Goal: Task Accomplishment & Management: Manage account settings

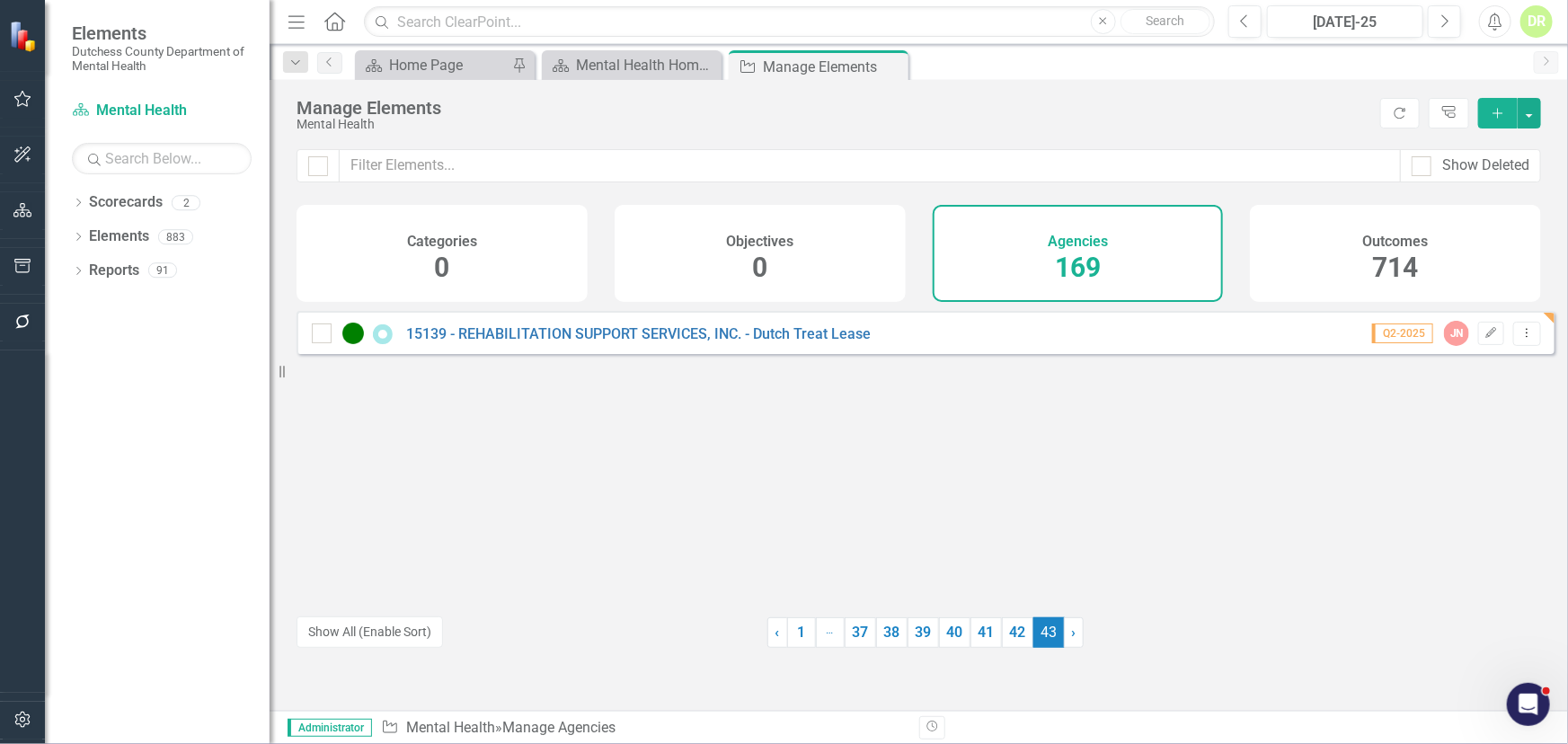
click at [1081, 247] on h4 "Agencies" at bounding box center [1077, 242] width 60 height 16
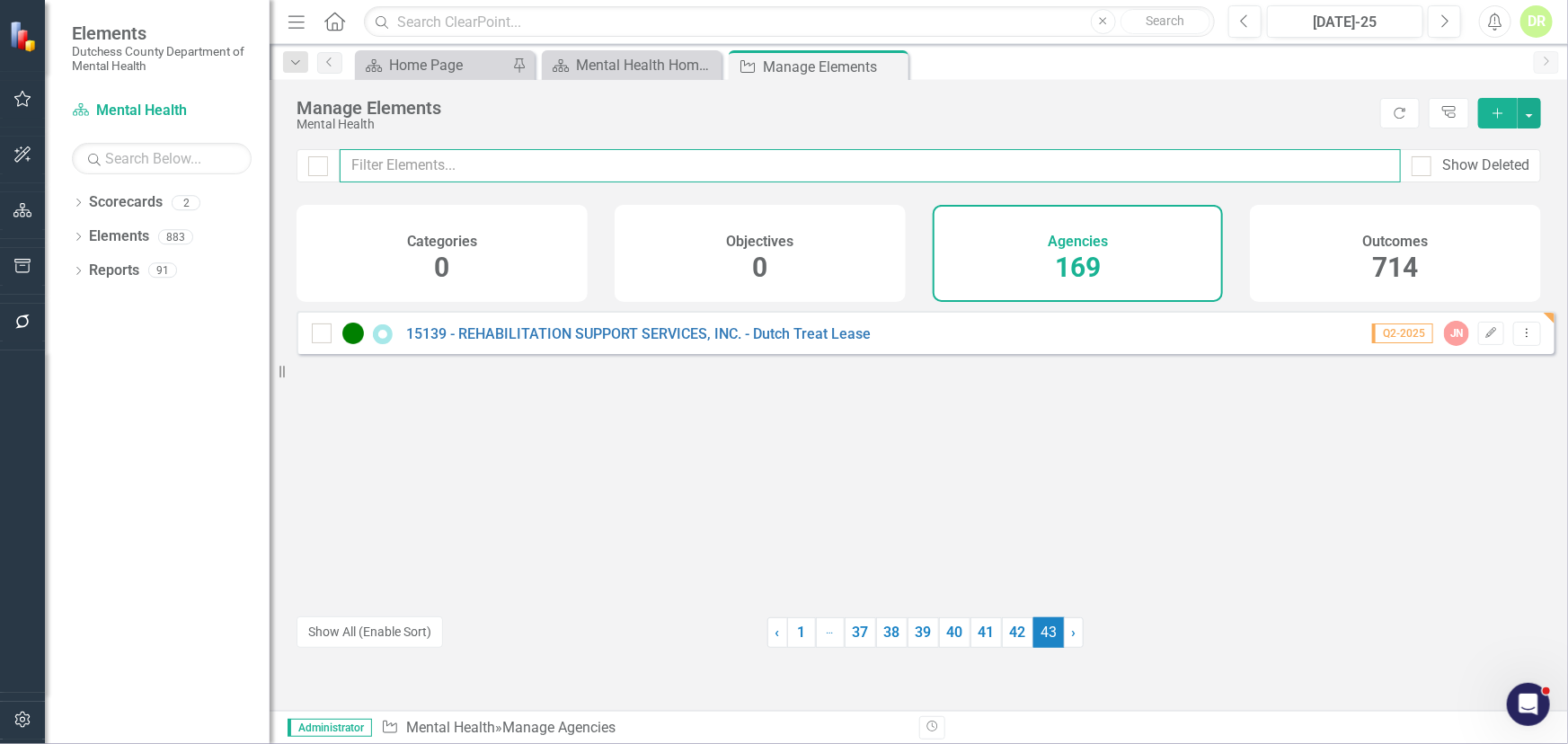
click at [379, 162] on input "text" at bounding box center [870, 165] width 1061 height 33
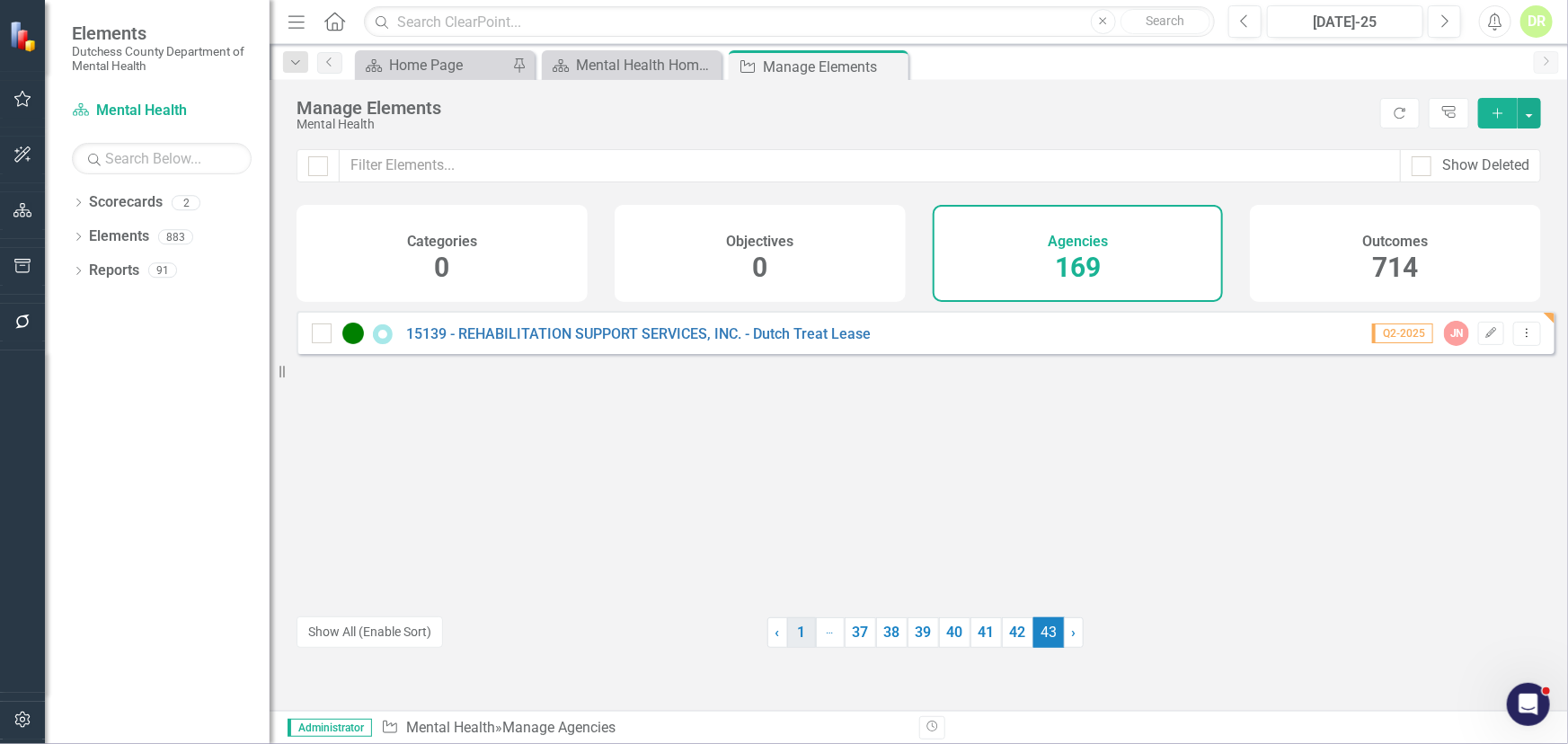
click at [795, 637] on link "1" at bounding box center [801, 633] width 29 height 31
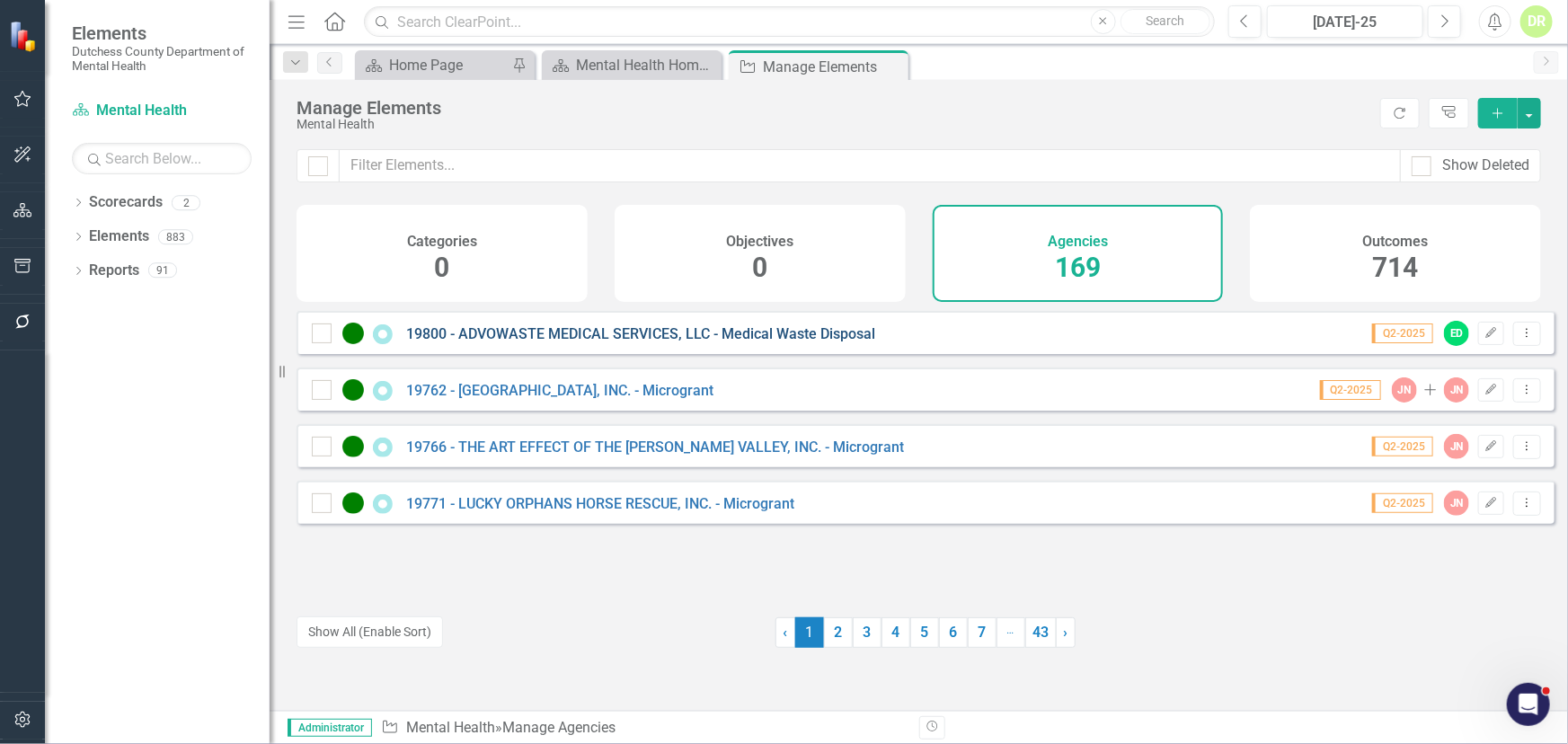
click at [544, 343] on link "19800 - ADVOWASTE MEDICAL SERVICES, LLC - Medical Waste Disposal" at bounding box center [640, 334] width 469 height 17
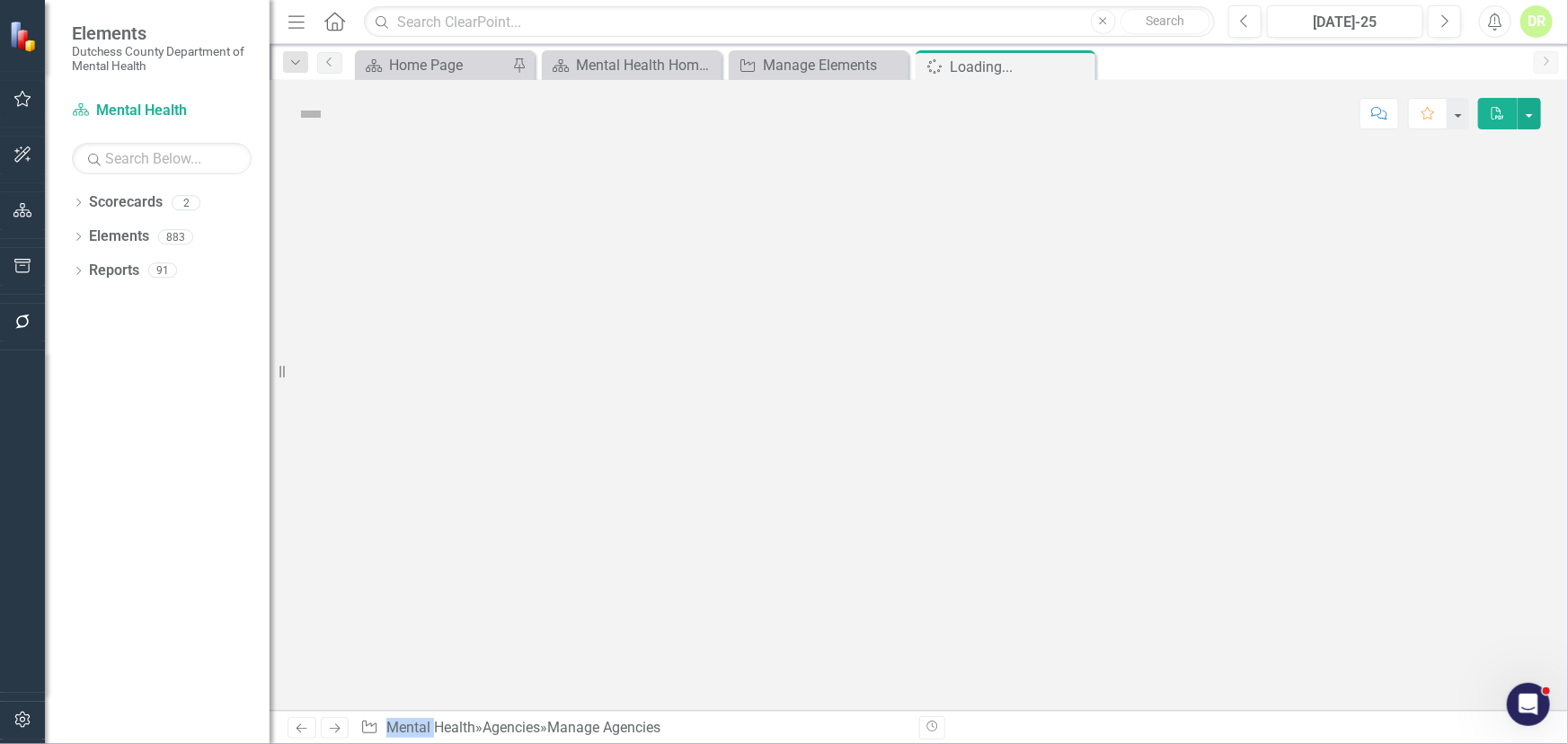
click at [544, 351] on div at bounding box center [919, 429] width 1299 height 563
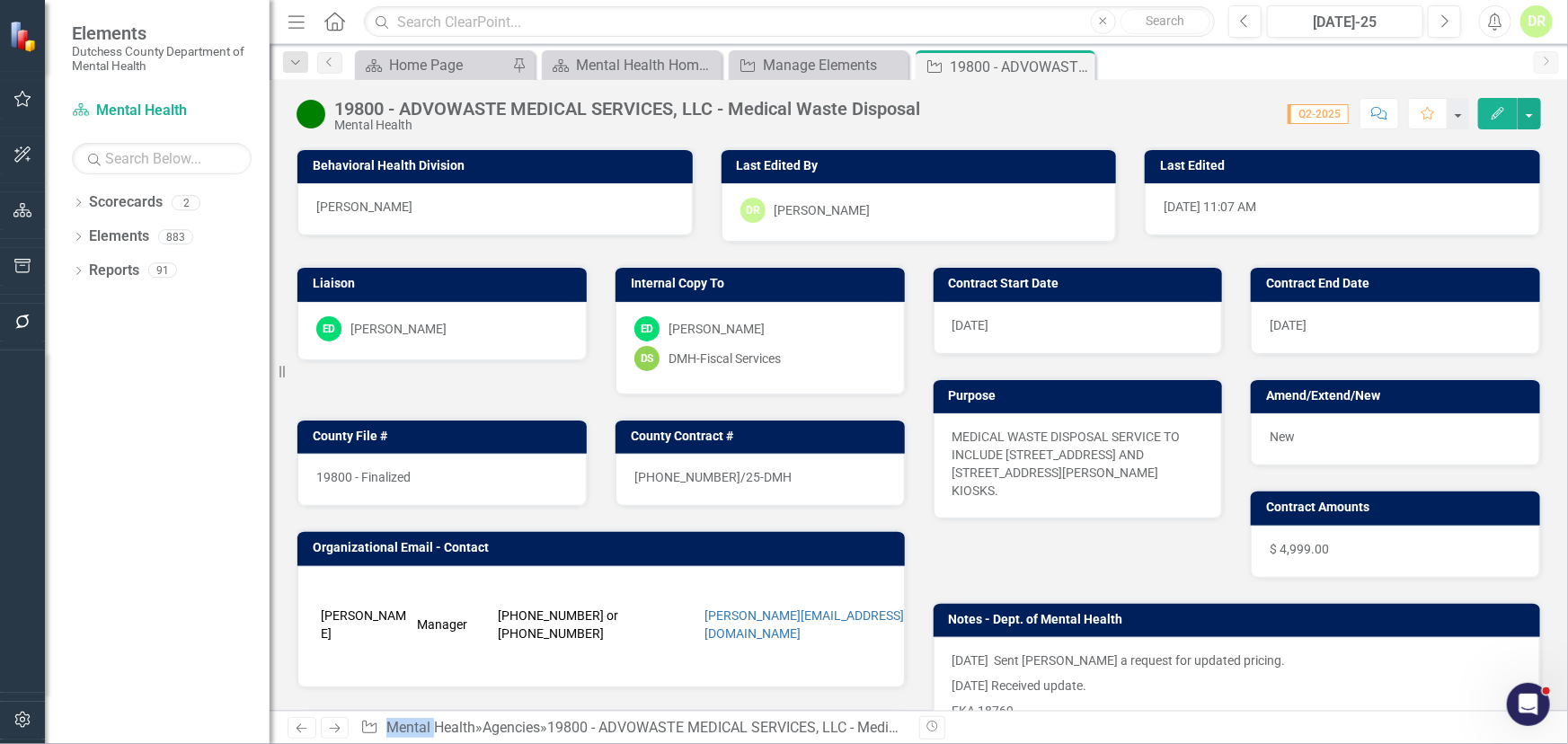
click at [996, 328] on div "[DATE]" at bounding box center [1078, 328] width 289 height 53
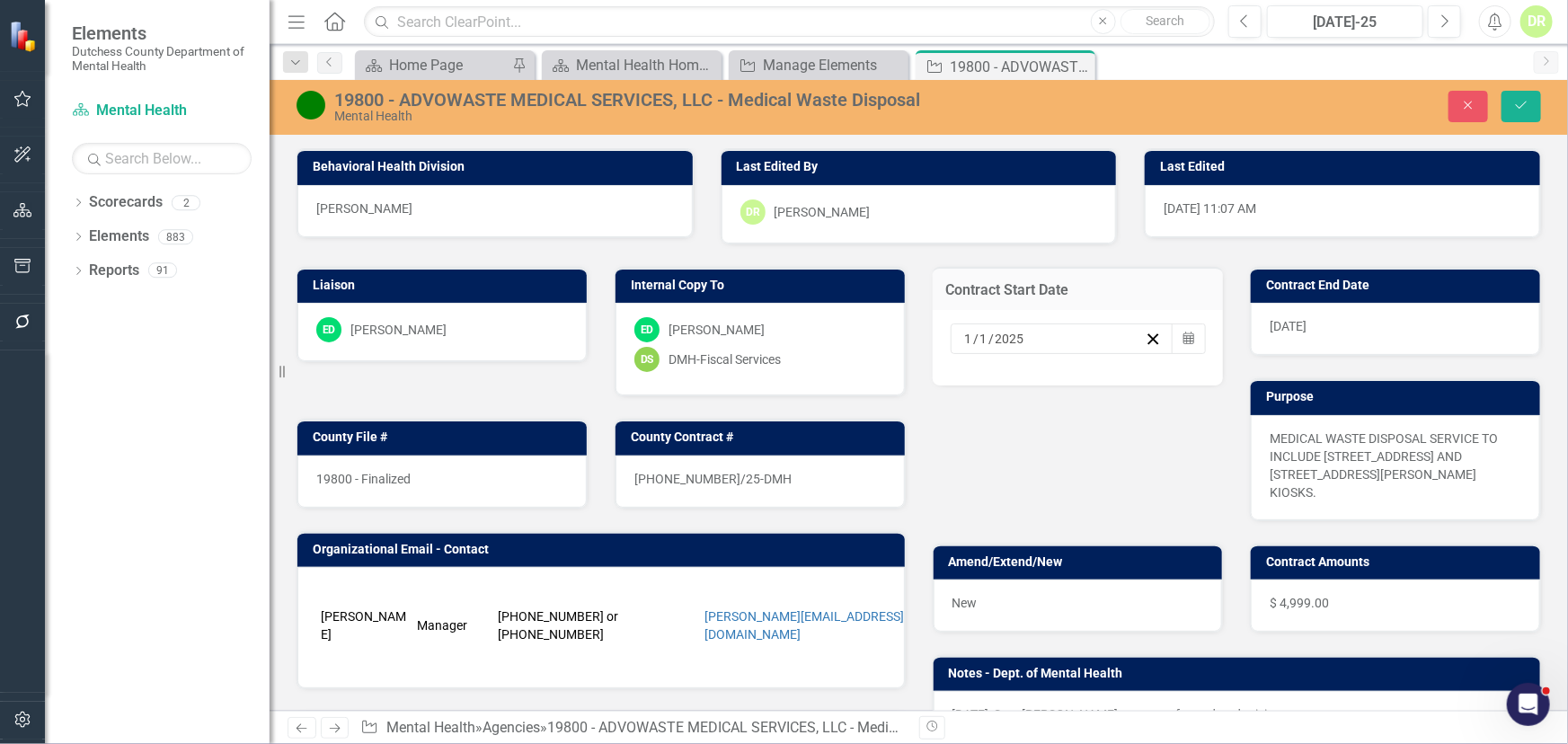
click at [1014, 339] on input "2025" at bounding box center [1010, 338] width 32 height 18
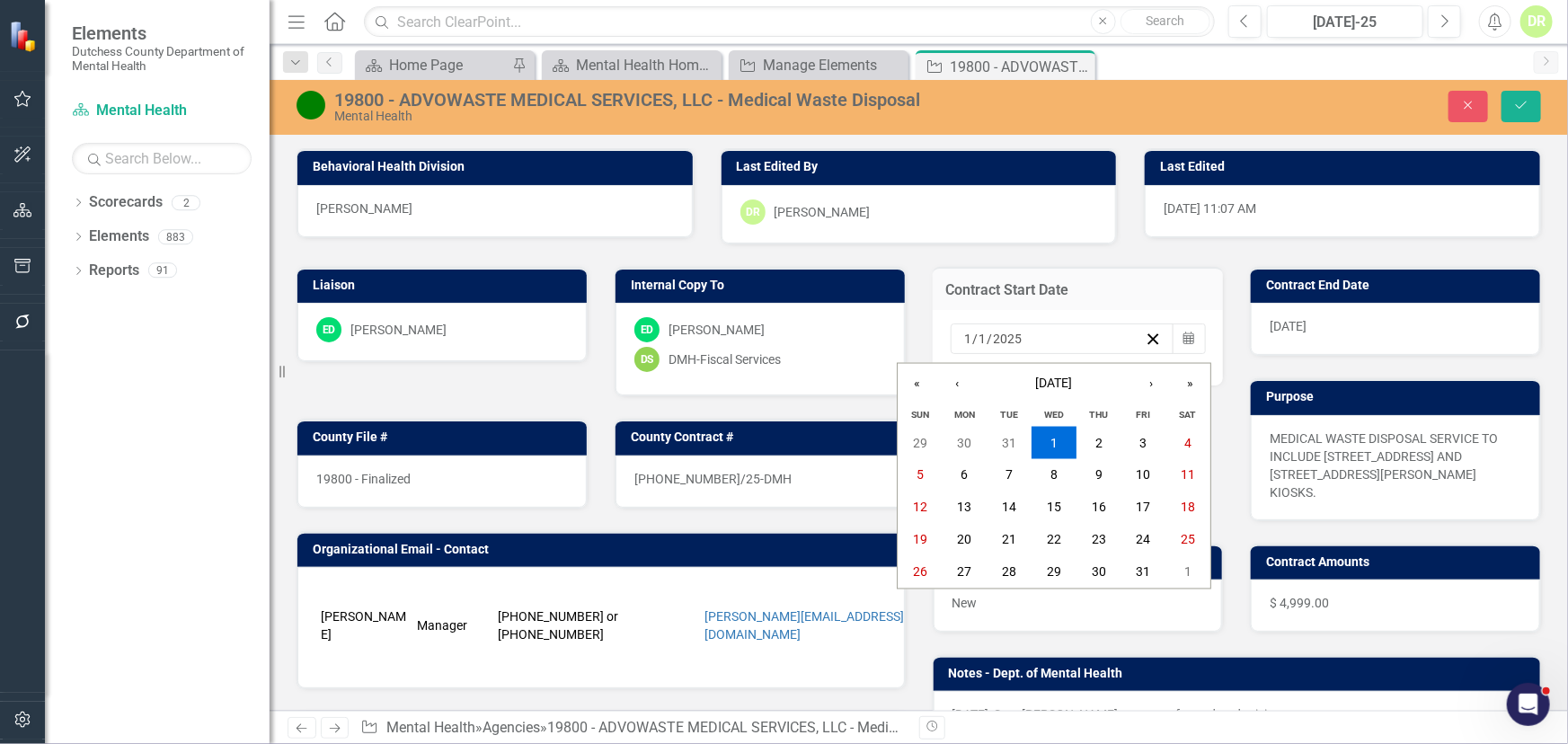
click at [1014, 339] on input "2025" at bounding box center [1008, 338] width 31 height 18
type input "2026"
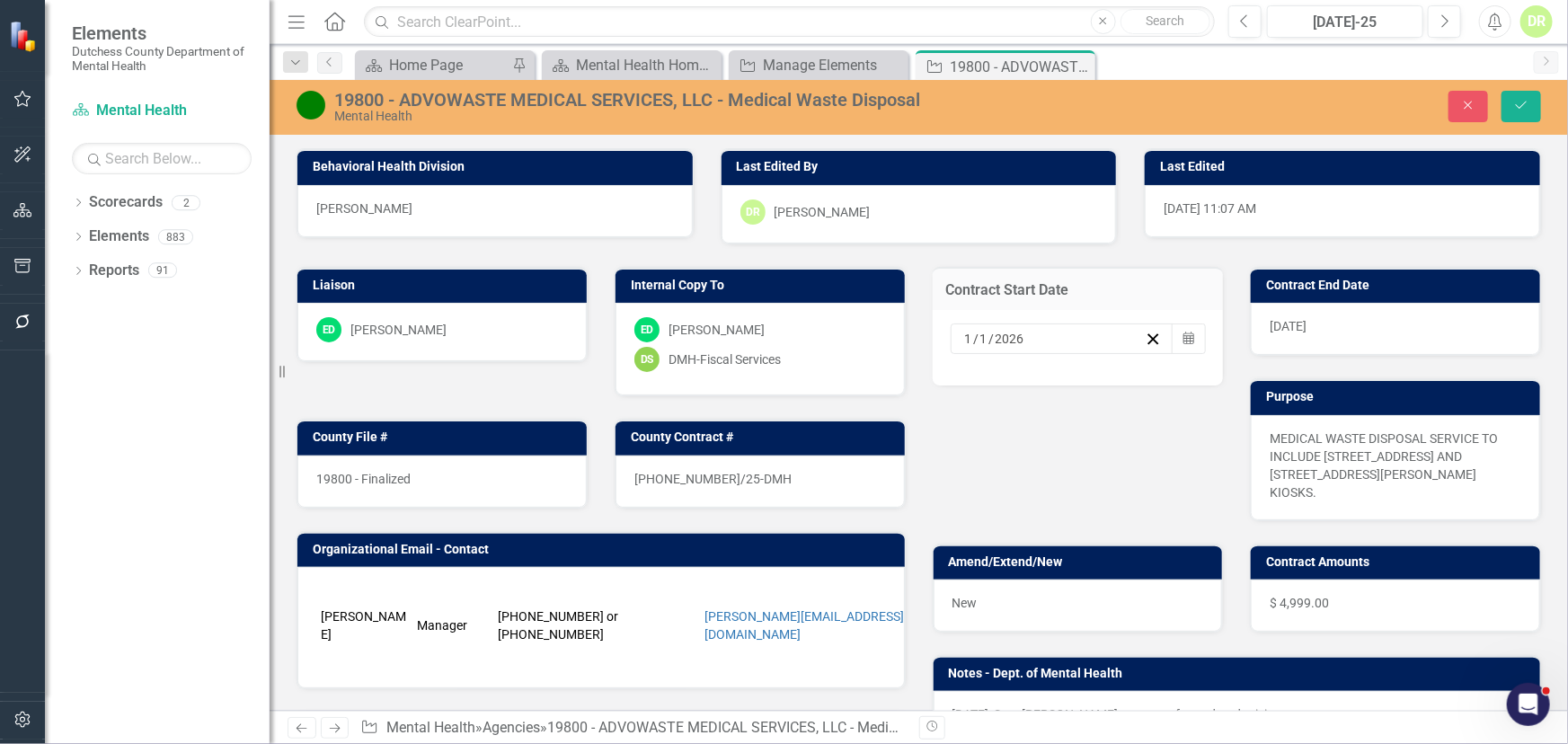
click at [479, 489] on div "19800 - Finalized" at bounding box center [441, 481] width 289 height 53
click at [478, 489] on div "19800 - Finalized" at bounding box center [441, 481] width 289 height 53
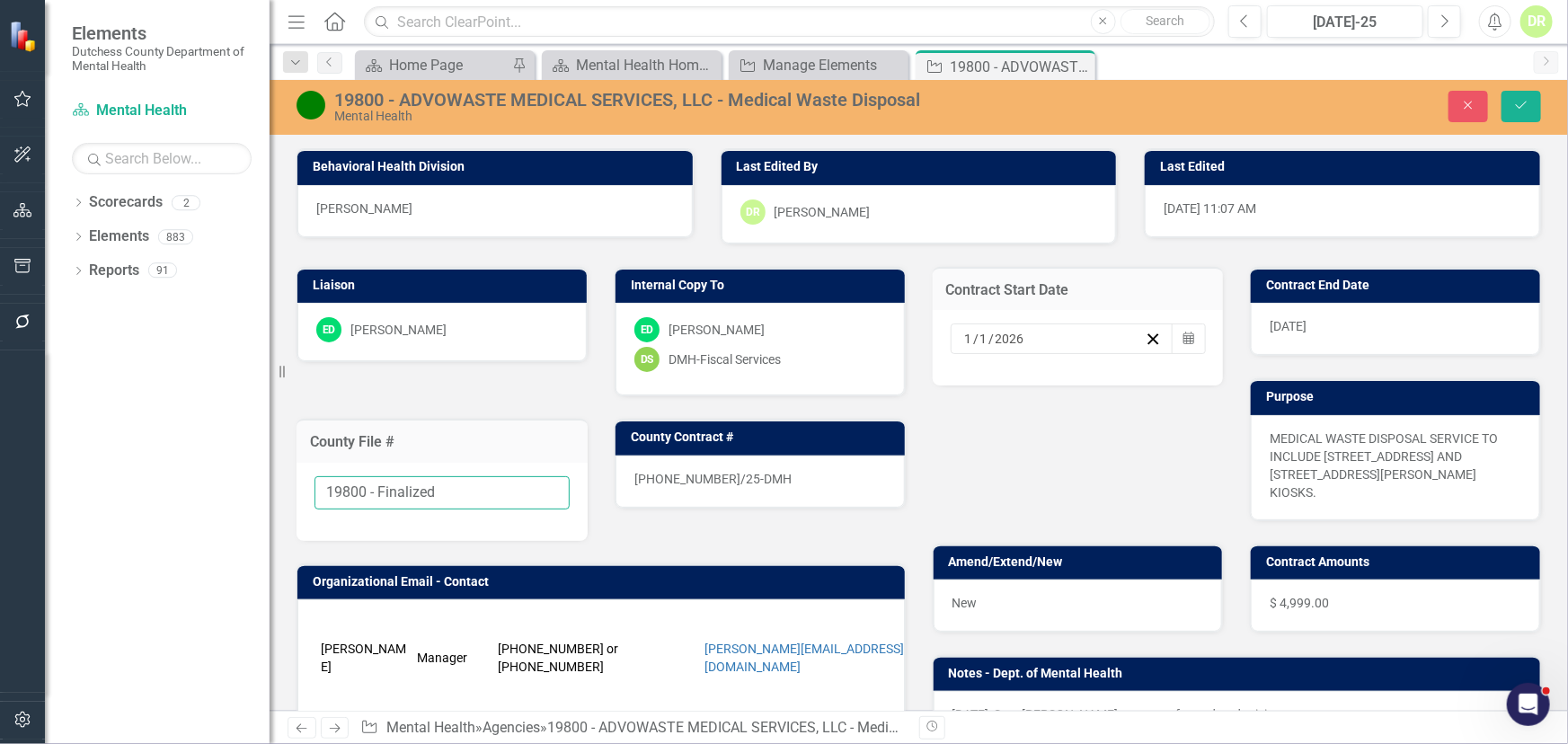
drag, startPoint x: 473, startPoint y: 485, endPoint x: 368, endPoint y: 485, distance: 105.0
click at [368, 485] on input "19800 - Finalized" at bounding box center [441, 493] width 255 height 33
type input "19800"
click at [779, 468] on div "25-0057-12/25-DMH" at bounding box center [760, 481] width 289 height 53
click at [772, 475] on div "25-0057-12/25-DMH" at bounding box center [760, 481] width 289 height 53
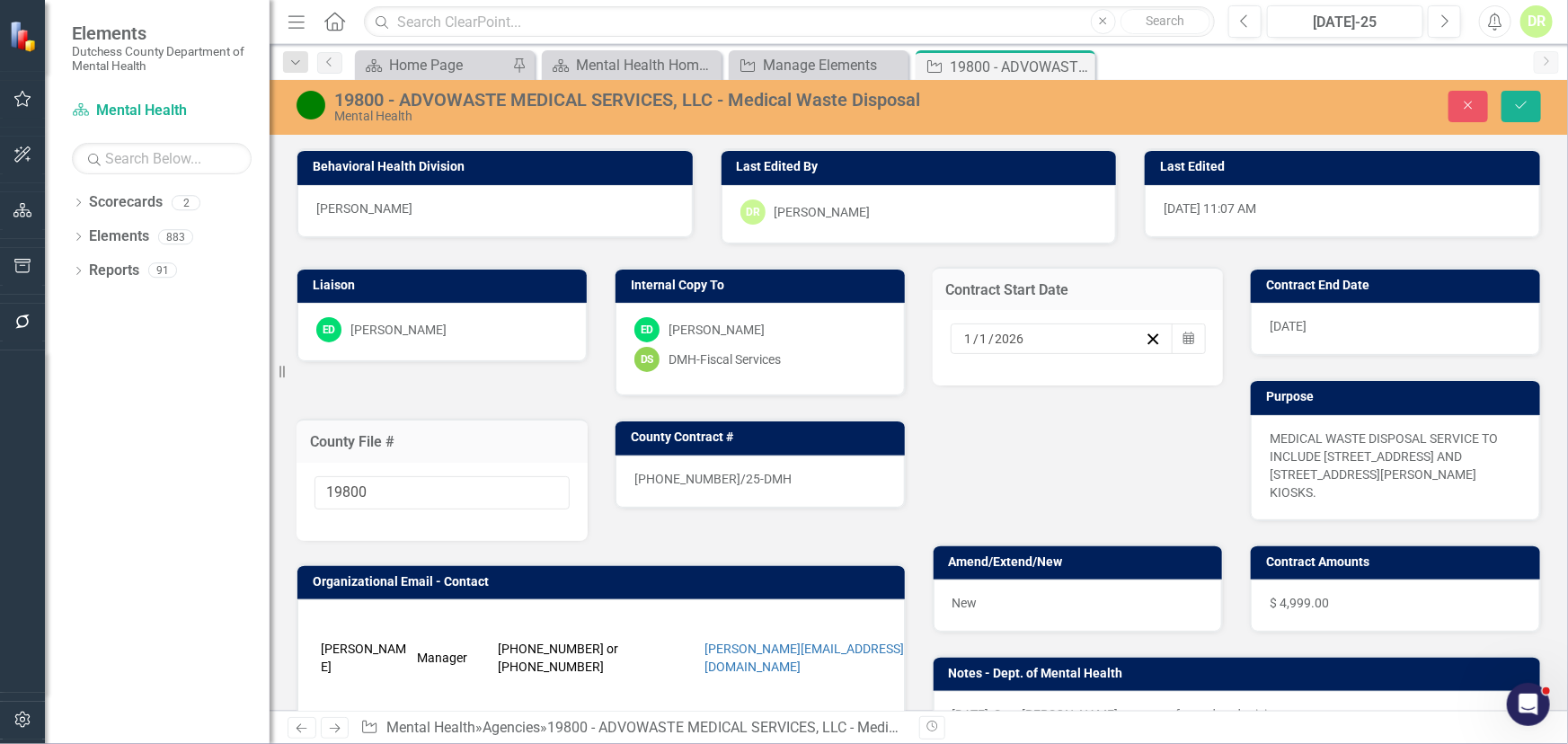
click at [767, 478] on div "25-0057-12/25-DMH" at bounding box center [760, 481] width 289 height 53
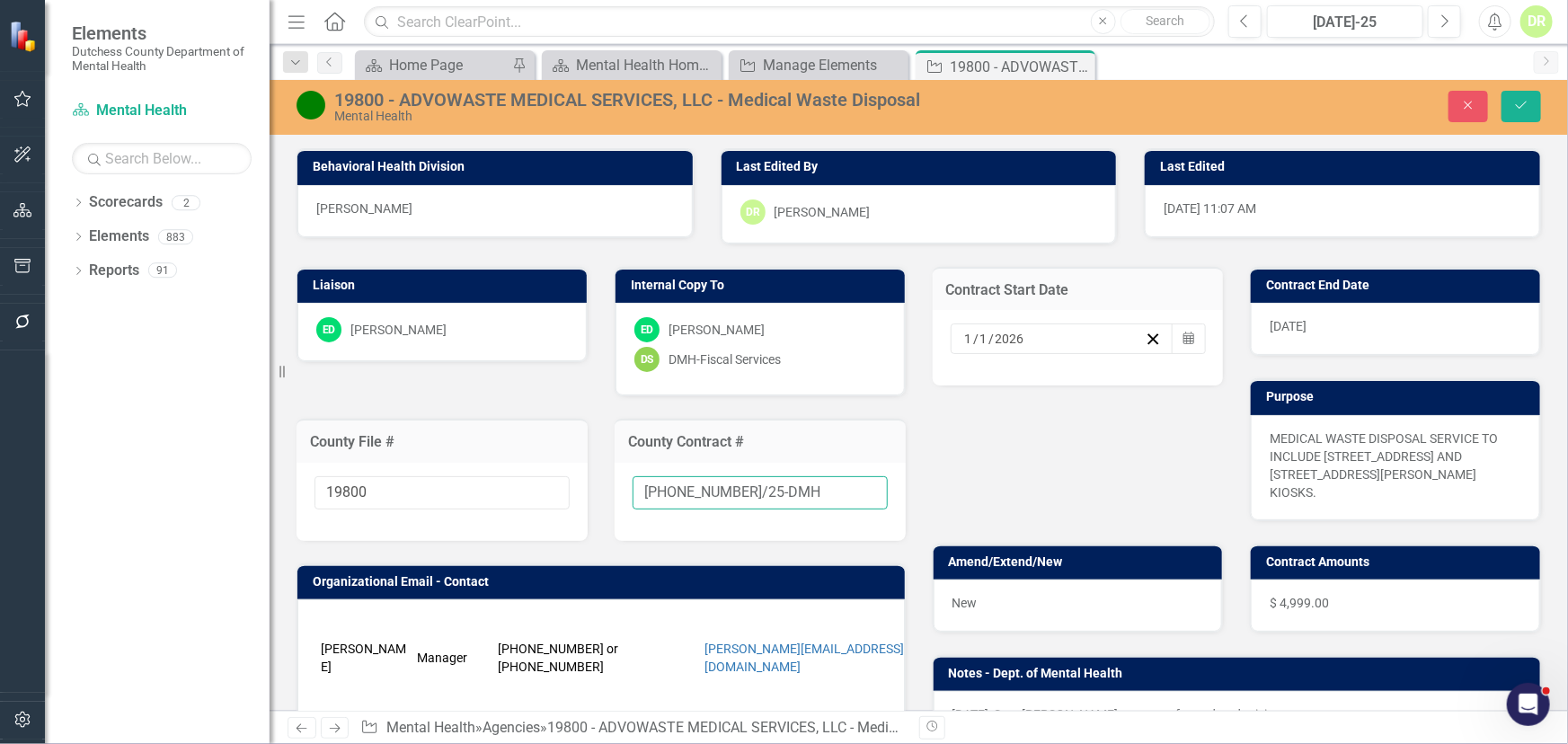
click at [782, 491] on input "25-0057-12/25-DMH" at bounding box center [760, 493] width 255 height 33
type input "[PHONE_NUMBER]/25-DMH-A1"
click at [1525, 101] on icon "Save" at bounding box center [1521, 105] width 16 height 12
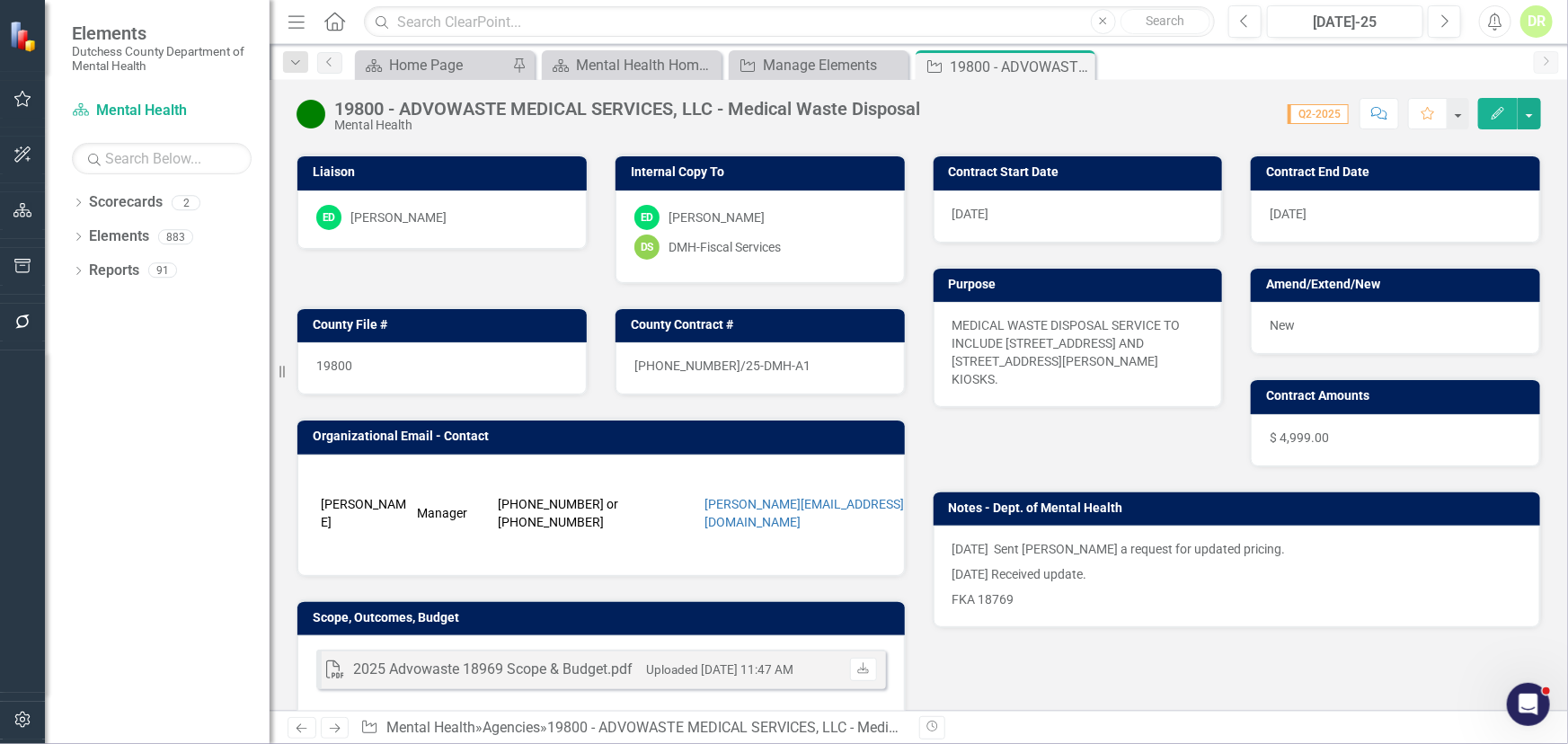
scroll to position [653, 0]
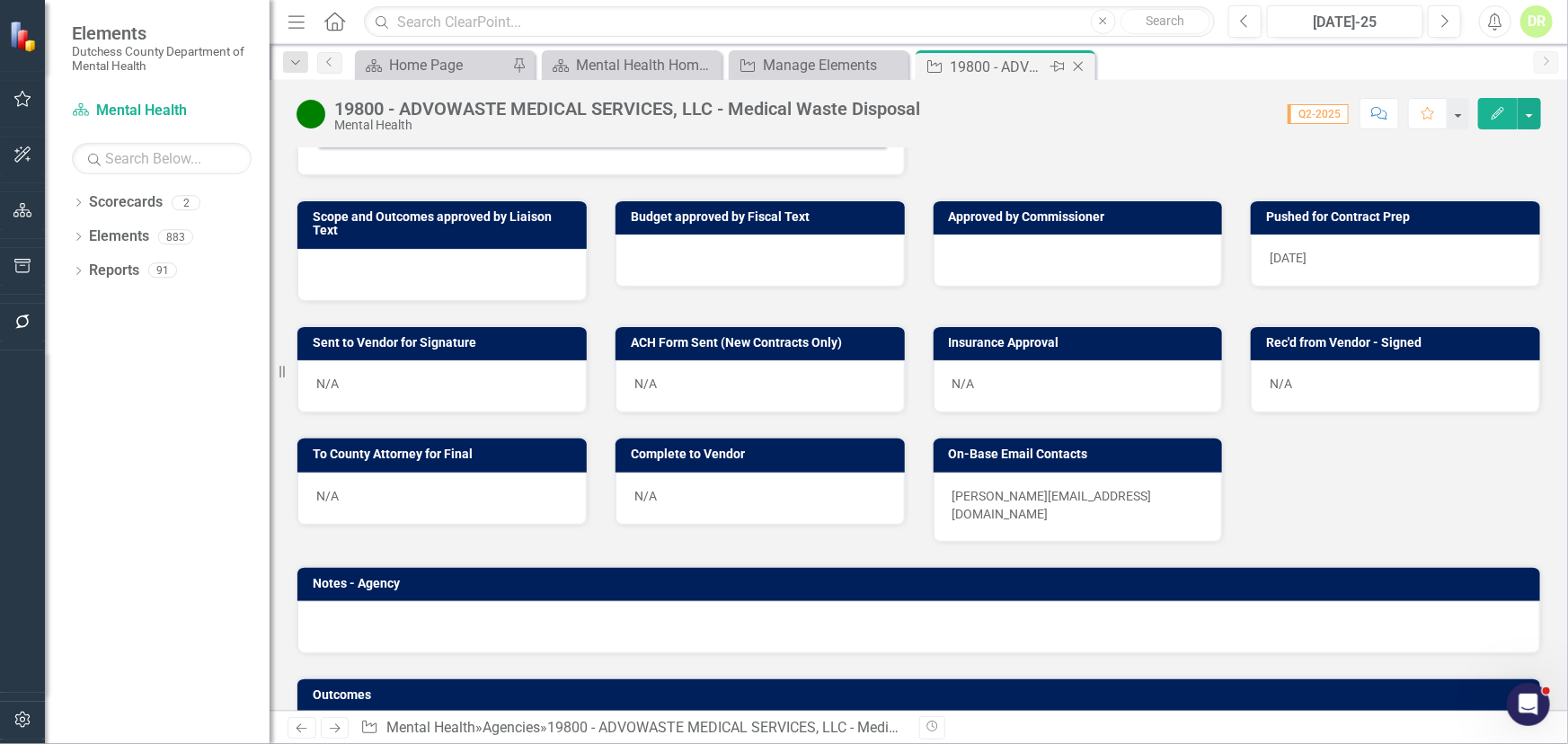
click at [1078, 61] on icon "Close" at bounding box center [1078, 66] width 18 height 14
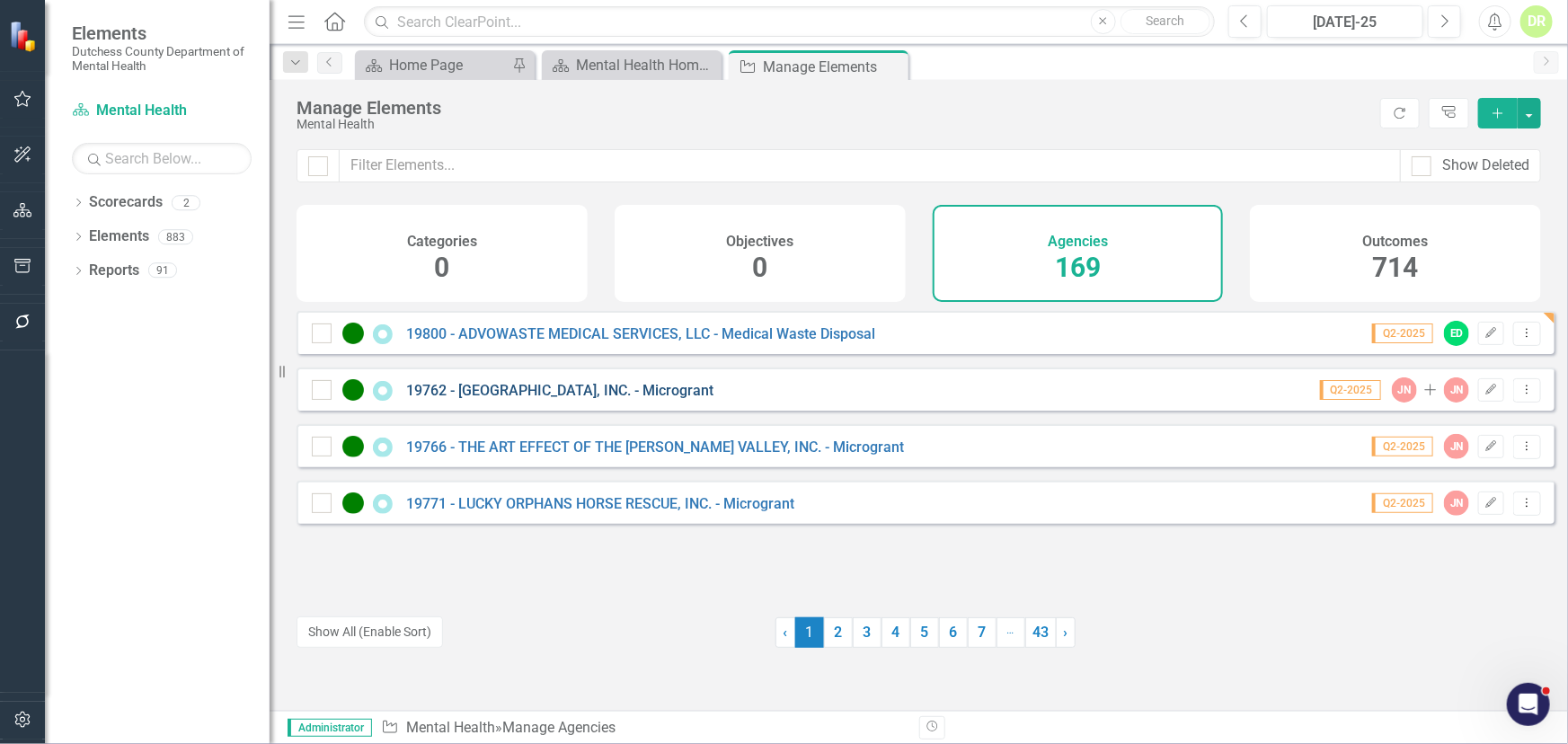
click at [620, 399] on link "19762 - [GEOGRAPHIC_DATA], INC. - Microgrant" at bounding box center [560, 391] width 307 height 17
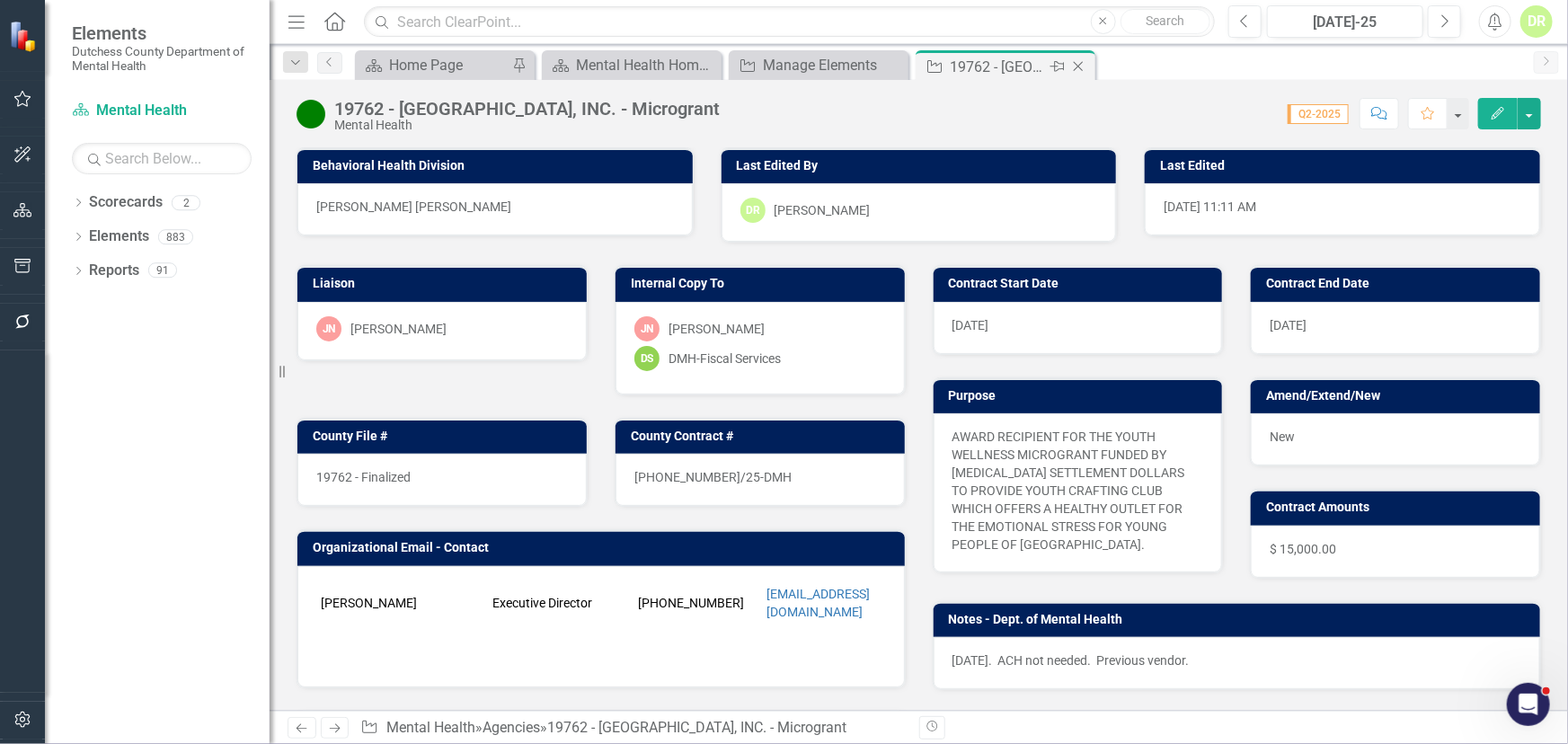
click at [1077, 69] on icon "Close" at bounding box center [1078, 66] width 18 height 14
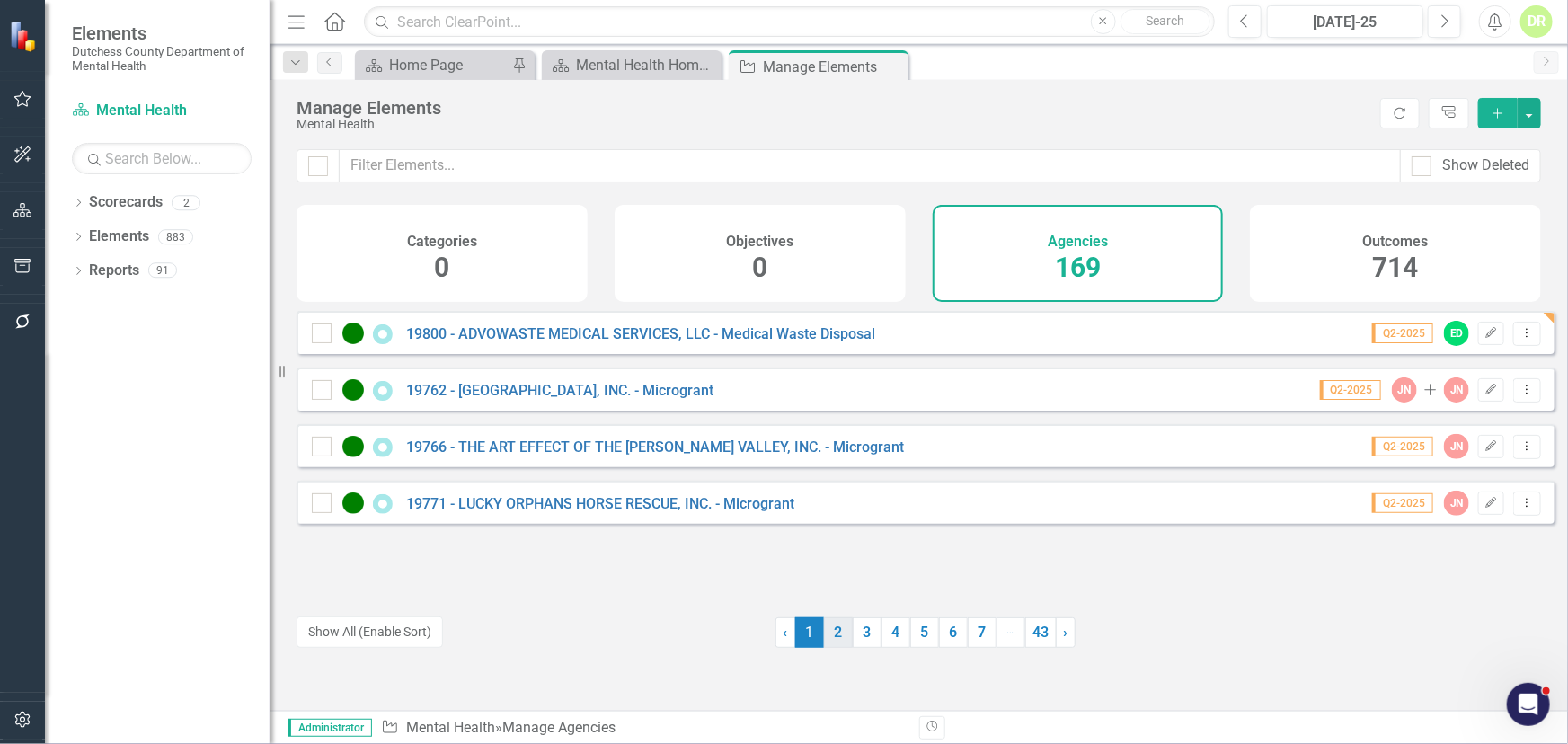
click at [830, 636] on link "2" at bounding box center [838, 633] width 29 height 31
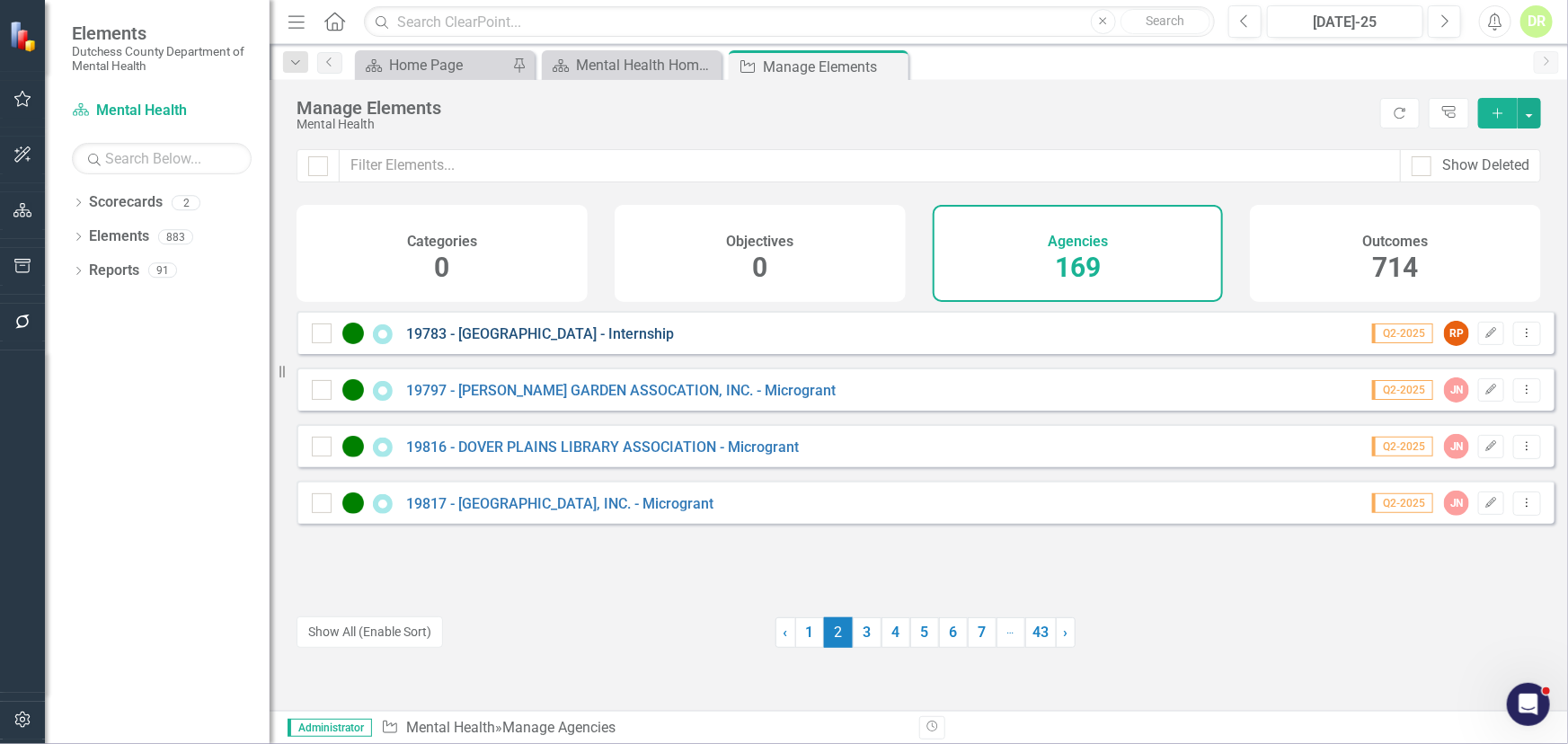
click at [504, 343] on link "19783 - [GEOGRAPHIC_DATA] - Internship" at bounding box center [540, 334] width 267 height 17
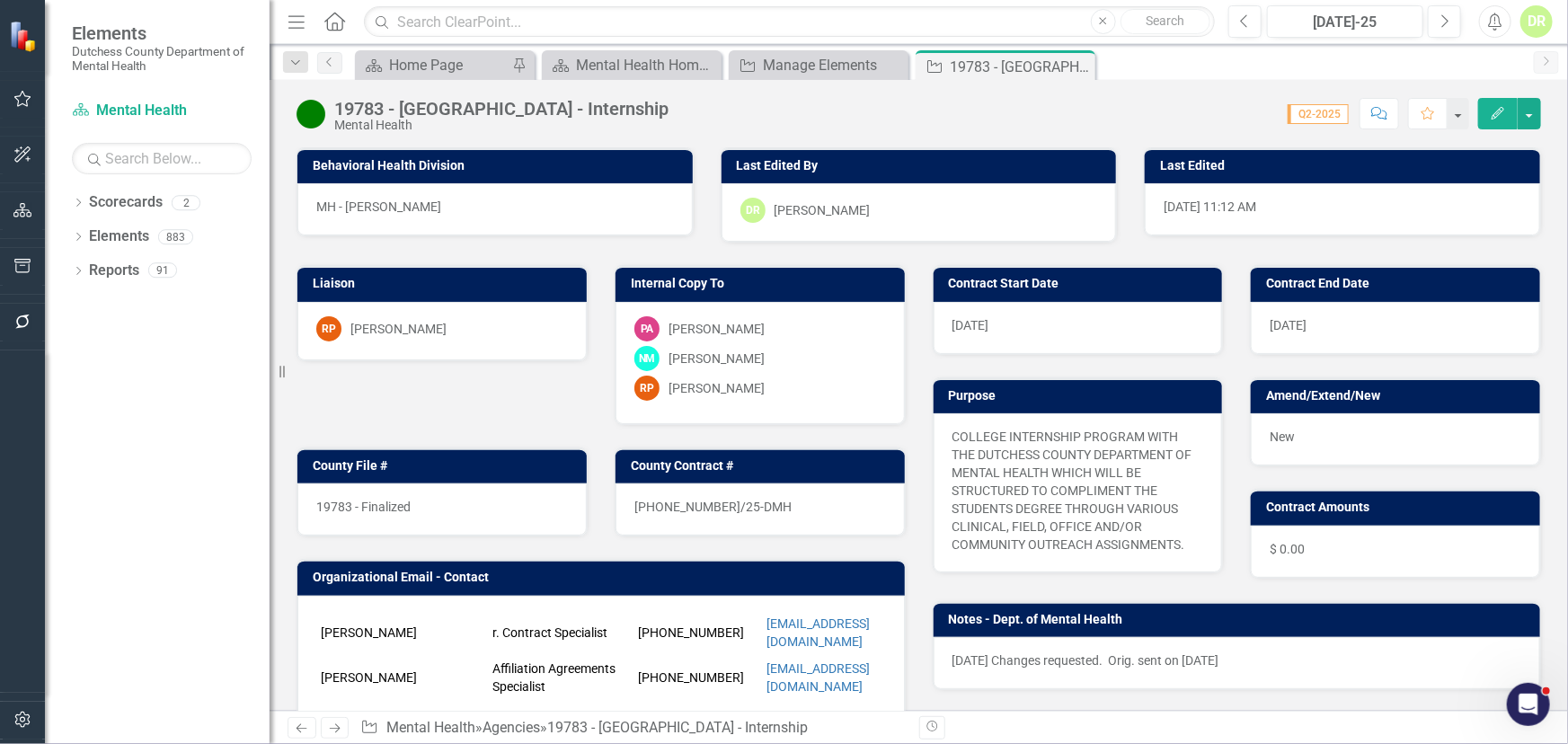
click at [392, 503] on span "19783 - Finalized" at bounding box center [363, 506] width 95 height 14
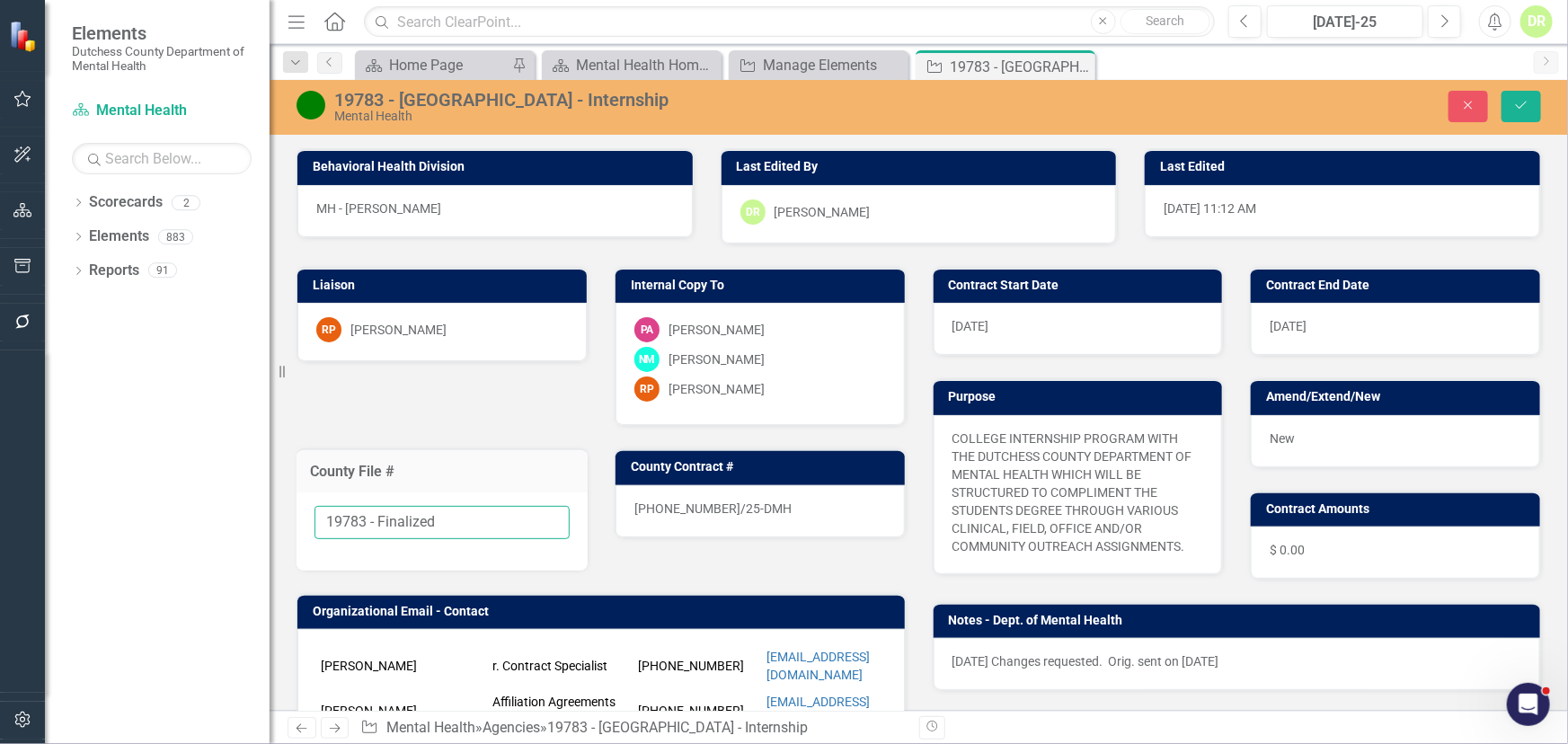
drag, startPoint x: 370, startPoint y: 516, endPoint x: 530, endPoint y: 509, distance: 160.2
click at [529, 511] on input "19783 - Finalized" at bounding box center [441, 522] width 255 height 33
type input "19783"
click at [768, 507] on div "25-0076-12/25-DMH" at bounding box center [760, 511] width 289 height 53
click at [767, 504] on div "25-0076-12/25-DMH" at bounding box center [760, 511] width 289 height 53
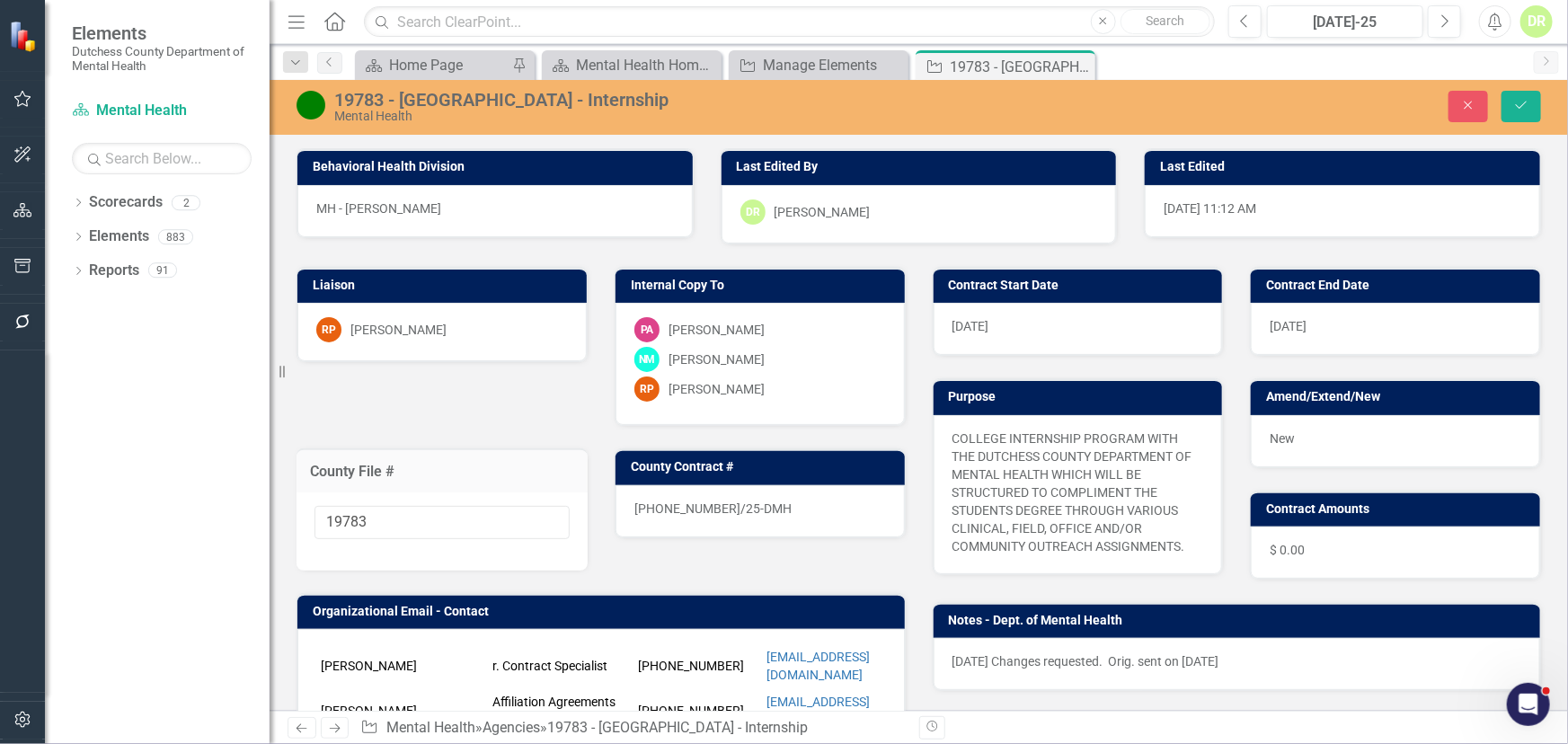
click at [763, 508] on div "25-0076-12/25-DMH" at bounding box center [760, 511] width 289 height 53
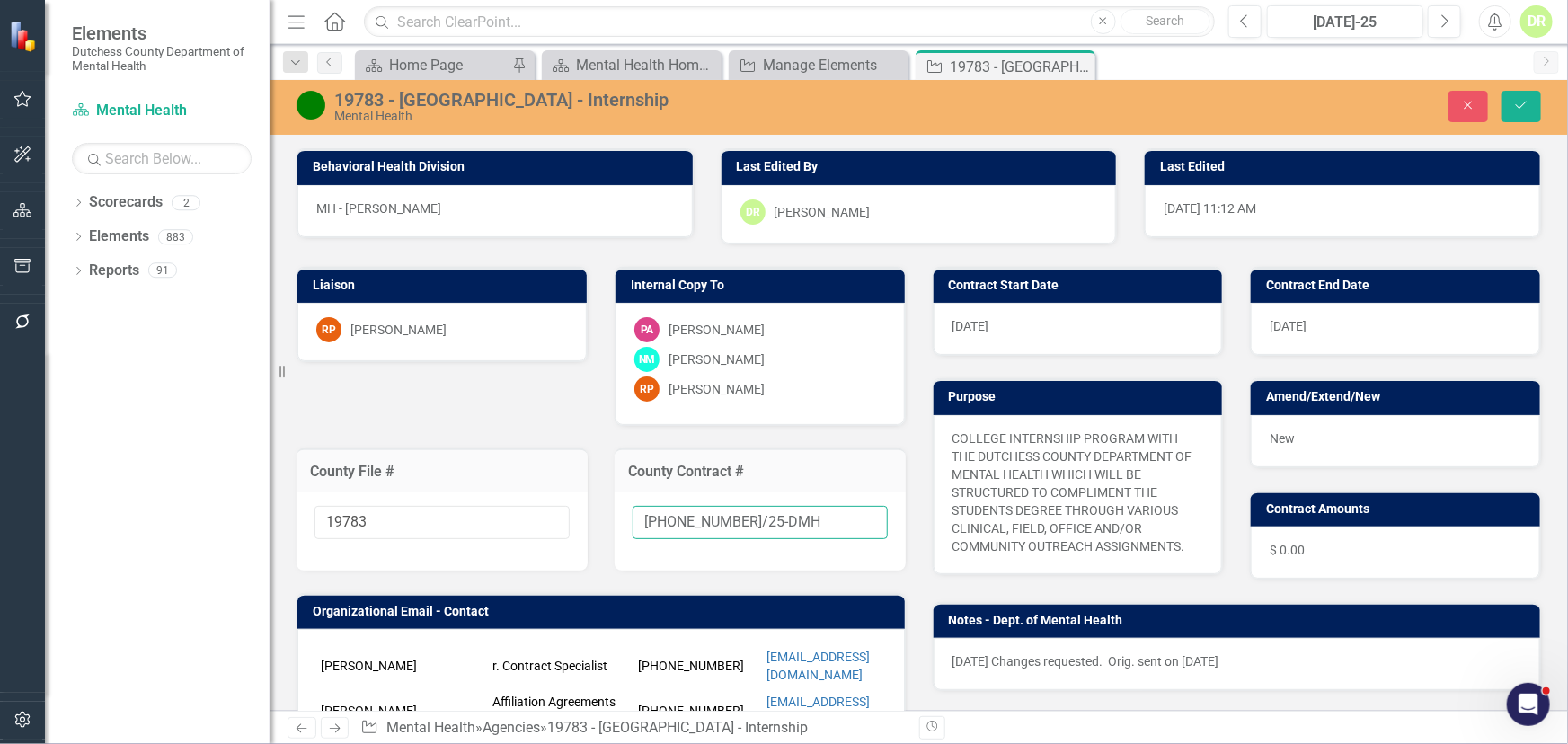
click at [775, 517] on input "25-0076-12/25-DMH" at bounding box center [760, 522] width 255 height 33
type input "[PHONE_NUMBER]/25-DMH-A1"
click at [1518, 98] on button "Save" at bounding box center [1521, 106] width 39 height 32
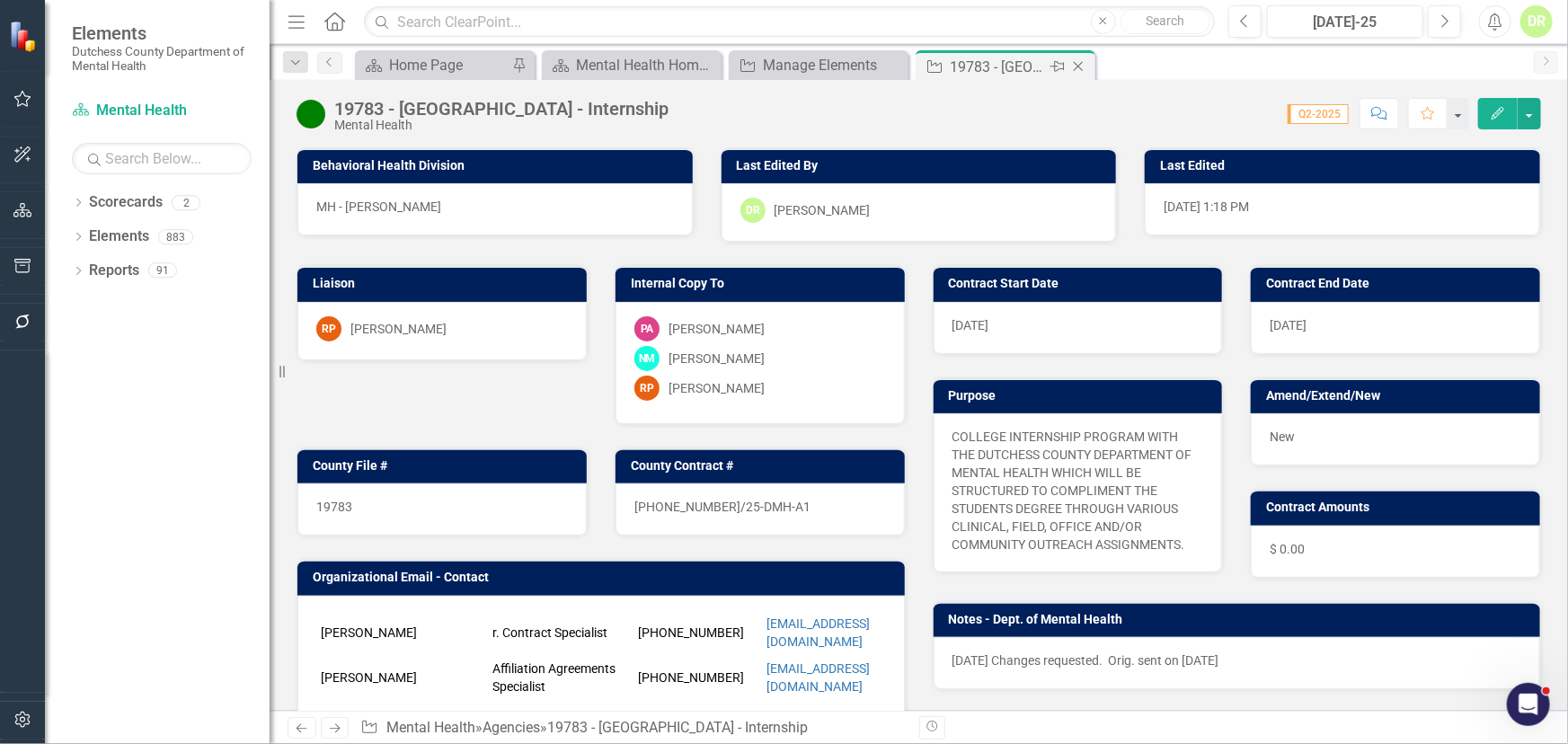
click at [1081, 63] on icon "Close" at bounding box center [1078, 66] width 18 height 14
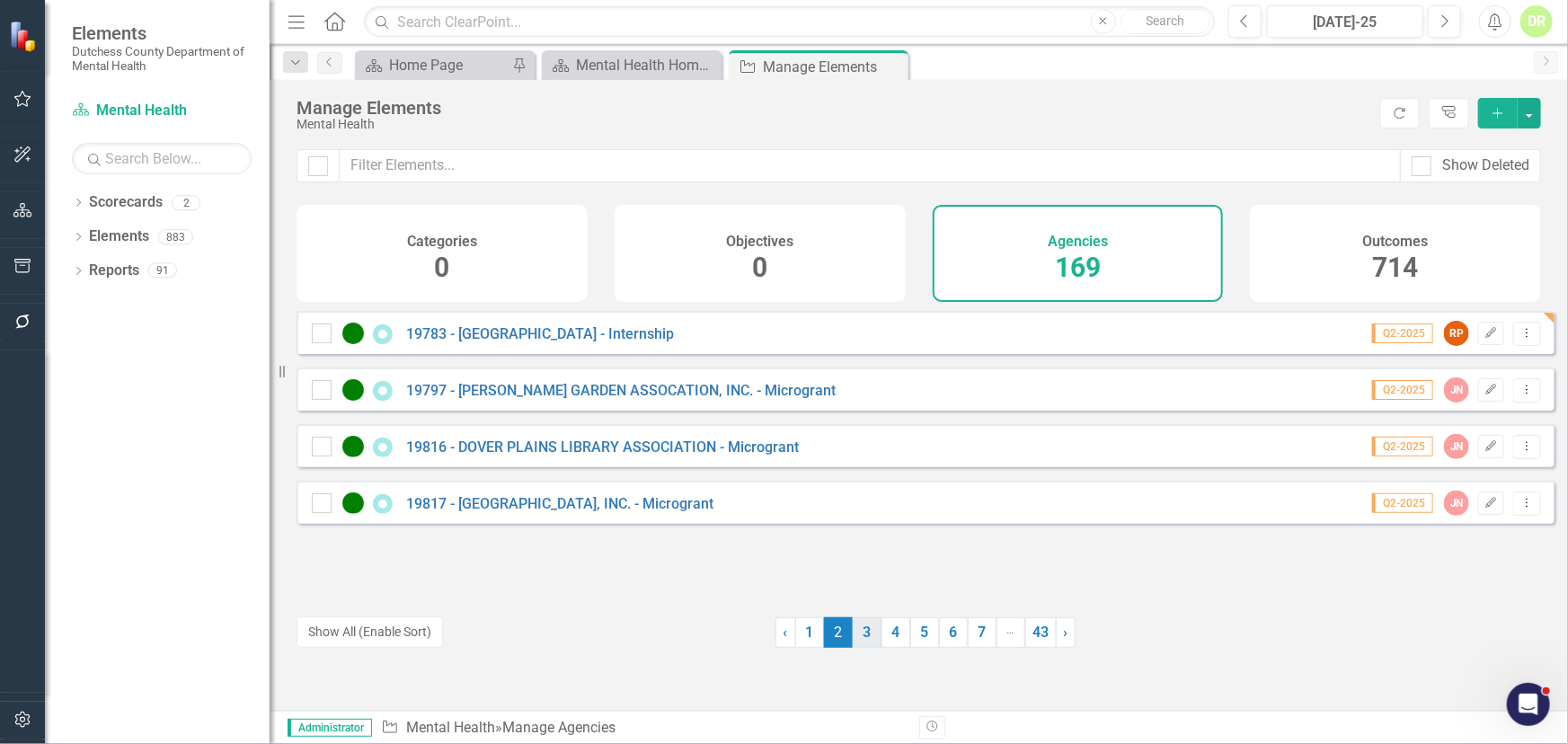
click at [857, 632] on link "3" at bounding box center [867, 633] width 29 height 31
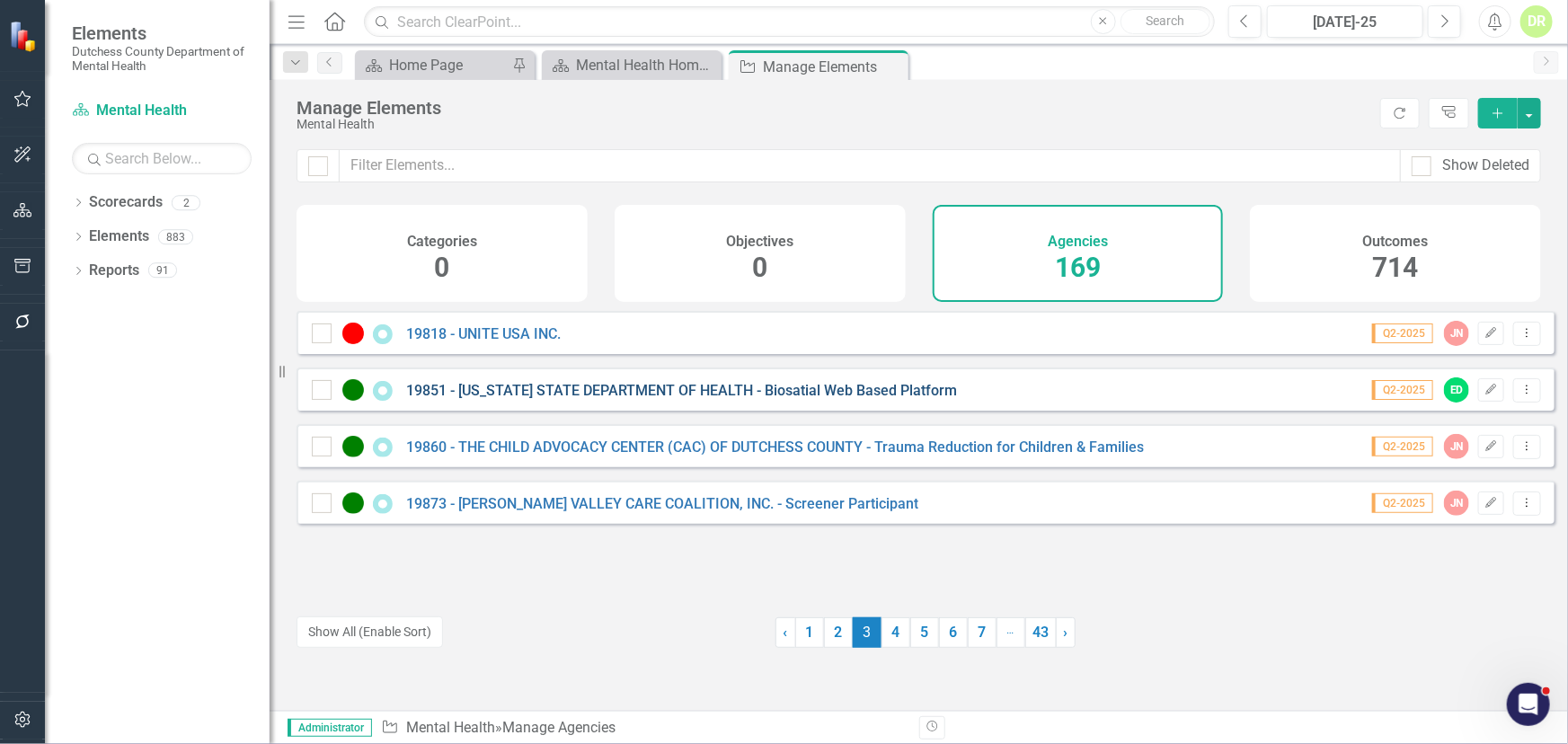
click at [531, 399] on link "19851 - [US_STATE] STATE DEPARTMENT OF HEALTH - Biosatial Web Based Platform" at bounding box center [681, 391] width 551 height 17
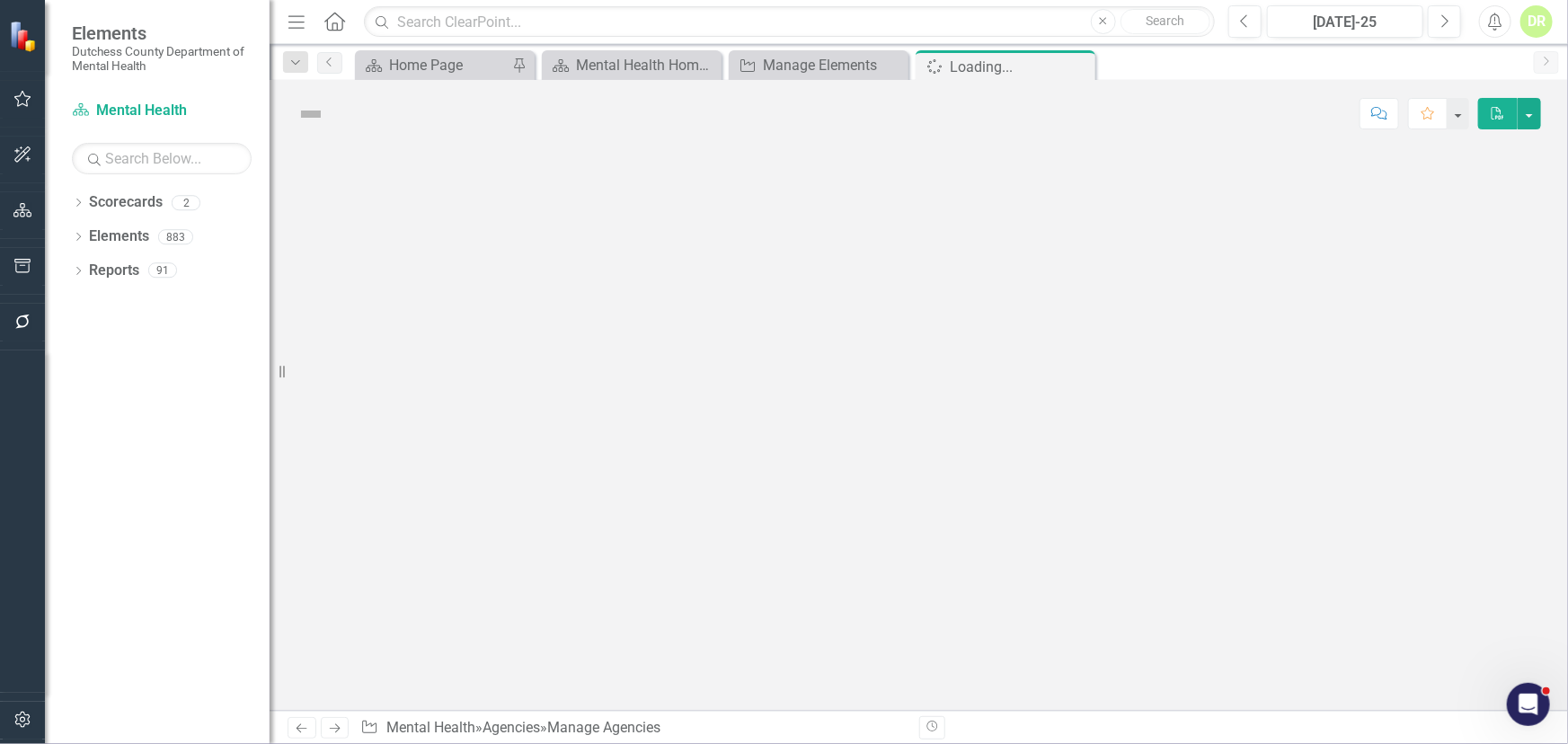
click at [531, 404] on div at bounding box center [919, 429] width 1299 height 563
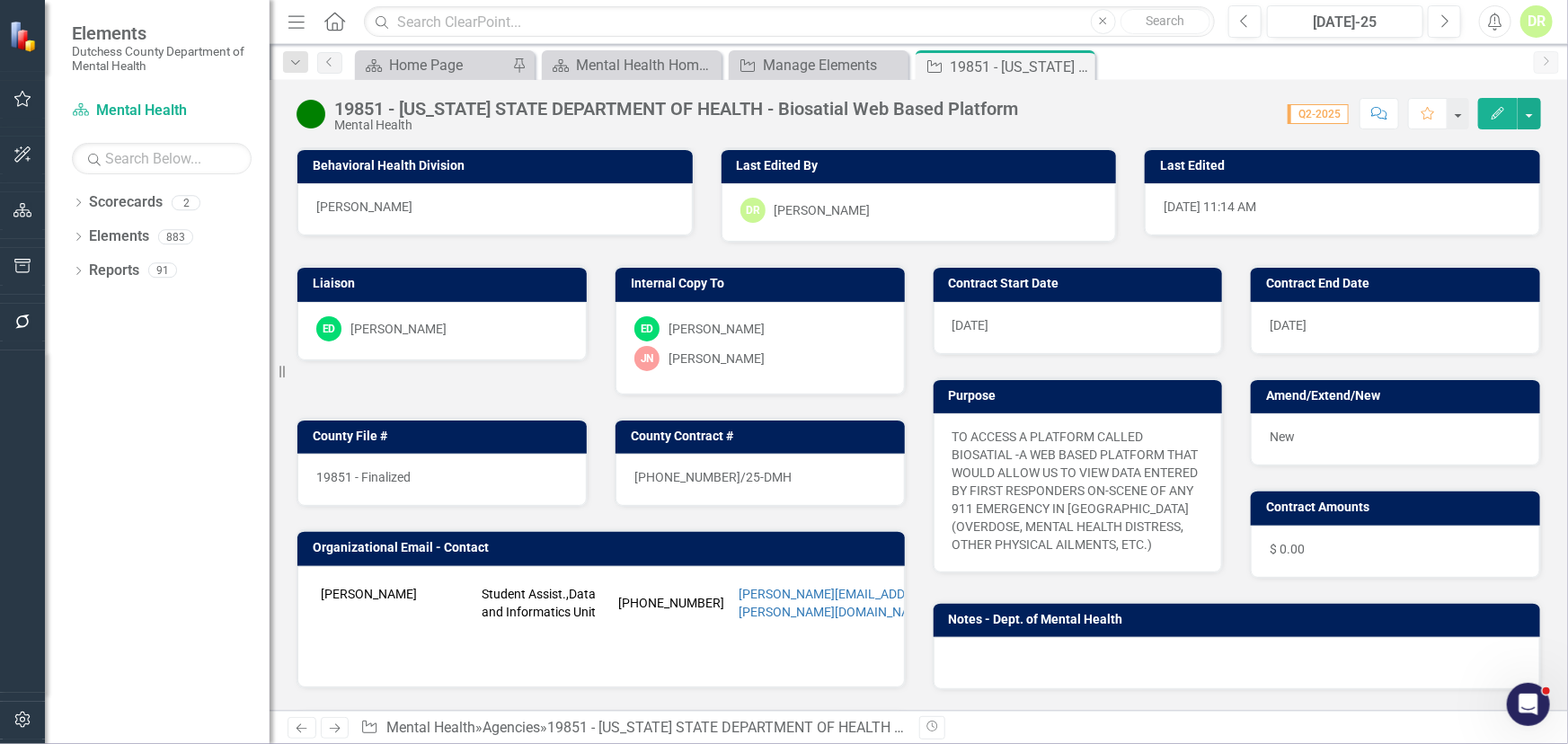
click at [401, 478] on span "19851 - Finalized" at bounding box center [363, 477] width 95 height 14
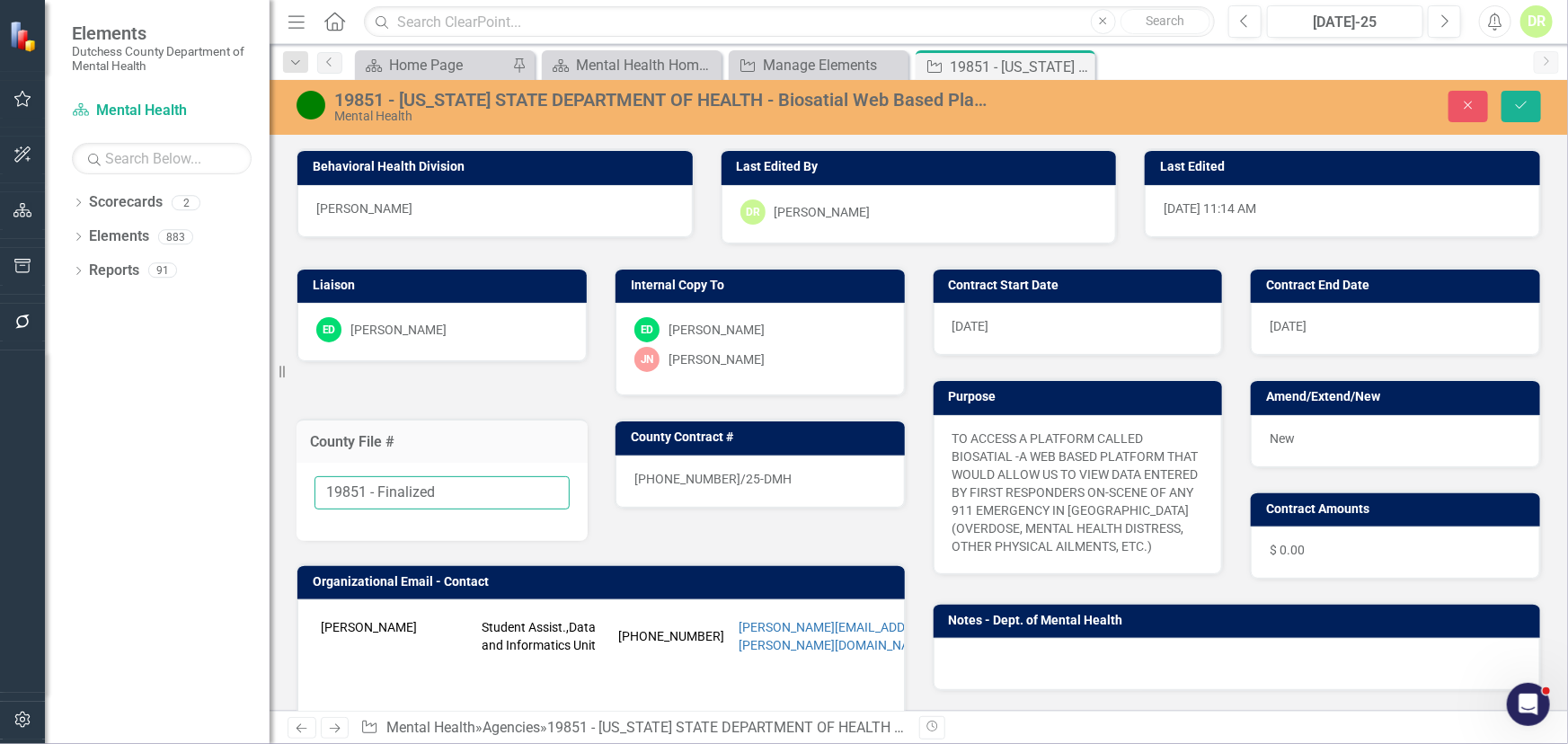
drag, startPoint x: 449, startPoint y: 492, endPoint x: 368, endPoint y: 479, distance: 82.0
click at [368, 479] on input "19851 - Finalized" at bounding box center [441, 493] width 255 height 33
type input "19851"
click at [758, 476] on div "25-0092-12/25-DMH" at bounding box center [760, 481] width 289 height 53
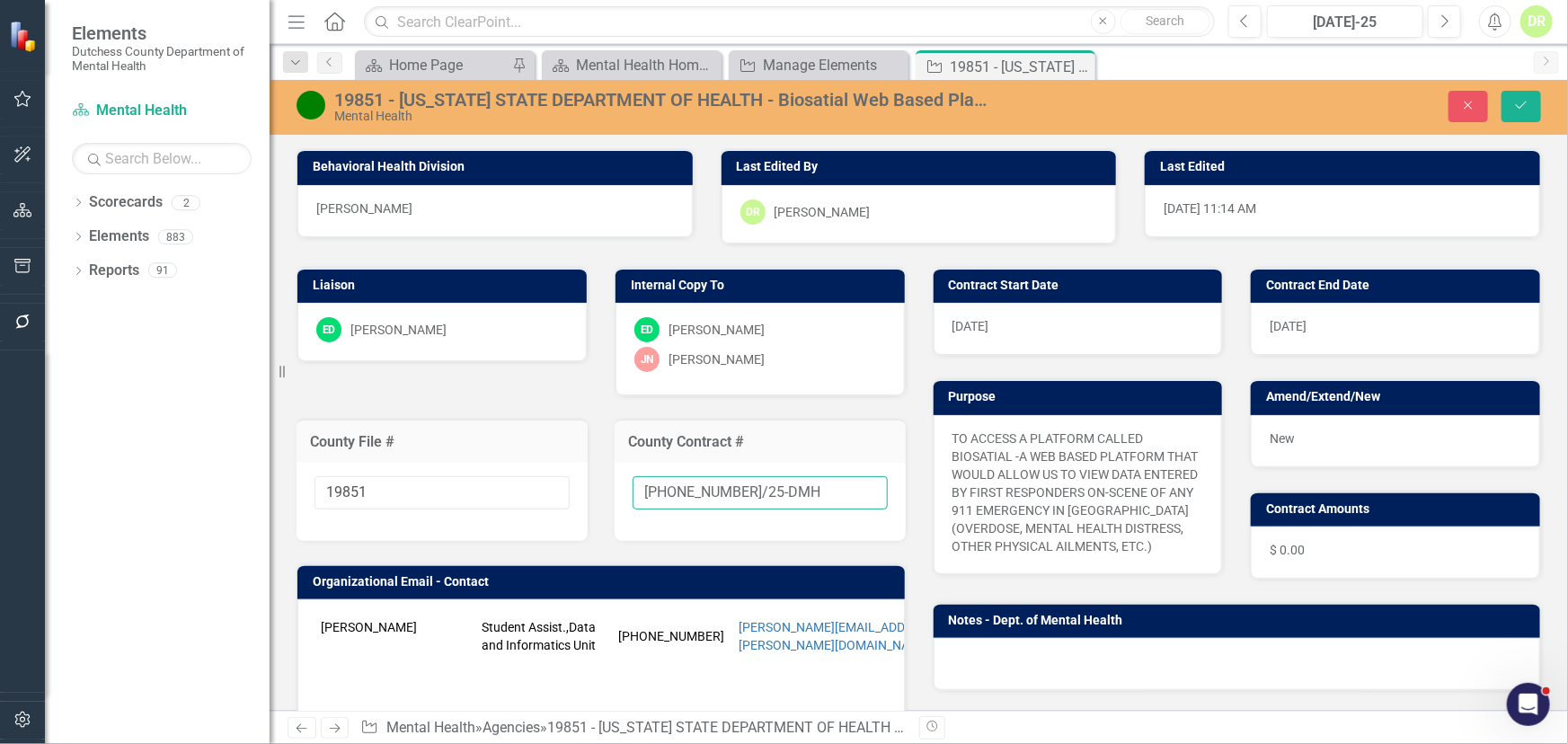
click at [784, 483] on input "25-0092-12/25-DMH" at bounding box center [760, 493] width 255 height 33
type input "[PHONE_NUMBER]/25-DMH-A1"
drag, startPoint x: 1529, startPoint y: 96, endPoint x: 1485, endPoint y: 117, distance: 48.8
click at [1529, 96] on button "Save" at bounding box center [1521, 106] width 39 height 32
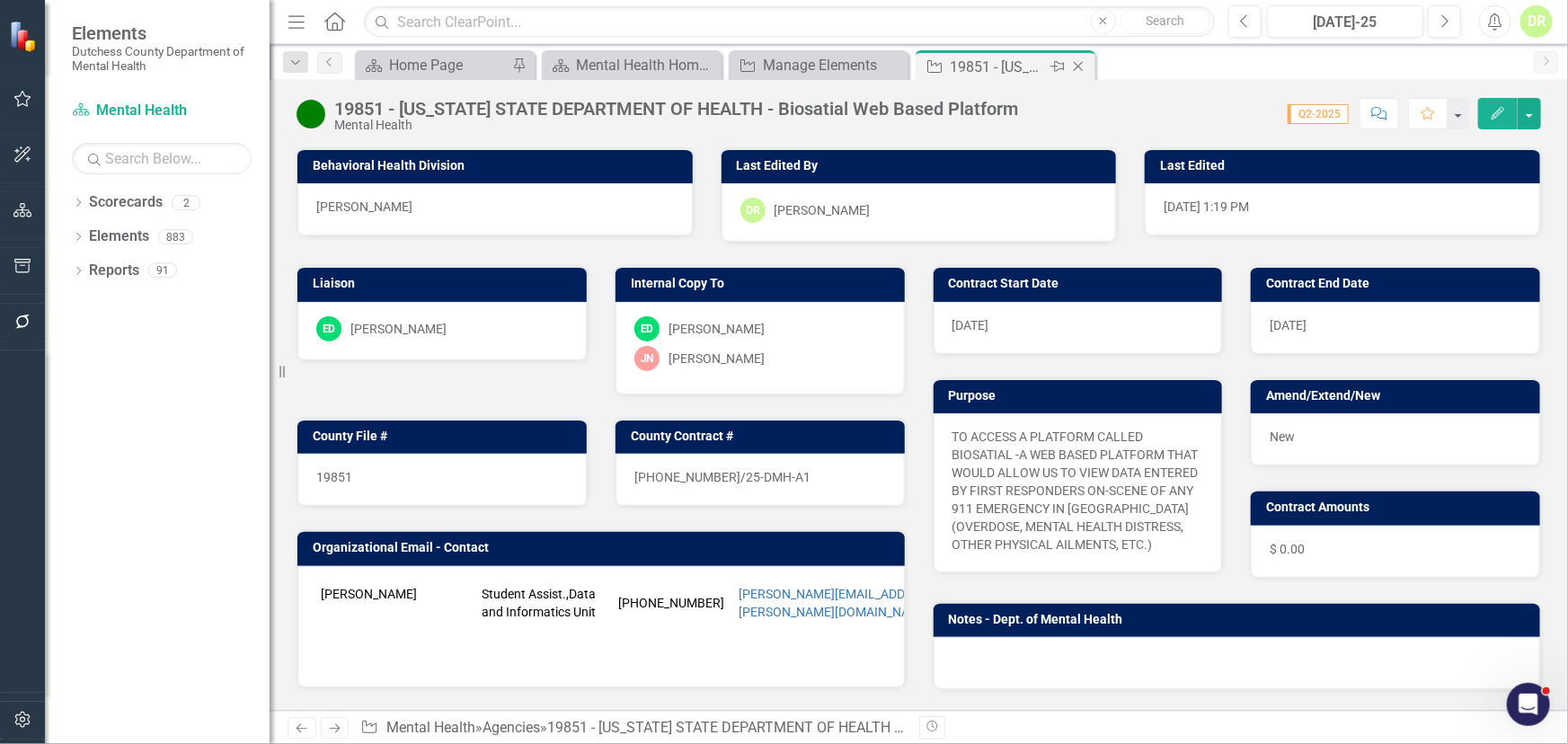
click at [1078, 62] on icon "Close" at bounding box center [1078, 66] width 18 height 14
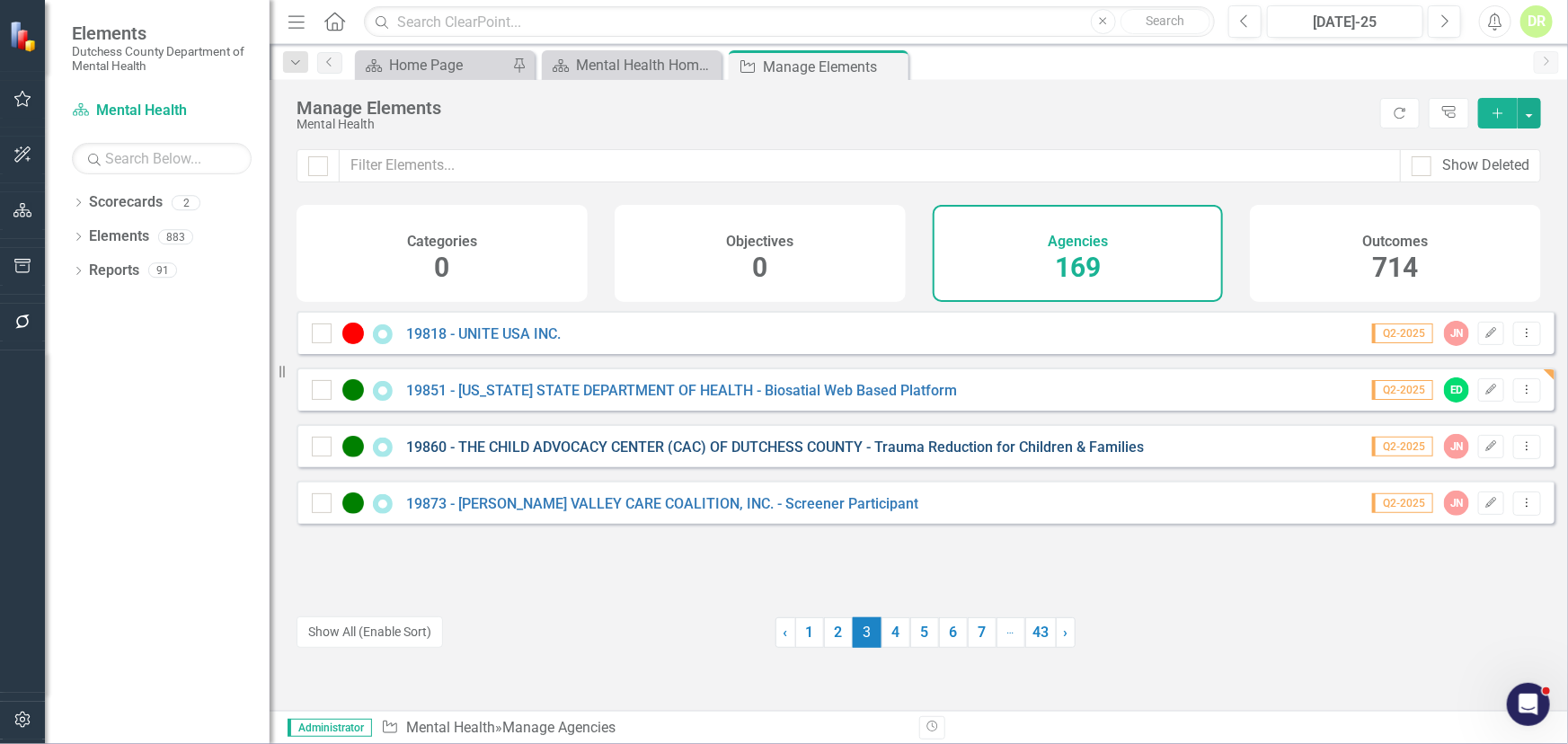
click at [641, 454] on link "19860 - THE CHILD ADVOCACY CENTER (CAC) OF DUTCHESS COUNTY - Trauma Reduction f…" at bounding box center [774, 447] width 738 height 17
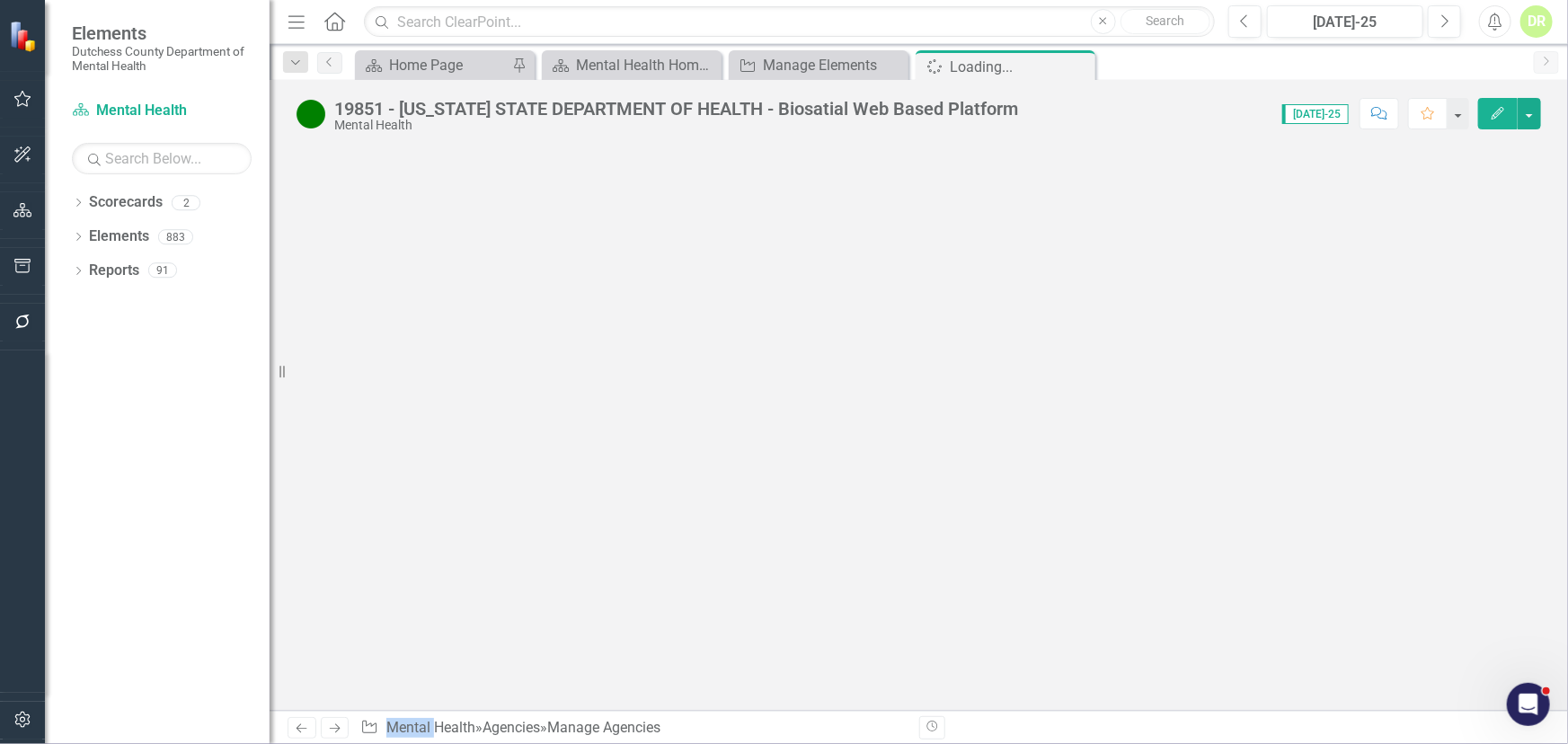
click at [641, 454] on div at bounding box center [919, 429] width 1299 height 563
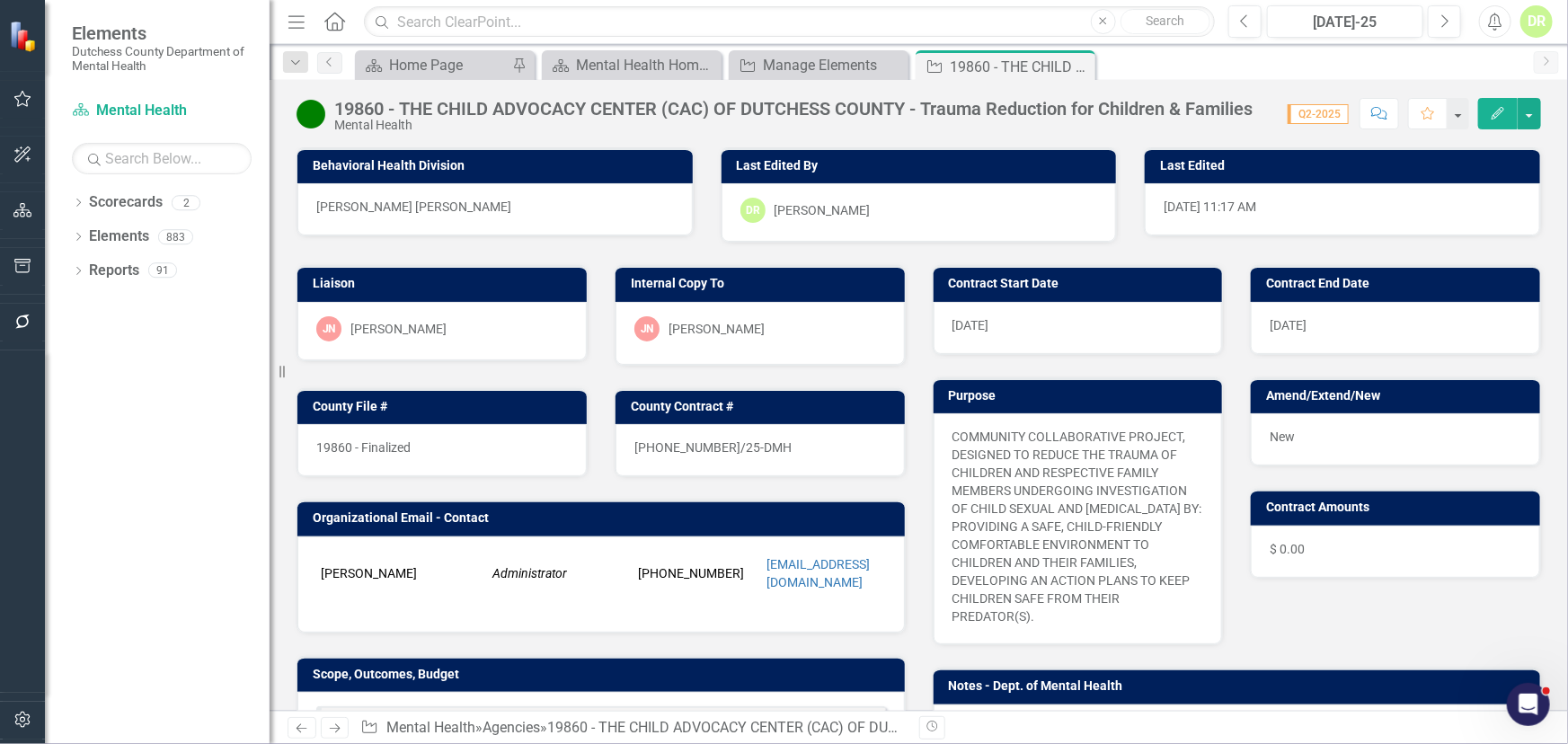
click at [471, 447] on div "19860 - Finalized" at bounding box center [441, 450] width 289 height 53
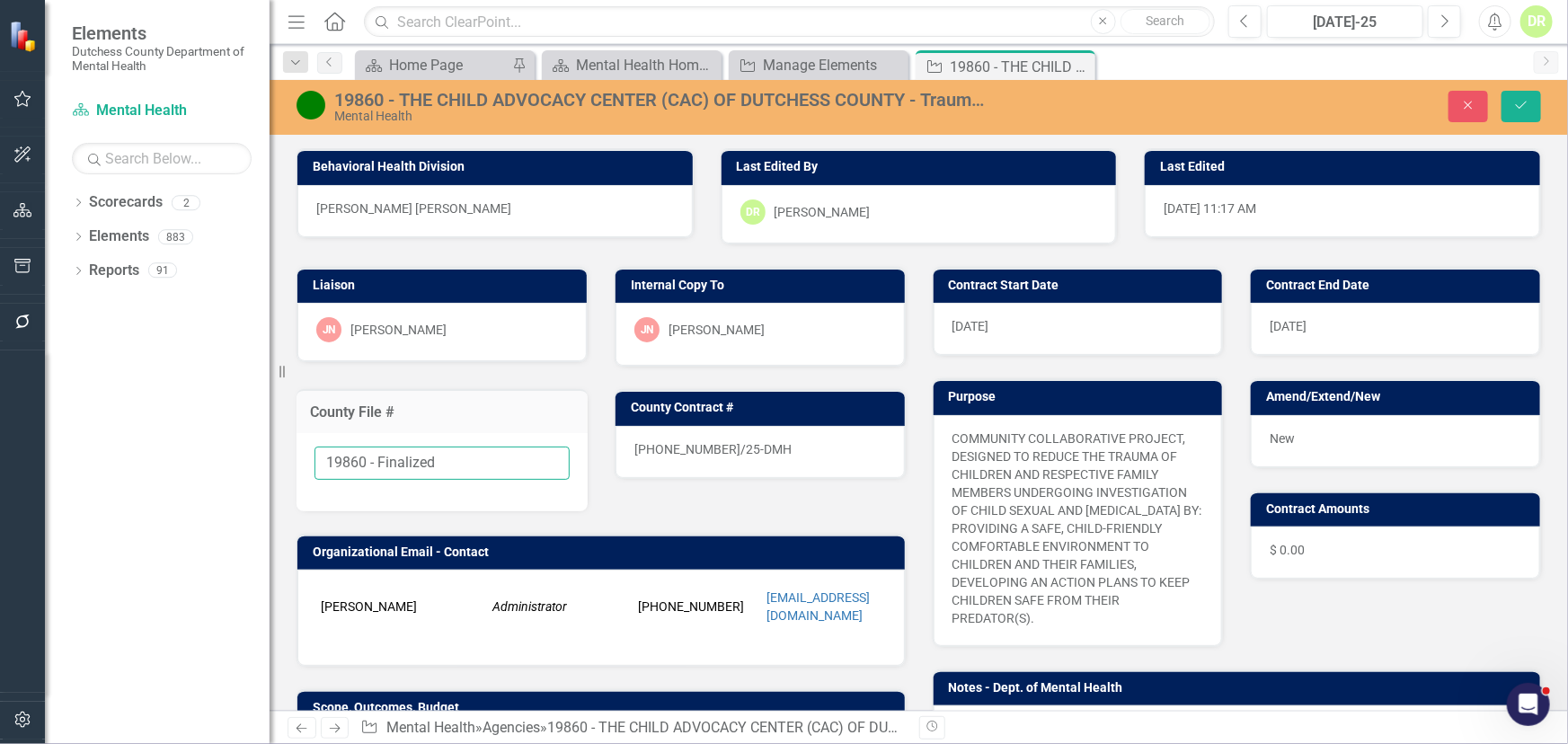
drag, startPoint x: 477, startPoint y: 467, endPoint x: 368, endPoint y: 460, distance: 109.2
click at [368, 460] on input "19860 - Finalized" at bounding box center [441, 463] width 255 height 33
type input "19860"
click at [772, 442] on div "25-0058-12/25-DMH" at bounding box center [760, 452] width 289 height 53
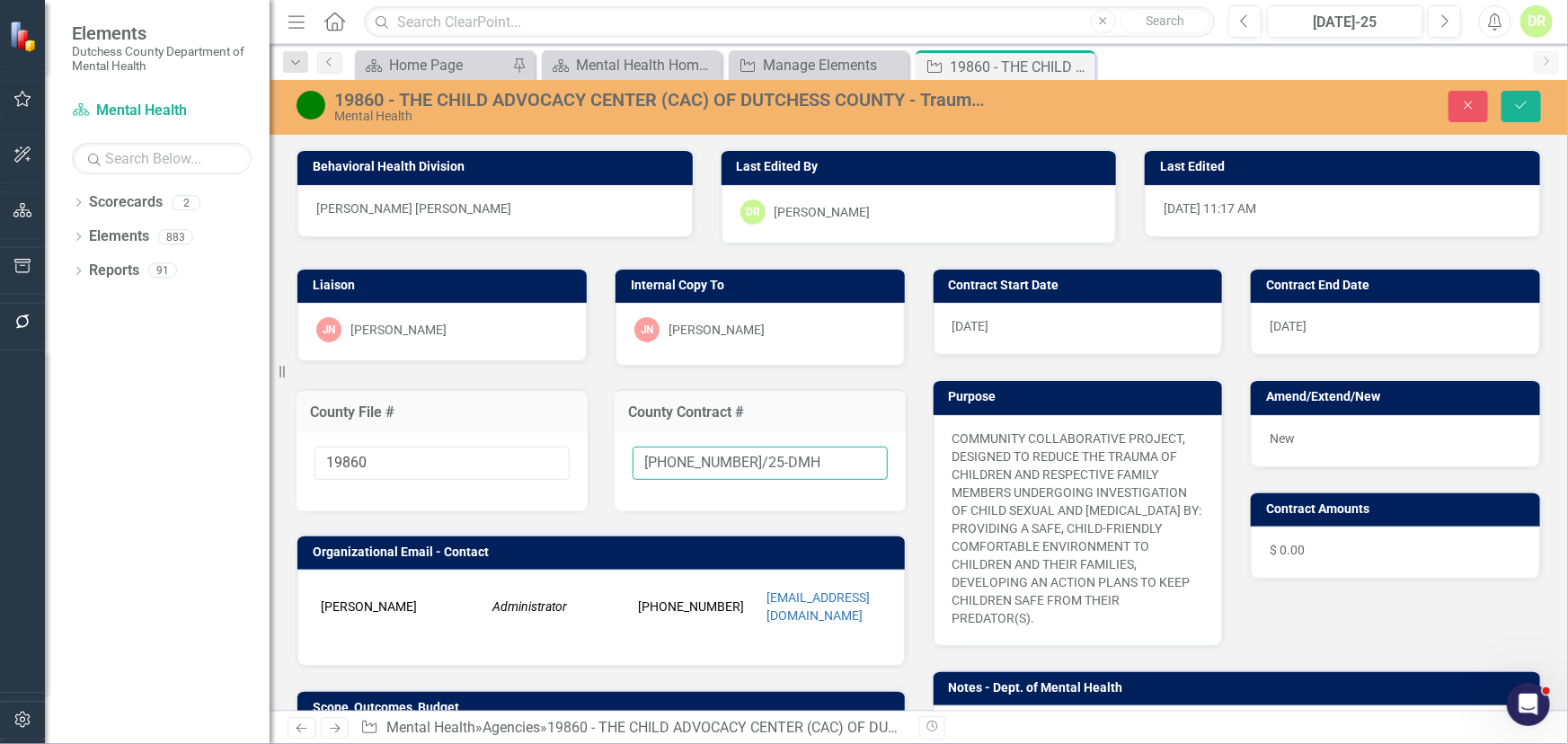
click at [771, 457] on input "25-0058-12/25-DMH" at bounding box center [760, 463] width 255 height 33
type input "25-0058-12/25-DMH-A1"
click at [1521, 92] on button "Save" at bounding box center [1521, 106] width 39 height 32
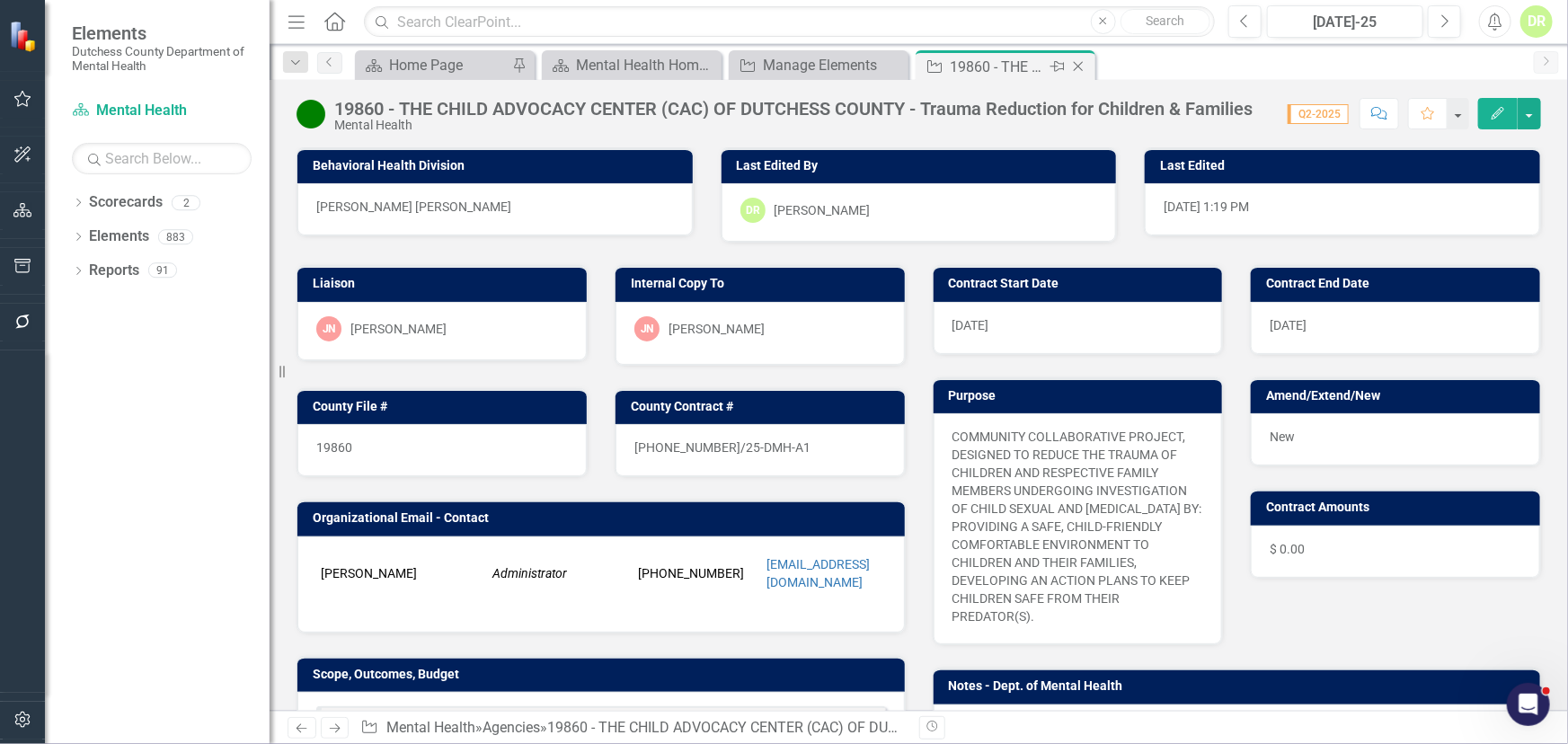
click at [1078, 67] on icon at bounding box center [1079, 67] width 10 height 10
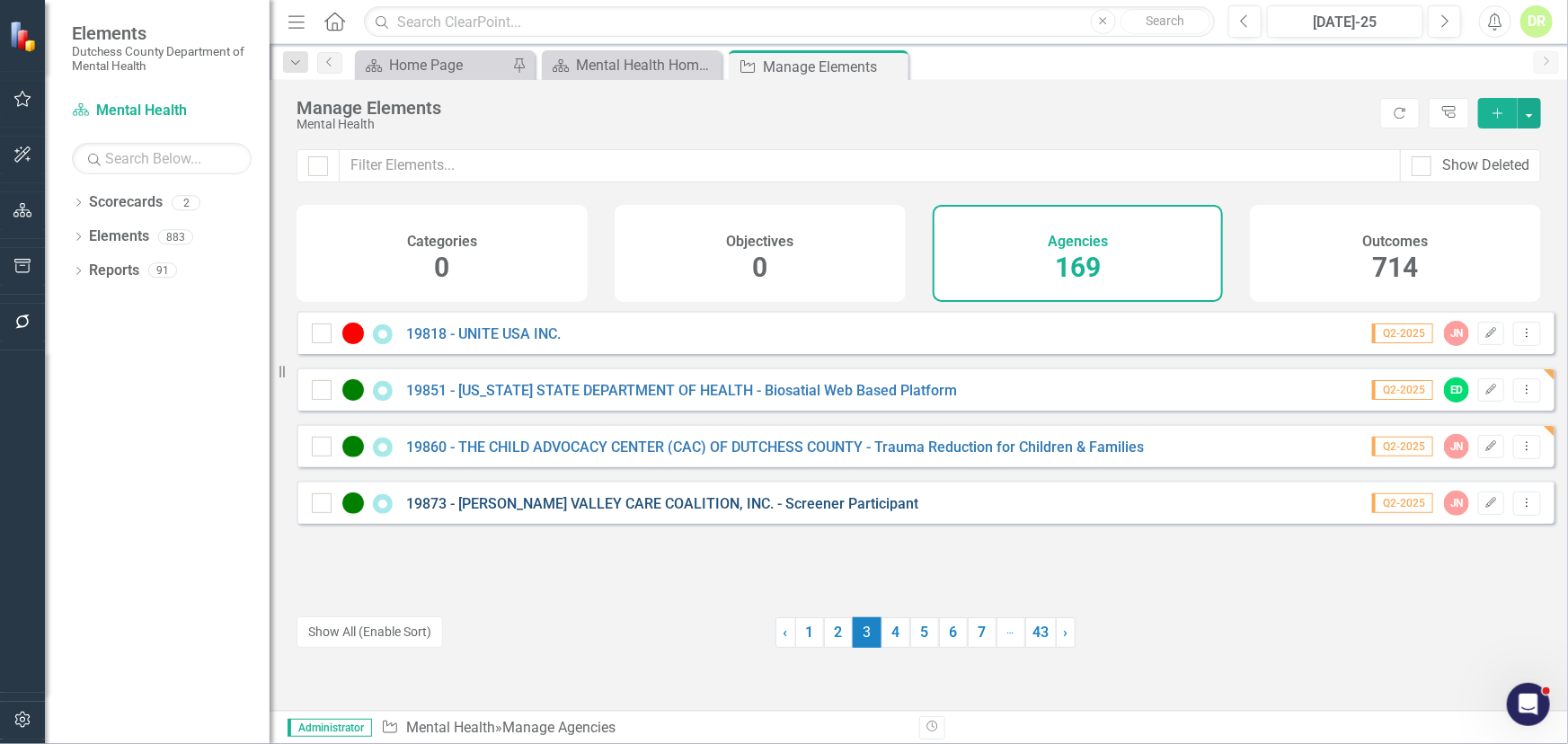
click at [624, 511] on link "19873 - [PERSON_NAME] VALLEY CARE COALITION, INC. - Screener Participant" at bounding box center [662, 504] width 512 height 17
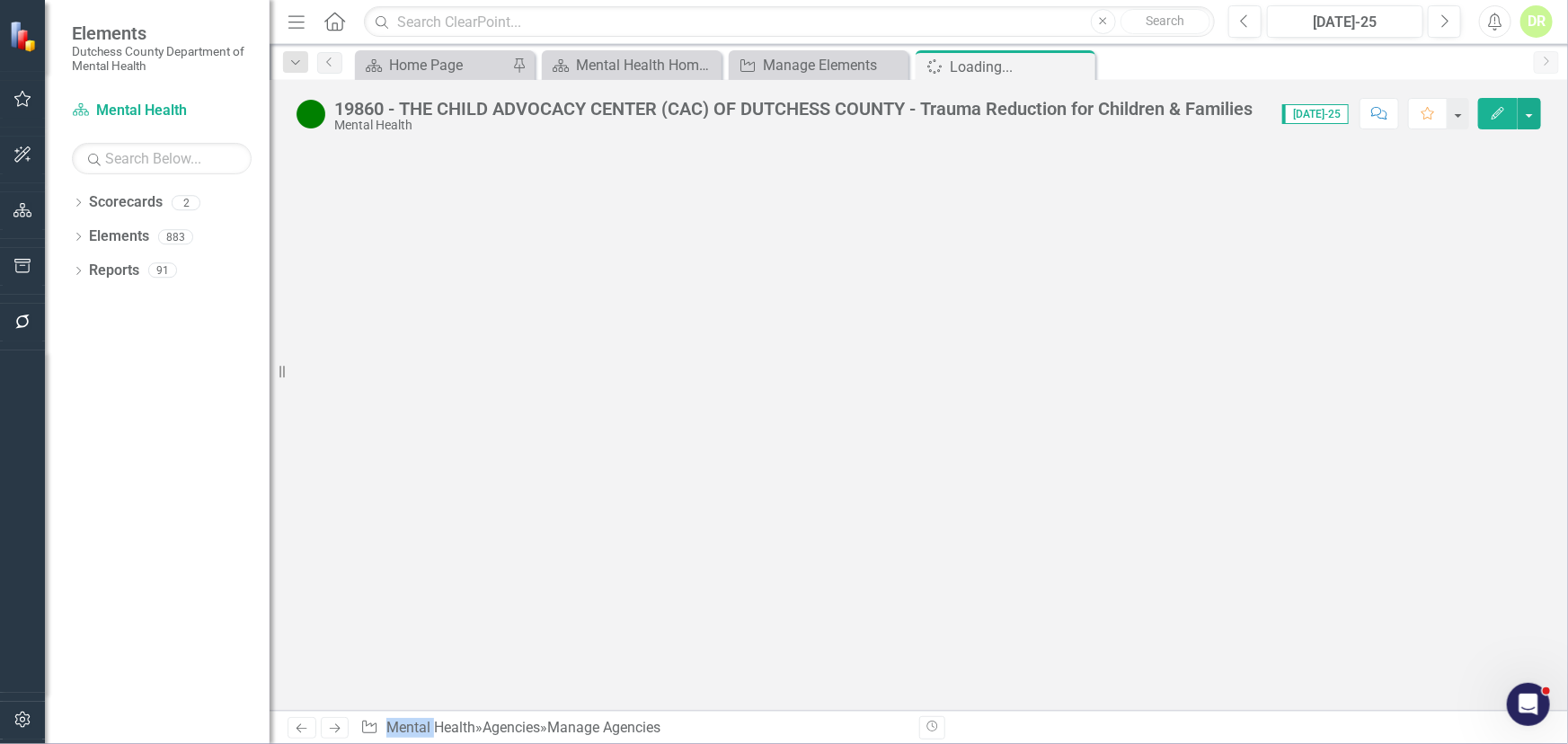
click at [624, 511] on div at bounding box center [919, 429] width 1299 height 563
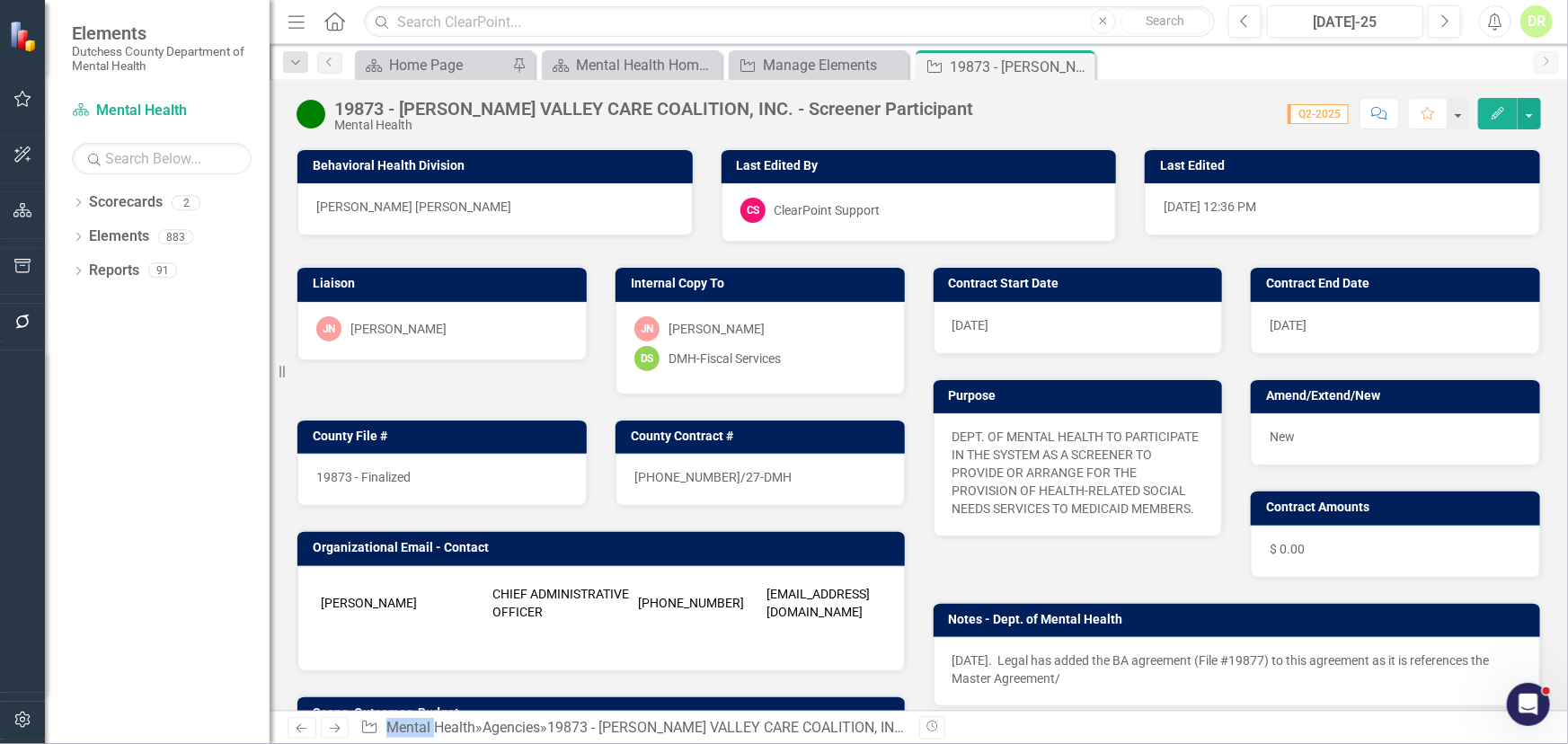
click at [456, 469] on div "19873 - Finalized" at bounding box center [441, 479] width 289 height 53
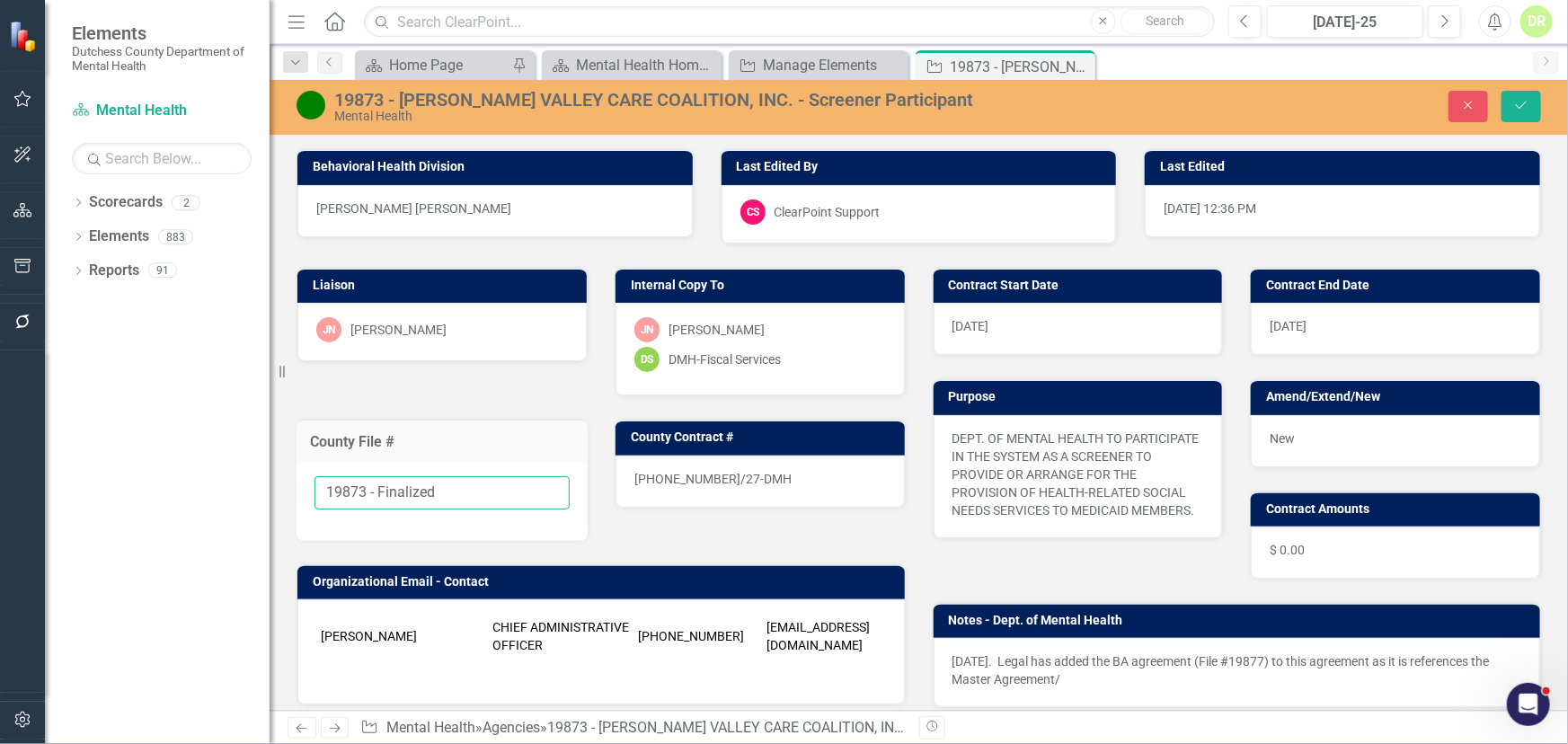
drag, startPoint x: 459, startPoint y: 485, endPoint x: 364, endPoint y: 486, distance: 95.0
click at [364, 486] on input "19873 - Finalized" at bounding box center [441, 493] width 255 height 33
type input "19873"
click at [773, 475] on div "25-0113-3/27-DMH" at bounding box center [760, 481] width 289 height 53
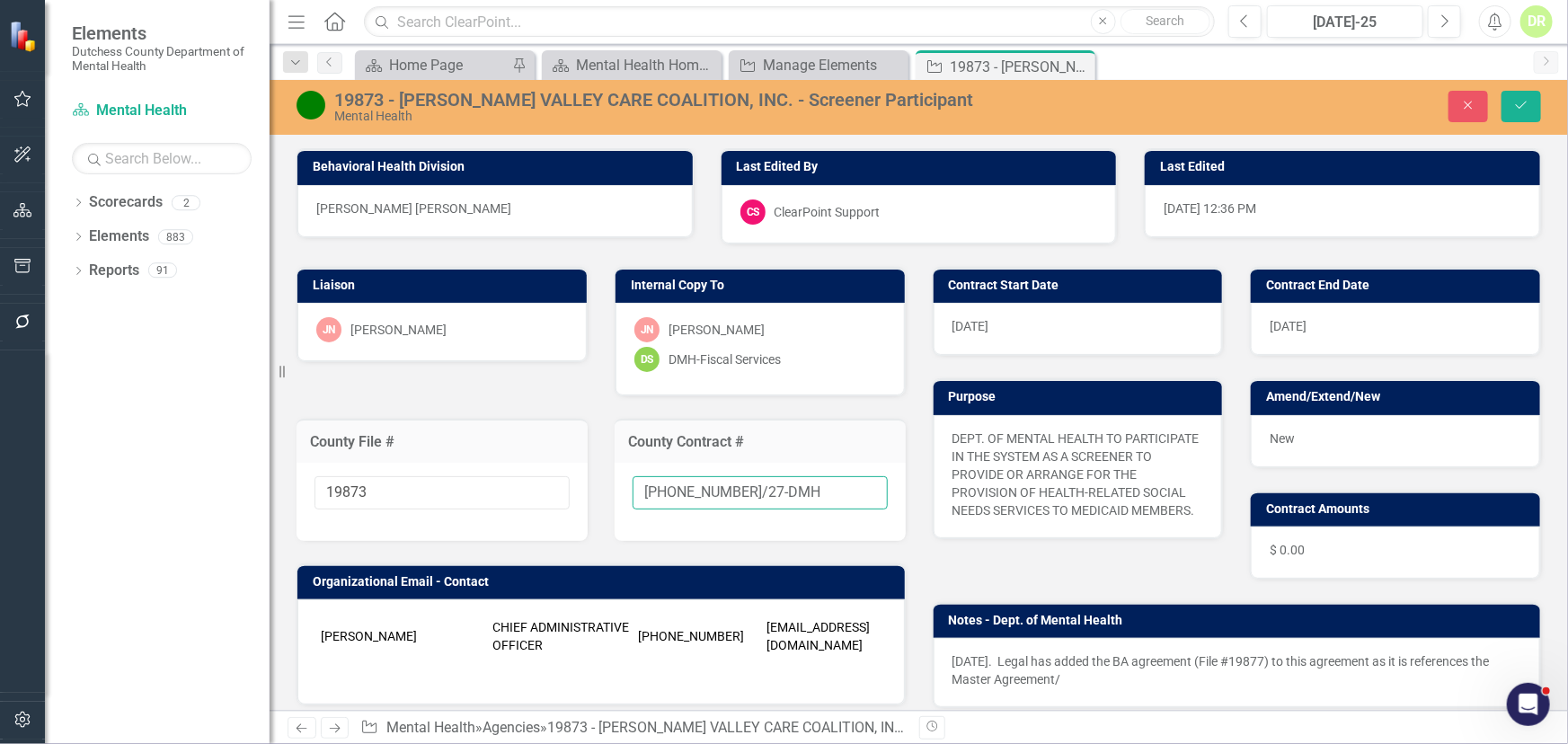
click at [779, 482] on input "25-0113-3/27-DMH" at bounding box center [760, 493] width 255 height 33
type input "25-0113-3/27-DMH-A1"
click at [1536, 101] on button "Save" at bounding box center [1521, 106] width 39 height 32
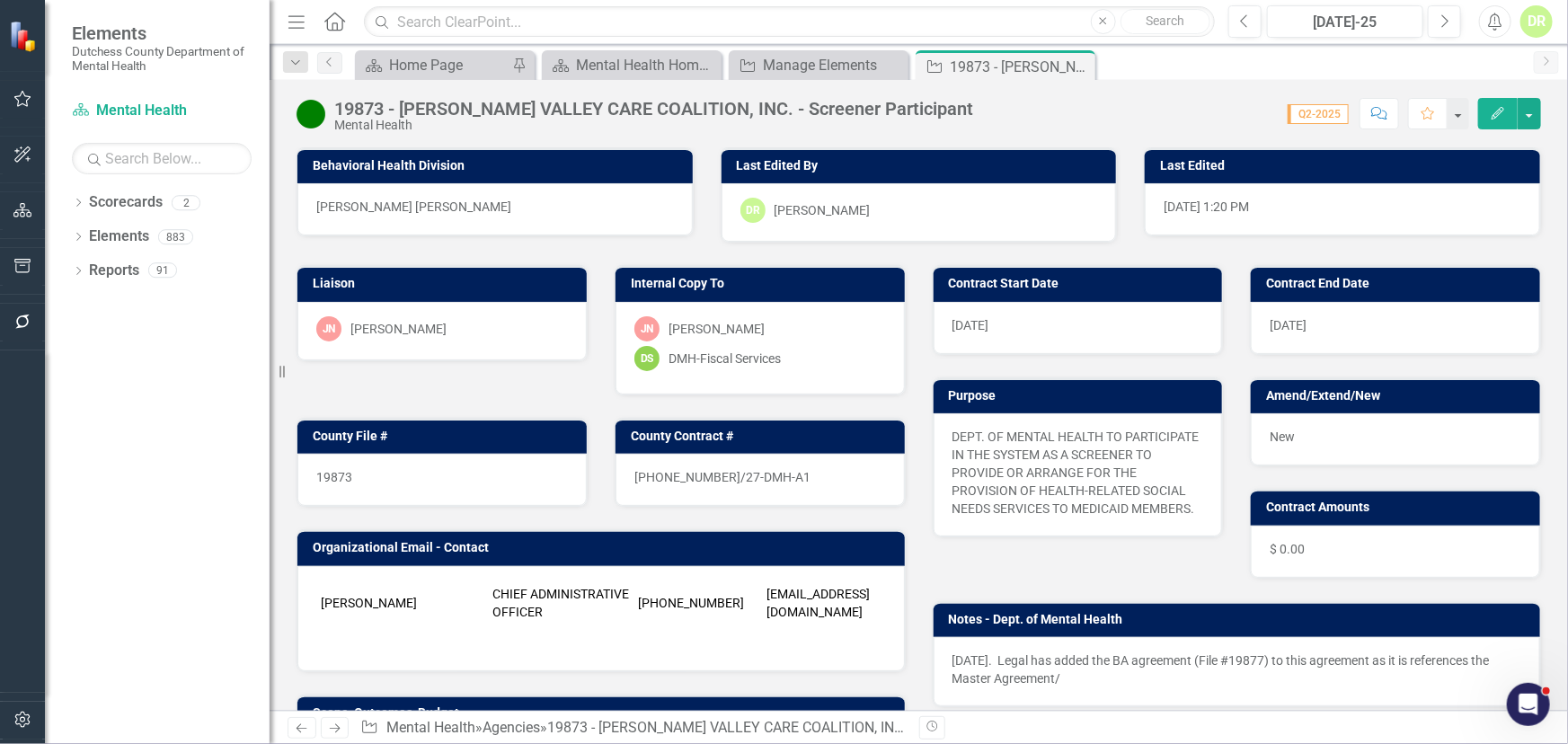
click at [785, 483] on div "25-0113-3/27-DMH-A1" at bounding box center [760, 479] width 289 height 53
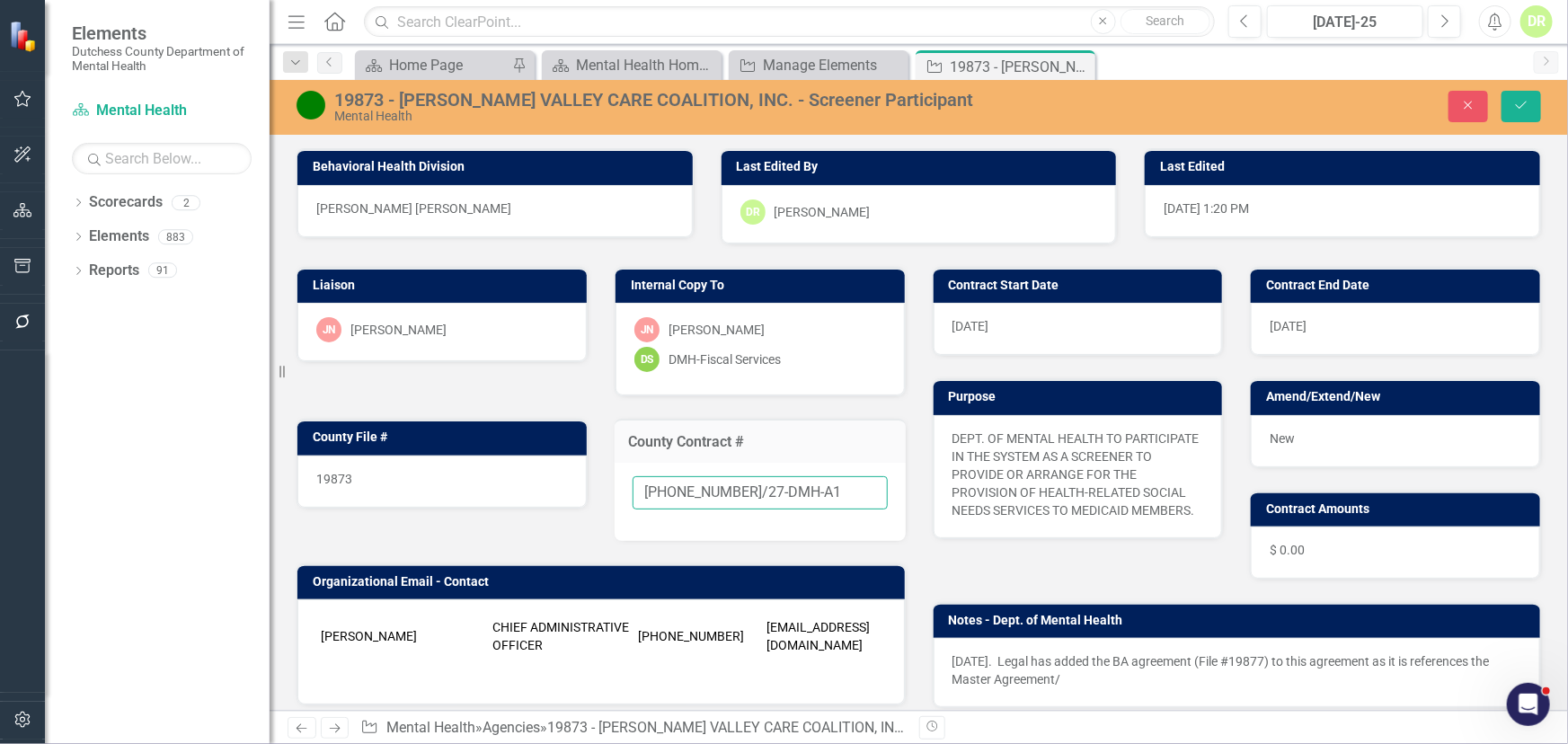
drag, startPoint x: 795, startPoint y: 491, endPoint x: 760, endPoint y: 492, distance: 35.0
click at [760, 492] on input "25-0113-3/27-DMH-A1" at bounding box center [760, 493] width 255 height 33
type input "25-0113-3/27-DMH"
click at [439, 470] on div "19873" at bounding box center [441, 481] width 289 height 53
click at [438, 470] on div "19873" at bounding box center [441, 481] width 289 height 53
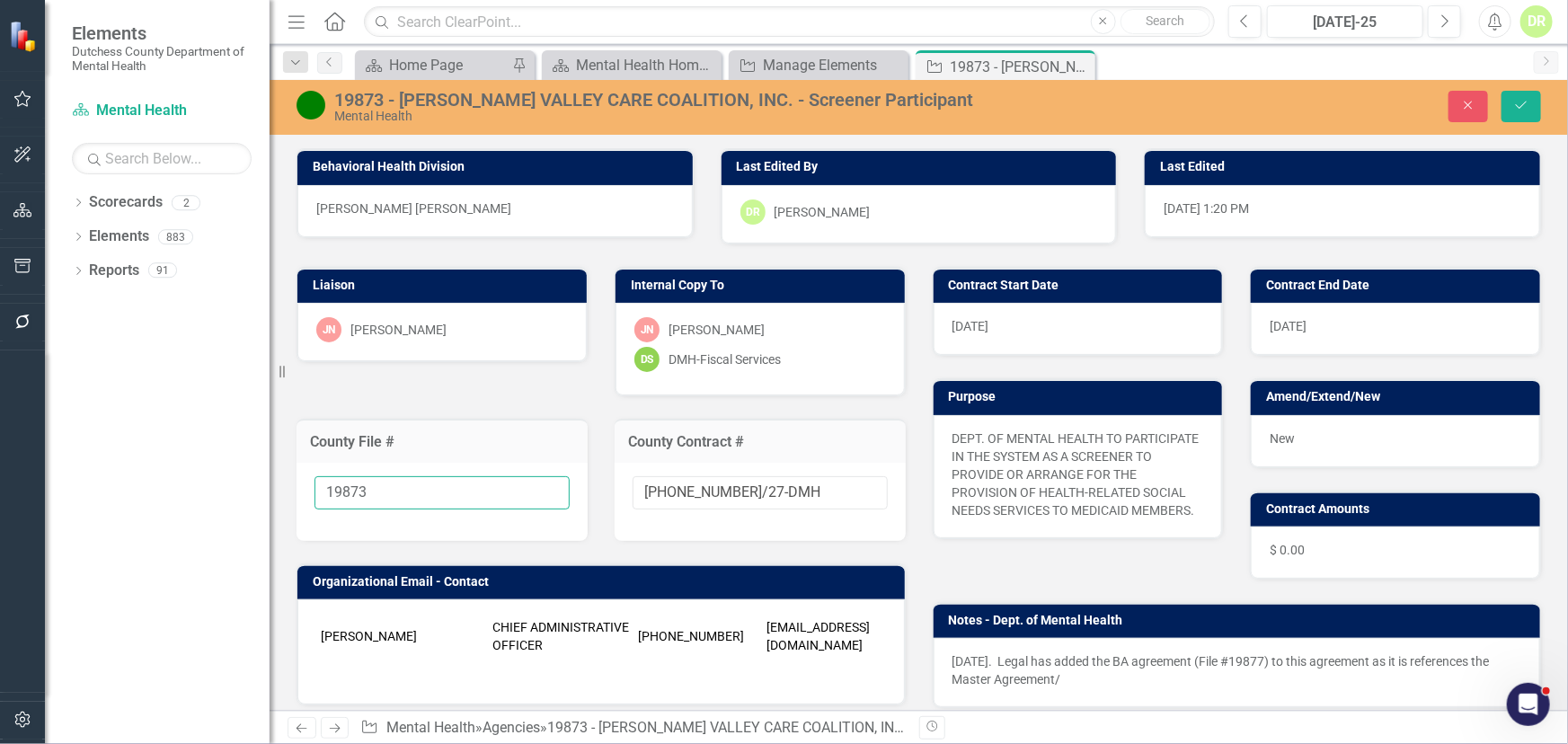
click at [405, 492] on input "19873" at bounding box center [441, 493] width 255 height 33
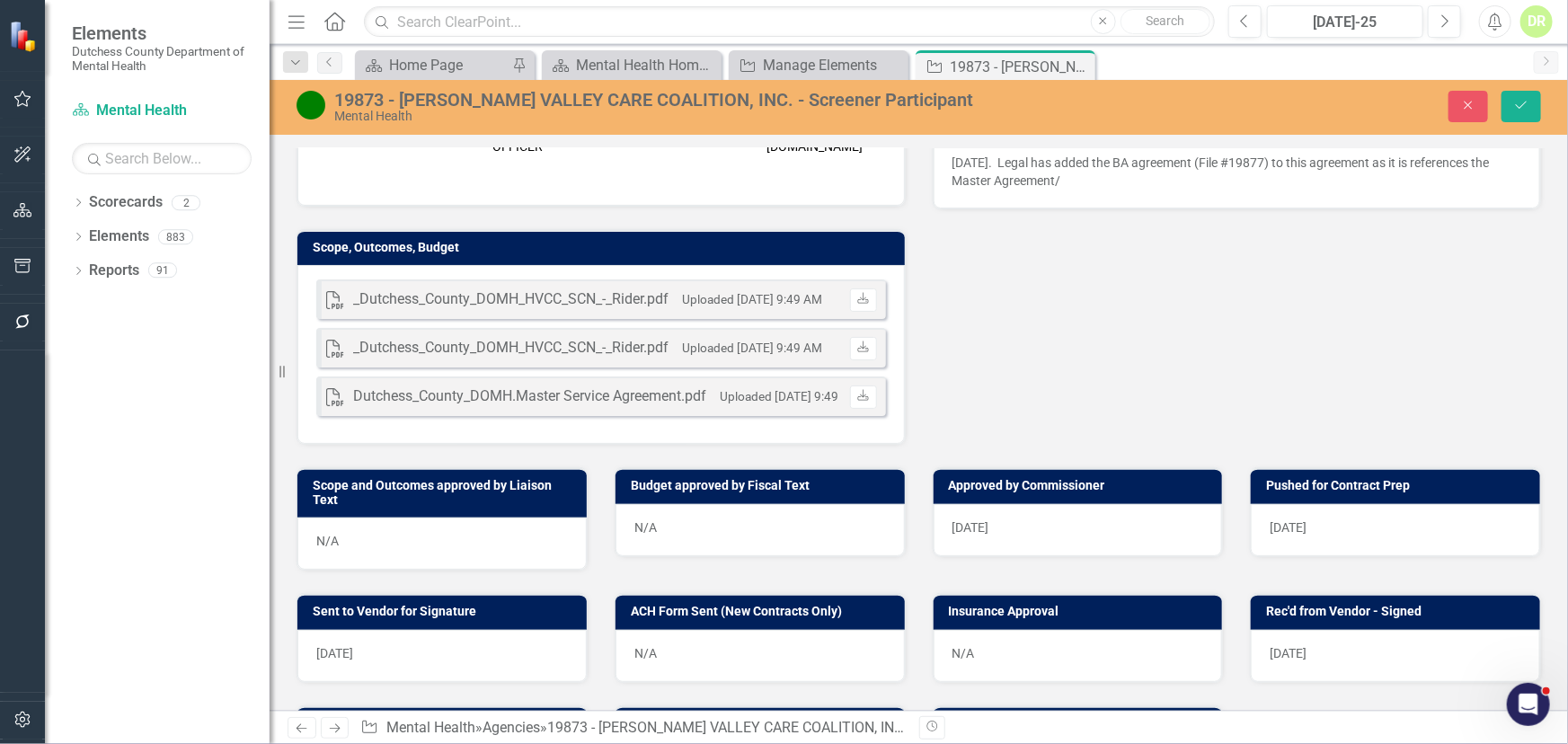
scroll to position [572, 0]
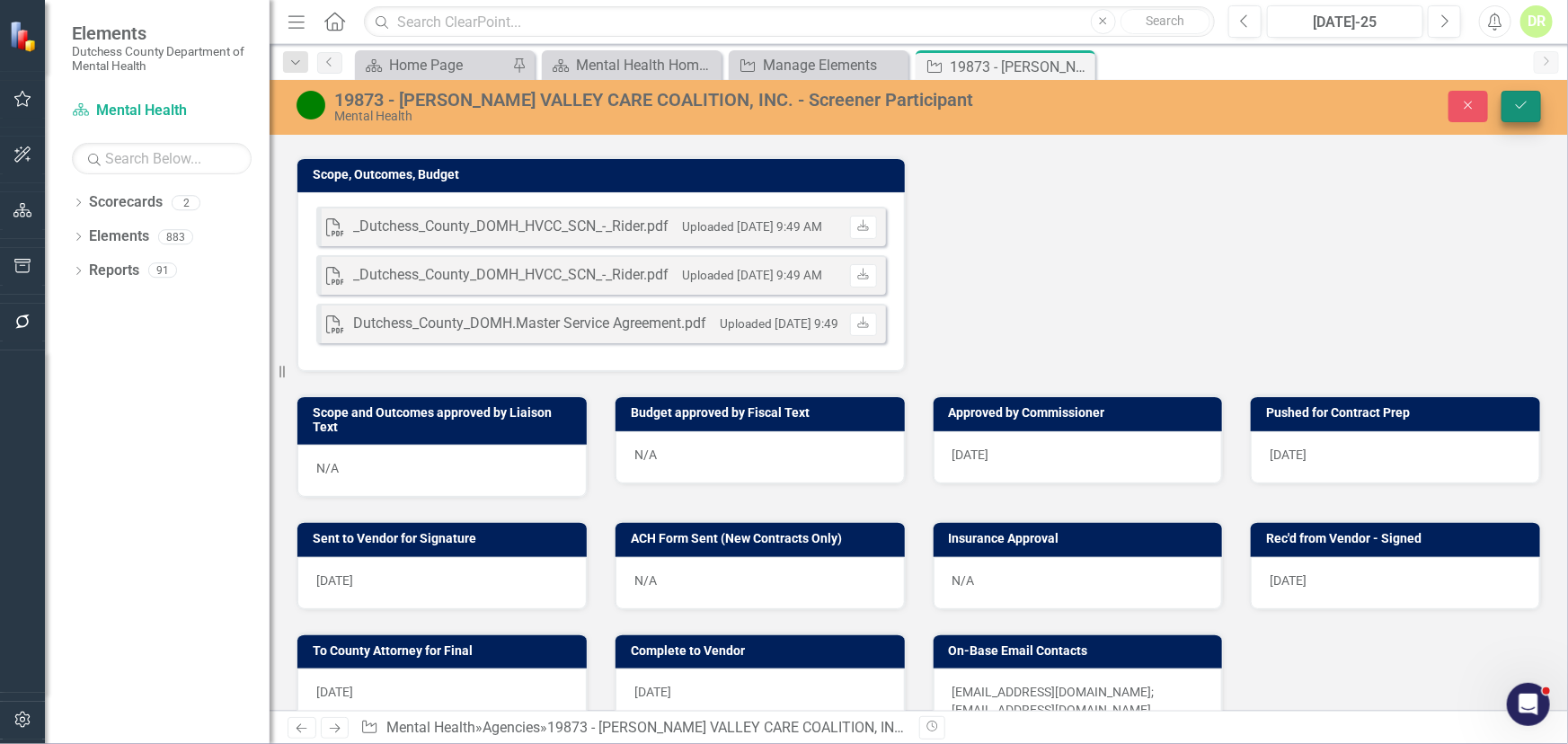
type input "19873-Finalized"
click at [1530, 107] on button "Save" at bounding box center [1521, 106] width 39 height 32
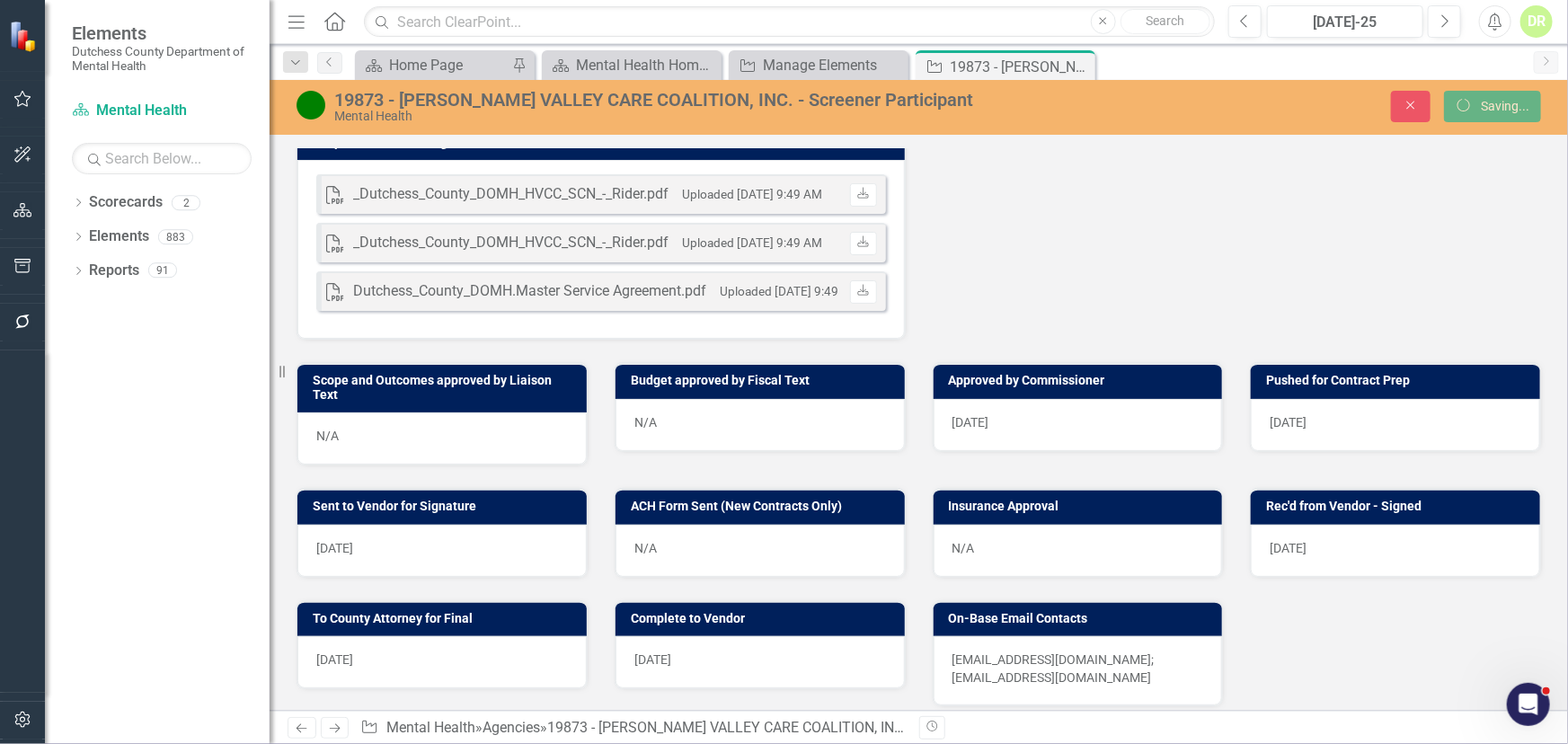
scroll to position [540, 0]
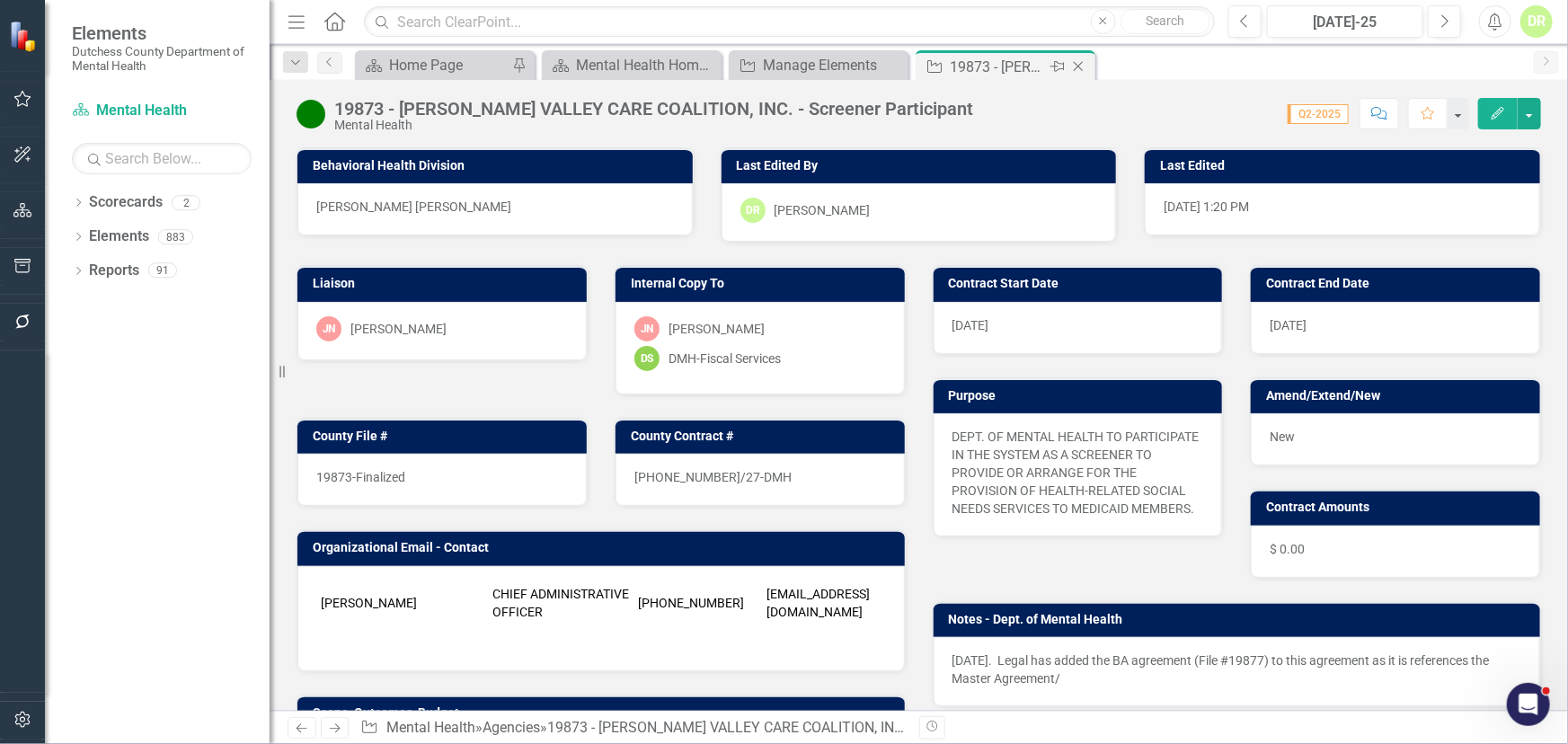
click at [1079, 65] on icon "Close" at bounding box center [1078, 66] width 18 height 14
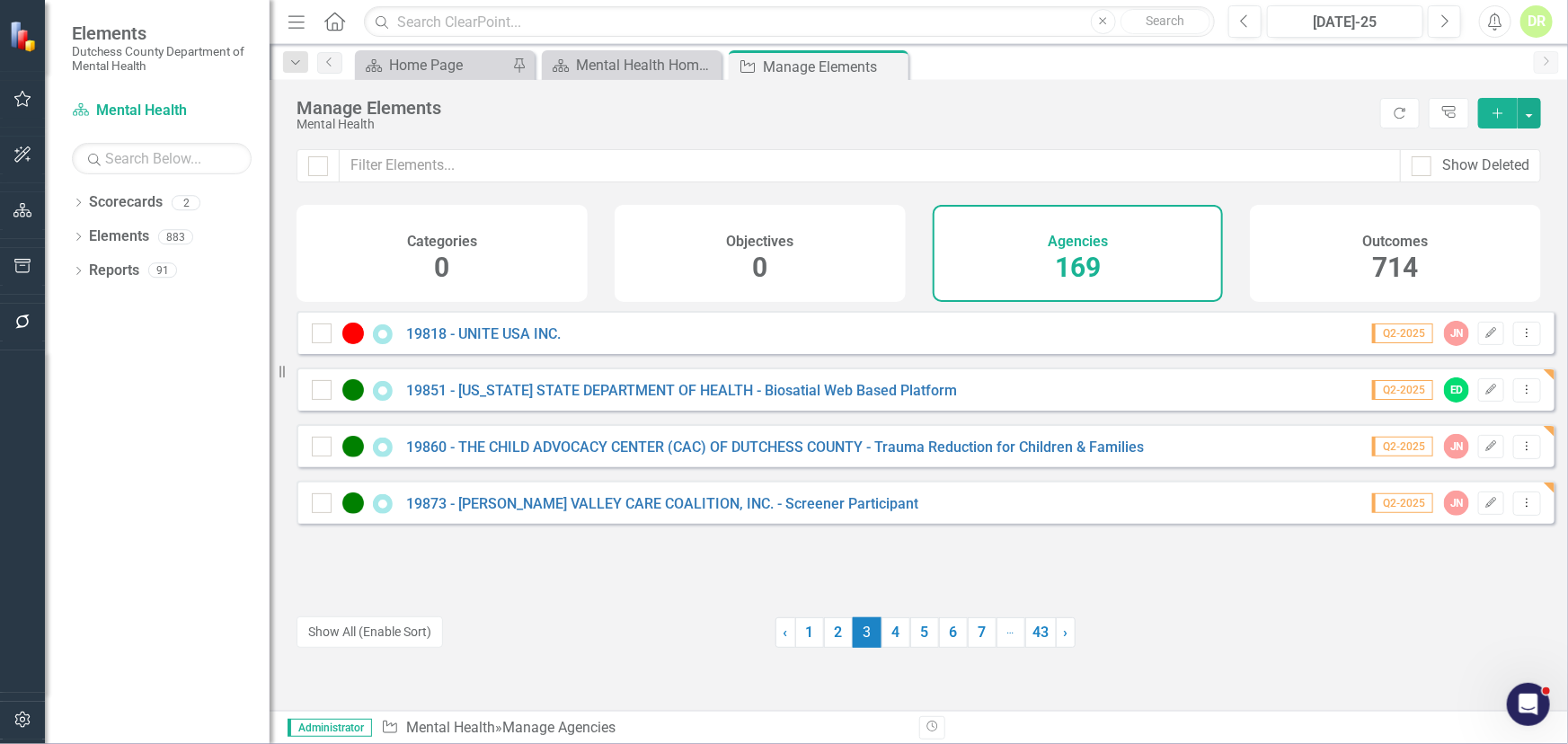
click at [603, 457] on div "19860 - THE CHILD ADVOCACY CENTER (CAC) OF DUTCHESS COUNTY - Trauma Reduction f…" at bounding box center [731, 446] width 837 height 22
click at [606, 456] on link "19860 - THE CHILD ADVOCACY CENTER (CAC) OF DUTCHESS COUNTY - Trauma Reduction f…" at bounding box center [774, 447] width 738 height 17
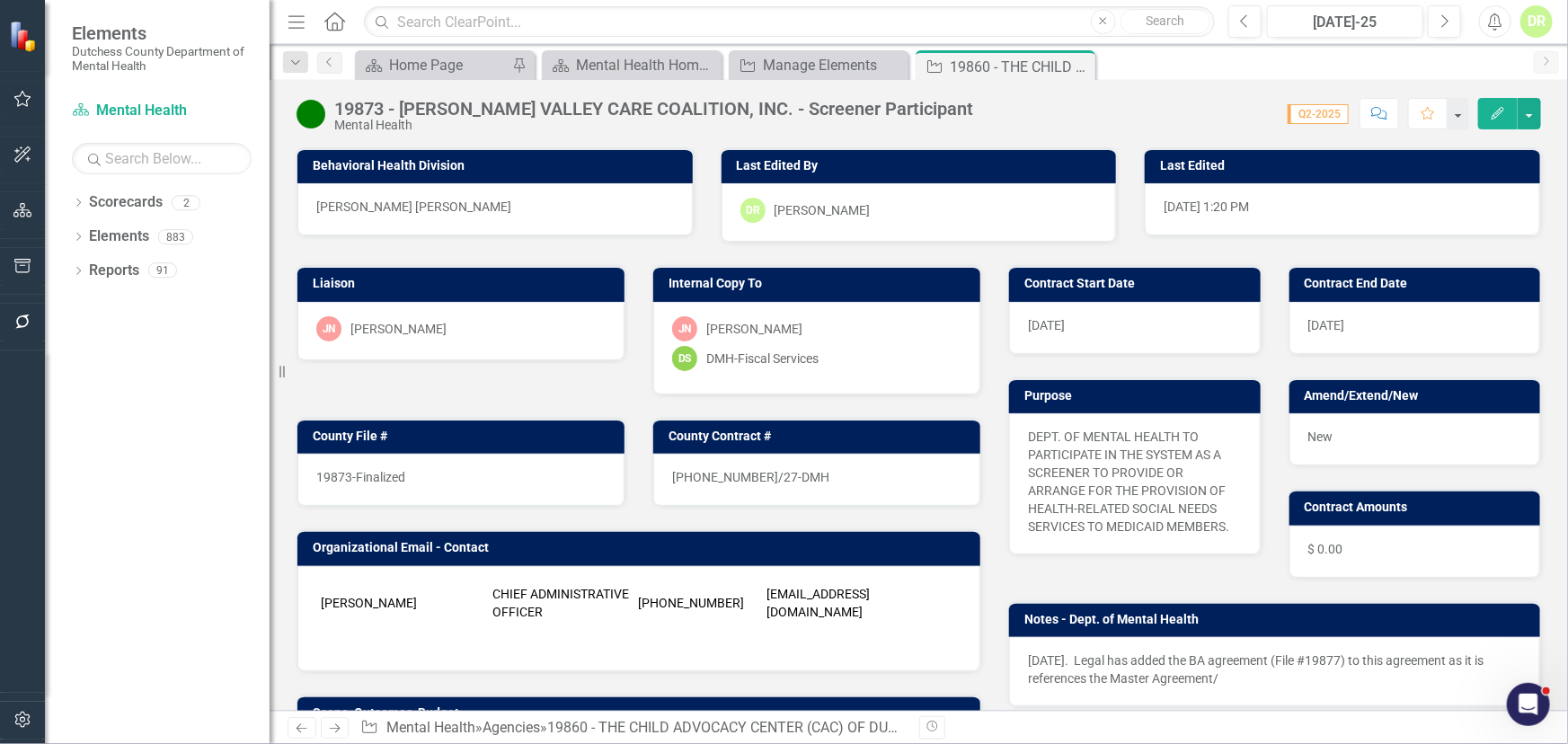
click at [606, 457] on div "19873-Finalized" at bounding box center [460, 479] width 328 height 53
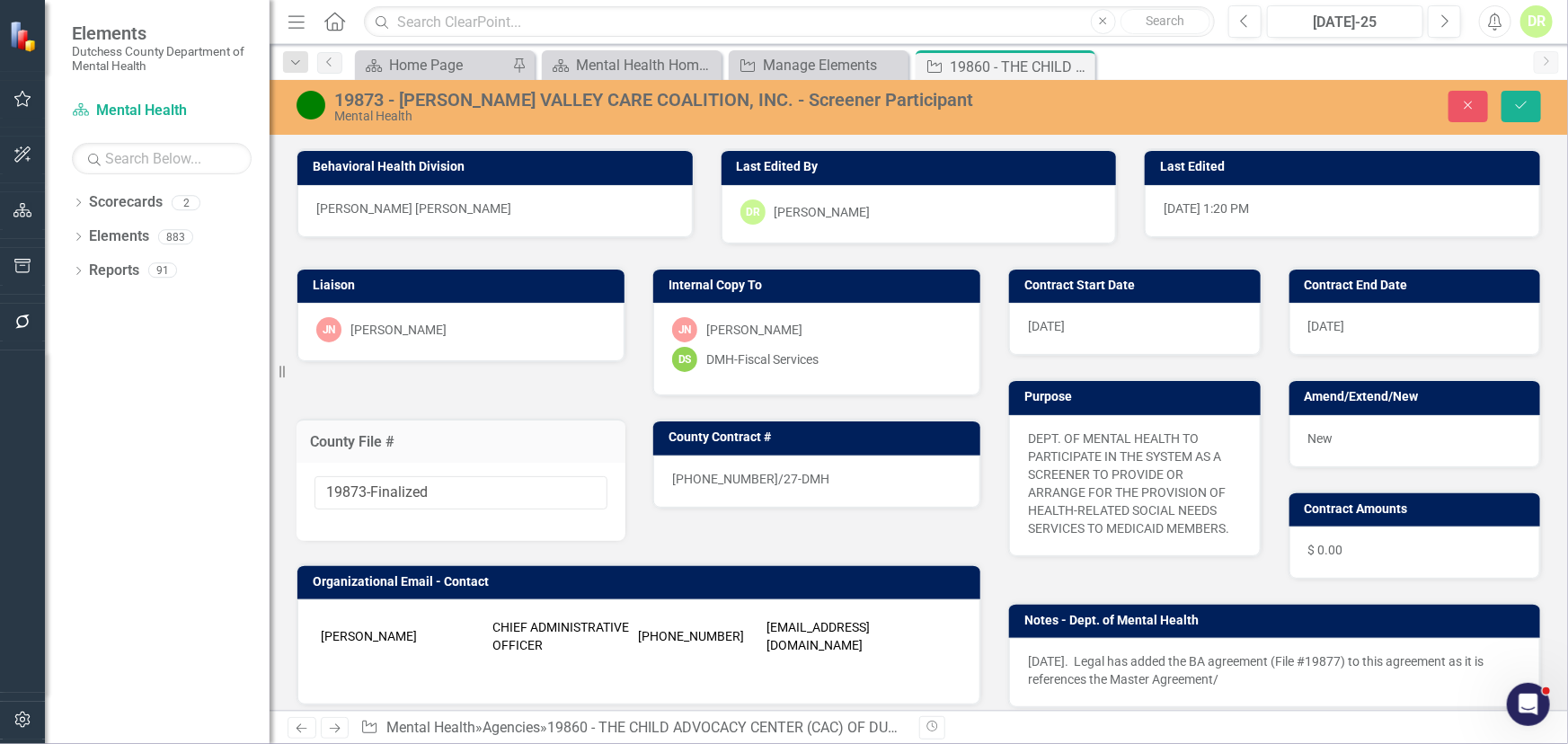
type input "19860"
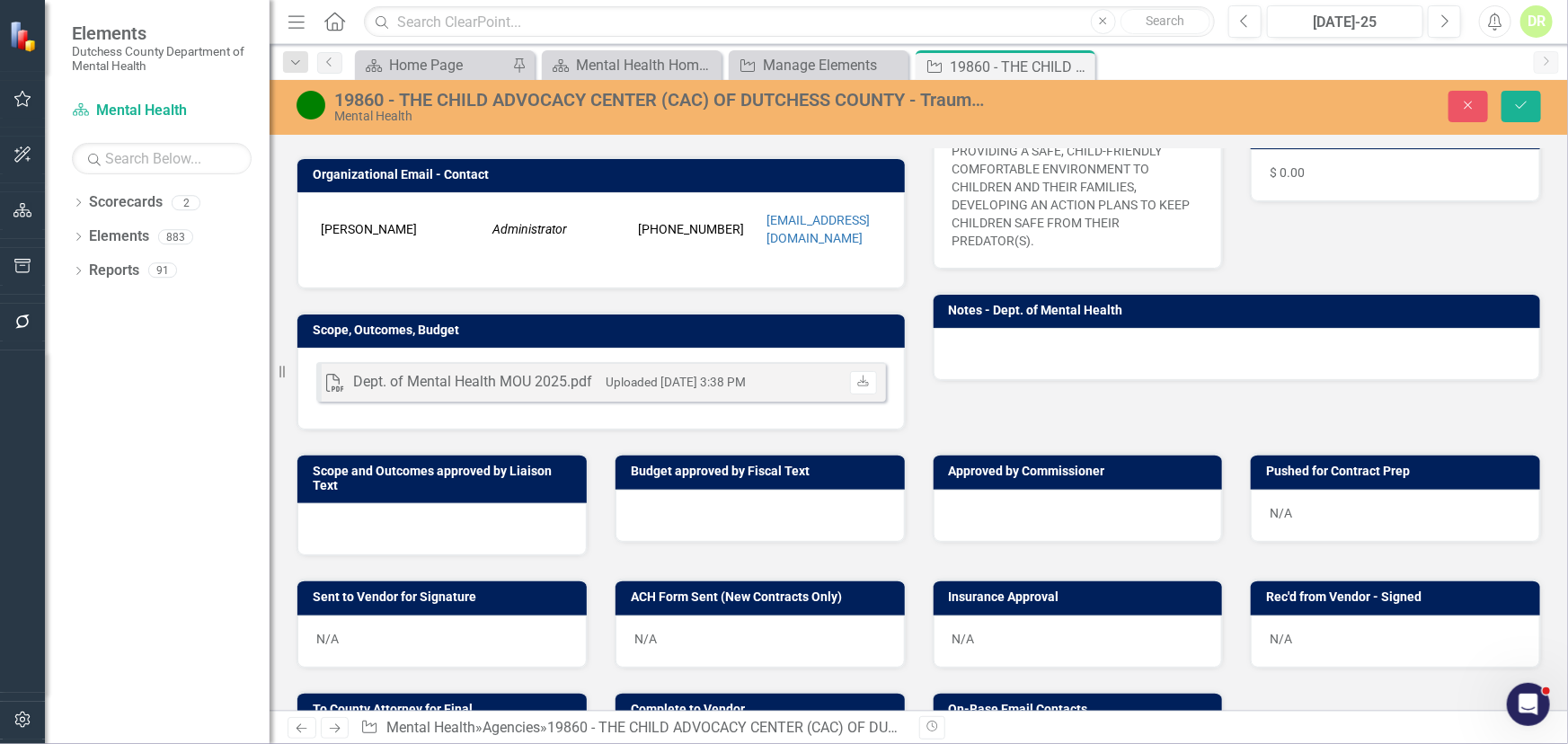
scroll to position [408, 0]
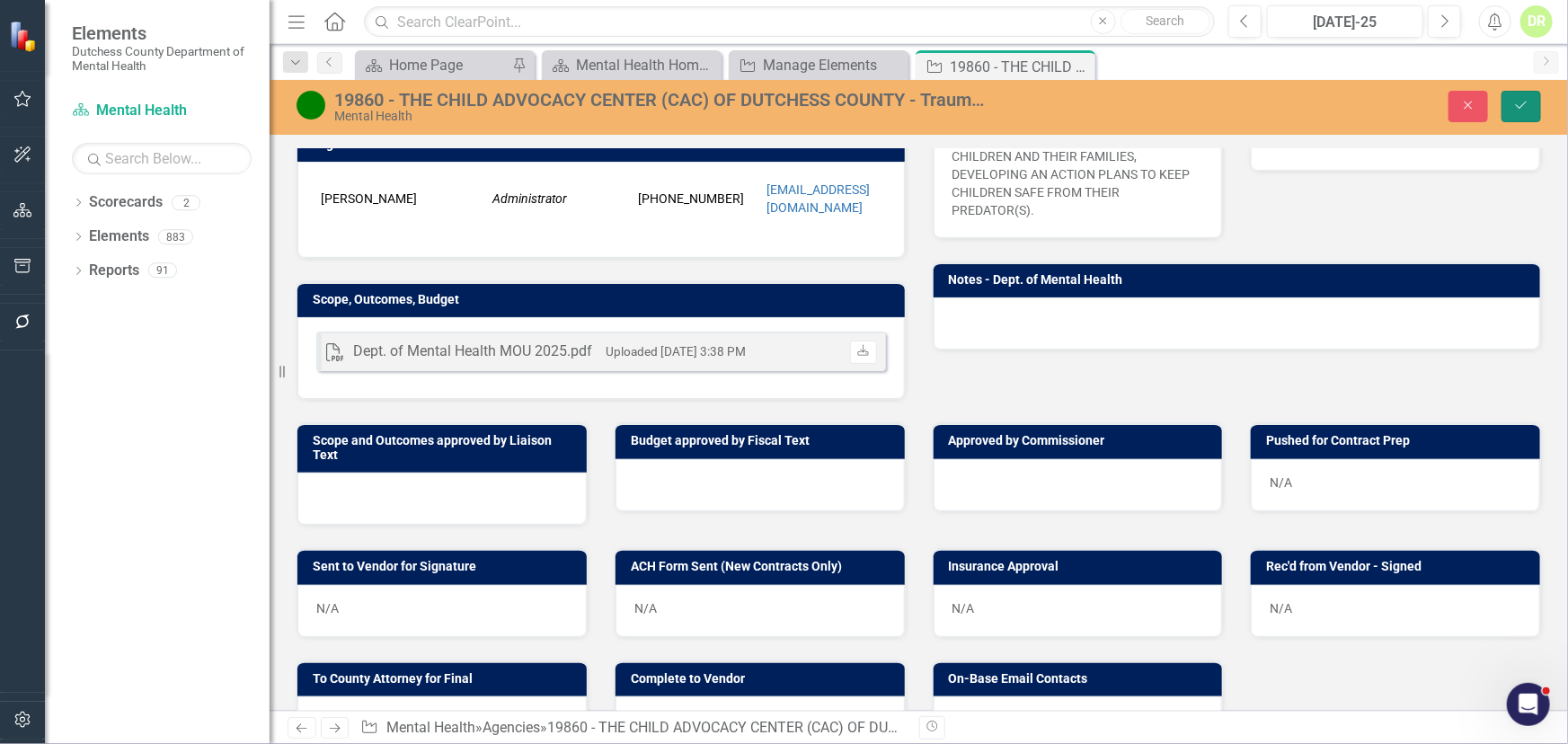
click at [1522, 101] on icon "Save" at bounding box center [1521, 105] width 16 height 12
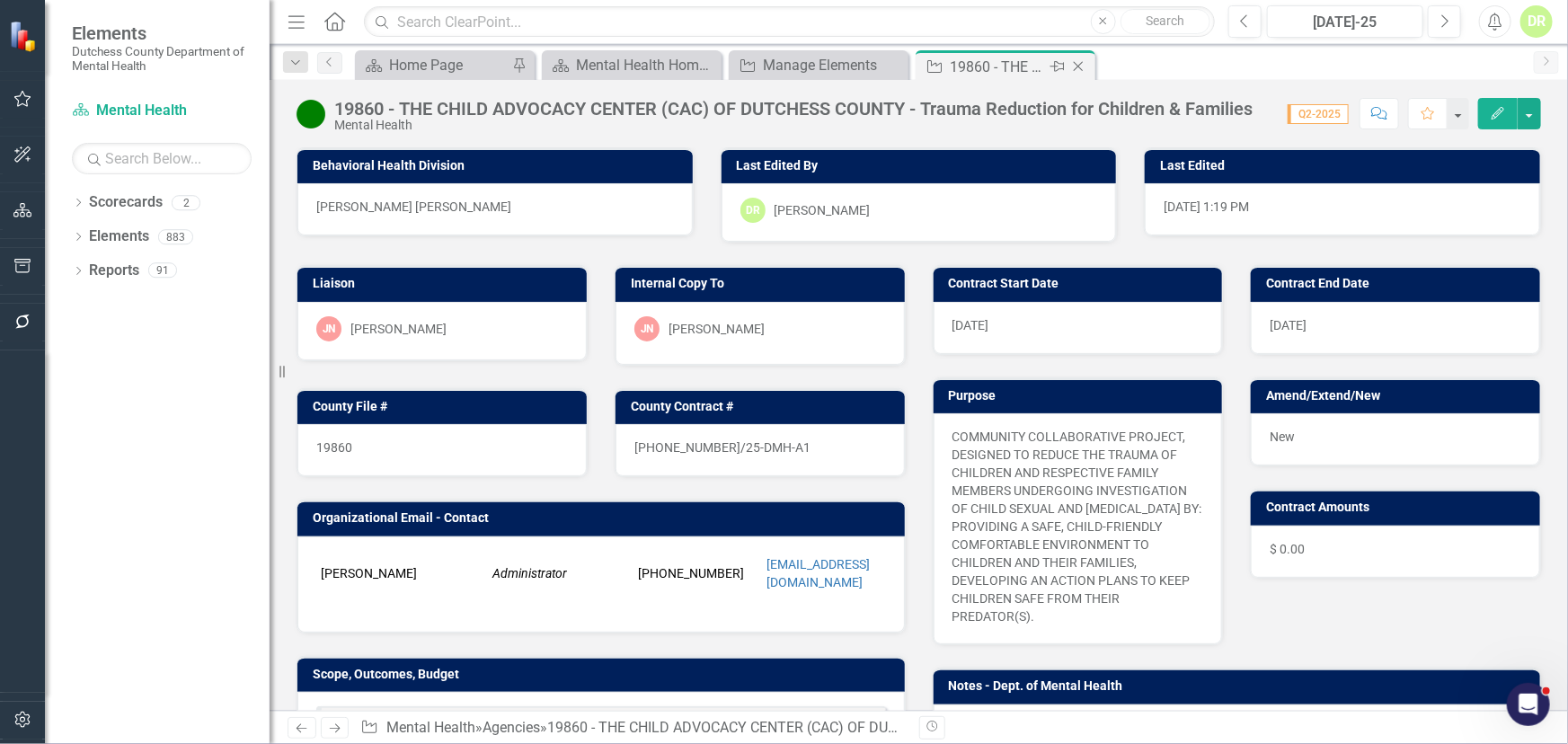
click at [1074, 65] on icon "Close" at bounding box center [1078, 66] width 18 height 14
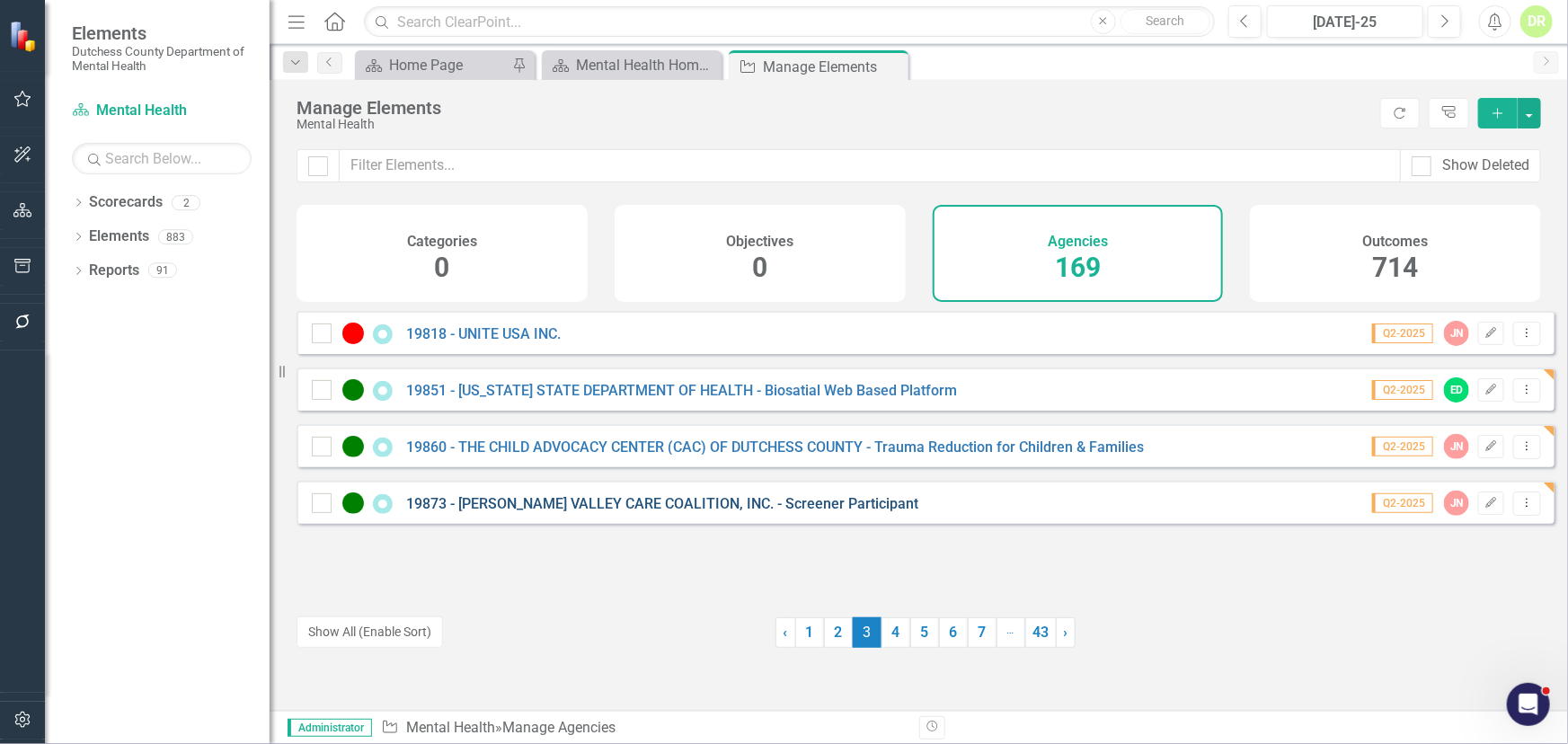
click at [601, 509] on link "19873 - [PERSON_NAME] VALLEY CARE COALITION, INC. - Screener Participant" at bounding box center [662, 504] width 512 height 17
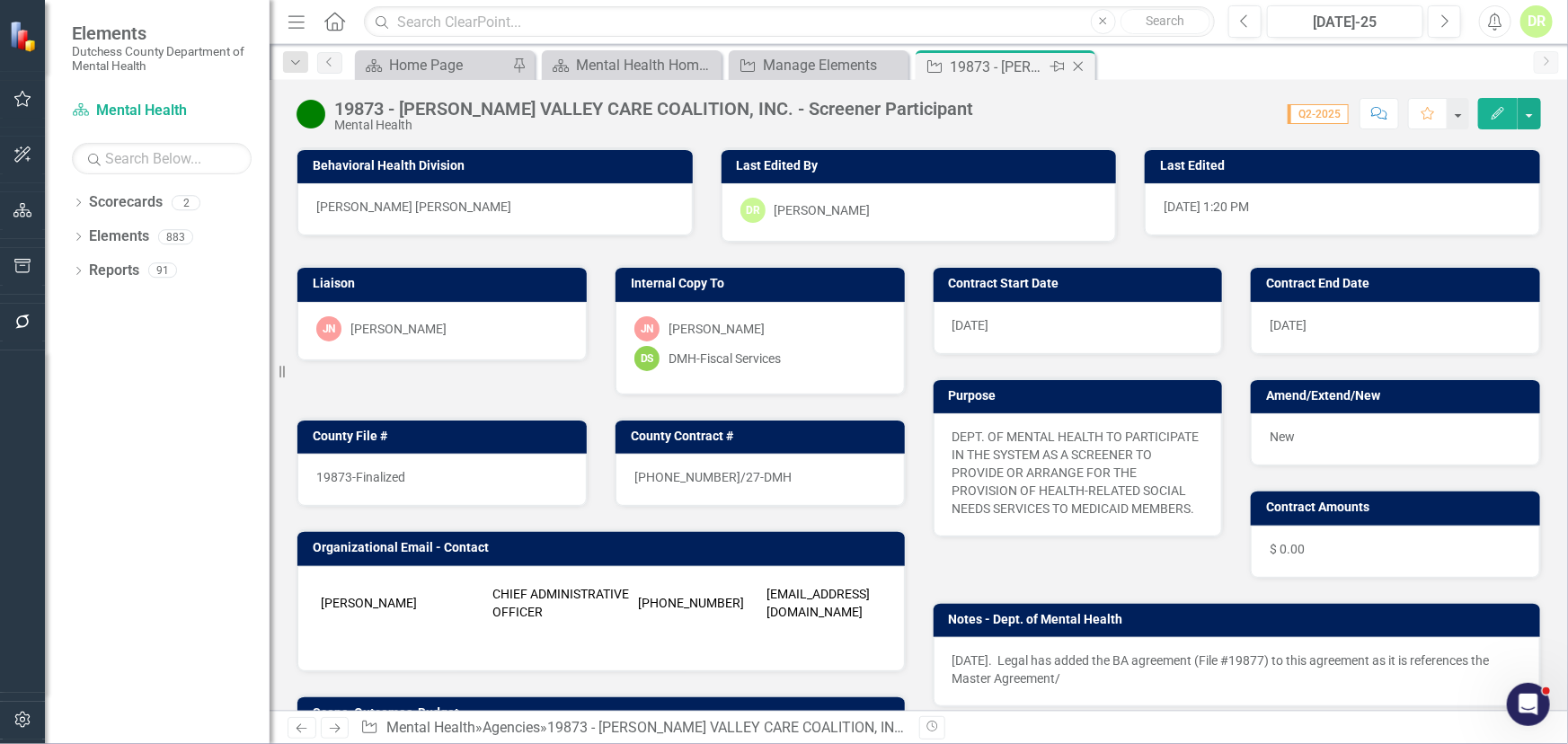
click at [1082, 63] on icon "Close" at bounding box center [1078, 66] width 18 height 14
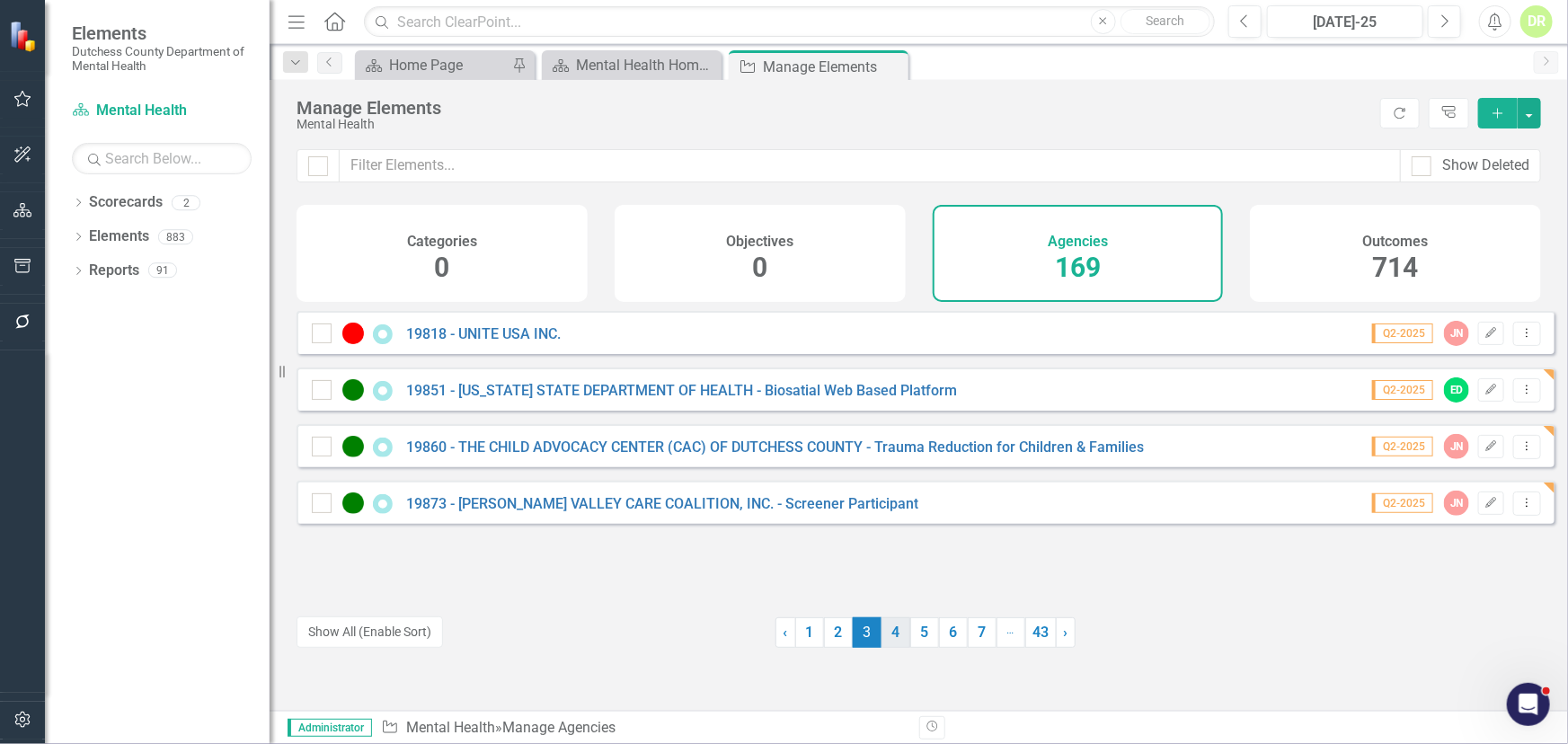
click at [888, 627] on link "4" at bounding box center [896, 633] width 29 height 31
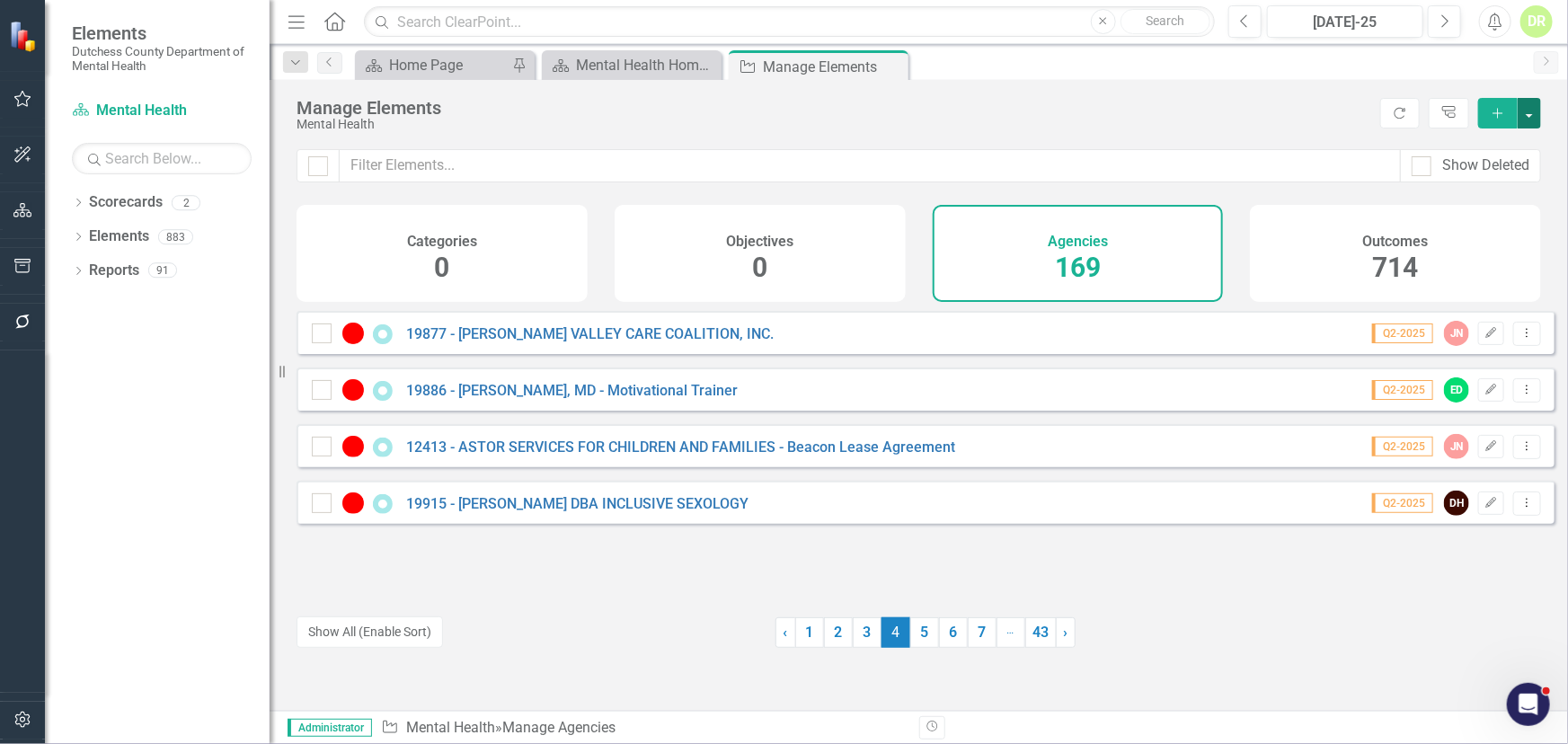
click at [1536, 110] on button "button" at bounding box center [1529, 114] width 23 height 31
click at [1267, 114] on div "Manage Elements" at bounding box center [835, 108] width 1075 height 20
click at [922, 633] on link "5" at bounding box center [924, 633] width 29 height 31
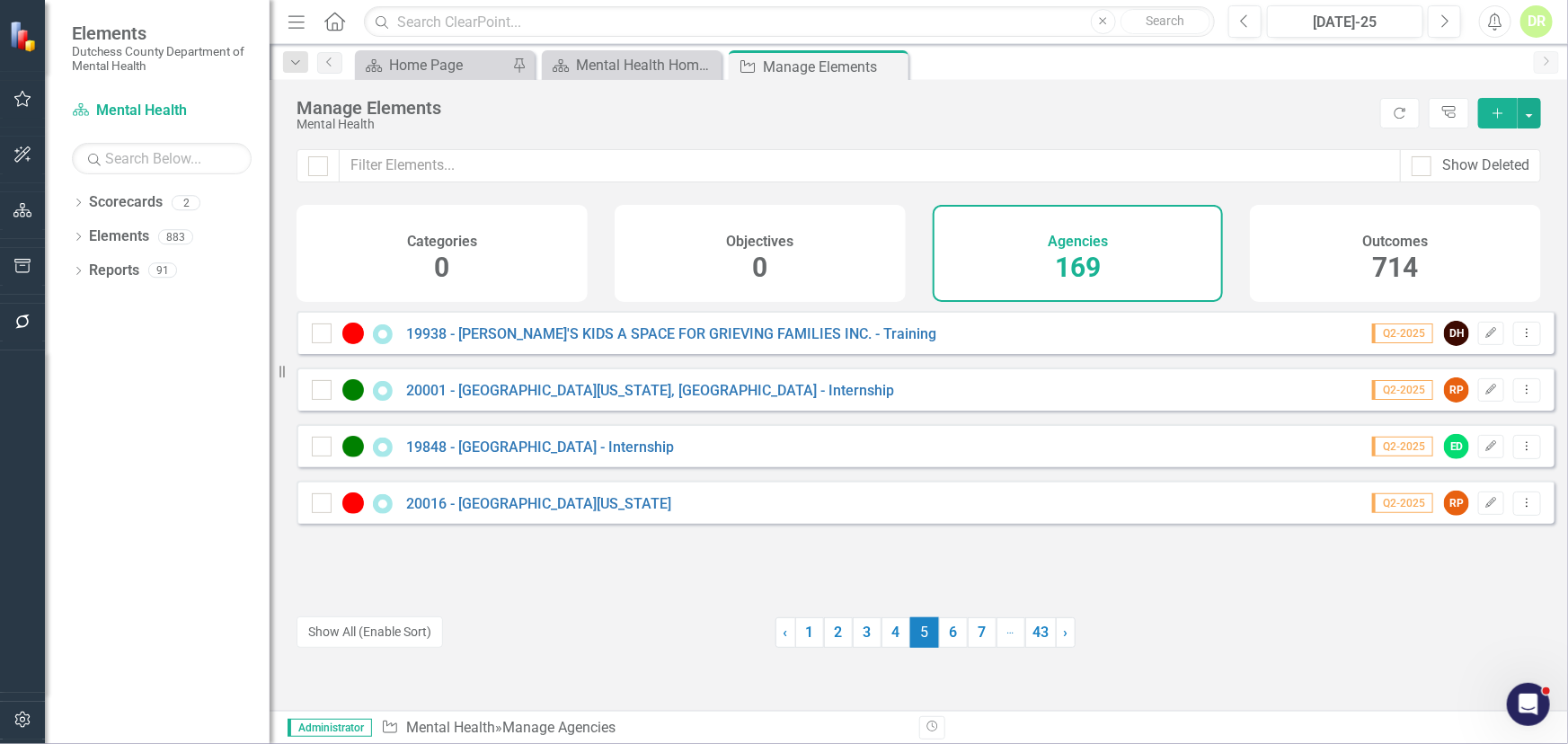
click at [589, 393] on div "20001 - [GEOGRAPHIC_DATA][US_STATE], [GEOGRAPHIC_DATA] - Internship" at bounding box center [605, 390] width 587 height 22
click at [594, 399] on link "20001 - [GEOGRAPHIC_DATA][US_STATE], [GEOGRAPHIC_DATA] - Internship" at bounding box center [649, 391] width 488 height 17
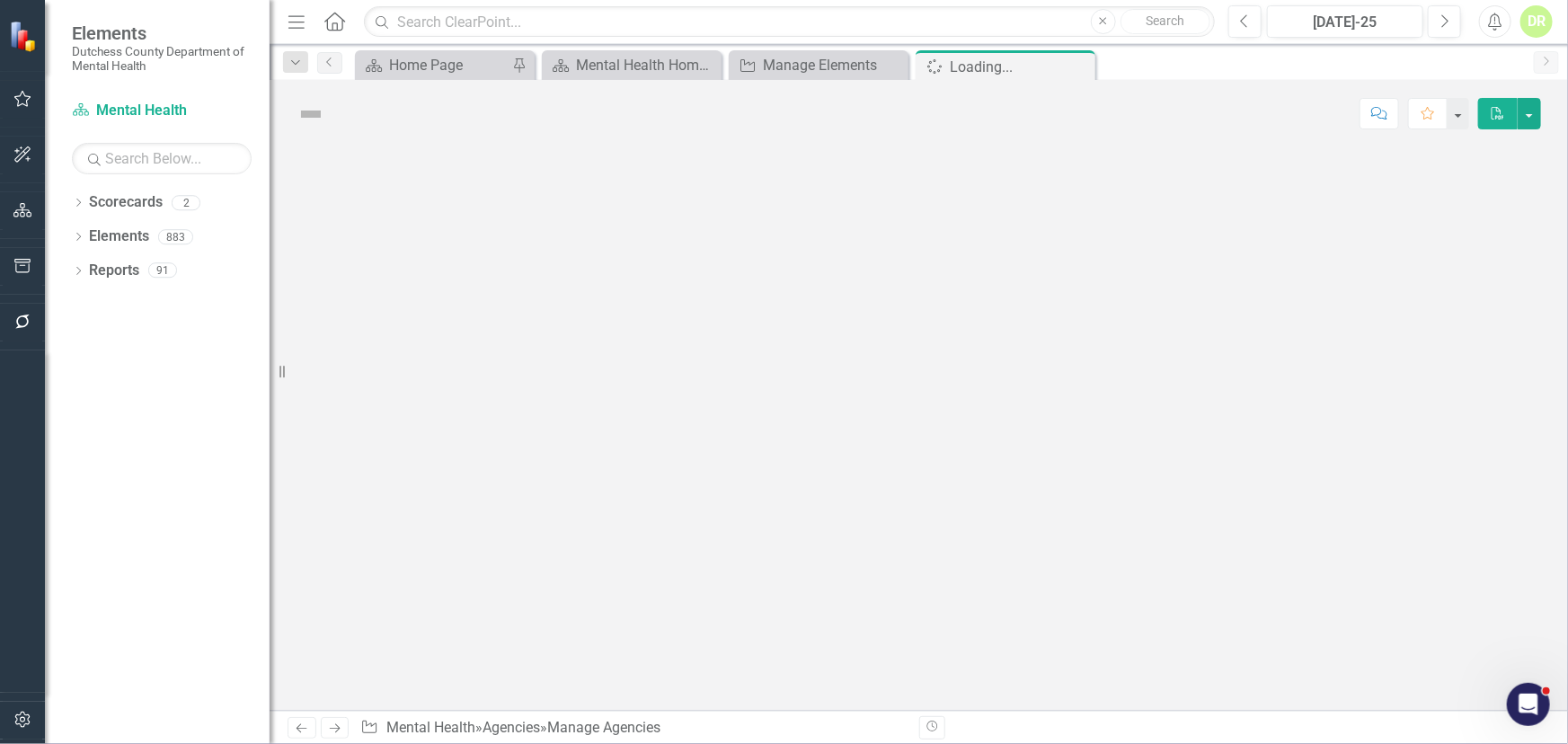
click at [594, 404] on div at bounding box center [919, 429] width 1299 height 563
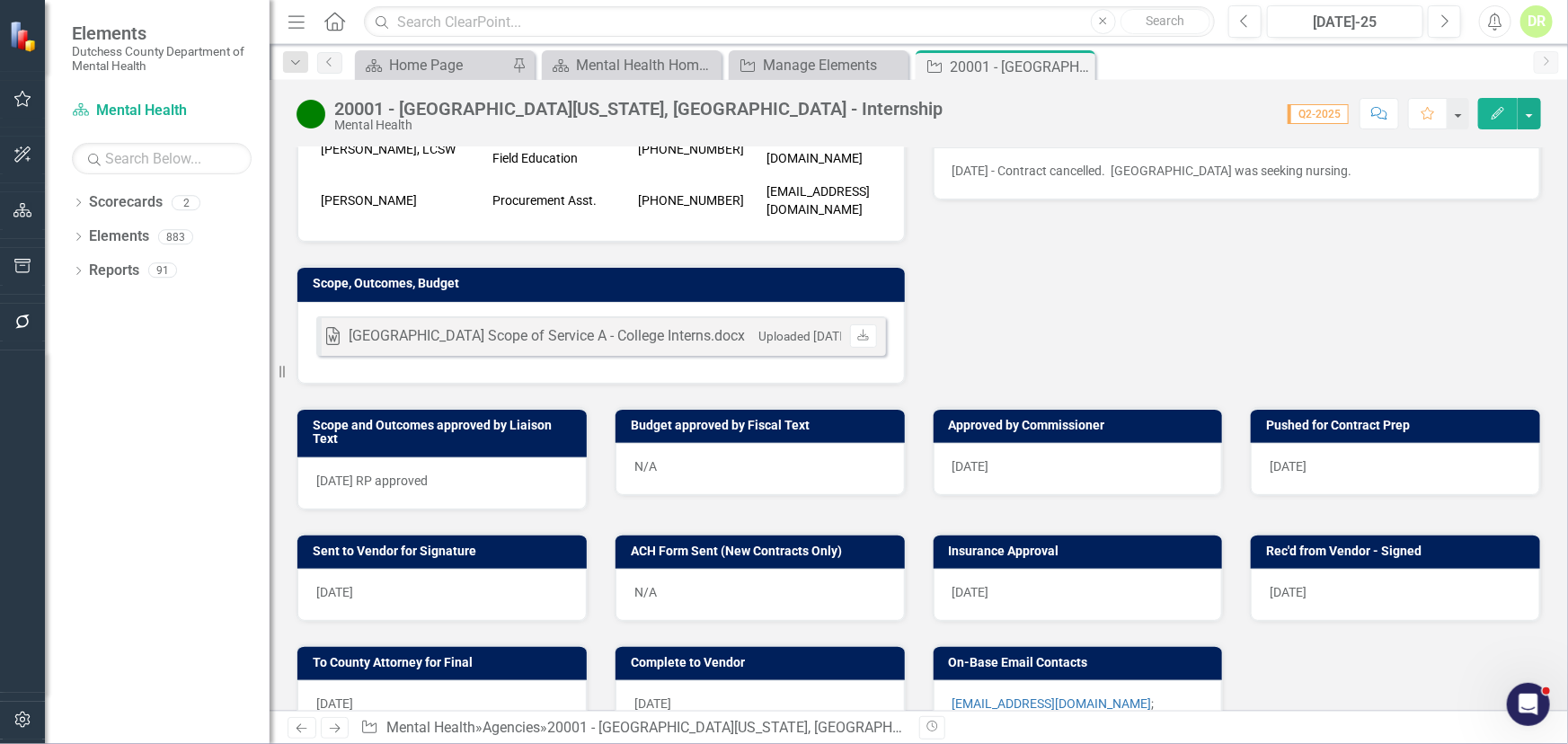
scroll to position [572, 0]
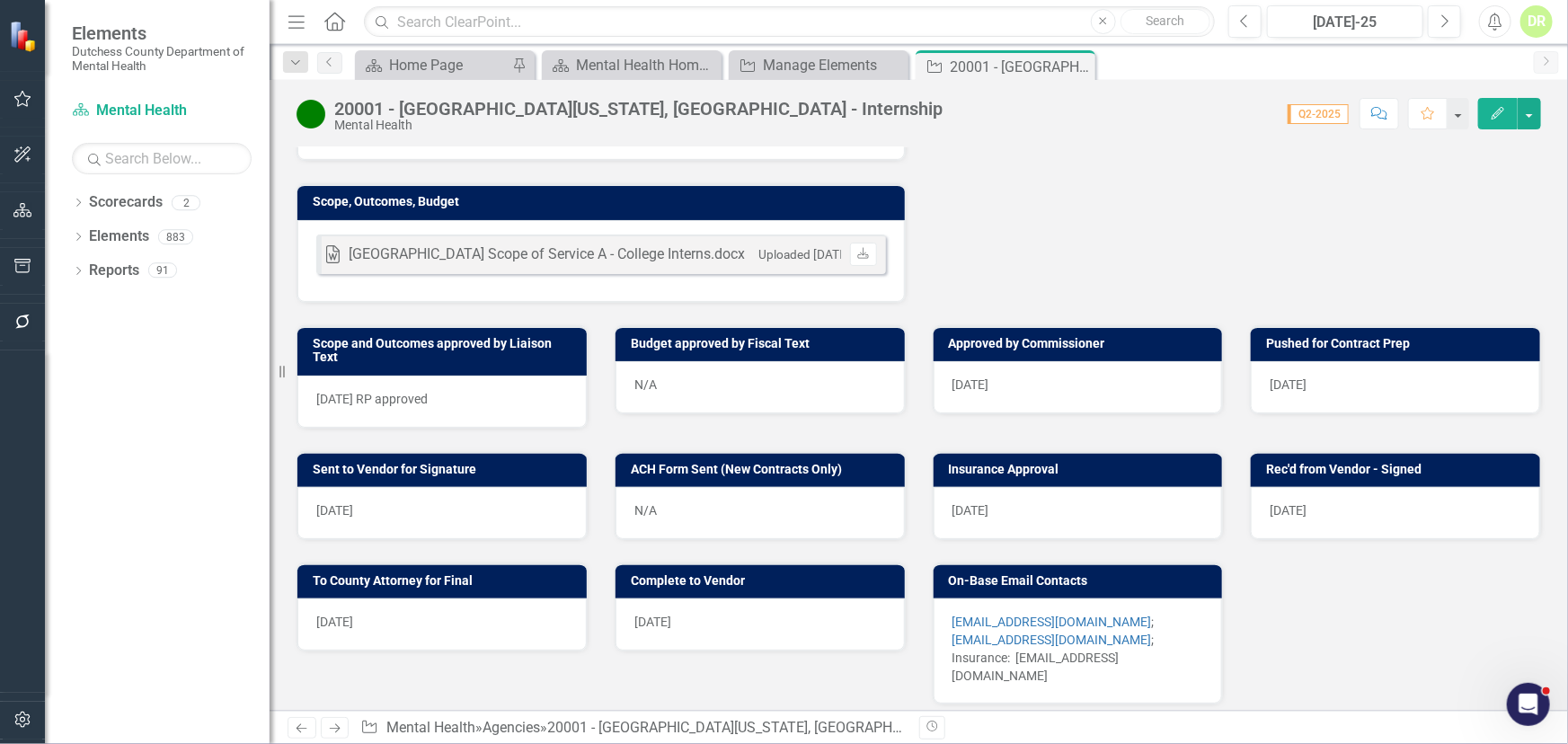
click at [470, 394] on div "03/24/25 RP approved" at bounding box center [441, 401] width 289 height 53
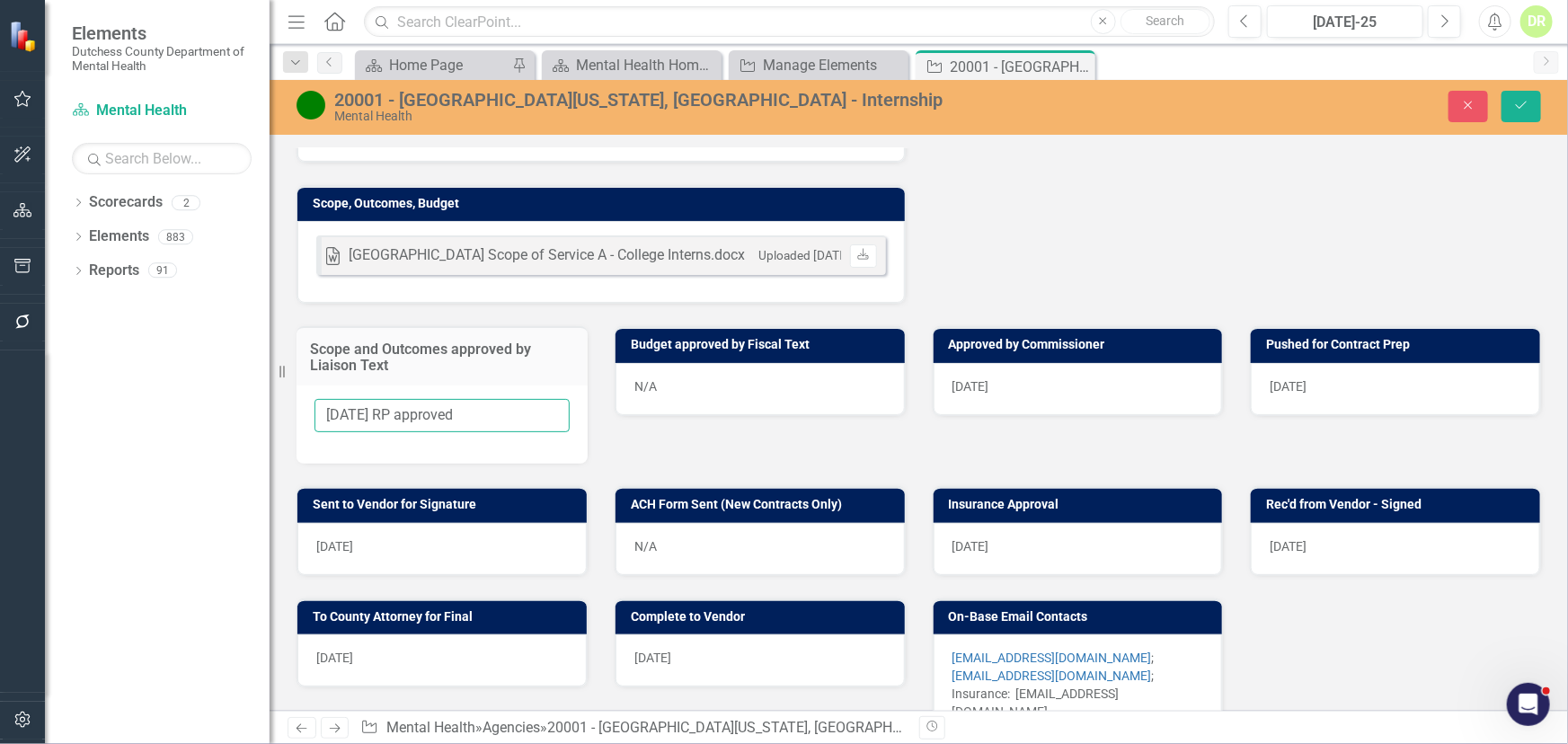
drag, startPoint x: 498, startPoint y: 404, endPoint x: -40, endPoint y: 415, distance: 538.1
click at [0, 415] on html "Elements Dutchess County Department of Mental Health Scorecard Mental Health Se…" at bounding box center [784, 372] width 1568 height 744
click at [771, 385] on div "N/A" at bounding box center [760, 389] width 289 height 53
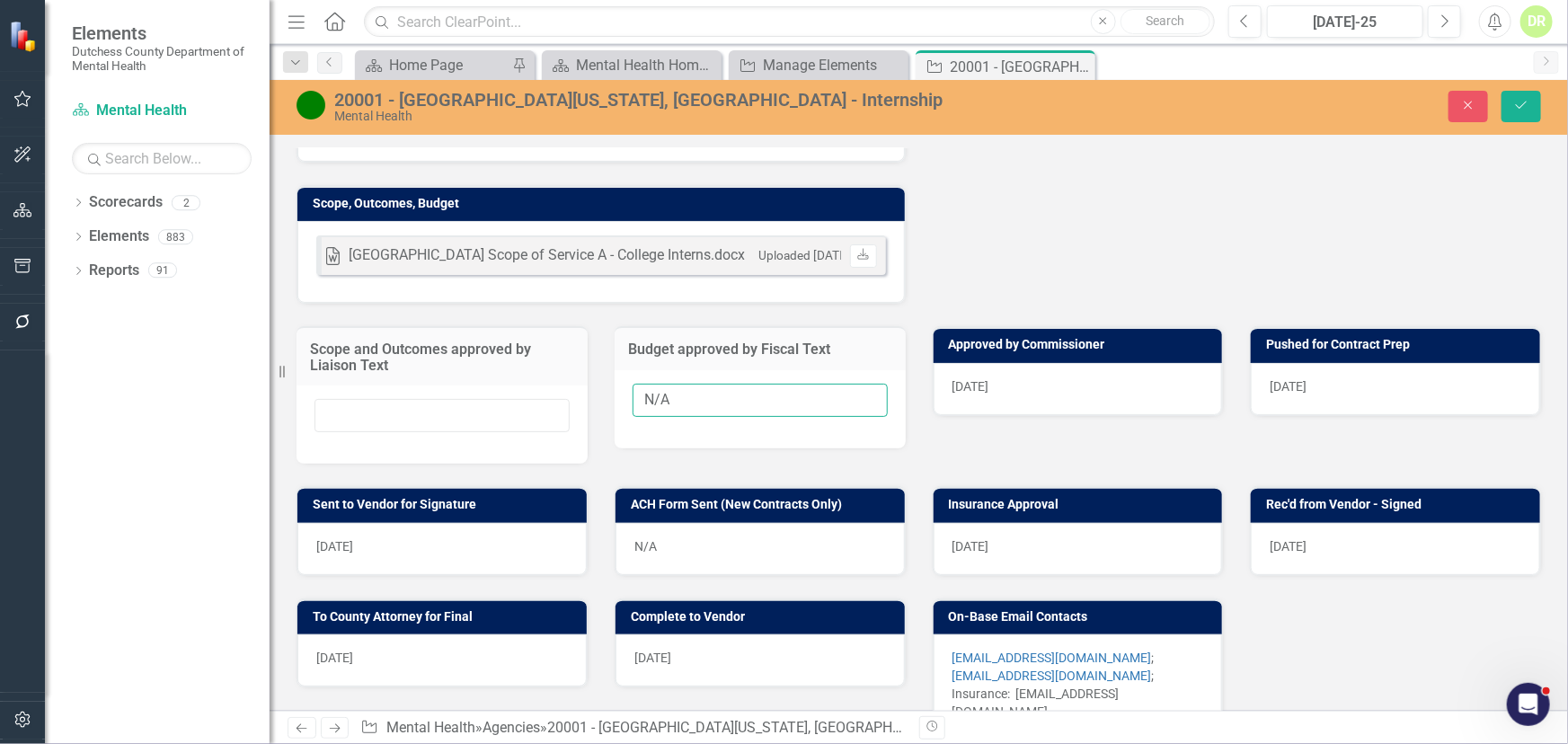
drag, startPoint x: 634, startPoint y: 387, endPoint x: 287, endPoint y: 404, distance: 347.4
click at [307, 404] on div "Scope and Outcomes approved by Liaison Text Budget approved by Fiscal Text N/A …" at bounding box center [919, 384] width 1272 height 160
click at [1073, 386] on div "4/1/2025" at bounding box center [1078, 389] width 289 height 53
click at [1070, 385] on div "4/1/2025" at bounding box center [1078, 389] width 289 height 53
click at [1088, 377] on div "4/1/2025" at bounding box center [1078, 389] width 289 height 53
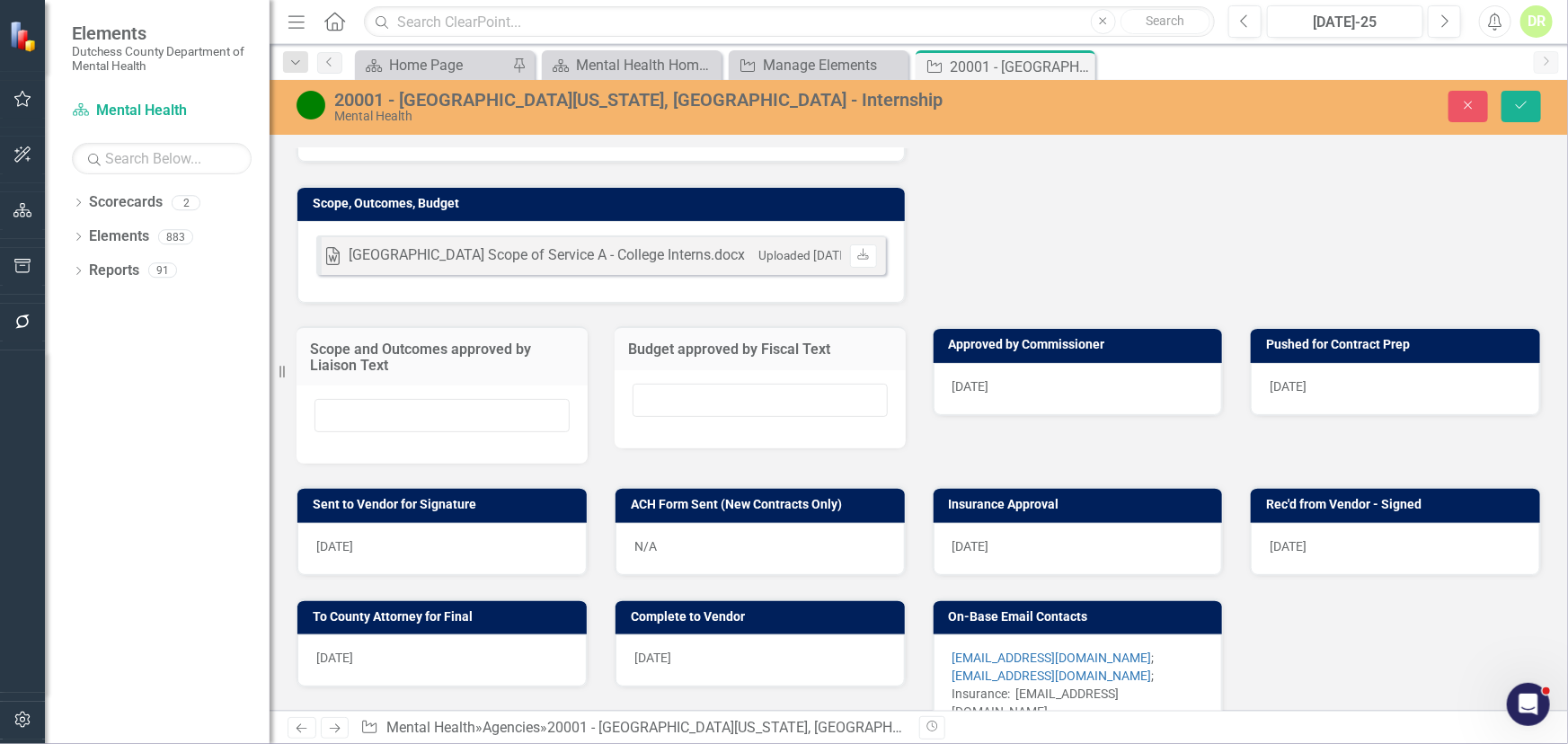
click at [1087, 377] on div "4/1/2025" at bounding box center [1078, 389] width 289 height 53
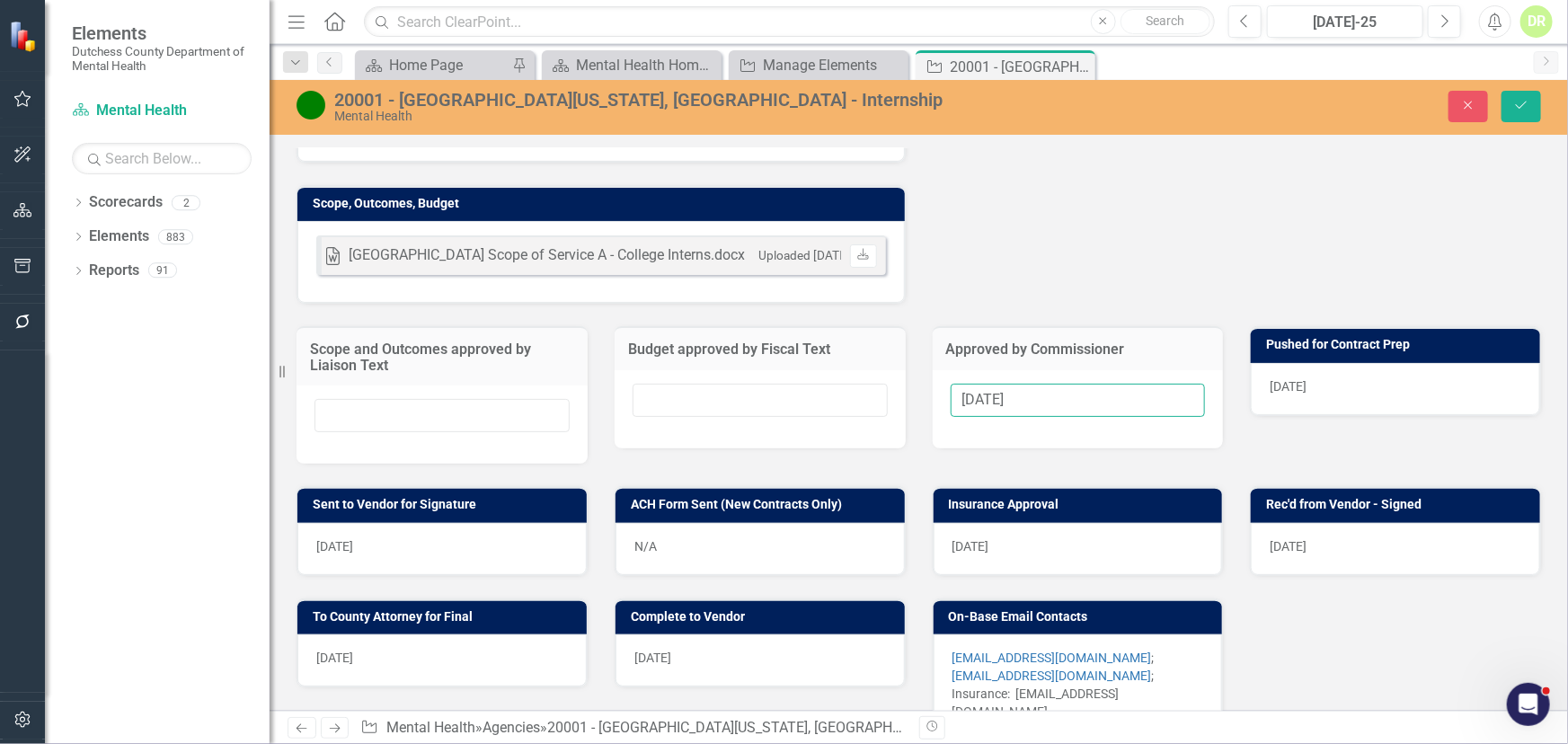
drag, startPoint x: 1091, startPoint y: 380, endPoint x: 466, endPoint y: 373, distance: 625.0
click at [474, 394] on div "Scope and Outcomes approved by Liaison Text Budget approved by Fiscal Text Appr…" at bounding box center [919, 384] width 1272 height 160
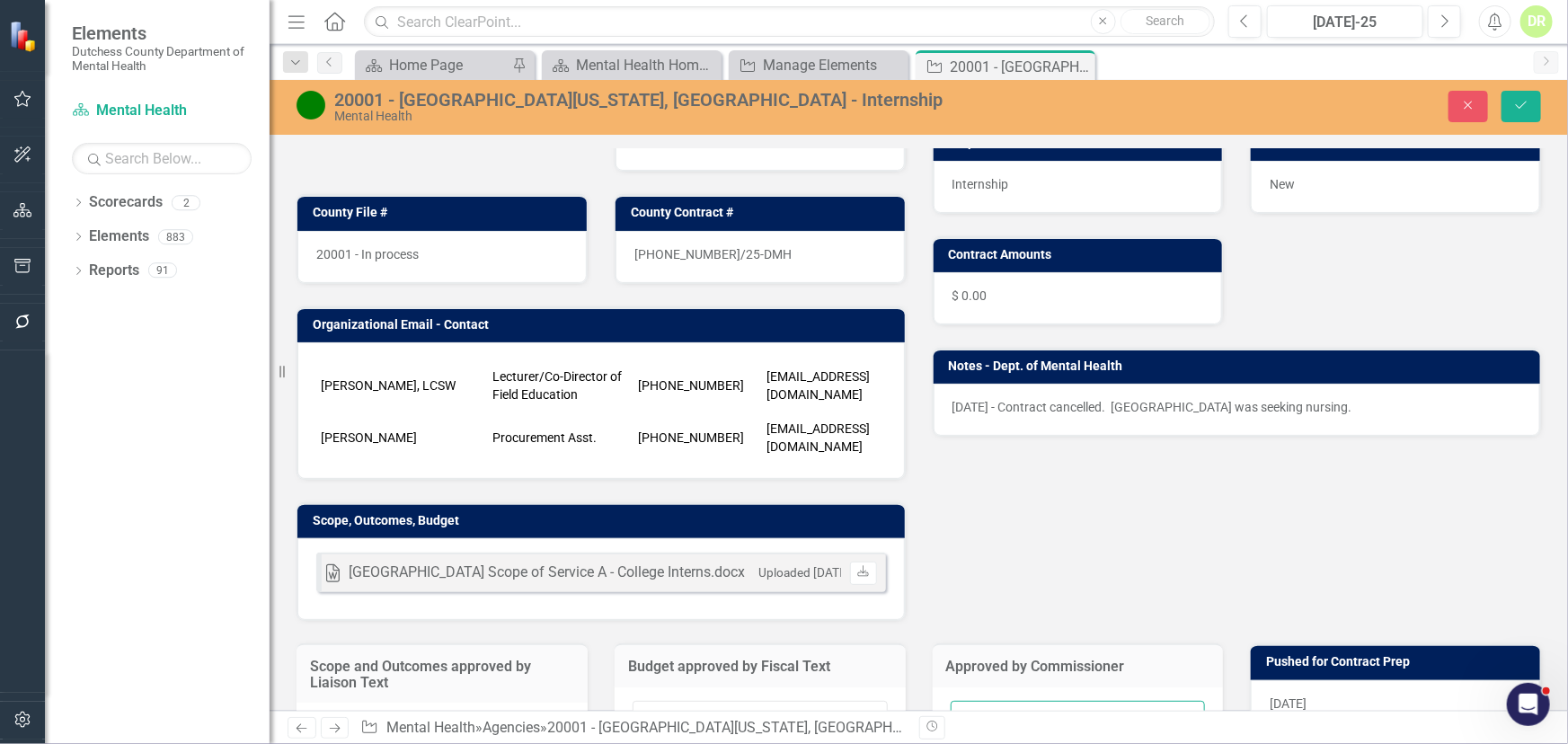
scroll to position [408, 0]
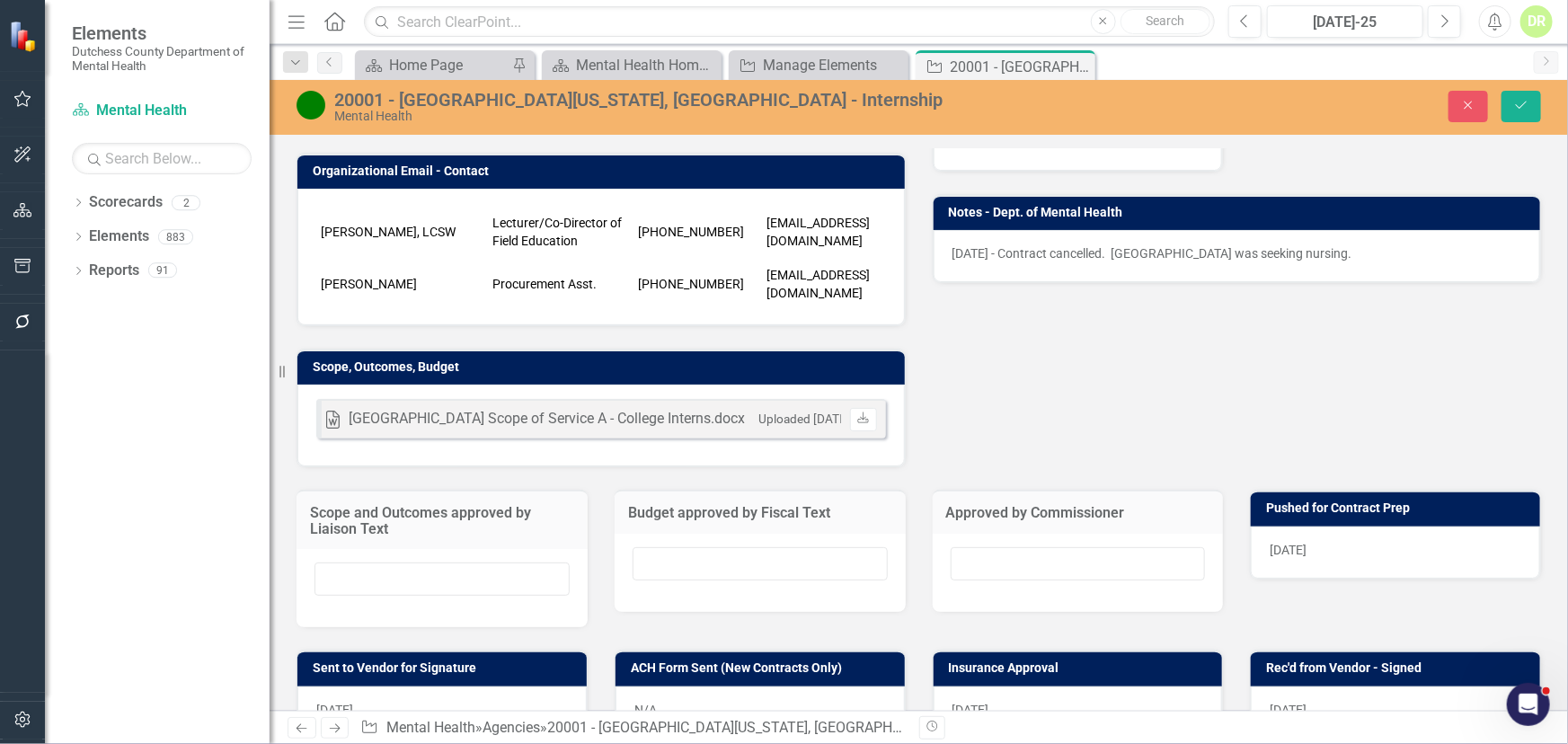
click at [1306, 545] on div "[DATE]" at bounding box center [1395, 552] width 289 height 53
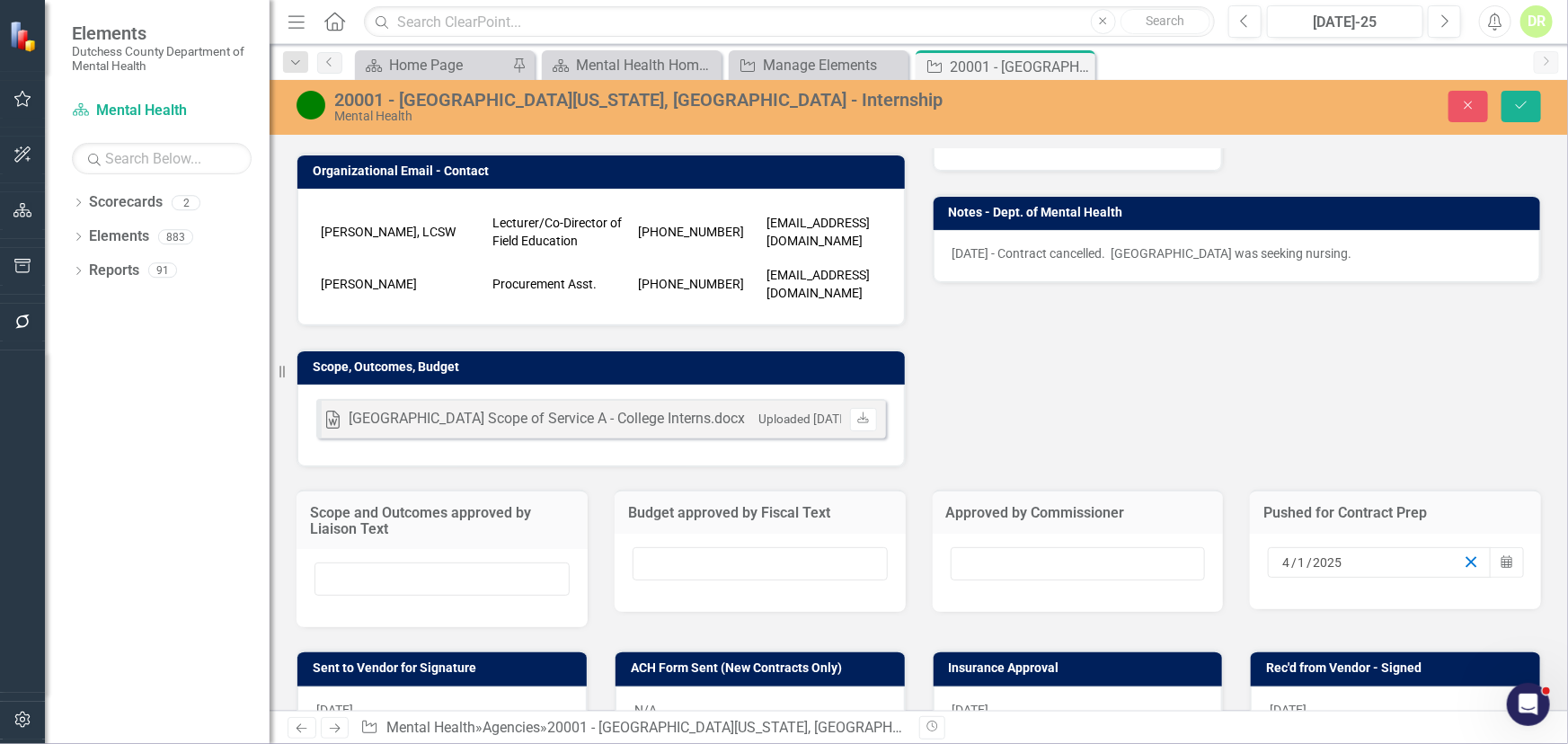
click at [1465, 554] on icon "button" at bounding box center [1472, 563] width 17 height 17
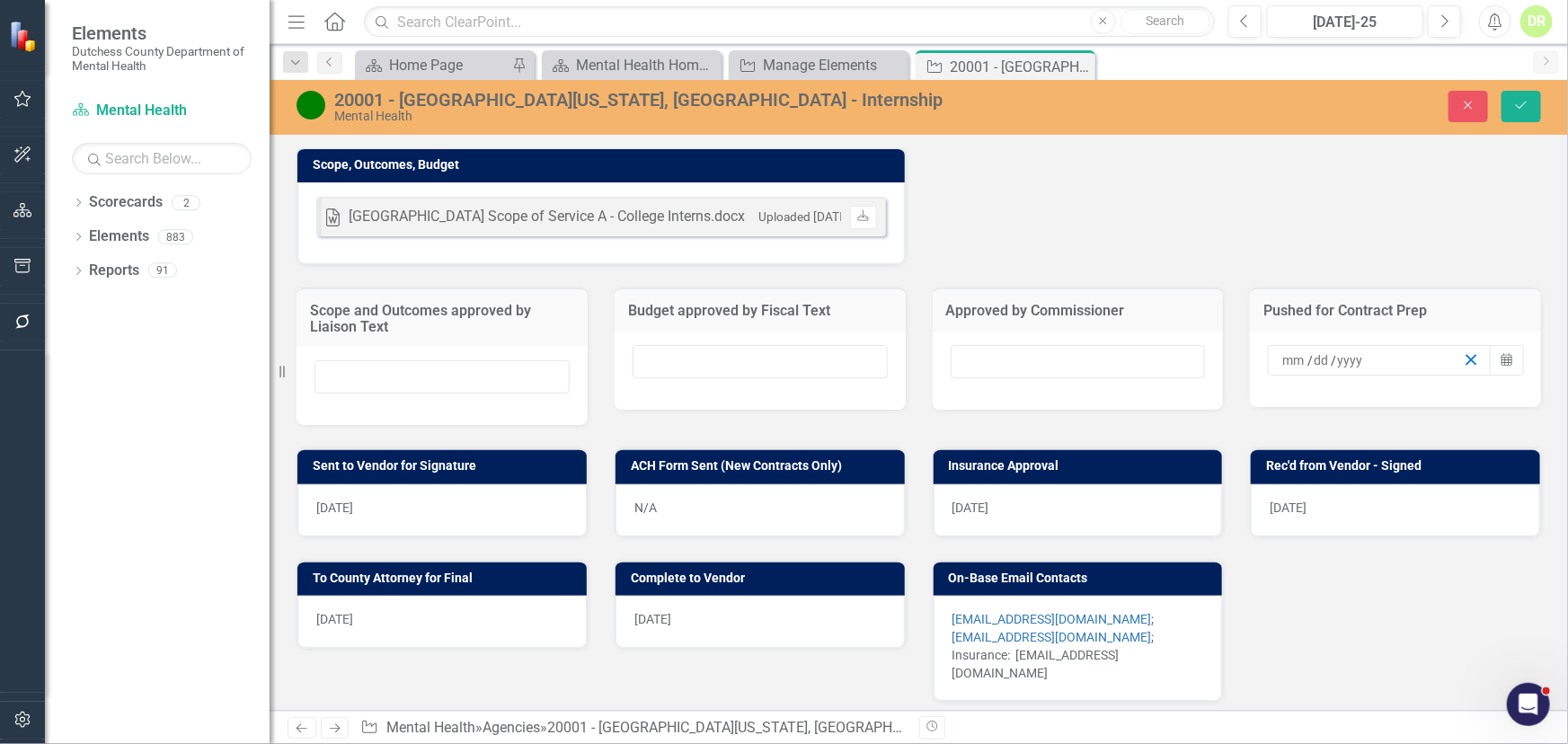
scroll to position [653, 0]
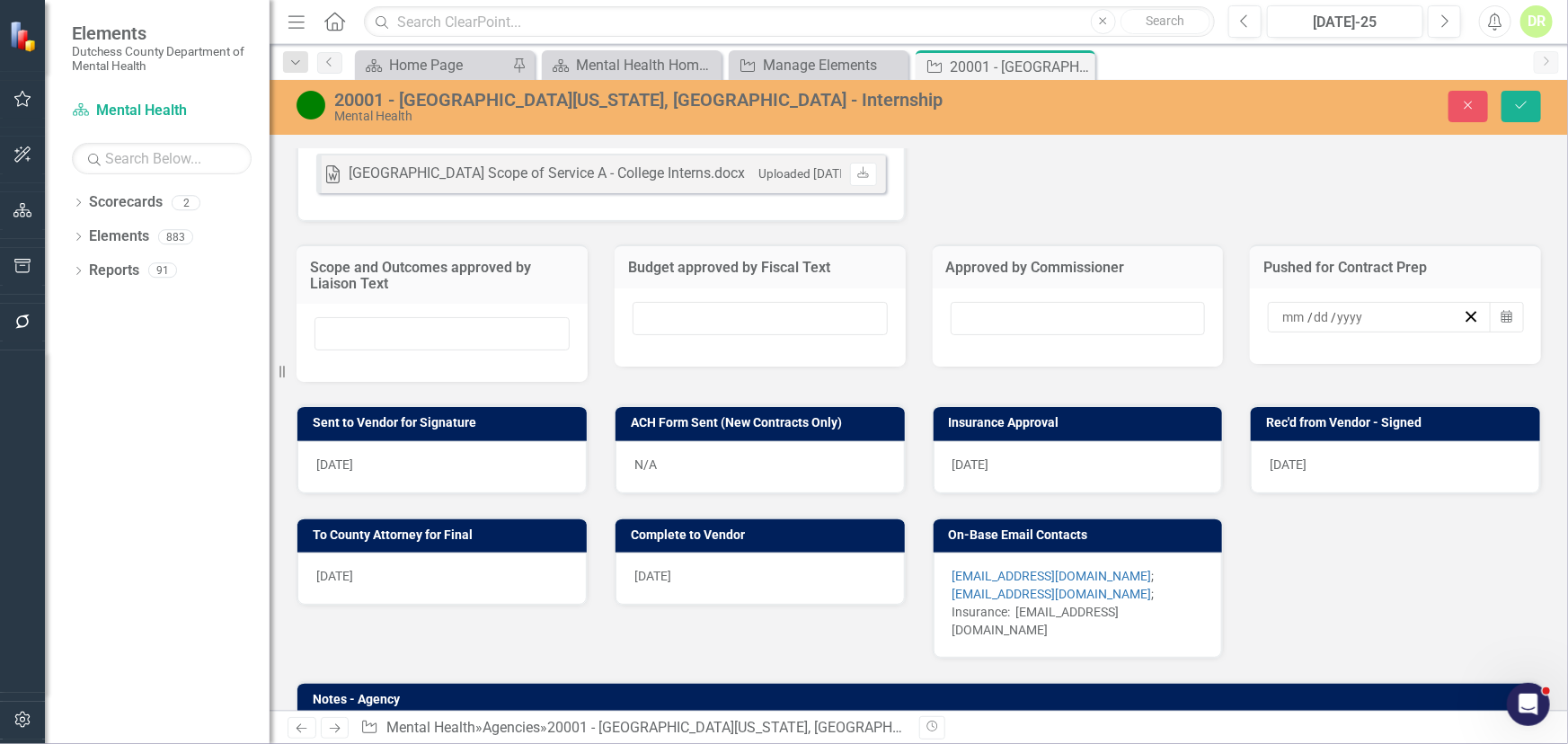
click at [510, 460] on div "4/2/25" at bounding box center [441, 467] width 289 height 53
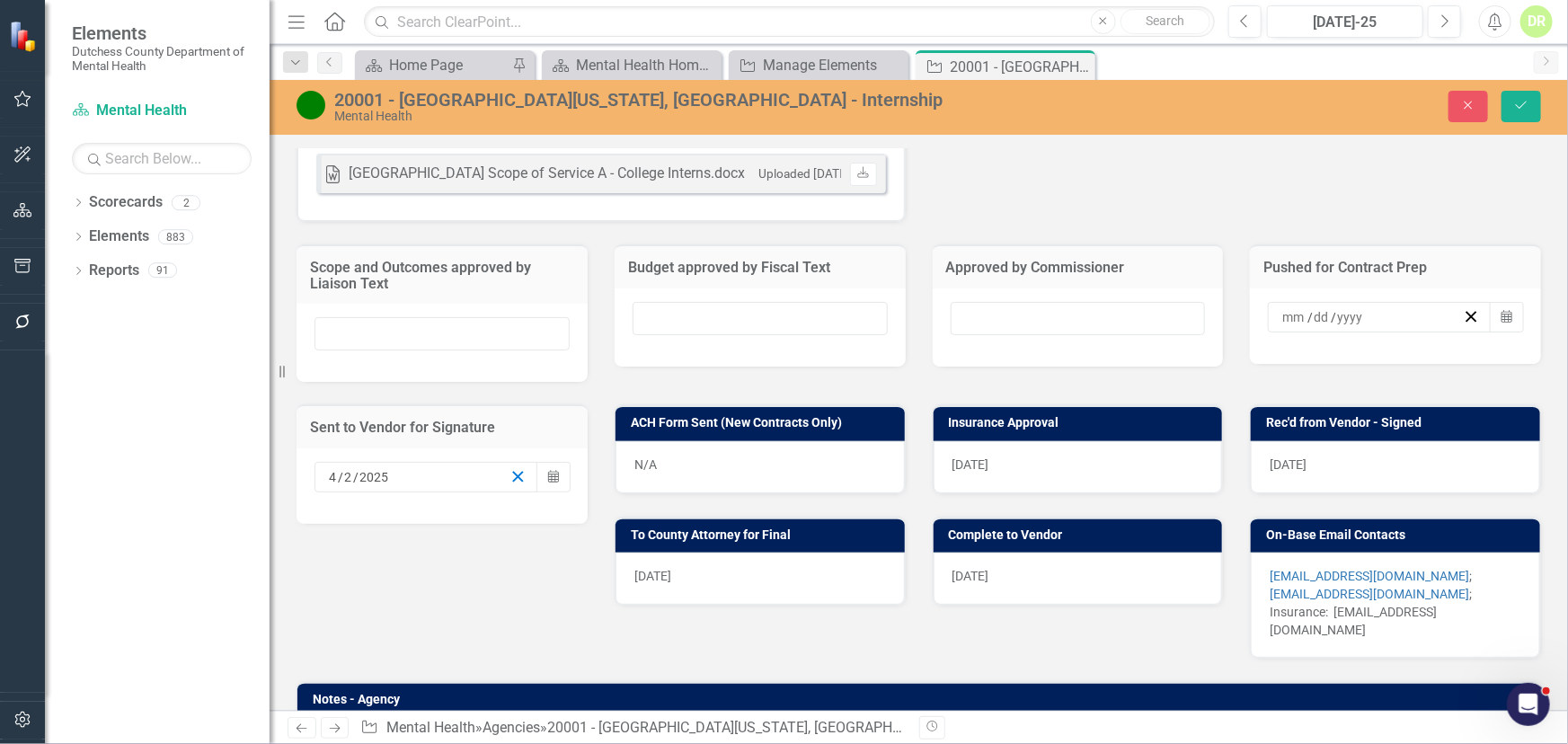
click at [512, 468] on icon "button" at bounding box center [519, 477] width 17 height 17
click at [1008, 458] on div "7/30/25" at bounding box center [1078, 467] width 289 height 53
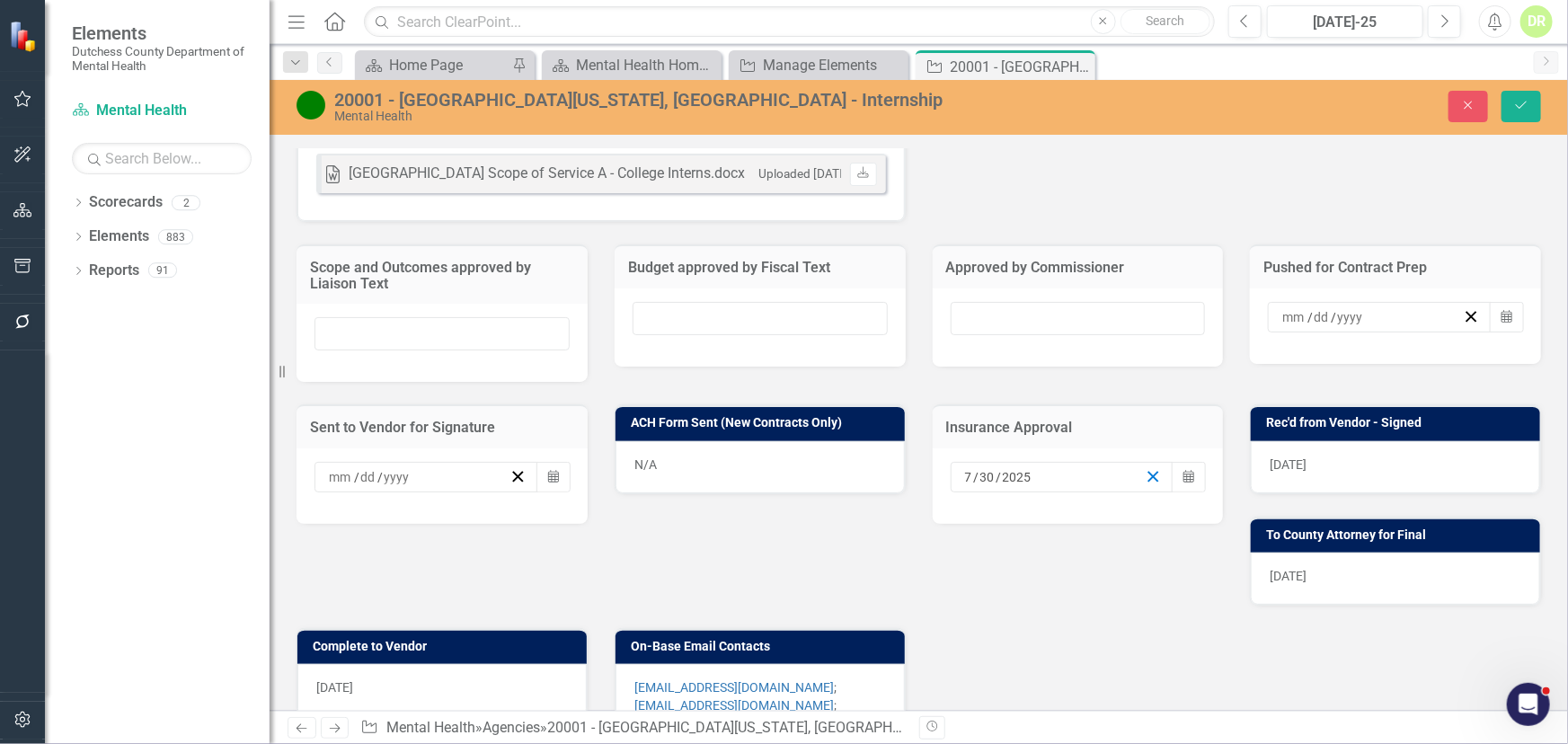
click at [1151, 468] on icon "button" at bounding box center [1154, 477] width 17 height 17
click at [1394, 455] on div "[DATE]" at bounding box center [1395, 467] width 289 height 53
click at [1395, 455] on div "[DATE]" at bounding box center [1395, 467] width 289 height 53
click at [1390, 473] on div "[DATE]" at bounding box center [1395, 467] width 289 height 53
click at [1385, 468] on div "[DATE]" at bounding box center [1395, 467] width 289 height 53
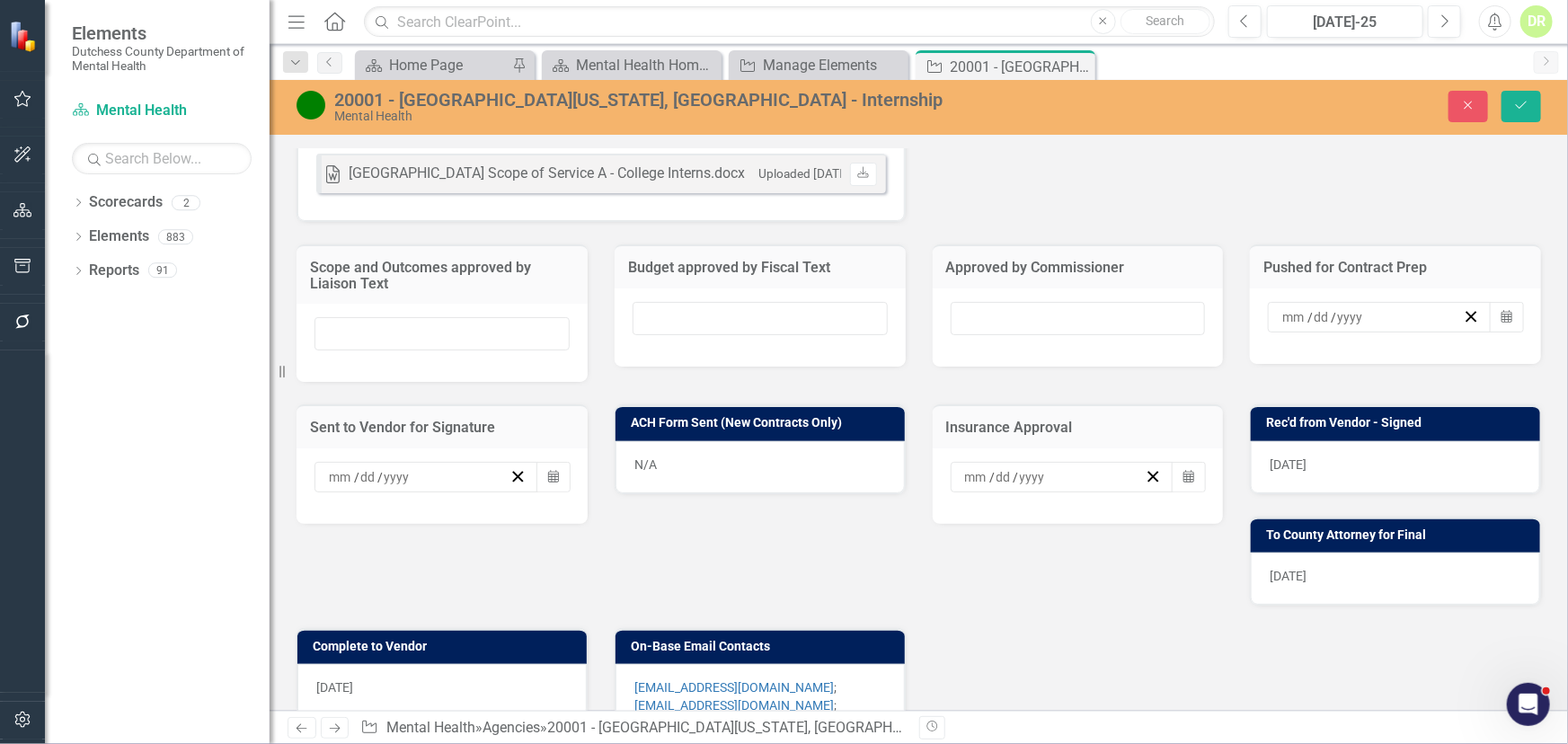
click at [1384, 468] on div "[DATE]" at bounding box center [1395, 467] width 289 height 53
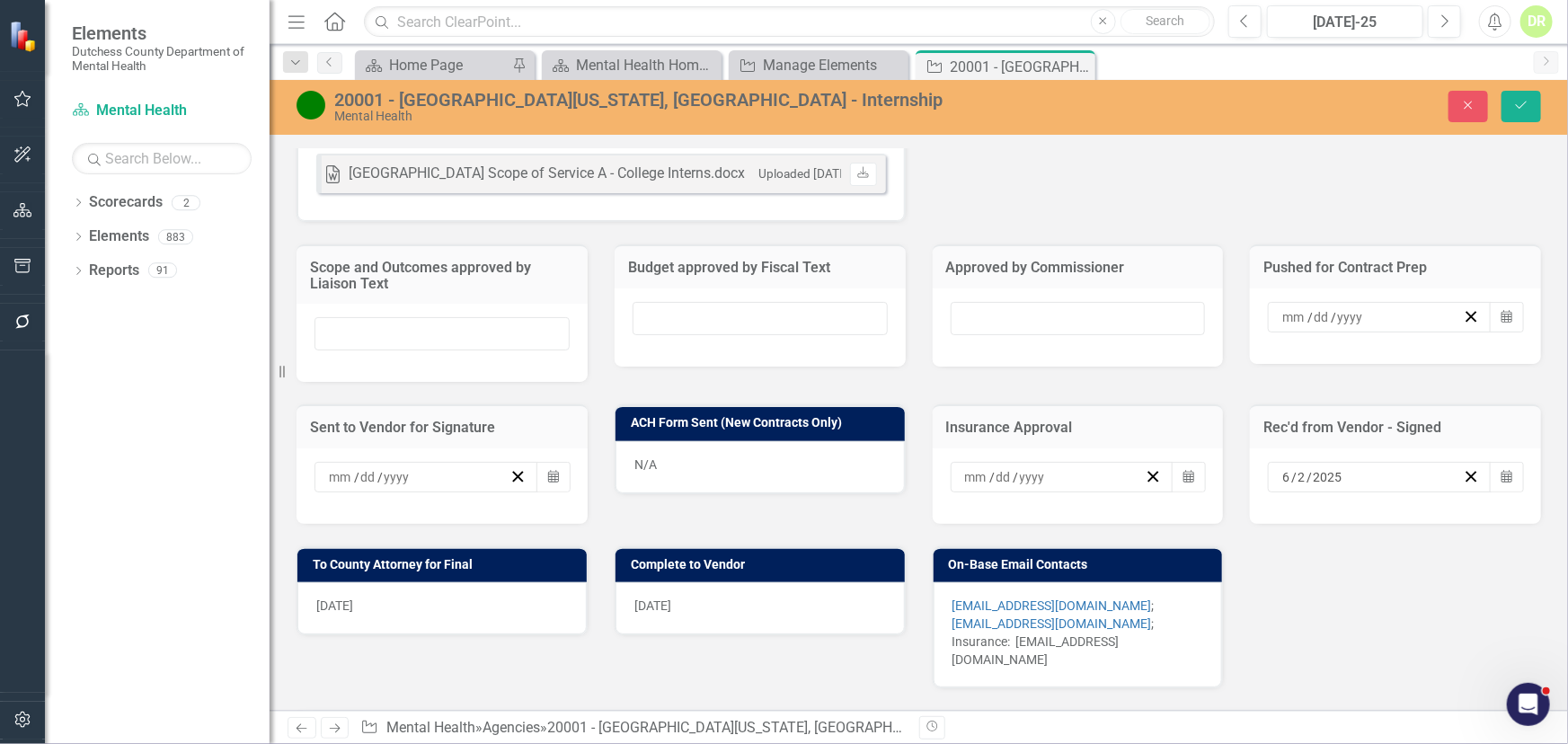
click at [1384, 468] on div "6 / 2 / 2025" at bounding box center [1371, 477] width 183 height 18
click at [1464, 472] on icon "button" at bounding box center [1472, 477] width 17 height 17
click at [1463, 468] on icon "button" at bounding box center [1472, 477] width 17 height 17
click at [417, 594] on div "6/3/25" at bounding box center [441, 608] width 289 height 53
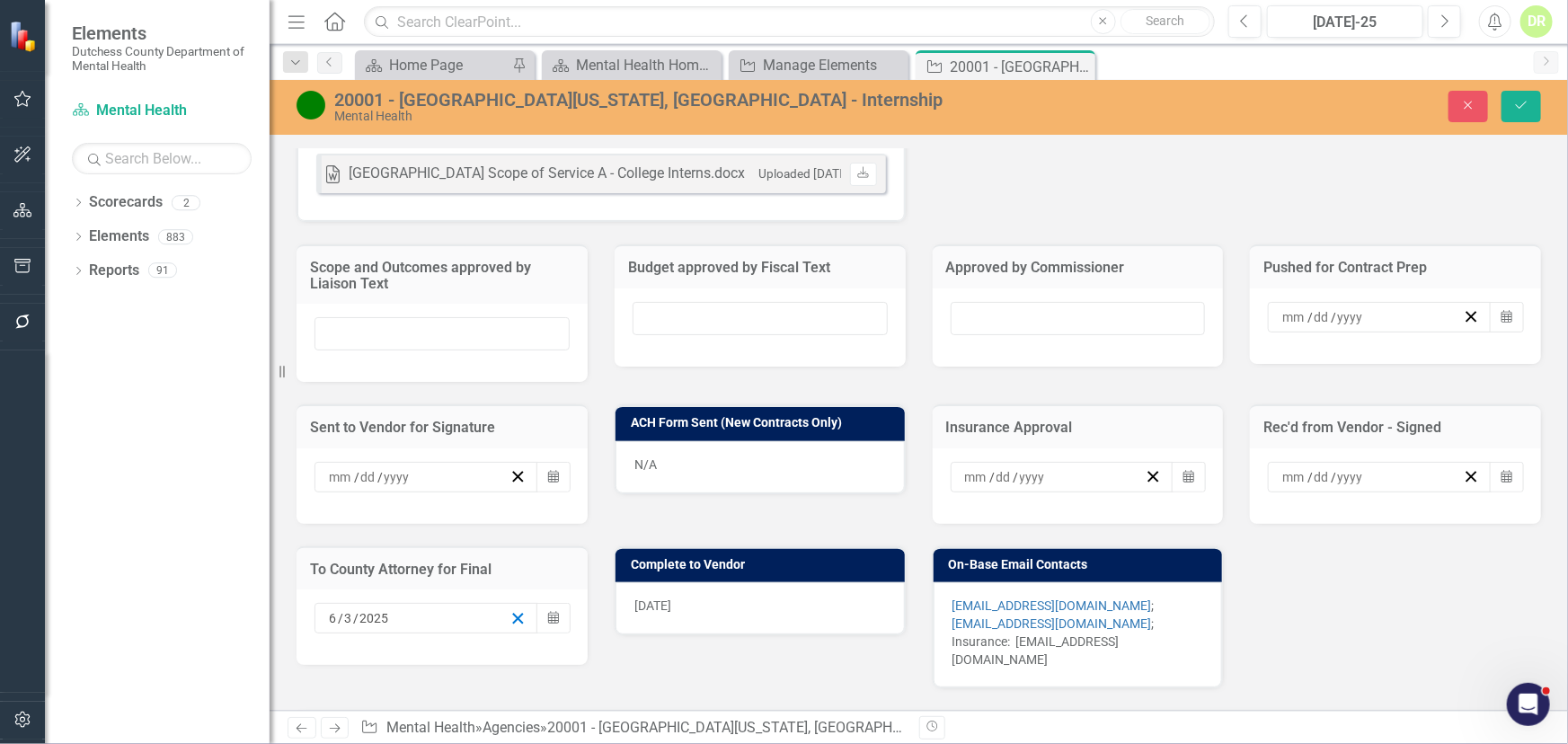
click at [510, 610] on icon "button" at bounding box center [519, 619] width 17 height 17
click at [705, 601] on div "8/13/25" at bounding box center [760, 608] width 289 height 53
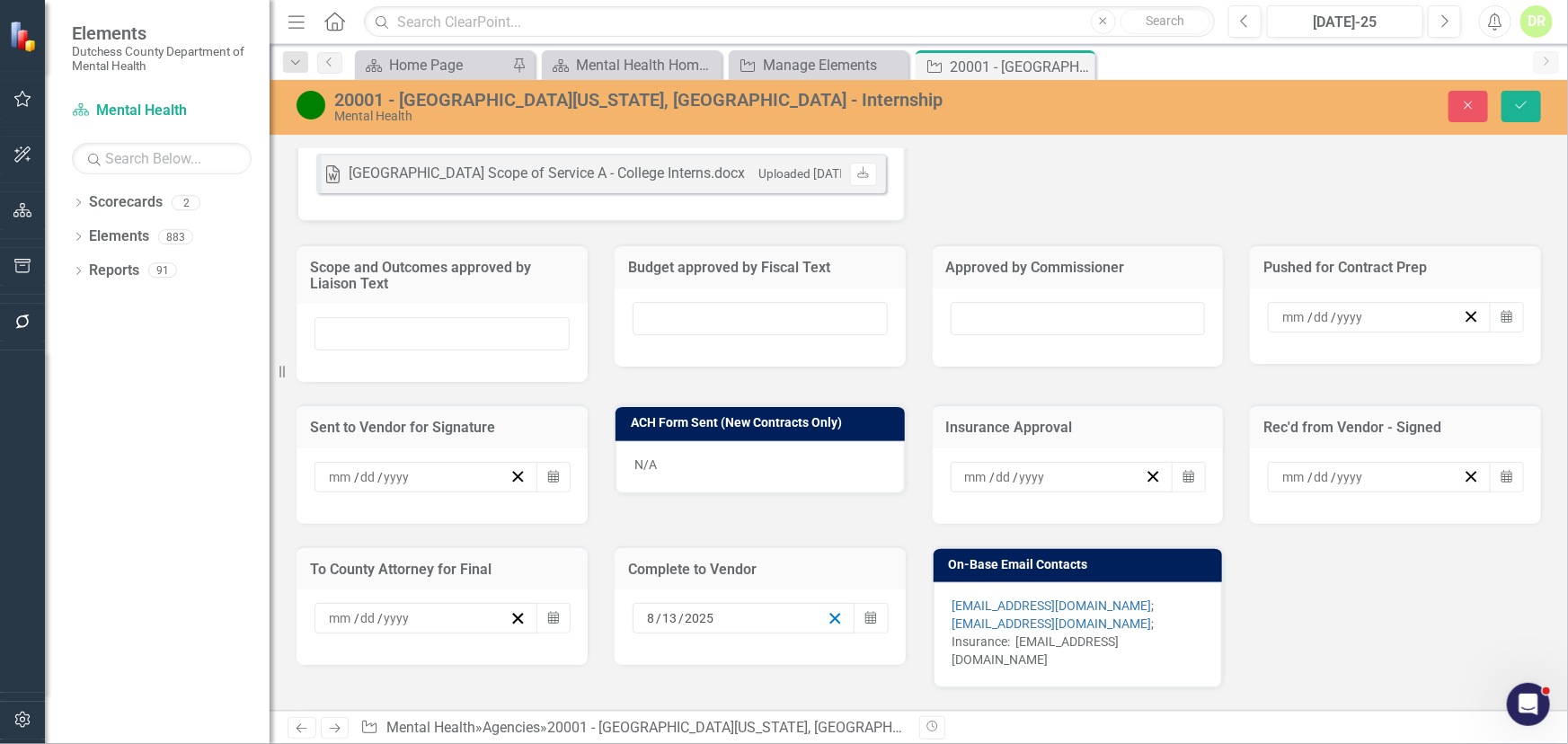
click at [828, 610] on icon "button" at bounding box center [836, 619] width 17 height 17
click at [1526, 104] on icon "Save" at bounding box center [1521, 105] width 16 height 12
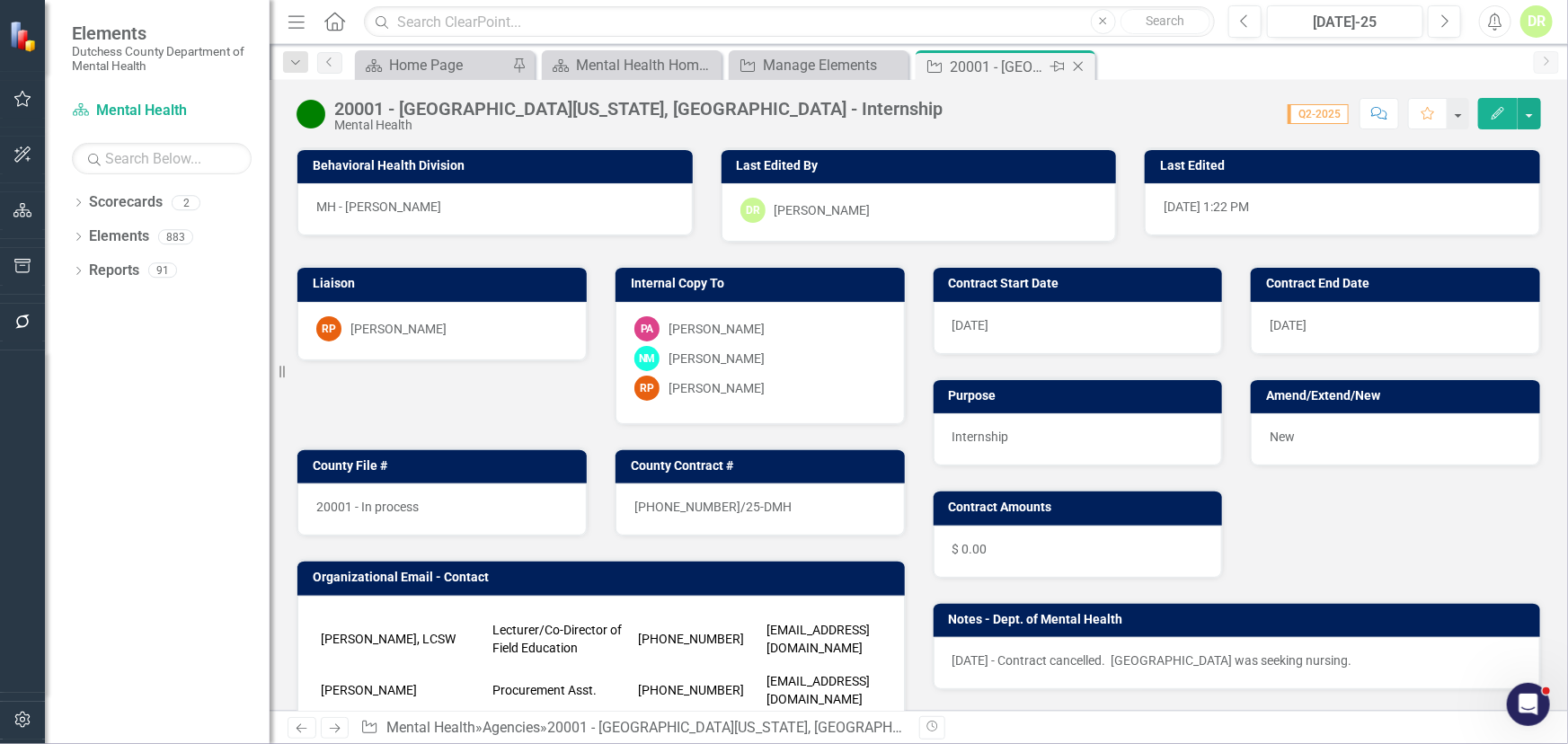
click at [1075, 65] on icon "Close" at bounding box center [1078, 66] width 18 height 14
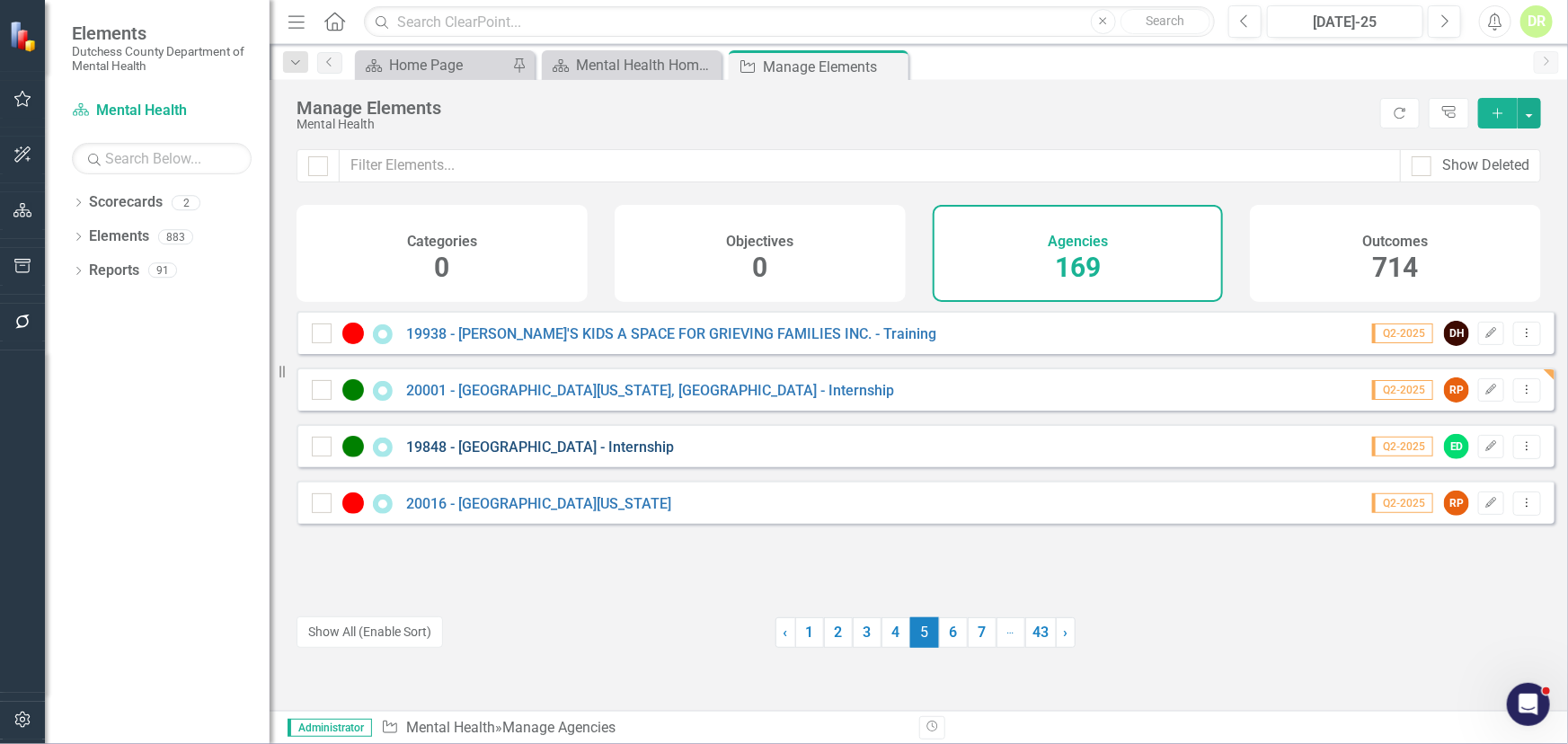
click at [546, 456] on link "19848 - [GEOGRAPHIC_DATA] - Internship" at bounding box center [540, 447] width 267 height 17
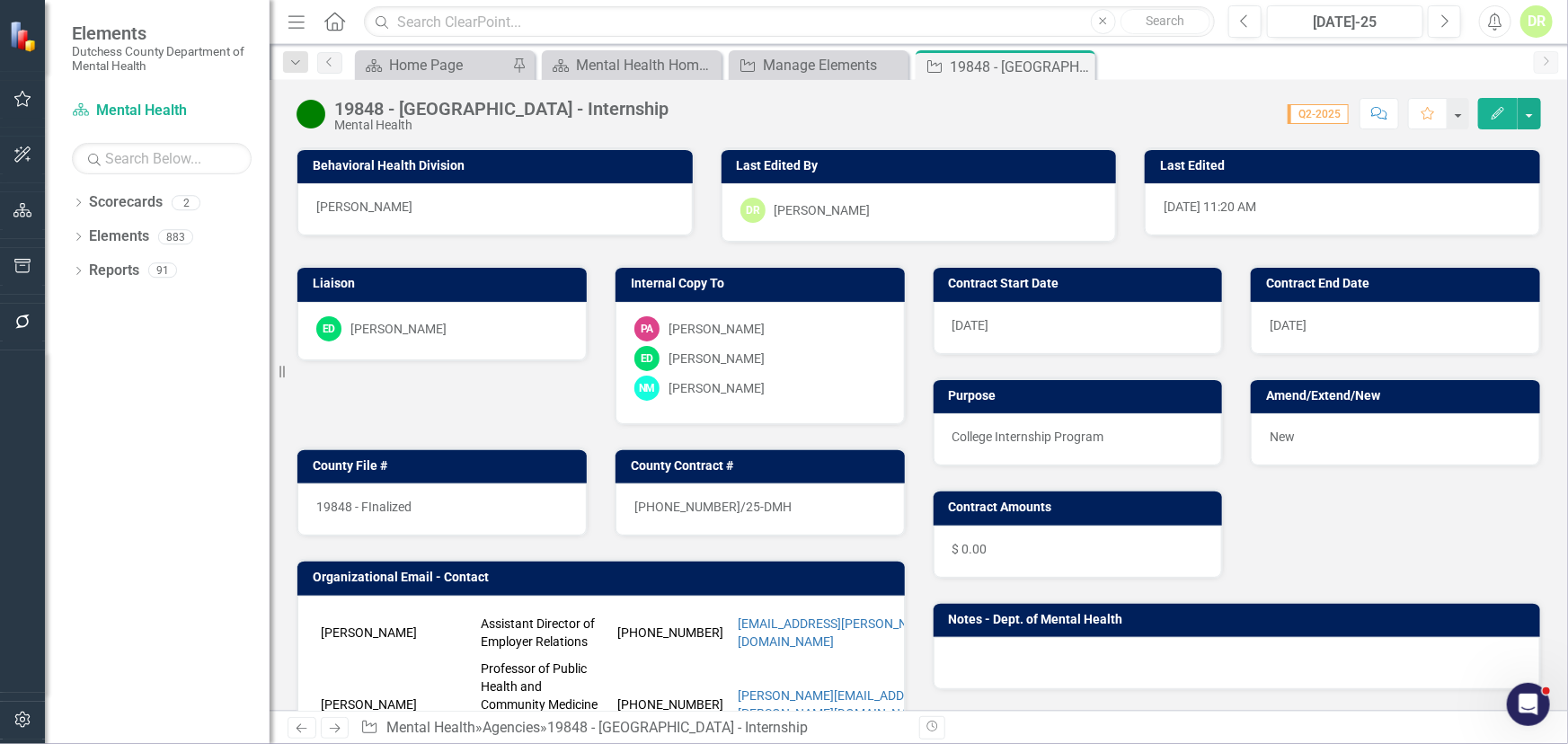
click at [441, 511] on div "19848 - FInalized" at bounding box center [441, 509] width 289 height 53
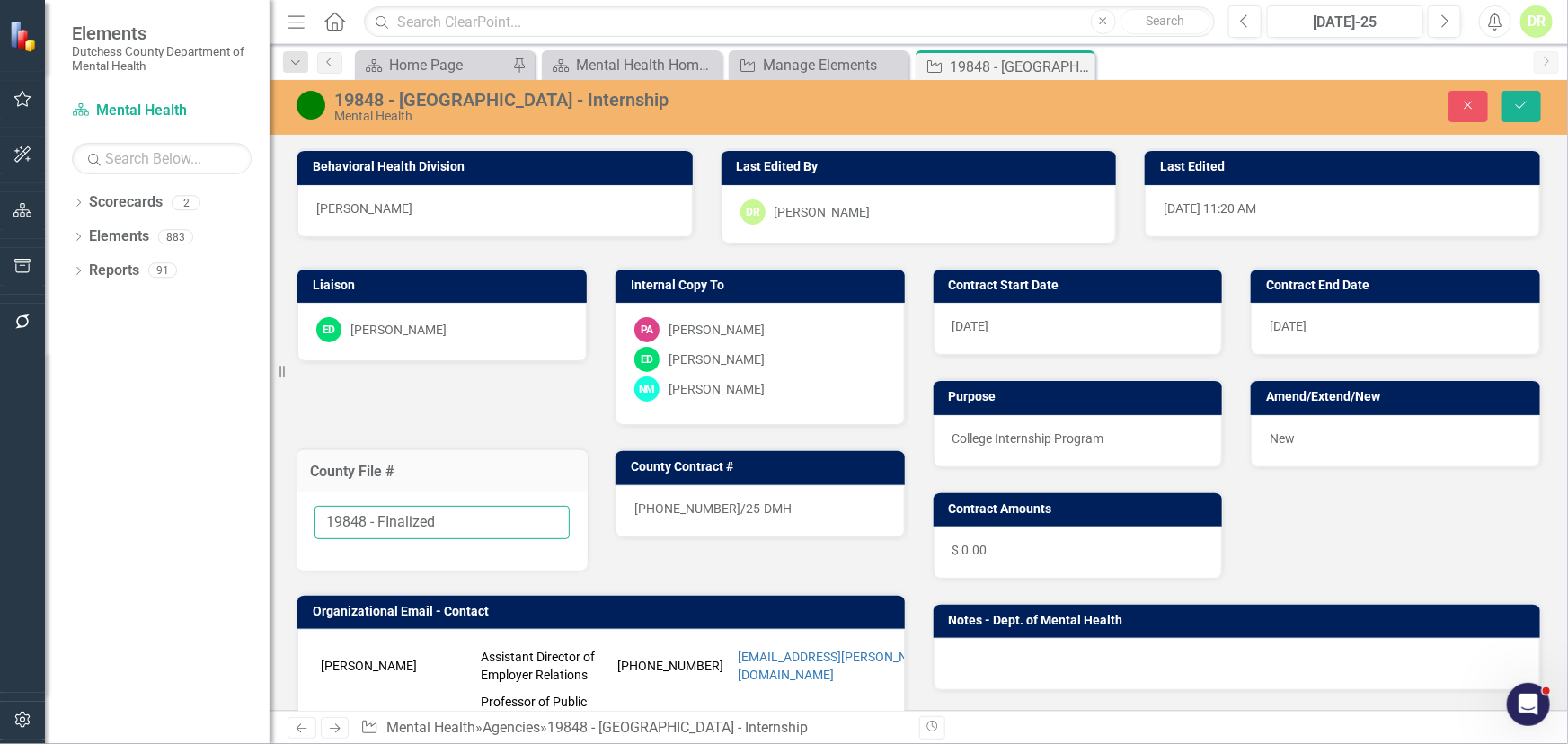
drag, startPoint x: 449, startPoint y: 526, endPoint x: 369, endPoint y: 511, distance: 81.4
click at [369, 511] on input "19848 - FInalized" at bounding box center [441, 522] width 255 height 33
type input "19848"
click at [778, 500] on div "25-0055-12/25-DMH" at bounding box center [760, 511] width 289 height 53
click at [765, 502] on div "25-0055-12/25-DMH" at bounding box center [760, 511] width 289 height 53
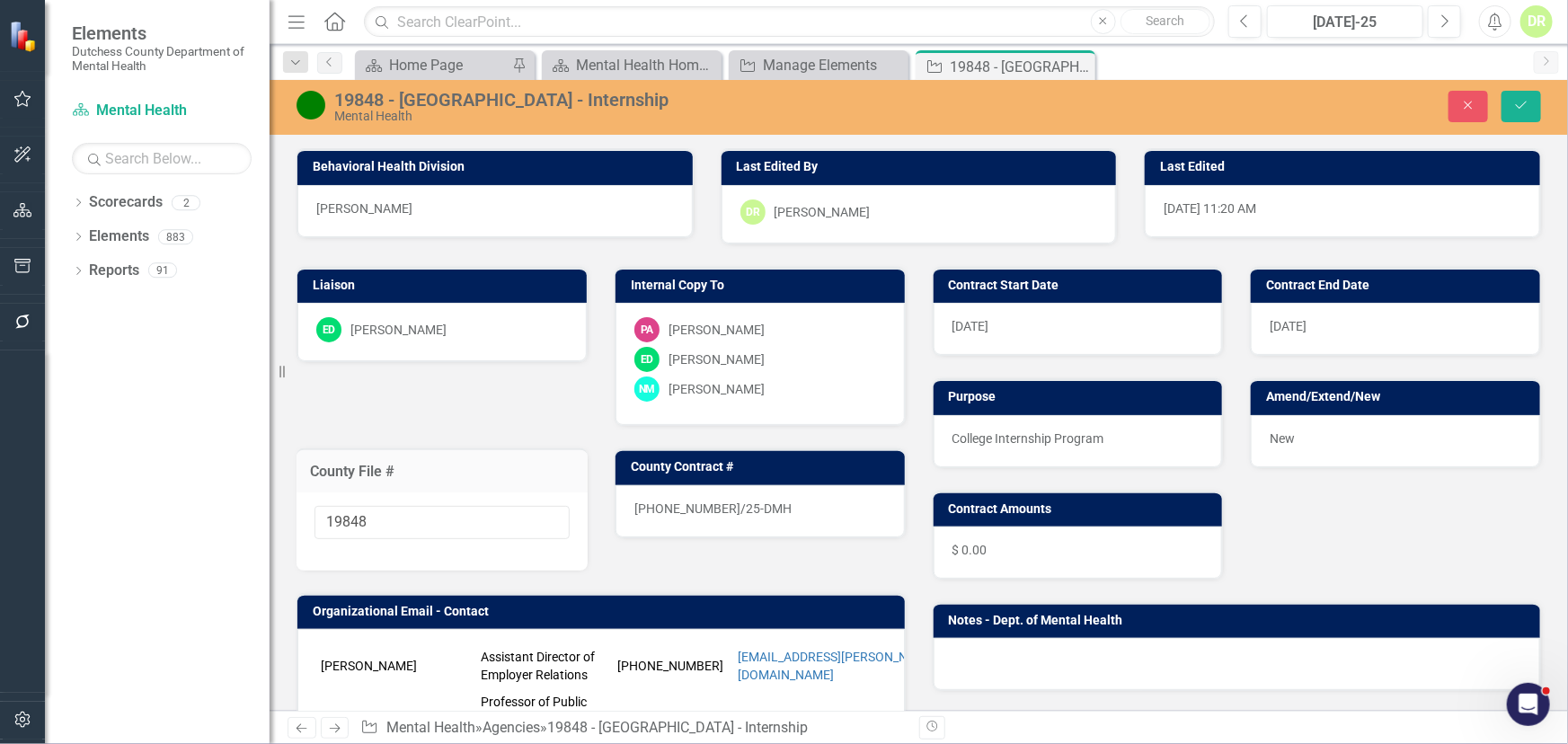
click at [765, 502] on div "25-0055-12/25-DMH" at bounding box center [760, 511] width 289 height 53
click at [764, 504] on div "25-0055-12/25-DMH" at bounding box center [760, 511] width 289 height 53
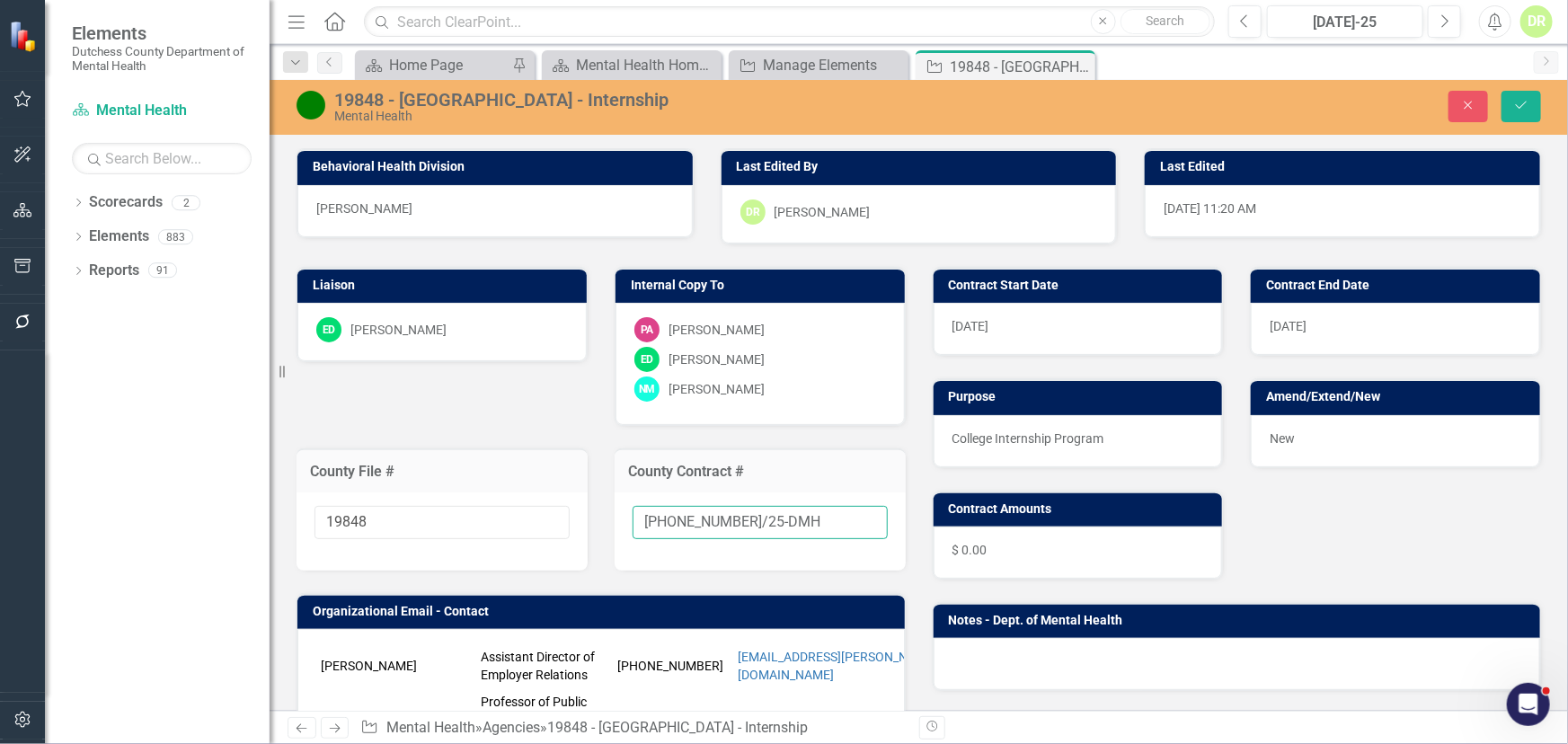
click at [770, 520] on input "25-0055-12/25-DMH" at bounding box center [760, 522] width 255 height 33
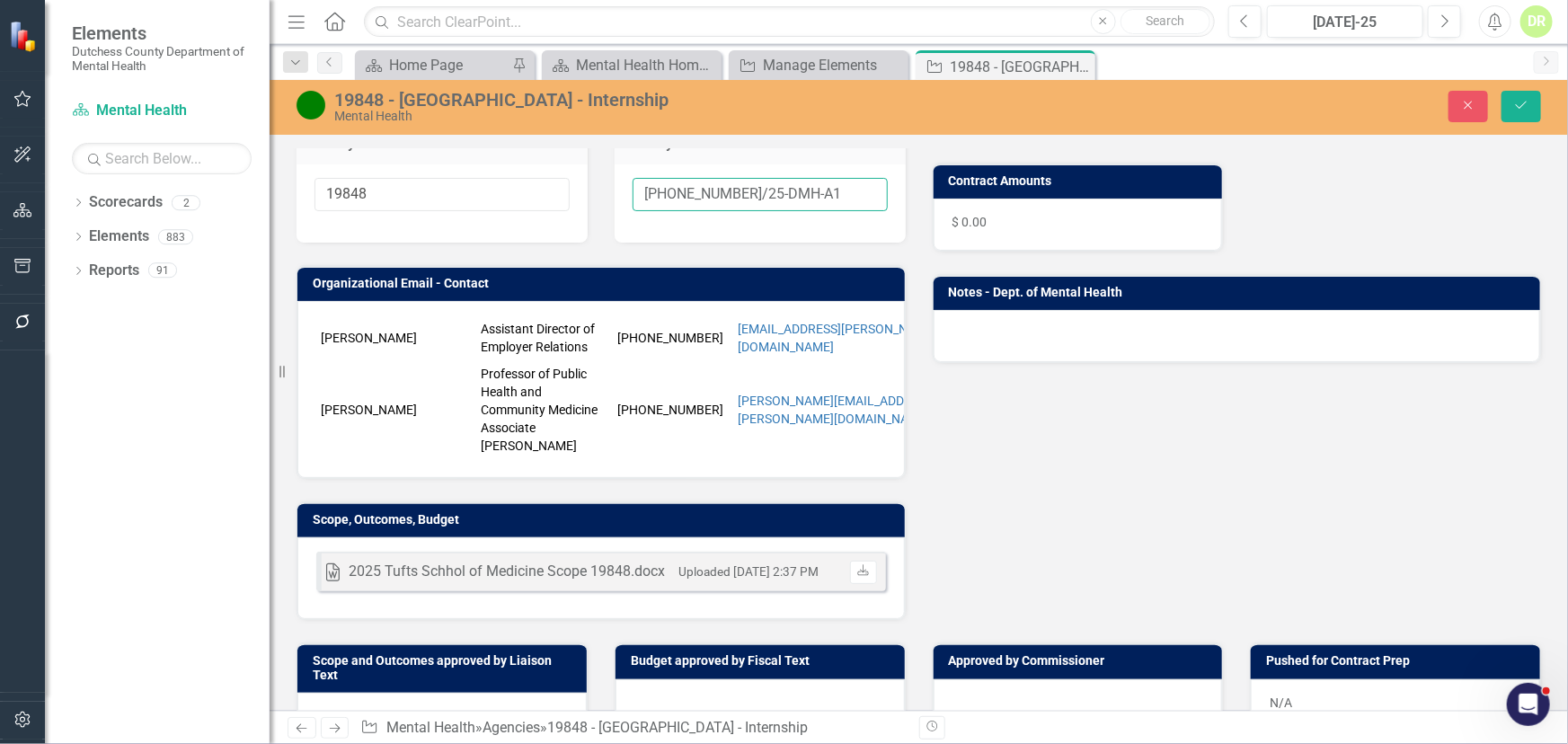
scroll to position [490, 0]
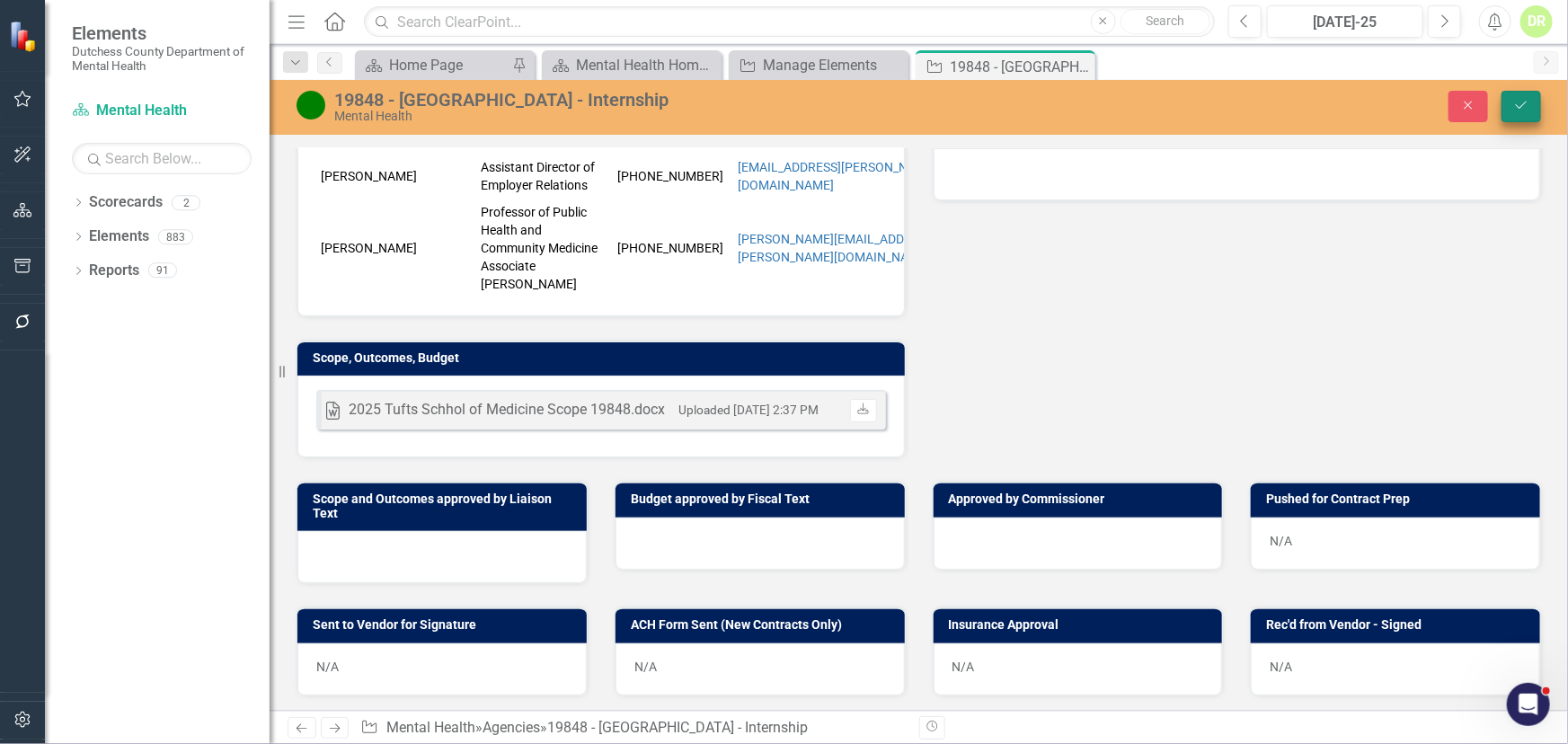
type input "25-0055-12/25-DMH-A1"
click at [1525, 100] on icon "Save" at bounding box center [1521, 105] width 16 height 12
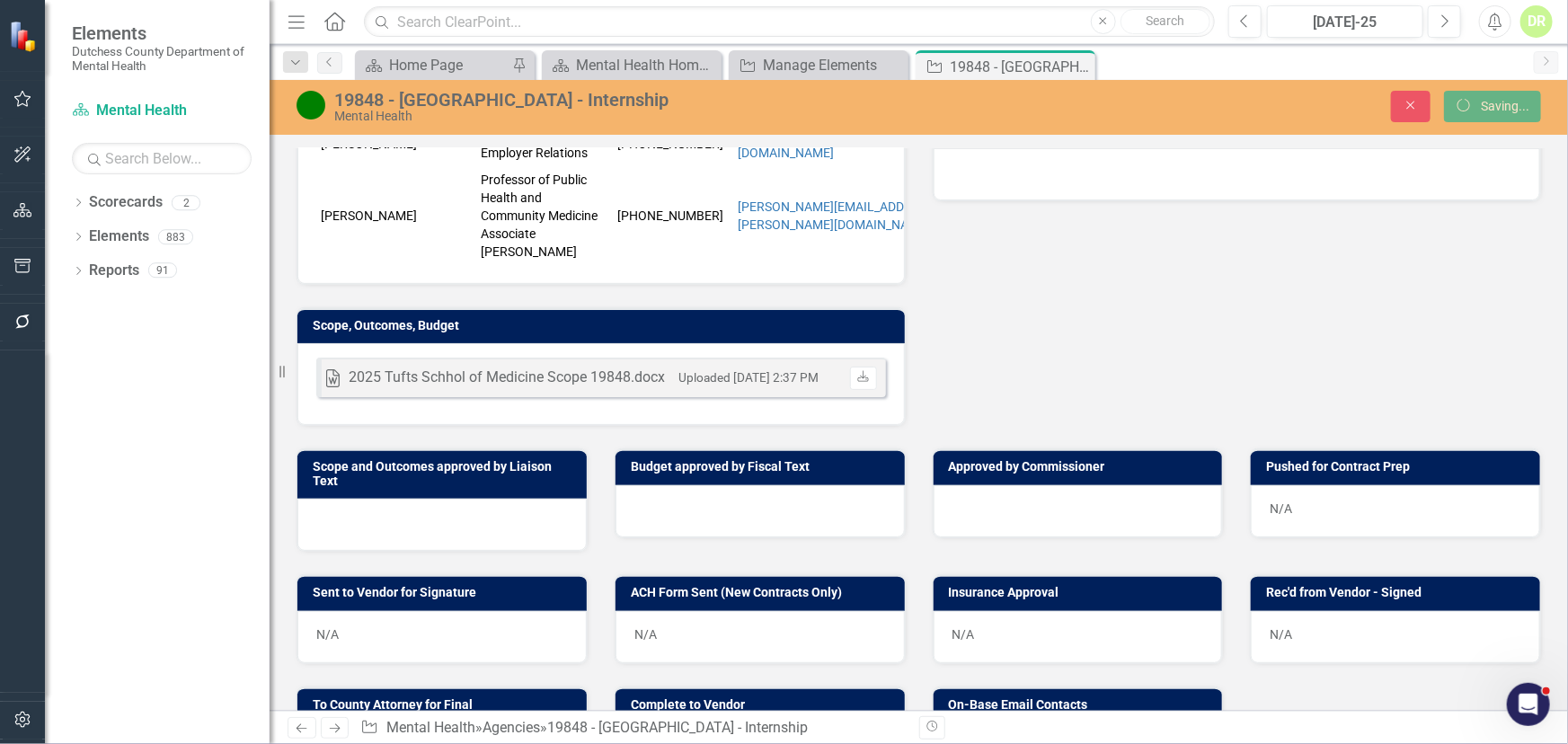
scroll to position [457, 0]
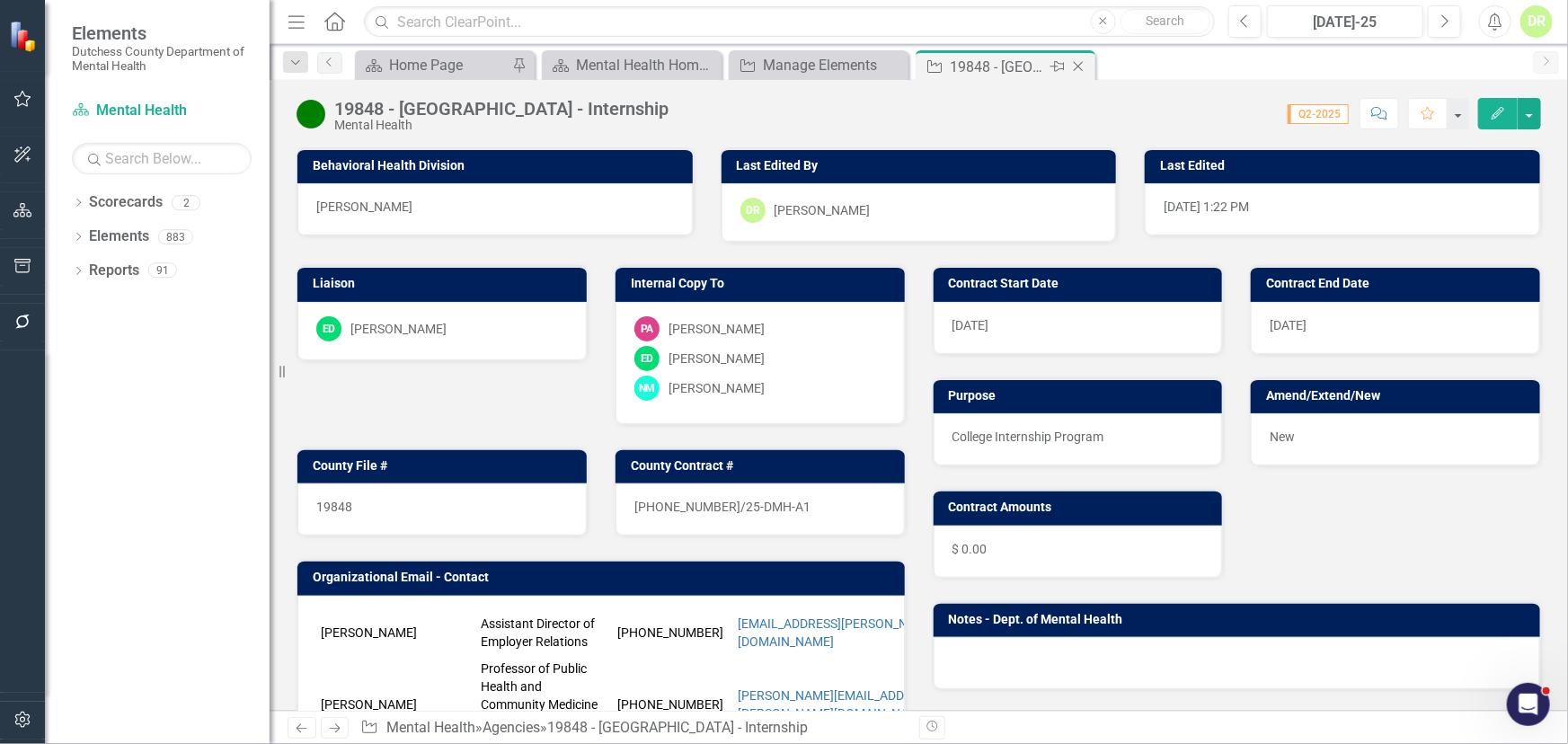
click at [1078, 67] on icon at bounding box center [1079, 67] width 10 height 10
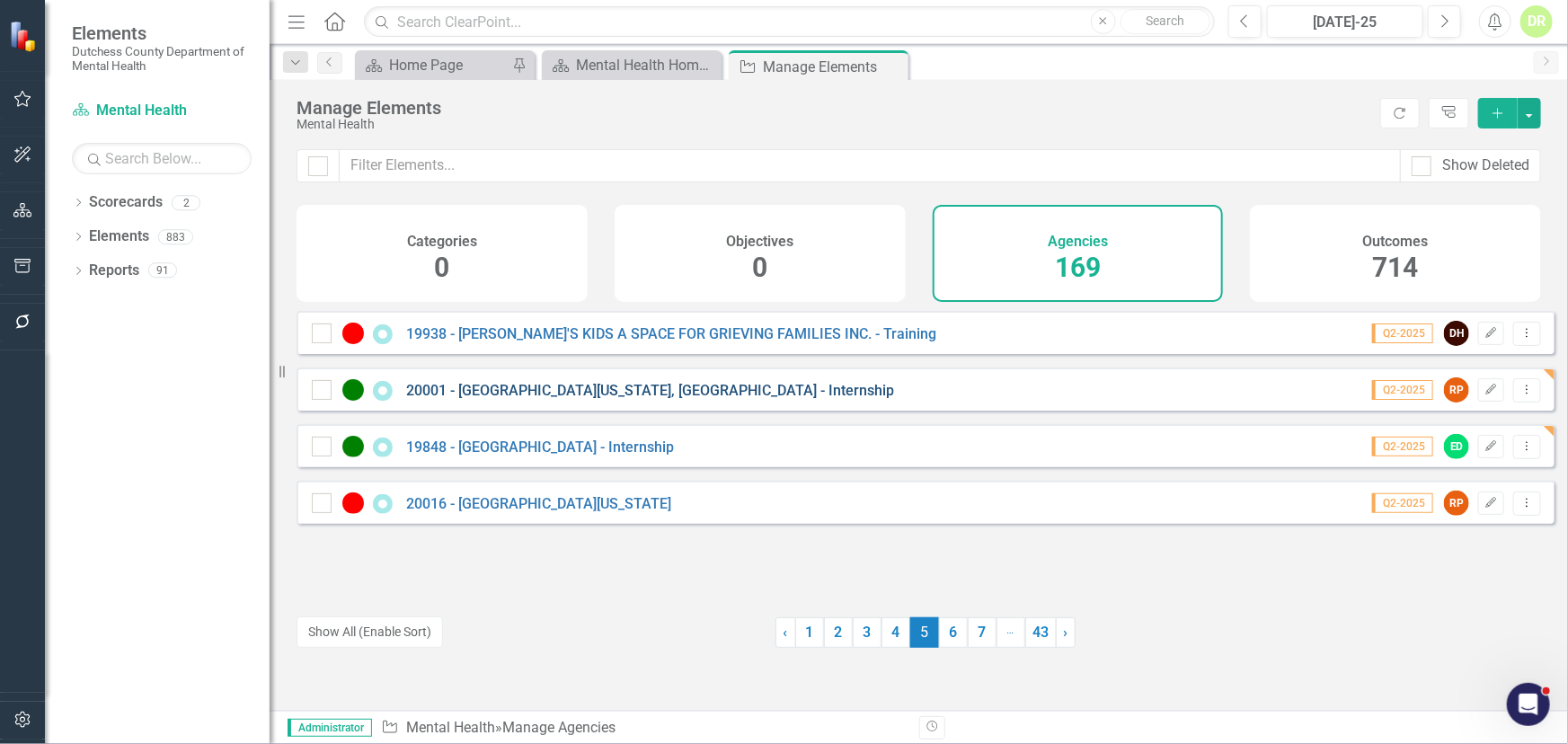
click at [558, 399] on link "20001 - [GEOGRAPHIC_DATA][US_STATE], [GEOGRAPHIC_DATA] - Internship" at bounding box center [649, 391] width 488 height 17
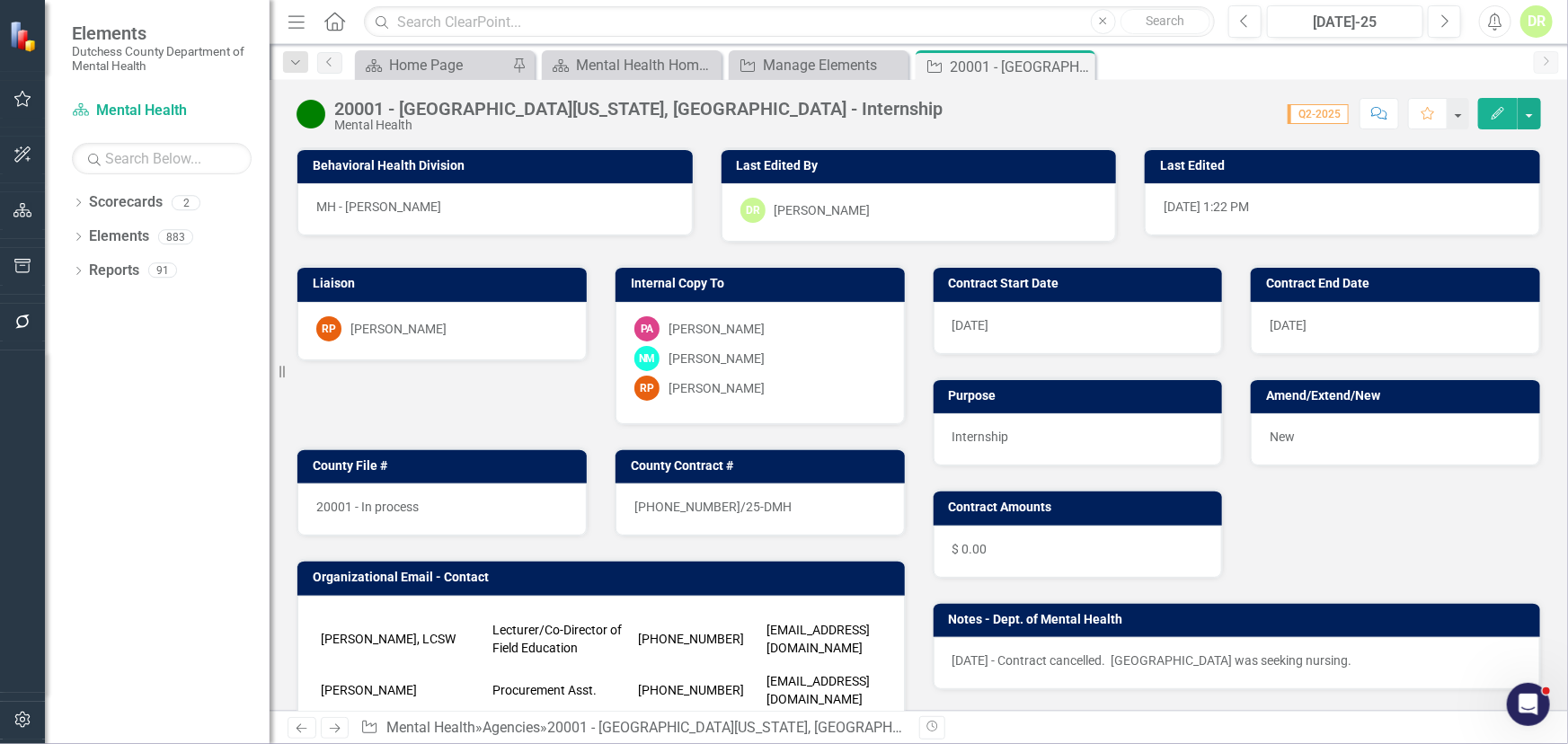
click at [424, 513] on div "20001 - In process" at bounding box center [441, 509] width 289 height 53
click at [424, 511] on div "20001 - In process" at bounding box center [441, 509] width 289 height 53
click at [438, 506] on div "20001 - In process" at bounding box center [441, 509] width 289 height 53
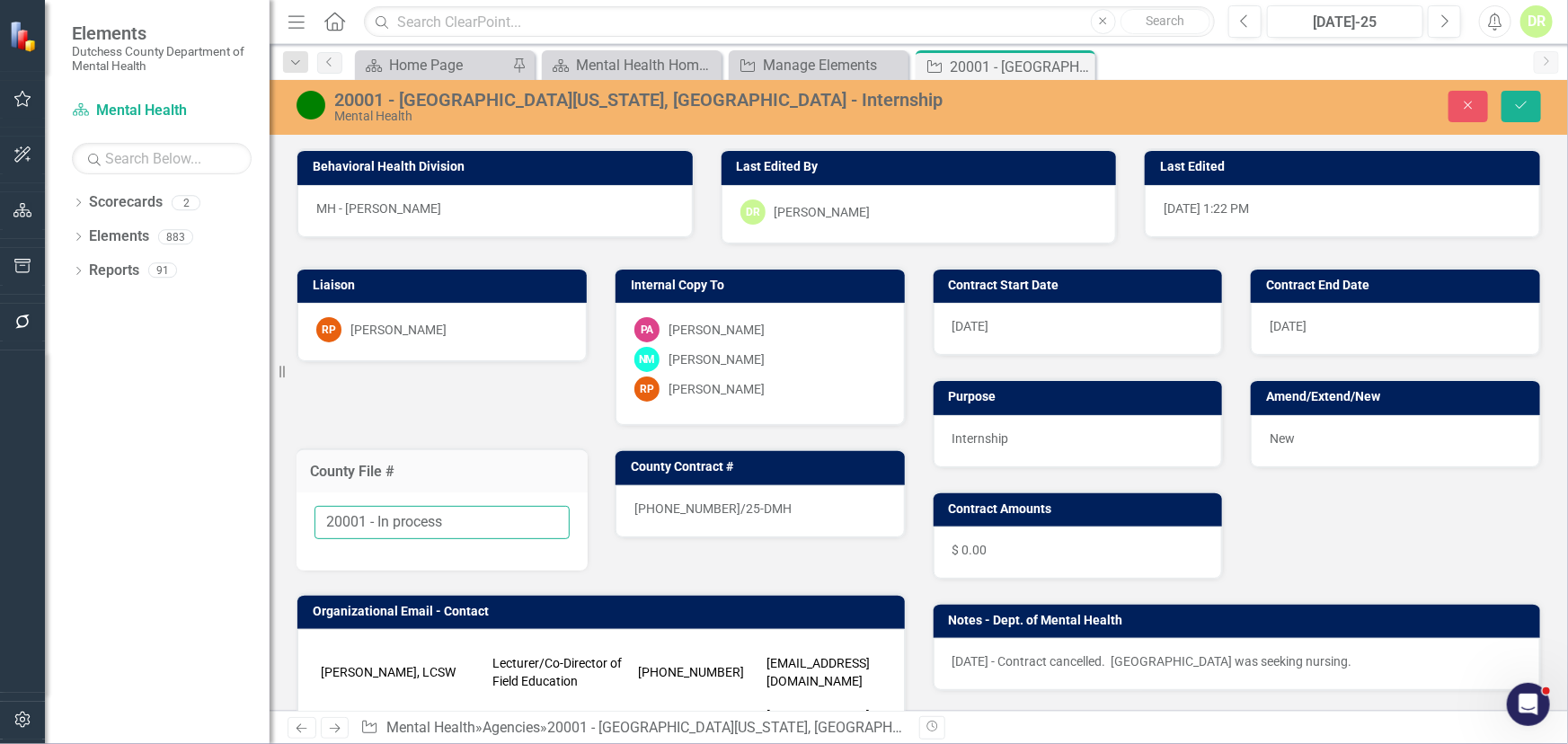
drag, startPoint x: 442, startPoint y: 521, endPoint x: 365, endPoint y: 521, distance: 77.0
click at [365, 521] on input "20001 - In process" at bounding box center [441, 522] width 255 height 33
type input "20001"
click at [755, 504] on div "25-0322-12/25-DMH" at bounding box center [760, 511] width 289 height 53
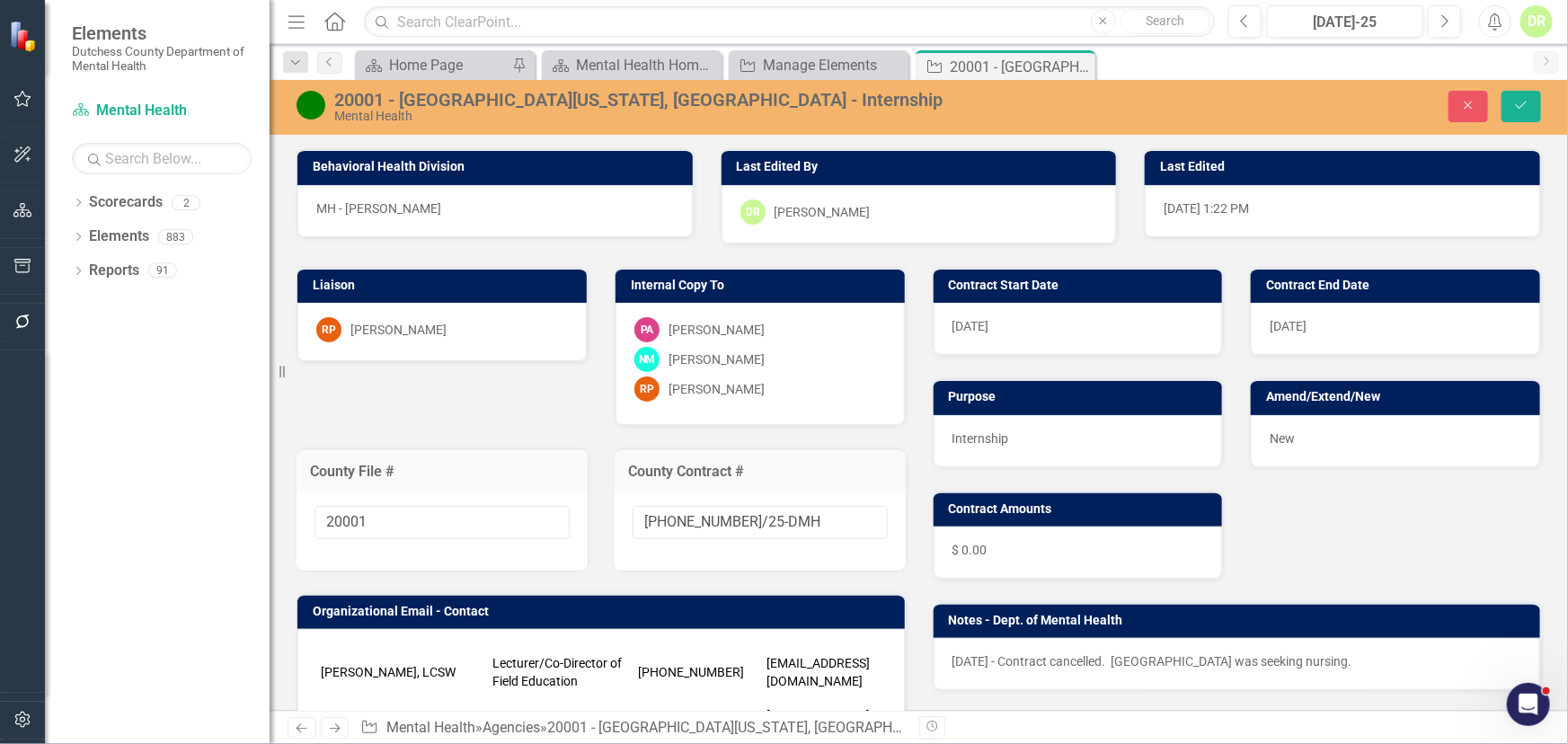
click at [755, 506] on input "25-0322-12/25-DMH" at bounding box center [760, 522] width 255 height 33
click at [773, 518] on input "25-0322-12/25-DMH" at bounding box center [760, 522] width 255 height 33
type input "25-0322-12/25-DMH-A1"
click at [1519, 103] on icon "Save" at bounding box center [1521, 105] width 16 height 12
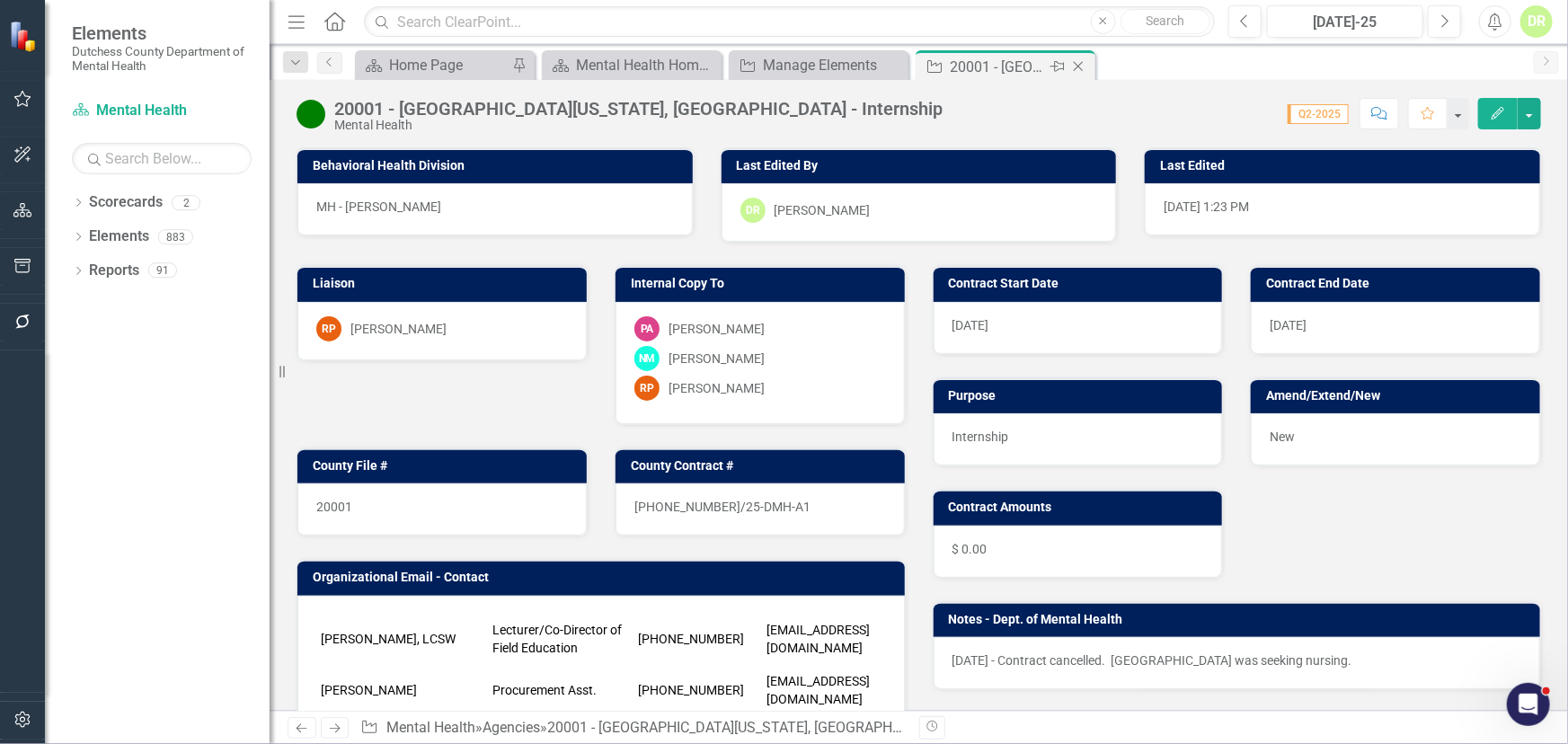
click at [1083, 61] on icon "Close" at bounding box center [1078, 66] width 18 height 14
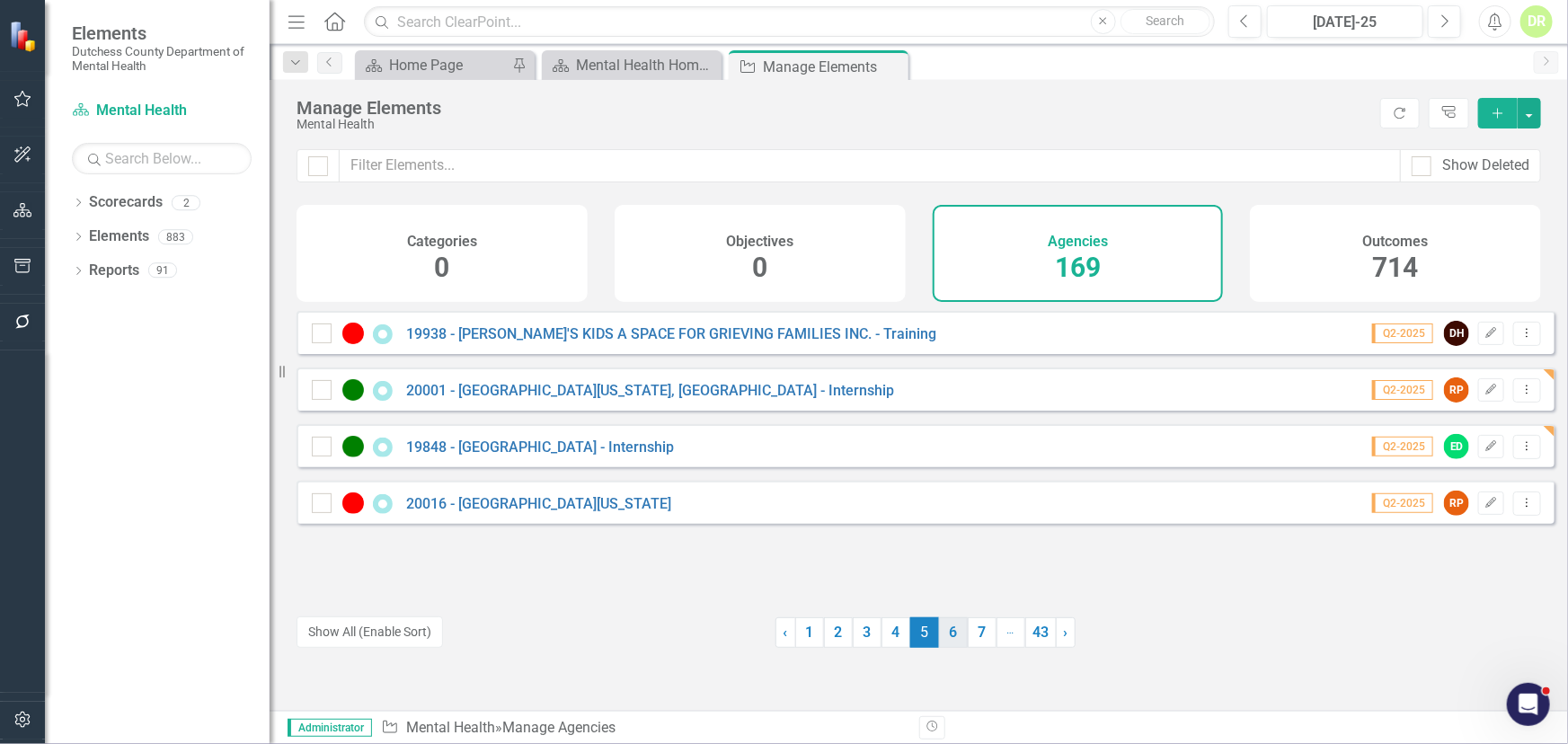
click at [953, 633] on link "6" at bounding box center [953, 633] width 29 height 31
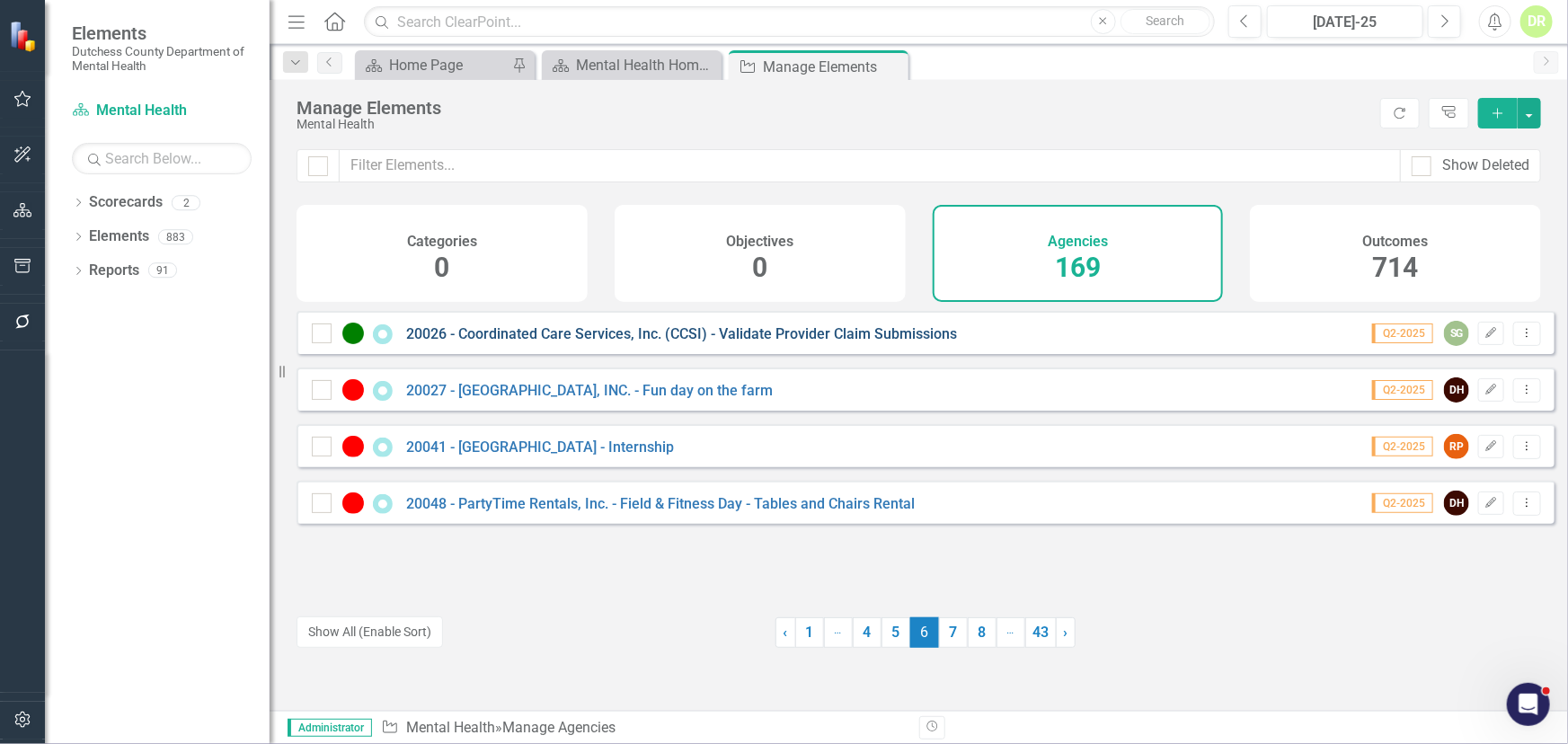
click at [705, 343] on link "20026 - Coordinated Care Services, Inc. (CCSI) - Validate Provider Claim Submis…" at bounding box center [681, 334] width 551 height 17
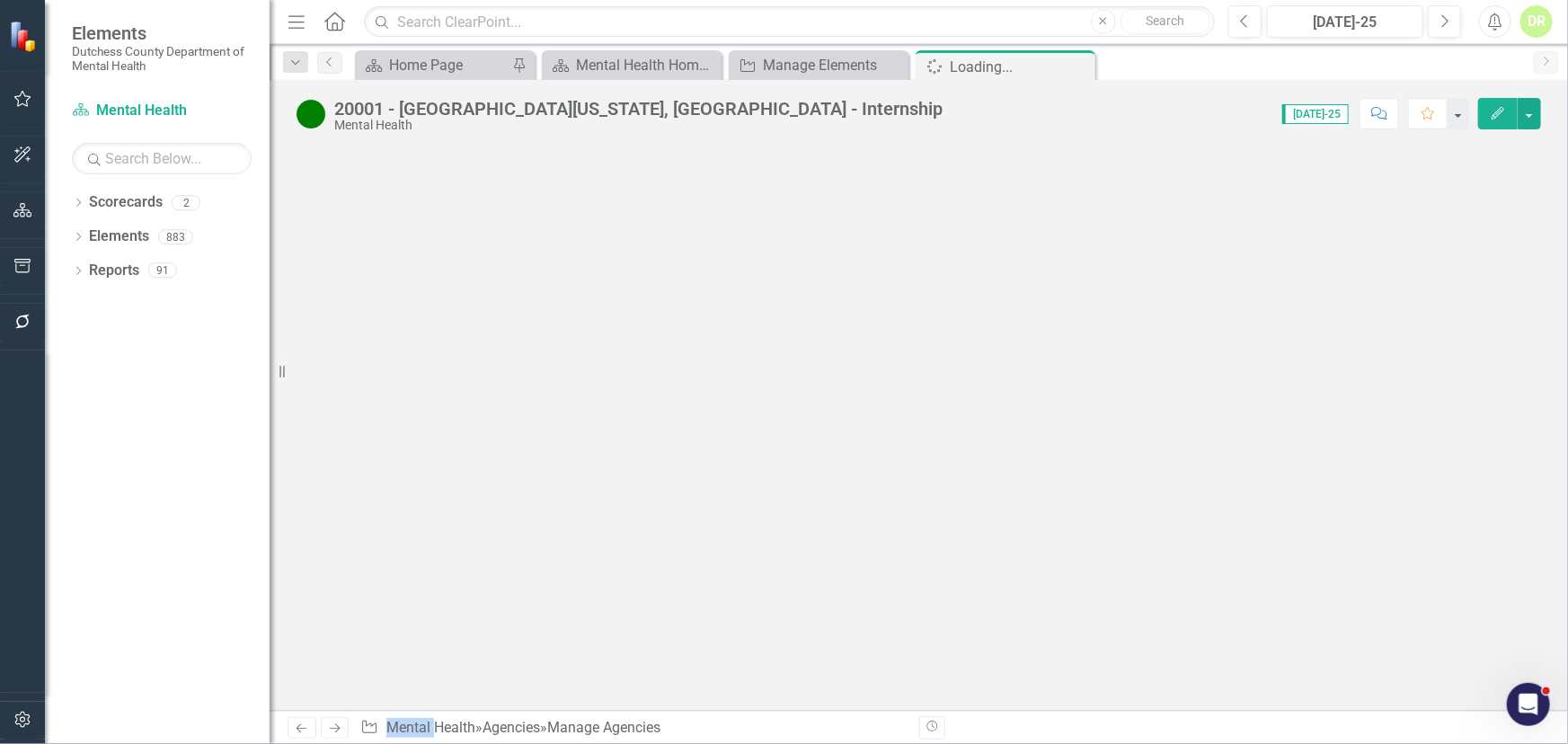
click at [705, 343] on div at bounding box center [919, 429] width 1299 height 563
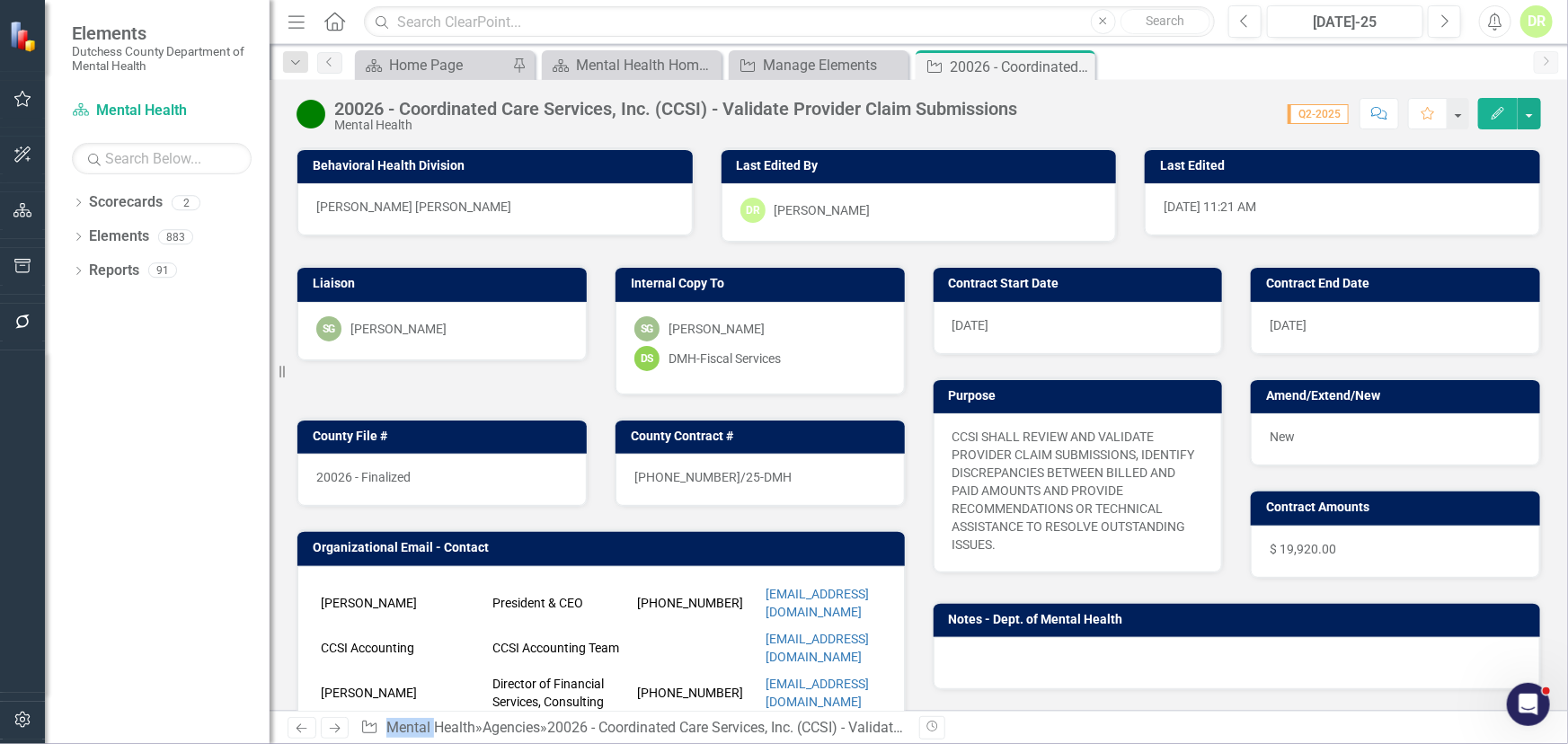
click at [443, 457] on div "20026 - Finalized" at bounding box center [441, 479] width 289 height 53
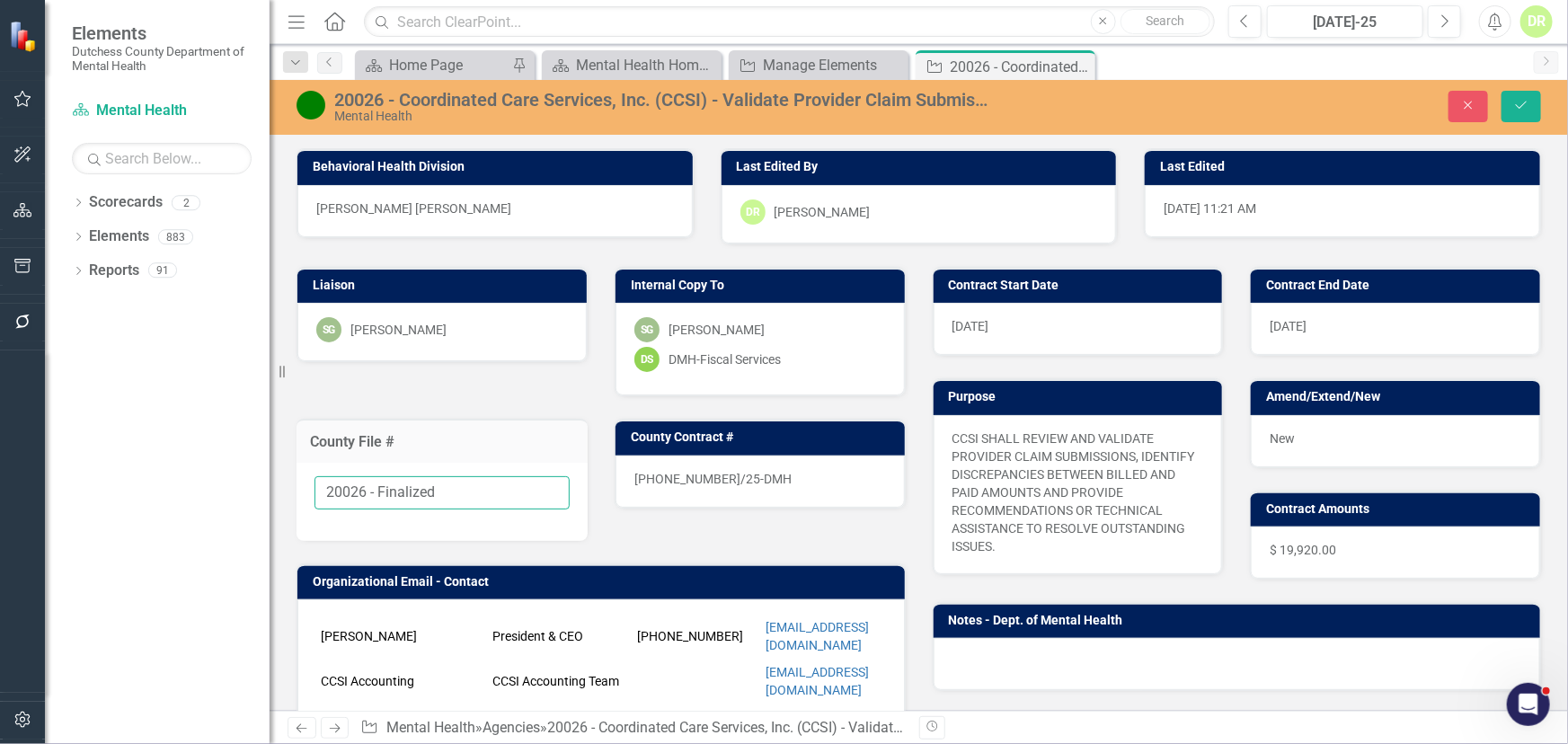
drag, startPoint x: 447, startPoint y: 494, endPoint x: 371, endPoint y: 483, distance: 76.8
click at [371, 483] on input "20026 - Finalized" at bounding box center [441, 493] width 255 height 33
type input "20026"
click at [755, 478] on div "25-0190-12/25-DMH" at bounding box center [760, 481] width 289 height 53
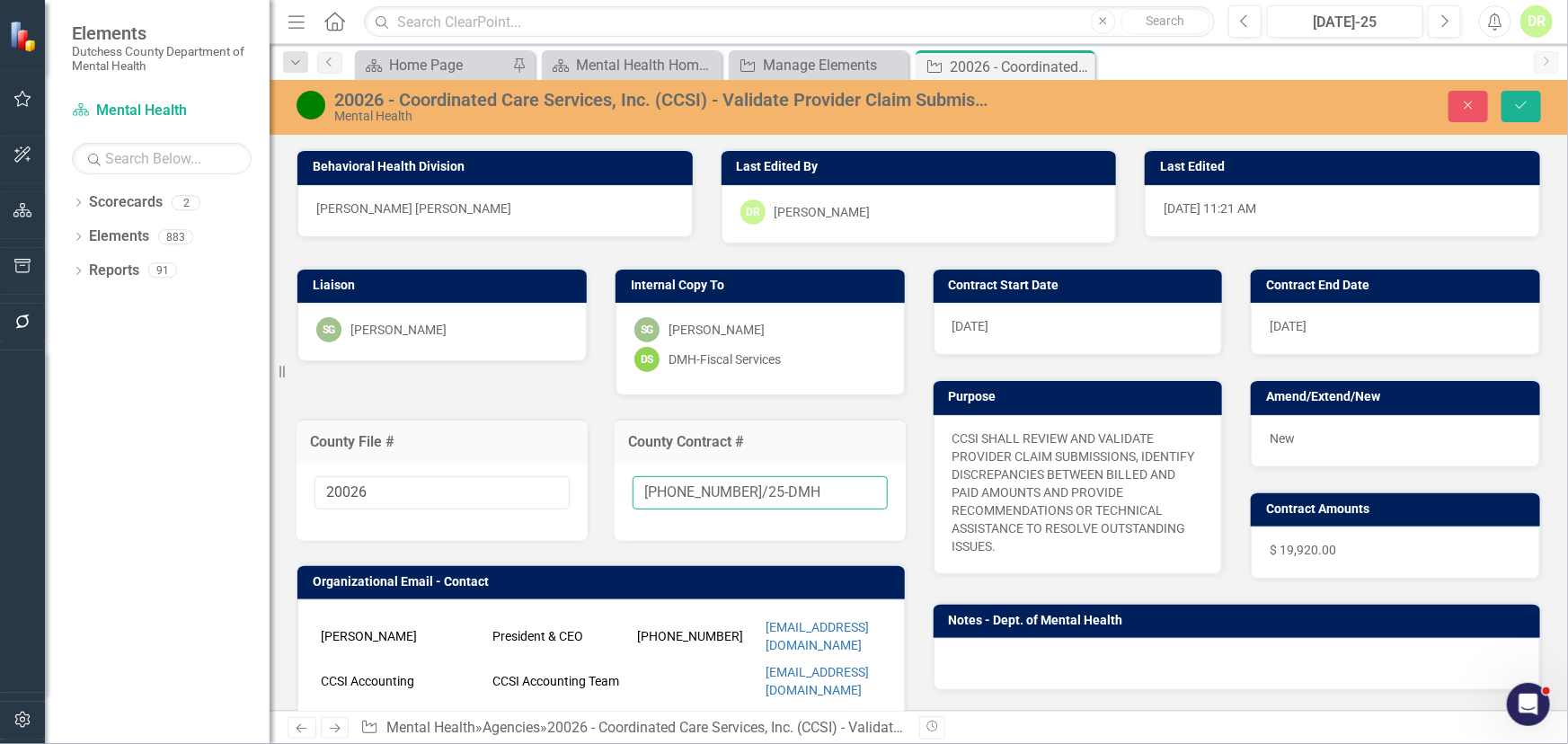
click at [787, 485] on input "25-0190-12/25-DMH" at bounding box center [760, 493] width 255 height 33
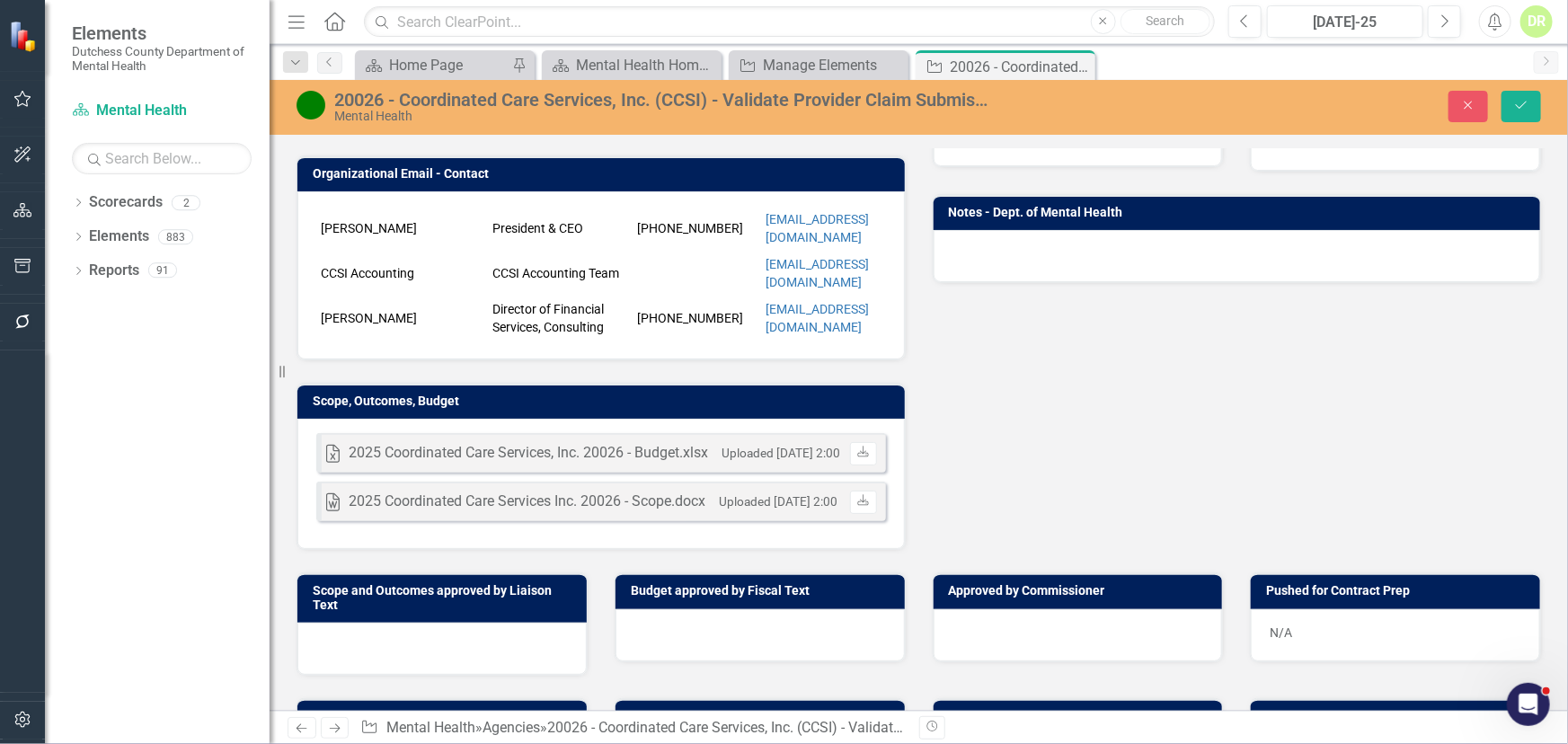
scroll to position [490, 0]
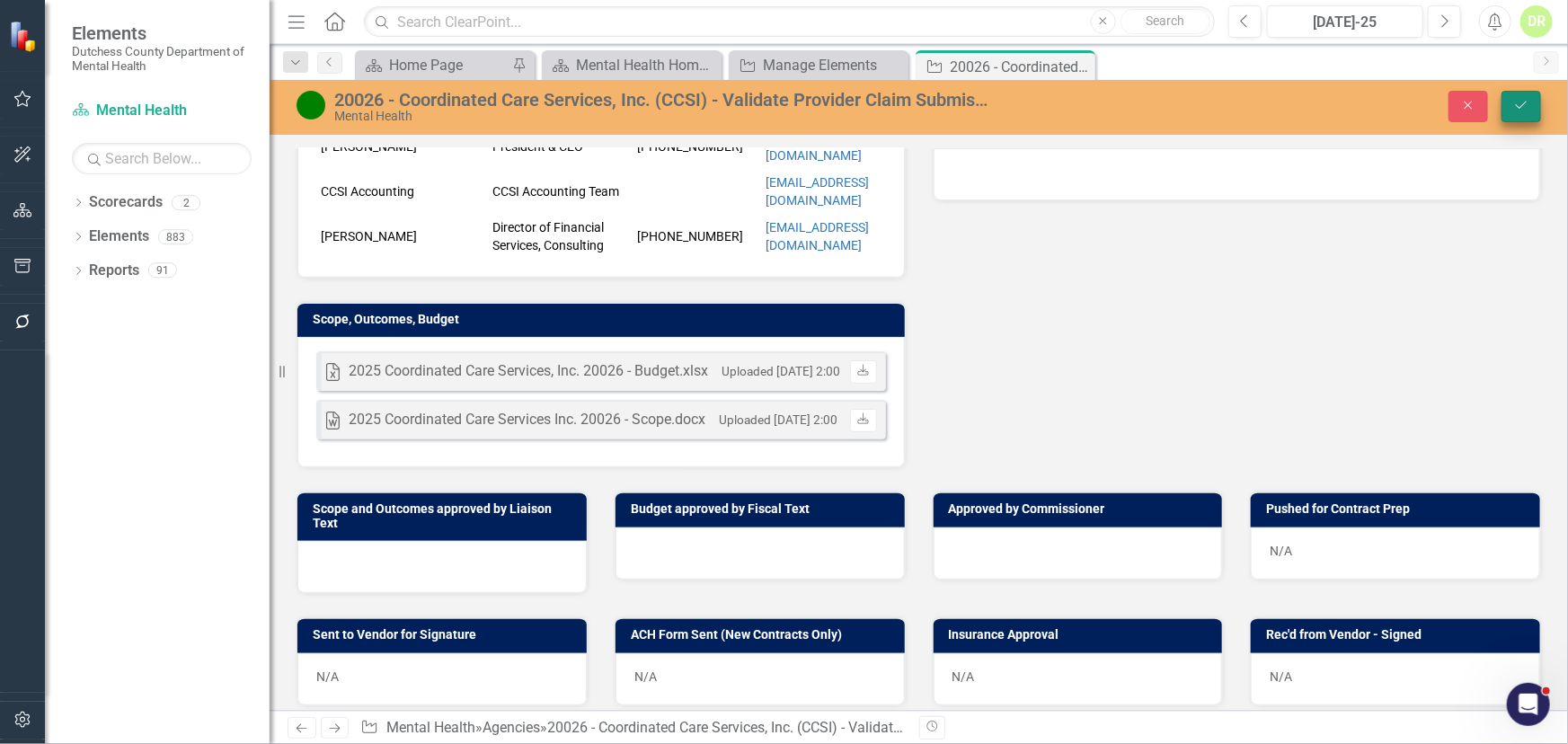
type input "25-0190-12/25-DMH-A1"
click at [1517, 107] on icon "submit" at bounding box center [1521, 105] width 11 height 8
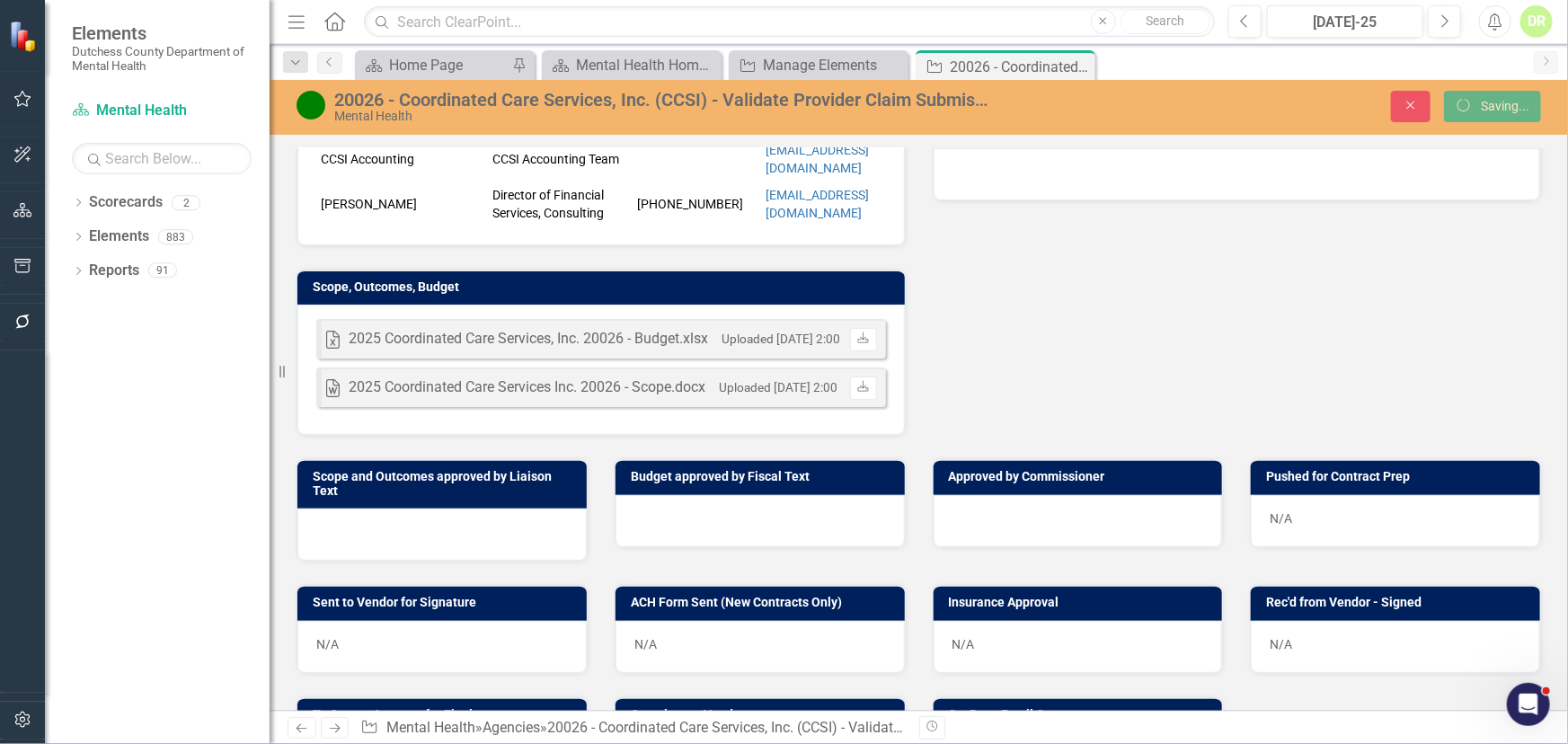
scroll to position [458, 0]
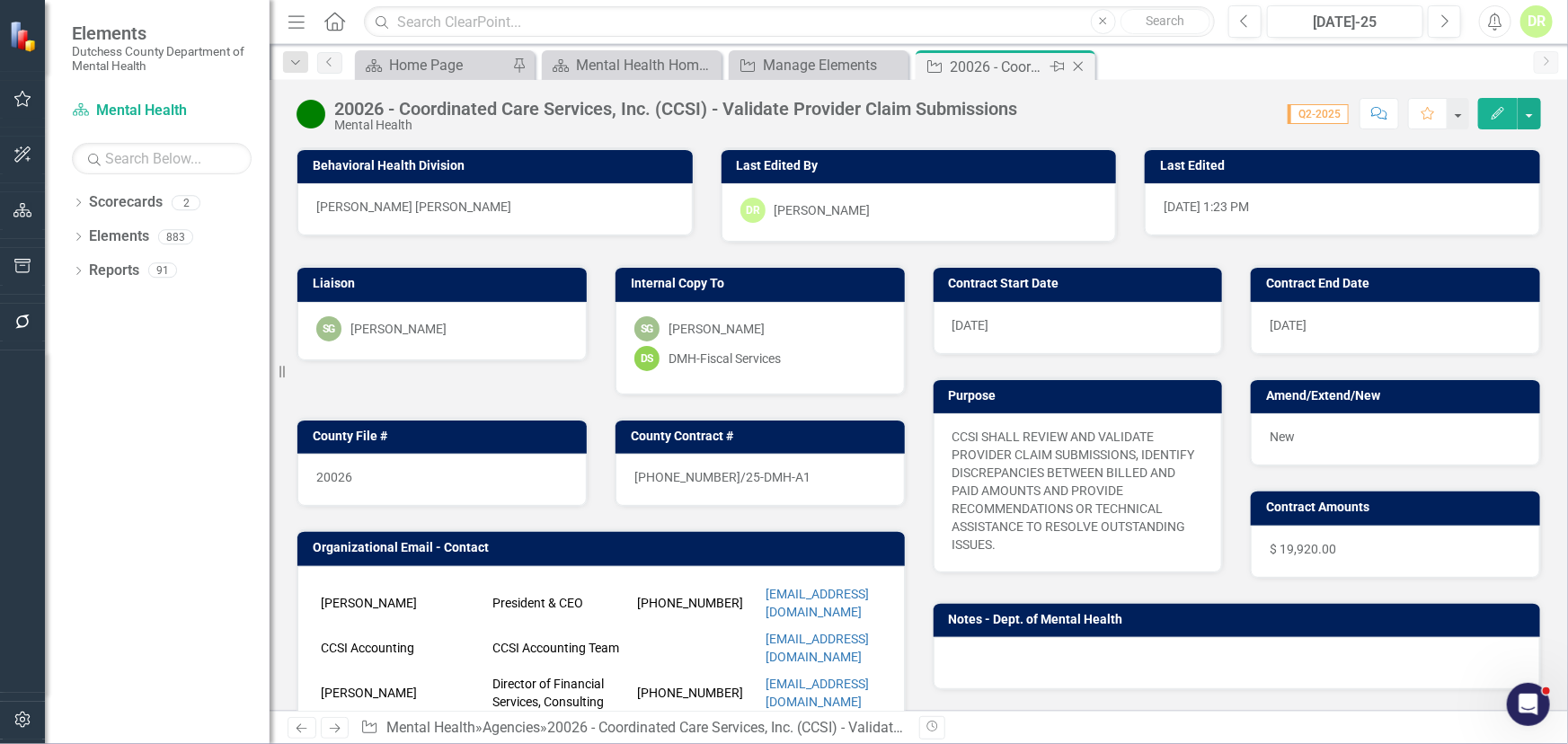
click at [1077, 57] on div "Close" at bounding box center [1080, 67] width 23 height 23
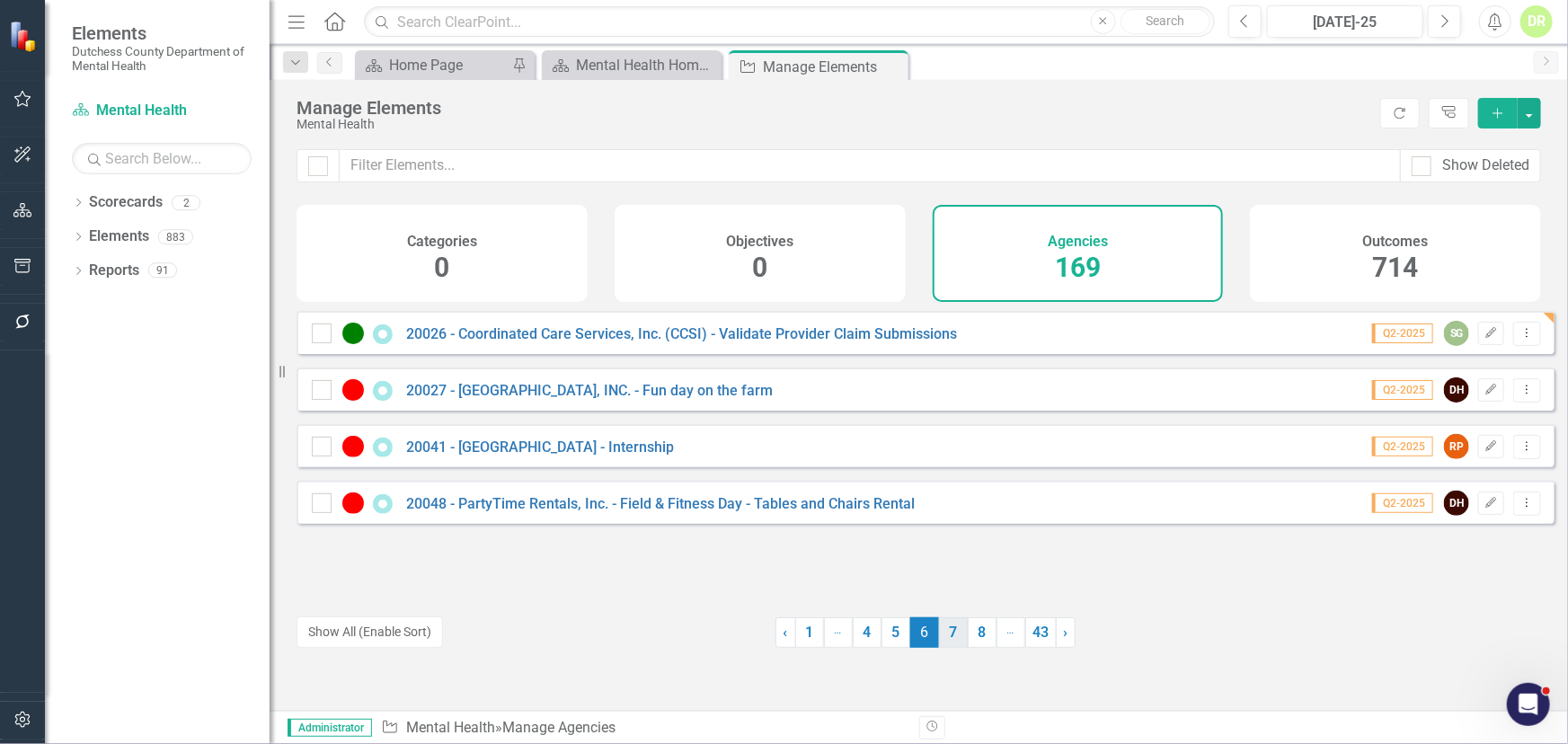
click at [945, 635] on link "7" at bounding box center [953, 633] width 29 height 31
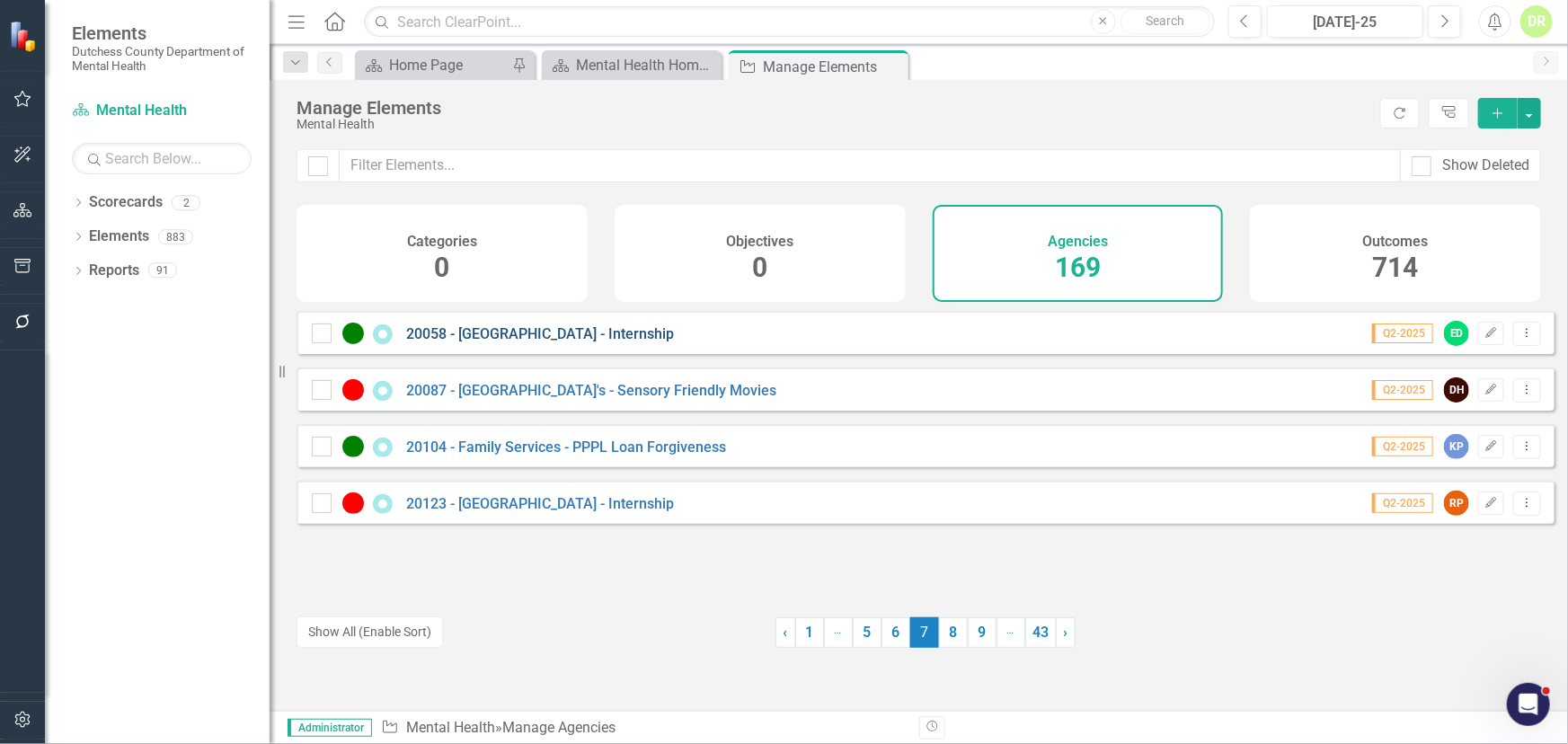
click at [544, 340] on link "20058 - [GEOGRAPHIC_DATA] - Internship" at bounding box center [540, 334] width 267 height 17
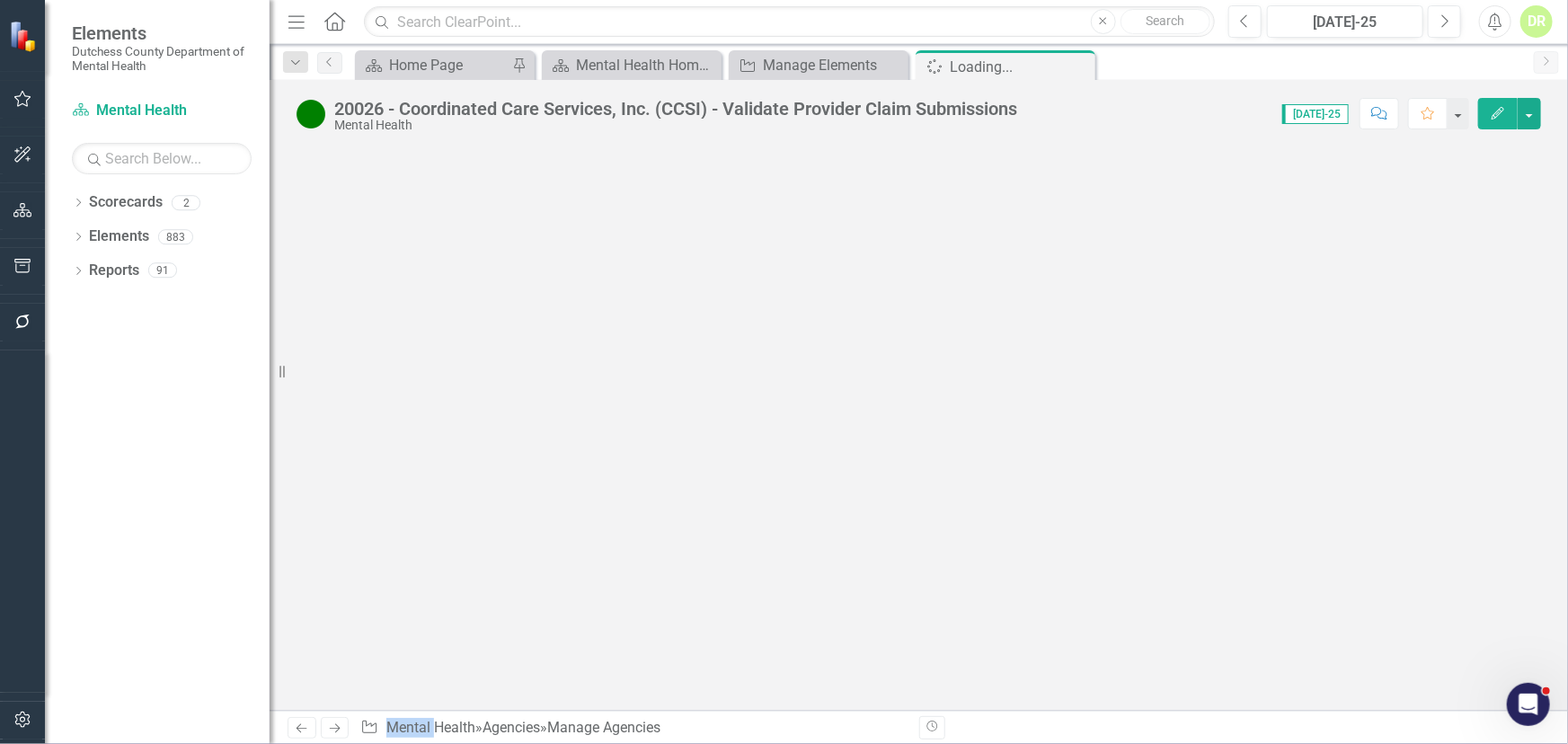
click at [544, 340] on div at bounding box center [919, 429] width 1299 height 563
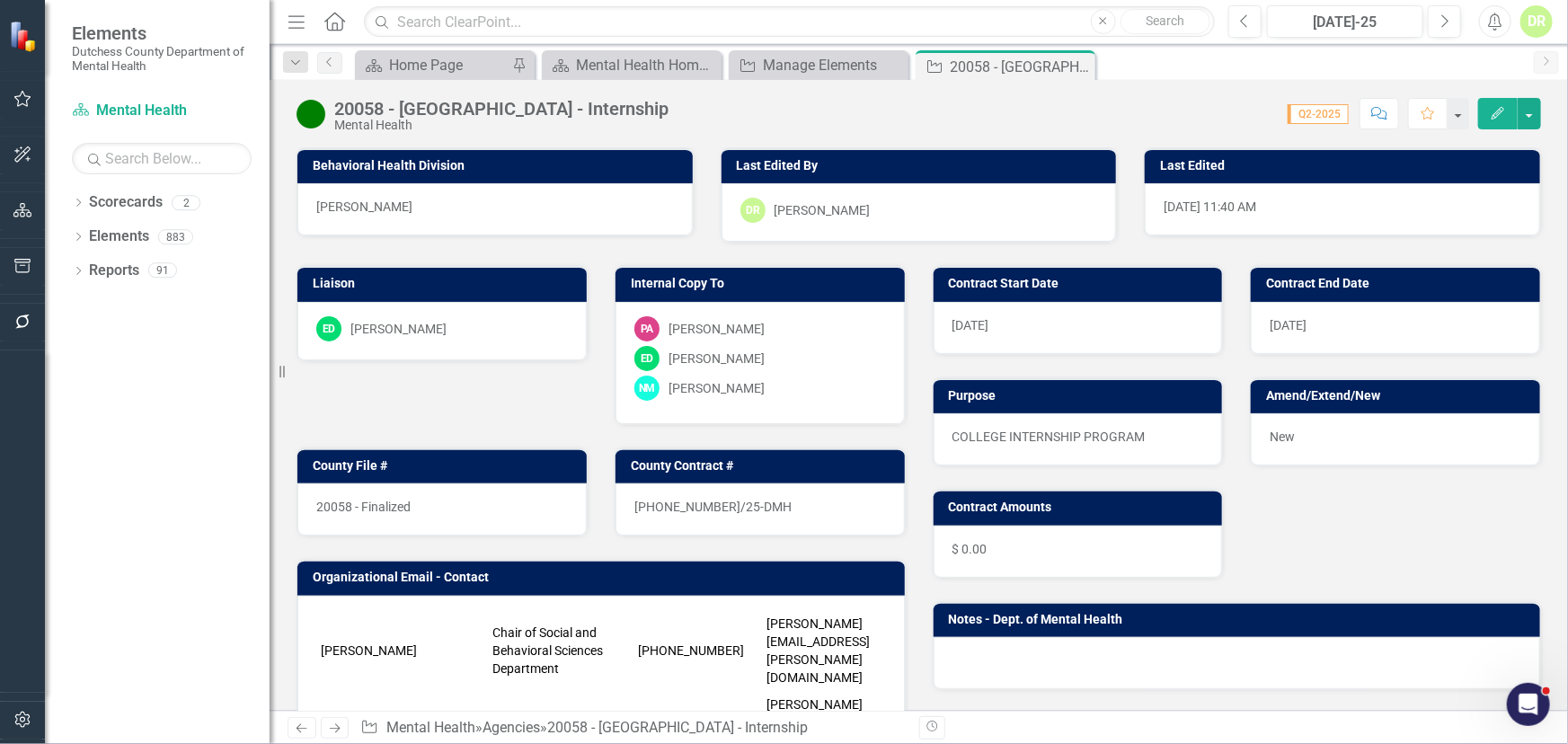
click at [386, 503] on span "20058 - Finalized" at bounding box center [363, 506] width 95 height 14
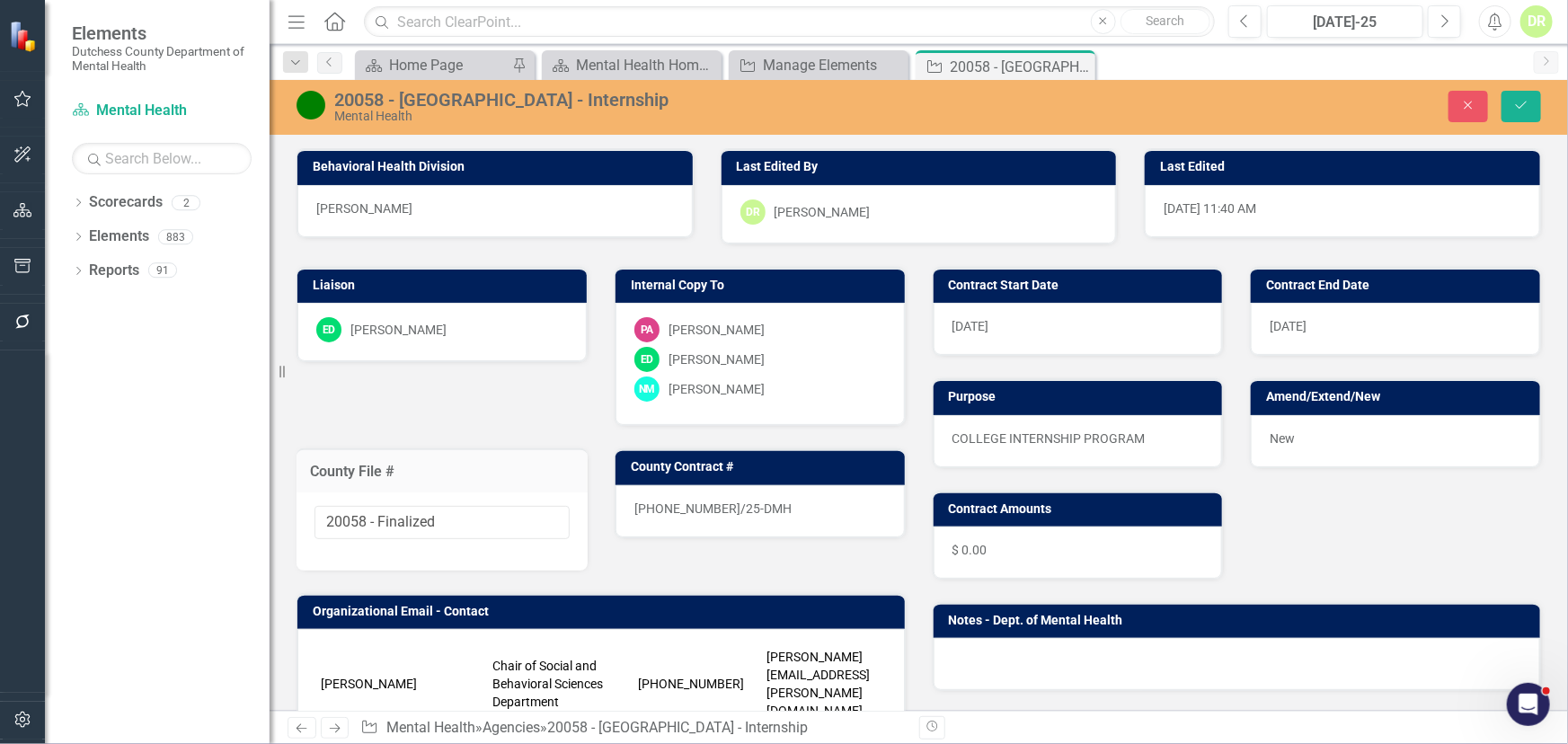
click at [386, 503] on div "20058 - Finalized" at bounding box center [442, 532] width 291 height 78
drag, startPoint x: 460, startPoint y: 519, endPoint x: 369, endPoint y: 507, distance: 91.8
click at [369, 507] on input "20058 - Finalized" at bounding box center [441, 522] width 255 height 33
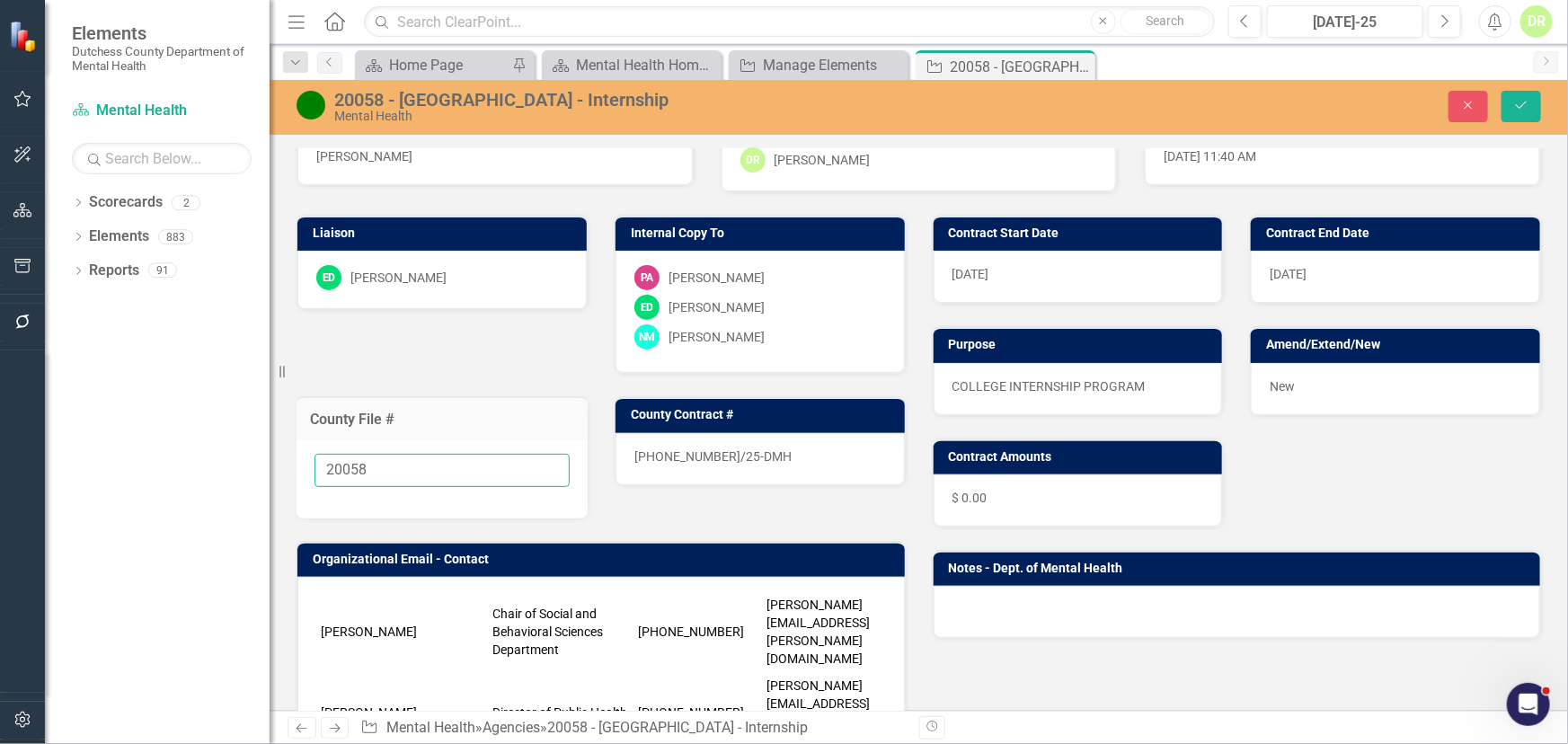
scroll to position [81, 0]
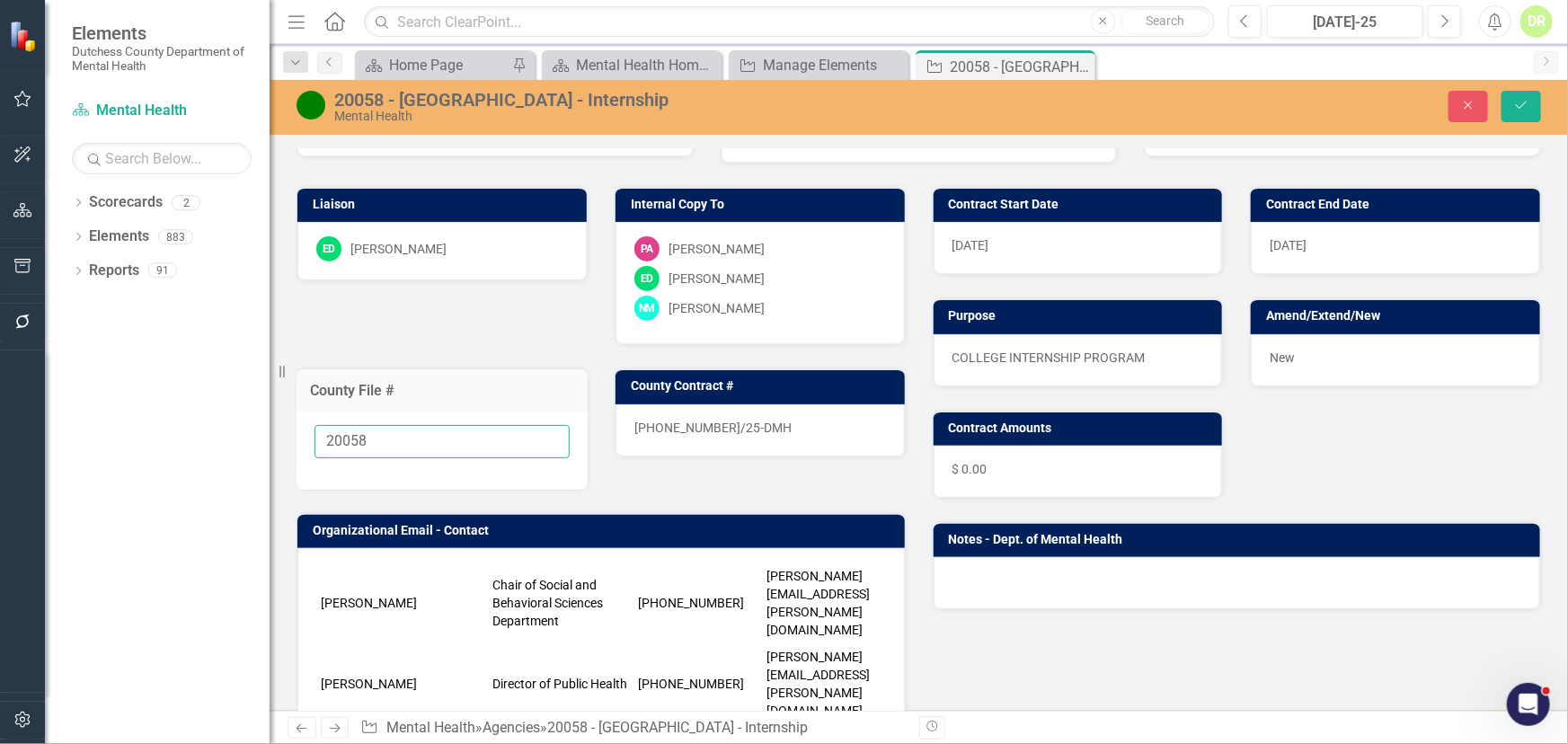
type input "20058"
click at [779, 421] on div "25-0253-12/25-DMH" at bounding box center [760, 430] width 289 height 53
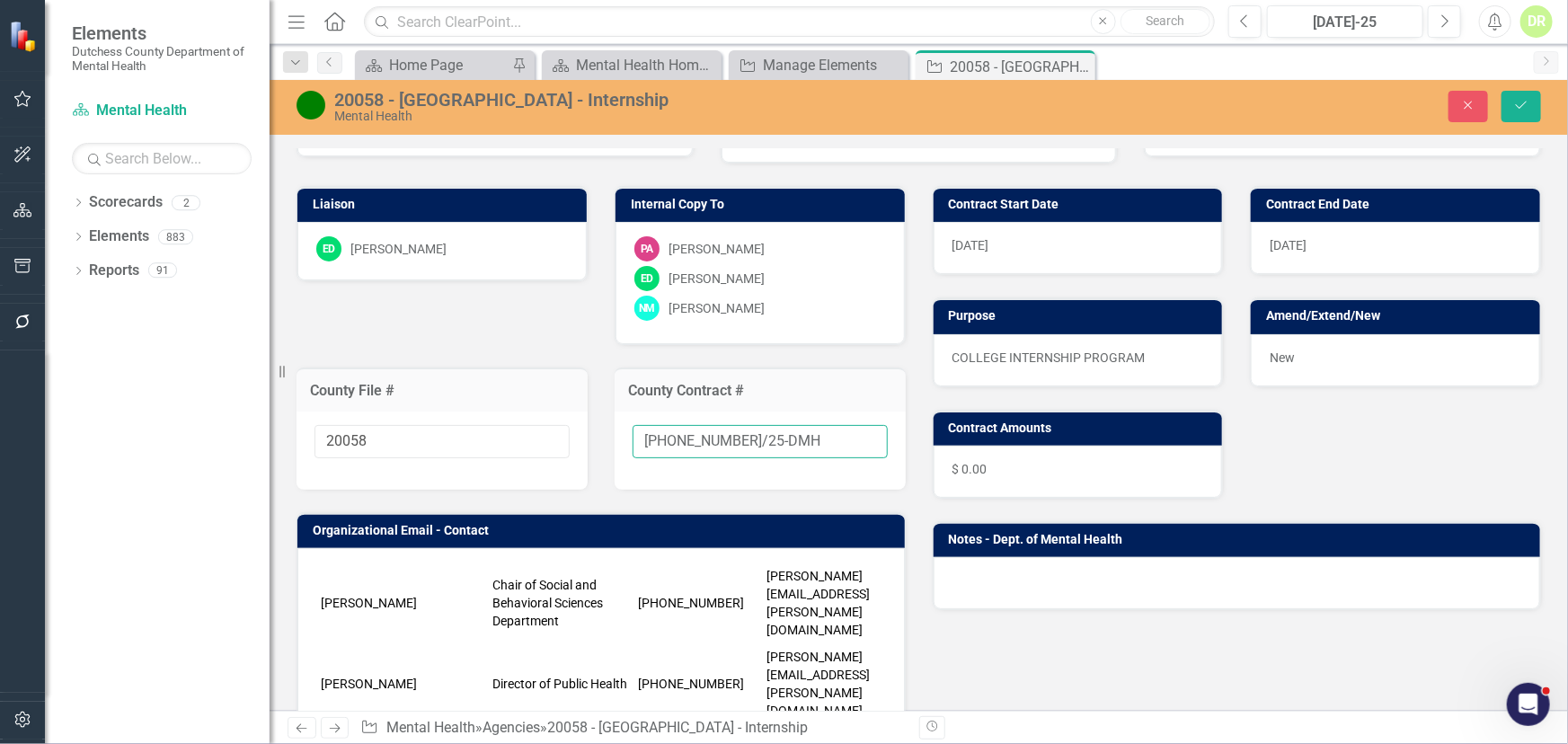
click at [788, 435] on input "25-0253-12/25-DMH" at bounding box center [760, 441] width 255 height 33
type input "25-0253-12/25-DMH-A1"
click at [1517, 103] on icon "Save" at bounding box center [1521, 105] width 16 height 12
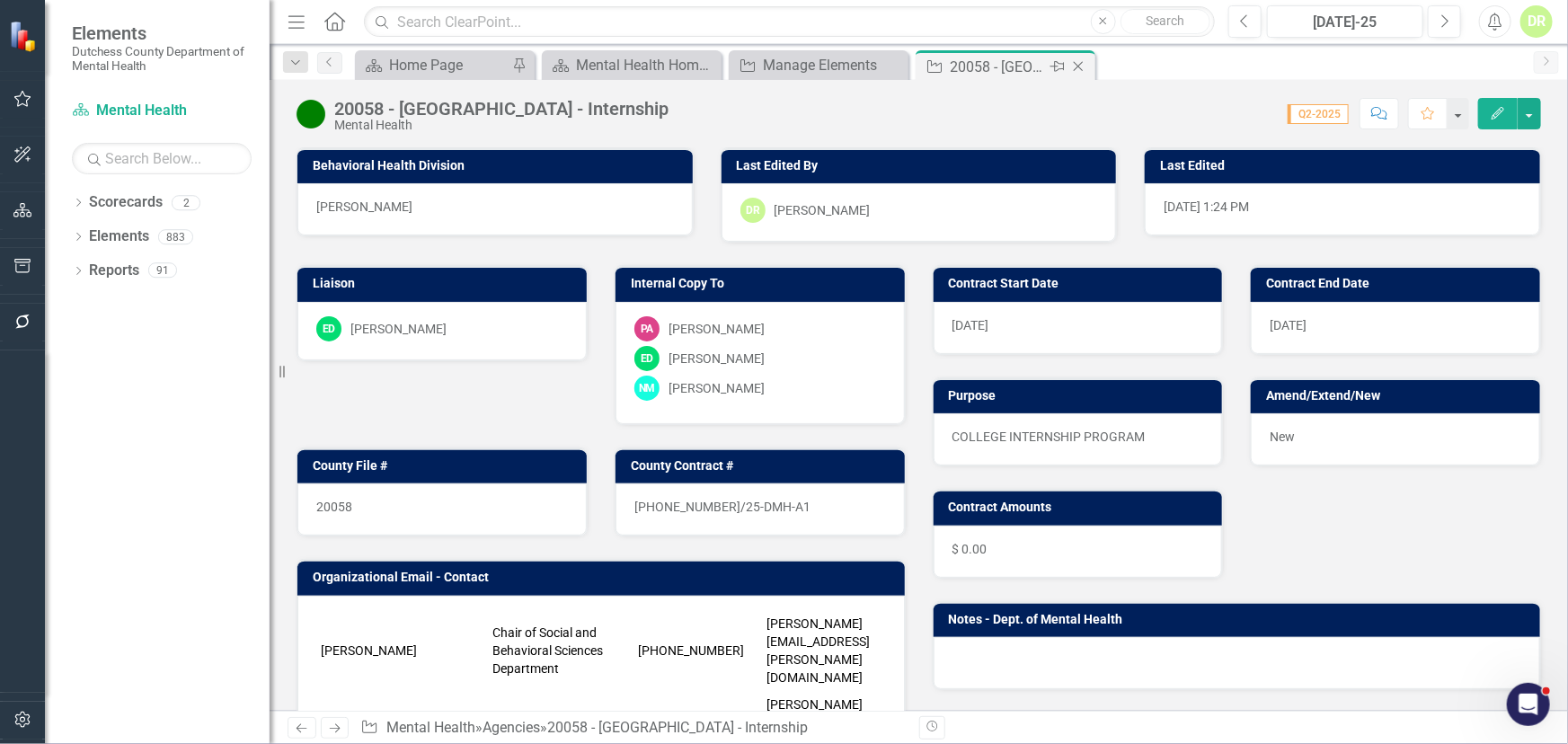
click at [1077, 67] on icon at bounding box center [1079, 67] width 10 height 10
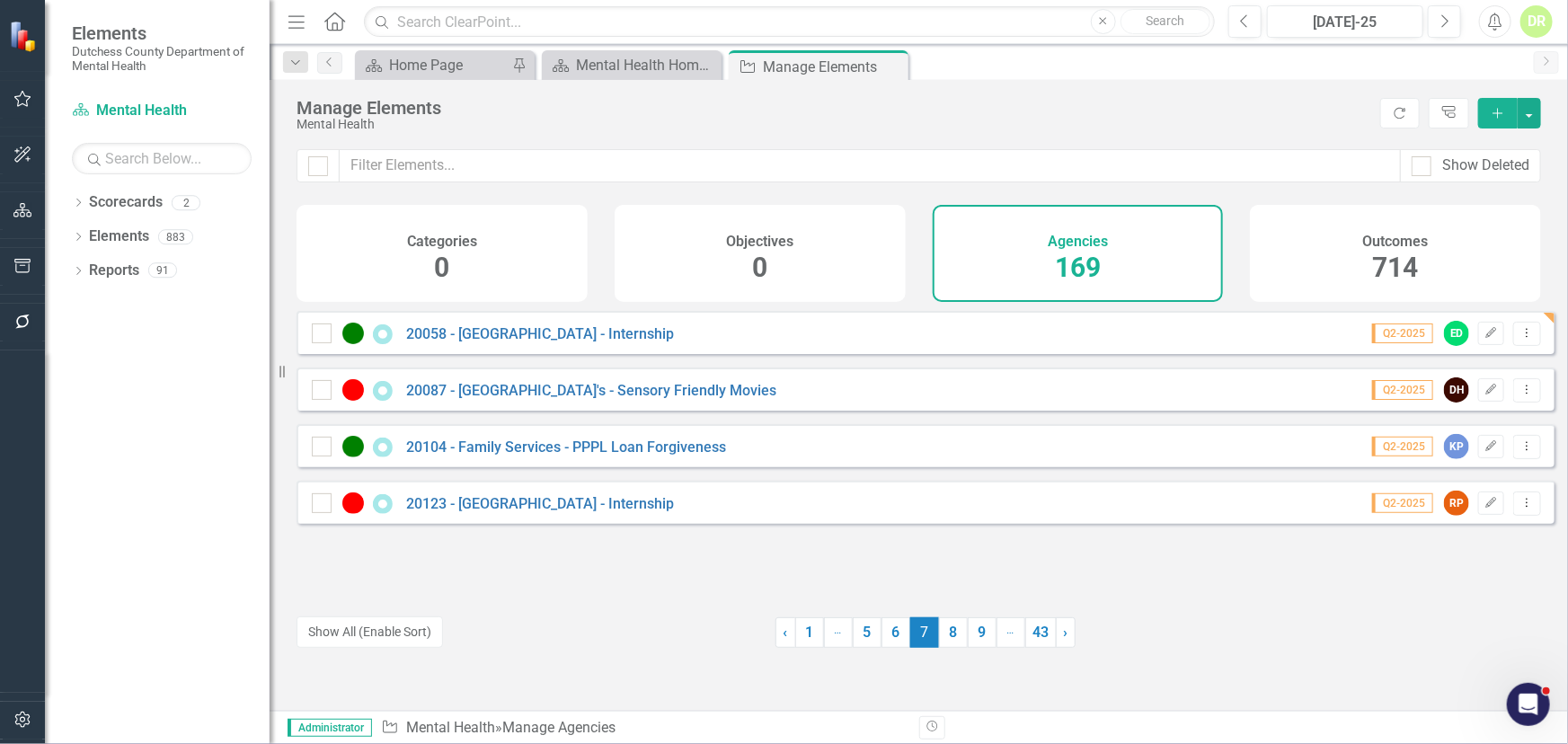
drag, startPoint x: 813, startPoint y: 629, endPoint x: 798, endPoint y: 614, distance: 21.2
click at [813, 629] on link "1" at bounding box center [810, 633] width 29 height 31
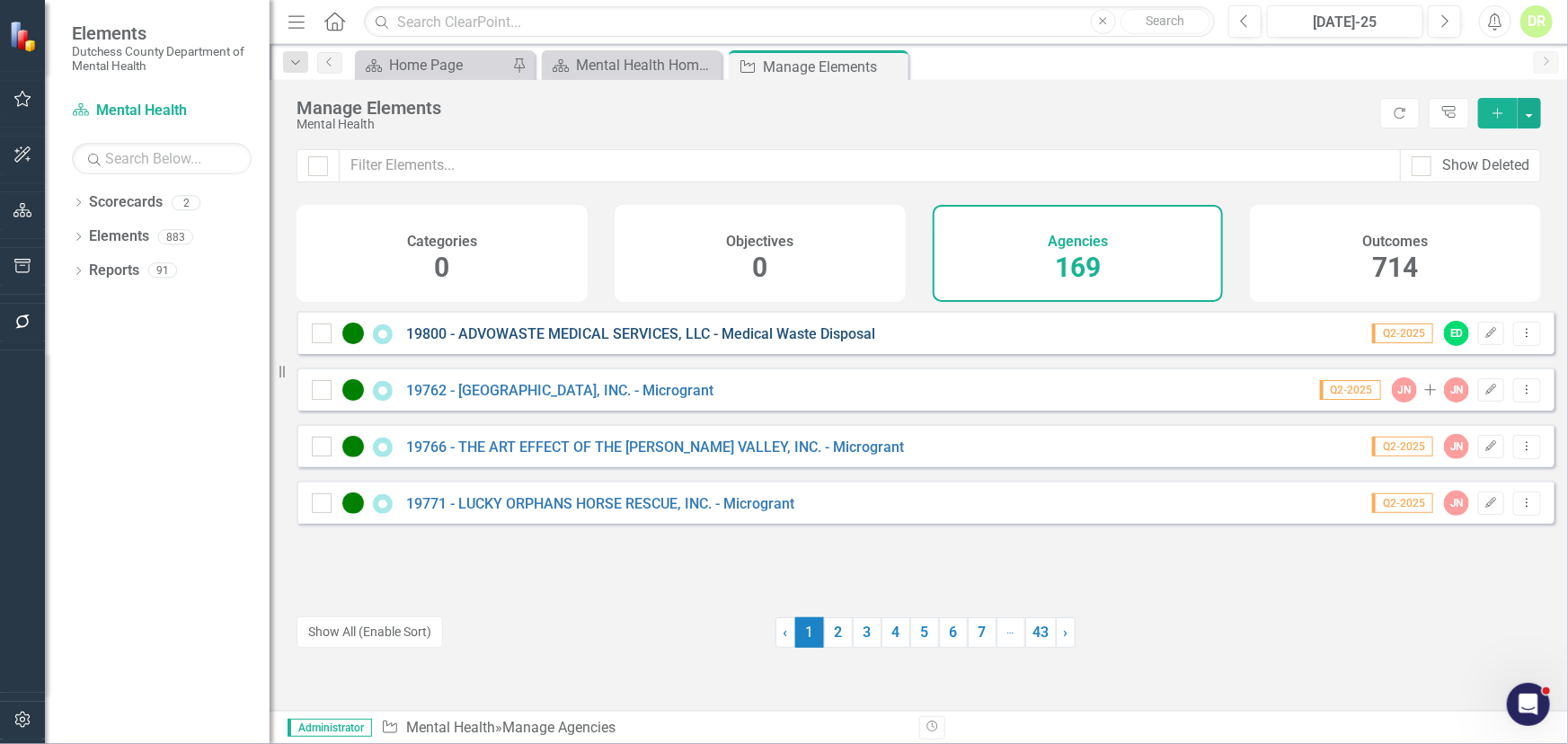
click at [640, 342] on link "19800 - ADVOWASTE MEDICAL SERVICES, LLC - Medical Waste Disposal" at bounding box center [640, 334] width 469 height 17
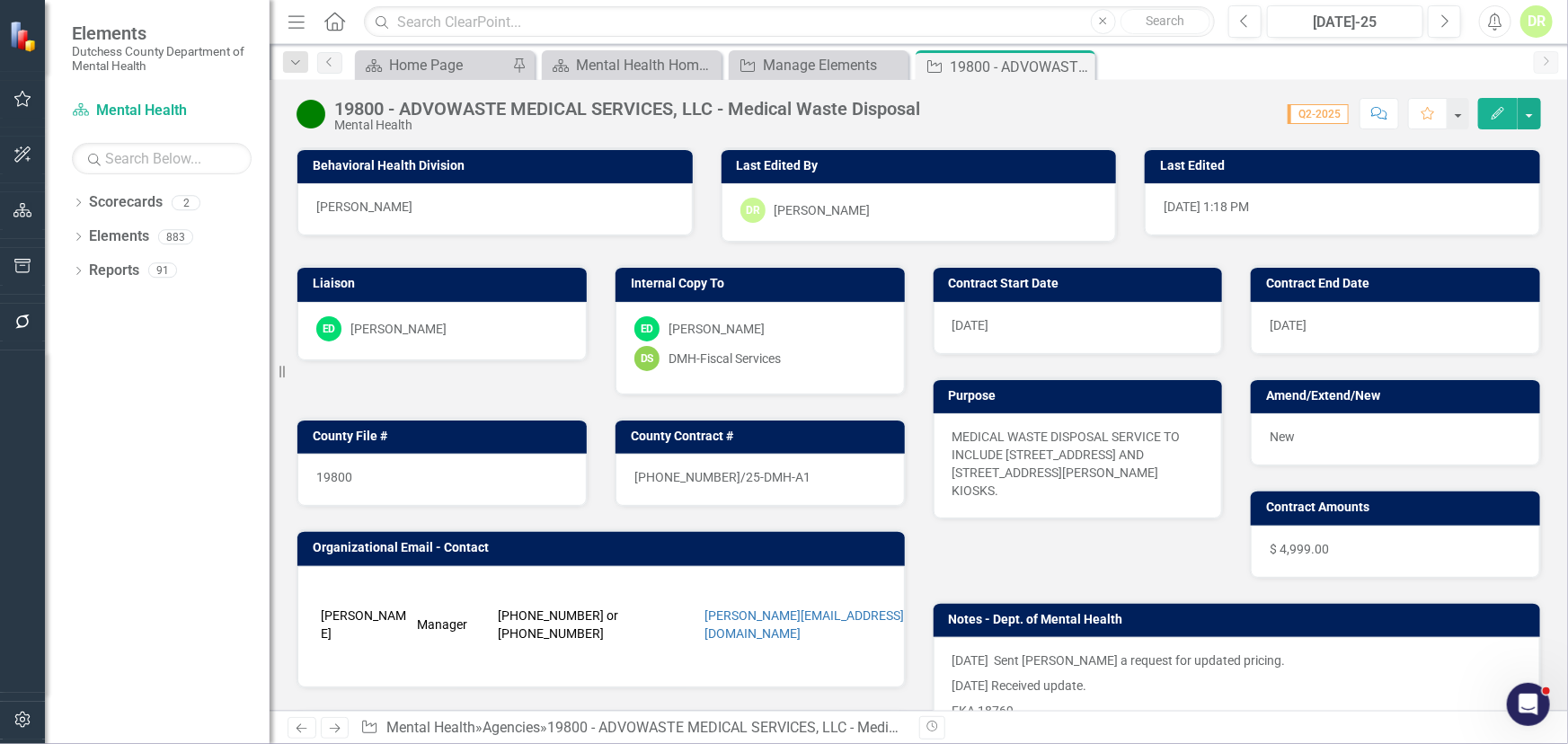
click at [1357, 433] on div "New" at bounding box center [1395, 439] width 289 height 53
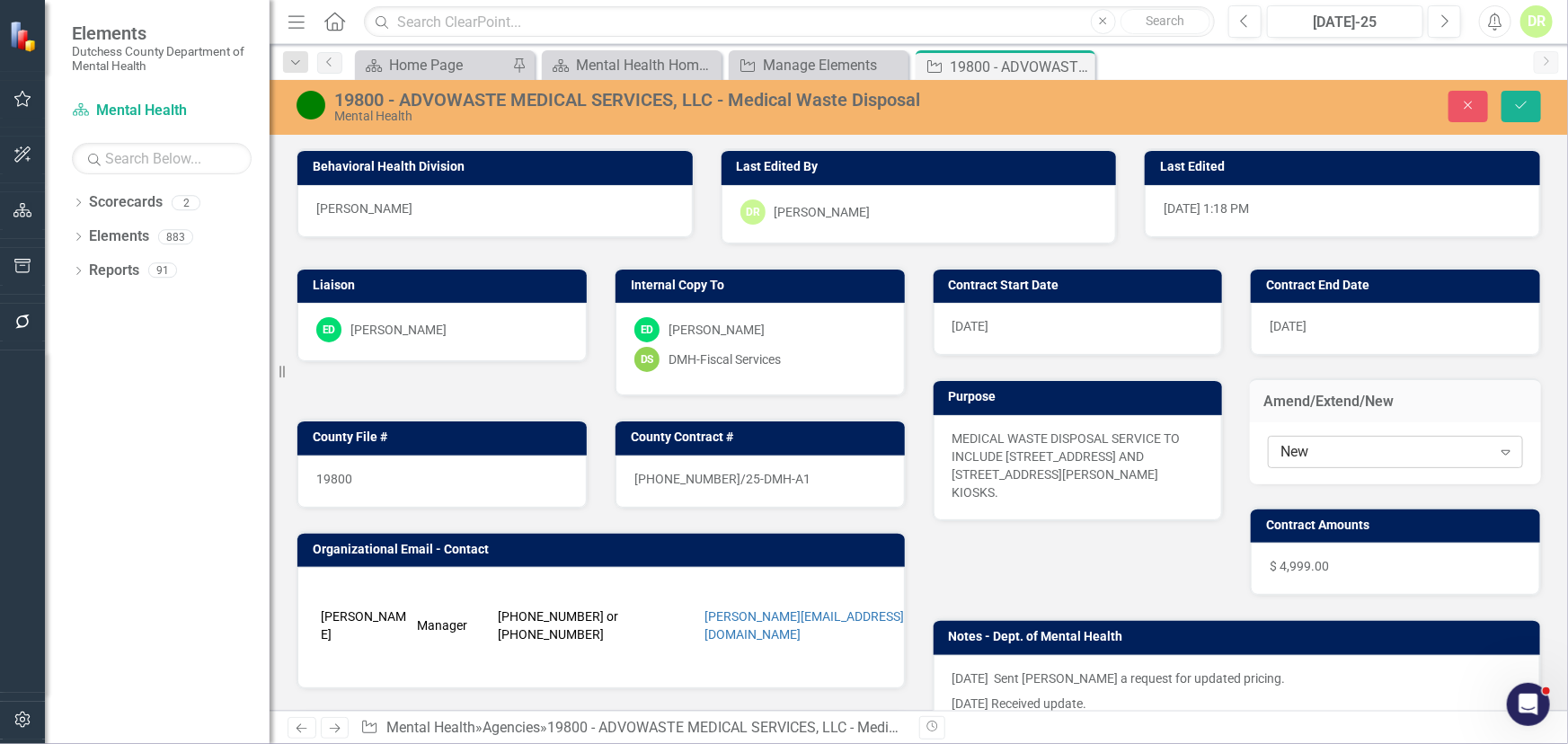
click at [1330, 441] on div "New" at bounding box center [1386, 452] width 210 height 21
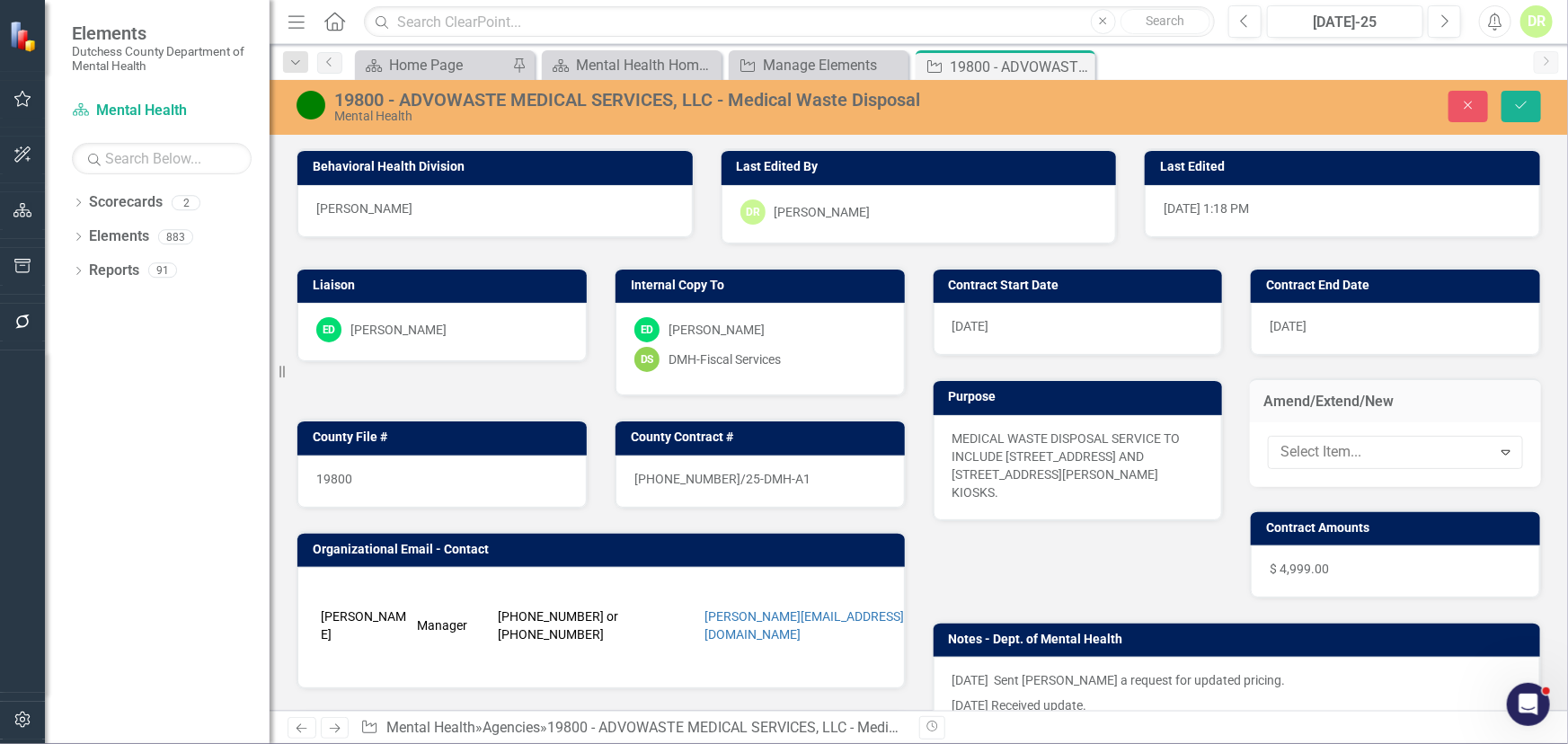
drag, startPoint x: 1320, startPoint y: 537, endPoint x: 1430, endPoint y: 268, distance: 290.6
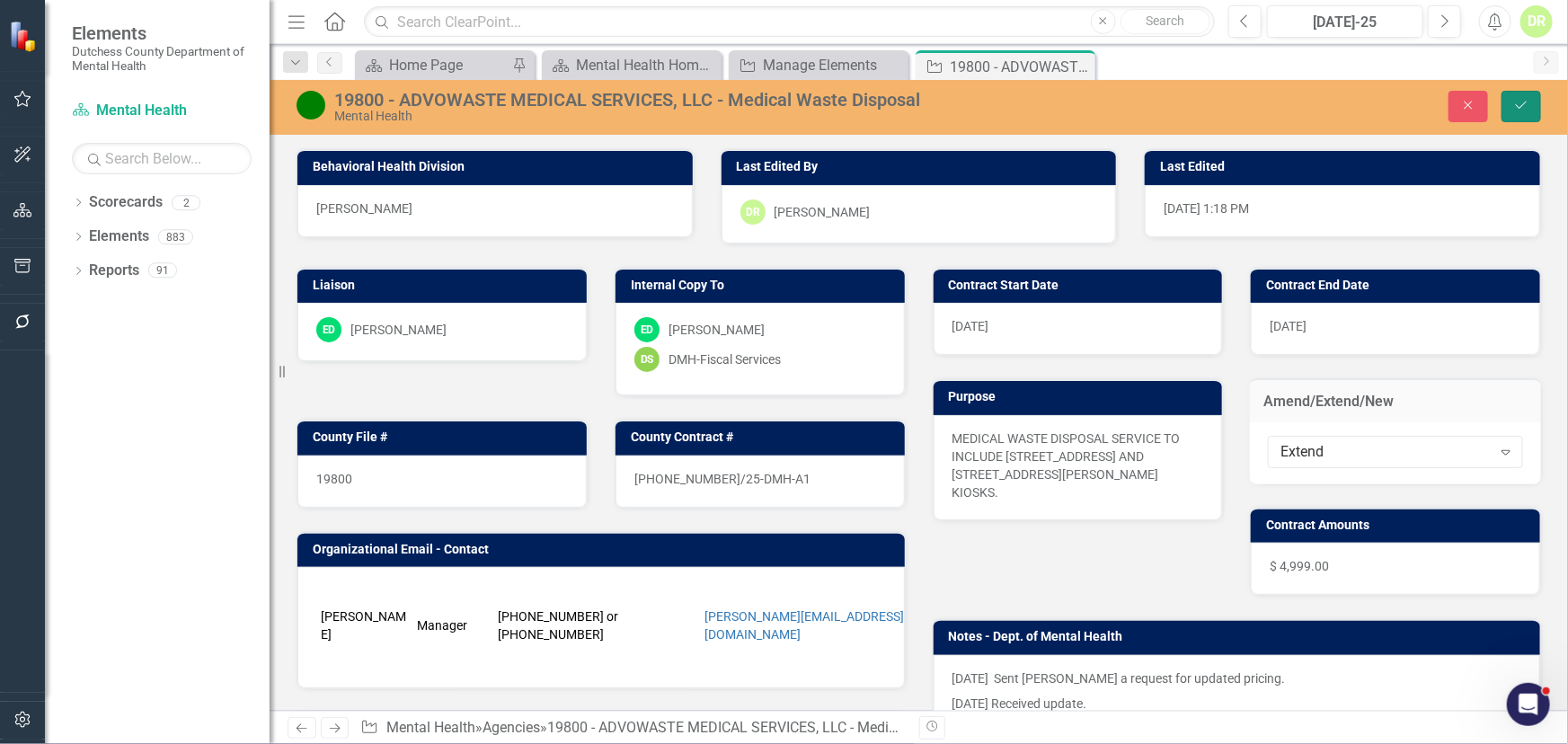
click at [1520, 104] on icon "Save" at bounding box center [1521, 105] width 16 height 12
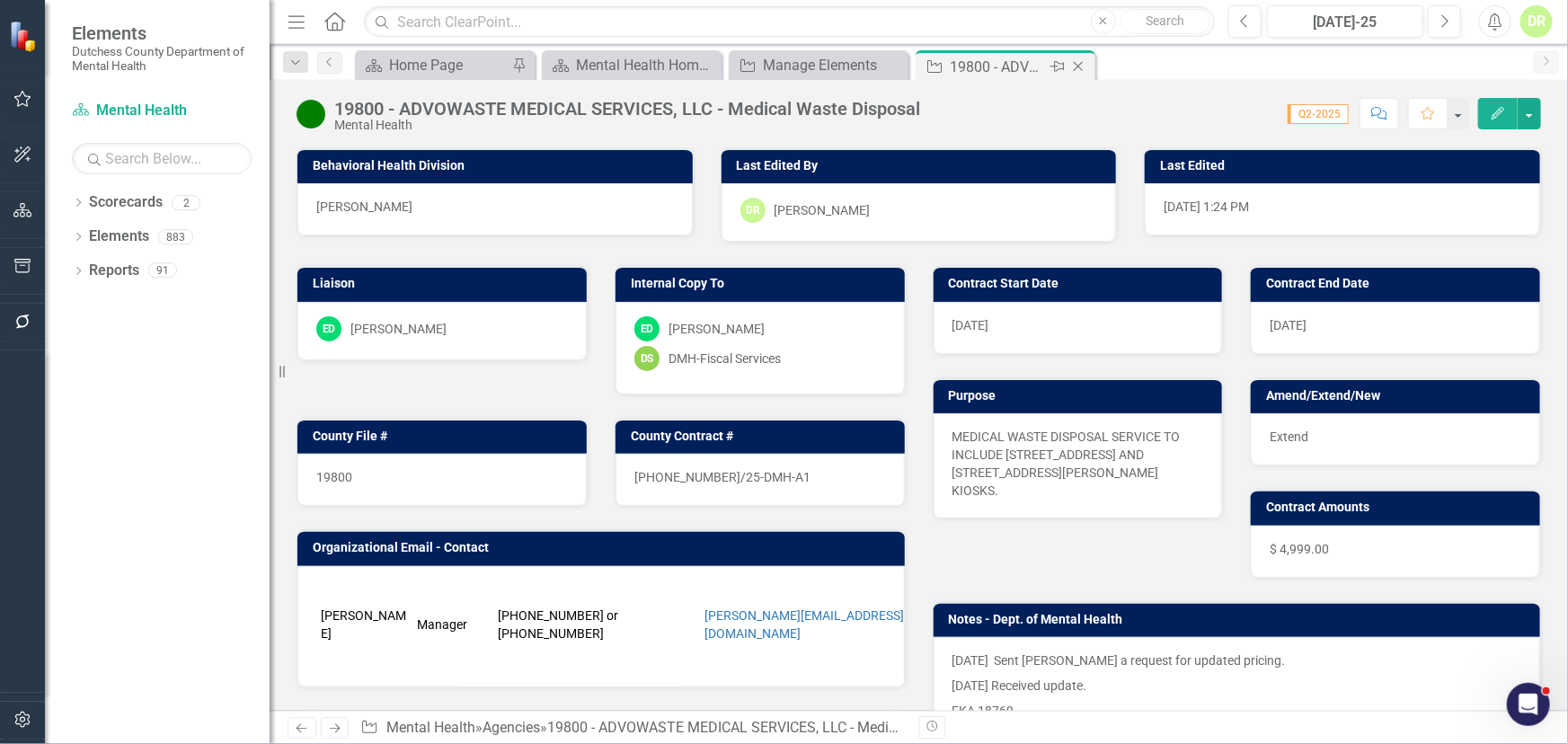
click at [1077, 62] on icon "Close" at bounding box center [1078, 66] width 18 height 14
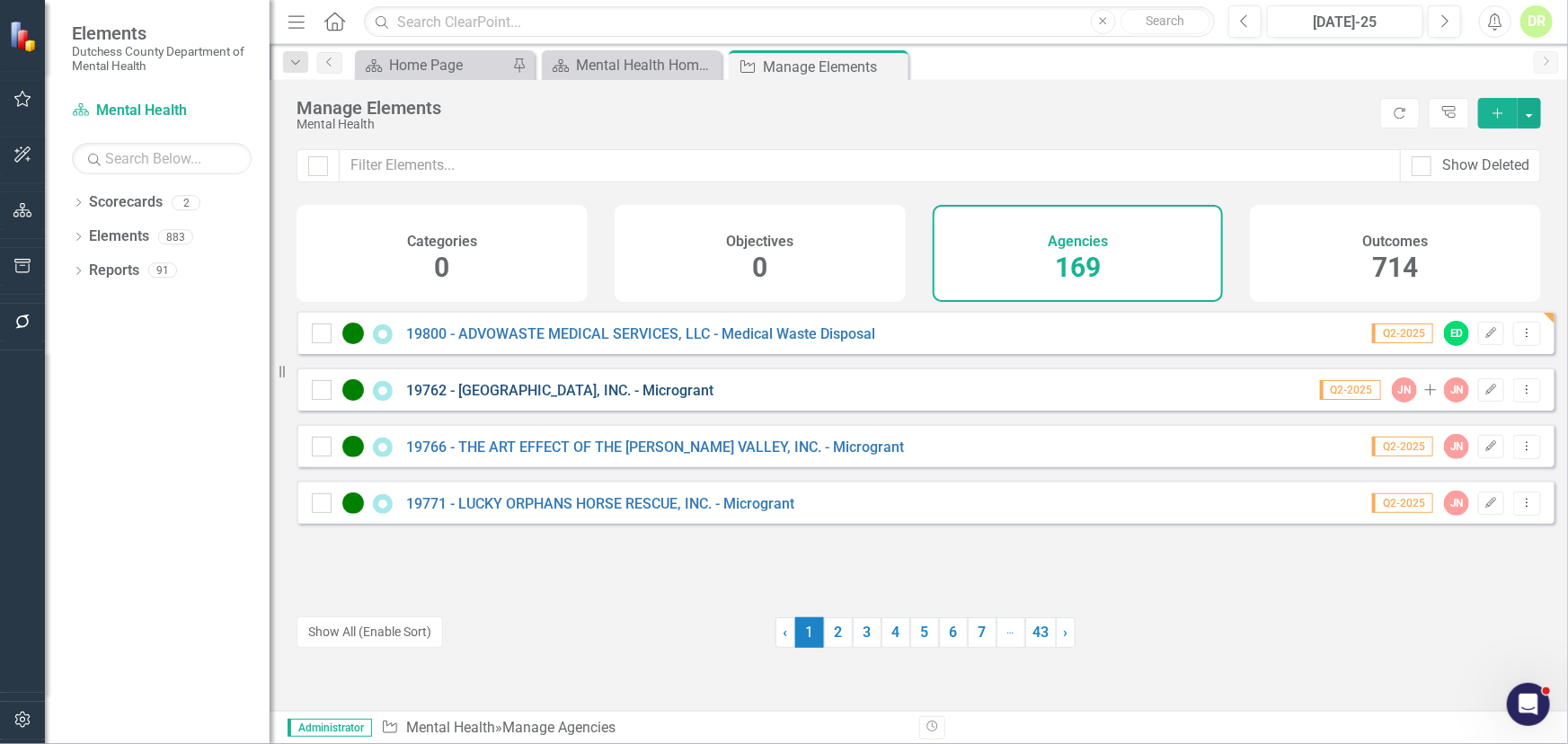
click at [653, 399] on link "19762 - [GEOGRAPHIC_DATA], INC. - Microgrant" at bounding box center [560, 391] width 307 height 17
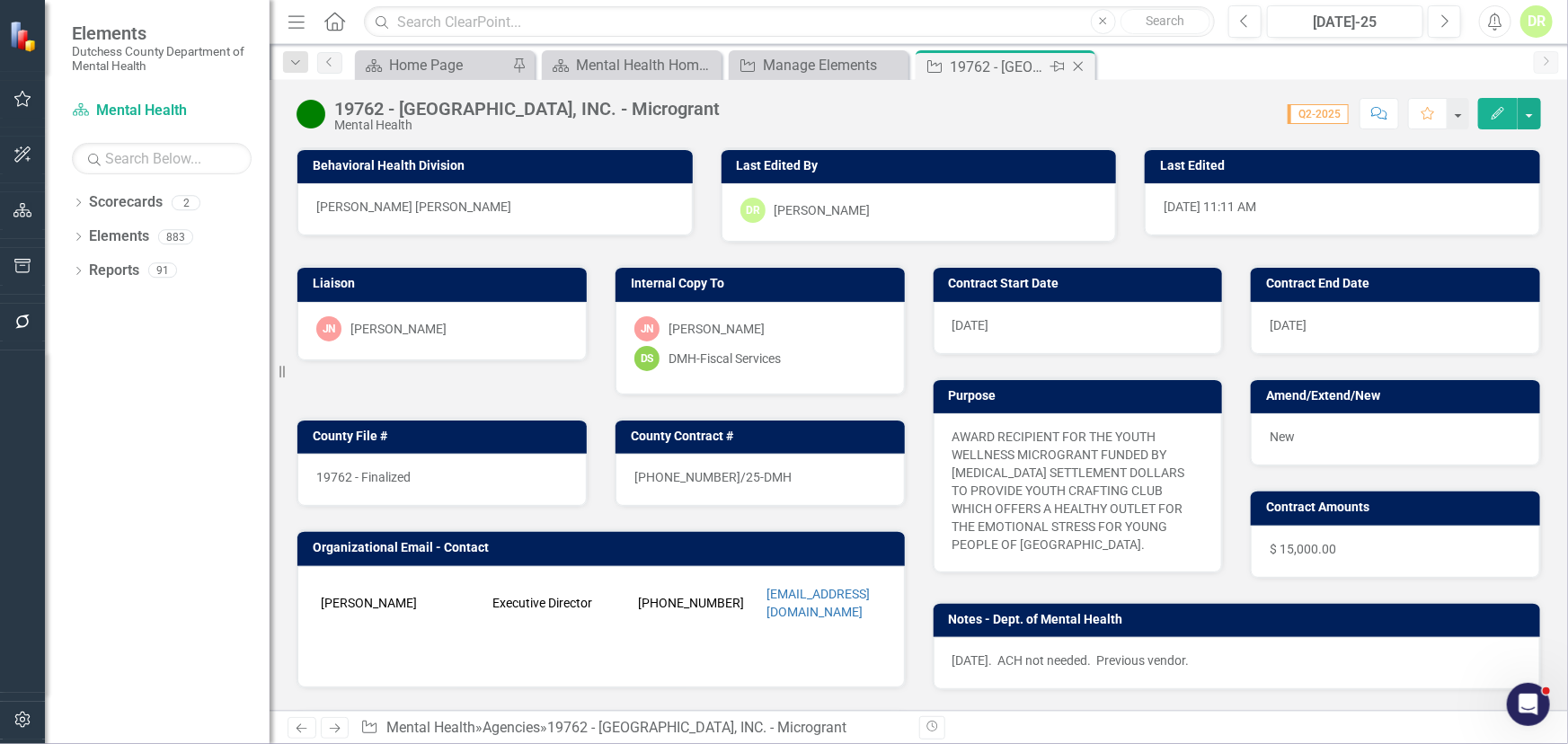
click at [1079, 63] on icon "Close" at bounding box center [1078, 66] width 18 height 14
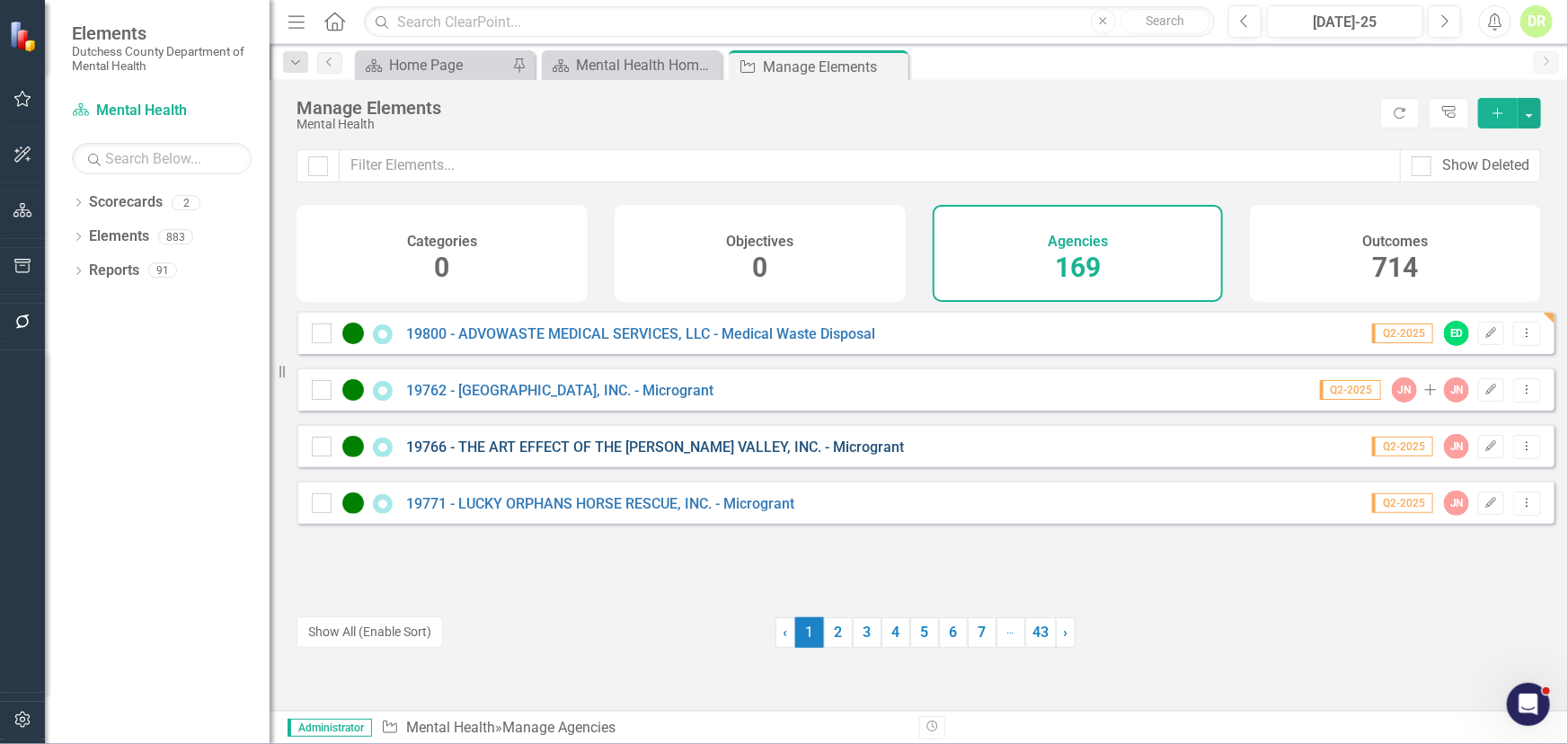
click at [700, 456] on link "19766 - THE ART EFFECT OF THE [PERSON_NAME] VALLEY, INC. - Microgrant" at bounding box center [654, 447] width 498 height 17
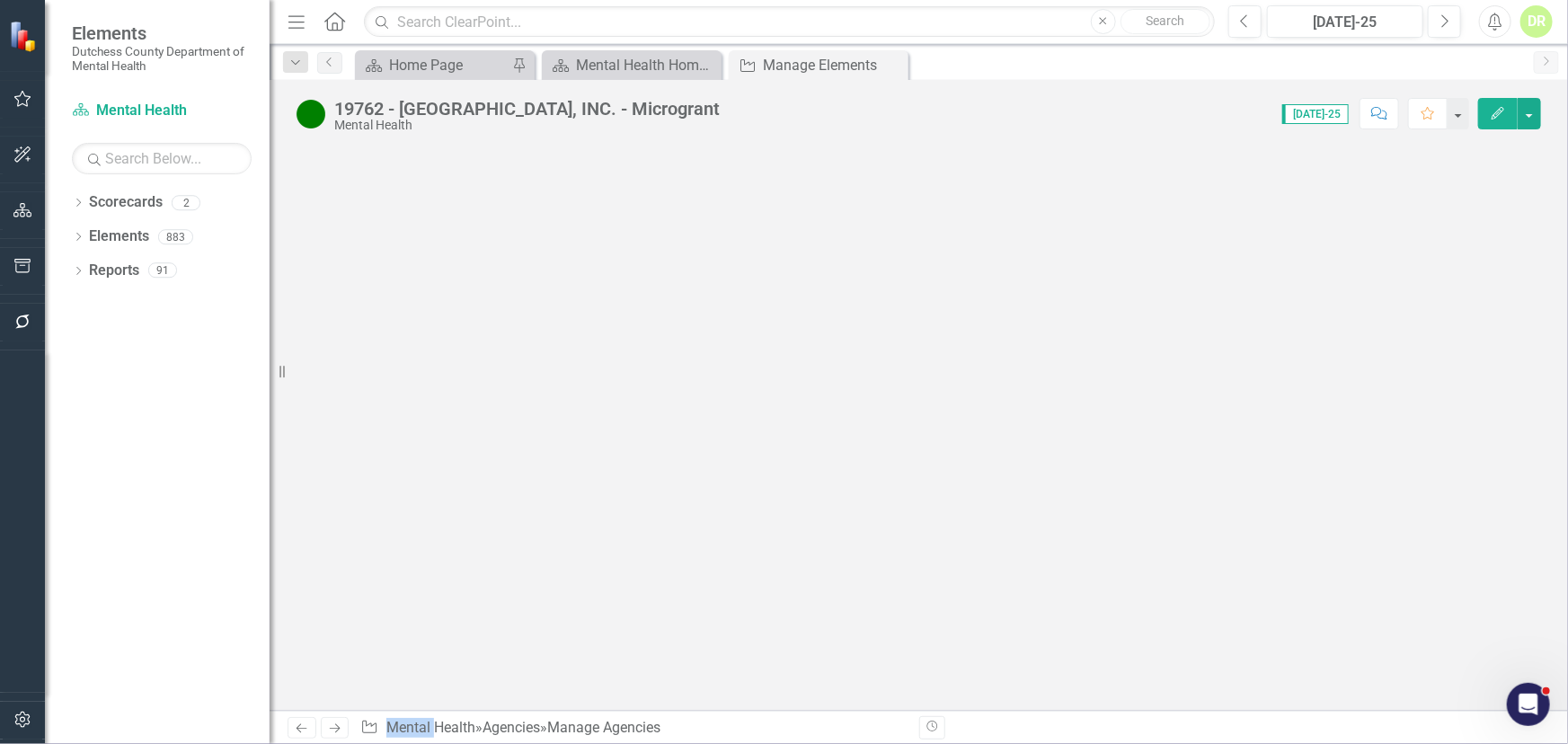
click at [700, 461] on div at bounding box center [919, 429] width 1299 height 563
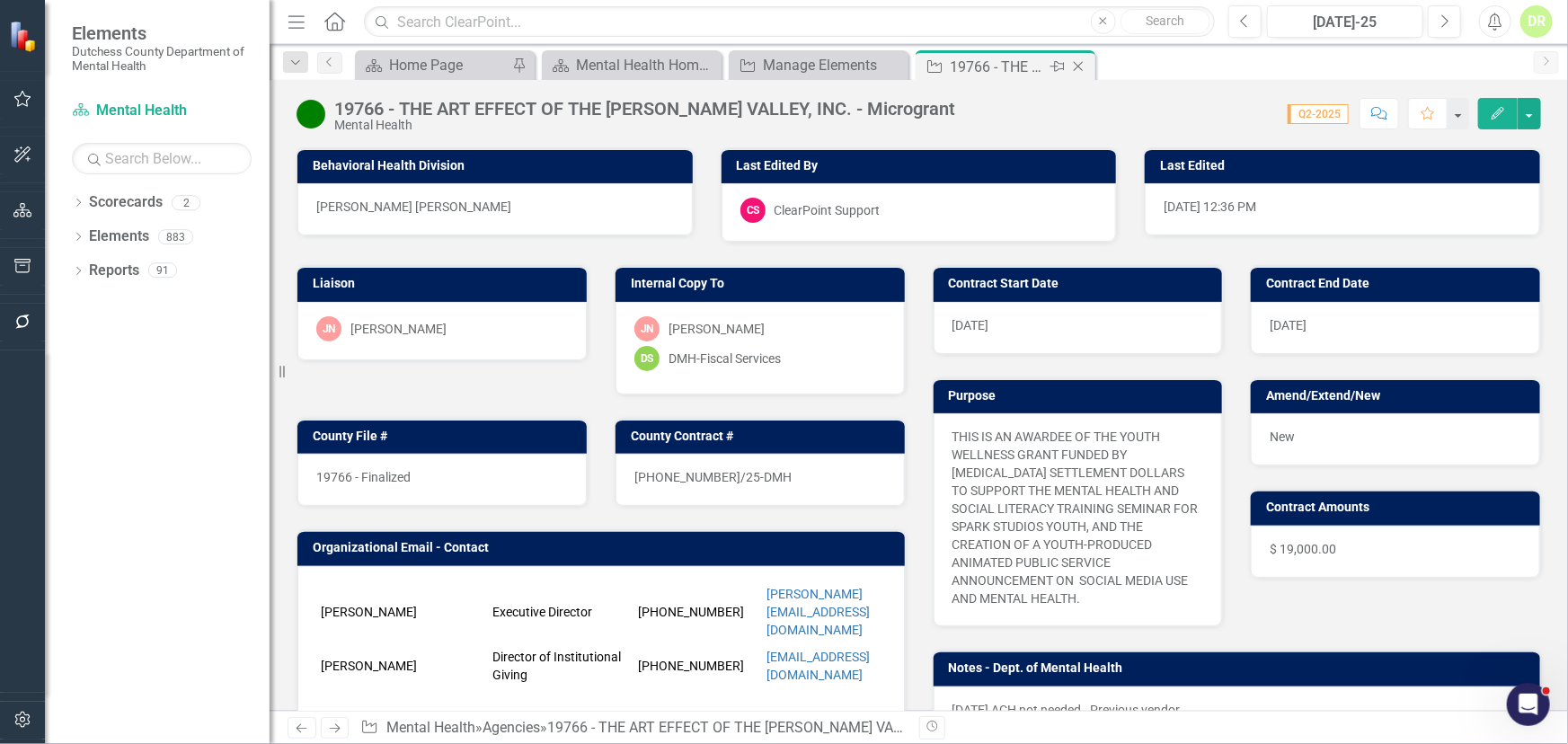
click at [1083, 66] on icon "Close" at bounding box center [1078, 66] width 18 height 14
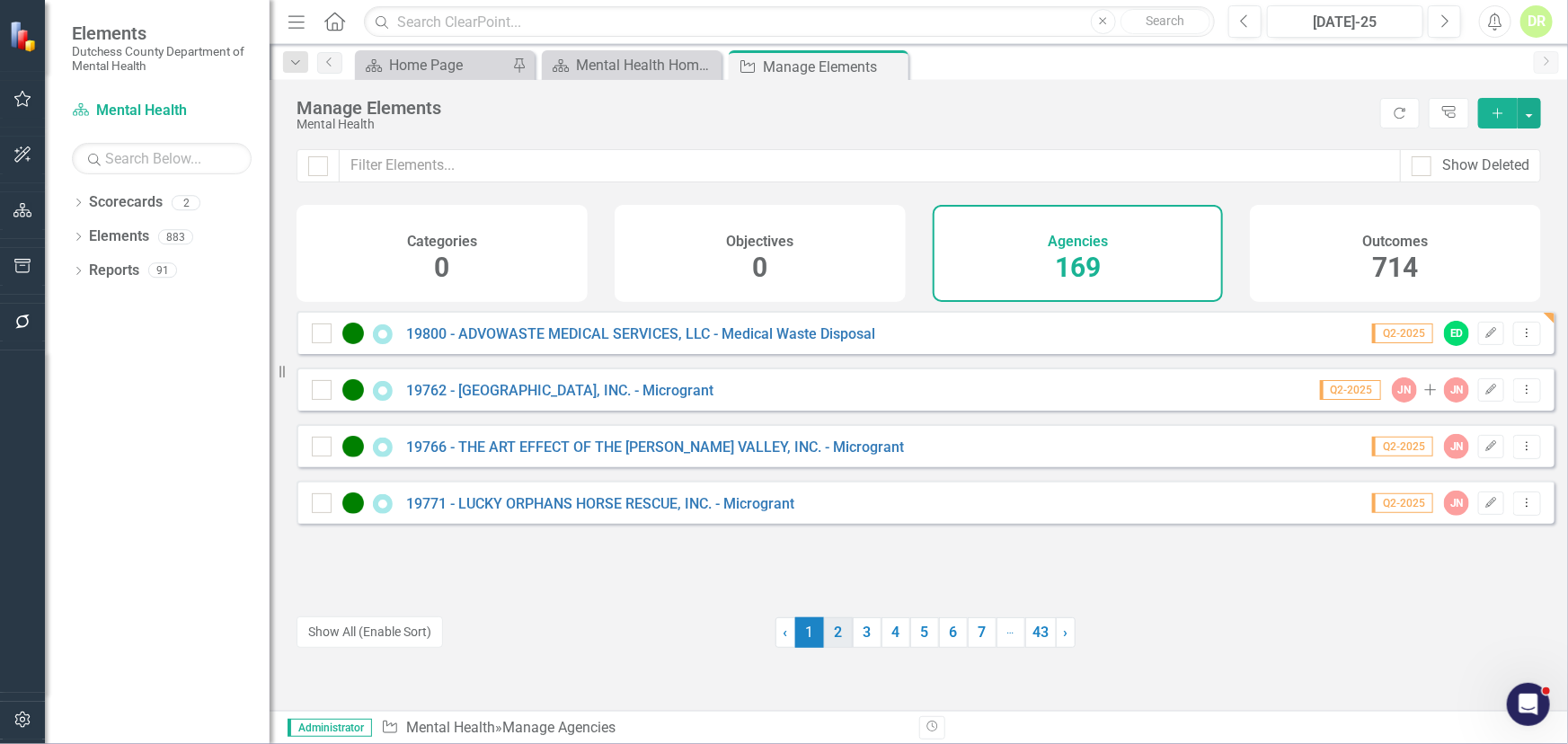
click at [838, 630] on link "2" at bounding box center [838, 633] width 29 height 31
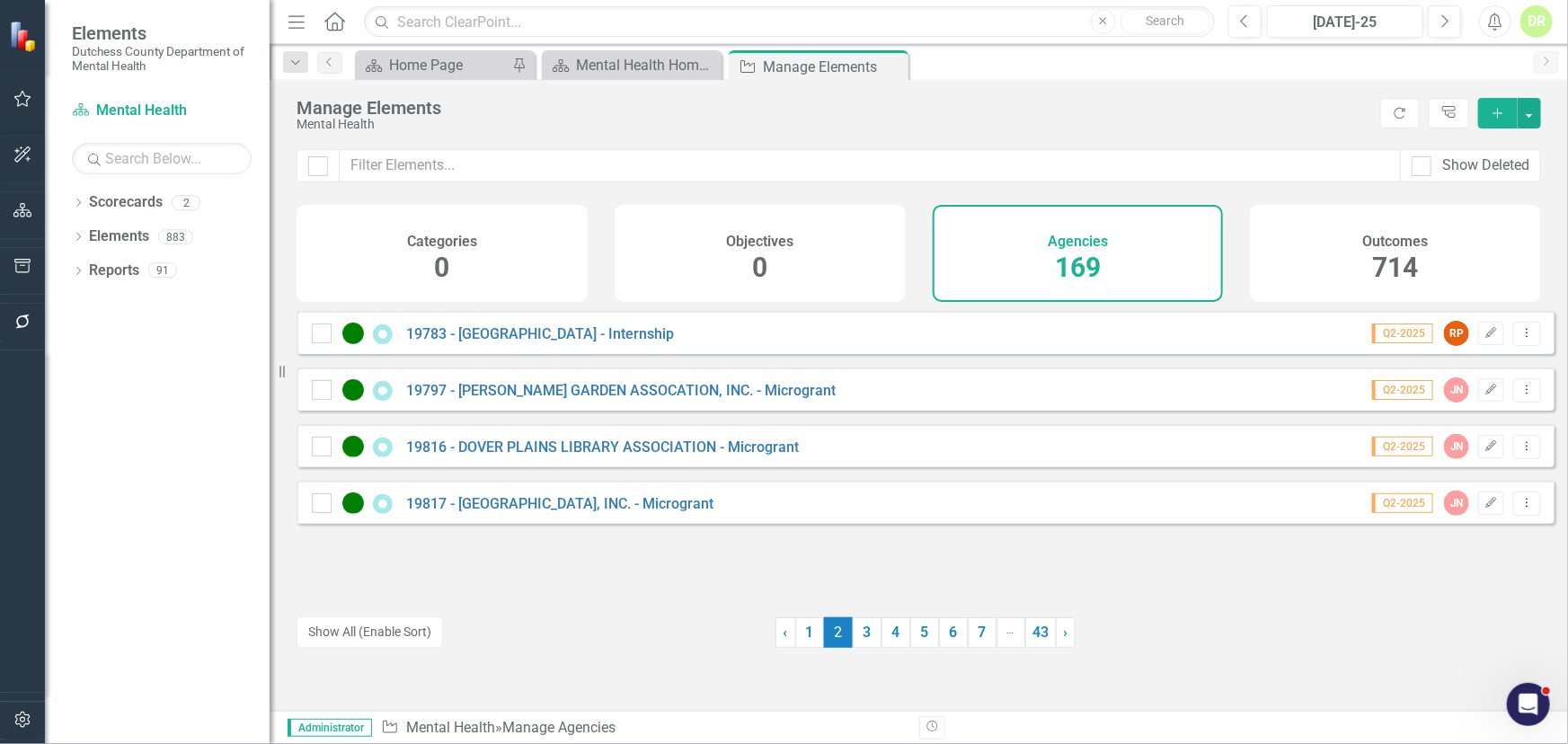
click at [662, 354] on div "19783 - CAPELLA UNIVERSITY - Internship Q2-2025 RP Edit Dropdown Menu" at bounding box center [926, 332] width 1259 height 43
click at [660, 343] on link "19783 - [GEOGRAPHIC_DATA] - Internship" at bounding box center [540, 334] width 267 height 17
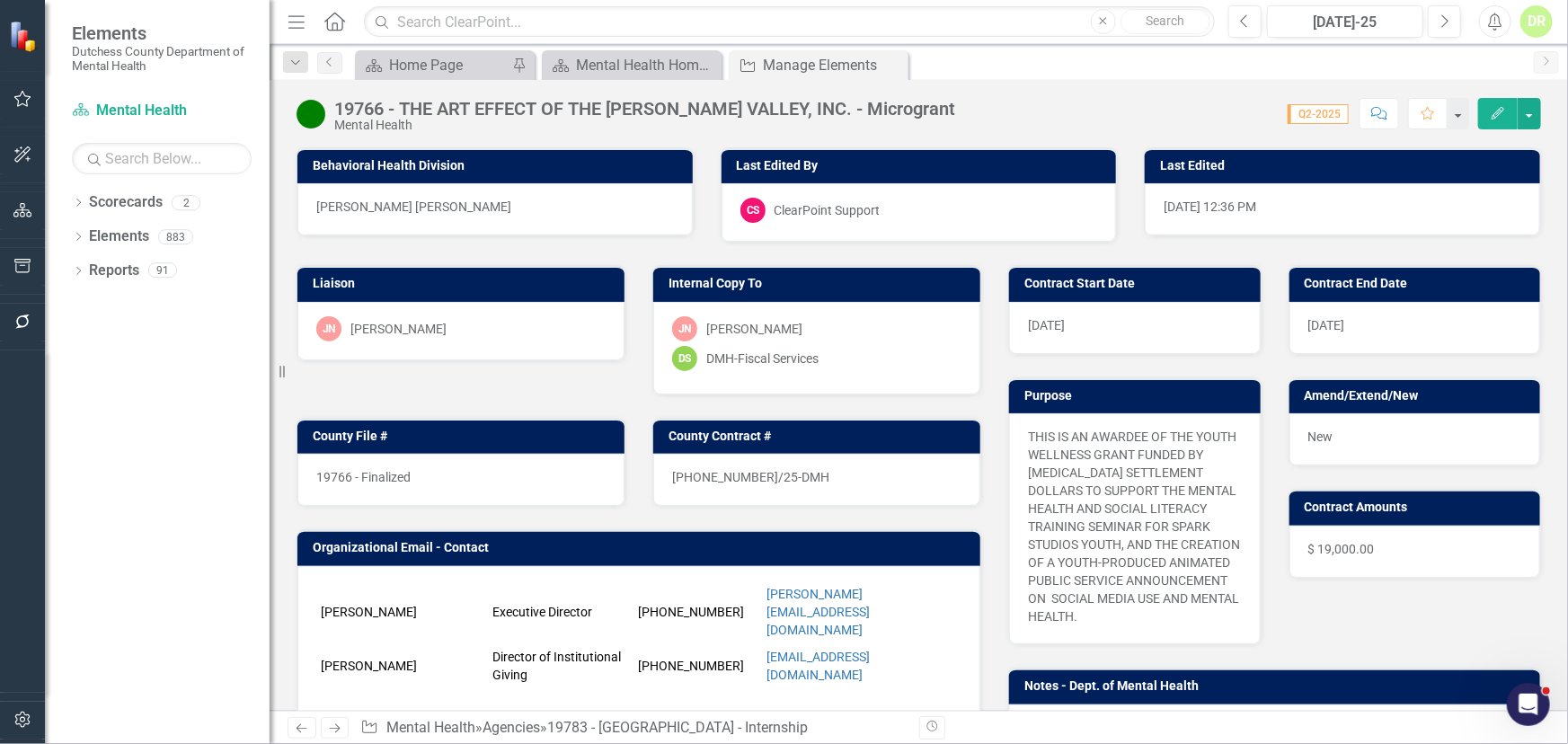
click at [660, 351] on div "JN Jean-Marie Niebuhr DS DMH-Fiscal Services" at bounding box center [816, 348] width 328 height 93
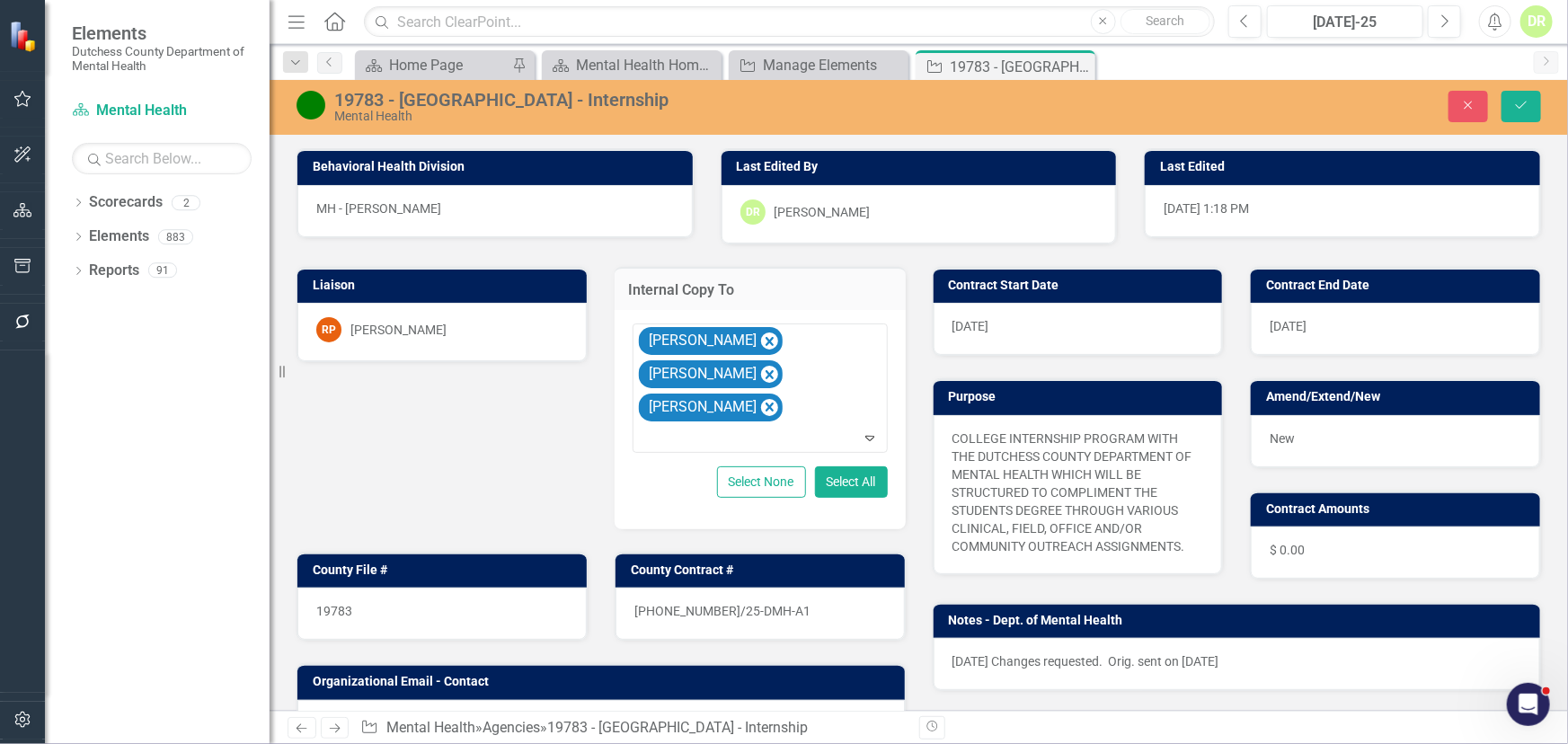
click at [1341, 432] on div "New" at bounding box center [1395, 441] width 289 height 53
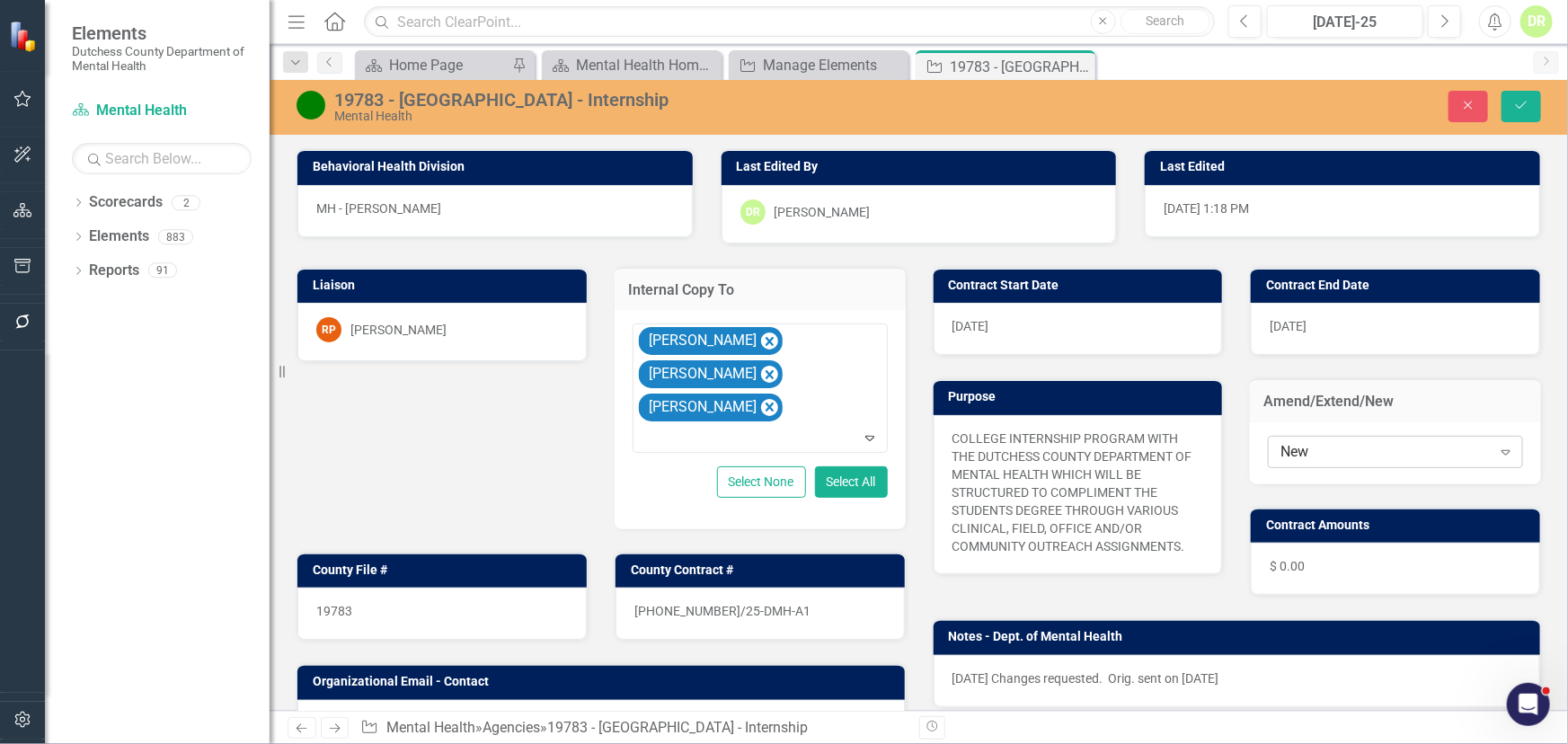
click at [1356, 456] on div "New" at bounding box center [1386, 452] width 210 height 21
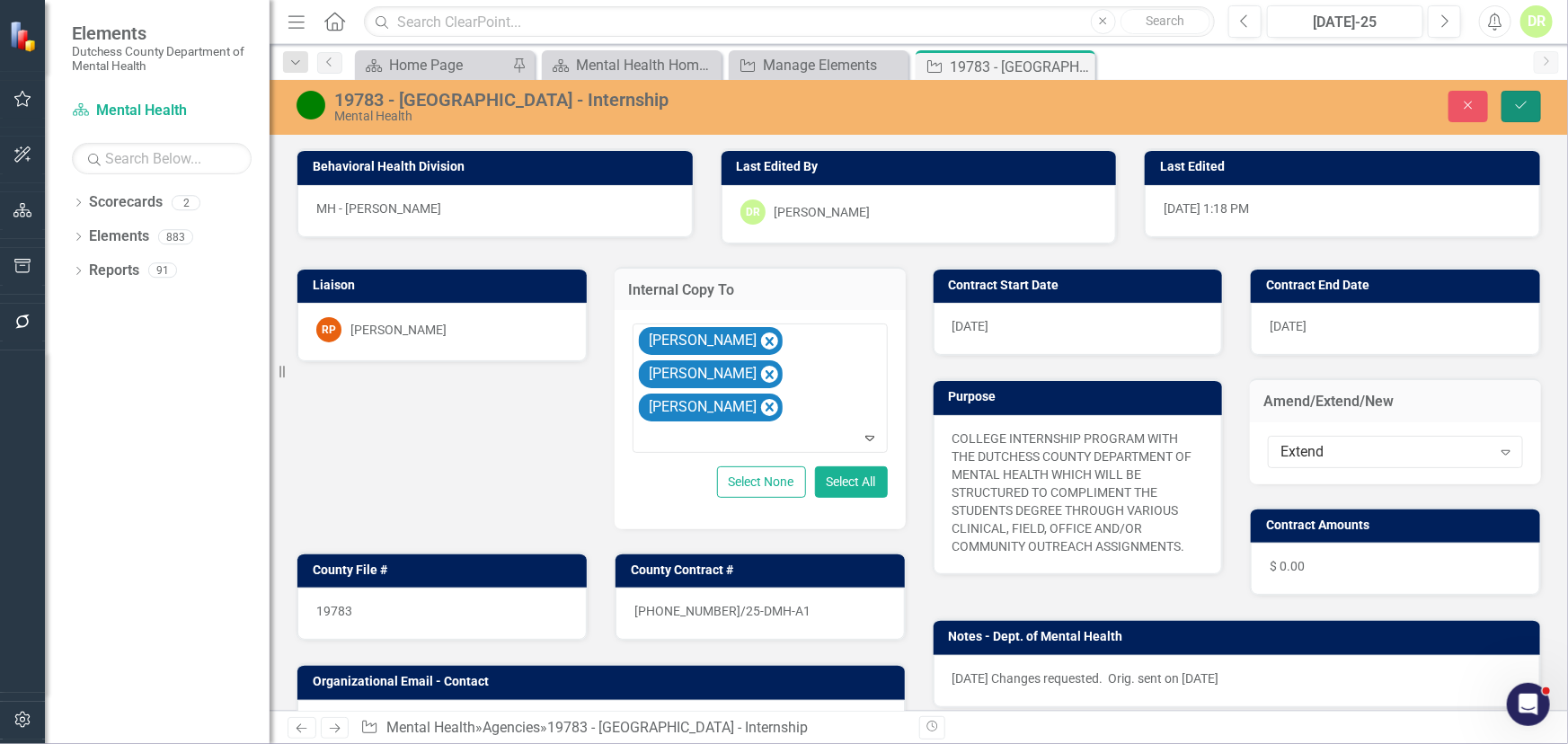
click at [1516, 106] on icon "Save" at bounding box center [1521, 105] width 16 height 12
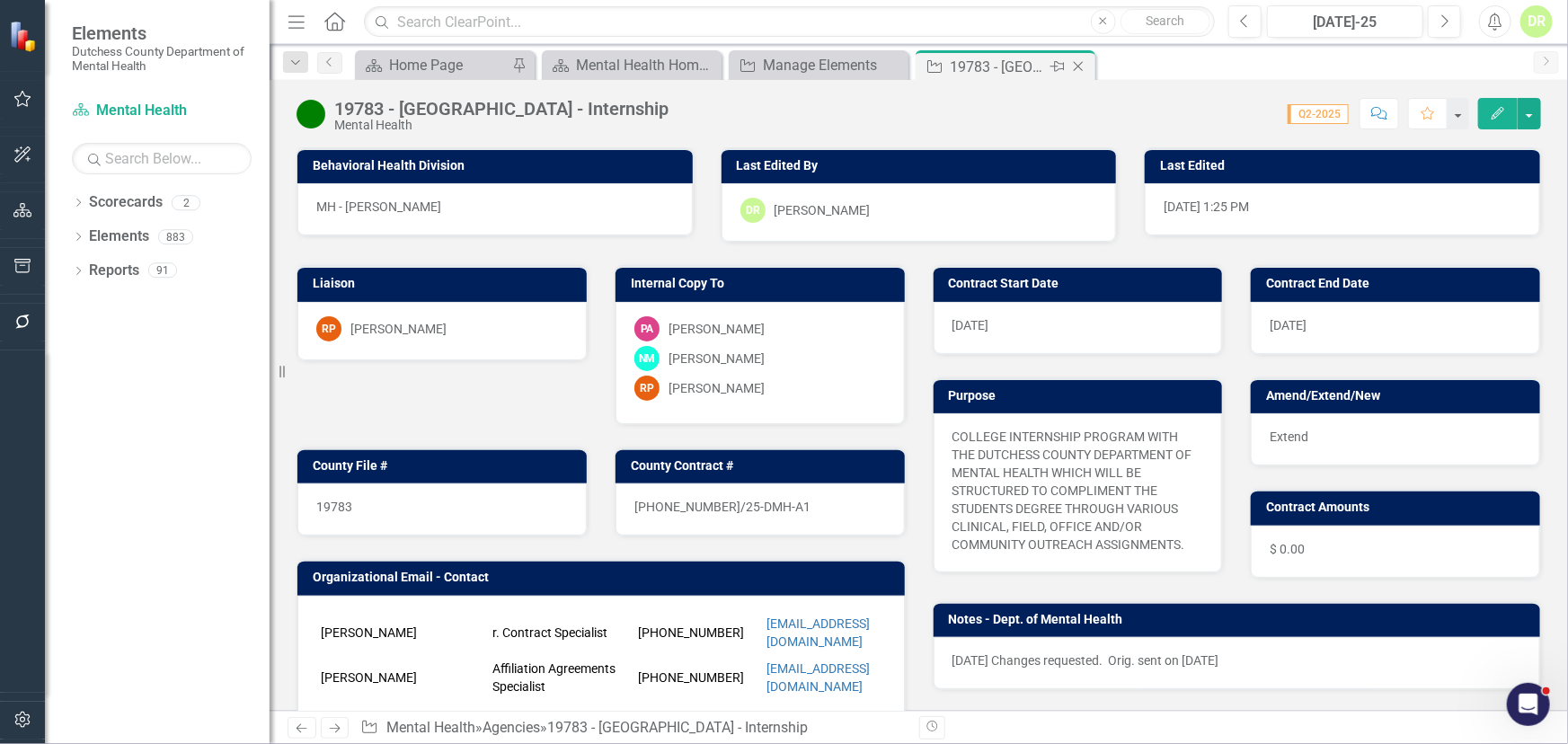
click at [1084, 63] on icon "Close" at bounding box center [1078, 66] width 18 height 14
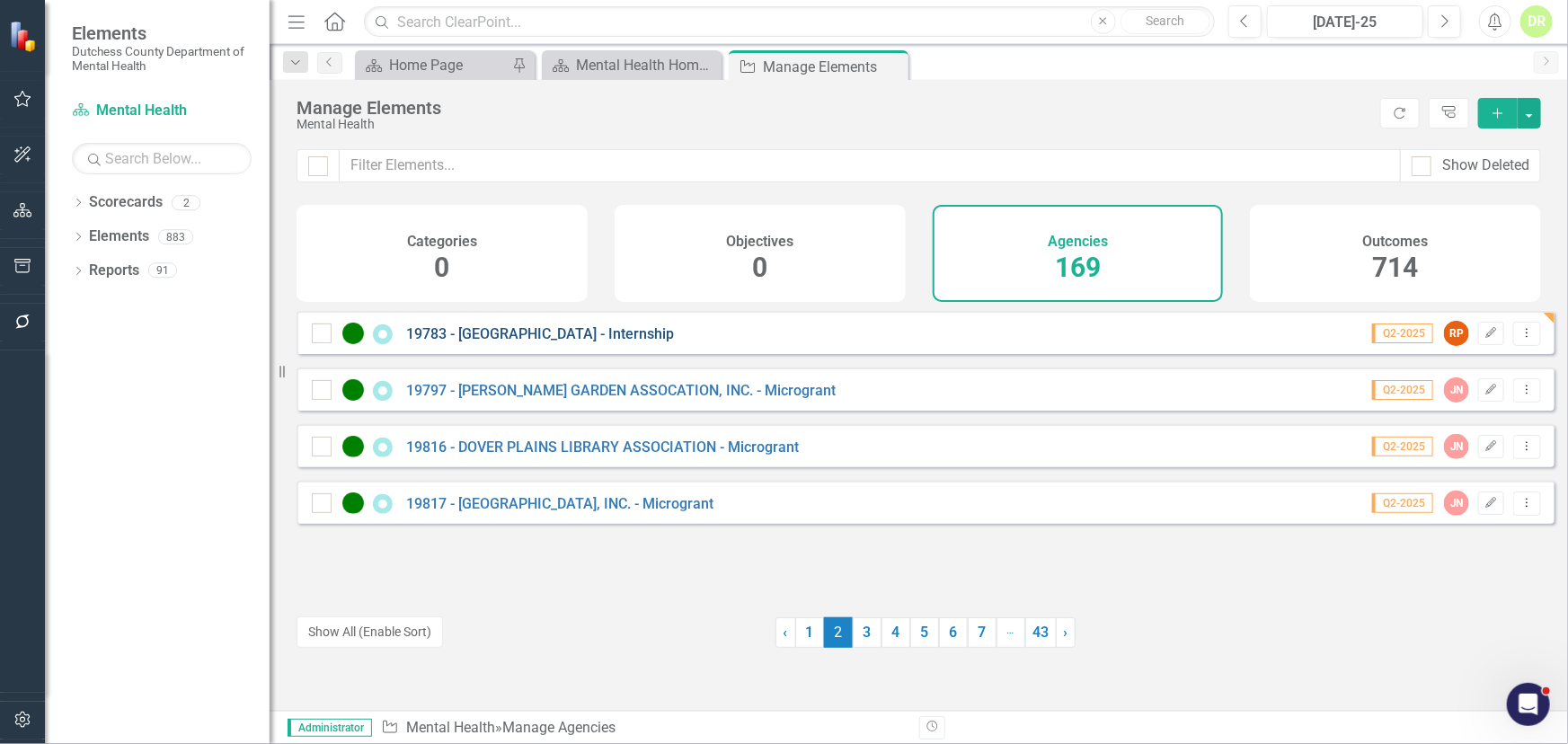
click at [598, 343] on link "19783 - [GEOGRAPHIC_DATA] - Internship" at bounding box center [540, 334] width 267 height 17
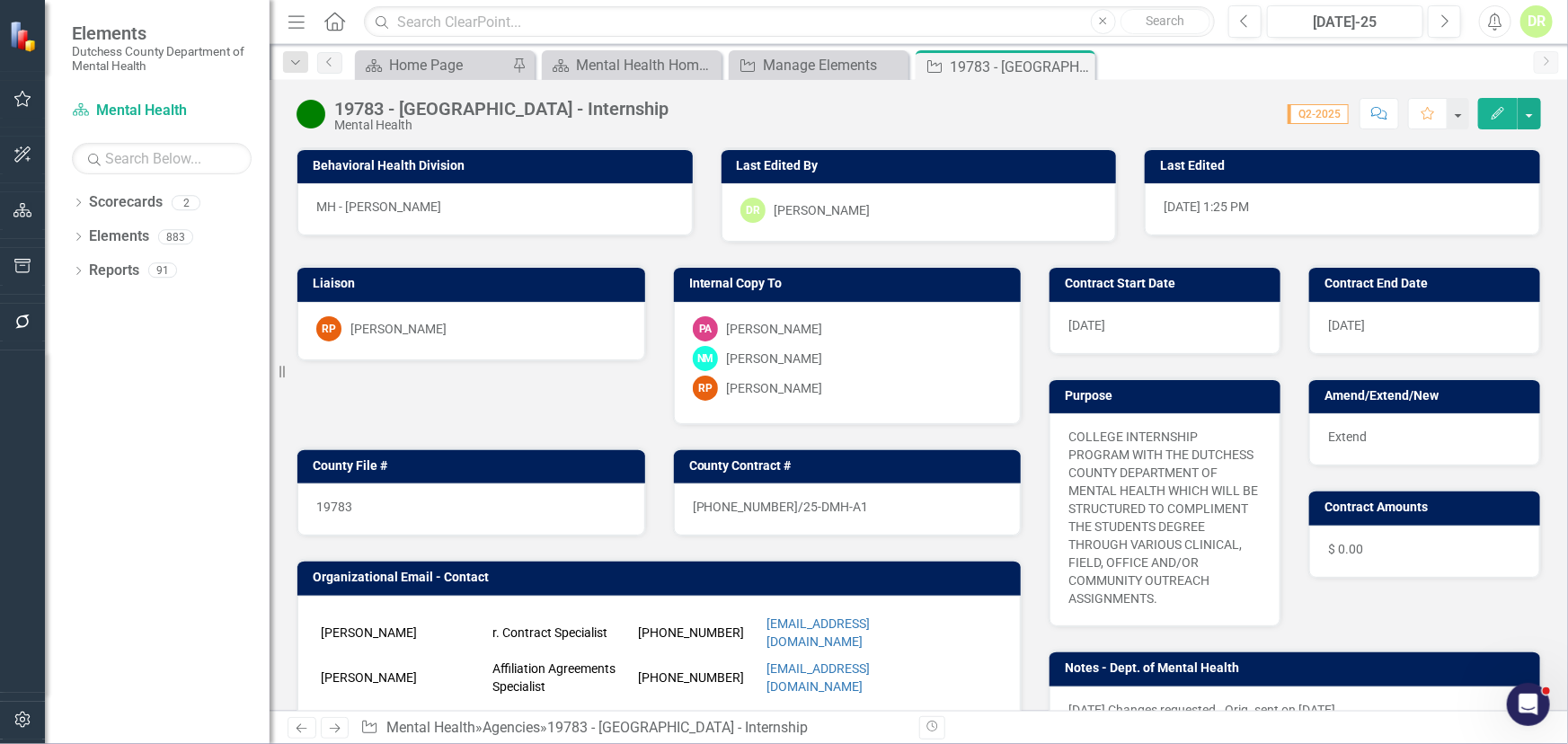
click at [598, 343] on div "RP Robin Peritz" at bounding box center [471, 330] width 348 height 58
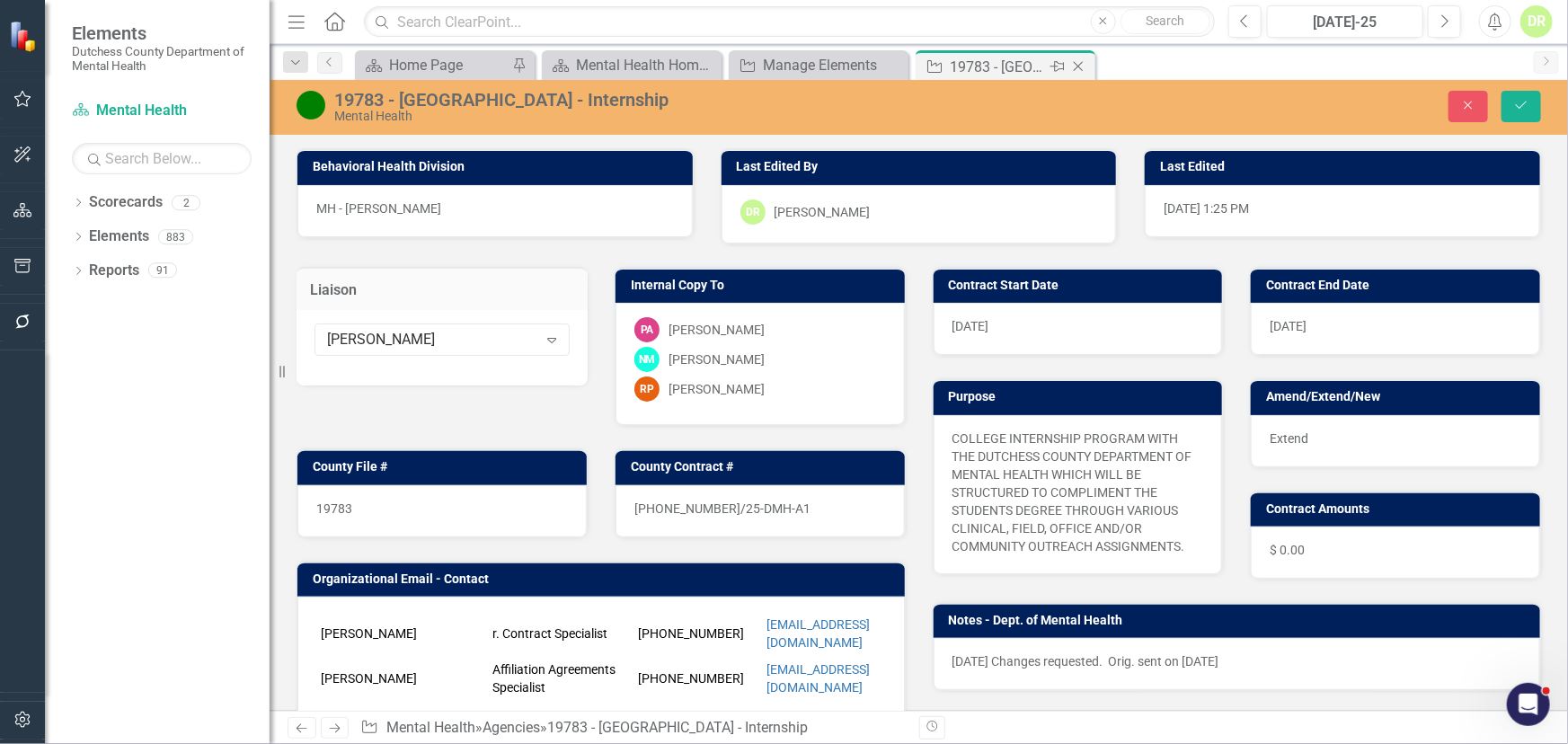
click at [1083, 61] on icon "Close" at bounding box center [1078, 66] width 18 height 14
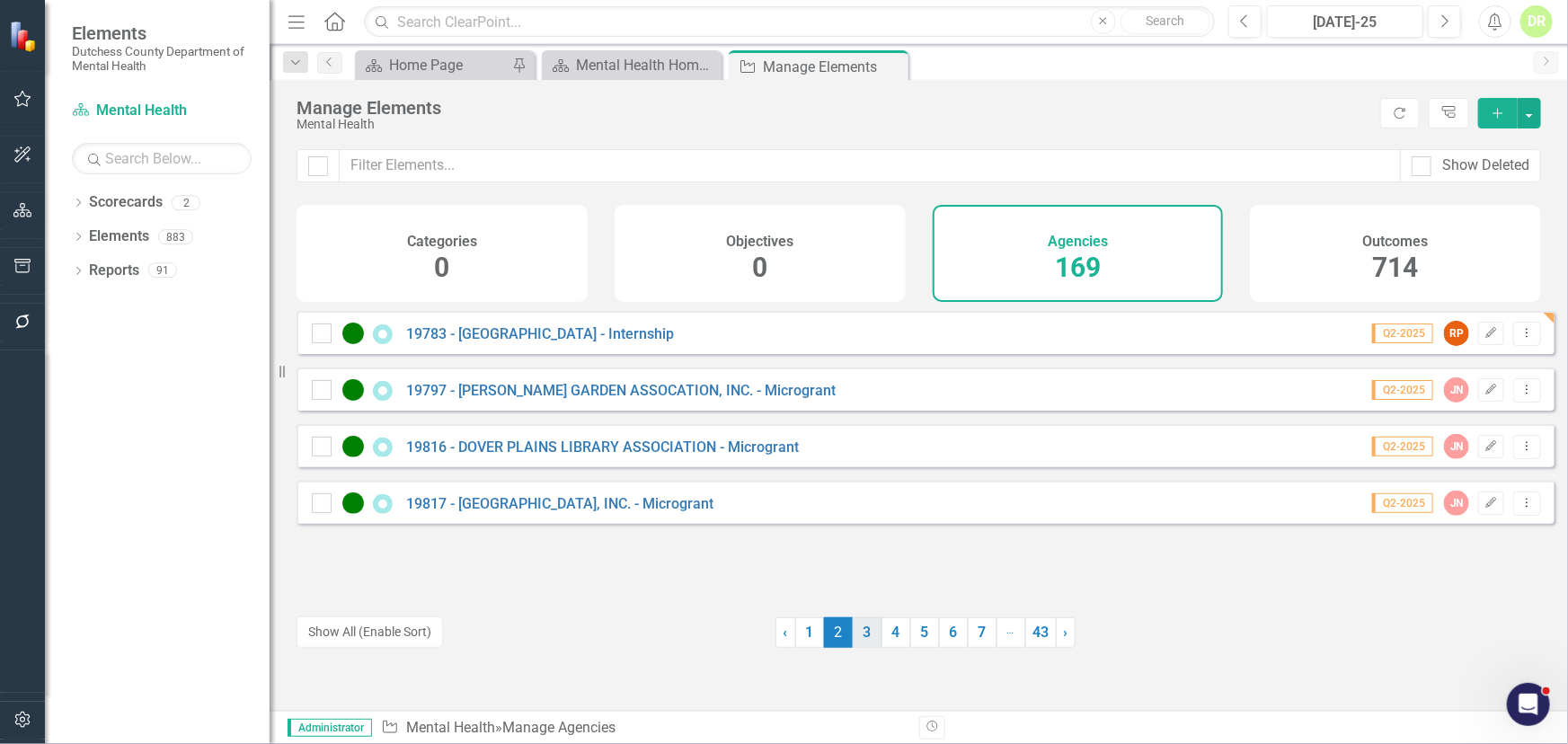
click at [859, 628] on link "3" at bounding box center [867, 633] width 29 height 31
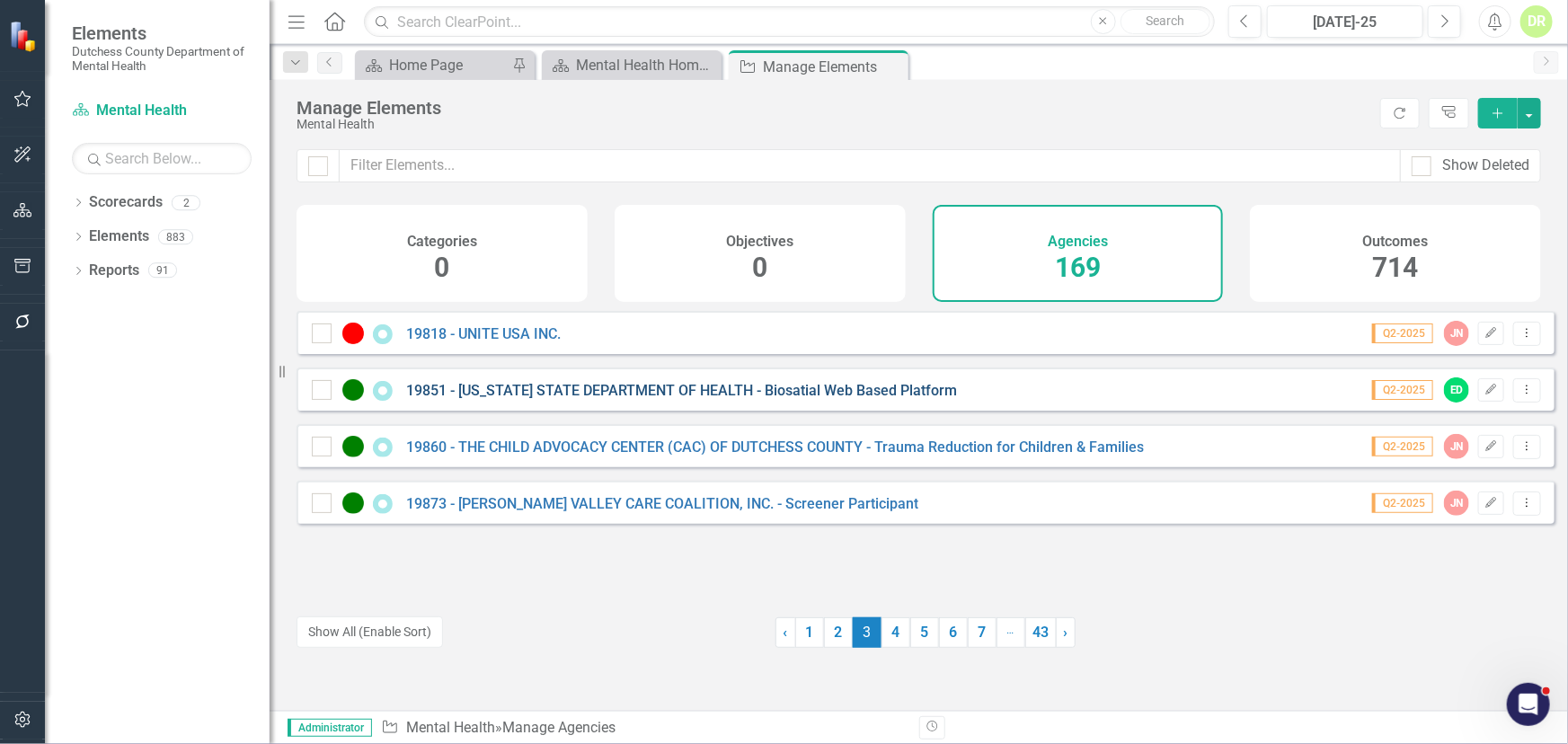
click at [511, 399] on link "19851 - [US_STATE] STATE DEPARTMENT OF HEALTH - Biosatial Web Based Platform" at bounding box center [681, 391] width 551 height 17
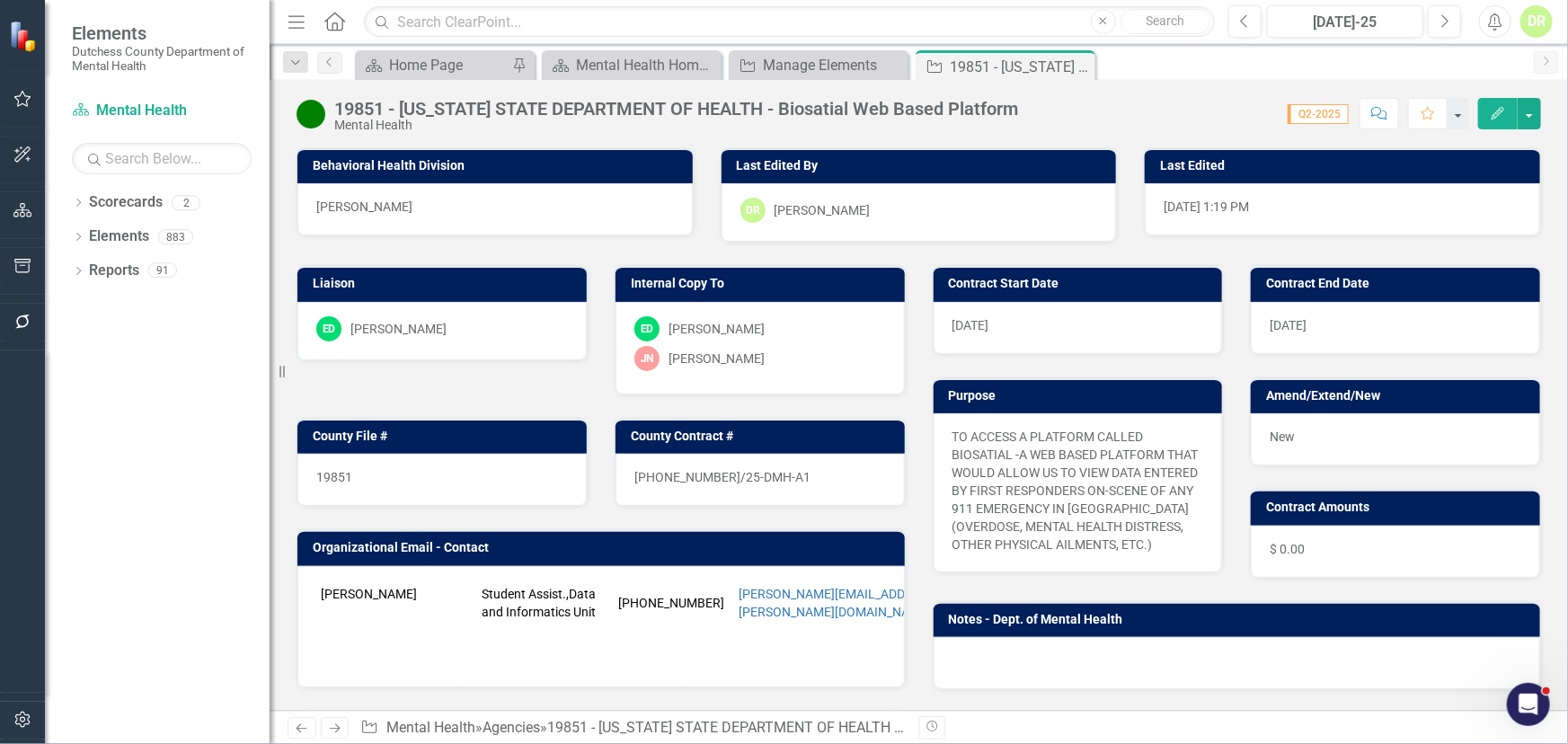
click at [1314, 431] on div "New" at bounding box center [1395, 439] width 289 height 53
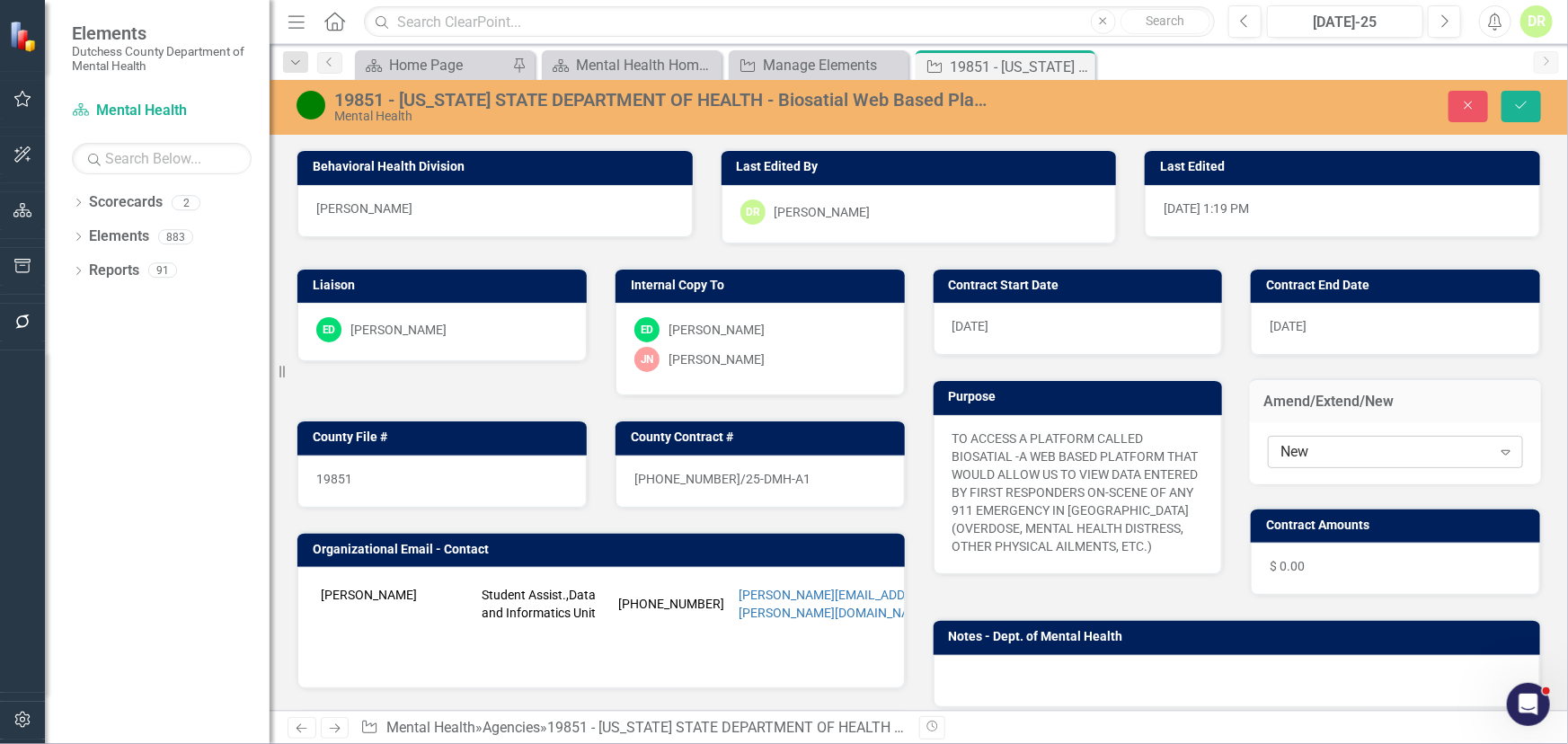
click at [1320, 449] on div "New" at bounding box center [1386, 452] width 210 height 21
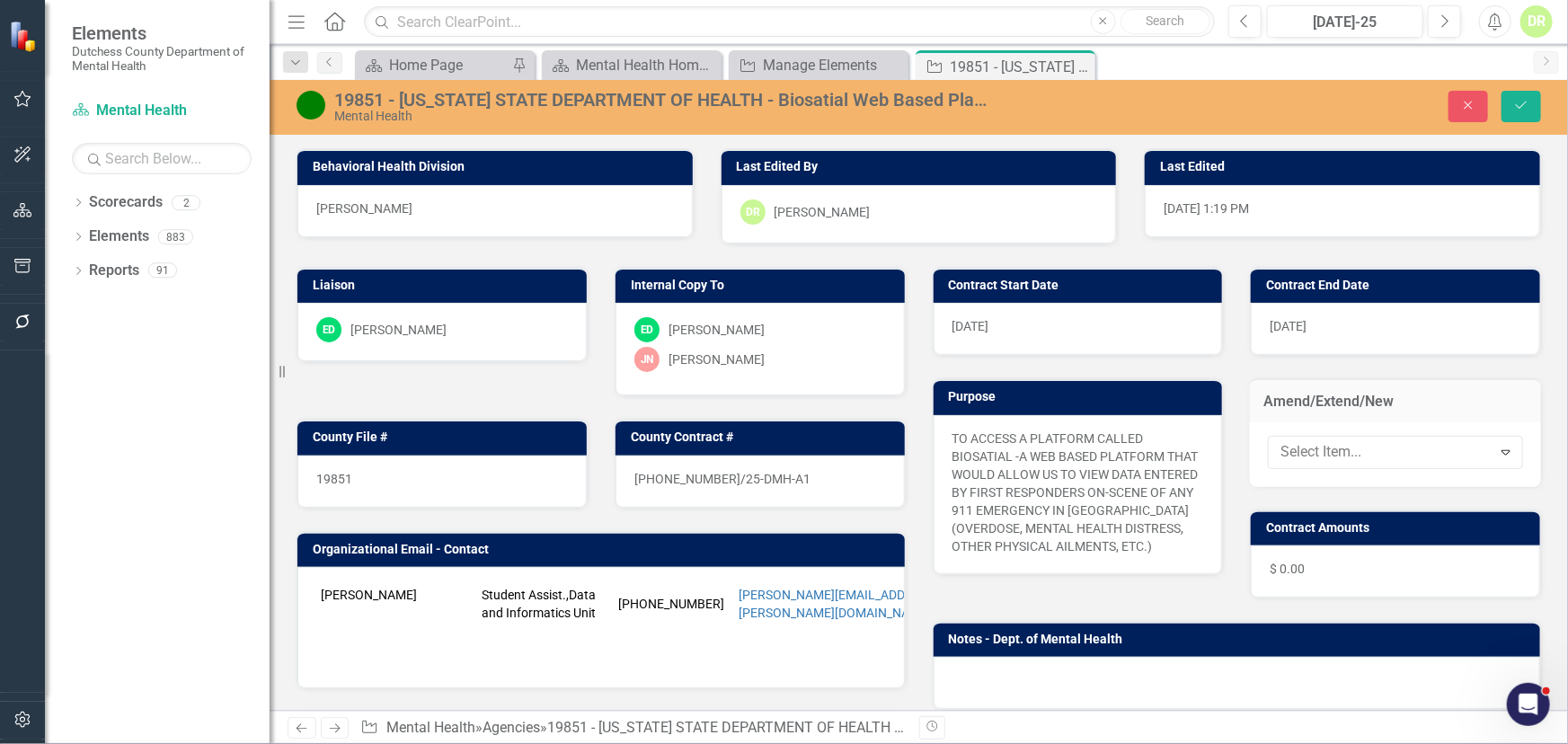
drag, startPoint x: 1318, startPoint y: 540, endPoint x: 1343, endPoint y: 378, distance: 163.9
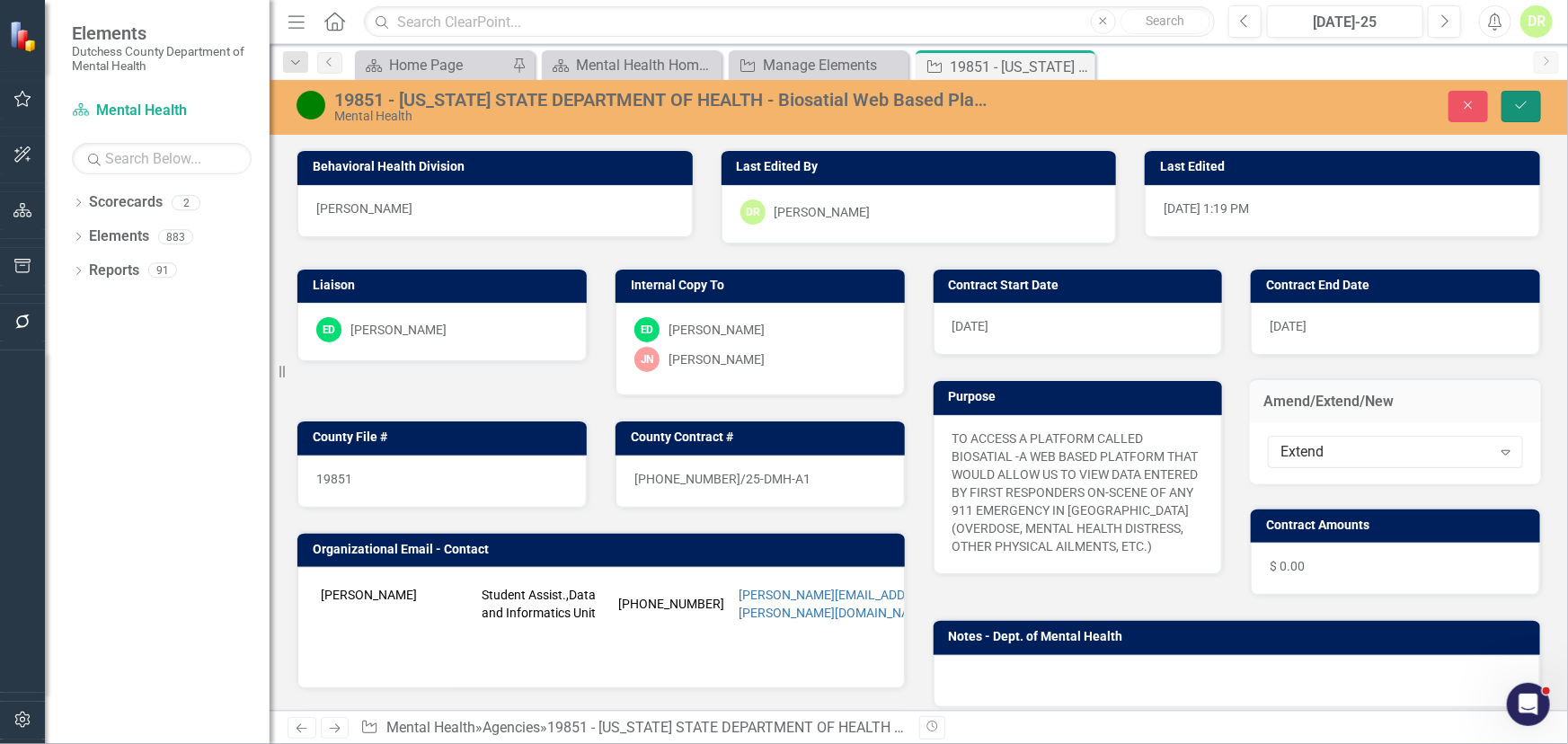
click at [1520, 107] on icon "submit" at bounding box center [1521, 105] width 11 height 8
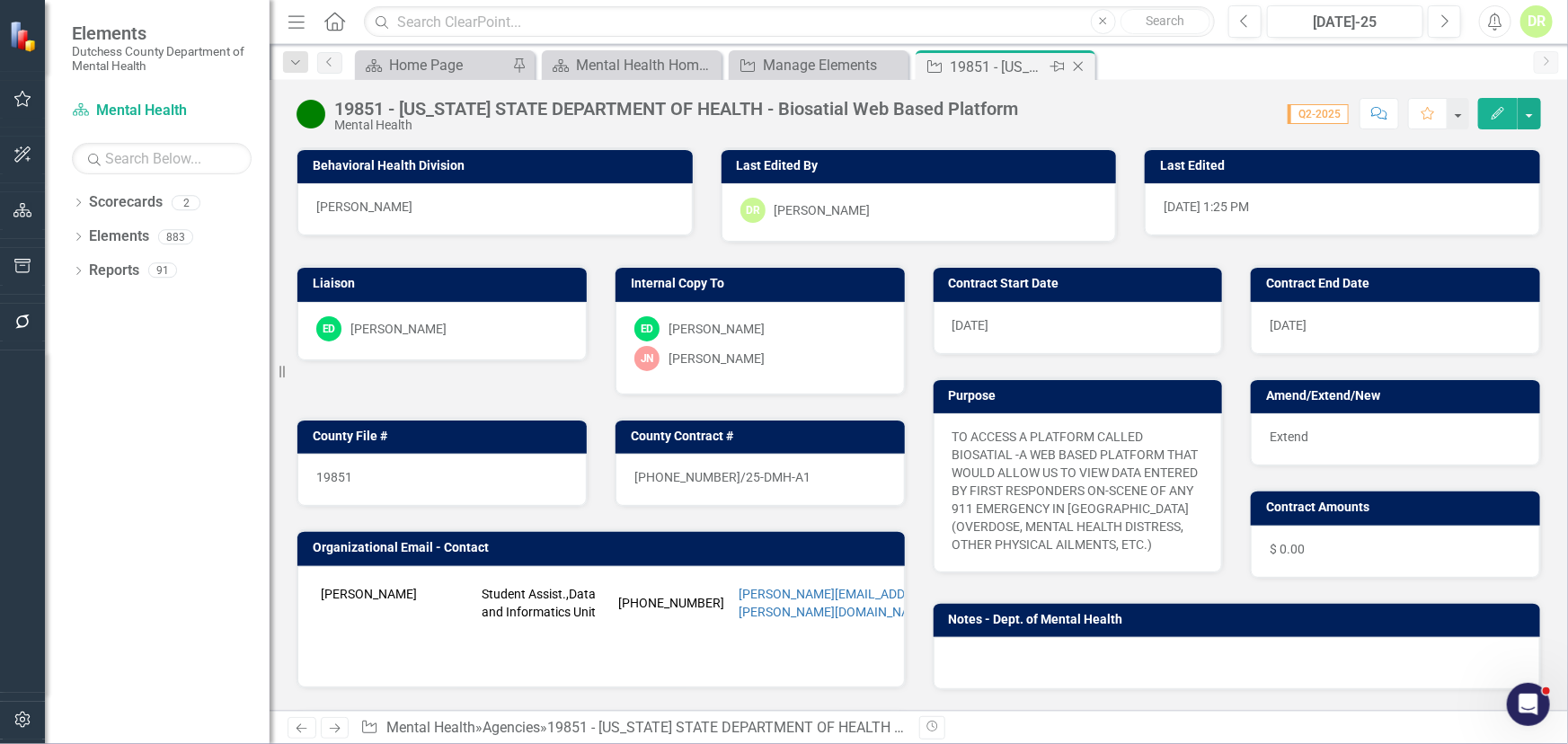
click at [1078, 60] on icon "Close" at bounding box center [1078, 66] width 18 height 14
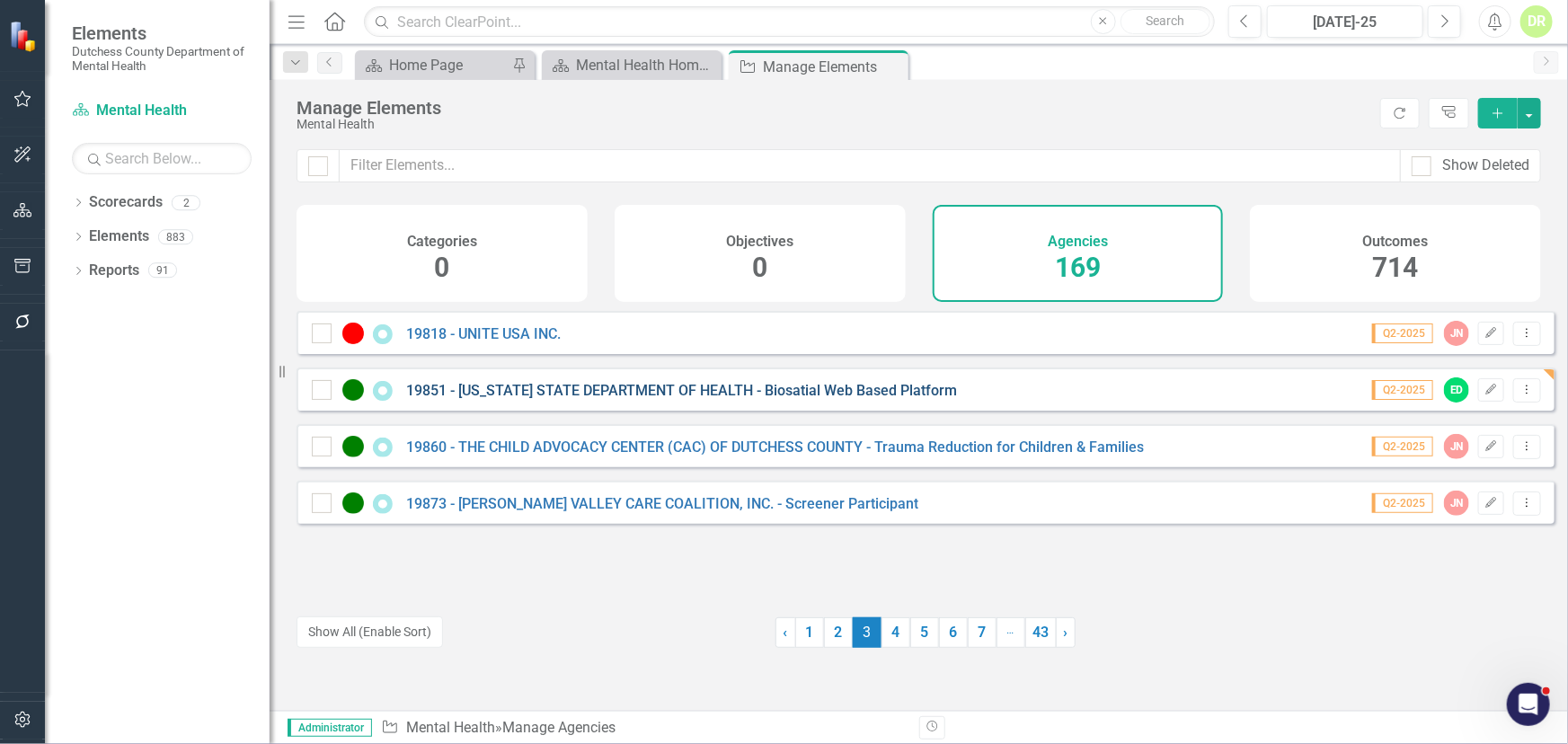
click at [578, 399] on link "19851 - [US_STATE] STATE DEPARTMENT OF HEALTH - Biosatial Web Based Platform" at bounding box center [681, 391] width 551 height 17
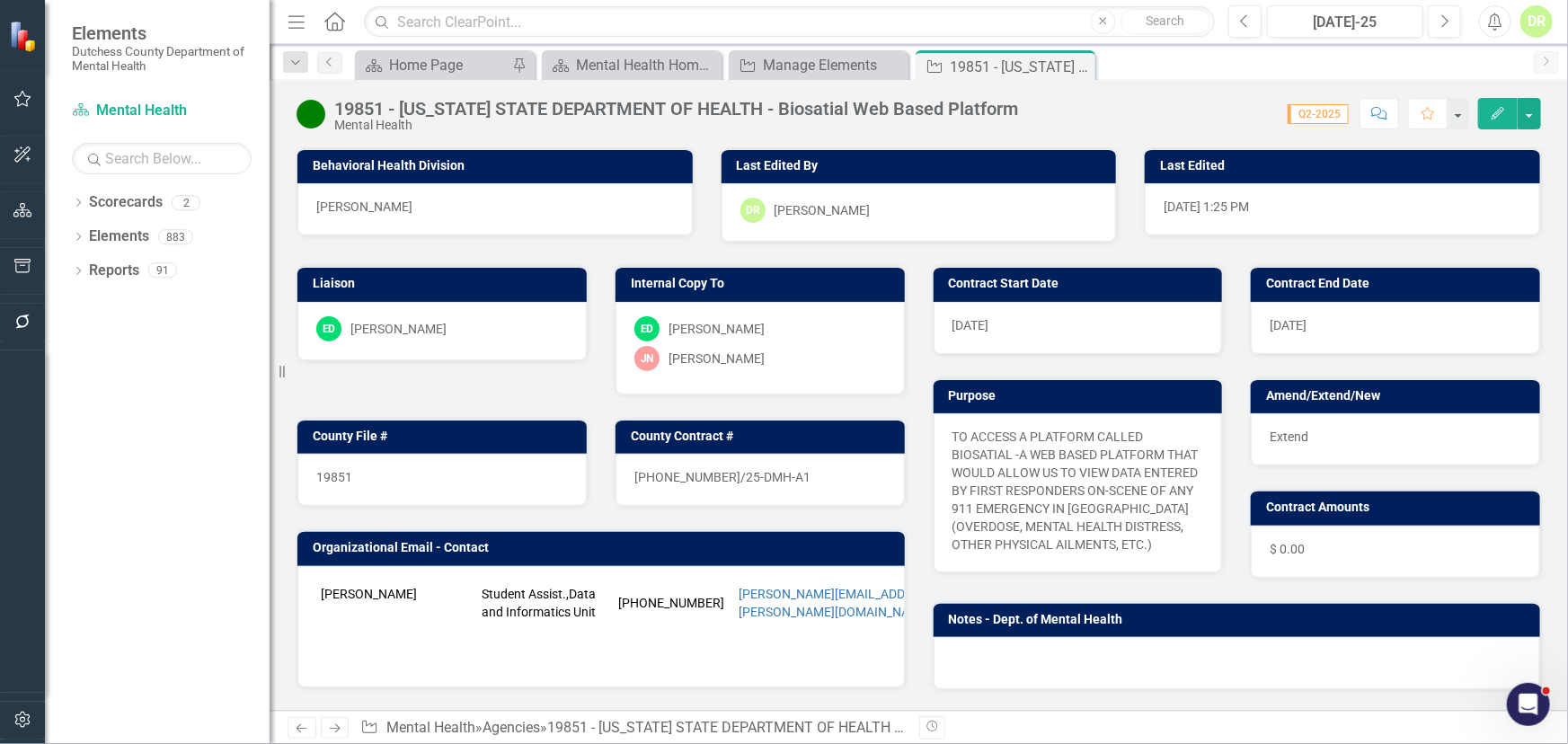
click at [578, 399] on div "County File # 19851" at bounding box center [441, 451] width 318 height 112
click at [1078, 63] on icon "Close" at bounding box center [1078, 66] width 18 height 14
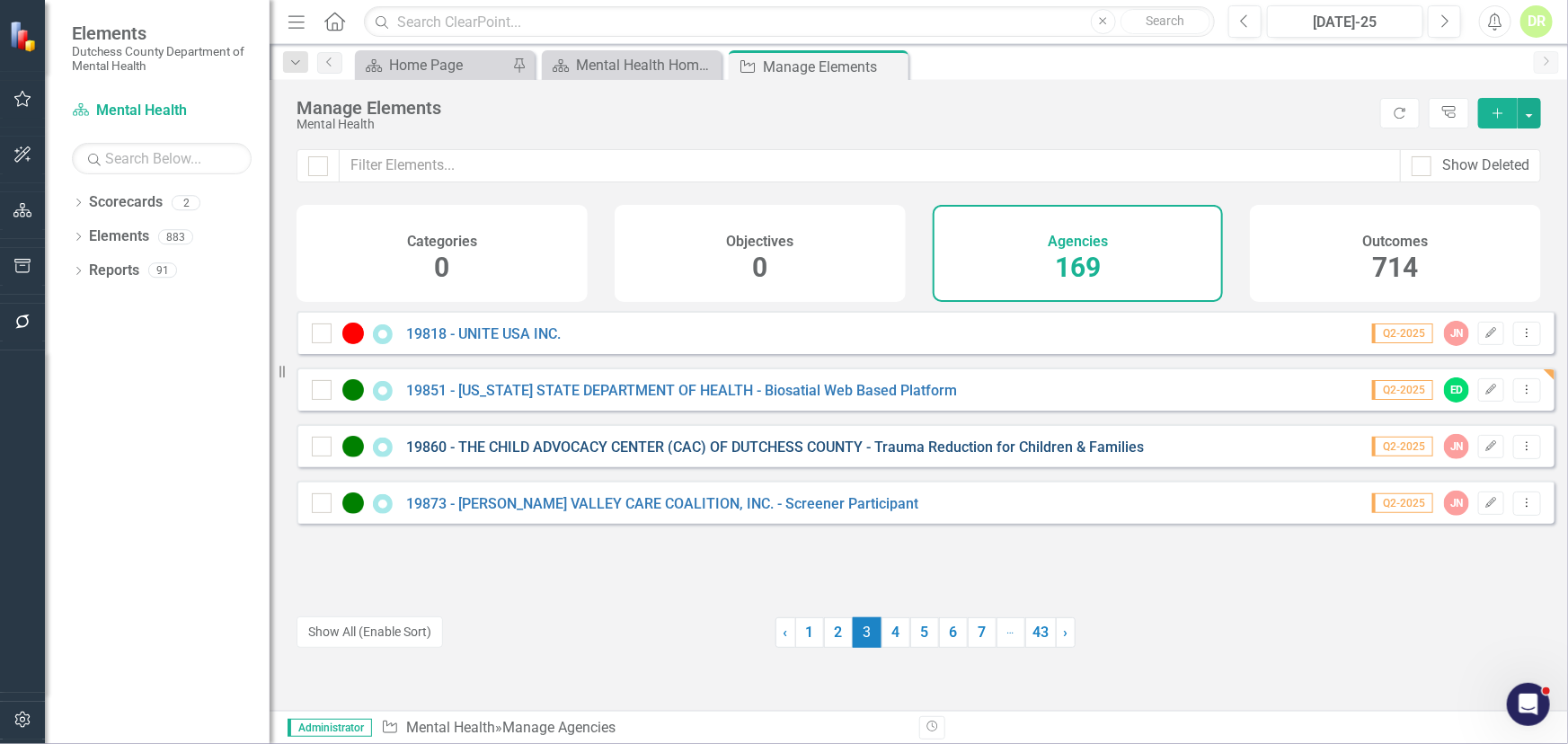
click at [698, 456] on link "19860 - THE CHILD ADVOCACY CENTER (CAC) OF DUTCHESS COUNTY - Trauma Reduction f…" at bounding box center [774, 447] width 738 height 17
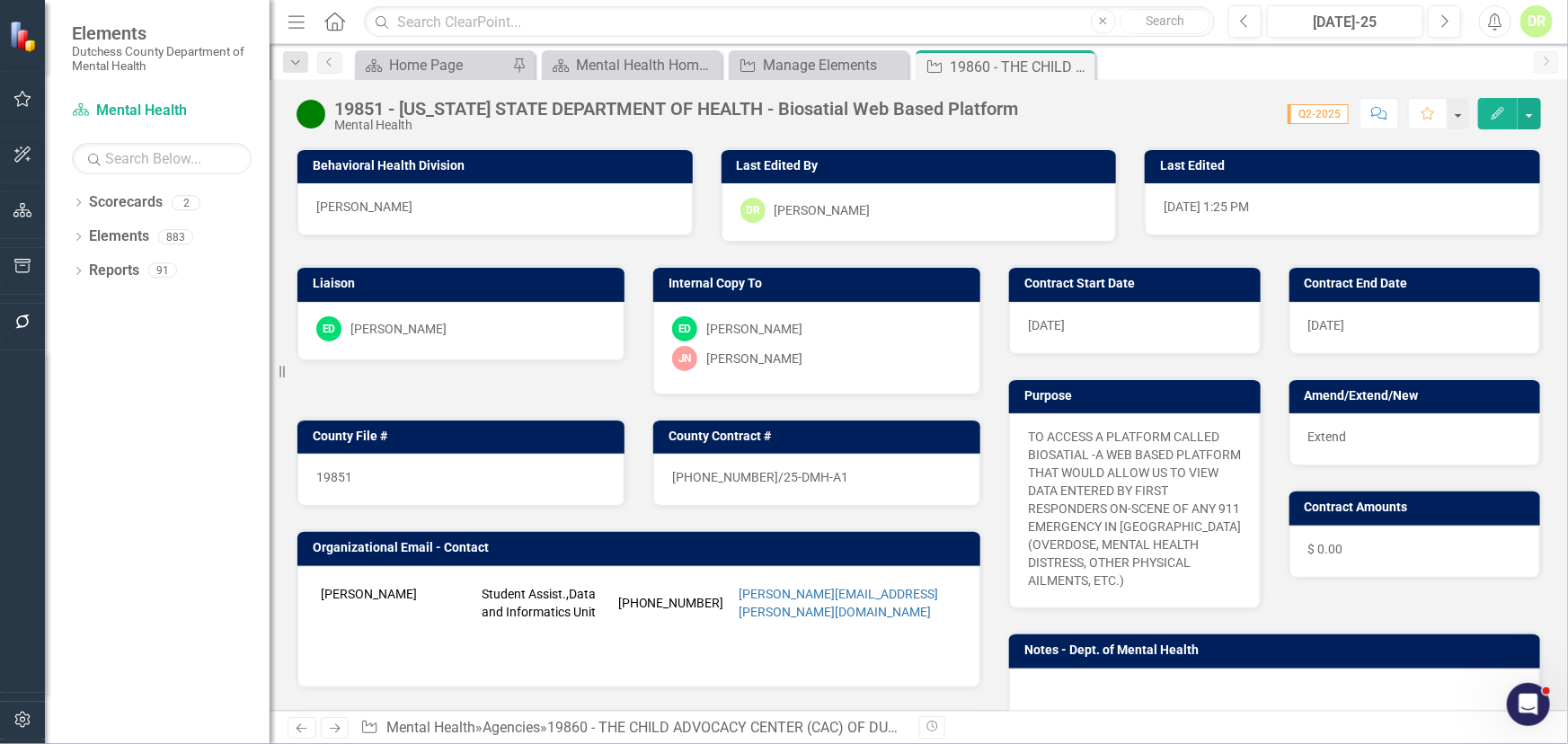
click at [698, 457] on div "[PHONE_NUMBER]/25-DMH-A1" at bounding box center [816, 479] width 328 height 53
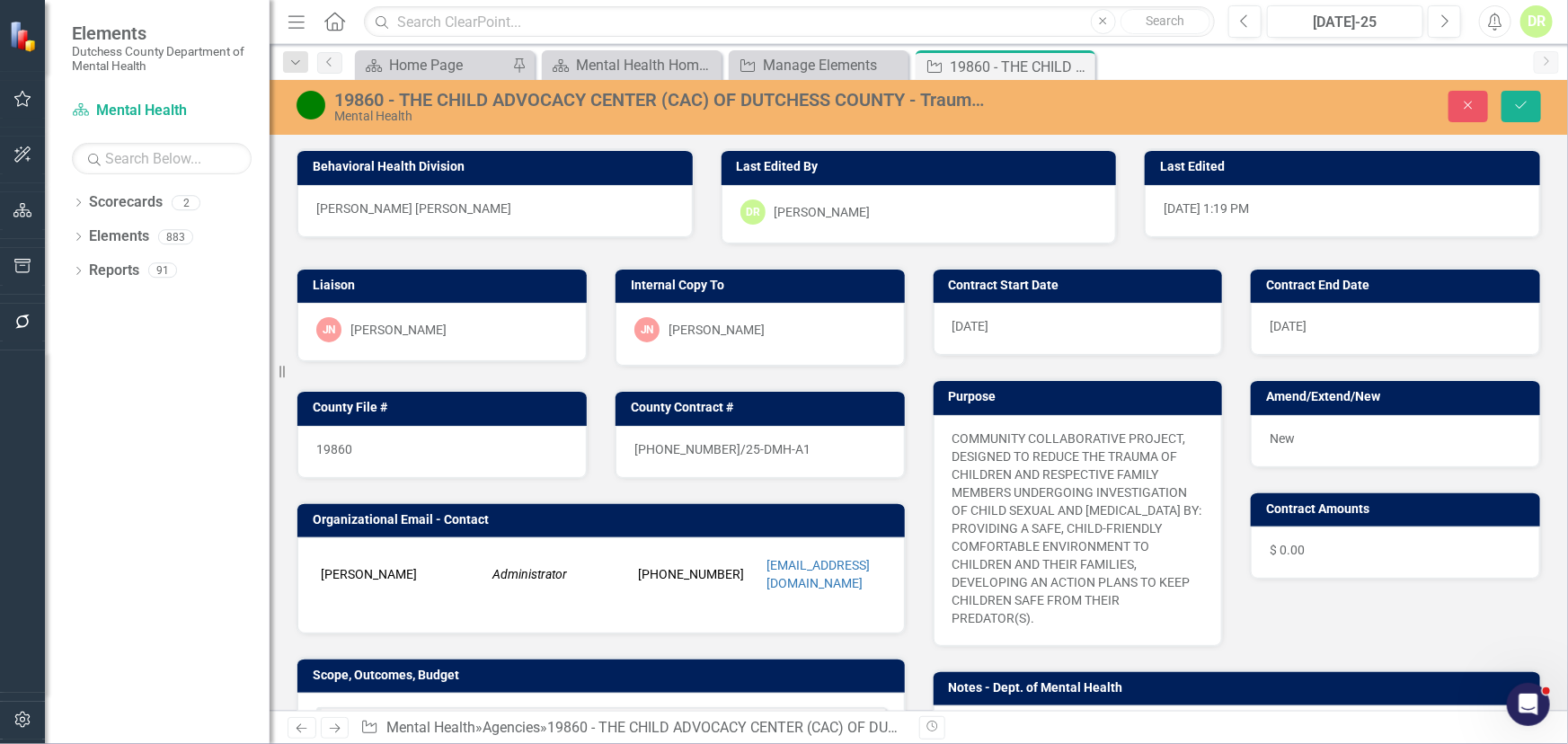
click at [775, 449] on div "25-0058-12/25-DMH-A1" at bounding box center [760, 452] width 289 height 53
click at [773, 446] on div "25-0058-12/25-DMH-A1" at bounding box center [760, 452] width 289 height 53
click at [788, 450] on div "25-0058-12/25-DMH-A1" at bounding box center [760, 452] width 289 height 53
click at [786, 449] on div "25-0058-12/25-DMH-A1" at bounding box center [760, 452] width 289 height 53
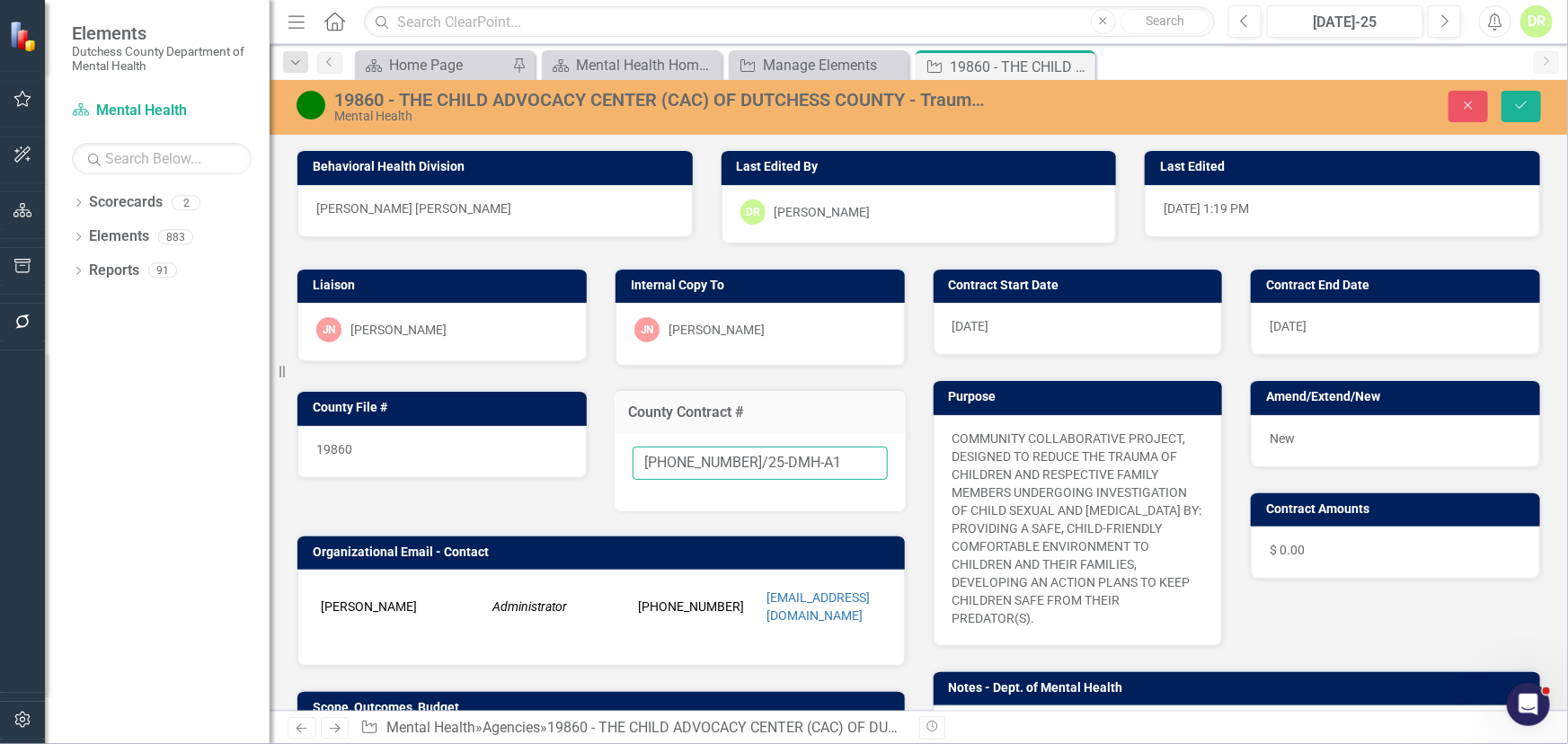
click at [792, 459] on input "25-0058-12/25-DMH-A1" at bounding box center [760, 463] width 255 height 33
type input "[PHONE_NUMBER]/25-DMH-A2"
drag, startPoint x: 1284, startPoint y: 439, endPoint x: 1275, endPoint y: 435, distance: 9.8
click at [1275, 435] on span "New" at bounding box center [1282, 438] width 25 height 14
click at [1273, 432] on span "New" at bounding box center [1282, 438] width 25 height 14
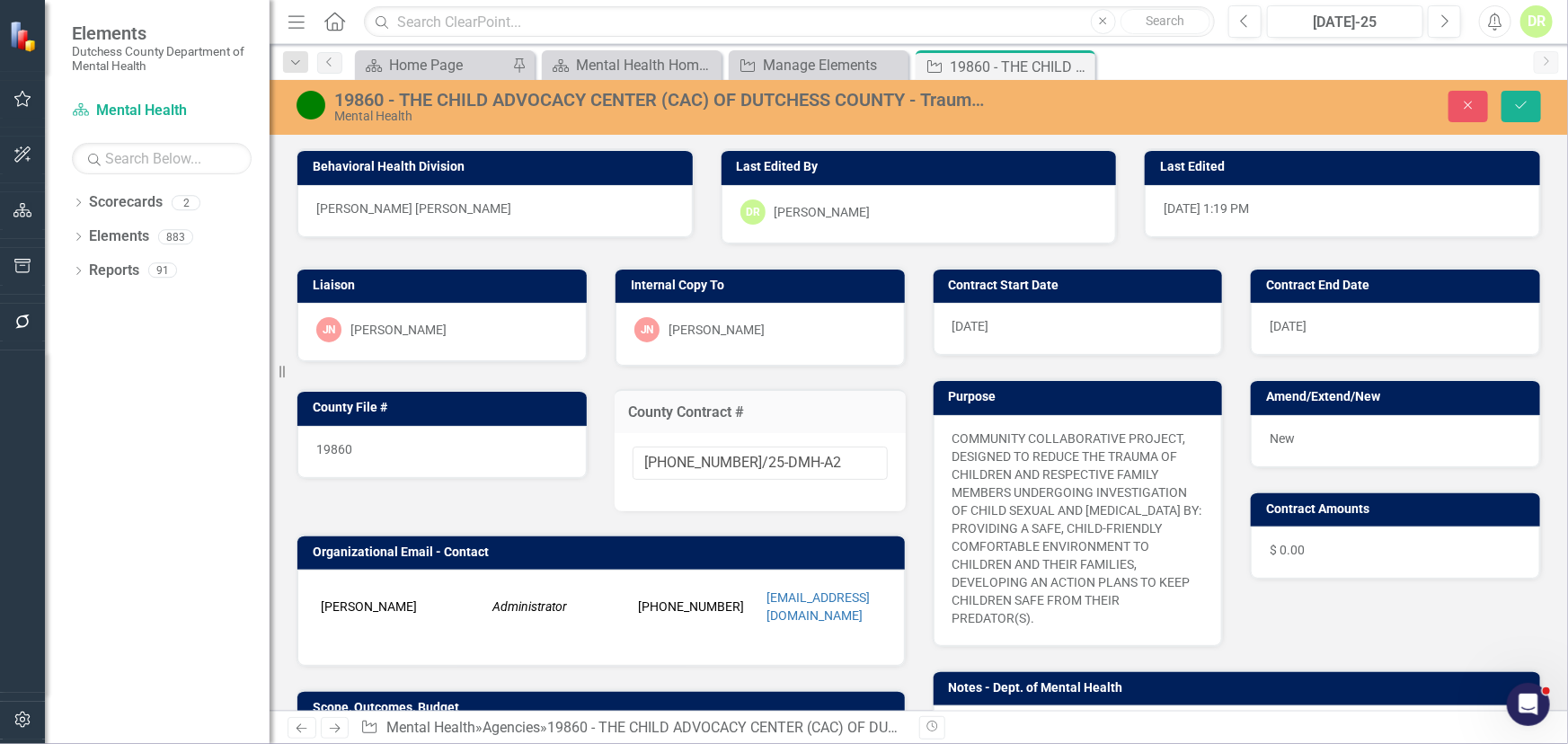
click at [1277, 432] on span "New" at bounding box center [1282, 438] width 25 height 14
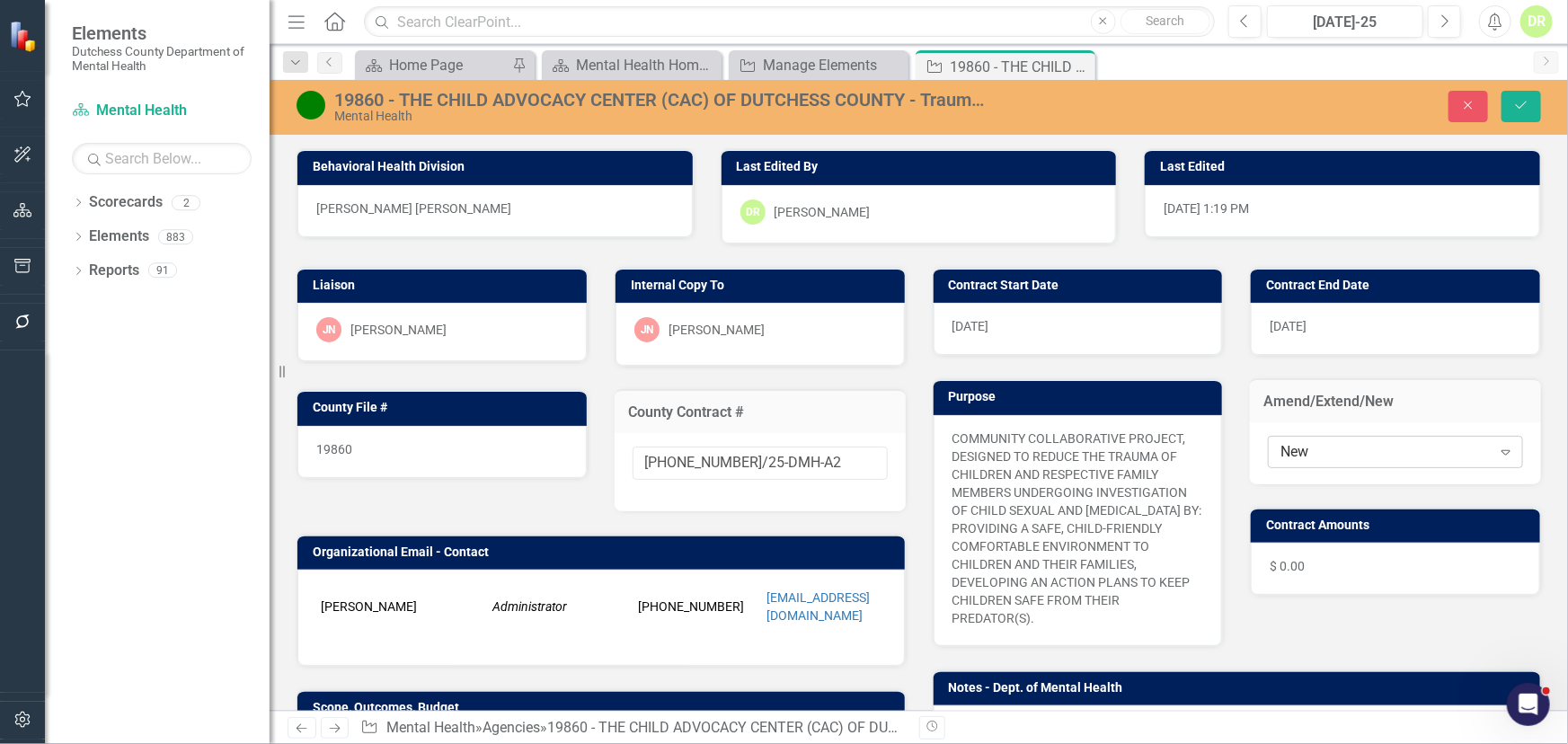
click at [1319, 436] on div "New Expand" at bounding box center [1395, 452] width 255 height 32
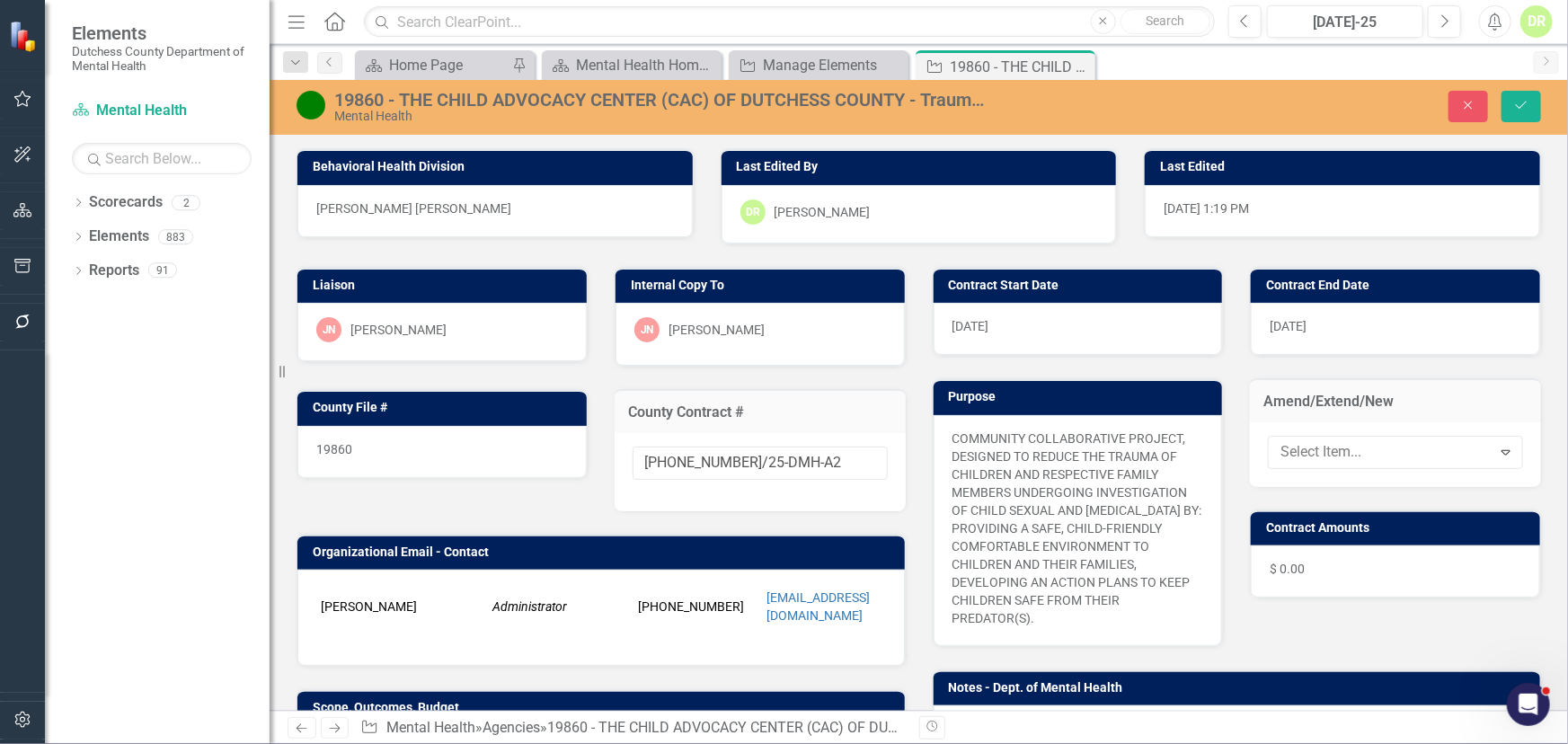
drag, startPoint x: 1294, startPoint y: 535, endPoint x: 1346, endPoint y: 358, distance: 184.5
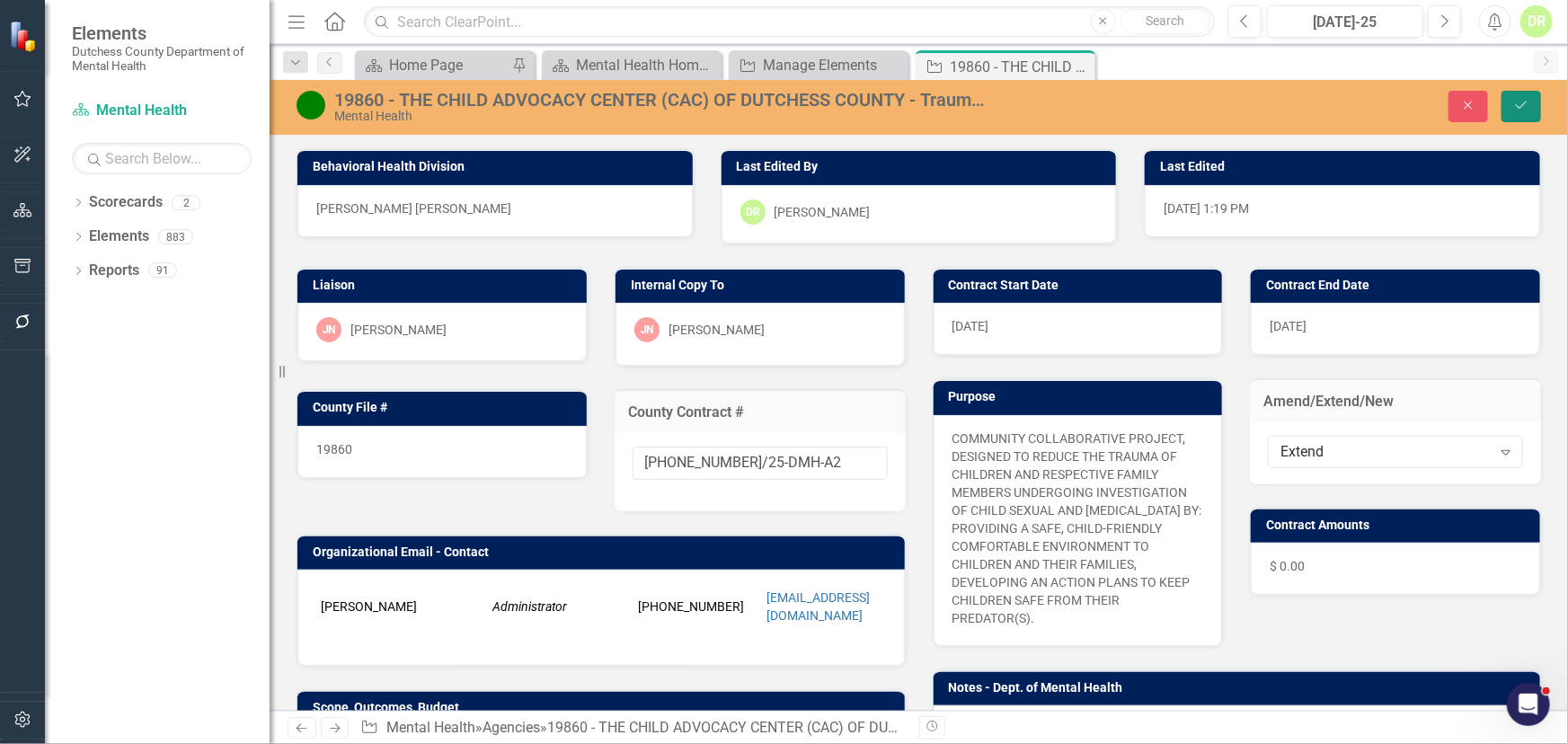
click at [1518, 107] on icon "Save" at bounding box center [1521, 105] width 16 height 12
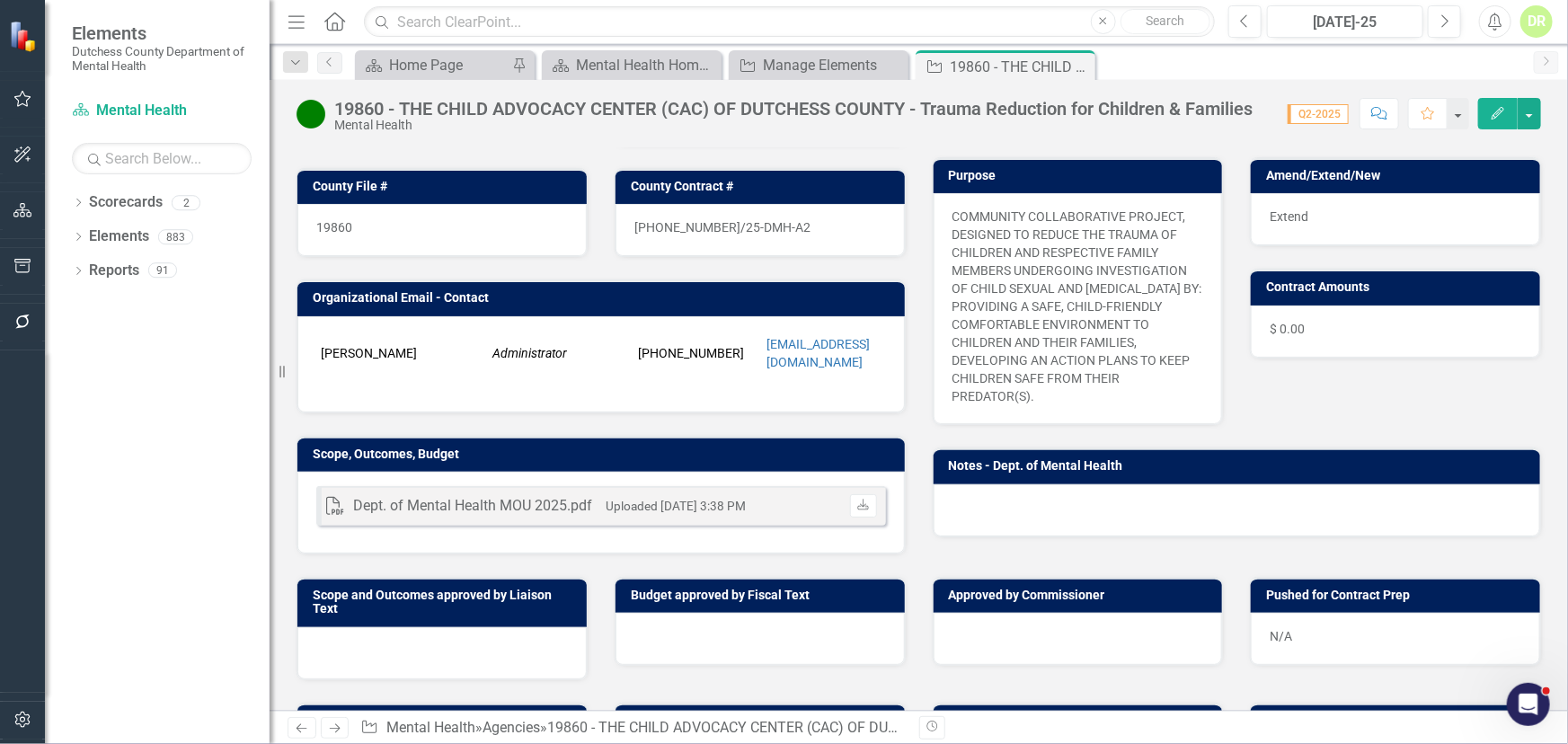
scroll to position [244, 0]
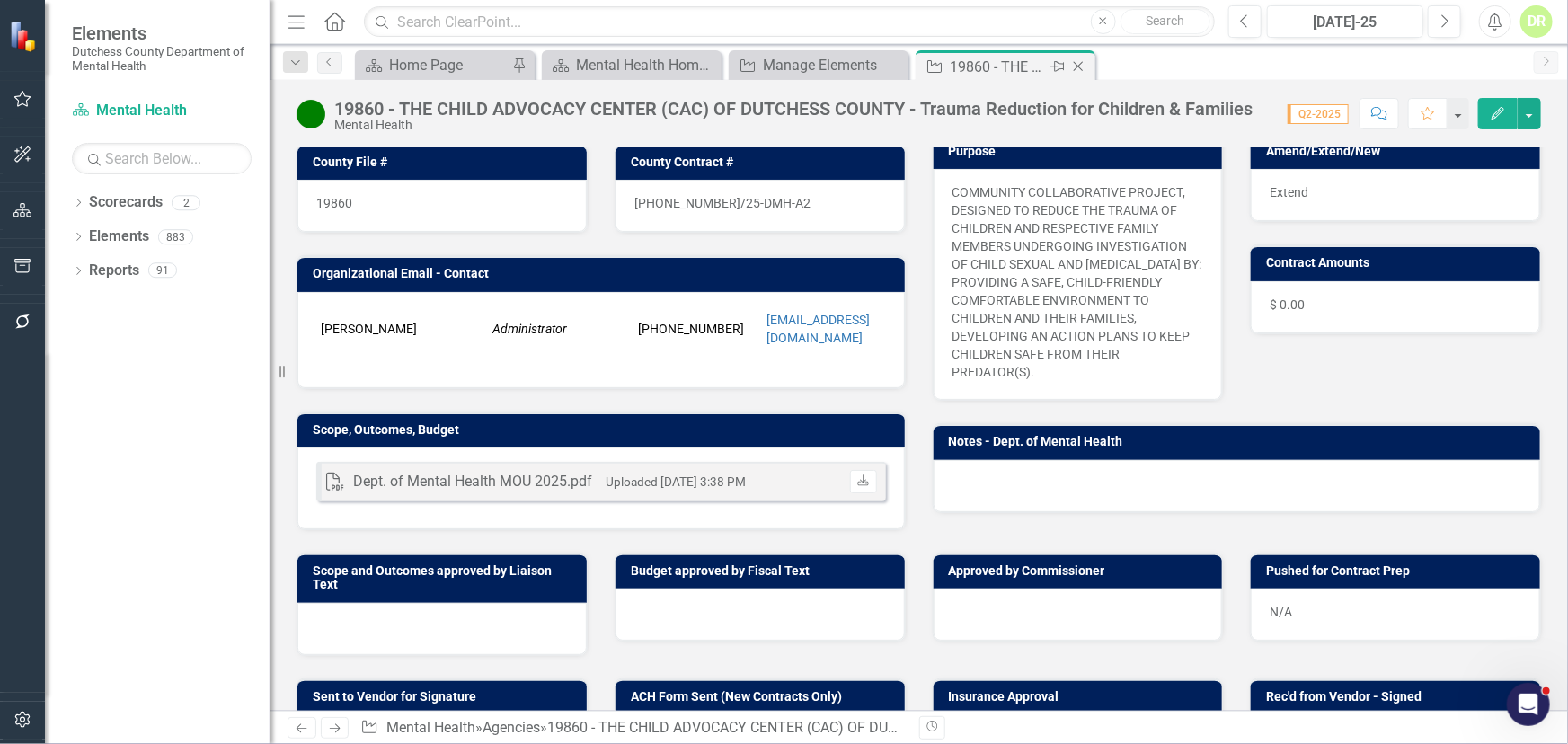
click at [1079, 66] on icon "Close" at bounding box center [1078, 66] width 18 height 14
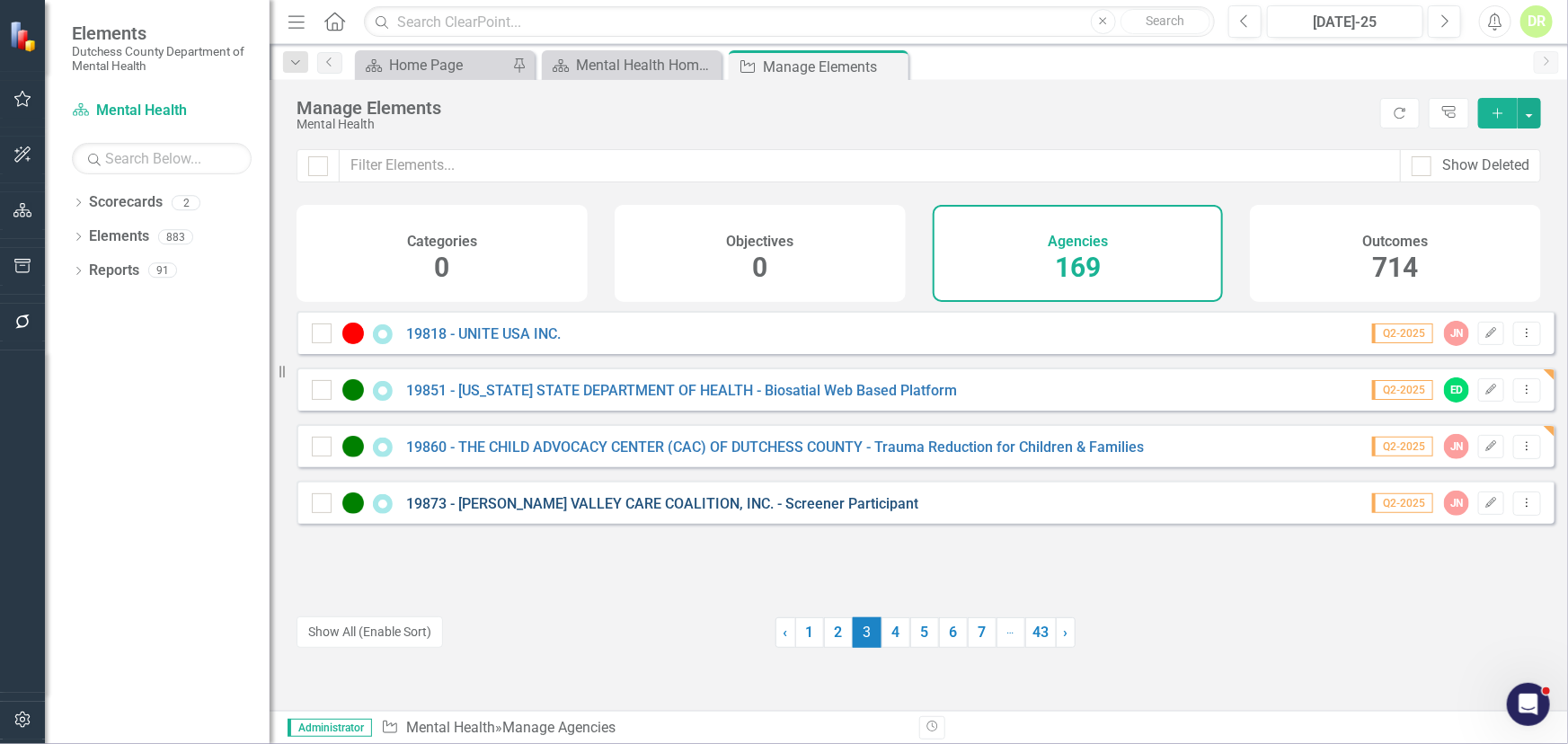
click at [665, 512] on link "19873 - [PERSON_NAME] VALLEY CARE COALITION, INC. - Screener Participant" at bounding box center [662, 504] width 512 height 17
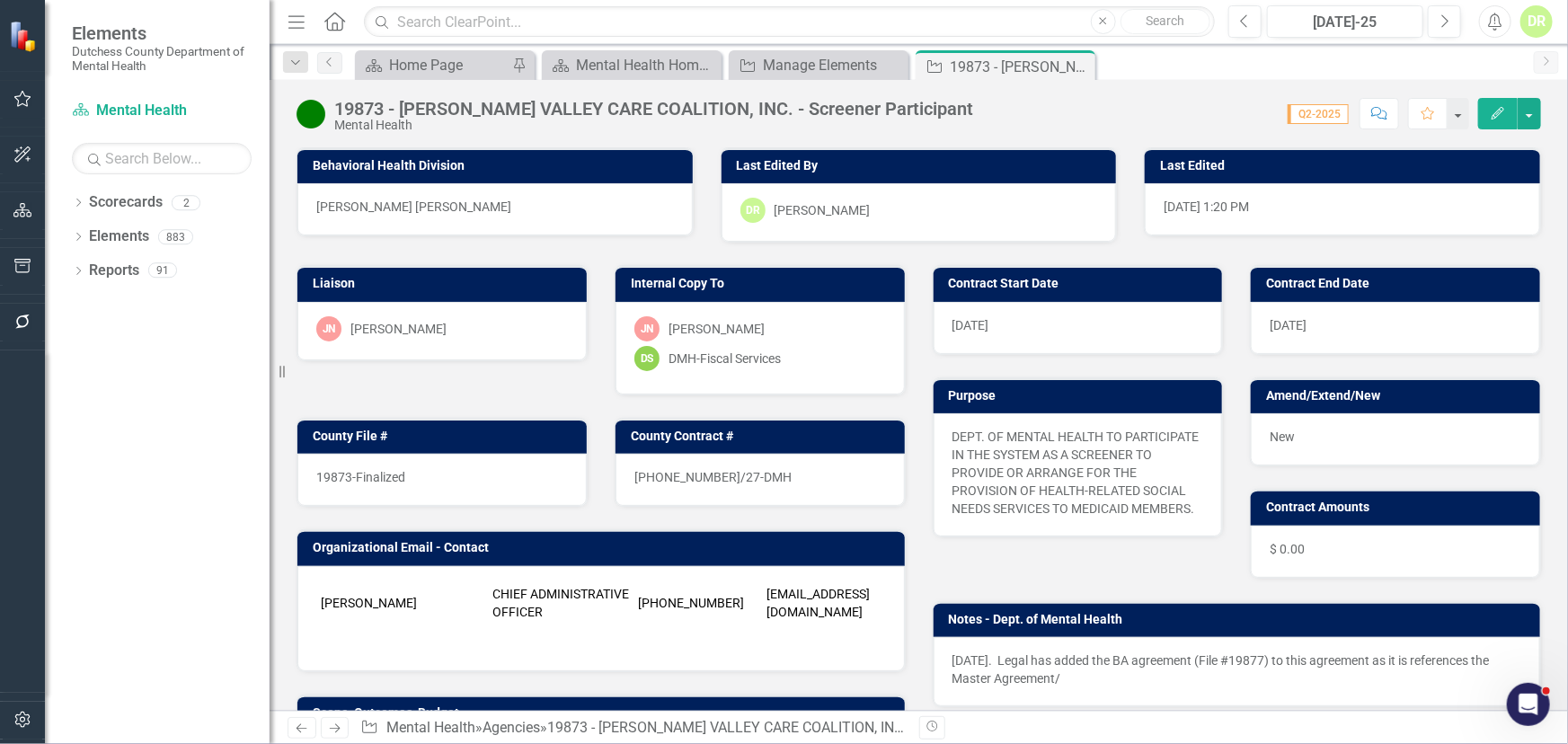
click at [434, 466] on div "19873-Finalized" at bounding box center [441, 479] width 289 height 53
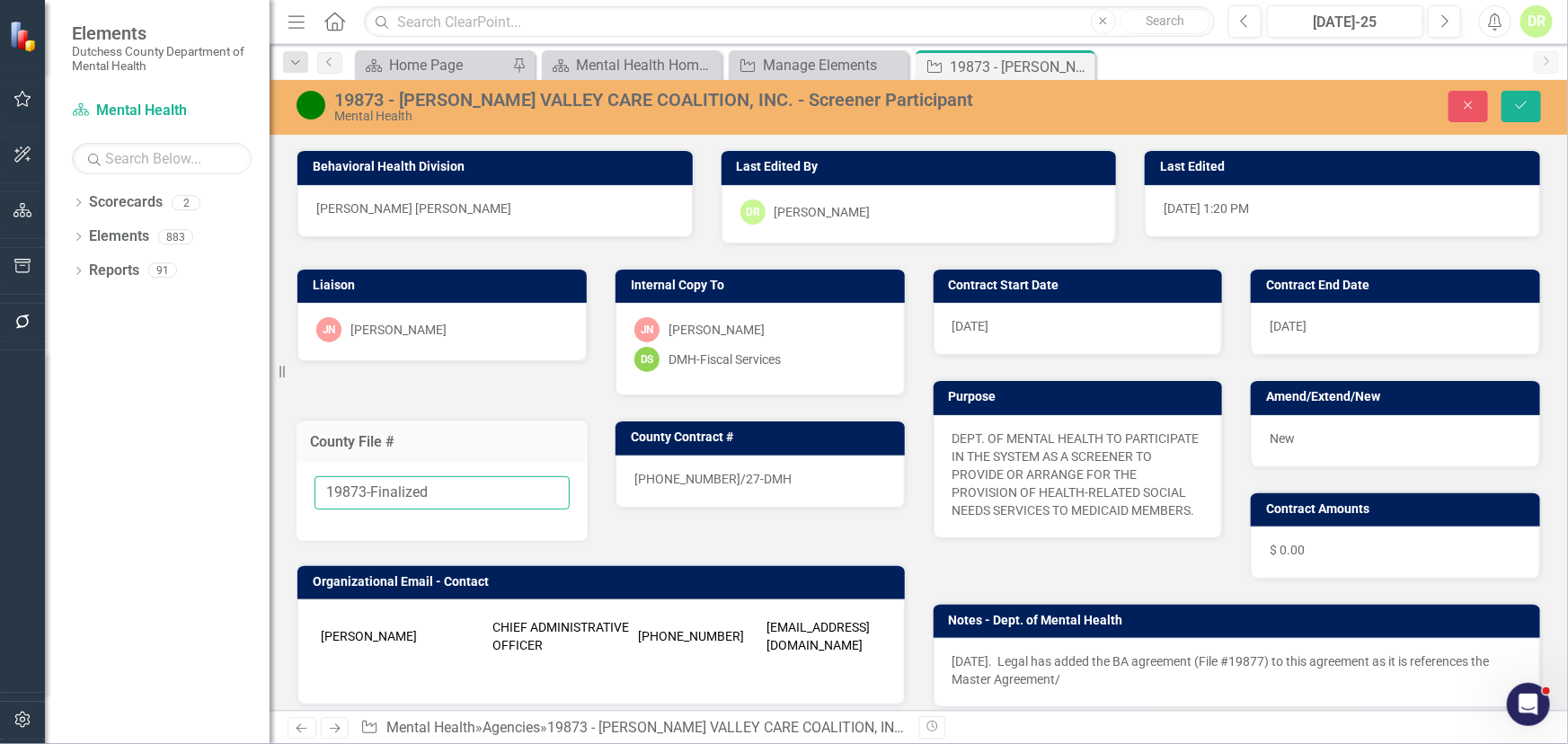
drag, startPoint x: 457, startPoint y: 493, endPoint x: 369, endPoint y: 487, distance: 88.2
click at [369, 487] on input "19873-Finalized" at bounding box center [441, 493] width 255 height 33
click at [1467, 104] on icon "Close" at bounding box center [1468, 105] width 16 height 12
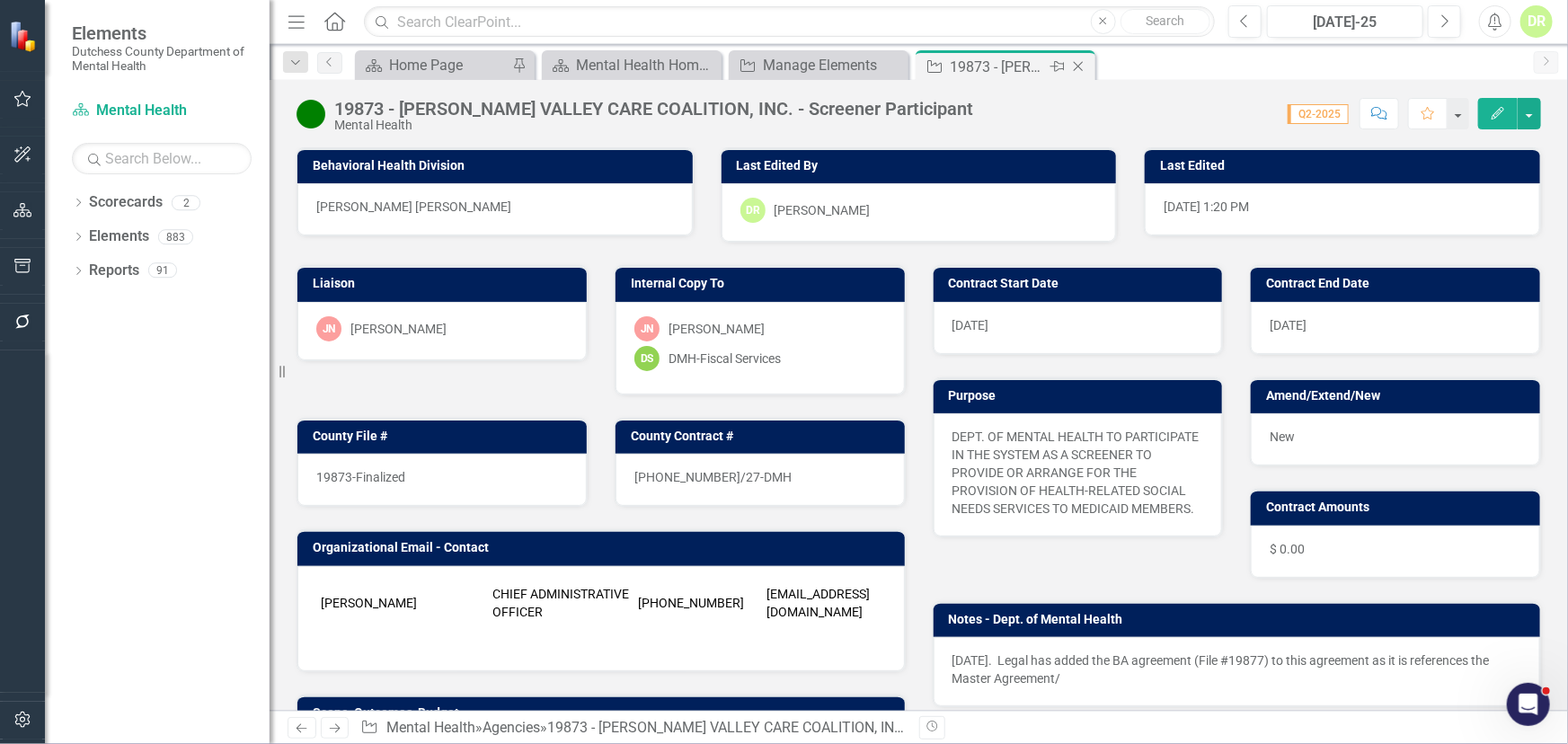
click at [1076, 64] on icon at bounding box center [1079, 67] width 10 height 10
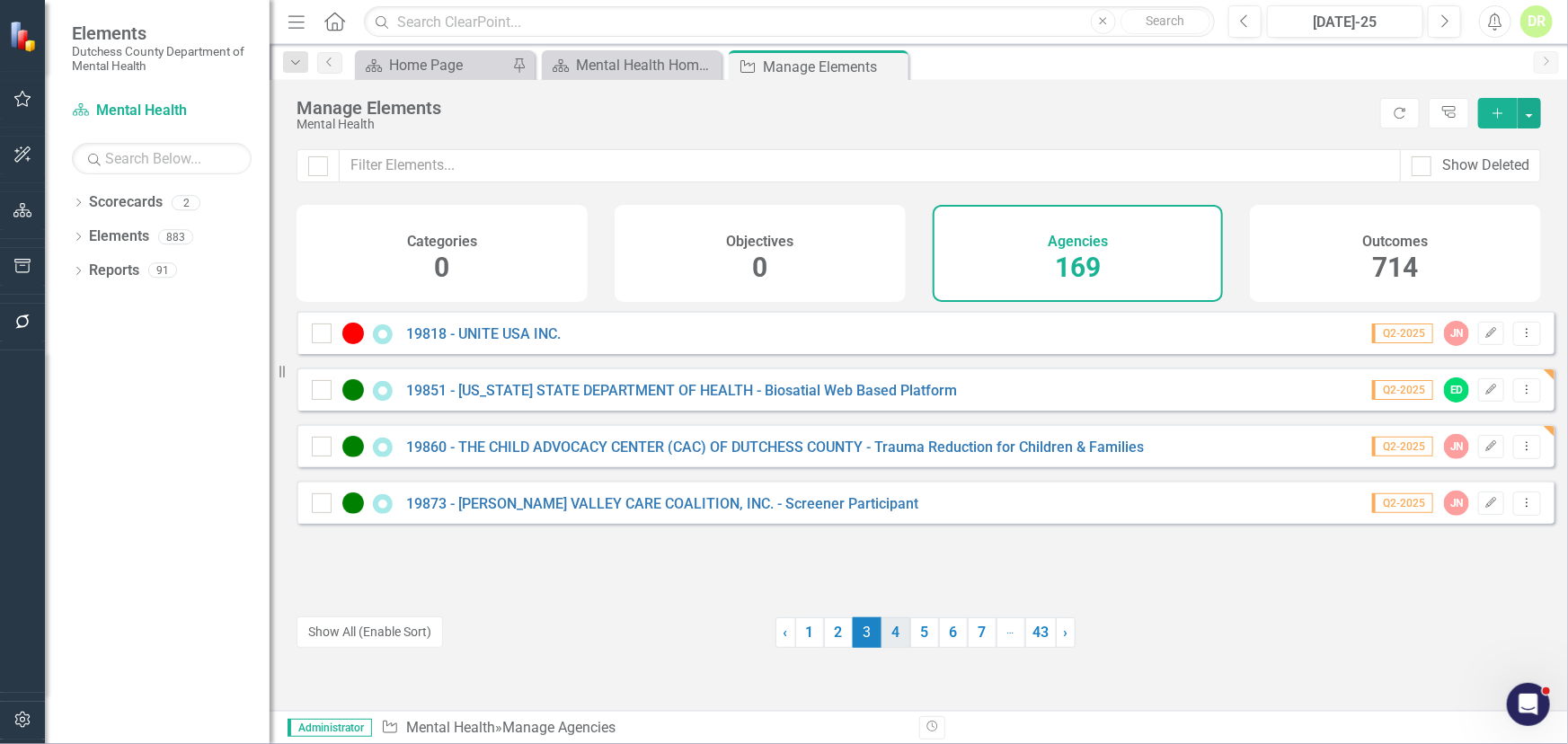
click at [890, 629] on link "4" at bounding box center [896, 633] width 29 height 31
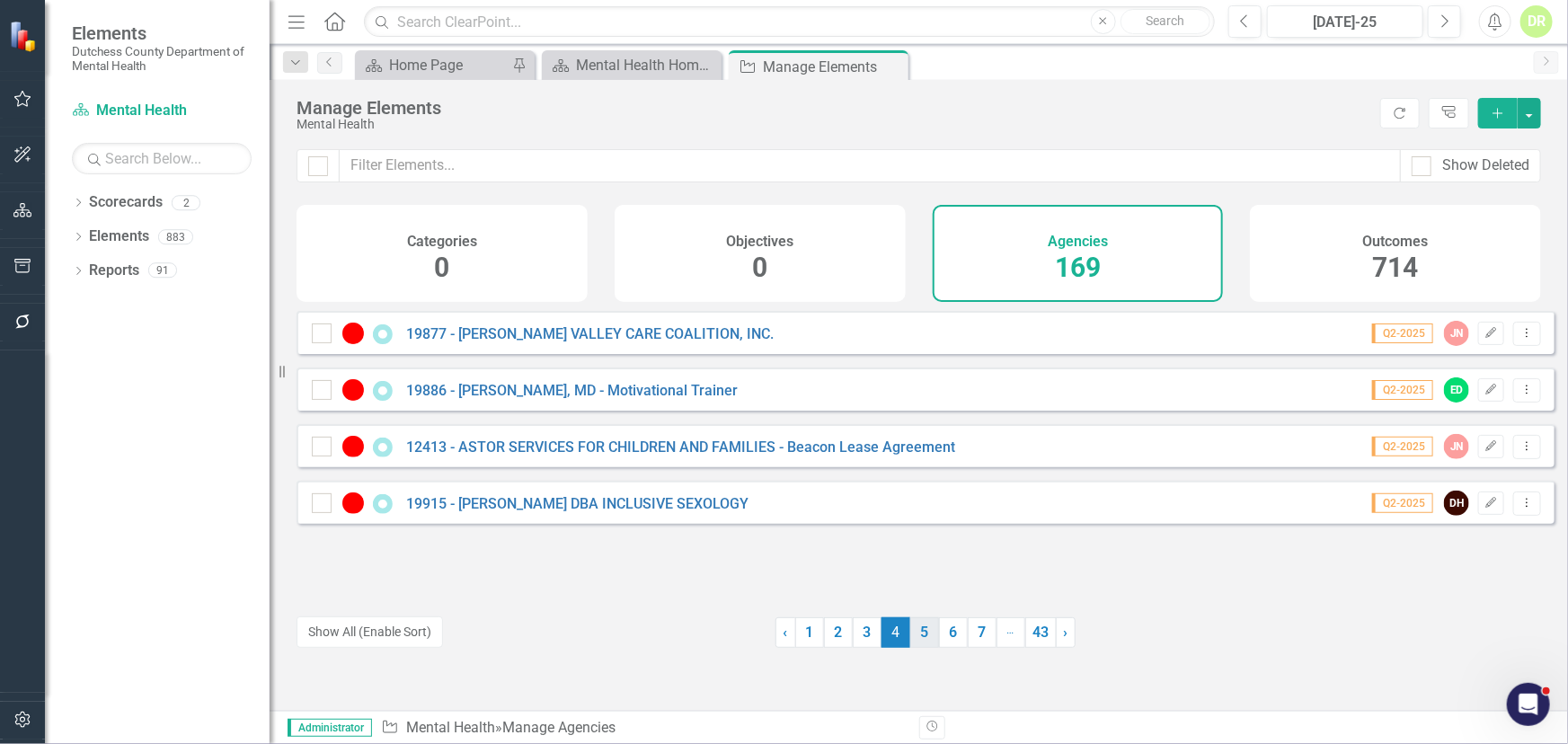
click at [923, 630] on link "5" at bounding box center [924, 633] width 29 height 31
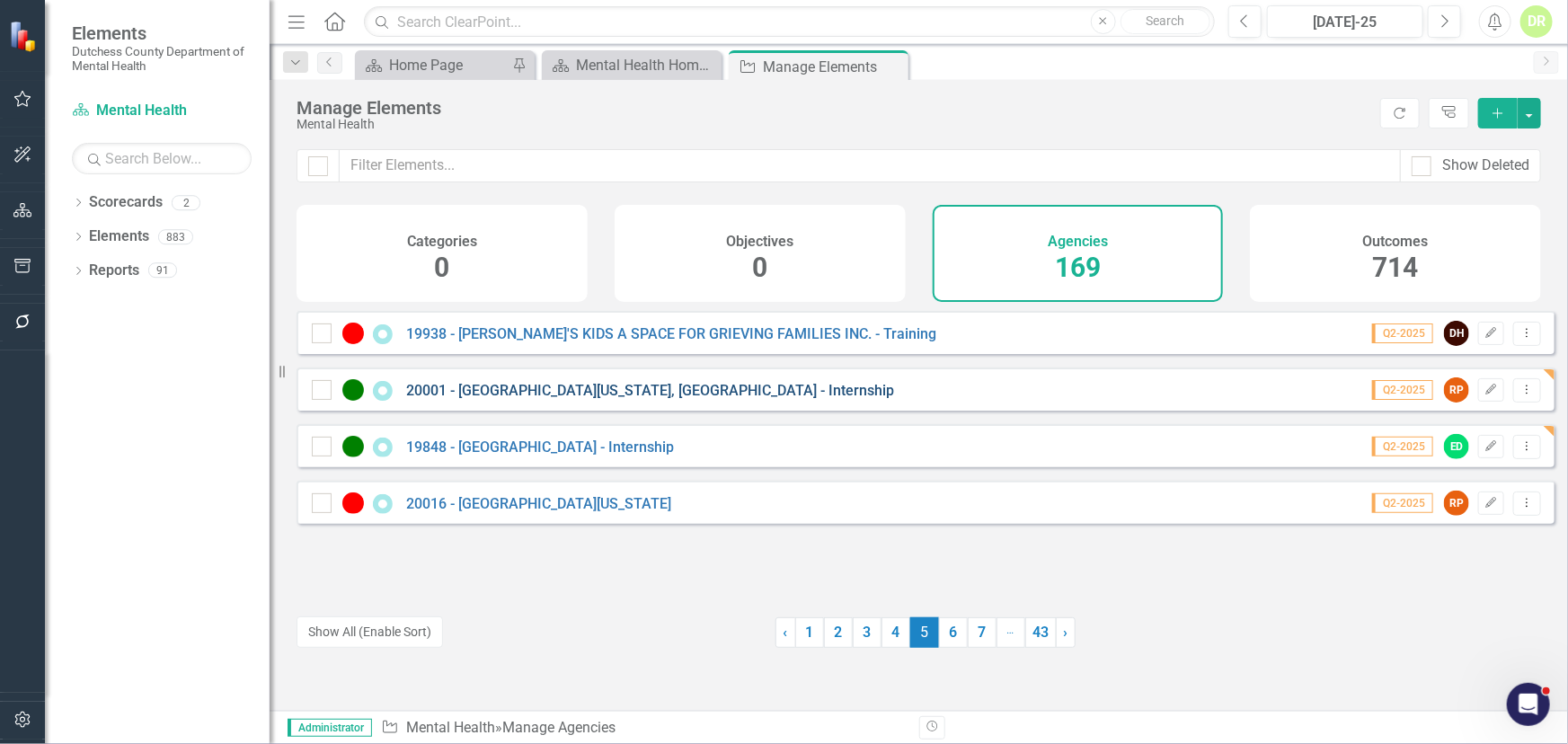
click at [709, 399] on link "20001 - [GEOGRAPHIC_DATA][US_STATE], [GEOGRAPHIC_DATA] - Internship" at bounding box center [649, 391] width 488 height 17
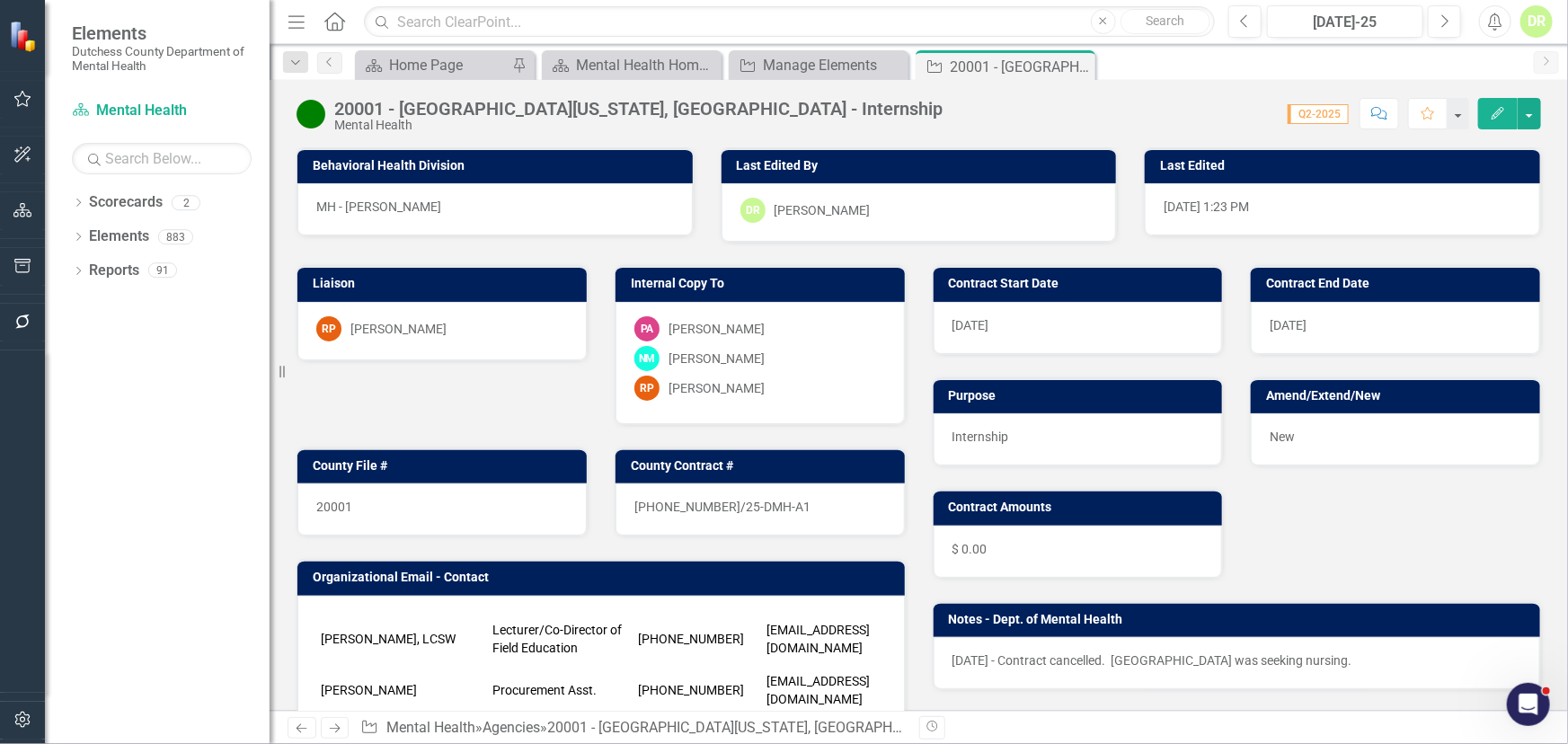
click at [1297, 441] on div "New" at bounding box center [1395, 439] width 289 height 53
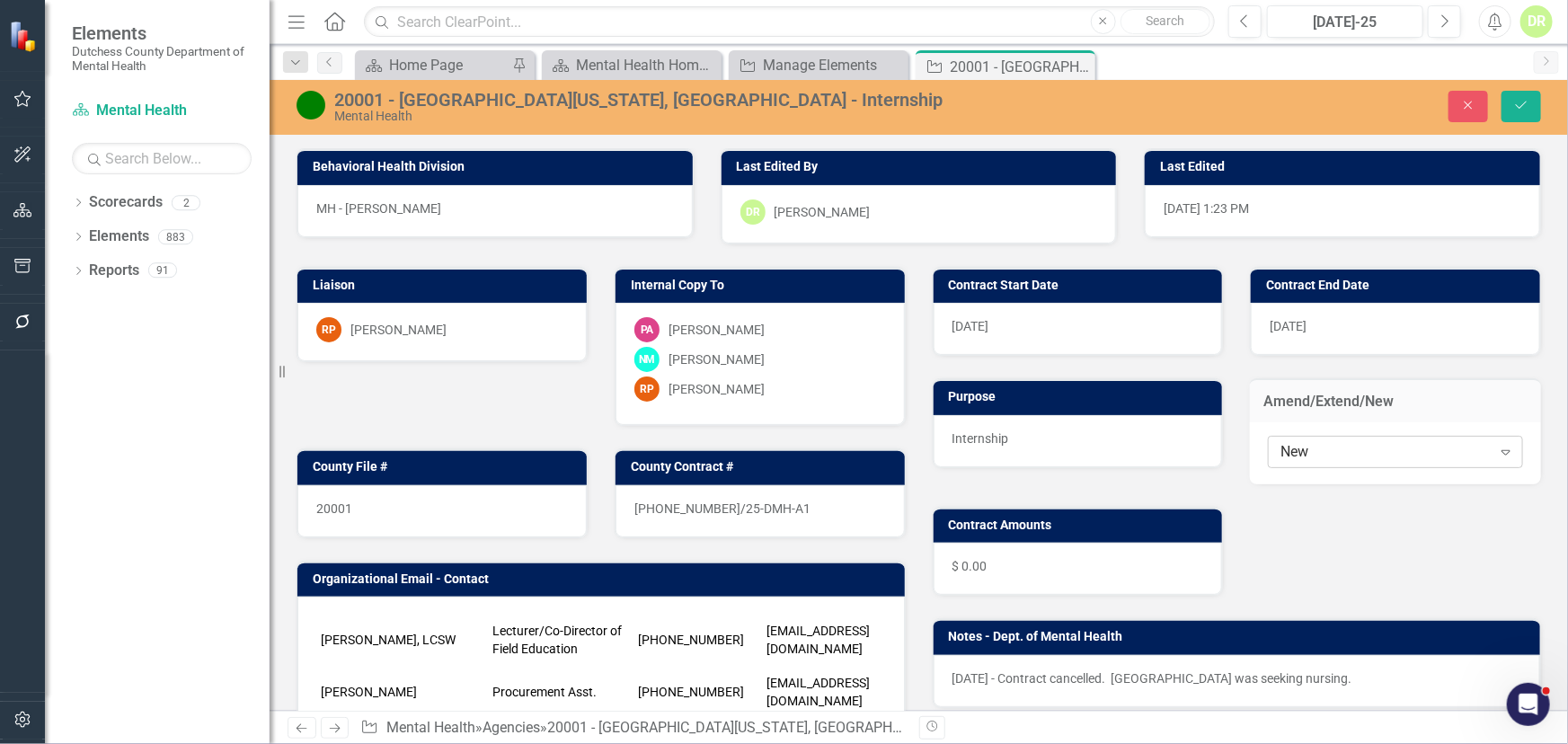
click at [1349, 456] on div "New" at bounding box center [1386, 452] width 210 height 21
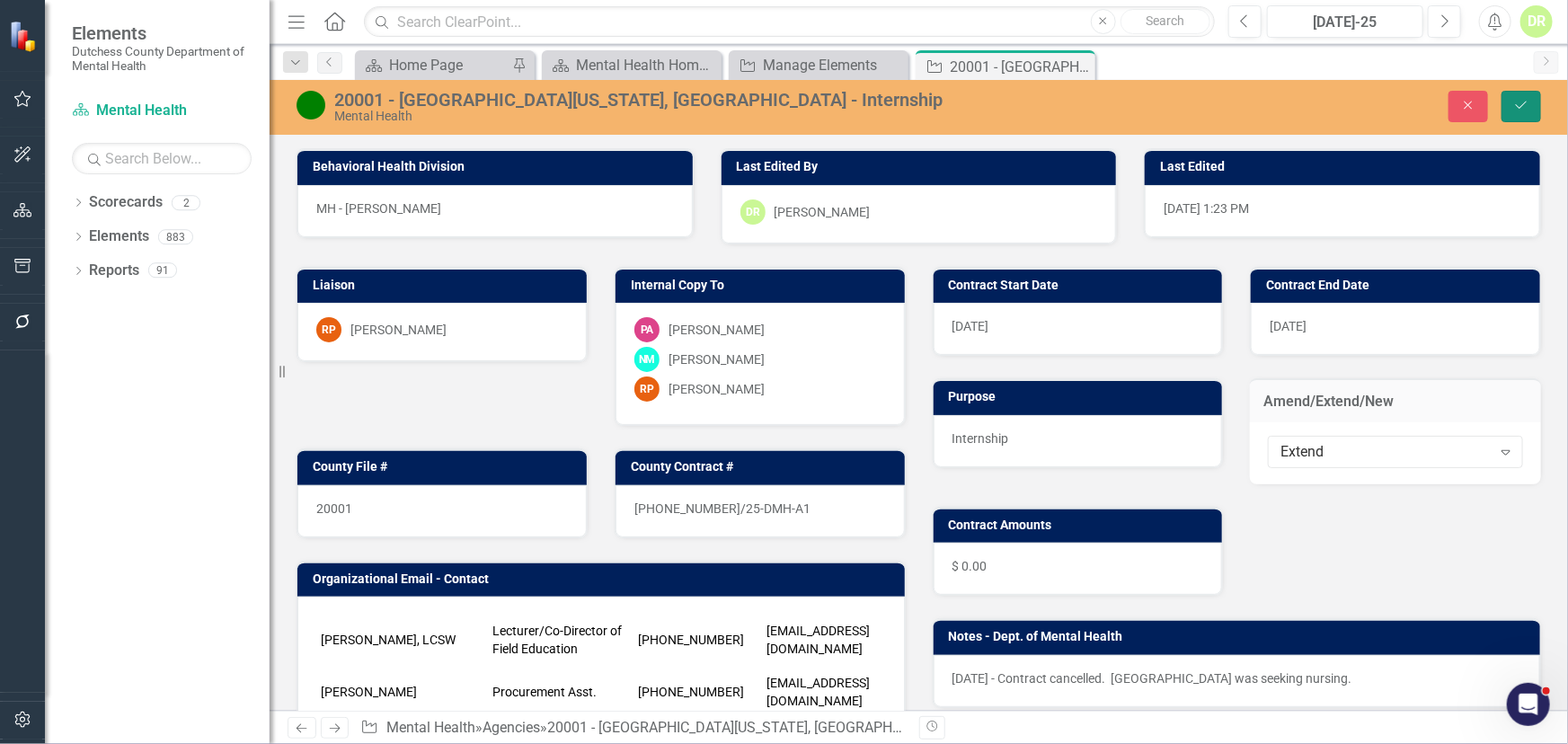
drag, startPoint x: 1522, startPoint y: 101, endPoint x: 1464, endPoint y: 124, distance: 62.4
click at [1520, 102] on icon "Save" at bounding box center [1521, 105] width 16 height 12
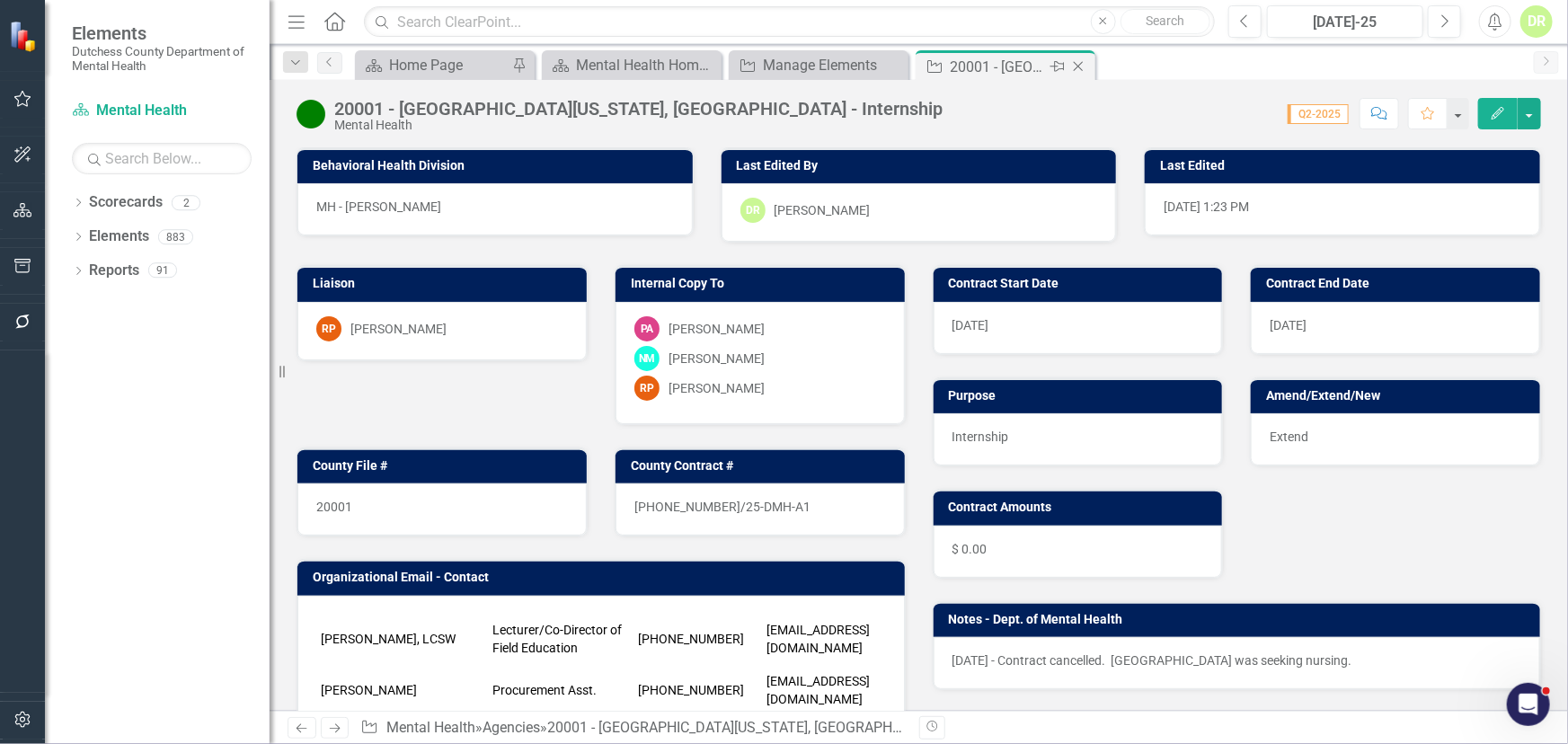
click at [1076, 67] on icon "Close" at bounding box center [1078, 66] width 18 height 14
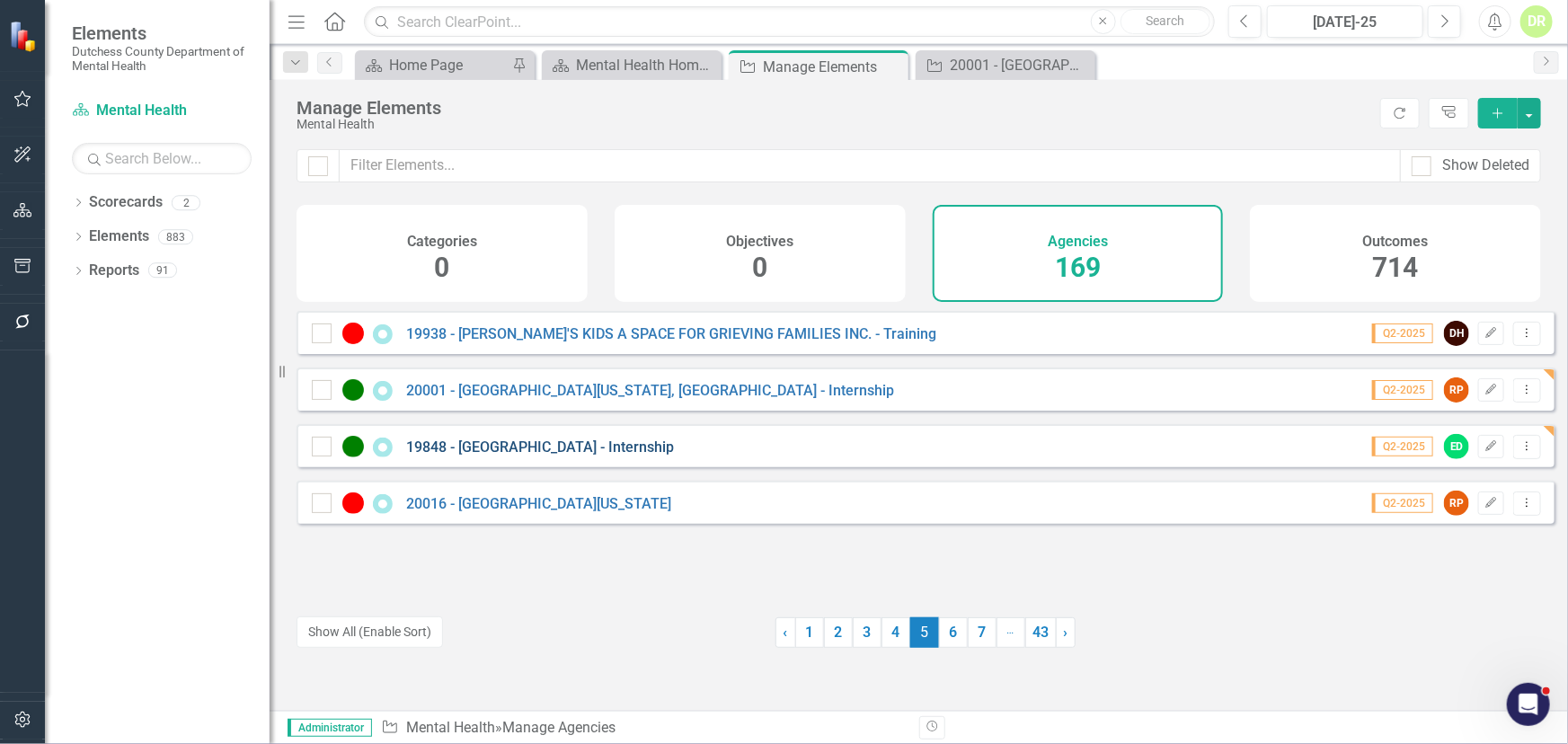
click at [565, 456] on link "19848 - [GEOGRAPHIC_DATA] - Internship" at bounding box center [540, 447] width 267 height 17
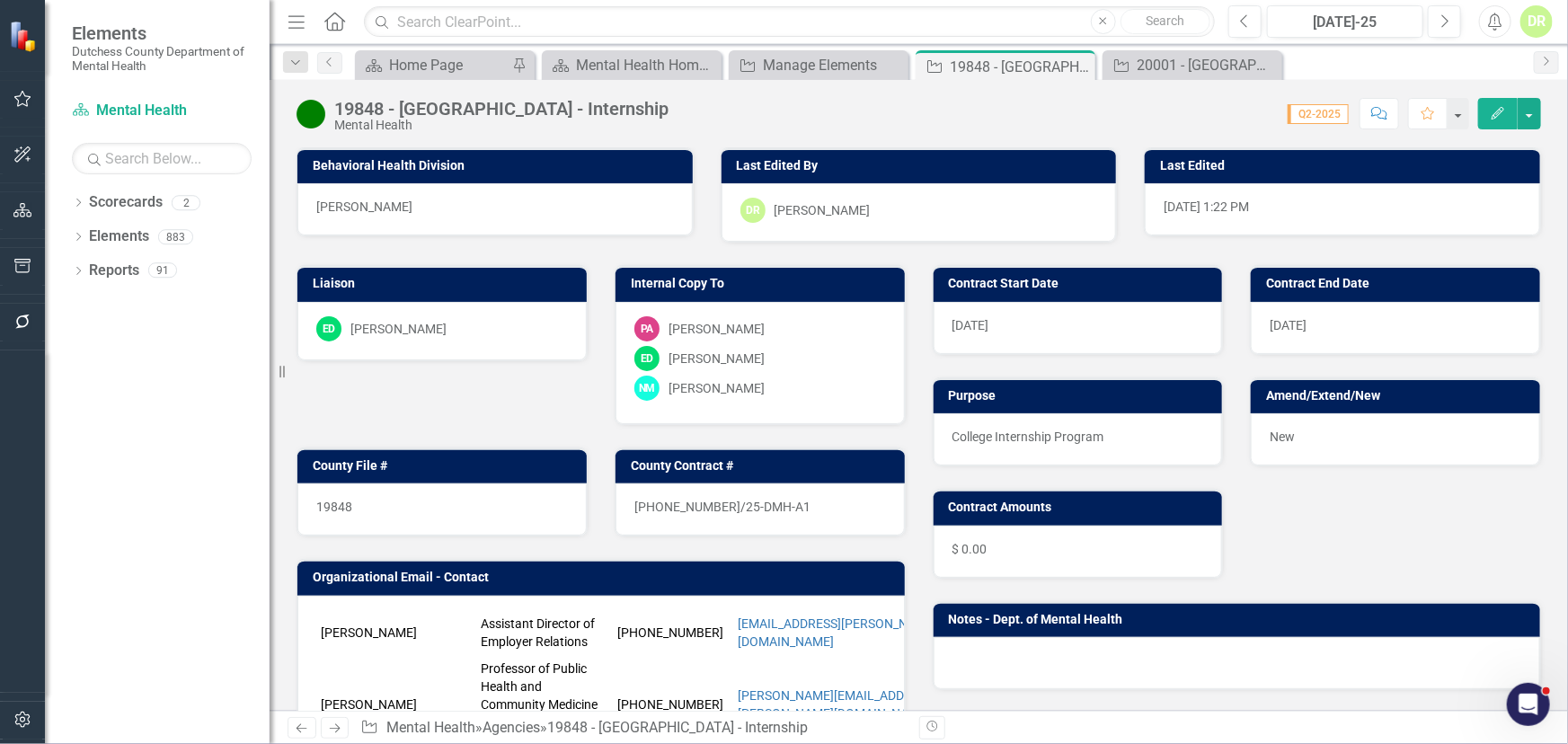
click at [1303, 432] on div "New" at bounding box center [1395, 439] width 289 height 53
click at [1303, 432] on div "New" at bounding box center [1395, 439] width 289 height 53
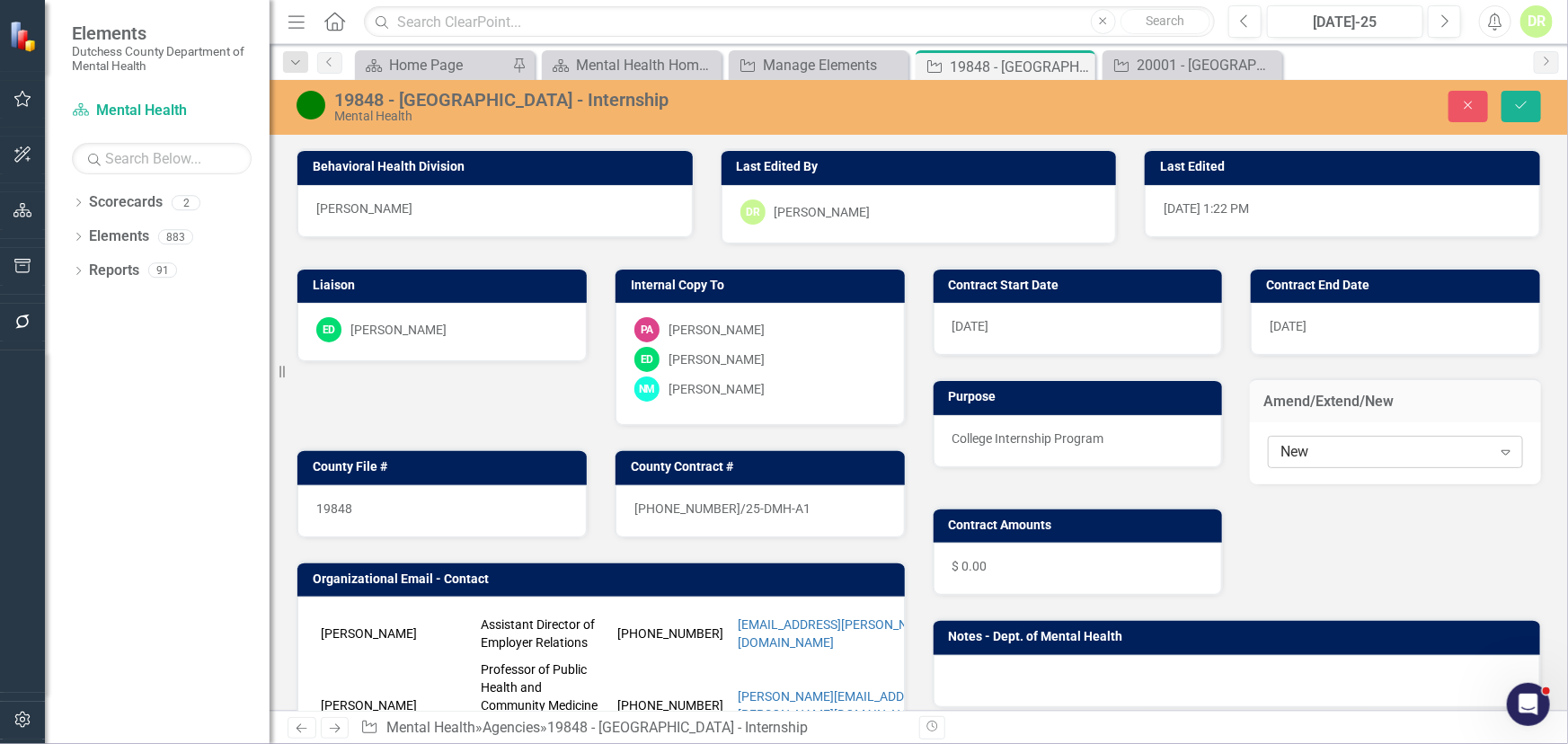
click at [1335, 454] on div "New" at bounding box center [1386, 452] width 210 height 21
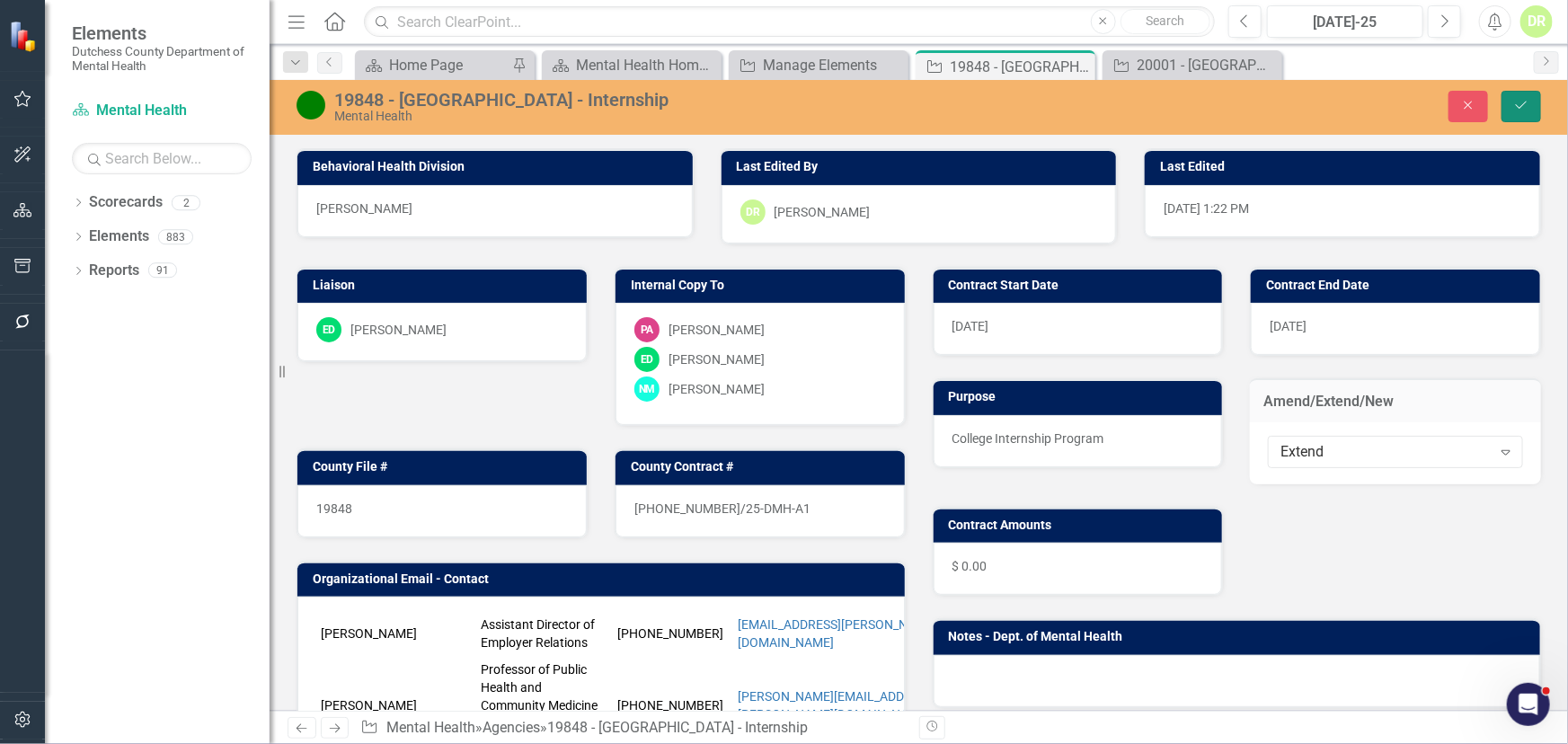
click at [1523, 115] on button "Save" at bounding box center [1521, 106] width 39 height 32
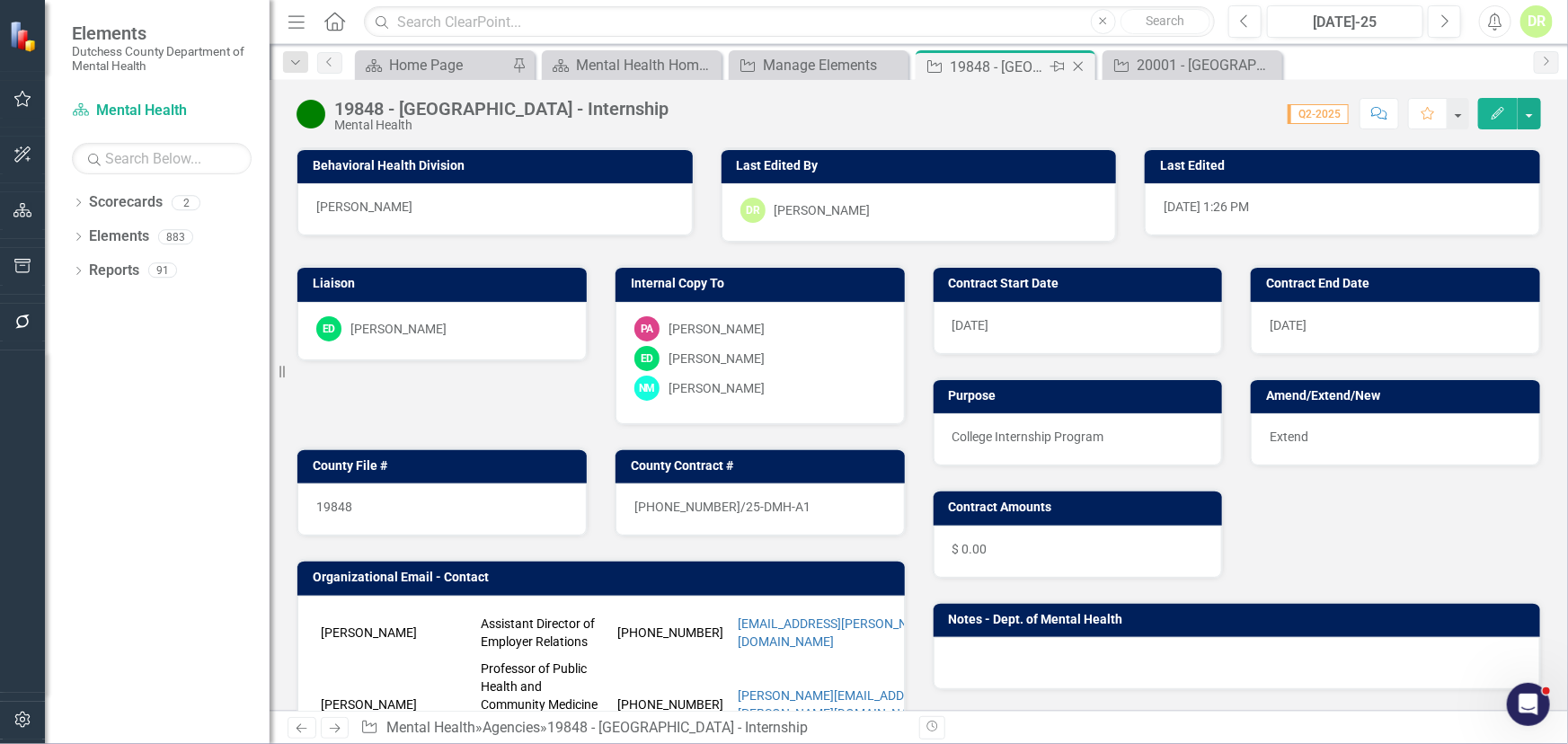
click at [1070, 60] on icon "Close" at bounding box center [1078, 66] width 18 height 14
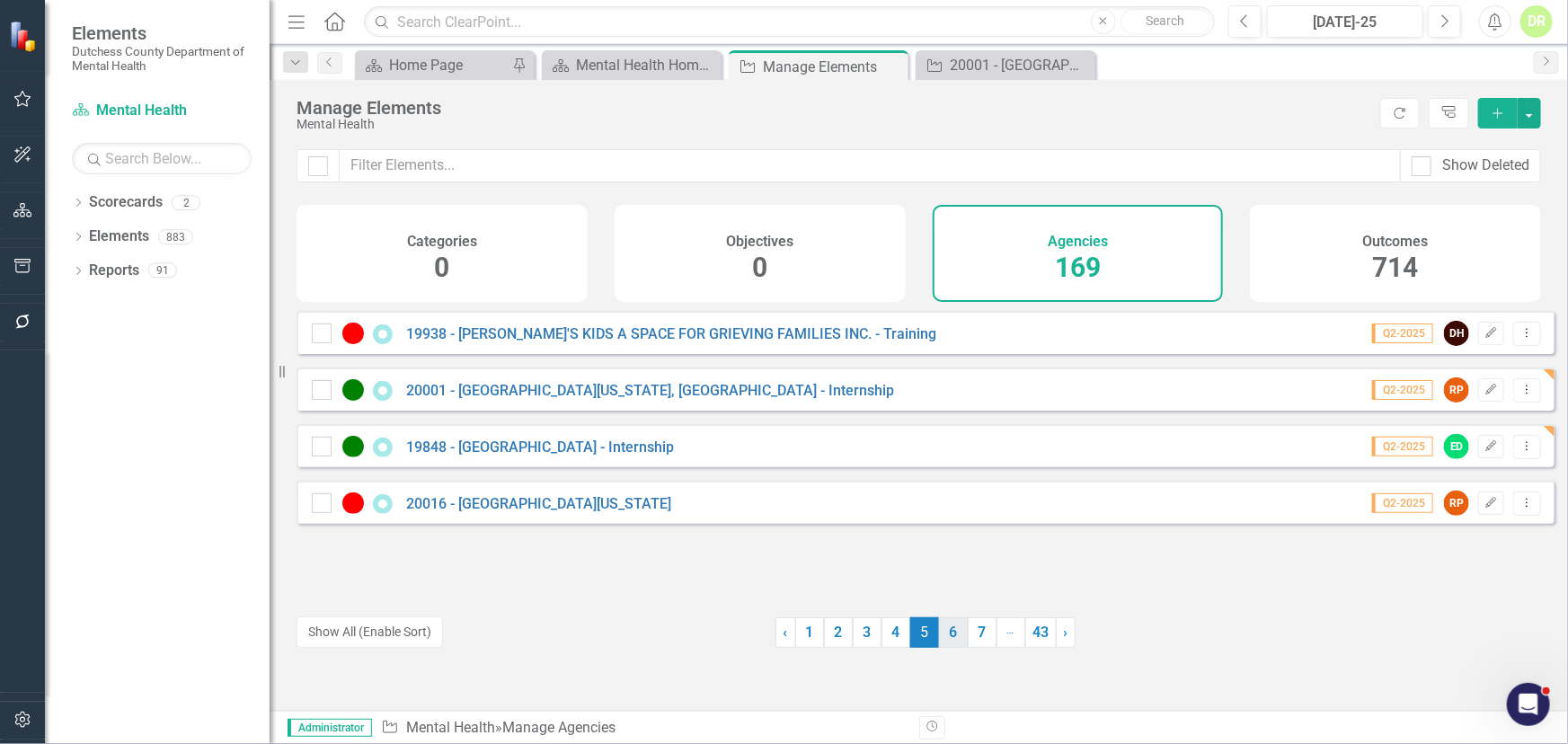
click at [949, 638] on link "6" at bounding box center [953, 633] width 29 height 31
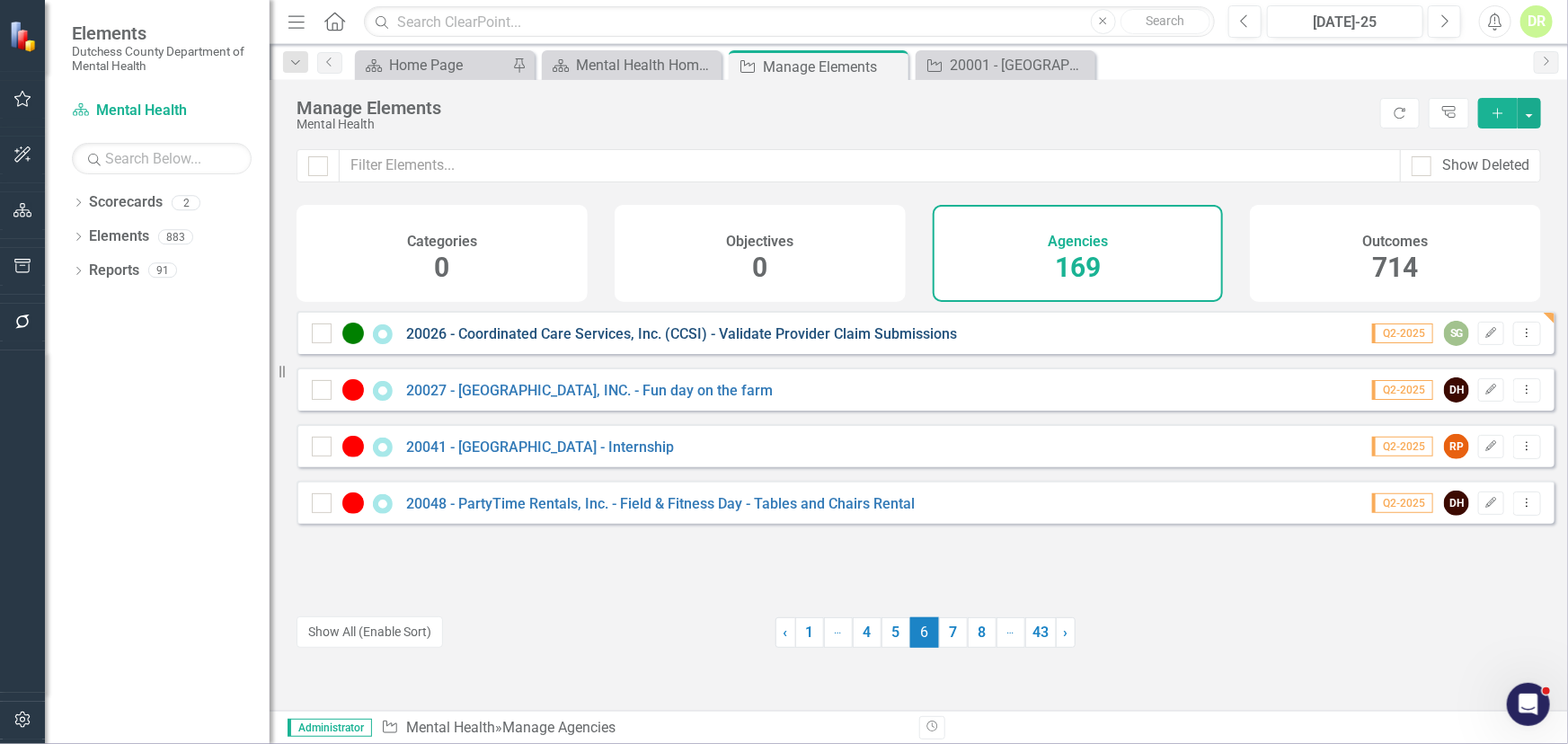
click at [645, 343] on link "20026 - Coordinated Care Services, Inc. (CCSI) - Validate Provider Claim Submis…" at bounding box center [681, 334] width 551 height 17
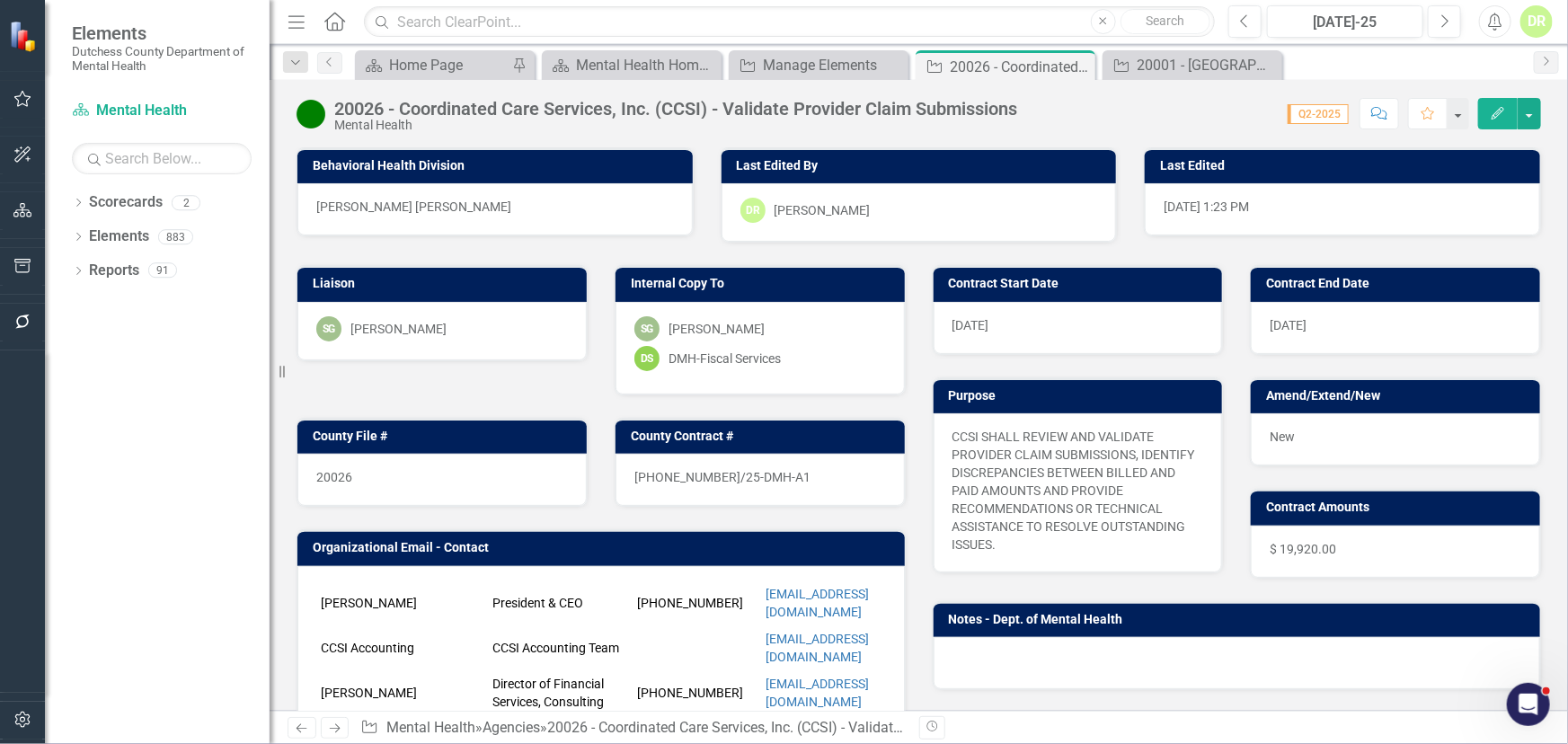
click at [1344, 438] on div "New" at bounding box center [1395, 439] width 289 height 53
click at [1344, 437] on div "New" at bounding box center [1395, 439] width 289 height 53
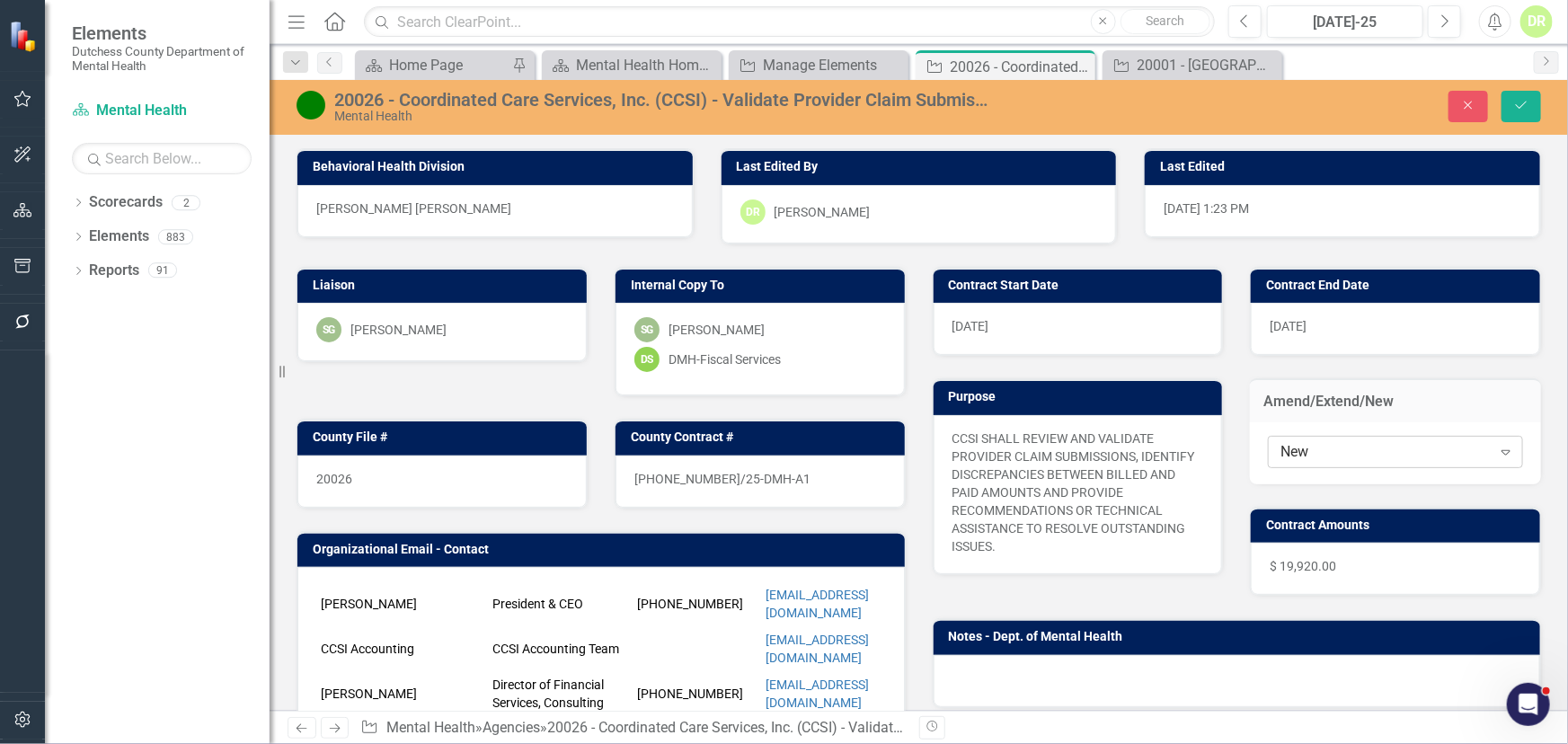
click at [1367, 443] on div "New" at bounding box center [1386, 452] width 210 height 21
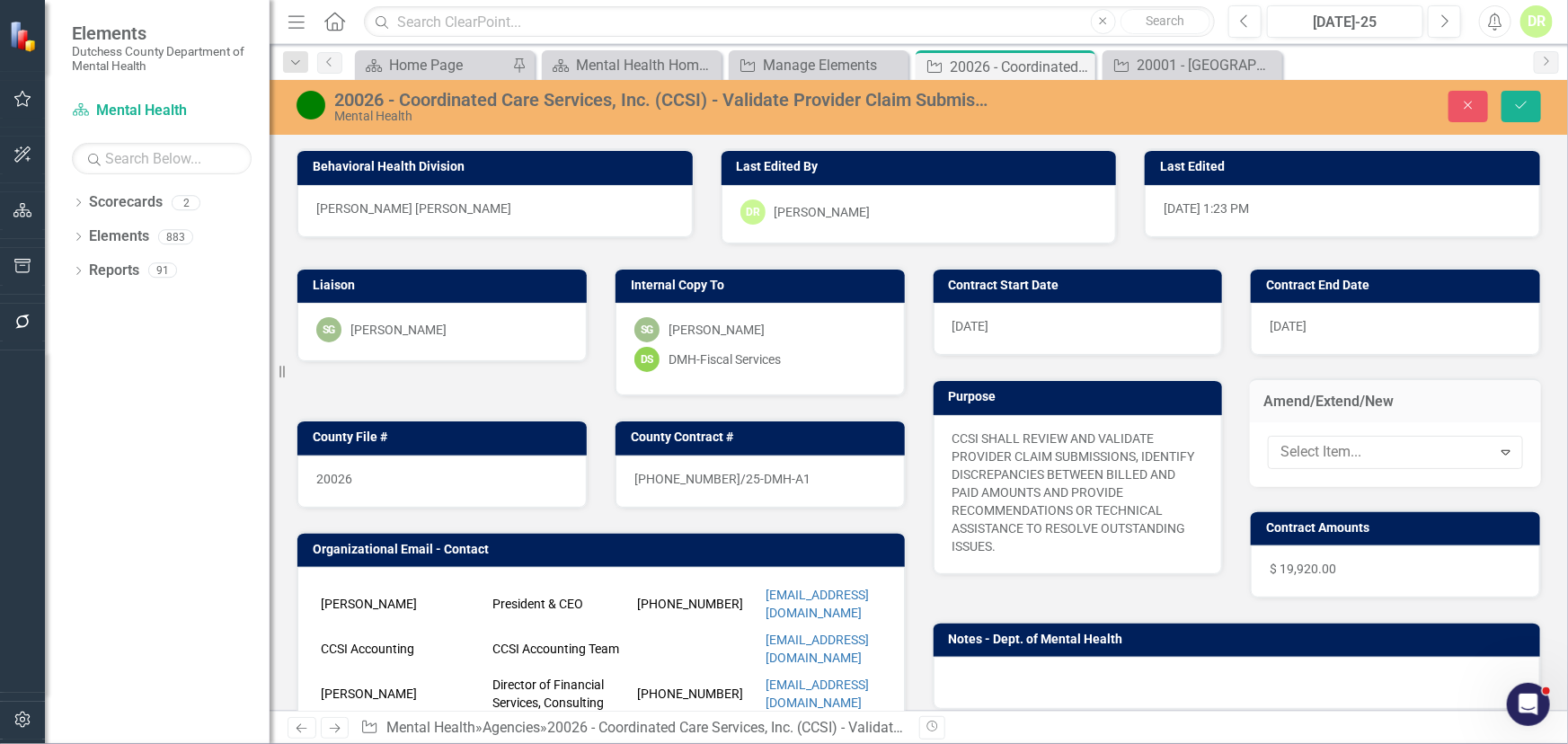
drag, startPoint x: 1314, startPoint y: 538, endPoint x: 1345, endPoint y: 351, distance: 189.6
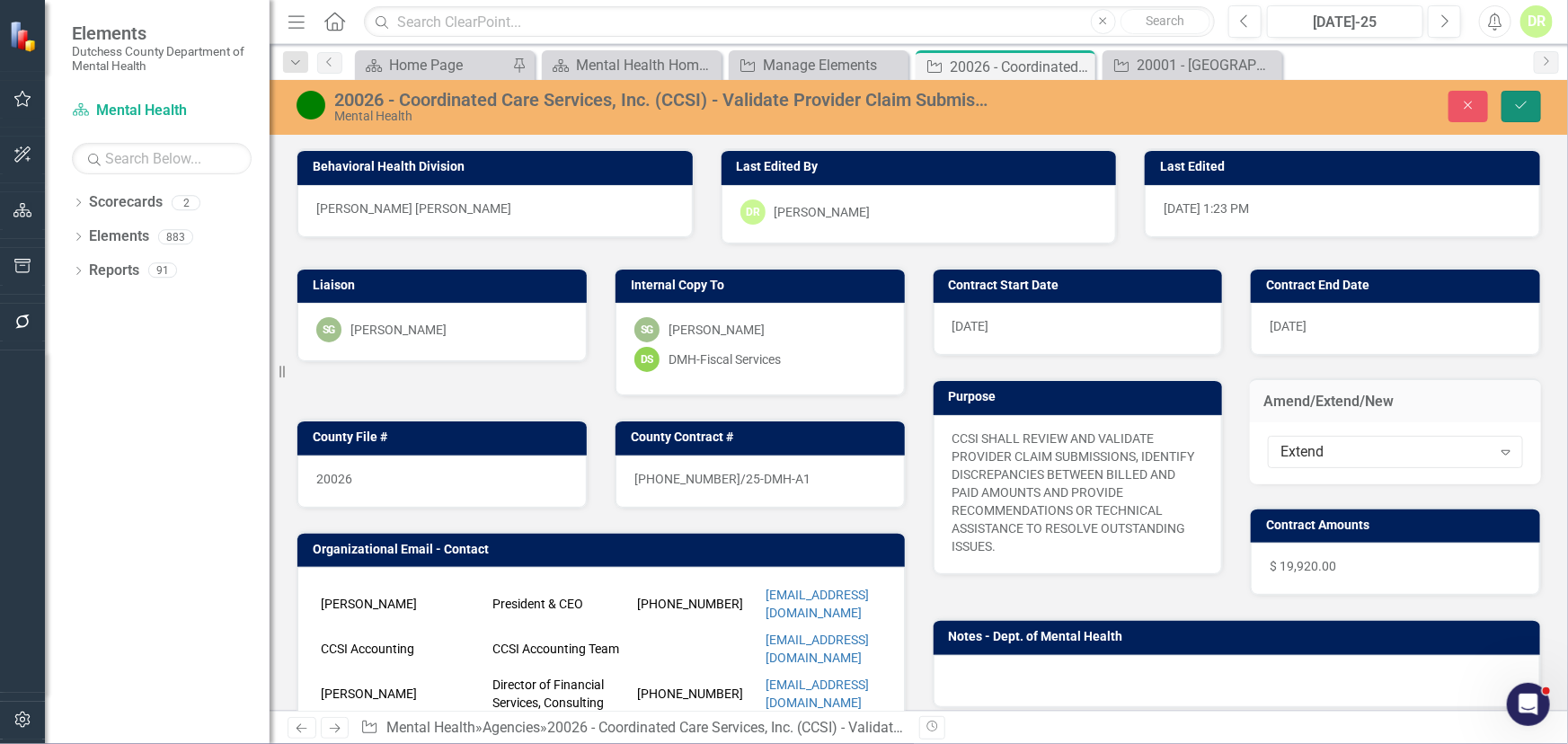
click at [1522, 94] on button "Save" at bounding box center [1521, 106] width 39 height 32
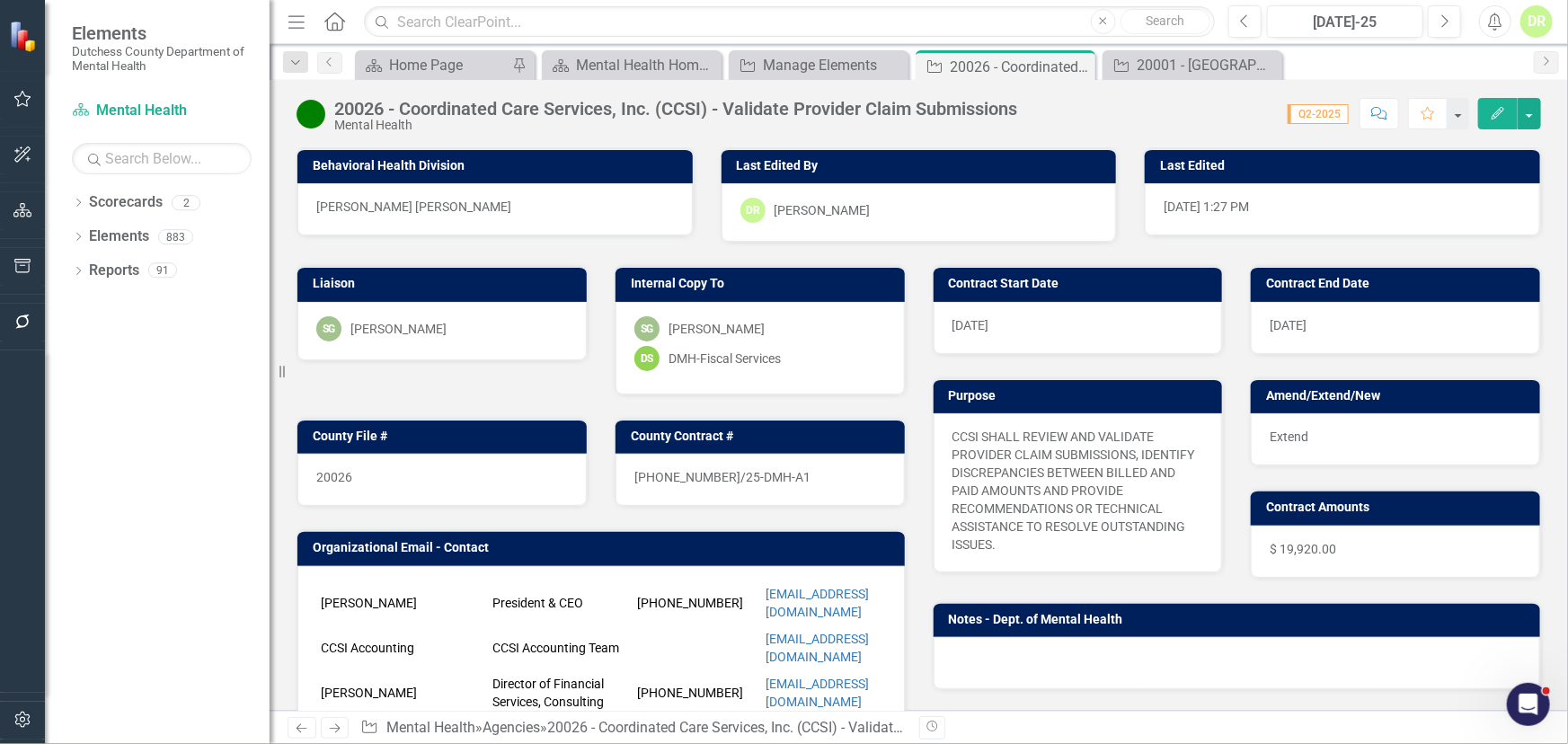
drag, startPoint x: 1079, startPoint y: 63, endPoint x: 1199, endPoint y: 64, distance: 120.0
click at [0, 0] on icon "Close" at bounding box center [0, 0] width 0 height 0
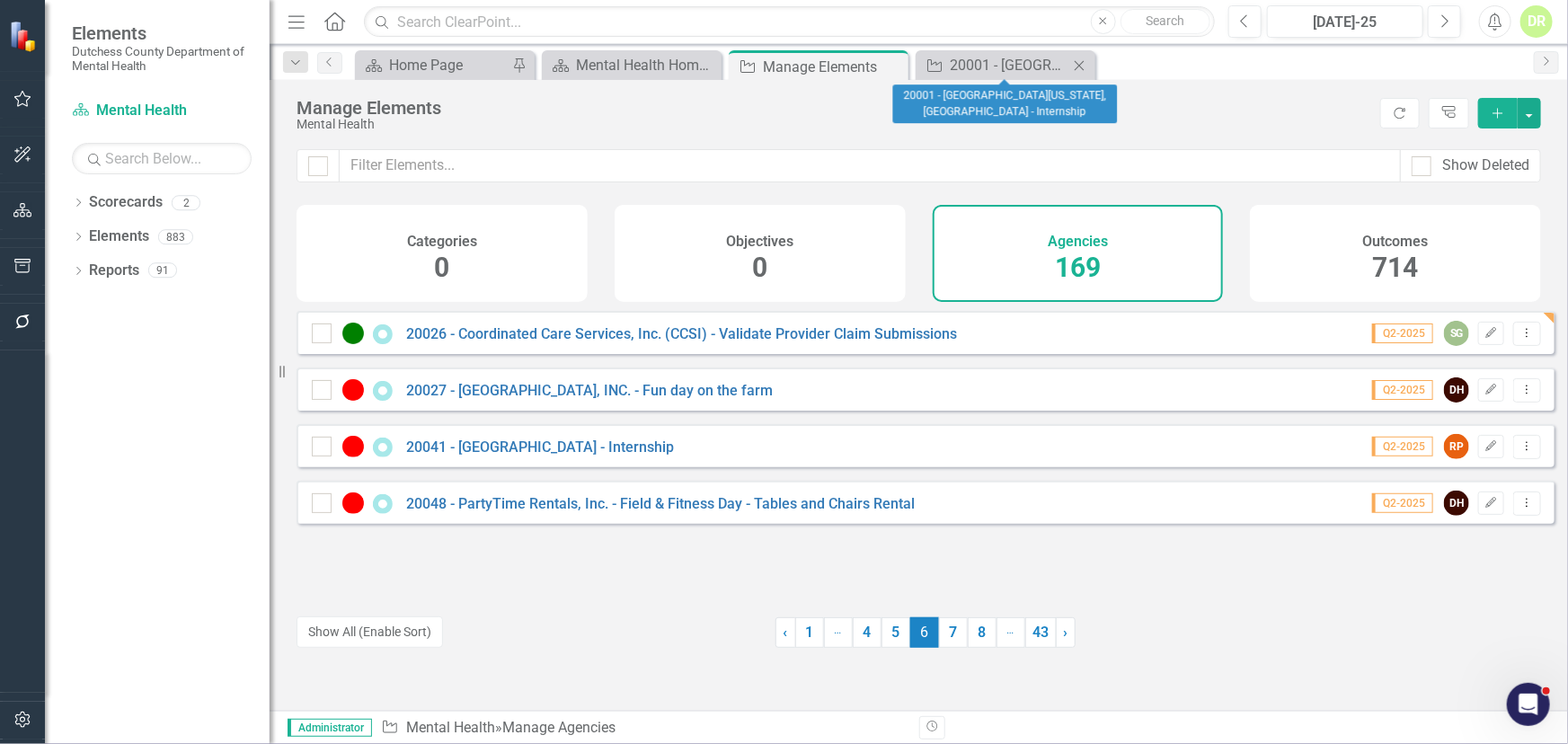
click at [1082, 64] on icon "Close" at bounding box center [1079, 65] width 18 height 14
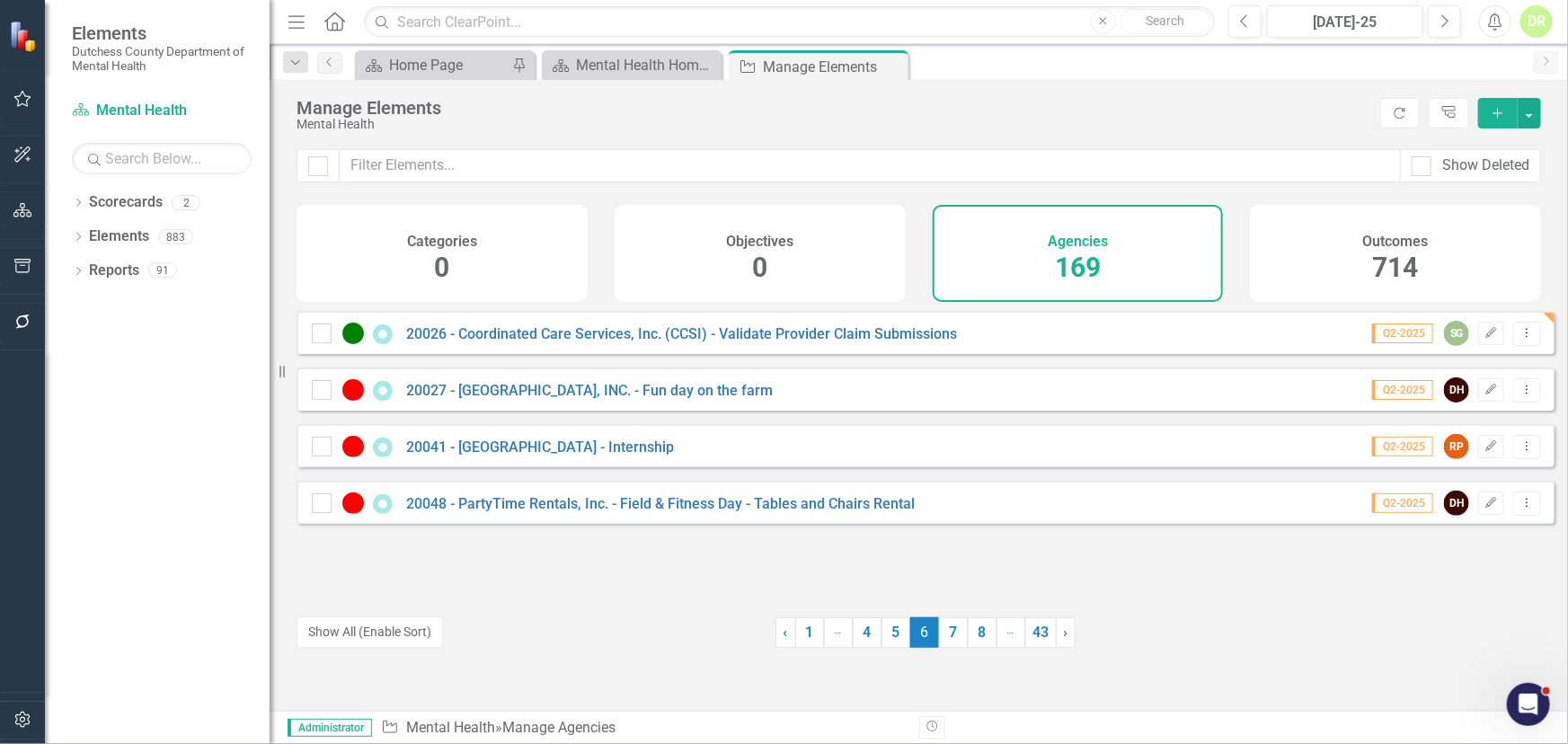
drag, startPoint x: 943, startPoint y: 633, endPoint x: 859, endPoint y: 614, distance: 86.1
click at [943, 633] on link "7" at bounding box center [953, 633] width 29 height 31
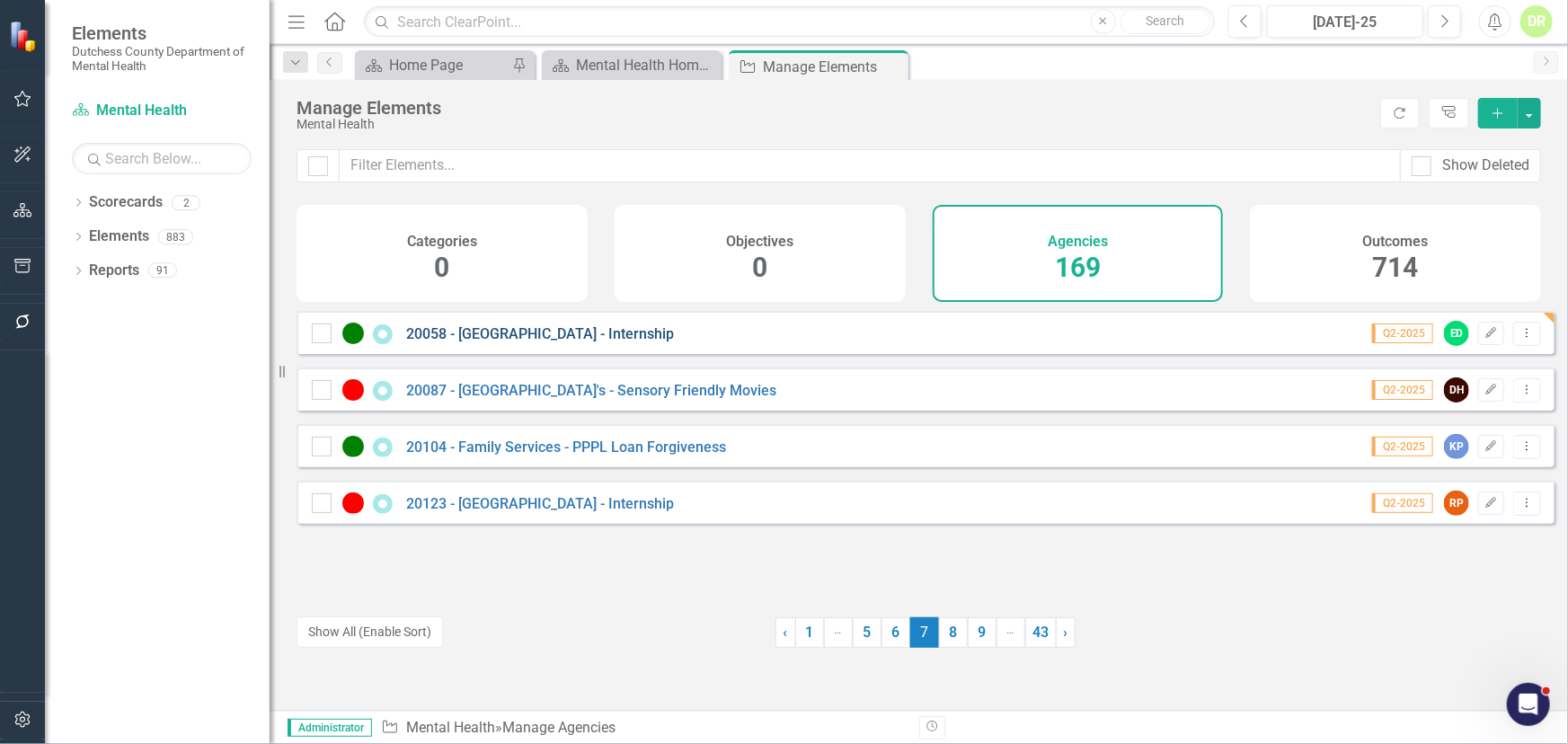
click at [573, 343] on link "20058 - [GEOGRAPHIC_DATA] - Internship" at bounding box center [540, 334] width 267 height 17
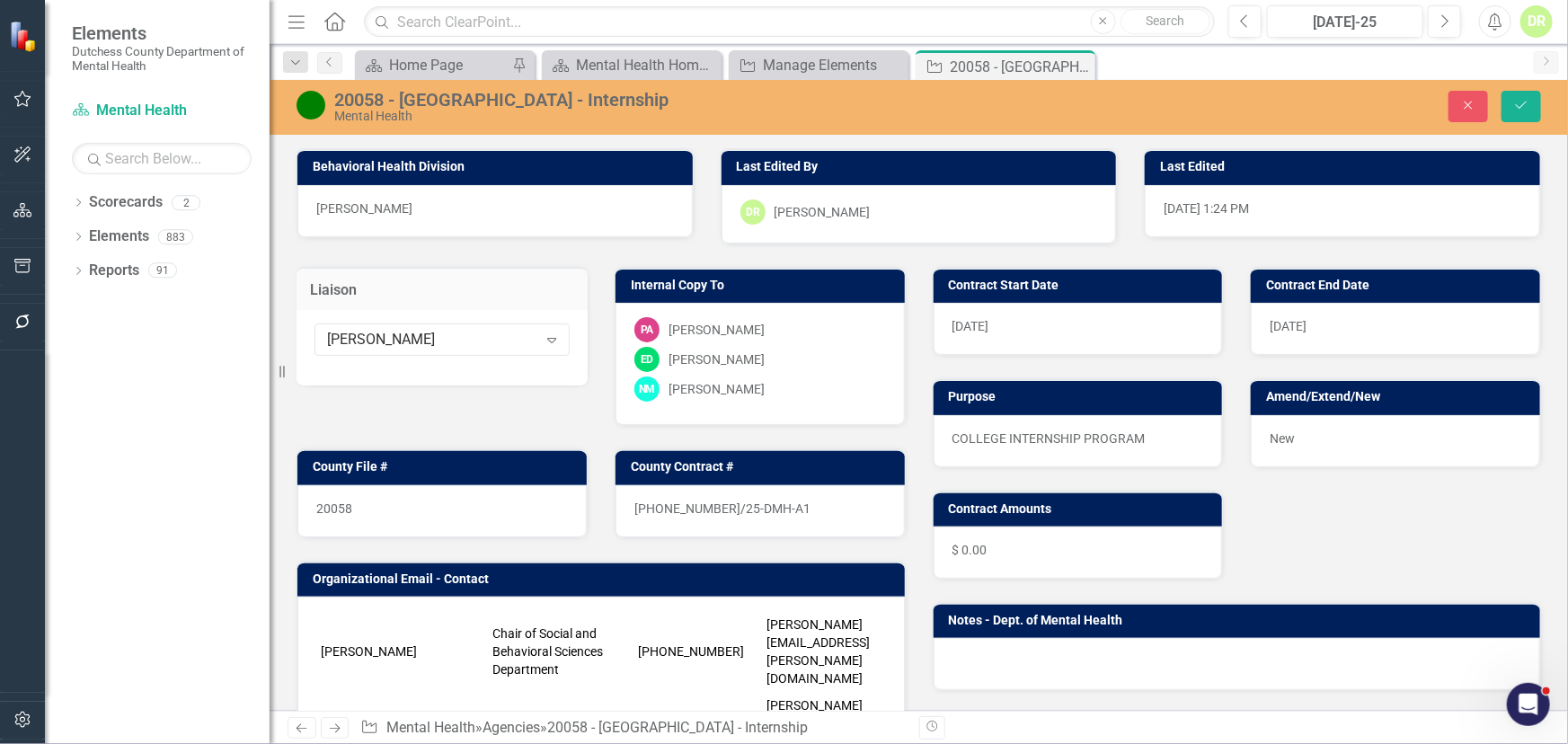
click at [1285, 433] on div "New" at bounding box center [1395, 441] width 289 height 53
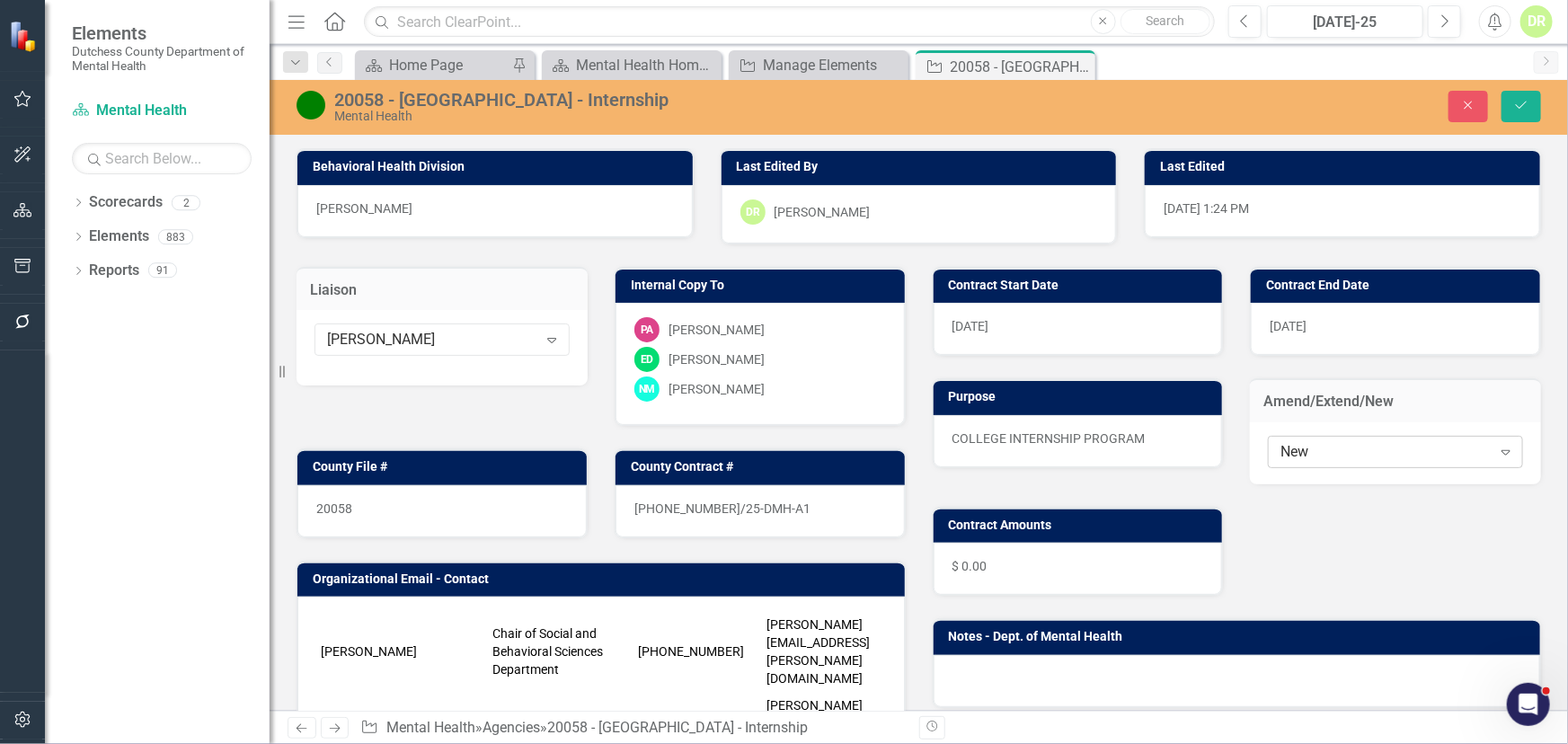
click at [1309, 450] on div "New" at bounding box center [1386, 452] width 210 height 21
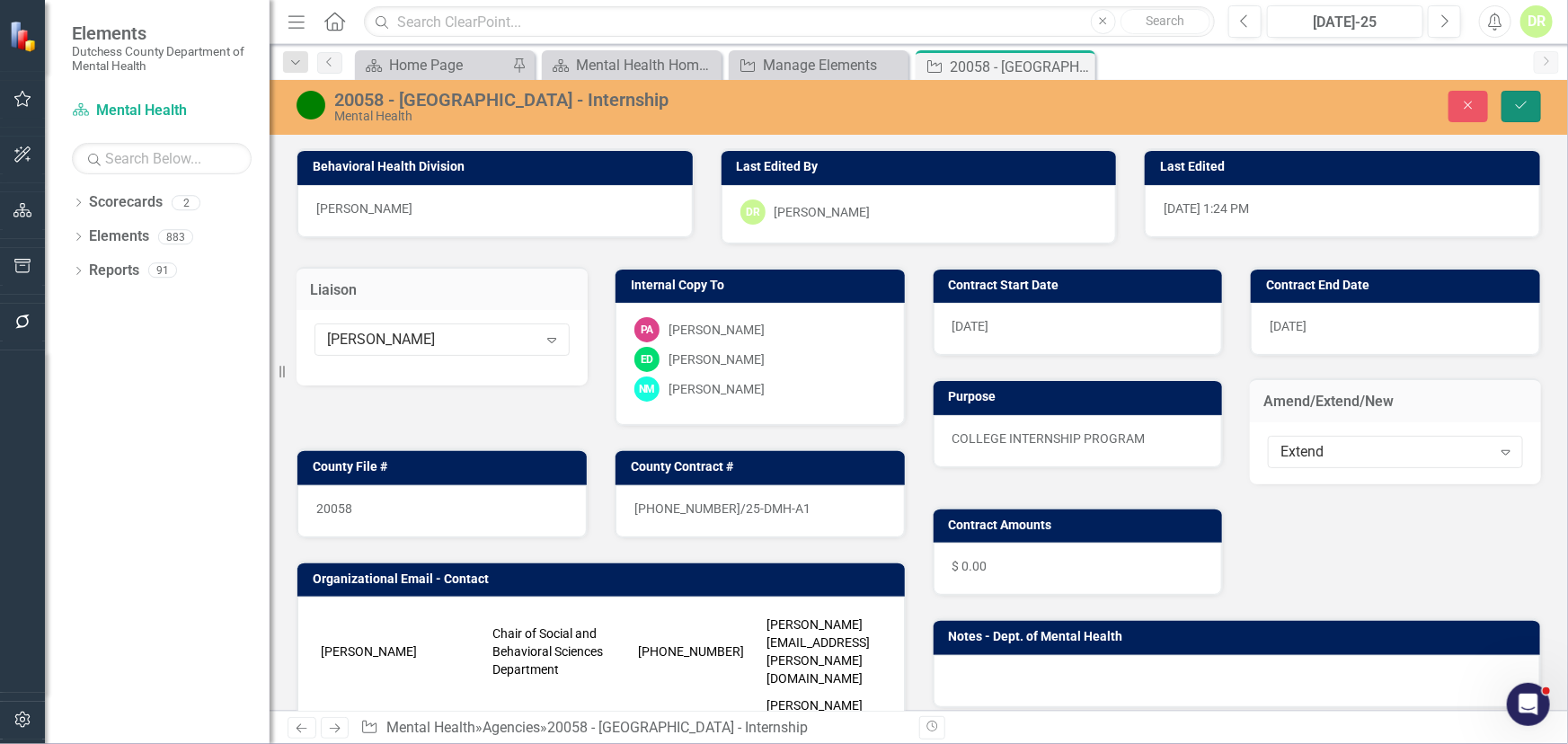
click at [1518, 99] on icon "Save" at bounding box center [1521, 105] width 16 height 12
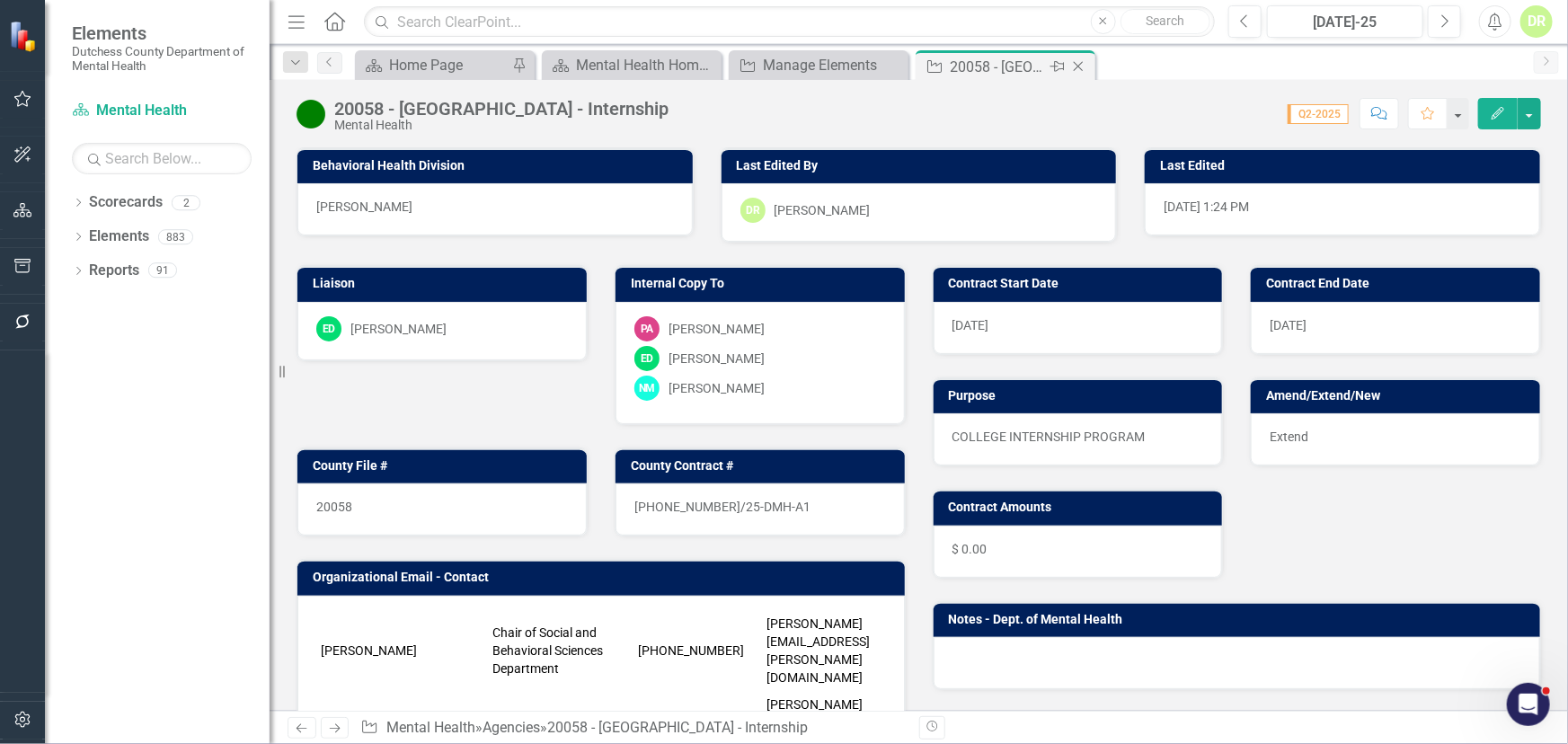
click at [1077, 63] on icon "Close" at bounding box center [1078, 66] width 18 height 14
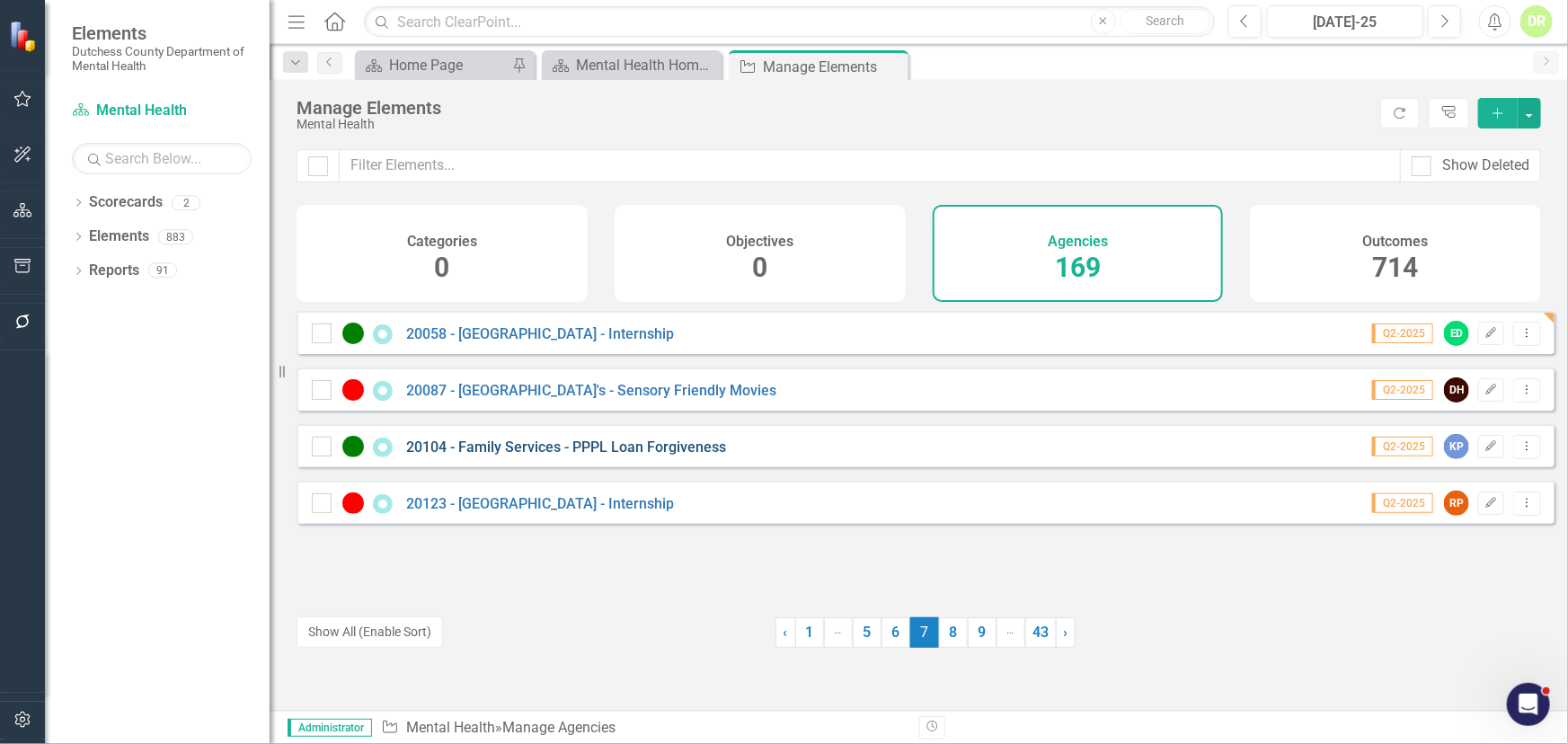
click at [568, 456] on link "20104 - Family Services - PPPL Loan Forgiveness" at bounding box center [565, 447] width 320 height 17
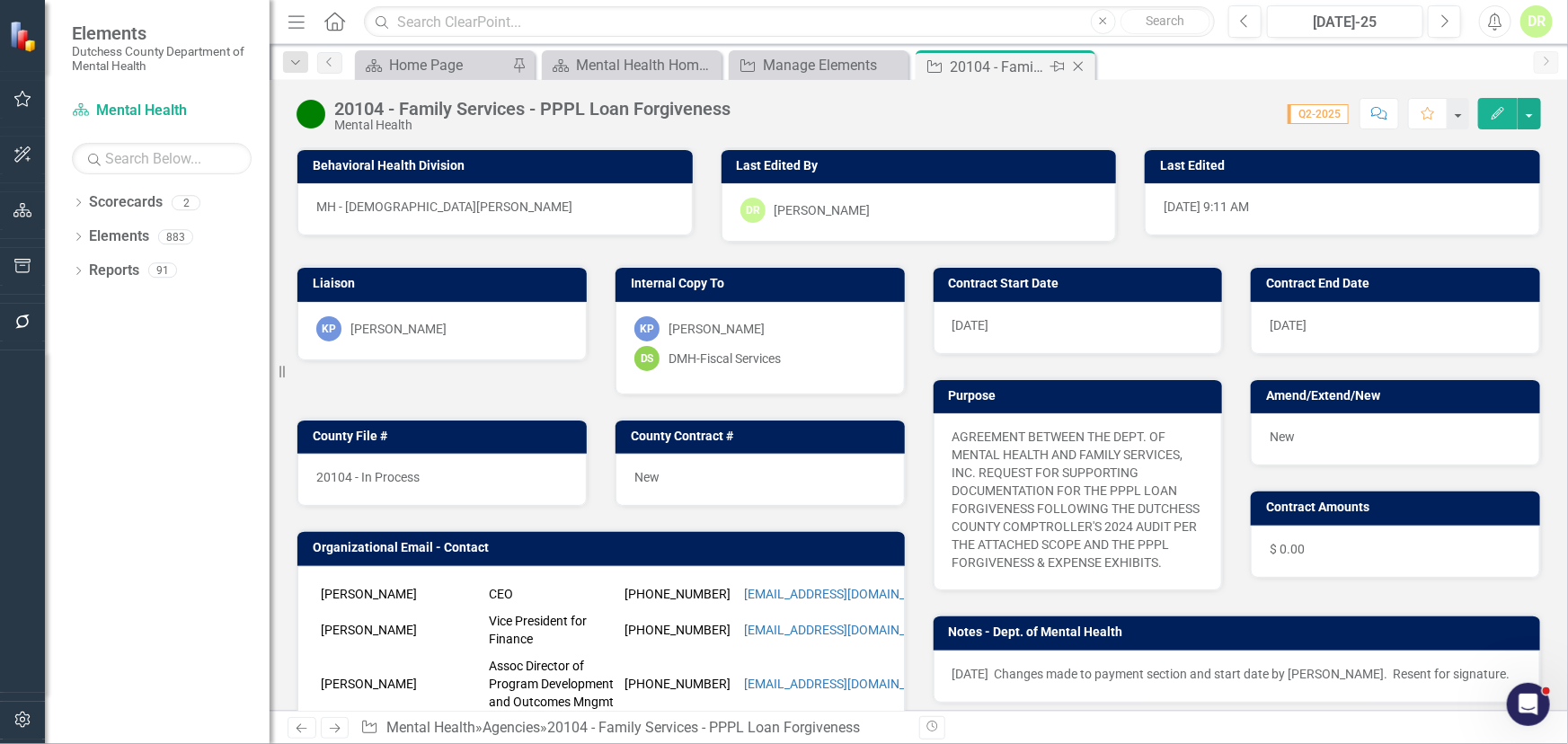
click at [1079, 63] on icon "Close" at bounding box center [1078, 66] width 18 height 14
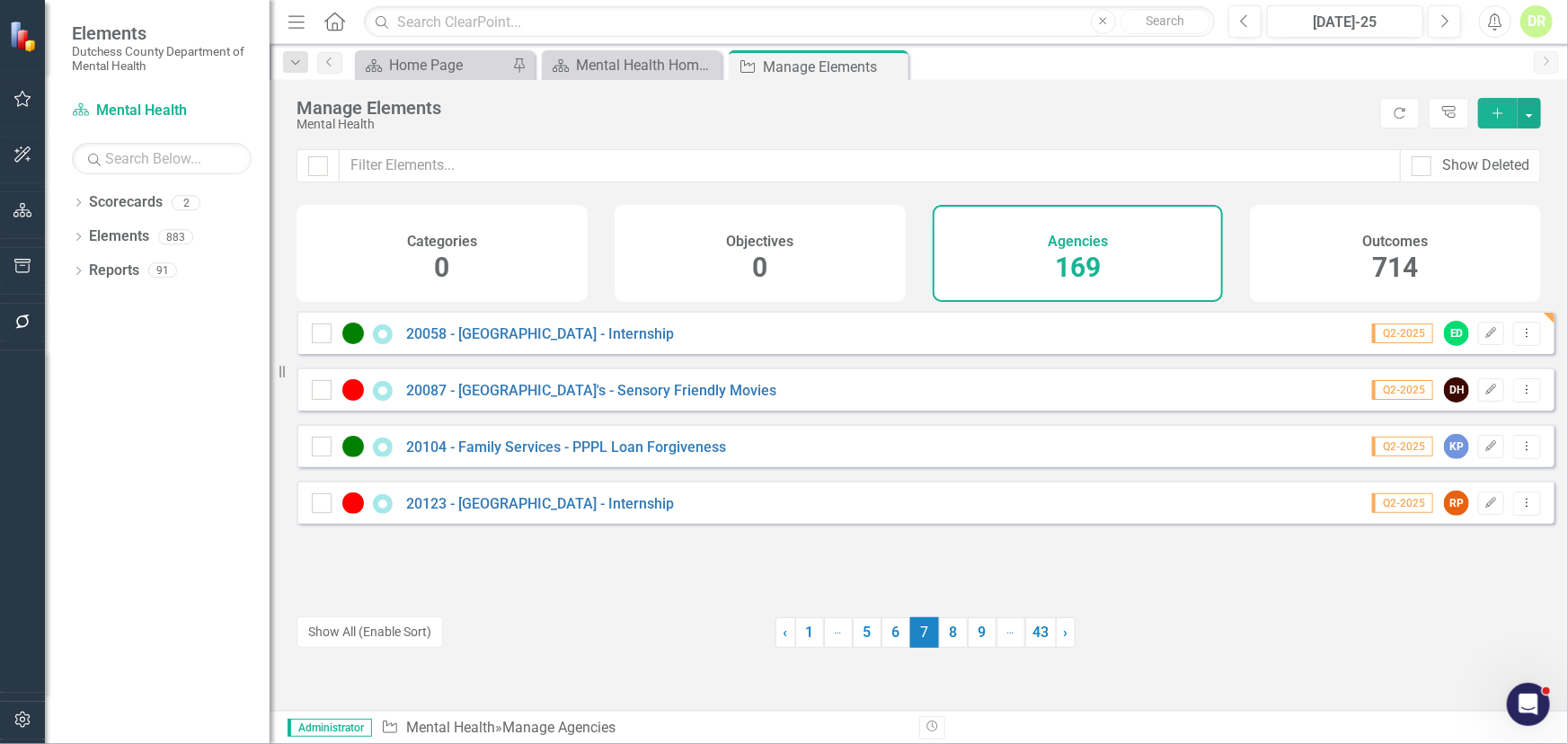
click at [660, 504] on div "20123 - [GEOGRAPHIC_DATA] - Internship" at bounding box center [499, 503] width 375 height 22
click at [578, 512] on link "20123 - [GEOGRAPHIC_DATA] - Internship" at bounding box center [540, 504] width 267 height 17
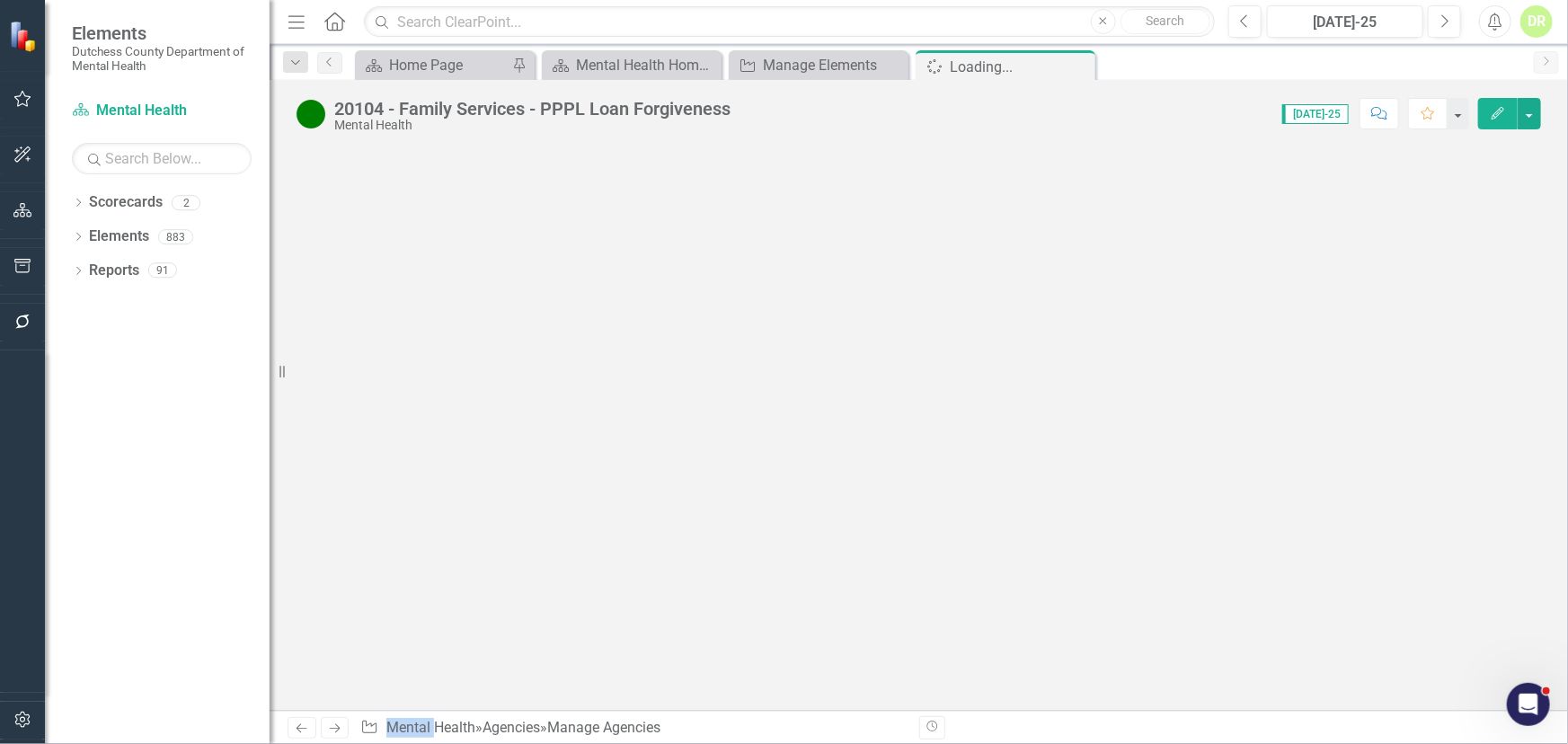
click at [578, 519] on div at bounding box center [919, 429] width 1299 height 563
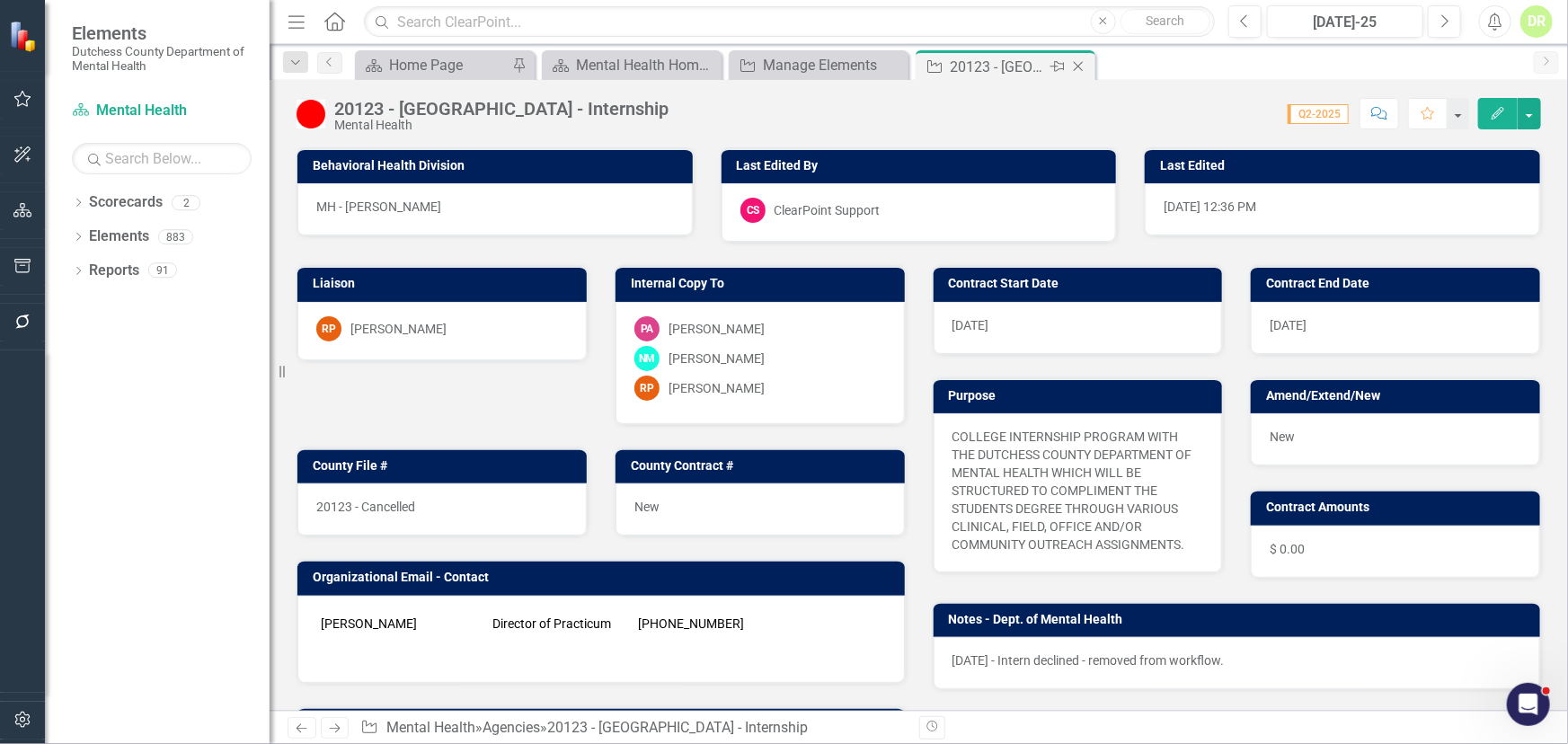
click at [1076, 56] on div "Close" at bounding box center [1080, 67] width 23 height 23
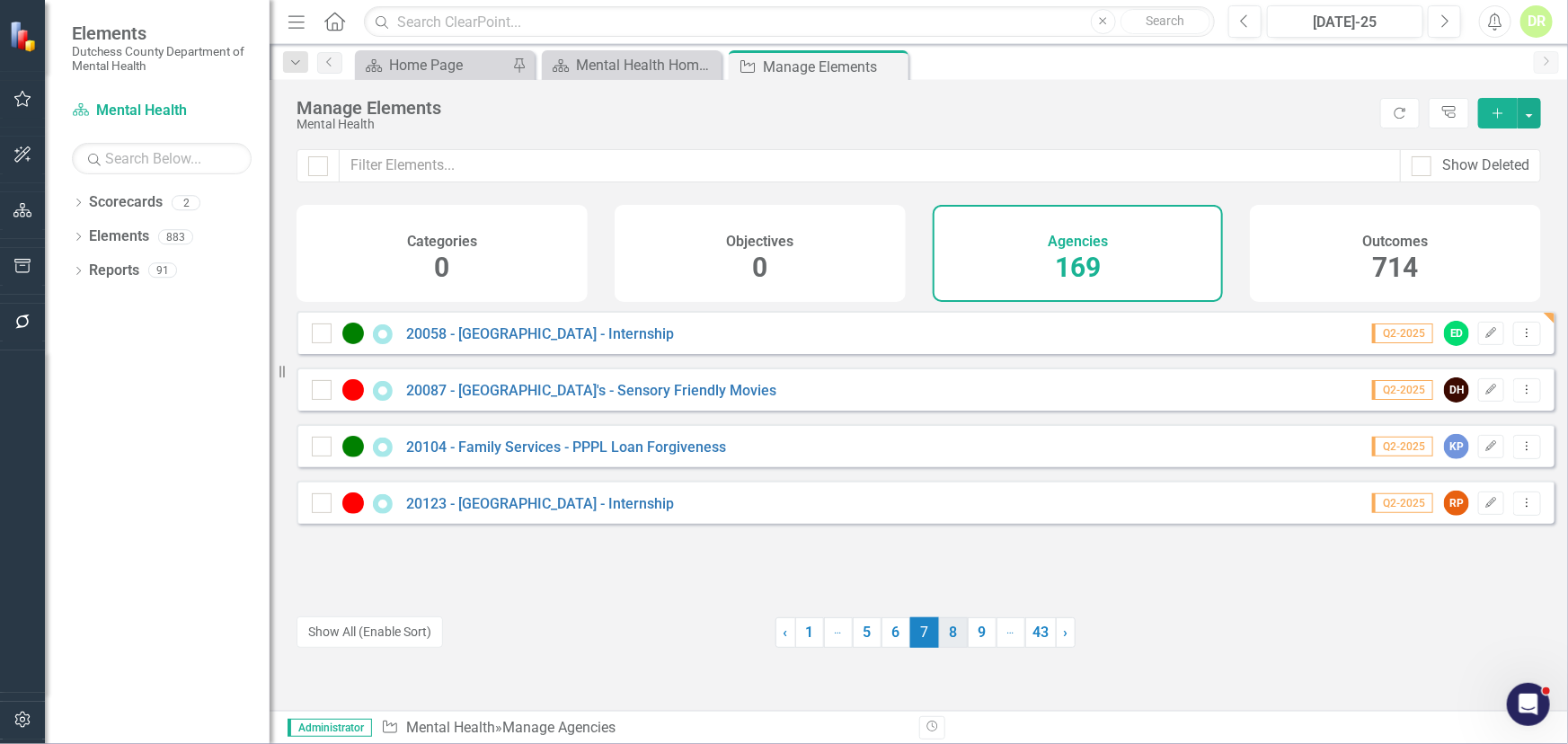
click at [944, 637] on link "8" at bounding box center [953, 633] width 29 height 31
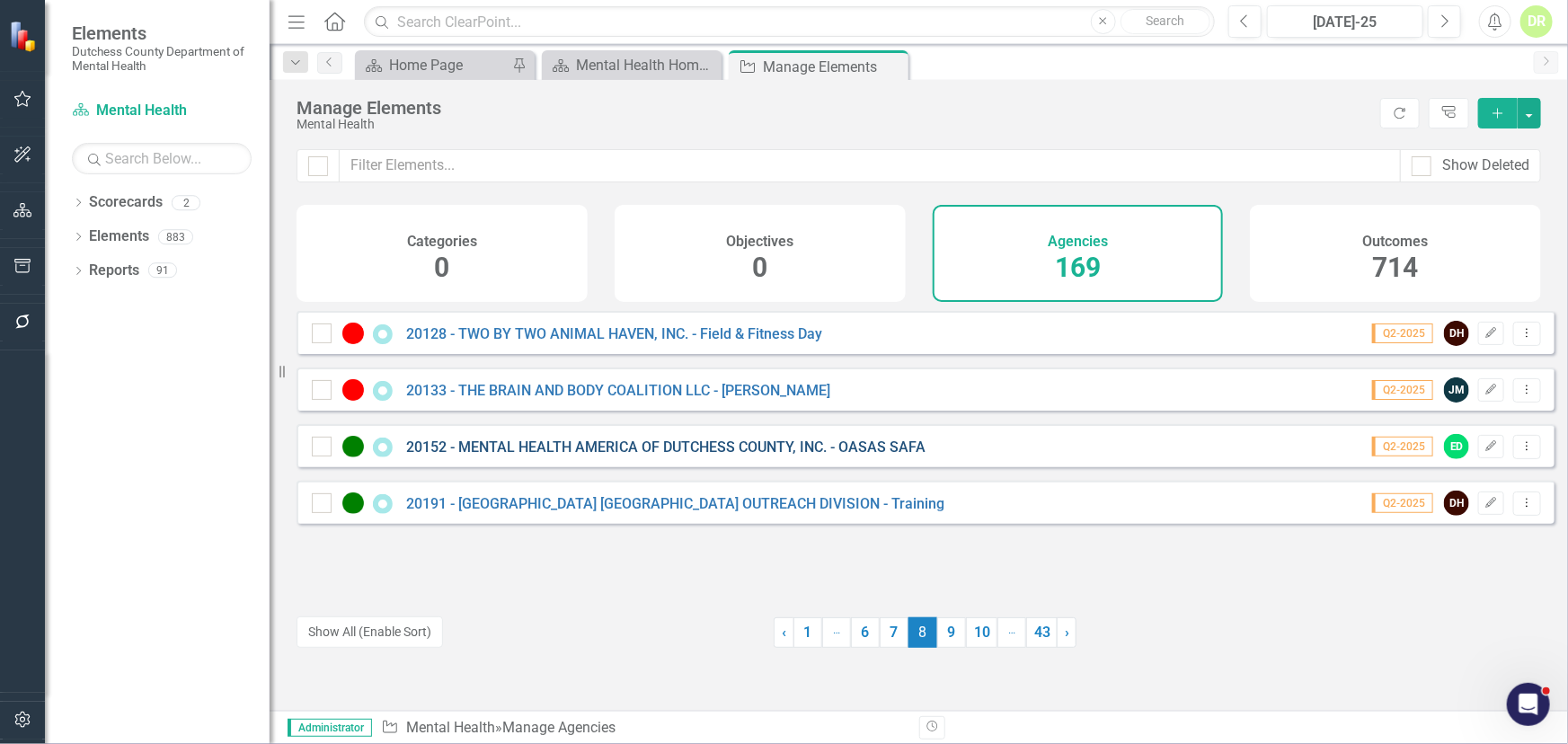
click at [631, 456] on link "20152 - MENTAL HEALTH AMERICA OF DUTCHESS COUNTY, INC. - OASAS SAFA" at bounding box center [666, 447] width 519 height 17
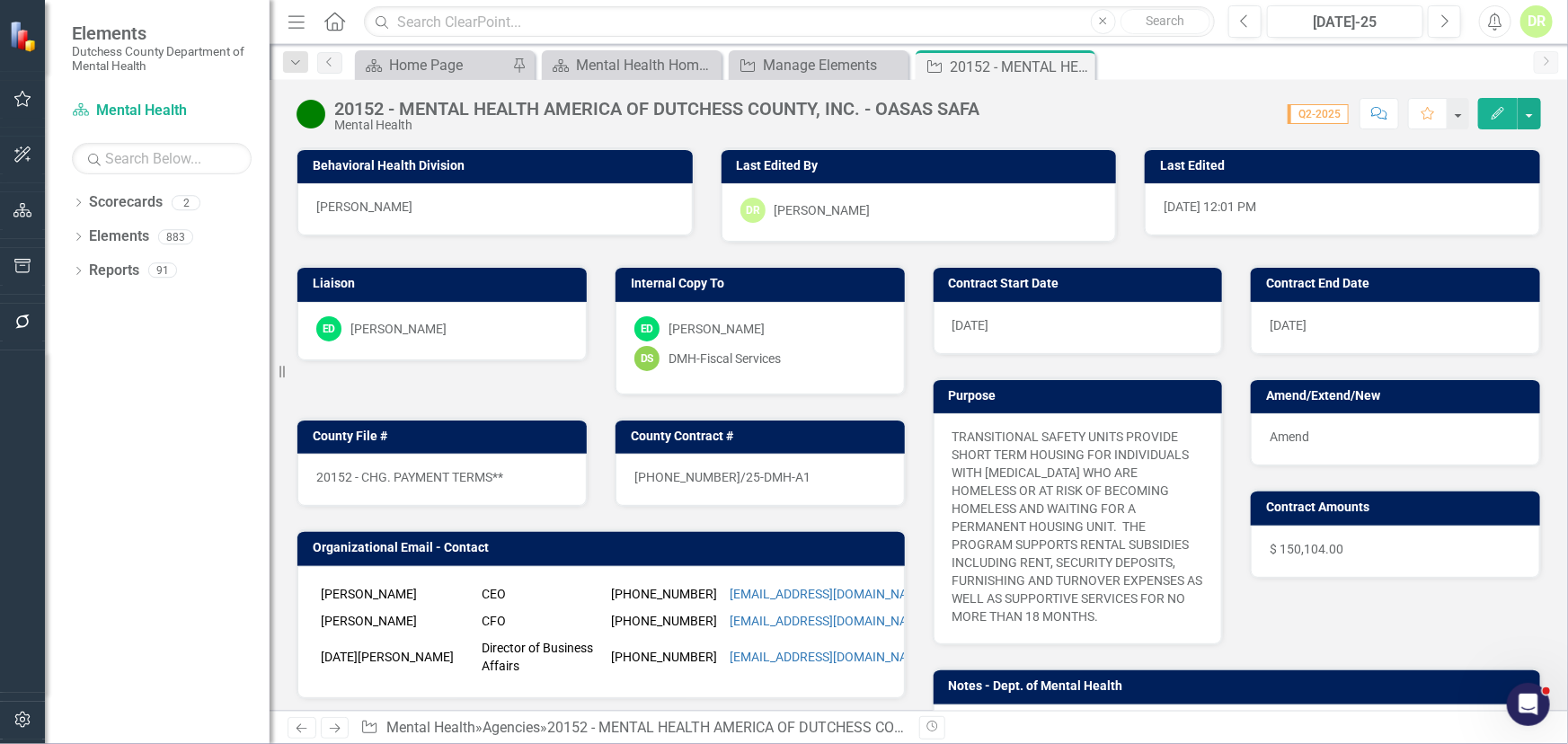
click at [768, 476] on div "25-0271-12/25-DMH-A1" at bounding box center [760, 479] width 289 height 53
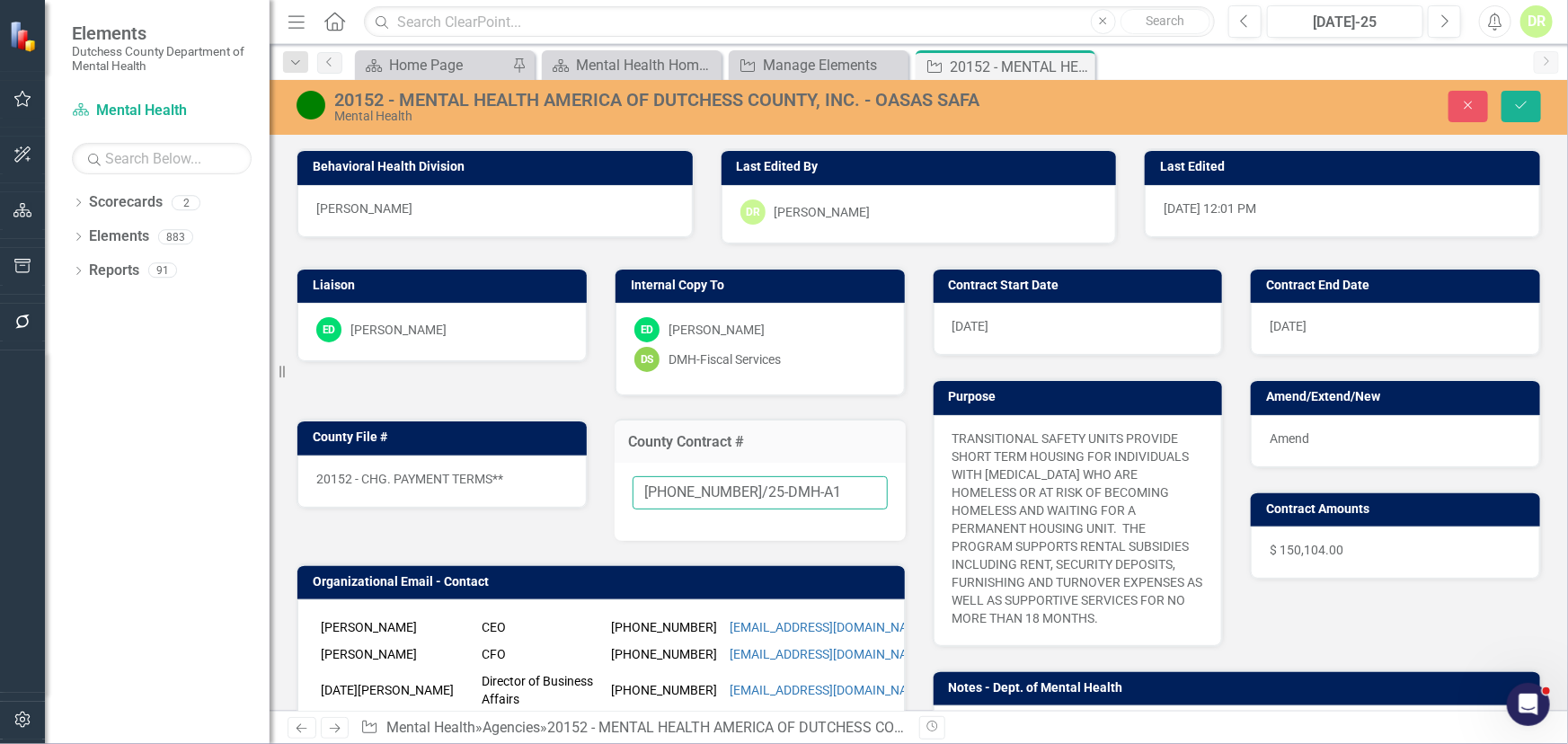
click at [799, 486] on input "25-0271-12/25-DMH-A1" at bounding box center [760, 493] width 255 height 33
type input "25-0271-12/25-DMH-A2"
click at [1324, 431] on div "Amend" at bounding box center [1395, 441] width 289 height 53
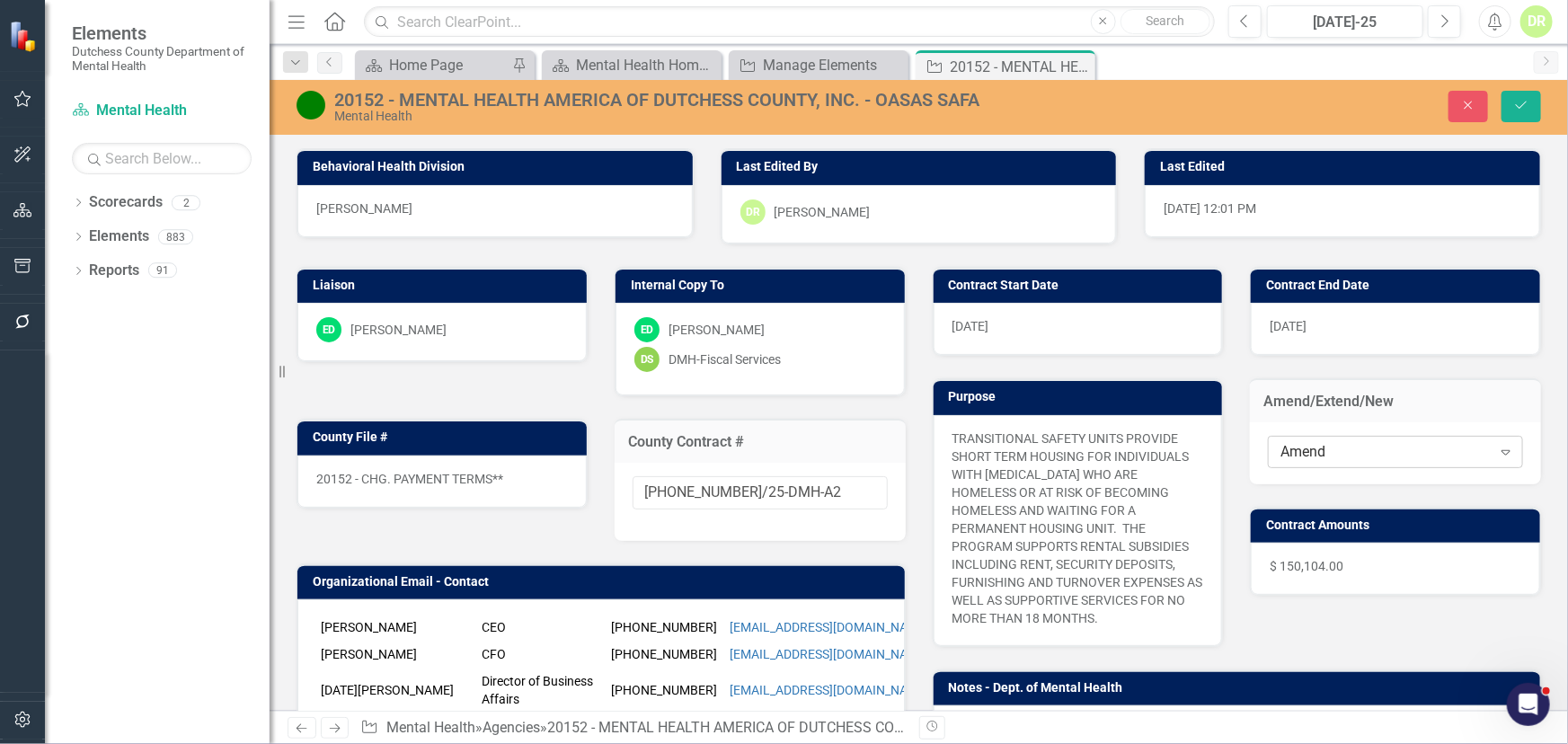
click at [1326, 445] on div "Amend" at bounding box center [1386, 452] width 210 height 21
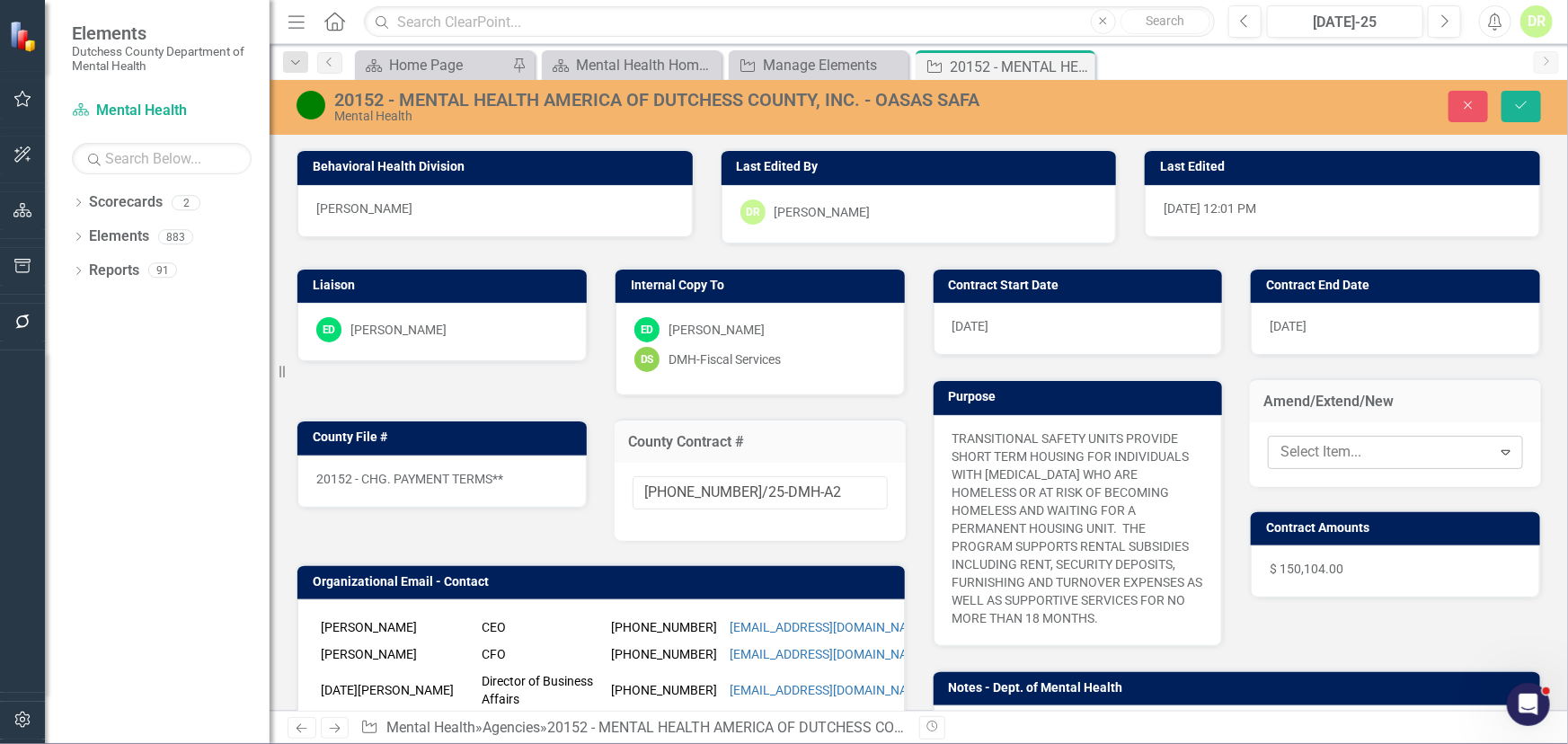
type input "e"
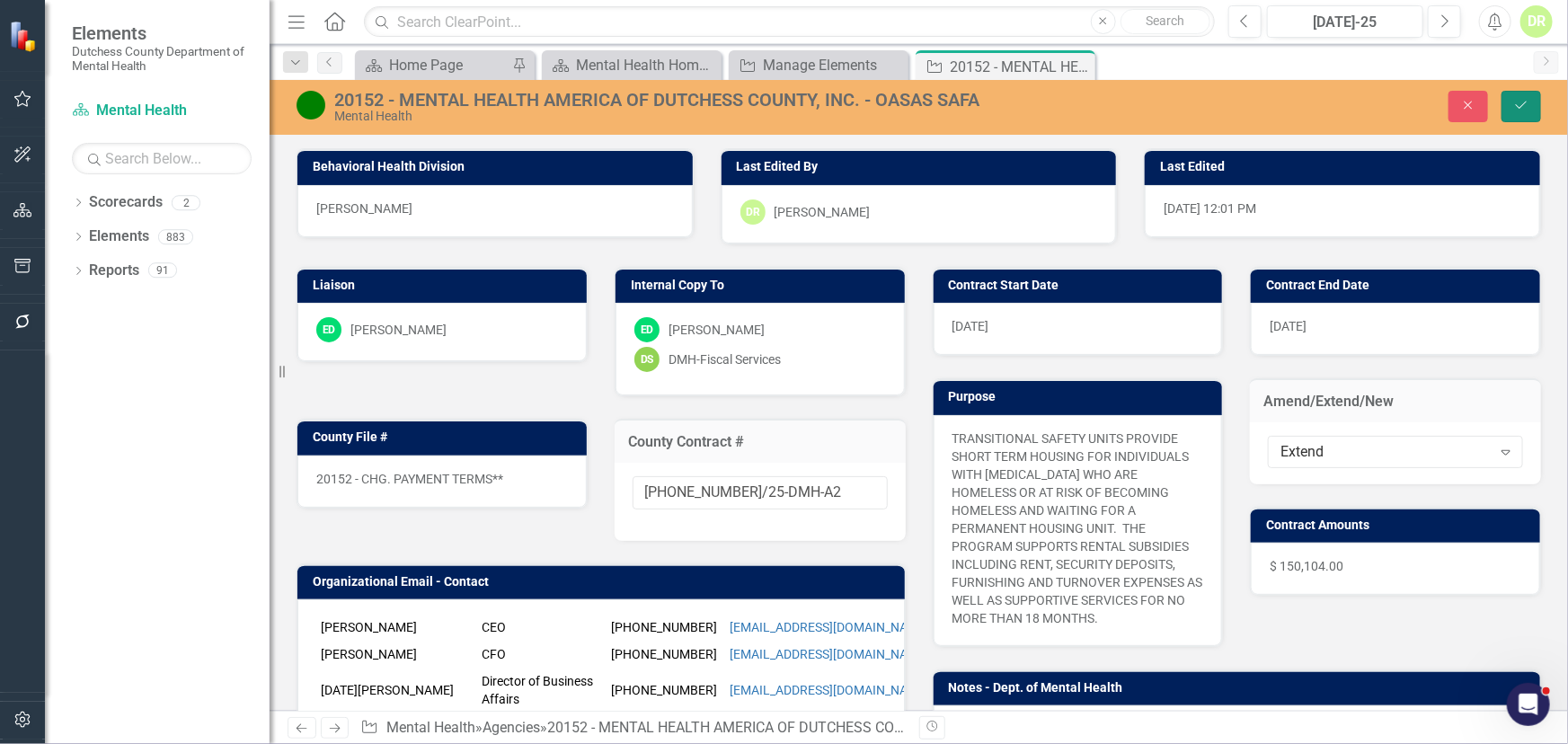
click at [1518, 101] on icon "Save" at bounding box center [1521, 105] width 16 height 12
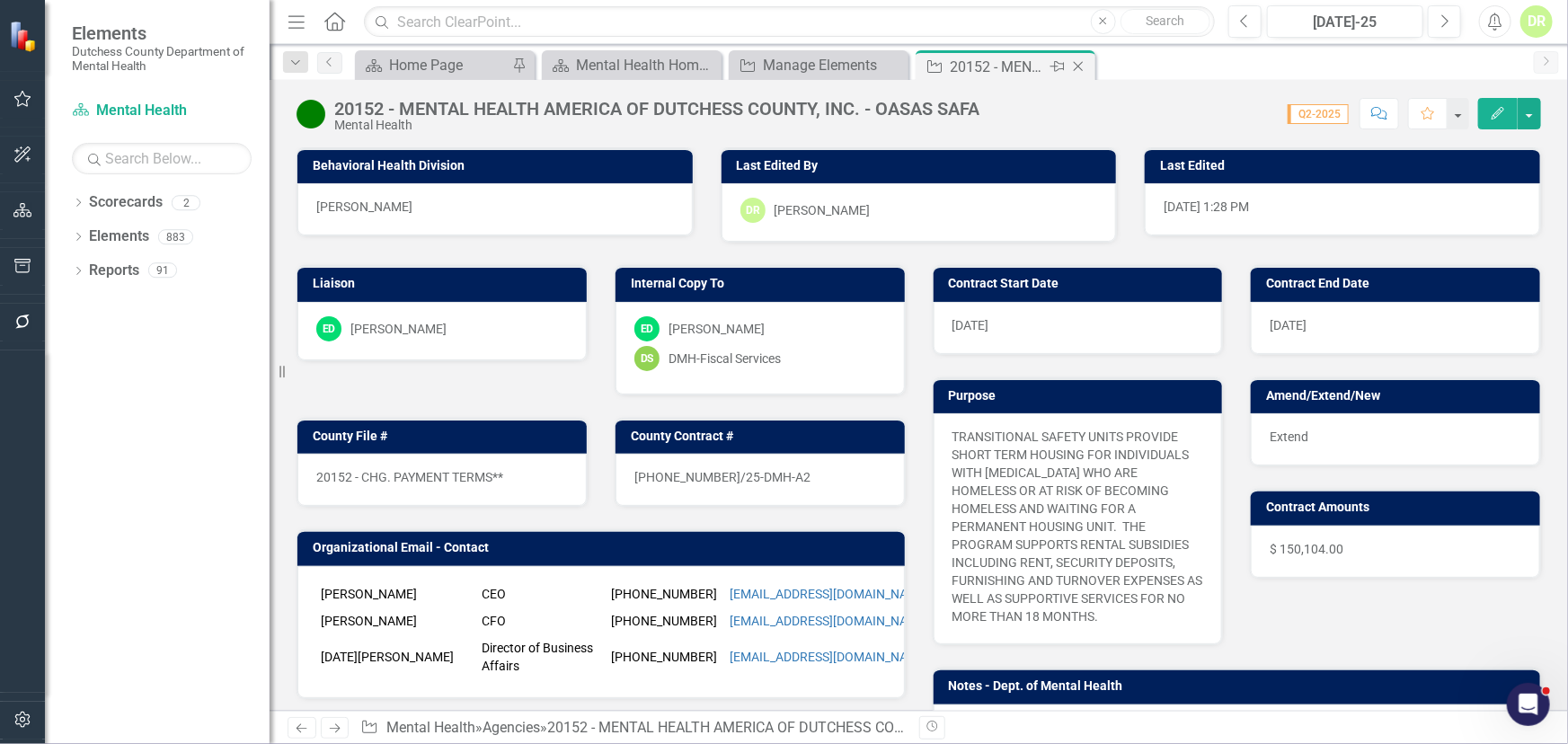
click at [1083, 61] on icon "Close" at bounding box center [1078, 66] width 18 height 14
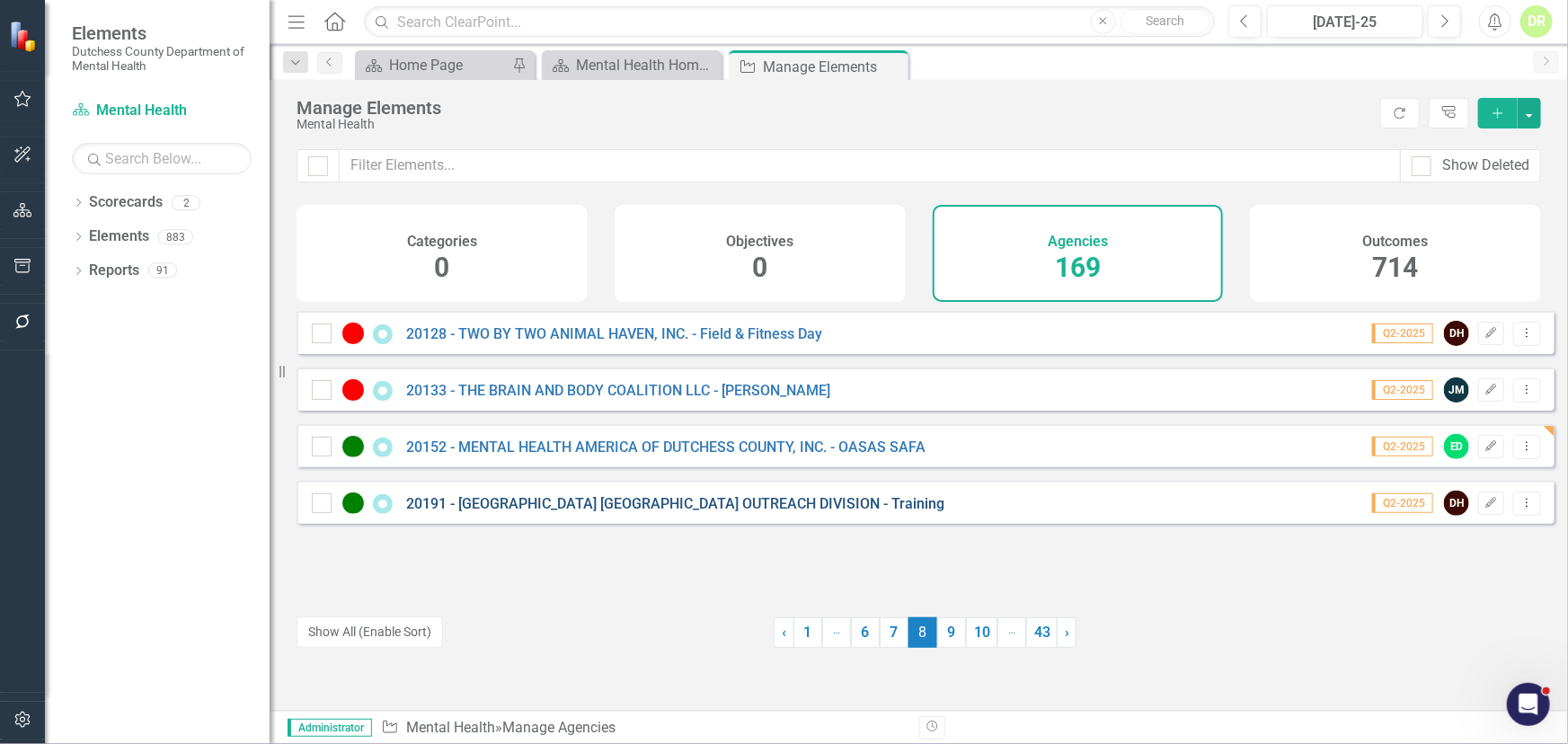
click at [718, 512] on link "20191 - [GEOGRAPHIC_DATA] [GEOGRAPHIC_DATA] OUTREACH DIVISION - Training" at bounding box center [675, 504] width 539 height 17
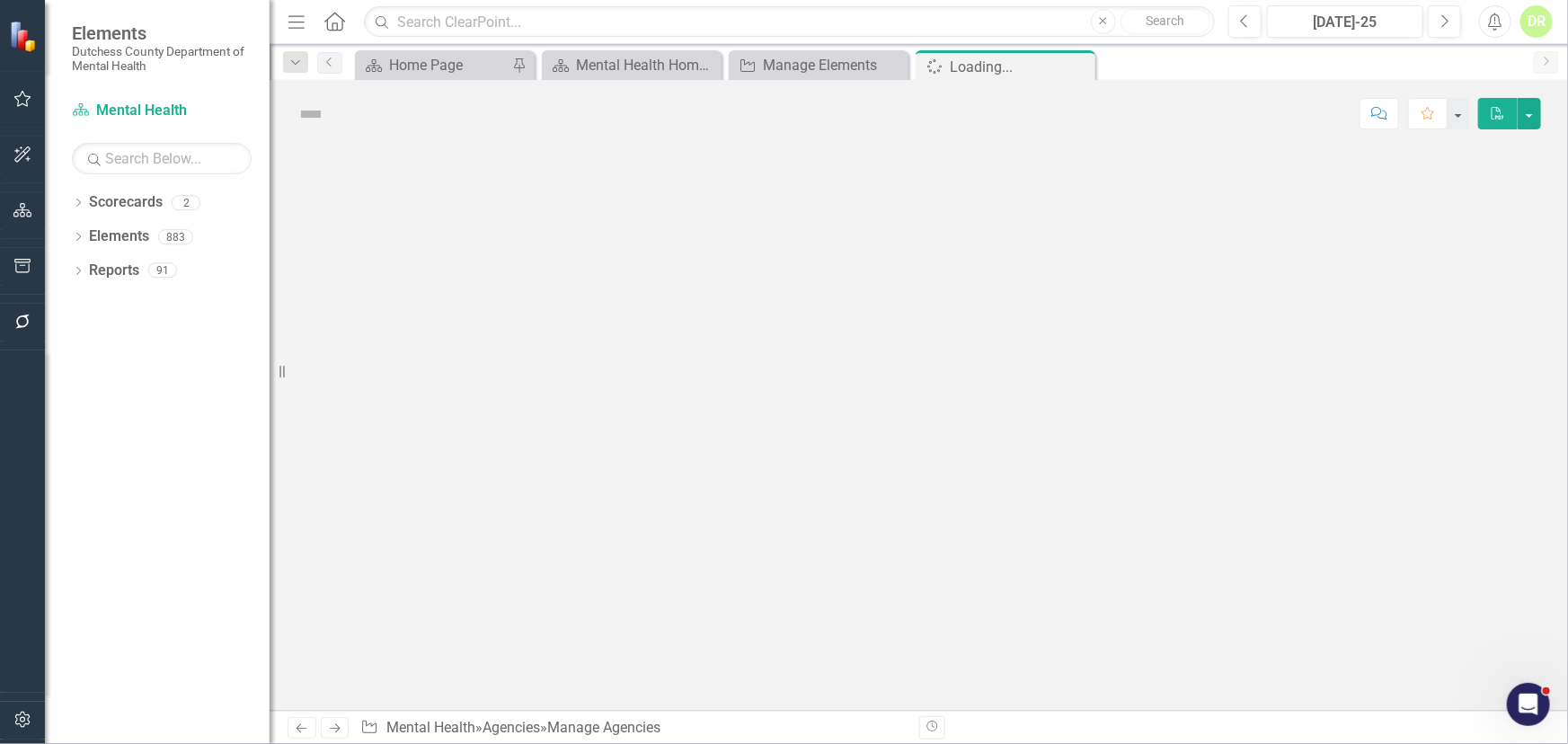
click at [718, 518] on div at bounding box center [919, 429] width 1299 height 563
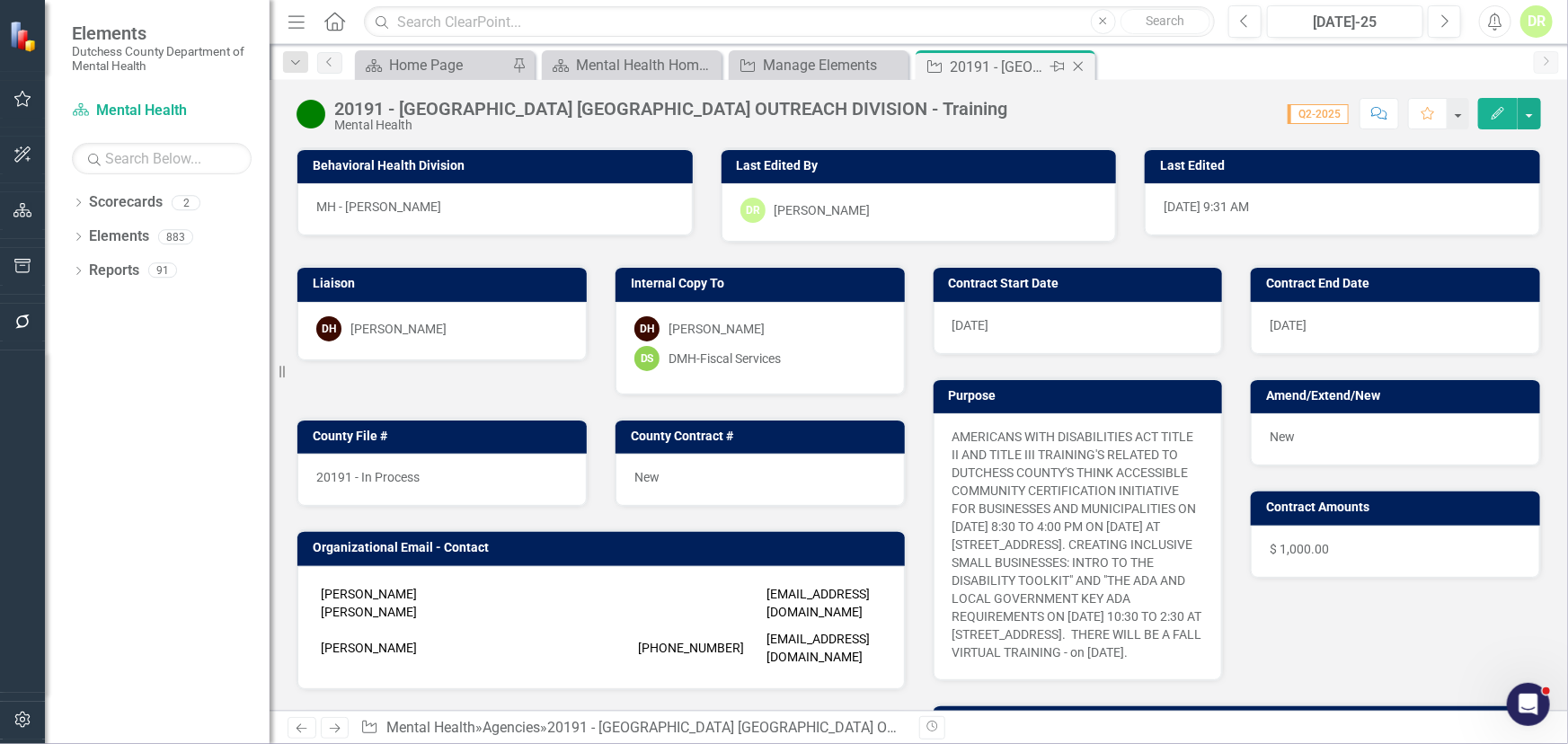
click at [1081, 60] on icon "Close" at bounding box center [1078, 66] width 18 height 14
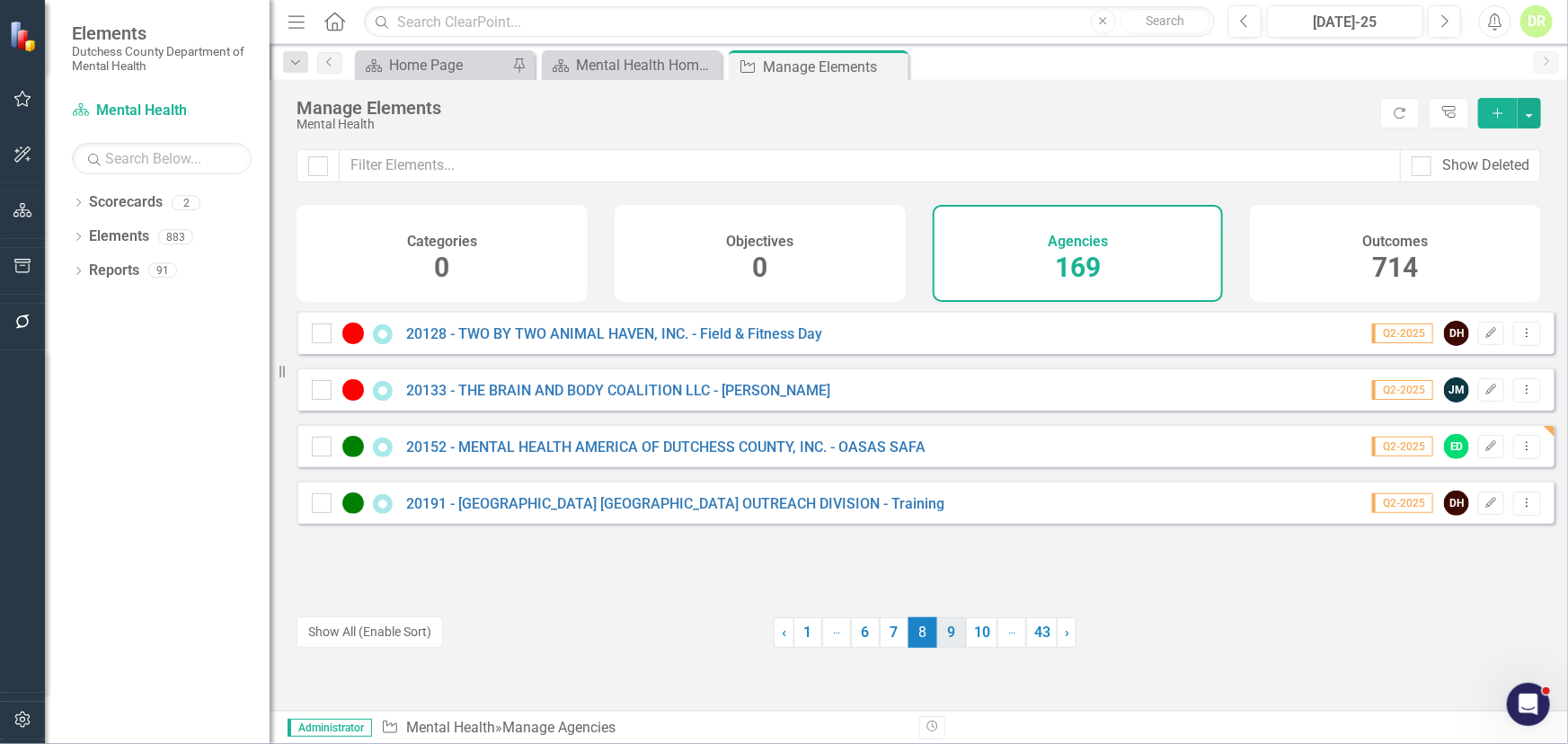
click at [946, 630] on link "9" at bounding box center [952, 633] width 29 height 31
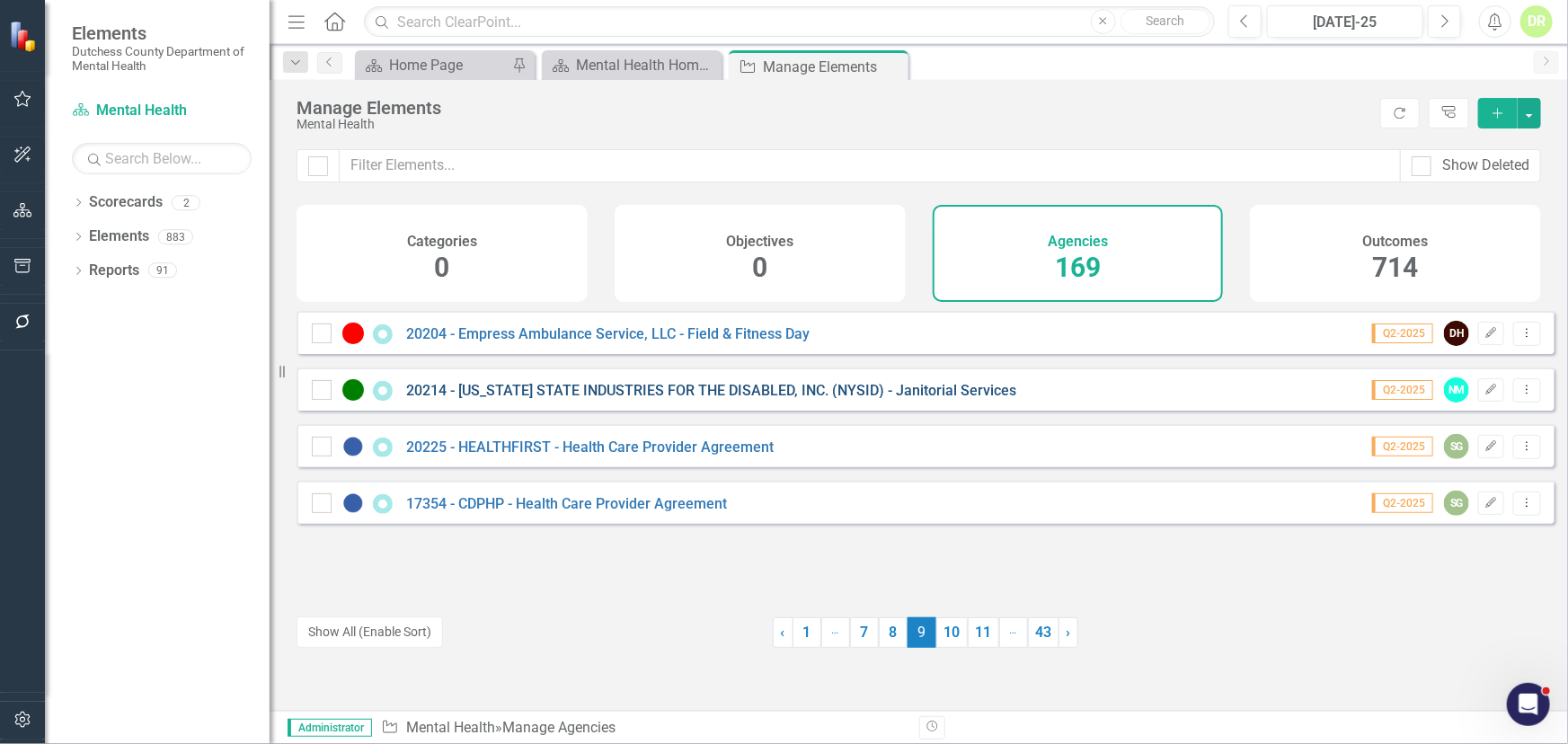
click at [765, 399] on link "20214 - [US_STATE] STATE INDUSTRIES FOR THE DISABLED, INC. (NYSID) - Janitorial…" at bounding box center [710, 391] width 610 height 17
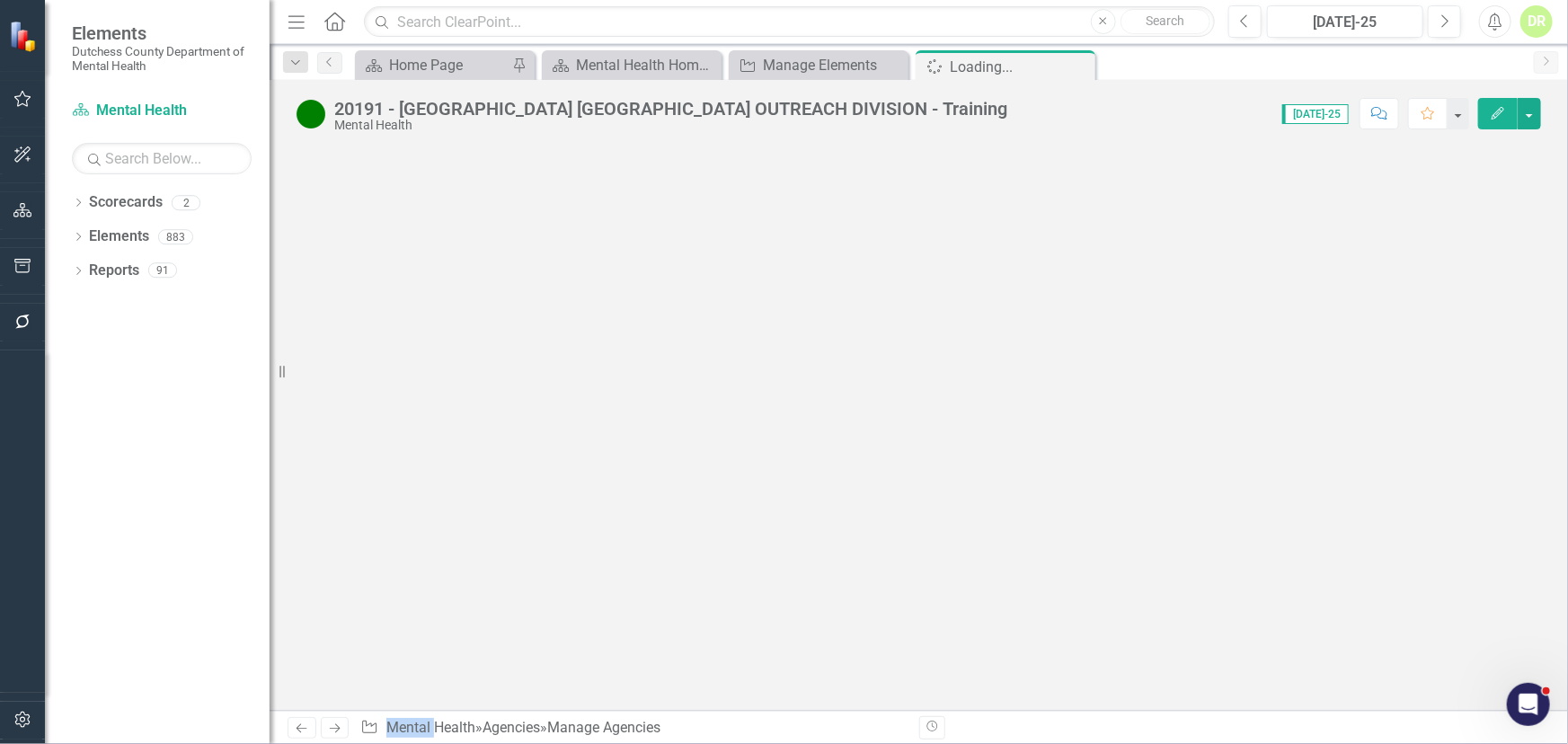
click at [765, 406] on div at bounding box center [919, 429] width 1299 height 563
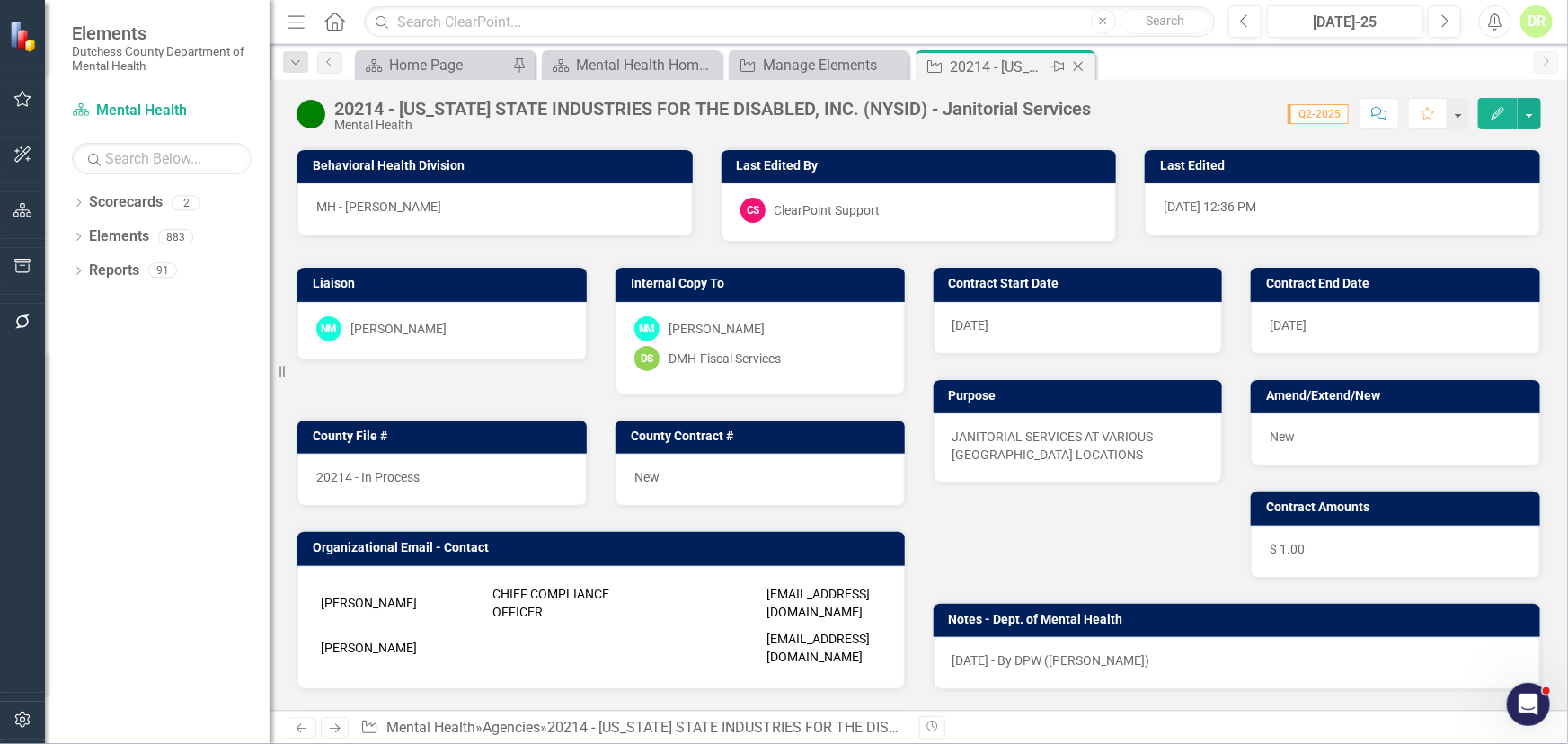
click at [1085, 66] on icon "Close" at bounding box center [1078, 66] width 18 height 14
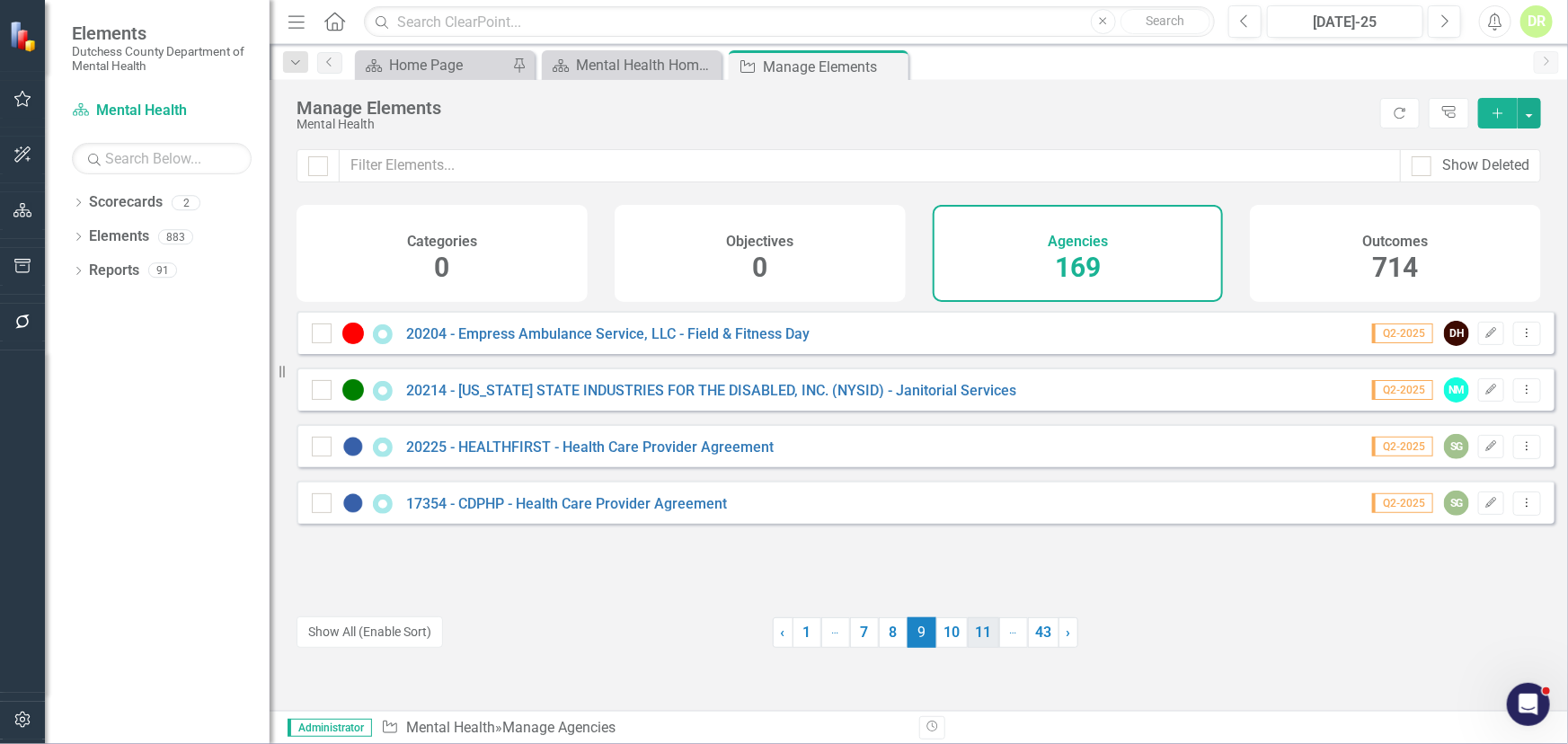
click at [945, 634] on link "10" at bounding box center [952, 633] width 32 height 31
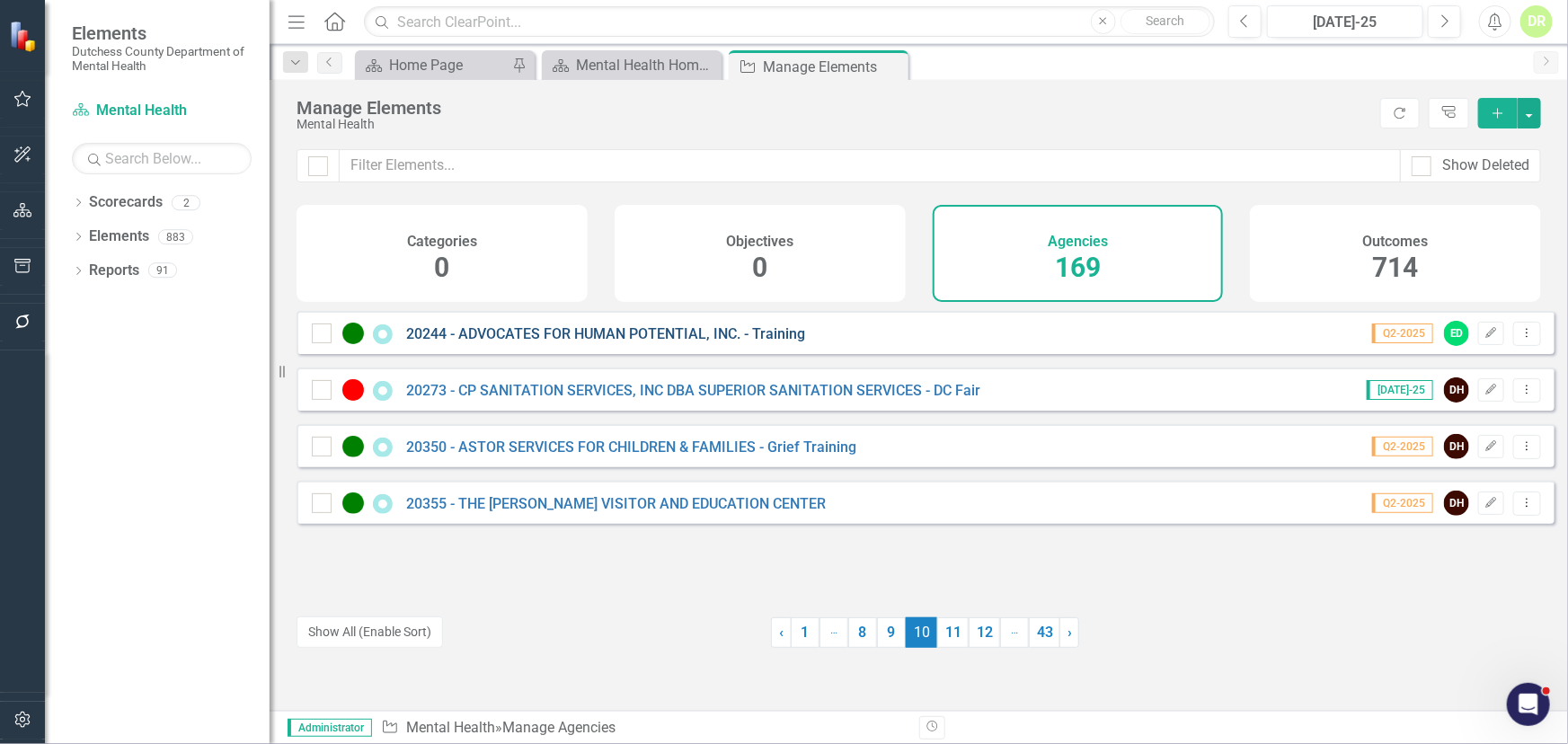
click at [661, 343] on link "20244 - ADVOCATES FOR HUMAN POTENTIAL, INC. - Training" at bounding box center [605, 334] width 399 height 17
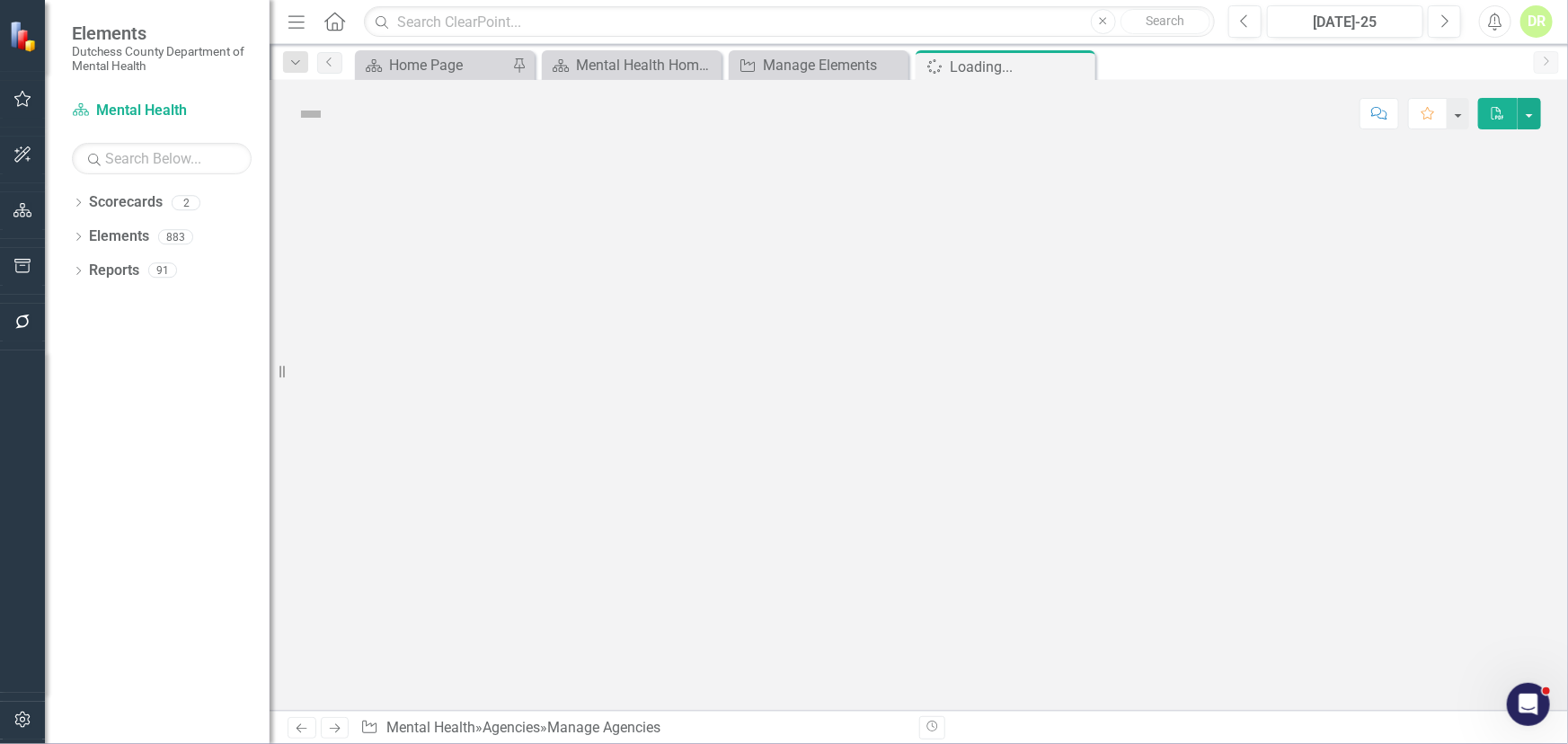
click at [661, 349] on div at bounding box center [919, 429] width 1299 height 563
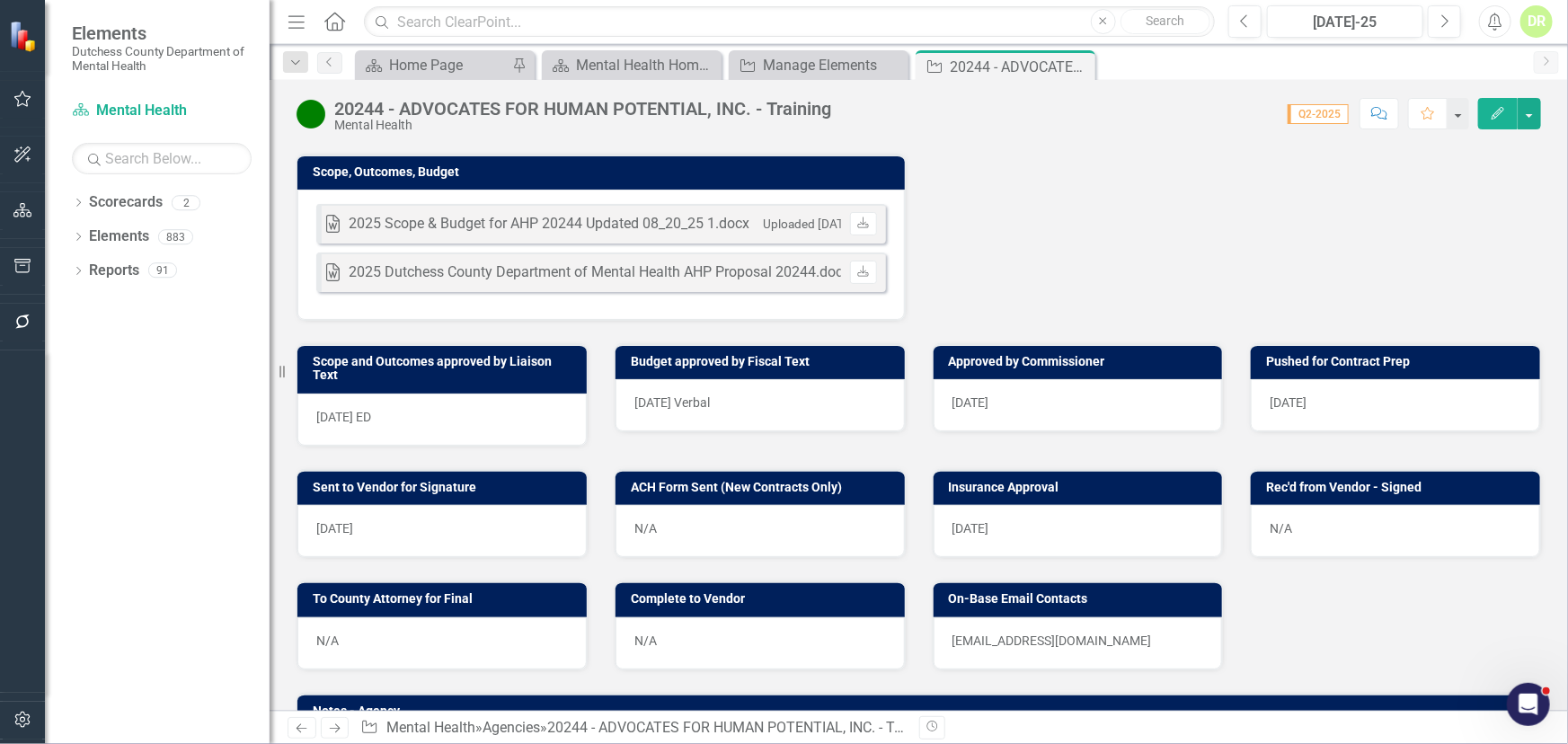
scroll to position [572, 0]
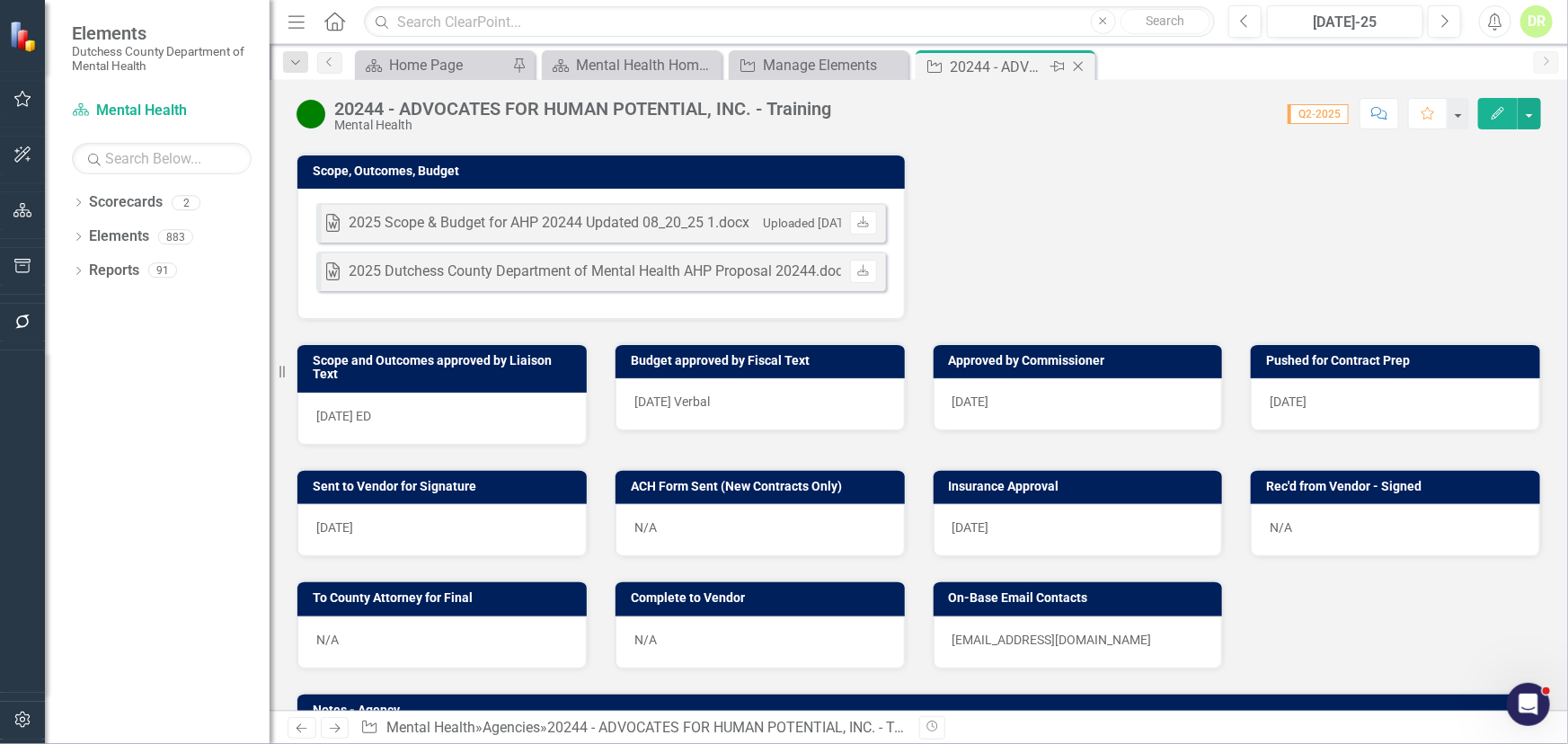
click at [1078, 62] on icon "Close" at bounding box center [1078, 66] width 18 height 14
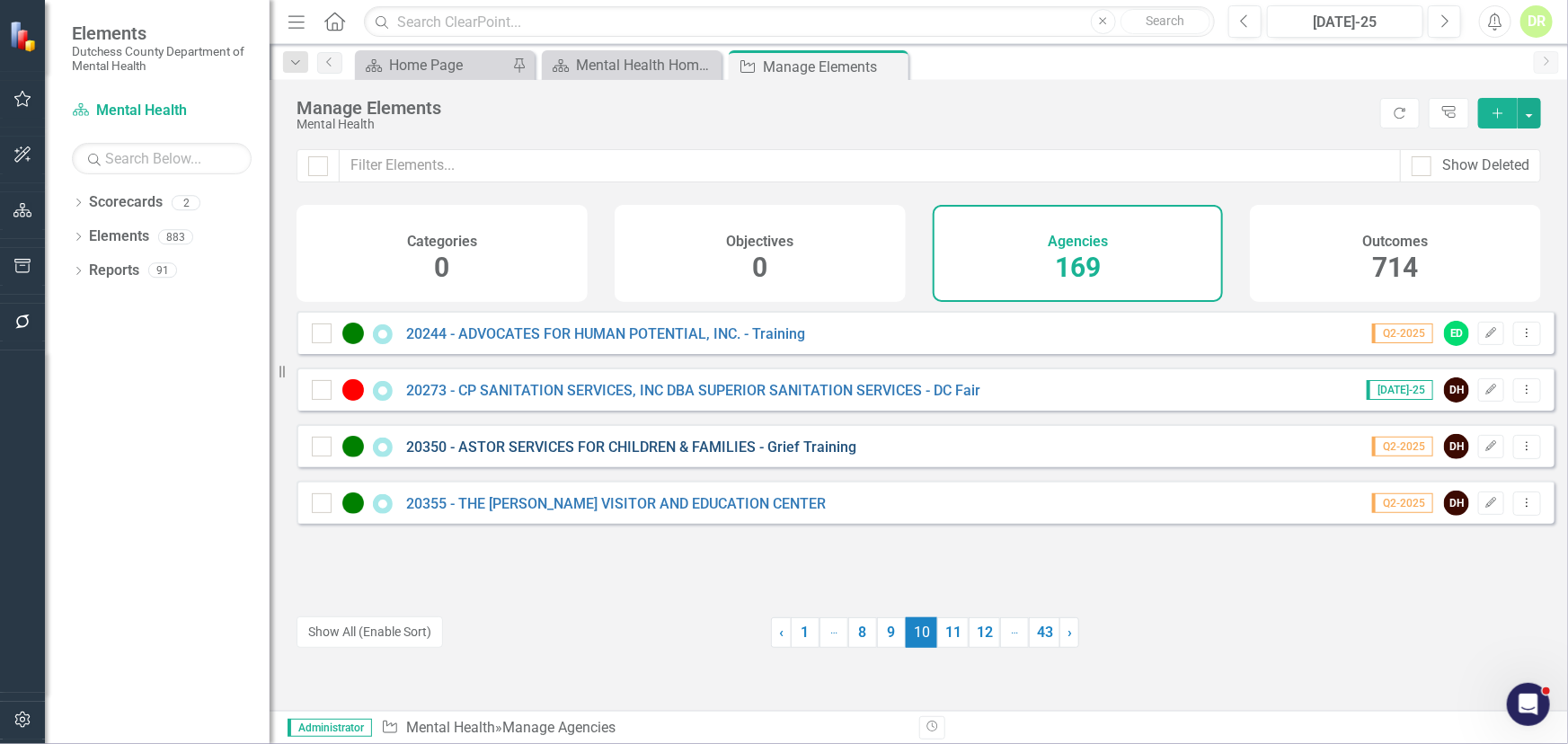
click at [612, 454] on link "20350 - ASTOR SERVICES FOR CHILDREN & FAMILIES - Grief Training" at bounding box center [630, 447] width 450 height 17
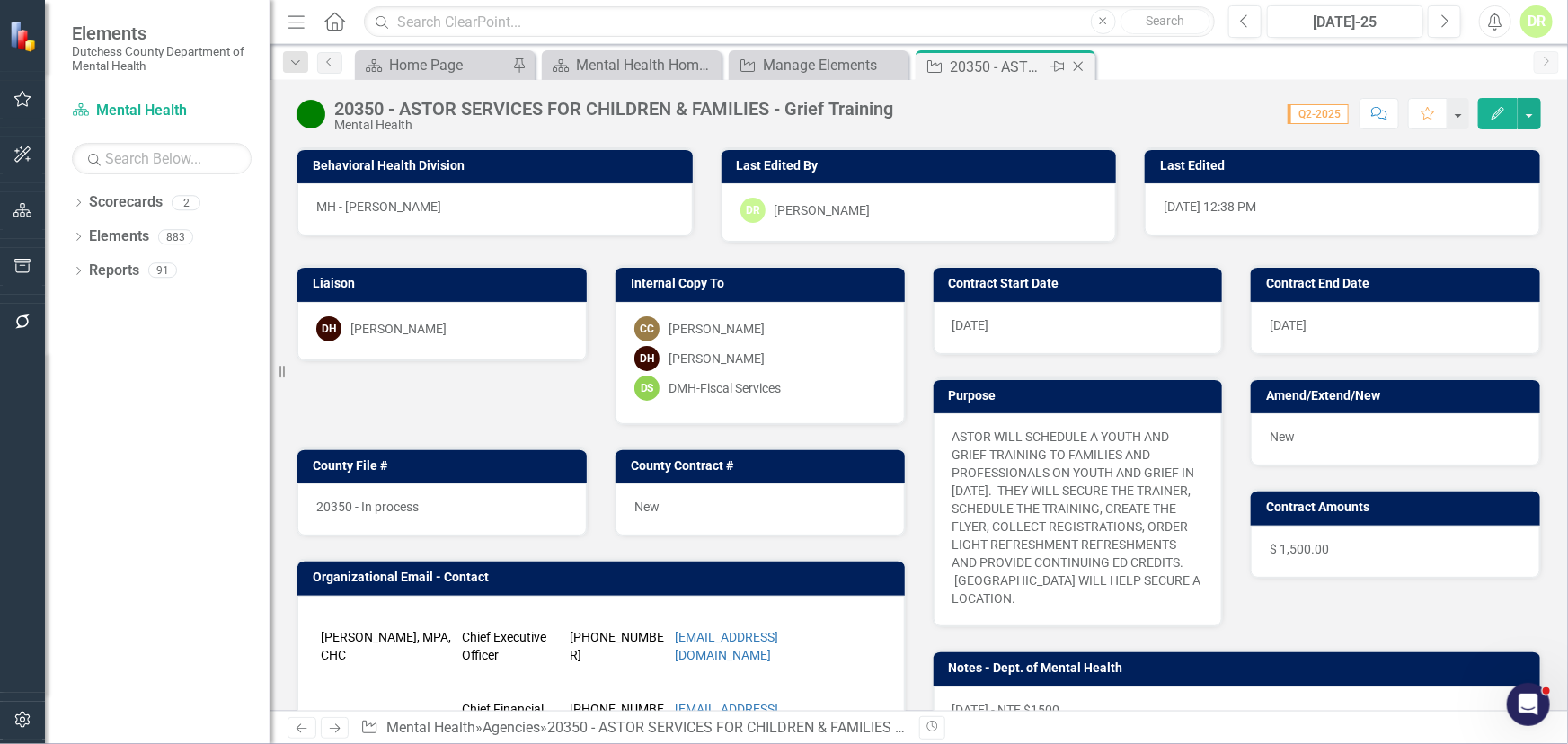
click at [1079, 68] on icon at bounding box center [1079, 67] width 10 height 10
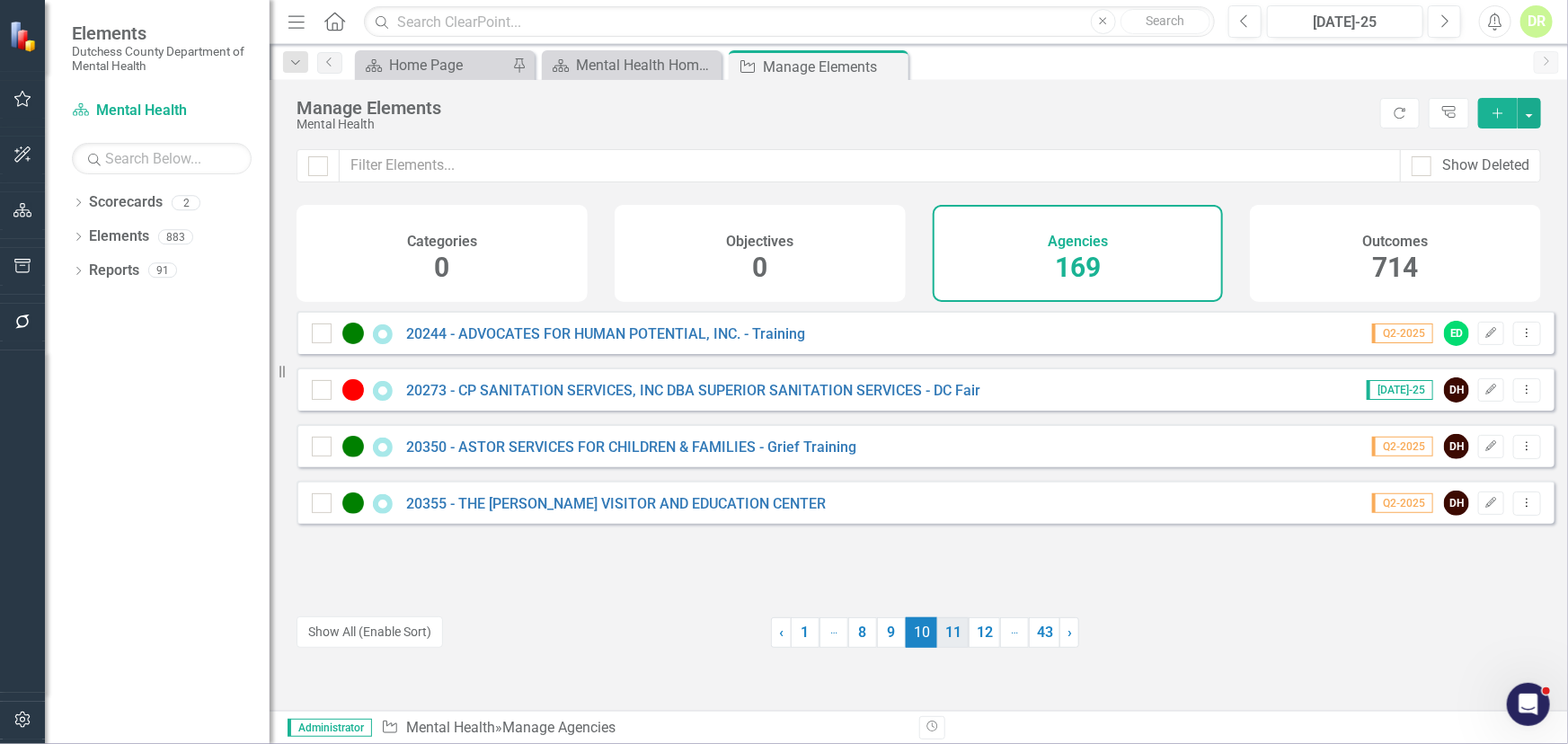
click at [940, 625] on link "11" at bounding box center [953, 633] width 32 height 31
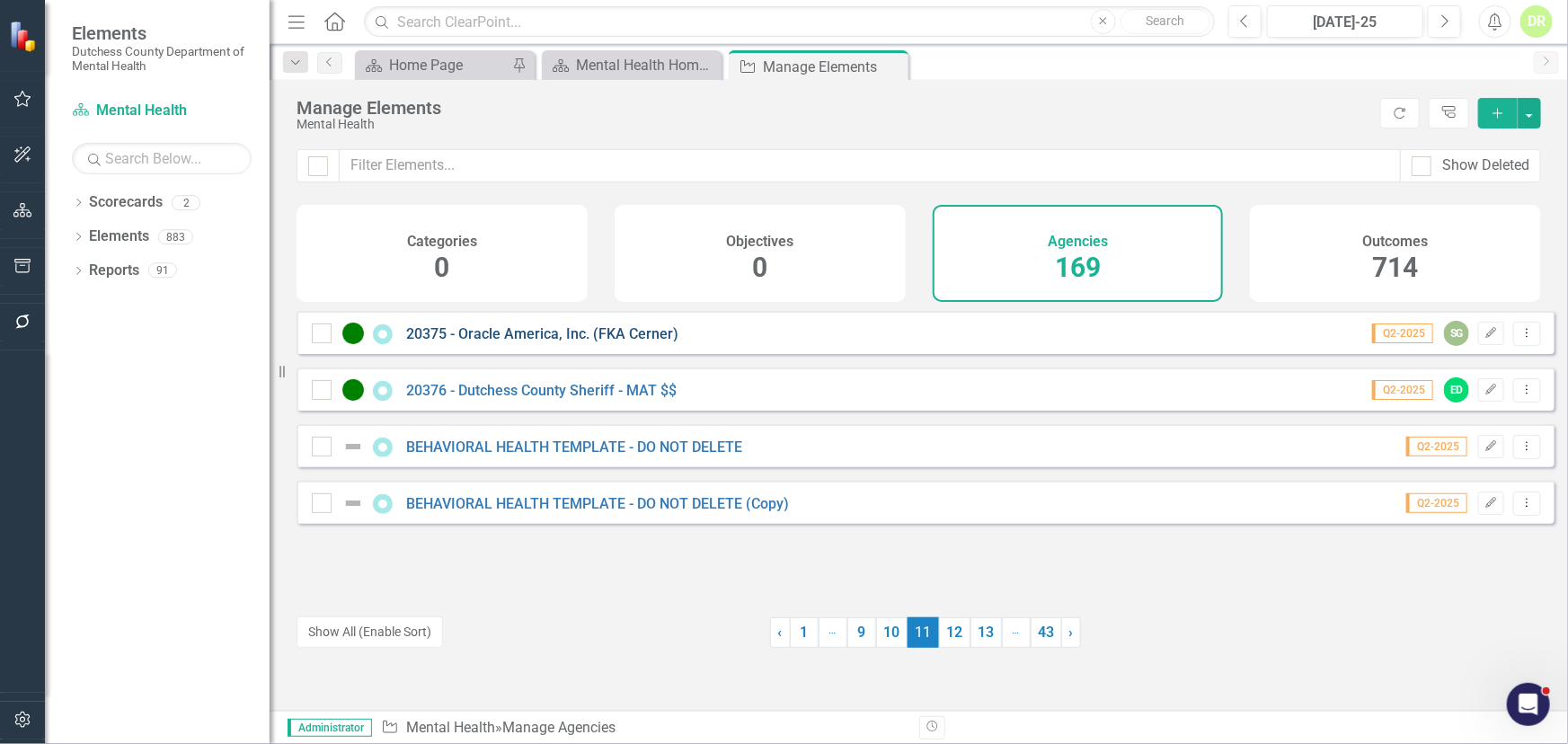
click at [580, 343] on link "20375 - Oracle America, Inc. (FKA Cerner)" at bounding box center [541, 334] width 272 height 17
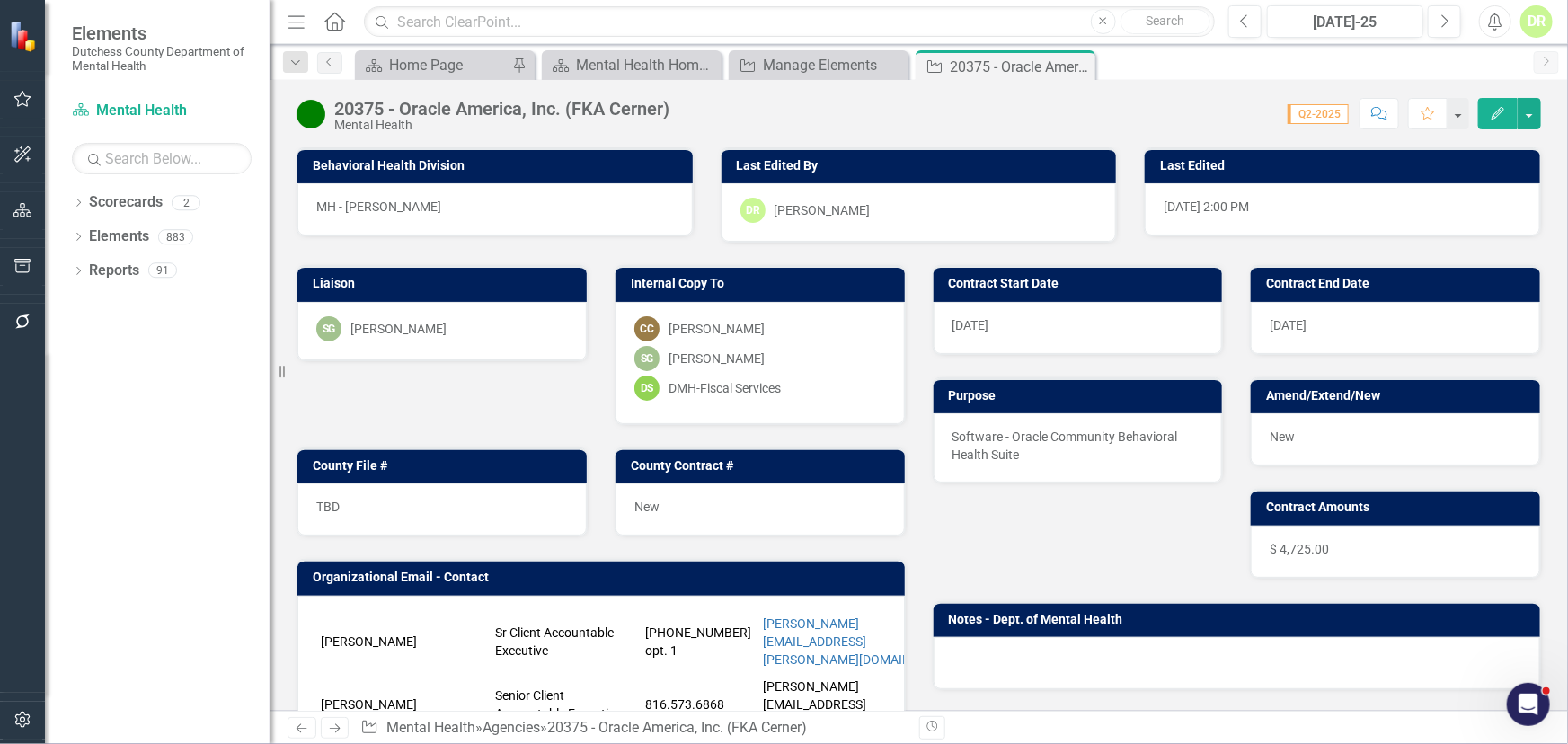
click at [421, 501] on div "TBD" at bounding box center [441, 509] width 289 height 53
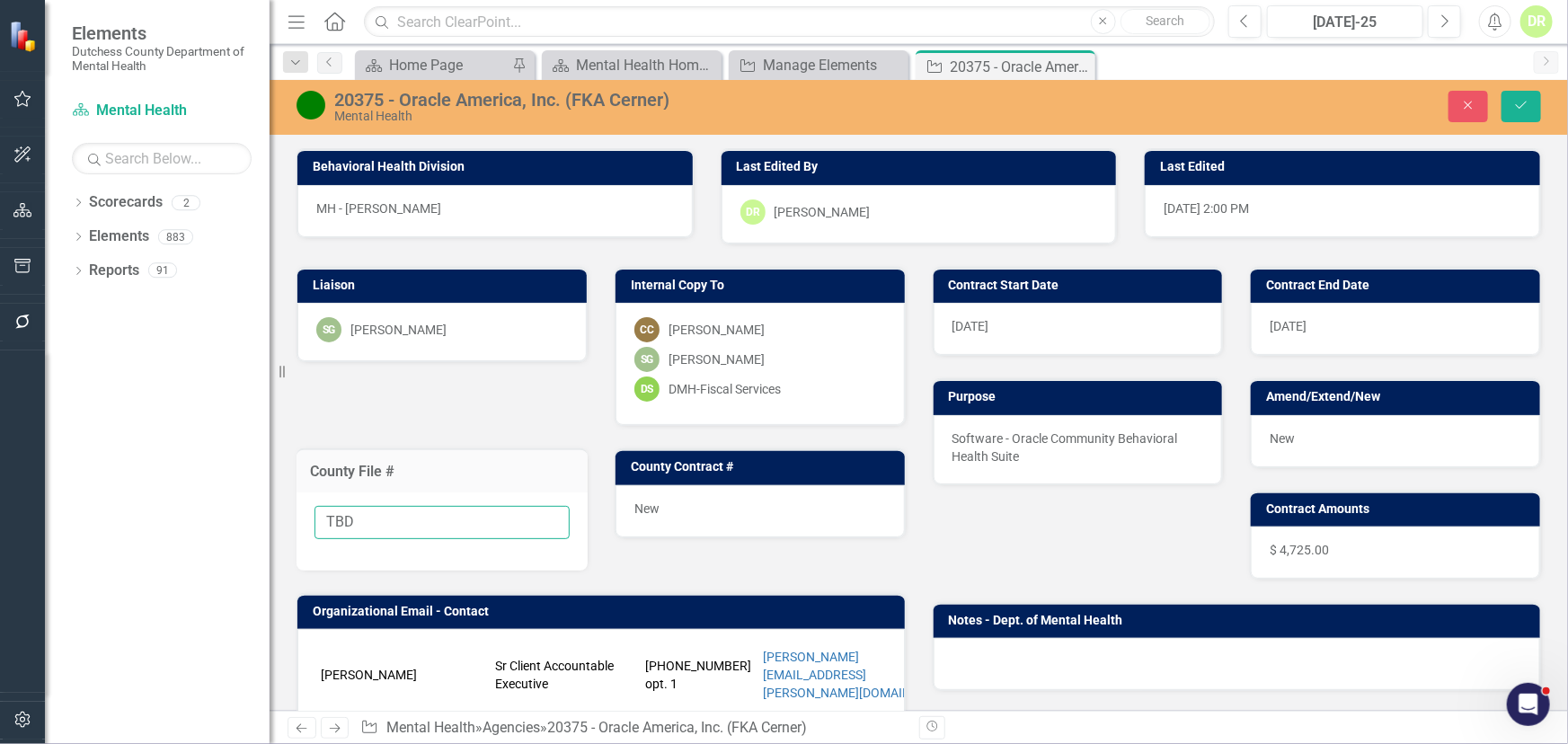
drag, startPoint x: 421, startPoint y: 501, endPoint x: 277, endPoint y: 522, distance: 145.5
click at [180, 514] on div "Elements Dutchess County Department of Mental Health Scorecard Mental Health Se…" at bounding box center [784, 372] width 1568 height 744
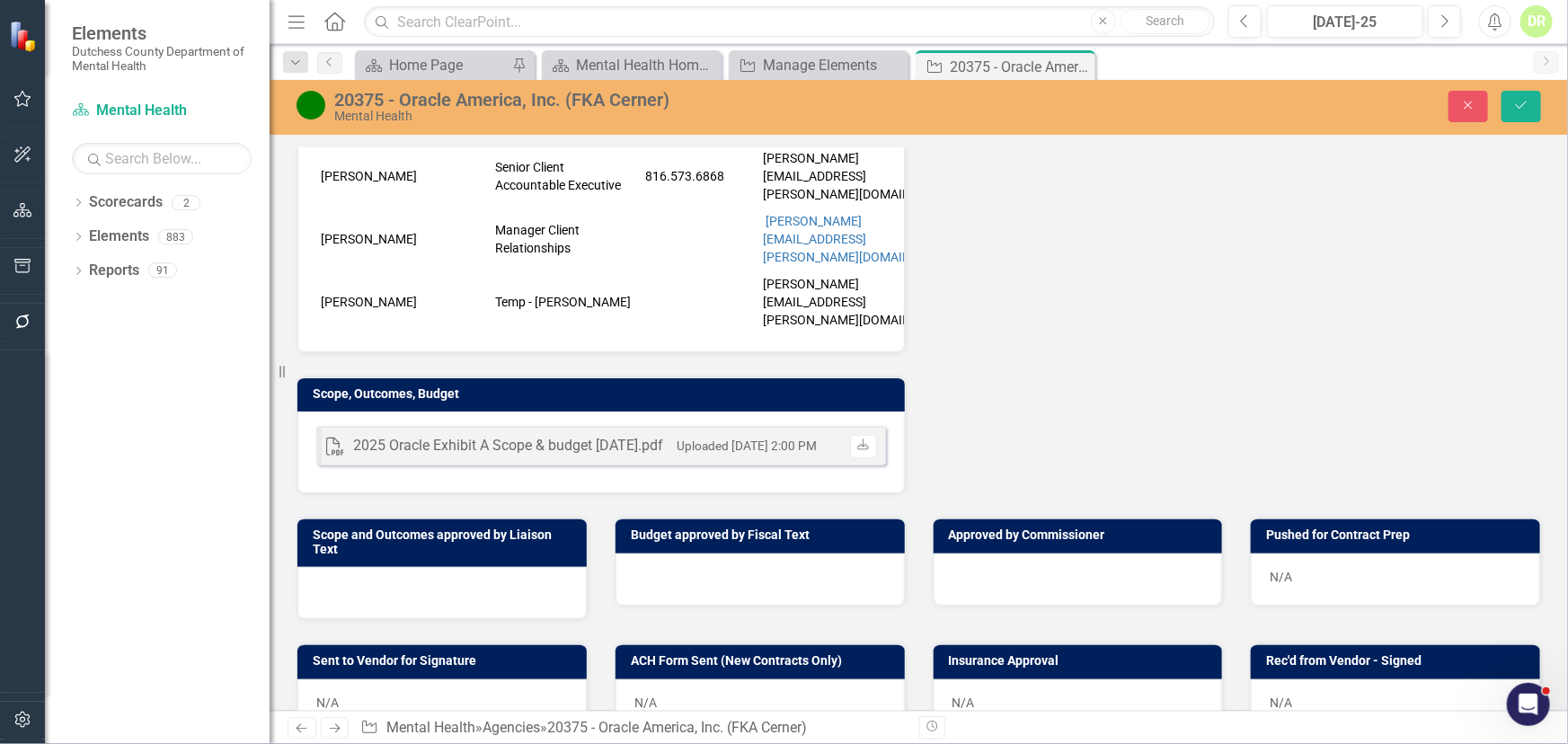
scroll to position [653, 0]
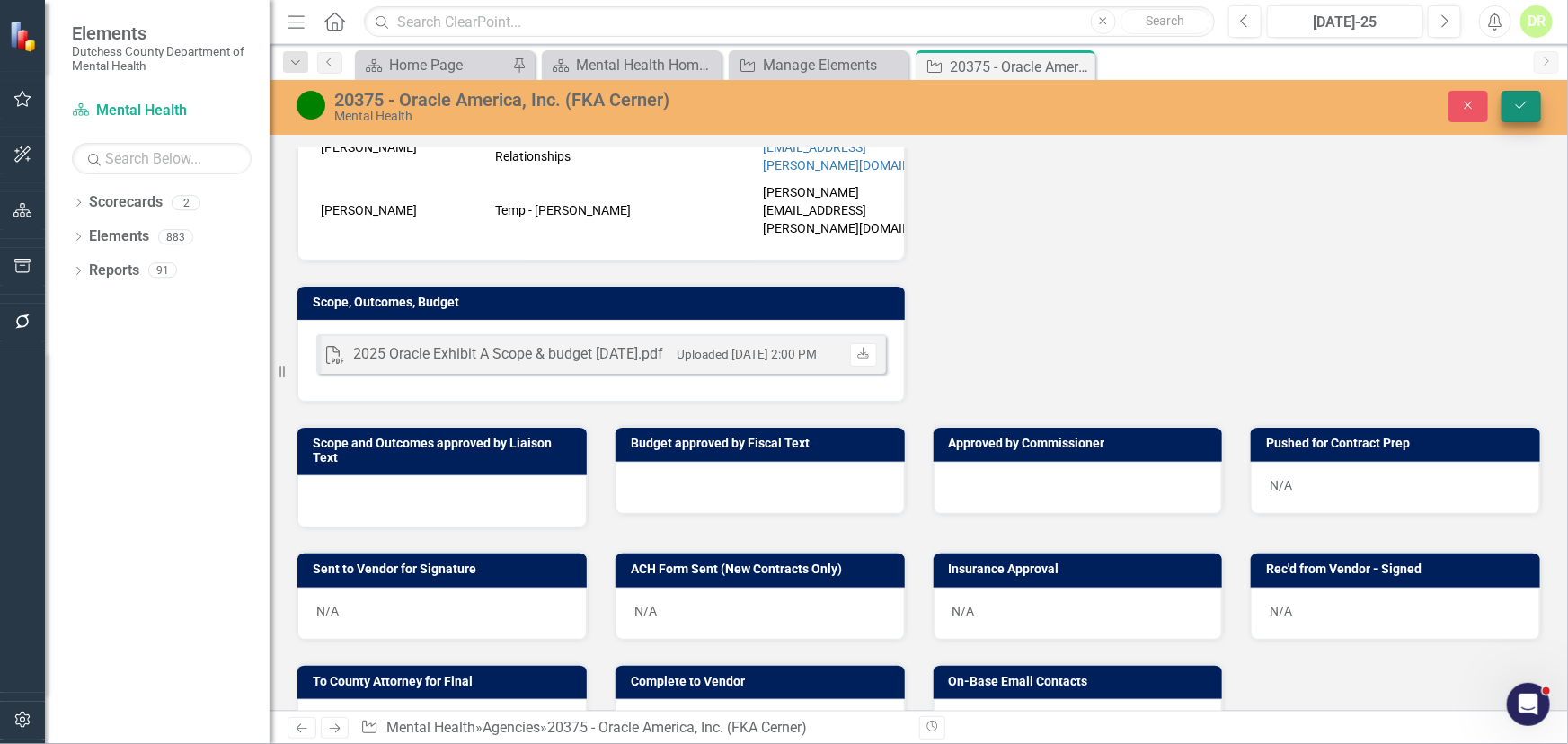
type input "20375 - In process"
click at [1531, 104] on button "Save" at bounding box center [1521, 106] width 39 height 32
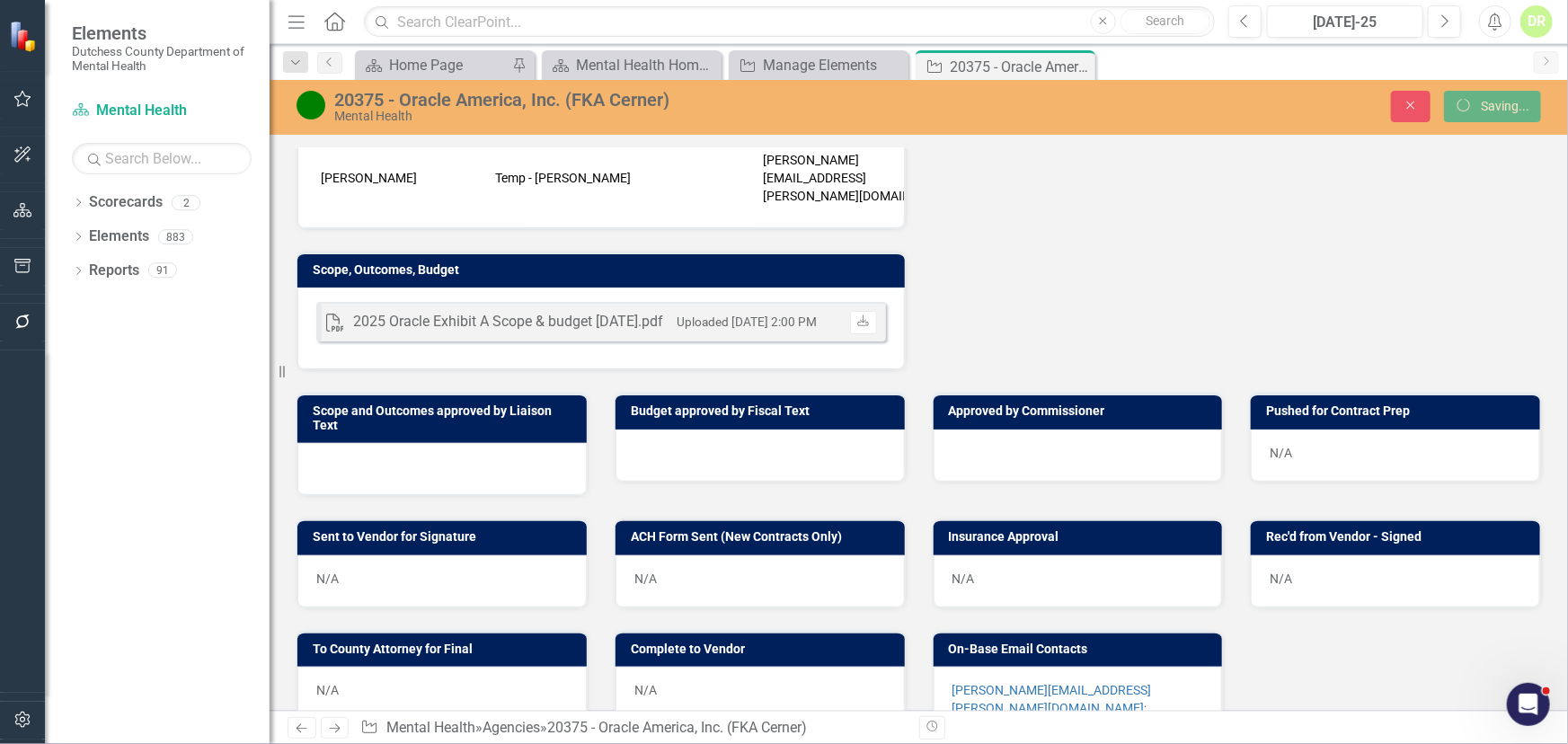
scroll to position [620, 0]
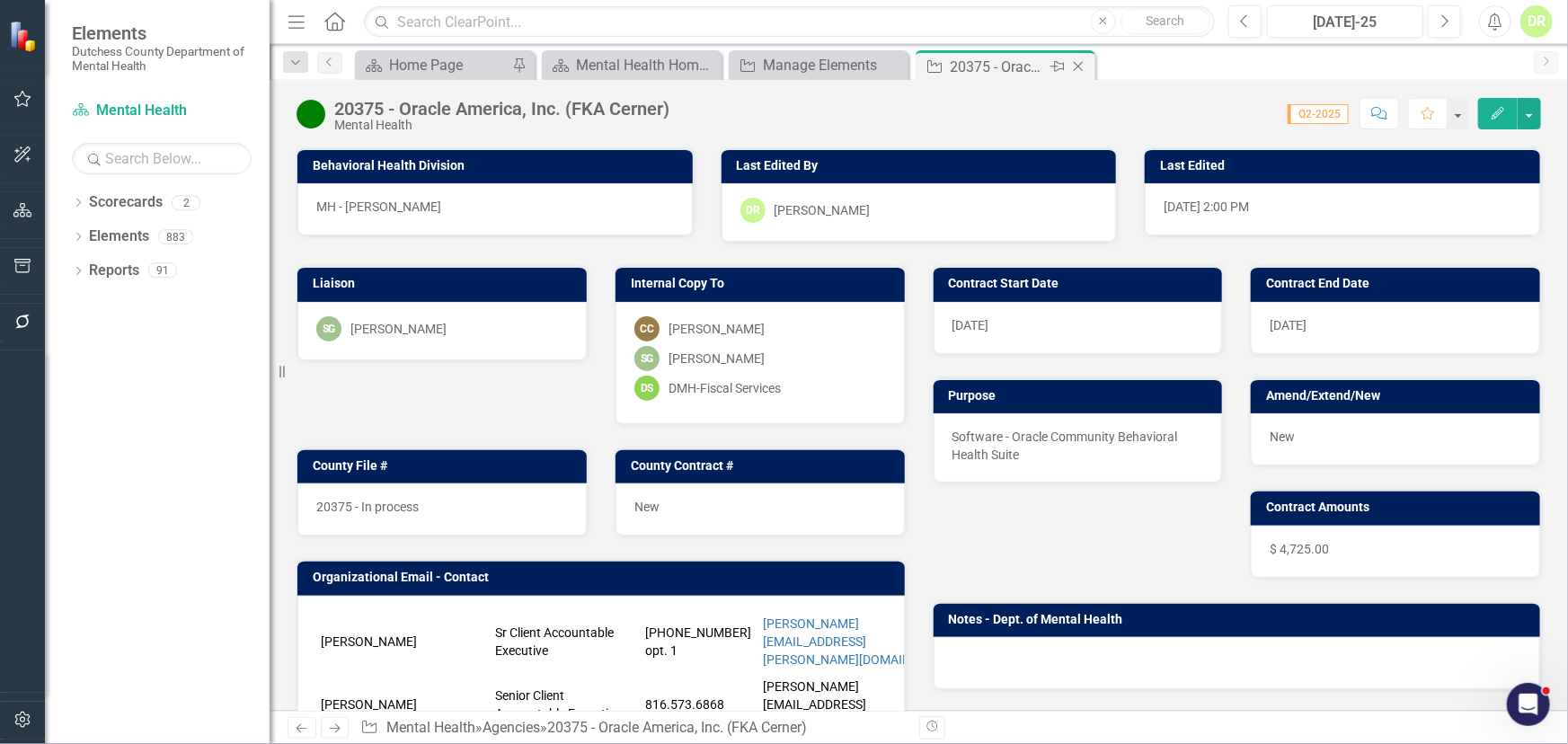
click at [1078, 65] on icon at bounding box center [1079, 67] width 10 height 10
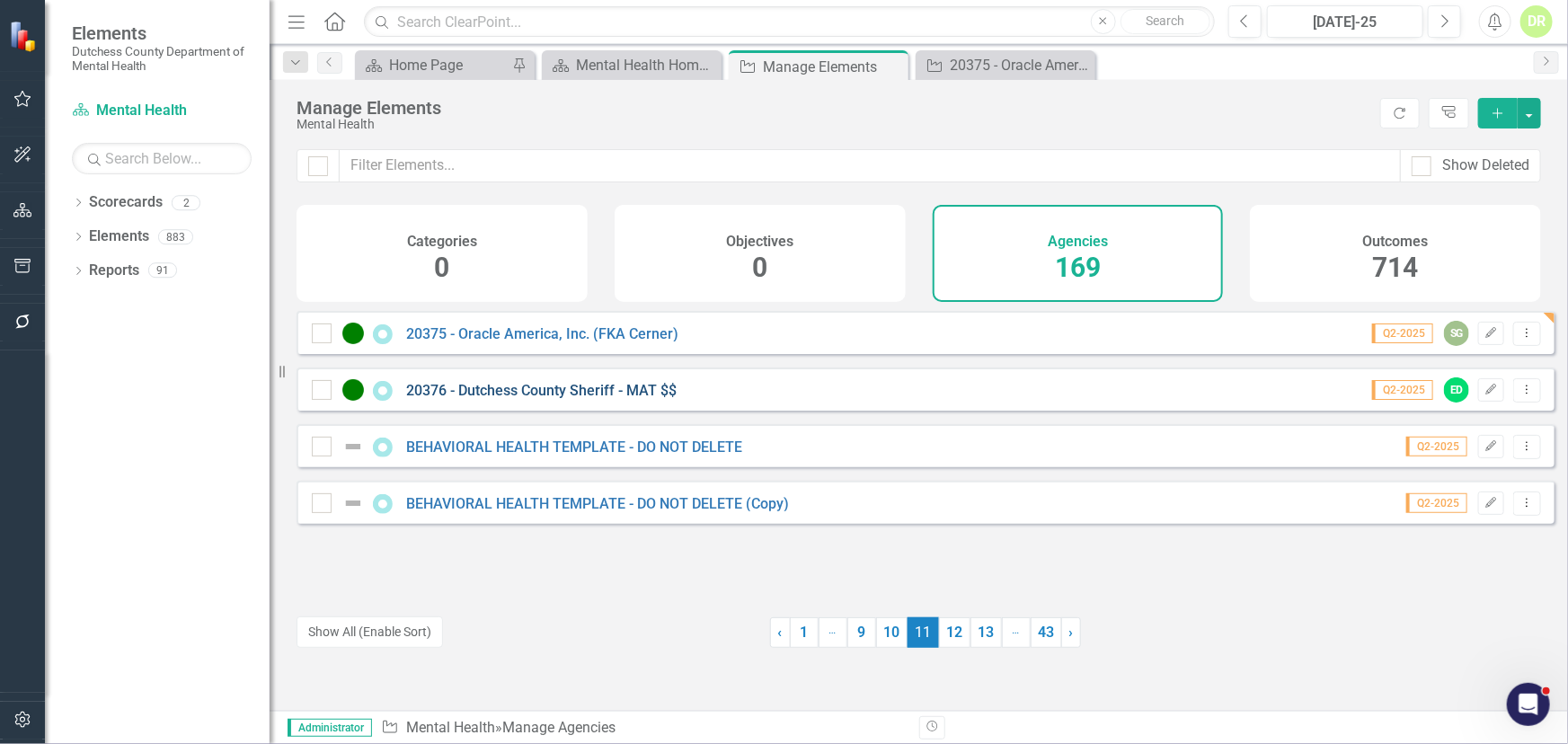
click at [600, 399] on link "20376 - Dutchess County Sheriff - MAT $$" at bounding box center [540, 391] width 270 height 17
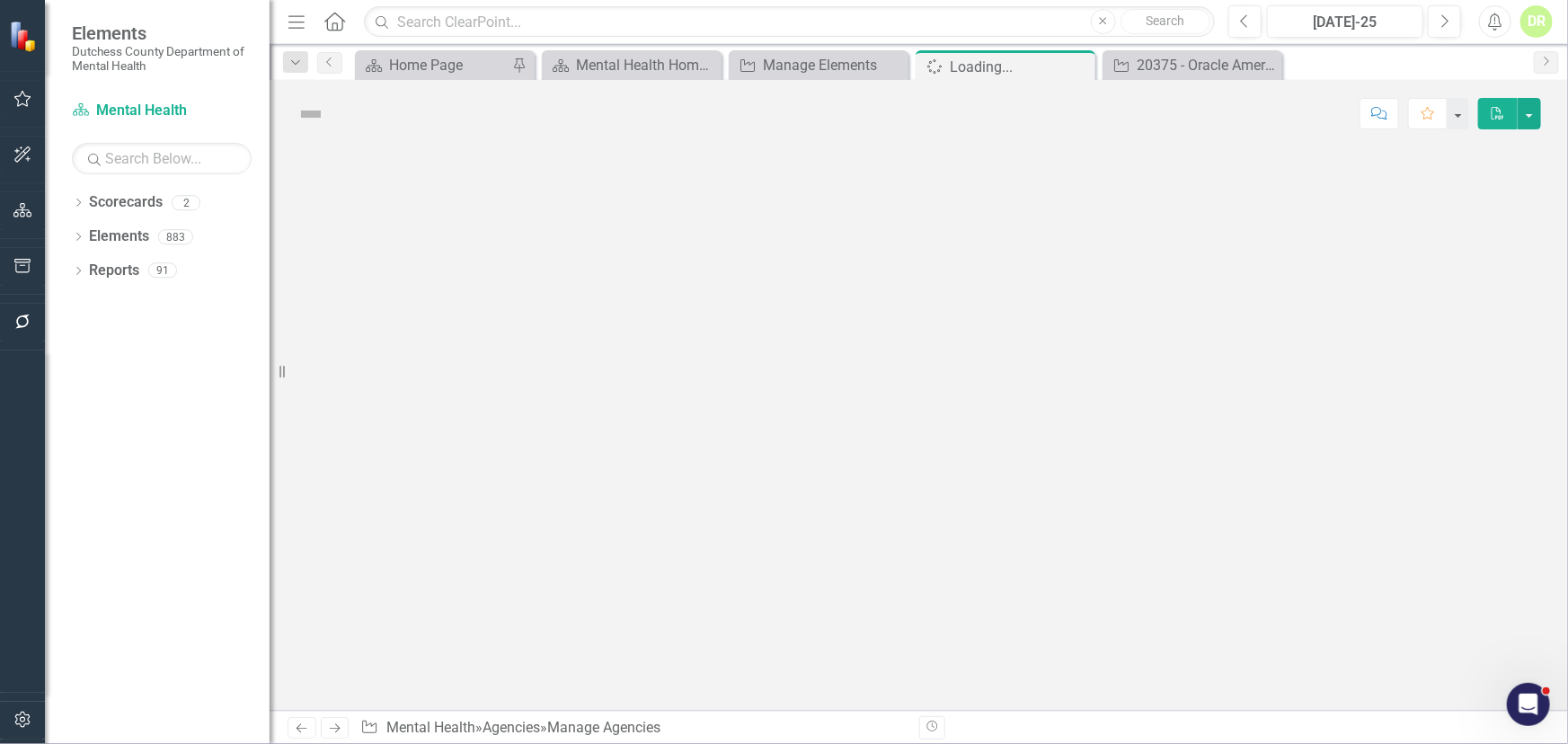
click at [600, 403] on div at bounding box center [919, 429] width 1299 height 563
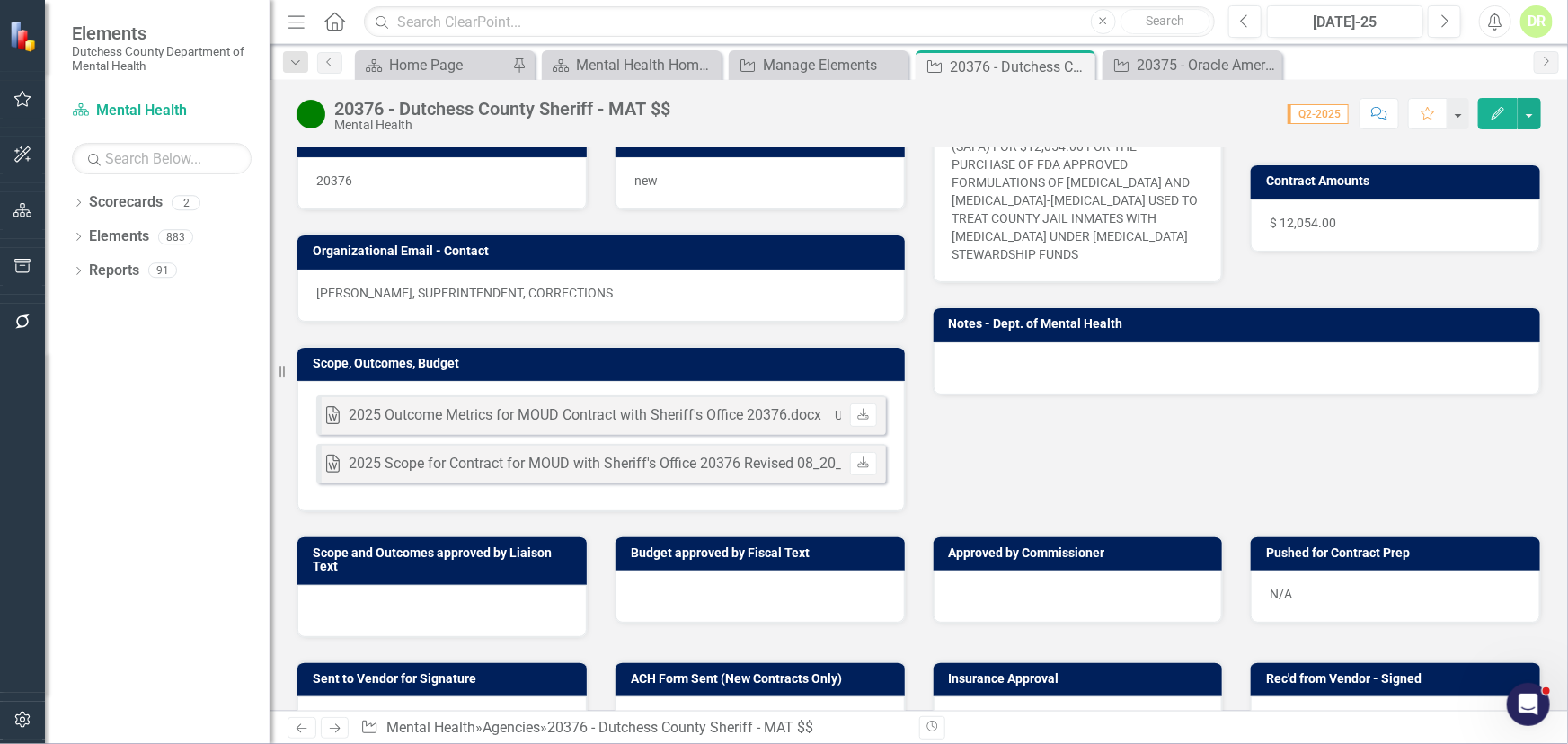
scroll to position [162, 0]
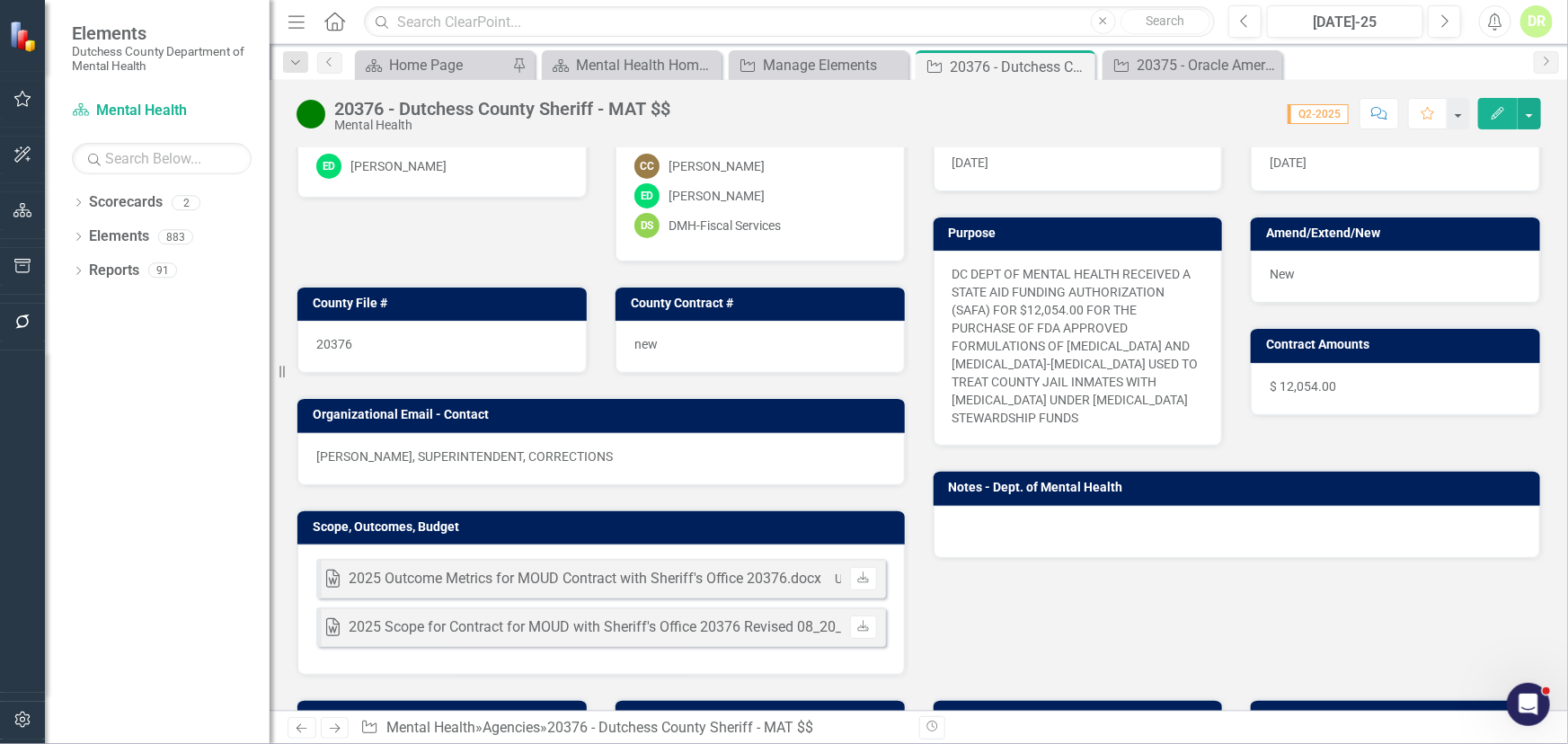
click at [388, 340] on div "20376" at bounding box center [441, 347] width 289 height 53
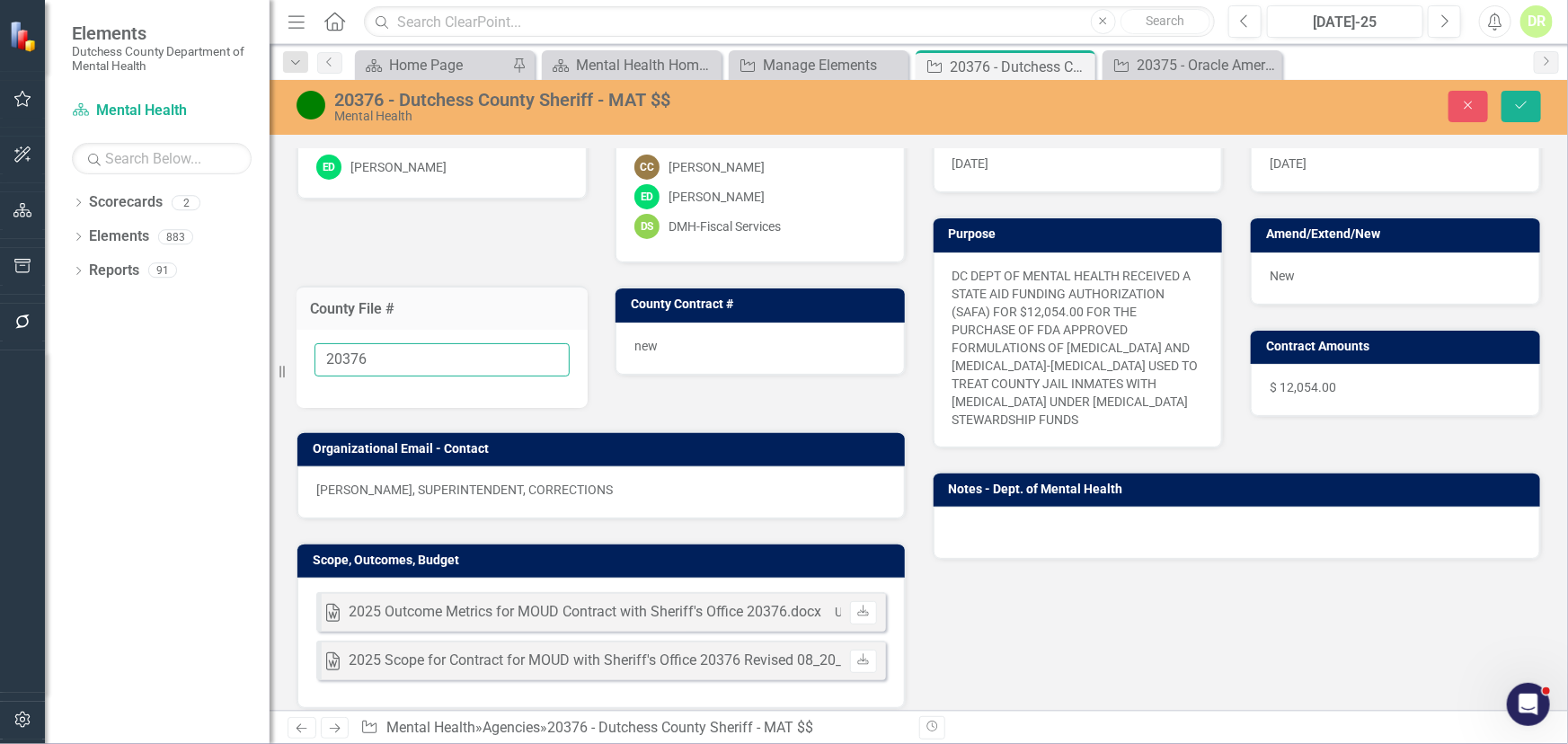
click at [382, 355] on input "20376" at bounding box center [441, 359] width 255 height 33
type input "20376 - In process"
click at [1527, 98] on button "Save" at bounding box center [1521, 106] width 39 height 32
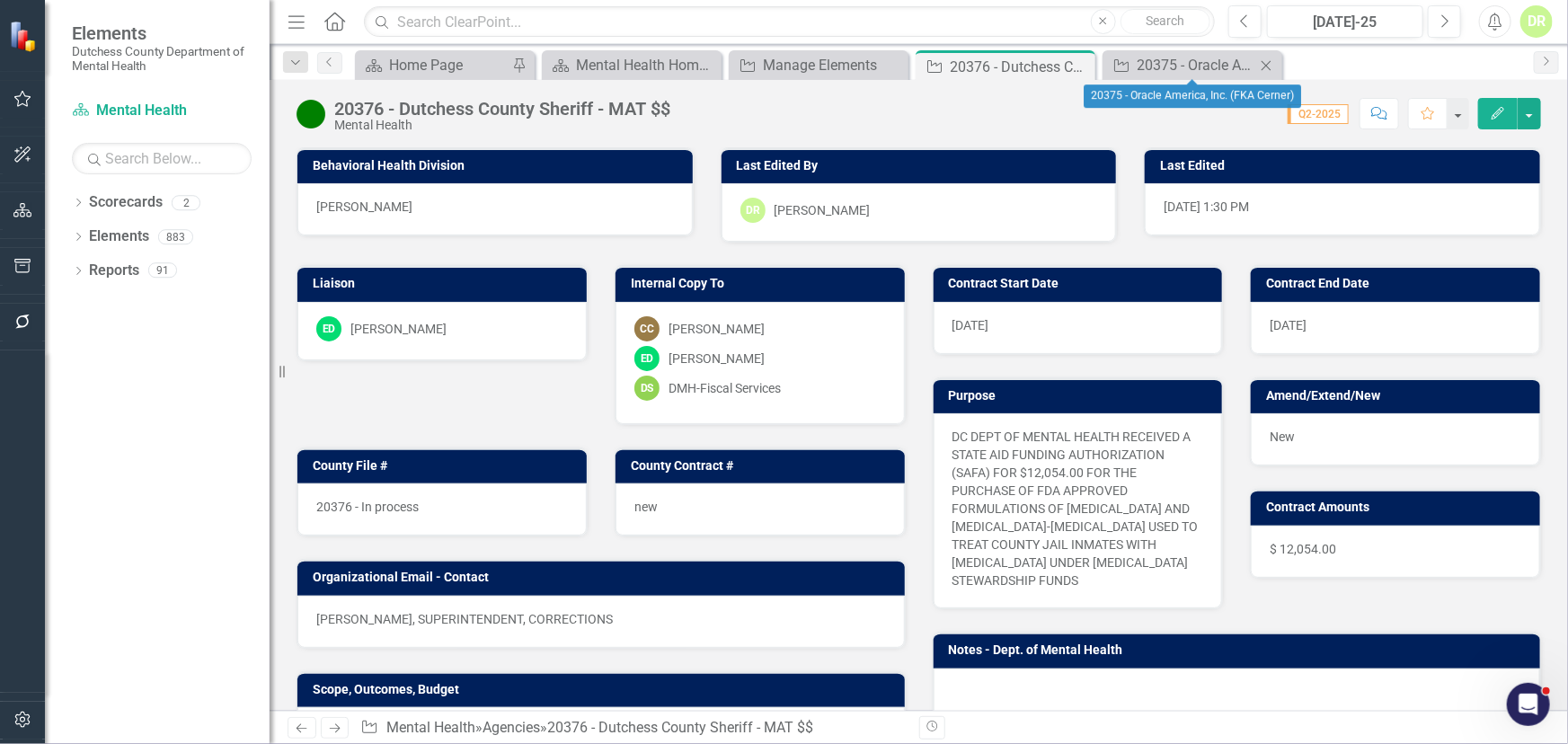
click at [1267, 58] on icon "Close" at bounding box center [1266, 65] width 18 height 14
click at [1078, 68] on icon "Close" at bounding box center [1078, 66] width 18 height 14
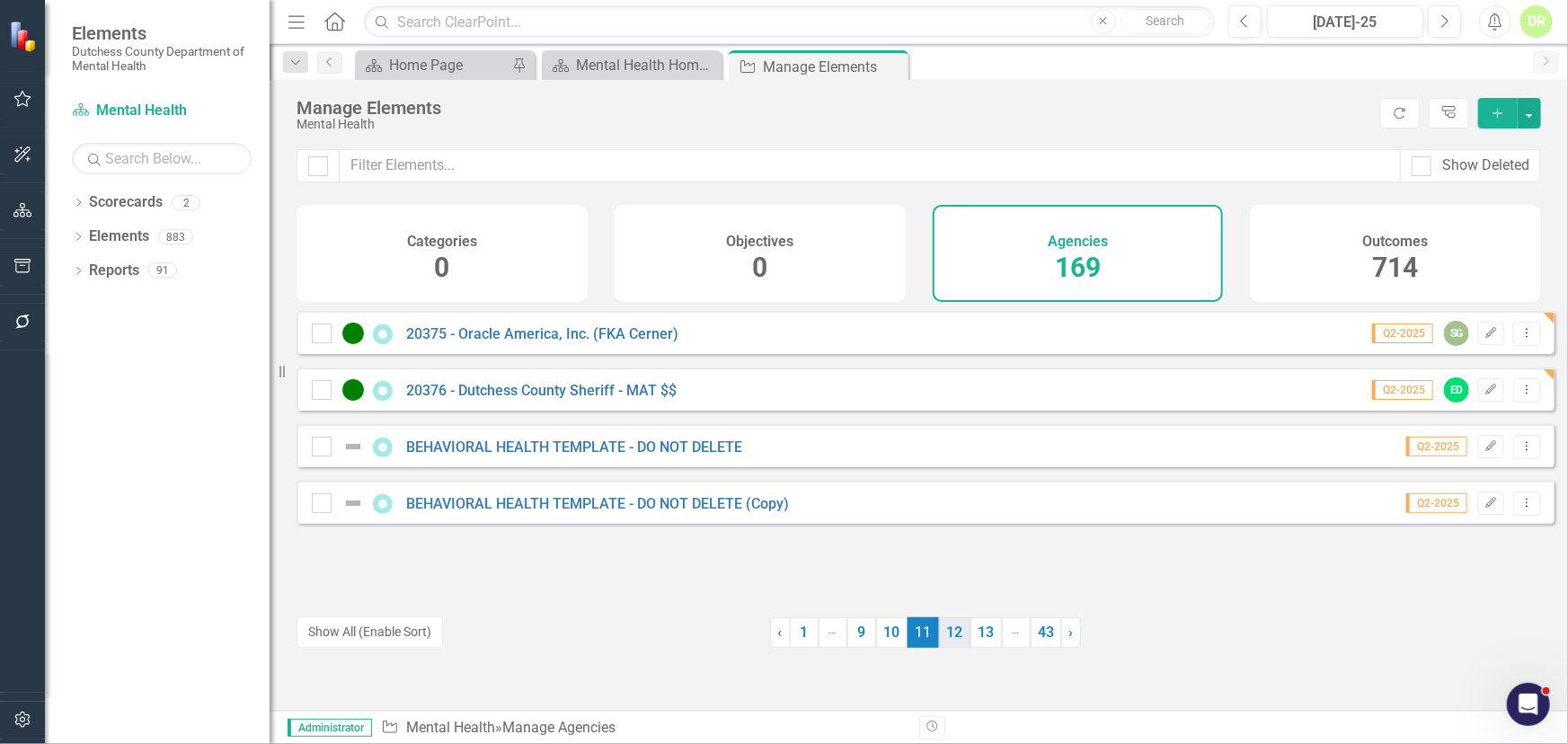
click at [949, 632] on link "12" at bounding box center [954, 633] width 32 height 31
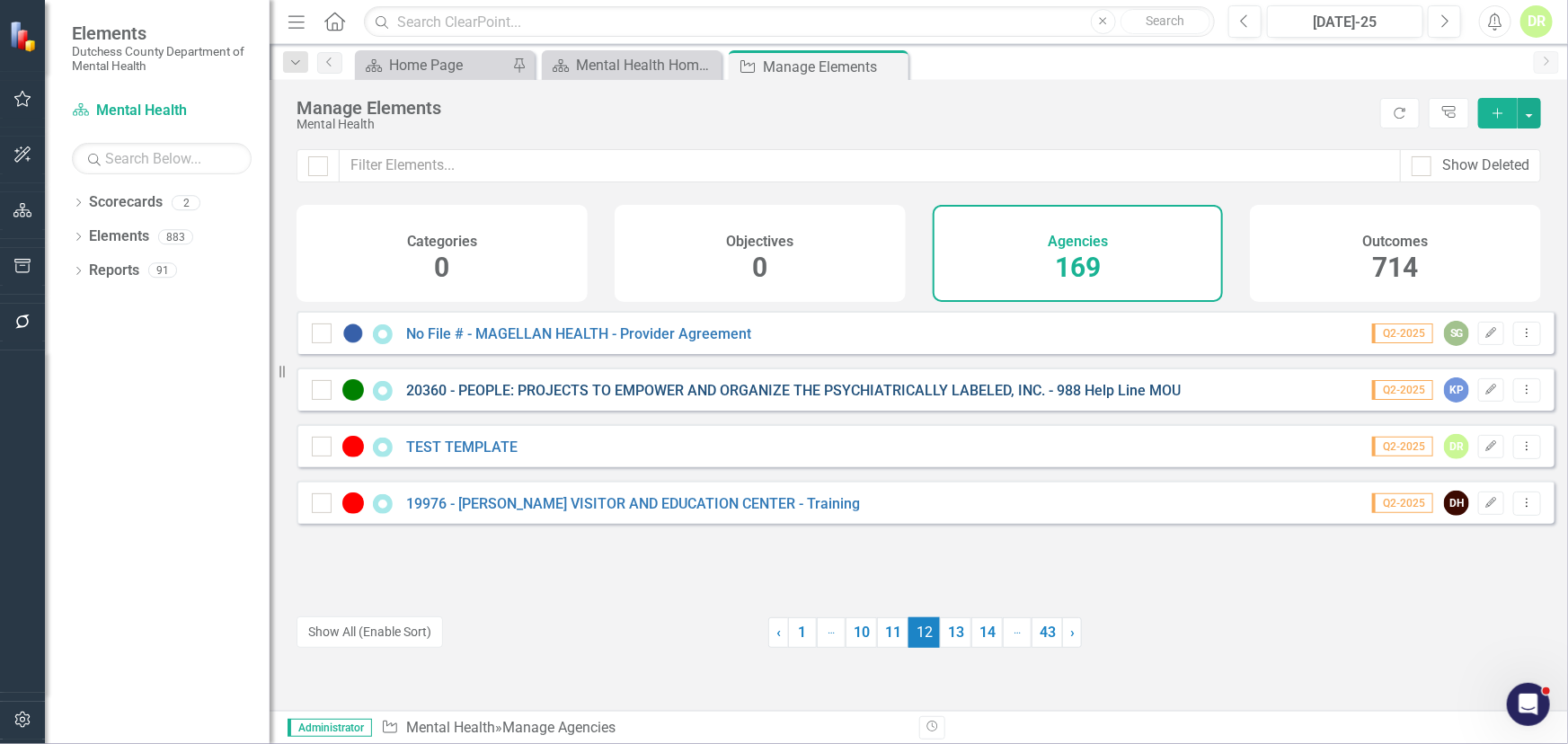
click at [585, 399] on link "20360 - PEOPLE: PROJECTS TO EMPOWER AND ORGANIZE THE PSYCHIATRICALLY LABELED, I…" at bounding box center [793, 391] width 774 height 17
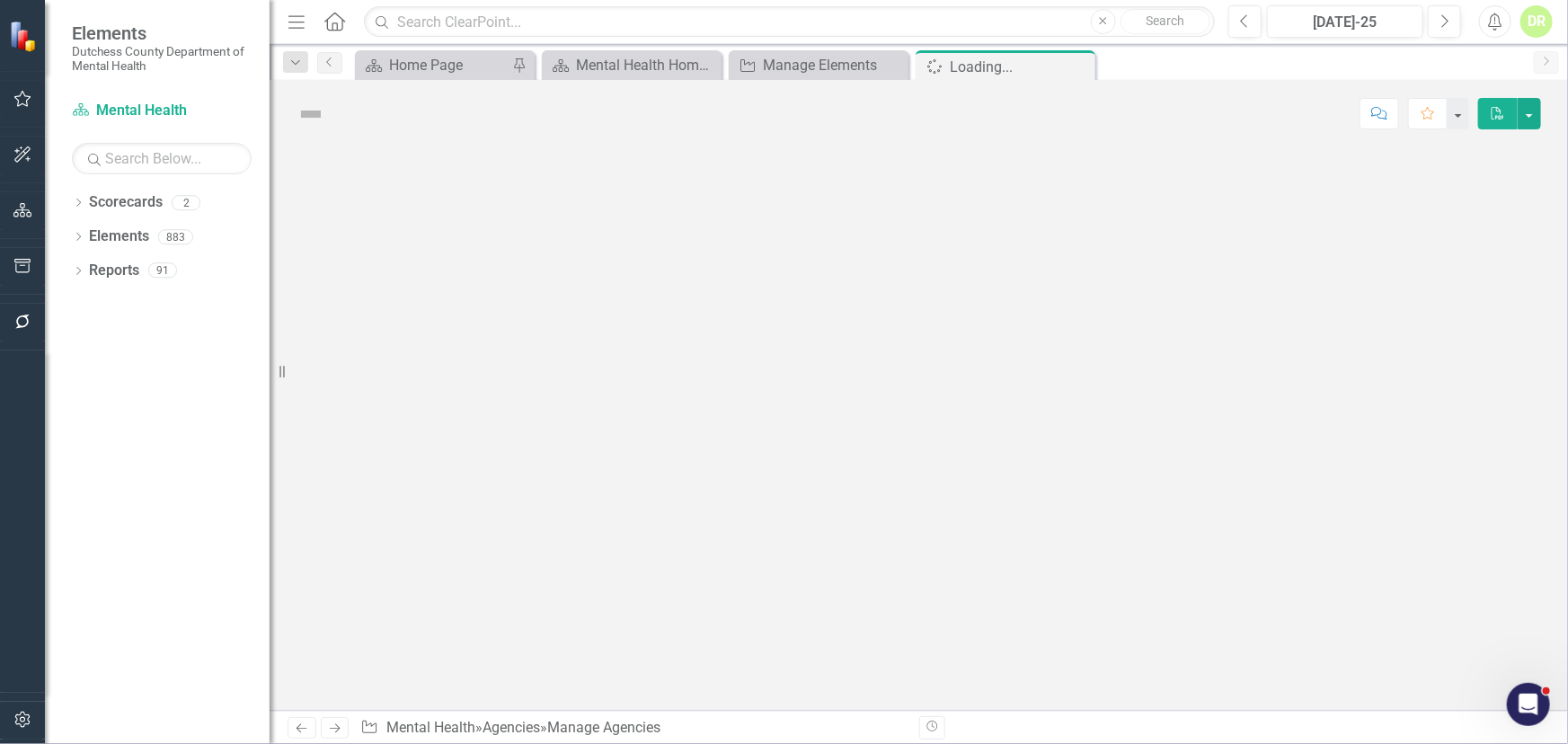
click at [585, 400] on div at bounding box center [919, 429] width 1299 height 563
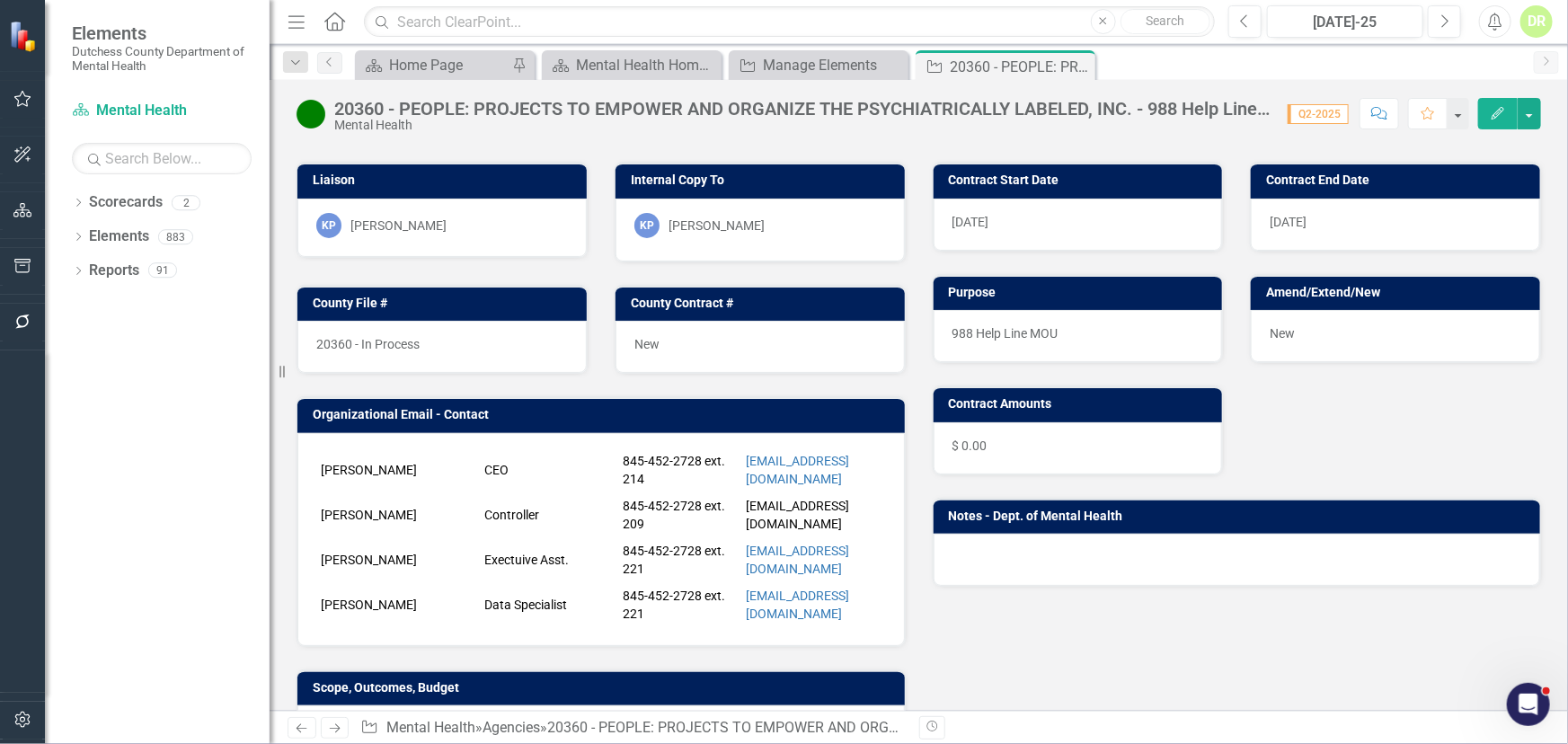
scroll to position [81, 0]
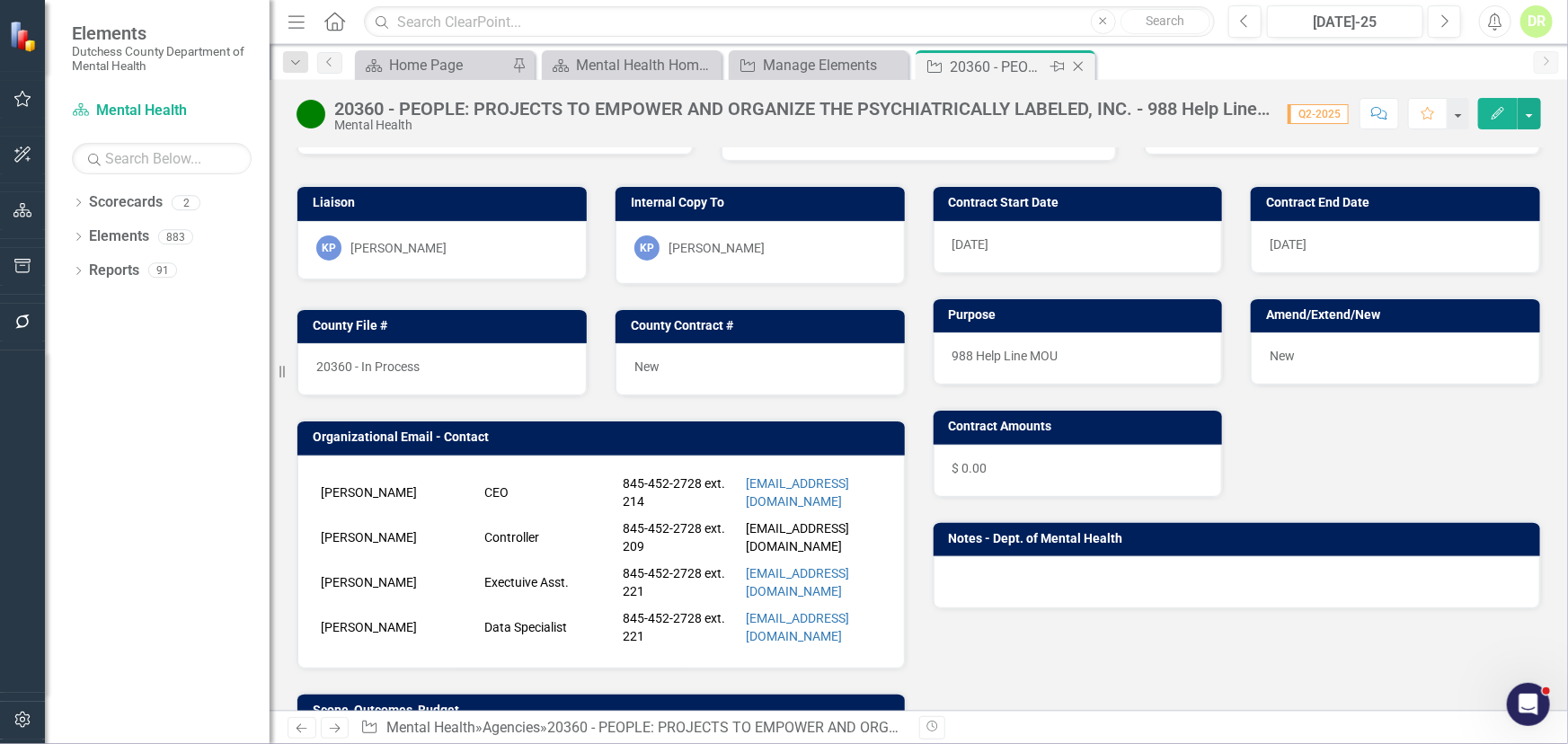
click at [1081, 60] on icon "Close" at bounding box center [1078, 66] width 18 height 14
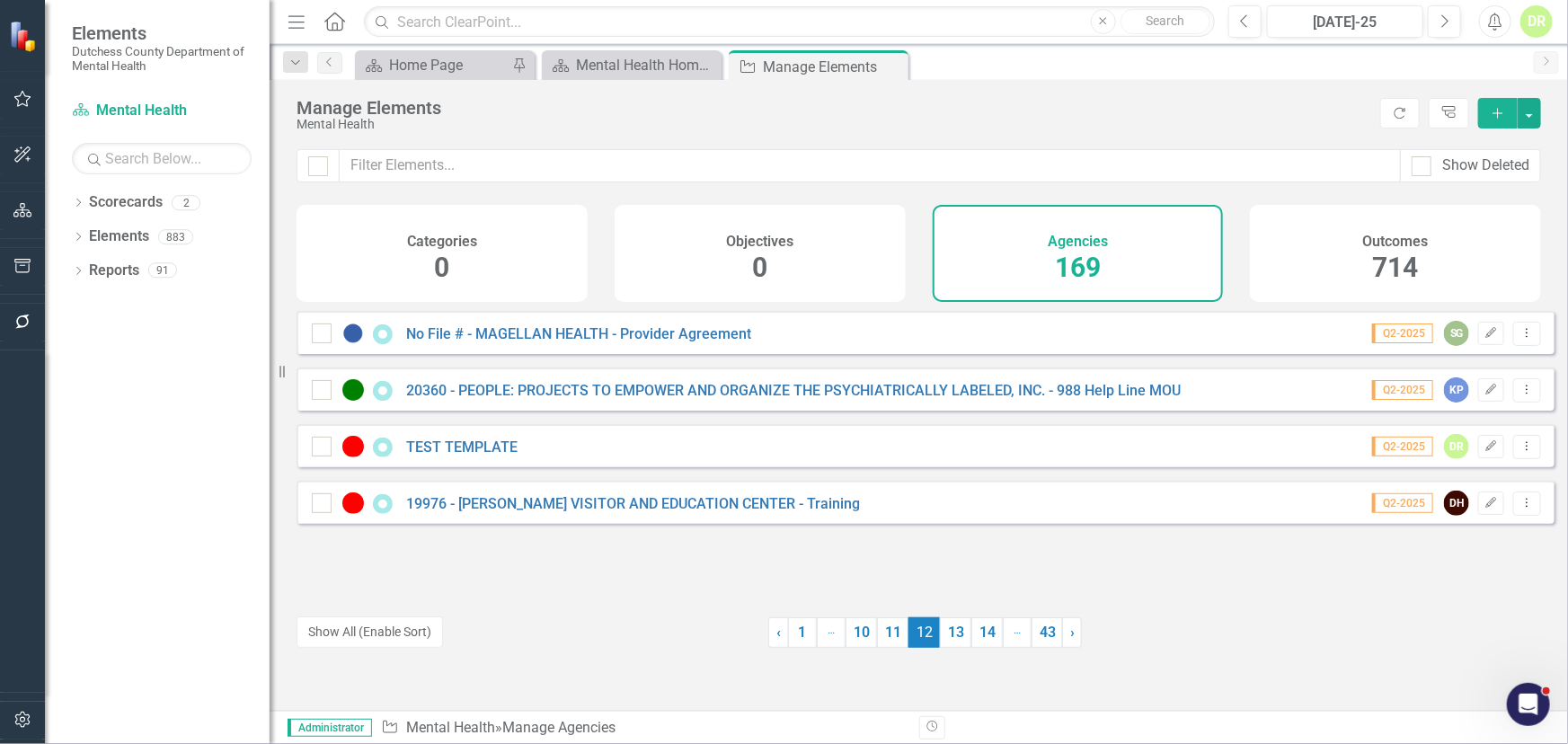
drag, startPoint x: 955, startPoint y: 628, endPoint x: 928, endPoint y: 520, distance: 111.3
click at [955, 628] on link "13" at bounding box center [955, 633] width 32 height 31
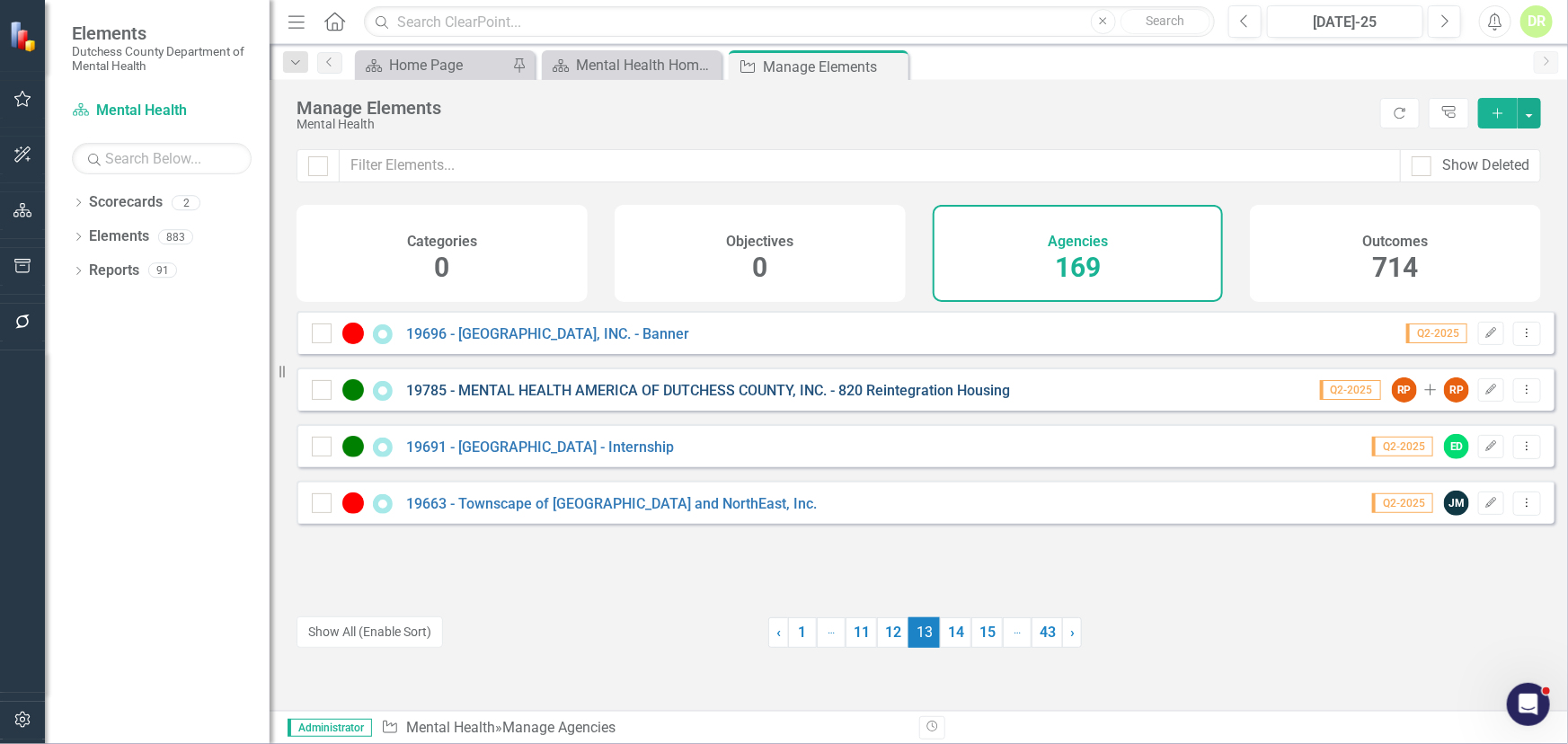
click at [674, 394] on link "19785 - MENTAL HEALTH AMERICA OF DUTCHESS COUNTY, INC. - 820 Reintegration Hous…" at bounding box center [708, 391] width 604 height 17
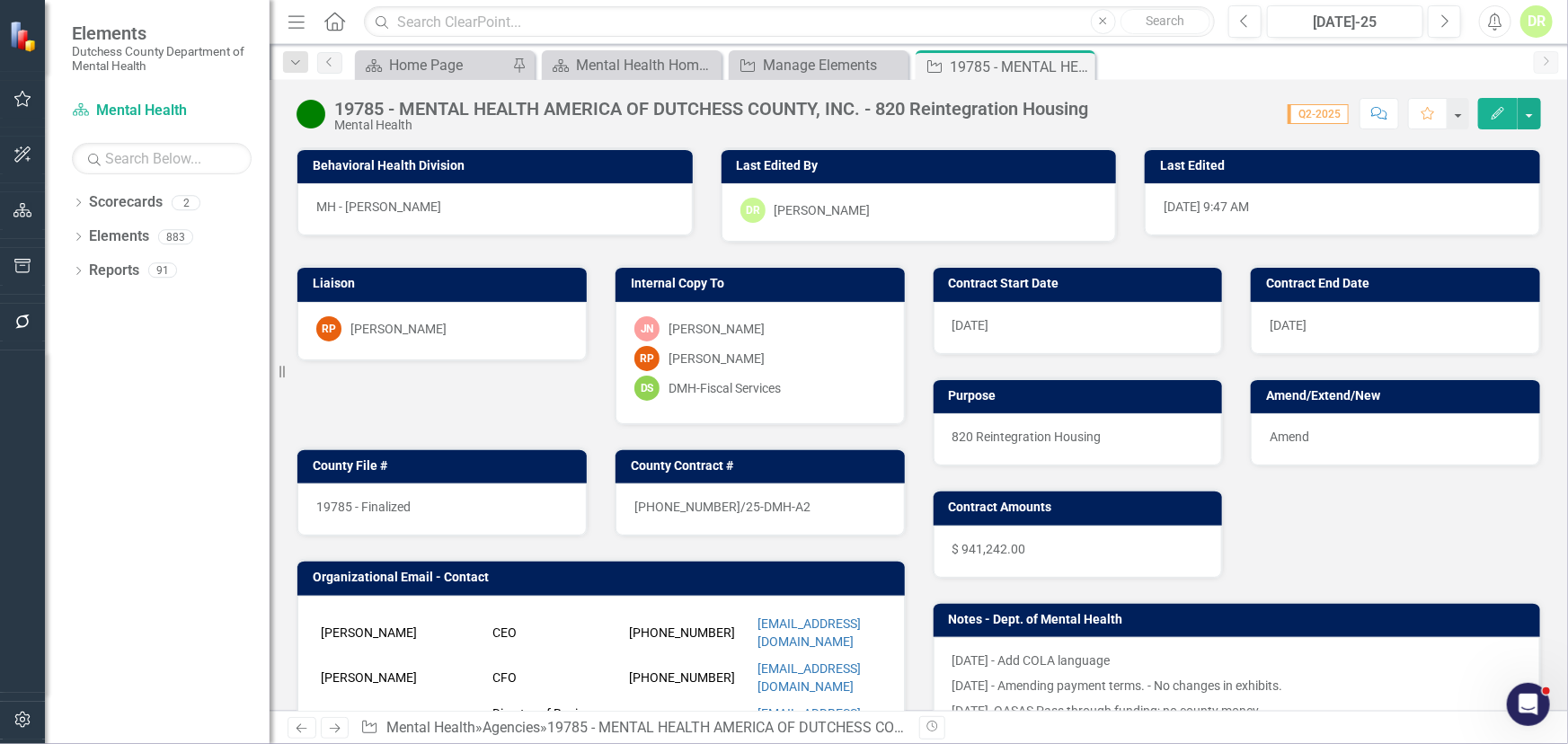
click at [436, 492] on div "19785 - Finalized" at bounding box center [441, 509] width 289 height 53
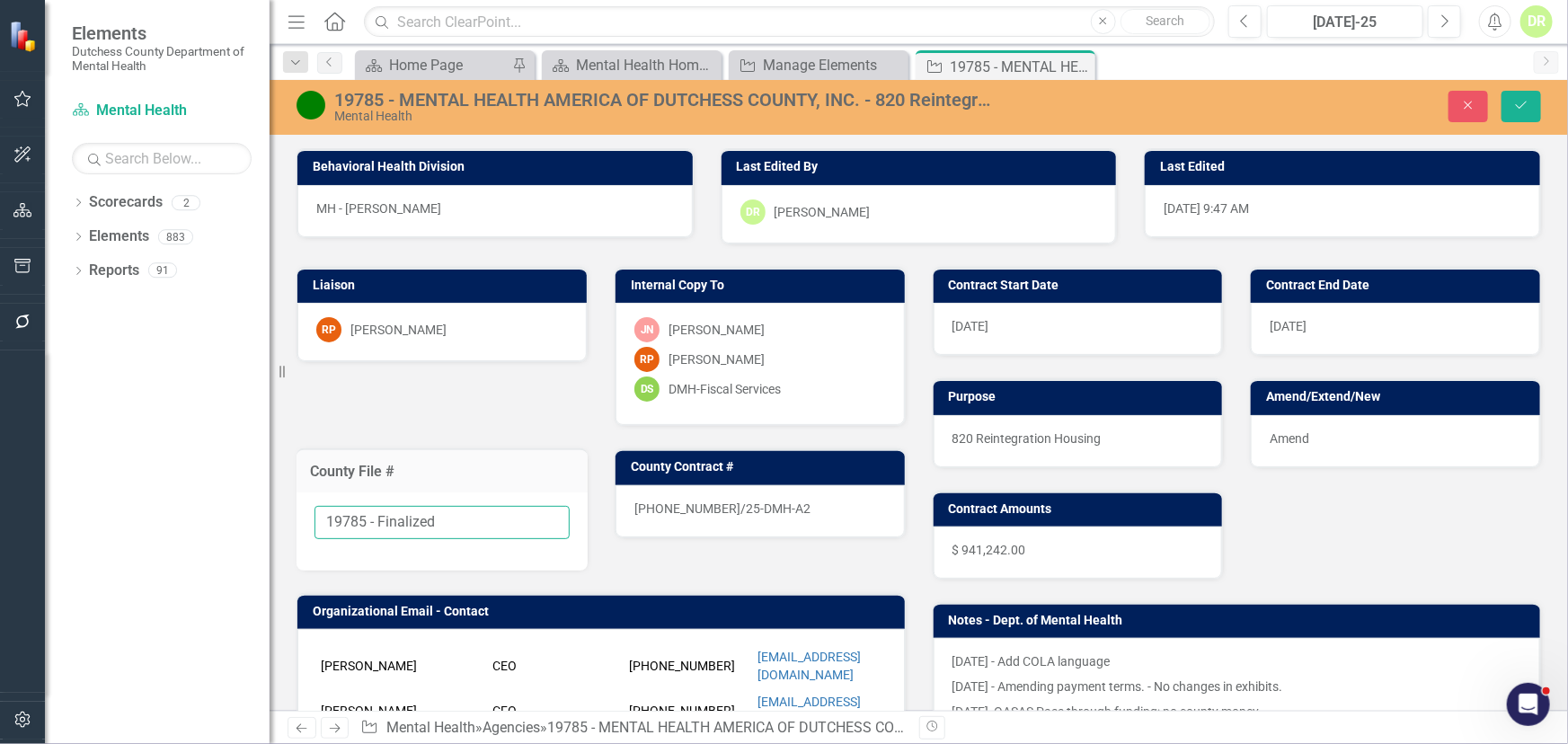
drag, startPoint x: 463, startPoint y: 523, endPoint x: 367, endPoint y: 512, distance: 96.6
click at [367, 512] on input "19785 - Finalized" at bounding box center [441, 522] width 255 height 33
type input "19785"
click at [759, 501] on span "25-0043-12/25-DMH-A2" at bounding box center [722, 508] width 176 height 14
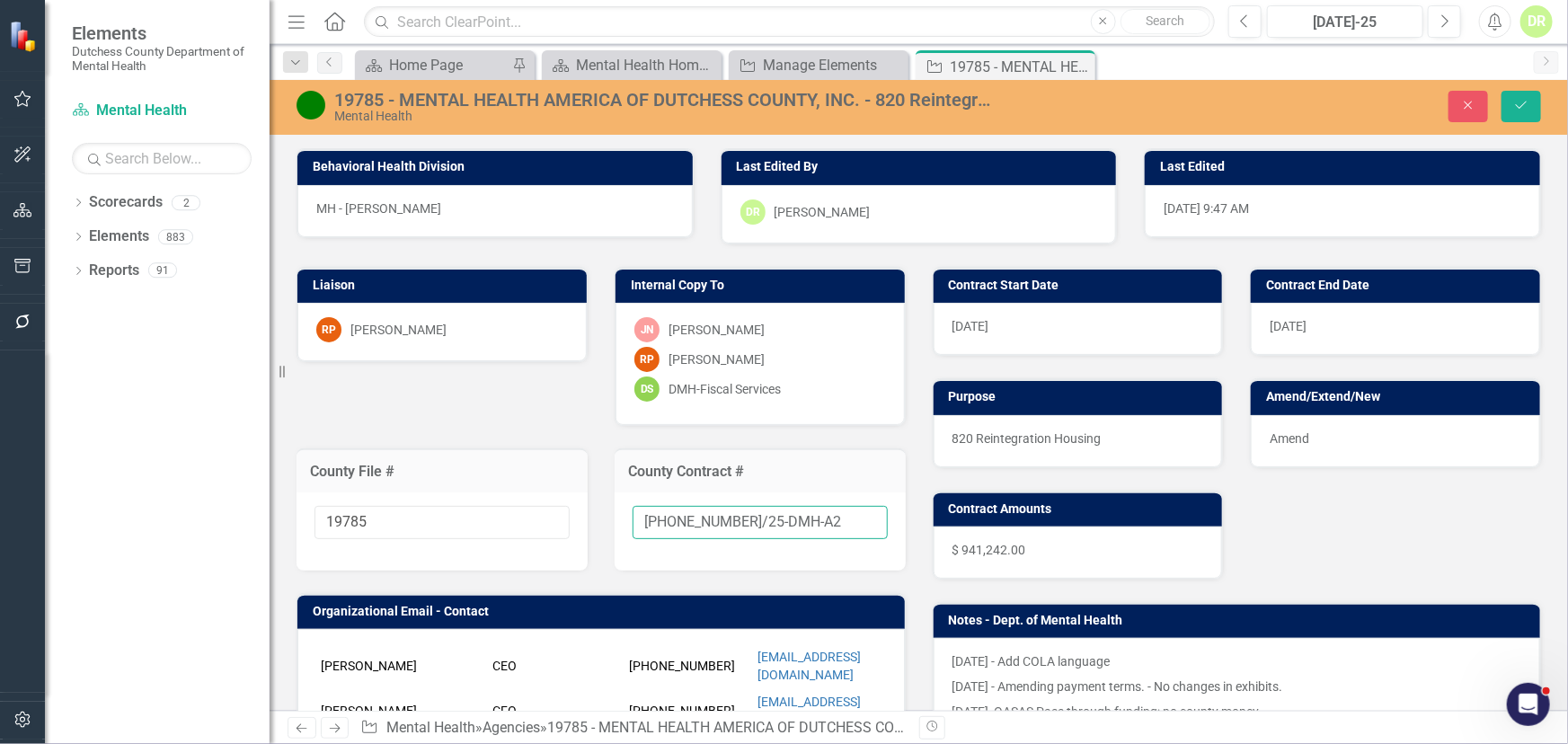
click at [792, 521] on input "25-0043-12/25-DMH-A2" at bounding box center [760, 522] width 255 height 33
click at [791, 520] on input "25-0043-12/25-DMH-A2" at bounding box center [760, 522] width 255 height 33
click at [790, 519] on input "25-0043-12/25-DMH-A2" at bounding box center [760, 522] width 255 height 33
type input "25-0043-12/25-DMH-A3"
click at [1348, 441] on div "Amend" at bounding box center [1395, 441] width 289 height 53
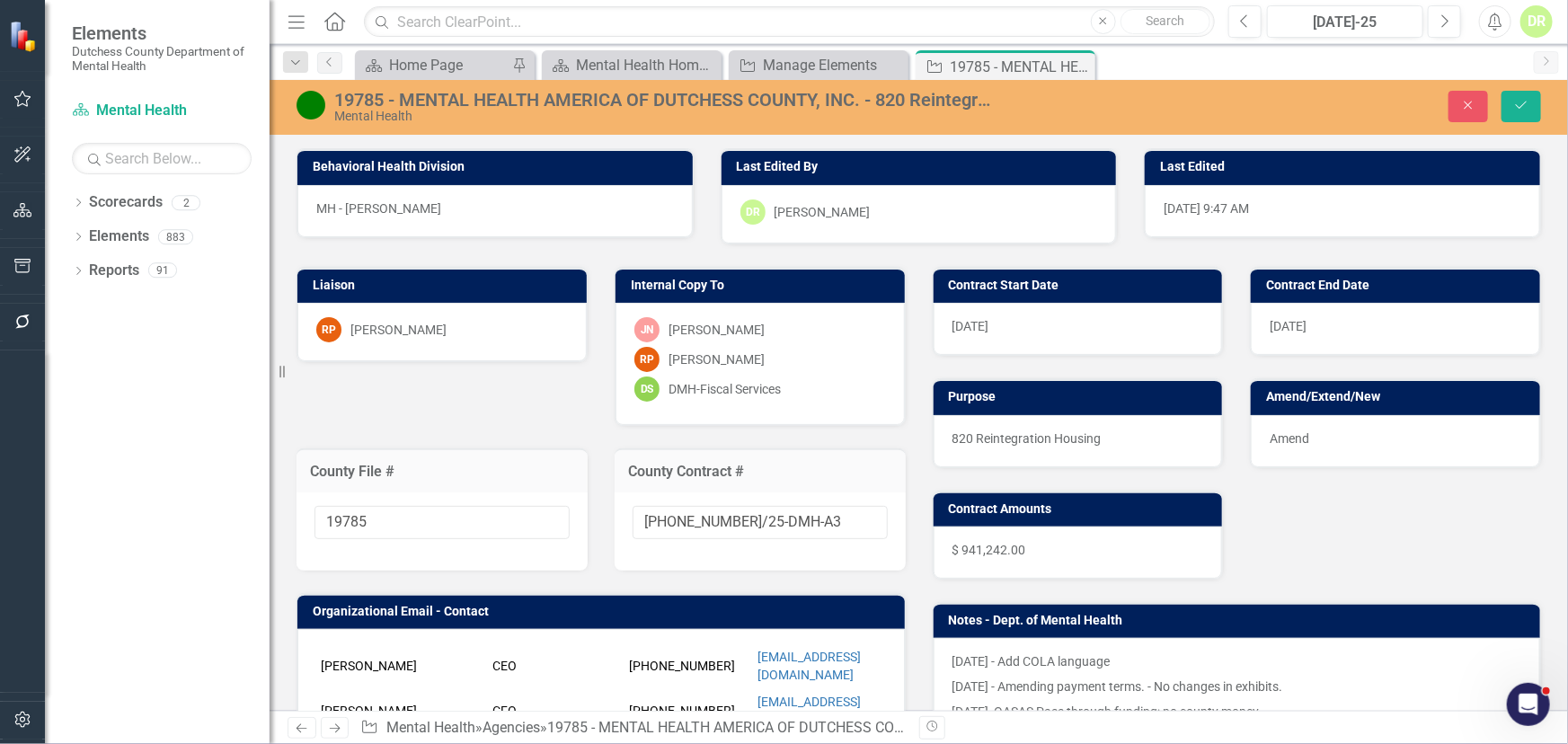
click at [1348, 441] on div "Amend" at bounding box center [1395, 441] width 289 height 53
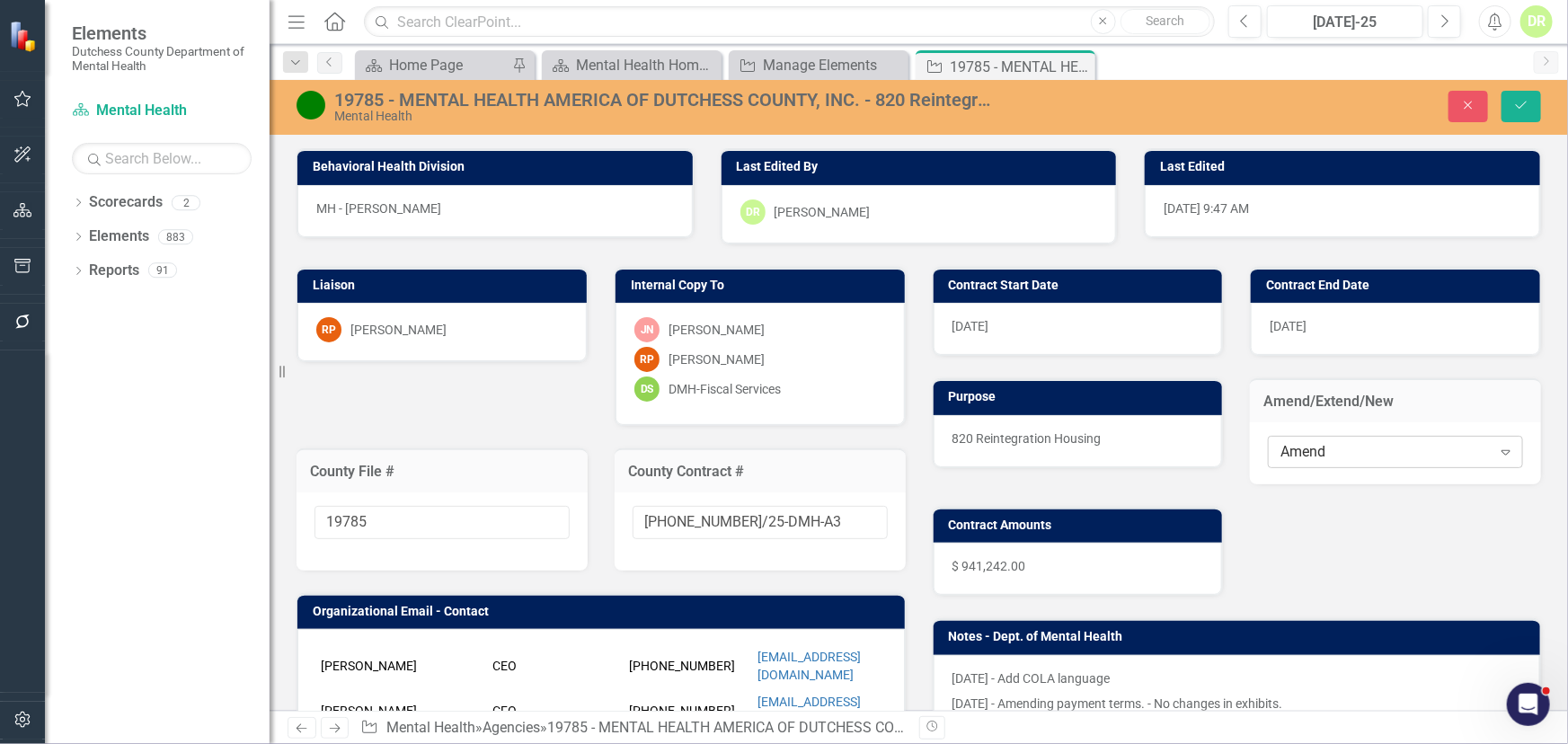
click at [1330, 448] on div "Amend" at bounding box center [1386, 452] width 210 height 21
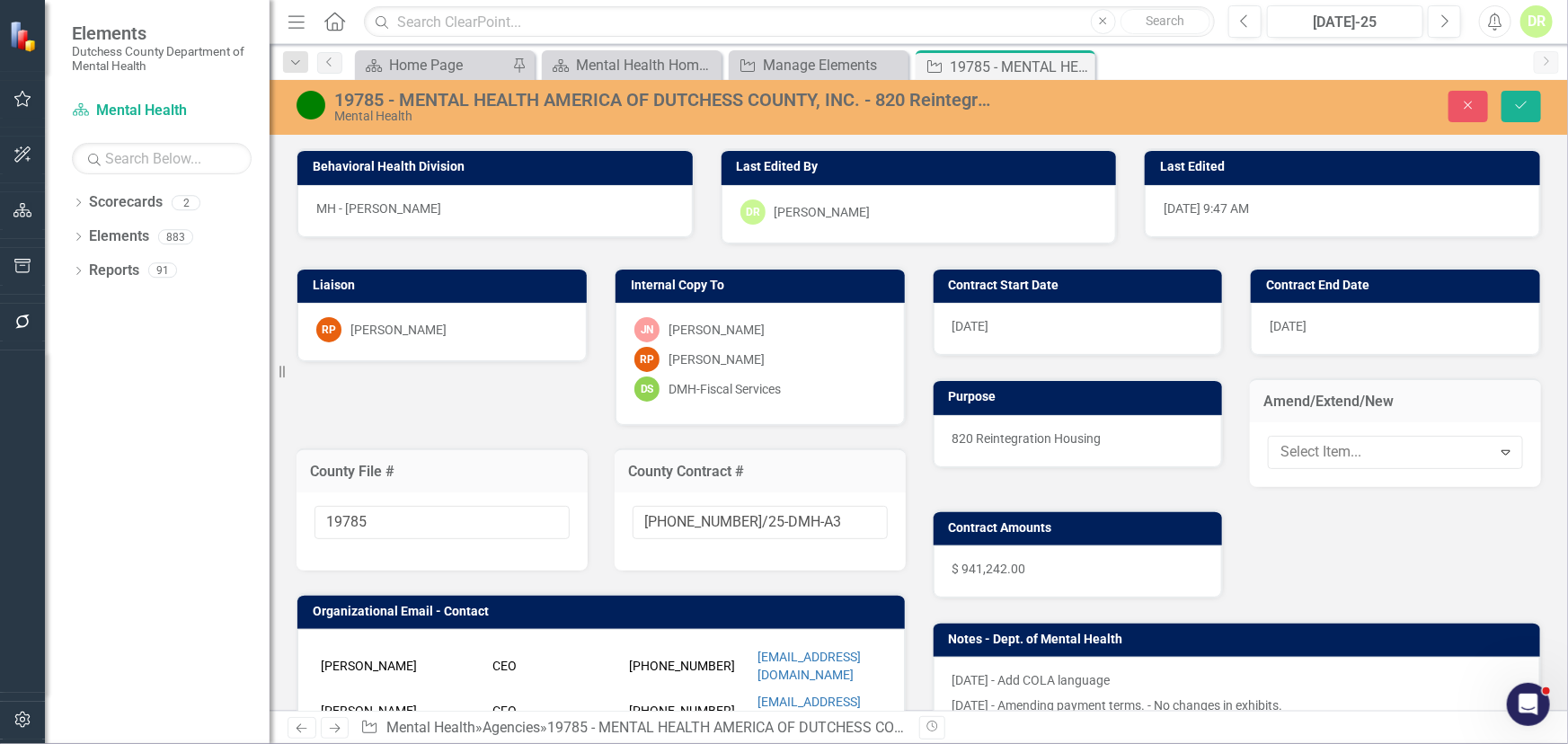
drag, startPoint x: 1315, startPoint y: 540, endPoint x: 1355, endPoint y: 411, distance: 135.1
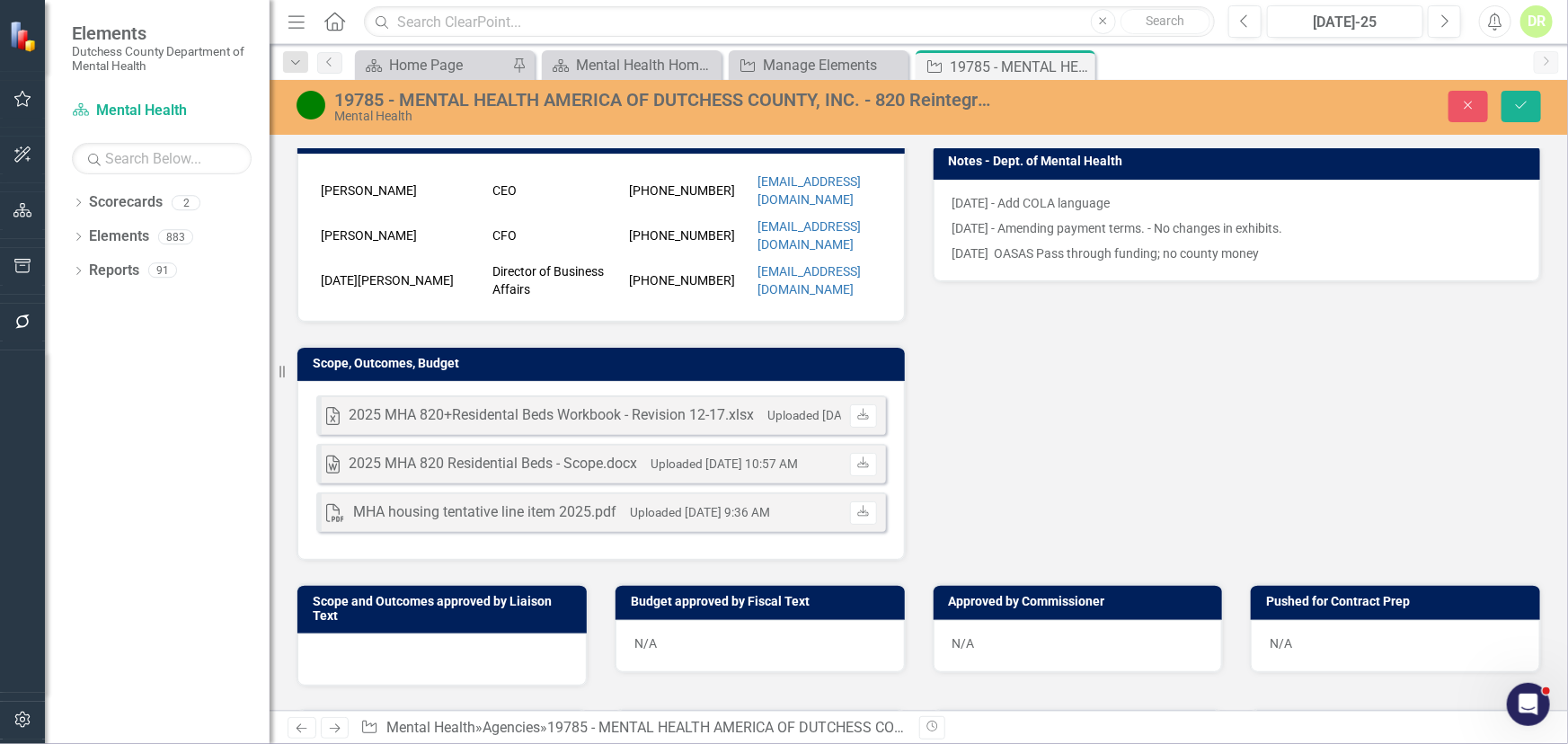
scroll to position [572, 0]
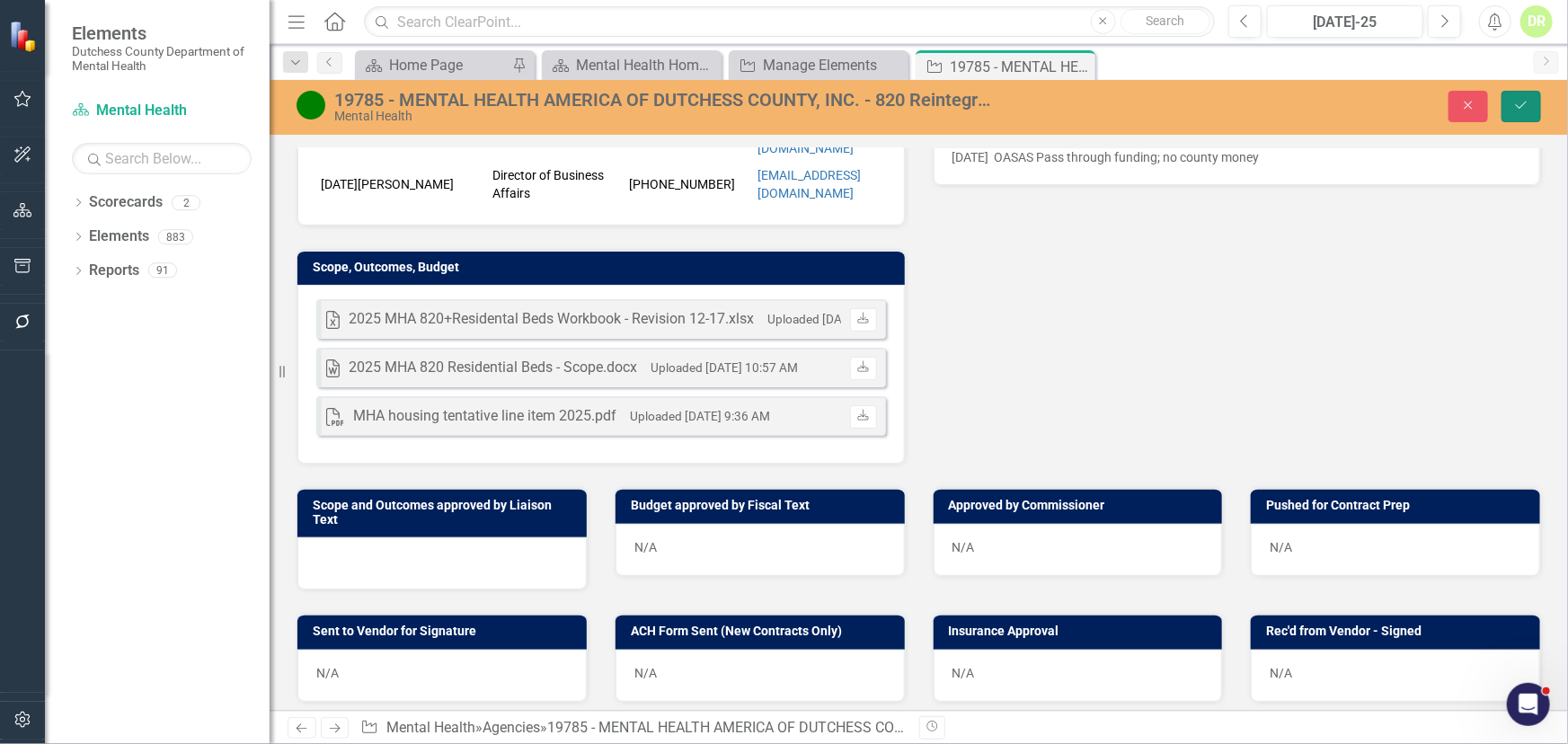
click at [1529, 96] on button "Save" at bounding box center [1521, 106] width 39 height 32
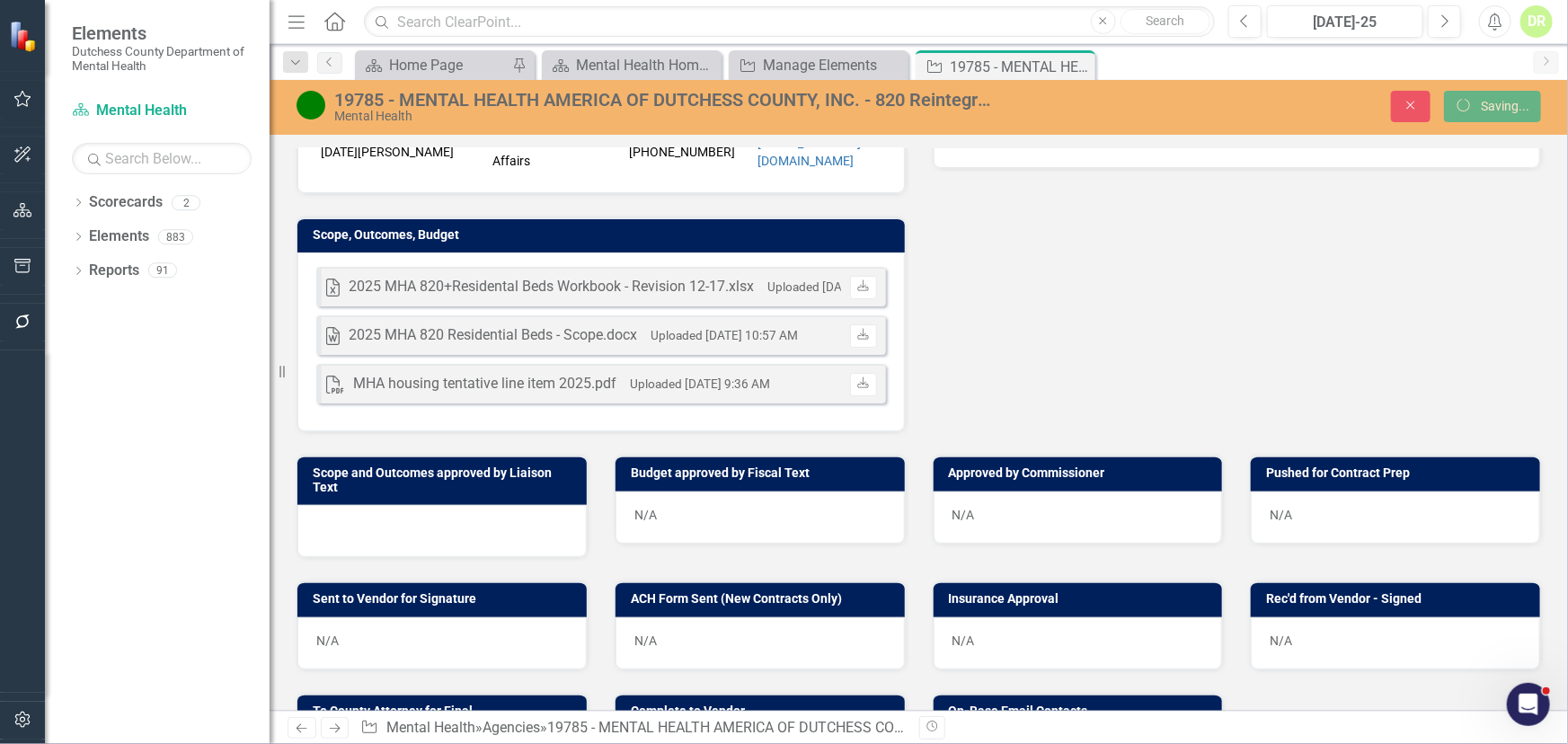
scroll to position [540, 0]
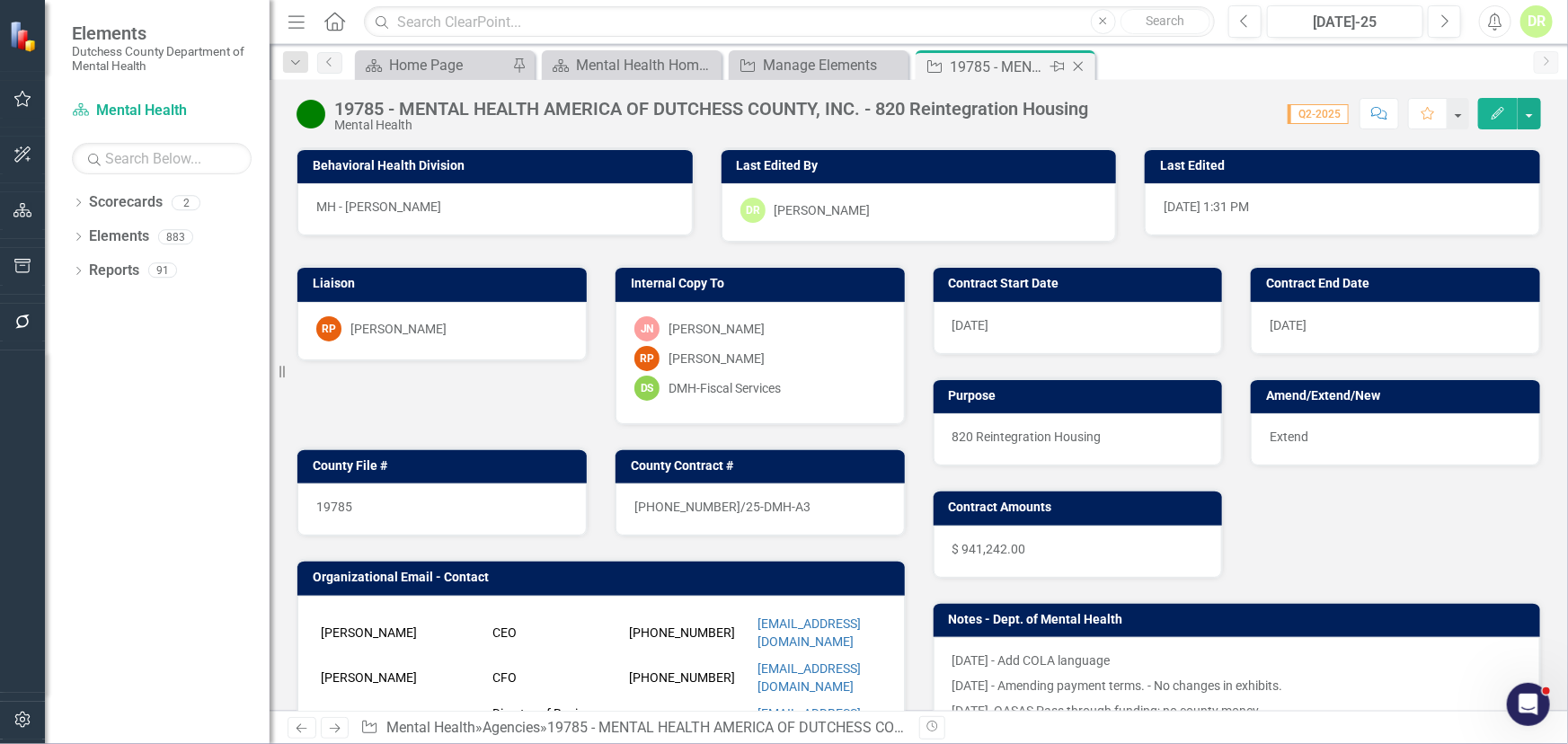
click at [1078, 64] on icon "Close" at bounding box center [1078, 66] width 18 height 14
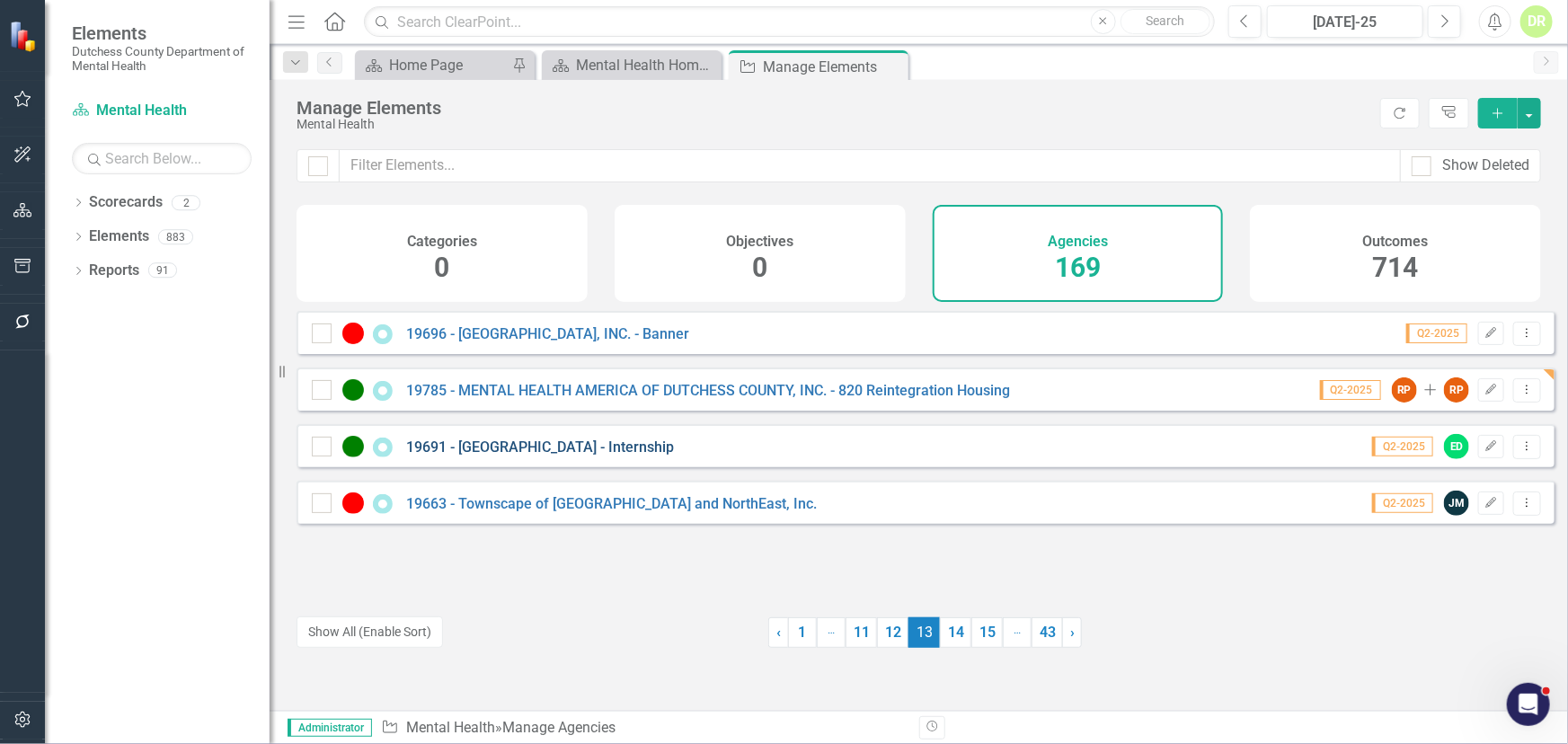
click at [583, 456] on link "19691 - [GEOGRAPHIC_DATA] - Internship" at bounding box center [540, 447] width 267 height 17
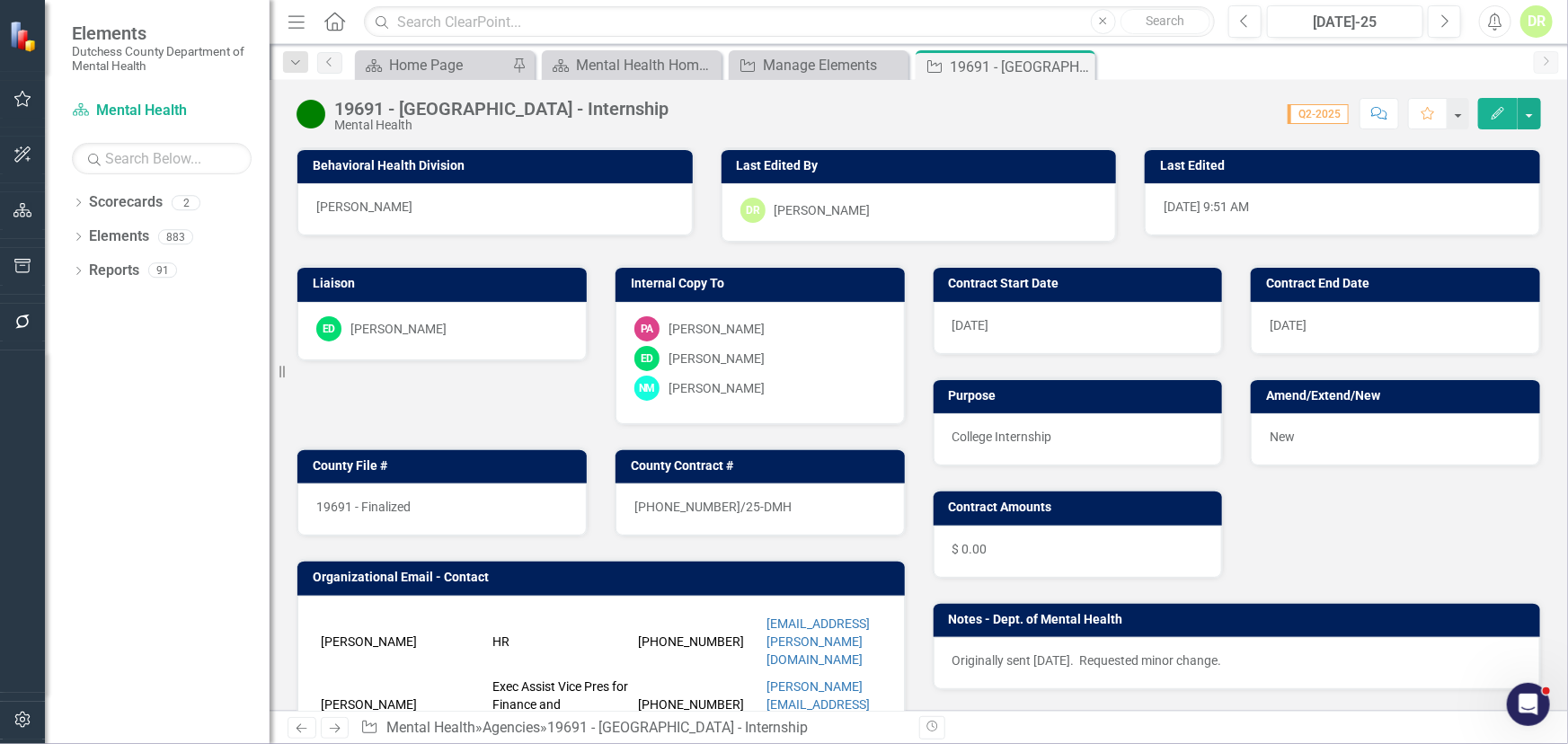
click at [479, 496] on div "19691 - Finalized" at bounding box center [441, 509] width 289 height 53
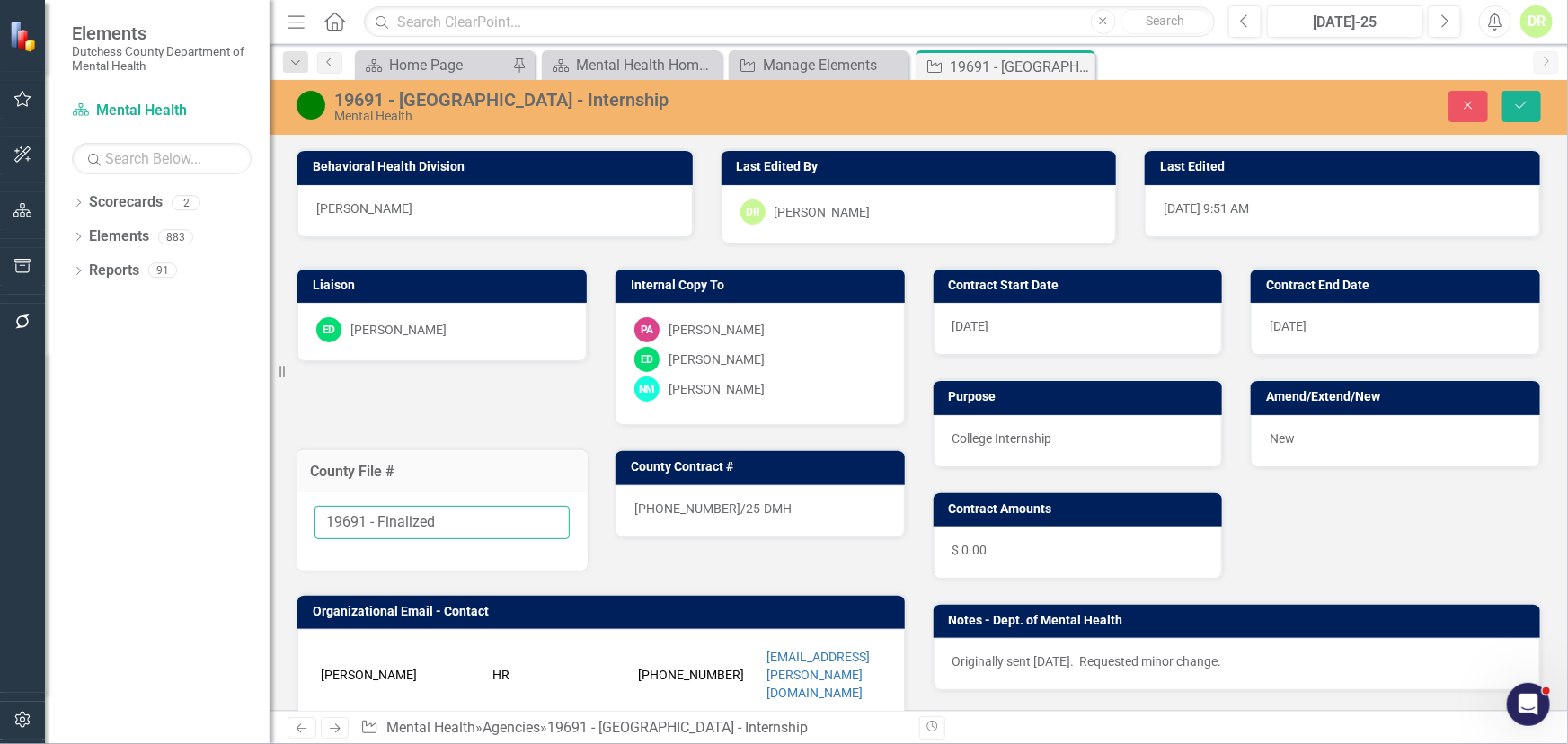
drag, startPoint x: 457, startPoint y: 518, endPoint x: 369, endPoint y: 513, distance: 88.1
click at [369, 513] on input "19691 - Finalized" at bounding box center [441, 522] width 255 height 33
type input "19691"
click at [765, 503] on div "24-0576-12/25-DMH" at bounding box center [760, 511] width 289 height 53
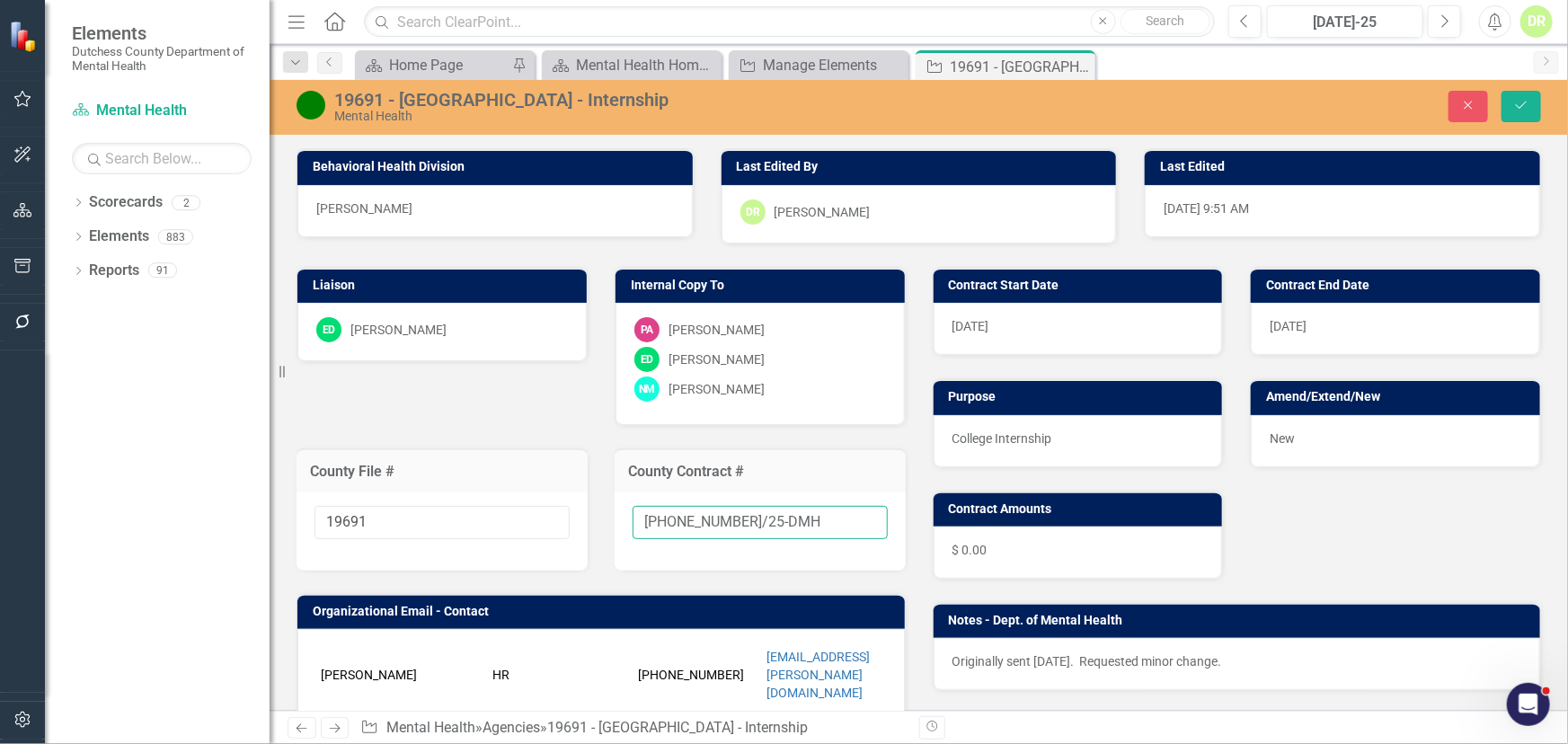
click at [782, 520] on input "24-0576-12/25-DMH" at bounding box center [760, 522] width 255 height 33
type input "24-0576-12/25-DMH-A1"
click at [1277, 432] on span "New" at bounding box center [1282, 438] width 25 height 14
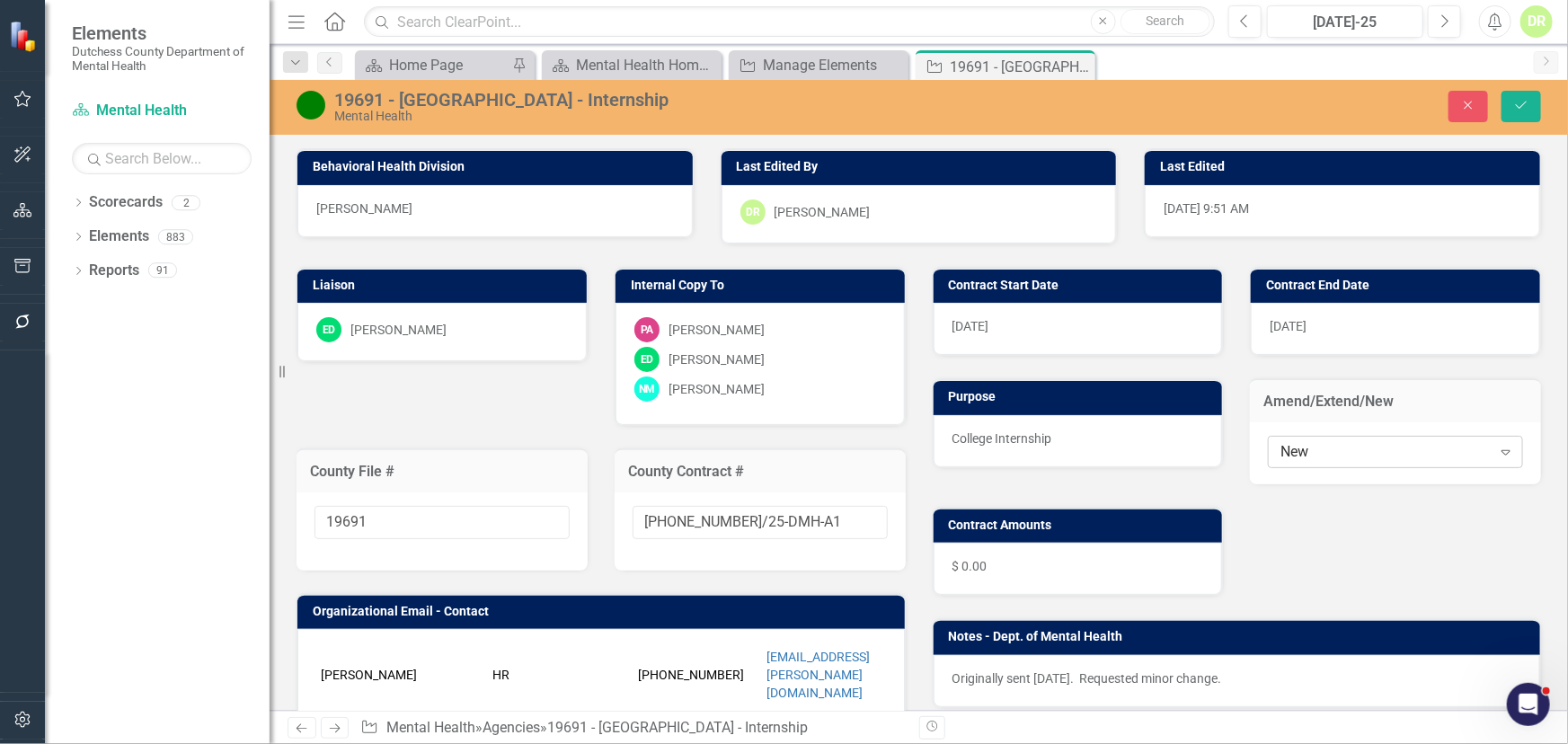
click at [1281, 453] on div "New" at bounding box center [1386, 452] width 210 height 21
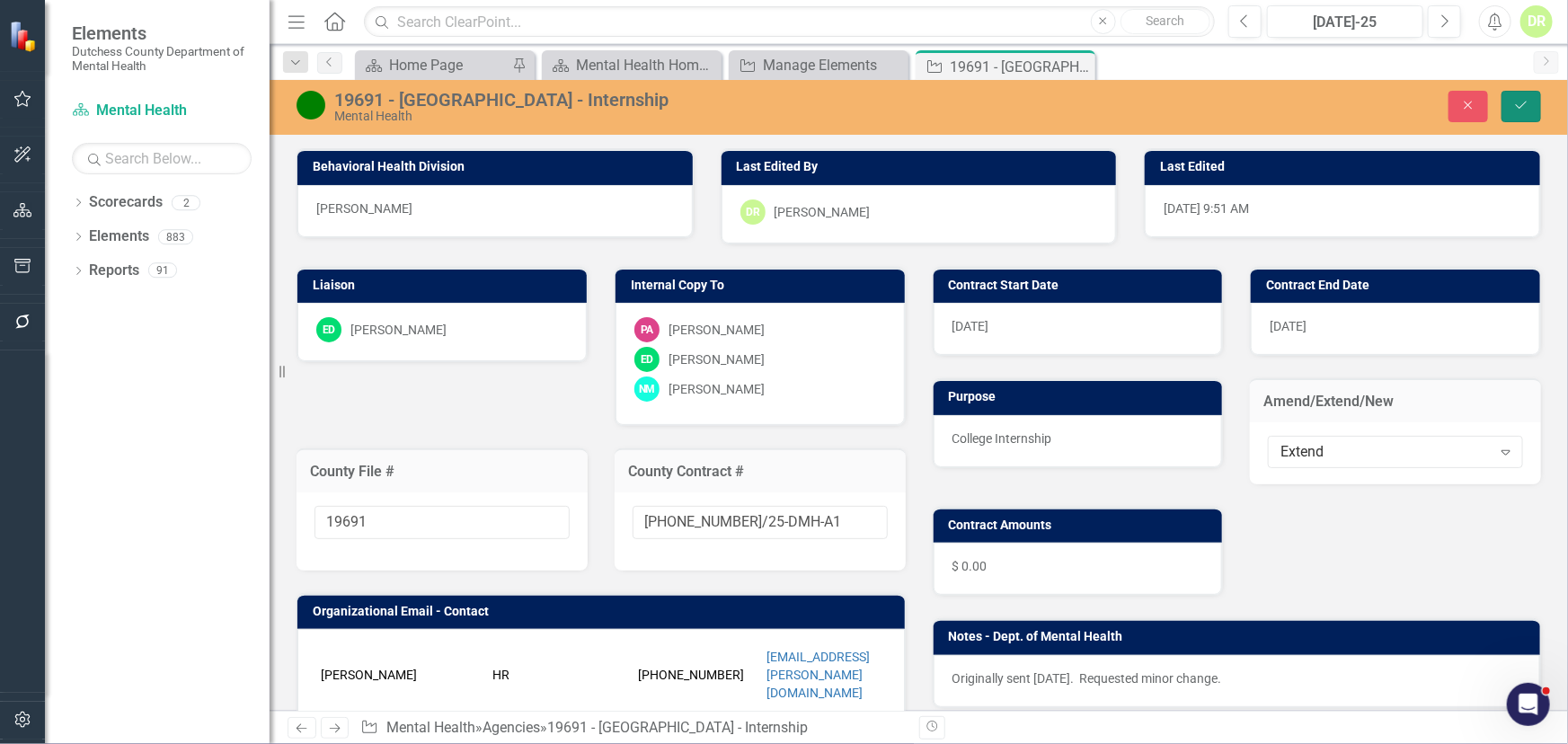
click at [1517, 101] on icon "Save" at bounding box center [1521, 105] width 16 height 12
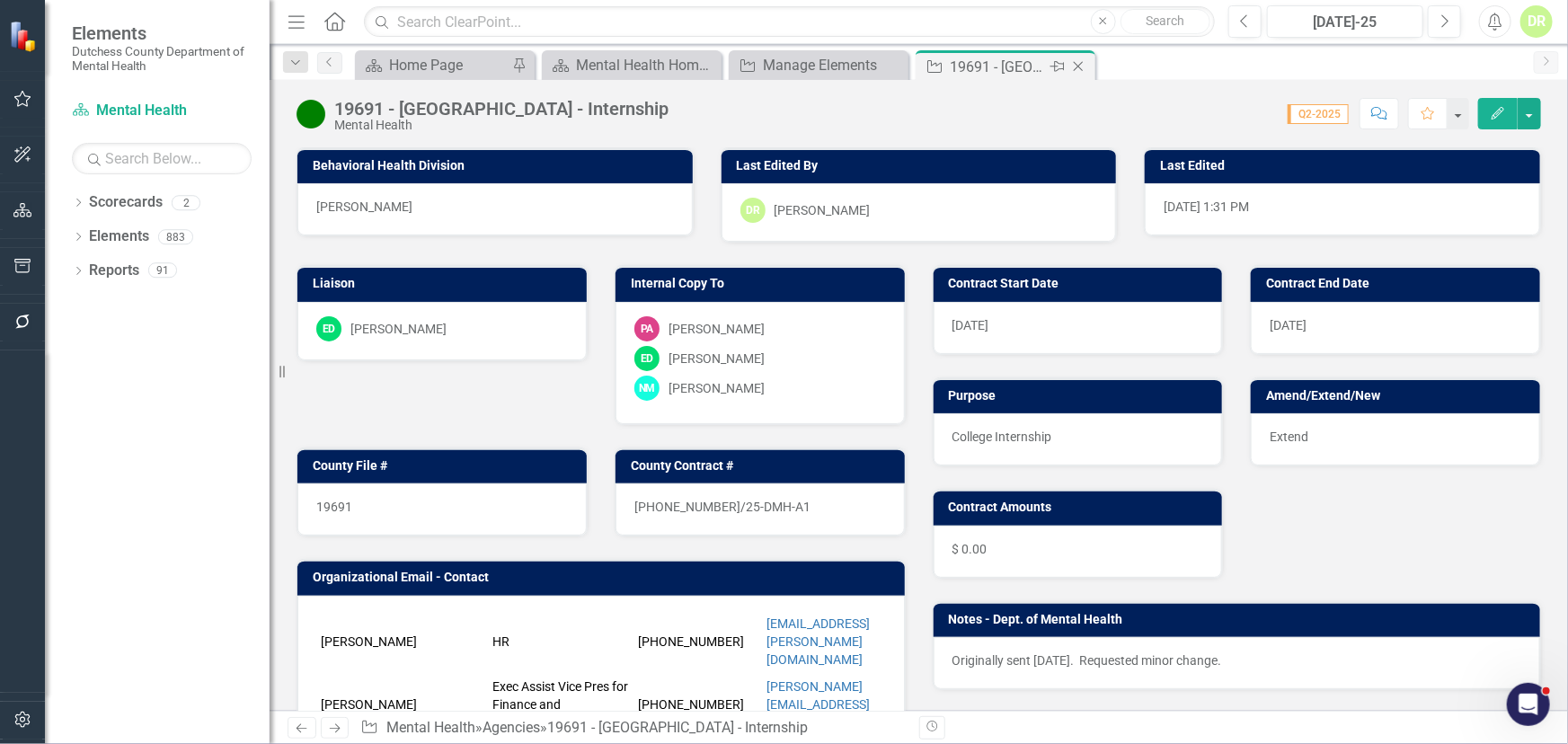
click at [1081, 67] on icon "Close" at bounding box center [1078, 66] width 18 height 14
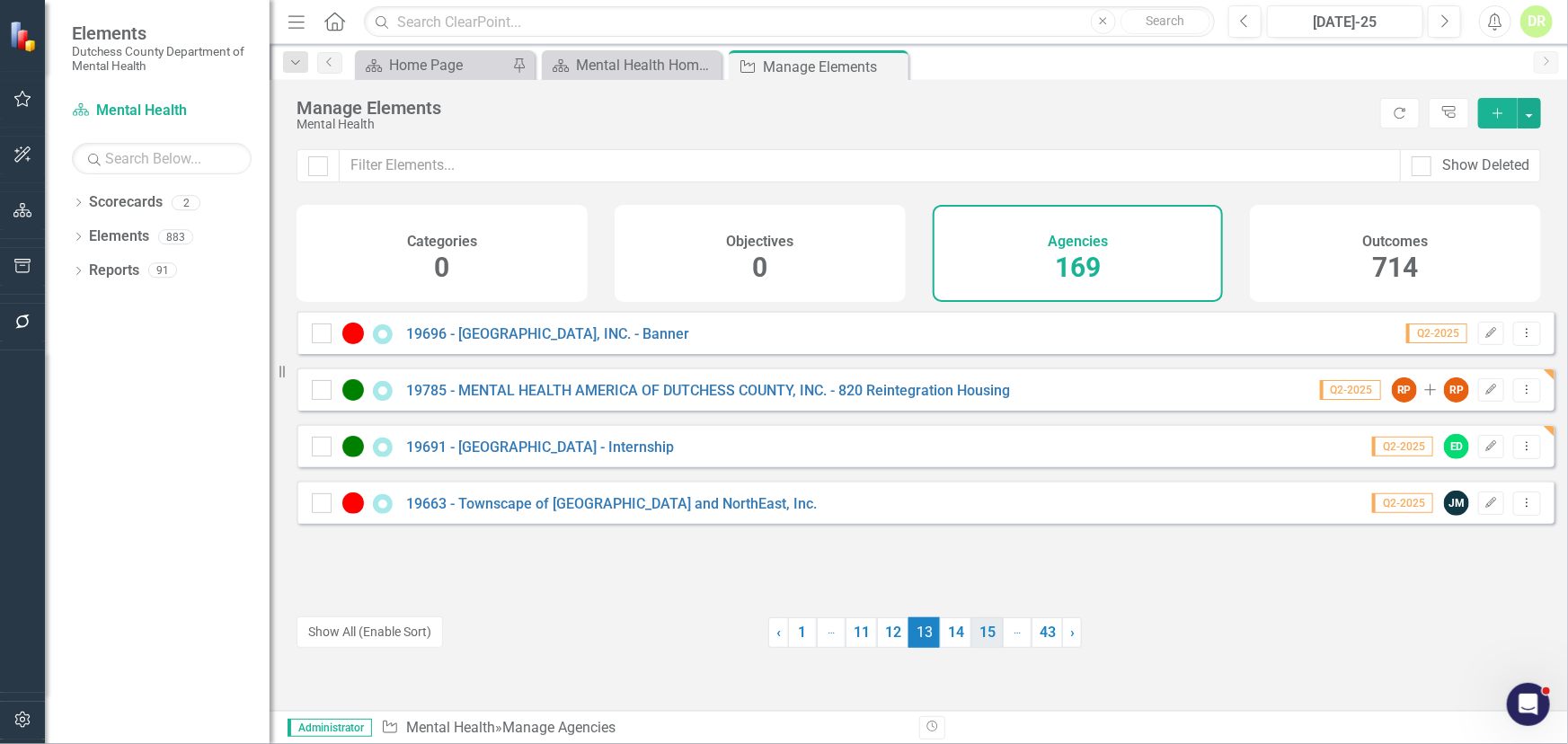
click at [954, 630] on link "14" at bounding box center [955, 633] width 32 height 31
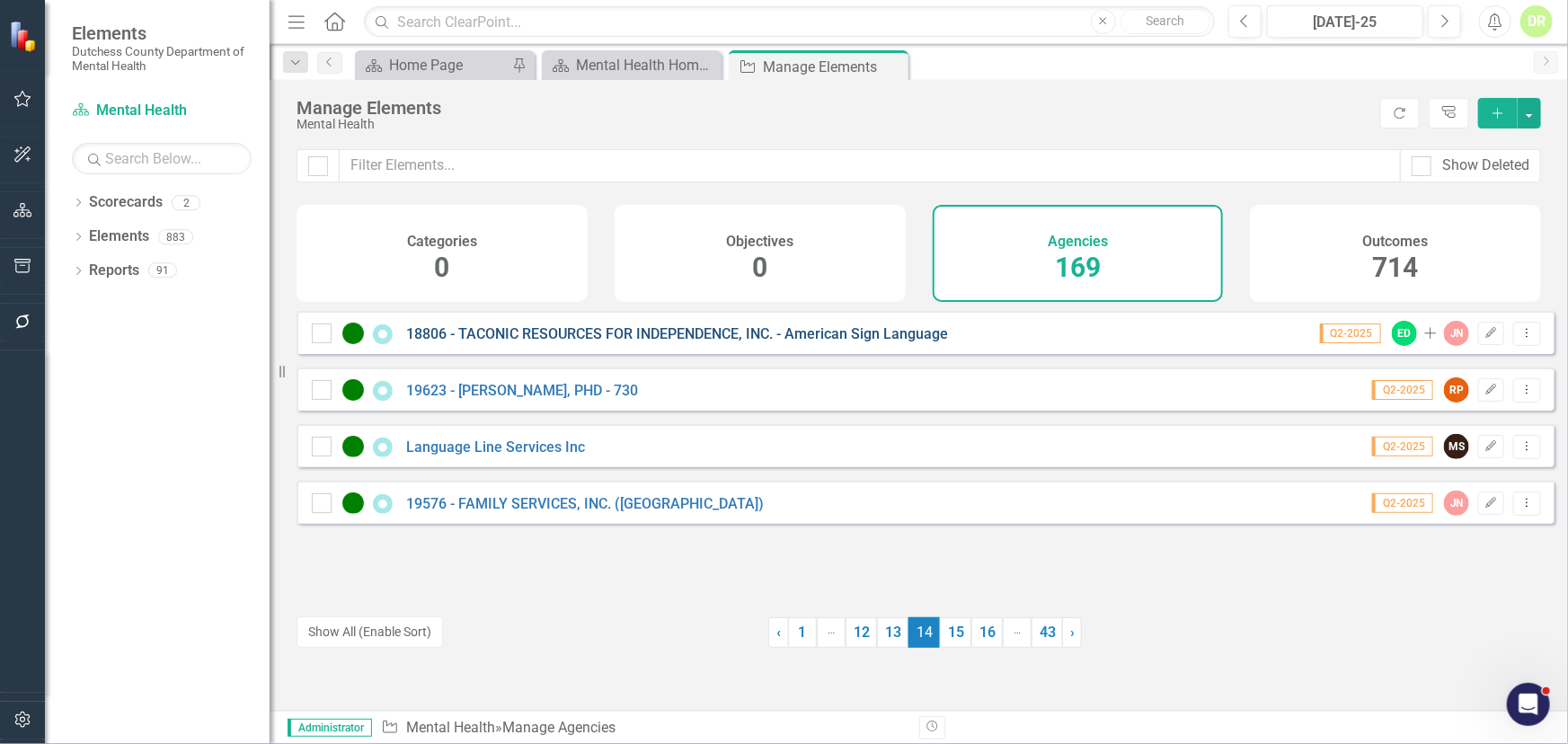
click at [643, 339] on link "18806 - TACONIC RESOURCES FOR INDEPENDENCE, INC. - American Sign Language" at bounding box center [676, 334] width 541 height 17
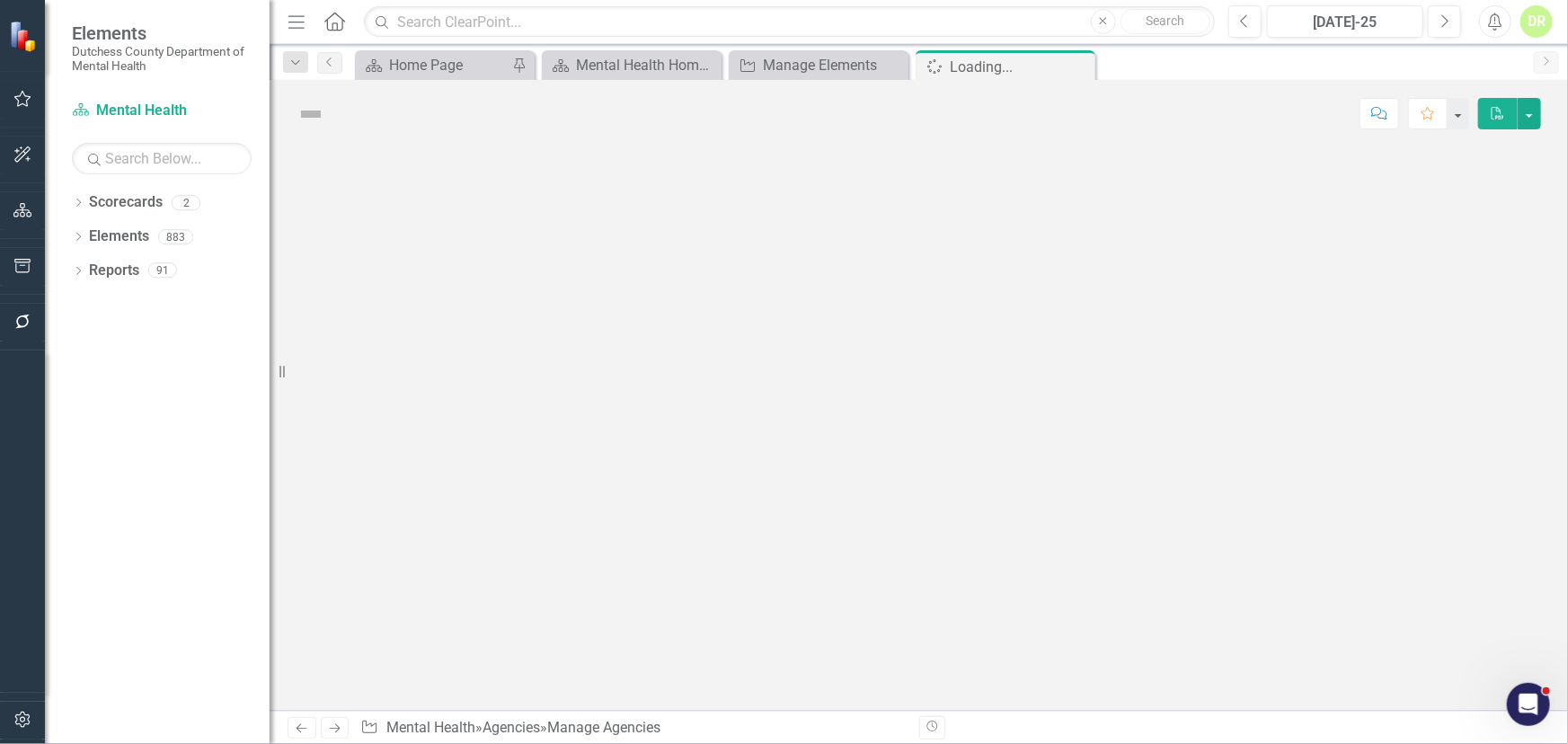
click at [643, 339] on div at bounding box center [919, 429] width 1299 height 563
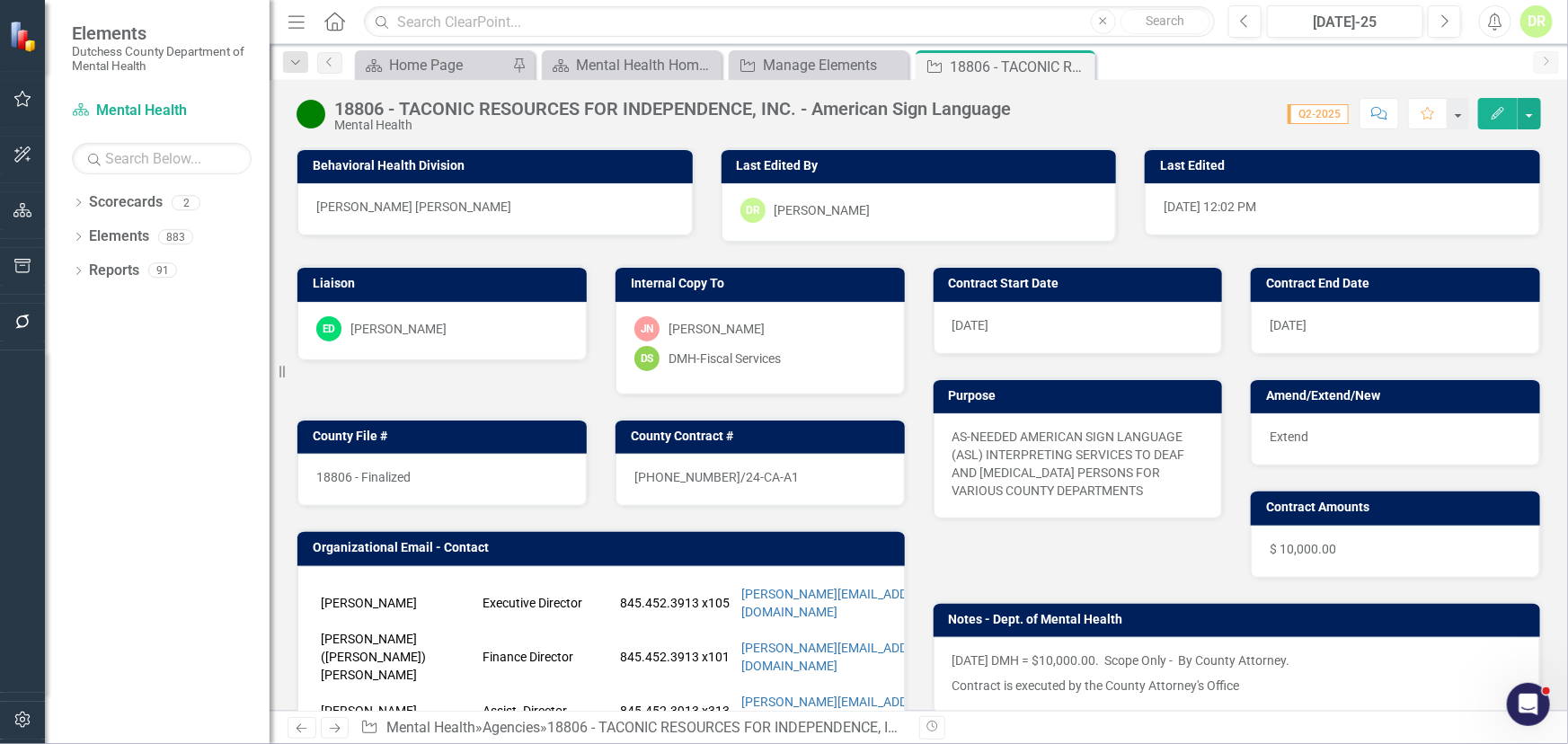
click at [436, 485] on div "18806 - Finalized" at bounding box center [441, 479] width 289 height 53
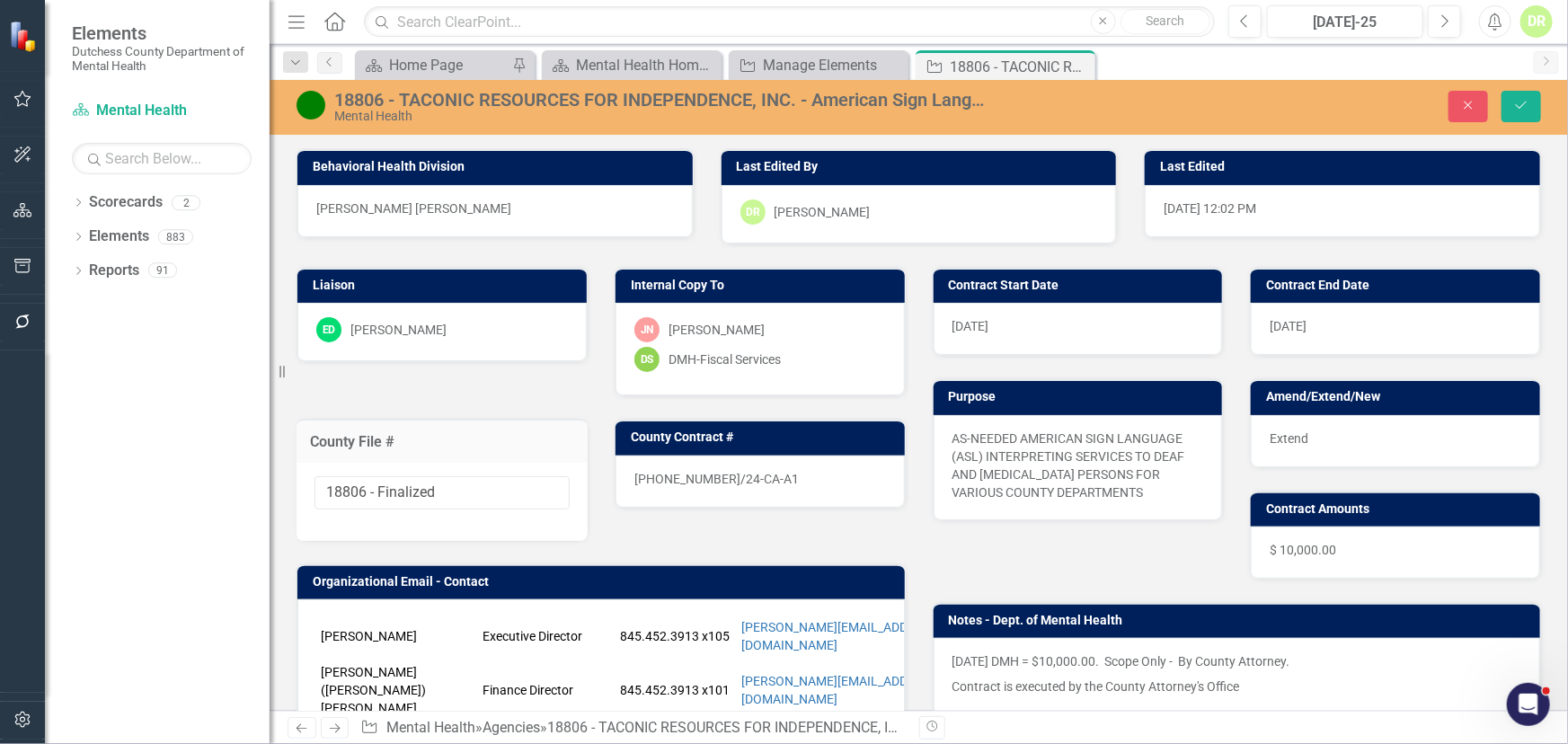
click at [436, 485] on input "18806 - Finalized" at bounding box center [441, 493] width 255 height 33
click at [391, 490] on input "18806 - Finalized" at bounding box center [441, 493] width 255 height 33
drag, startPoint x: 366, startPoint y: 490, endPoint x: 609, endPoint y: 467, distance: 244.1
click at [609, 467] on div "Liaison ED Eric D'Entrone Internal Copy To JN Jean-Marie Niebuhr DS DMH-Fiscal …" at bounding box center [601, 626] width 636 height 762
type input "18806"
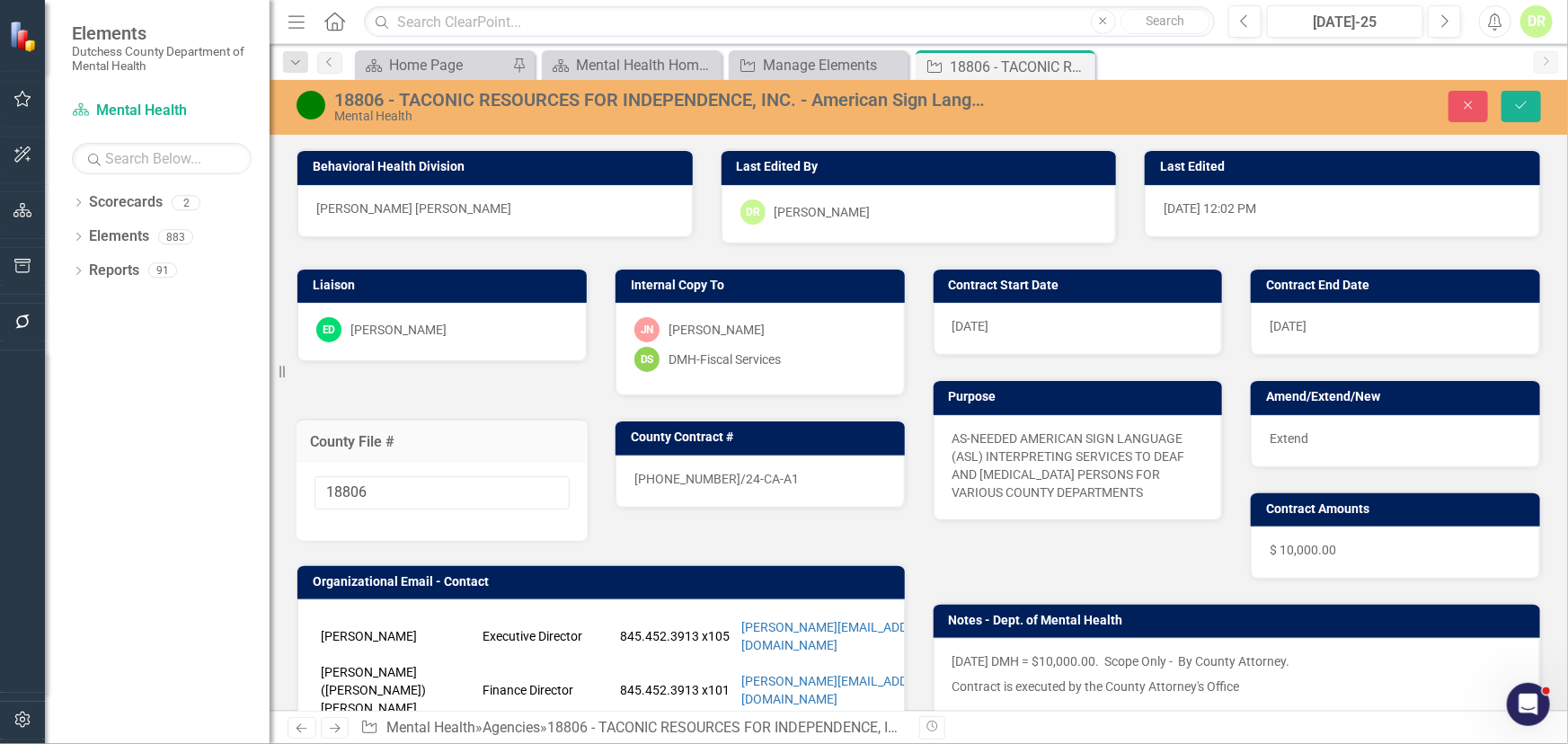
click at [756, 478] on div "24-0009-12/24-CA-A1" at bounding box center [760, 481] width 289 height 53
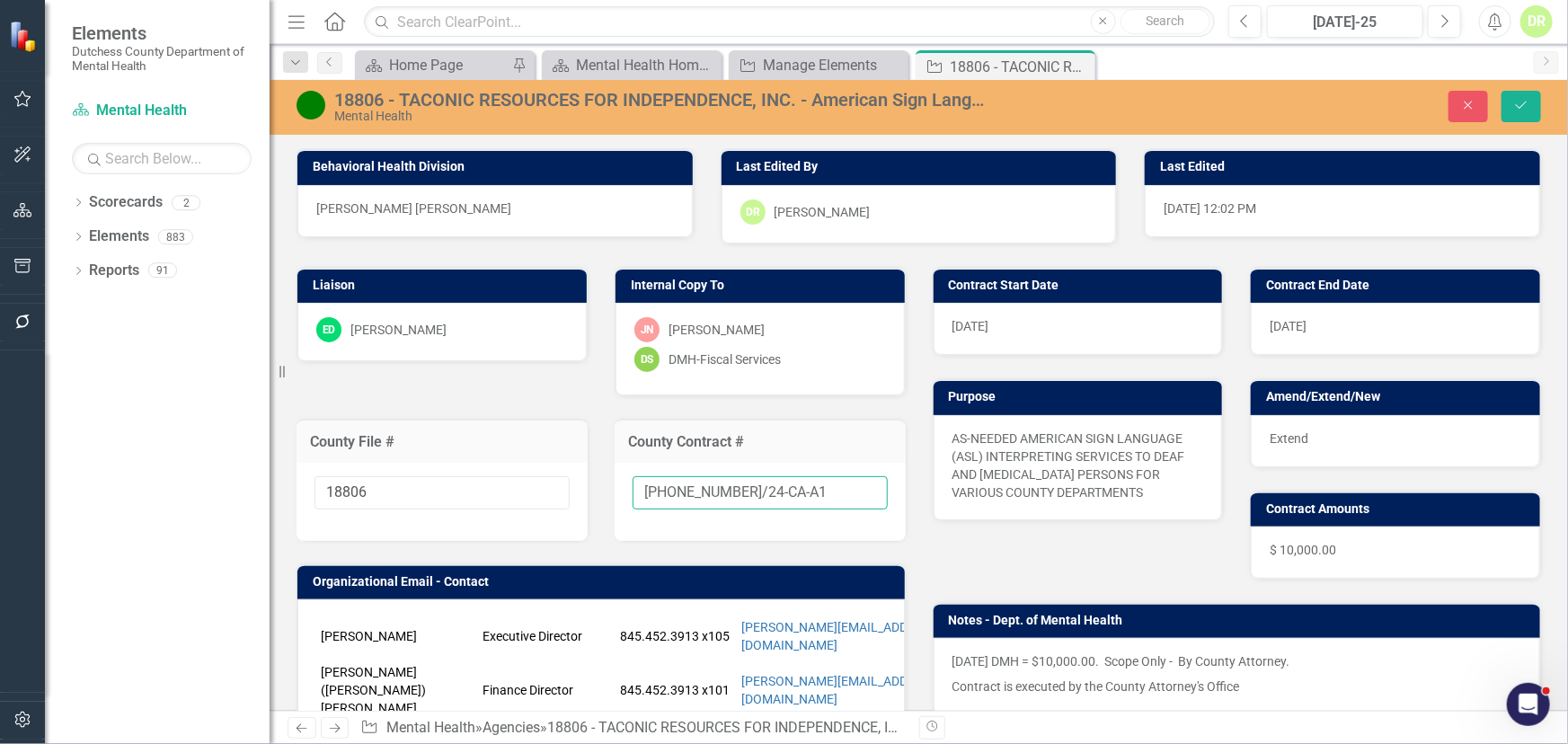
click at [780, 496] on input "24-0009-12/24-CA-A1" at bounding box center [760, 493] width 255 height 33
type input "24-0009-12/24-CA-A2"
click at [796, 359] on div "DS DMH-Fiscal Services" at bounding box center [760, 359] width 252 height 25
click at [795, 358] on div "DS DMH-Fiscal Services" at bounding box center [760, 359] width 252 height 25
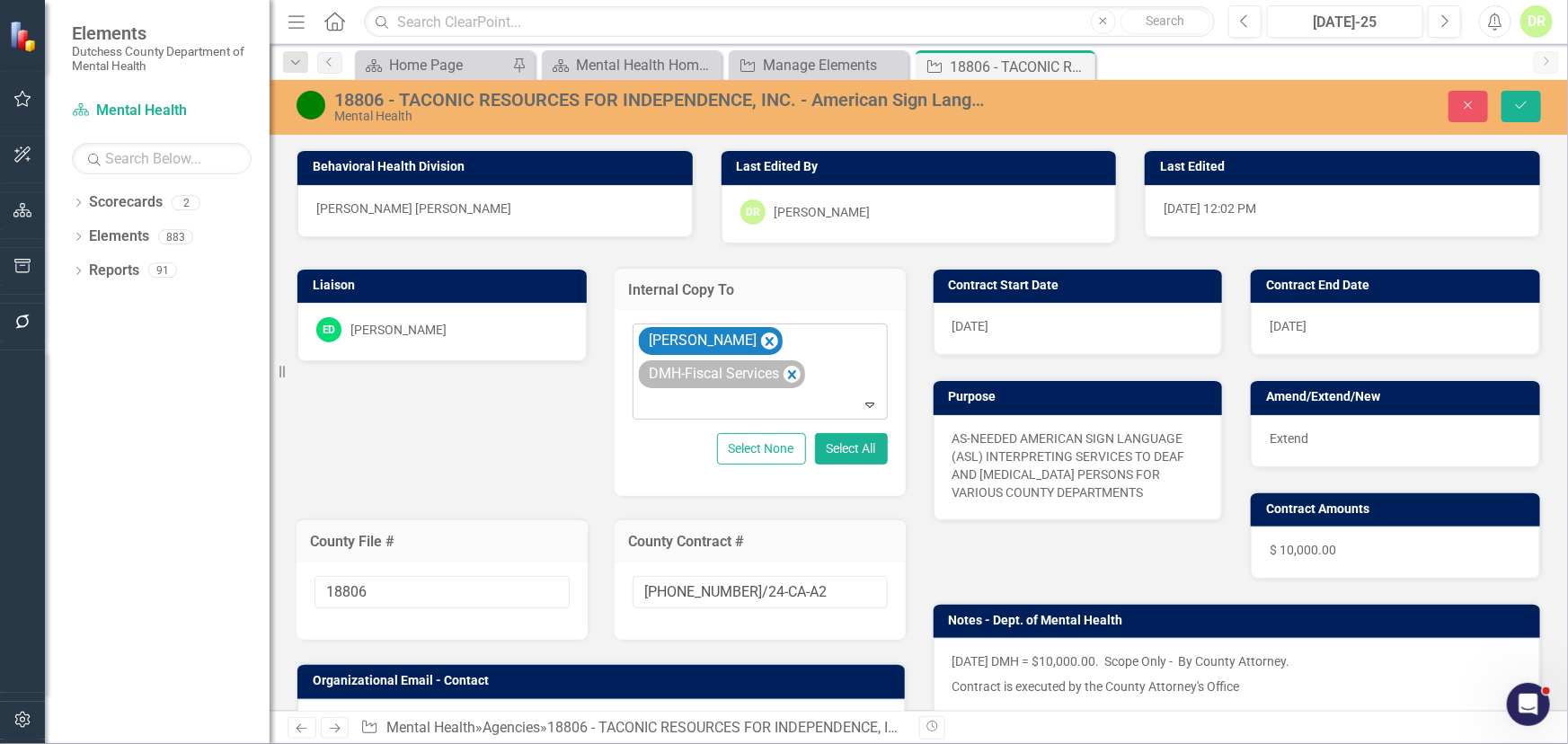
click at [682, 378] on div "DMH-Fiscal Services" at bounding box center [712, 373] width 138 height 26
type input "cr"
click at [179, 743] on span "Cr istina Cefaloni" at bounding box center [98, 758] width 160 height 17
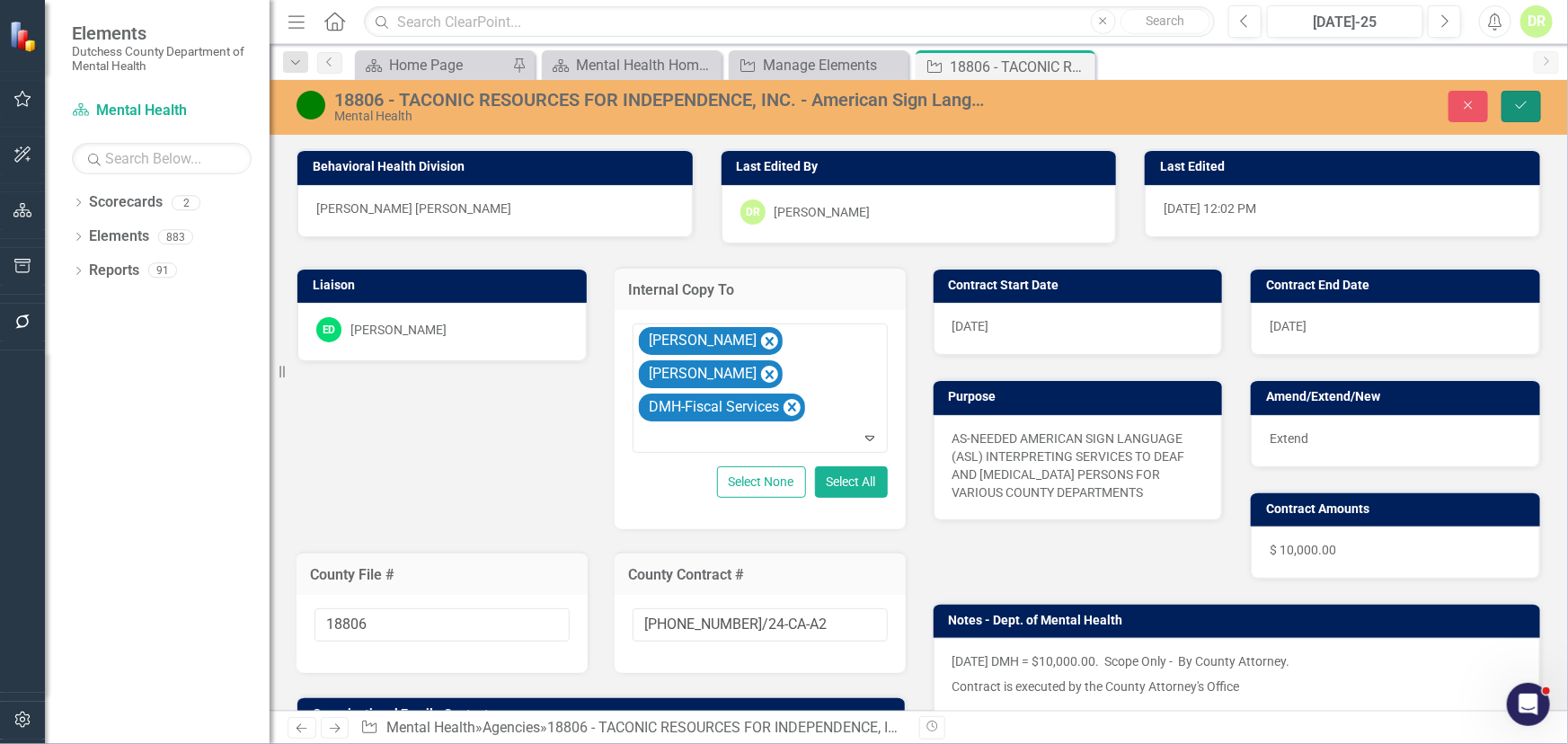
click at [1520, 99] on icon "Save" at bounding box center [1521, 105] width 16 height 12
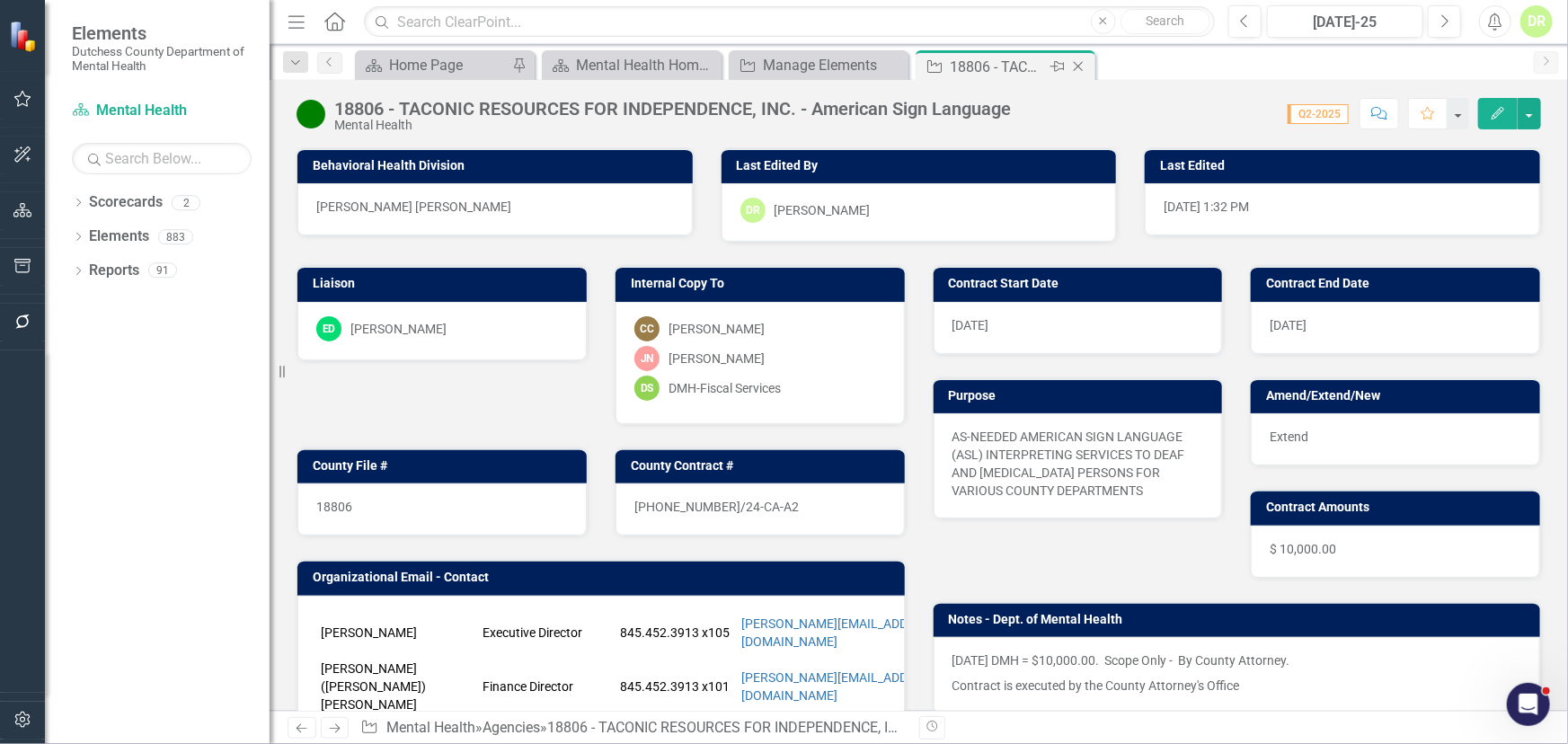
click at [1078, 64] on icon "Close" at bounding box center [1078, 66] width 18 height 14
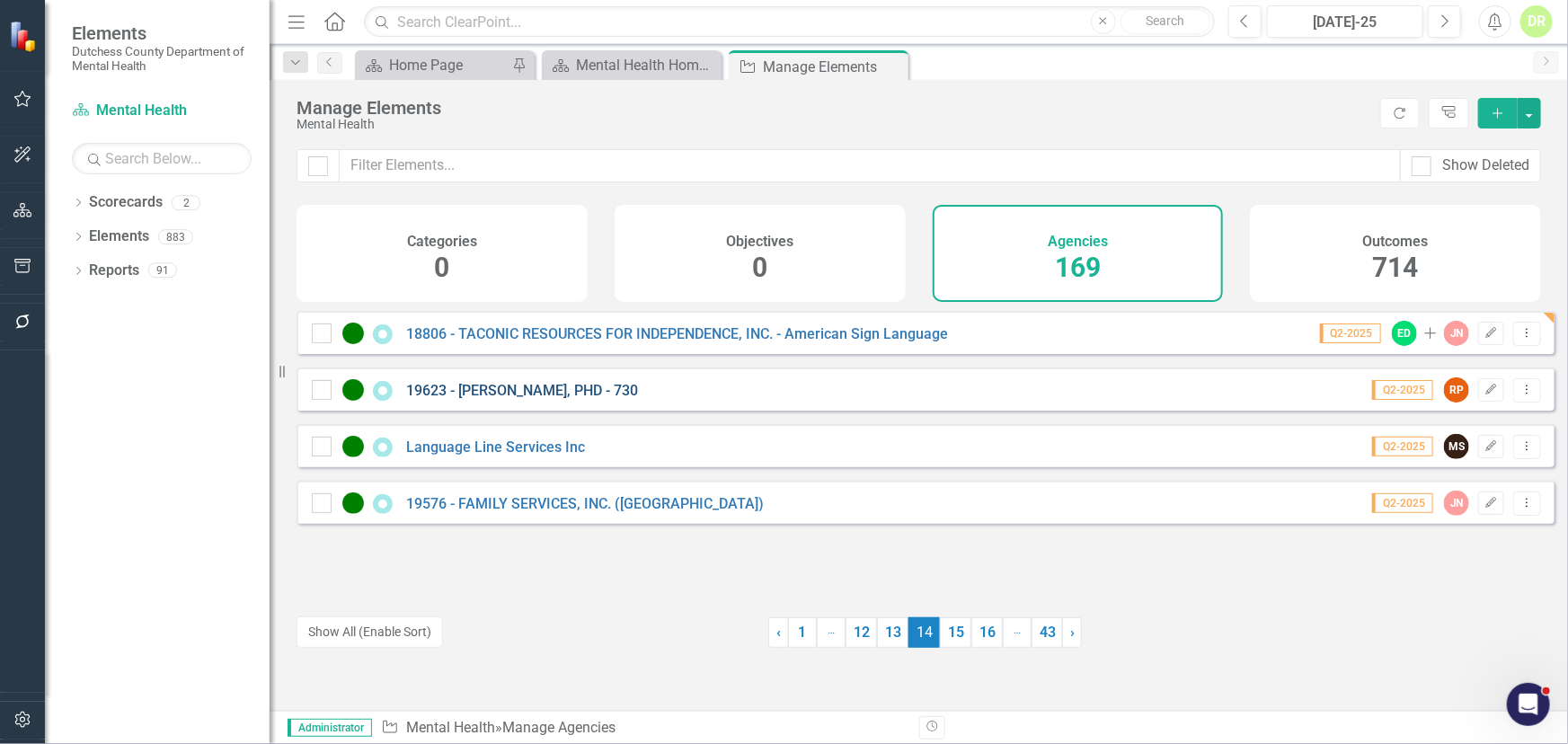
click at [540, 394] on link "19623 - [PERSON_NAME], PHD - 730" at bounding box center [521, 391] width 232 height 17
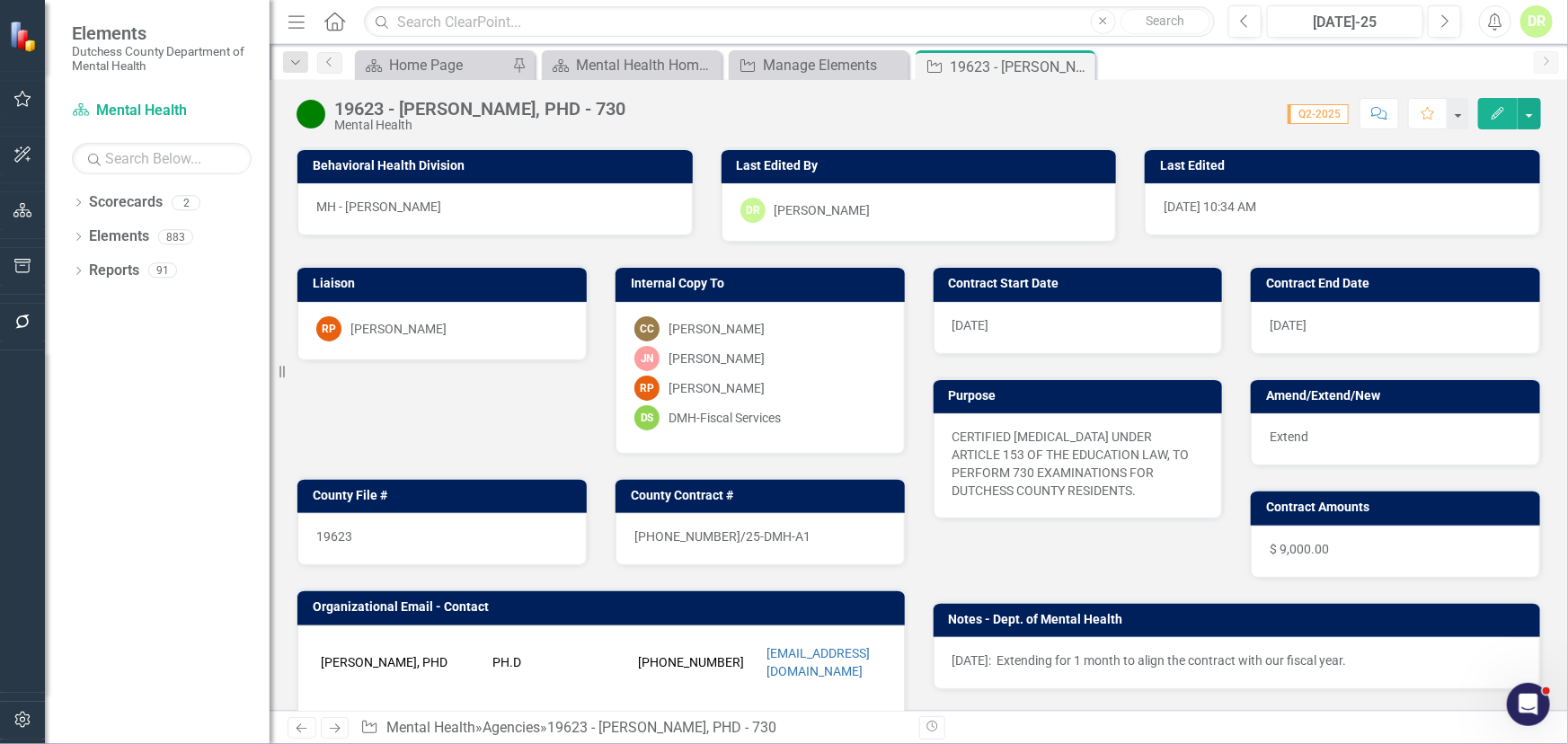
click at [816, 536] on div "24-0519-11/25-DMH-A1" at bounding box center [760, 539] width 289 height 53
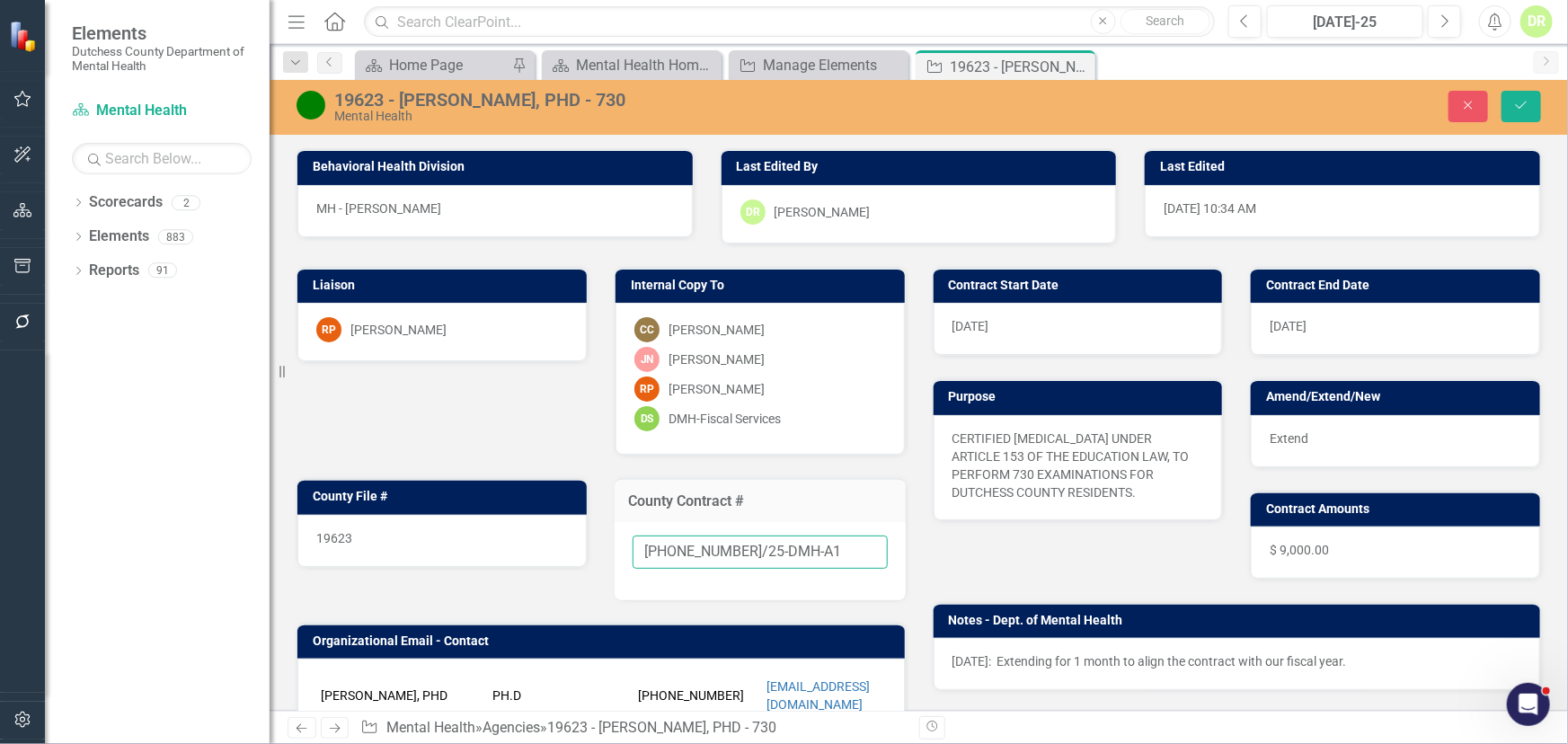
click at [808, 551] on input "24-0519-11/25-DMH-A1" at bounding box center [760, 552] width 255 height 33
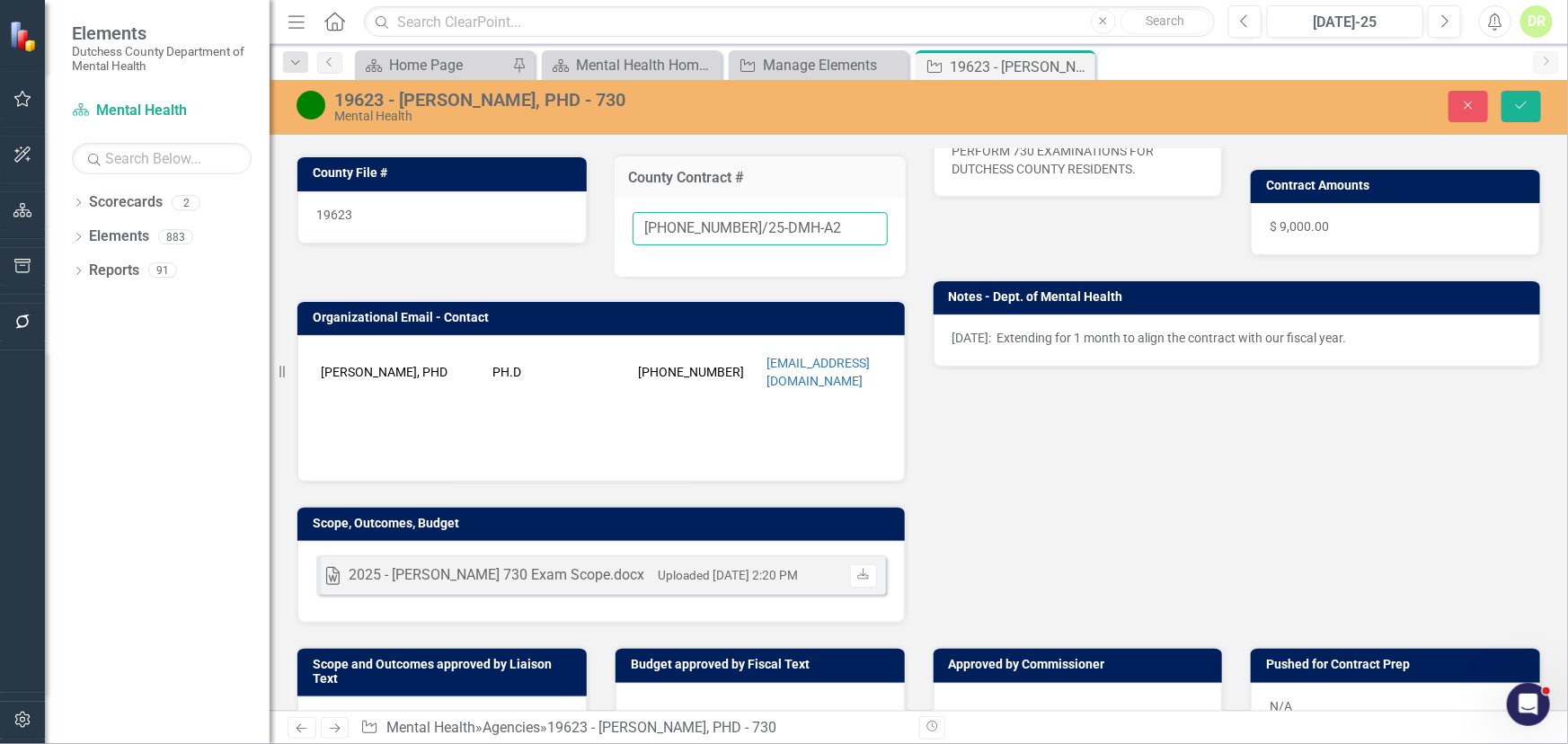
scroll to position [162, 0]
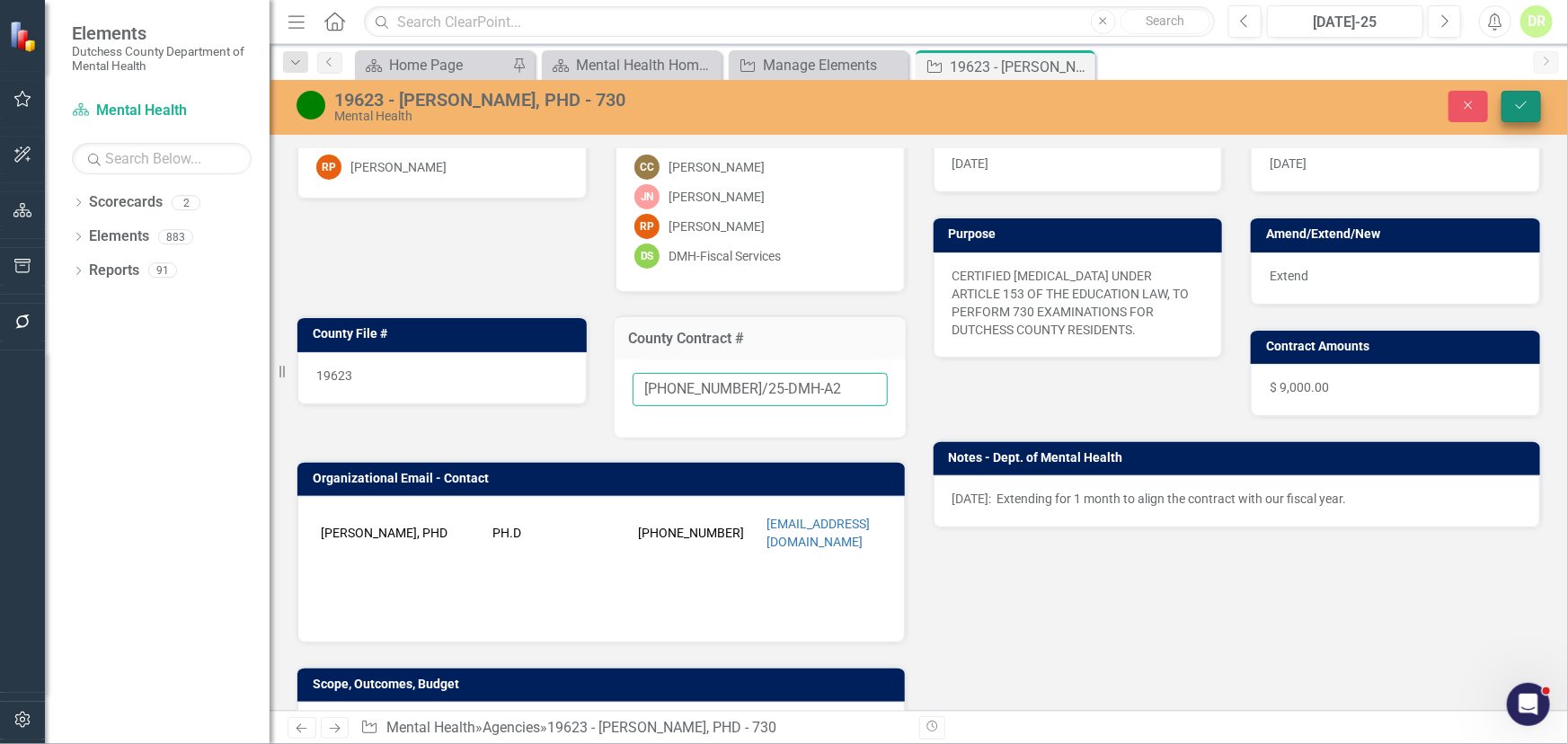
type input "24-0519-11/25-DMH-A2"
click at [1521, 99] on icon "Save" at bounding box center [1521, 105] width 16 height 12
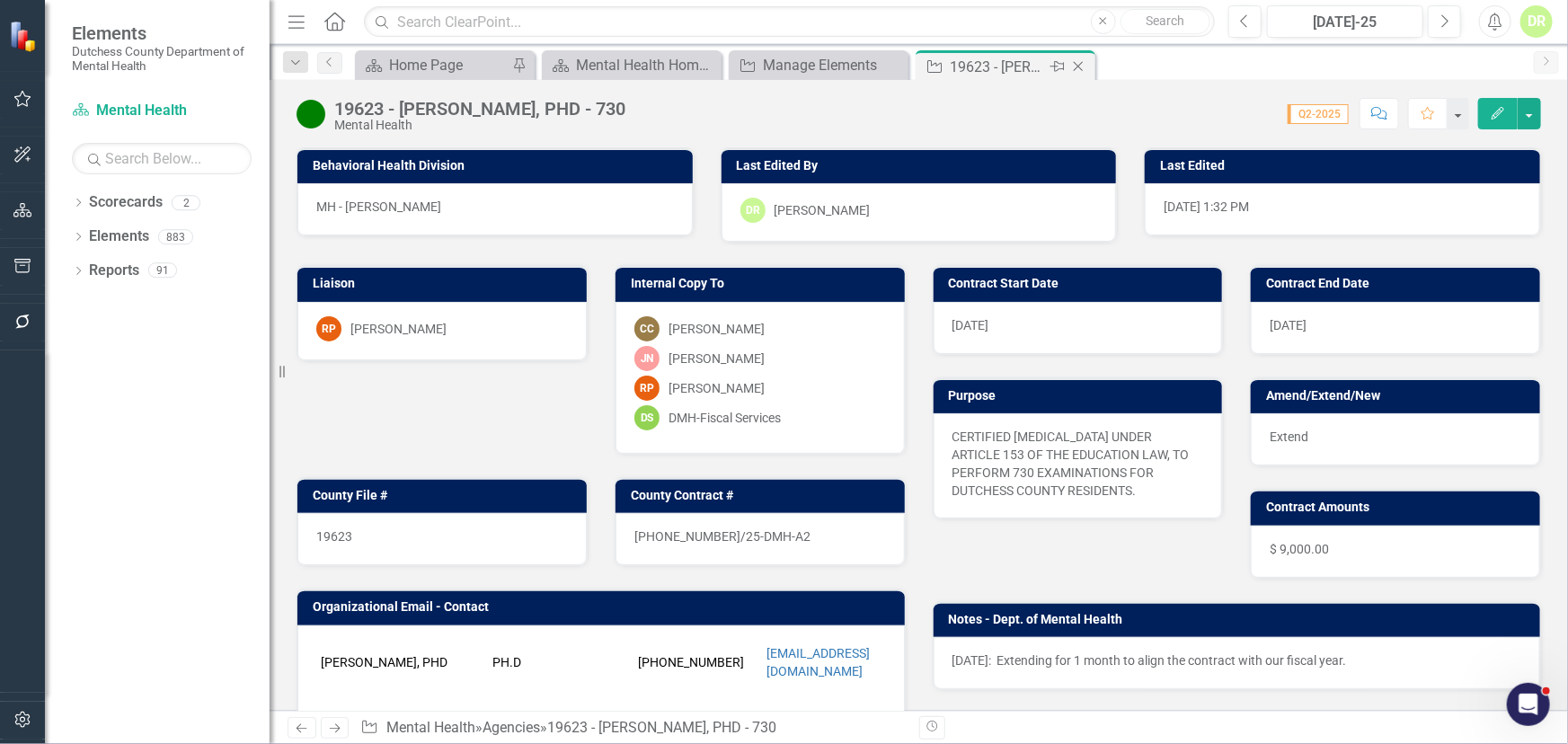
click at [1078, 66] on icon "Close" at bounding box center [1078, 66] width 18 height 14
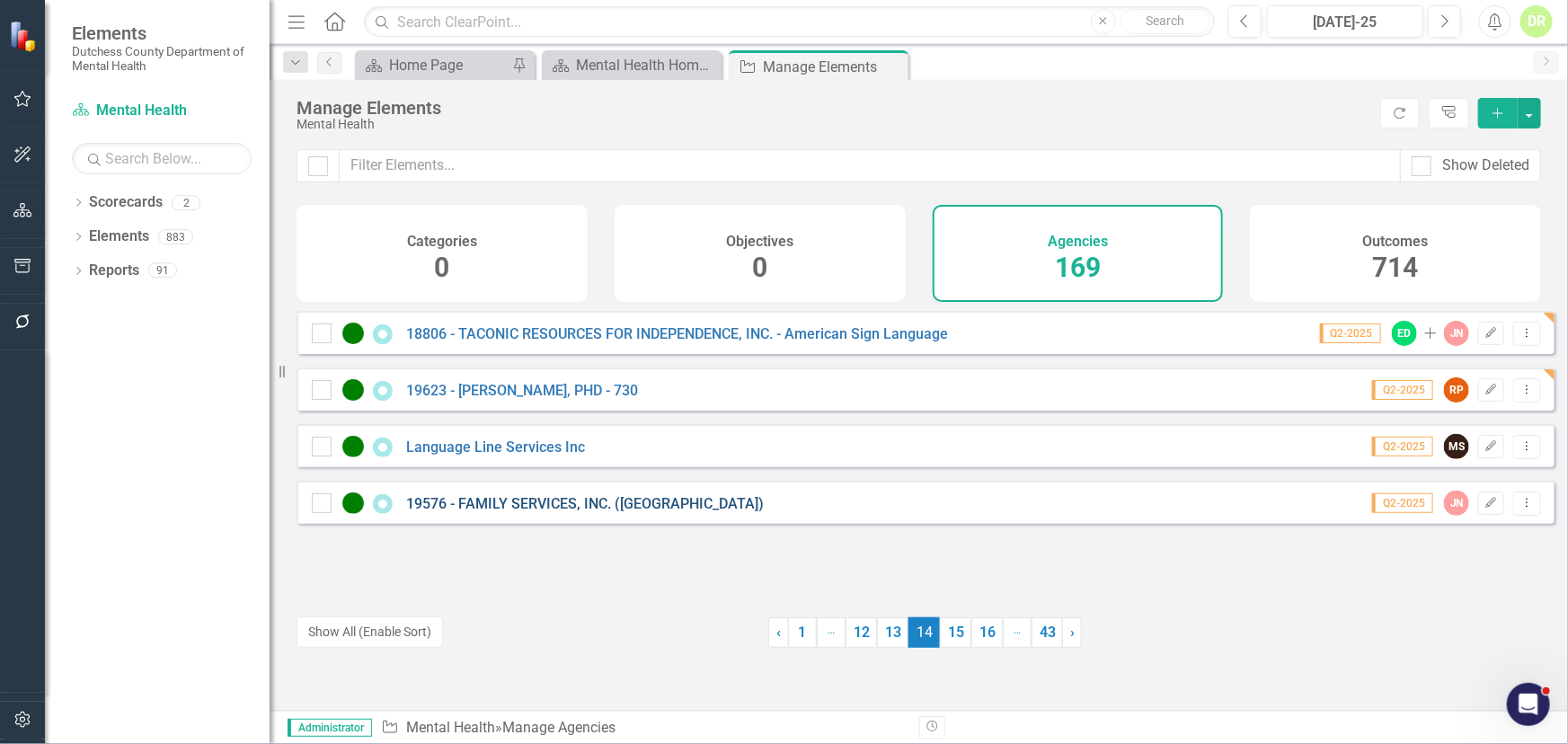
click at [604, 512] on link "19576 - FAMILY SERVICES, INC. ([GEOGRAPHIC_DATA])" at bounding box center [584, 504] width 358 height 17
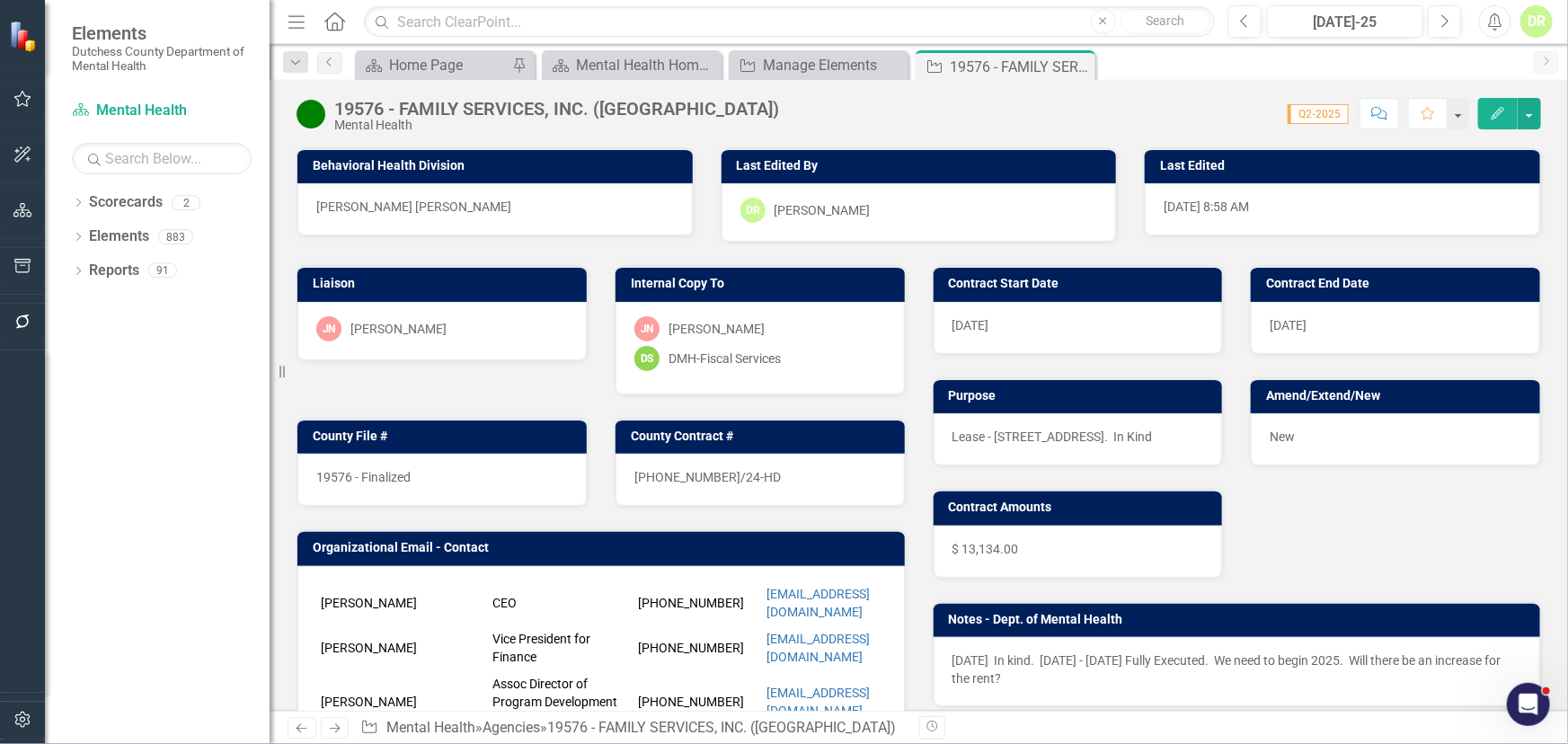
click at [491, 468] on div "19576 - Finalized" at bounding box center [441, 479] width 289 height 53
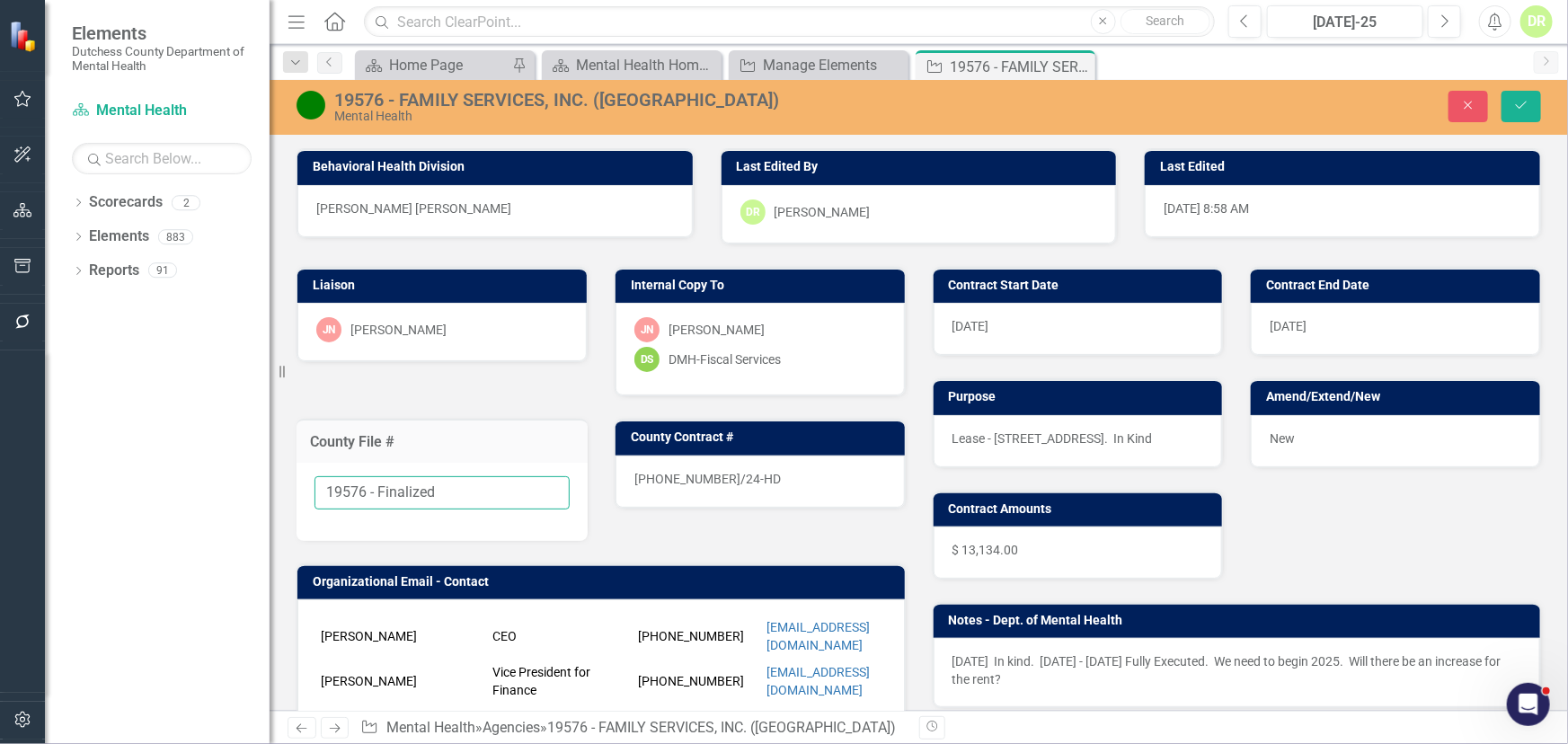
drag, startPoint x: 464, startPoint y: 488, endPoint x: 371, endPoint y: 488, distance: 93.0
click at [371, 488] on input "19576 - Finalized" at bounding box center [441, 493] width 255 height 33
type input "19576"
click at [762, 472] on div "24-0554-12/24-HD" at bounding box center [760, 481] width 289 height 53
click at [761, 472] on div "24-0554-12/24-HD" at bounding box center [760, 481] width 289 height 53
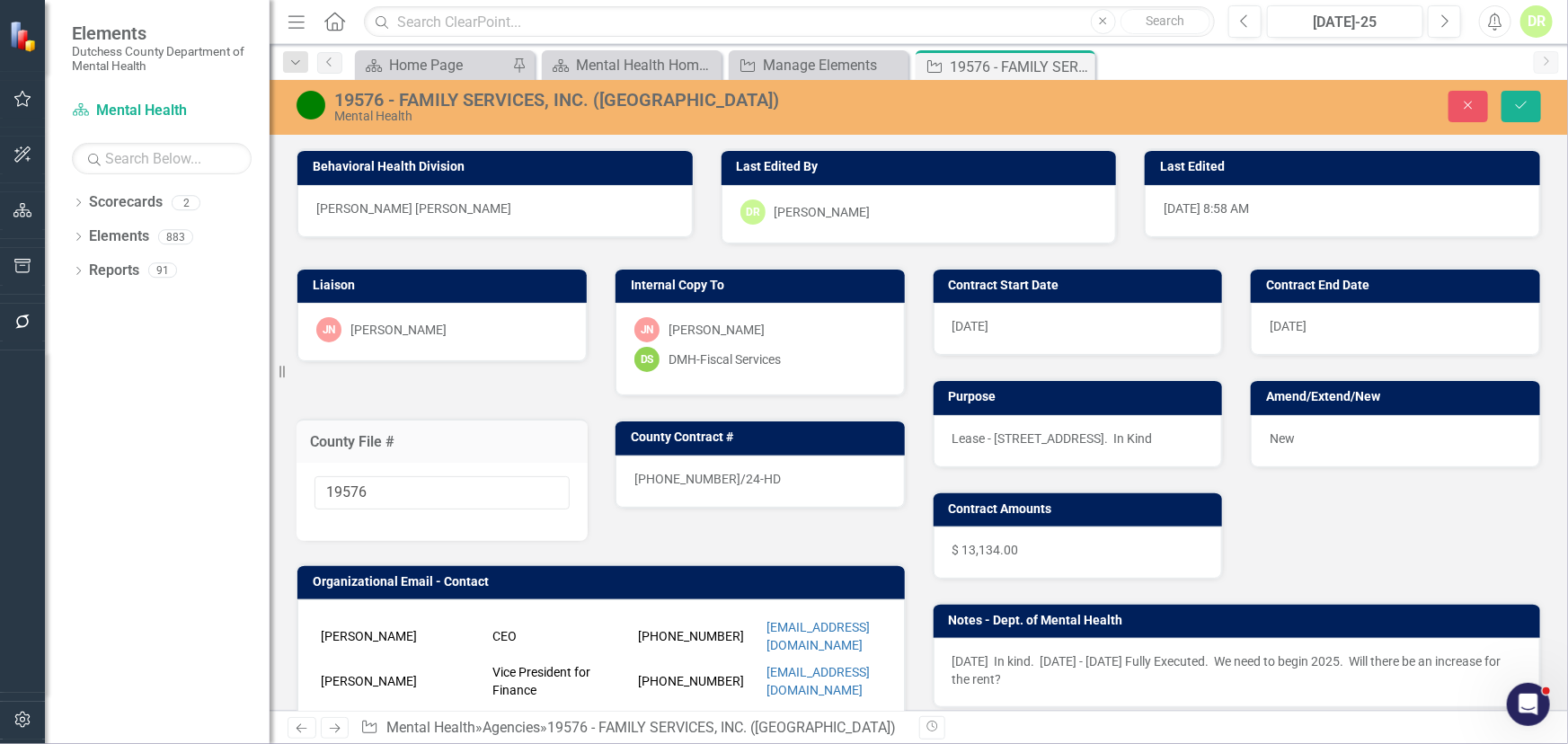
click at [761, 472] on div "24-0554-12/24-HD" at bounding box center [760, 481] width 289 height 53
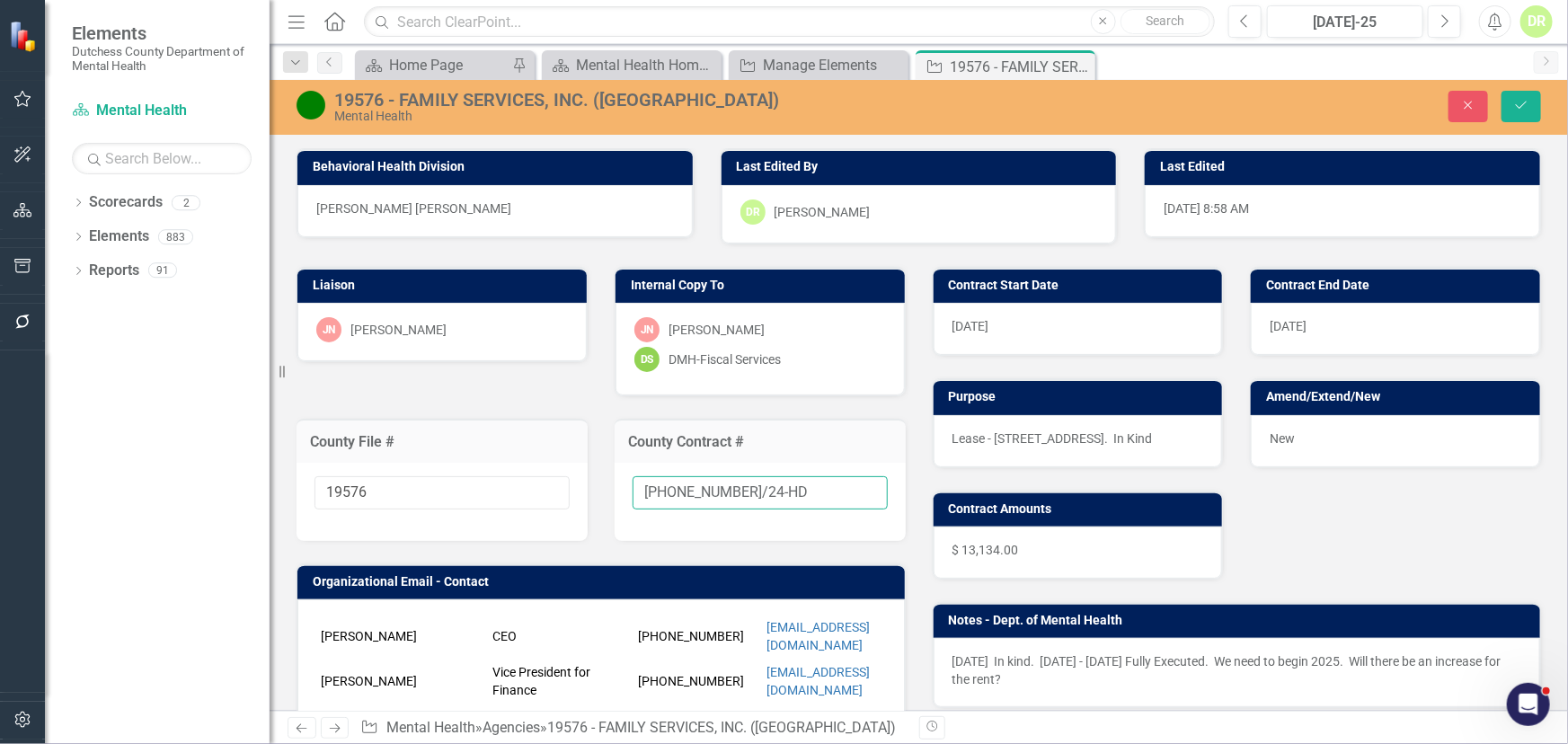
click at [771, 489] on input "24-0554-12/24-HD" at bounding box center [760, 493] width 255 height 33
type input "24-0554-12/24-HD-A1"
click at [1289, 430] on div "New" at bounding box center [1395, 441] width 289 height 53
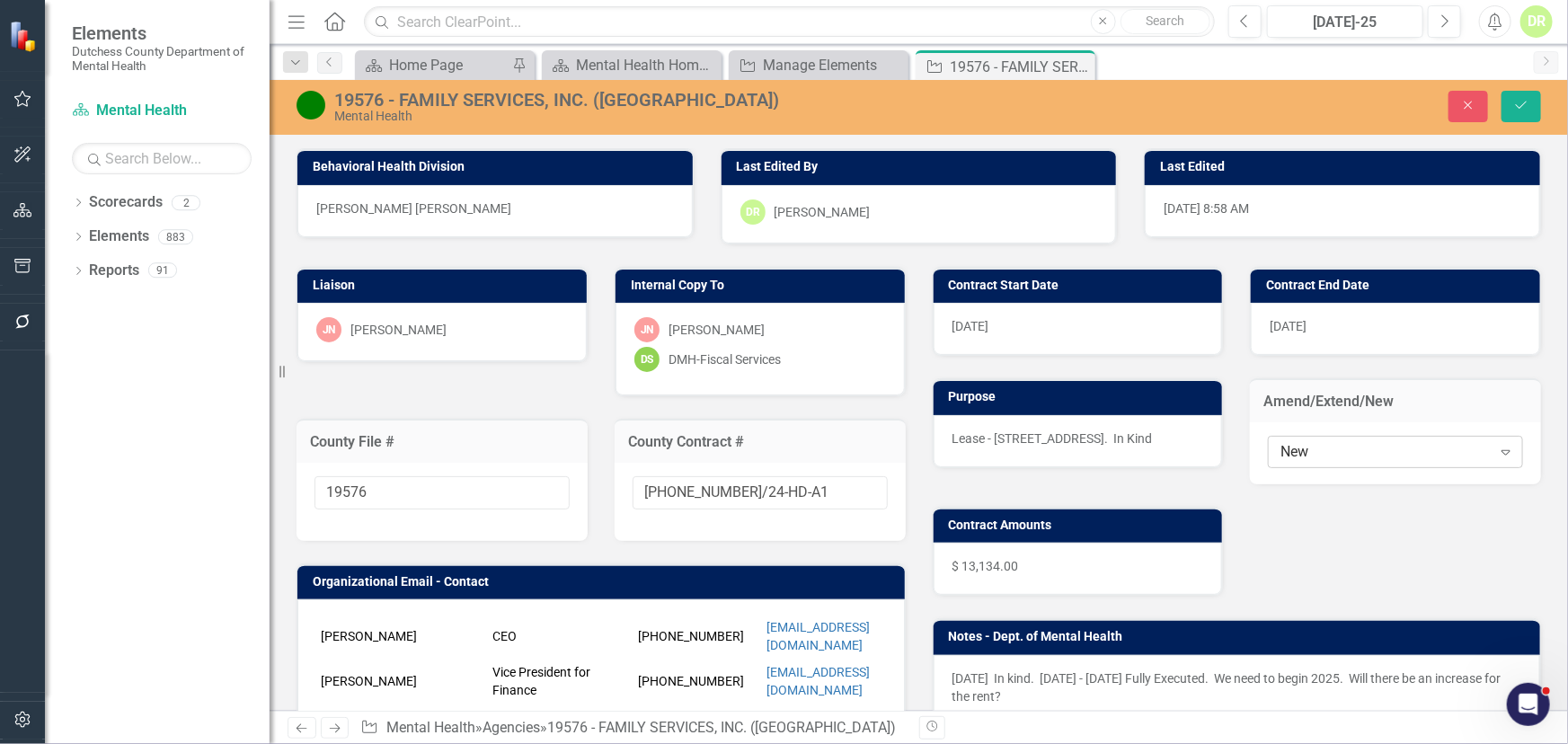
click at [1304, 450] on div "New" at bounding box center [1386, 452] width 210 height 21
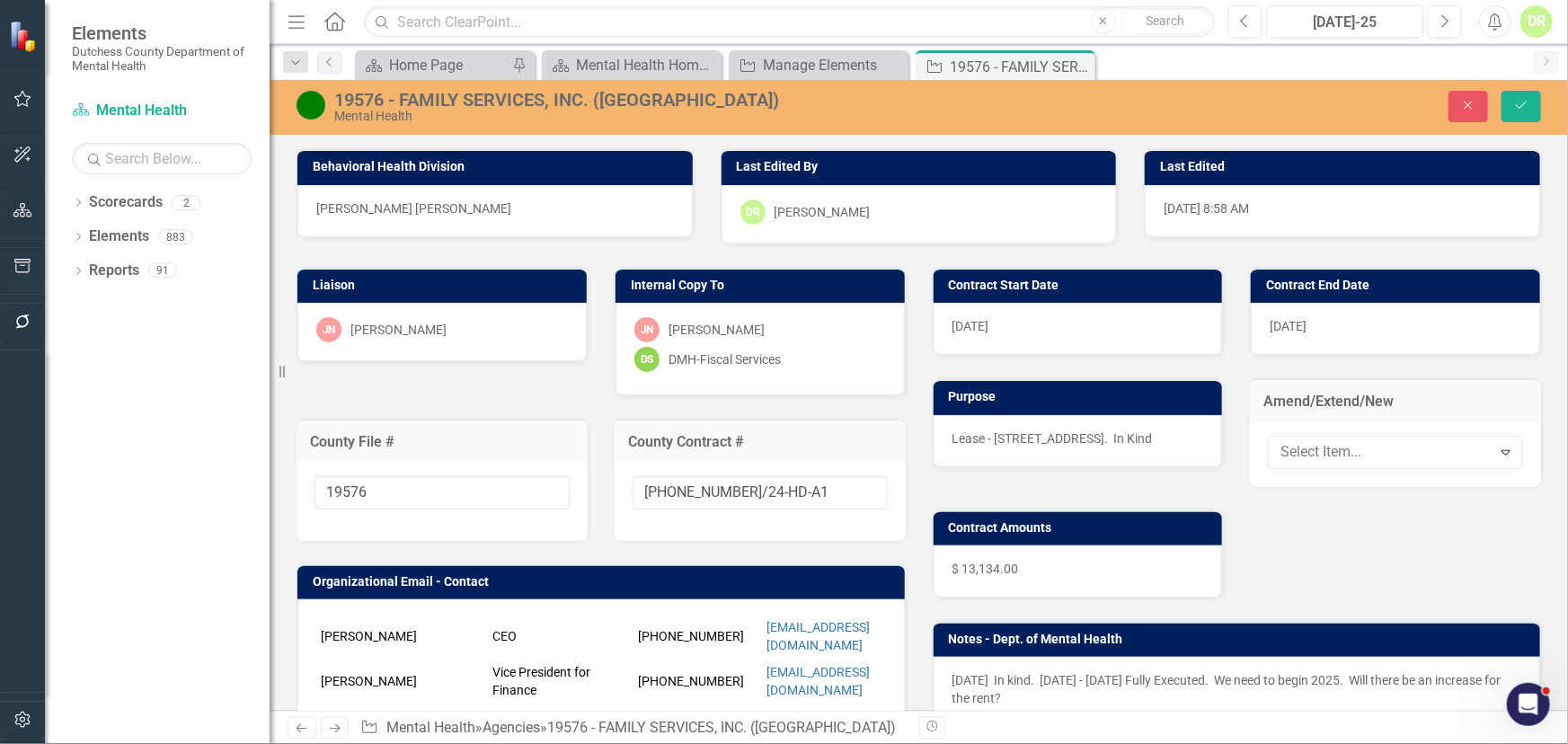
drag, startPoint x: 1314, startPoint y: 539, endPoint x: 1338, endPoint y: 408, distance: 133.2
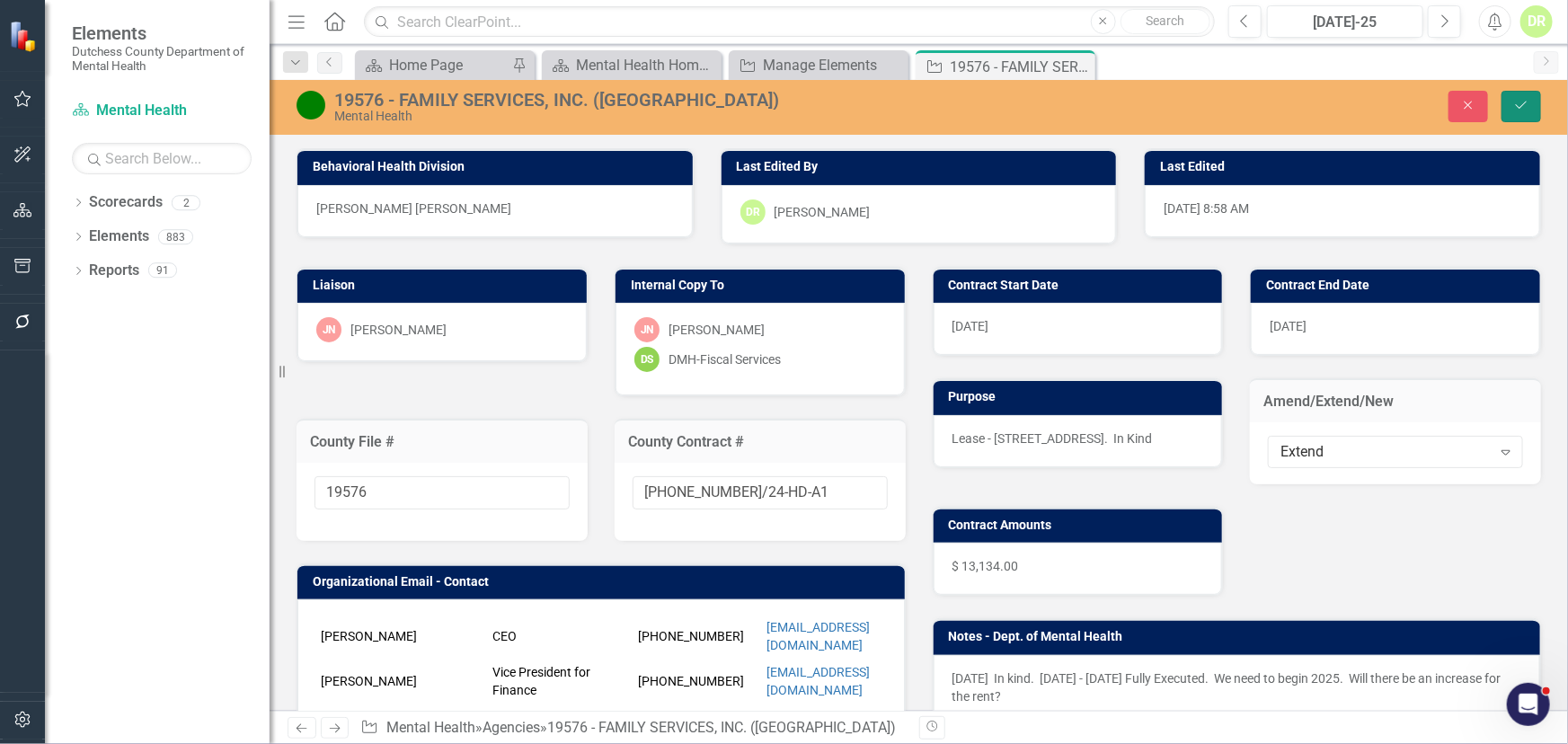
click at [1521, 108] on icon "Save" at bounding box center [1521, 105] width 16 height 12
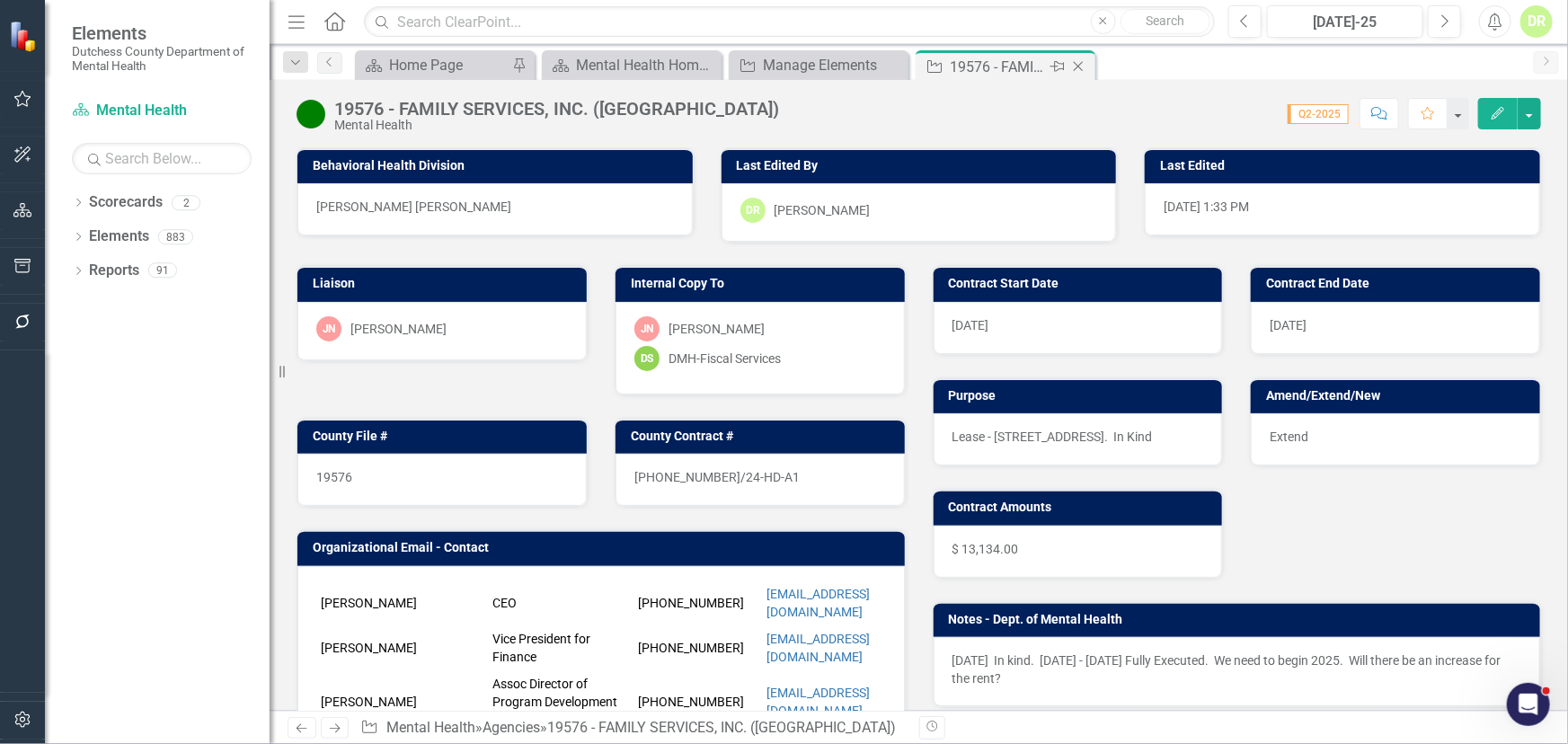
click at [1084, 66] on icon "Close" at bounding box center [1078, 66] width 18 height 14
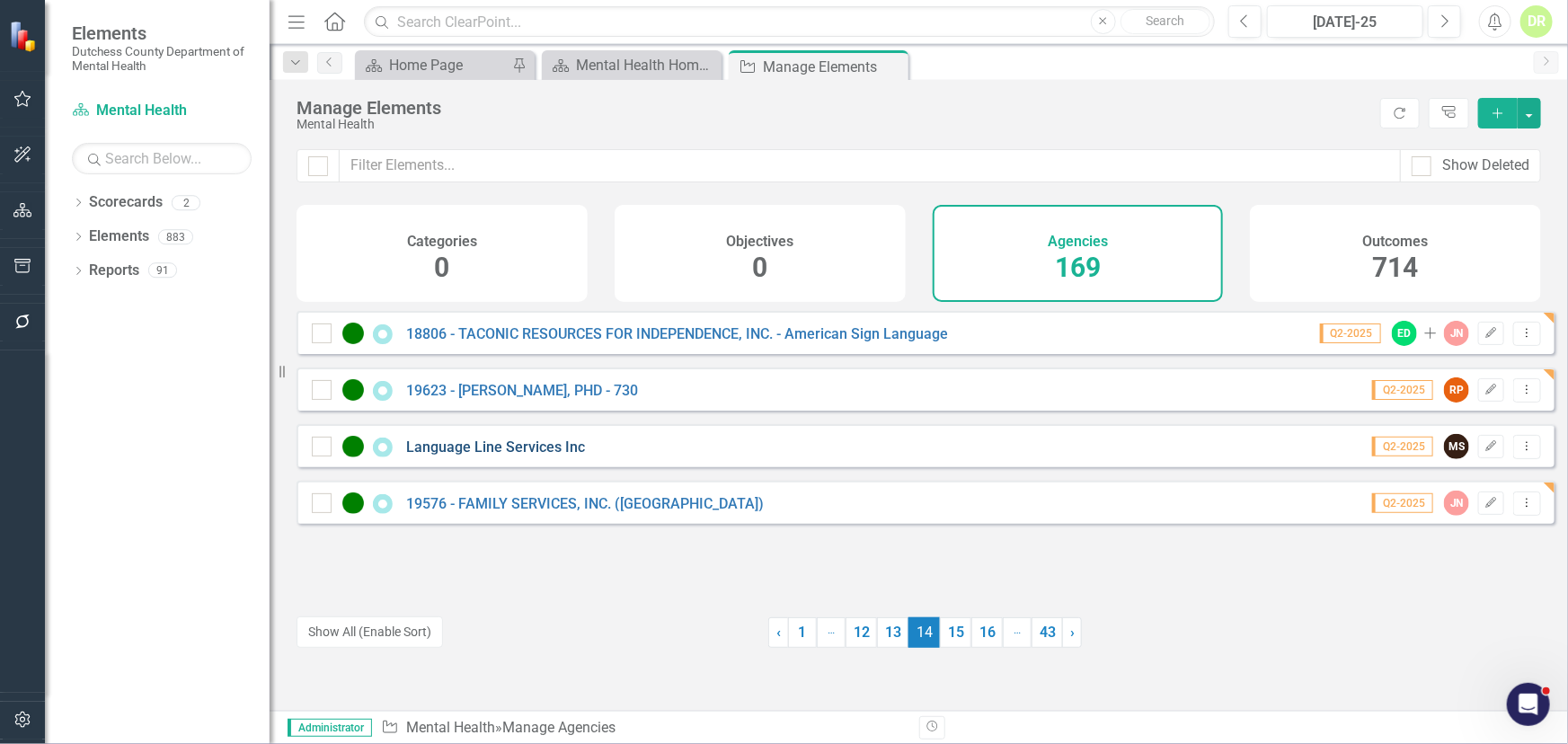
click at [529, 456] on link "Language Line Services Inc" at bounding box center [495, 447] width 179 height 17
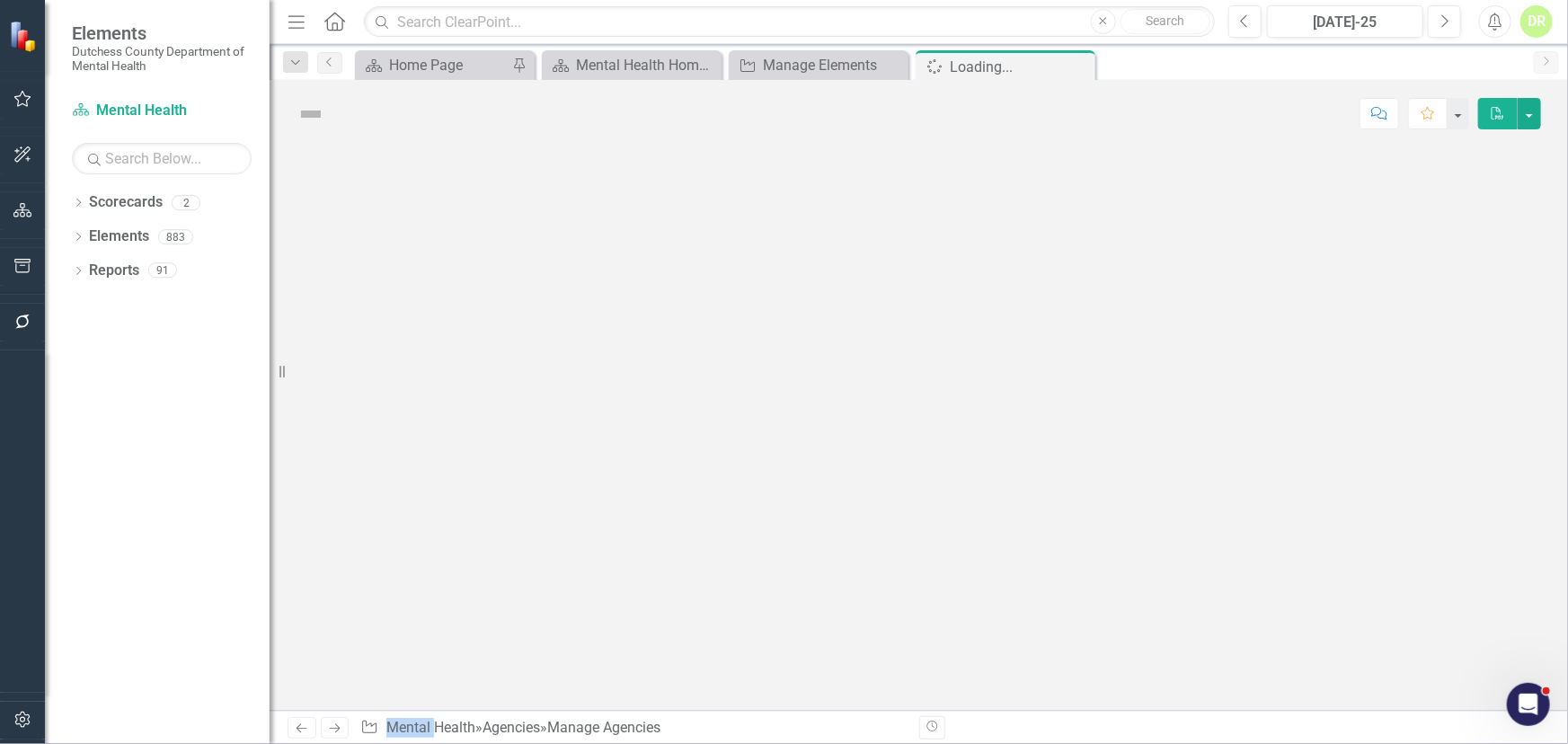
click at [529, 462] on div at bounding box center [919, 429] width 1299 height 563
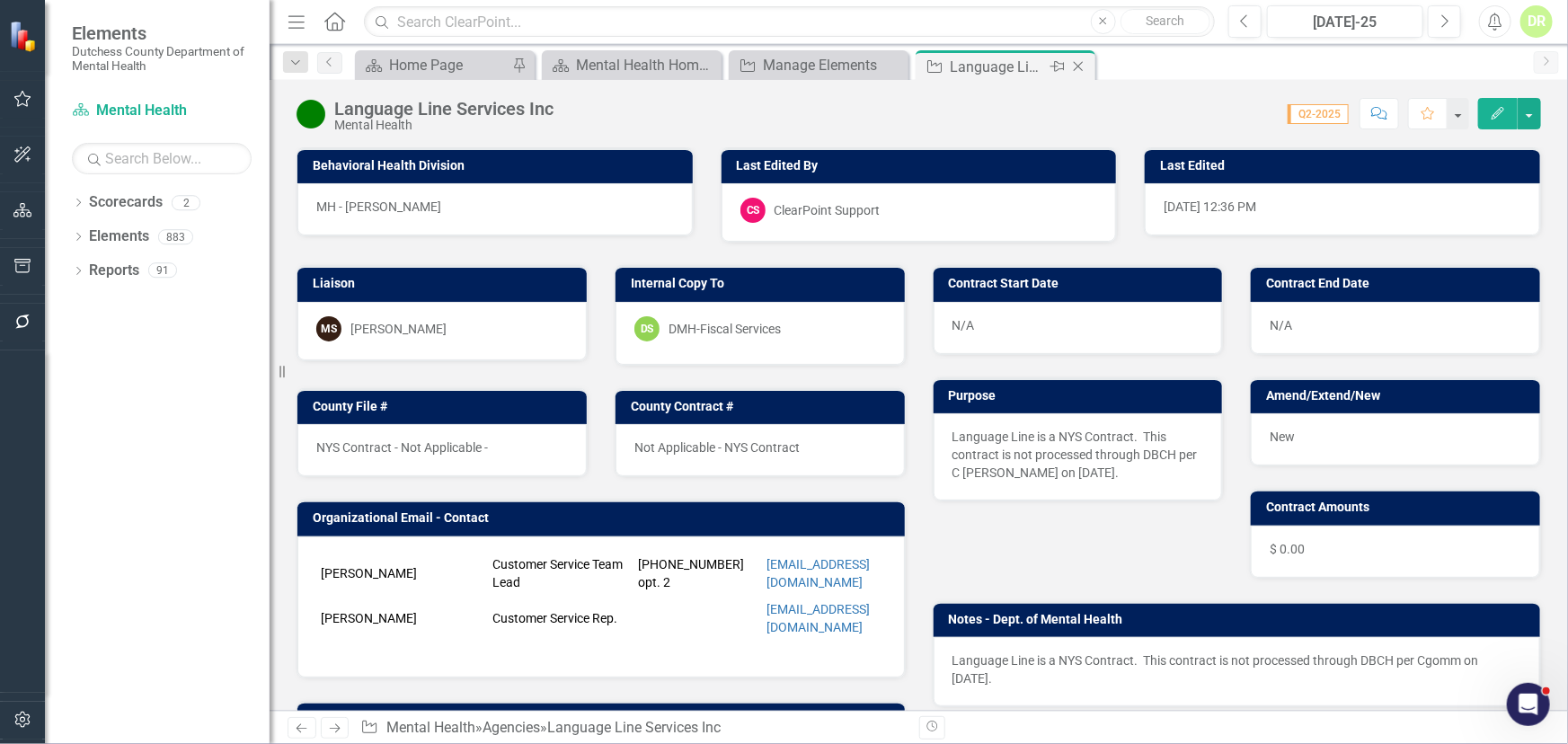
click at [1078, 62] on icon "Close" at bounding box center [1078, 66] width 18 height 14
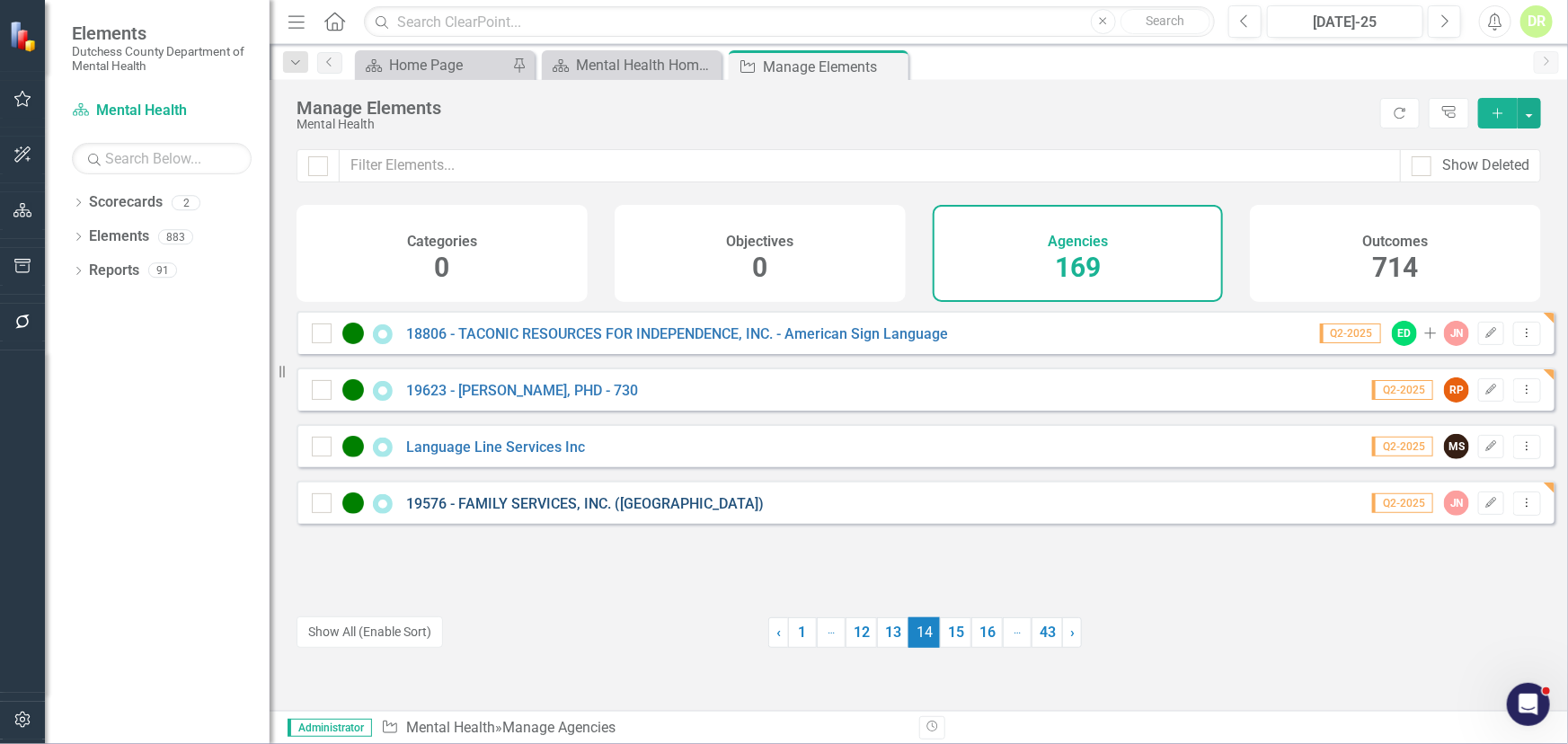
click at [520, 511] on link "19576 - FAMILY SERVICES, INC. ([GEOGRAPHIC_DATA])" at bounding box center [584, 504] width 358 height 17
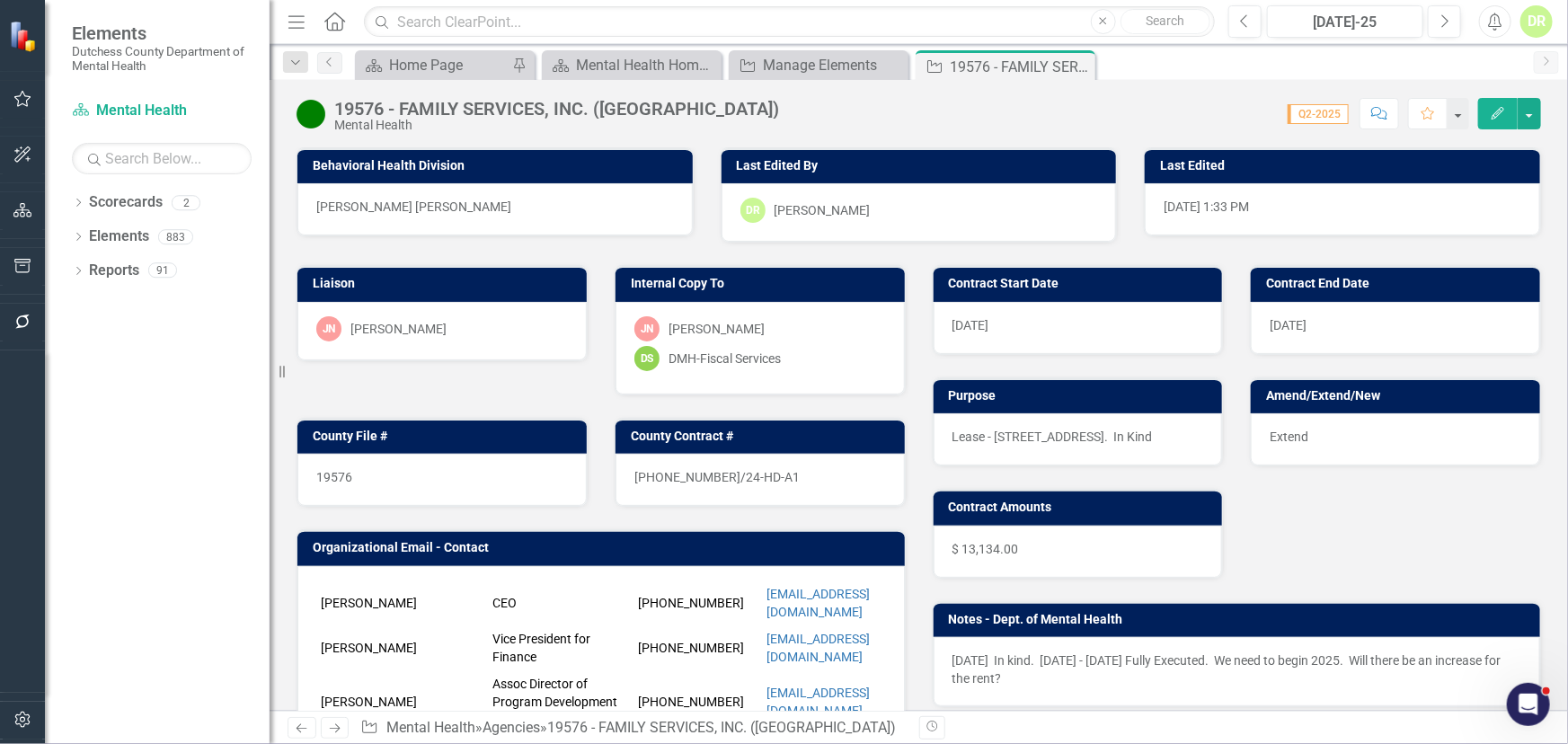
click at [794, 359] on div "DS DMH-Fiscal Services" at bounding box center [760, 358] width 252 height 25
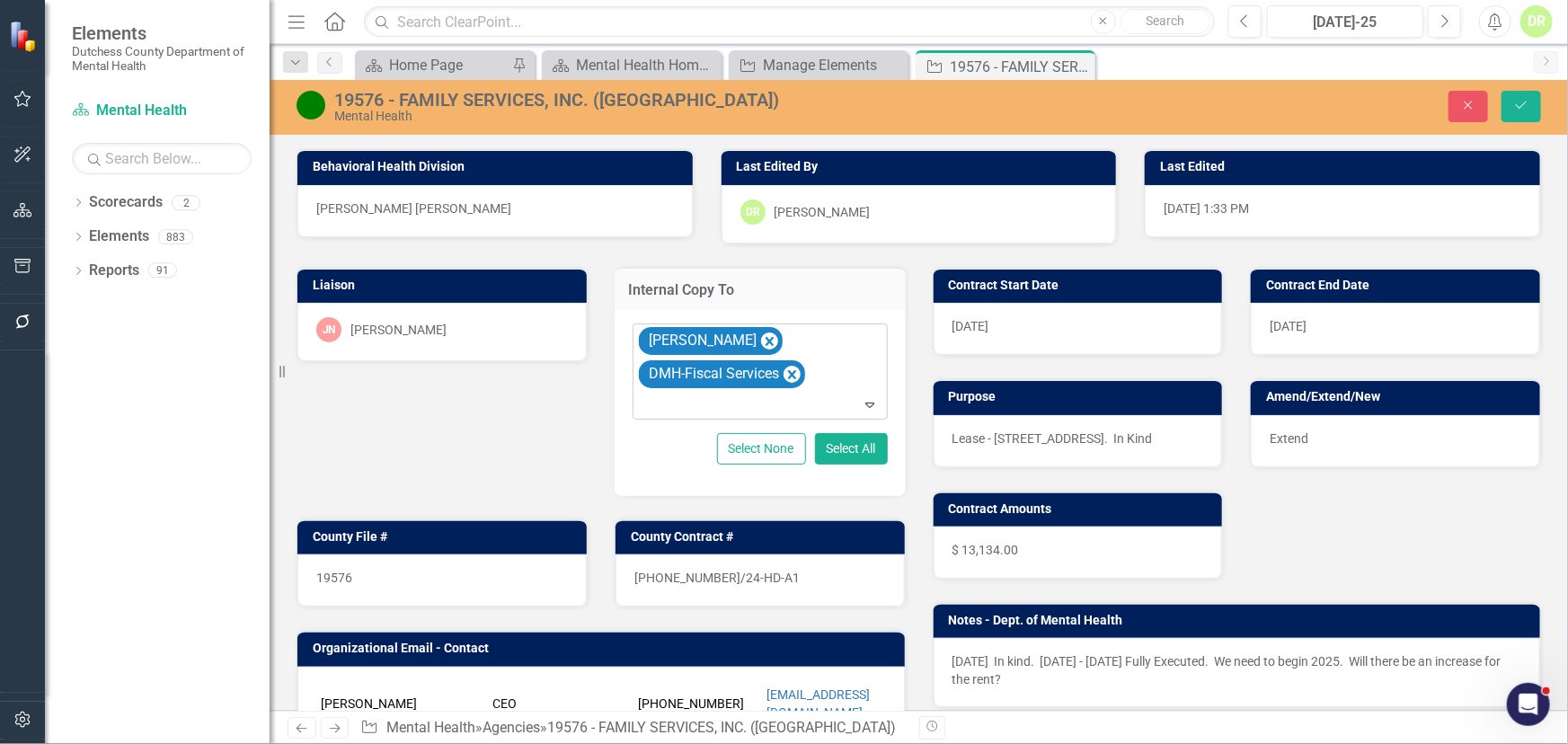
click at [820, 360] on div "Jean-Marie Niebuhr DMH-Fiscal Services" at bounding box center [761, 372] width 251 height 95
click at [557, 441] on div "Liaison JN Jean-Marie Niebuhr Internal Copy To 50 results available. Use Up and…" at bounding box center [601, 667] width 636 height 844
click at [761, 566] on div "24-0554-12/24-HD-A1" at bounding box center [760, 581] width 289 height 53
click at [759, 566] on div "24-0554-12/24-HD-A1" at bounding box center [760, 581] width 289 height 53
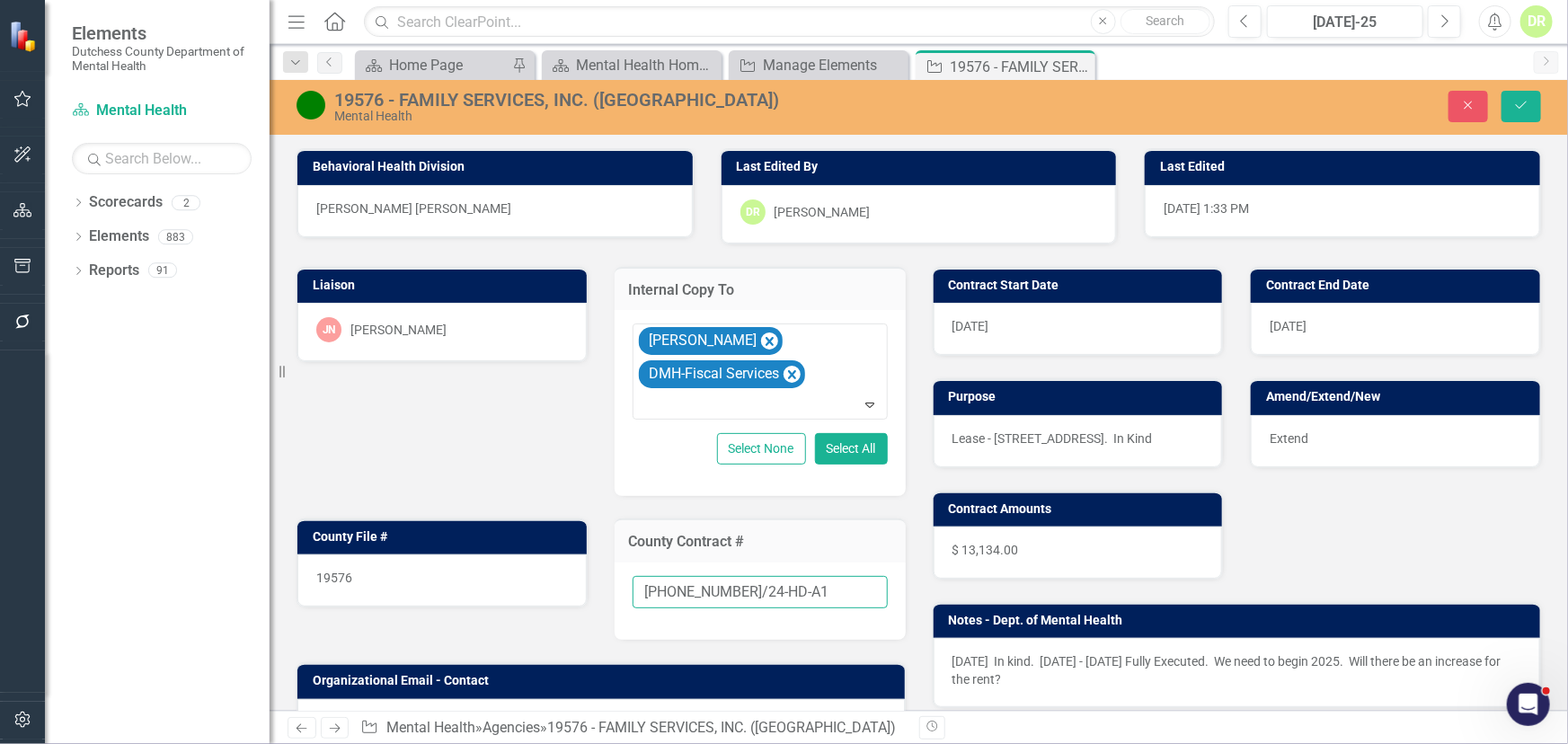
click at [789, 589] on input "24-0554-12/24-HD-A1" at bounding box center [760, 592] width 255 height 33
type input "24-0554-12/24-HD-A1"
click at [1428, 428] on div "Extend" at bounding box center [1395, 441] width 289 height 53
click at [1528, 99] on icon "Save" at bounding box center [1521, 105] width 16 height 12
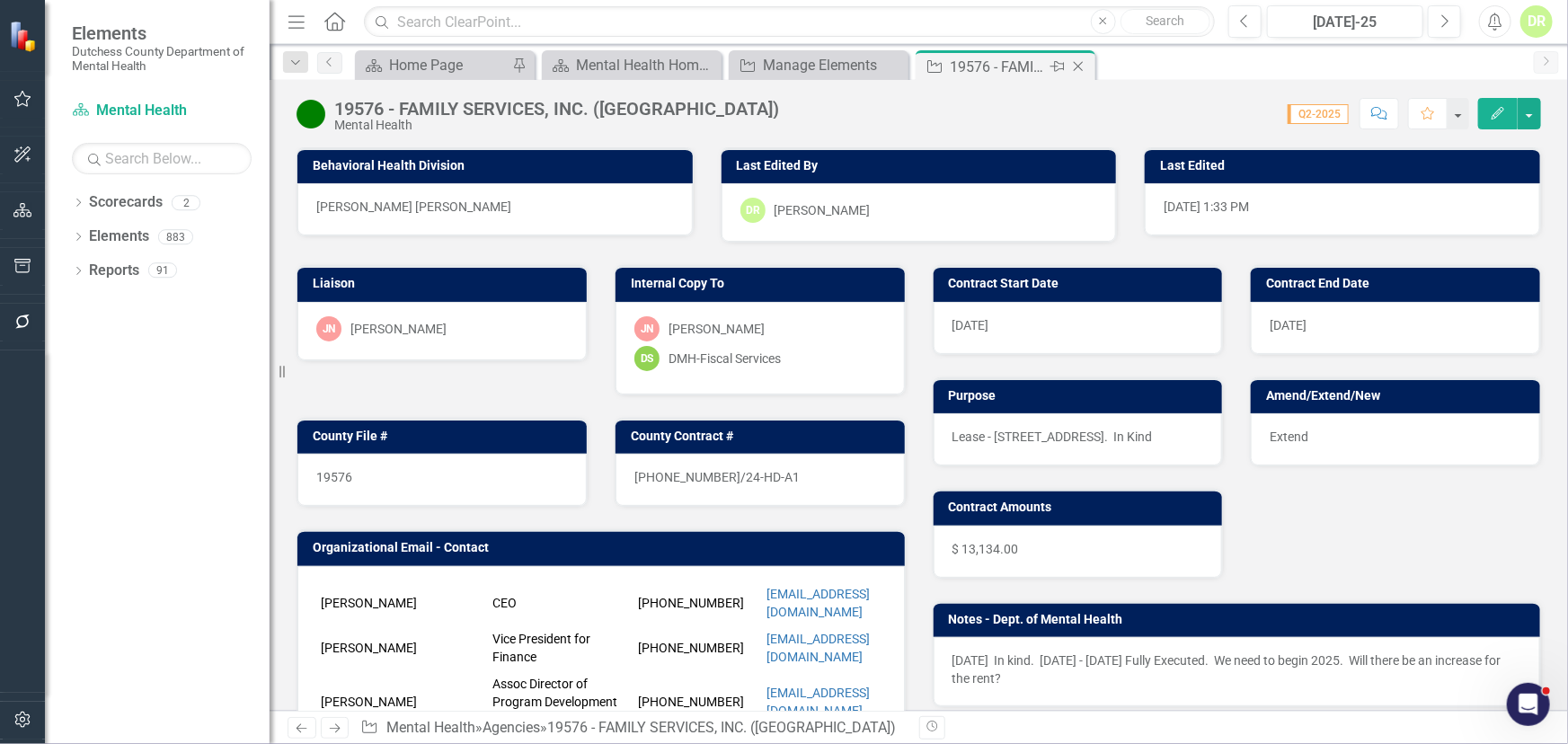
click at [1077, 63] on icon "Close" at bounding box center [1078, 66] width 18 height 14
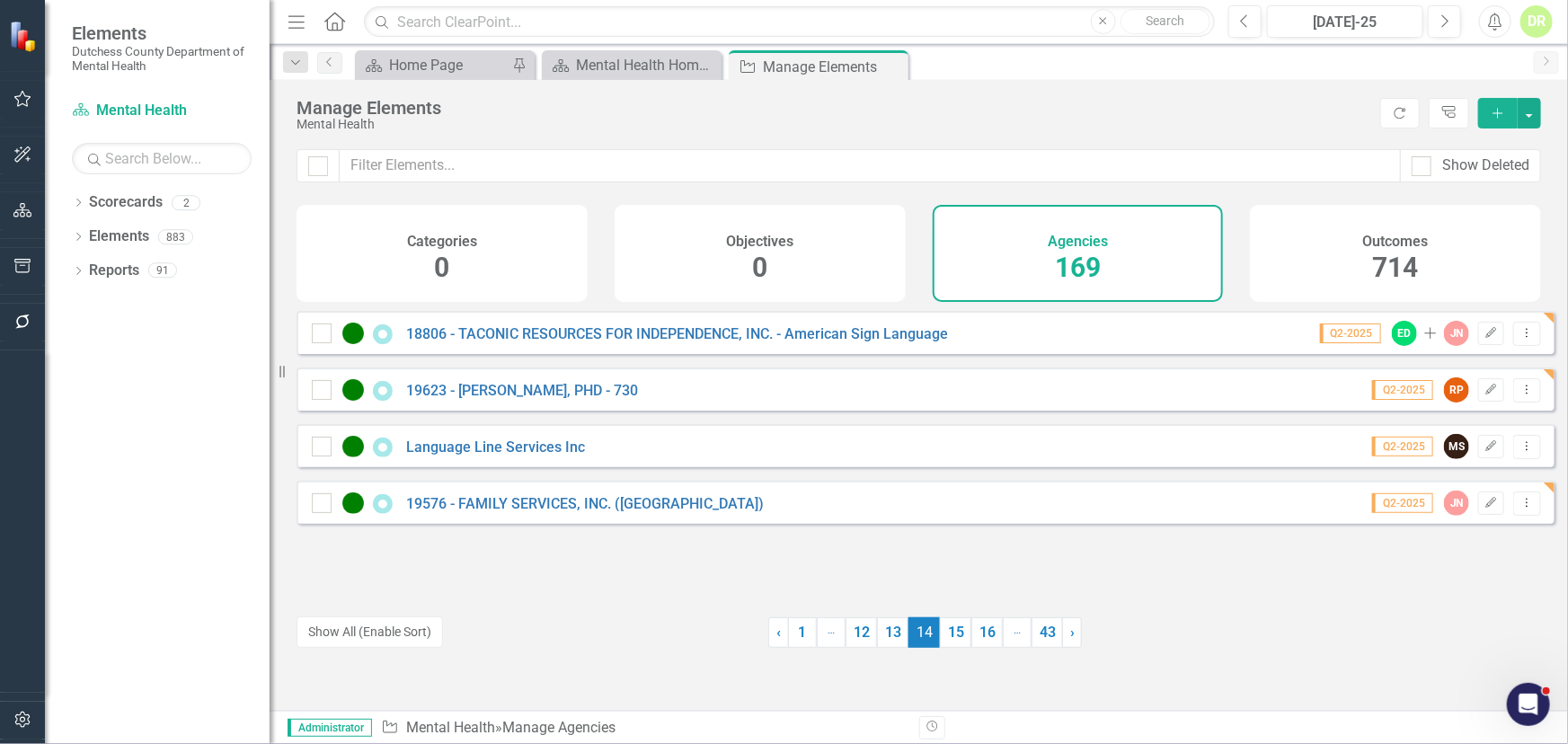
drag, startPoint x: 952, startPoint y: 629, endPoint x: 901, endPoint y: 615, distance: 52.9
click at [952, 629] on link "15" at bounding box center [955, 633] width 32 height 31
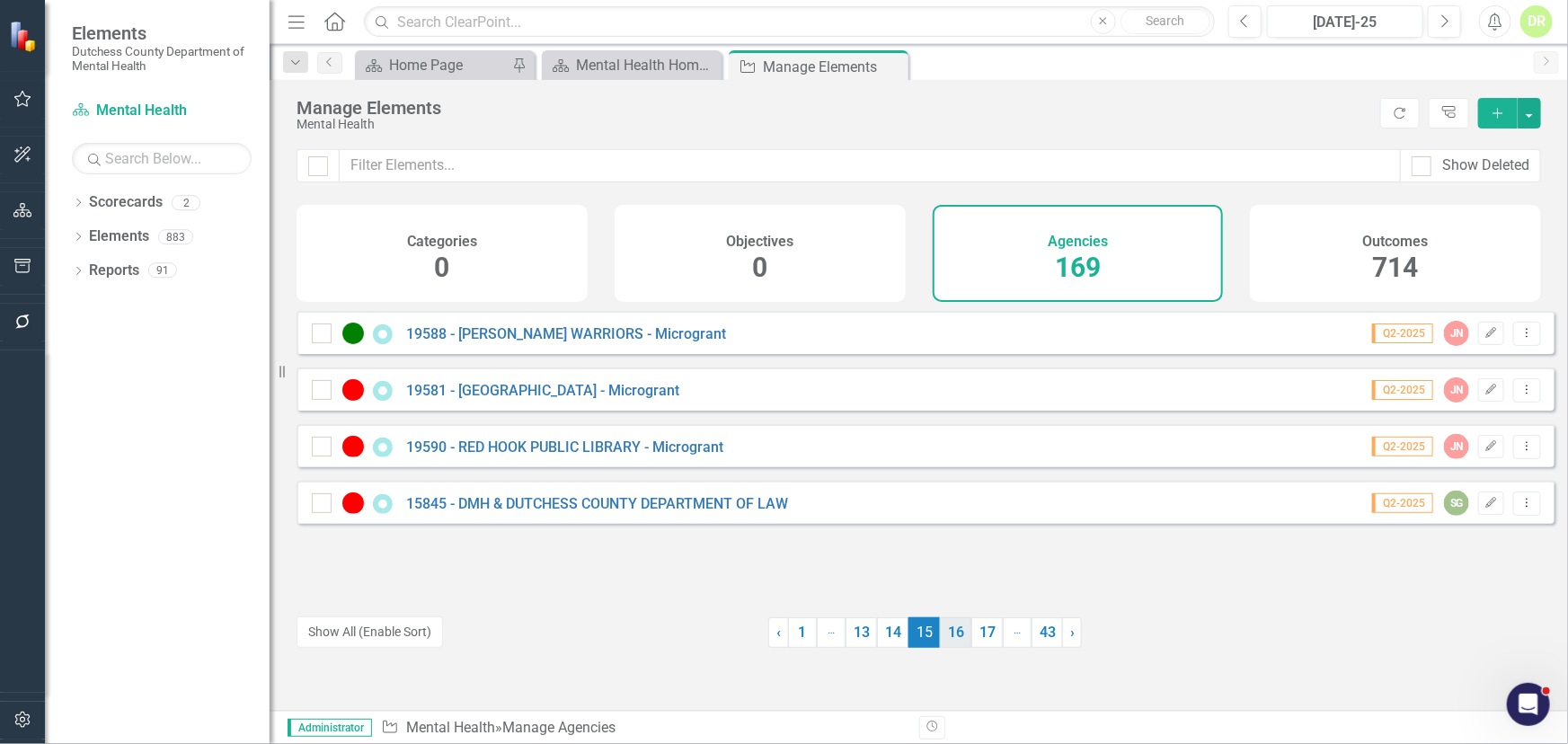
click at [950, 633] on link "16" at bounding box center [955, 633] width 32 height 31
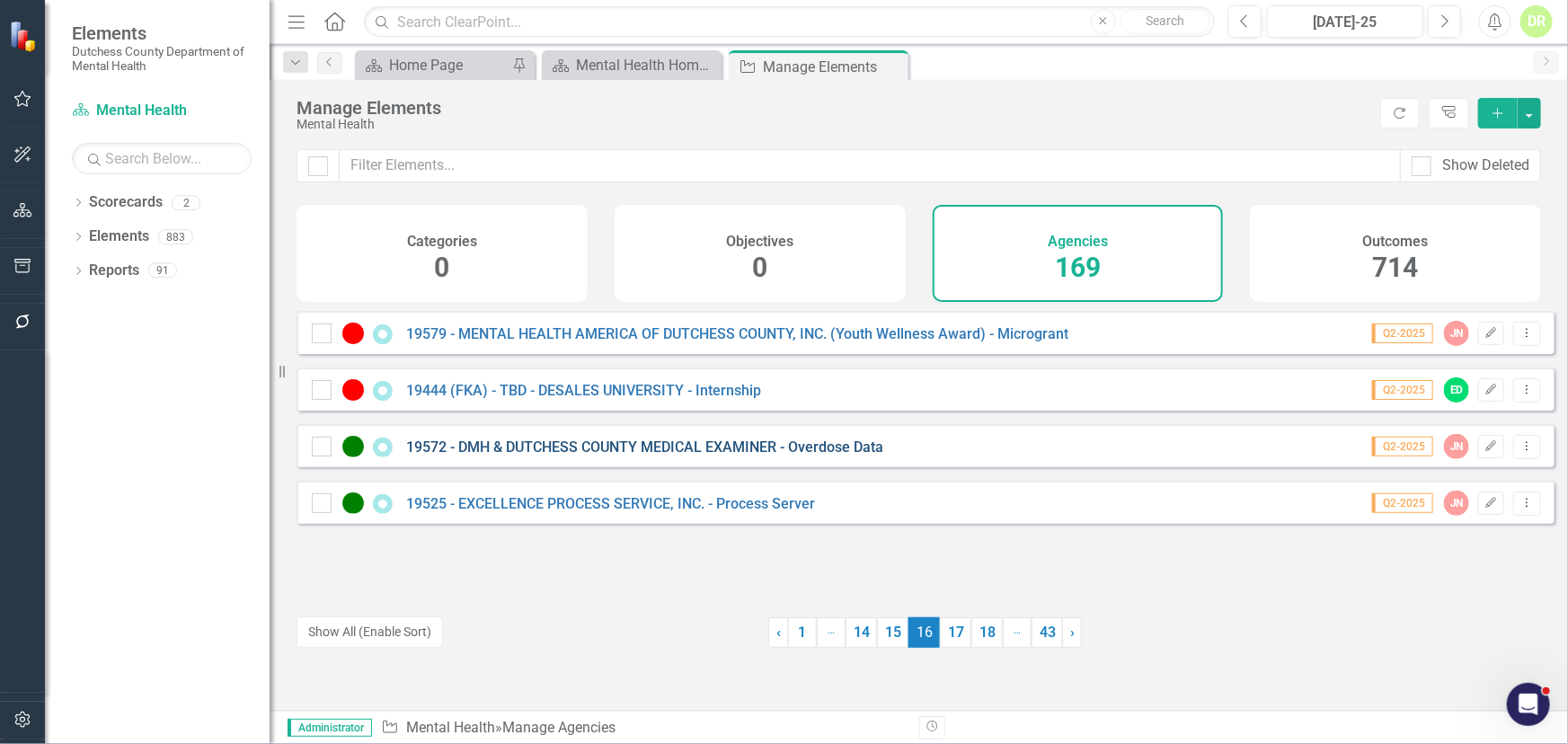
click at [718, 456] on link "19572 - DMH & DUTCHESS COUNTY MEDICAL EXAMINER - Overdose Data" at bounding box center [645, 447] width 477 height 17
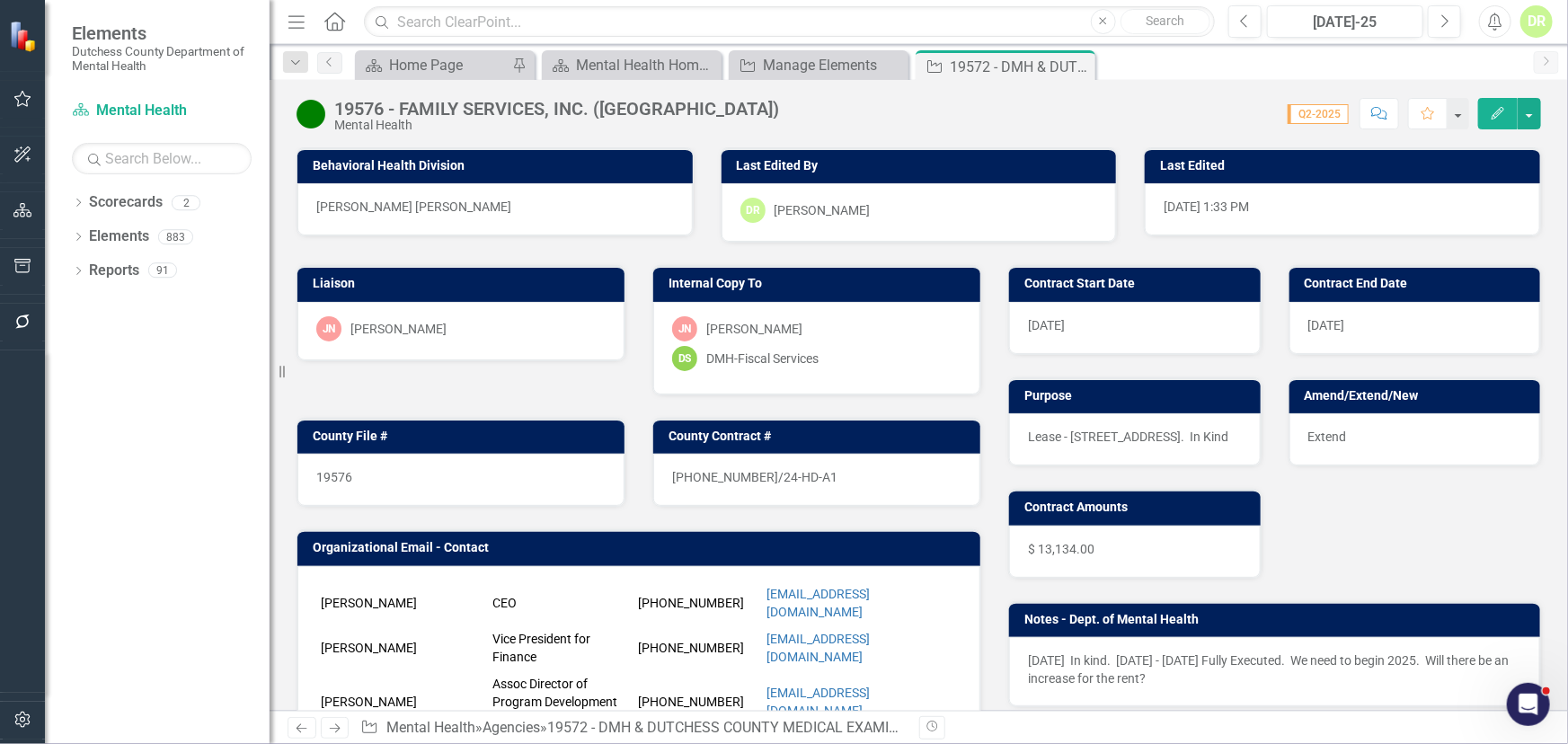
click at [718, 456] on div "24-0554-12/24-HD-A1" at bounding box center [816, 479] width 328 height 53
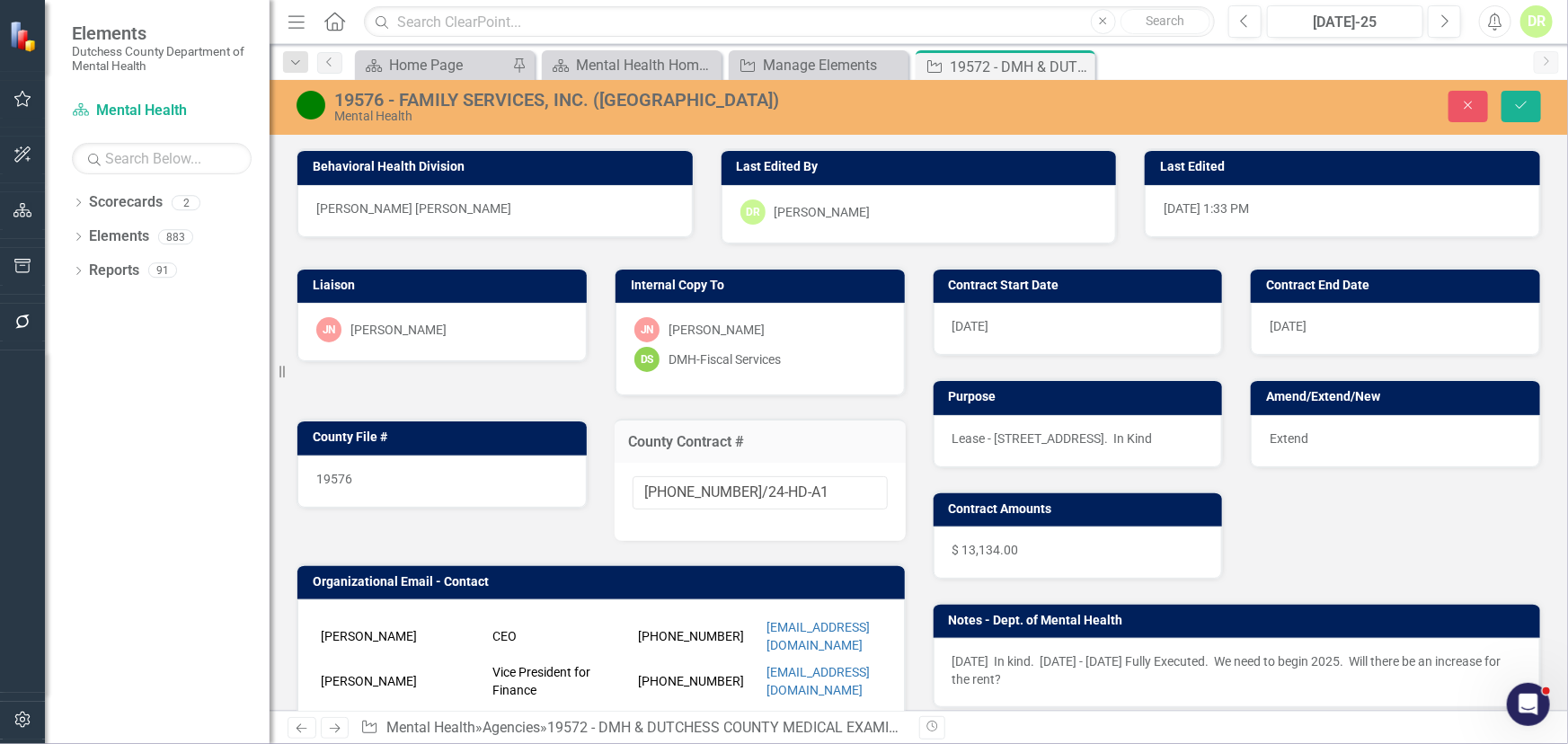
type input "24-0521-1/25-DMH"
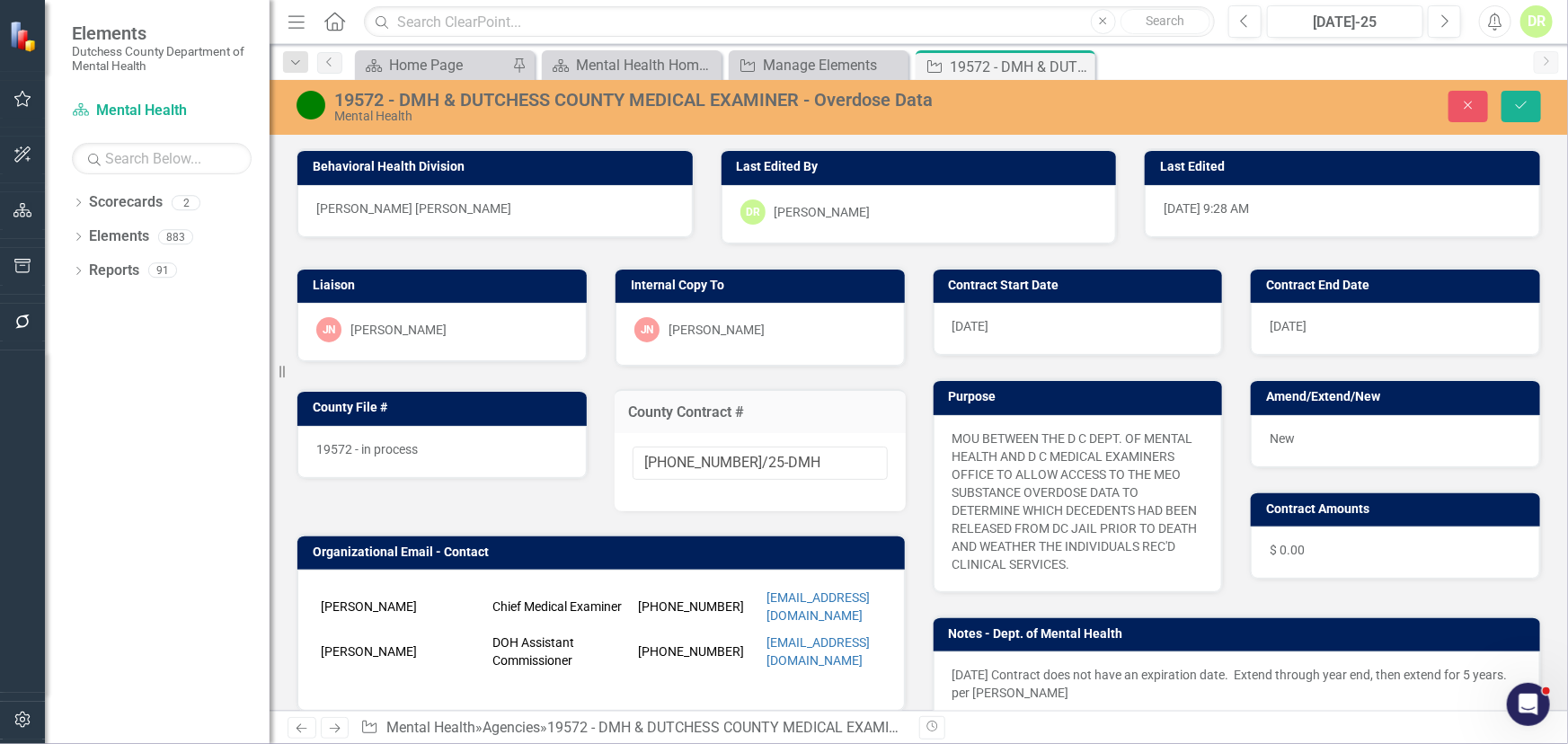
click at [472, 445] on div "19572 - in process" at bounding box center [441, 452] width 289 height 53
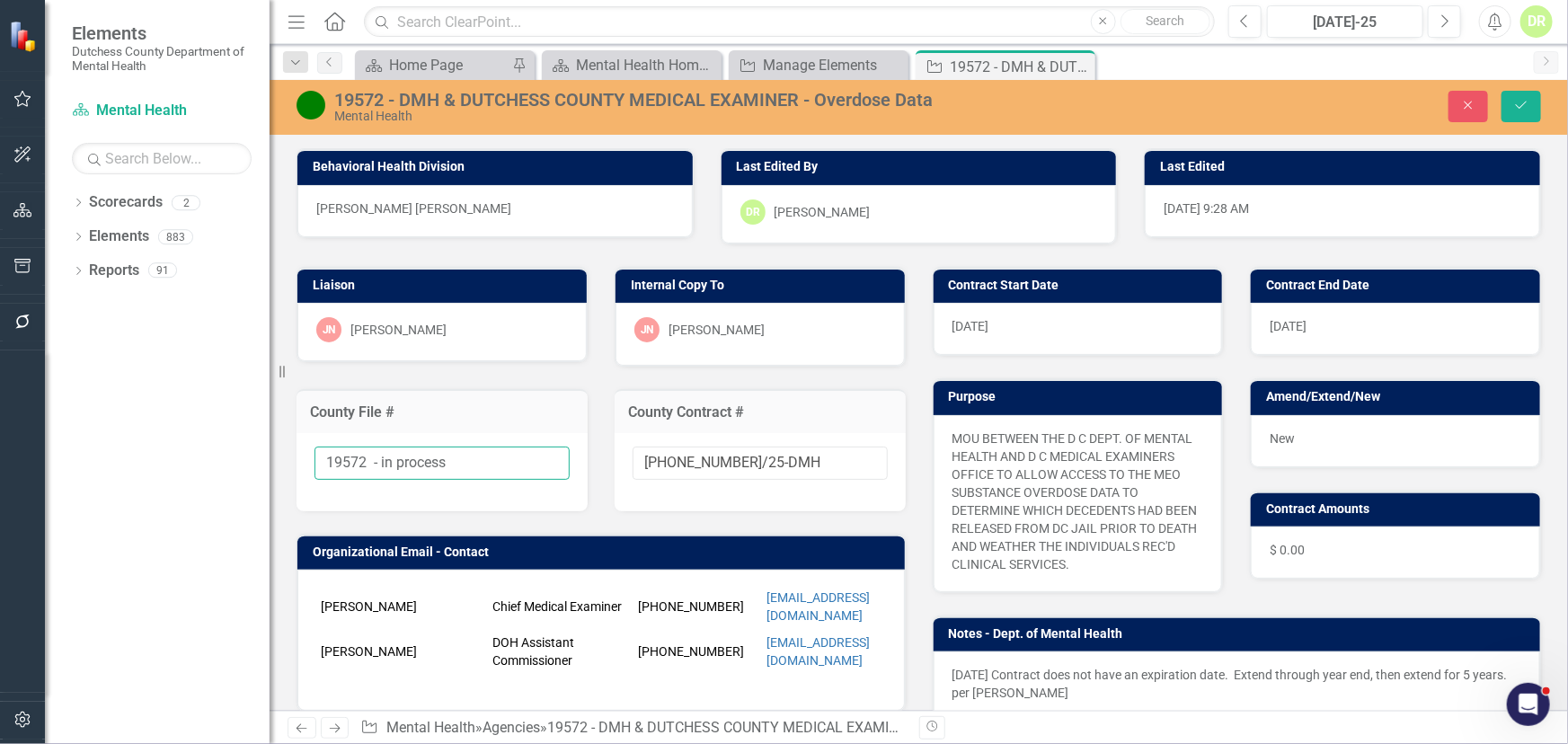
drag, startPoint x: 456, startPoint y: 457, endPoint x: 366, endPoint y: 461, distance: 90.1
click at [366, 461] on input "19572 - in process" at bounding box center [441, 463] width 255 height 33
type input "19572"
click at [772, 463] on input "24-0521-1/25-DMH" at bounding box center [760, 463] width 255 height 33
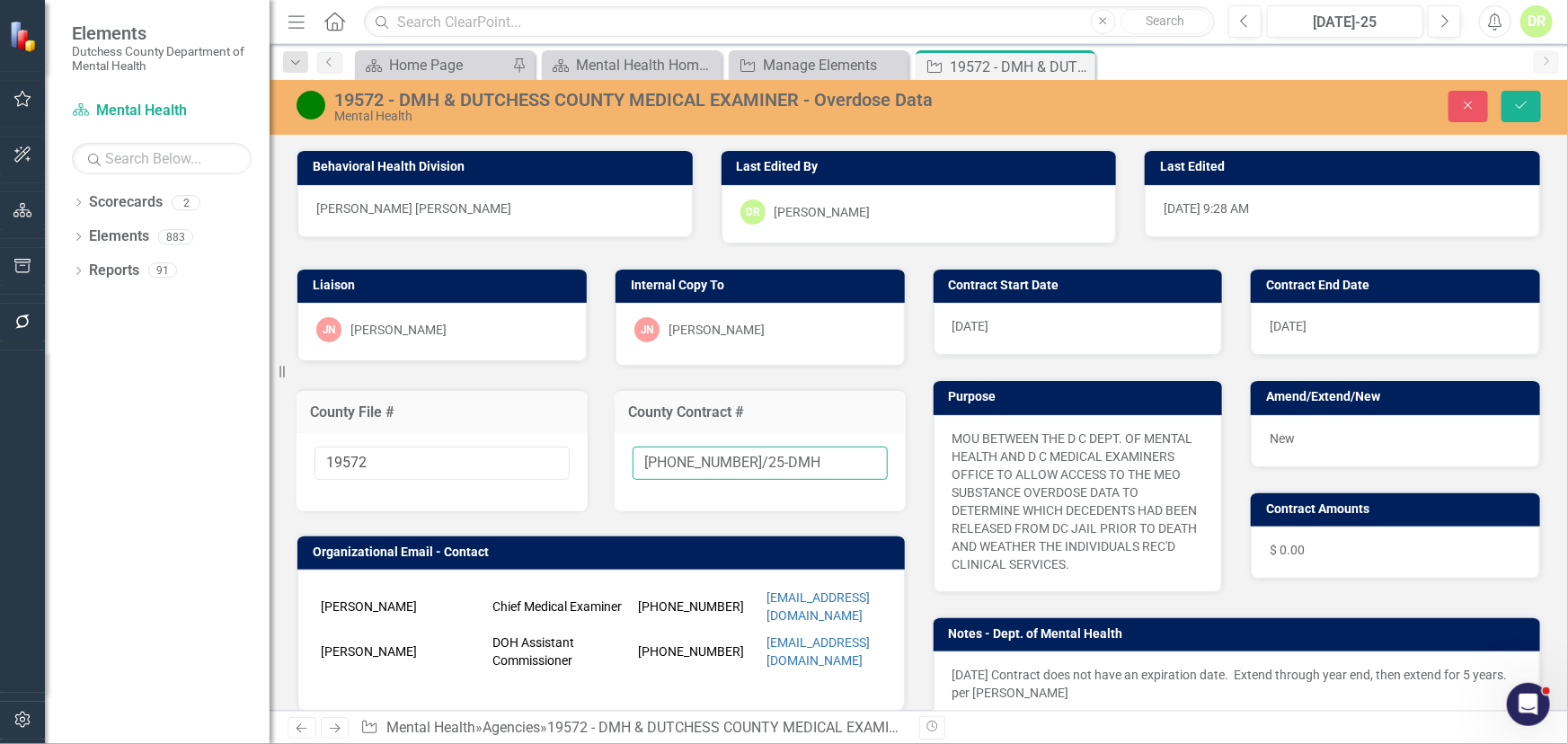
click at [786, 465] on input "24-0521-1/25-DMH" at bounding box center [760, 463] width 255 height 33
type input "24-0521-1/25-DMH-A1"
click at [1277, 439] on span "New" at bounding box center [1282, 438] width 25 height 14
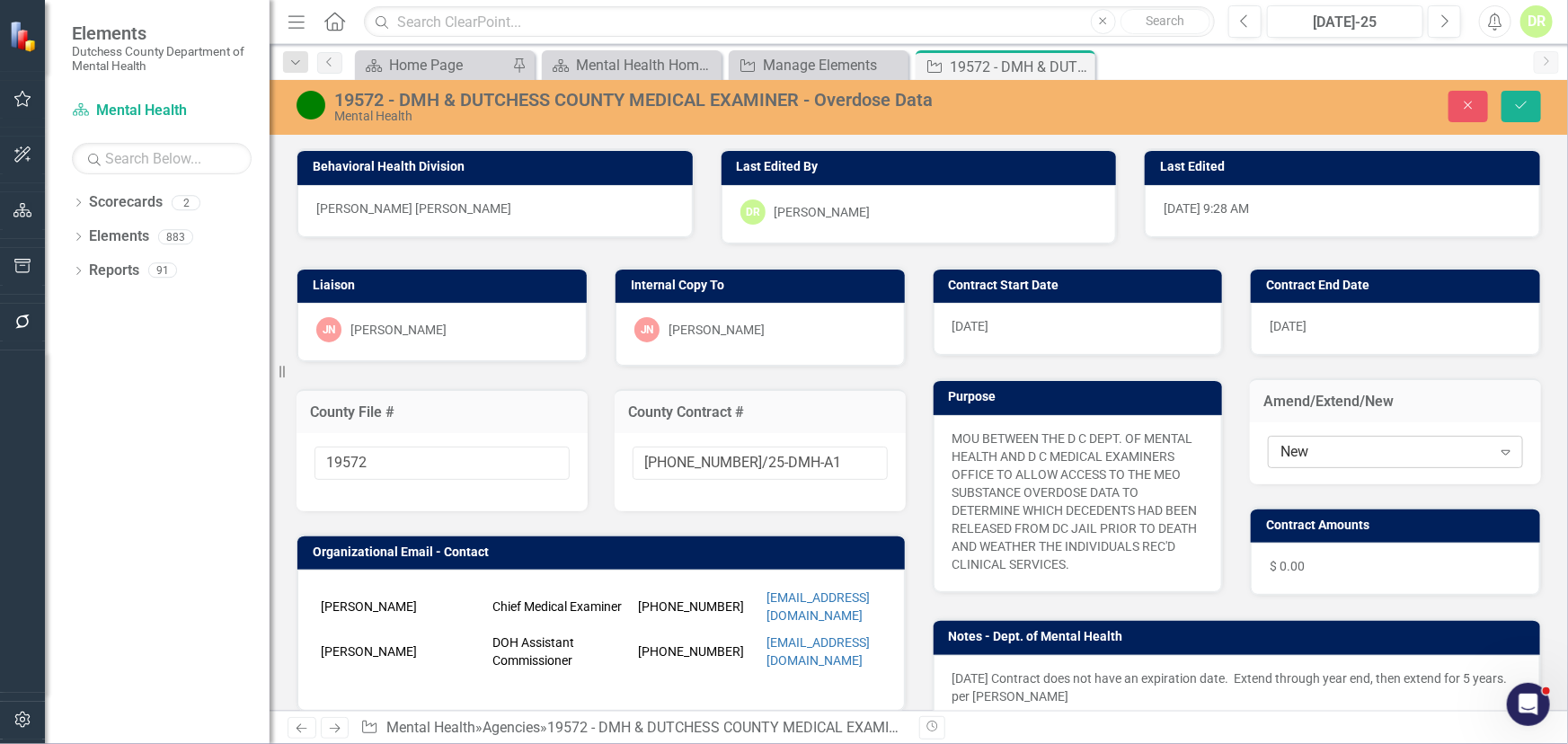
click at [1343, 454] on div "New" at bounding box center [1386, 452] width 210 height 21
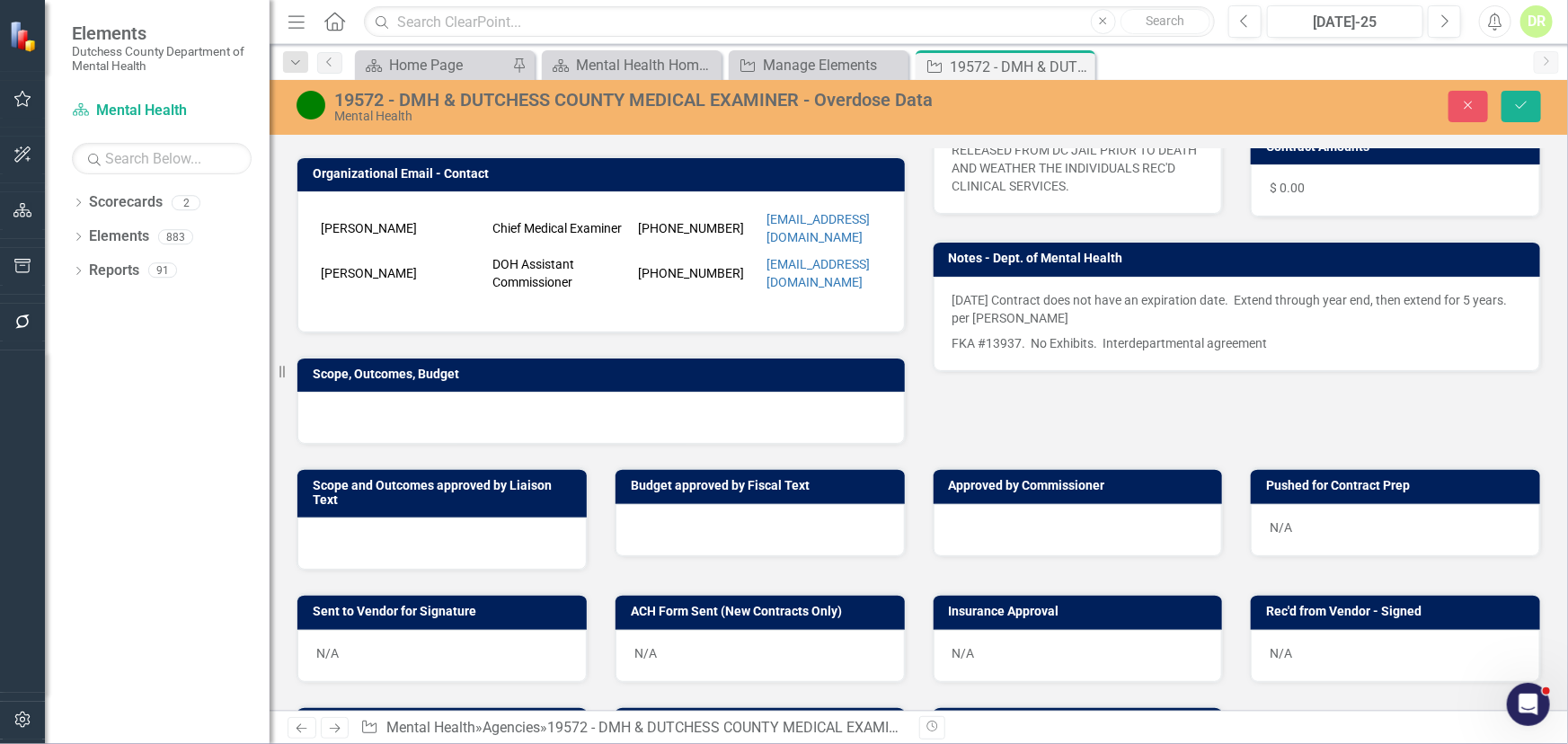
scroll to position [408, 0]
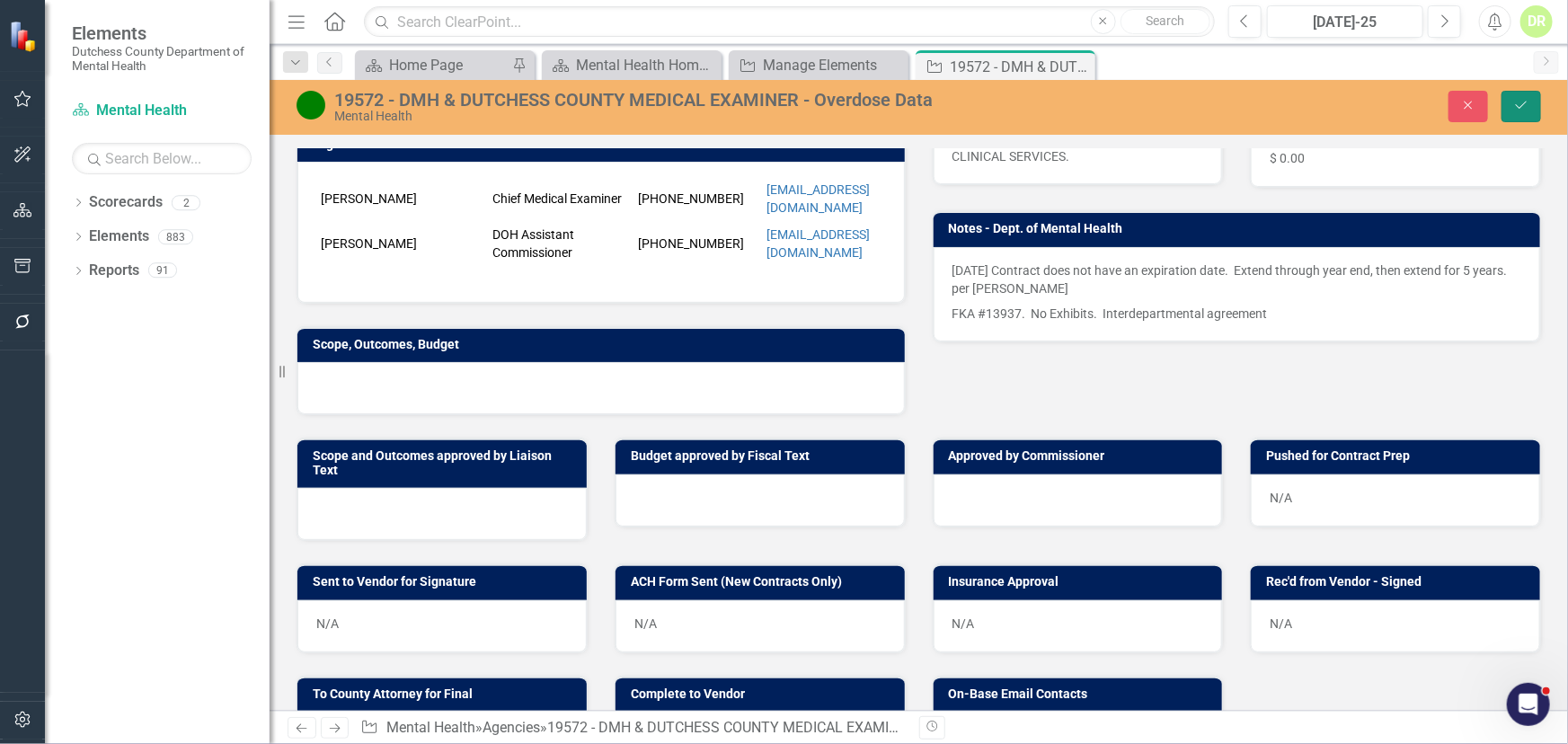
click at [1536, 96] on button "Save" at bounding box center [1521, 106] width 39 height 32
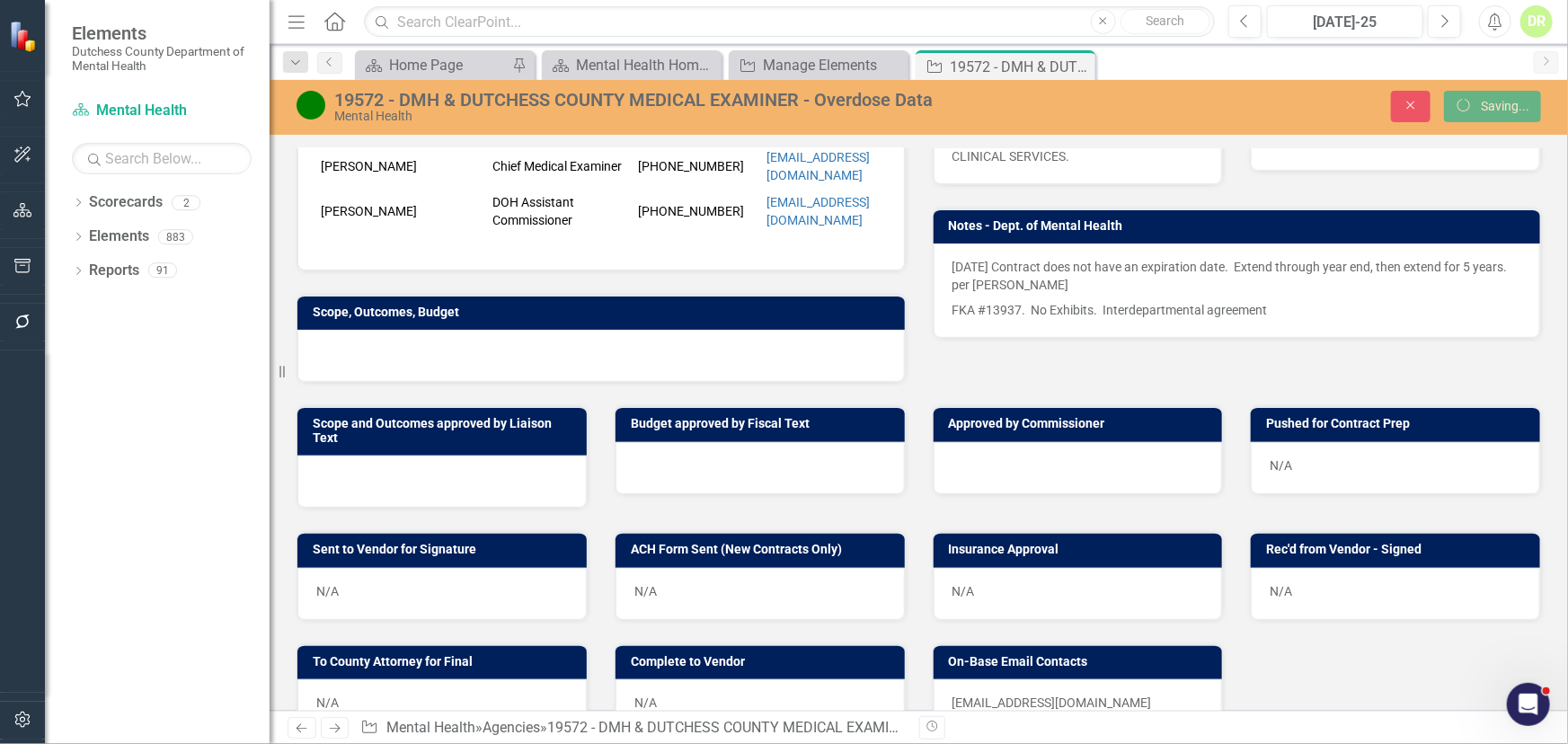
scroll to position [376, 0]
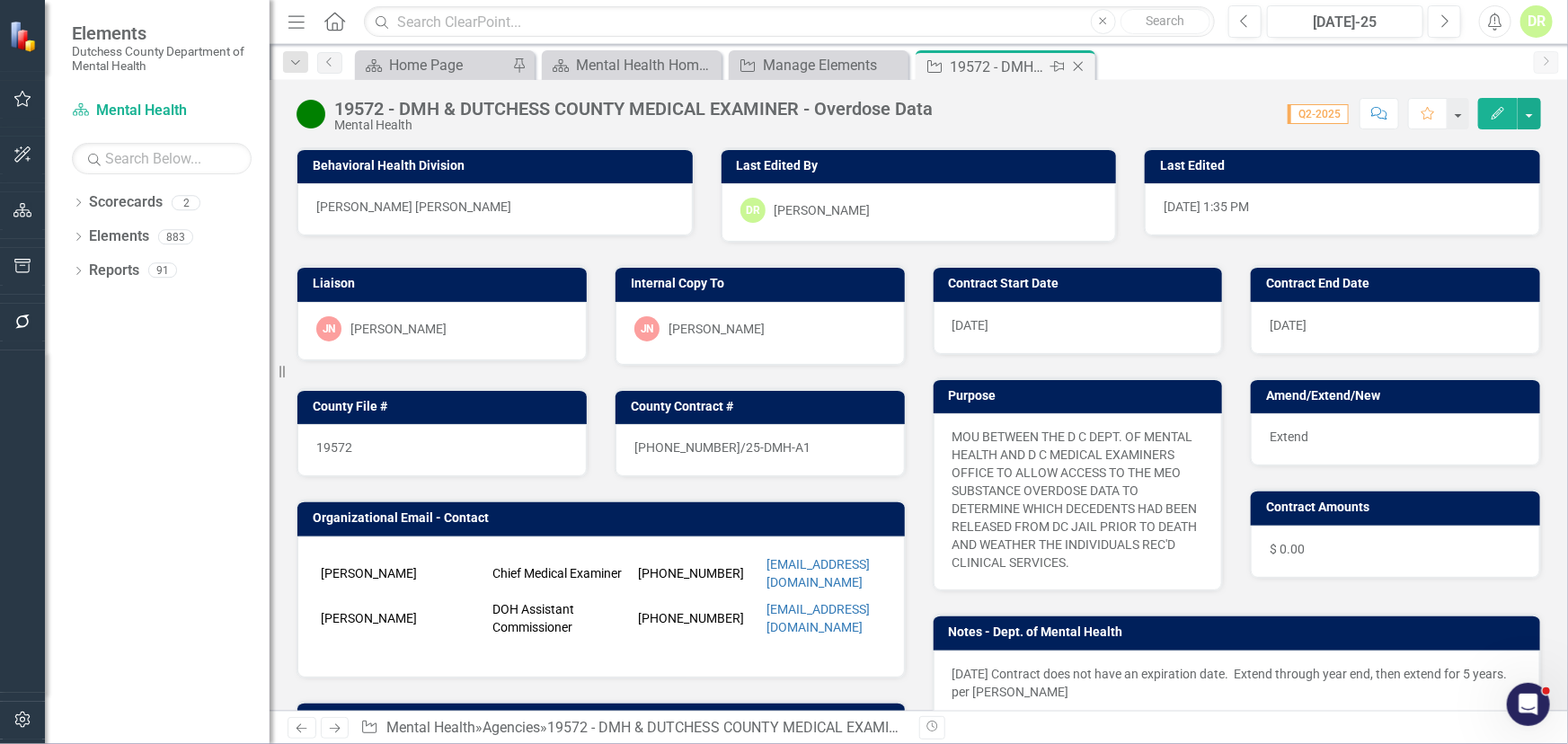
click at [1075, 63] on icon at bounding box center [1079, 67] width 10 height 10
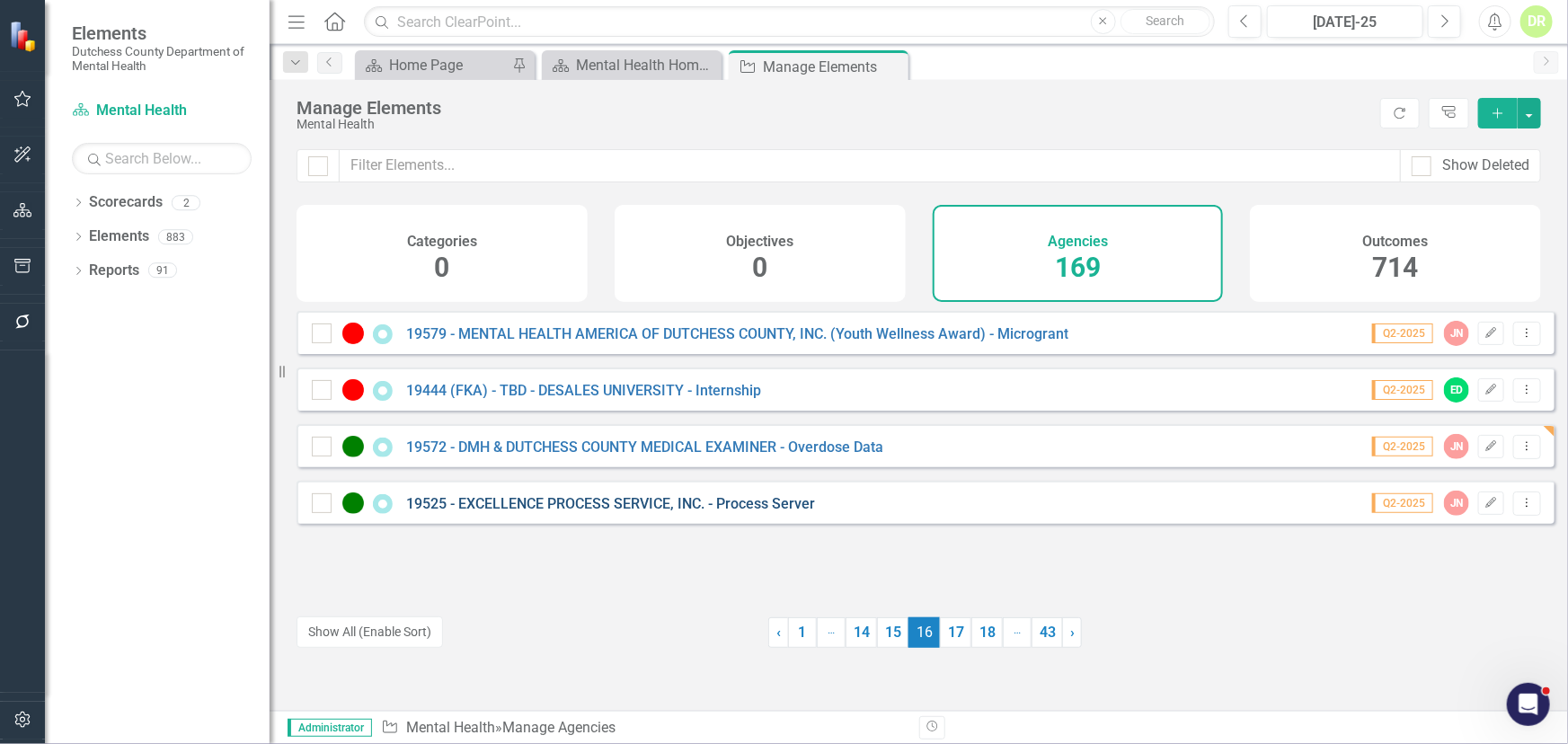
click at [581, 512] on link "19525 - EXCELLENCE PROCESS SERVICE, INC. - Process Server" at bounding box center [610, 504] width 409 height 17
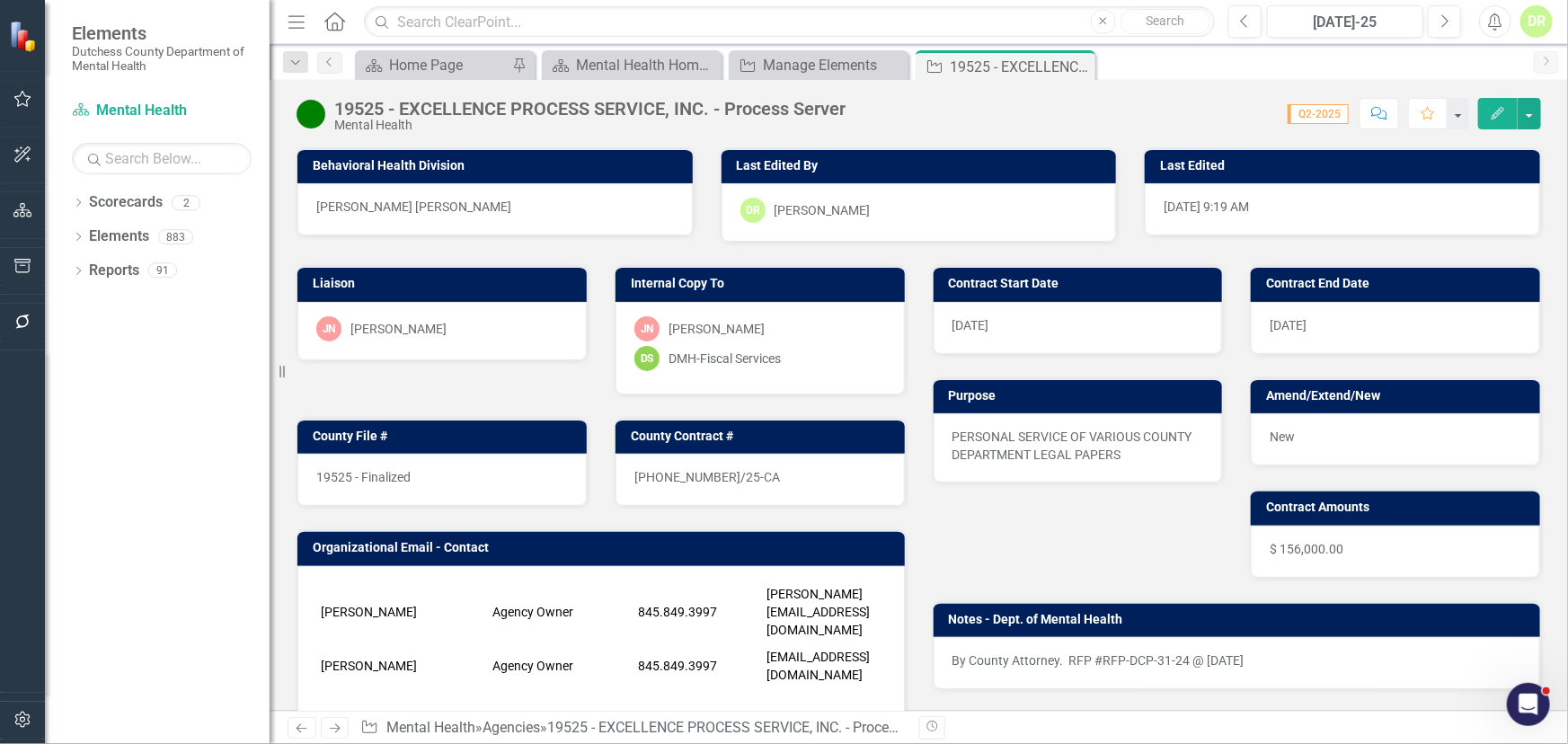
click at [434, 465] on div "19525 - Finalized" at bounding box center [441, 479] width 289 height 53
click at [434, 466] on div "19525 - Finalized" at bounding box center [441, 479] width 289 height 53
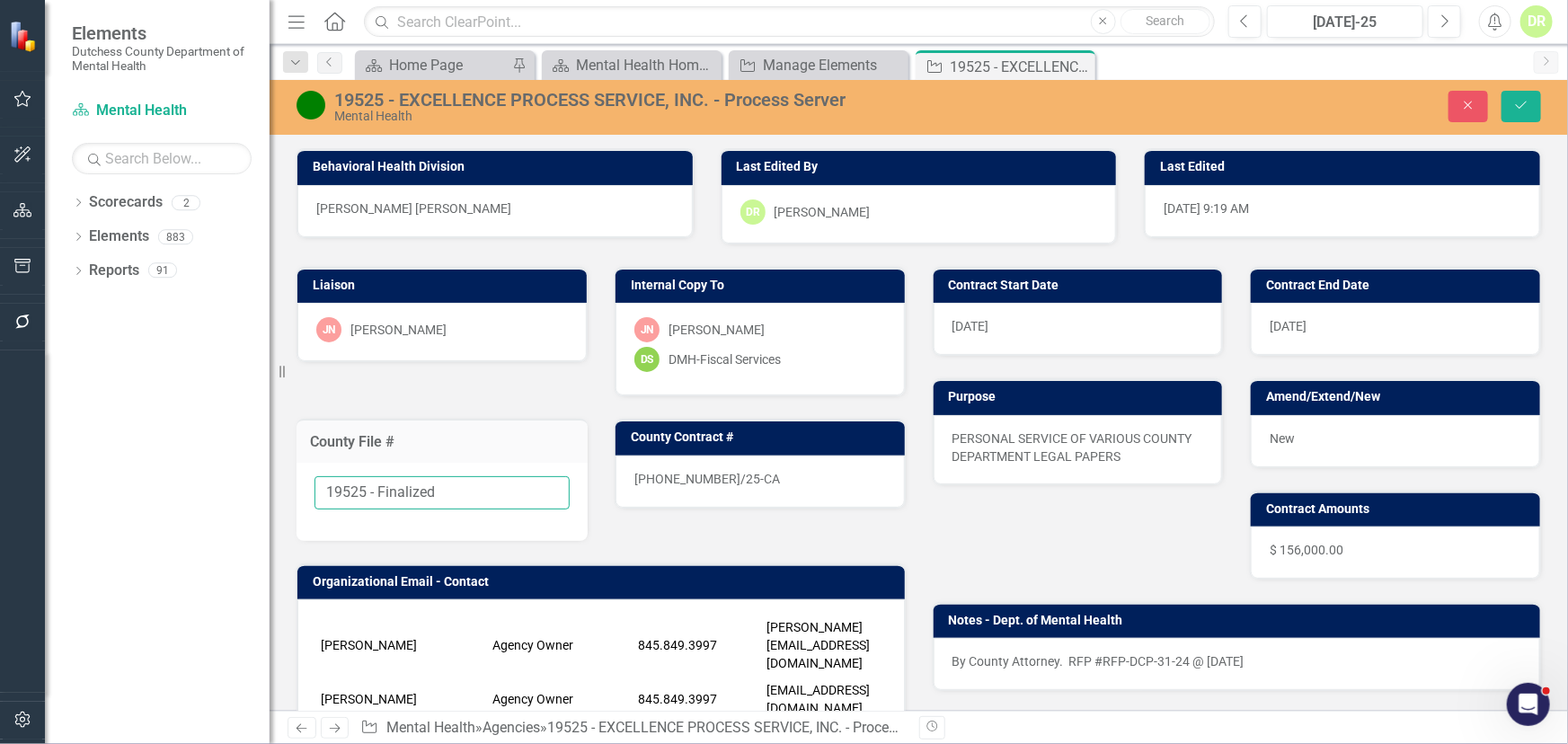
drag, startPoint x: 442, startPoint y: 485, endPoint x: 380, endPoint y: 485, distance: 62.0
click at [380, 485] on input "19525 - Finalized" at bounding box center [441, 493] width 255 height 33
type input "19525"
click at [1130, 526] on div "Contract Start Date 12/1/25 Contract End Date 11/30/26 Purpose PERSONAL SERVICE…" at bounding box center [1238, 468] width 636 height 448
click at [765, 467] on div "24-0486-11/25-CA" at bounding box center [760, 481] width 289 height 53
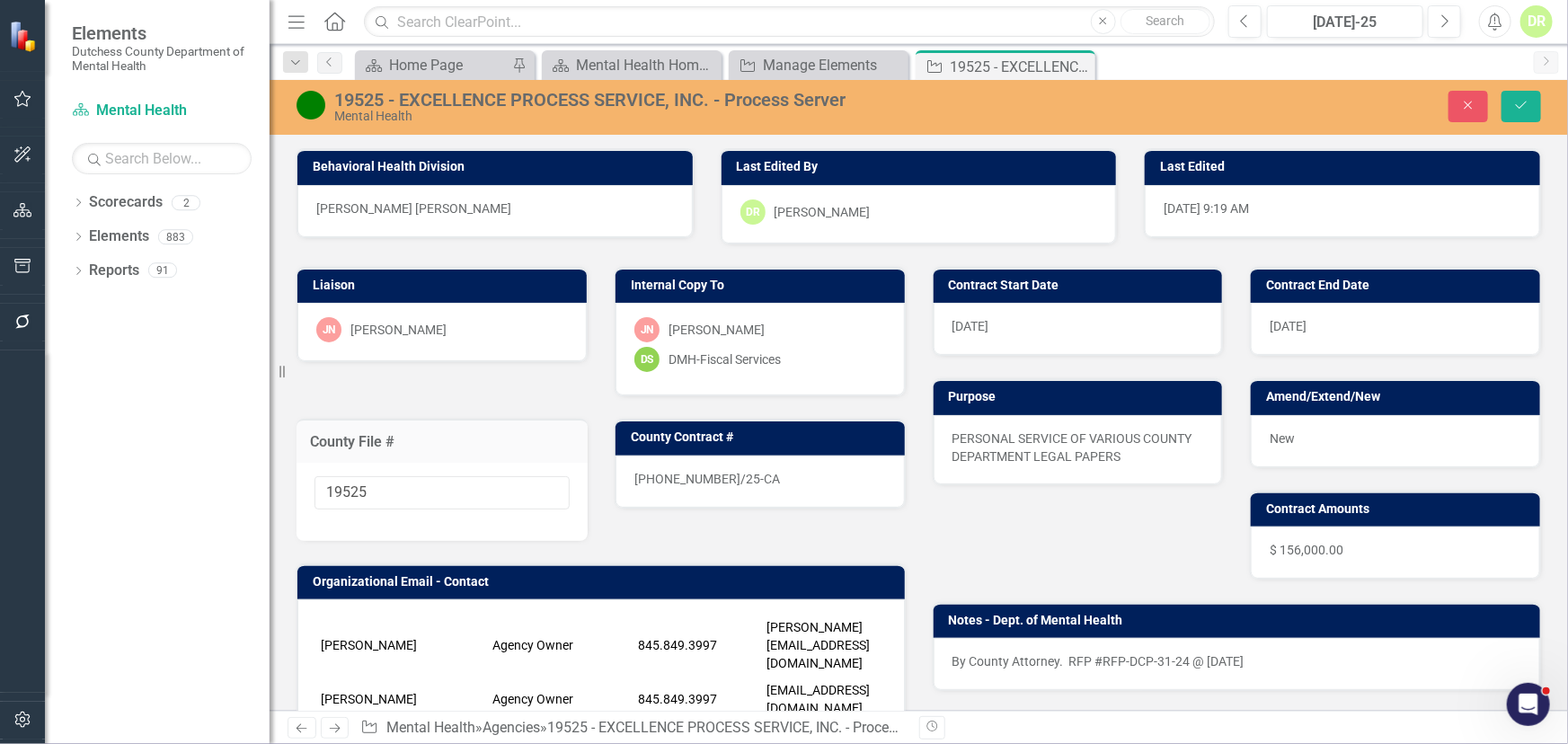
click at [765, 467] on div "24-0486-11/25-CA" at bounding box center [760, 481] width 289 height 53
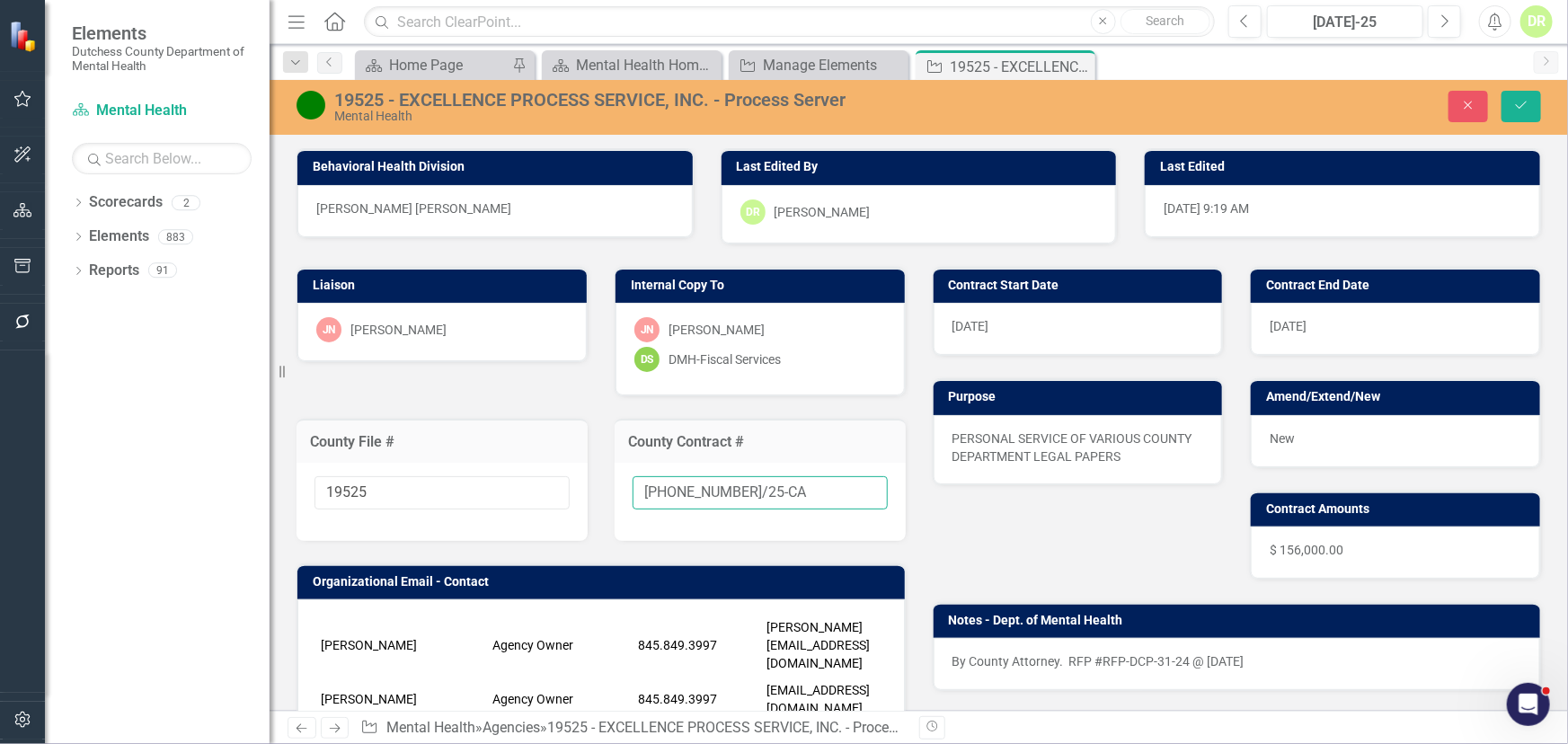
click at [776, 492] on input "24-0486-11/25-CA" at bounding box center [760, 493] width 255 height 33
type input "24-0486-11/25-CA-A1"
click at [1518, 103] on icon "Save" at bounding box center [1521, 105] width 16 height 12
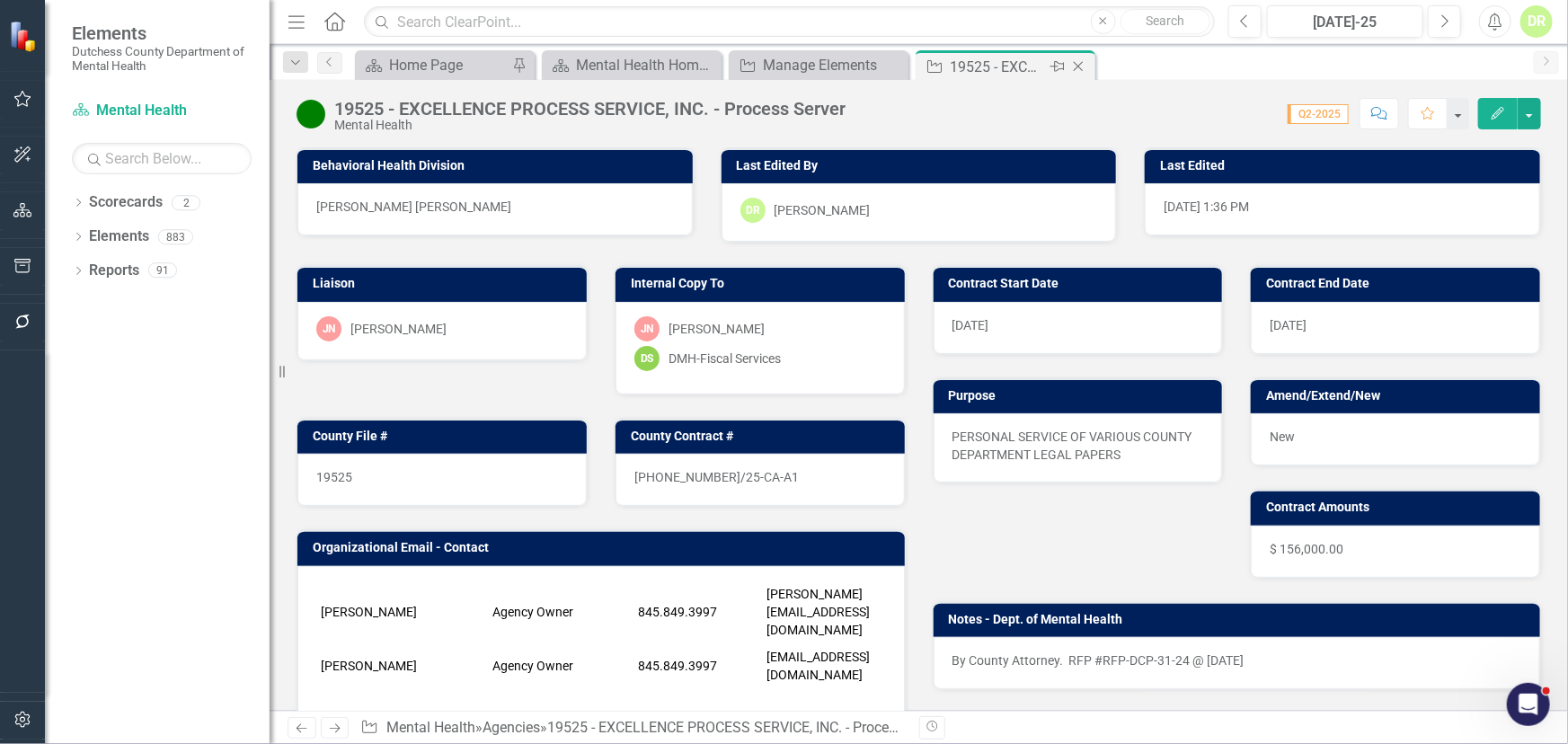
click at [1081, 63] on icon at bounding box center [1079, 67] width 10 height 10
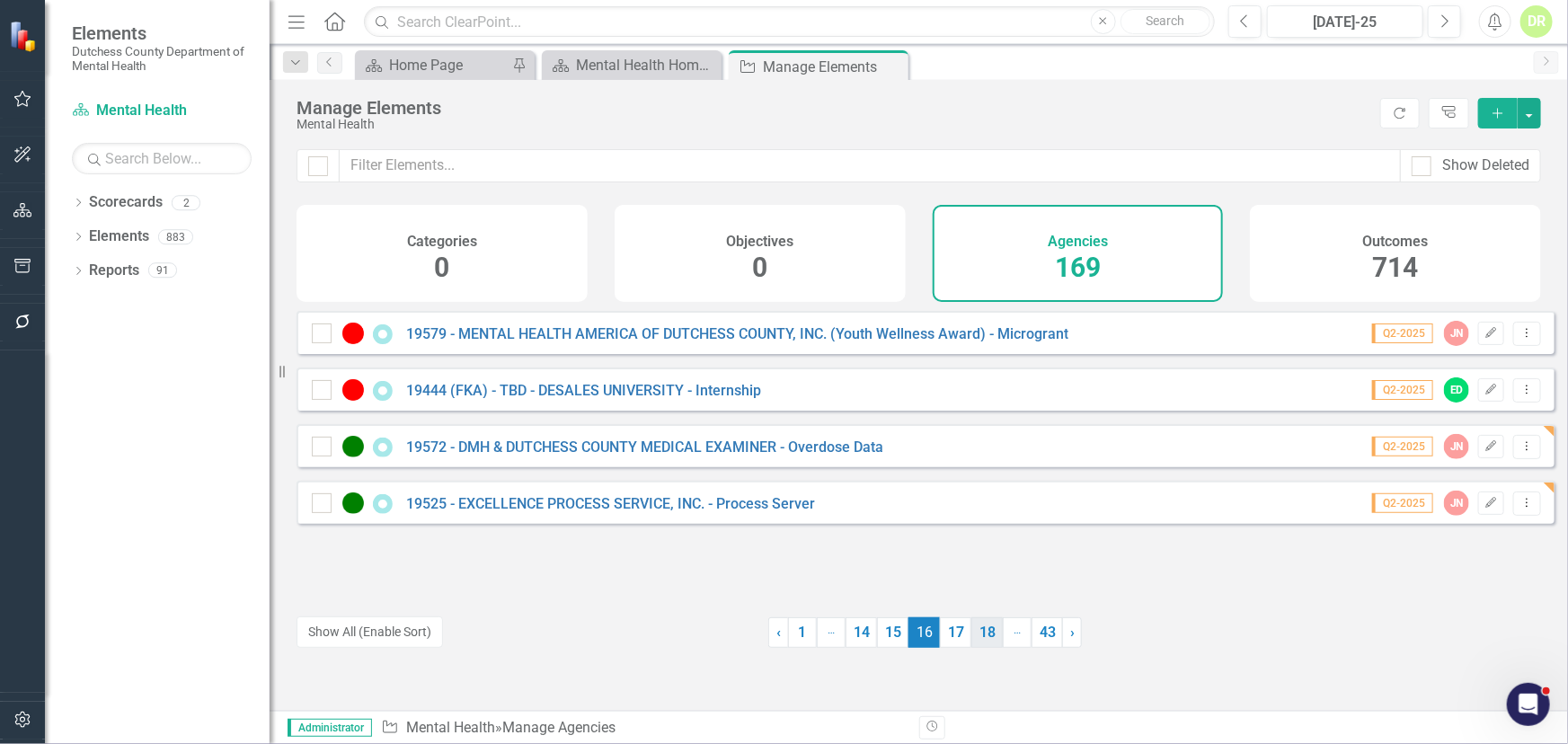
click at [951, 635] on link "17" at bounding box center [955, 633] width 32 height 31
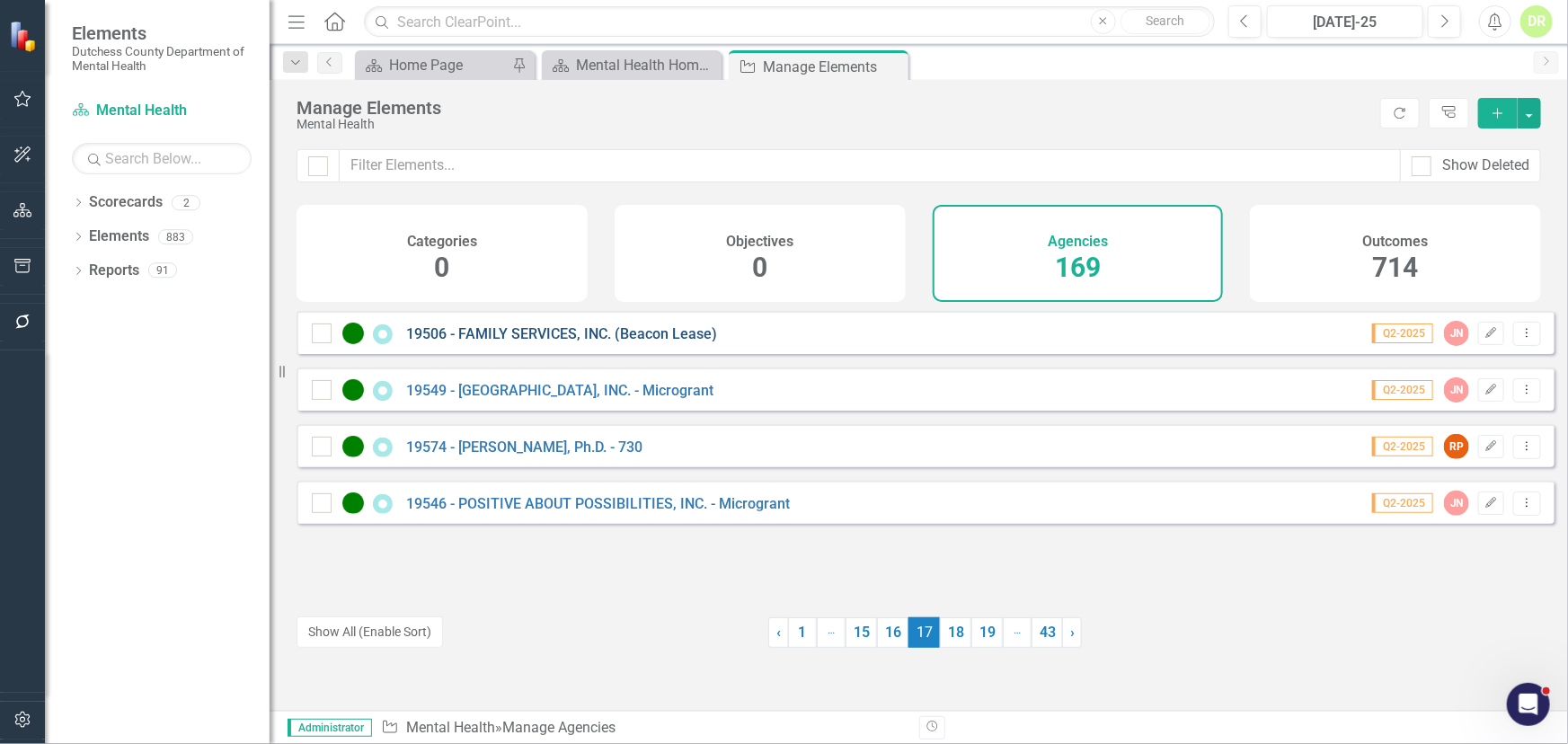
click at [547, 343] on link "19506 - FAMILY SERVICES, INC. (Beacon Lease)" at bounding box center [562, 334] width 311 height 17
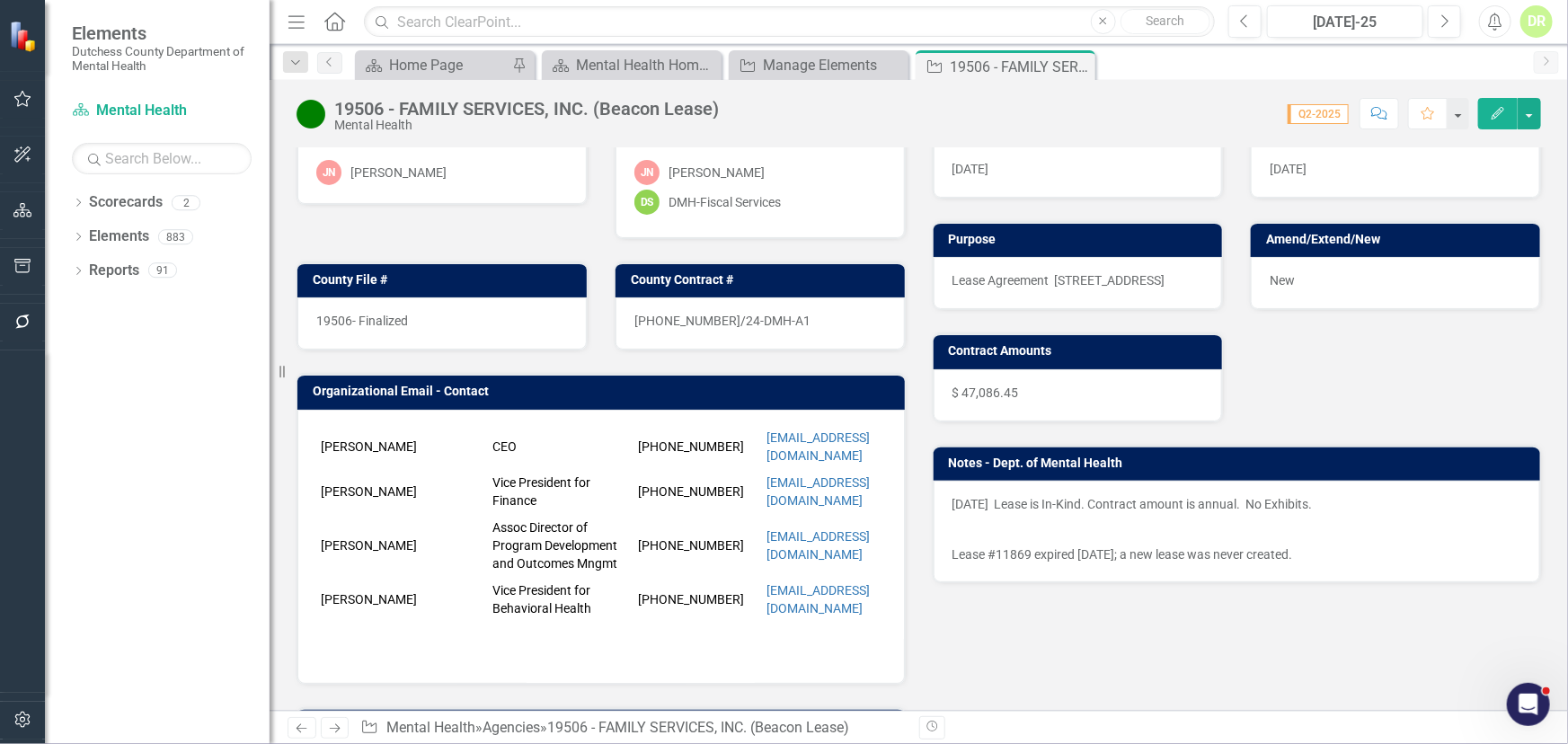
scroll to position [162, 0]
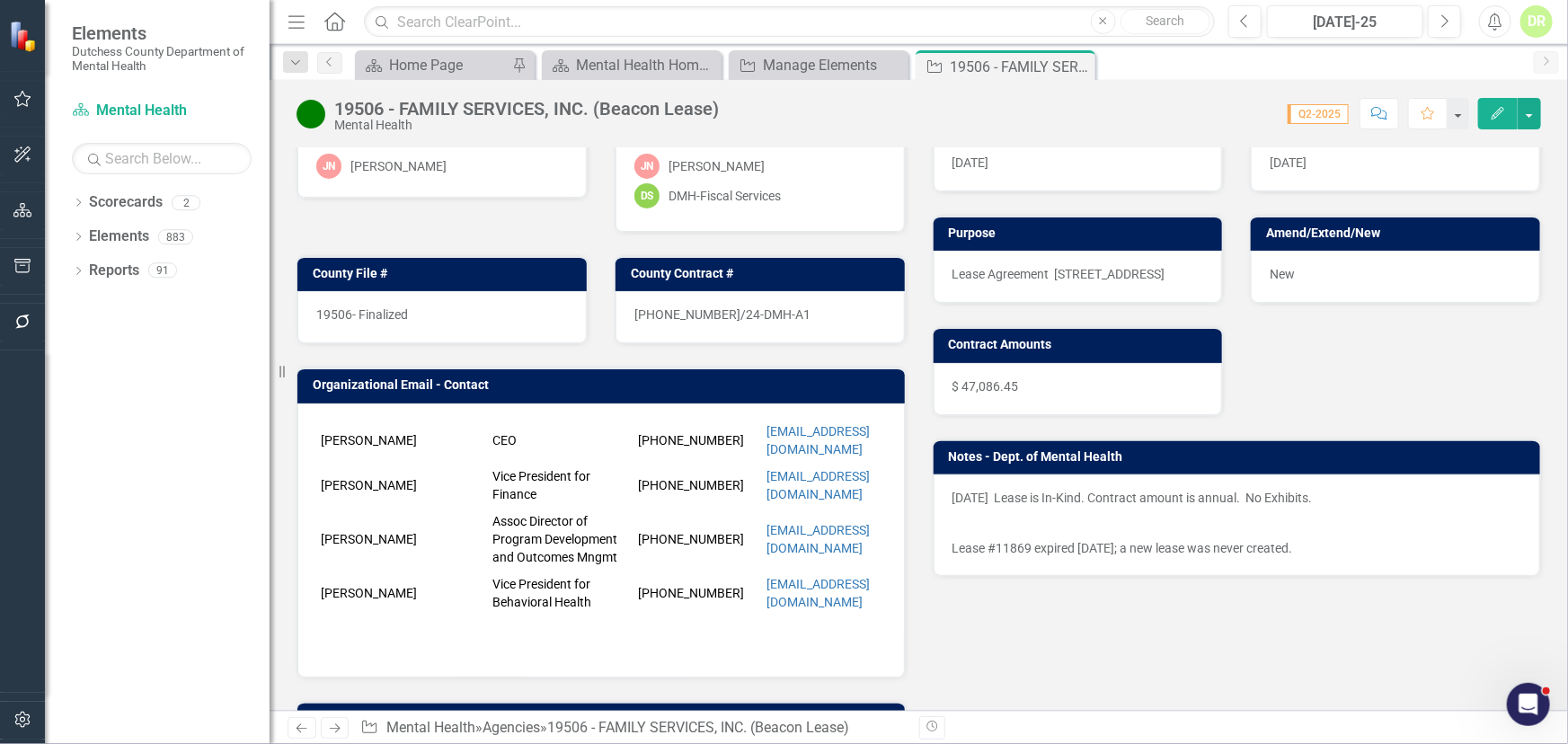
click at [426, 312] on div "19506- Finalized" at bounding box center [441, 317] width 289 height 53
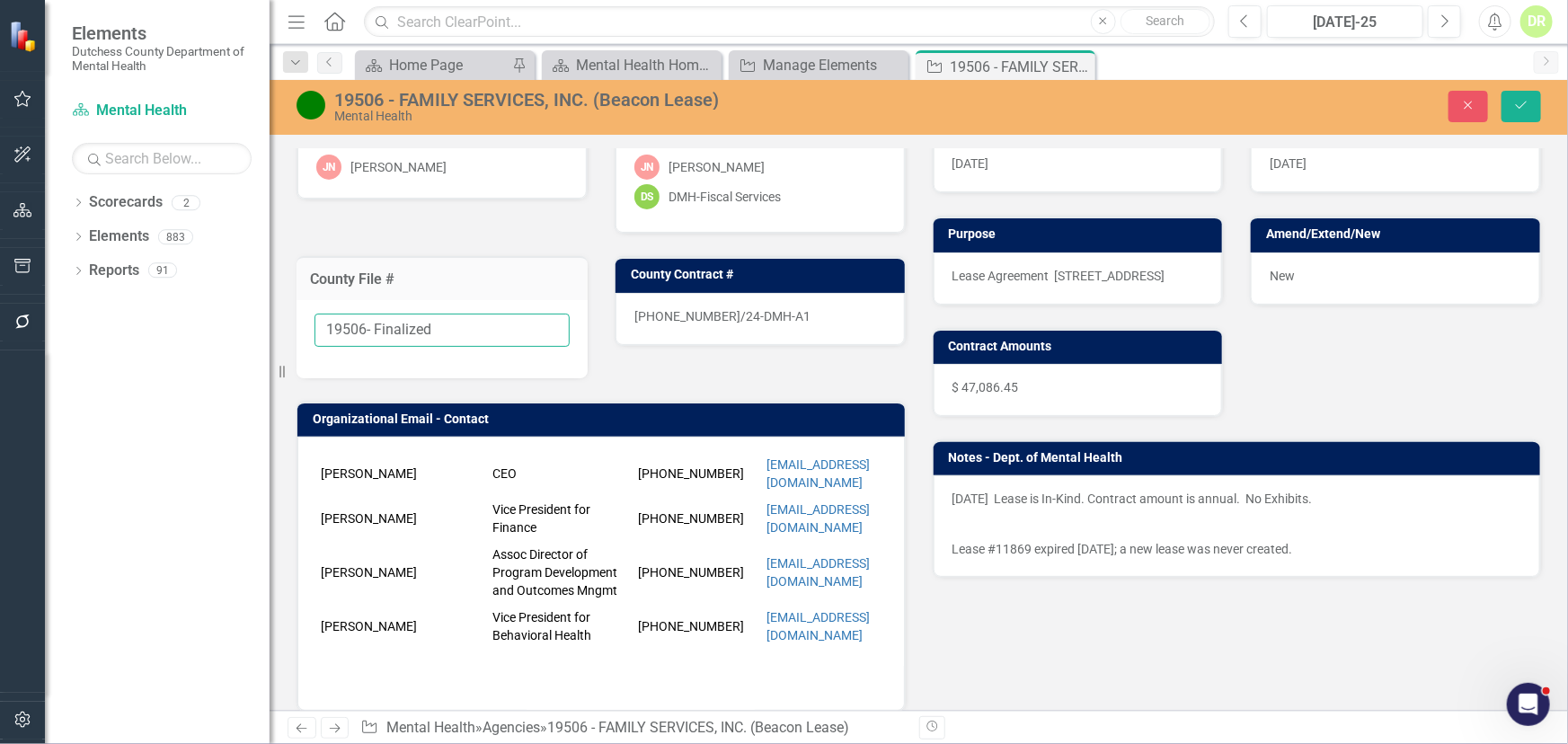
drag, startPoint x: 437, startPoint y: 324, endPoint x: 365, endPoint y: 335, distance: 72.8
click at [365, 335] on input "19506- Finalized" at bounding box center [441, 329] width 255 height 33
type input "19506"
drag, startPoint x: 784, startPoint y: 312, endPoint x: 685, endPoint y: 317, distance: 99.1
click at [783, 312] on div "24-0514-12/24-DMH-A1" at bounding box center [760, 319] width 289 height 53
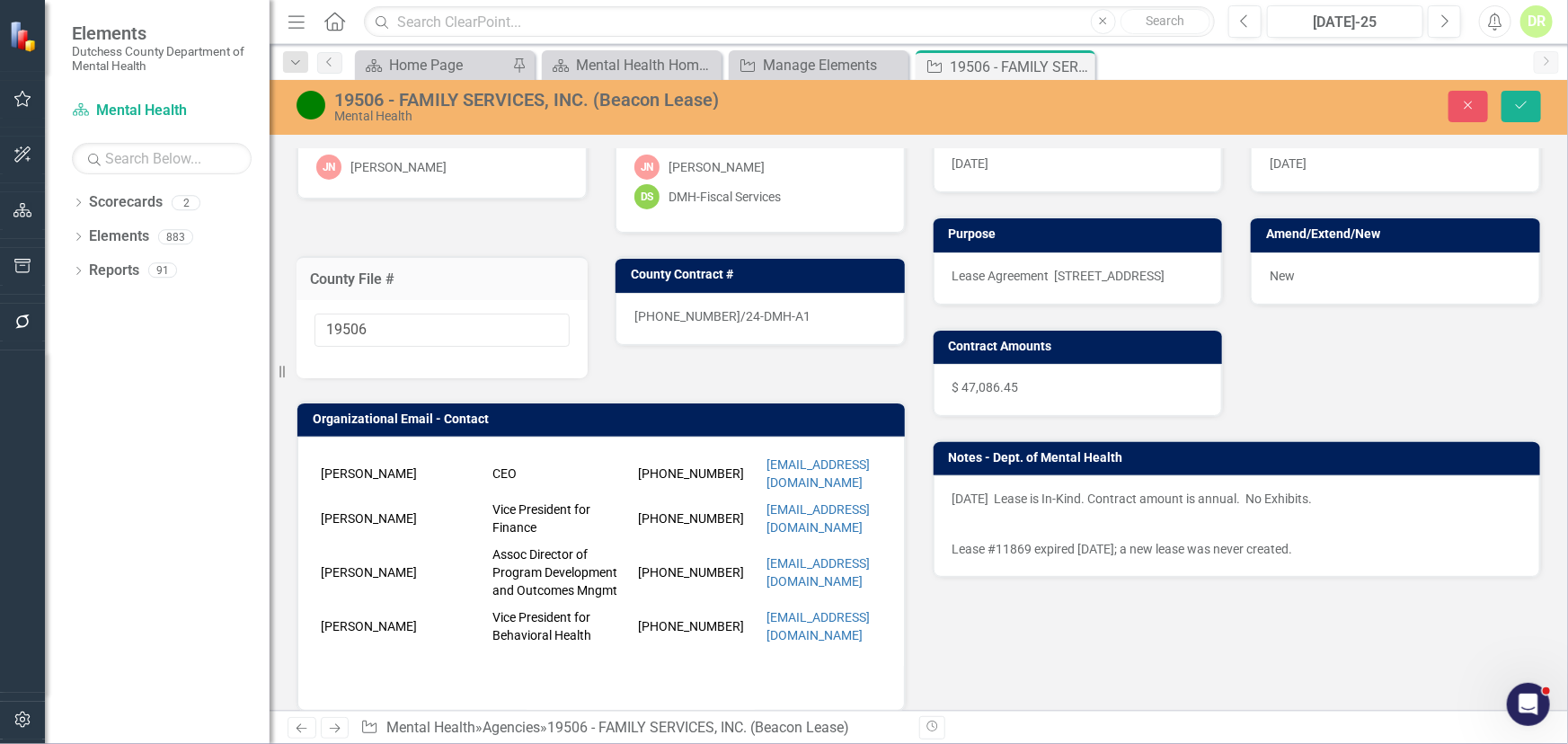
click at [1307, 278] on div "New" at bounding box center [1395, 278] width 289 height 53
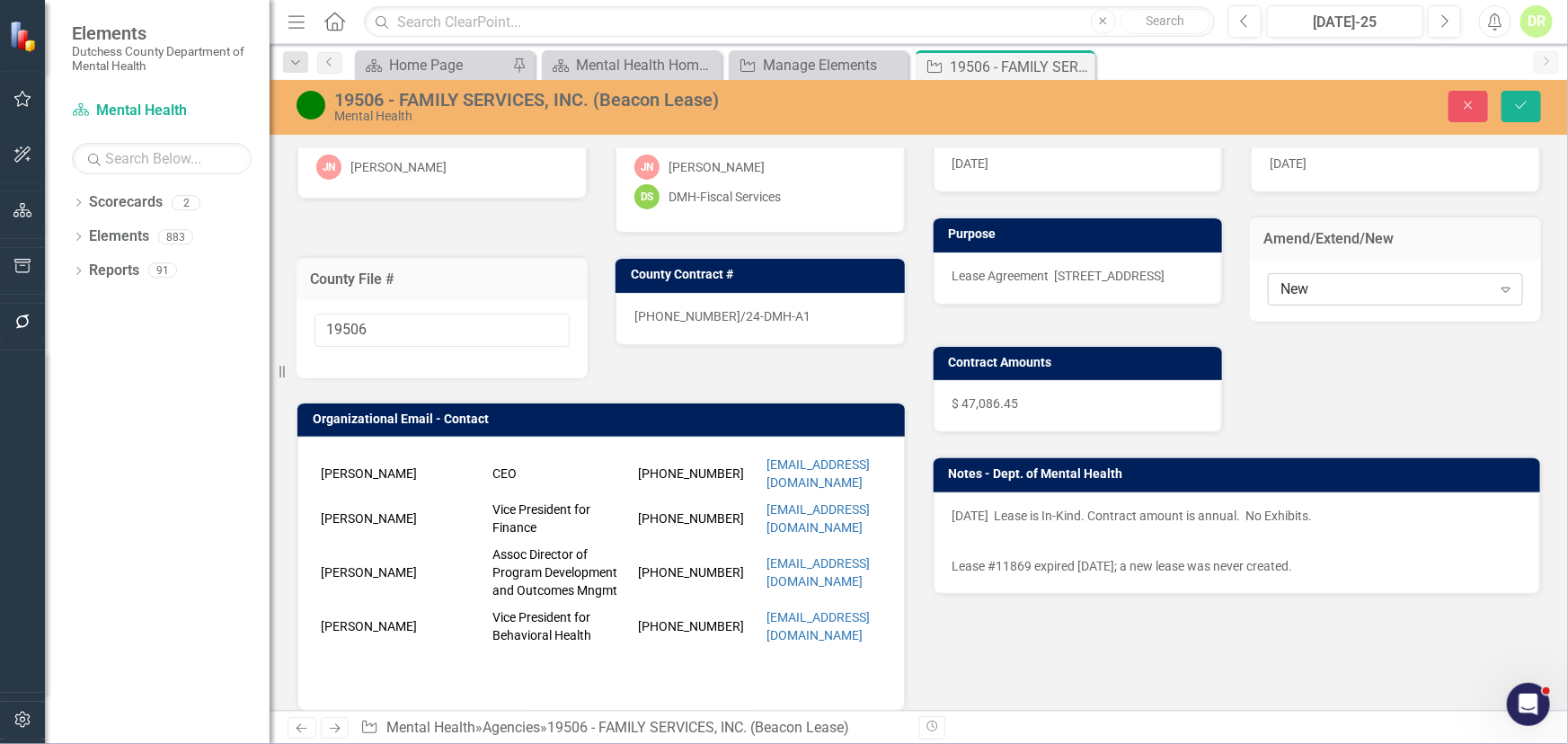
click at [1326, 284] on div "New" at bounding box center [1386, 289] width 210 height 21
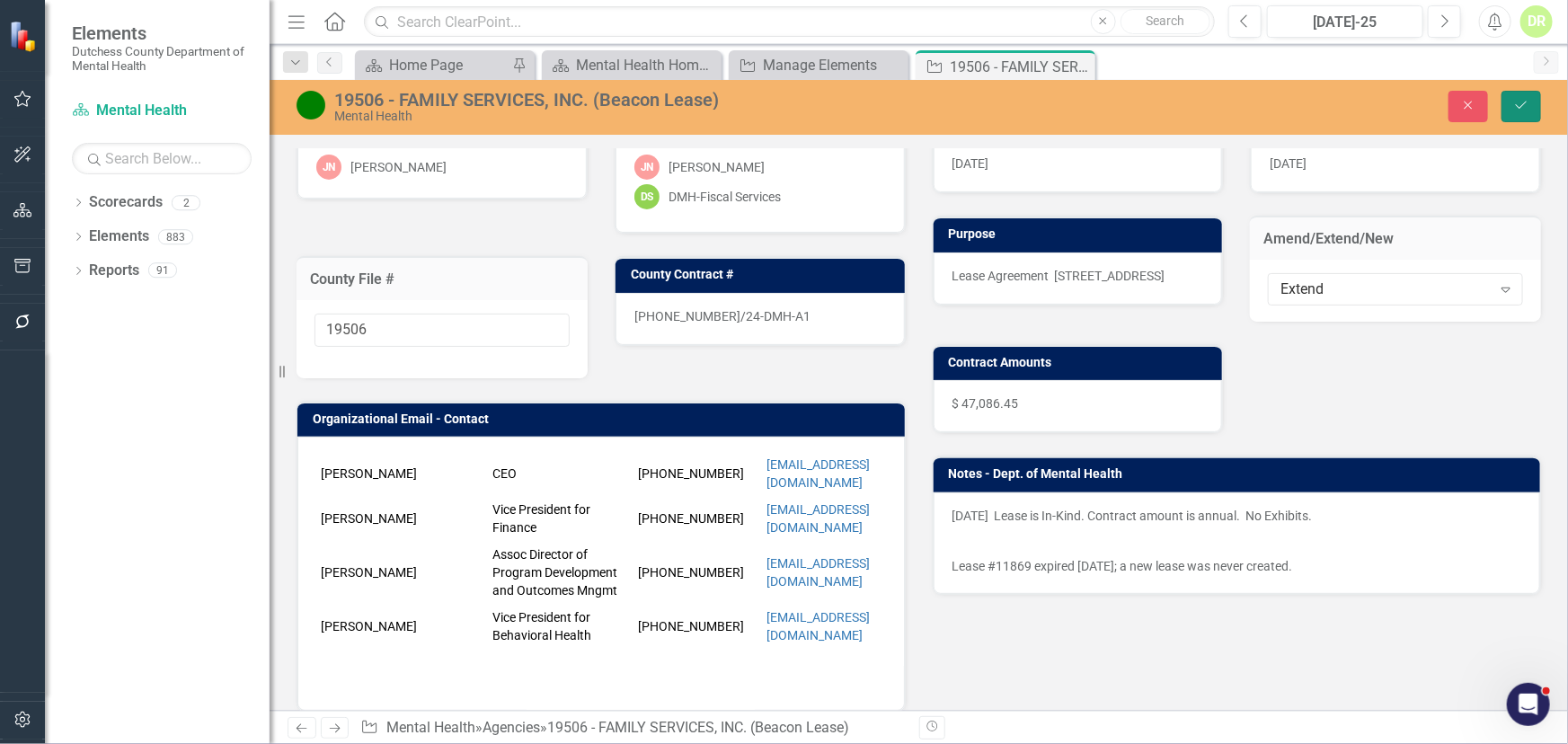
click at [1521, 99] on icon "Save" at bounding box center [1521, 105] width 16 height 12
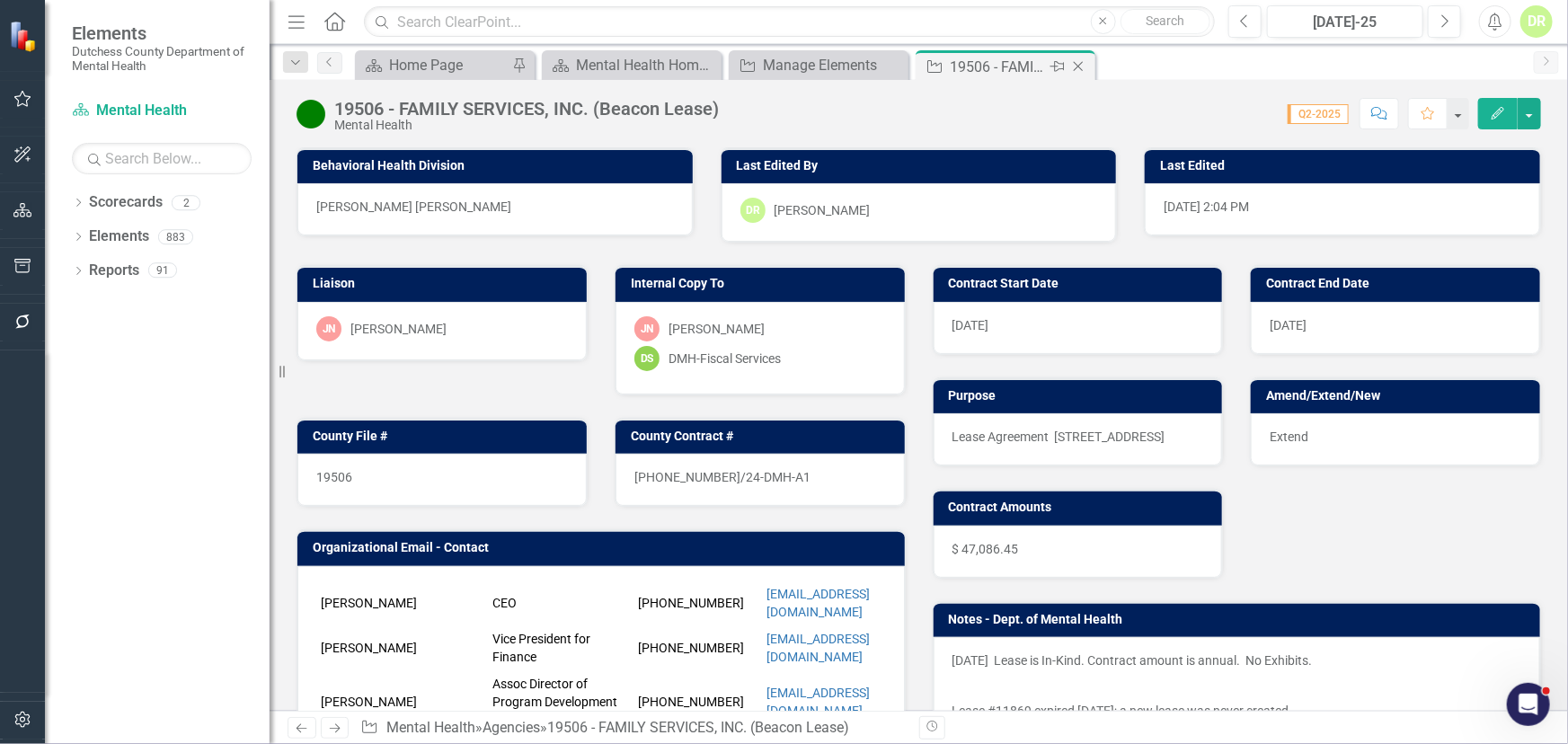
click at [1082, 63] on icon "Close" at bounding box center [1078, 66] width 18 height 14
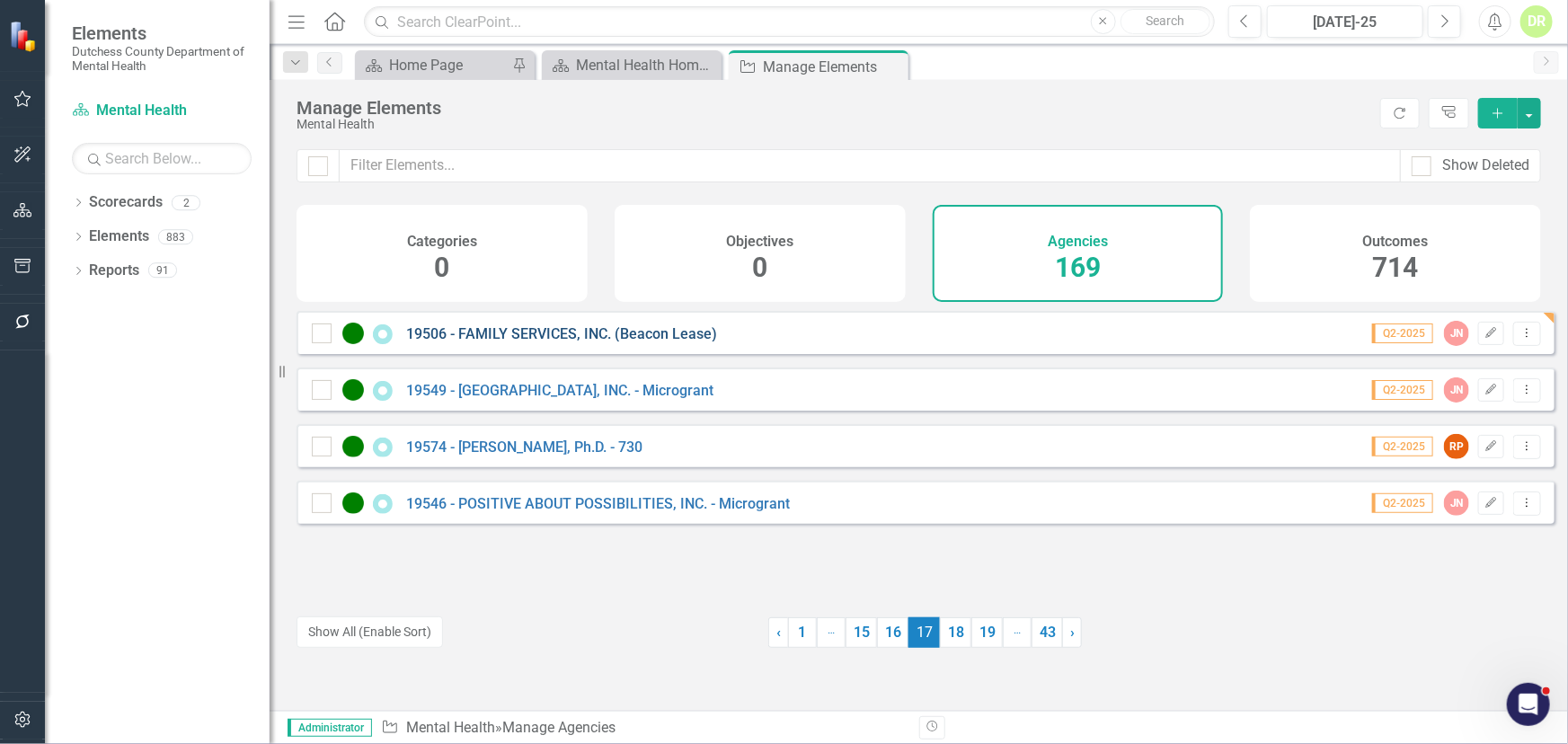
click at [528, 343] on link "19506 - FAMILY SERVICES, INC. (Beacon Lease)" at bounding box center [562, 334] width 311 height 17
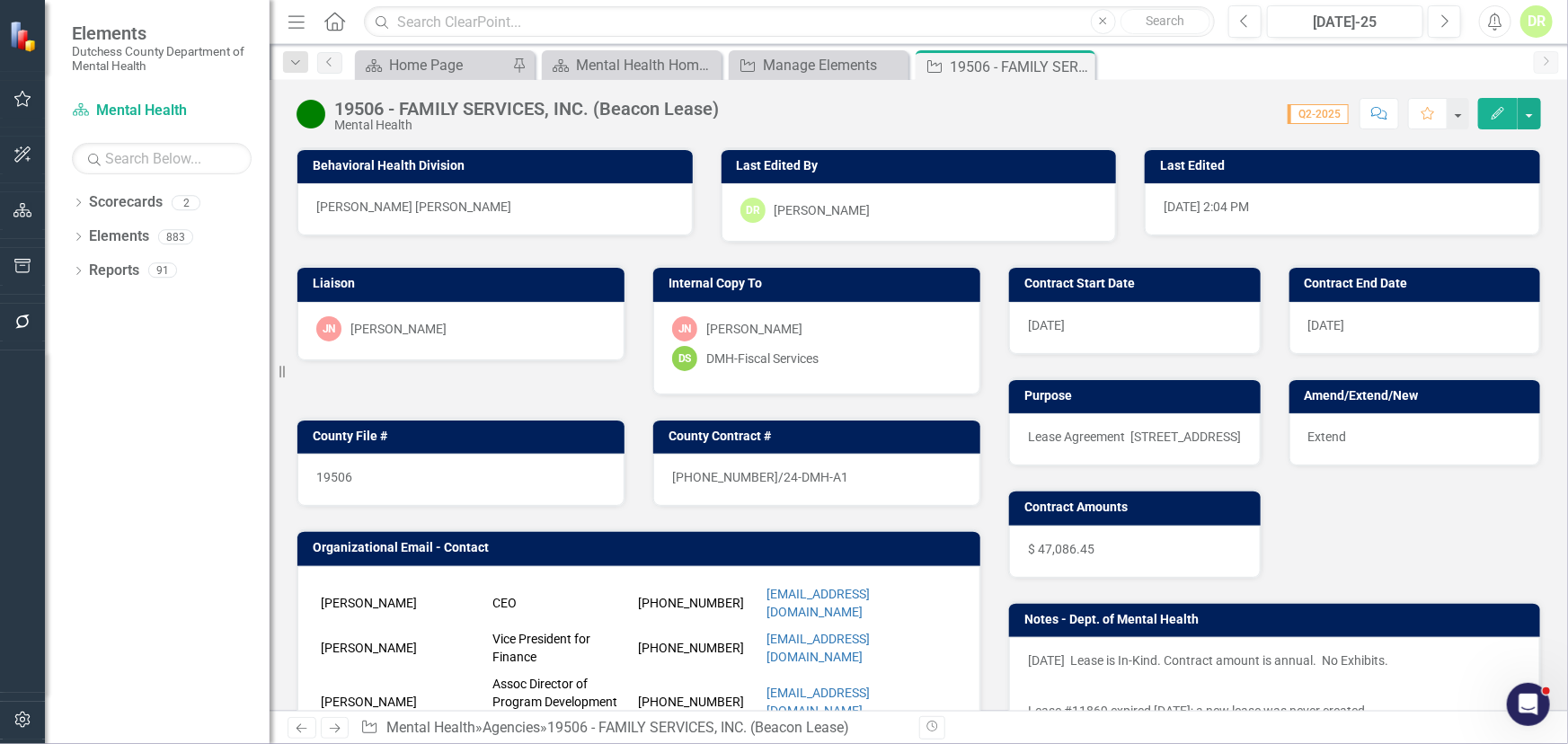
click at [528, 343] on div "JN Jean-Marie Niebuhr" at bounding box center [460, 330] width 328 height 58
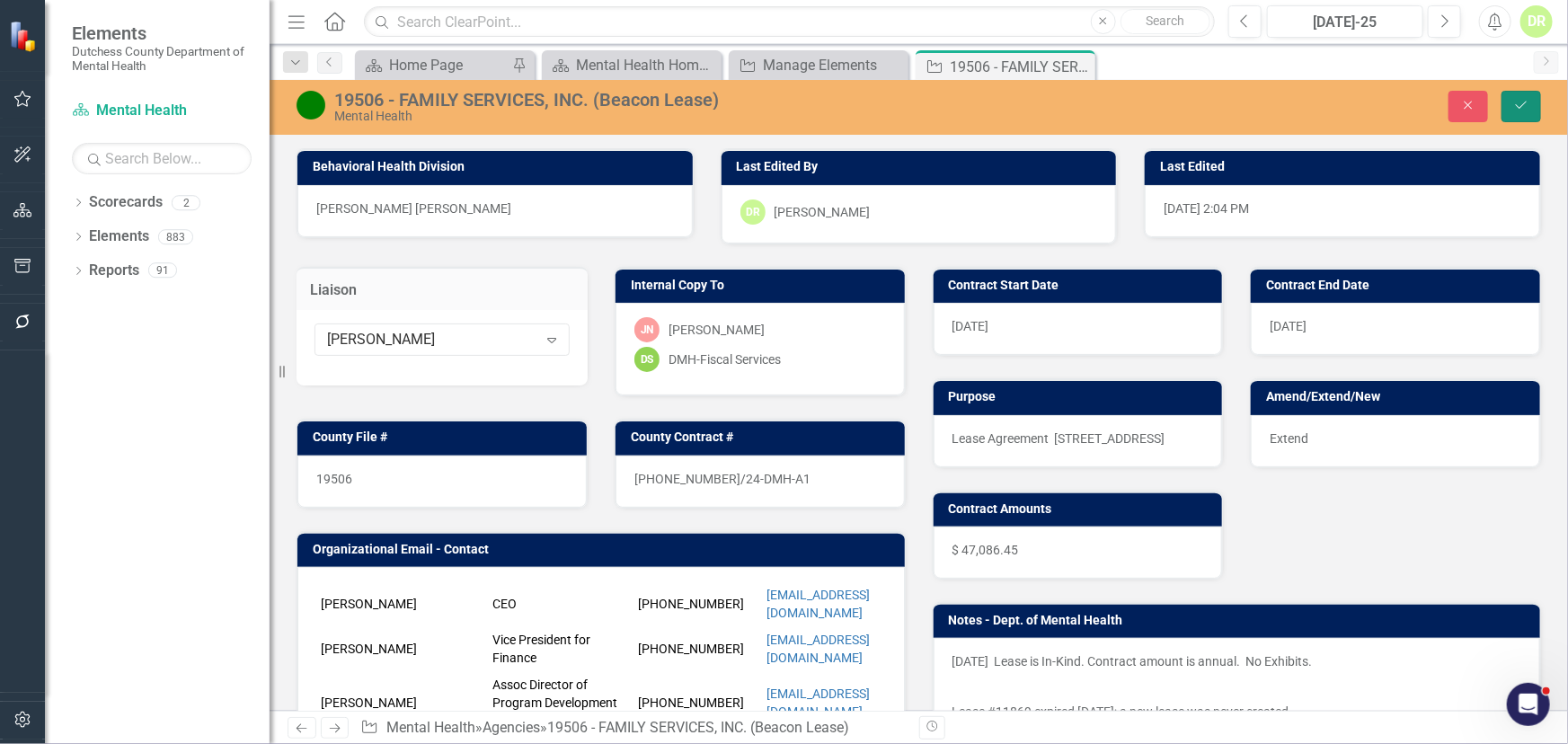
click at [1518, 96] on button "Save" at bounding box center [1521, 106] width 39 height 32
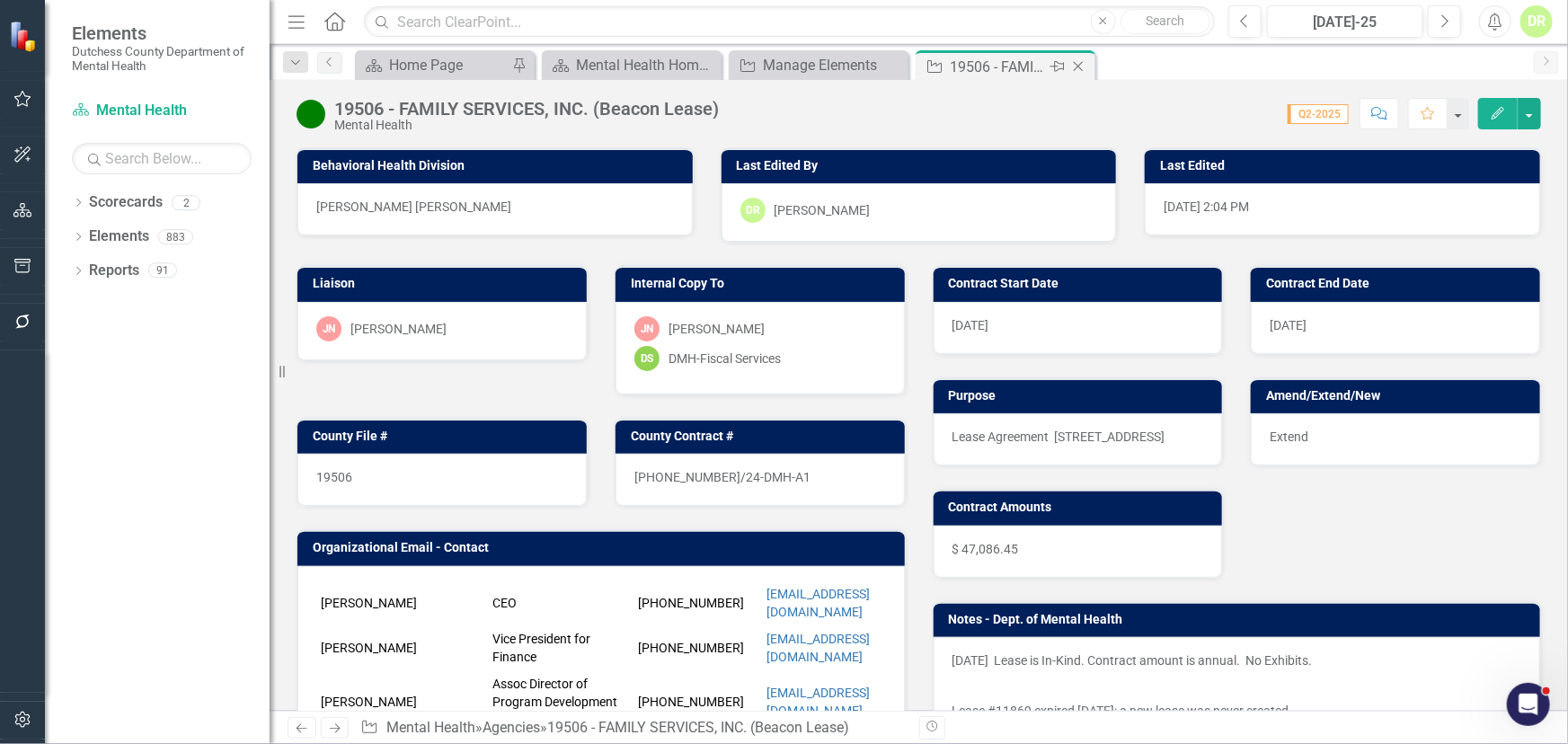
click at [1077, 69] on icon "Close" at bounding box center [1078, 66] width 18 height 14
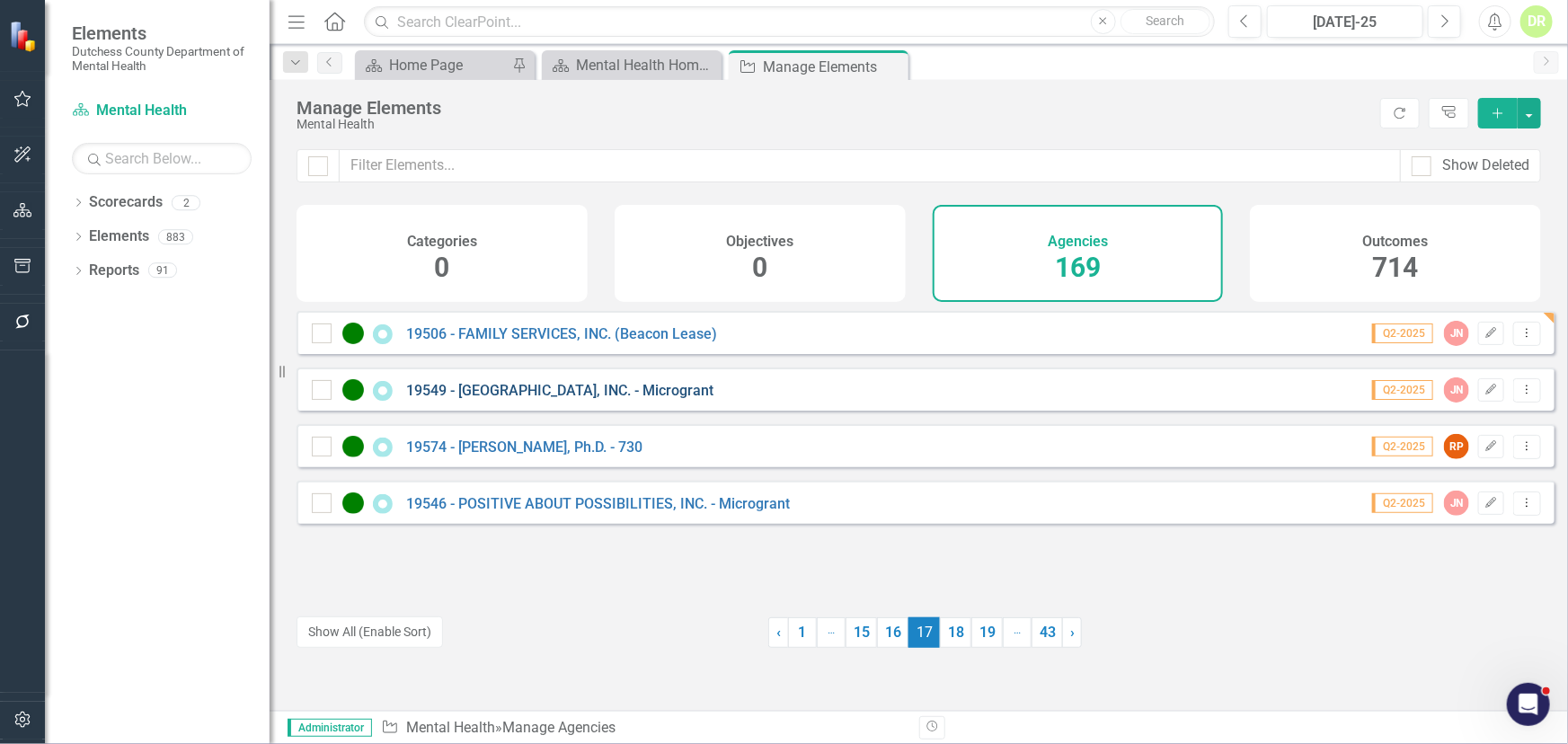
click at [529, 399] on link "19549 - [GEOGRAPHIC_DATA], INC. - Microgrant" at bounding box center [560, 391] width 307 height 17
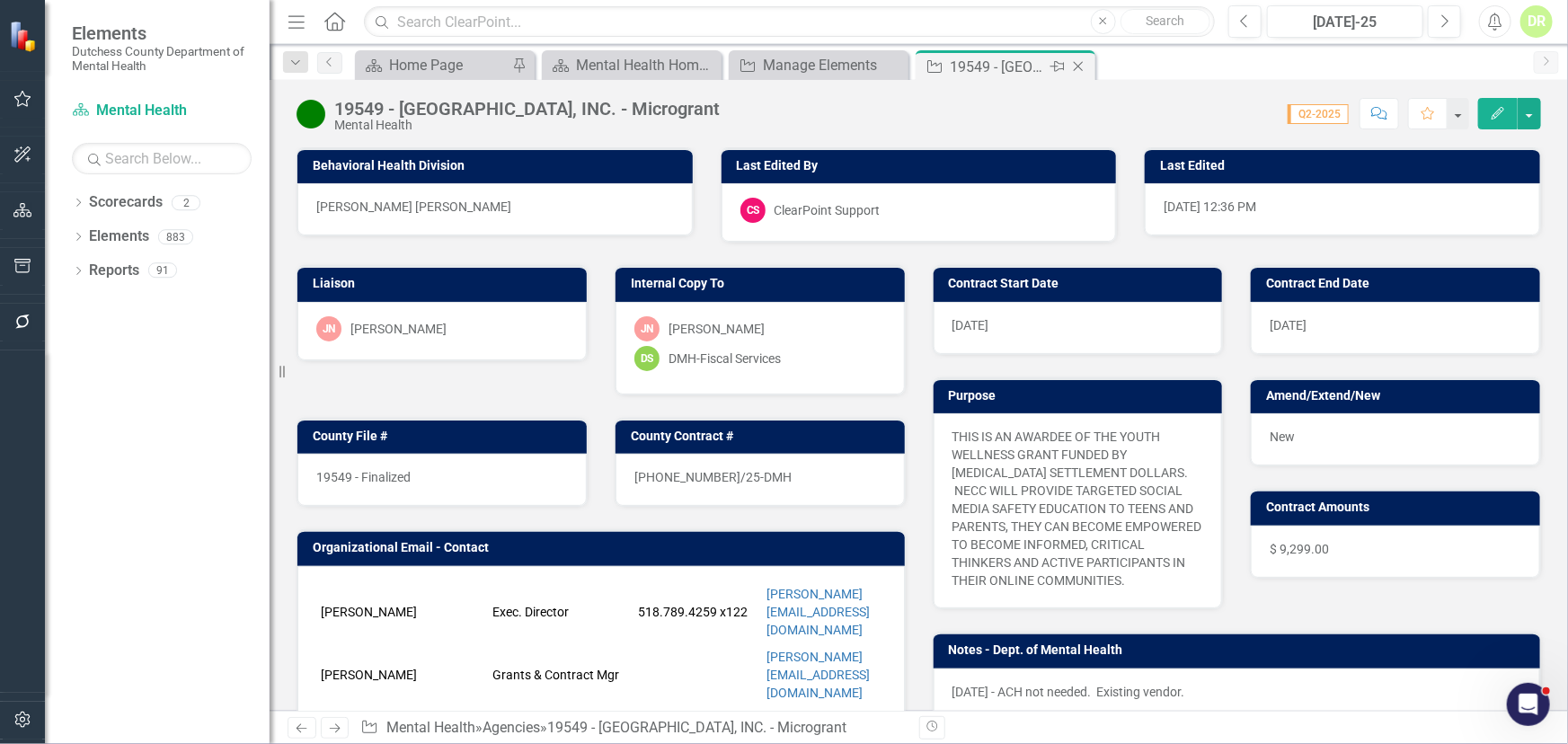
click at [1076, 60] on icon "Close" at bounding box center [1078, 66] width 18 height 14
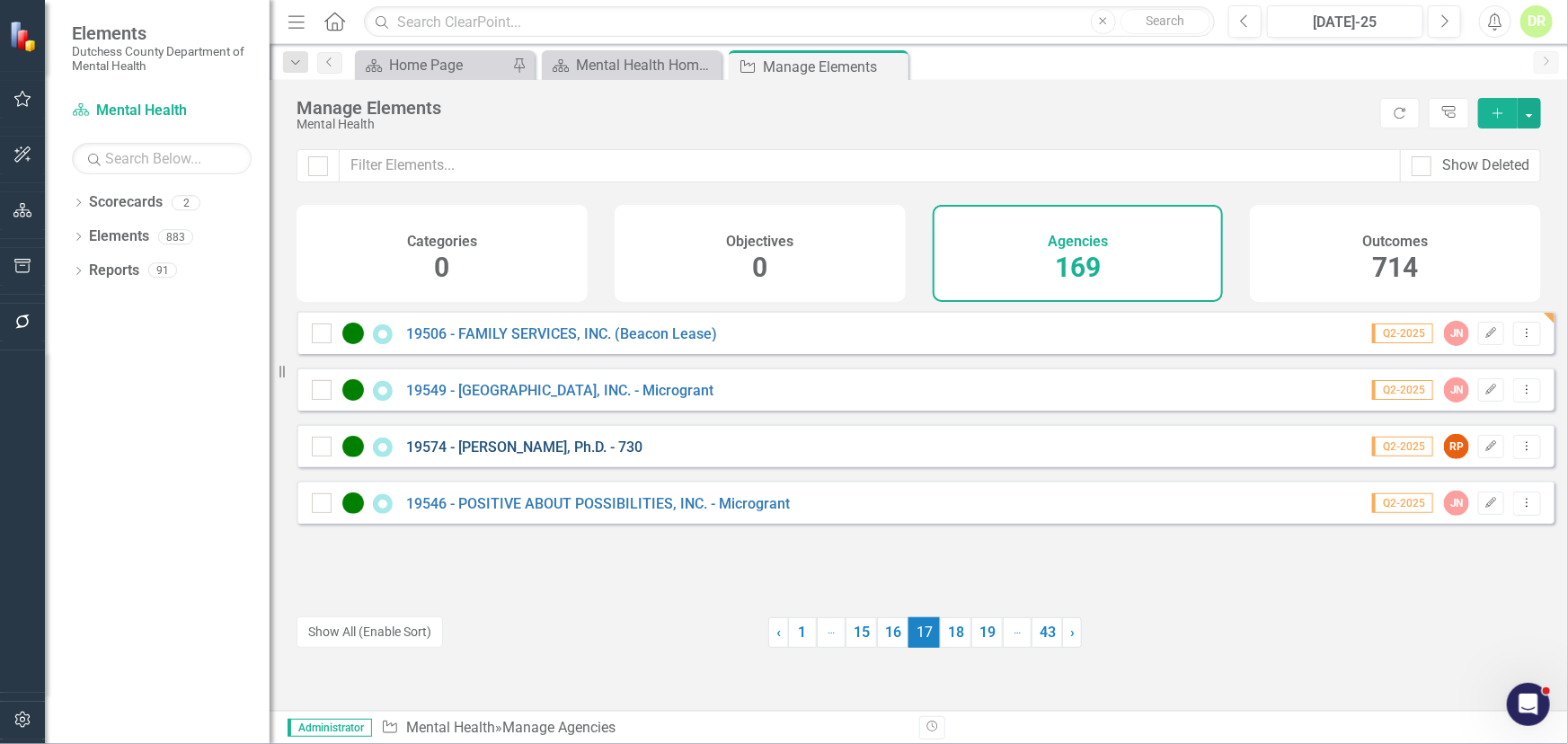
click at [548, 456] on link "19574 - [PERSON_NAME], Ph.D. - 730" at bounding box center [524, 447] width 237 height 17
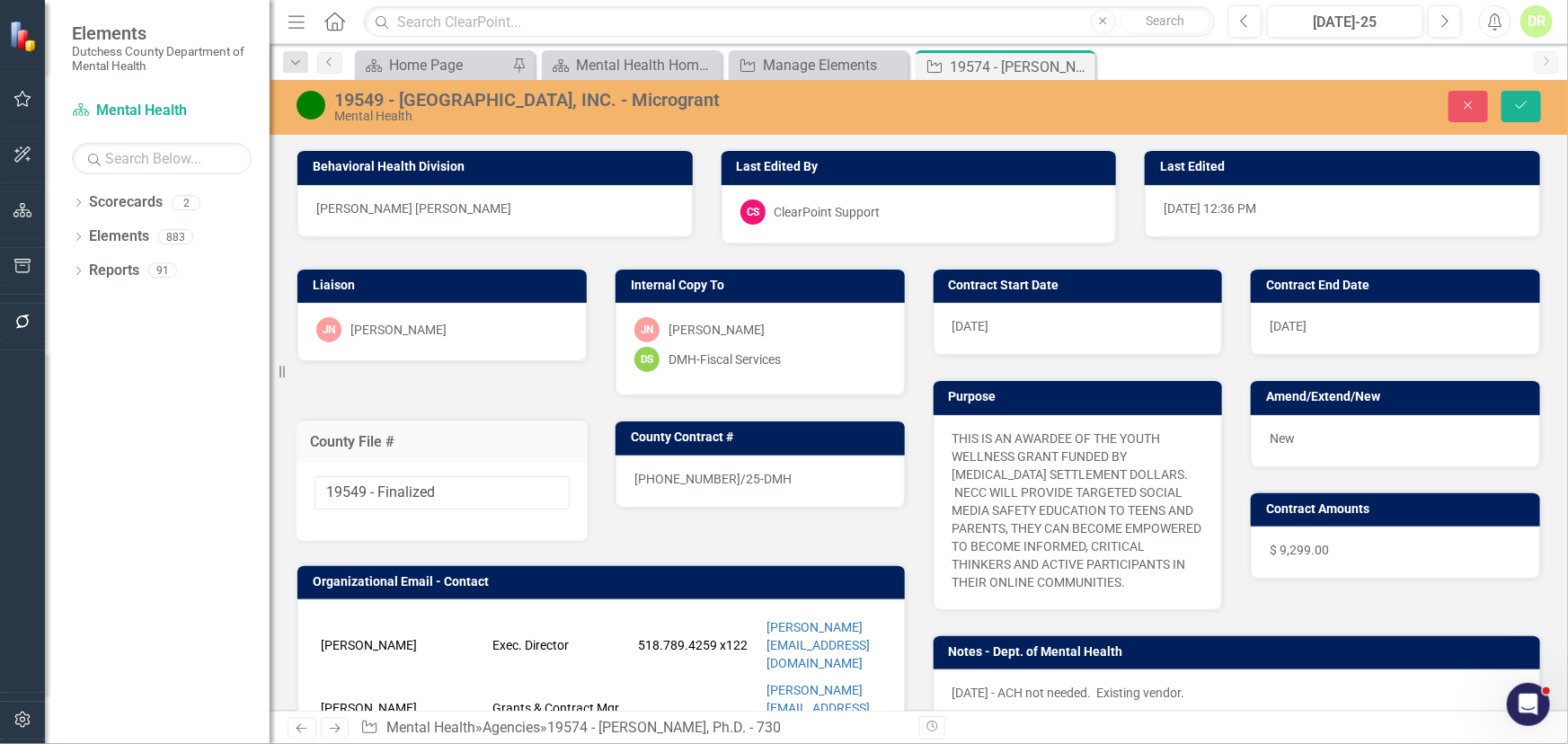
type input "19574 - In Process"
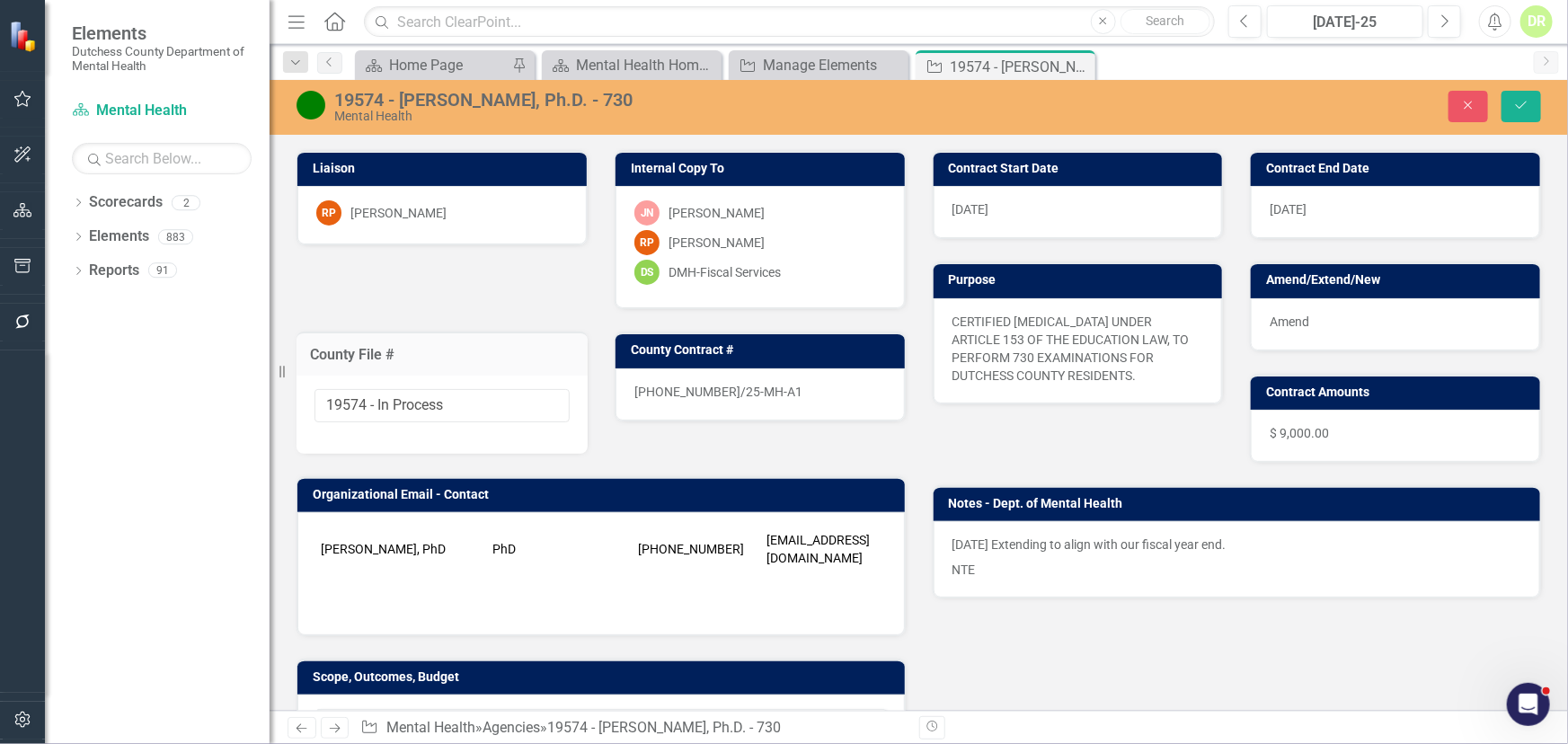
scroll to position [162, 0]
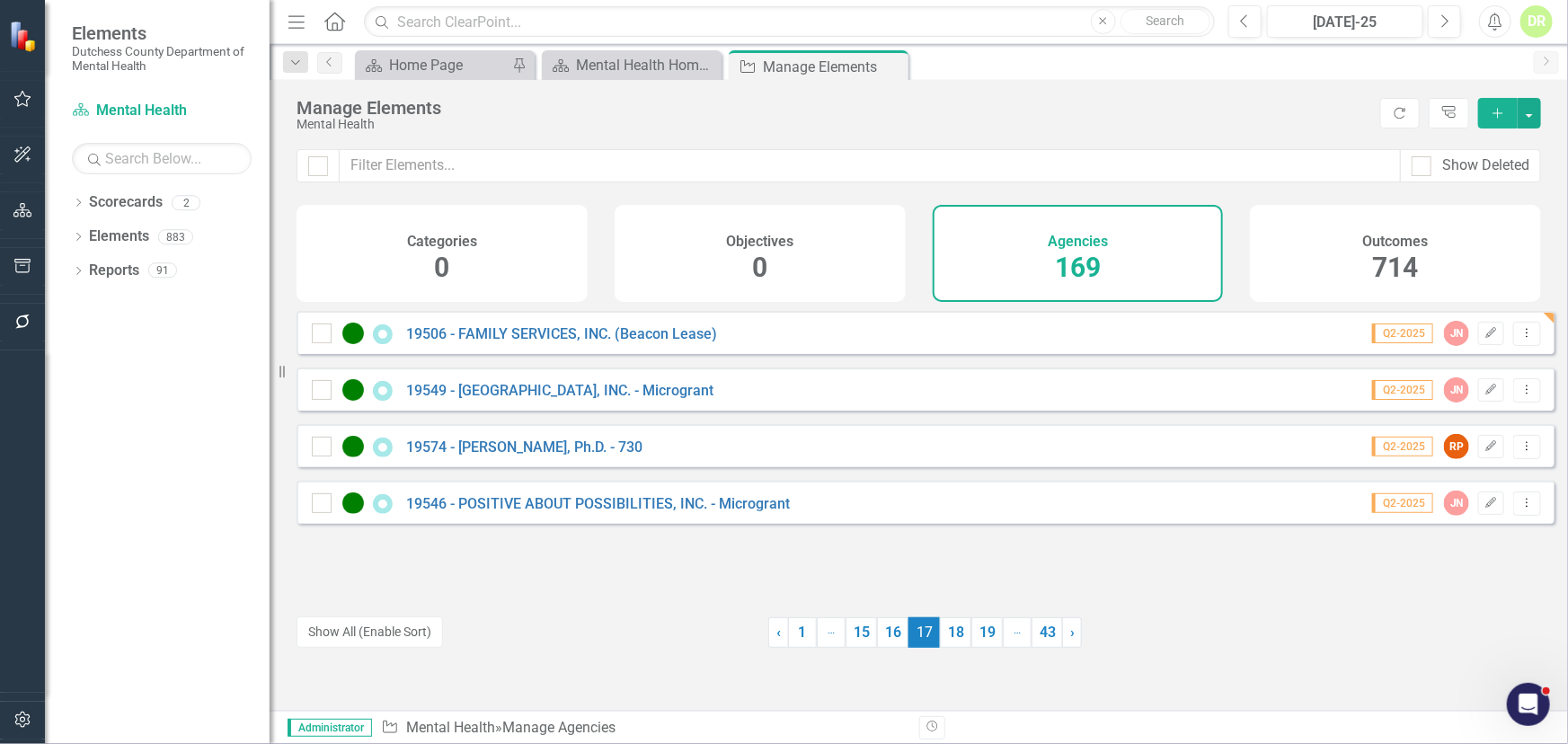
drag, startPoint x: 953, startPoint y: 629, endPoint x: 930, endPoint y: 605, distance: 33.2
click at [953, 629] on link "18" at bounding box center [955, 633] width 32 height 31
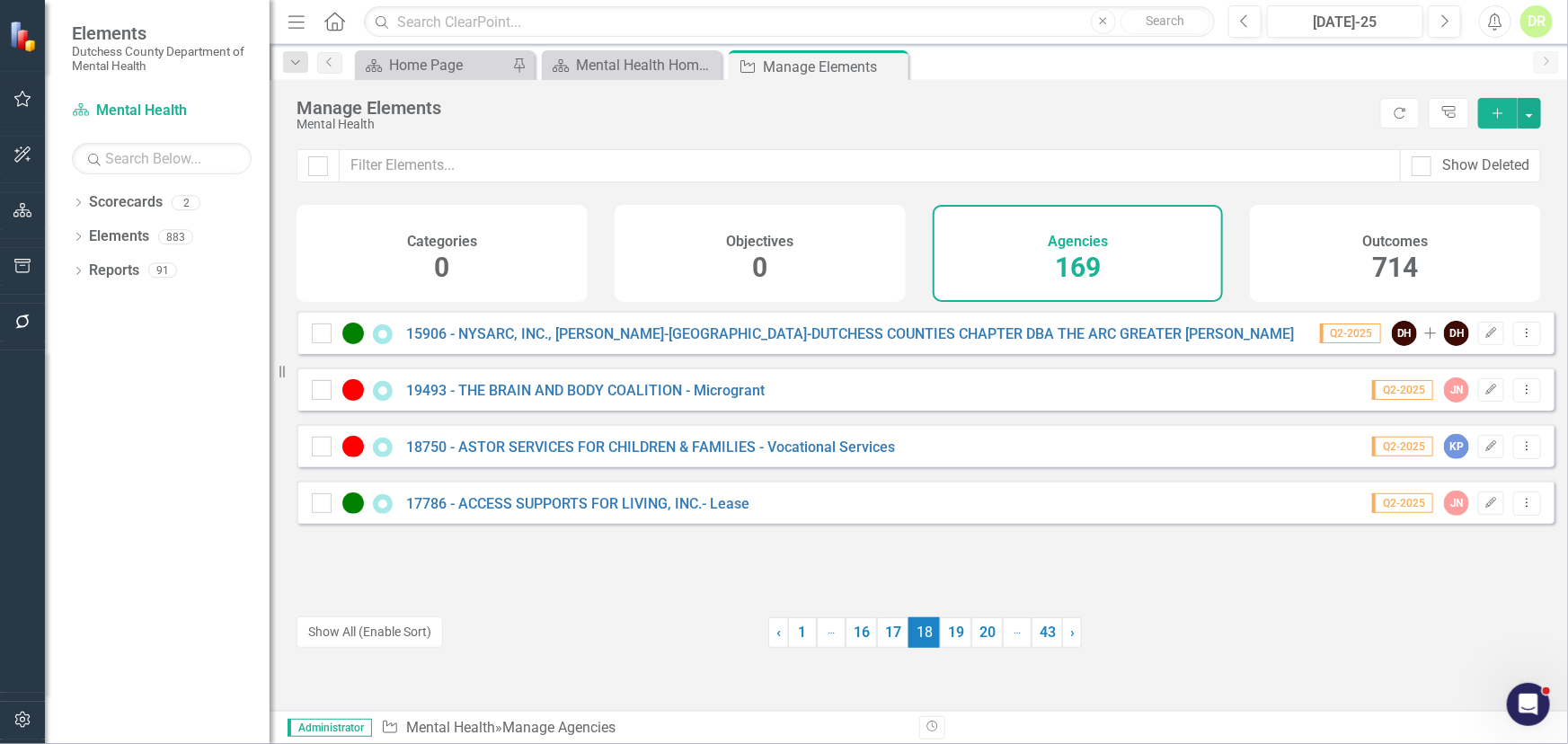
click at [753, 344] on div "15906 - NYSARC, INC., SULLIVAN-ORANGE-DUTCHESS COUNTIES CHAPTER DBA THE ARC GRE…" at bounding box center [906, 333] width 1189 height 22
click at [752, 343] on link "15906 - NYSARC, INC., SULLIVAN-ORANGE-DUTCHESS COUNTIES CHAPTER DBA THE ARC GRE…" at bounding box center [951, 334] width 1091 height 17
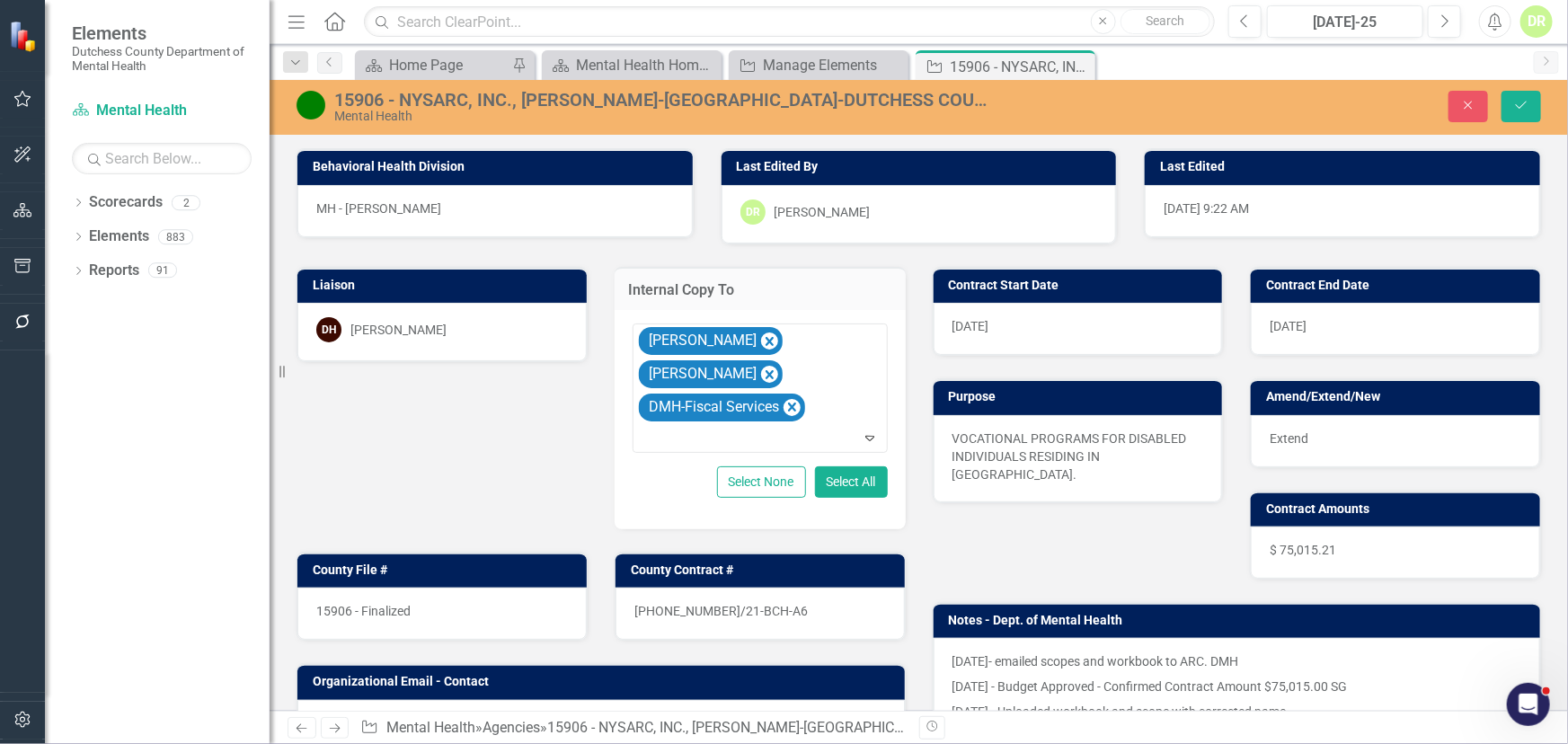
click at [580, 99] on div "15906 - NYSARC, INC., SULLIVAN-ORANGE-DUTCHESS COUNTIES CHAPTER DBA THE ARC GRE…" at bounding box center [663, 99] width 657 height 20
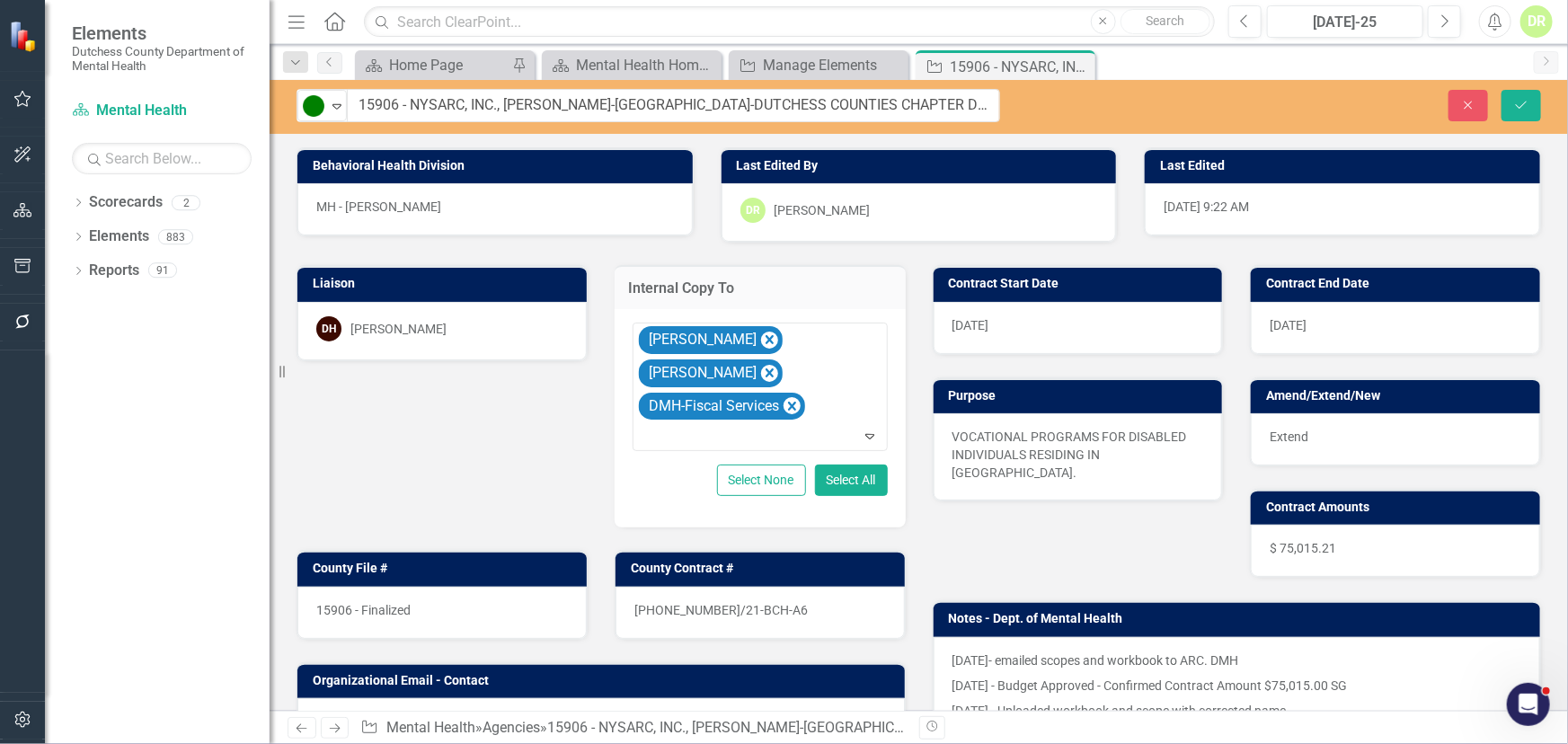
click at [447, 603] on div "15906 - Finalized" at bounding box center [441, 613] width 289 height 53
drag, startPoint x: 395, startPoint y: 102, endPoint x: 263, endPoint y: 80, distance: 133.8
click at [263, 80] on div "Elements Dutchess County Department of Mental Health Scorecard Mental Health Se…" at bounding box center [784, 372] width 1568 height 744
click at [1114, 648] on div "9/27/2024- emailed scopes and workbook to ARC. DMH 11/15/2024 - Budget Approved…" at bounding box center [1238, 688] width 607 height 101
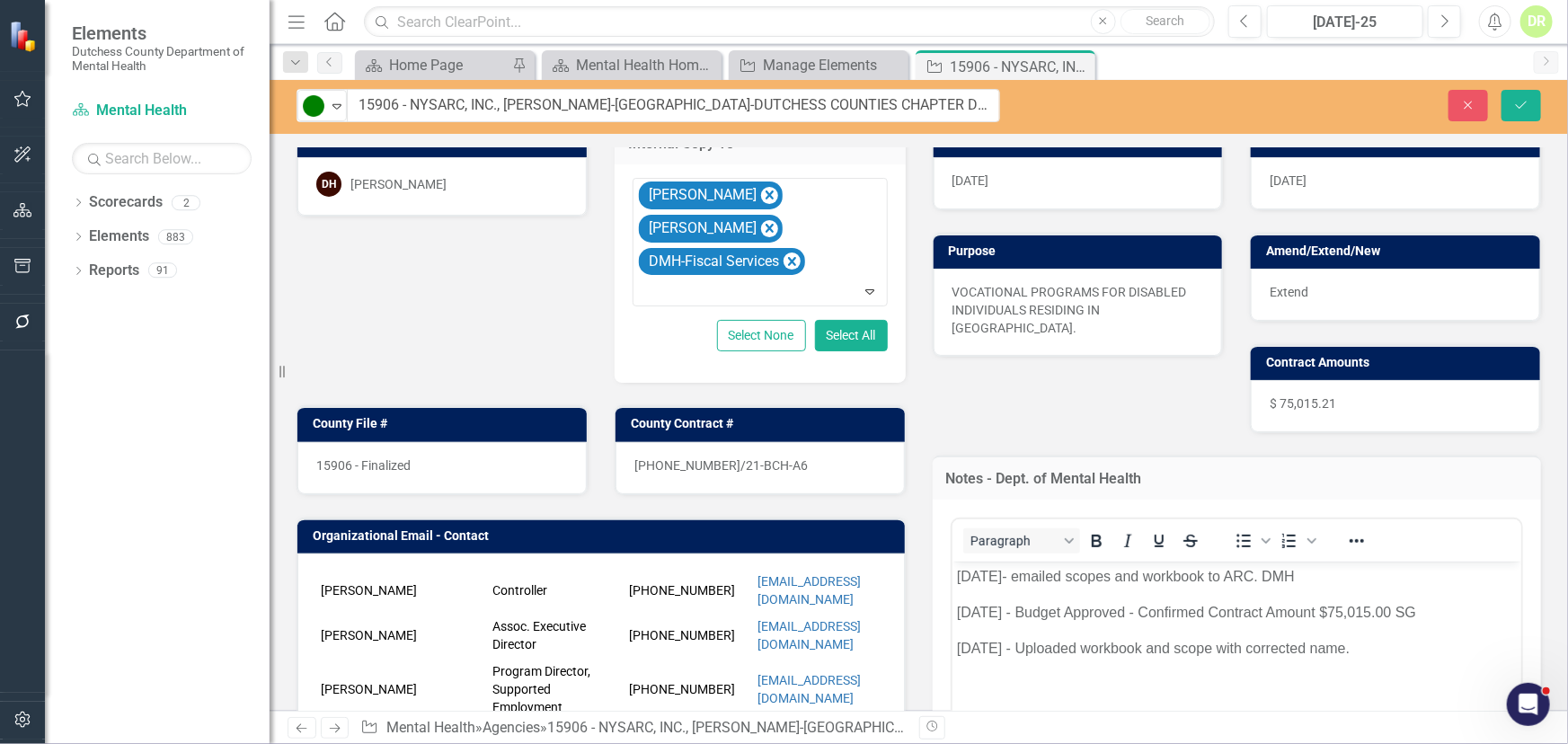
scroll to position [162, 0]
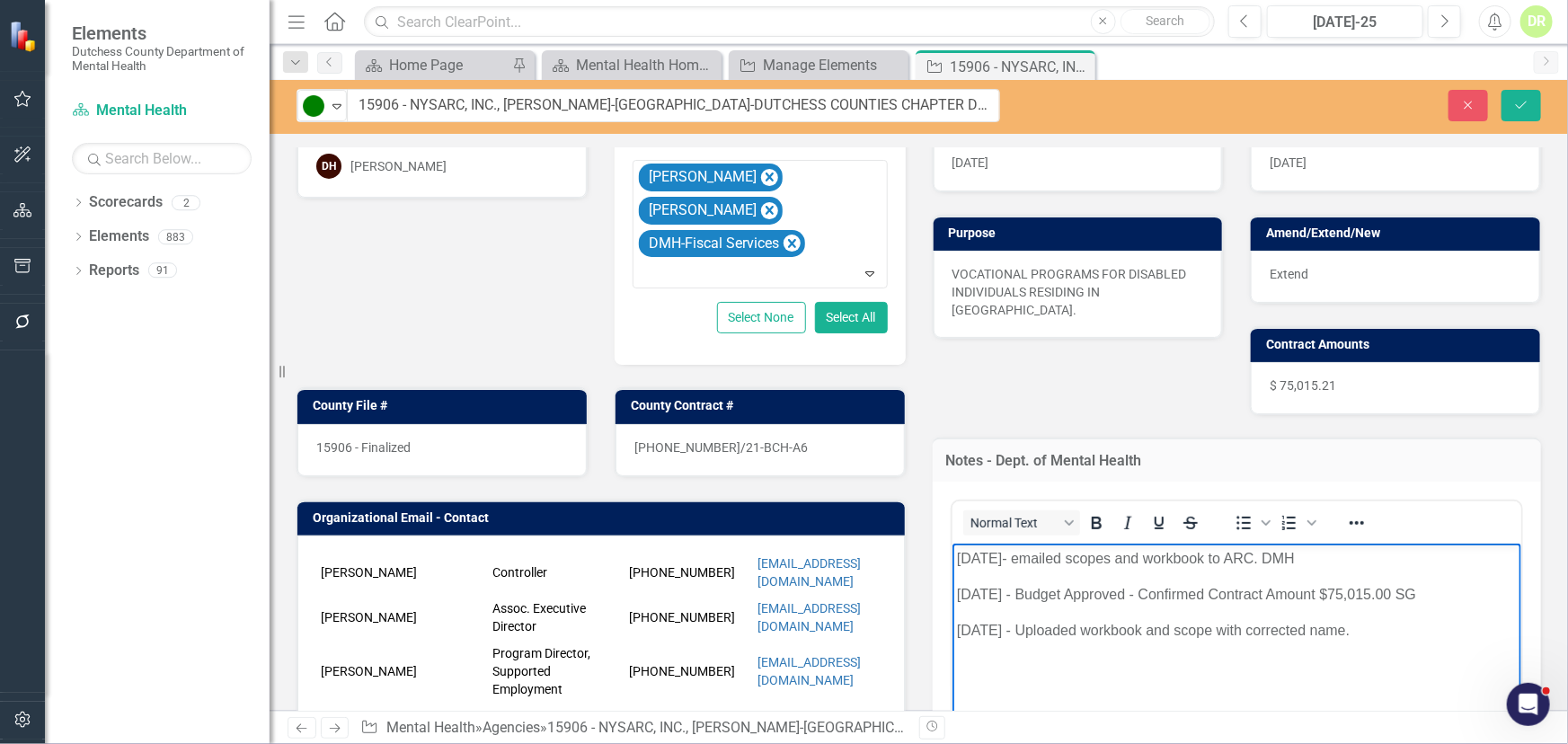
click at [956, 552] on p "9/27/2024- emailed scopes and workbook to ARC. DMH" at bounding box center [1236, 558] width 561 height 22
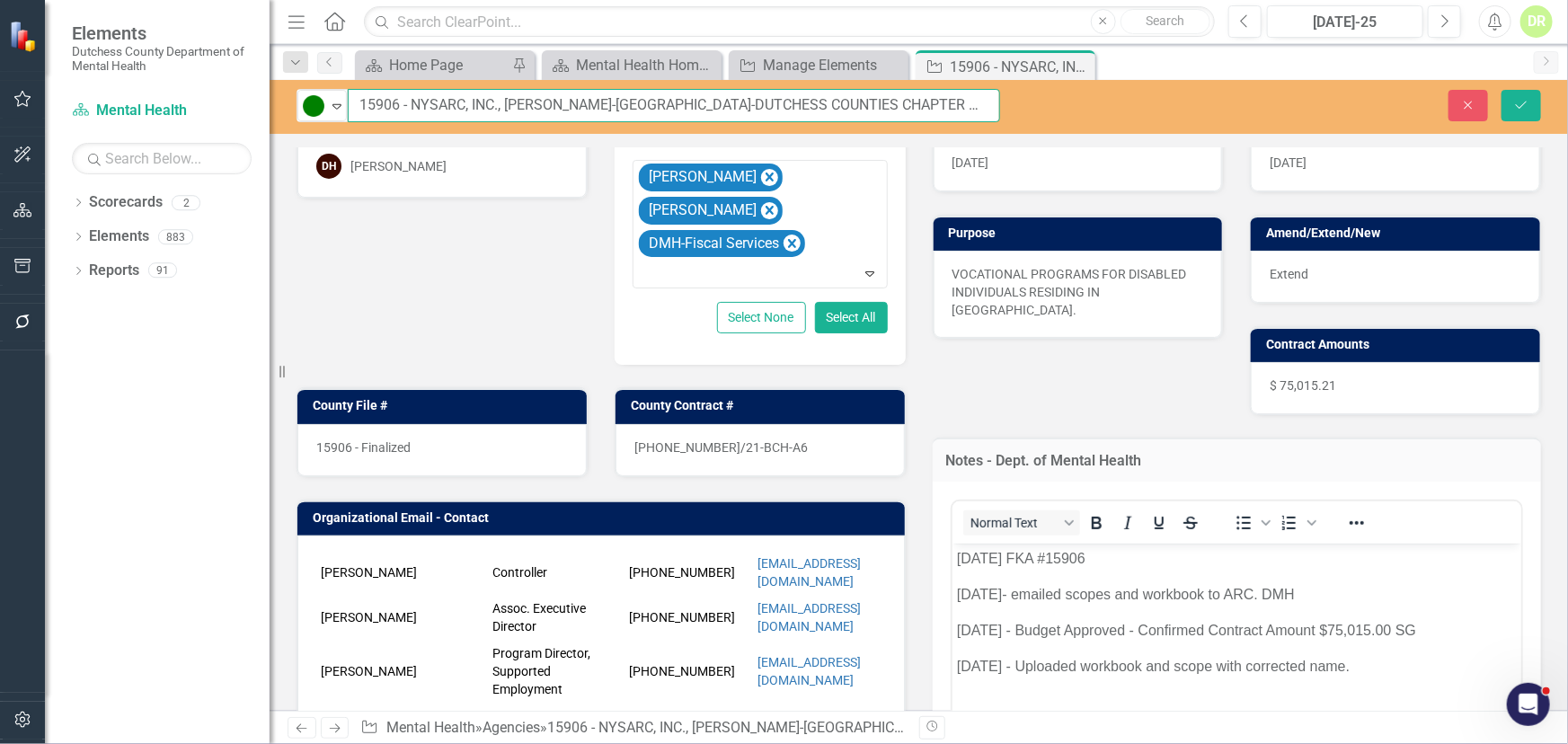
click at [399, 100] on input "15906 - NYSARC, INC., SULLIVAN-ORANGE-DUTCHESS COUNTIES CHAPTER DBA THE ARC GRE…" at bounding box center [673, 105] width 652 height 33
drag, startPoint x: 397, startPoint y: 103, endPoint x: 161, endPoint y: 107, distance: 236.0
click at [161, 107] on div "Elements Dutchess County Department of Mental Health Scorecard Mental Health Se…" at bounding box center [784, 372] width 1568 height 744
type input "TBD - NYSARC, INC., [PERSON_NAME]-[GEOGRAPHIC_DATA]-DUTCHESS COUNTIES CHAPTER D…"
click at [340, 453] on div "15906 - Finalized" at bounding box center [441, 450] width 289 height 53
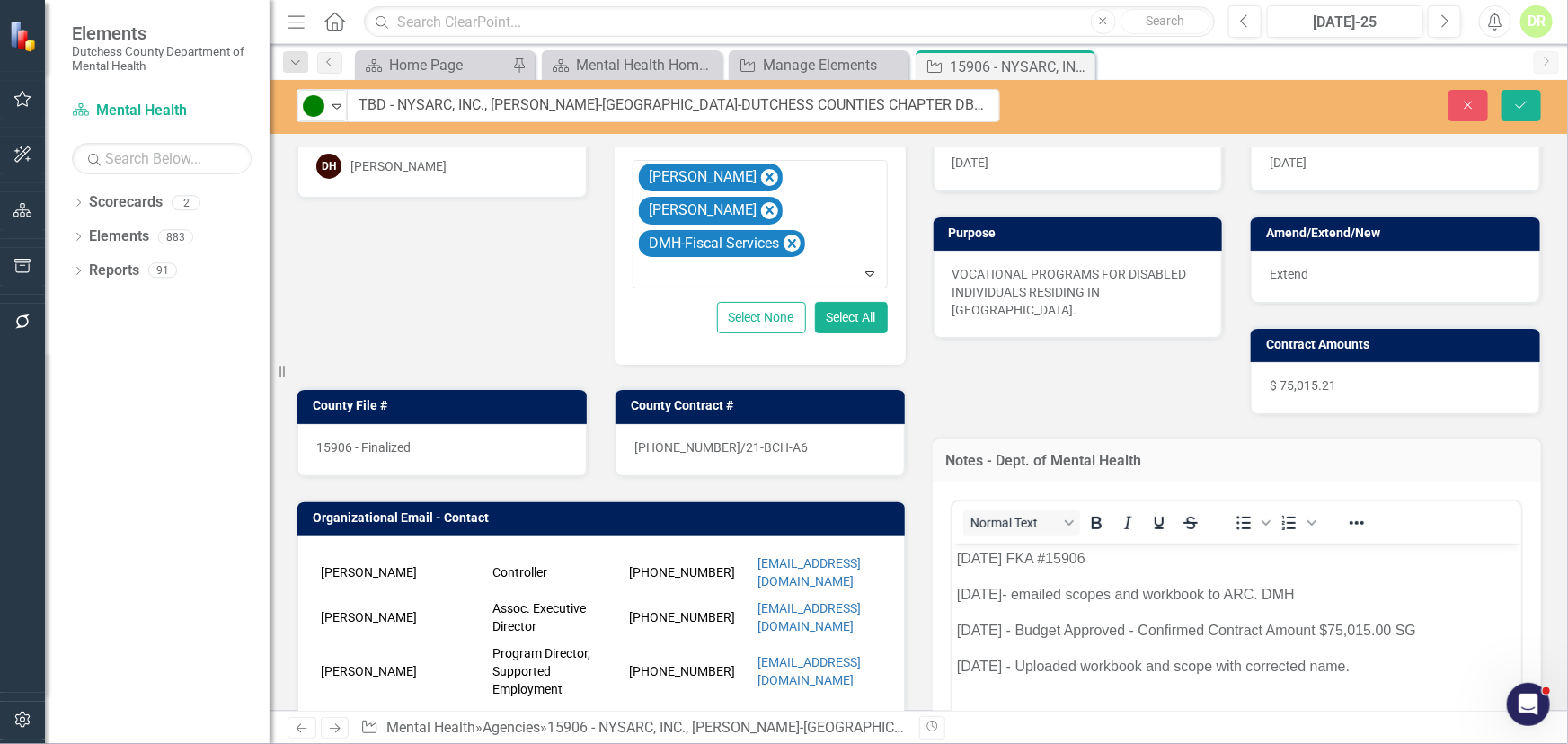
click at [340, 453] on div "15906 - Finalized" at bounding box center [441, 450] width 289 height 53
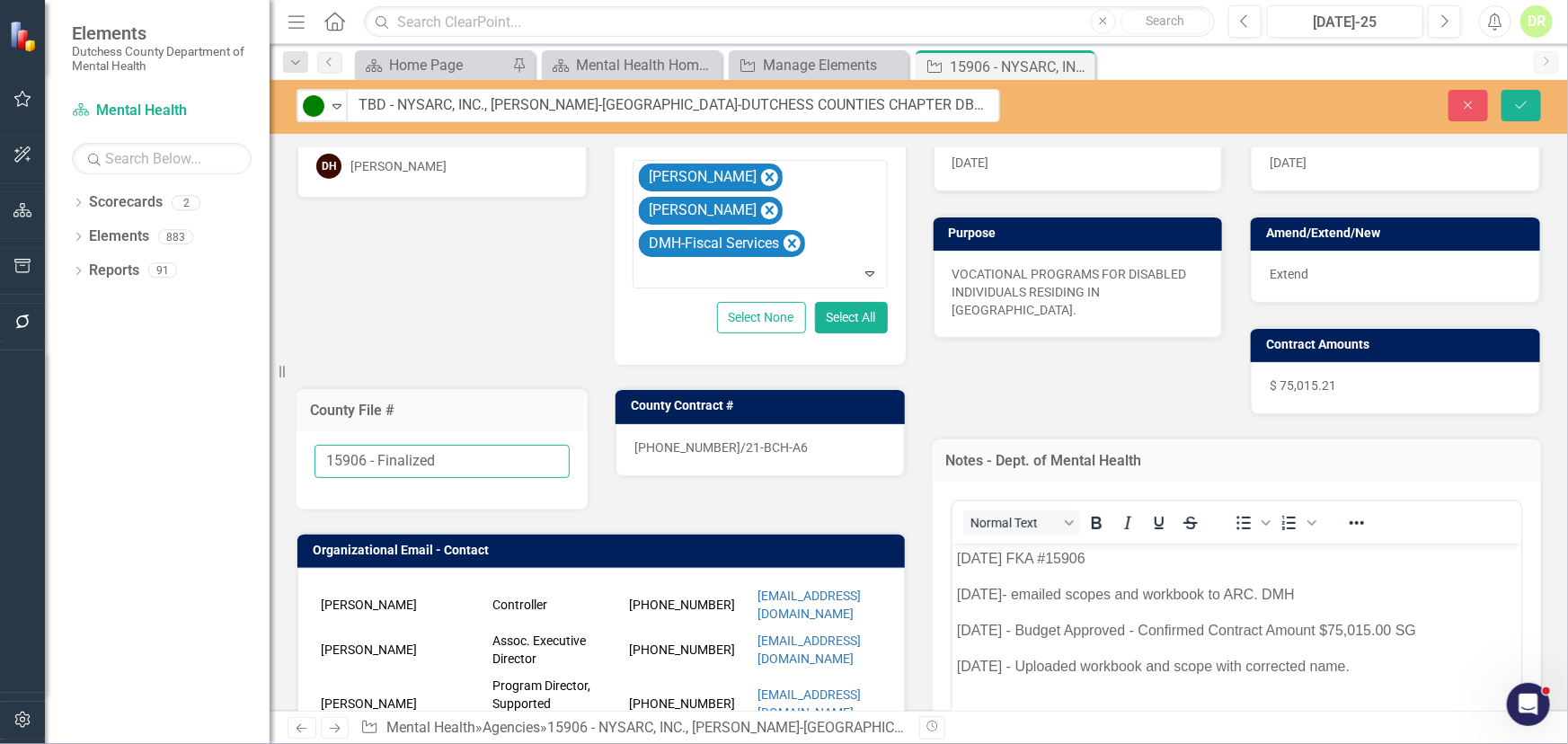
drag, startPoint x: 451, startPoint y: 457, endPoint x: -24, endPoint y: 419, distance: 476.5
click at [0, 419] on html "Elements Dutchess County Department of Mental Health Scorecard Mental Health Se…" at bounding box center [784, 372] width 1568 height 744
type input "TBD"
click at [779, 451] on div "21-0053-12/21-BCH-A6" at bounding box center [760, 450] width 289 height 53
click at [773, 448] on div "21-0053-12/21-BCH-A6" at bounding box center [760, 450] width 289 height 53
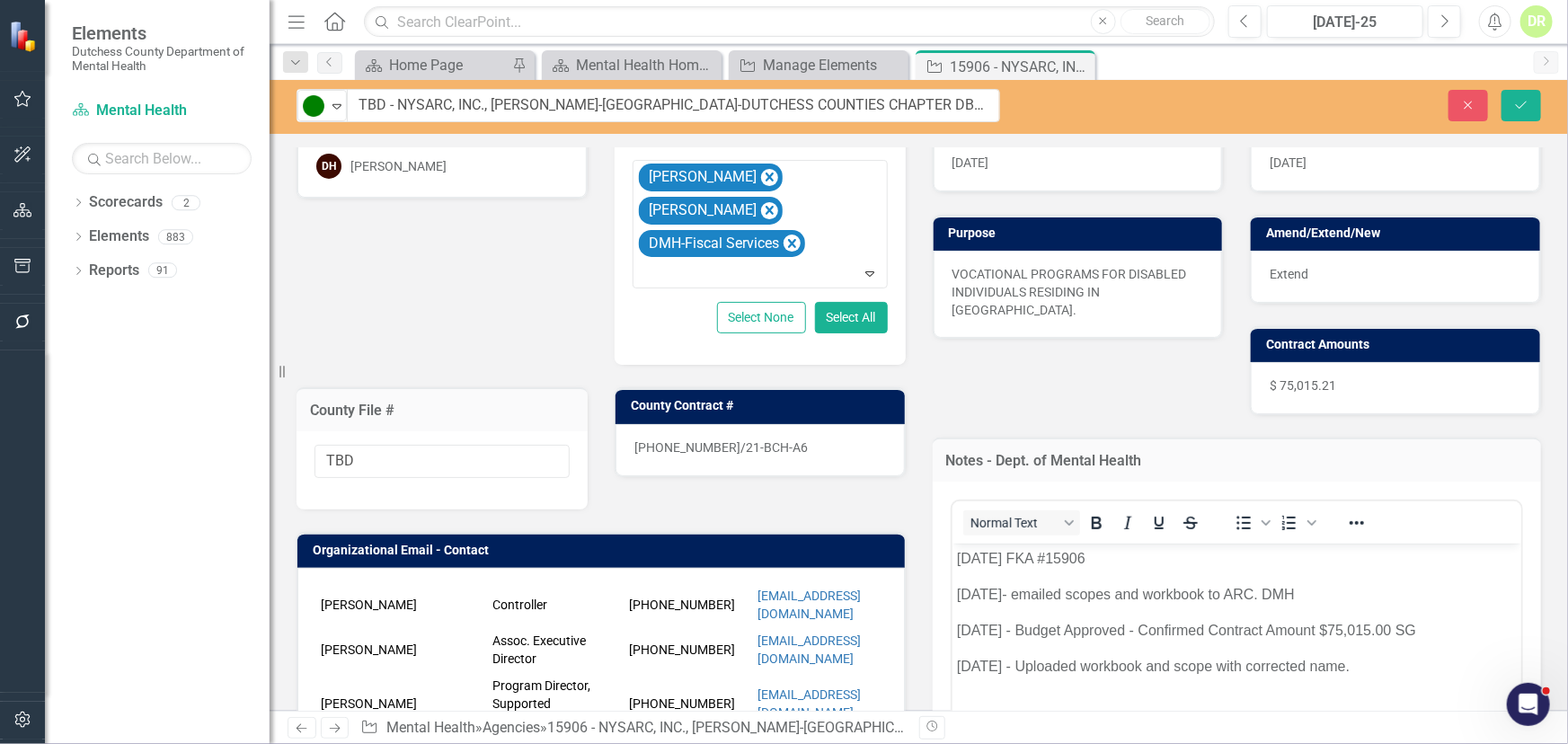
click at [772, 447] on div "21-0053-12/21-BCH-A6" at bounding box center [760, 450] width 289 height 53
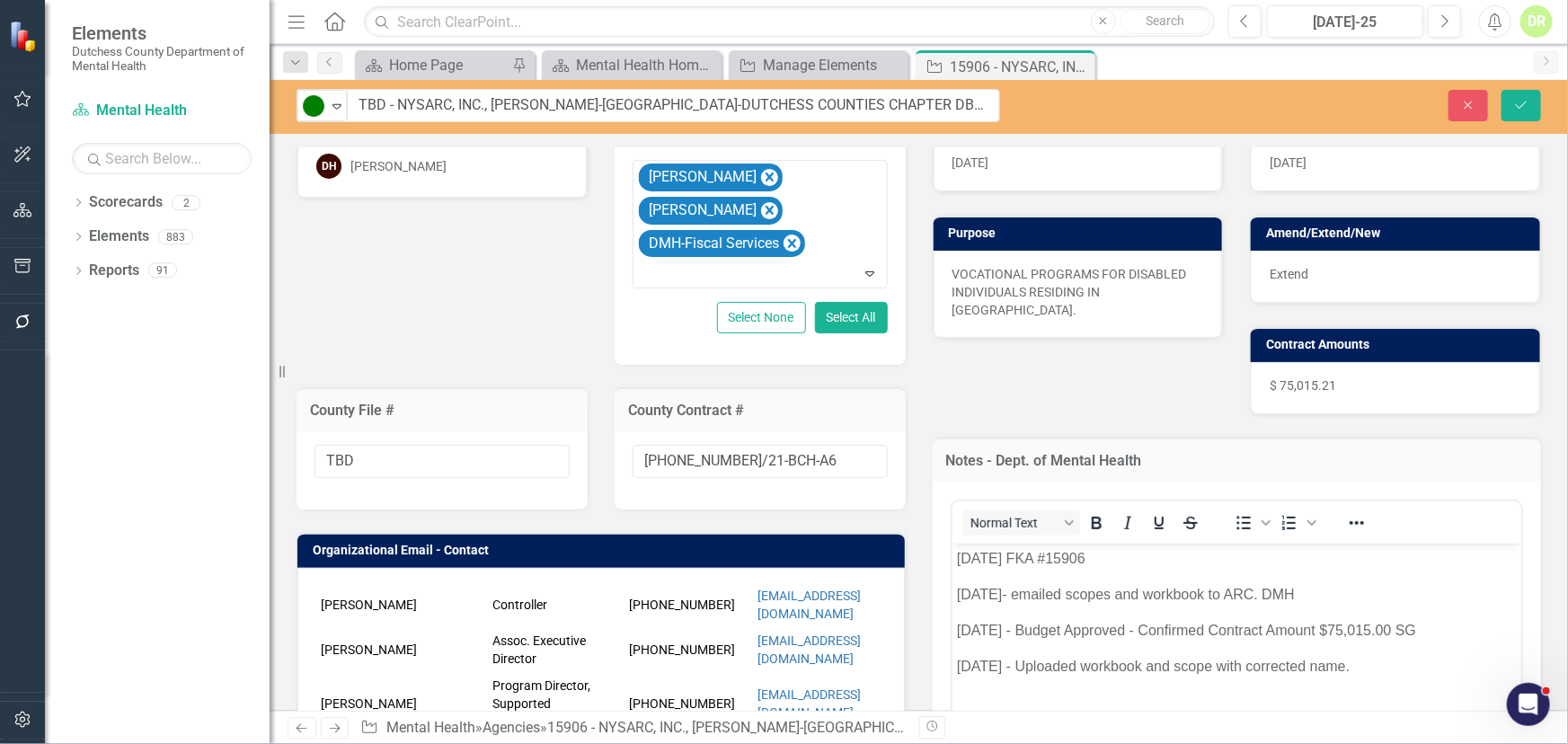
click at [772, 447] on input "21-0053-12/21-BCH-A6" at bounding box center [760, 461] width 255 height 33
click at [709, 452] on input "text" at bounding box center [760, 461] width 255 height 33
click at [520, 465] on input "TBD21-0053-12/21-BCH-A6" at bounding box center [441, 461] width 255 height 33
drag, startPoint x: 355, startPoint y: 458, endPoint x: 620, endPoint y: 446, distance: 265.3
click at [603, 452] on div "Liaison DH Dana Hopkins Internal Copy To Dana Hopkins Jean-Marie Niebuhr DMH-Fi…" at bounding box center [601, 512] width 636 height 864
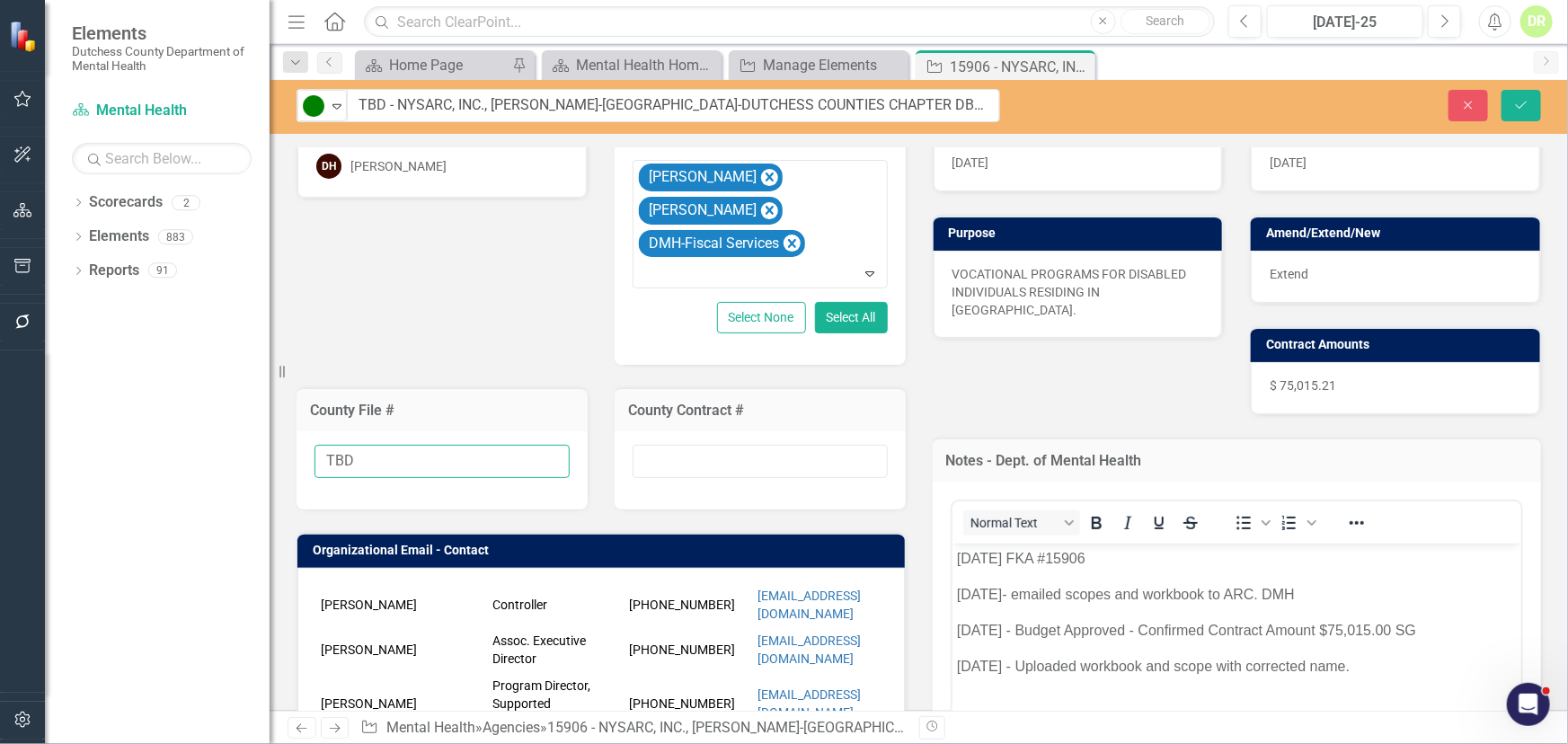
type input "TBD"
click at [657, 467] on input "text" at bounding box center [760, 461] width 255 height 33
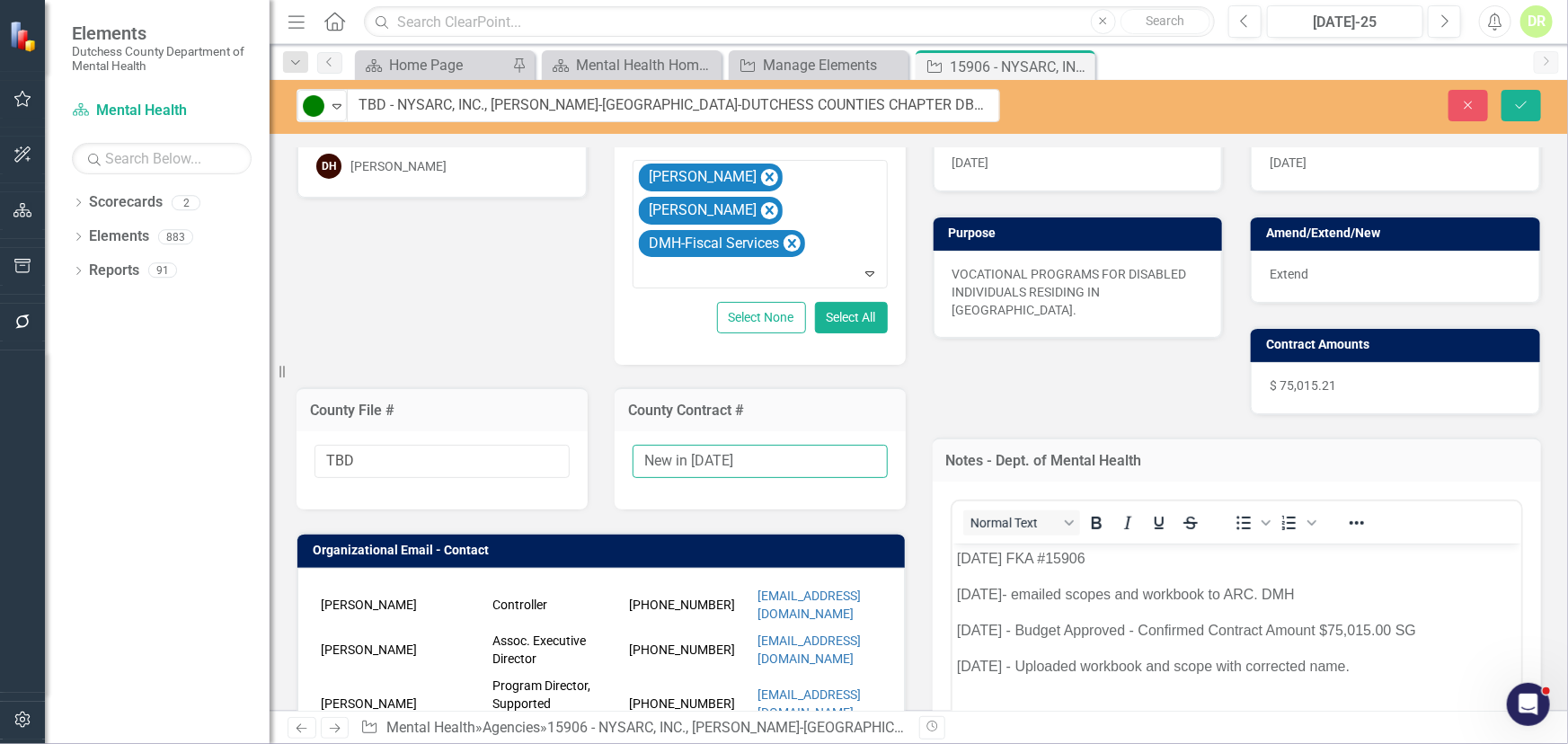
type input "New in 2026"
click at [1286, 267] on span "Extend" at bounding box center [1289, 273] width 38 height 14
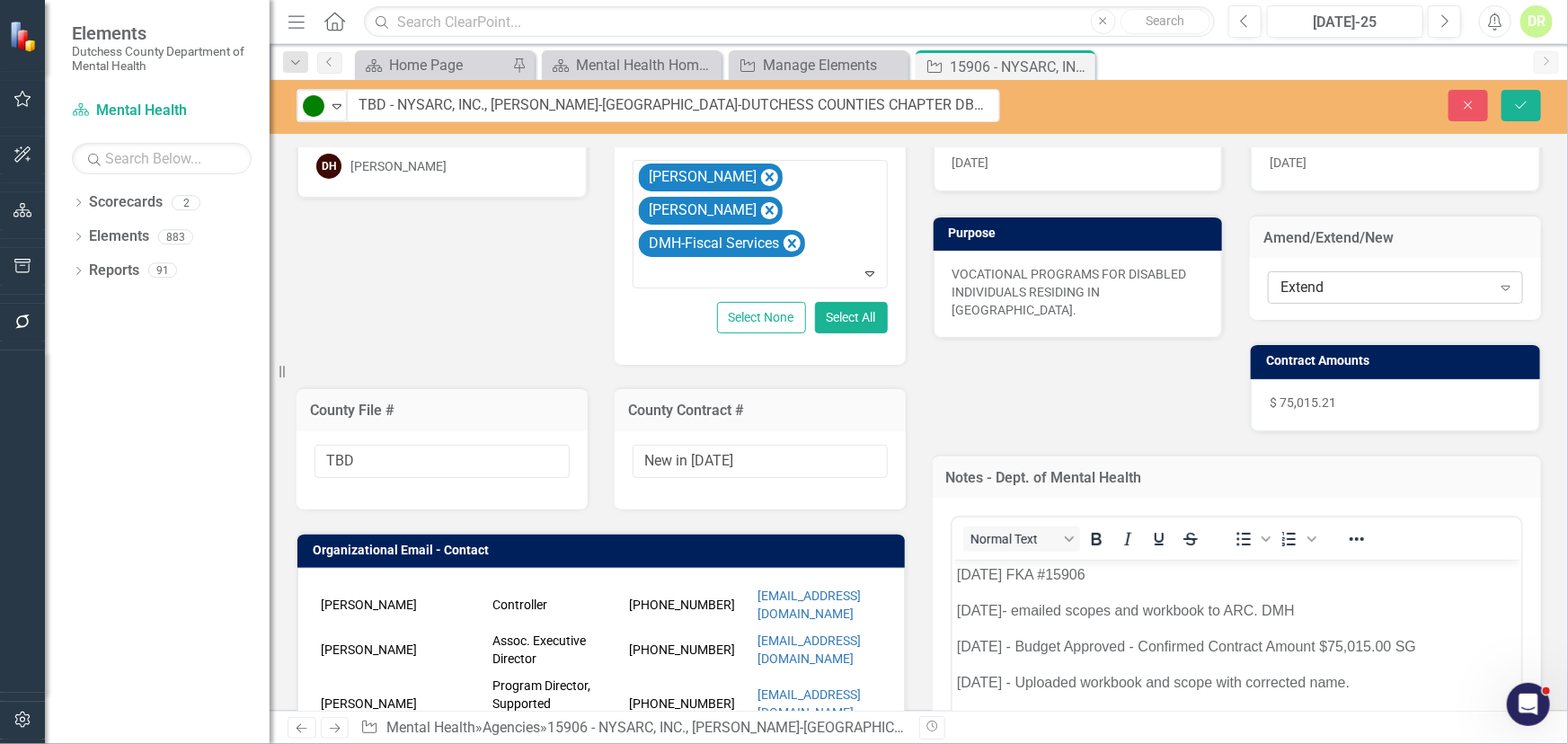
click at [1290, 283] on div "Extend" at bounding box center [1386, 288] width 210 height 21
drag, startPoint x: 1522, startPoint y: 101, endPoint x: 1410, endPoint y: 96, distance: 112.1
click at [1522, 99] on icon "Save" at bounding box center [1521, 105] width 16 height 12
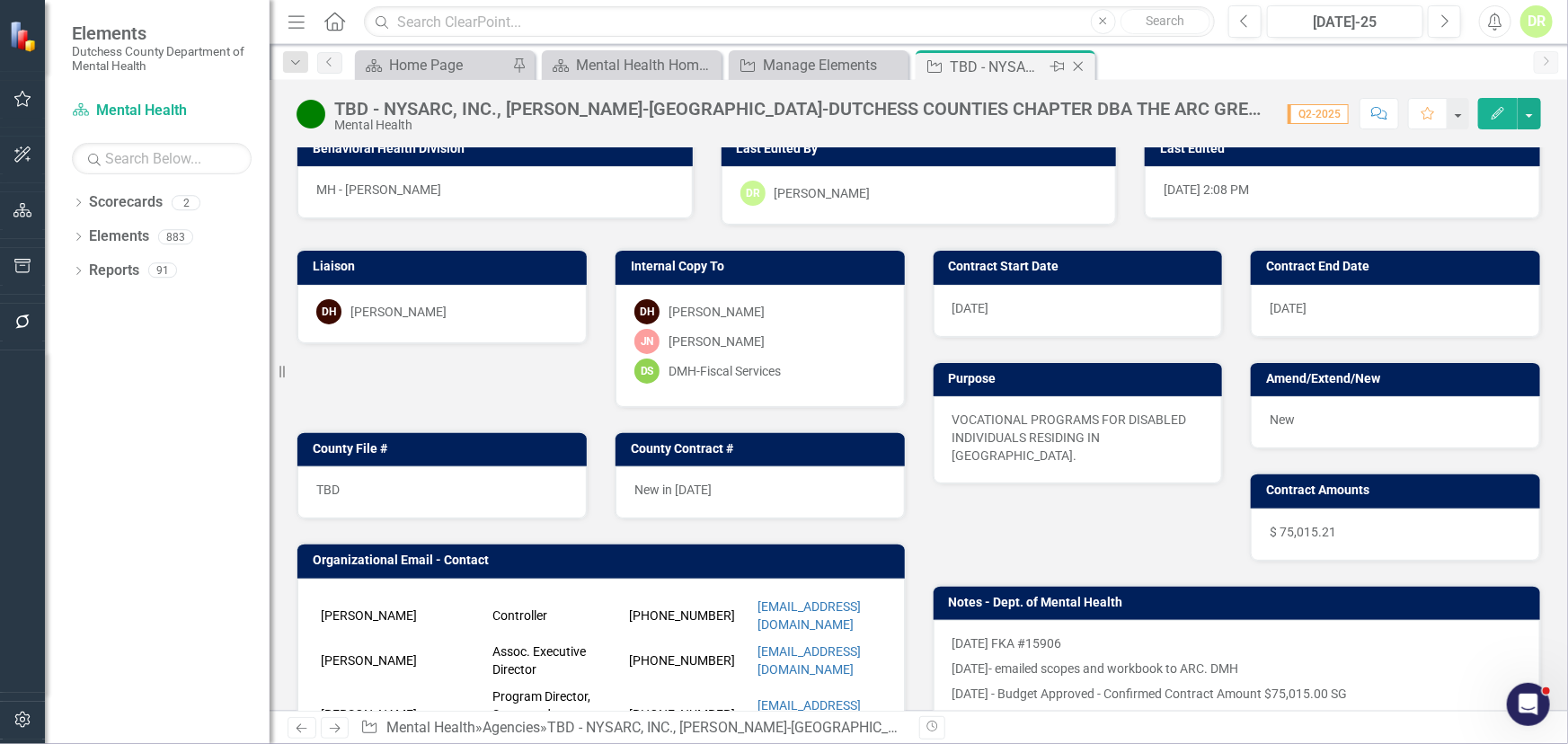
scroll to position [0, 0]
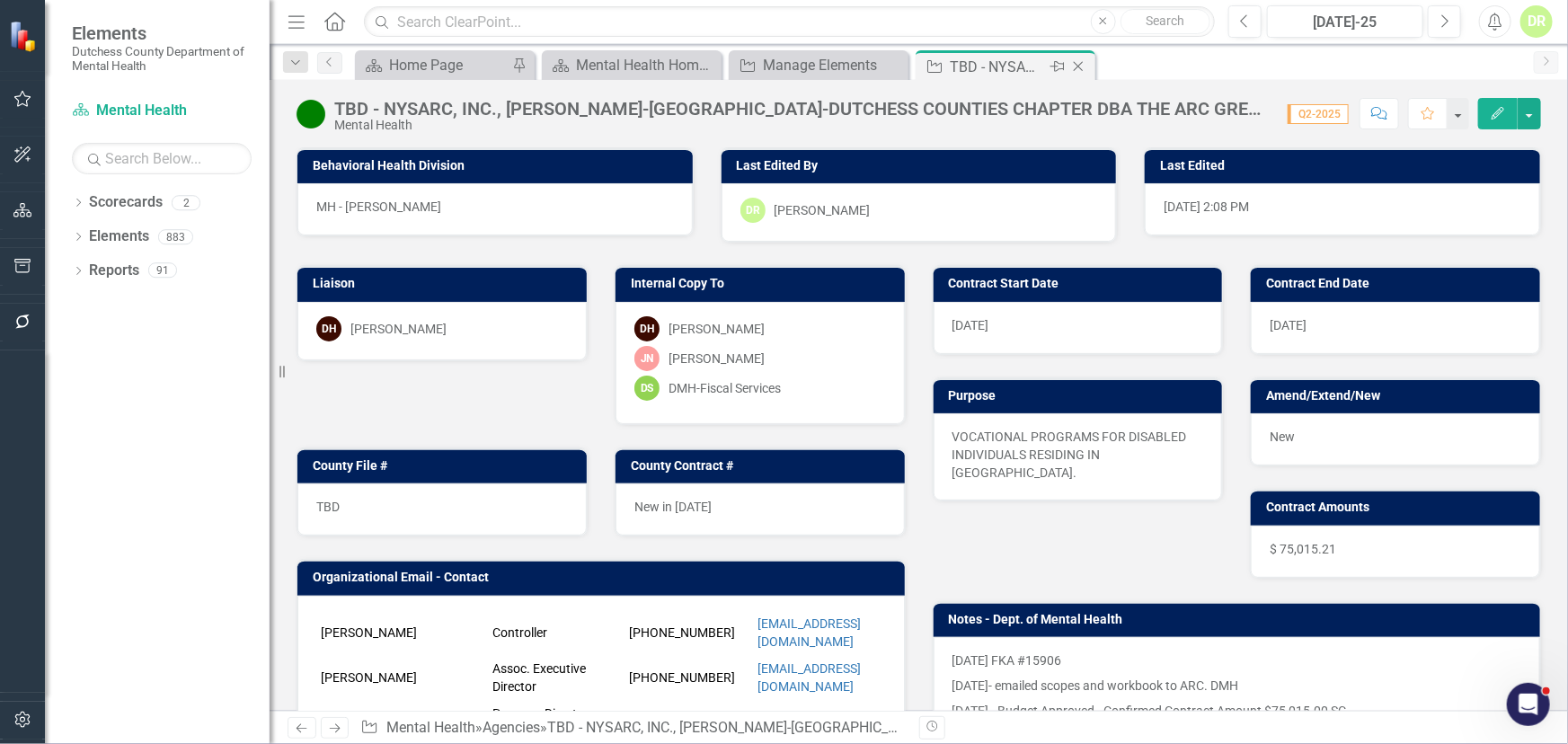
click at [1078, 62] on icon "Close" at bounding box center [1078, 66] width 18 height 14
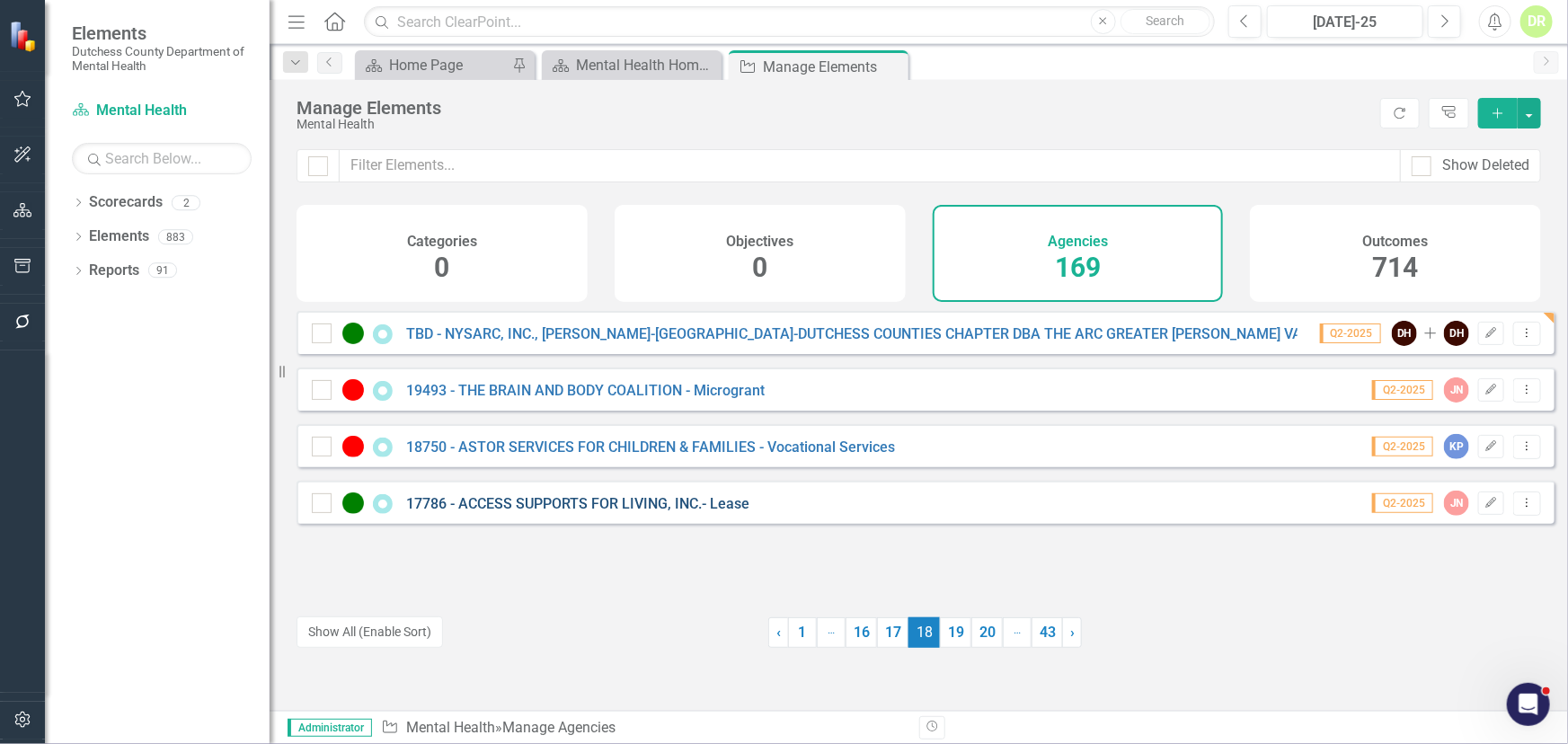
click at [546, 512] on link "17786 - ACCESS SUPPORTS FOR LIVING, INC.- Lease" at bounding box center [577, 504] width 343 height 17
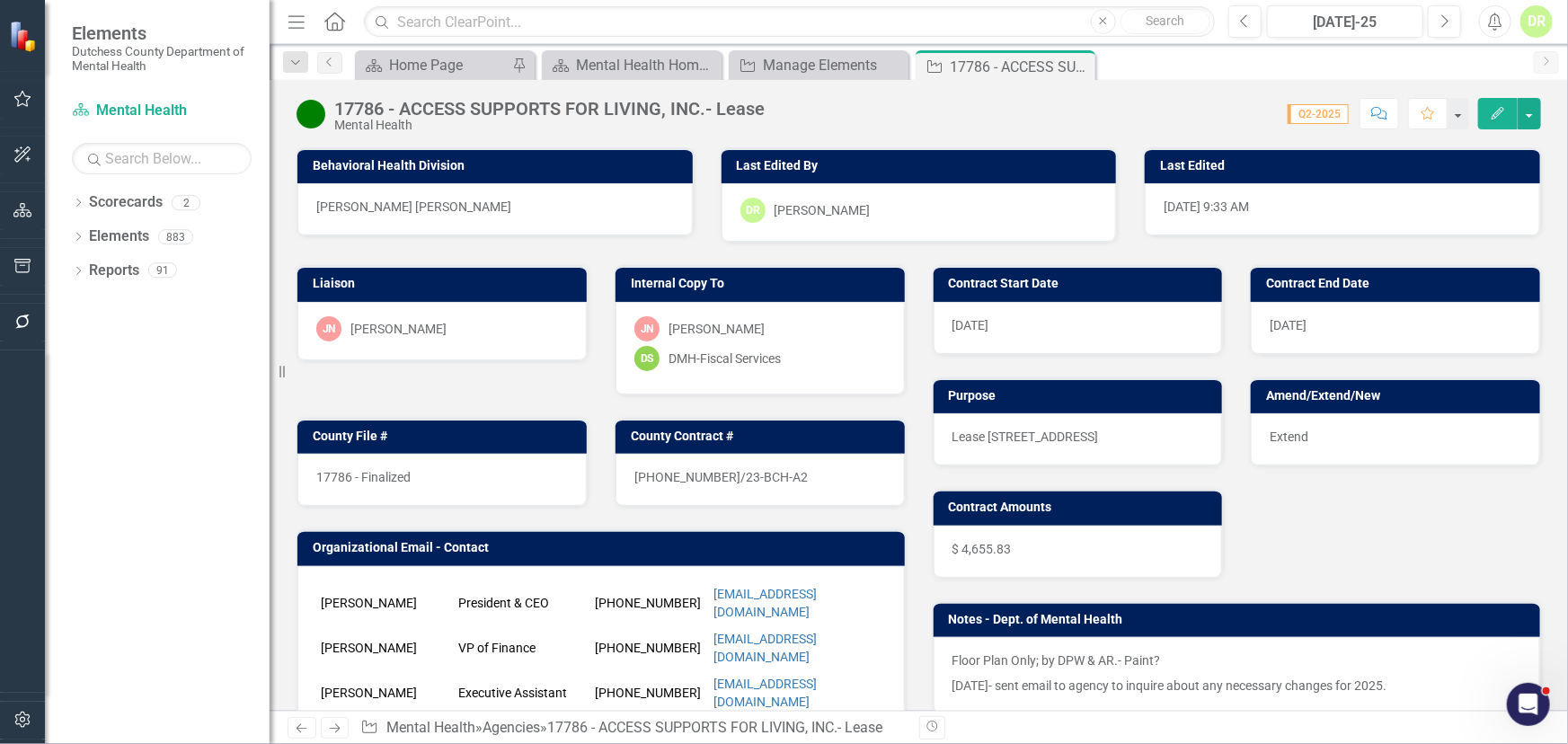
click at [486, 449] on td "County File #" at bounding box center [445, 438] width 265 height 27
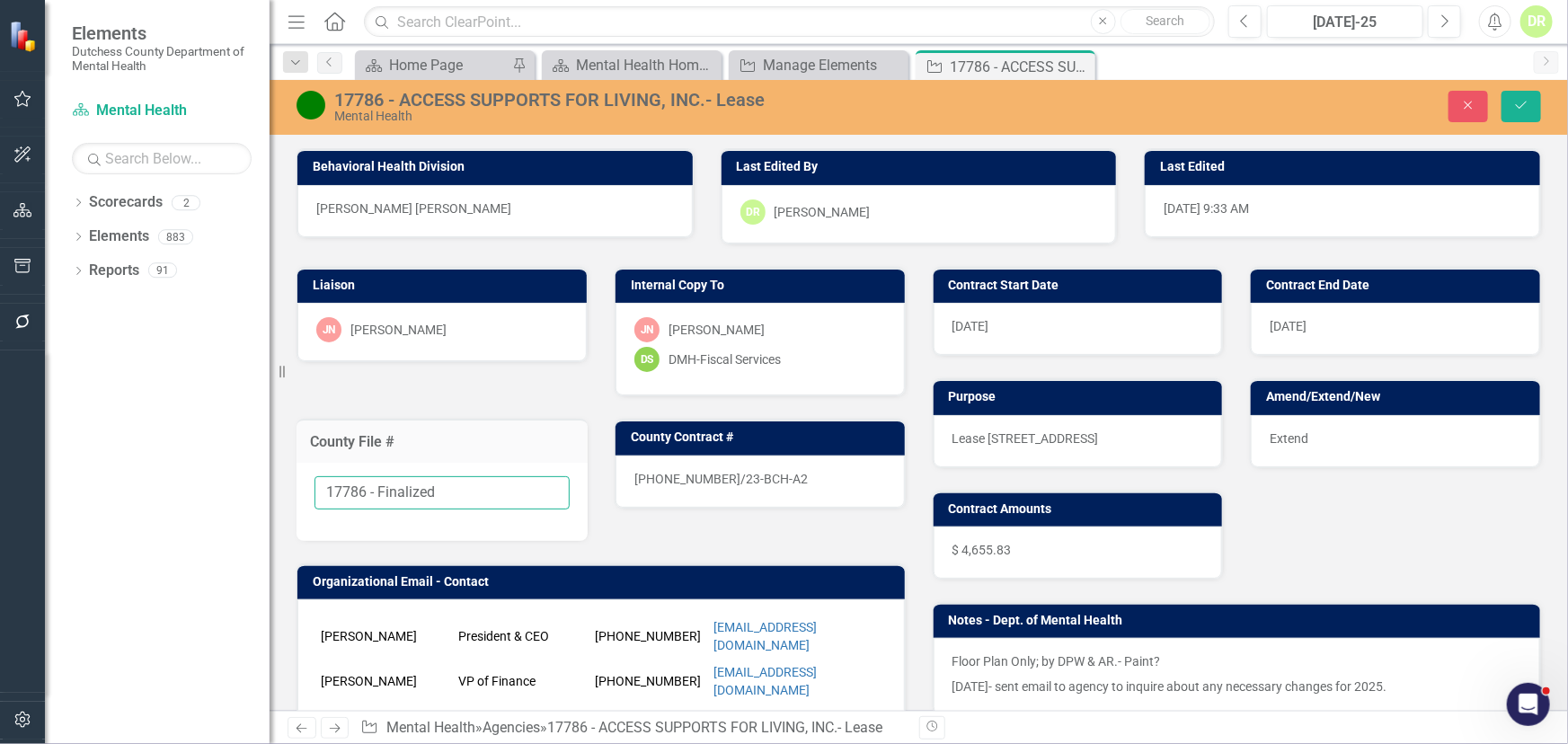
drag, startPoint x: 468, startPoint y: 489, endPoint x: 362, endPoint y: 478, distance: 106.6
click at [362, 478] on input "17786 - Finalized" at bounding box center [441, 493] width 255 height 33
type input "17786"
click at [784, 478] on div "23-0019-12/23-BCH-A2" at bounding box center [760, 481] width 289 height 53
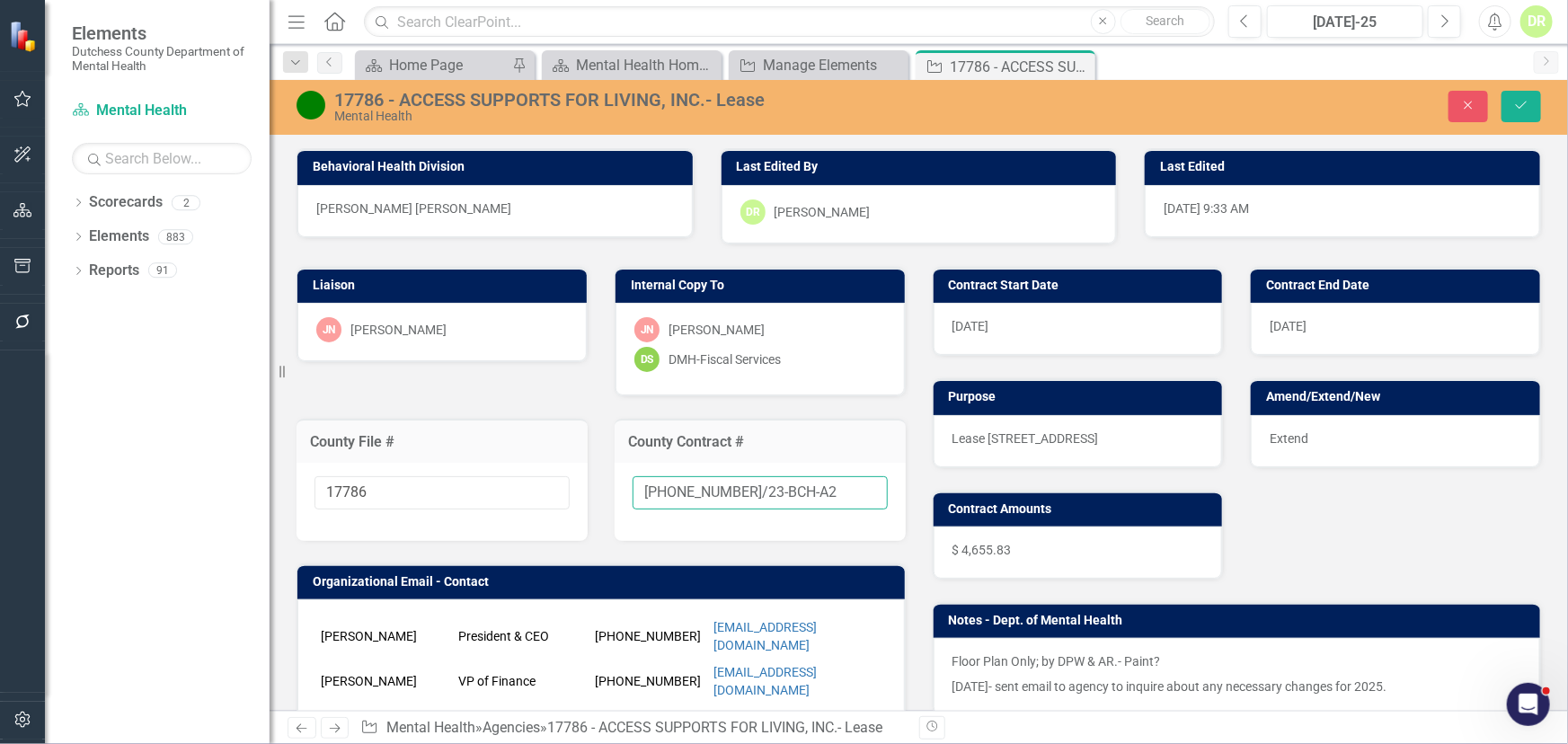
click at [792, 488] on input "23-0019-12/23-BCH-A2" at bounding box center [760, 493] width 255 height 33
type input "23-0019-12/23-BCH-A3"
drag, startPoint x: 1527, startPoint y: 99, endPoint x: 1502, endPoint y: 108, distance: 26.6
click at [1527, 99] on icon "Save" at bounding box center [1521, 105] width 16 height 12
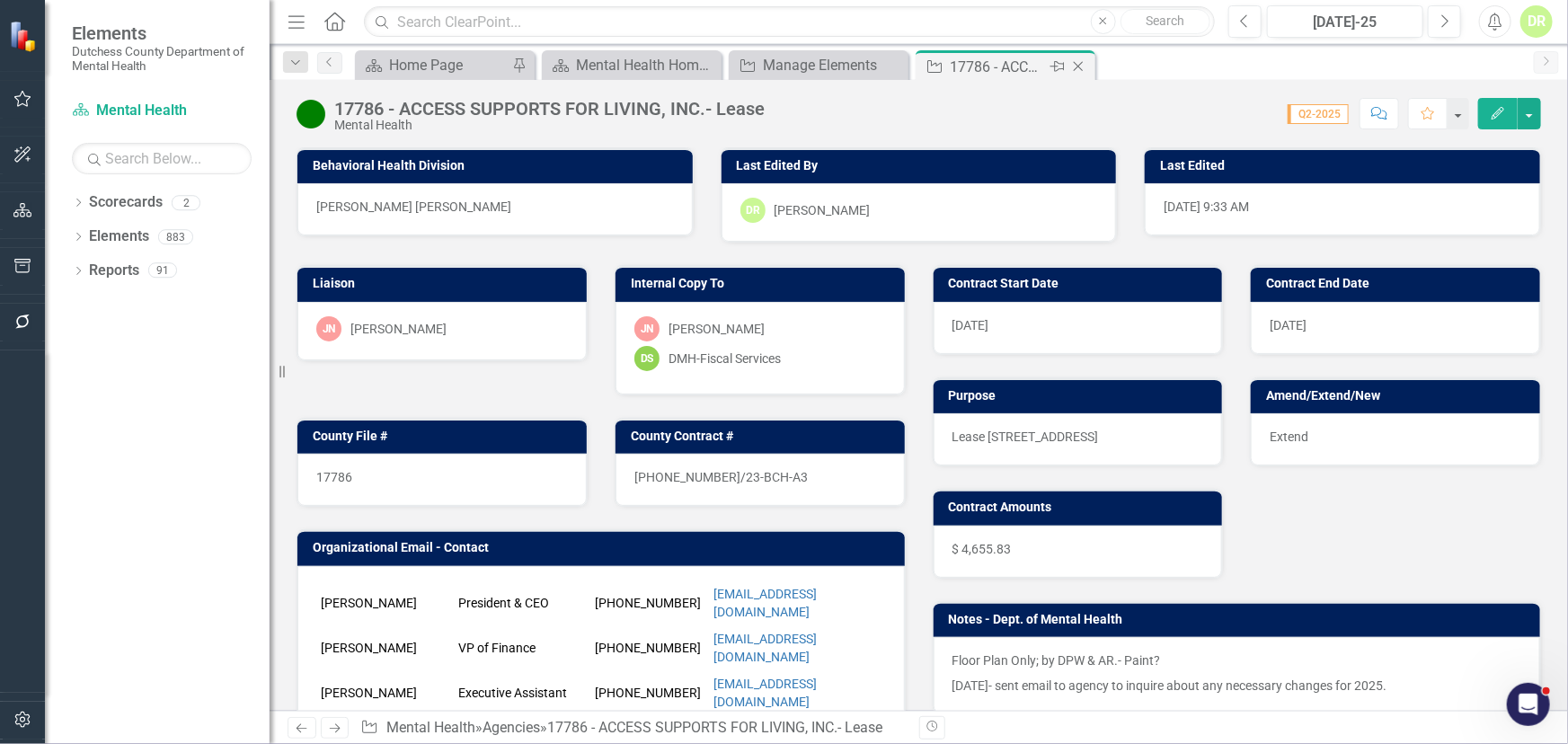
click at [1079, 66] on icon "Close" at bounding box center [1078, 66] width 18 height 14
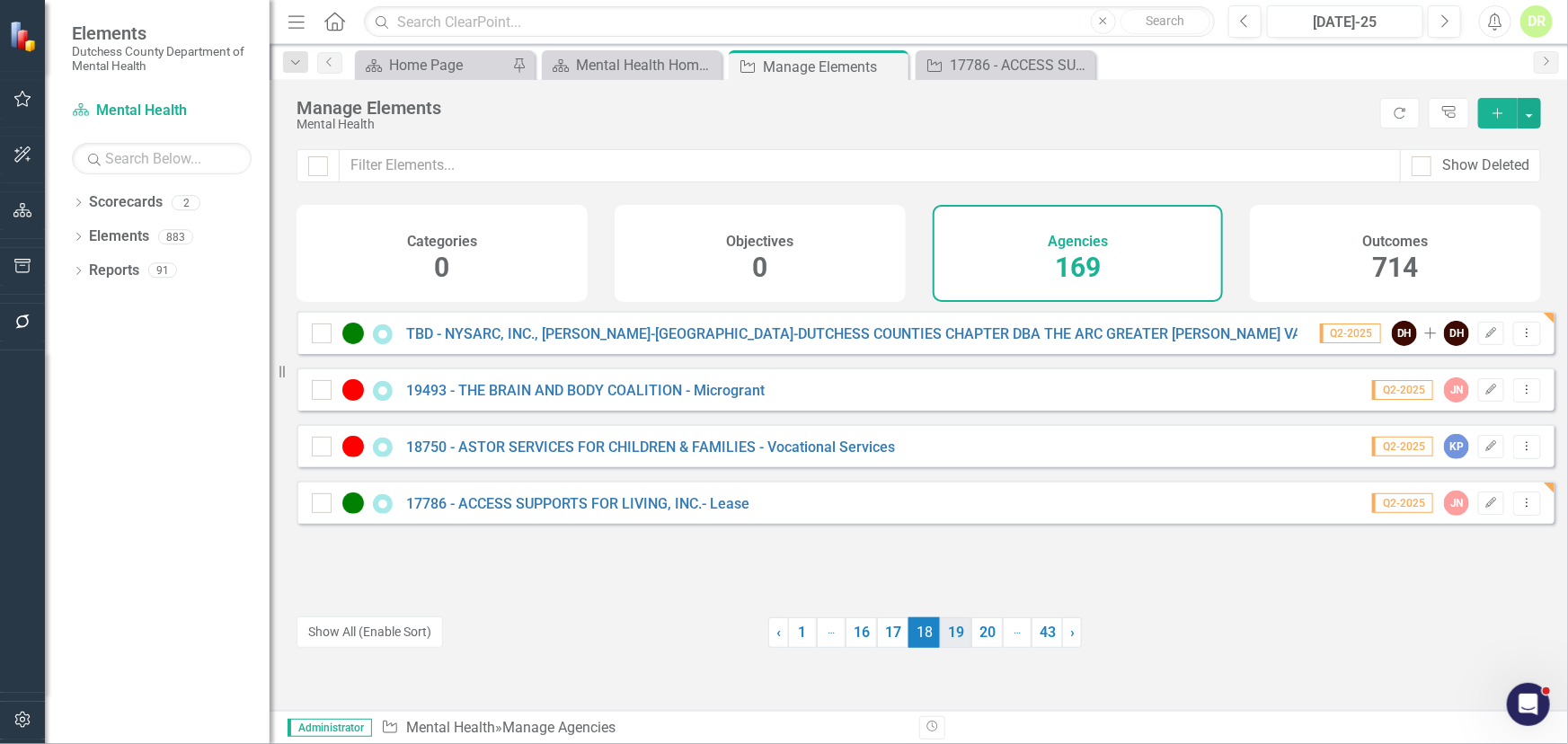
click at [957, 631] on link "19" at bounding box center [955, 633] width 32 height 31
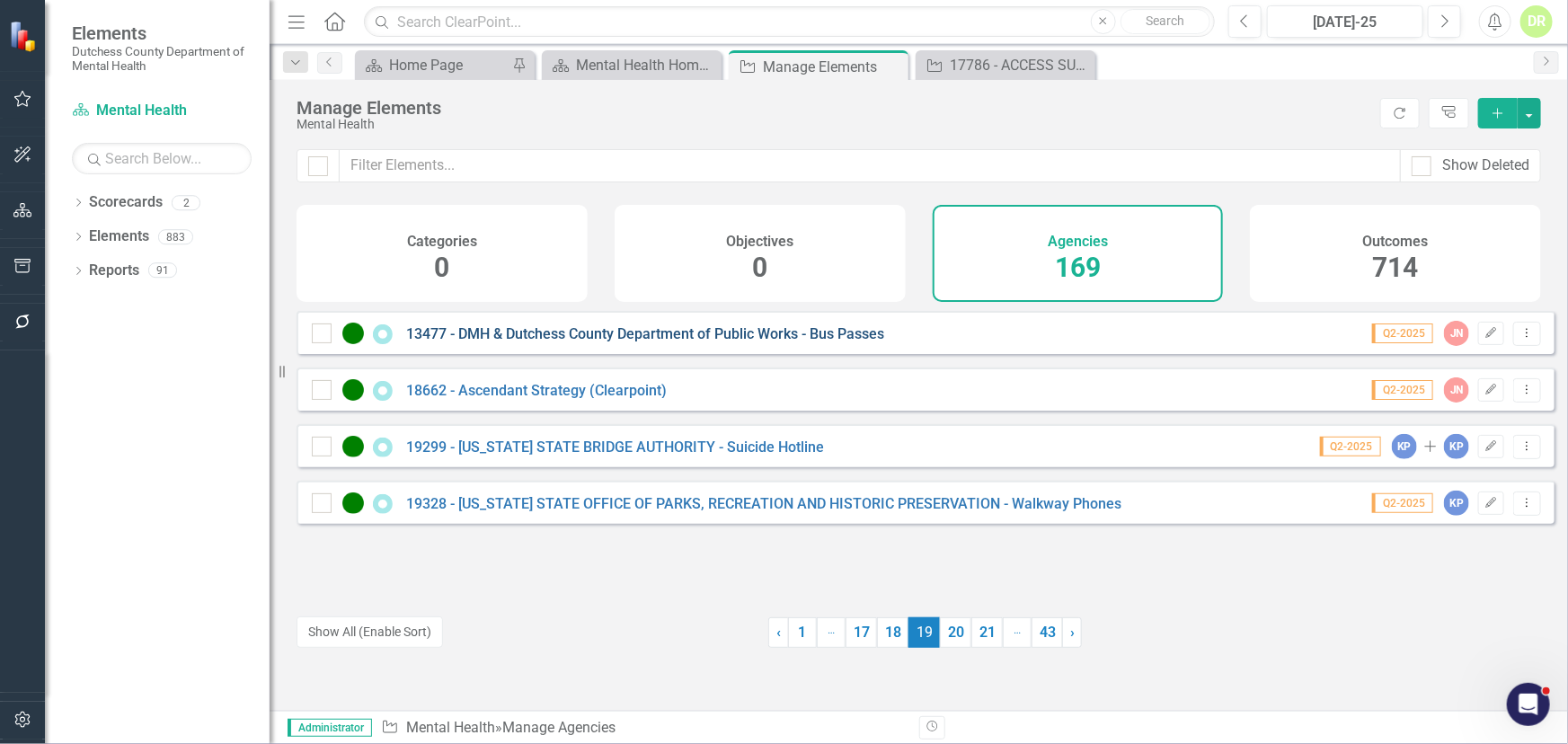
click at [630, 343] on link "13477 - DMH & Dutchess County Department of Public Works - Bus Passes" at bounding box center [645, 334] width 478 height 17
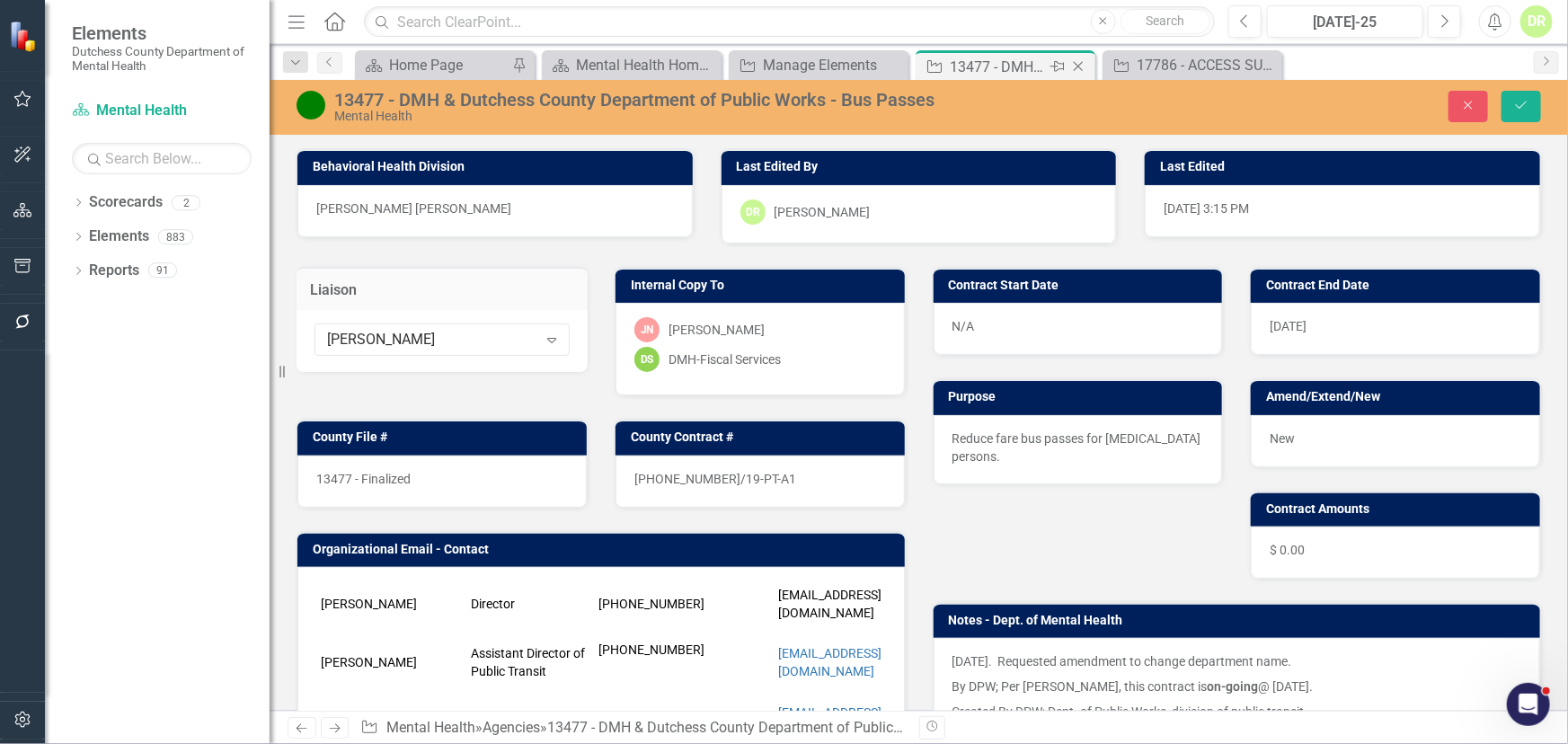
click at [1082, 63] on icon "Close" at bounding box center [1078, 66] width 18 height 14
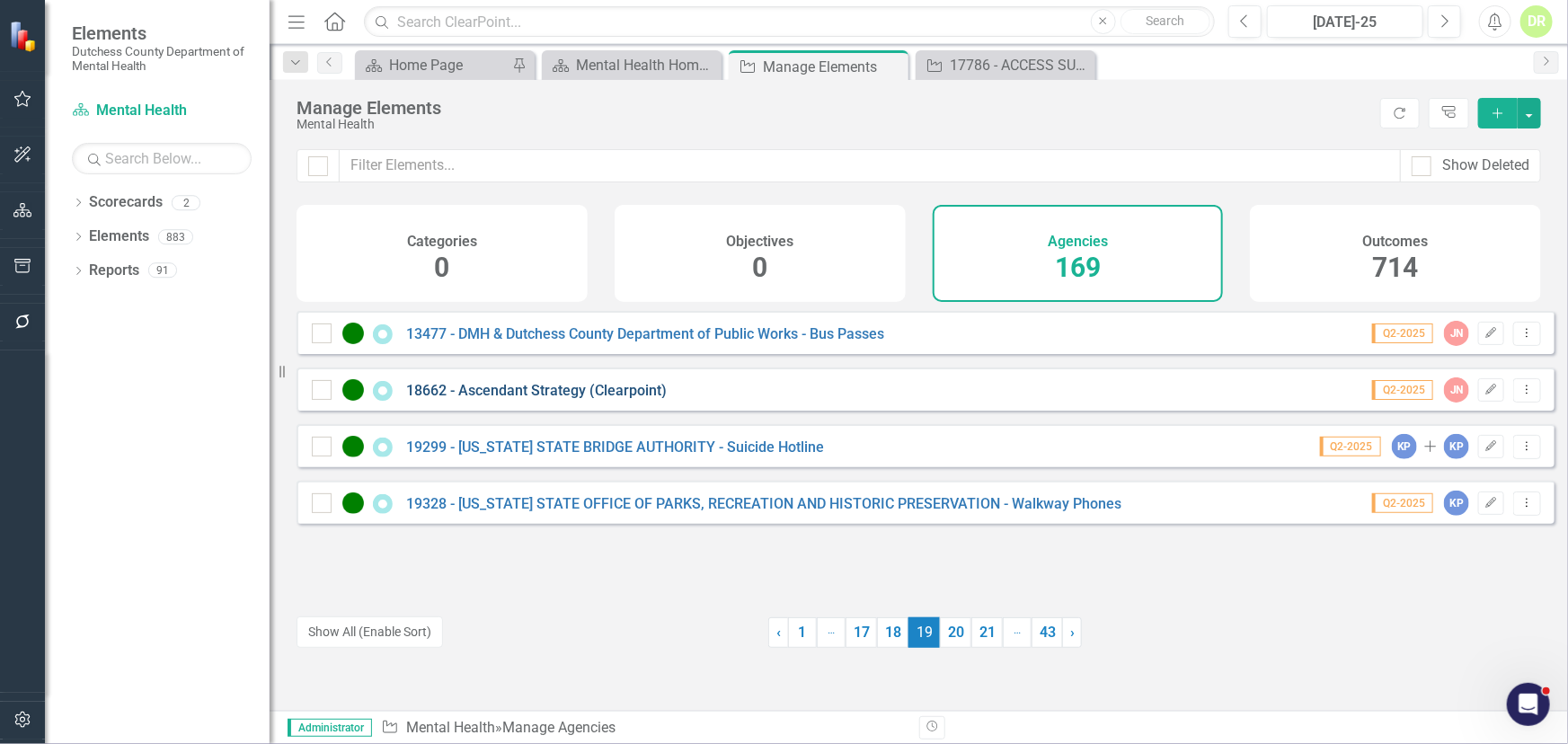
click at [583, 399] on link "18662 - Ascendant Strategy (Clearpoint)" at bounding box center [536, 391] width 261 height 17
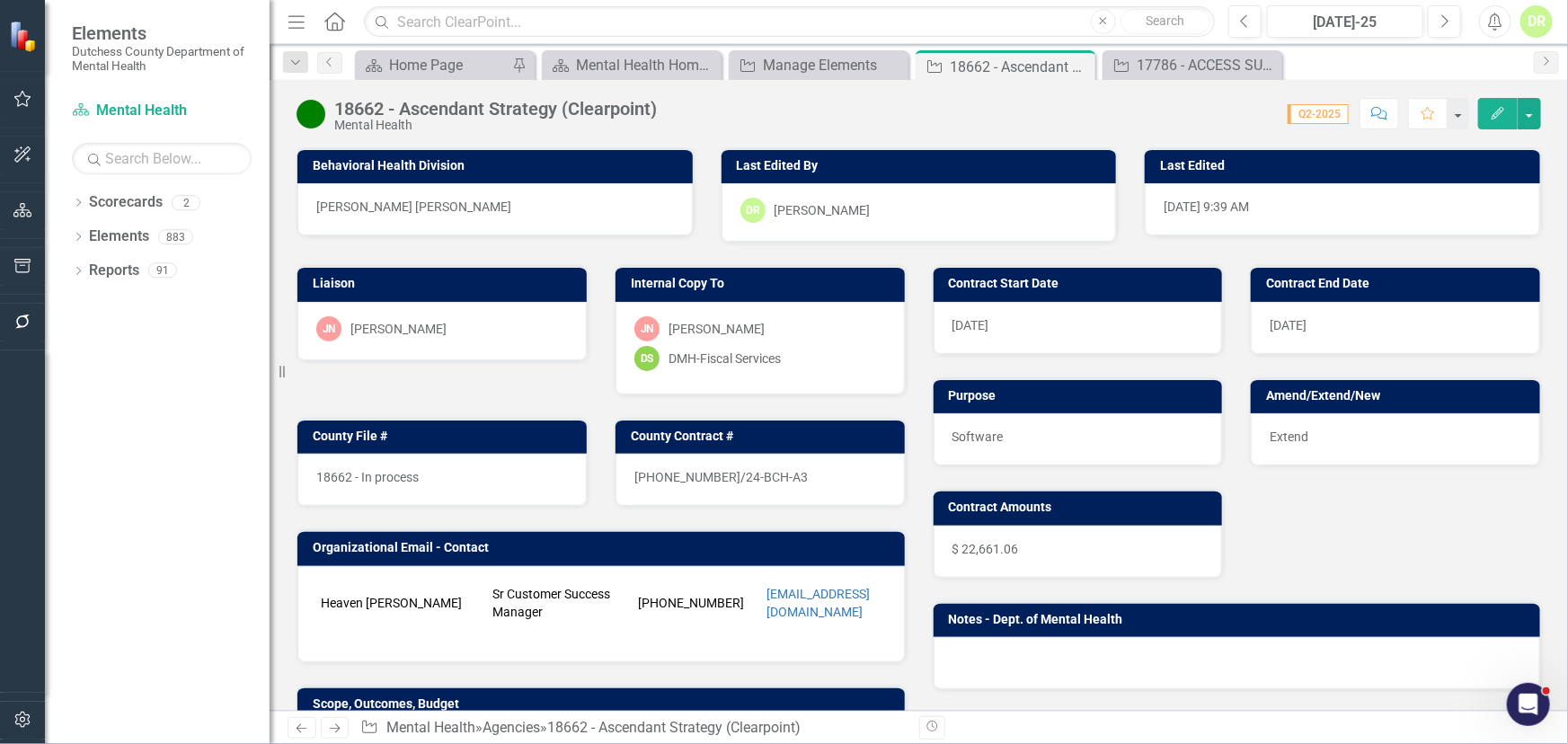
click at [440, 469] on div "18662 - In process" at bounding box center [441, 479] width 289 height 53
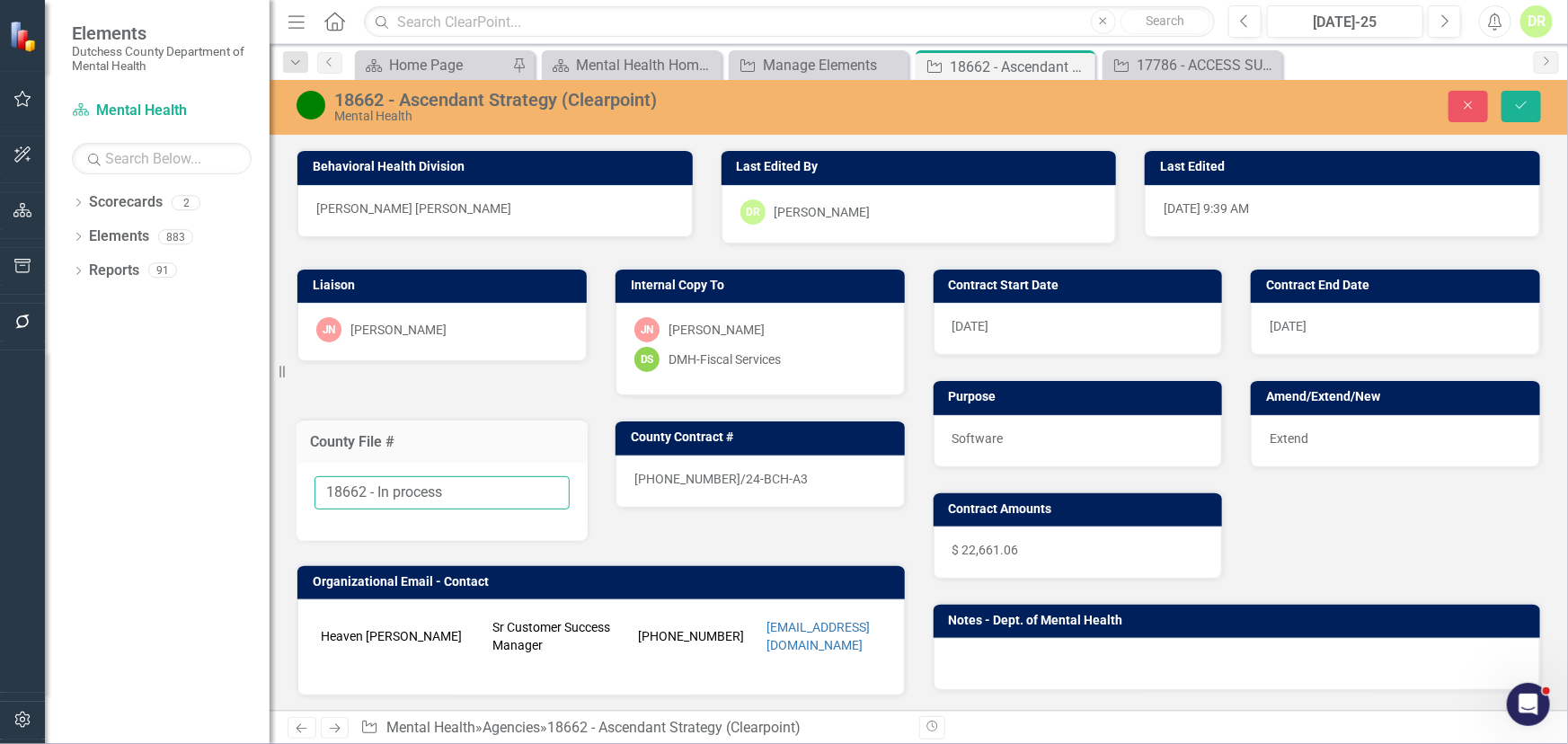
drag, startPoint x: 449, startPoint y: 495, endPoint x: 364, endPoint y: 493, distance: 85.0
click at [364, 493] on input "18662 - In process" at bounding box center [441, 493] width 255 height 33
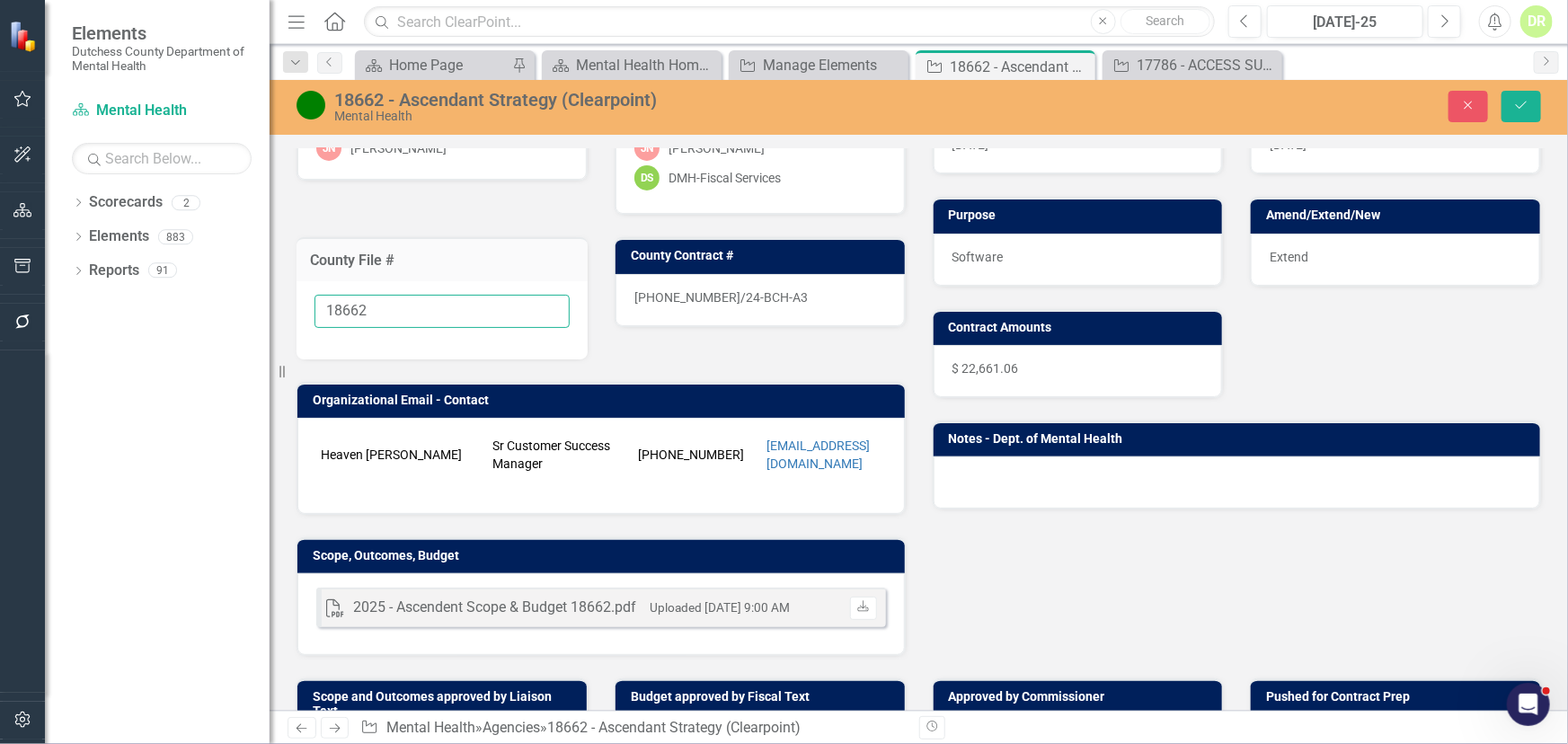
scroll to position [244, 0]
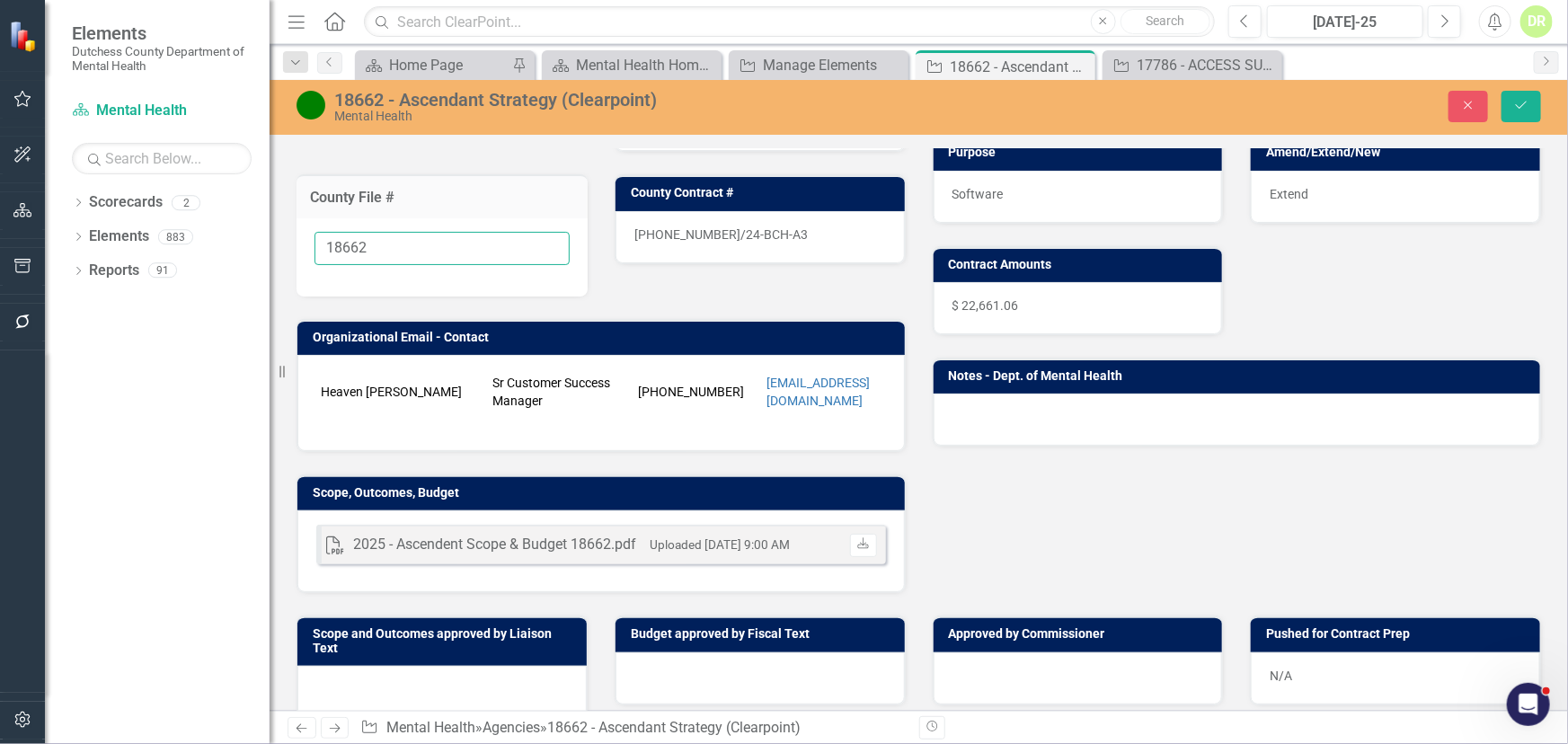
type input "18662"
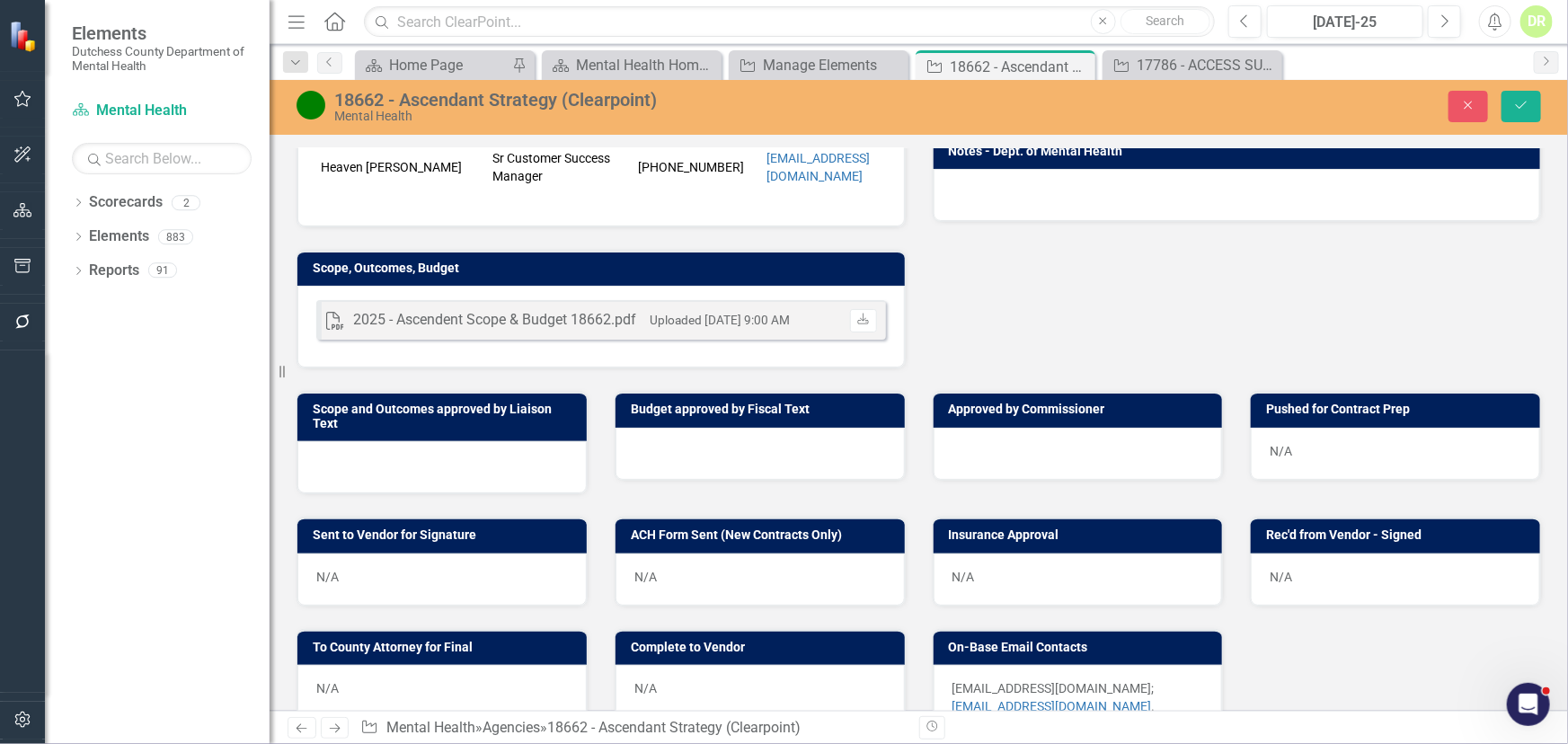
scroll to position [490, 0]
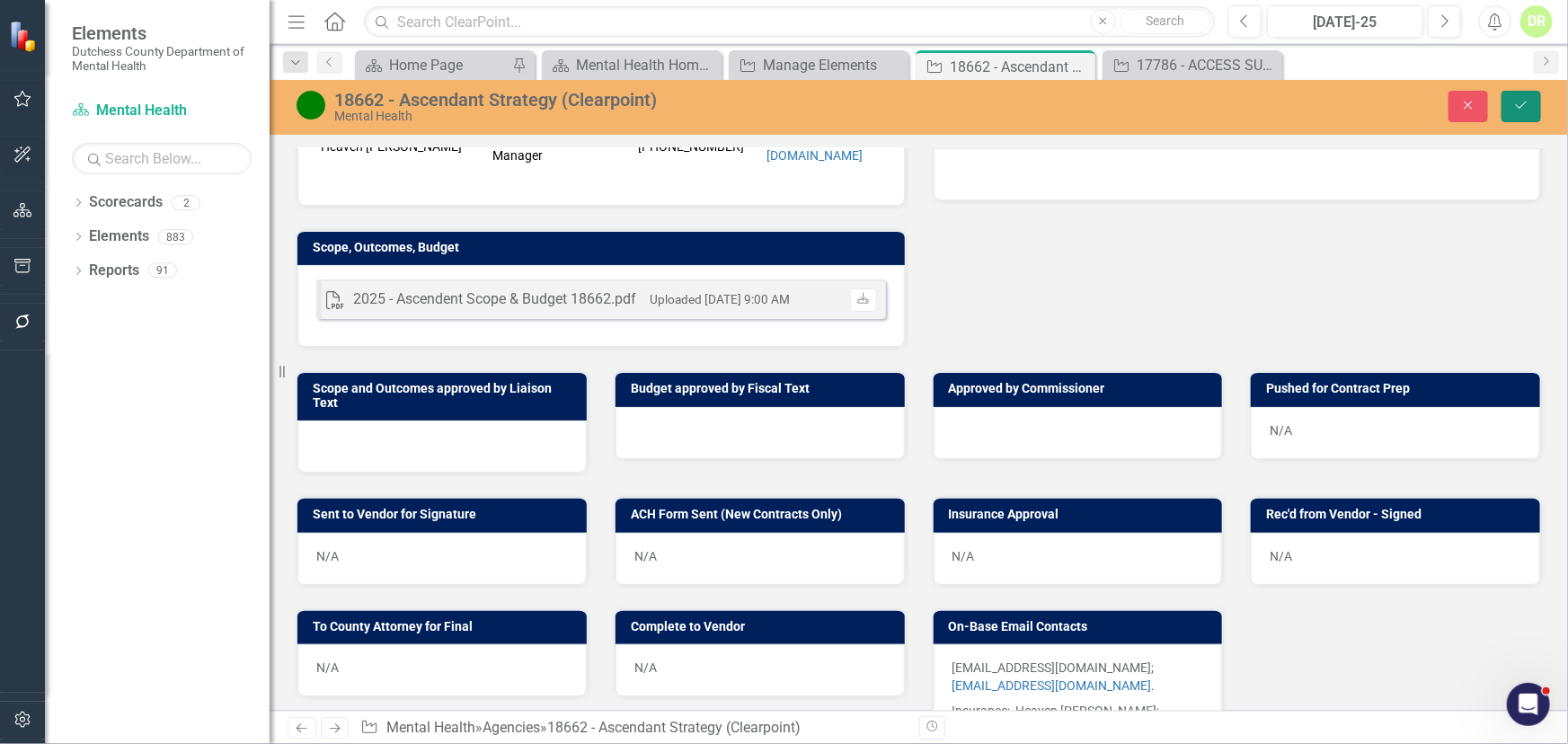
drag, startPoint x: 1536, startPoint y: 96, endPoint x: 1383, endPoint y: 125, distance: 155.7
click at [1536, 96] on button "Save" at bounding box center [1521, 106] width 39 height 32
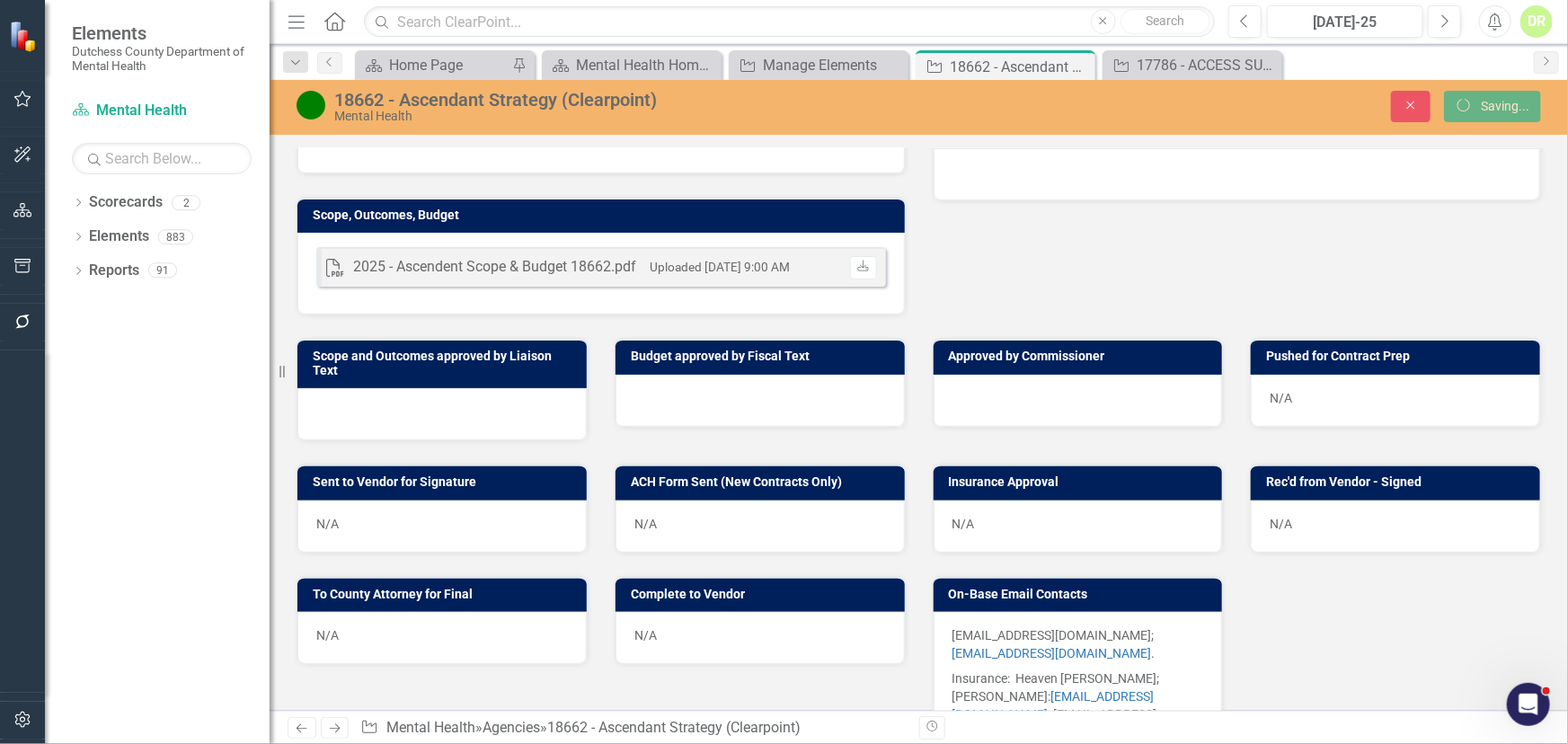
scroll to position [458, 0]
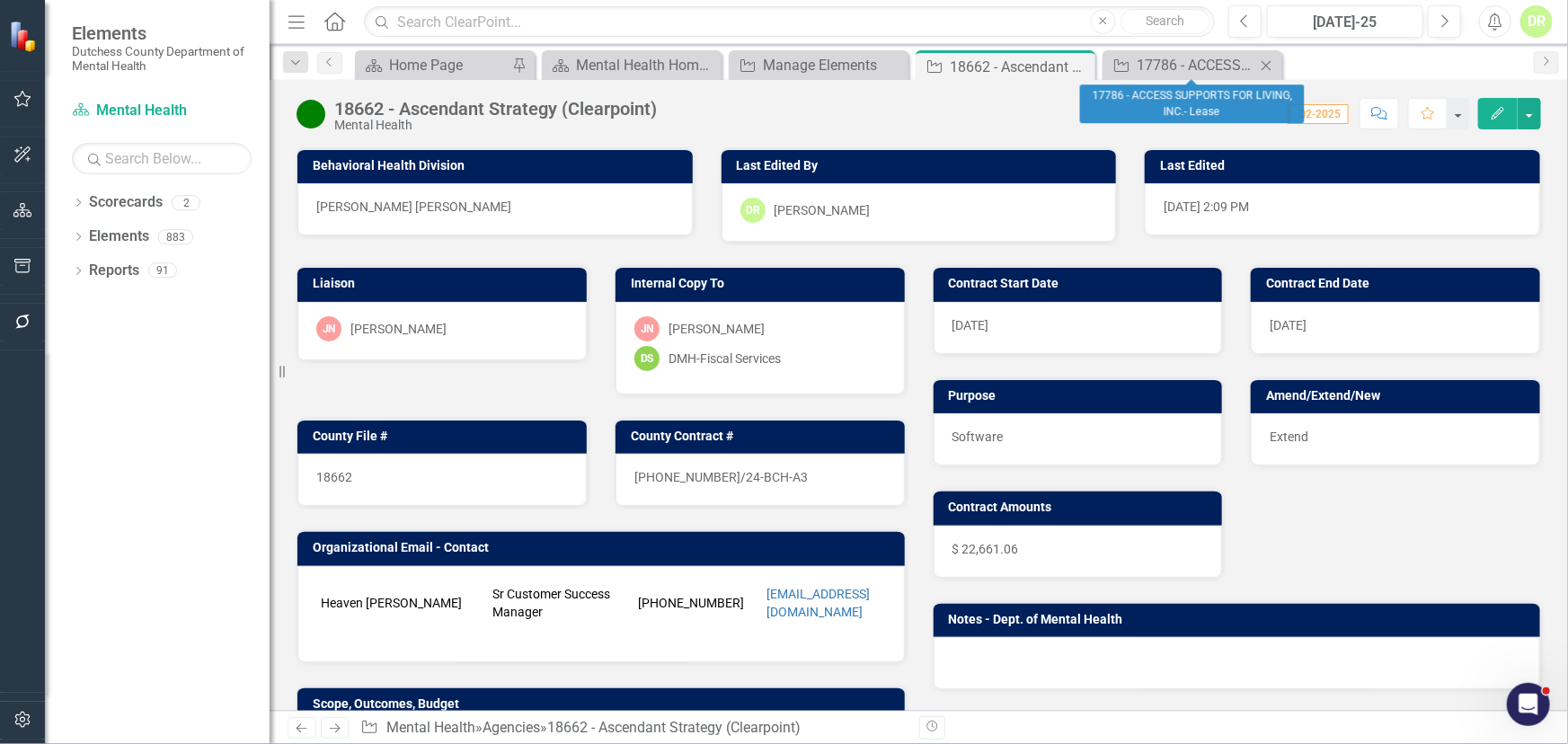
click at [1266, 61] on icon "Close" at bounding box center [1266, 65] width 18 height 14
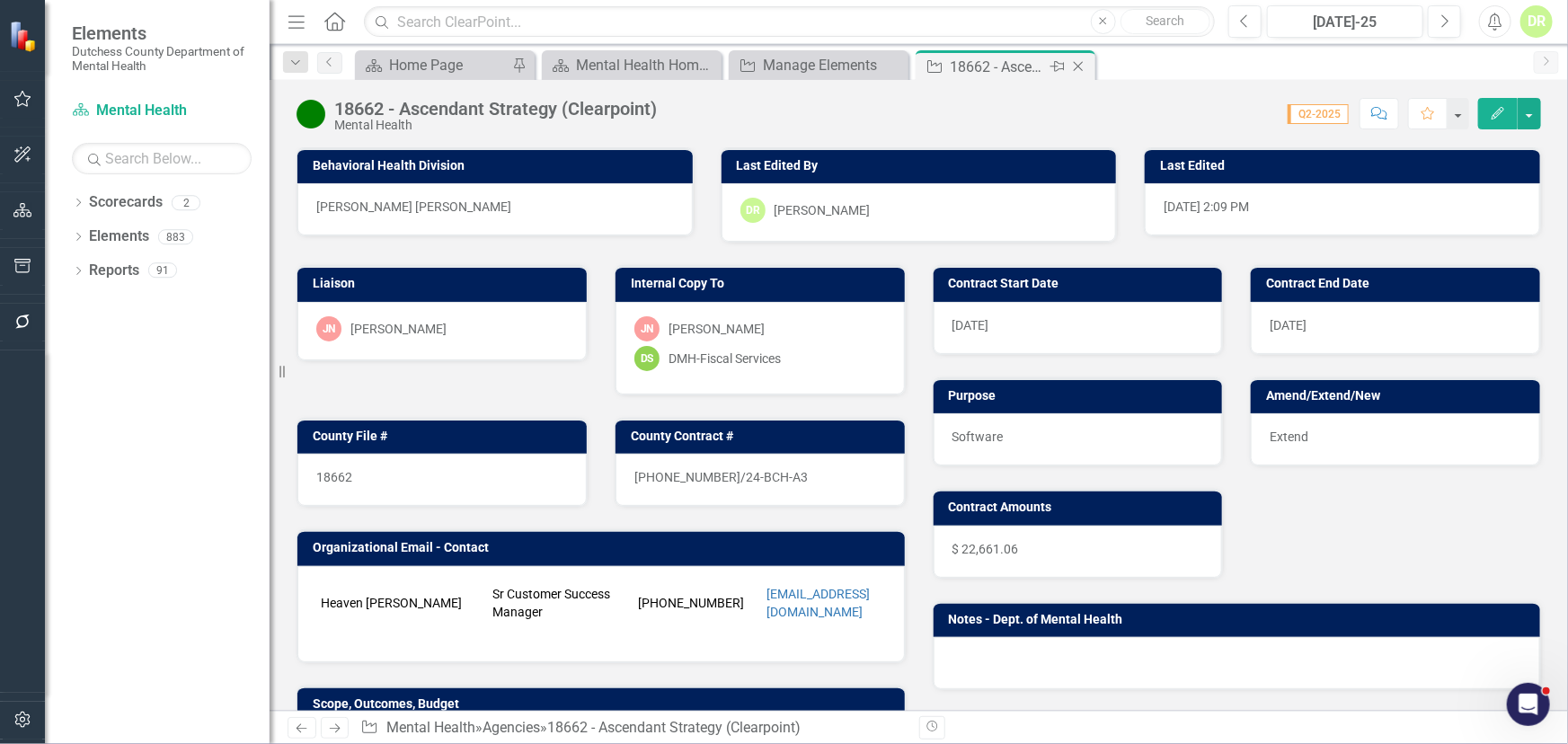
click at [1078, 65] on icon at bounding box center [1079, 67] width 10 height 10
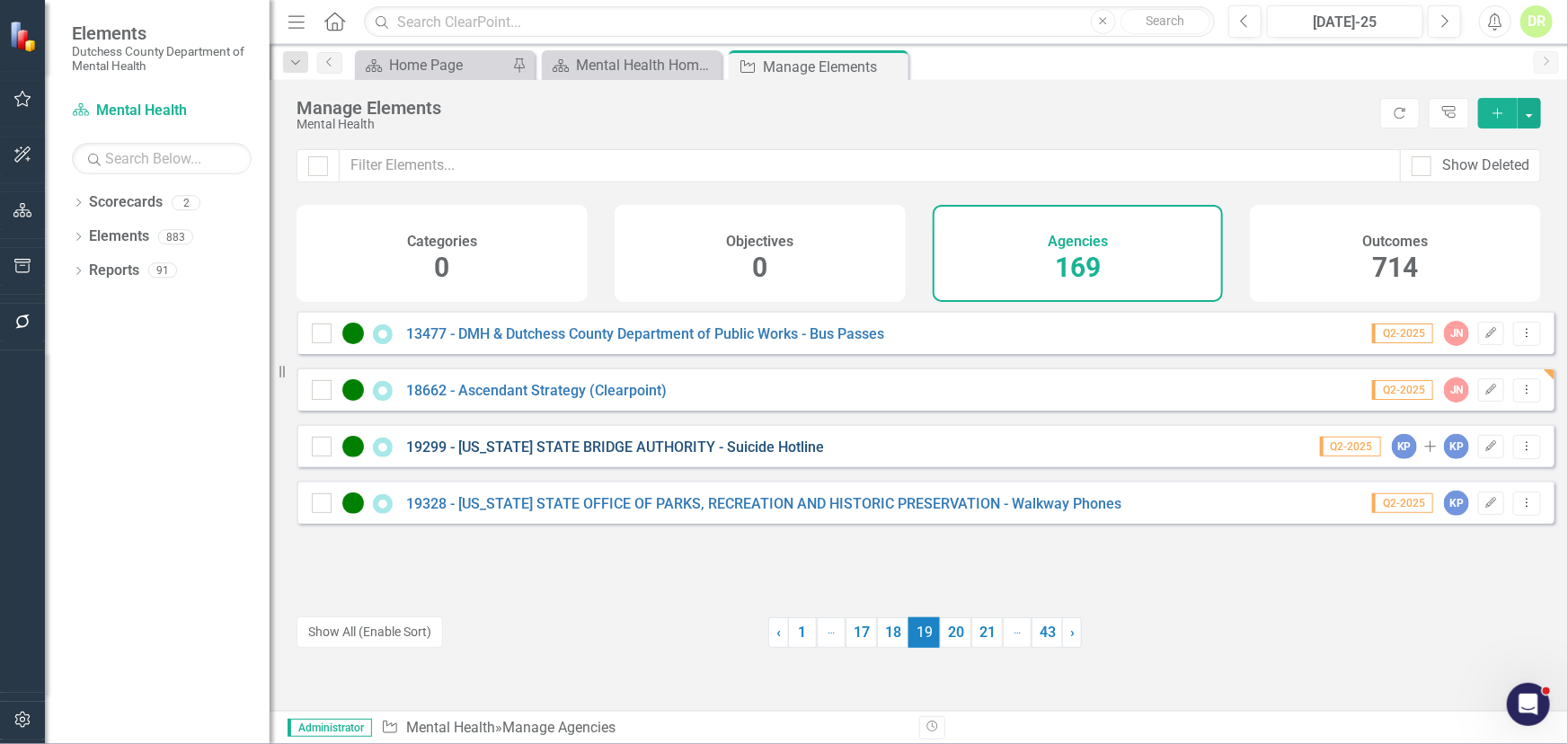
click at [544, 456] on link "19299 - [US_STATE] STATE BRIDGE AUTHORITY - Suicide Hotline" at bounding box center [615, 447] width 418 height 17
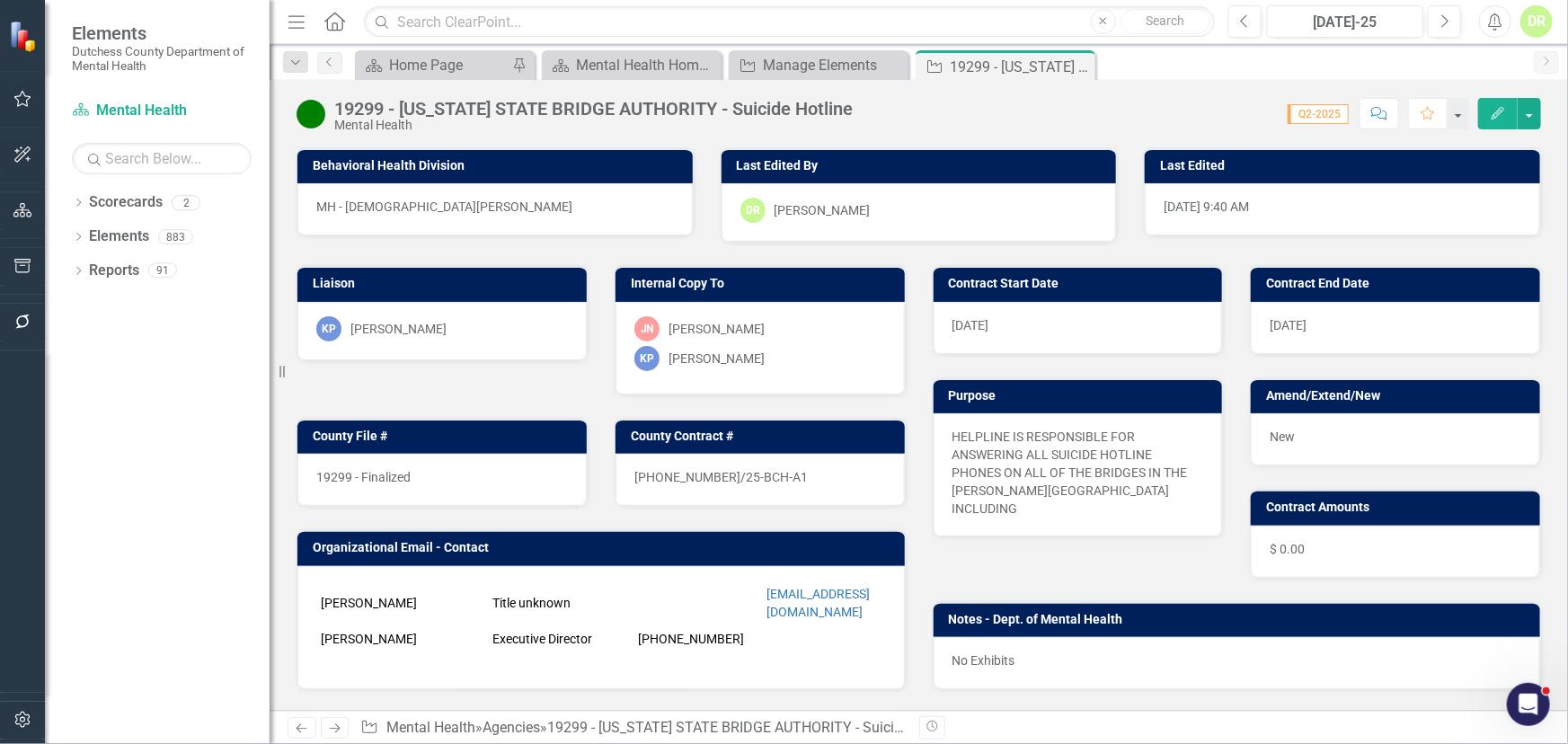
click at [485, 482] on div "19299 - Finalized" at bounding box center [441, 479] width 289 height 53
click at [461, 467] on div "19299 - Finalized" at bounding box center [441, 479] width 289 height 53
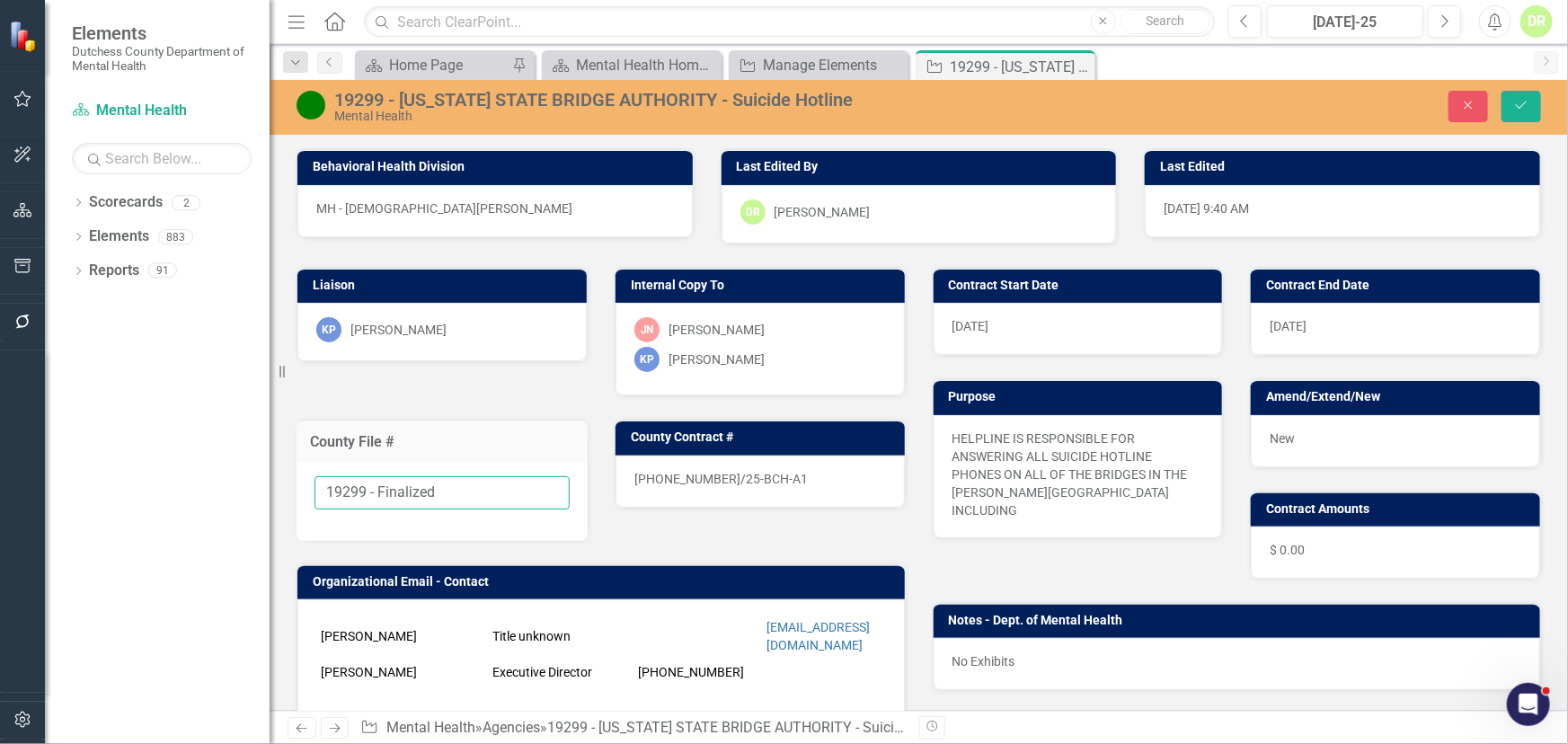
drag, startPoint x: 450, startPoint y: 491, endPoint x: 365, endPoint y: 478, distance: 86.0
click at [365, 478] on input "19299 - Finalized" at bounding box center [441, 493] width 255 height 33
type input "19299"
click at [781, 473] on div "24-0359-7/25-BCH-A1" at bounding box center [760, 481] width 289 height 53
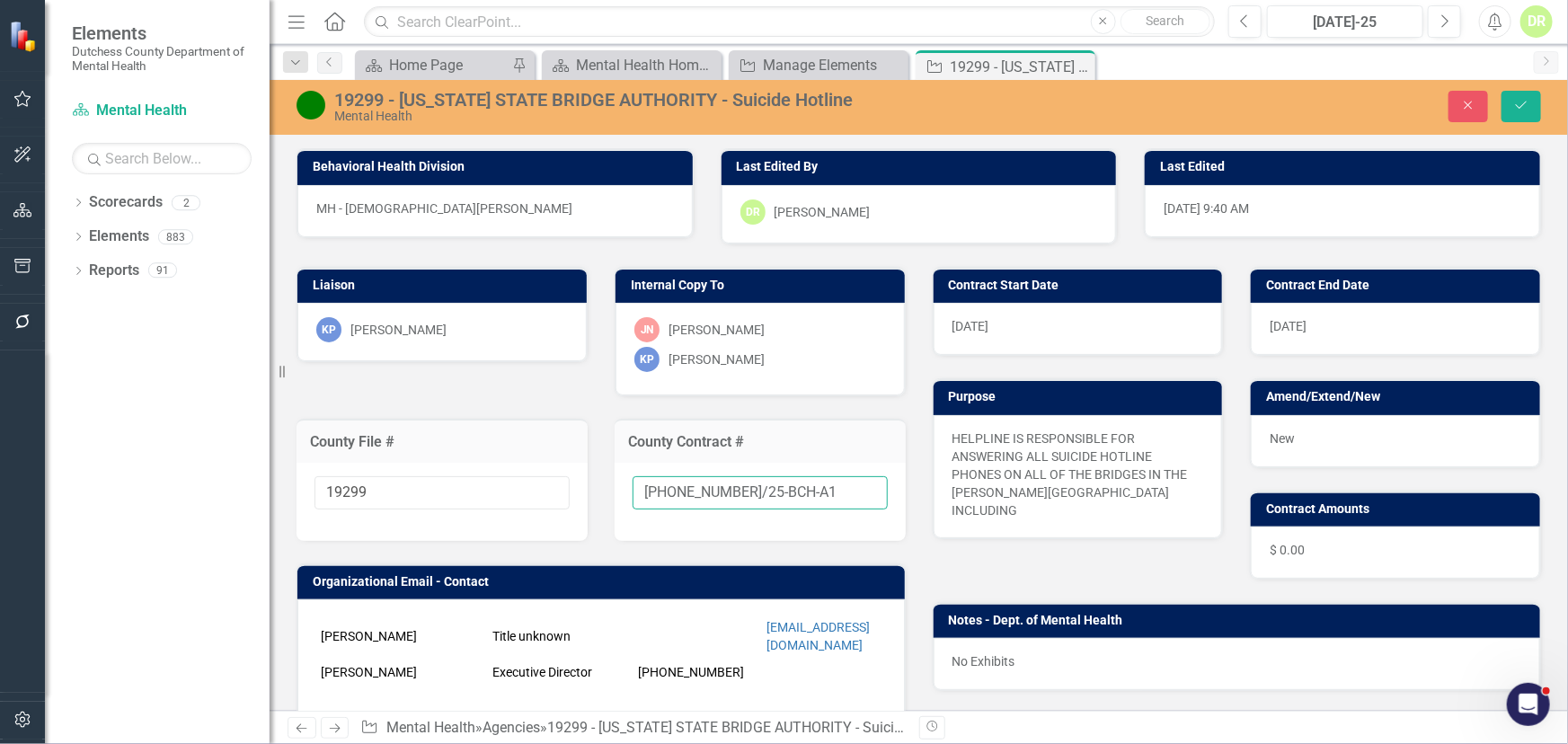
click at [798, 491] on input "24-0359-7/25-BCH-A1" at bounding box center [760, 493] width 255 height 33
type input "24-0359-7/25-BCH-A2"
click at [1270, 432] on span "New" at bounding box center [1282, 438] width 25 height 14
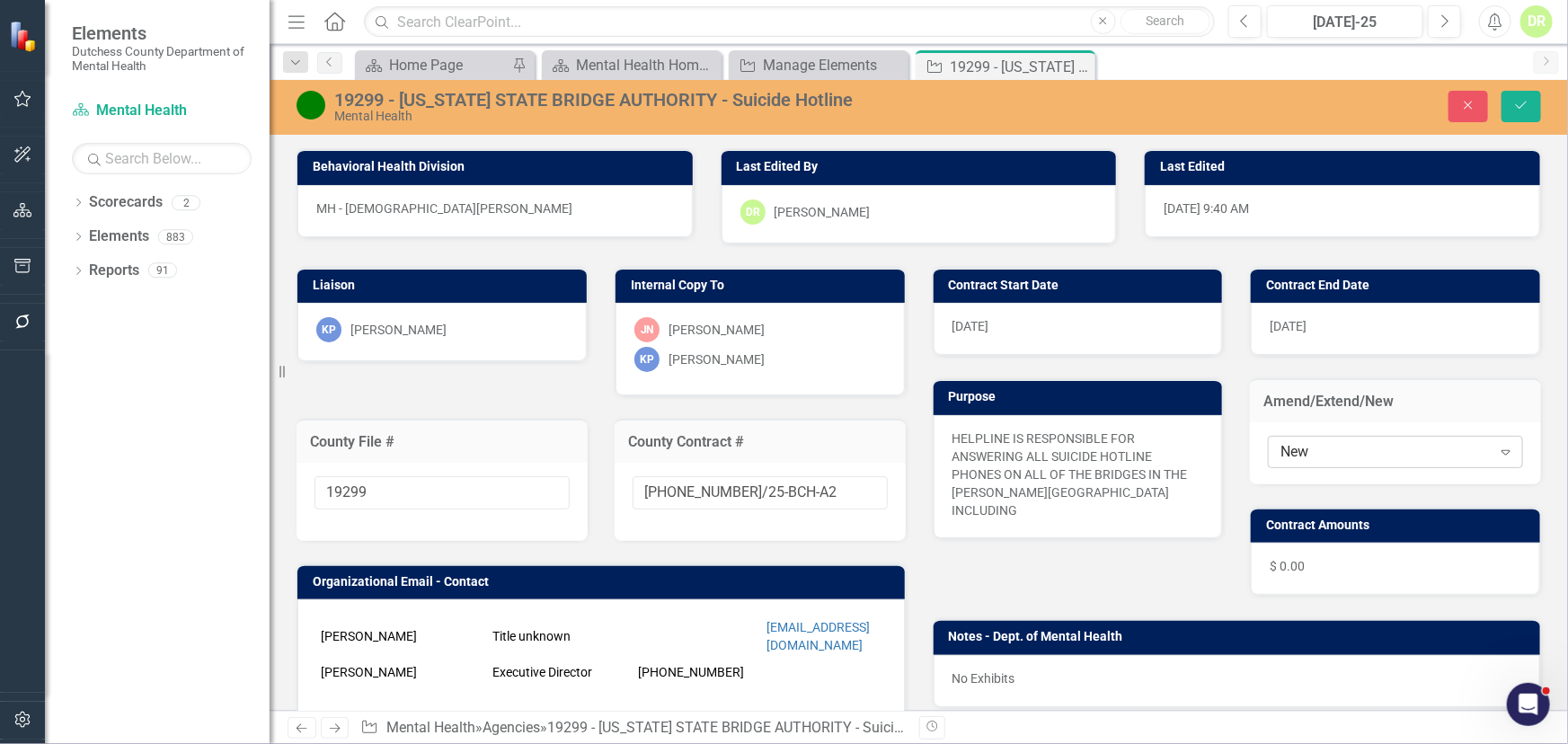
click at [1353, 451] on div "New" at bounding box center [1386, 452] width 210 height 21
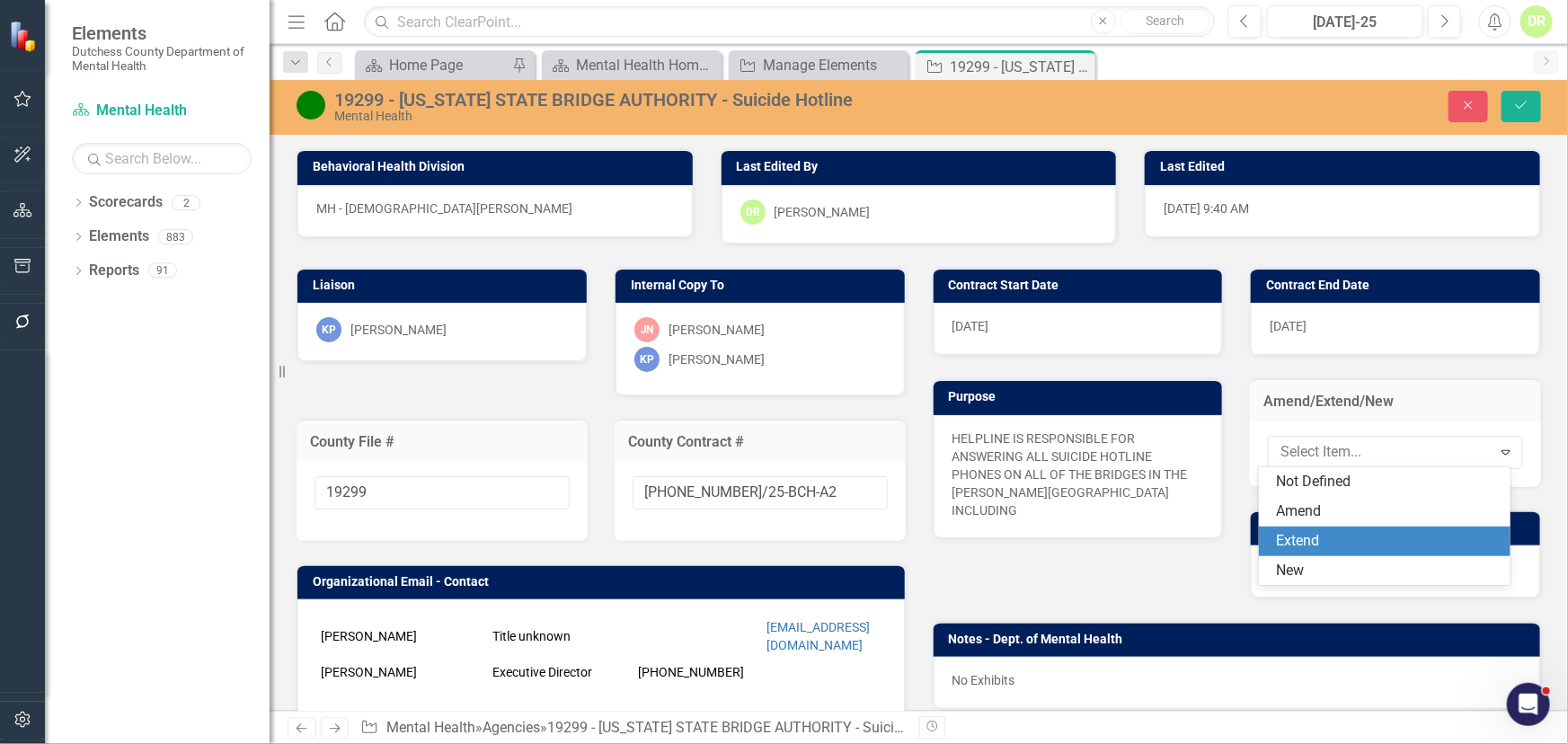
click at [1339, 533] on div "Extend" at bounding box center [1388, 542] width 222 height 21
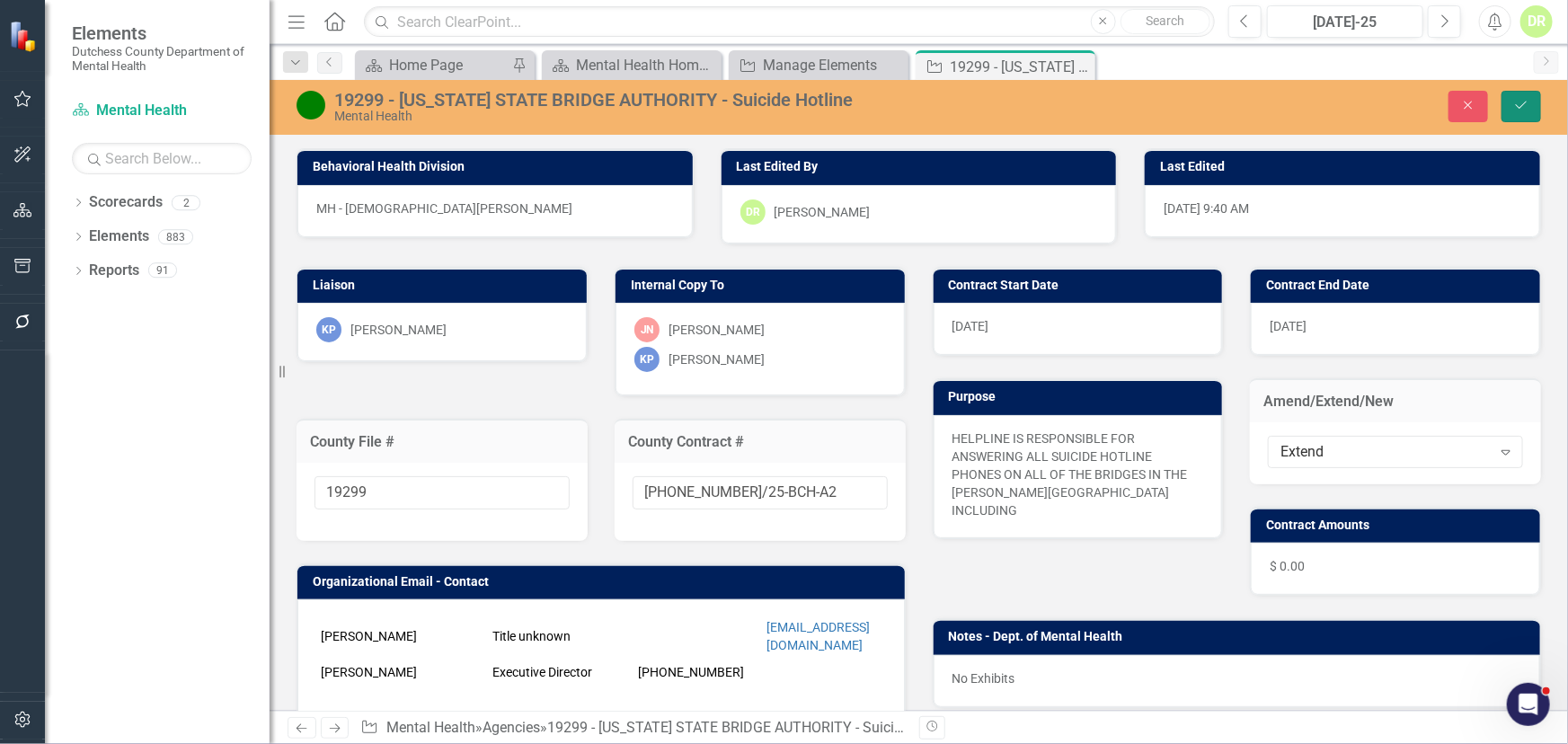
drag, startPoint x: 1530, startPoint y: 103, endPoint x: 1371, endPoint y: 40, distance: 171.0
click at [1530, 103] on button "Save" at bounding box center [1521, 106] width 39 height 32
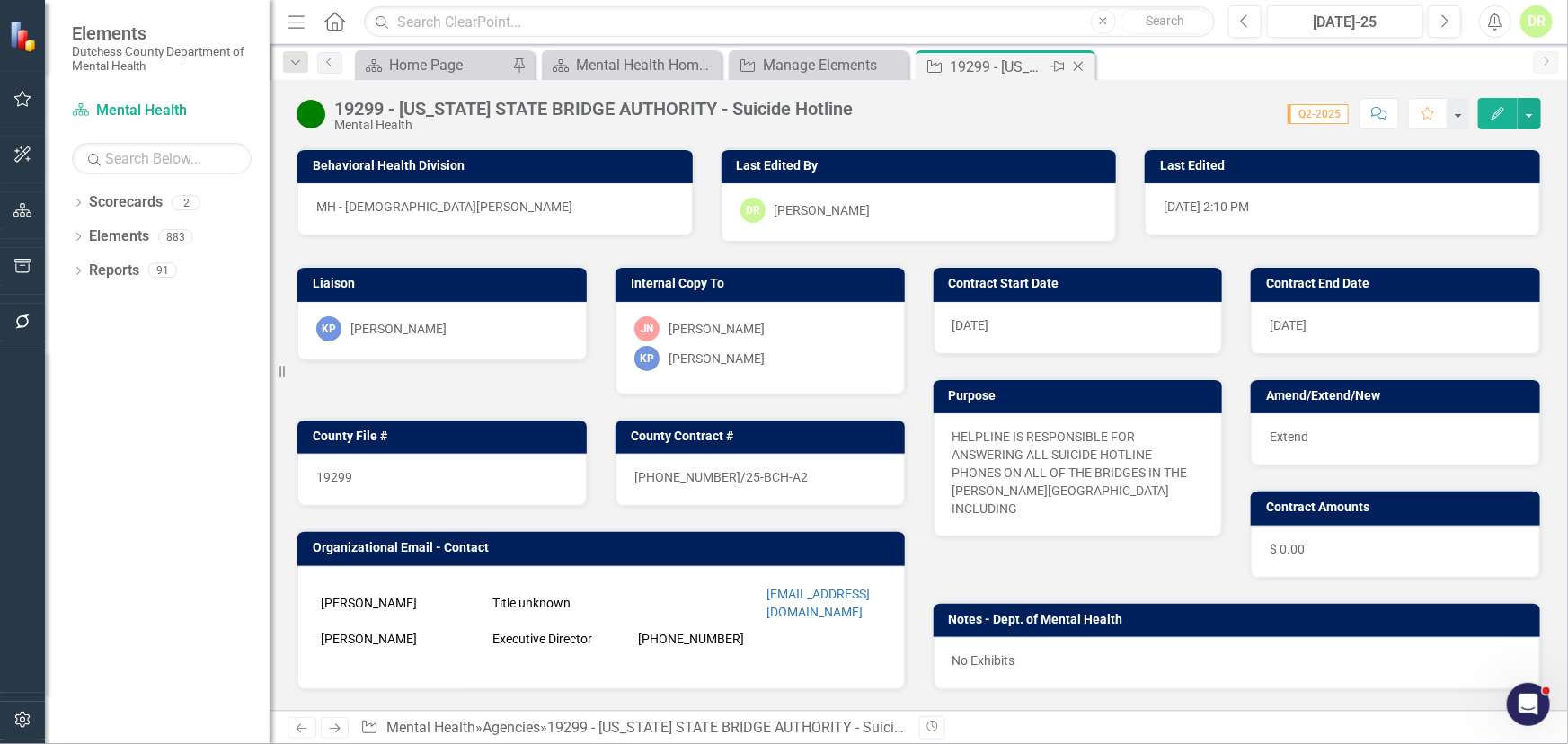
click at [1084, 58] on div "Close" at bounding box center [1080, 67] width 23 height 23
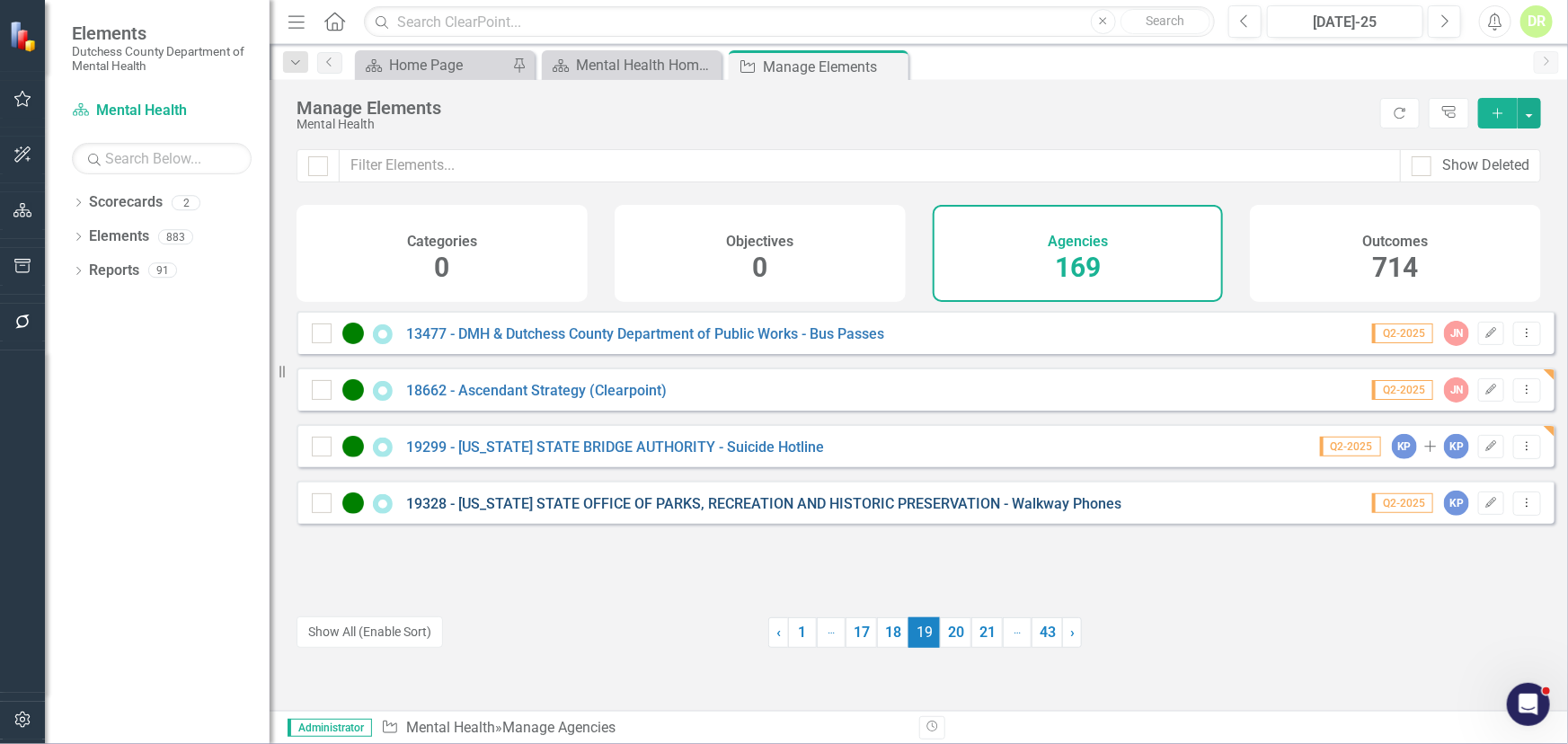
click at [642, 512] on link "19328 - [US_STATE] STATE OFFICE OF PARKS, RECREATION AND HISTORIC PRESERVATION …" at bounding box center [763, 504] width 715 height 17
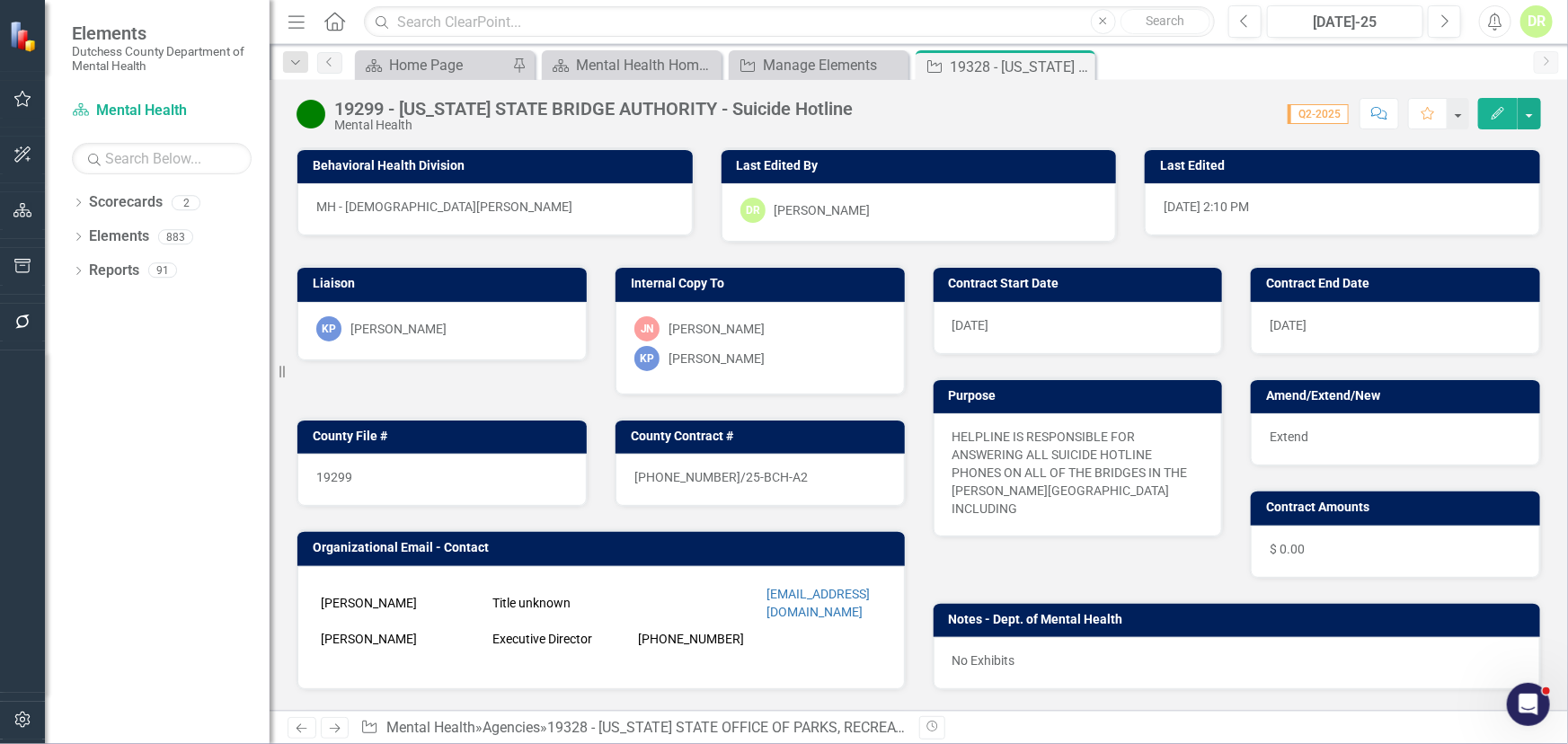
click at [642, 513] on div "Organizational Email - Contact Danielle Mass Title unknown dmass@NYSBA.NY.gov D…" at bounding box center [601, 598] width 636 height 182
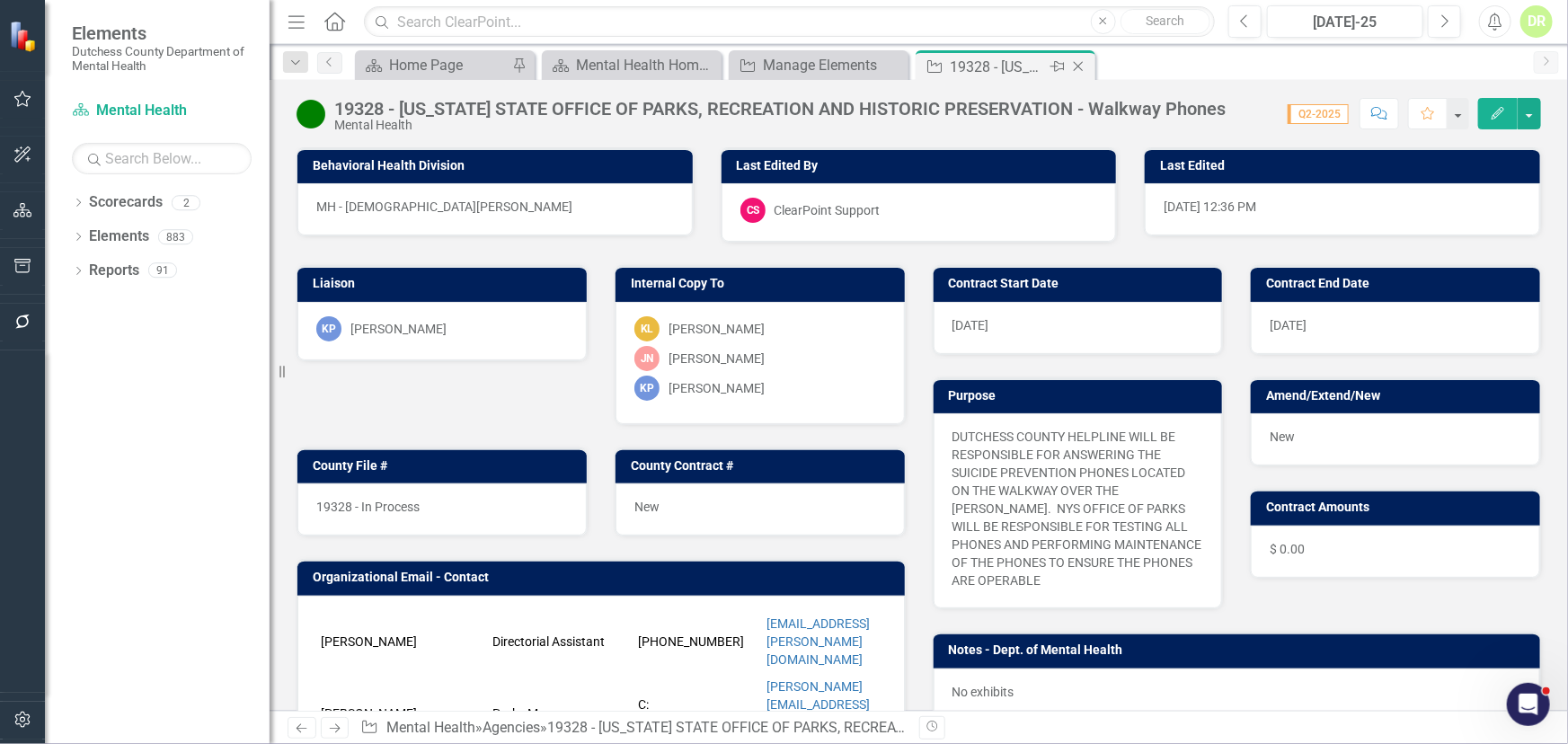
click at [1076, 61] on icon "Close" at bounding box center [1078, 66] width 18 height 14
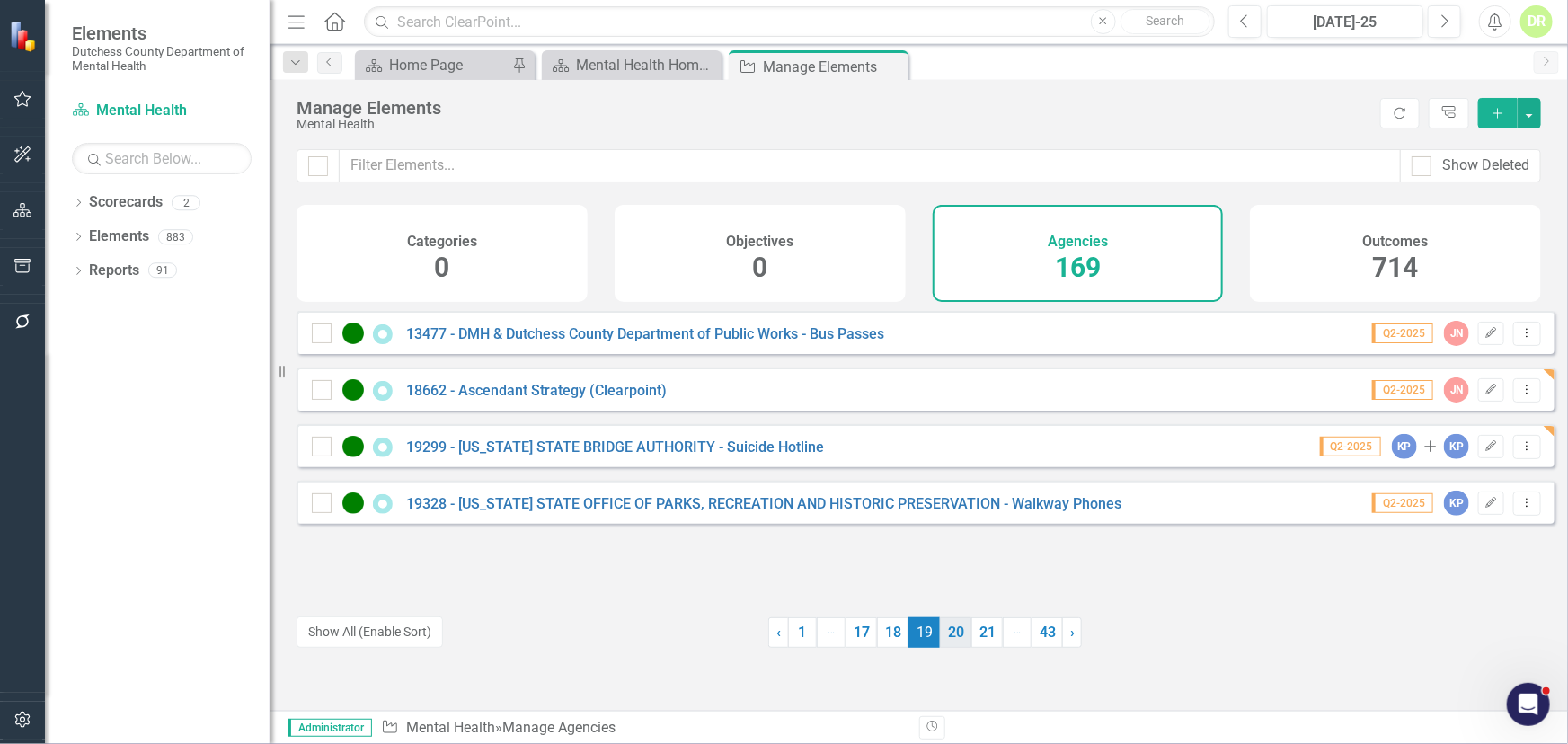
drag, startPoint x: 952, startPoint y: 629, endPoint x: 831, endPoint y: 614, distance: 121.9
click at [950, 629] on link "20" at bounding box center [955, 633] width 32 height 31
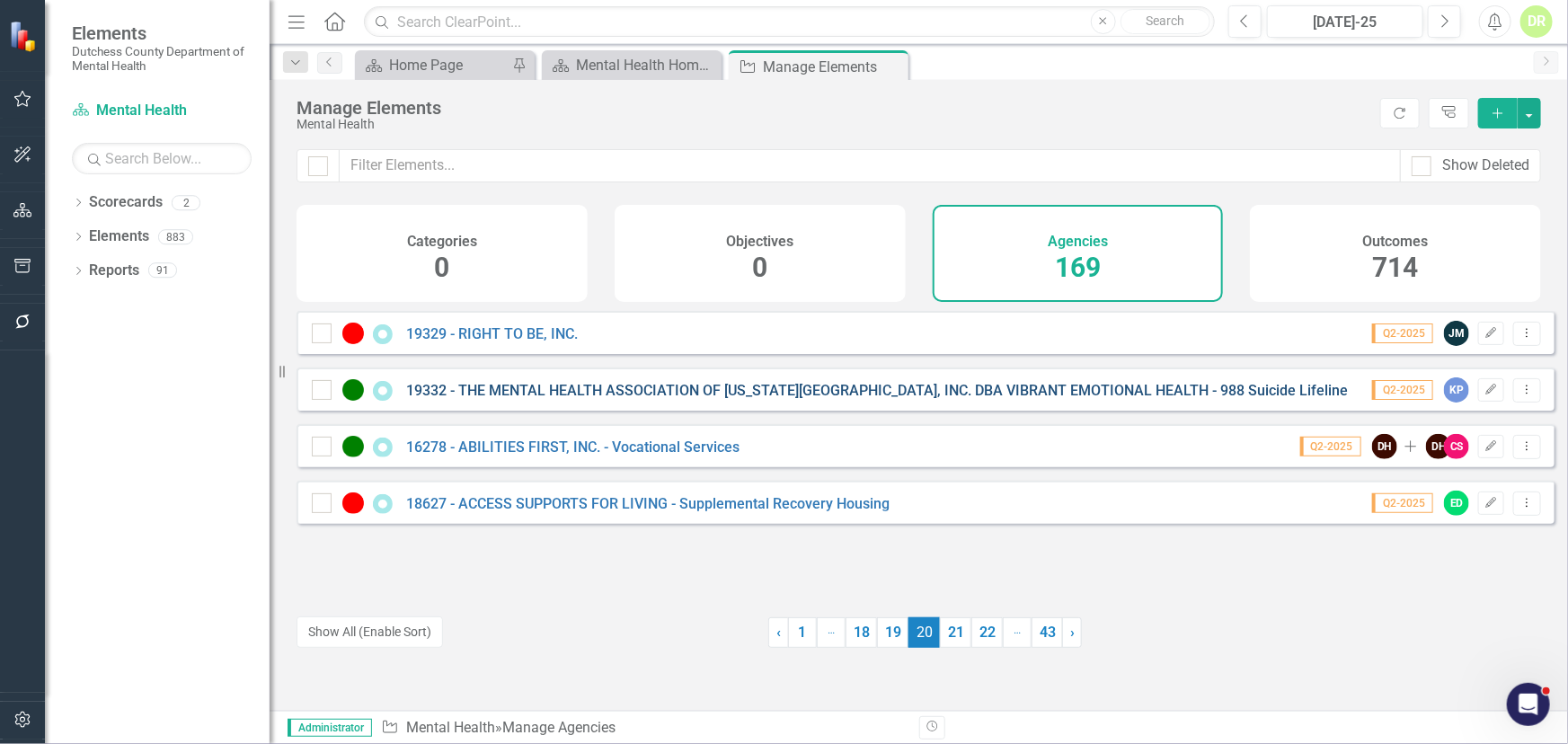
click at [514, 399] on link "19332 - THE MENTAL HEALTH ASSOCIATION OF [US_STATE][GEOGRAPHIC_DATA], INC. DBA …" at bounding box center [905, 391] width 999 height 17
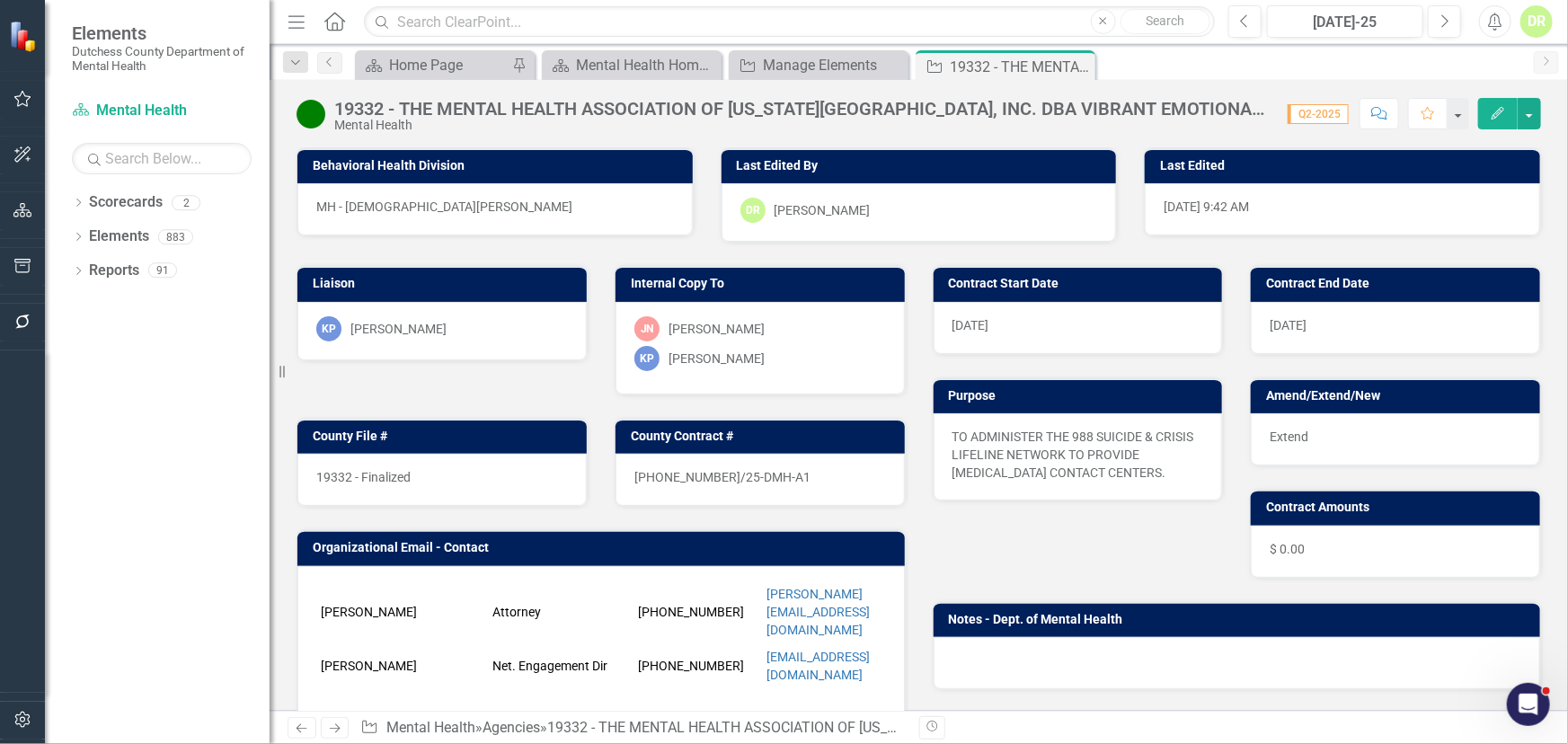
click at [432, 480] on div "19332 - Finalized" at bounding box center [441, 479] width 289 height 53
click at [431, 479] on div "19332 - Finalized" at bounding box center [441, 479] width 289 height 53
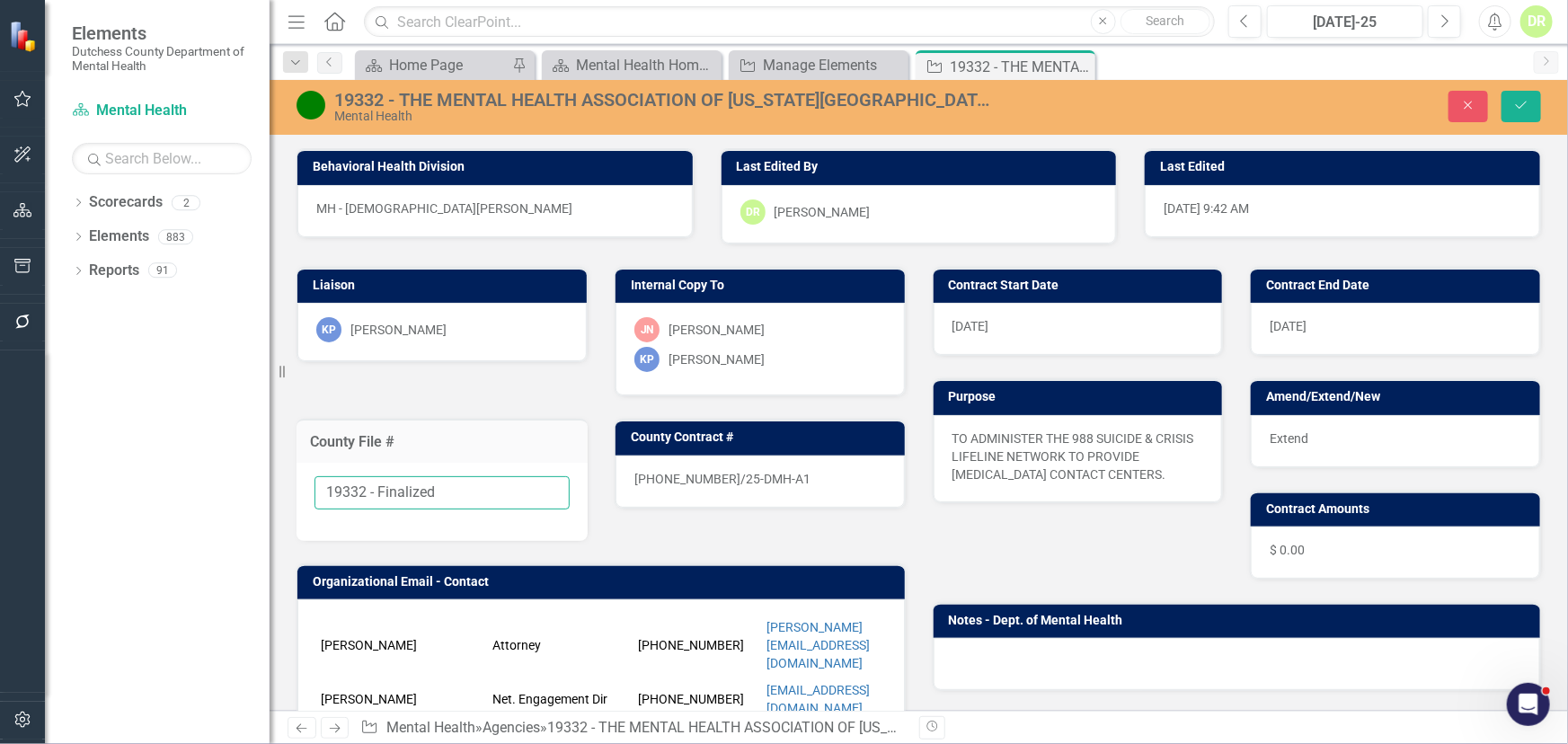
drag, startPoint x: 464, startPoint y: 486, endPoint x: 364, endPoint y: 480, distance: 100.2
click at [364, 480] on input "19332 - Finalized" at bounding box center [441, 493] width 255 height 33
type input "19332"
click at [784, 471] on div "24-0644-6/25-DMH-A1" at bounding box center [760, 481] width 289 height 53
click at [781, 475] on div "24-0644-6/25-DMH-A1" at bounding box center [760, 481] width 289 height 53
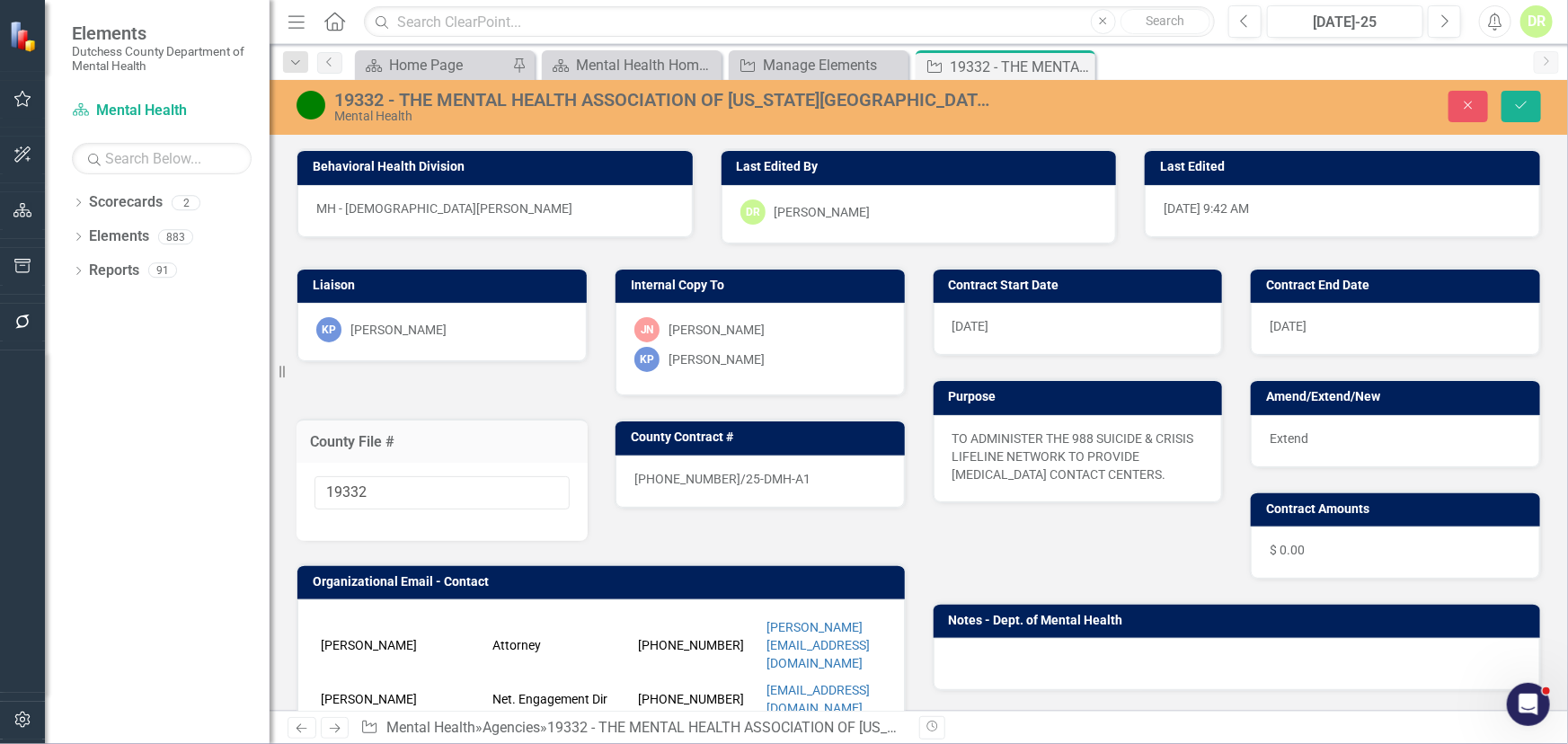
click at [771, 480] on div "24-0644-6/25-DMH-A1" at bounding box center [760, 481] width 289 height 53
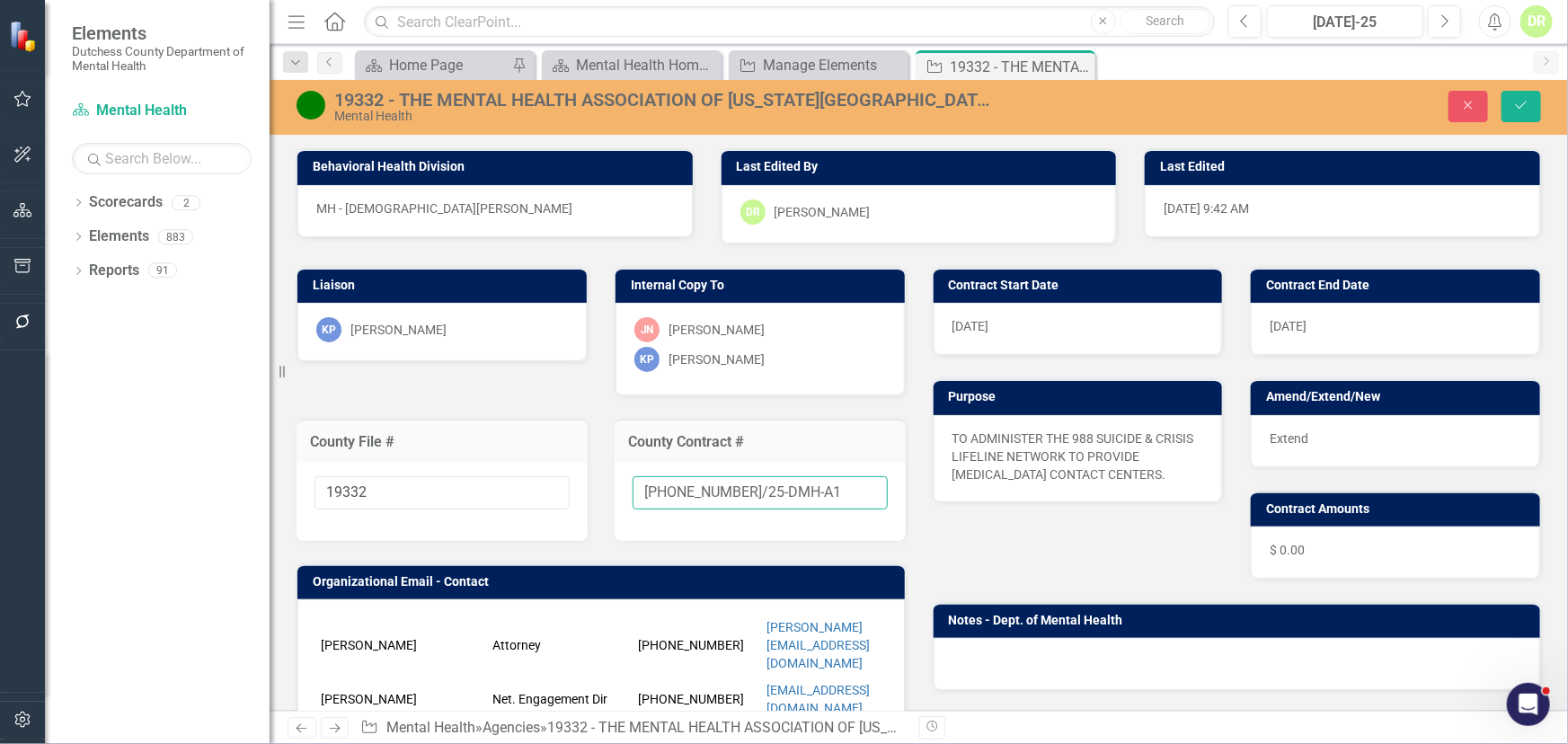
click at [795, 486] on input "24-0644-6/25-DMH-A1" at bounding box center [760, 493] width 255 height 33
type input "24-0644-6/25-DMH-A2"
drag, startPoint x: 1525, startPoint y: 106, endPoint x: 1493, endPoint y: 97, distance: 33.2
click at [1525, 104] on icon "Save" at bounding box center [1521, 105] width 16 height 12
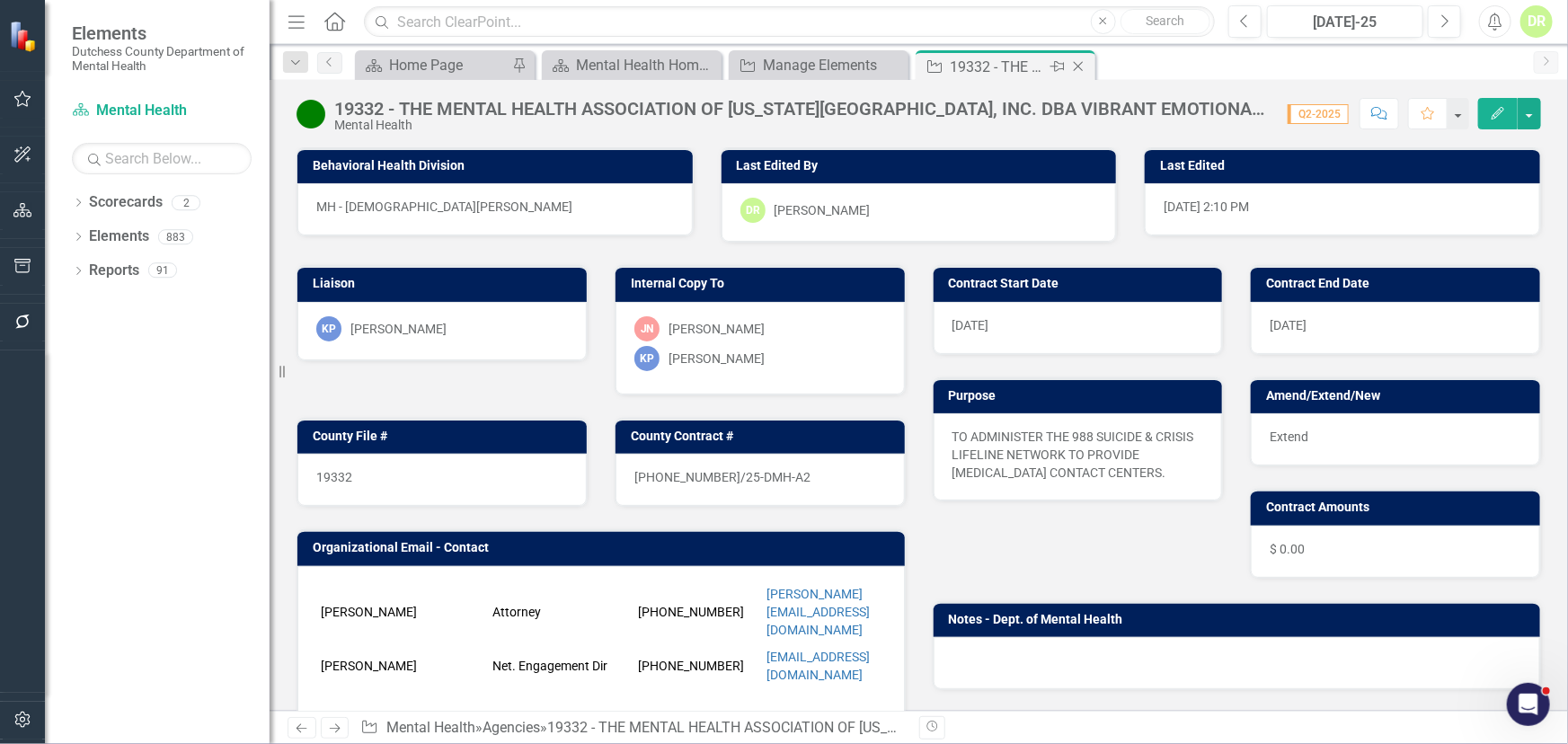
click at [1080, 64] on icon "Close" at bounding box center [1078, 66] width 18 height 14
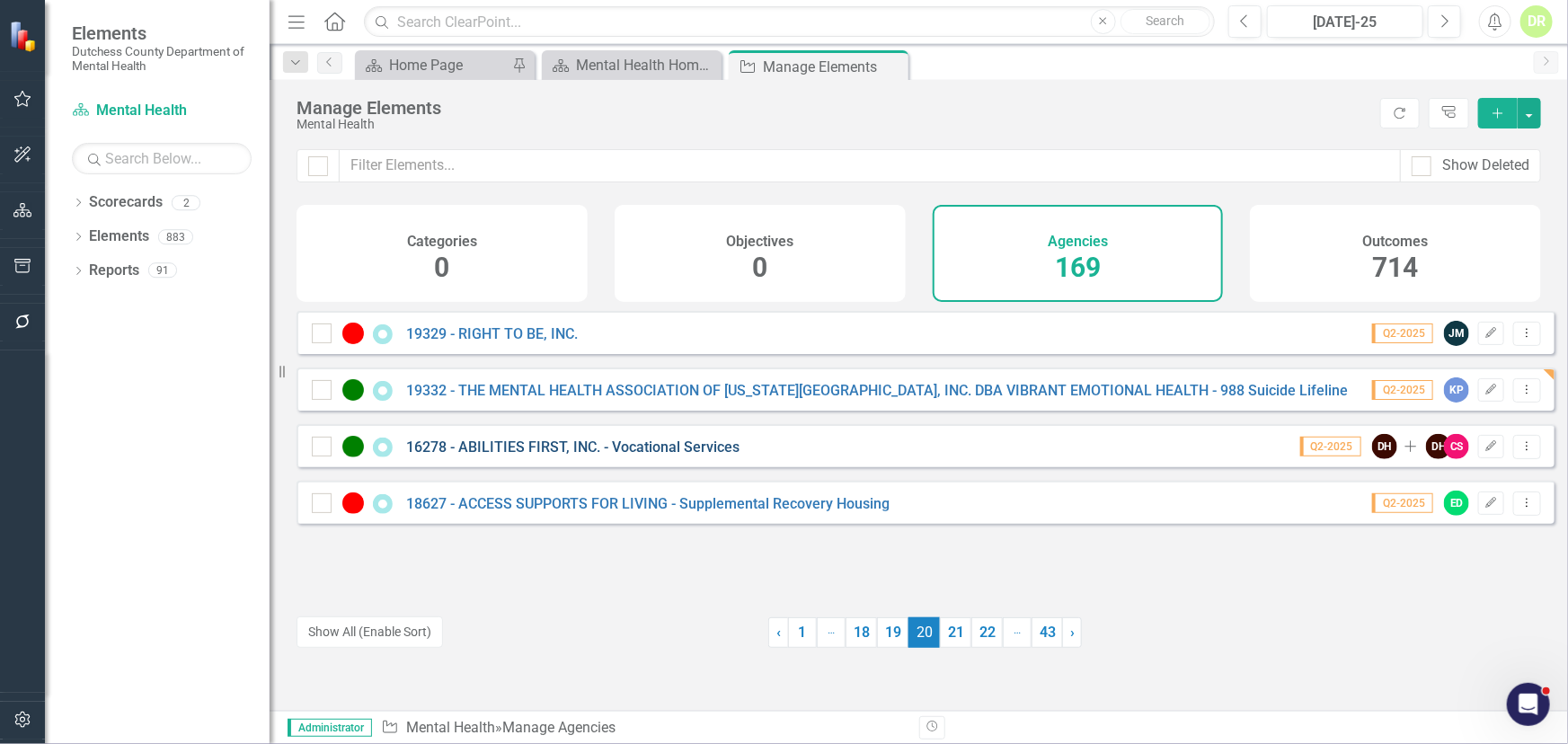
click at [561, 456] on link "16278 - ABILITIES FIRST, INC. - Vocational Services" at bounding box center [572, 447] width 333 height 17
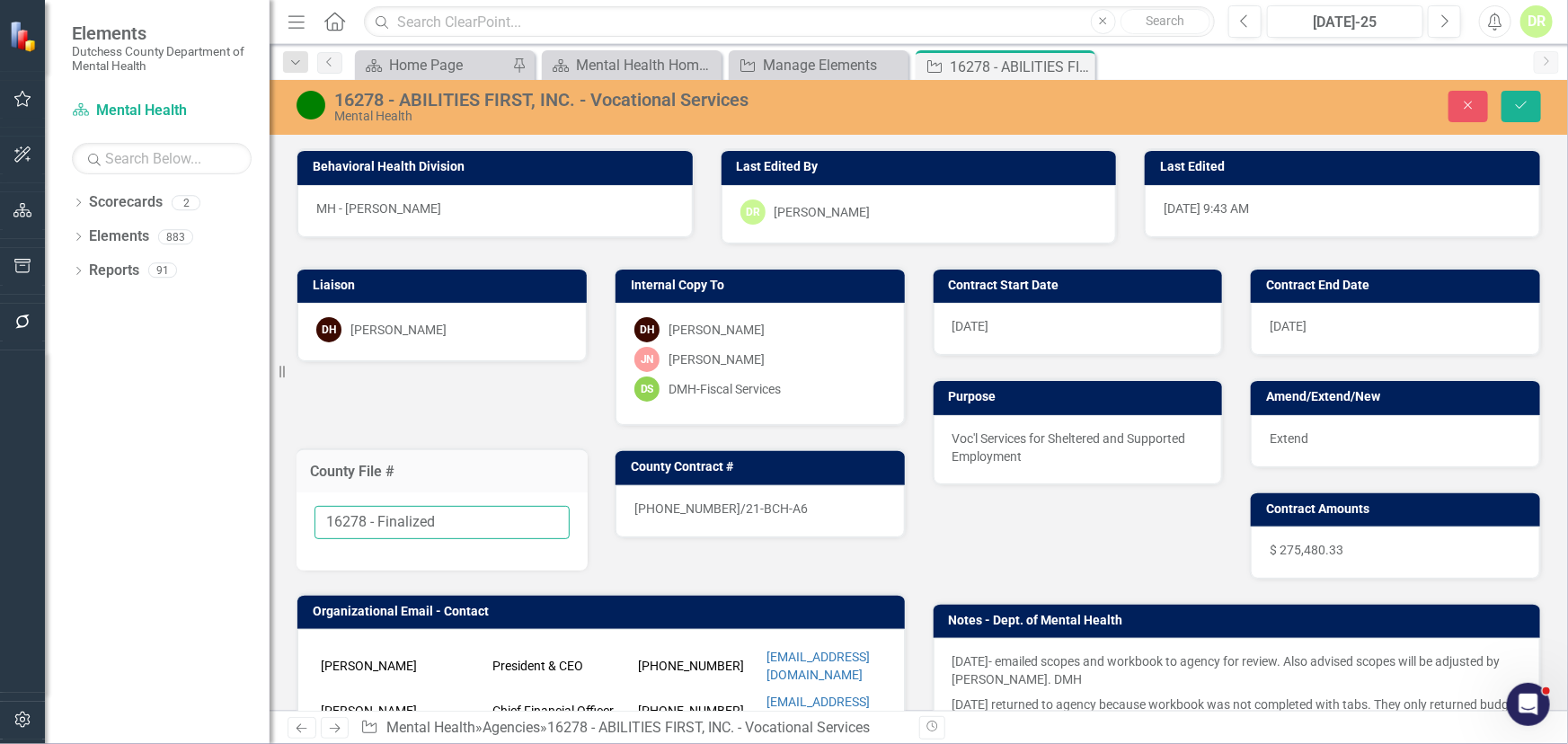
click at [451, 524] on input "16278 - Finalized" at bounding box center [441, 522] width 255 height 33
drag, startPoint x: 450, startPoint y: 522, endPoint x: 369, endPoint y: 522, distance: 81.0
click at [369, 522] on input "16278 - Finalized" at bounding box center [441, 522] width 255 height 33
type input "16278"
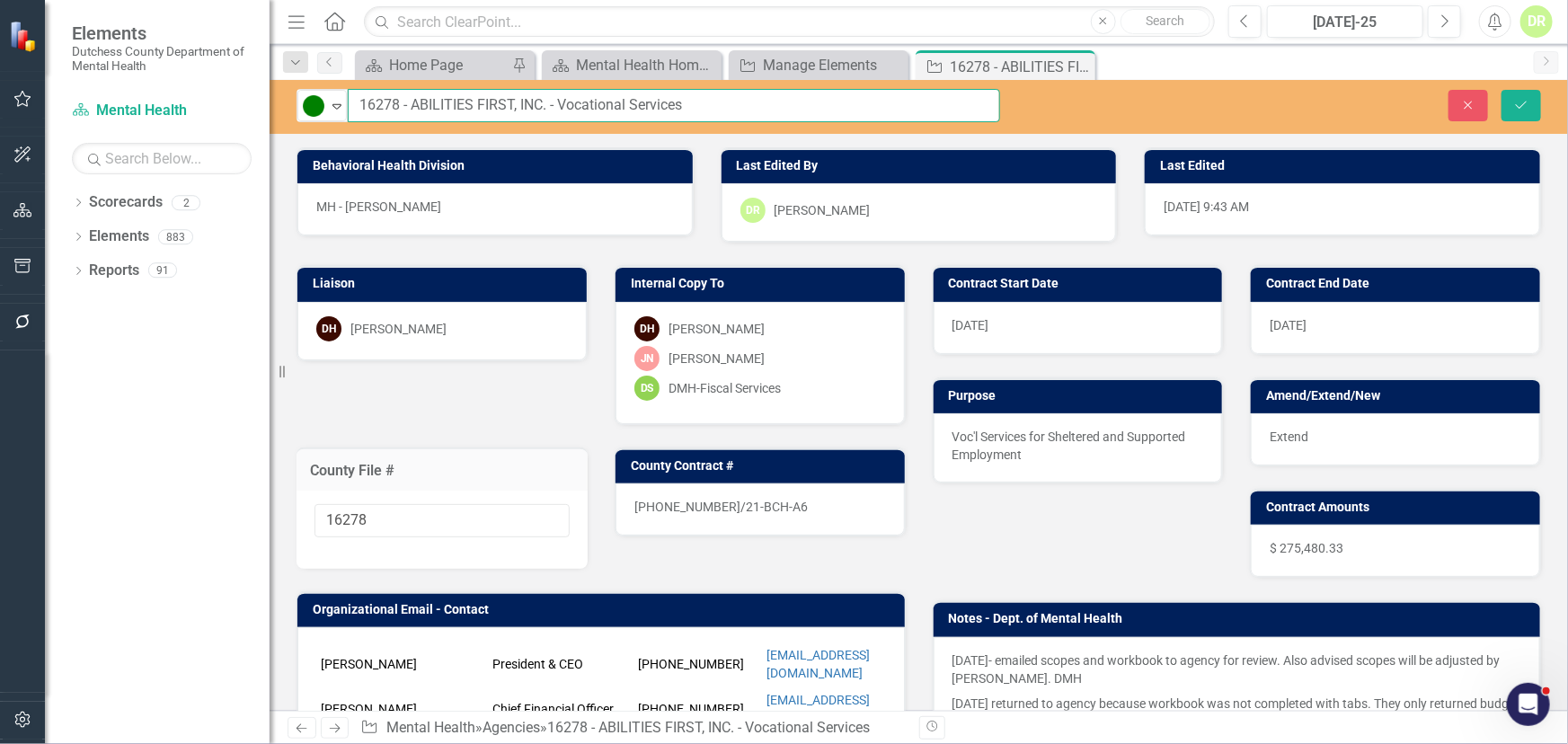
drag, startPoint x: 398, startPoint y: 102, endPoint x: 127, endPoint y: 142, distance: 273.9
click at [127, 142] on div "Elements Dutchess County Department of Mental Health Scorecard Mental Health Se…" at bounding box center [784, 372] width 1568 height 744
type input "TBD - ABILITIES FIRST, INC. - Vocational Services"
click at [1042, 651] on p "9/25/24- emailed scopes and workbook to agency for review. Also advised scopes …" at bounding box center [1238, 670] width 570 height 39
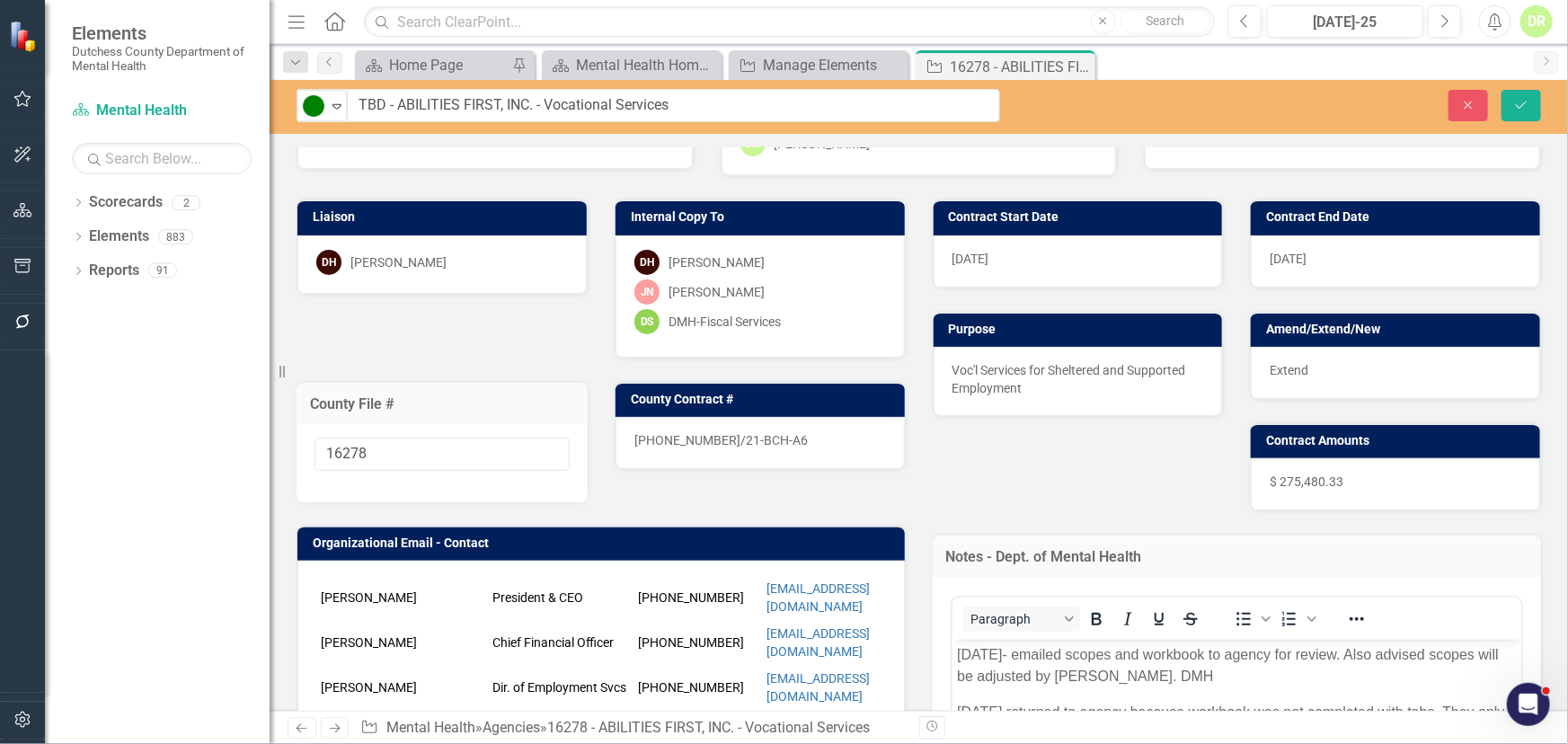
scroll to position [327, 0]
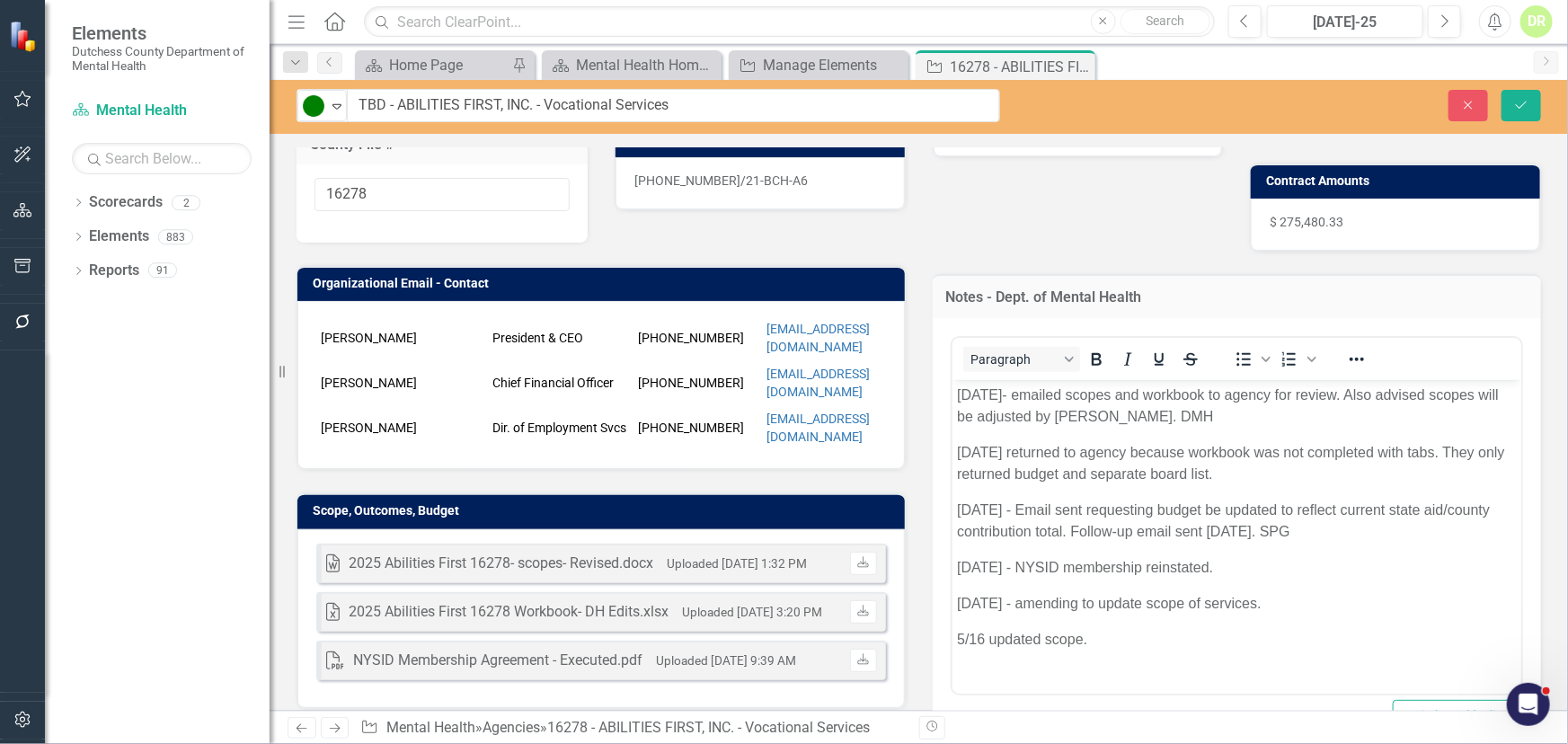
click at [956, 395] on p "9/25/24- emailed scopes and workbook to agency for review. Also advised scopes …" at bounding box center [1236, 405] width 561 height 43
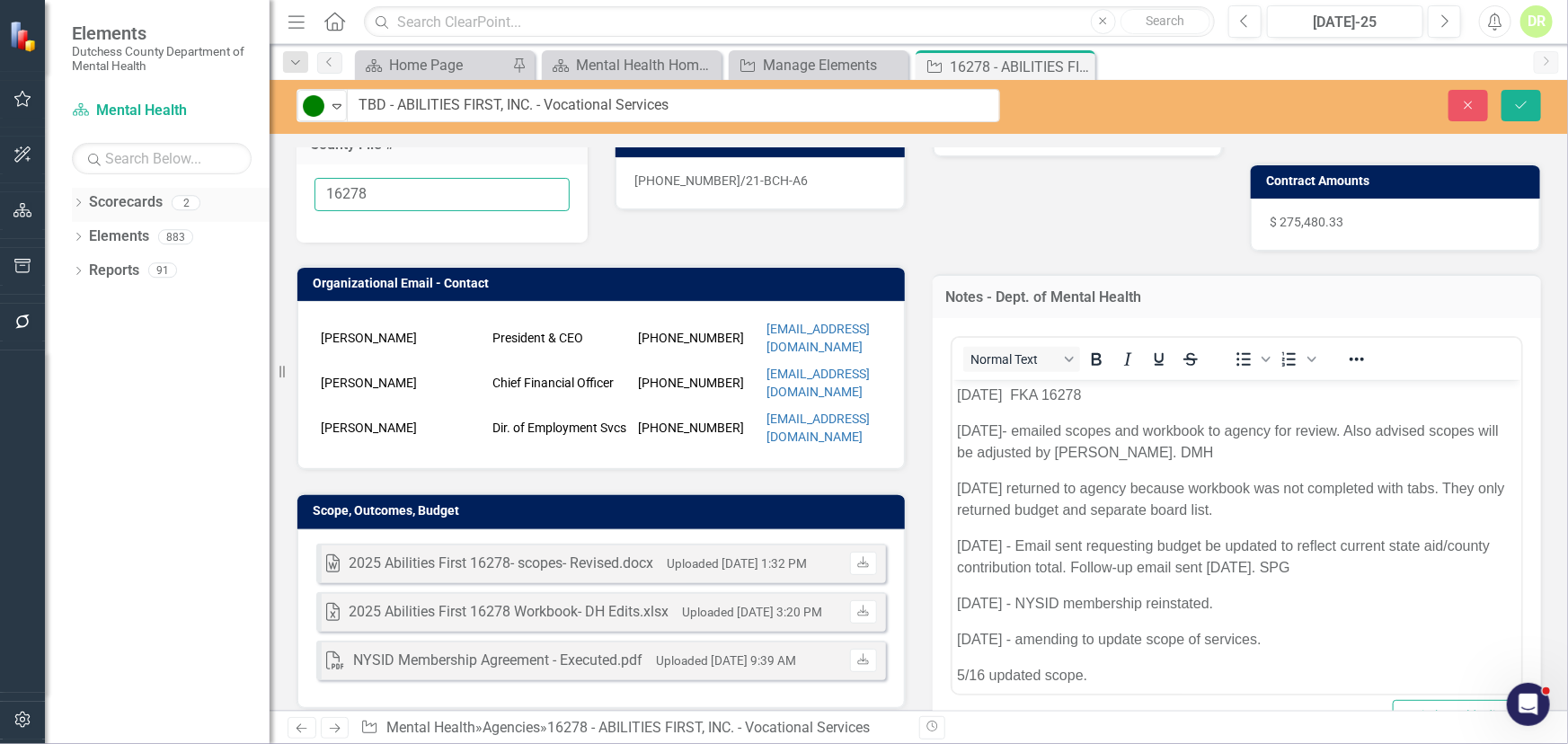
drag, startPoint x: 396, startPoint y: 194, endPoint x: 126, endPoint y: 195, distance: 270.0
click at [126, 195] on div "Elements Dutchess County Department of Mental Health Scorecard Mental Health Se…" at bounding box center [784, 372] width 1568 height 744
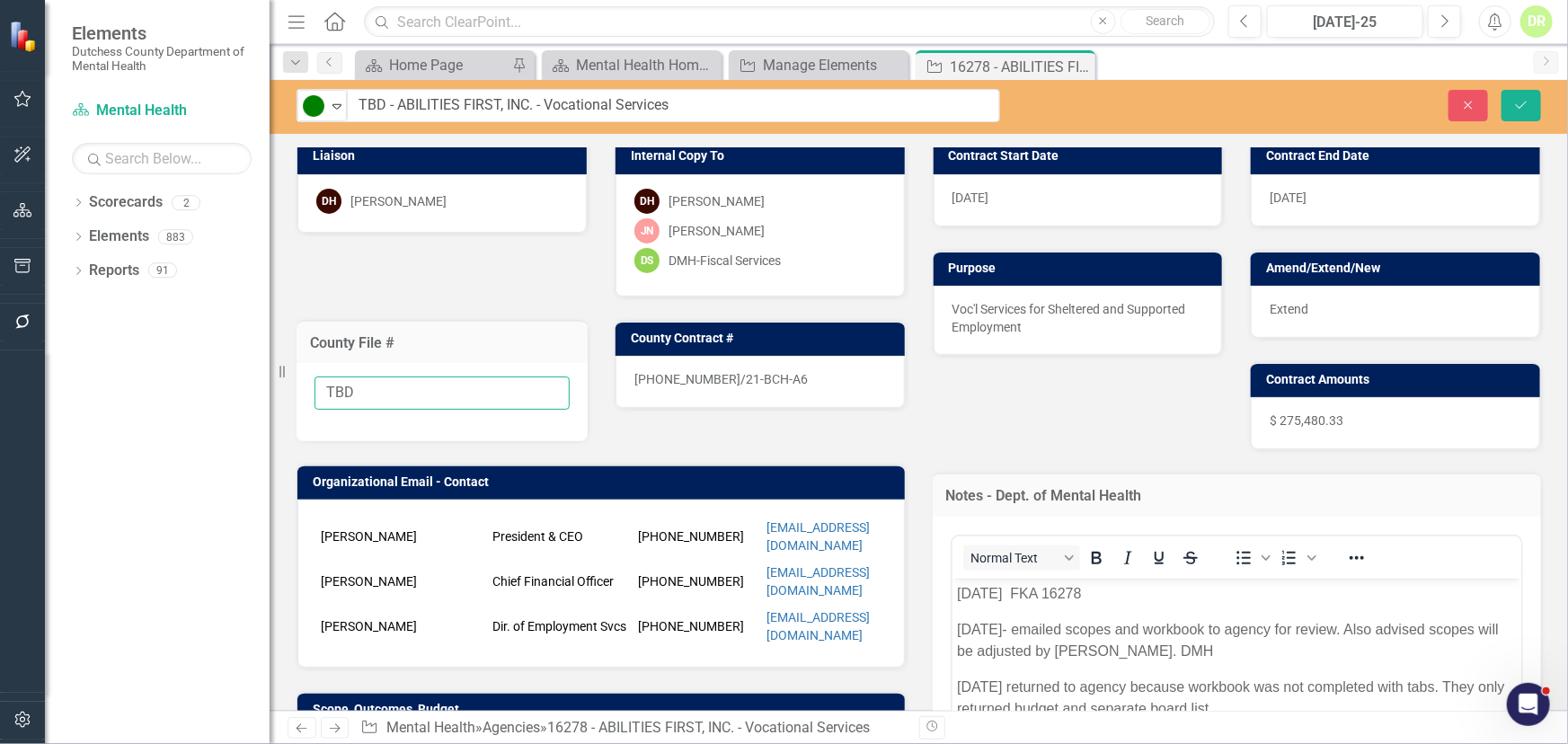
scroll to position [81, 0]
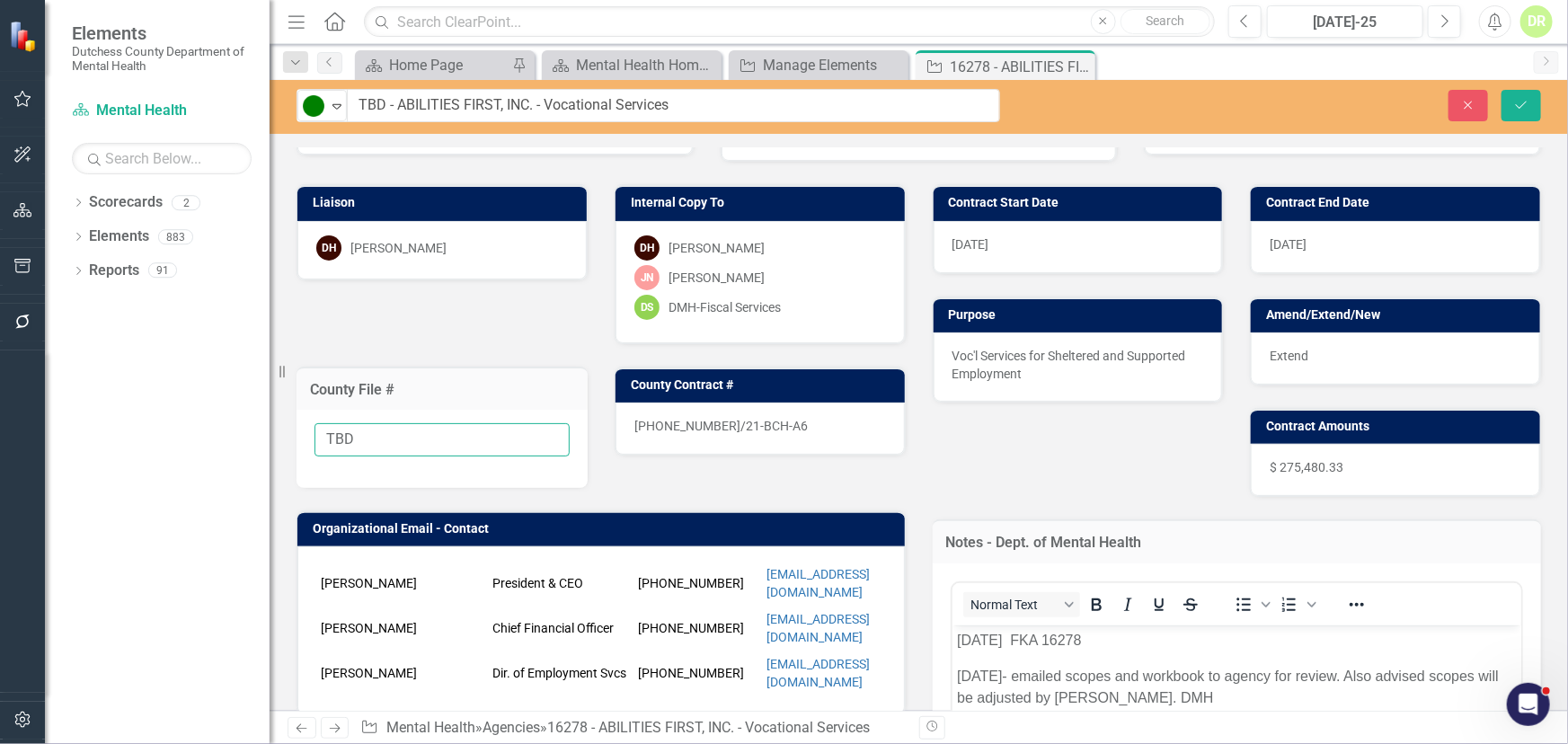
type input "TBD"
click at [802, 404] on div "21-0325-12/21-BCH-A6" at bounding box center [760, 429] width 289 height 53
click at [799, 419] on div "21-0325-12/21-BCH-A6" at bounding box center [760, 429] width 289 height 53
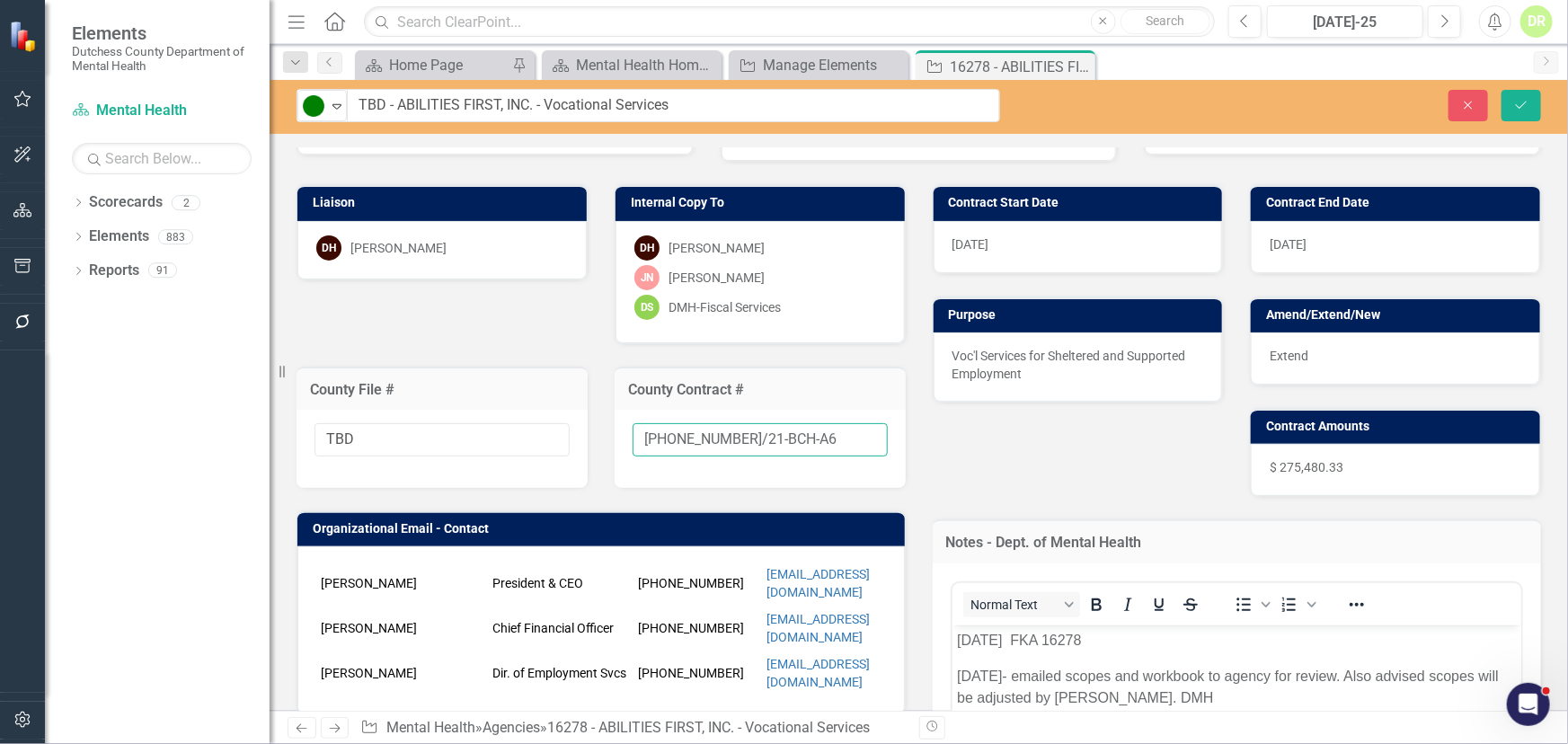
drag, startPoint x: 527, startPoint y: 447, endPoint x: -53, endPoint y: 557, distance: 590.3
click at [0, 557] on html "Elements Dutchess County Department of Mental Health Scorecard Mental Health Se…" at bounding box center [784, 372] width 1568 height 744
type input "New"
click at [1352, 352] on div "Extend" at bounding box center [1395, 358] width 289 height 53
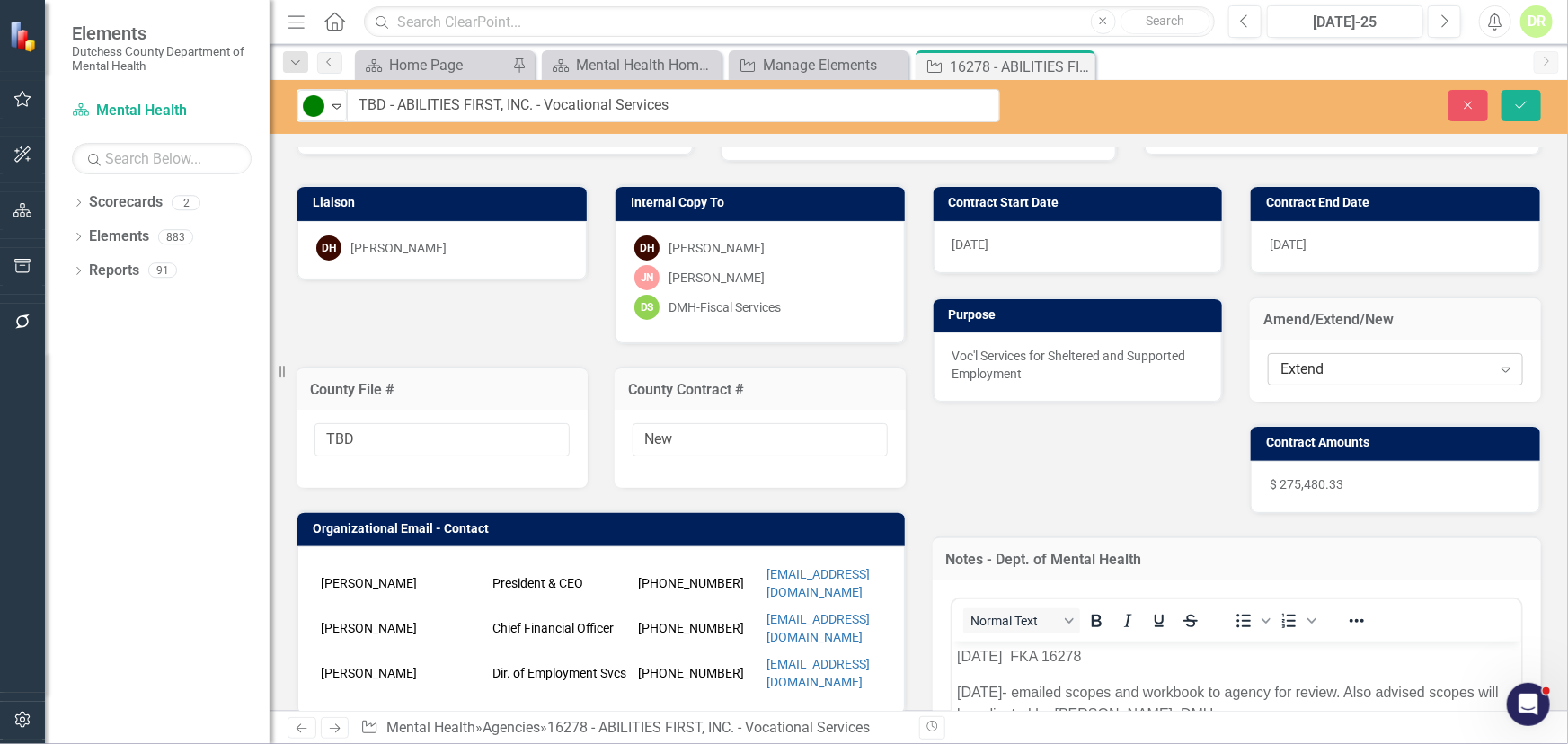
click at [1389, 362] on div "Extend" at bounding box center [1386, 370] width 210 height 21
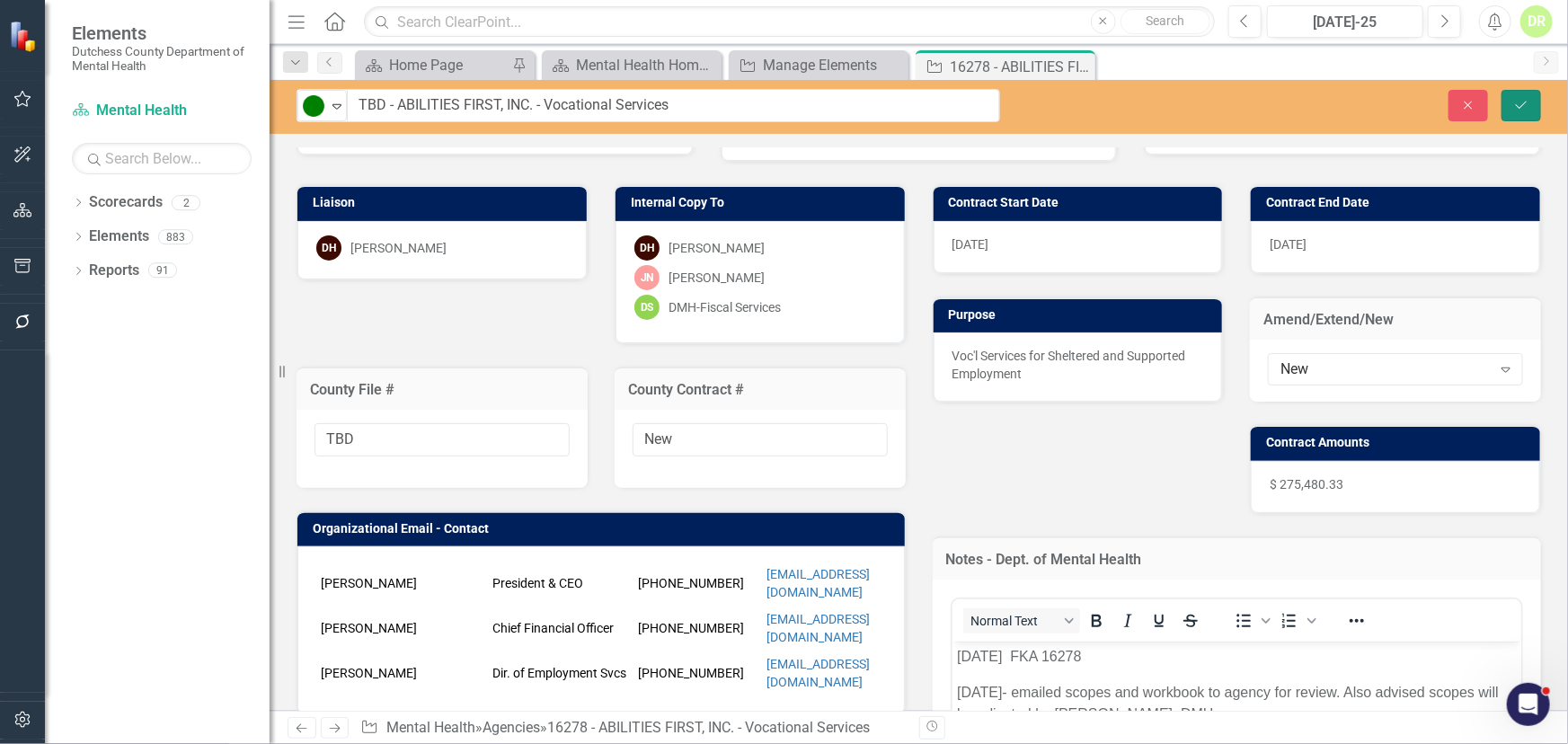
click at [1515, 101] on icon "Save" at bounding box center [1521, 105] width 16 height 12
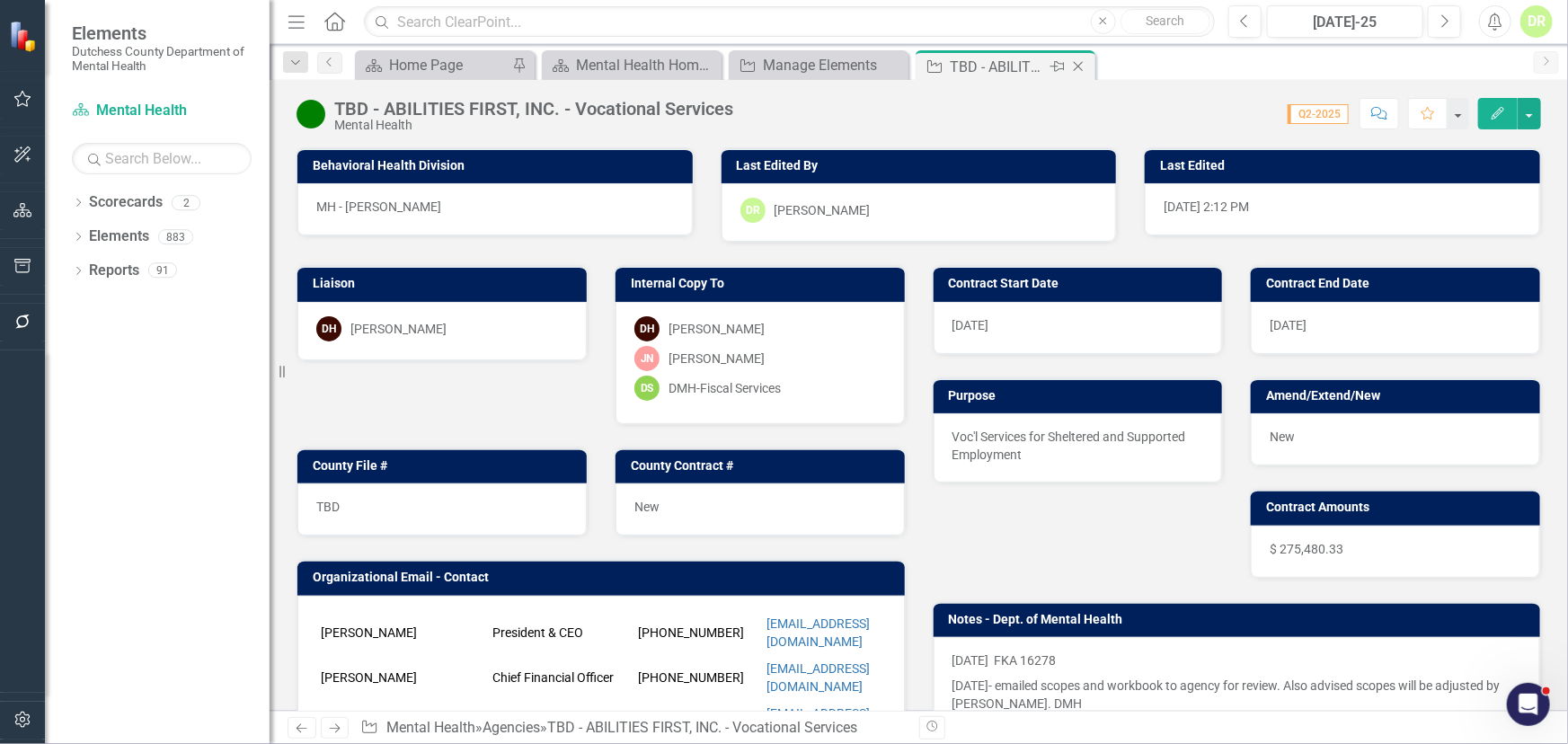
click at [1082, 63] on icon "Close" at bounding box center [1078, 66] width 18 height 14
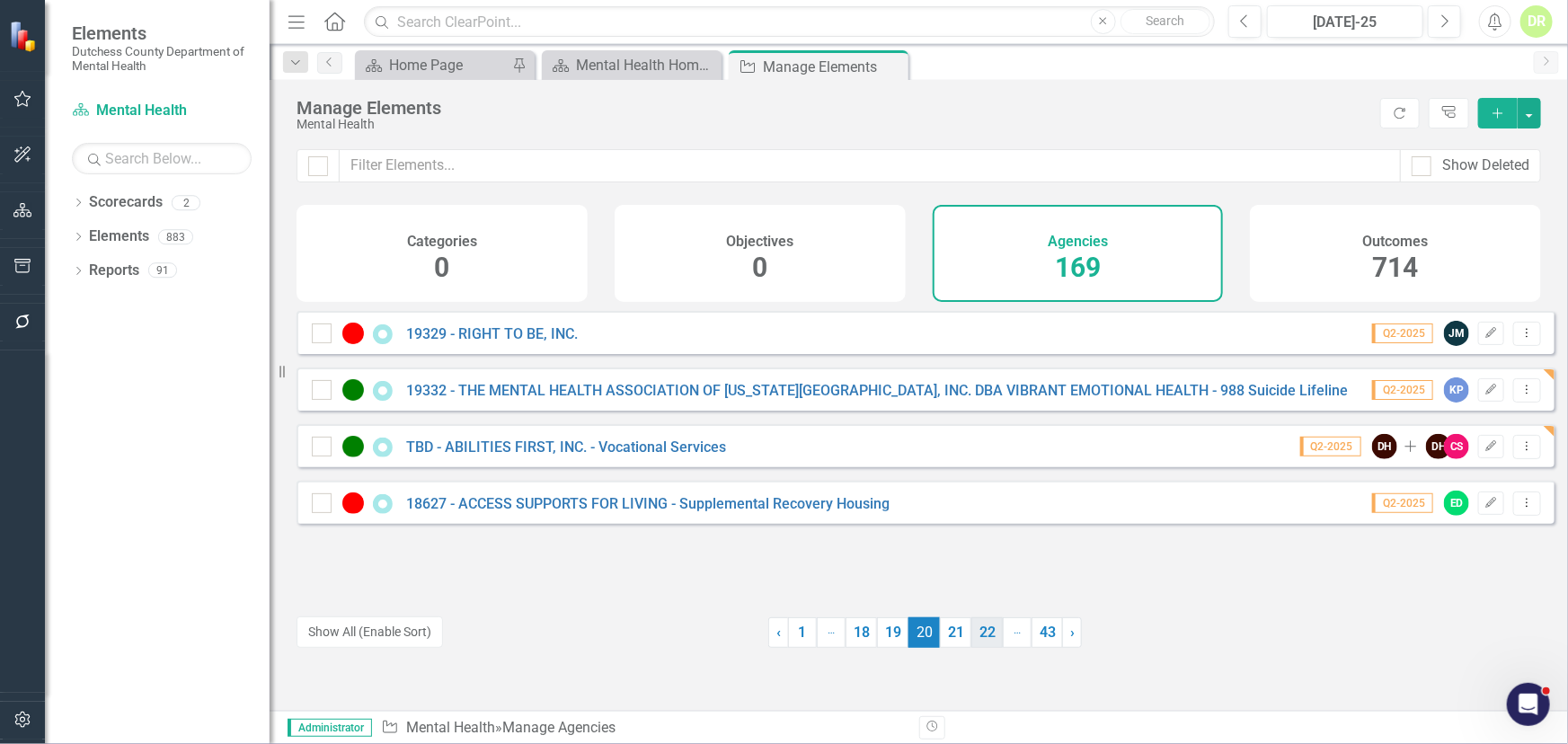
click at [954, 633] on link "21" at bounding box center [955, 633] width 32 height 31
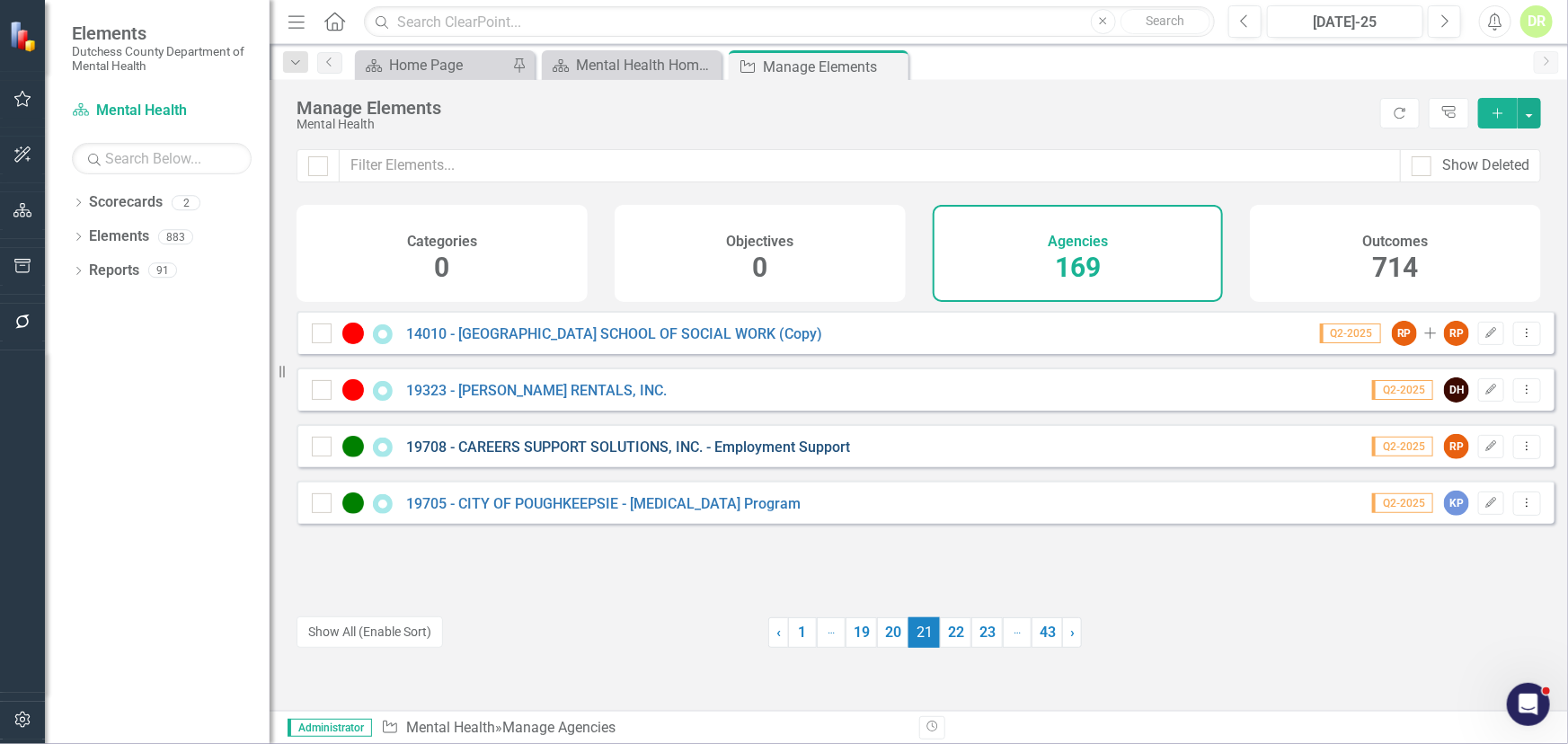
drag, startPoint x: 462, startPoint y: 449, endPoint x: 472, endPoint y: 458, distance: 13.5
click at [464, 450] on div "19708 - CAREERS SUPPORT SOLUTIONS, INC. - Employment Support" at bounding box center [583, 446] width 542 height 22
click at [472, 456] on link "19708 - CAREERS SUPPORT SOLUTIONS, INC. - Employment Support" at bounding box center [627, 447] width 444 height 17
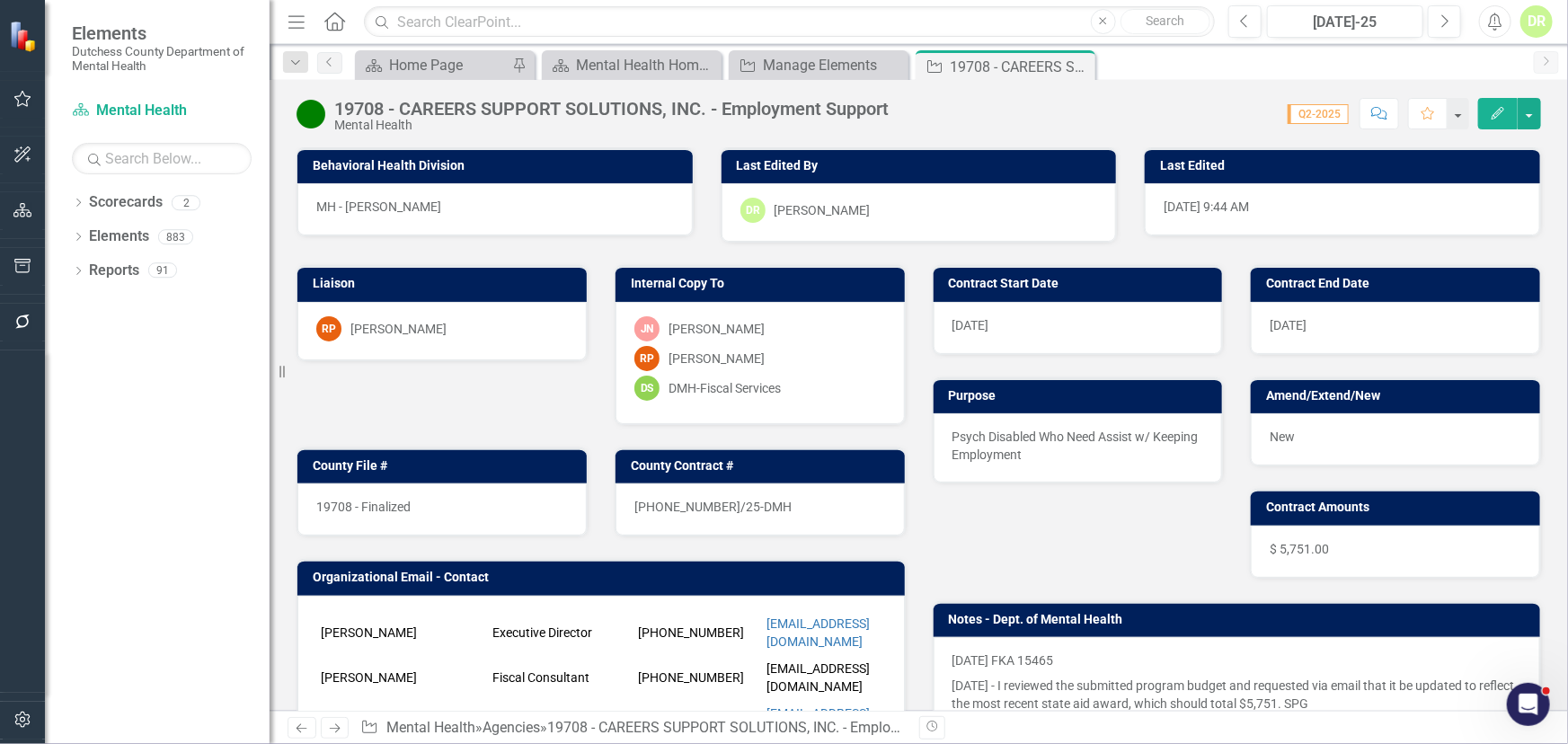
click at [413, 502] on div "19708 - Finalized" at bounding box center [441, 509] width 289 height 53
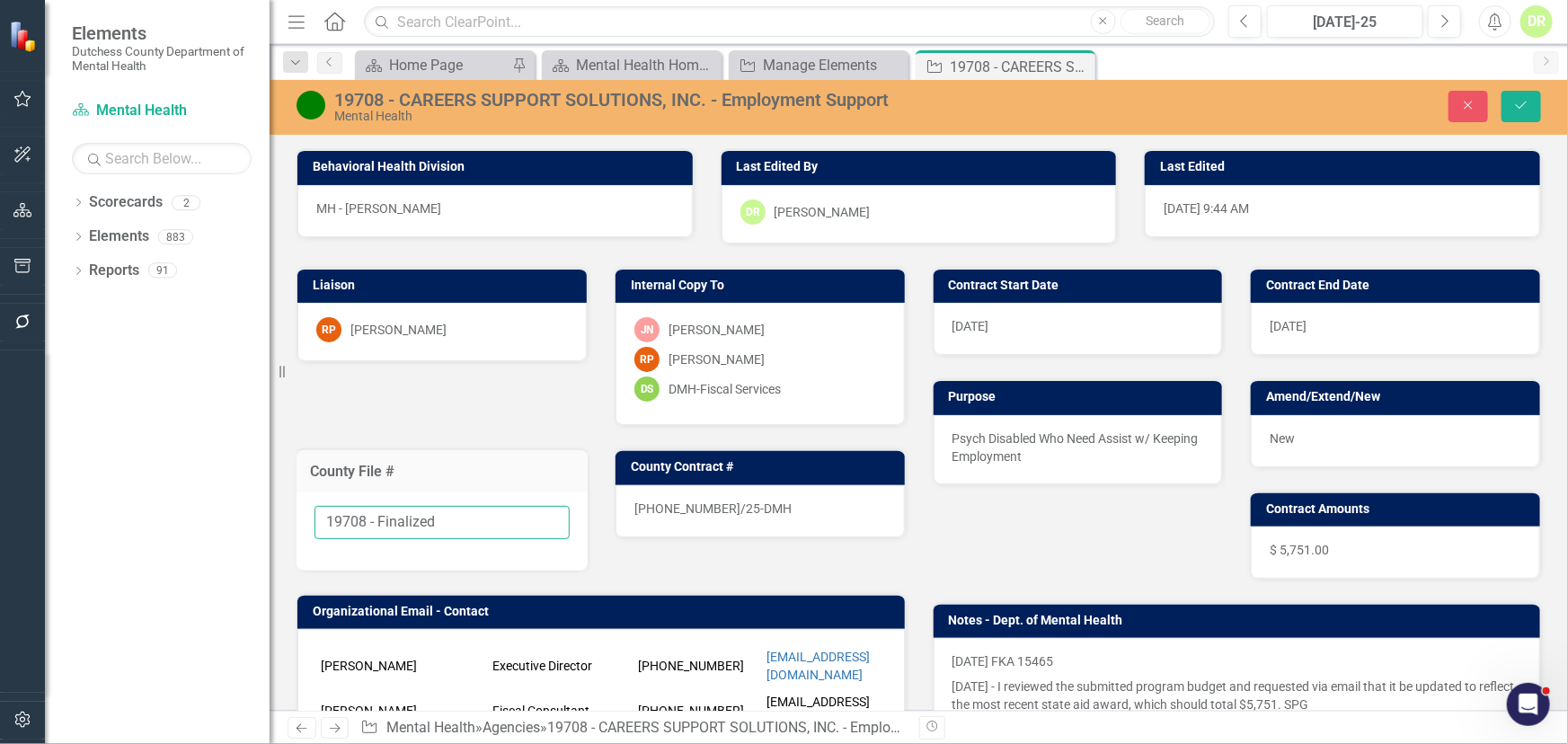
drag, startPoint x: 450, startPoint y: 518, endPoint x: 365, endPoint y: 517, distance: 85.0
click at [365, 517] on input "19708 - Finalized" at bounding box center [441, 522] width 255 height 33
type input "19708"
click at [768, 503] on div "24-0589-12/25-DMH" at bounding box center [760, 511] width 289 height 53
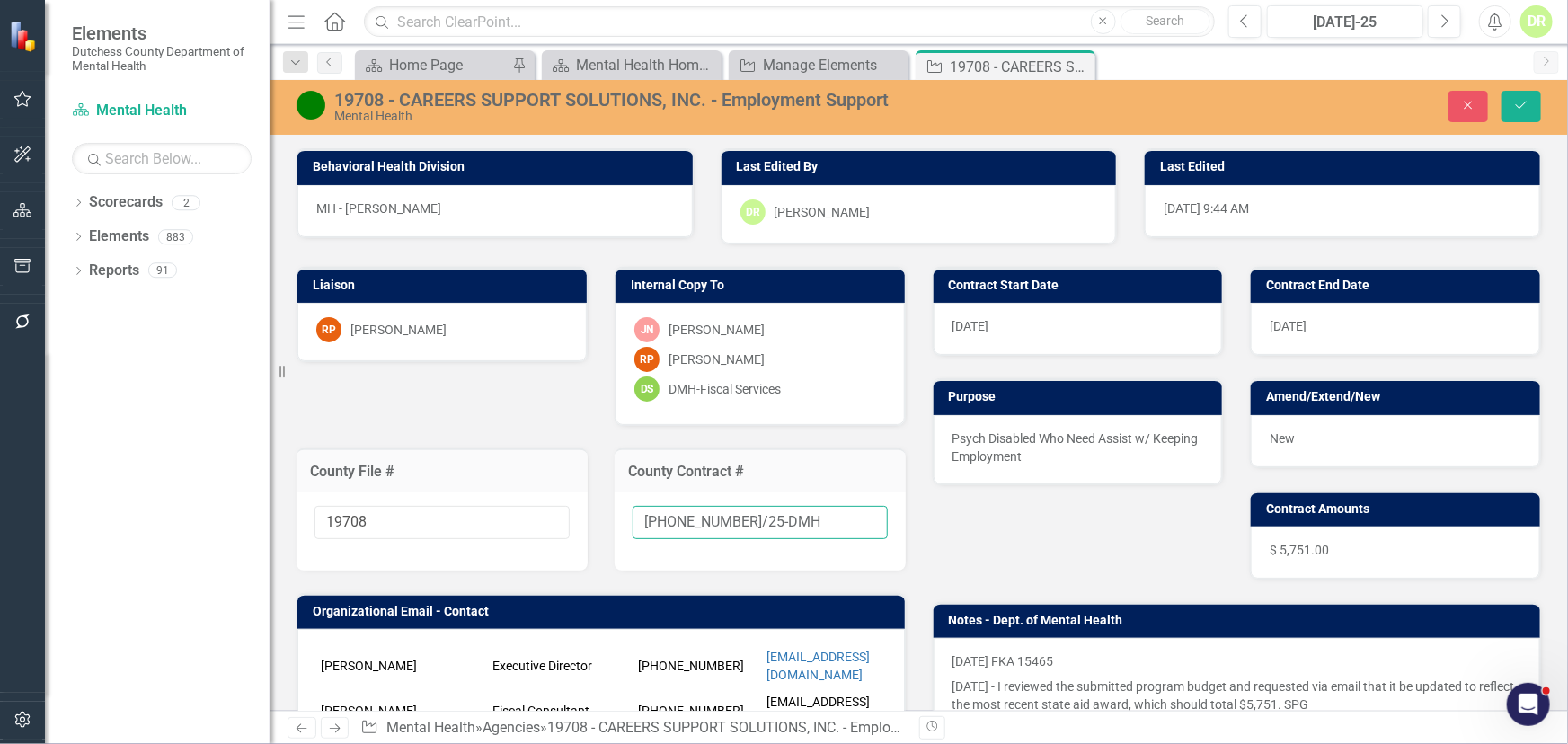
click at [781, 515] on input "24-0589-12/25-DMH" at bounding box center [760, 522] width 255 height 33
type input "24-0589-12/25-DMH-A1"
click at [1333, 430] on div "New" at bounding box center [1395, 441] width 289 height 53
click at [1331, 431] on div "New" at bounding box center [1395, 441] width 289 height 53
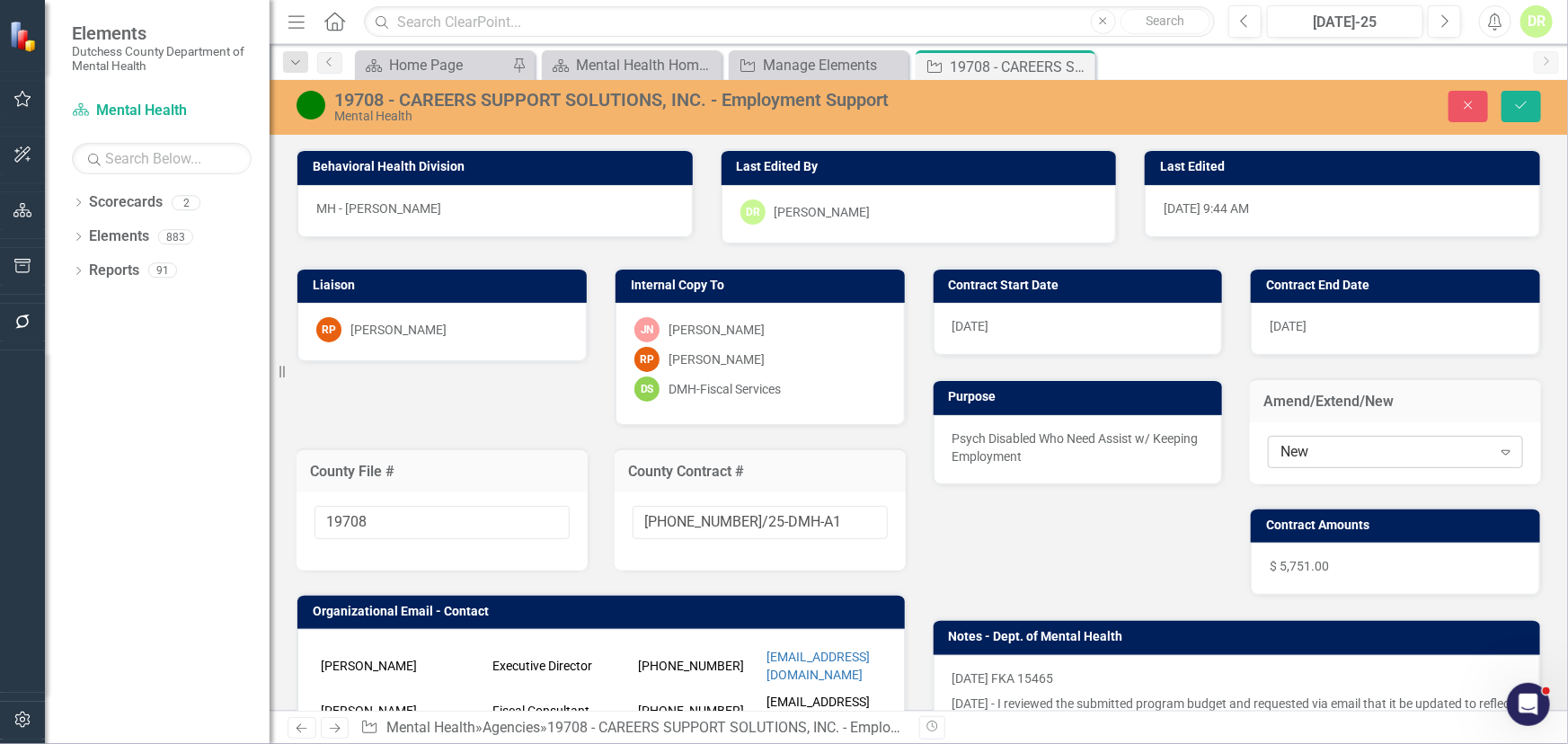
click at [1305, 445] on div "New" at bounding box center [1386, 452] width 210 height 21
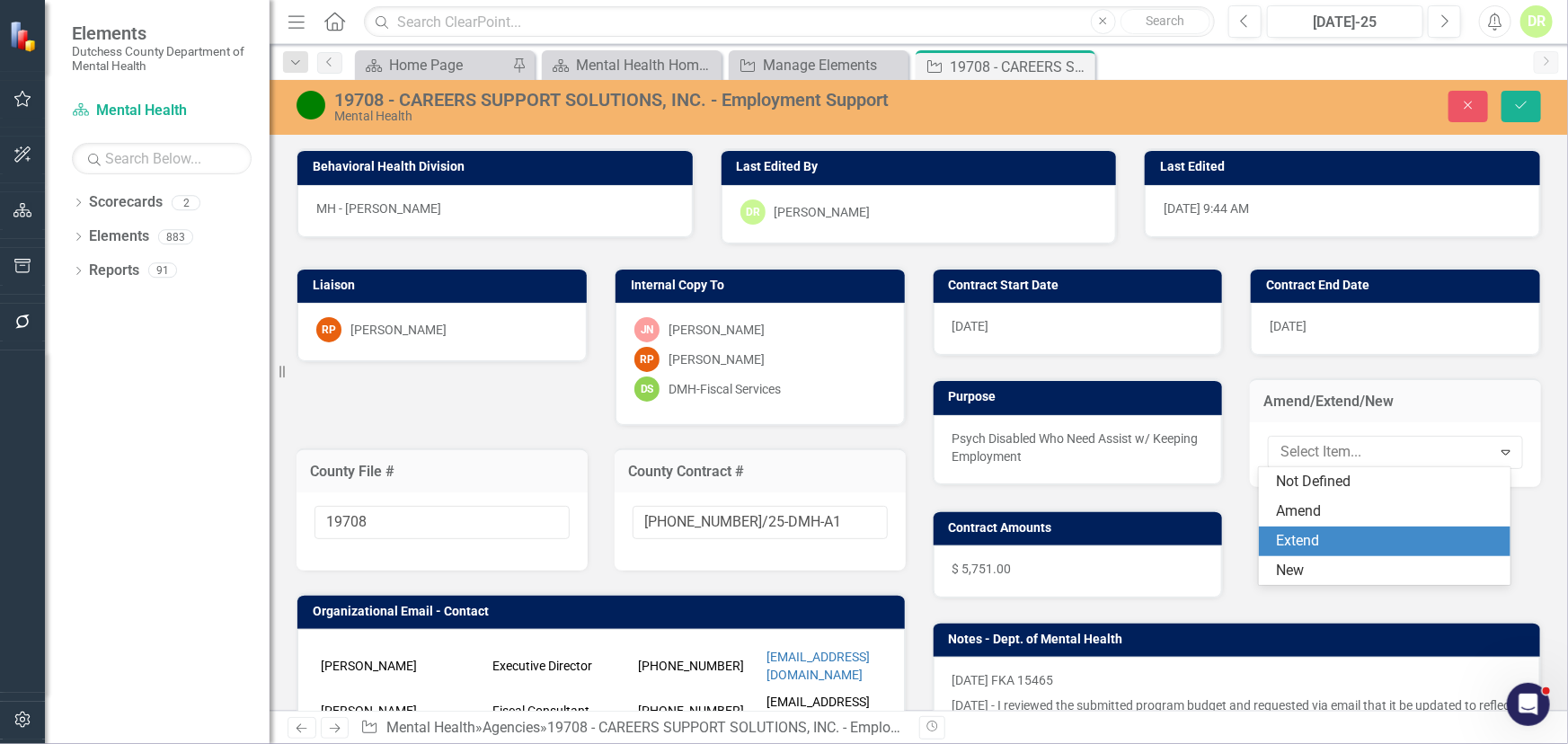
click at [1296, 538] on div "Extend" at bounding box center [1388, 542] width 222 height 21
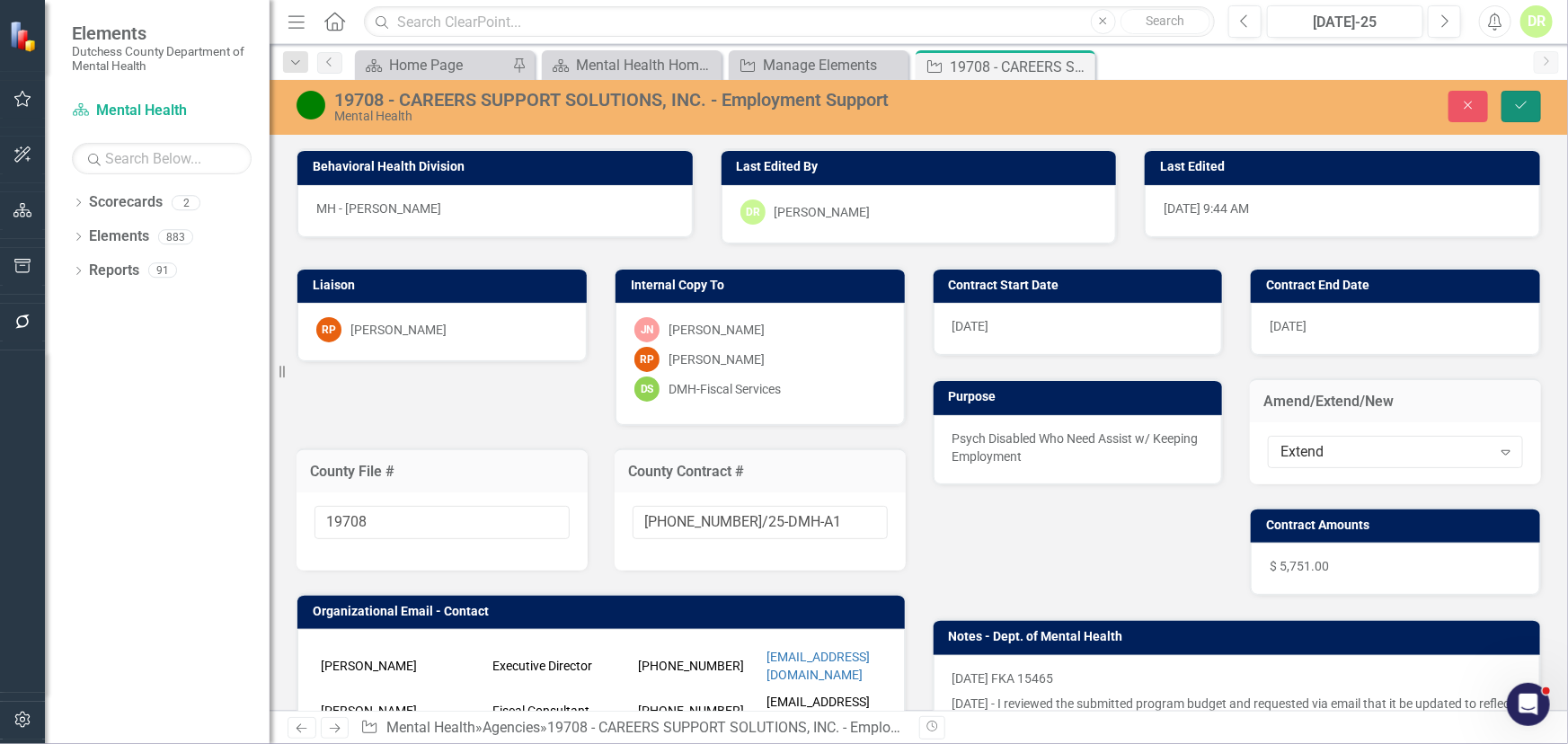
click at [1520, 107] on icon "Save" at bounding box center [1521, 105] width 16 height 12
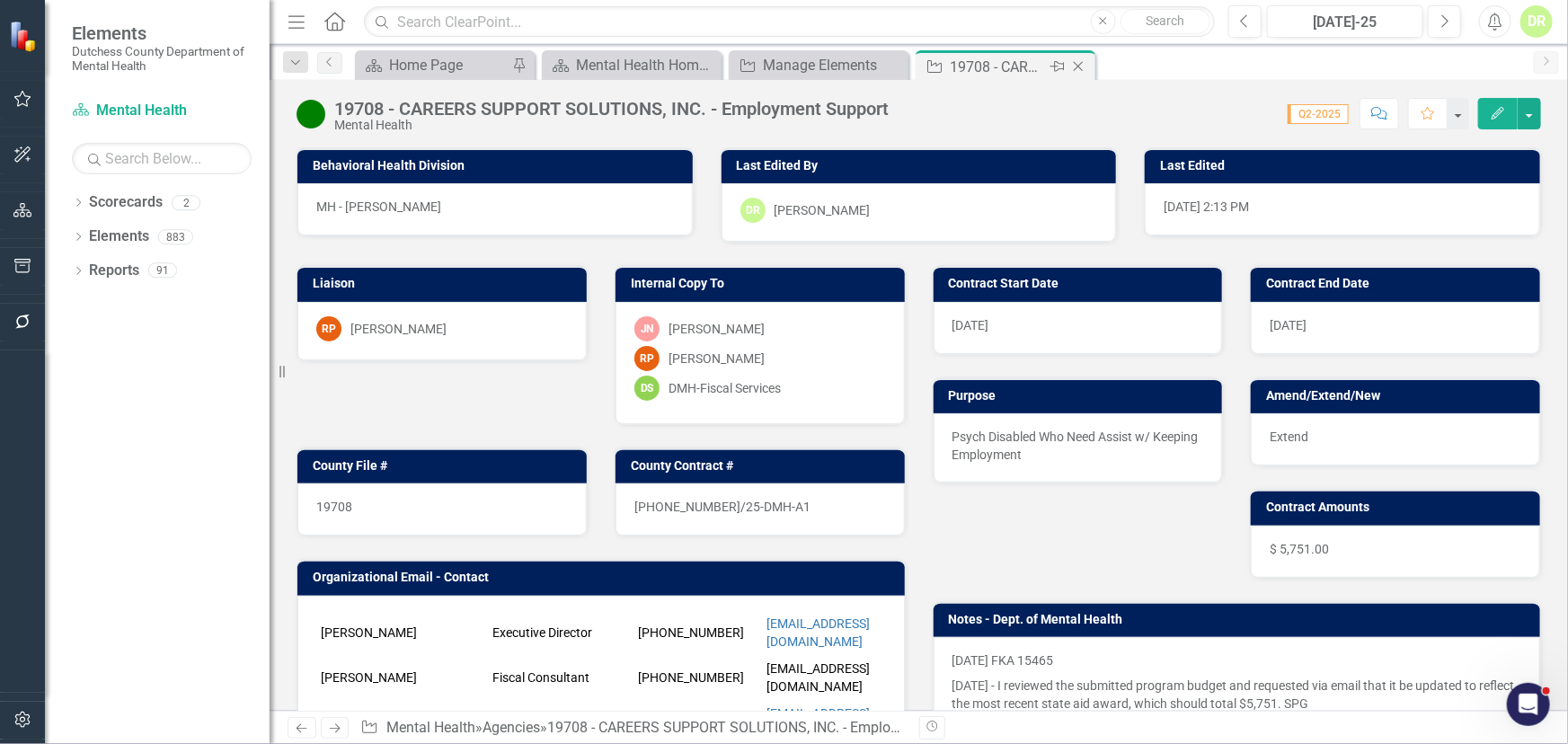
click at [1081, 57] on div "Close" at bounding box center [1080, 67] width 23 height 23
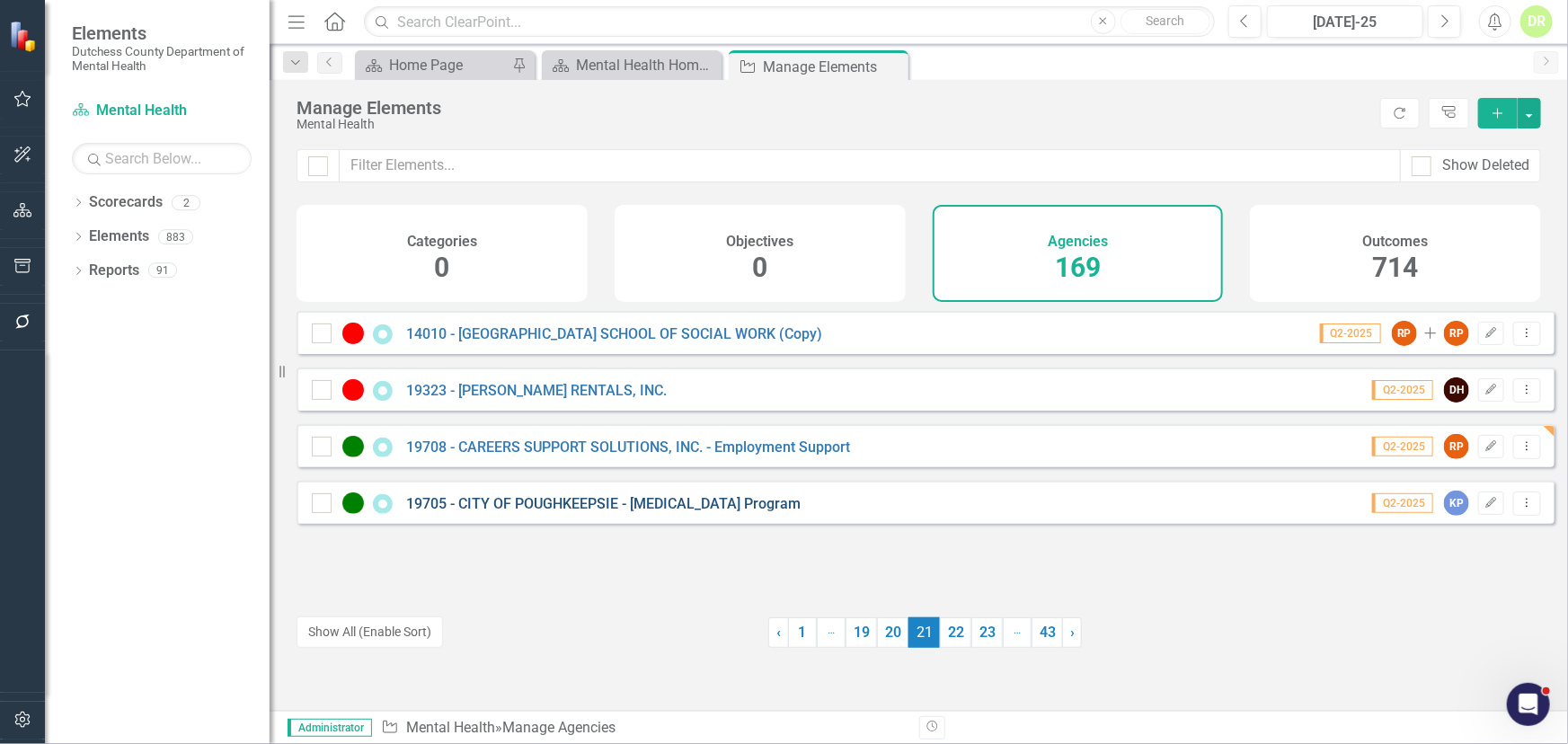
click at [496, 512] on link "19705 - CITY OF POUGHKEEPSIE - [MEDICAL_DATA] Program" at bounding box center [603, 504] width 394 height 17
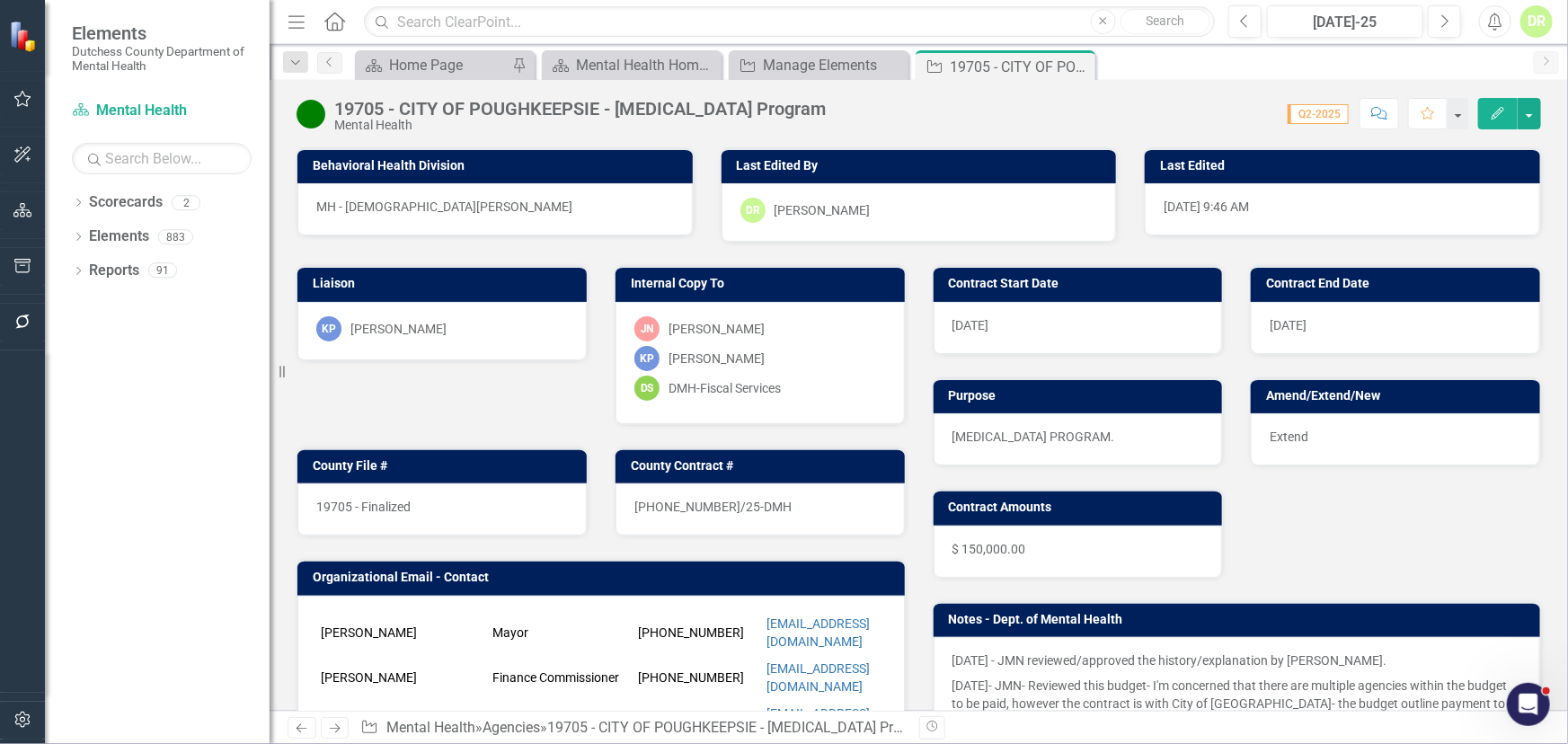
click at [485, 503] on div "19705 - Finalized" at bounding box center [441, 509] width 289 height 53
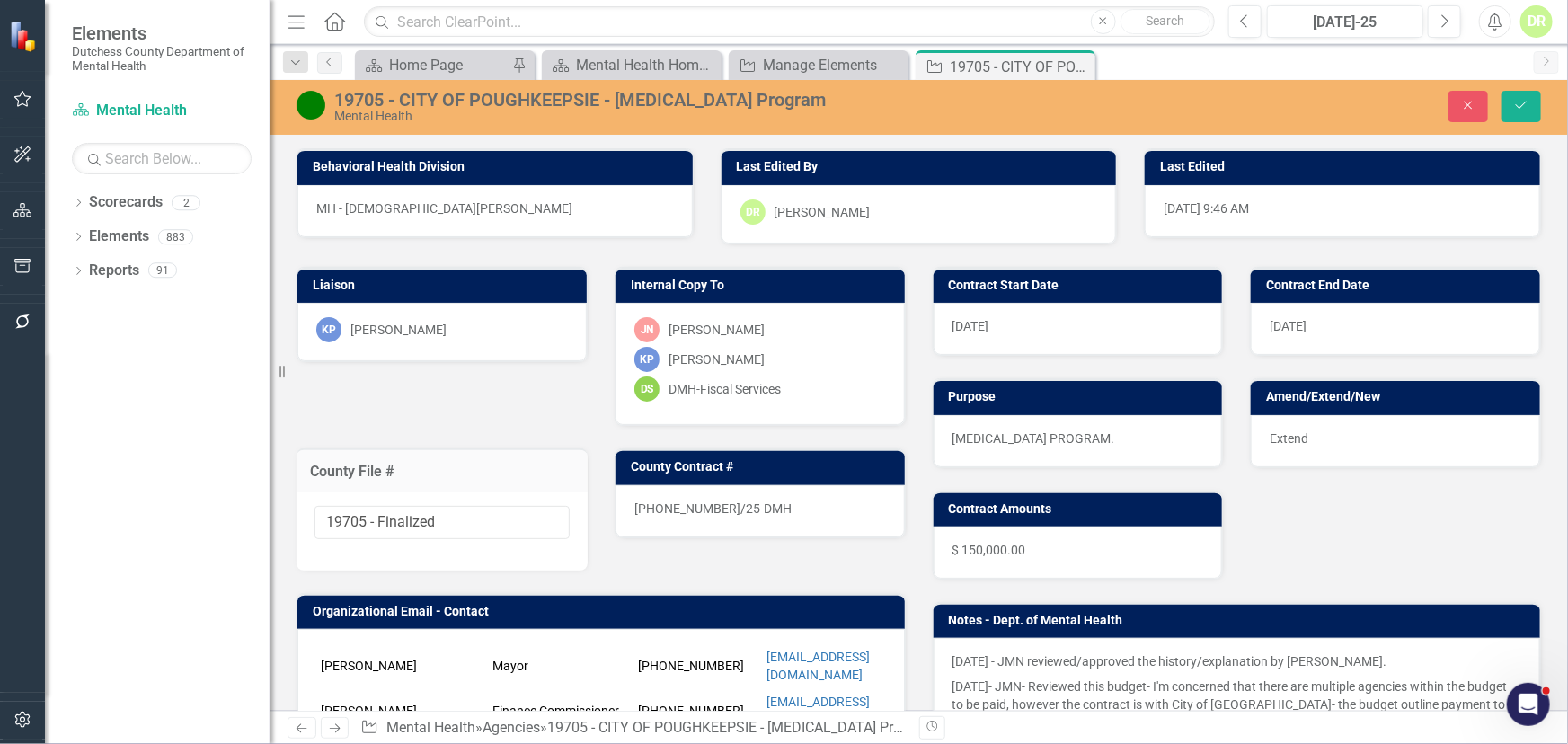
drag, startPoint x: 484, startPoint y: 503, endPoint x: 413, endPoint y: 512, distance: 71.6
click at [413, 512] on div "19705 - Finalized" at bounding box center [442, 532] width 291 height 78
drag, startPoint x: 447, startPoint y: 519, endPoint x: 368, endPoint y: 514, distance: 79.2
click at [368, 514] on input "19705 - Finalized" at bounding box center [441, 522] width 255 height 33
type input "19705"
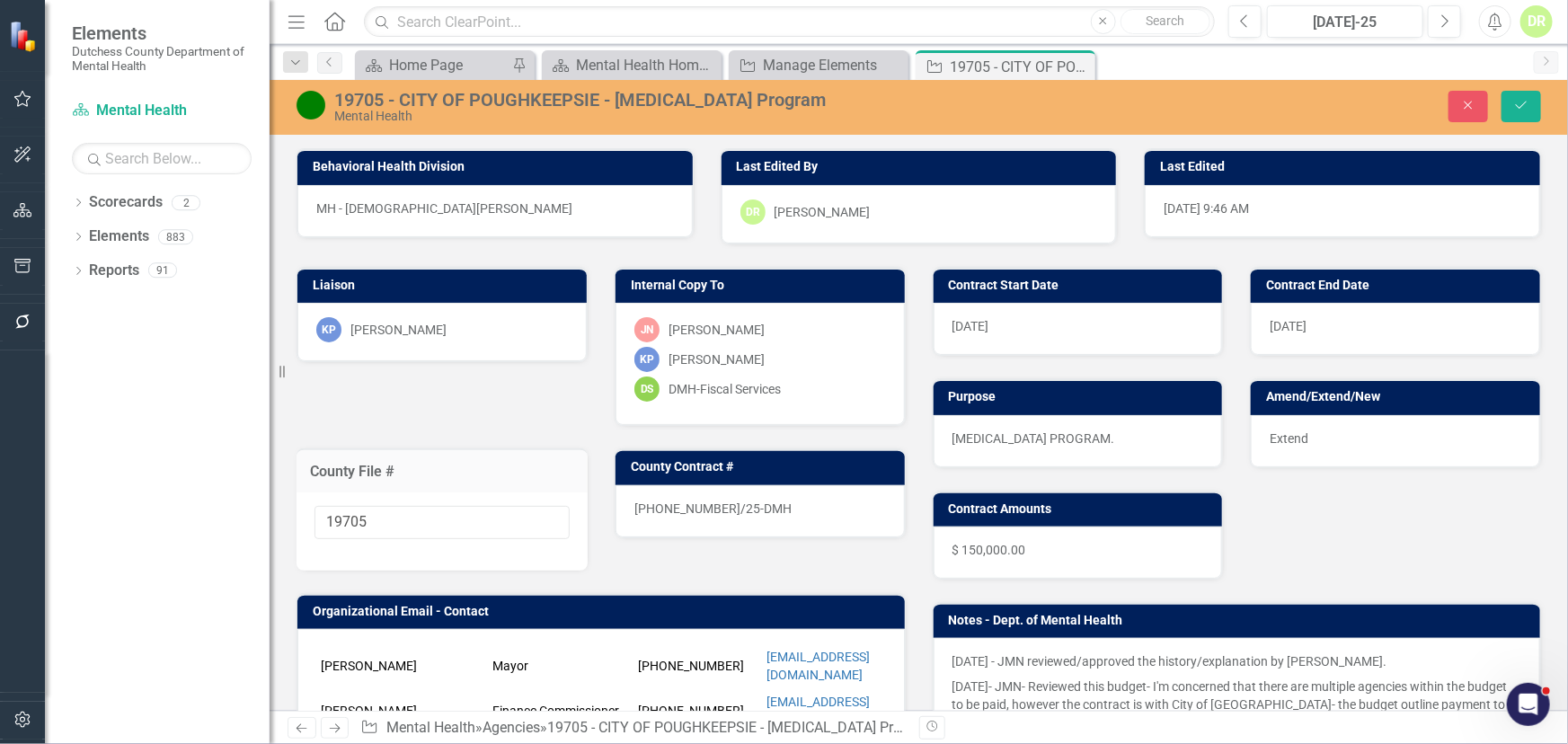
click at [771, 511] on div "25-0022-12/25-DMH" at bounding box center [760, 511] width 289 height 53
click at [770, 510] on div "25-0022-12/25-DMH" at bounding box center [760, 511] width 289 height 53
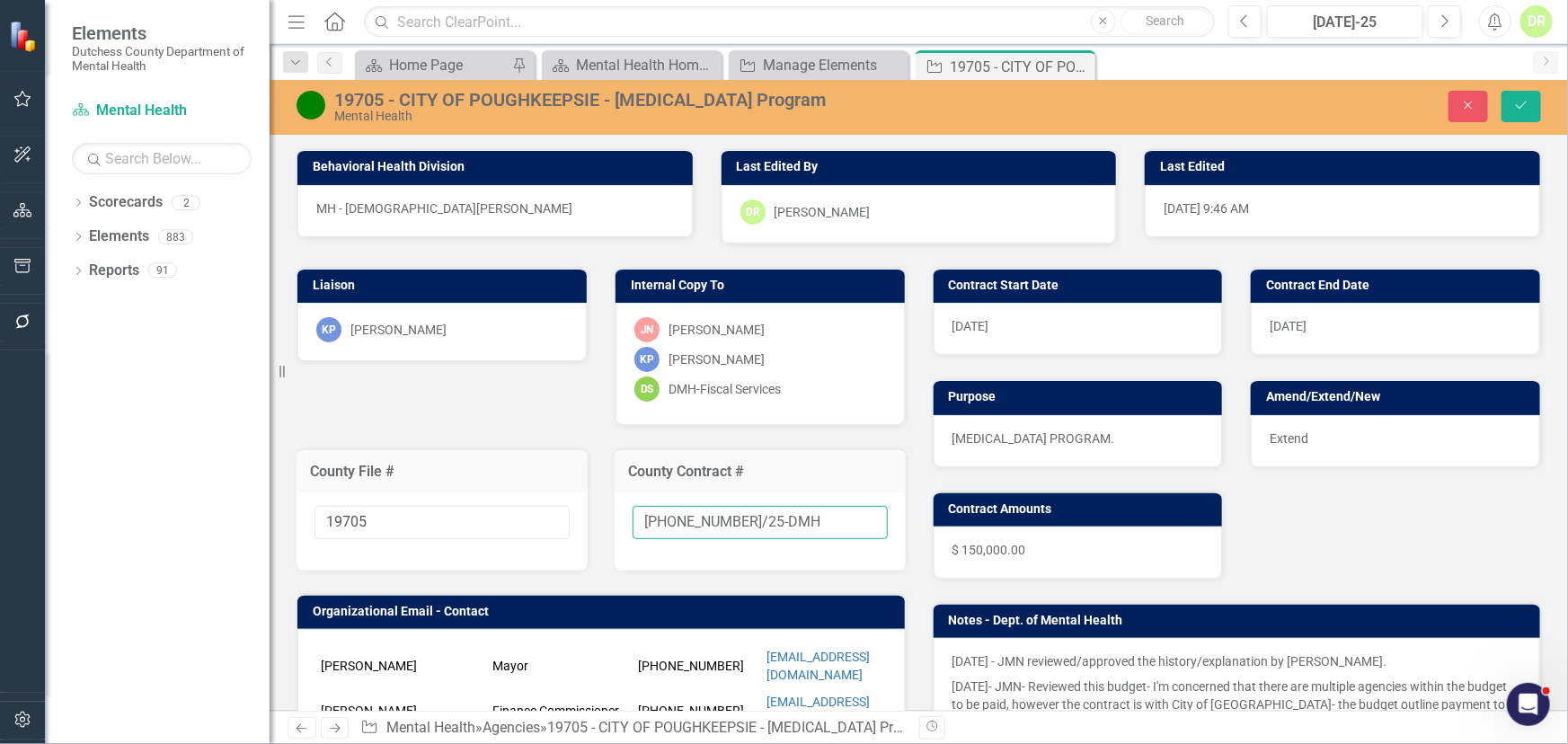
click at [772, 513] on input "25-0022-12/25-DMH" at bounding box center [760, 522] width 255 height 33
type input "25-0022-12/25-DMH-A1"
click at [1518, 101] on icon "Save" at bounding box center [1521, 105] width 16 height 12
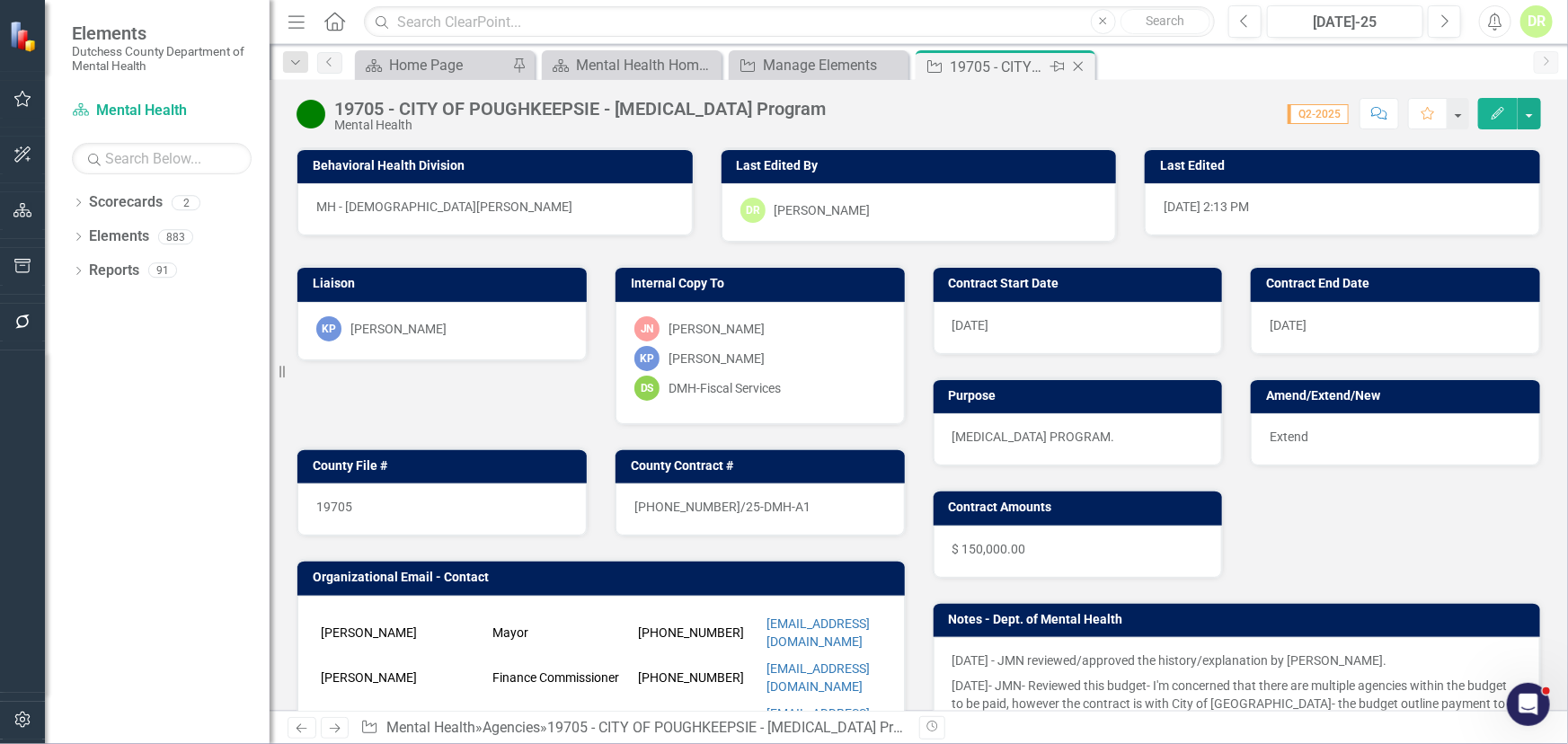
click at [1079, 65] on icon "Close" at bounding box center [1078, 66] width 18 height 14
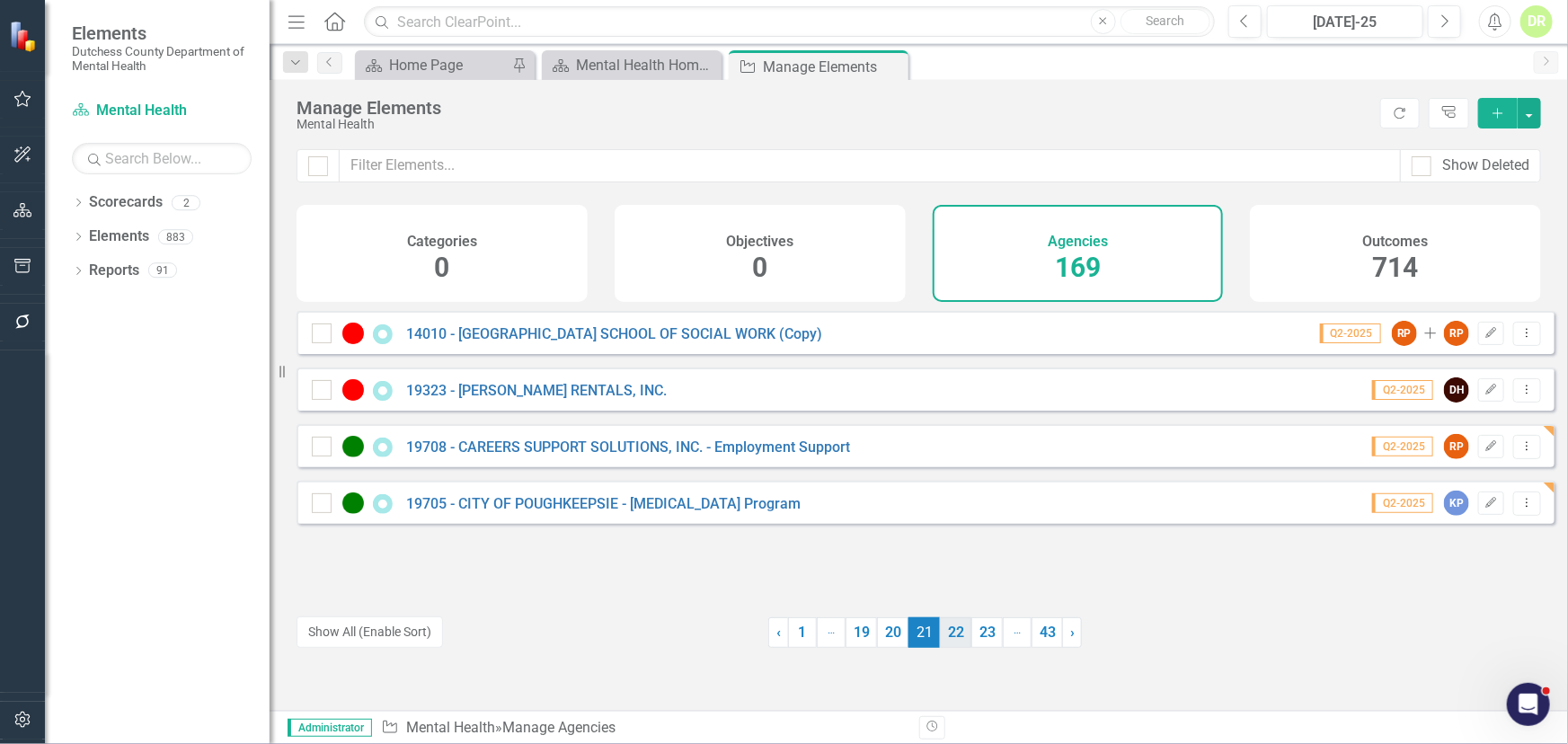
click at [953, 633] on link "22" at bounding box center [955, 633] width 32 height 31
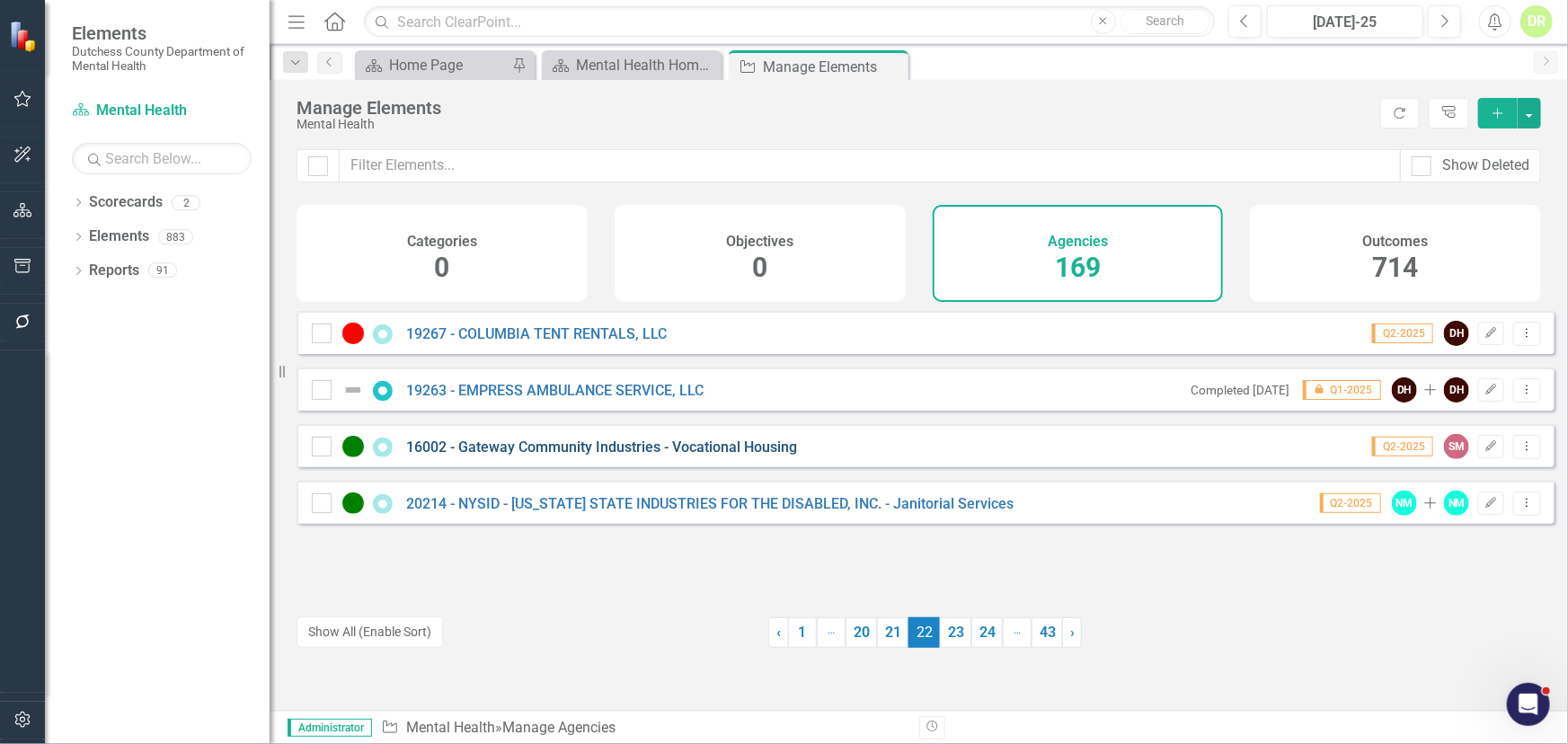
click at [602, 456] on link "16002 - Gateway Community Industries - Vocational Housing" at bounding box center [601, 447] width 391 height 17
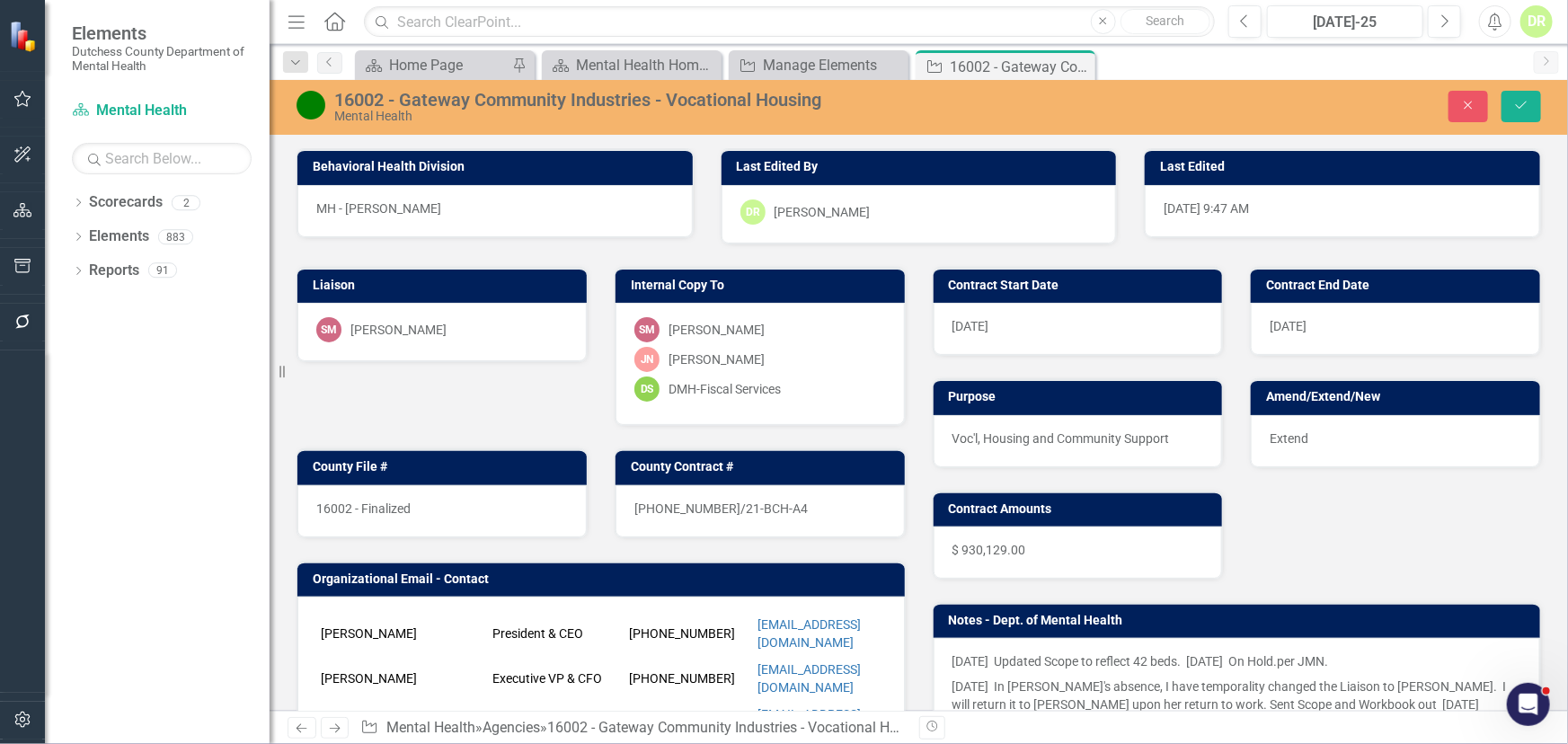
click at [421, 490] on div "16002 - Finalized" at bounding box center [441, 511] width 289 height 53
click at [431, 503] on div "16002 - Finalized" at bounding box center [441, 511] width 289 height 53
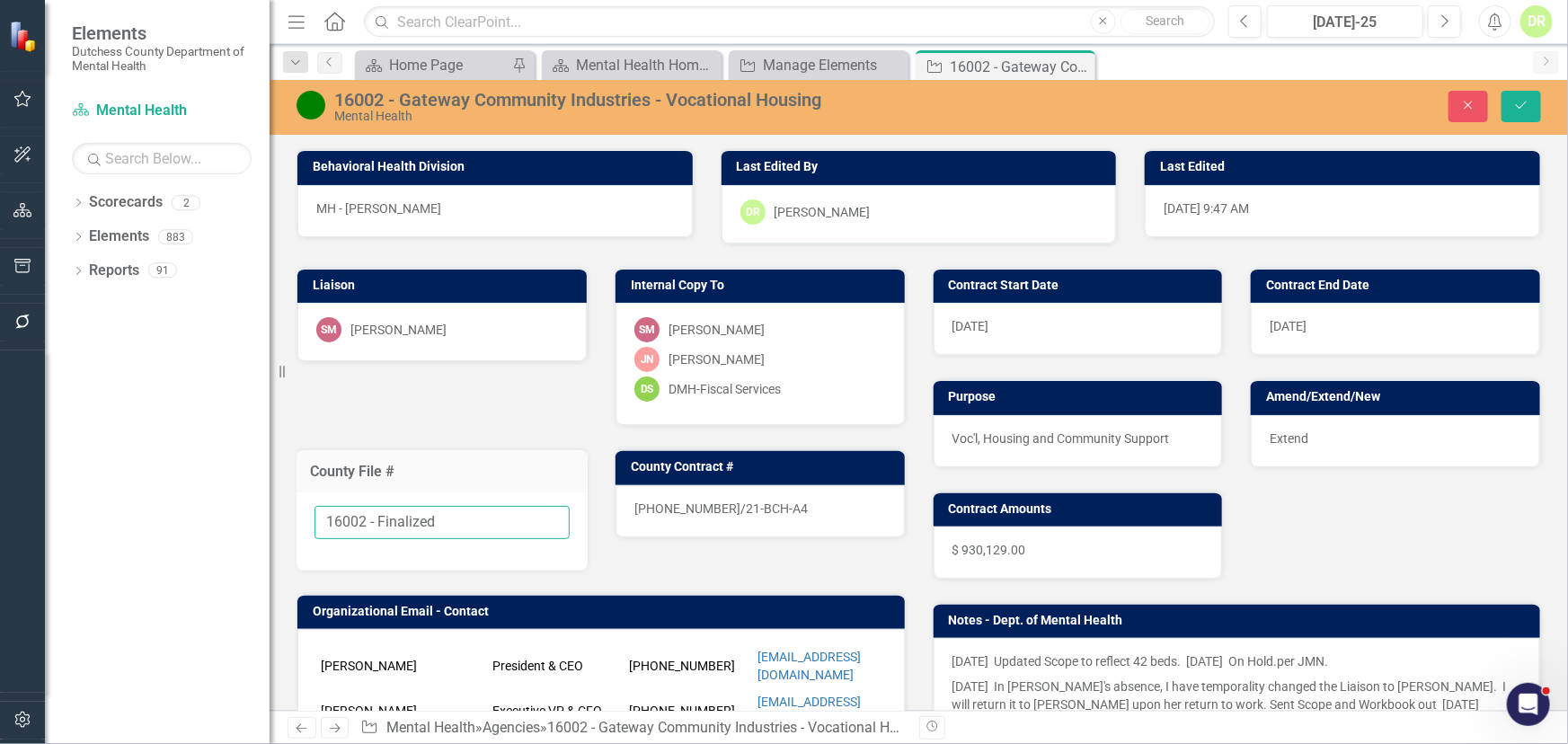
drag, startPoint x: 442, startPoint y: 517, endPoint x: 366, endPoint y: 502, distance: 77.5
click at [366, 502] on div "16002 - Finalized" at bounding box center [442, 532] width 291 height 78
type input "16002"
click at [365, 110] on div "Mental Health" at bounding box center [663, 117] width 657 height 13
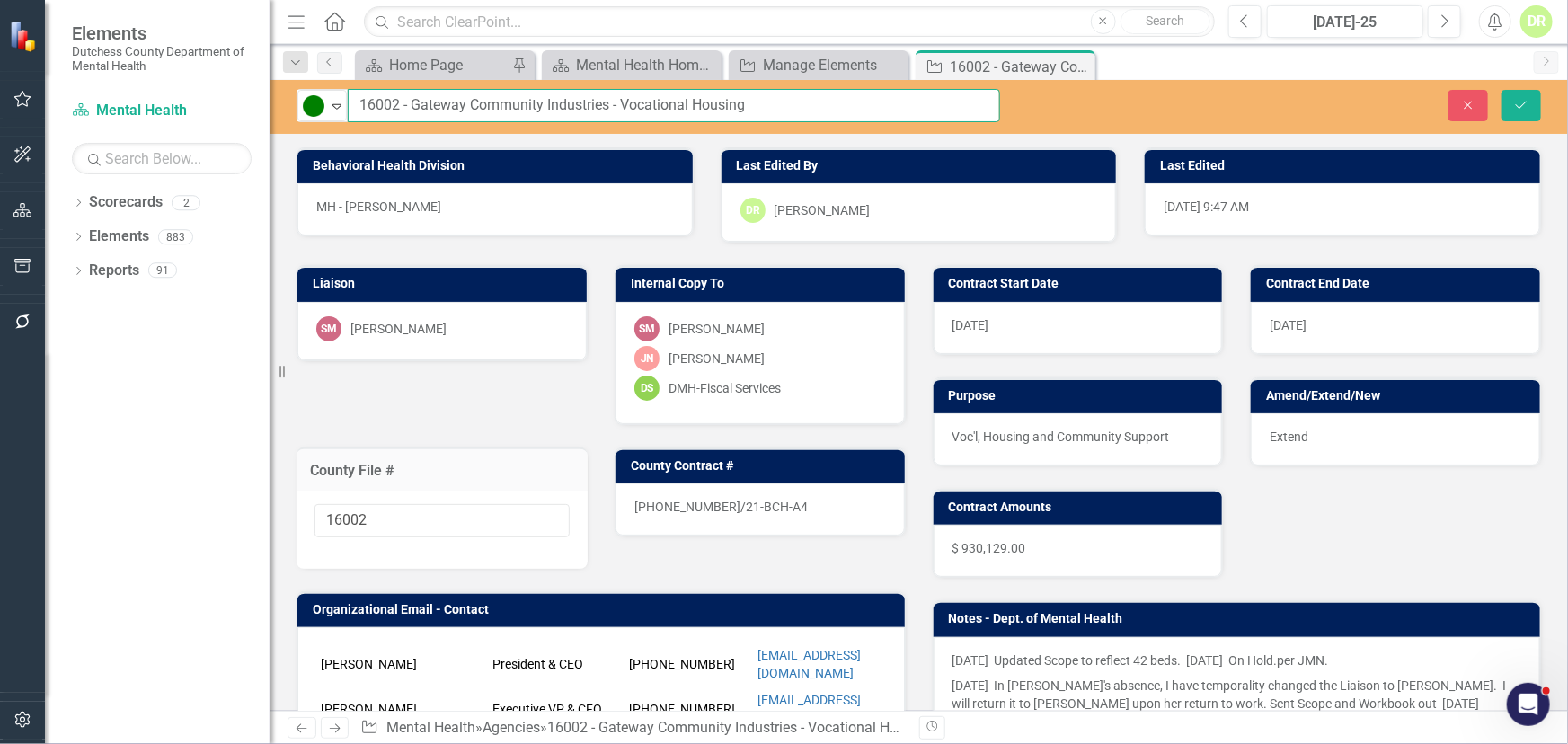
drag, startPoint x: 408, startPoint y: 99, endPoint x: 352, endPoint y: 99, distance: 56.0
click at [255, 96] on div "Elements Dutchess County Department of Mental Health Scorecard Mental Health Se…" at bounding box center [784, 372] width 1568 height 744
click at [1075, 669] on p "11/22/2024 Updated Scope to reflect 42 beds. 11/7/24 On Hold.per JMN." at bounding box center [1238, 662] width 570 height 22
click at [1072, 664] on p "11/22/2024 Updated Scope to reflect 42 beds. 11/7/24 On Hold.per JMN." at bounding box center [1238, 662] width 570 height 22
click at [987, 663] on p "11/22/2024 Updated Scope to reflect 42 beds. 11/7/24 On Hold.per JMN." at bounding box center [1238, 662] width 570 height 22
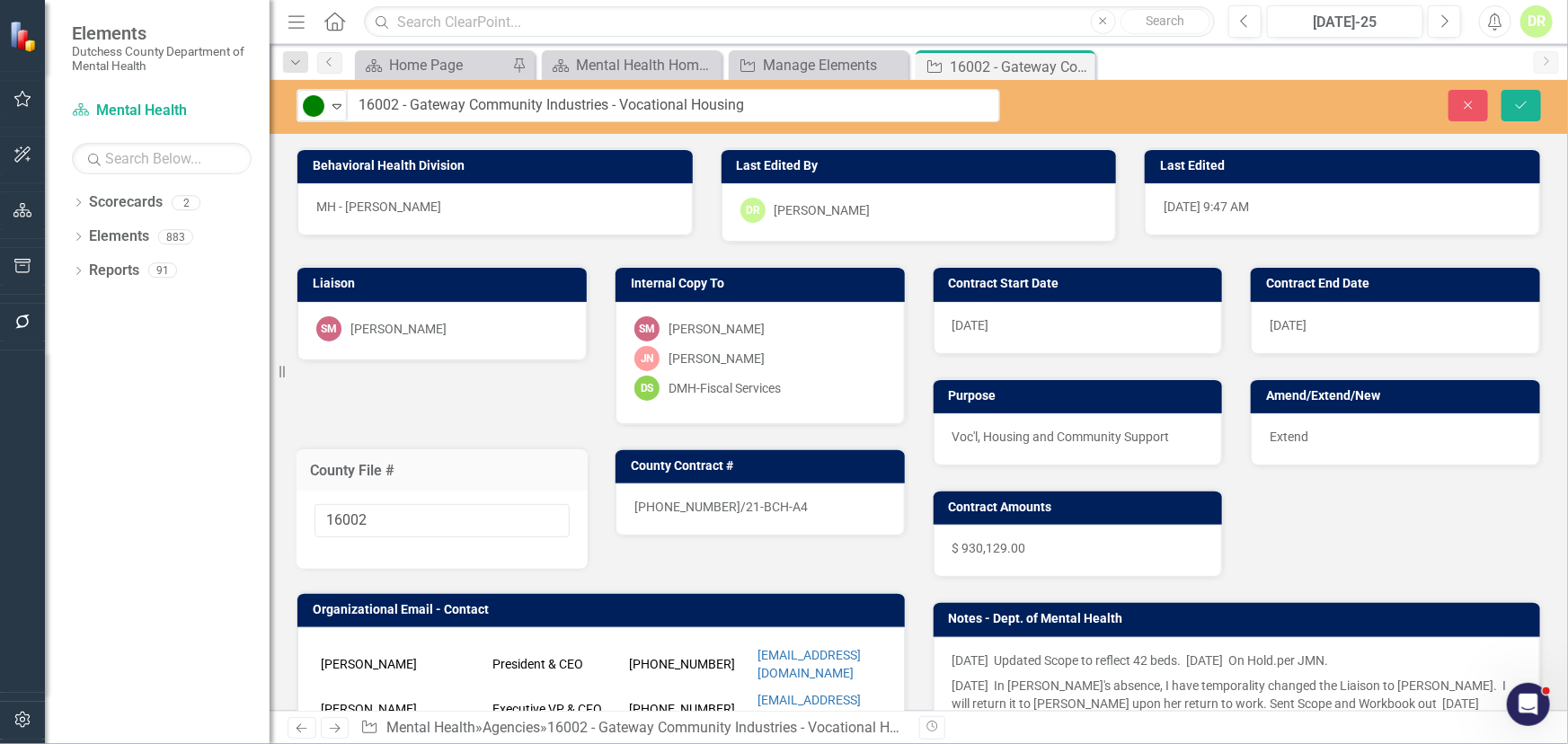
click at [987, 663] on p "11/22/2024 Updated Scope to reflect 42 beds. 11/7/24 On Hold.per JMN." at bounding box center [1238, 662] width 570 height 22
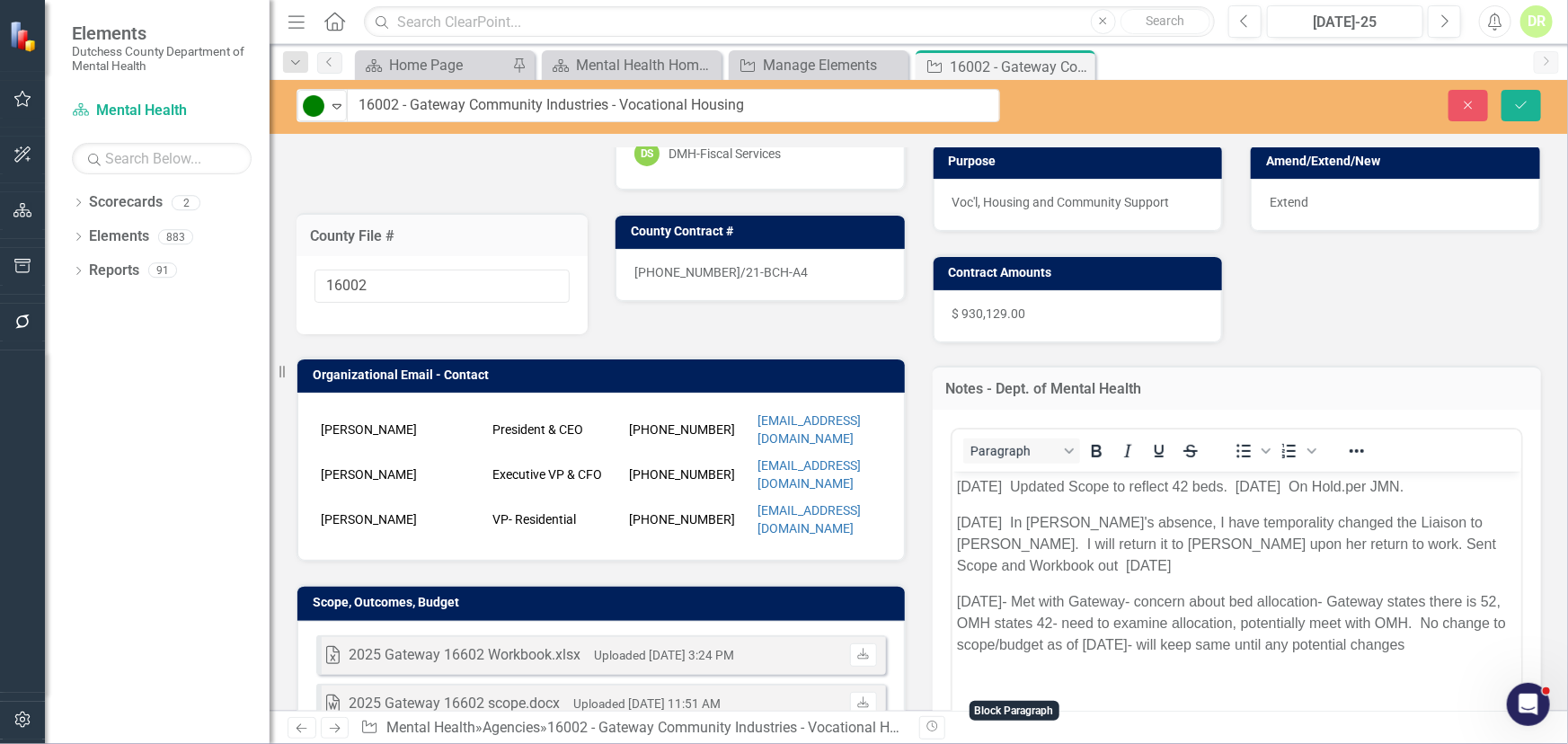
scroll to position [244, 0]
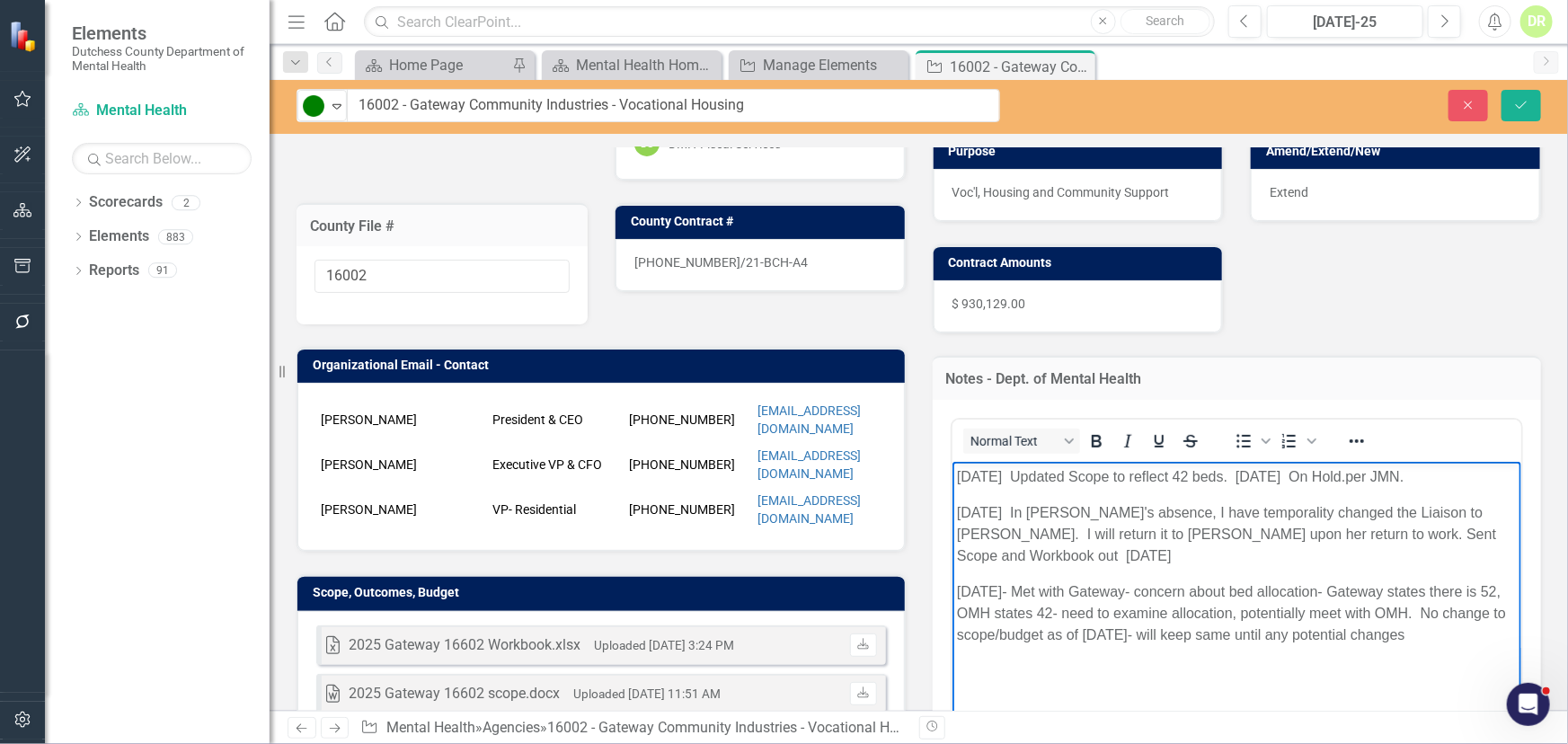
click at [958, 478] on p "11/22/2024 Updated Scope to reflect 42 beds. 11/7/24 On Hold.per JMN." at bounding box center [1236, 476] width 561 height 22
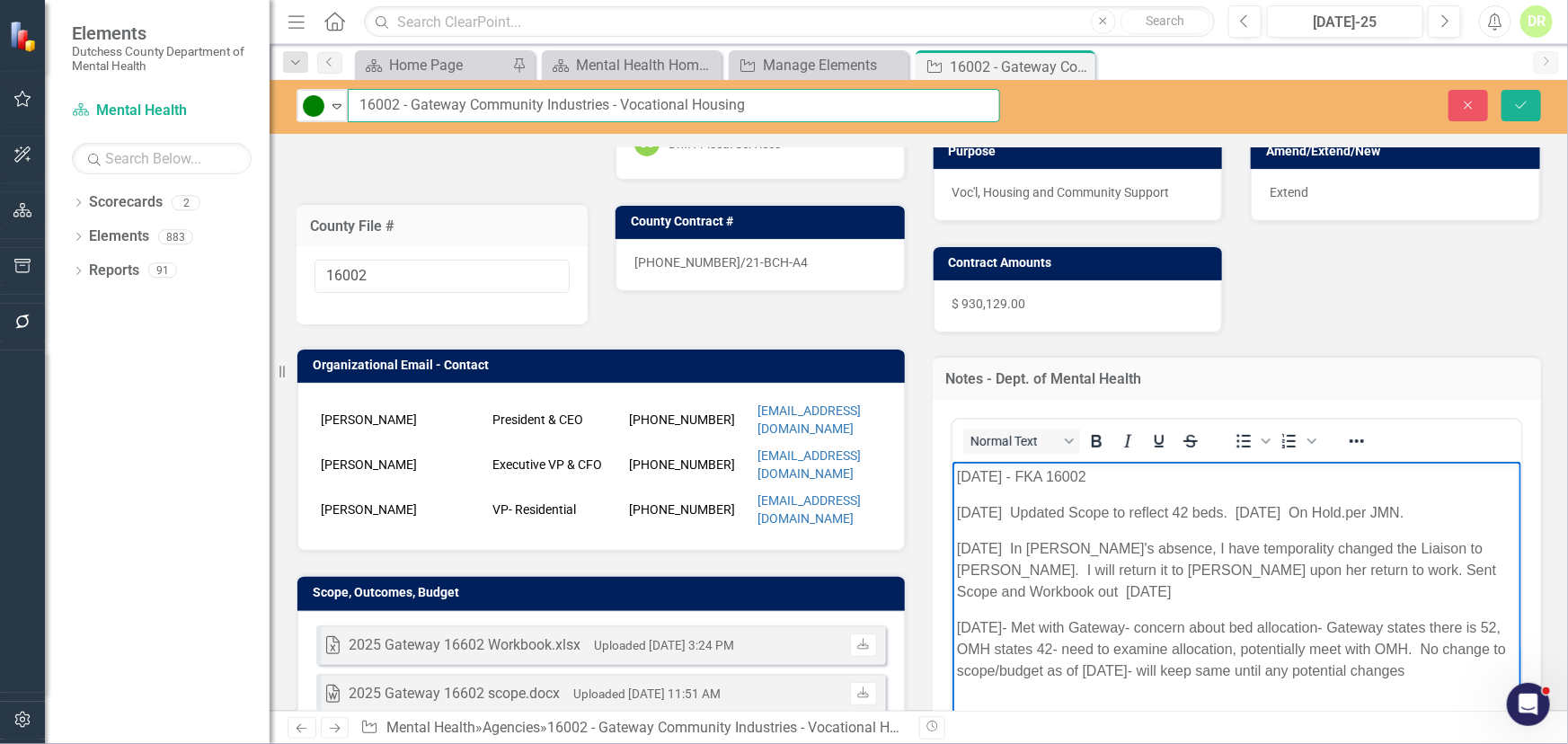
click at [418, 103] on input "16002 - Gateway Community Industries - Vocational Housing" at bounding box center [673, 105] width 652 height 33
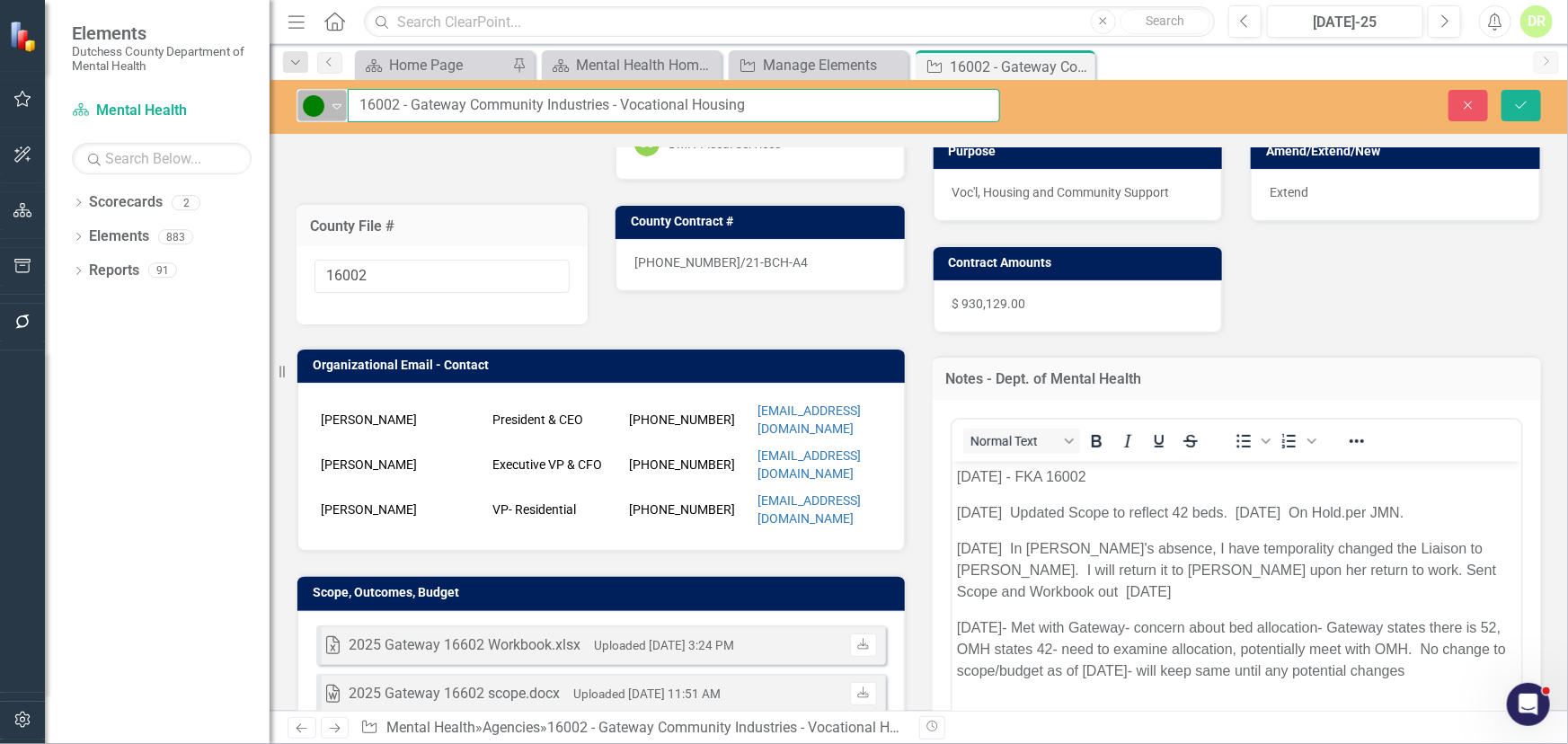
drag, startPoint x: 413, startPoint y: 102, endPoint x: 312, endPoint y: 109, distance: 101.2
click at [312, 109] on div "Active Expand 16002 - Gateway Community Industries - Vocational Housing" at bounding box center [648, 105] width 704 height 33
type input "TBDGateway Community Industries - Vocational Housing"
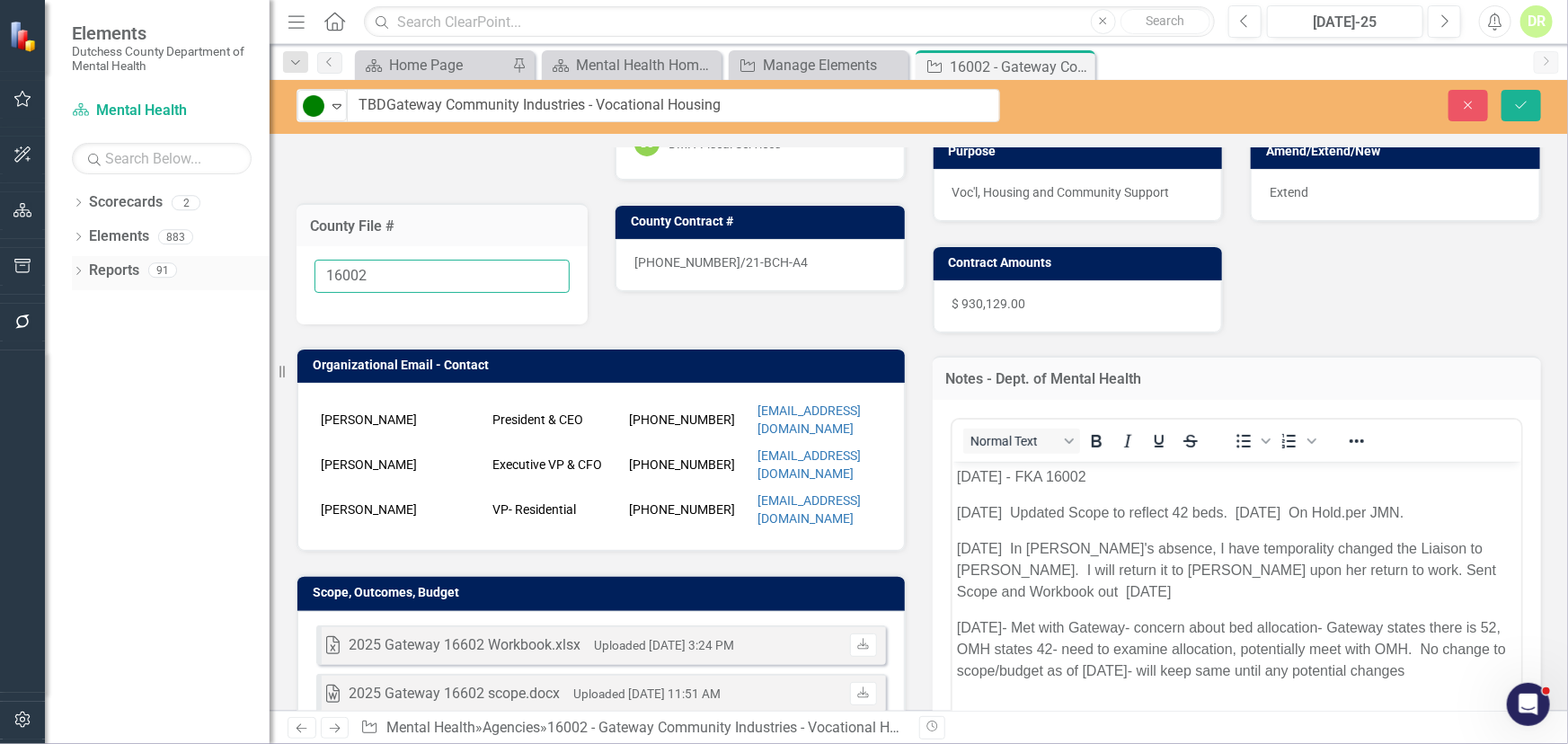
drag, startPoint x: 401, startPoint y: 273, endPoint x: 238, endPoint y: 258, distance: 163.7
click at [238, 258] on div "Elements Dutchess County Department of Mental Health Scorecard Mental Health Se…" at bounding box center [784, 372] width 1568 height 744
type input "TBD"
drag, startPoint x: 811, startPoint y: 263, endPoint x: 692, endPoint y: 238, distance: 121.6
click at [692, 239] on div "21-0126-12/21-BCH-A4" at bounding box center [760, 265] width 289 height 53
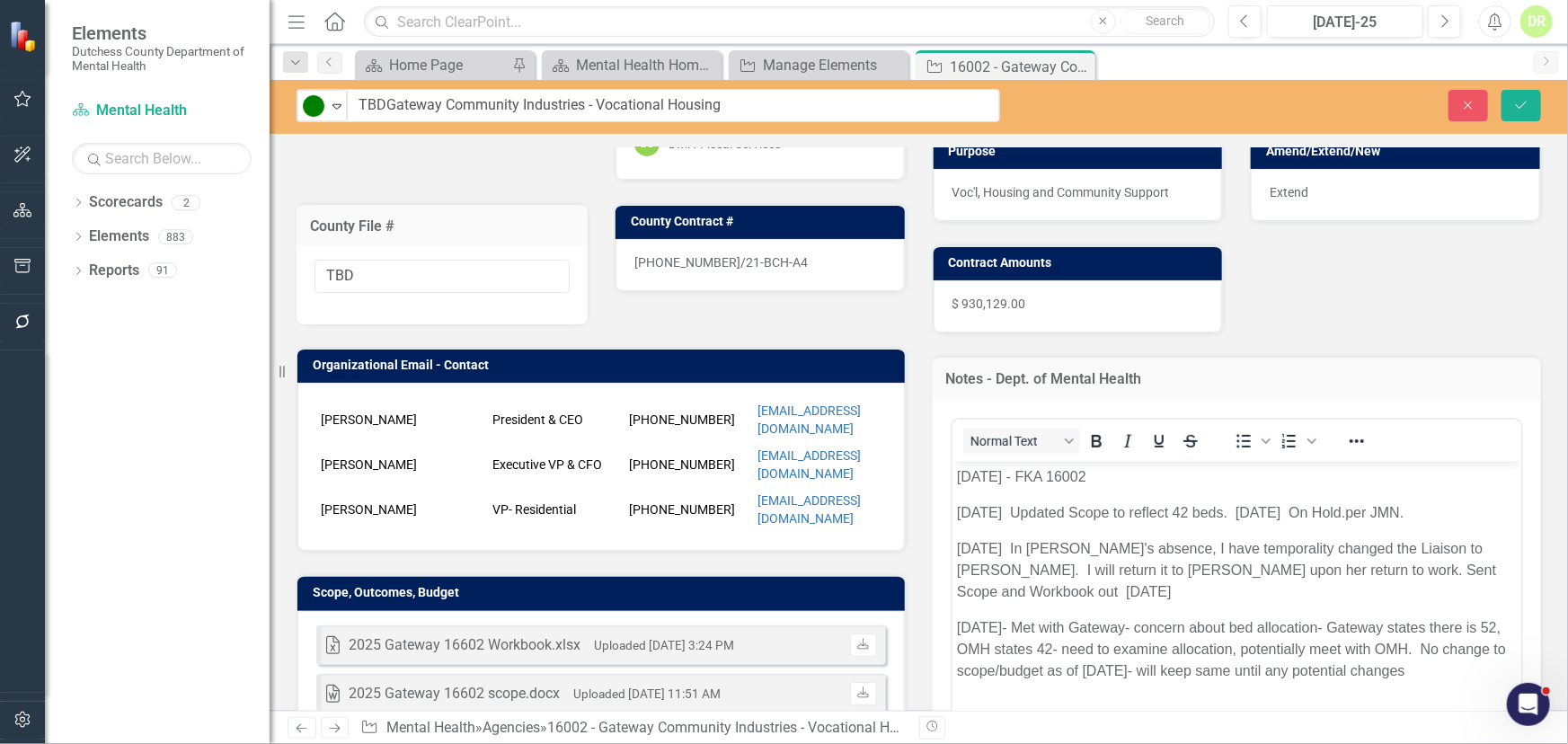
drag, startPoint x: 777, startPoint y: 256, endPoint x: 564, endPoint y: 252, distance: 213.0
click at [564, 252] on div "Liaison SM Sharon Mayfield Internal Copy To SM Sharon Mayfield JN Jean-Marie Ni…" at bounding box center [601, 370] width 636 height 744
click at [744, 267] on div "21-0126-12/21-BCH-A4" at bounding box center [760, 265] width 289 height 53
click at [743, 263] on span "21-0126-12/21-BCH-A4" at bounding box center [721, 262] width 174 height 14
click at [751, 259] on span "21-0126-12/21-BCH-A4" at bounding box center [721, 262] width 174 height 14
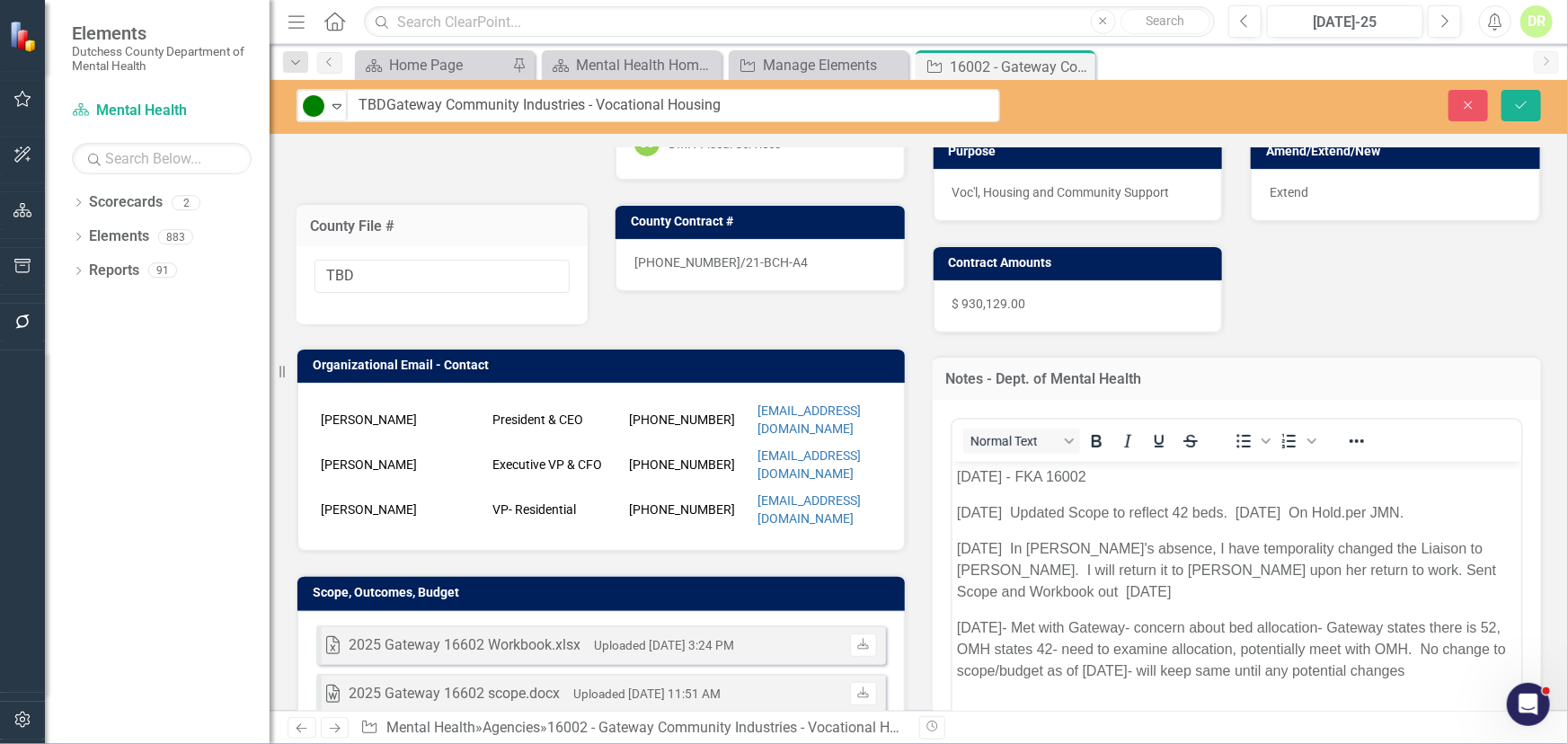
click at [751, 259] on span "21-0126-12/21-BCH-A4" at bounding box center [721, 262] width 174 height 14
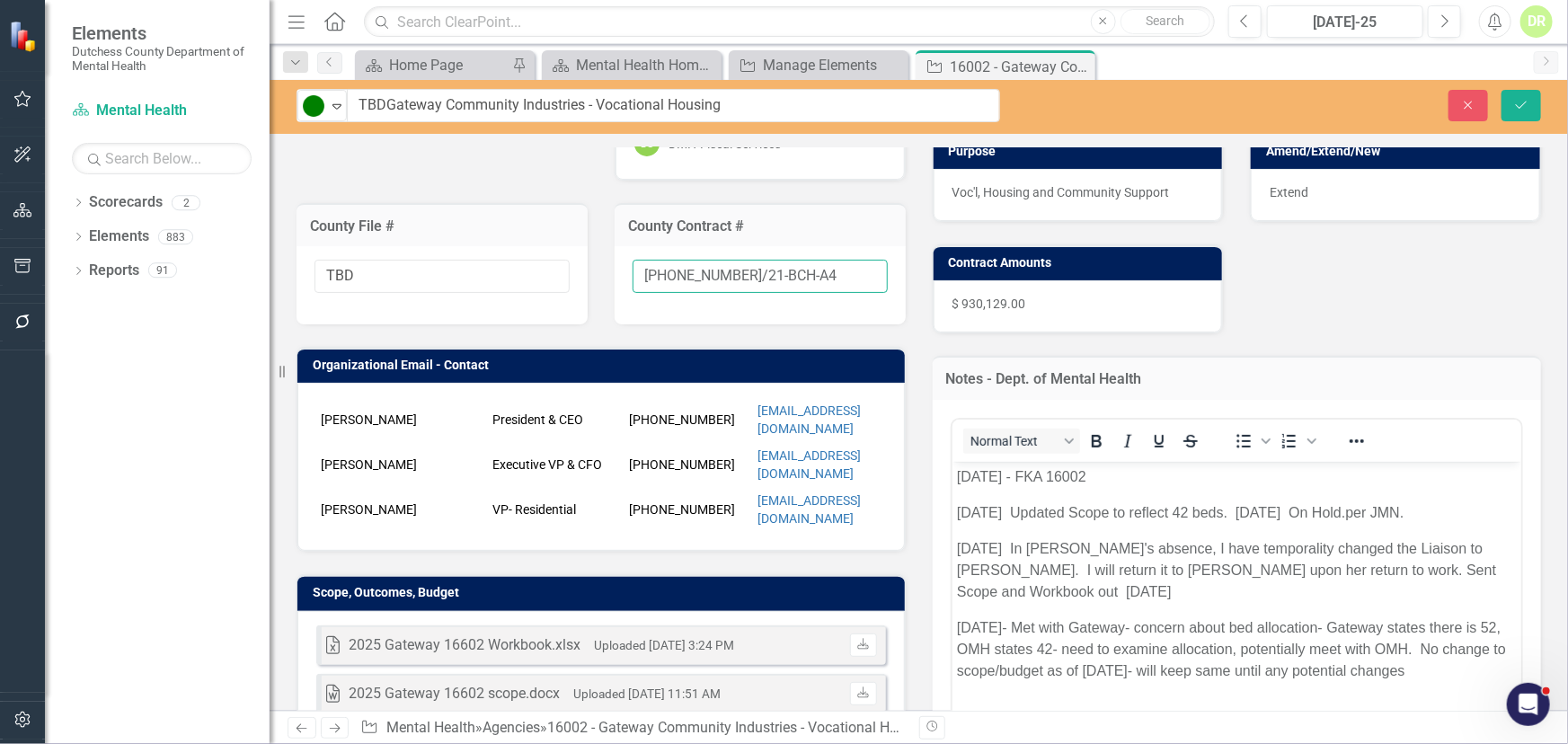
drag, startPoint x: 795, startPoint y: 275, endPoint x: 548, endPoint y: 289, distance: 247.4
click at [518, 281] on div "Liaison SM Sharon Mayfield Internal Copy To SM Sharon Mayfield JN Jean-Marie Ni…" at bounding box center [601, 370] width 636 height 744
type input "New"
click at [1315, 189] on div "Extend" at bounding box center [1395, 195] width 289 height 53
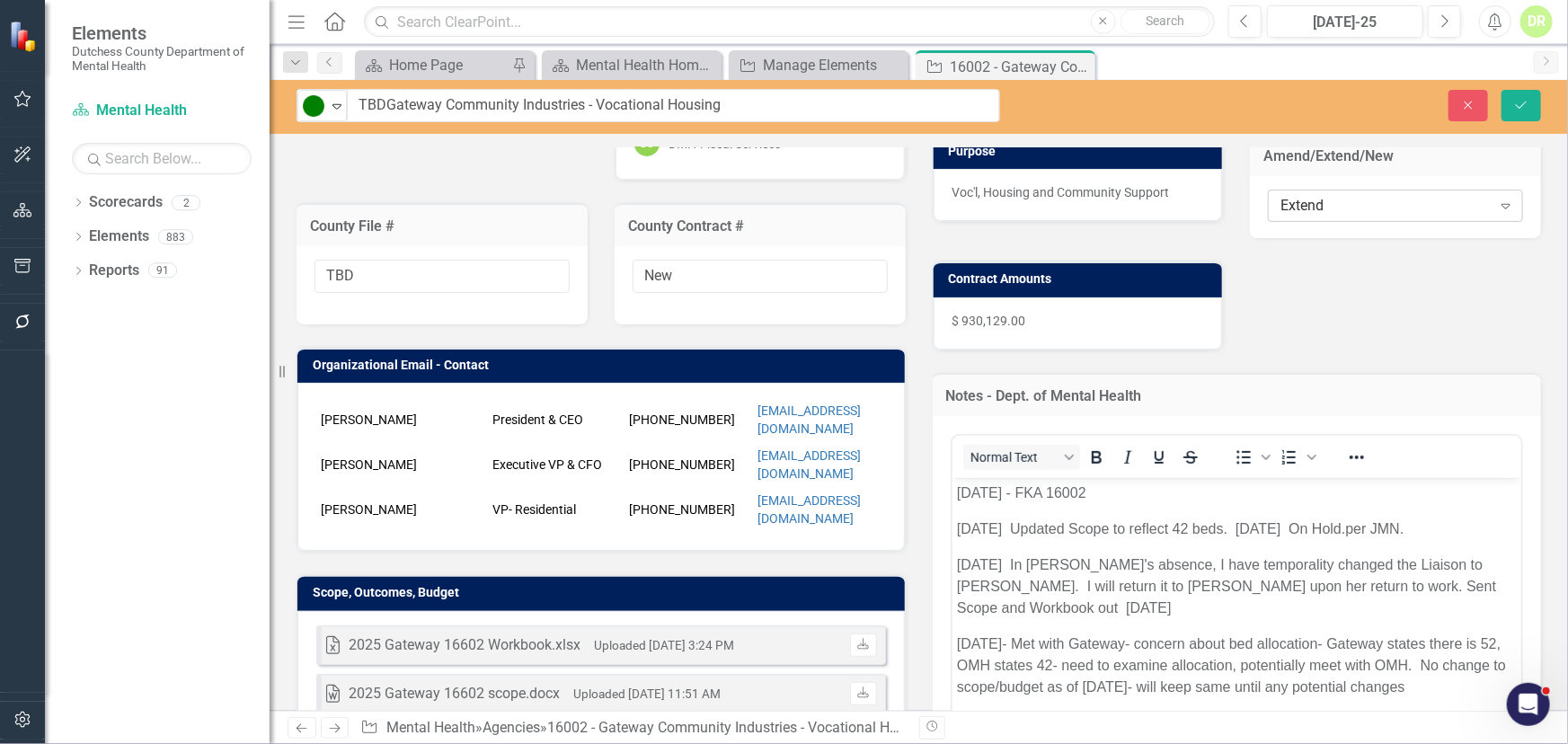
click at [1319, 206] on div "Extend" at bounding box center [1386, 206] width 210 height 21
click at [1518, 102] on icon "Save" at bounding box center [1521, 105] width 16 height 12
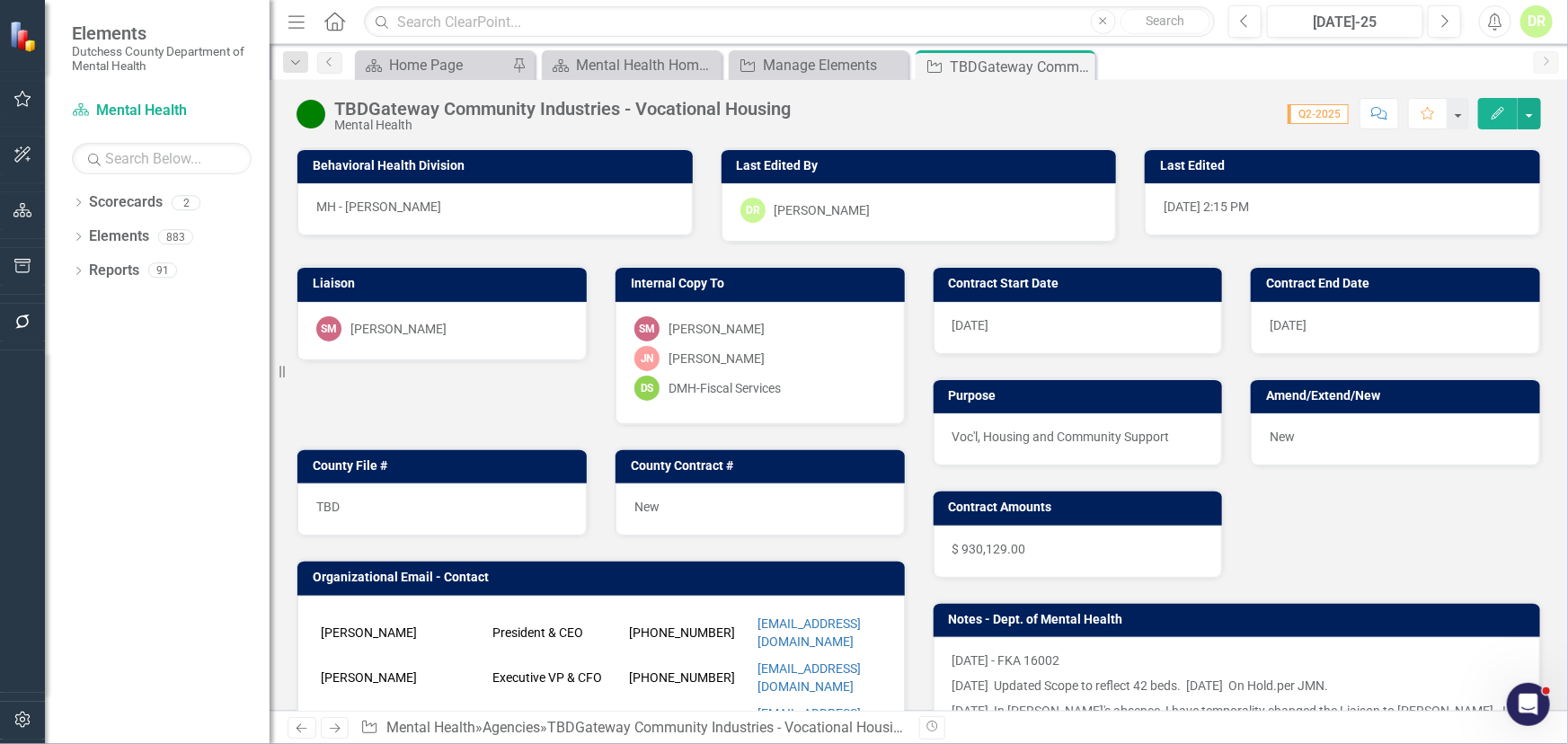
click at [355, 107] on div "TBDGateway Community Industries - Vocational Housing" at bounding box center [562, 109] width 456 height 20
click at [369, 104] on div "TBDGateway Community Industries - Vocational Housing" at bounding box center [562, 109] width 456 height 20
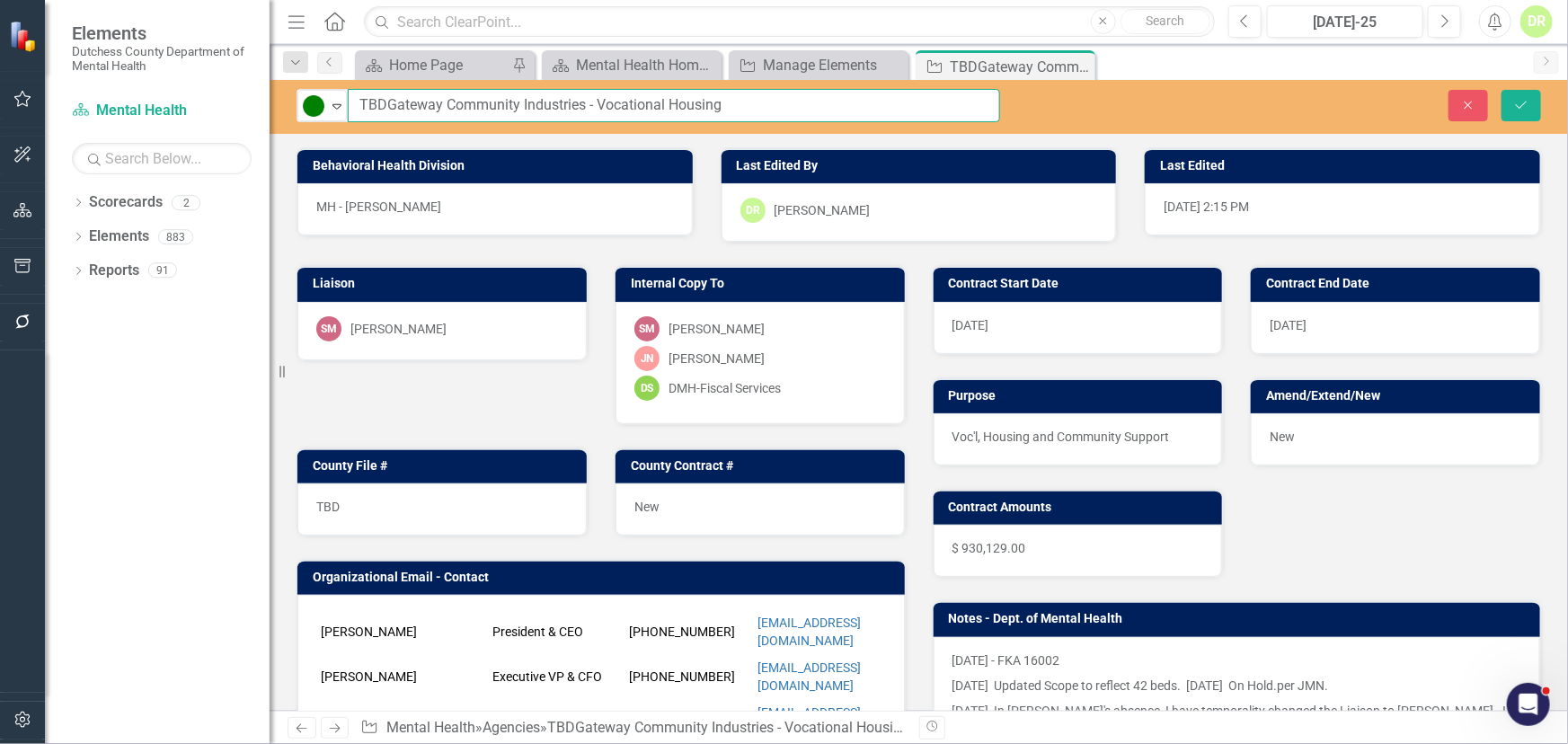
click at [385, 99] on input "TBDGateway Community Industries - Vocational Housing" at bounding box center [673, 105] width 652 height 33
type input "TBD - Gateway Community Industries - Vocational Housing"
click at [1521, 102] on icon "Save" at bounding box center [1521, 105] width 16 height 12
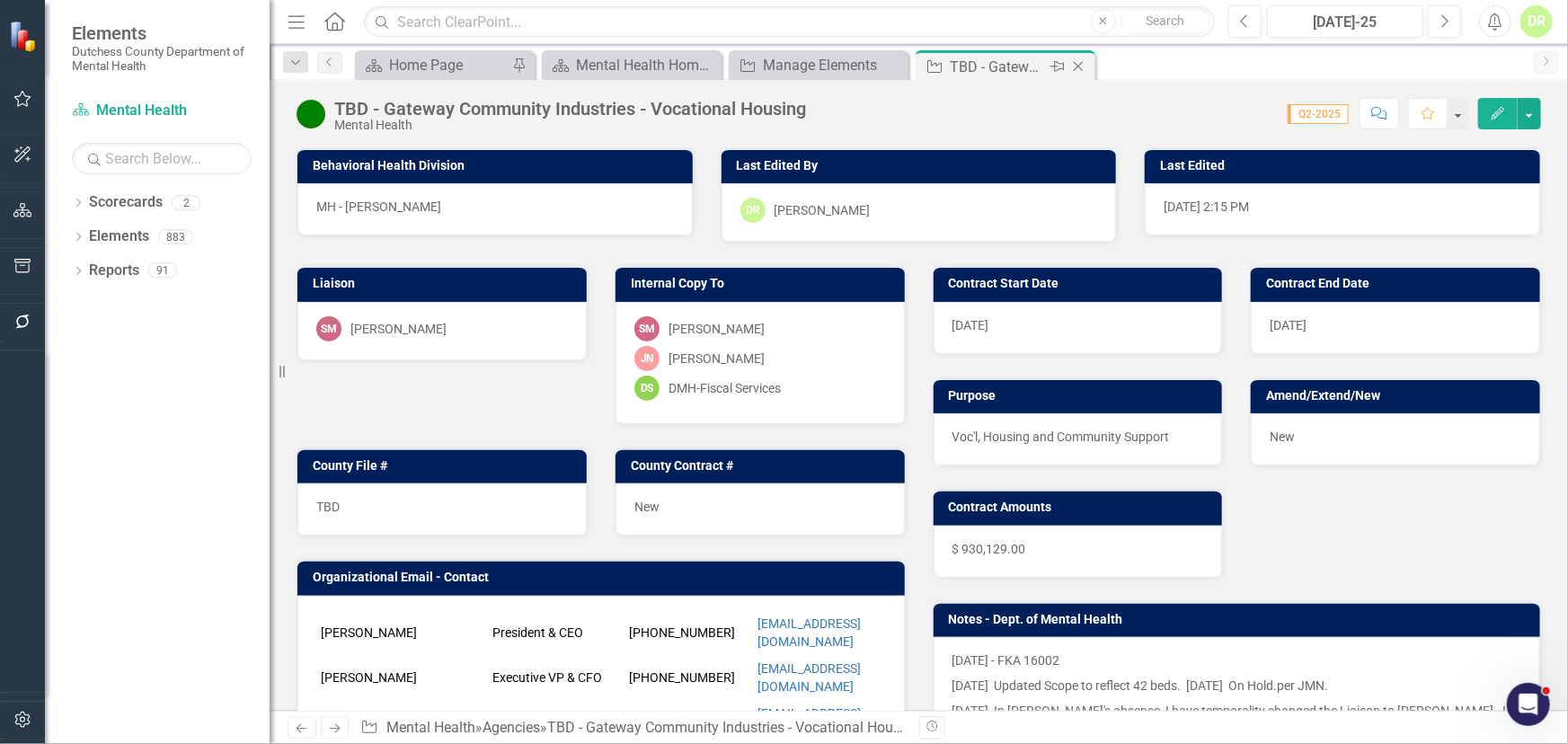
click at [1077, 59] on icon "Close" at bounding box center [1078, 66] width 18 height 14
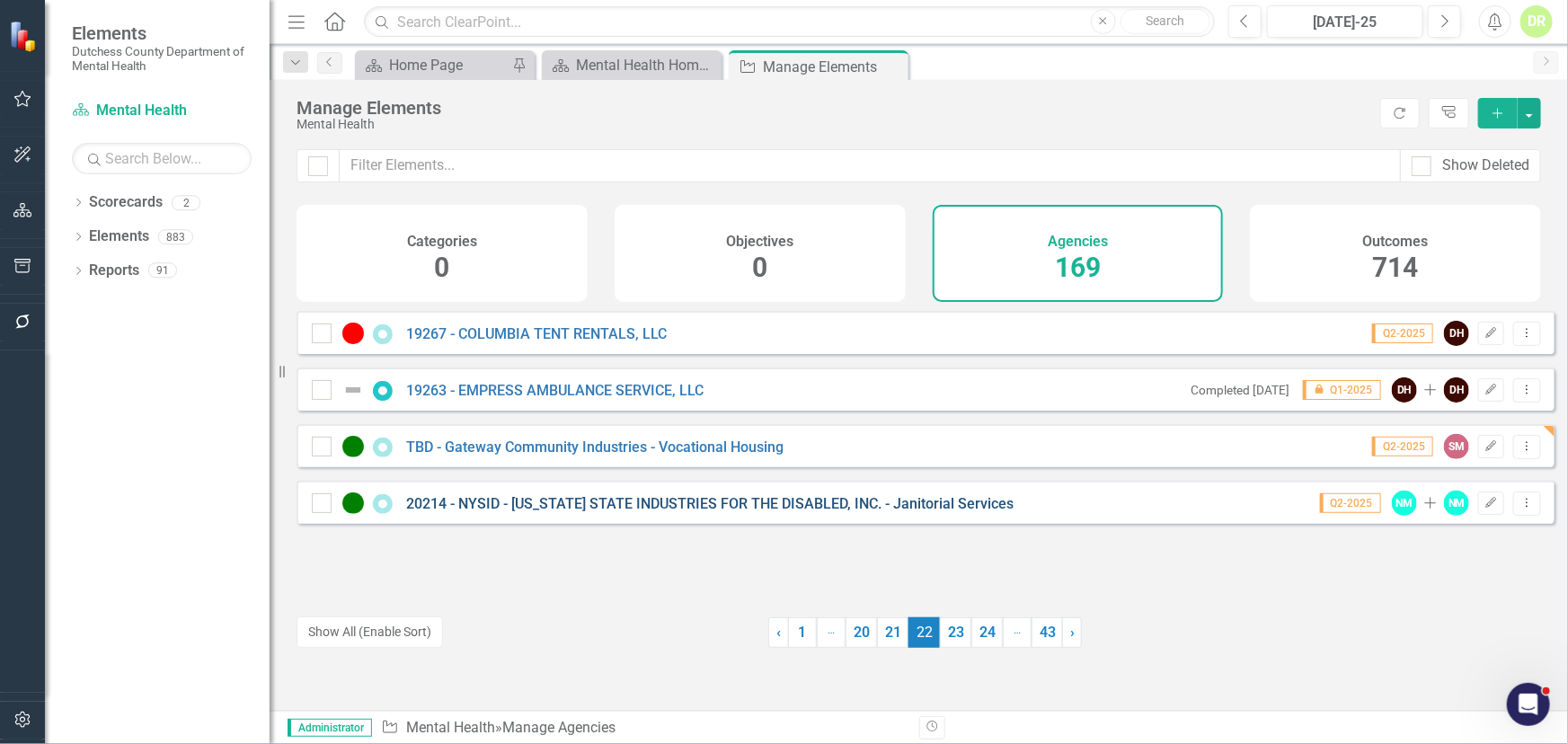
click at [769, 512] on link "20214 - NYSID - [US_STATE] STATE INDUSTRIES FOR THE DISABLED, INC. - Janitorial…" at bounding box center [710, 504] width 607 height 17
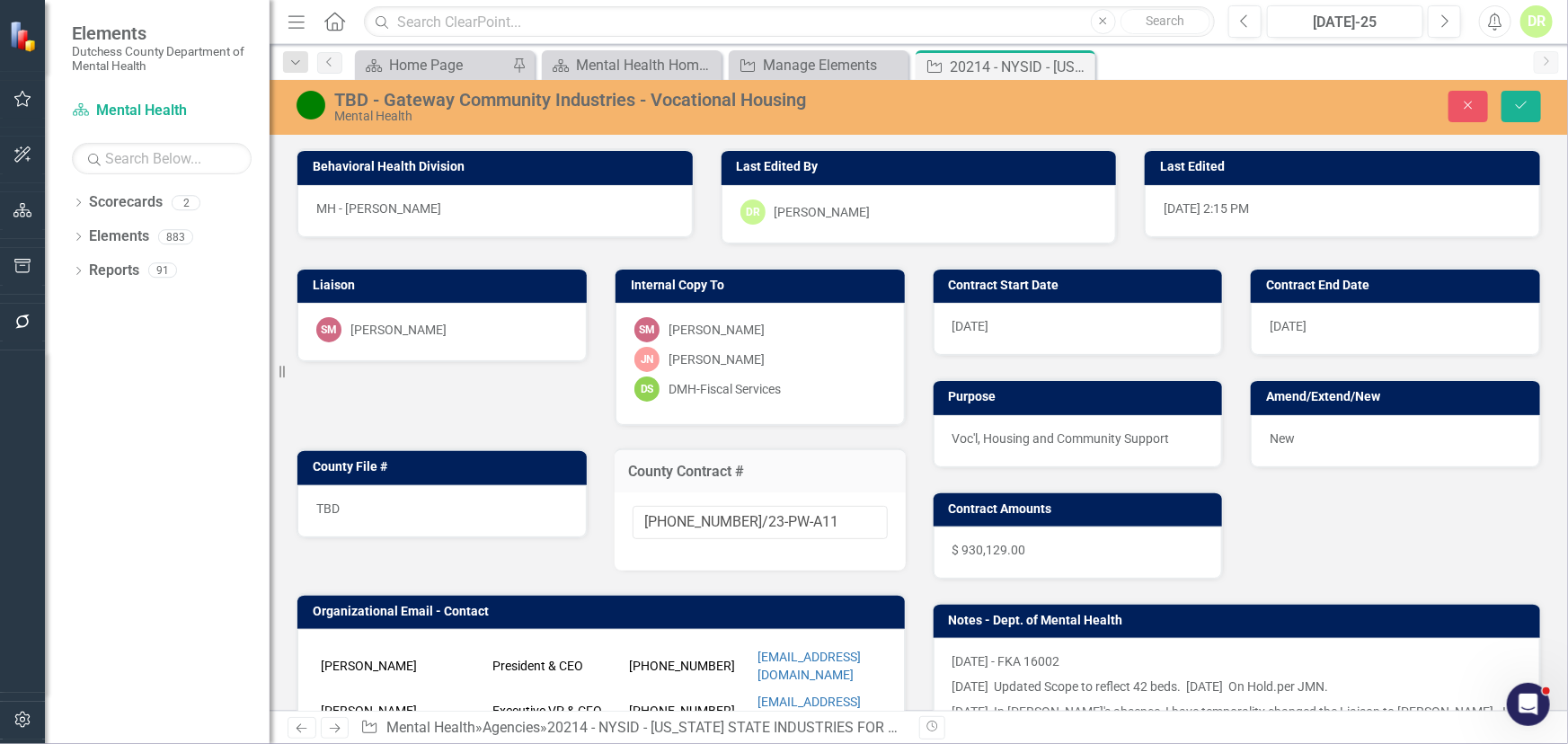
type input "20-0520-6/23-PW-A11"
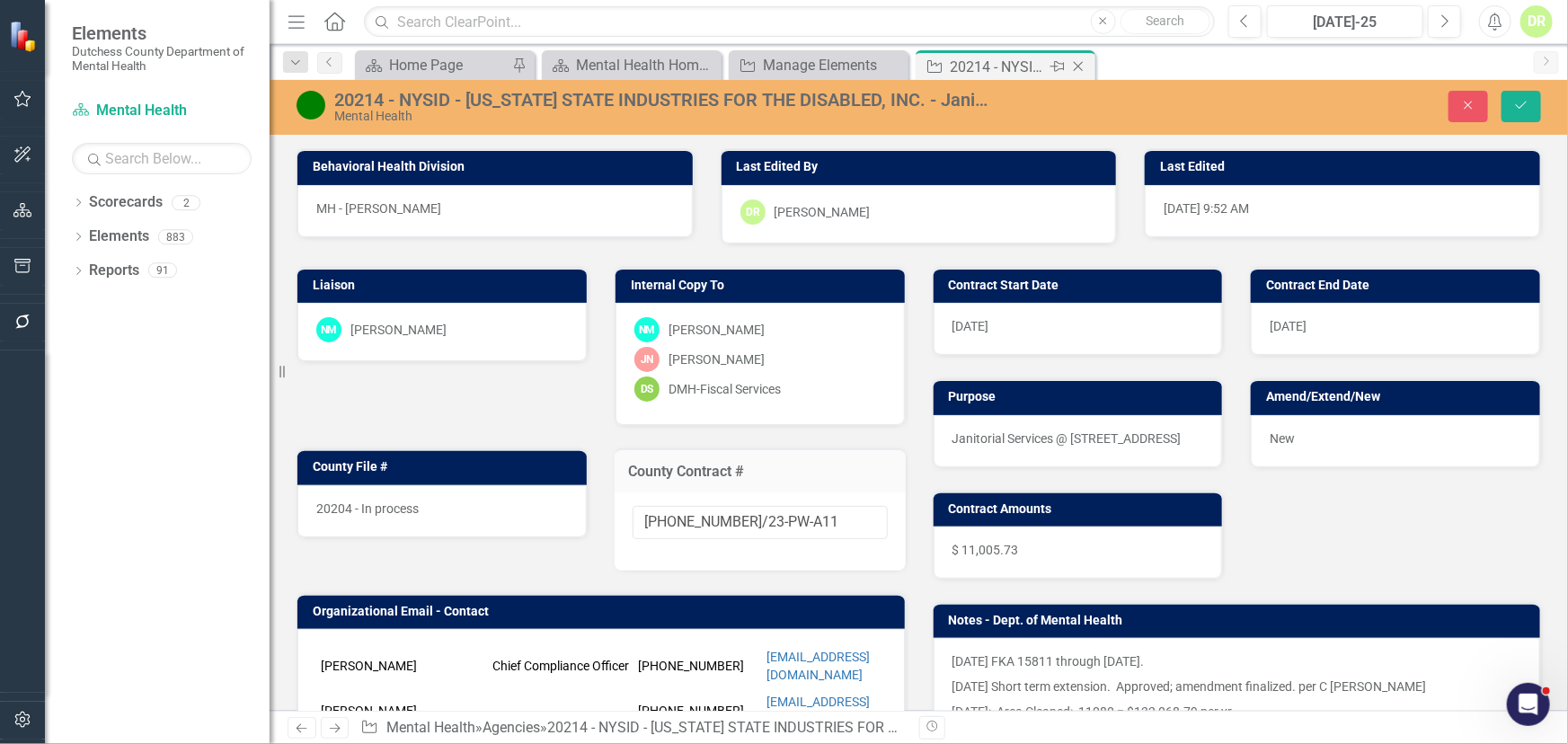
click at [1077, 69] on icon "Close" at bounding box center [1078, 66] width 18 height 14
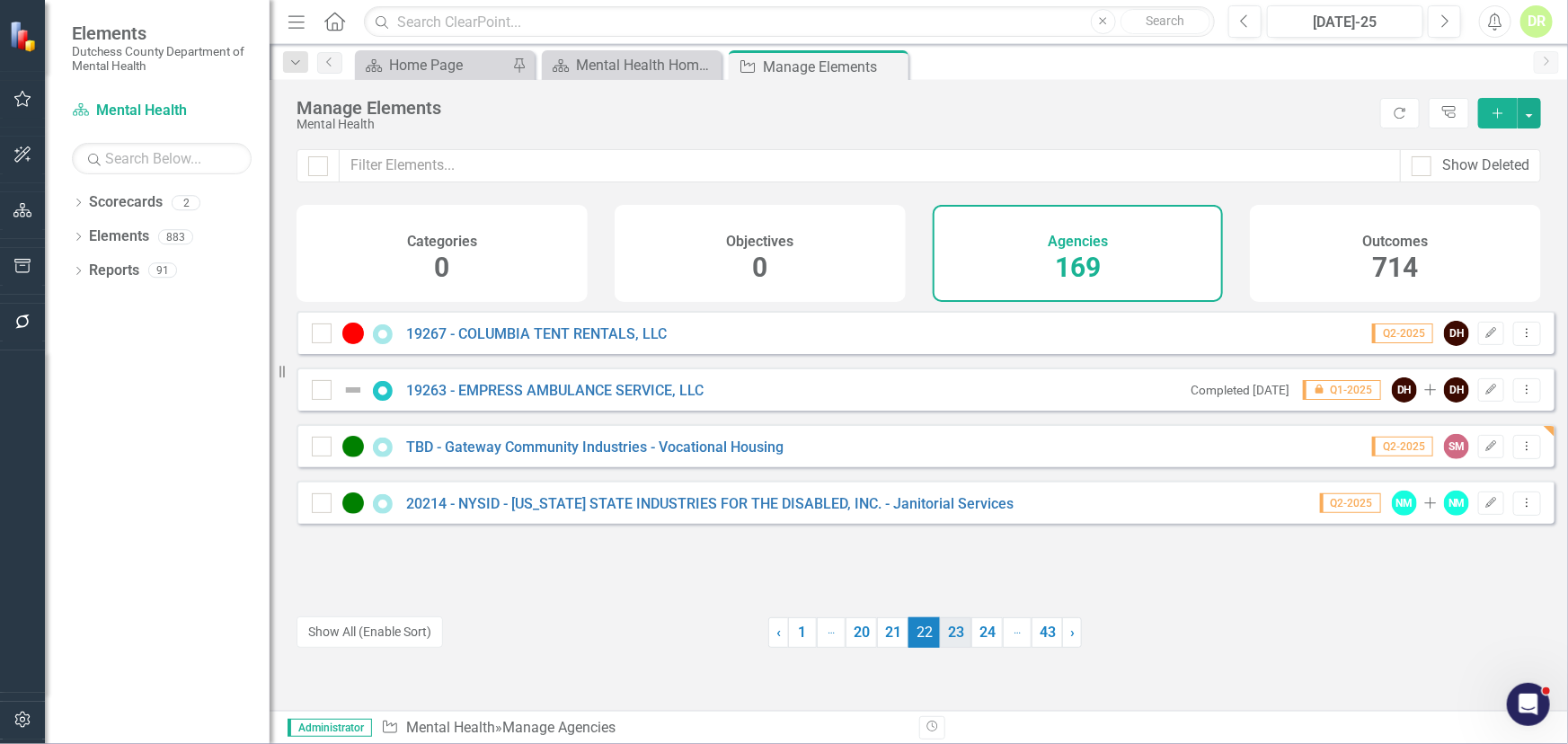
click at [953, 627] on link "23" at bounding box center [955, 633] width 32 height 31
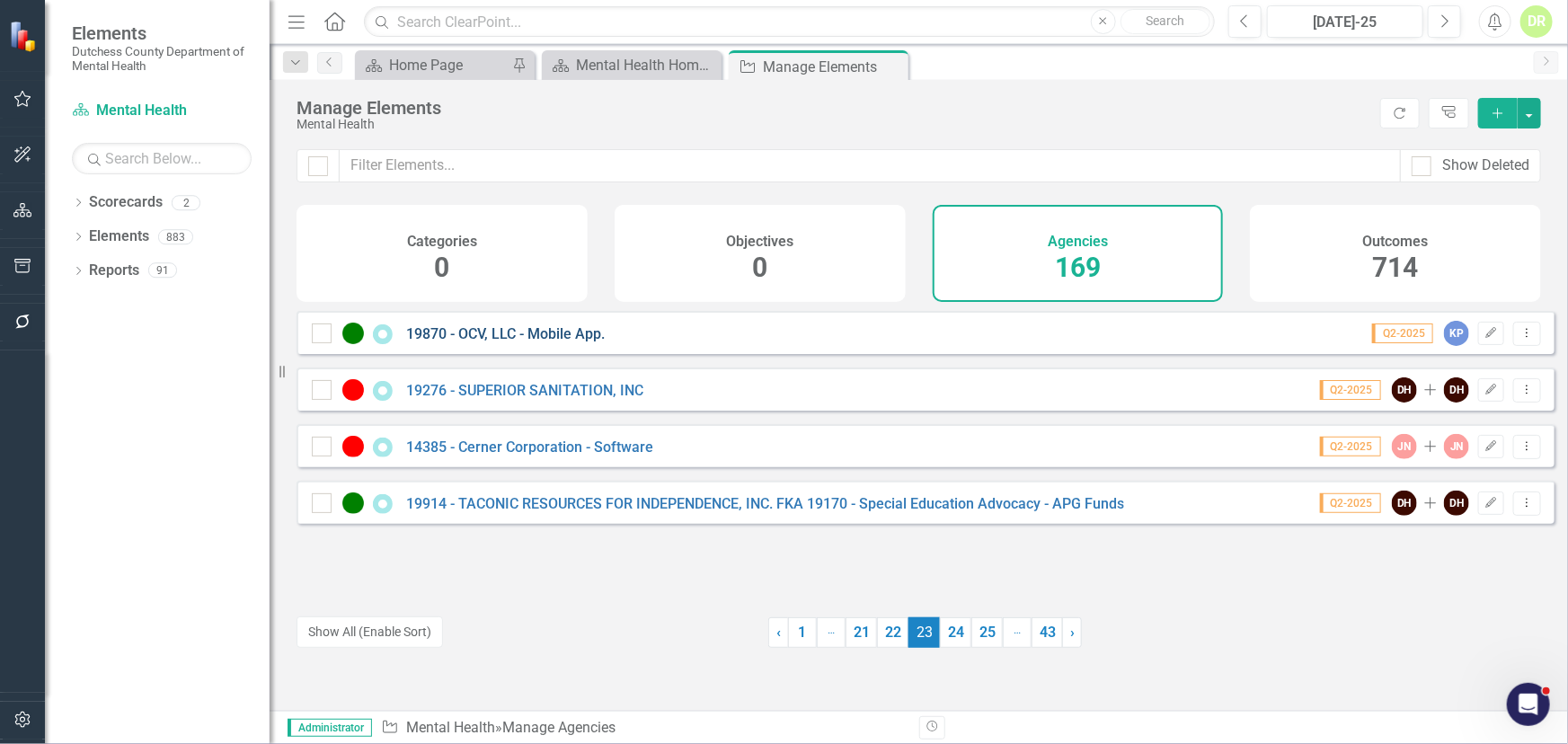
click at [485, 343] on link "19870 - OCV, LLC - Mobile App." at bounding box center [505, 334] width 199 height 17
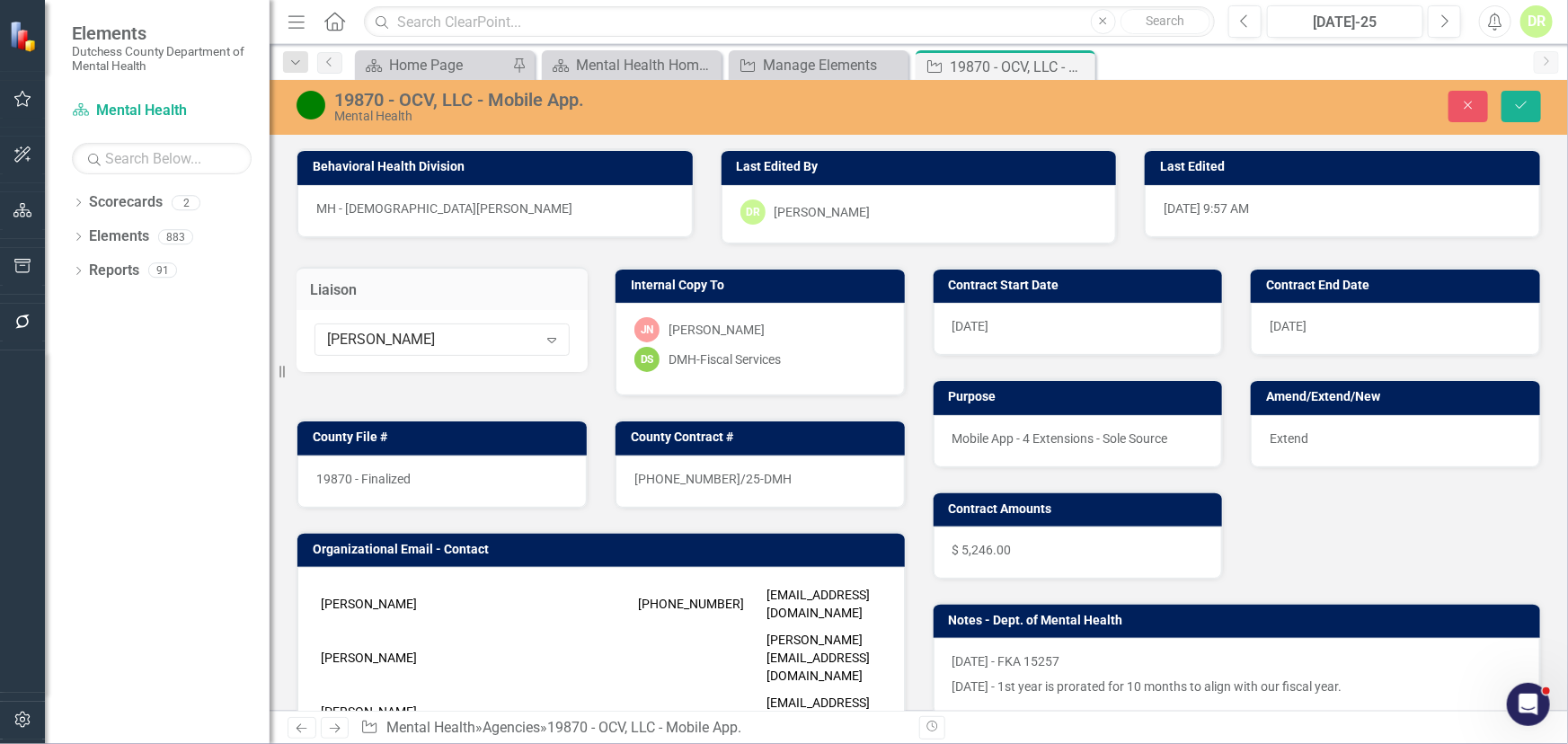
click at [467, 474] on div "19870 - Finalized" at bounding box center [441, 481] width 289 height 53
click at [465, 472] on div "19870 - Finalized" at bounding box center [441, 481] width 289 height 53
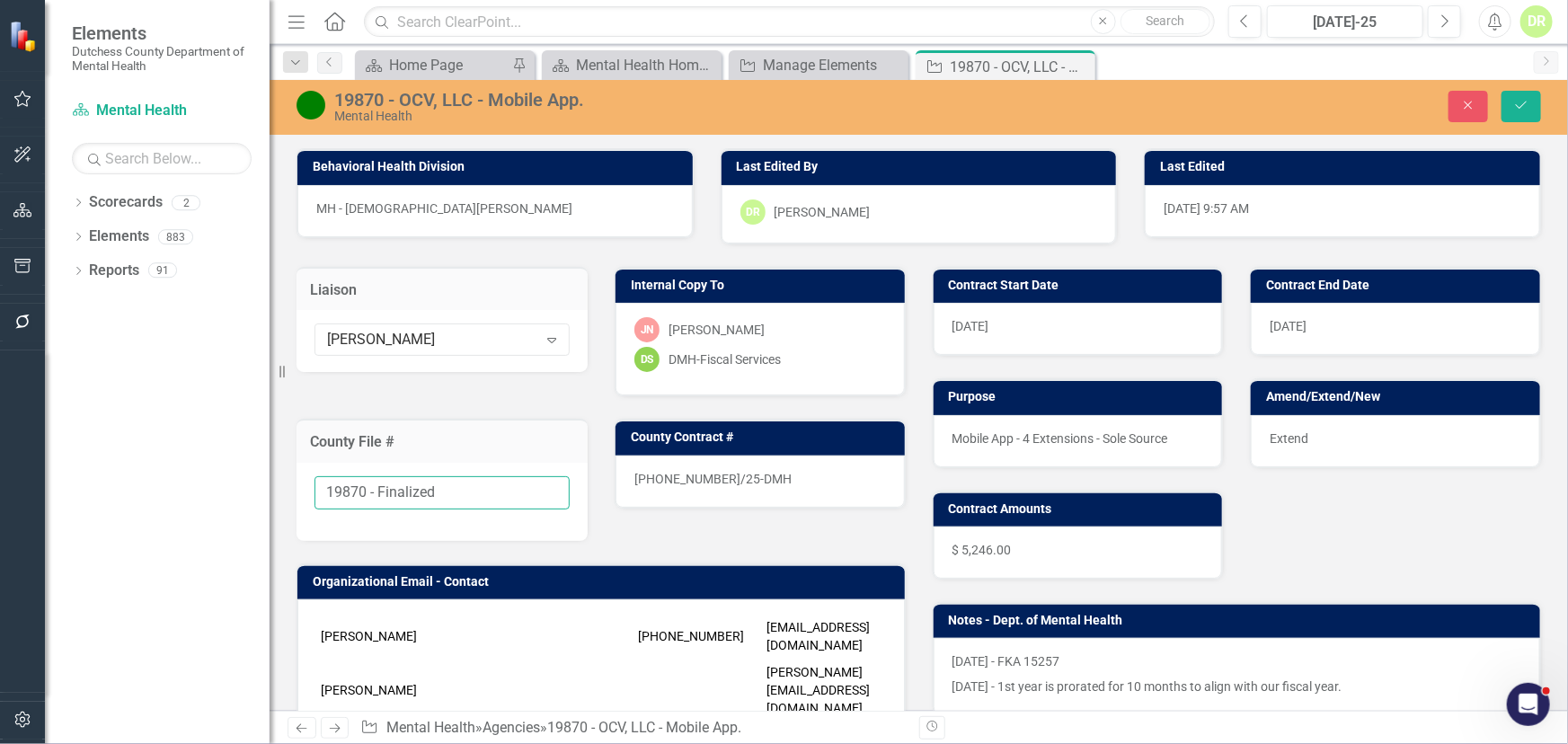
drag, startPoint x: 466, startPoint y: 488, endPoint x: 366, endPoint y: 483, distance: 100.1
click at [366, 483] on input "19870 - Finalized" at bounding box center [441, 493] width 255 height 33
type input "19870"
click at [764, 476] on div "25-0078-12/25-DMH" at bounding box center [760, 481] width 289 height 53
click at [764, 474] on div "25-0078-12/25-DMH" at bounding box center [760, 481] width 289 height 53
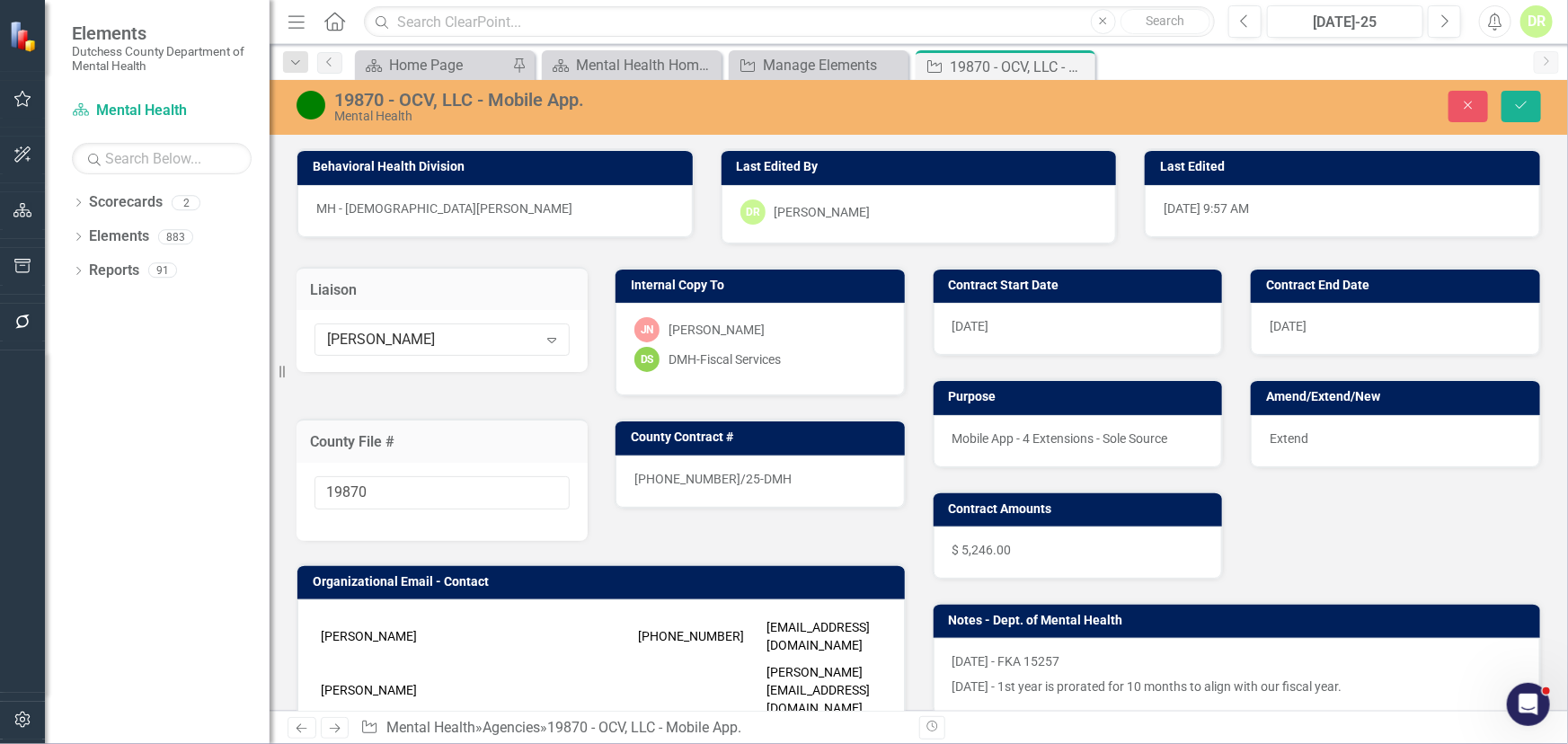
click at [761, 475] on div "25-0078-12/25-DMH" at bounding box center [760, 481] width 289 height 53
click at [760, 474] on div "25-0078-12/25-DMH" at bounding box center [760, 481] width 289 height 53
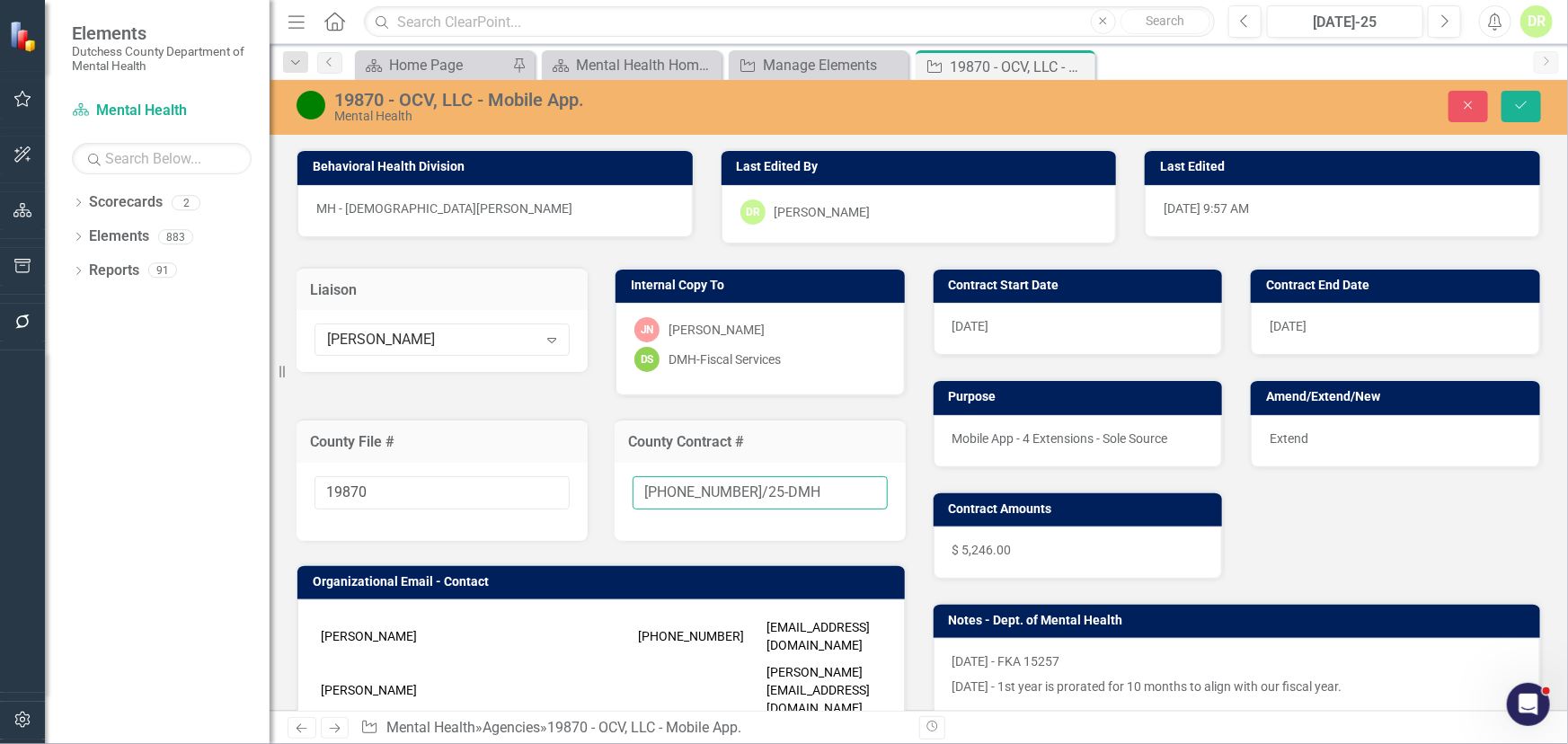
drag, startPoint x: 777, startPoint y: 497, endPoint x: 778, endPoint y: 486, distance: 11.0
click at [778, 488] on input "25-0078-12/25-DMH" at bounding box center [760, 493] width 255 height 33
type input "25-0078-12/25-DMH-A1"
drag, startPoint x: 1527, startPoint y: 105, endPoint x: 1025, endPoint y: 179, distance: 507.4
click at [1527, 105] on icon "Save" at bounding box center [1521, 105] width 16 height 12
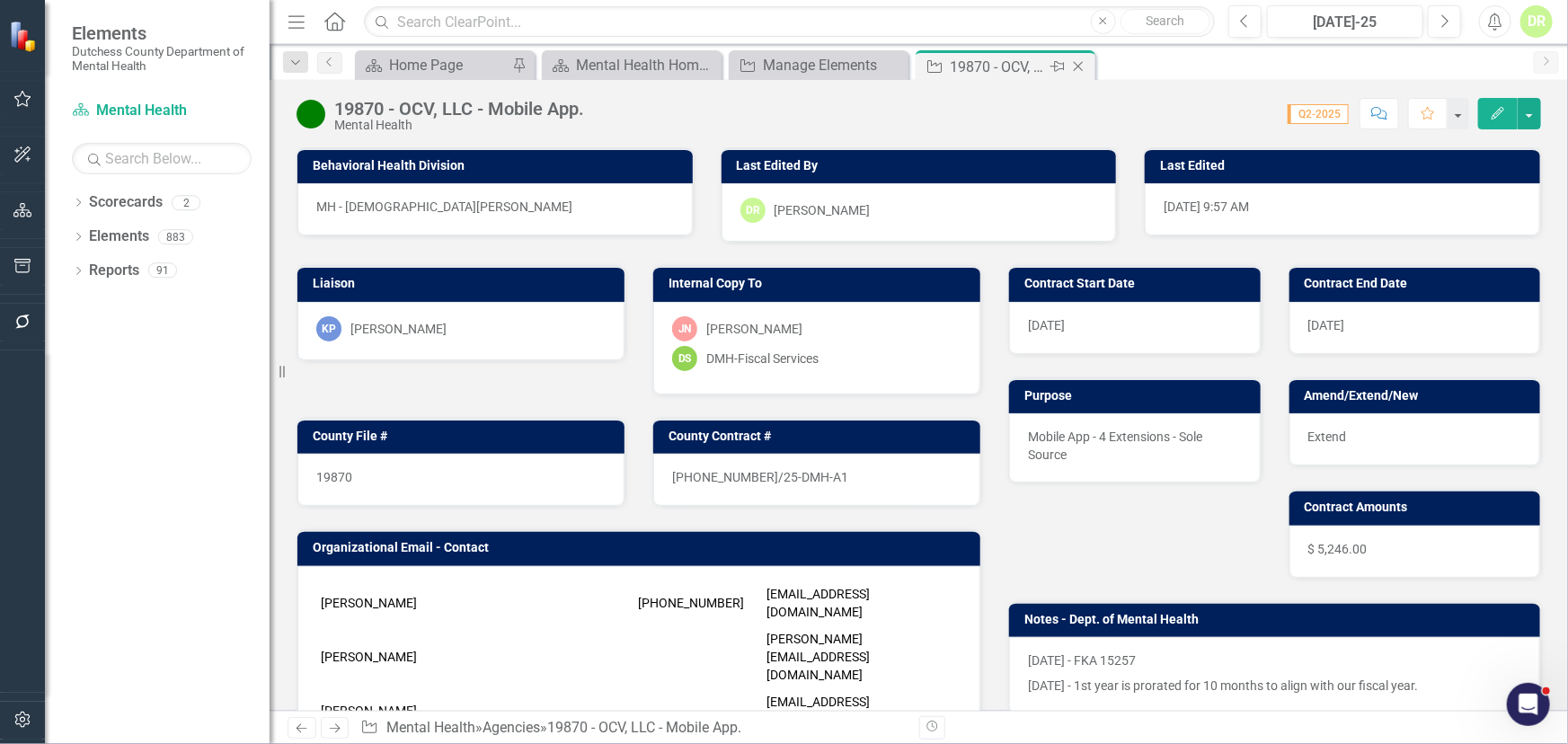
click at [1078, 69] on icon "Close" at bounding box center [1078, 66] width 18 height 14
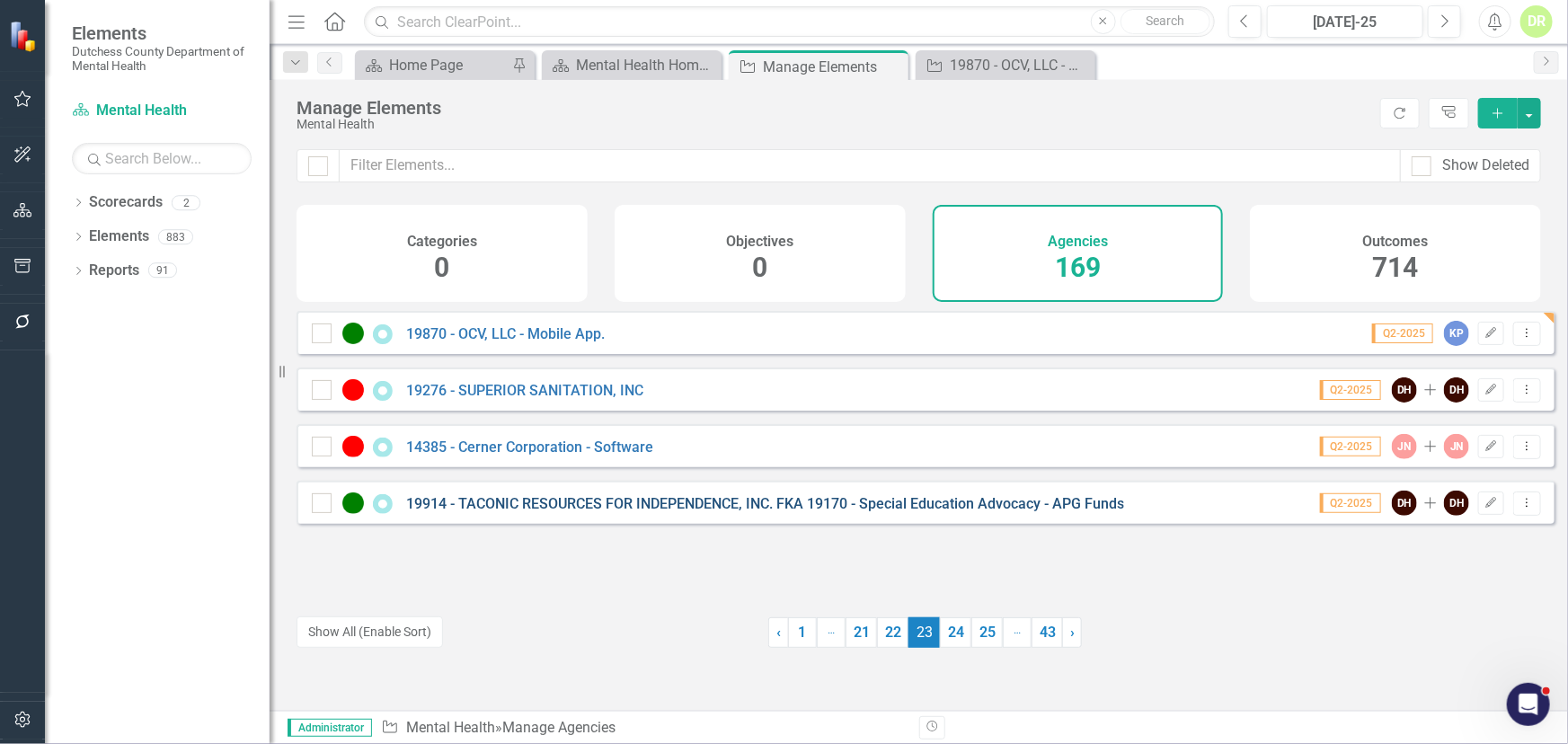
click at [567, 512] on link "19914 - TACONIC RESOURCES FOR INDEPENDENCE, INC. FKA 19170 - Special Education …" at bounding box center [765, 504] width 718 height 17
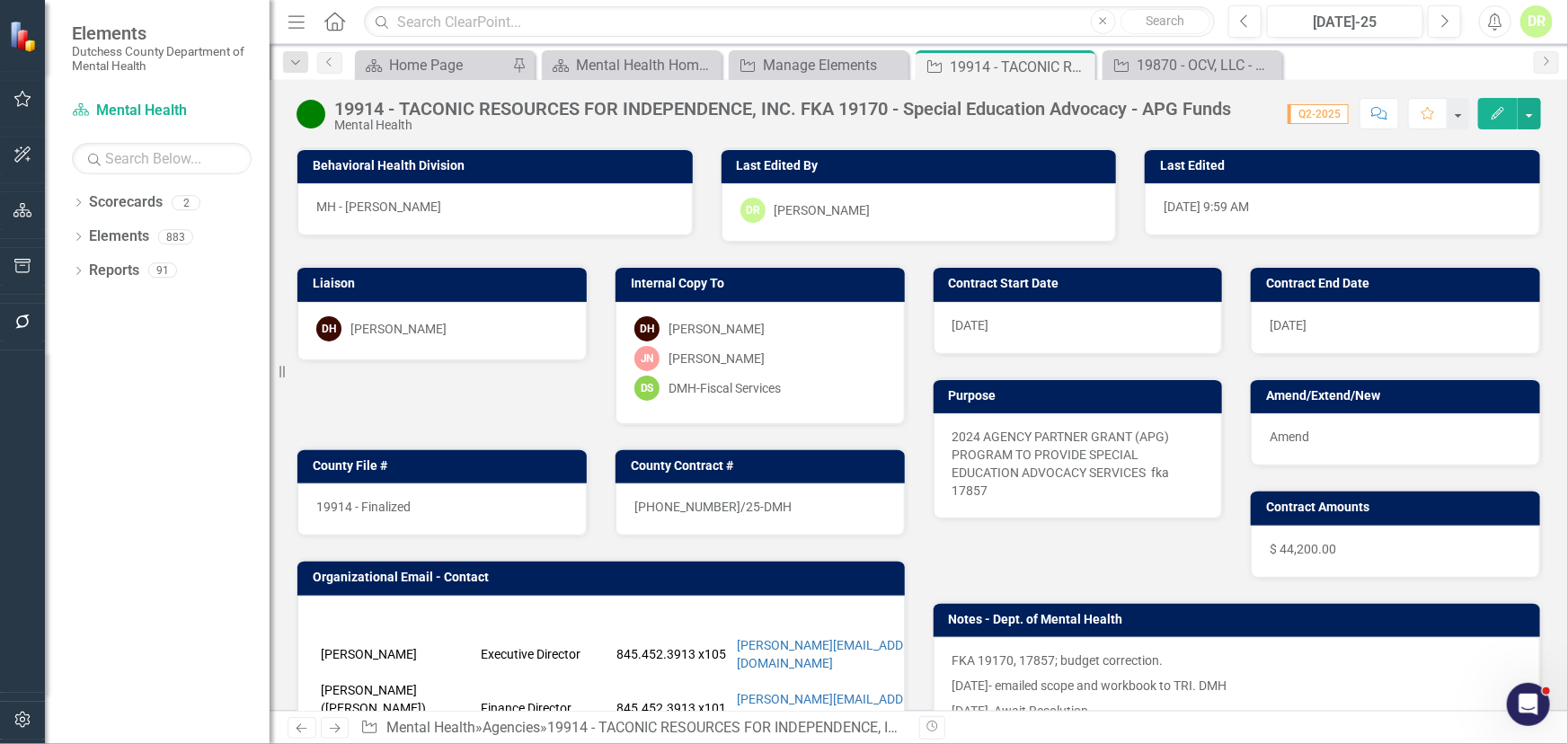
click at [438, 505] on div "19914 - Finalized" at bounding box center [441, 509] width 289 height 53
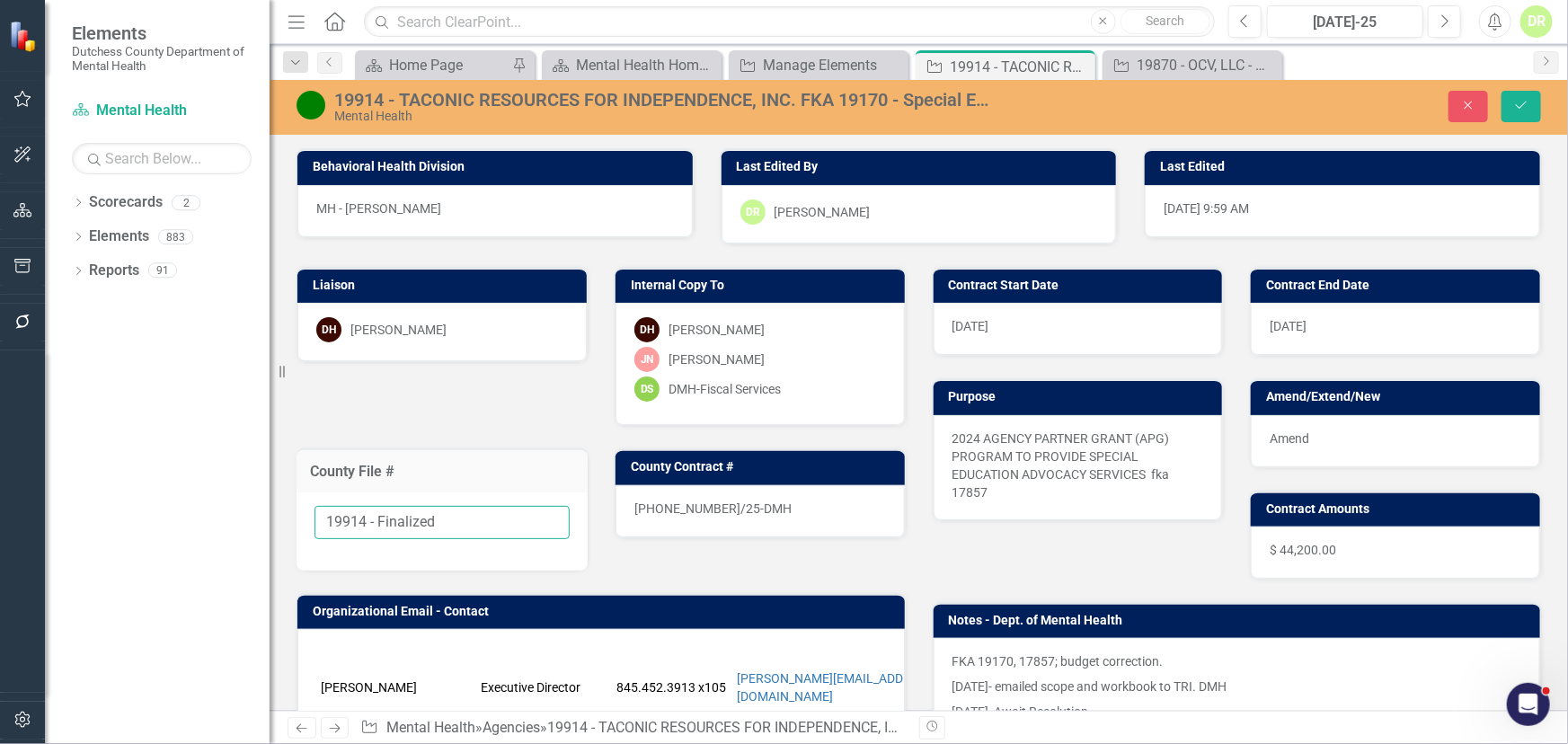
drag, startPoint x: 451, startPoint y: 521, endPoint x: 370, endPoint y: 516, distance: 81.2
click at [370, 516] on input "19914 - Finalized" at bounding box center [441, 522] width 255 height 33
type input "19914"
click at [1315, 440] on div "Amend" at bounding box center [1395, 441] width 289 height 53
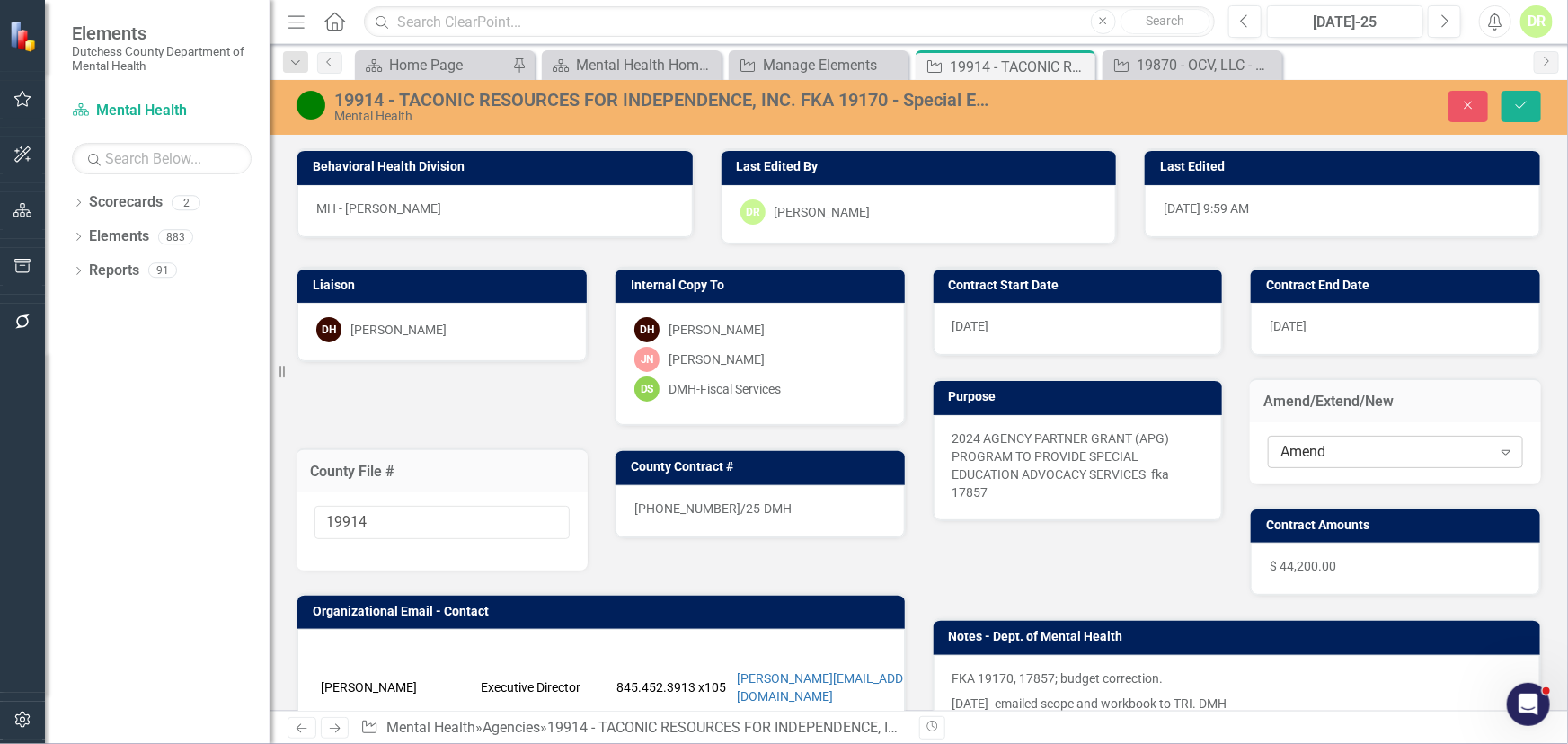
click at [1326, 445] on div "Amend" at bounding box center [1386, 452] width 210 height 21
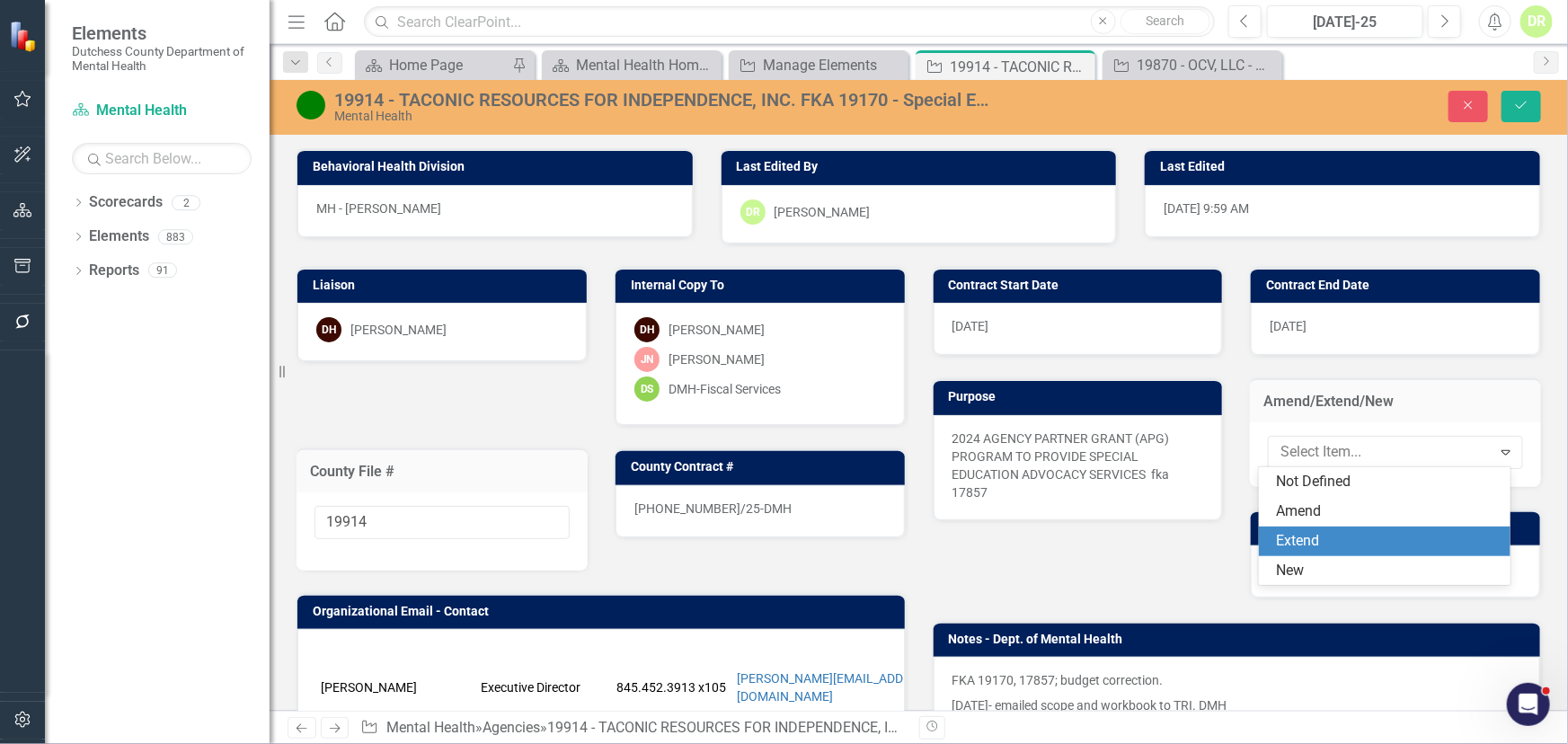
click at [1324, 543] on div "Extend" at bounding box center [1388, 542] width 222 height 21
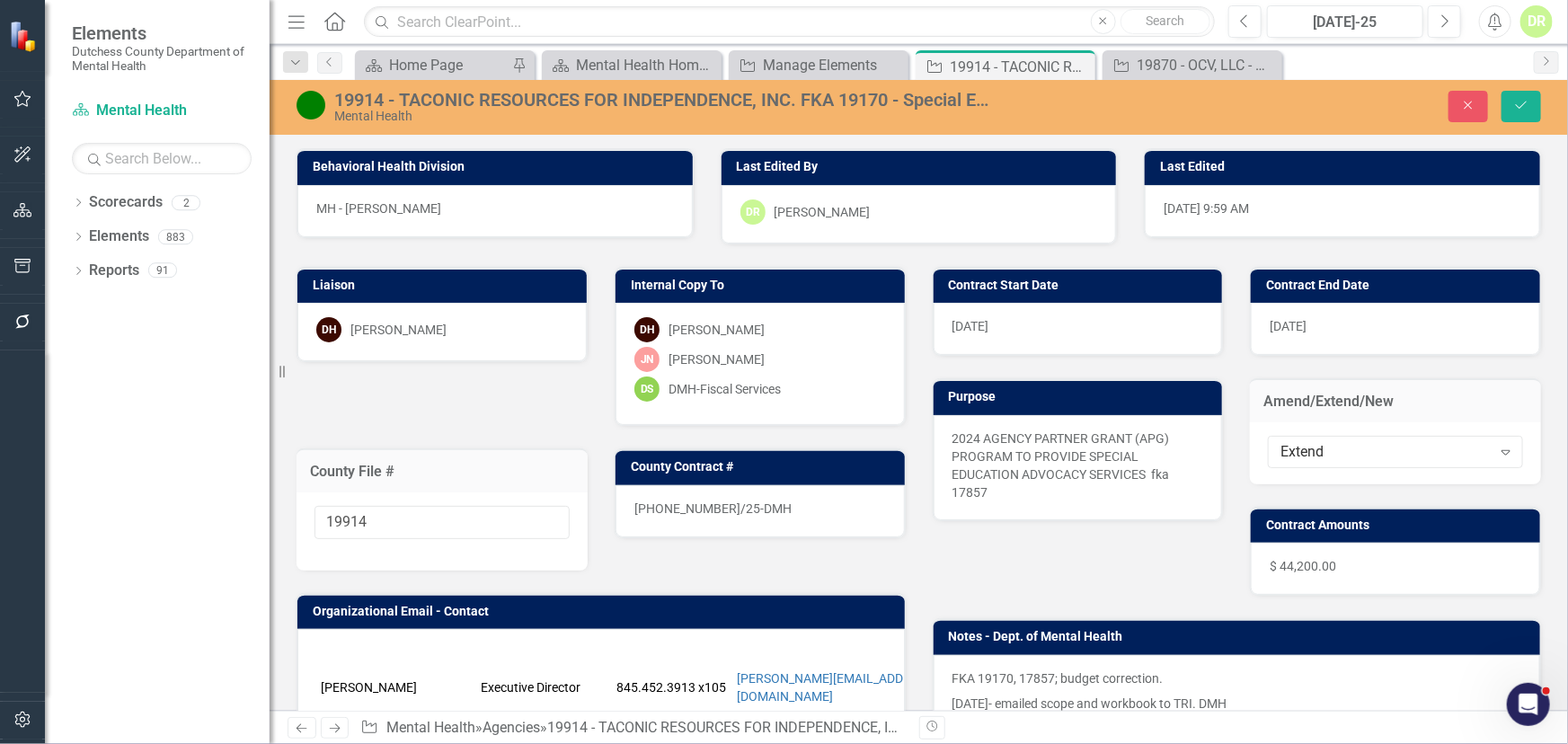
click at [752, 498] on div "25-0112-12/25-DMH" at bounding box center [760, 511] width 289 height 53
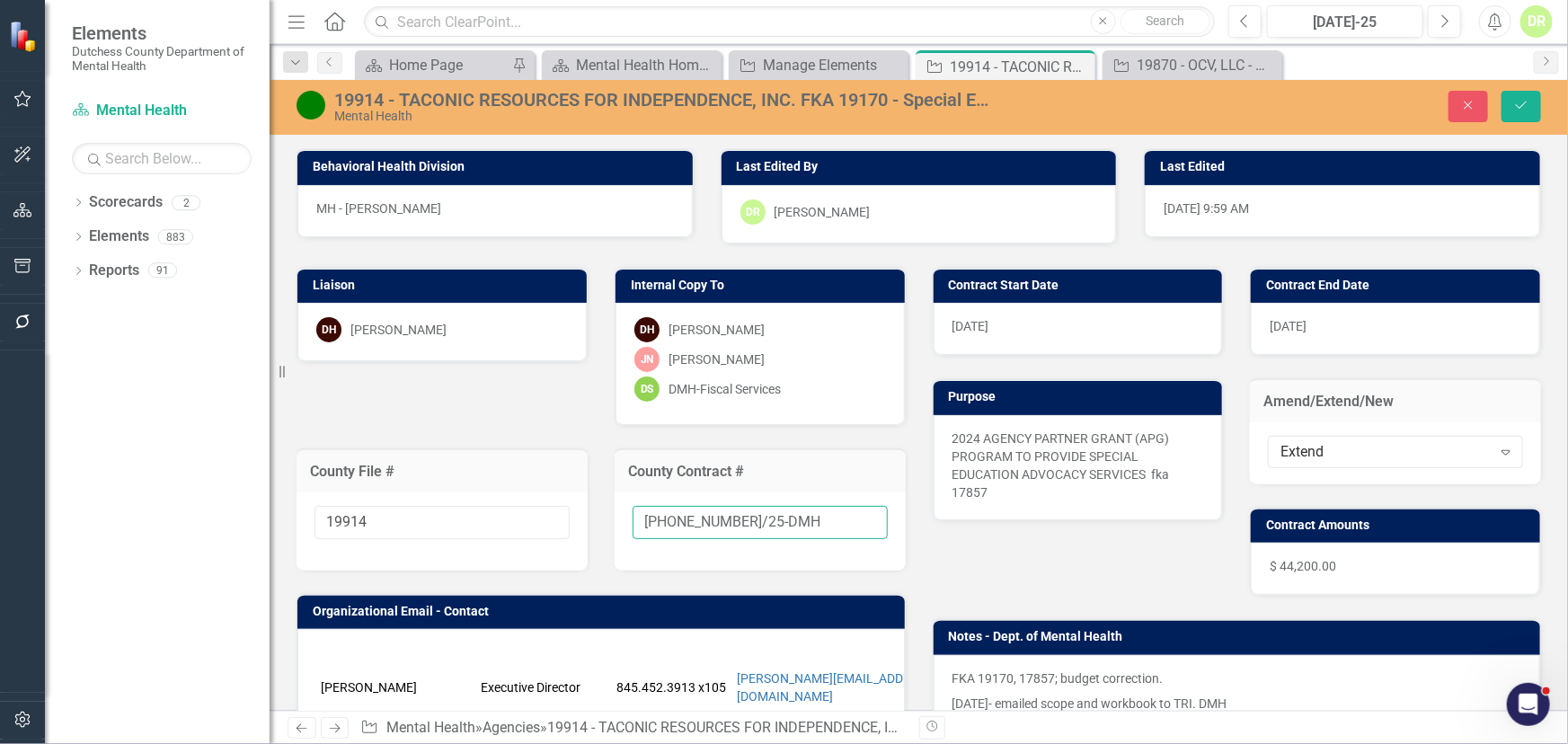
click at [777, 524] on input "25-0112-12/25-DMH" at bounding box center [760, 522] width 255 height 33
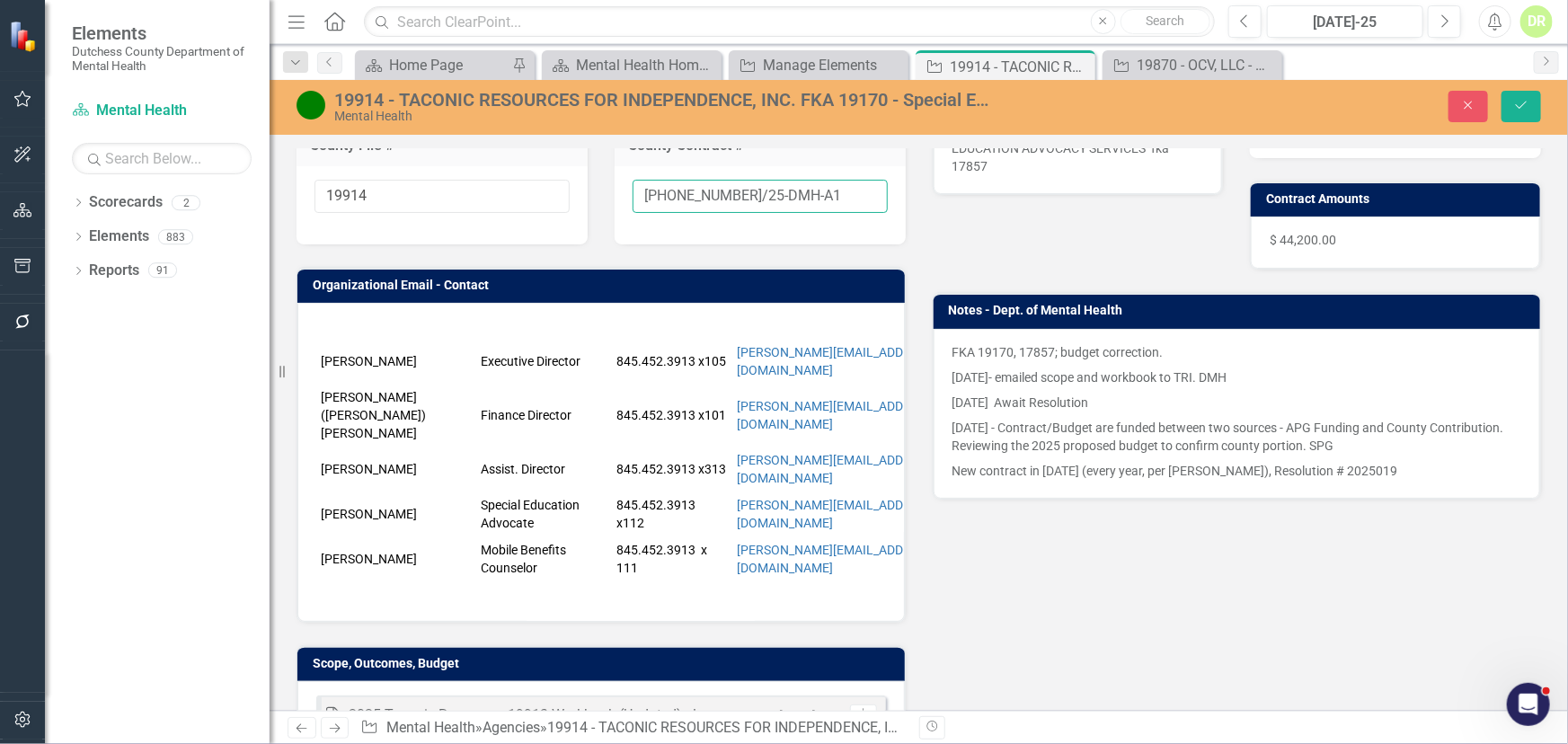
scroll to position [735, 0]
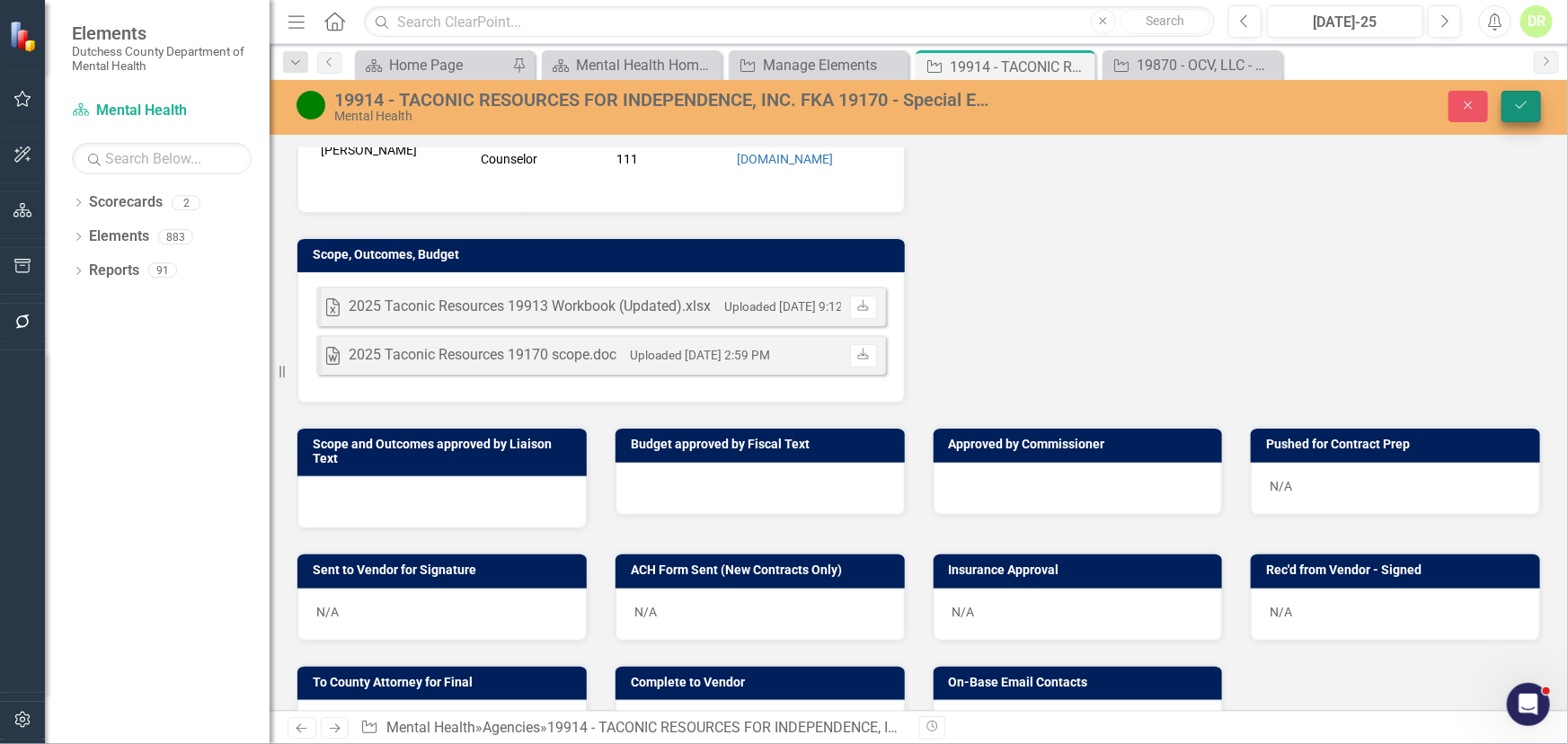
type input "25-0112-12/25-DMH-A1"
click at [1530, 96] on button "Save" at bounding box center [1521, 106] width 39 height 32
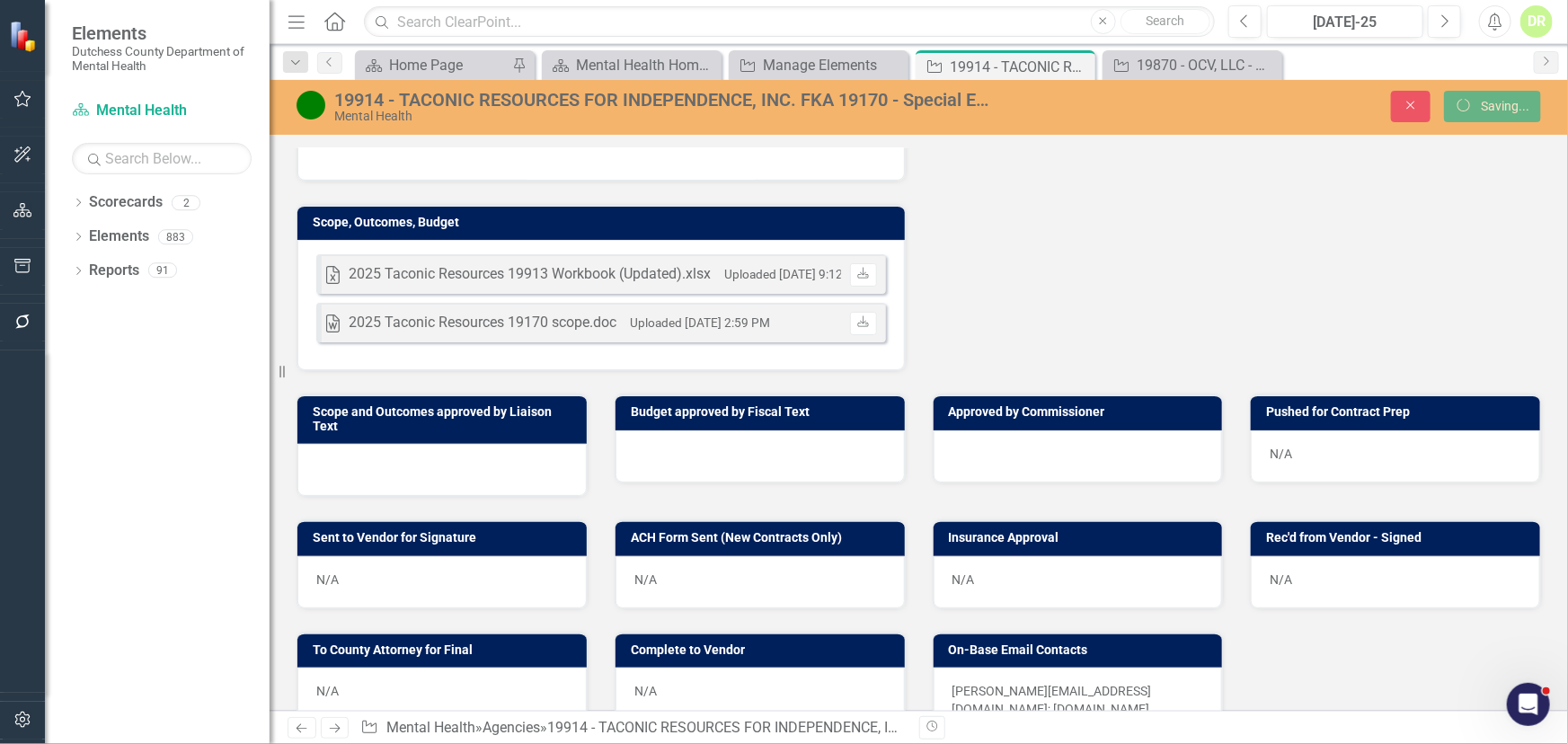
scroll to position [702, 0]
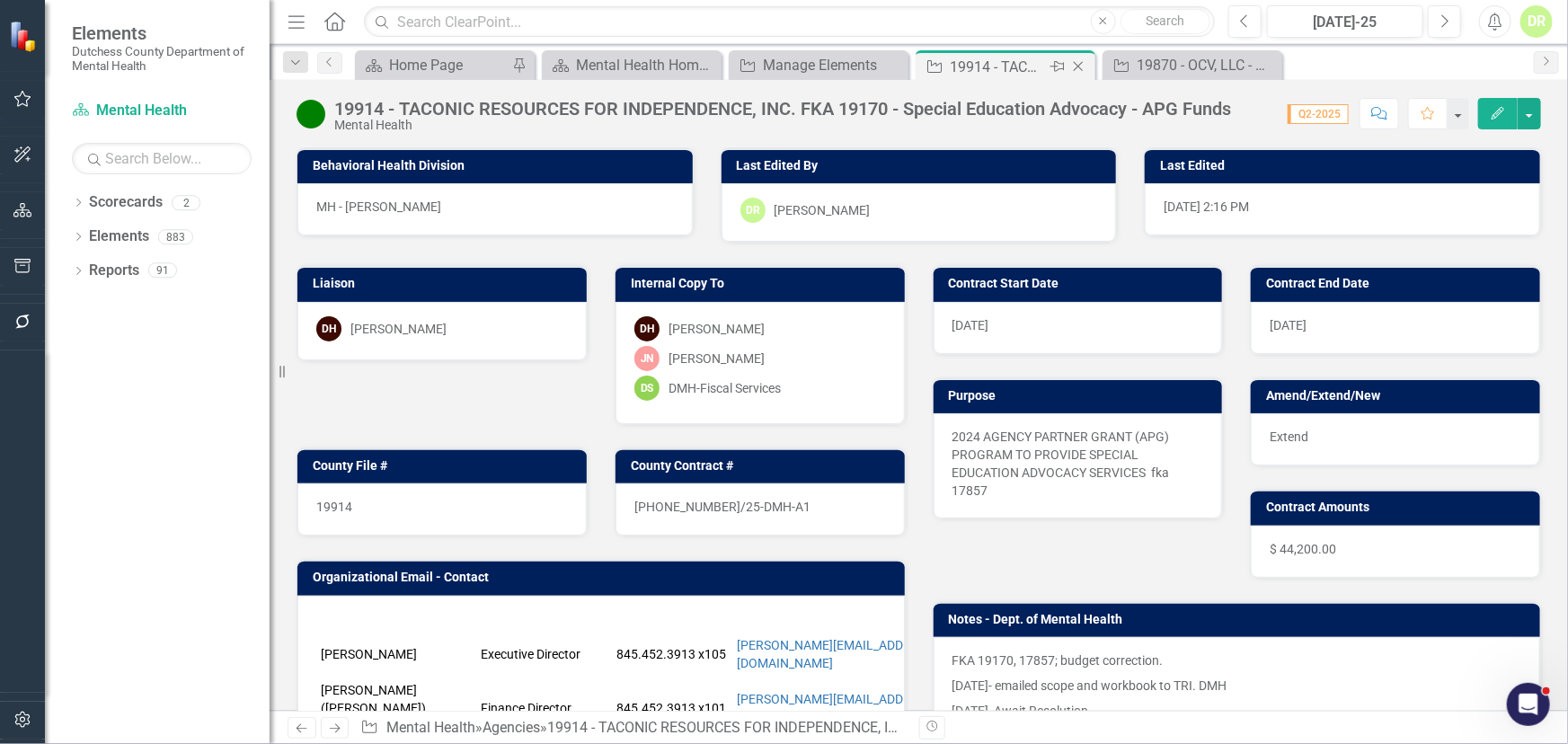
click at [1075, 65] on icon "Close" at bounding box center [1078, 66] width 18 height 14
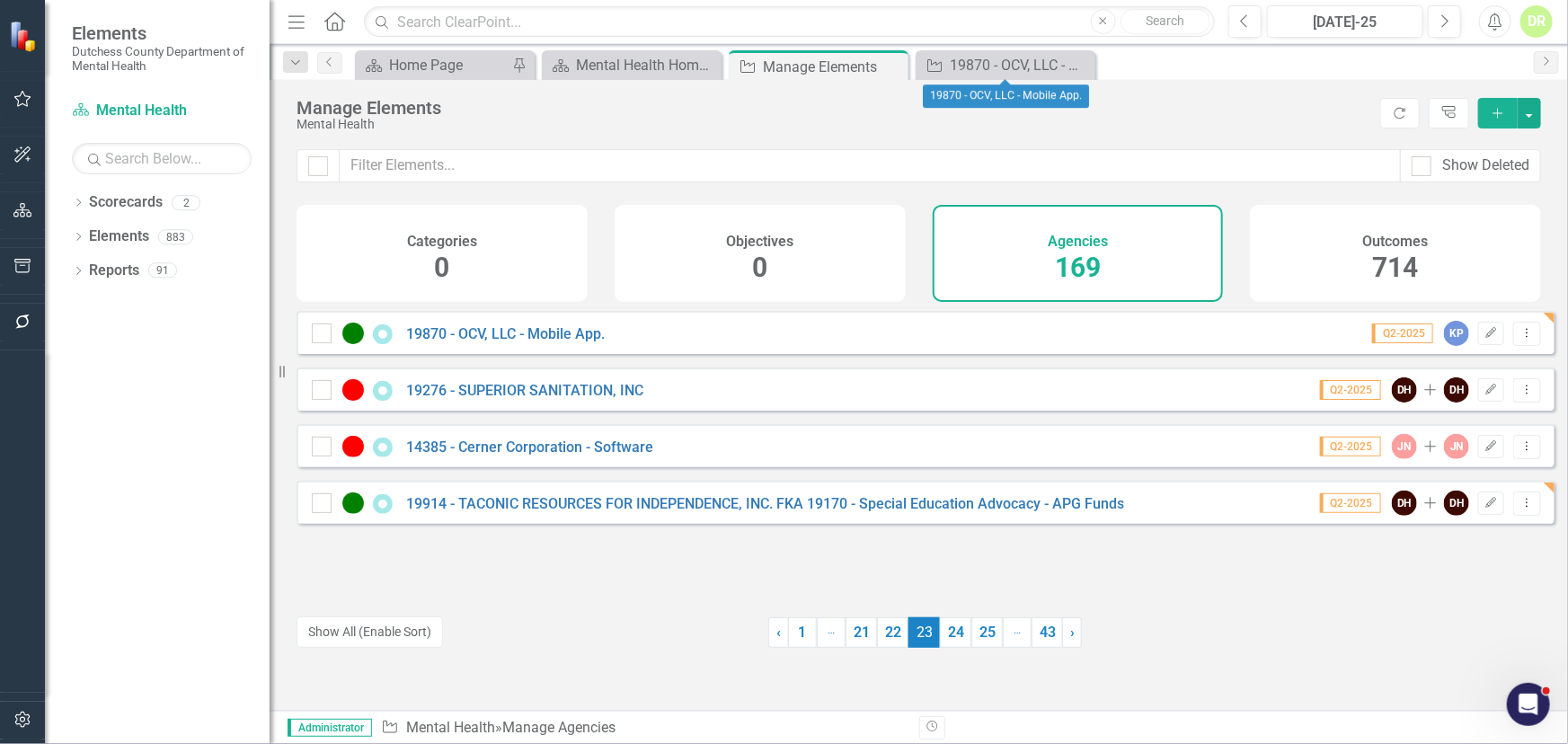
drag, startPoint x: 1075, startPoint y: 63, endPoint x: 955, endPoint y: 180, distance: 167.6
click at [0, 0] on icon "Close" at bounding box center [0, 0] width 0 height 0
drag, startPoint x: 947, startPoint y: 629, endPoint x: 901, endPoint y: 587, distance: 62.3
click at [948, 629] on link "24" at bounding box center [955, 633] width 32 height 31
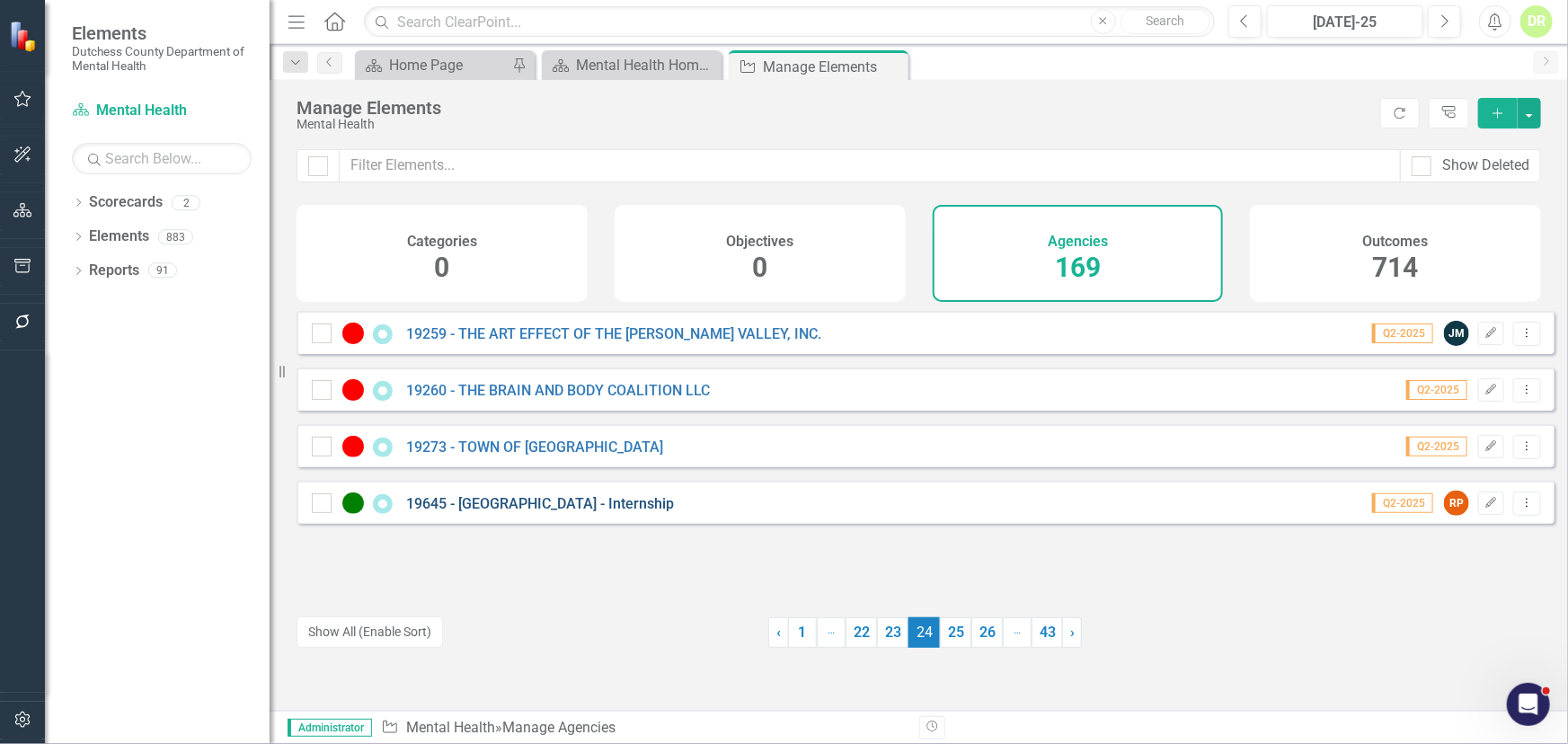
click at [528, 512] on link "19645 - [GEOGRAPHIC_DATA] - Internship" at bounding box center [540, 504] width 267 height 17
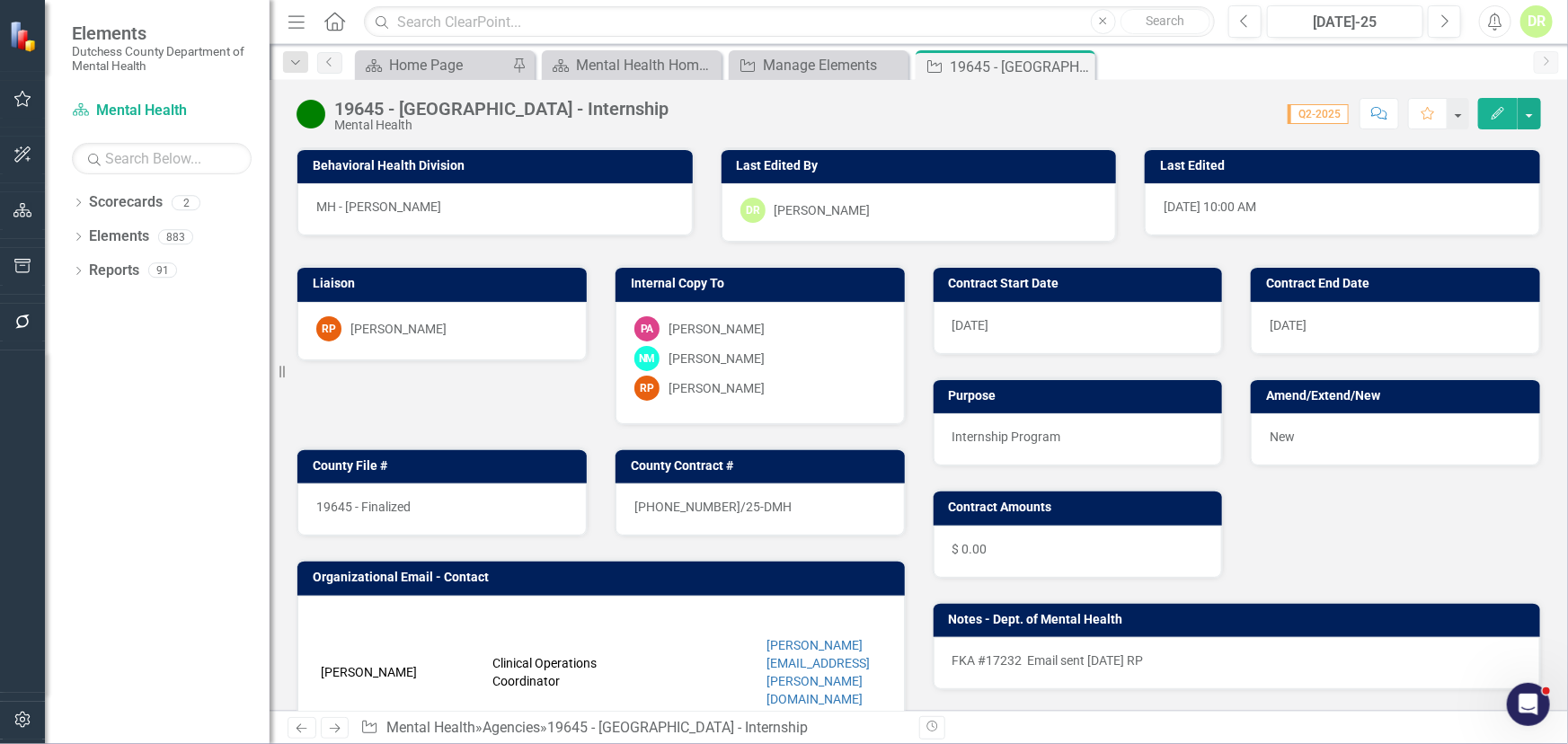
click at [449, 496] on div "19645 - Finalized" at bounding box center [441, 509] width 289 height 53
click at [447, 502] on div "19645 - Finalized" at bounding box center [441, 509] width 289 height 53
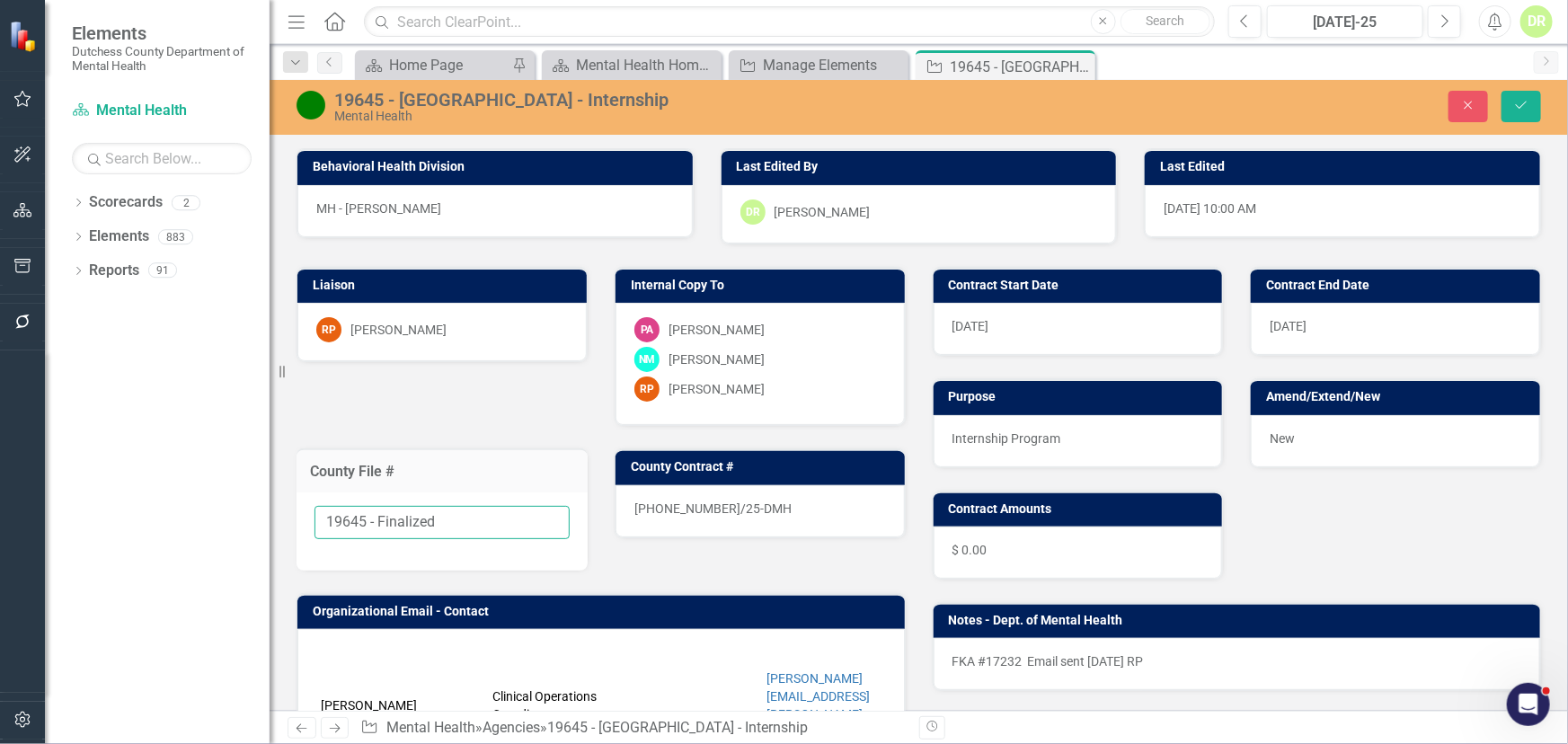
drag, startPoint x: 449, startPoint y: 519, endPoint x: 363, endPoint y: 509, distance: 86.6
click at [363, 509] on input "19645 - Finalized" at bounding box center [441, 522] width 255 height 33
type input "19645"
click at [800, 506] on div "25-0064-12/25-DMH" at bounding box center [760, 511] width 289 height 53
click at [800, 505] on div "25-0064-12/25-DMH" at bounding box center [760, 511] width 289 height 53
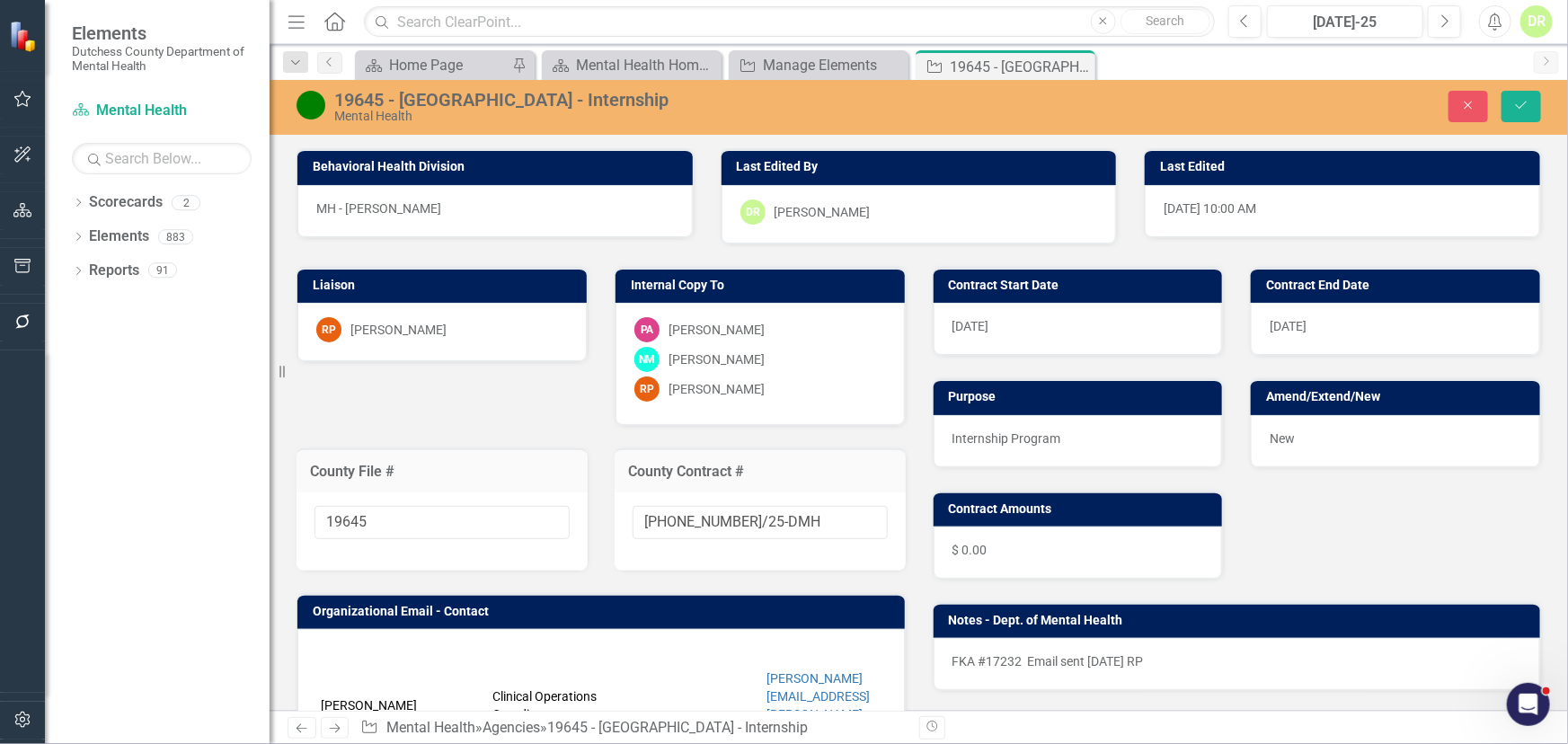
click at [800, 506] on input "25-0064-12/25-DMH" at bounding box center [760, 522] width 255 height 33
click at [802, 512] on input "25-0064-12/25-DMH" at bounding box center [760, 522] width 255 height 33
type input "25-0064-12/25-DMH-A1"
click at [1519, 96] on button "Save" at bounding box center [1521, 106] width 39 height 32
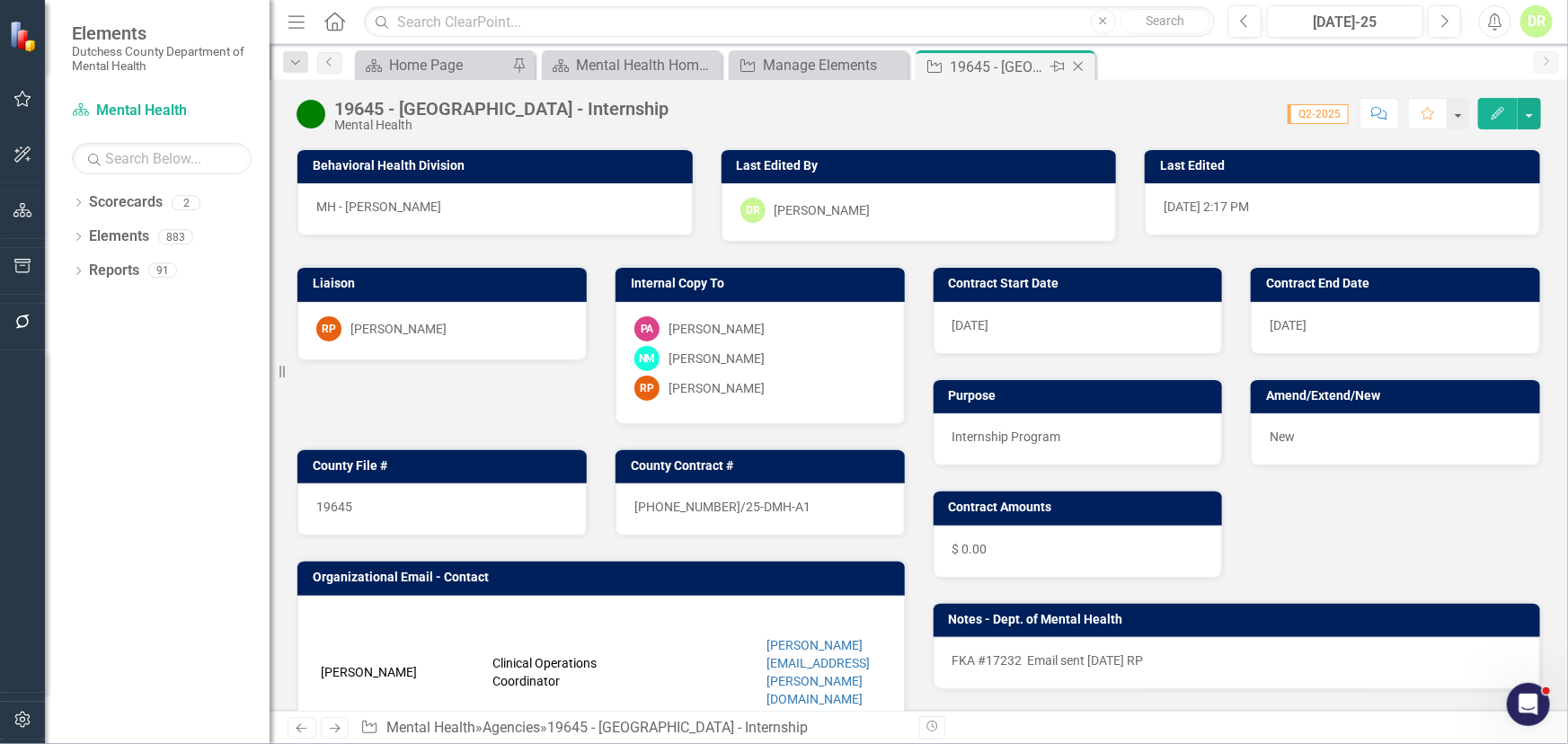
click at [1070, 55] on div "Close" at bounding box center [1080, 67] width 23 height 23
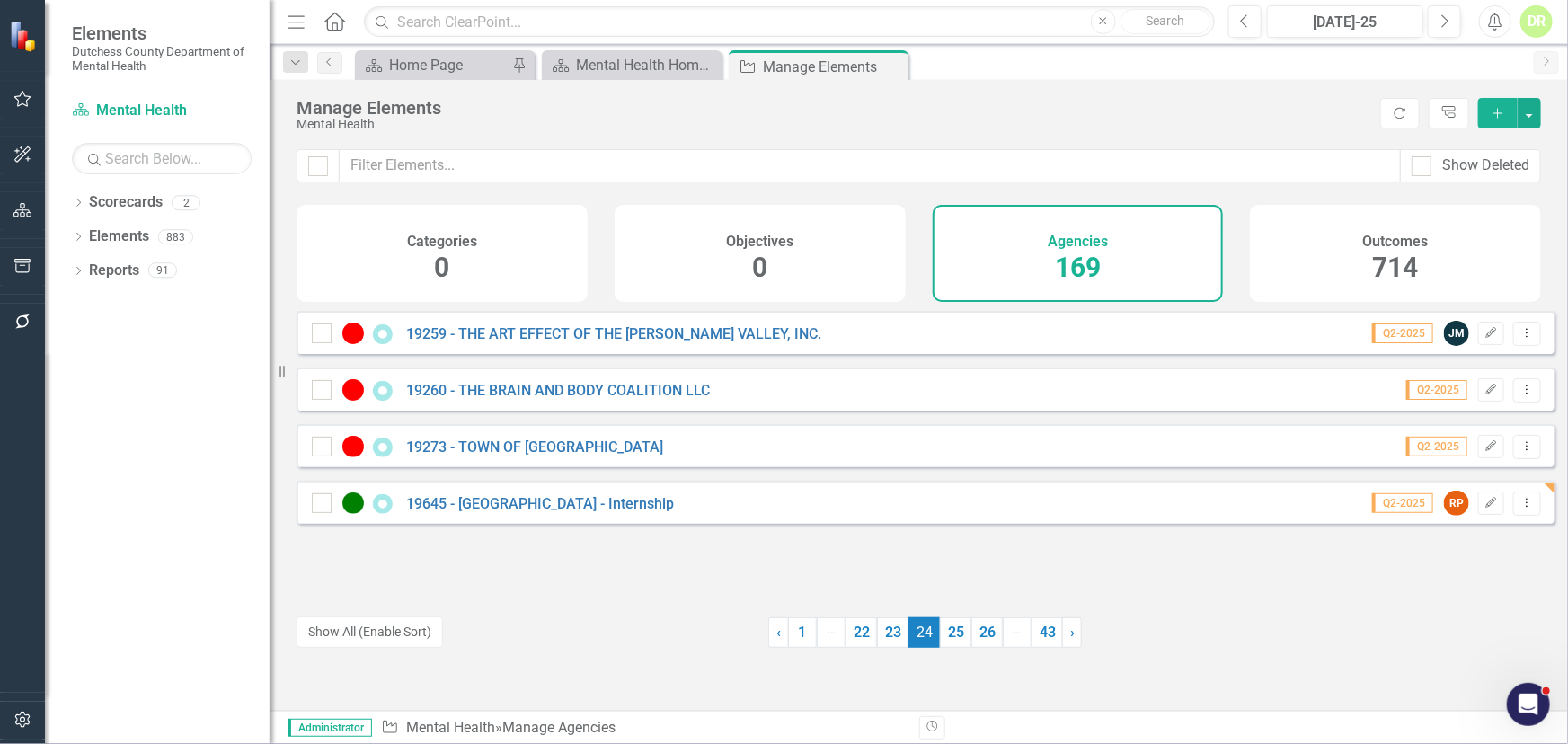
click at [612, 504] on div "19645 - [GEOGRAPHIC_DATA] - Internship" at bounding box center [496, 503] width 367 height 22
click at [603, 512] on link "19645 - [GEOGRAPHIC_DATA] - Internship" at bounding box center [540, 504] width 267 height 17
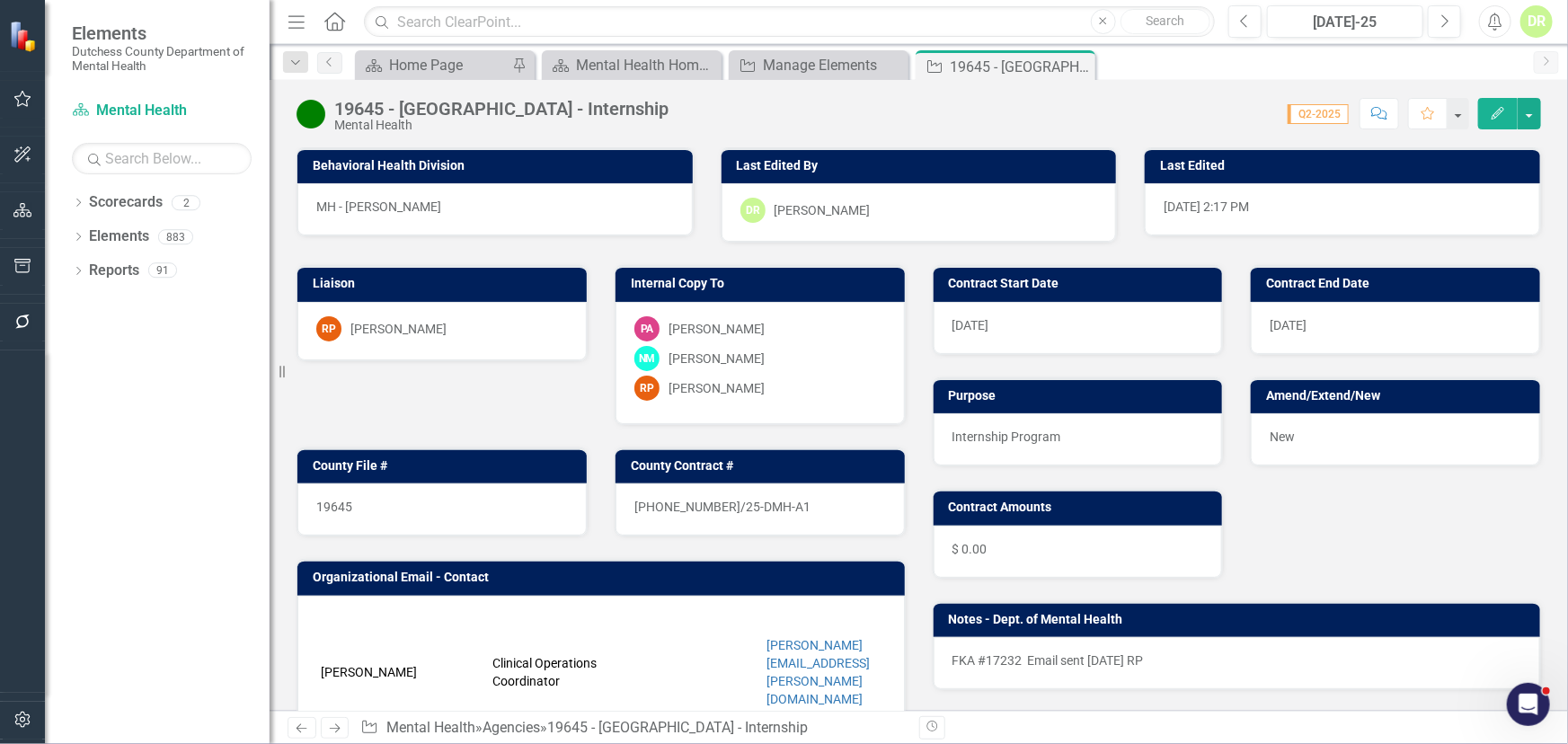
click at [1304, 431] on div "New" at bounding box center [1395, 439] width 289 height 53
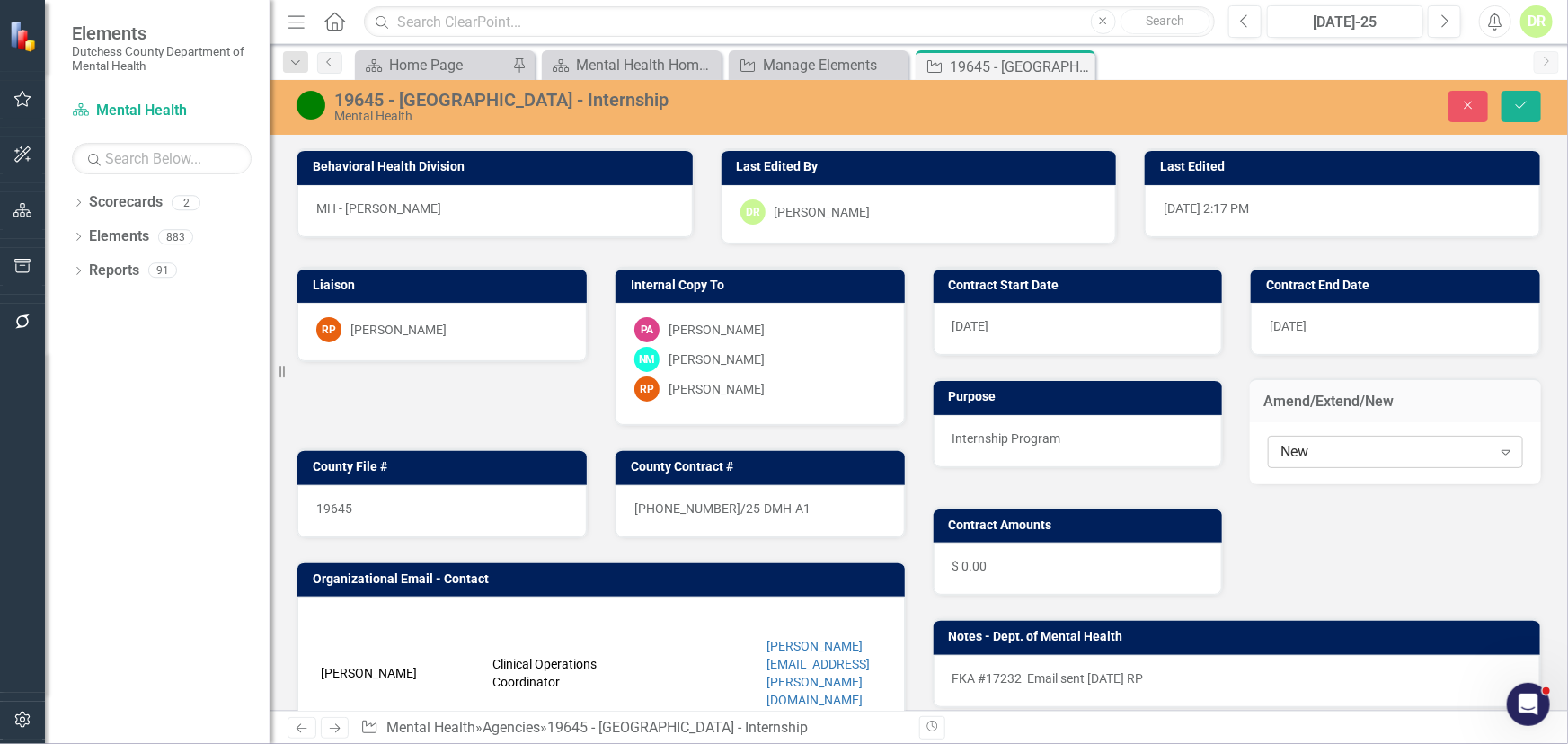
click at [1323, 449] on div "New" at bounding box center [1386, 452] width 210 height 21
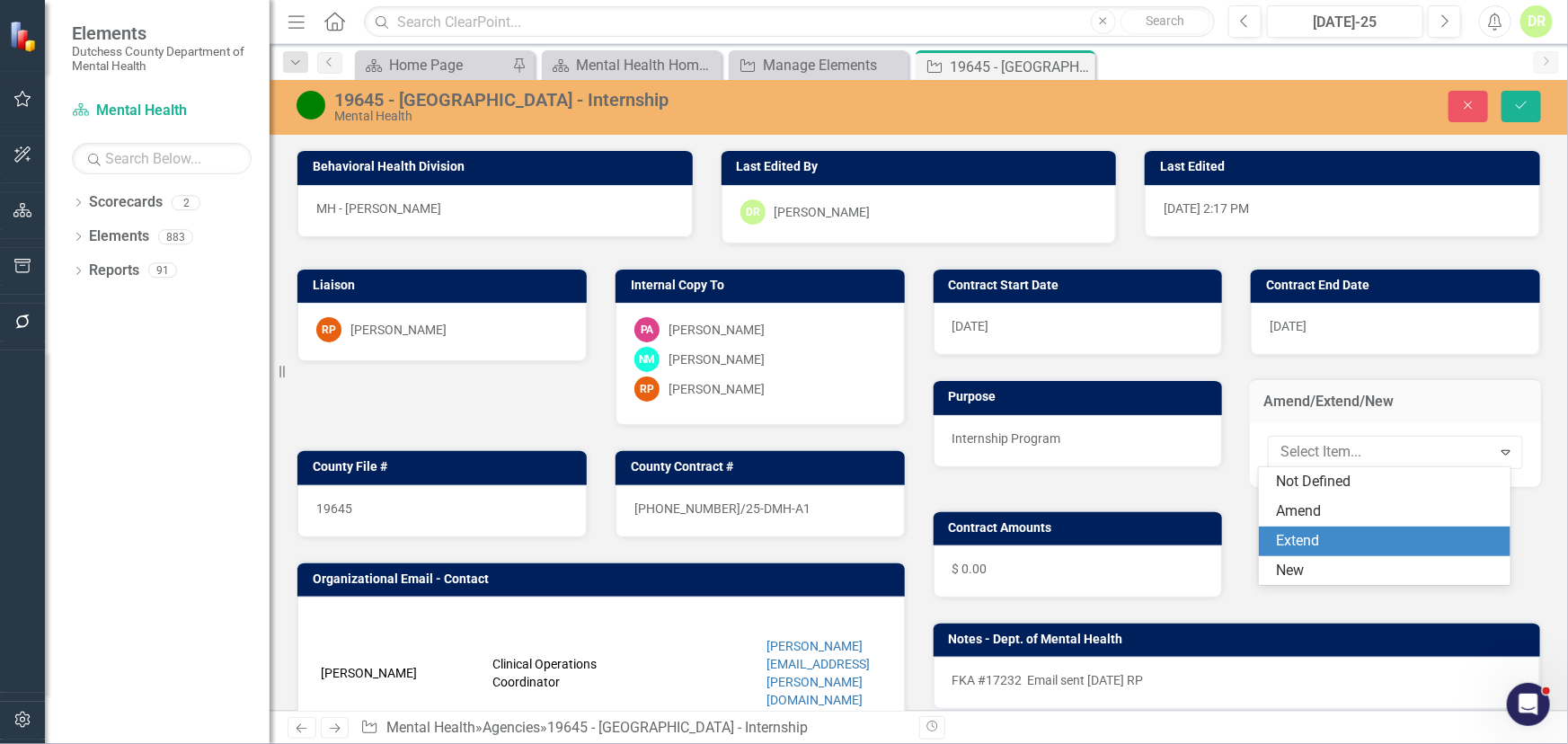
drag, startPoint x: 1330, startPoint y: 531, endPoint x: 1466, endPoint y: 237, distance: 323.9
click at [1329, 527] on div "Extend" at bounding box center [1385, 541] width 252 height 30
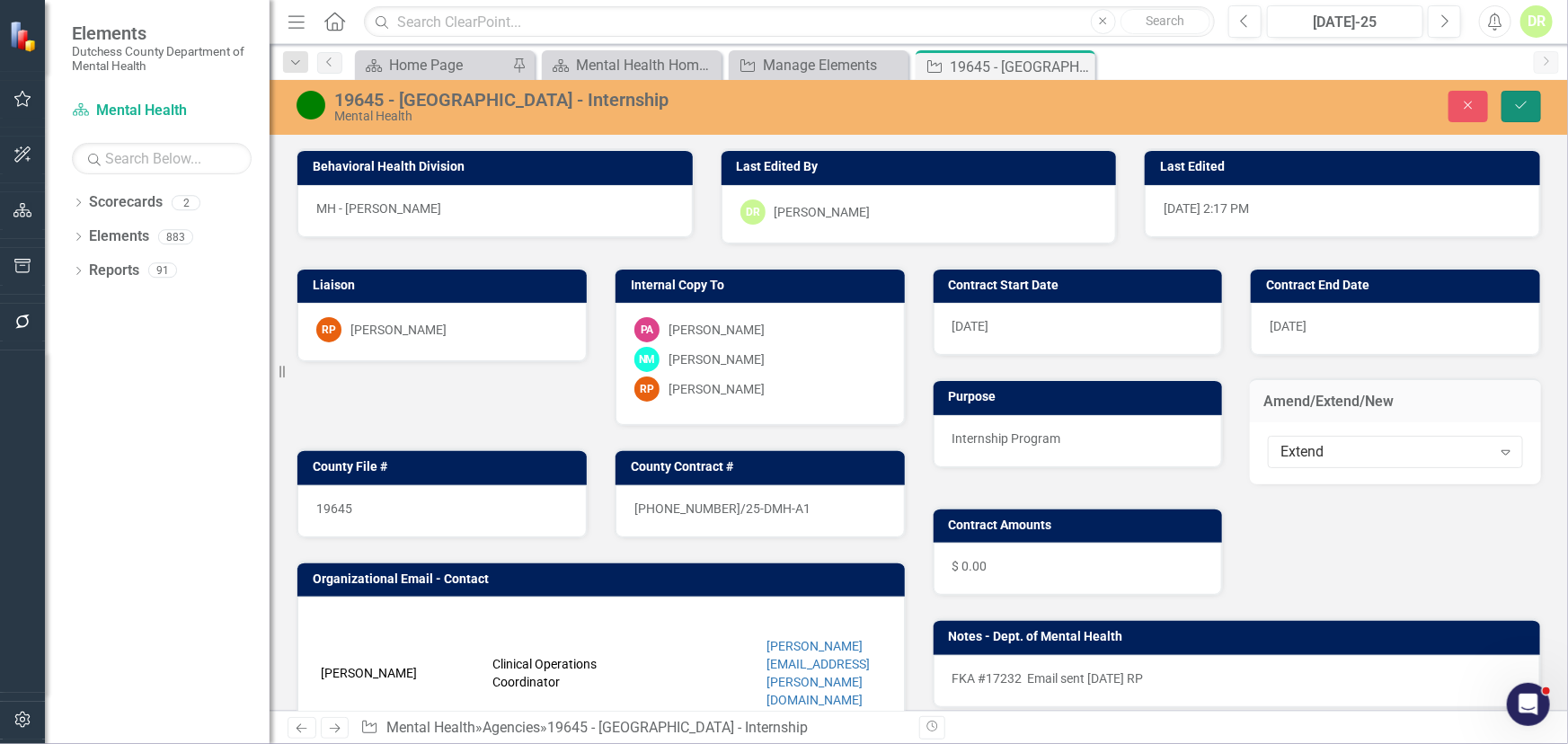
click at [1510, 98] on button "Save" at bounding box center [1521, 106] width 39 height 32
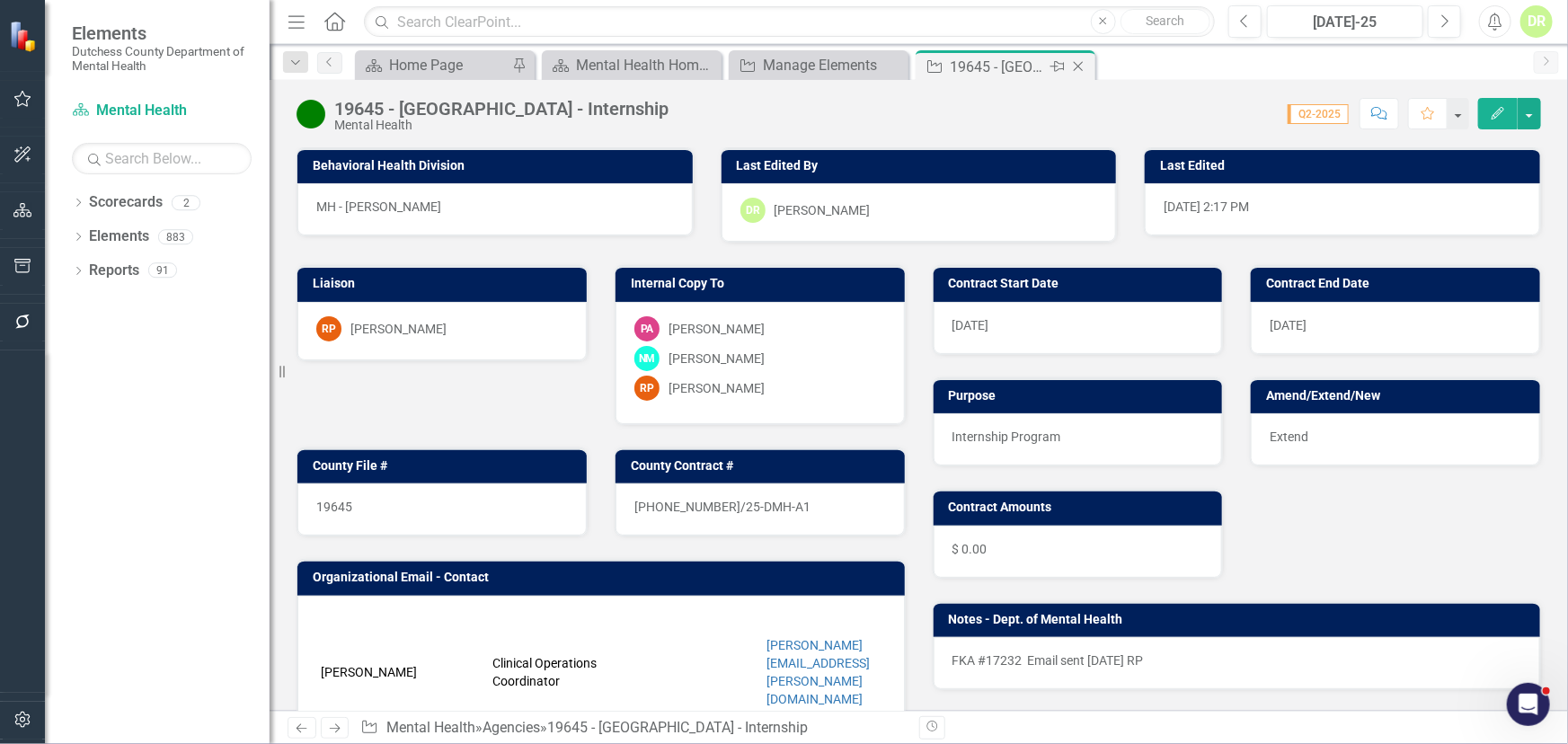
click at [1073, 63] on icon "Close" at bounding box center [1078, 66] width 18 height 14
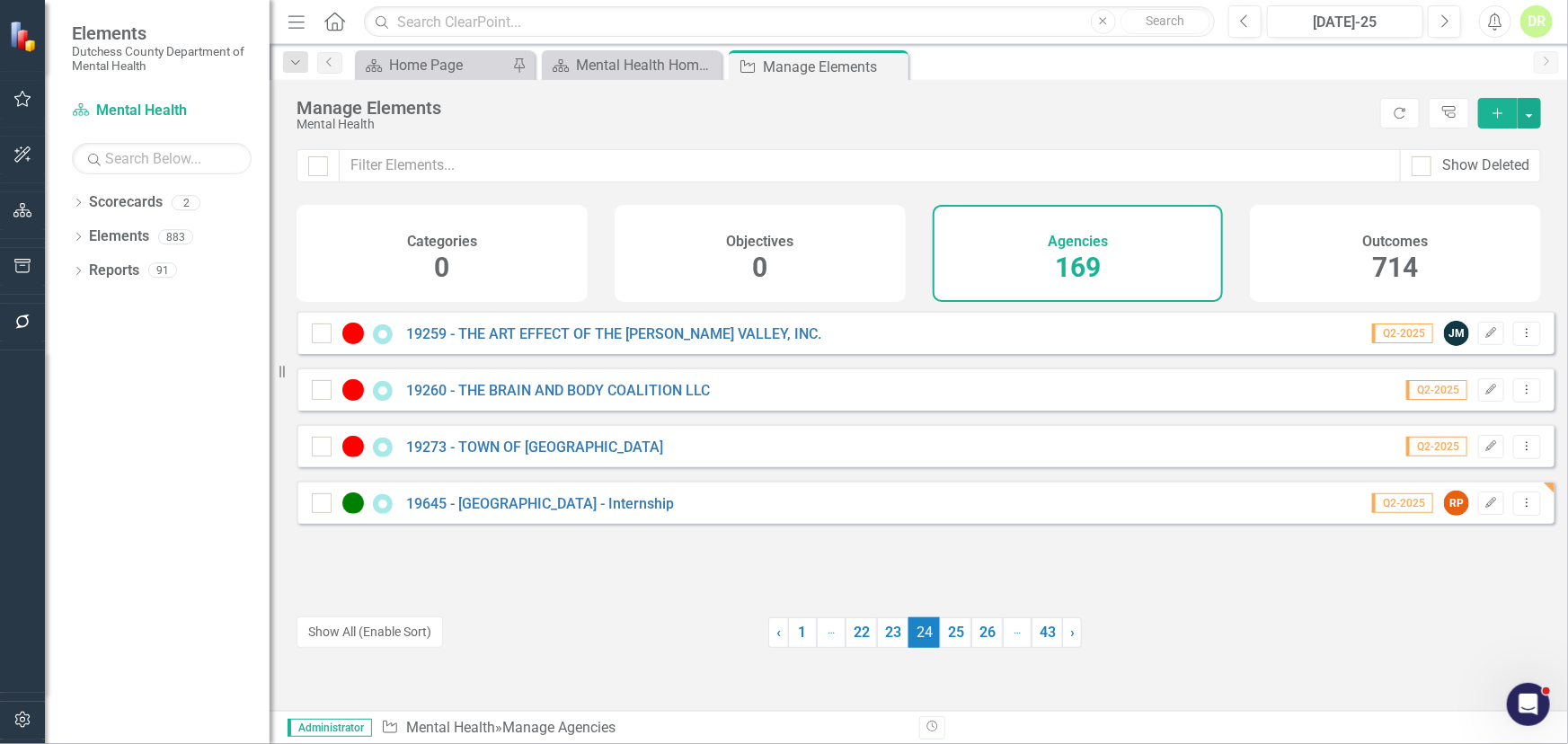
drag, startPoint x: 950, startPoint y: 629, endPoint x: 924, endPoint y: 603, distance: 36.8
click at [950, 629] on link "25" at bounding box center [955, 633] width 32 height 31
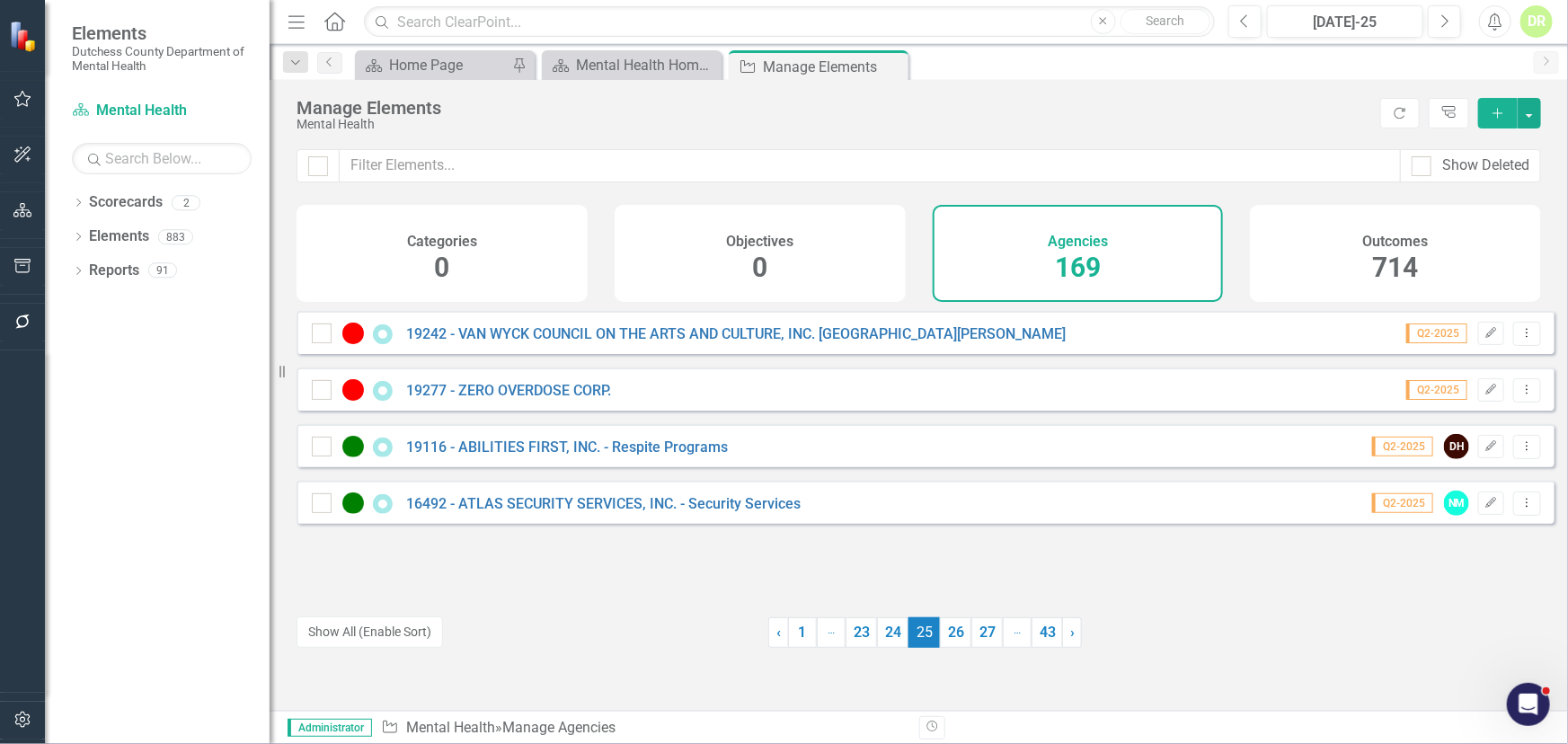
click at [557, 450] on div "19116 - ABILITIES FIRST, INC. - Respite Programs" at bounding box center [522, 446] width 420 height 22
click at [560, 455] on link "19116 - ABILITIES FIRST, INC. - Respite Programs" at bounding box center [566, 447] width 322 height 17
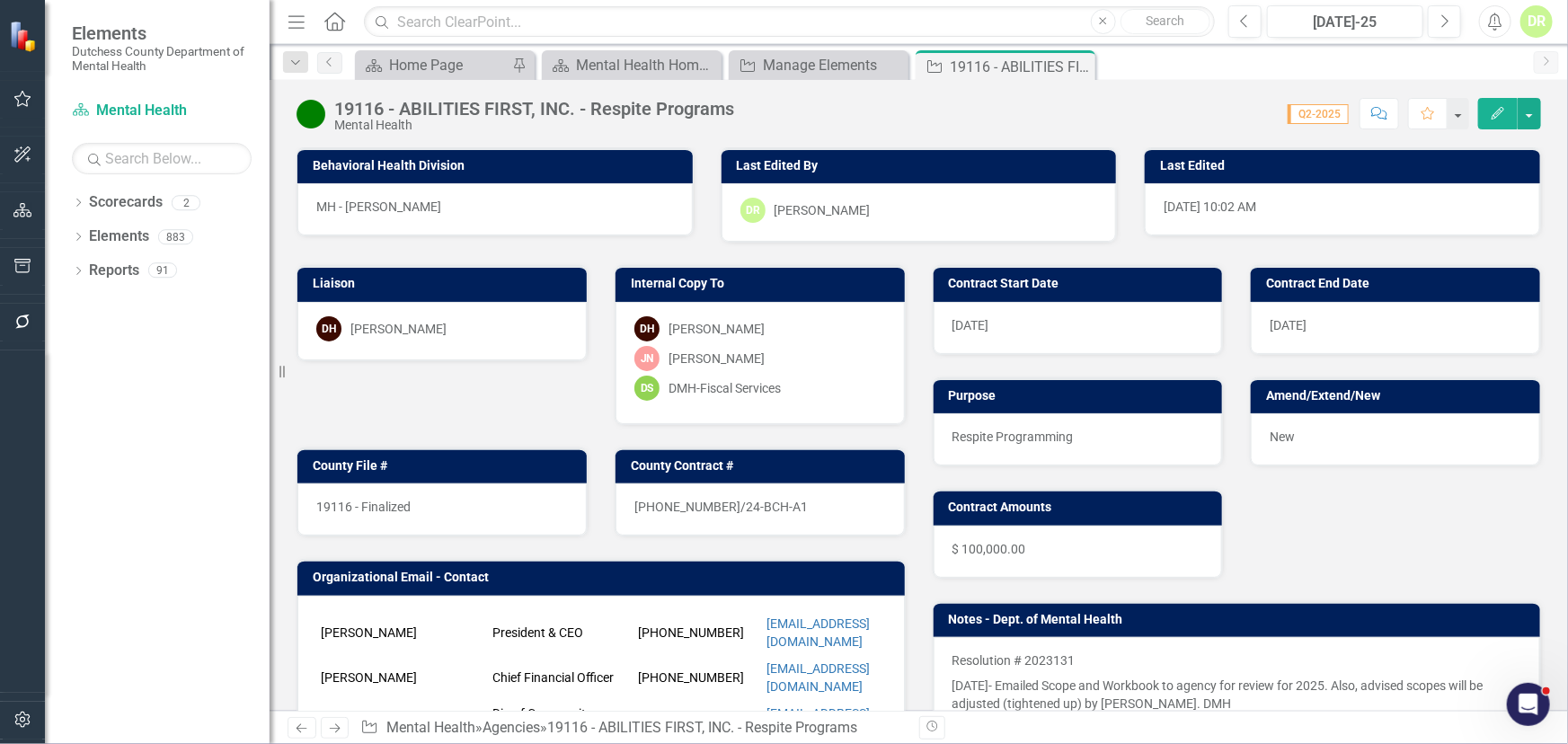
click at [480, 495] on div "19116 - Finalized" at bounding box center [441, 509] width 289 height 53
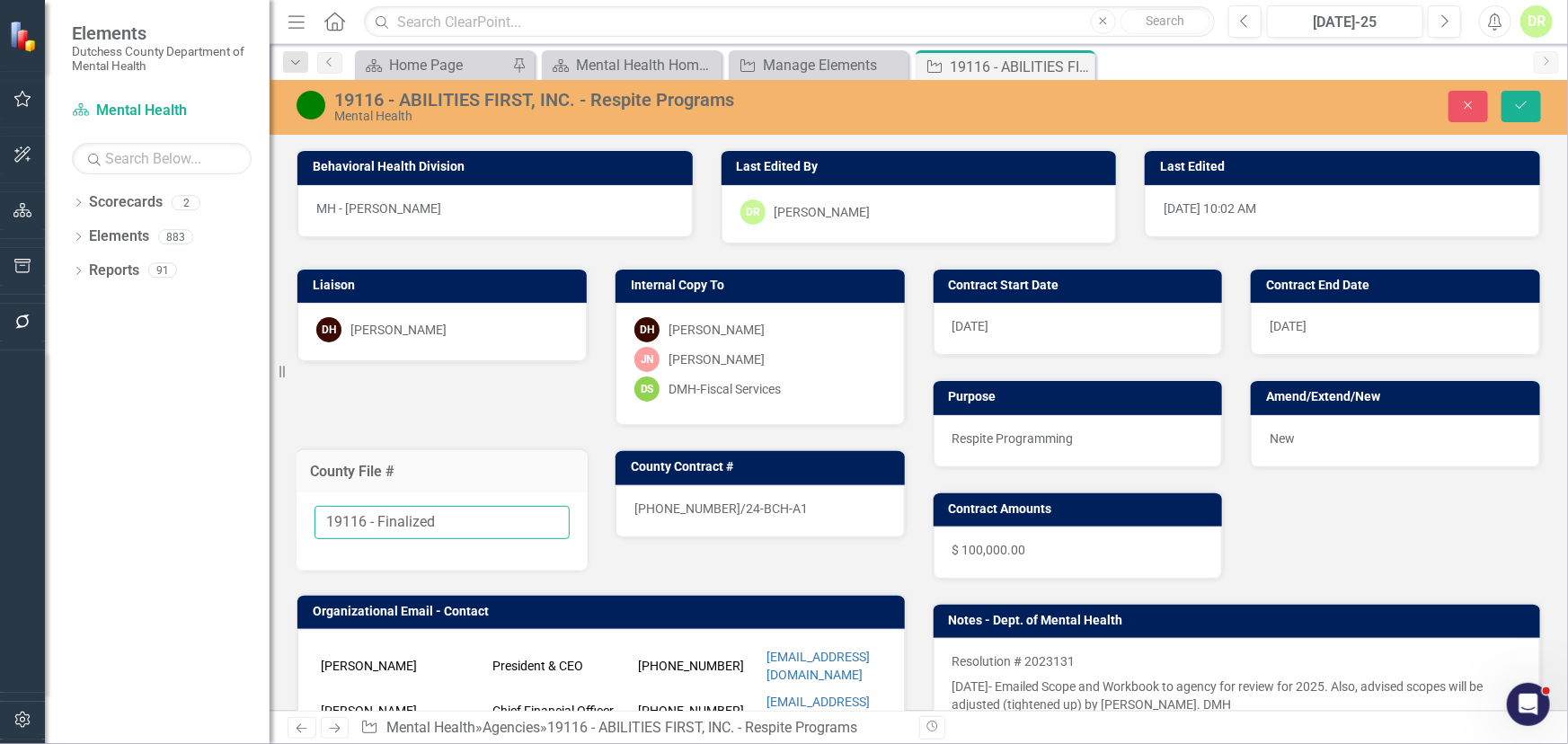
drag, startPoint x: 450, startPoint y: 521, endPoint x: 368, endPoint y: 516, distance: 82.2
click at [368, 516] on input "19116 - Finalized" at bounding box center [441, 522] width 255 height 33
type input "19116"
click at [768, 510] on div "24-0188-12/24-BCH-A1" at bounding box center [760, 511] width 289 height 53
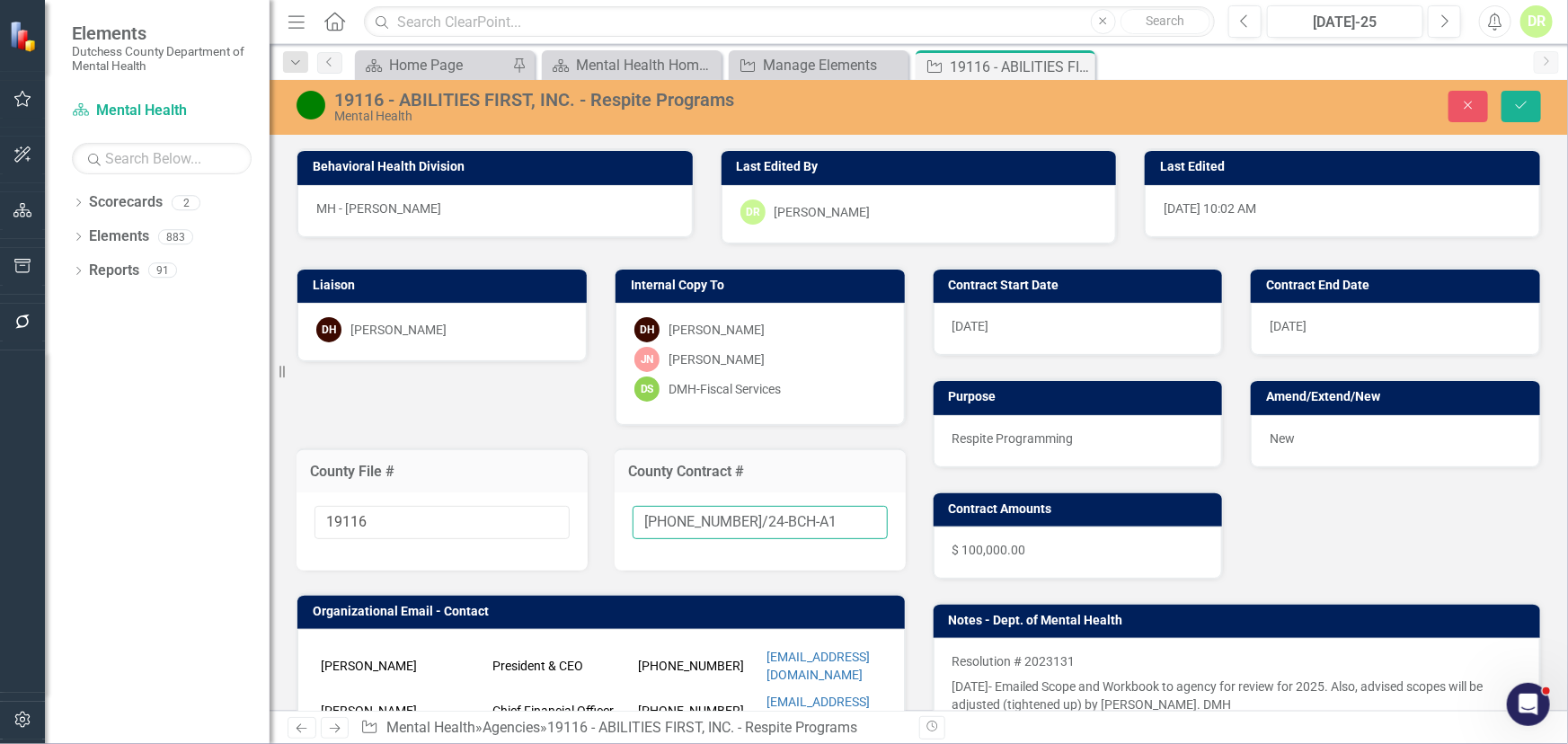
click at [795, 522] on input "24-0188-12/24-BCH-A1" at bounding box center [760, 522] width 255 height 33
type input "24-0188-12/24-BCH-A2"
click at [1316, 436] on div "New" at bounding box center [1395, 441] width 289 height 53
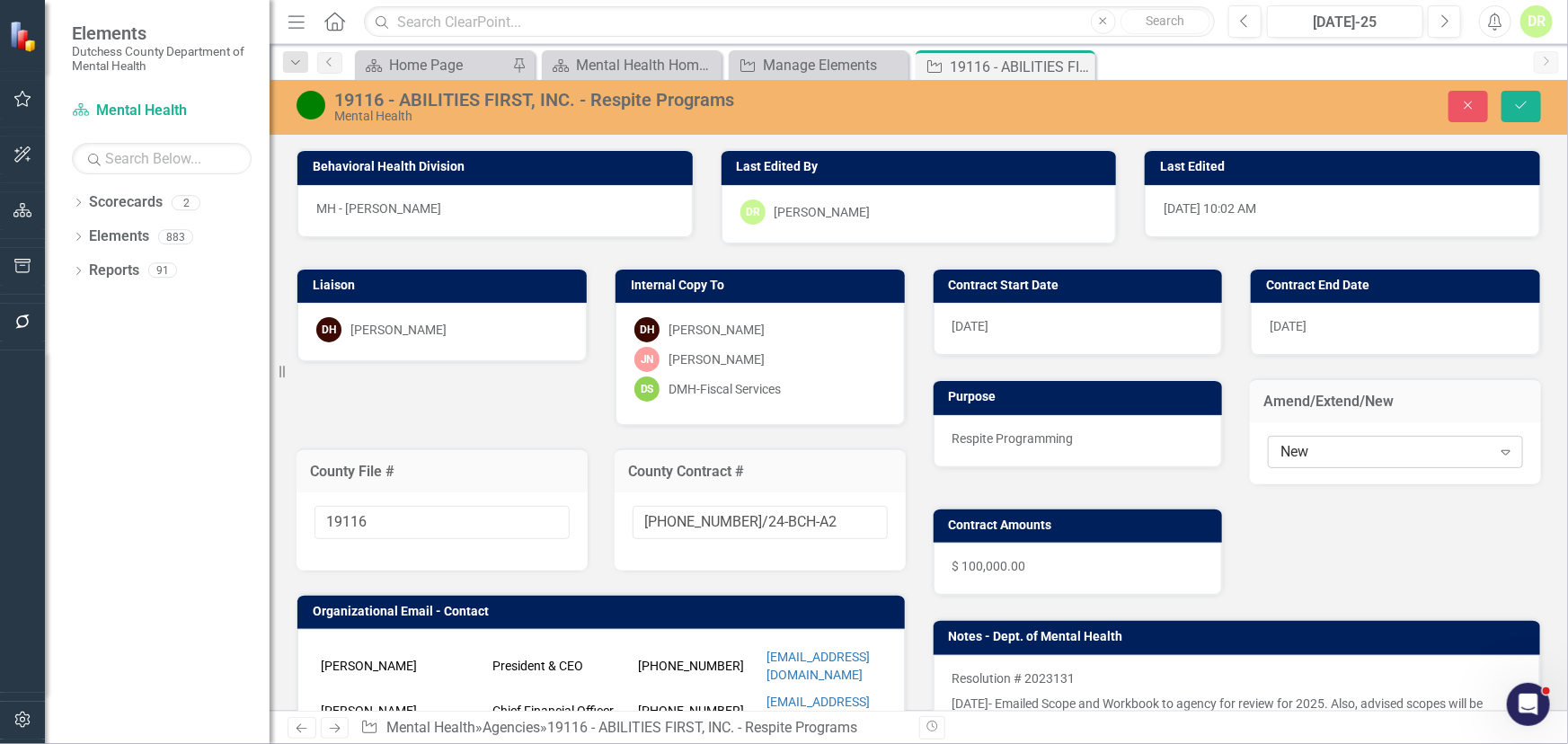
click at [1313, 450] on div "New" at bounding box center [1386, 452] width 210 height 21
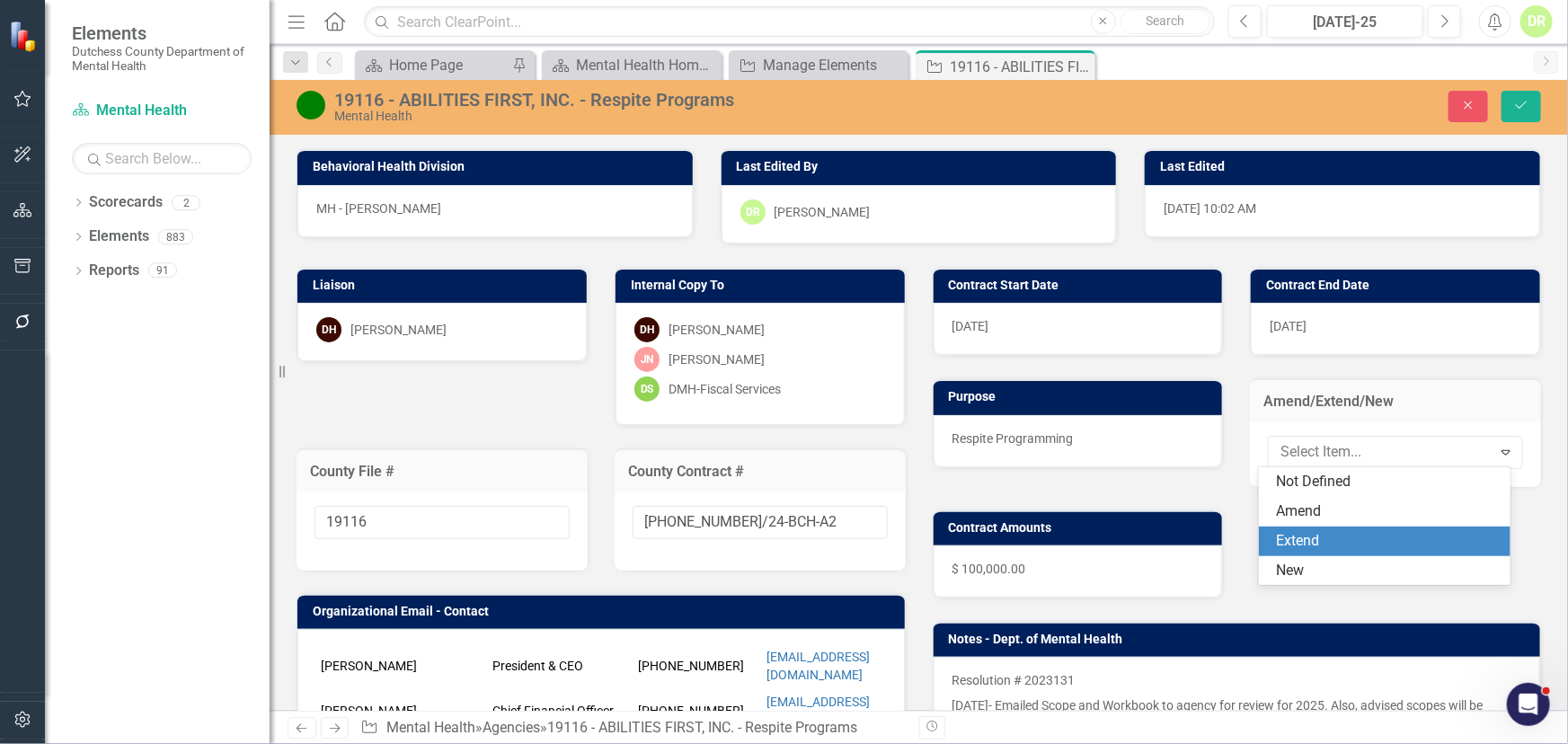
drag, startPoint x: 1304, startPoint y: 540, endPoint x: 1506, endPoint y: 252, distance: 351.8
click at [1305, 532] on div "Extend" at bounding box center [1388, 542] width 222 height 21
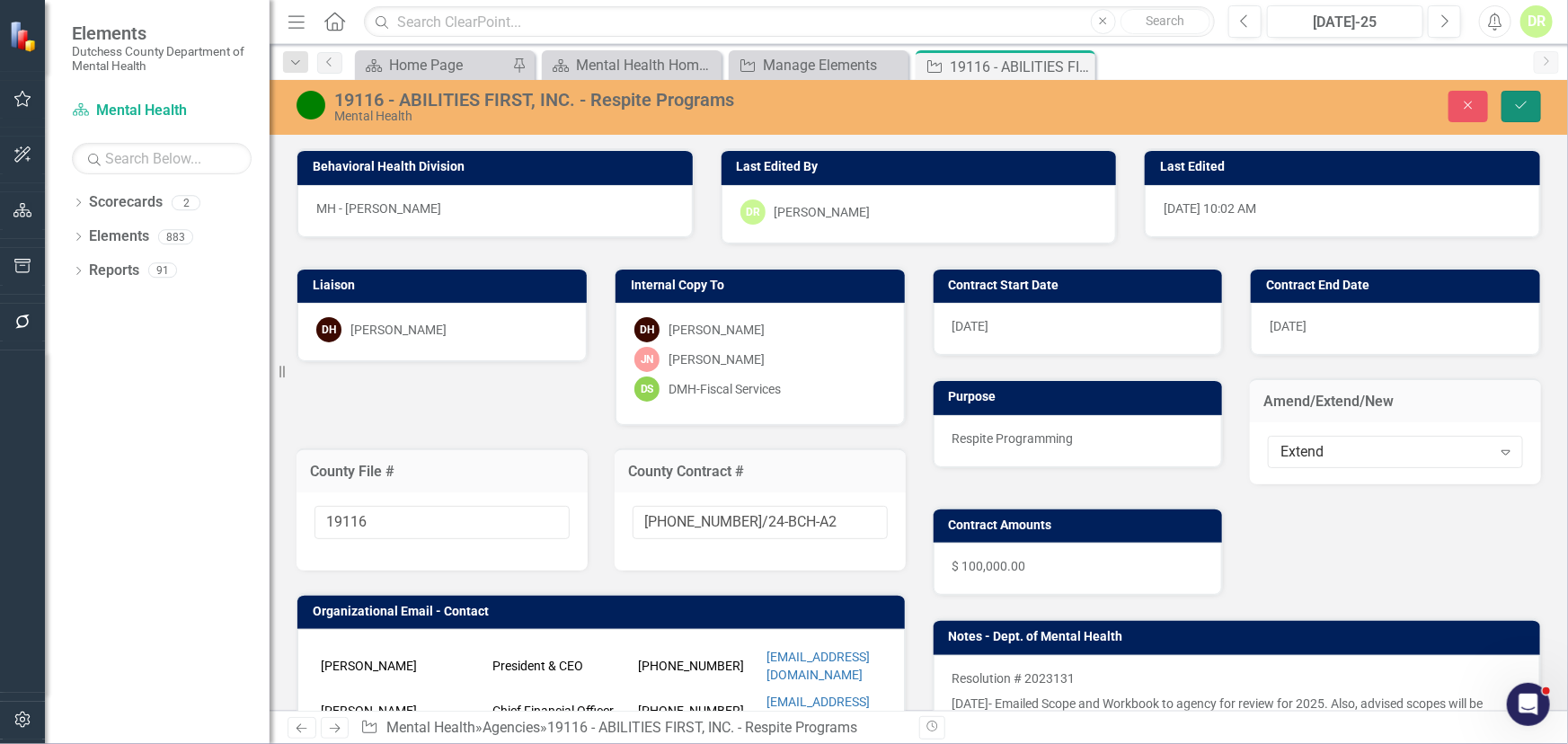
drag, startPoint x: 1532, startPoint y: 100, endPoint x: 647, endPoint y: 295, distance: 906.2
click at [1531, 100] on button "Save" at bounding box center [1521, 106] width 39 height 32
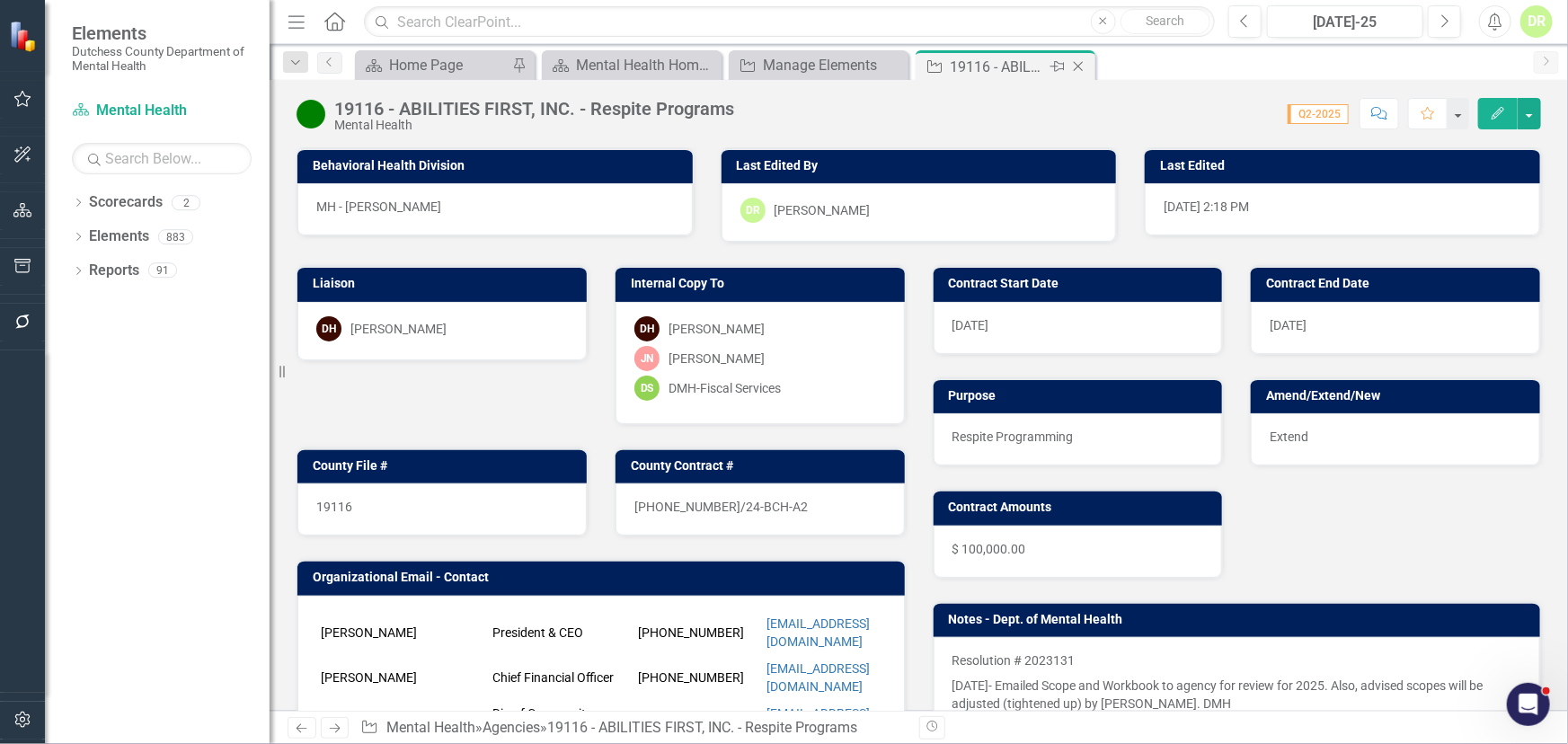
click at [1079, 63] on icon "Close" at bounding box center [1078, 66] width 18 height 14
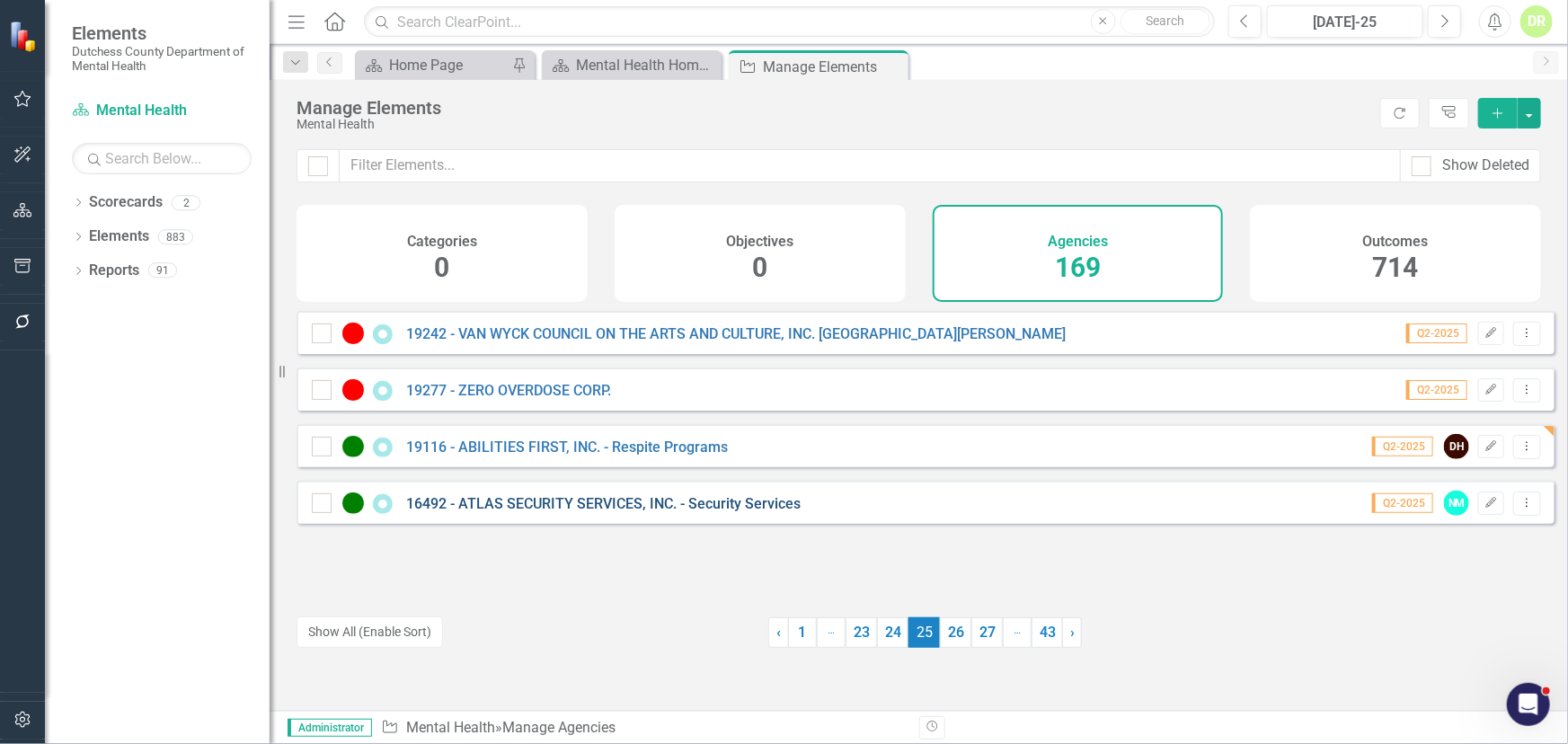
click at [625, 512] on link "16492 - ATLAS SECURITY SERVICES, INC. - Security Services" at bounding box center [603, 504] width 394 height 17
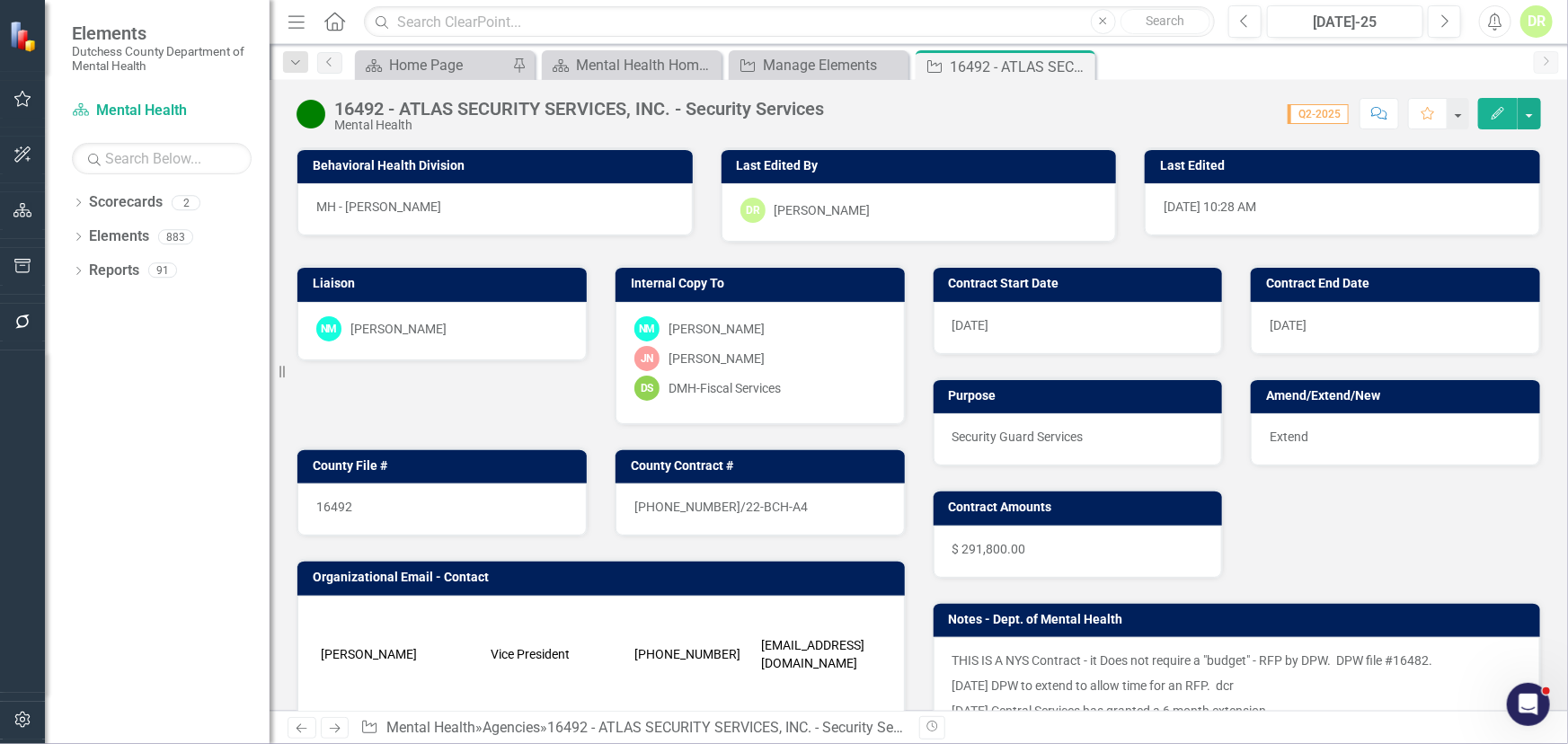
click at [1382, 117] on icon "Comment" at bounding box center [1379, 113] width 16 height 12
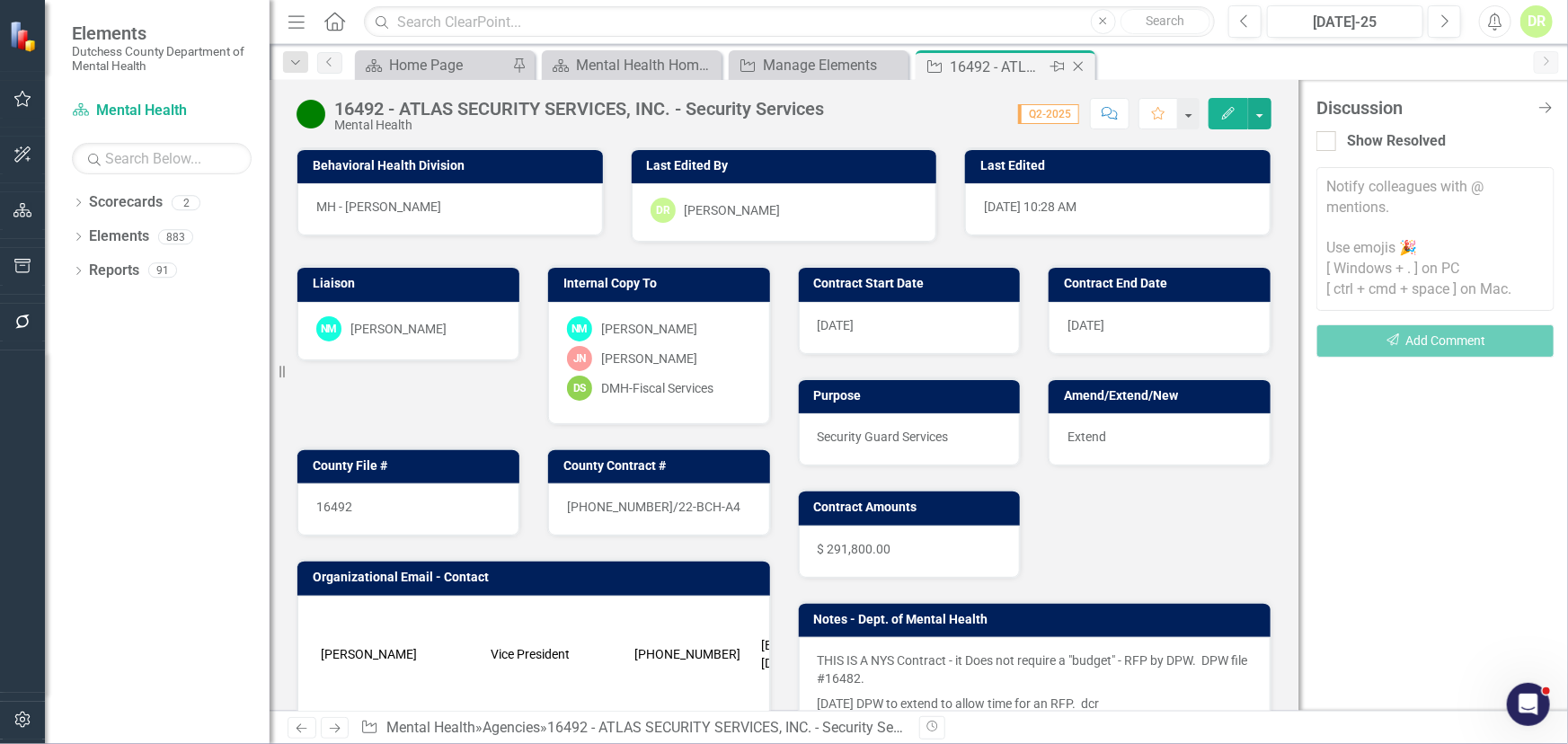
click at [1076, 61] on icon "Close" at bounding box center [1078, 66] width 18 height 14
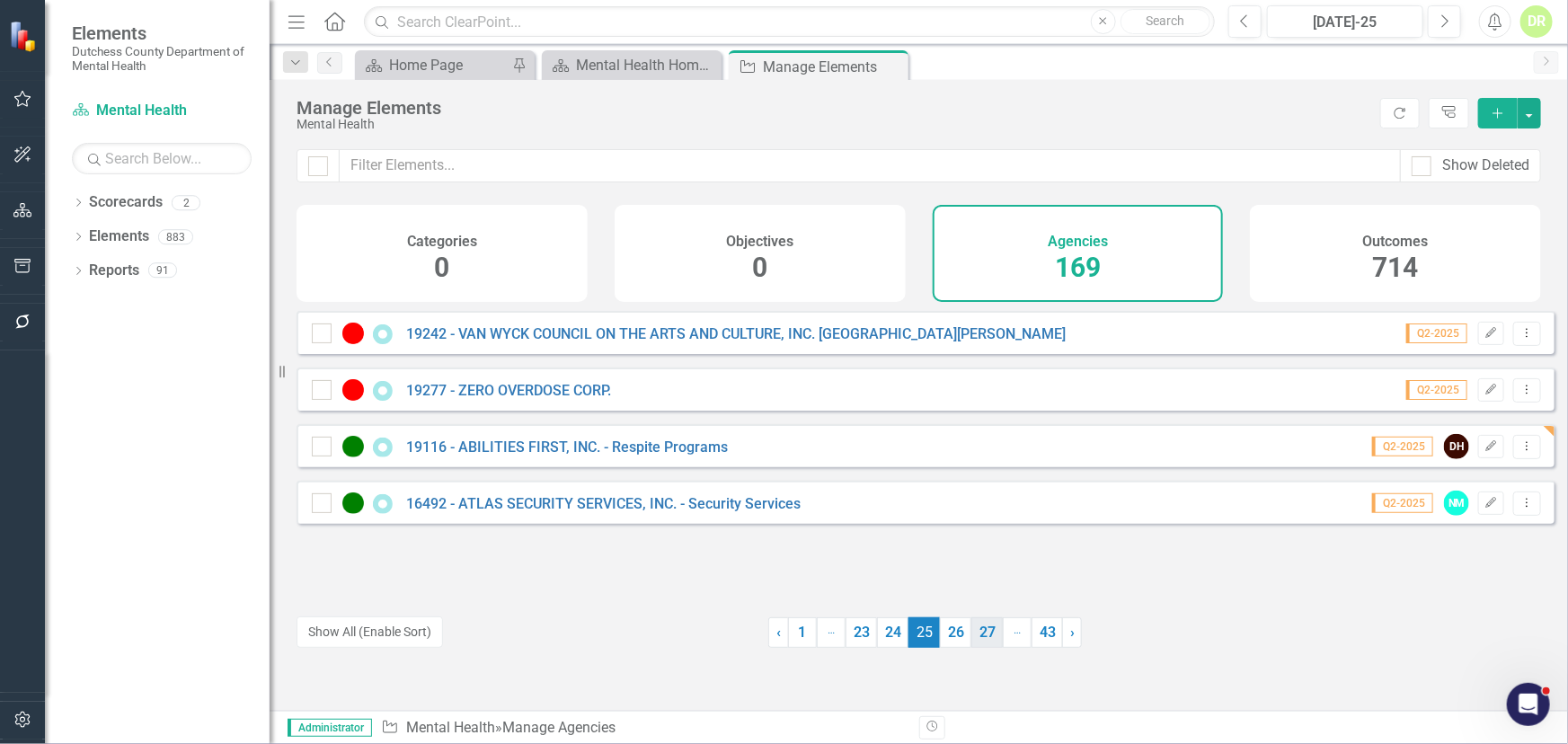
click at [947, 633] on link "26" at bounding box center [955, 633] width 32 height 31
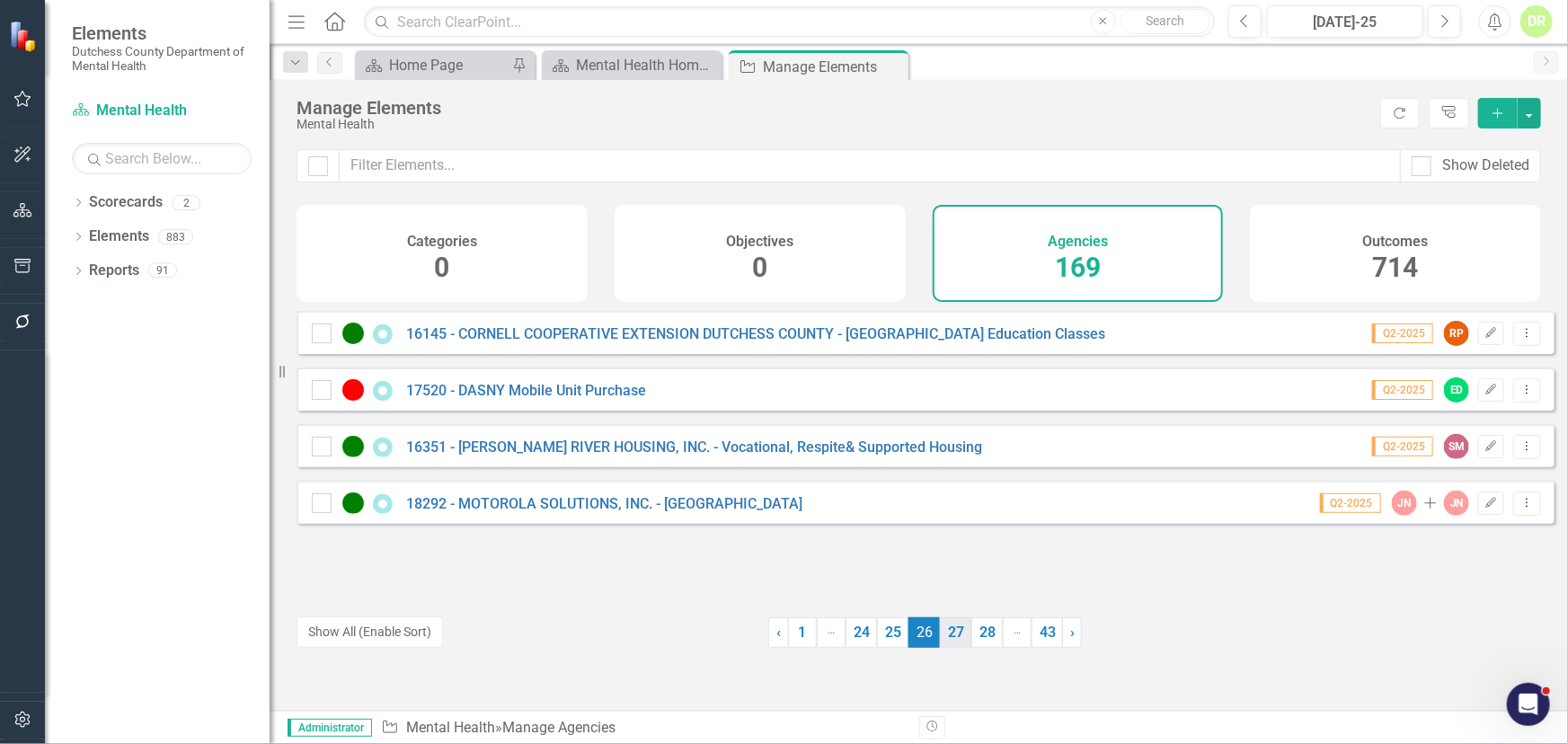
click at [948, 630] on link "27" at bounding box center [955, 633] width 32 height 31
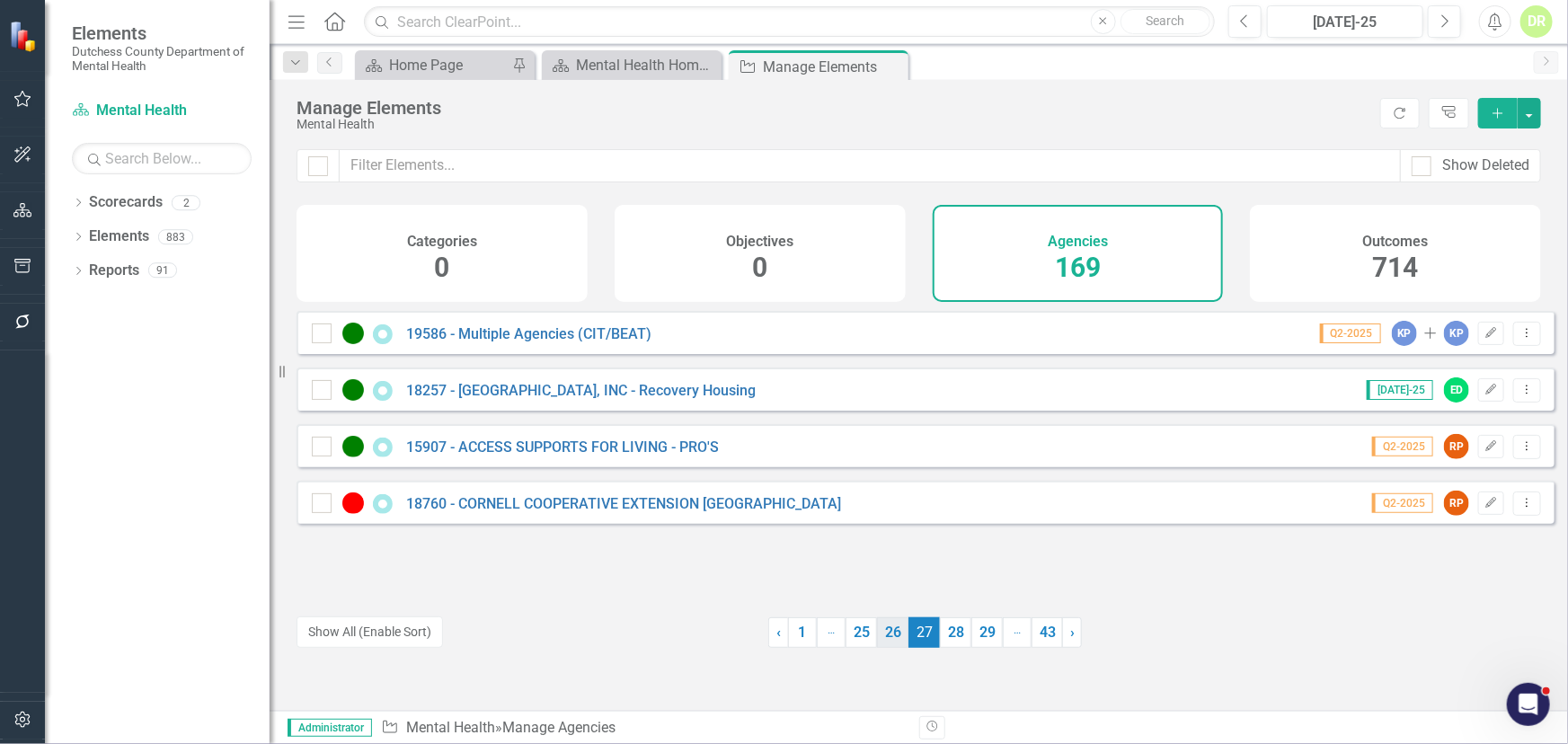
click at [887, 627] on link "26" at bounding box center [892, 633] width 32 height 31
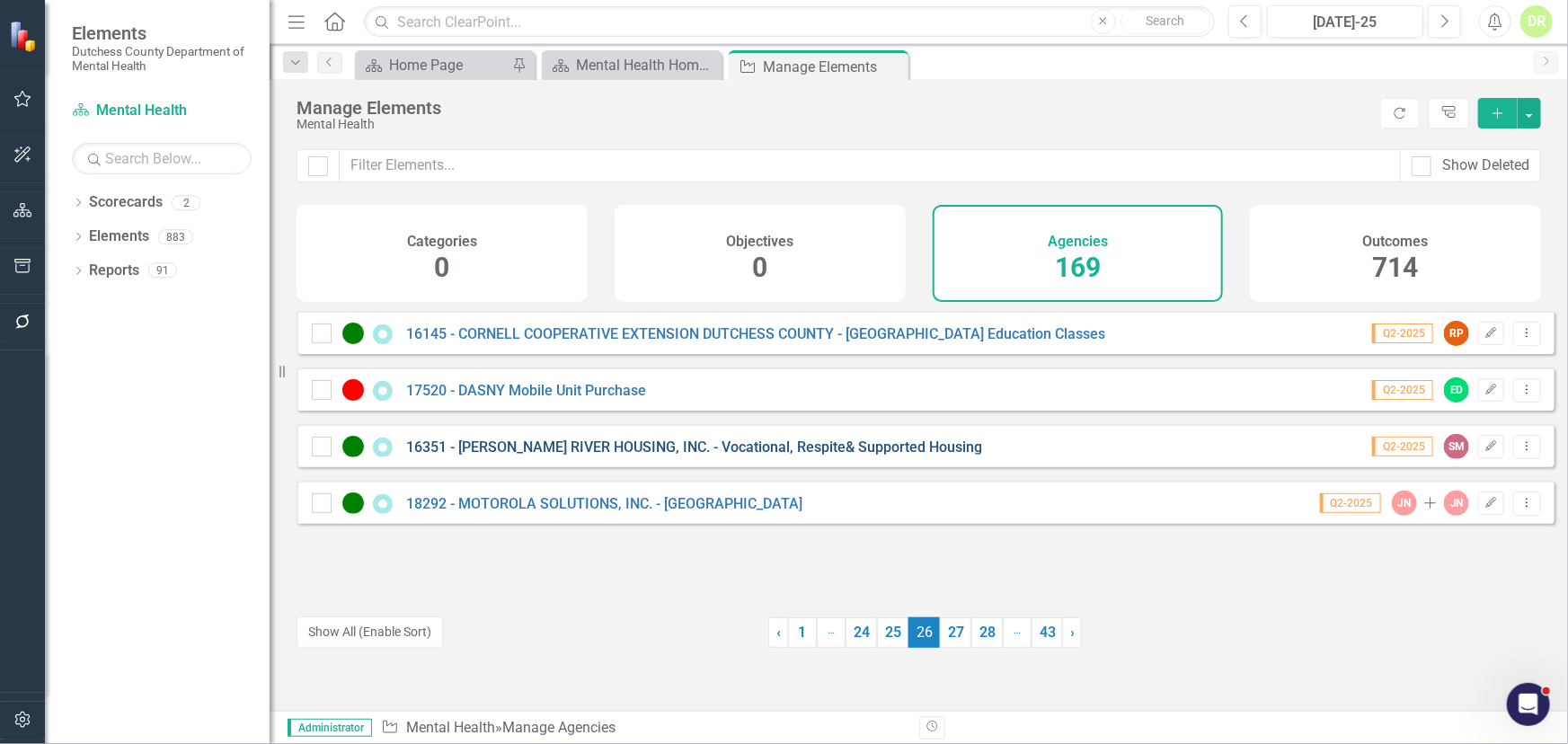
click at [611, 456] on link "16351 - HUDSON RIVER HOUSING, INC. - Vocational, Respite& Supported Housing" at bounding box center [693, 447] width 576 height 17
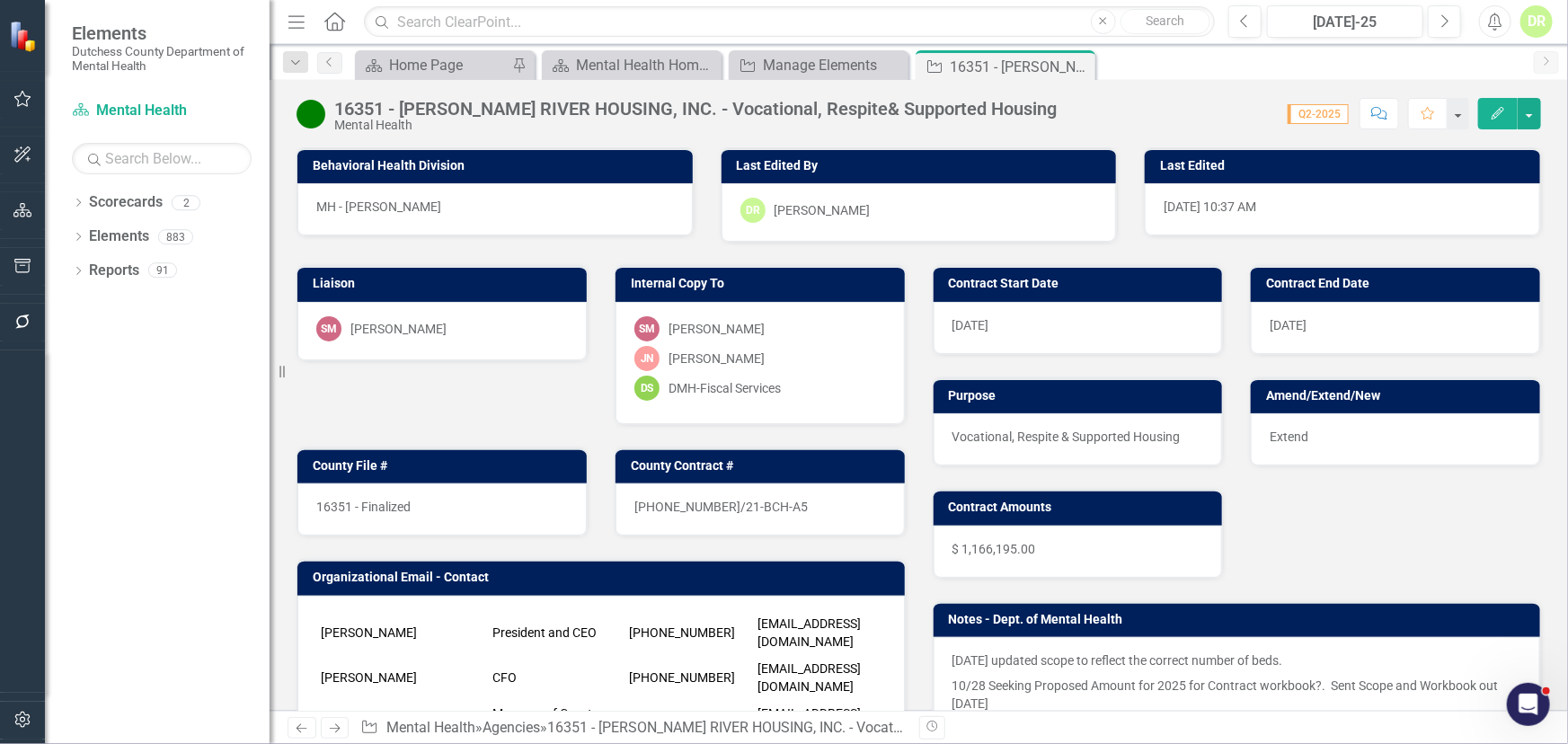
click at [412, 502] on div "16351 - Finalized" at bounding box center [441, 509] width 289 height 53
click at [392, 106] on div "16351 - HUDSON RIVER HOUSING, INC. - Vocational, Respite& Supported Housing" at bounding box center [695, 109] width 723 height 20
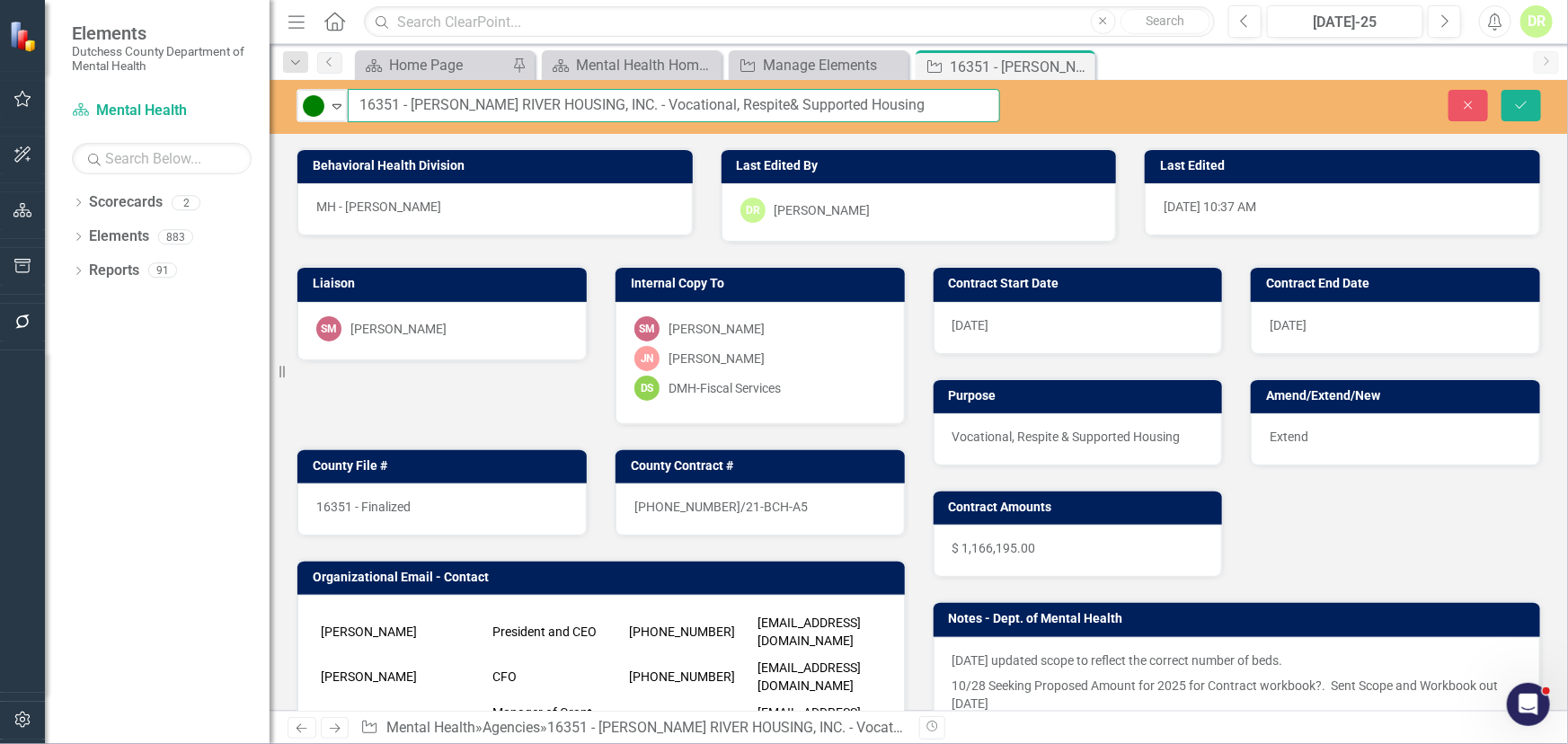
drag, startPoint x: 399, startPoint y: 103, endPoint x: 162, endPoint y: 86, distance: 237.6
click at [168, 86] on div "Elements Dutchess County Department of Mental Health Scorecard Mental Health Se…" at bounding box center [784, 372] width 1568 height 744
type input "TBD - [PERSON_NAME] RIVER HOUSING, INC. - Vocational, Respite& Supported Housing"
click at [423, 501] on div "16351 - Finalized" at bounding box center [441, 509] width 289 height 53
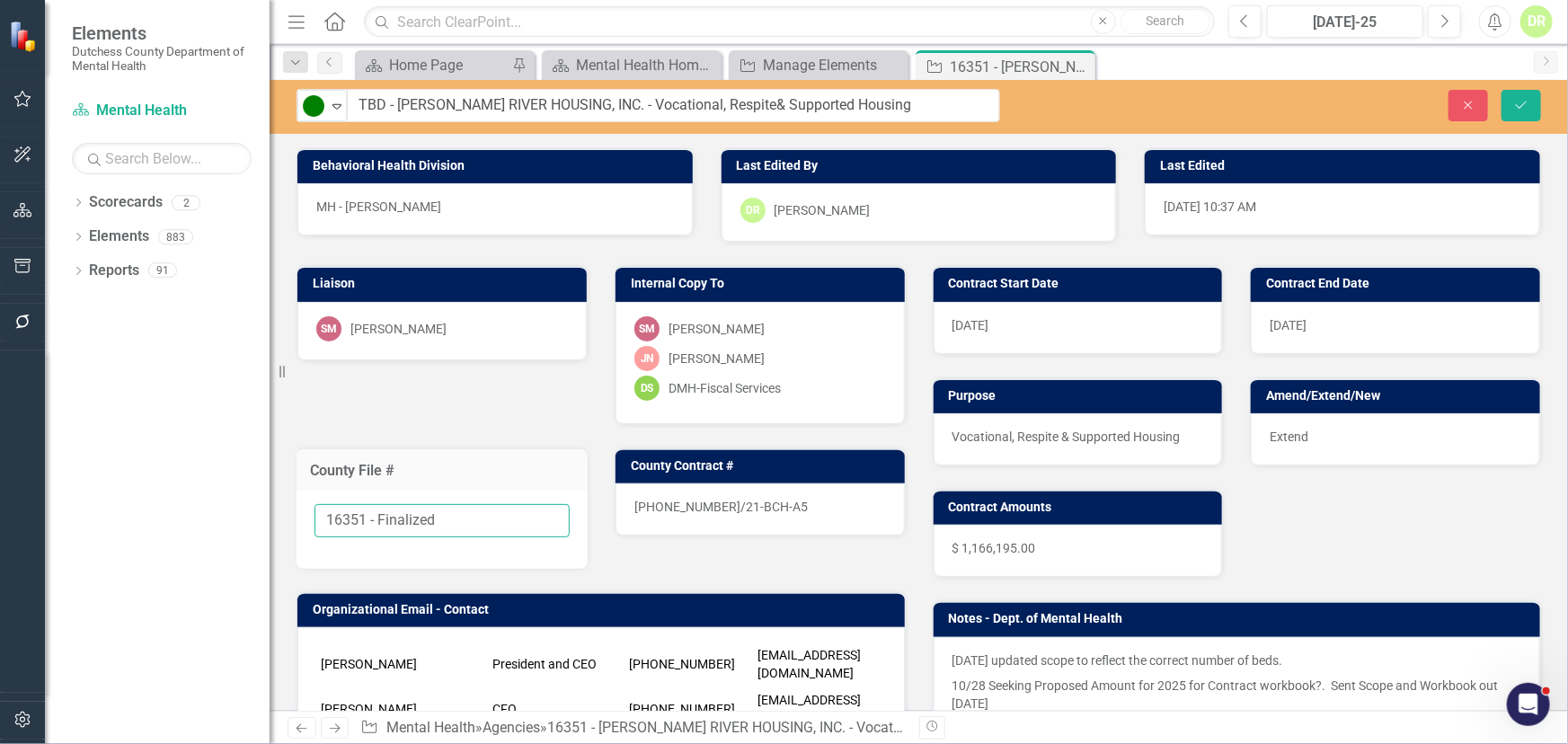
drag, startPoint x: 475, startPoint y: 521, endPoint x: 158, endPoint y: 566, distance: 320.2
click at [55, 544] on div "Elements Dutchess County Department of Mental Health Scorecard Mental Health Se…" at bounding box center [784, 372] width 1568 height 744
type input "TBD"
click at [792, 506] on div "21-0371-12/21-BCH-A5" at bounding box center [760, 509] width 289 height 53
click at [790, 504] on div "21-0371-12/21-BCH-A5" at bounding box center [760, 509] width 289 height 53
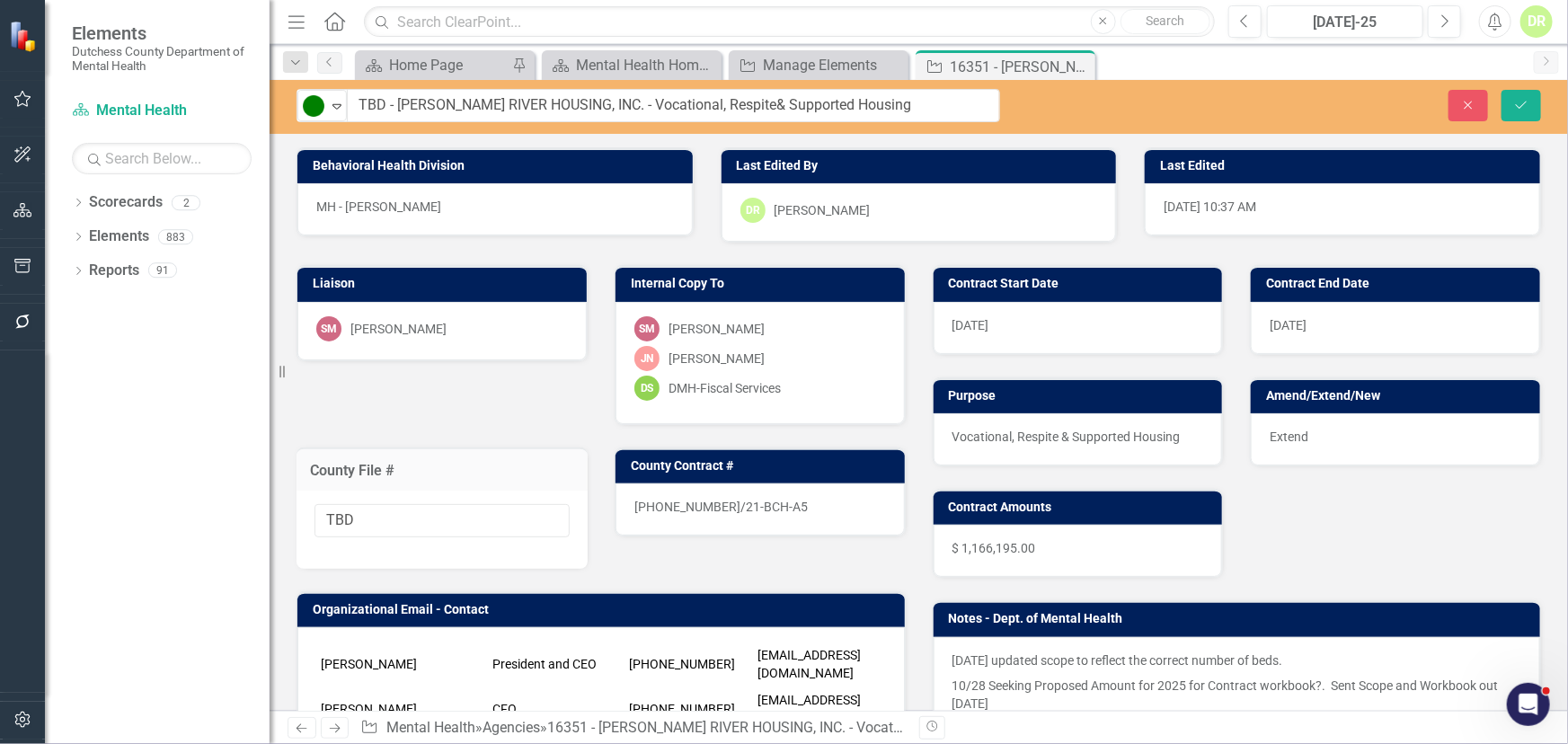
drag, startPoint x: 790, startPoint y: 503, endPoint x: 781, endPoint y: 500, distance: 9.5
click at [781, 500] on div "21-0371-12/21-BCH-A5" at bounding box center [760, 509] width 289 height 53
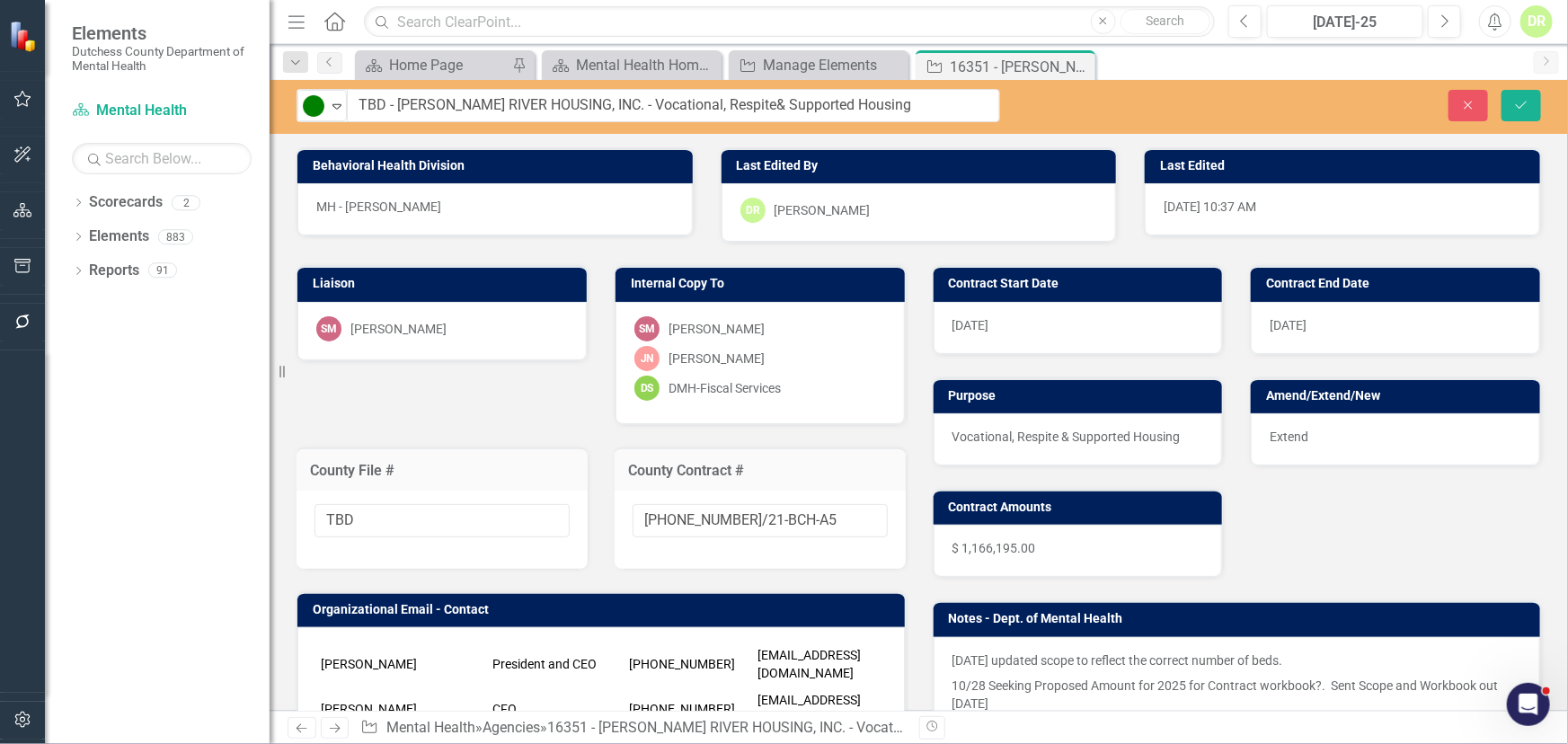
click at [781, 500] on div "21-0371-12/21-BCH-A5" at bounding box center [760, 530] width 291 height 78
drag, startPoint x: 802, startPoint y: 526, endPoint x: 310, endPoint y: 593, distance: 496.5
click at [355, 539] on div "Liaison SM Sharon Mayfield Internal Copy To SM Sharon Mayfield JN Jean-Marie Ni…" at bounding box center [601, 614] width 636 height 744
type input "New"
click at [1317, 430] on div "Extend" at bounding box center [1395, 439] width 289 height 53
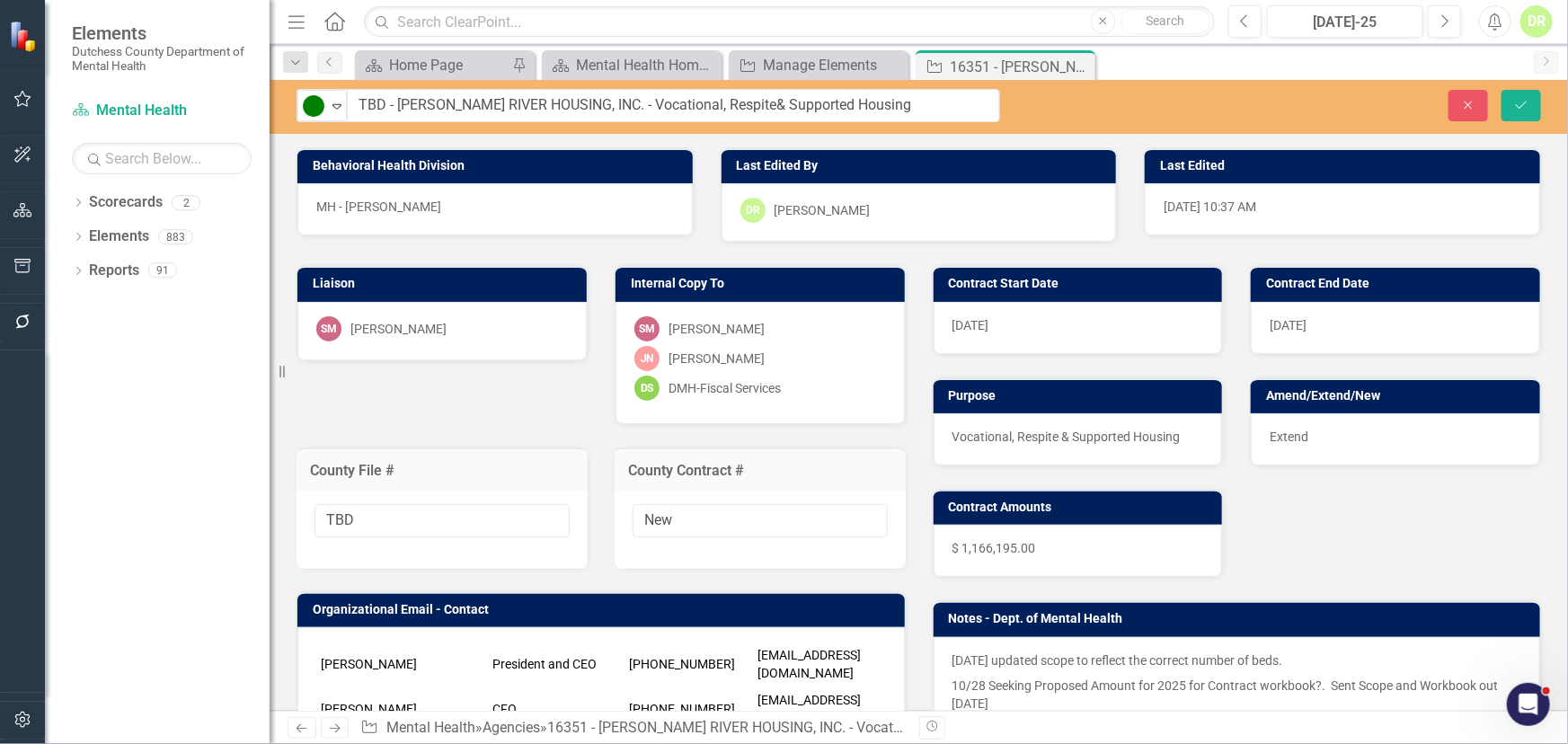
click at [1317, 430] on div "Extend" at bounding box center [1395, 439] width 289 height 53
click at [1320, 447] on div "Extend" at bounding box center [1395, 439] width 289 height 53
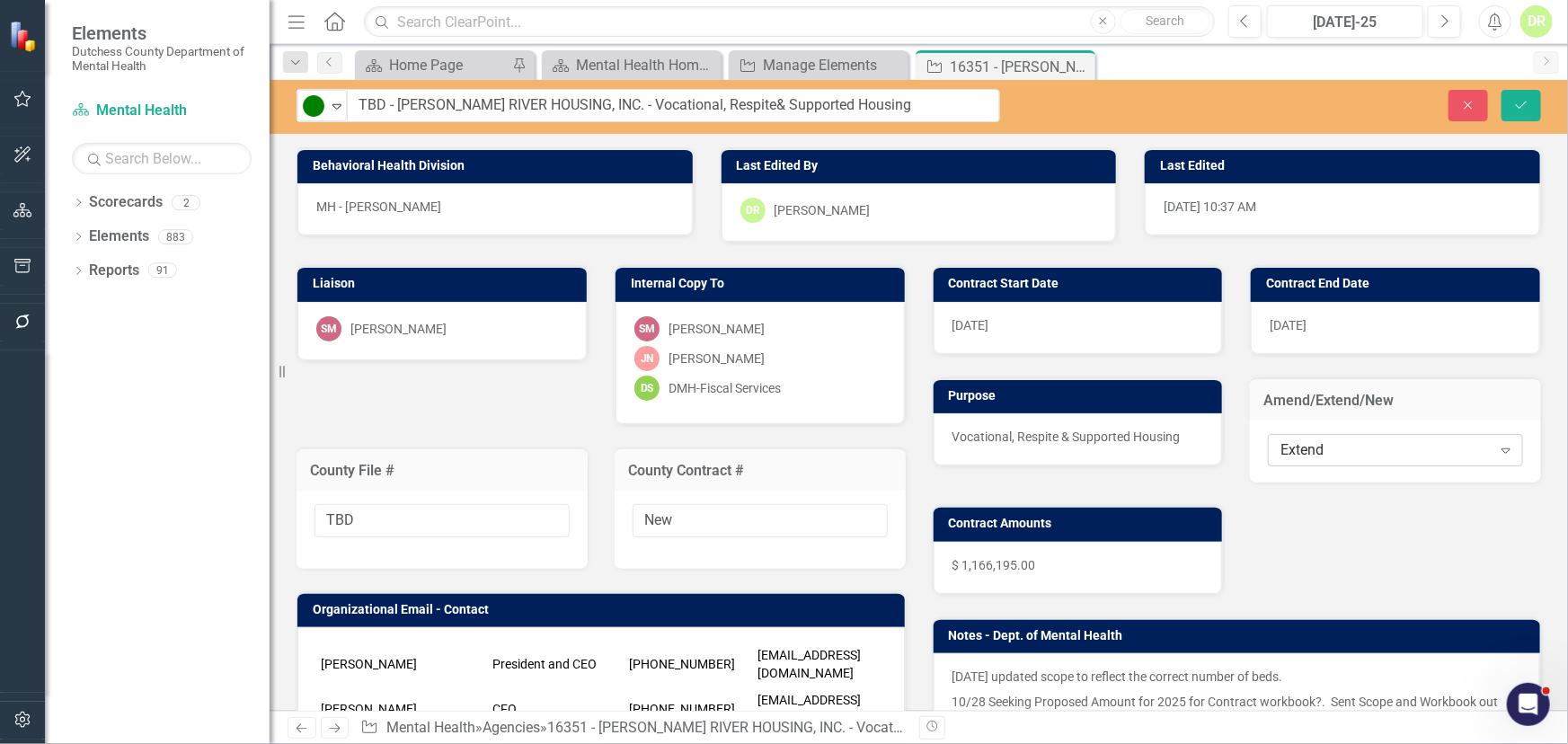
click at [1320, 449] on div "Extend" at bounding box center [1386, 451] width 210 height 21
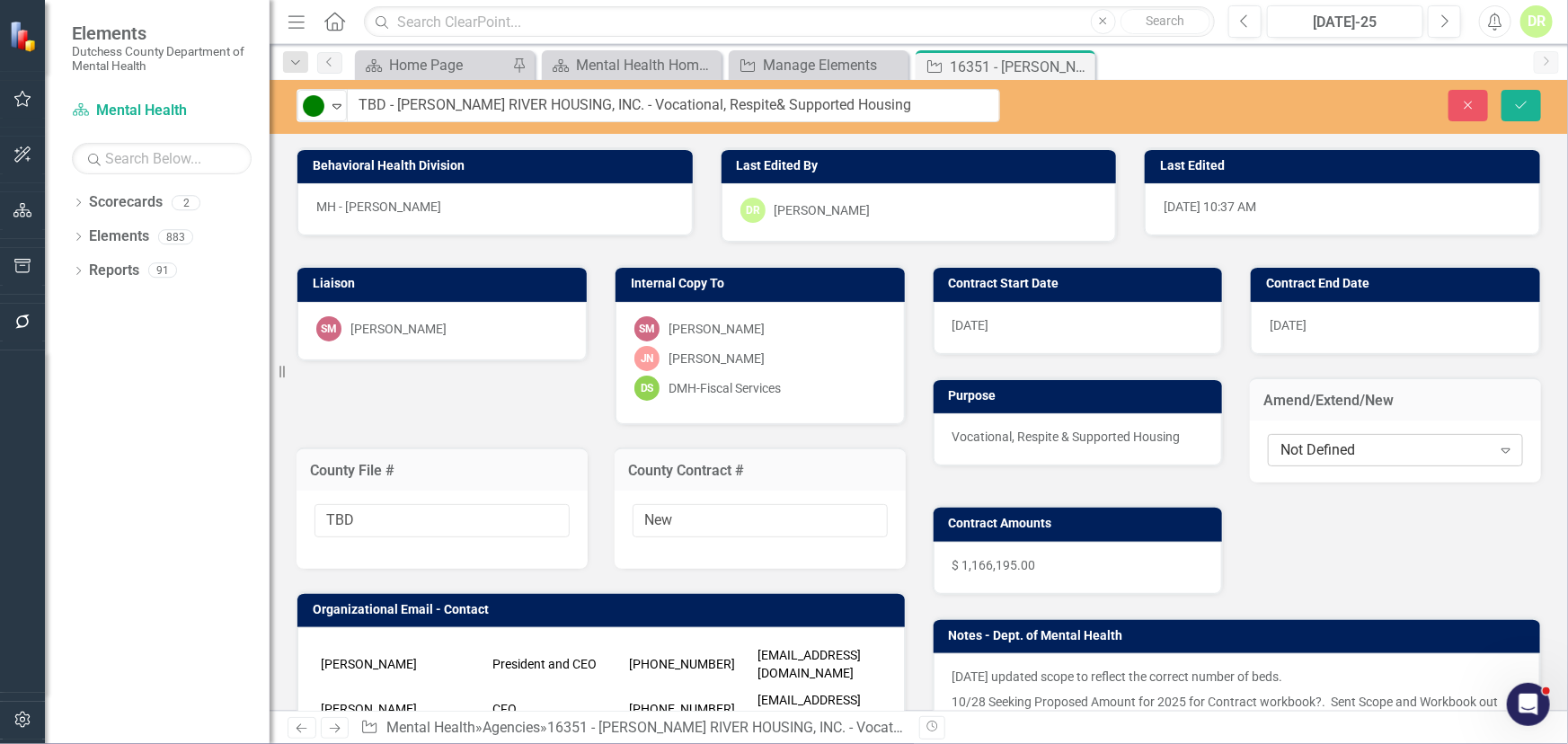
click at [1321, 457] on div "Not Defined" at bounding box center [1386, 451] width 210 height 21
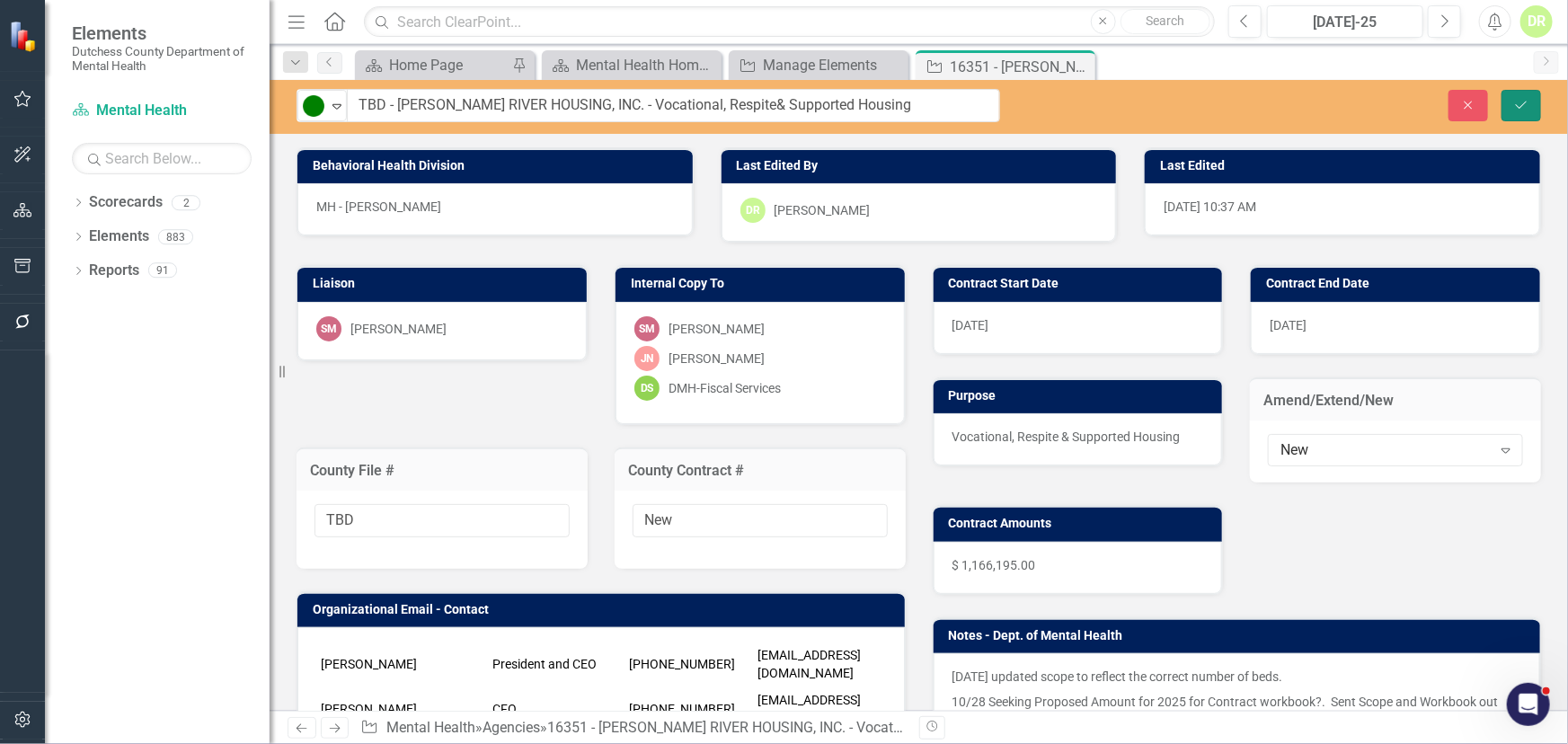
click at [1528, 101] on icon "Save" at bounding box center [1521, 105] width 16 height 12
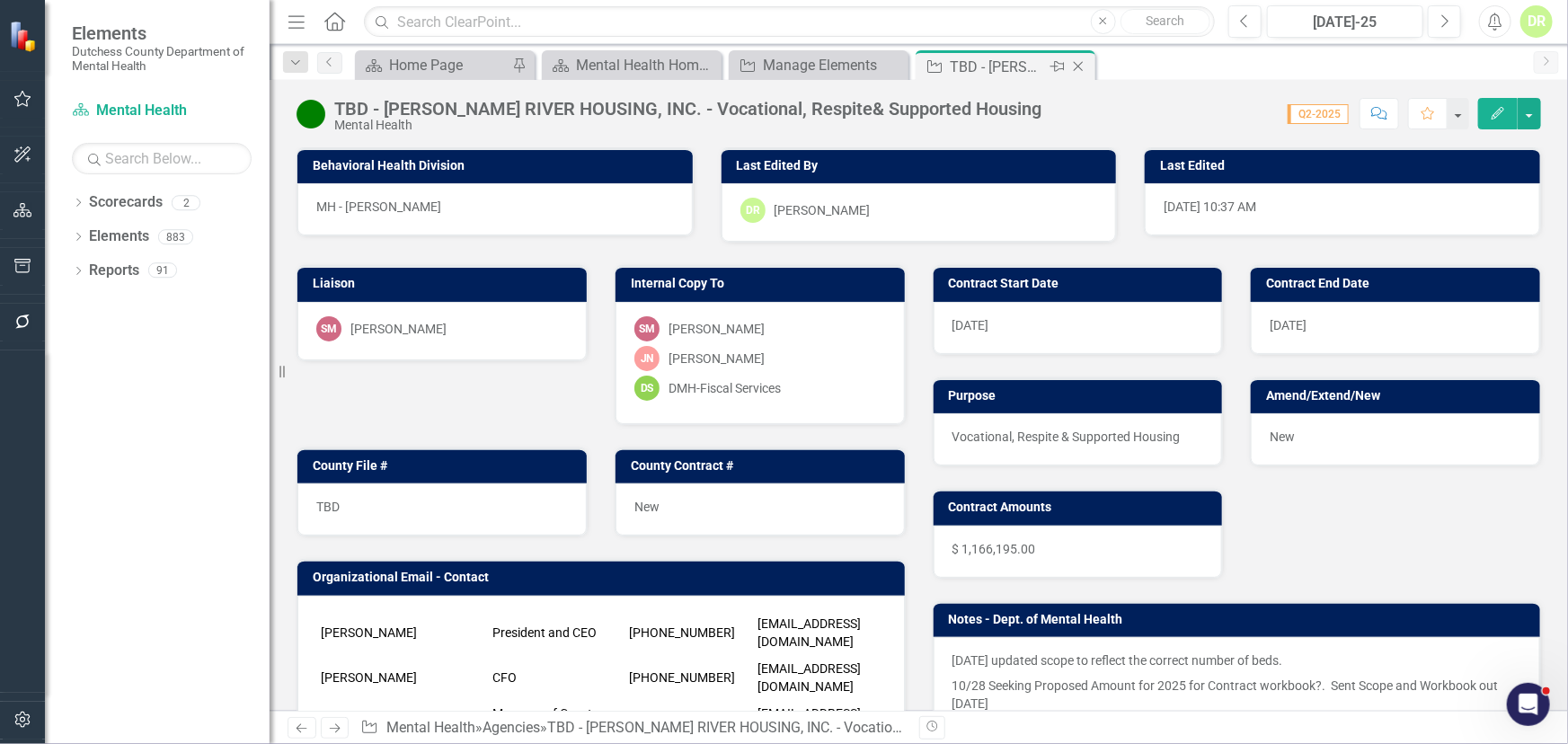
click at [1079, 63] on icon "Close" at bounding box center [1078, 66] width 18 height 14
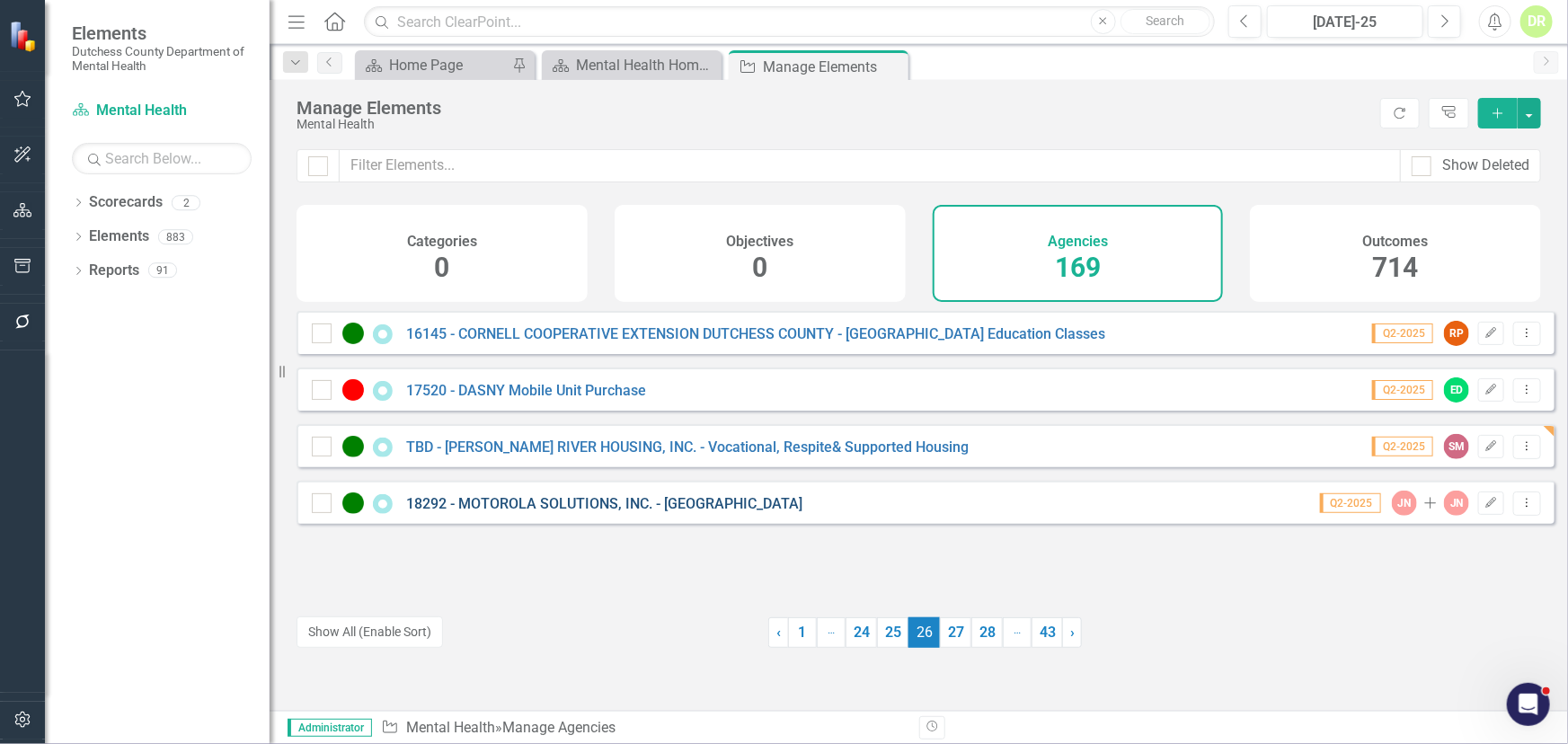
click at [493, 511] on link "18292 - MOTOROLA SOLUTIONS, INC. - [GEOGRAPHIC_DATA]" at bounding box center [604, 504] width 396 height 17
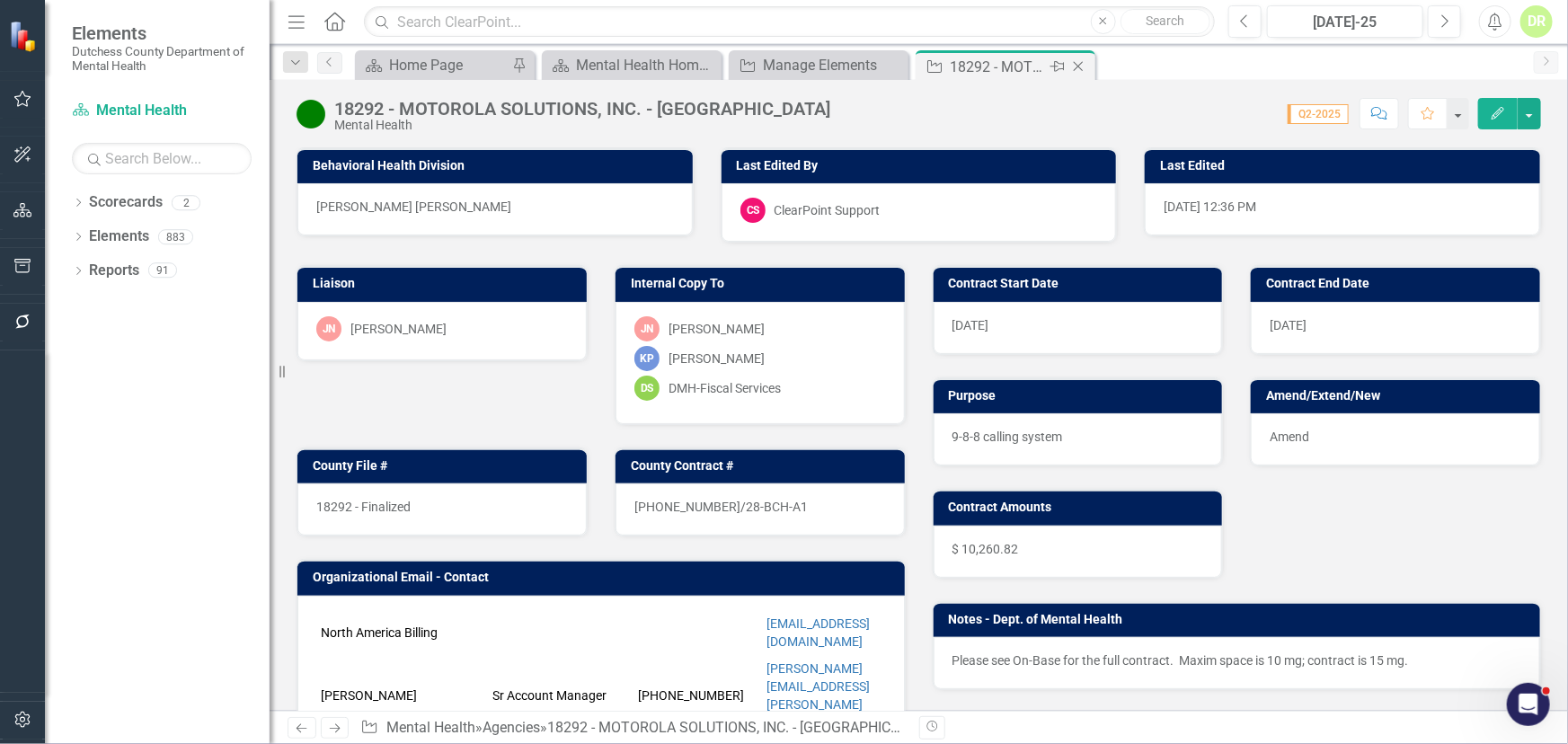
click at [1077, 61] on icon "Close" at bounding box center [1078, 66] width 18 height 14
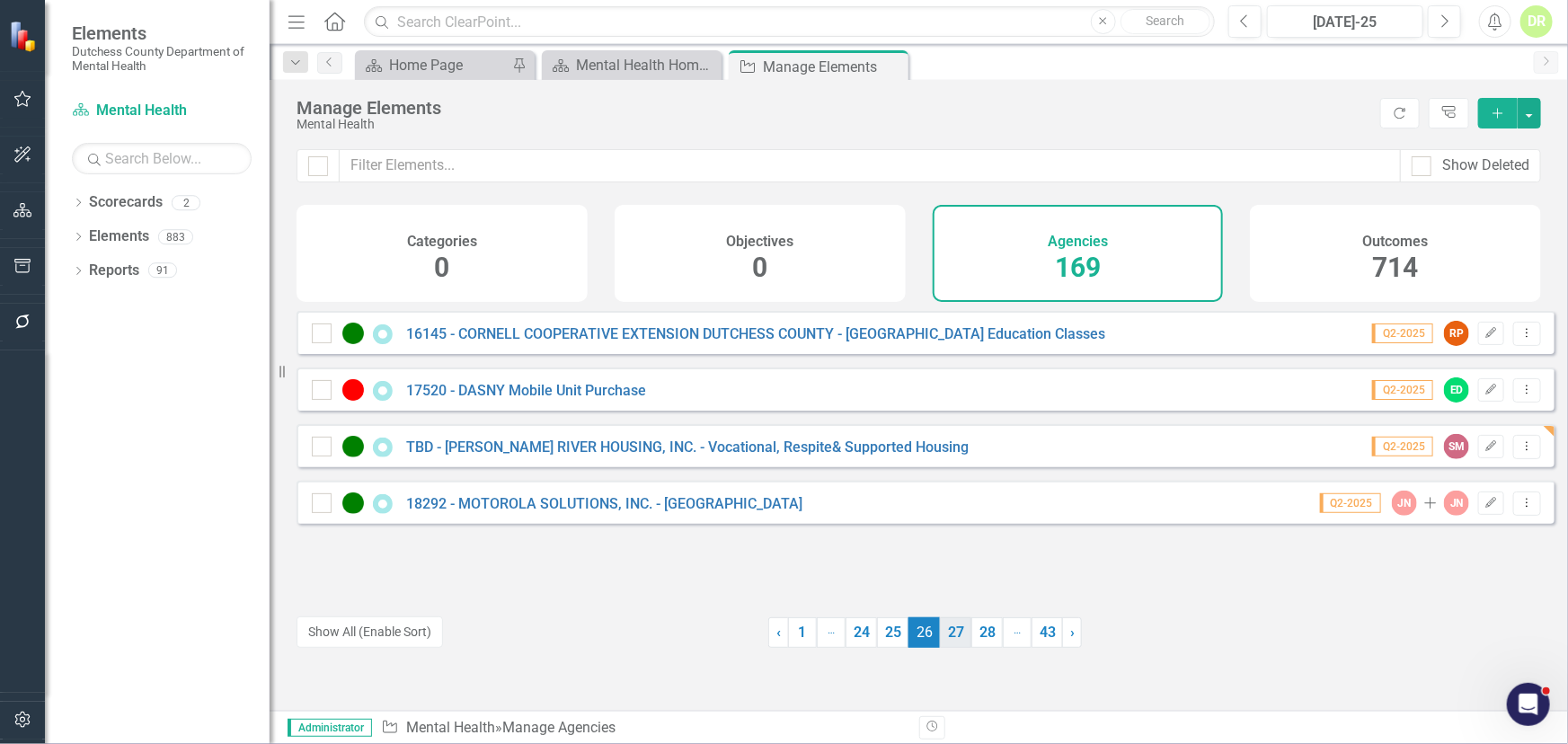
click at [950, 628] on link "27" at bounding box center [955, 633] width 32 height 31
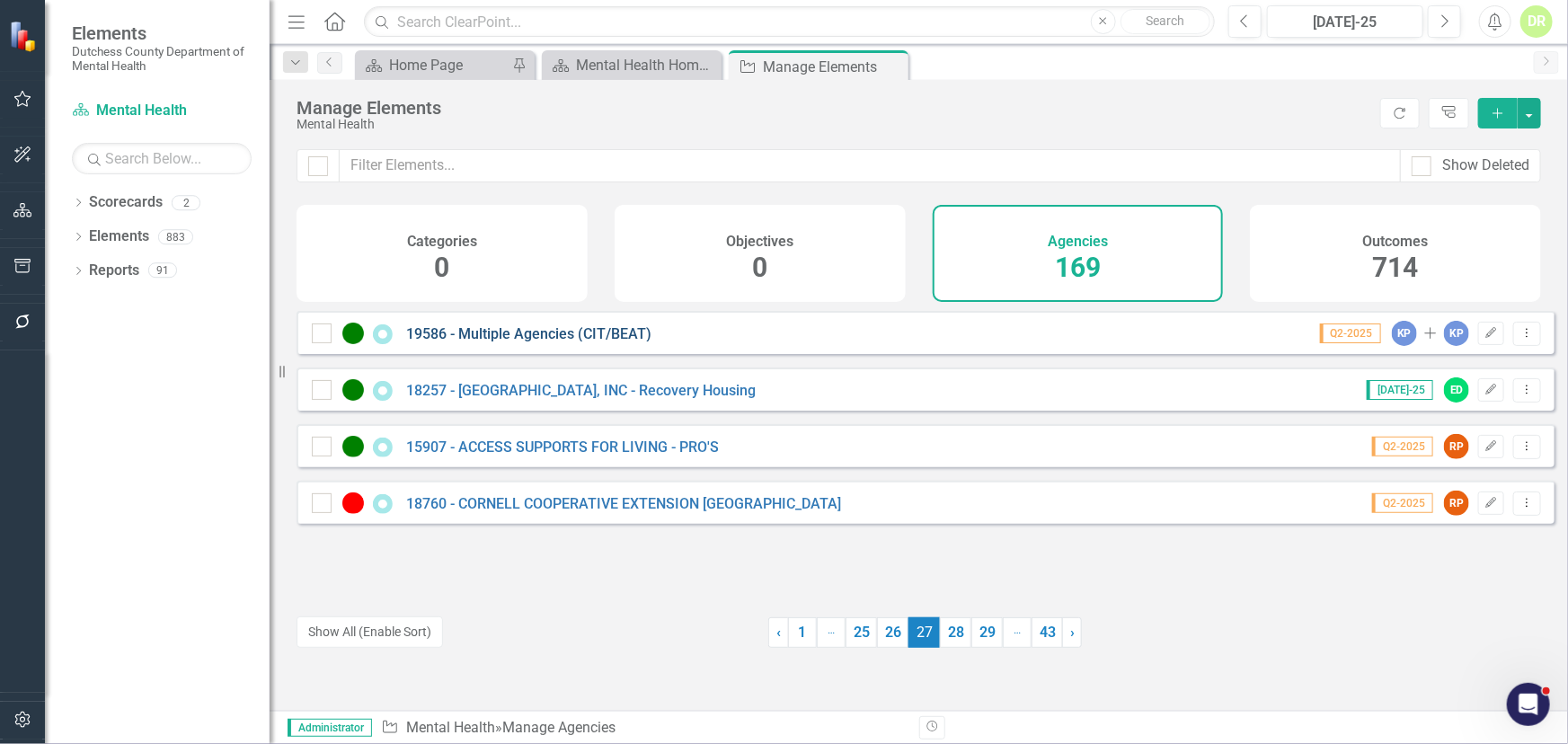
click at [553, 342] on link "19586 - Multiple Agencies (CIT/BEAT)" at bounding box center [528, 334] width 245 height 17
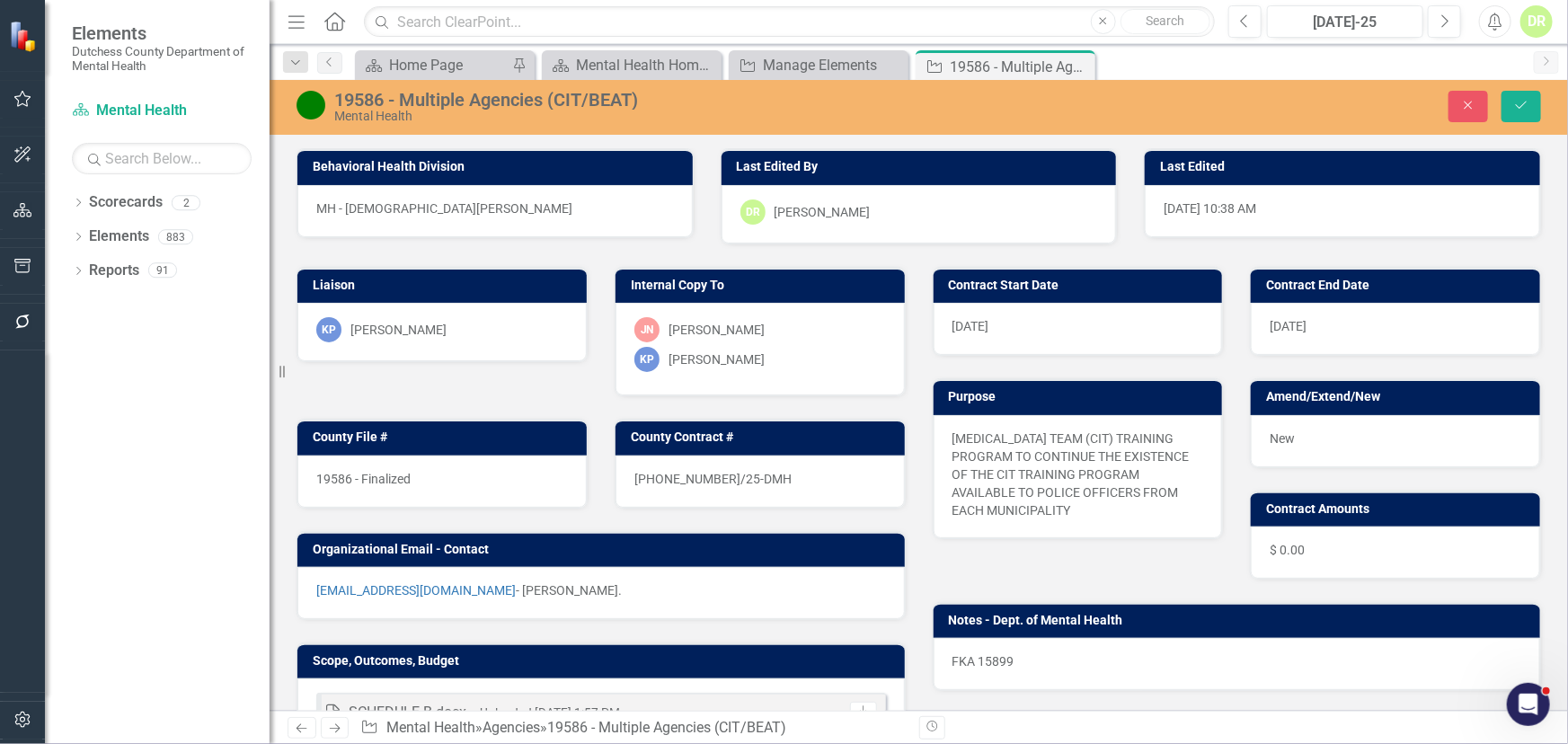
drag, startPoint x: 456, startPoint y: 474, endPoint x: 443, endPoint y: 474, distance: 13.0
click at [443, 474] on div "19586 - Finalized" at bounding box center [441, 481] width 289 height 53
click at [446, 480] on div "19586 - Finalized" at bounding box center [441, 481] width 289 height 53
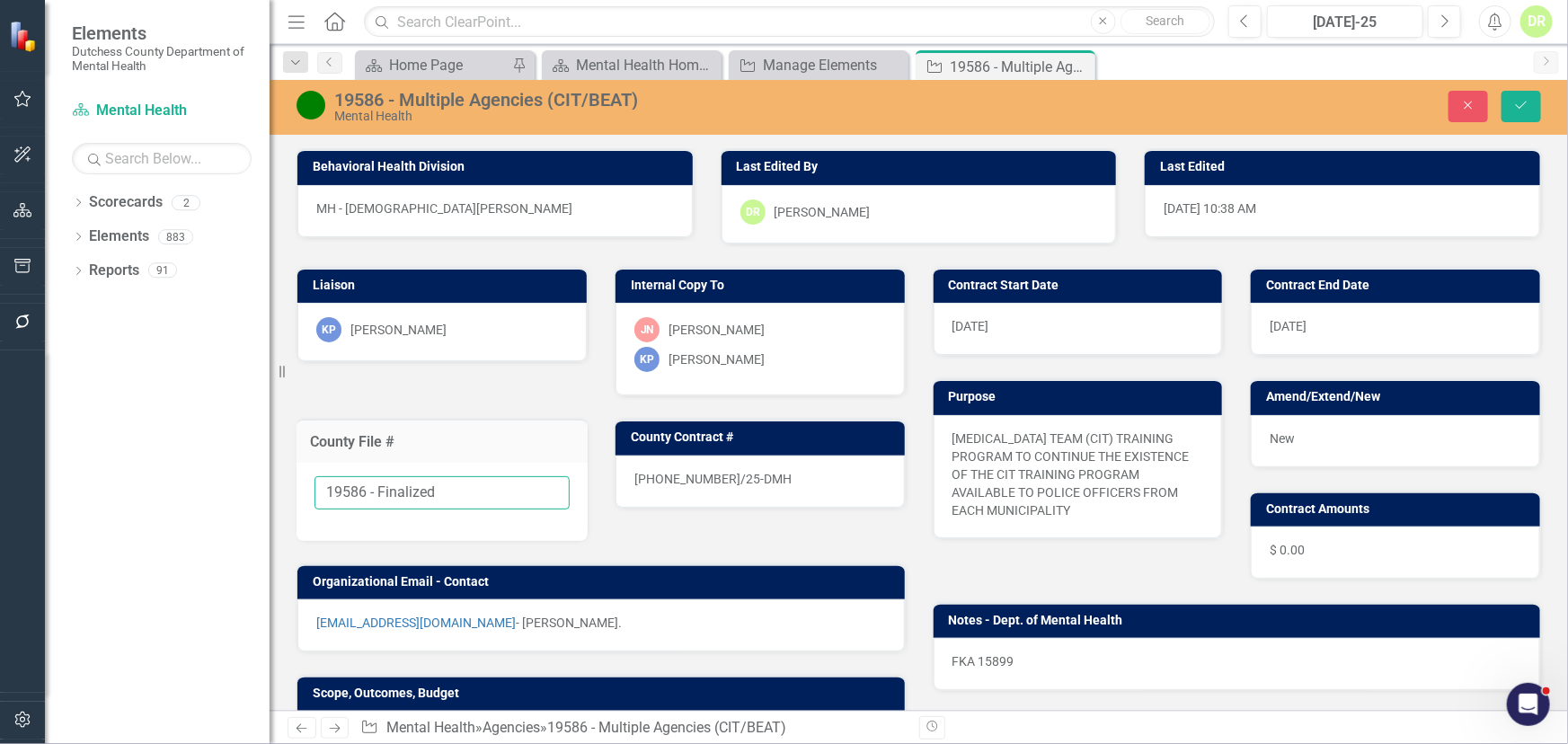
drag, startPoint x: 453, startPoint y: 496, endPoint x: 366, endPoint y: 483, distance: 88.0
click at [366, 483] on input "19586 - Finalized" at bounding box center [441, 493] width 255 height 33
type input "19586"
click at [768, 475] on div "25-0041-12/25-DMH" at bounding box center [760, 481] width 289 height 53
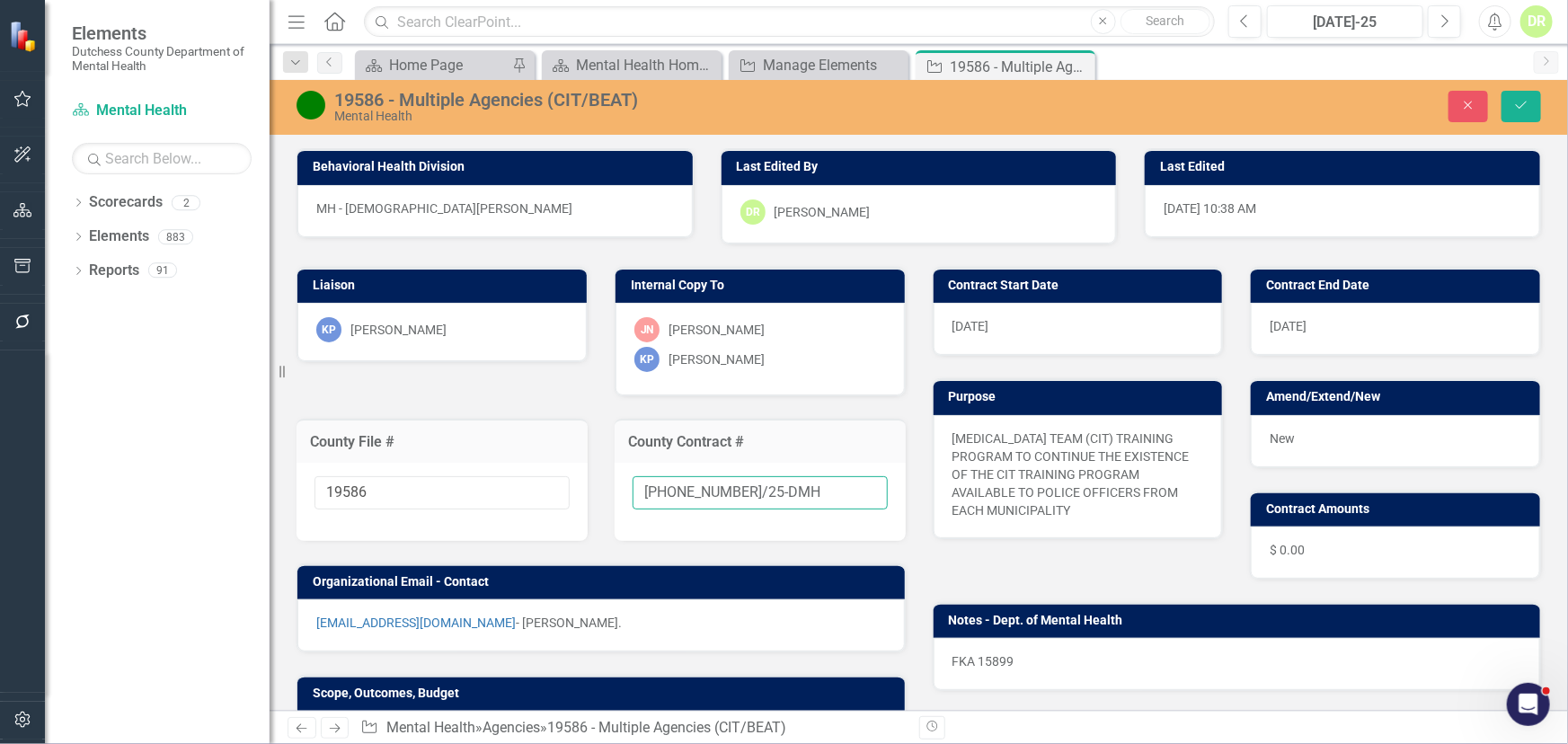
click at [789, 485] on input "25-0041-12/25-DMH" at bounding box center [760, 493] width 255 height 33
type input "25-0041-12/25-DMH-A1"
click at [1321, 416] on div "New" at bounding box center [1395, 441] width 289 height 53
click at [1323, 421] on div "New" at bounding box center [1395, 441] width 289 height 53
click at [1317, 439] on div "New" at bounding box center [1395, 441] width 289 height 53
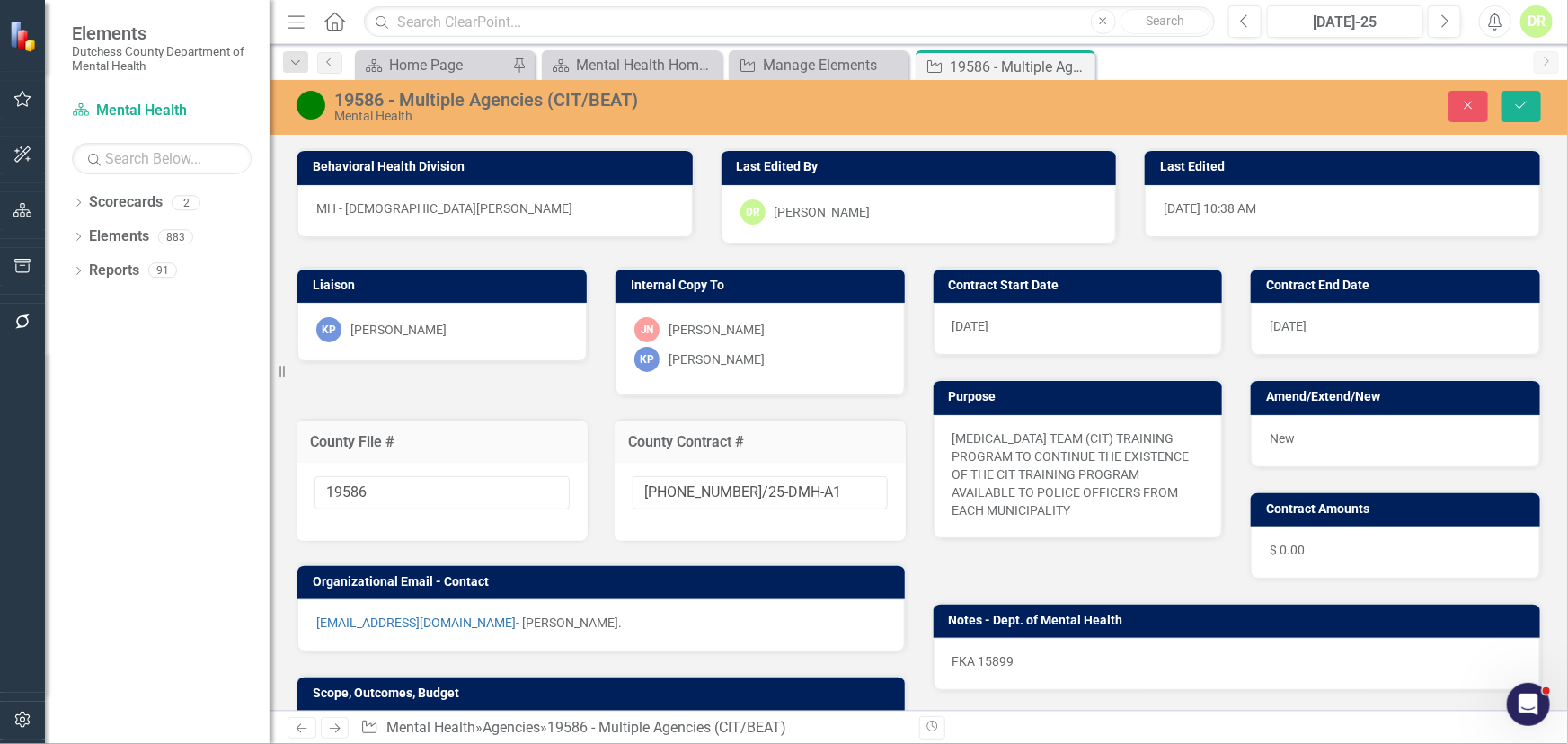
click at [1316, 437] on div "New" at bounding box center [1395, 441] width 289 height 53
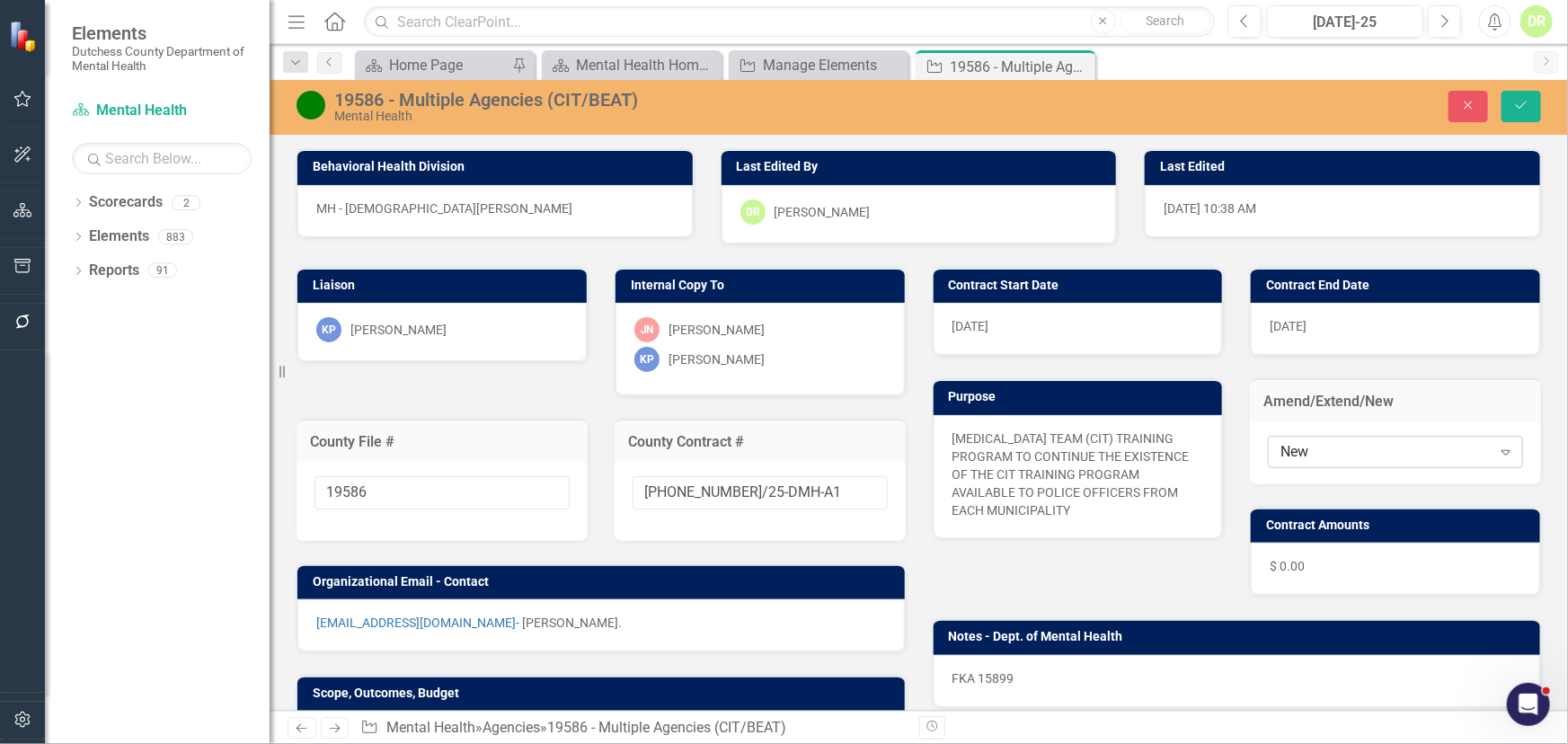
click at [1318, 453] on div "New" at bounding box center [1386, 452] width 210 height 21
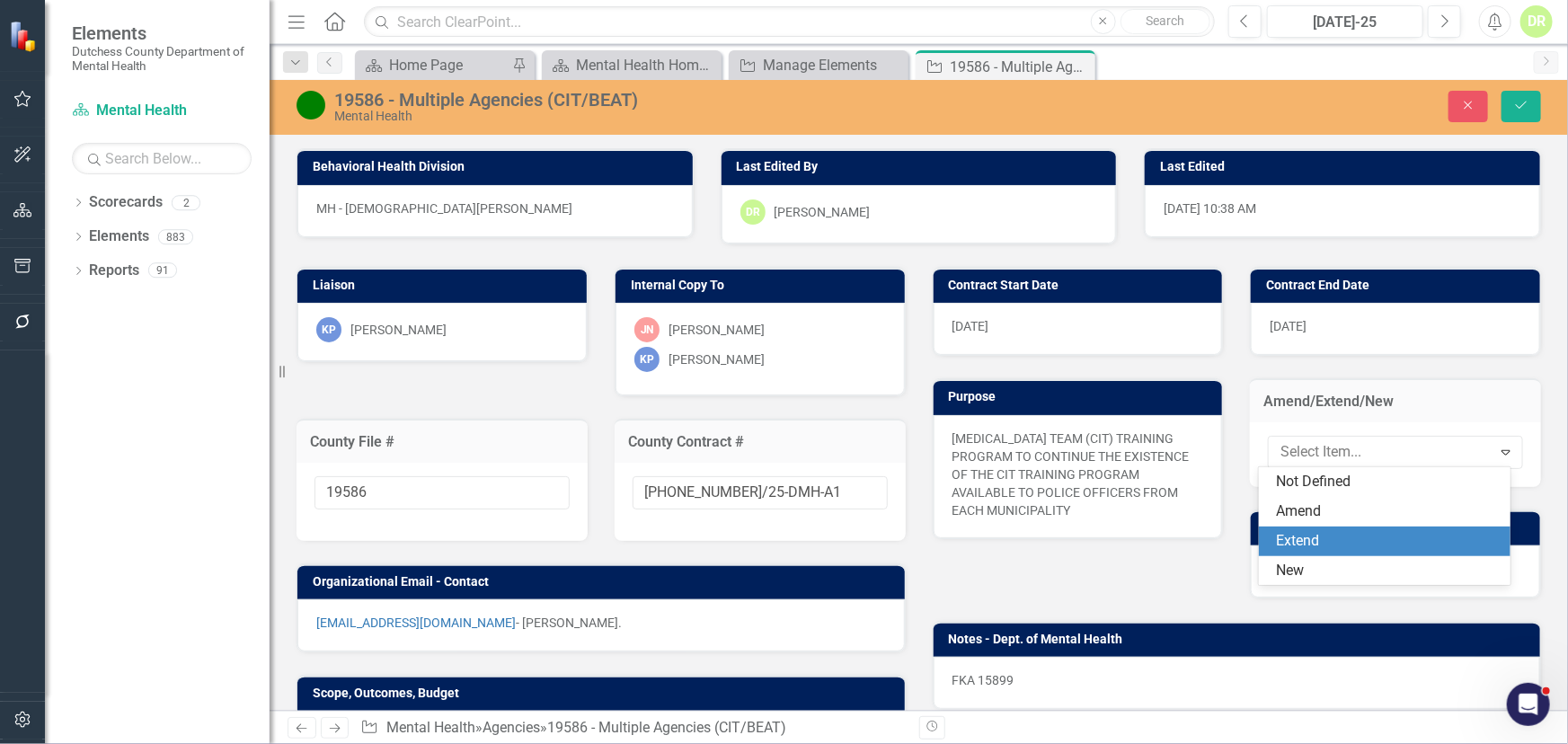
click at [1331, 534] on div "Extend" at bounding box center [1388, 542] width 222 height 21
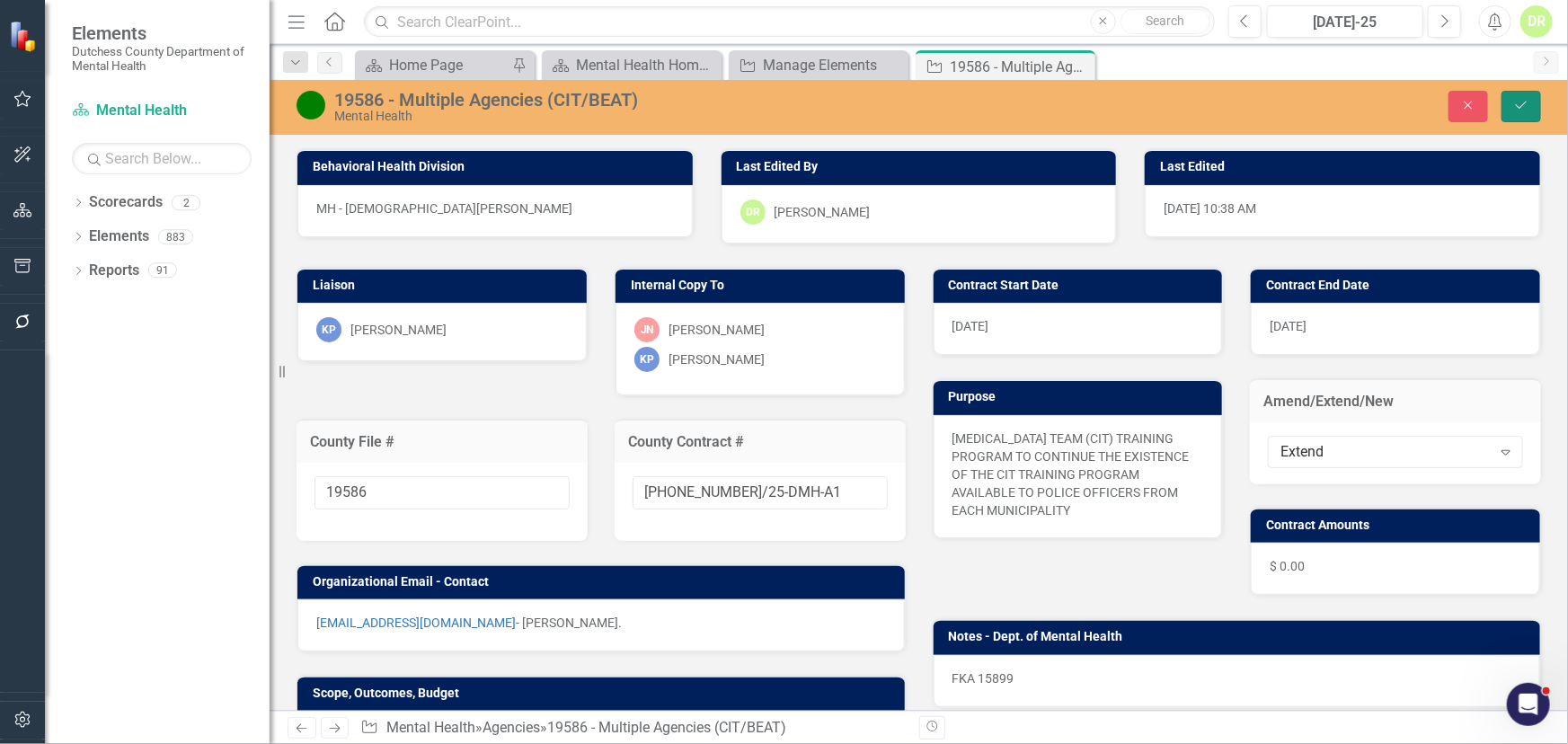
click at [1518, 101] on icon "Save" at bounding box center [1521, 105] width 16 height 12
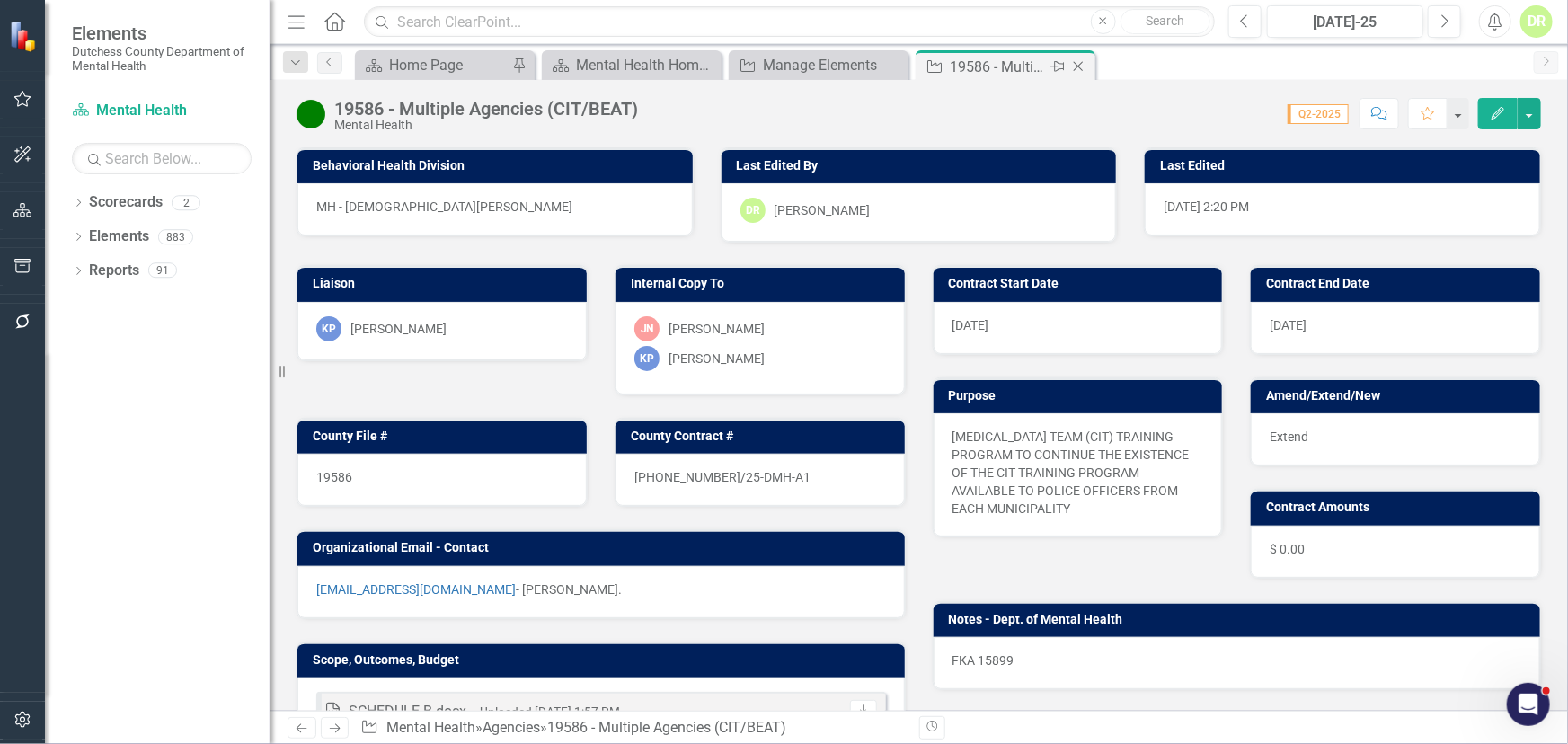
click at [1078, 63] on icon "Close" at bounding box center [1078, 66] width 18 height 14
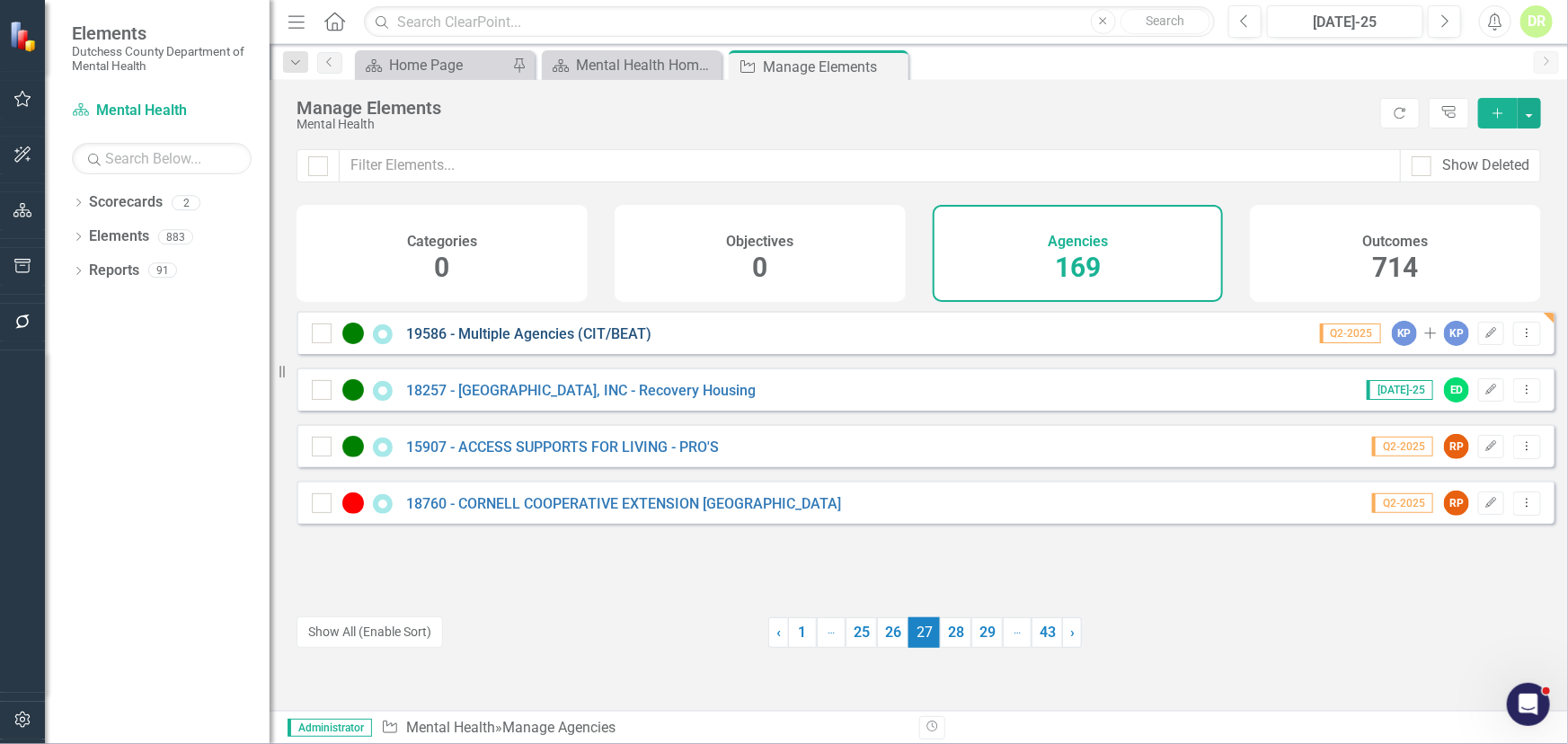
click at [488, 343] on link "19586 - Multiple Agencies (CIT/BEAT)" at bounding box center [528, 334] width 245 height 17
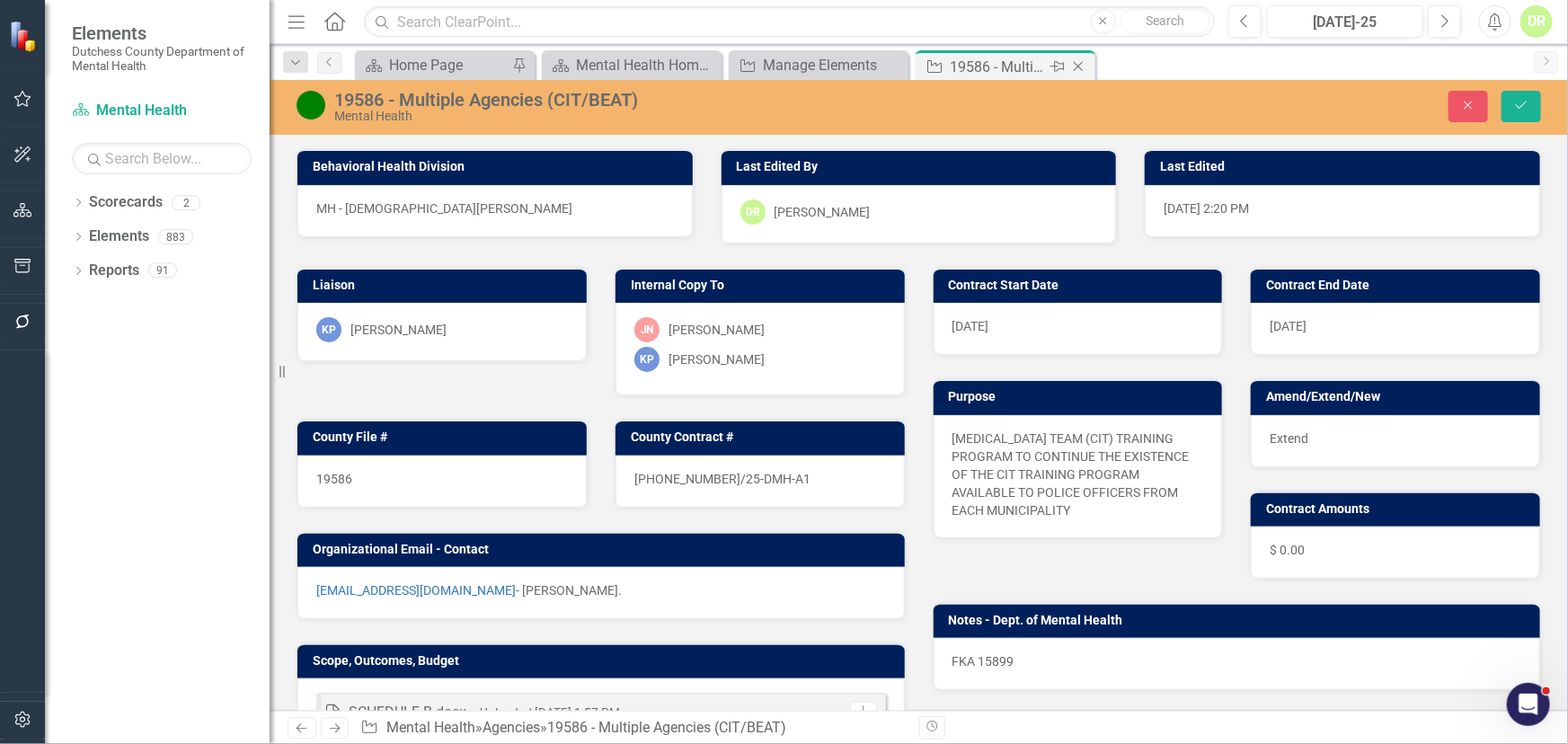
click at [1084, 62] on icon "Close" at bounding box center [1078, 66] width 18 height 14
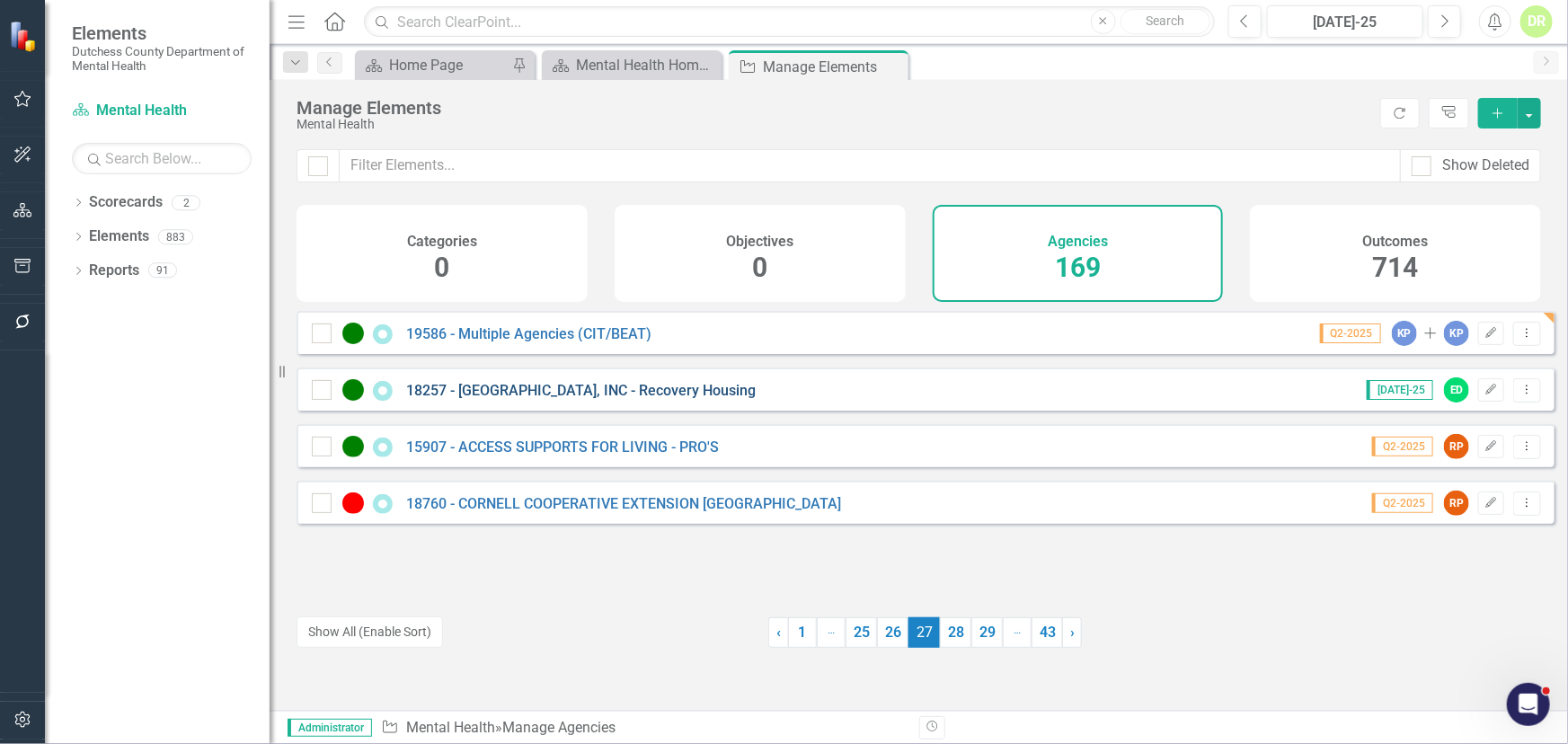
click at [607, 398] on link "18257 - [GEOGRAPHIC_DATA], INC - Recovery Housing" at bounding box center [581, 391] width 350 height 17
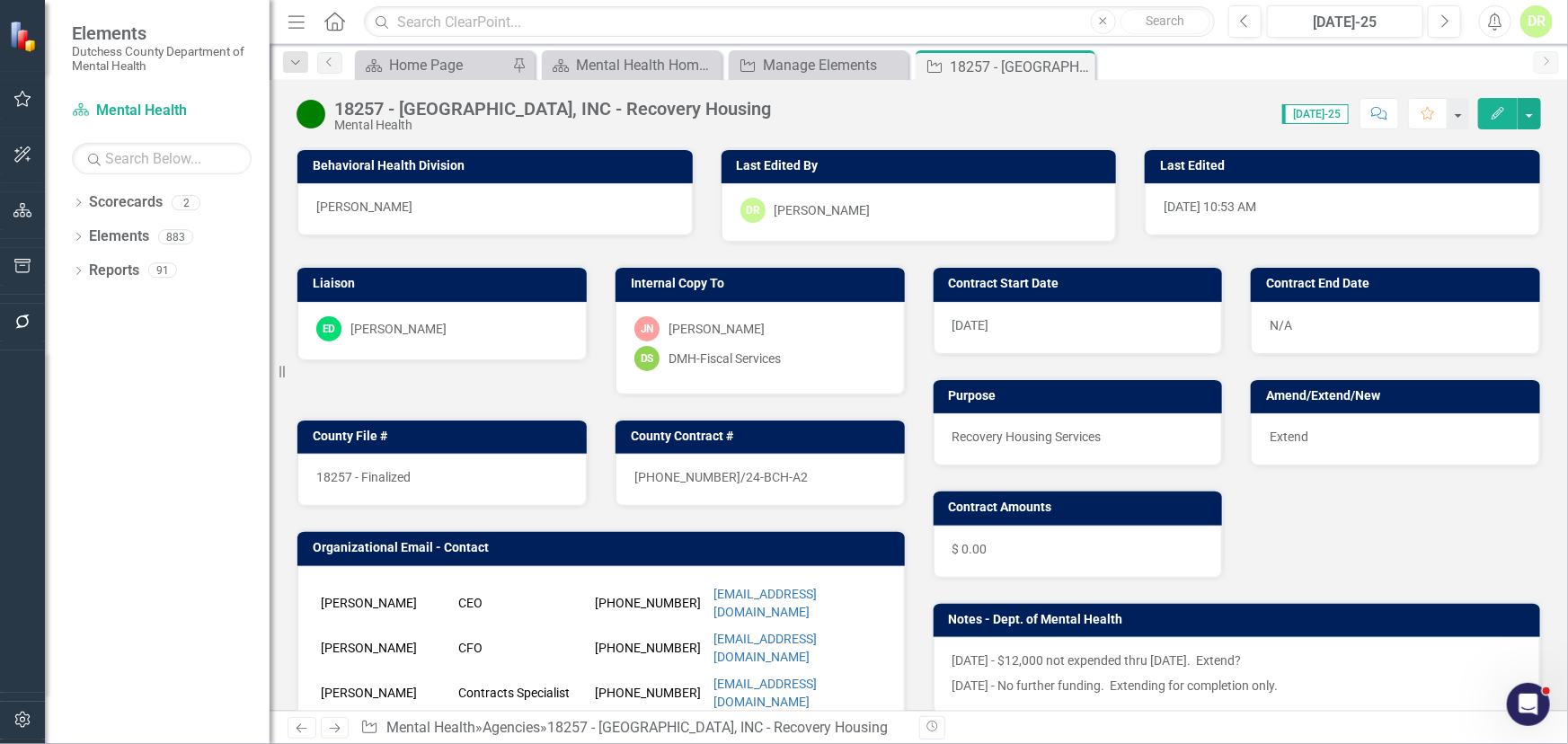
click at [404, 477] on span "18257 - Finalized" at bounding box center [363, 477] width 95 height 14
click at [414, 471] on div "18257 - Finalized" at bounding box center [441, 479] width 289 height 53
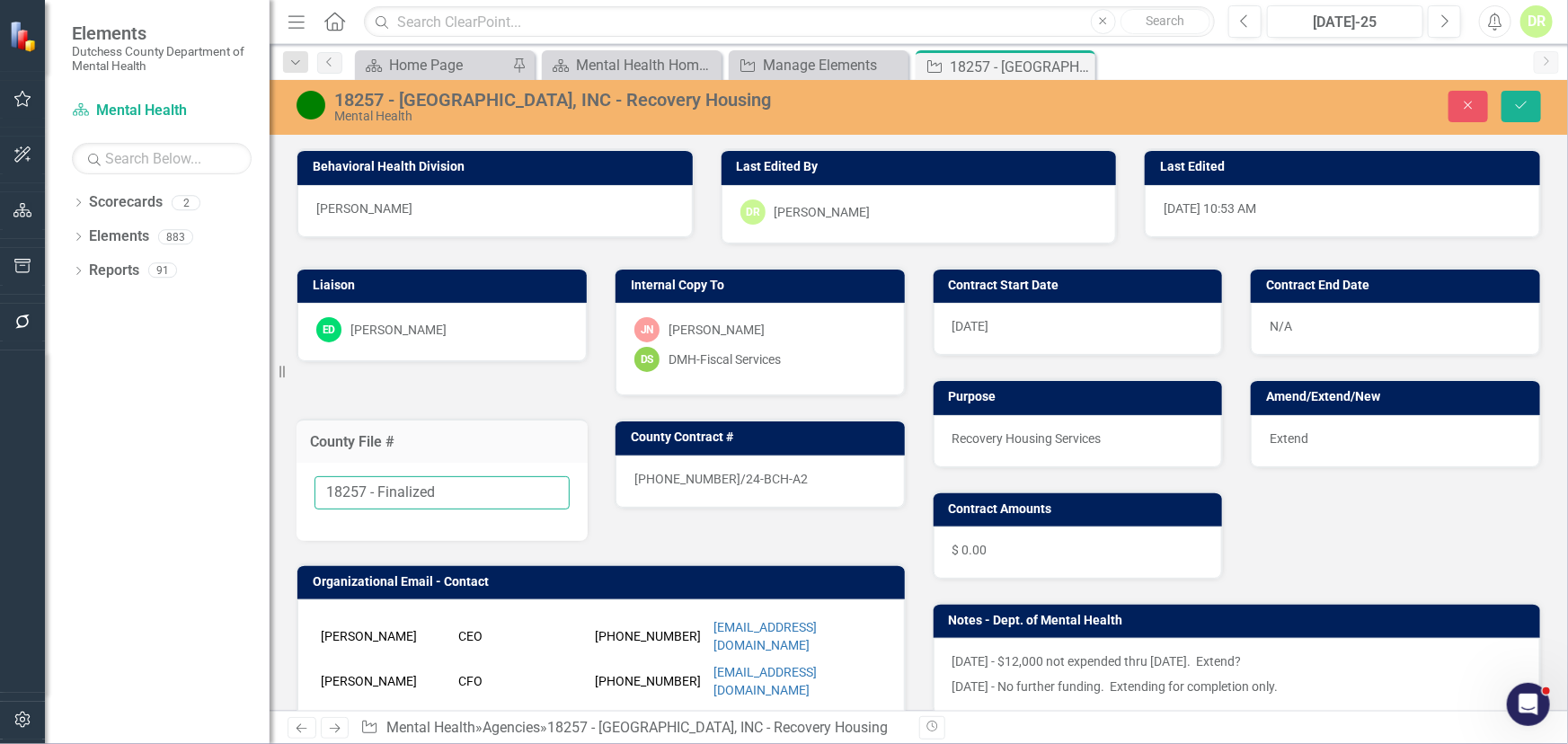
drag, startPoint x: 459, startPoint y: 488, endPoint x: 364, endPoint y: 487, distance: 95.0
click at [364, 487] on input "18257 - Finalized" at bounding box center [441, 493] width 255 height 33
type input "18257 - Extend?"
click at [772, 481] on div "23-0328-6/24-BCH-A2" at bounding box center [760, 481] width 289 height 53
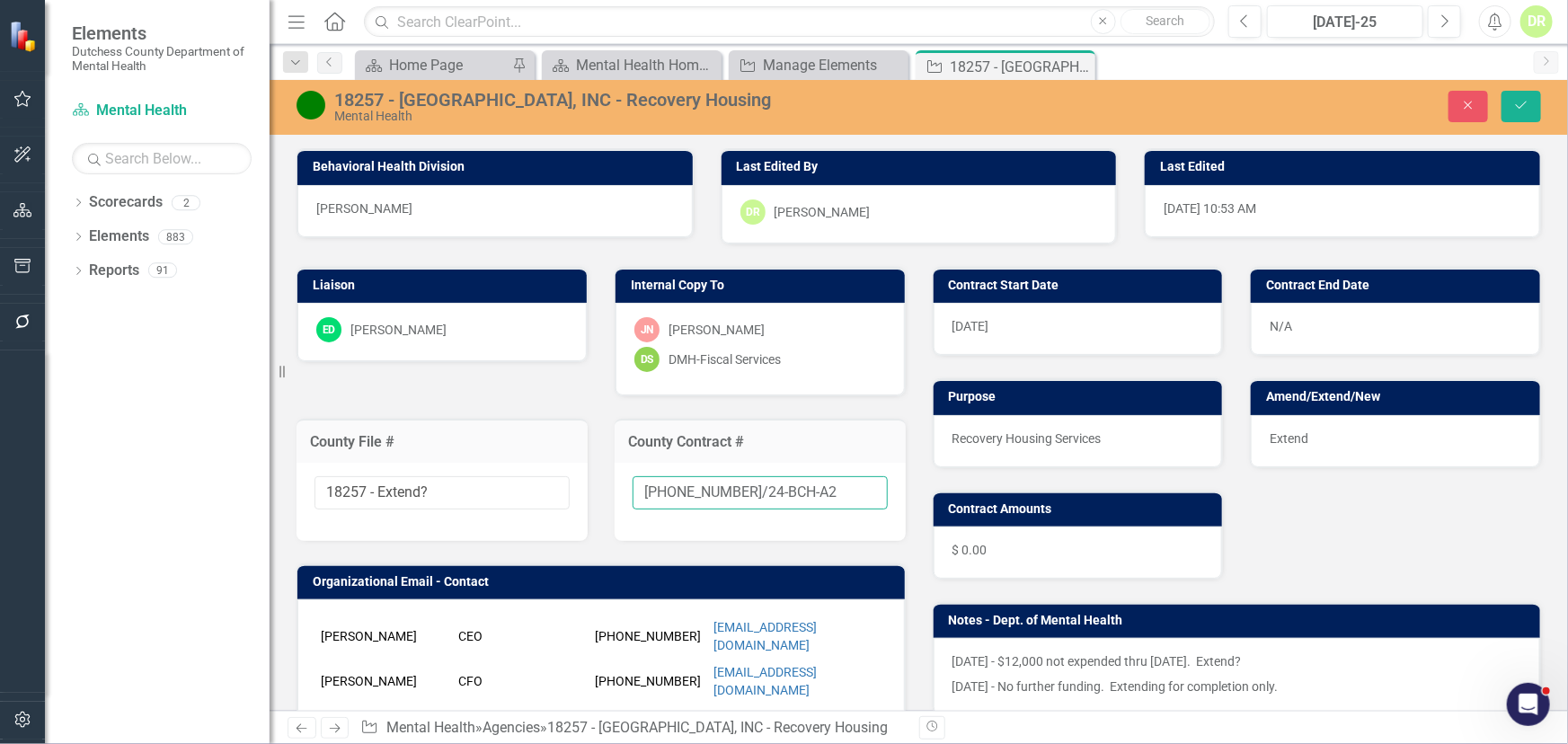
click at [781, 485] on input "23-0328-6/24-BCH-A2" at bounding box center [760, 493] width 255 height 33
type input "23-0328-6/24-BCH-A3"
click at [1525, 100] on icon "Save" at bounding box center [1521, 105] width 16 height 12
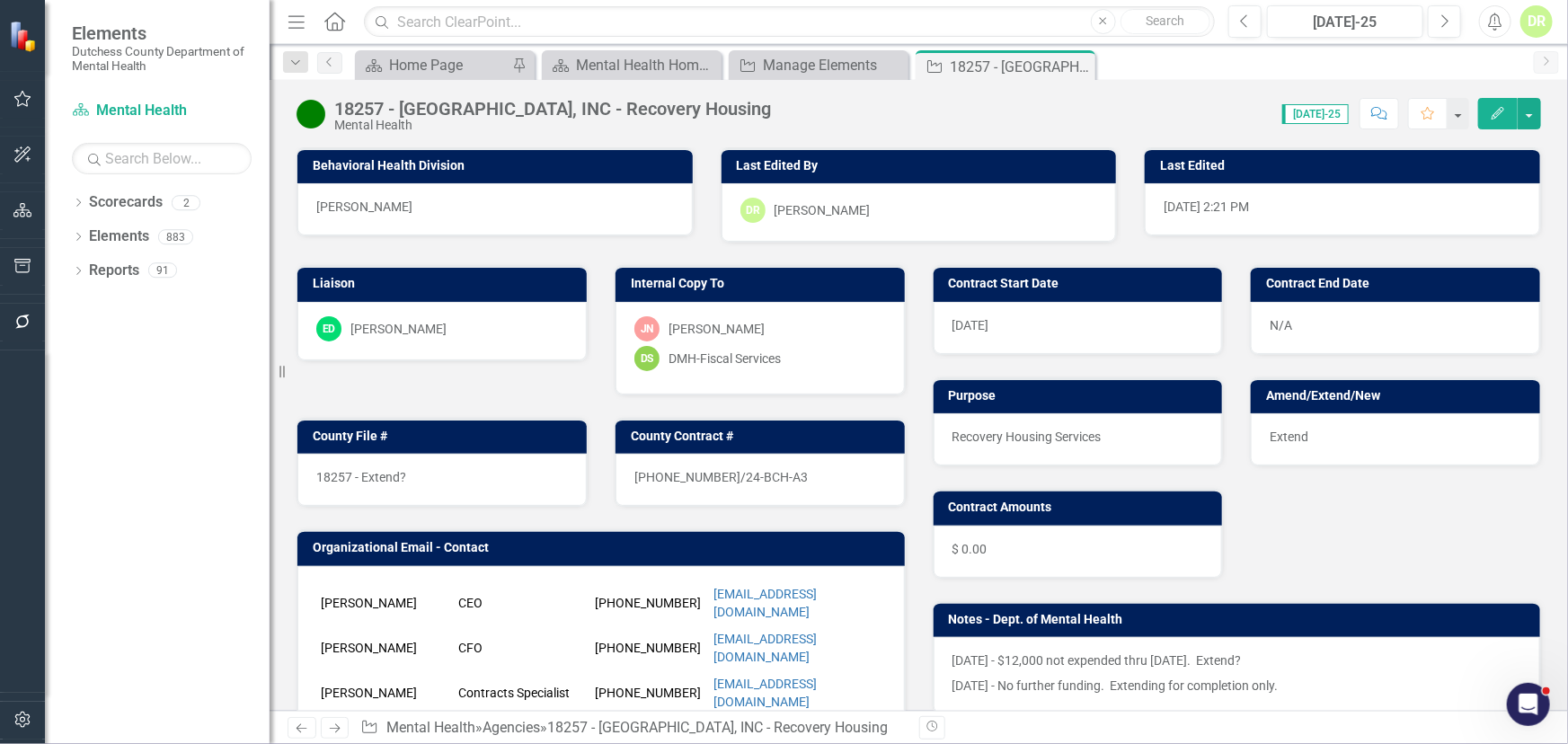
drag, startPoint x: 1079, startPoint y: 63, endPoint x: 1075, endPoint y: 50, distance: 13.6
click at [0, 0] on icon "Close" at bounding box center [0, 0] width 0 height 0
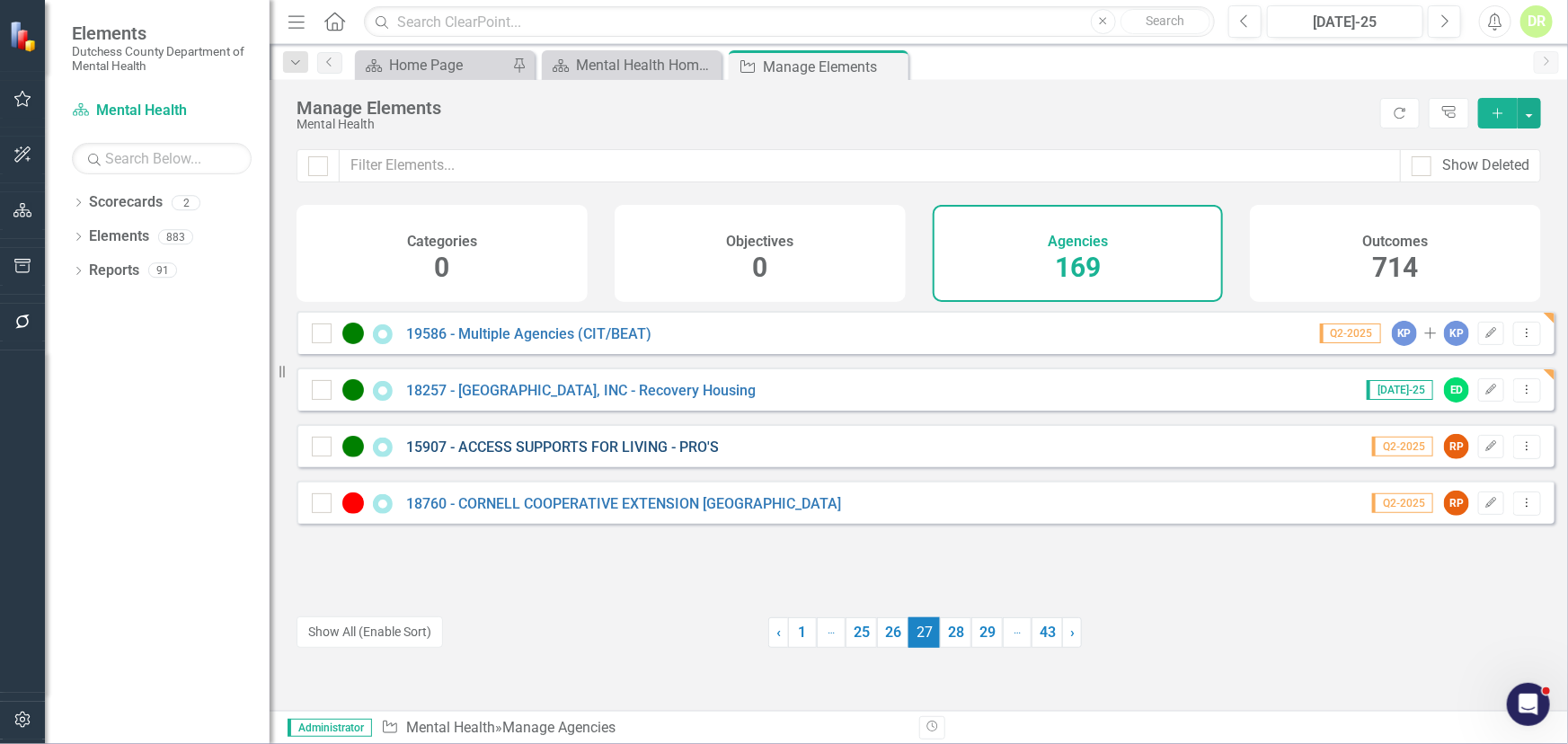
click at [523, 456] on link "15907 - ACCESS SUPPORTS FOR LIVING - PRO'S" at bounding box center [562, 447] width 312 height 17
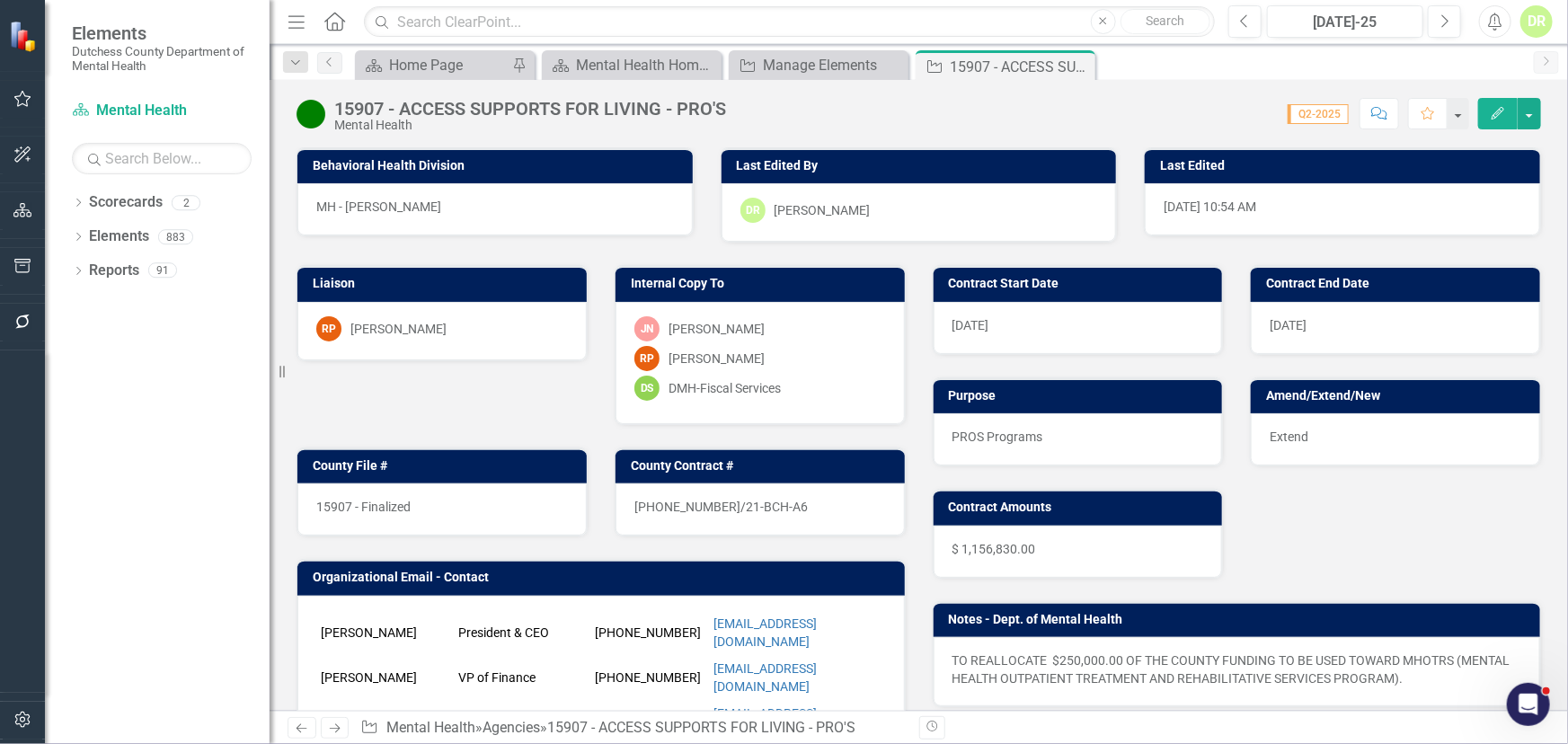
click at [451, 503] on div "15907 - Finalized" at bounding box center [441, 509] width 289 height 53
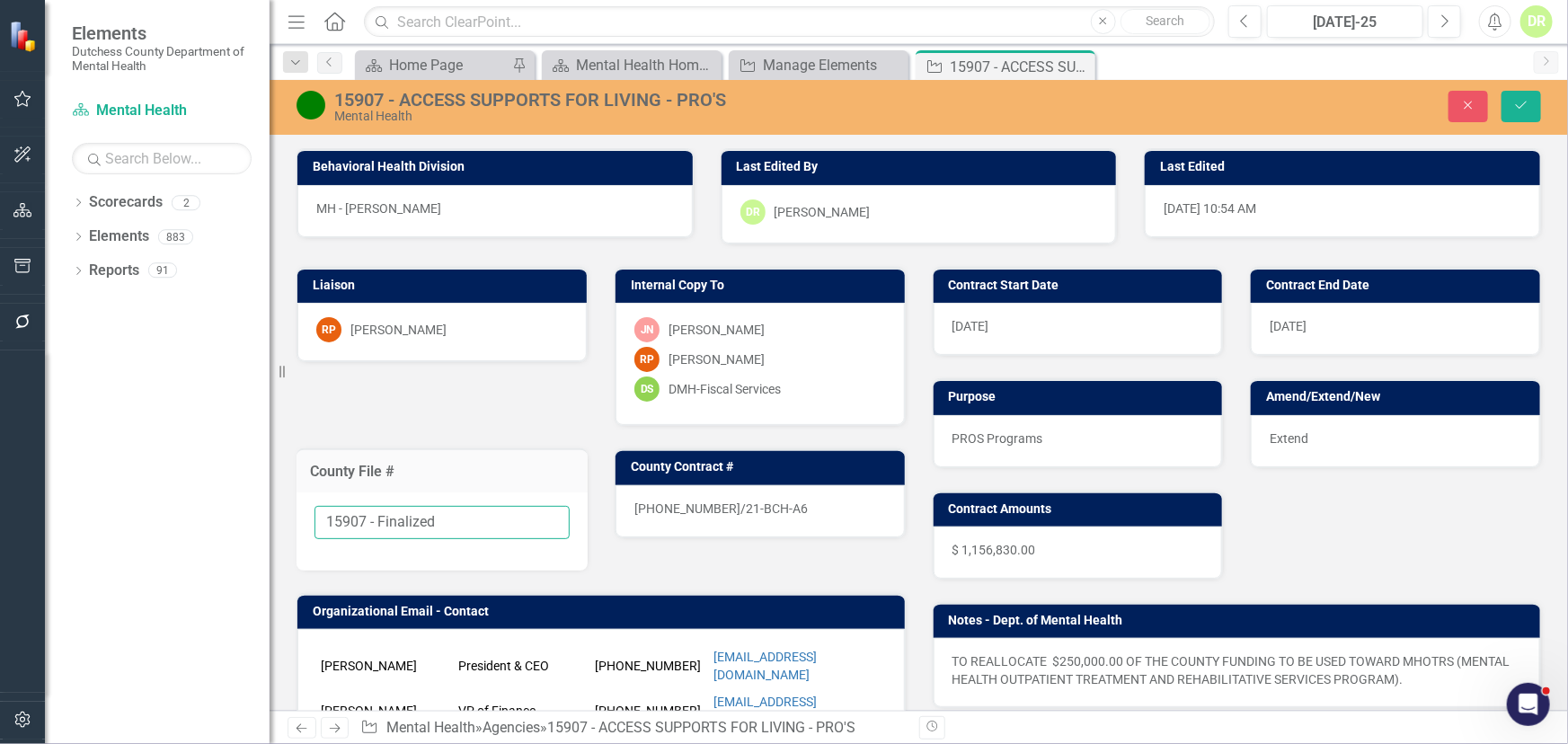
click at [454, 517] on input "15907 - Finalized" at bounding box center [441, 522] width 255 height 33
drag, startPoint x: 454, startPoint y: 517, endPoint x: 369, endPoint y: 511, distance: 85.2
click at [369, 511] on input "15907 - Finalized" at bounding box center [441, 522] width 255 height 33
click at [778, 509] on div "21-0072-12/21-BCH-A6" at bounding box center [760, 511] width 289 height 53
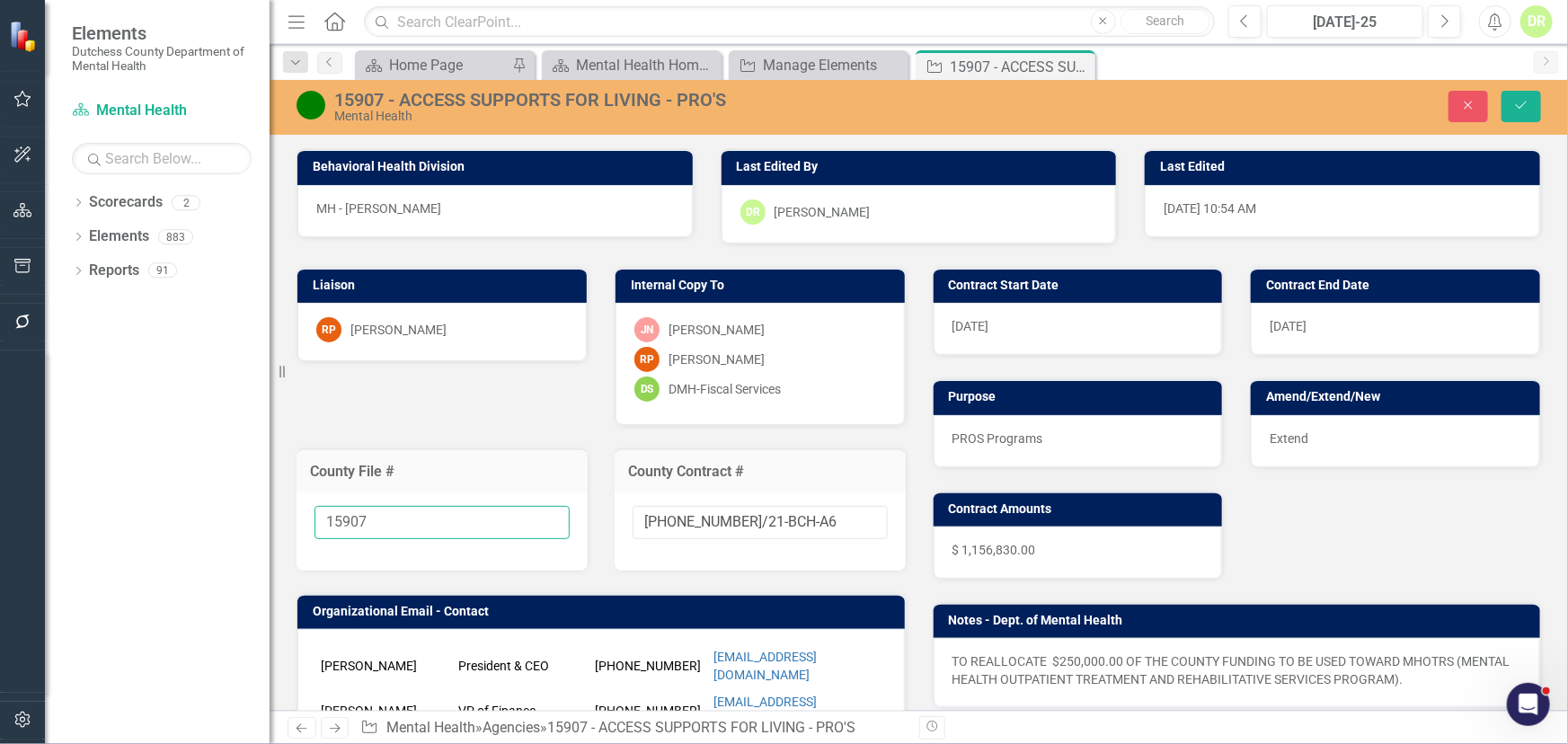
drag, startPoint x: 400, startPoint y: 521, endPoint x: 237, endPoint y: 511, distance: 163.3
click at [237, 511] on div "Elements Dutchess County Department of Mental Health Scorecard Mental Health Se…" at bounding box center [784, 372] width 1568 height 744
type input "TBD"
click at [383, 101] on div "15907 - ACCESS SUPPORTS FOR LIVING - PRO'S" at bounding box center [663, 99] width 657 height 20
click at [382, 98] on div "15907 - ACCESS SUPPORTS FOR LIVING - PRO'S" at bounding box center [663, 99] width 657 height 20
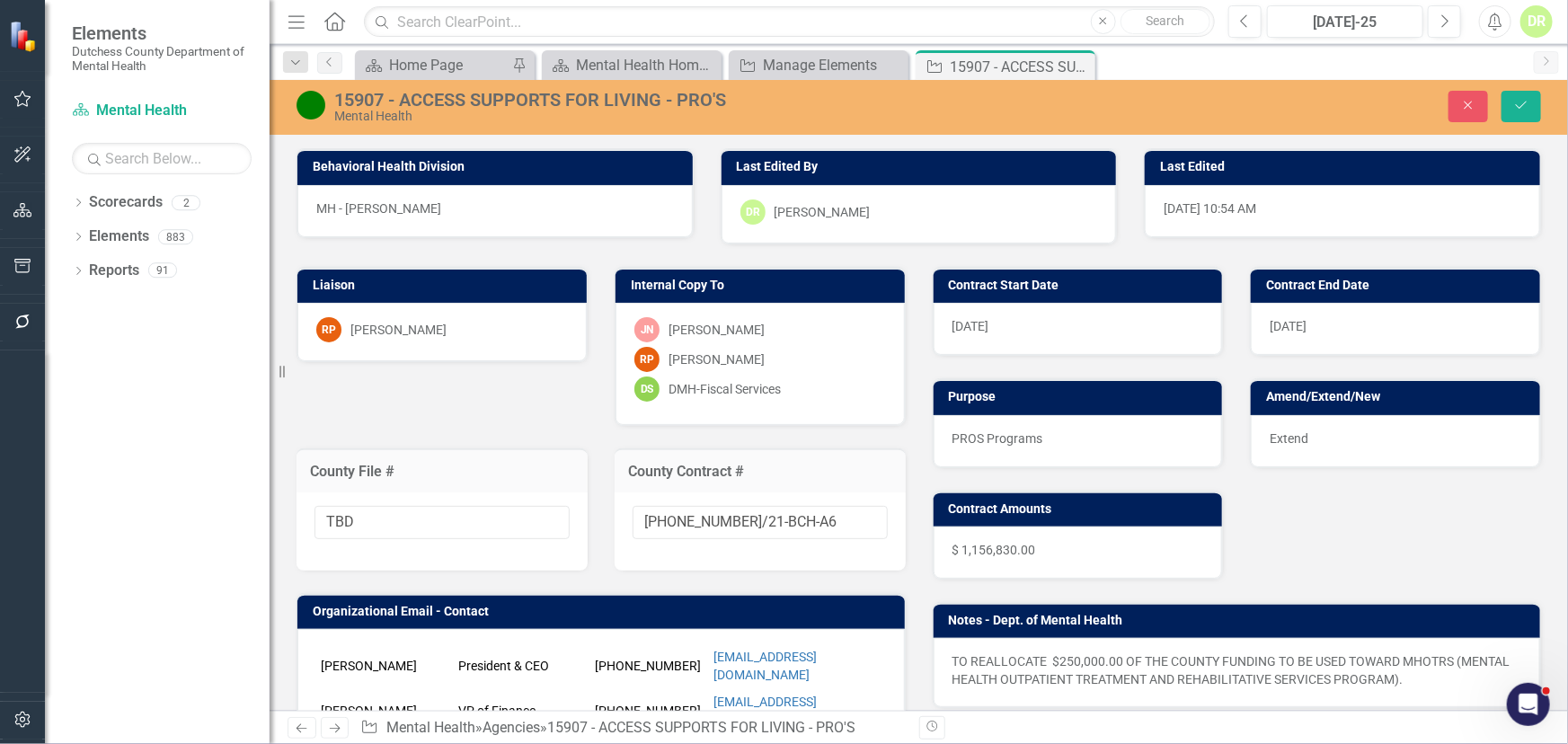
click at [399, 97] on div "15907 - ACCESS SUPPORTS FOR LIVING - PRO'S" at bounding box center [663, 99] width 657 height 20
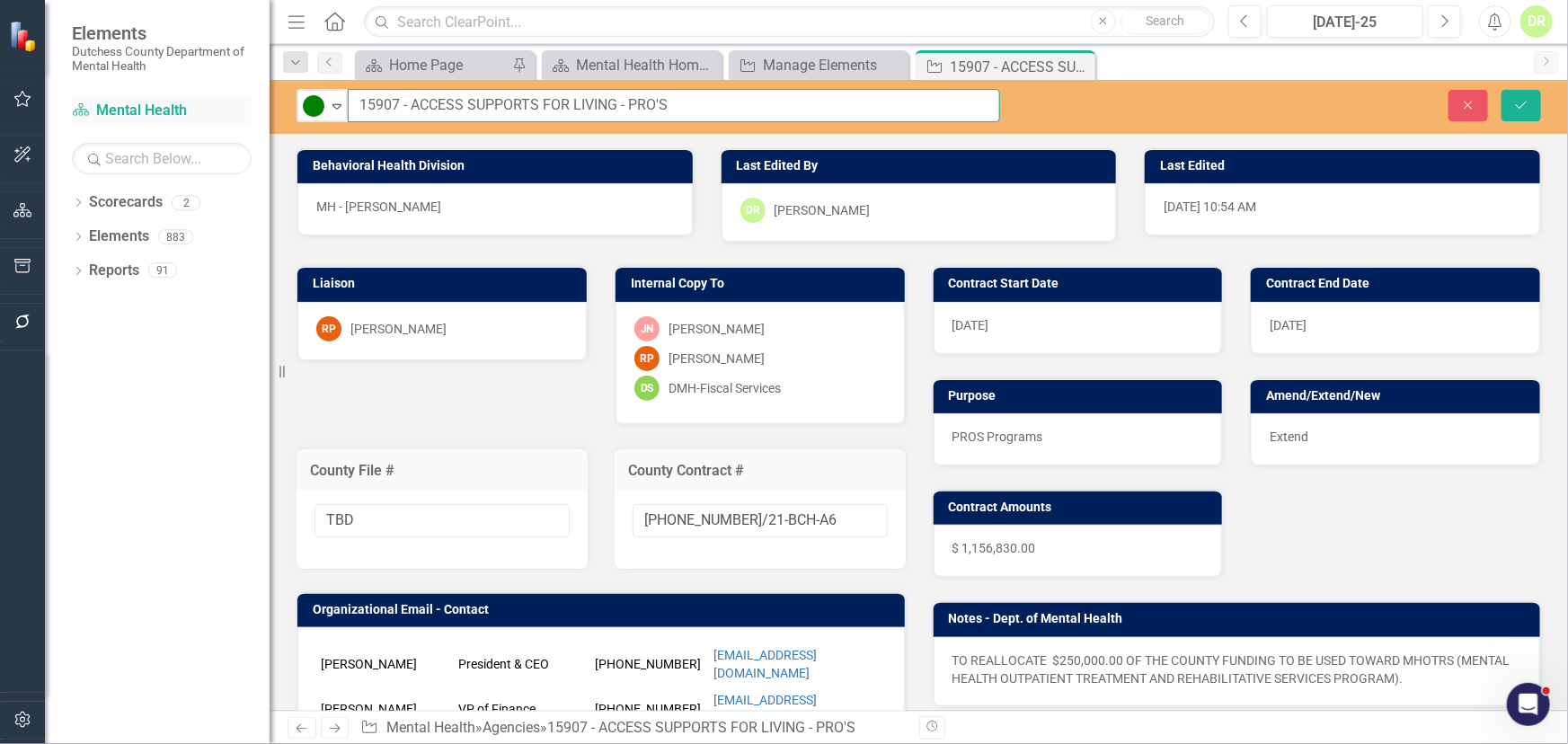
drag, startPoint x: 407, startPoint y: 101, endPoint x: 151, endPoint y: 116, distance: 256.4
click at [151, 116] on div "Elements Dutchess County Department of Mental Health Scorecard Mental Health Se…" at bounding box center [784, 372] width 1568 height 744
type input "TBD - ACCESS SUPPORTS FOR LIVING - PRO'S"
click at [834, 504] on input "21-0072-12/21-BCH-A6" at bounding box center [760, 521] width 255 height 33
drag, startPoint x: 832, startPoint y: 510, endPoint x: 231, endPoint y: 570, distance: 604.0
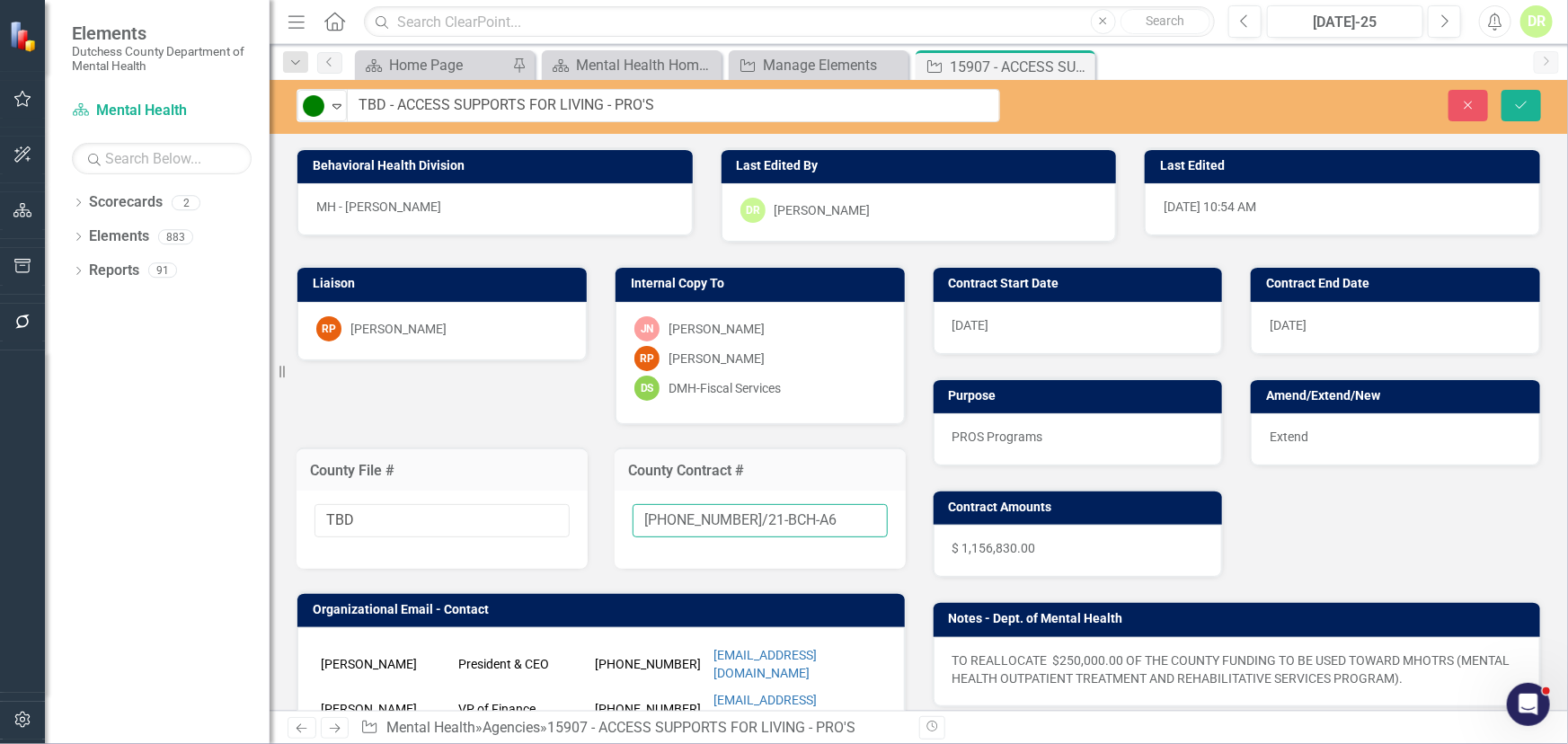
click at [202, 547] on div "Elements Dutchess County Department of Mental Health Scorecard Mental Health Se…" at bounding box center [784, 372] width 1568 height 744
type input "New"
click at [1388, 432] on div "Extend" at bounding box center [1395, 439] width 289 height 53
click at [1388, 432] on div "Extend" at bounding box center [1395, 439] width 289 height 53
click at [1384, 433] on div "Extend" at bounding box center [1395, 439] width 289 height 53
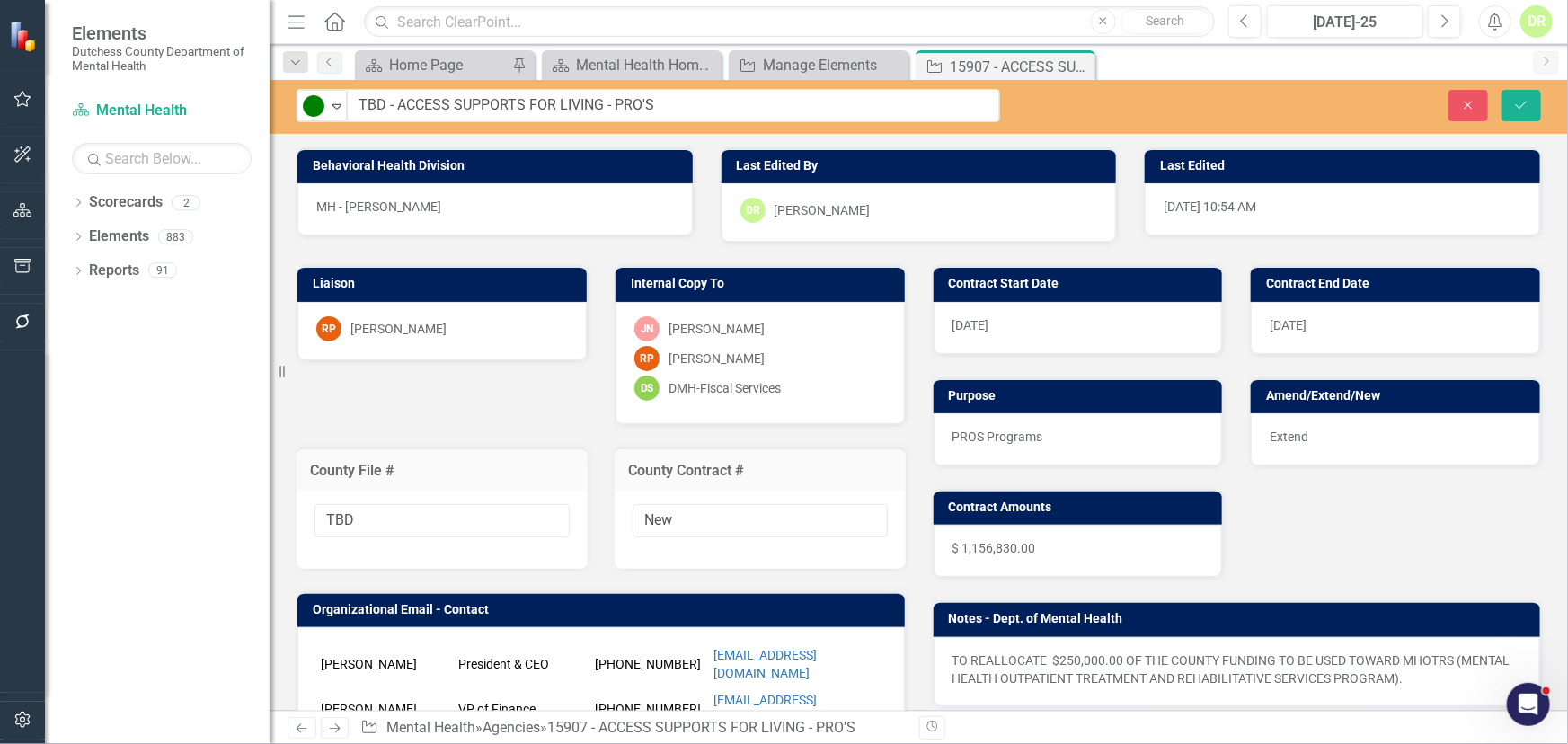
click at [1384, 433] on div "Extend" at bounding box center [1395, 439] width 289 height 53
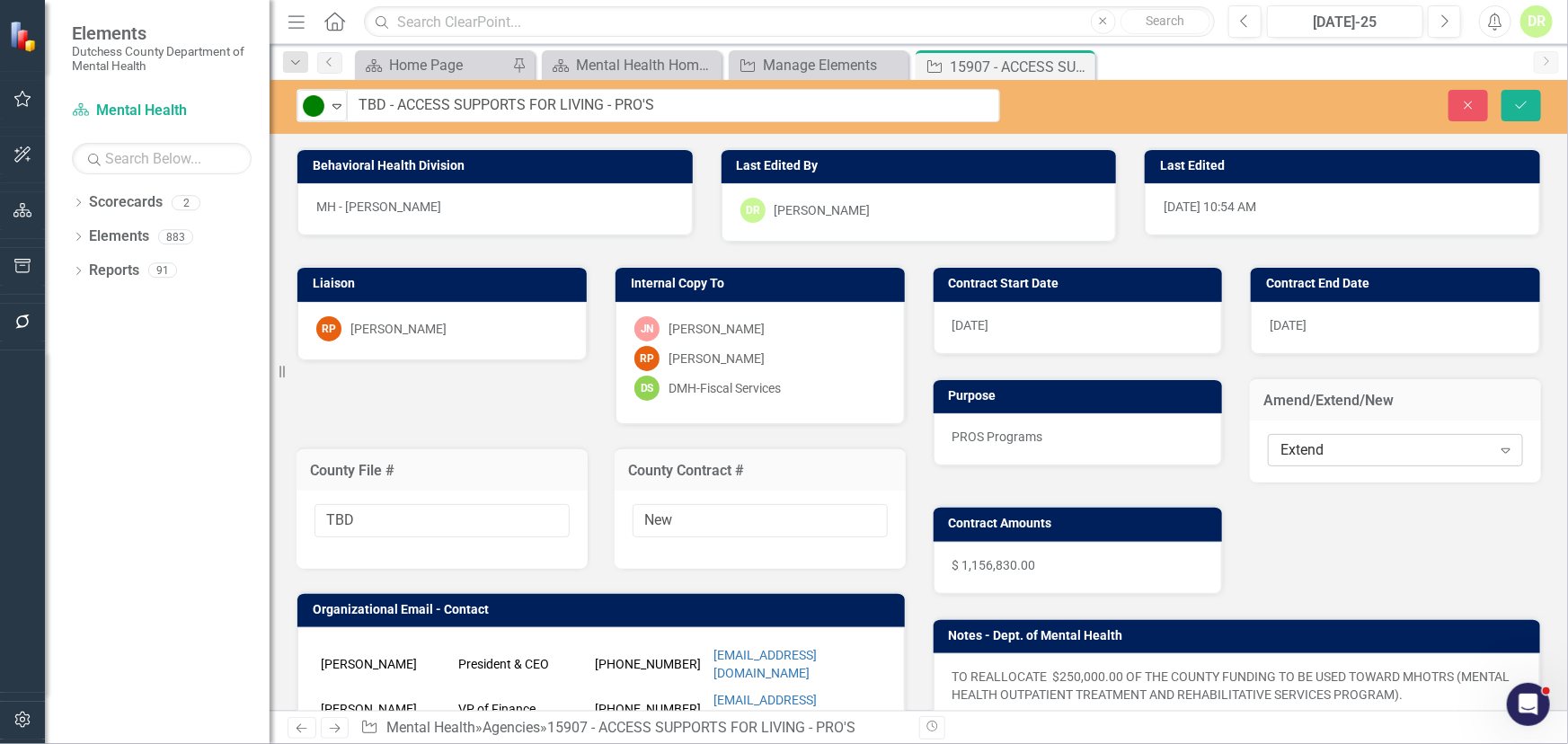
click at [1366, 456] on div "Extend" at bounding box center [1386, 451] width 210 height 21
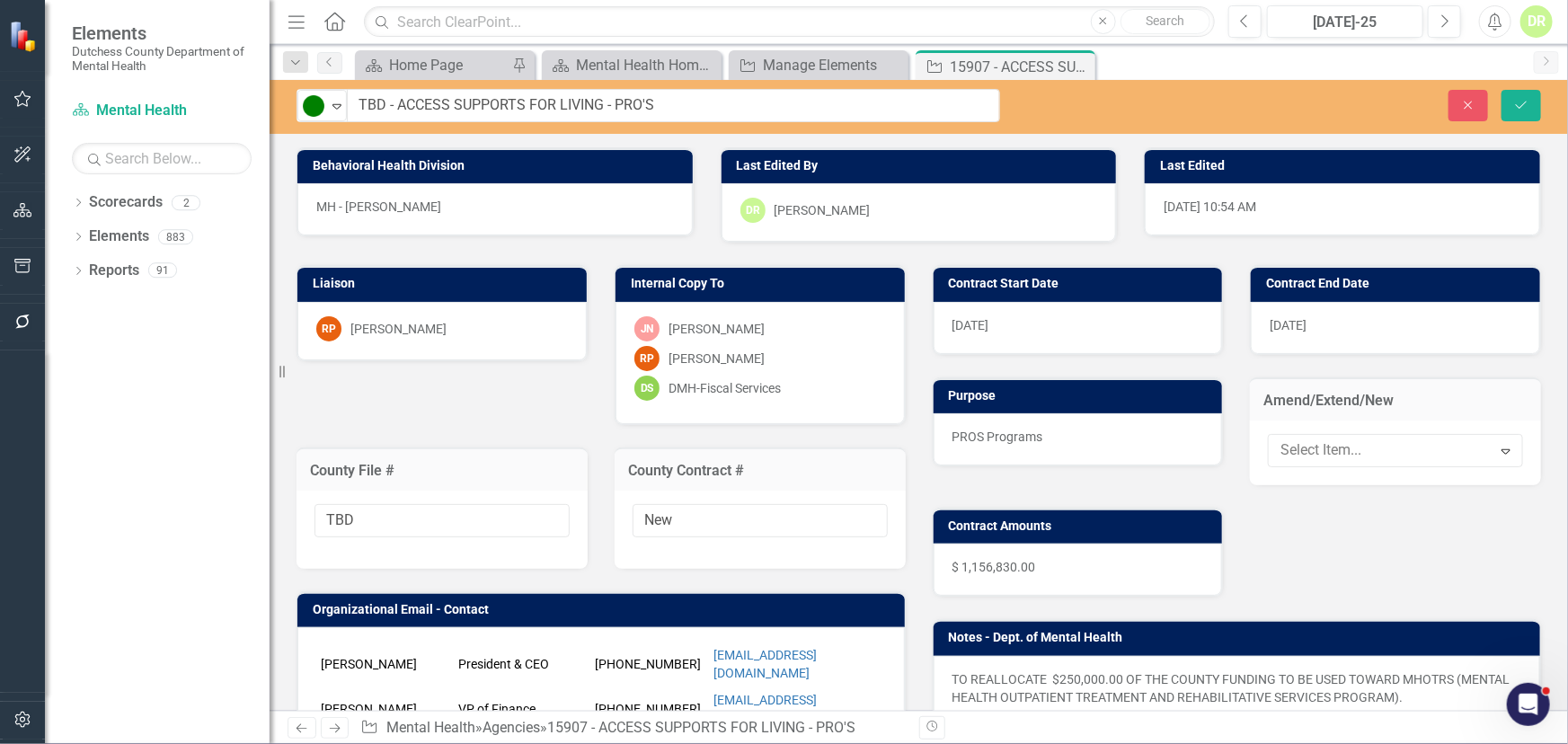
drag, startPoint x: 1313, startPoint y: 571, endPoint x: 1312, endPoint y: 505, distance: 66.0
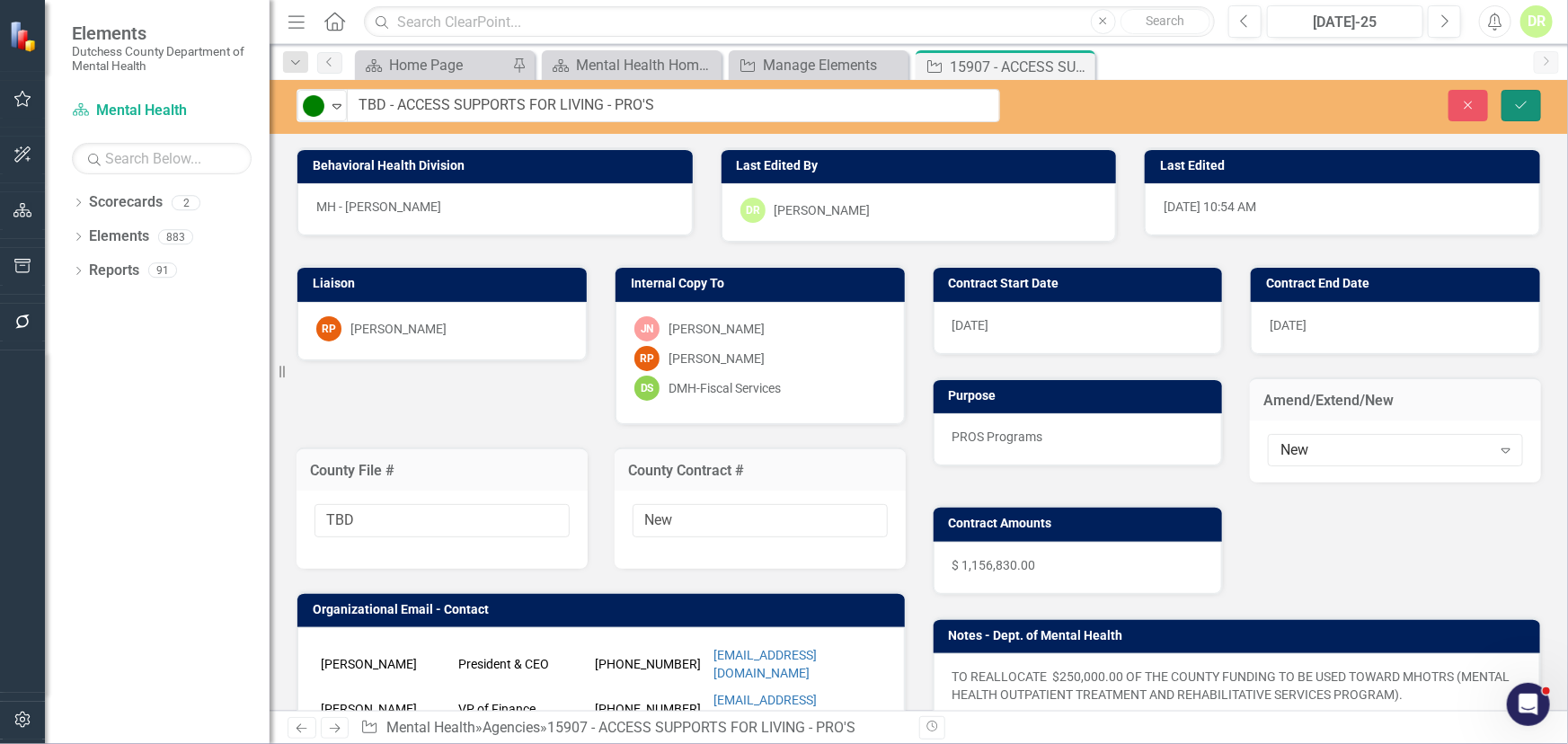
click at [1519, 99] on icon "Save" at bounding box center [1521, 105] width 16 height 12
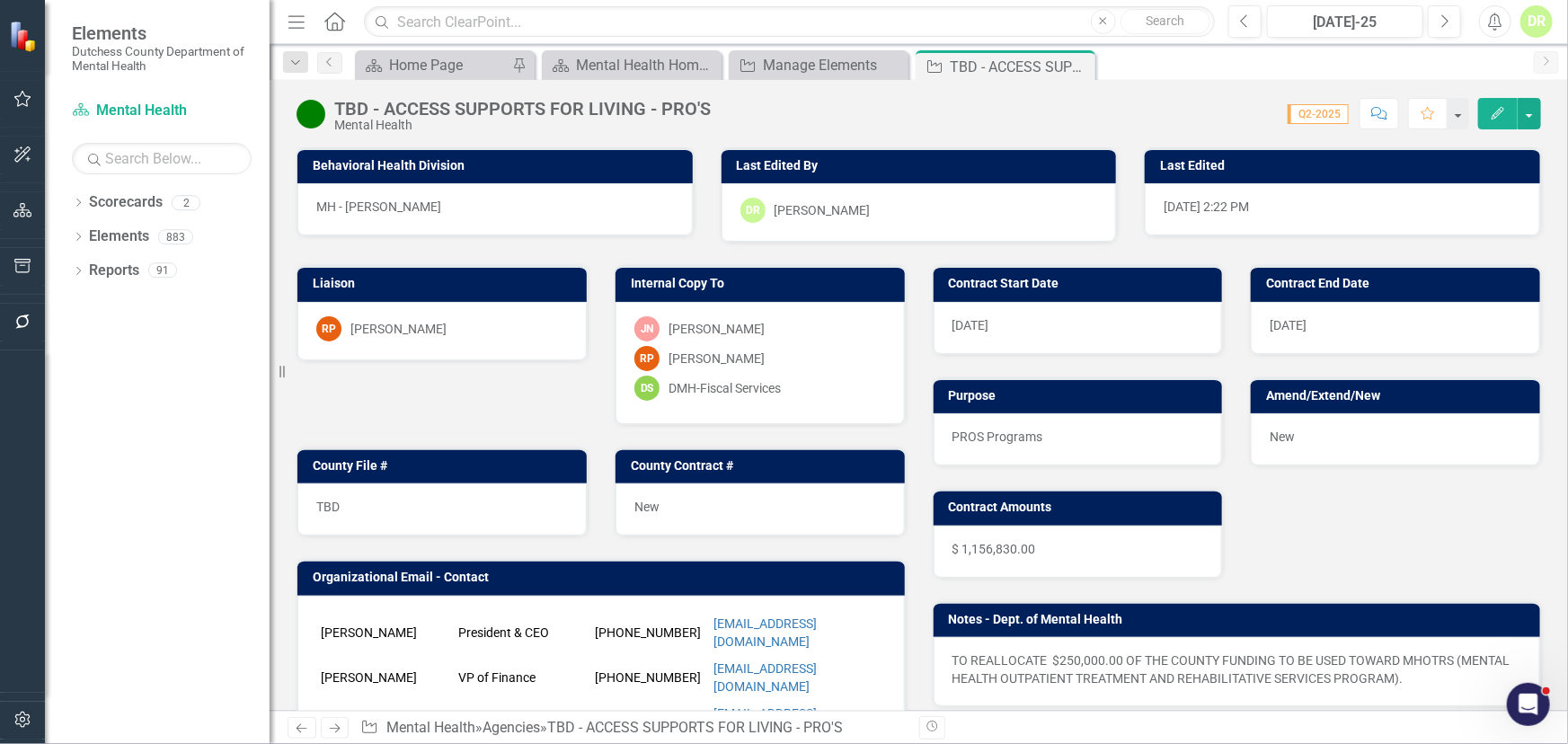
drag, startPoint x: 1076, startPoint y: 61, endPoint x: 1065, endPoint y: 70, distance: 14.2
click at [0, 0] on icon "Close" at bounding box center [0, 0] width 0 height 0
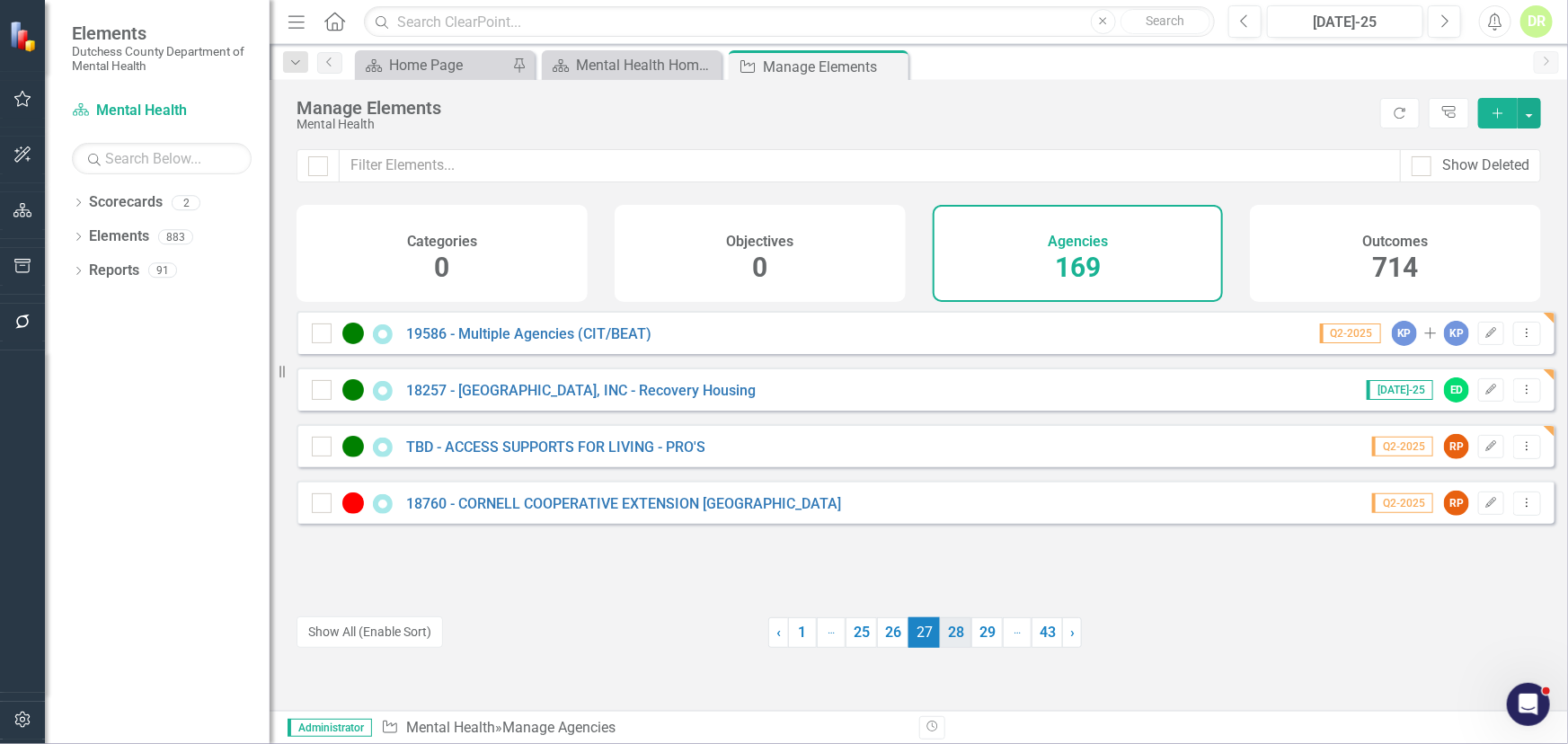
click at [950, 633] on link "28" at bounding box center [955, 633] width 32 height 31
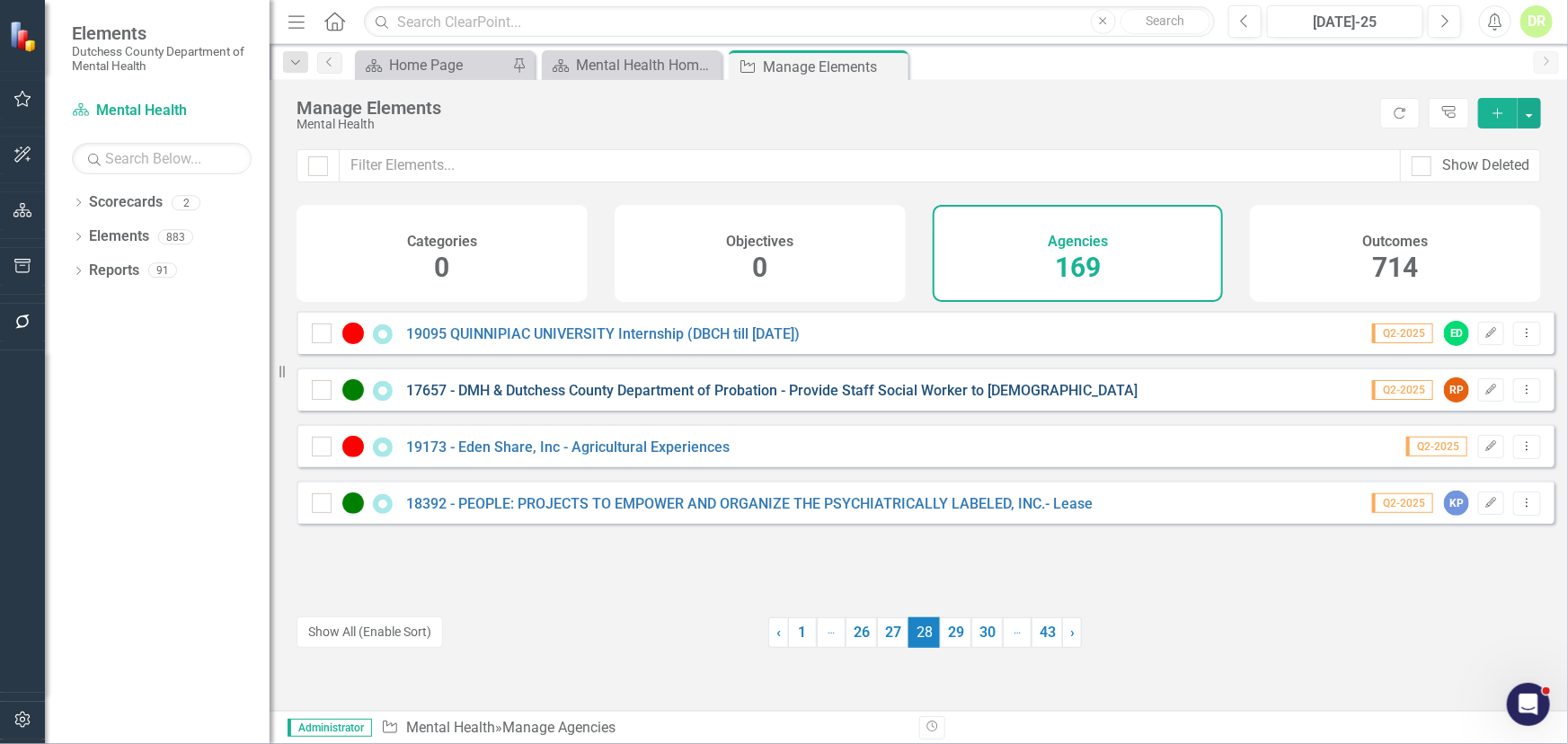
click at [507, 399] on link "17657 - DMH & Dutchess County Department of Probation - Provide Staff Social Wo…" at bounding box center [772, 391] width 731 height 17
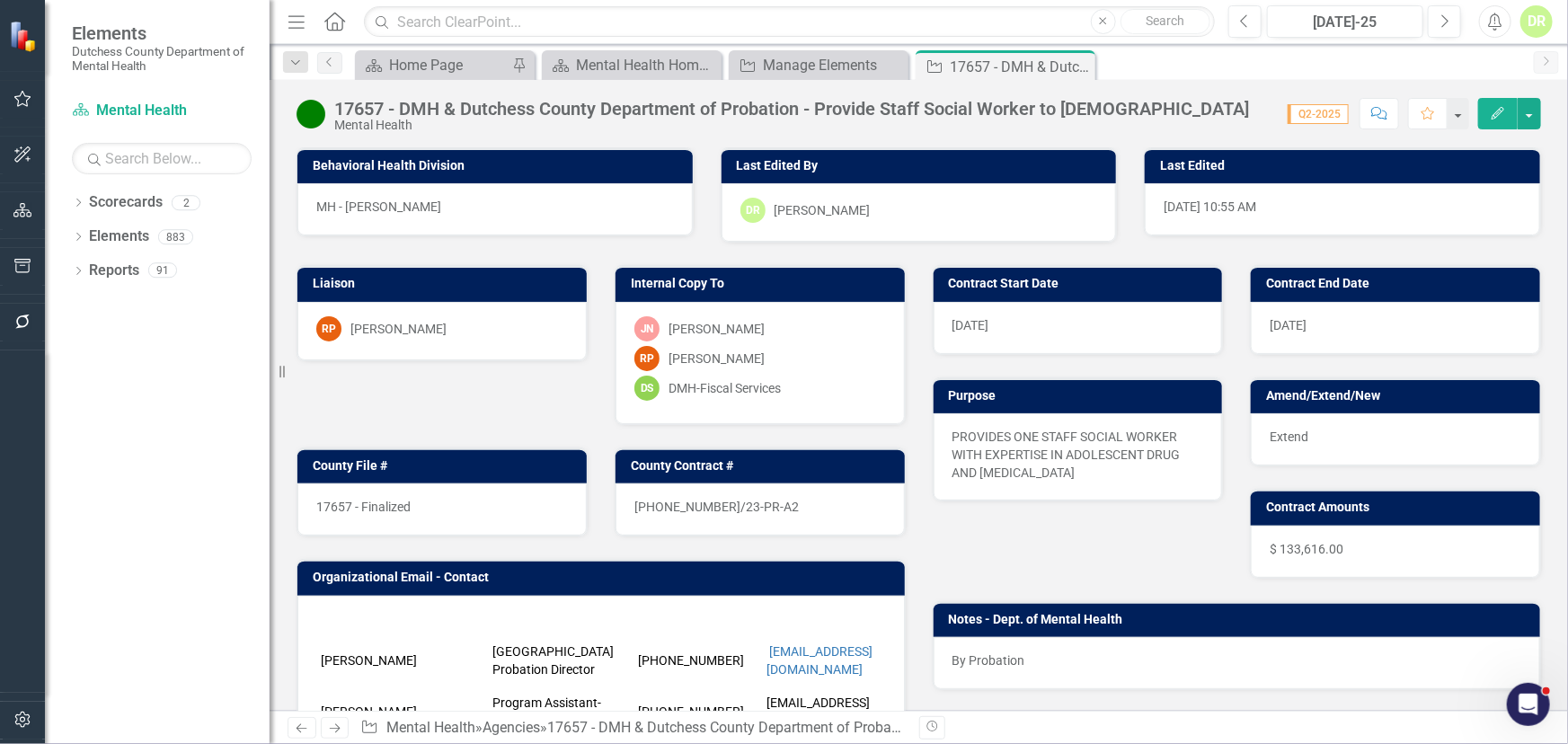
click at [435, 504] on div "17657 - Finalized" at bounding box center [441, 509] width 289 height 53
drag, startPoint x: 434, startPoint y: 511, endPoint x: 373, endPoint y: 503, distance: 61.5
click at [373, 503] on div "17657 - Finalized" at bounding box center [441, 509] width 289 height 53
click at [427, 490] on div "17657 - Finalized" at bounding box center [441, 509] width 289 height 53
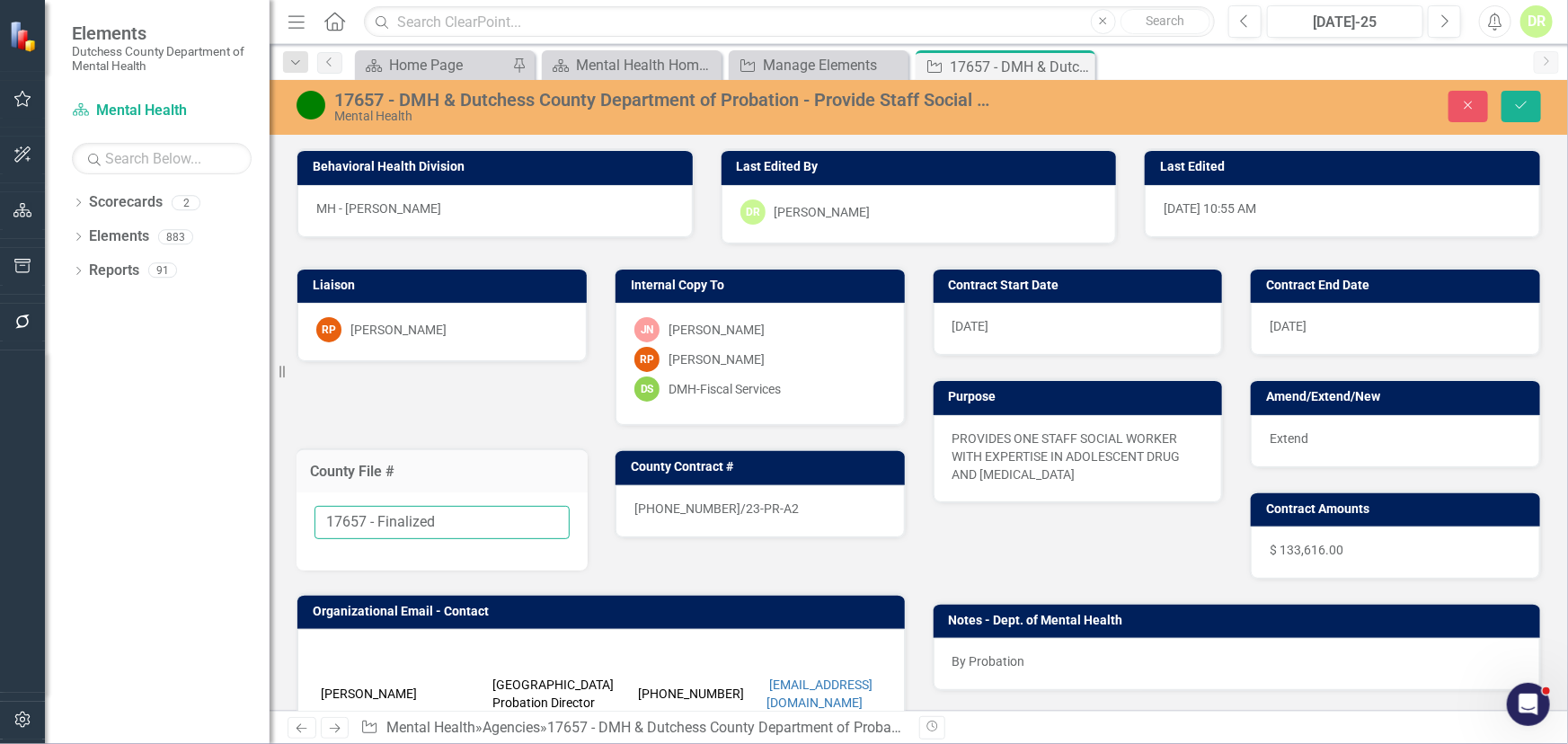
drag, startPoint x: 437, startPoint y: 516, endPoint x: 368, endPoint y: 521, distance: 69.2
click at [368, 521] on input "17657 - Finalized" at bounding box center [441, 522] width 255 height 33
type input "17657"
click at [755, 500] on div "23-0004-12/23-PR-A2" at bounding box center [760, 511] width 289 height 53
click at [753, 500] on div "23-0004-12/23-PR-A2" at bounding box center [760, 511] width 289 height 53
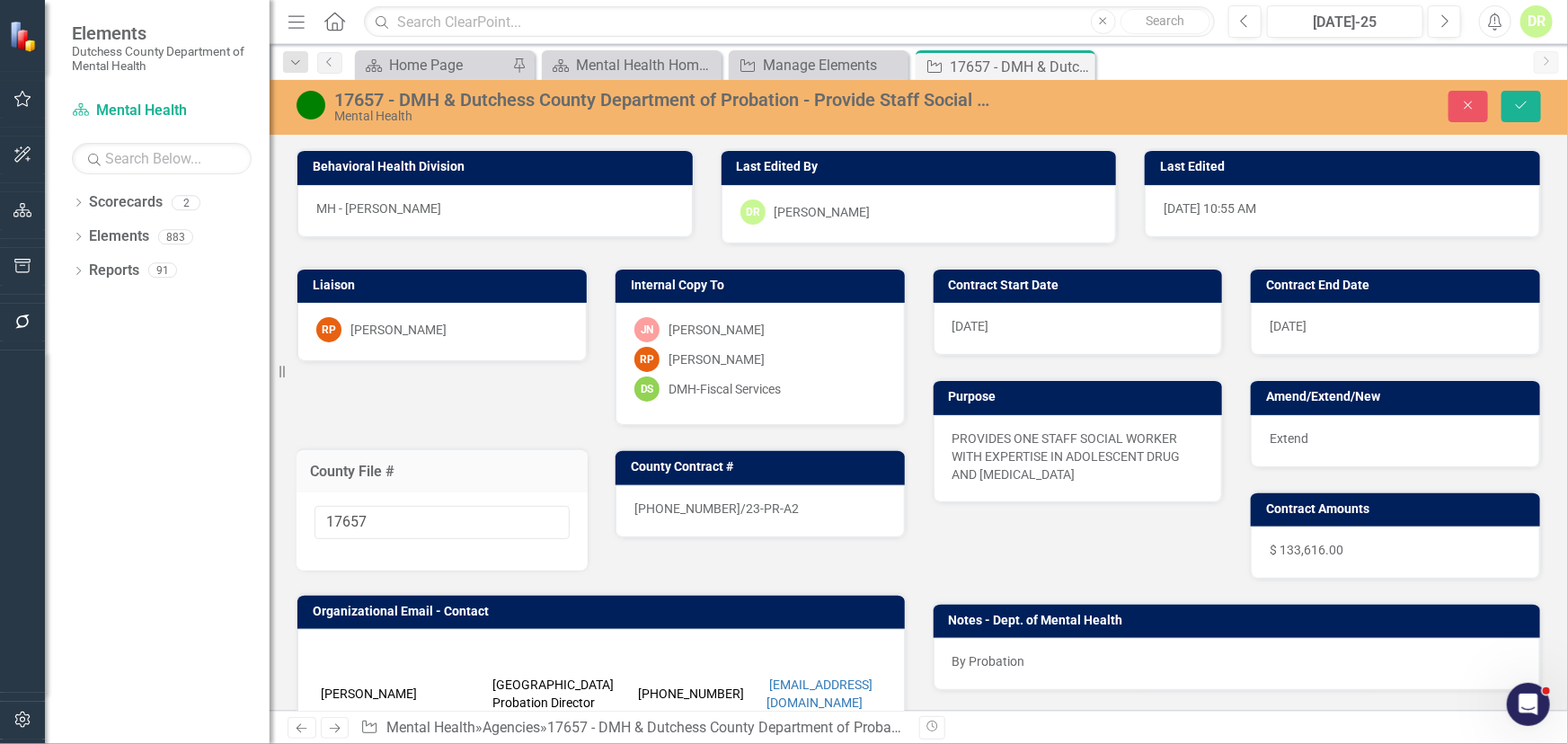
click at [750, 509] on span "23-0004-12/23-PR-A2" at bounding box center [716, 508] width 164 height 14
click at [749, 507] on span "23-0004-12/23-PR-A2" at bounding box center [716, 508] width 164 height 14
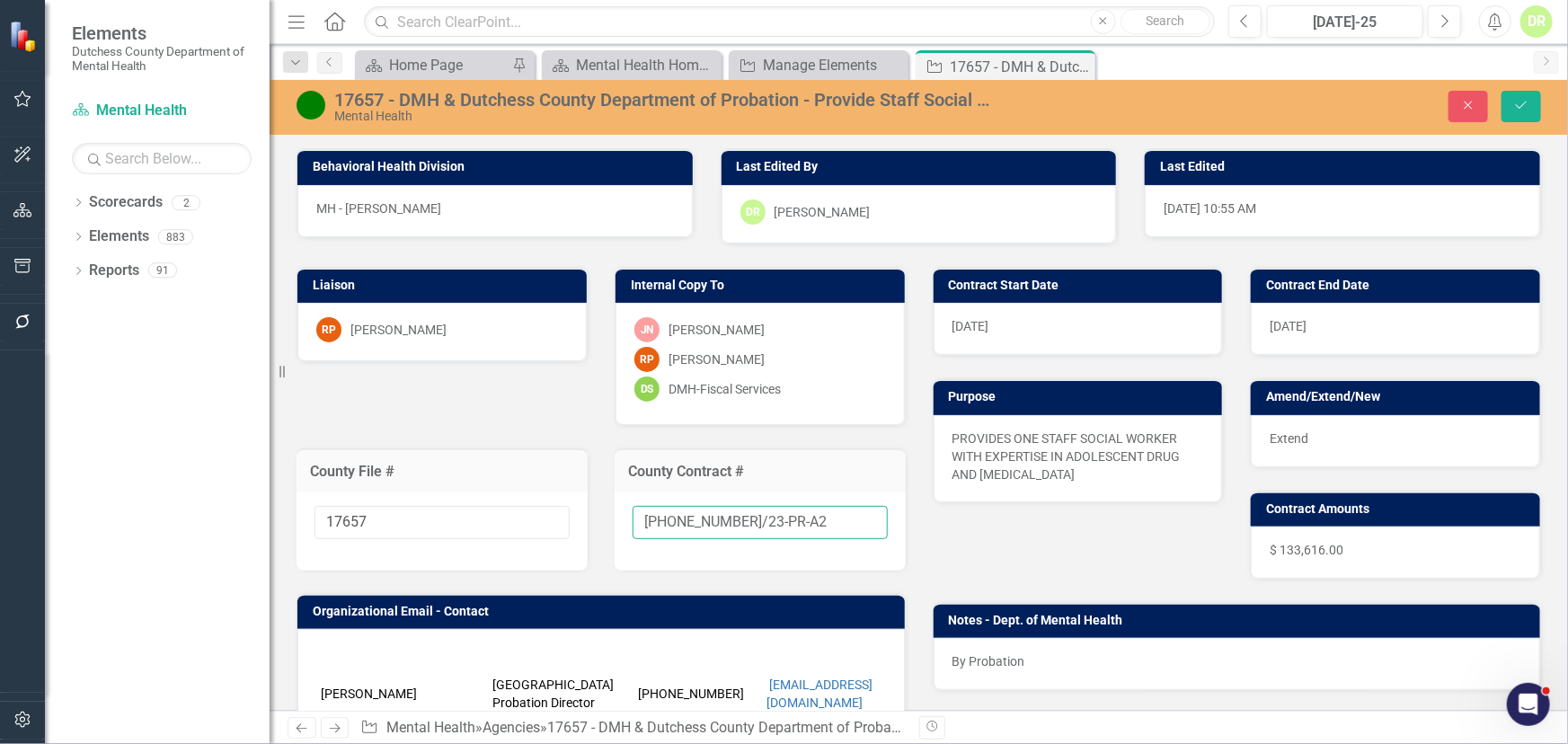
click at [780, 522] on input "23-0004-12/23-PR-A2" at bounding box center [760, 522] width 255 height 33
type input "23-0004-12/23-PR-A4"
click at [1384, 419] on div "Extend" at bounding box center [1395, 441] width 289 height 53
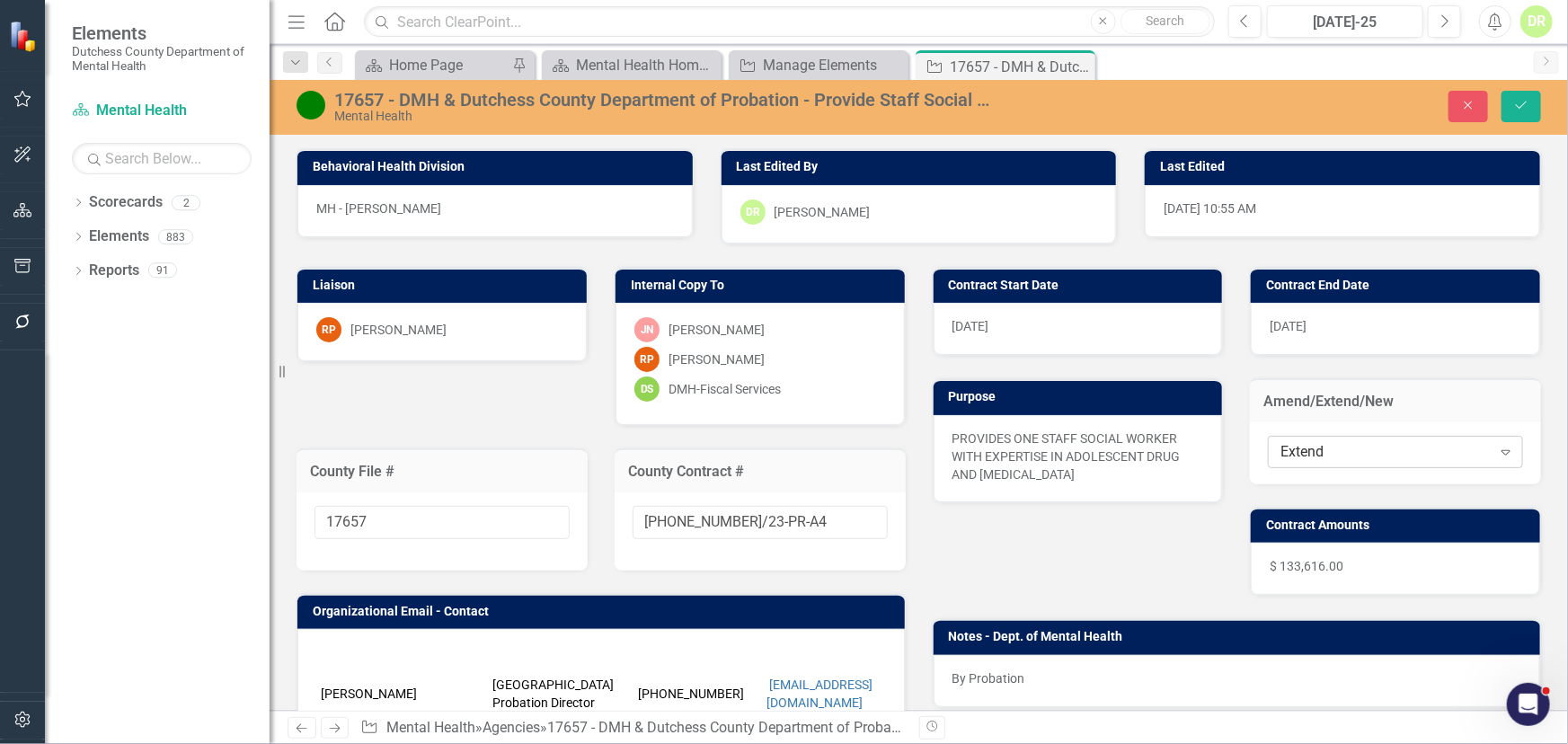
click at [1347, 457] on div "Extend" at bounding box center [1386, 452] width 210 height 21
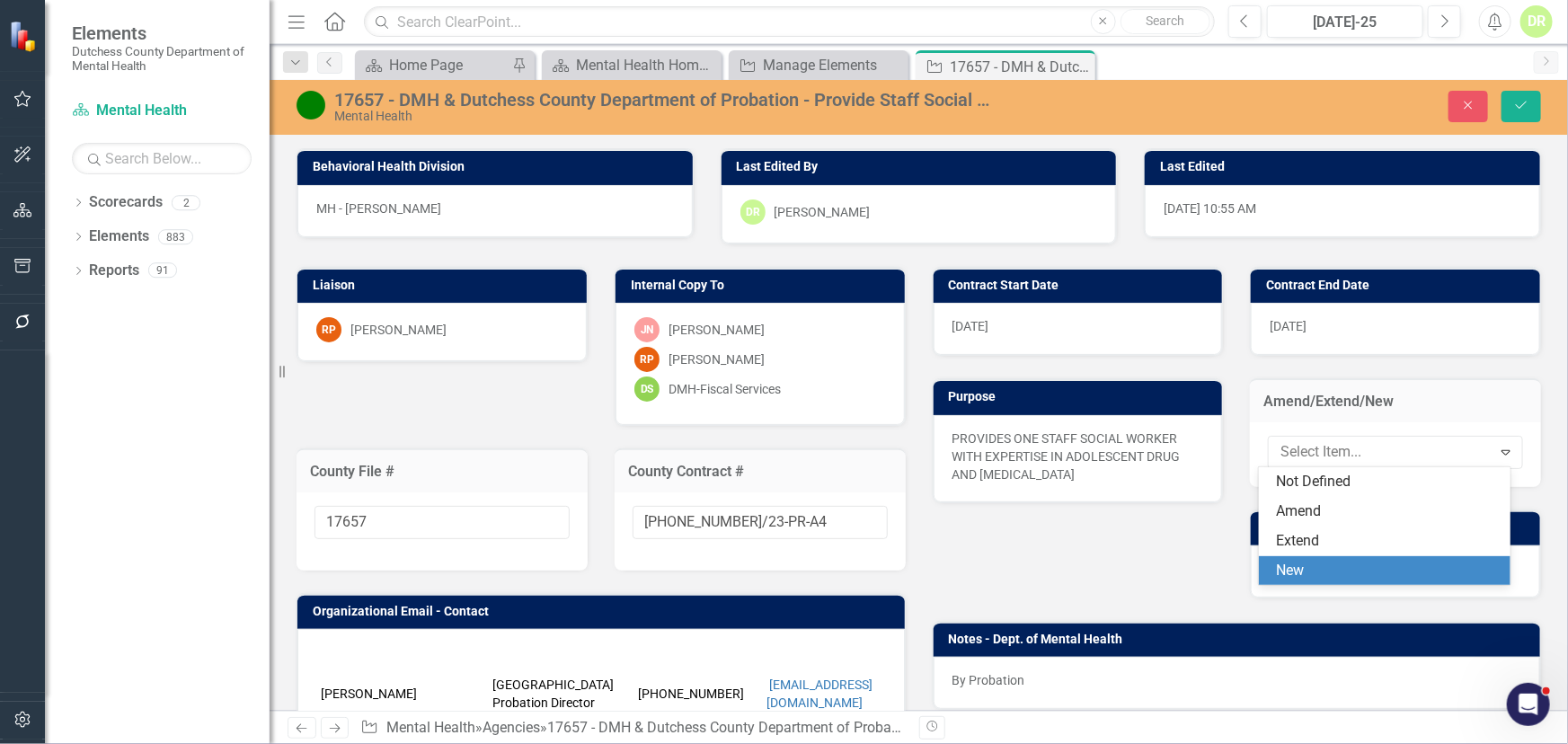
click at [1324, 572] on div "New" at bounding box center [1388, 571] width 222 height 21
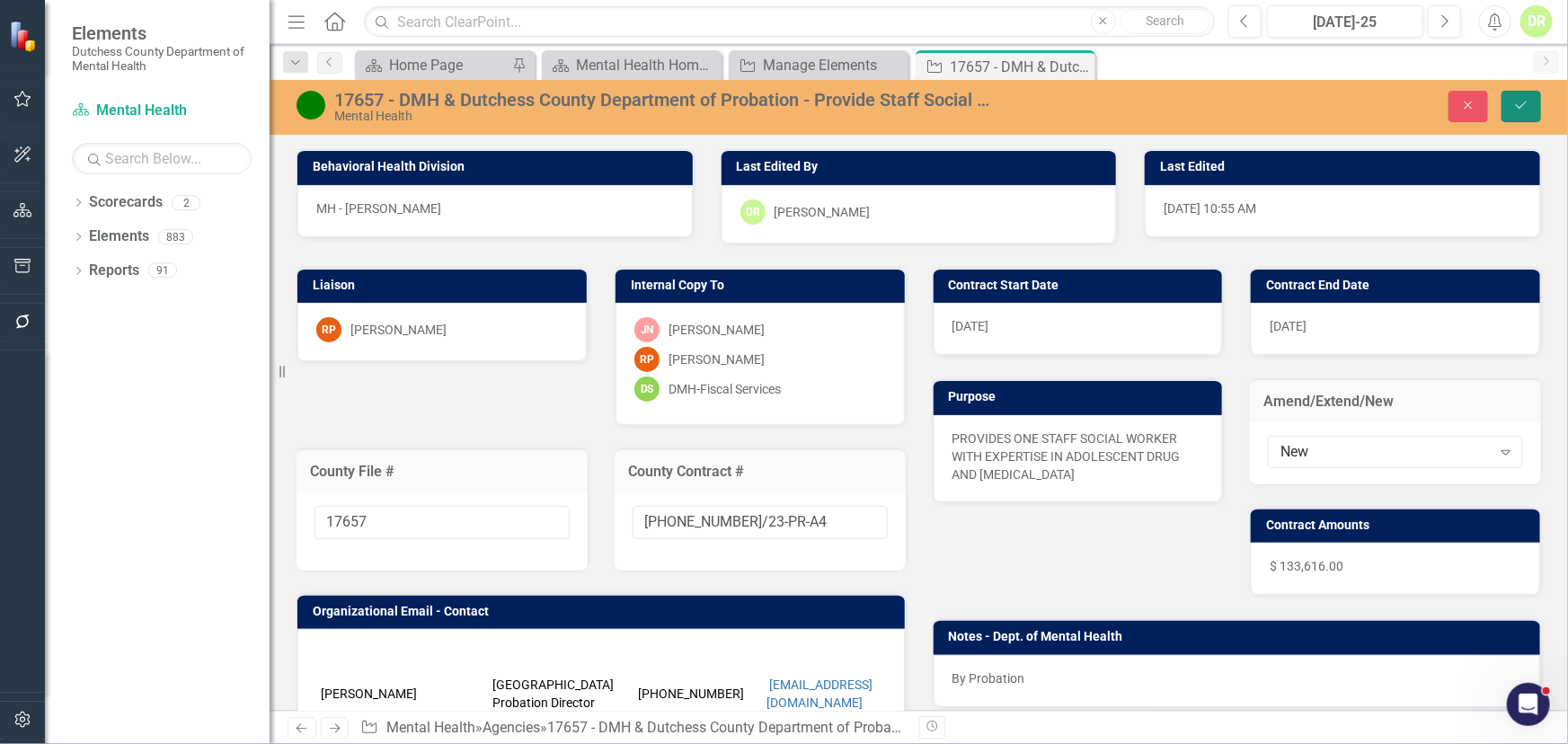
click at [1519, 102] on icon "Save" at bounding box center [1521, 105] width 16 height 12
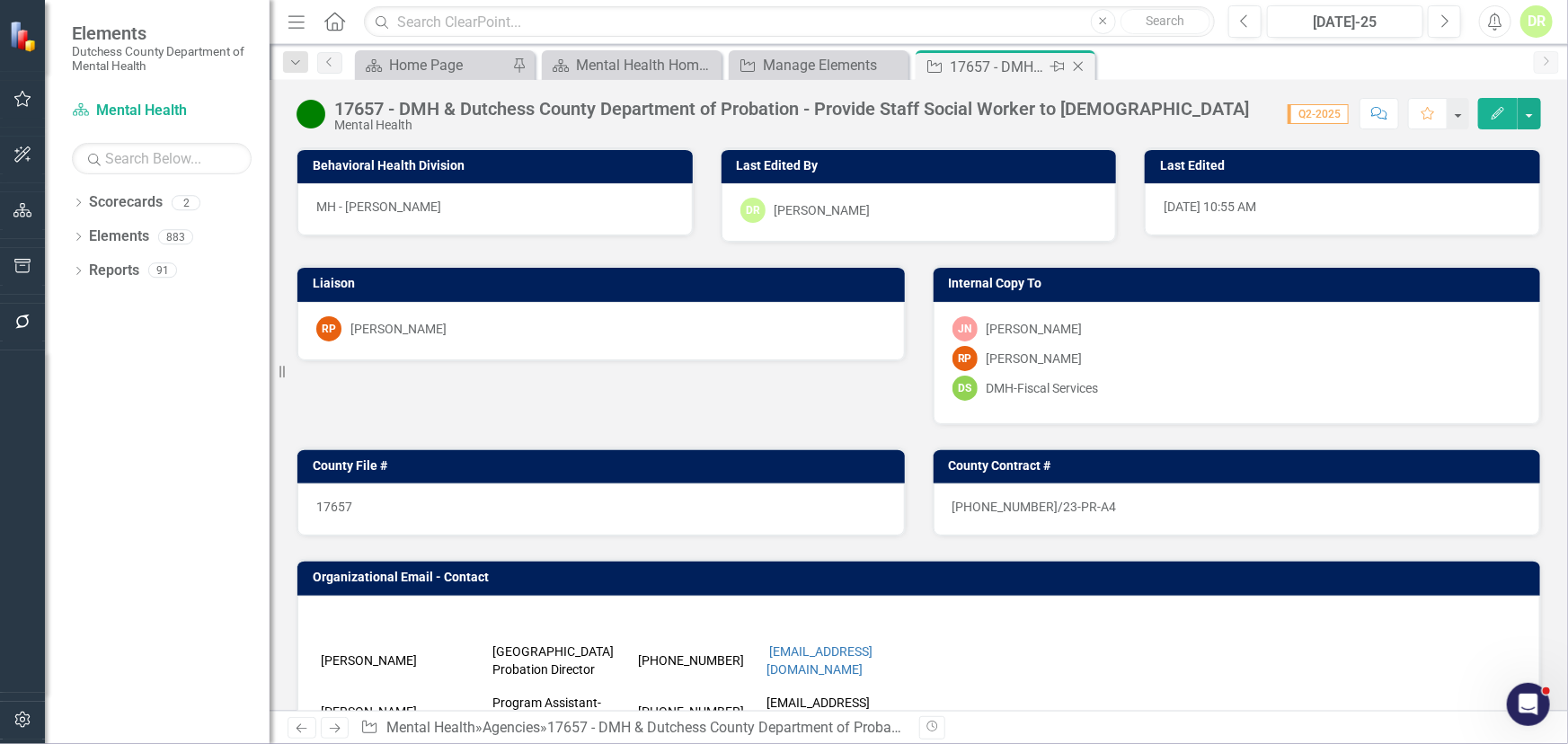
click at [1088, 65] on div "Close" at bounding box center [1080, 67] width 23 height 23
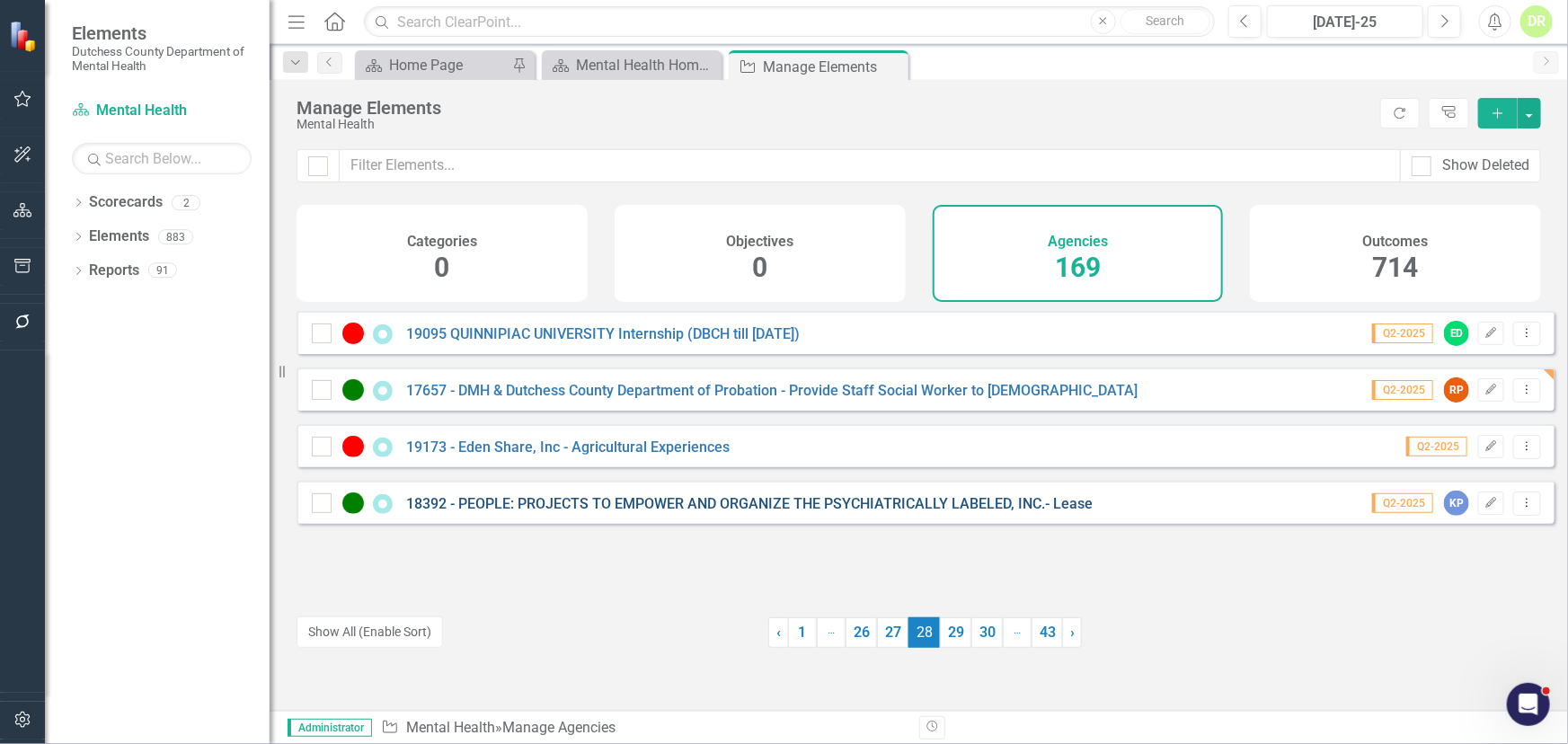
click at [521, 512] on link "18392 - PEOPLE: PROJECTS TO EMPOWER AND ORGANIZE THE PSYCHIATRICALLY LABELED, I…" at bounding box center [749, 504] width 687 height 17
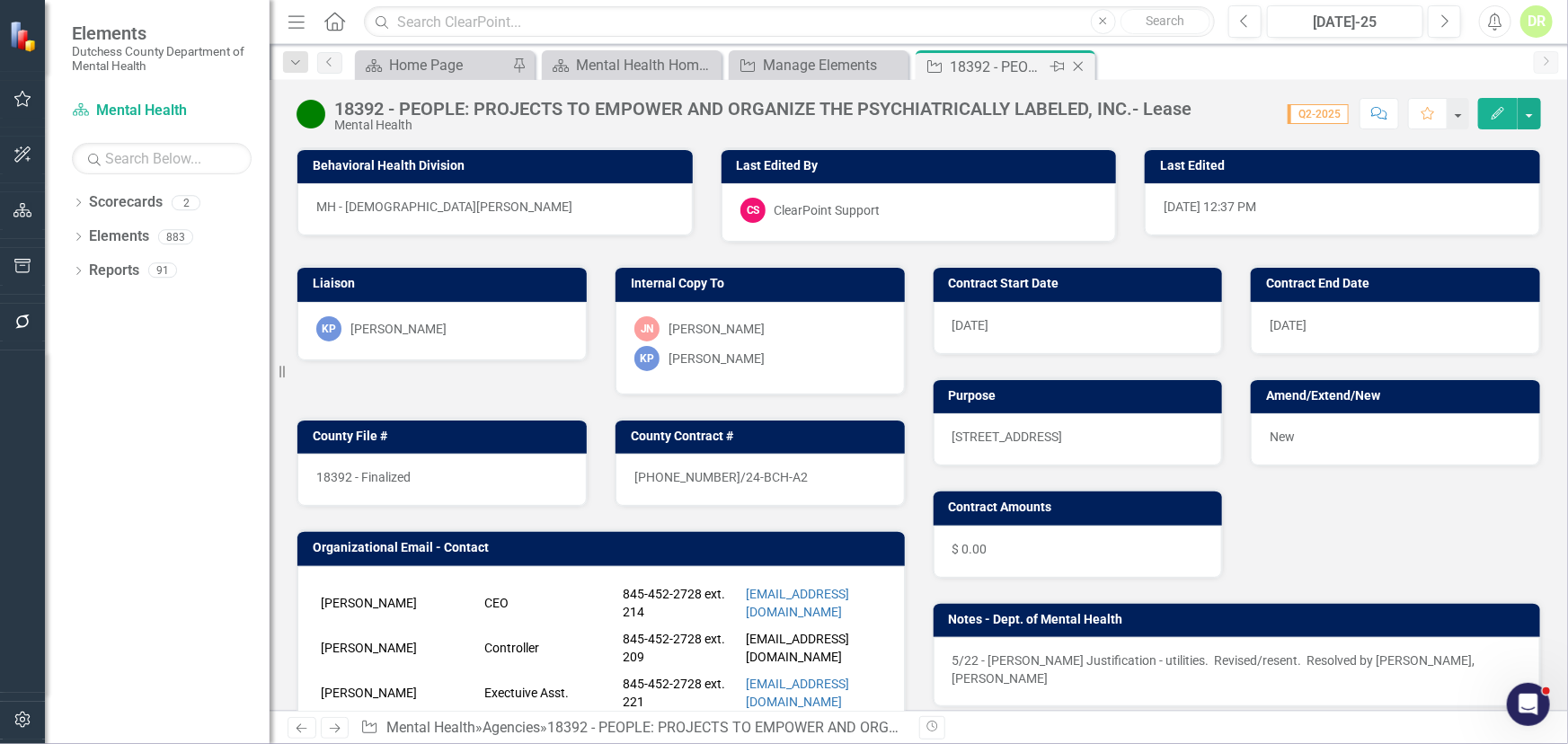
click at [1075, 67] on icon "Close" at bounding box center [1078, 66] width 18 height 14
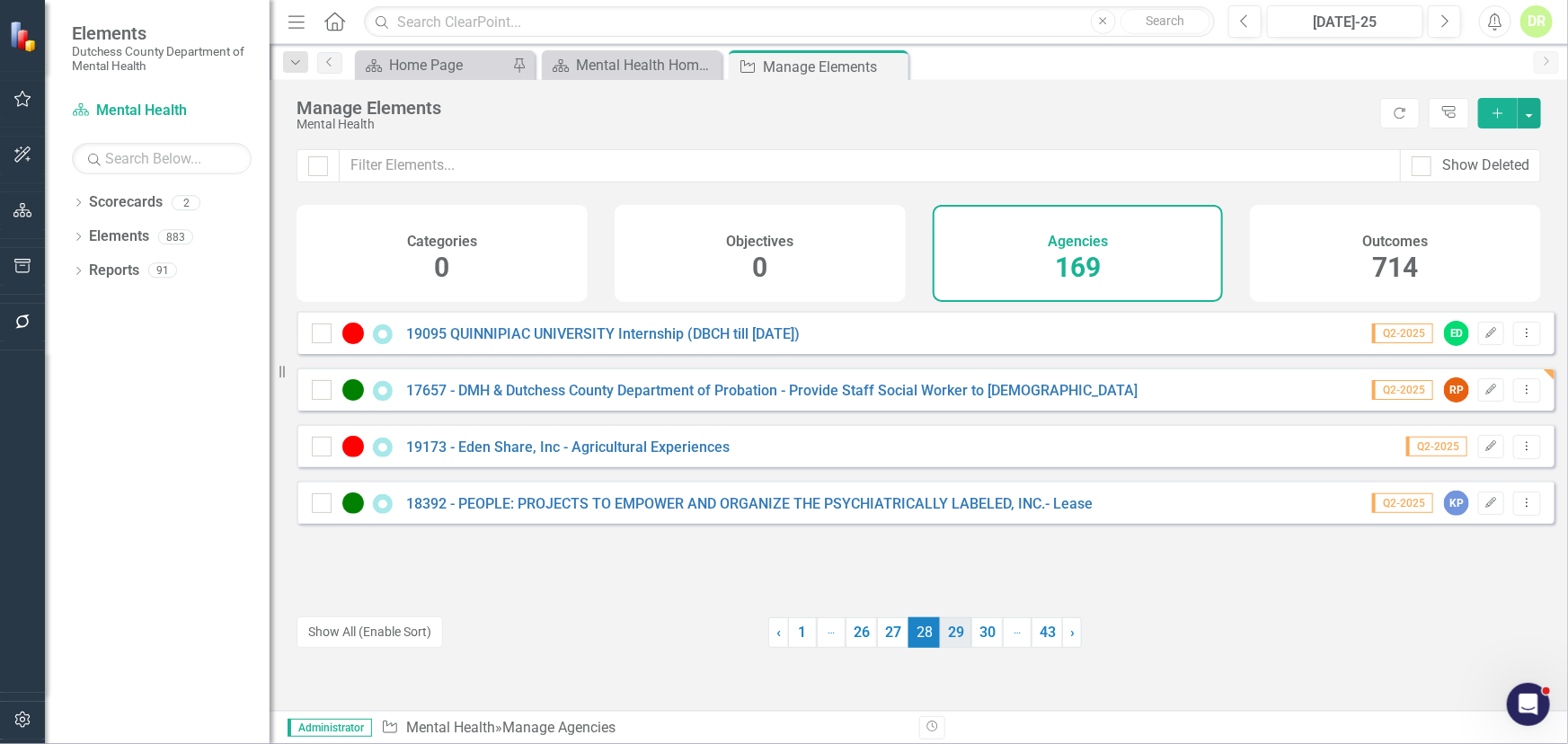
click at [953, 629] on link "29" at bounding box center [955, 633] width 32 height 31
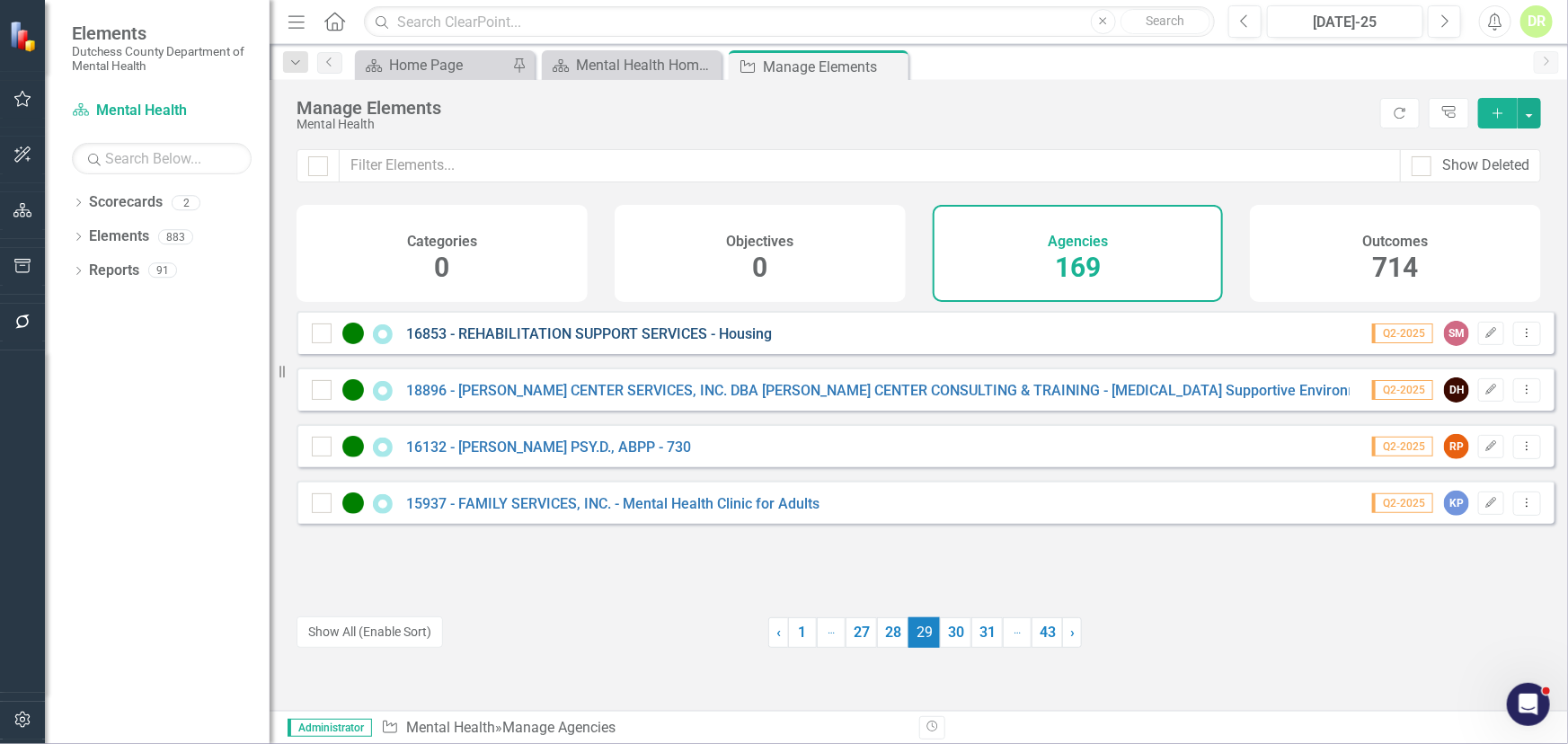
click at [629, 342] on link "16853 - REHABILITATION SUPPORT SERVICES - Housing" at bounding box center [588, 334] width 366 height 17
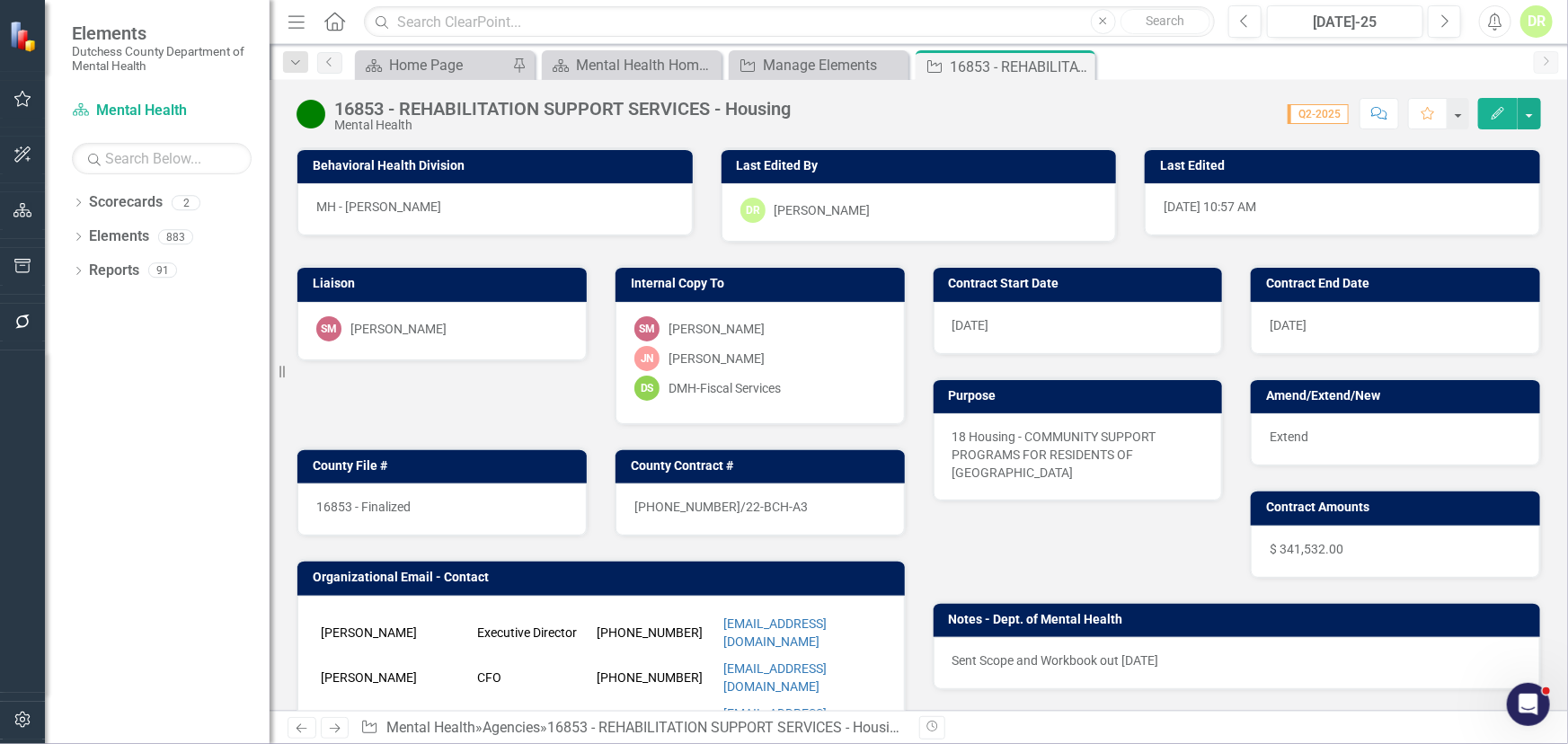
click at [498, 514] on div "16853 - Finalized" at bounding box center [441, 509] width 289 height 53
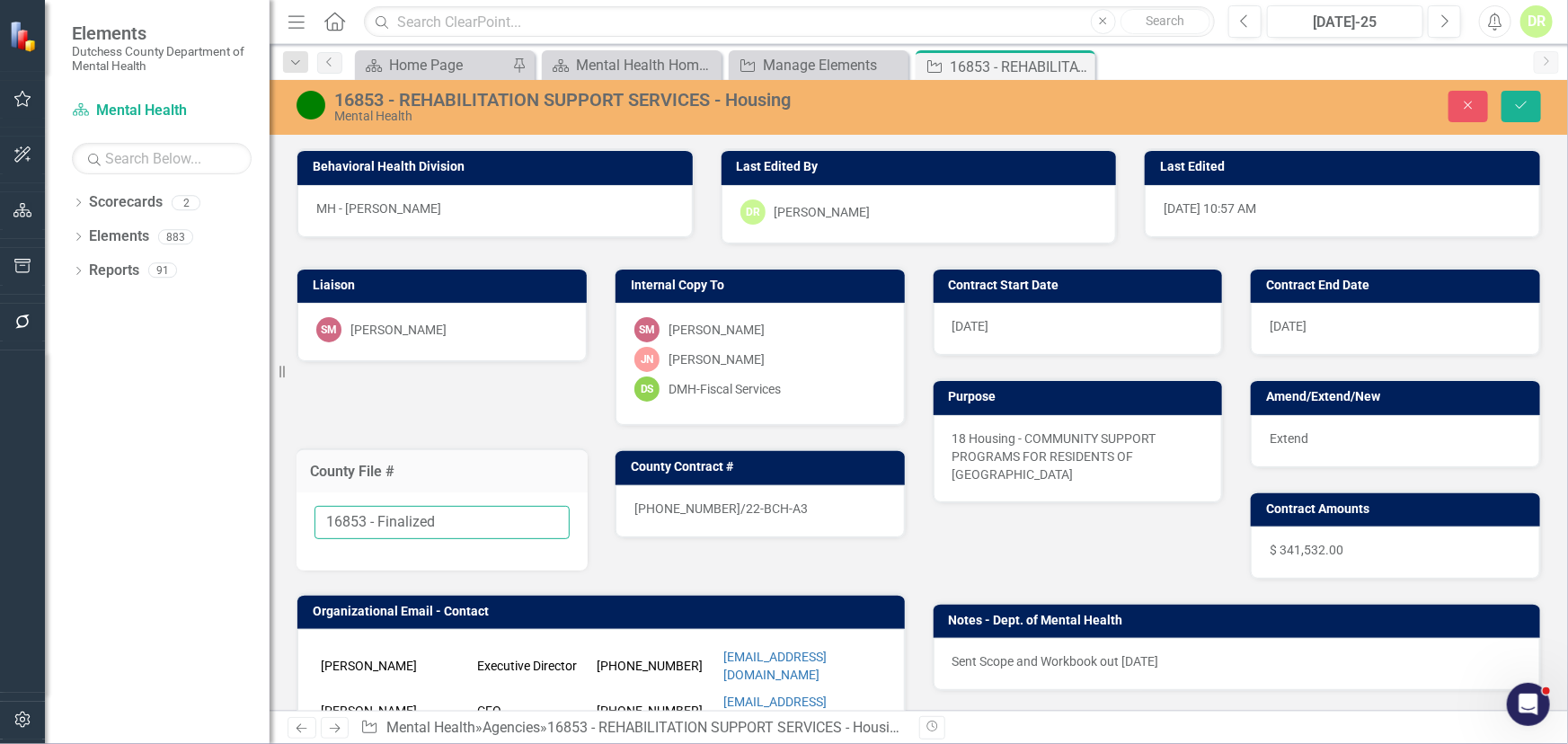
drag, startPoint x: 477, startPoint y: 513, endPoint x: 369, endPoint y: 531, distance: 109.5
click at [369, 531] on input "16853 - Finalized" at bounding box center [441, 522] width 255 height 33
type input "16853"
click at [799, 508] on div "22-0051-12/22-BCH-A3" at bounding box center [760, 511] width 289 height 53
click at [797, 506] on div "22-0051-12/22-BCH-A3" at bounding box center [760, 511] width 289 height 53
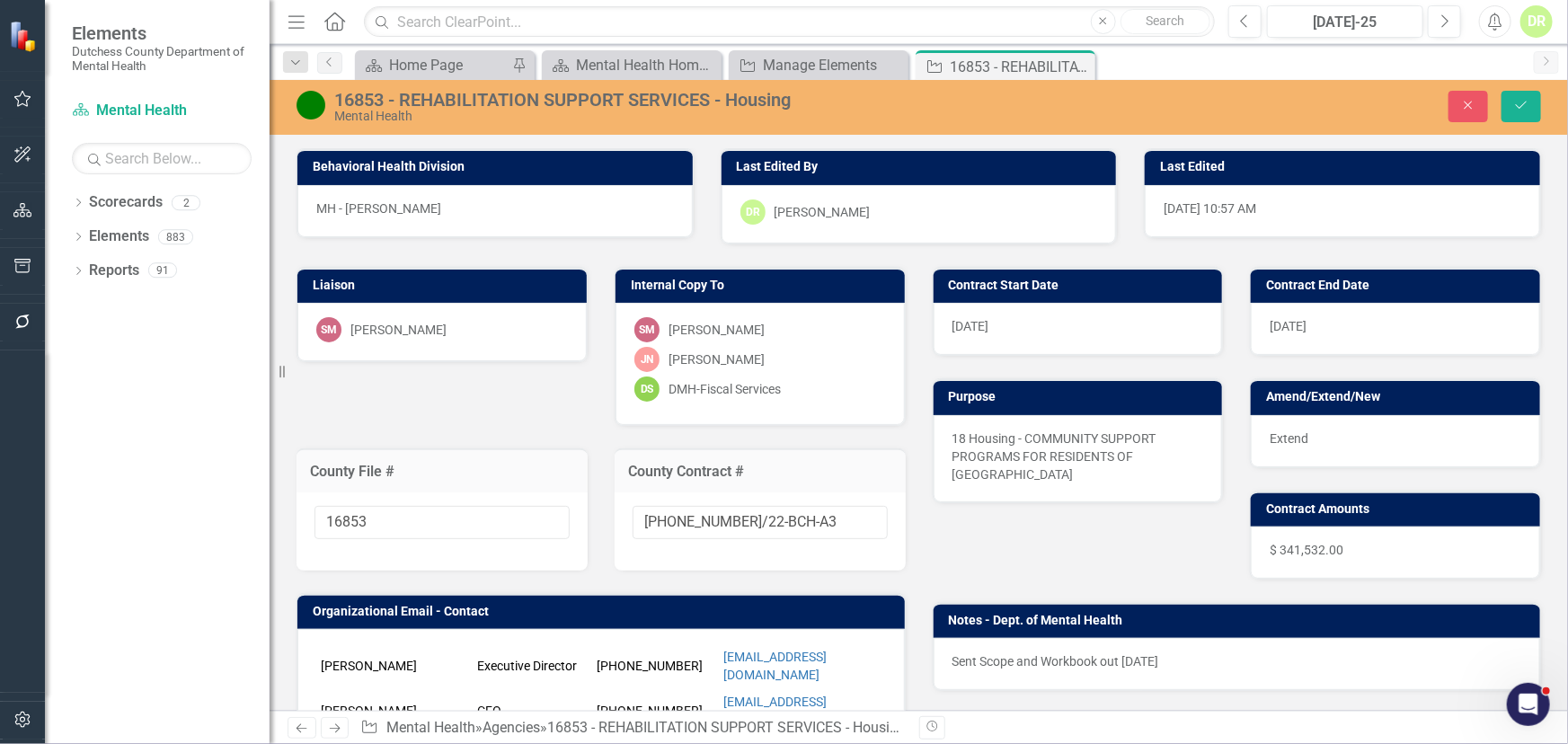
click at [795, 506] on input "22-0051-12/22-BCH-A3" at bounding box center [760, 522] width 255 height 33
type input "22-0051-12/22-BCH-A5"
click at [1516, 99] on icon "Save" at bounding box center [1521, 105] width 16 height 12
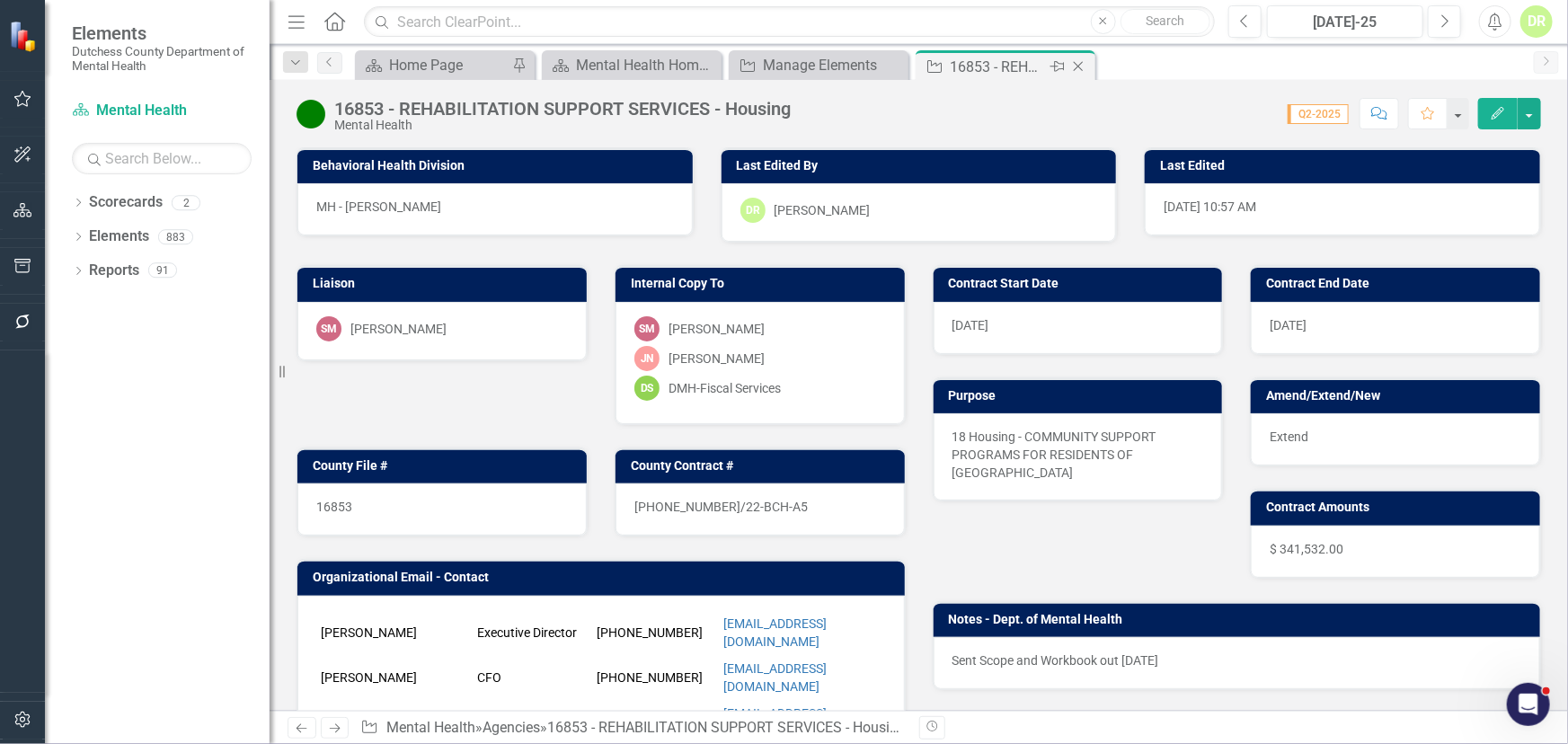
click at [1073, 63] on icon "Close" at bounding box center [1078, 66] width 18 height 14
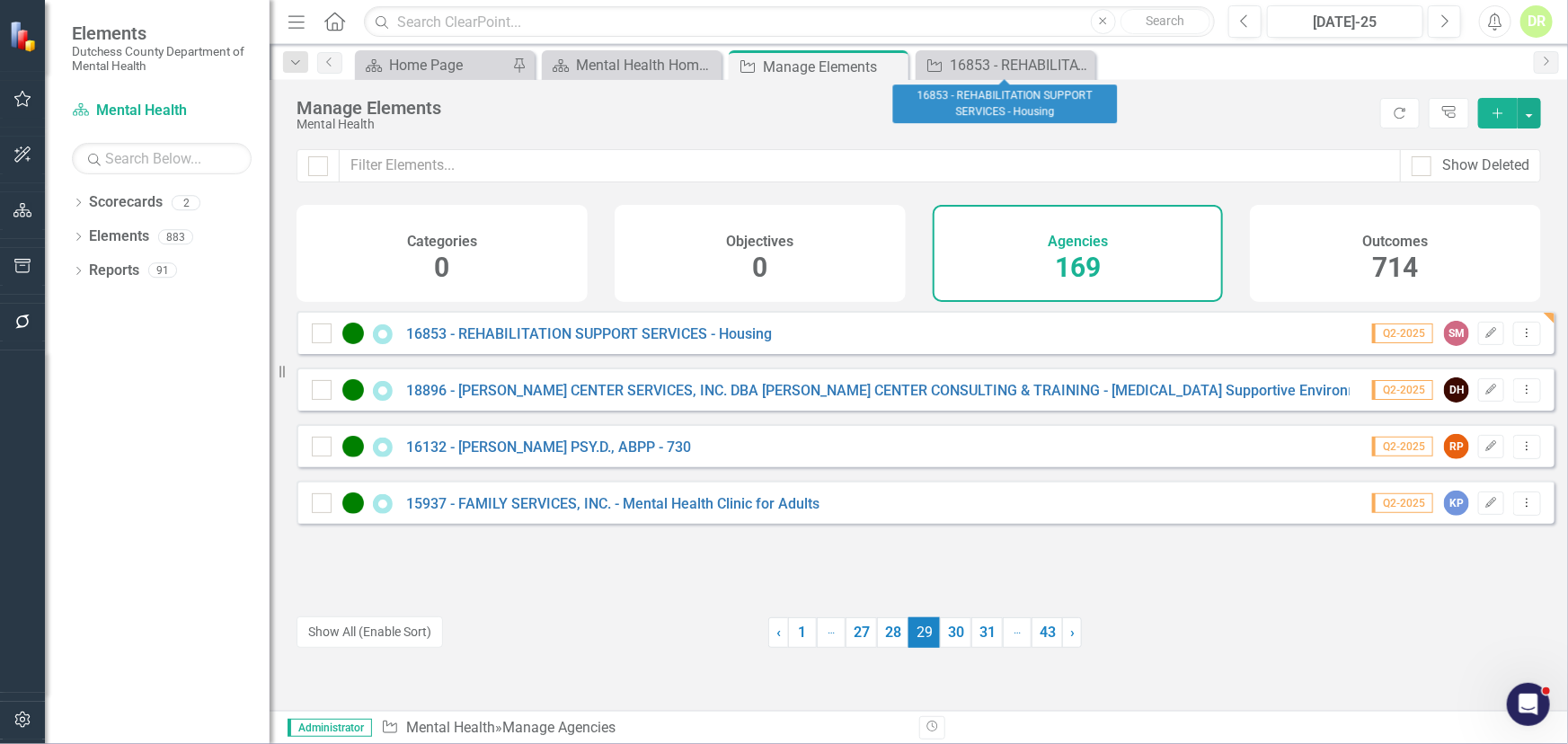
drag, startPoint x: 1078, startPoint y: 55, endPoint x: 799, endPoint y: 270, distance: 352.2
click at [0, 0] on div "Close" at bounding box center [0, 0] width 0 height 0
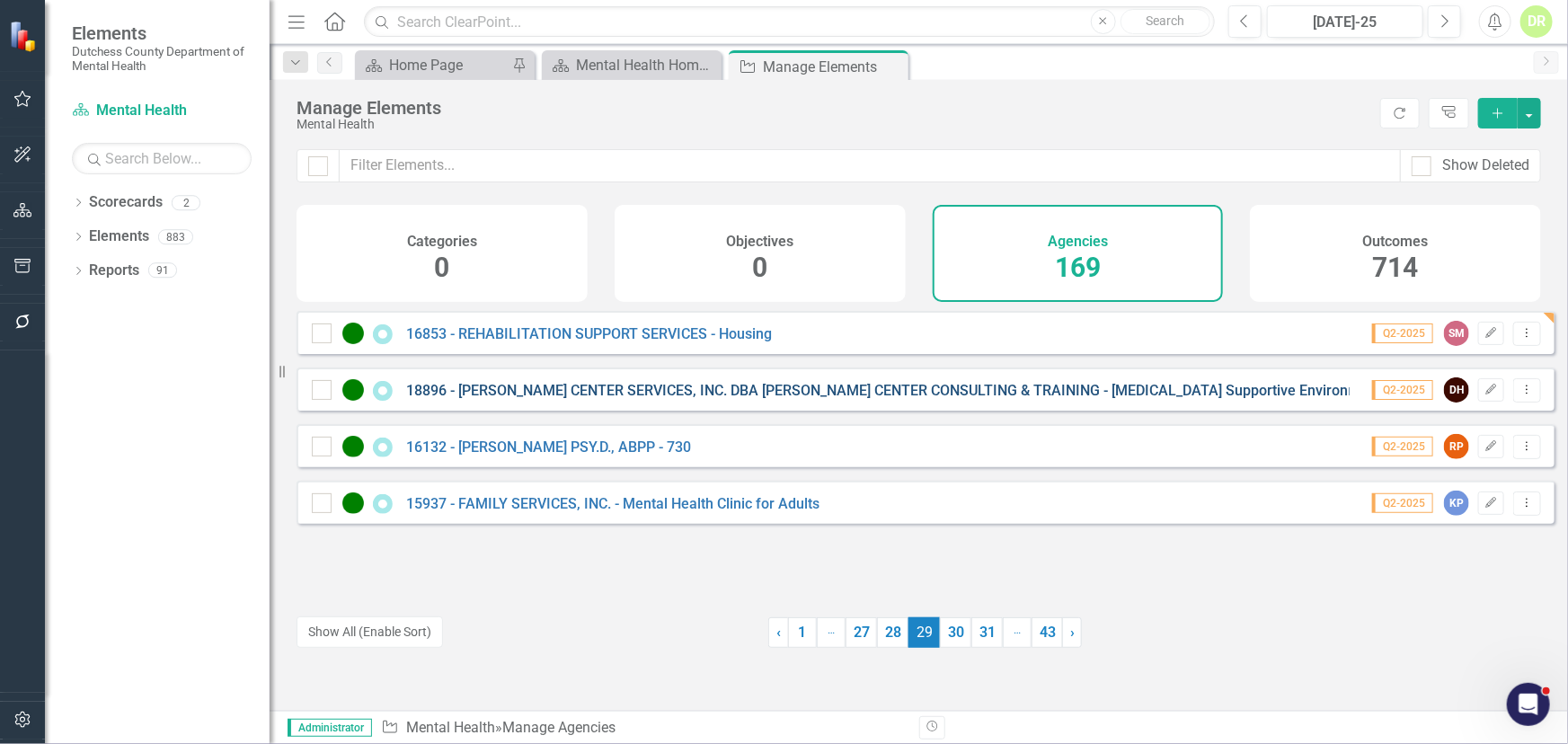
click at [648, 399] on link "18896 - [PERSON_NAME] CENTER SERVICES, INC. DBA [PERSON_NAME] CENTER CONSULTING…" at bounding box center [893, 391] width 975 height 17
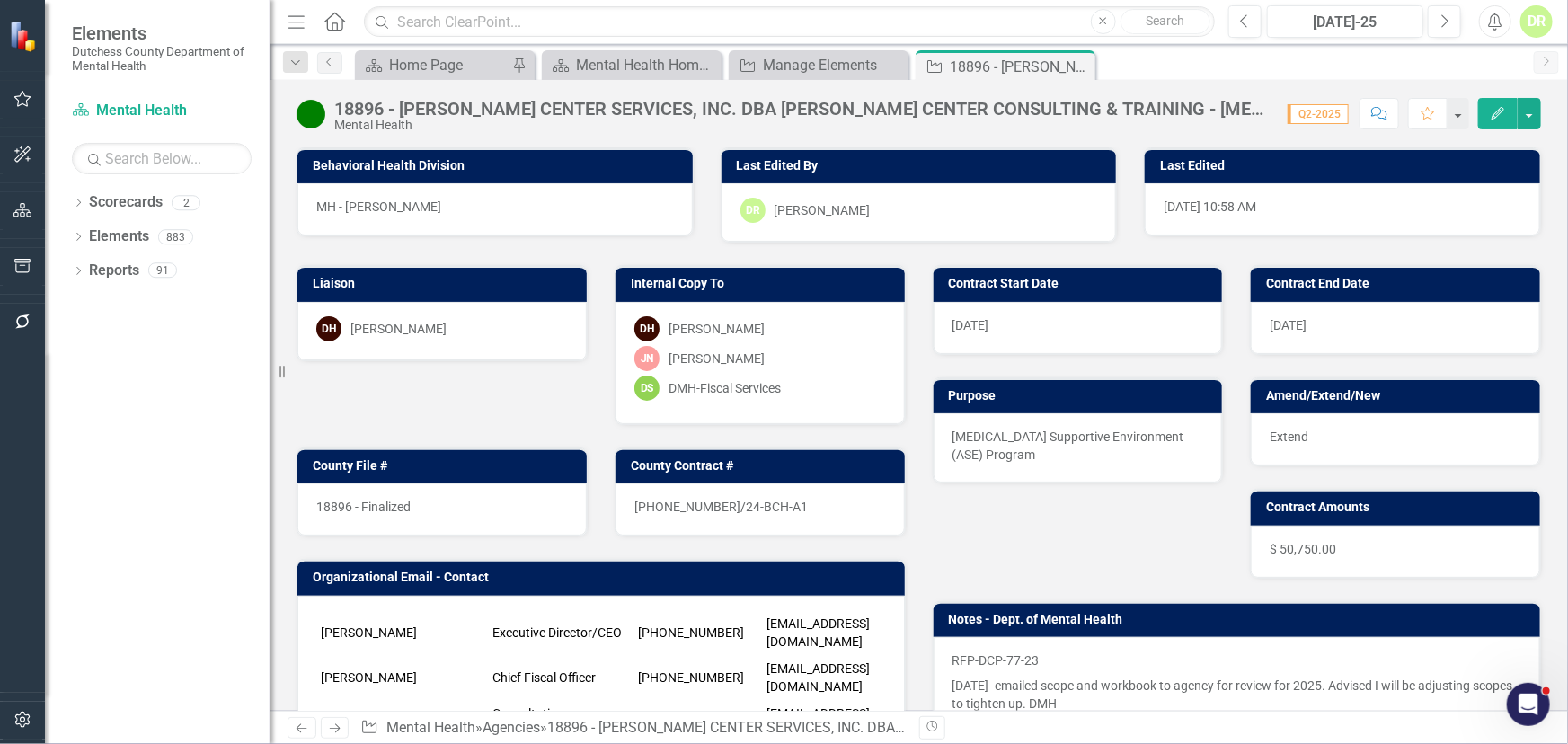
click at [452, 501] on div "18896 - Finalized" at bounding box center [441, 509] width 289 height 53
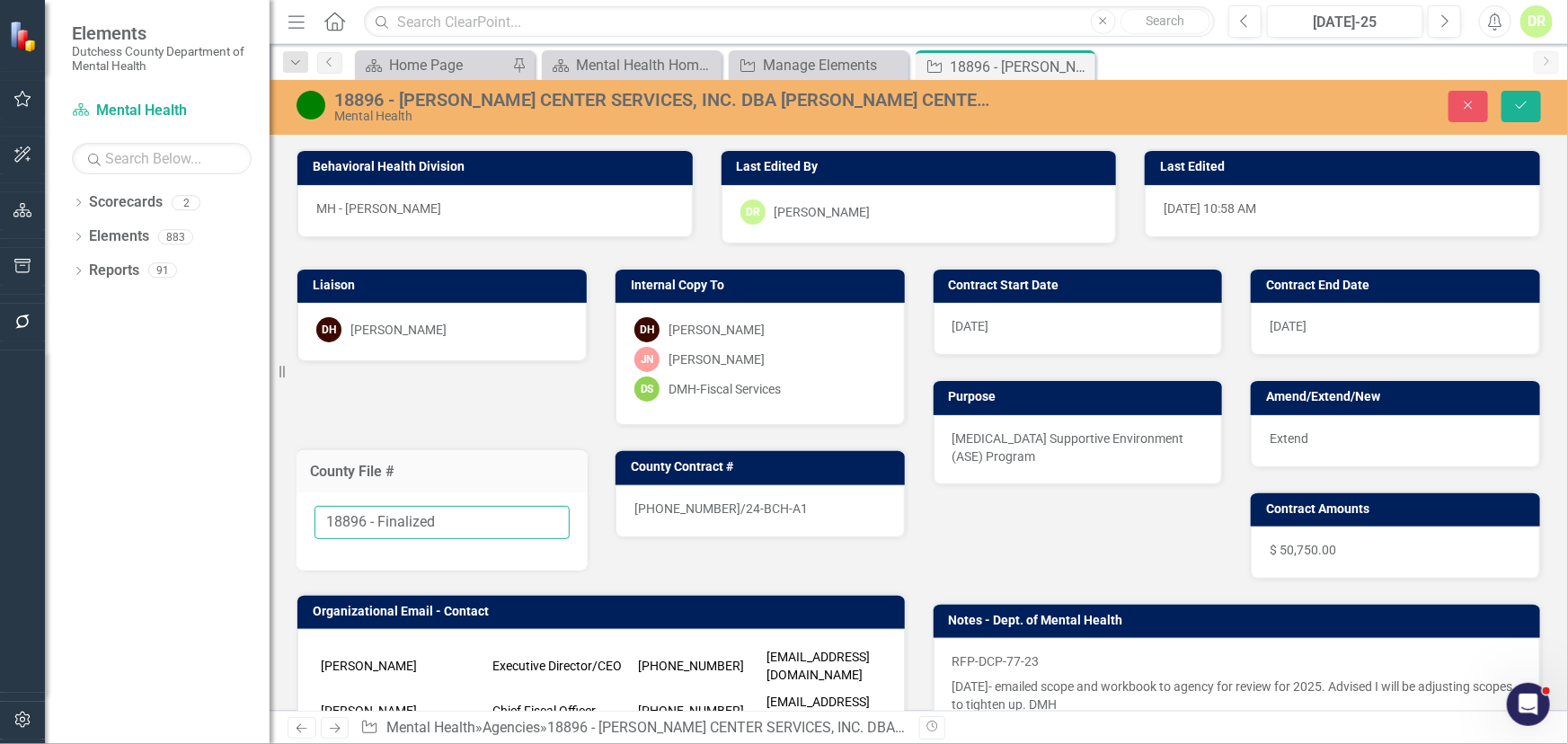
drag, startPoint x: 465, startPoint y: 520, endPoint x: 370, endPoint y: 515, distance: 95.1
click at [370, 515] on input "18896 - Finalized" at bounding box center [441, 522] width 255 height 33
type input "18896"
click at [809, 503] on div "24-0043-12/24-BCH-A1" at bounding box center [760, 511] width 289 height 53
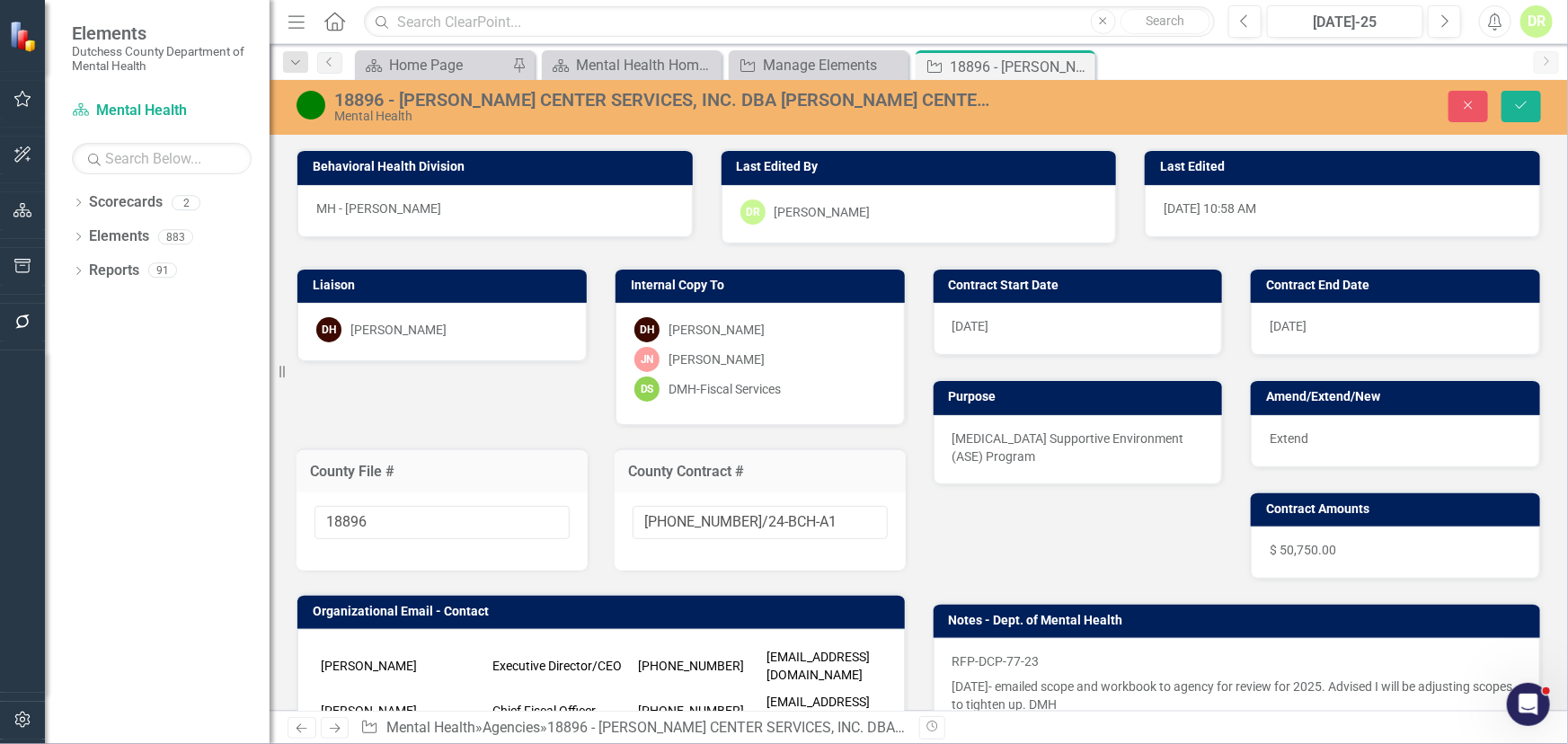
click at [809, 503] on div "24-0043-12/24-BCH-A1" at bounding box center [760, 532] width 291 height 78
click at [799, 521] on input "24-0043-12/24-BCH-A1" at bounding box center [760, 522] width 255 height 33
type input "24-0043-12/24-BCH-A2"
click at [1519, 108] on icon "submit" at bounding box center [1521, 105] width 11 height 8
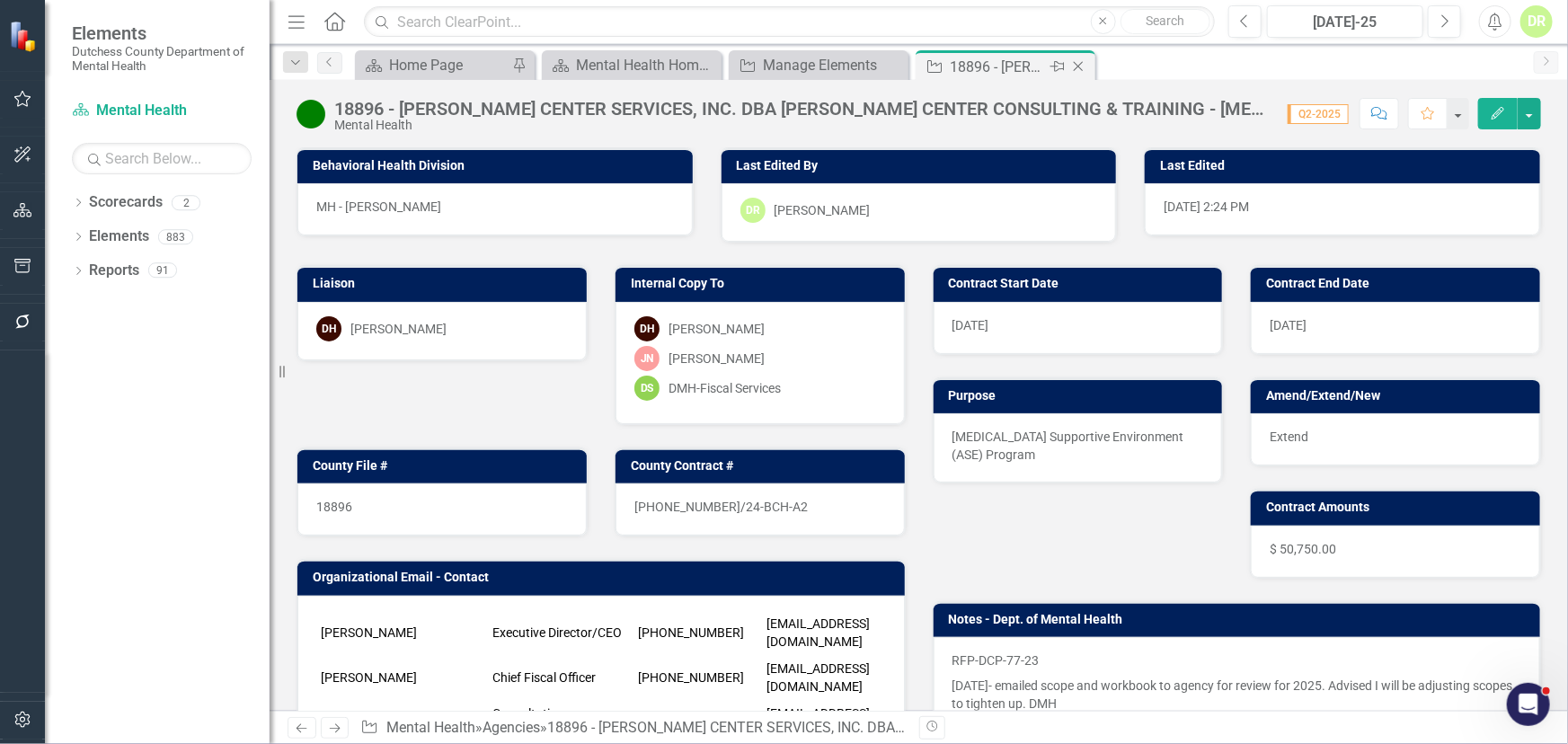
click at [1075, 63] on icon at bounding box center [1079, 67] width 10 height 10
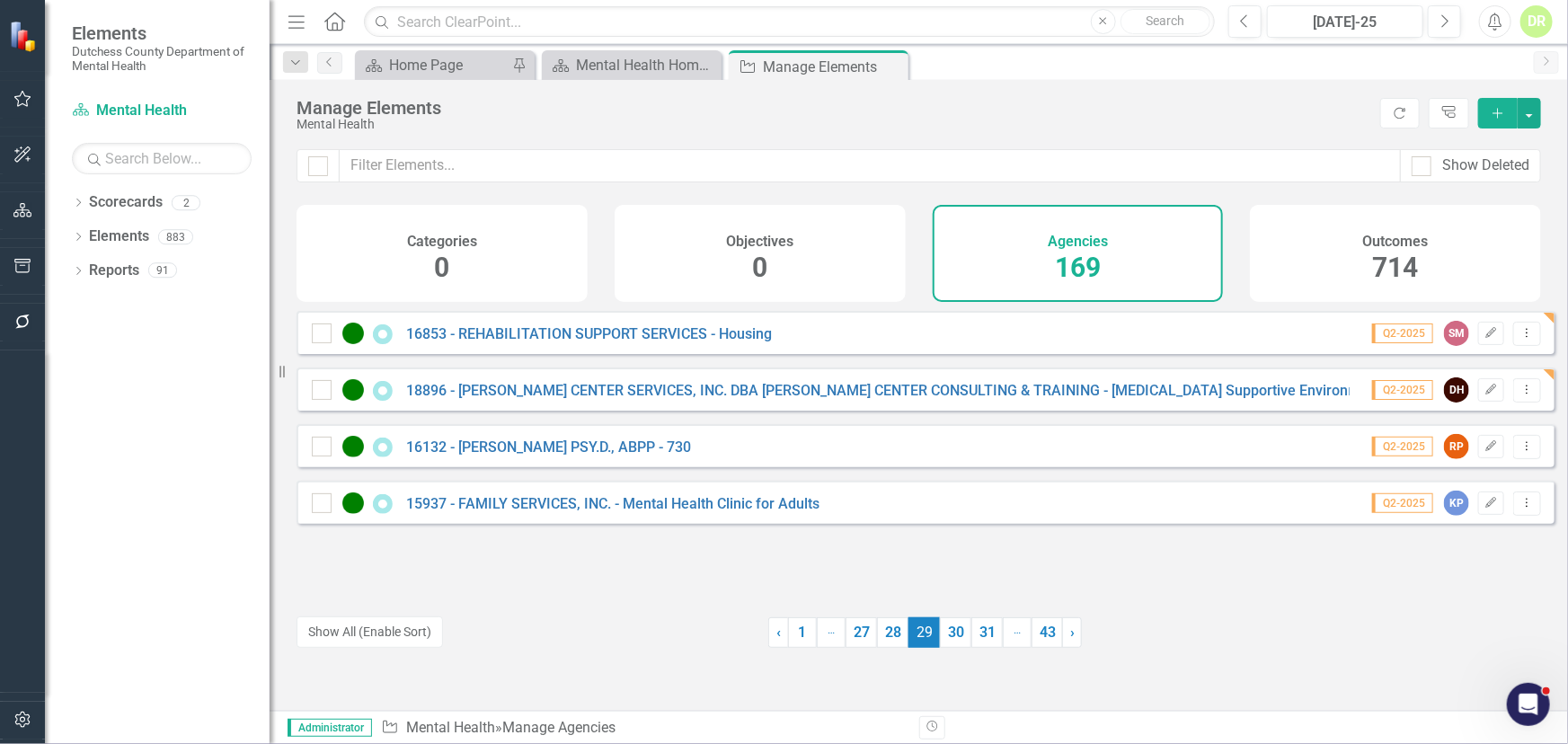
click at [589, 450] on div "16132 - Ellen Marx PSY.D., ABPP - 730" at bounding box center [504, 446] width 384 height 22
click at [590, 451] on link "16132 - Ellen Marx PSY.D., ABPP - 730" at bounding box center [548, 447] width 285 height 17
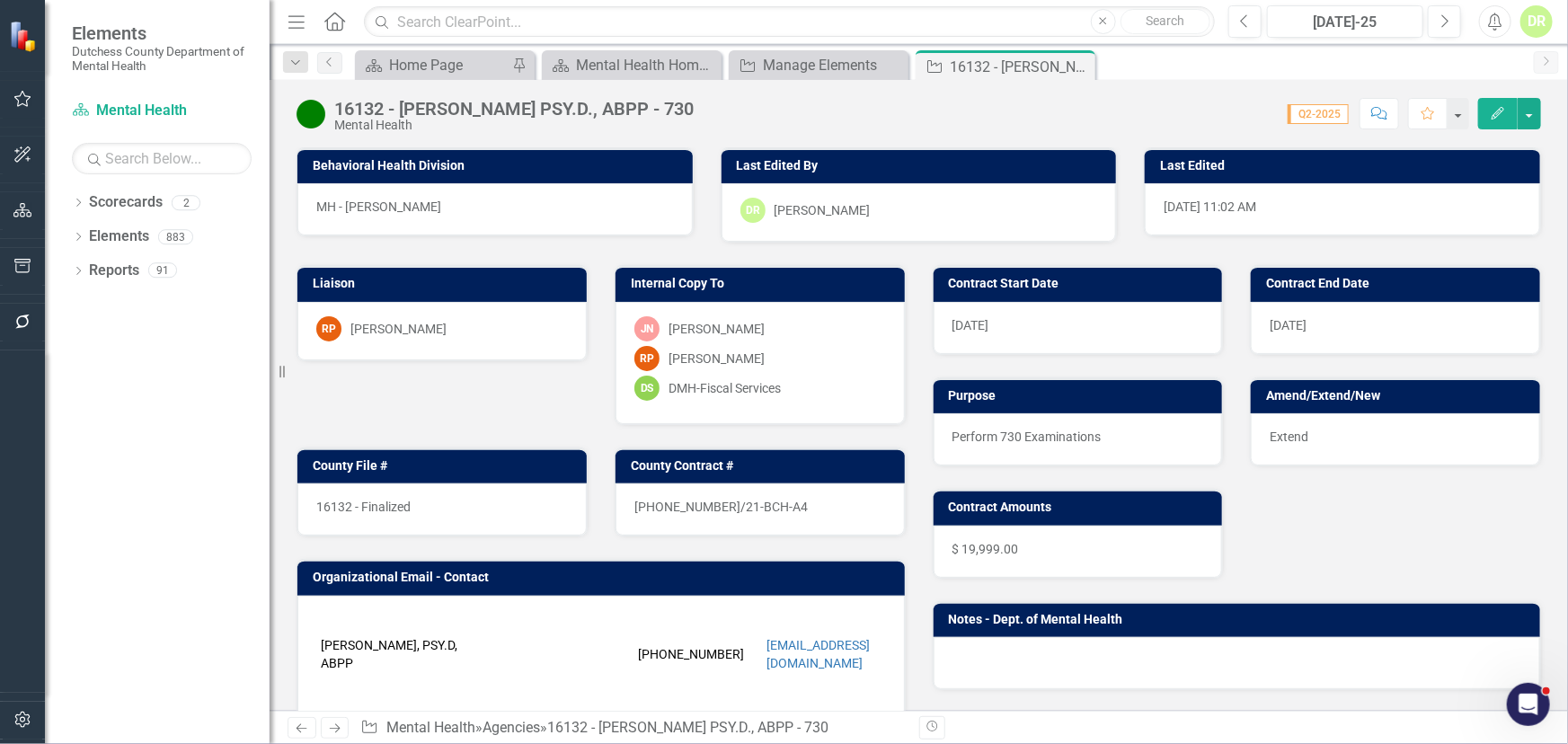
click at [454, 512] on div "16132 - Finalized" at bounding box center [441, 509] width 289 height 53
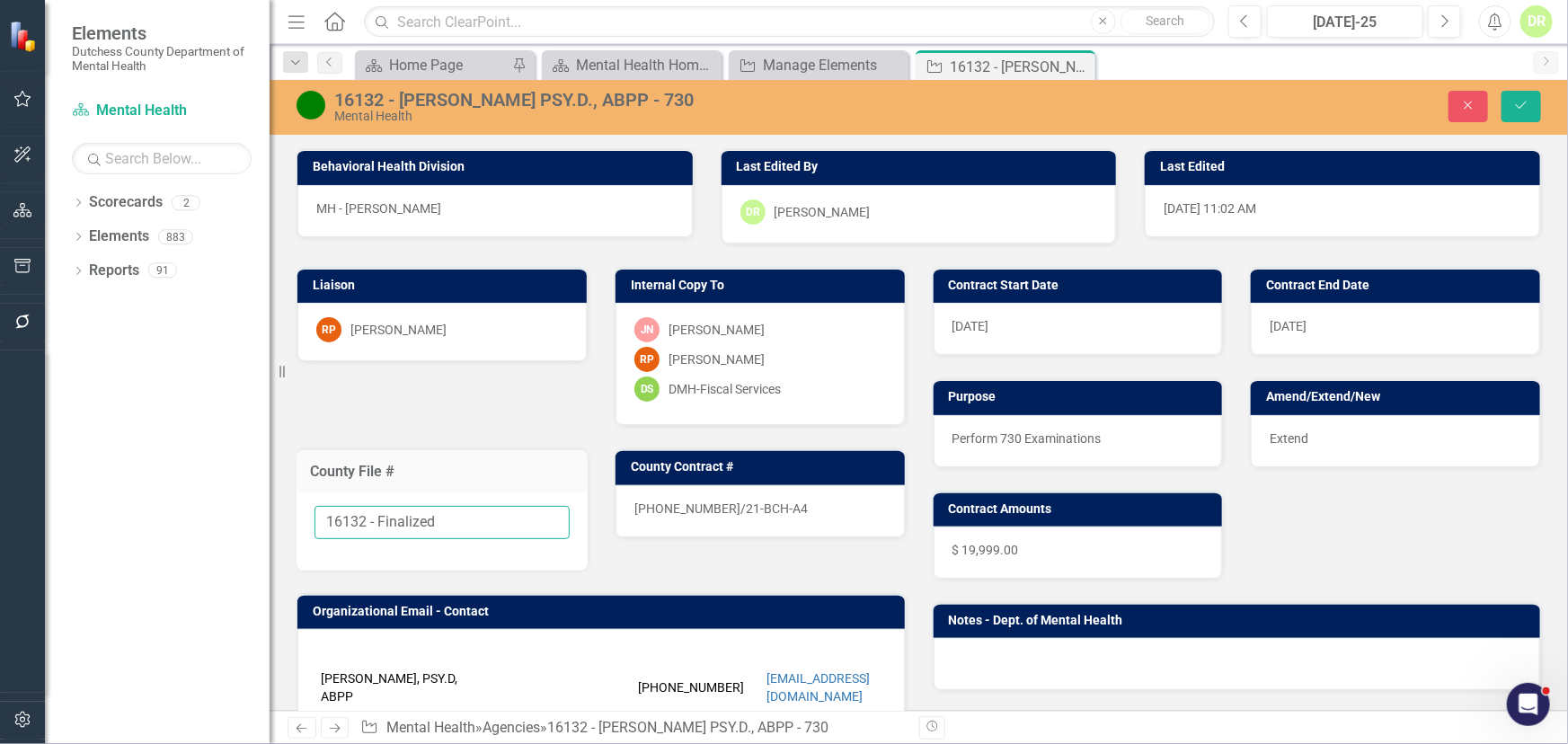
drag, startPoint x: 393, startPoint y: 521, endPoint x: 368, endPoint y: 522, distance: 25.0
click at [368, 522] on input "16132 - Finalized" at bounding box center [441, 522] width 255 height 33
drag, startPoint x: 379, startPoint y: 532, endPoint x: 9, endPoint y: 518, distance: 370.3
click at [11, 511] on div "Elements Dutchess County Department of Mental Health Scorecard Mental Health Se…" at bounding box center [784, 372] width 1568 height 744
type input "TBD"
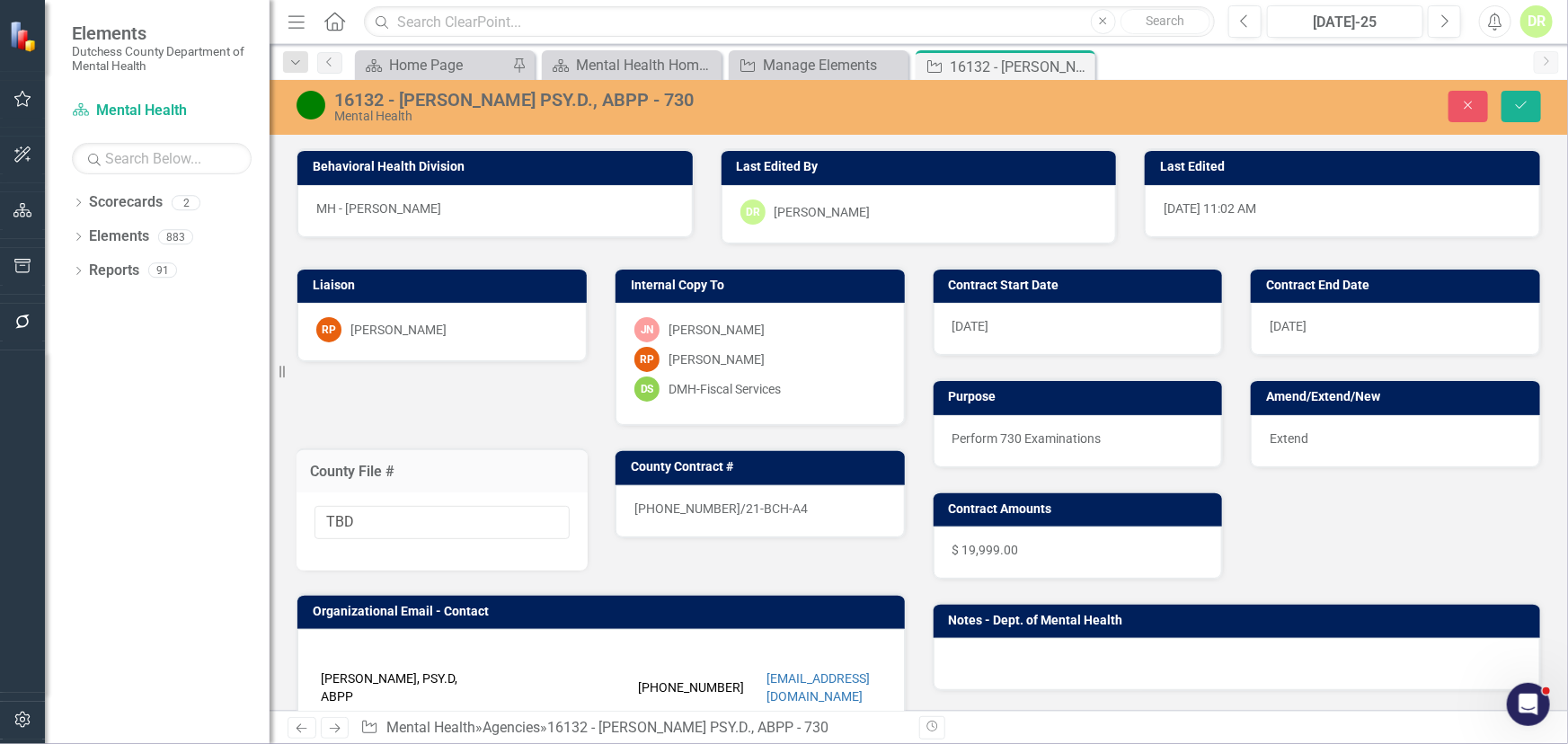
click at [374, 94] on div "16132 - Ellen Marx PSY.D., ABPP - 730" at bounding box center [663, 99] width 657 height 20
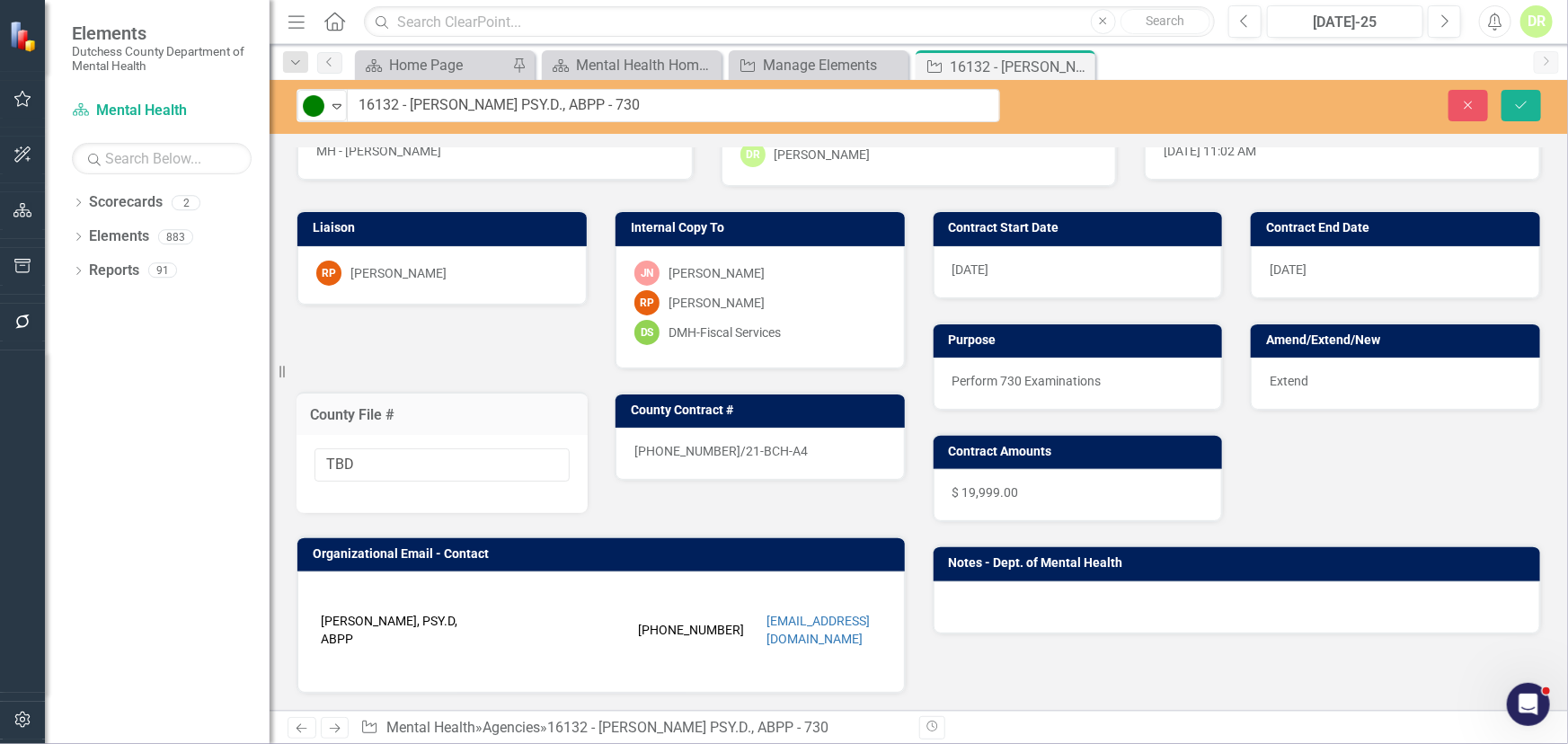
scroll to position [81, 0]
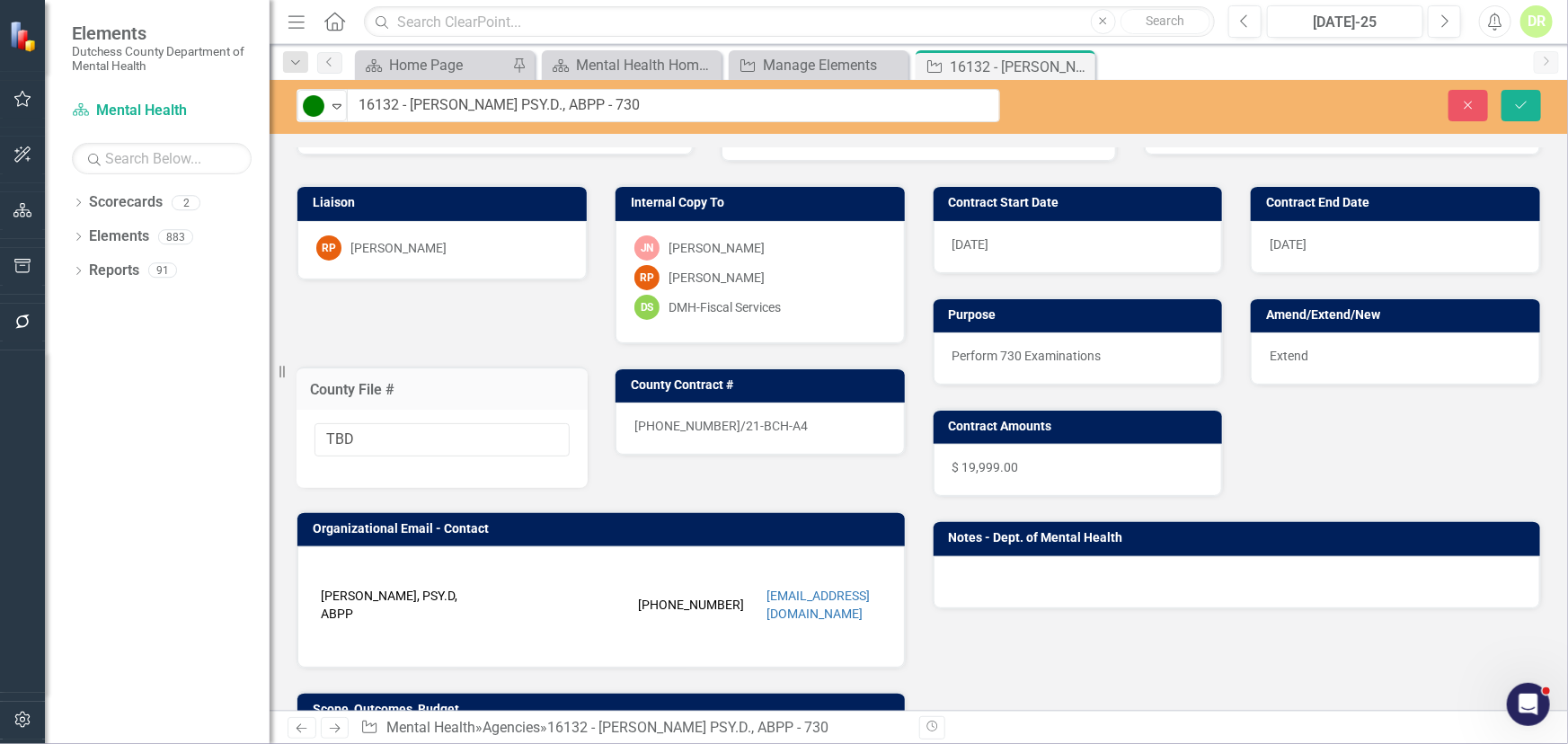
click at [1015, 567] on div at bounding box center [1238, 583] width 607 height 53
click at [1014, 566] on div at bounding box center [1238, 583] width 607 height 53
click at [1005, 579] on div at bounding box center [1238, 583] width 607 height 53
click at [1003, 575] on div at bounding box center [1238, 583] width 607 height 53
click at [984, 579] on div at bounding box center [1238, 583] width 607 height 53
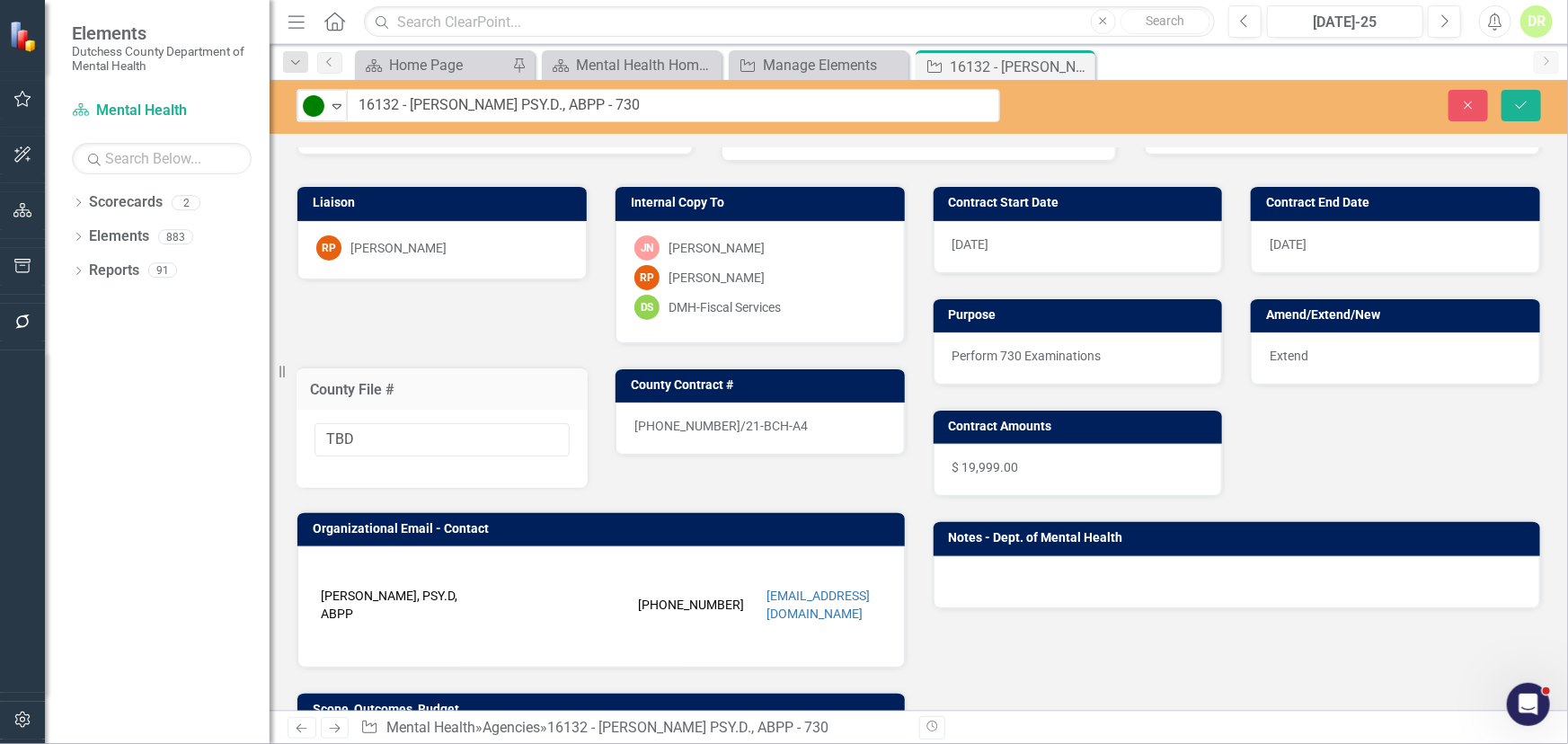
click at [984, 579] on div at bounding box center [1238, 583] width 607 height 53
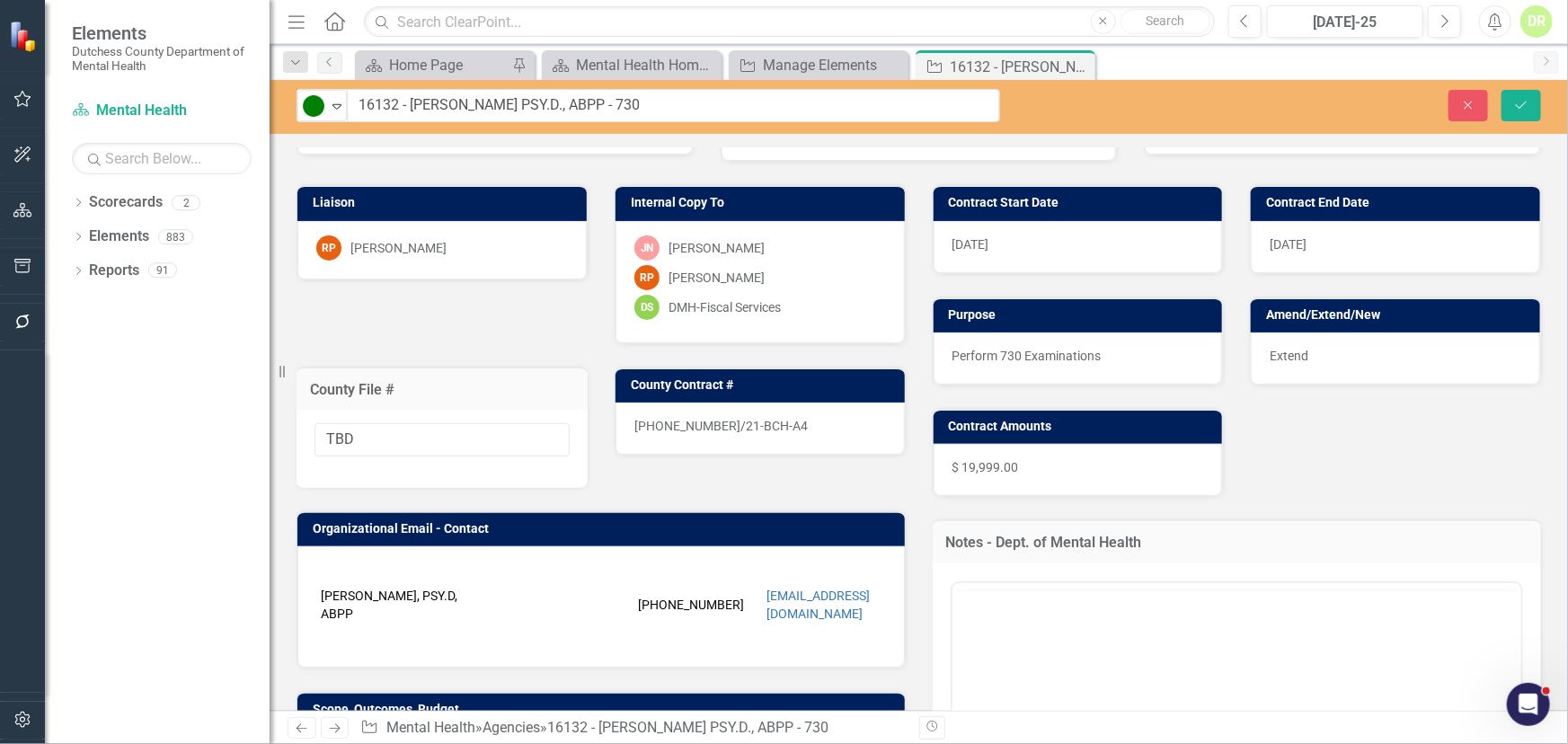
scroll to position [0, 0]
click at [982, 633] on p "Rich Text Area. Press ALT-0 for help." at bounding box center [1236, 640] width 561 height 22
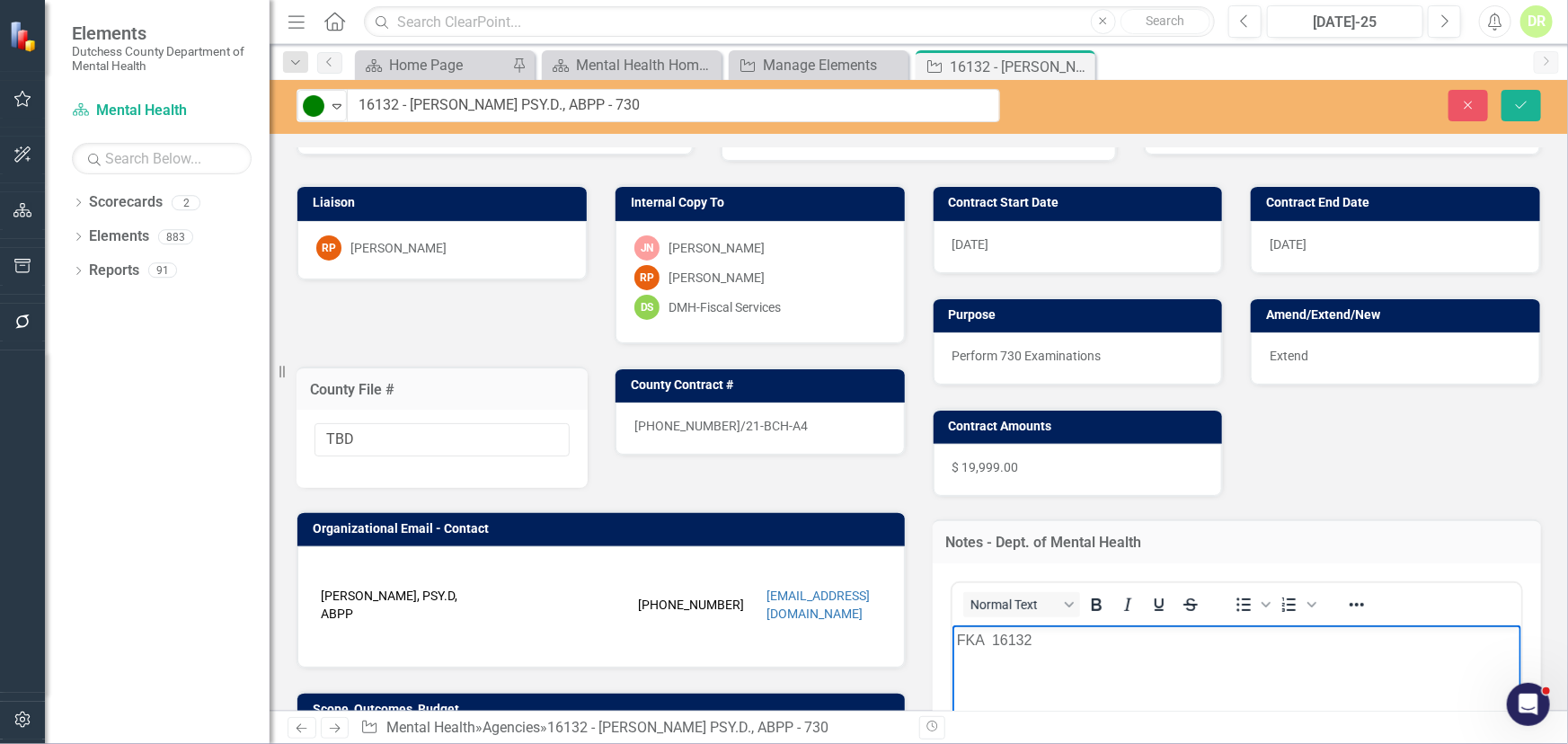
click at [991, 639] on p "FKA 16132" at bounding box center [1236, 640] width 561 height 22
click at [960, 637] on p "FKA -16132" at bounding box center [1236, 640] width 561 height 22
click at [790, 424] on div "21-0186-12/21-BCH-A4" at bounding box center [760, 429] width 289 height 53
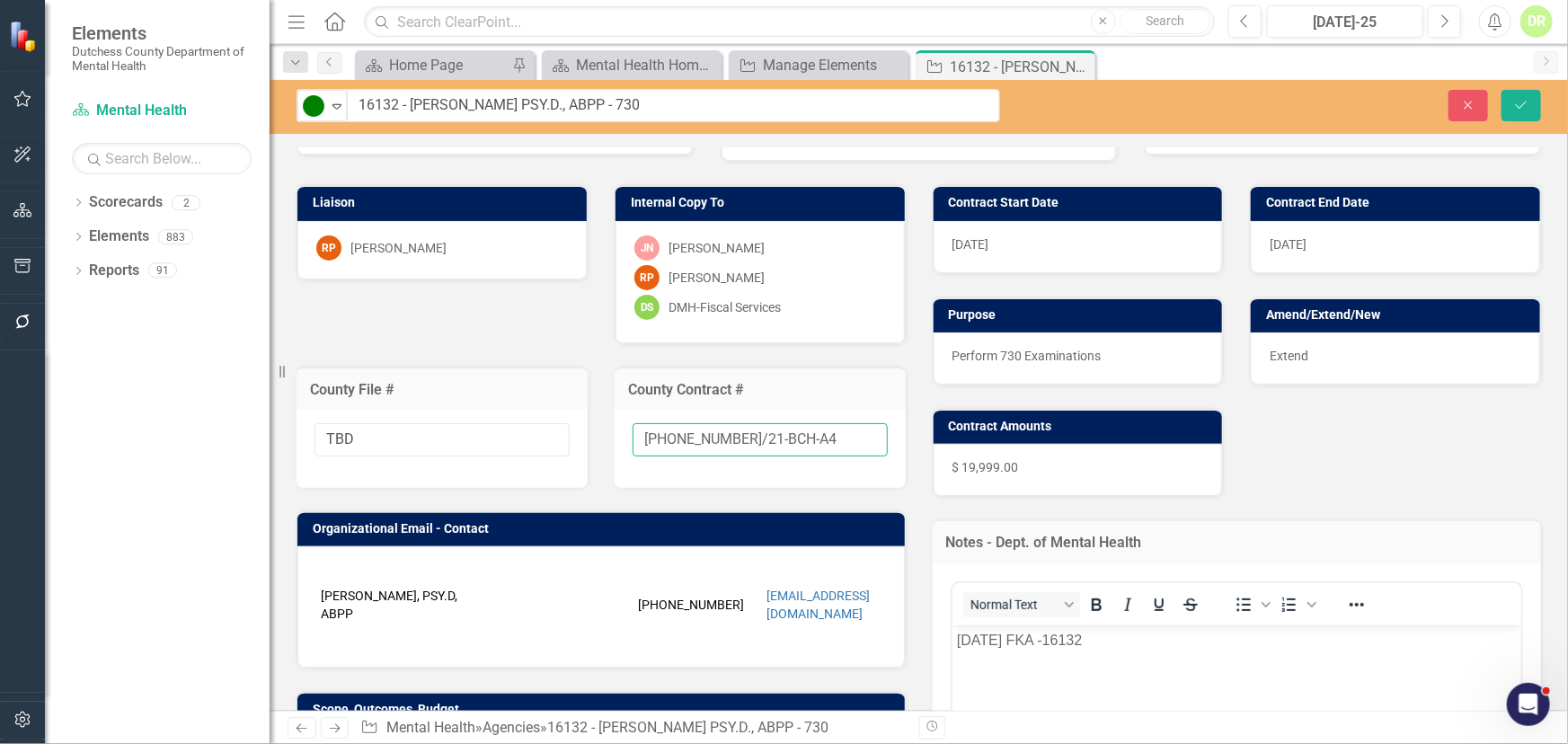
drag, startPoint x: 803, startPoint y: 431, endPoint x: 234, endPoint y: 454, distance: 569.5
click at [234, 454] on div "Elements Dutchess County Department of Mental Health Scorecard Mental Health Se…" at bounding box center [784, 372] width 1568 height 744
type input "New"
click at [1304, 356] on div "Extend" at bounding box center [1395, 358] width 289 height 53
click at [1303, 355] on div "Extend" at bounding box center [1395, 358] width 289 height 53
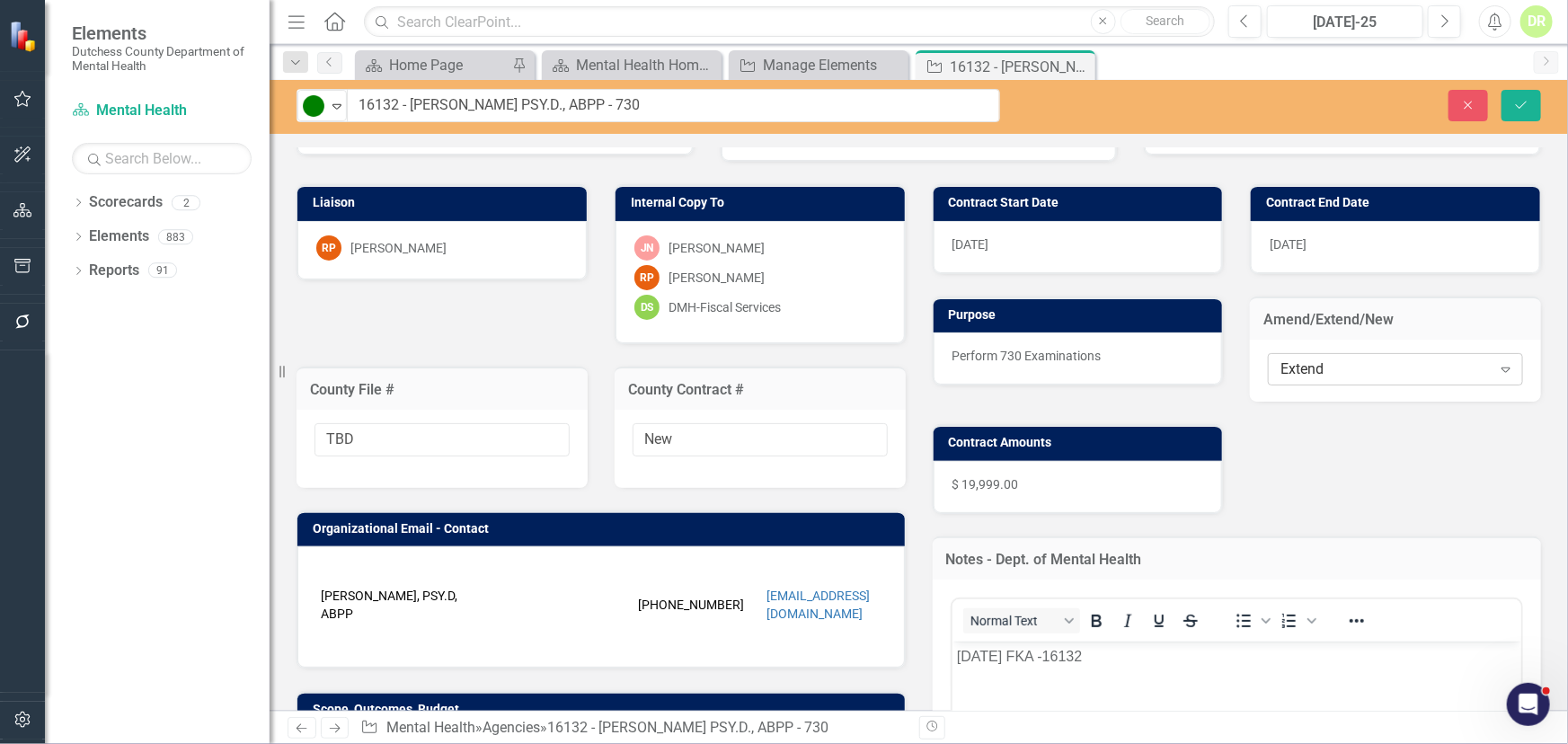
click at [1294, 369] on div "Extend" at bounding box center [1386, 370] width 210 height 21
drag, startPoint x: 1305, startPoint y: 489, endPoint x: 1136, endPoint y: 444, distance: 174.9
click at [412, 113] on input "16132 - Ellen Marx PSY.D., ABPP - 730" at bounding box center [673, 105] width 652 height 33
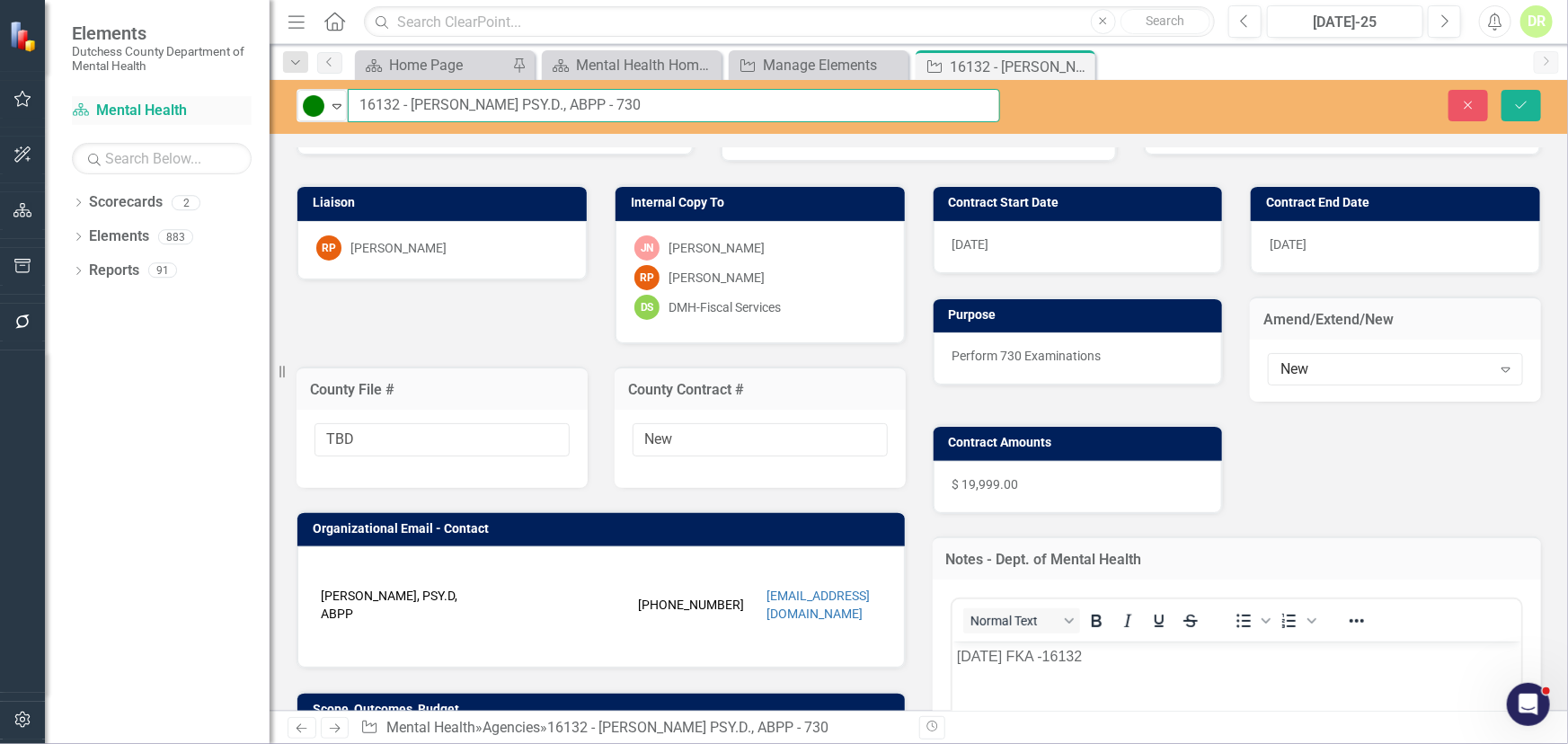
drag, startPoint x: 403, startPoint y: 104, endPoint x: 199, endPoint y: 111, distance: 204.1
click at [199, 111] on div "Elements Dutchess County Department of Mental Health Scorecard Mental Health Se…" at bounding box center [784, 372] width 1568 height 744
type input "TBD - [PERSON_NAME] PSY.D., ABPP - 730"
drag, startPoint x: 1536, startPoint y: 99, endPoint x: 1526, endPoint y: 99, distance: 10.0
click at [1536, 99] on button "Save" at bounding box center [1521, 105] width 39 height 32
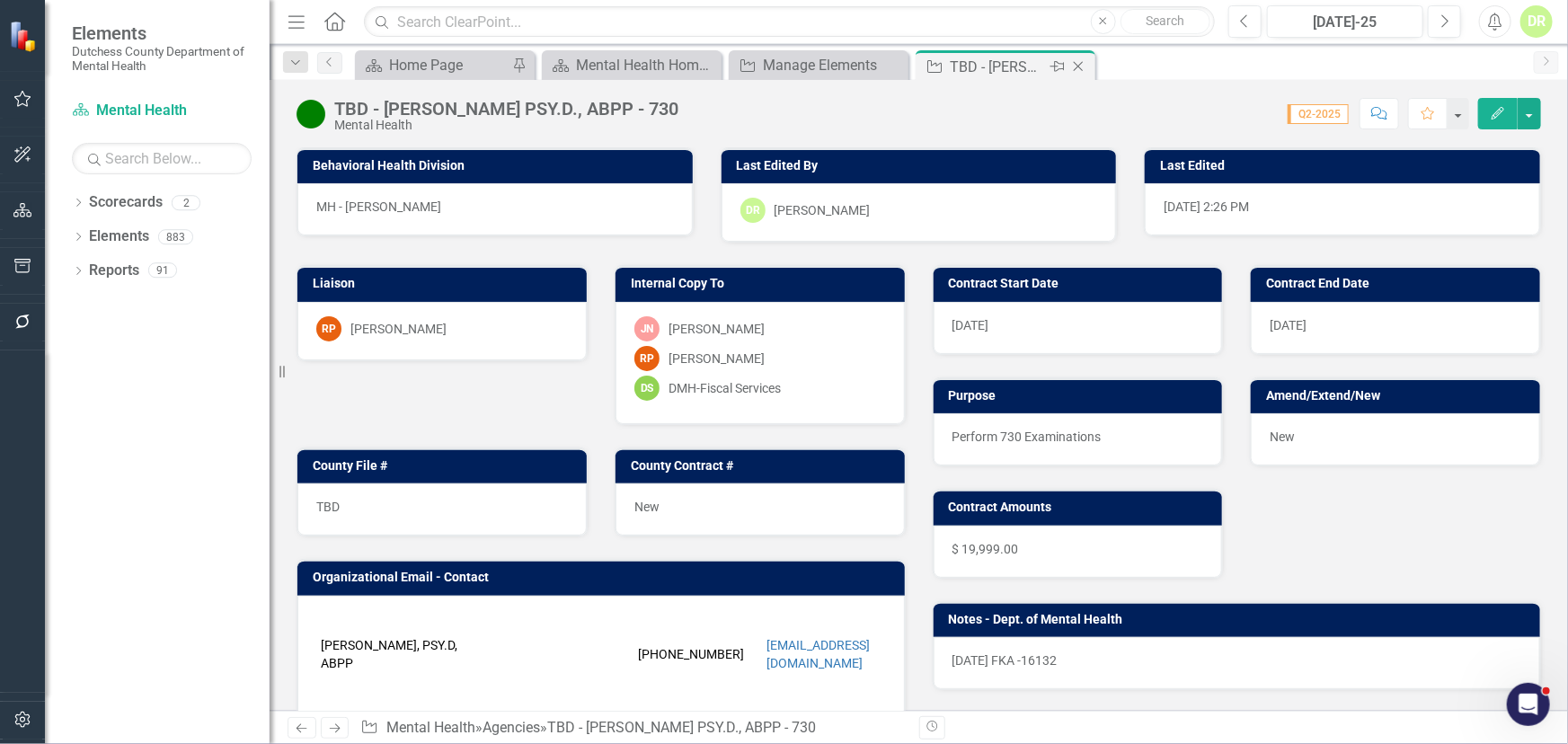
click at [1081, 63] on icon at bounding box center [1079, 67] width 10 height 10
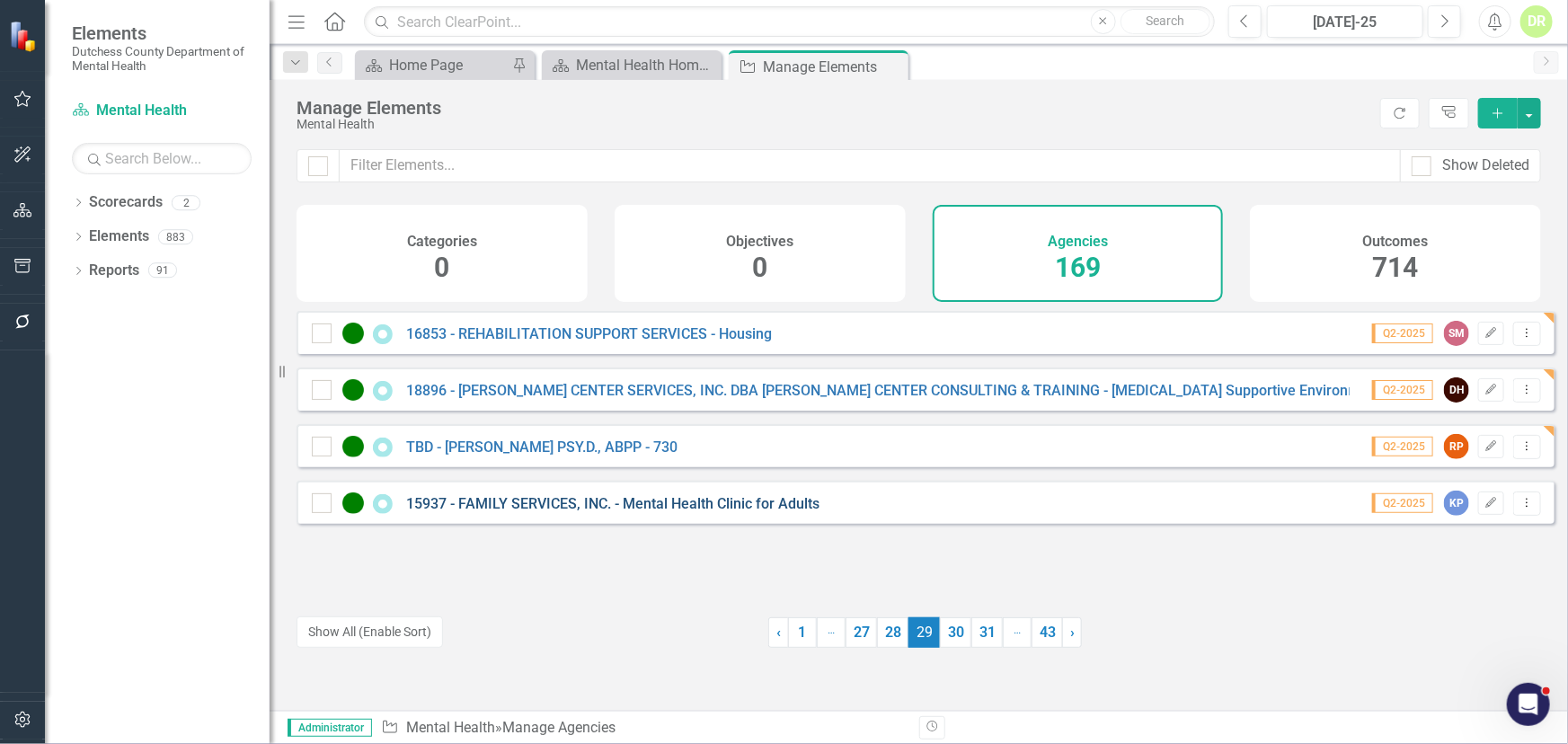
click at [559, 512] on link "15937 - FAMILY SERVICES, INC. - Mental Health Clinic for Adults" at bounding box center [612, 504] width 413 height 17
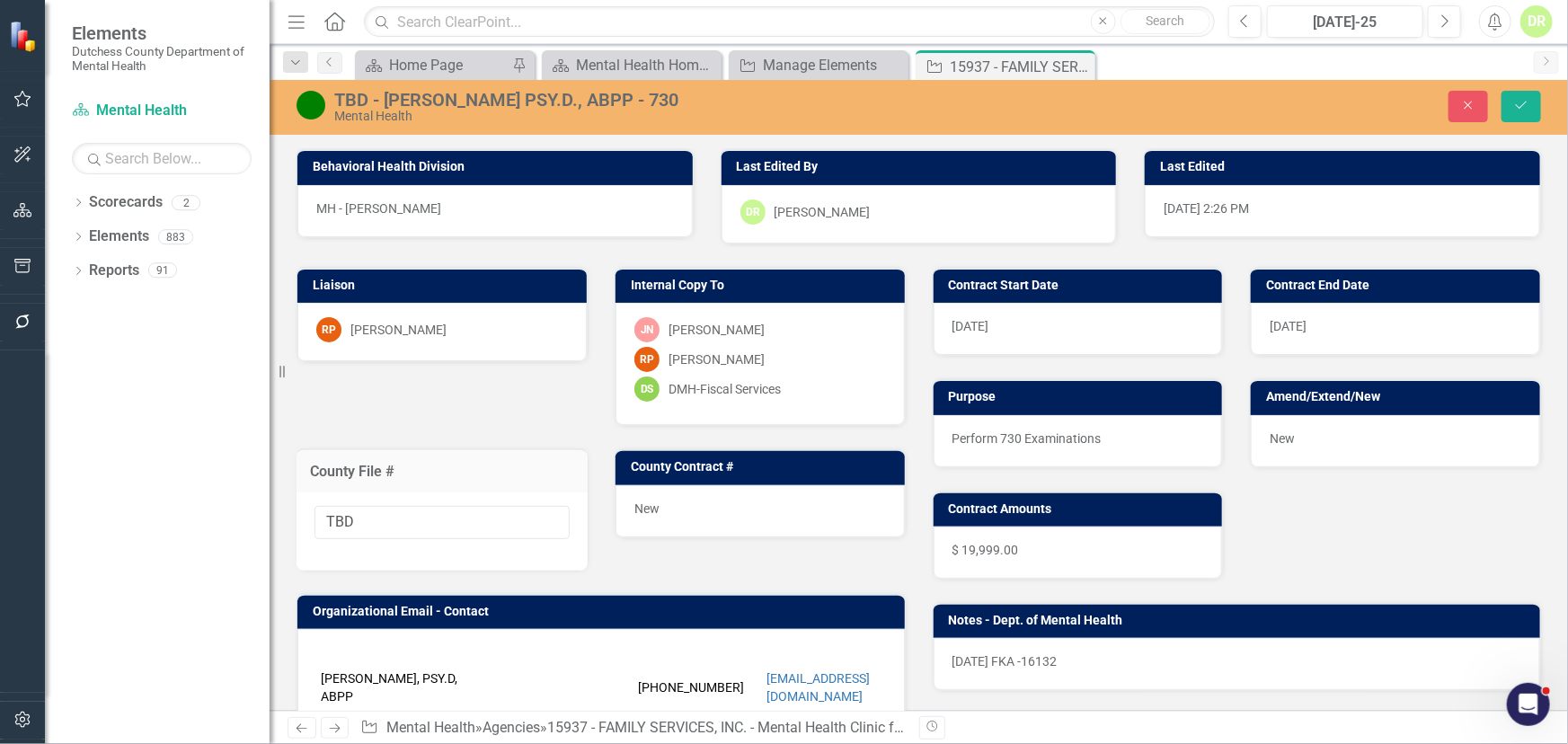
type input "15937 - In Process"
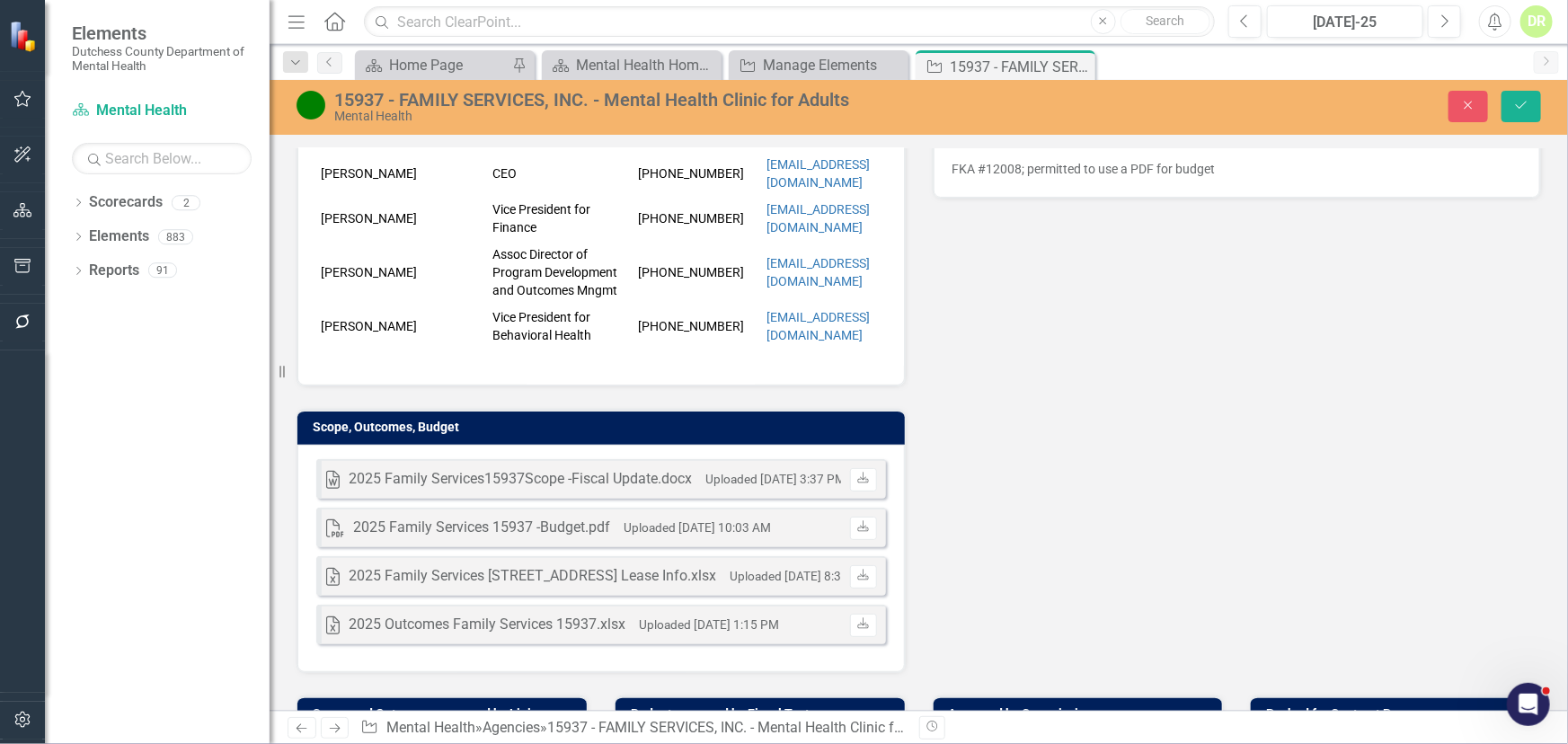
scroll to position [244, 0]
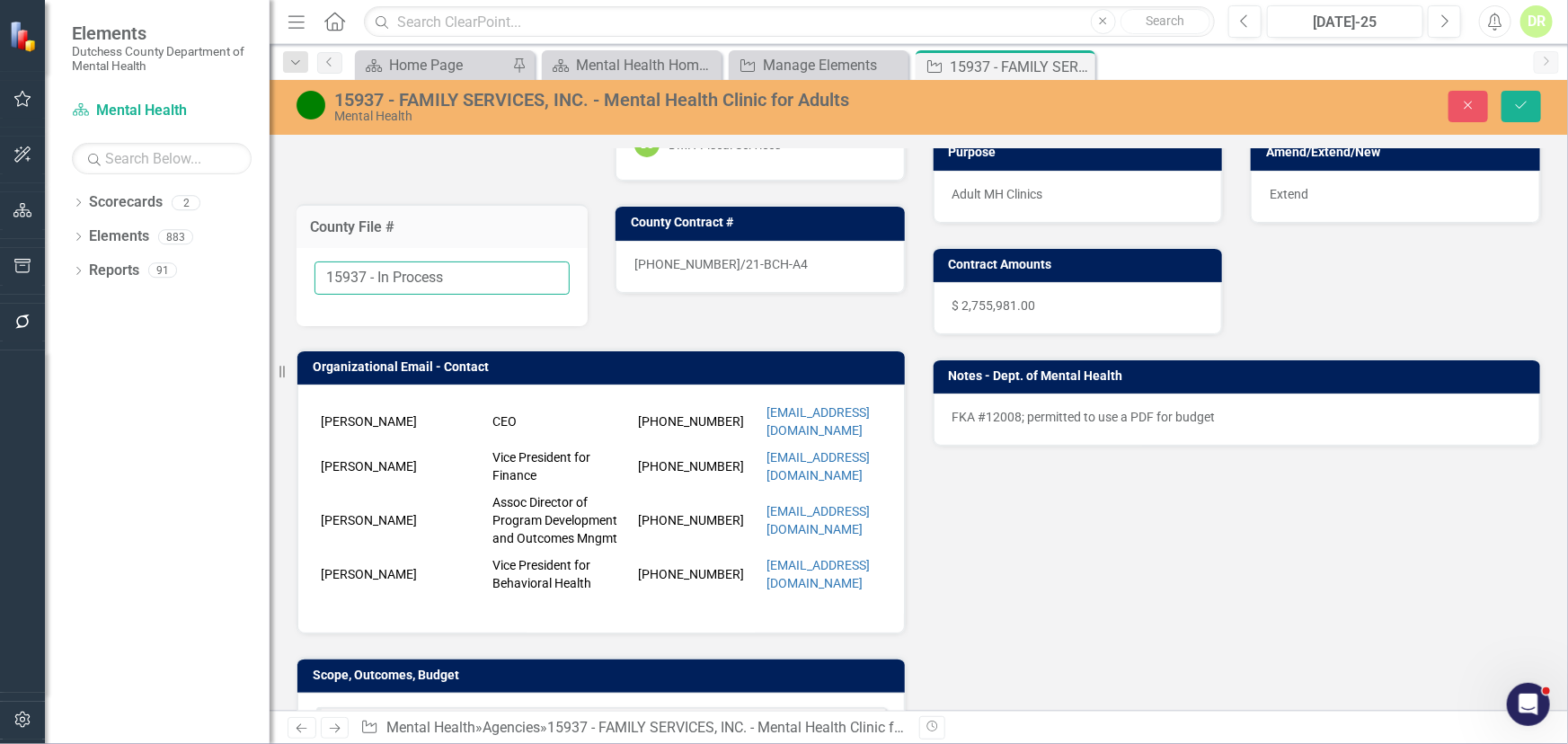
click at [460, 277] on input "15937 - In Process" at bounding box center [441, 278] width 255 height 33
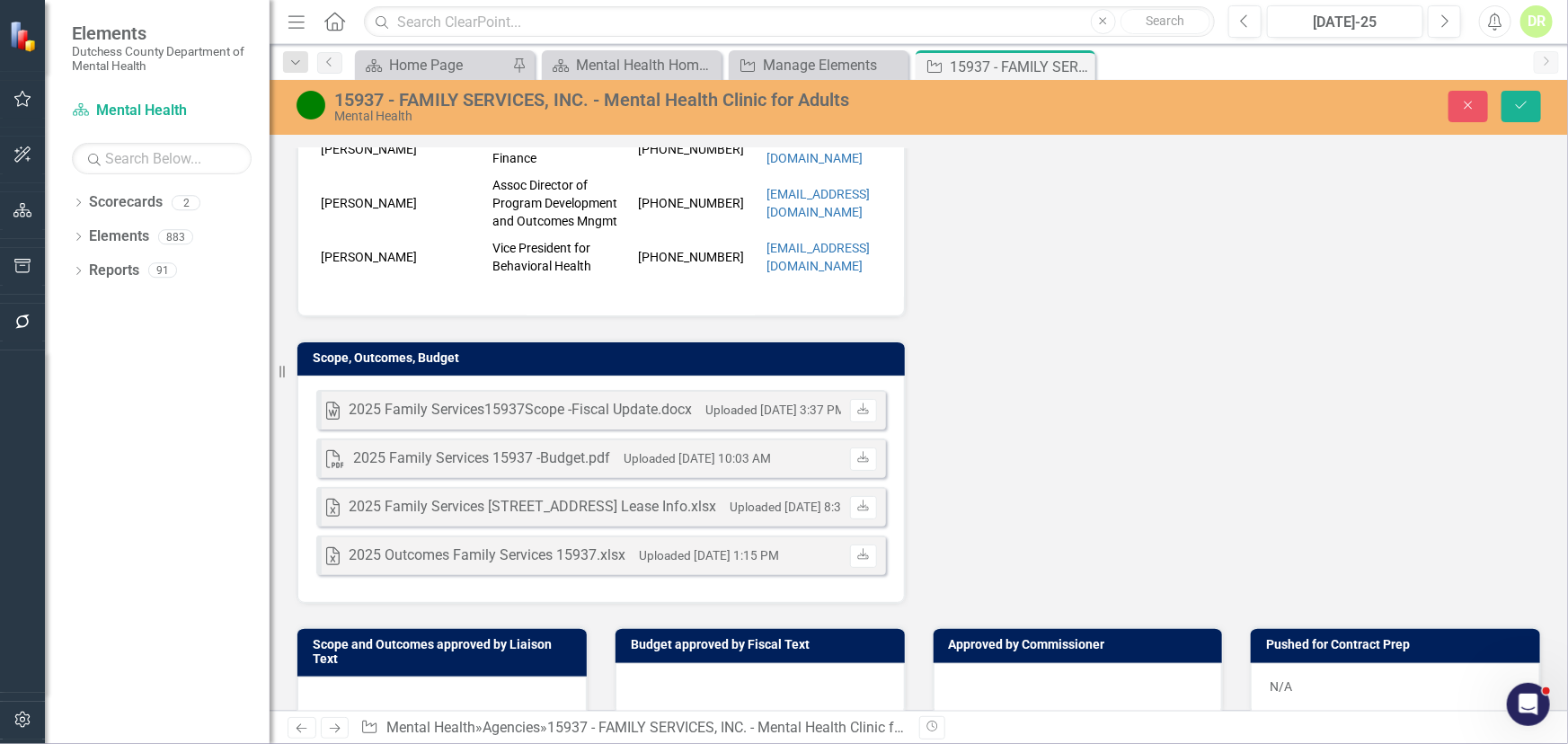
scroll to position [327, 0]
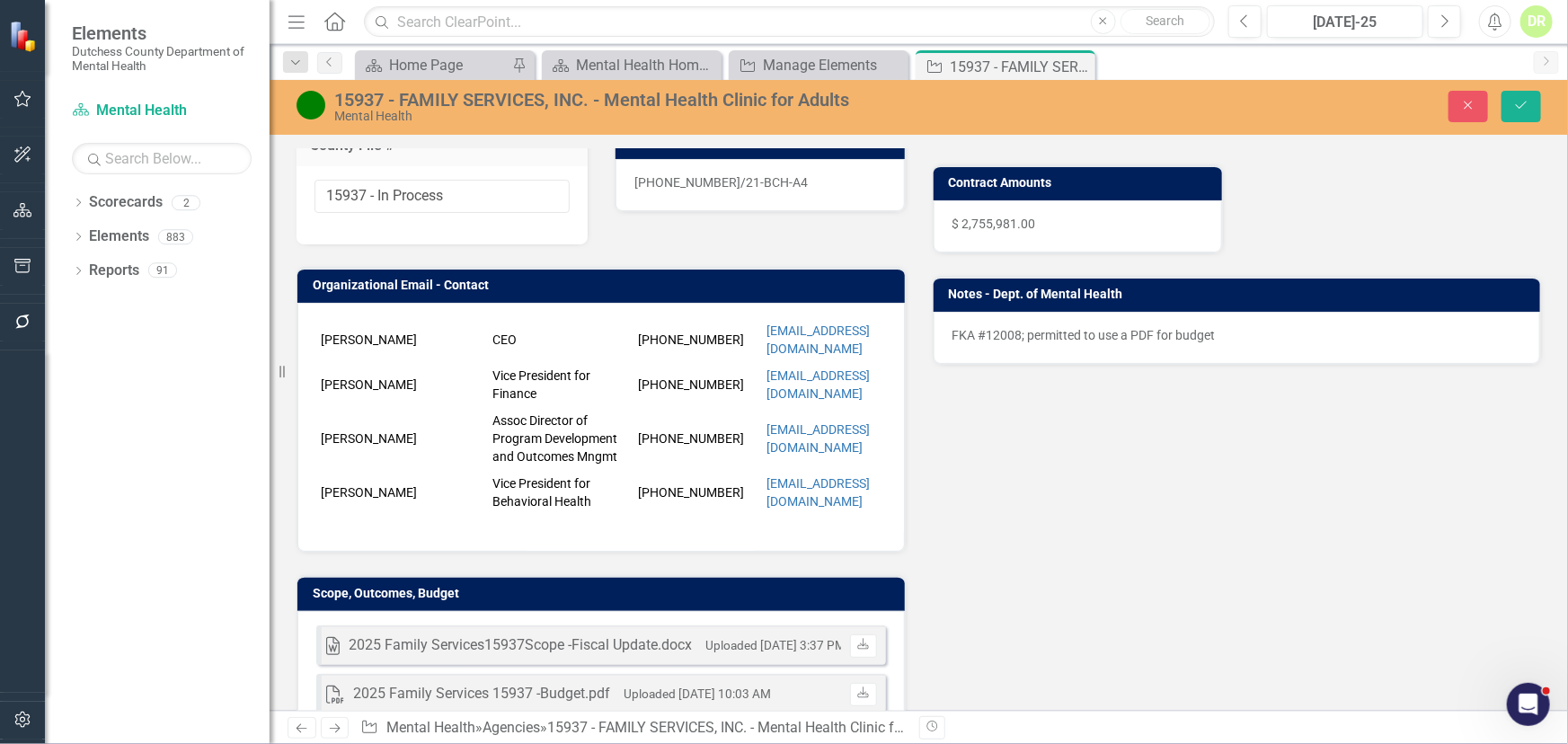
click at [1240, 327] on p "FKA #12008; permitted to use a PDF for budget" at bounding box center [1238, 335] width 570 height 18
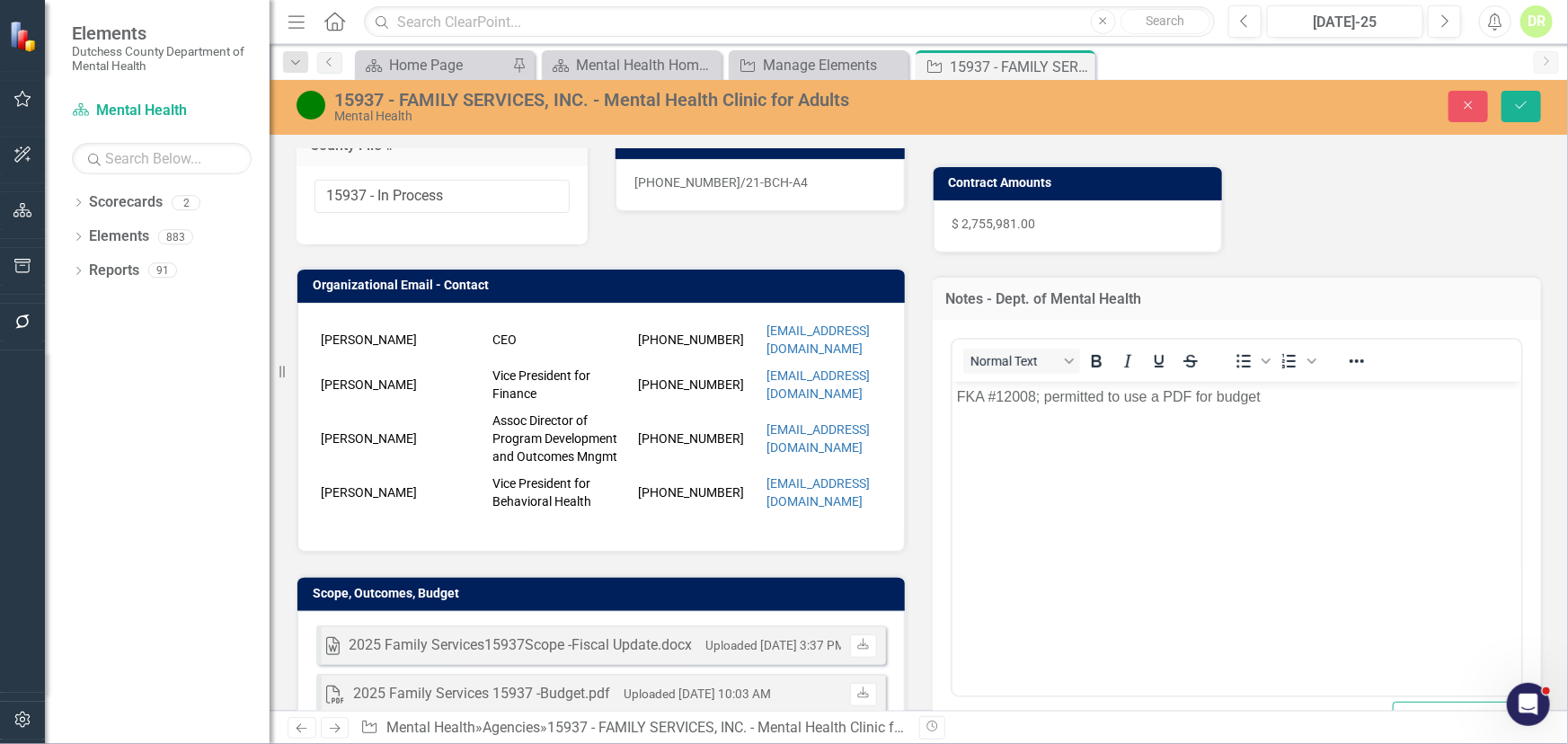
scroll to position [0, 0]
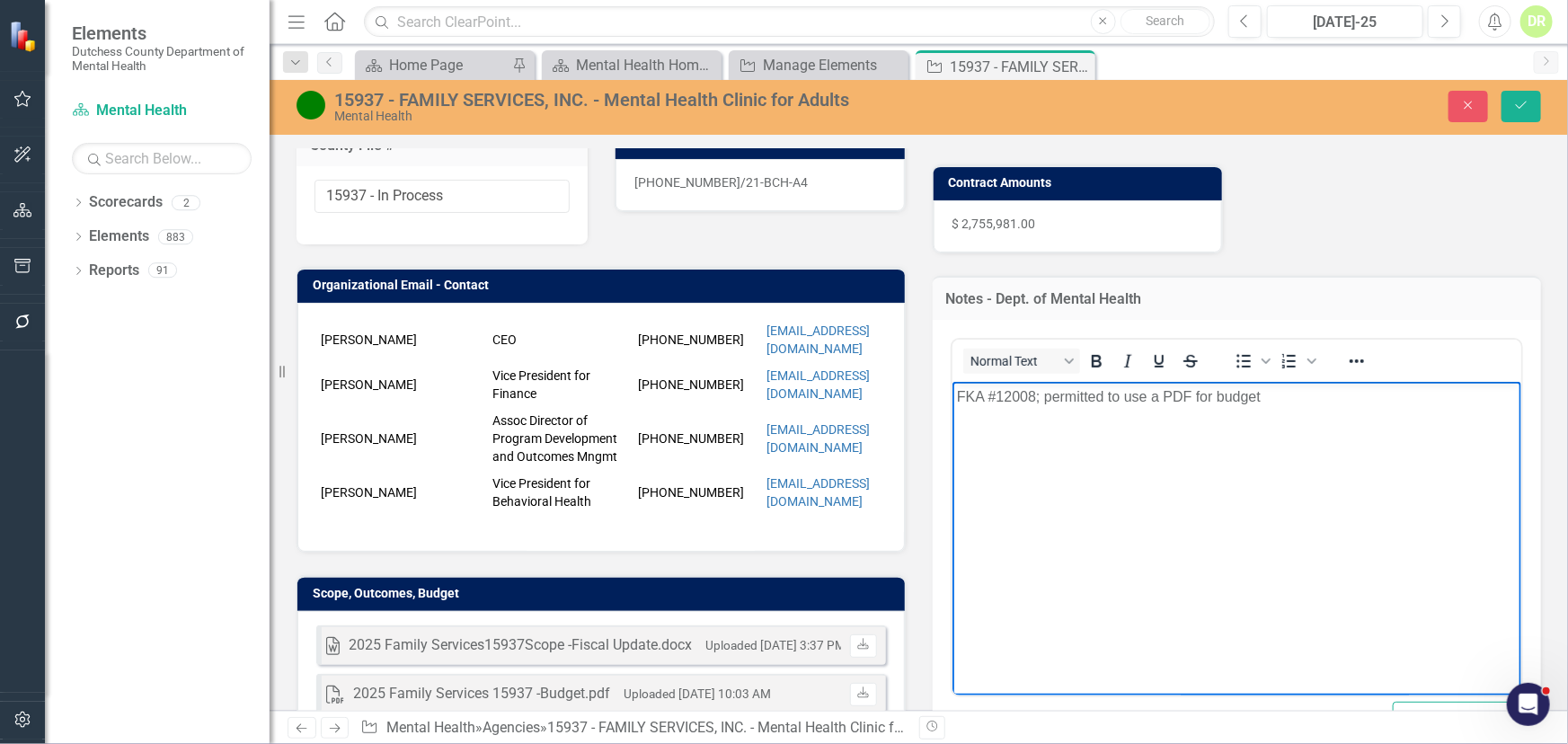
drag, startPoint x: 985, startPoint y: 396, endPoint x: 1025, endPoint y: 431, distance: 53.2
click at [996, 404] on p "FKA #12008; permitted to use a PDF for budget" at bounding box center [1236, 396] width 561 height 22
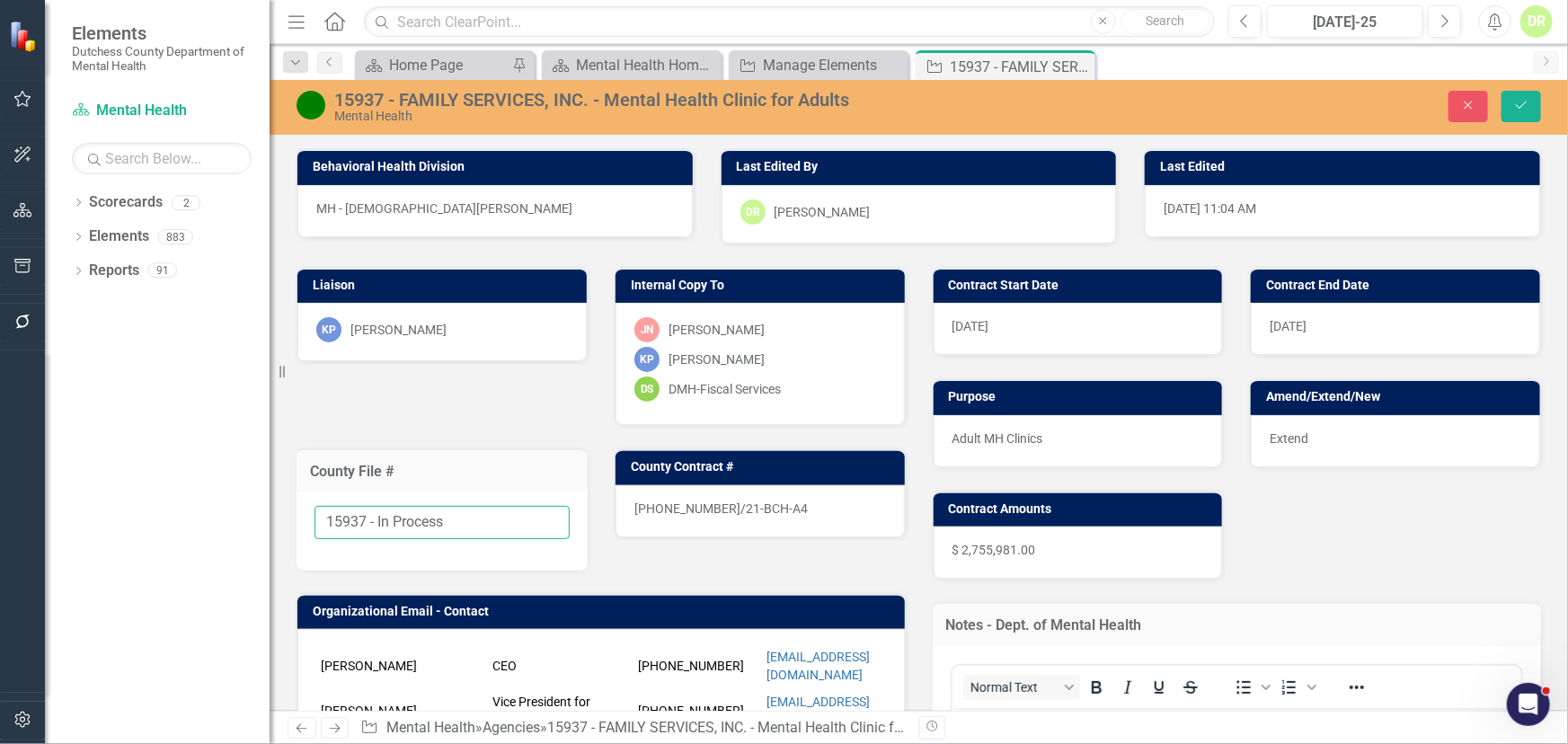
click at [441, 520] on input "15937 - In Process" at bounding box center [441, 522] width 255 height 33
drag, startPoint x: 477, startPoint y: 513, endPoint x: 196, endPoint y: 540, distance: 282.3
click at [196, 540] on div "Elements Dutchess County Department of Mental Health Scorecard Mental Health Se…" at bounding box center [784, 372] width 1568 height 744
type input "TBD"
click at [548, 106] on div "15937 - FAMILY SERVICES, INC. - Mental Health Clinic for Adults" at bounding box center [663, 99] width 657 height 20
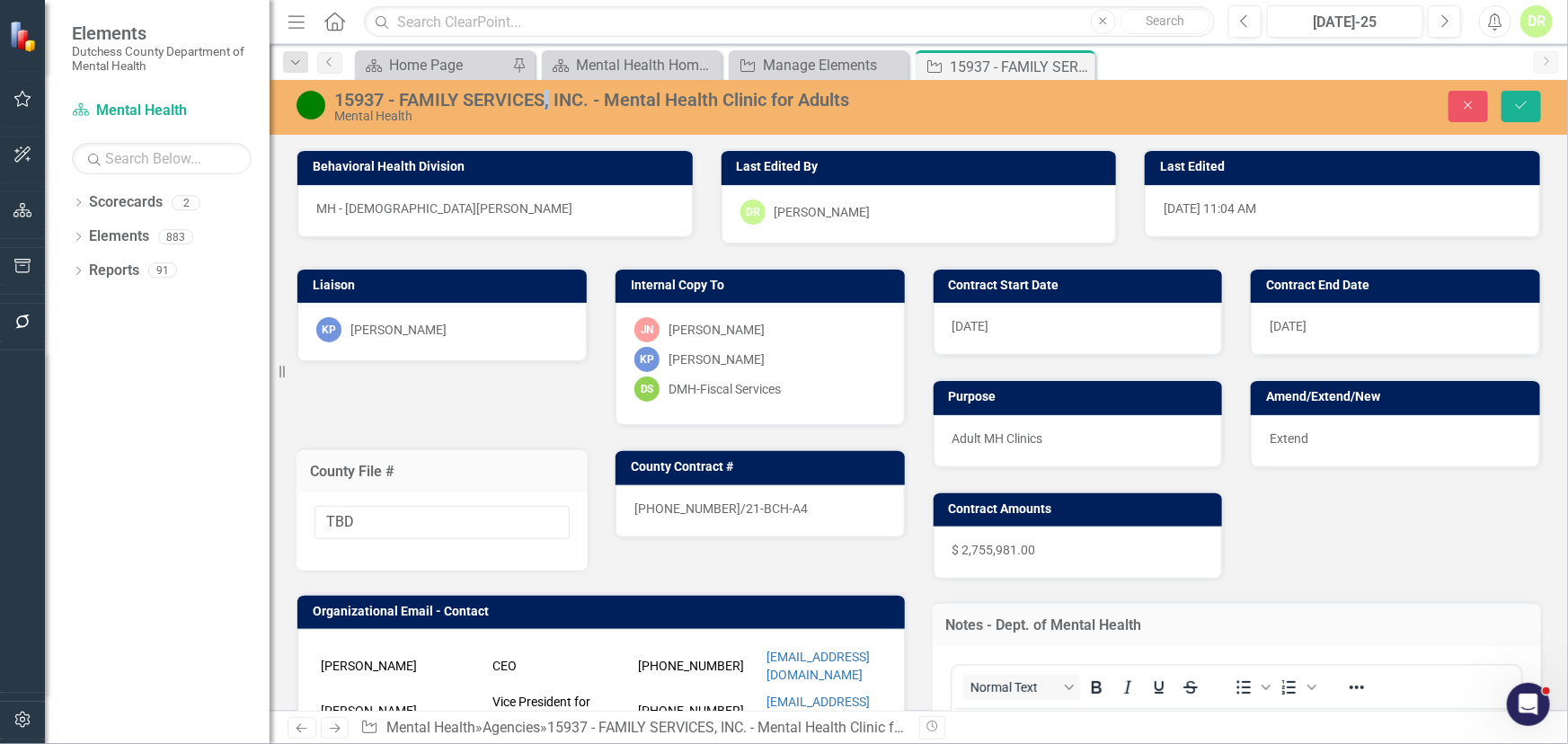
click at [548, 106] on div "15937 - FAMILY SERVICES, INC. - Mental Health Clinic for Adults" at bounding box center [663, 99] width 657 height 20
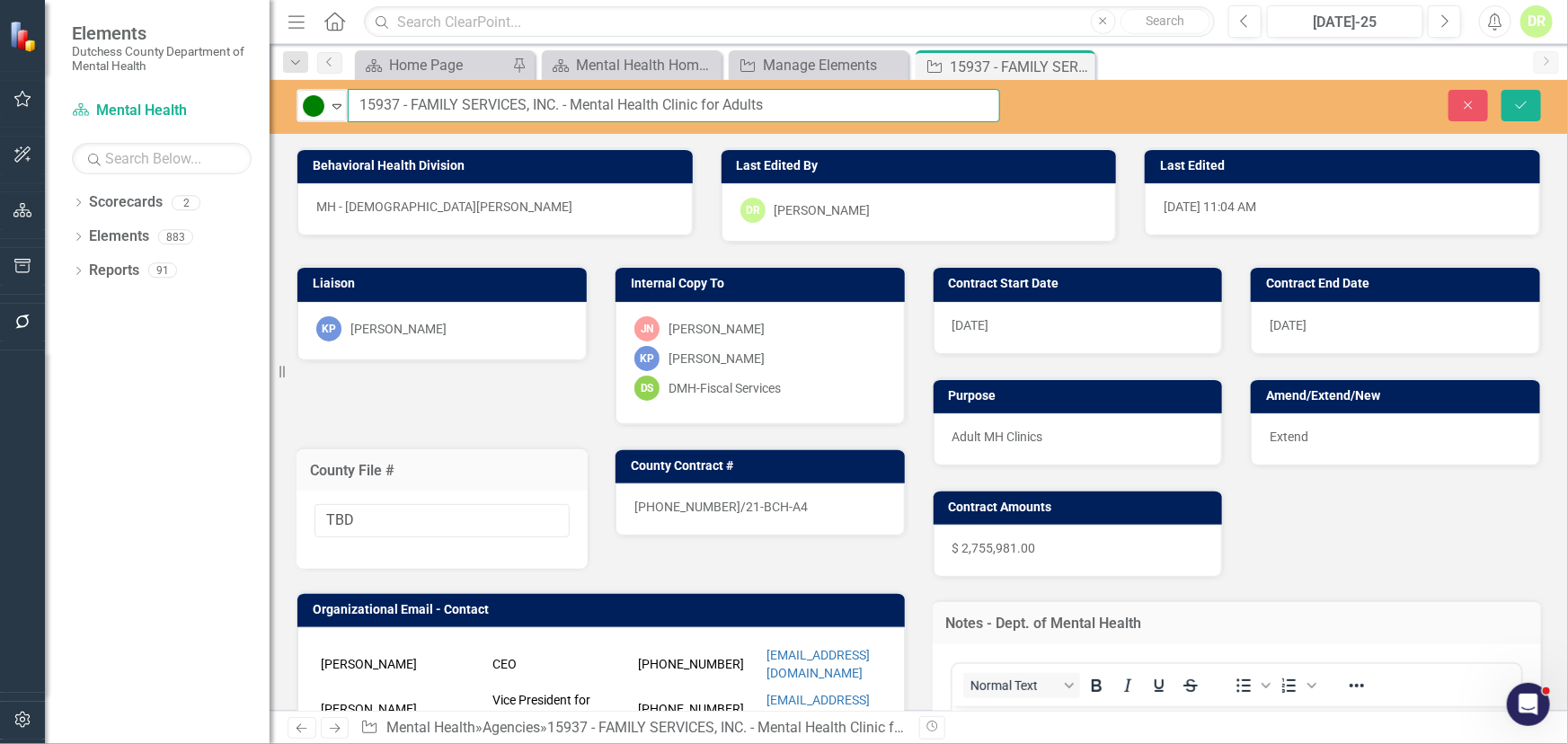
drag, startPoint x: 409, startPoint y: 100, endPoint x: 266, endPoint y: 99, distance: 143.0
click at [266, 99] on div "Elements Dutchess County Department of Mental Health Scorecard Mental Health Se…" at bounding box center [784, 372] width 1568 height 744
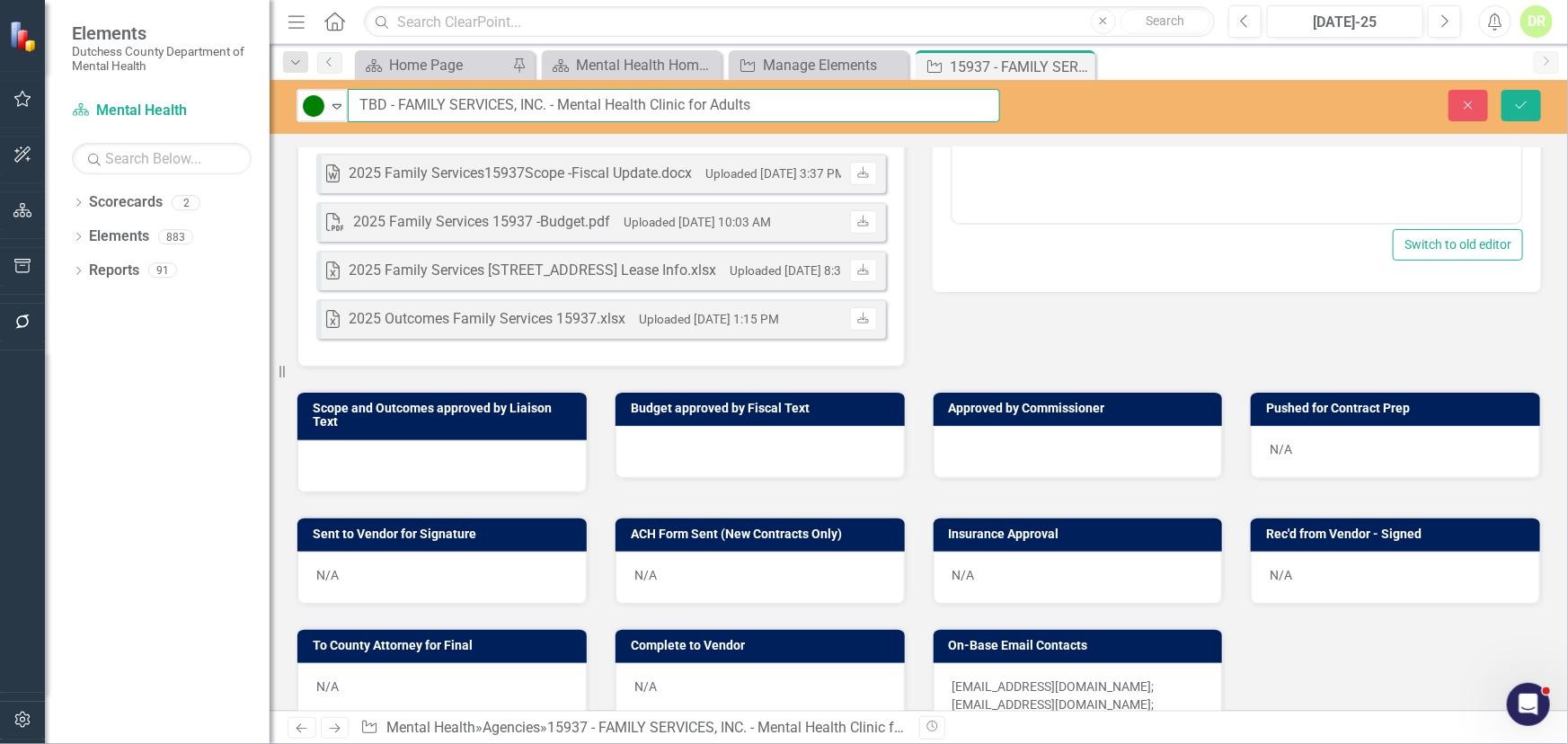
scroll to position [899, 0]
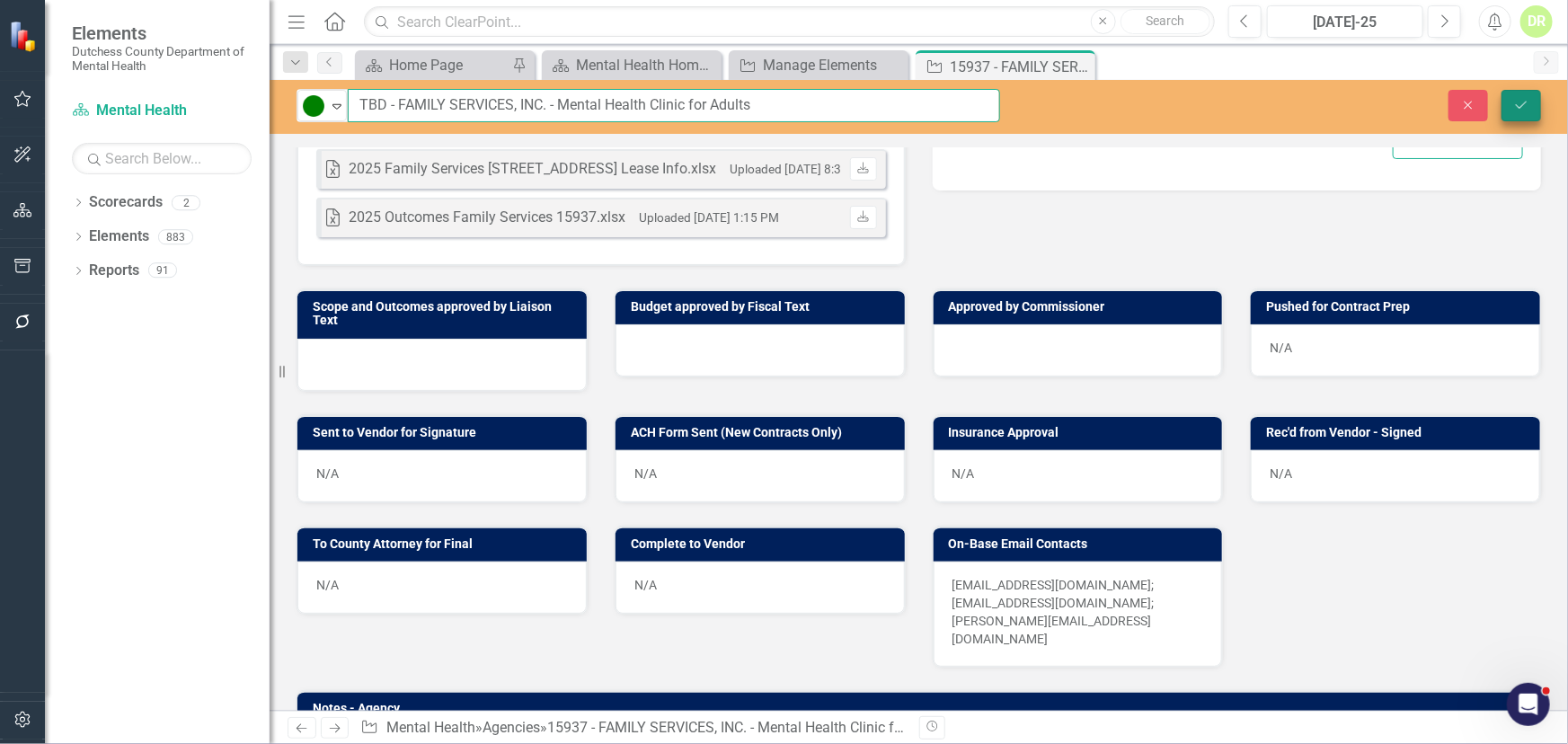
type input "TBD - FAMILY SERVICES, INC. - Mental Health Clinic for Adults"
click at [1520, 107] on icon "submit" at bounding box center [1521, 104] width 11 height 8
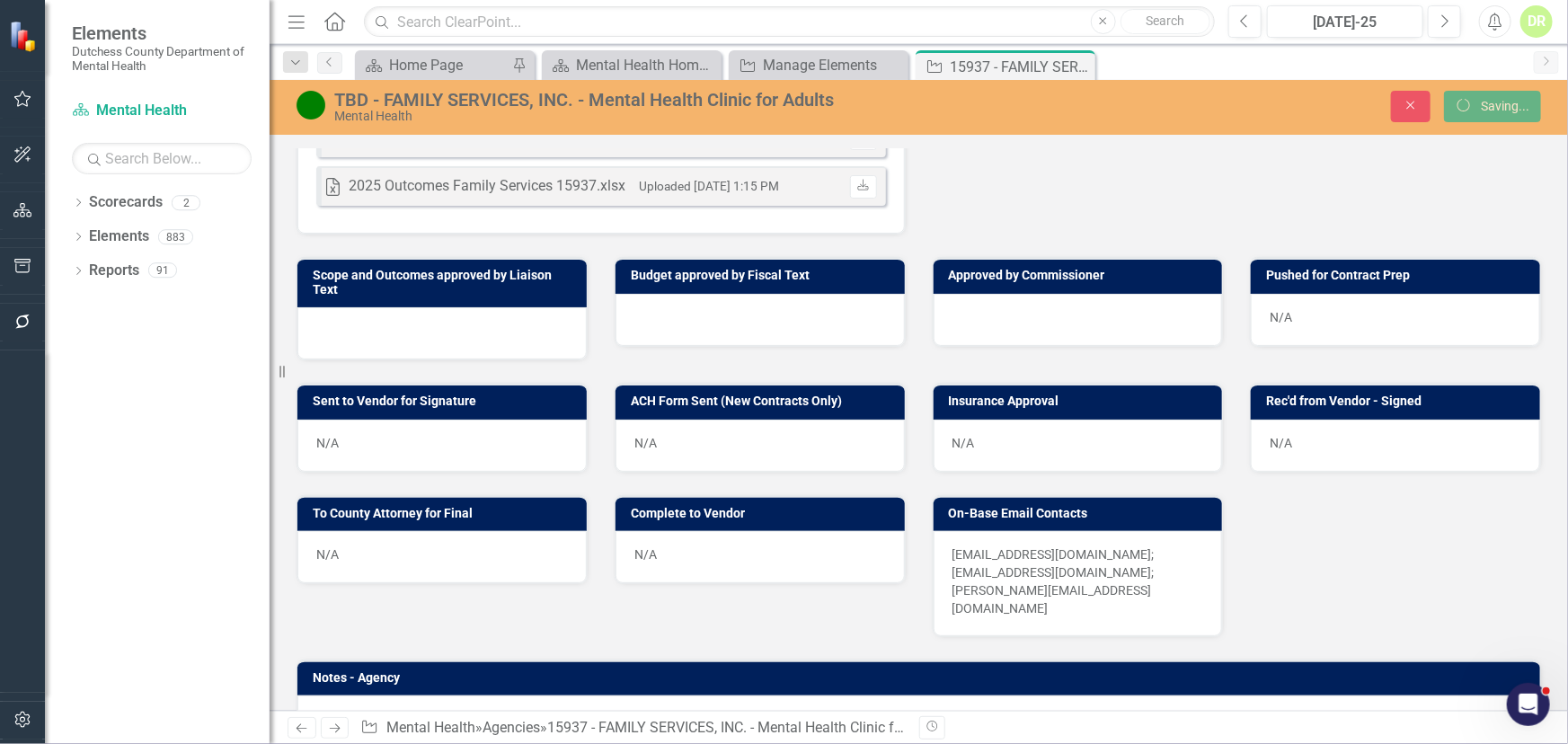
scroll to position [866, 0]
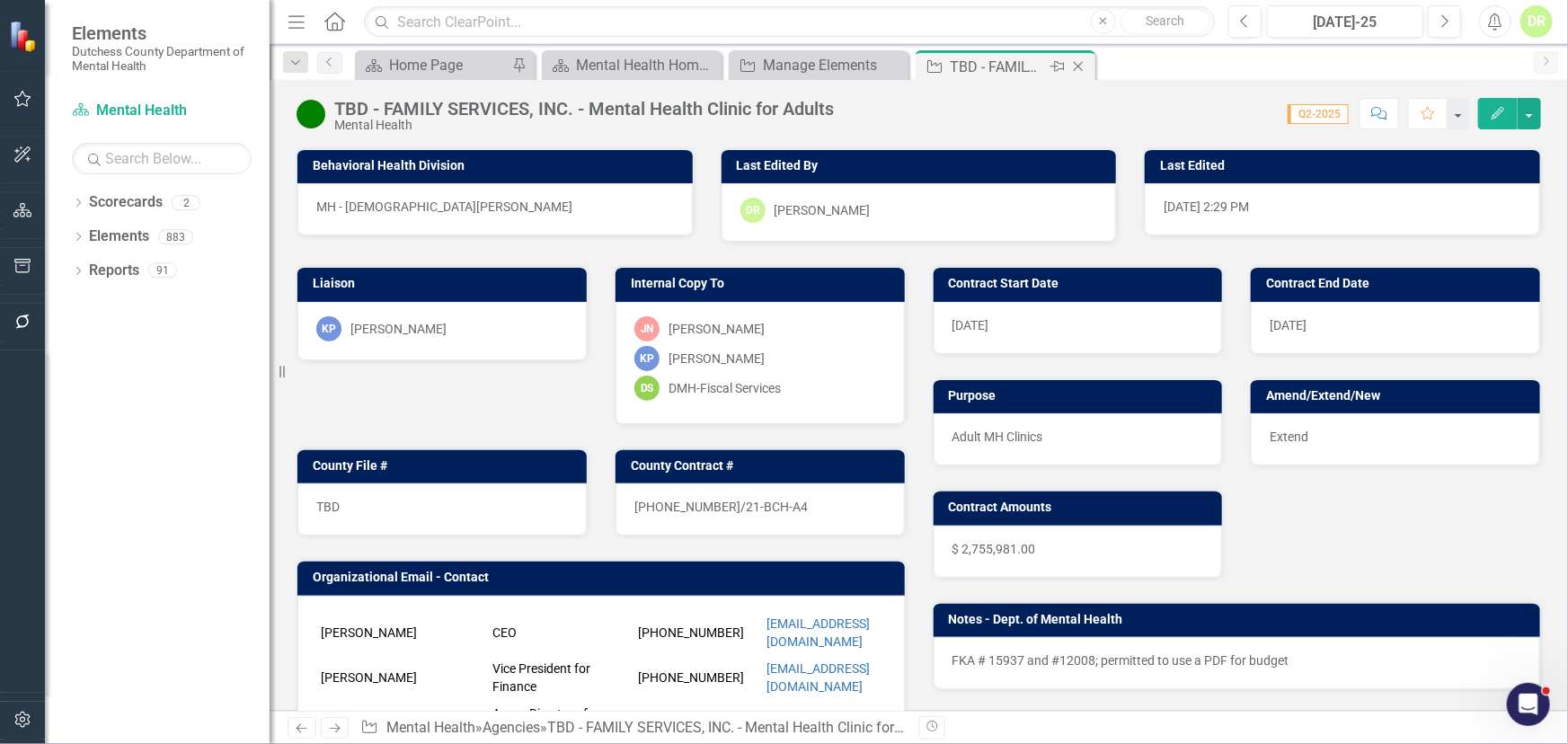
click at [1075, 66] on icon "Close" at bounding box center [1078, 66] width 18 height 14
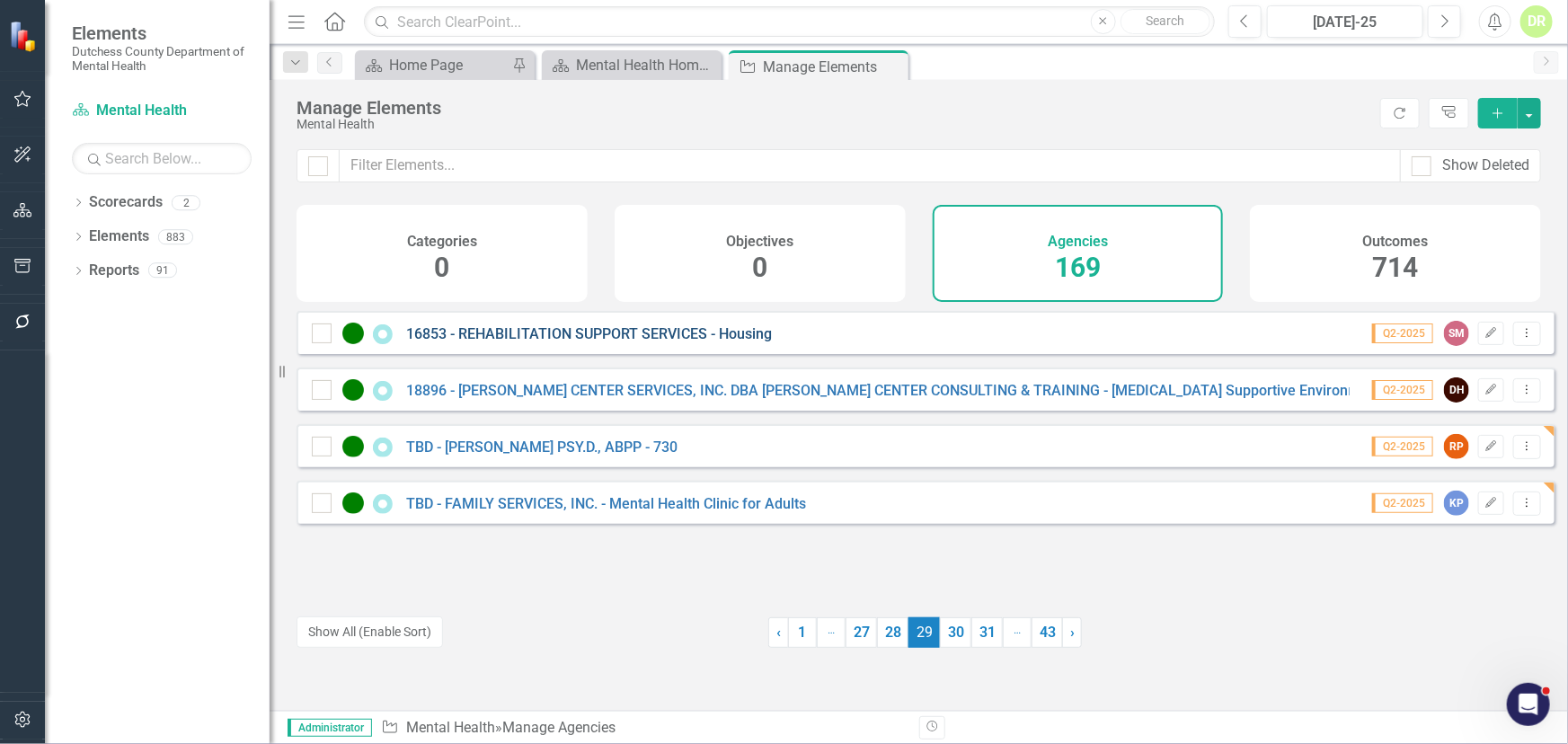
click at [626, 343] on link "16853 - REHABILITATION SUPPORT SERVICES - Housing" at bounding box center [588, 334] width 366 height 17
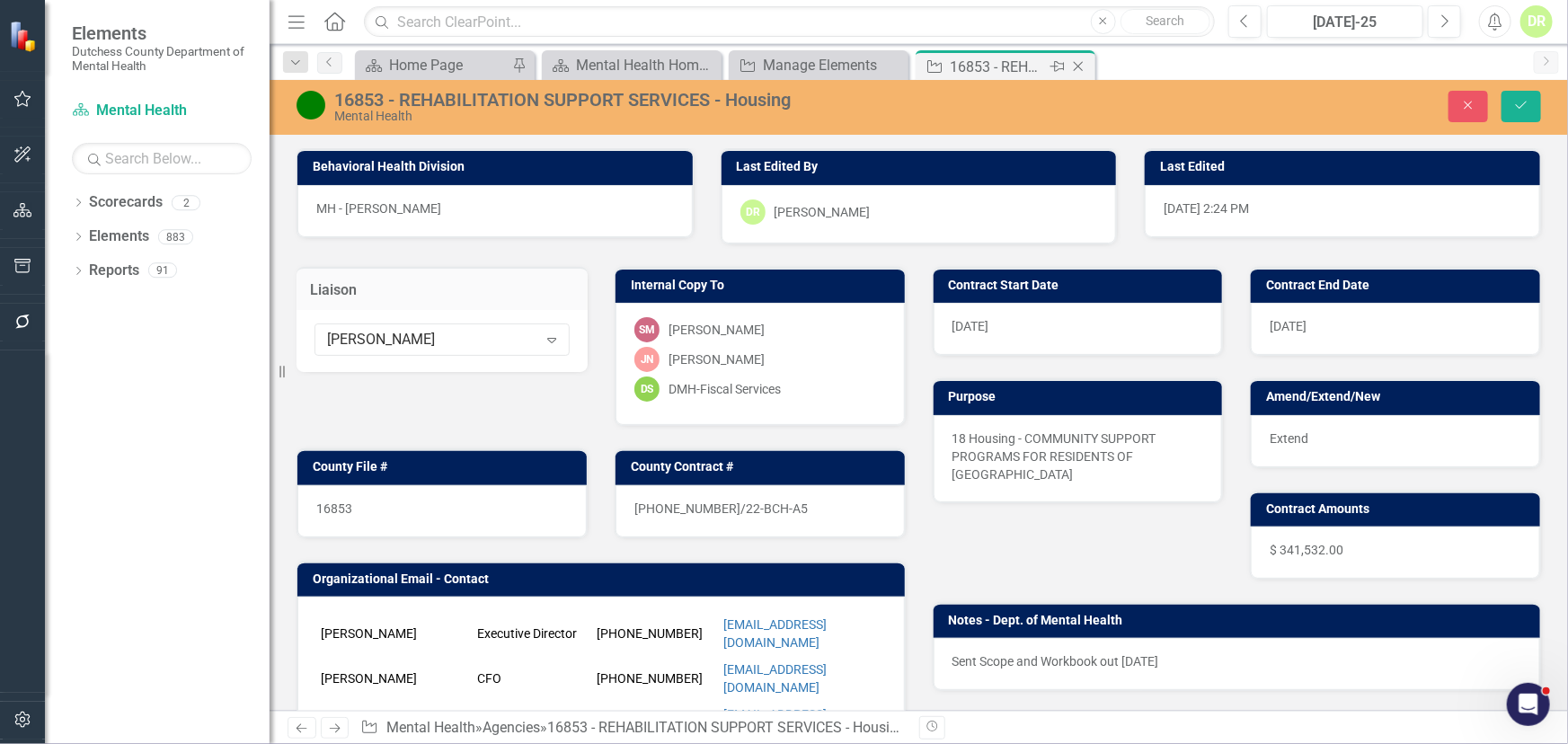
click at [1079, 63] on icon "Close" at bounding box center [1078, 66] width 18 height 14
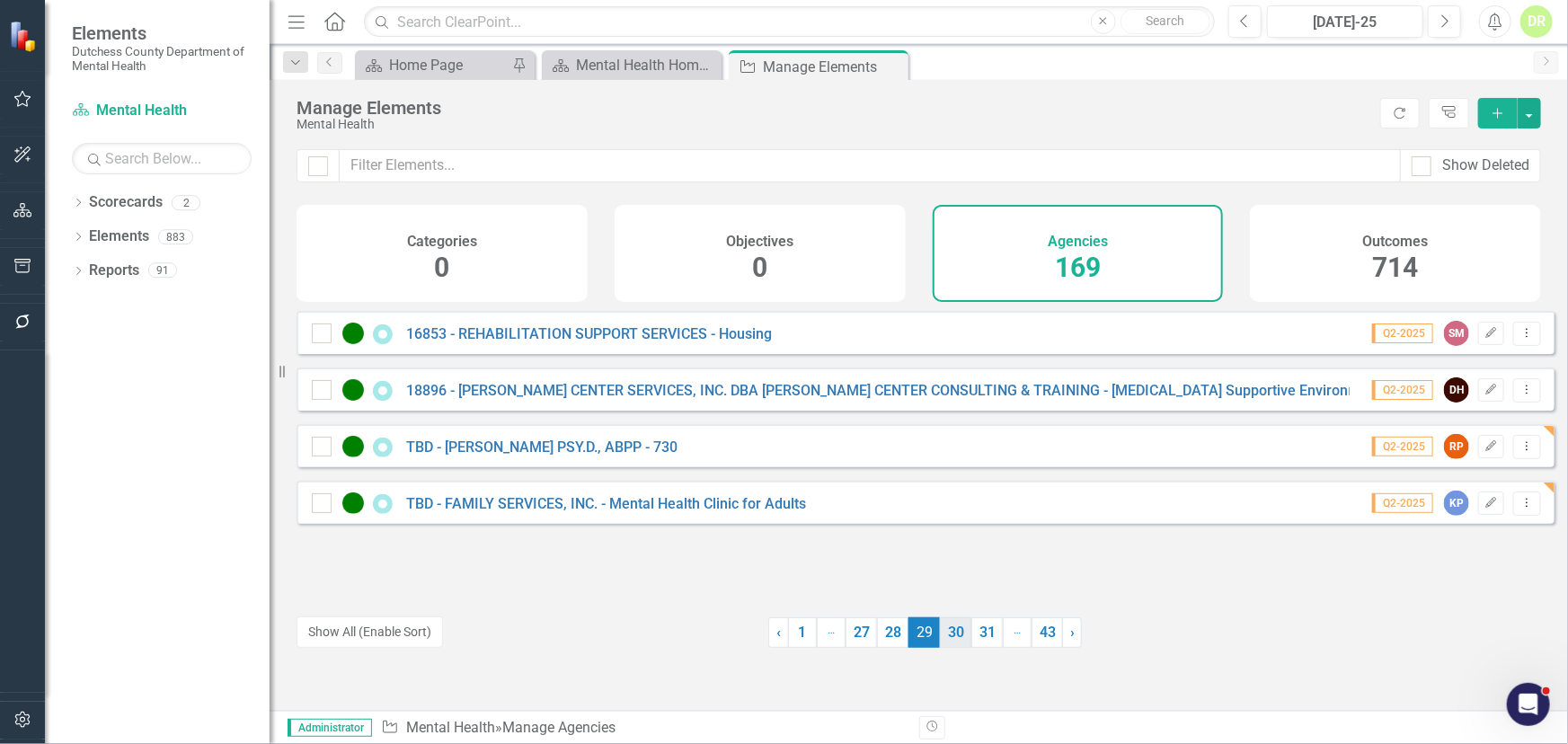
click at [944, 635] on link "30" at bounding box center [955, 633] width 32 height 31
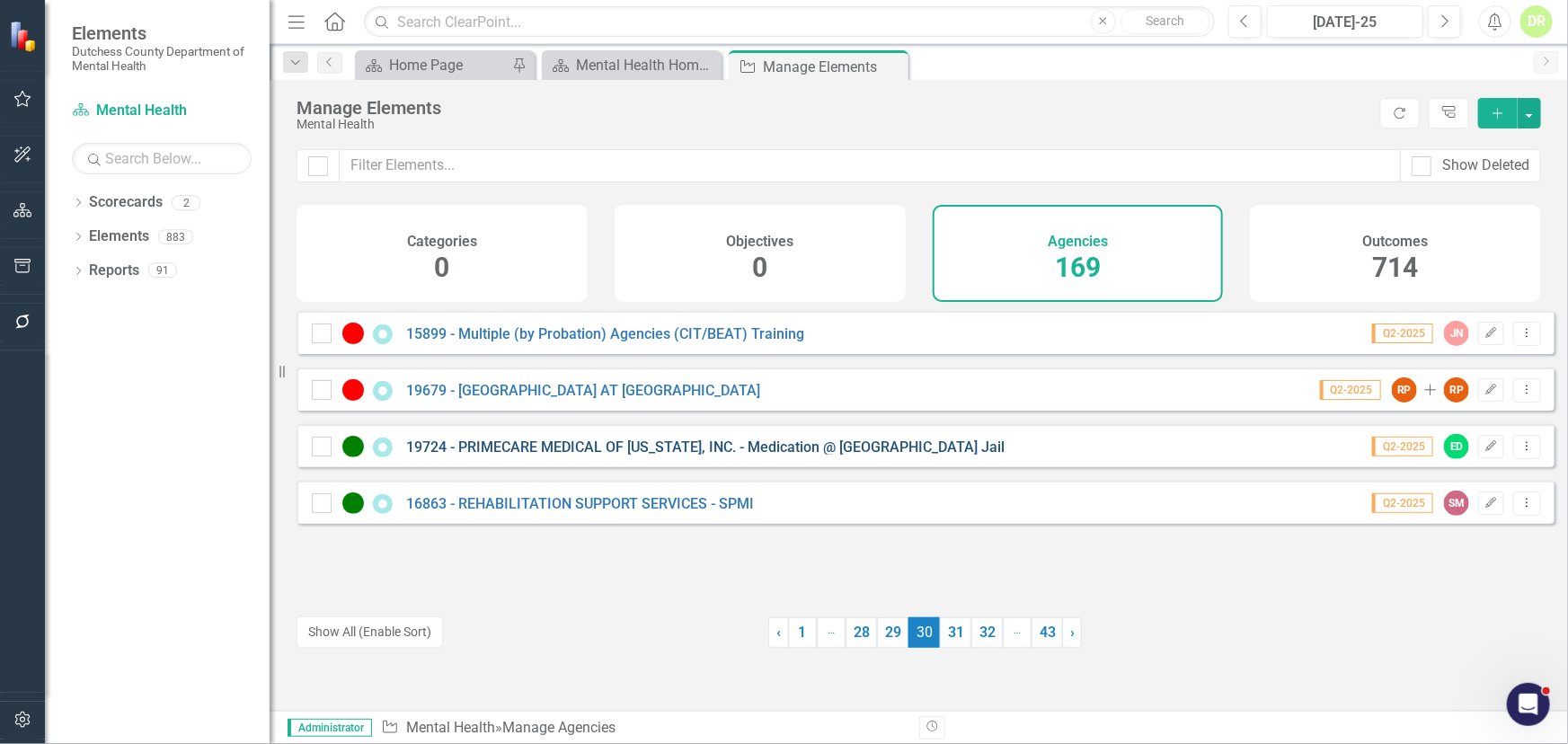
click at [536, 456] on link "19724 - PRIMECARE MEDICAL OF [US_STATE], INC. - Medication @ [GEOGRAPHIC_DATA] …" at bounding box center [705, 447] width 599 height 17
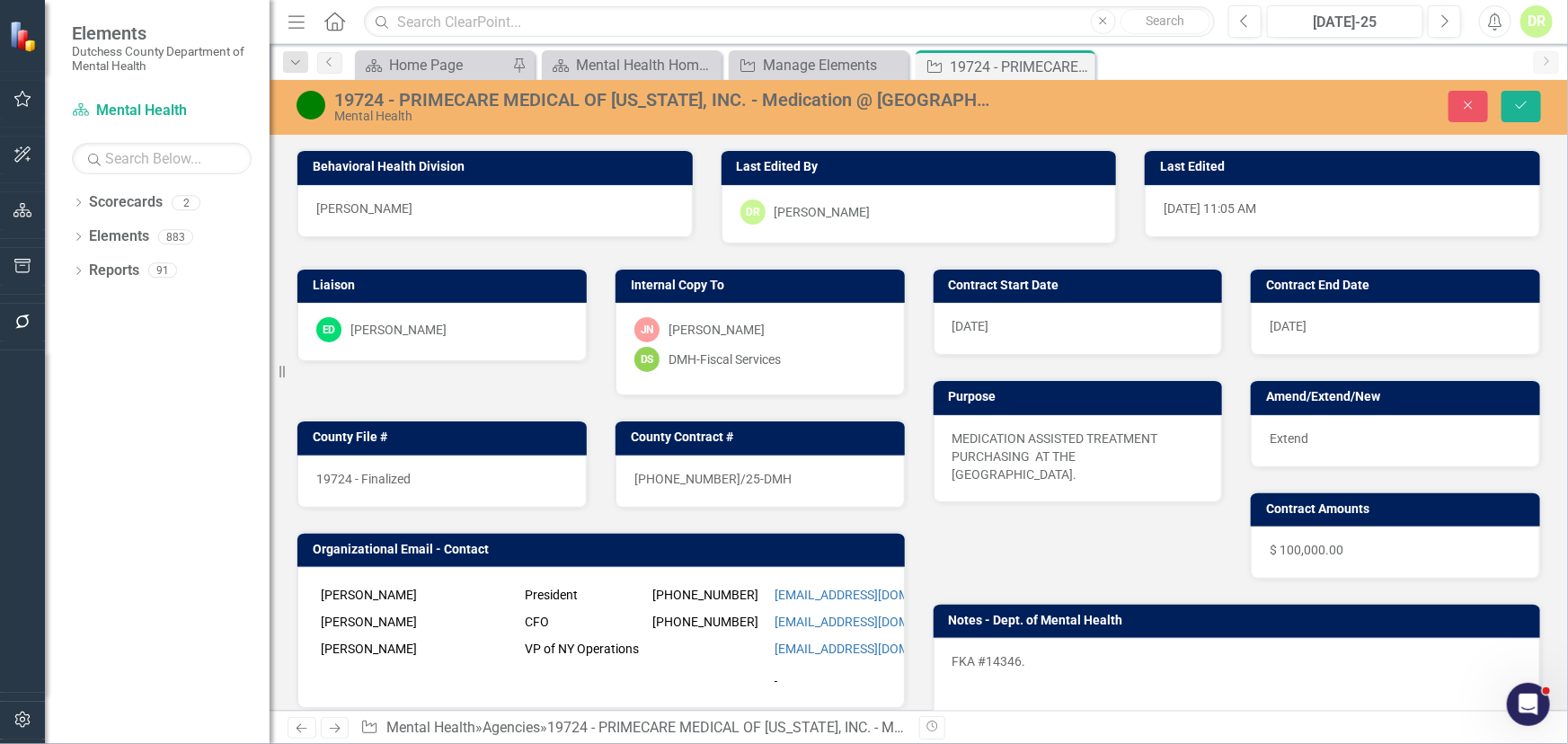
click at [498, 472] on div "19724 - Finalized" at bounding box center [441, 481] width 289 height 53
click at [498, 473] on div "19724 - Finalized" at bounding box center [441, 481] width 289 height 53
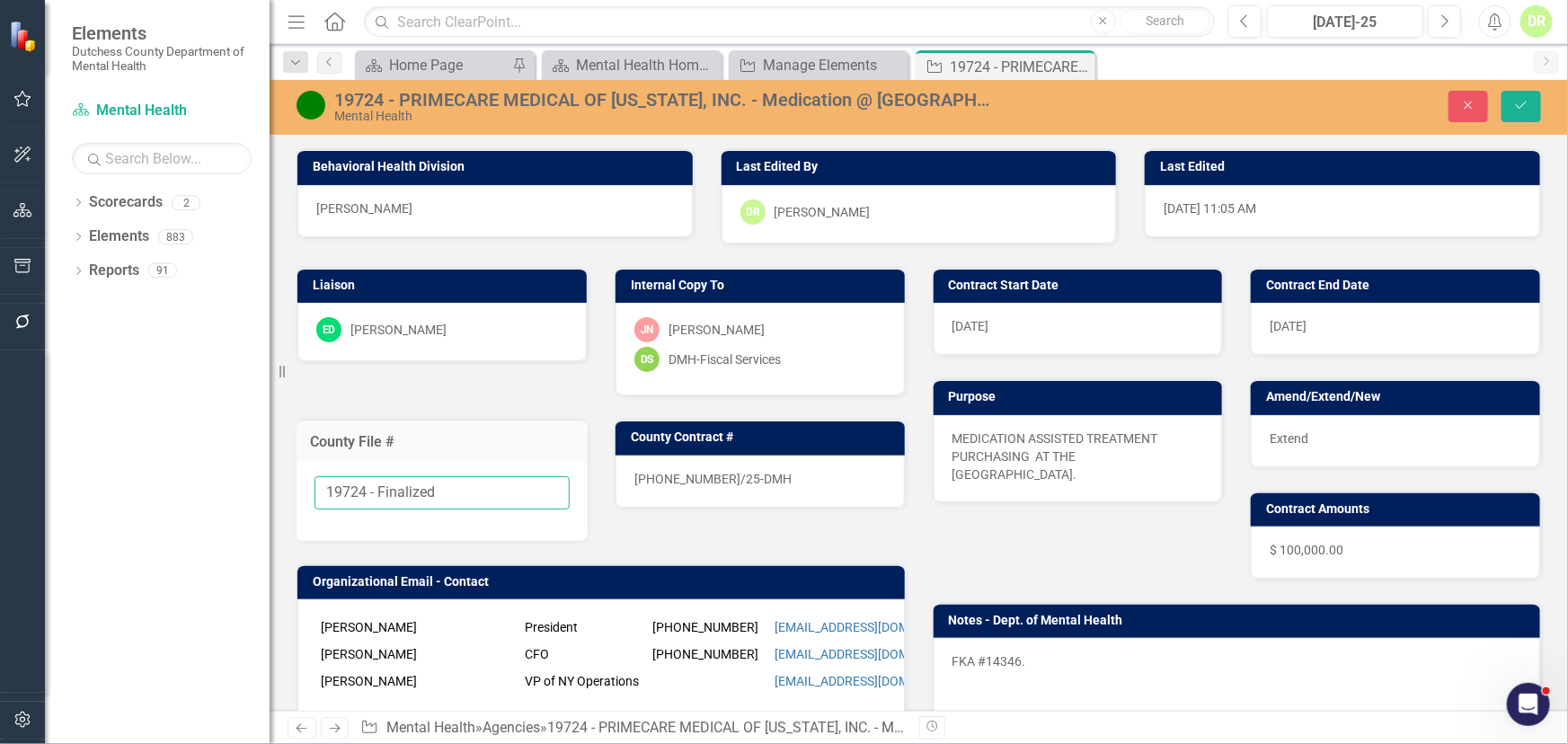
drag, startPoint x: 491, startPoint y: 500, endPoint x: 366, endPoint y: 514, distance: 125.8
click at [366, 514] on div "19724 - Finalized" at bounding box center [442, 502] width 291 height 78
type input "19724"
click at [773, 469] on div "25-0023-12/25-DMH" at bounding box center [760, 481] width 289 height 53
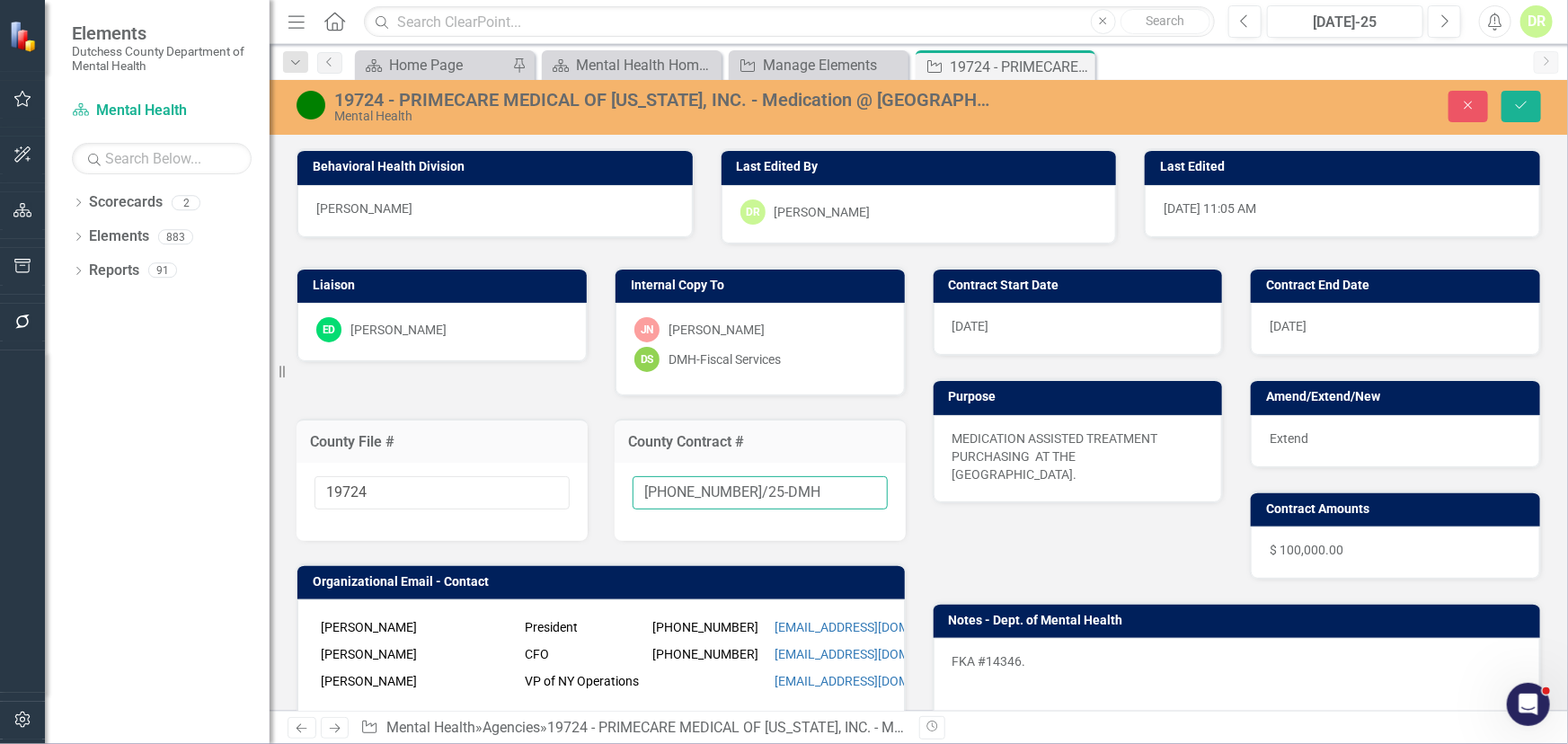
click at [782, 486] on input "25-0023-12/25-DMH" at bounding box center [760, 493] width 255 height 33
type input "25-0023-12/25-DMH-A1"
click at [1523, 98] on button "Save" at bounding box center [1521, 106] width 39 height 32
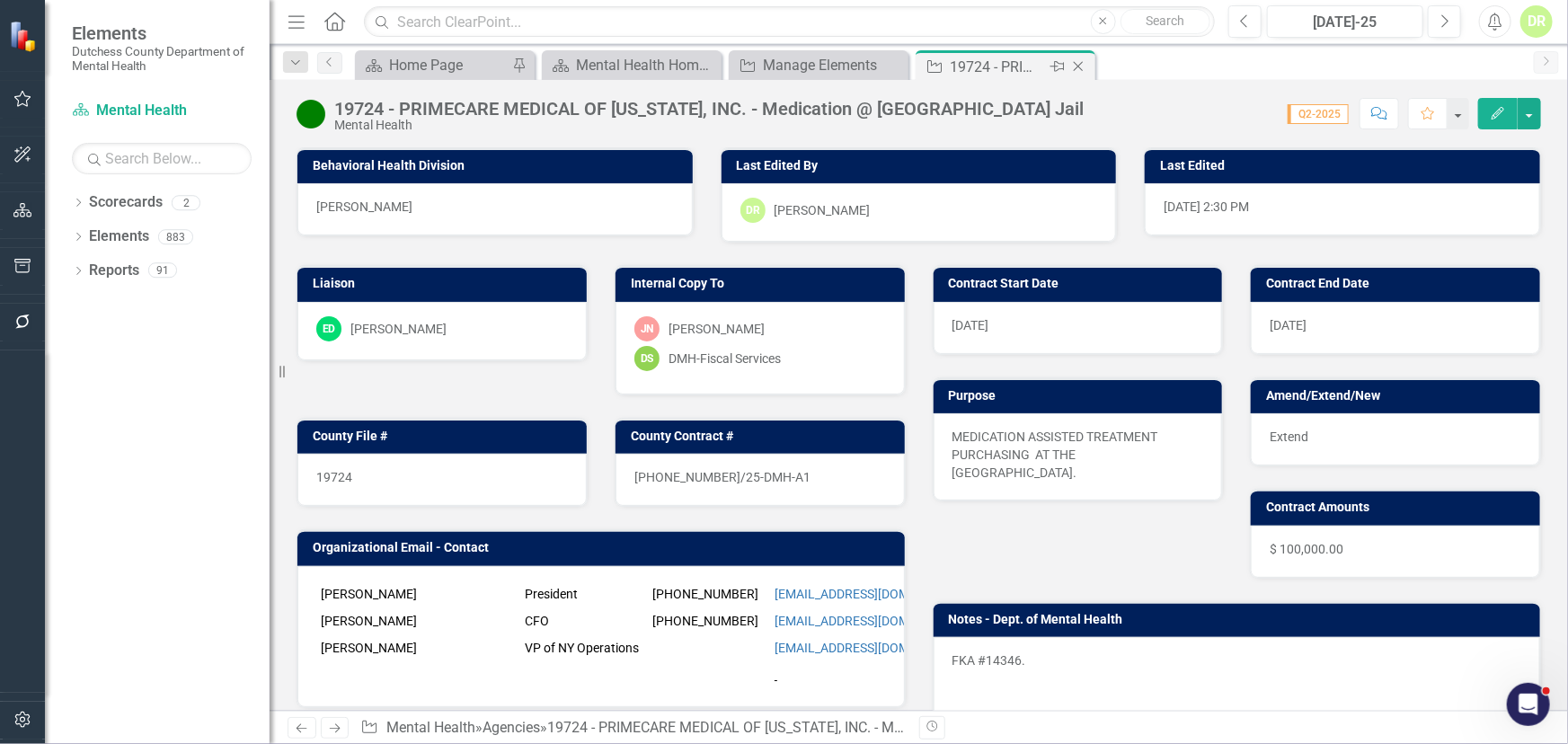
click at [1081, 63] on icon "Close" at bounding box center [1078, 66] width 18 height 14
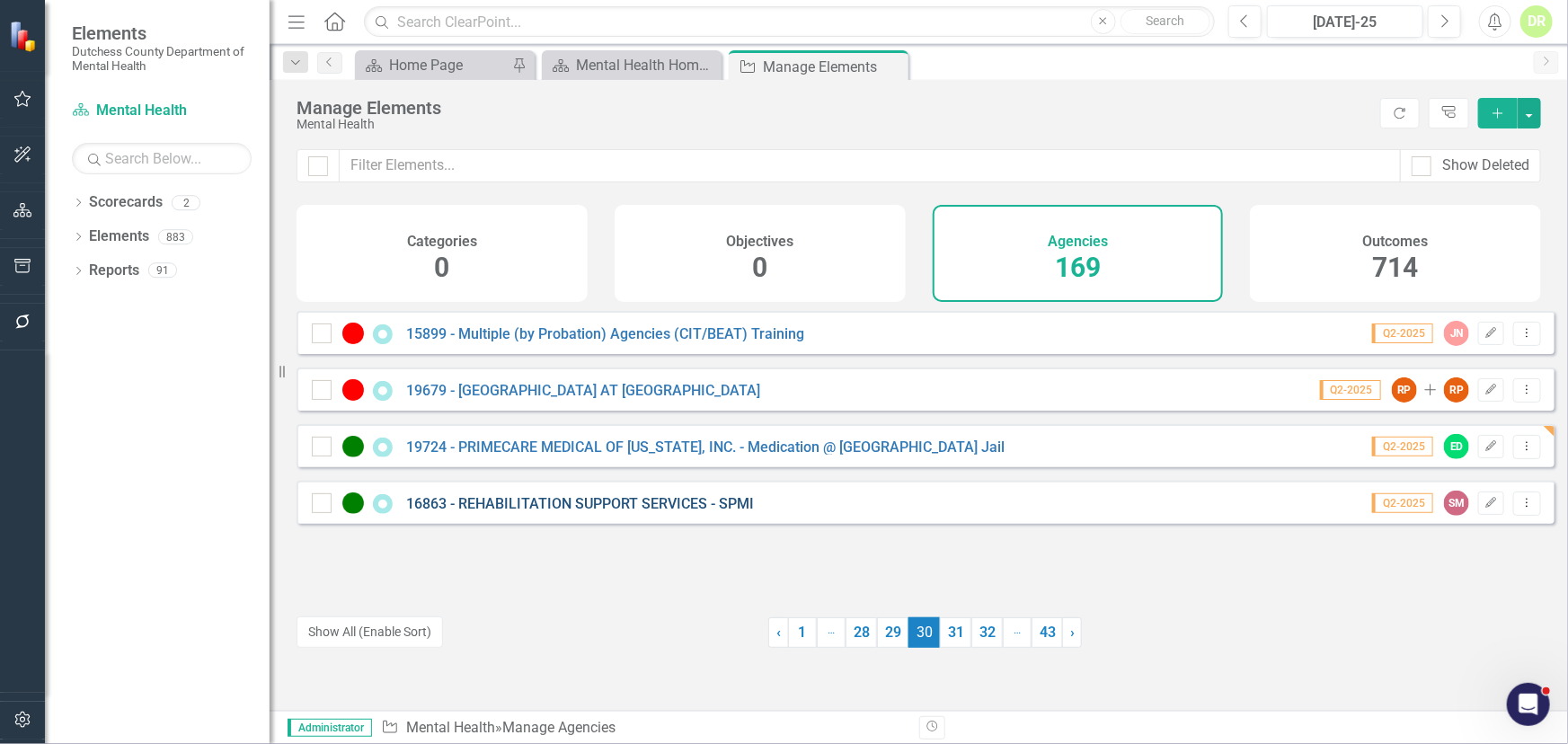
click at [587, 512] on link "16863 - REHABILITATION SUPPORT SERVICES - SPMI" at bounding box center [580, 504] width 348 height 17
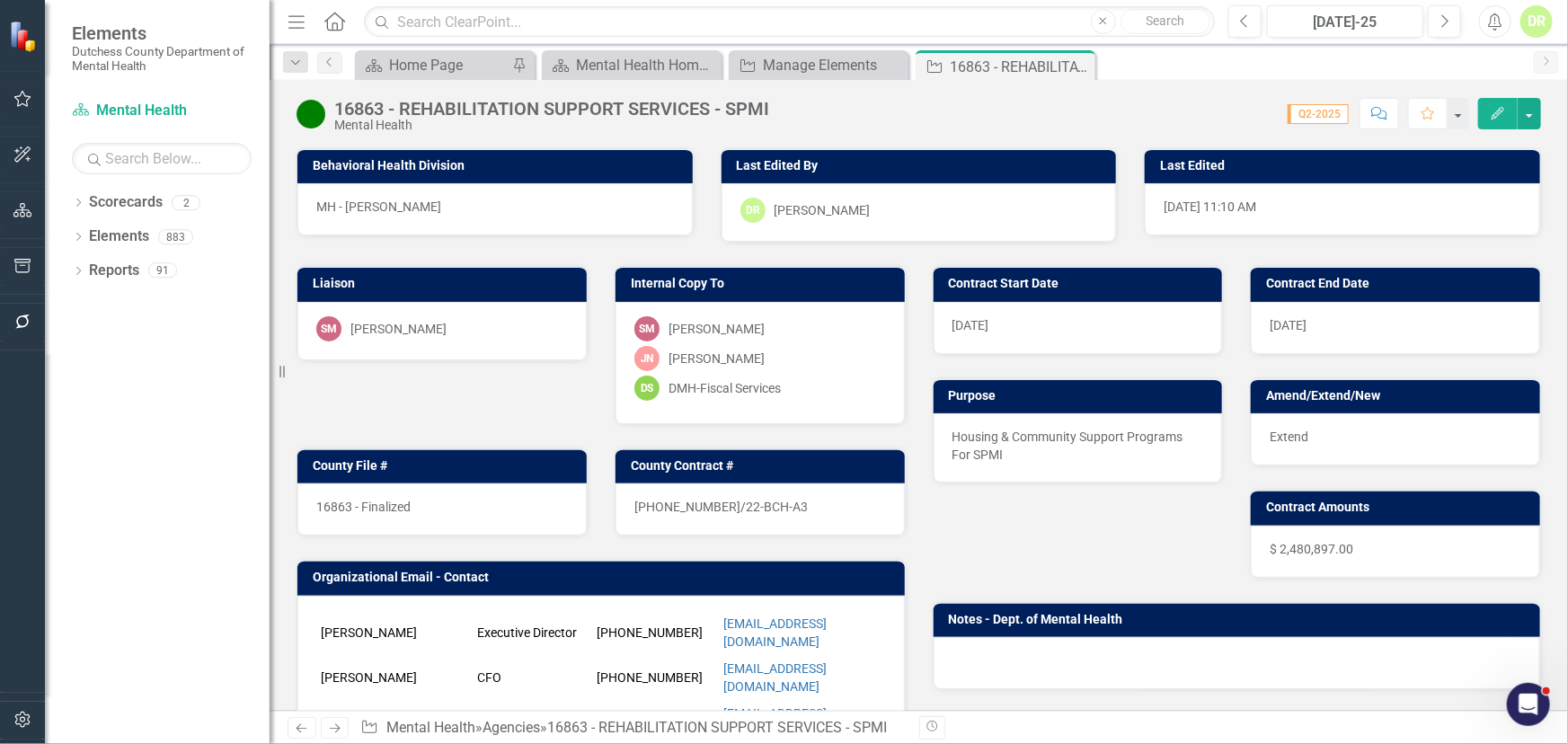
click at [466, 507] on div "16863 - Finalized" at bounding box center [441, 509] width 289 height 53
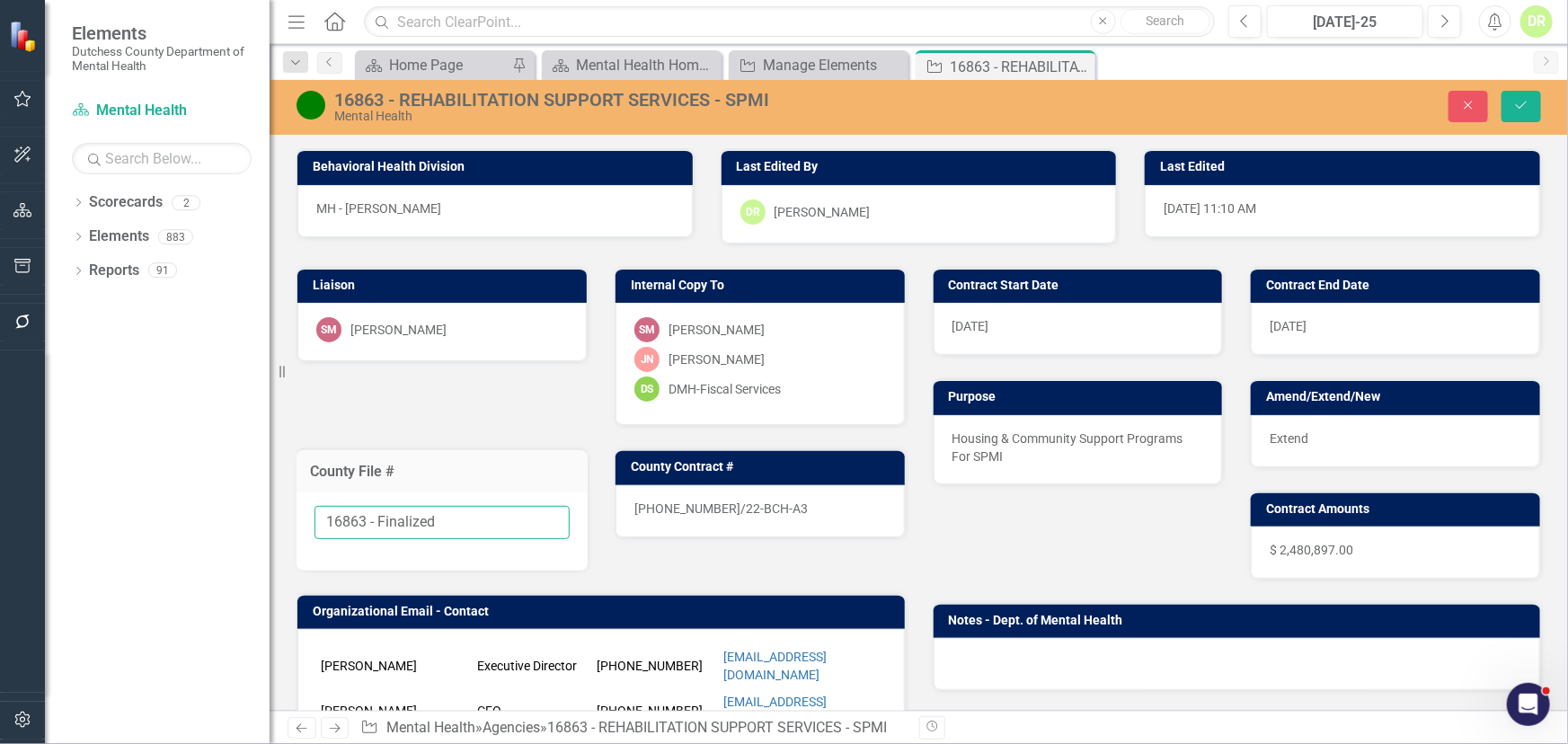
drag, startPoint x: 465, startPoint y: 507, endPoint x: 369, endPoint y: 519, distance: 96.7
click at [369, 519] on input "16863 - Finalized" at bounding box center [441, 522] width 255 height 33
type input "16863"
drag, startPoint x: 785, startPoint y: 480, endPoint x: 772, endPoint y: 492, distance: 17.7
click at [775, 489] on div "County Contract # 22-0057-12/22-BCH-A3" at bounding box center [760, 493] width 291 height 89
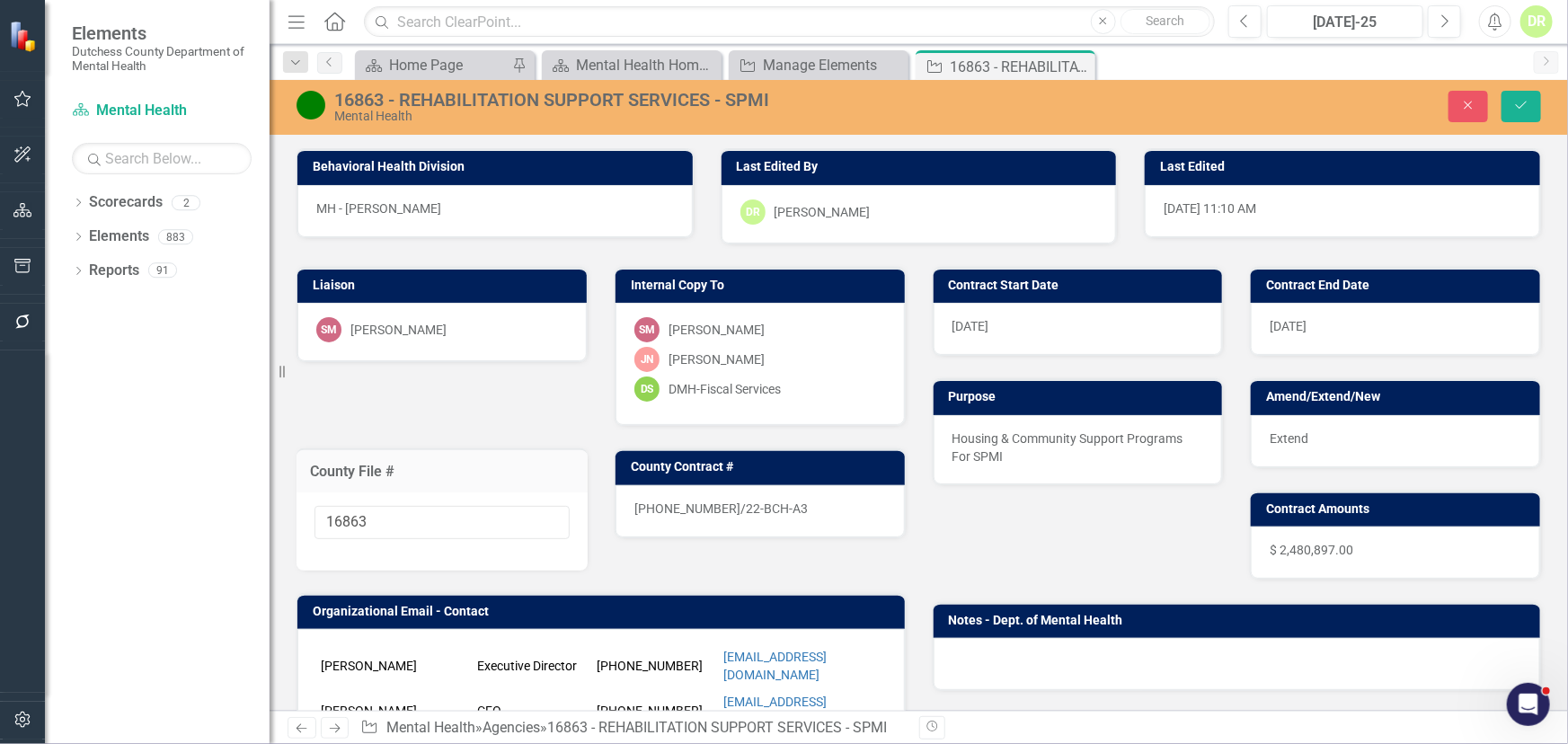
click at [771, 493] on div "22-0057-12/22-BCH-A3" at bounding box center [760, 511] width 289 height 53
click at [775, 509] on div "22-0057-12/22-BCH-A3" at bounding box center [760, 511] width 289 height 53
click at [773, 506] on div "22-0057-12/22-BCH-A3" at bounding box center [760, 511] width 289 height 53
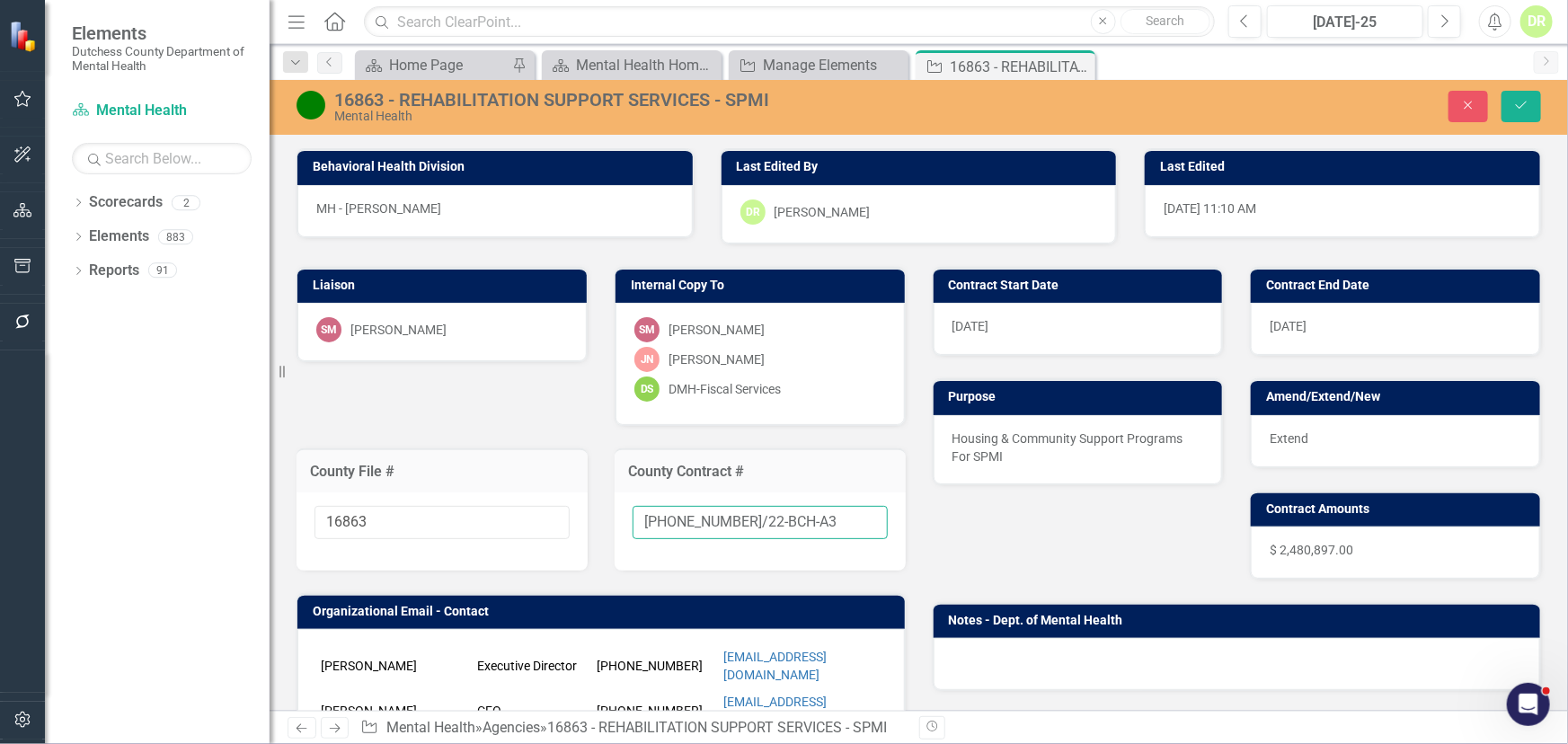
click at [773, 506] on input "22-0057-12/22-BCH-A3" at bounding box center [760, 522] width 255 height 33
click at [796, 510] on input "22-0057-12/22-BCH-A3" at bounding box center [760, 522] width 255 height 33
click at [794, 518] on input "22-0057-12/22-BCH-A3" at bounding box center [760, 522] width 255 height 33
type input "22-0057-12/22-BCH-A4"
drag, startPoint x: 1530, startPoint y: 94, endPoint x: 1417, endPoint y: 98, distance: 113.1
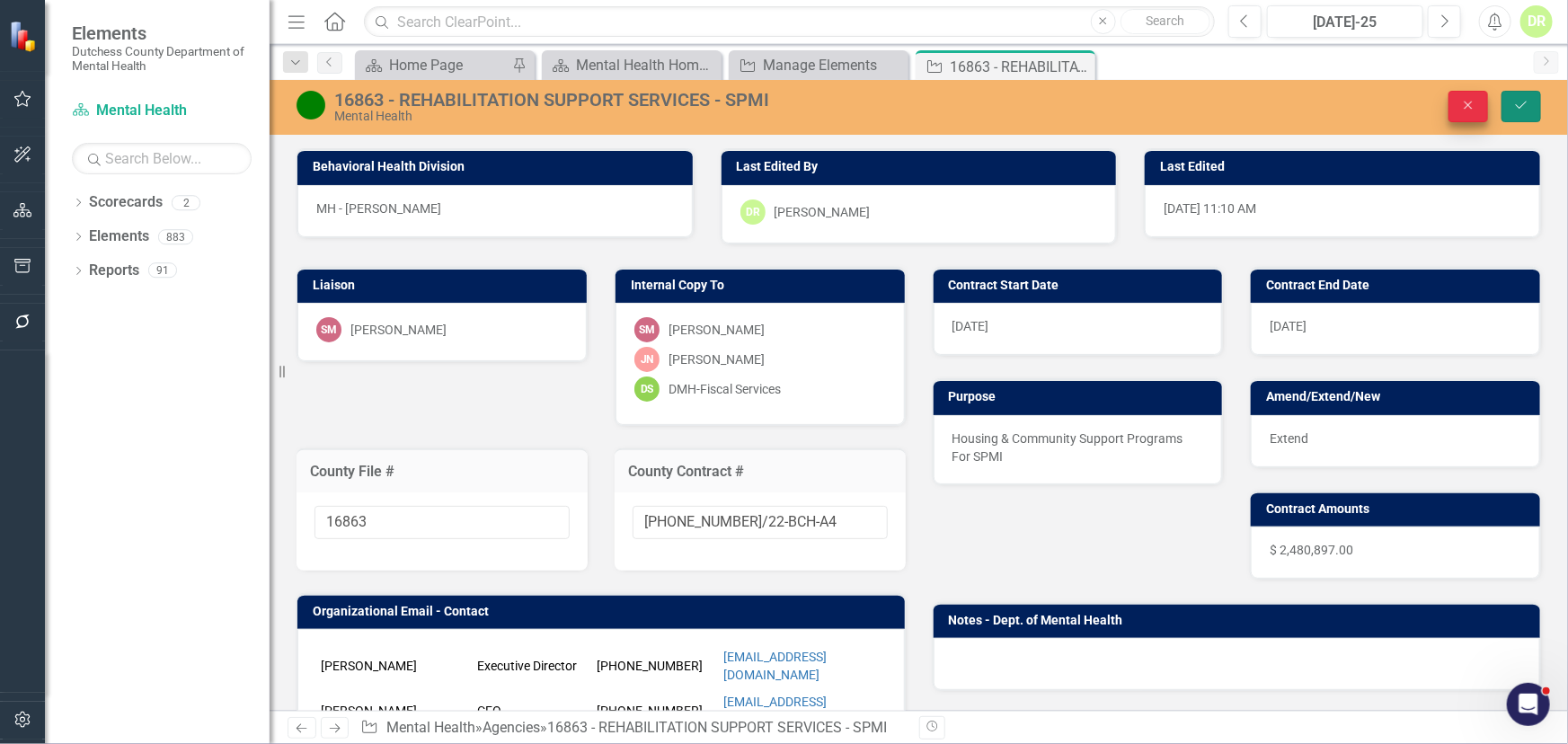
click at [1531, 94] on button "Save" at bounding box center [1521, 106] width 39 height 32
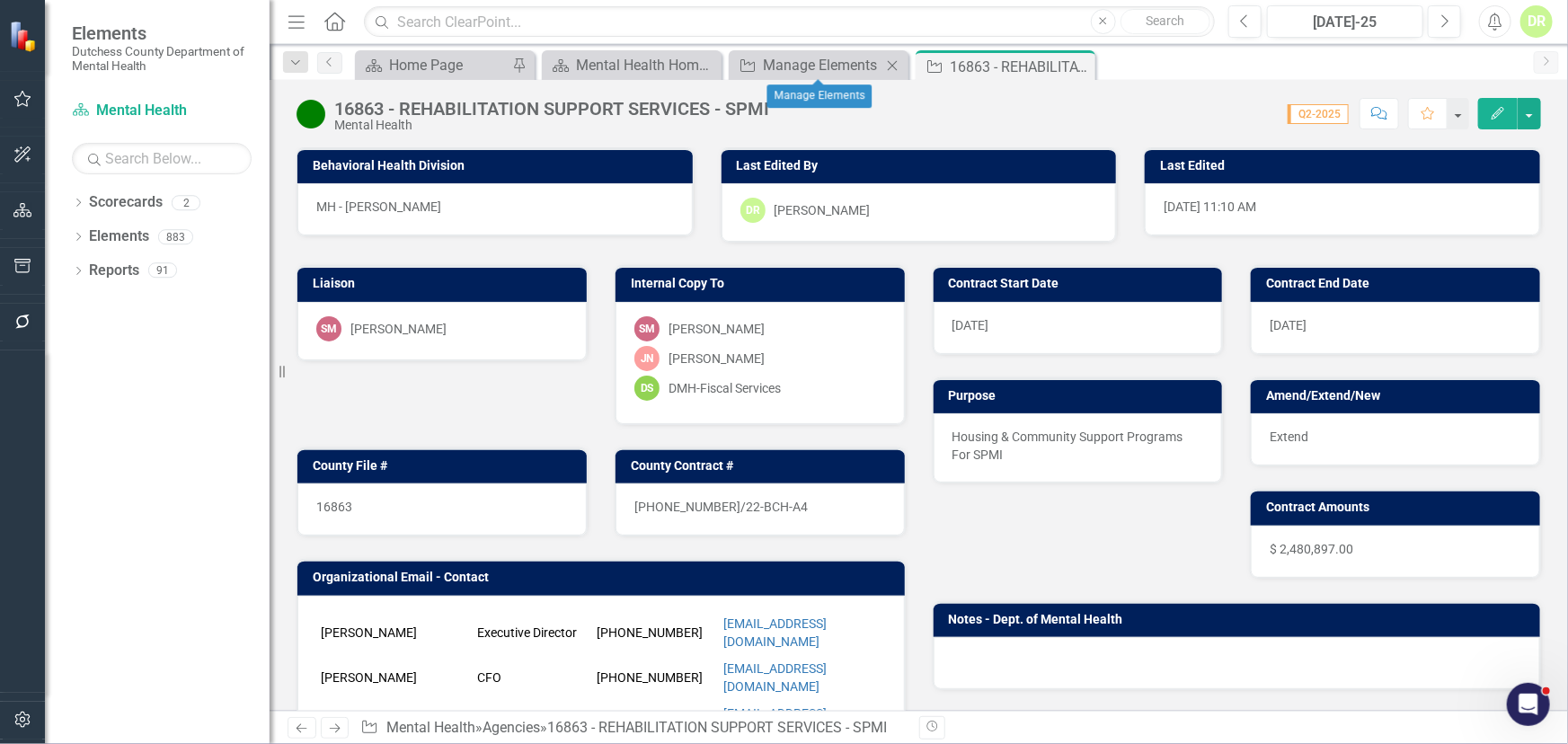
click at [896, 64] on icon "Close" at bounding box center [892, 65] width 18 height 14
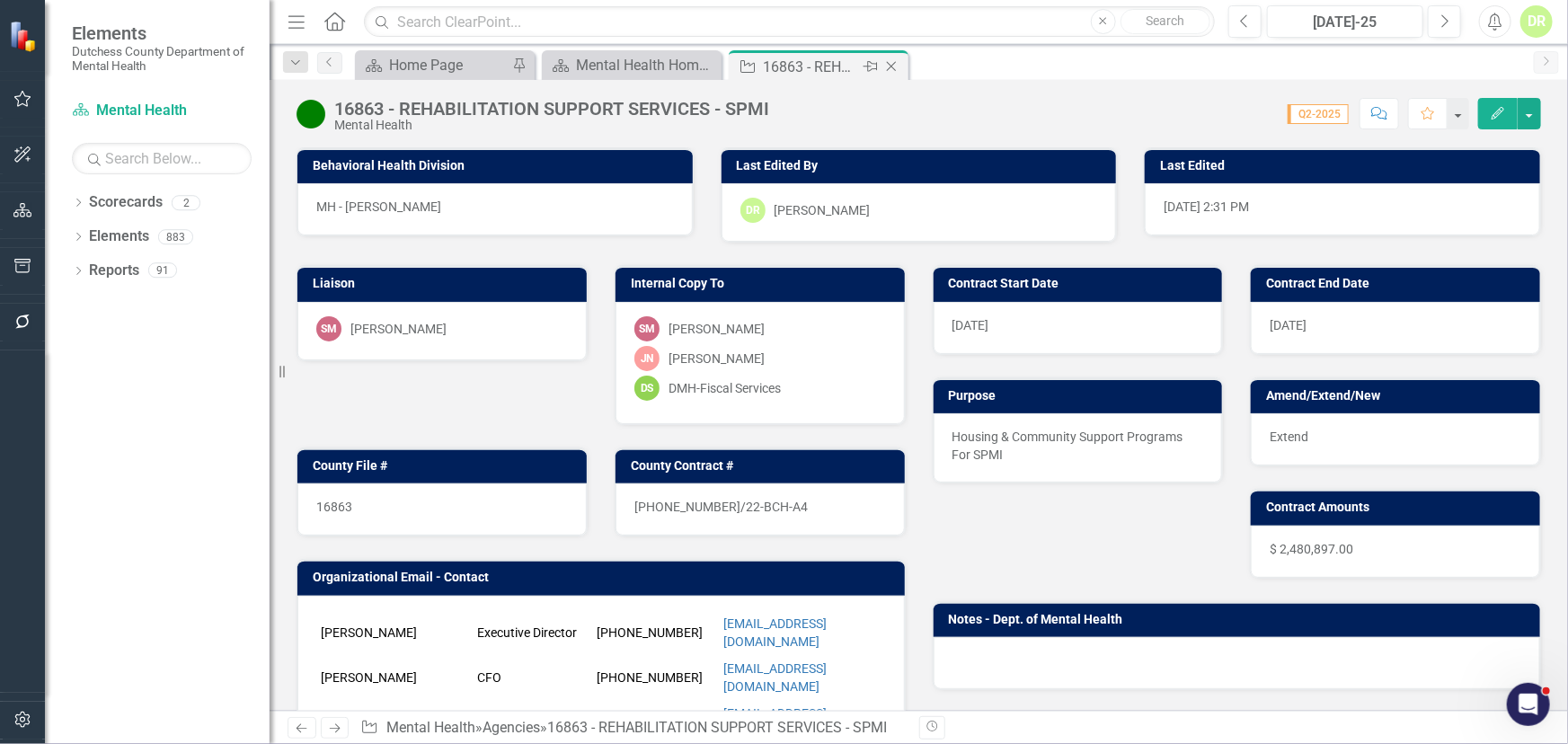
click at [891, 60] on icon "Close" at bounding box center [891, 66] width 18 height 14
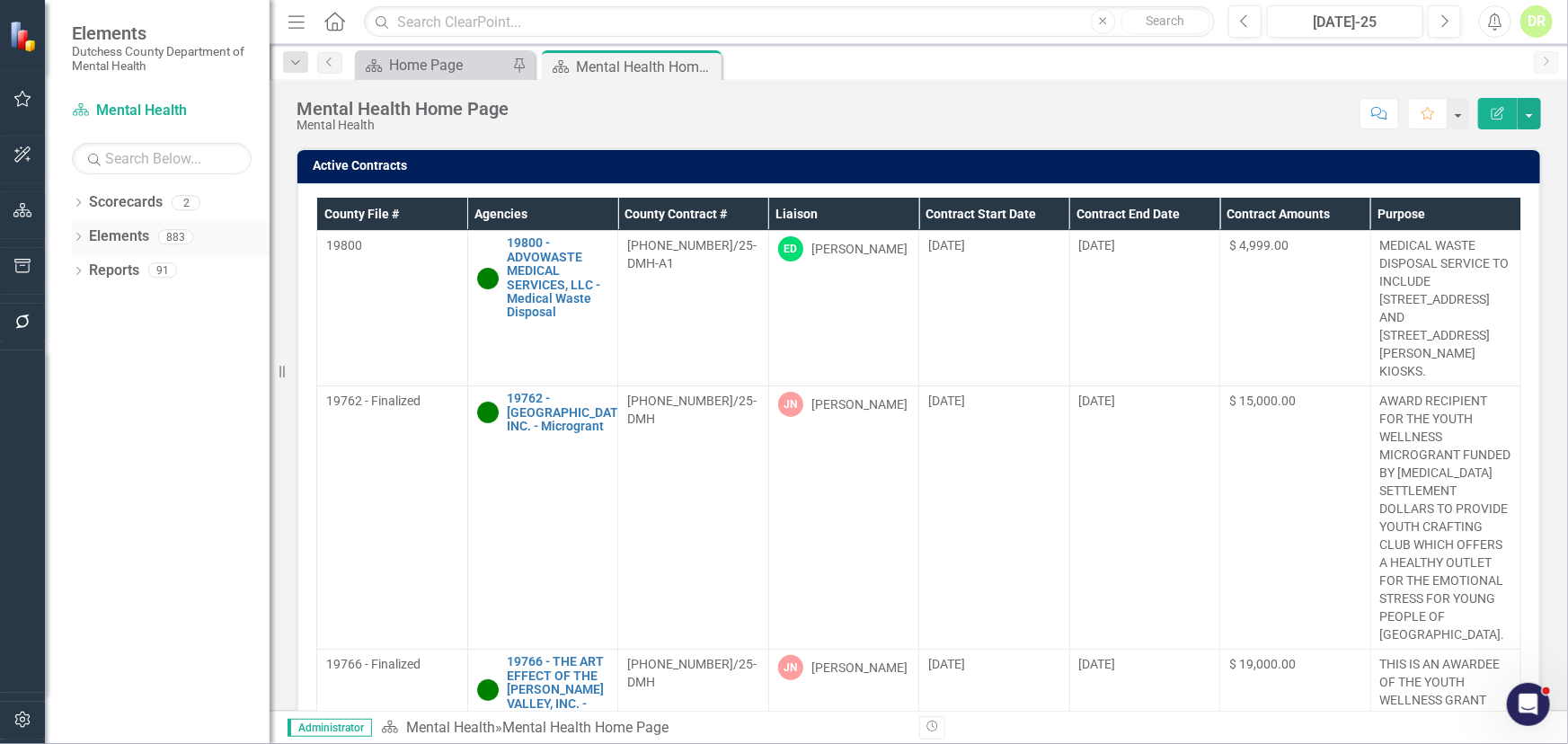
click at [133, 234] on link "Elements" at bounding box center [118, 237] width 60 height 21
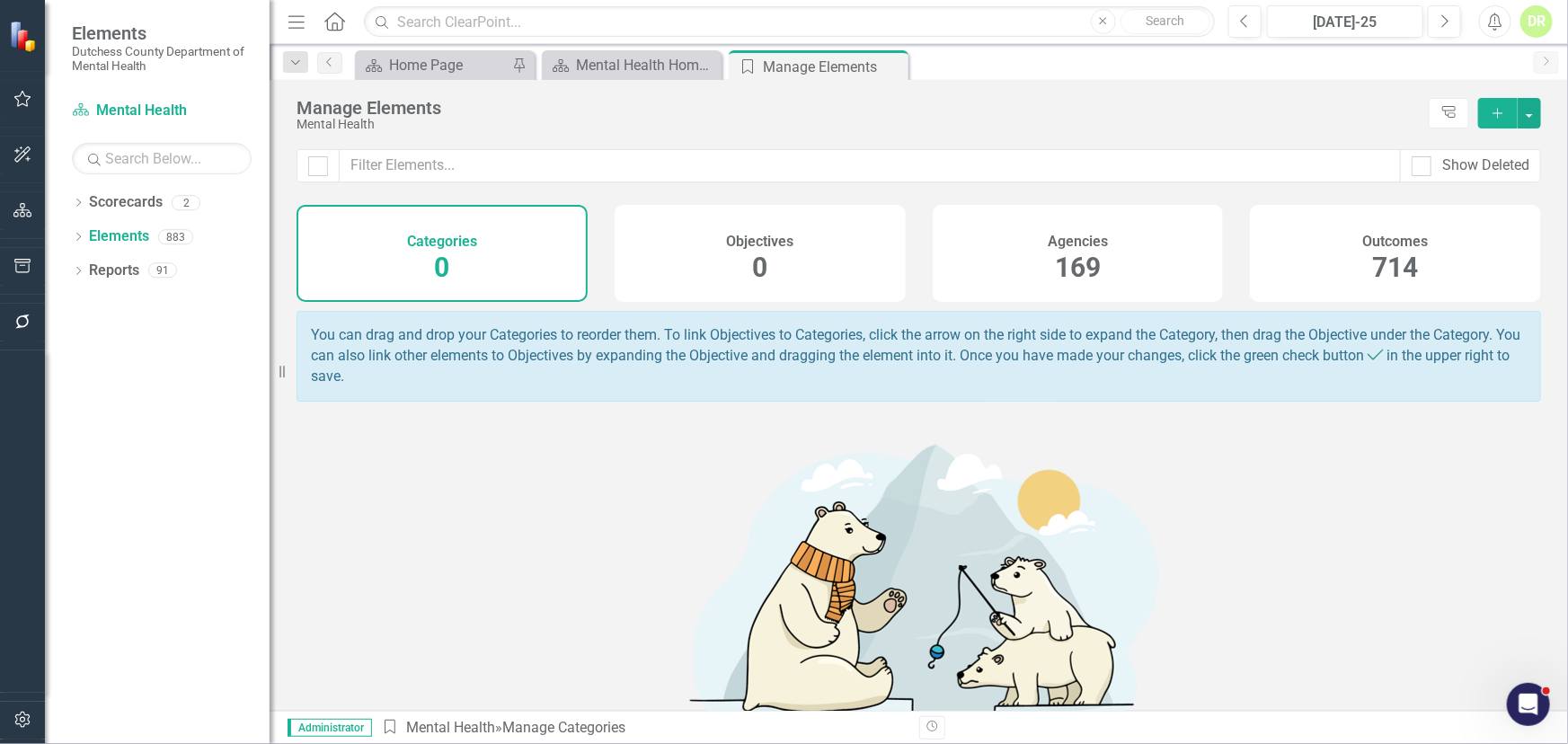
click at [1048, 234] on h4 "Agencies" at bounding box center [1077, 242] width 60 height 16
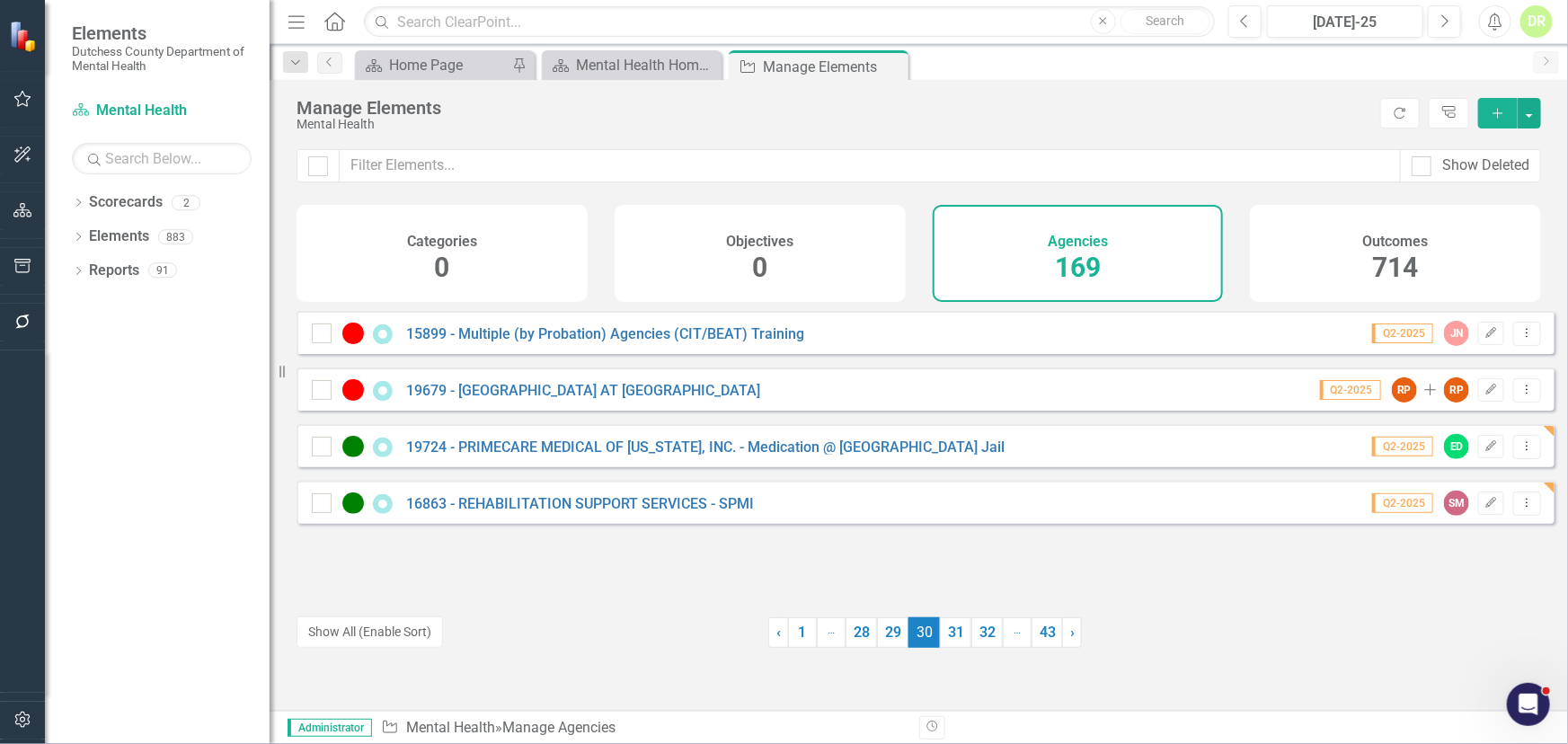
click at [917, 627] on span "30 (current)" at bounding box center [923, 633] width 32 height 31
click at [543, 511] on link "16863 - REHABILITATION SUPPORT SERVICES - SPMI" at bounding box center [580, 504] width 348 height 17
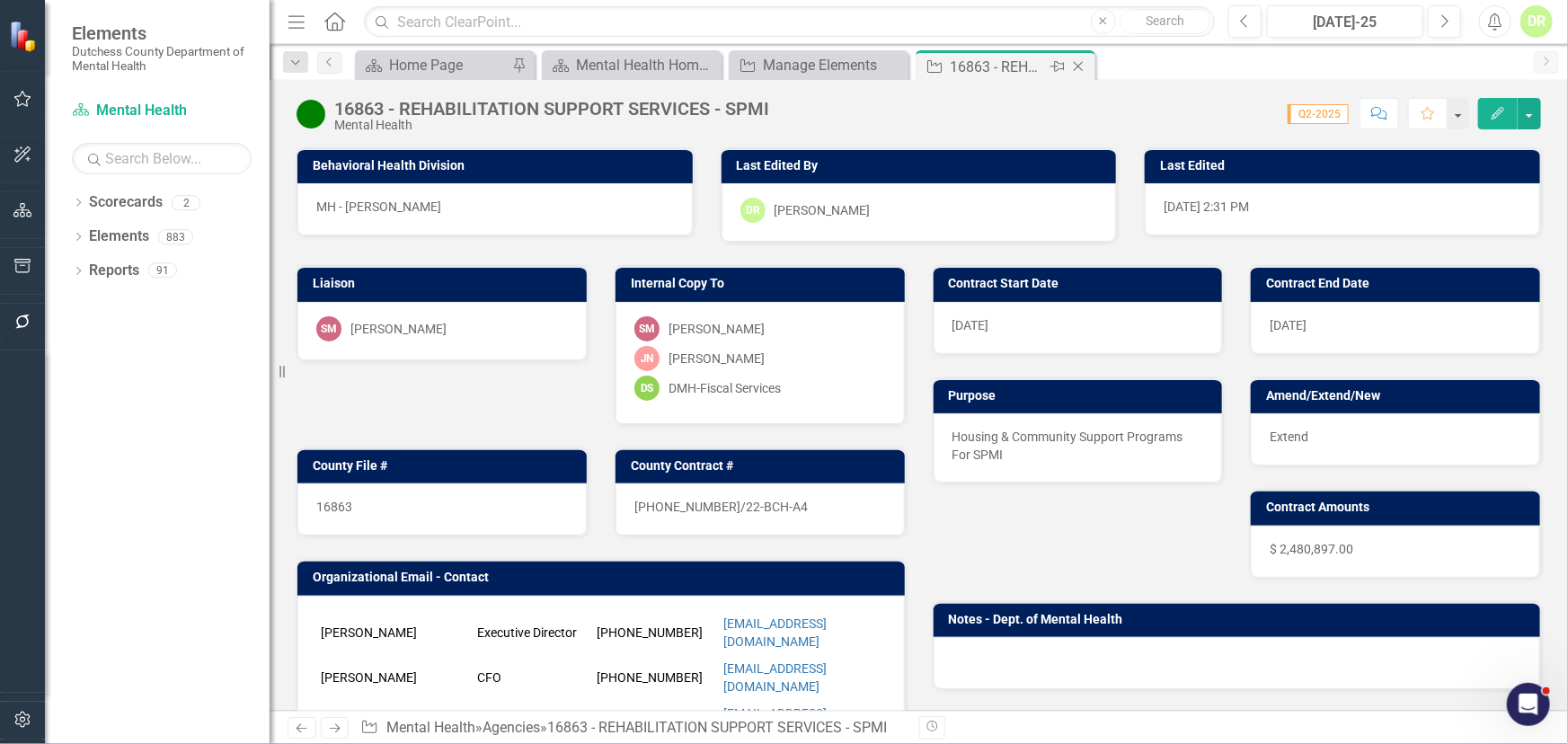
click at [1076, 67] on icon "Close" at bounding box center [1078, 66] width 18 height 14
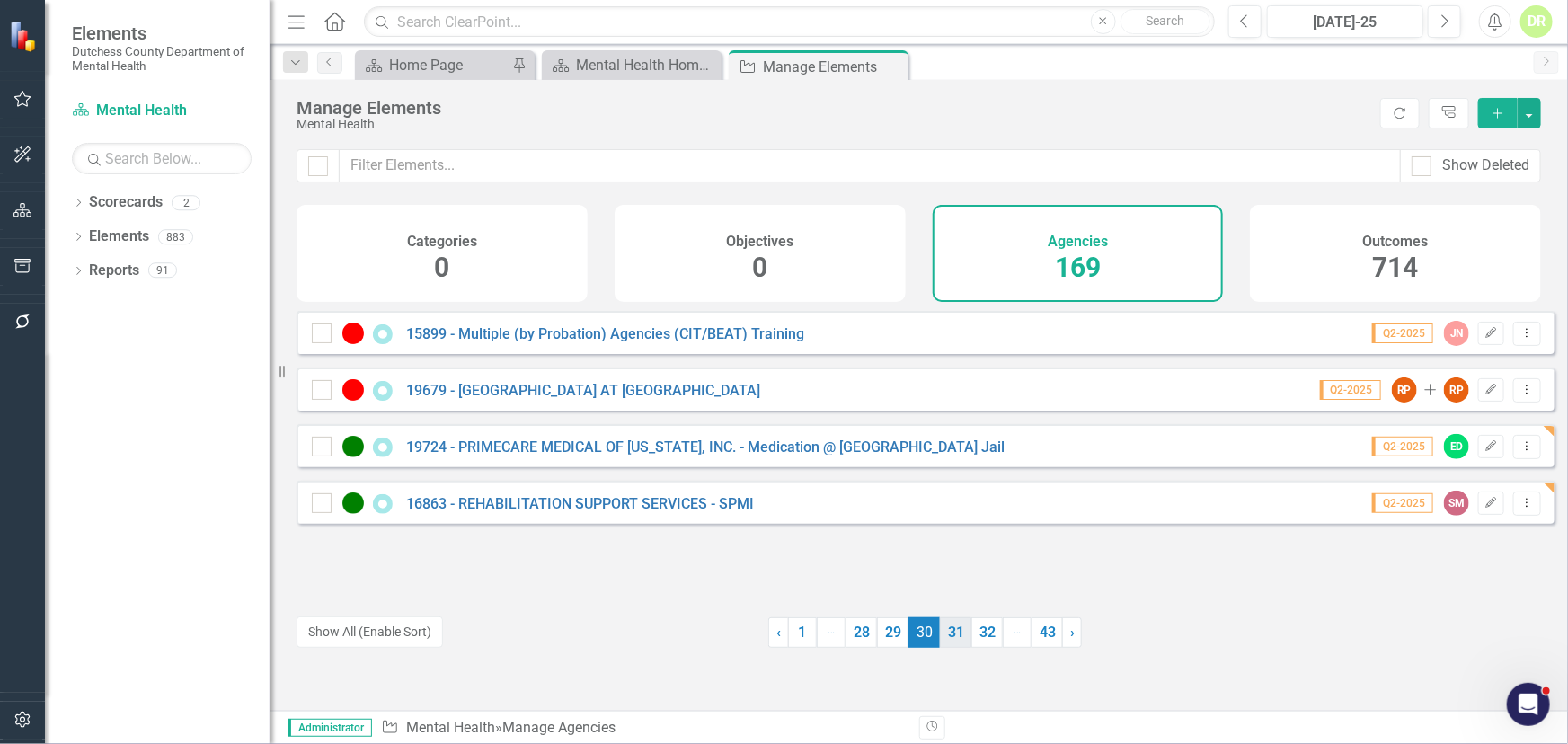
drag, startPoint x: 944, startPoint y: 629, endPoint x: 907, endPoint y: 600, distance: 47.0
click at [944, 629] on link "31" at bounding box center [955, 633] width 32 height 31
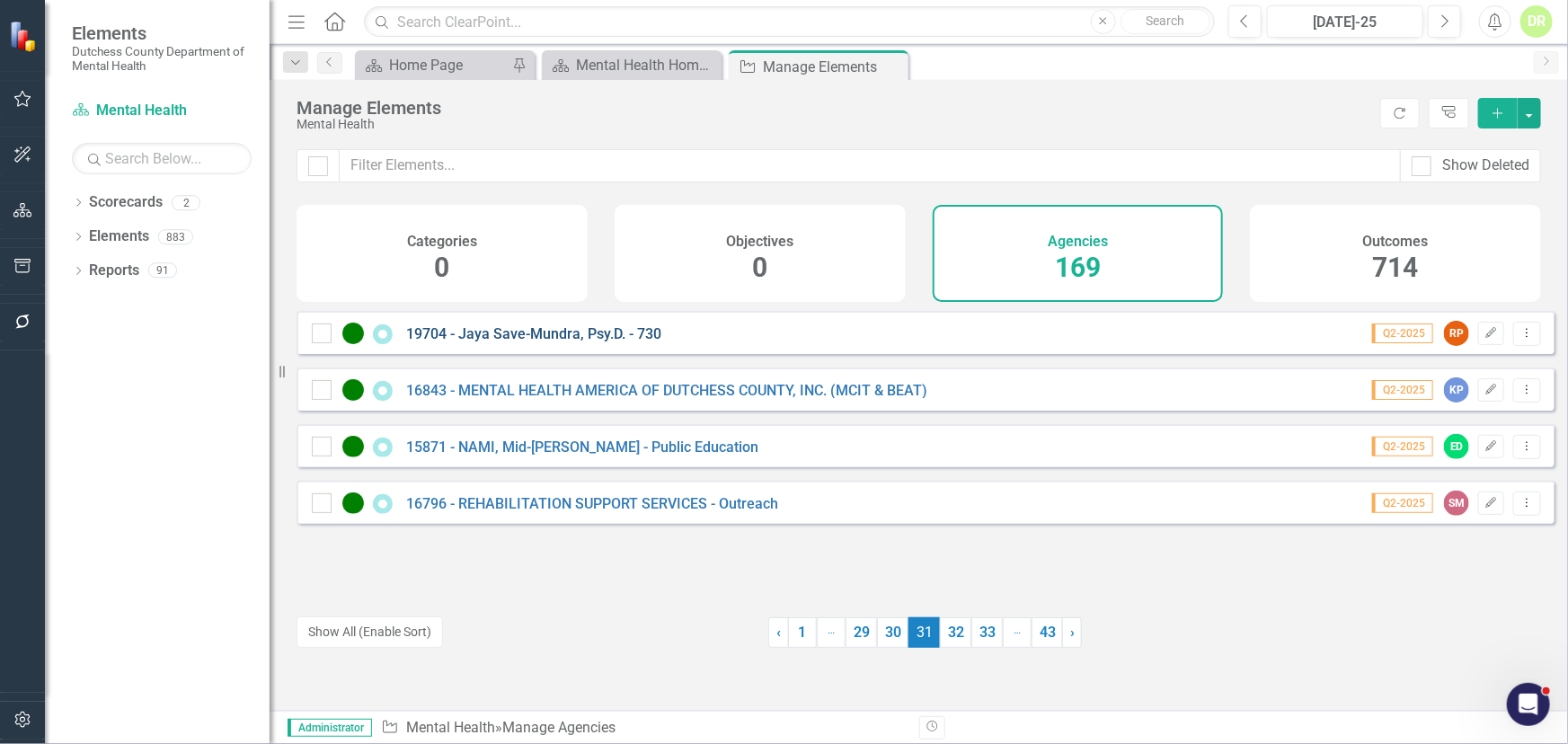
click at [578, 343] on link "19704 - Jaya Save-Mundra, Psy.D. - 730" at bounding box center [533, 334] width 255 height 17
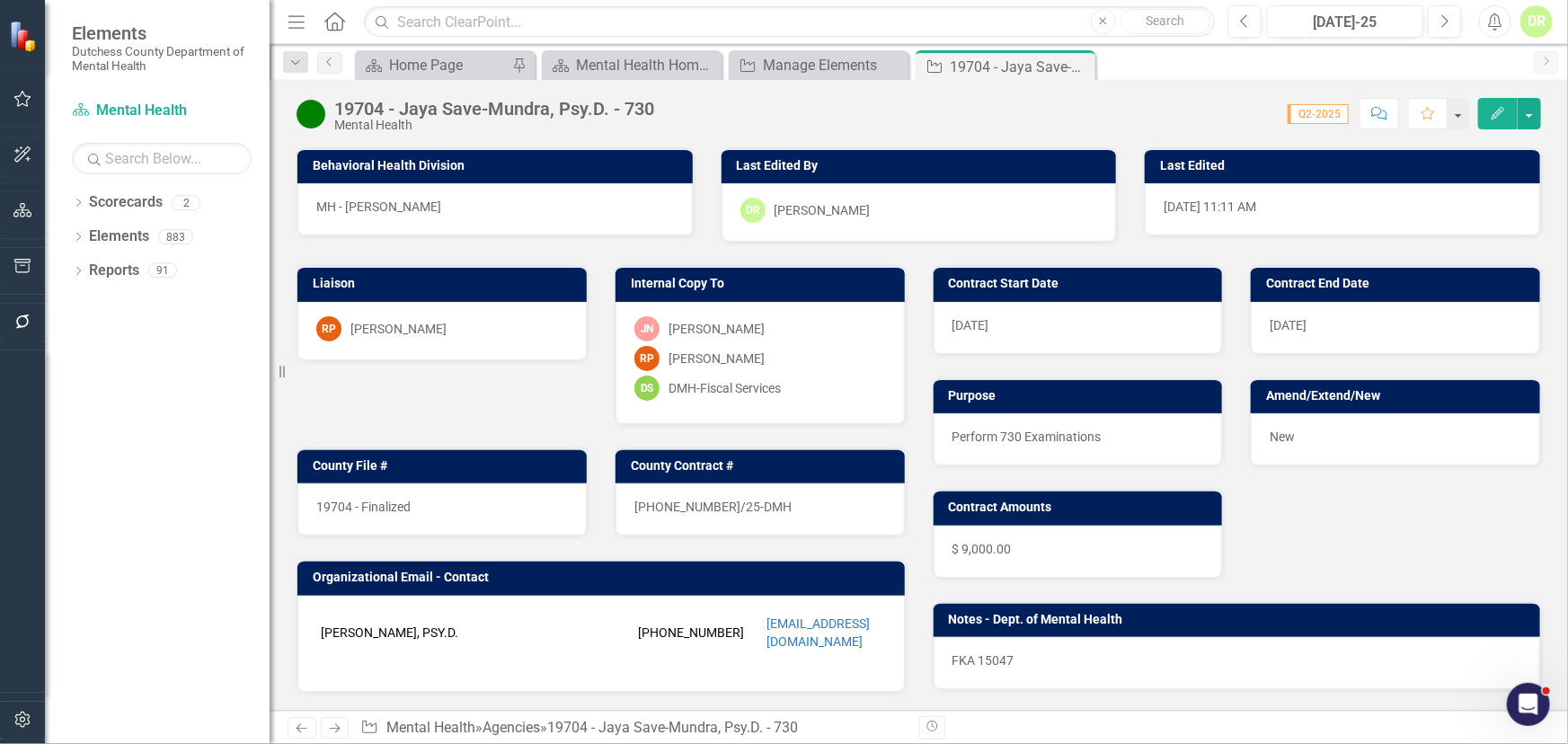
click at [414, 501] on div "19704 - Finalized" at bounding box center [441, 509] width 289 height 53
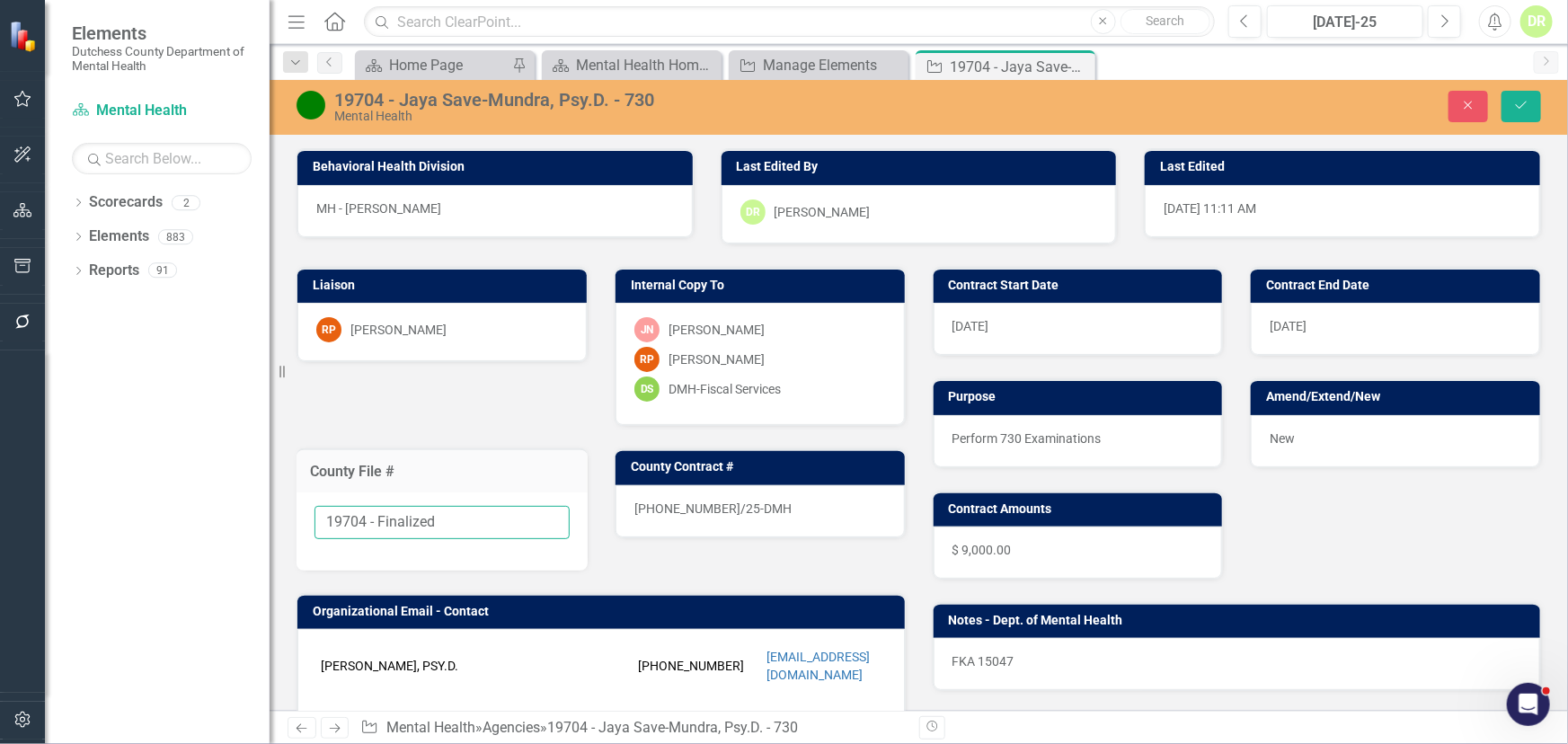
drag, startPoint x: 468, startPoint y: 524, endPoint x: 369, endPoint y: 525, distance: 99.0
click at [369, 525] on input "19704 - Finalized" at bounding box center [441, 522] width 255 height 33
type input "19704"
click at [748, 495] on div "25-0065-12/25-DMH" at bounding box center [760, 511] width 289 height 53
click at [748, 500] on div "25-0065-12/25-DMH" at bounding box center [760, 511] width 289 height 53
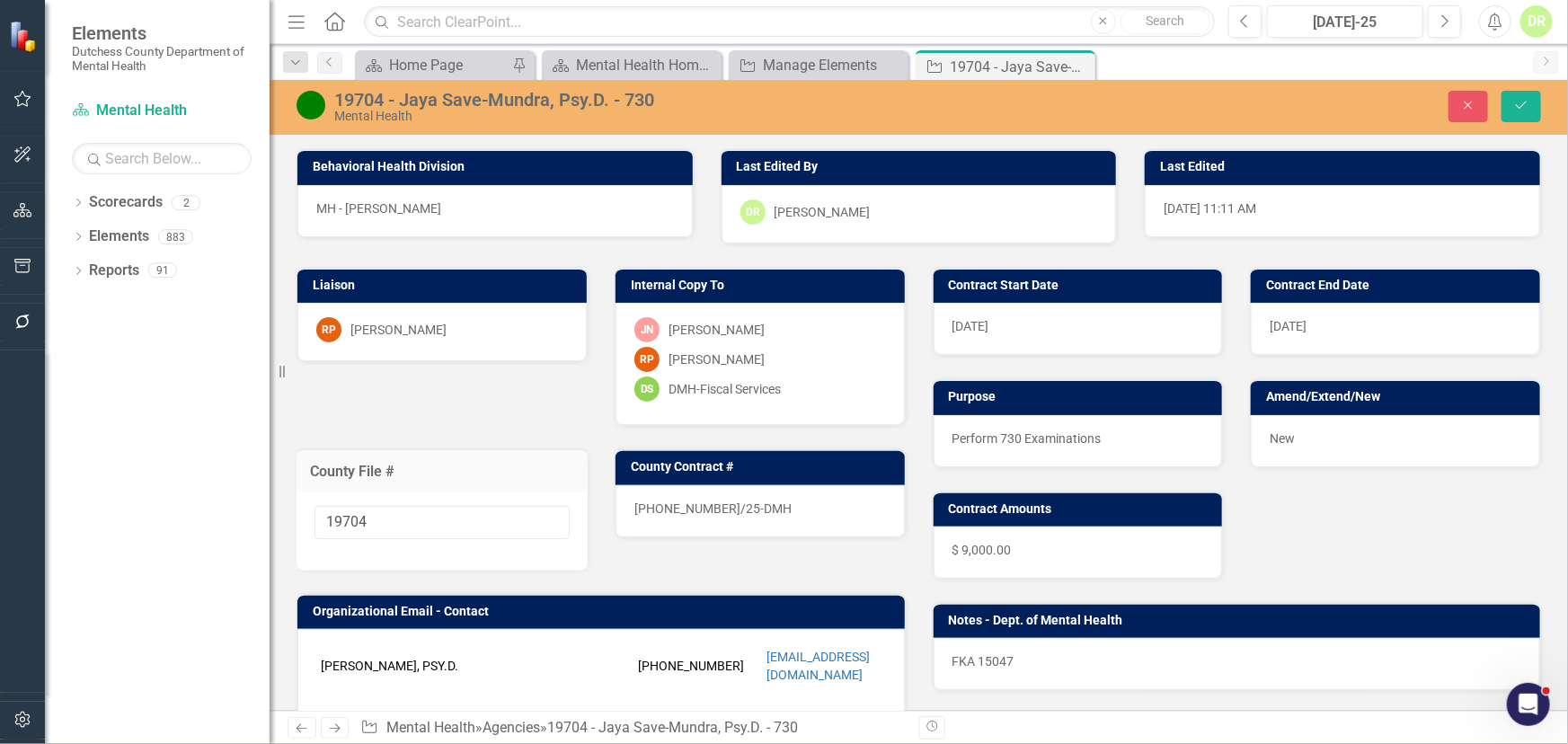
click at [748, 500] on div "25-0065-12/25-DMH" at bounding box center [760, 511] width 289 height 53
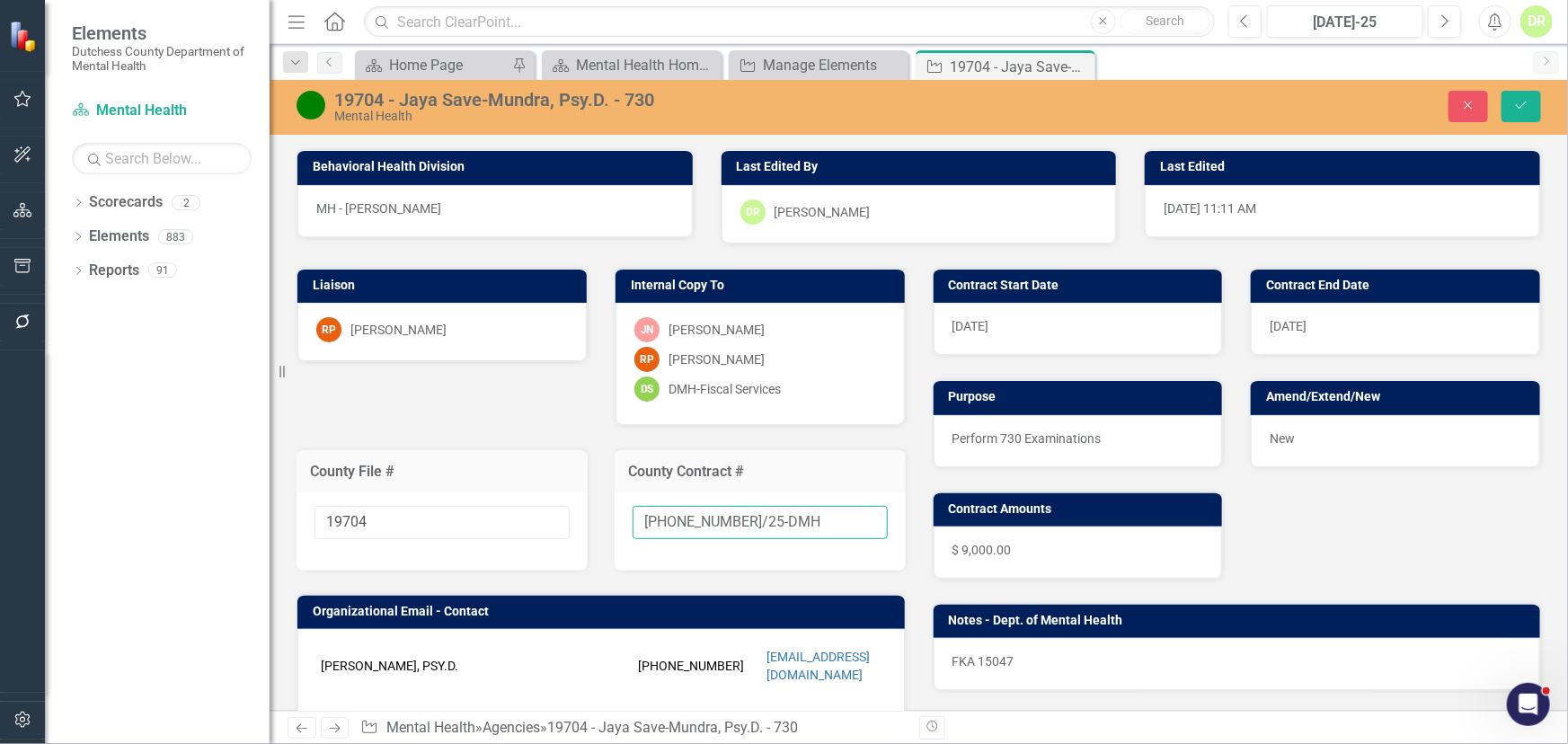
click at [788, 516] on input "25-0065-12/25-DMH" at bounding box center [760, 522] width 255 height 33
type input "25-0065-12/25-DMH-A1"
click at [1291, 438] on div "New" at bounding box center [1395, 441] width 289 height 53
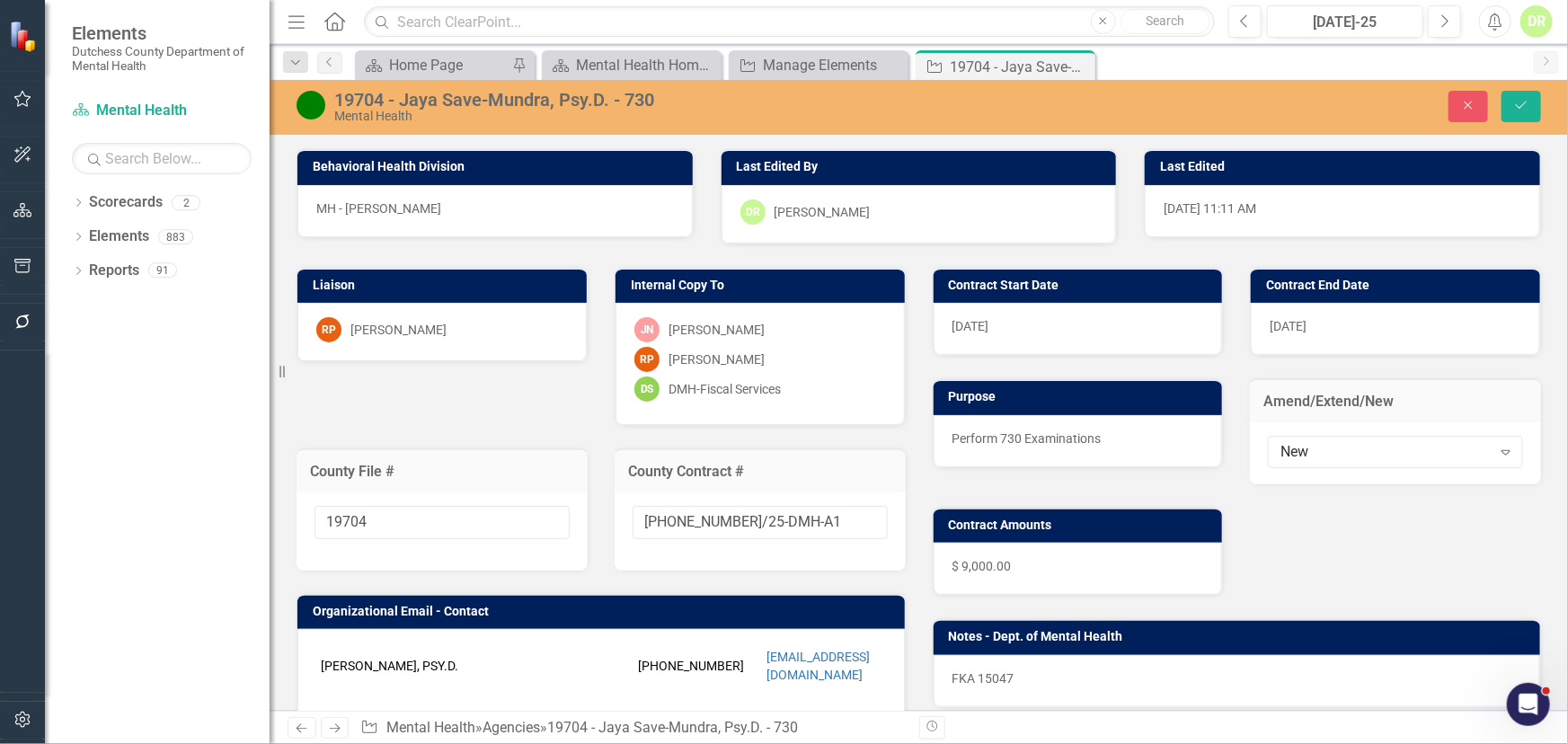
click at [1291, 438] on div "New Expand" at bounding box center [1395, 452] width 255 height 32
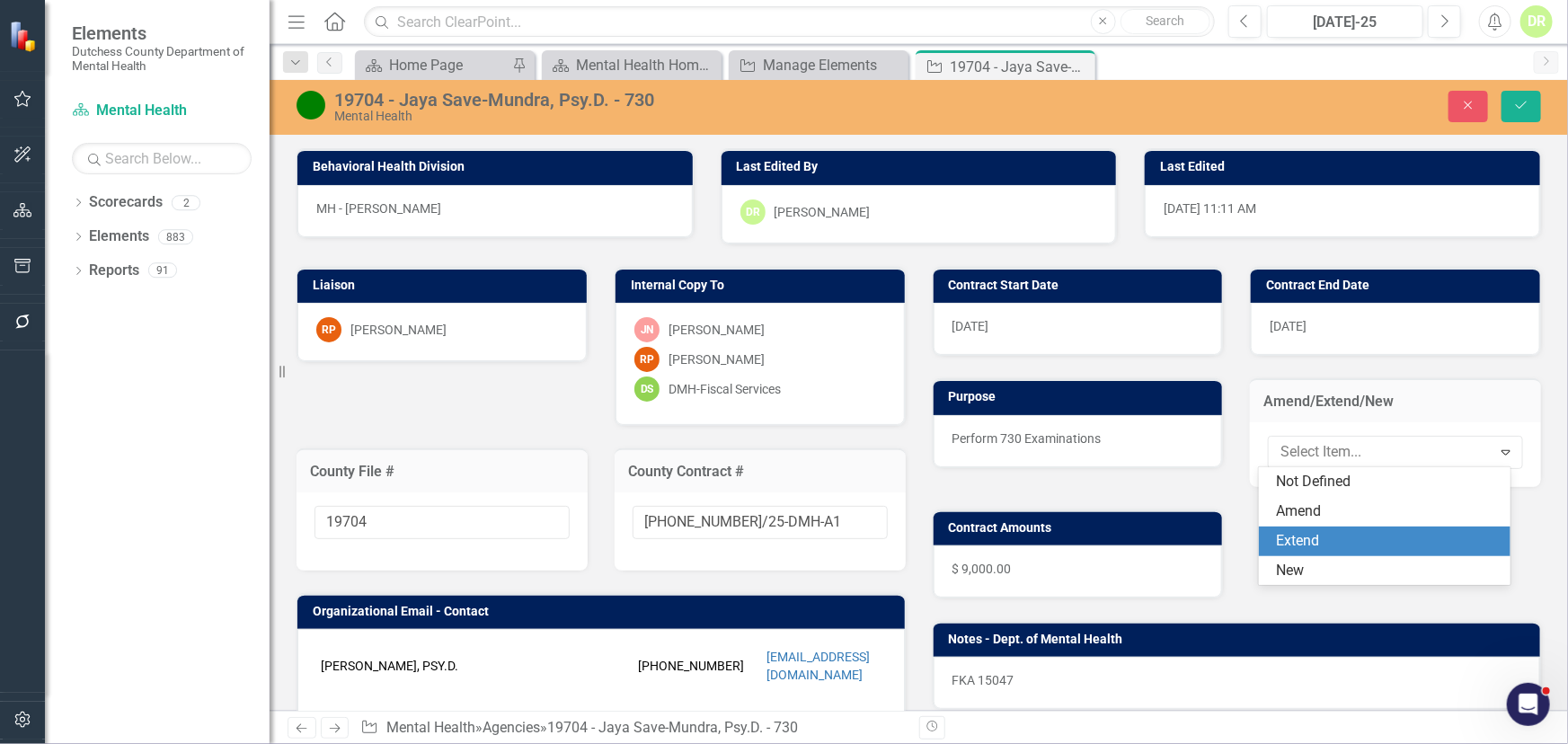
click at [1312, 539] on div "Extend" at bounding box center [1388, 542] width 222 height 21
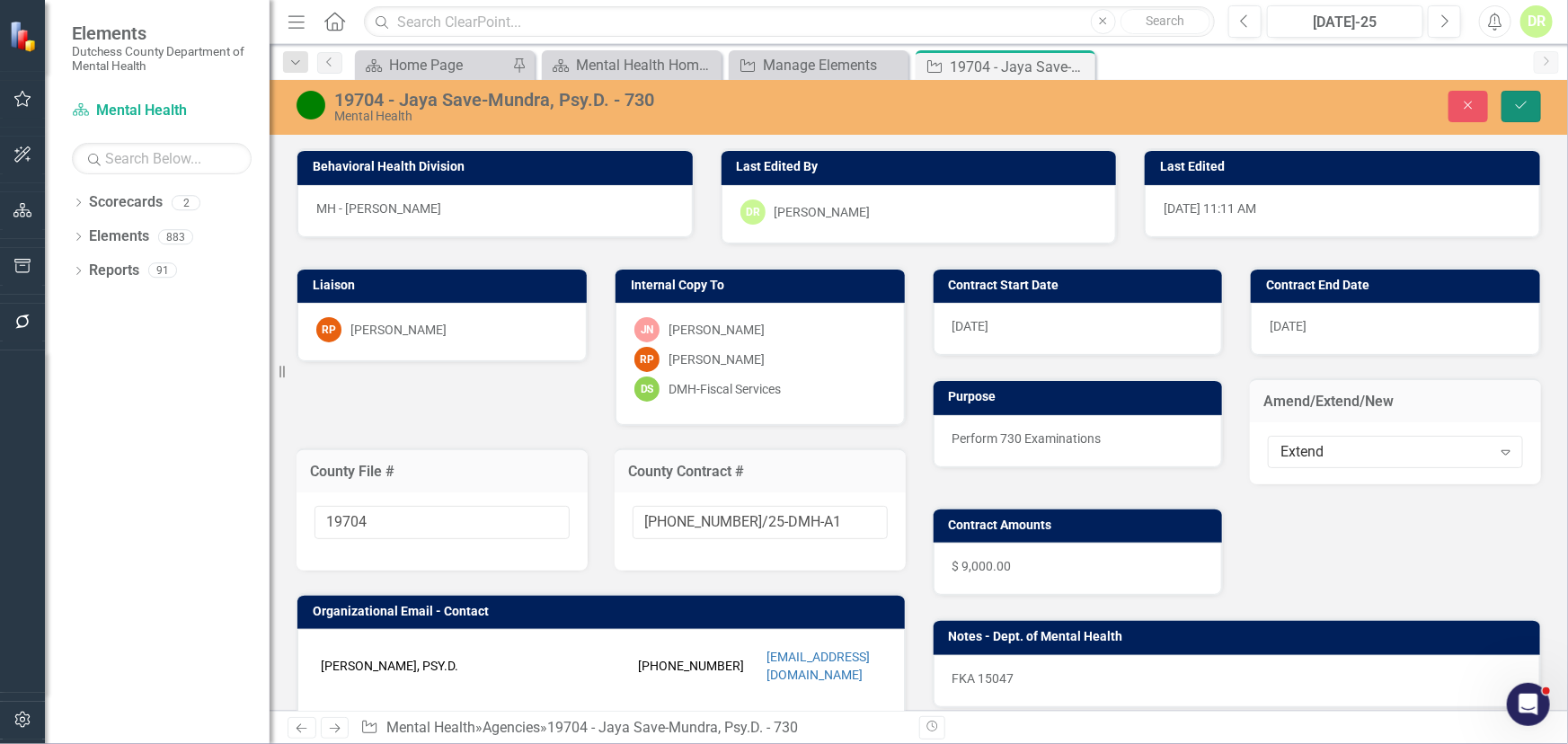
click at [1535, 99] on button "Save" at bounding box center [1521, 106] width 39 height 32
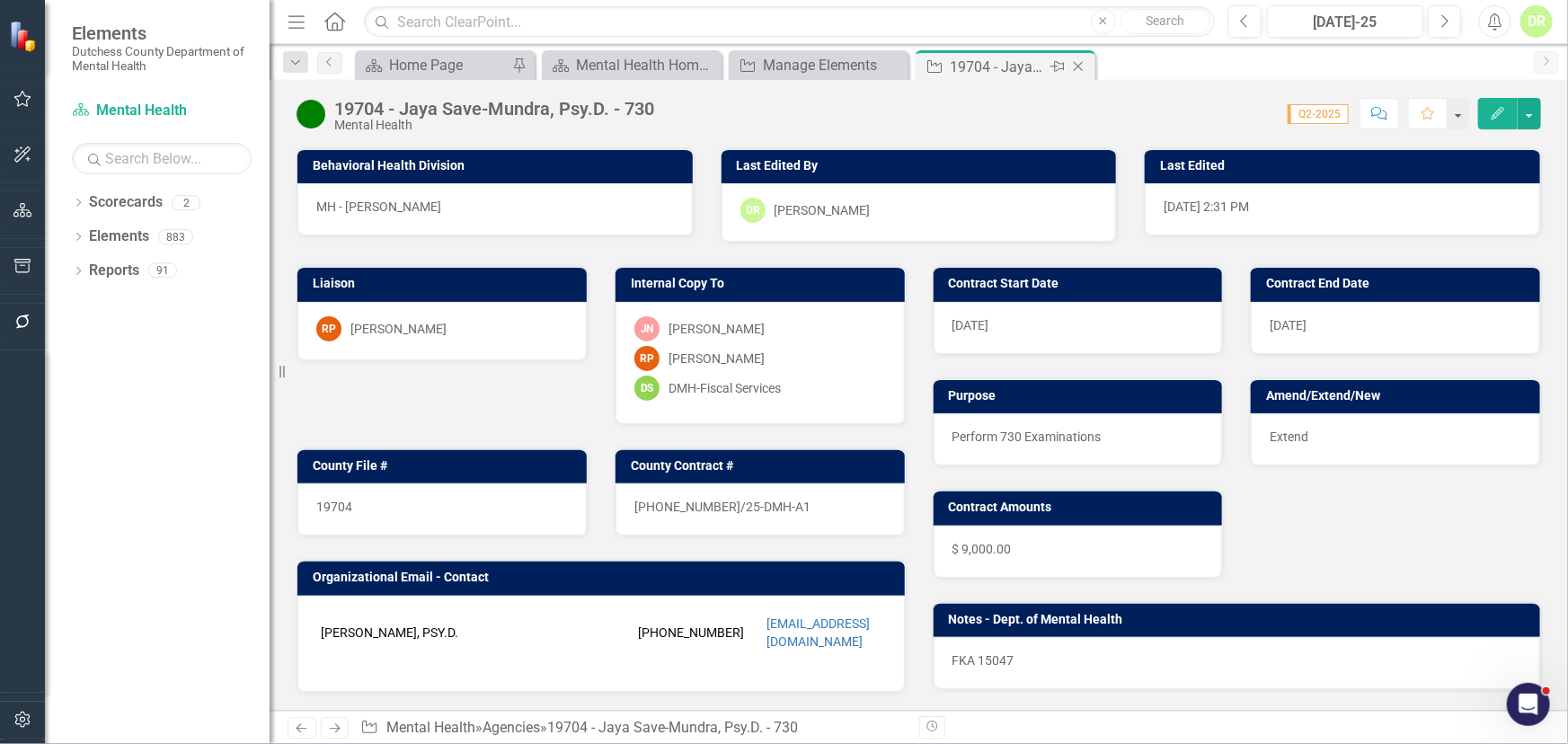
click at [1077, 65] on icon at bounding box center [1079, 67] width 10 height 10
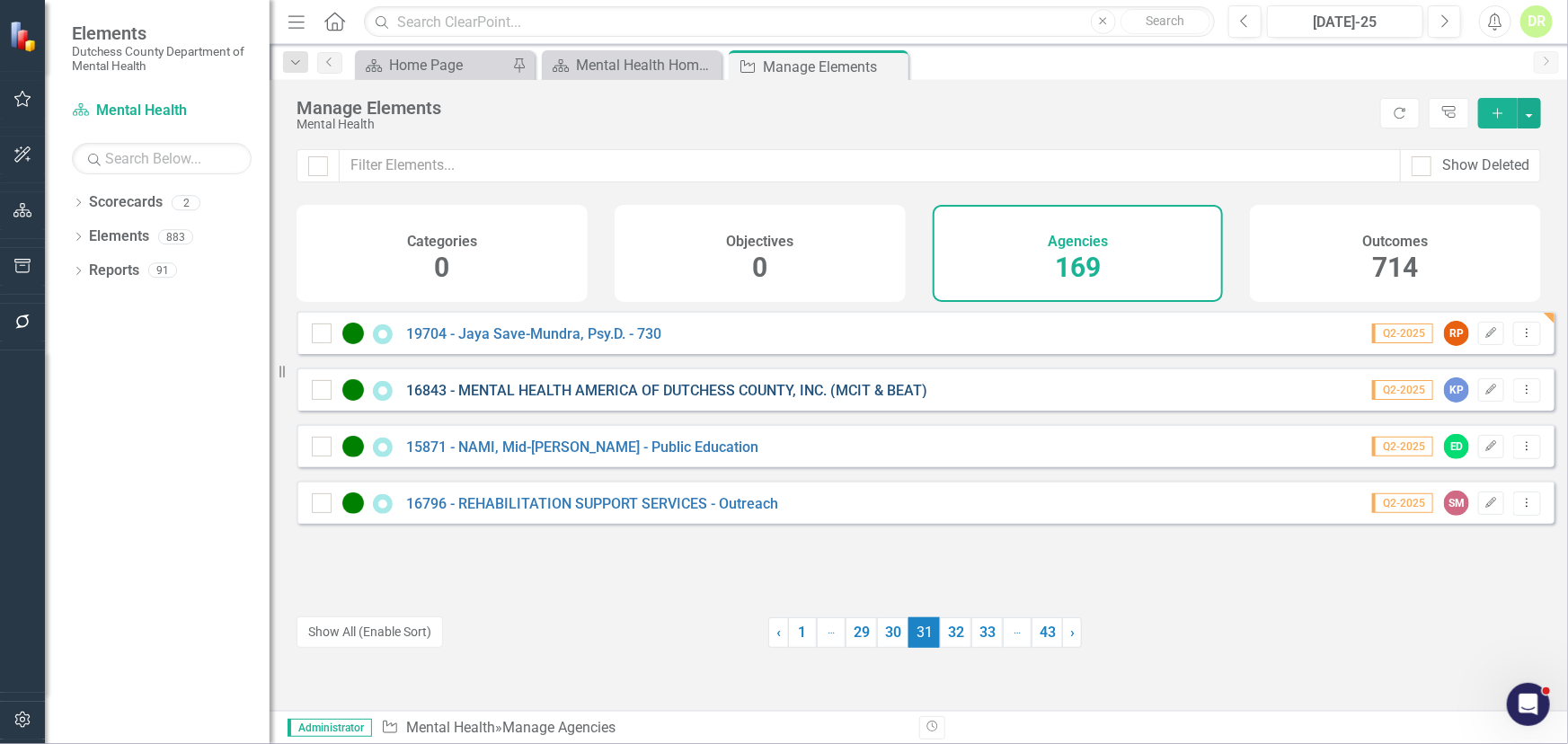
click at [617, 399] on link "16843 - MENTAL HEALTH AMERICA OF DUTCHESS COUNTY, INC. (MCIT & BEAT)" at bounding box center [667, 391] width 521 height 17
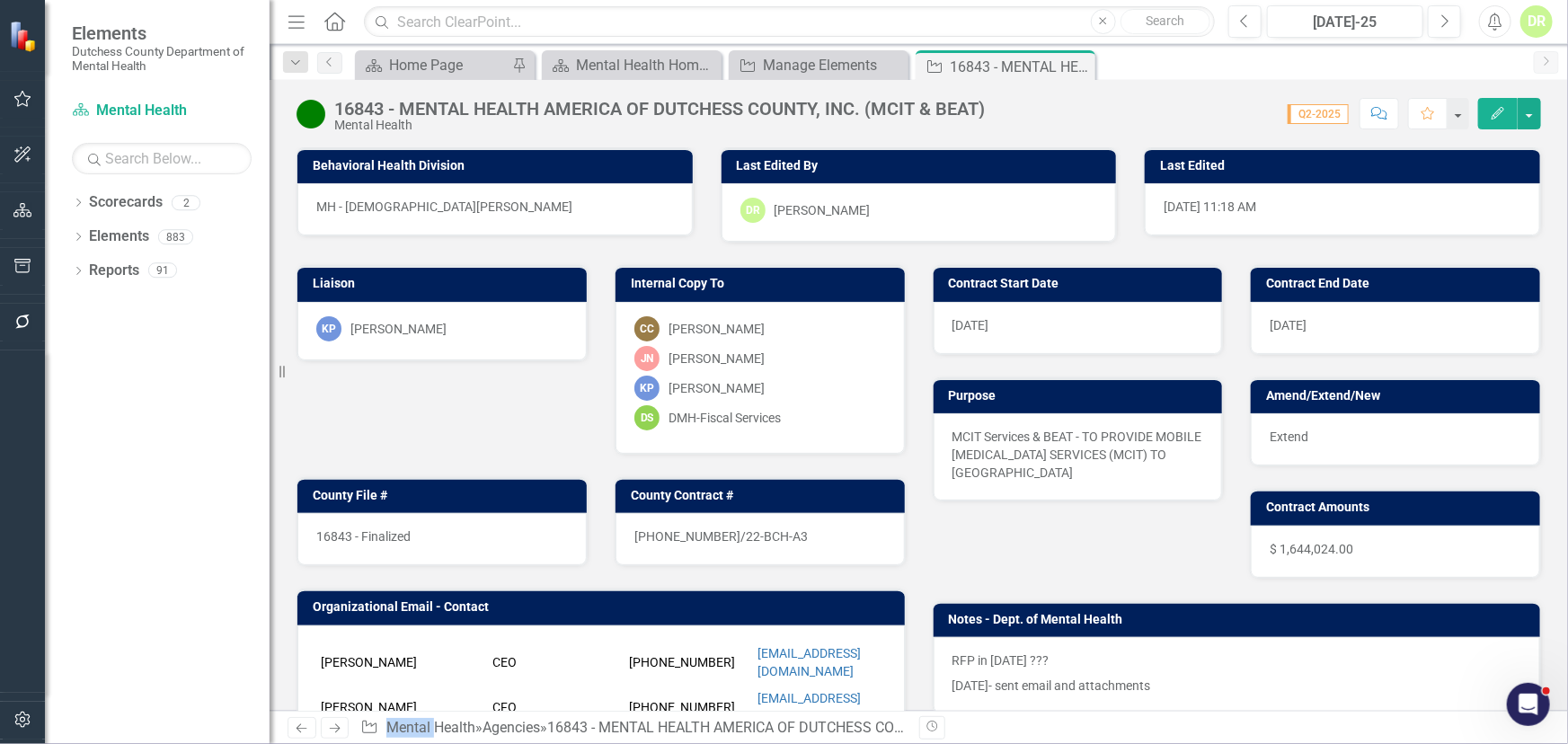
click at [474, 540] on div "16843 - Finalized" at bounding box center [441, 539] width 289 height 53
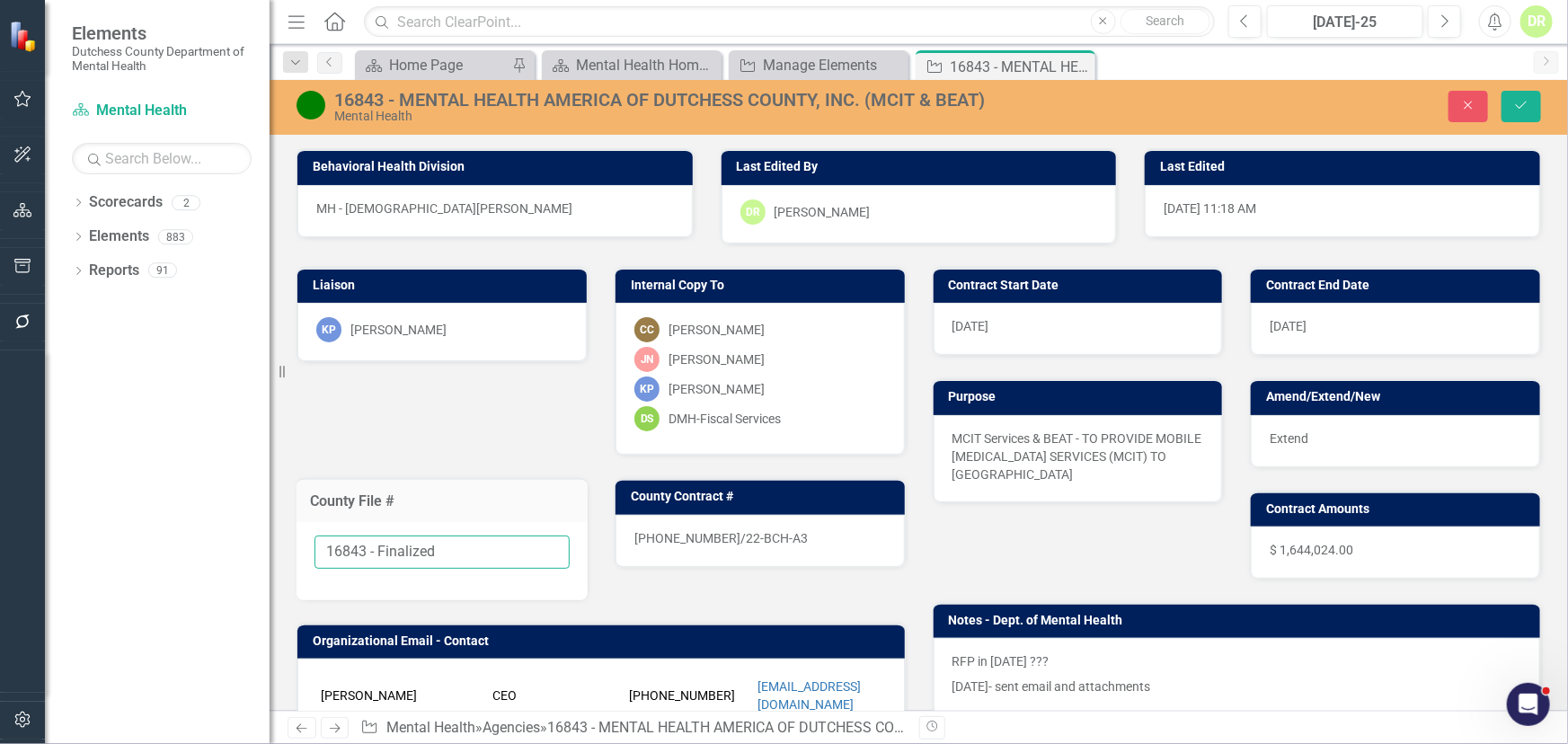
drag, startPoint x: 456, startPoint y: 542, endPoint x: 368, endPoint y: 548, distance: 88.2
click at [368, 548] on input "16843 - Finalized" at bounding box center [441, 552] width 255 height 33
type input "16843"
click at [781, 534] on div "22-0048-12/22-BCH-A3" at bounding box center [760, 541] width 289 height 53
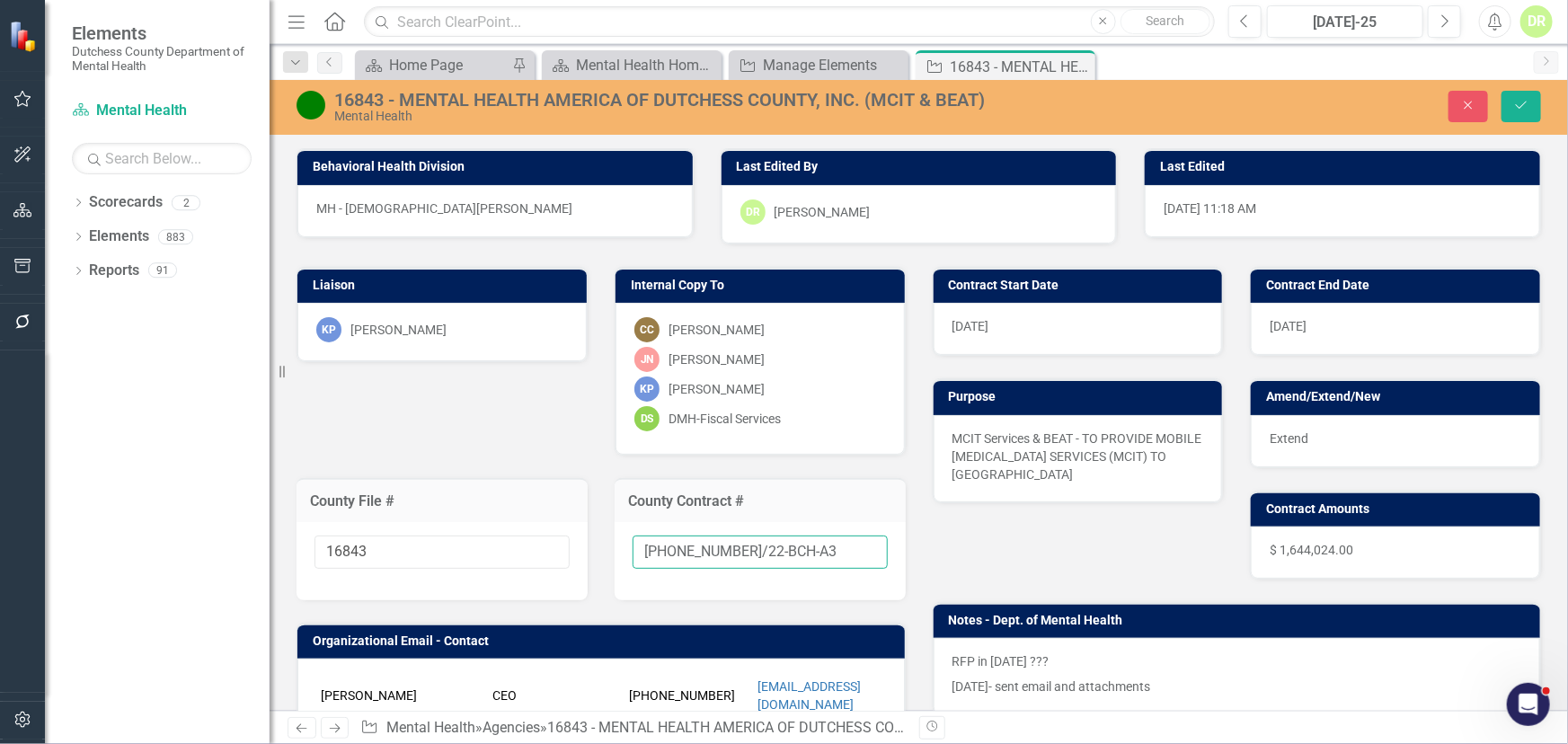
click at [796, 548] on input "22-0048-12/22-BCH-A3" at bounding box center [760, 552] width 255 height 33
type input "22-0048-12/22-BCH-A4"
click at [1522, 104] on icon "Save" at bounding box center [1521, 105] width 16 height 12
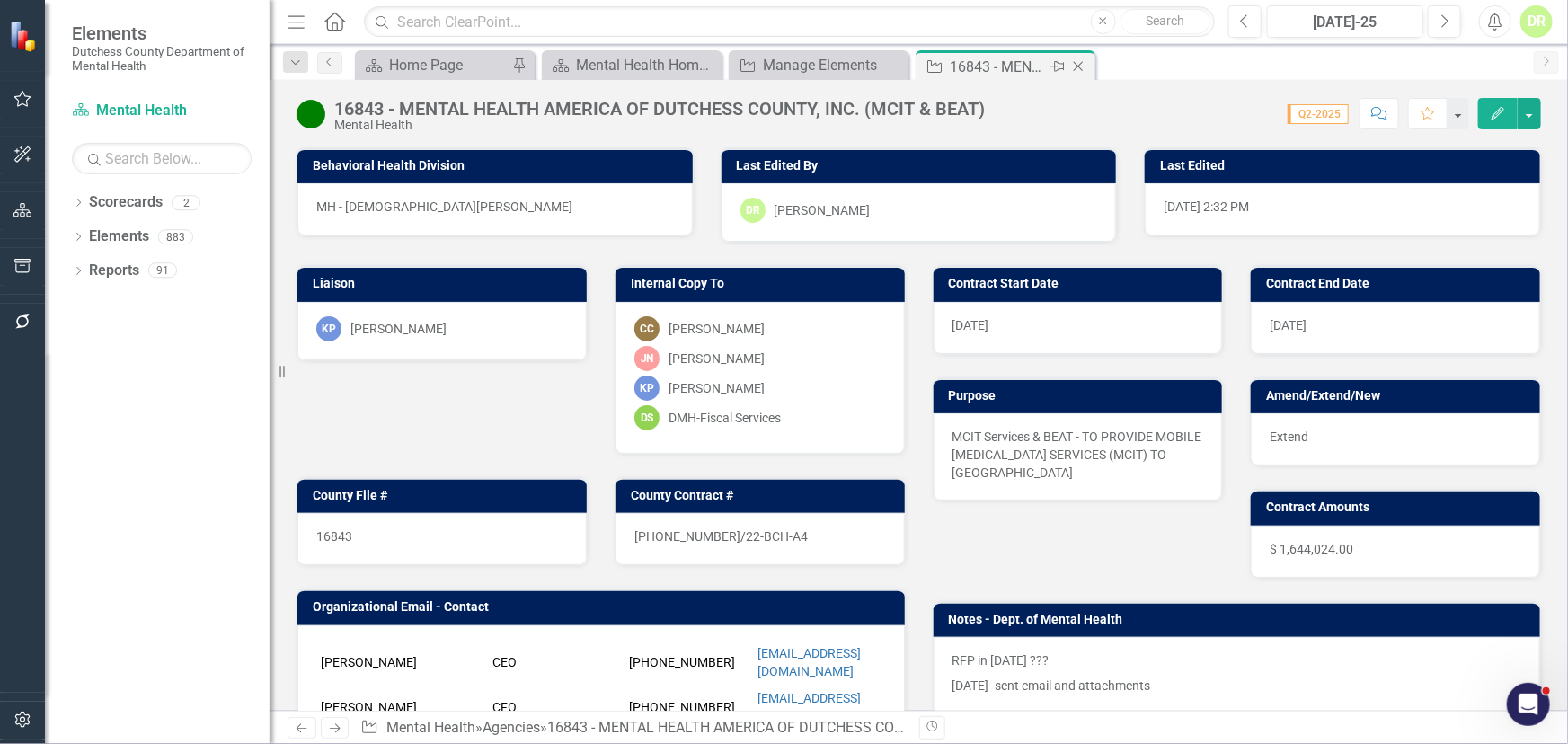
click at [1078, 65] on icon "Close" at bounding box center [1078, 66] width 18 height 14
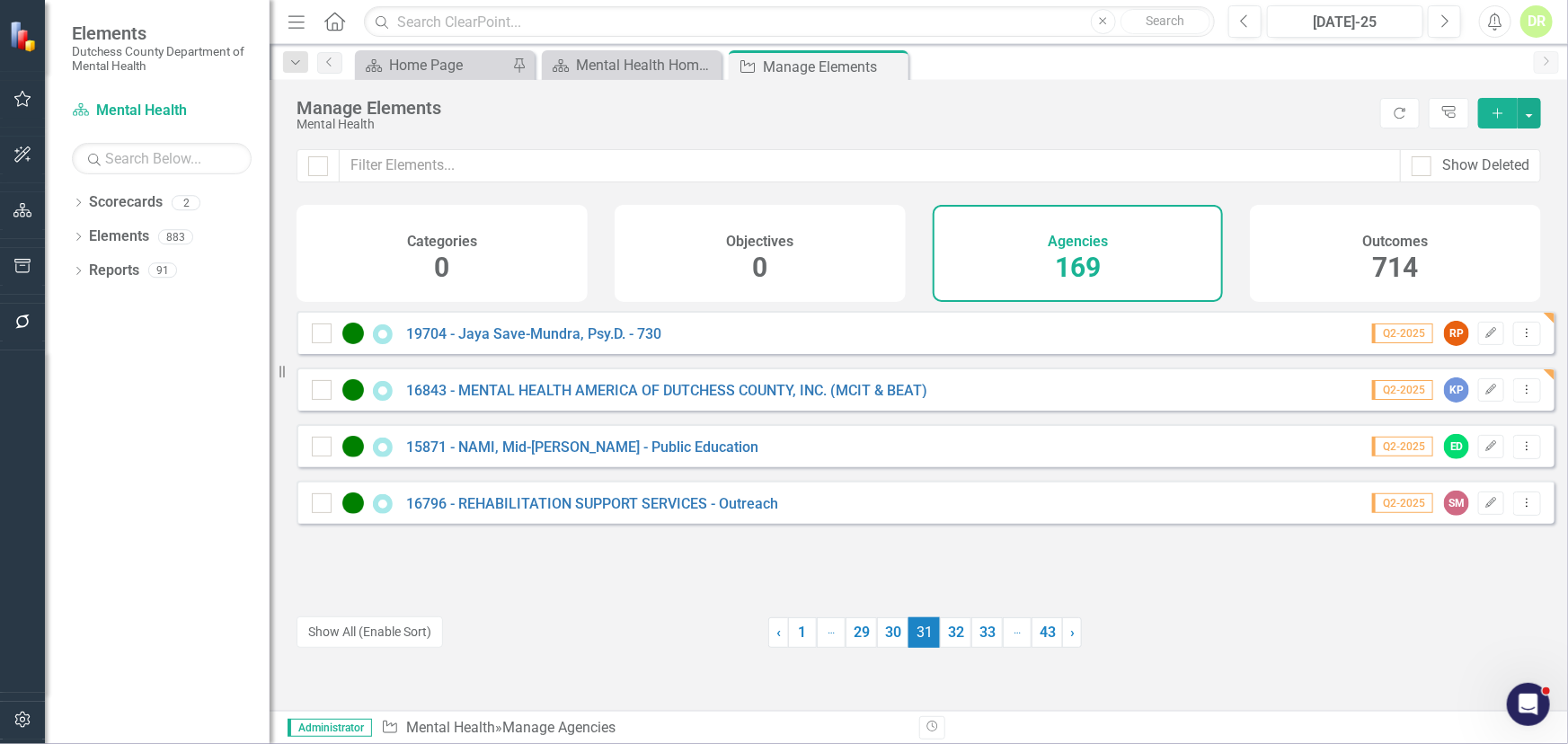
click at [645, 449] on div "15871 - NAMI, Mid-Hudson - Public Education" at bounding box center [538, 446] width 451 height 22
click at [638, 456] on link "15871 - NAMI, Mid-Hudson - Public Education" at bounding box center [582, 447] width 352 height 17
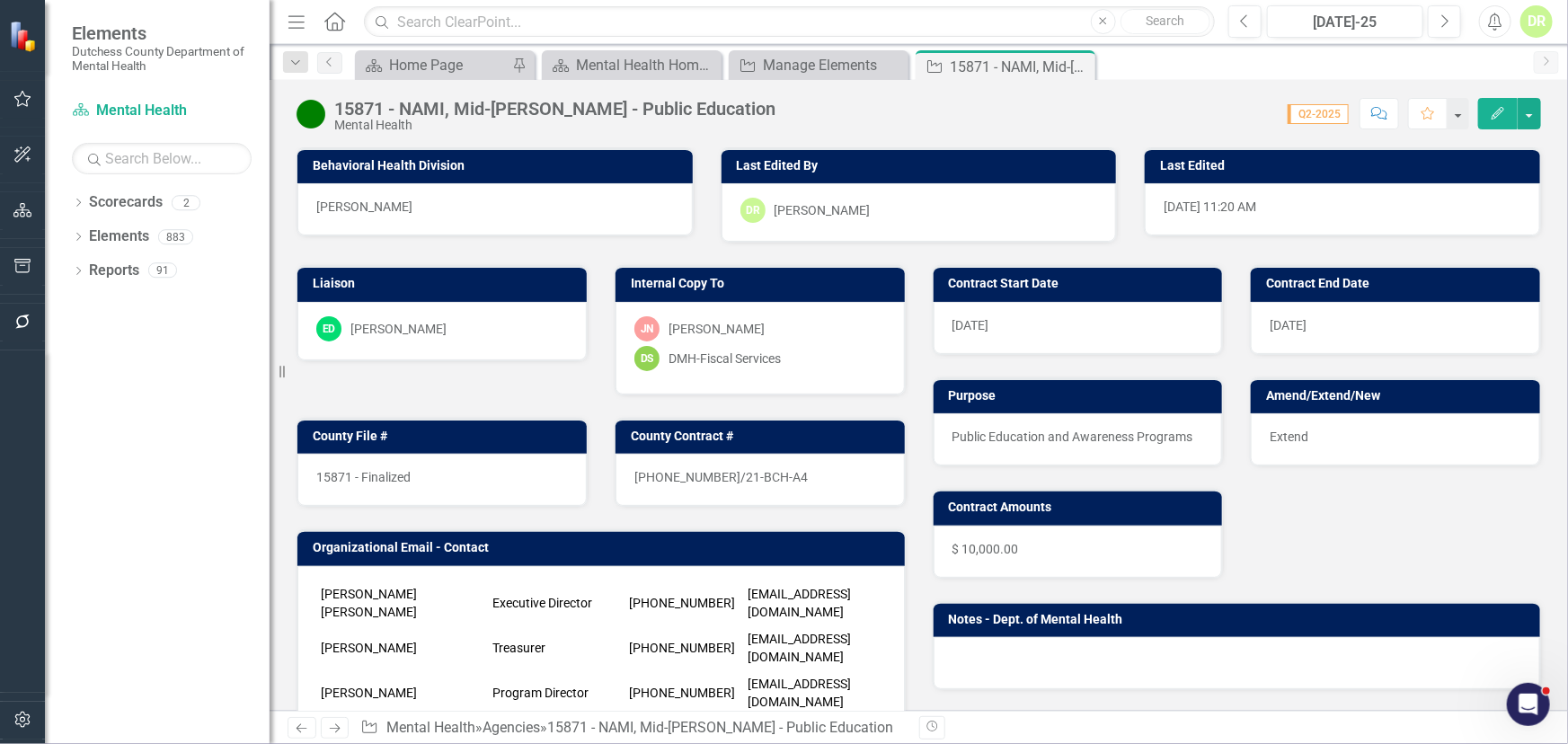
click at [434, 475] on div "15871 - Finalized" at bounding box center [441, 479] width 289 height 53
click at [434, 473] on div "15871 - Finalized" at bounding box center [441, 479] width 289 height 53
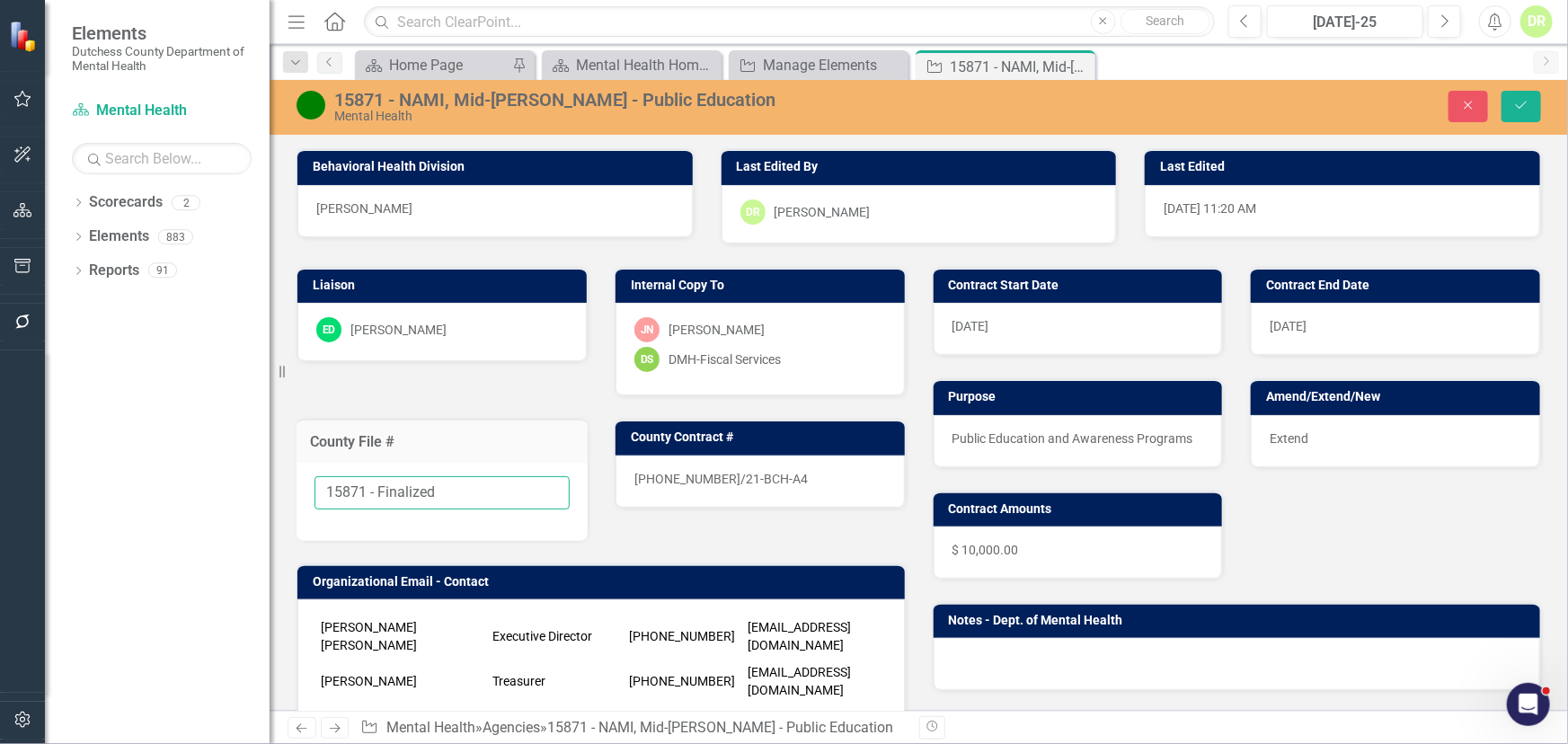
drag, startPoint x: 460, startPoint y: 495, endPoint x: -105, endPoint y: 514, distance: 565.3
click at [0, 514] on html "Elements Dutchess County Department of Mental Health Scorecard Mental Health Se…" at bounding box center [784, 372] width 1568 height 744
type input "TBD"
click at [389, 94] on div "15871 - NAMI, Mid-Hudson - Public Education" at bounding box center [663, 99] width 657 height 20
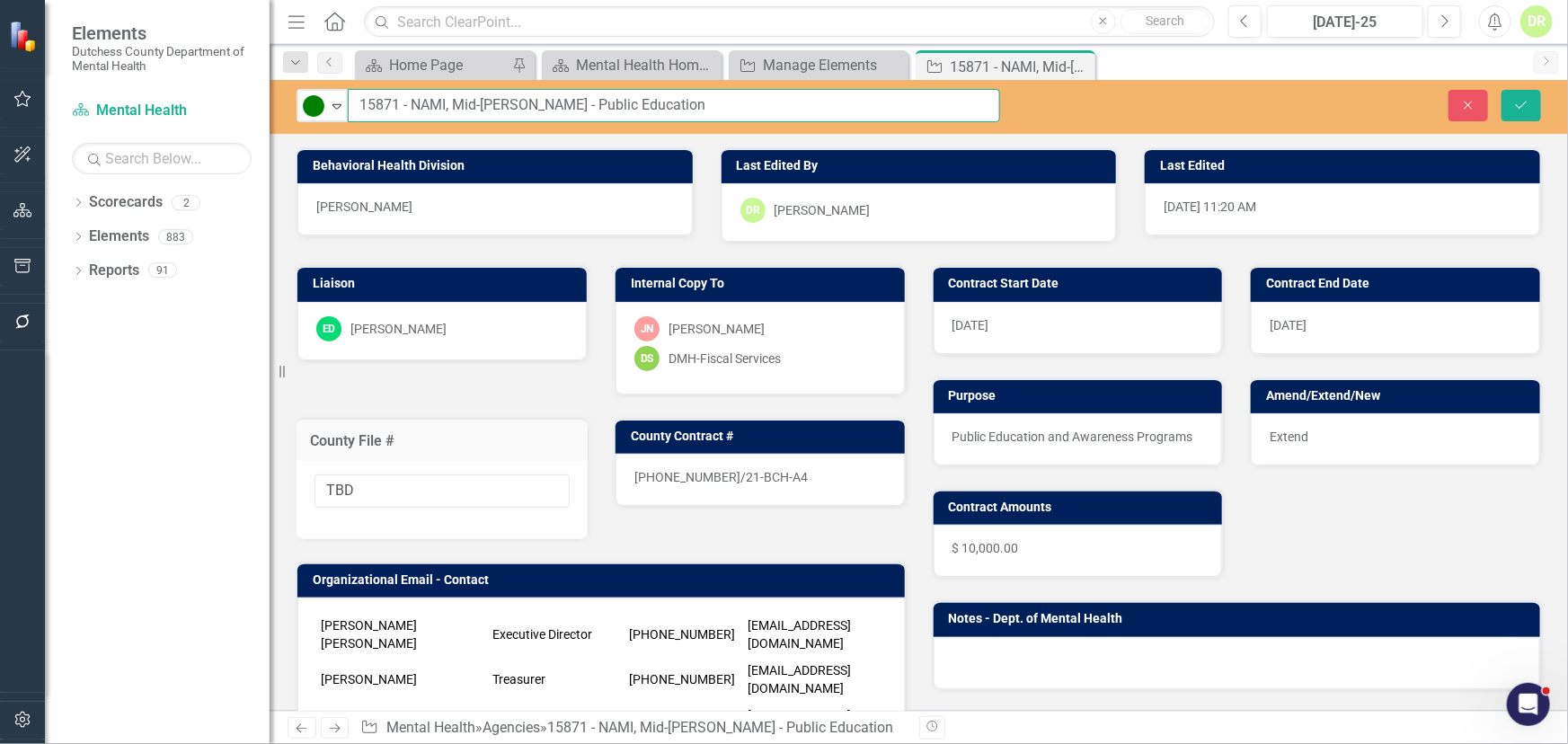
drag, startPoint x: 397, startPoint y: 99, endPoint x: 255, endPoint y: 112, distance: 142.6
click at [255, 112] on div "Elements Dutchess County Department of Mental Health Scorecard Mental Health Se…" at bounding box center [784, 372] width 1568 height 744
type input "TBD - NAMI, Mid-[PERSON_NAME] - Public Education"
click at [767, 477] on div "21-0040-12/21-BCH-A4" at bounding box center [760, 479] width 289 height 53
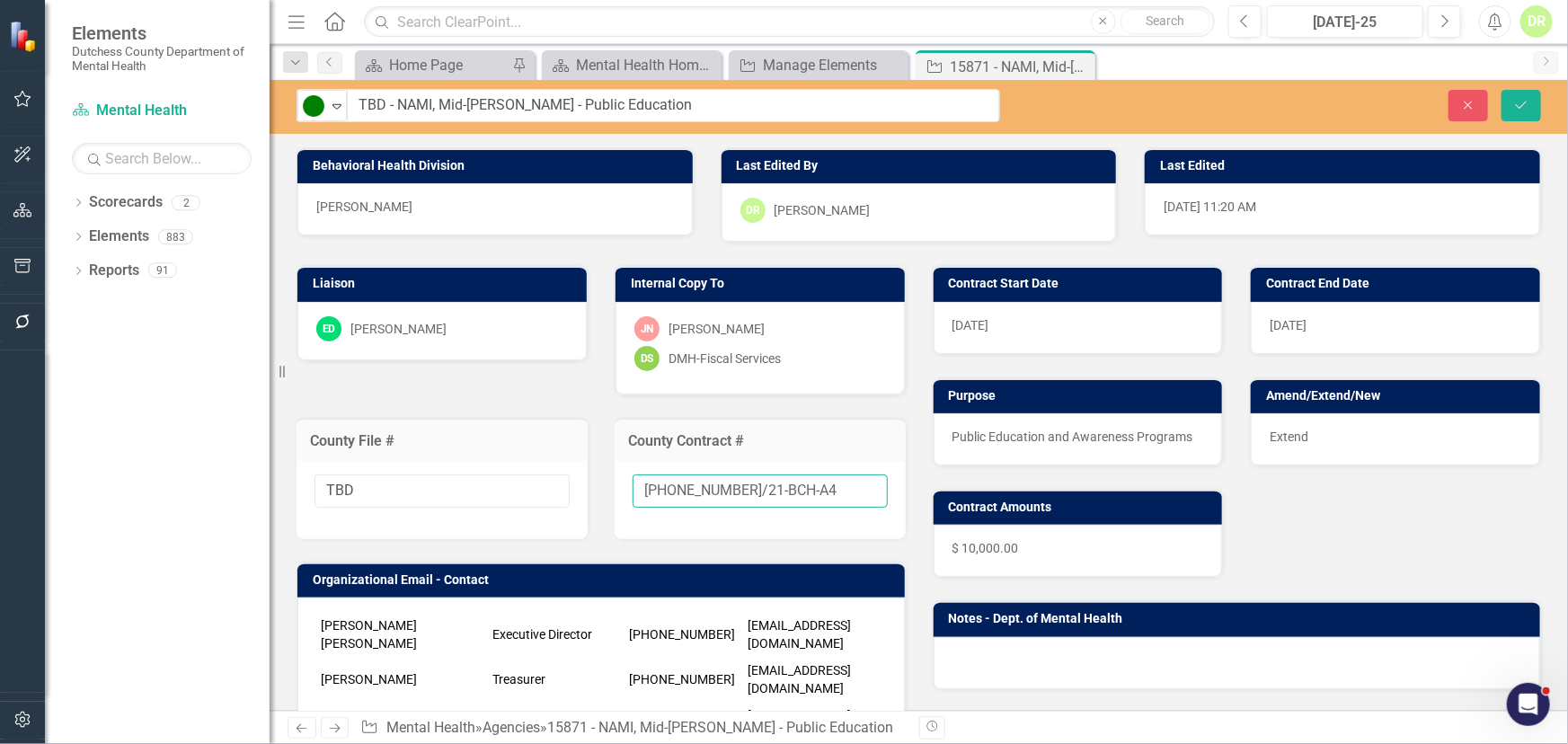
drag, startPoint x: 678, startPoint y: 500, endPoint x: 268, endPoint y: 544, distance: 412.4
click at [276, 547] on div "Elements Dutchess County Department of Mental Health Scorecard Mental Health Se…" at bounding box center [784, 372] width 1568 height 744
type input "New"
click at [1291, 431] on span "Extend" at bounding box center [1289, 436] width 38 height 14
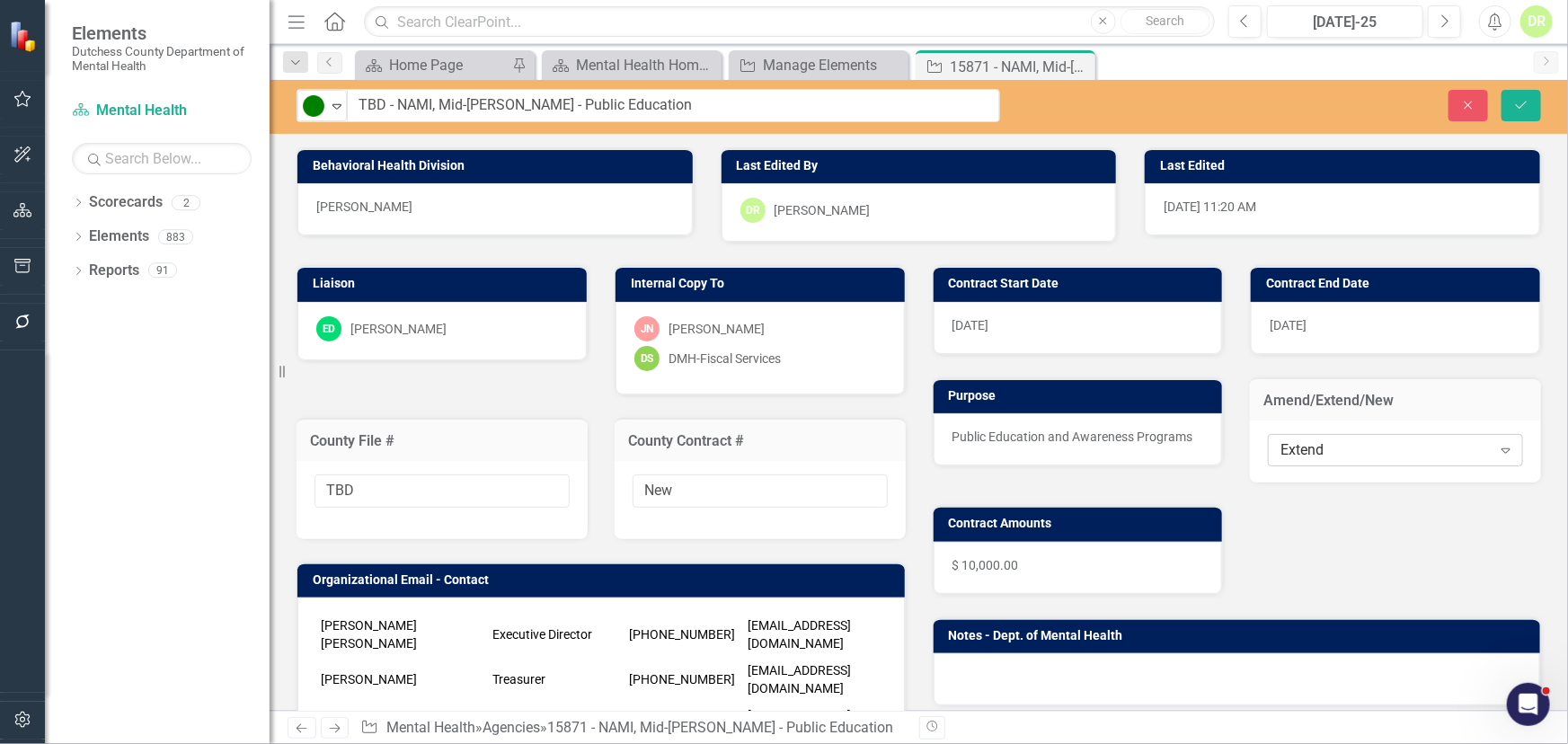
click at [1299, 447] on div "Extend" at bounding box center [1386, 451] width 210 height 21
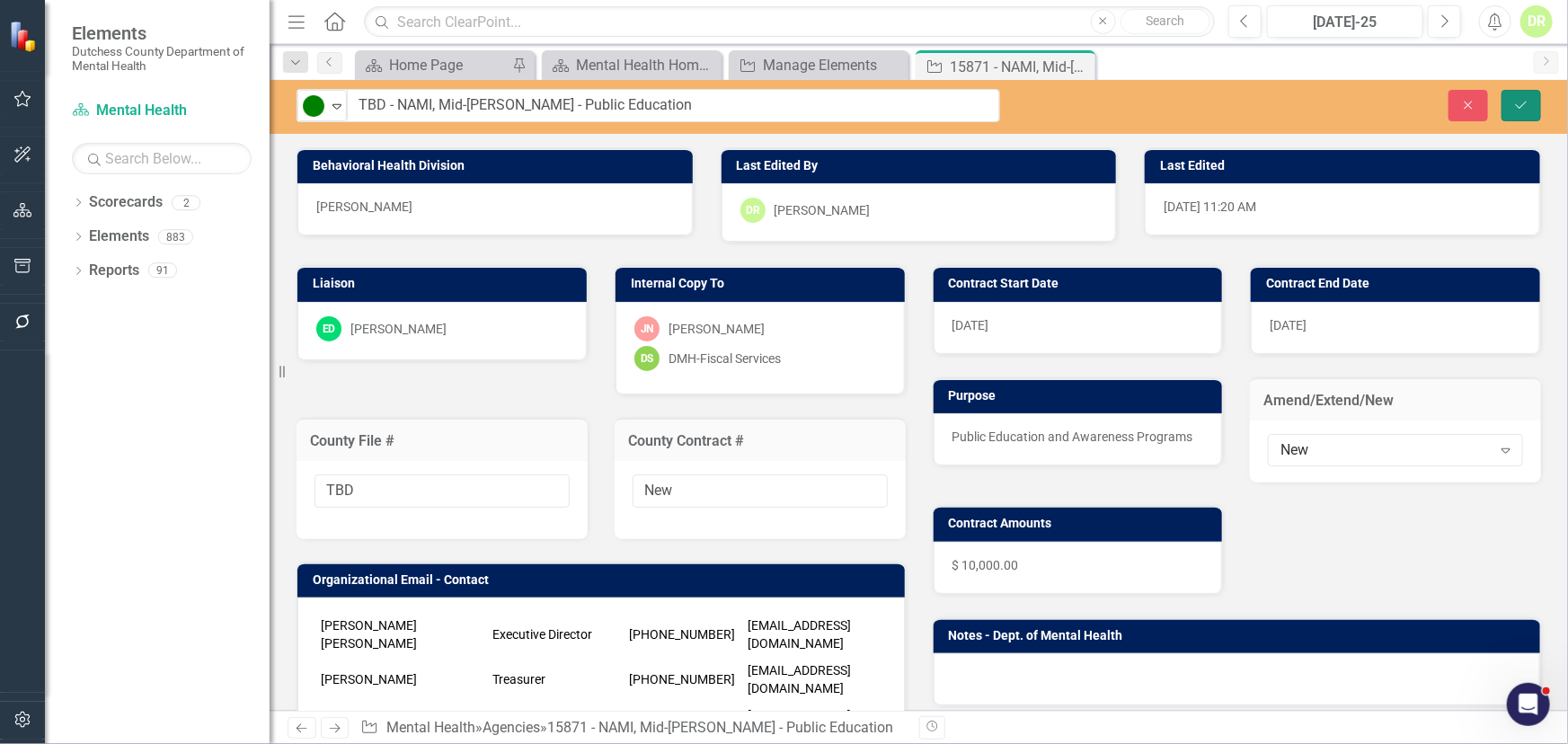
click at [1521, 99] on icon "Save" at bounding box center [1521, 105] width 16 height 12
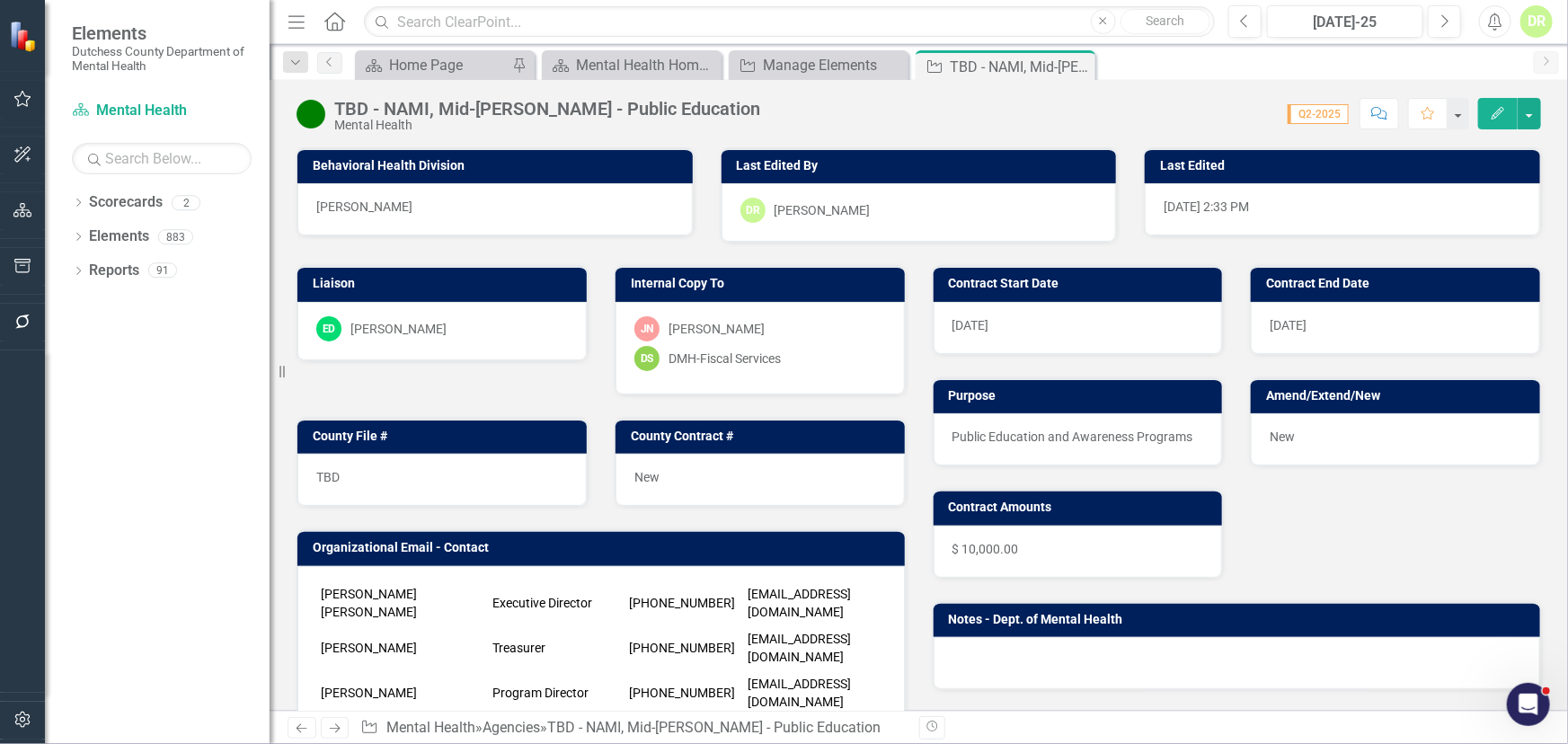
click at [1029, 654] on div at bounding box center [1238, 663] width 607 height 53
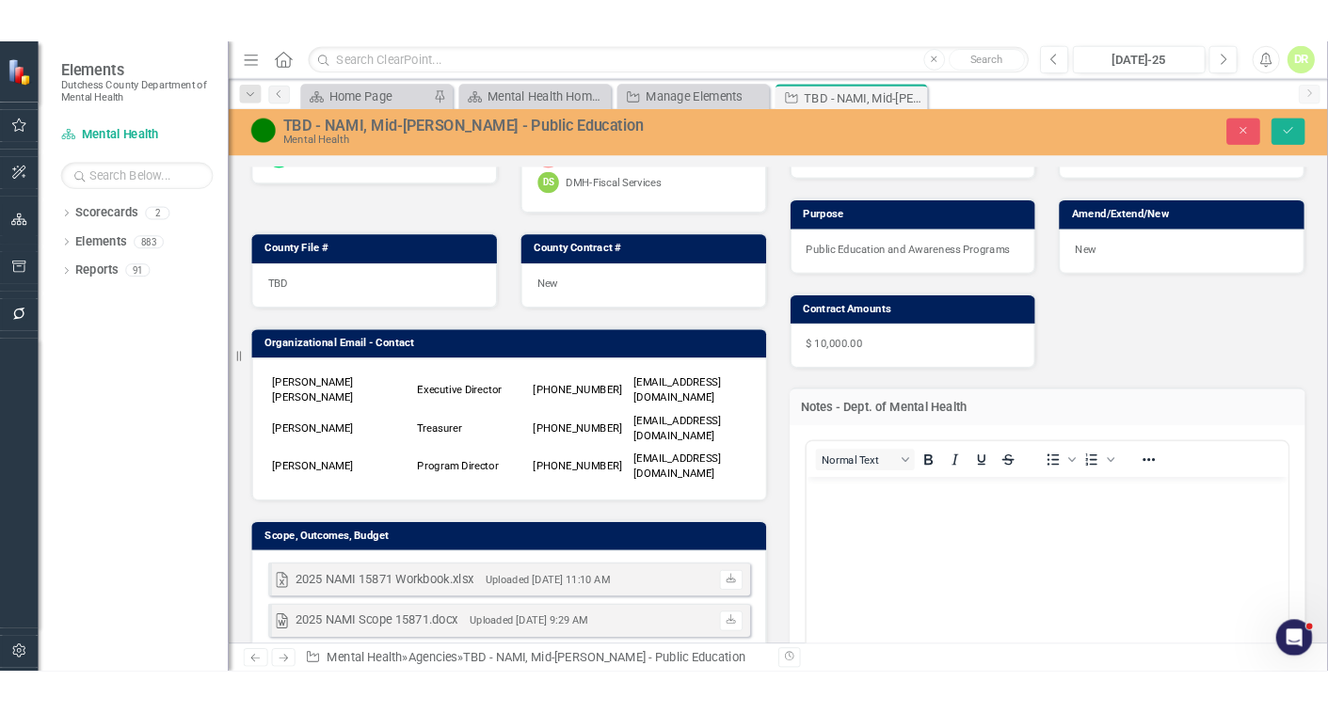
scroll to position [256, 0]
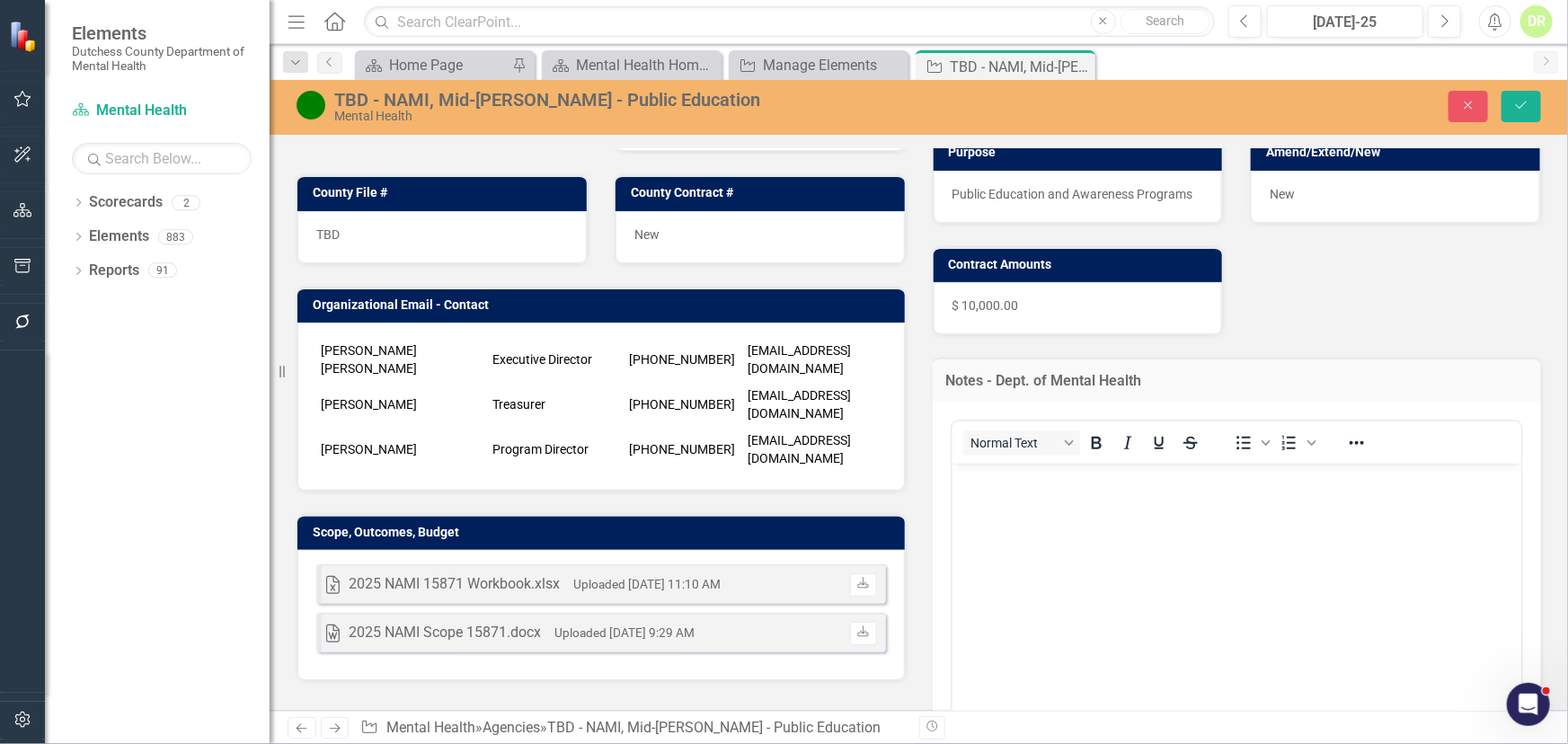
click at [984, 479] on p "Rich Text Area. Press ALT-0 for help." at bounding box center [1236, 478] width 561 height 22
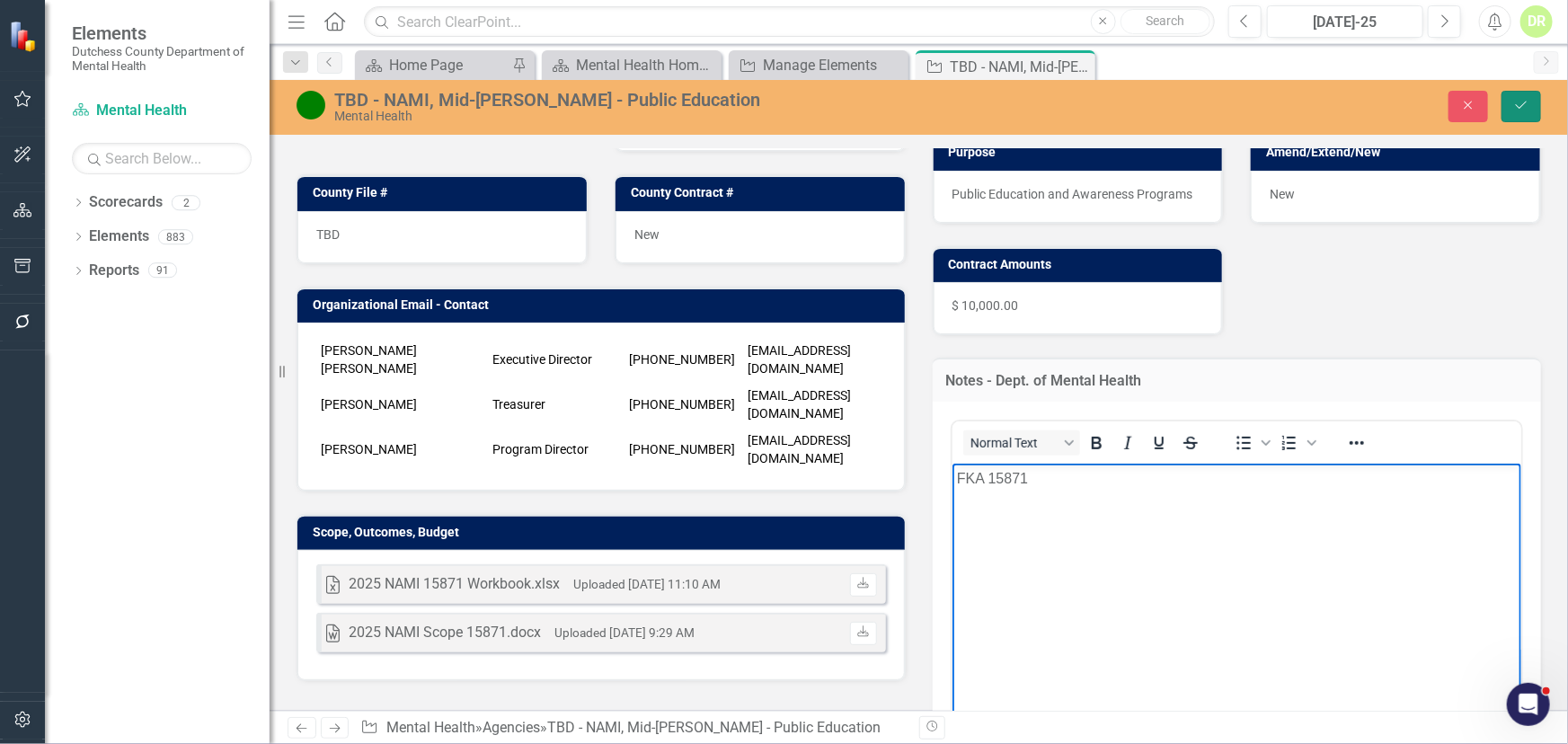
click at [1521, 99] on icon "Save" at bounding box center [1521, 105] width 16 height 12
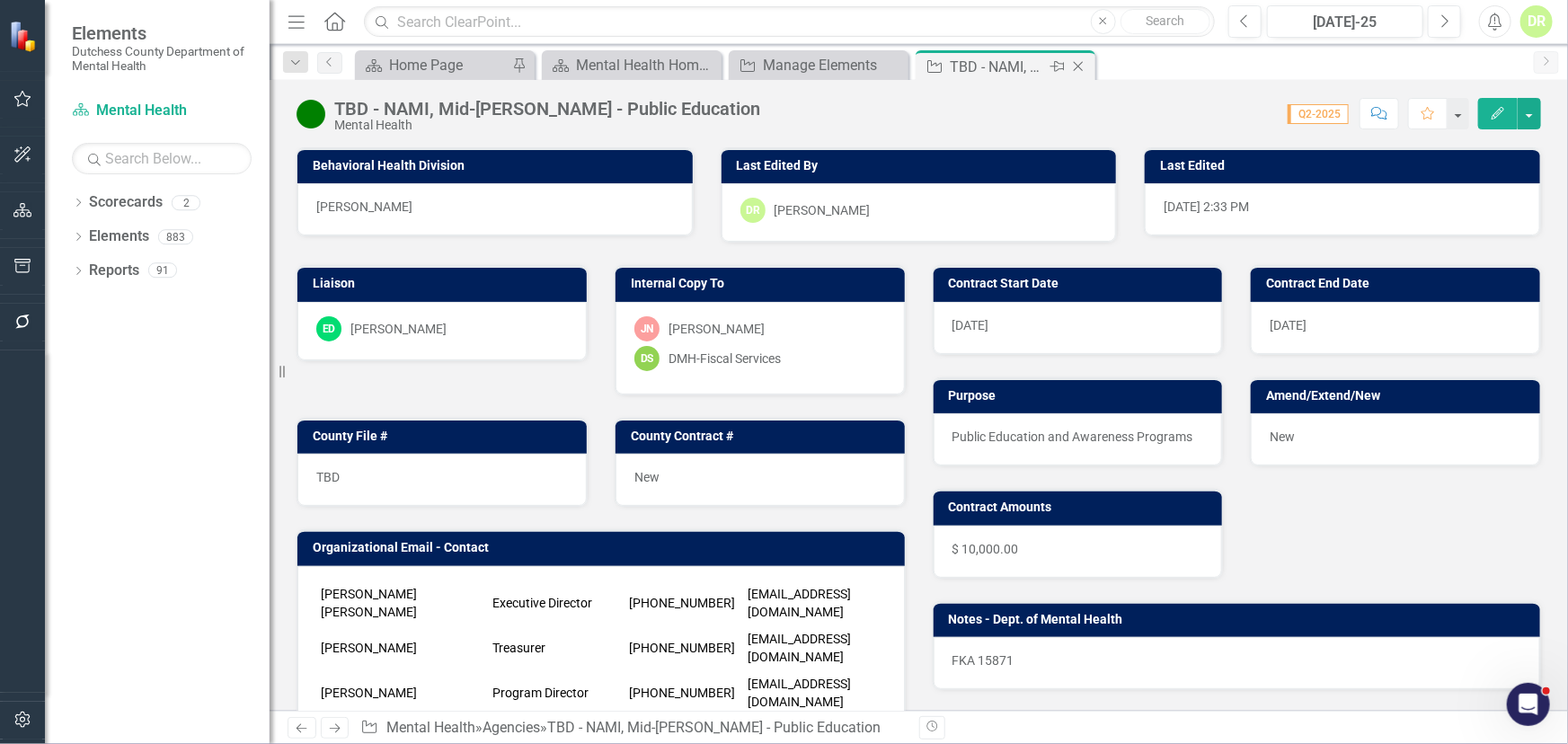
click at [1082, 64] on icon "Close" at bounding box center [1078, 66] width 18 height 14
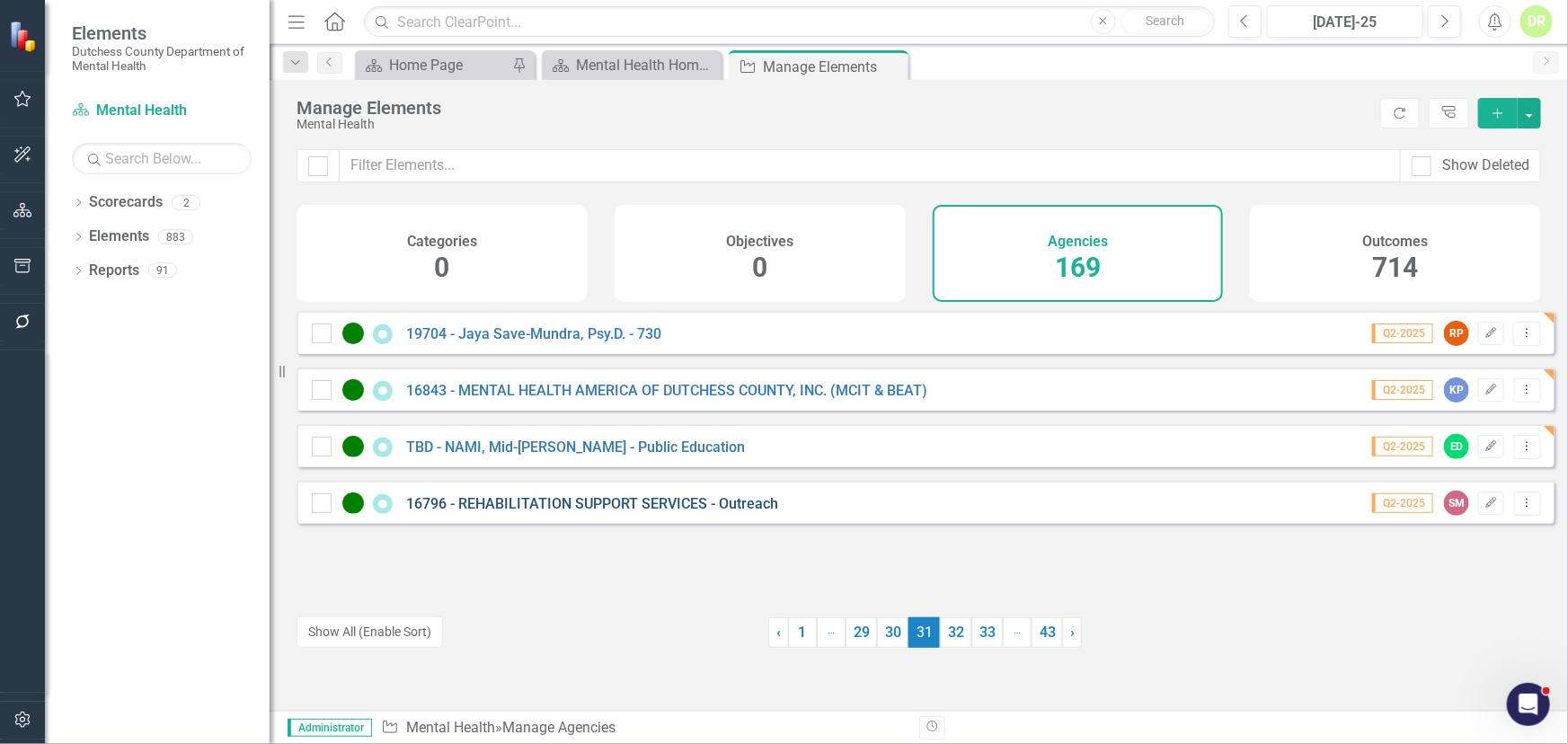
click at [525, 512] on link "16796 - REHABILITATION SUPPORT SERVICES - Outreach" at bounding box center [592, 504] width 372 height 17
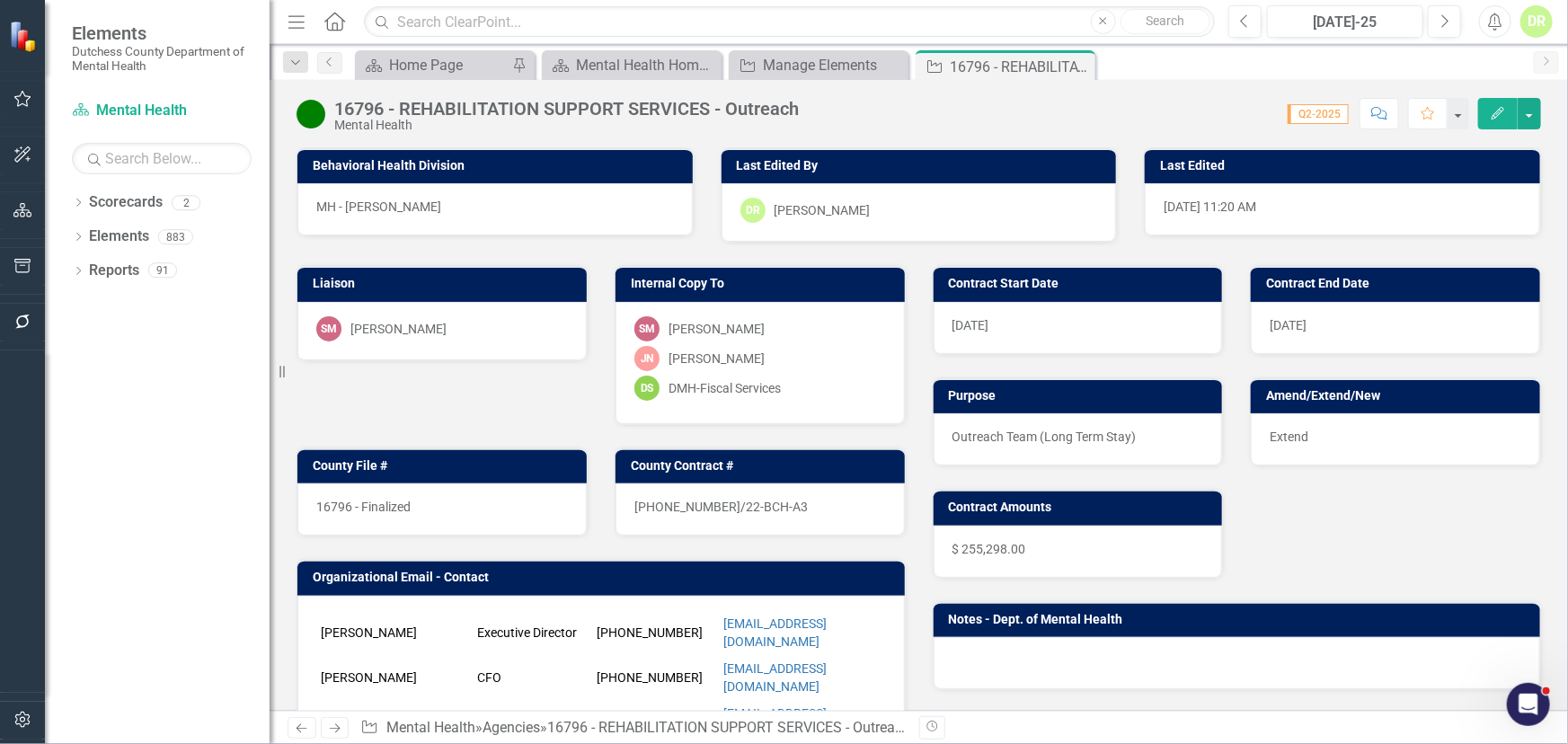
click at [503, 502] on div "16796 - Finalized" at bounding box center [441, 509] width 289 height 53
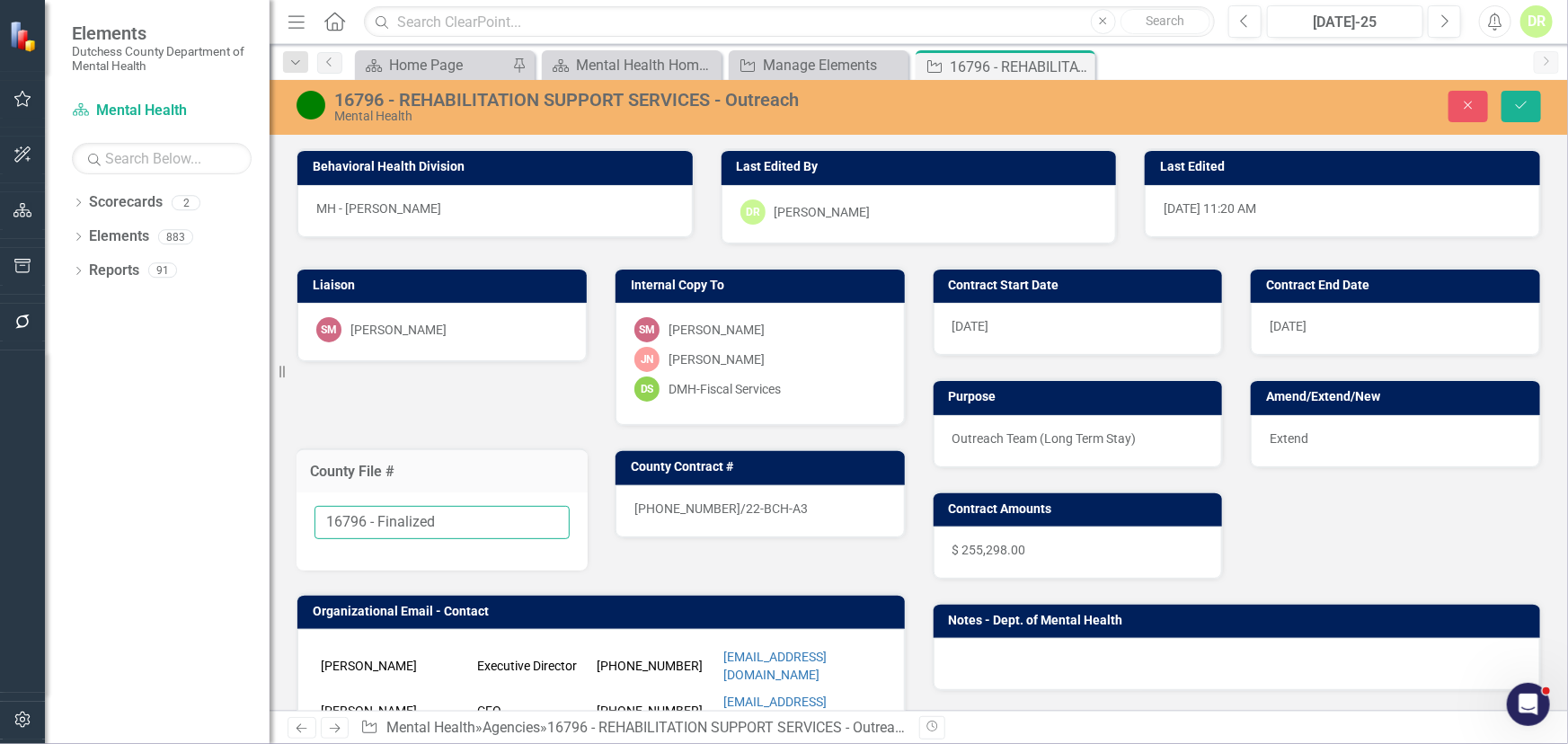
drag, startPoint x: 471, startPoint y: 521, endPoint x: 368, endPoint y: 534, distance: 103.8
click at [368, 534] on input "16796 - Finalized" at bounding box center [441, 522] width 255 height 33
type input "16796"
click at [794, 512] on div "22-0058-12/22-BCH-A3" at bounding box center [760, 511] width 289 height 53
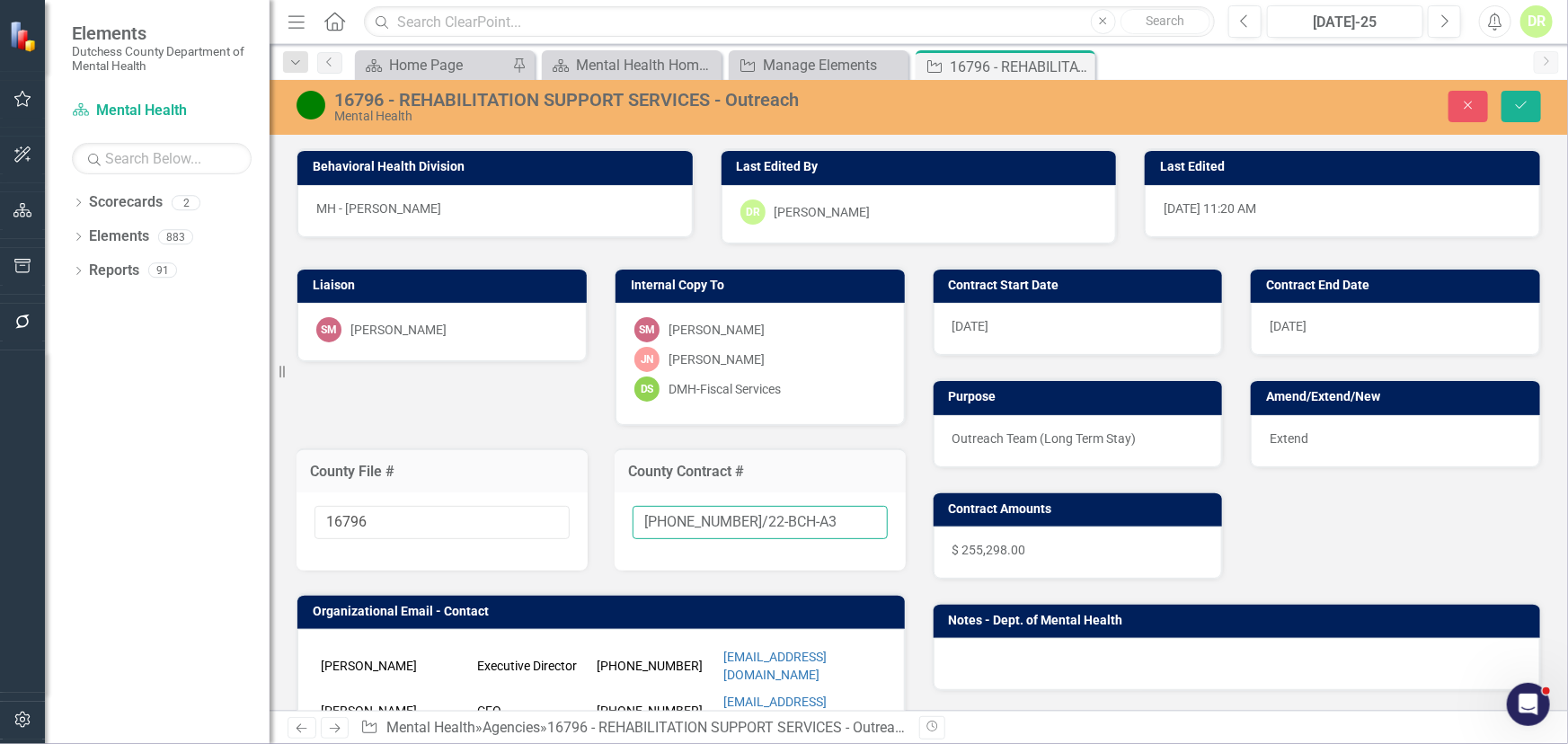
click at [799, 515] on input "22-0058-12/22-BCH-A3" at bounding box center [760, 522] width 255 height 33
type input "22-0058-12/22-BCH-A4"
click at [1511, 105] on button "Save" at bounding box center [1521, 106] width 39 height 32
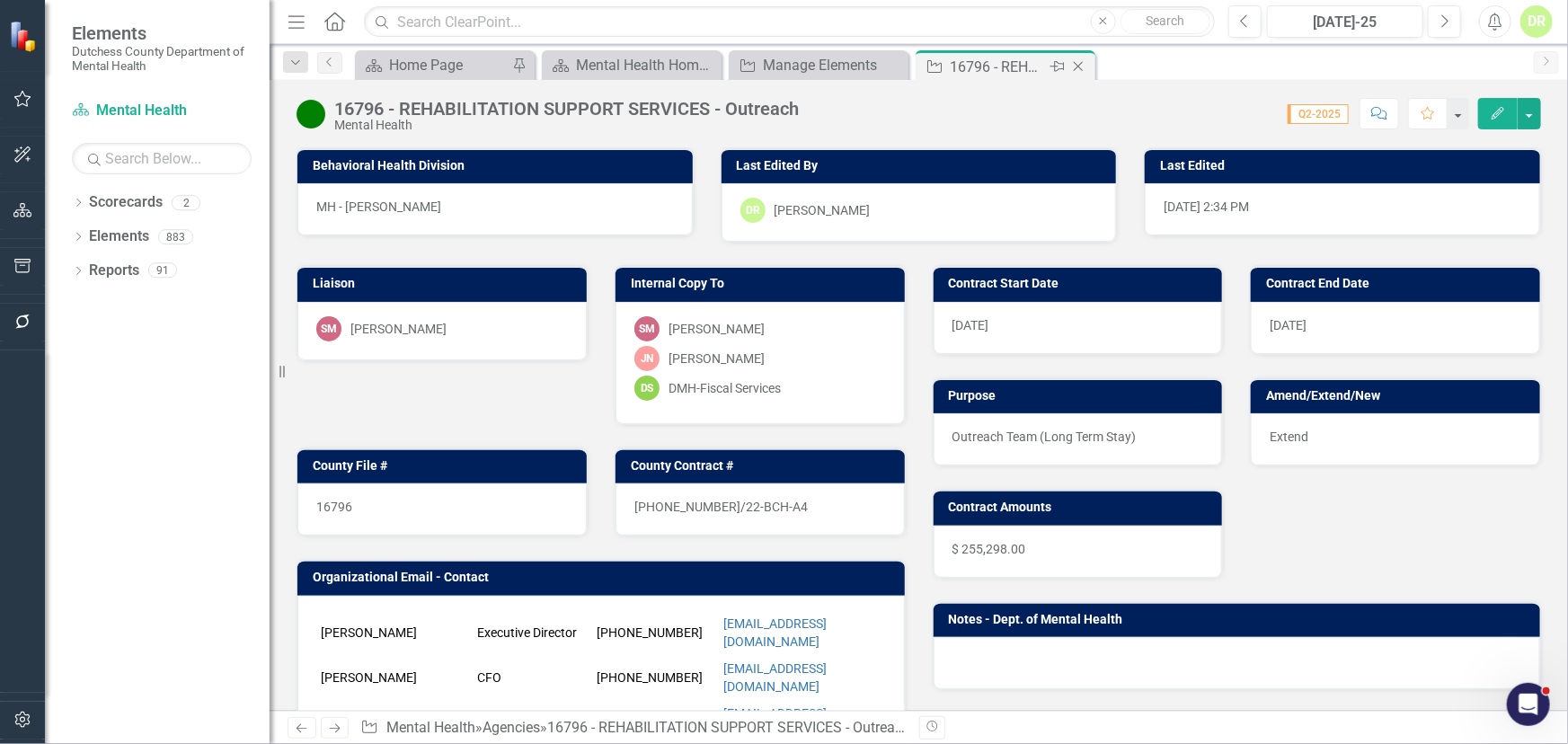
click at [1079, 62] on icon "Close" at bounding box center [1078, 66] width 18 height 14
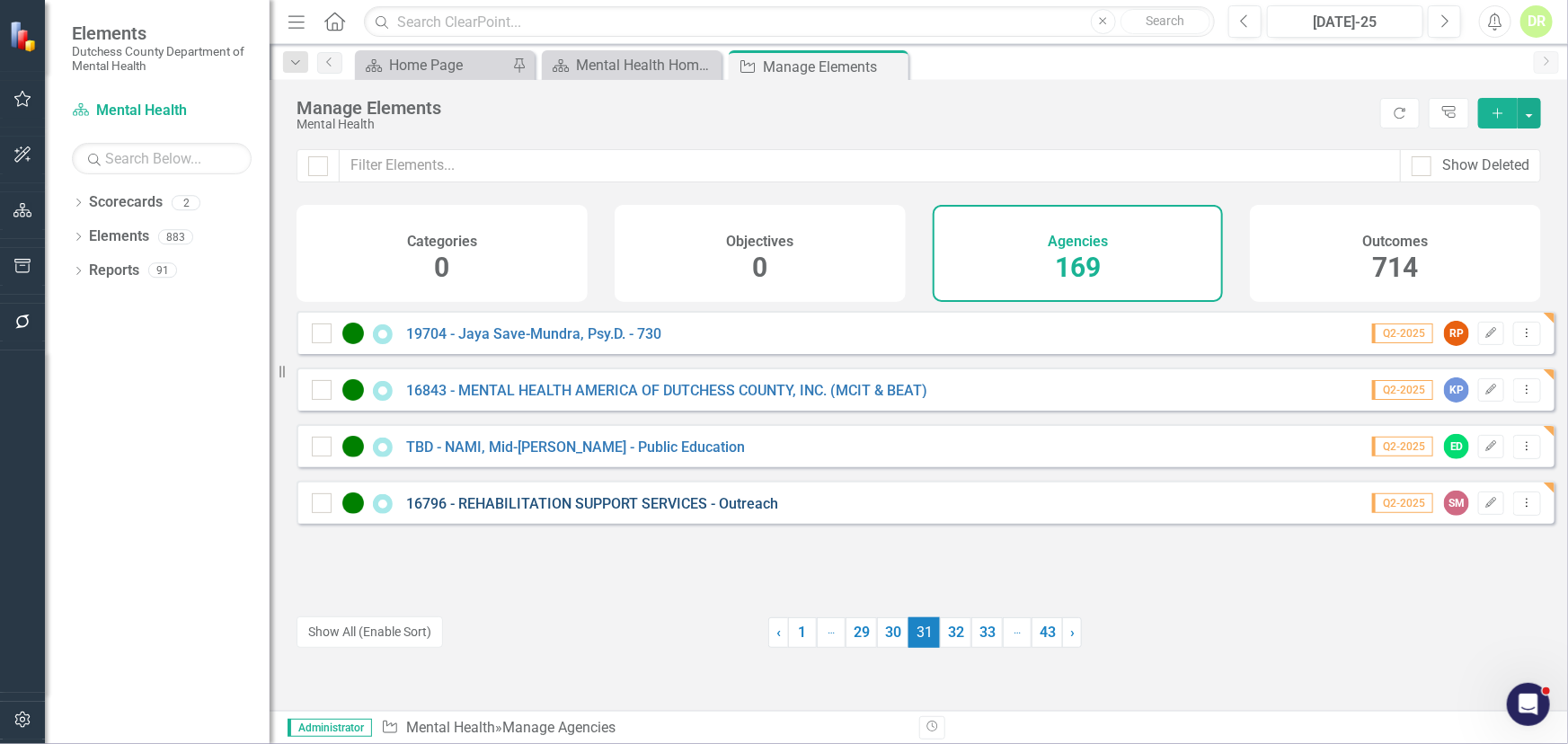
click at [512, 511] on link "16796 - REHABILITATION SUPPORT SERVICES - Outreach" at bounding box center [592, 504] width 372 height 17
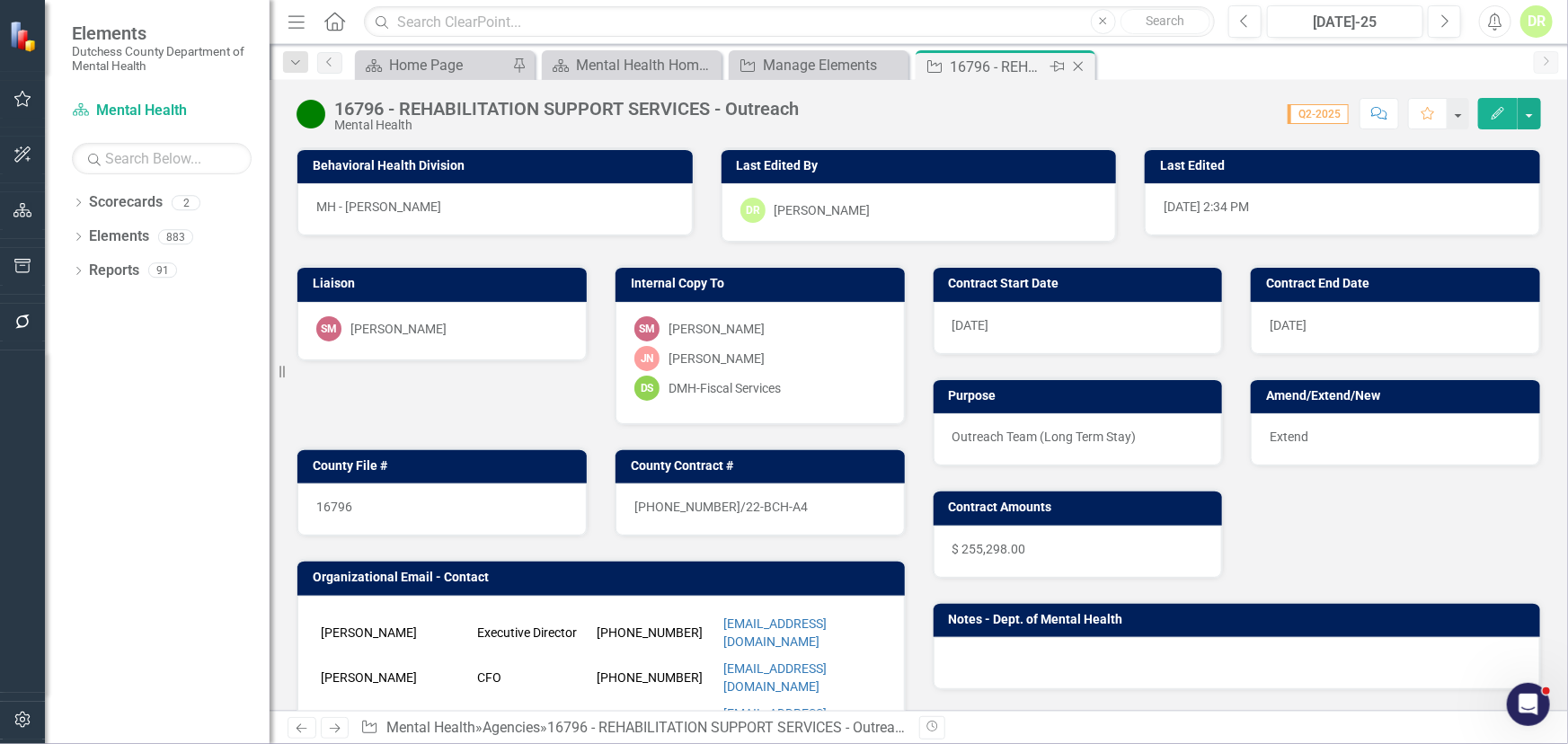
click at [1080, 67] on icon "Close" at bounding box center [1078, 66] width 18 height 14
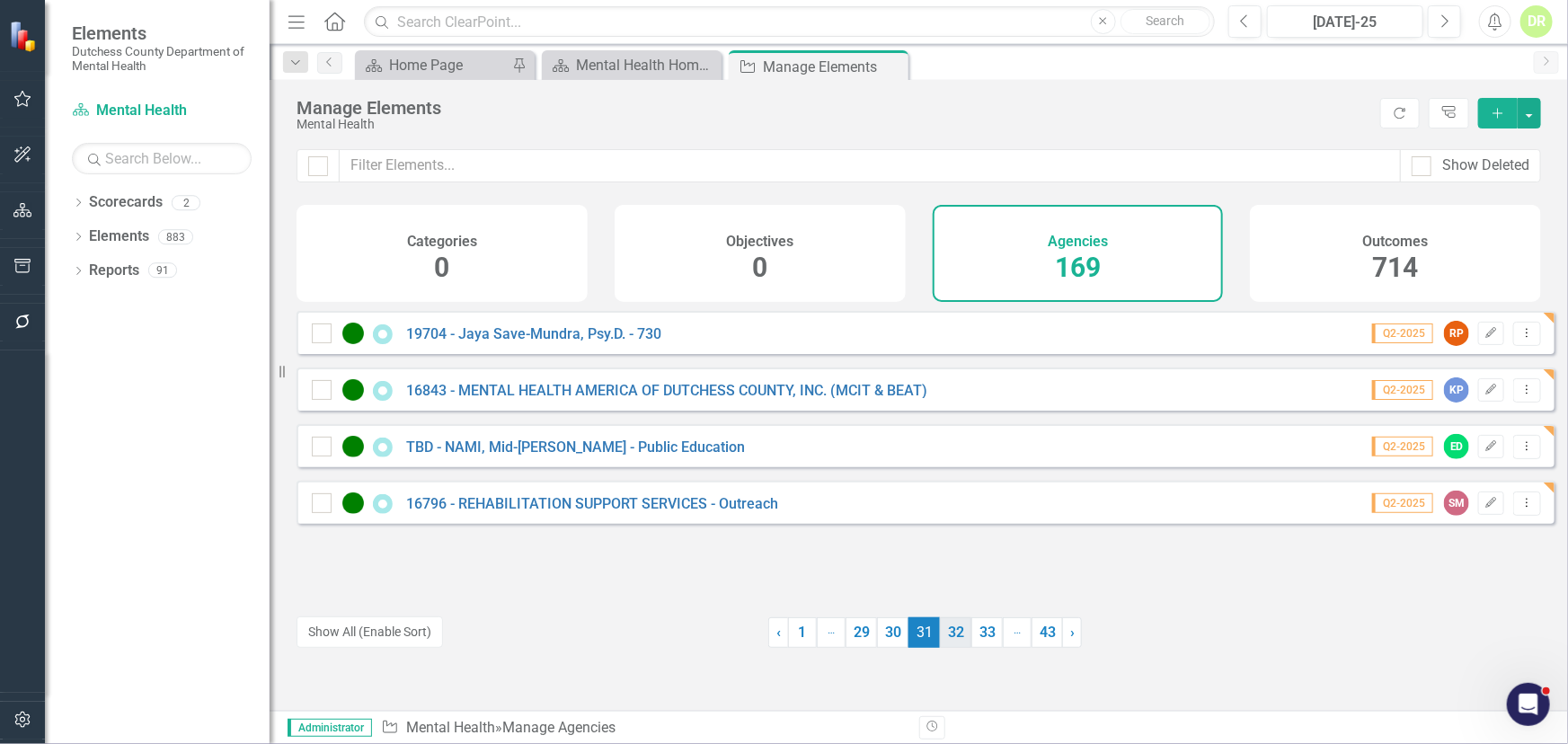
click at [953, 629] on link "32" at bounding box center [955, 633] width 32 height 31
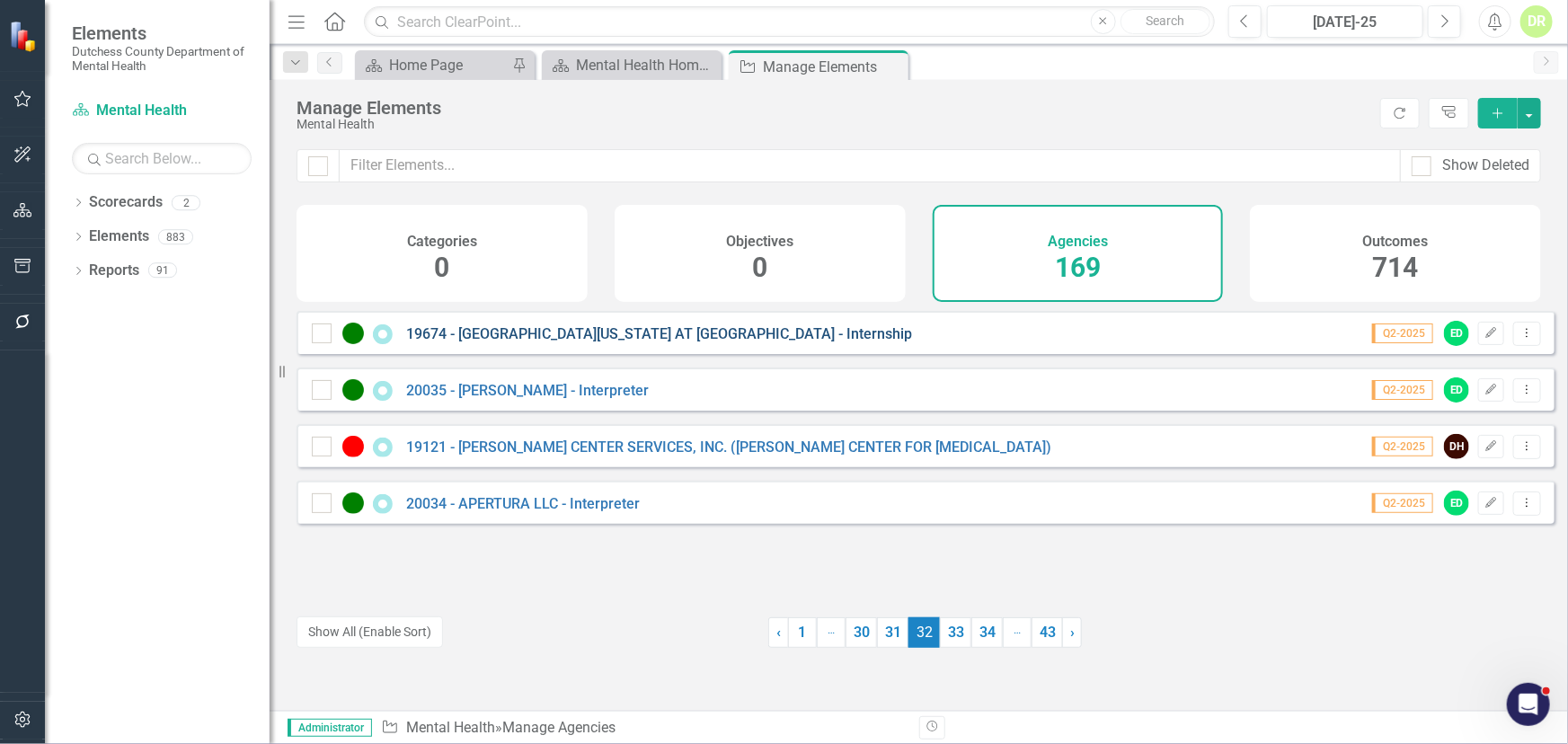
click at [776, 343] on link "19674 - [GEOGRAPHIC_DATA][US_STATE] AT [GEOGRAPHIC_DATA] - Internship" at bounding box center [659, 334] width 506 height 17
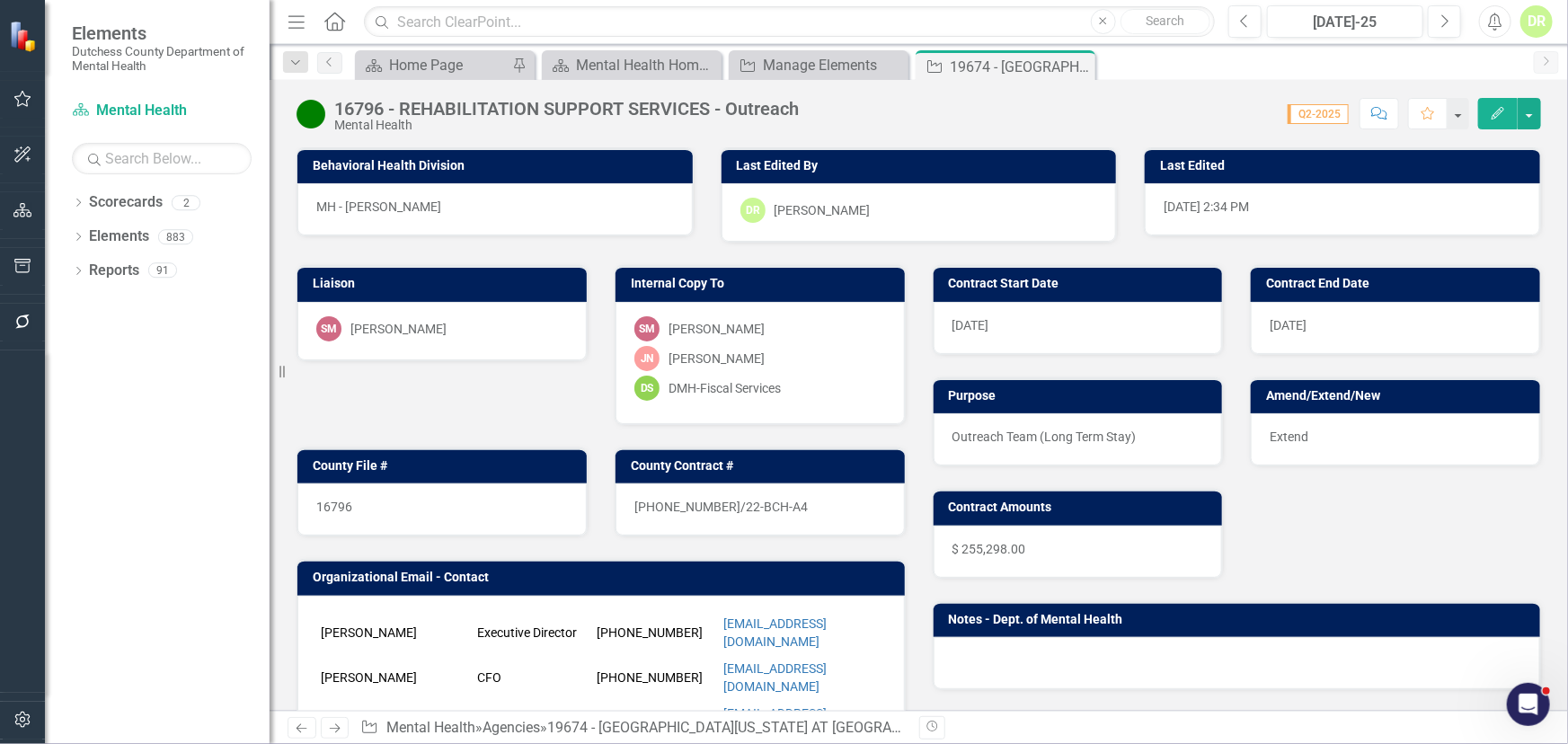
click at [776, 349] on div "JN Jean-Marie Niebuhr" at bounding box center [760, 358] width 252 height 25
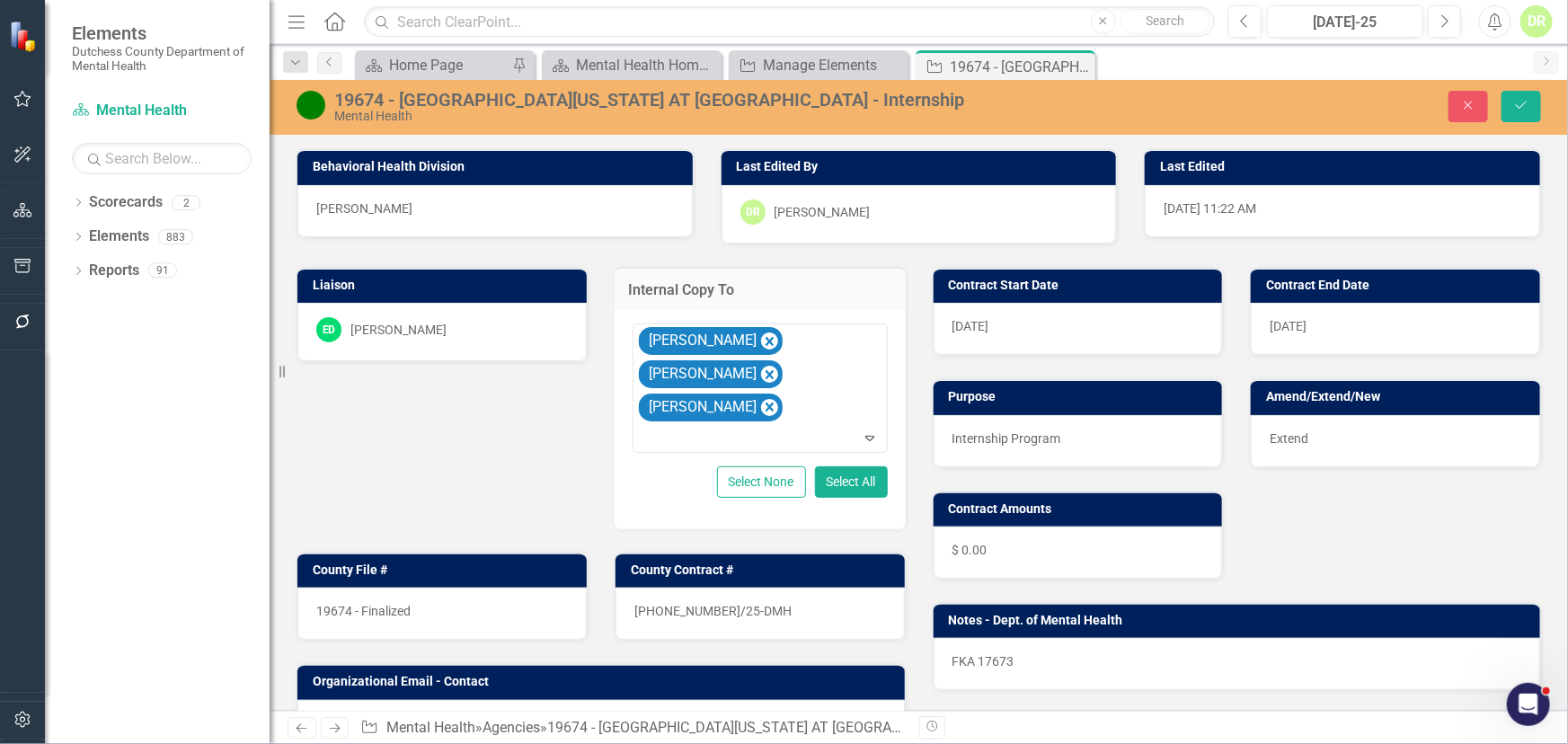
click at [752, 587] on div "25-0079-12/25-DMH" at bounding box center [760, 613] width 289 height 53
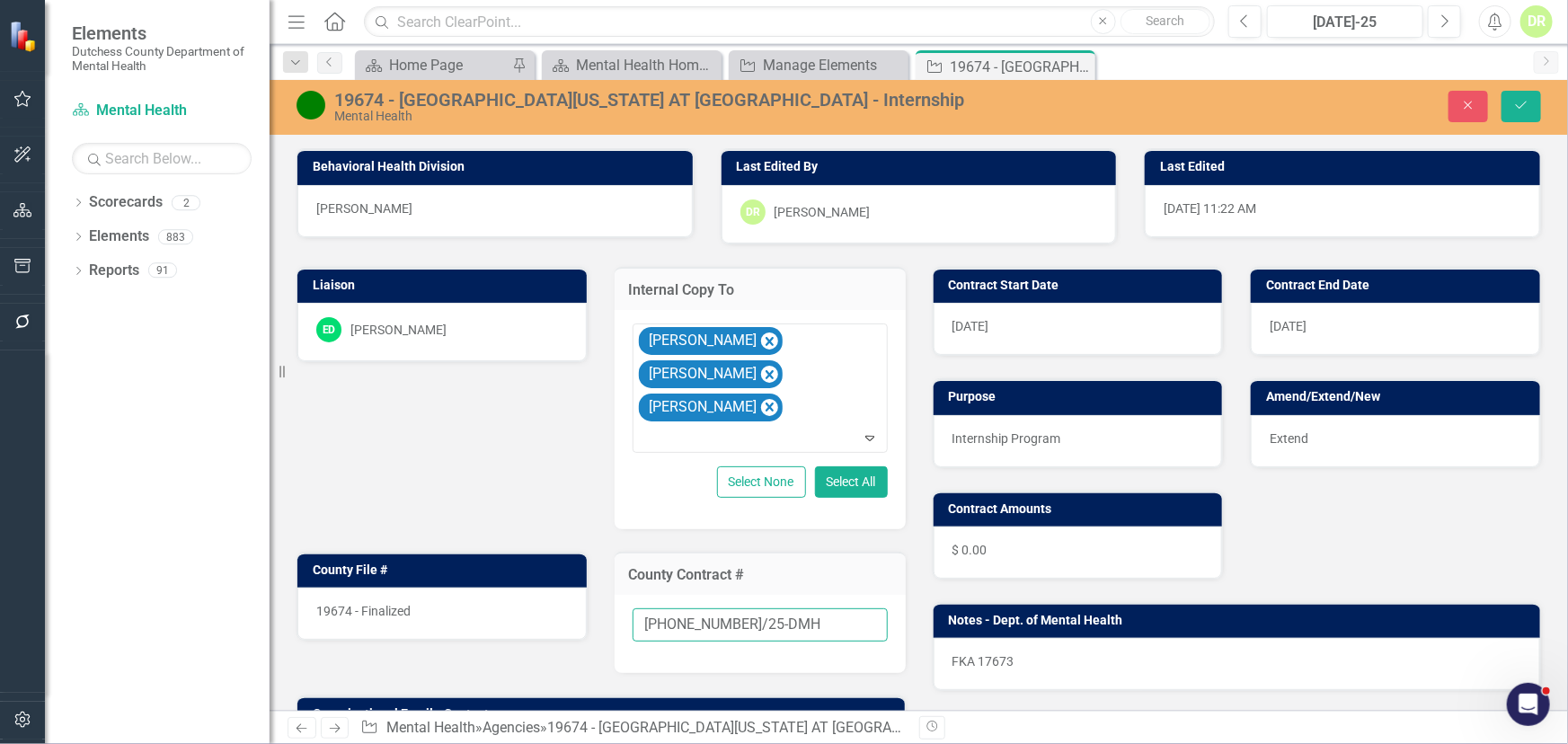
click at [776, 608] on input "25-0079-12/25-DMH" at bounding box center [760, 625] width 255 height 33
type input "25-0079-12/25-DMH-A1"
click at [407, 604] on span "19674 - Finalized" at bounding box center [363, 610] width 95 height 14
click at [434, 587] on div "19674 - Finalized" at bounding box center [441, 613] width 289 height 53
click at [434, 587] on div "19674 - Finalized" at bounding box center [441, 613] width 289 height 53
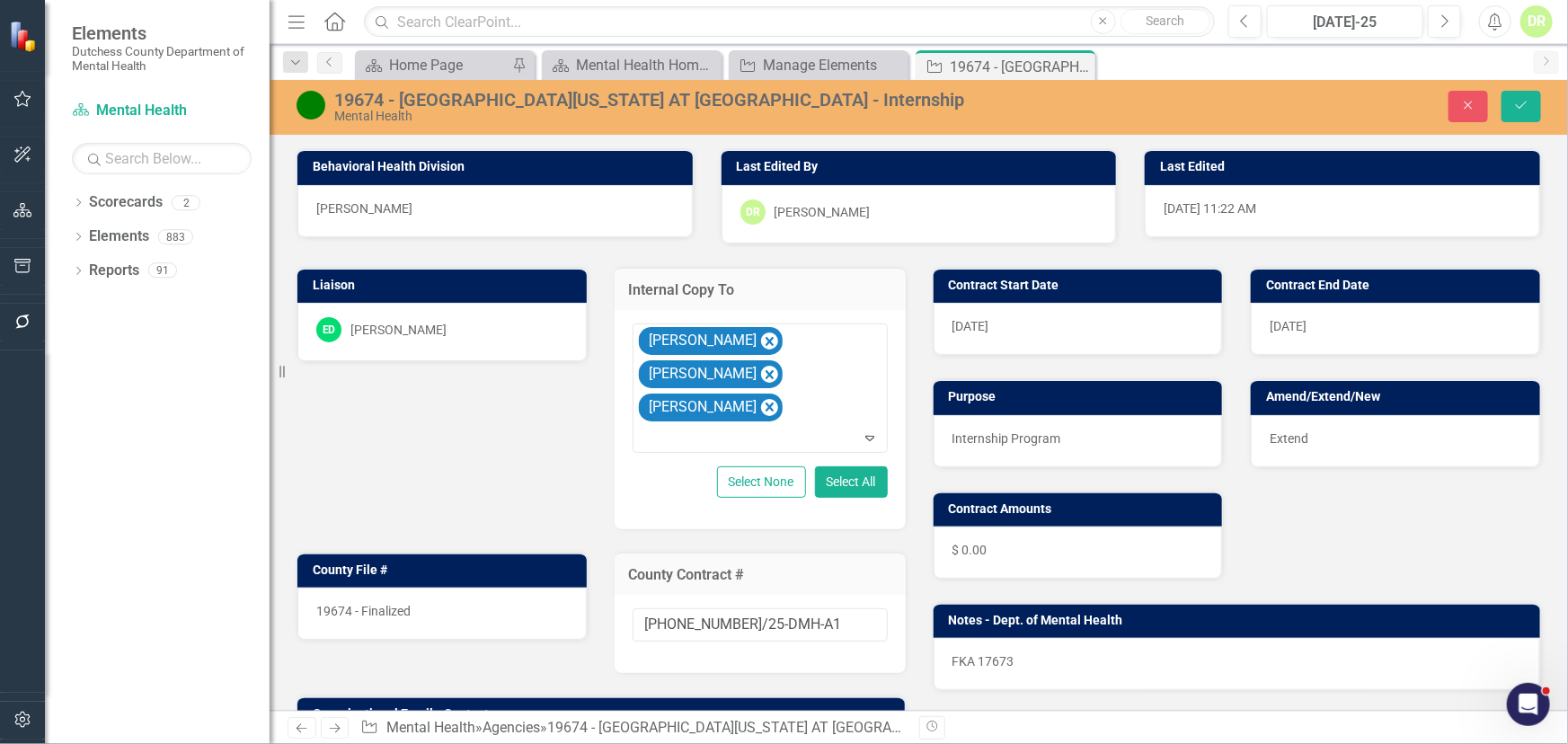
click at [434, 587] on div "19674 - Finalized" at bounding box center [441, 613] width 289 height 53
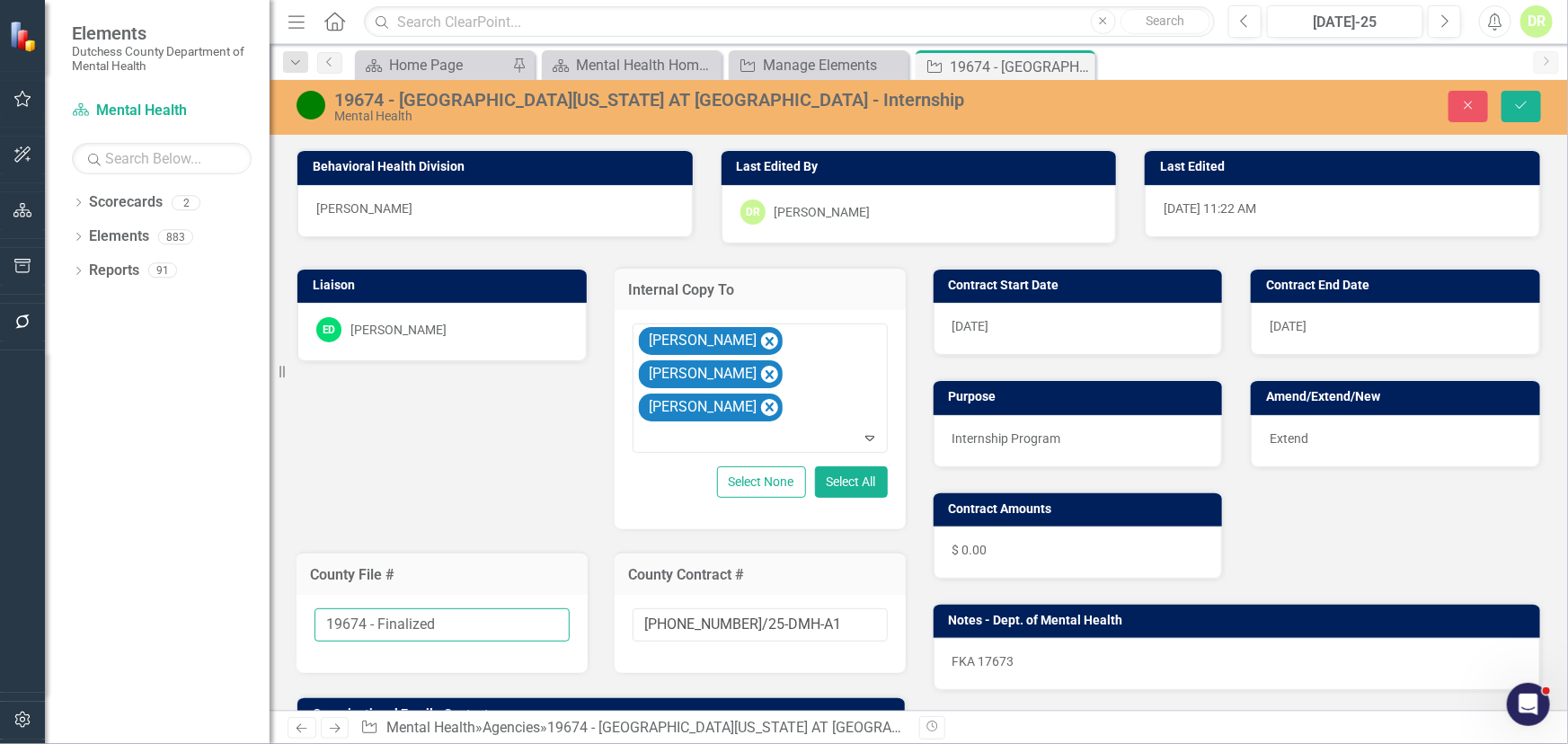
drag, startPoint x: 447, startPoint y: 591, endPoint x: 369, endPoint y: 582, distance: 78.5
click at [369, 608] on input "19674 - Finalized" at bounding box center [441, 625] width 255 height 33
type input "19674"
click at [1294, 435] on span "Extend" at bounding box center [1289, 438] width 38 height 14
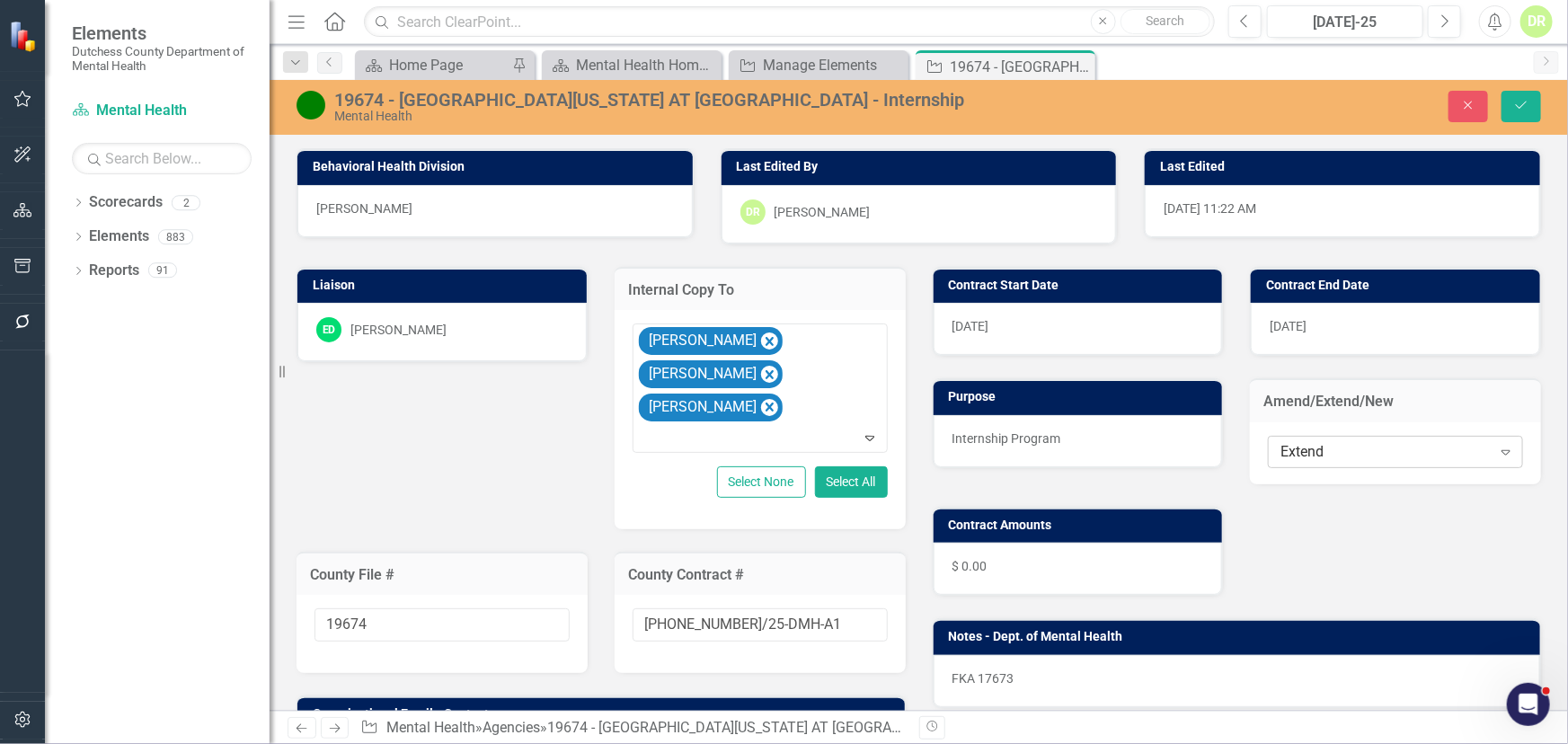
click at [1320, 449] on div "Extend" at bounding box center [1386, 452] width 210 height 21
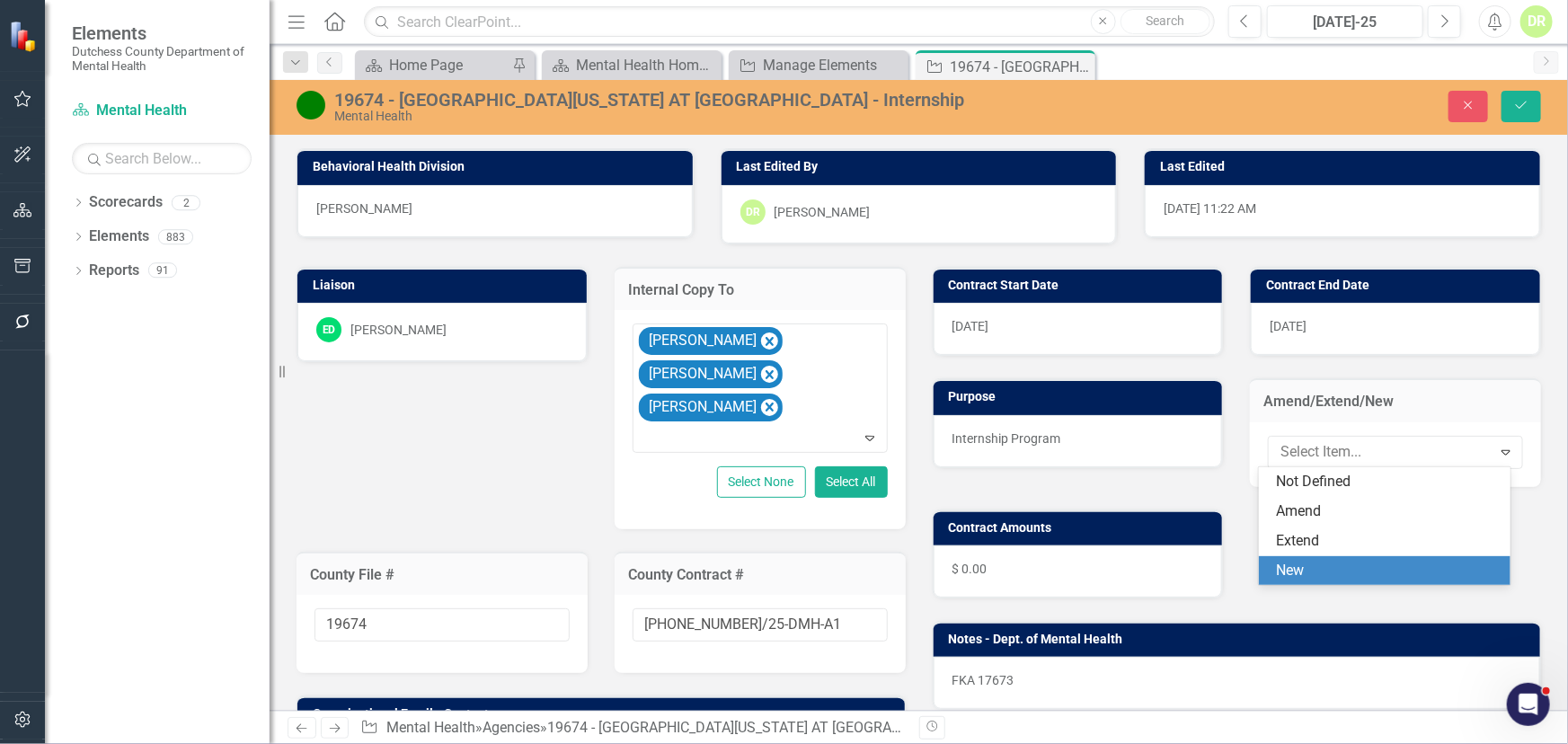
click at [1307, 558] on div "New" at bounding box center [1385, 571] width 252 height 30
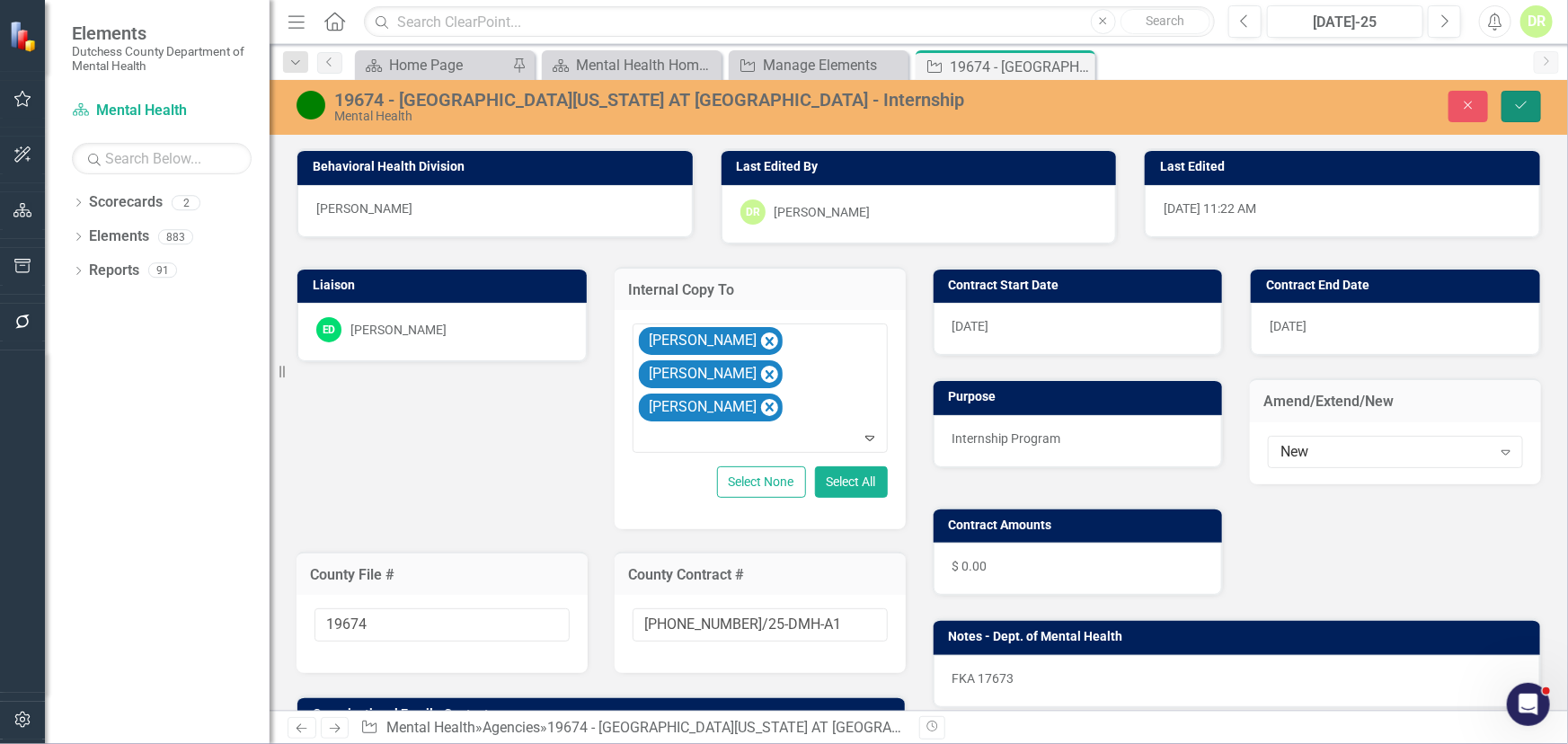
click at [1513, 98] on button "Save" at bounding box center [1521, 106] width 39 height 32
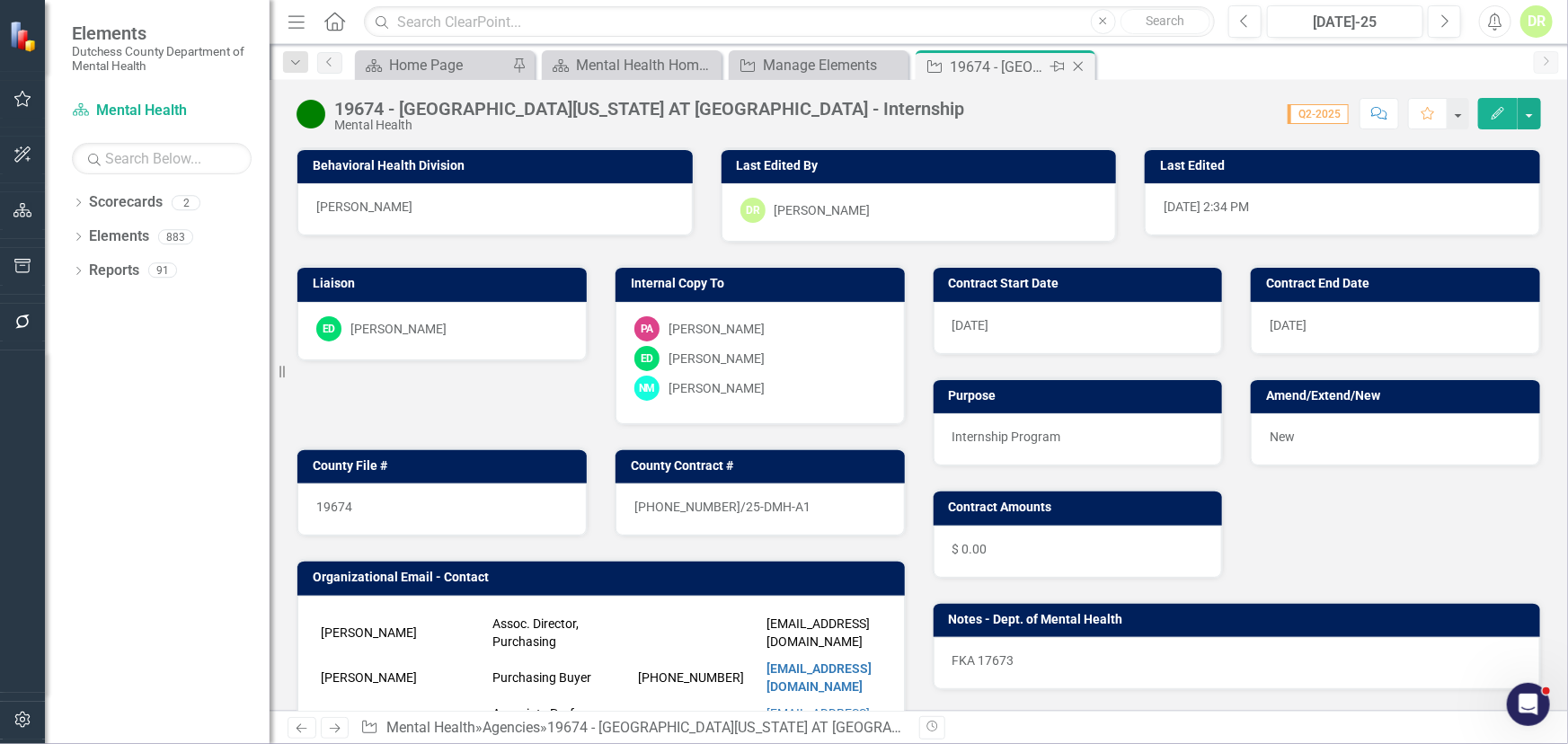
click at [1075, 62] on icon "Close" at bounding box center [1078, 66] width 18 height 14
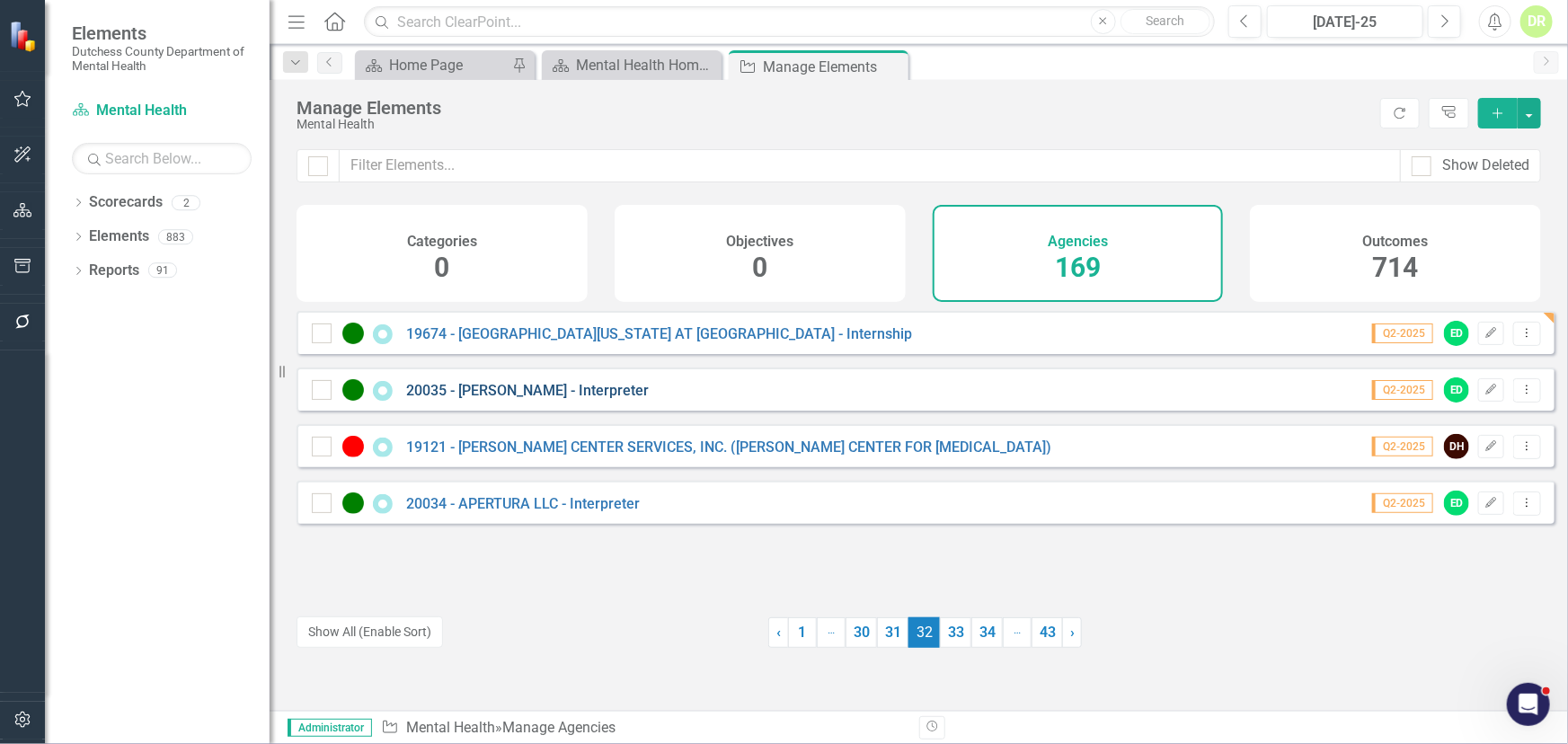
click at [603, 399] on link "20035 - [PERSON_NAME] - Interpreter" at bounding box center [527, 391] width 243 height 17
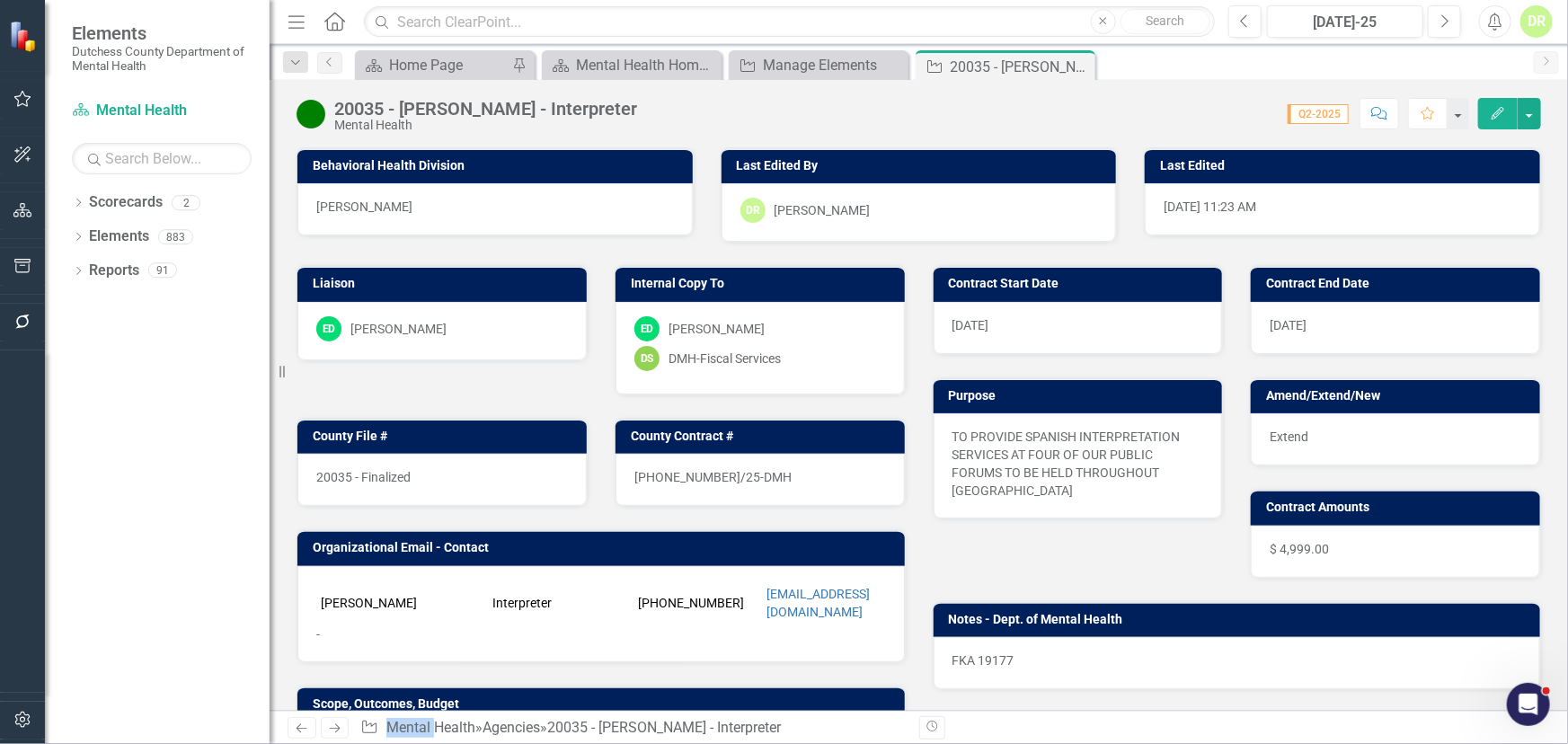
click at [489, 479] on div "20035 - Finalized" at bounding box center [441, 479] width 289 height 53
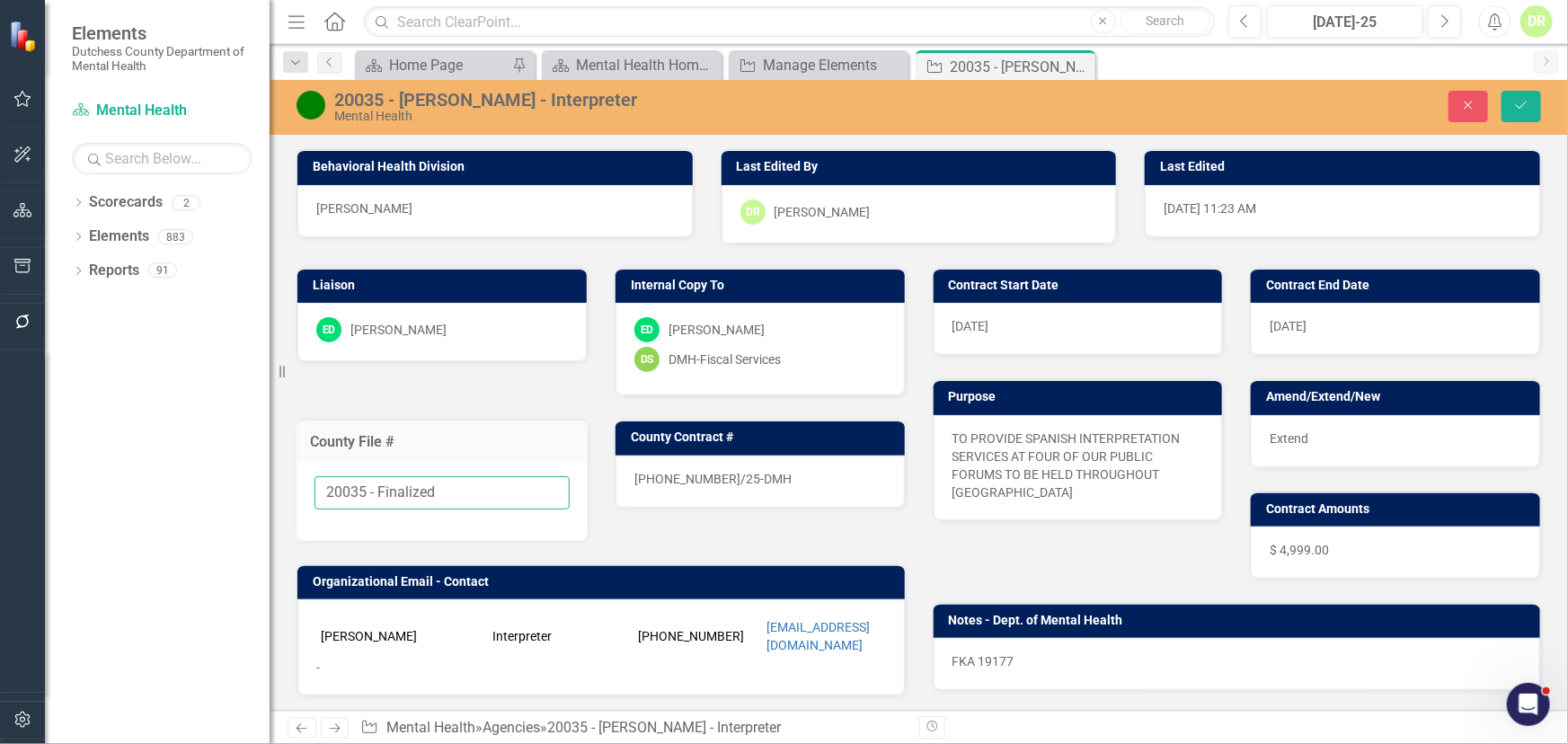
drag, startPoint x: 482, startPoint y: 492, endPoint x: 365, endPoint y: 488, distance: 117.1
click at [365, 488] on input "20035 - Finalized" at bounding box center [441, 493] width 255 height 33
type input "20035"
click at [771, 480] on div "25-0189-12/25-DMH" at bounding box center [760, 481] width 289 height 53
click at [768, 478] on div "25-0189-12/25-DMH" at bounding box center [760, 481] width 289 height 53
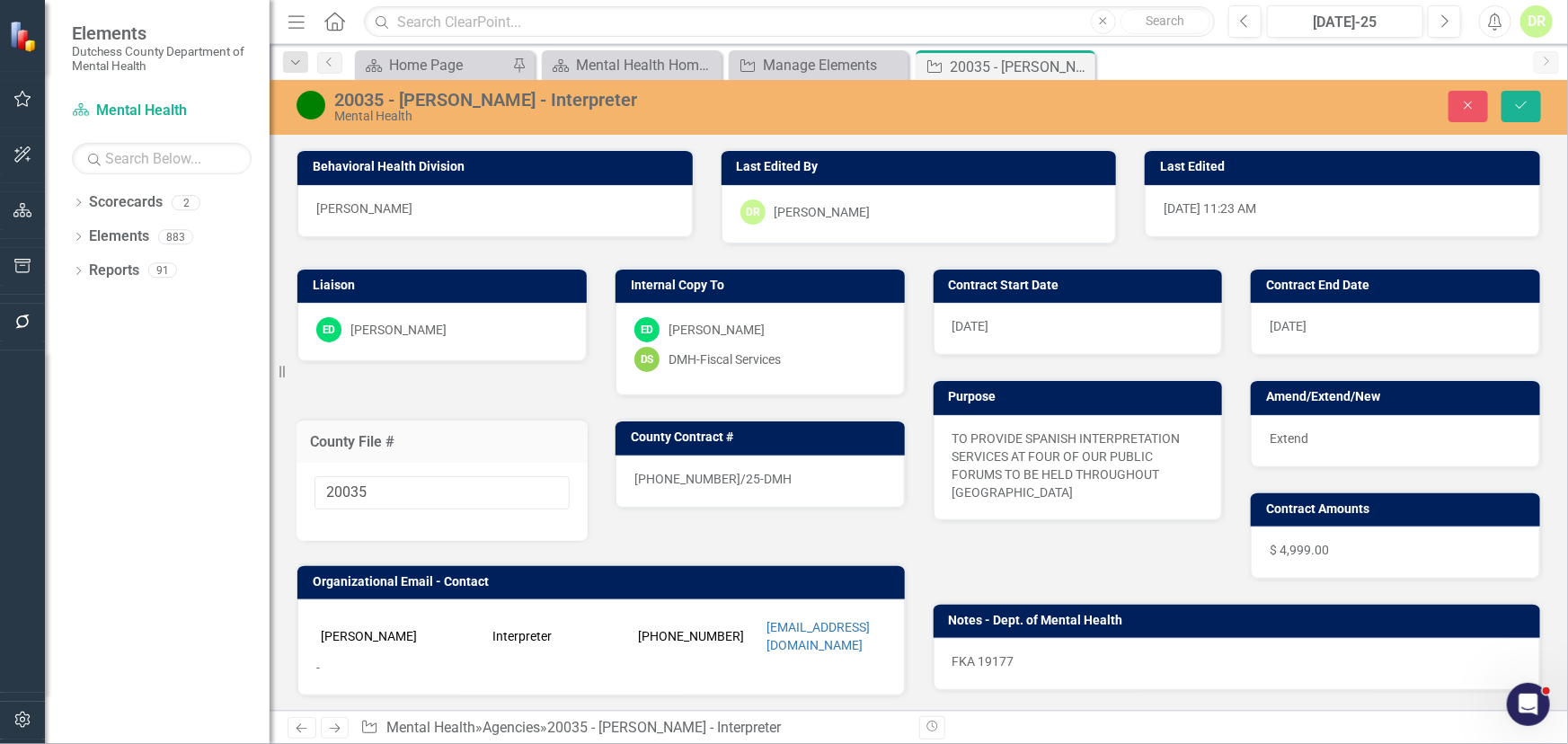
click at [755, 476] on div "25-0189-12/25-DMH" at bounding box center [760, 481] width 289 height 53
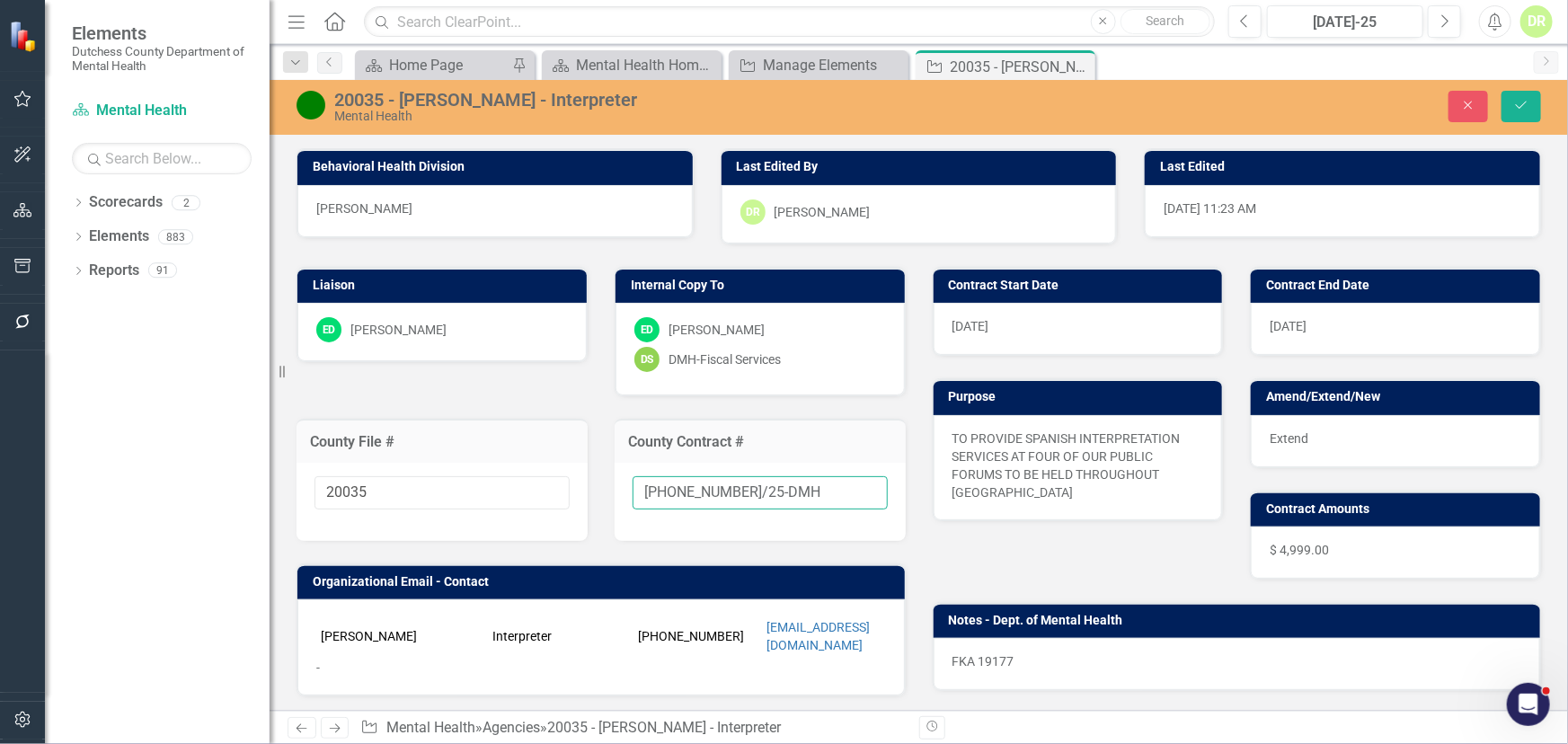
click at [774, 492] on input "25-0189-12/25-DMH" at bounding box center [760, 493] width 255 height 33
type input "25-0189-12/25-DMH-A1"
click at [1531, 99] on button "Save" at bounding box center [1521, 106] width 39 height 32
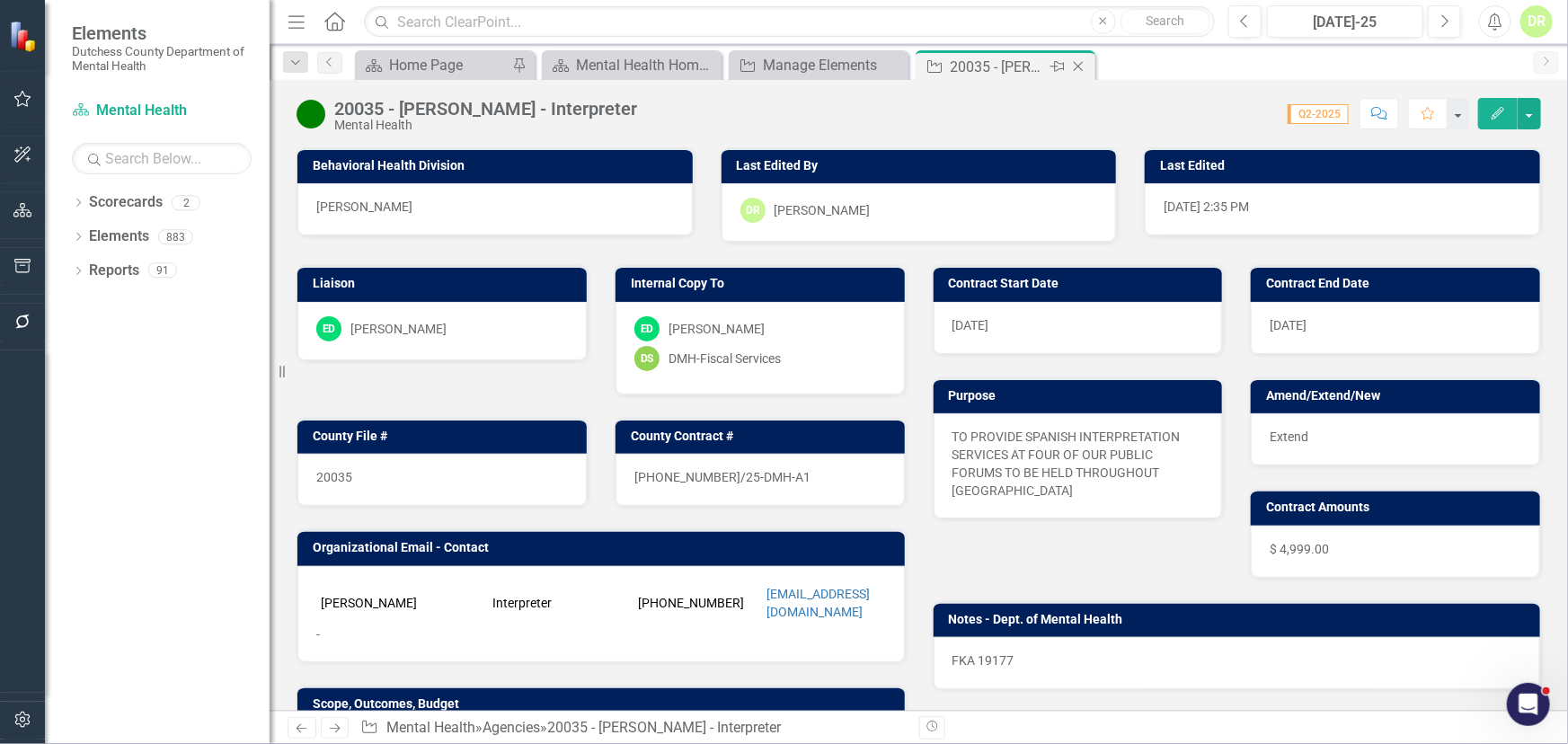
click at [1076, 63] on icon "Close" at bounding box center [1078, 66] width 18 height 14
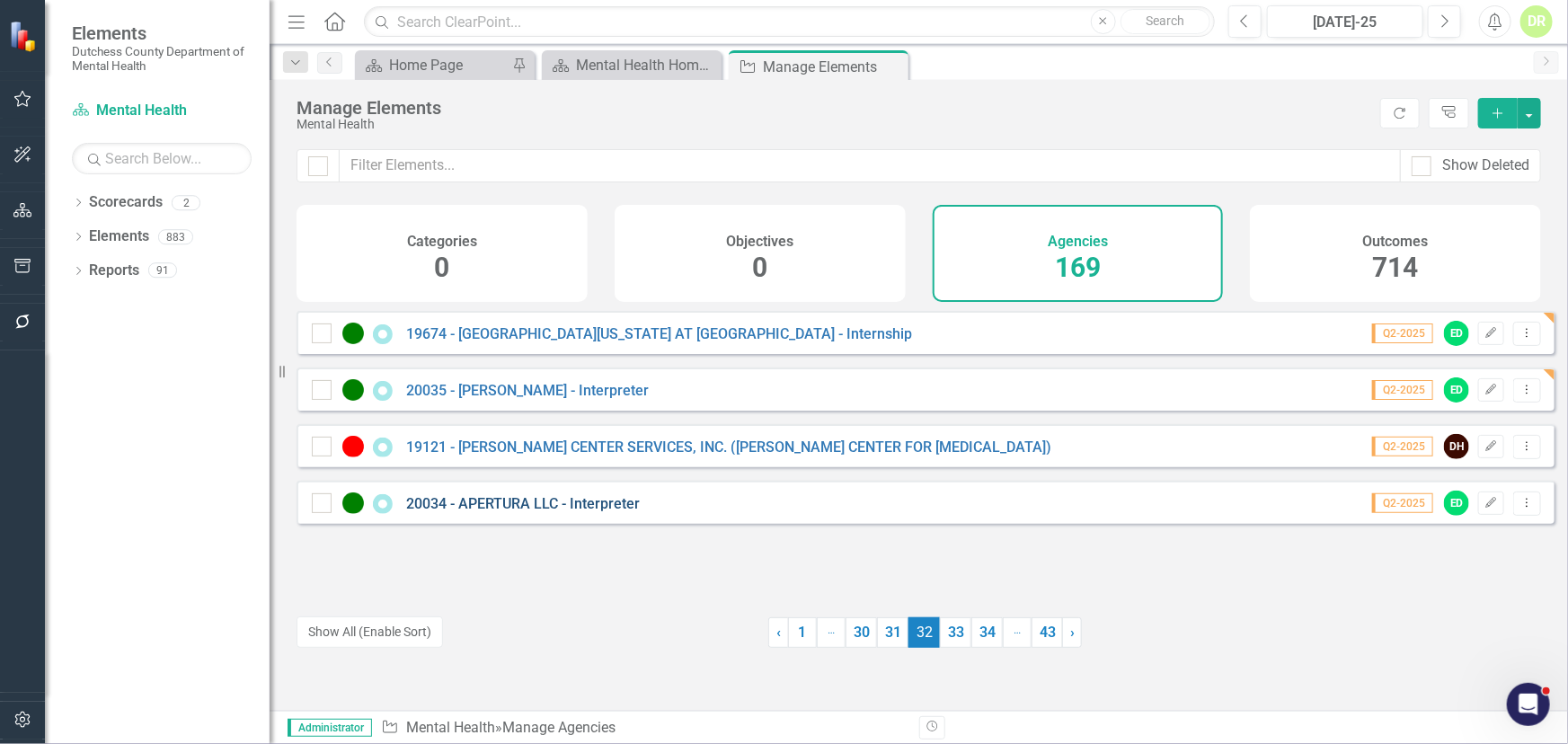
click at [495, 511] on link "20034 - APERTURA LLC - Interpreter" at bounding box center [522, 504] width 234 height 17
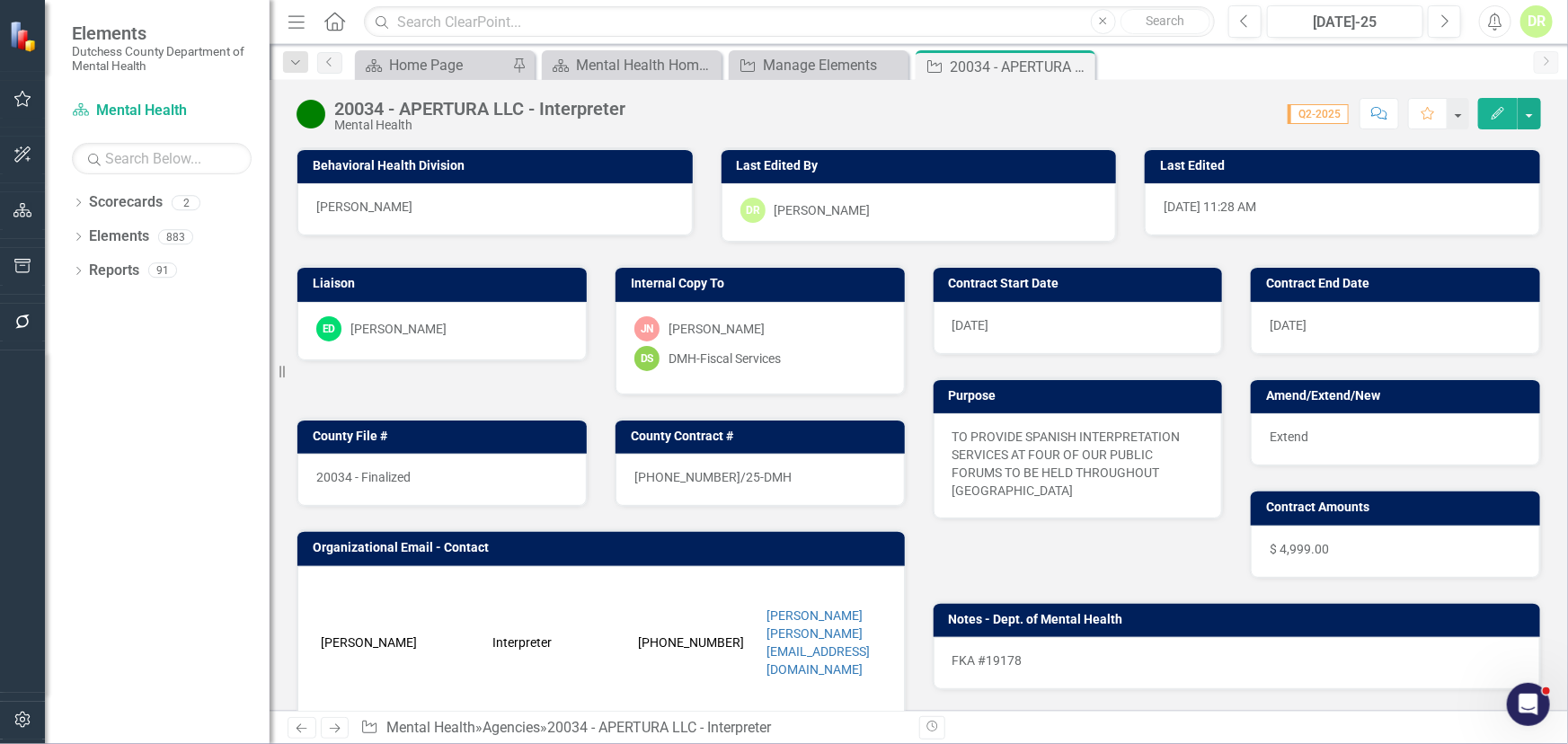
click at [542, 462] on div "20034 - Finalized" at bounding box center [441, 479] width 289 height 53
drag, startPoint x: 542, startPoint y: 462, endPoint x: 507, endPoint y: 473, distance: 36.7
click at [541, 463] on div "20034 - Finalized" at bounding box center [441, 479] width 289 height 53
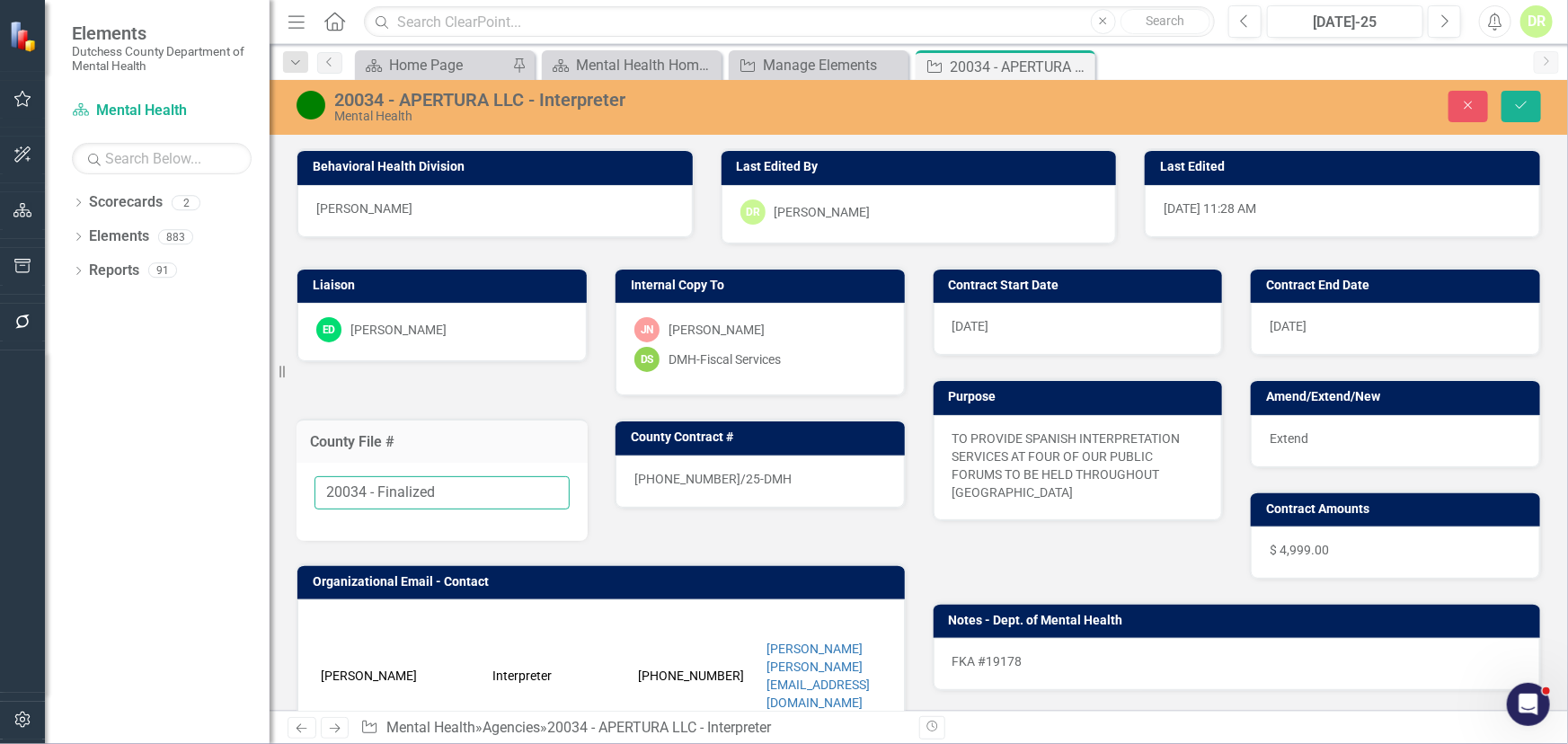
drag, startPoint x: 452, startPoint y: 495, endPoint x: 364, endPoint y: 480, distance: 89.3
click at [364, 480] on input "20034 - Finalized" at bounding box center [441, 493] width 255 height 33
type input "20034"
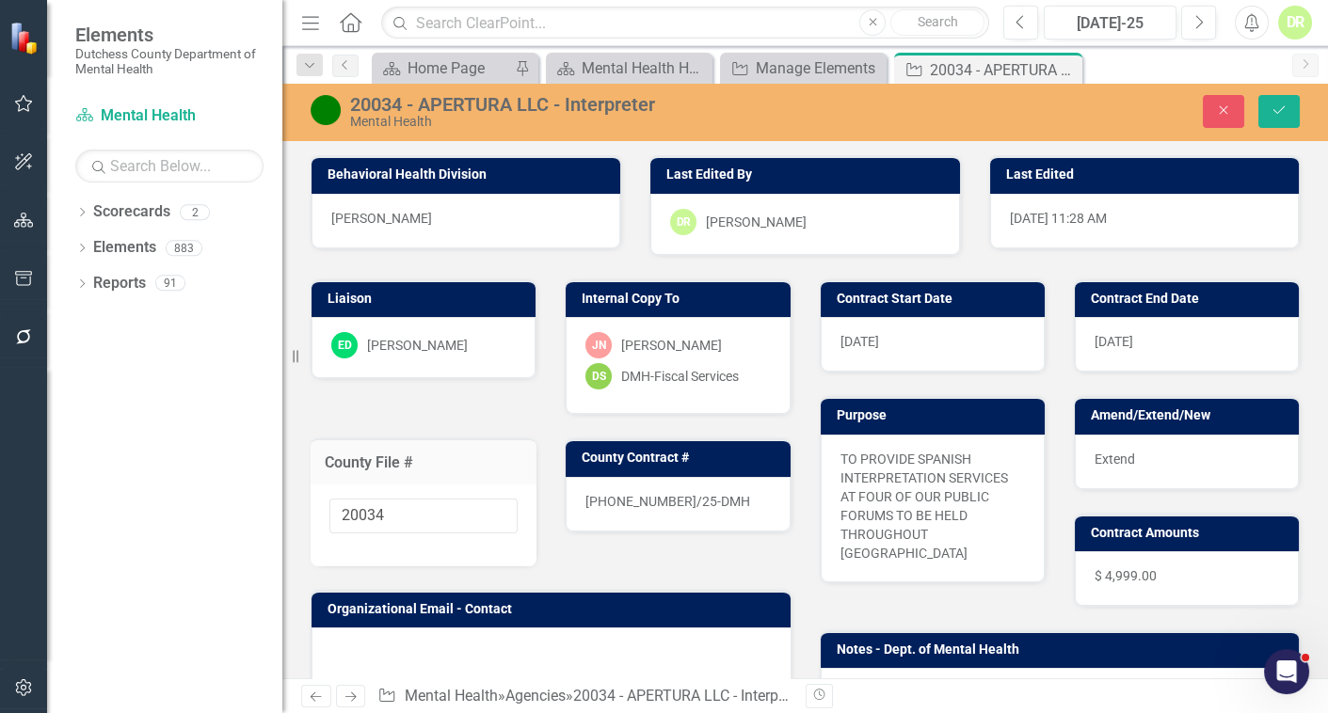
click at [716, 506] on div "25-0182-12/25-DMH" at bounding box center [678, 504] width 224 height 55
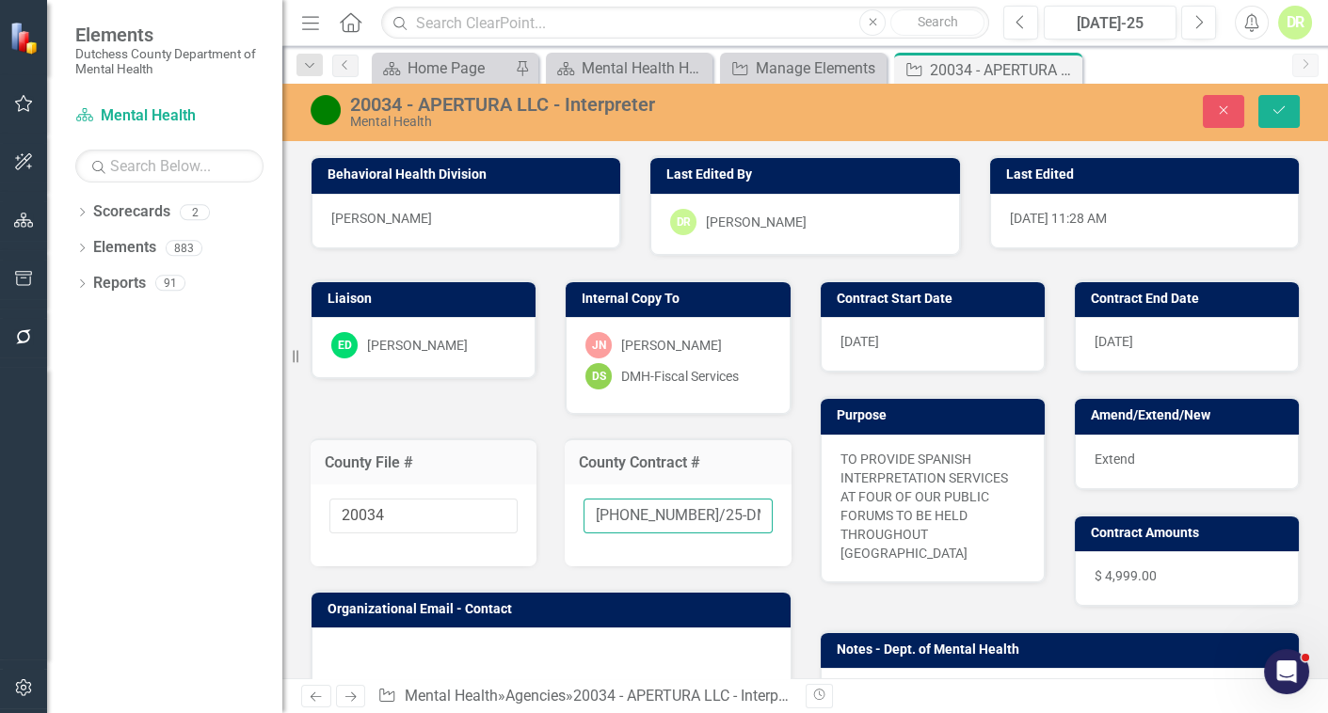
click at [733, 517] on input "25-0182-12/25-DMH" at bounding box center [677, 516] width 188 height 35
type input "25-0182-12/25-DMH-A1"
click at [1150, 452] on div "Extend" at bounding box center [1187, 462] width 224 height 55
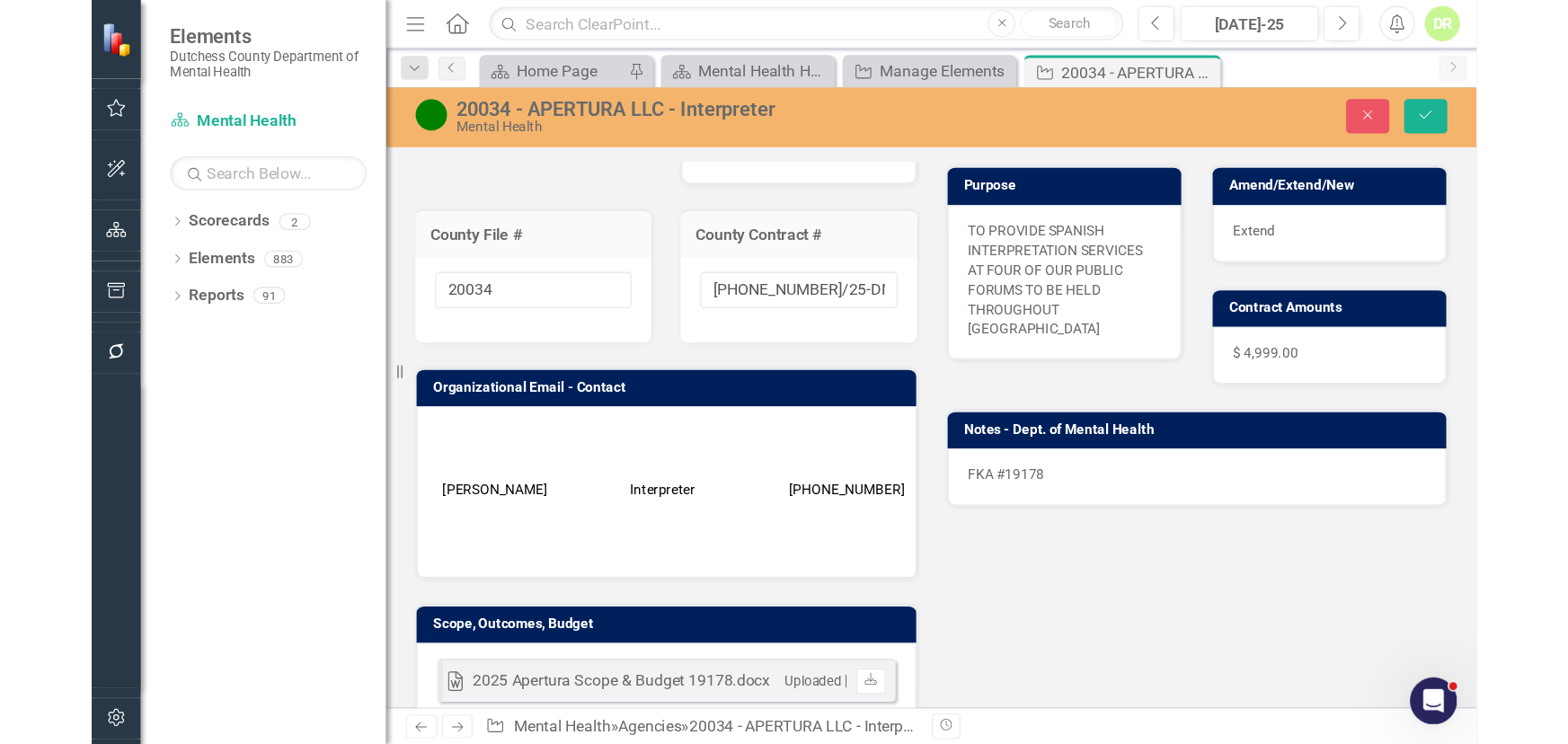
scroll to position [244, 0]
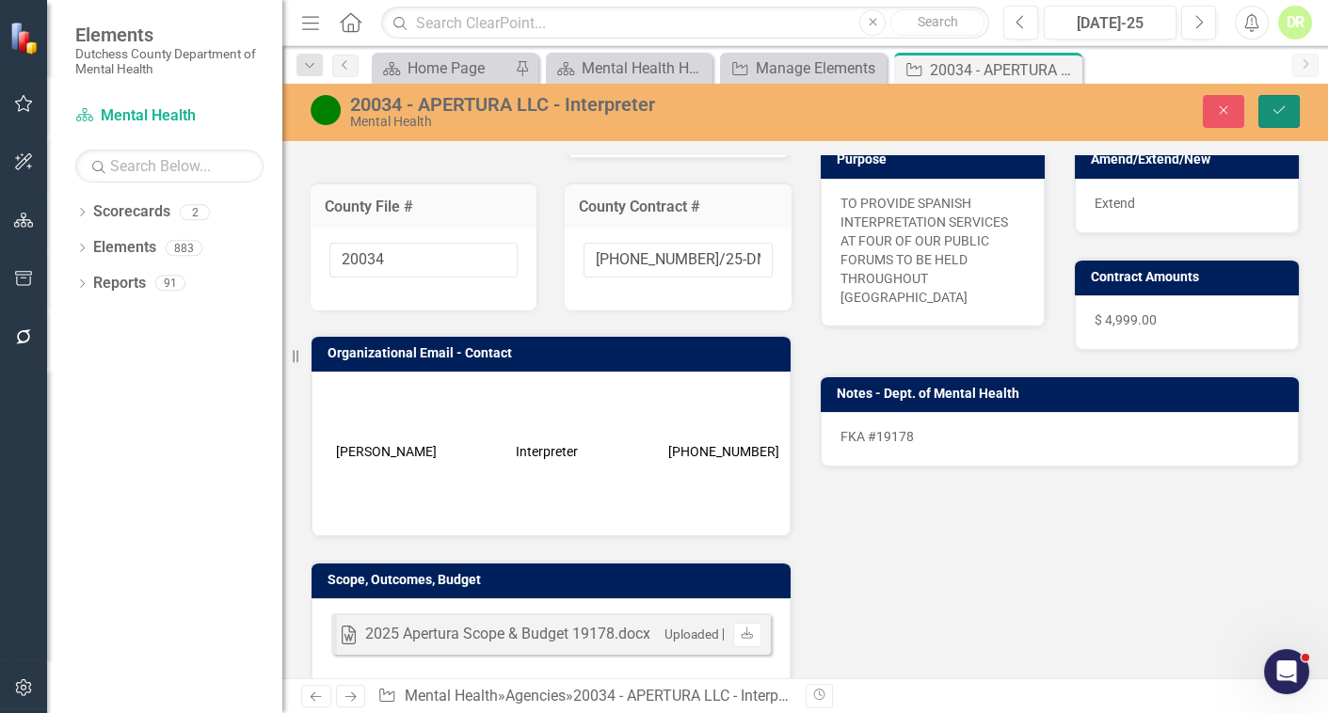
click at [1289, 100] on button "Save" at bounding box center [1278, 111] width 41 height 33
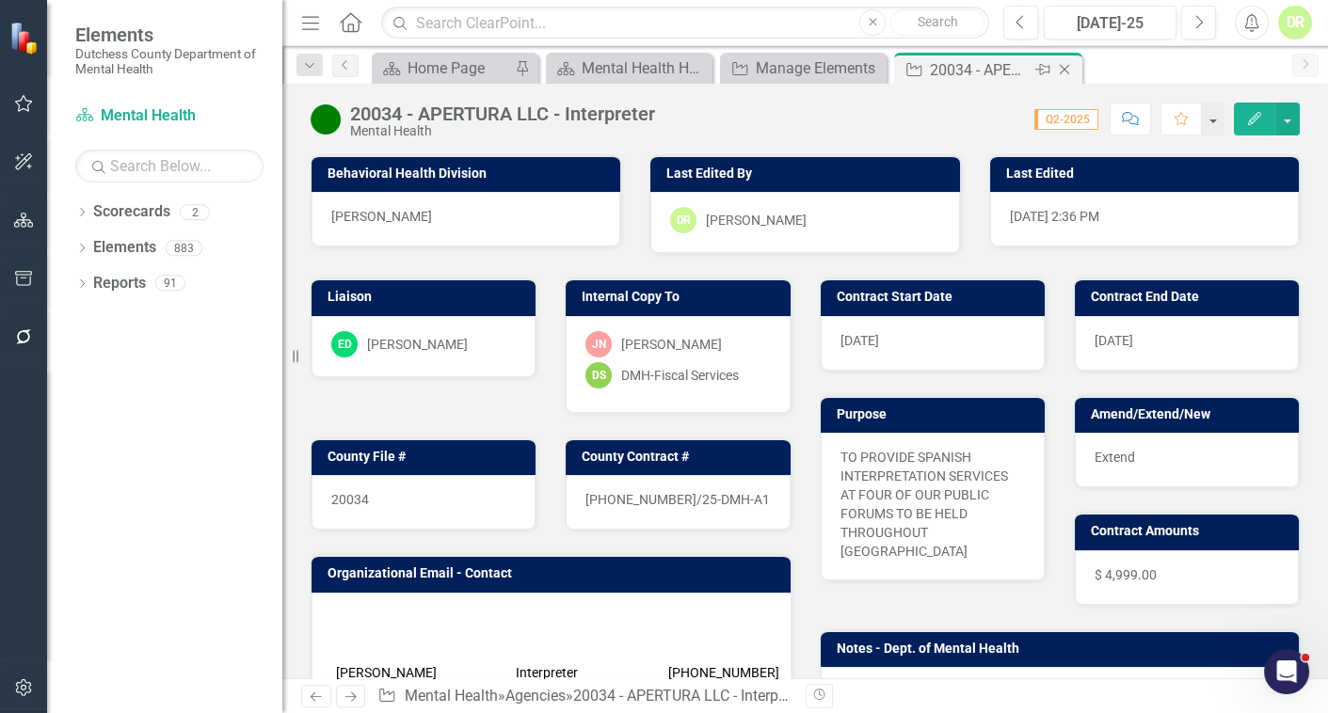
click at [1067, 71] on icon "Close" at bounding box center [1064, 69] width 19 height 15
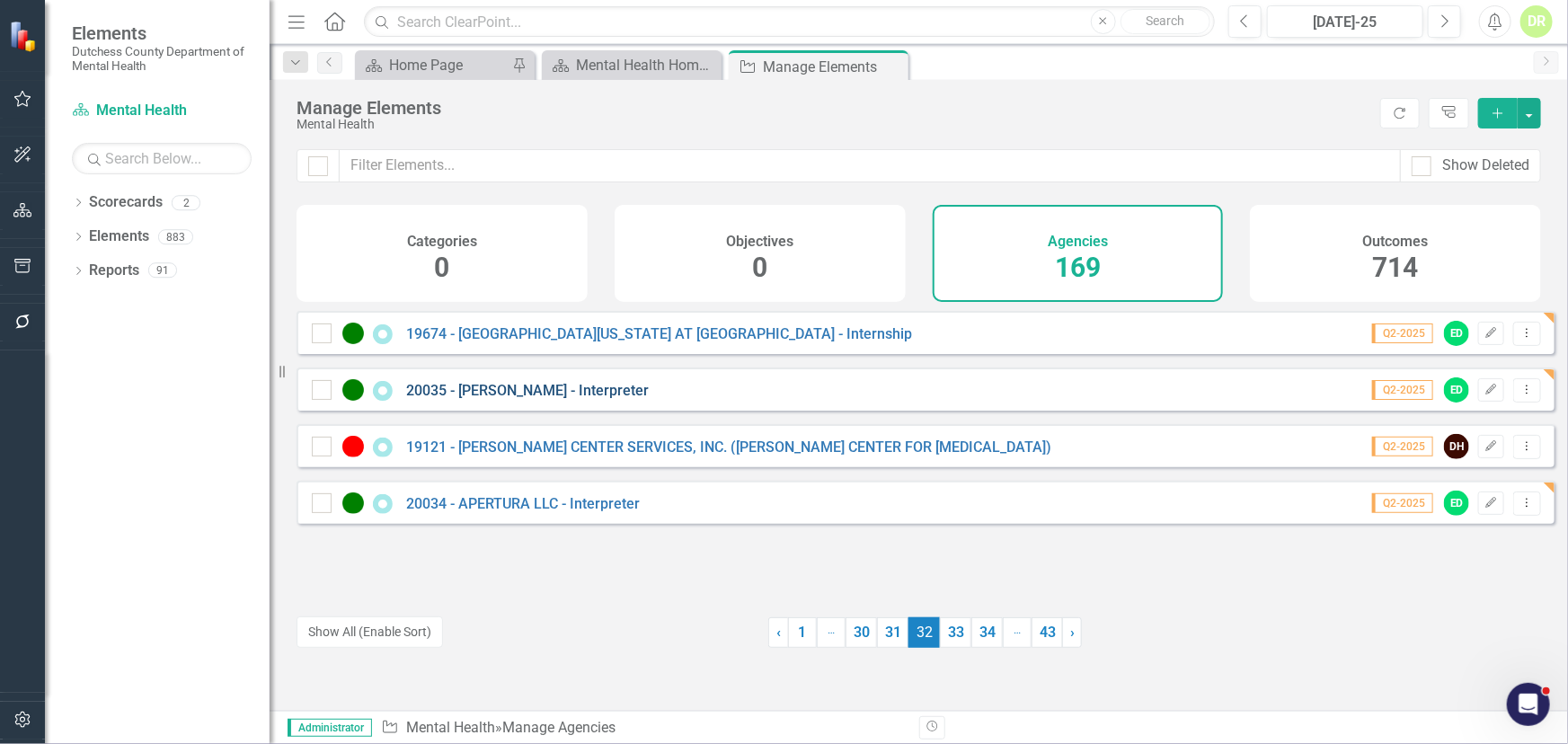
click at [593, 399] on link "20035 - [PERSON_NAME] - Interpreter" at bounding box center [527, 391] width 243 height 17
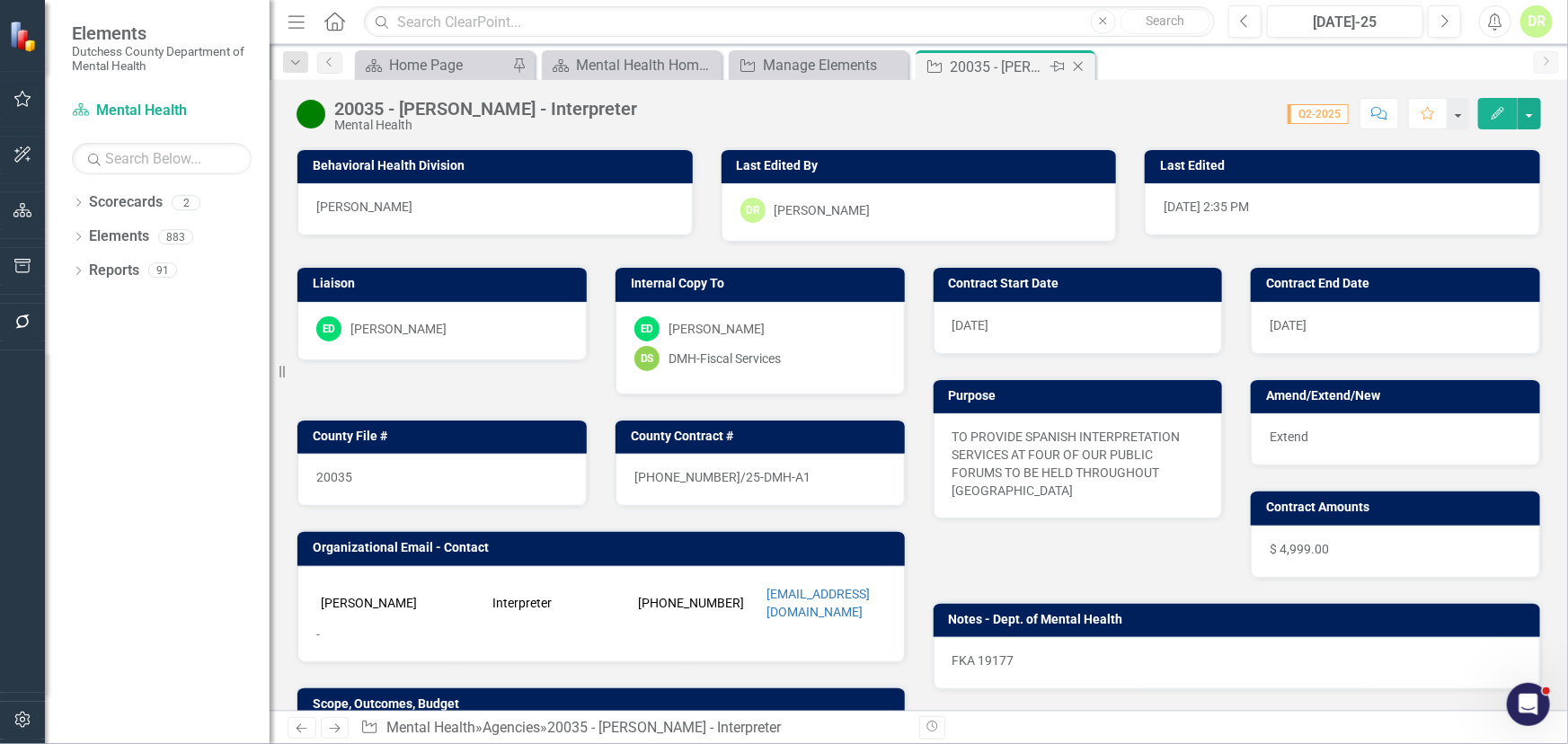
click at [1075, 60] on icon "Close" at bounding box center [1078, 66] width 18 height 14
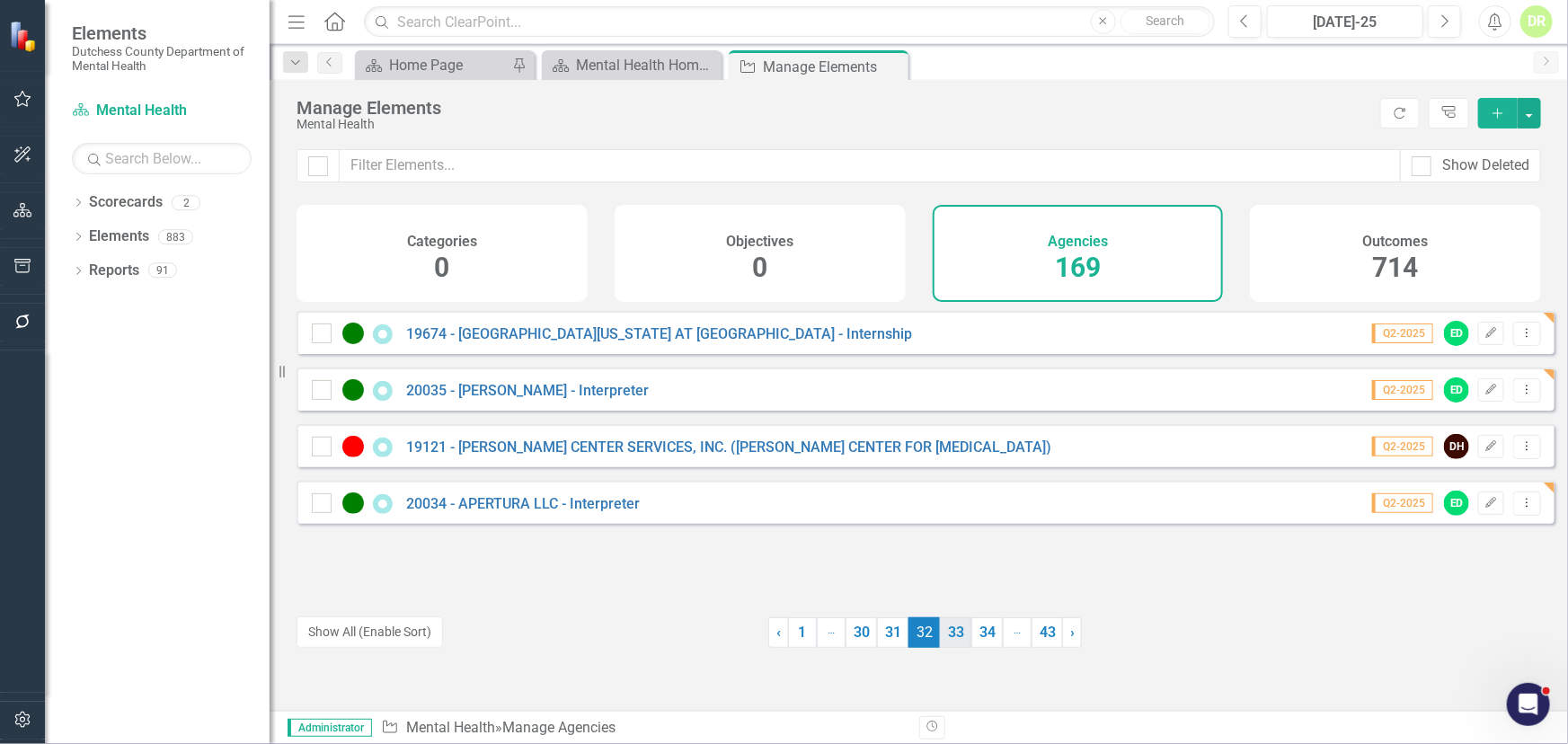
click at [943, 627] on link "33" at bounding box center [955, 633] width 32 height 31
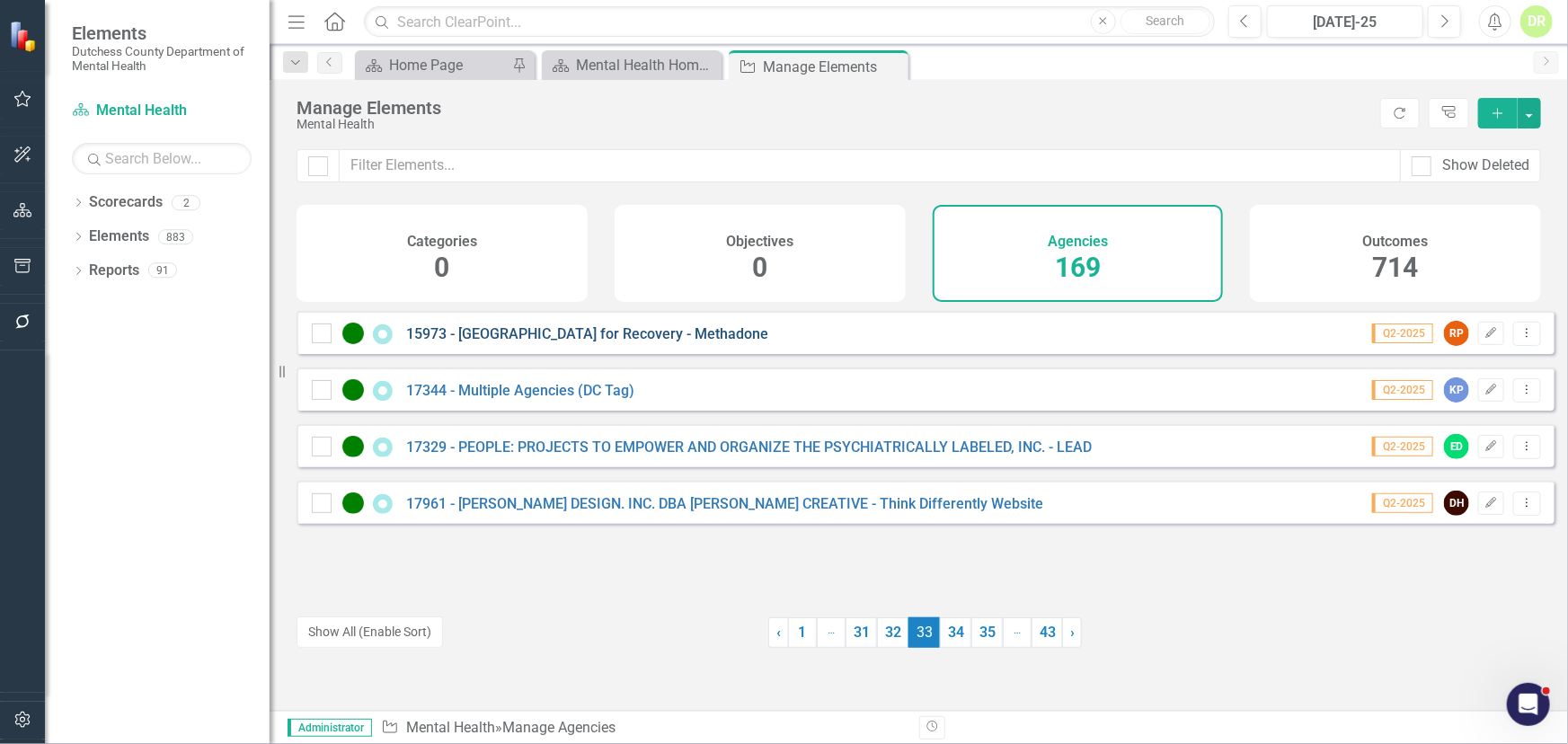
click at [658, 343] on link "15973 - [GEOGRAPHIC_DATA] for Recovery - Methadone" at bounding box center [586, 334] width 362 height 17
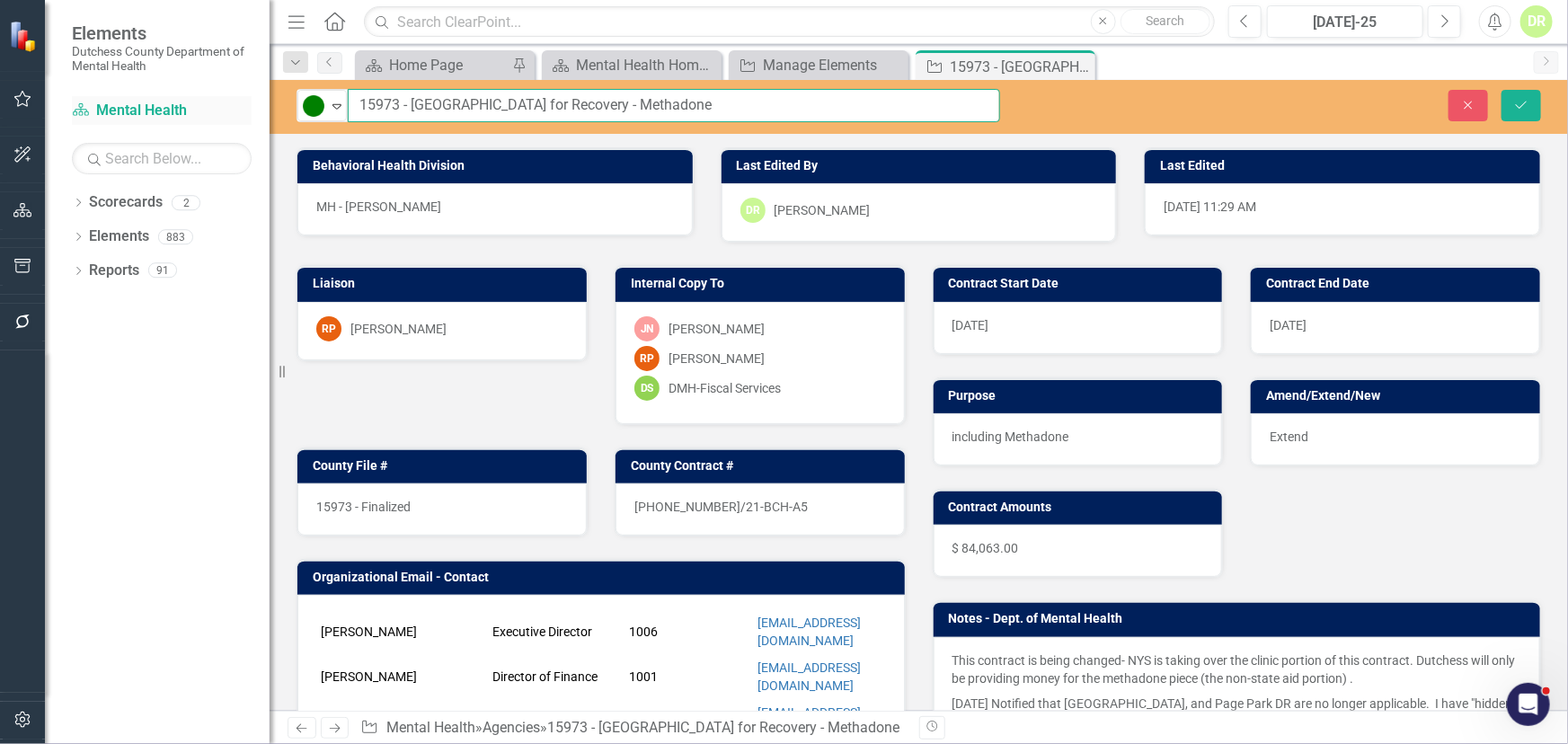
drag, startPoint x: 0, startPoint y: 0, endPoint x: 161, endPoint y: 117, distance: 199.0
drag, startPoint x: 396, startPoint y: 102, endPoint x: 336, endPoint y: 98, distance: 60.1
click at [336, 98] on div "Active Expand 15973 - [GEOGRAPHIC_DATA] for Recovery - Methadone" at bounding box center [648, 105] width 704 height 33
click at [689, 108] on input "15973 - [GEOGRAPHIC_DATA] for Recovery - Methadone" at bounding box center [673, 105] width 652 height 33
type input "15973 - [GEOGRAPHIC_DATA] for Recovery - Methadone FKA 15973"
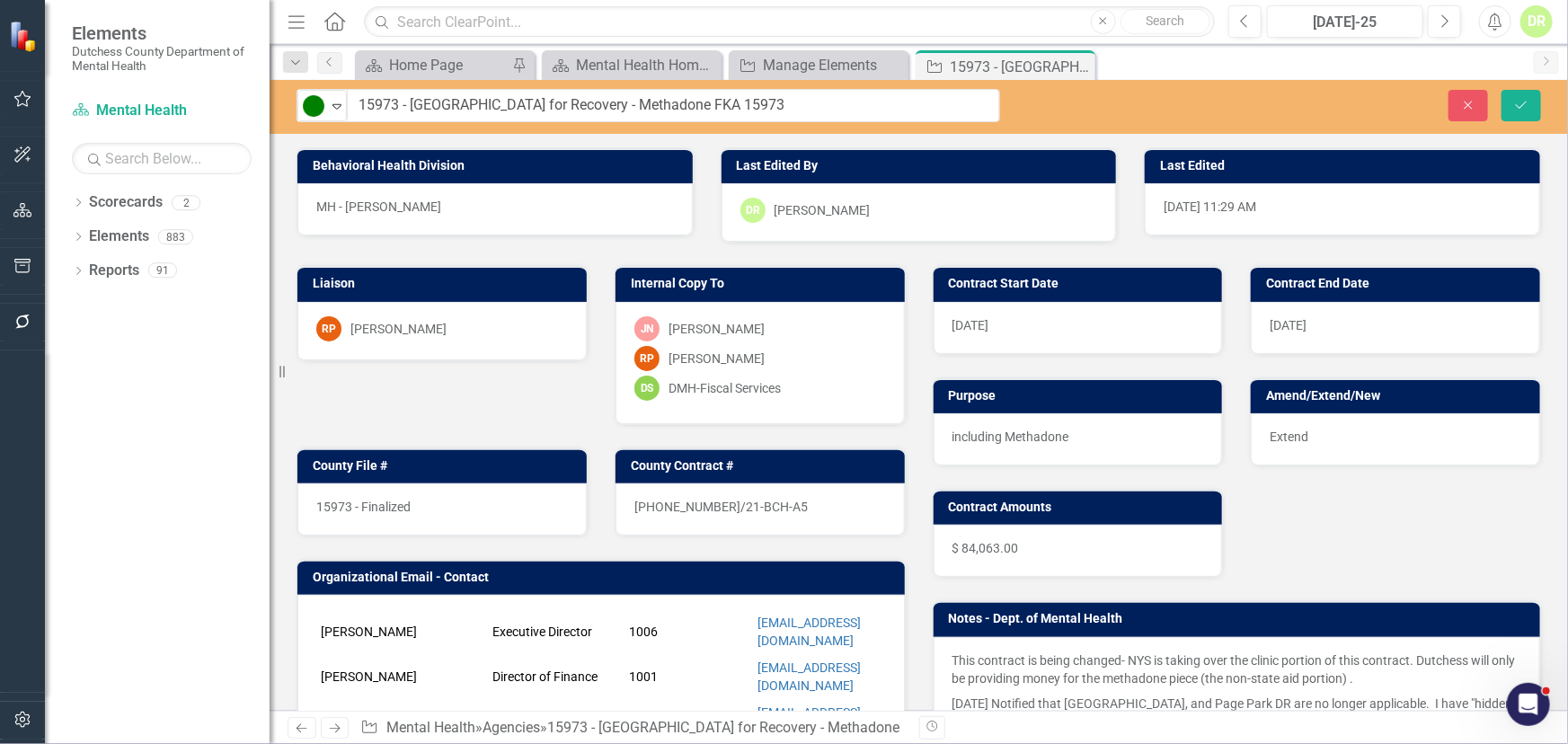
click at [970, 659] on p "This contract is being changed- NYS is taking over the clinic portion of this c…" at bounding box center [1238, 670] width 570 height 39
click at [970, 656] on p "This contract is being changed- NYS is taking over the clinic portion of this c…" at bounding box center [1238, 670] width 570 height 39
click at [963, 662] on p "This contract is being changed- NYS is taking over the clinic portion of this c…" at bounding box center [1238, 670] width 570 height 39
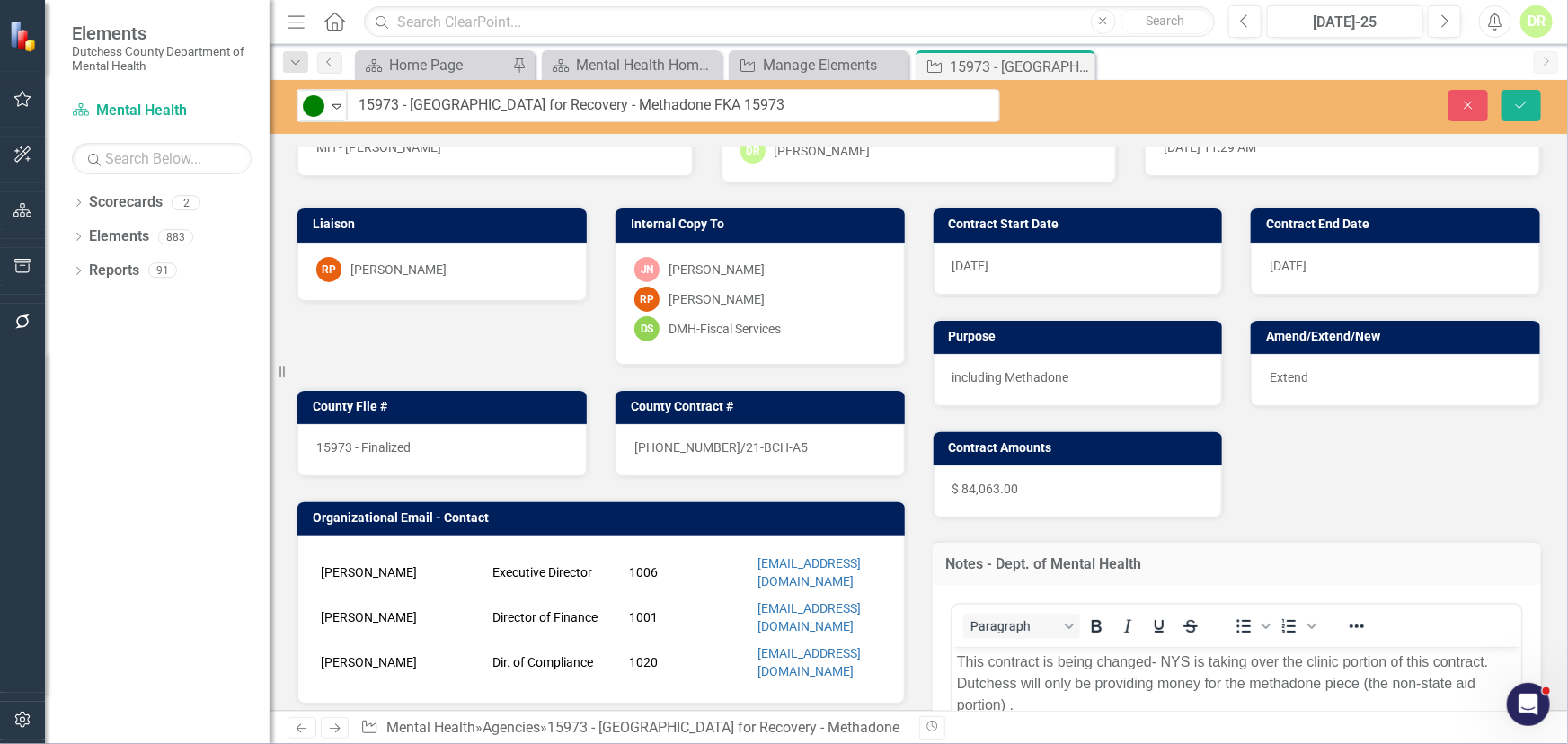
scroll to position [162, 0]
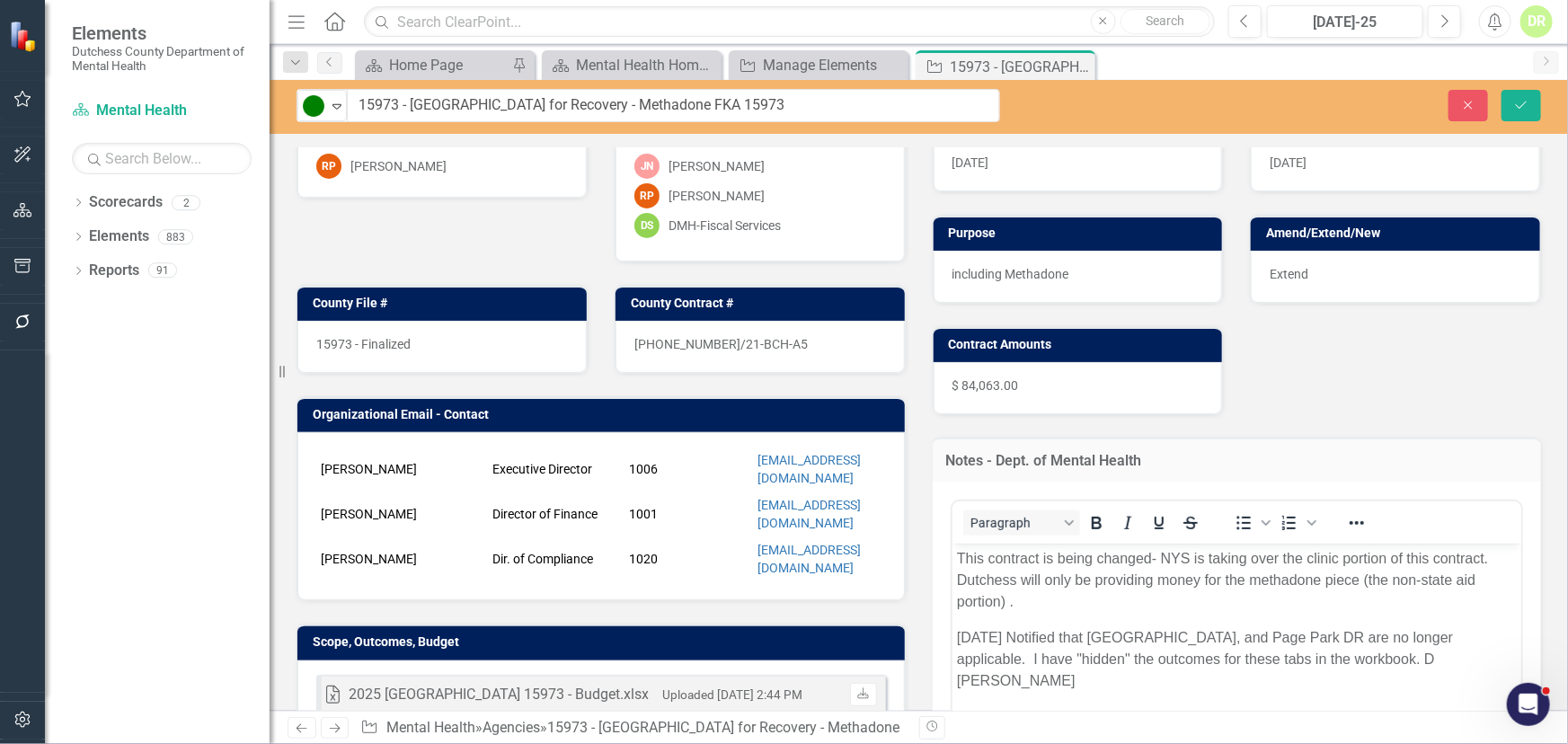
click at [958, 560] on p "This contract is being changed- NYS is taking over the clinic portion of this c…" at bounding box center [1236, 580] width 561 height 65
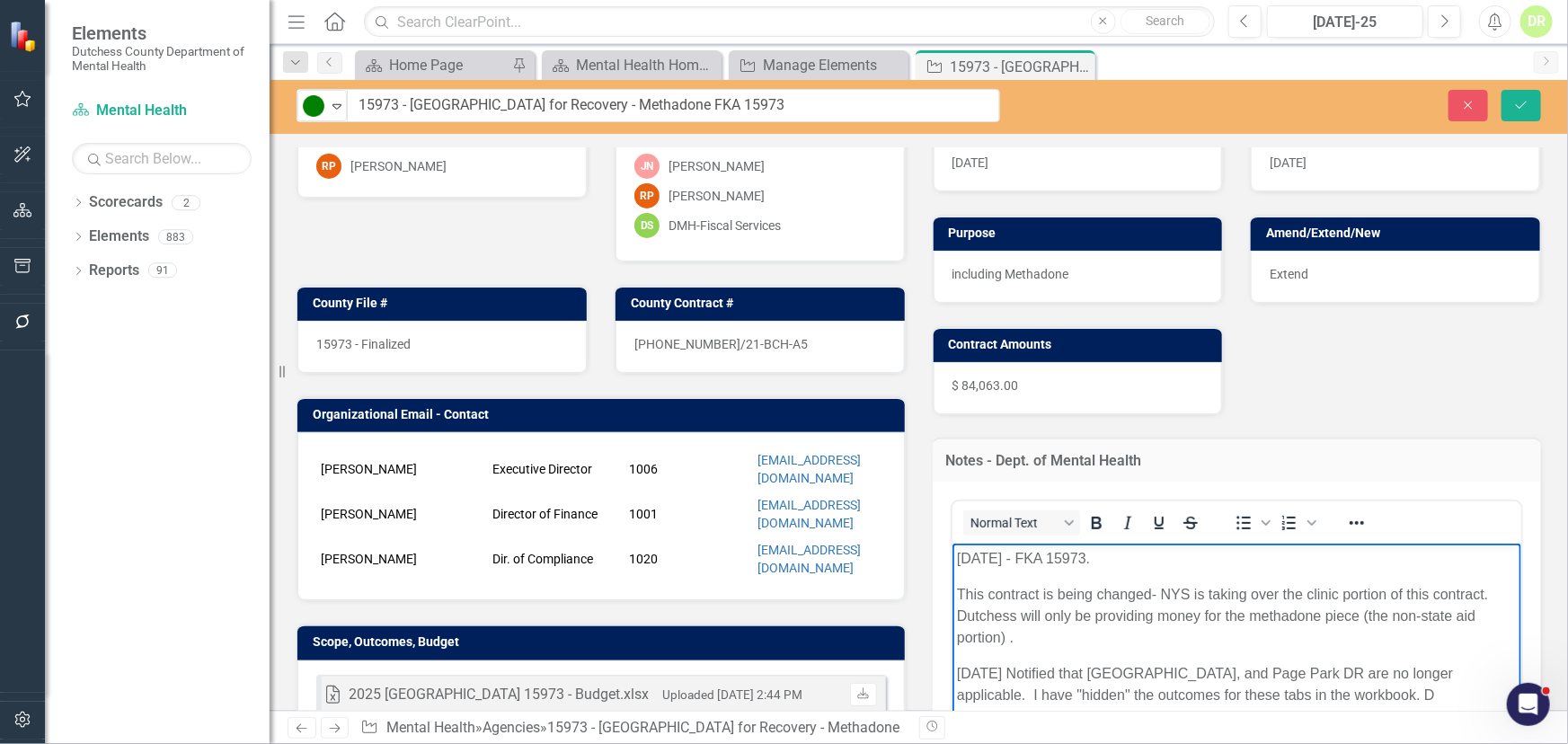
click at [420, 333] on div "15973 - Finalized" at bounding box center [441, 347] width 289 height 53
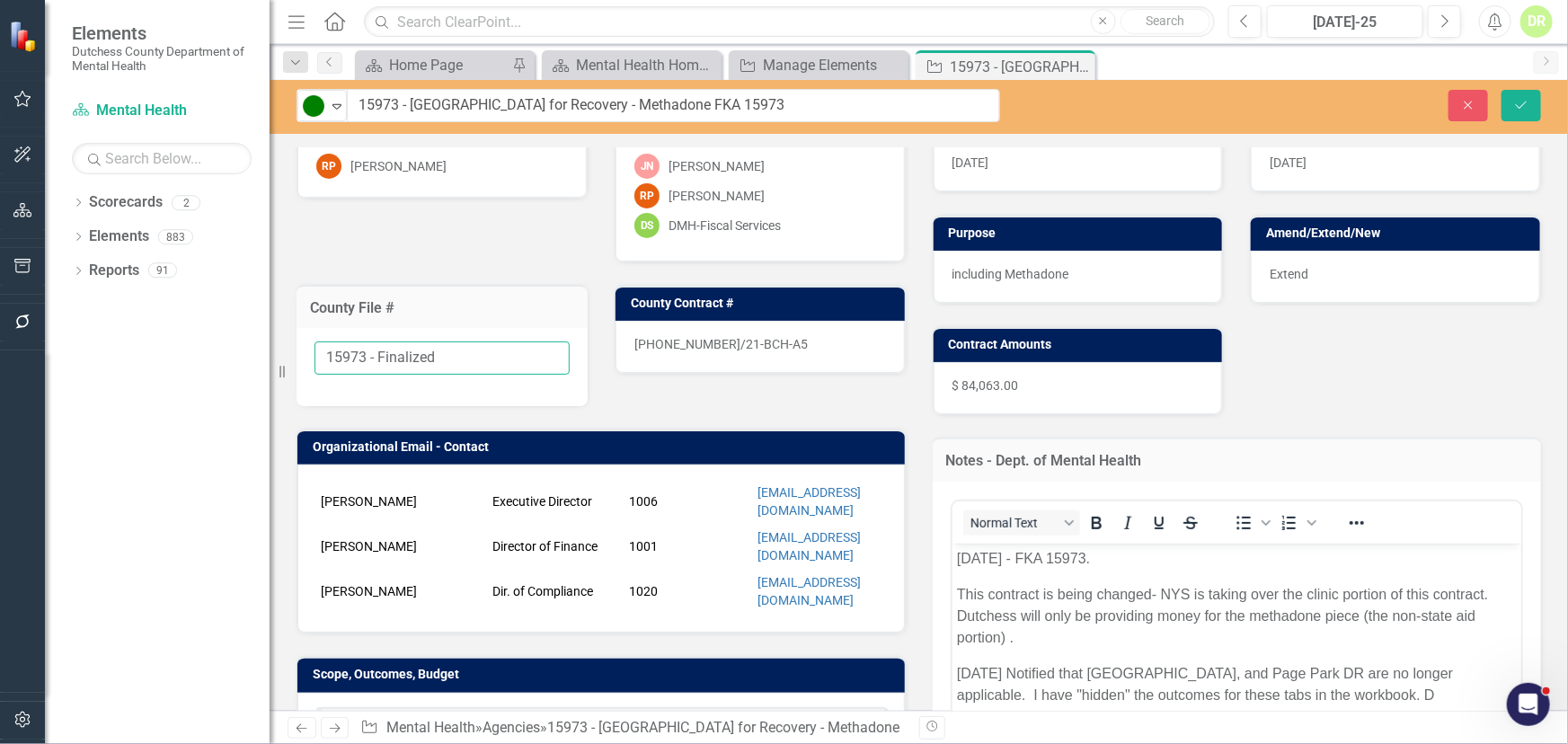
drag, startPoint x: 464, startPoint y: 359, endPoint x: -287, endPoint y: 372, distance: 751.1
click at [0, 372] on html "Elements Dutchess County Department of Mental Health Scorecard Mental Health Se…" at bounding box center [784, 372] width 1568 height 744
type input "TBD"
click at [788, 327] on div "[PHONE_NUMBER]/21-BCH-A5" at bounding box center [760, 347] width 289 height 53
click at [787, 327] on div "[PHONE_NUMBER]/21-BCH-A5" at bounding box center [760, 347] width 289 height 53
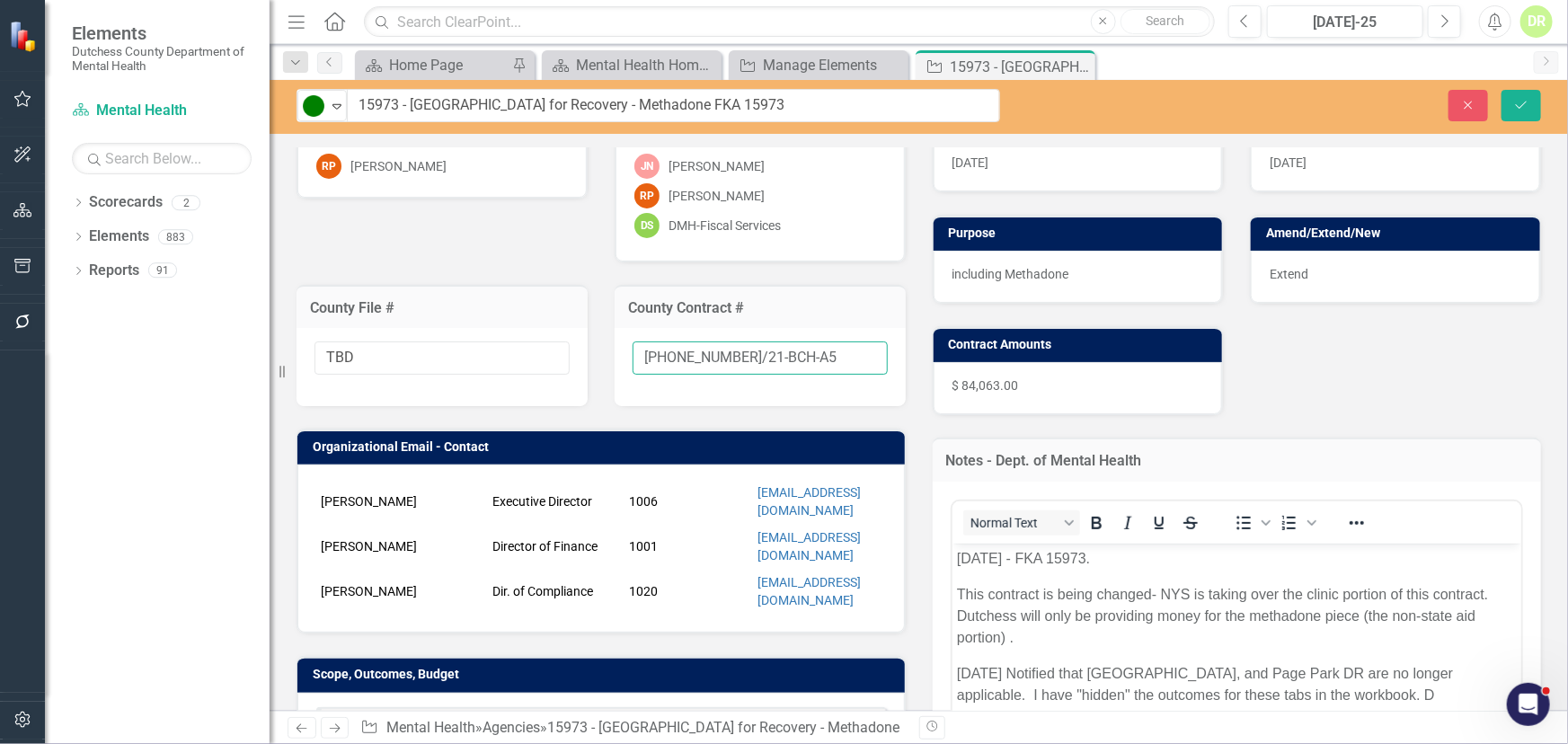
drag, startPoint x: 794, startPoint y: 358, endPoint x: -521, endPoint y: 574, distance: 1332.6
click at [0, 574] on html "Elements Dutchess County Department of Mental Health Scorecard Mental Health Se…" at bounding box center [784, 372] width 1568 height 744
type input "New"
click at [1315, 261] on div "Extend" at bounding box center [1395, 277] width 289 height 53
click at [1311, 261] on div "Extend" at bounding box center [1395, 277] width 289 height 53
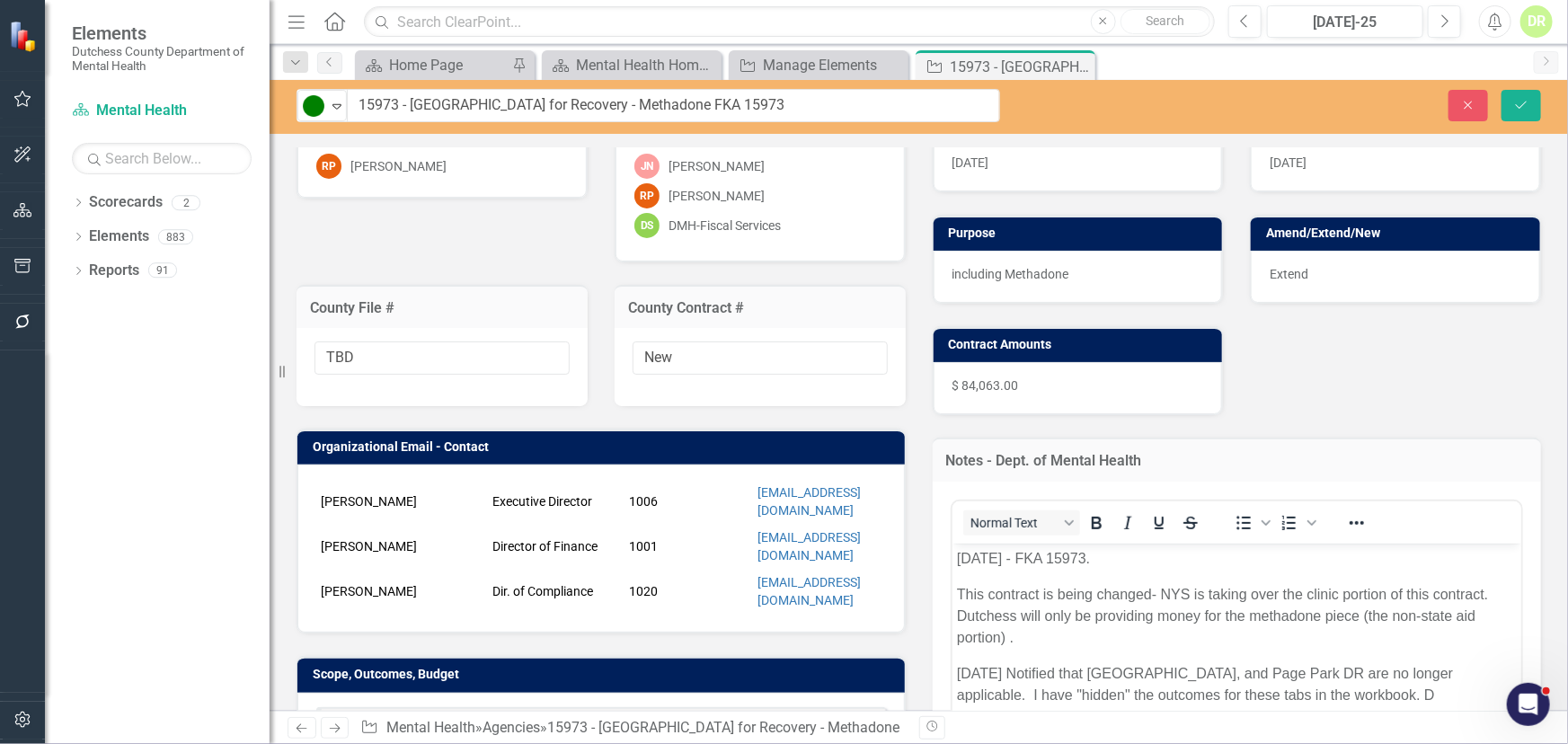
click at [1313, 269] on div "Extend" at bounding box center [1395, 277] width 289 height 53
click at [1311, 264] on div "Extend" at bounding box center [1395, 277] width 289 height 53
click at [1318, 267] on div "Extend" at bounding box center [1395, 277] width 289 height 53
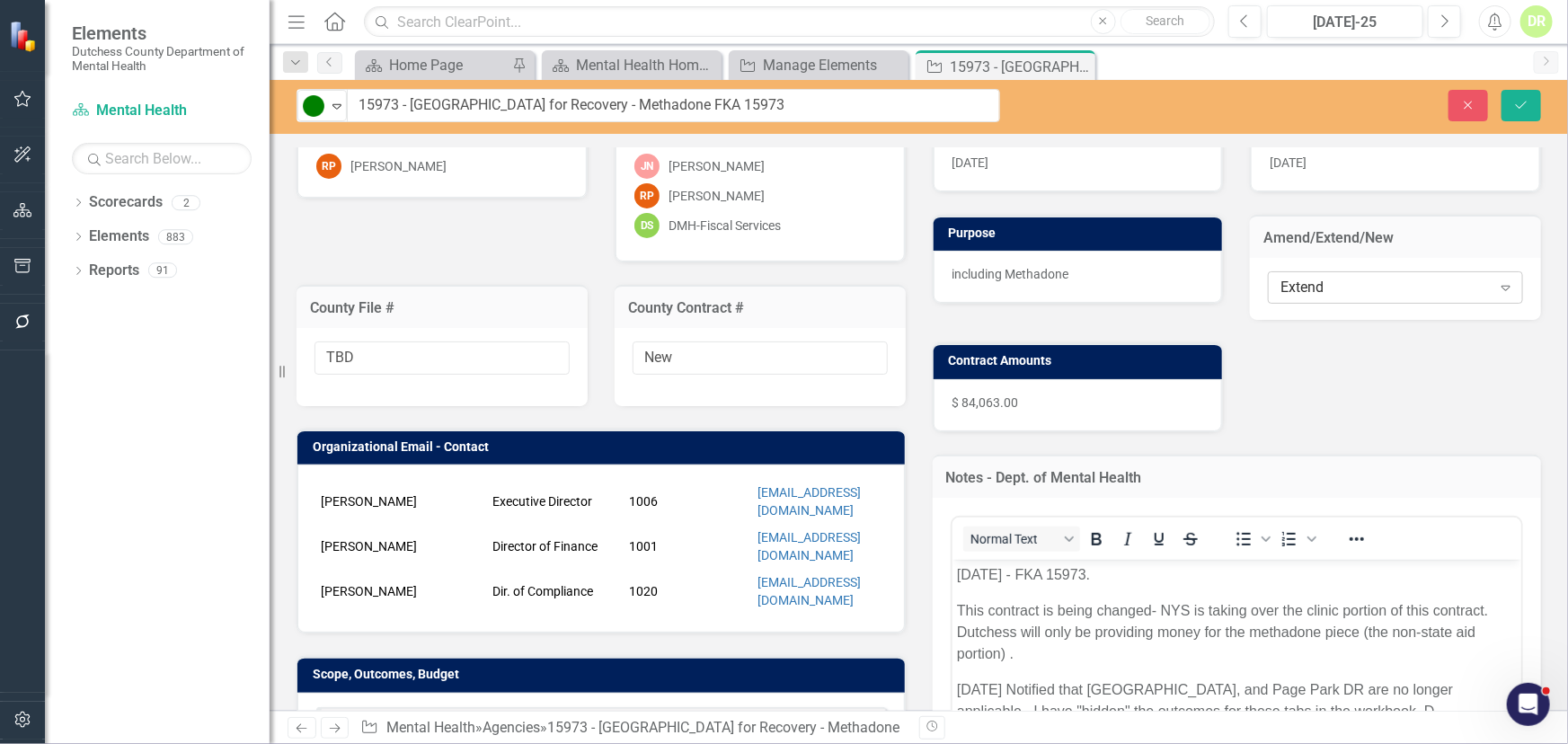
click at [1297, 293] on div "Extend" at bounding box center [1386, 288] width 210 height 21
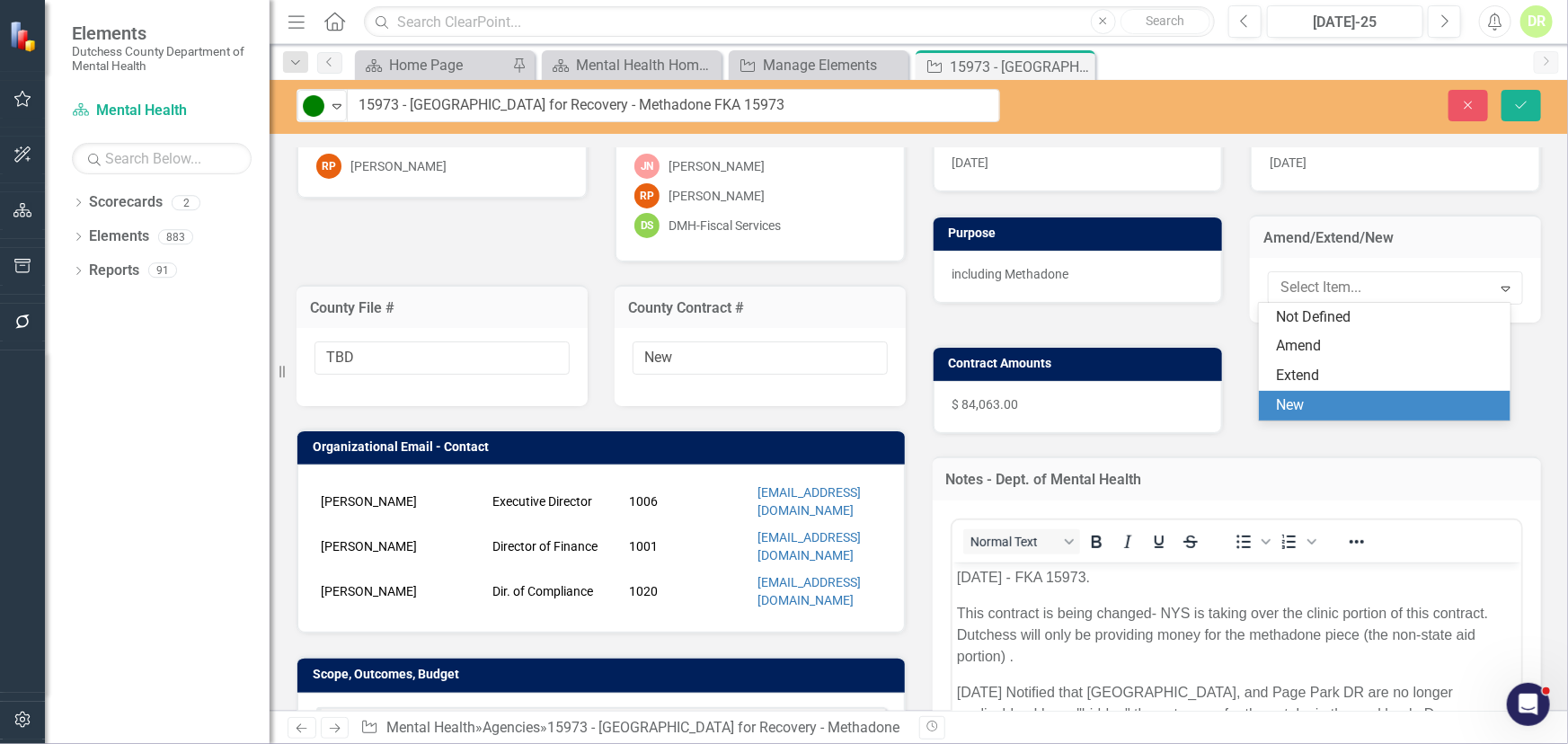
drag, startPoint x: 1303, startPoint y: 399, endPoint x: 1042, endPoint y: 371, distance: 262.5
click at [1303, 398] on div "New" at bounding box center [1388, 406] width 222 height 21
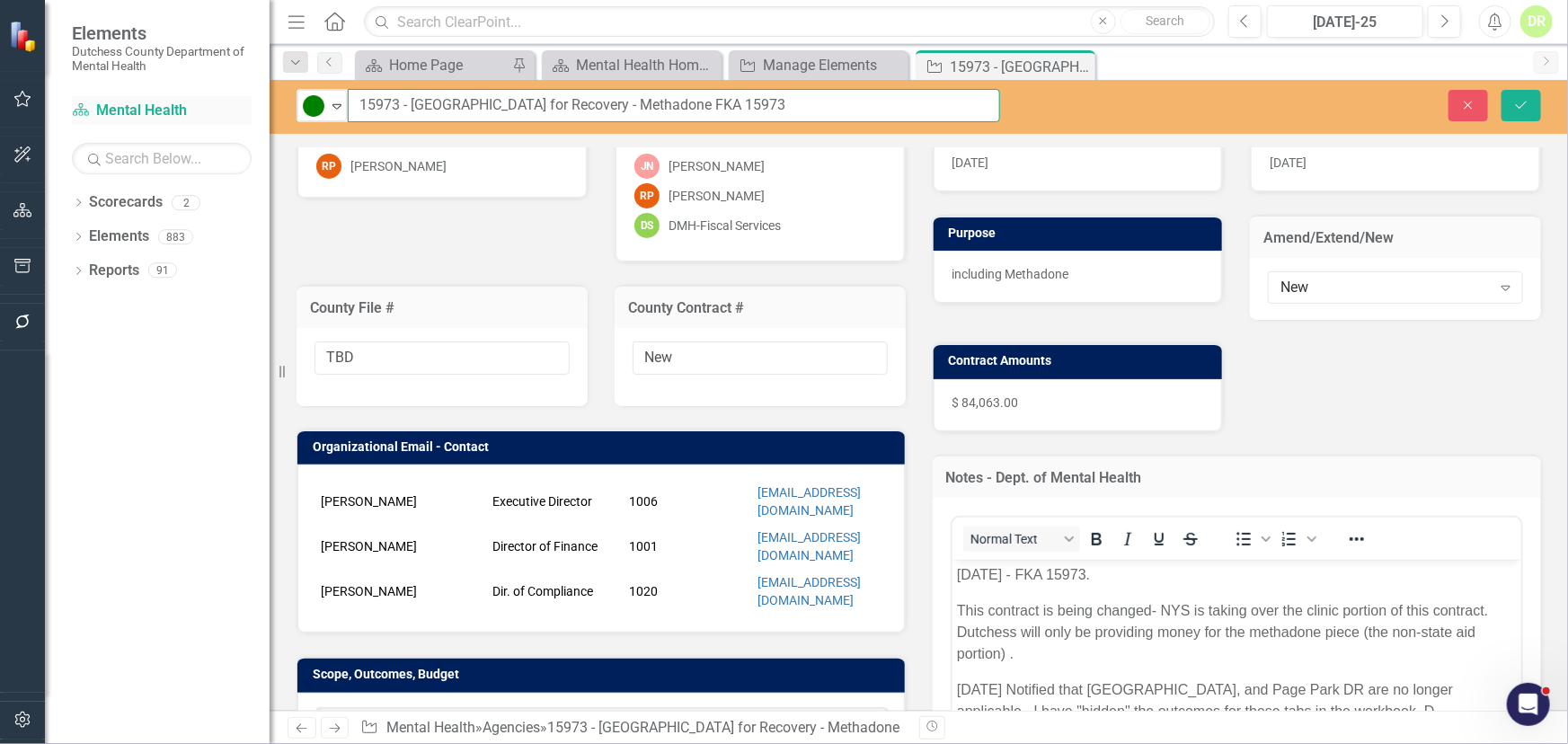
drag, startPoint x: 402, startPoint y: 105, endPoint x: 171, endPoint y: 99, distance: 231.1
click at [171, 99] on div "Elements Dutchess County Department of Mental Health Scorecard Mental Health Se…" at bounding box center [784, 372] width 1568 height 744
type input "TBD - [GEOGRAPHIC_DATA] for Recovery - Methadone FKA 15973"
drag, startPoint x: 1519, startPoint y: 99, endPoint x: 1464, endPoint y: 85, distance: 56.8
click at [1519, 97] on button "Save" at bounding box center [1521, 105] width 39 height 32
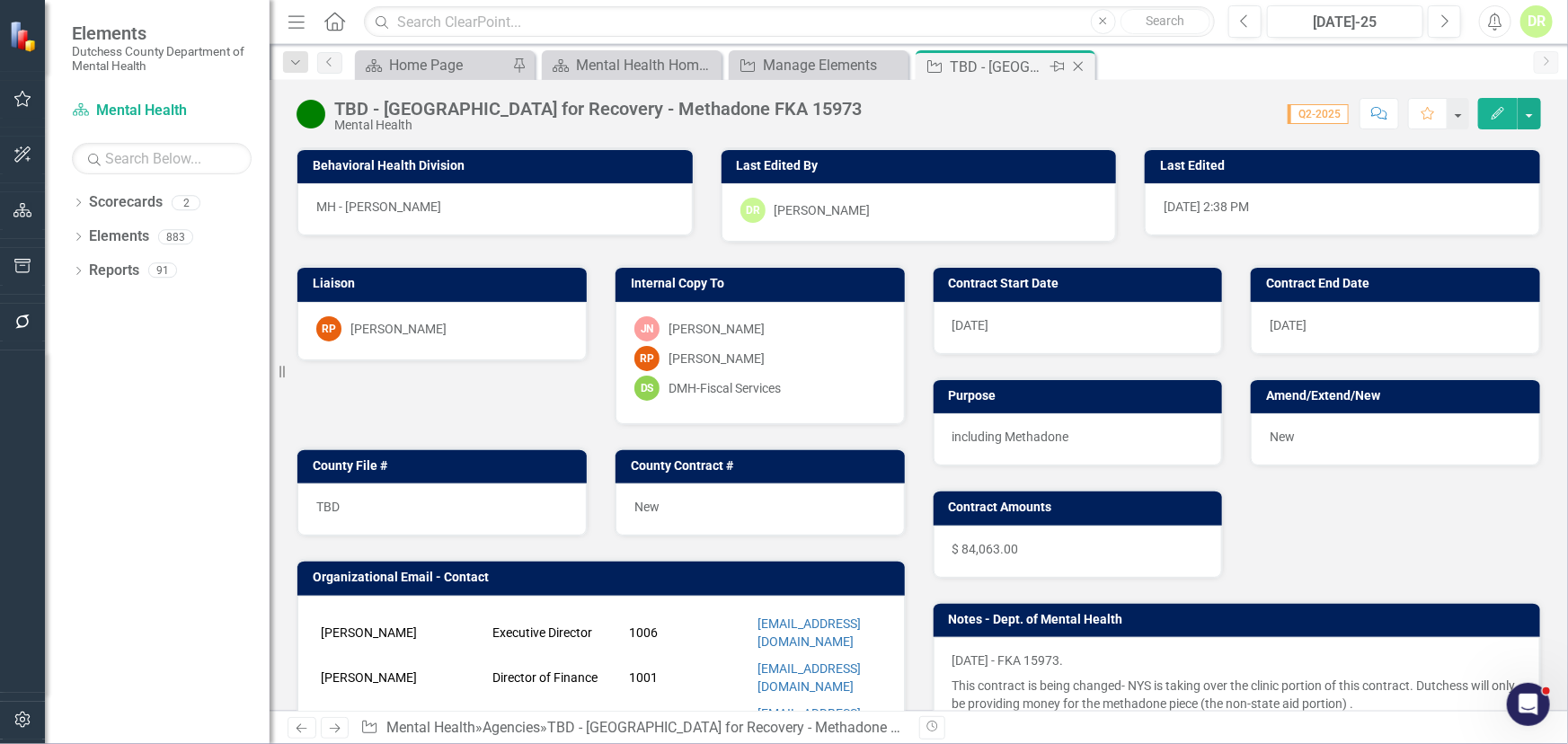
click at [1079, 60] on icon "Close" at bounding box center [1078, 66] width 18 height 14
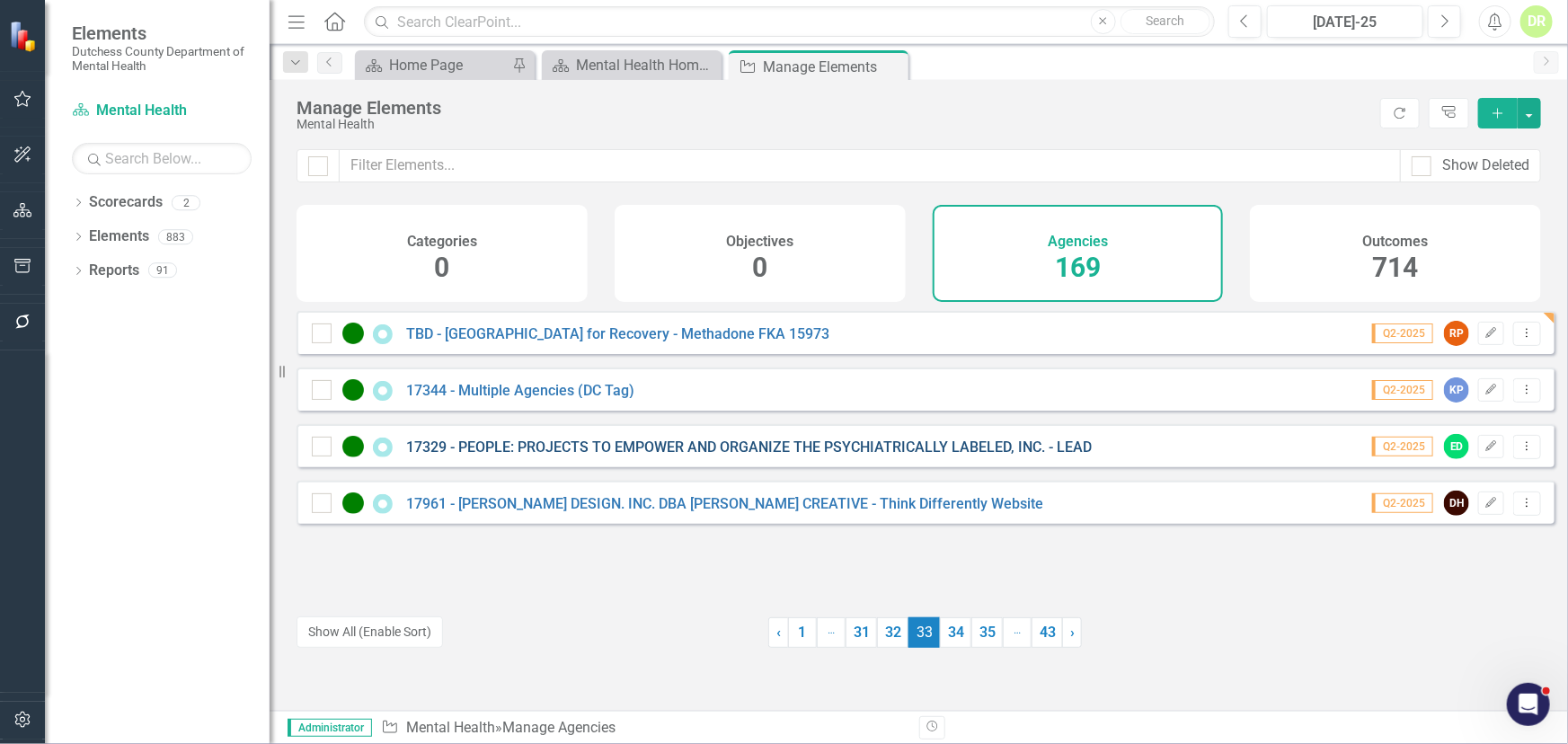
click at [519, 456] on link "17329 - PEOPLE: PROJECTS TO EMPOWER AND ORGANIZE THE PSYCHIATRICALLY LABELED, I…" at bounding box center [749, 447] width 686 height 17
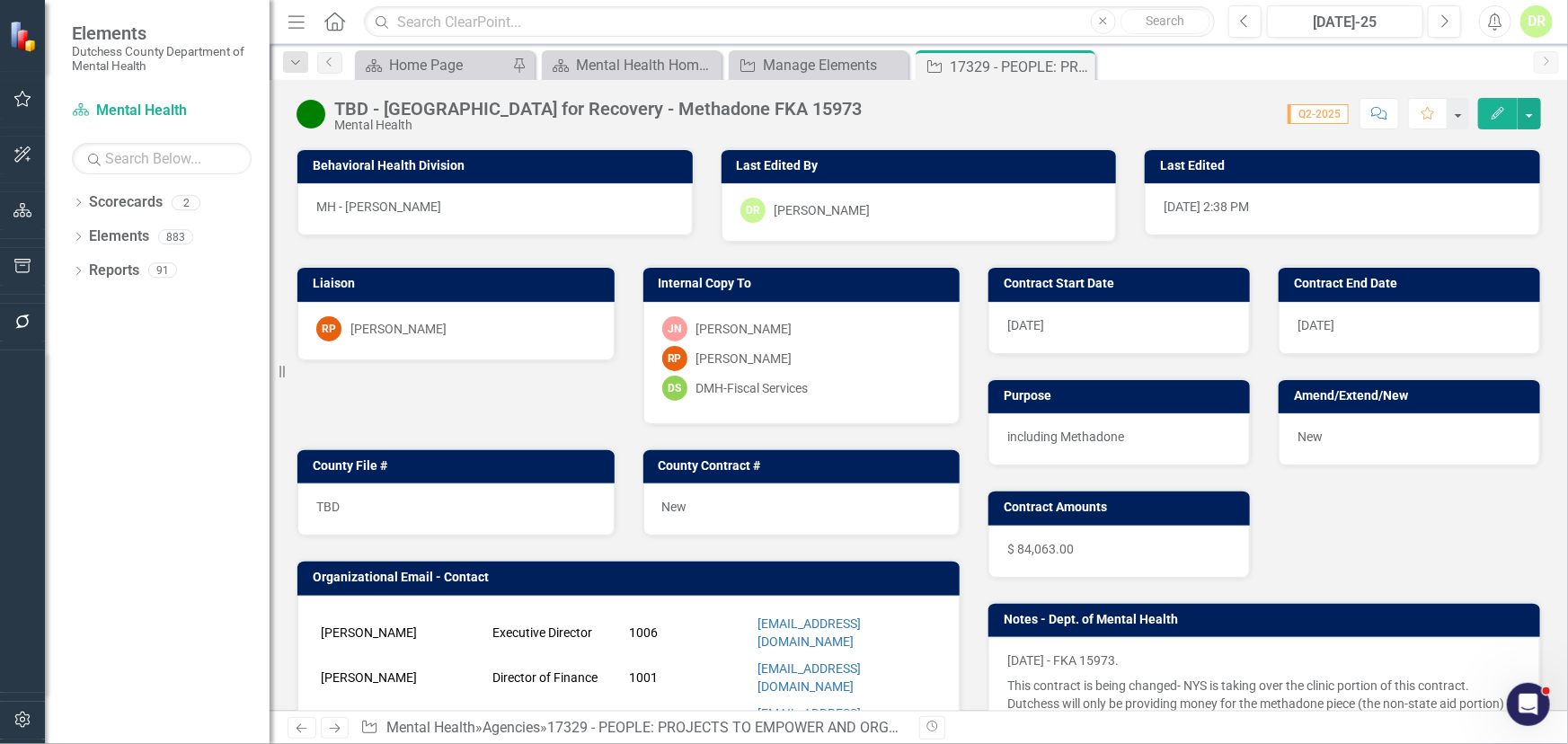
click at [519, 459] on h3 "County File #" at bounding box center [458, 466] width 293 height 13
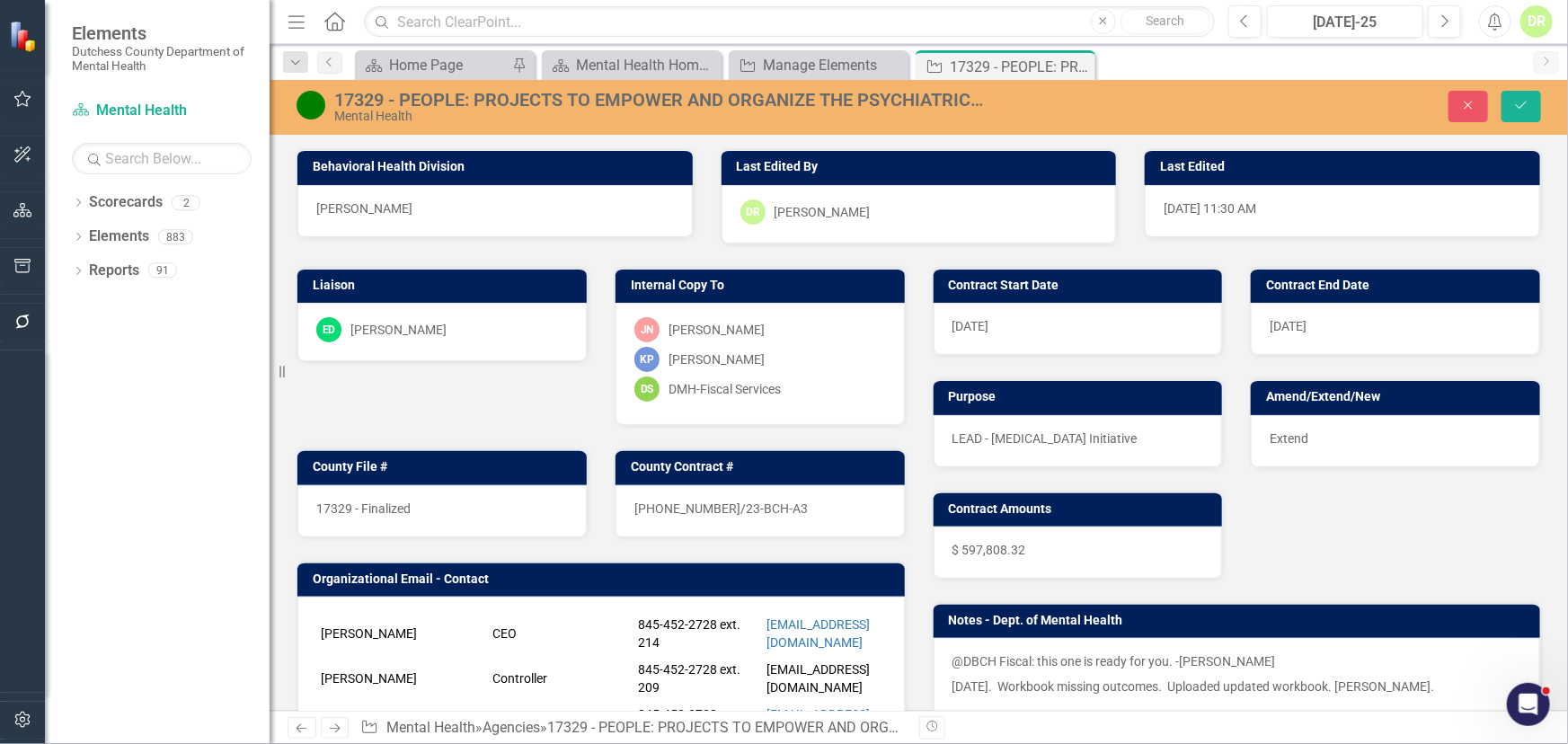
click at [419, 506] on div "17329 - Finalized" at bounding box center [441, 511] width 289 height 53
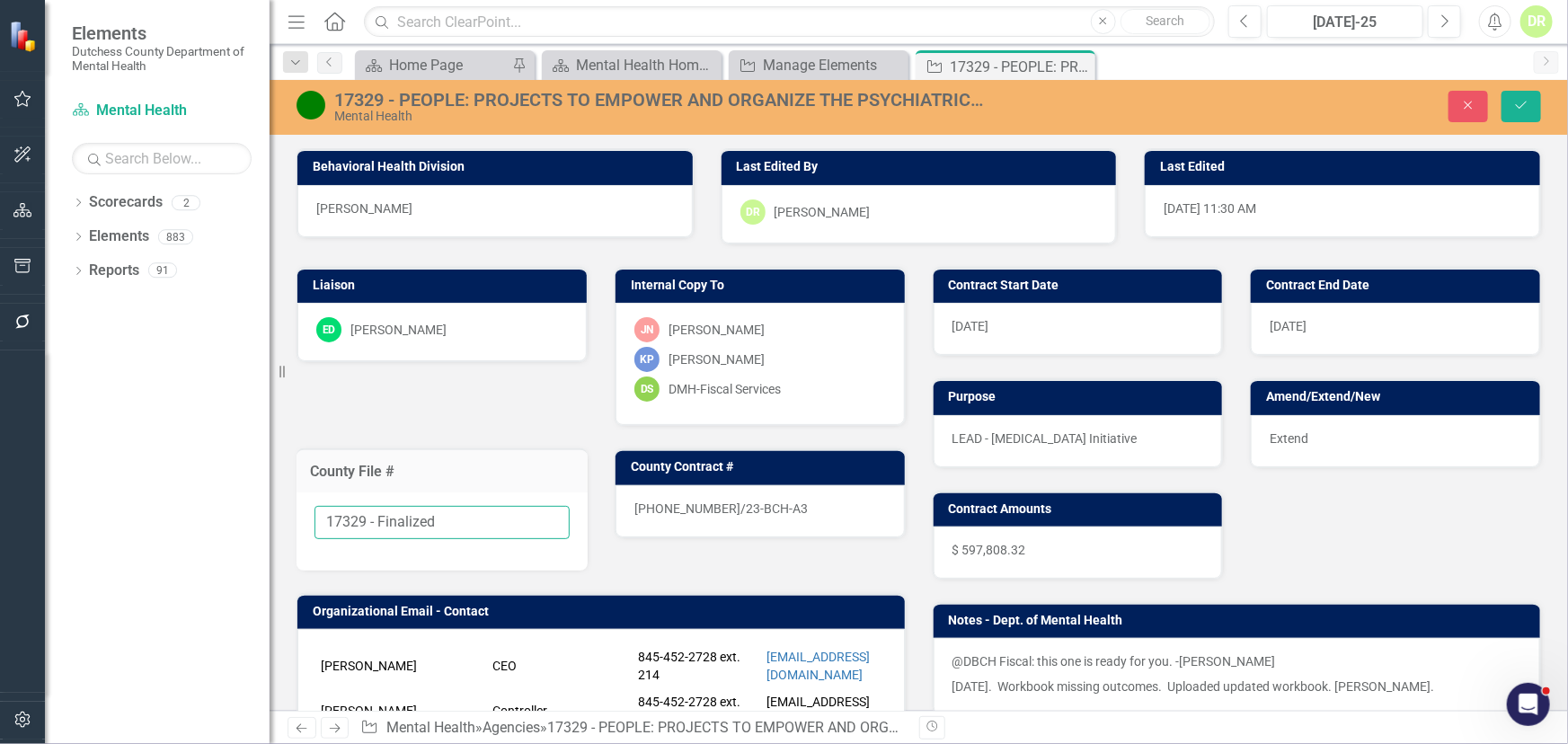
drag, startPoint x: 450, startPoint y: 521, endPoint x: 366, endPoint y: 511, distance: 84.6
click at [366, 511] on input "17329 - Finalized" at bounding box center [441, 522] width 255 height 33
type input "17329"
click at [770, 504] on div "[PHONE_NUMBER]/23-BCH-A3" at bounding box center [760, 511] width 289 height 53
click at [767, 503] on div "[PHONE_NUMBER]/23-BCH-A3" at bounding box center [760, 511] width 289 height 53
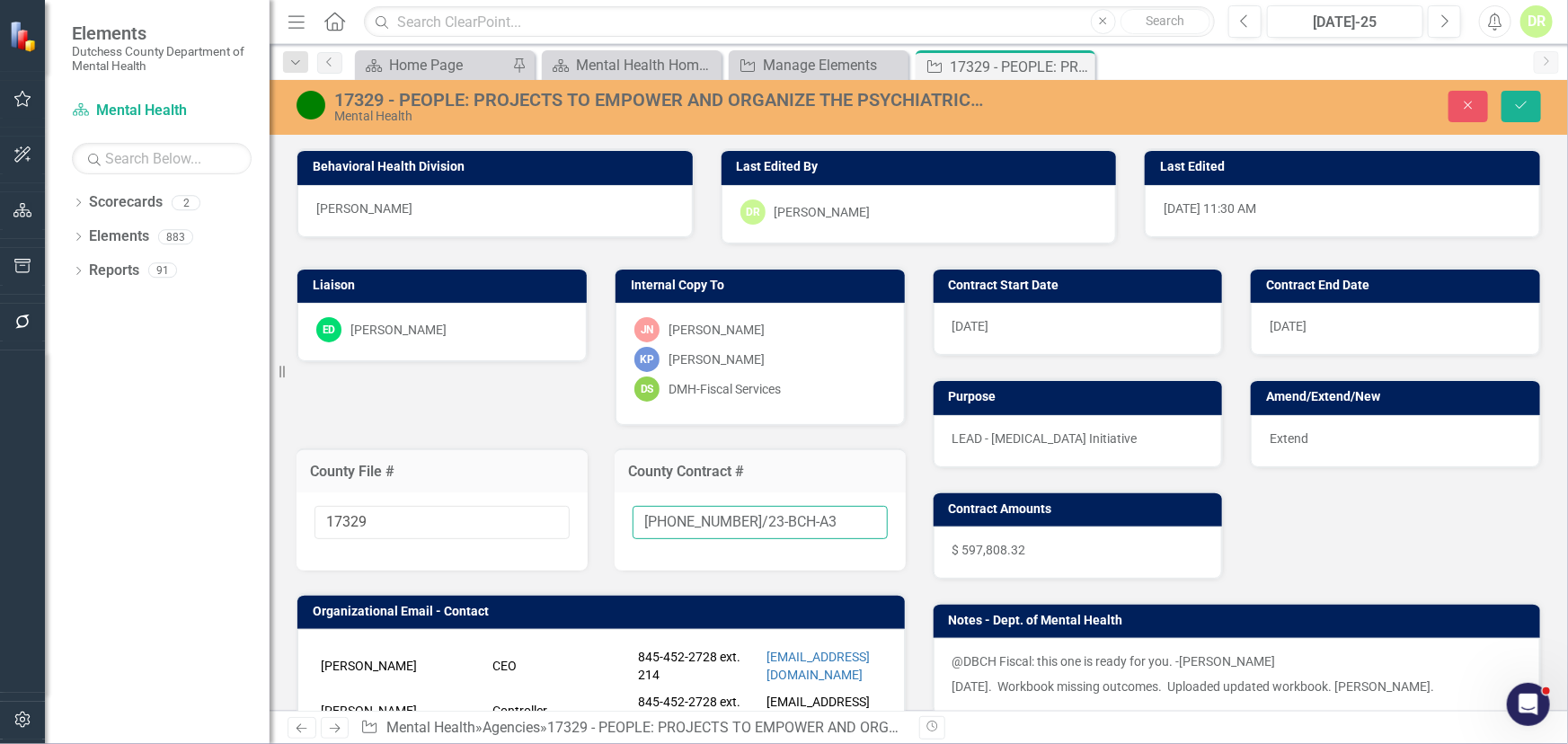
click at [788, 517] on input "[PHONE_NUMBER]/23-BCH-A3" at bounding box center [760, 522] width 255 height 33
type input "[PHONE_NUMBER]/23-BCH-A4"
drag, startPoint x: 1520, startPoint y: 96, endPoint x: 887, endPoint y: 264, distance: 654.9
click at [1521, 96] on button "Save" at bounding box center [1521, 106] width 39 height 32
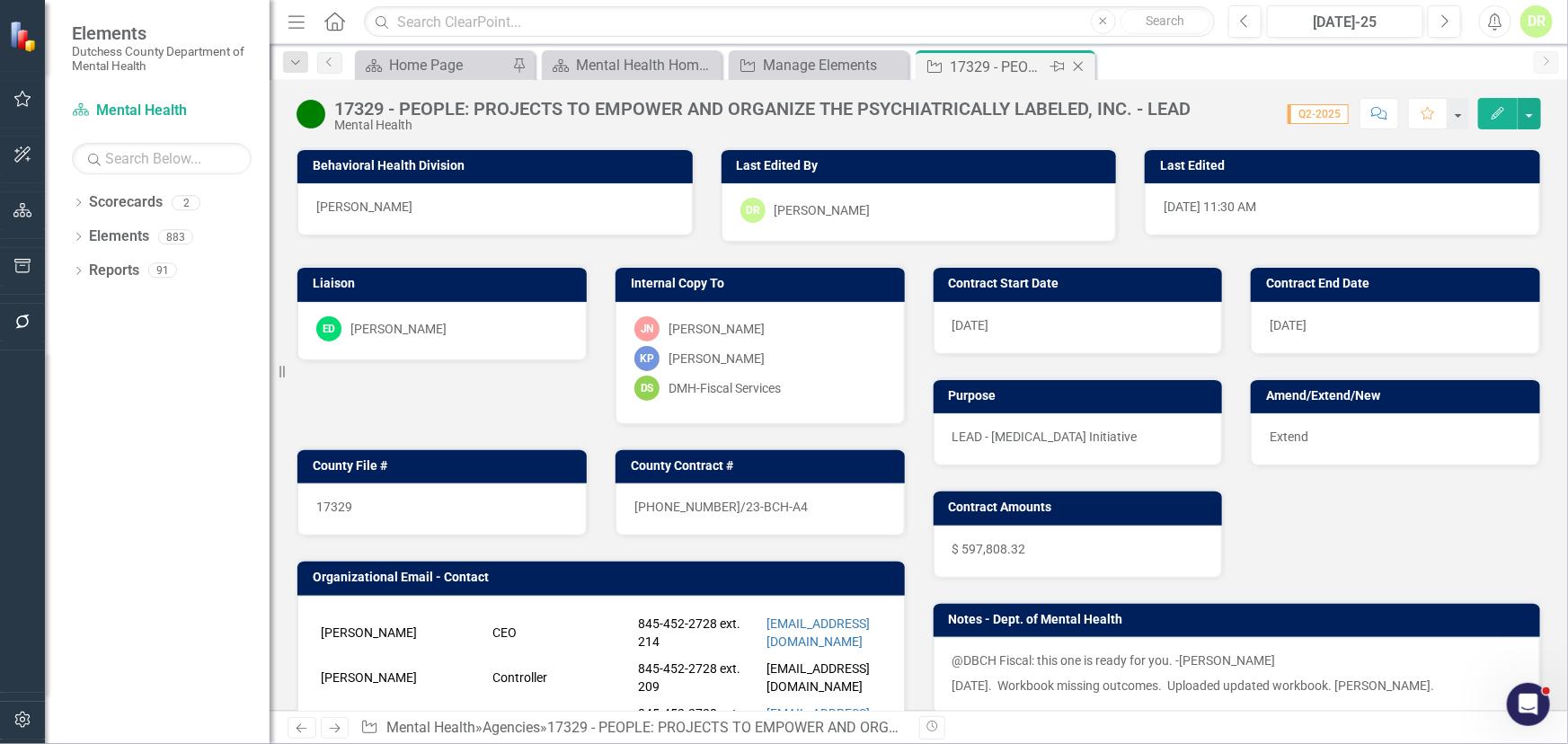
click at [1087, 62] on icon "Close" at bounding box center [1078, 66] width 18 height 14
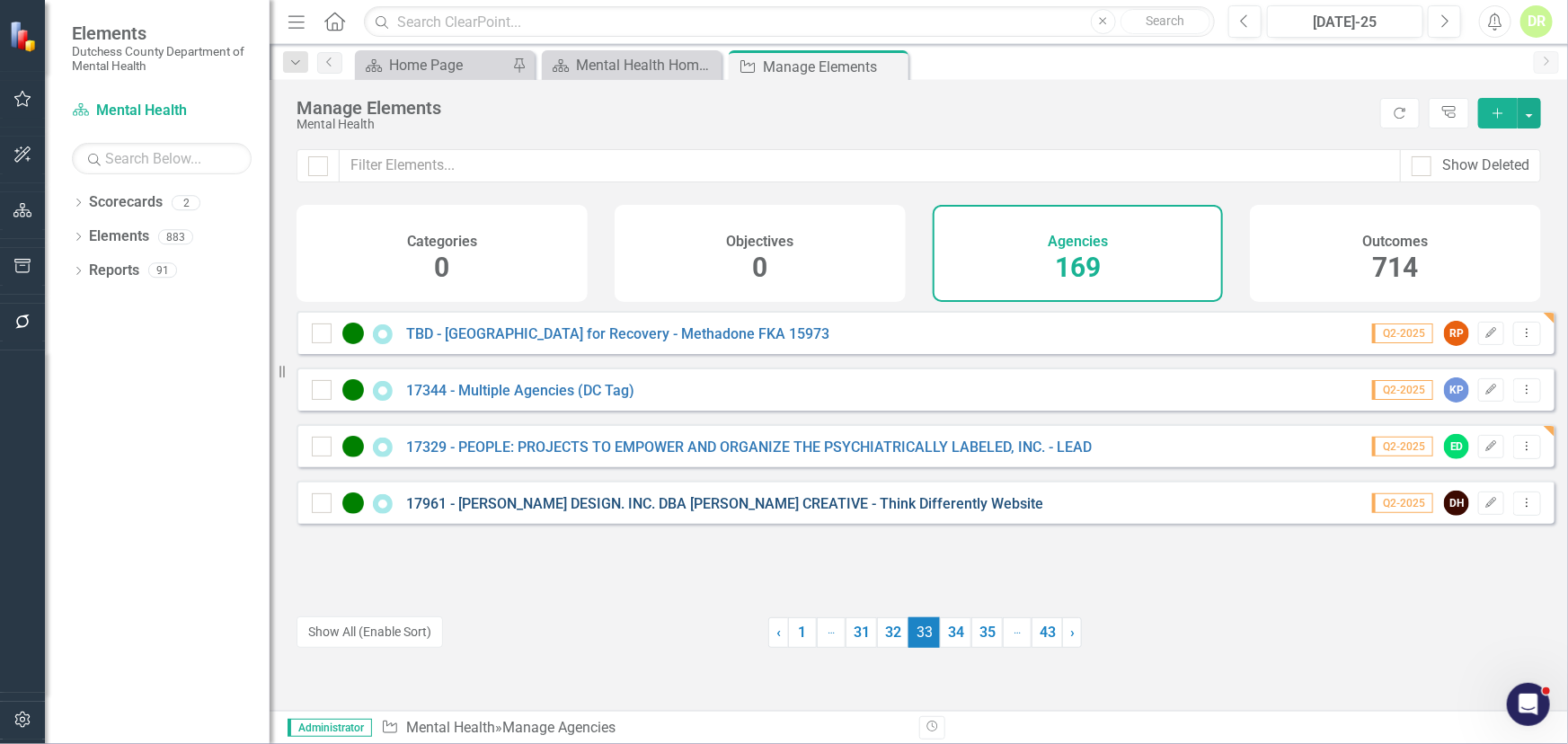
click at [466, 512] on link "17961 - [PERSON_NAME] DESIGN. INC. DBA [PERSON_NAME] CREATIVE - Think Different…" at bounding box center [724, 504] width 637 height 17
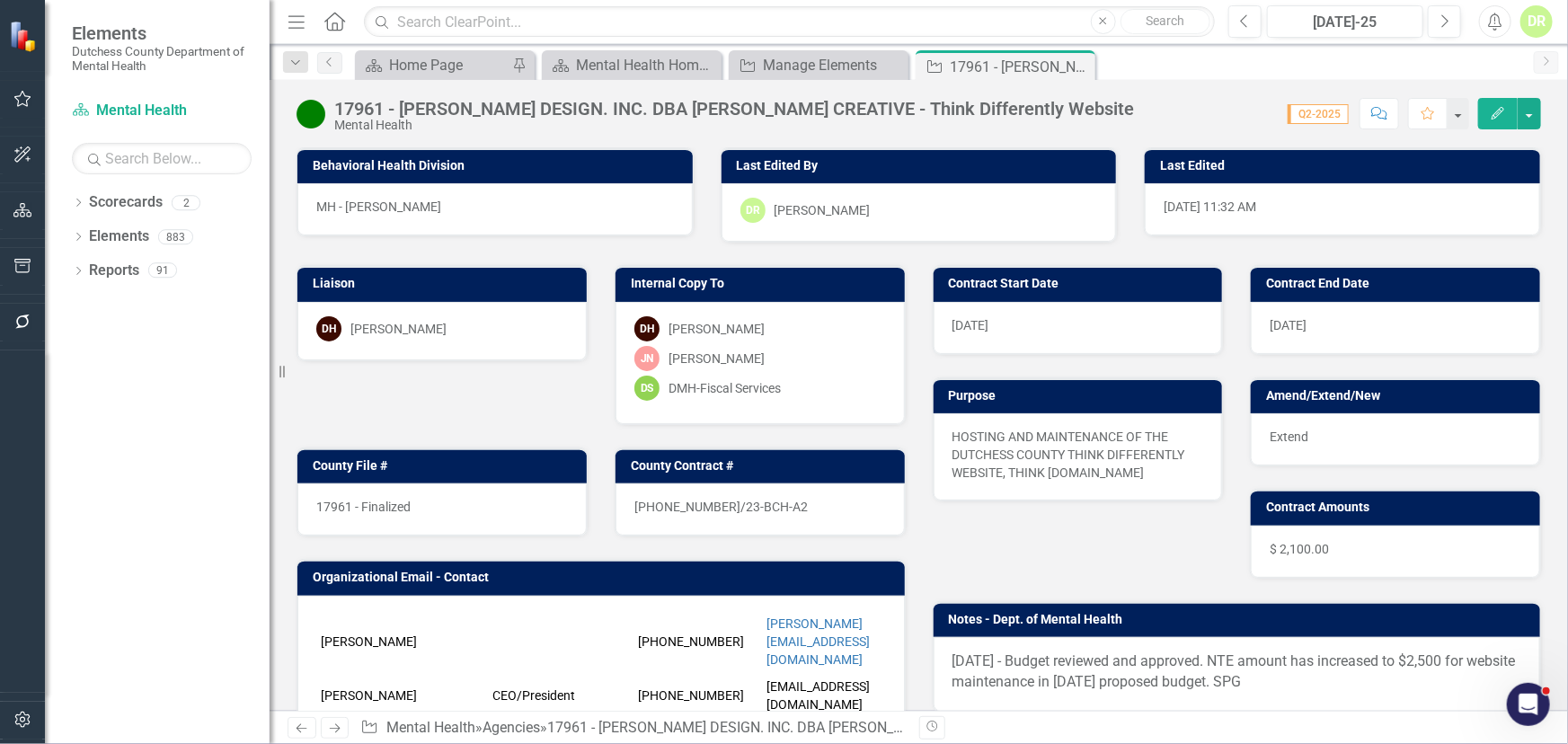
click at [450, 500] on div "17961 - Finalized" at bounding box center [441, 509] width 289 height 53
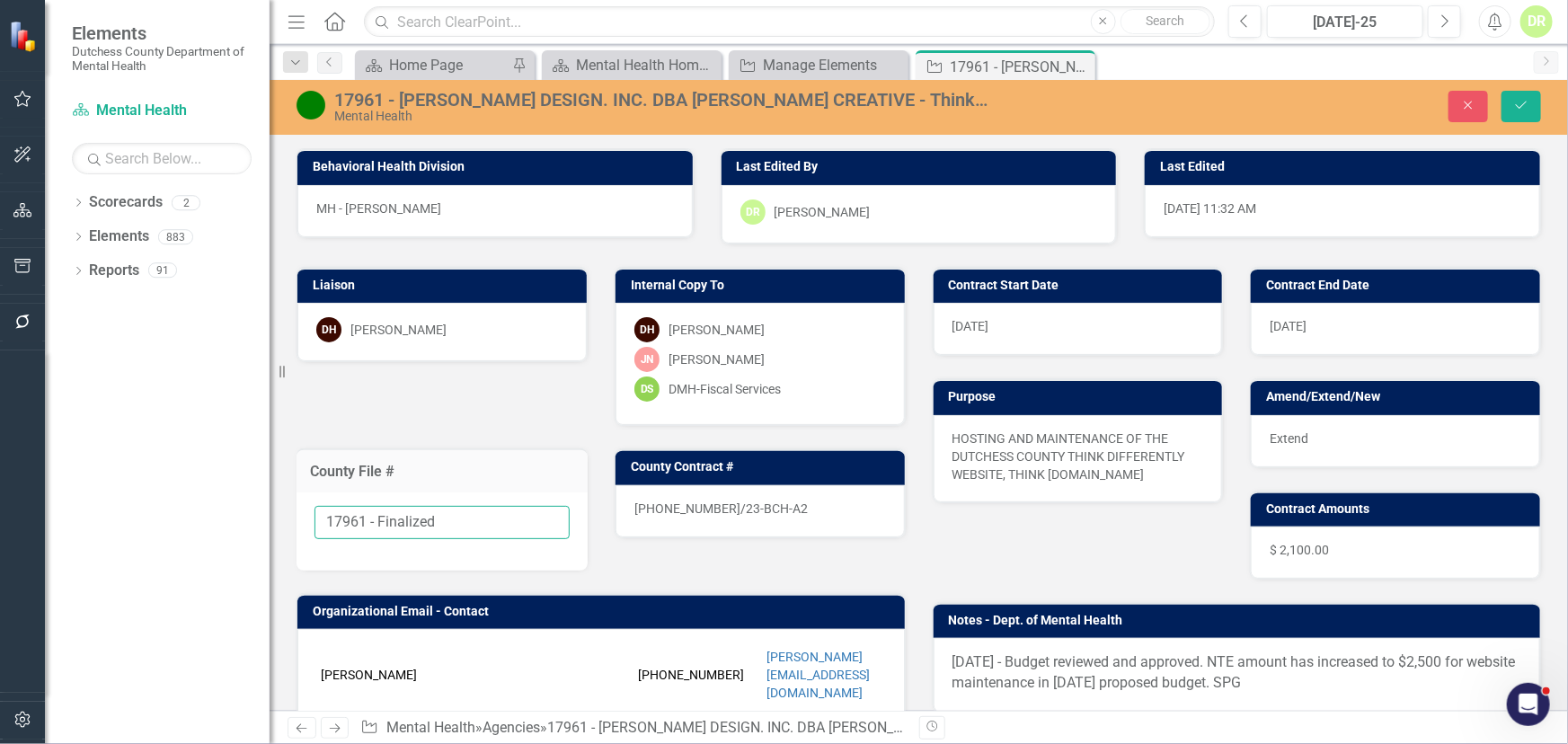
drag, startPoint x: 450, startPoint y: 520, endPoint x: 364, endPoint y: 503, distance: 87.7
click at [364, 503] on div "17961 - Finalized" at bounding box center [442, 532] width 291 height 78
type input "17961"
click at [778, 493] on div "[PHONE_NUMBER]/23-BCH-A2" at bounding box center [760, 511] width 289 height 53
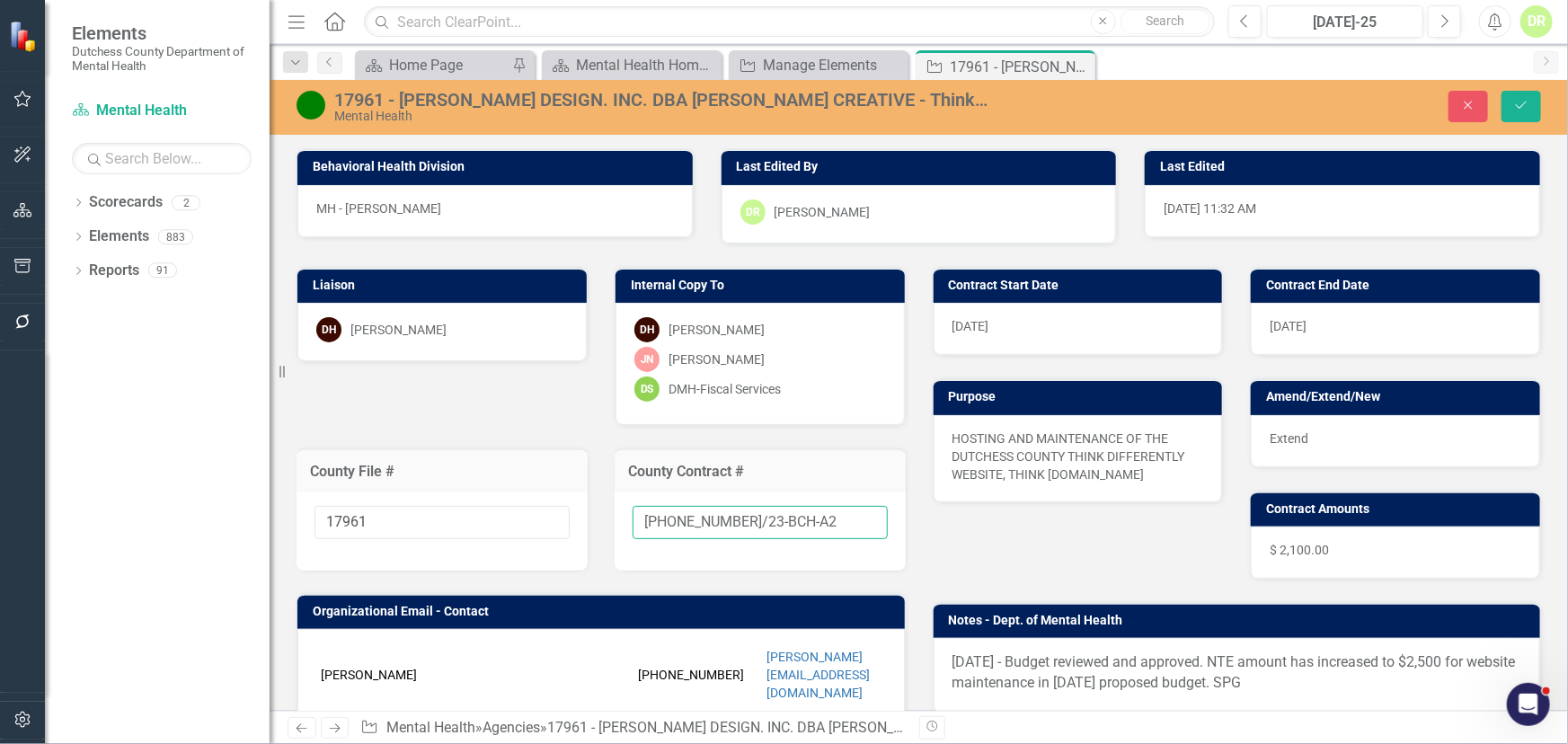
drag, startPoint x: 779, startPoint y: 517, endPoint x: 866, endPoint y: 512, distance: 87.1
click at [866, 512] on input "[PHONE_NUMBER]/23-BCH-A2" at bounding box center [760, 522] width 255 height 33
type input "[PHONE_NUMBER]/23-BCH-A3"
click at [1530, 99] on button "Save" at bounding box center [1521, 106] width 39 height 32
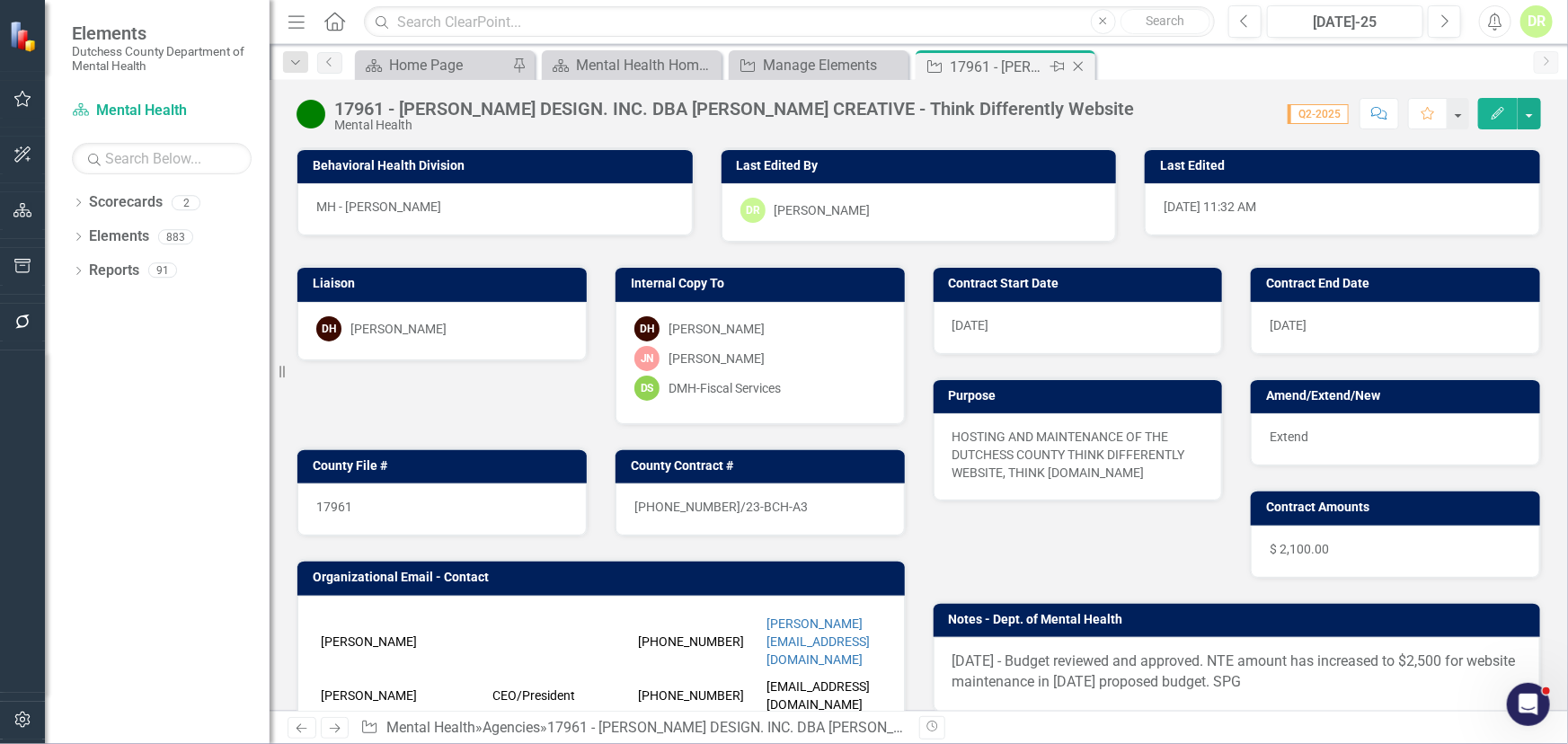
click at [1078, 62] on icon "Close" at bounding box center [1078, 66] width 18 height 14
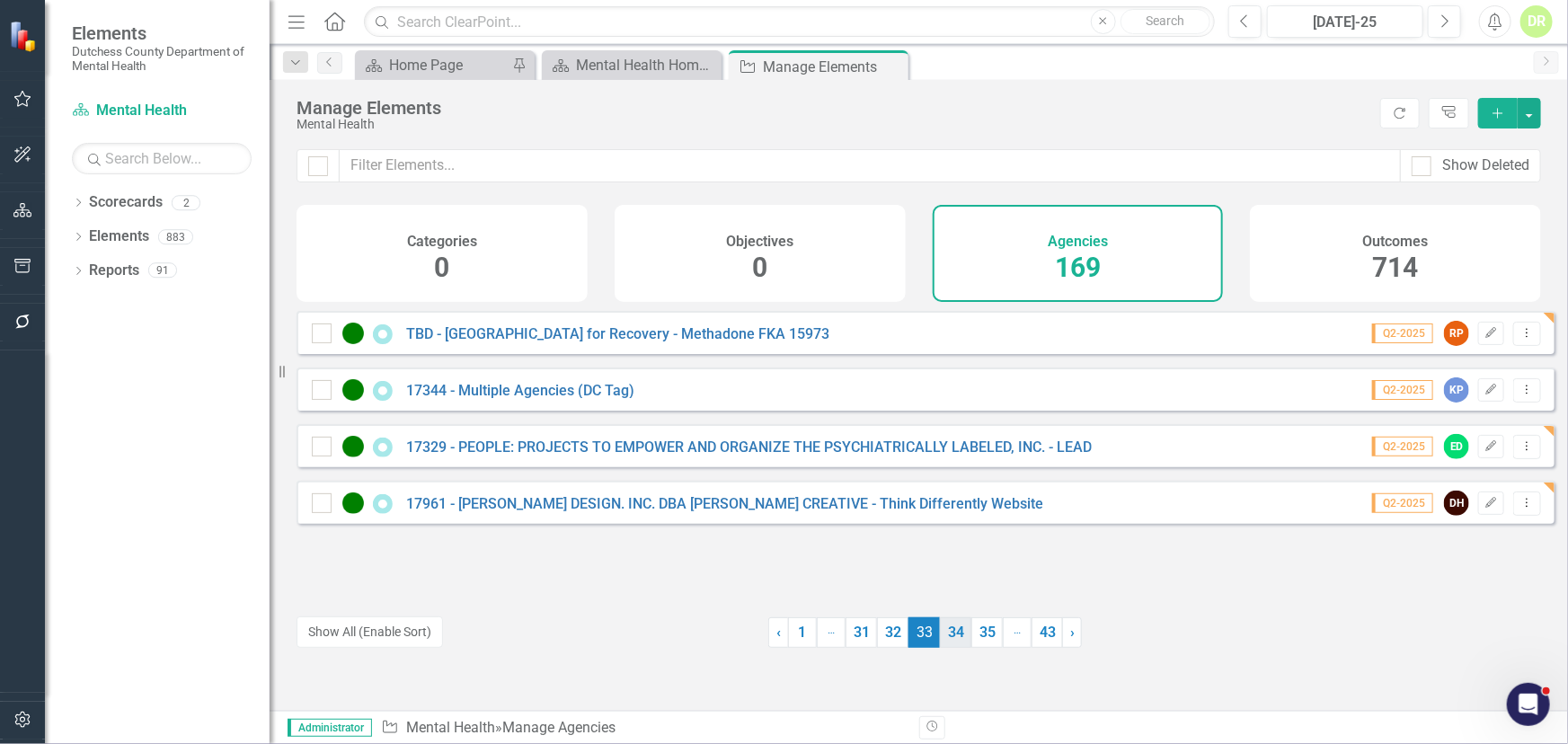
click at [946, 629] on link "34" at bounding box center [955, 633] width 32 height 31
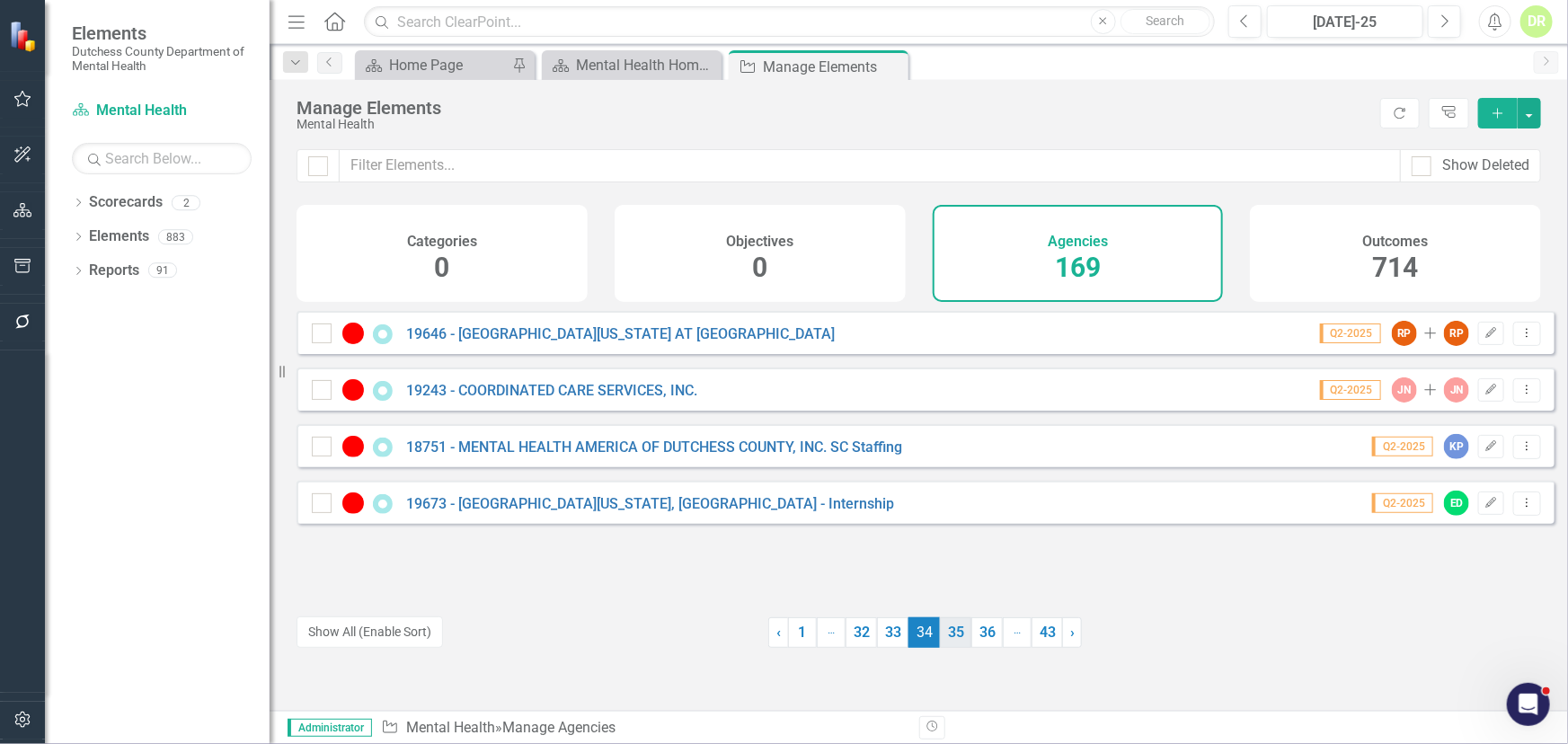
click at [954, 634] on link "35" at bounding box center [955, 633] width 32 height 31
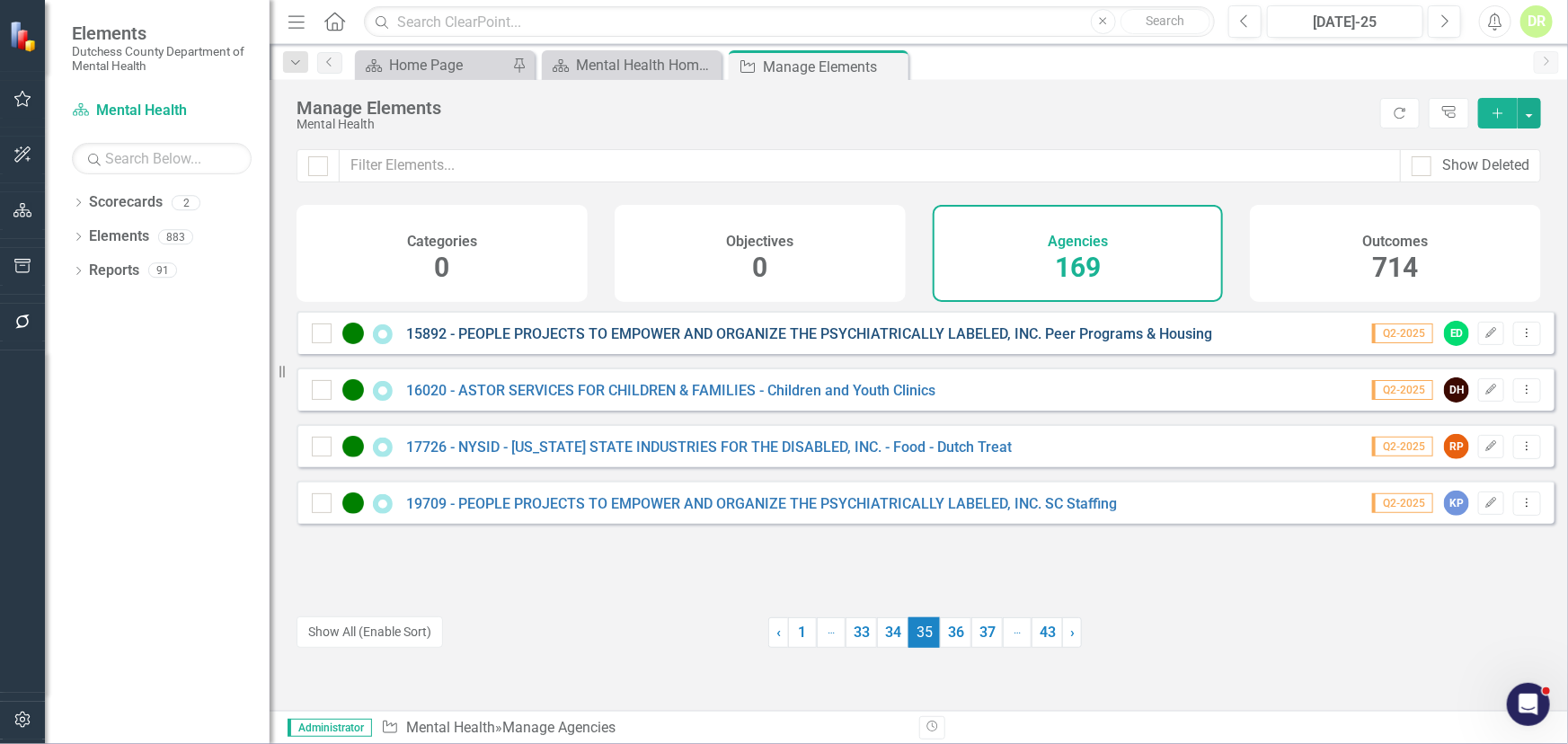
click at [595, 343] on link "15892 - PEOPLE PROJECTS TO EMPOWER AND ORGANIZE THE PSYCHIATRICALLY LABELED, IN…" at bounding box center [809, 334] width 806 height 17
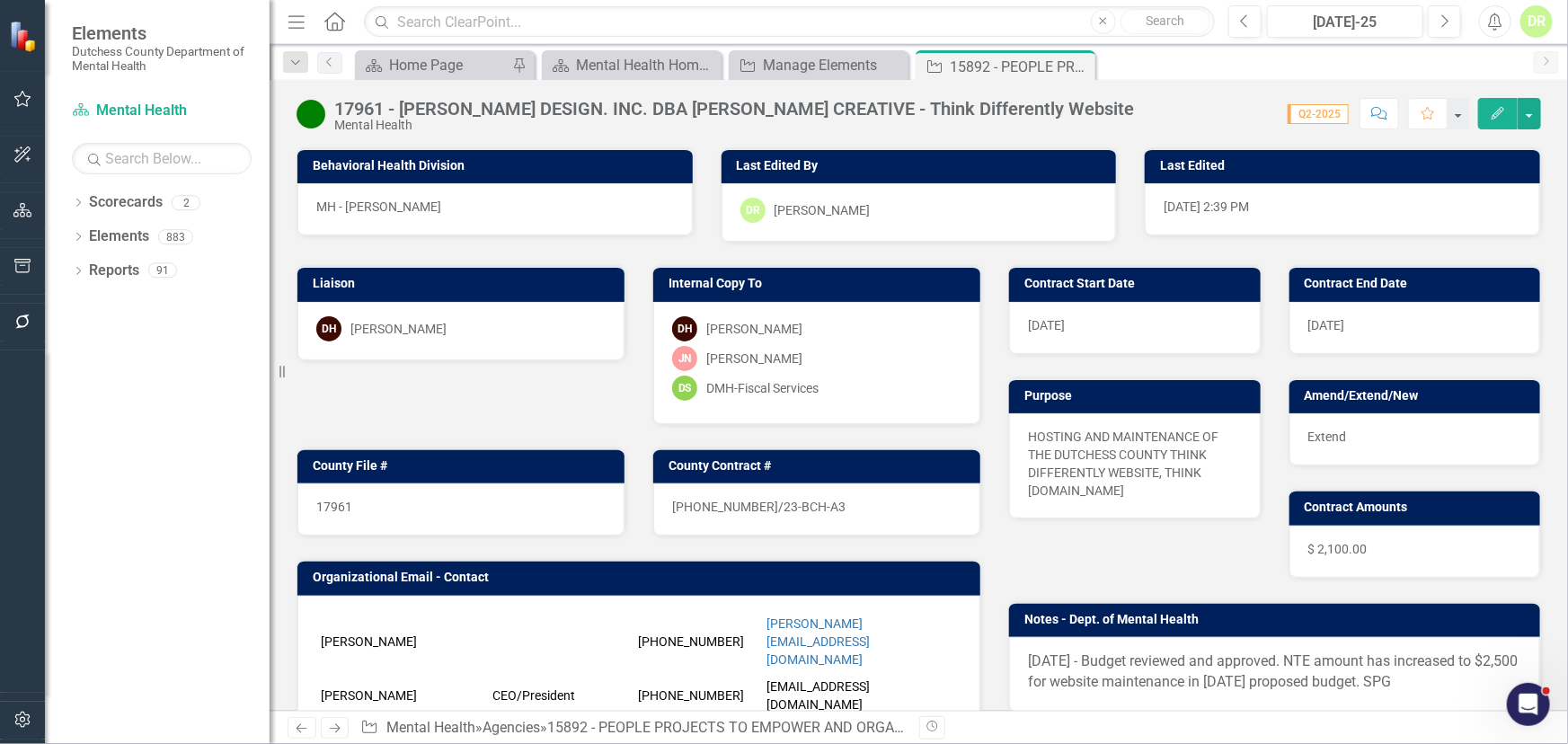
click at [595, 345] on div "DH [PERSON_NAME]" at bounding box center [460, 330] width 328 height 58
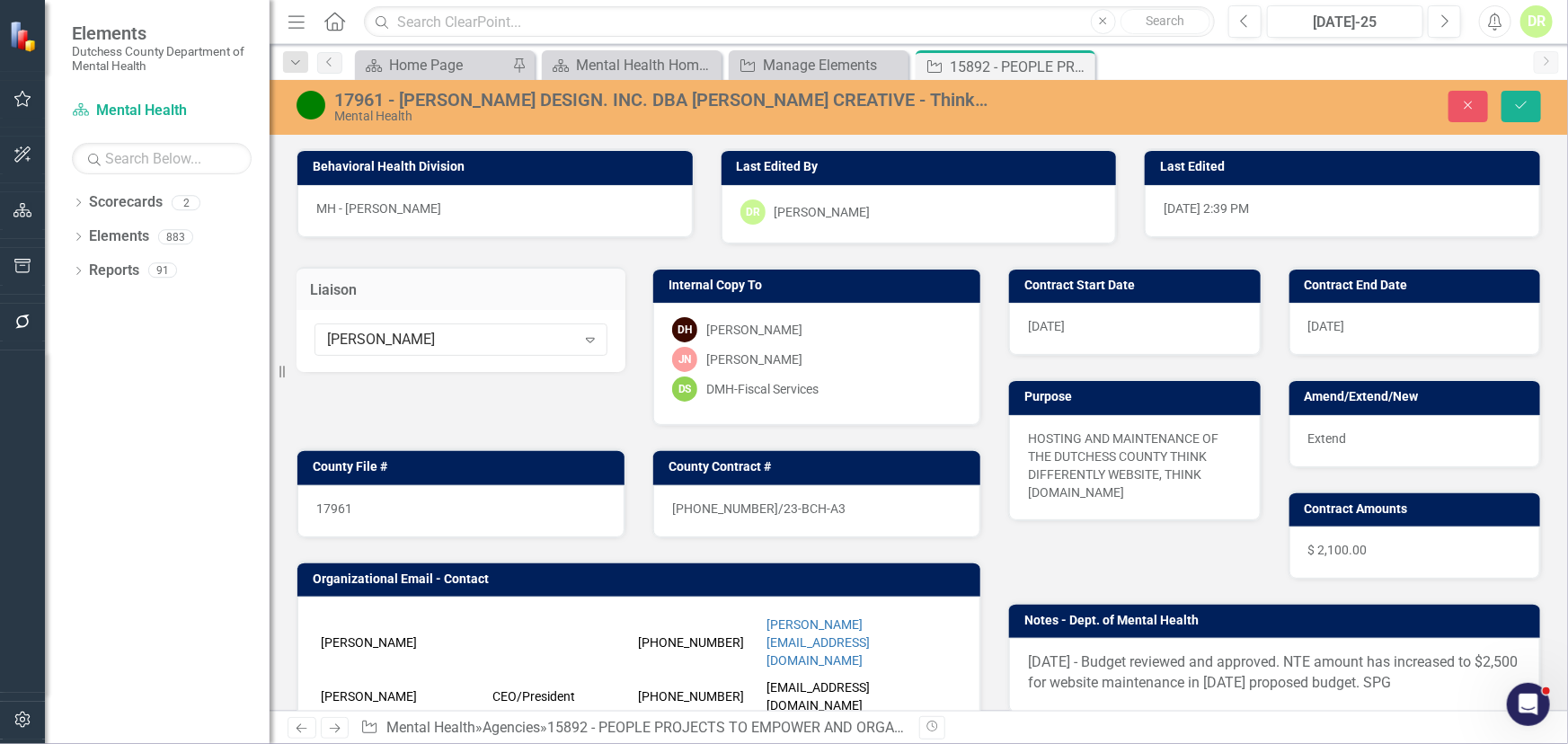
click at [595, 345] on div "Liaison [PERSON_NAME] Expand" at bounding box center [460, 308] width 356 height 129
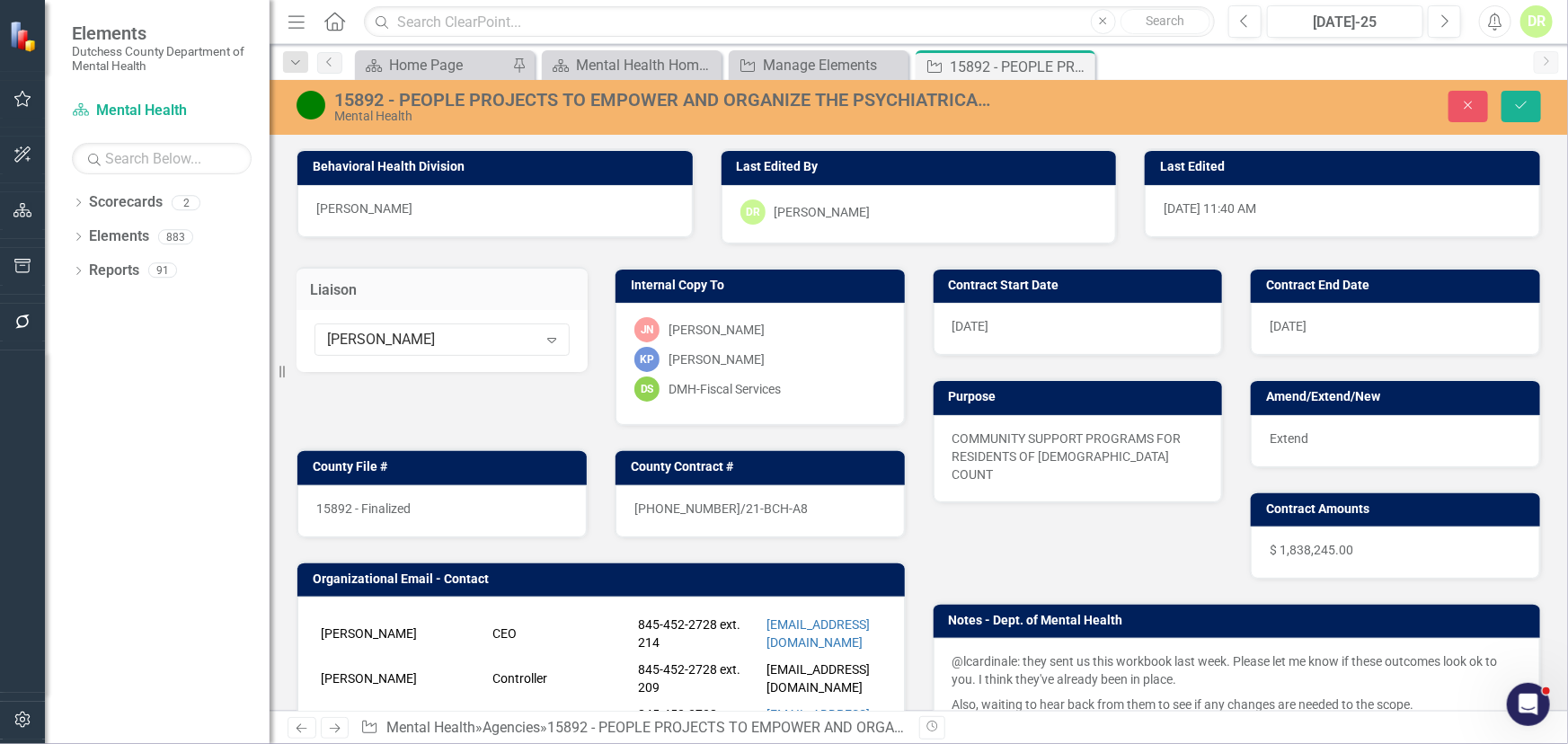
click at [460, 495] on div "15892 - Finalized" at bounding box center [441, 511] width 289 height 53
click at [456, 503] on div "15892 - Finalized" at bounding box center [441, 511] width 289 height 53
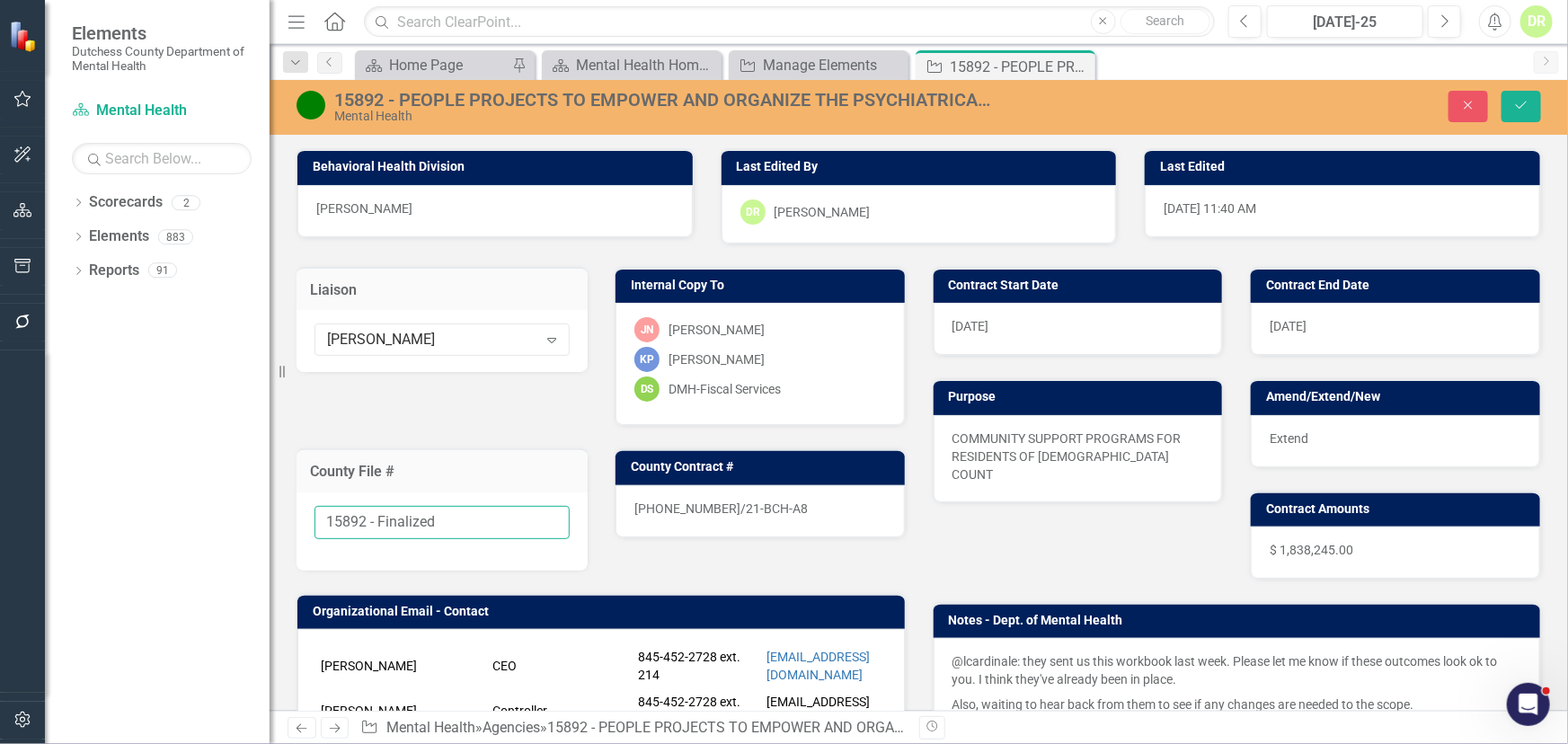
drag, startPoint x: 453, startPoint y: 508, endPoint x: 367, endPoint y: 512, distance: 86.1
click at [367, 512] on input "15892 - Finalized" at bounding box center [441, 522] width 255 height 33
click at [1011, 674] on p "@lcardinale: they sent us this workbook last week. Please let me know if these …" at bounding box center [1238, 671] width 570 height 39
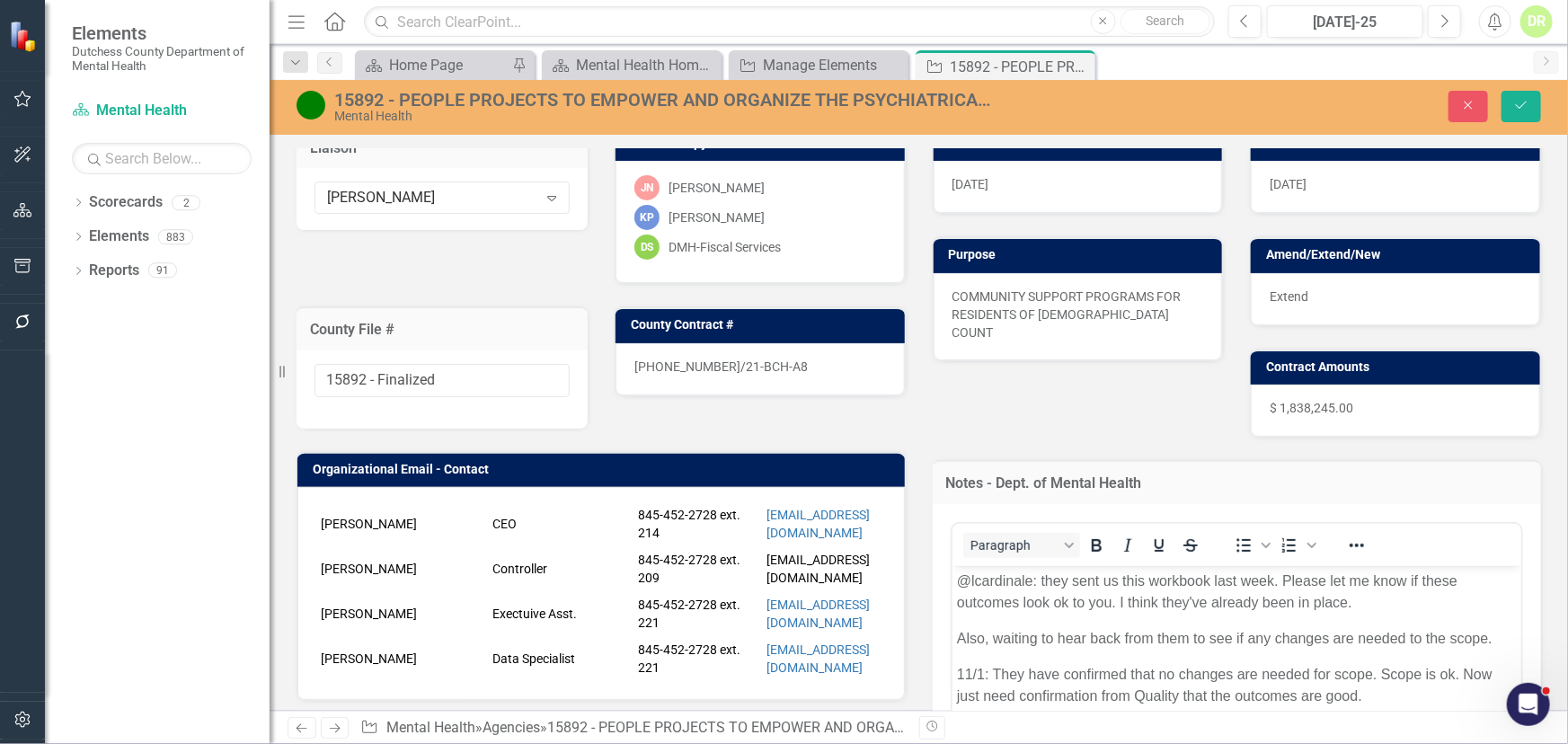
scroll to position [162, 0]
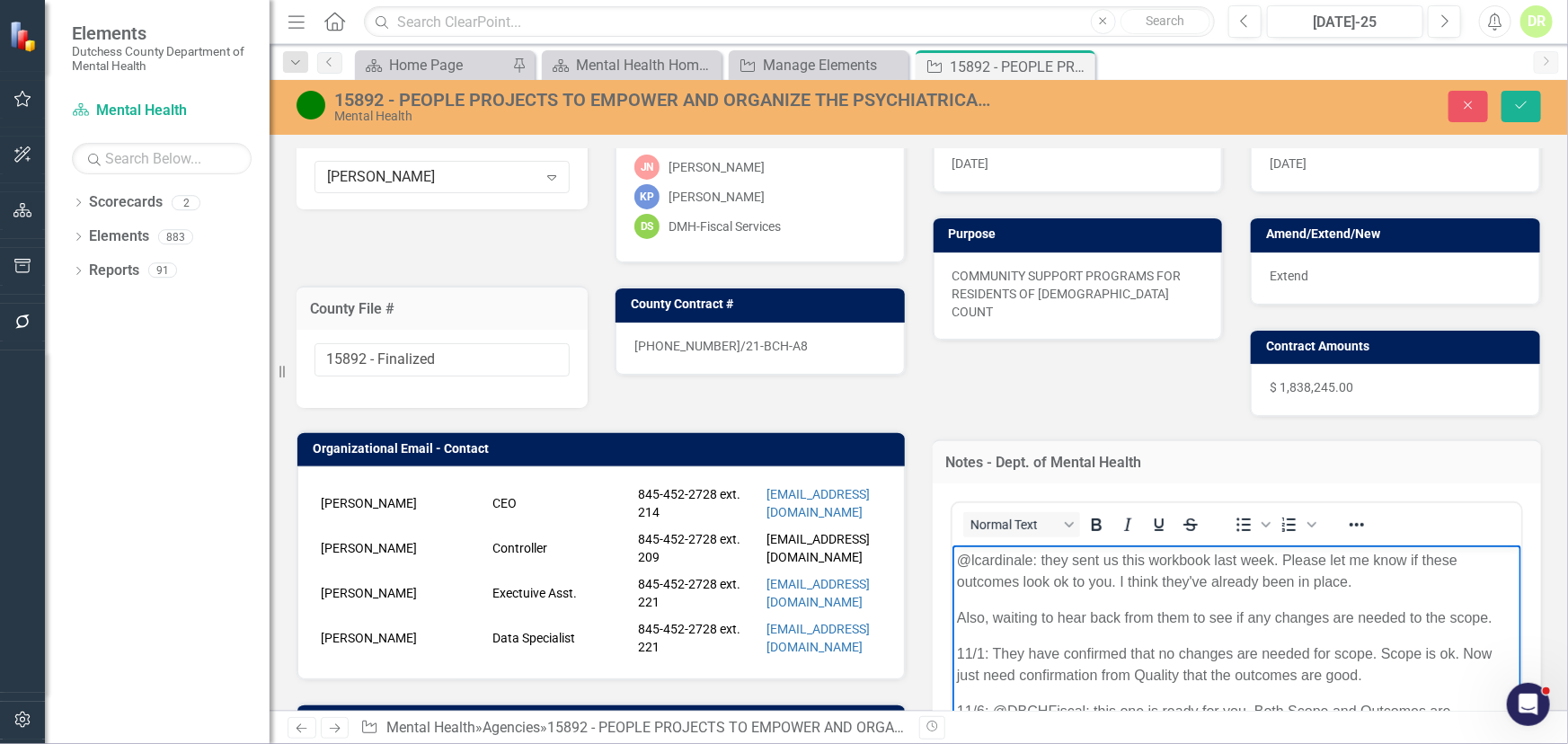
click at [953, 559] on body "@lcardinale: they sent us this workbook last week. Please let me know if these …" at bounding box center [1237, 679] width 570 height 269
click at [953, 562] on body "@lcardinale: they sent us this workbook last week. Please let me know if these …" at bounding box center [1237, 679] width 570 height 269
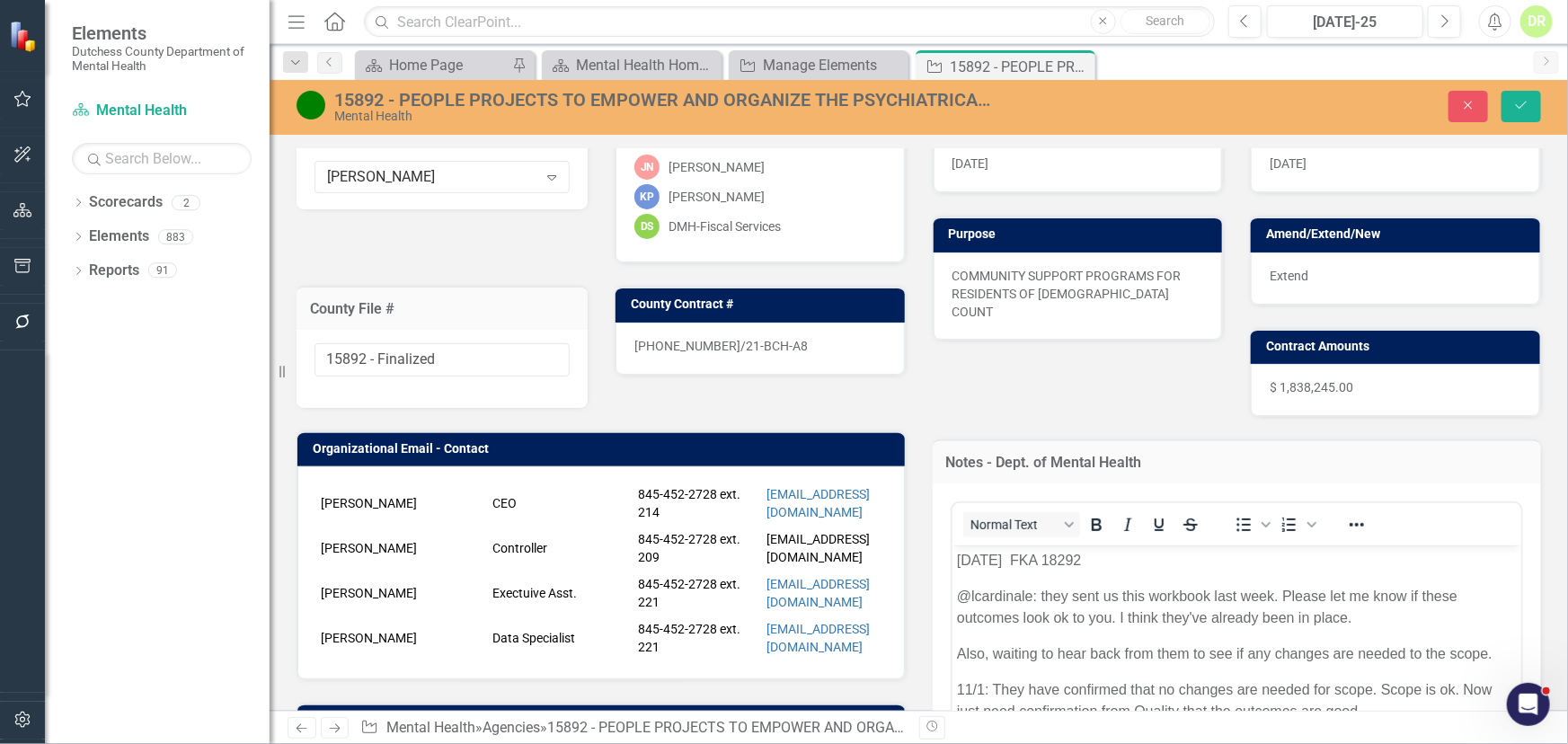
click at [926, 85] on div "15892 - PEOPLE PROJECTS TO EMPOWER AND ORGANIZE THE PSYCHIATRICALLY LABELED, IN…" at bounding box center [919, 107] width 1299 height 54
click at [928, 92] on div "15892 - PEOPLE PROJECTS TO EMPOWER AND ORGANIZE THE PSYCHIATRICALLY LABELED, IN…" at bounding box center [663, 99] width 657 height 20
click at [370, 102] on div "15892 - PEOPLE PROJECTS TO EMPOWER AND ORGANIZE THE PSYCHIATRICALLY LABELED, IN…" at bounding box center [663, 99] width 657 height 20
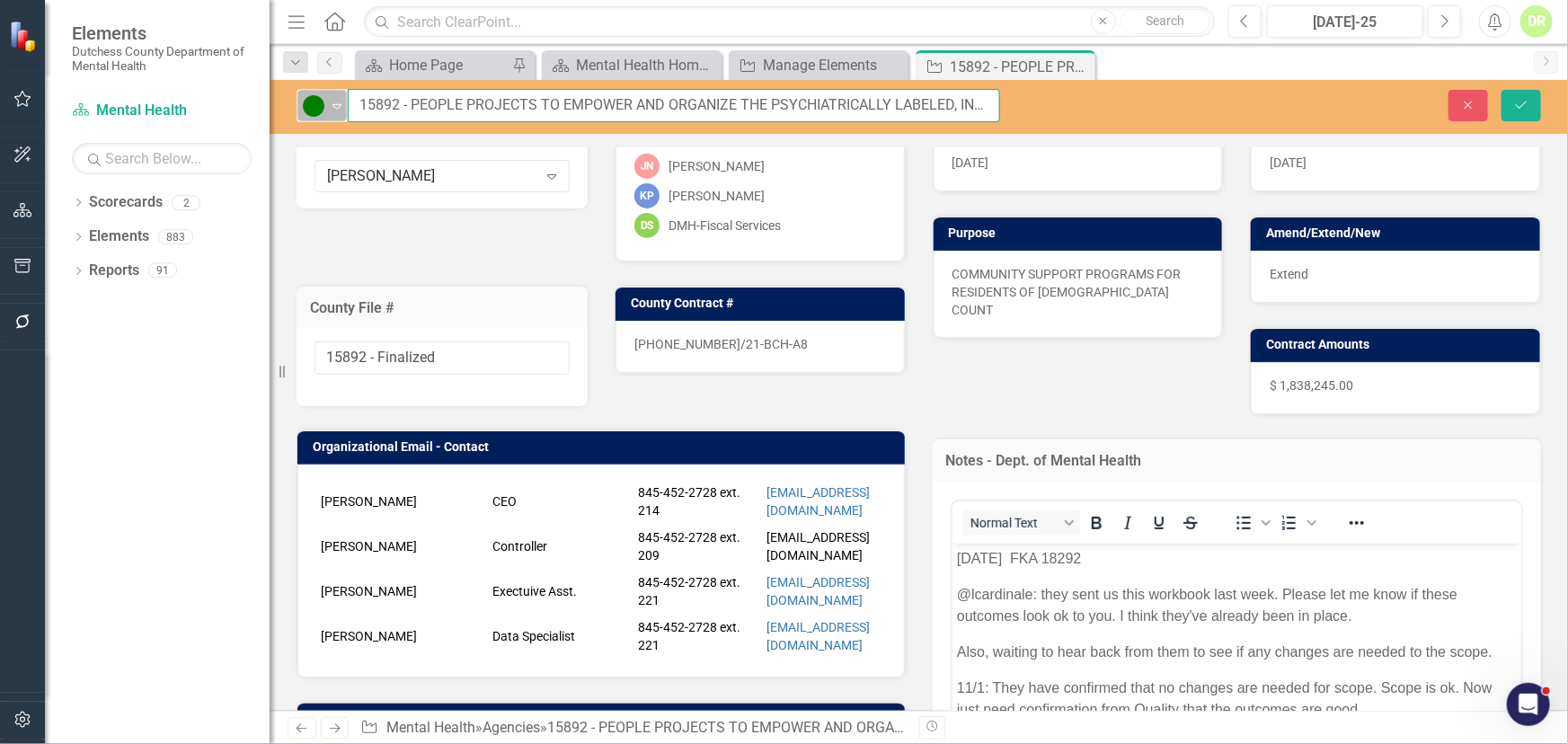
drag, startPoint x: 404, startPoint y: 105, endPoint x: 328, endPoint y: 100, distance: 76.2
click at [328, 100] on div "Active Expand 15892 - PEOPLE PROJECTS TO EMPOWER AND ORGANIZE THE PSYCHIATRICAL…" at bounding box center [648, 105] width 704 height 33
drag, startPoint x: 400, startPoint y: 102, endPoint x: 324, endPoint y: 101, distance: 76.0
click at [324, 101] on div "Active Expand 15892 - PEOPLE PROJECTS TO EMPOWER AND ORGANIZE THE PSYCHIATRICAL…" at bounding box center [648, 105] width 704 height 33
click at [756, 97] on input "- PEOPLE PROJECTS TO EMPOWER AND ORGANIZE THE PSYCHIATRICALLY LABELED, INC. Pee…" at bounding box center [673, 105] width 652 height 33
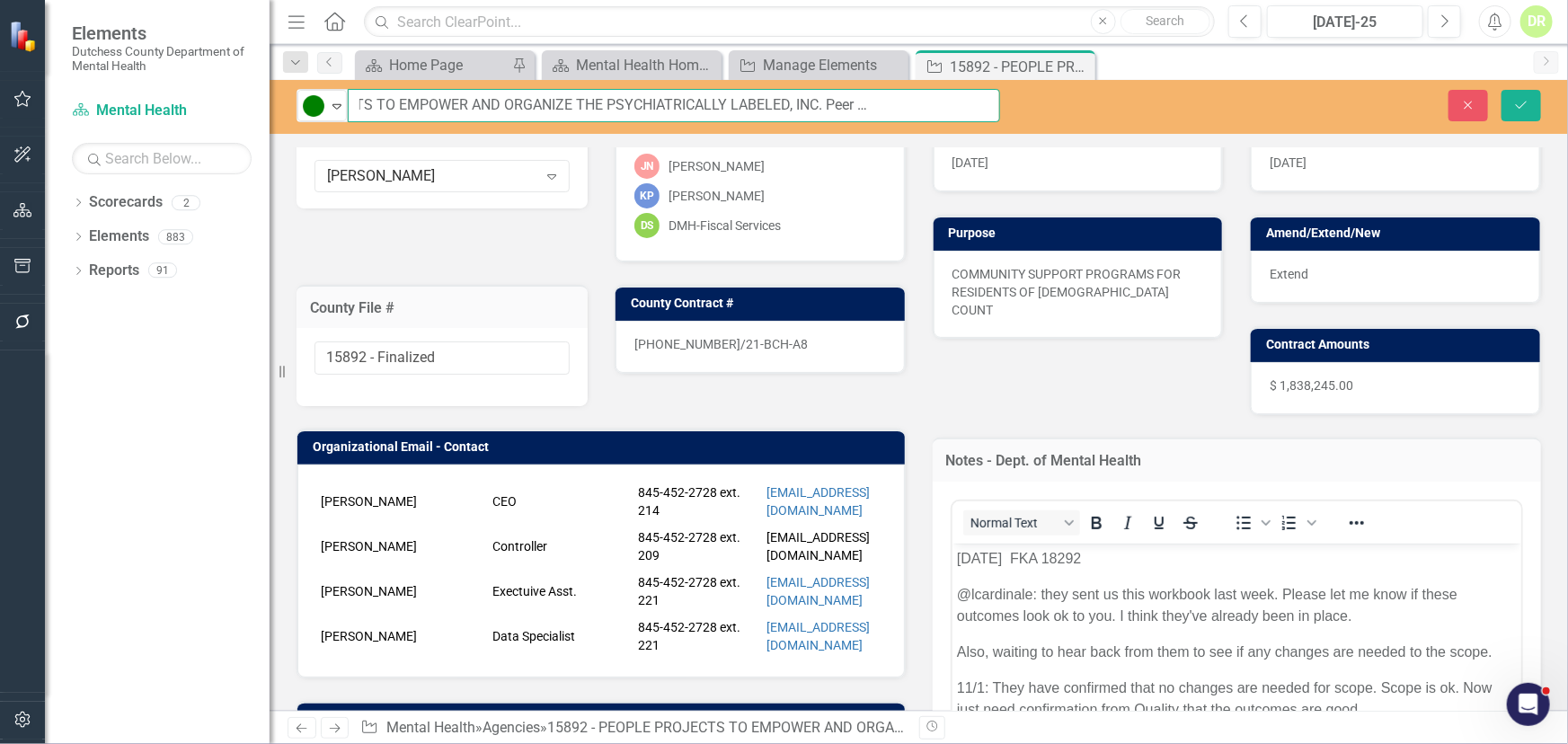
paste input "15892"
type input "TBD - PEOPLE PROJECTS TO EMPOWER AND ORGANIZE THE PSYCHIATRICALLY LABELED, INC.…"
click at [469, 333] on div "15892 - Finalized" at bounding box center [442, 367] width 291 height 78
click at [466, 339] on div "15892 - Finalized" at bounding box center [442, 367] width 291 height 78
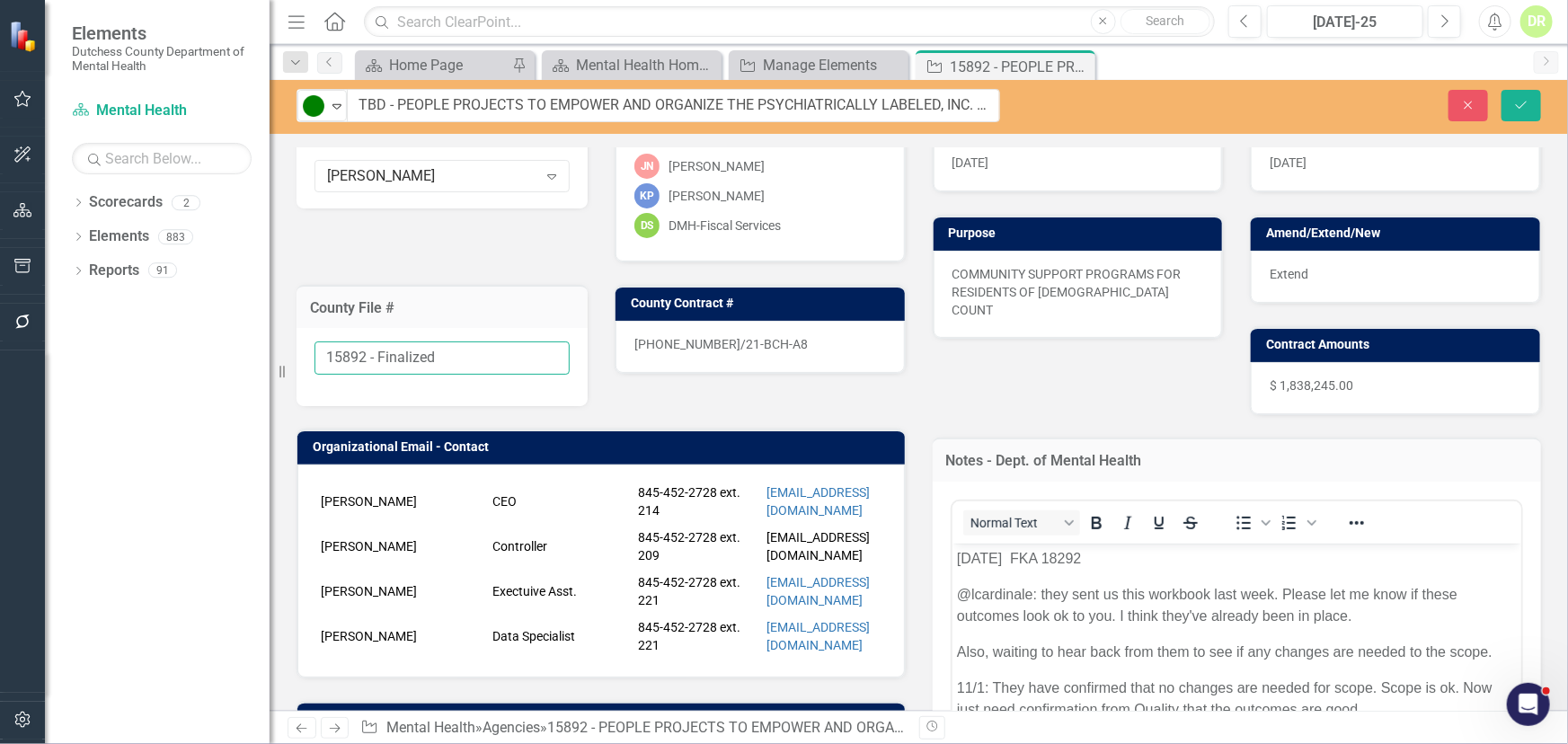
click at [466, 342] on input "15892 - Finalized" at bounding box center [441, 358] width 255 height 33
click at [369, 350] on input "15892 - Finalized" at bounding box center [441, 358] width 255 height 33
drag, startPoint x: 477, startPoint y: 349, endPoint x: 233, endPoint y: 343, distance: 244.1
click at [233, 343] on div "Elements Dutchess County Department of Mental Health Scorecard Mental Health Se…" at bounding box center [784, 372] width 1568 height 744
type input "TBD"
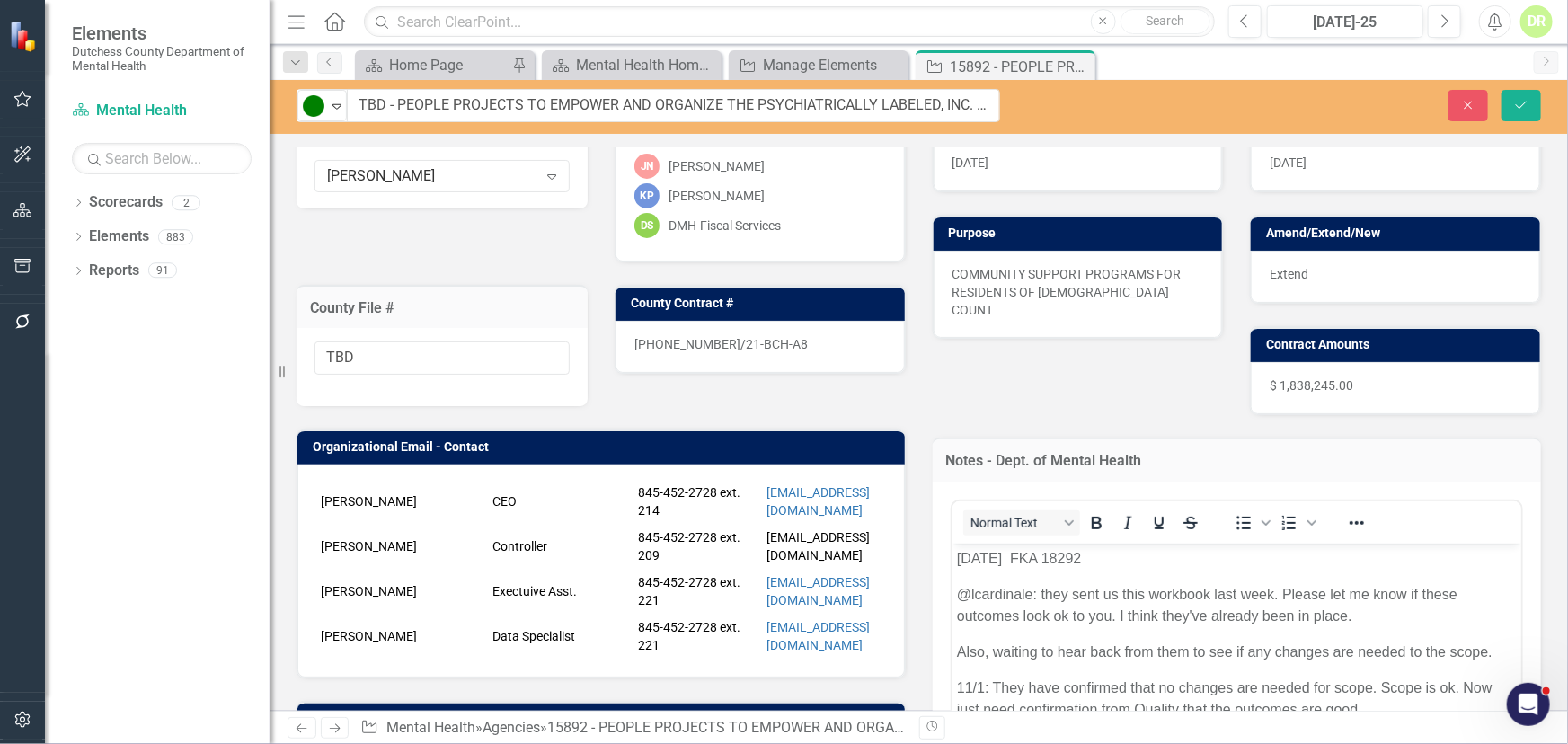
click at [788, 351] on div "[PHONE_NUMBER]/21-BCH-A8" at bounding box center [760, 347] width 289 height 53
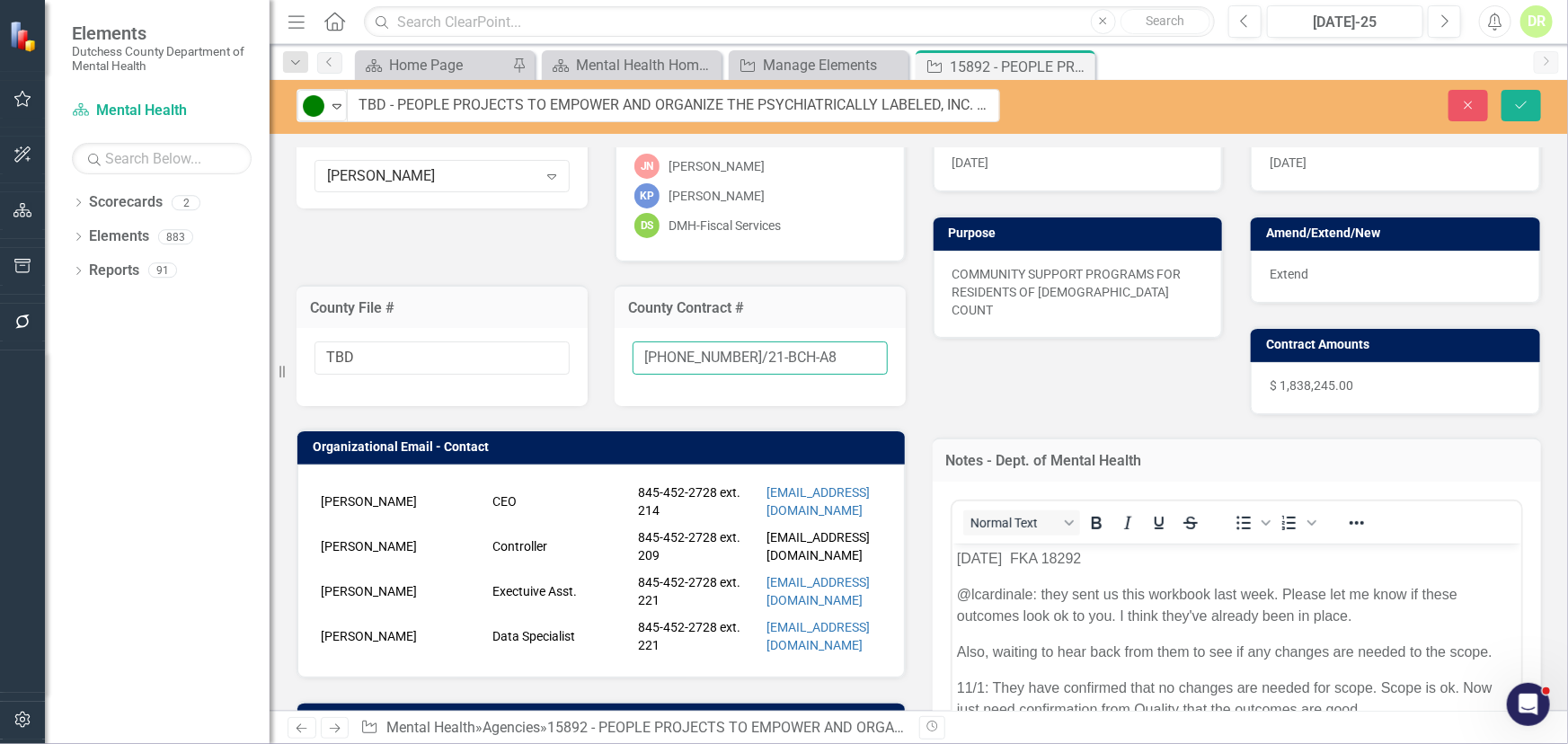
drag, startPoint x: 782, startPoint y: 355, endPoint x: 511, endPoint y: 351, distance: 271.0
click at [512, 351] on div "Liaison [PERSON_NAME] D'Entrone Expand Internal Copy To JN [PERSON_NAME] [PERSO…" at bounding box center [601, 475] width 636 height 789
type input "New"
click at [1327, 278] on div "Extend" at bounding box center [1395, 277] width 289 height 53
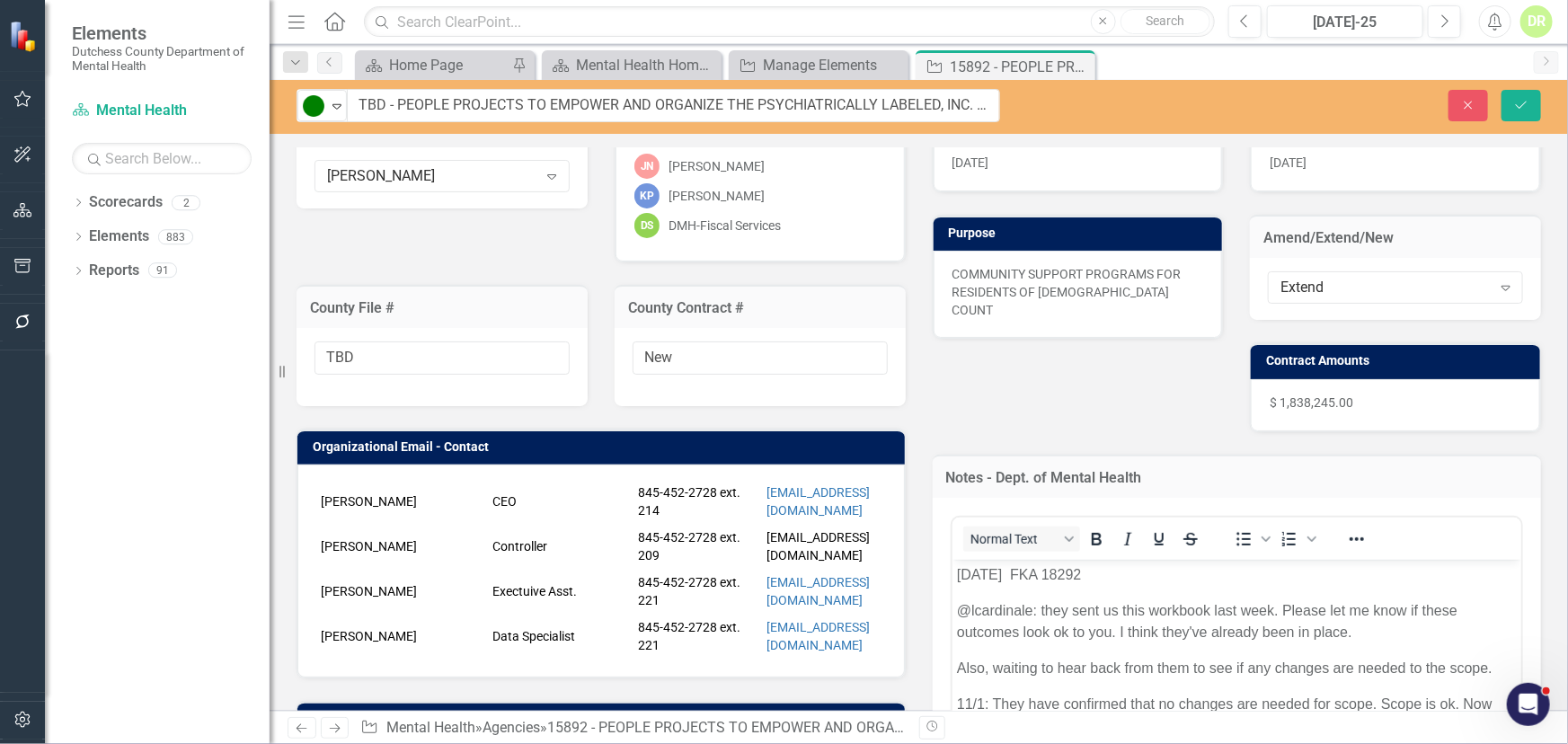
click at [1327, 278] on div "Extend" at bounding box center [1386, 288] width 210 height 21
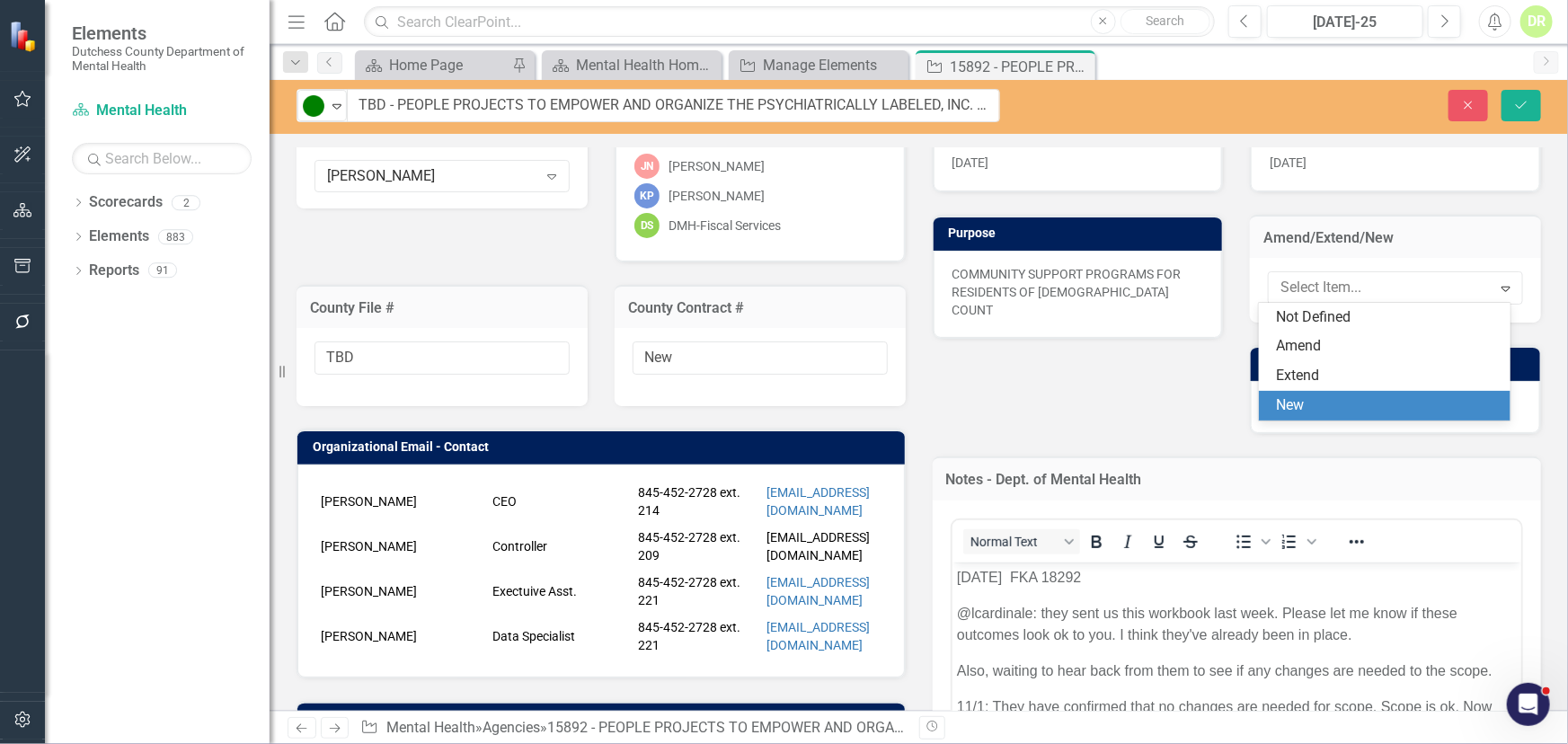
click at [1306, 401] on div "New" at bounding box center [1388, 406] width 222 height 21
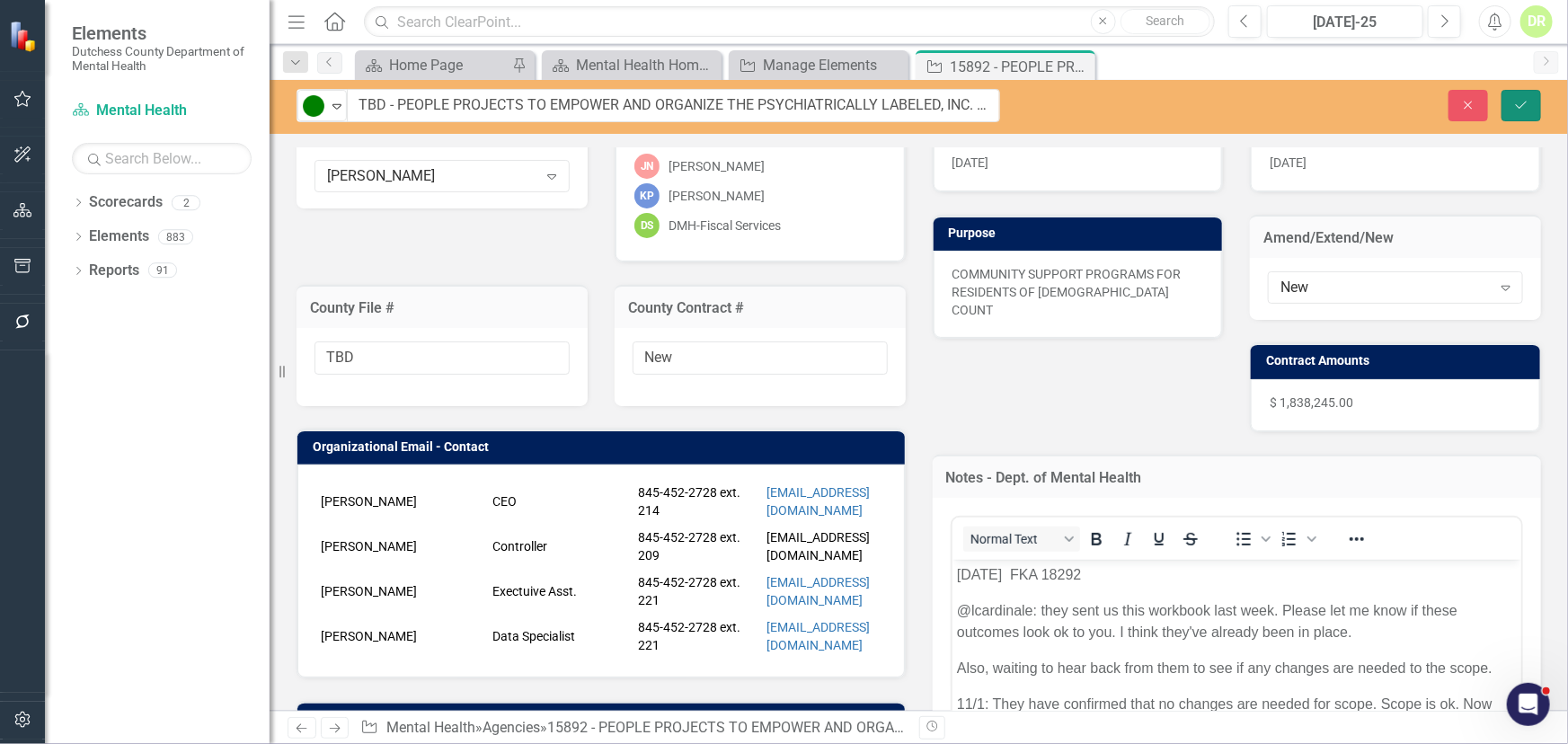
click at [1519, 96] on button "Save" at bounding box center [1521, 105] width 39 height 32
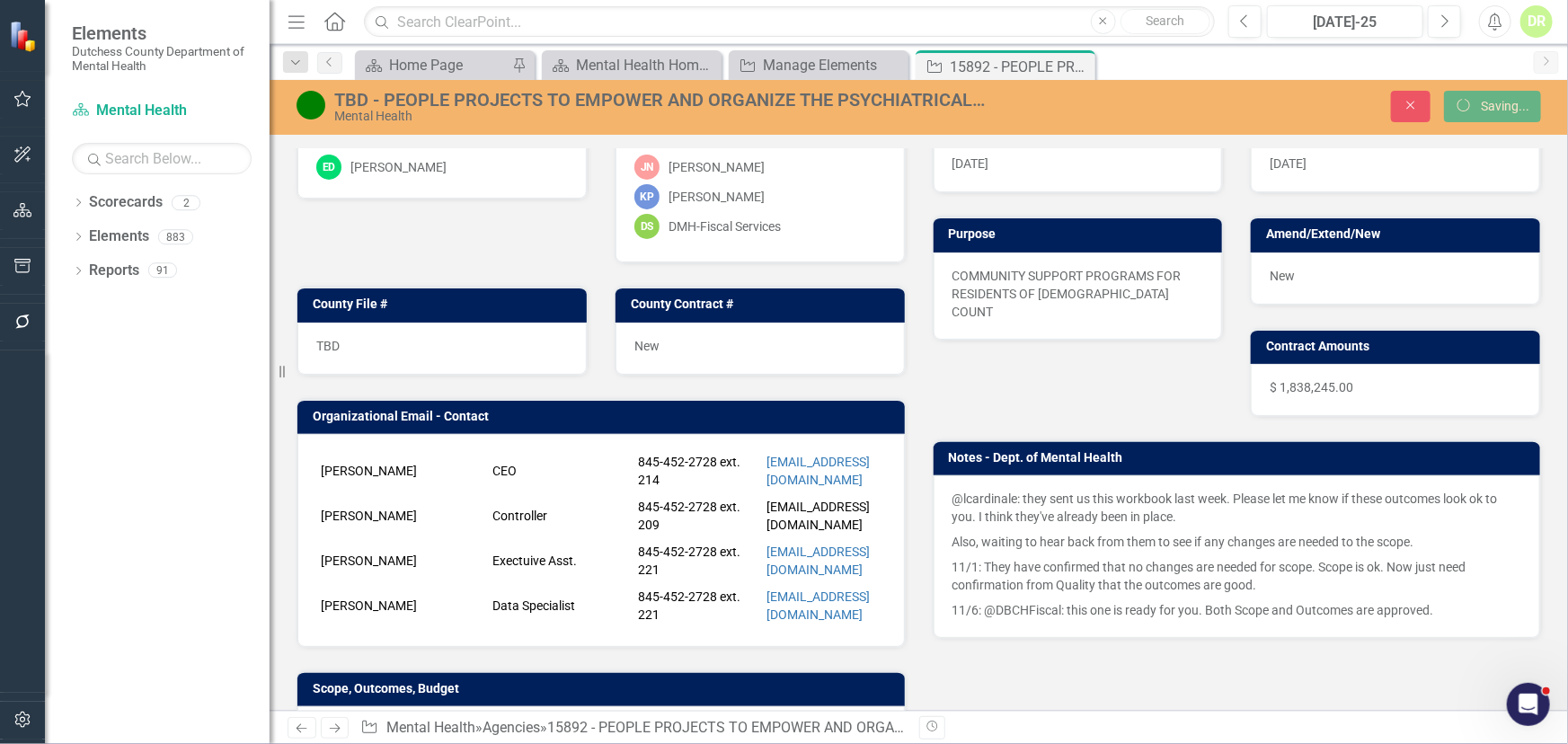
scroll to position [157, 0]
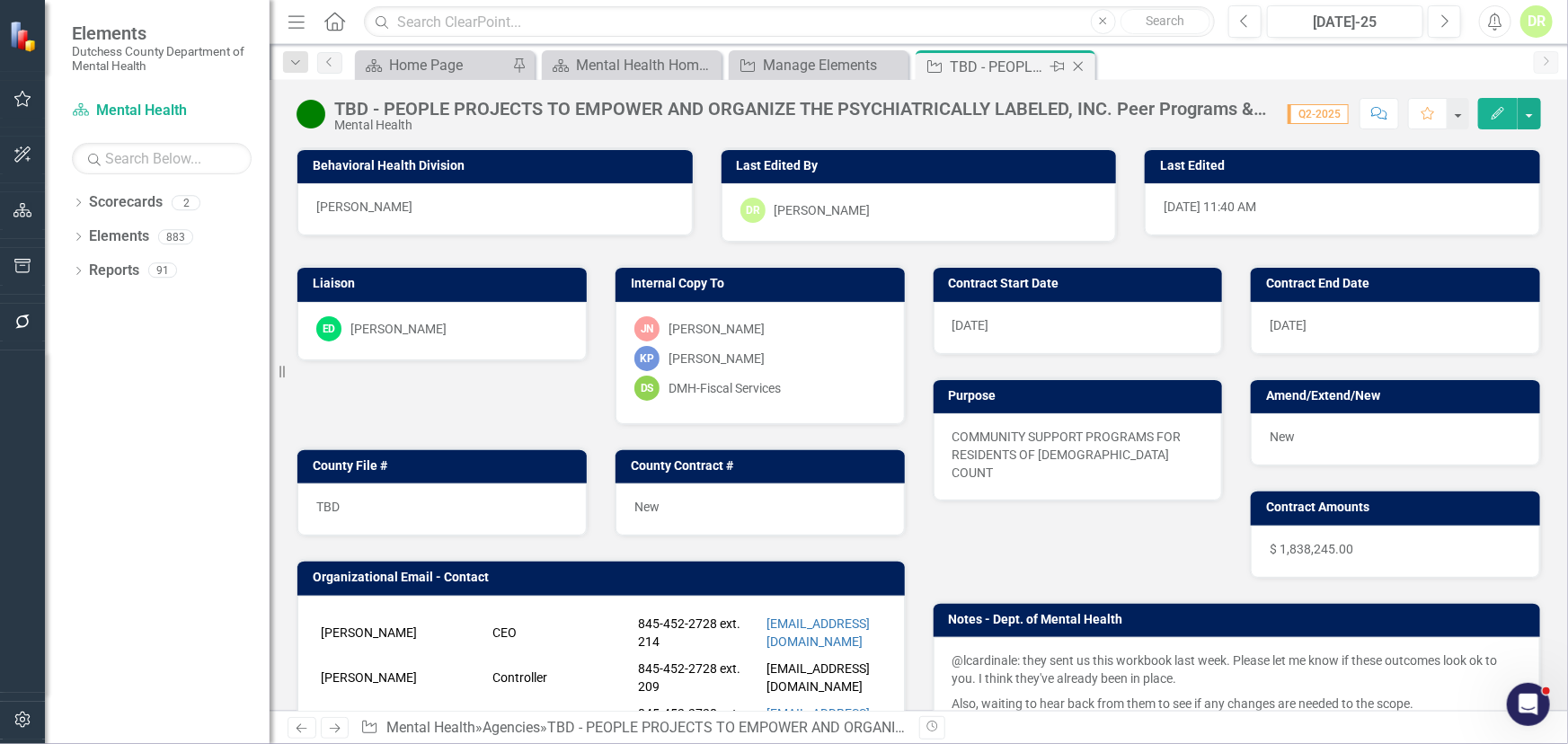
click at [1075, 65] on icon "Close" at bounding box center [1078, 66] width 18 height 14
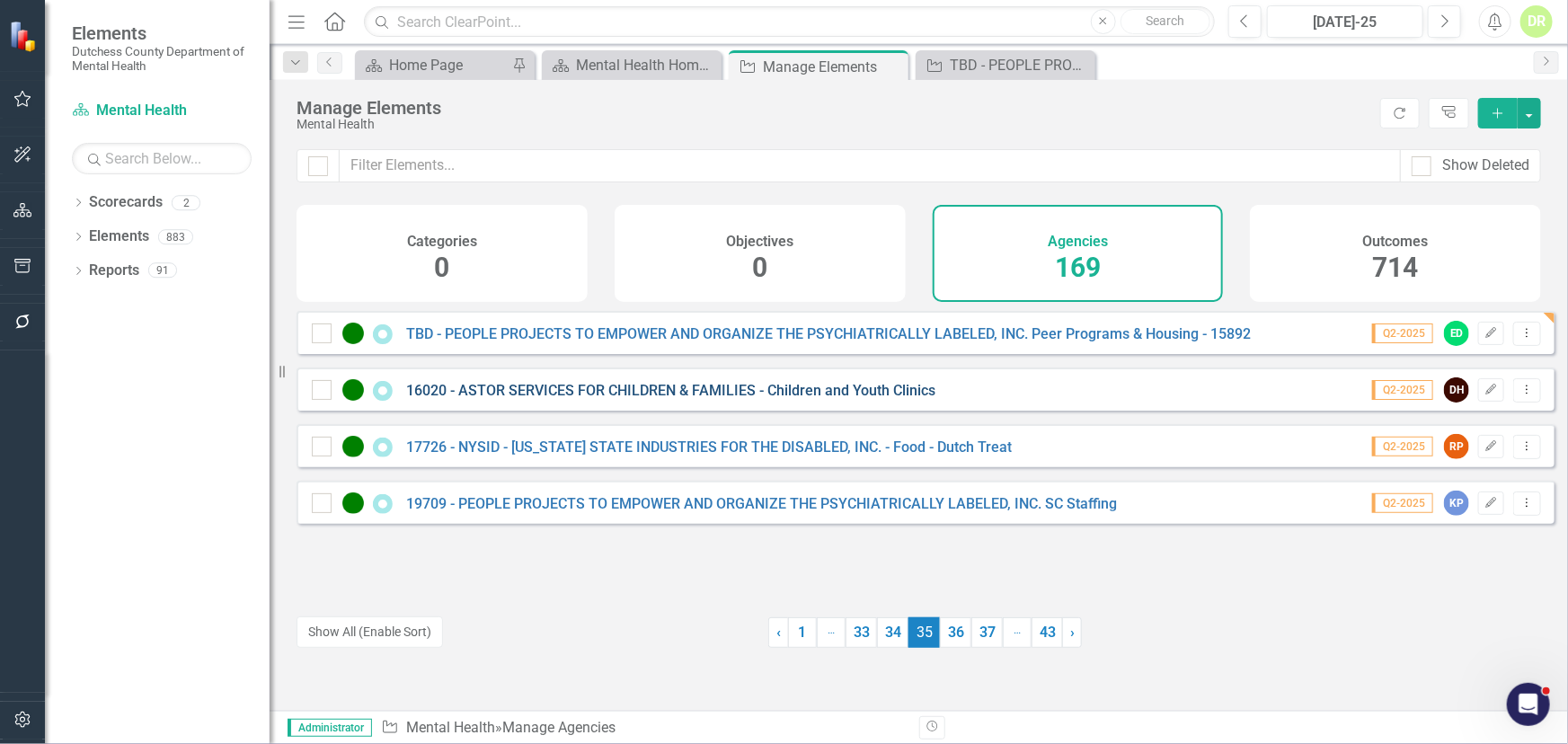
click at [546, 399] on link "16020 - ASTOR SERVICES FOR CHILDREN & FAMILIES - Children and Youth Clinics" at bounding box center [670, 391] width 529 height 17
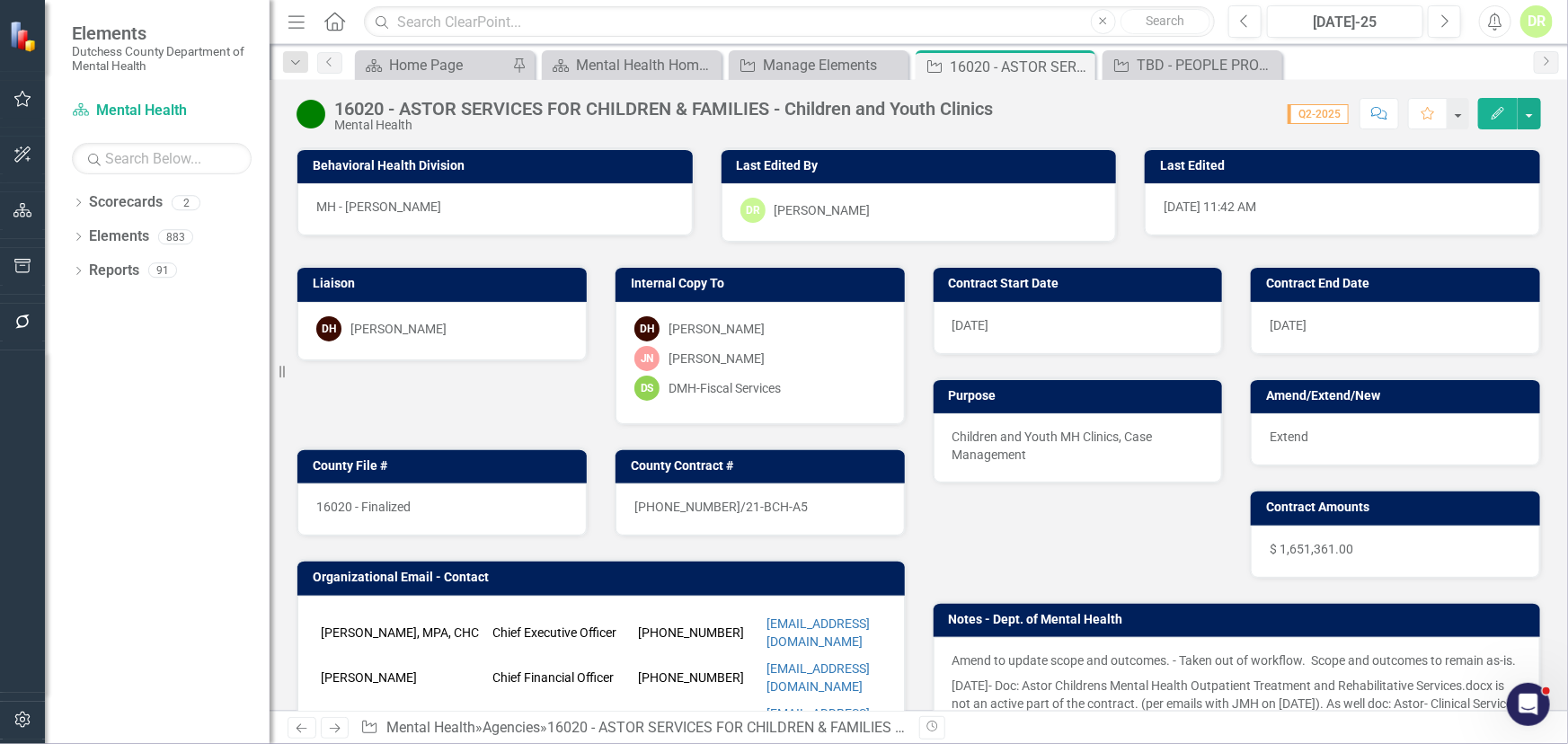
click at [667, 115] on div "16020 - ASTOR SERVICES FOR CHILDREN & FAMILIES - Children and Youth Clinics" at bounding box center [664, 109] width 659 height 20
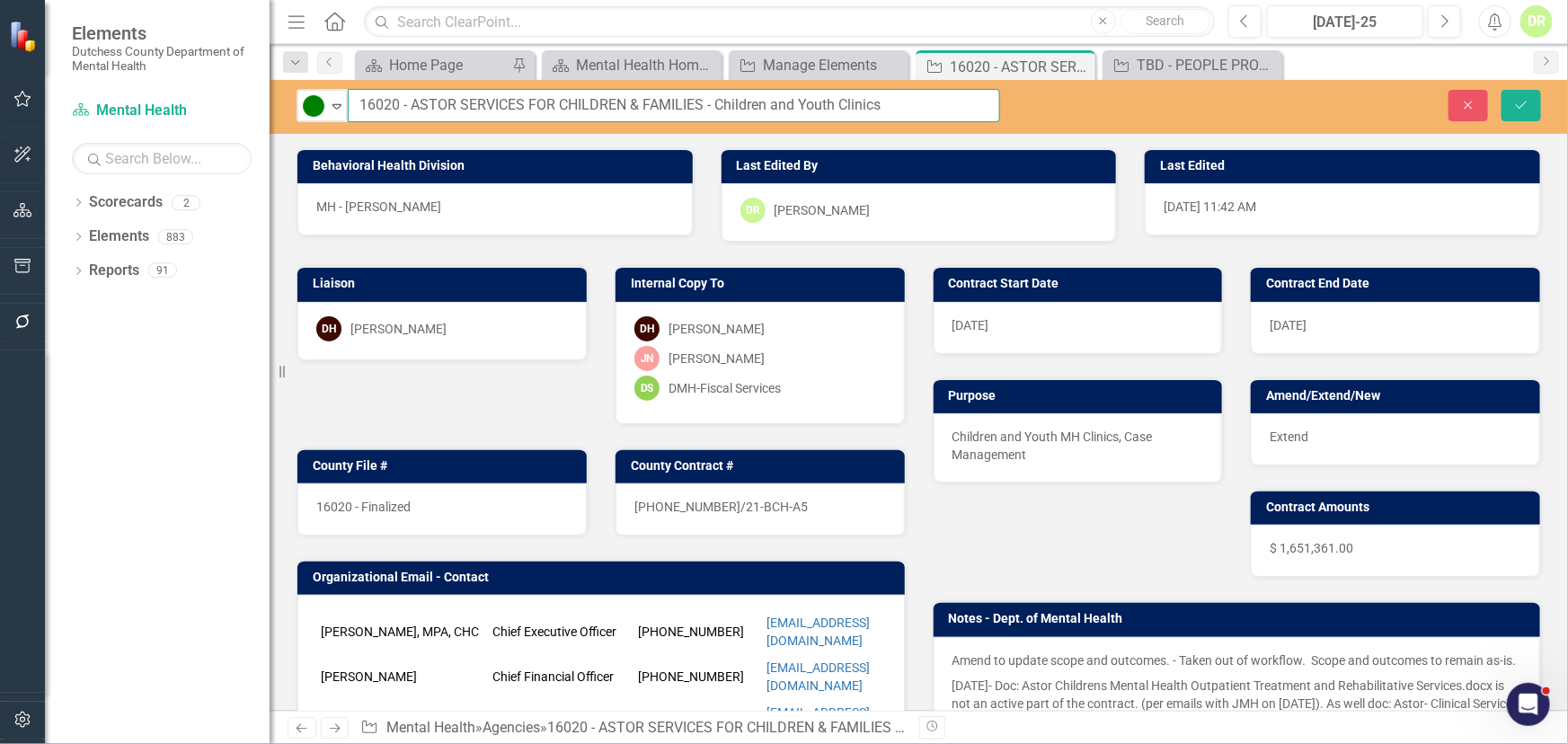
click at [898, 103] on input "16020 - ASTOR SERVICES FOR CHILDREN & FAMILIES - Children and Youth Clinics" at bounding box center [673, 105] width 652 height 33
type input "TBD - ASTOR SERVICES FOR CHILDREN & FAMILIES - Children and Youth Clinics - 160…"
click at [502, 483] on div "16020 - Finalized" at bounding box center [441, 509] width 289 height 53
click at [441, 499] on div "16020 - Finalized" at bounding box center [441, 509] width 289 height 53
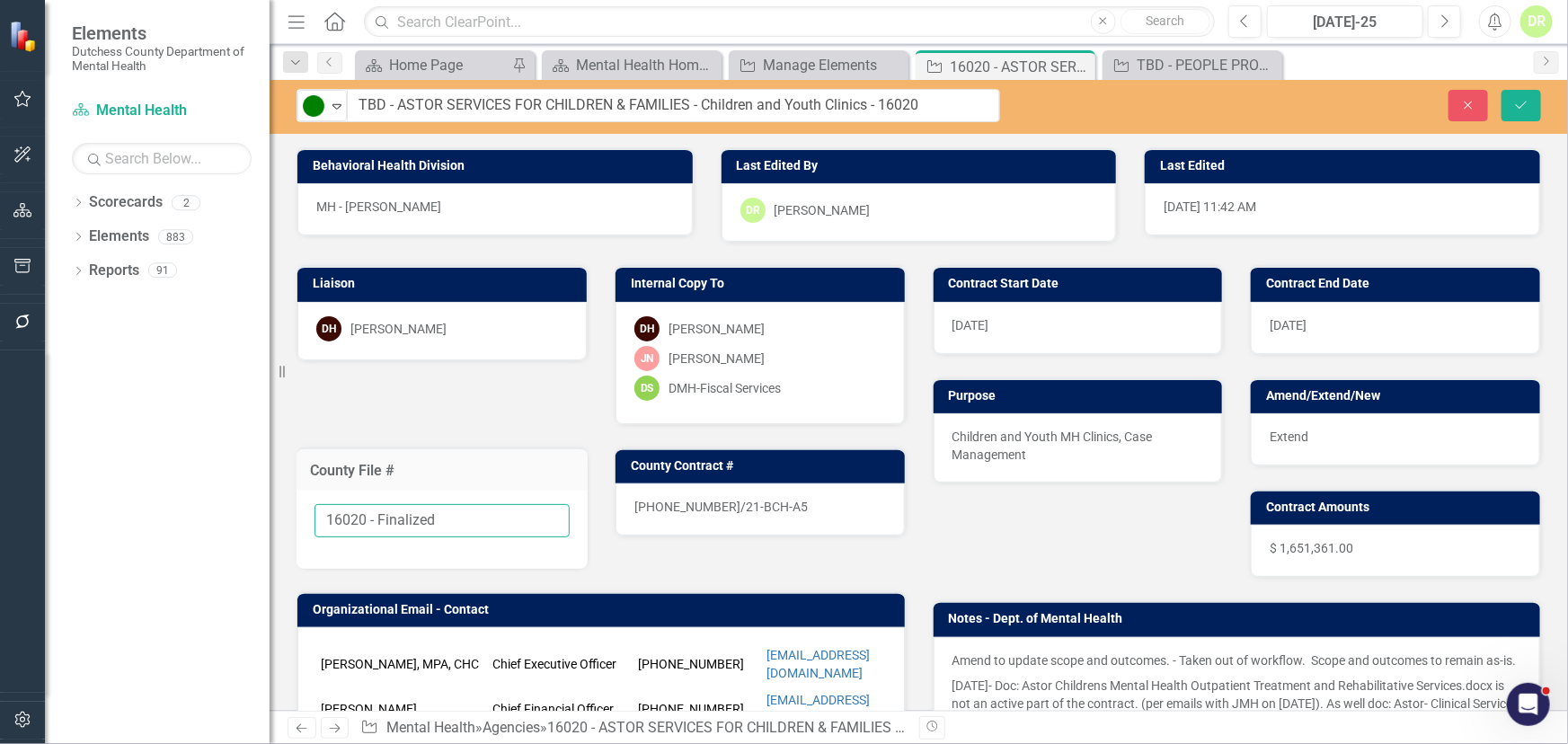
drag, startPoint x: 465, startPoint y: 516, endPoint x: 206, endPoint y: 500, distance: 259.5
click at [206, 500] on div "Elements Dutchess County Department of Mental Health Scorecard Mental Health Se…" at bounding box center [784, 372] width 1568 height 744
type input "TBD"
click at [771, 511] on div "[PHONE_NUMBER]/21-BCH-A5" at bounding box center [760, 509] width 289 height 53
click at [771, 510] on div "[PHONE_NUMBER]/21-BCH-A5" at bounding box center [760, 509] width 289 height 53
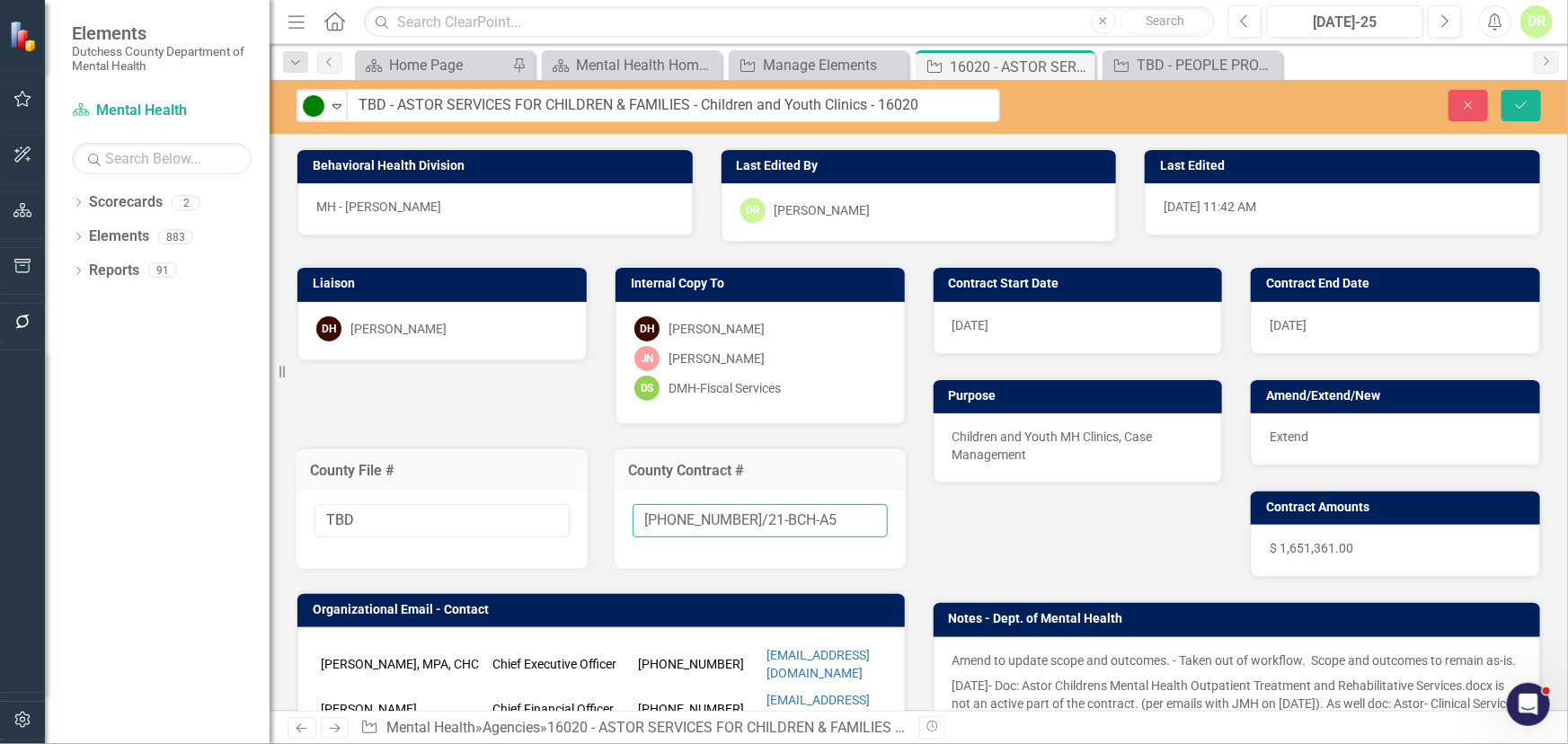
drag, startPoint x: 825, startPoint y: 513, endPoint x: 455, endPoint y: 485, distance: 371.1
click at [482, 504] on div "Liaison DH [PERSON_NAME] Internal Copy To DH [PERSON_NAME] [PERSON_NAME]-[PERSO…" at bounding box center [601, 637] width 636 height 789
type input "New"
click at [1309, 429] on div "Extend" at bounding box center [1395, 439] width 289 height 53
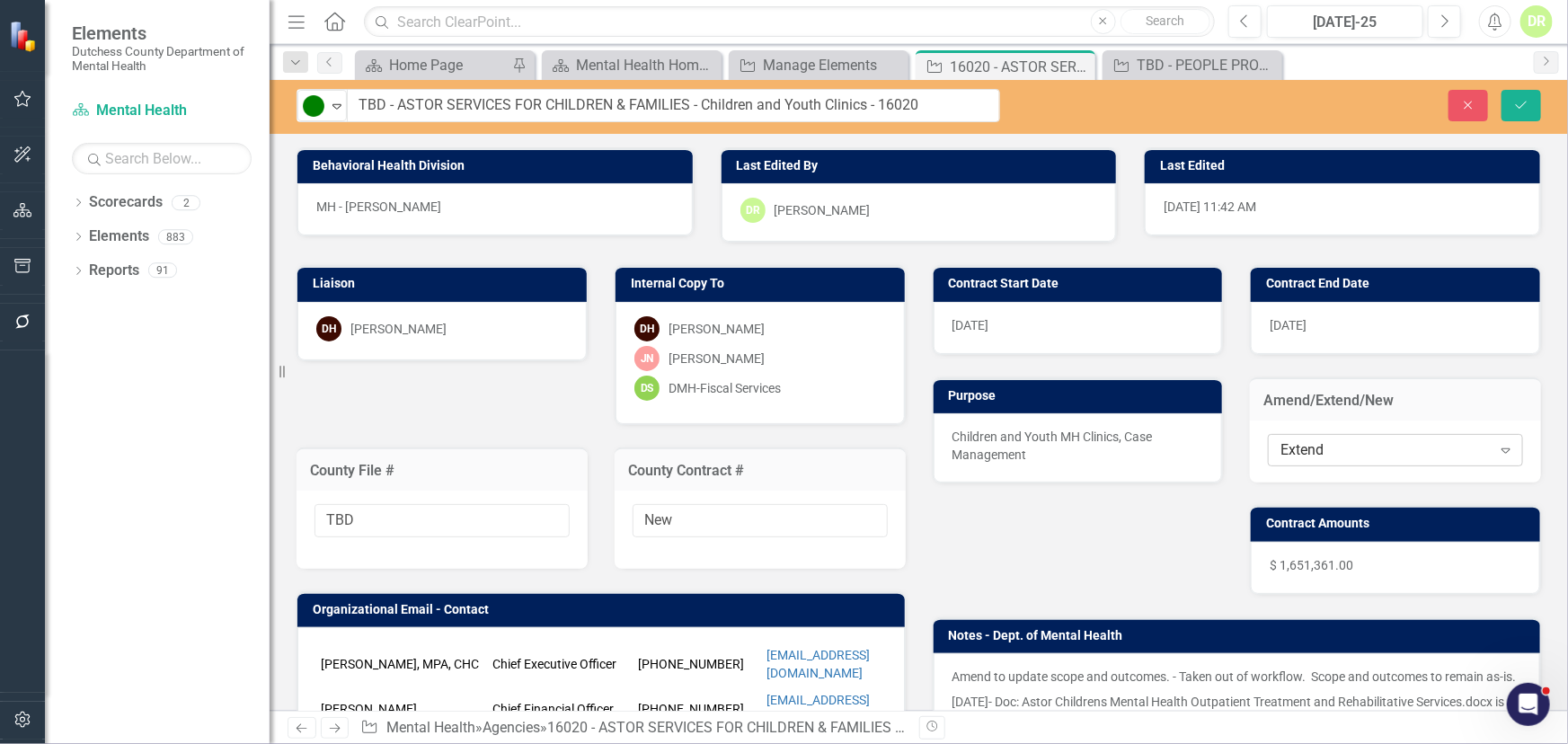
click at [1310, 437] on div "Extend Expand" at bounding box center [1395, 451] width 255 height 32
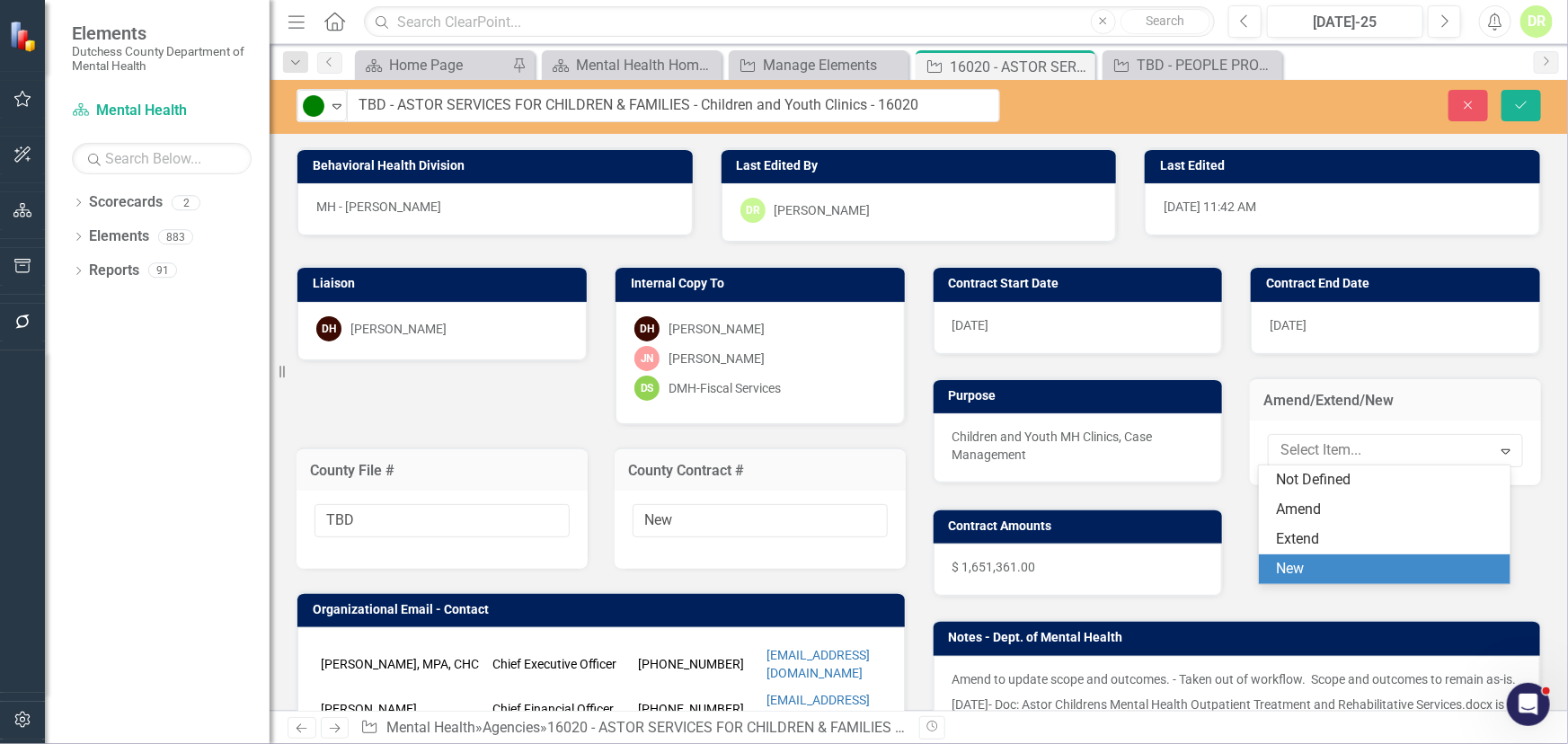
click at [1280, 572] on div "New" at bounding box center [1388, 569] width 222 height 21
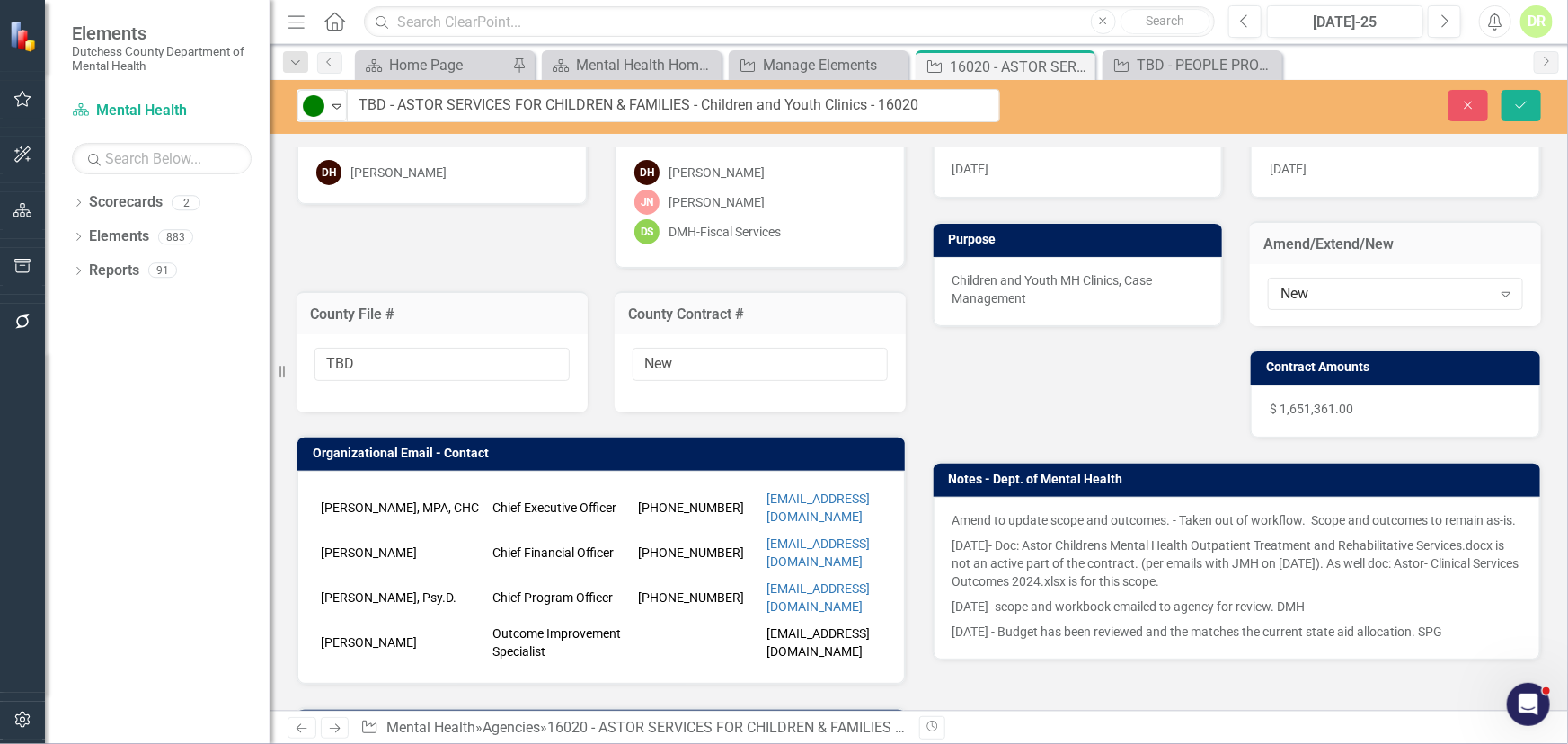
scroll to position [162, 0]
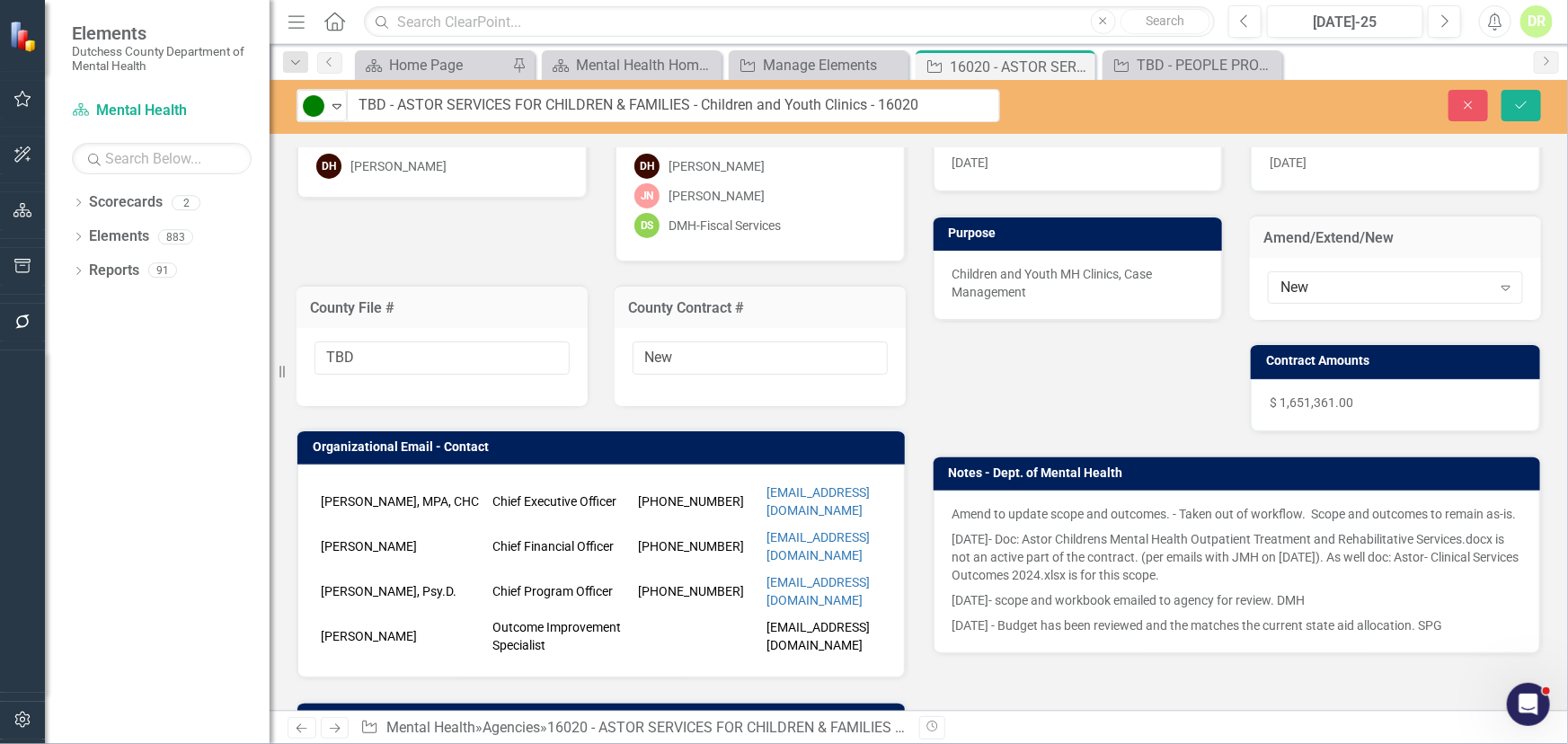
click at [942, 509] on div "Amend to update scope and outcomes. - Taken out of workflow. Scope and outcomes…" at bounding box center [1238, 572] width 607 height 162
click at [953, 511] on p "Amend to update scope and outcomes. - Taken out of workflow. Scope and outcomes…" at bounding box center [1238, 516] width 570 height 22
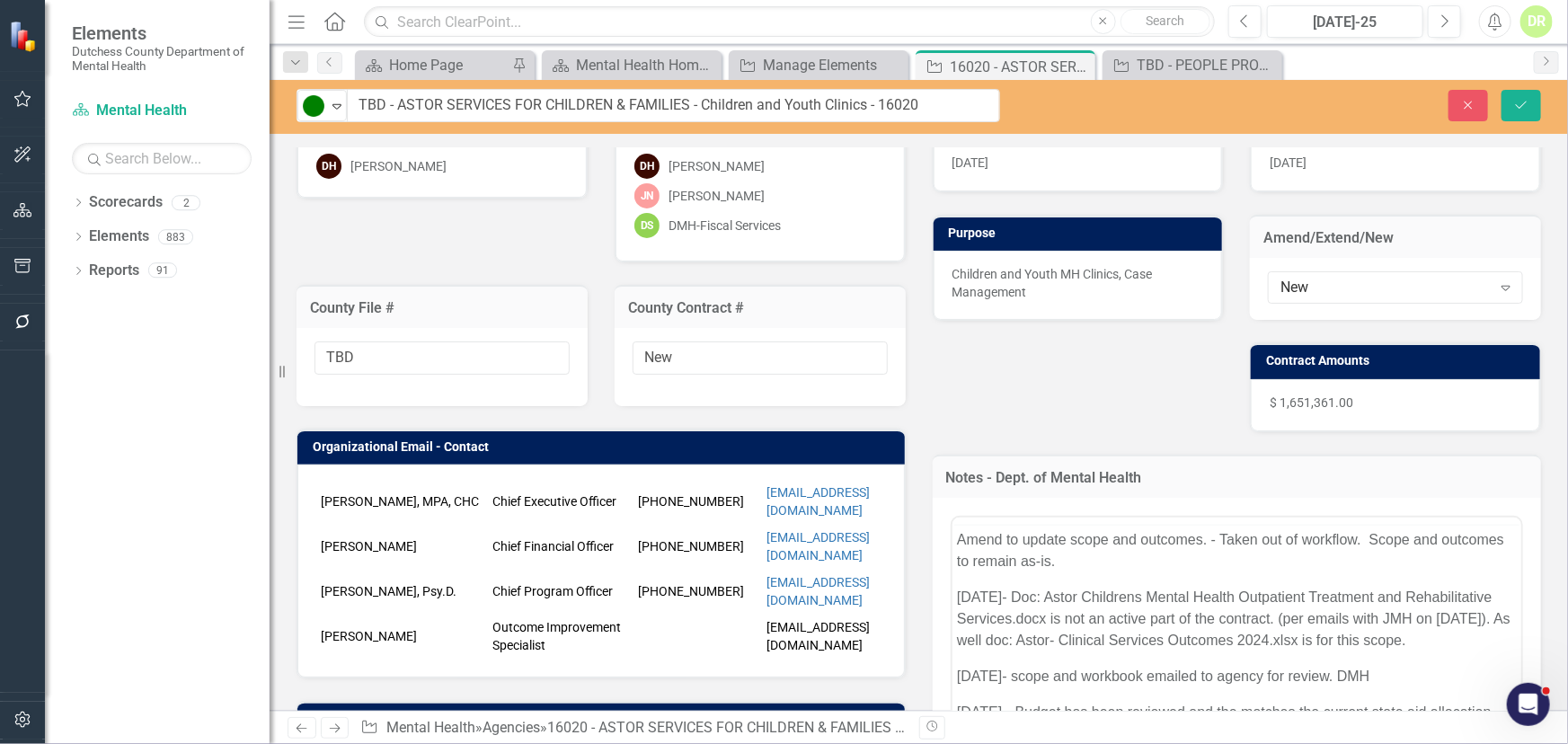
scroll to position [0, 0]
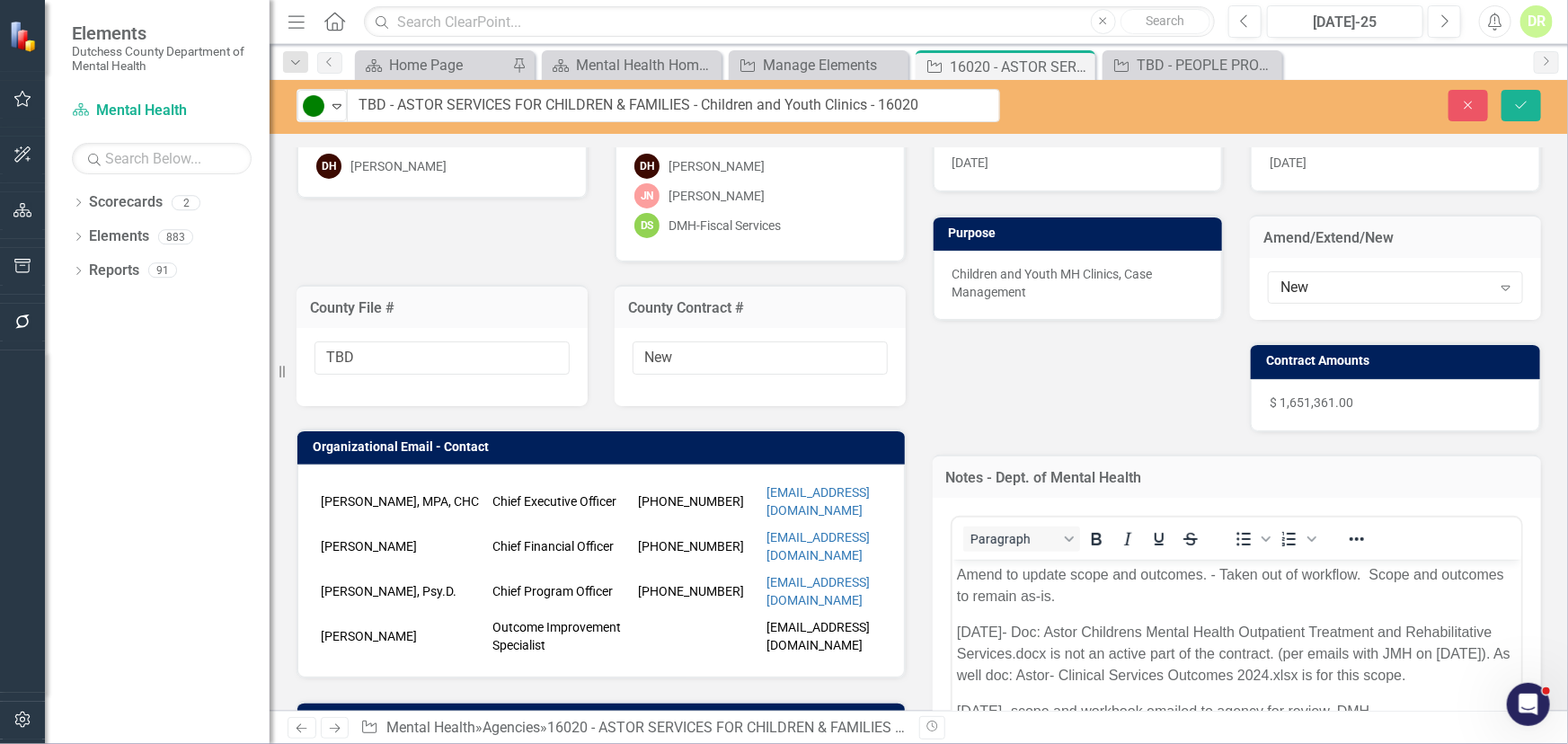
click at [957, 570] on p "Amend to update scope and outcomes. - Taken out of workflow. Scope and outcomes…" at bounding box center [1236, 585] width 561 height 43
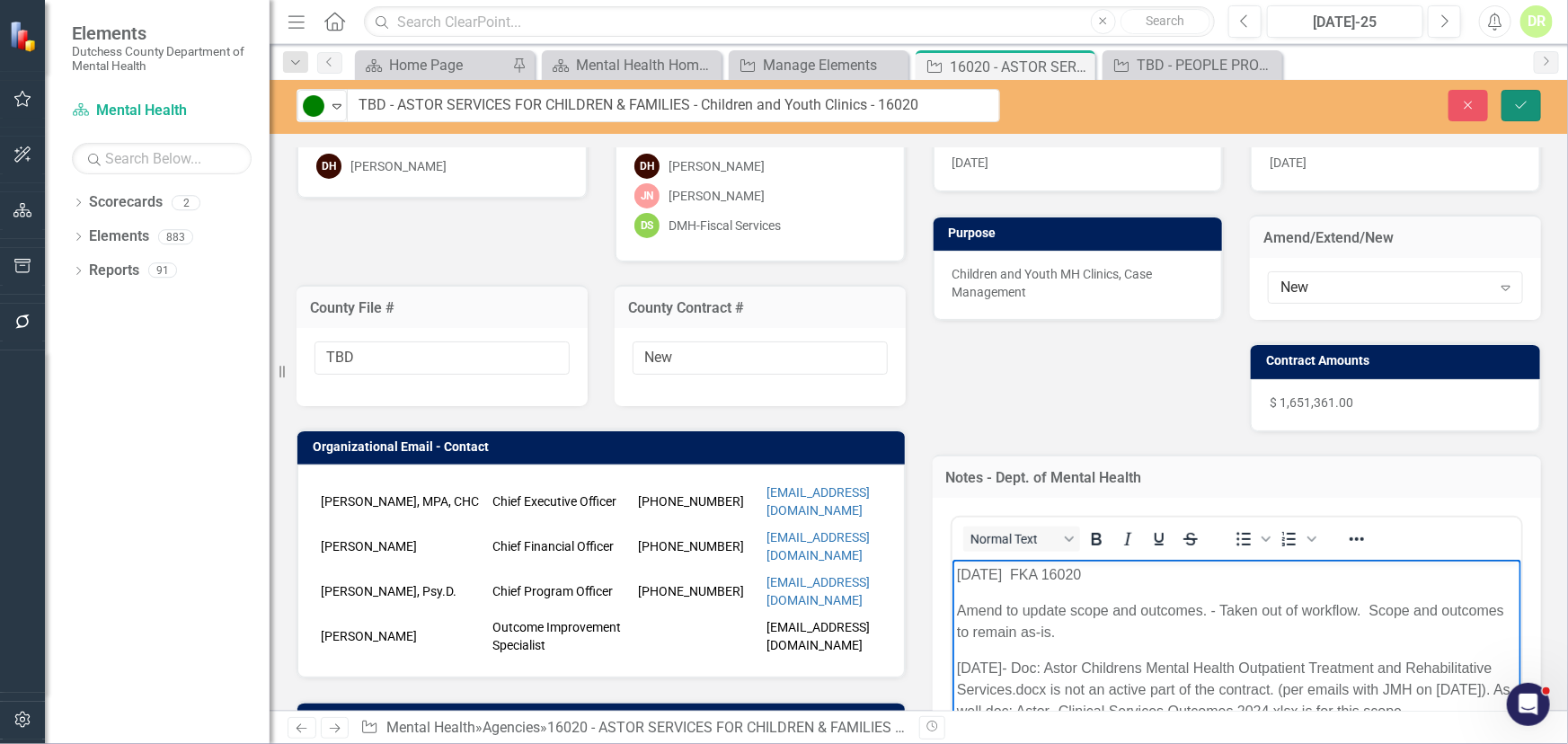
click at [1528, 106] on icon "Save" at bounding box center [1521, 105] width 16 height 12
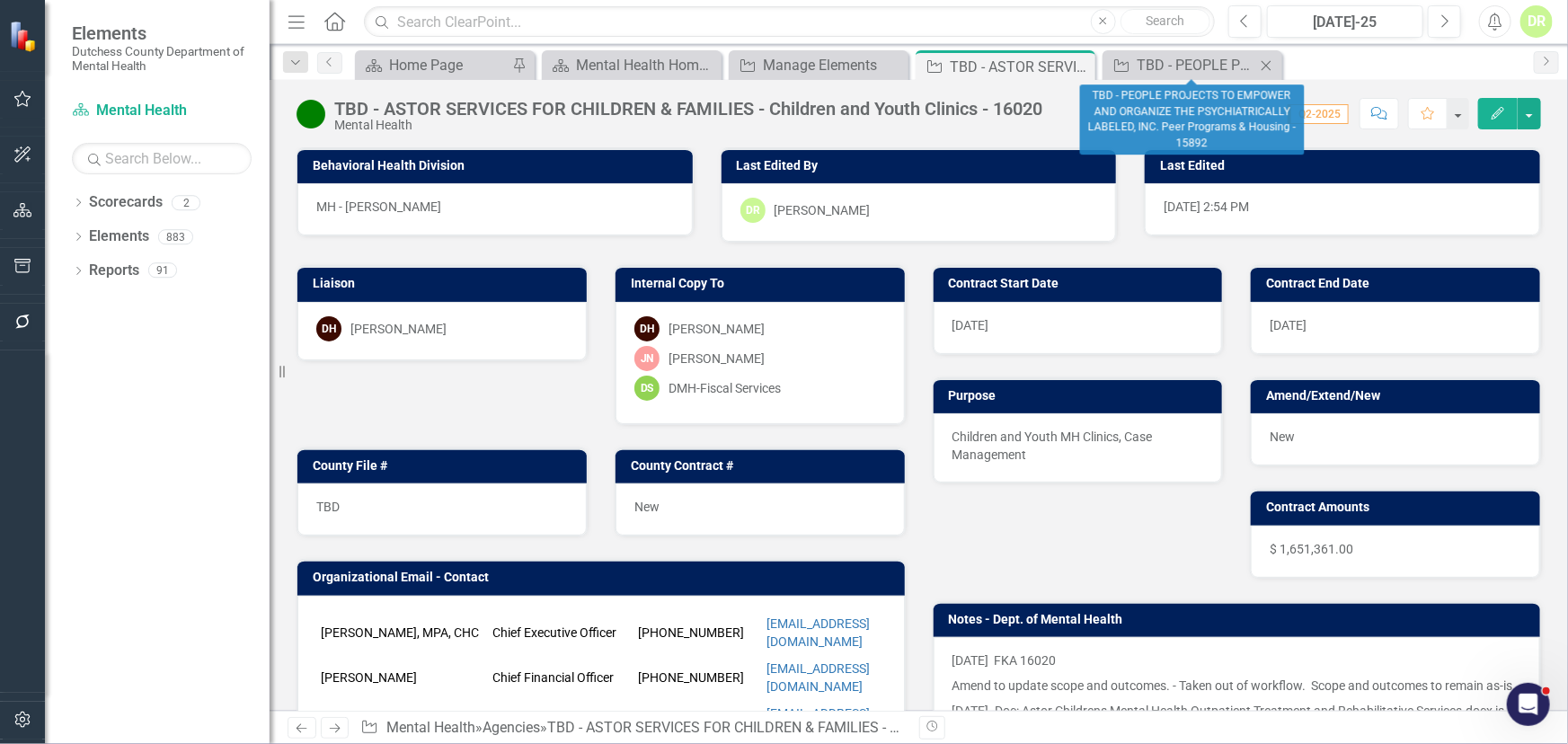
click at [1268, 63] on icon "Close" at bounding box center [1266, 65] width 18 height 14
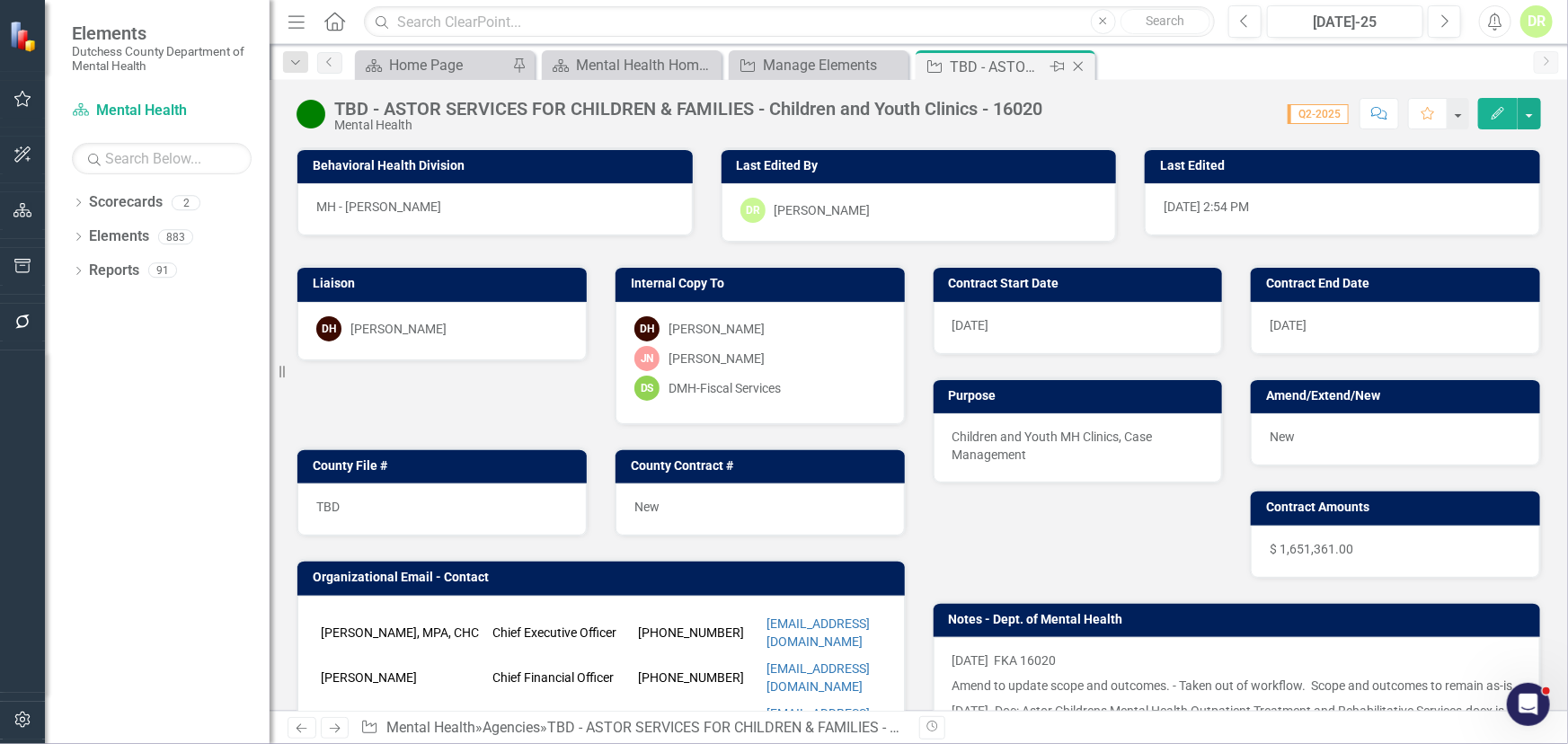
click at [1072, 62] on icon "Close" at bounding box center [1078, 66] width 18 height 14
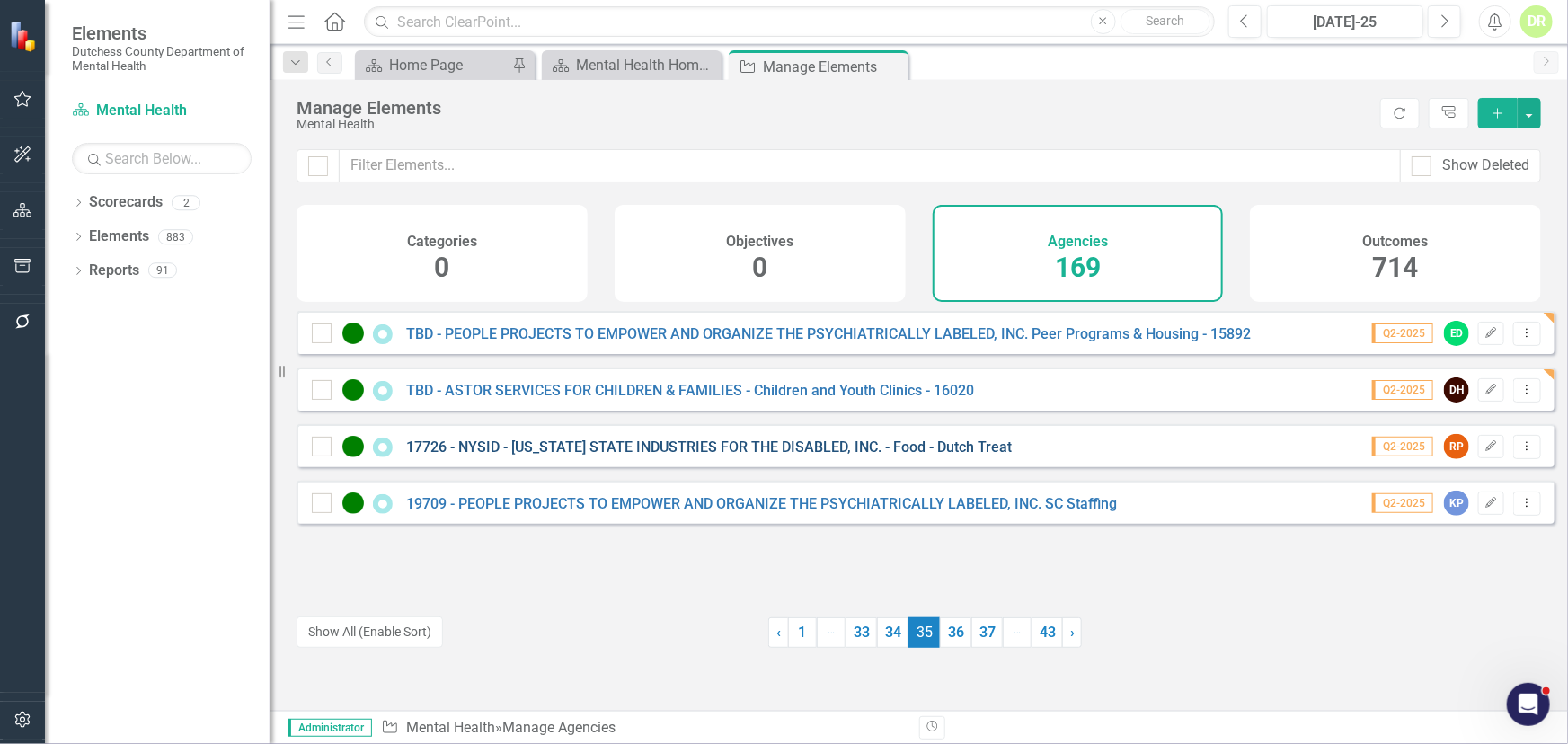
click at [546, 456] on link "17726 - NYSID - [US_STATE] STATE INDUSTRIES FOR THE DISABLED, INC. - Food - Dut…" at bounding box center [709, 447] width 605 height 17
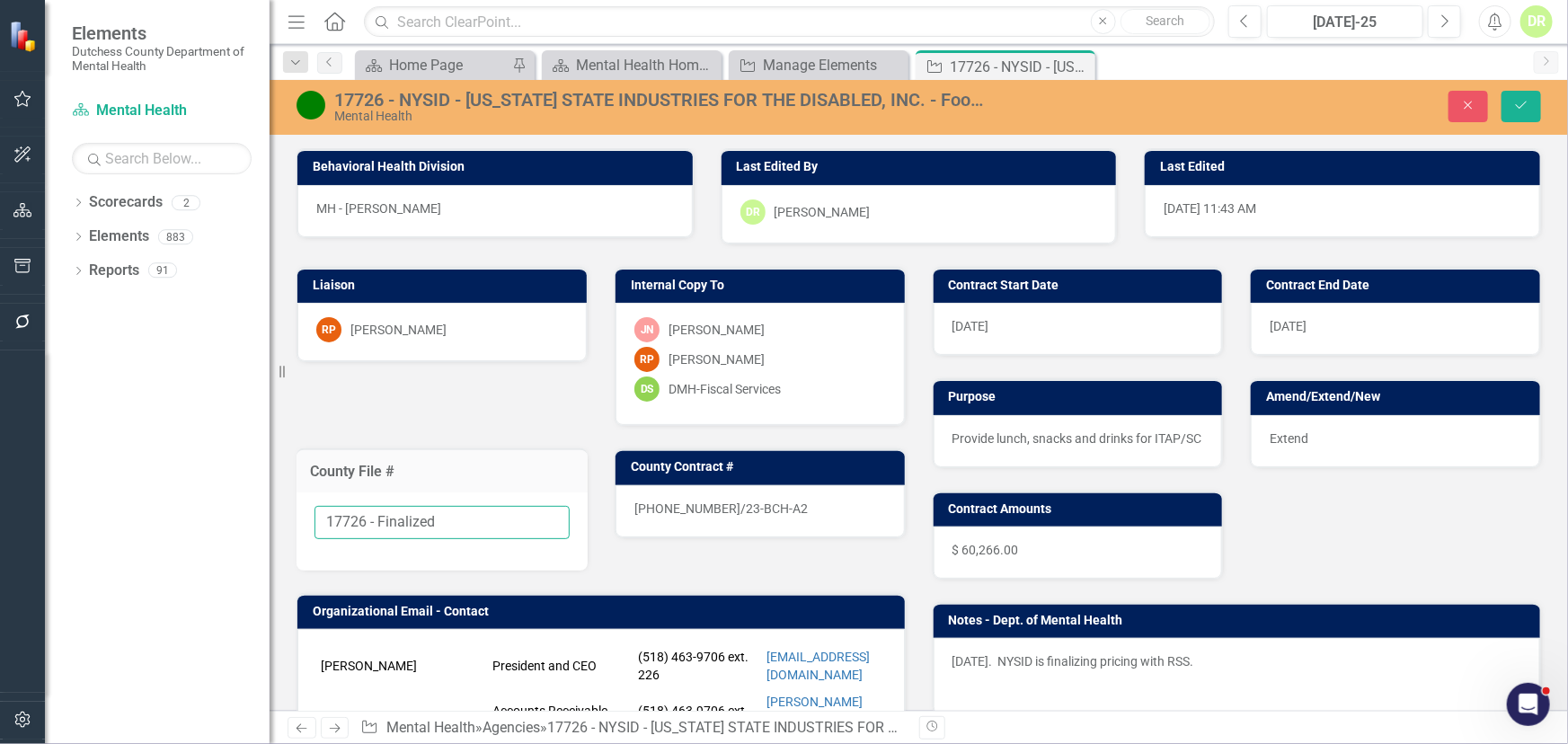
drag, startPoint x: 462, startPoint y: 523, endPoint x: 363, endPoint y: 517, distance: 99.2
click at [363, 517] on input "17726 - Finalized" at bounding box center [441, 522] width 255 height 33
type input "17726"
click at [773, 506] on div "[PHONE_NUMBER]/23-BCH-A2" at bounding box center [760, 511] width 289 height 53
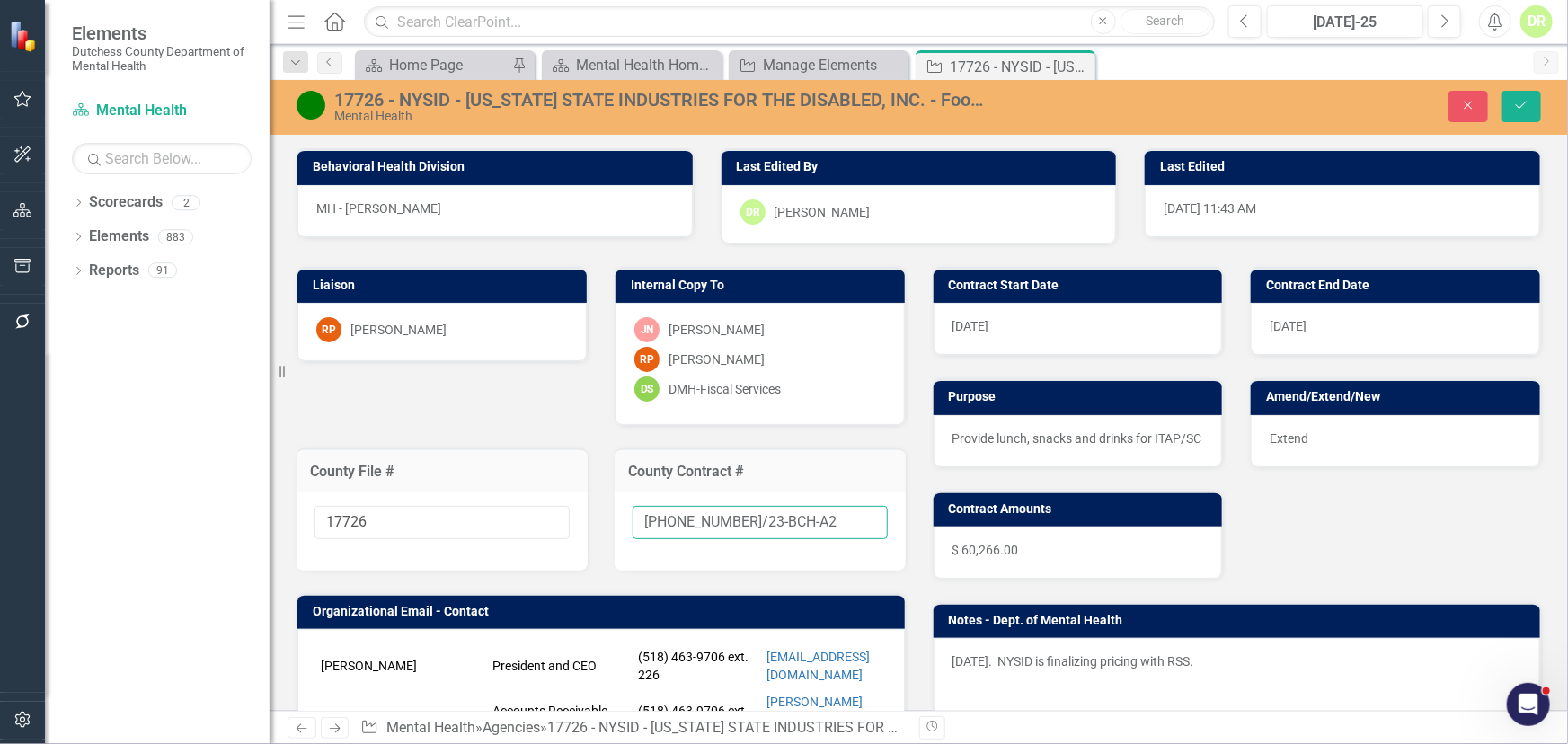
drag, startPoint x: 800, startPoint y: 515, endPoint x: 771, endPoint y: 519, distance: 29.3
click at [771, 519] on input "[PHONE_NUMBER]/23-BCH-A2" at bounding box center [760, 522] width 255 height 33
type input "[PHONE_NUMBER]/23-BCH"
click at [1270, 432] on span "Extend" at bounding box center [1289, 438] width 38 height 14
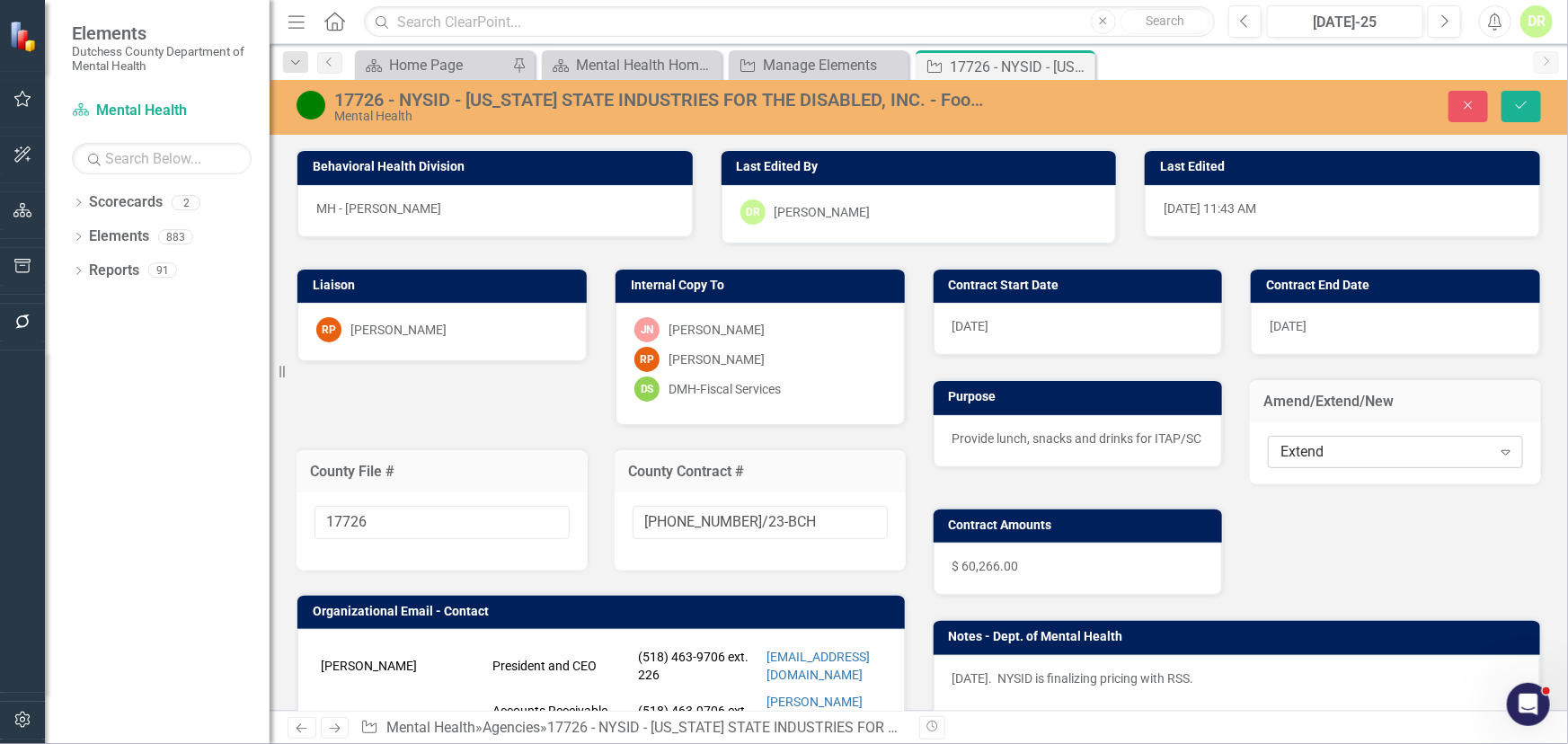
click at [1334, 447] on div "Extend" at bounding box center [1386, 452] width 210 height 21
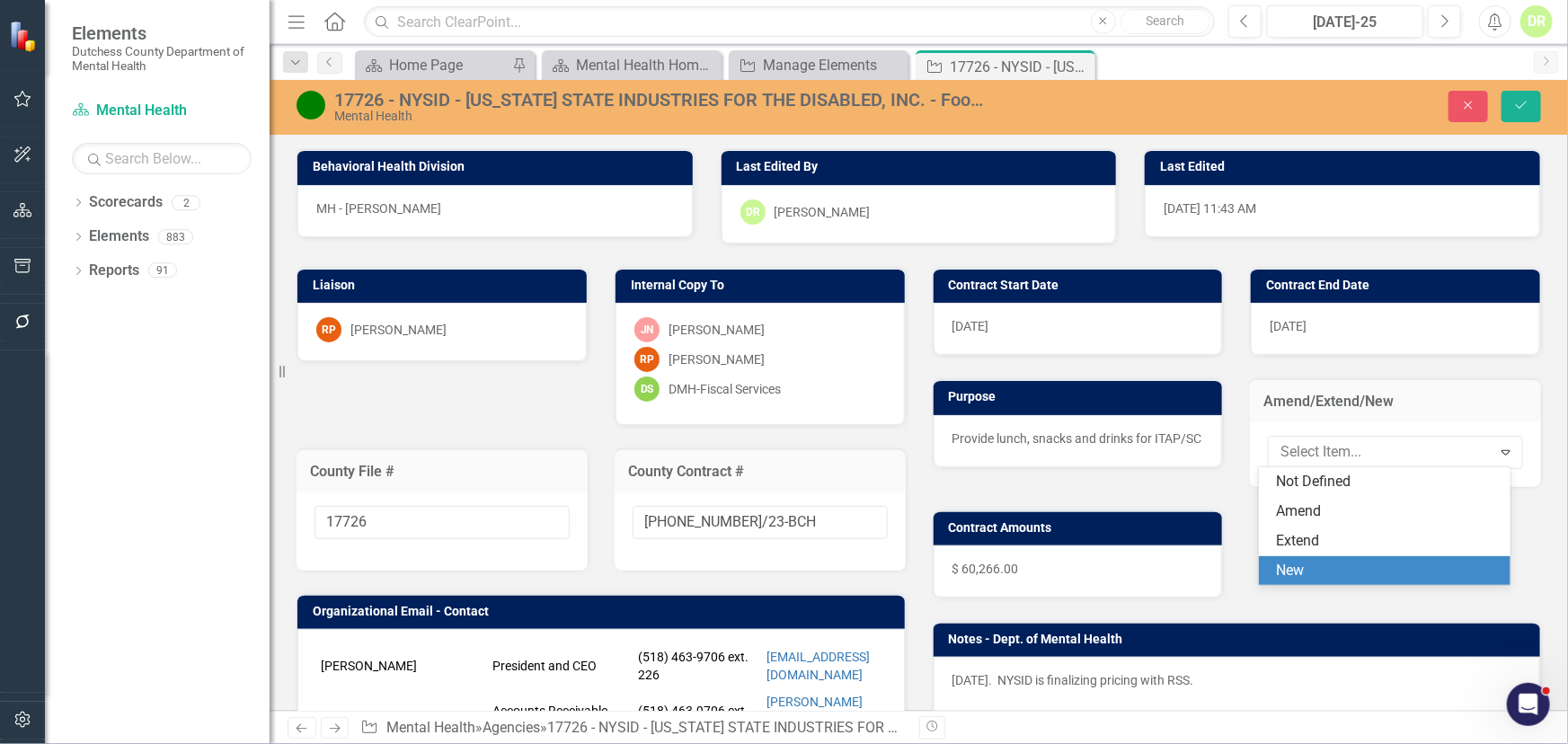
click at [1301, 571] on div "New" at bounding box center [1388, 571] width 222 height 21
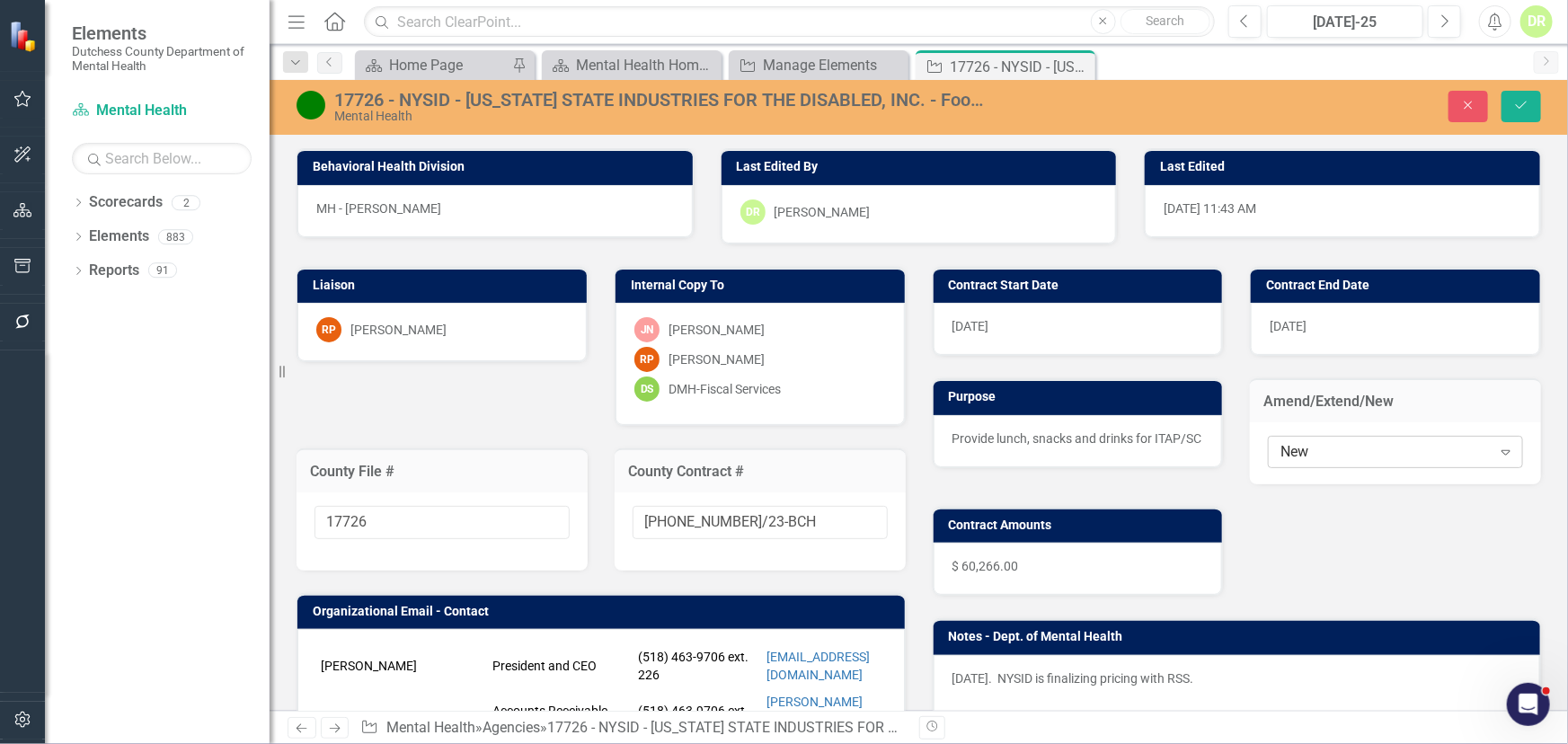
click at [1323, 450] on div "New" at bounding box center [1386, 452] width 210 height 21
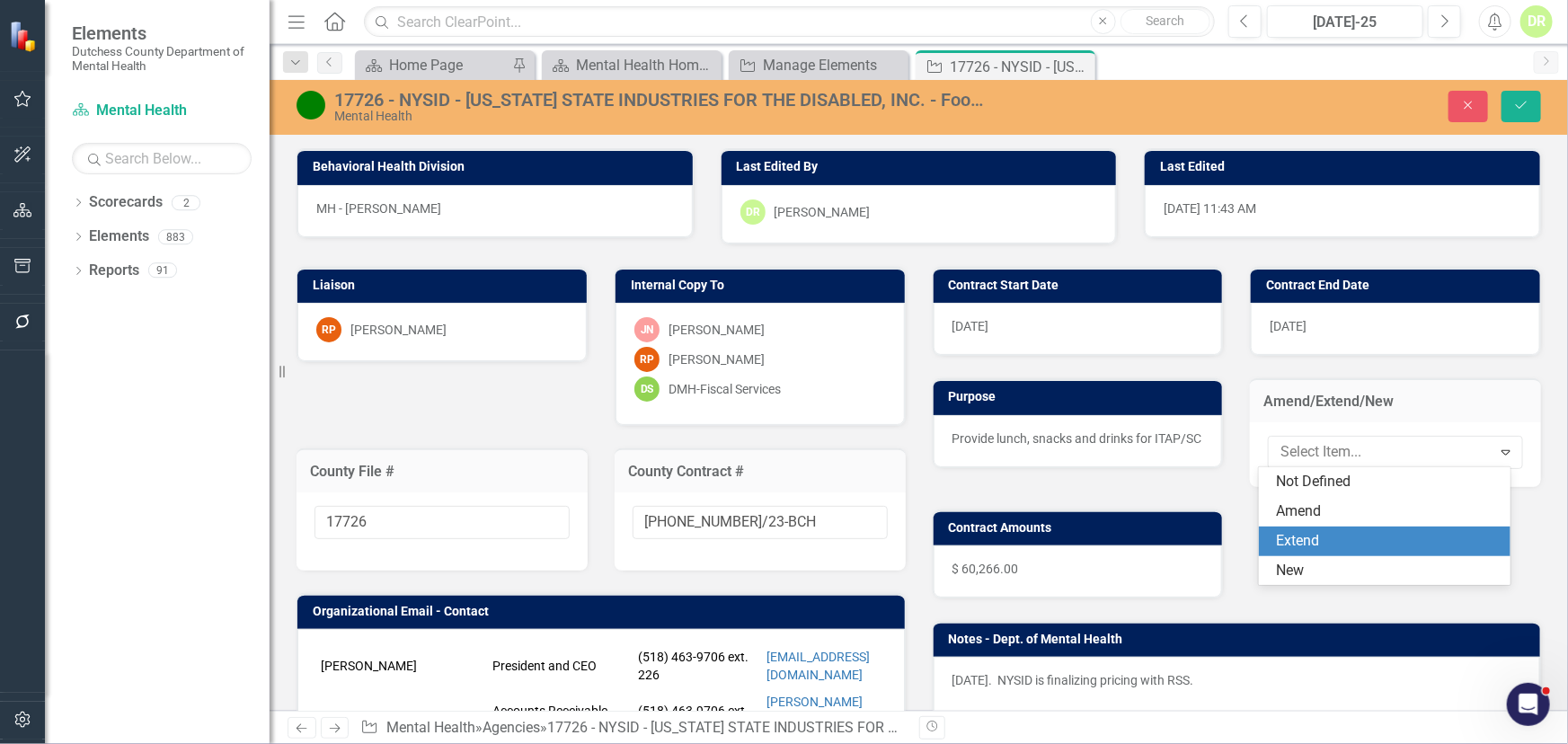
click at [1298, 545] on div "Extend" at bounding box center [1388, 542] width 222 height 21
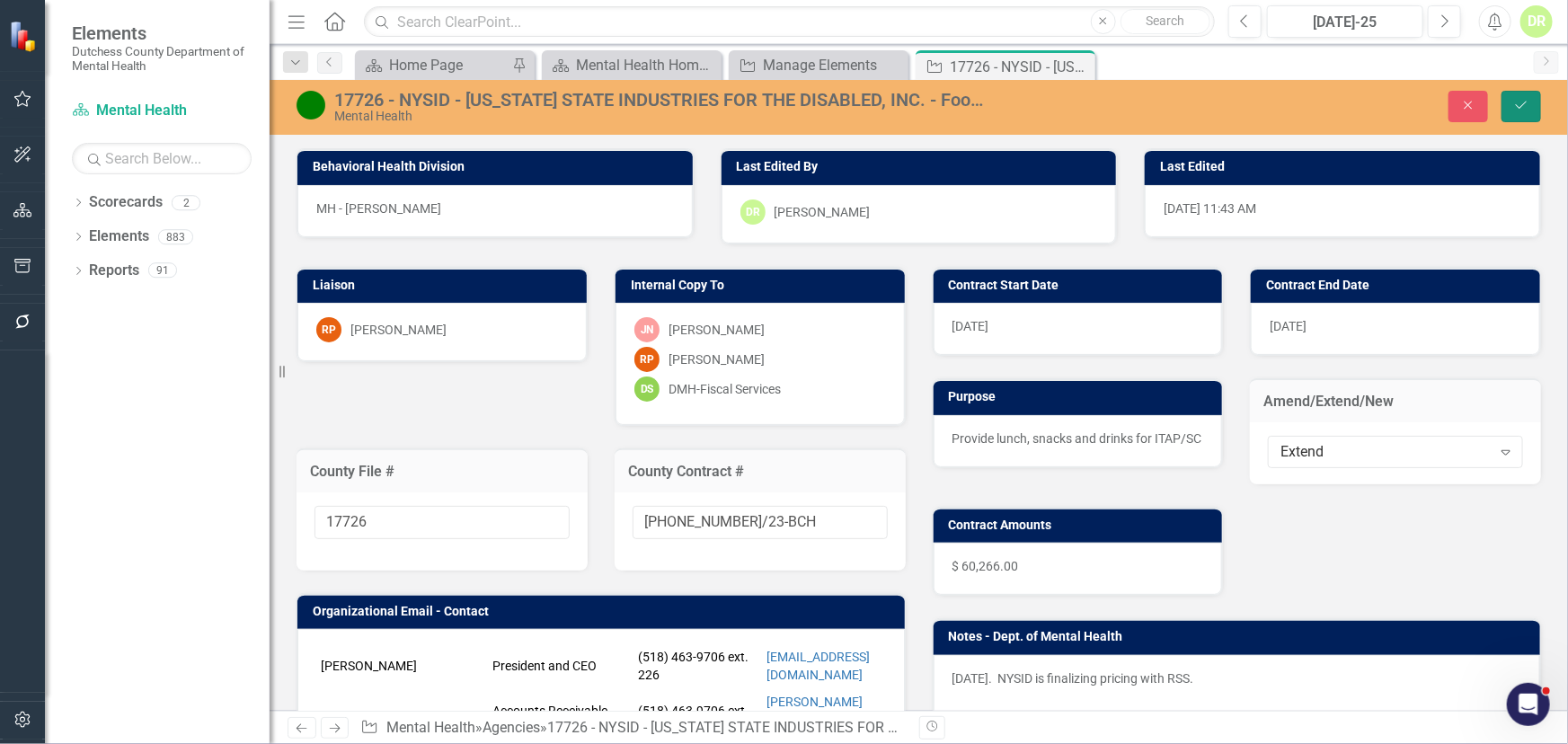
drag, startPoint x: 1520, startPoint y: 107, endPoint x: 1495, endPoint y: 100, distance: 26.0
click at [1520, 107] on icon "submit" at bounding box center [1521, 105] width 11 height 8
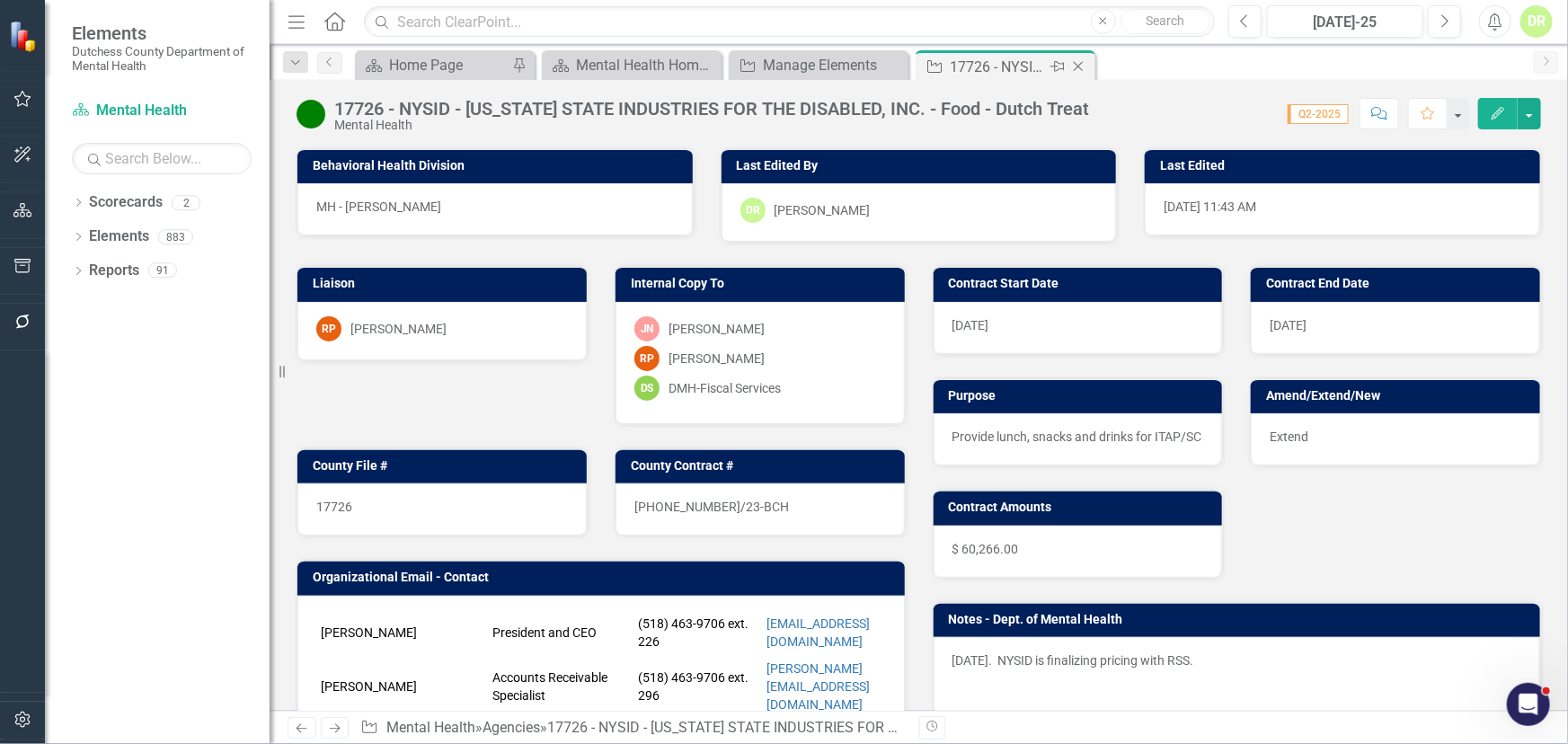
click at [1075, 67] on icon "Close" at bounding box center [1078, 66] width 18 height 14
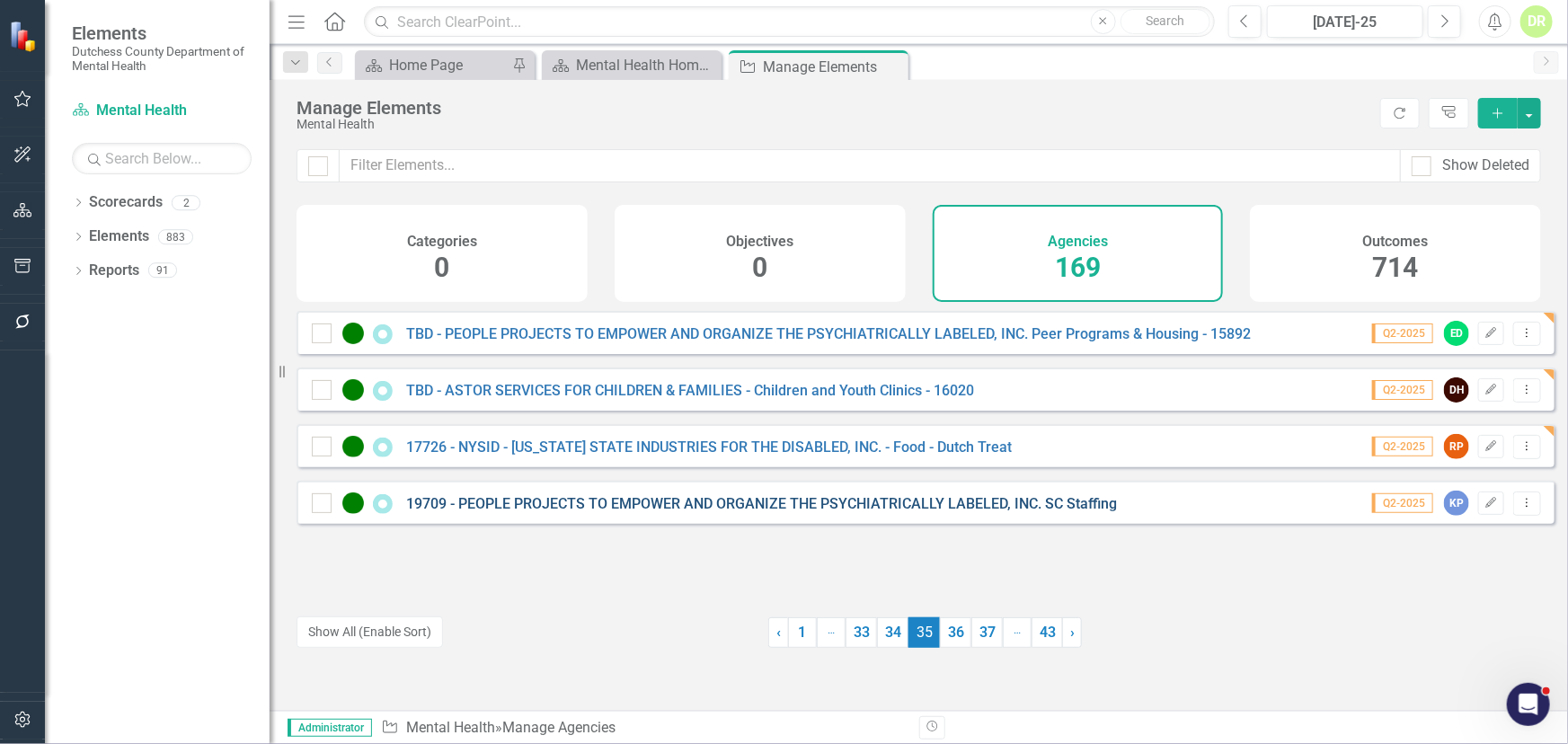
click at [635, 511] on link "19709 - PEOPLE PROJECTS TO EMPOWER AND ORGANIZE THE PSYCHIATRICALLY LABELED, IN…" at bounding box center [761, 504] width 710 height 17
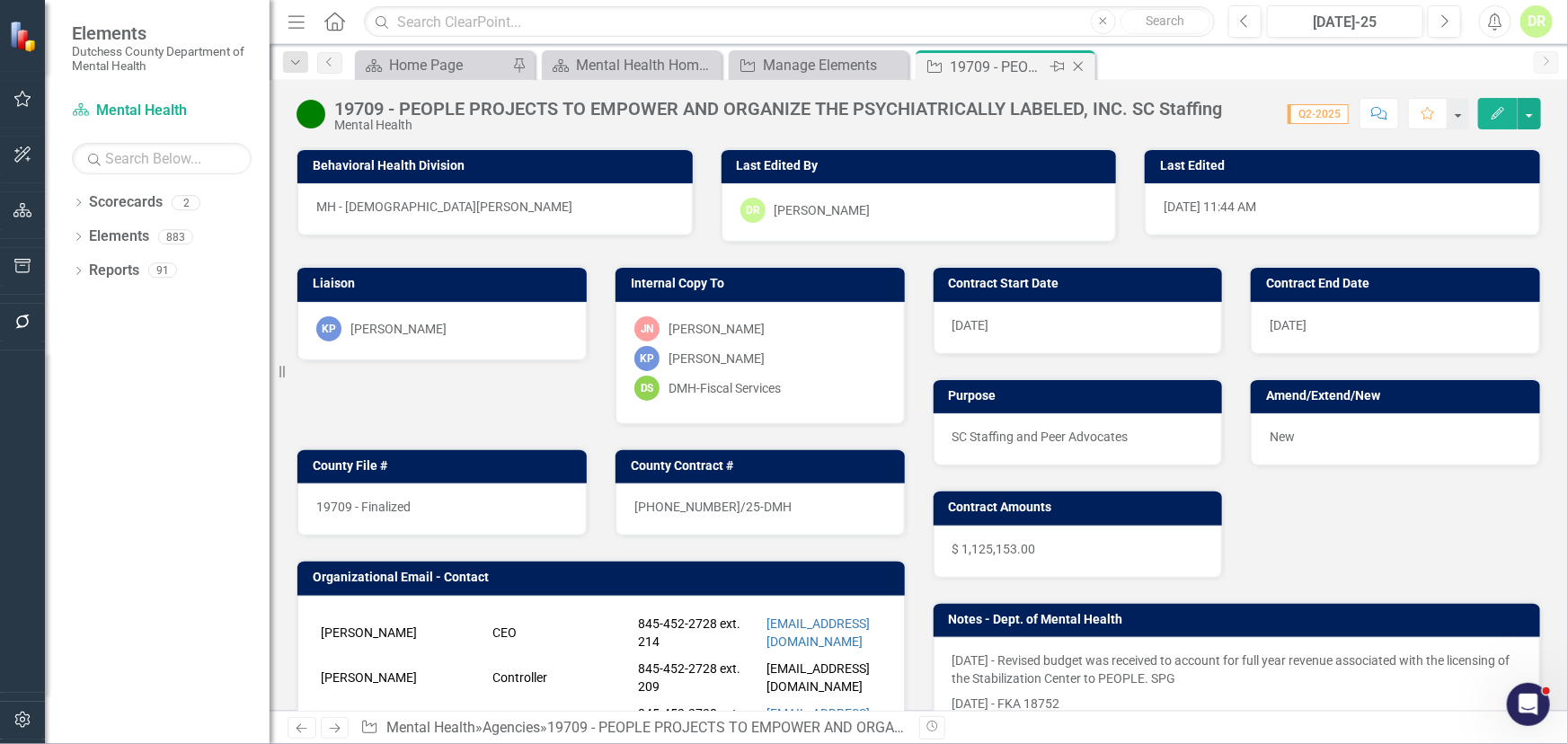
click at [1073, 69] on icon "Close" at bounding box center [1078, 66] width 18 height 14
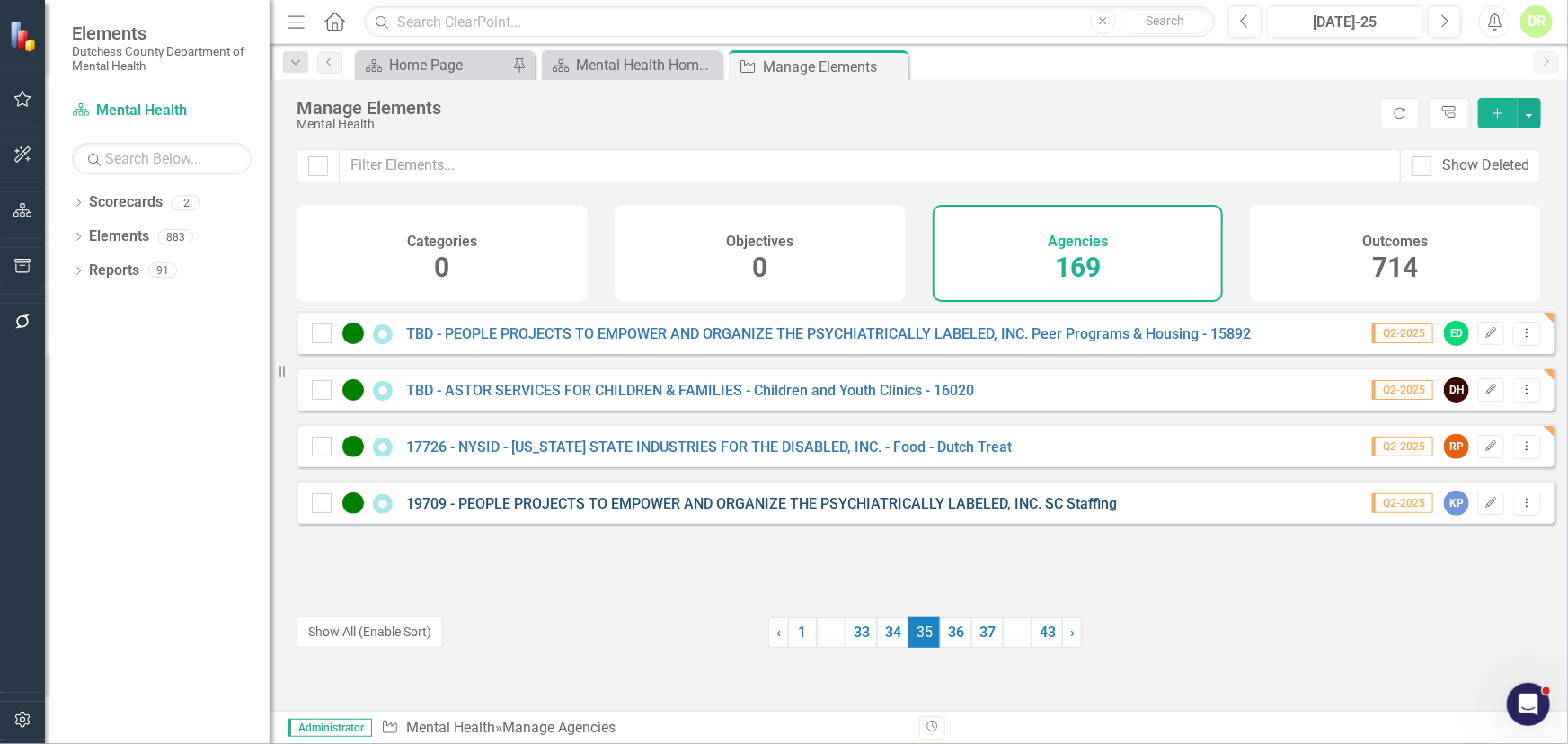
click at [546, 510] on link "19709 - PEOPLE PROJECTS TO EMPOWER AND ORGANIZE THE PSYCHIATRICALLY LABELED, IN…" at bounding box center [761, 504] width 710 height 17
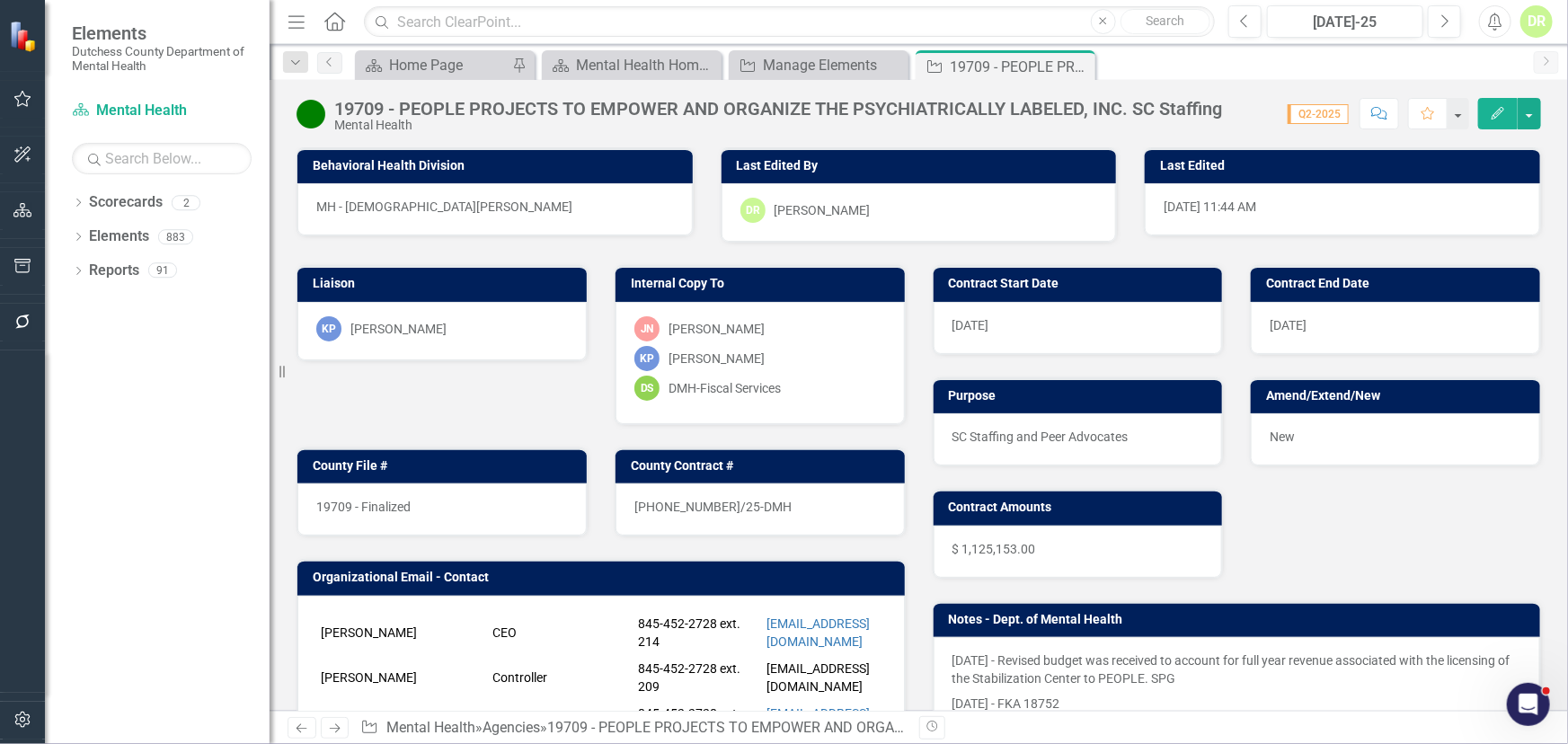
click at [448, 499] on div "19709 - Finalized" at bounding box center [441, 509] width 289 height 53
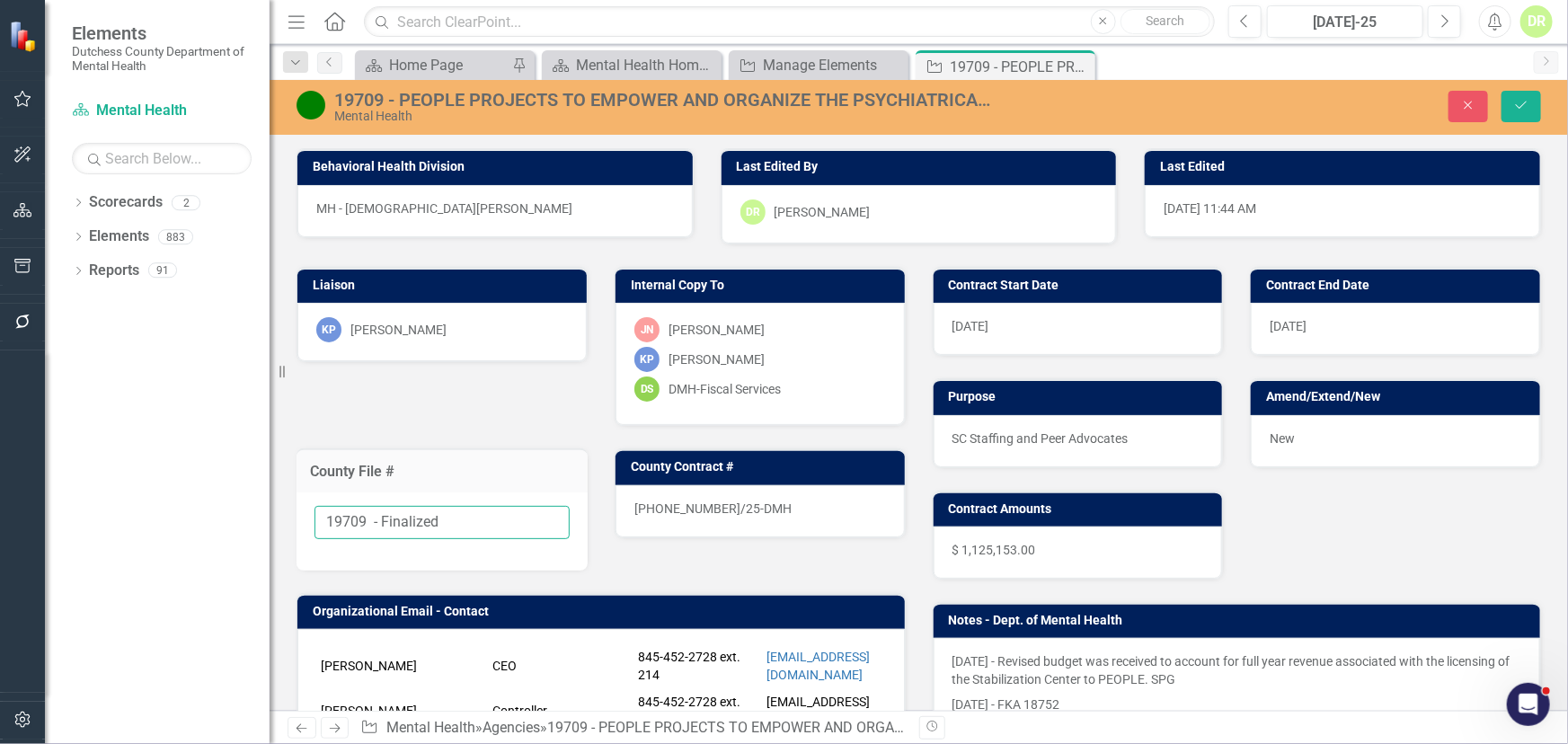
drag, startPoint x: 439, startPoint y: 516, endPoint x: 558, endPoint y: 261, distance: 281.4
click at [449, 495] on div "19709 - Finalized" at bounding box center [442, 532] width 291 height 78
drag, startPoint x: 464, startPoint y: 522, endPoint x: 366, endPoint y: 501, distance: 100.2
click at [366, 501] on div "19709 - Finalized" at bounding box center [442, 532] width 291 height 78
type input "19709"
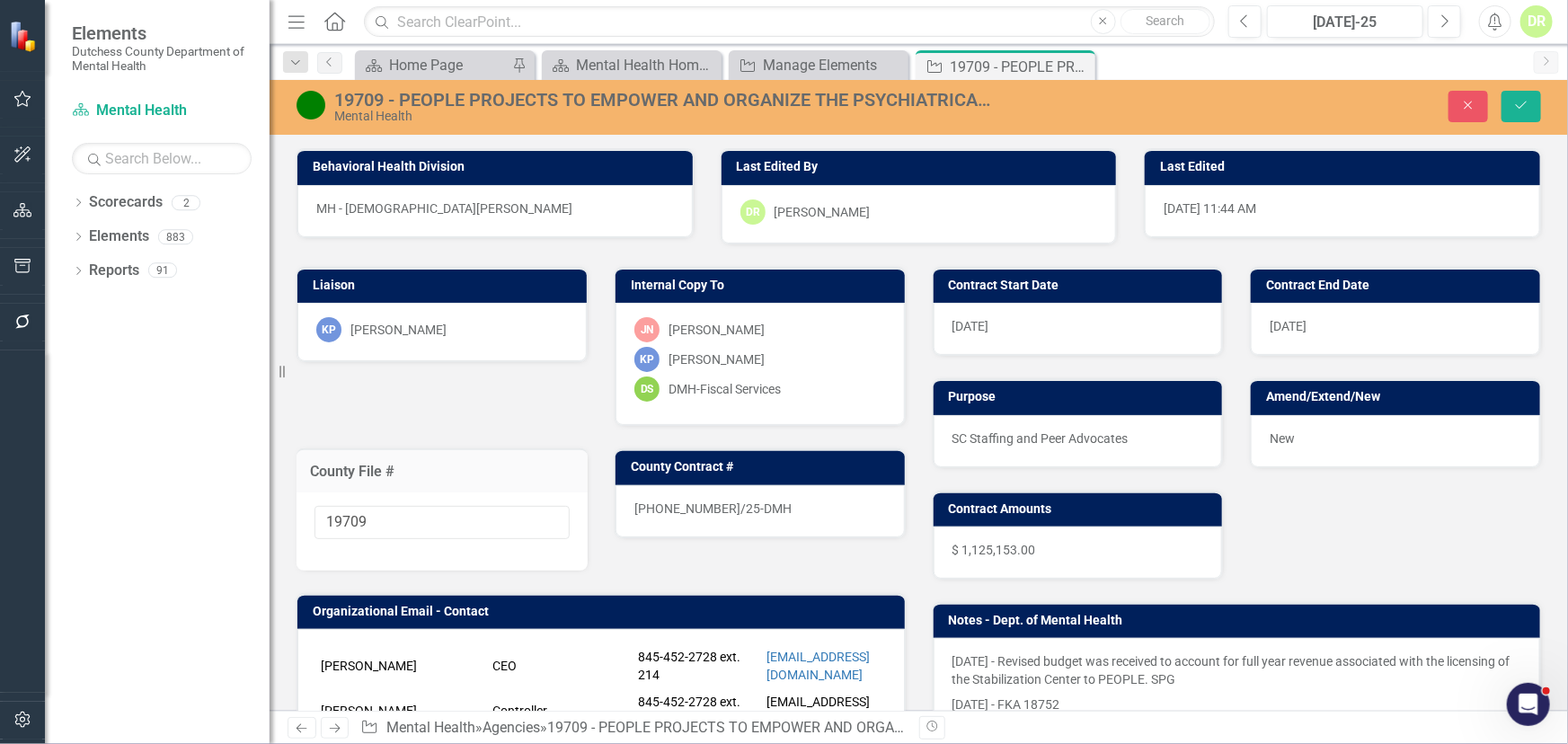
click at [757, 509] on div "[PHONE_NUMBER]/25-DMH" at bounding box center [760, 511] width 289 height 53
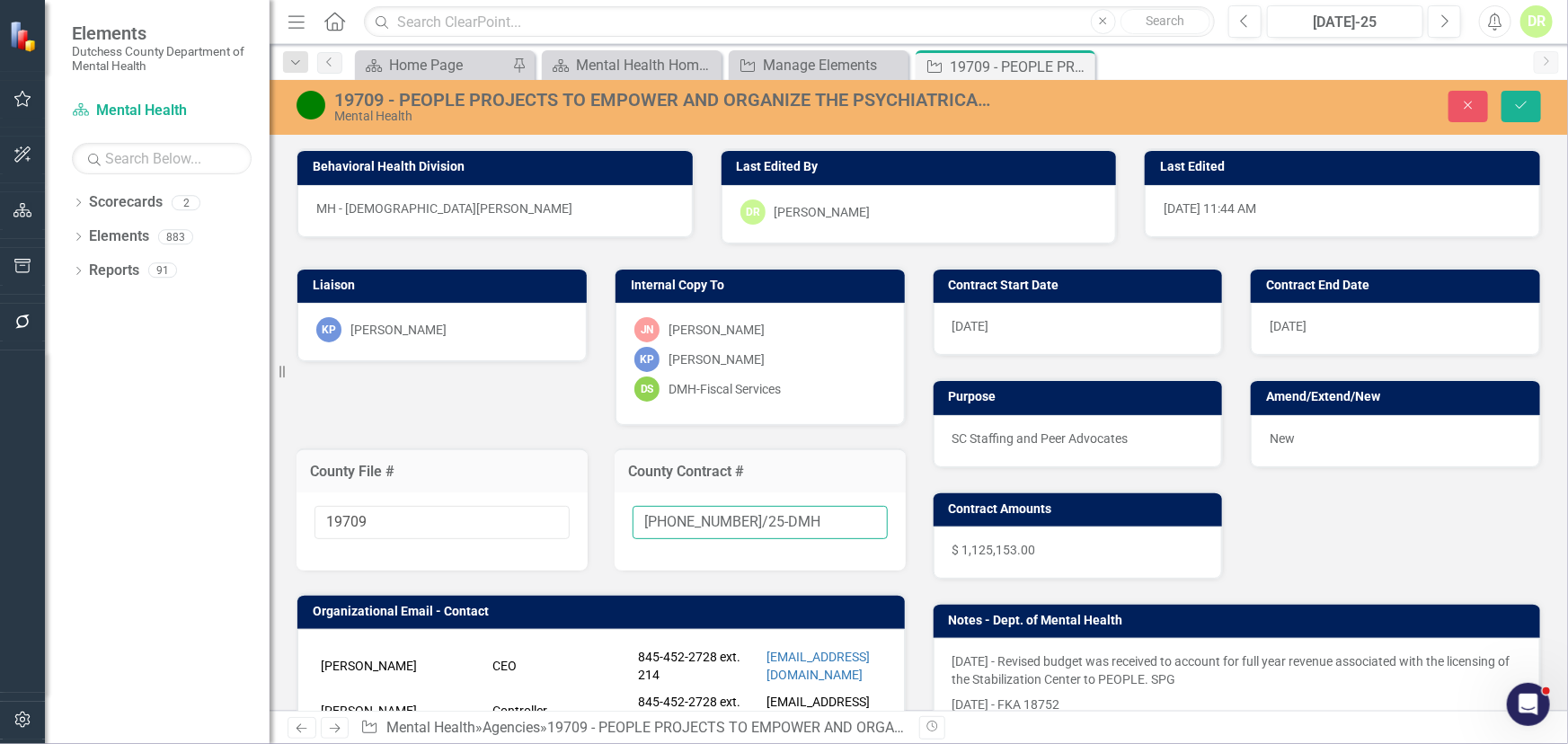
click at [789, 522] on input "[PHONE_NUMBER]/25-DMH" at bounding box center [760, 522] width 255 height 33
type input "[PHONE_NUMBER]/25-DMH-A1"
click at [1399, 440] on div "New" at bounding box center [1395, 441] width 289 height 53
click at [1396, 439] on div "New" at bounding box center [1395, 441] width 289 height 53
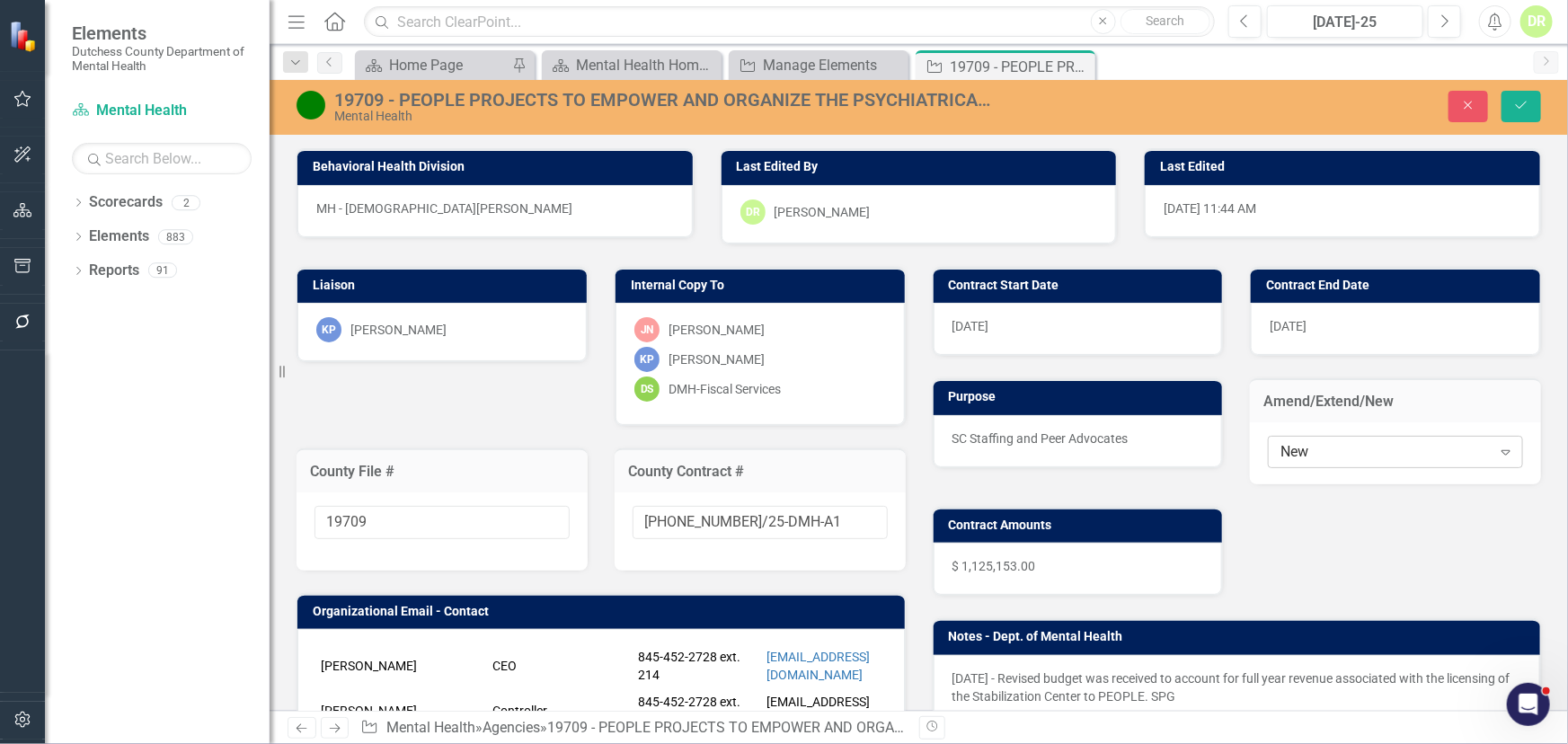
click at [1368, 451] on div "New" at bounding box center [1386, 452] width 210 height 21
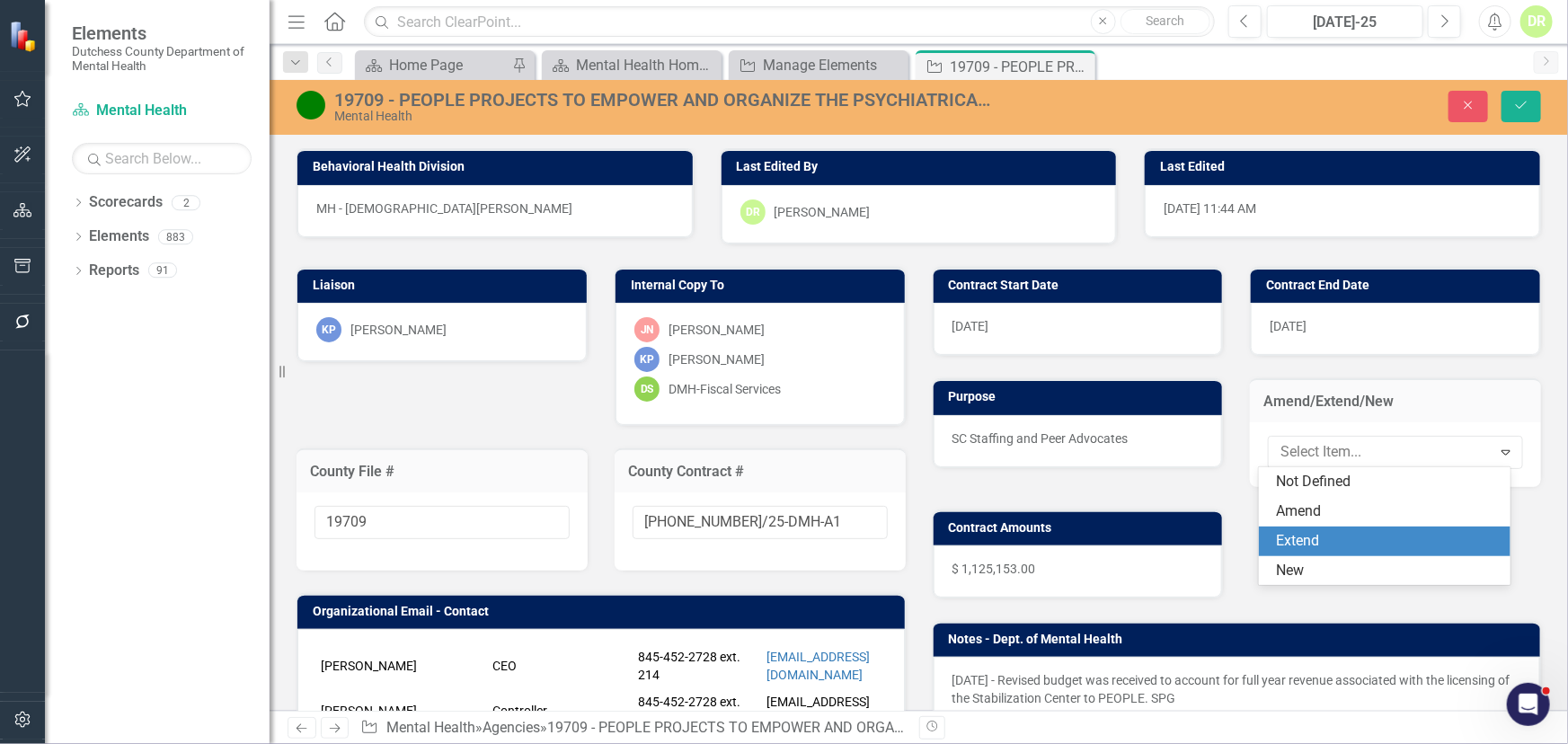
click at [1345, 545] on div "Extend" at bounding box center [1388, 542] width 222 height 21
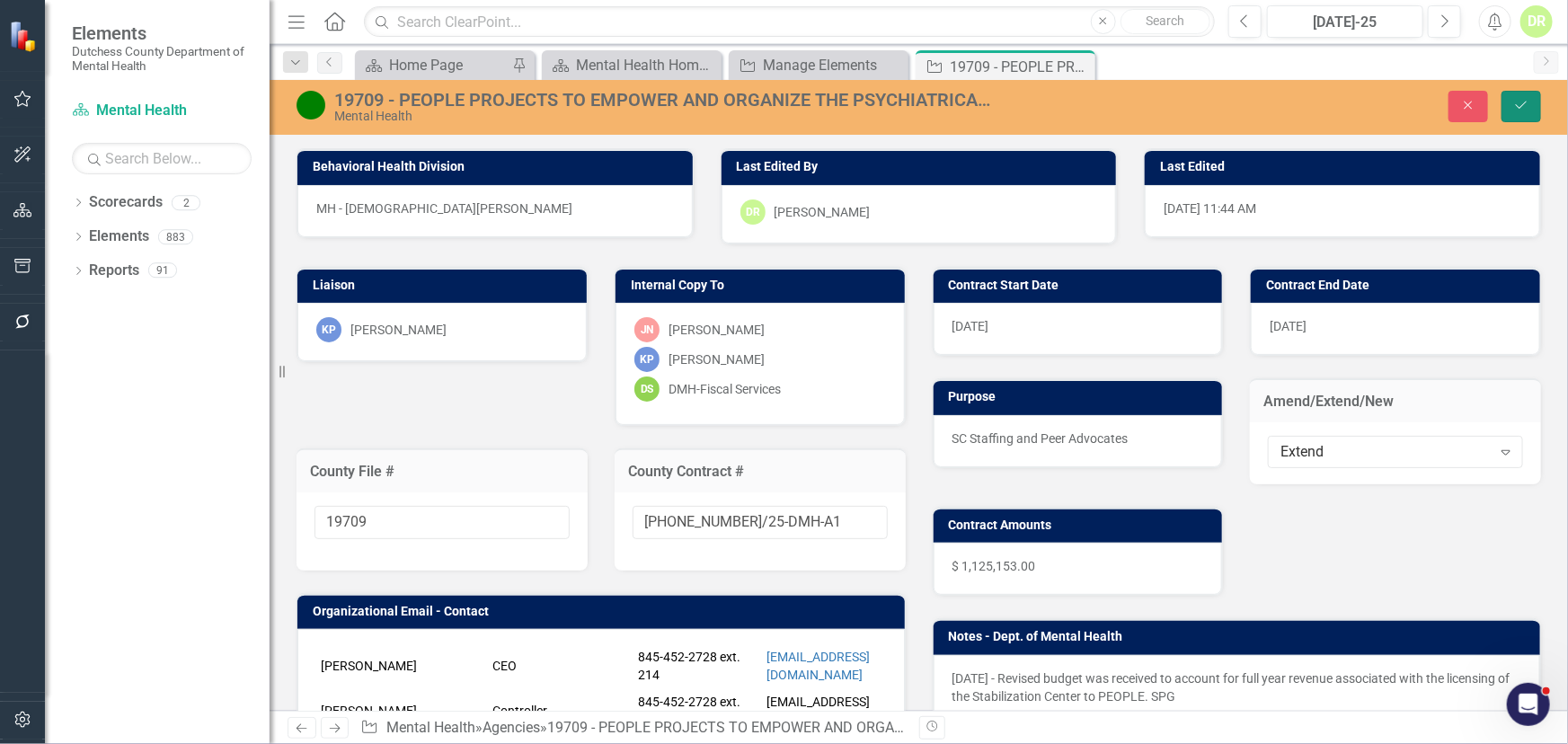
click at [1522, 100] on icon "Save" at bounding box center [1521, 105] width 16 height 12
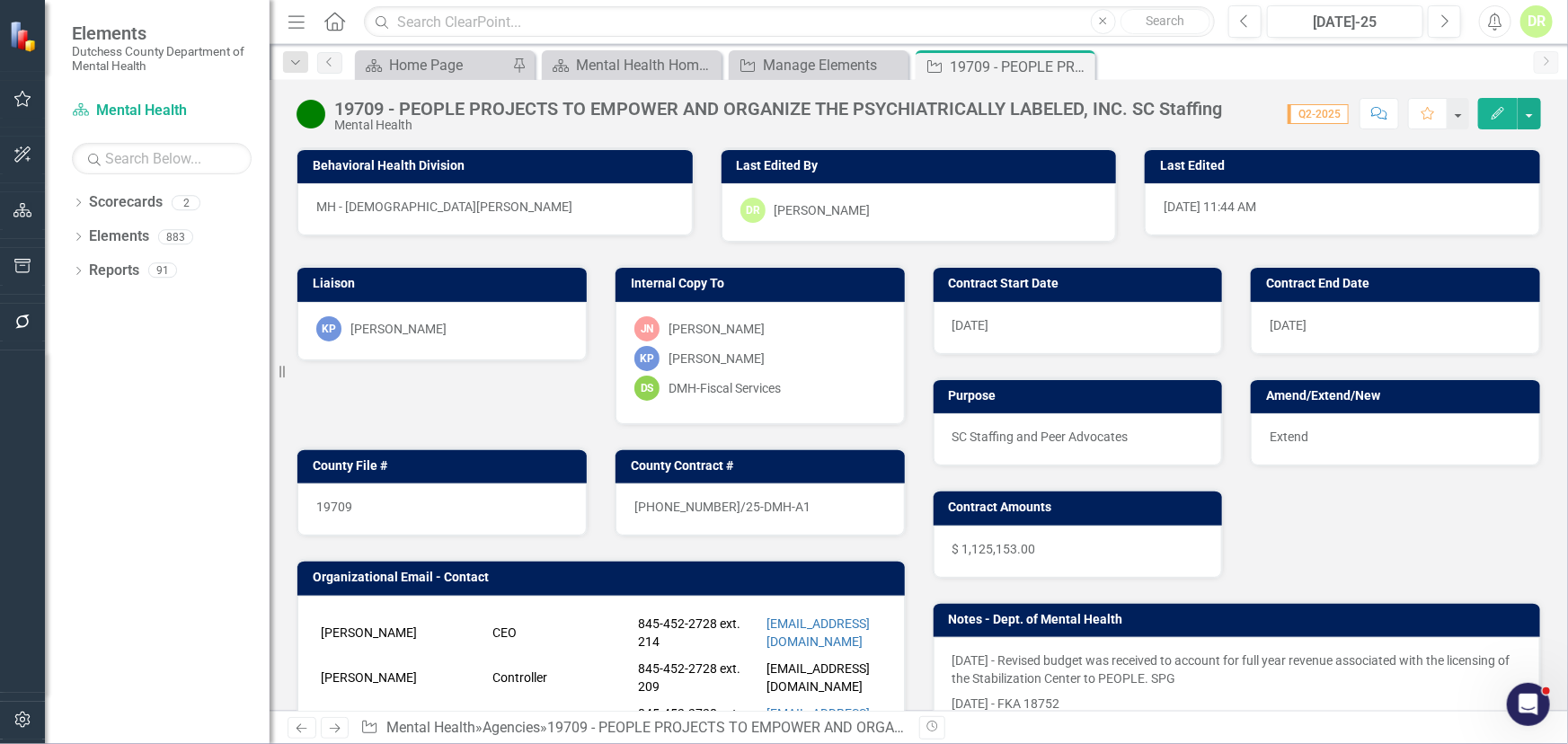
click at [0, 0] on icon at bounding box center [0, 0] width 0 height 0
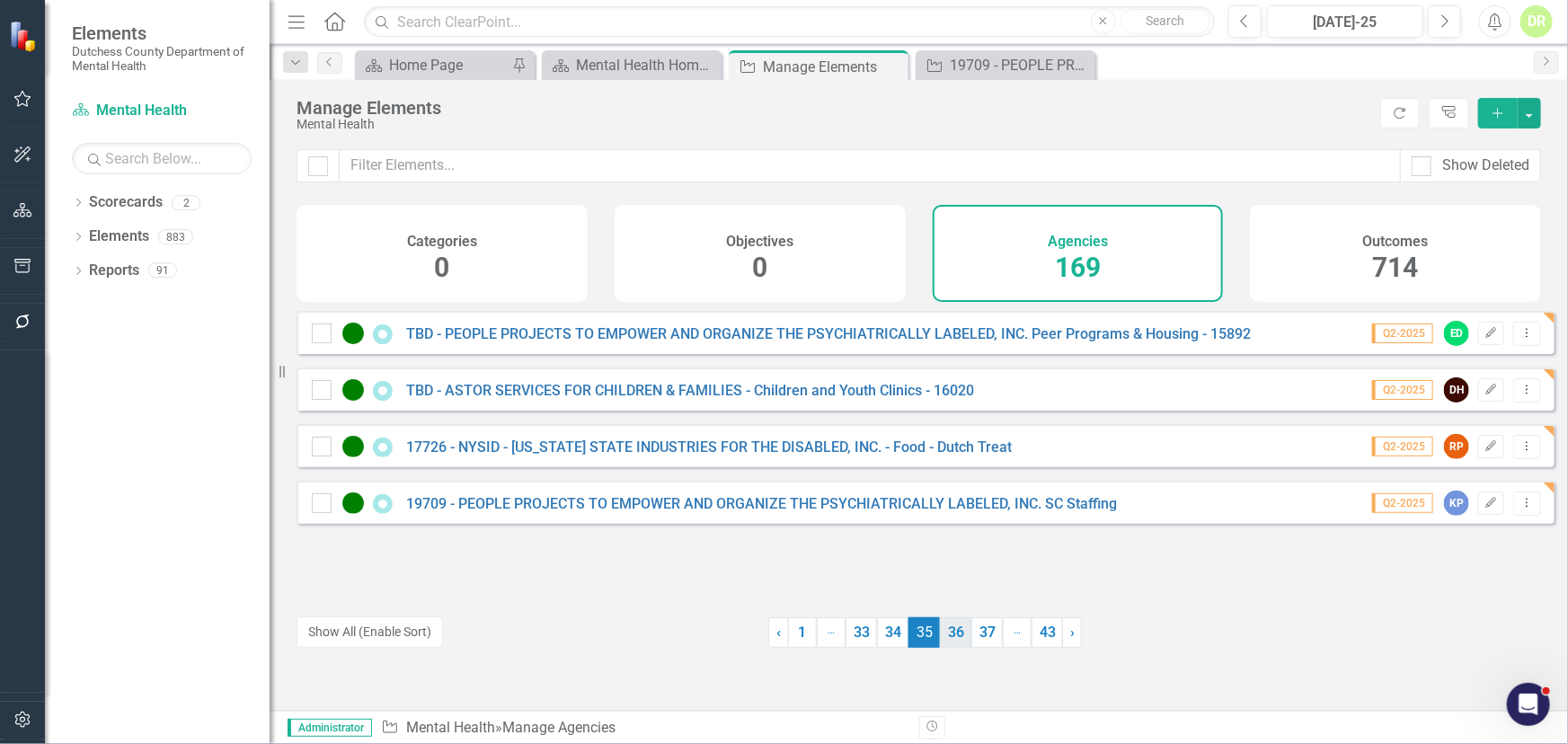
click at [943, 633] on link "36" at bounding box center [955, 633] width 32 height 31
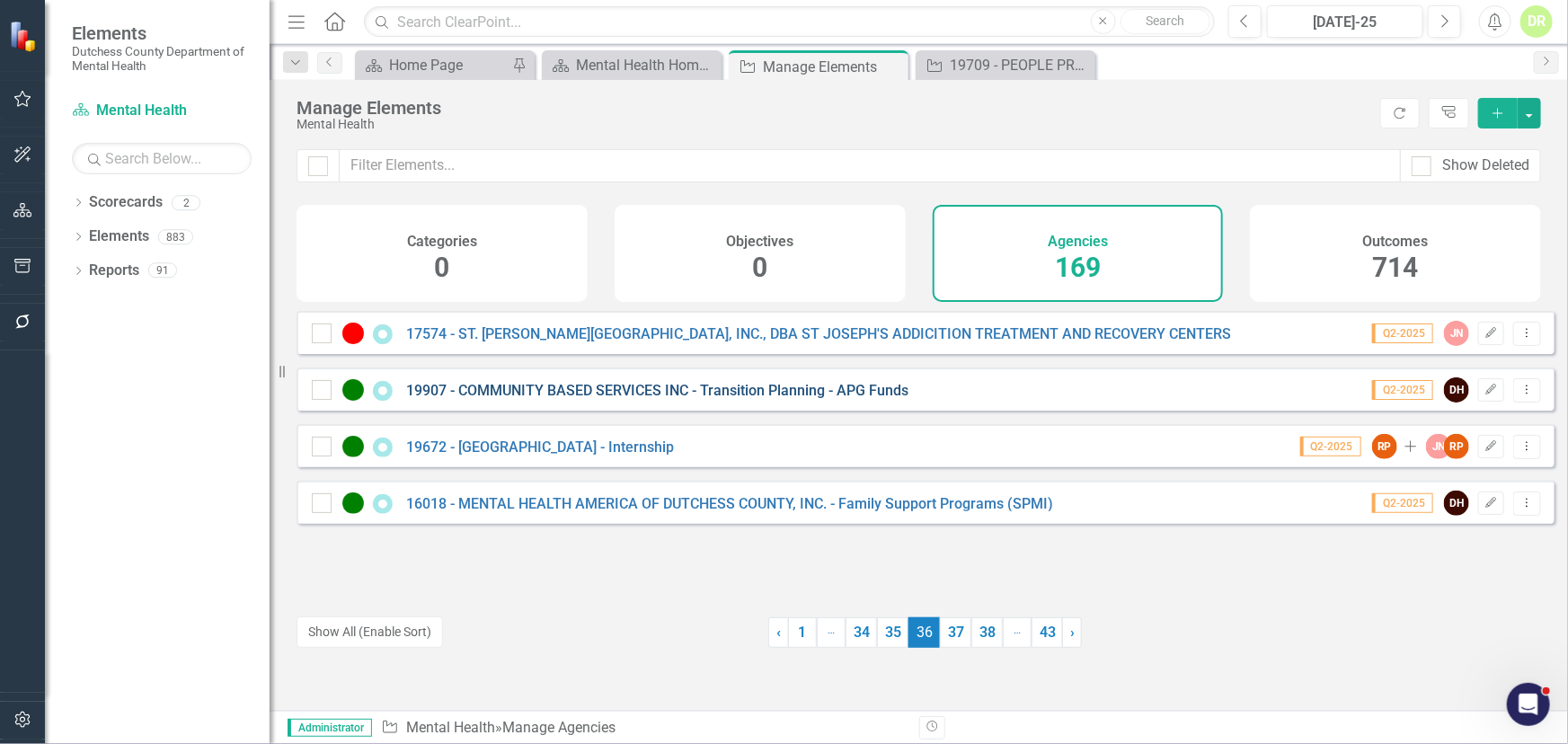
click at [678, 399] on link "19907 - COMMUNITY BASED SERVICES INC - Transition Planning - APG Funds" at bounding box center [657, 391] width 502 height 17
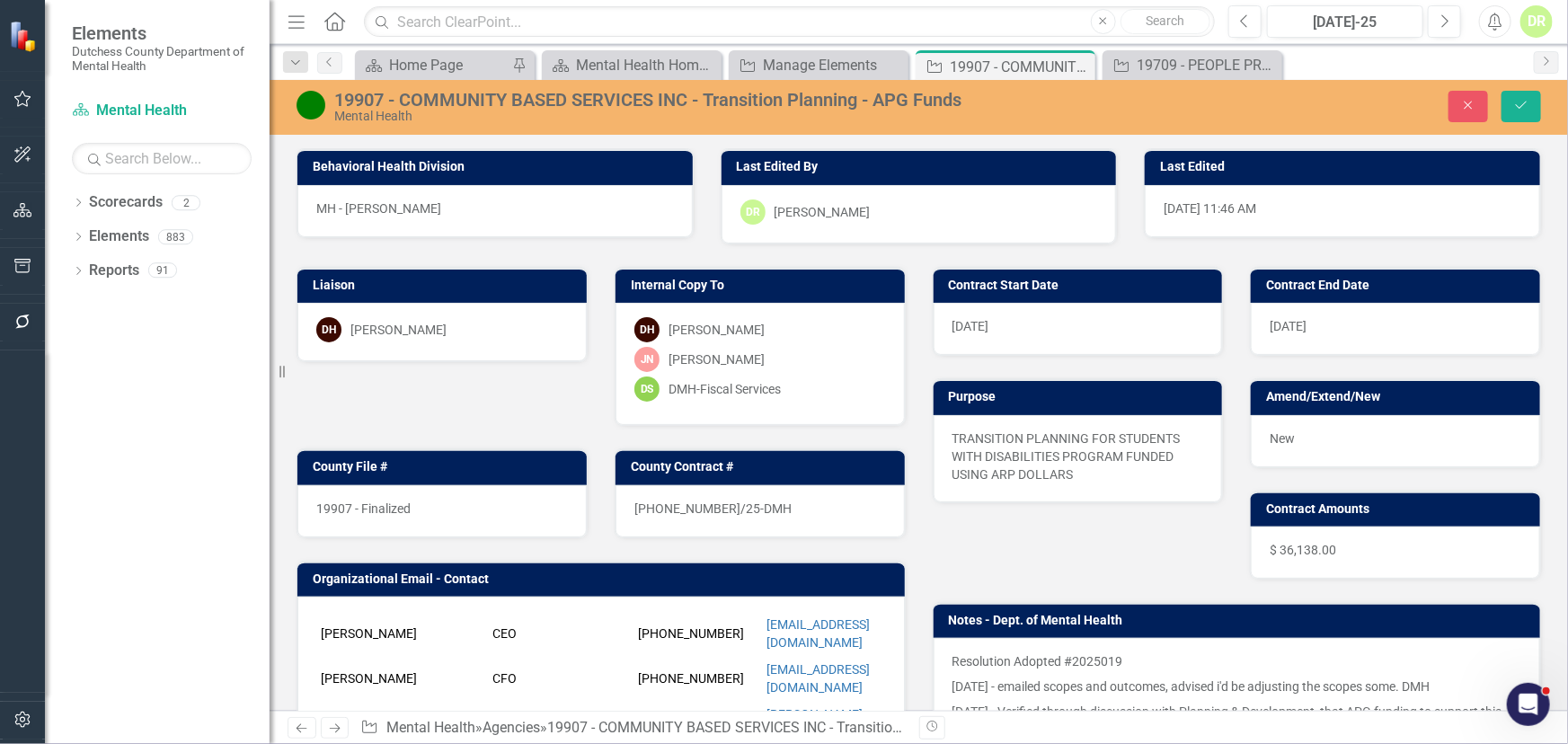
click at [944, 642] on div "Resolution Adopted #2025019 [DATE] - emailed scopes and outcomes, advised i'd b…" at bounding box center [1238, 719] width 607 height 162
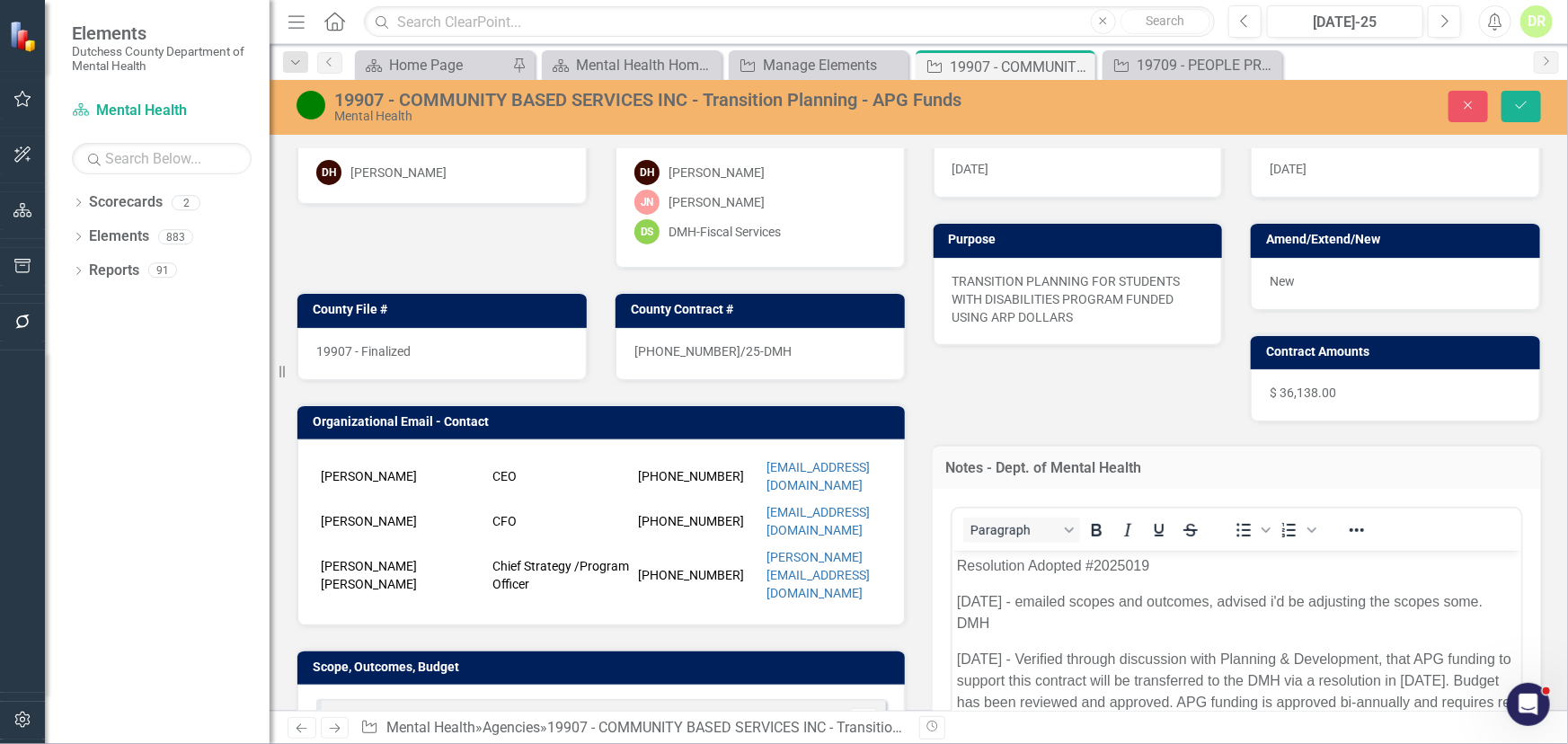
scroll to position [162, 0]
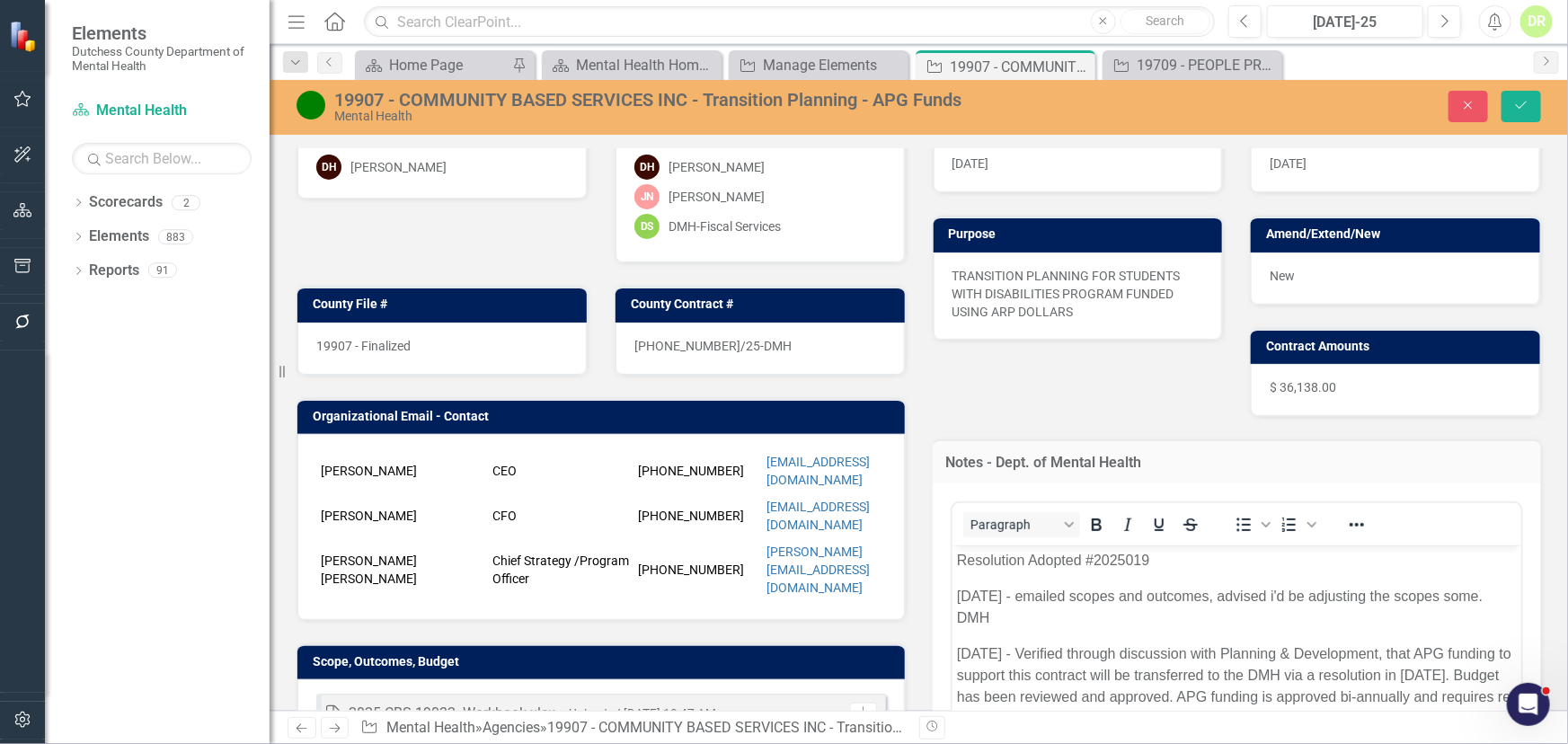
click at [956, 560] on p "Resolution Adopted #2025019" at bounding box center [1236, 560] width 561 height 22
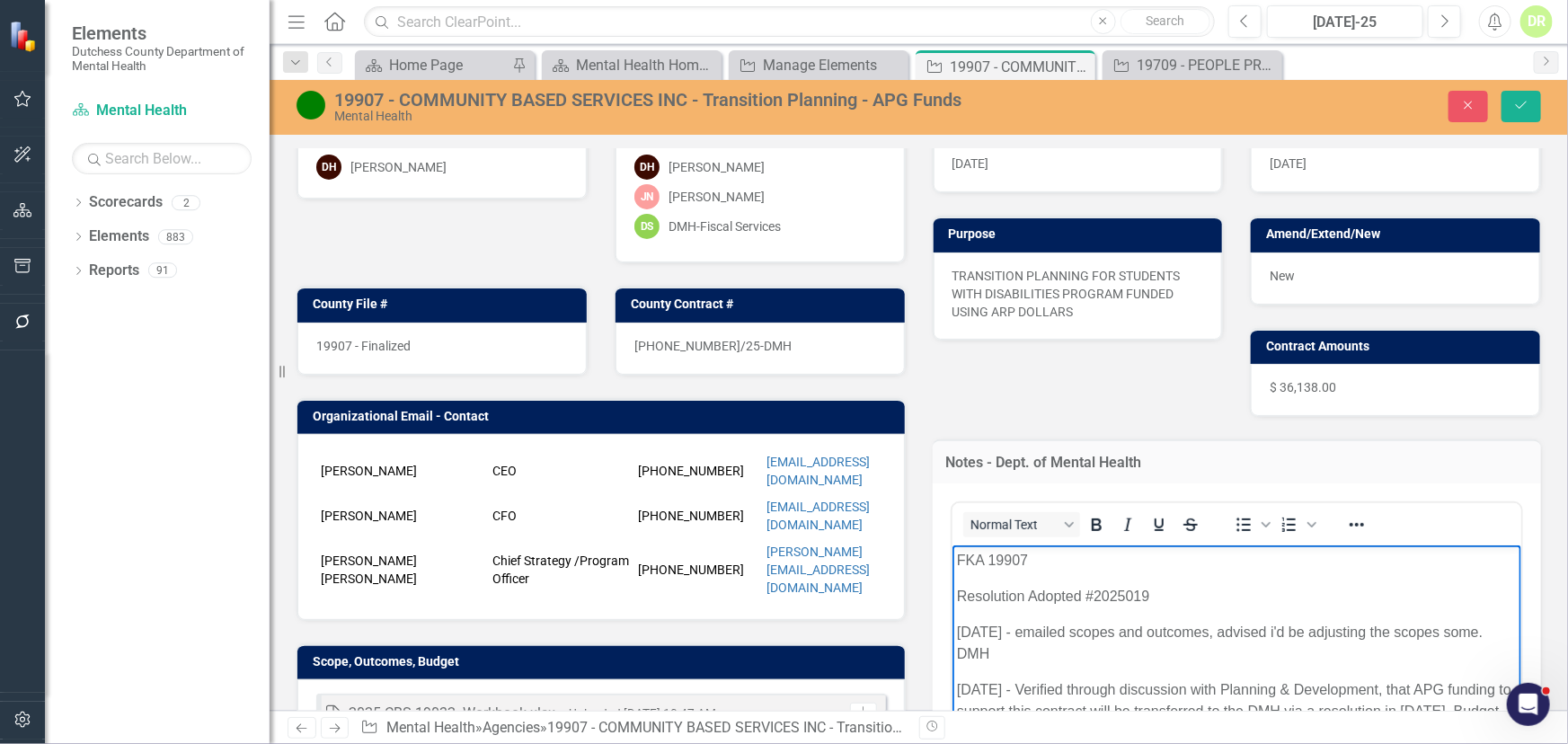
click at [439, 337] on div "19907 - Finalized" at bounding box center [441, 349] width 289 height 53
click at [438, 337] on div "19907 - Finalized" at bounding box center [441, 349] width 289 height 53
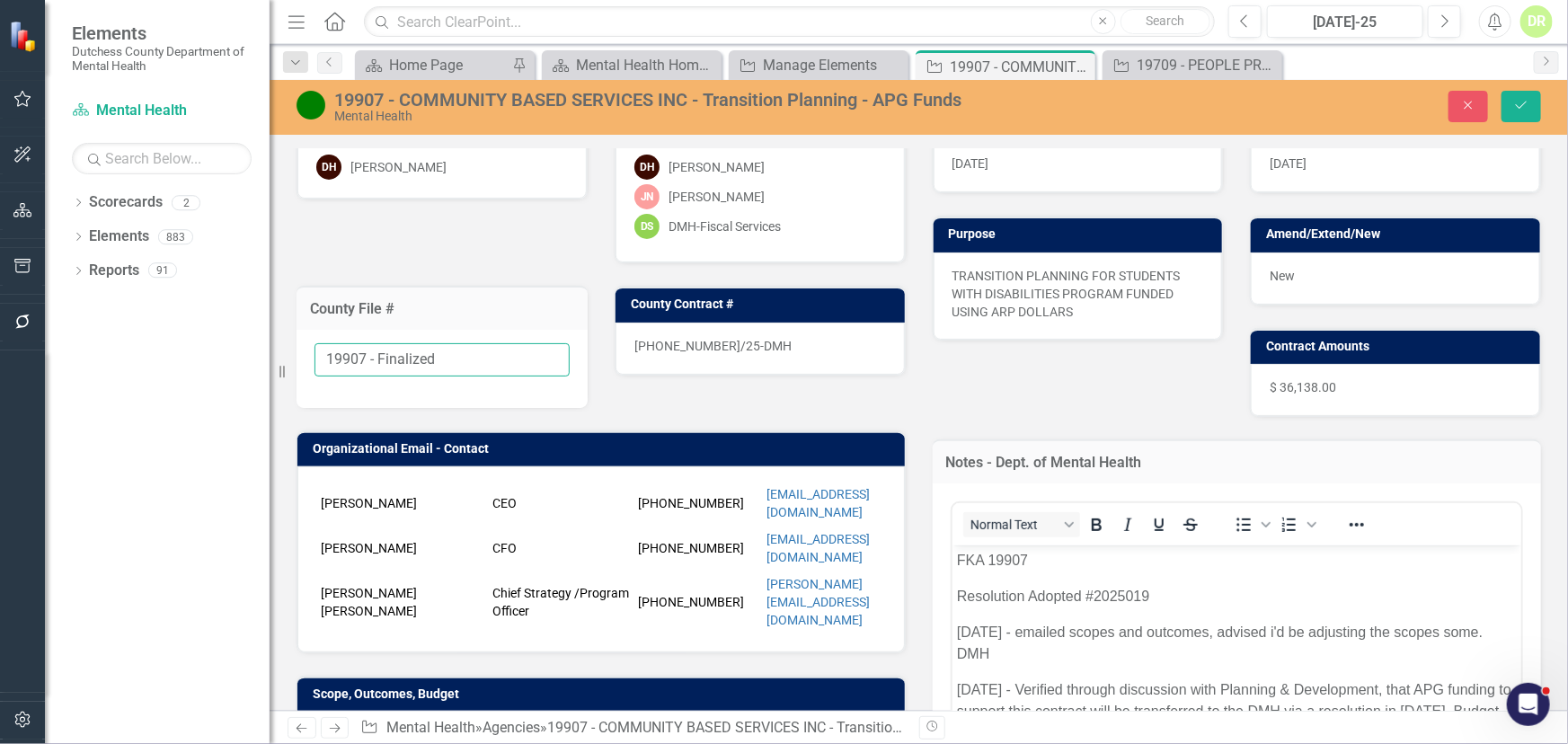
drag, startPoint x: 460, startPoint y: 351, endPoint x: 248, endPoint y: 328, distance: 213.2
click at [248, 328] on div "Elements Dutchess County Department of Mental Health Scorecard Mental Health Se…" at bounding box center [784, 372] width 1568 height 744
type input "TBD"
drag, startPoint x: 780, startPoint y: 343, endPoint x: 771, endPoint y: 339, distance: 9.8
click at [771, 339] on div "[PHONE_NUMBER]/25-DMH" at bounding box center [760, 349] width 289 height 53
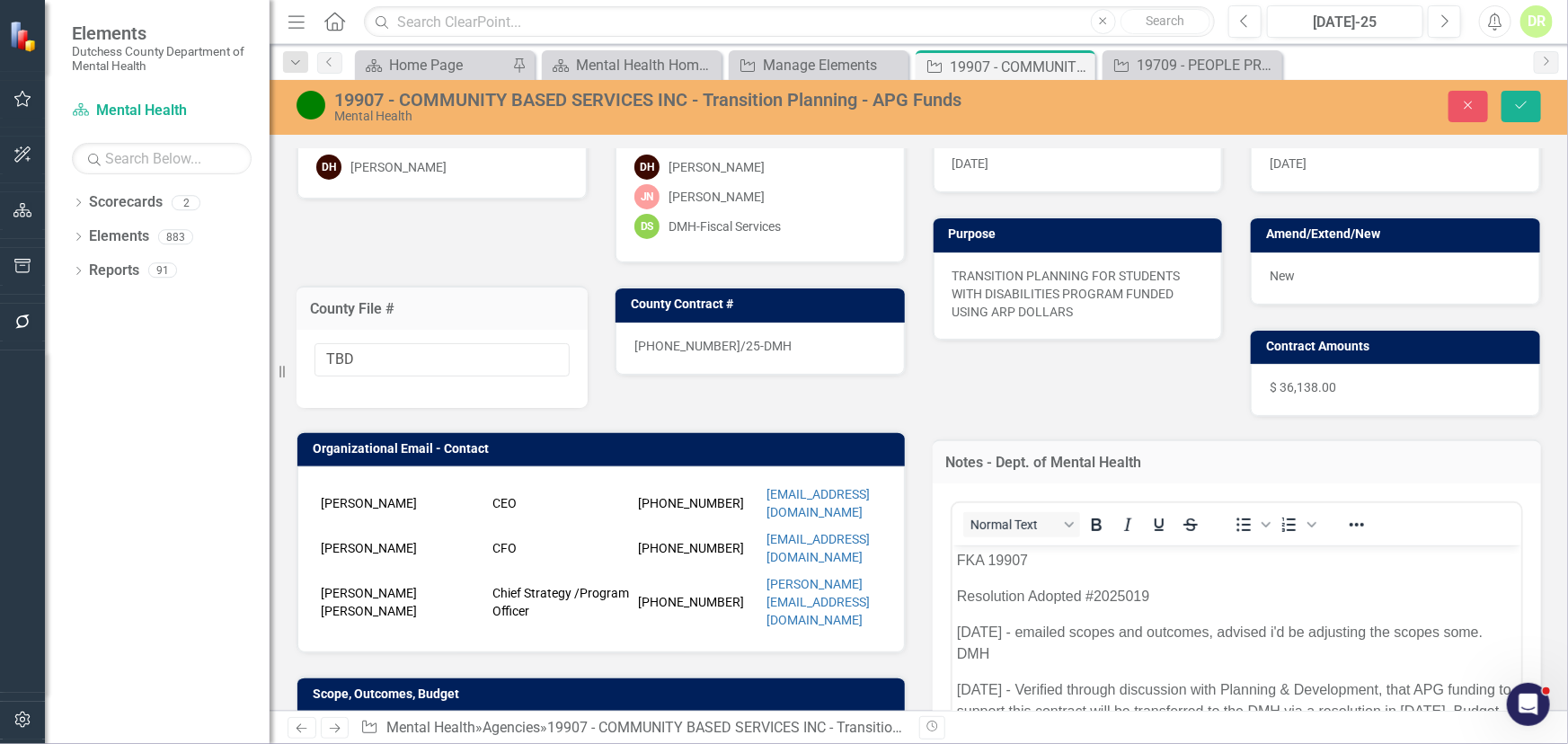
click at [769, 338] on div "[PHONE_NUMBER]/25-DMH" at bounding box center [760, 349] width 289 height 53
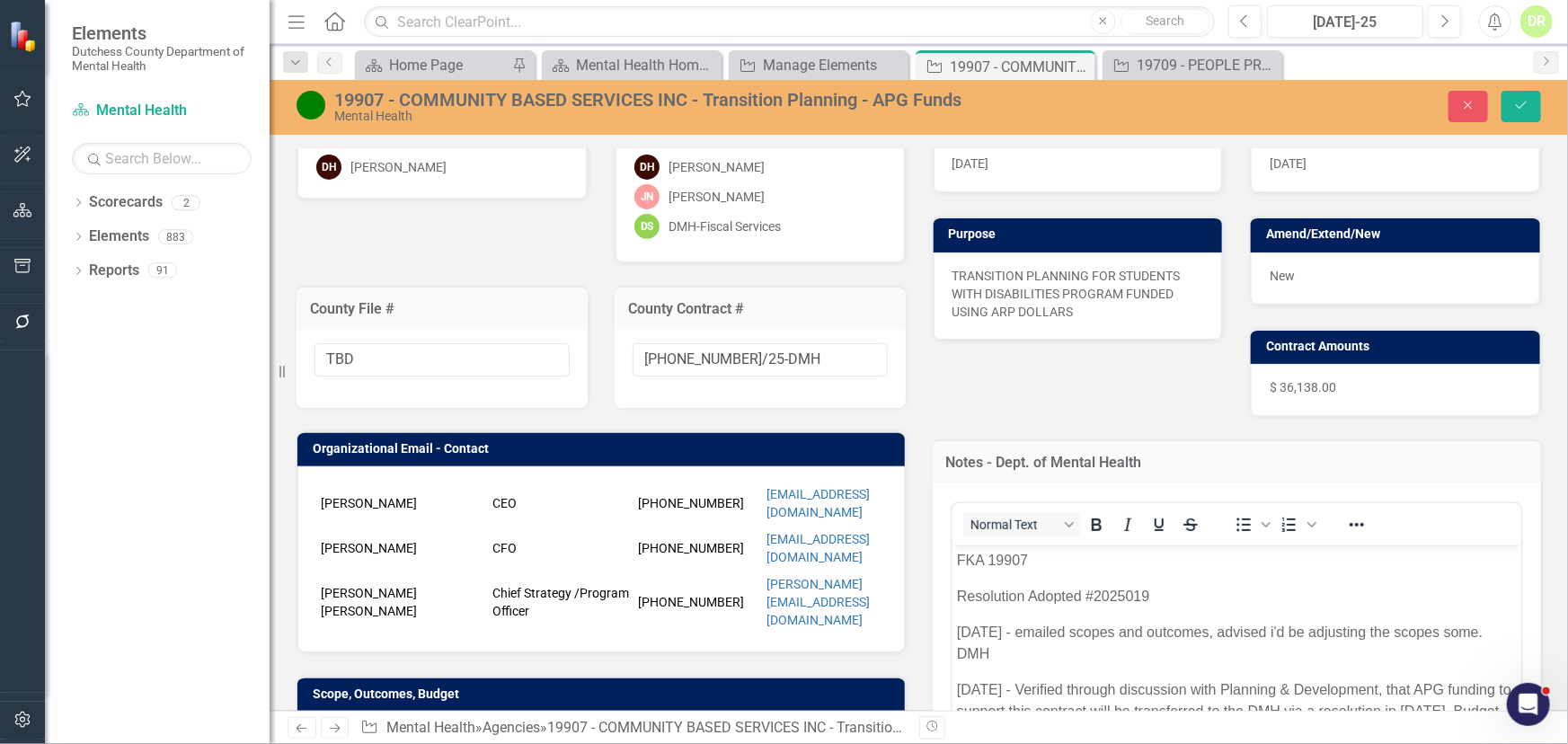
click at [769, 338] on div "[PHONE_NUMBER]/25-DMH" at bounding box center [760, 369] width 291 height 78
drag, startPoint x: 794, startPoint y: 348, endPoint x: 456, endPoint y: 351, distance: 338.0
click at [471, 353] on div "Liaison DH [PERSON_NAME] Internal Copy To DH [PERSON_NAME] [PERSON_NAME]-[PERSO…" at bounding box center [601, 463] width 636 height 762
type input "New"
click at [902, 101] on div "19907 - COMMUNITY BASED SERVICES INC - Transition Planning - APG Funds" at bounding box center [663, 99] width 657 height 20
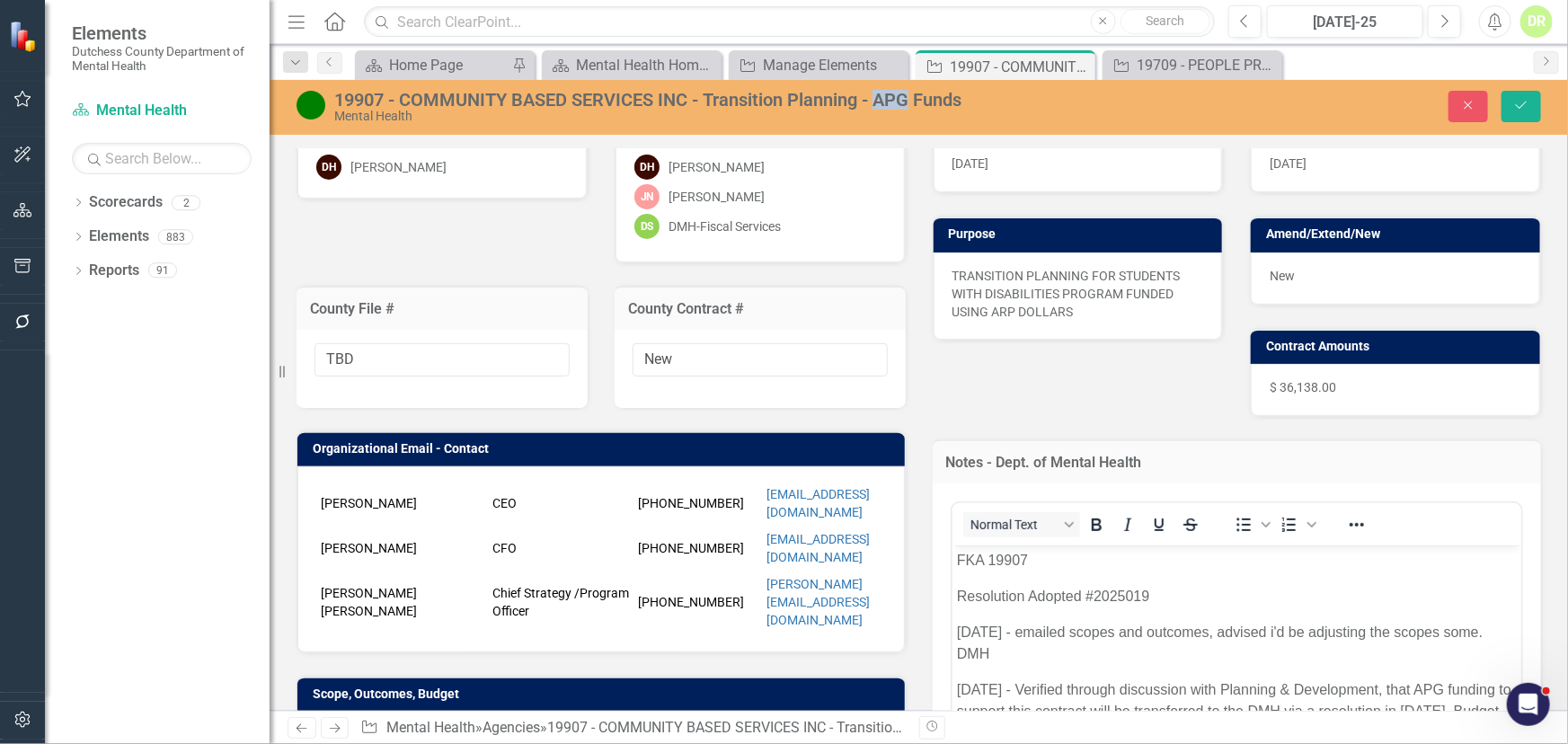
click at [902, 101] on div "19907 - COMMUNITY BASED SERVICES INC - Transition Planning - APG Funds" at bounding box center [663, 99] width 657 height 20
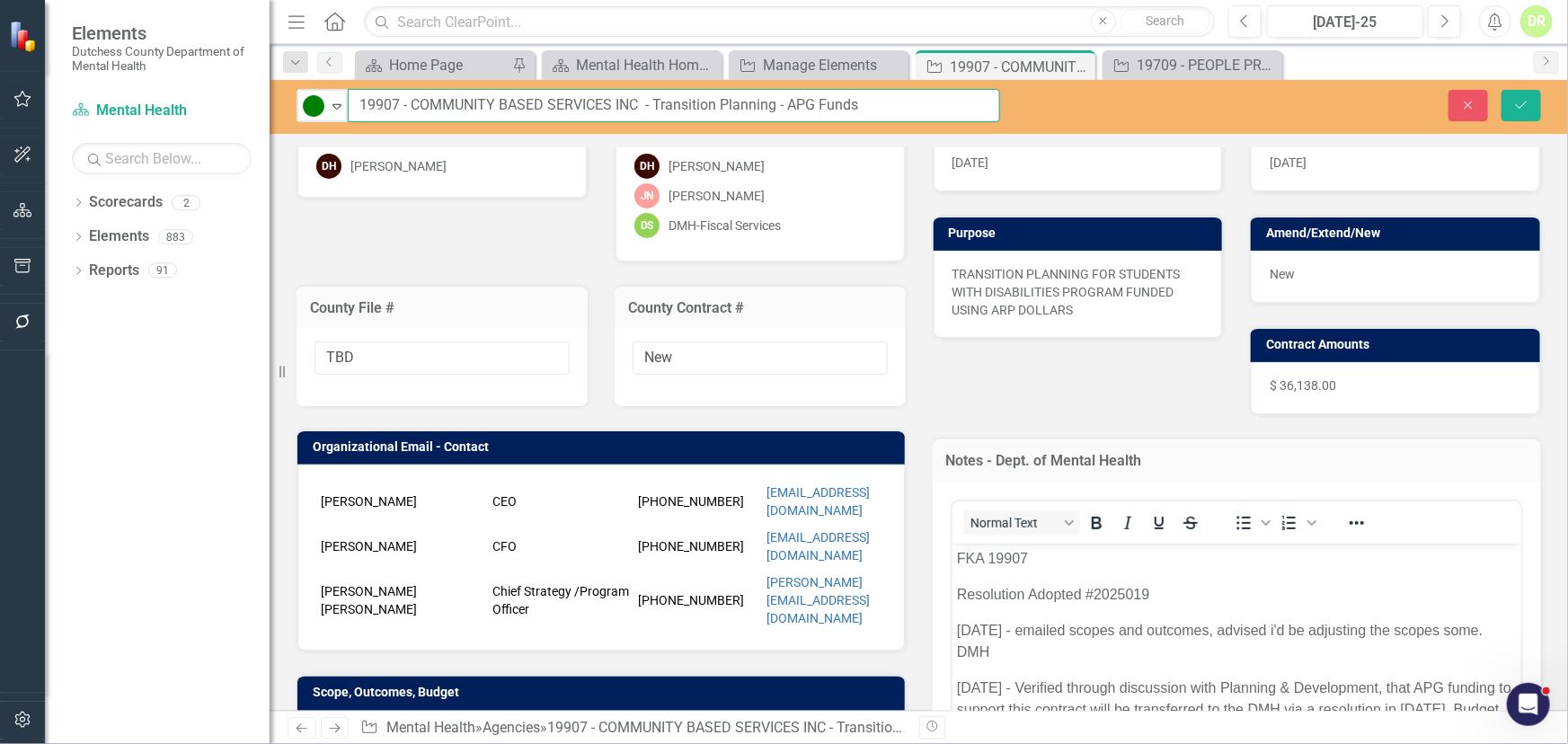
click at [907, 89] on input "19907 - COMMUNITY BASED SERVICES INC - Transition Planning - APG Funds" at bounding box center [673, 105] width 652 height 33
drag, startPoint x: 410, startPoint y: 104, endPoint x: 293, endPoint y: 89, distance: 118.0
click at [293, 89] on div "Active Expand 19907 - COMMUNITY BASED SERVICES INC - Transition Planning - APG …" at bounding box center [647, 105] width 731 height 33
type input "TBD - COMMUNITY BASED SERVICES INC - Transition Planning - APG Funds - 19907"
click at [1521, 96] on button "Save" at bounding box center [1521, 105] width 39 height 32
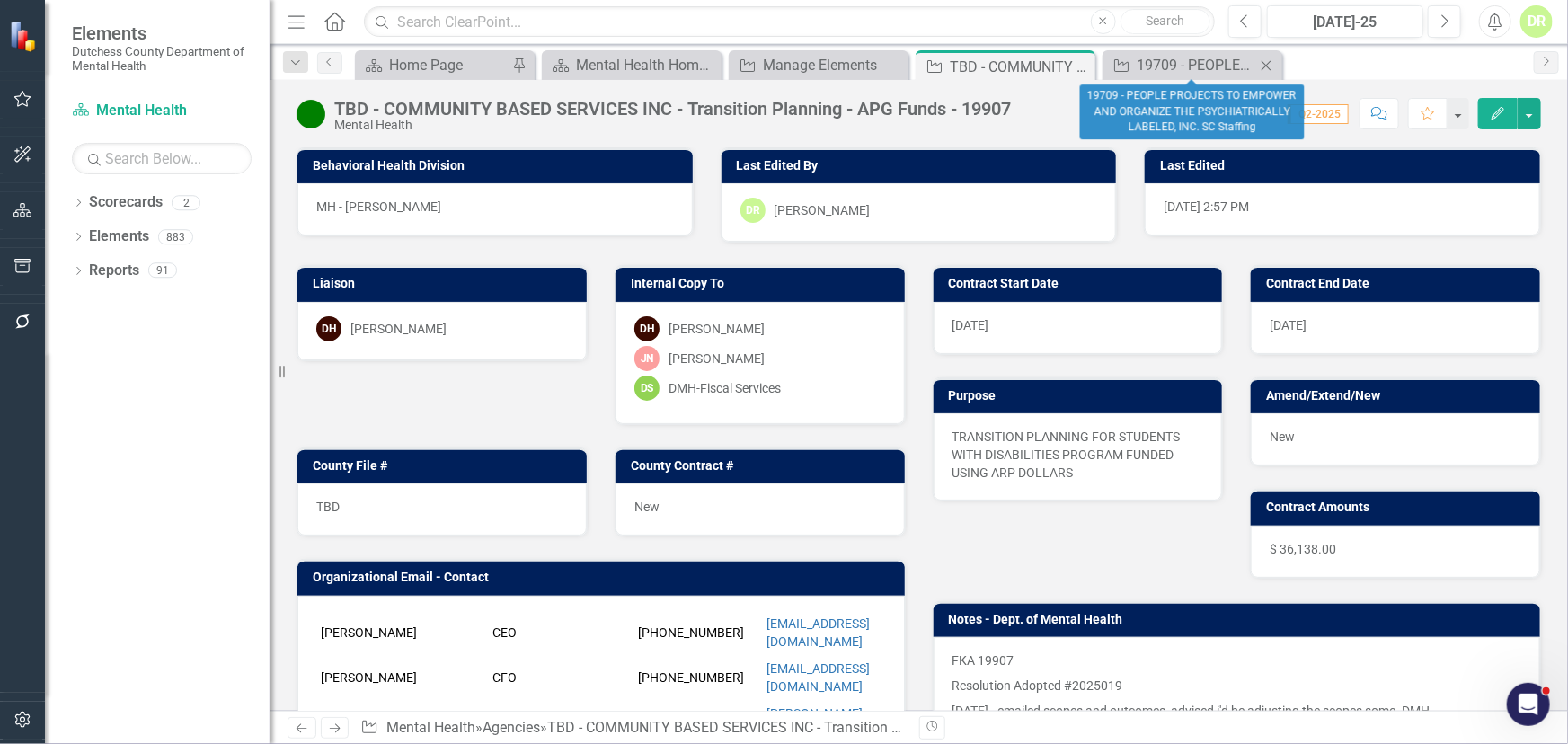
click at [1263, 63] on icon "Close" at bounding box center [1266, 65] width 18 height 14
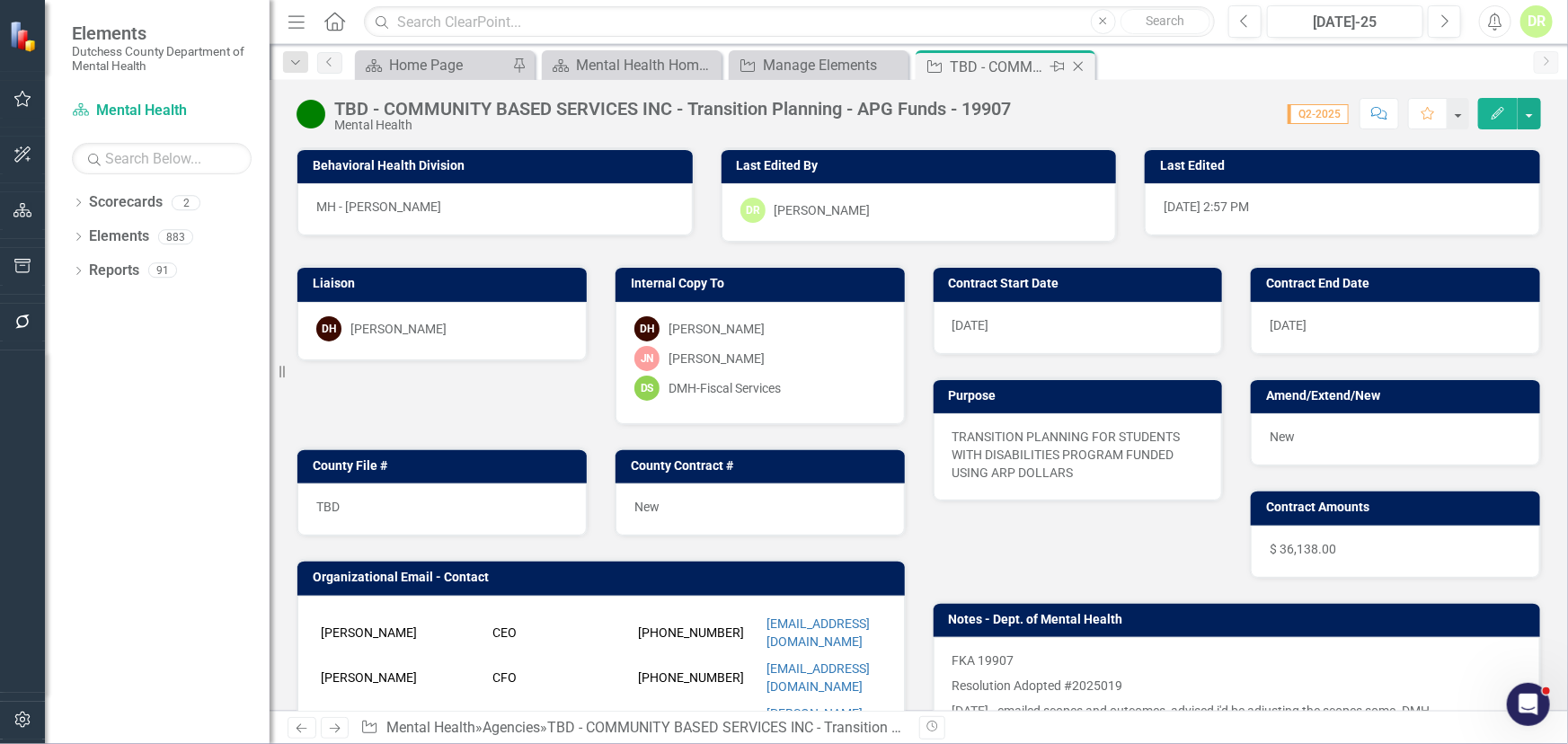
click at [1078, 63] on icon "Close" at bounding box center [1078, 66] width 18 height 14
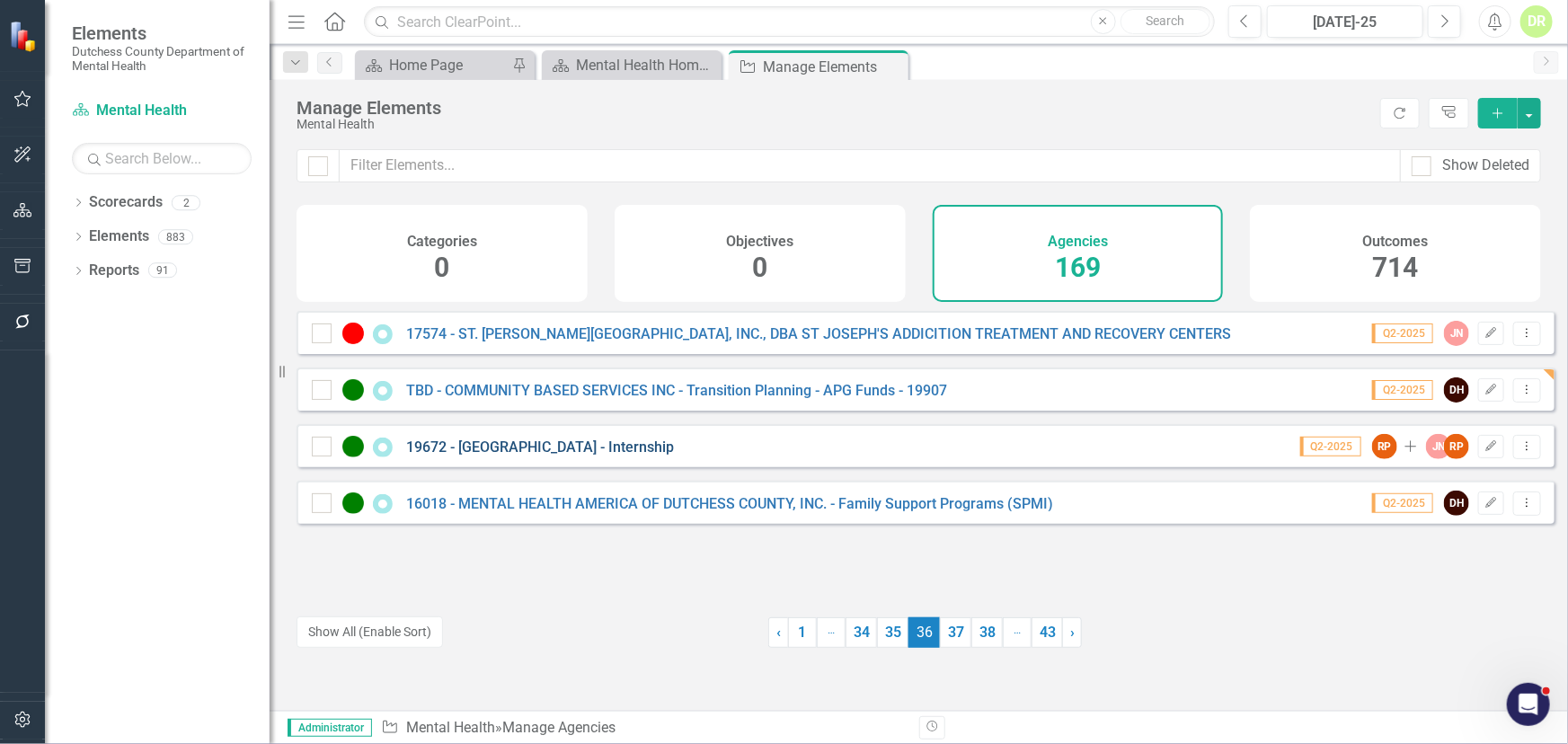
click at [533, 456] on link "19672 - [GEOGRAPHIC_DATA] - Internship" at bounding box center [540, 447] width 267 height 17
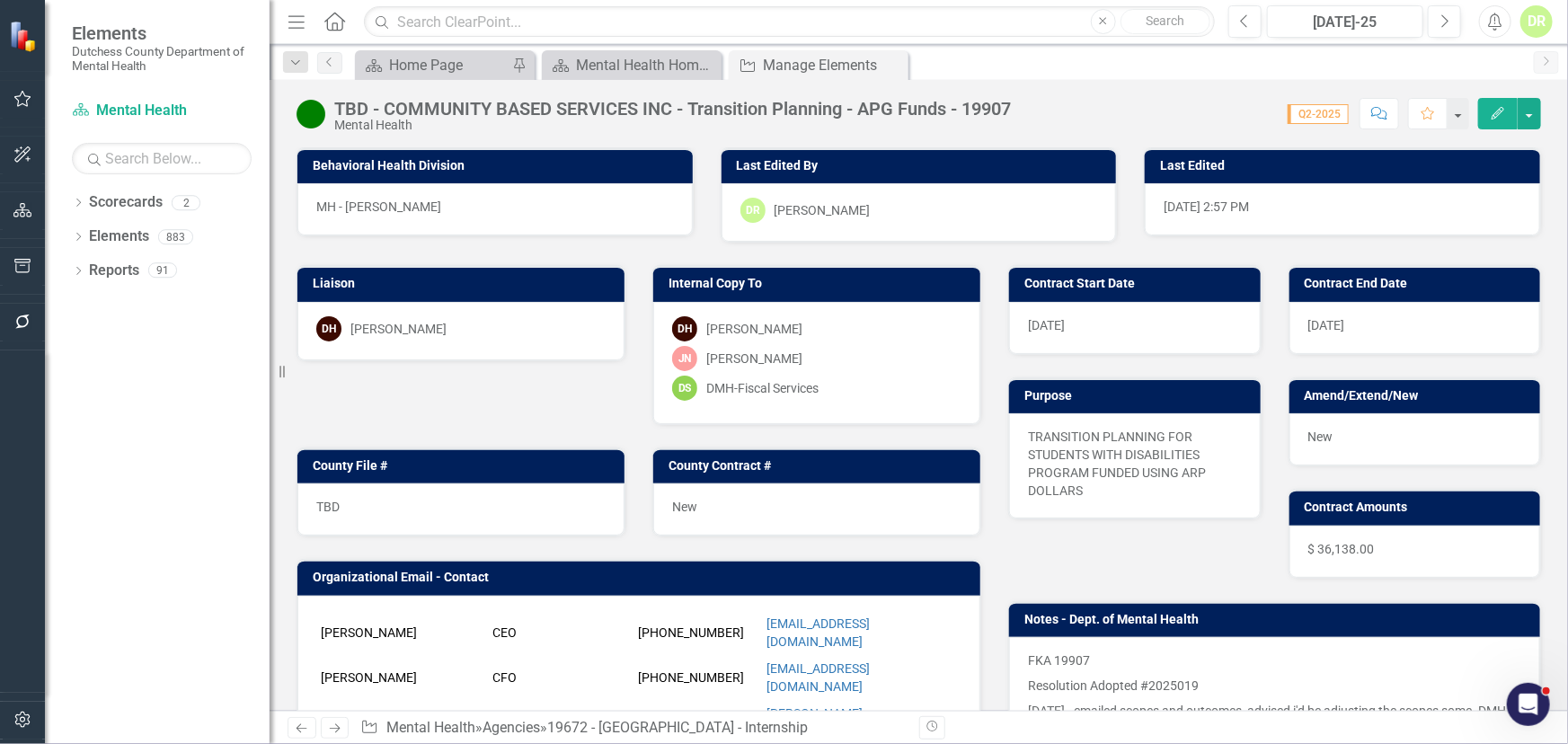
click at [533, 459] on h3 "County File #" at bounding box center [463, 466] width 303 height 13
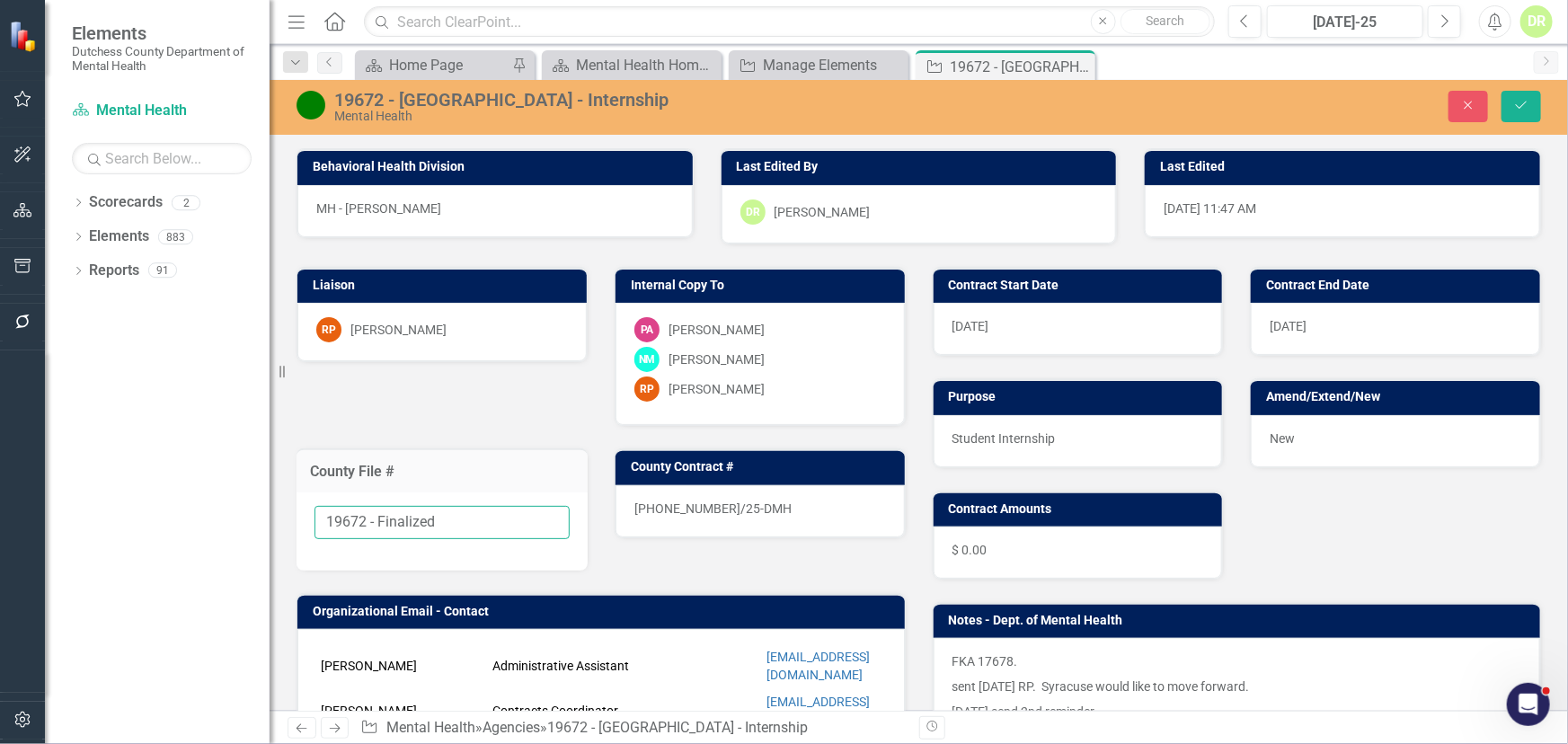
drag, startPoint x: 443, startPoint y: 520, endPoint x: 371, endPoint y: 512, distance: 72.4
click at [371, 512] on input "19672 - Finalized" at bounding box center [441, 522] width 255 height 33
type input "19672"
click at [787, 489] on div "[PHONE_NUMBER]/25-DMH" at bounding box center [760, 511] width 289 height 53
click at [781, 503] on div "[PHONE_NUMBER]/25-DMH" at bounding box center [760, 511] width 289 height 53
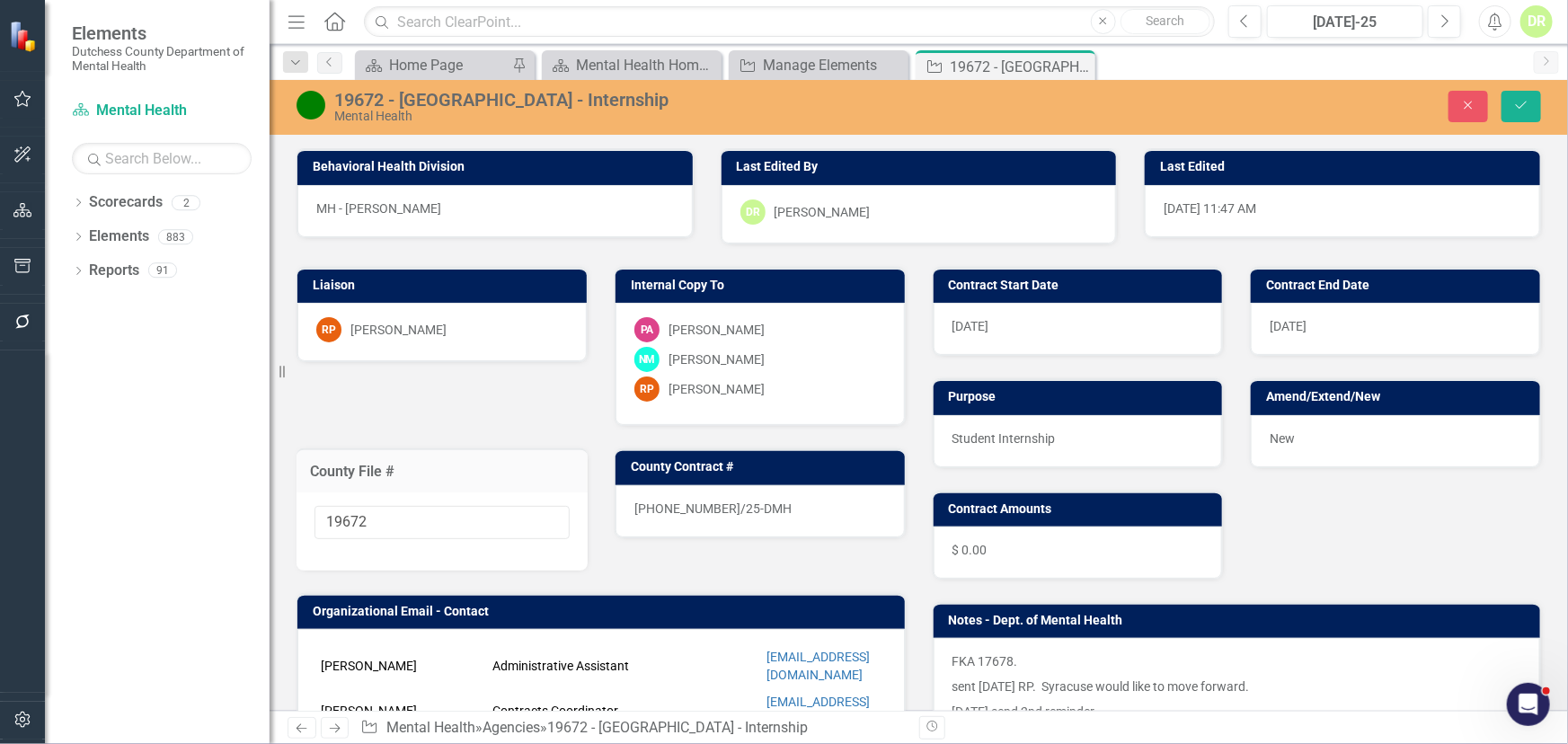
click at [779, 503] on div "[PHONE_NUMBER]/25-DMH" at bounding box center [760, 511] width 289 height 53
click at [770, 509] on div "[PHONE_NUMBER]/25-DMH" at bounding box center [760, 511] width 289 height 53
click at [769, 509] on div "[PHONE_NUMBER]/25-DMH" at bounding box center [760, 511] width 289 height 53
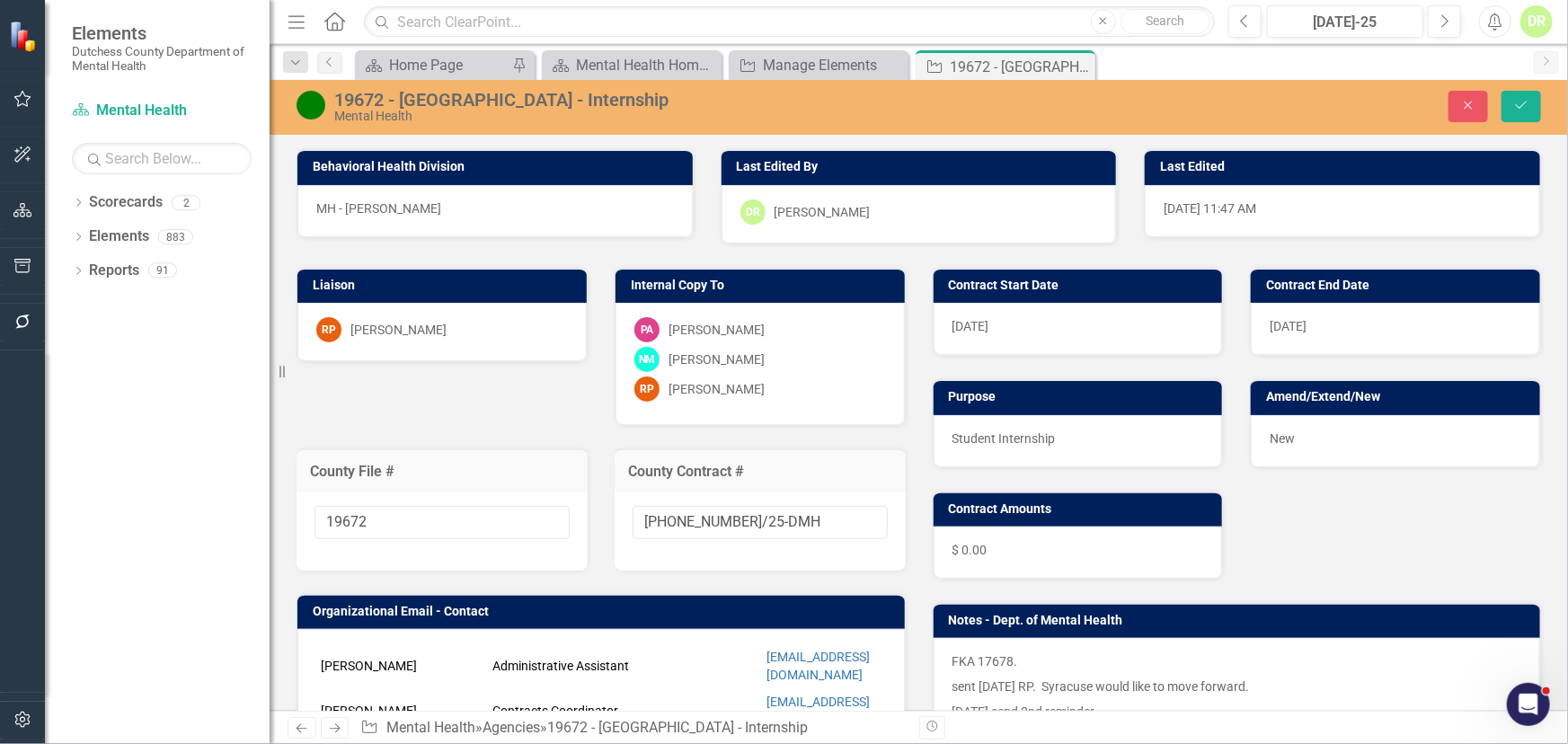
click at [769, 509] on input "[PHONE_NUMBER]/25-DMH" at bounding box center [760, 522] width 255 height 33
click at [770, 514] on input "[PHONE_NUMBER]/25-DMH" at bounding box center [760, 522] width 255 height 33
type input "[PHONE_NUMBER]/25-DMH-A1"
click at [1285, 438] on span "New" at bounding box center [1282, 438] width 25 height 14
click at [1282, 437] on span "New" at bounding box center [1282, 438] width 25 height 14
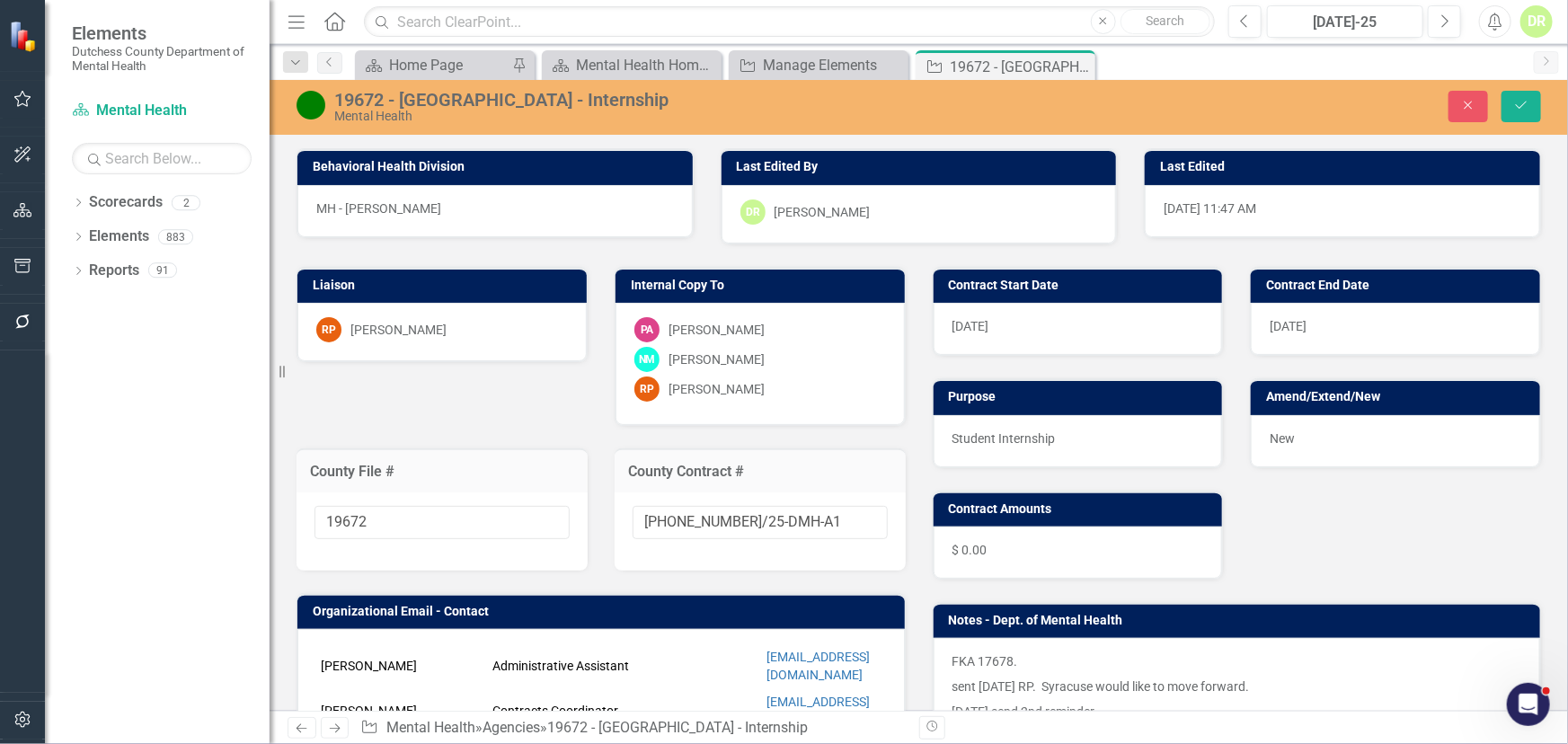
click at [1283, 436] on span "New" at bounding box center [1282, 438] width 25 height 14
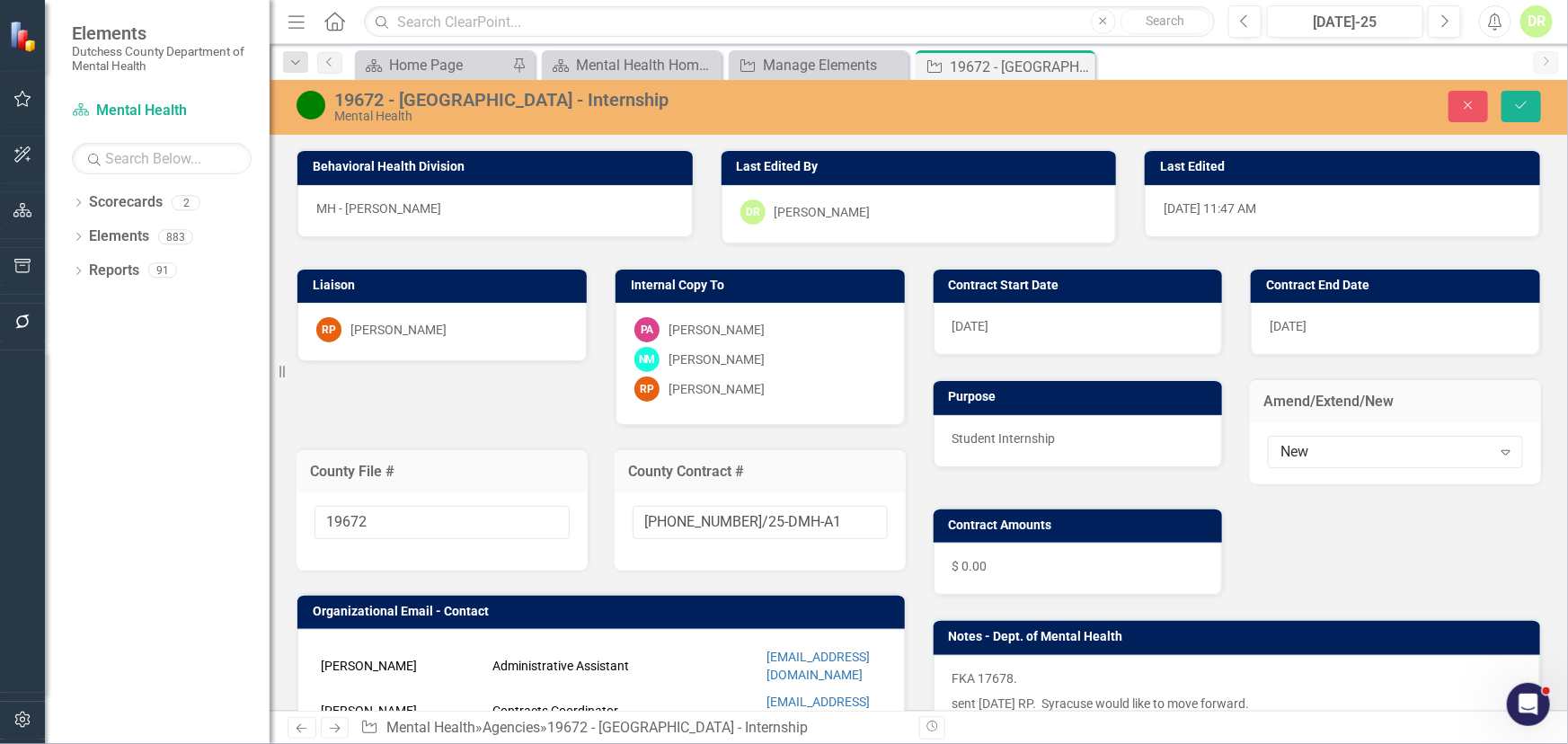
click at [1283, 436] on div "New Expand" at bounding box center [1395, 452] width 255 height 32
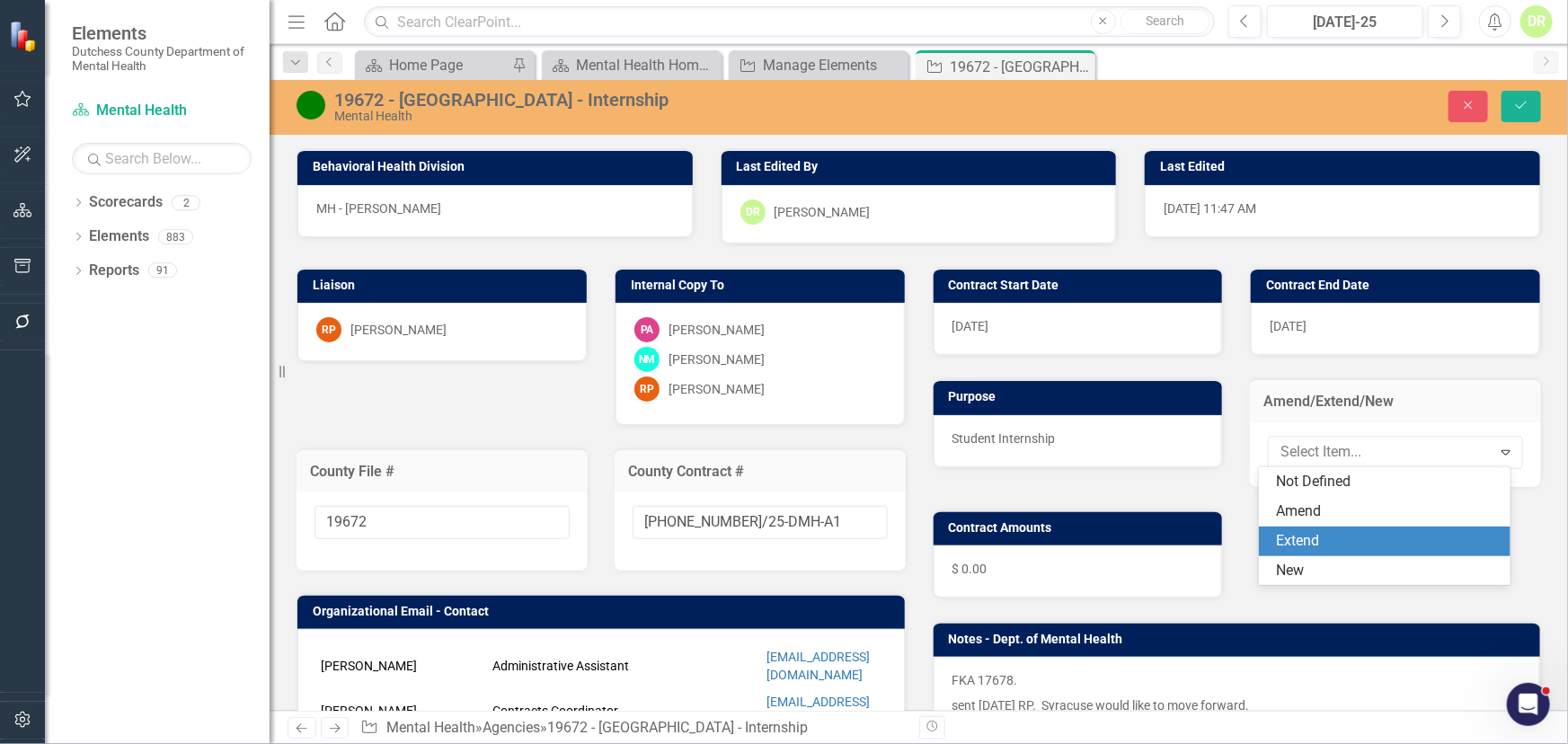
drag, startPoint x: 1299, startPoint y: 540, endPoint x: 1299, endPoint y: 521, distance: 19.0
click at [1299, 535] on div "Extend" at bounding box center [1388, 542] width 222 height 21
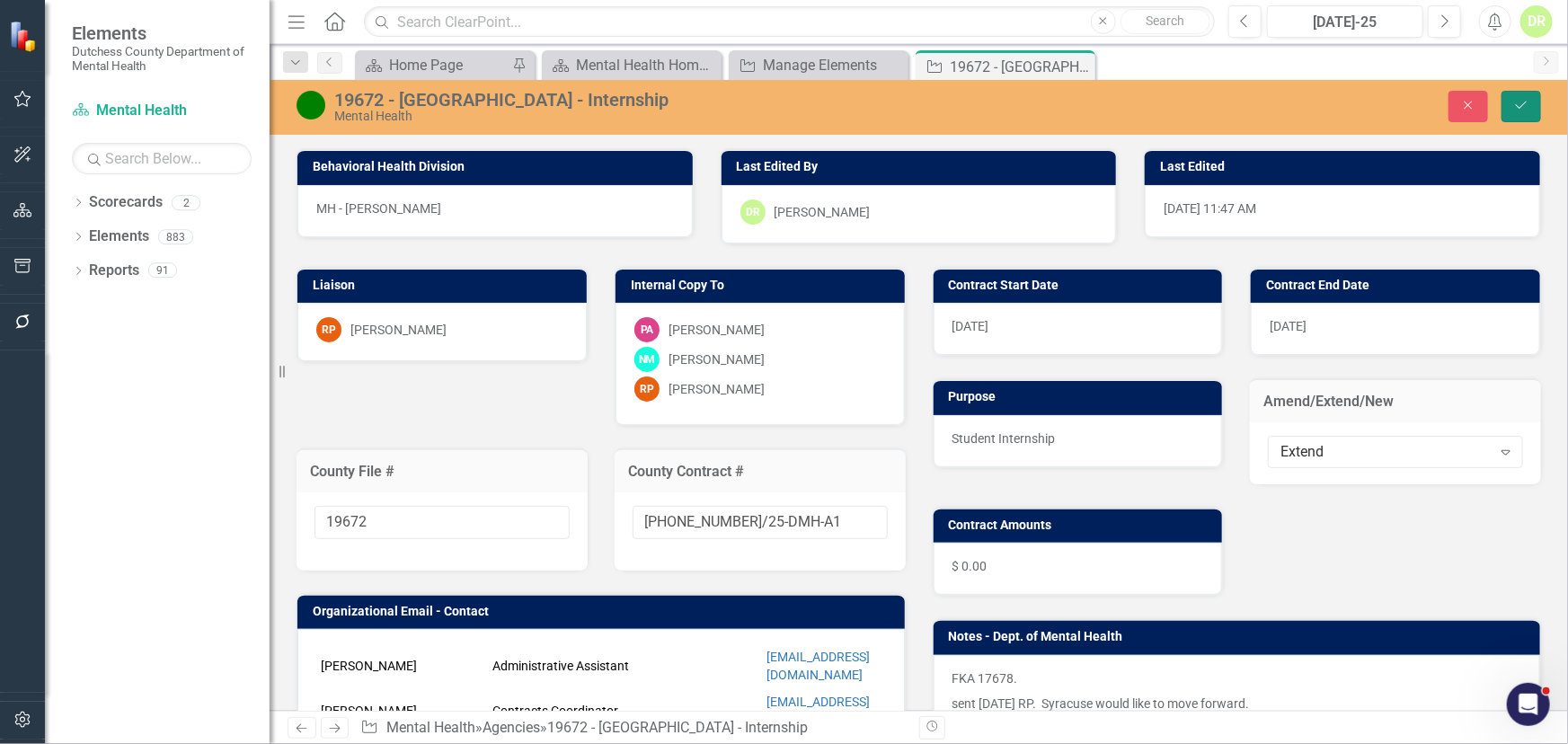
click at [1528, 99] on icon "Save" at bounding box center [1521, 105] width 16 height 12
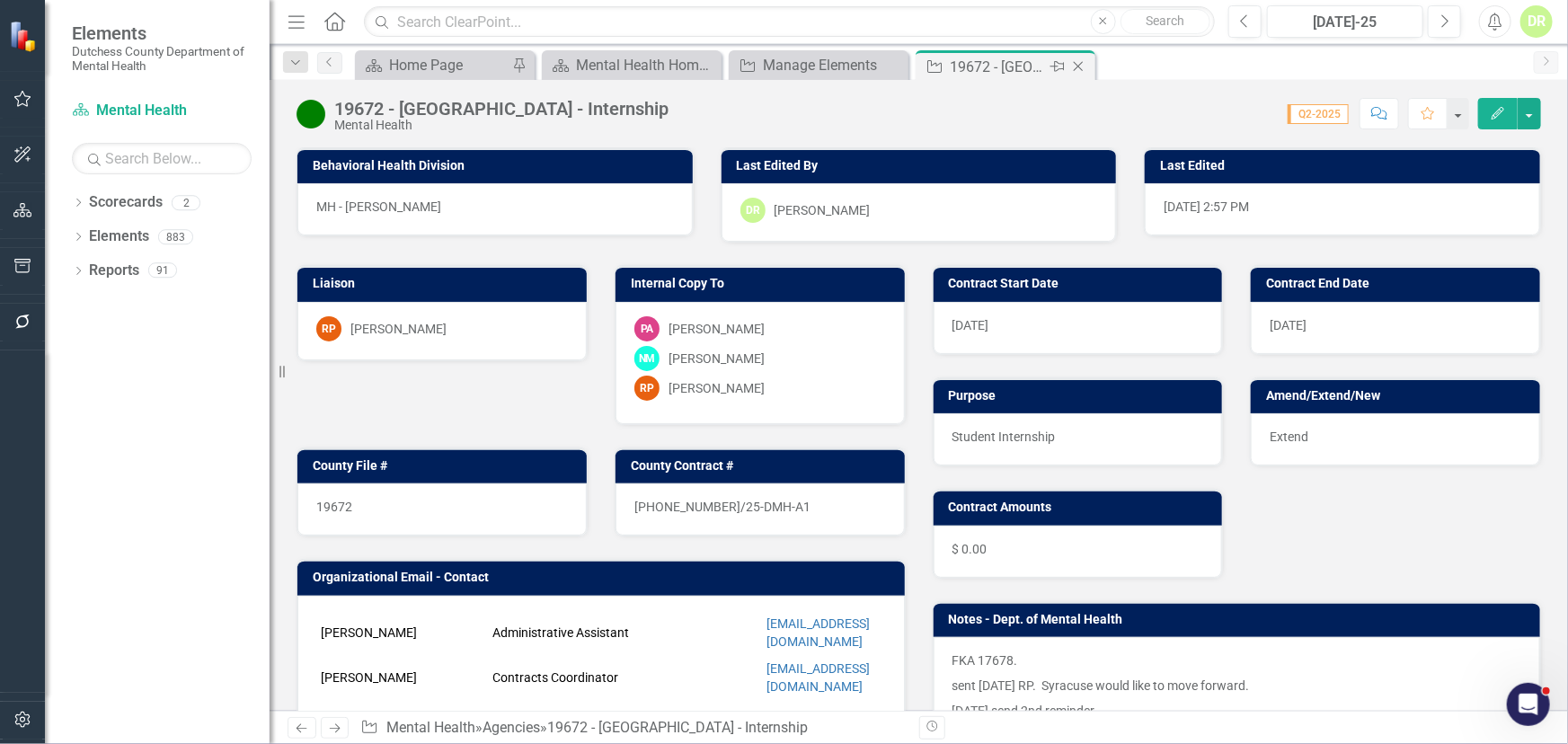
click at [1075, 64] on icon "Close" at bounding box center [1078, 66] width 18 height 14
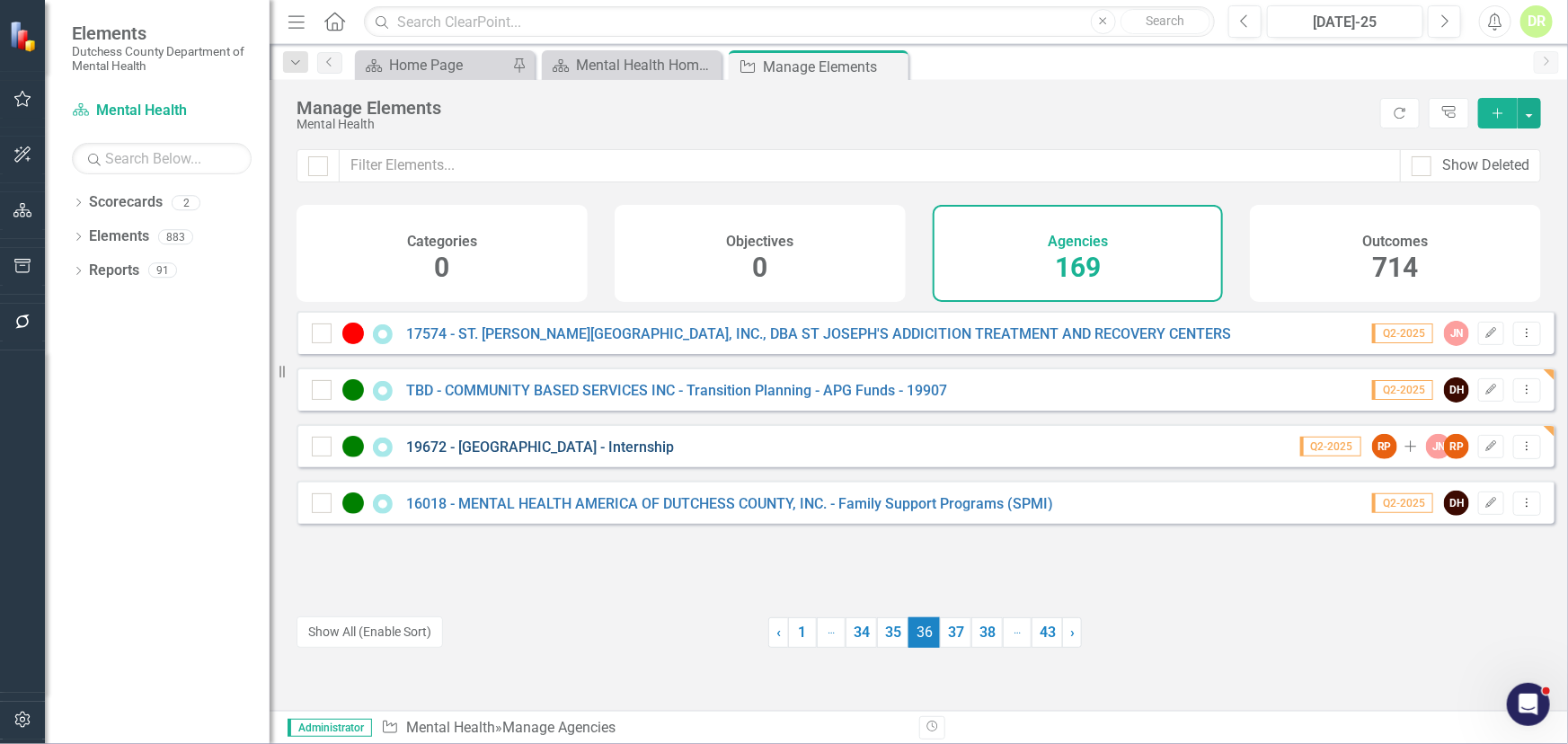
click at [518, 456] on link "19672 - [GEOGRAPHIC_DATA] - Internship" at bounding box center [540, 447] width 267 height 17
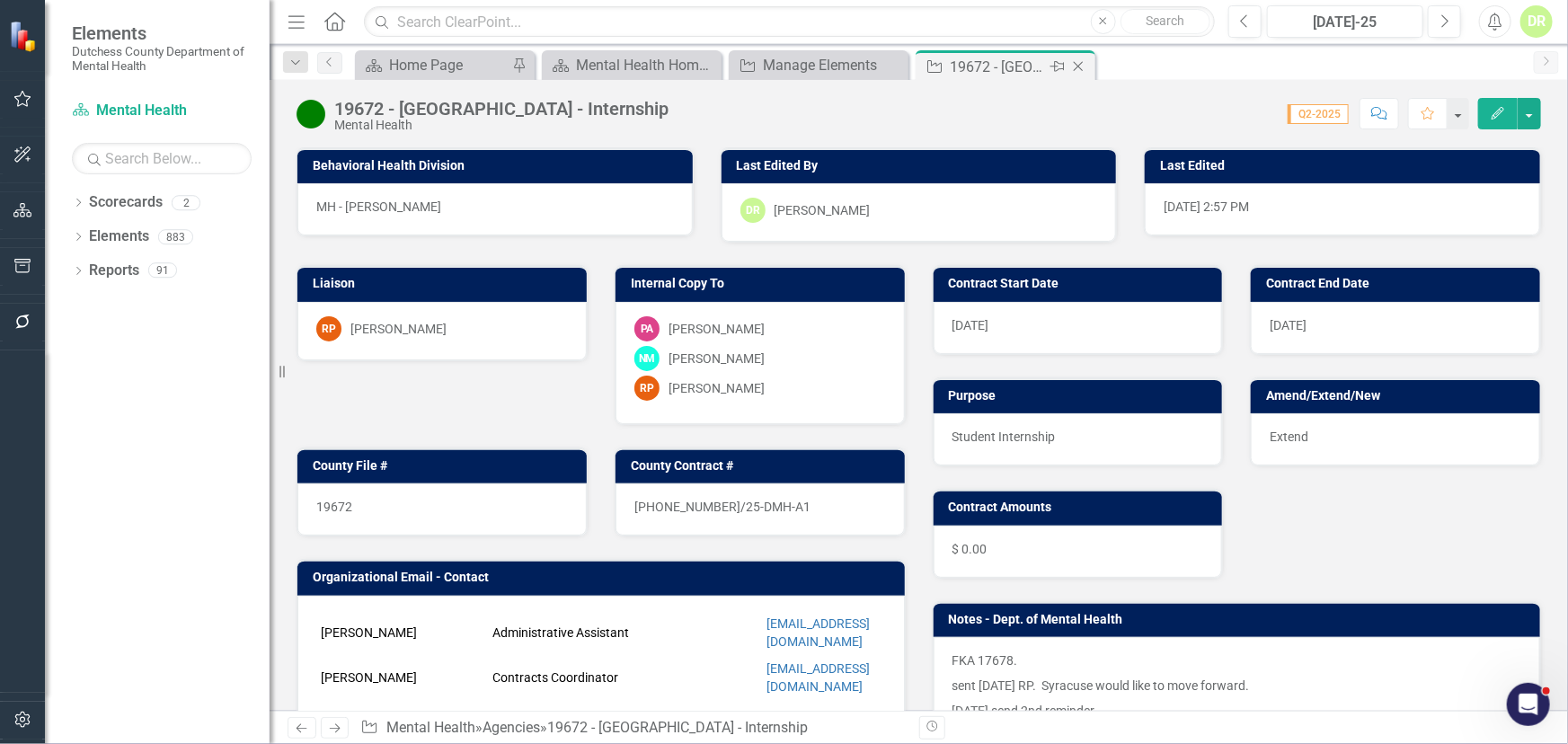
click at [1075, 65] on icon "Close" at bounding box center [1078, 66] width 18 height 14
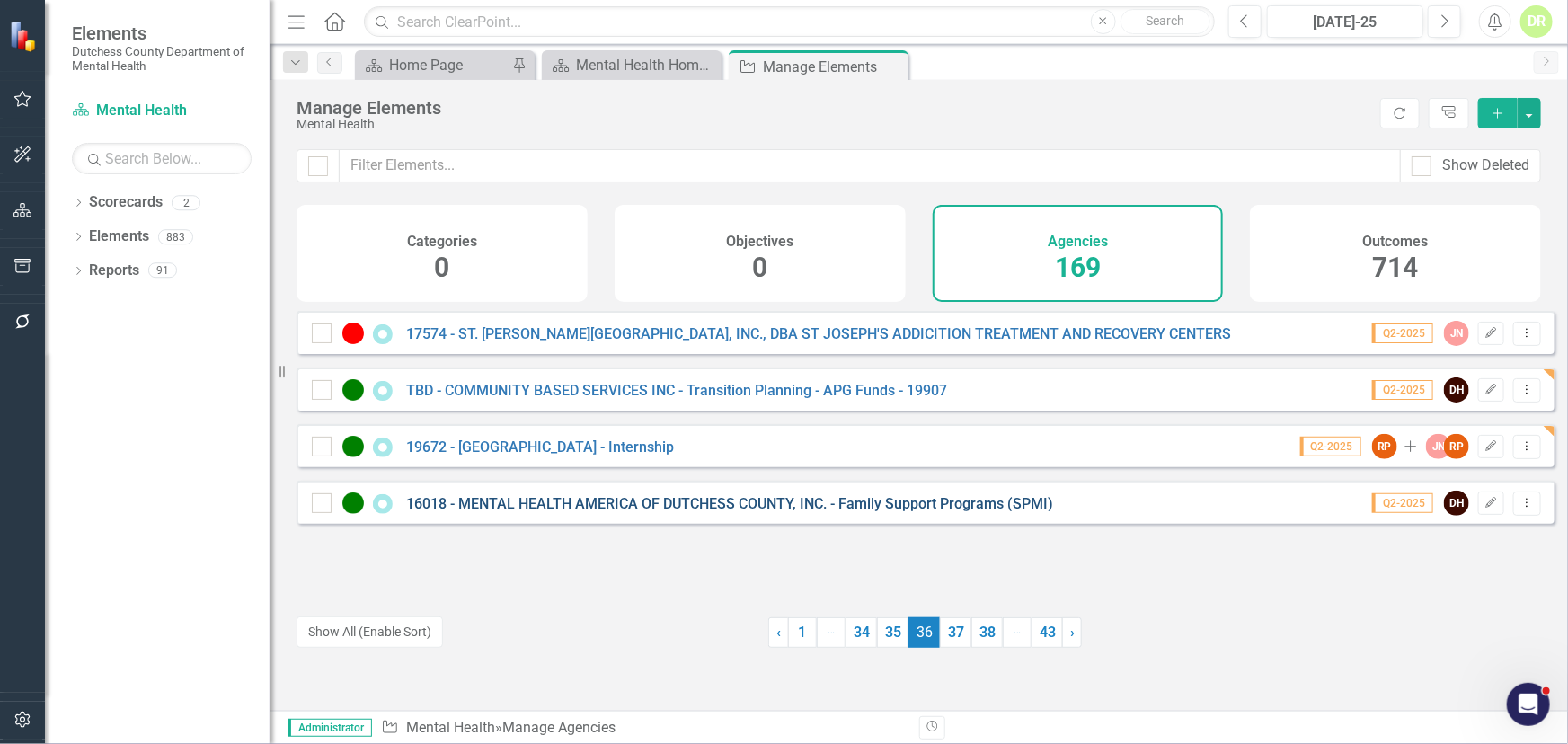
click at [534, 511] on link "16018 - MENTAL HEALTH AMERICA OF DUTCHESS COUNTY, INC. - Family Support Program…" at bounding box center [730, 504] width 647 height 17
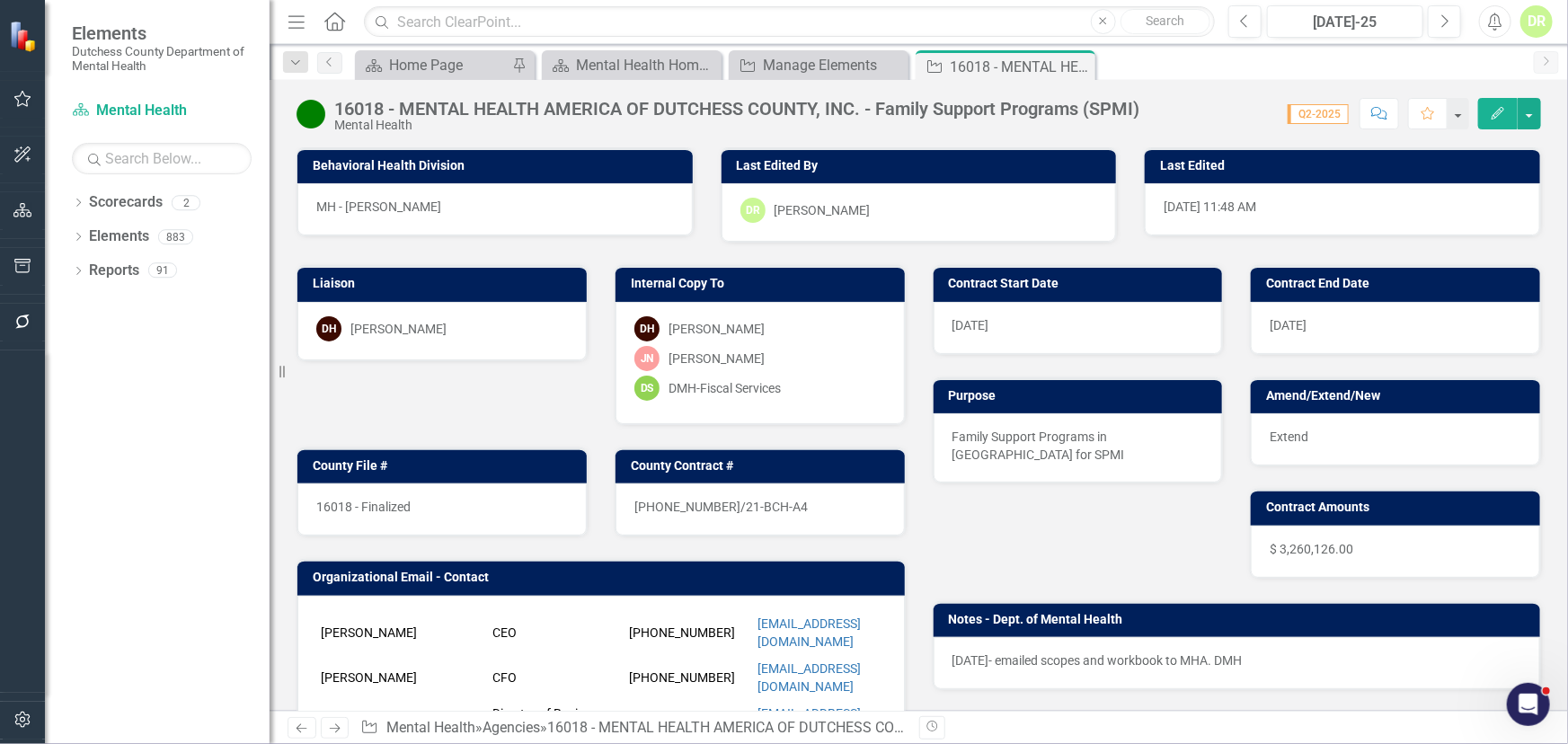
click at [453, 500] on div "16018 - Finalized" at bounding box center [441, 509] width 289 height 53
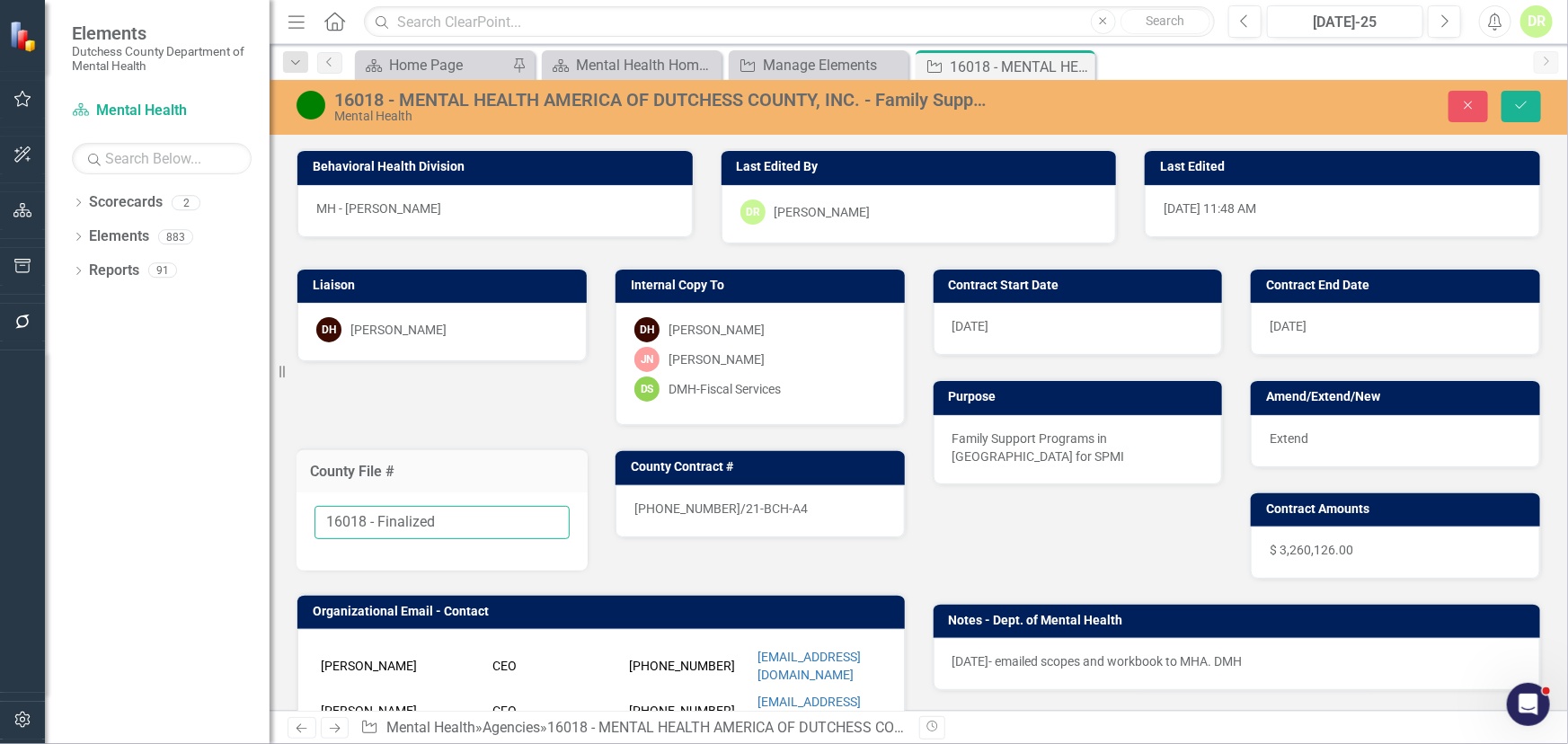
drag, startPoint x: 457, startPoint y: 519, endPoint x: 394, endPoint y: 515, distance: 63.1
click at [394, 515] on input "16018 - Finalized" at bounding box center [441, 522] width 255 height 33
click at [971, 93] on div "16018 - MENTAL HEALTH AMERICA OF DUTCHESS COUNTY, INC. - Family Support Program…" at bounding box center [663, 99] width 657 height 20
click at [970, 93] on div "16018 - MENTAL HEALTH AMERICA OF DUTCHESS COUNTY, INC. - Family Support Program…" at bounding box center [663, 99] width 657 height 20
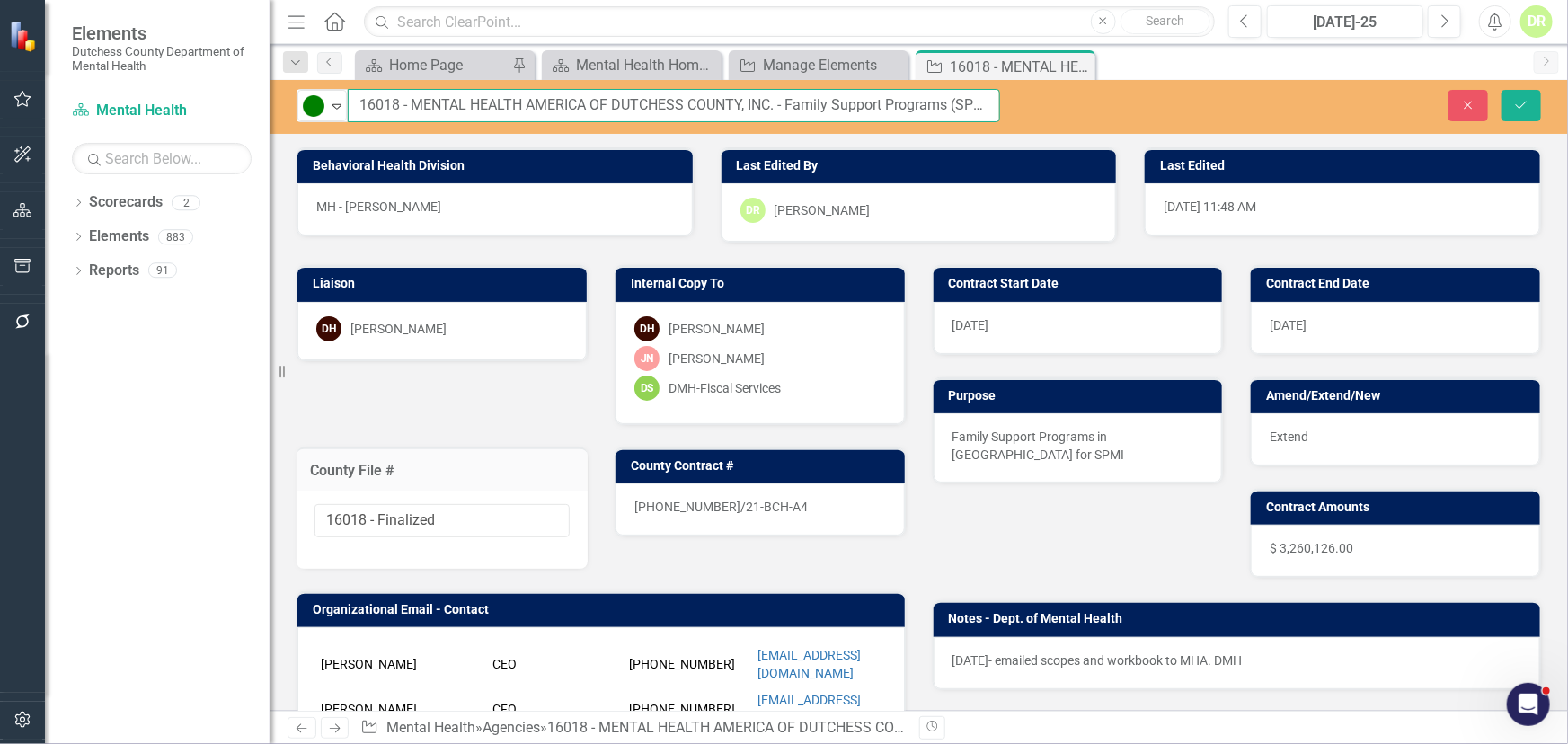
click at [962, 102] on input "16018 - MENTAL HEALTH AMERICA OF DUTCHESS COUNTY, INC. - Family Support Program…" at bounding box center [673, 105] width 652 height 33
drag, startPoint x: 994, startPoint y: 104, endPoint x: 1025, endPoint y: 115, distance: 32.9
click at [1000, 104] on div "Active Expand 16018 - MENTAL HEALTH [GEOGRAPHIC_DATA], INC. - Family Support Pr…" at bounding box center [647, 105] width 731 height 33
click at [992, 104] on input "16018 - MENTAL HEALTH AMERICA OF DUTCHESS COUNTY, INC. - Family Support Program…" at bounding box center [673, 105] width 652 height 33
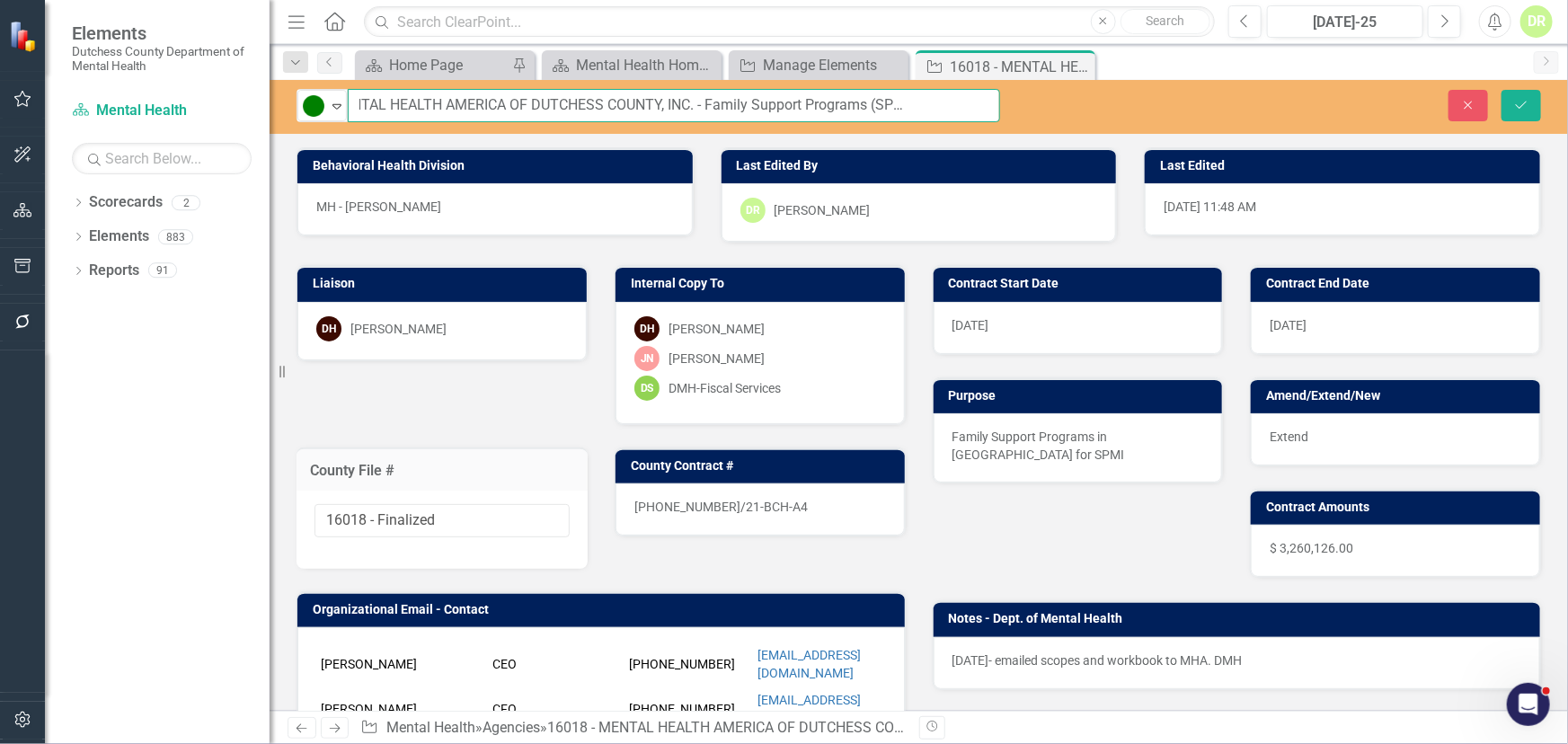
scroll to position [0, 0]
type input "MENTAL HEALTH AMERICA OF [GEOGRAPHIC_DATA], INC. - Family Support Programs (SPM…"
click at [373, 515] on input "16018 - Finalized" at bounding box center [441, 521] width 255 height 33
drag, startPoint x: 465, startPoint y: 526, endPoint x: 130, endPoint y: 503, distance: 335.8
click at [130, 503] on div "Elements Dutchess County Department of Mental Health Scorecard Mental Health Se…" at bounding box center [784, 372] width 1568 height 744
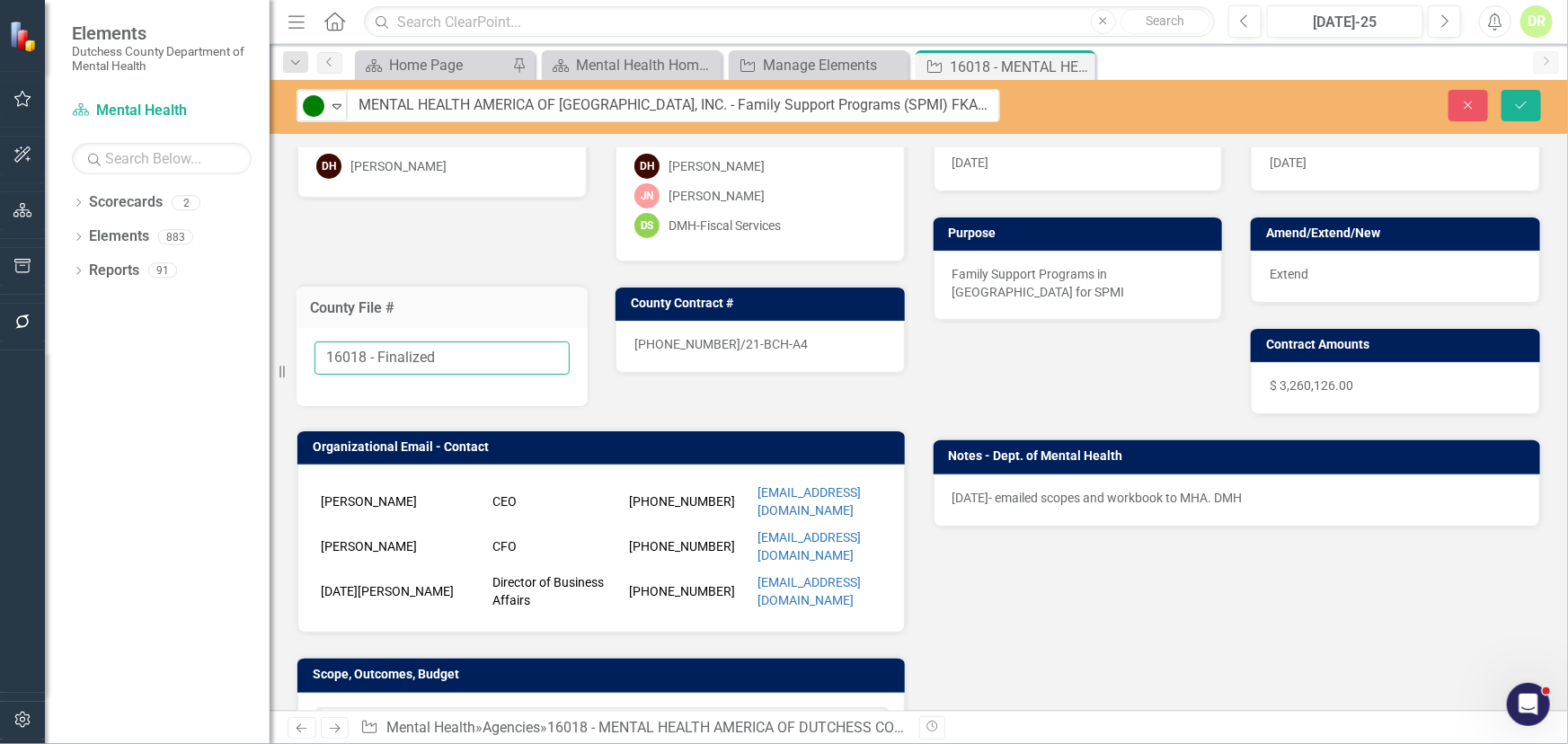
scroll to position [244, 0]
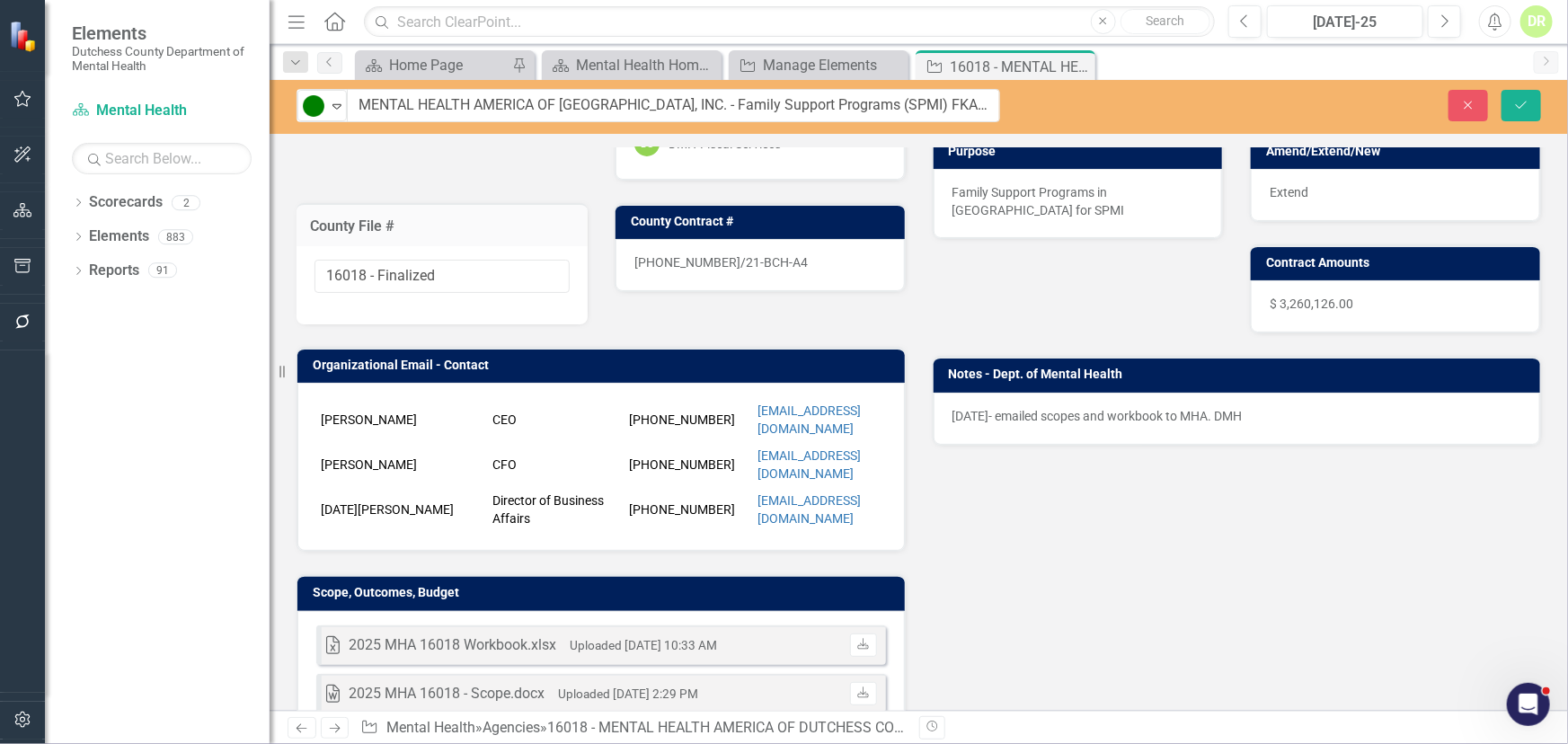
click at [988, 420] on p "[DATE]- emailed scopes and workbook to MHA. DMH" at bounding box center [1238, 415] width 570 height 18
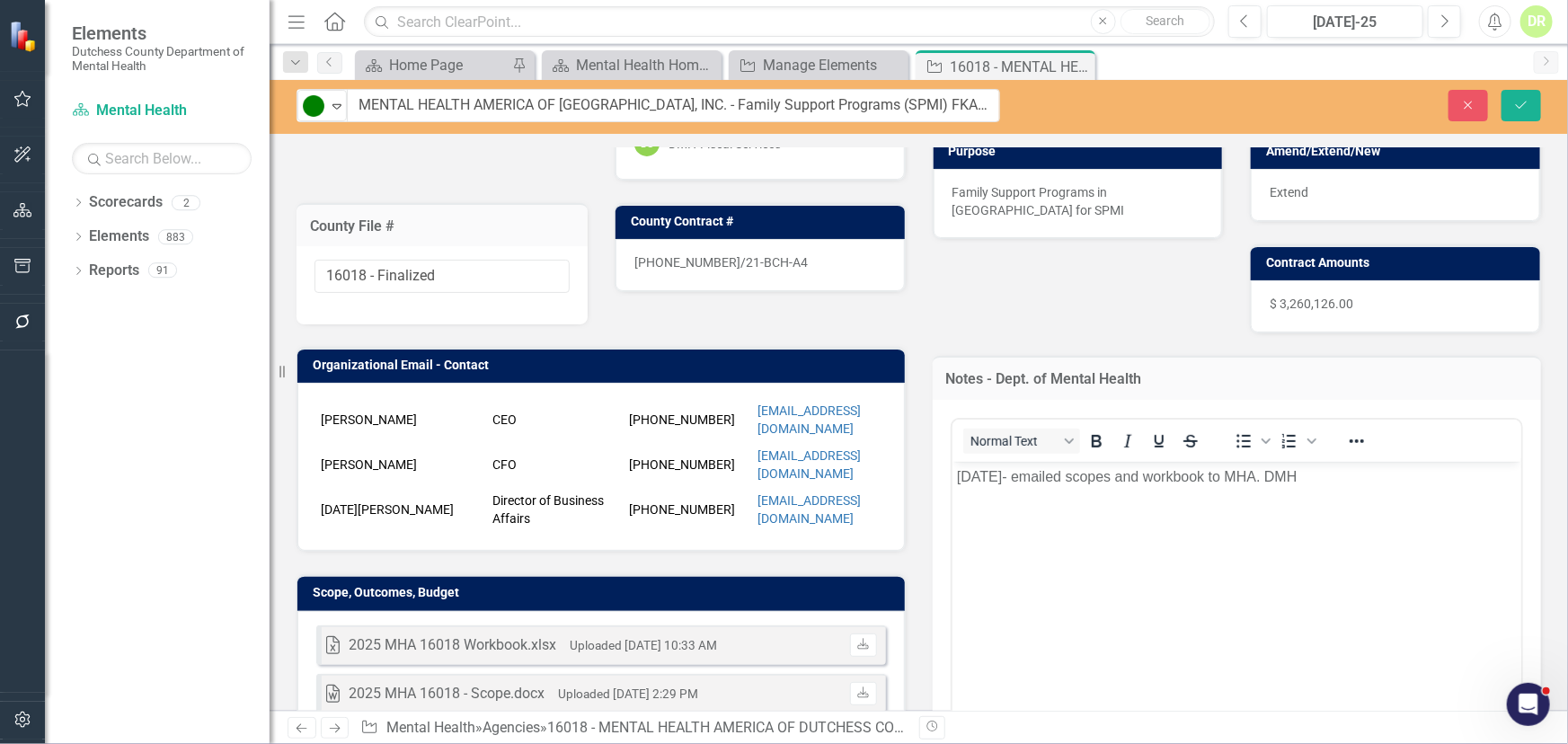
scroll to position [0, 0]
click at [962, 475] on p "[DATE]- emailed scopes and workbook to MHA. DMH" at bounding box center [1236, 476] width 561 height 22
click at [471, 275] on input "16018 - Finalized" at bounding box center [441, 276] width 255 height 33
click at [394, 280] on input "16Finalized018 -" at bounding box center [441, 276] width 255 height 33
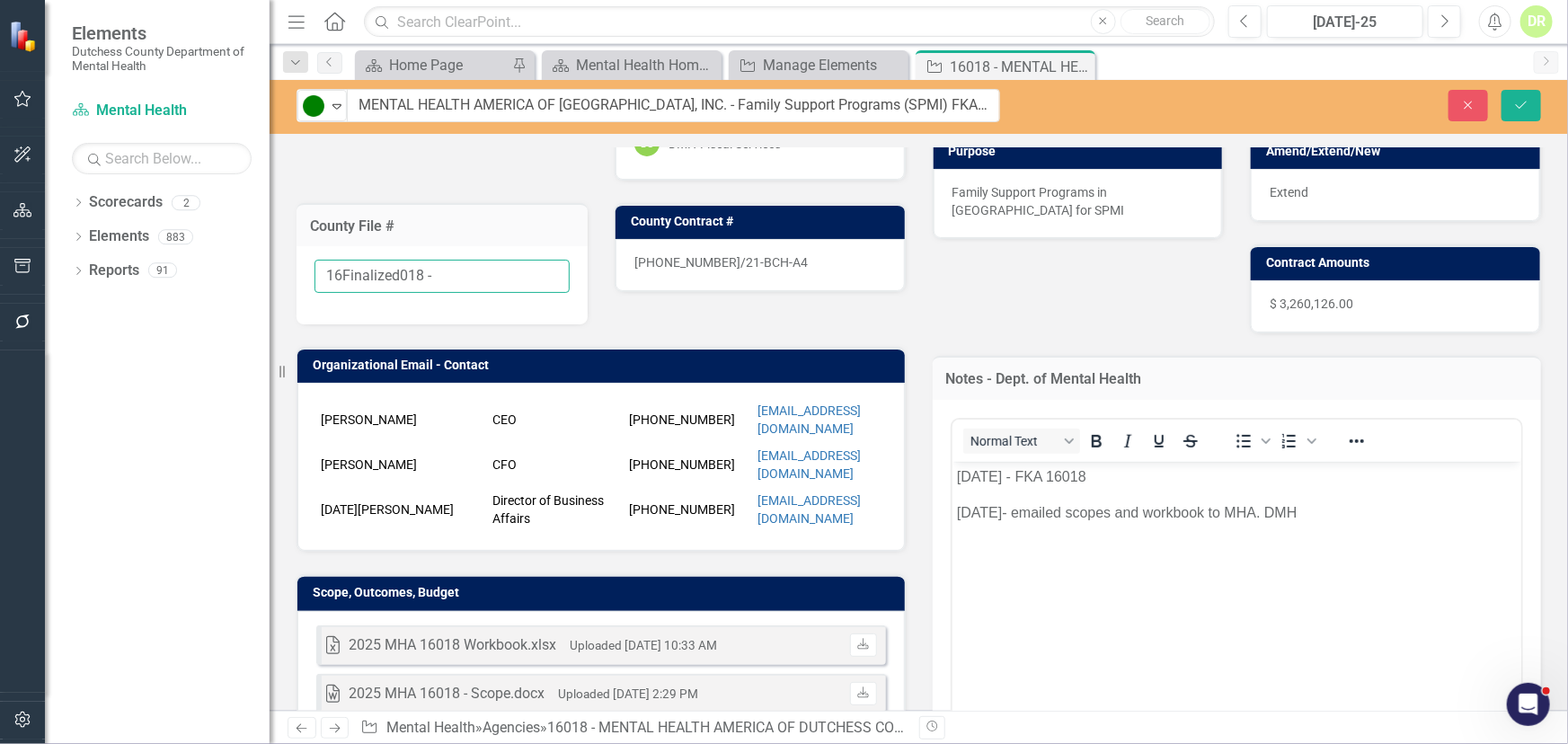
drag, startPoint x: 446, startPoint y: 266, endPoint x: 314, endPoint y: 266, distance: 132.0
click at [314, 266] on input "16Finalized018 -" at bounding box center [441, 276] width 255 height 33
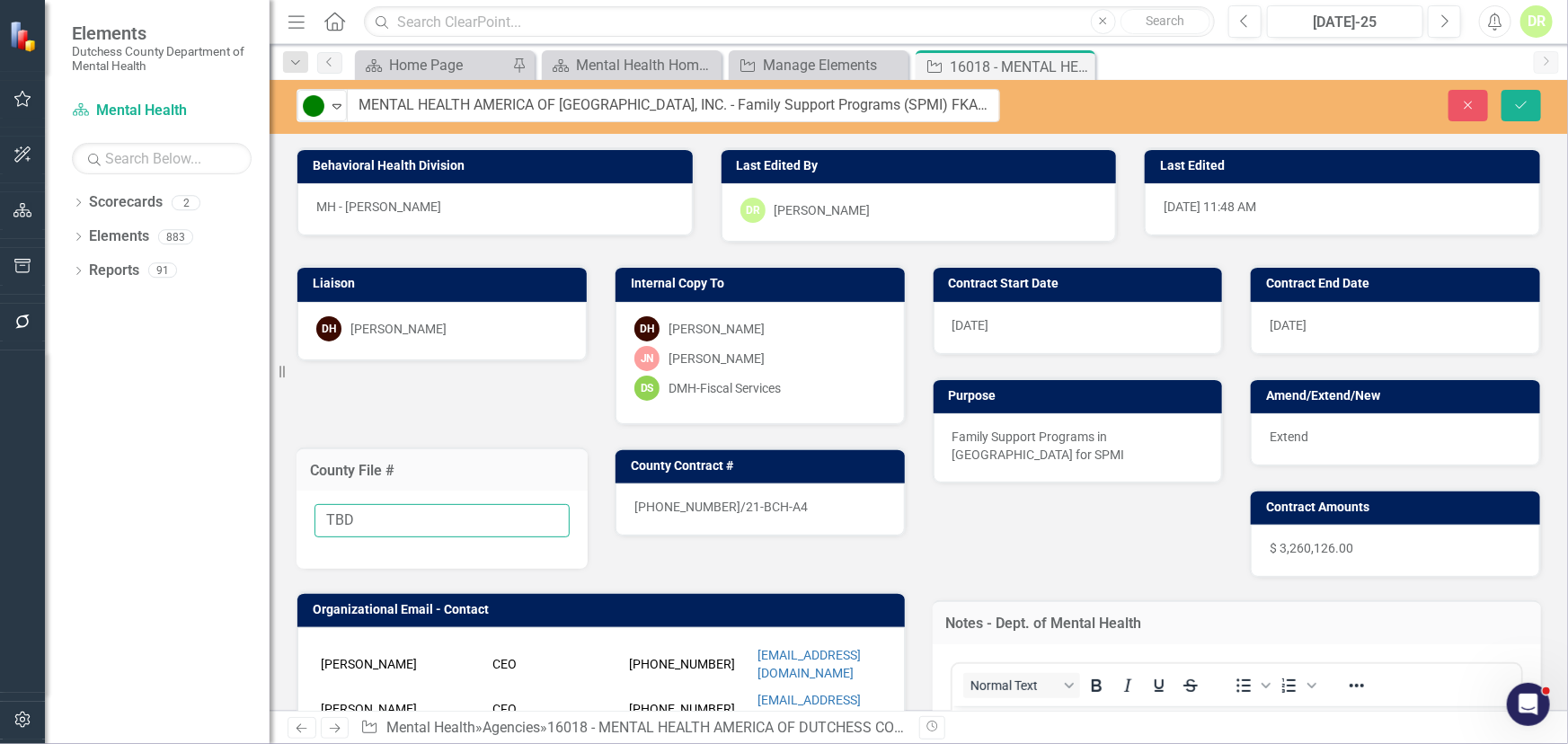
type input "TBD"
click at [767, 506] on div "[PHONE_NUMBER]/21-BCH-A4" at bounding box center [760, 509] width 289 height 53
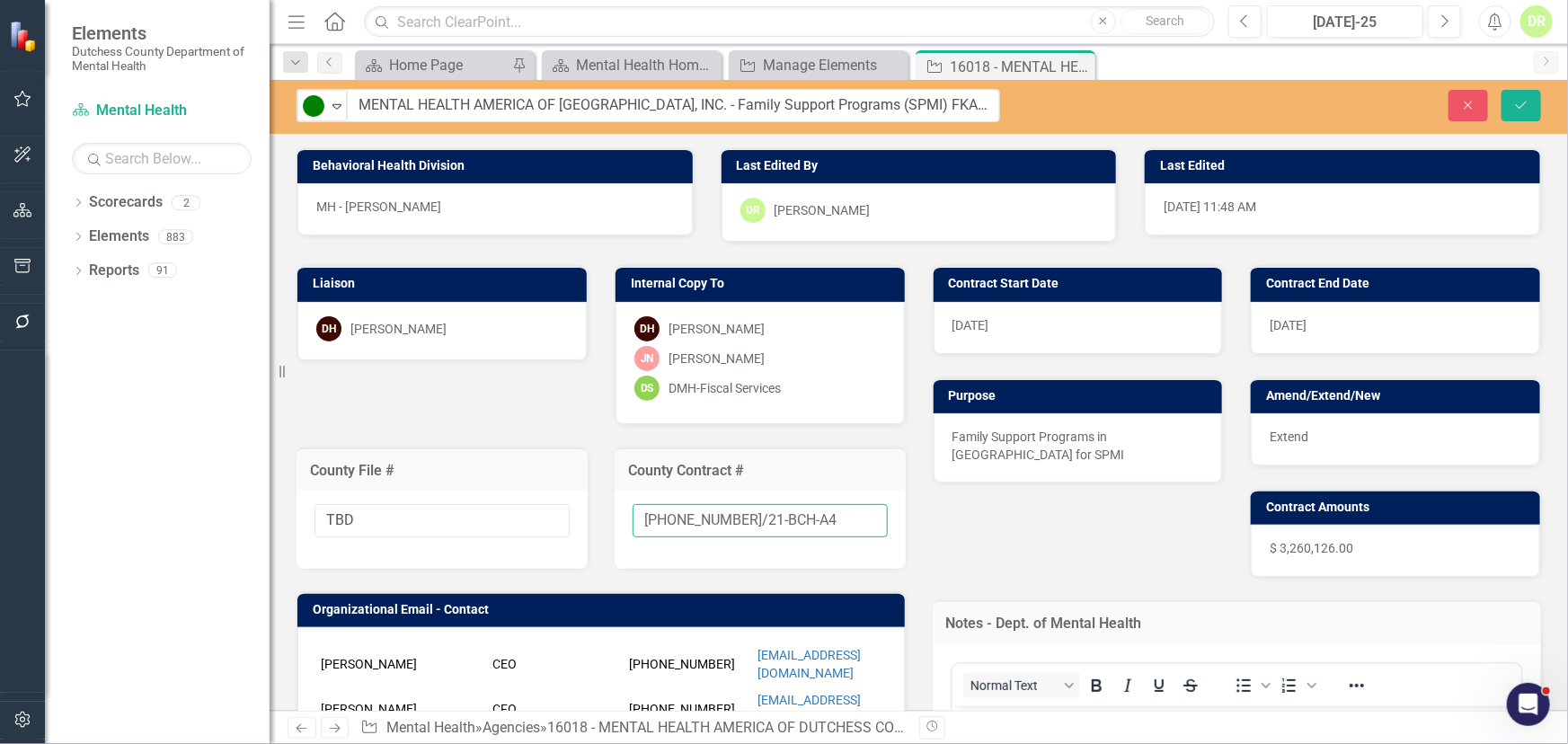
drag, startPoint x: 772, startPoint y: 518, endPoint x: 402, endPoint y: 519, distance: 370.0
click at [409, 519] on div "Liaison DH [PERSON_NAME] Internal Copy To DH [PERSON_NAME] [PERSON_NAME]-[PERSO…" at bounding box center [601, 614] width 636 height 744
type input "New"
click at [1325, 438] on div "Extend" at bounding box center [1395, 439] width 289 height 53
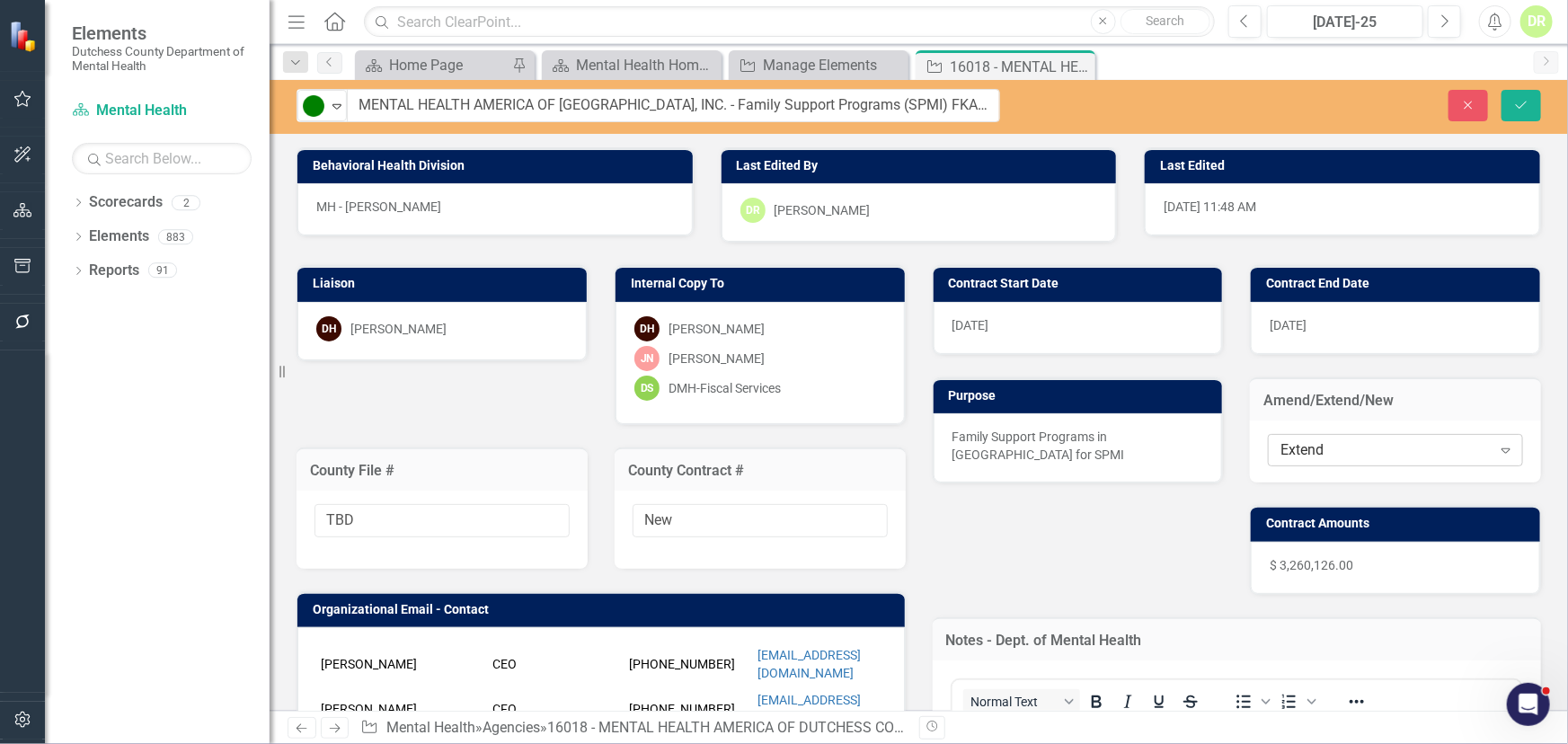
click at [1320, 449] on div "Extend" at bounding box center [1386, 451] width 210 height 21
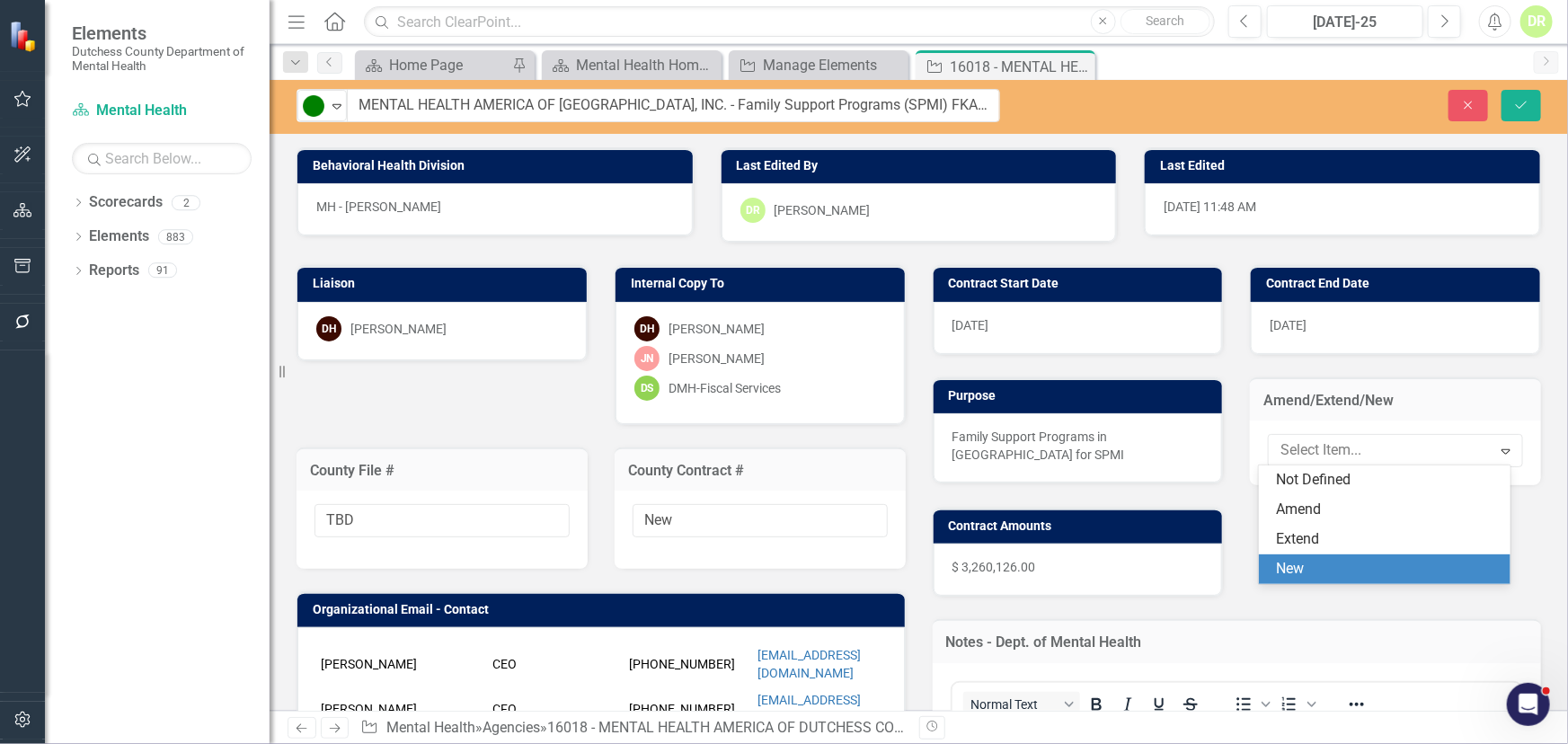
click at [1304, 563] on div "New" at bounding box center [1388, 569] width 222 height 21
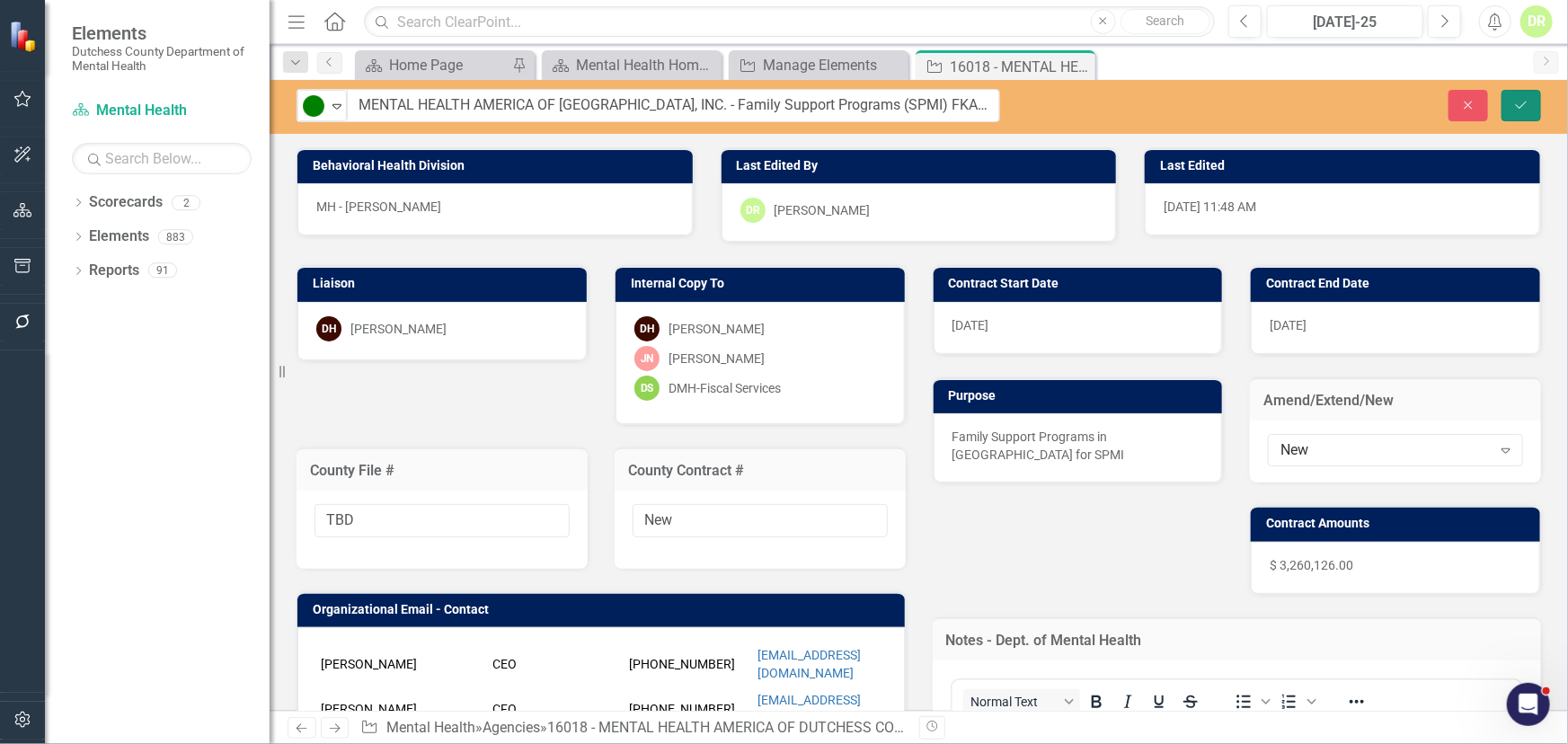
click at [1521, 104] on icon "Save" at bounding box center [1521, 105] width 16 height 12
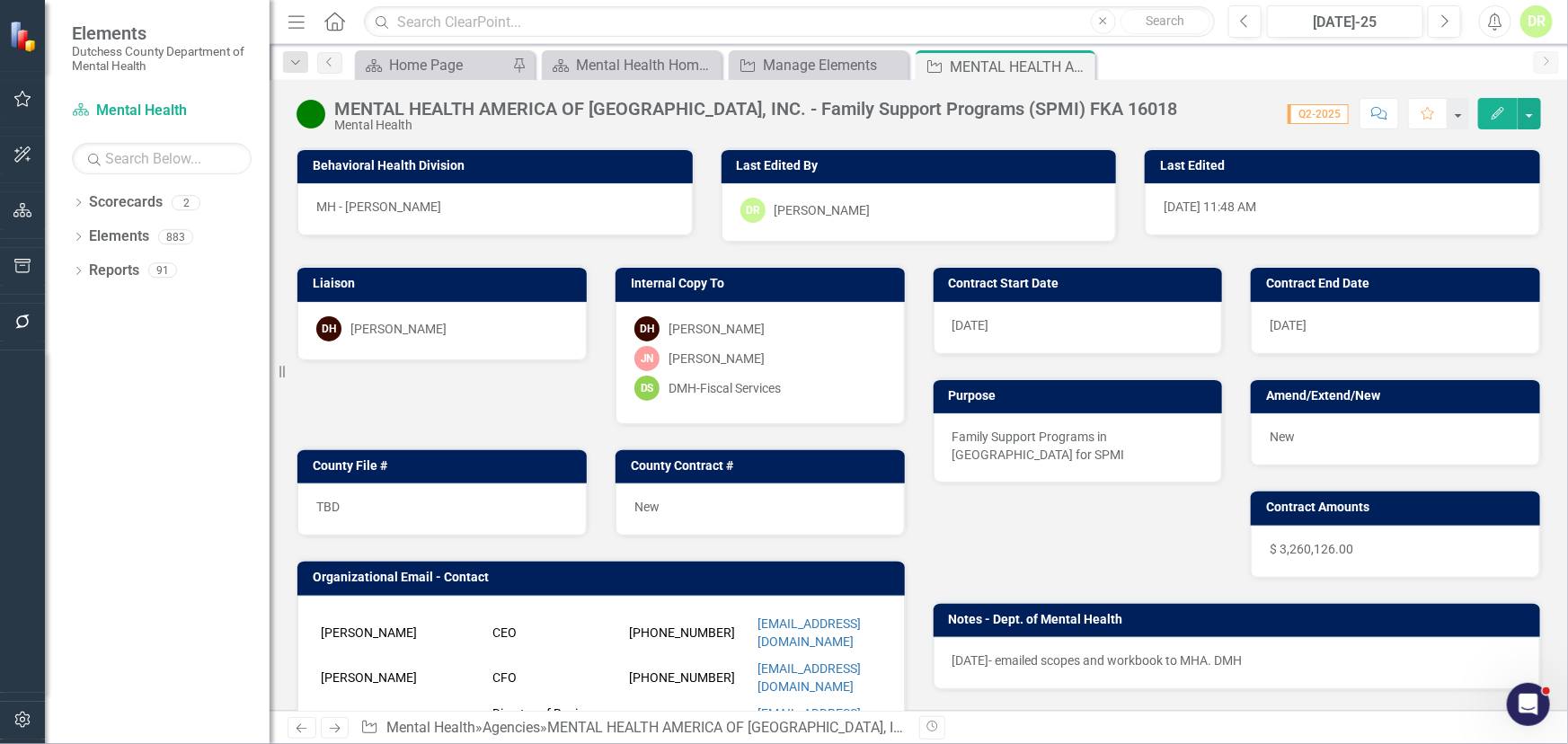
click at [391, 109] on div "MENTAL HEALTH AMERICA OF [GEOGRAPHIC_DATA], INC. - Family Support Programs (SPM…" at bounding box center [755, 109] width 843 height 20
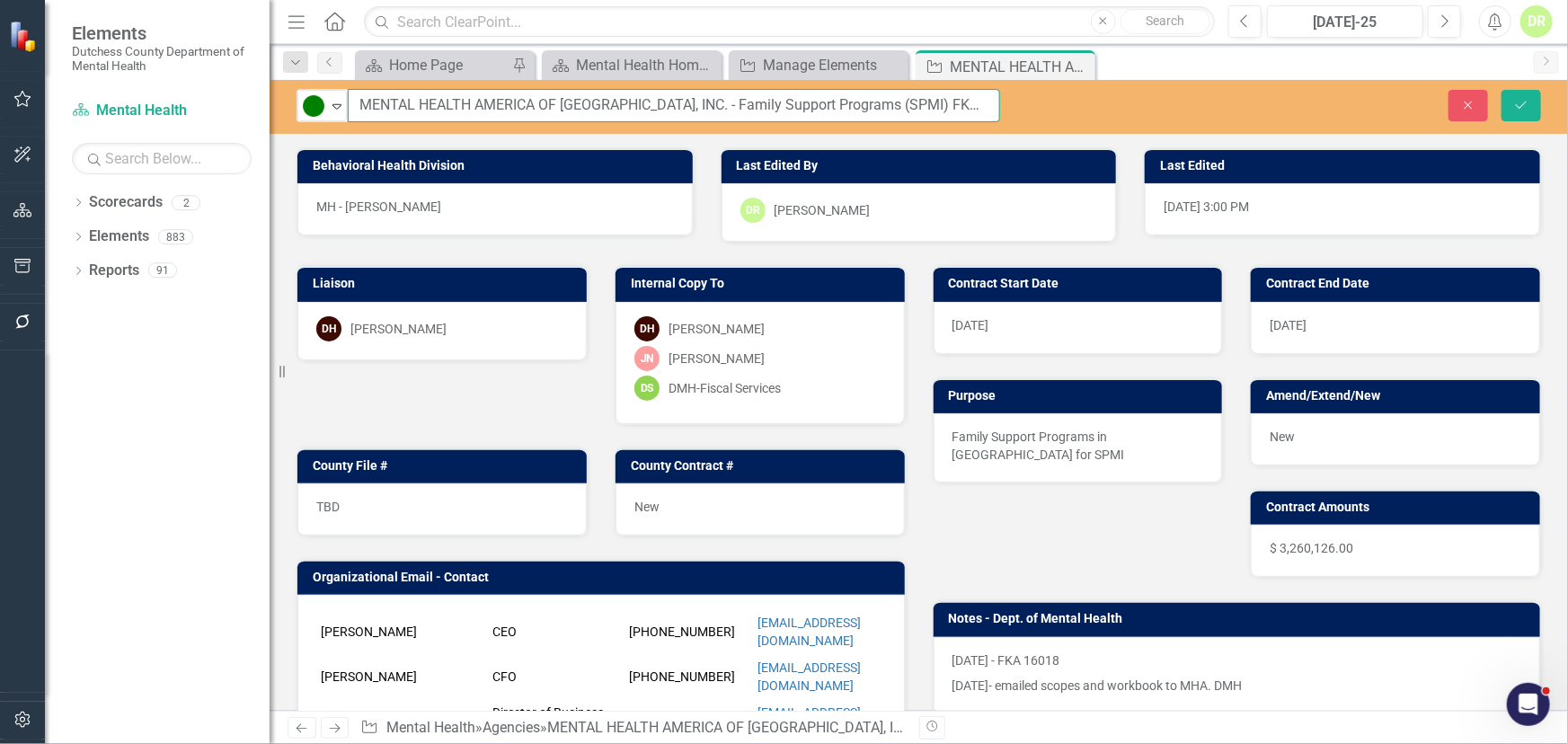
click at [356, 101] on input "MENTAL HEALTH AMERICA OF [GEOGRAPHIC_DATA], INC. - Family Support Programs (SPM…" at bounding box center [673, 105] width 652 height 33
type input "TBD - MENTAL HEALTH AMERICA OF DUTCHESS COUNTY, INC. - Family Support Programs …"
click at [1527, 103] on icon "Save" at bounding box center [1521, 105] width 16 height 12
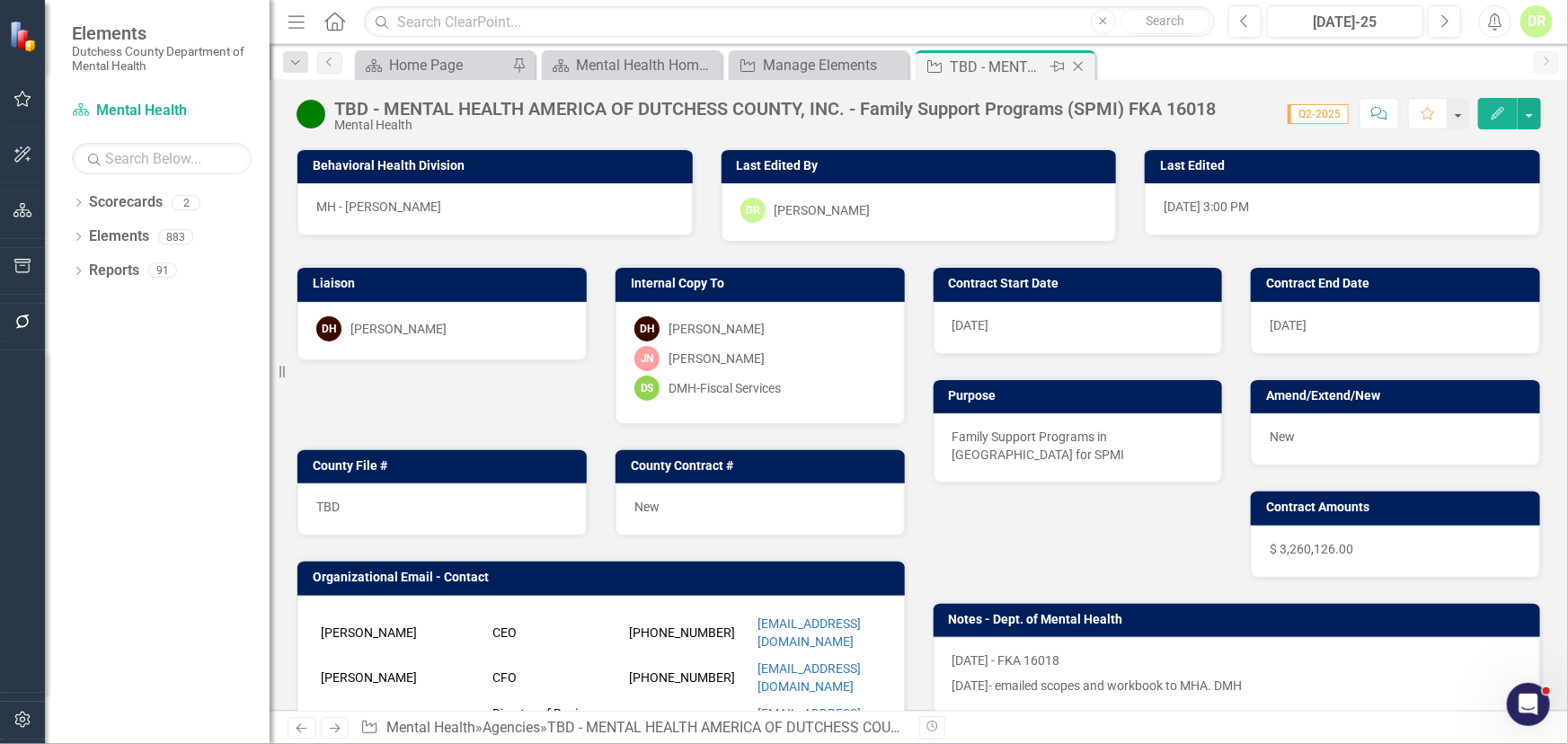
click at [1080, 69] on icon at bounding box center [1079, 67] width 10 height 10
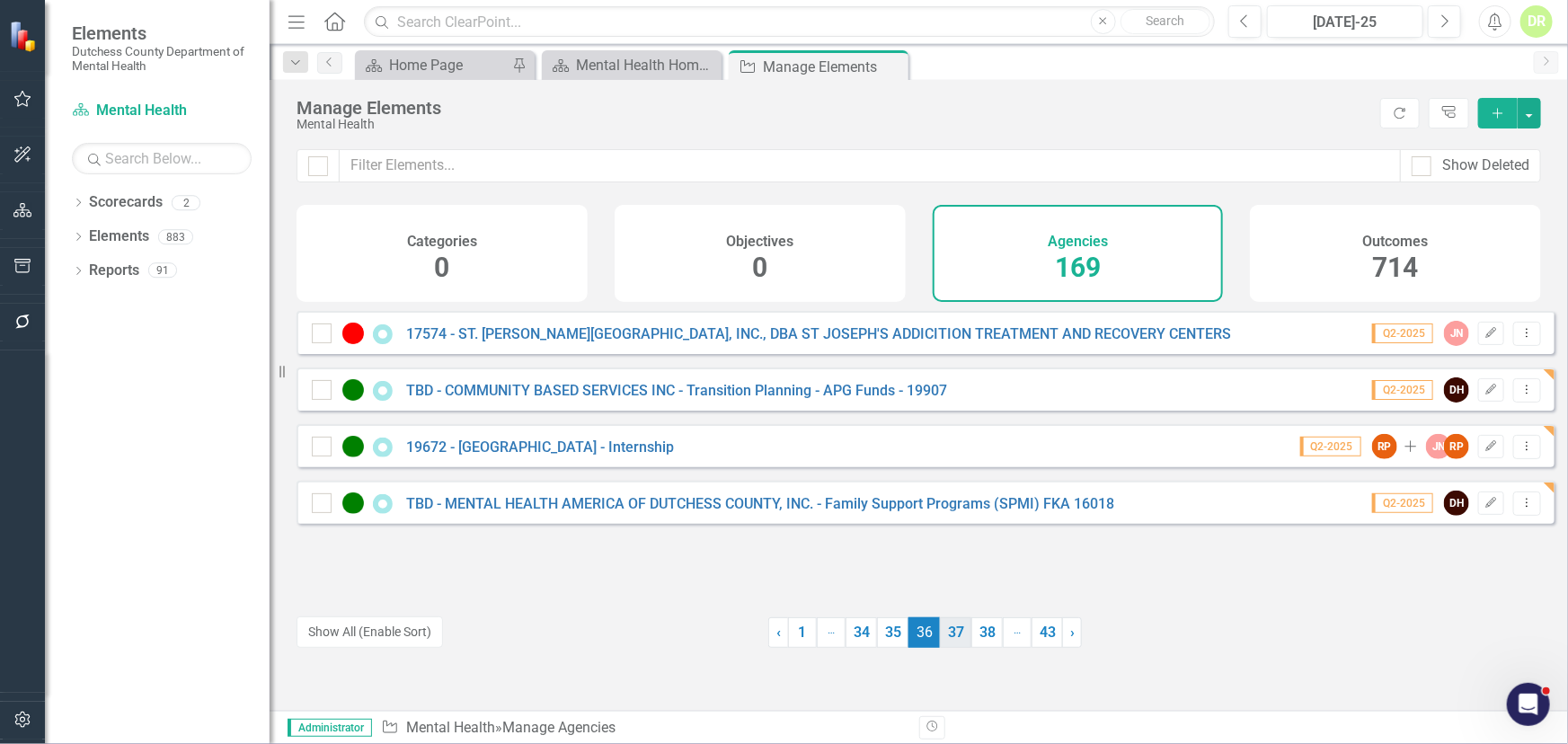
click at [948, 633] on link "37" at bounding box center [955, 633] width 32 height 31
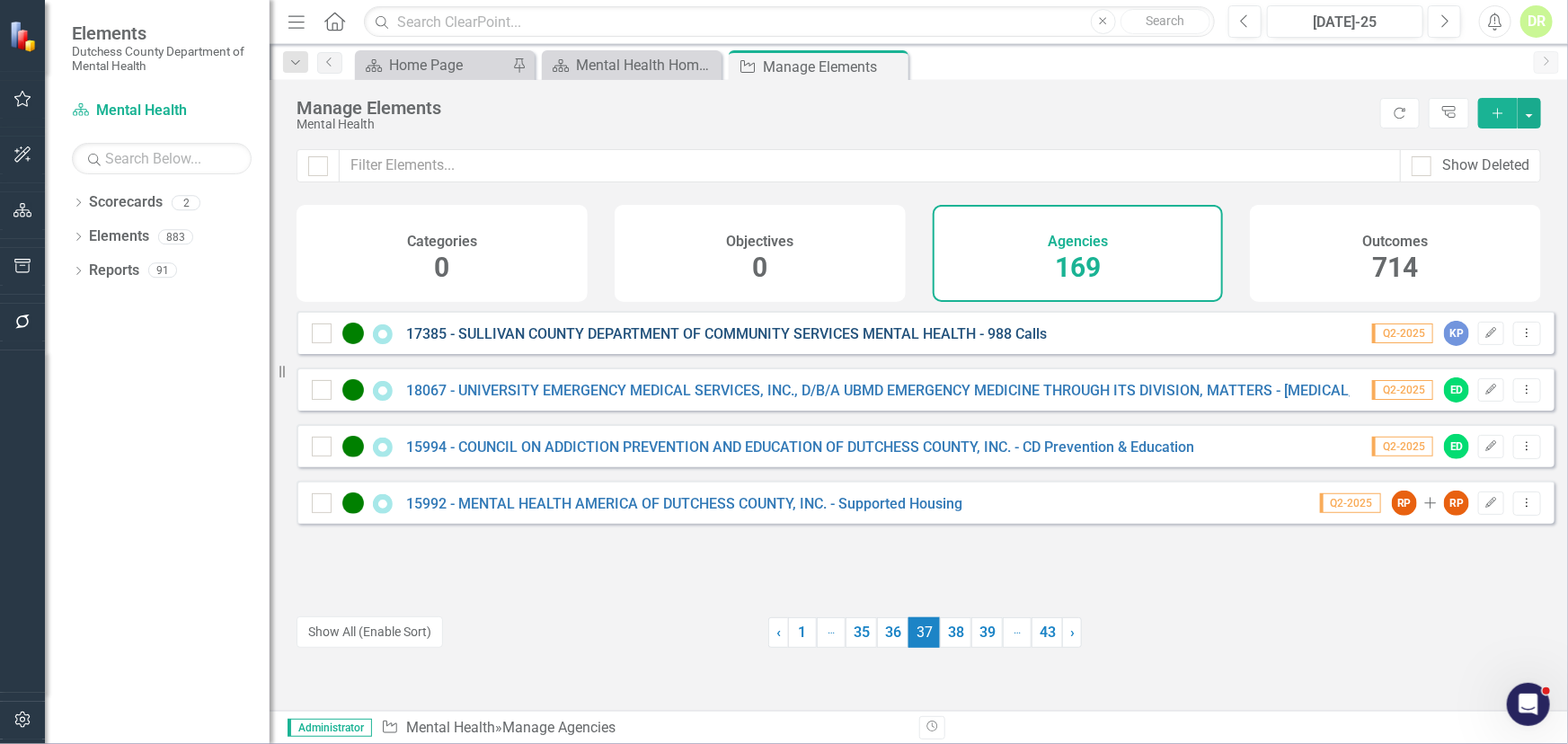
click at [837, 343] on link "17385 - SULLIVAN COUNTY DEPARTMENT OF COMMUNITY SERVICES MENTAL HEALTH - 988 Ca…" at bounding box center [726, 334] width 641 height 17
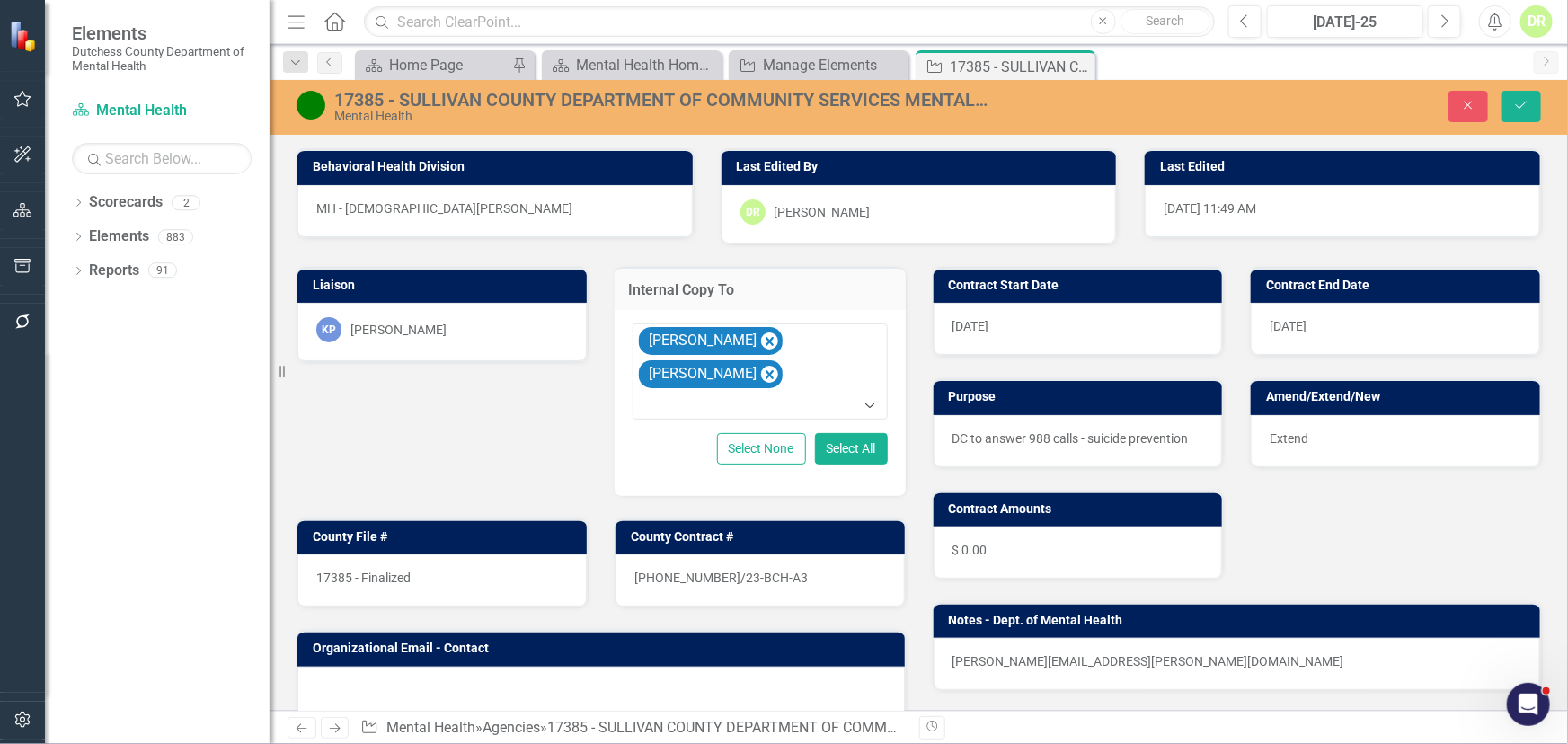
click at [456, 575] on div "17385 - Finalized" at bounding box center [441, 581] width 289 height 53
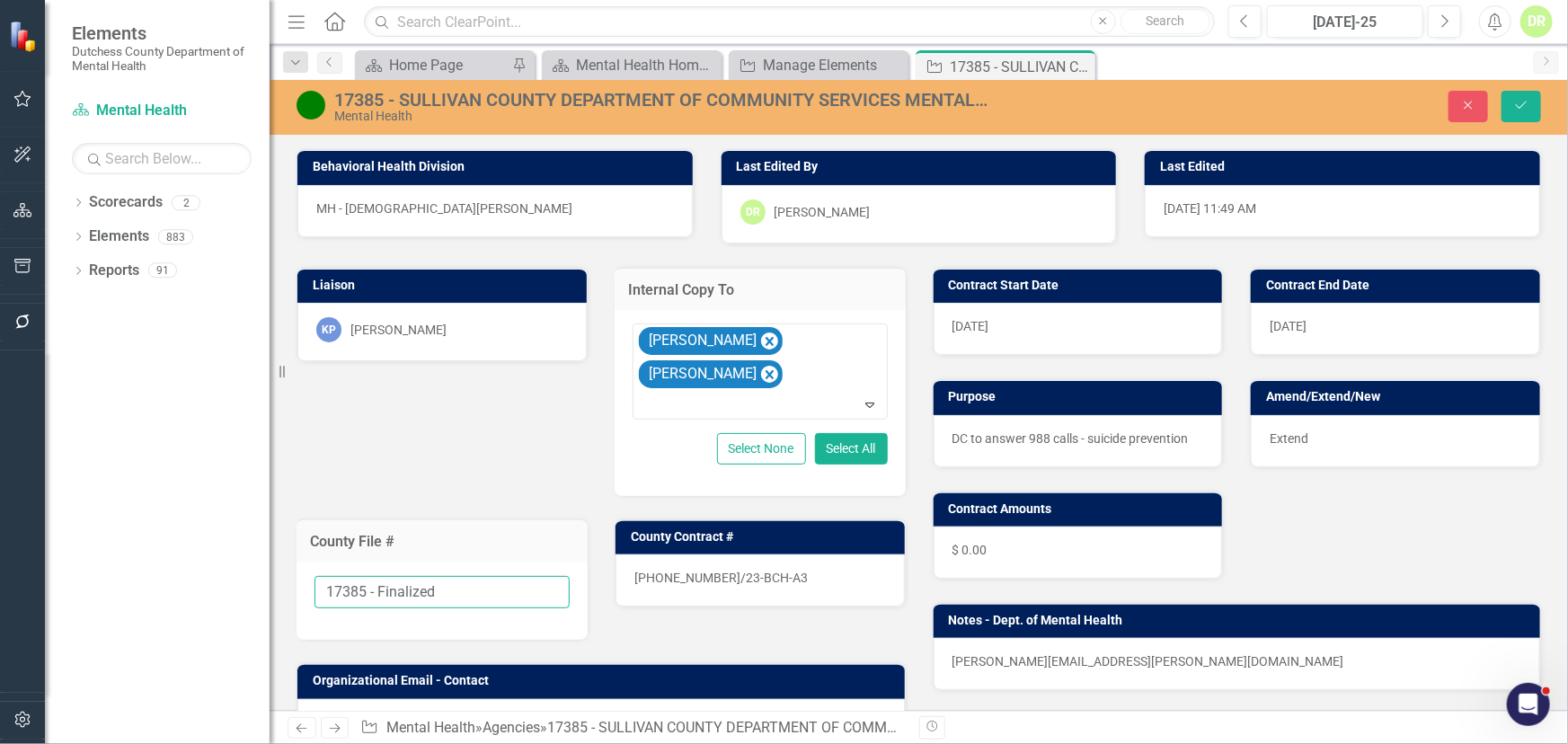
drag, startPoint x: 459, startPoint y: 581, endPoint x: 370, endPoint y: 578, distance: 89.1
click at [370, 578] on input "17385 - Finalized" at bounding box center [441, 592] width 255 height 33
type input "17385"
click at [751, 579] on span "[PHONE_NUMBER]/23-BCH-A3" at bounding box center [721, 578] width 174 height 14
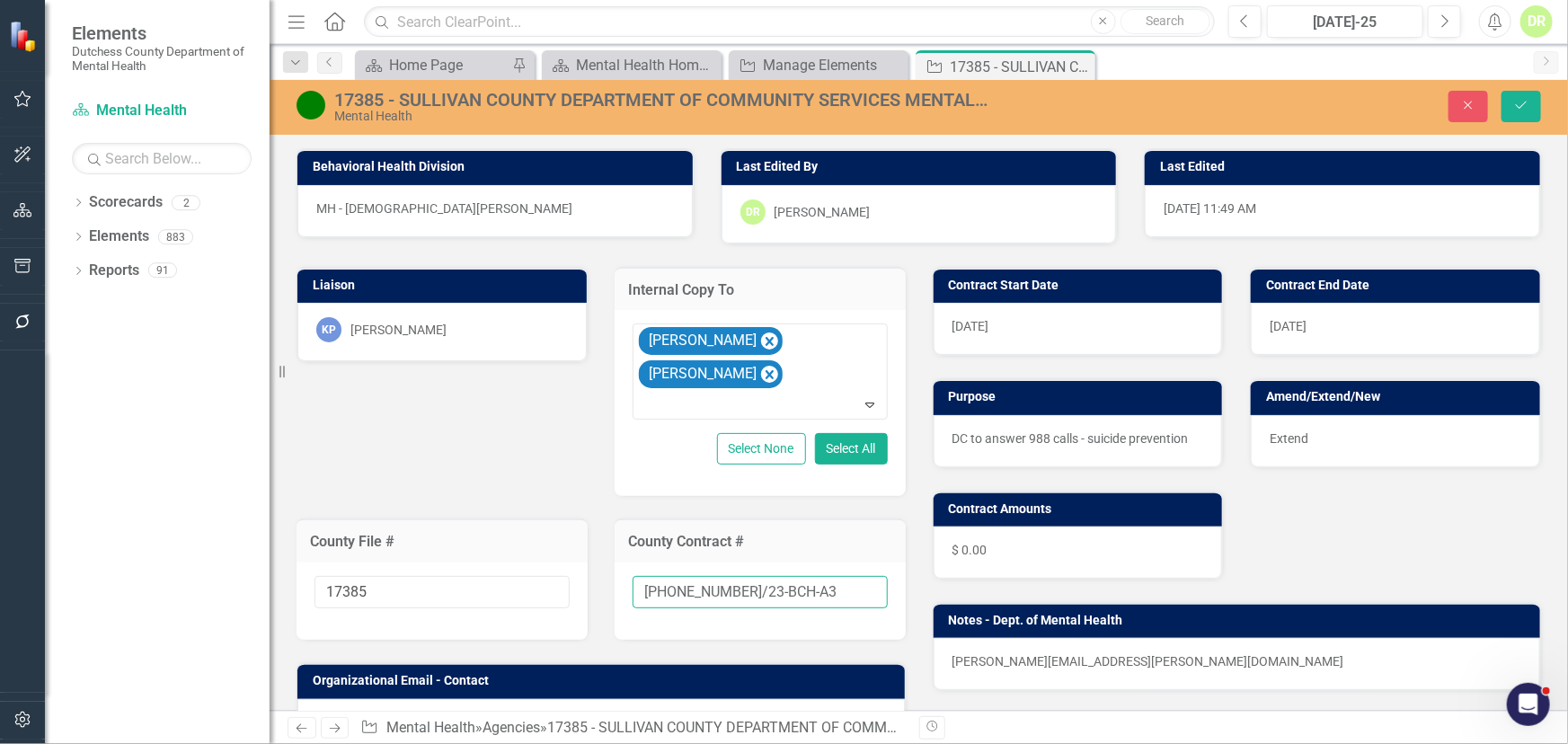
click at [791, 585] on input "[PHONE_NUMBER]/23-BCH-A3" at bounding box center [760, 592] width 255 height 33
type input "[PHONE_NUMBER]/23-BCH-A4"
click at [1520, 106] on icon "Save" at bounding box center [1521, 105] width 16 height 12
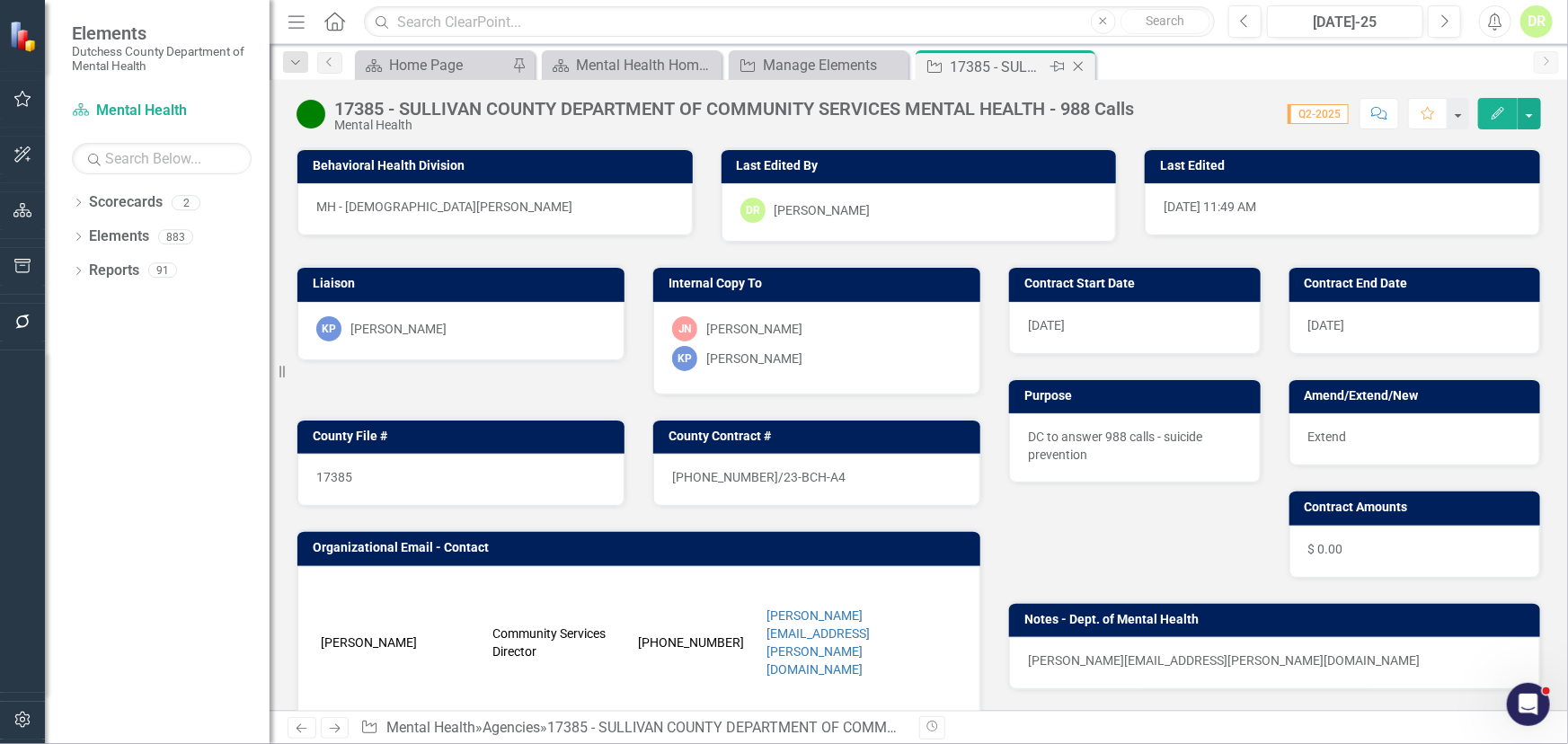
click at [1080, 62] on icon "Close" at bounding box center [1078, 66] width 18 height 14
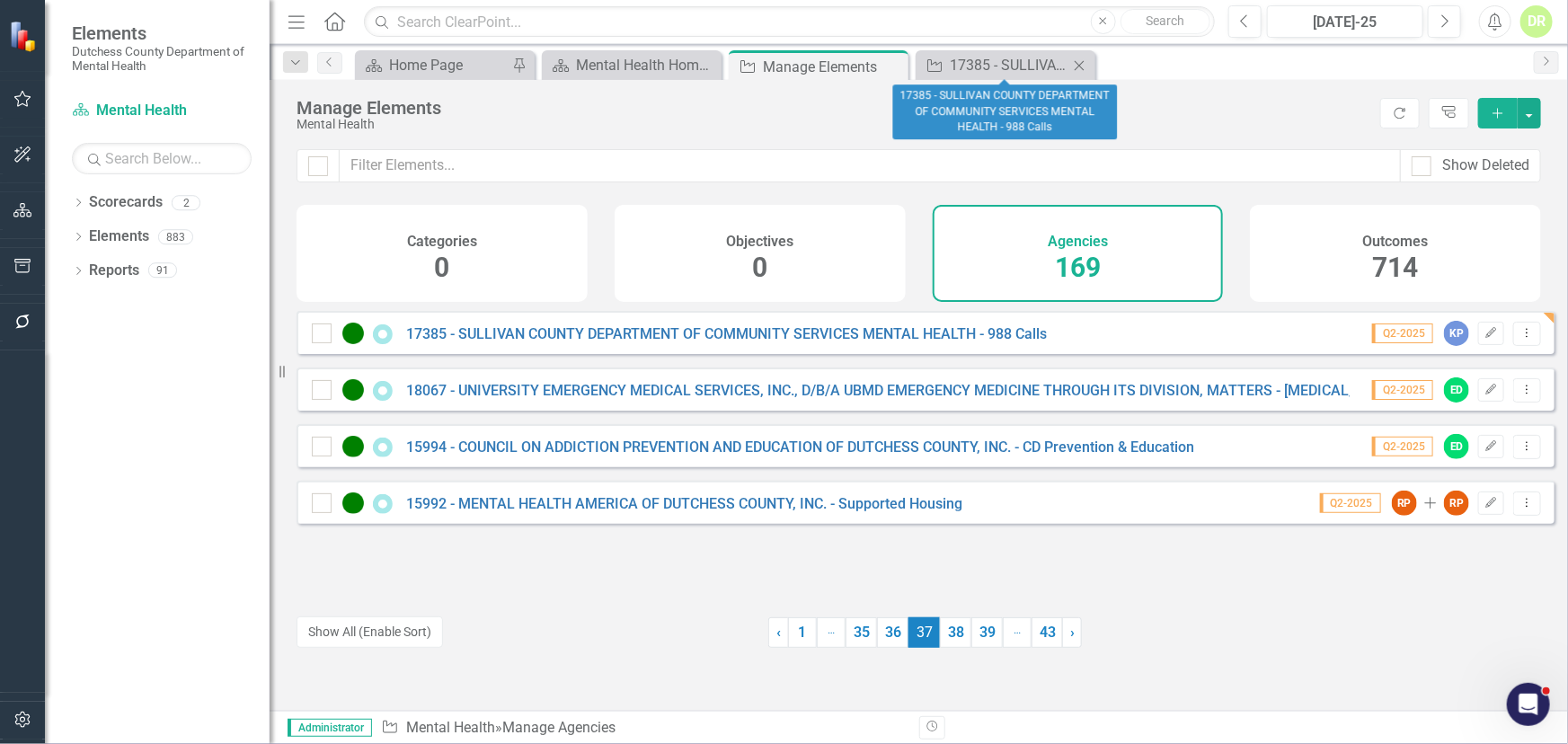
click at [1079, 60] on icon "Close" at bounding box center [1079, 65] width 18 height 14
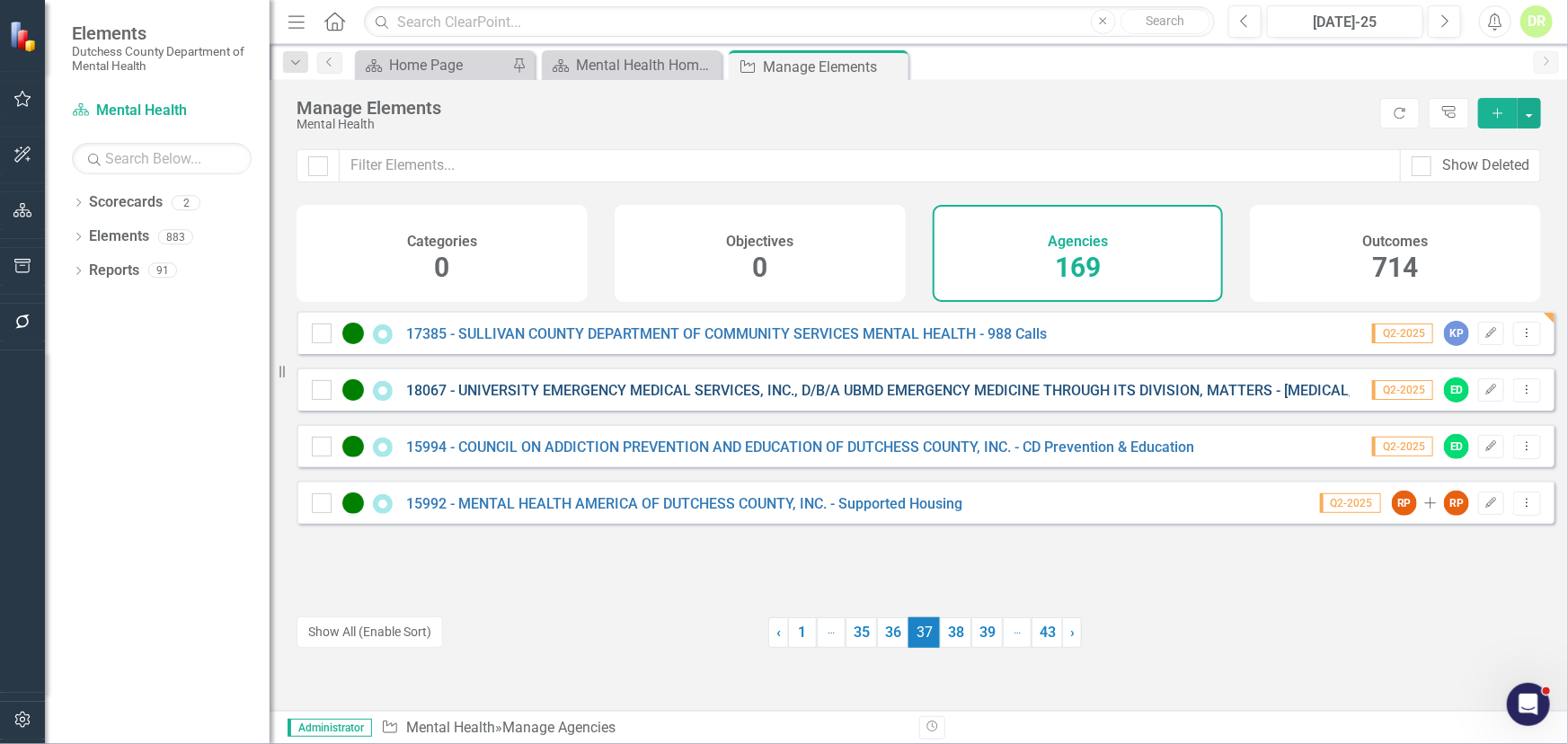
click at [741, 399] on link "18067 - UNIVERSITY EMERGENCY MEDICAL SERVICES, INC., D/B/A UBMD EMERGENCY MEDIC…" at bounding box center [958, 391] width 1105 height 17
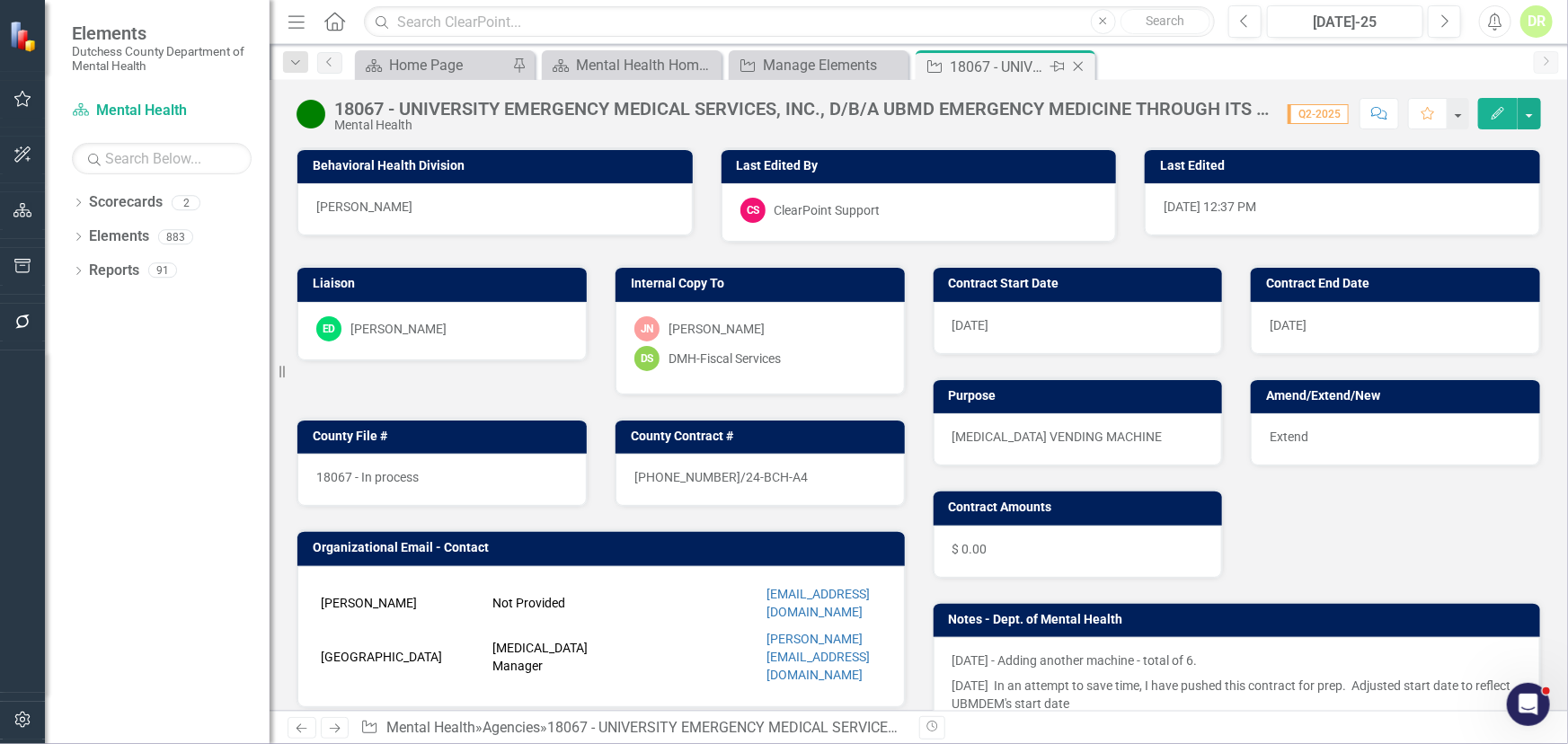
click at [1080, 66] on icon "Close" at bounding box center [1078, 66] width 18 height 14
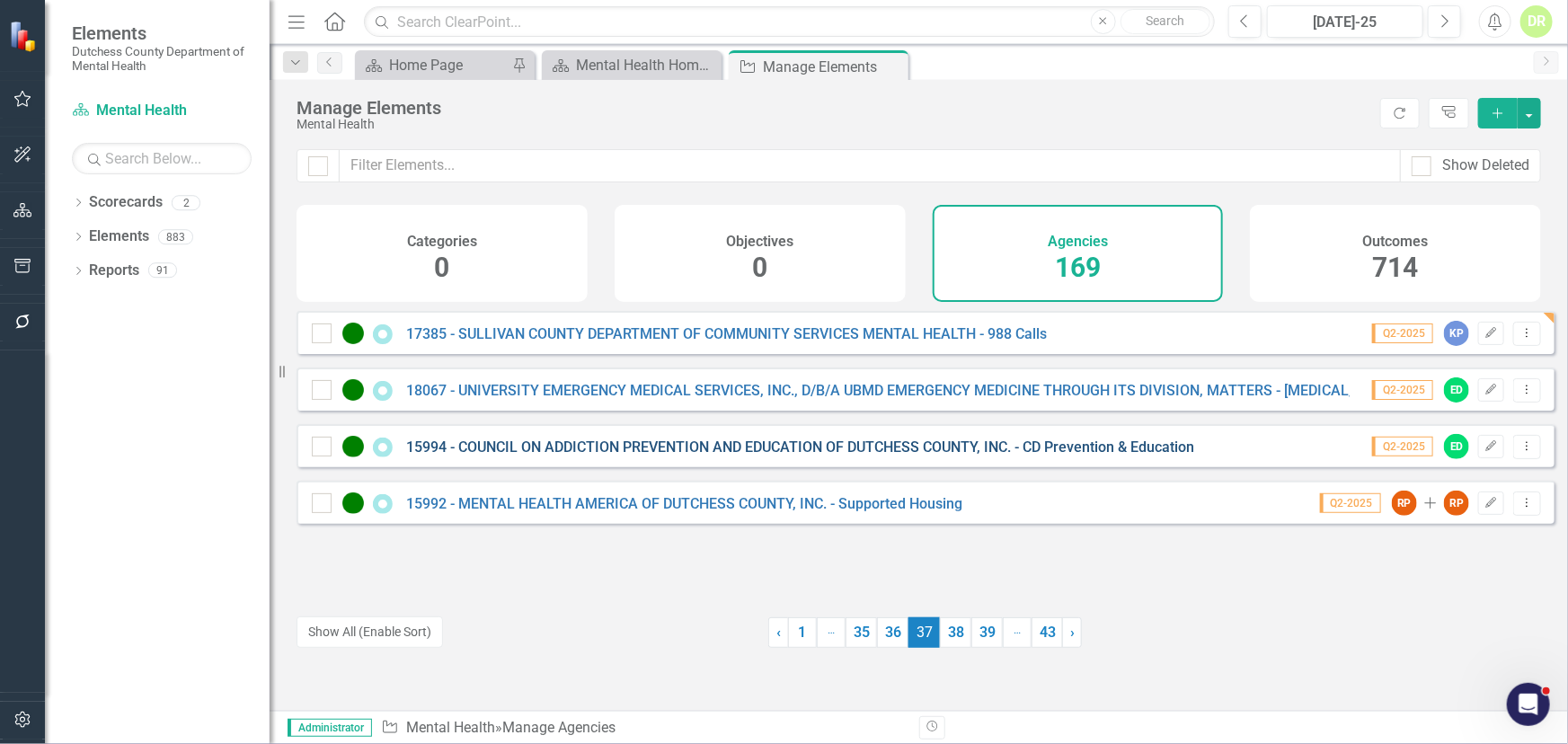
click at [733, 456] on link "15994 - COUNCIL ON ADDICTION PREVENTION AND EDUCATION OF DUTCHESS COUNTY, INC. …" at bounding box center [799, 447] width 788 height 17
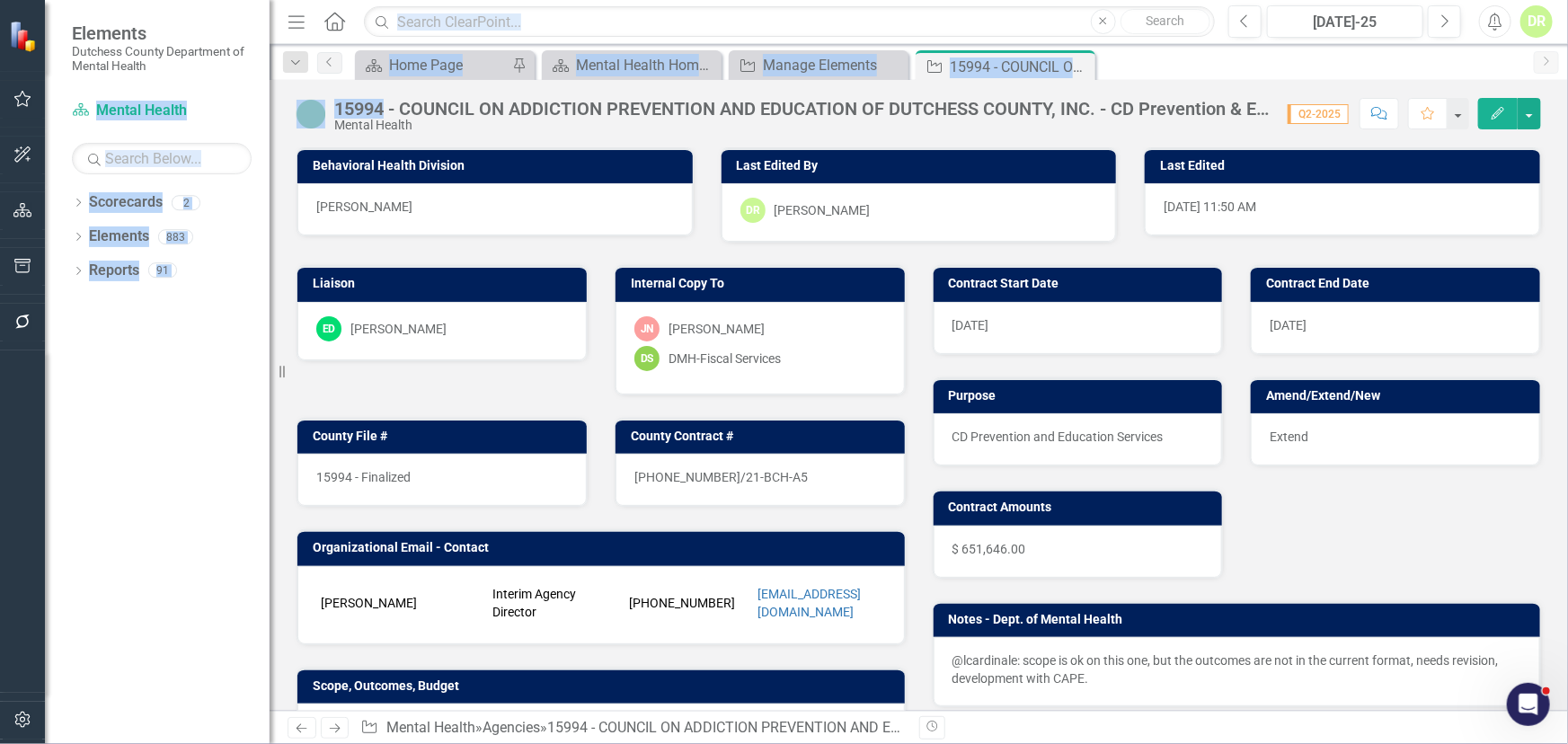
drag, startPoint x: 387, startPoint y: 101, endPoint x: 245, endPoint y: 86, distance: 142.8
click at [245, 86] on div "Elements Dutchess County Department of Mental Health Scorecard Mental Health Se…" at bounding box center [784, 372] width 1568 height 744
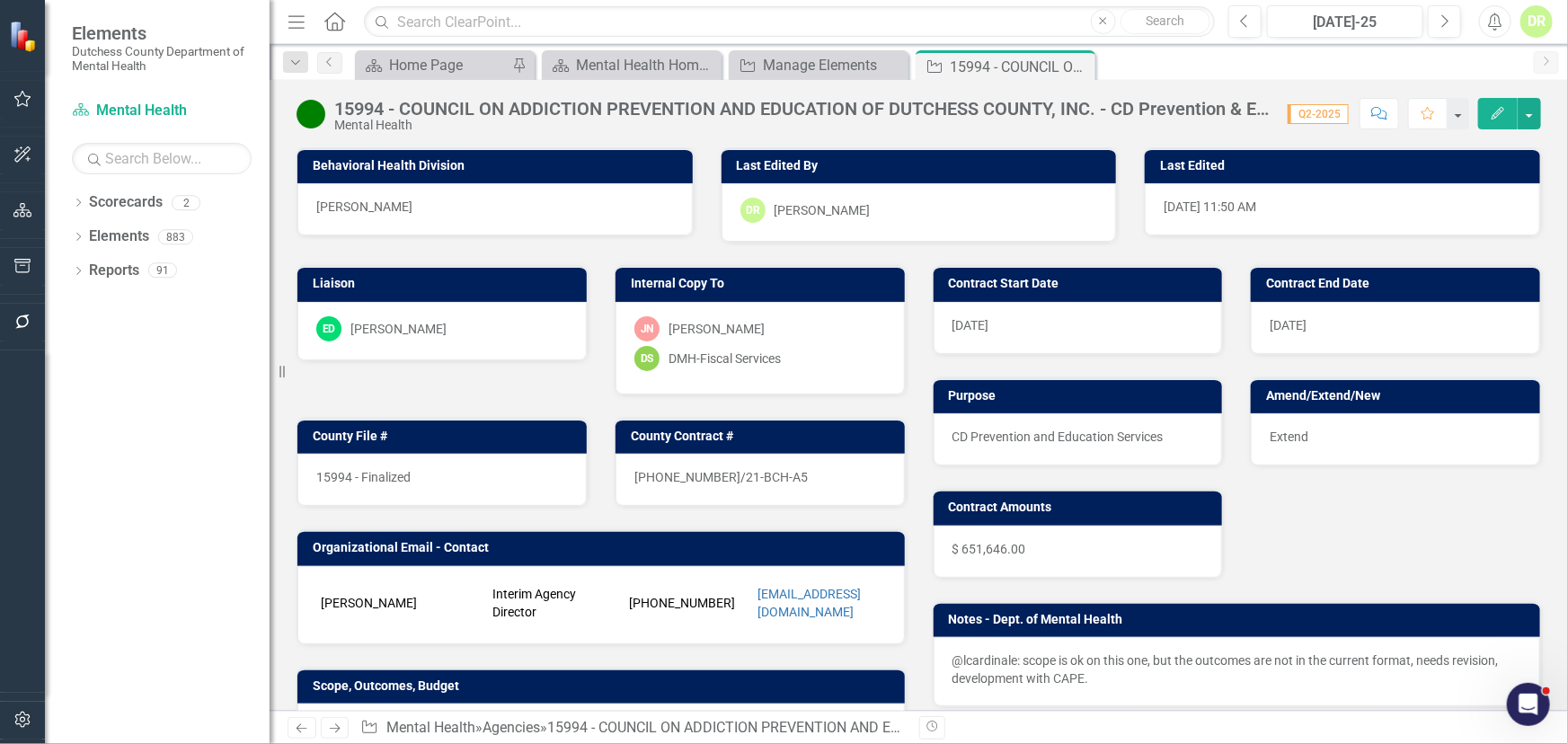
click at [401, 121] on div "Mental Health" at bounding box center [802, 125] width 936 height 13
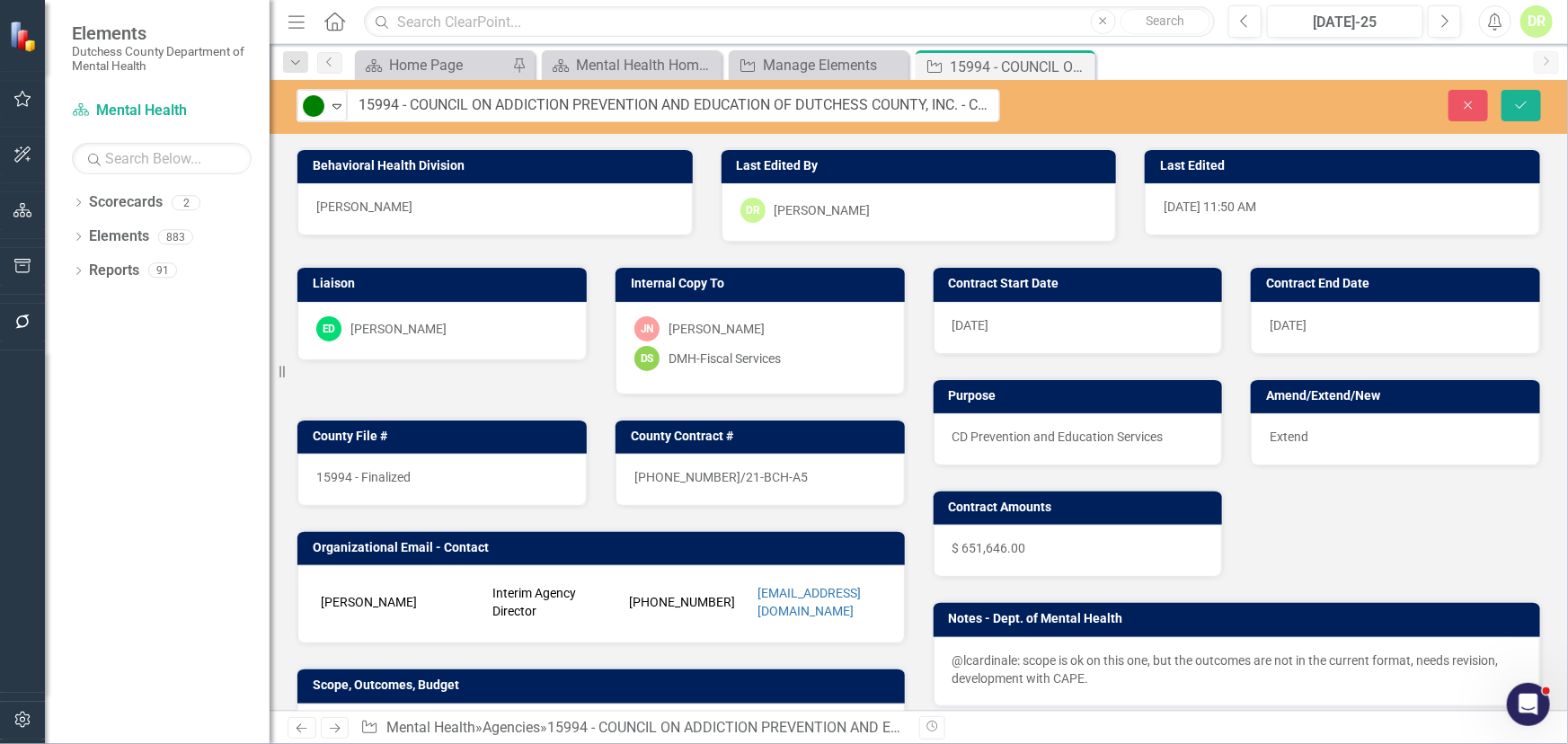
drag, startPoint x: 389, startPoint y: 100, endPoint x: 350, endPoint y: 103, distance: 39.1
click at [336, 107] on icon "Expand" at bounding box center [336, 106] width 18 height 14
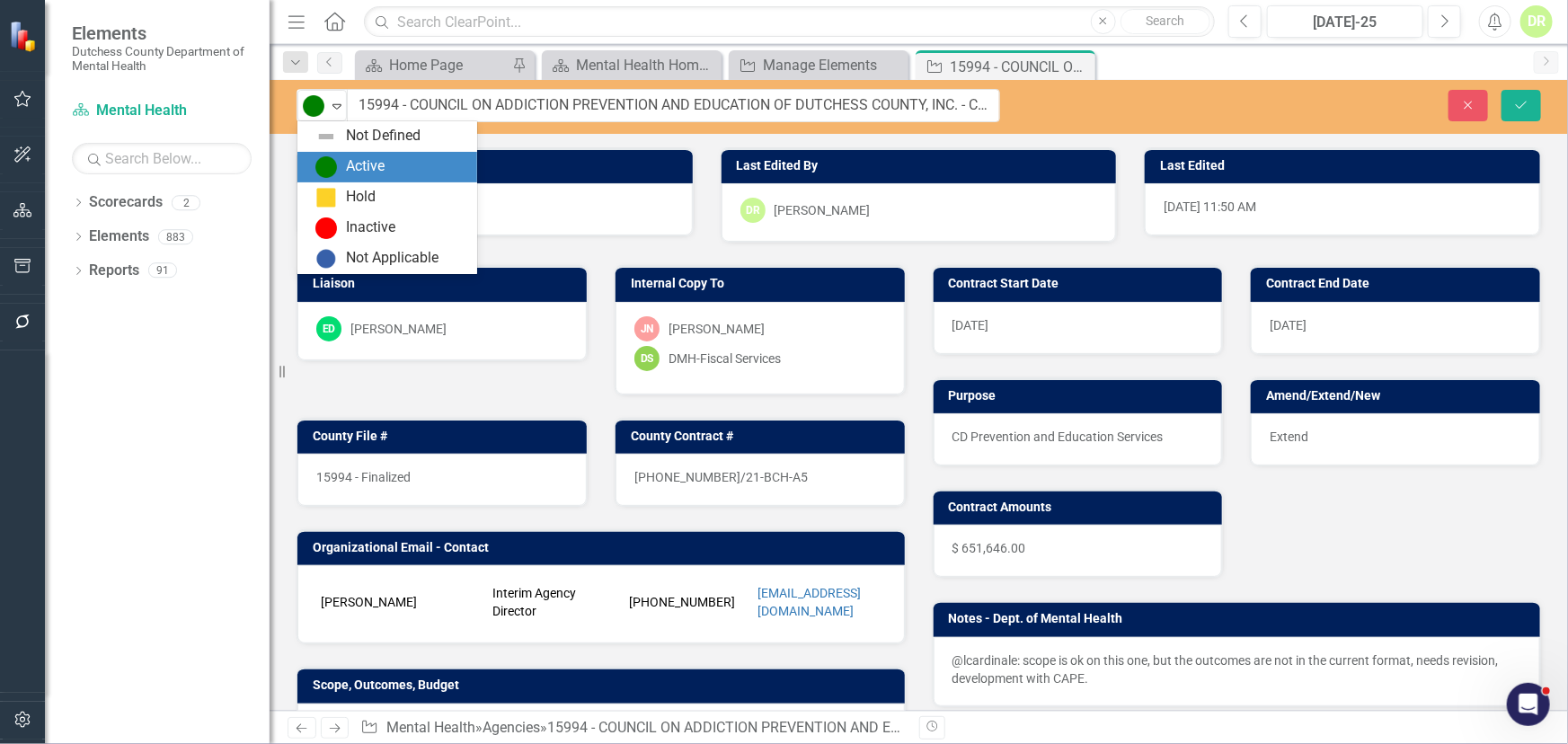
click at [348, 166] on div "Active" at bounding box center [365, 167] width 38 height 21
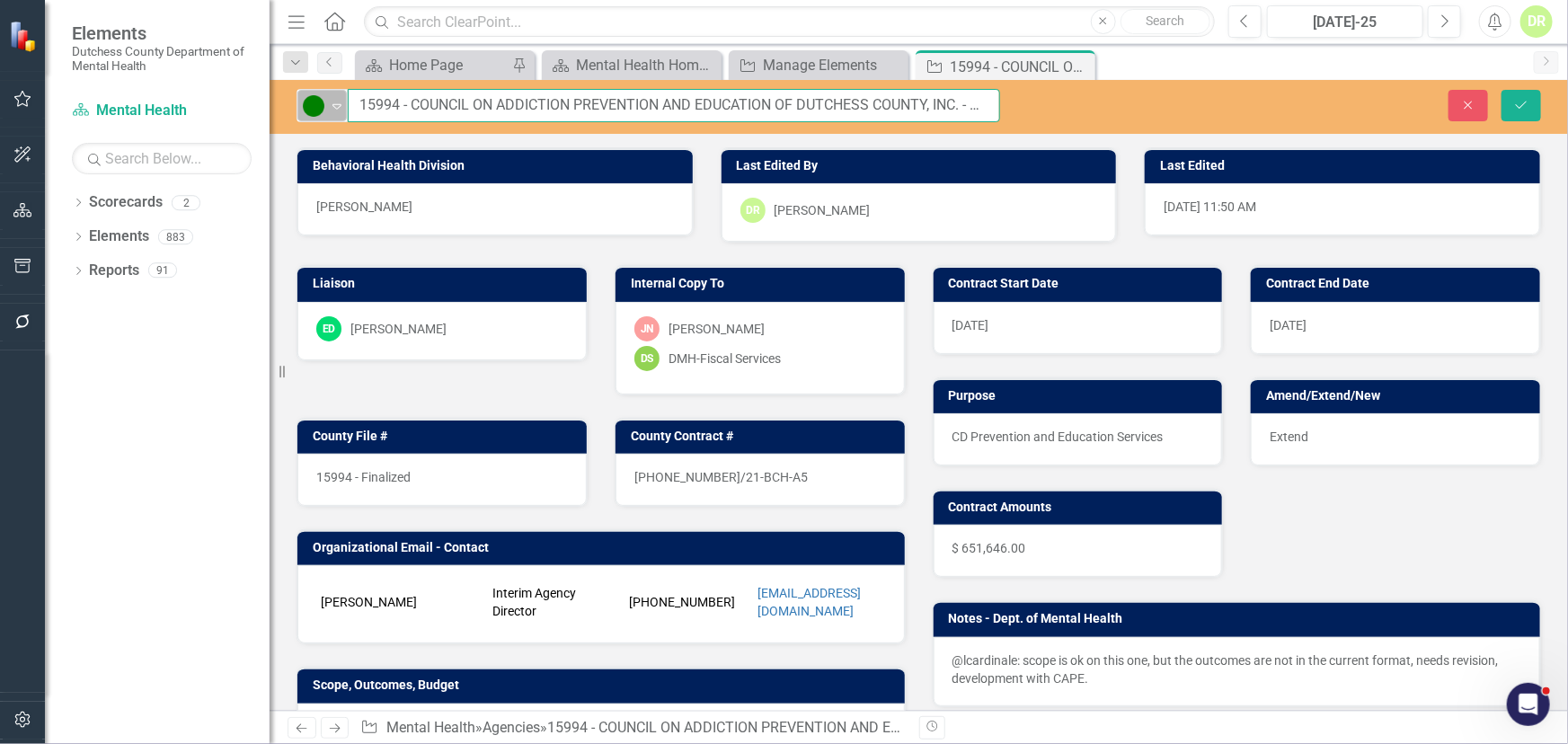
drag, startPoint x: 405, startPoint y: 101, endPoint x: 335, endPoint y: 102, distance: 70.0
click at [335, 102] on div "Active Expand 15994 - COUNCIL ON ADDICTION PREVENTION AND EDUCATION OF DUTCHESS…" at bounding box center [648, 105] width 704 height 33
click at [947, 104] on input "COUNCIL ON ADDICTION PREVENTION AND EDUCATION OF DUTCHESS COUNTY, INC. - CD Pre…" at bounding box center [673, 105] width 652 height 33
paste input "15994 -"
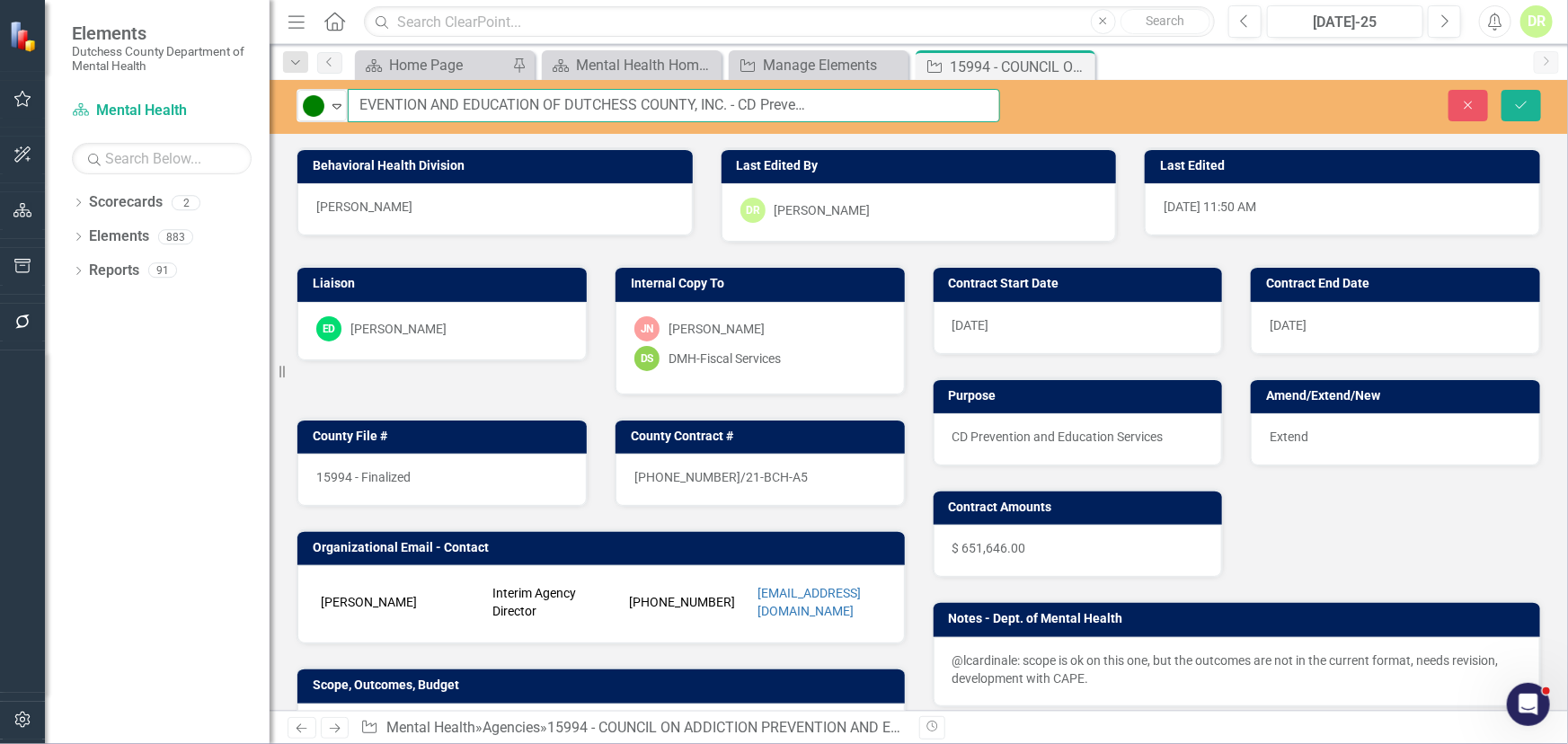
drag, startPoint x: 982, startPoint y: 103, endPoint x: 1061, endPoint y: 102, distance: 79.0
click at [1061, 102] on div "Active Expand COUNCIL ON ADDICTION PREVENTION AND EDUCATION OF DUTCHESS COUNTY,…" at bounding box center [919, 105] width 1299 height 33
type input "TBD - COUNCIL ON ADDICTION PREVENTION AND EDUCATION OF DUTCHESS COUNTY, INC. - …"
click at [415, 489] on div "15994 - Finalized" at bounding box center [441, 479] width 289 height 53
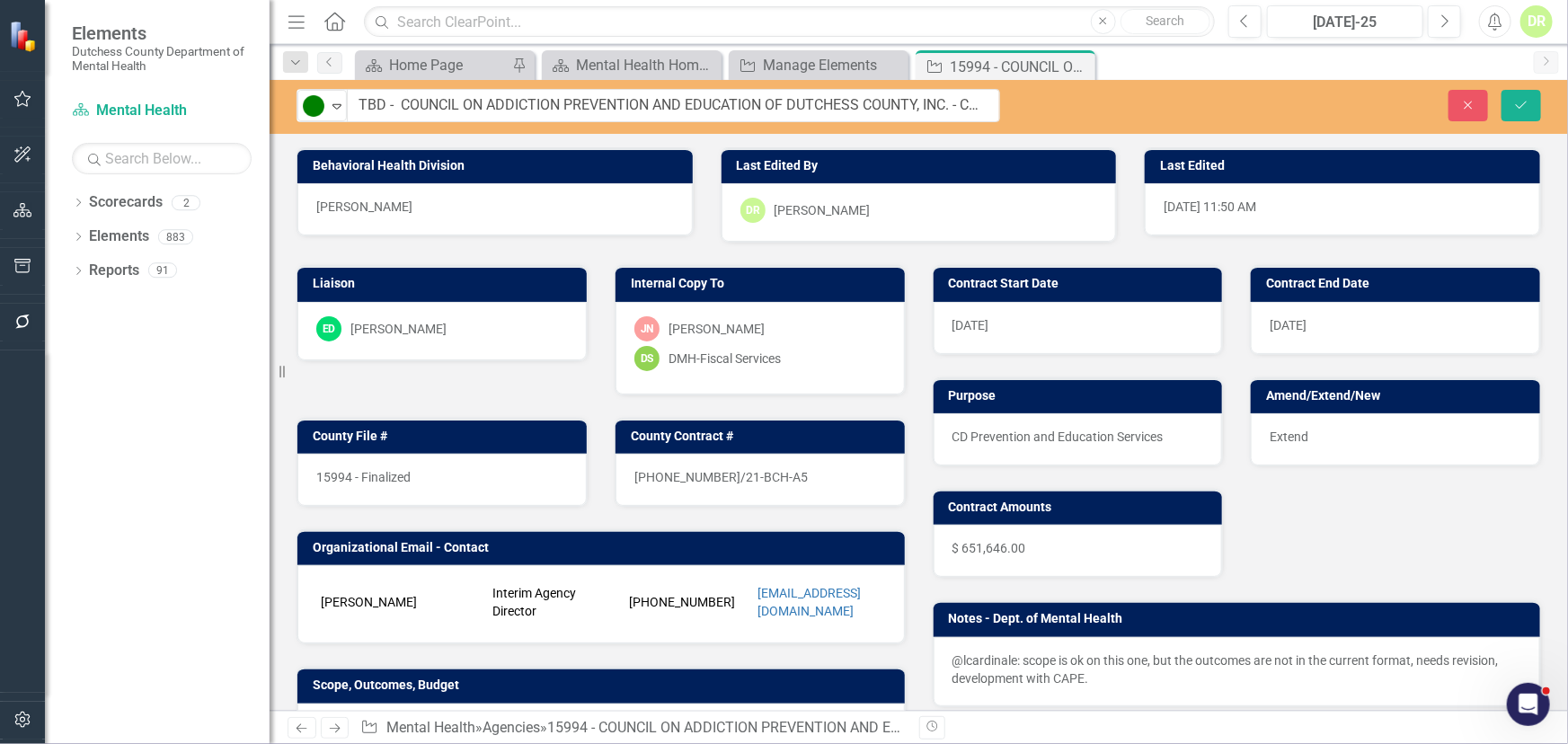
click at [413, 486] on div "15994 - Finalized" at bounding box center [441, 479] width 289 height 53
click at [434, 477] on div "15994 - Finalized" at bounding box center [441, 479] width 289 height 53
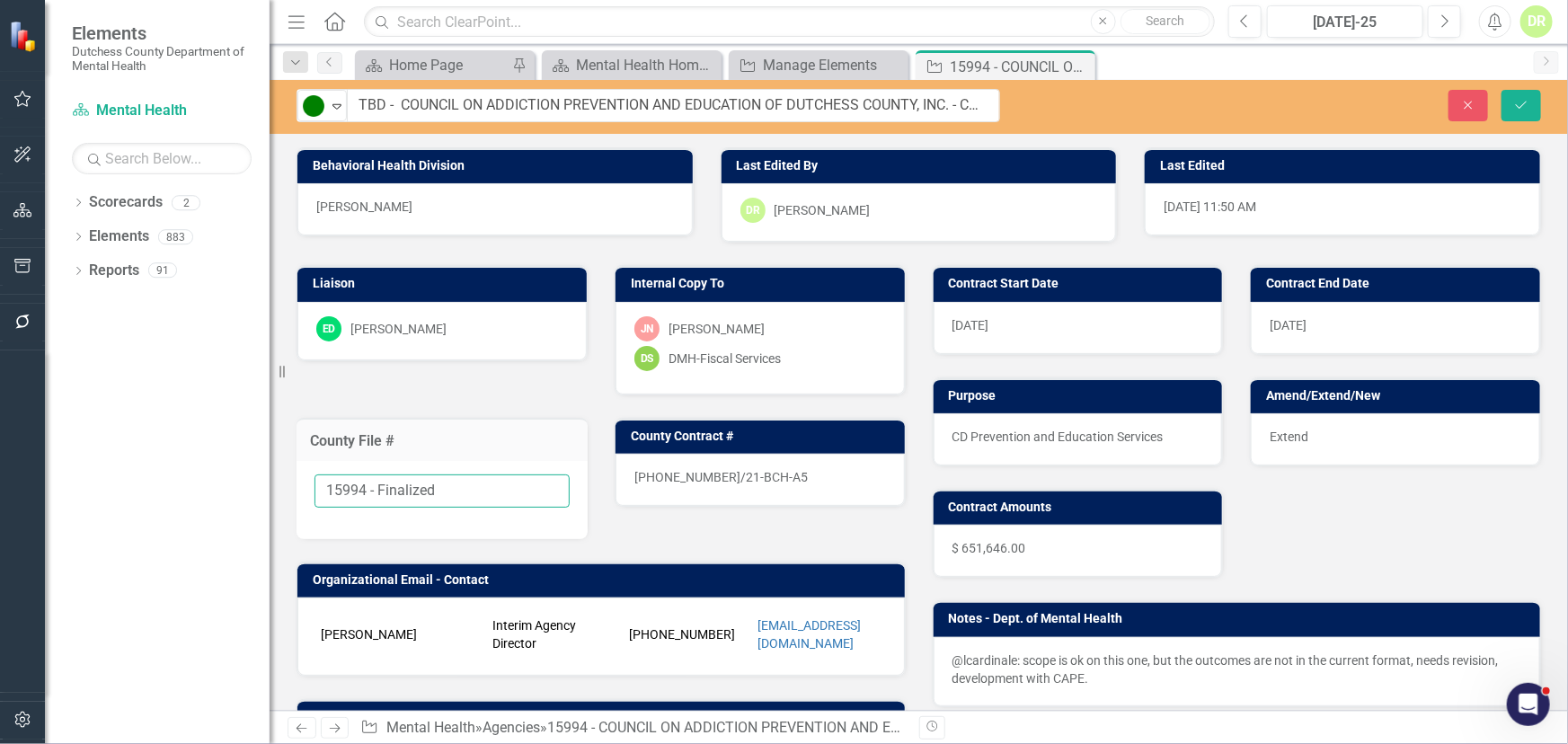
drag, startPoint x: 446, startPoint y: 491, endPoint x: -145, endPoint y: 532, distance: 592.4
click at [0, 532] on html "Elements Dutchess County Department of Mental Health Scorecard Mental Health Se…" at bounding box center [784, 372] width 1568 height 744
type input "TBD"
click at [802, 480] on div "[PHONE_NUMBER]/21-BCH-A5" at bounding box center [760, 479] width 289 height 53
drag, startPoint x: 802, startPoint y: 480, endPoint x: 725, endPoint y: 478, distance: 77.0
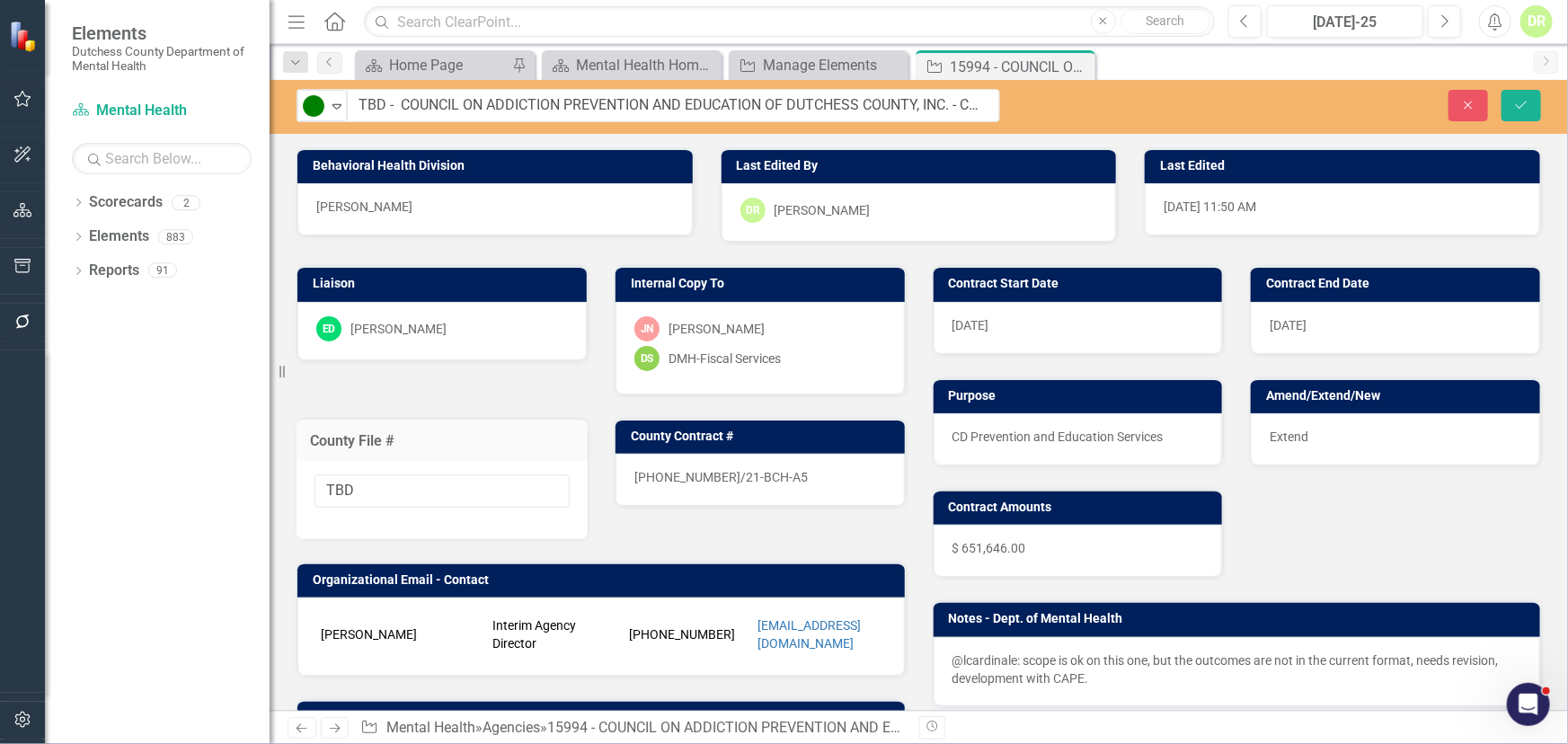
click at [725, 478] on div "[PHONE_NUMBER]/21-BCH-A5" at bounding box center [760, 479] width 289 height 53
click at [767, 469] on div "[PHONE_NUMBER]/21-BCH-A5" at bounding box center [760, 479] width 289 height 53
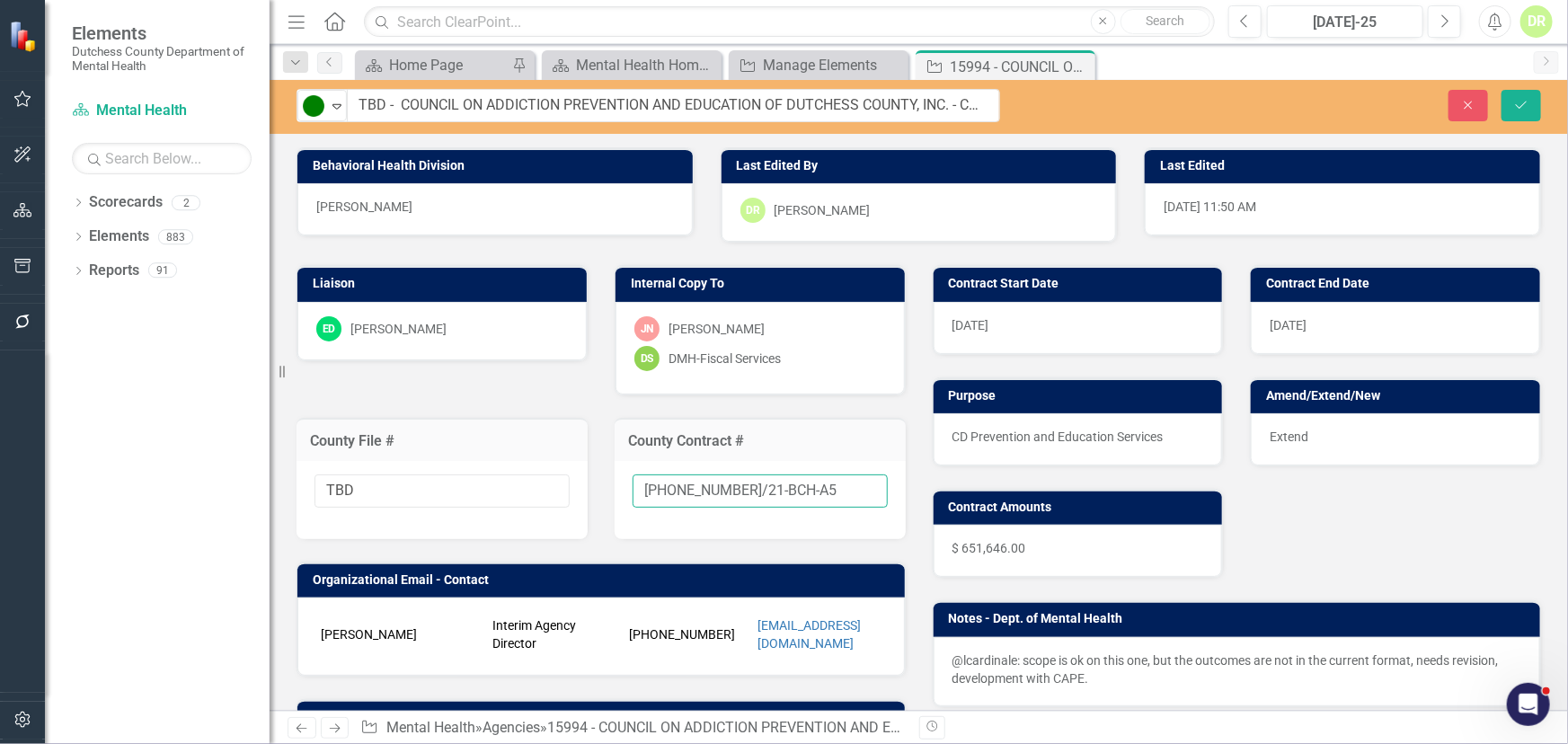
drag, startPoint x: 816, startPoint y: 484, endPoint x: 413, endPoint y: 493, distance: 403.1
click at [413, 493] on div "Liaison ED [PERSON_NAME] D'Entrone Internal Copy To [PERSON_NAME]-[PERSON_NAME]…" at bounding box center [601, 555] width 636 height 625
type input "New"
click at [1270, 435] on span "Extend" at bounding box center [1289, 436] width 38 height 14
drag, startPoint x: 1269, startPoint y: 435, endPoint x: 1348, endPoint y: 431, distance: 79.1
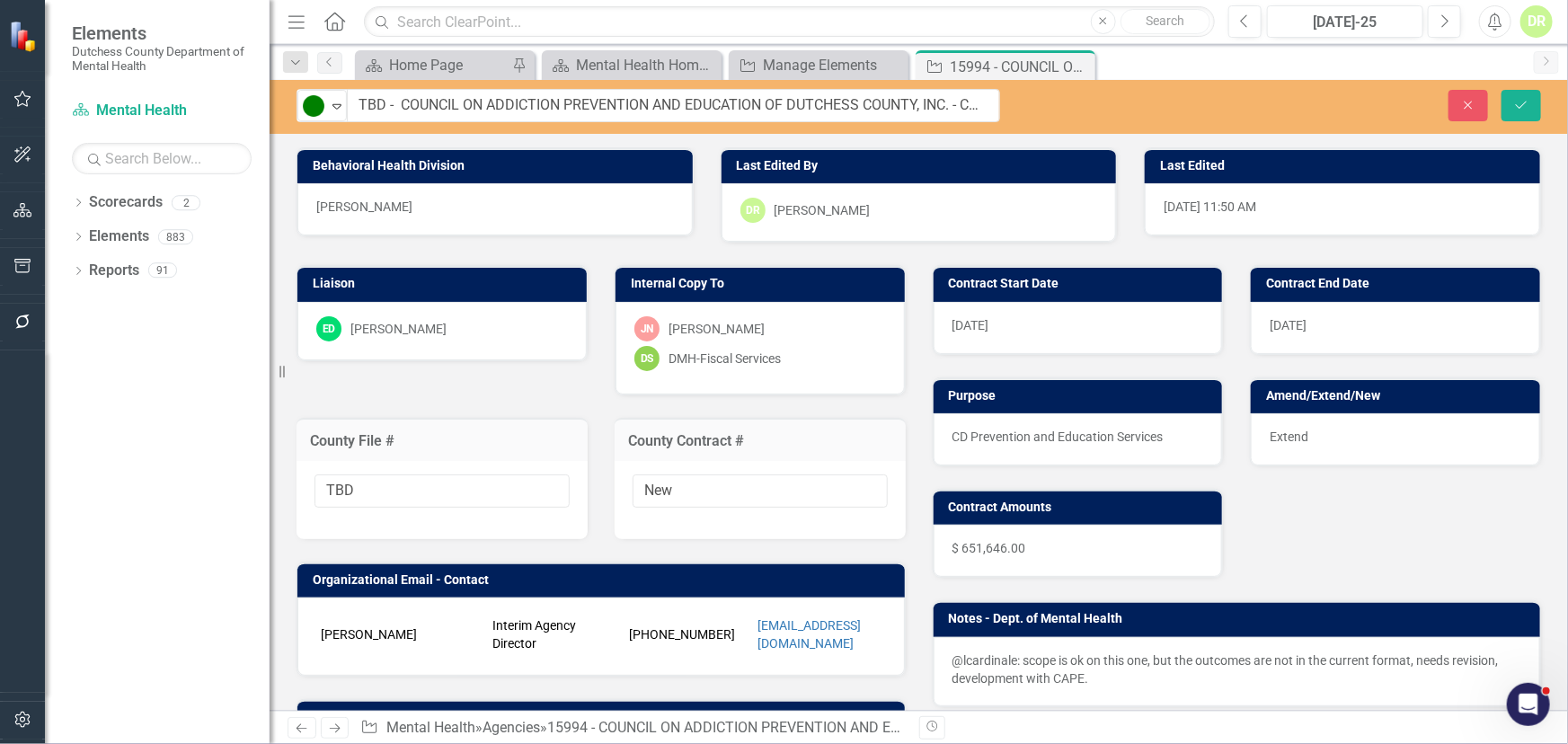
click at [1292, 436] on span "Extend" at bounding box center [1289, 436] width 38 height 14
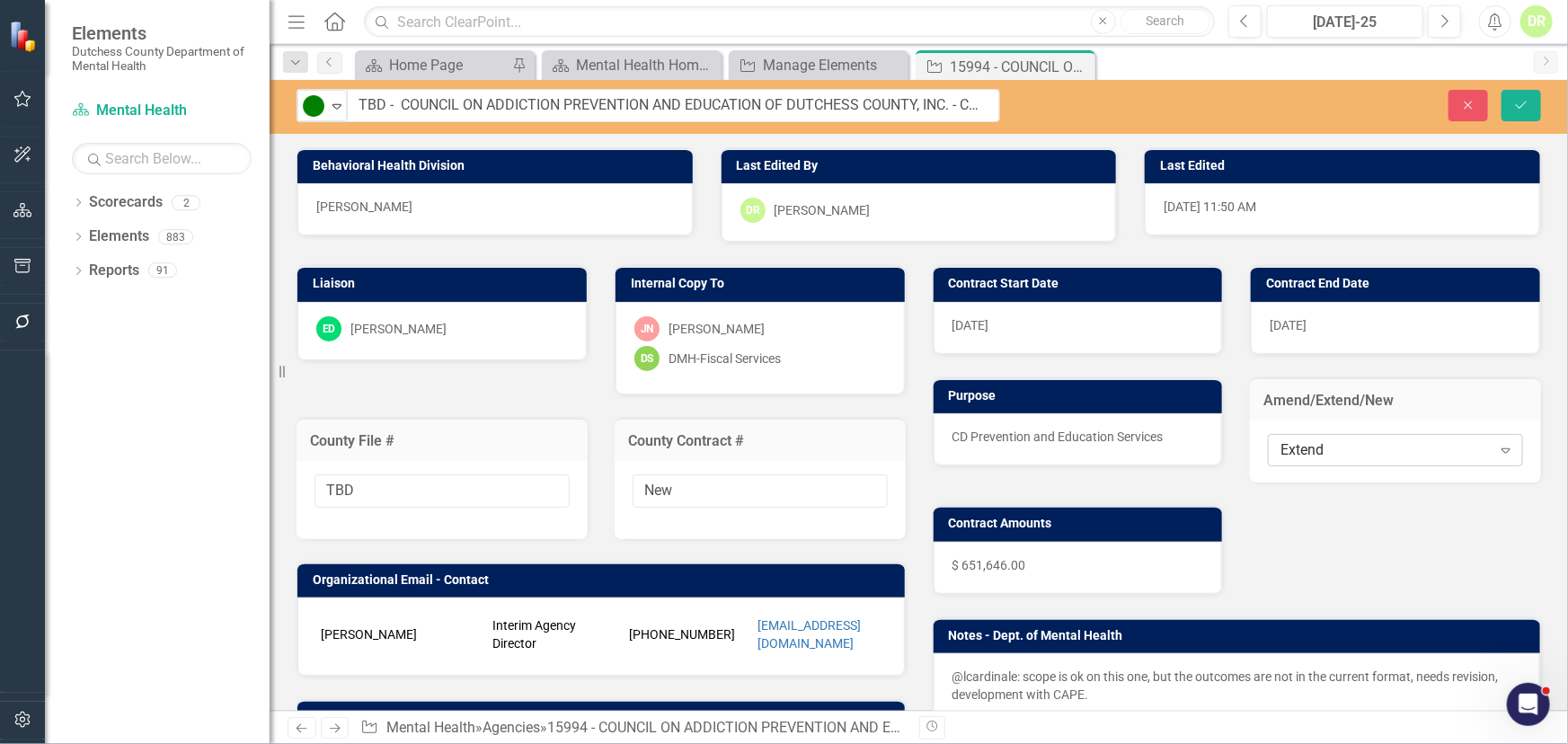
click at [1336, 451] on div "Extend" at bounding box center [1386, 451] width 210 height 21
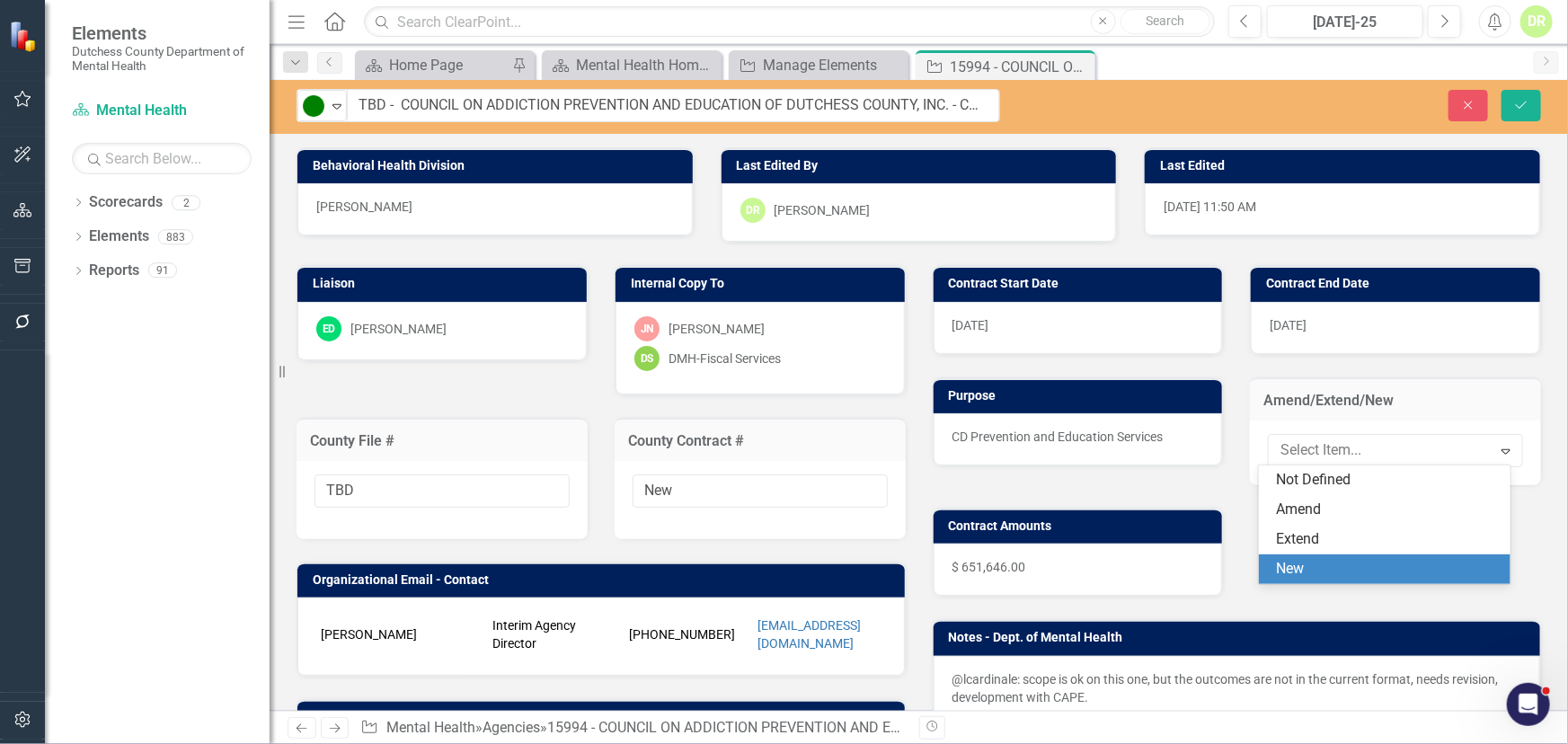
click at [1302, 568] on div "New" at bounding box center [1388, 569] width 222 height 21
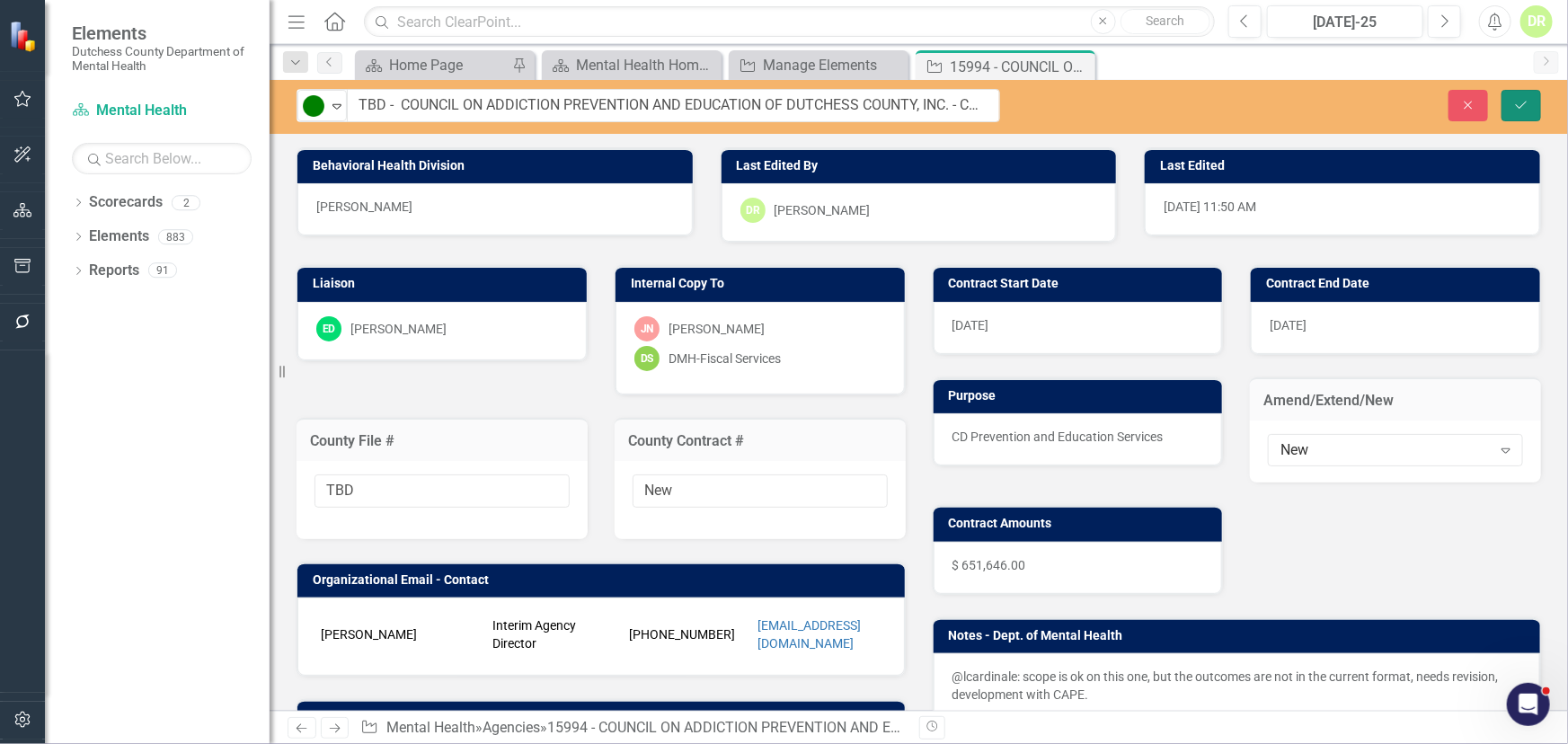
click at [1527, 102] on icon "Save" at bounding box center [1521, 105] width 16 height 12
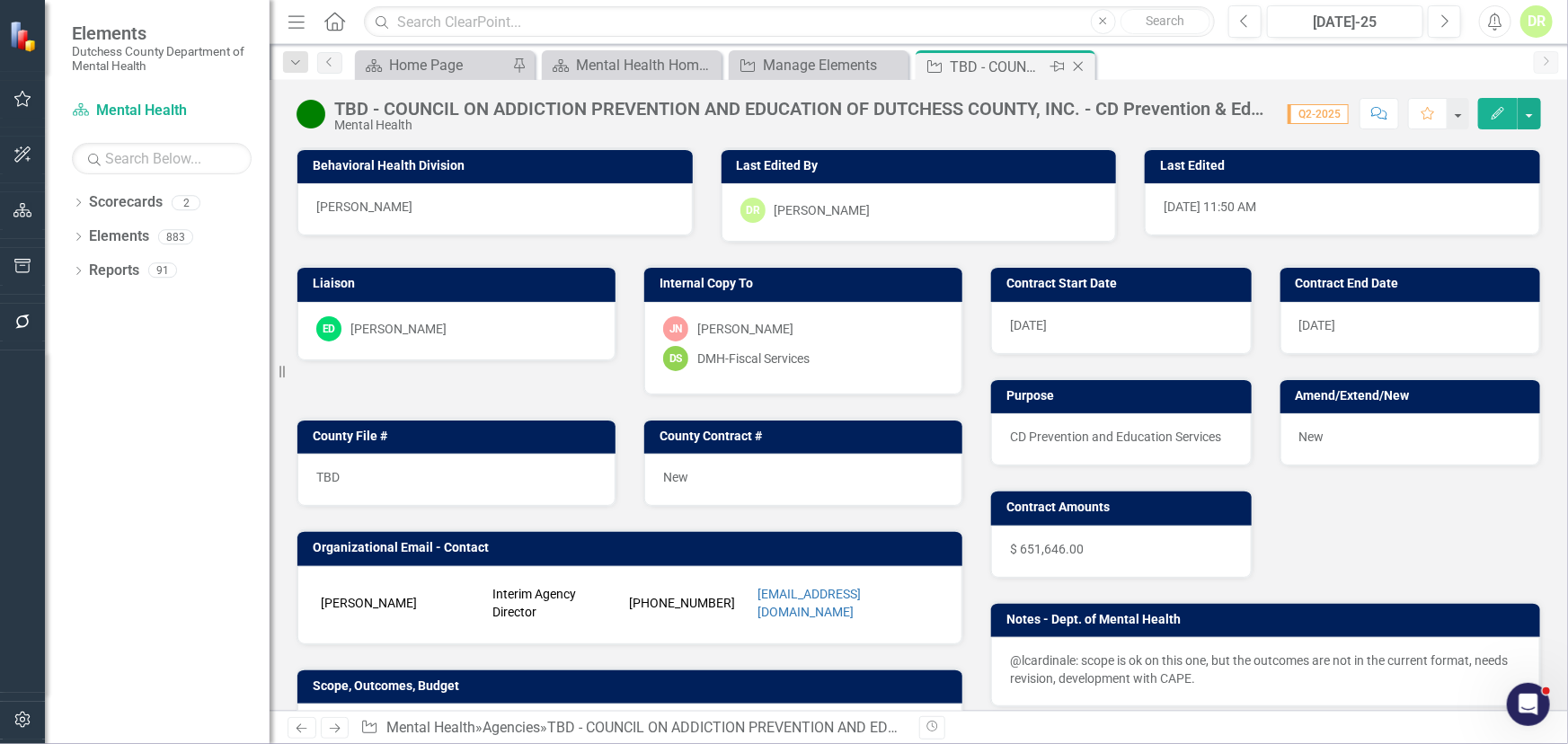
click at [1085, 66] on icon "Close" at bounding box center [1078, 66] width 18 height 14
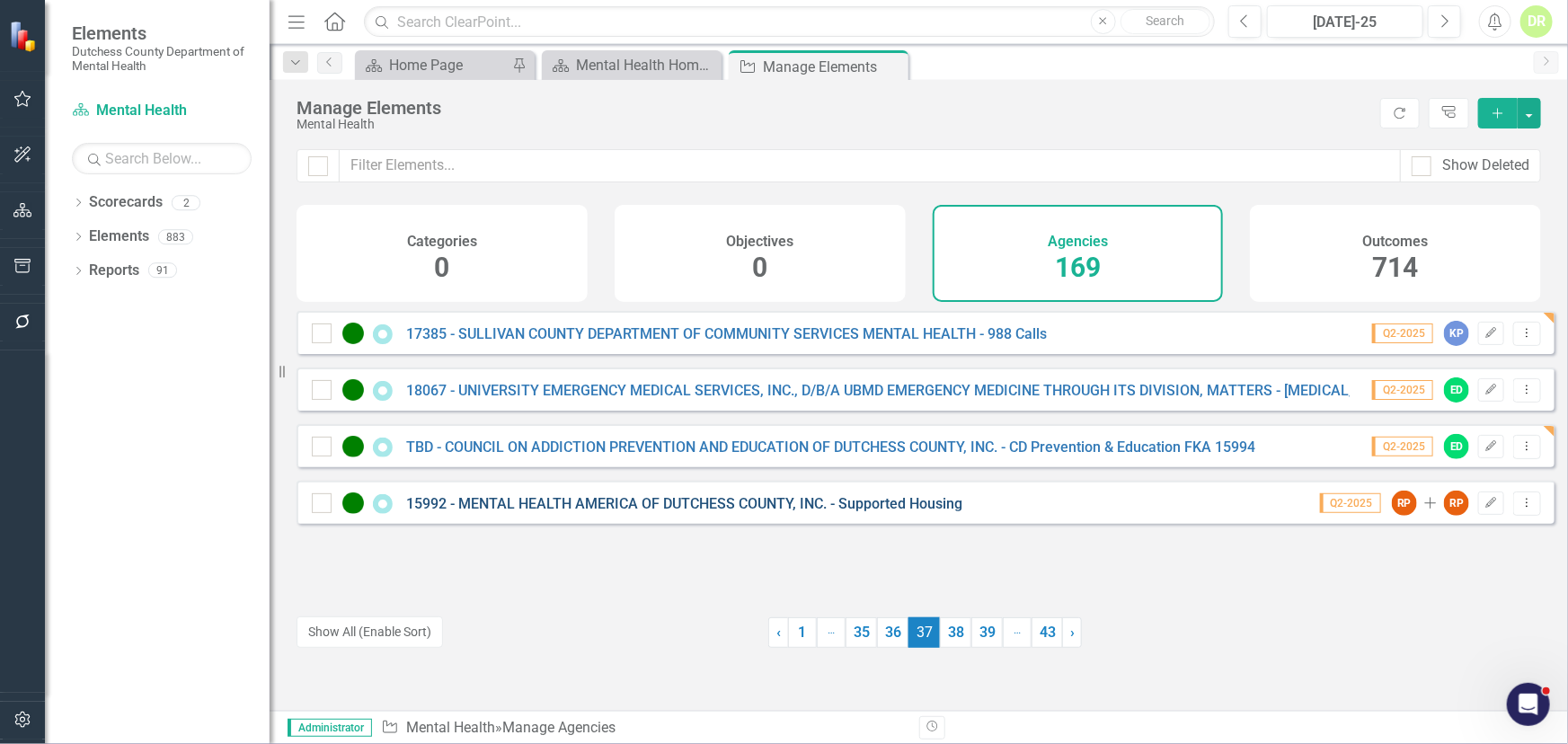
click at [639, 512] on link "15992 - MENTAL HEALTH AMERICA OF DUTCHESS COUNTY, INC. - Supported Housing" at bounding box center [684, 504] width 557 height 17
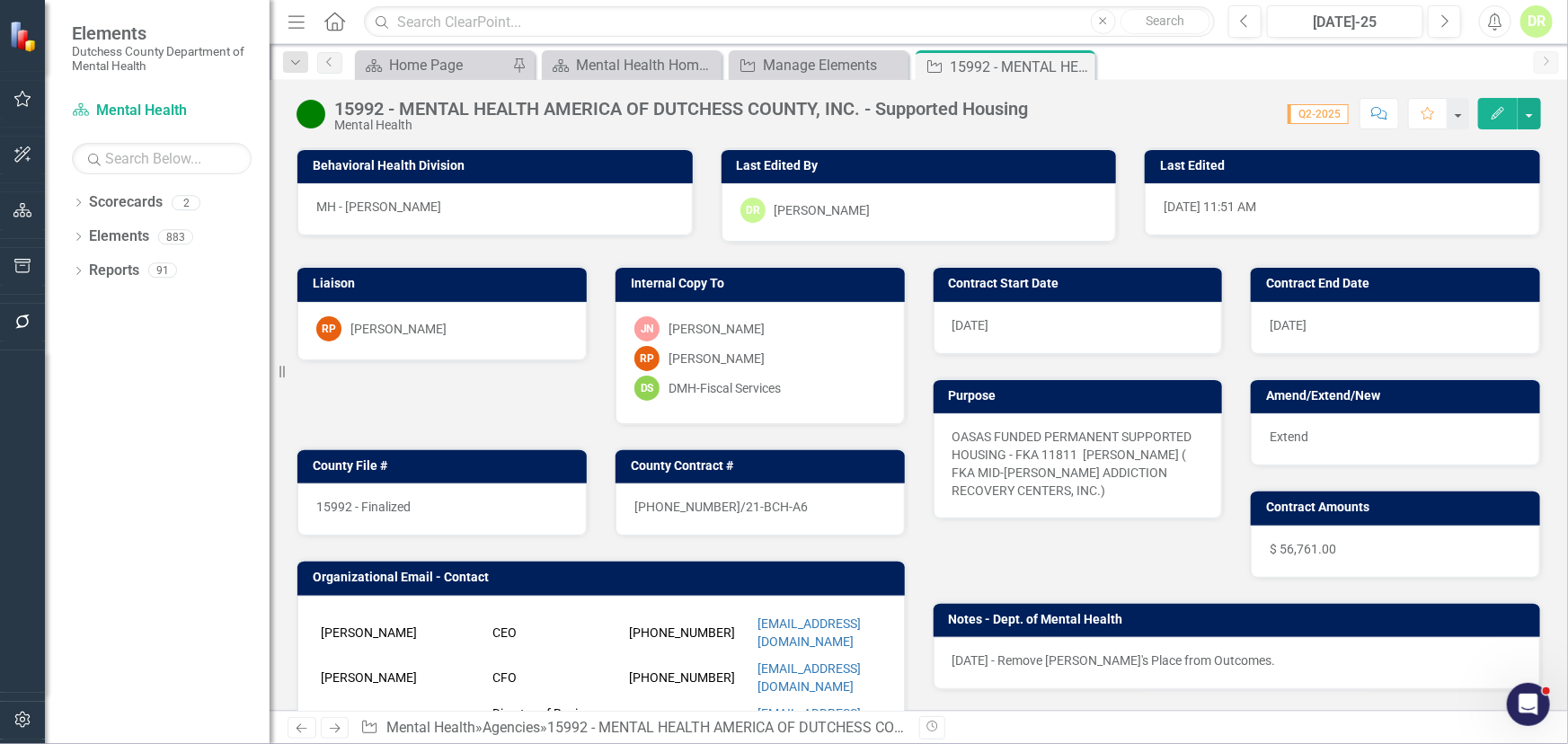
click at [421, 509] on div "15992 - Finalized" at bounding box center [441, 509] width 289 height 53
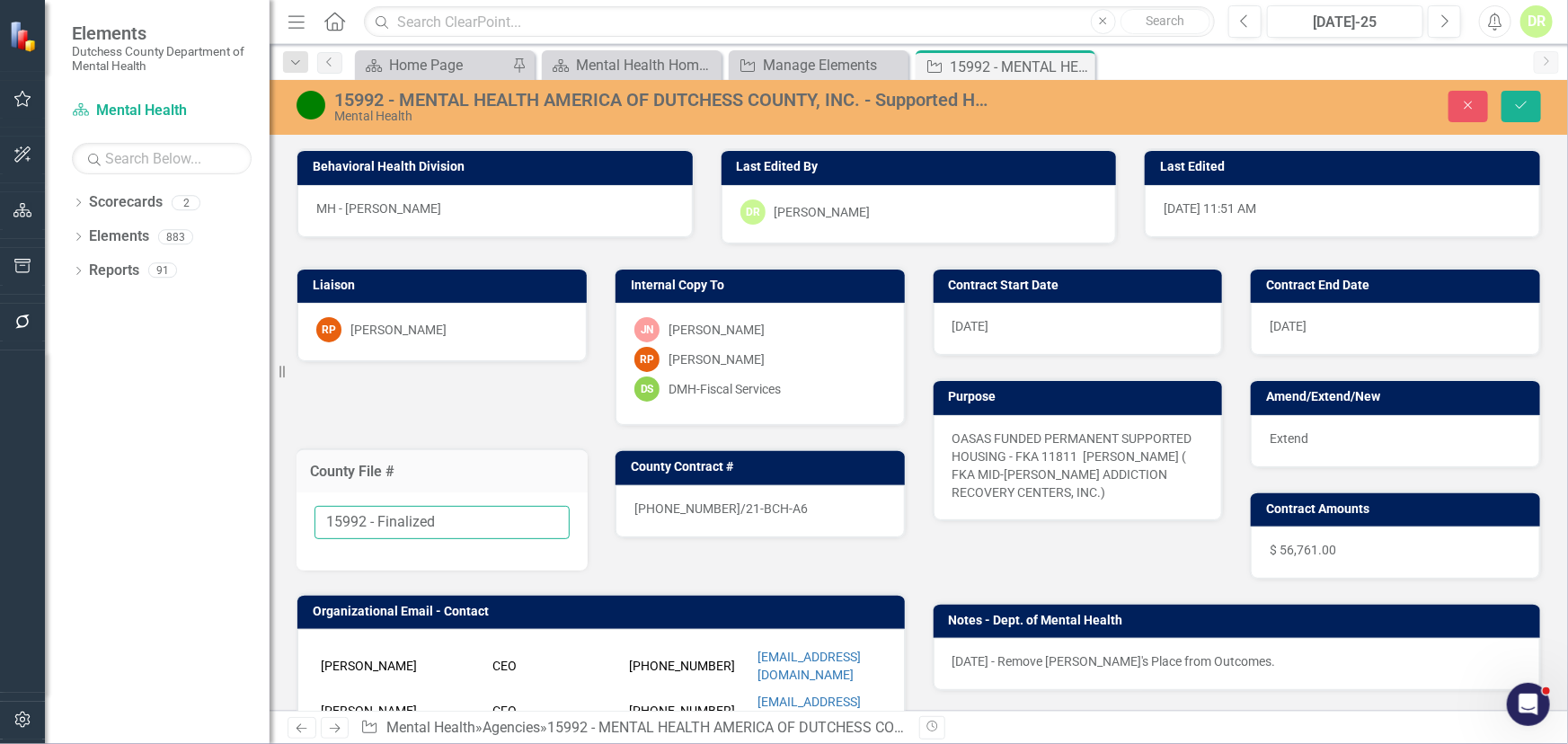
drag, startPoint x: 465, startPoint y: 517, endPoint x: 203, endPoint y: 512, distance: 262.0
click at [203, 512] on div "Elements Dutchess County Department of Mental Health Scorecard Mental Health Se…" at bounding box center [784, 372] width 1568 height 744
type input "N"
type input "TBD"
click at [389, 98] on div "15992 - MENTAL HEALTH AMERICA OF DUTCHESS COUNTY, INC. - Supported Housing" at bounding box center [663, 99] width 657 height 20
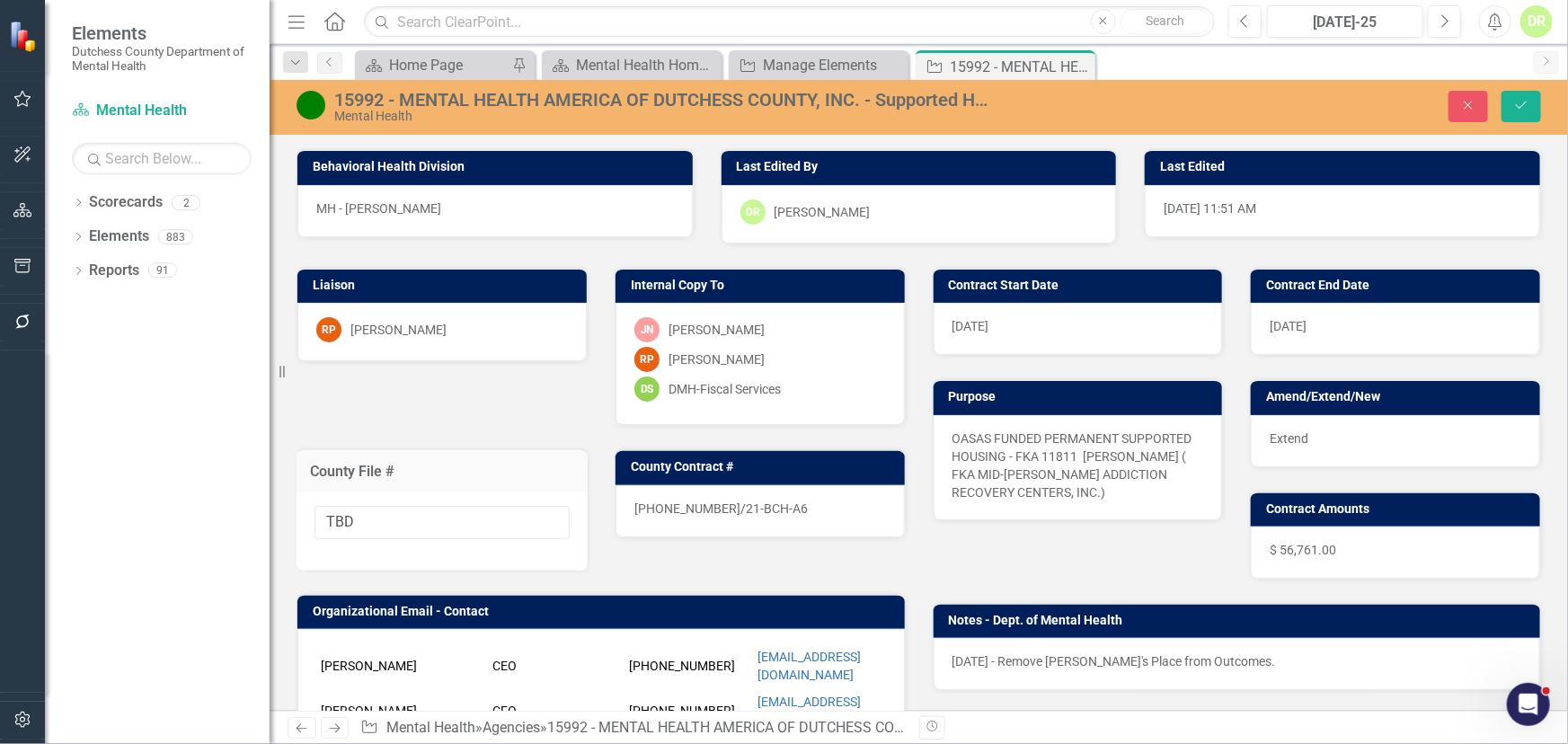
click at [393, 100] on div "15992 - MENTAL HEALTH AMERICA OF DUTCHESS COUNTY, INC. - Supported Housing" at bounding box center [663, 99] width 657 height 20
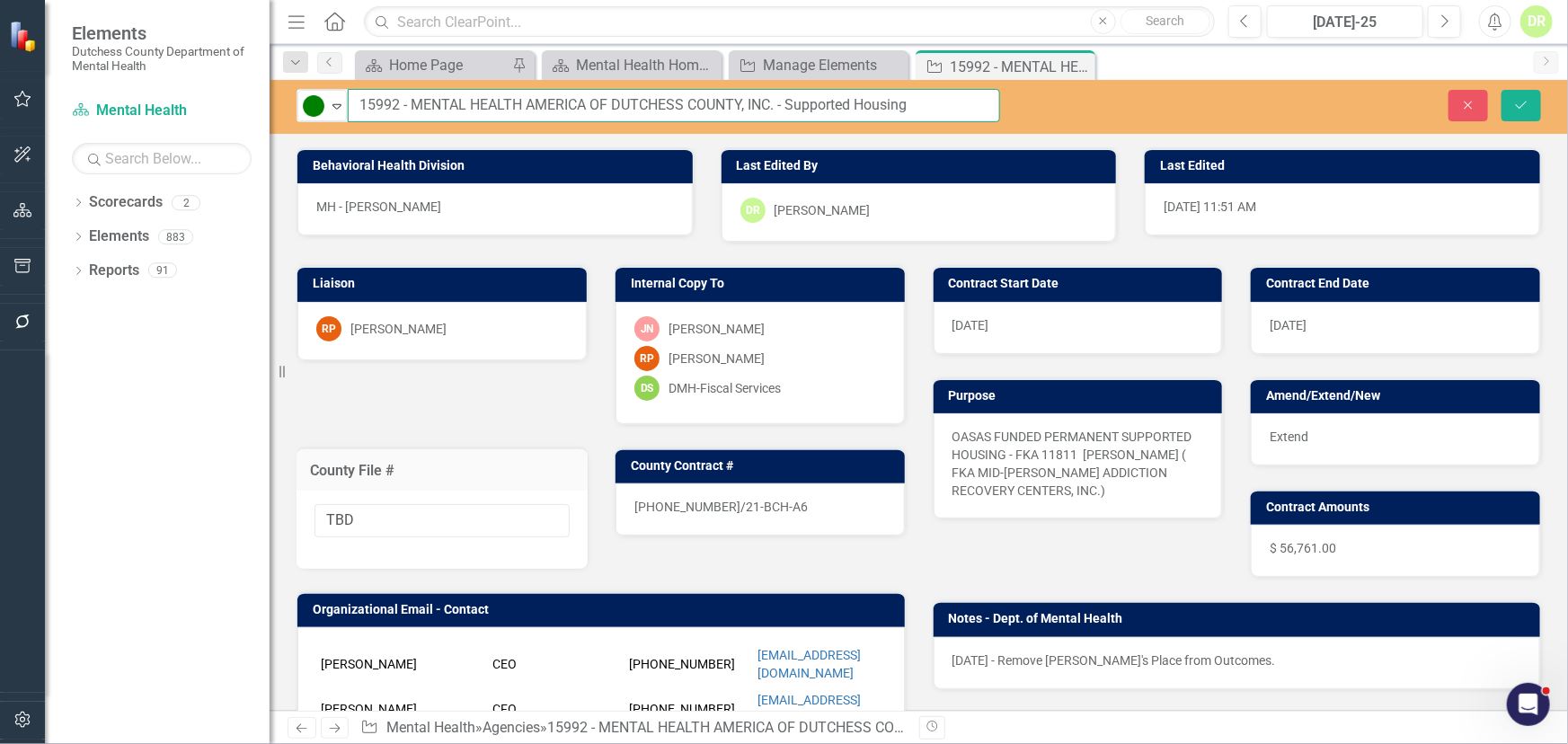
click at [936, 107] on input "15992 - MENTAL HEALTH AMERICA OF DUTCHESS COUNTY, INC. - Supported Housing" at bounding box center [673, 105] width 652 height 33
drag, startPoint x: 413, startPoint y: 102, endPoint x: 223, endPoint y: 106, distance: 190.0
click at [222, 106] on div "Elements Dutchess County Department of Mental Health Scorecard Mental Health Se…" at bounding box center [784, 372] width 1568 height 744
type input "MENTAL HEALTH AMERICA OF [GEOGRAPHIC_DATA], INC. - Supported Housing FKA 15992"
click at [808, 506] on div "[PHONE_NUMBER]/21-BCH-A6" at bounding box center [760, 509] width 289 height 53
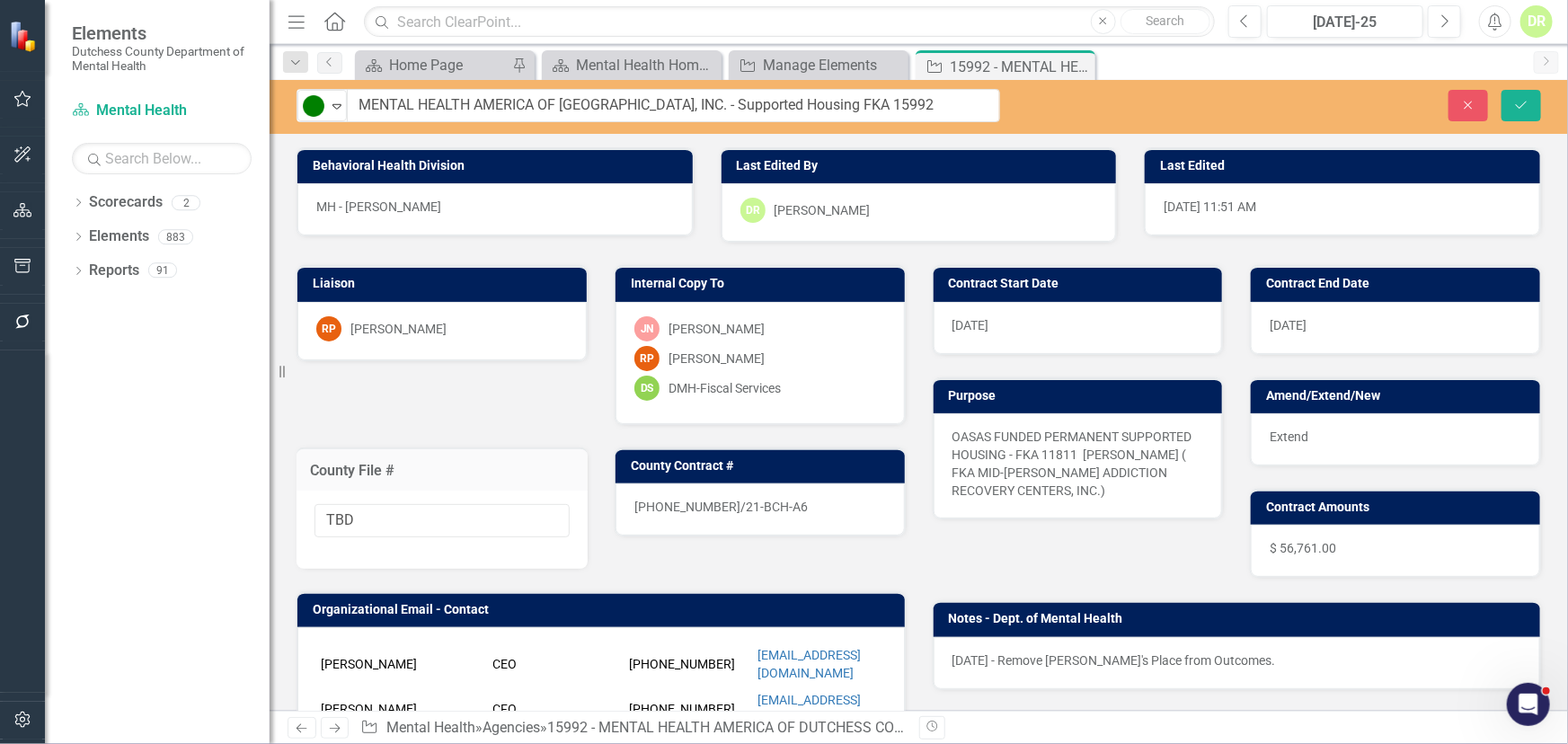
click at [808, 506] on div "[PHONE_NUMBER]/21-BCH-A6" at bounding box center [760, 509] width 289 height 53
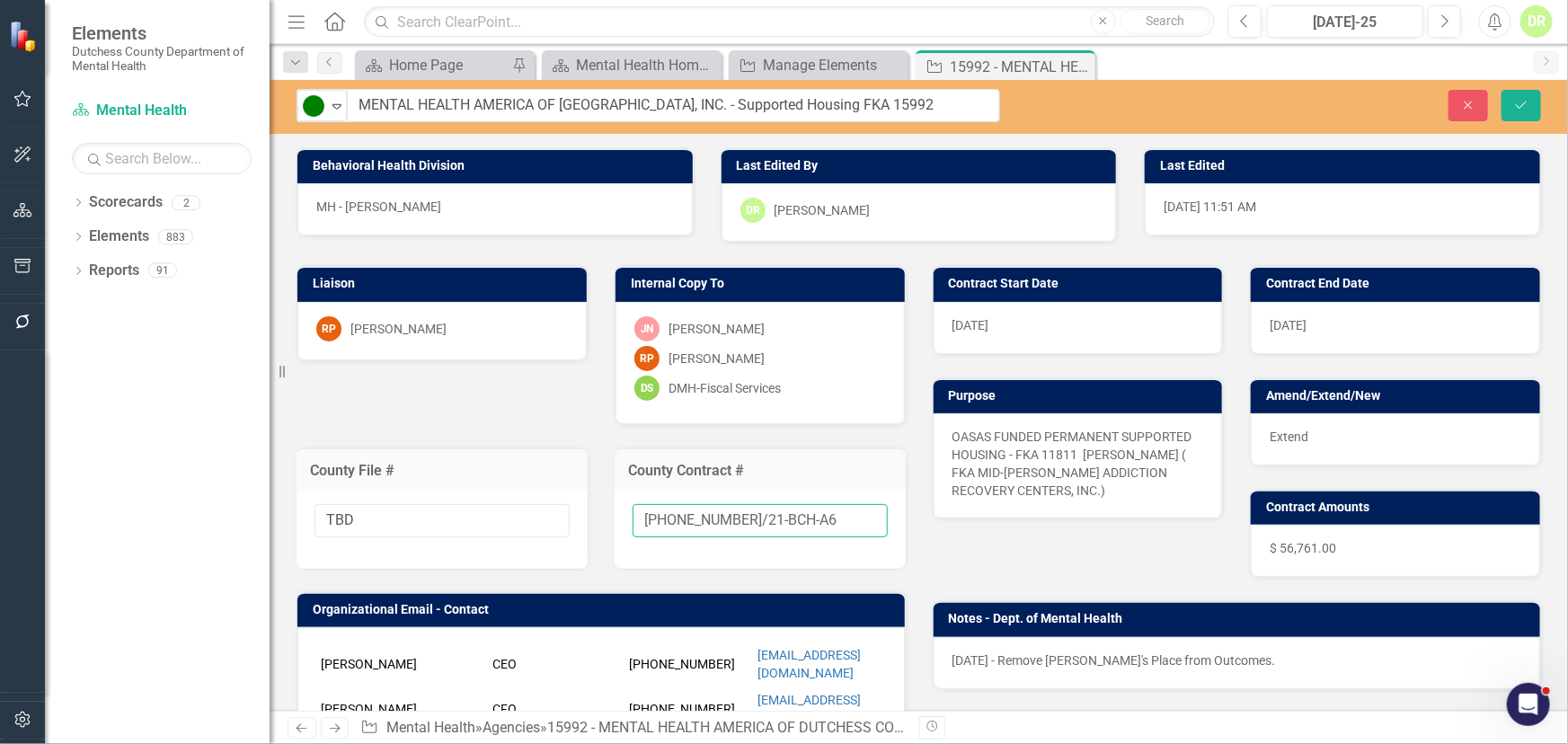
drag, startPoint x: 770, startPoint y: 518, endPoint x: 388, endPoint y: 516, distance: 382.0
click at [388, 515] on div "Liaison RP [PERSON_NAME] Internal Copy To JN [PERSON_NAME] [PERSON_NAME] [PERSO…" at bounding box center [601, 614] width 636 height 744
type input "New"
click at [1296, 430] on span "Extend" at bounding box center [1289, 436] width 38 height 14
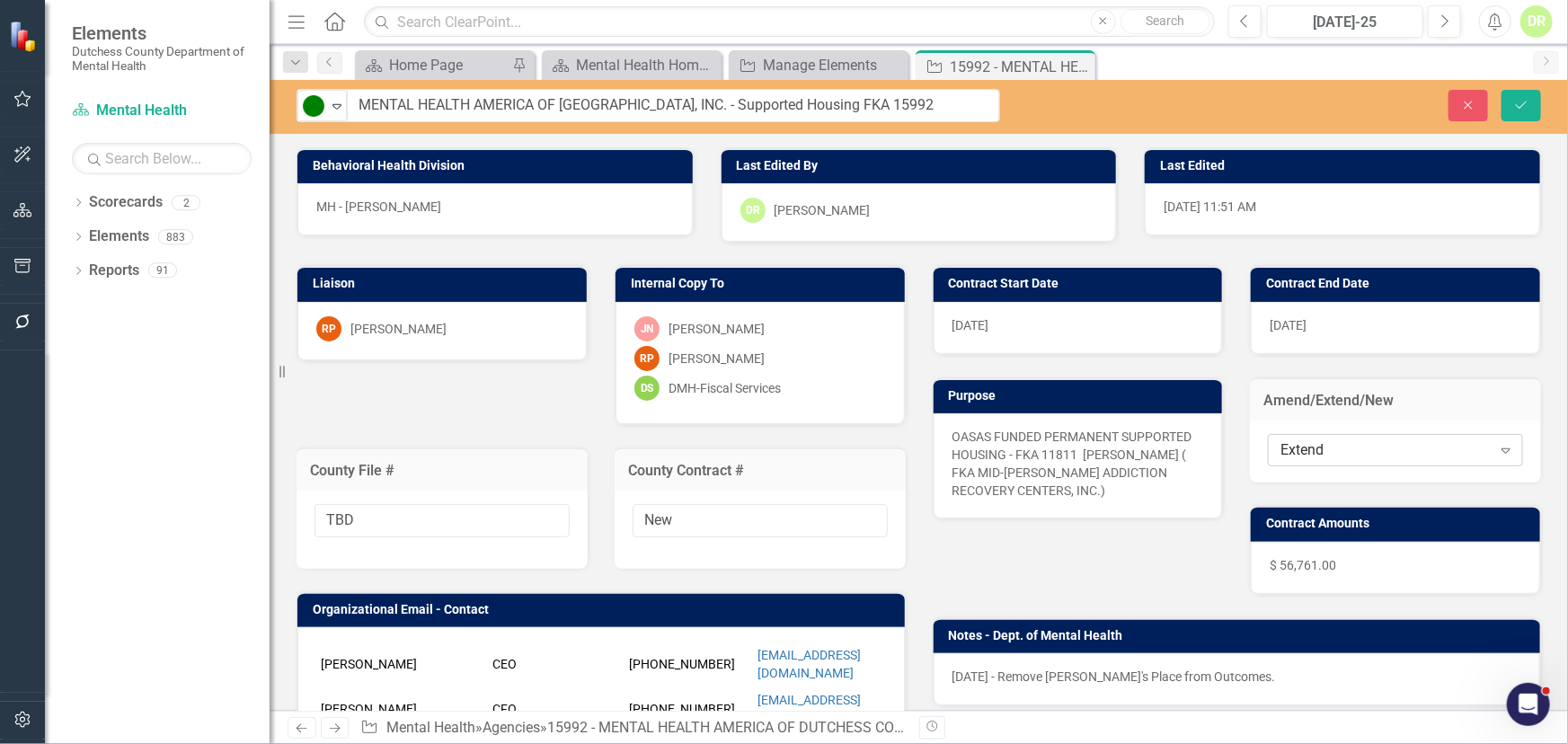
click at [1329, 452] on div "Extend" at bounding box center [1386, 451] width 210 height 21
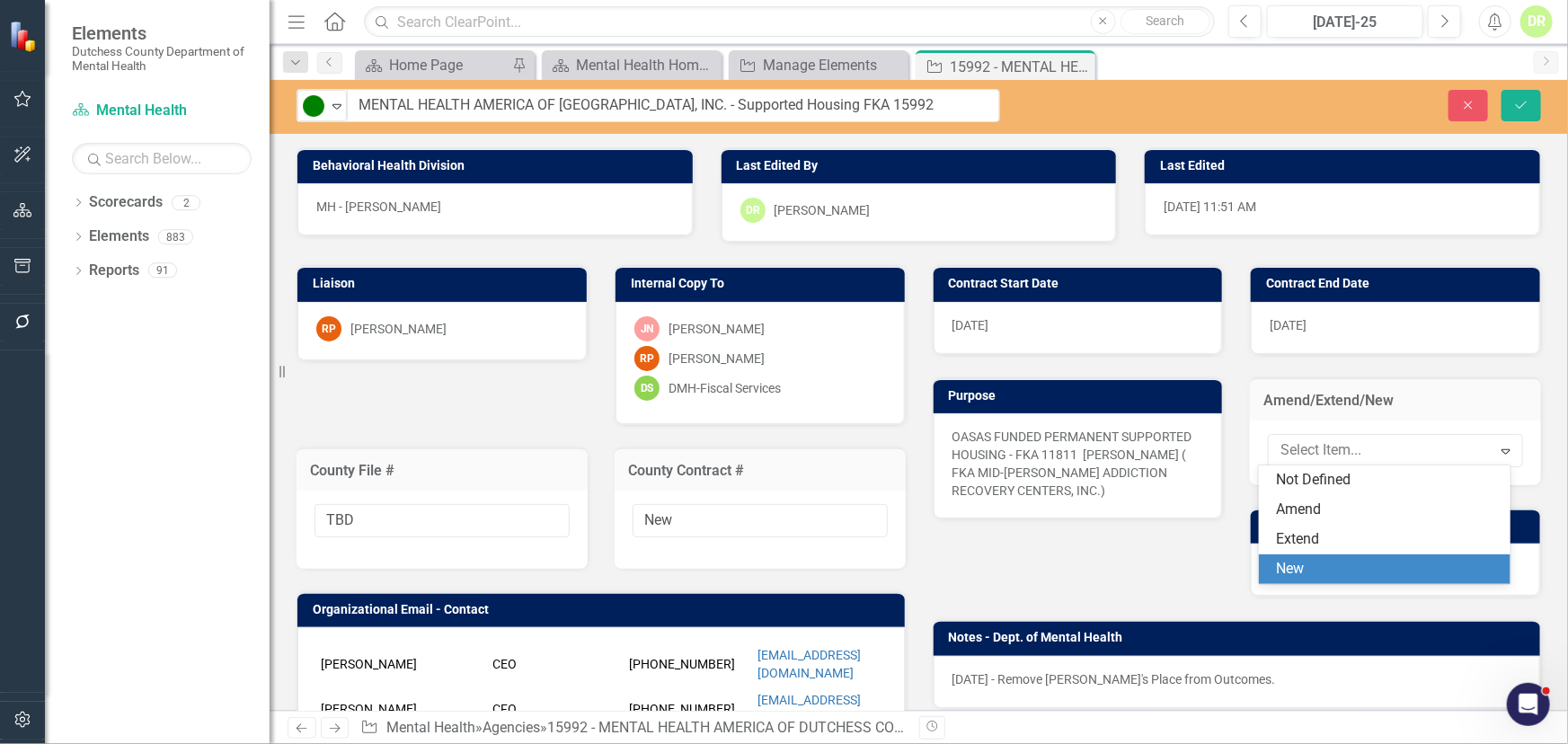
click at [1303, 557] on div "New" at bounding box center [1385, 569] width 252 height 30
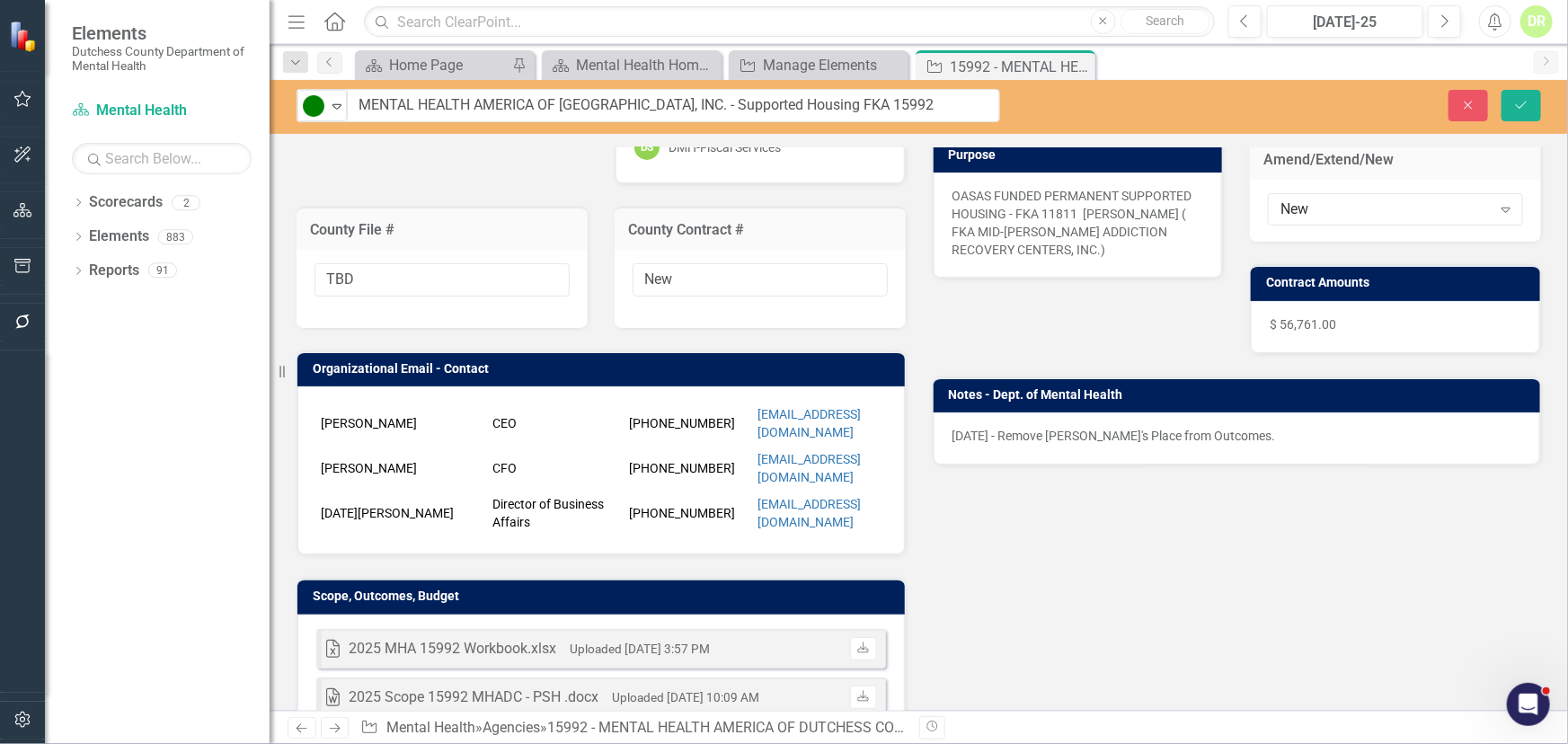
scroll to position [244, 0]
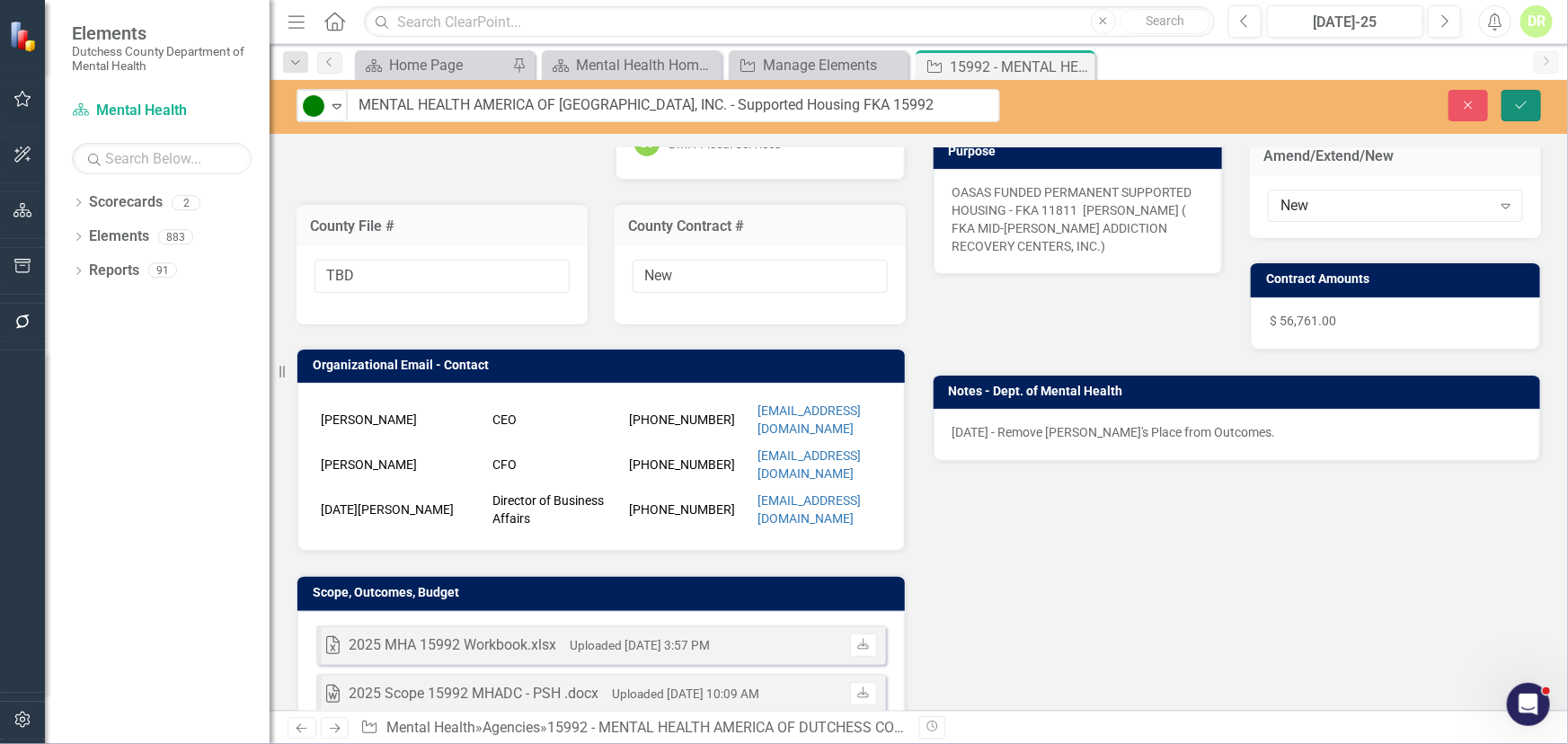
click at [1532, 100] on button "Save" at bounding box center [1521, 105] width 39 height 32
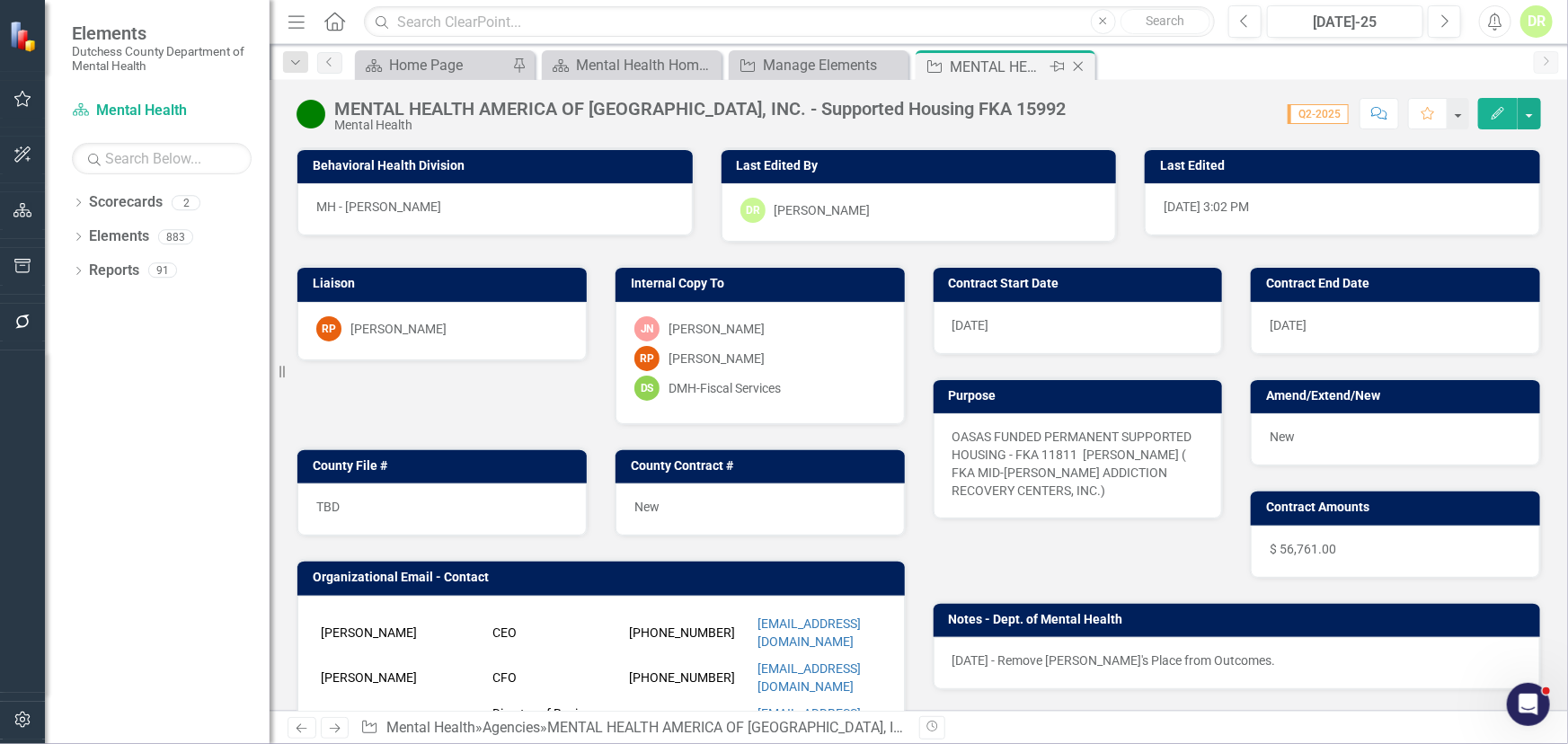
click at [1078, 63] on icon "Close" at bounding box center [1078, 66] width 18 height 14
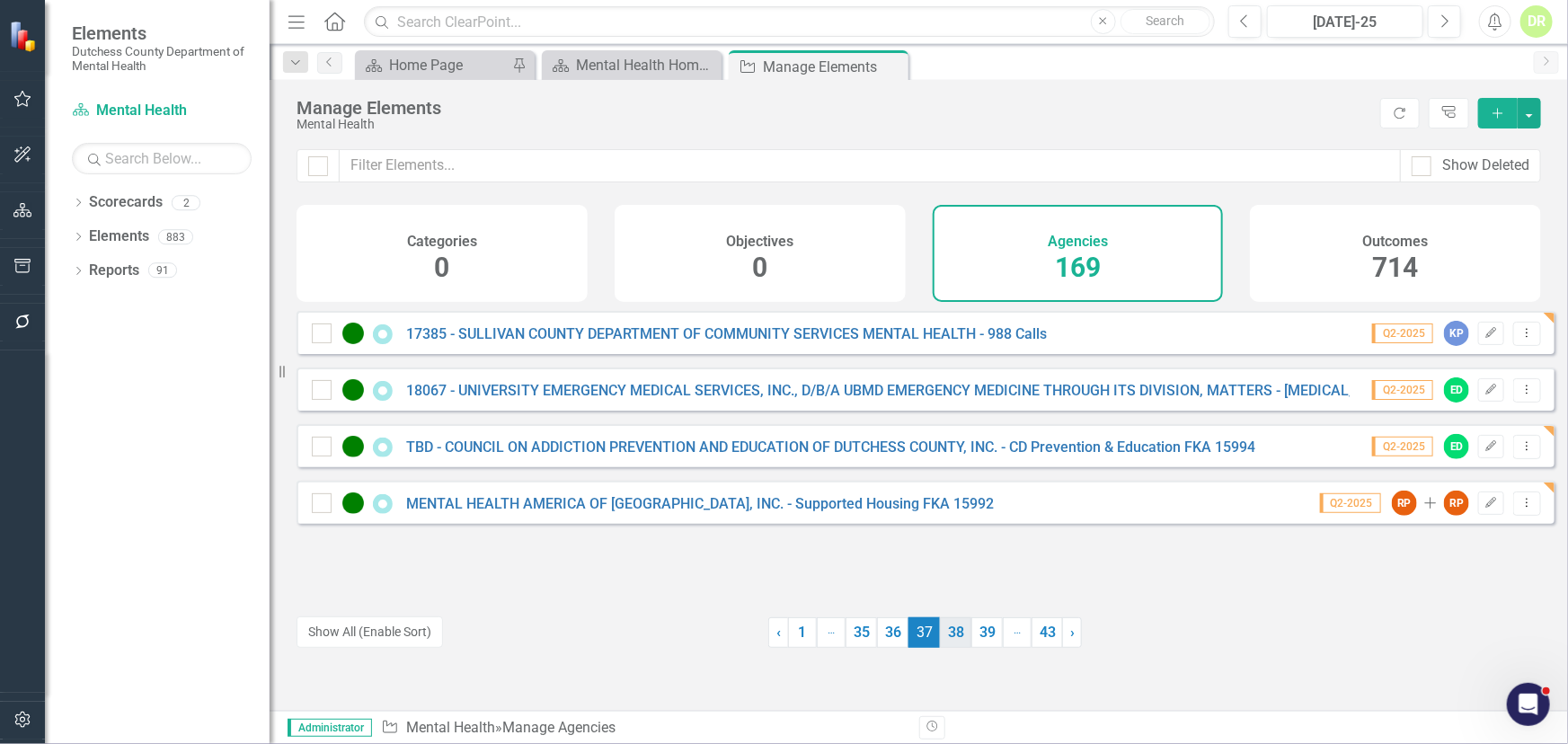
click at [951, 630] on link "38" at bounding box center [955, 633] width 32 height 31
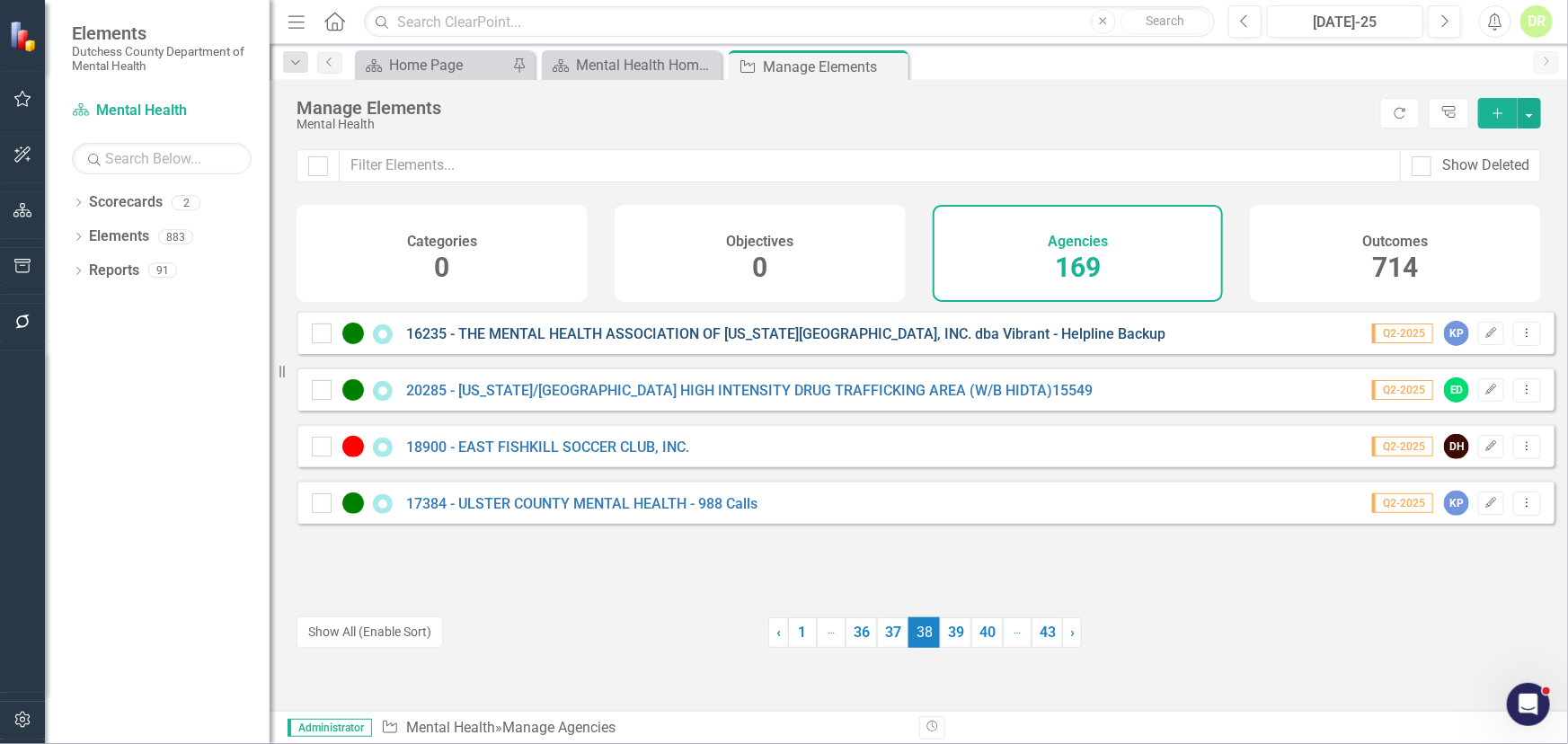
click at [589, 343] on link "16235 - THE MENTAL HEALTH ASSOCIATION OF [US_STATE][GEOGRAPHIC_DATA], INC. dba …" at bounding box center [785, 334] width 759 height 17
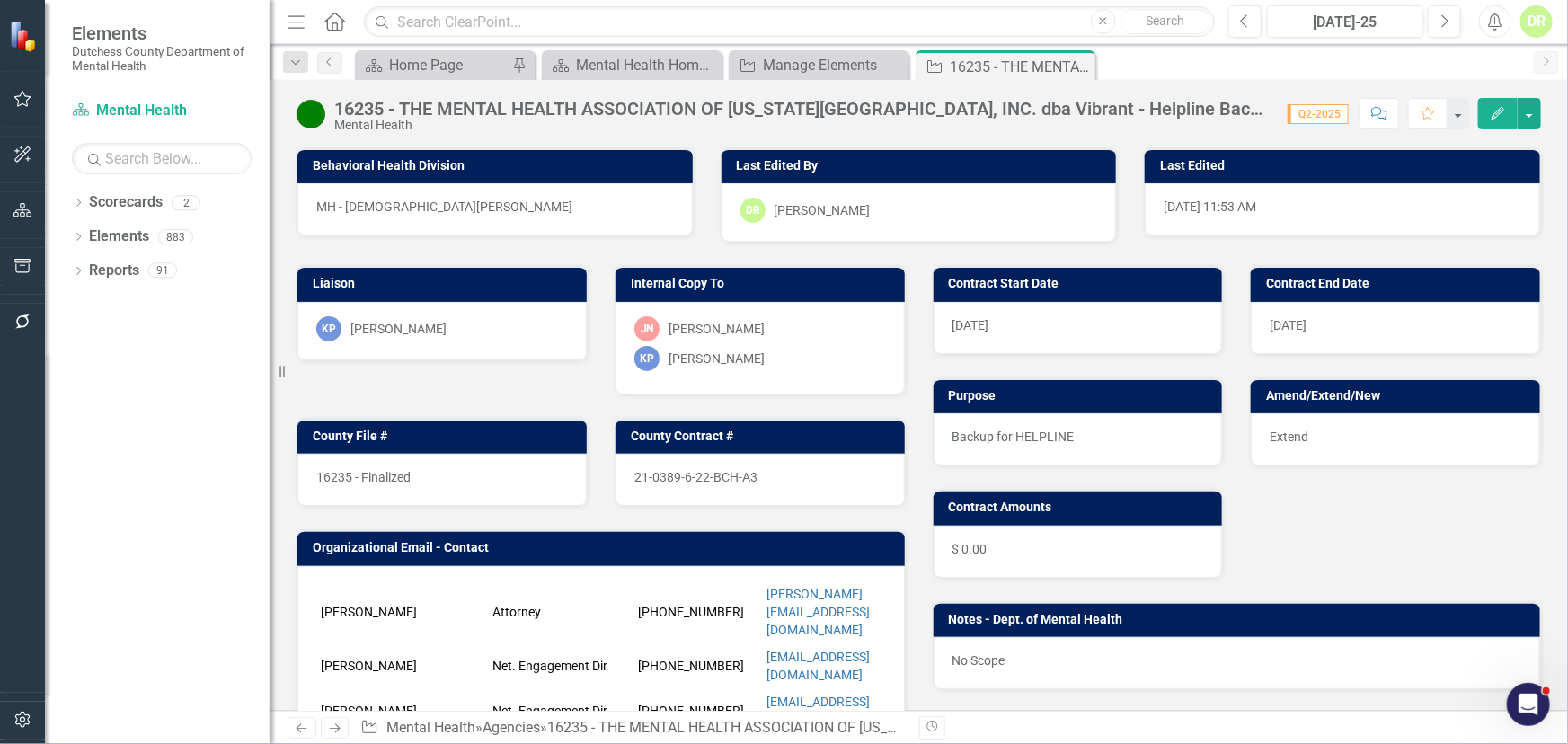
click at [457, 475] on div "16235 - Finalized" at bounding box center [441, 479] width 289 height 53
click at [456, 475] on div "16235 - Finalized" at bounding box center [441, 479] width 289 height 53
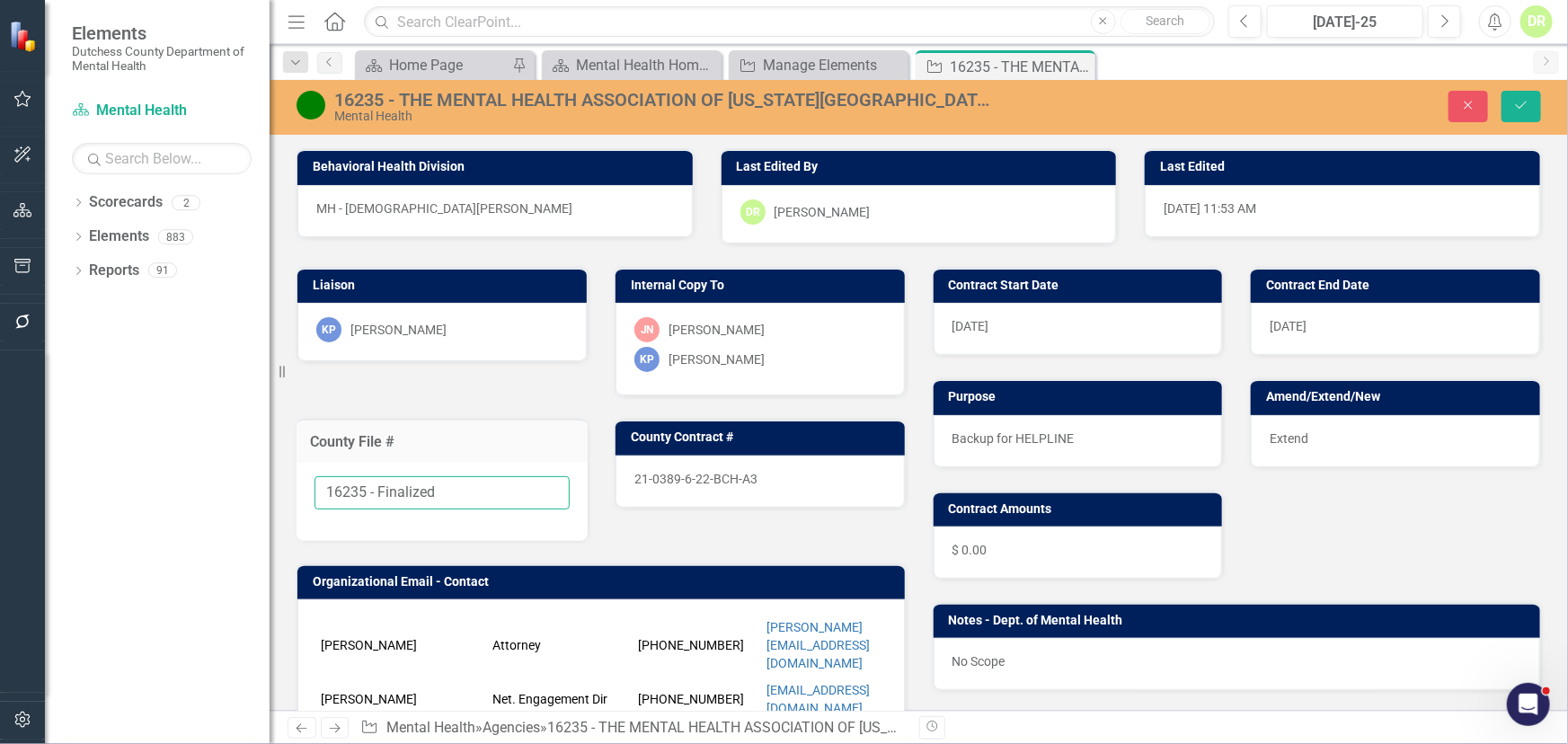
drag, startPoint x: 441, startPoint y: 493, endPoint x: 367, endPoint y: 489, distance: 74.1
click at [367, 489] on input "16235 - Finalized" at bounding box center [441, 493] width 255 height 33
click at [350, 99] on div "16235 - THE MENTAL HEALTH ASSOCIATION OF [US_STATE][GEOGRAPHIC_DATA], INC. dba …" at bounding box center [663, 99] width 657 height 20
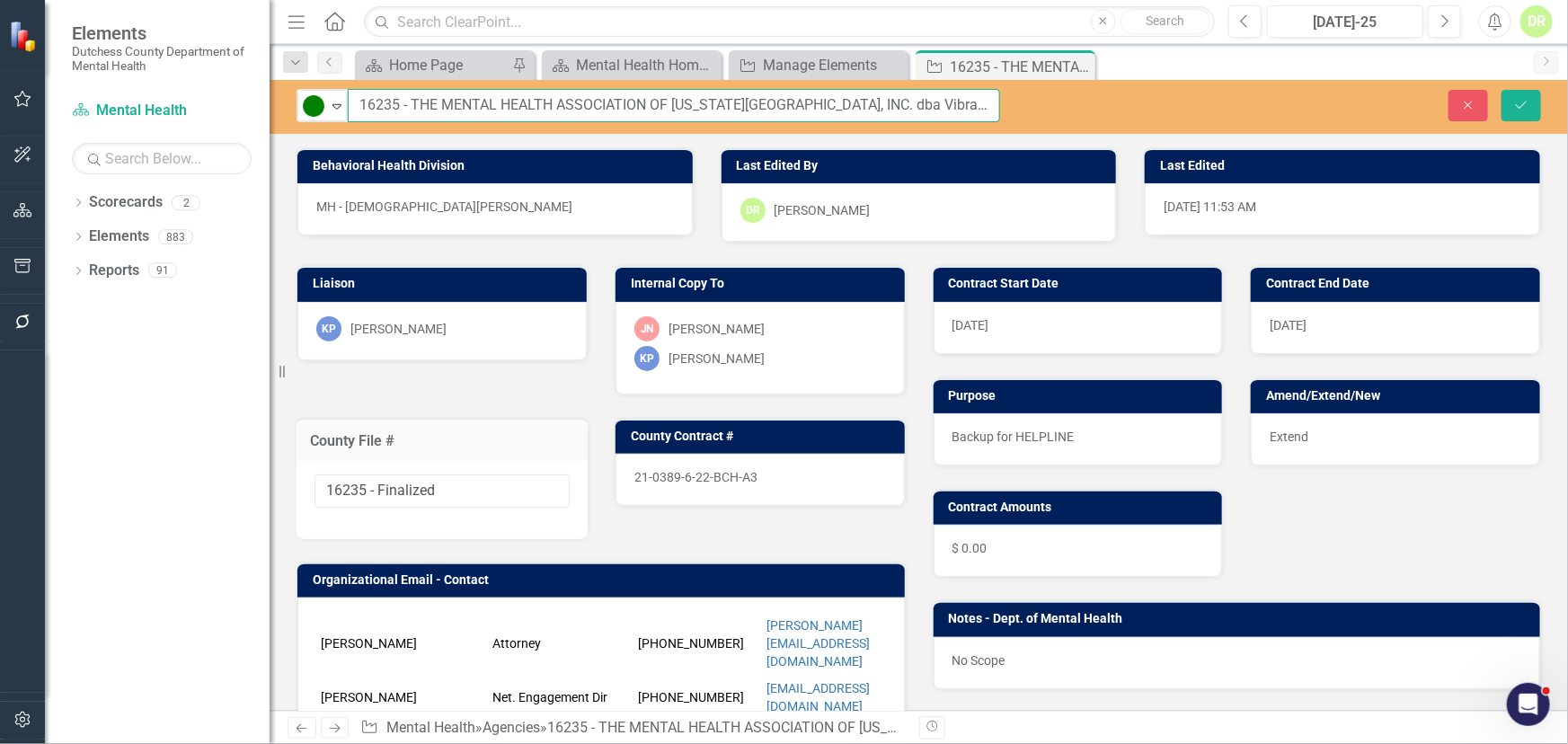
drag, startPoint x: 401, startPoint y: 107, endPoint x: 356, endPoint y: 98, distance: 45.9
click at [356, 98] on input "16235 - THE MENTAL HEALTH ASSOCIATION OF [US_STATE][GEOGRAPHIC_DATA], INC. dba …" at bounding box center [673, 105] width 652 height 33
click at [978, 107] on input "- THE MENTAL HEALTH ASSOCIATION OF [US_STATE][GEOGRAPHIC_DATA], INC. dba Vibran…" at bounding box center [673, 105] width 652 height 33
paste input "16235"
type input "TBD - THE MENTAL HEALTH ASSOCIATION OF [US_STATE][GEOGRAPHIC_DATA], INC. dba Vi…"
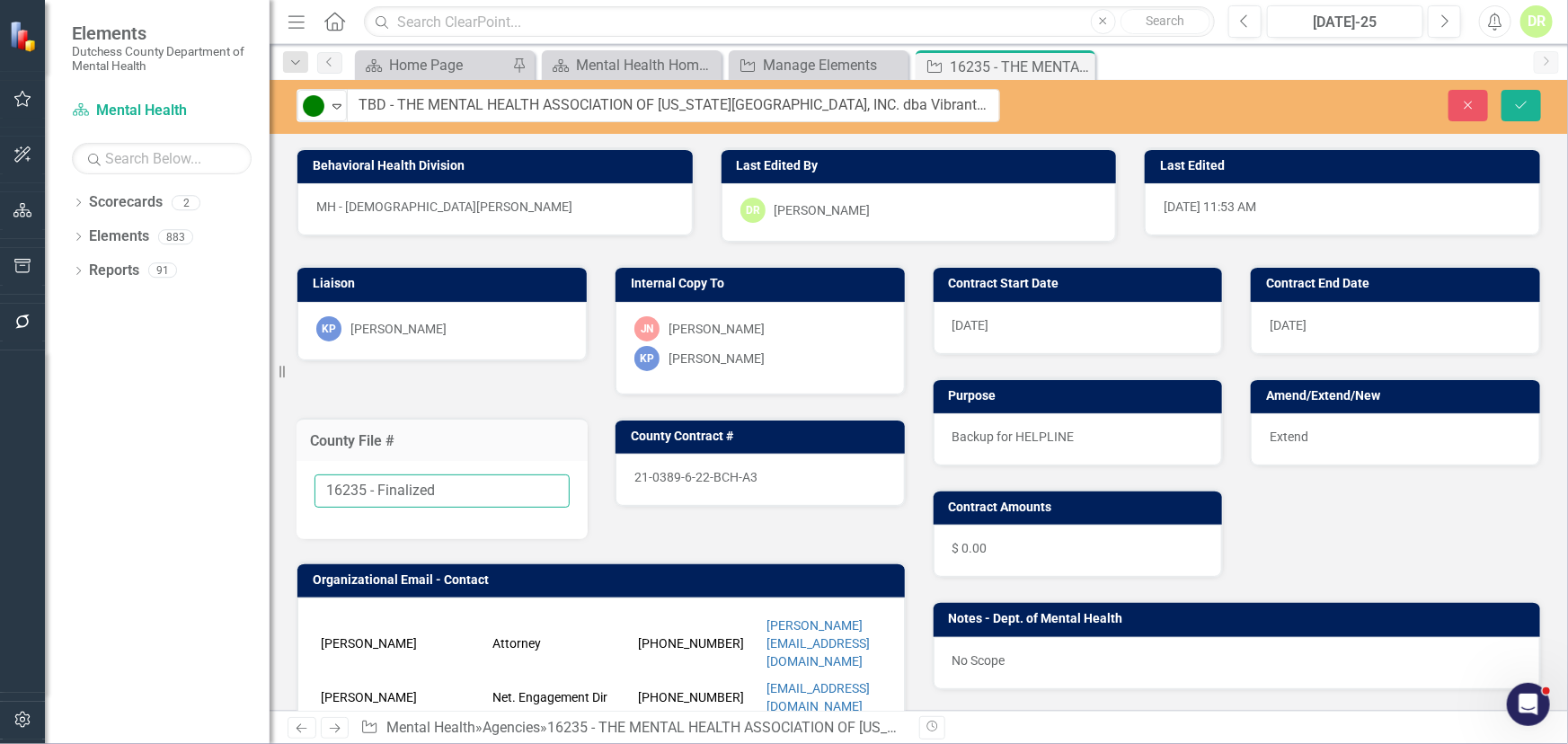
click at [434, 496] on input "16235 - Finalized" at bounding box center [441, 491] width 255 height 33
click at [432, 494] on input "16235 - Finalized" at bounding box center [441, 491] width 255 height 33
drag, startPoint x: 457, startPoint y: 481, endPoint x: 144, endPoint y: 461, distance: 313.6
click at [144, 461] on div "Elements Dutchess County Department of Mental Health Scorecard Mental Health Se…" at bounding box center [784, 372] width 1568 height 744
type input "TBD"
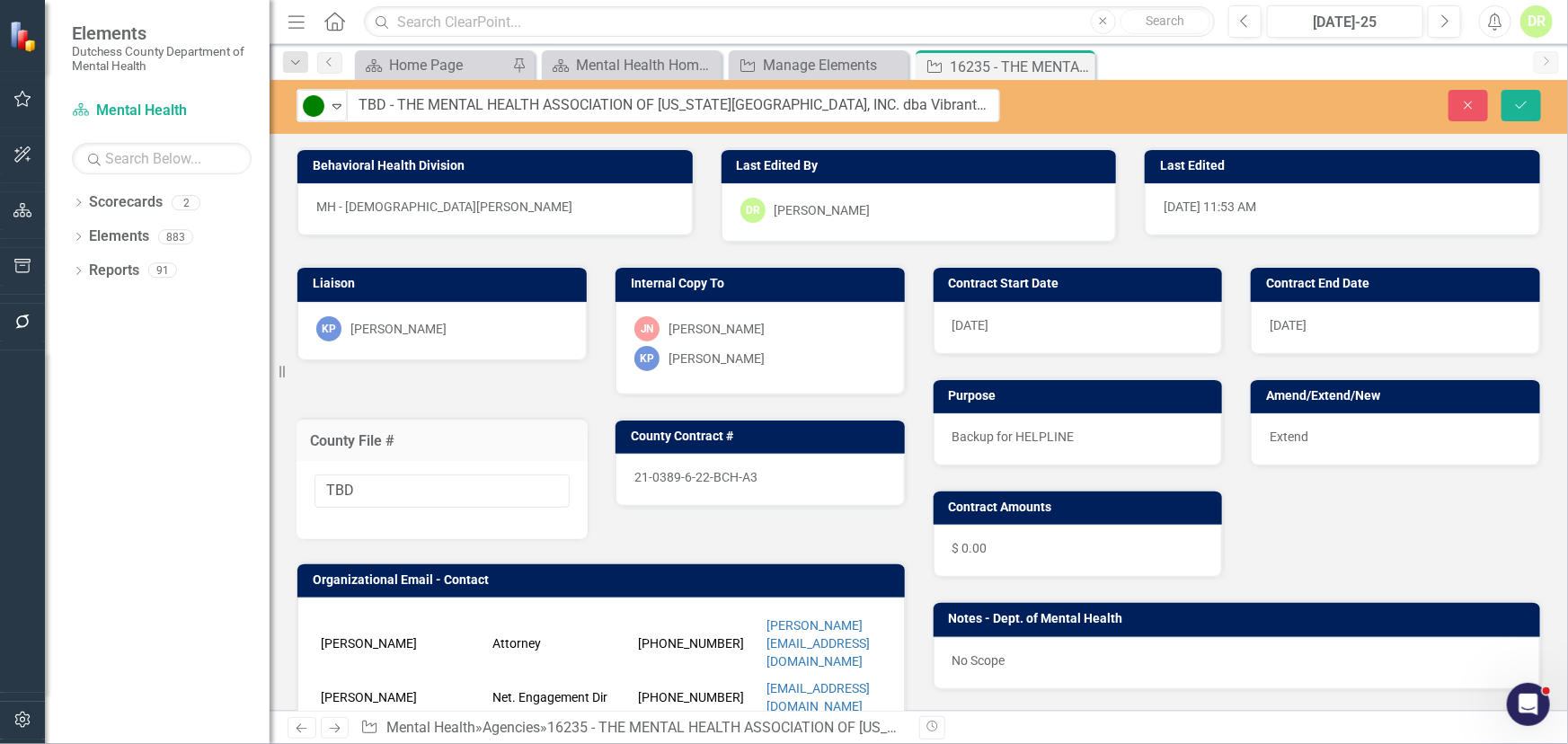
click at [781, 470] on div "21-0389-6-22-BCH-A3" at bounding box center [760, 479] width 289 height 53
click at [781, 472] on div "21-0389-6-22-BCH-A3" at bounding box center [760, 479] width 289 height 53
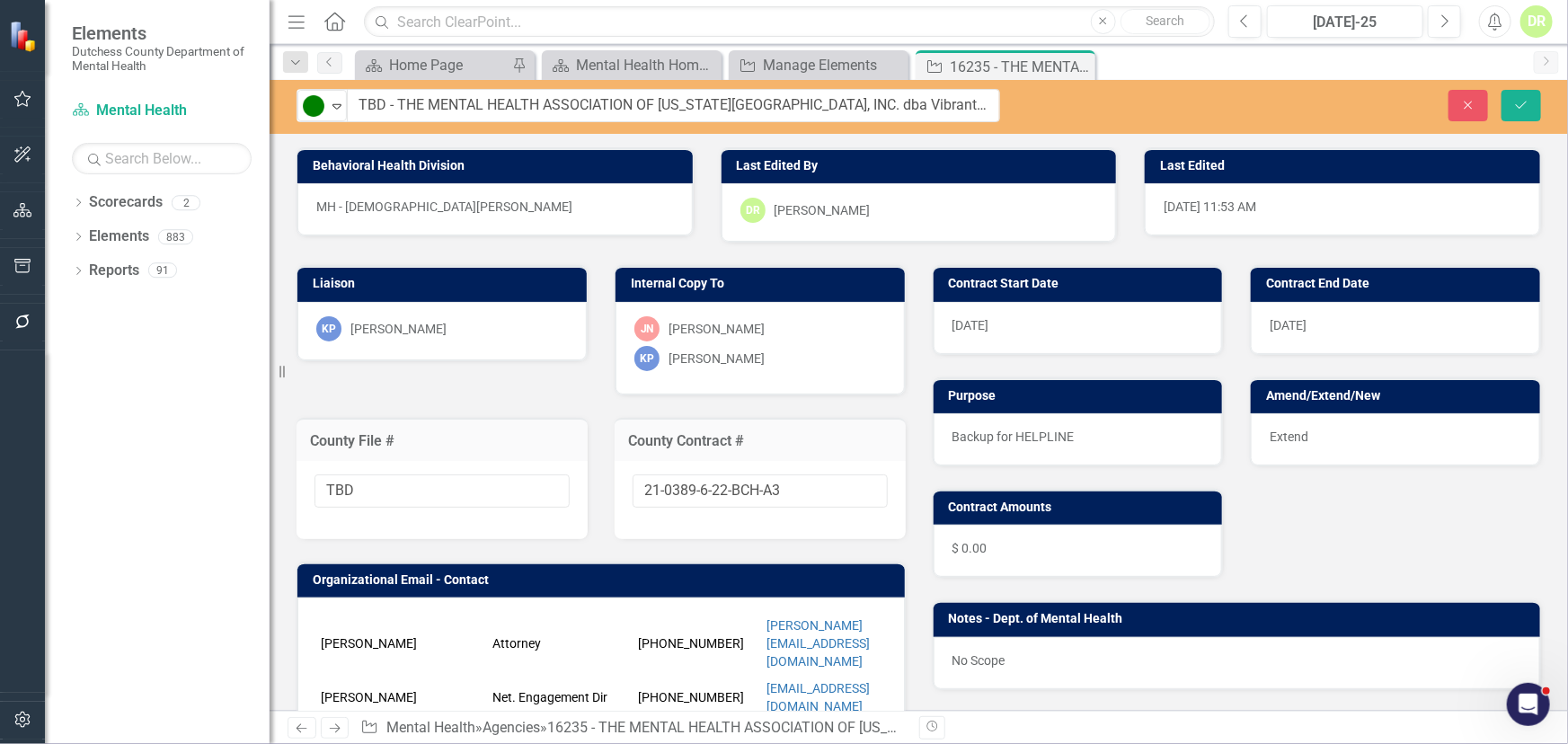
click at [781, 472] on div "21-0389-6-22-BCH-A3" at bounding box center [760, 500] width 291 height 78
drag, startPoint x: 803, startPoint y: 485, endPoint x: 279, endPoint y: 473, distance: 524.1
click at [279, 473] on div "Elements Dutchess County Department of Mental Health Scorecard Mental Health Se…" at bounding box center [784, 372] width 1568 height 744
type input "New"
click at [1346, 438] on div "Extend" at bounding box center [1395, 439] width 289 height 53
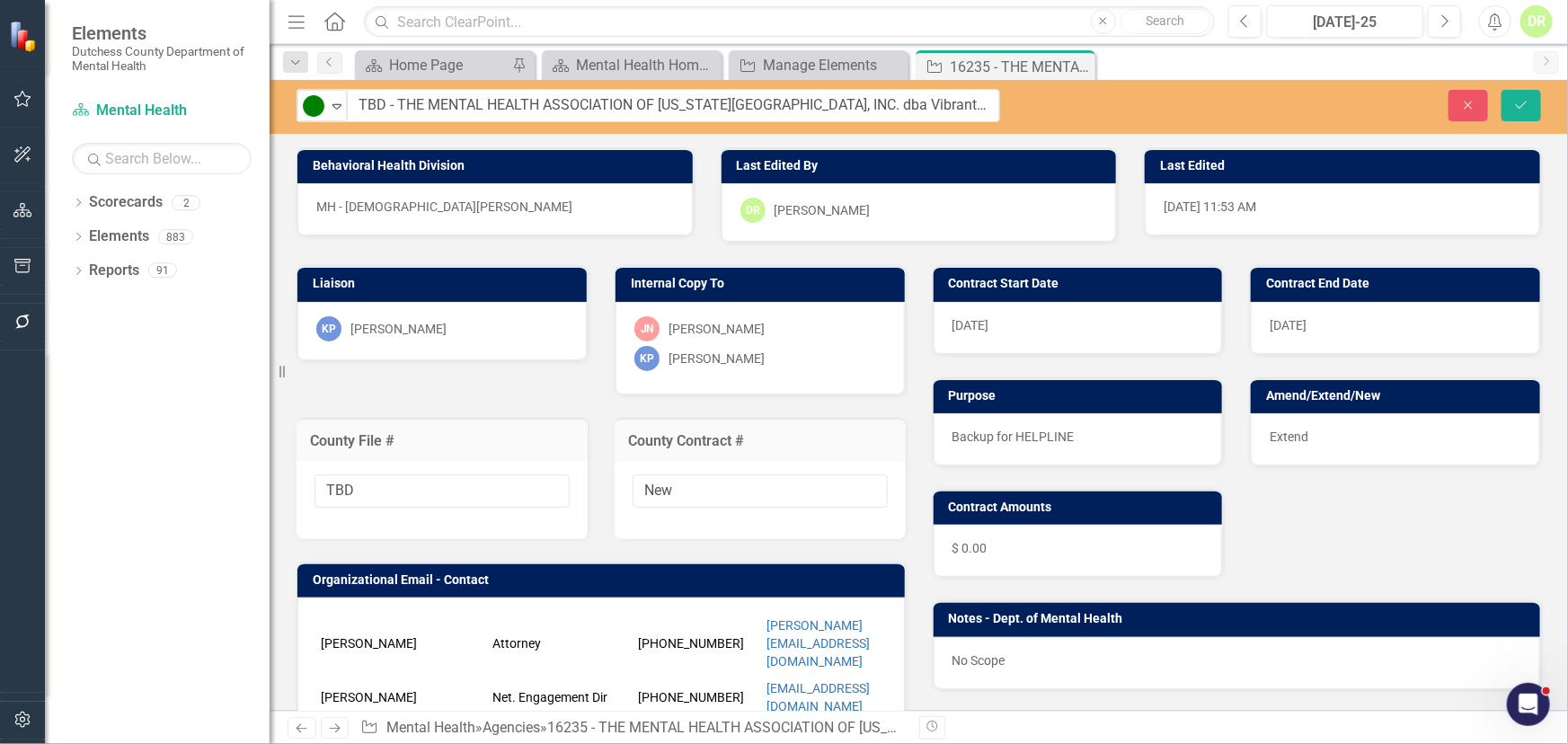
click at [1346, 438] on div "Extend" at bounding box center [1395, 439] width 289 height 53
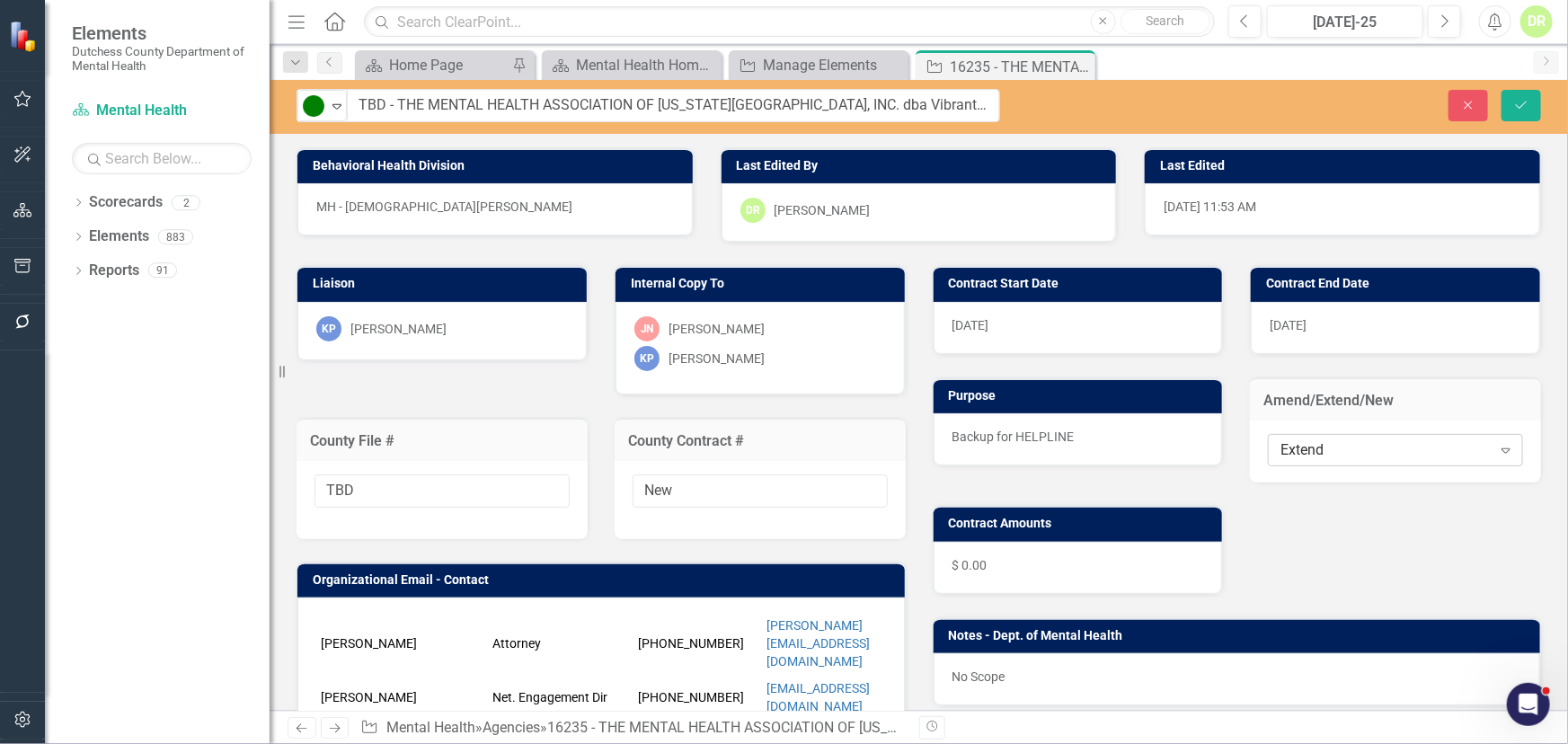
click at [1333, 449] on div "Extend" at bounding box center [1386, 451] width 210 height 21
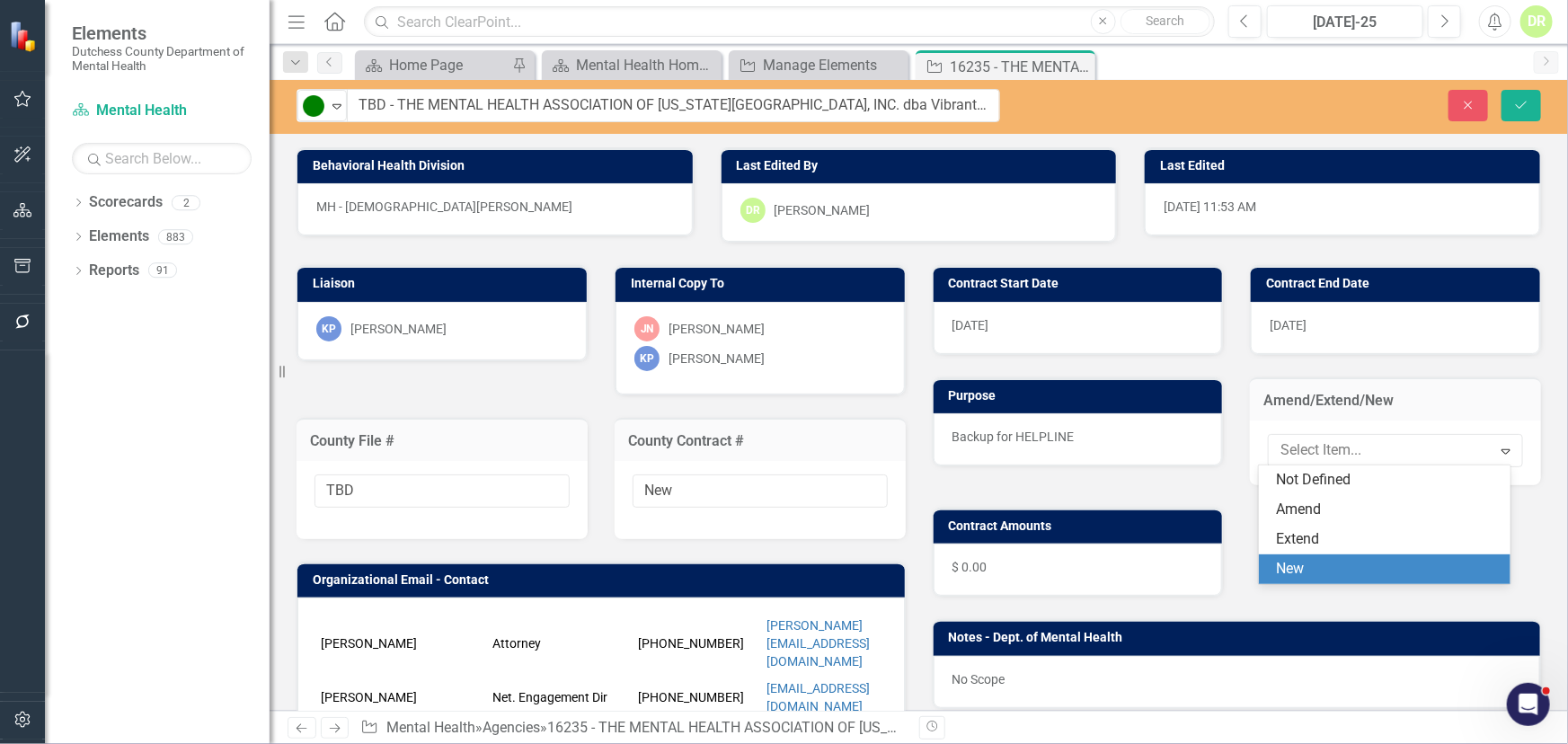
click at [1294, 565] on div "New" at bounding box center [1388, 569] width 222 height 21
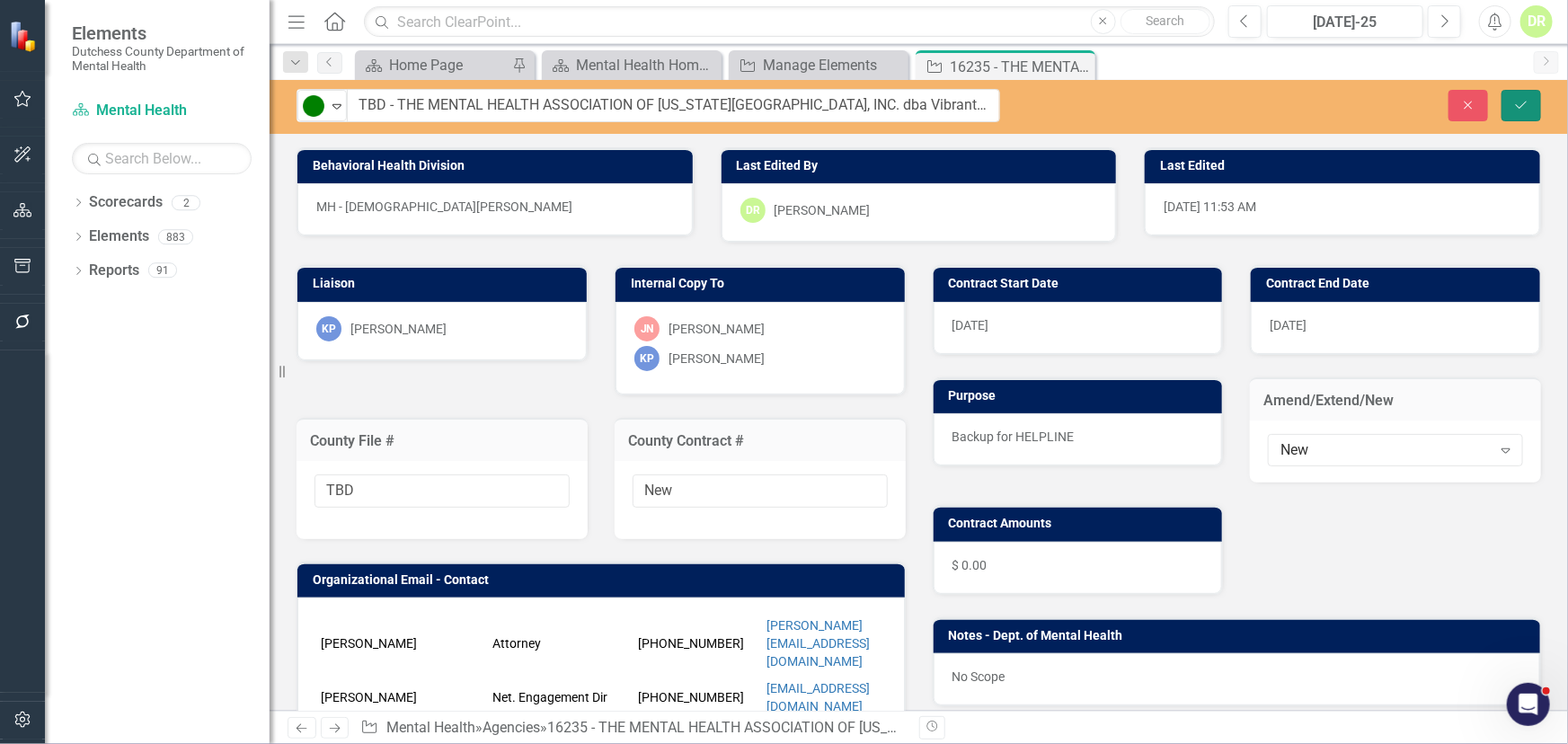
drag, startPoint x: 1535, startPoint y: 106, endPoint x: 1456, endPoint y: 107, distance: 79.0
click at [1535, 106] on button "Save" at bounding box center [1521, 105] width 39 height 32
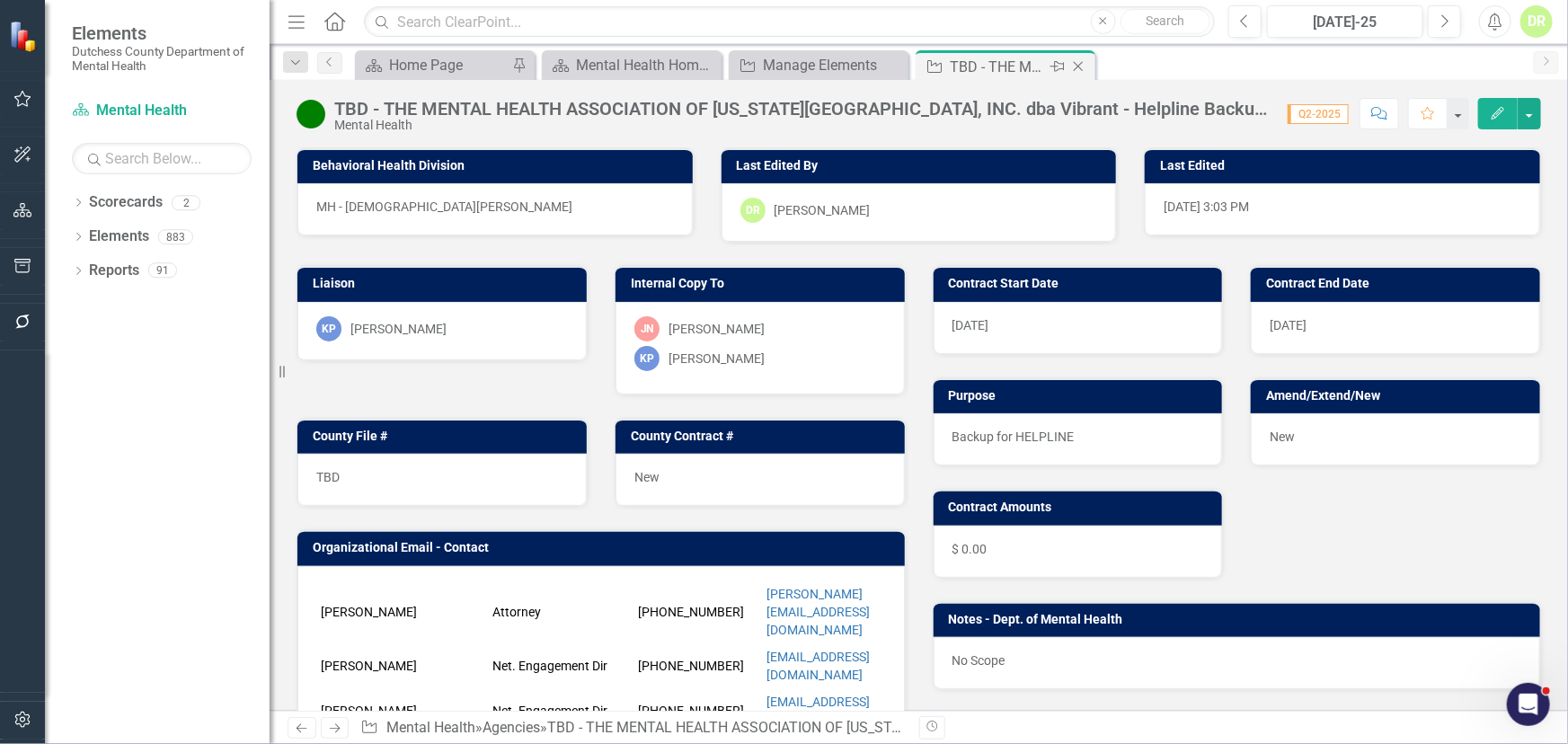
click at [1081, 62] on icon "Close" at bounding box center [1078, 66] width 18 height 14
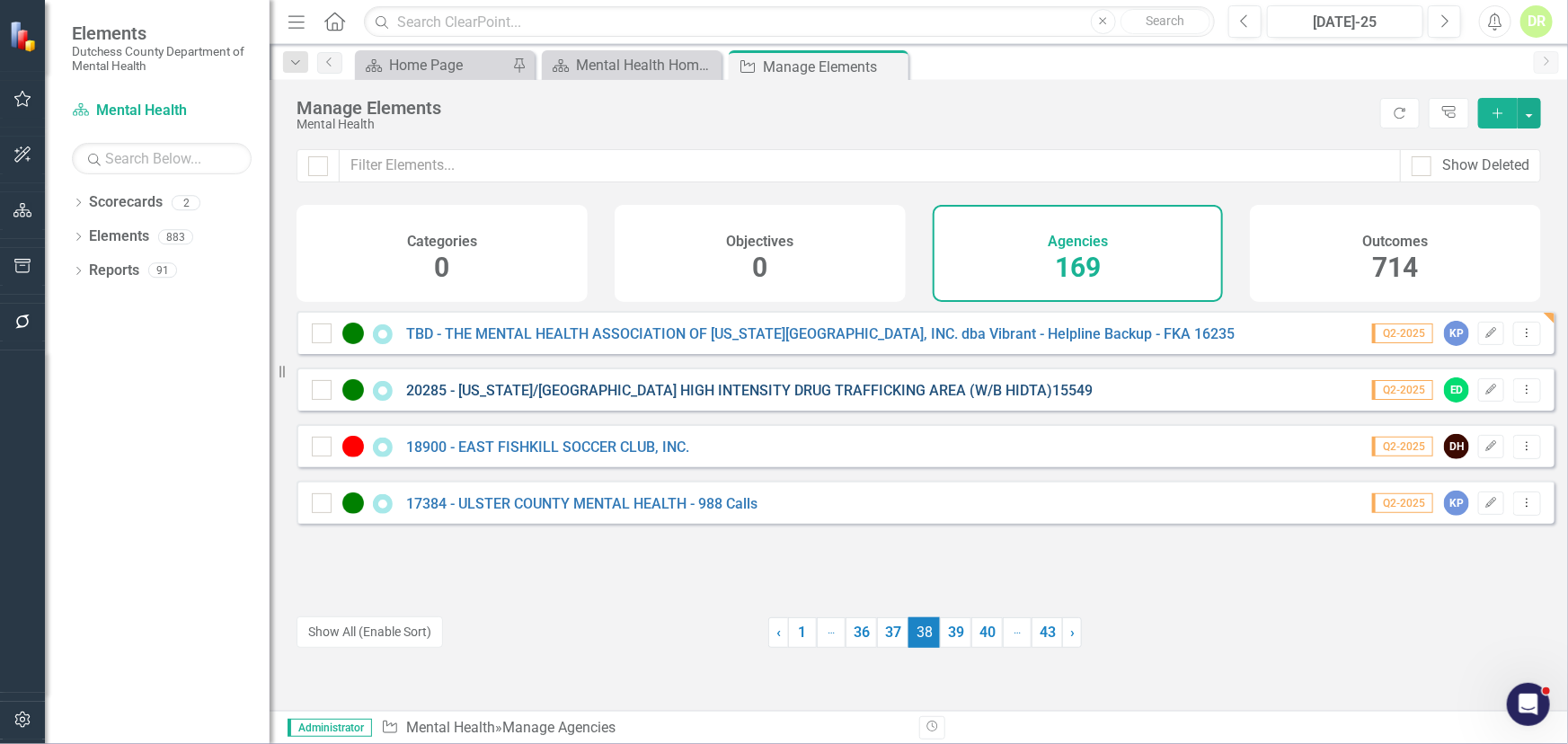
click at [539, 399] on link "20285 - [US_STATE]/[GEOGRAPHIC_DATA] HIGH INTENSITY DRUG TRAFFICKING AREA (W/B …" at bounding box center [749, 391] width 687 height 17
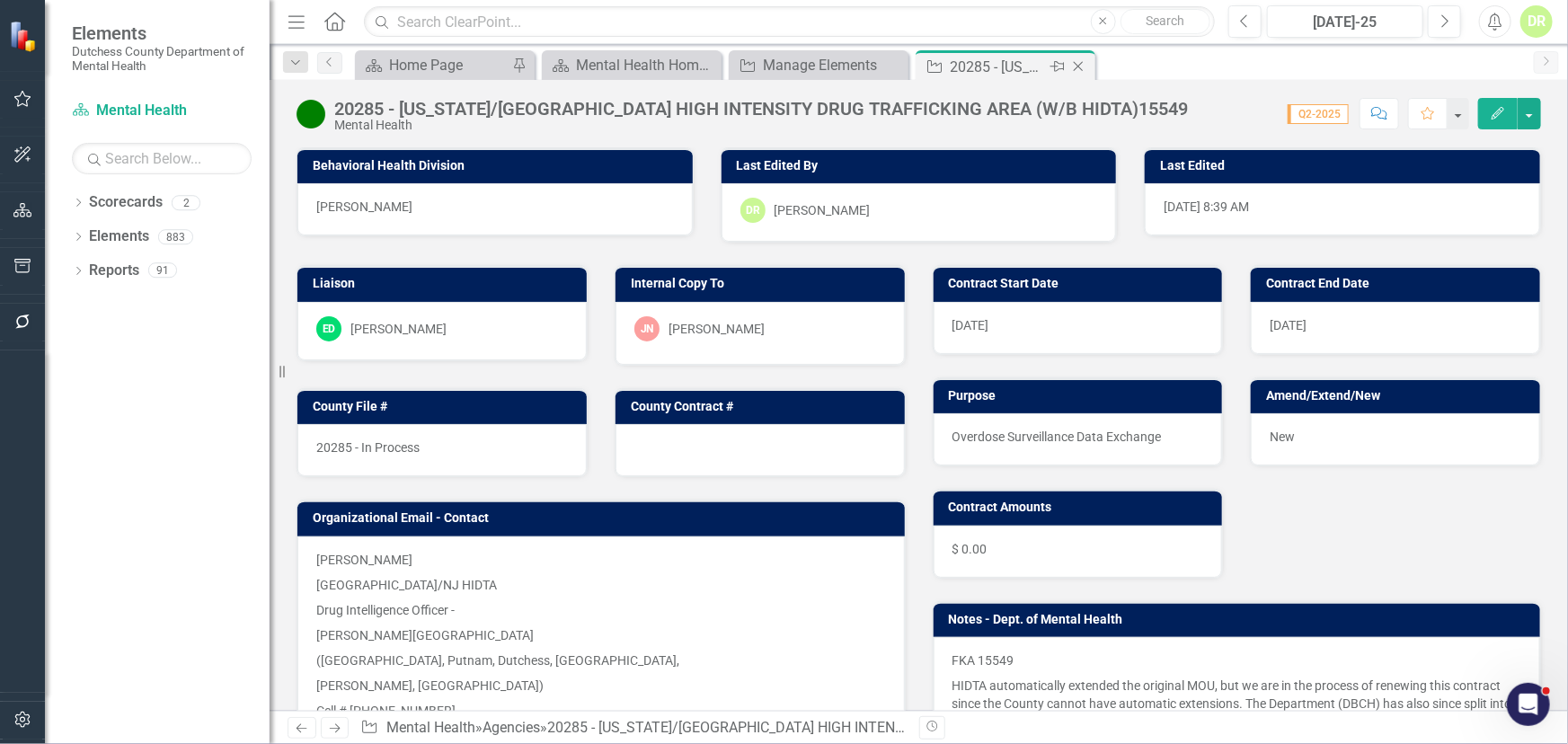
click at [1082, 65] on icon "Close" at bounding box center [1078, 66] width 18 height 14
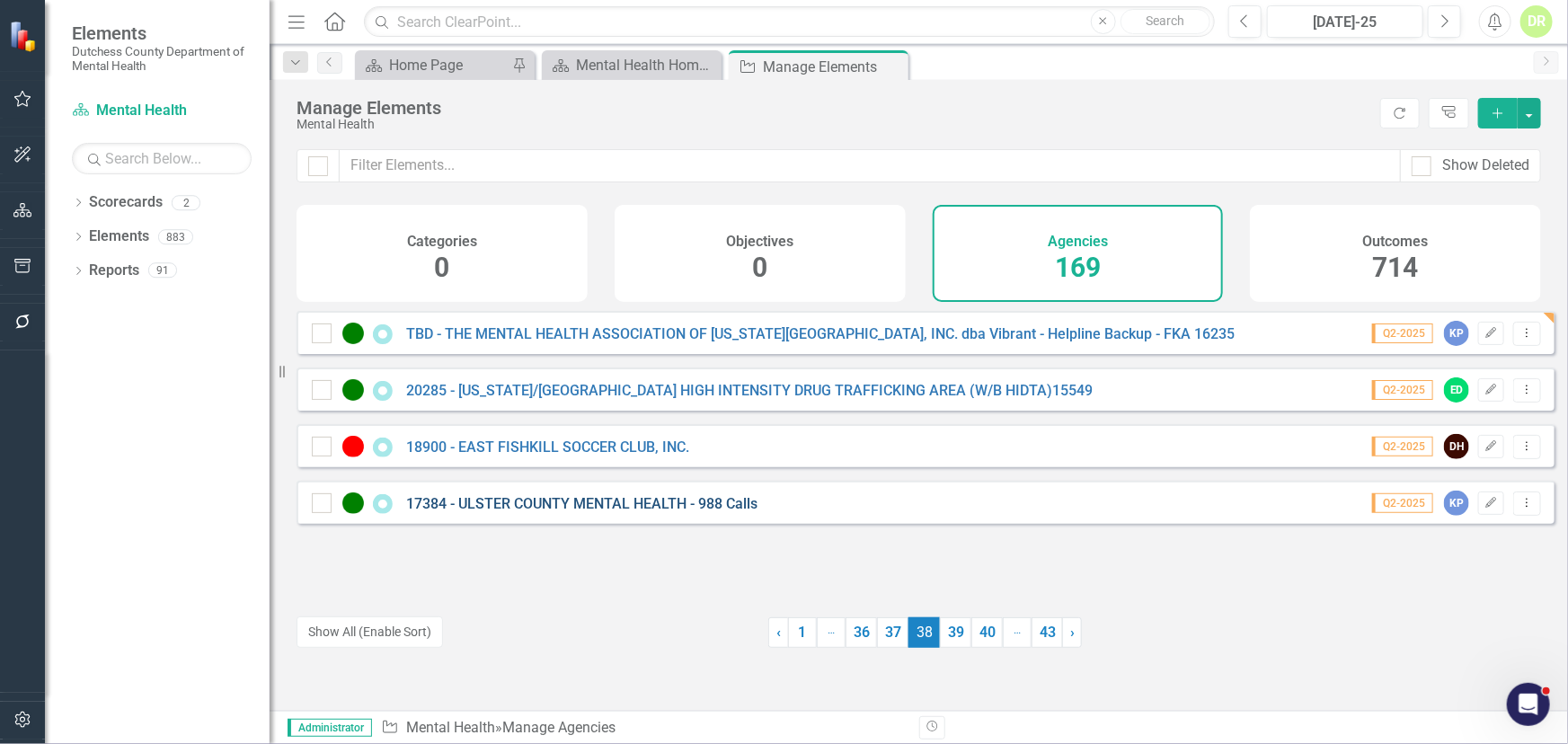
click at [471, 511] on link "17384 - ULSTER COUNTY MENTAL HEALTH - 988 Calls" at bounding box center [582, 504] width 351 height 17
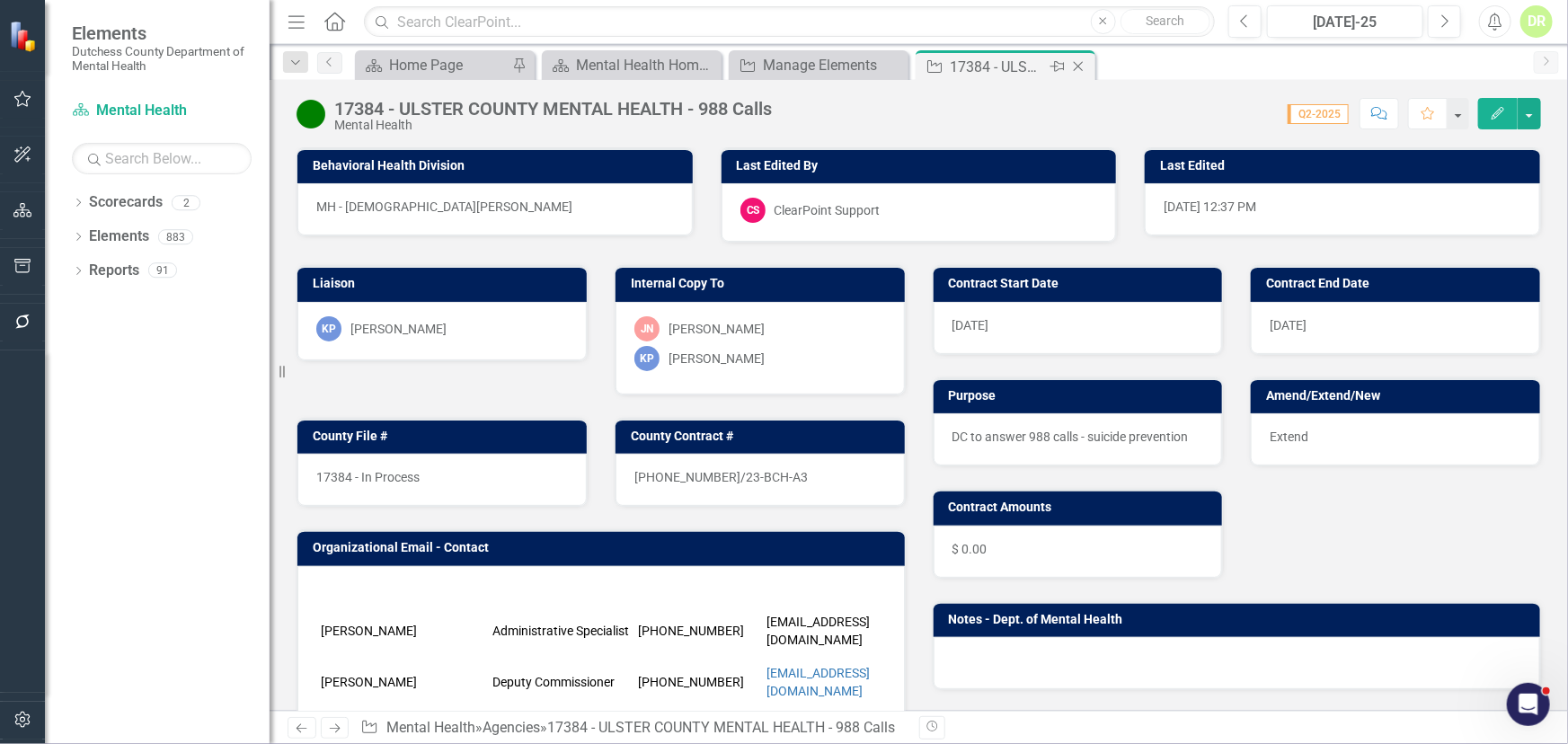
click at [1080, 65] on icon "Close" at bounding box center [1078, 66] width 18 height 14
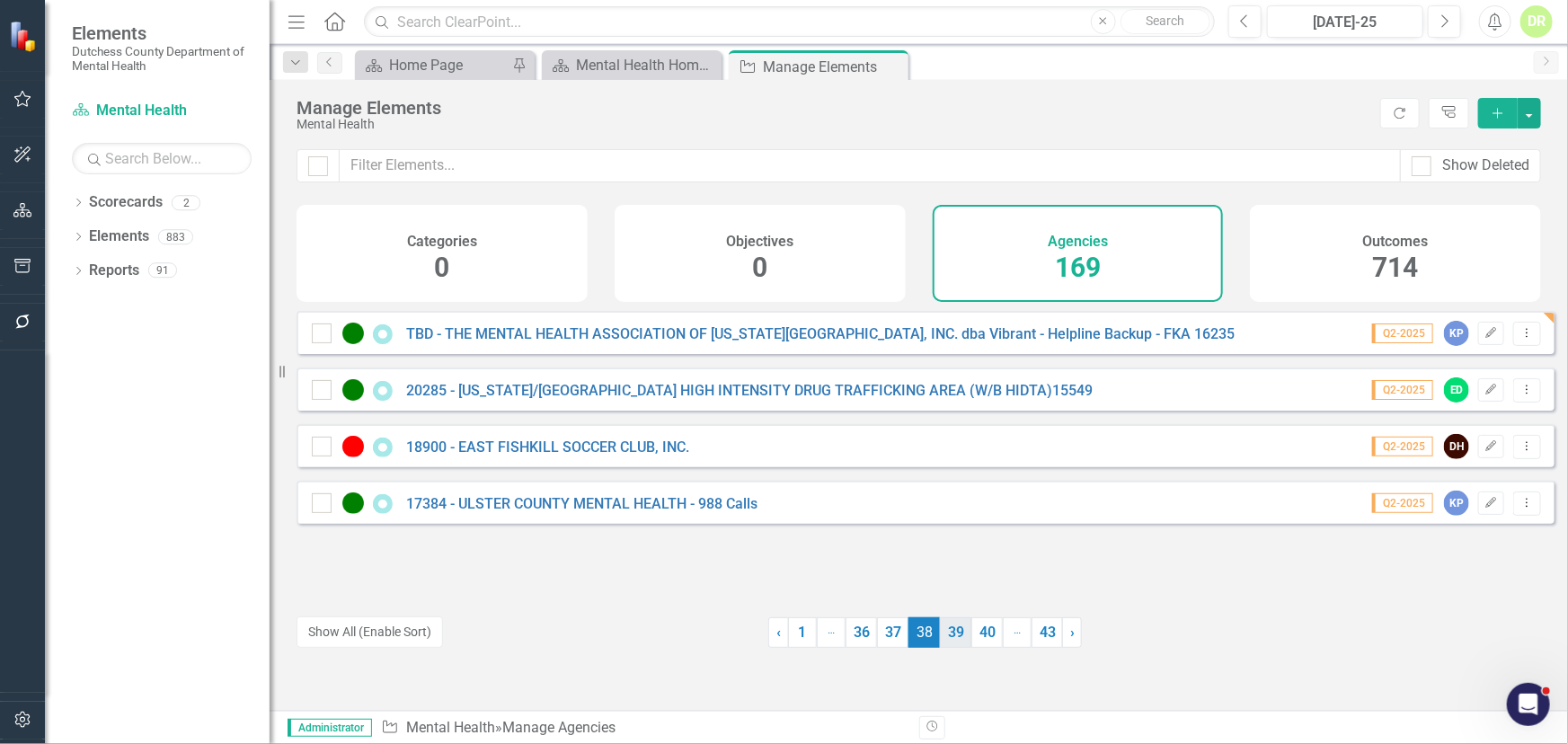
click at [951, 627] on link "39" at bounding box center [955, 633] width 32 height 31
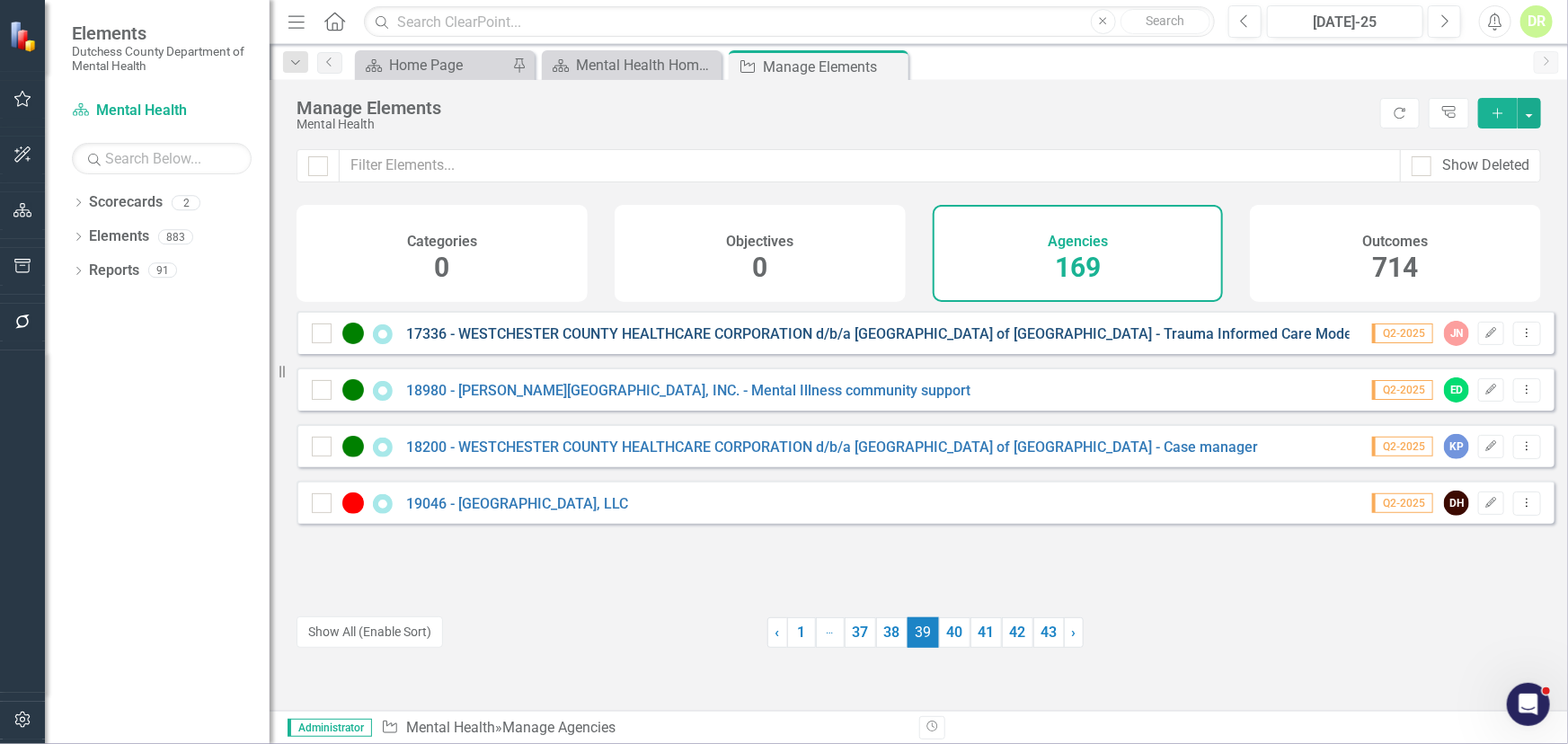
click at [587, 343] on link "17336 - WESTCHESTER COUNTY HEALTHCARE CORPORATION d/b/a [GEOGRAPHIC_DATA] of [G…" at bounding box center [880, 334] width 950 height 17
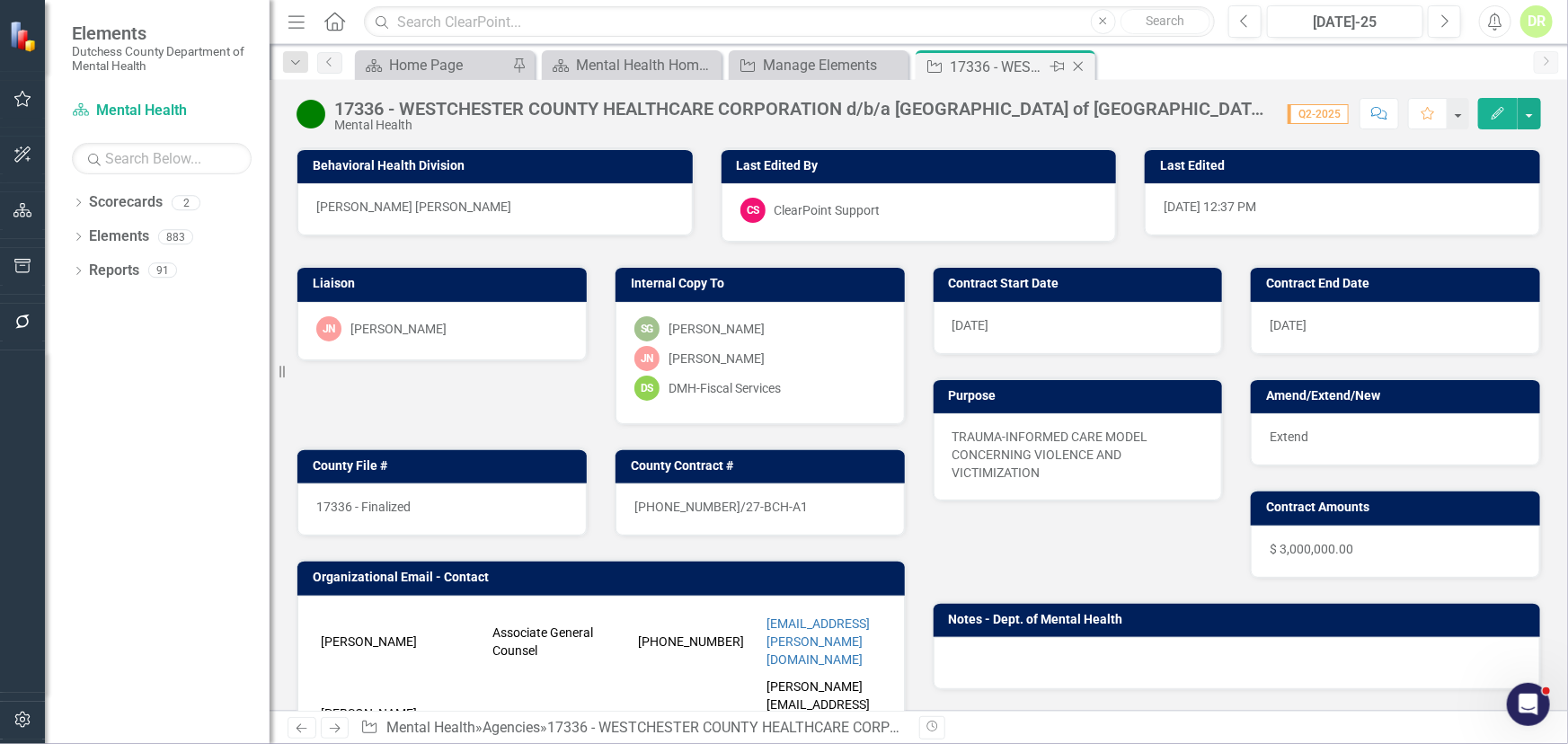
click at [1082, 60] on icon "Close" at bounding box center [1078, 66] width 18 height 14
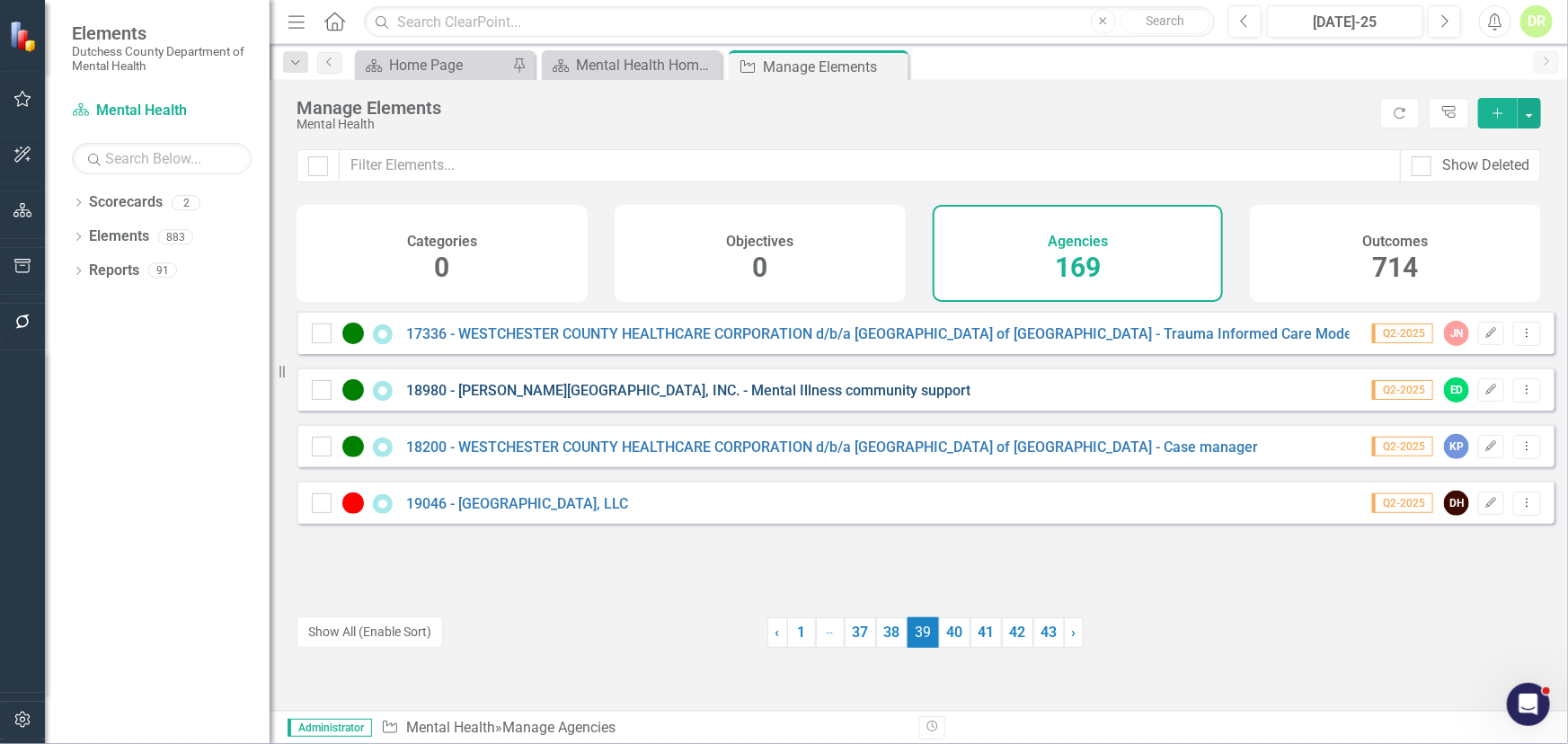
click at [701, 399] on link "18980 - [PERSON_NAME][GEOGRAPHIC_DATA], INC. - Mental Illness community support" at bounding box center [688, 391] width 564 height 17
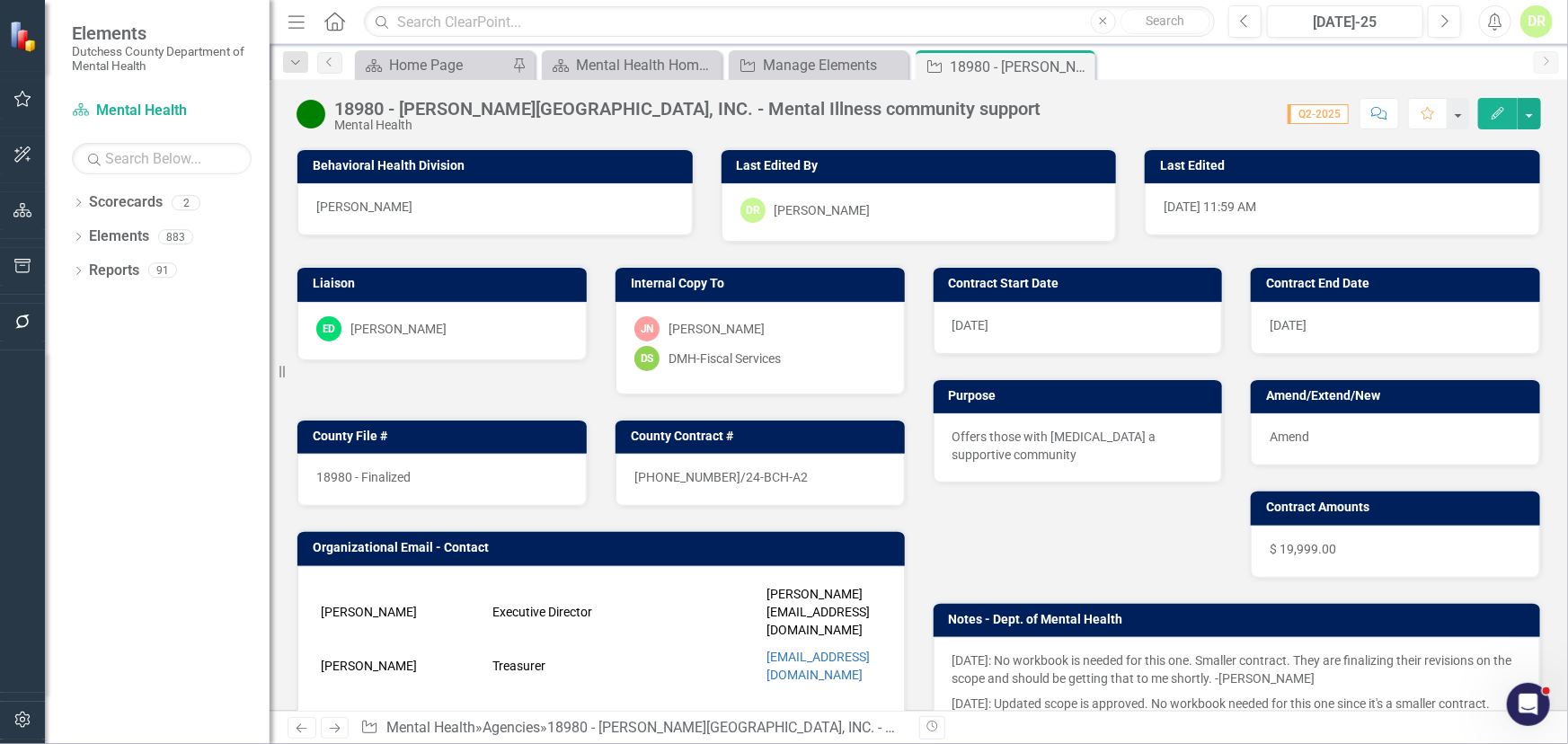
click at [470, 488] on div "18980 - Finalized" at bounding box center [441, 479] width 289 height 53
click at [456, 476] on div "18980 - Finalized" at bounding box center [441, 479] width 289 height 53
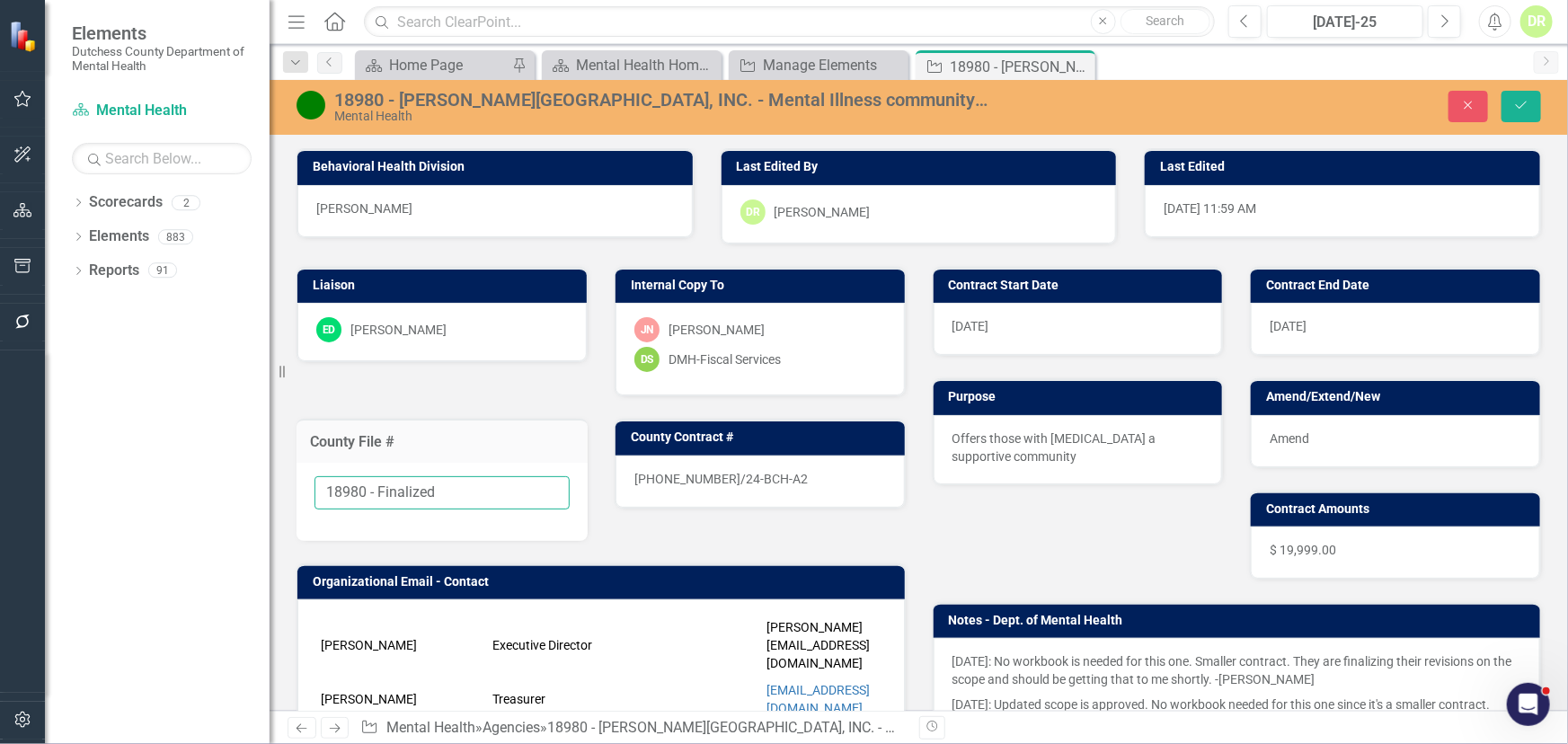
drag, startPoint x: 456, startPoint y: 478, endPoint x: 371, endPoint y: 484, distance: 85.2
click at [371, 484] on input "18980 - Finalized" at bounding box center [441, 493] width 255 height 33
type input "18980"
click at [816, 492] on div "[PHONE_NUMBER]/24-BCH-A2" at bounding box center [760, 481] width 289 height 53
click at [807, 488] on div "[PHONE_NUMBER]/24-BCH-A2" at bounding box center [760, 481] width 289 height 53
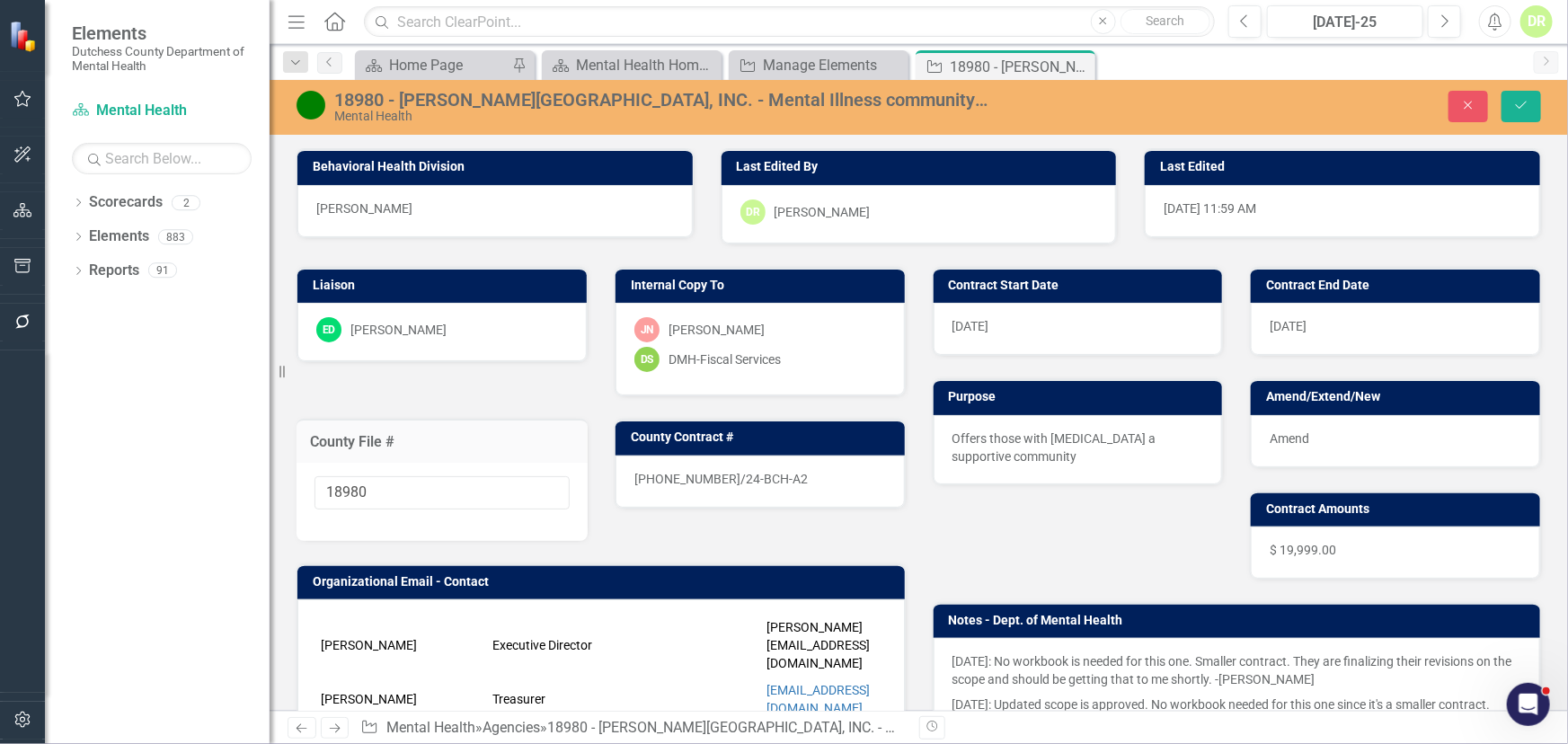
click at [807, 488] on div "[PHONE_NUMBER]/24-BCH-A2" at bounding box center [760, 481] width 289 height 53
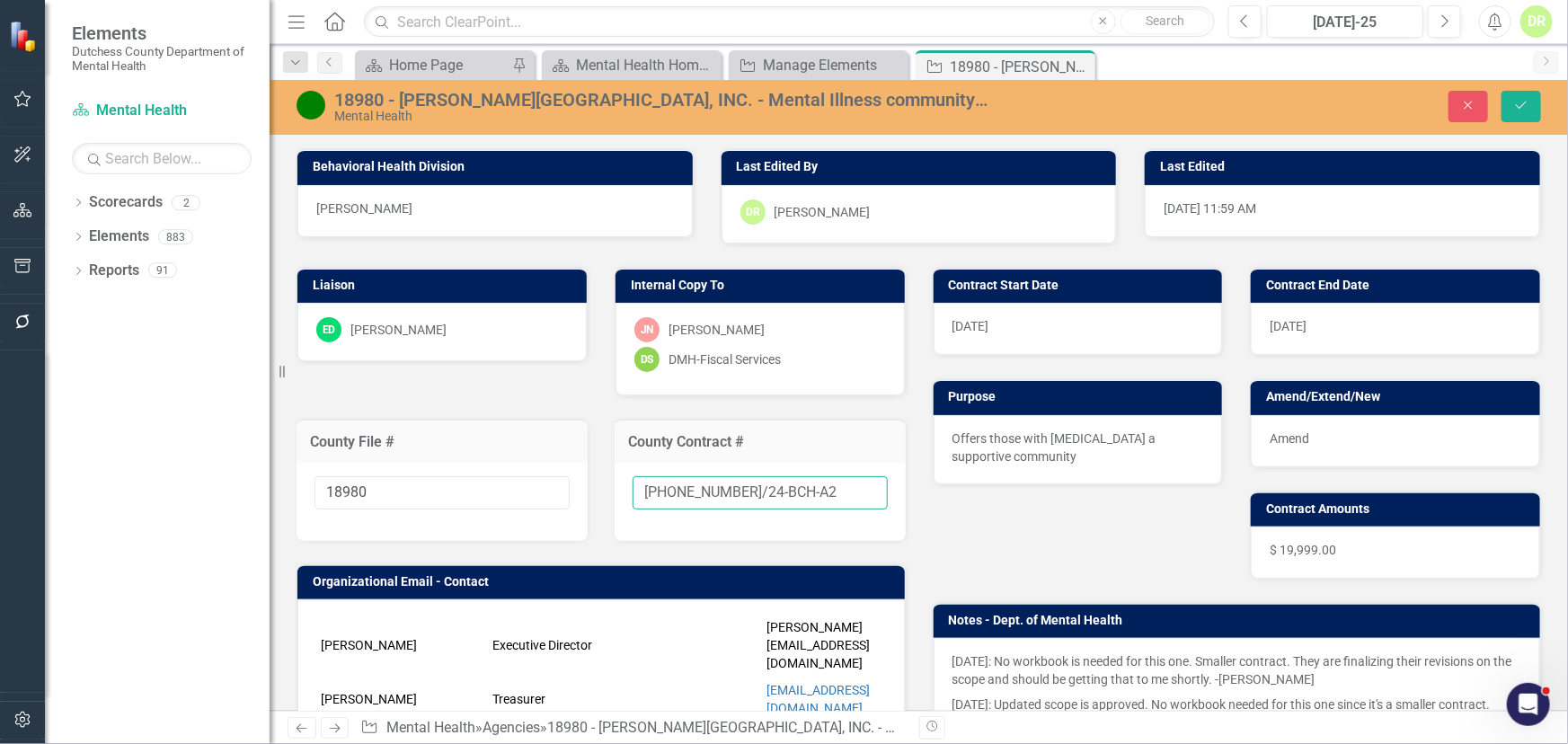
click at [807, 488] on input "[PHONE_NUMBER]/24-BCH-A2" at bounding box center [760, 493] width 255 height 33
type input "[PHONE_NUMBER]/24-BCH-A3"
click at [1390, 437] on div "Amend" at bounding box center [1395, 441] width 289 height 53
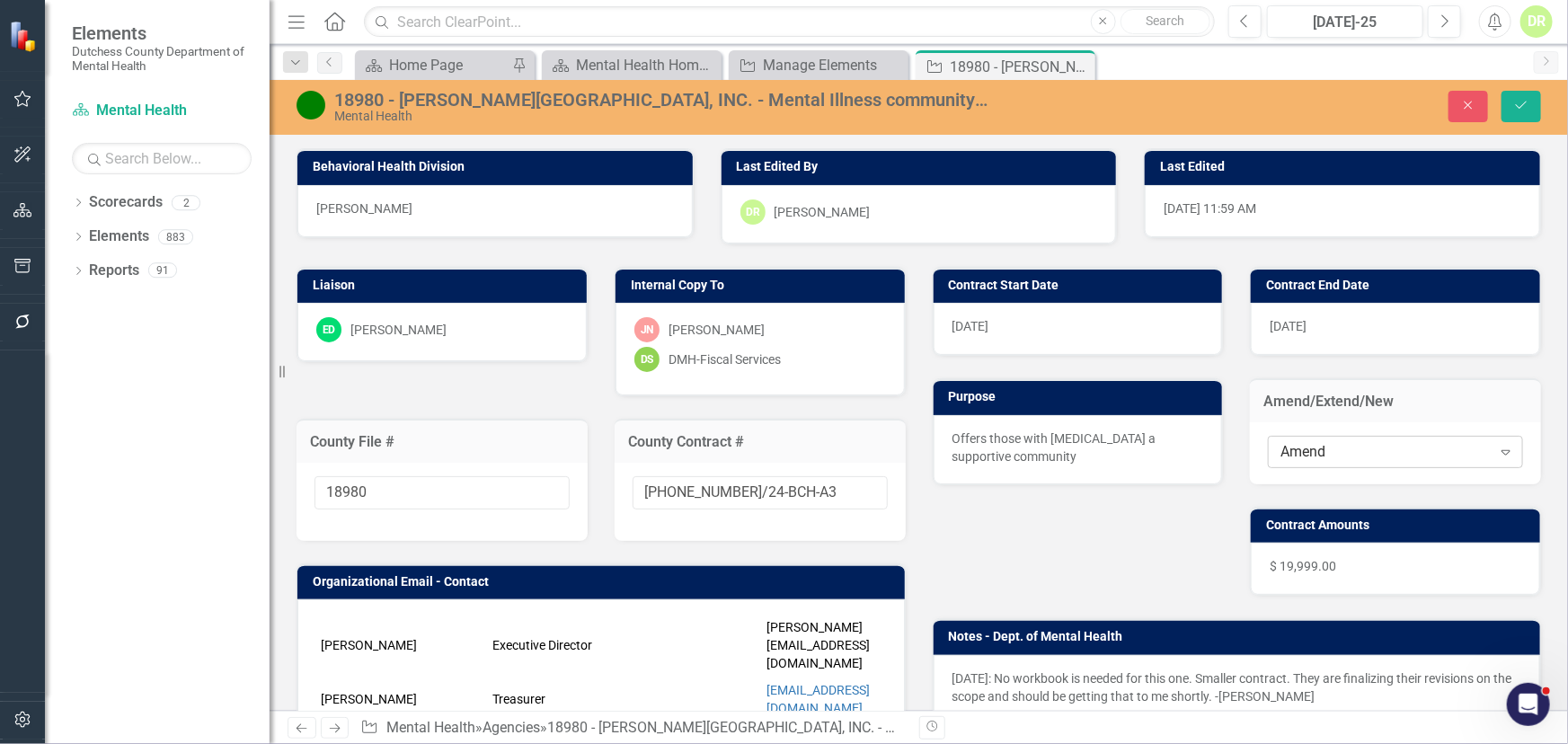
drag, startPoint x: 1343, startPoint y: 450, endPoint x: 1328, endPoint y: 449, distance: 15.0
click at [1328, 449] on div "Amend" at bounding box center [1386, 452] width 210 height 21
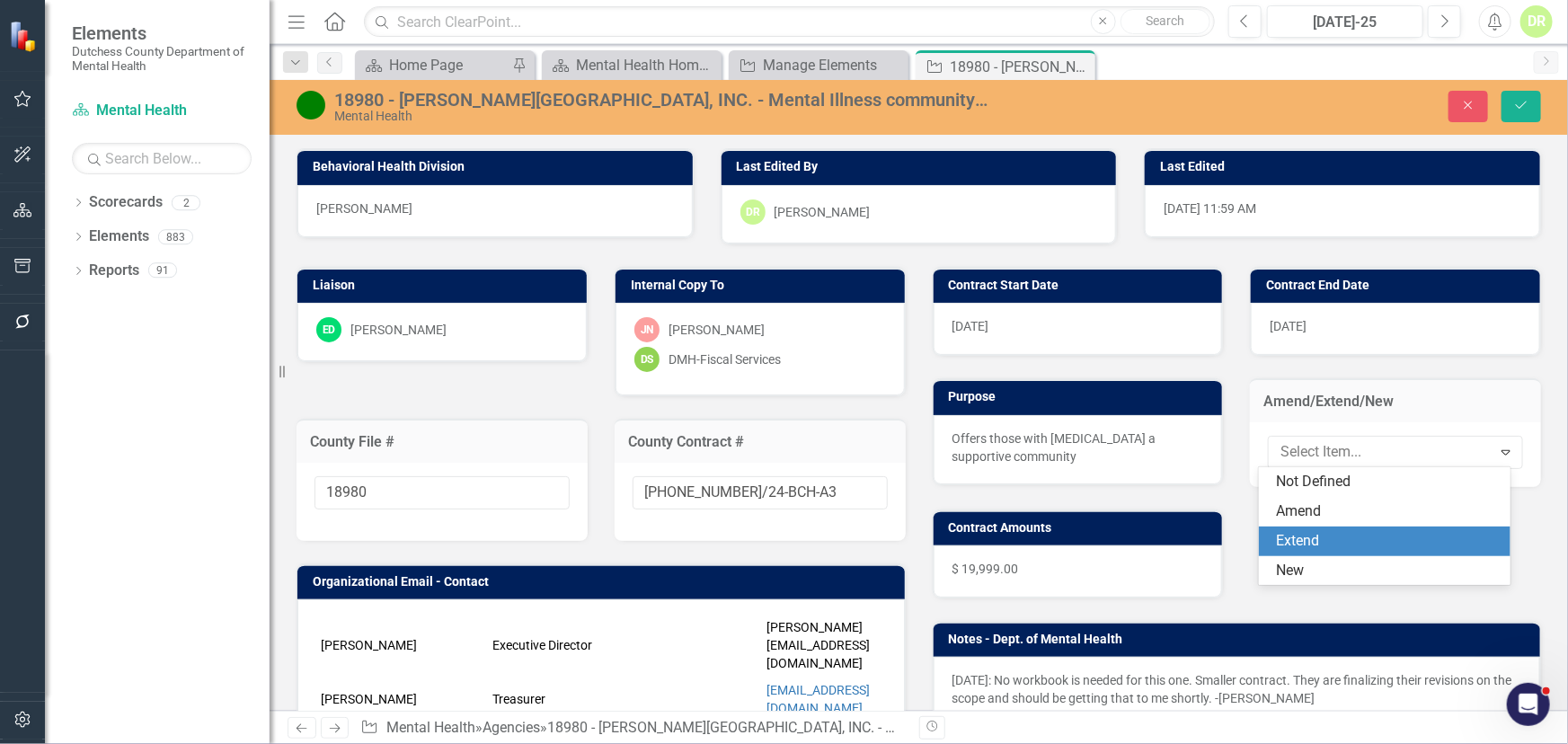
click at [1309, 538] on div "Extend" at bounding box center [1388, 542] width 222 height 21
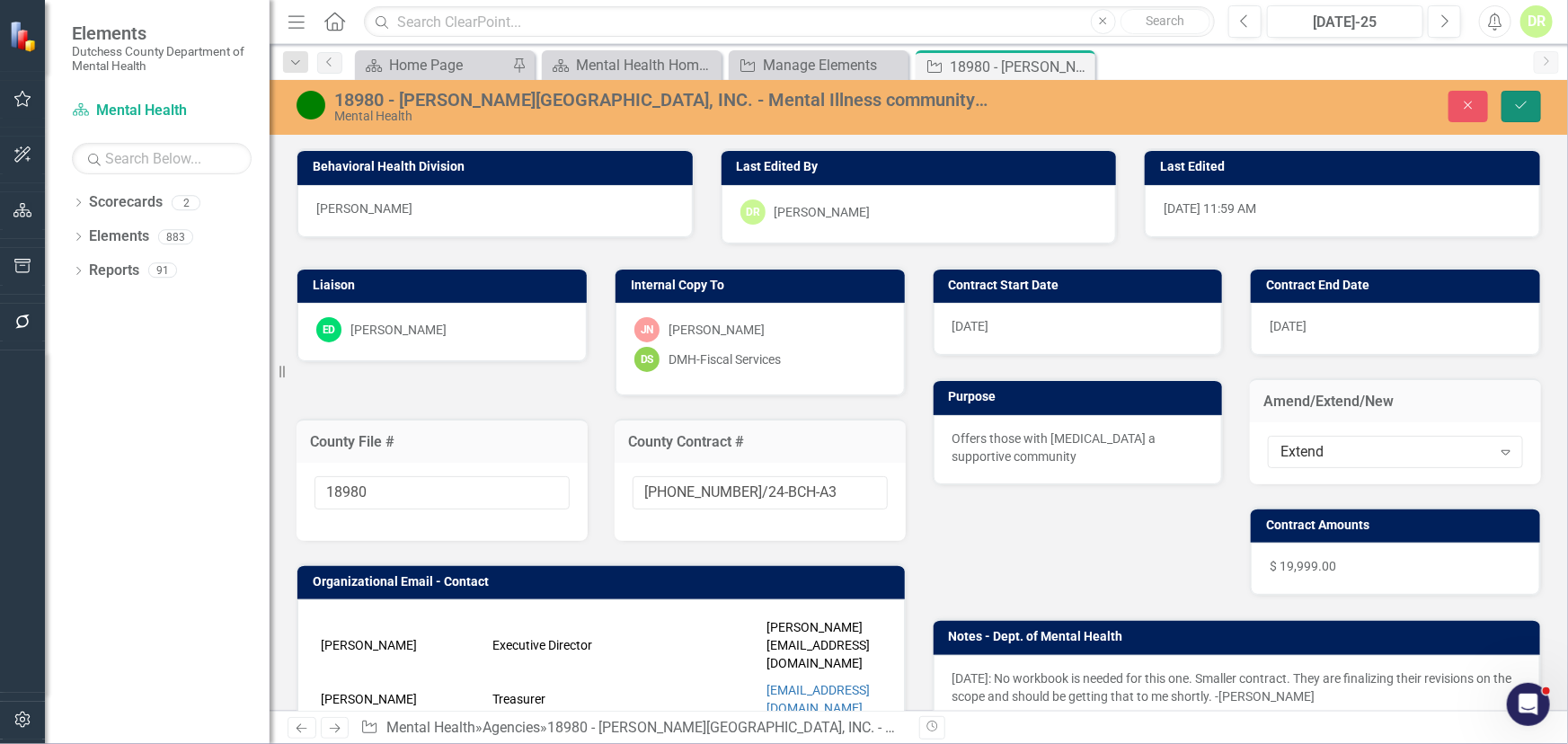
drag, startPoint x: 1533, startPoint y: 98, endPoint x: 1322, endPoint y: 111, distance: 211.4
click at [1530, 98] on button "Save" at bounding box center [1521, 106] width 39 height 32
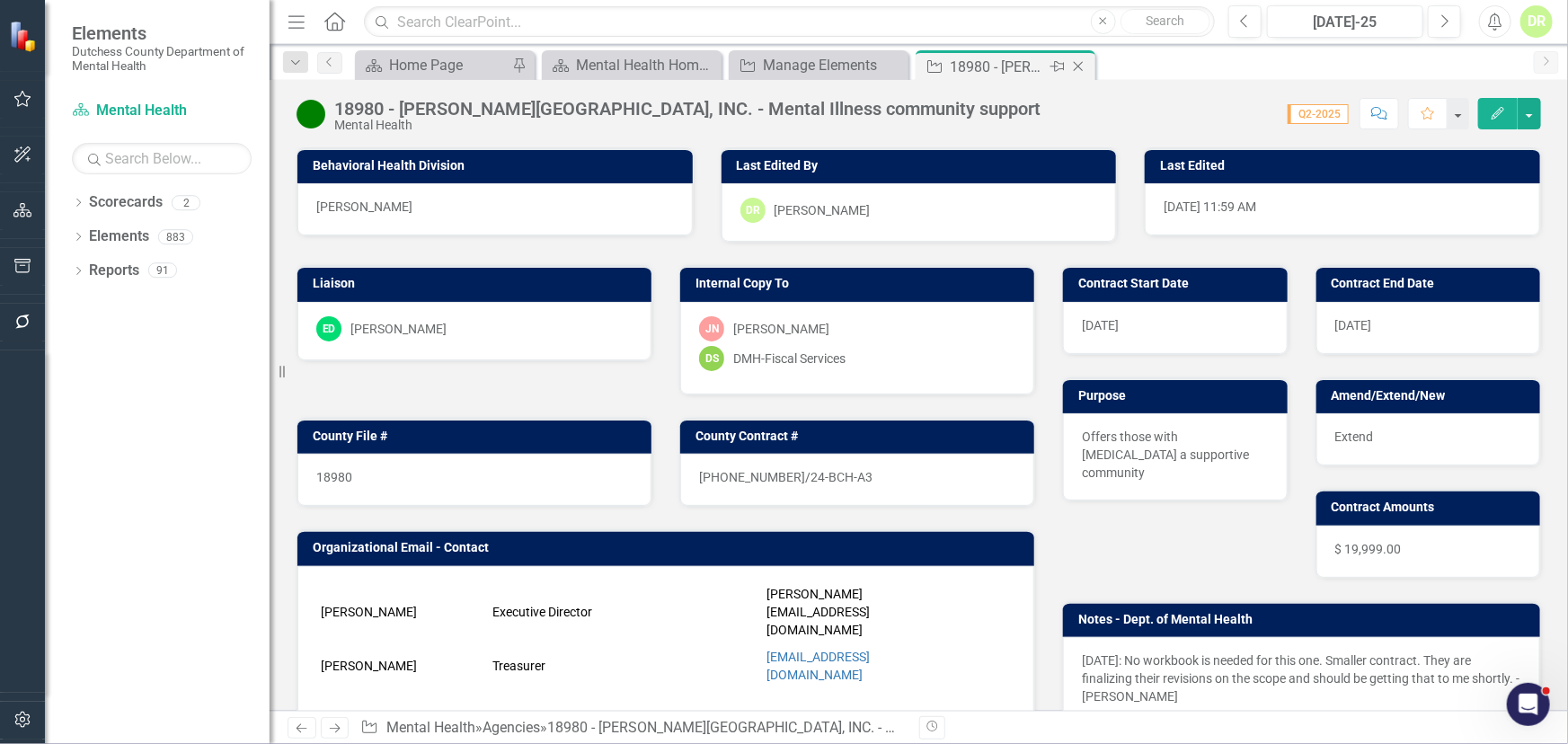
click at [1078, 60] on icon "Close" at bounding box center [1078, 66] width 18 height 14
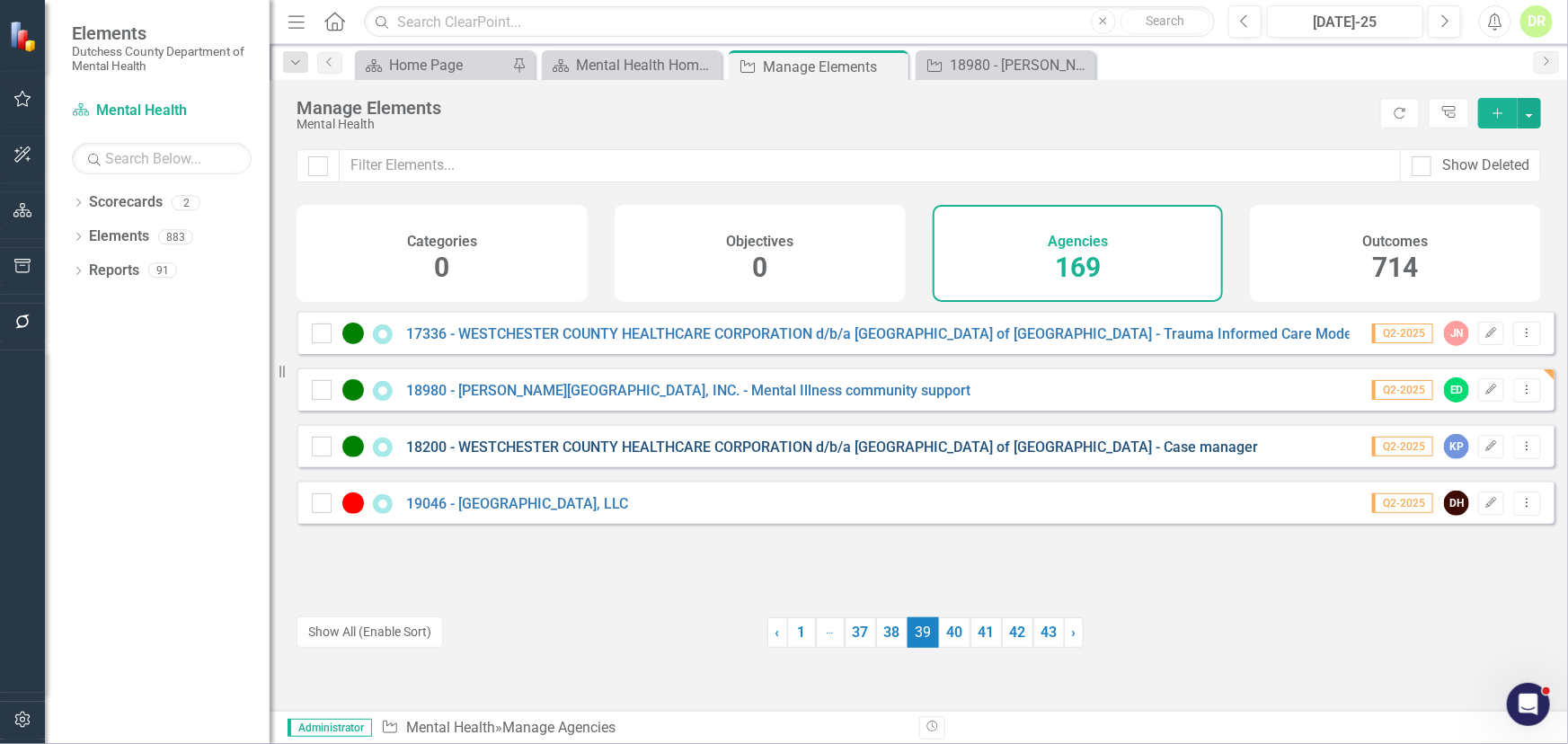
click at [525, 454] on link "18200 - WESTCHESTER COUNTY HEALTHCARE CORPORATION d/b/a [GEOGRAPHIC_DATA] of [G…" at bounding box center [832, 447] width 852 height 17
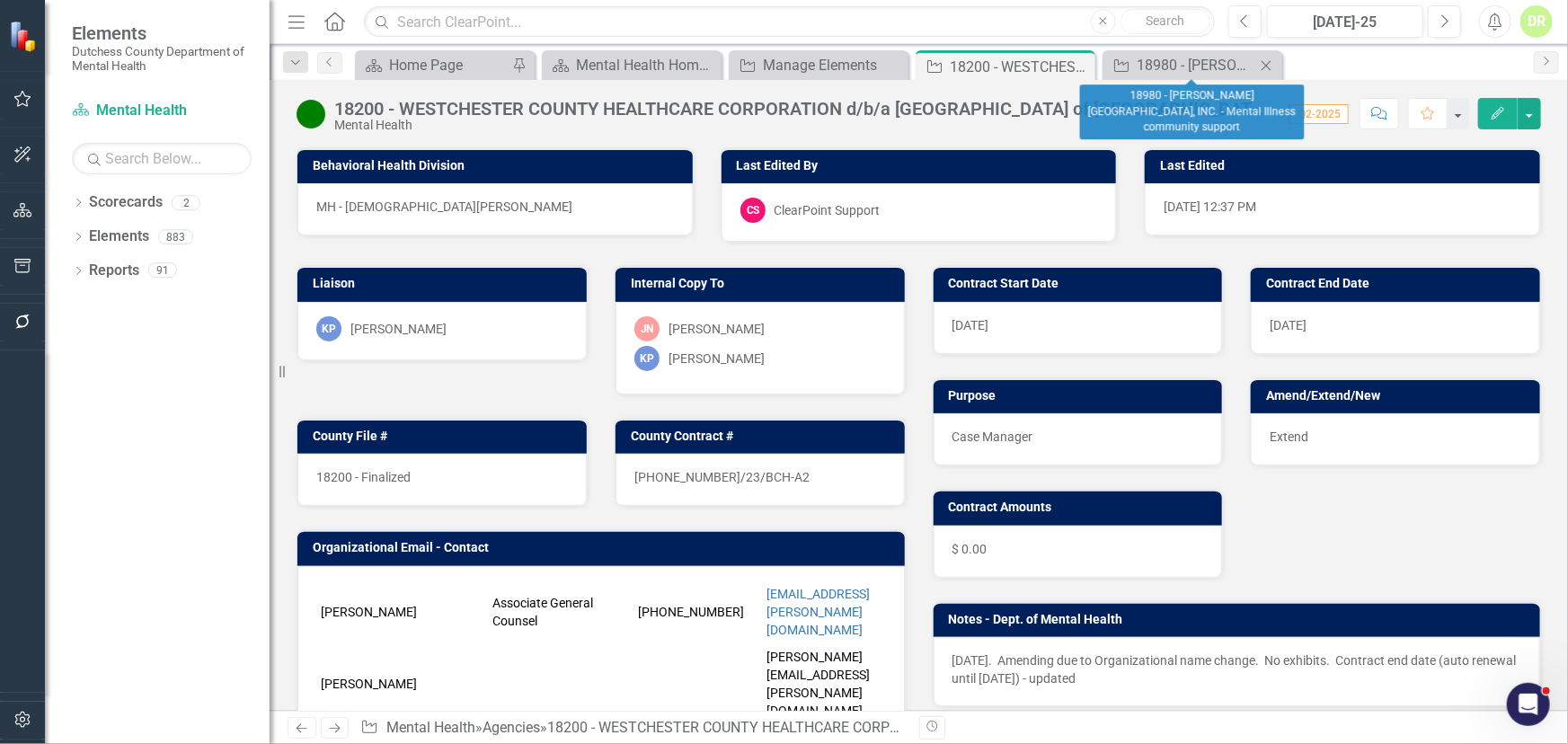
click at [1263, 58] on icon "Close" at bounding box center [1266, 65] width 18 height 14
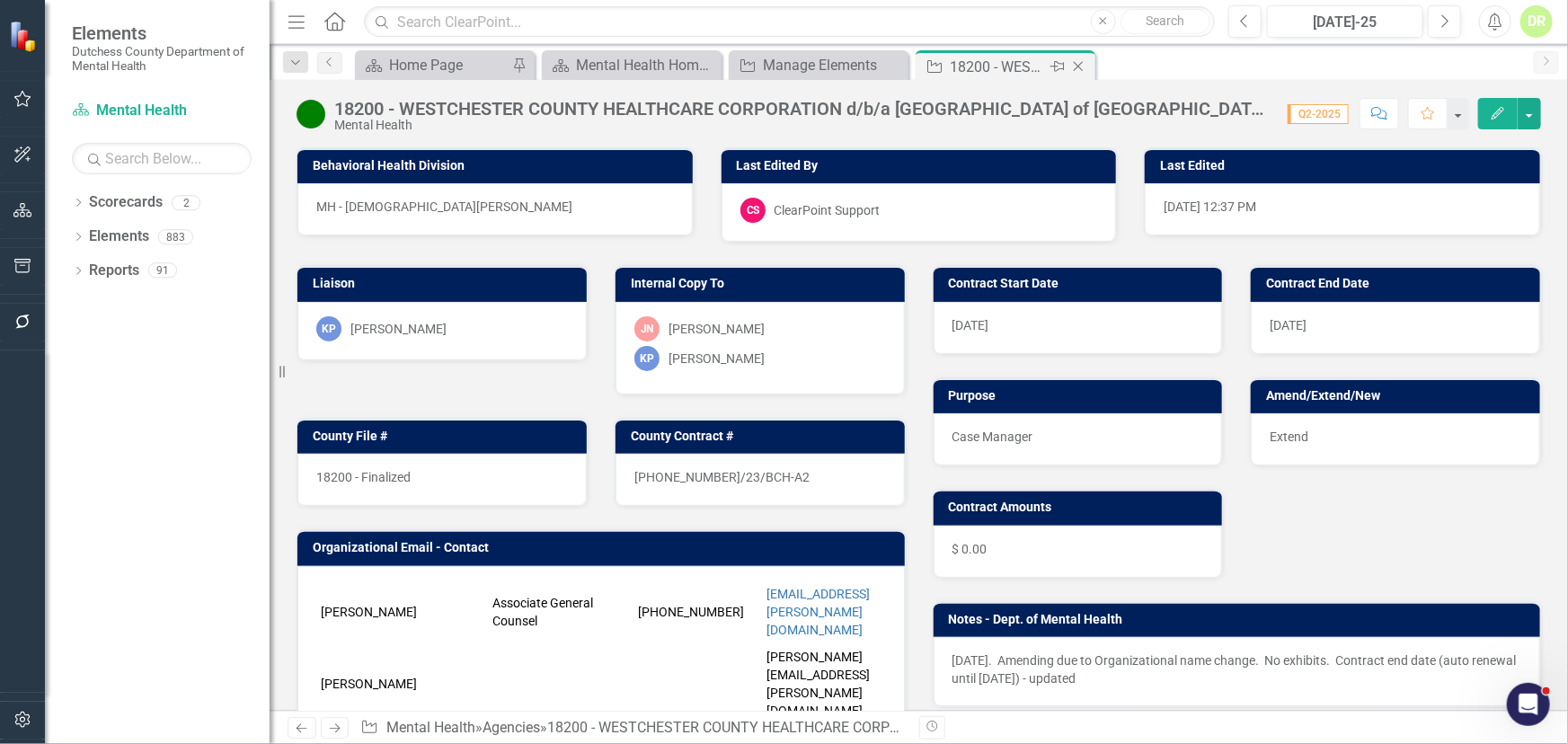
click at [1080, 66] on icon "Close" at bounding box center [1078, 66] width 18 height 14
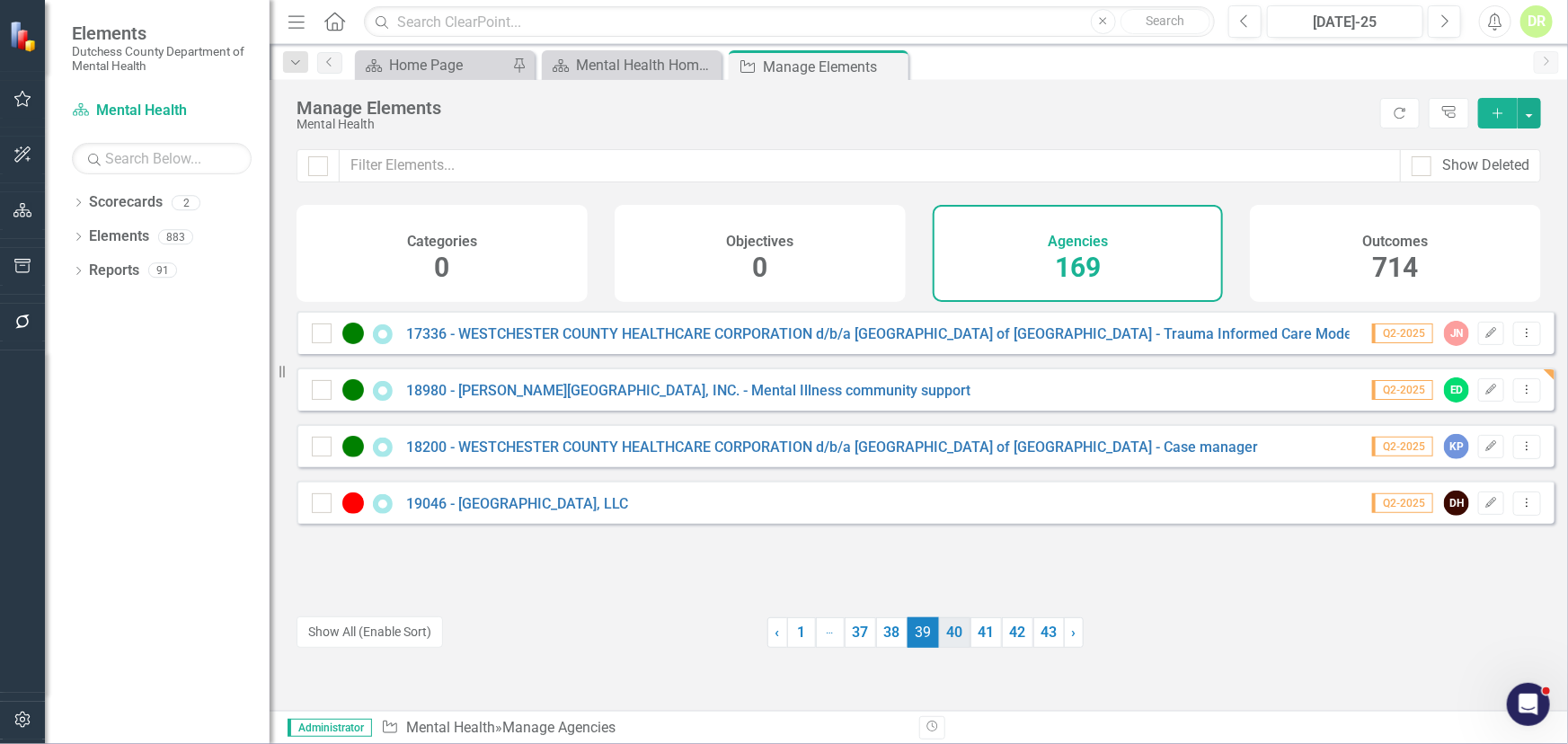
click at [946, 632] on link "40" at bounding box center [954, 633] width 32 height 31
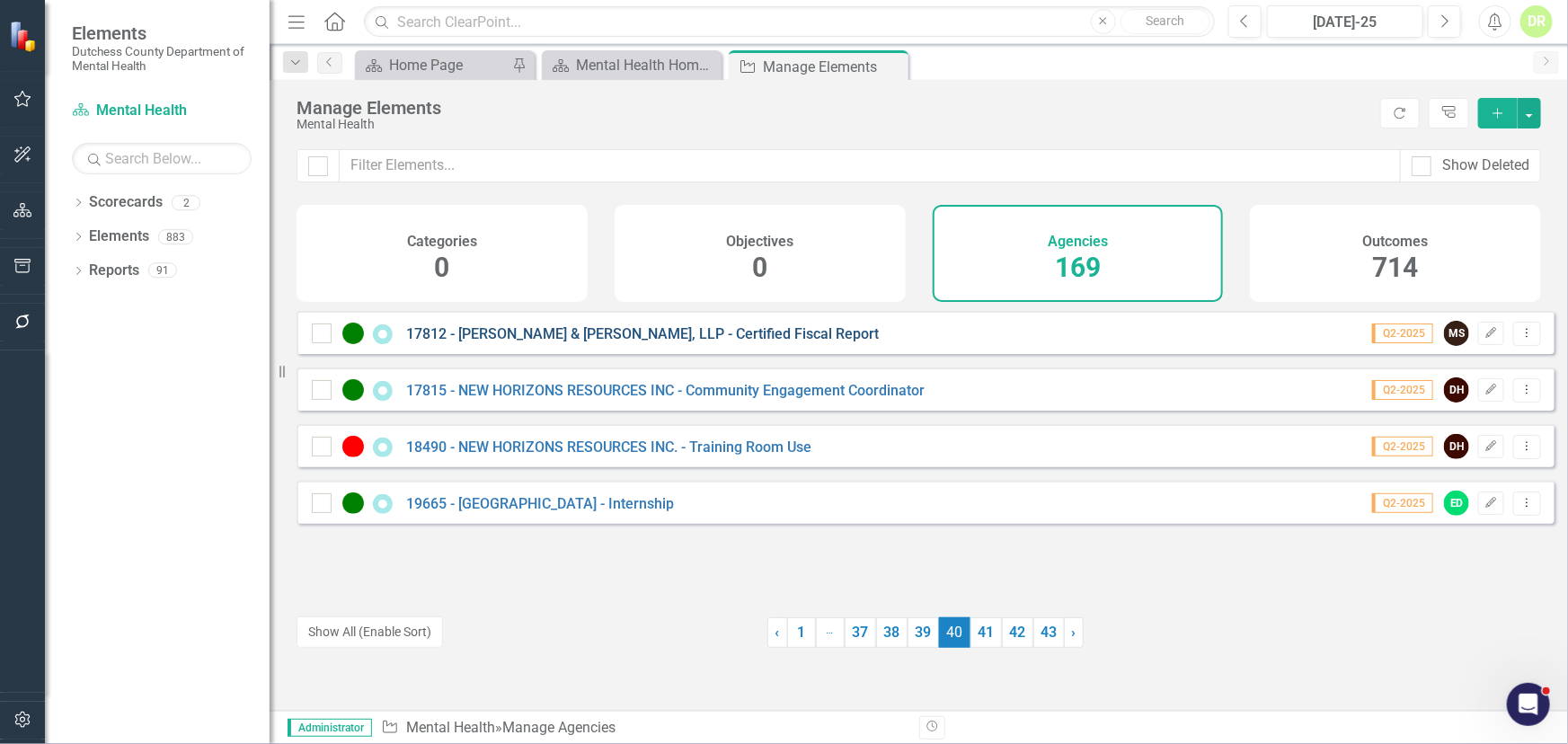
click at [636, 343] on link "17812 - [PERSON_NAME] & [PERSON_NAME], LLP - Certified Fiscal Report" at bounding box center [642, 334] width 473 height 17
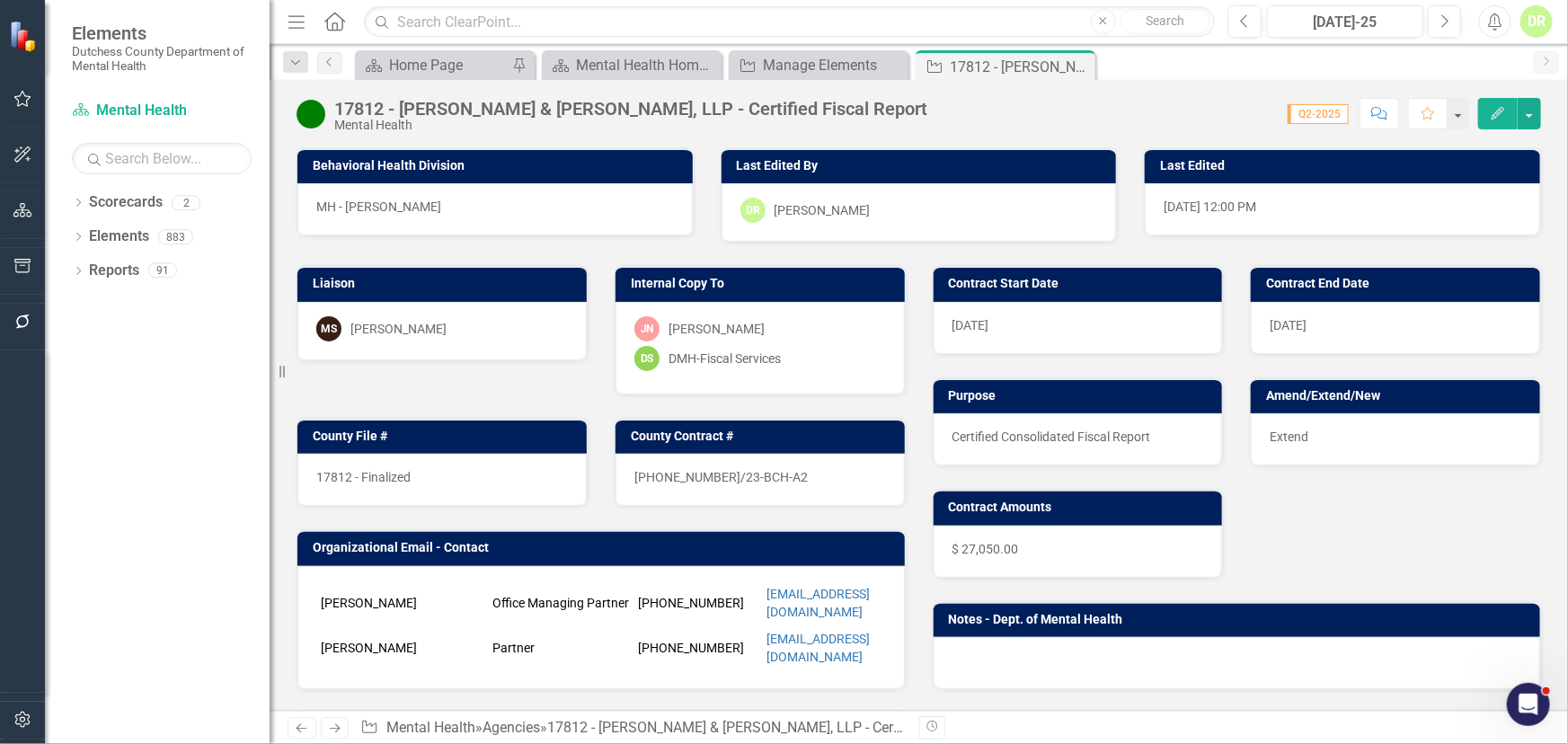
click at [445, 464] on div "17812 - Finalized" at bounding box center [441, 479] width 289 height 53
click at [434, 483] on div "17812 - Finalized" at bounding box center [441, 479] width 289 height 53
click at [434, 480] on div "17812 - Finalized" at bounding box center [441, 479] width 289 height 53
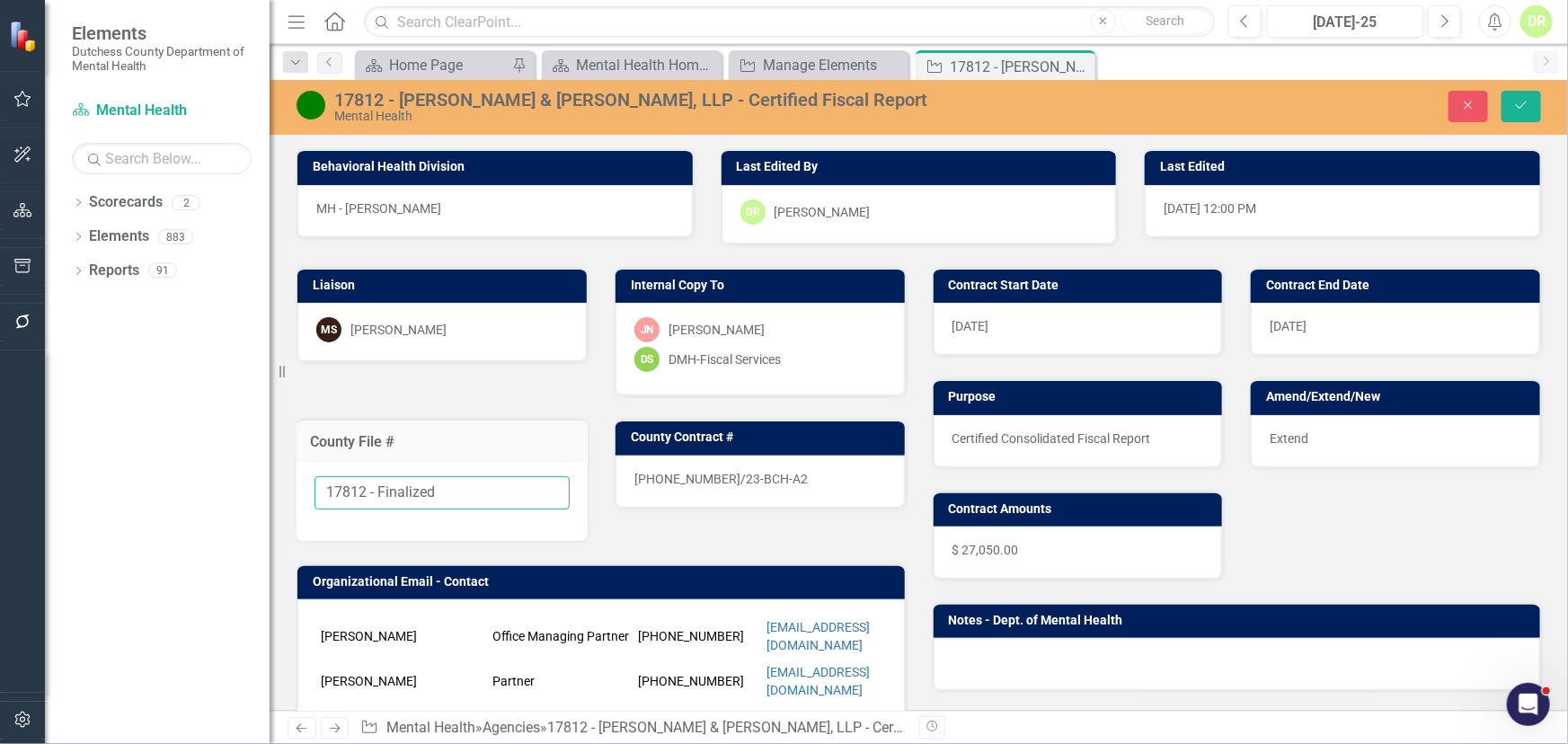
drag, startPoint x: 440, startPoint y: 487, endPoint x: 366, endPoint y: 485, distance: 74.0
click at [366, 485] on input "17812 - Finalized" at bounding box center [441, 493] width 255 height 33
type input "17812"
click at [799, 472] on div "[PHONE_NUMBER]/23-BCH-A2" at bounding box center [760, 481] width 289 height 53
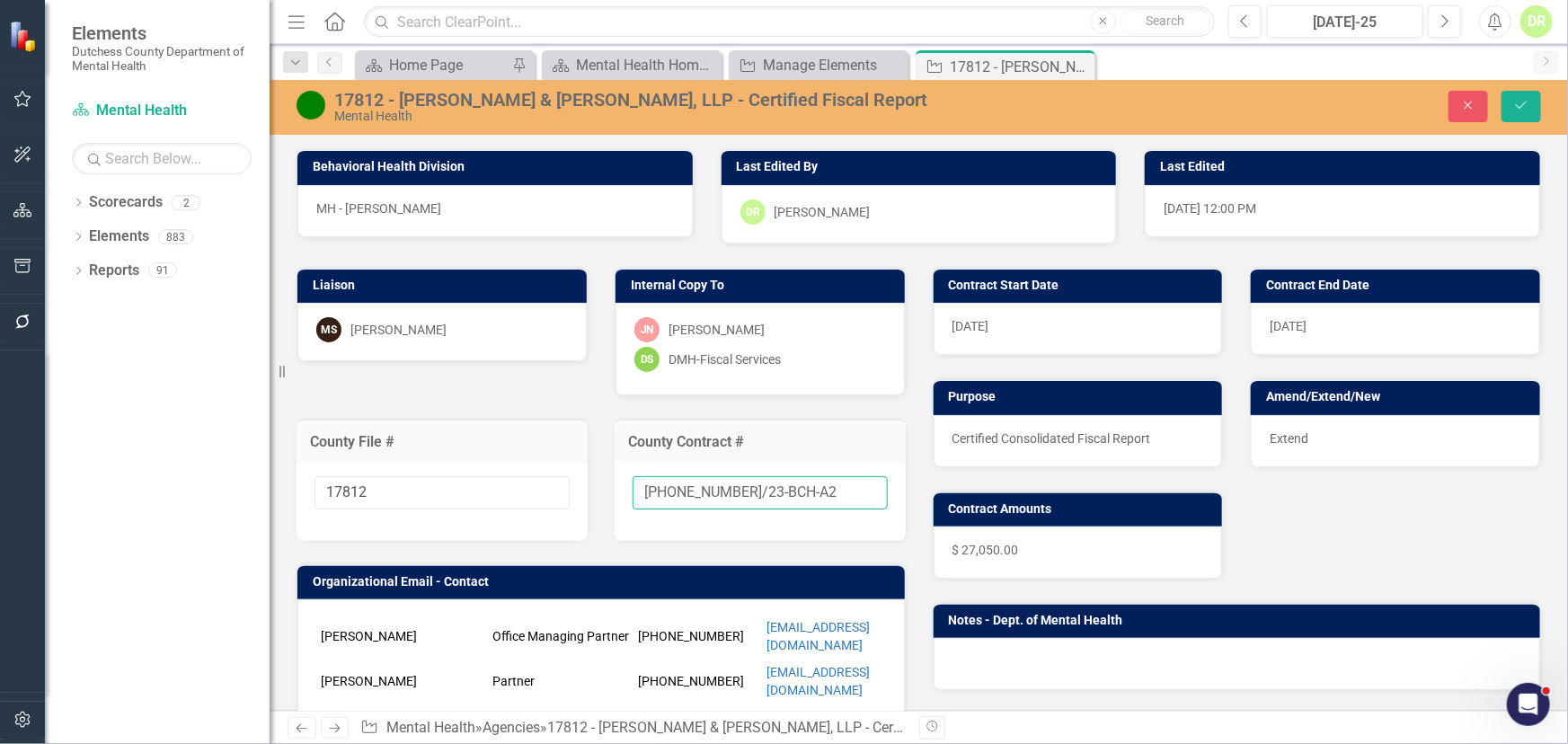
click at [799, 491] on input "[PHONE_NUMBER]/23-BCH-A2" at bounding box center [760, 493] width 255 height 33
type input "[PHONE_NUMBER]/23-BCH-A3"
click at [1523, 108] on icon "Save" at bounding box center [1521, 105] width 16 height 12
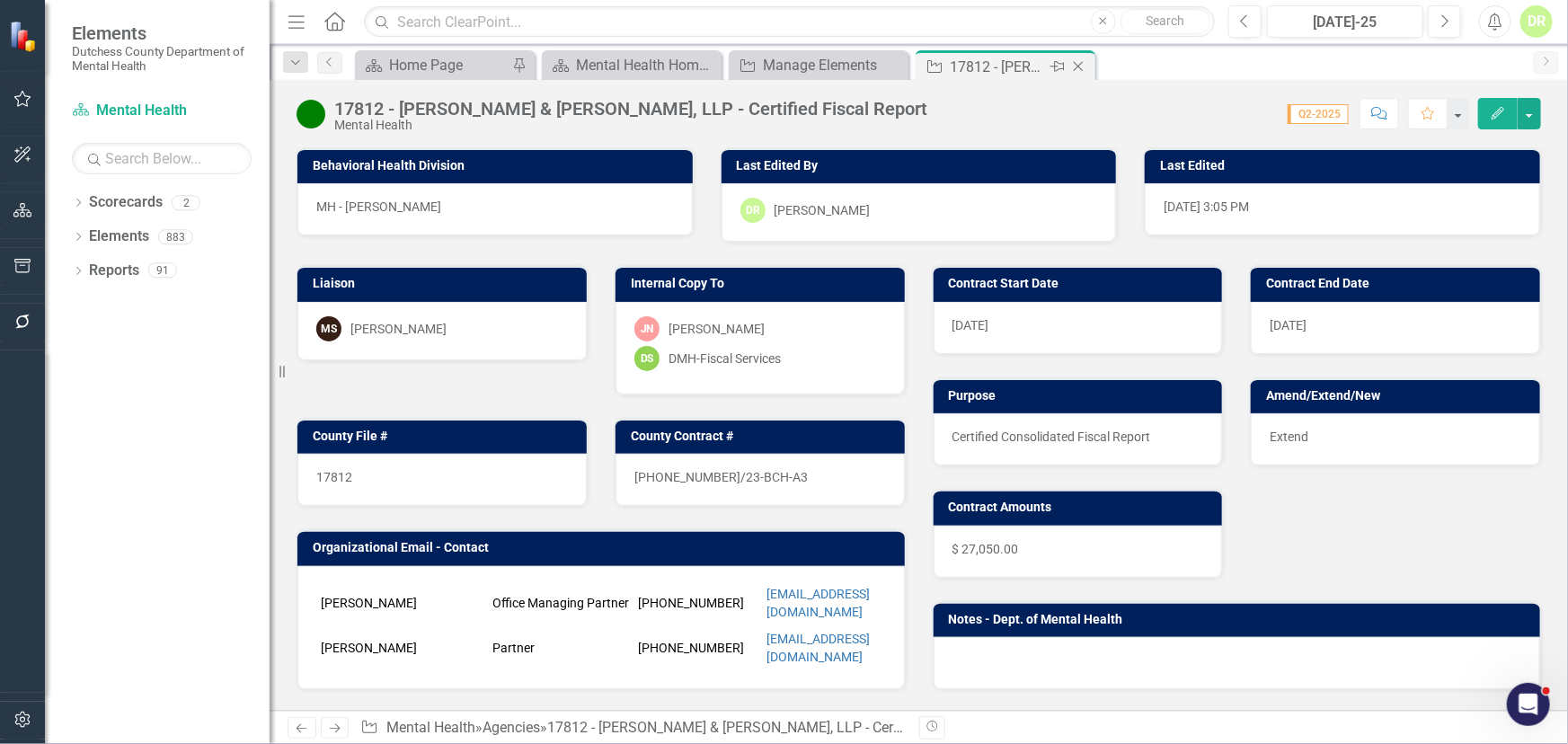
click at [1074, 63] on icon "Close" at bounding box center [1078, 66] width 18 height 14
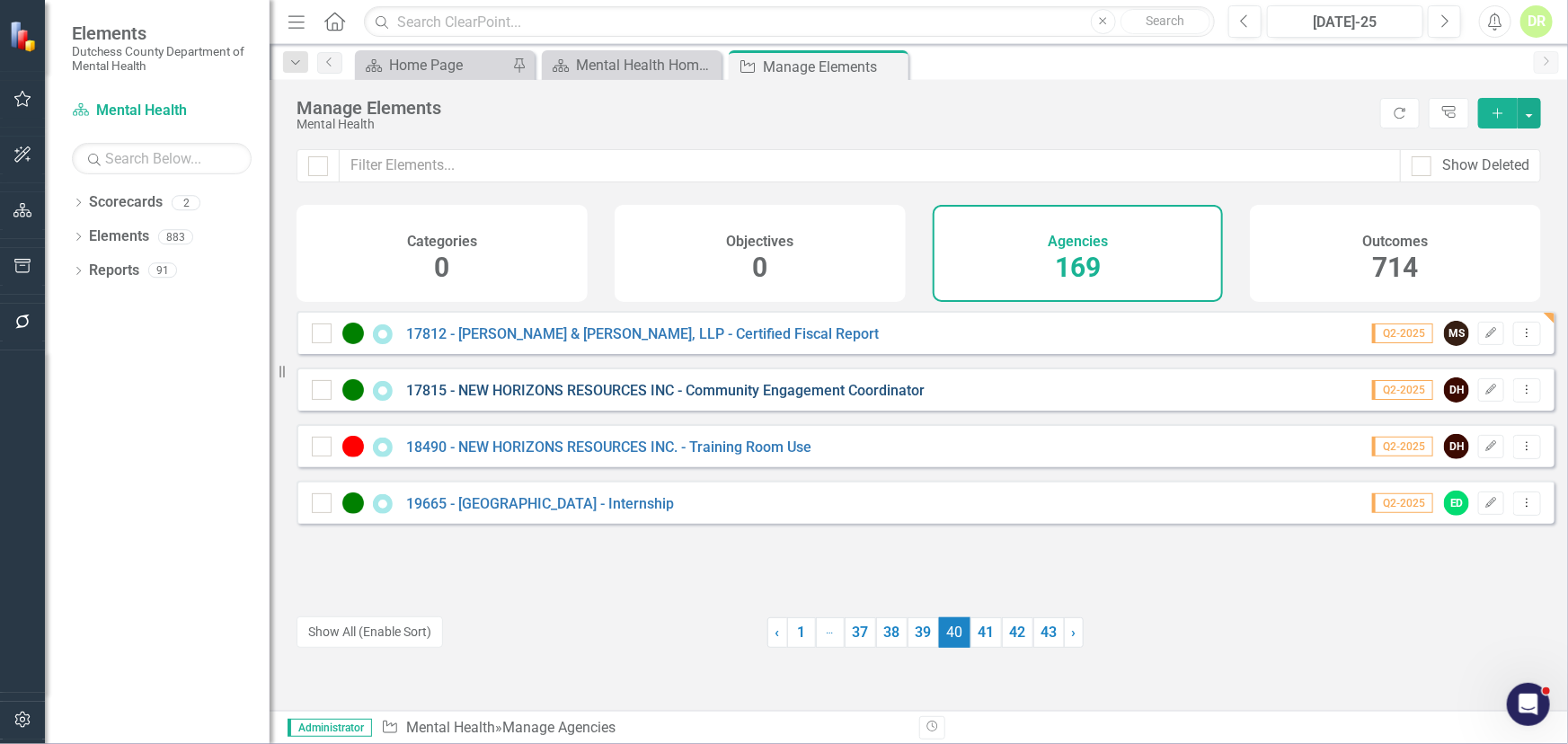
click at [513, 399] on link "17815 - NEW HORIZONS RESOURCES INC - Community Engagement Coordinator" at bounding box center [665, 391] width 519 height 17
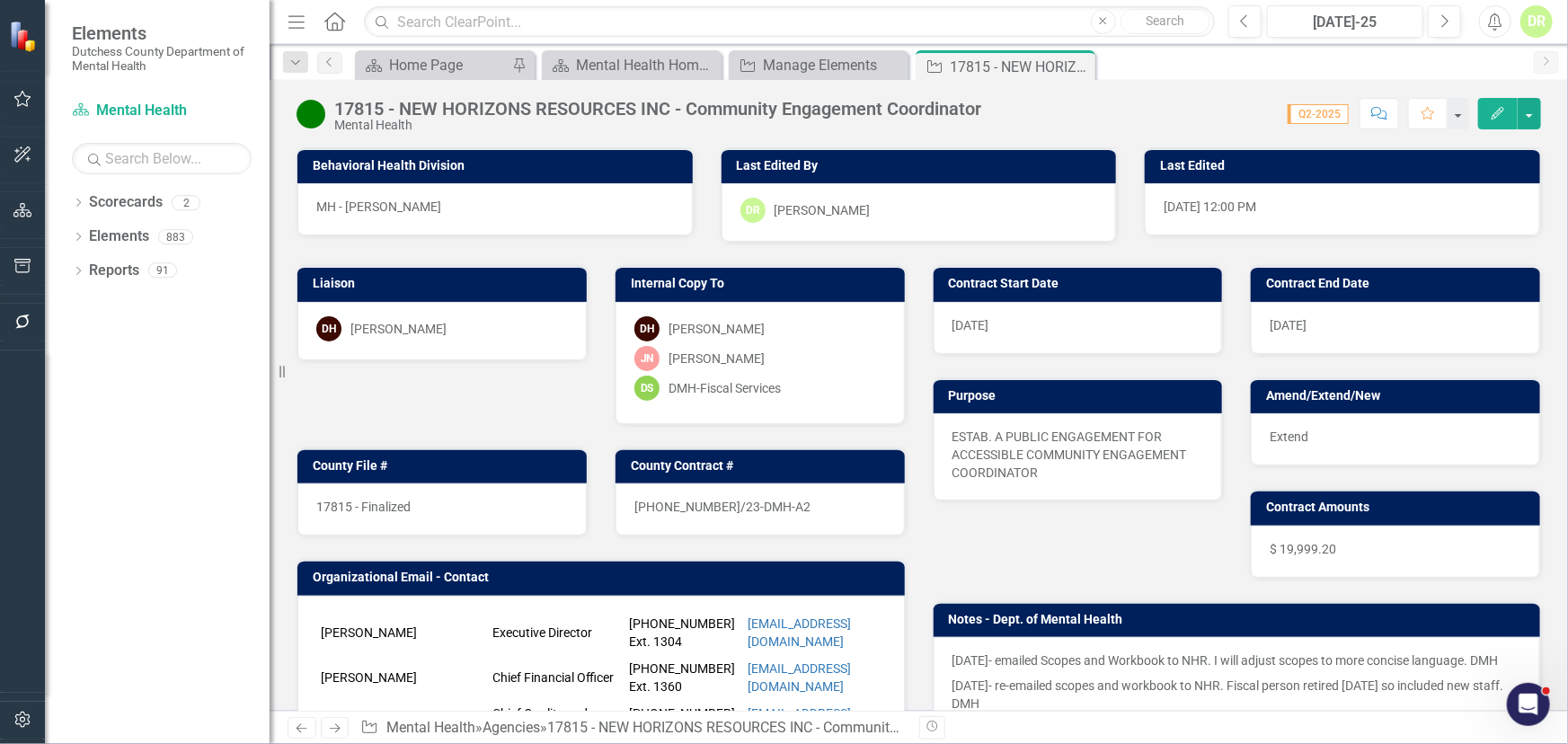
click at [426, 503] on div "17815 - Finalized" at bounding box center [441, 509] width 289 height 53
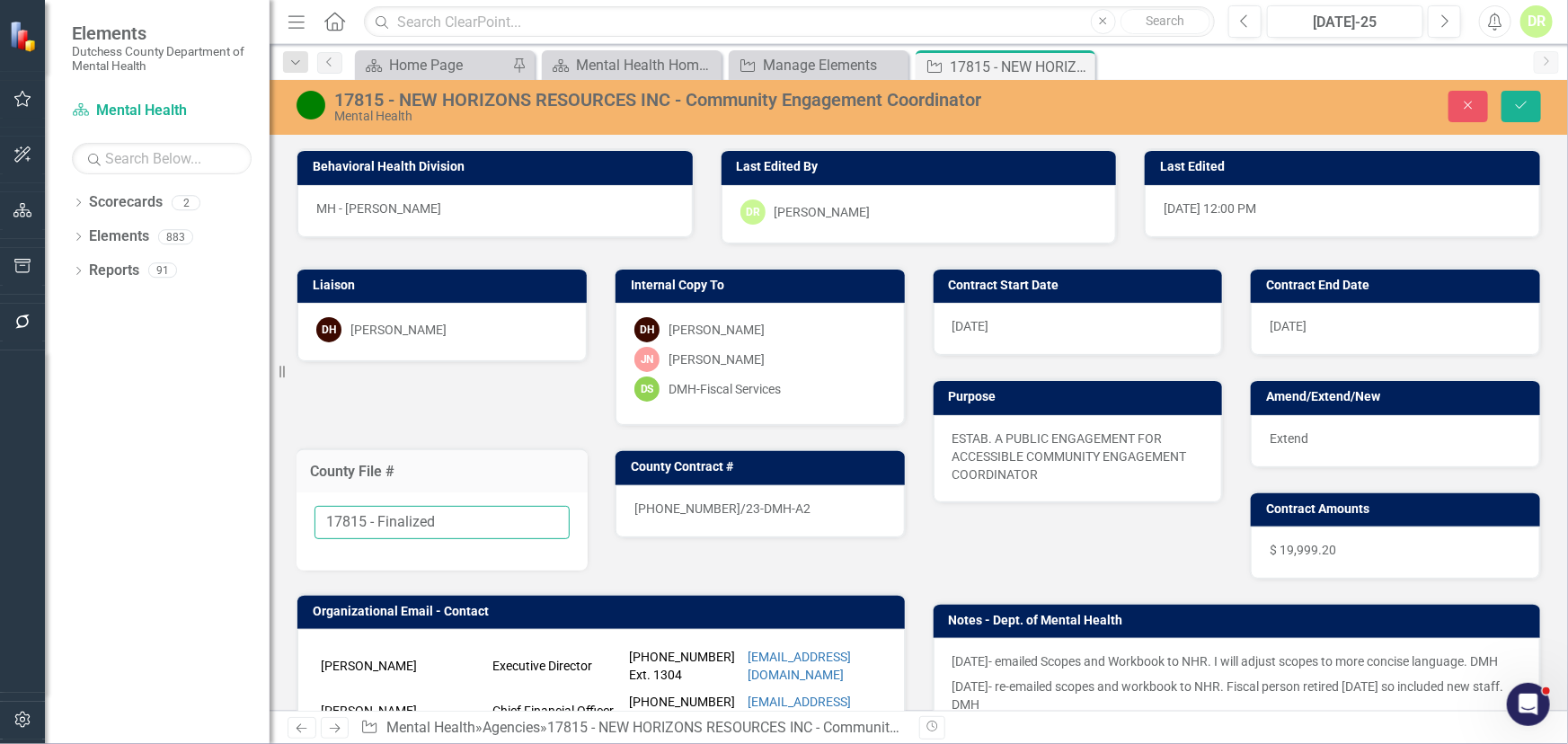
drag, startPoint x: 441, startPoint y: 524, endPoint x: 368, endPoint y: 514, distance: 73.7
click at [368, 514] on input "17815 - Finalized" at bounding box center [441, 522] width 255 height 33
type input "17815"
click at [782, 507] on div "[PHONE_NUMBER]/23-DMH-A2" at bounding box center [760, 511] width 289 height 53
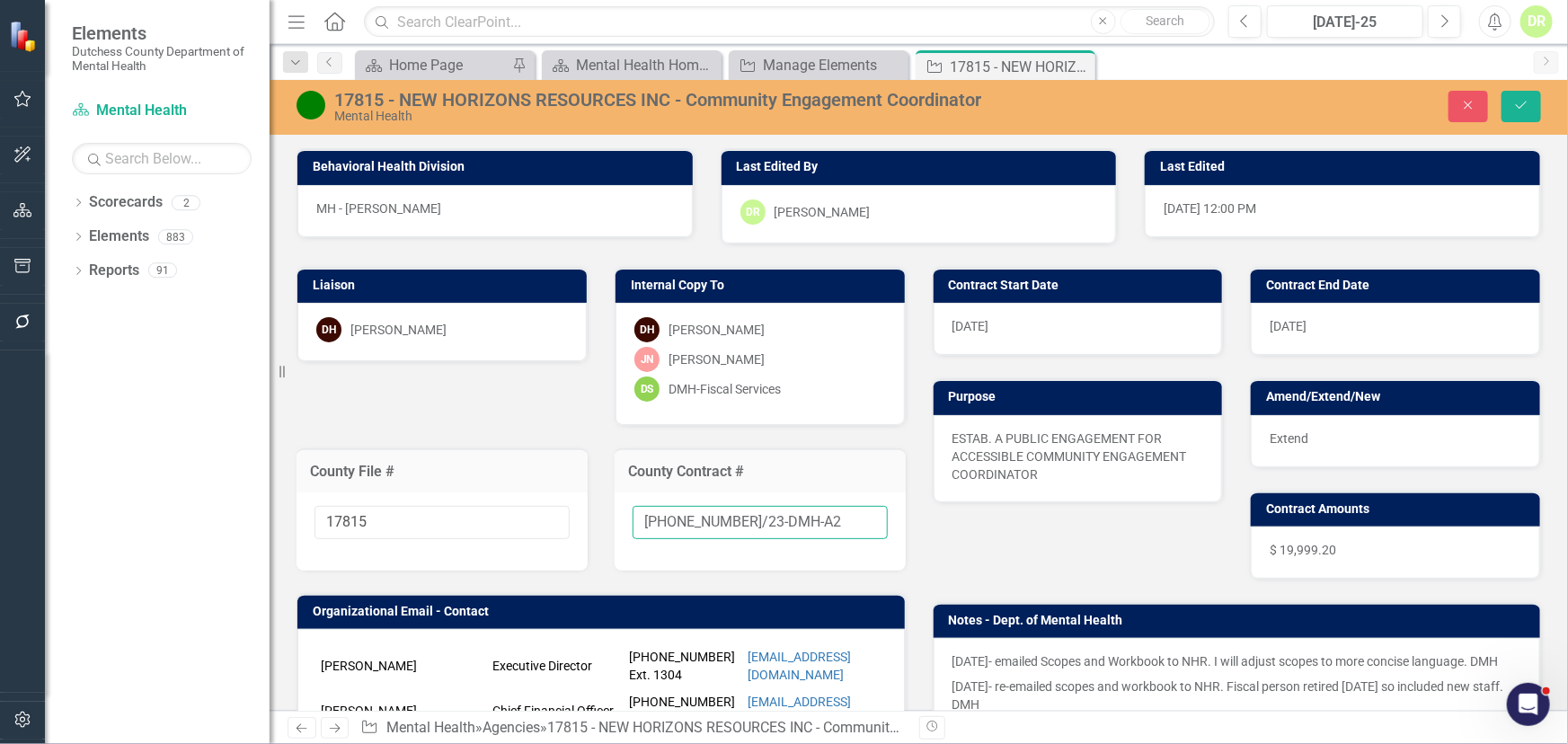
click at [795, 521] on input "[PHONE_NUMBER]/23-DMH-A2" at bounding box center [760, 522] width 255 height 33
type input "[PHONE_NUMBER]/23-DMH-A3"
click at [1523, 101] on icon "Save" at bounding box center [1521, 105] width 16 height 12
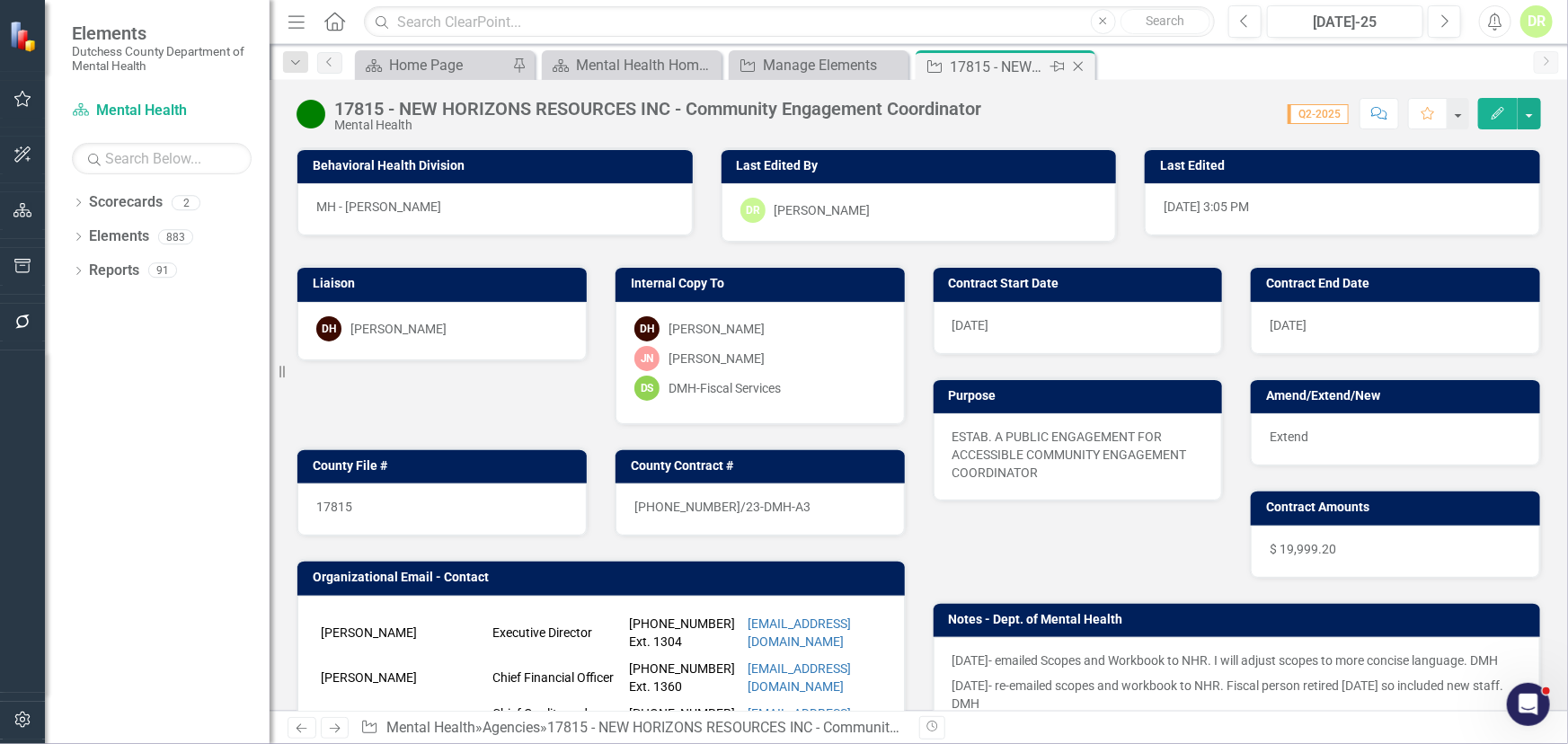
click at [1075, 59] on icon "Close" at bounding box center [1078, 66] width 18 height 14
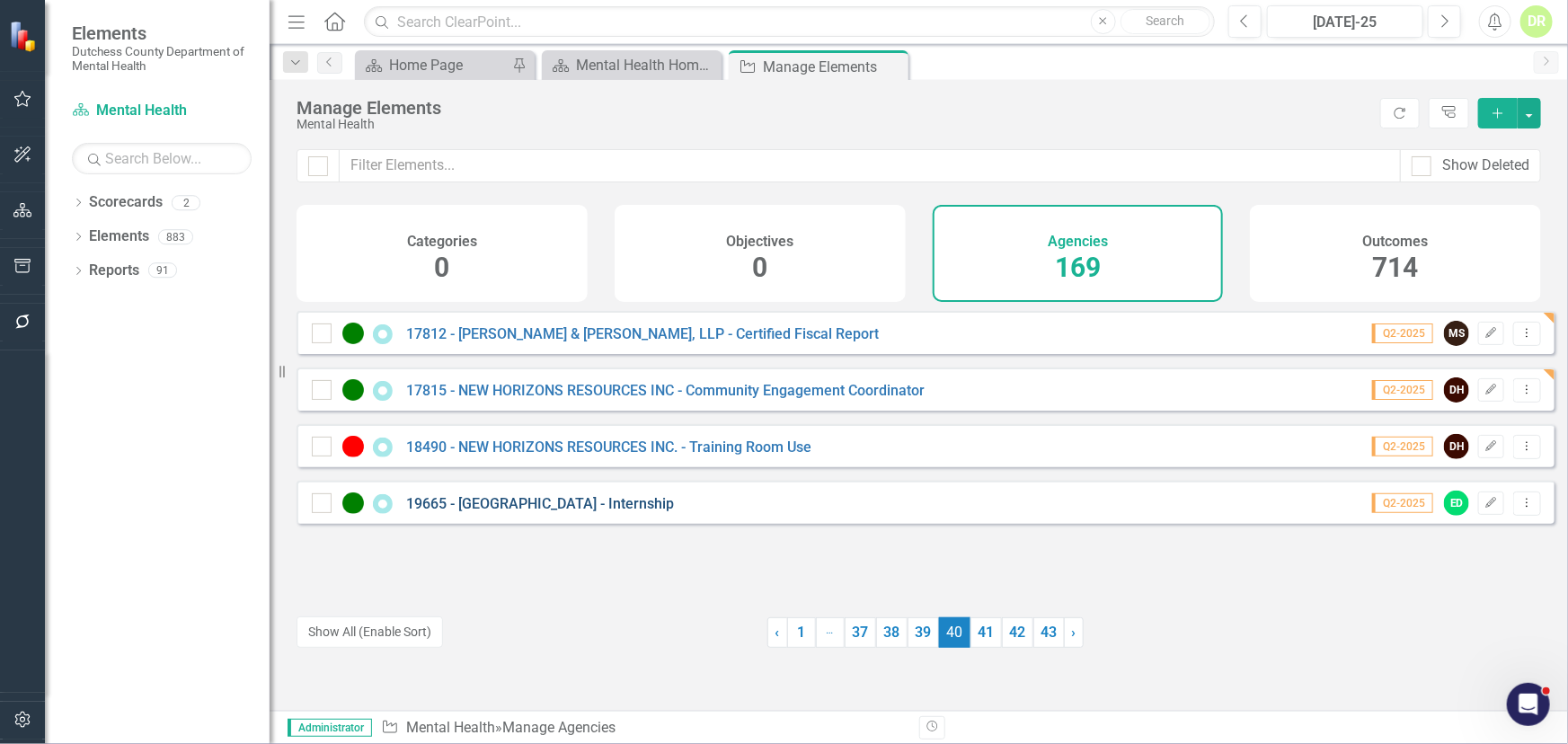
click at [530, 512] on link "19665 - [GEOGRAPHIC_DATA] - Internship" at bounding box center [540, 504] width 267 height 17
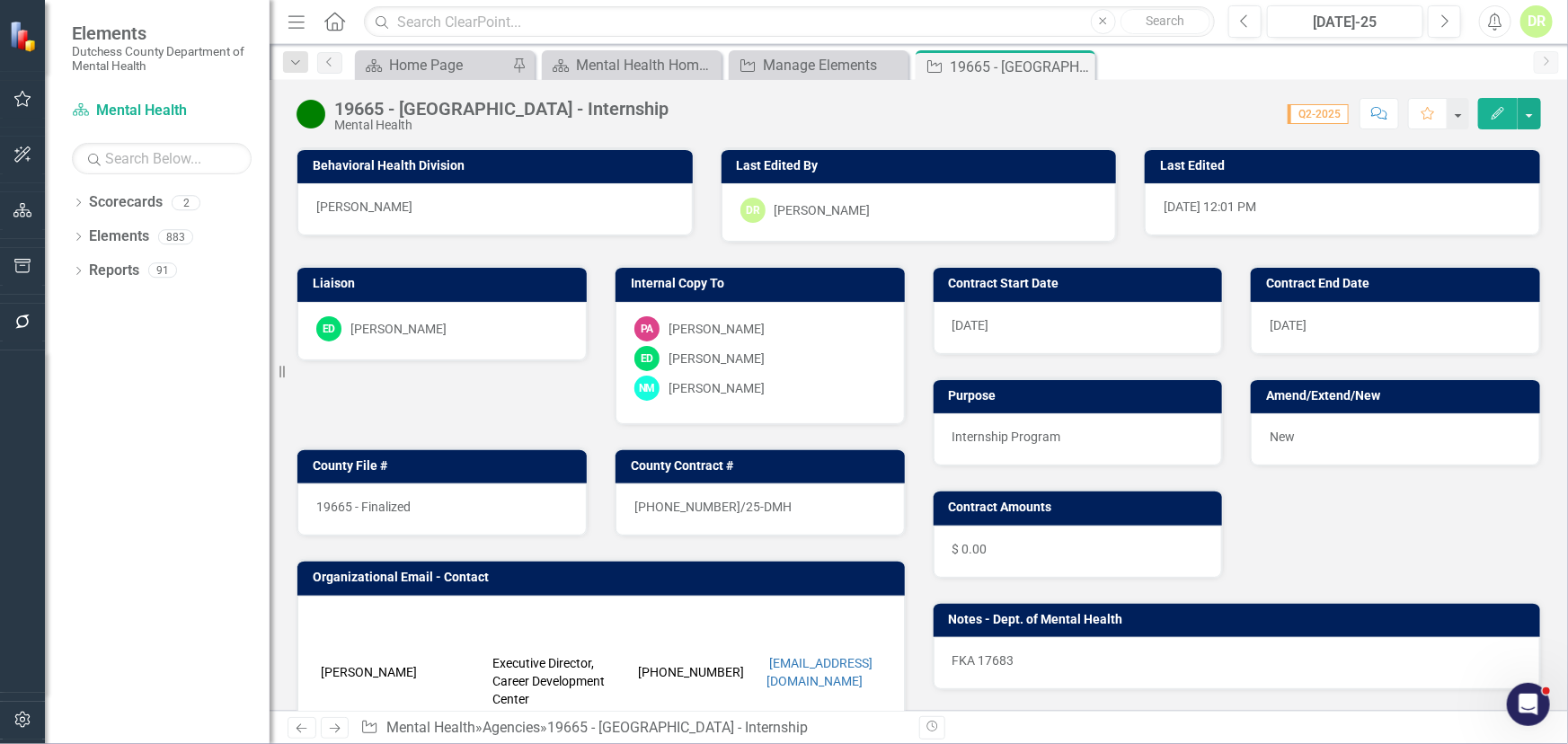
click at [439, 508] on div "19665 - Finalized" at bounding box center [441, 509] width 289 height 53
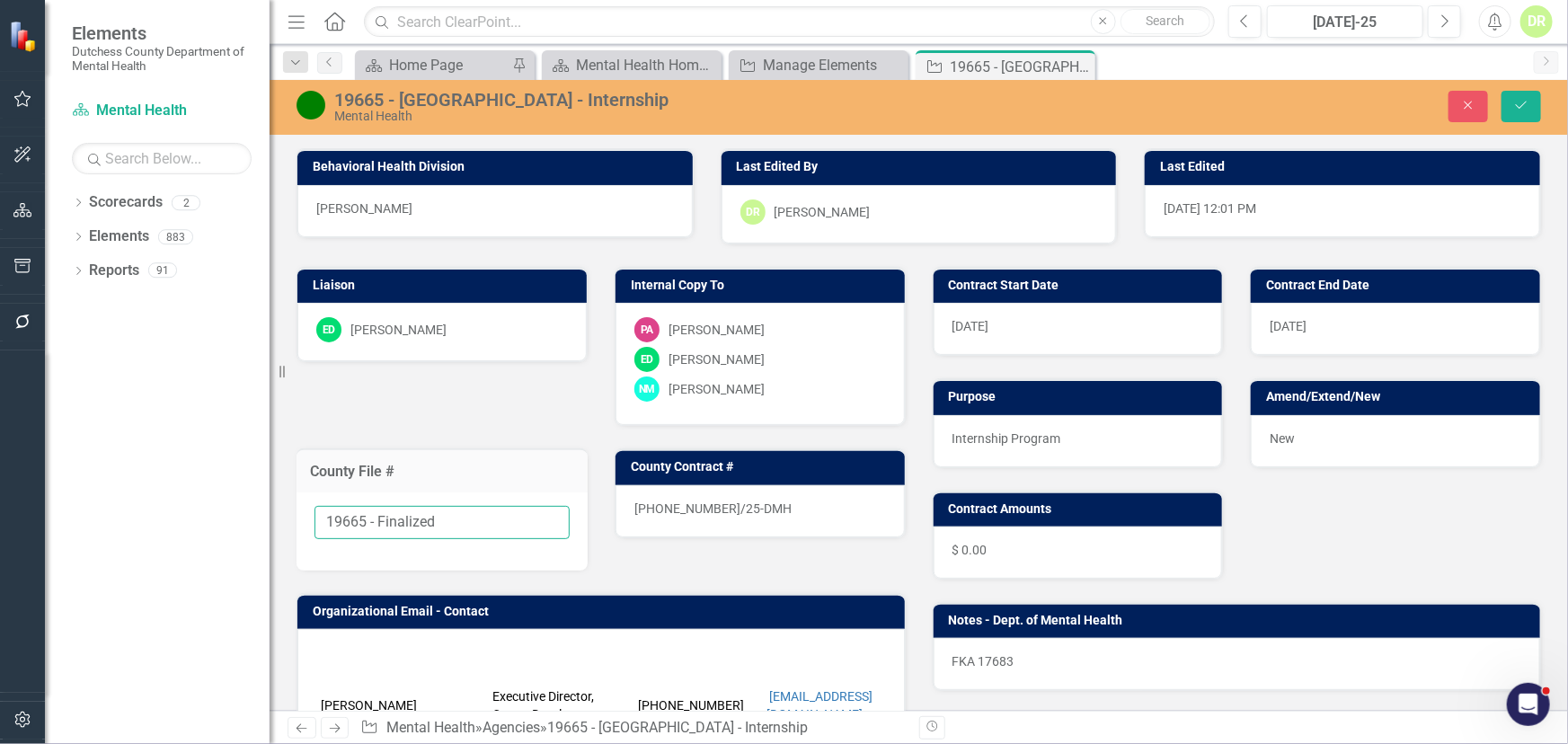
drag, startPoint x: 440, startPoint y: 511, endPoint x: 369, endPoint y: 515, distance: 71.1
click at [369, 515] on input "19665 - Finalized" at bounding box center [441, 522] width 255 height 33
type input "19665"
click at [755, 512] on div "[PHONE_NUMBER]/25-DMH" at bounding box center [760, 511] width 289 height 53
click at [757, 512] on div "[PHONE_NUMBER]/25-DMH" at bounding box center [760, 511] width 289 height 53
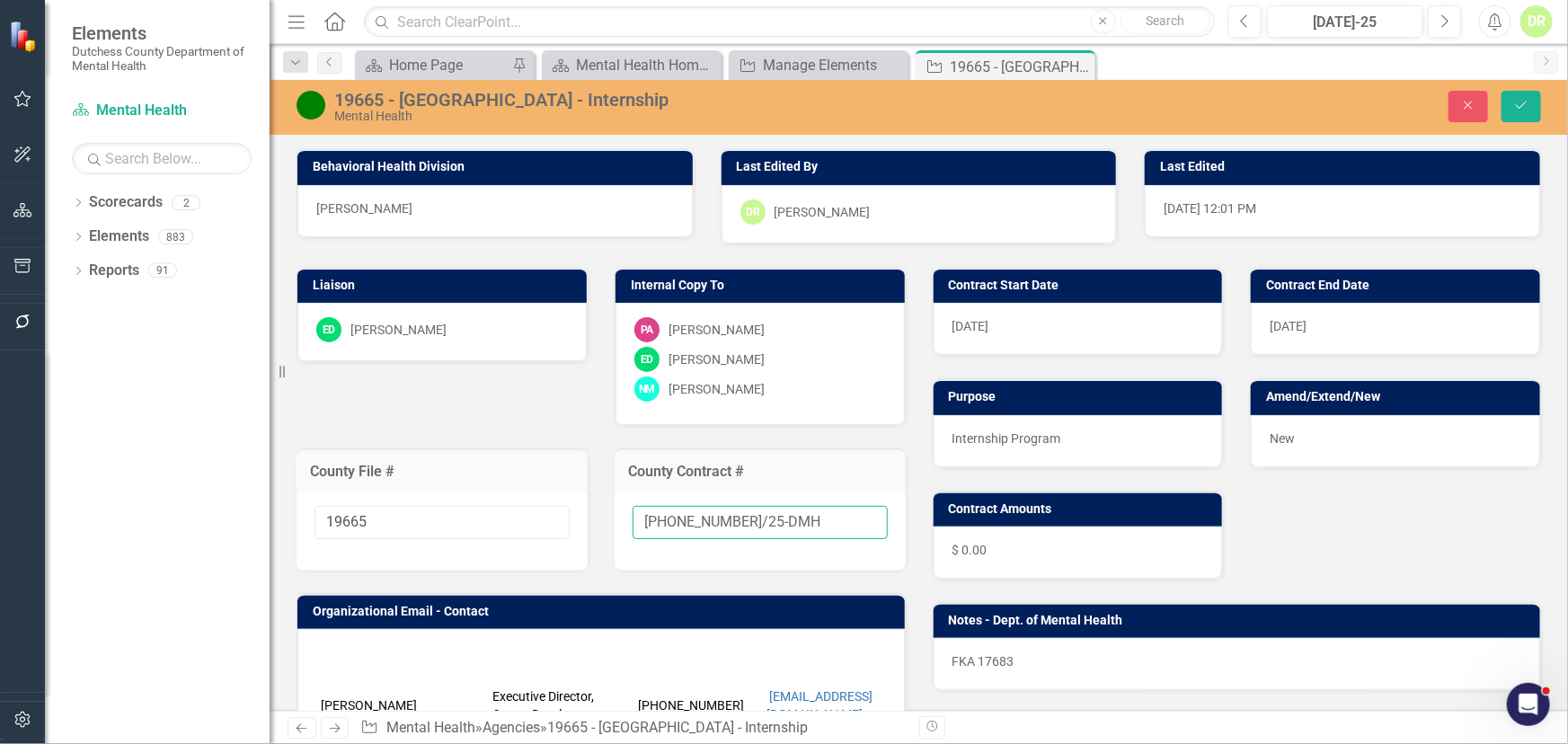
click at [776, 524] on input "[PHONE_NUMBER]/25-DMH" at bounding box center [760, 522] width 255 height 33
type input "[PHONE_NUMBER]/25-DMH-A1"
click at [1321, 440] on div "New" at bounding box center [1395, 441] width 289 height 53
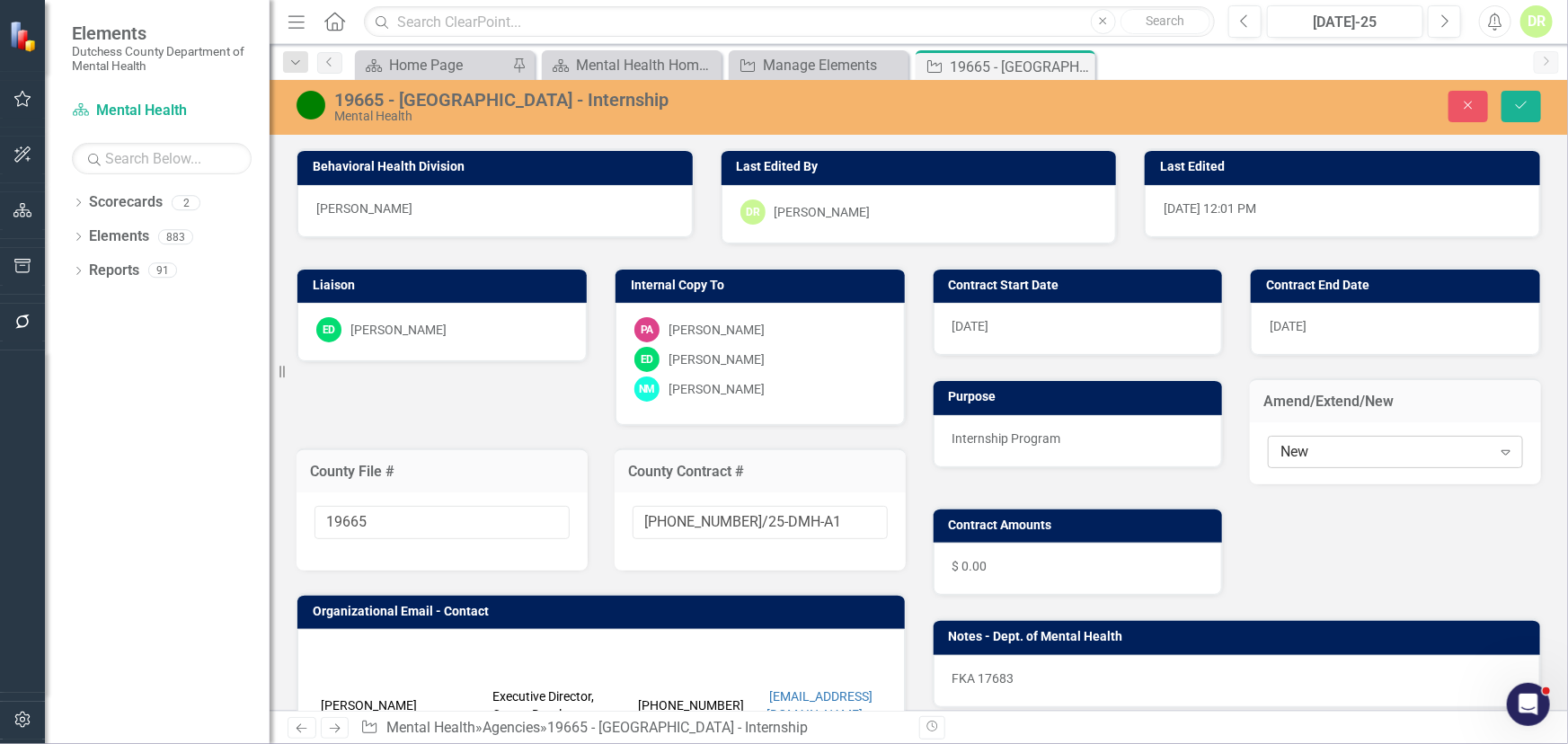
click at [1288, 455] on div "New" at bounding box center [1386, 452] width 210 height 21
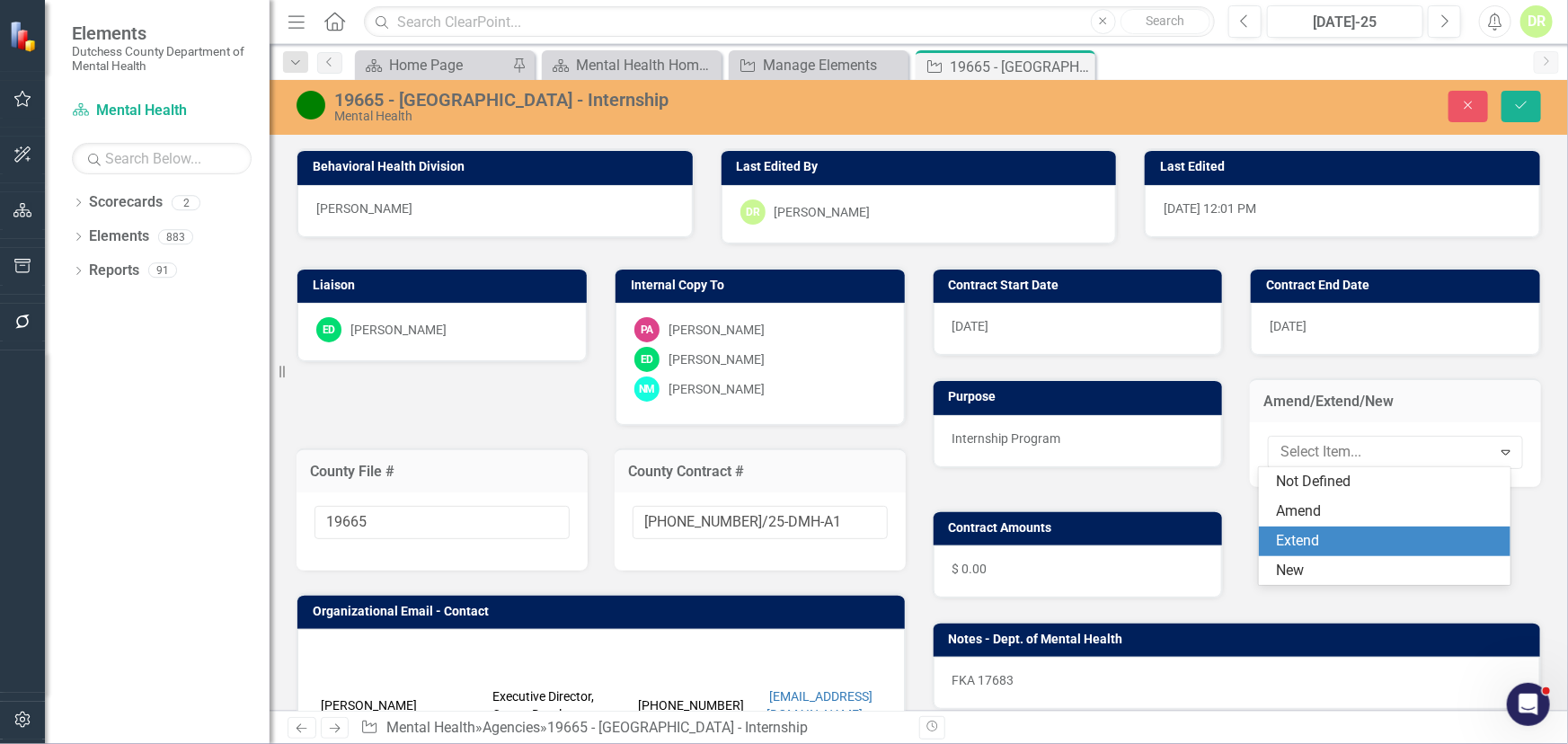
drag, startPoint x: 1303, startPoint y: 537, endPoint x: 1309, endPoint y: 482, distance: 55.3
click at [1303, 531] on div "Extend" at bounding box center [1388, 542] width 222 height 21
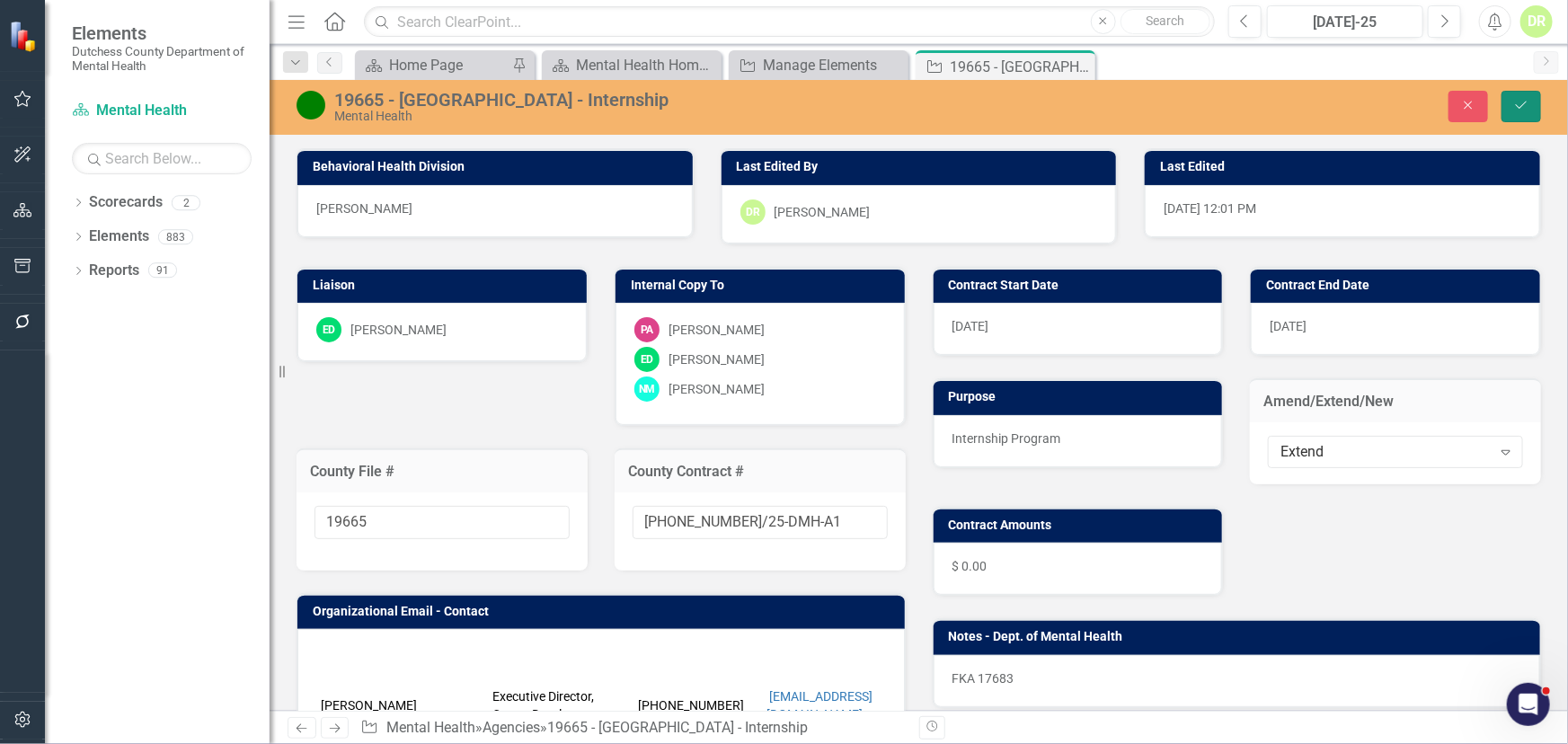
drag, startPoint x: 1528, startPoint y: 101, endPoint x: 1246, endPoint y: 87, distance: 282.3
click at [1527, 101] on icon "Save" at bounding box center [1521, 105] width 16 height 12
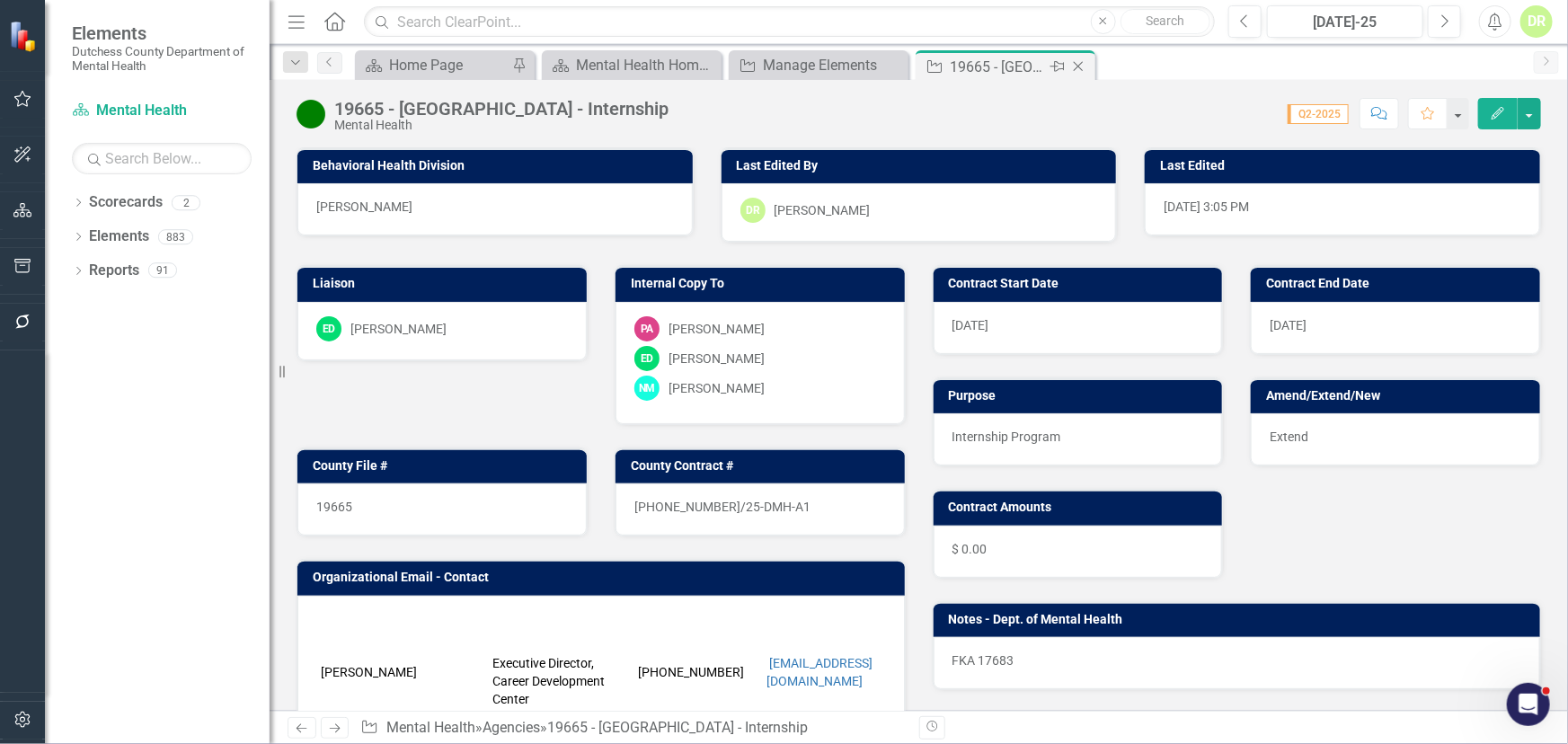
click at [1079, 65] on icon "Close" at bounding box center [1078, 66] width 18 height 14
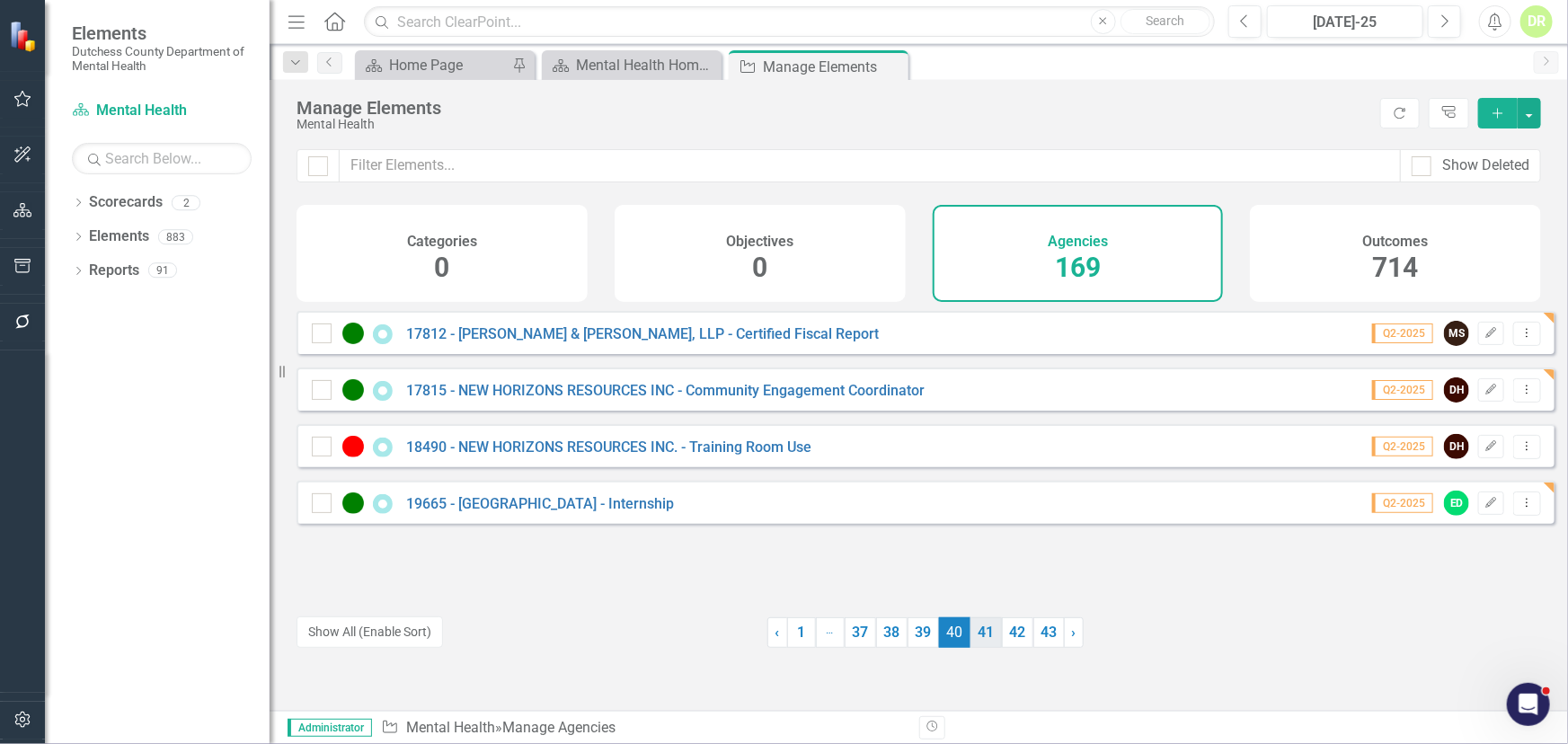
click at [979, 634] on link "41" at bounding box center [985, 633] width 32 height 31
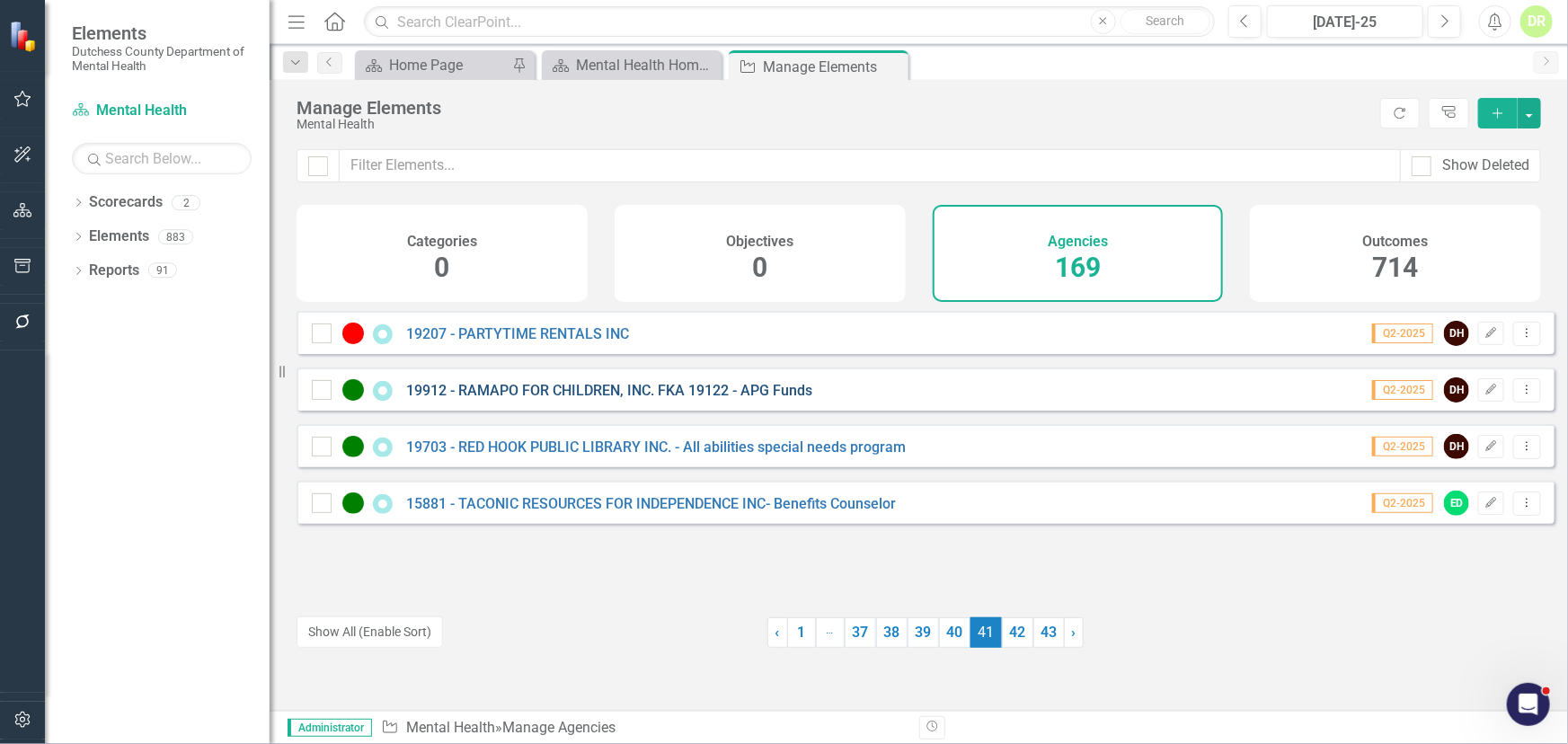
click at [498, 398] on link "19912 - RAMAPO FOR CHILDREN, INC. FKA 19122 - APG Funds" at bounding box center [608, 391] width 406 height 17
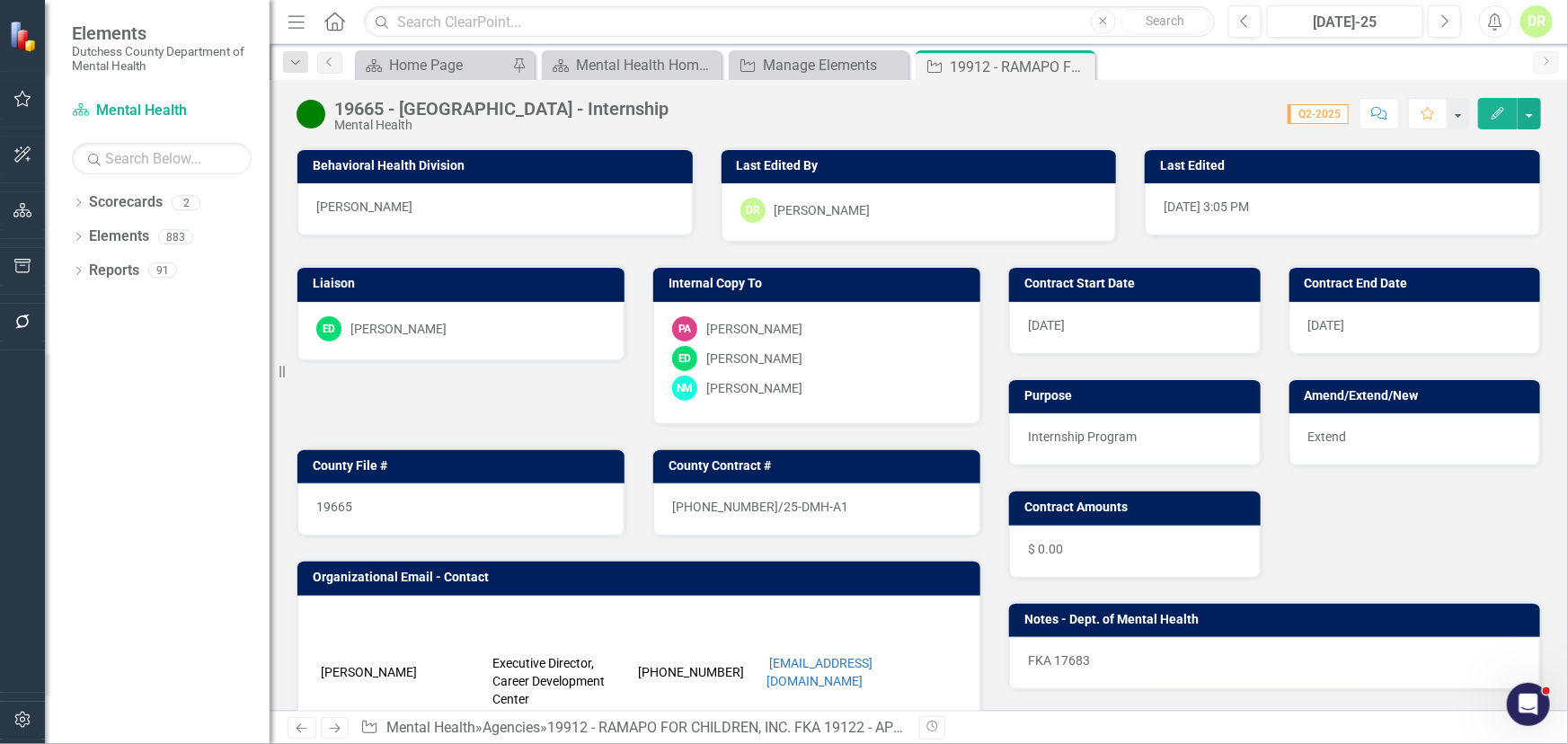
click at [498, 398] on div "Liaison ED [PERSON_NAME] Internal Copy To PA [PERSON_NAME] ED [PERSON_NAME] NM …" at bounding box center [638, 591] width 711 height 697
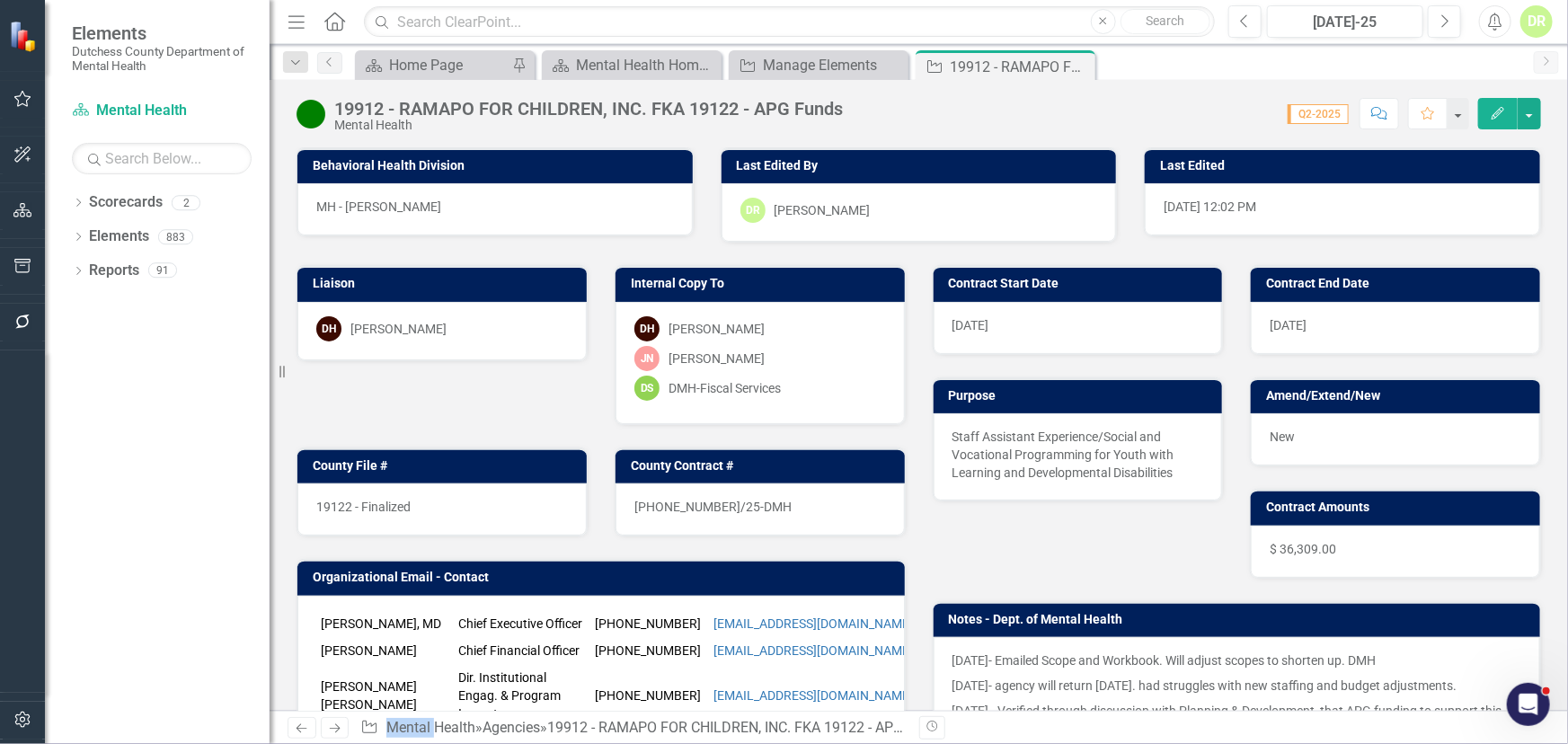
click at [440, 505] on div "19122 - Finalized" at bounding box center [441, 509] width 289 height 53
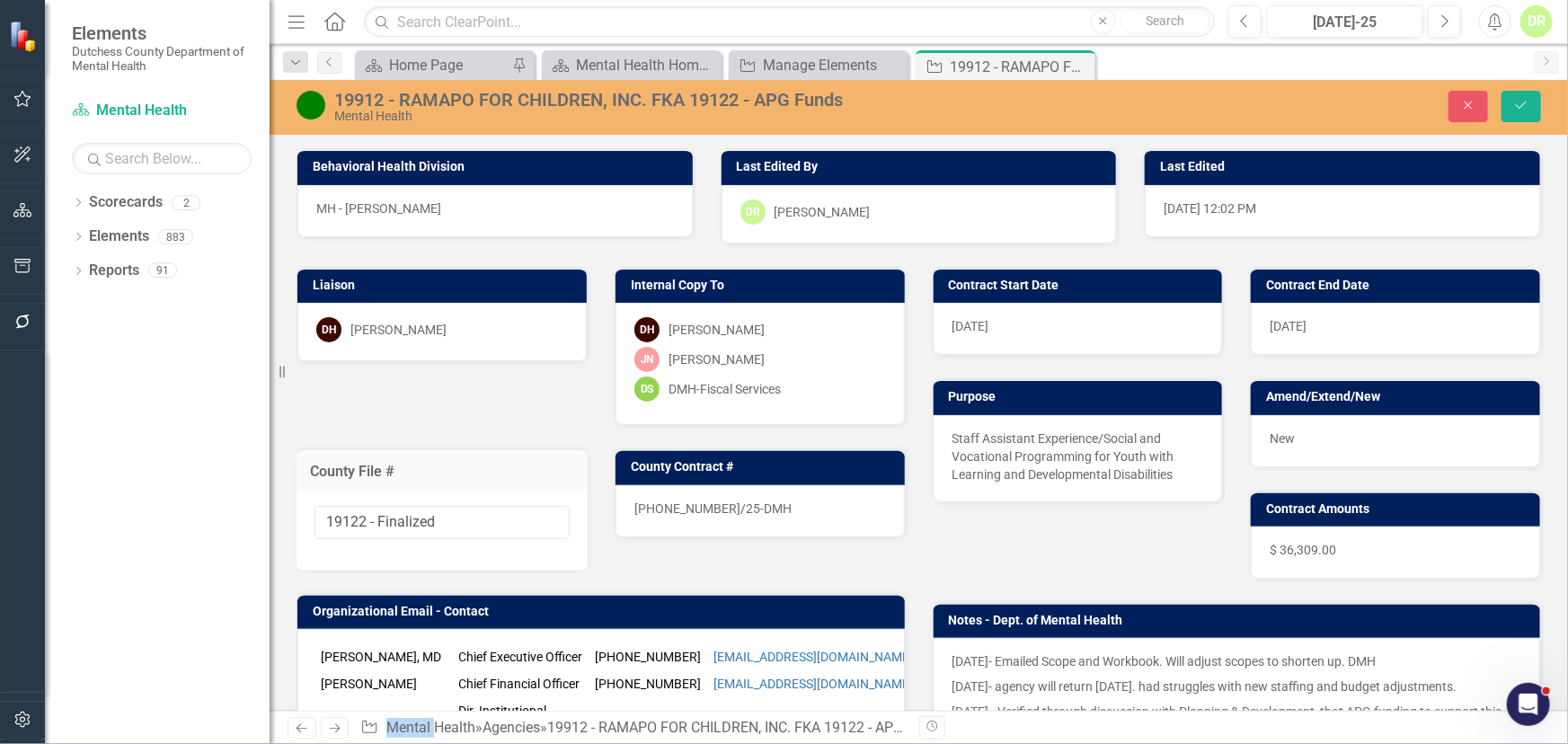
click at [974, 639] on div "[DATE]- Emailed Scope and Workbook. Will adjust scopes to shorten up. DMH [DATE…" at bounding box center [1238, 732] width 607 height 188
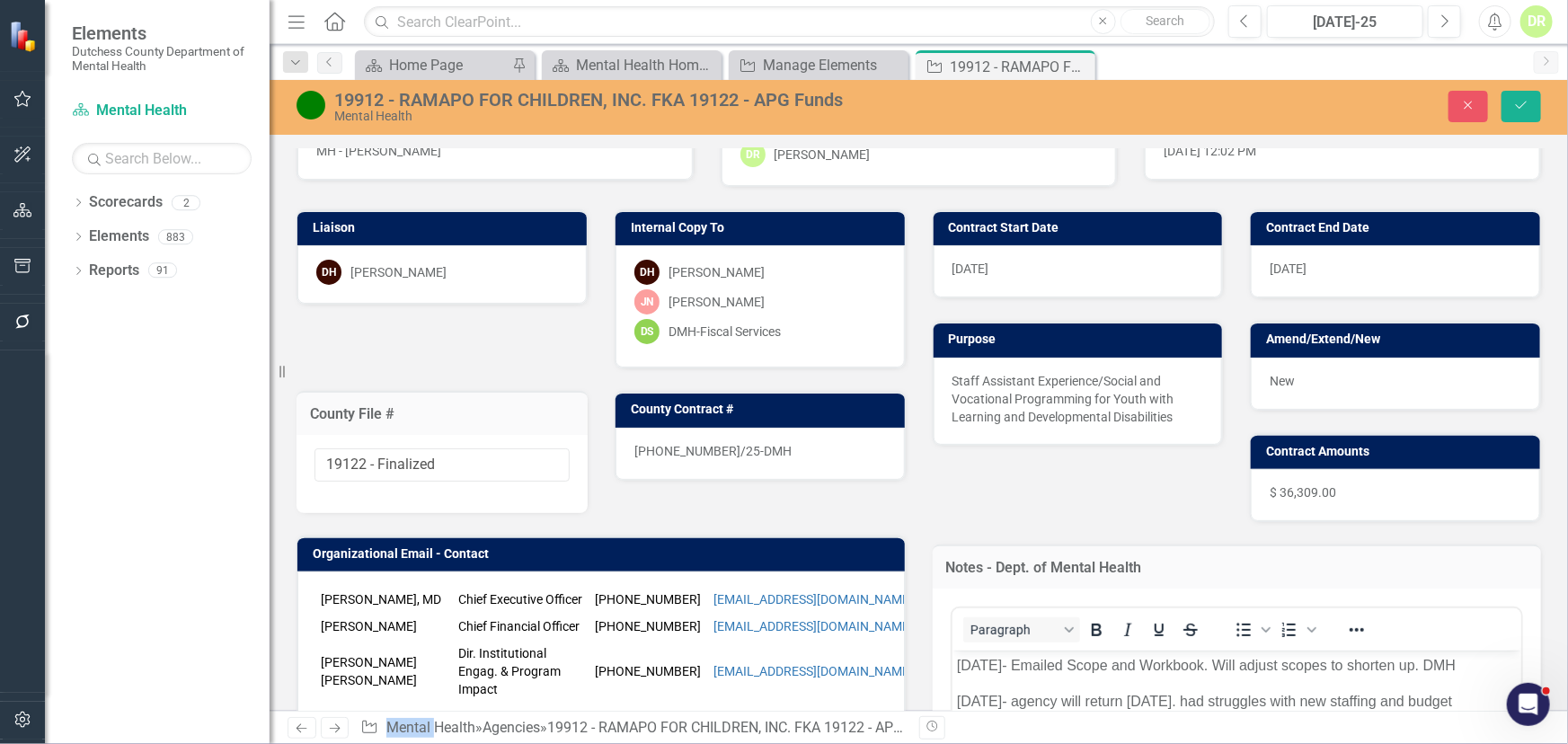
scroll to position [162, 0]
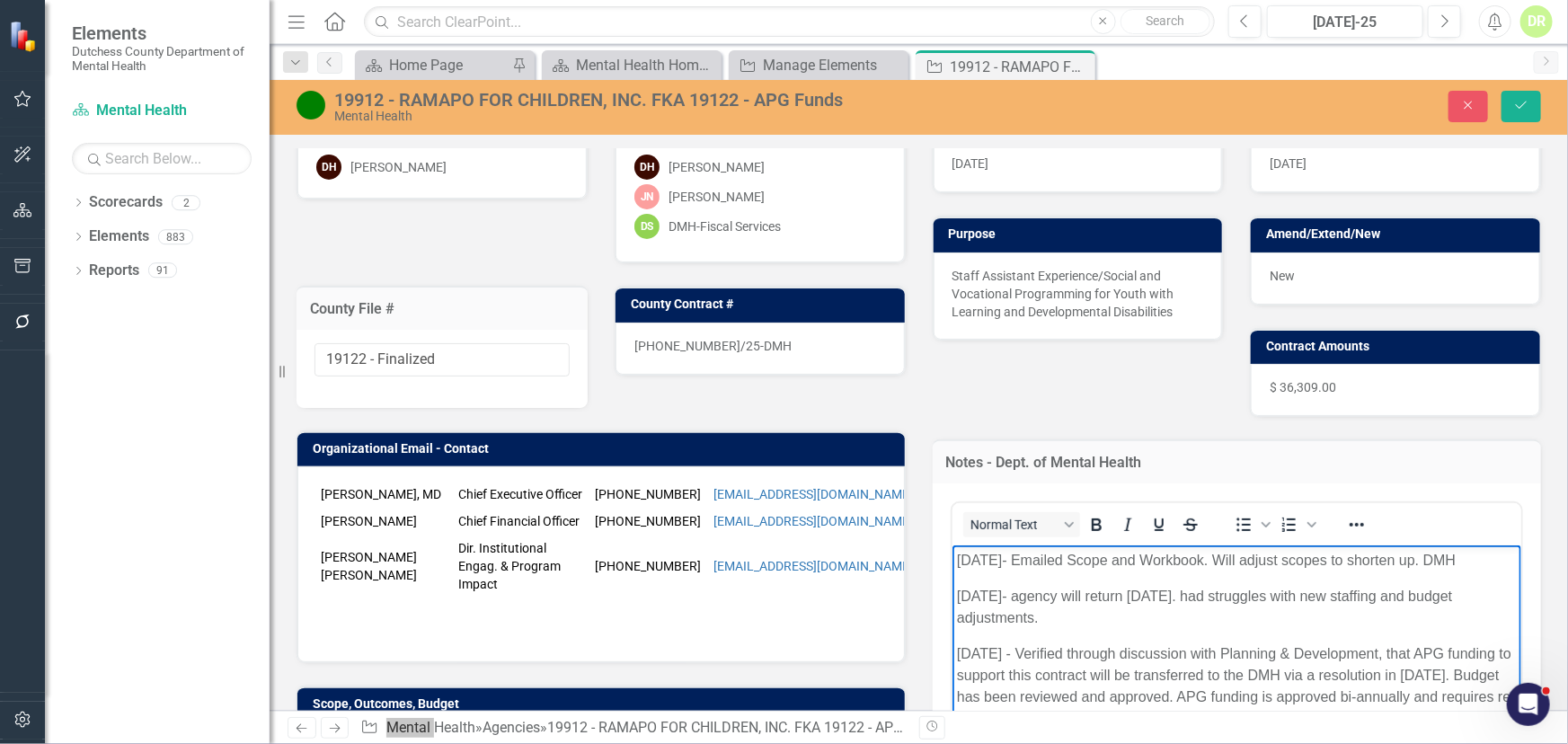
click at [956, 562] on body "[DATE]- Emailed Scope and Workbook. Will adjust scopes to shorten up. DMH [DATE…" at bounding box center [1237, 692] width 570 height 297
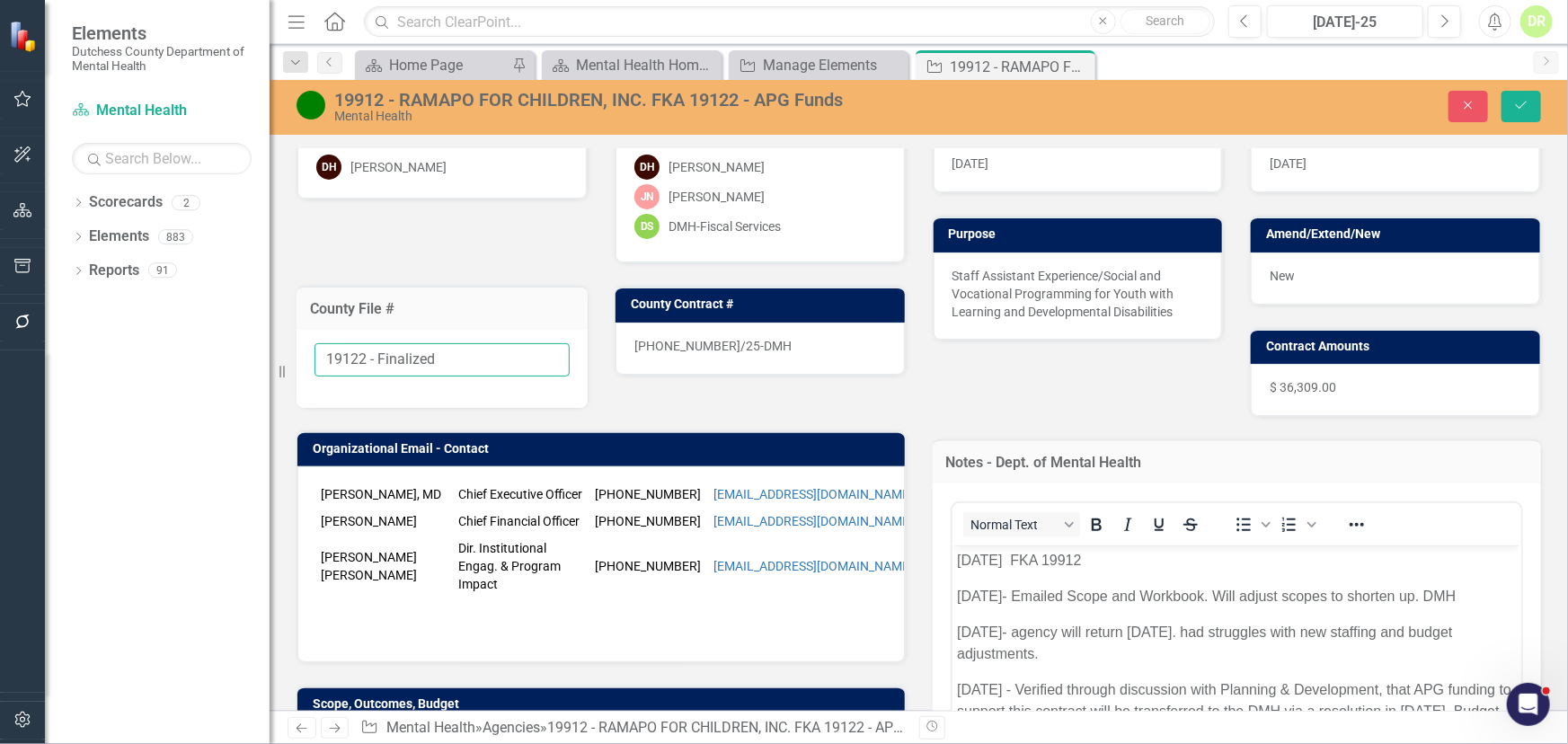
click at [458, 348] on input "19122 - Finalized" at bounding box center [441, 359] width 255 height 33
drag, startPoint x: 458, startPoint y: 352, endPoint x: 243, endPoint y: 337, distance: 215.5
click at [243, 337] on div "Elements Dutchess County Department of Mental Health Scorecard Mental Health Se…" at bounding box center [784, 372] width 1568 height 744
type input "TBD"
drag, startPoint x: 605, startPoint y: 343, endPoint x: 566, endPoint y: 320, distance: 45.3
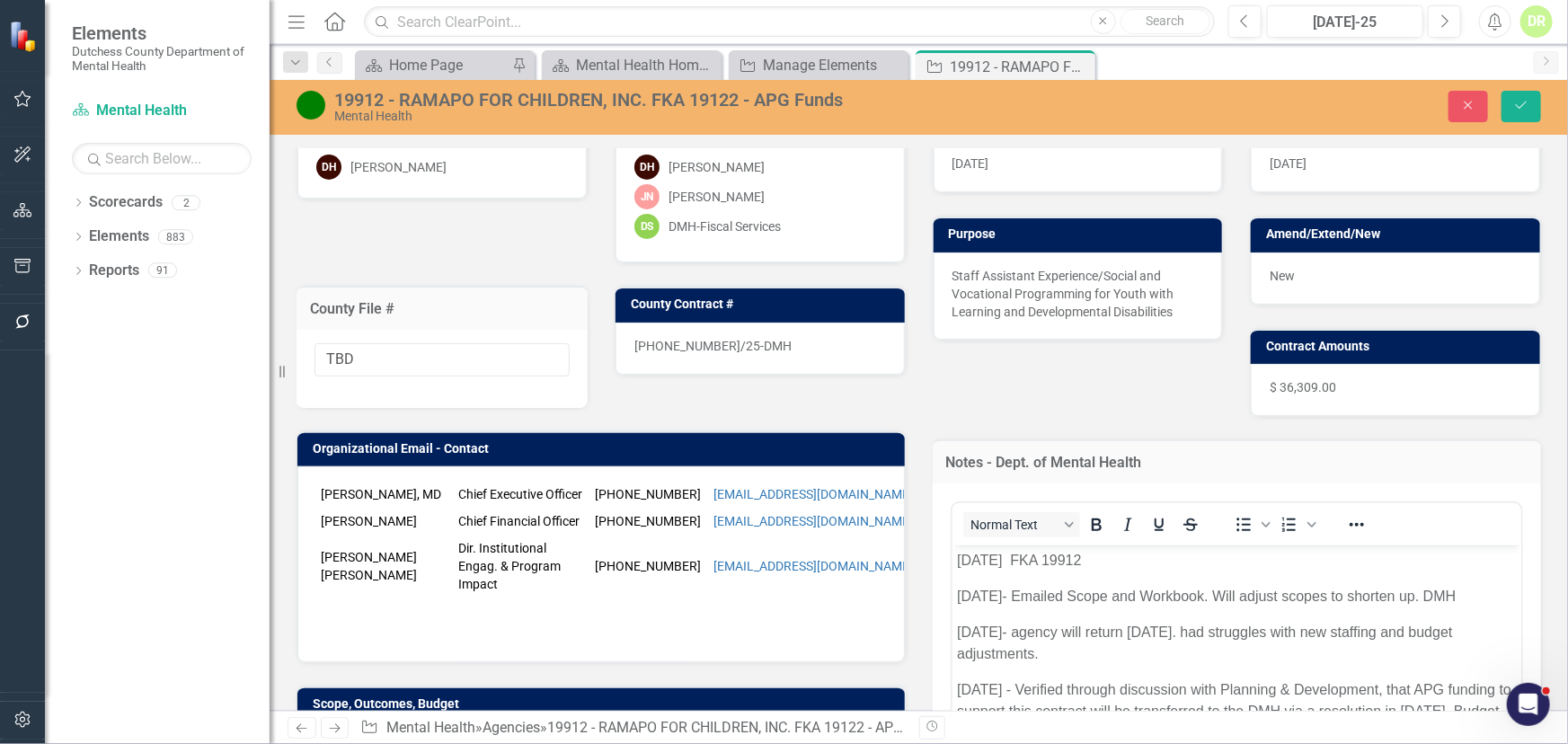
click at [386, 318] on div "Liaison DH [PERSON_NAME] Internal Copy To DH [PERSON_NAME] [PERSON_NAME]-[PERSO…" at bounding box center [601, 467] width 636 height 771
click at [698, 342] on span "[PHONE_NUMBER]/25-DMH" at bounding box center [712, 346] width 158 height 14
click at [700, 342] on span "[PHONE_NUMBER]/25-DMH" at bounding box center [712, 346] width 158 height 14
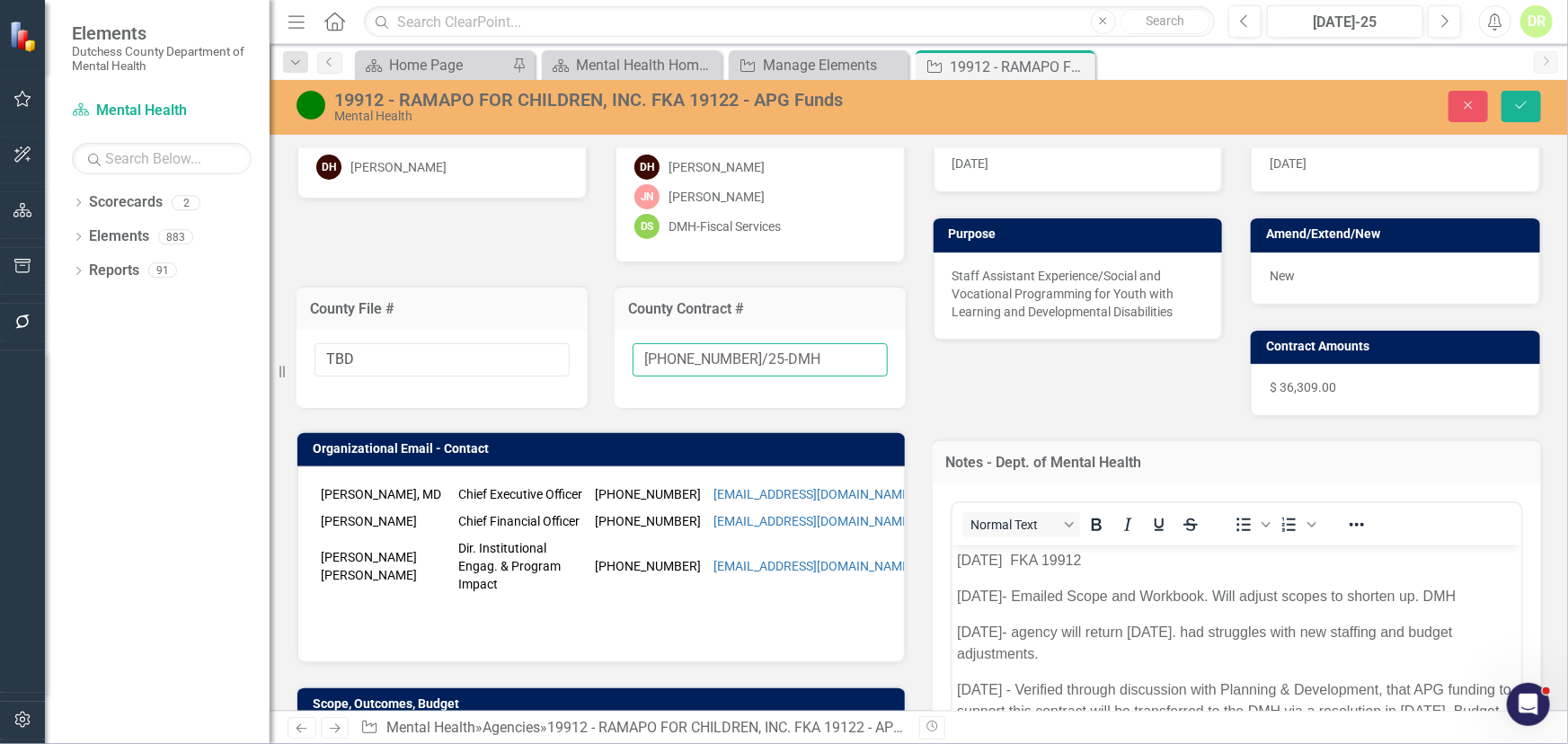
drag, startPoint x: 849, startPoint y: 354, endPoint x: 406, endPoint y: 306, distance: 445.6
click at [427, 315] on div "Liaison DH [PERSON_NAME] Internal Copy To DH [PERSON_NAME] [PERSON_NAME]-[PERSO…" at bounding box center [601, 467] width 636 height 771
type input "NEW"
click at [388, 98] on div "19912 - RAMAPO FOR CHILDREN, INC. FKA 19122 - APG Funds" at bounding box center [663, 99] width 657 height 20
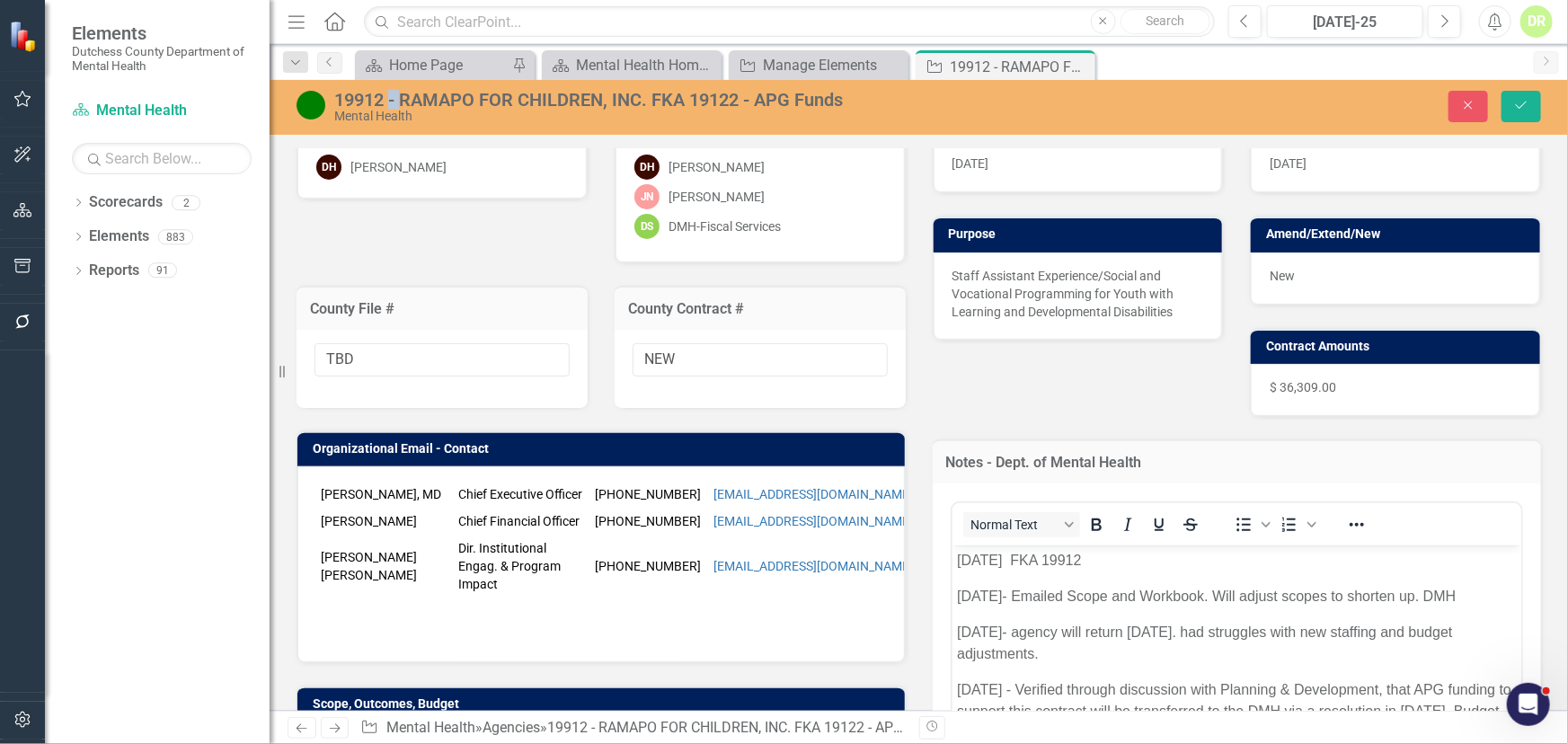
click at [388, 98] on div "19912 - RAMAPO FOR CHILDREN, INC. FKA 19122 - APG Funds" at bounding box center [663, 99] width 657 height 20
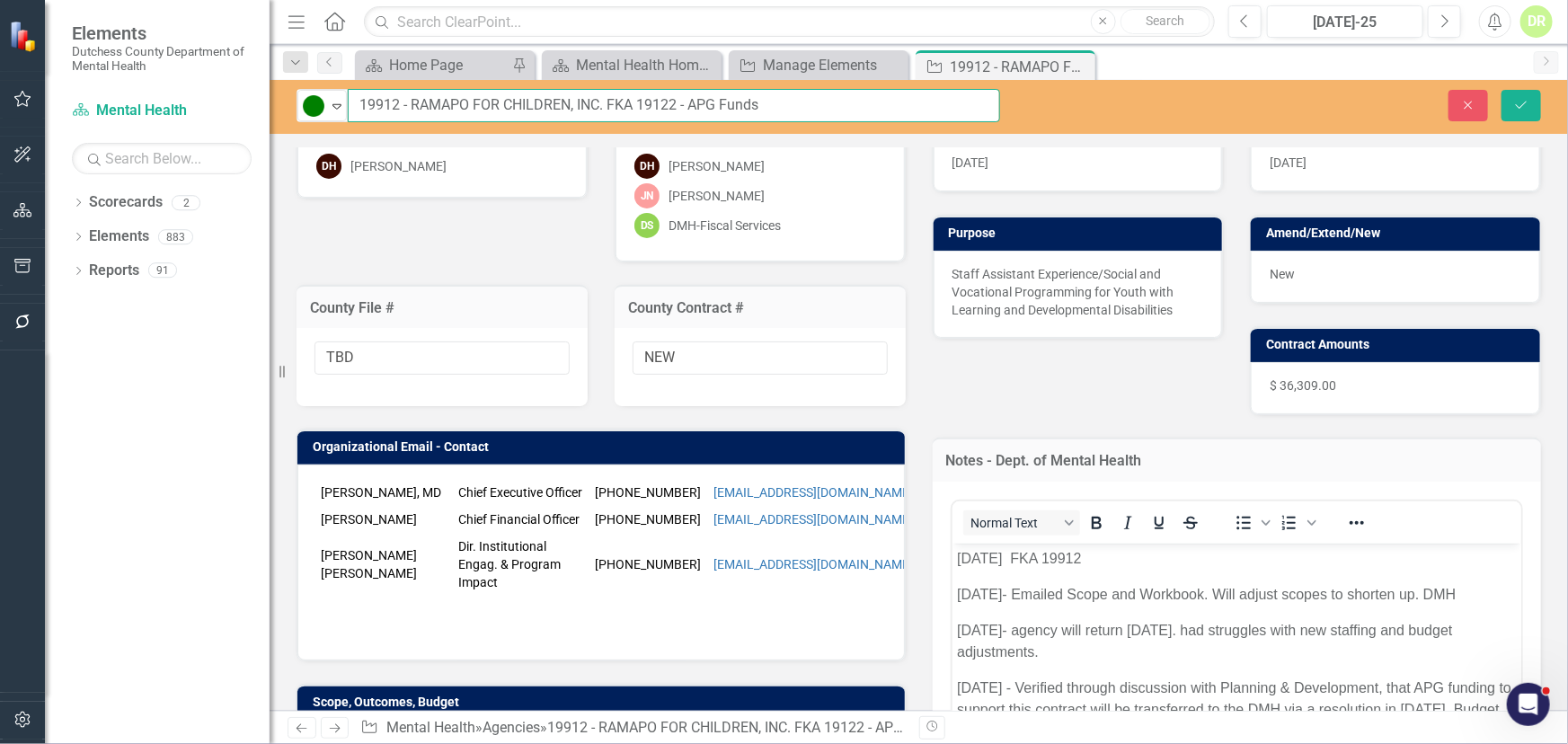
click at [779, 99] on input "19912 - RAMAPO FOR CHILDREN, INC. FKA 19122 - APG Funds" at bounding box center [673, 105] width 652 height 33
type input "TBD - RAMAPO FOR CHILDREN, INC. FKA 19122 - APG Funds FKA 19912"
click at [1521, 95] on button "Save" at bounding box center [1521, 105] width 39 height 32
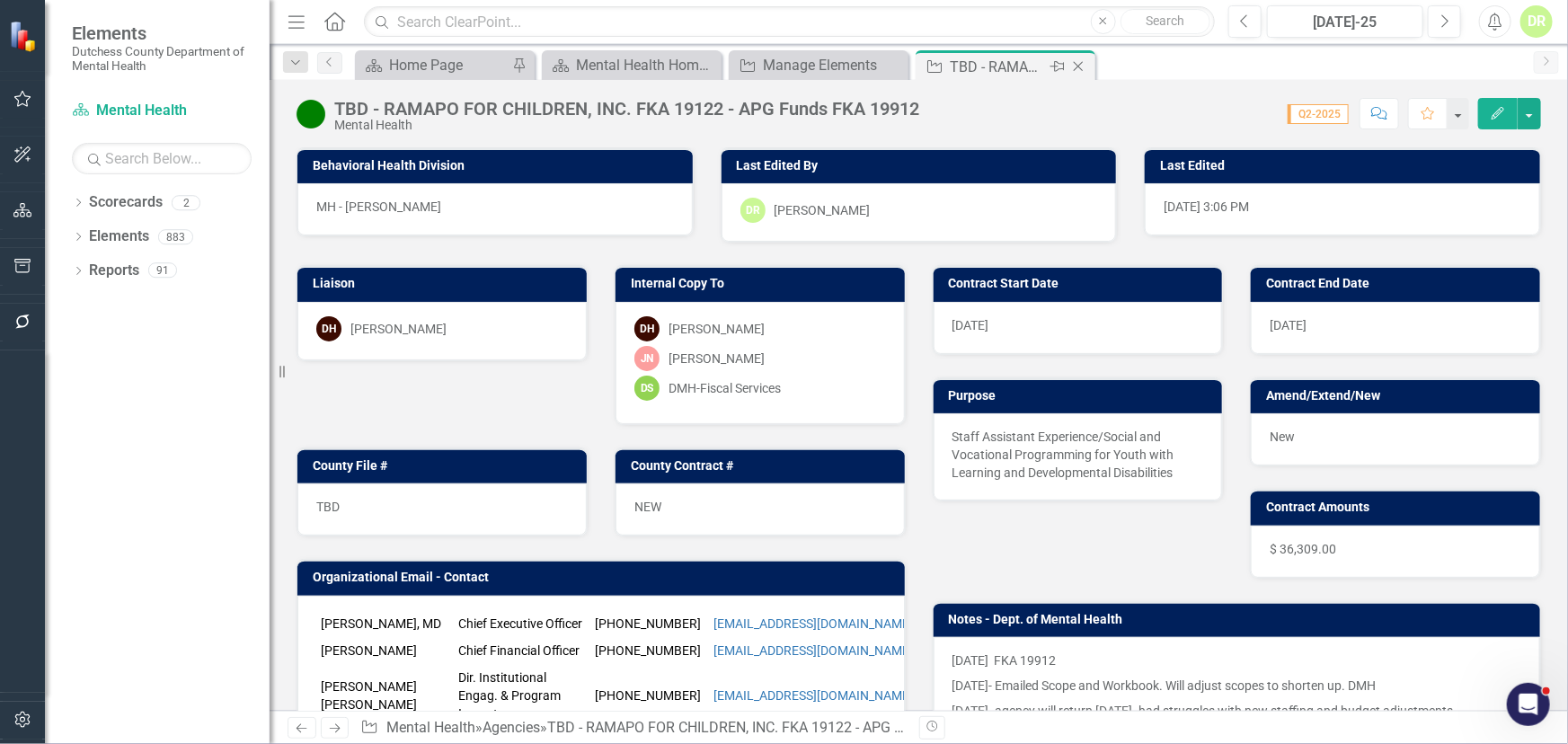
click at [1077, 64] on icon "Close" at bounding box center [1078, 66] width 18 height 14
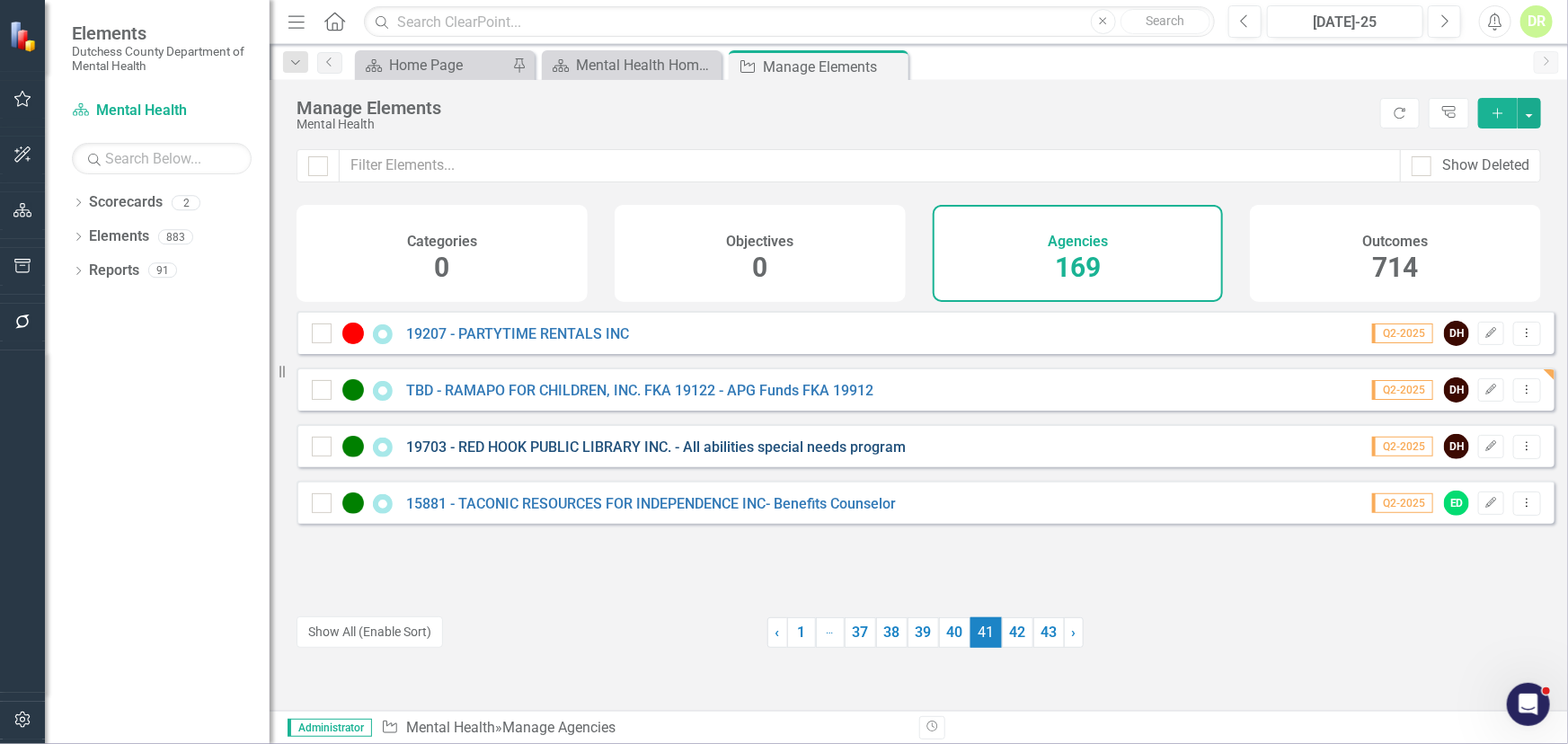
click at [530, 455] on link "19703 - RED HOOK PUBLIC LIBRARY INC. - All abilities special needs program" at bounding box center [655, 447] width 499 height 17
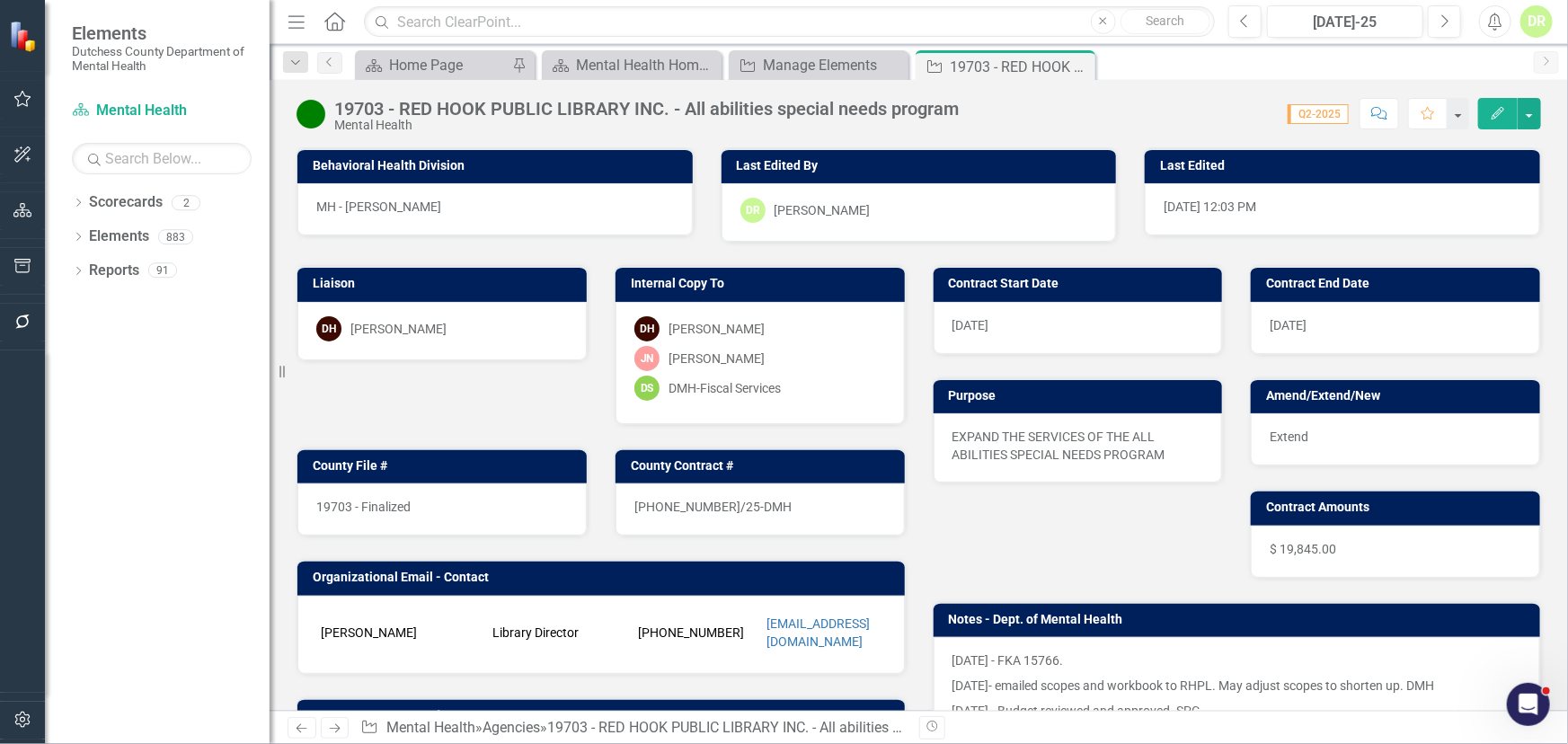
click at [449, 500] on div "19703 - Finalized" at bounding box center [441, 509] width 289 height 53
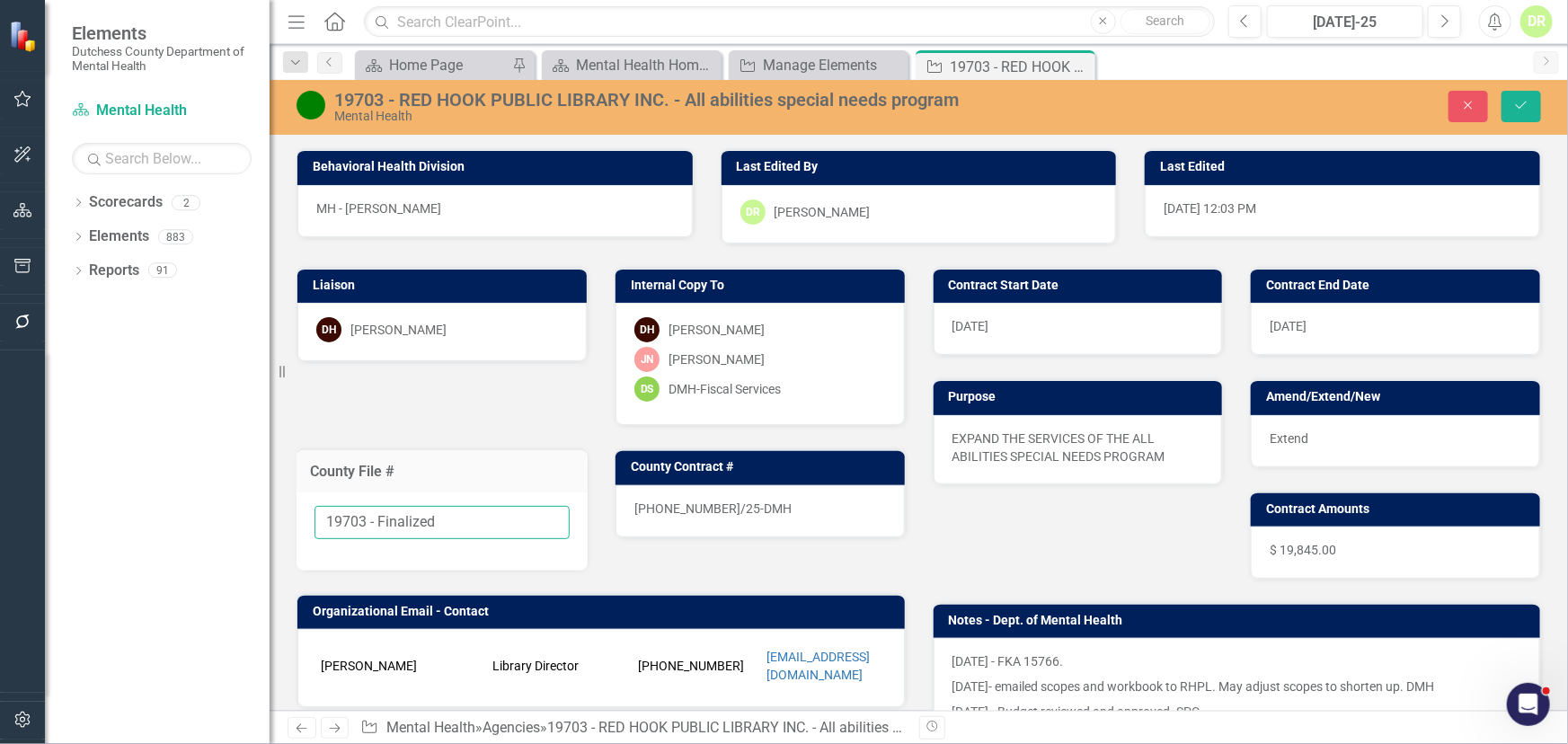
drag, startPoint x: 449, startPoint y: 513, endPoint x: 369, endPoint y: 503, distance: 80.6
click at [369, 503] on div "19703 - Finalized" at bounding box center [442, 532] width 291 height 78
type input "19703"
click at [783, 498] on div "[PHONE_NUMBER]/25-DMH" at bounding box center [760, 511] width 289 height 53
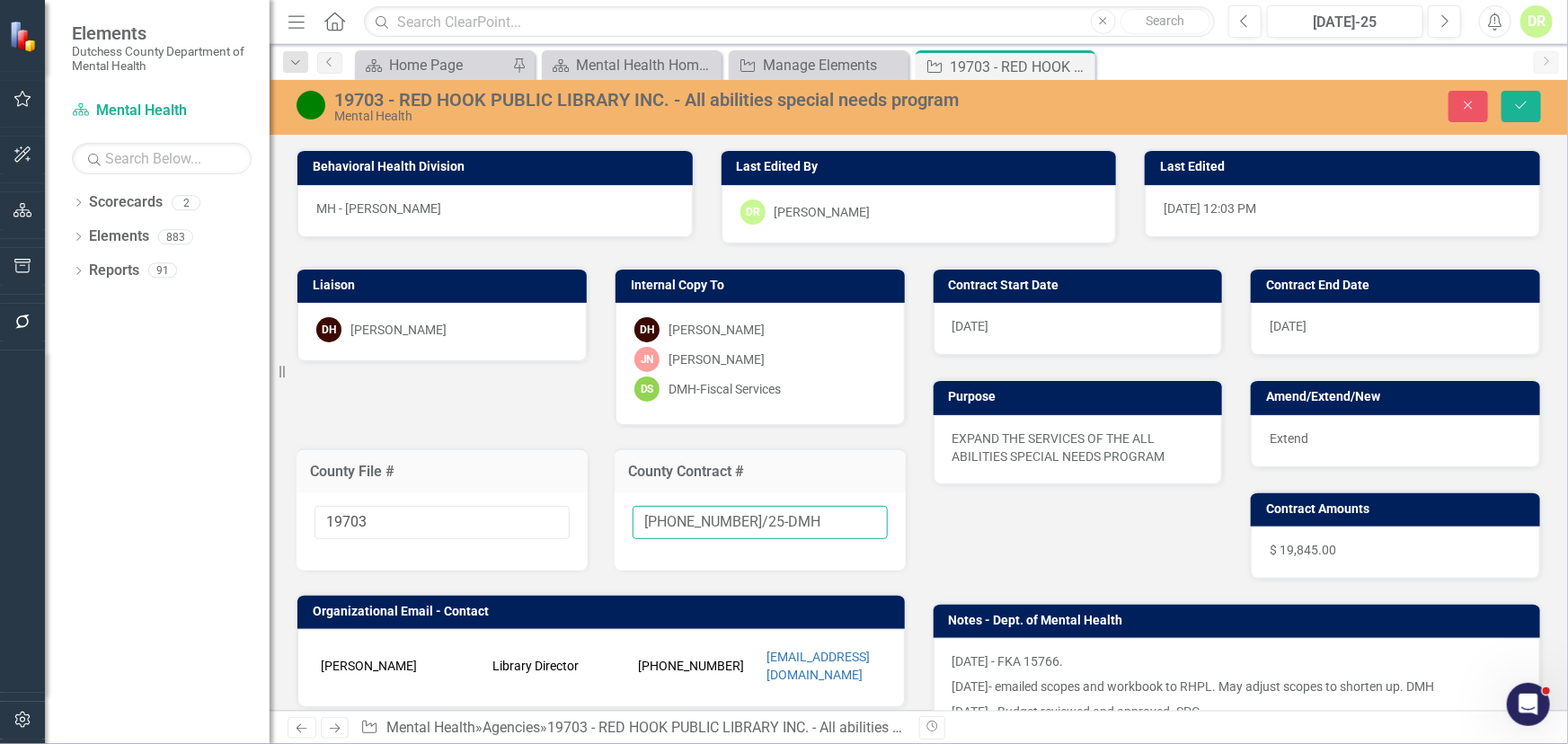
click at [787, 514] on input "[PHONE_NUMBER]/25-DMH" at bounding box center [760, 522] width 255 height 33
type input "[PHONE_NUMBER]/25-DMH-A1"
click at [1522, 99] on icon "Save" at bounding box center [1521, 105] width 16 height 12
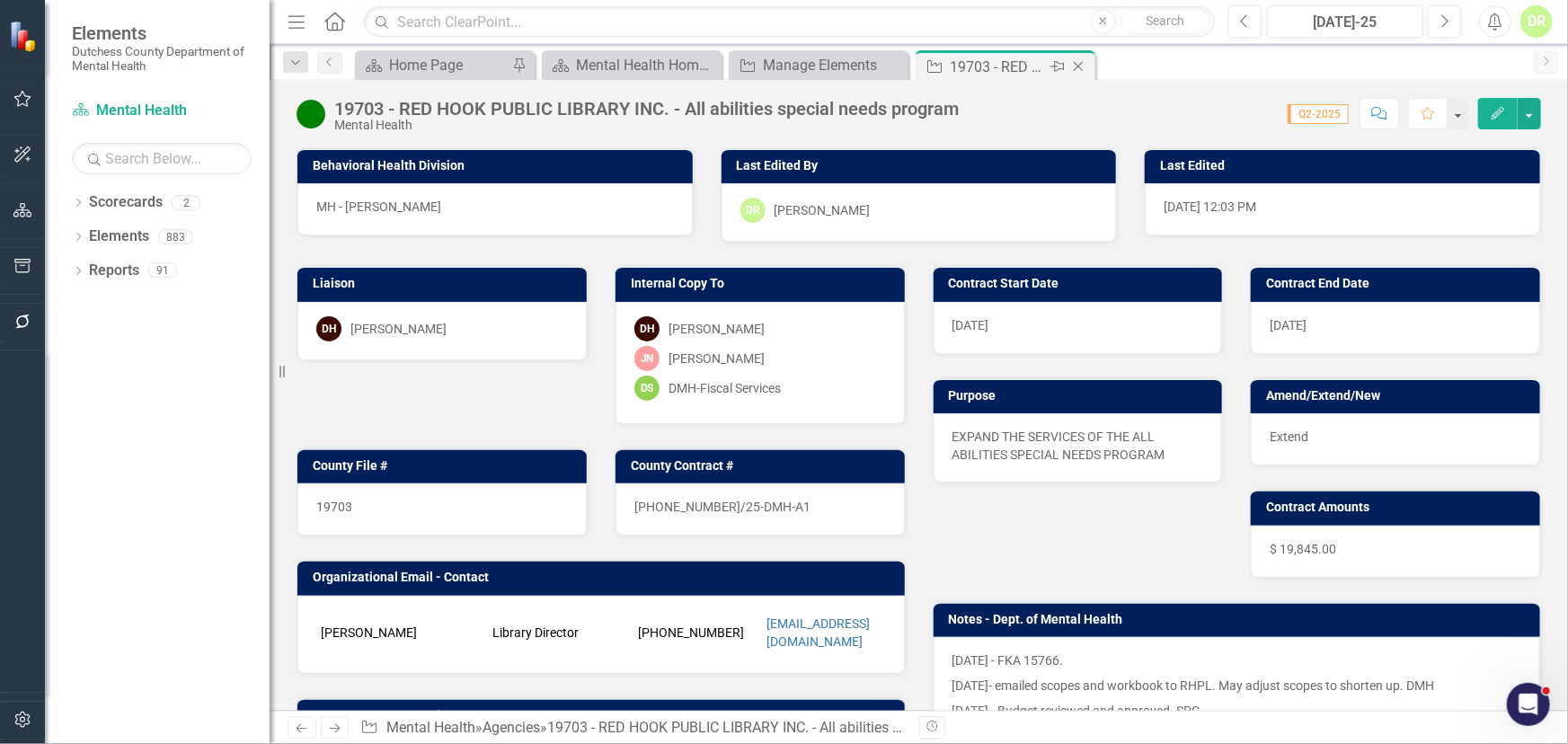
click at [1080, 59] on icon "Close" at bounding box center [1078, 66] width 18 height 14
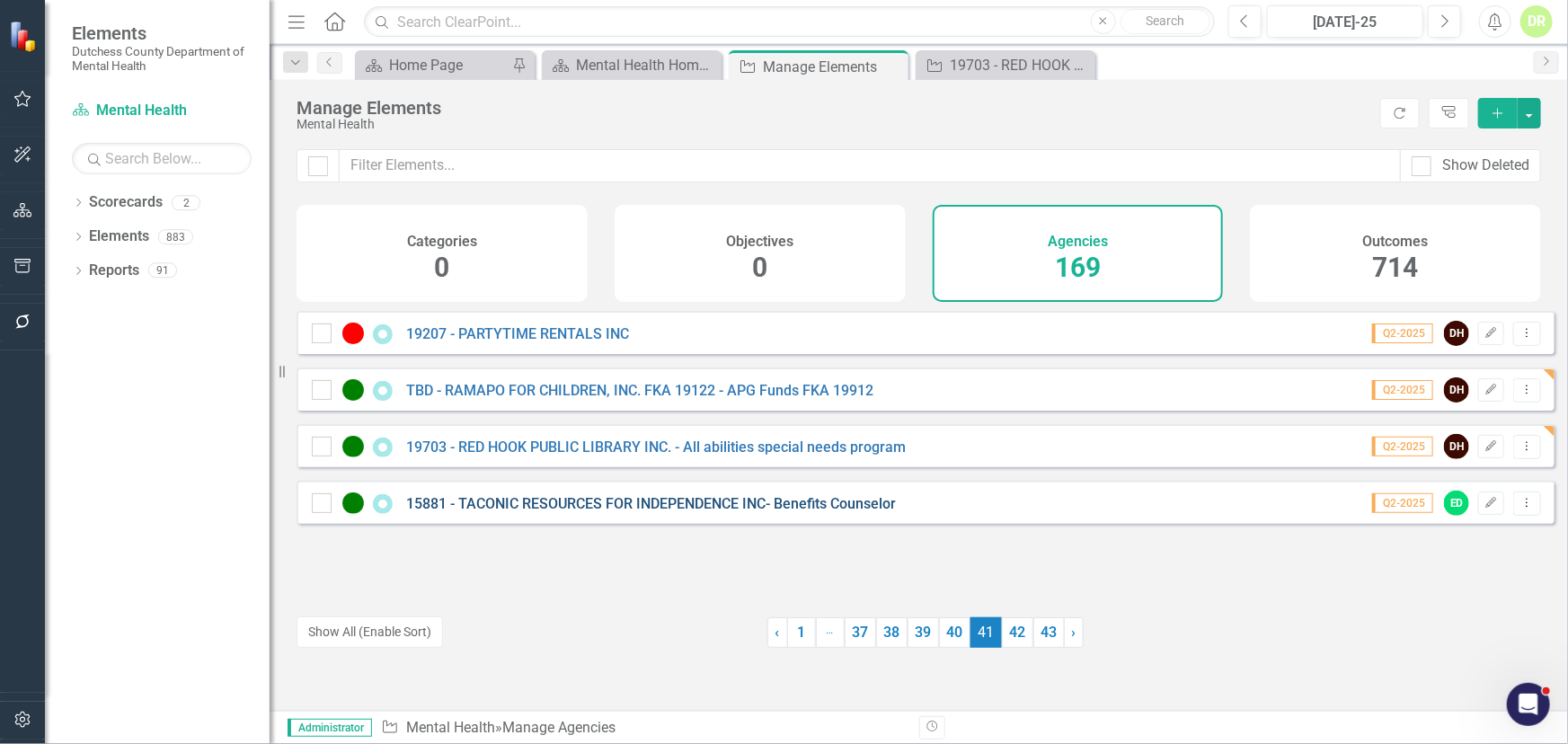
click at [583, 512] on link "15881 - TACONIC RESOURCES FOR INDEPENDENCE INC- Benefits Counselor" at bounding box center [650, 504] width 490 height 17
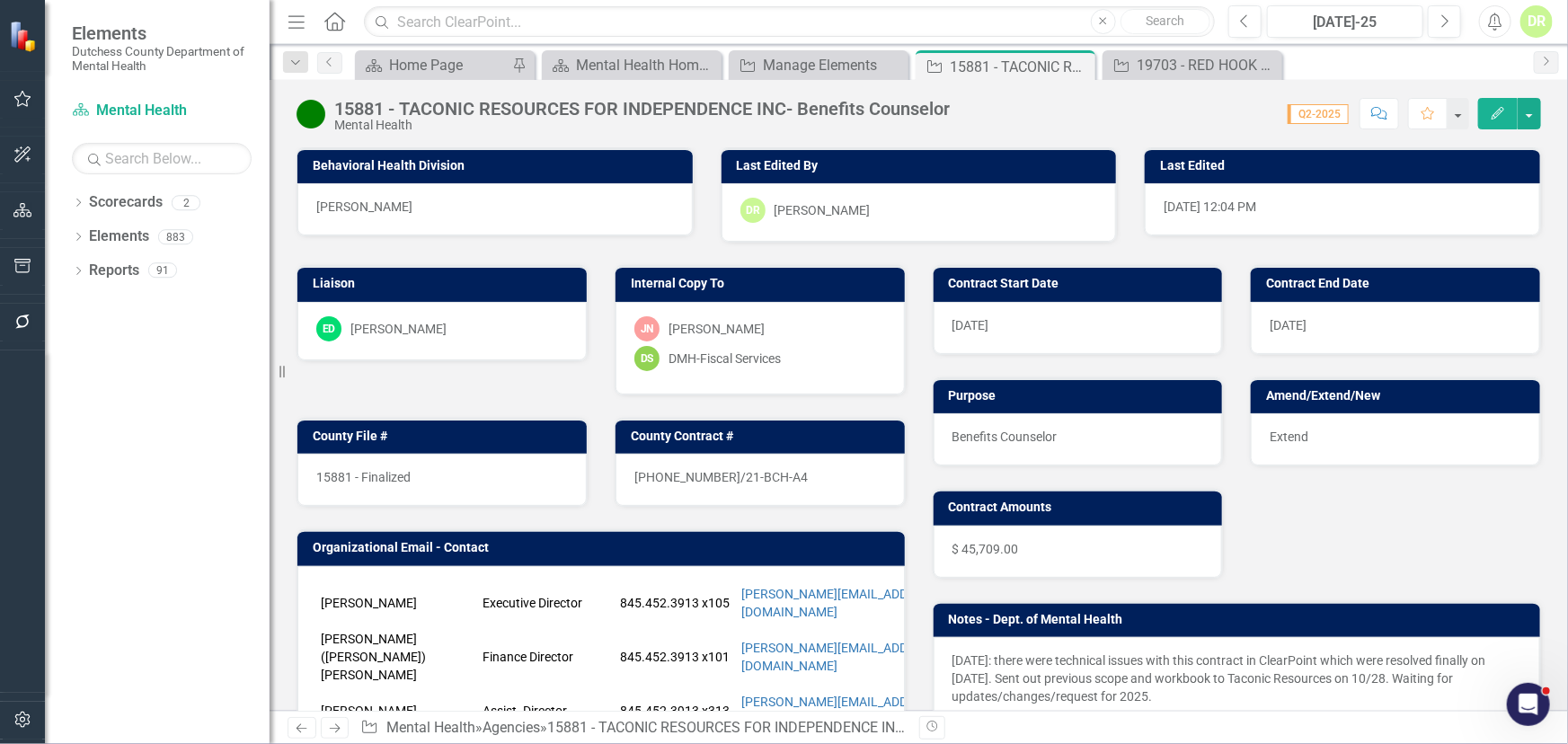
click at [431, 472] on div "15881 - Finalized" at bounding box center [441, 479] width 289 height 53
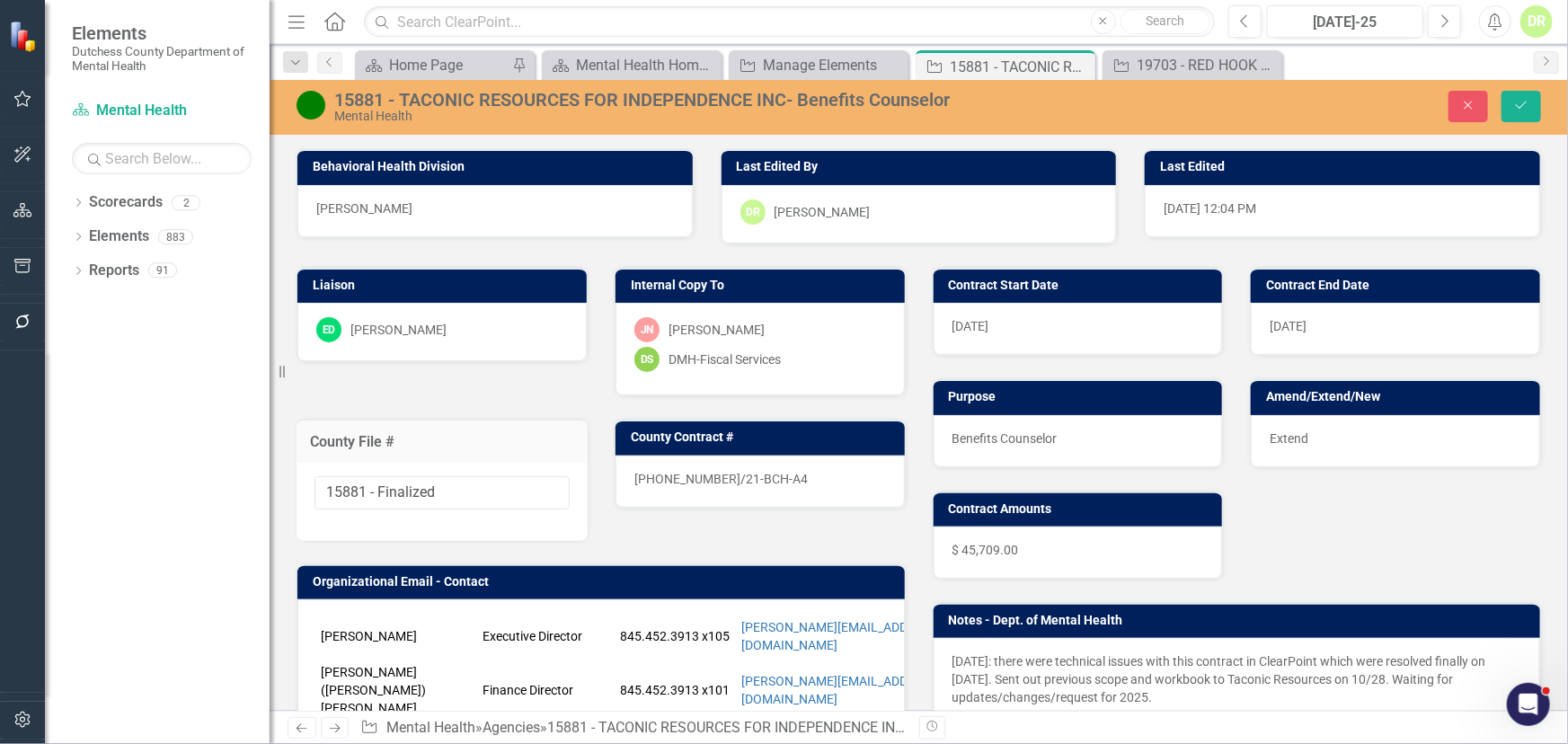
click at [953, 659] on p "[DATE]: there were technical issues with this contract in ClearPoint which were…" at bounding box center [1238, 681] width 570 height 57
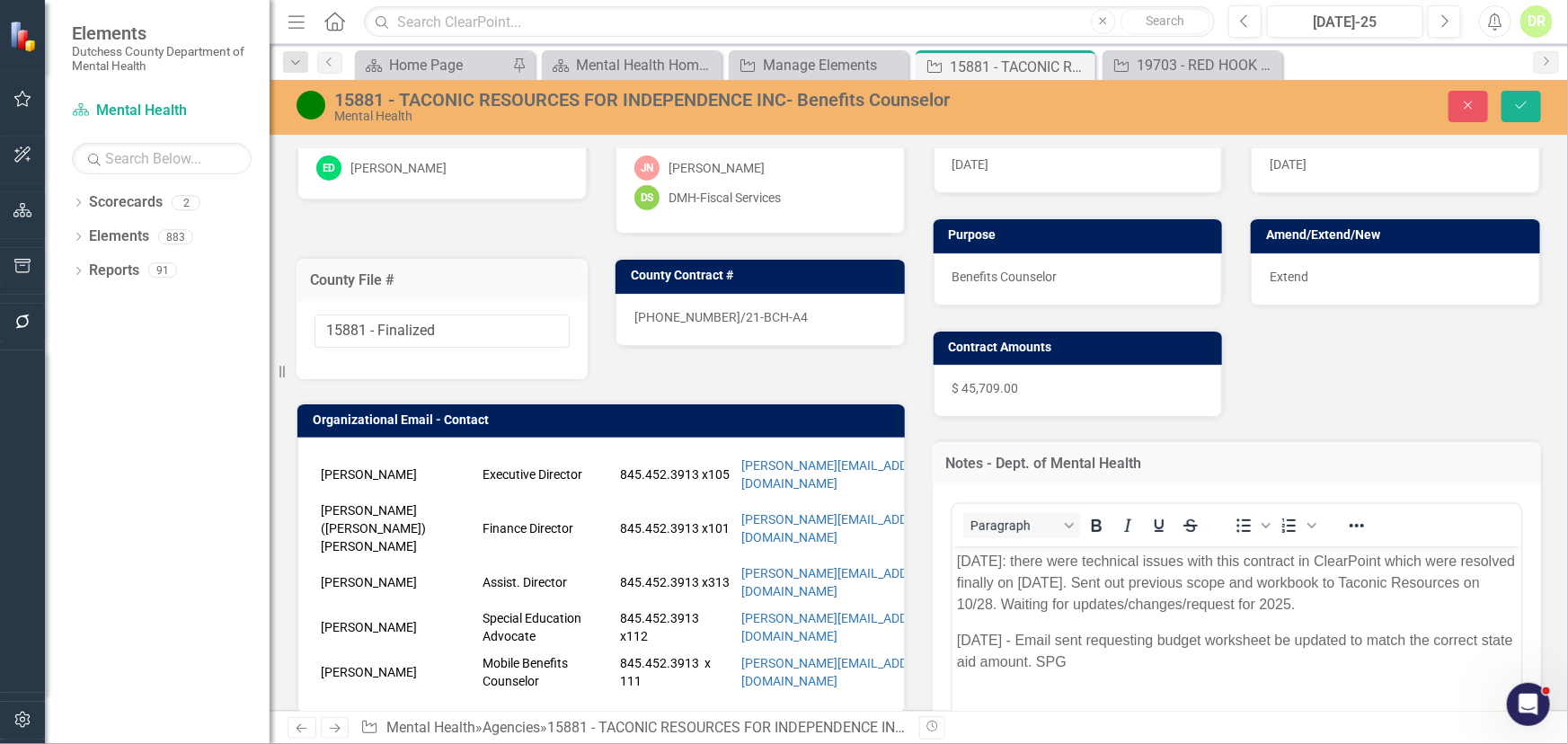
scroll to position [162, 0]
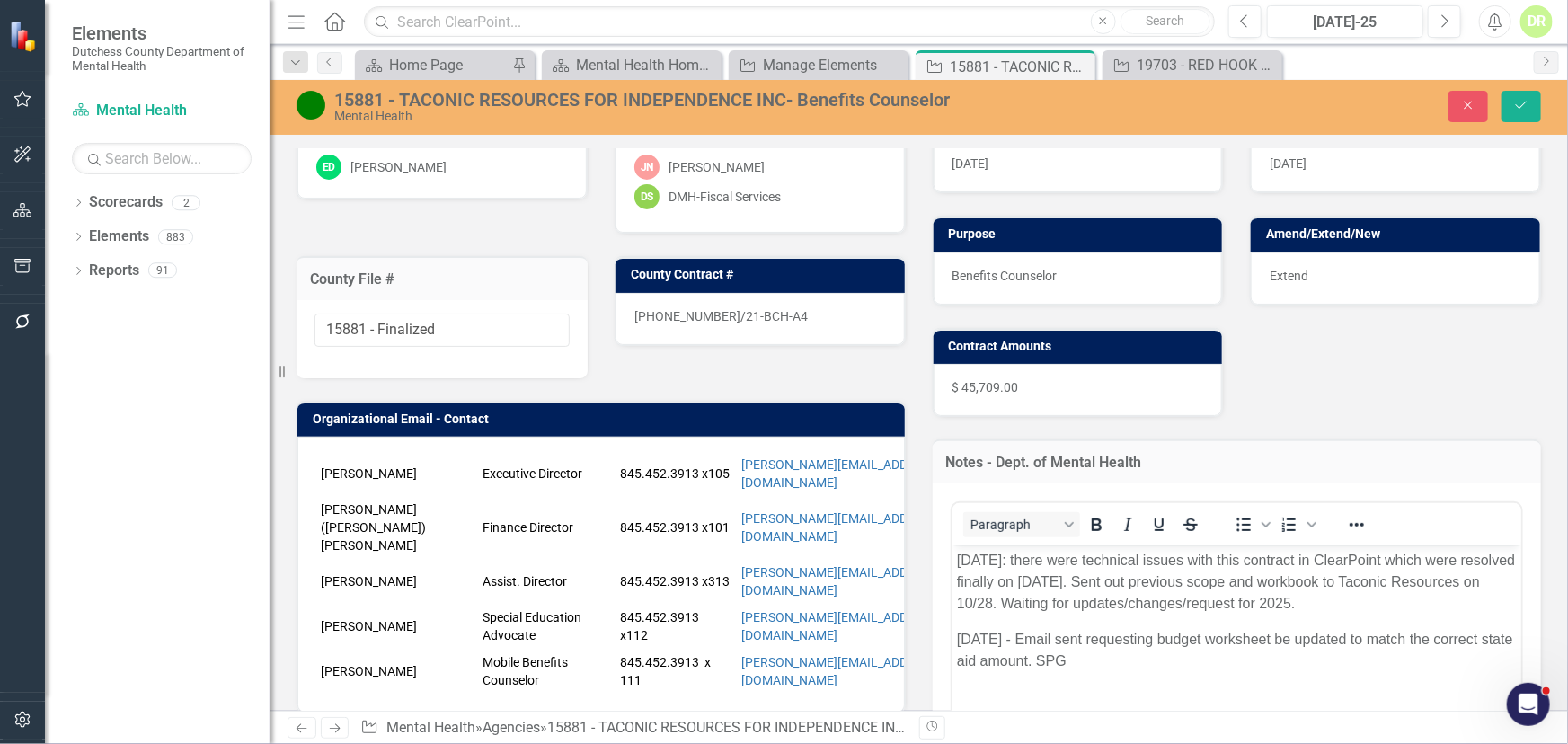
click at [956, 556] on p "[DATE]: there were technical issues with this contract in ClearPoint which were…" at bounding box center [1236, 582] width 561 height 65
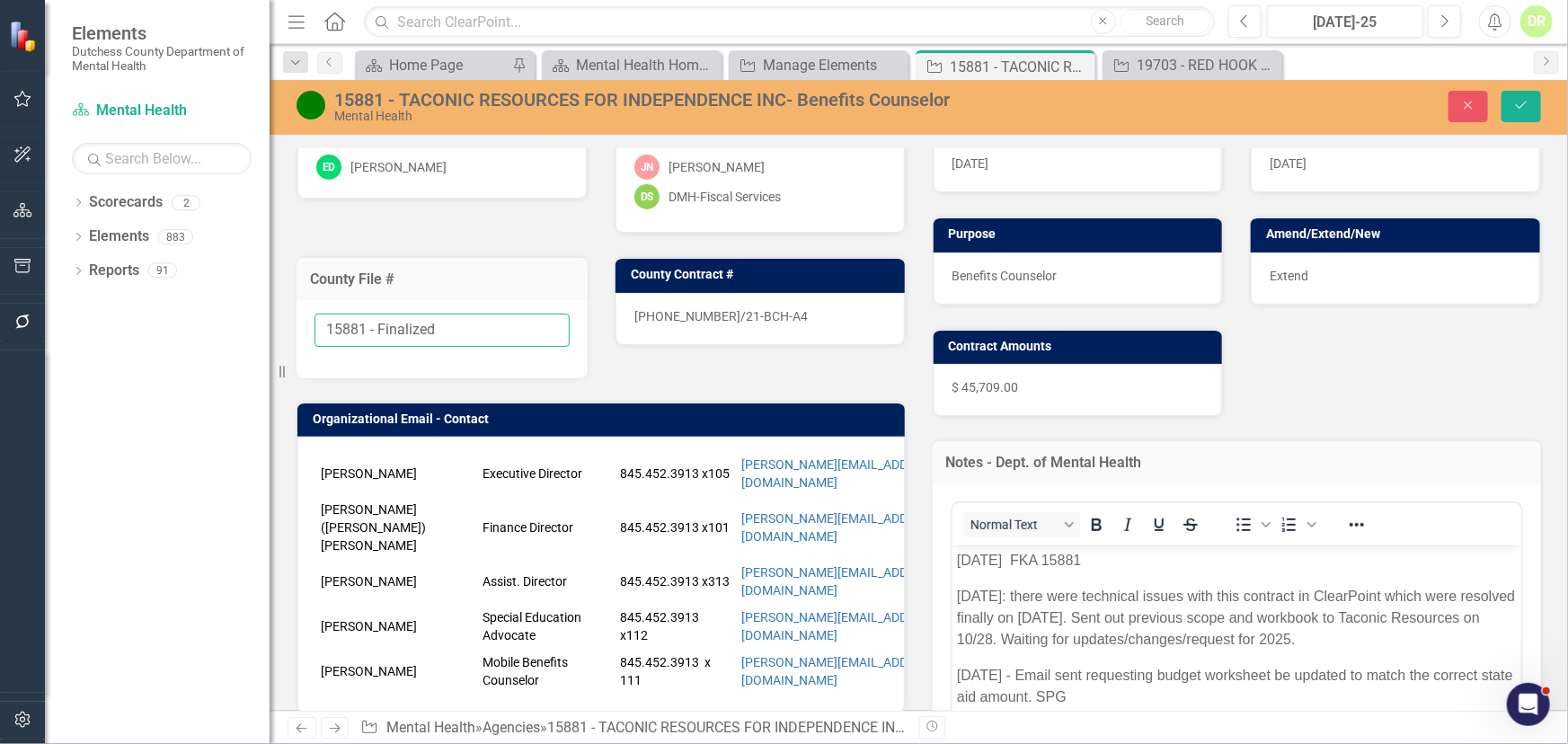
click at [440, 314] on input "15881 - Finalized" at bounding box center [441, 329] width 255 height 33
drag, startPoint x: 448, startPoint y: 322, endPoint x: 32, endPoint y: 318, distance: 416.0
click at [32, 318] on div "Elements Dutchess County Department of Mental Health Scorecard Mental Health Se…" at bounding box center [784, 372] width 1568 height 744
type input "TBD"
click at [566, 102] on div "15881 - TACONIC RESOURCES FOR INDEPENDENCE INC- Benefits Counselor" at bounding box center [663, 99] width 657 height 20
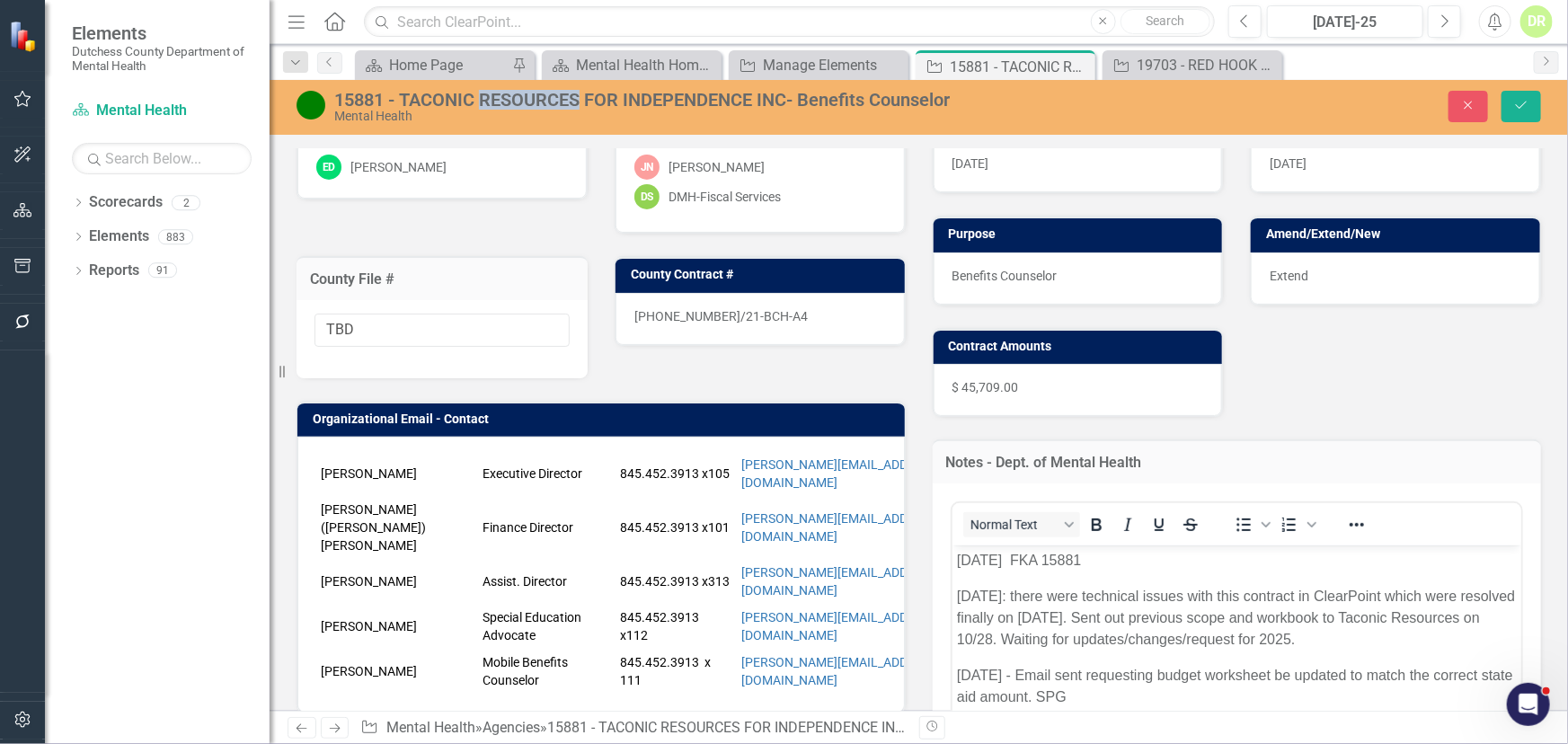
click at [566, 102] on div "15881 - TACONIC RESOURCES FOR INDEPENDENCE INC- Benefits Counselor" at bounding box center [663, 99] width 657 height 20
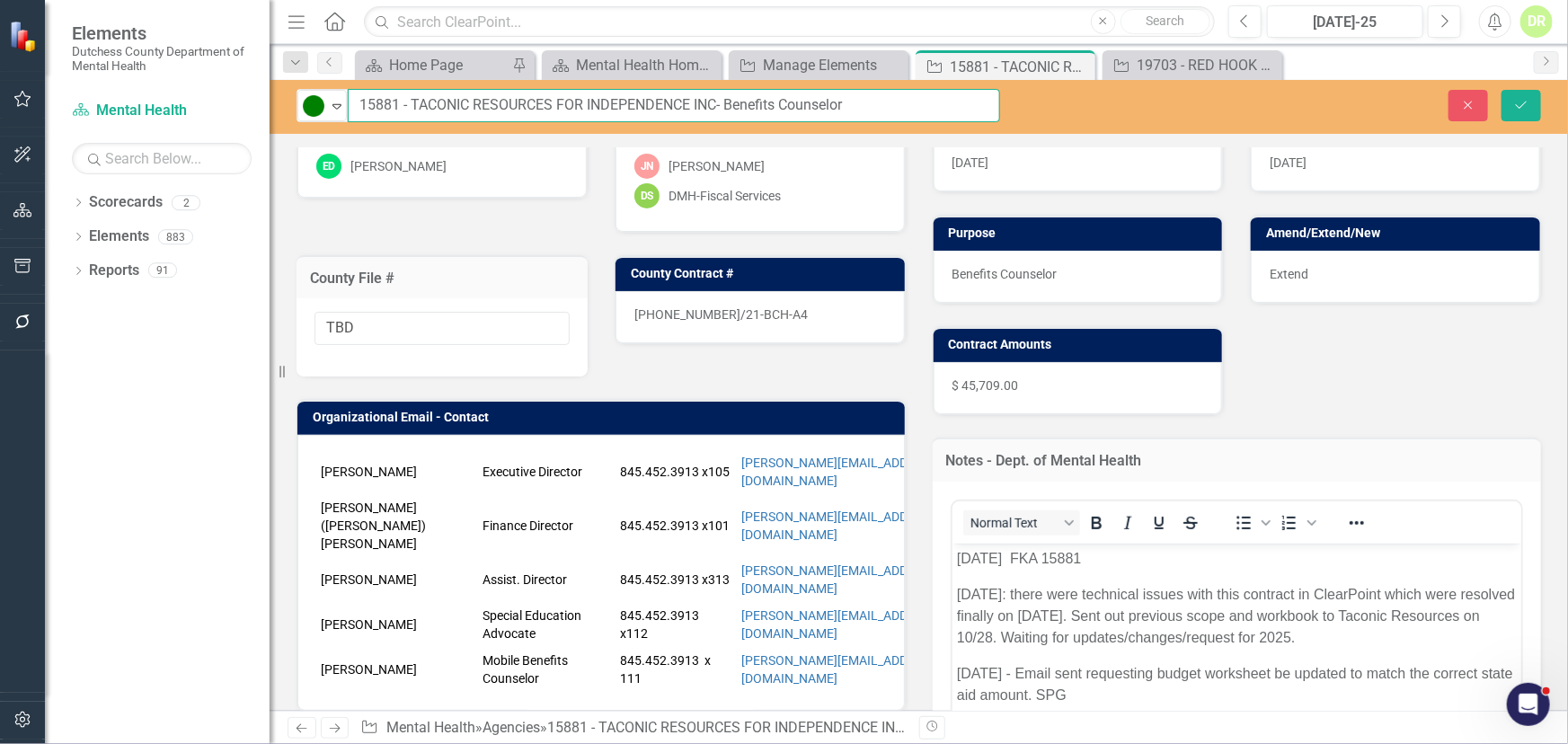
click at [897, 92] on input "15881 - TACONIC RESOURCES FOR INDEPENDENCE INC- Benefits Counselor" at bounding box center [673, 105] width 652 height 33
drag, startPoint x: 413, startPoint y: 105, endPoint x: 272, endPoint y: 103, distance: 141.0
click at [272, 103] on div "Elements Dutchess County Department of Mental Health Scorecard Mental Health Se…" at bounding box center [784, 372] width 1568 height 744
type input "TBD - TACONIC RESOURCES FOR INDEPENDENCE INC- Benefits Counselor FKA 15881"
click at [1524, 99] on icon "Save" at bounding box center [1521, 105] width 16 height 12
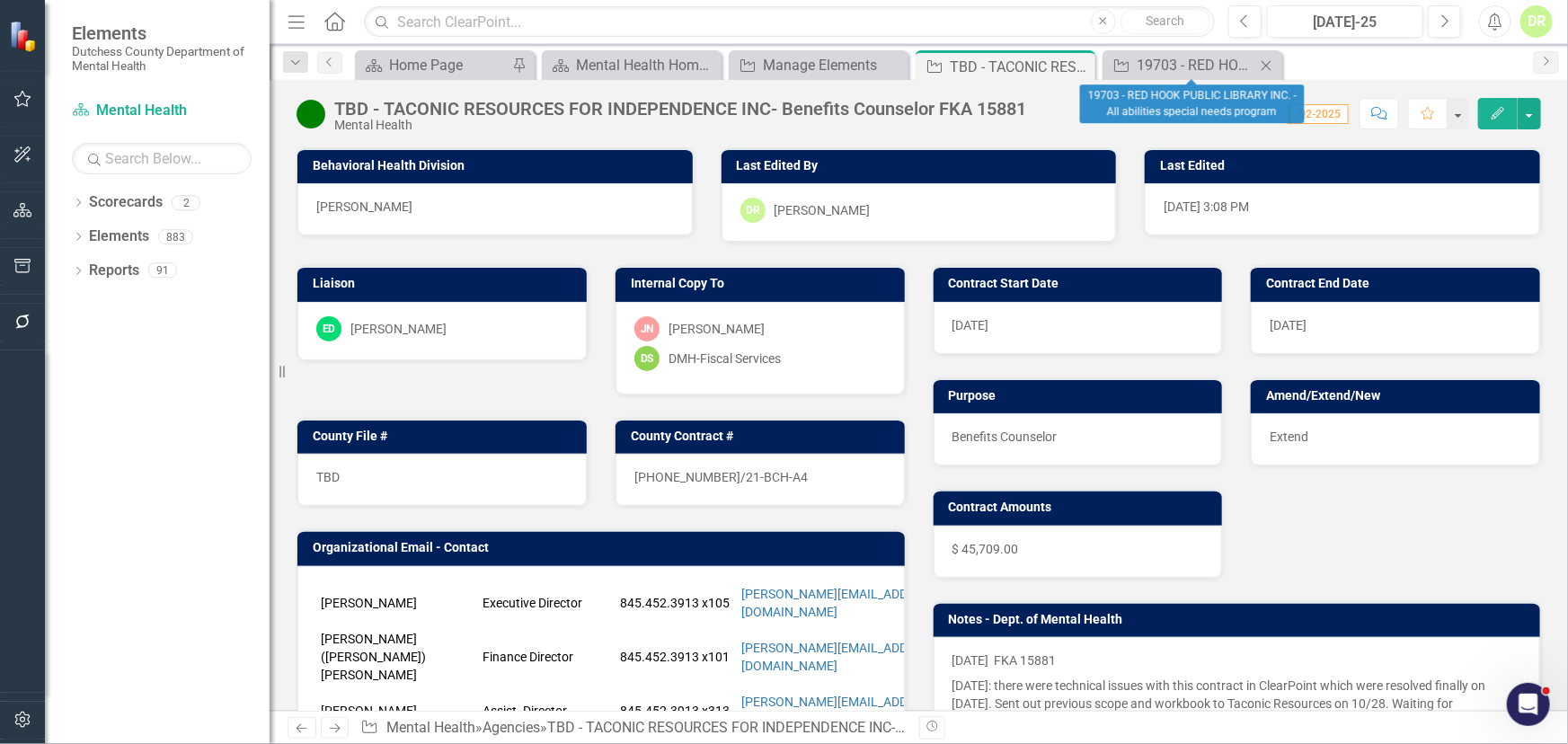
click at [1263, 59] on icon "Close" at bounding box center [1266, 65] width 18 height 14
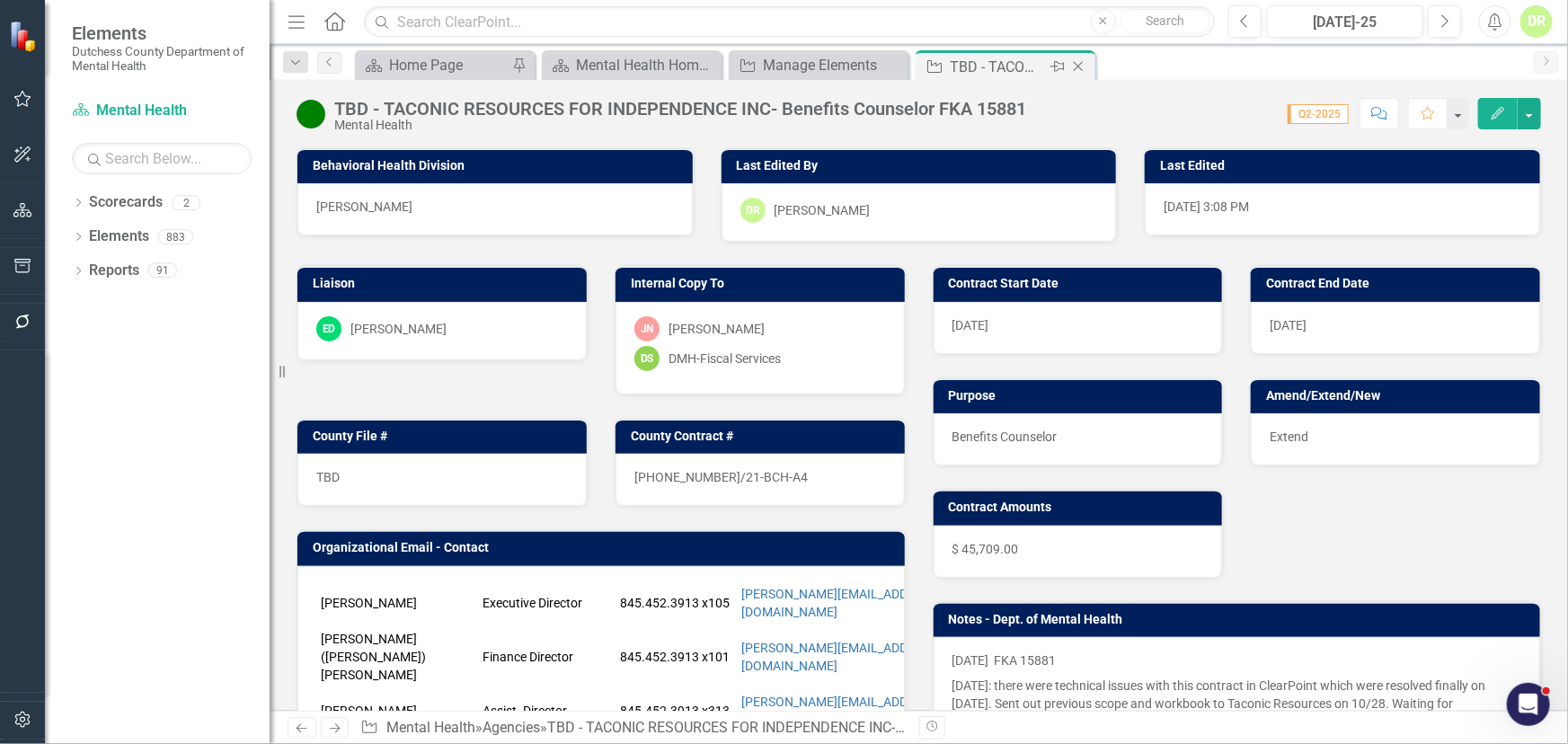
click at [1079, 63] on icon "Close" at bounding box center [1078, 66] width 18 height 14
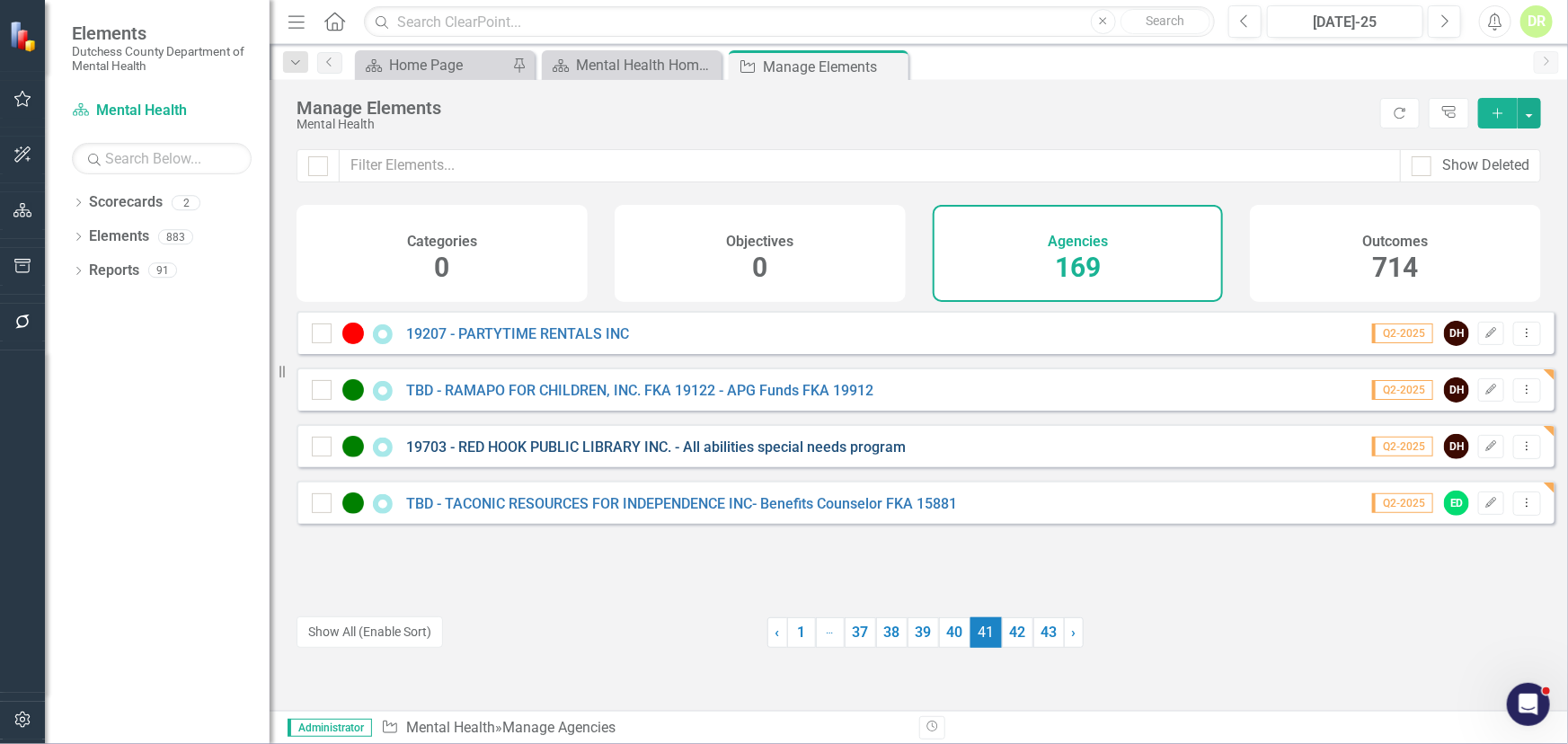
click at [549, 456] on link "19703 - RED HOOK PUBLIC LIBRARY INC. - All abilities special needs program" at bounding box center [655, 447] width 499 height 17
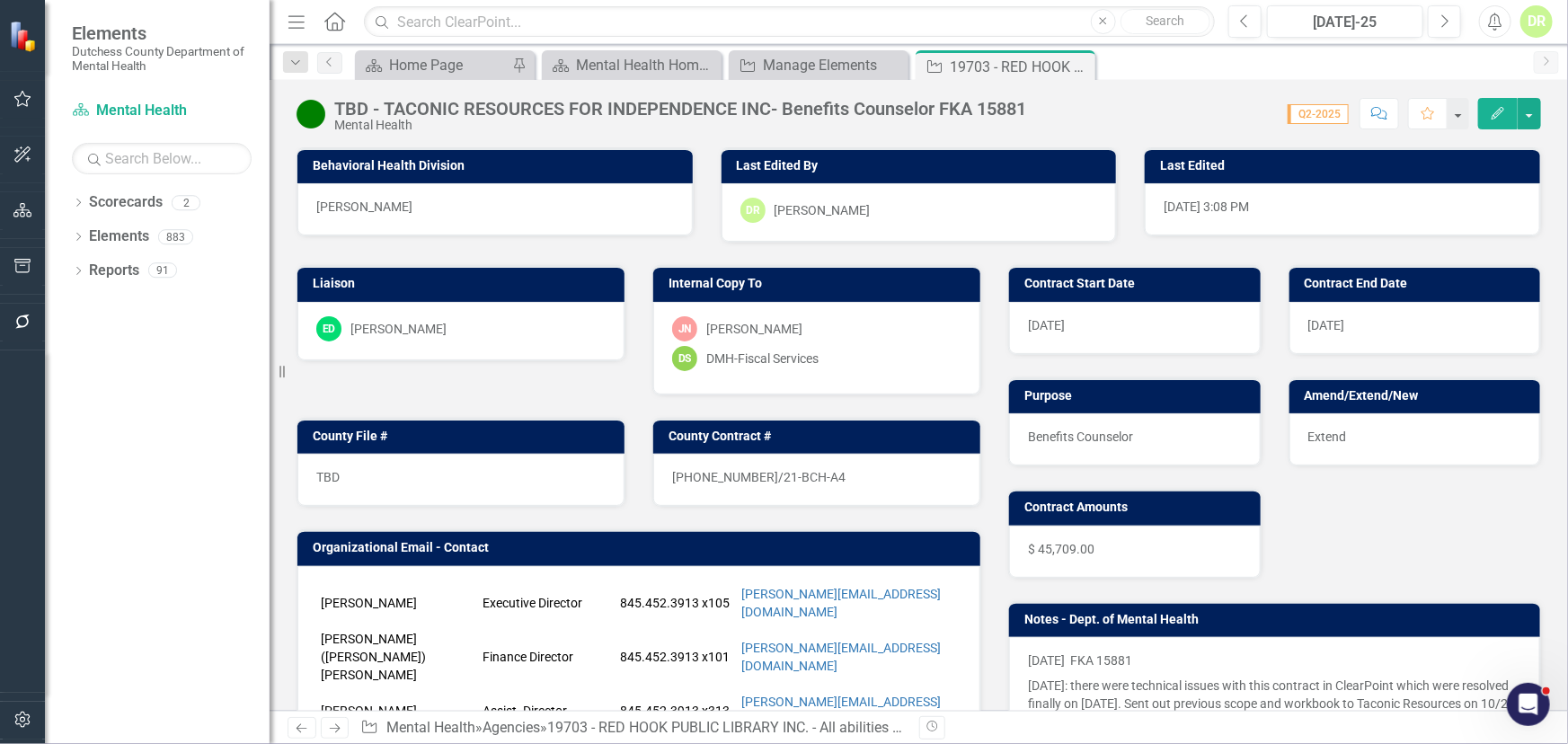
click at [549, 457] on div "TBD" at bounding box center [460, 479] width 328 height 53
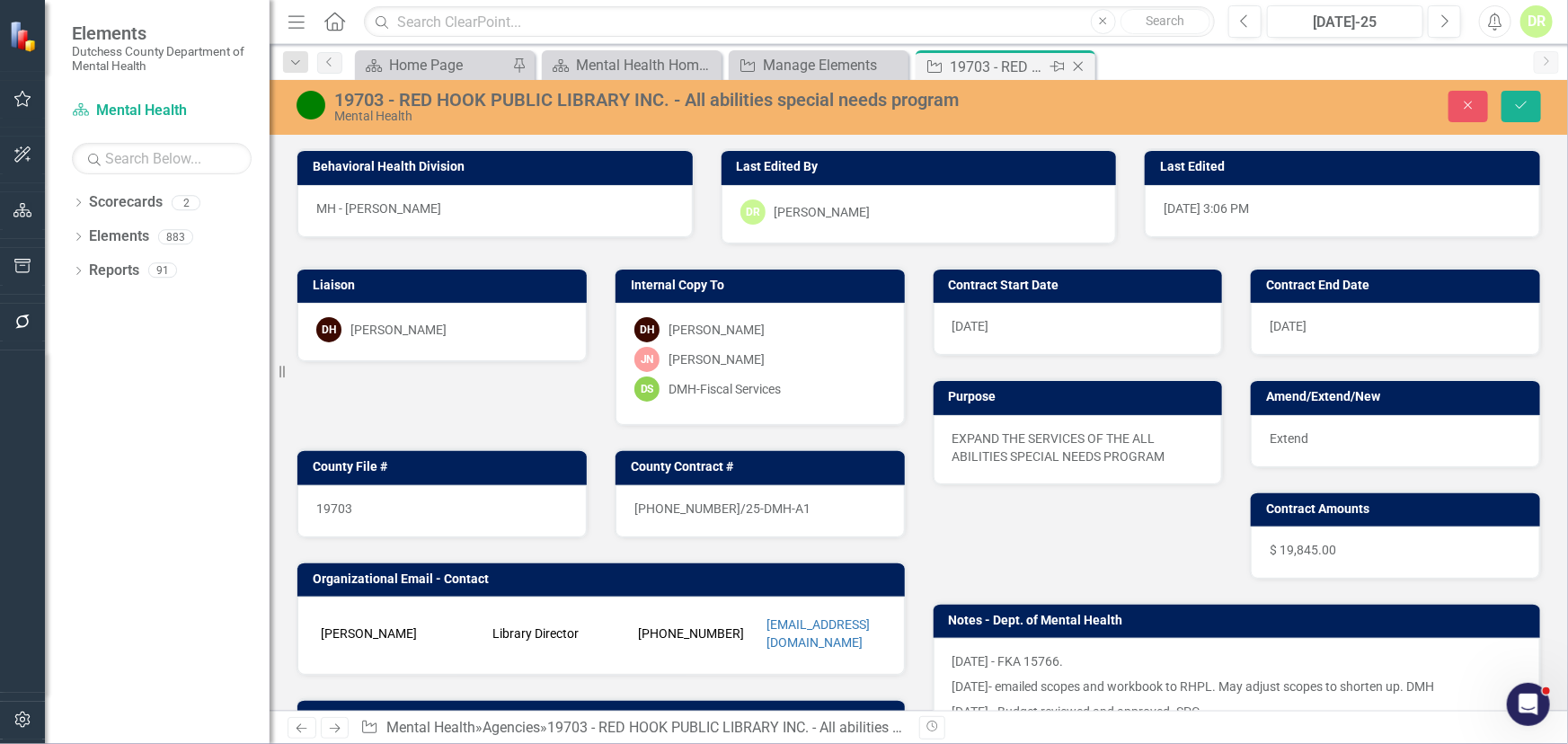
click at [1078, 59] on icon "Close" at bounding box center [1078, 66] width 18 height 14
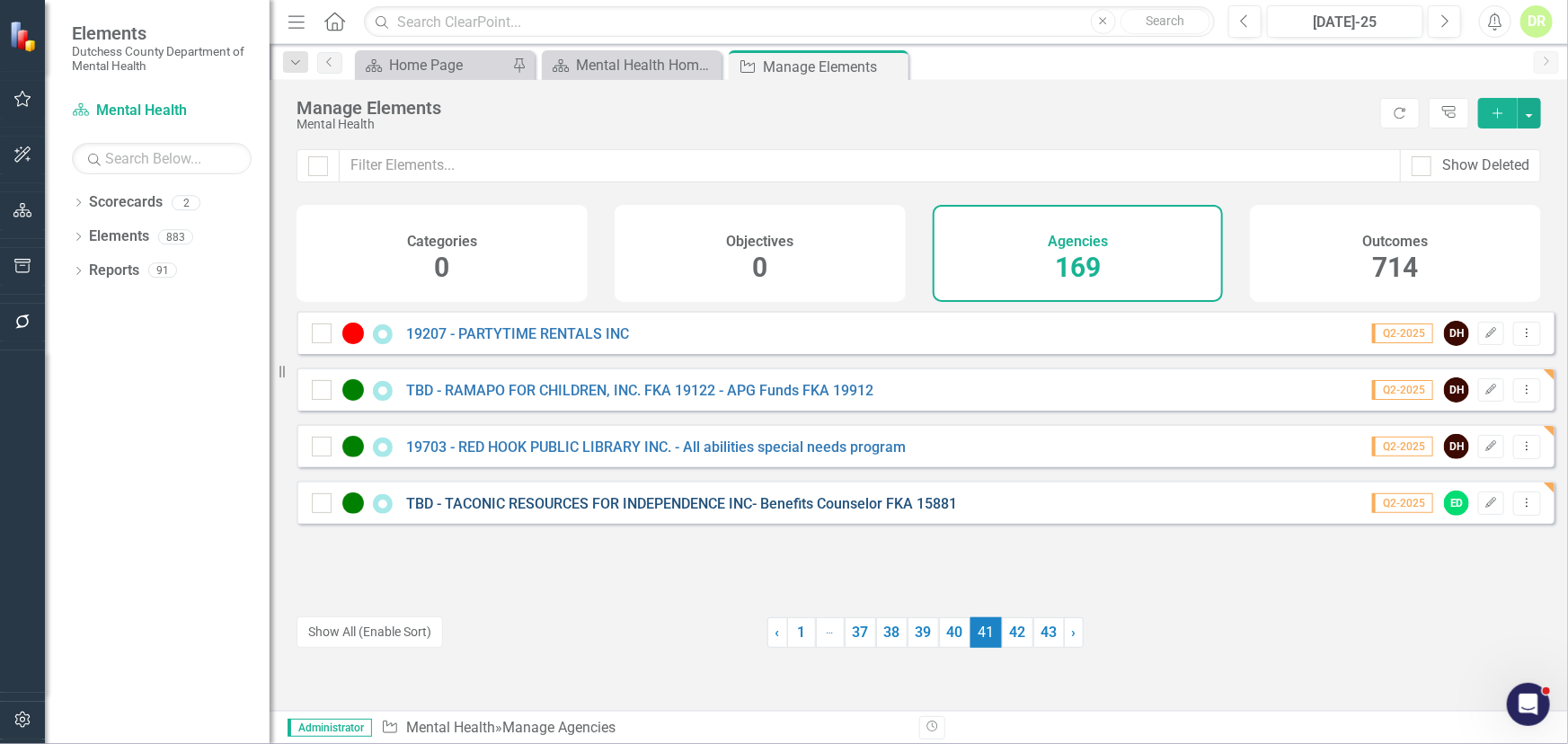
click at [477, 512] on link "TBD - TACONIC RESOURCES FOR INDEPENDENCE INC- Benefits Counselor FKA 15881" at bounding box center [681, 504] width 551 height 17
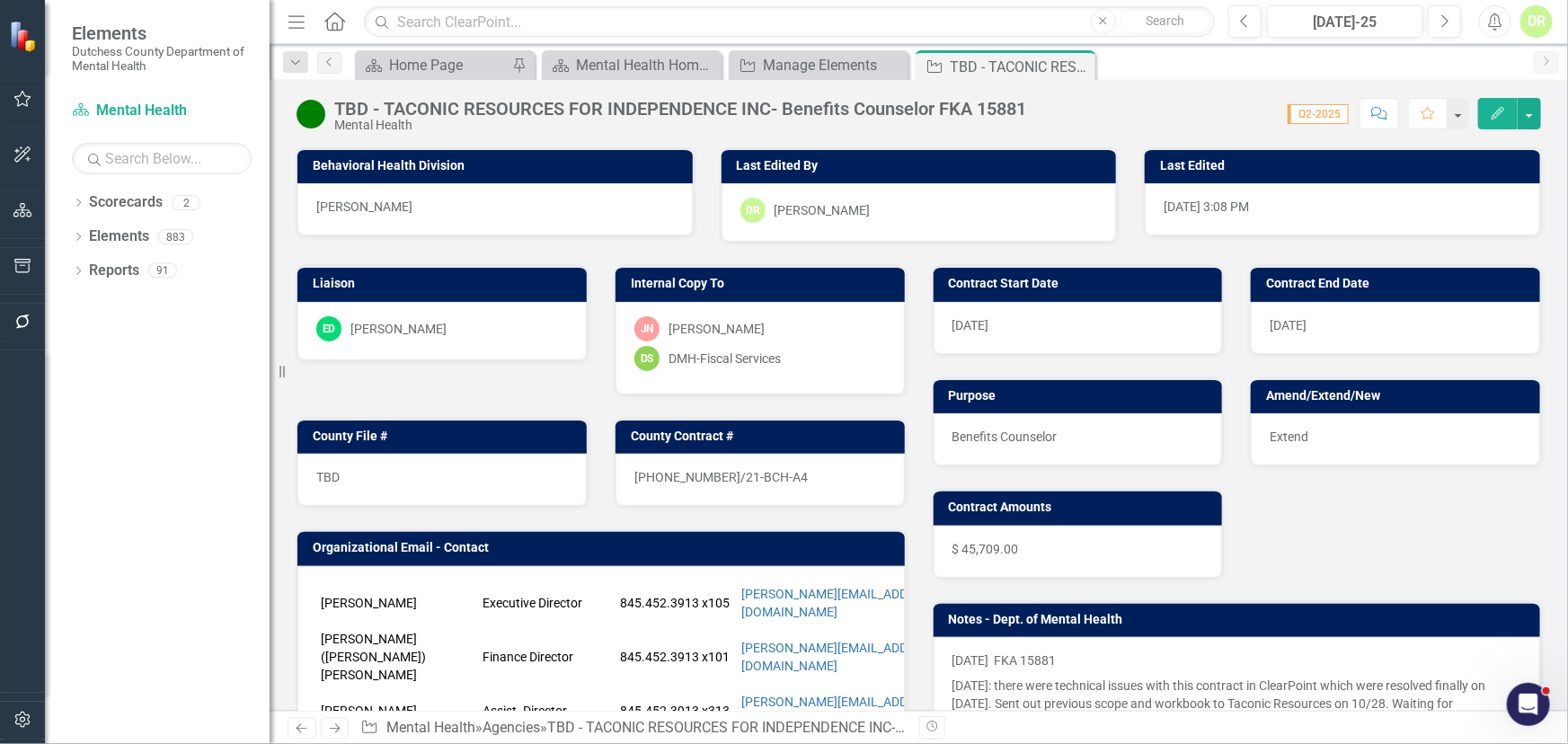
click at [838, 485] on div "[PHONE_NUMBER]/21-BCH-A4" at bounding box center [760, 479] width 289 height 53
click at [798, 482] on div "[PHONE_NUMBER]/21-BCH-A4" at bounding box center [760, 479] width 289 height 53
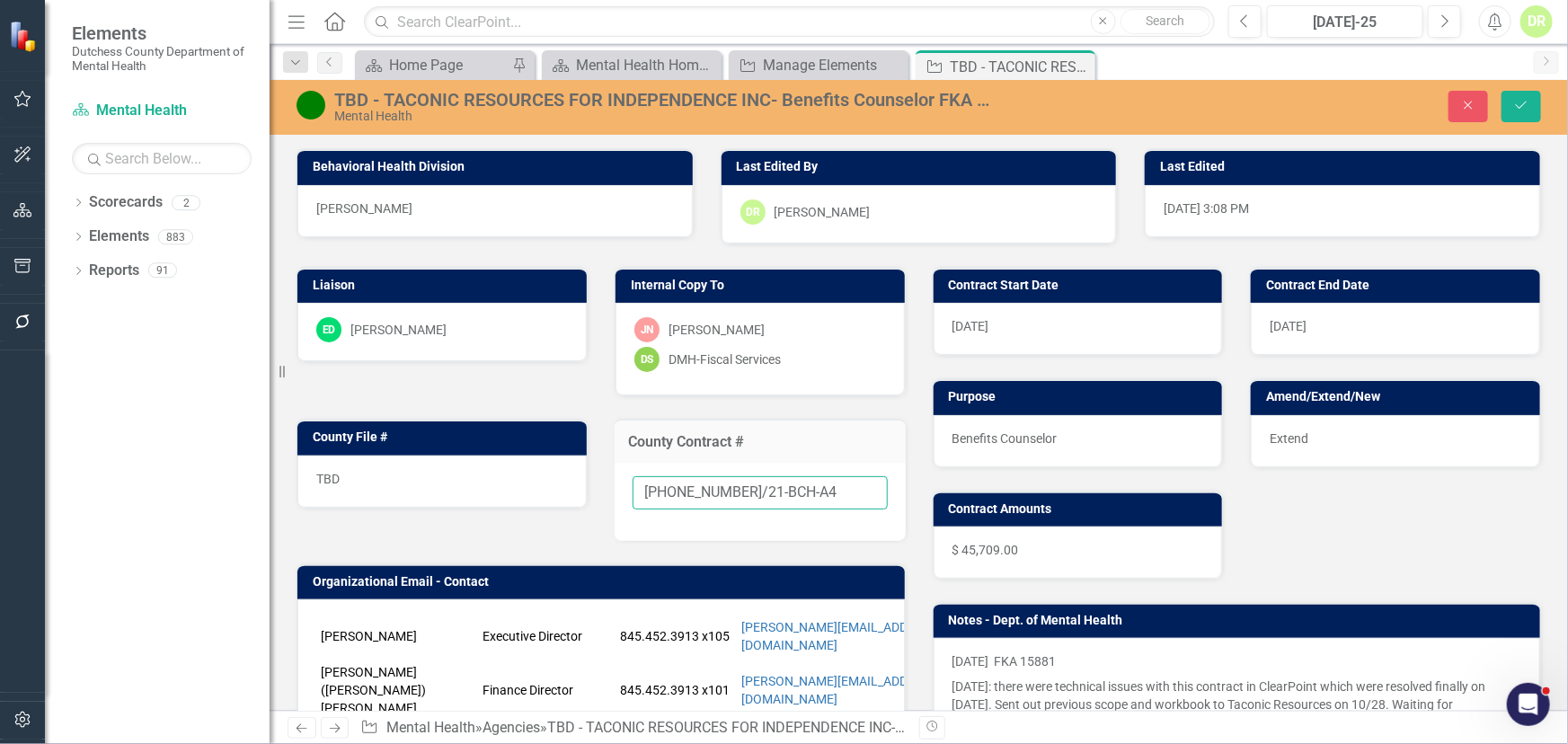
drag, startPoint x: 798, startPoint y: 482, endPoint x: 316, endPoint y: 481, distance: 482.0
click at [316, 481] on div "Liaison ED [PERSON_NAME] D'Entrone Internal Copy To [PERSON_NAME]-[PERSON_NAME]…" at bounding box center [601, 655] width 636 height 822
type input "New"
click at [1357, 436] on div "Extend" at bounding box center [1395, 441] width 289 height 53
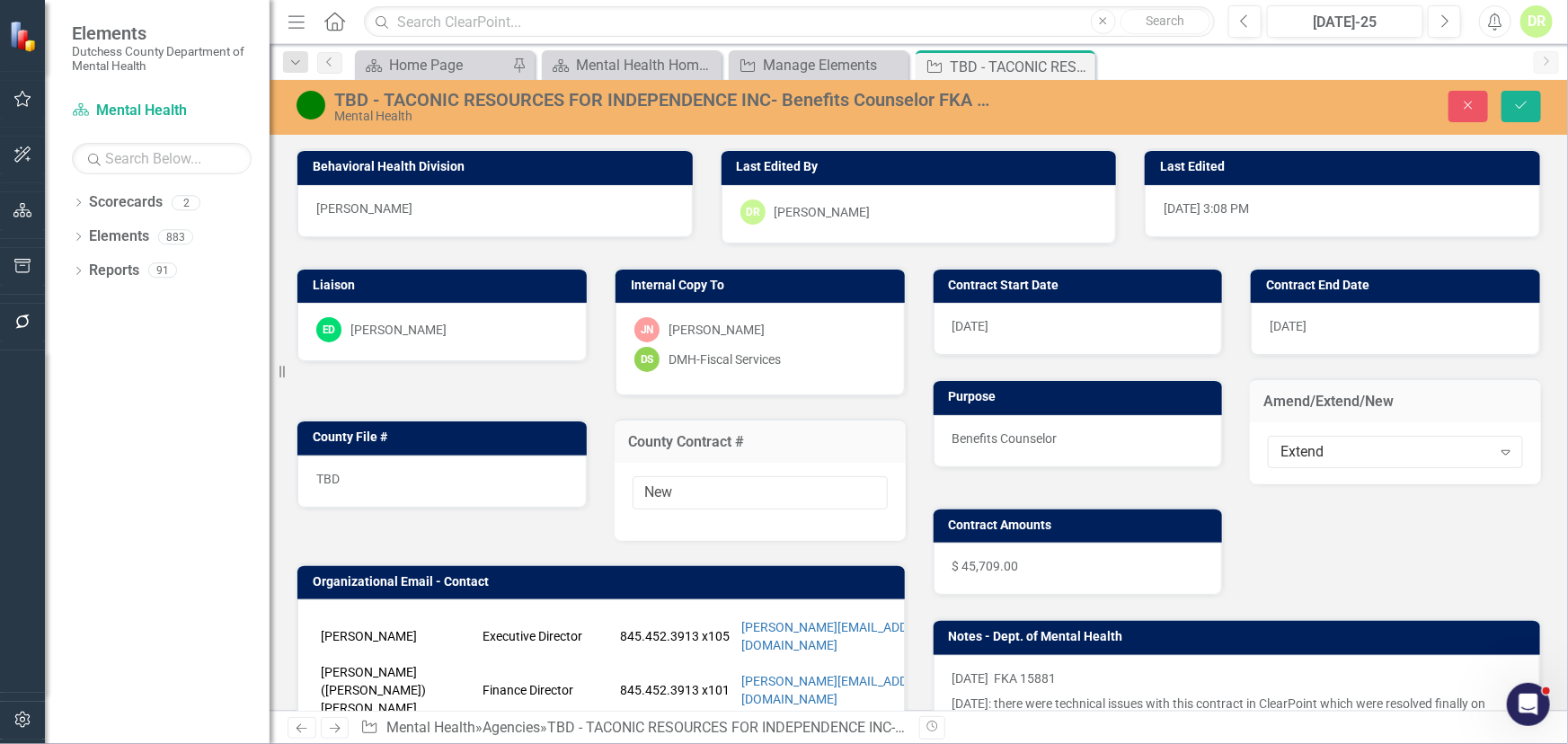
drag, startPoint x: 1357, startPoint y: 444, endPoint x: 1256, endPoint y: 441, distance: 101.0
click at [1256, 441] on div "Extend Expand" at bounding box center [1395, 453] width 291 height 62
click at [1294, 444] on div "Extend" at bounding box center [1386, 452] width 210 height 21
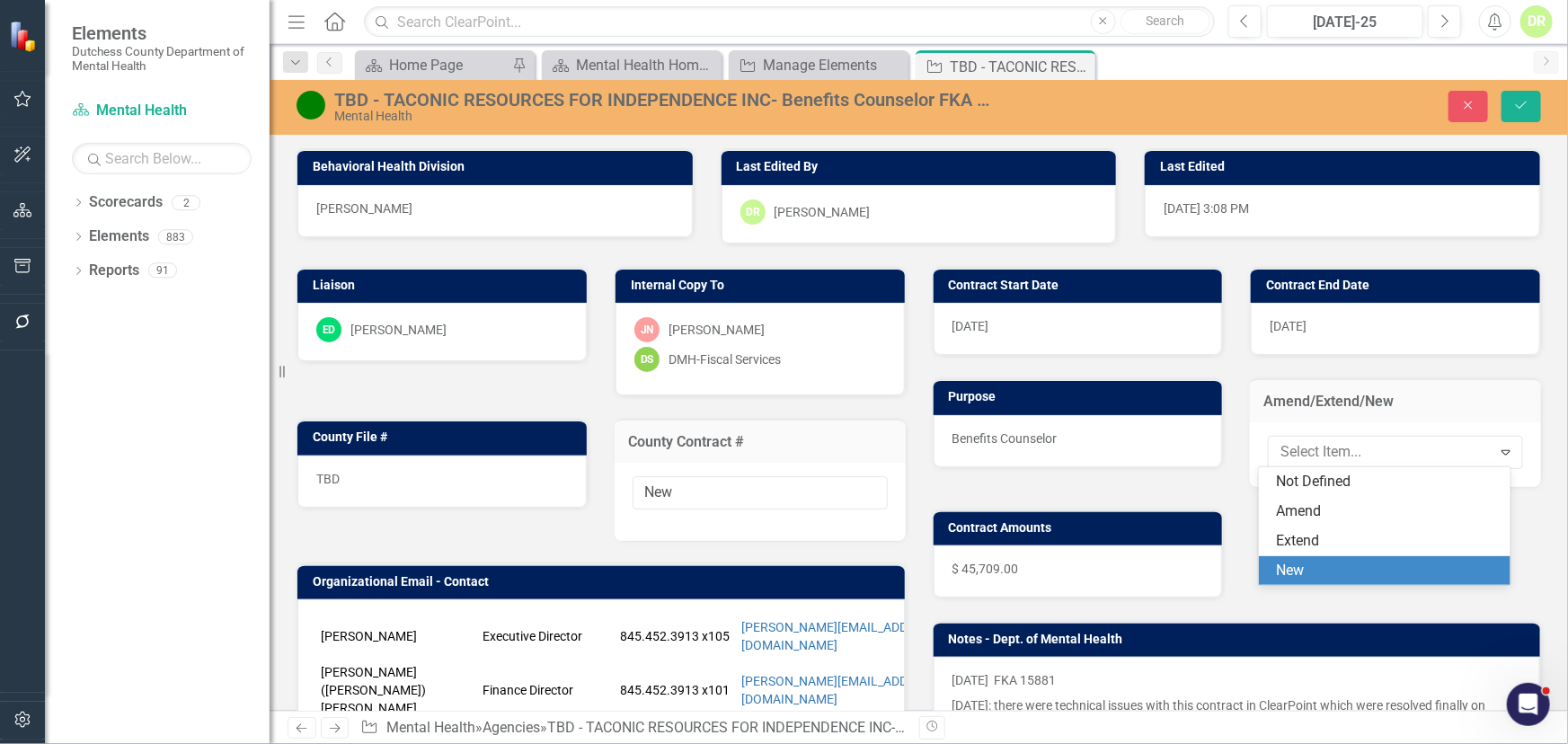
click at [1314, 575] on div "New" at bounding box center [1388, 571] width 222 height 21
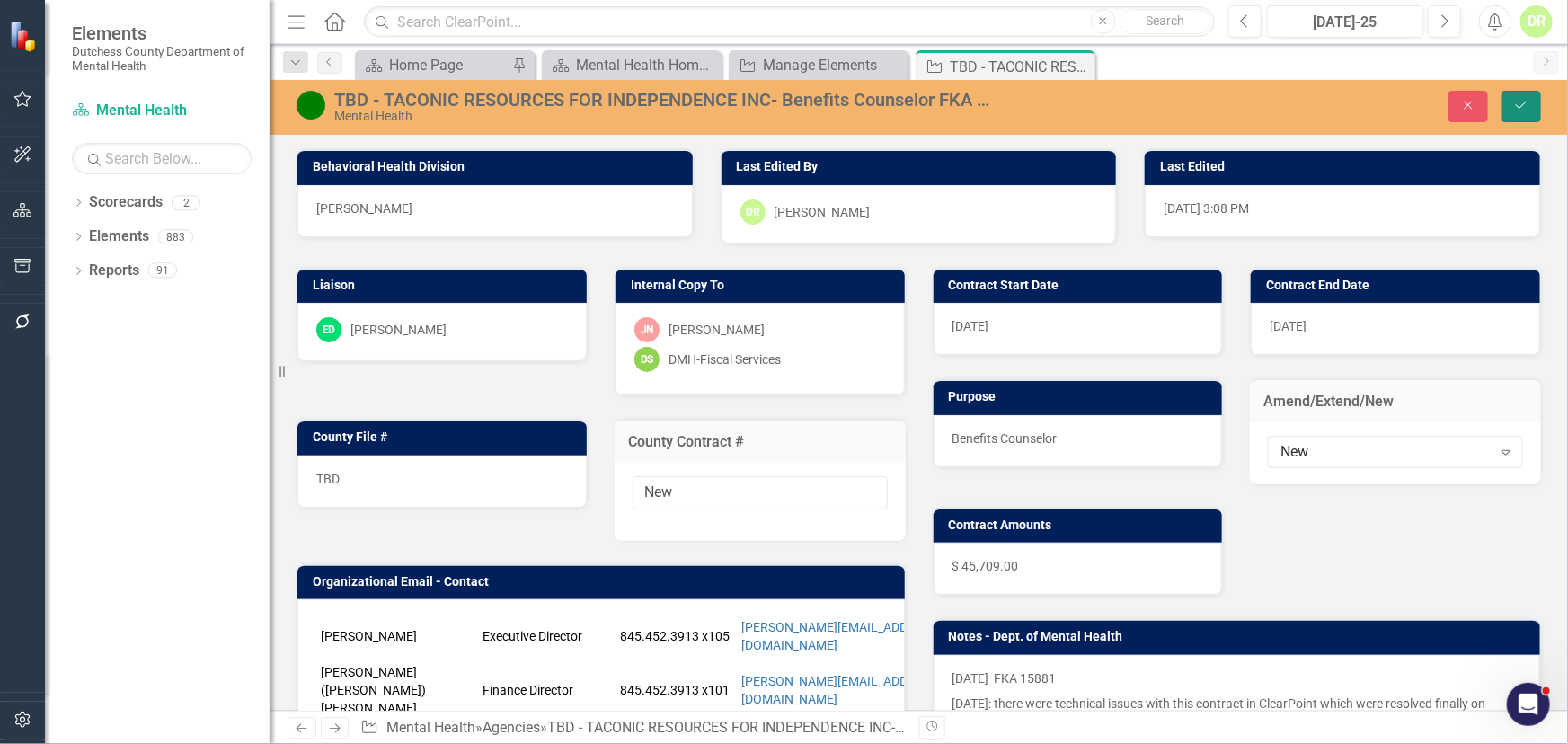
click at [1529, 99] on icon "Save" at bounding box center [1521, 105] width 16 height 12
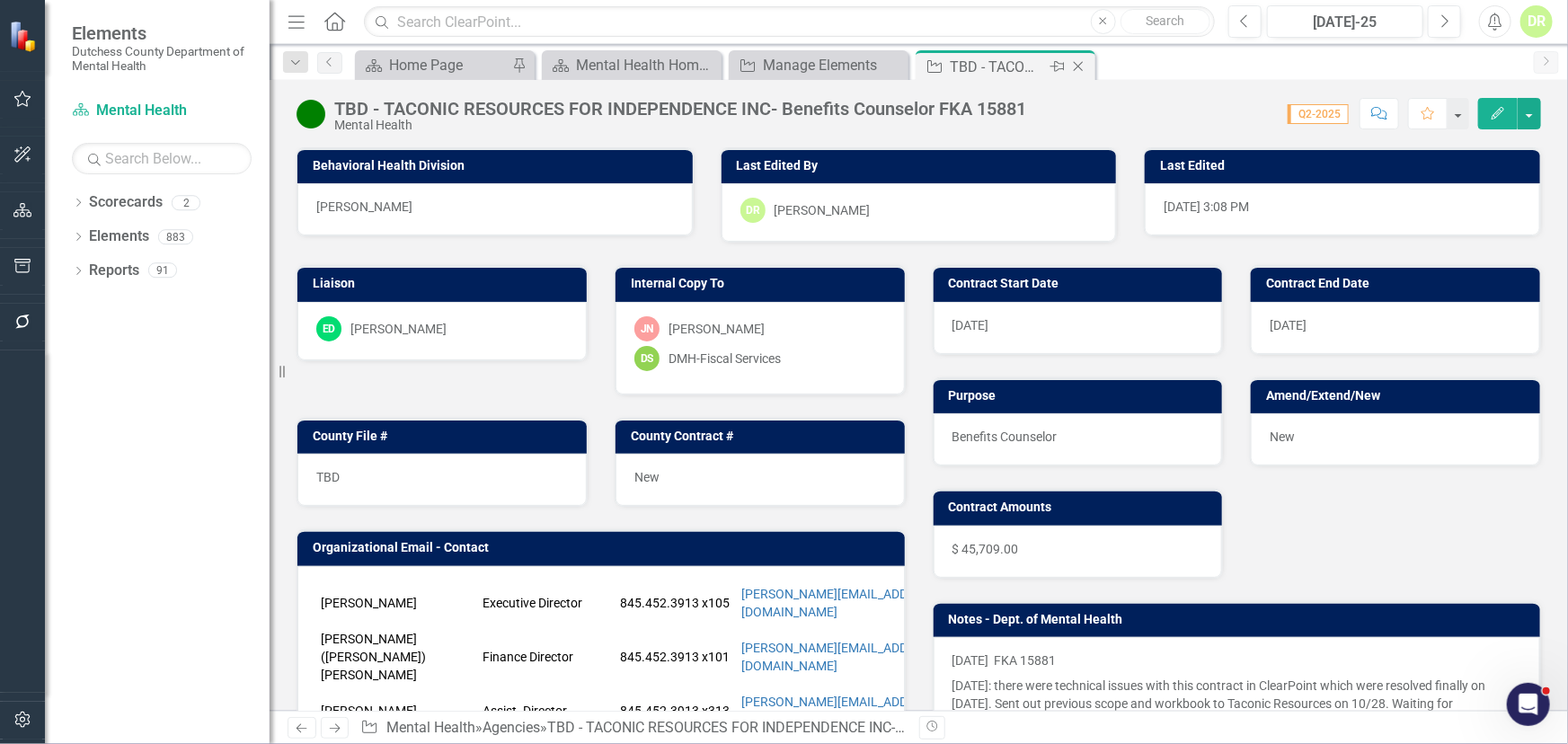
click at [1083, 62] on icon "Close" at bounding box center [1078, 66] width 18 height 14
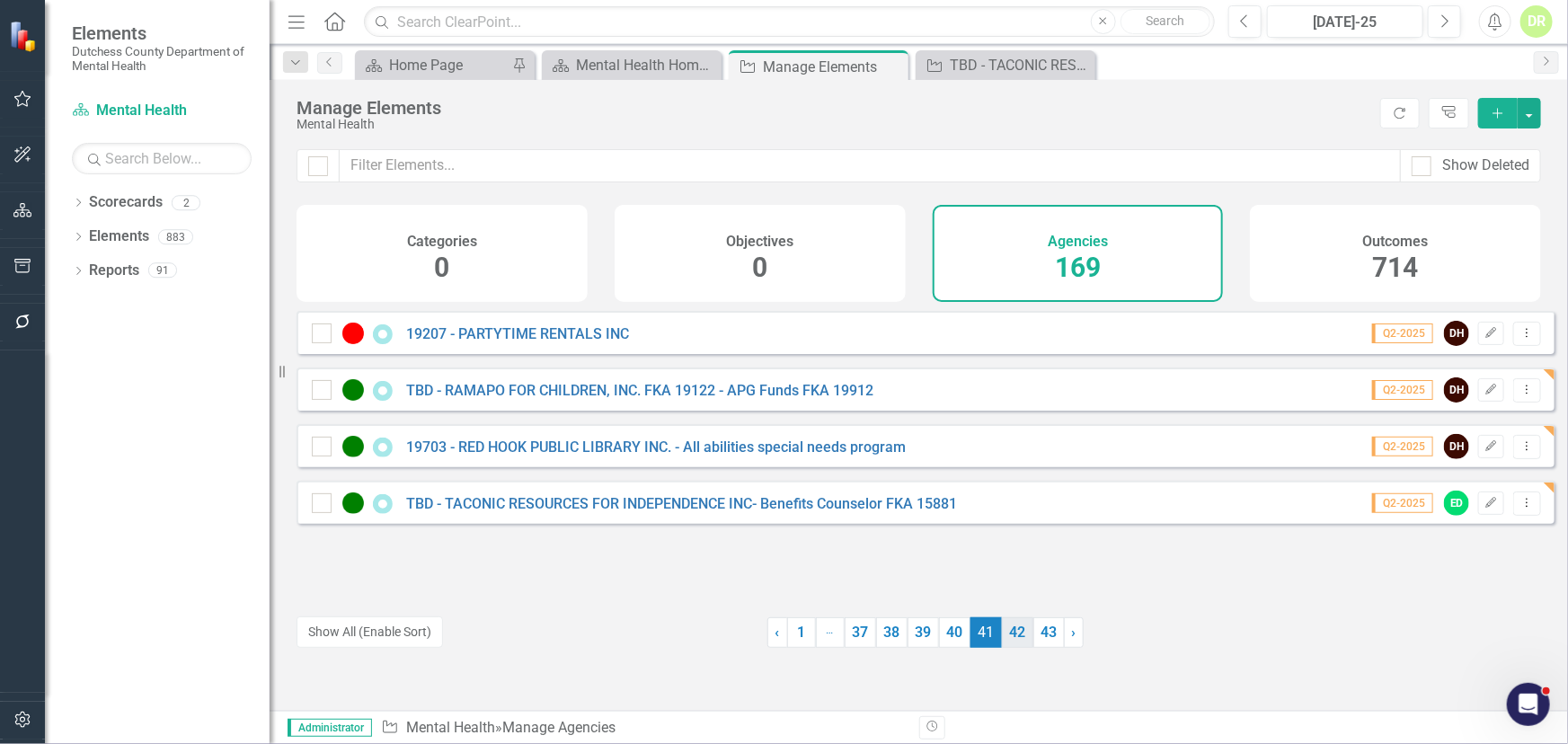
click at [1014, 633] on link "42" at bounding box center [1017, 633] width 32 height 31
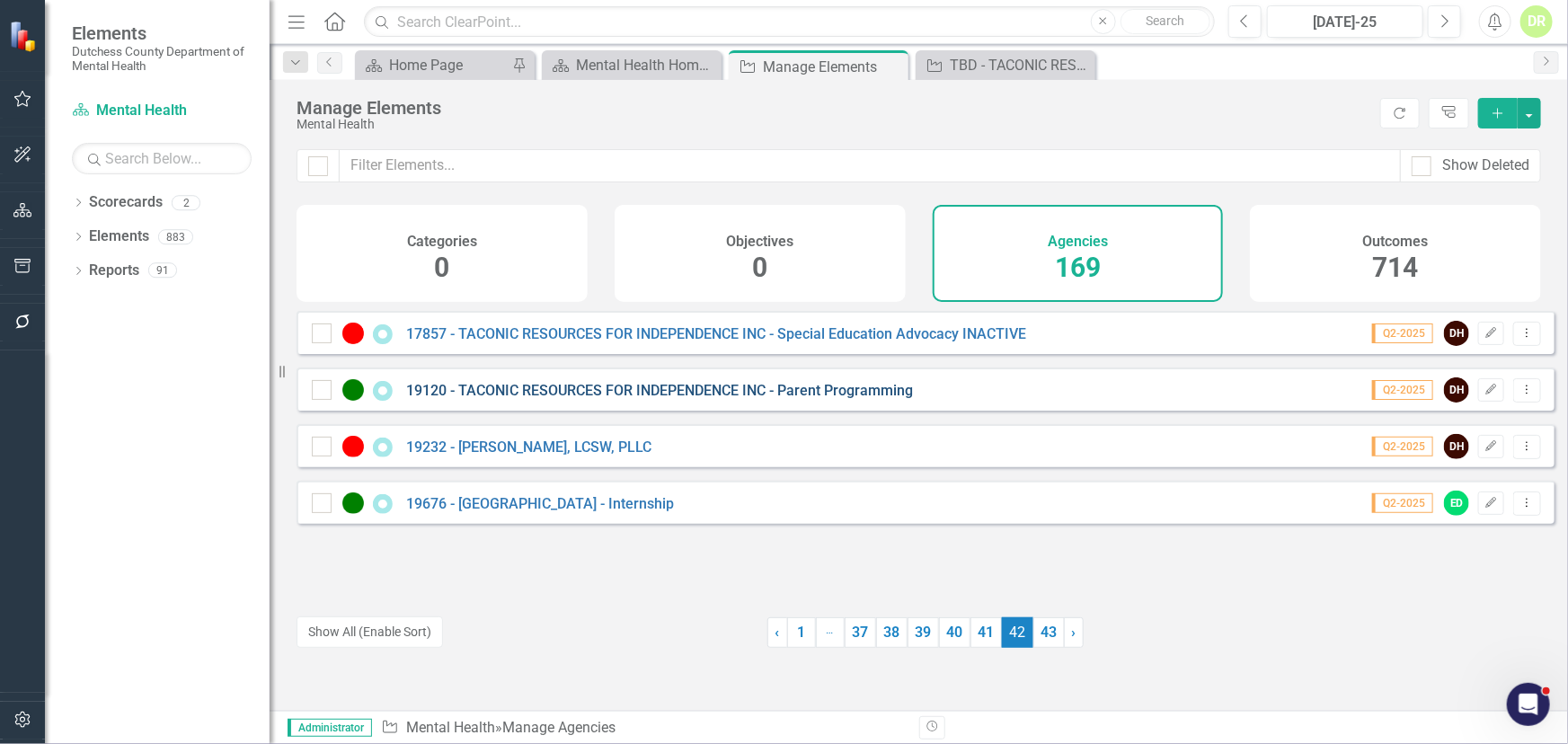
click at [537, 398] on link "19120 - TACONIC RESOURCES FOR INDEPENDENCE INC - Parent Programming" at bounding box center [659, 391] width 507 height 17
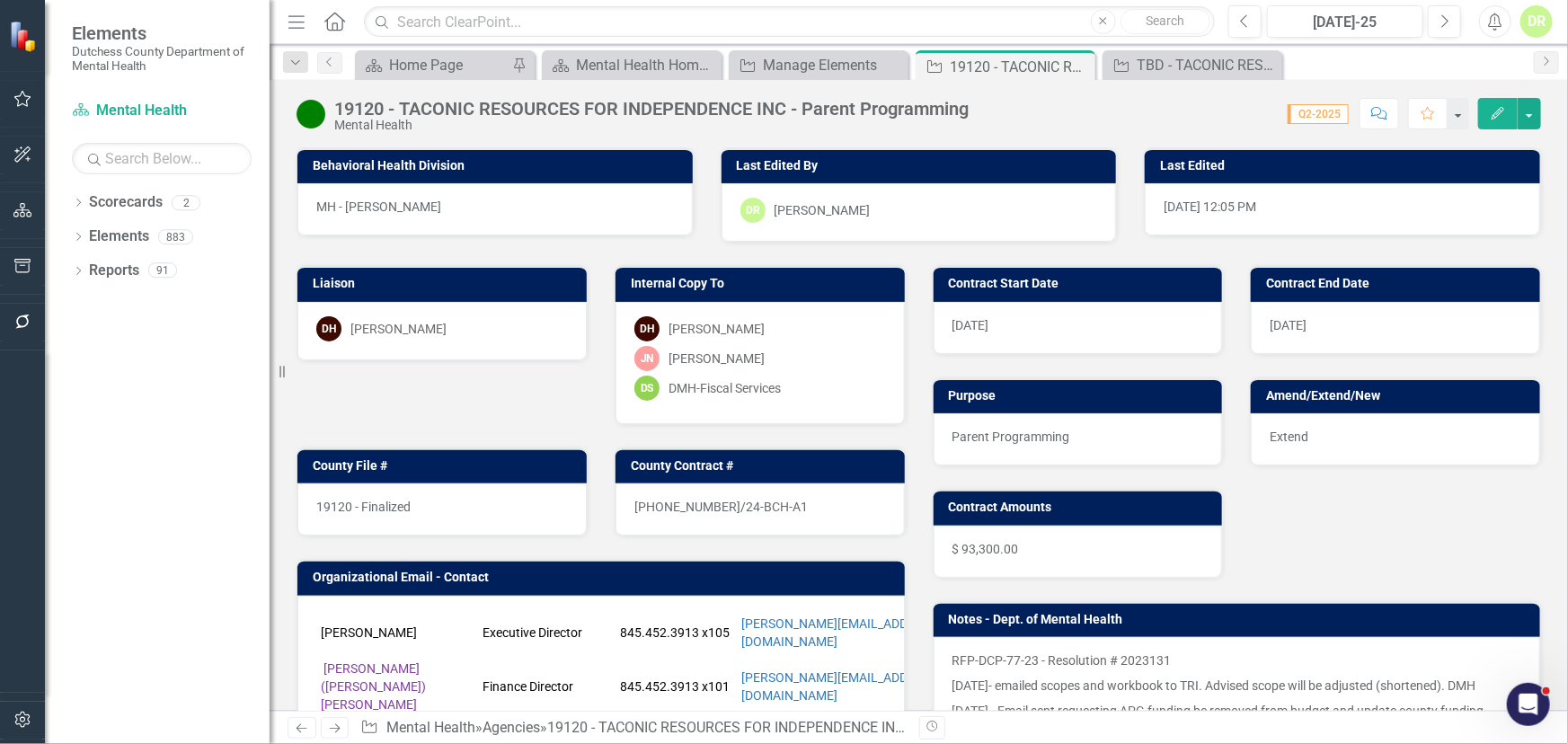
click at [422, 503] on div "19120 - Finalized" at bounding box center [441, 509] width 289 height 53
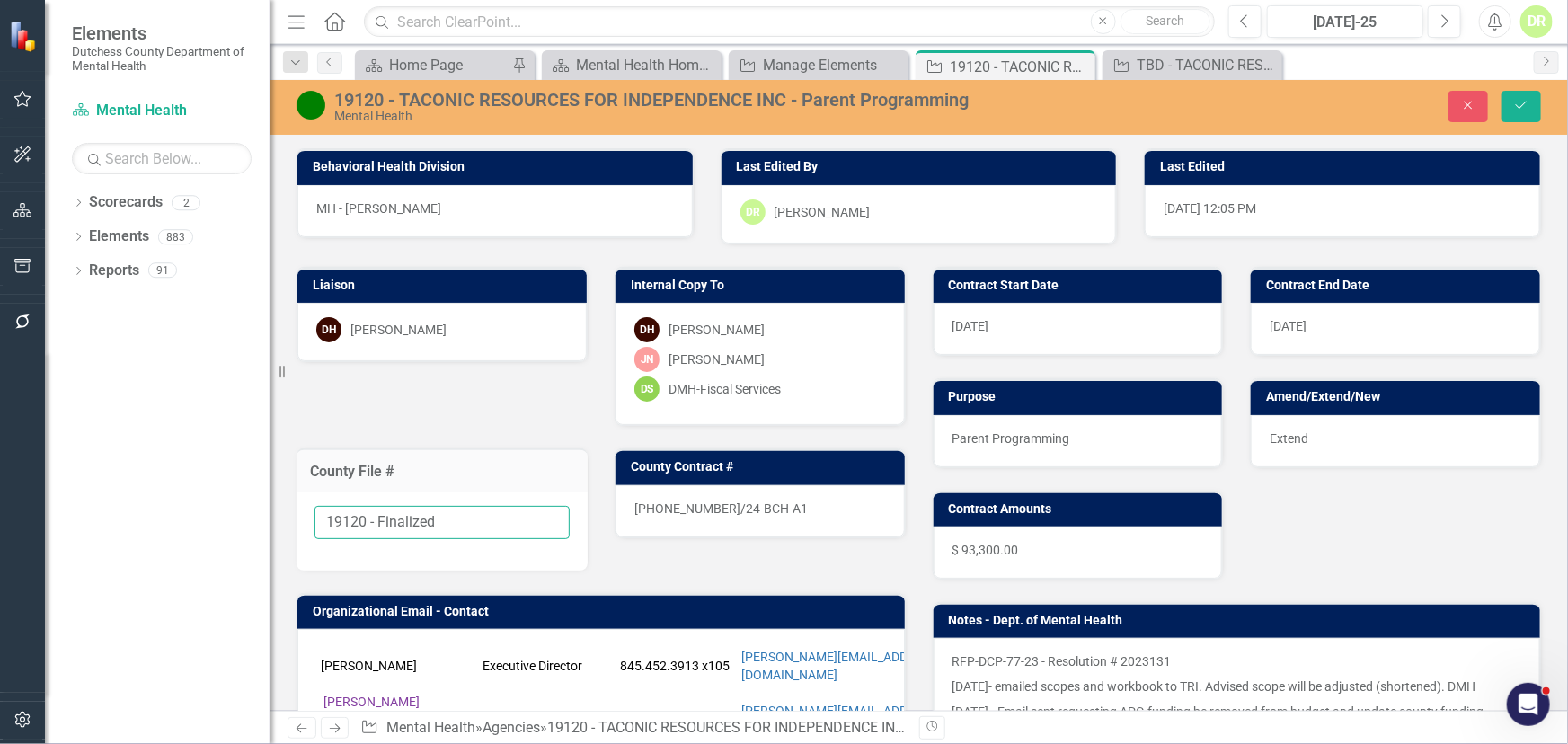
drag, startPoint x: 462, startPoint y: 520, endPoint x: 370, endPoint y: 512, distance: 92.3
click at [370, 512] on input "19120 - Finalized" at bounding box center [441, 522] width 255 height 33
type input "19120"
click at [746, 501] on span "[PHONE_NUMBER]/24-BCH-A1" at bounding box center [721, 508] width 174 height 14
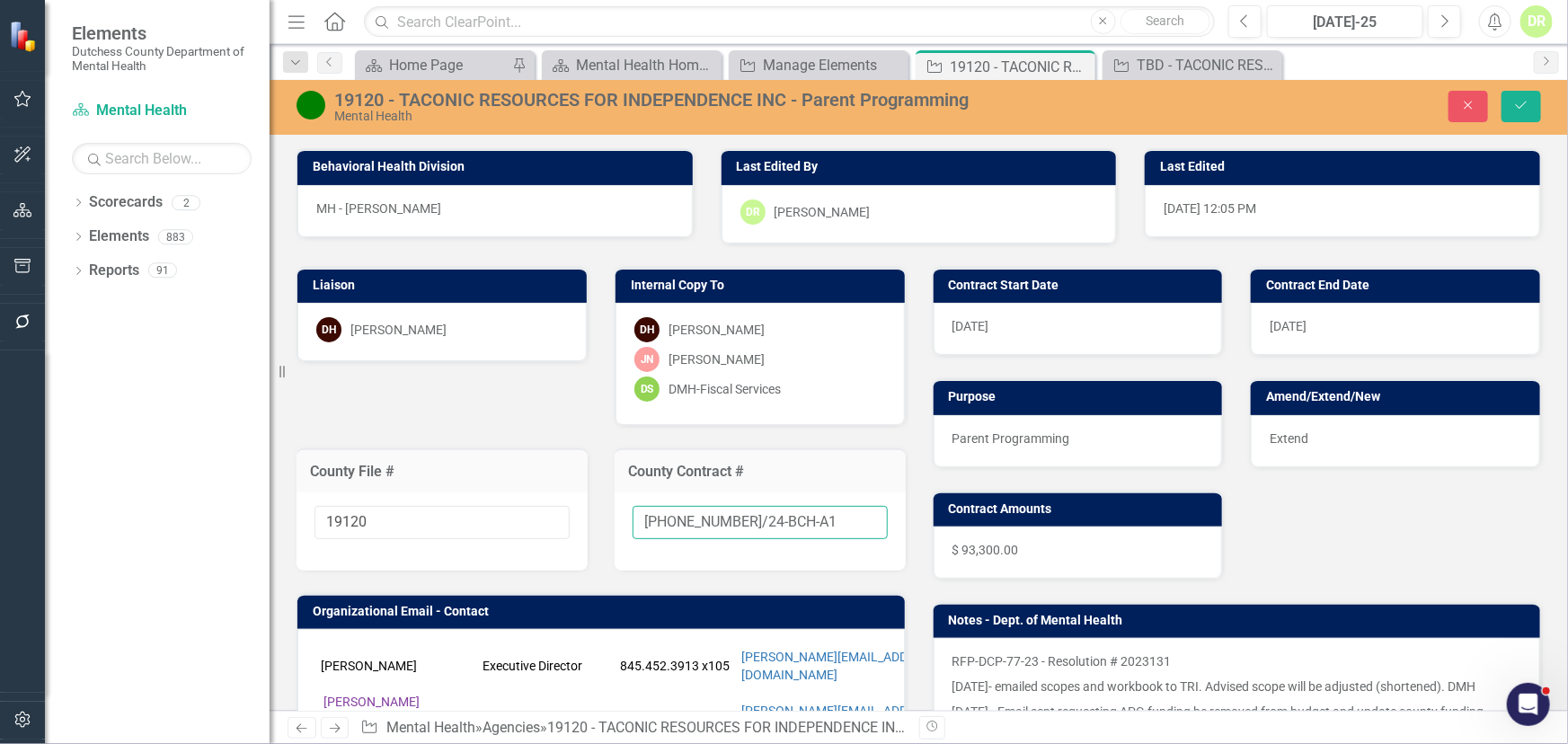
click at [796, 521] on input "[PHONE_NUMBER]/24-BCH-A1" at bounding box center [760, 522] width 255 height 33
type input "[PHONE_NUMBER]/24-BCH-A2"
drag, startPoint x: 1516, startPoint y: 104, endPoint x: 1268, endPoint y: 118, distance: 248.4
click at [1516, 104] on icon "Save" at bounding box center [1521, 105] width 16 height 12
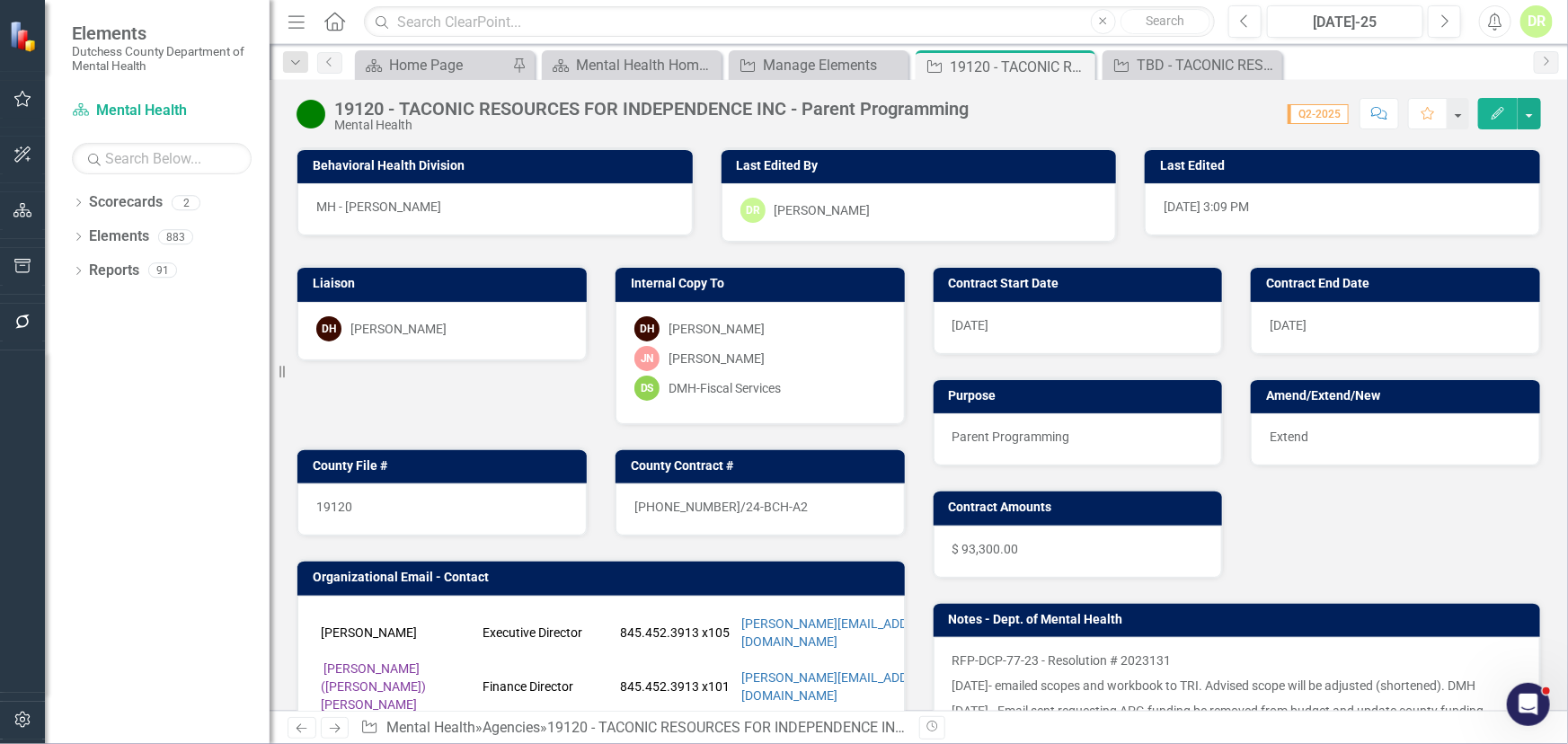
drag, startPoint x: 1078, startPoint y: 65, endPoint x: 1251, endPoint y: 53, distance: 173.4
click at [0, 0] on icon "Close" at bounding box center [0, 0] width 0 height 0
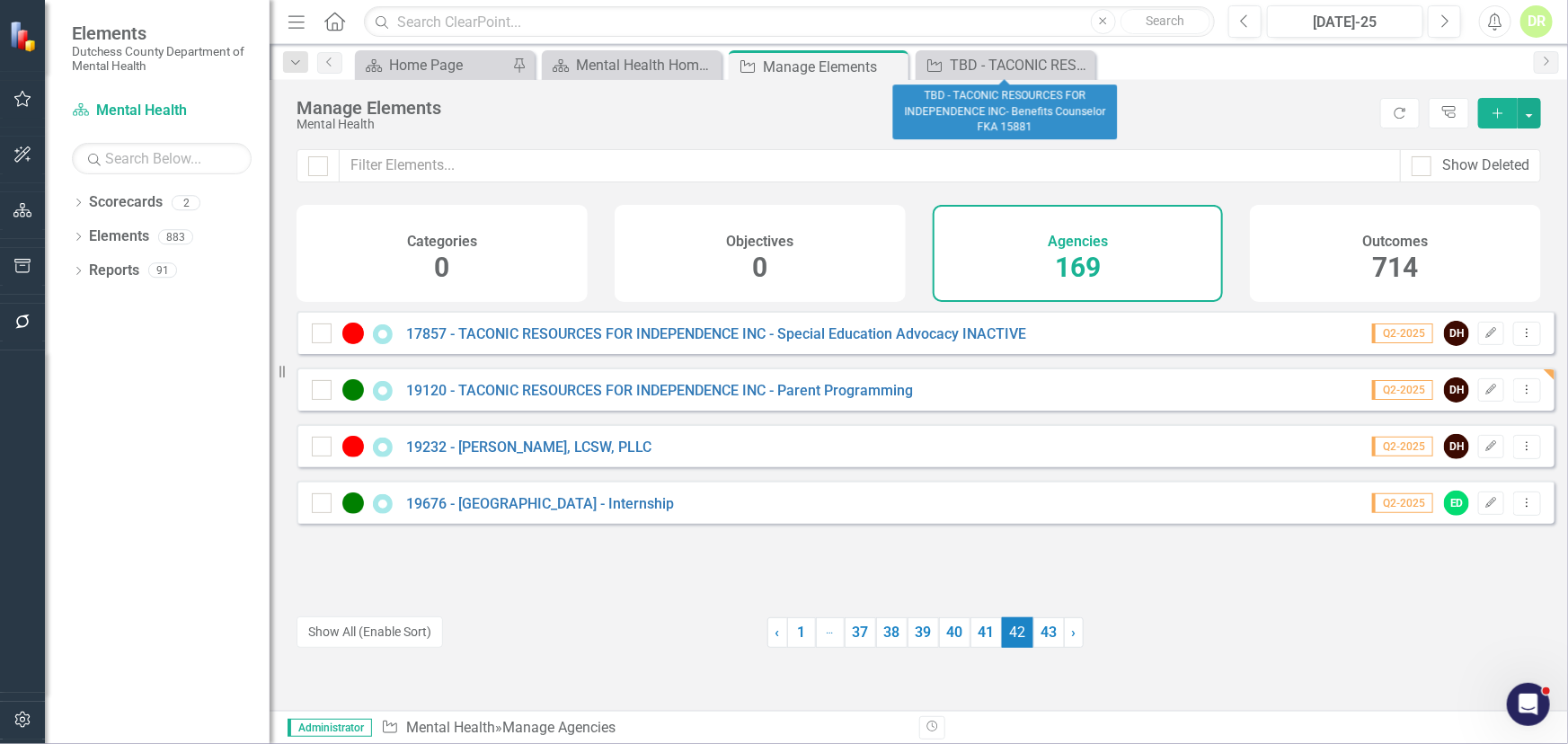
drag, startPoint x: 1080, startPoint y: 63, endPoint x: 997, endPoint y: 135, distance: 109.9
click at [0, 0] on icon at bounding box center [0, 0] width 0 height 0
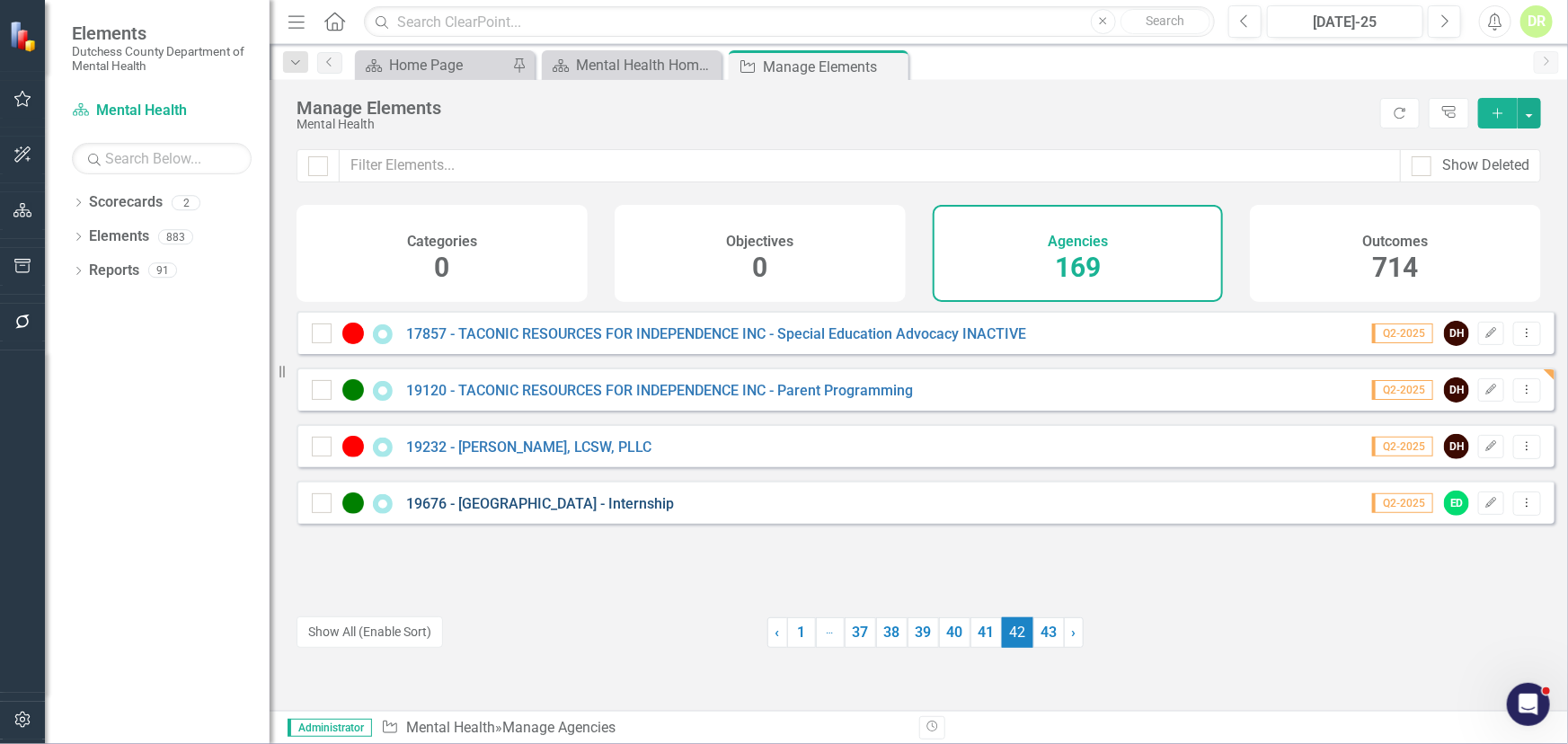
click at [557, 512] on link "19676 - [GEOGRAPHIC_DATA] - Internship" at bounding box center [540, 504] width 267 height 17
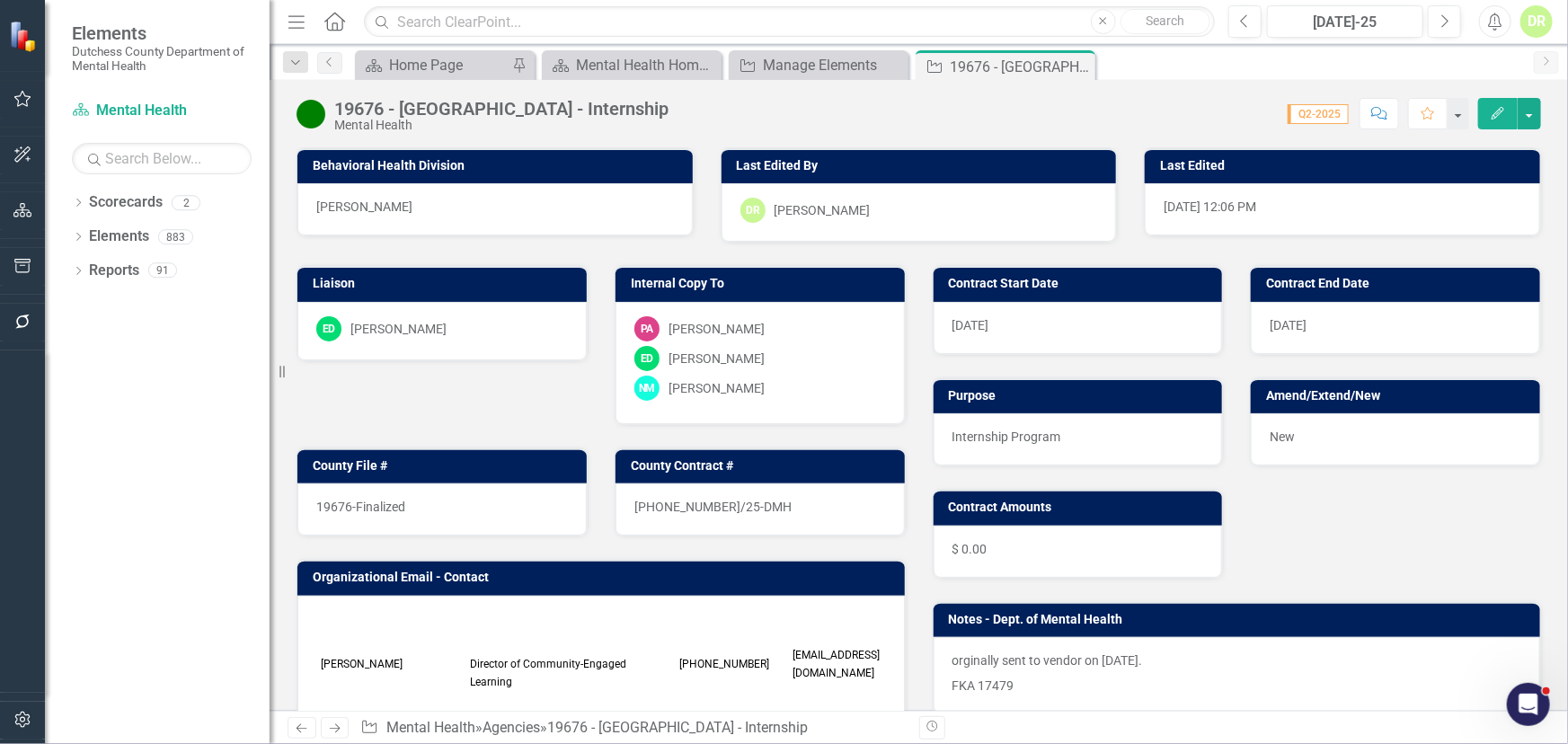
click at [443, 512] on div "19676-Finalized" at bounding box center [441, 509] width 289 height 53
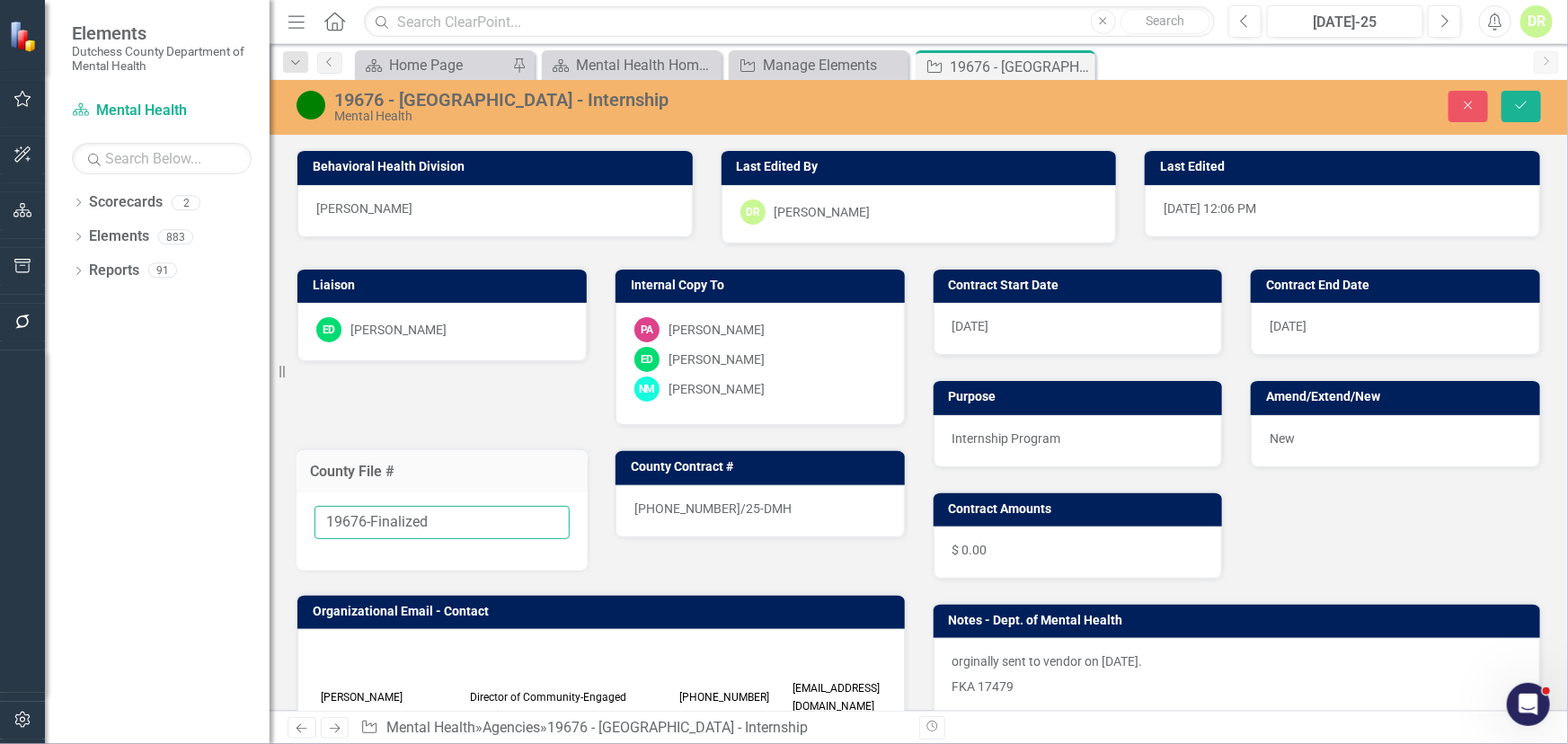
drag, startPoint x: 443, startPoint y: 512, endPoint x: 367, endPoint y: 510, distance: 76.0
click at [367, 510] on input "19676-Finalized" at bounding box center [441, 522] width 255 height 33
type input "19676"
click at [782, 504] on div "[PHONE_NUMBER]/25-DMH" at bounding box center [760, 511] width 289 height 53
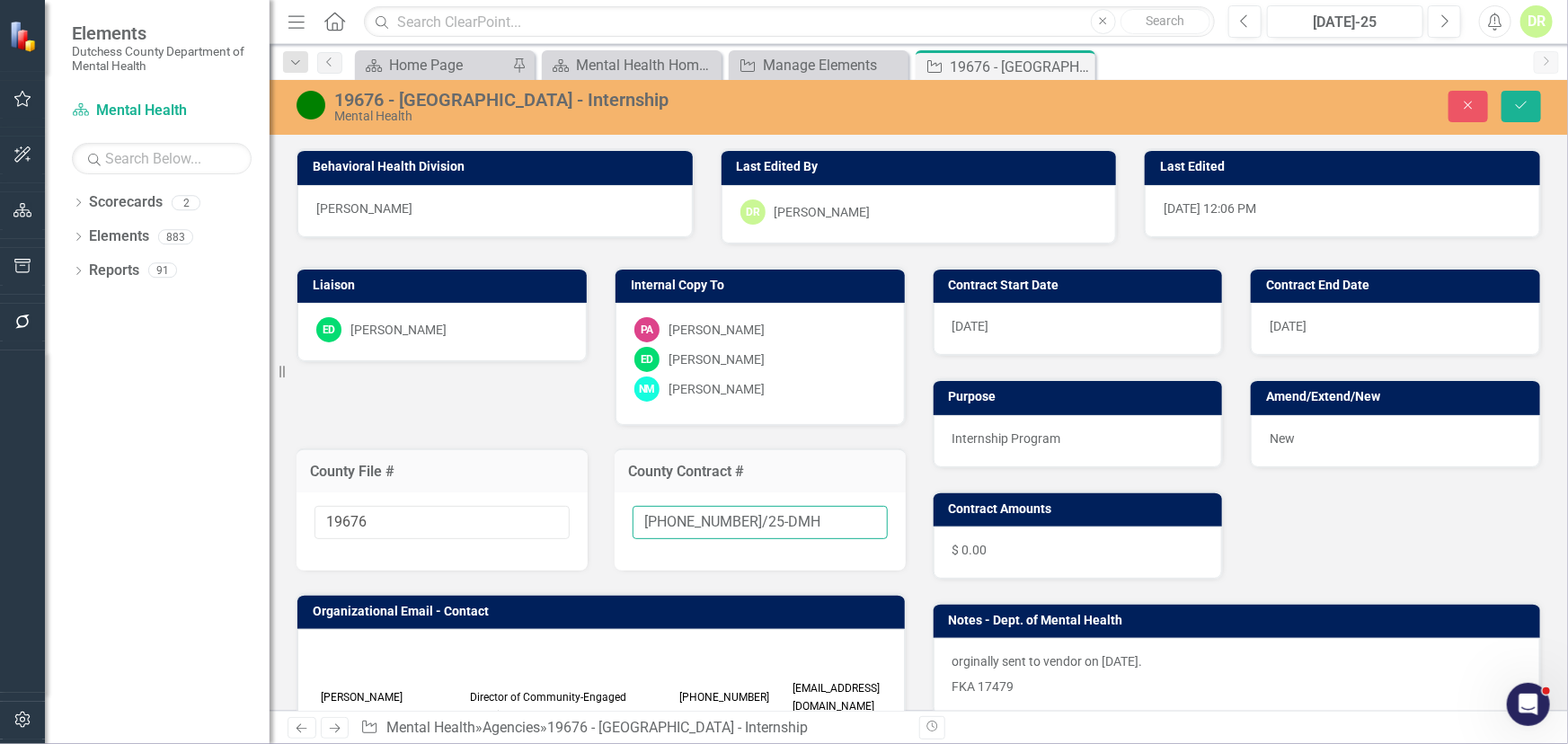
click at [795, 521] on input "[PHONE_NUMBER]/25-DMH" at bounding box center [760, 522] width 255 height 33
type input "[PHONE_NUMBER]/25-DMH-A1"
click at [1335, 435] on div "New" at bounding box center [1395, 441] width 289 height 53
click at [1334, 435] on div "New" at bounding box center [1395, 441] width 289 height 53
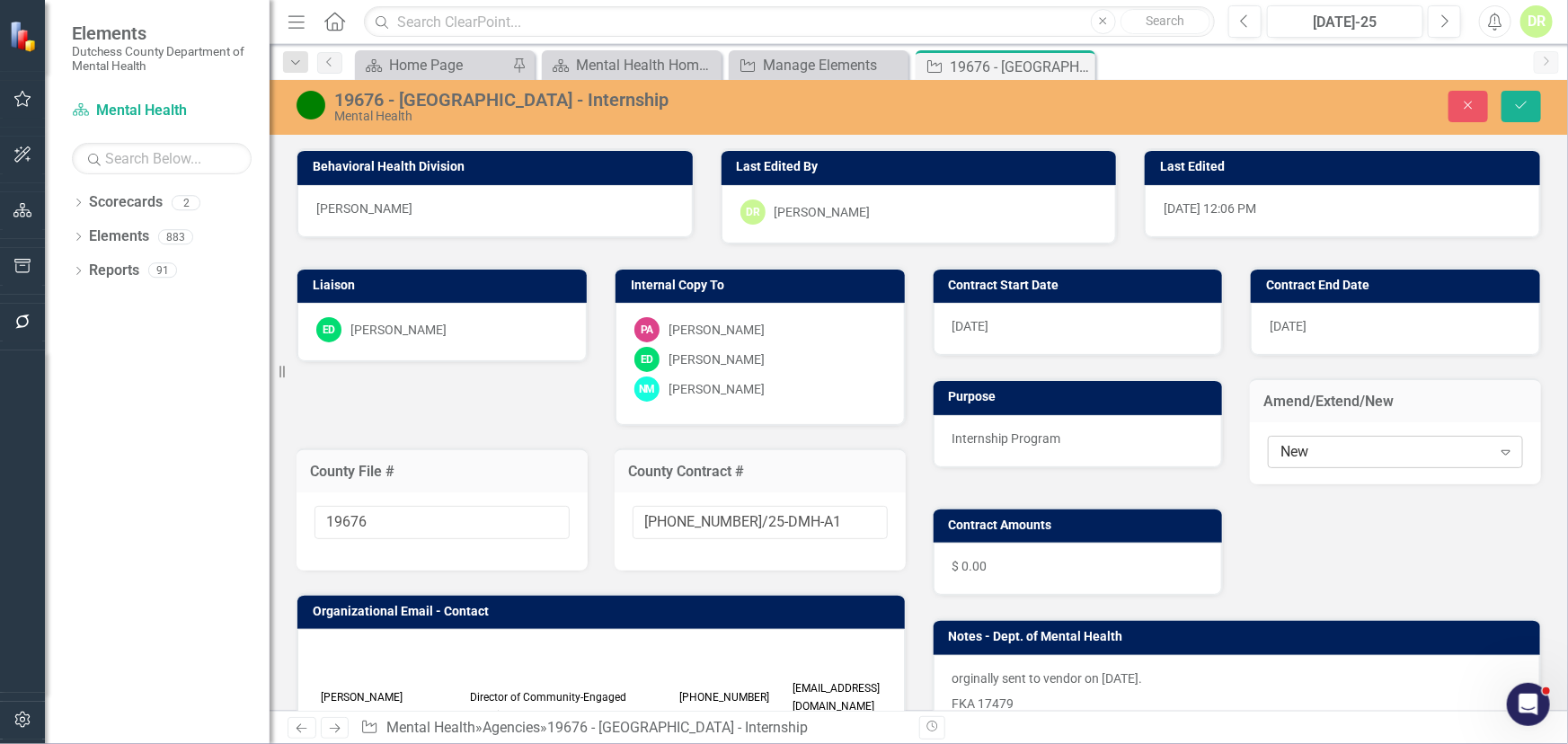
click at [1337, 453] on div "New" at bounding box center [1386, 452] width 210 height 21
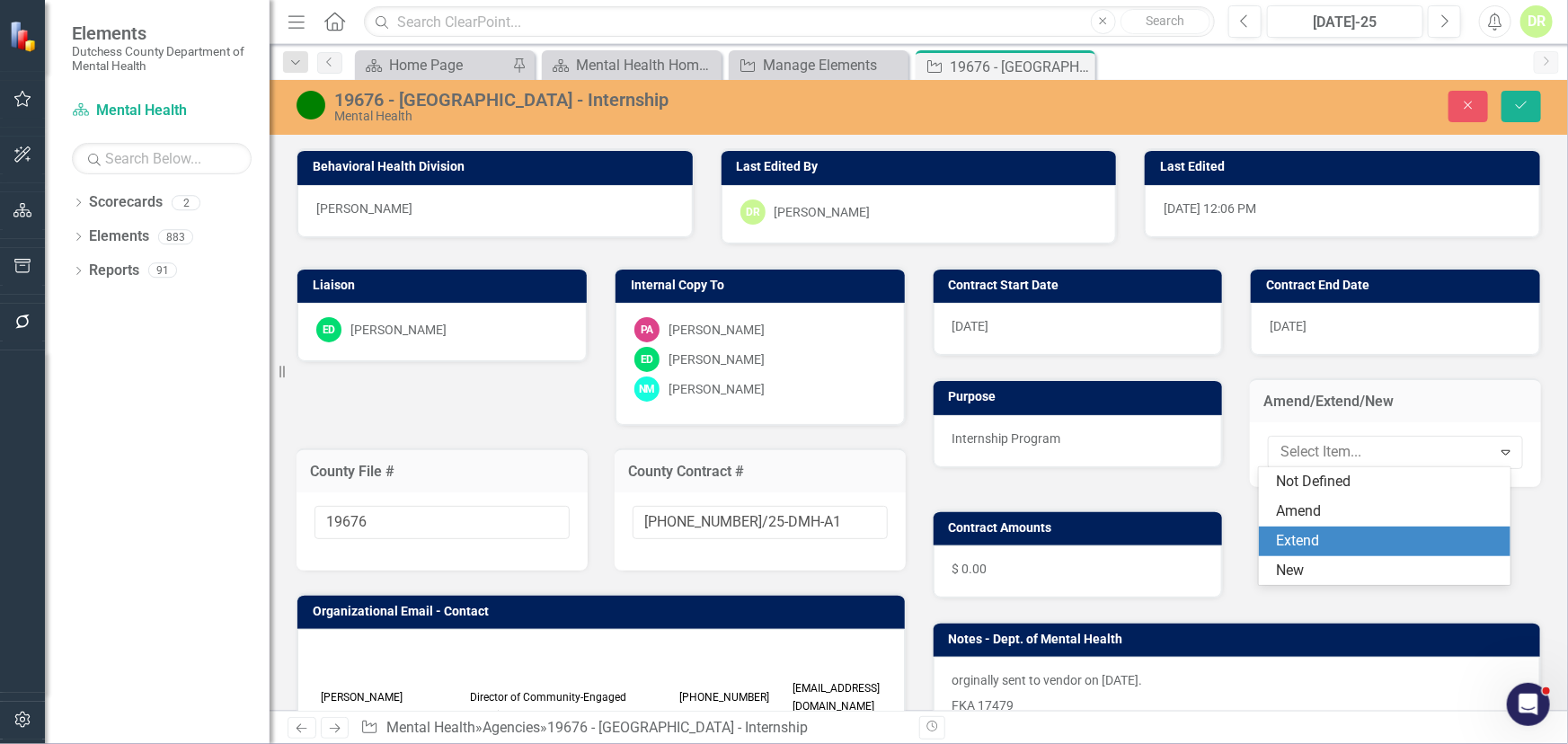
click at [1346, 532] on div "Extend" at bounding box center [1388, 542] width 222 height 21
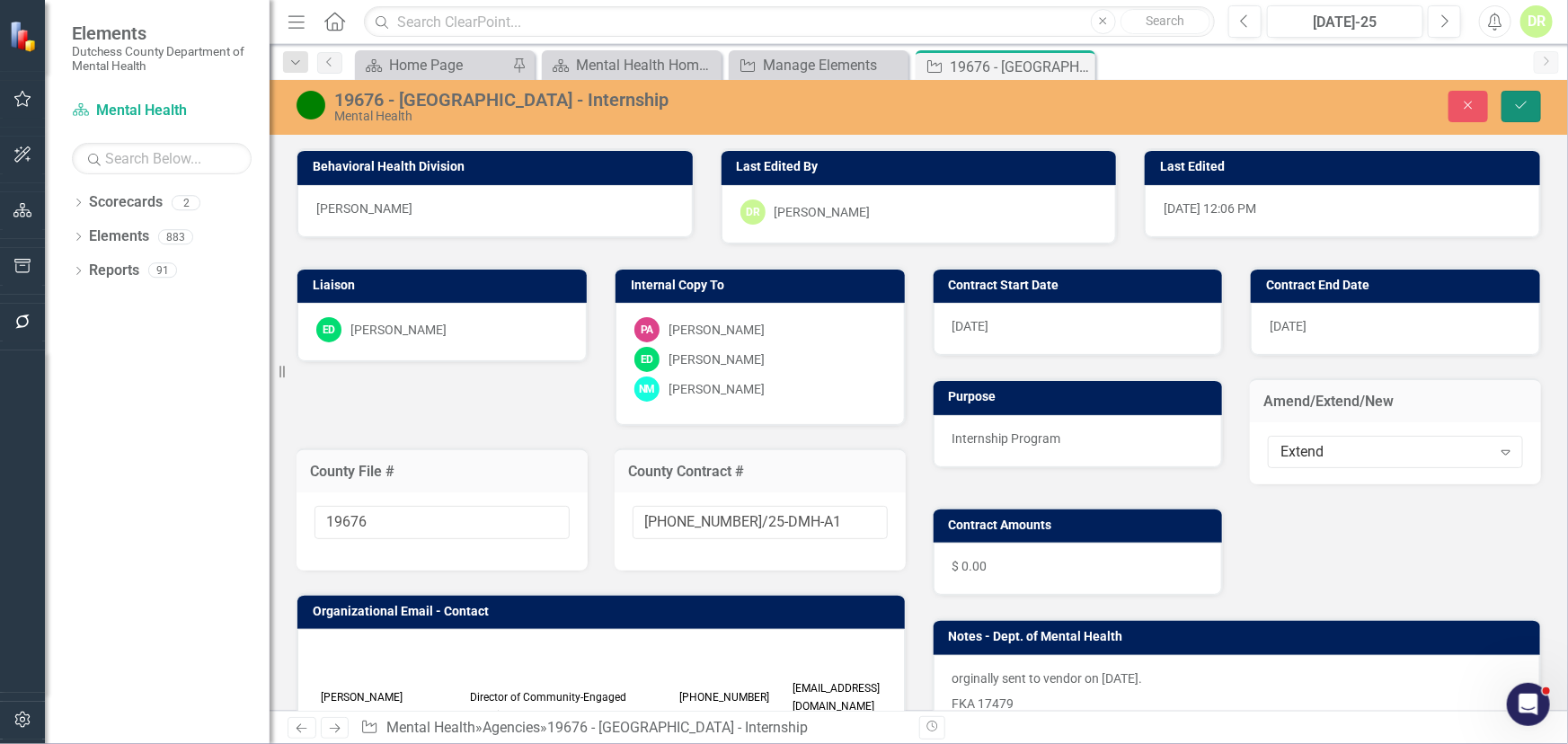
drag, startPoint x: 1527, startPoint y: 111, endPoint x: 1452, endPoint y: 99, distance: 76.0
click at [1526, 111] on icon "Save" at bounding box center [1521, 105] width 16 height 12
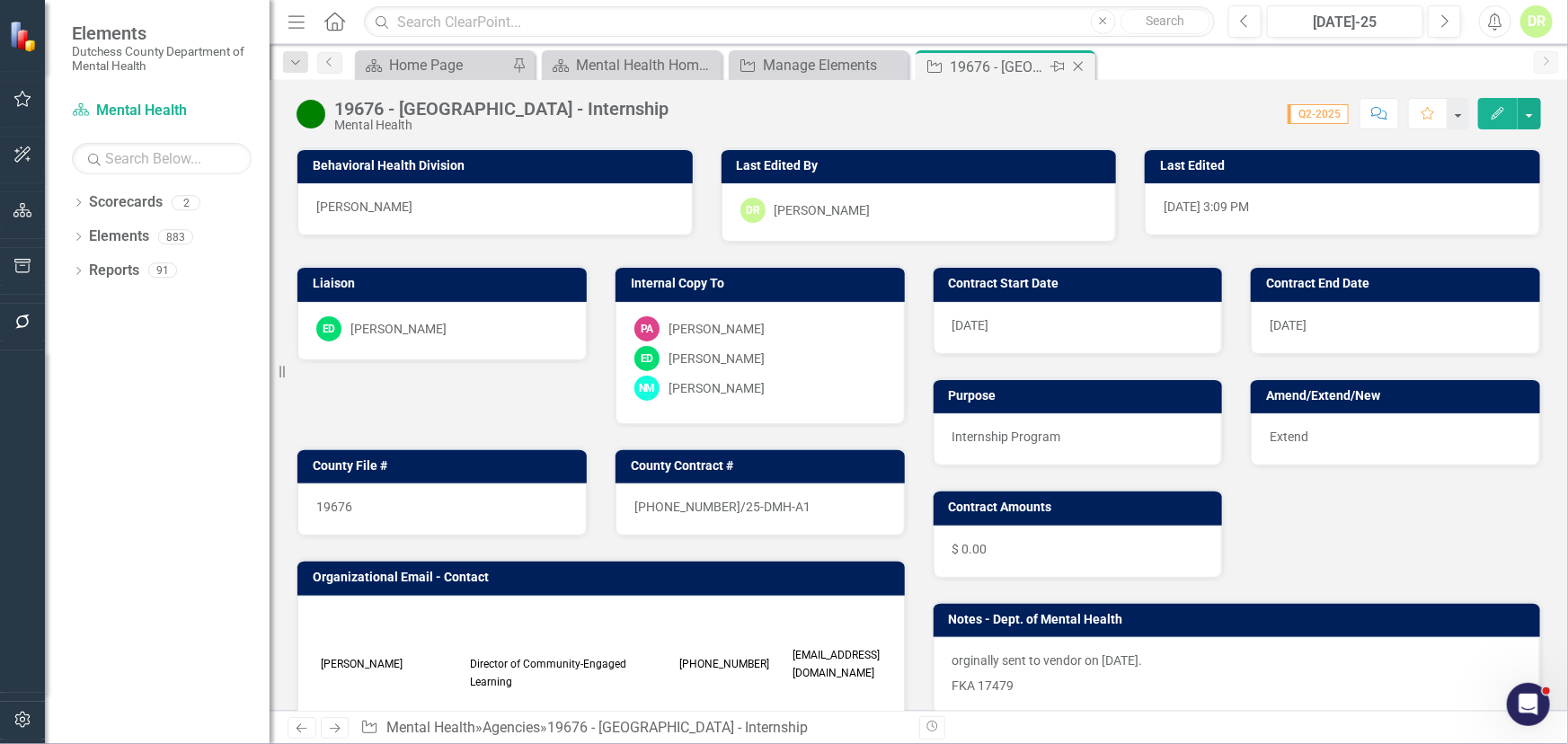
click at [1083, 62] on icon "Close" at bounding box center [1078, 66] width 18 height 14
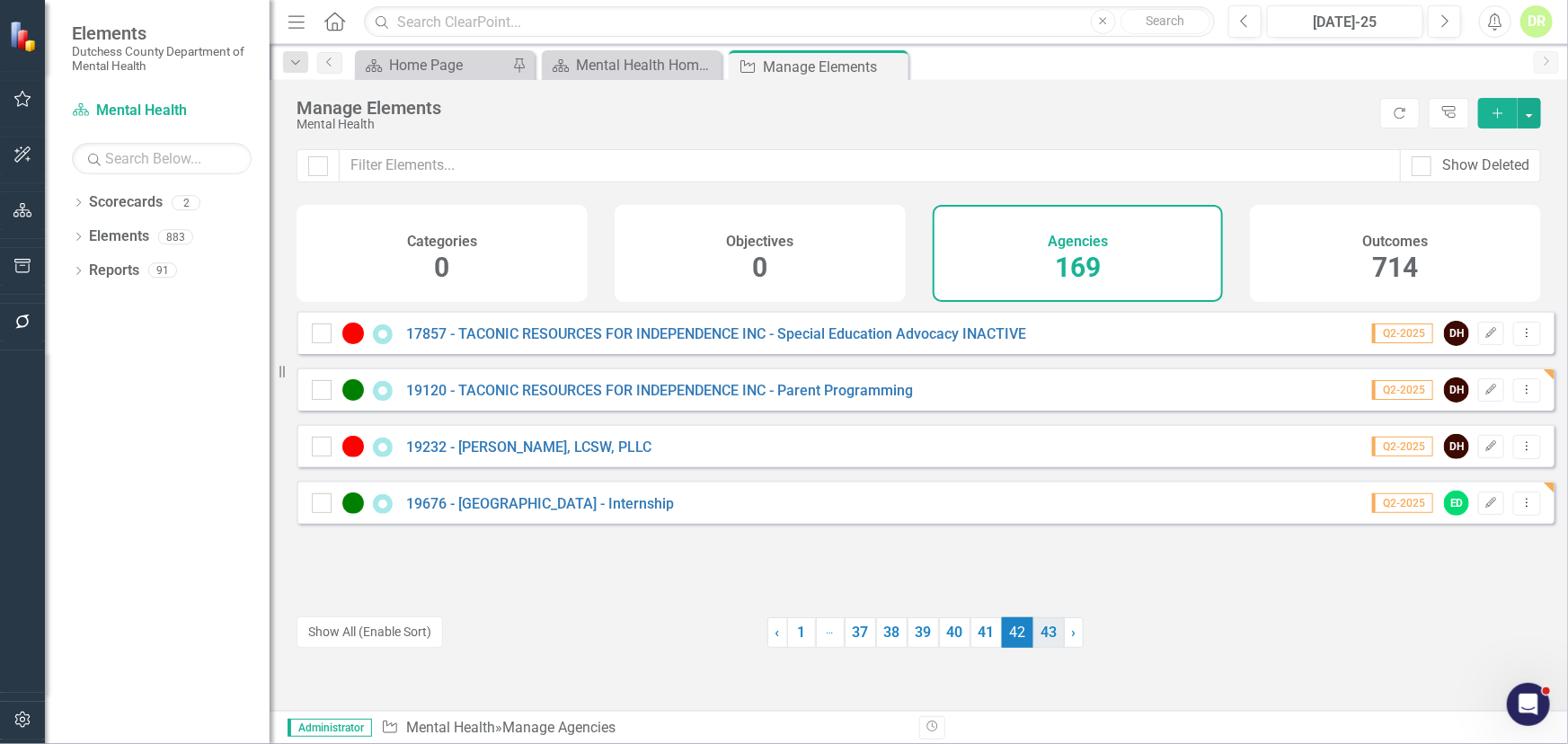
click at [1040, 634] on link "43" at bounding box center [1049, 633] width 32 height 31
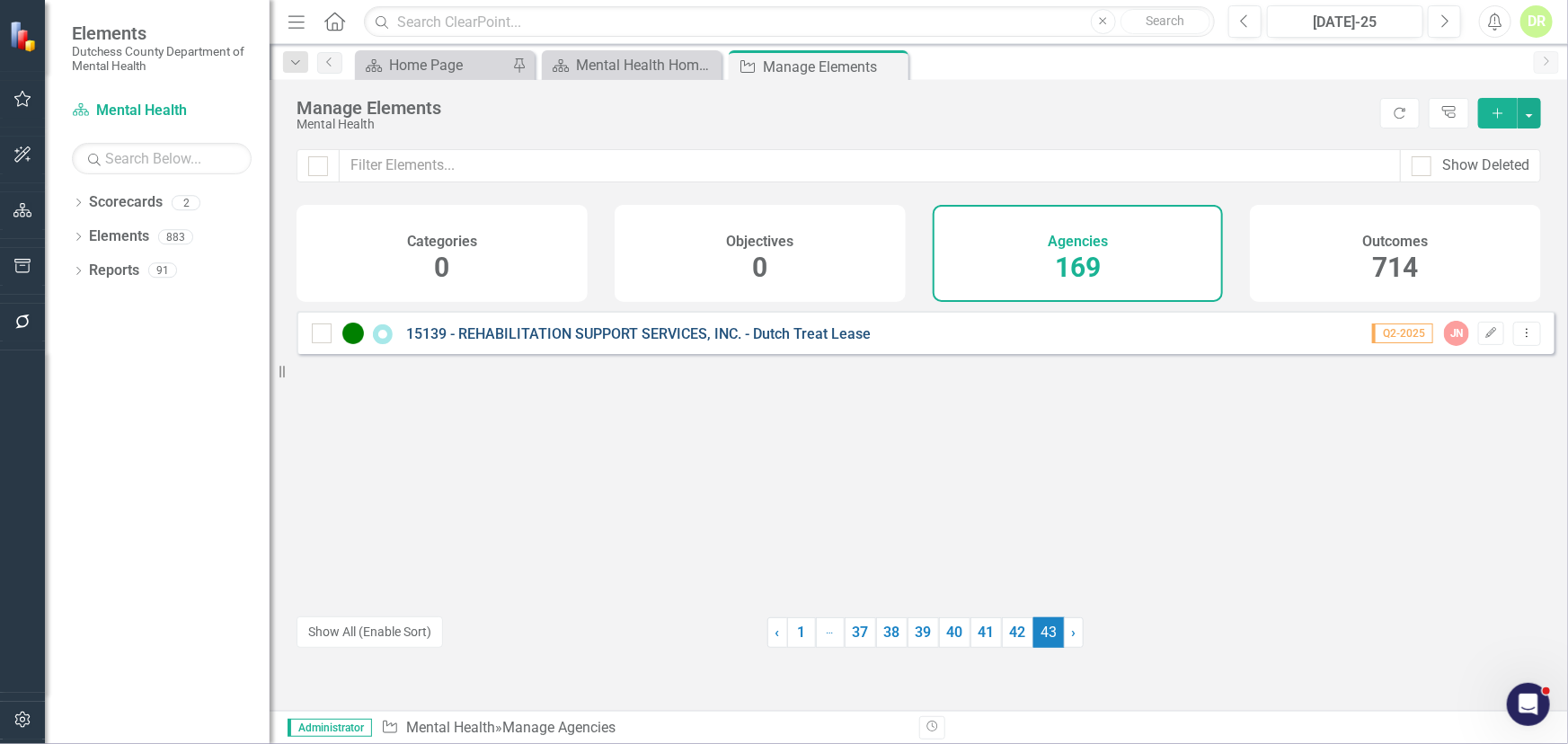
click at [465, 343] on link "15139 - REHABILITATION SUPPORT SERVICES, INC. - Dutch Treat Lease" at bounding box center [638, 334] width 465 height 17
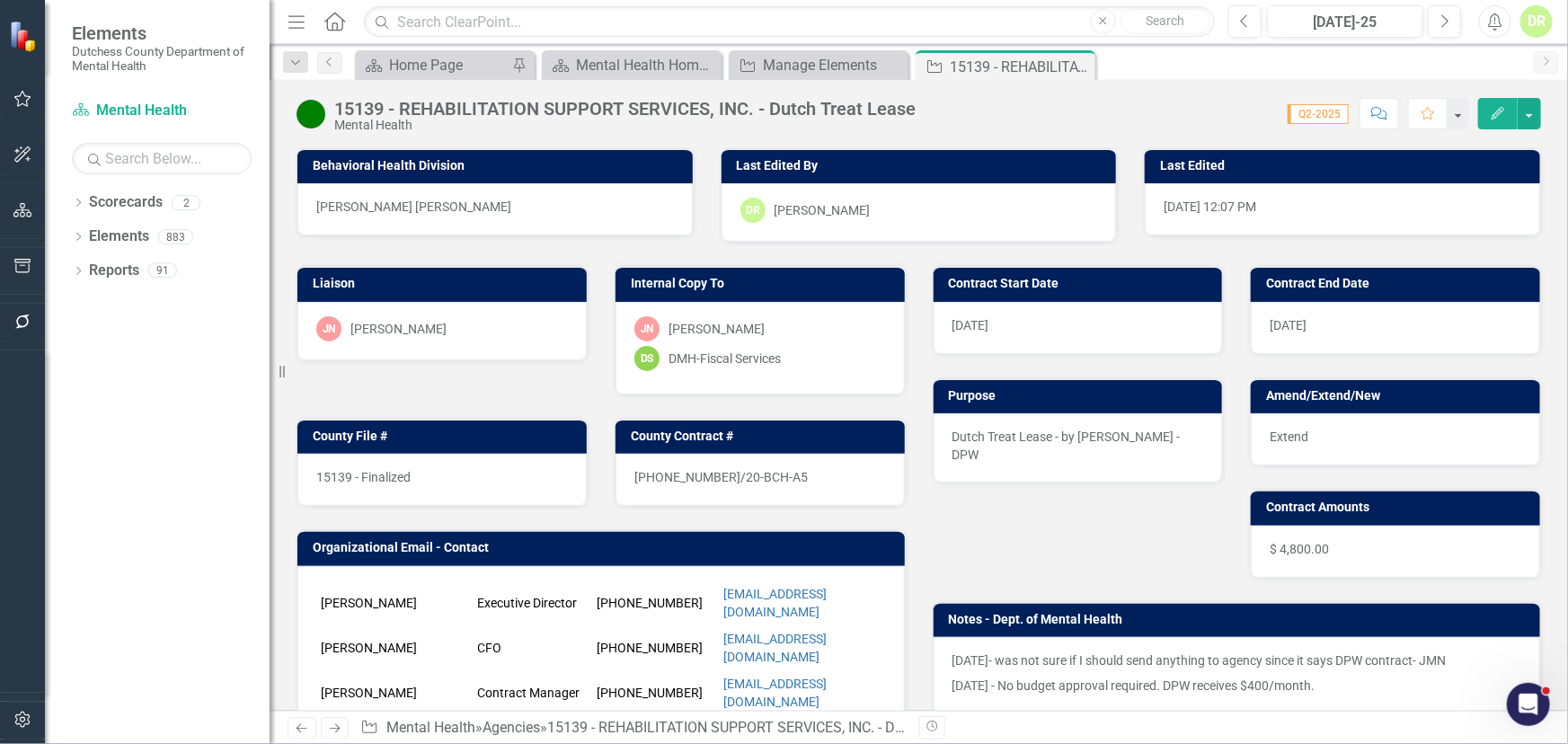
click at [447, 481] on div "15139 - Finalized" at bounding box center [441, 479] width 289 height 53
click at [962, 646] on div "[DATE]- was not sure if I should send anything to agency since it says DPW cont…" at bounding box center [1238, 675] width 607 height 76
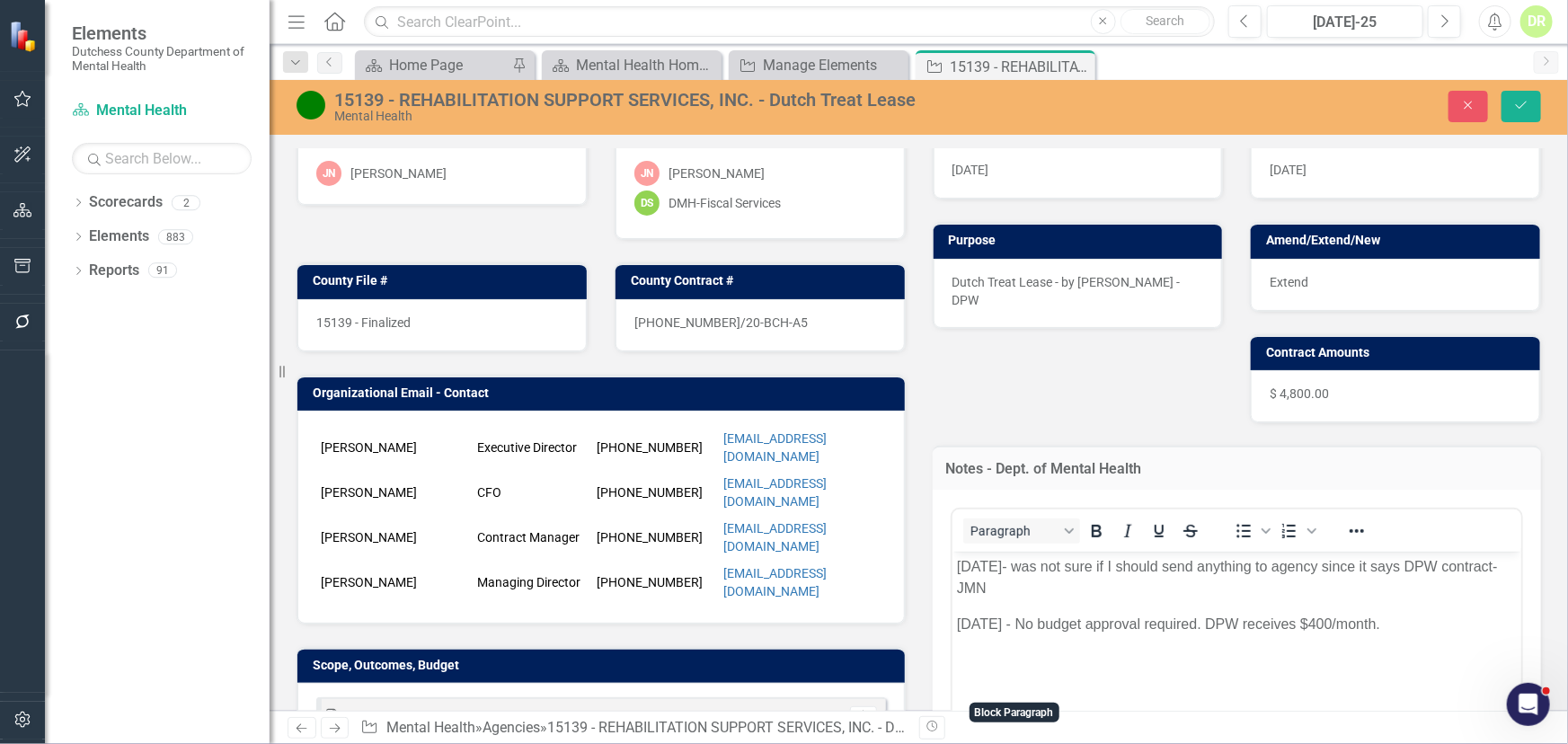
scroll to position [162, 0]
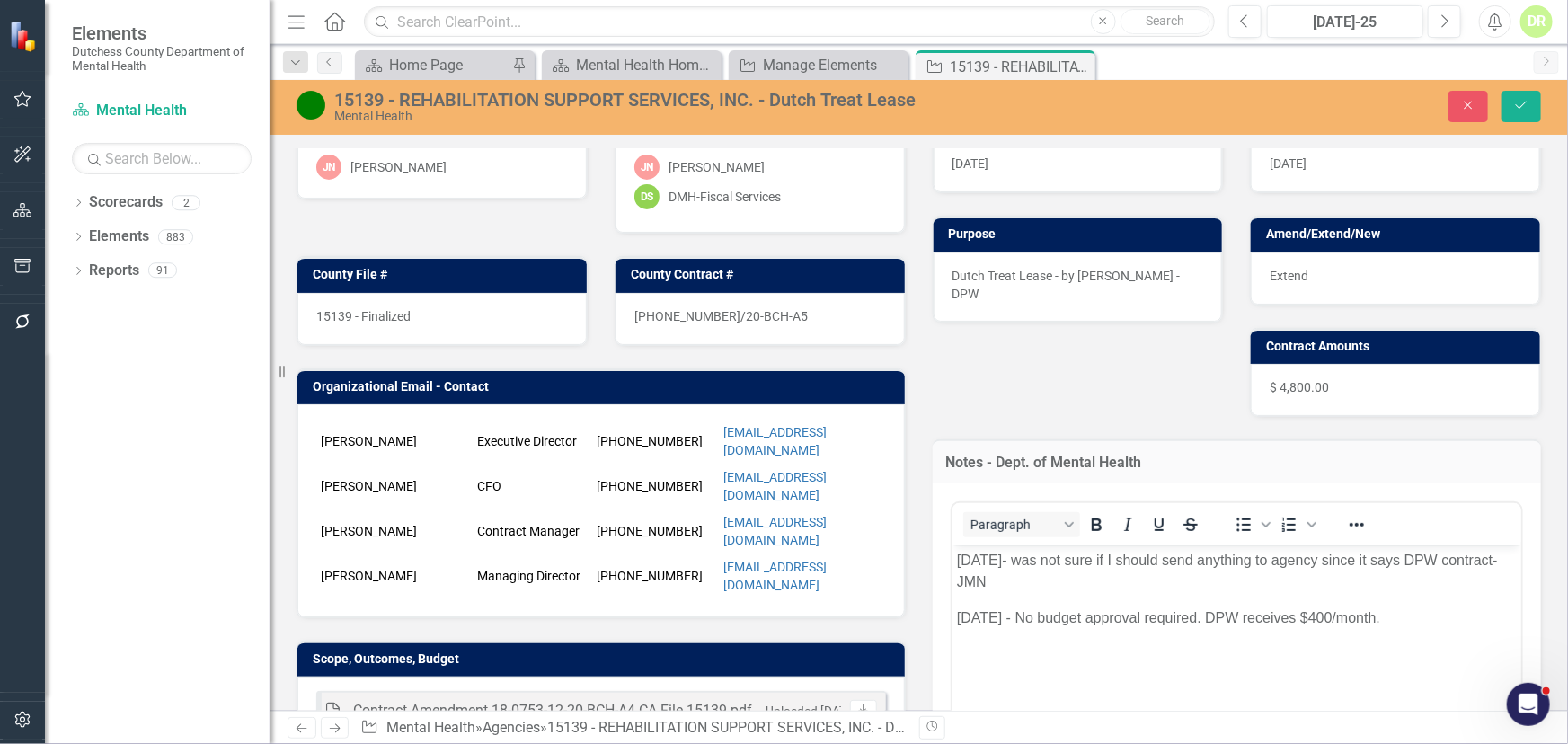
click at [960, 547] on body "[DATE]- was not sure if I should send anything to agency since it says DPW cont…" at bounding box center [1237, 679] width 570 height 269
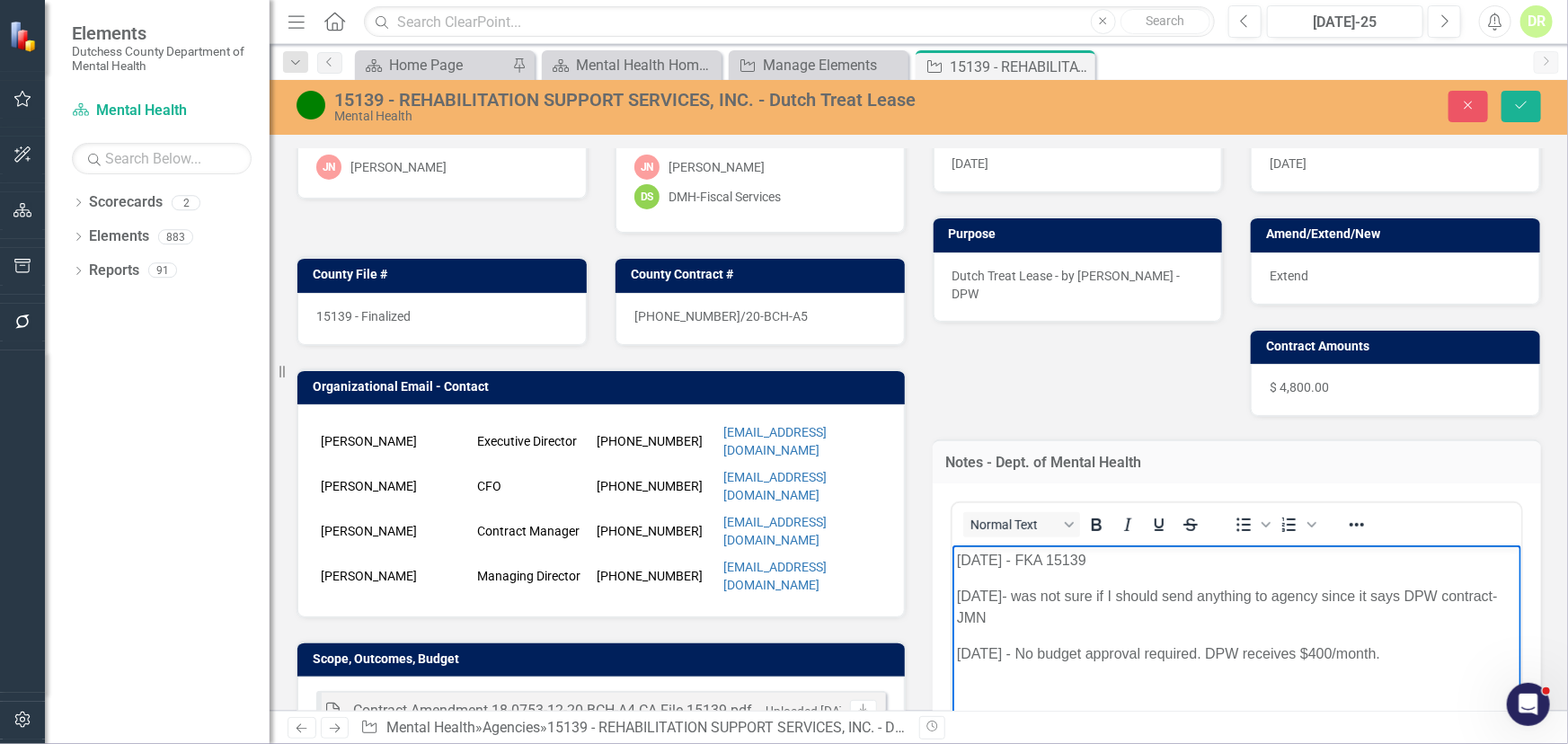
click at [409, 100] on div "15139 - REHABILITATION SUPPORT SERVICES, INC. - Dutch Treat Lease" at bounding box center [663, 99] width 657 height 20
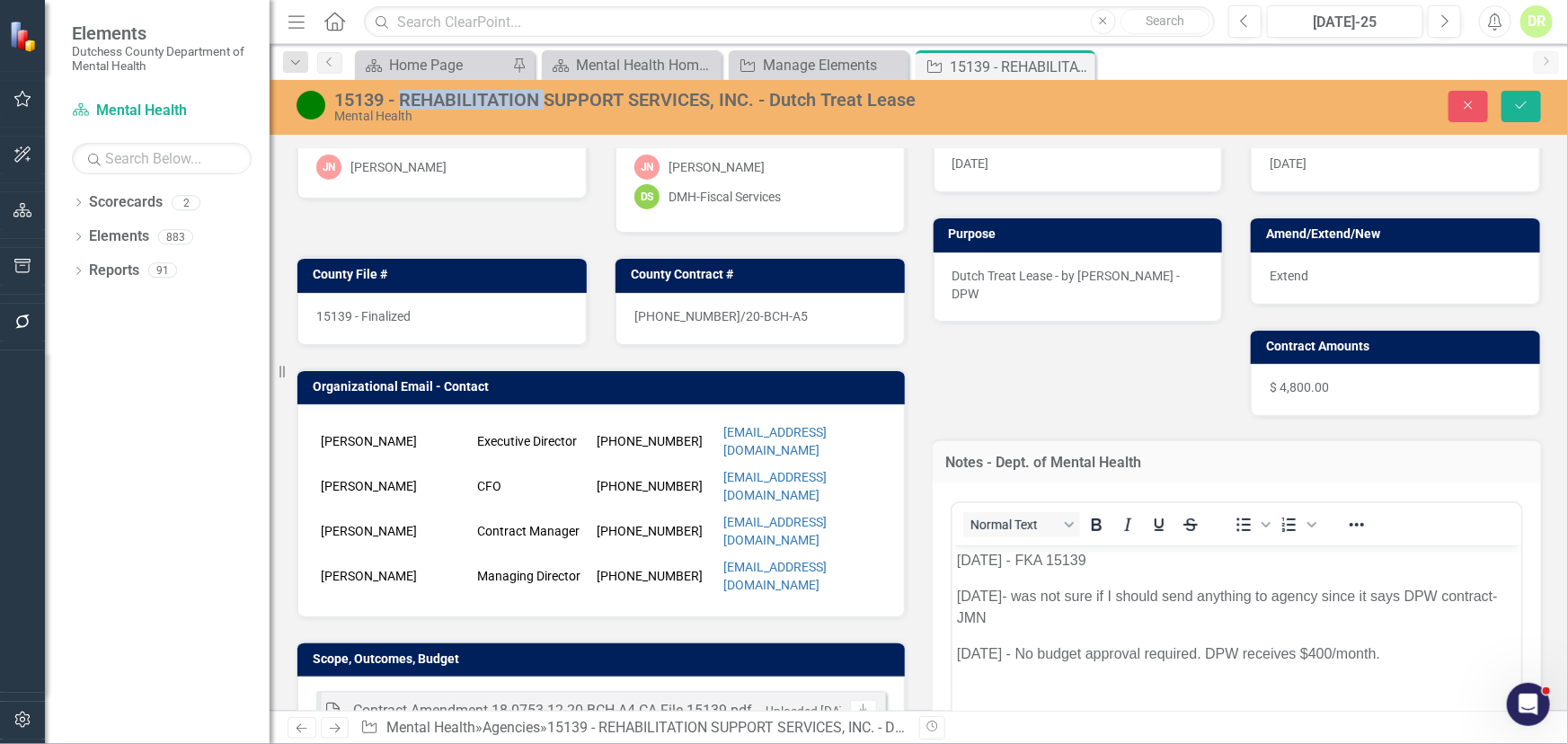
click at [409, 100] on div "15139 - REHABILITATION SUPPORT SERVICES, INC. - Dutch Treat Lease" at bounding box center [663, 99] width 657 height 20
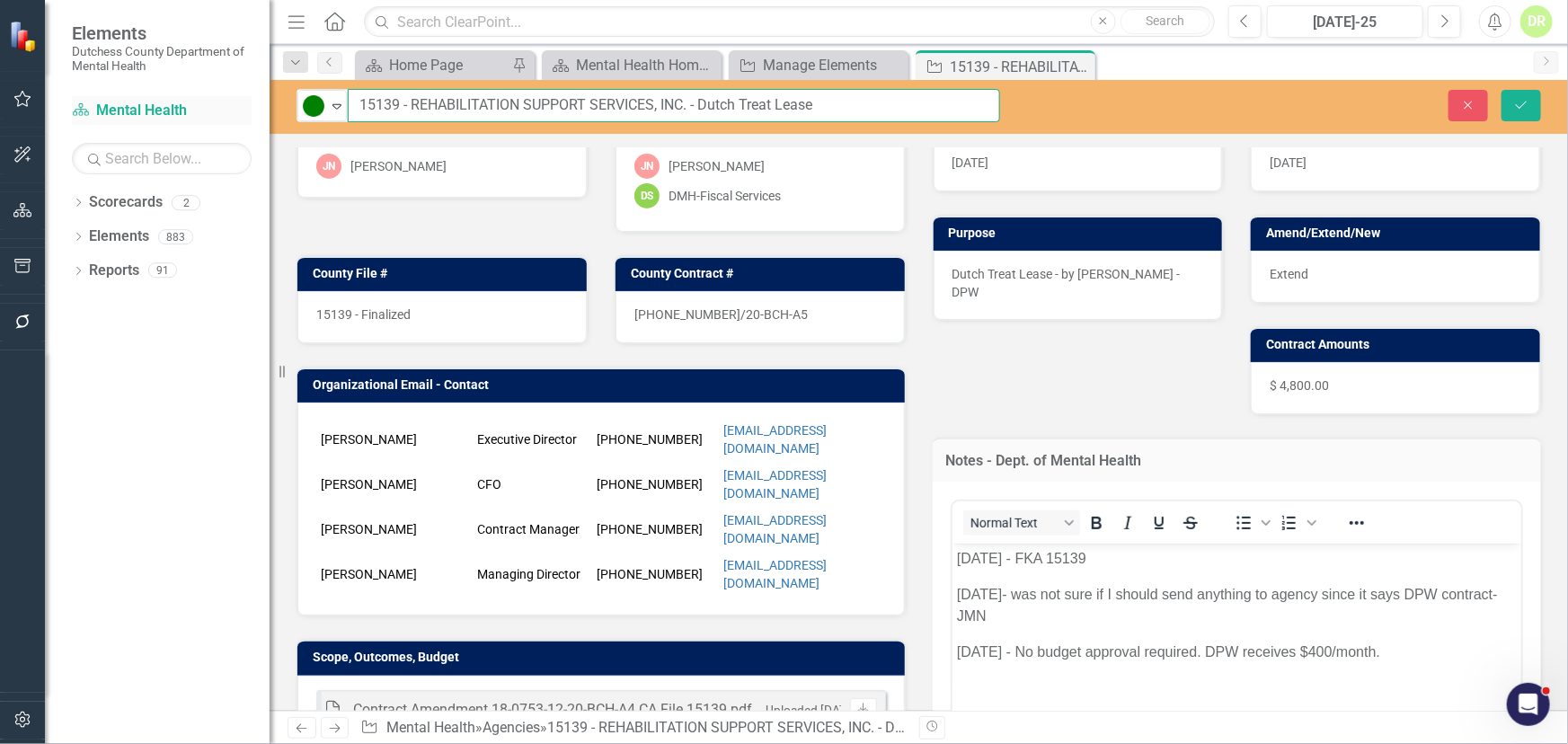
drag, startPoint x: 402, startPoint y: 107, endPoint x: 233, endPoint y: 96, distance: 169.4
click at [233, 96] on div "Elements Dutchess County Department of Mental Health Scorecard Mental Health Se…" at bounding box center [784, 372] width 1568 height 744
type input "TBD - REHABILITATION SUPPORT SERVICES, INC. - Dutch Treat Lease FKA 15139"
click at [470, 300] on div "15139 - Finalized" at bounding box center [441, 317] width 289 height 53
click at [455, 315] on div "15139 - Finalized" at bounding box center [441, 317] width 289 height 53
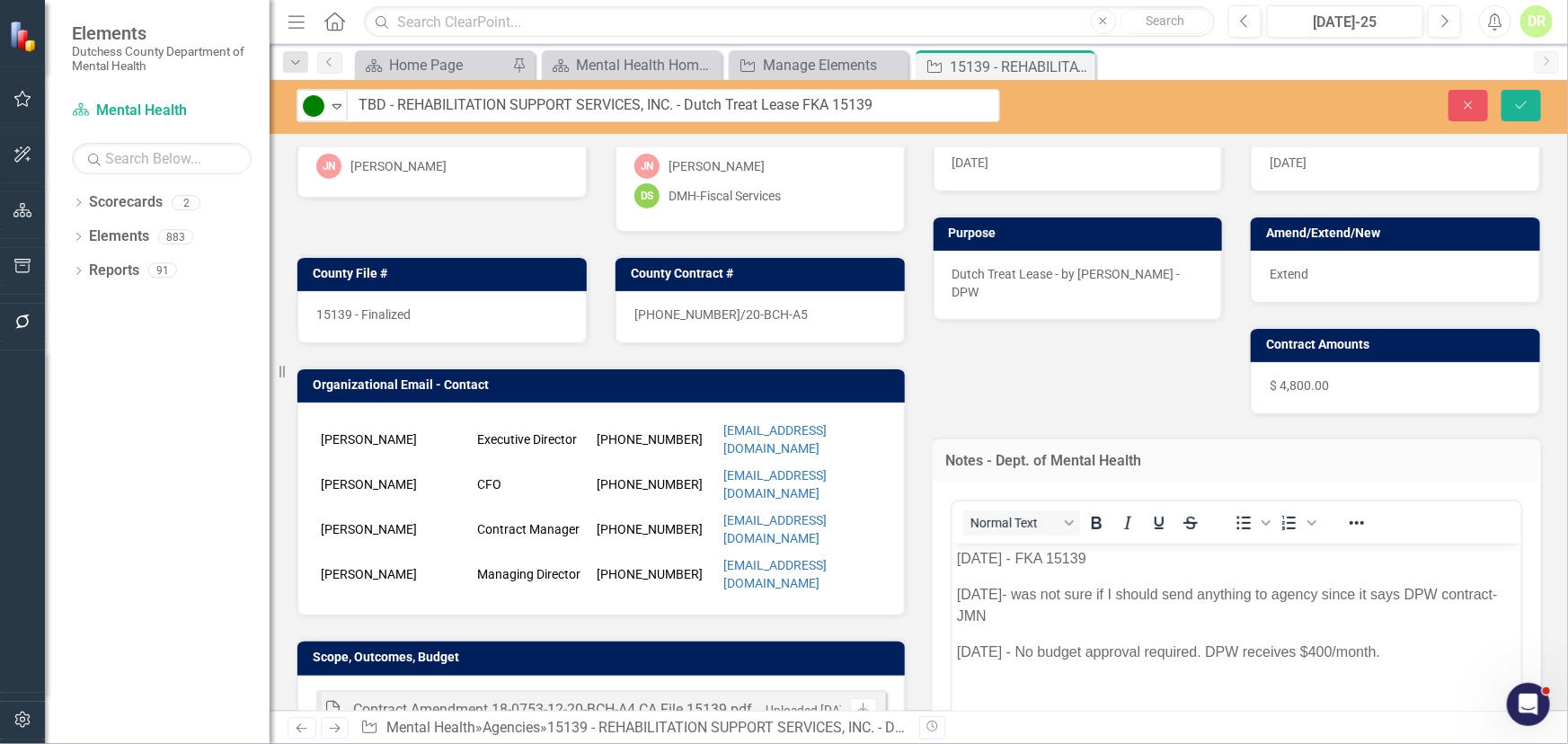
click at [455, 315] on div "15139 - Finalized" at bounding box center [441, 317] width 289 height 53
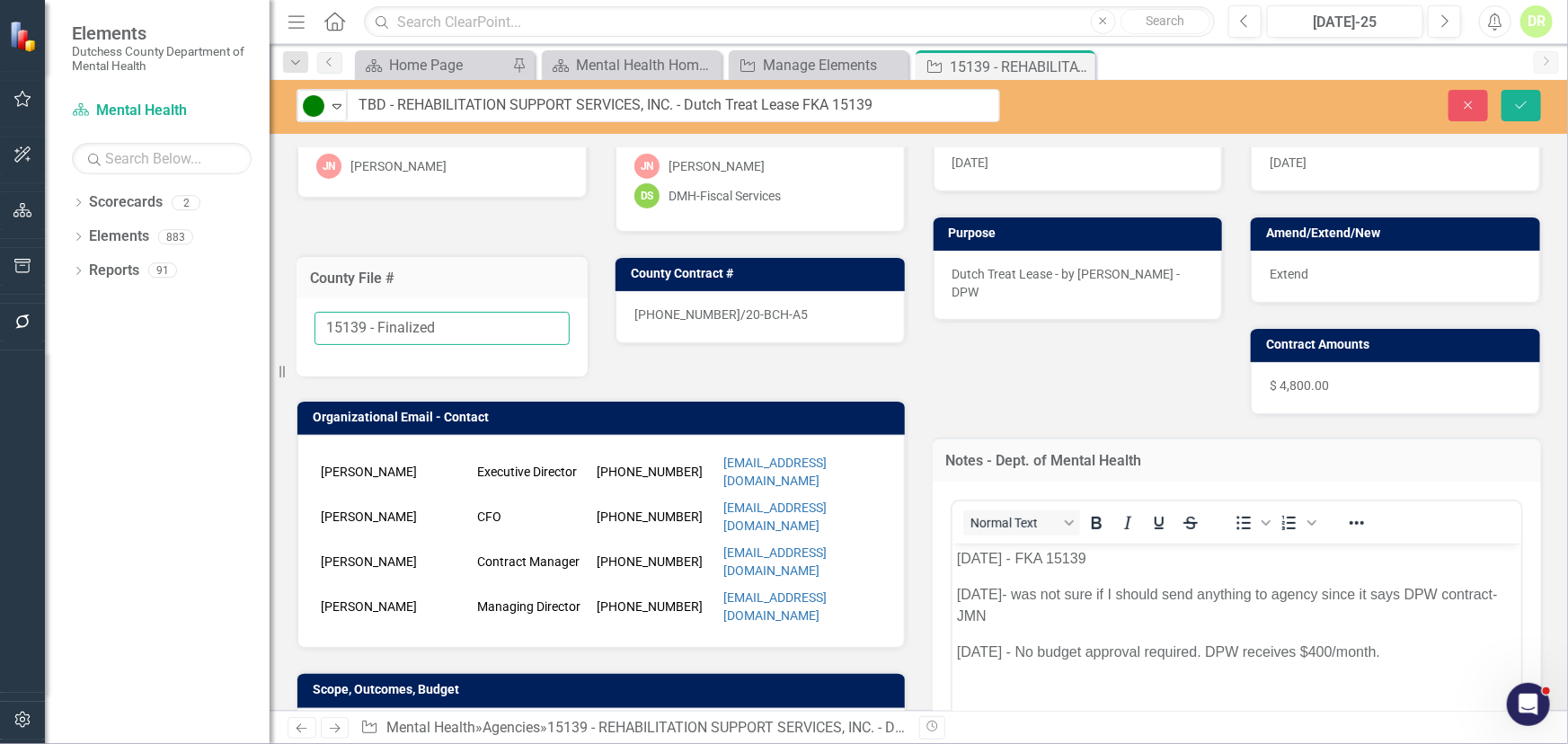
drag, startPoint x: 459, startPoint y: 329, endPoint x: 61, endPoint y: 325, distance: 398.0
click at [61, 325] on div "Elements Dutchess County Department of Mental Health Scorecard Mental Health Se…" at bounding box center [784, 372] width 1568 height 744
type input "TBD"
click at [800, 311] on div "[PHONE_NUMBER]/20-BCH-A5" at bounding box center [760, 317] width 289 height 53
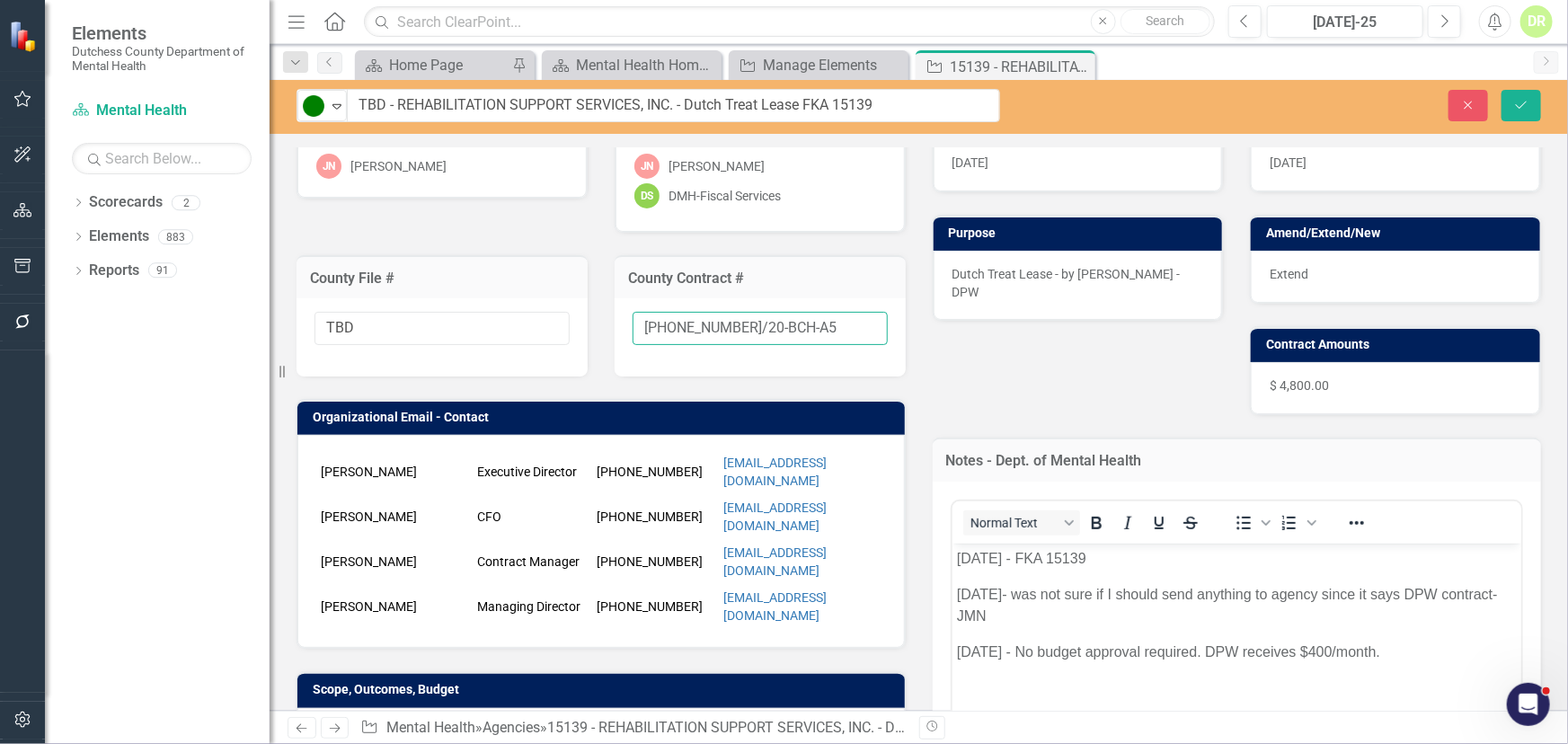
drag, startPoint x: 812, startPoint y: 322, endPoint x: 215, endPoint y: 338, distance: 597.2
click at [216, 338] on div "Elements Dutchess County Department of Mental Health Scorecard Mental Health Se…" at bounding box center [784, 372] width 1568 height 744
type input "New"
click at [1386, 272] on div "Extend" at bounding box center [1395, 277] width 289 height 53
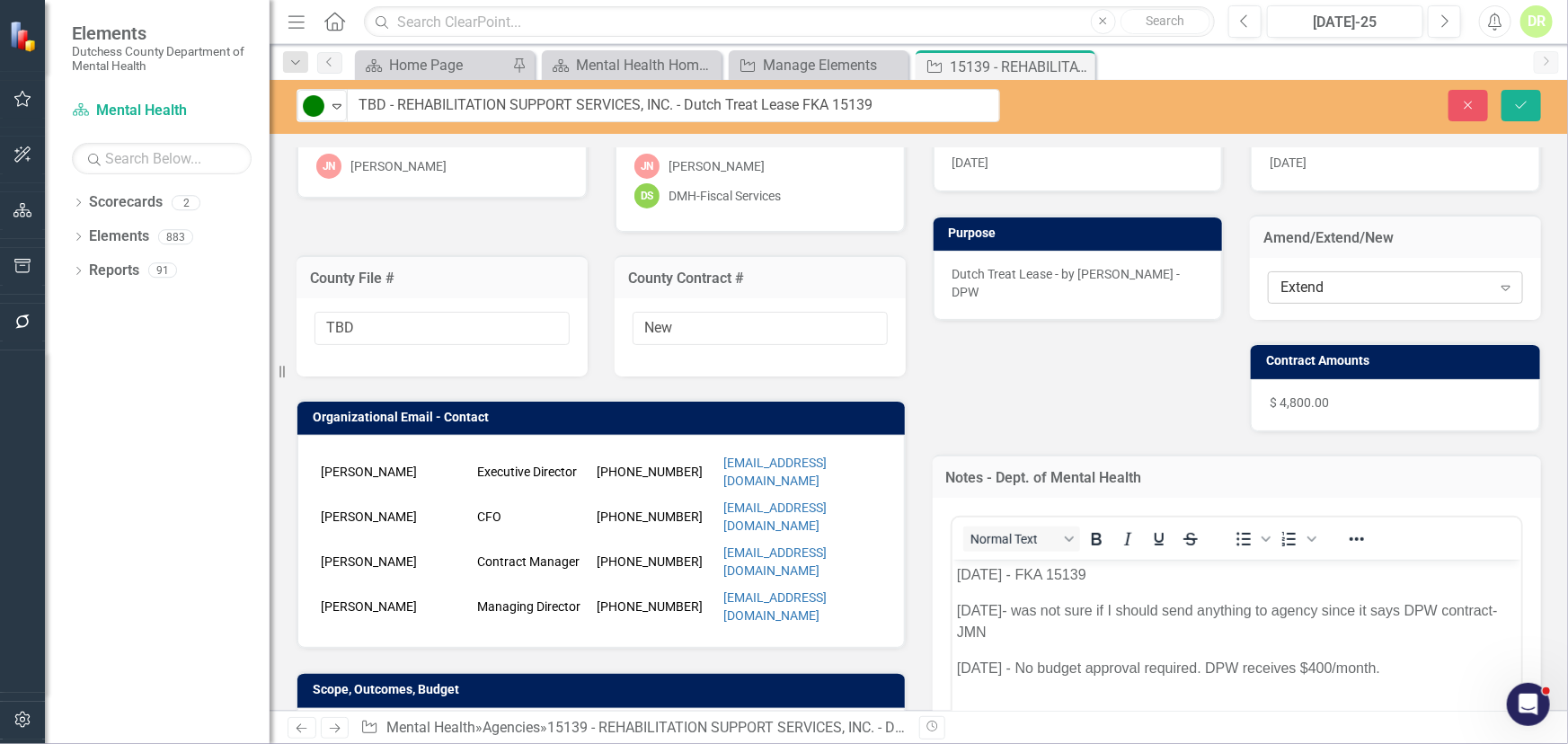
click at [1356, 287] on div "Extend" at bounding box center [1386, 288] width 210 height 21
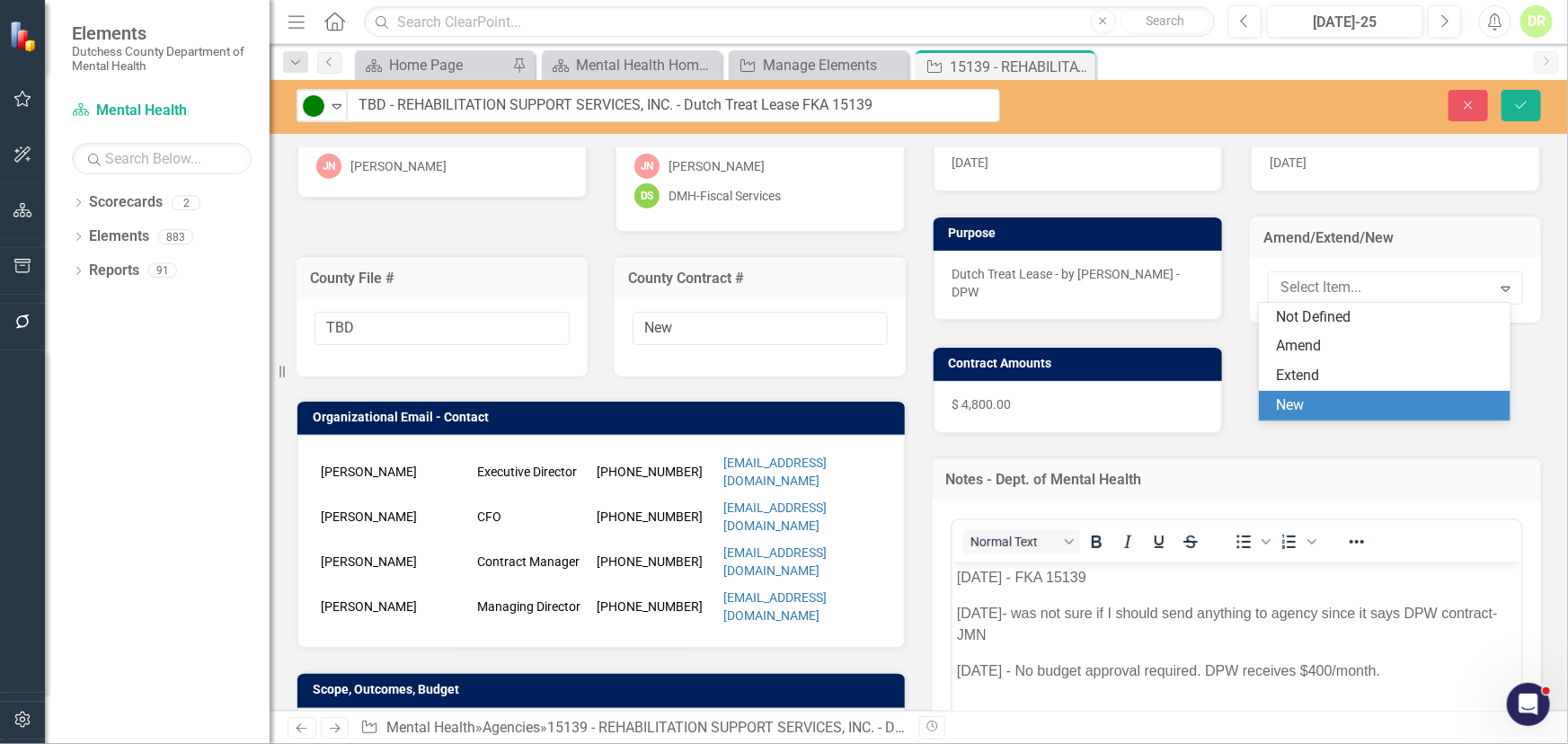
click at [1306, 406] on div "New" at bounding box center [1388, 406] width 222 height 21
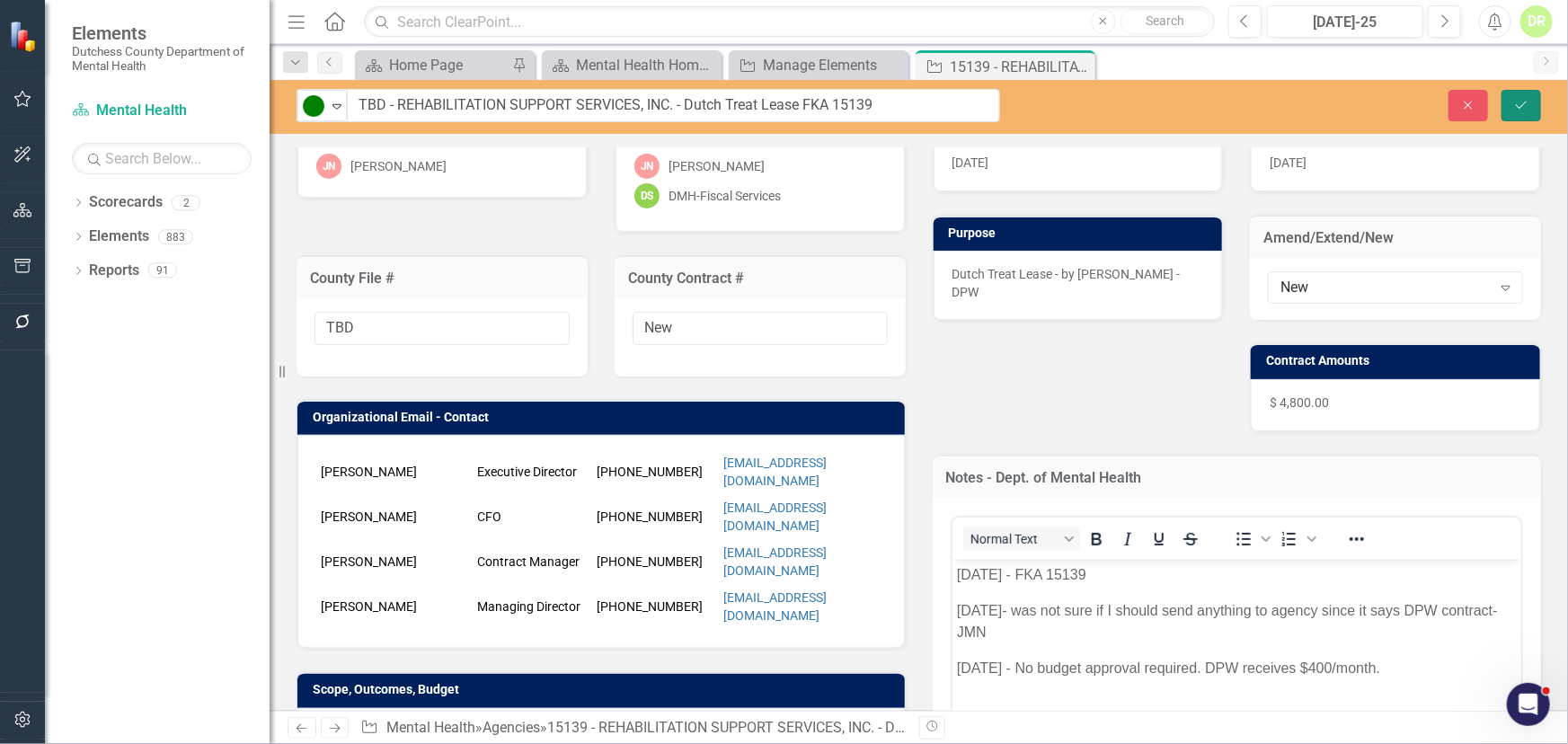
click at [1523, 107] on icon "Save" at bounding box center [1521, 105] width 16 height 12
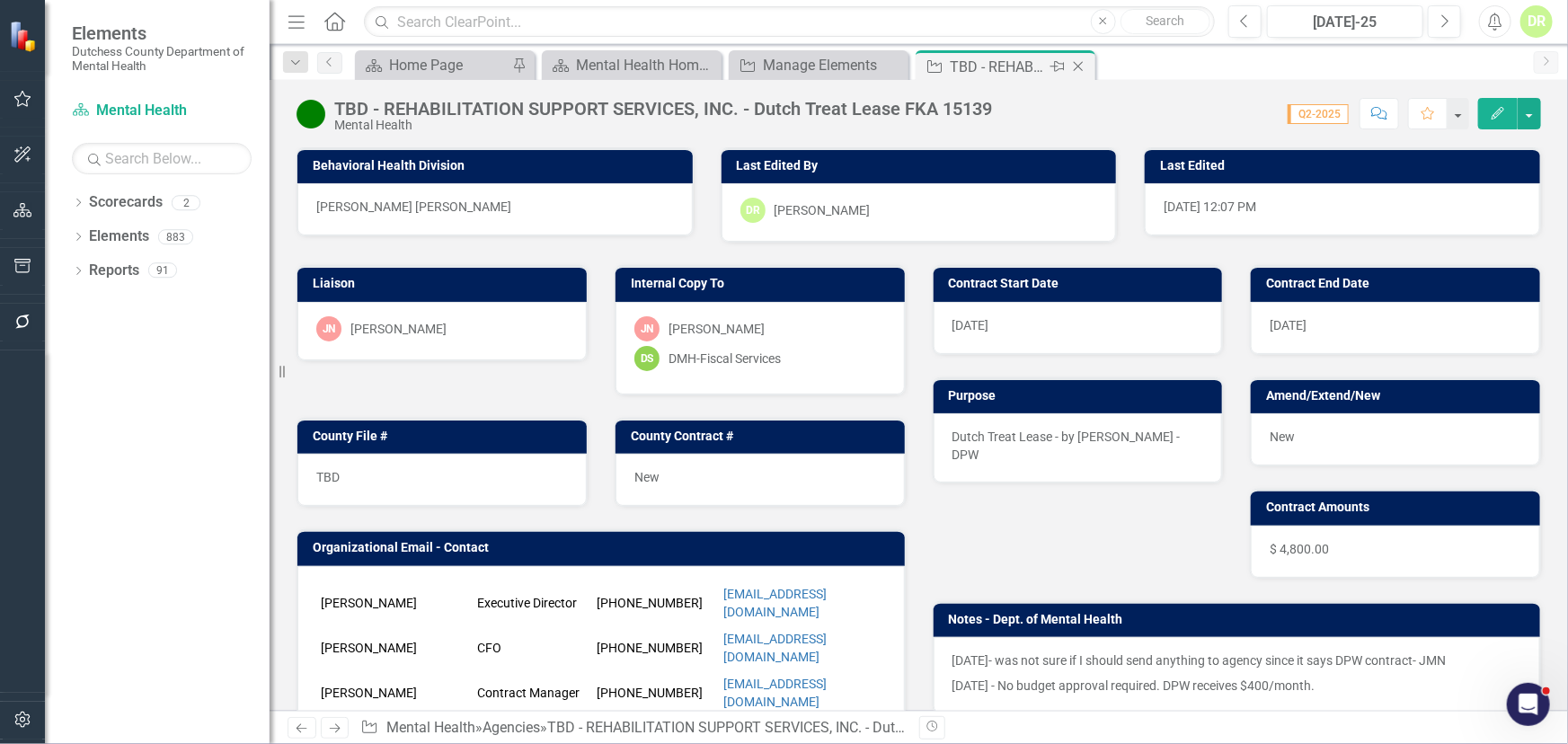
click at [1078, 64] on icon "Close" at bounding box center [1078, 66] width 18 height 14
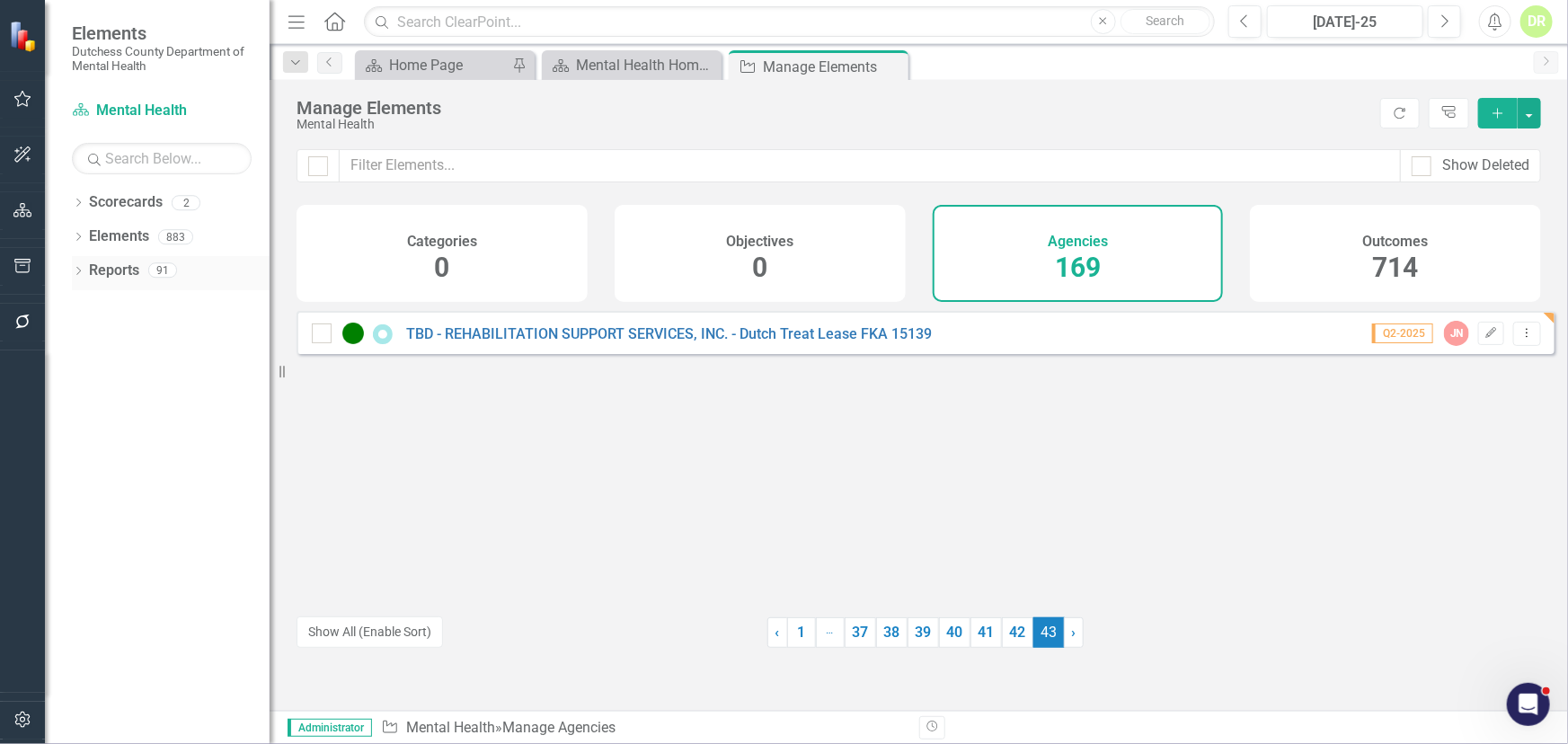
click at [107, 268] on link "Reports" at bounding box center [114, 271] width 51 height 21
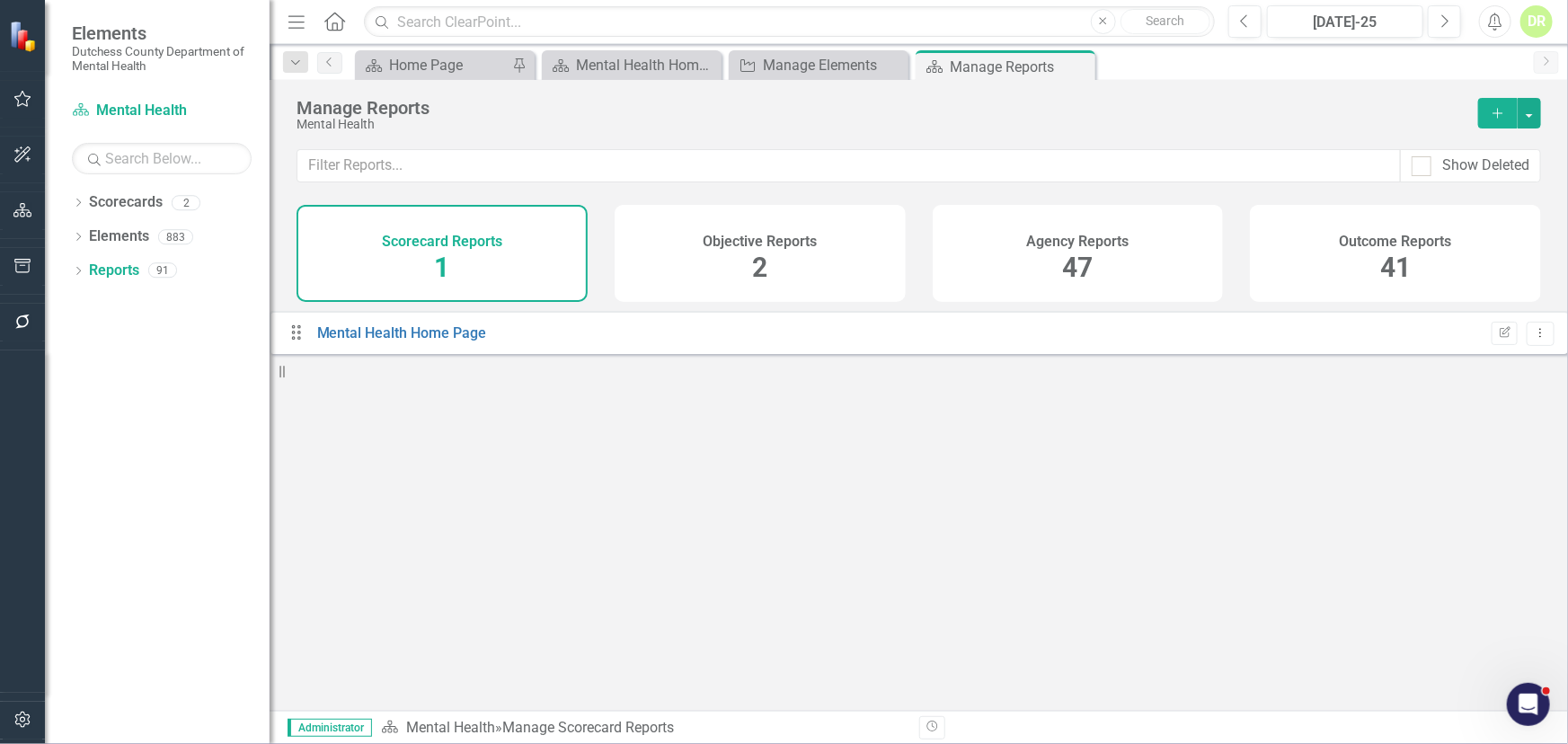
click at [1089, 243] on h4 "Agency Reports" at bounding box center [1077, 242] width 102 height 16
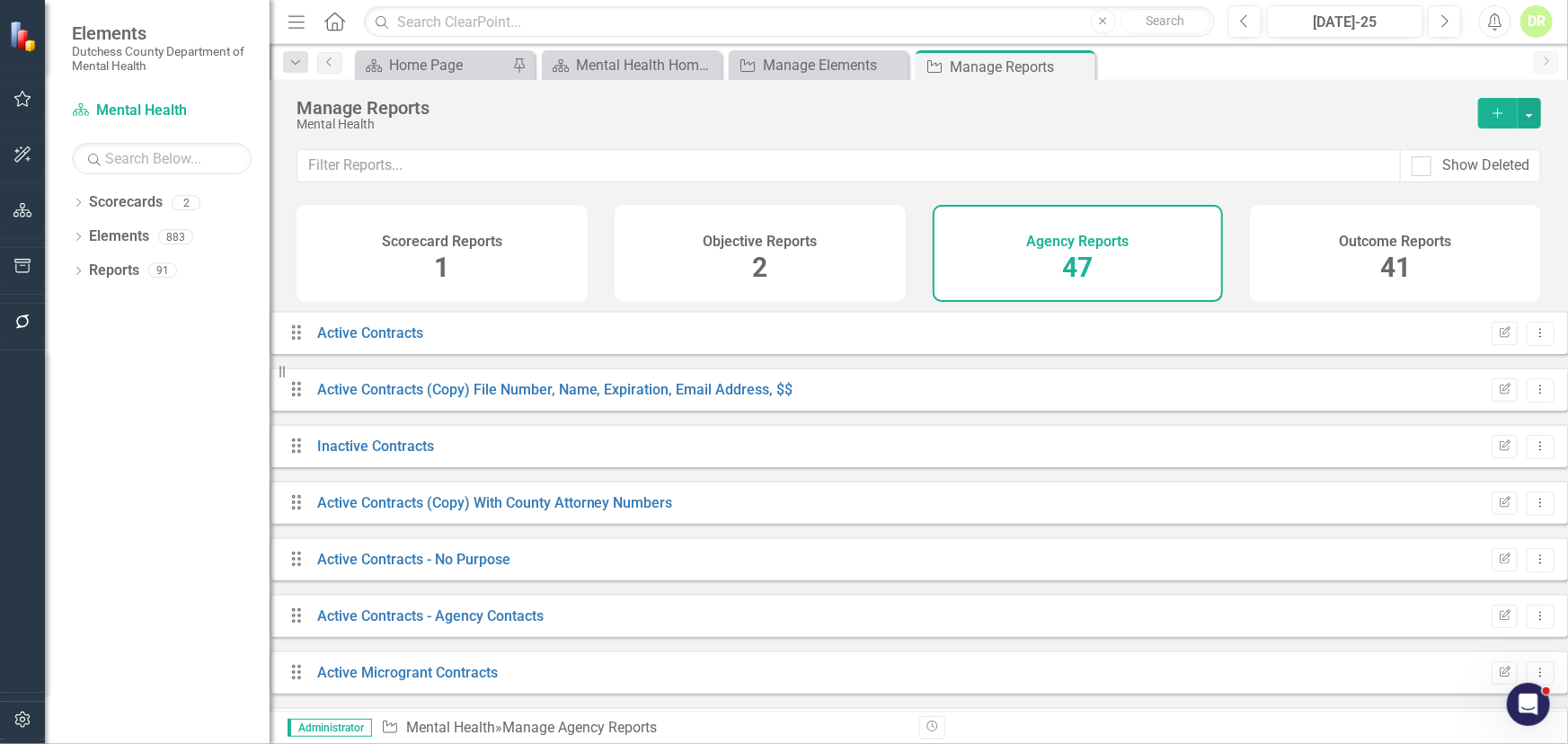
scroll to position [408, 0]
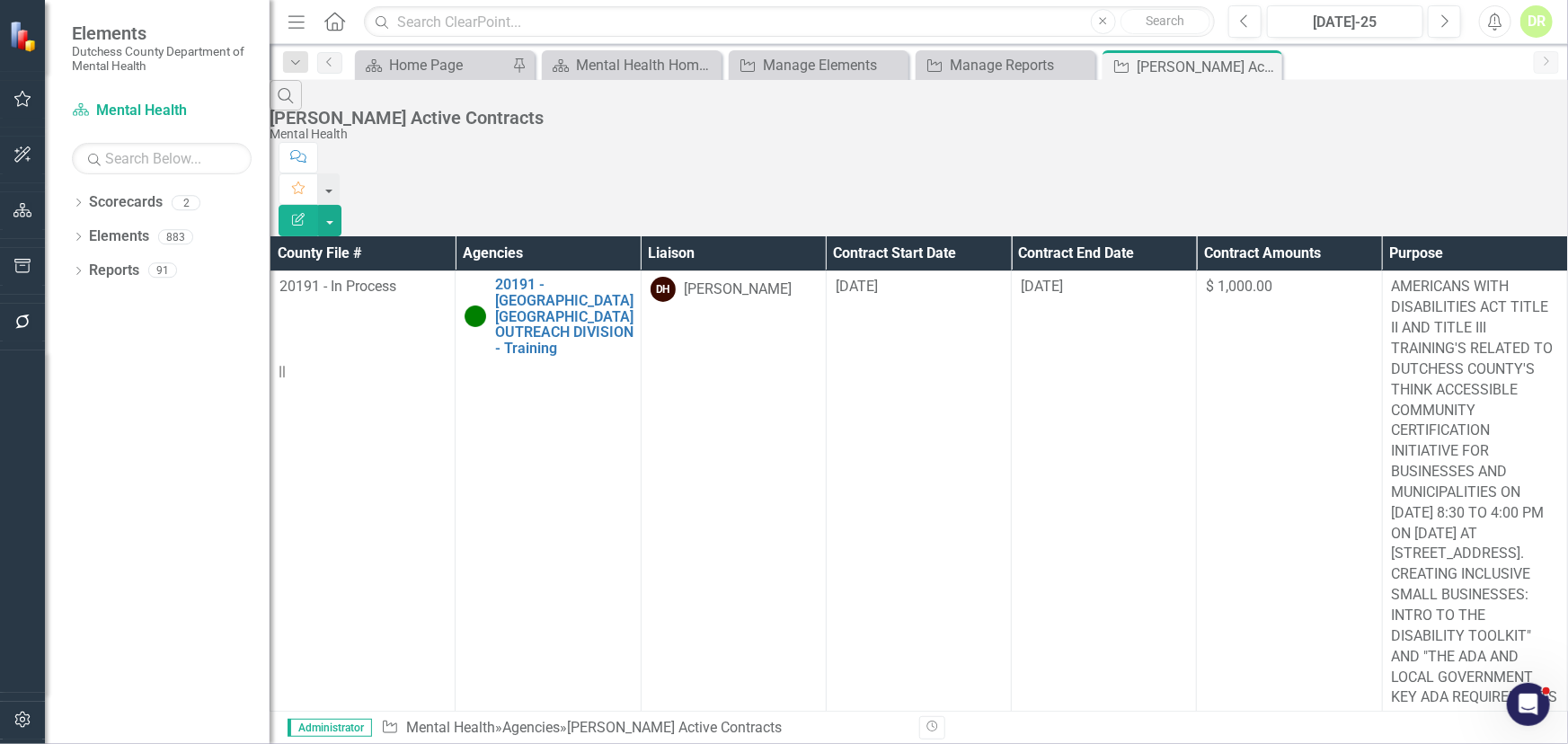
scroll to position [1698, 0]
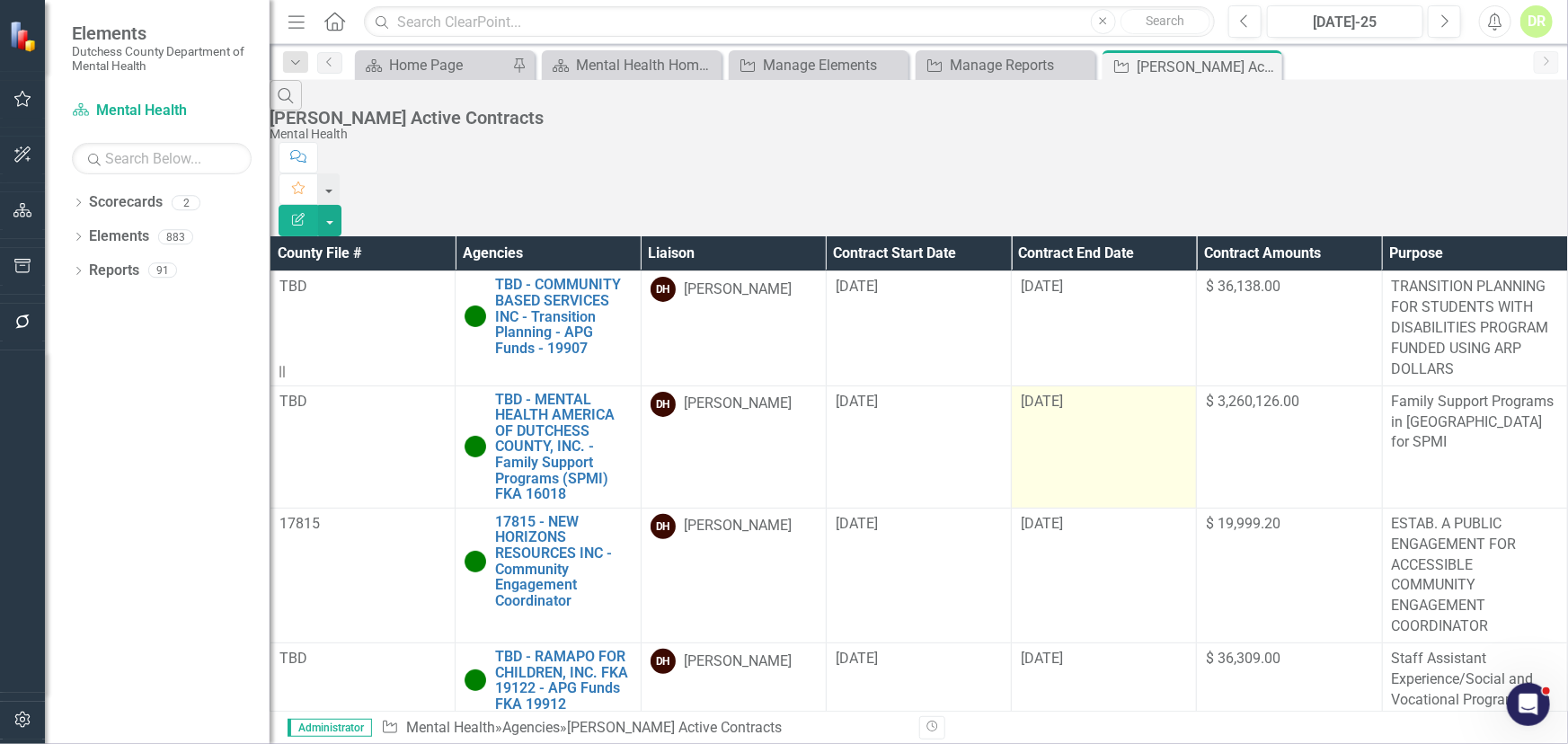
scroll to position [0, 0]
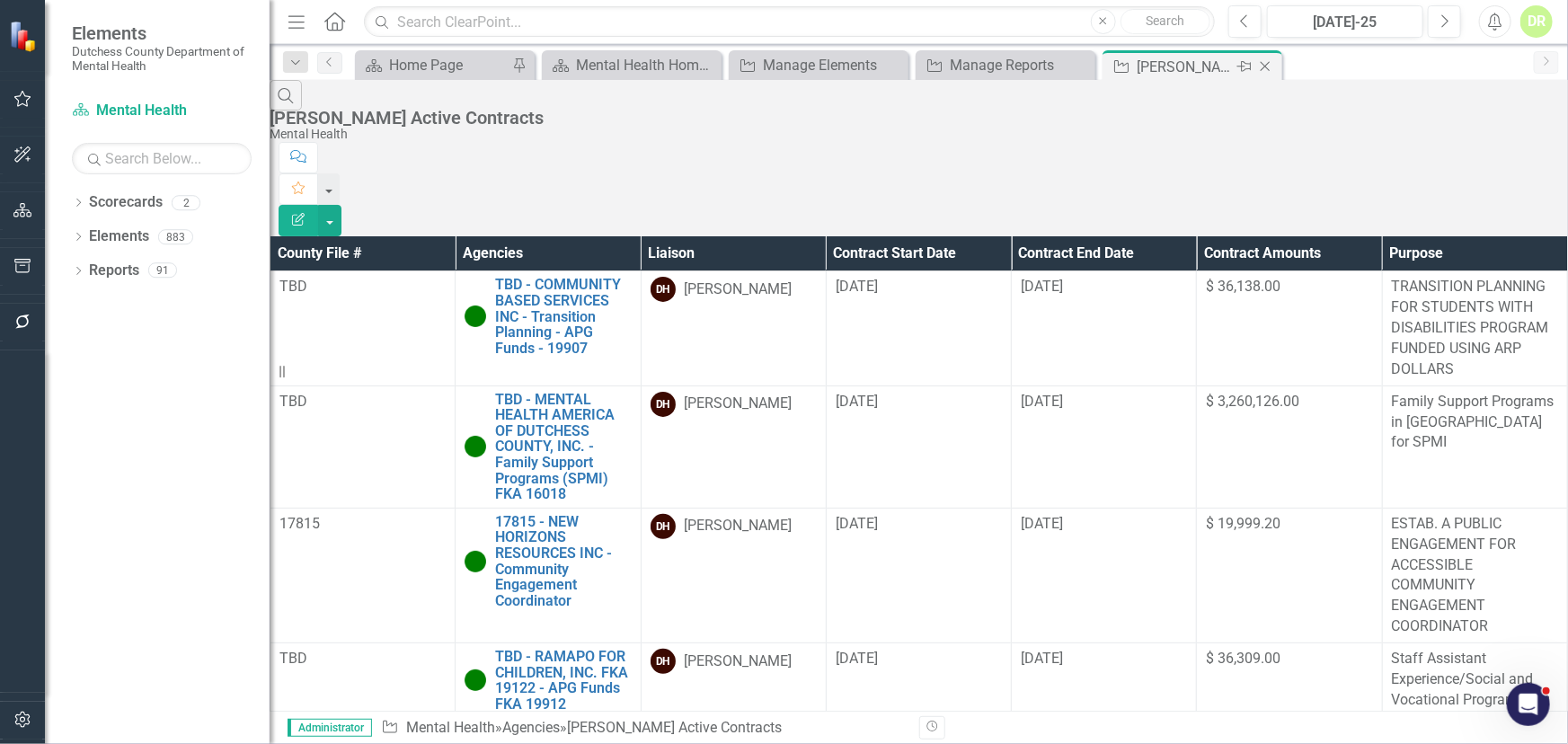
click at [1265, 67] on icon at bounding box center [1265, 67] width 10 height 10
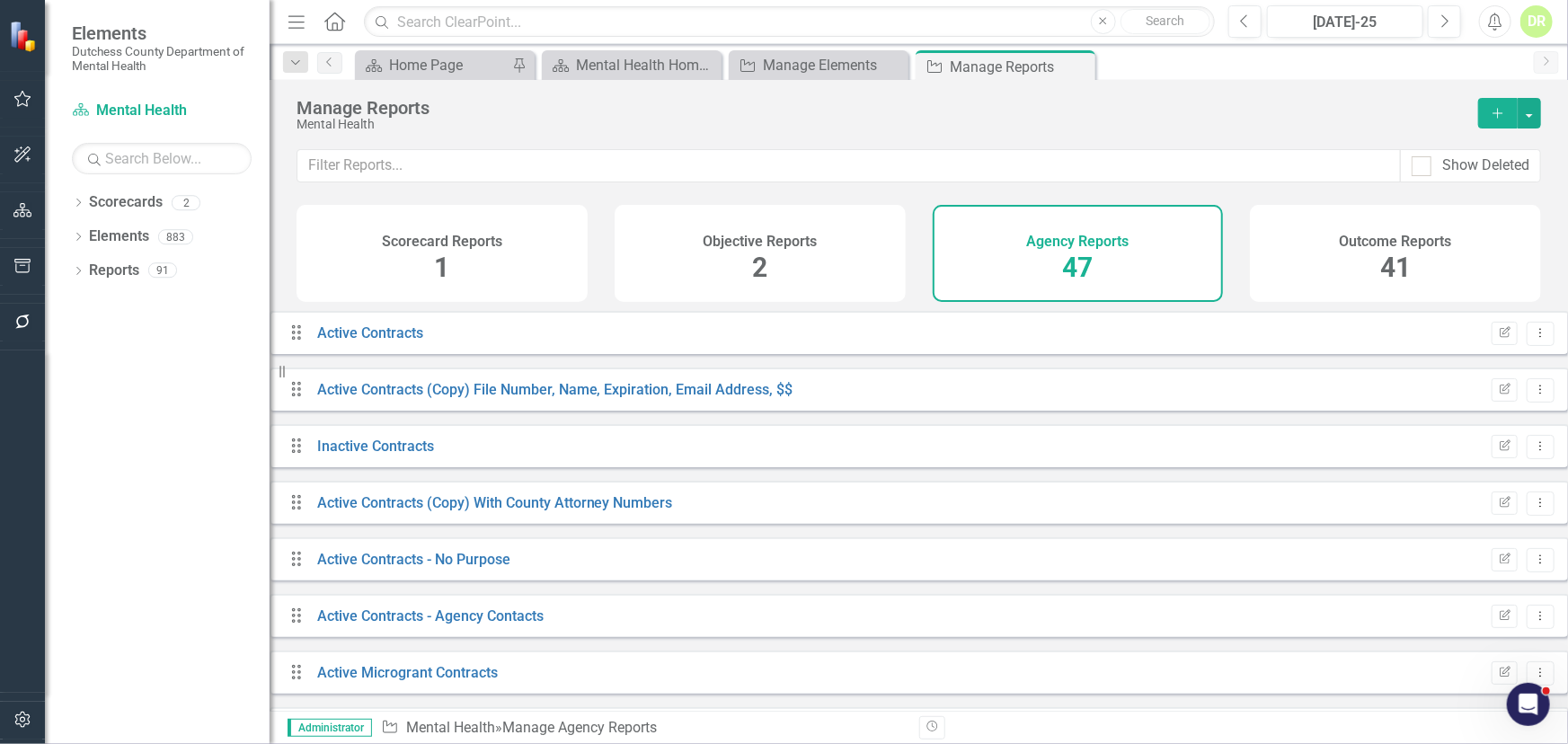
scroll to position [817, 0]
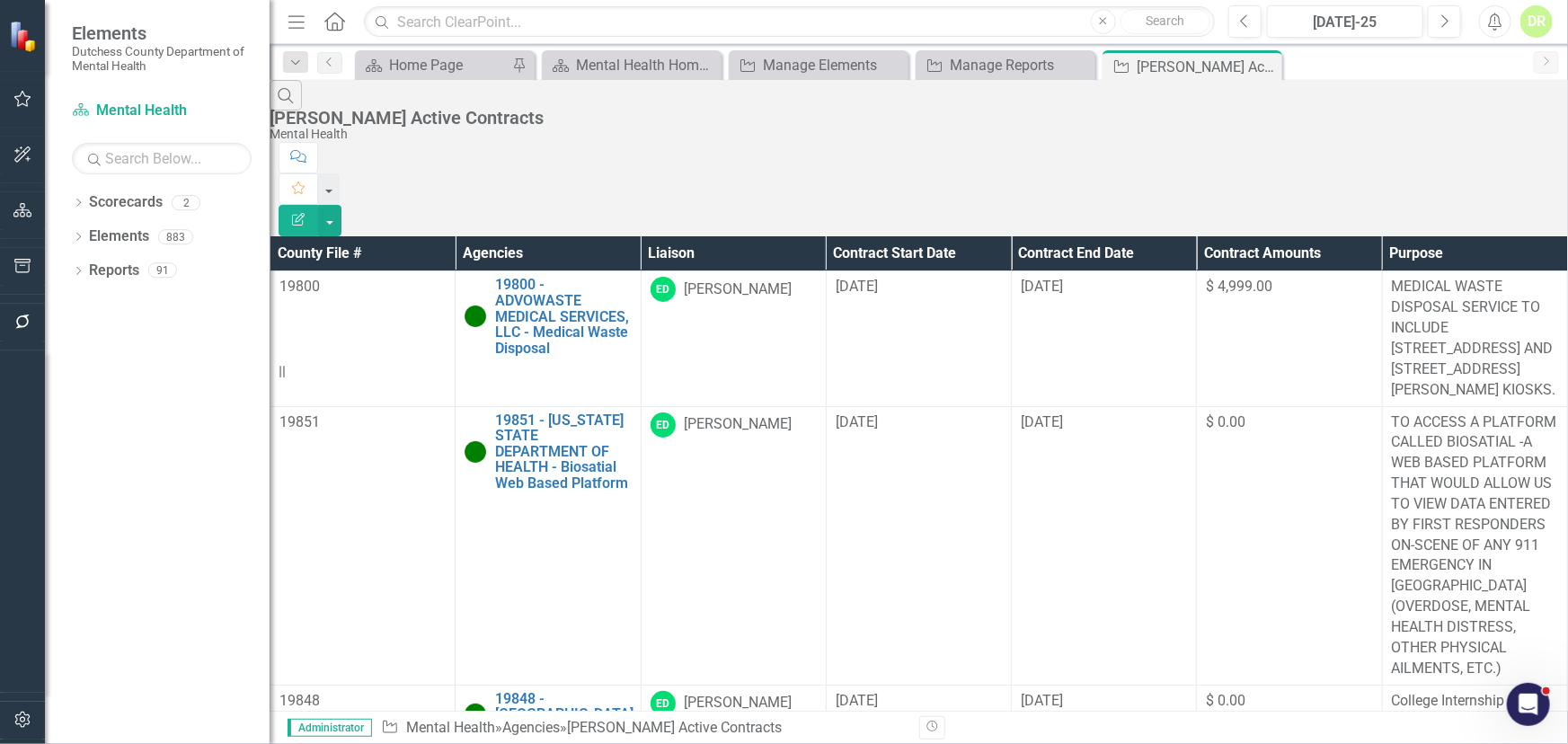
scroll to position [1313, 0]
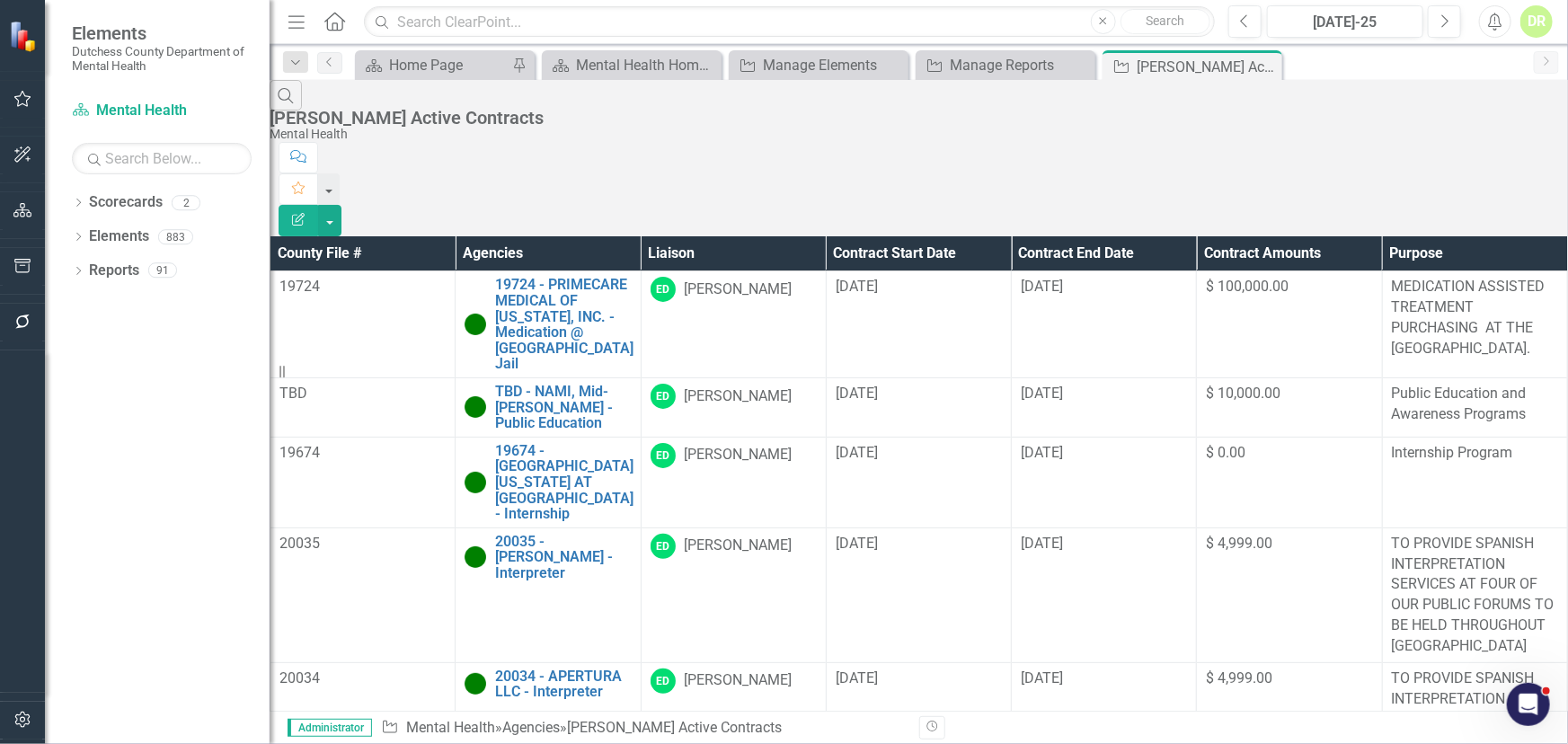
scroll to position [839, 0]
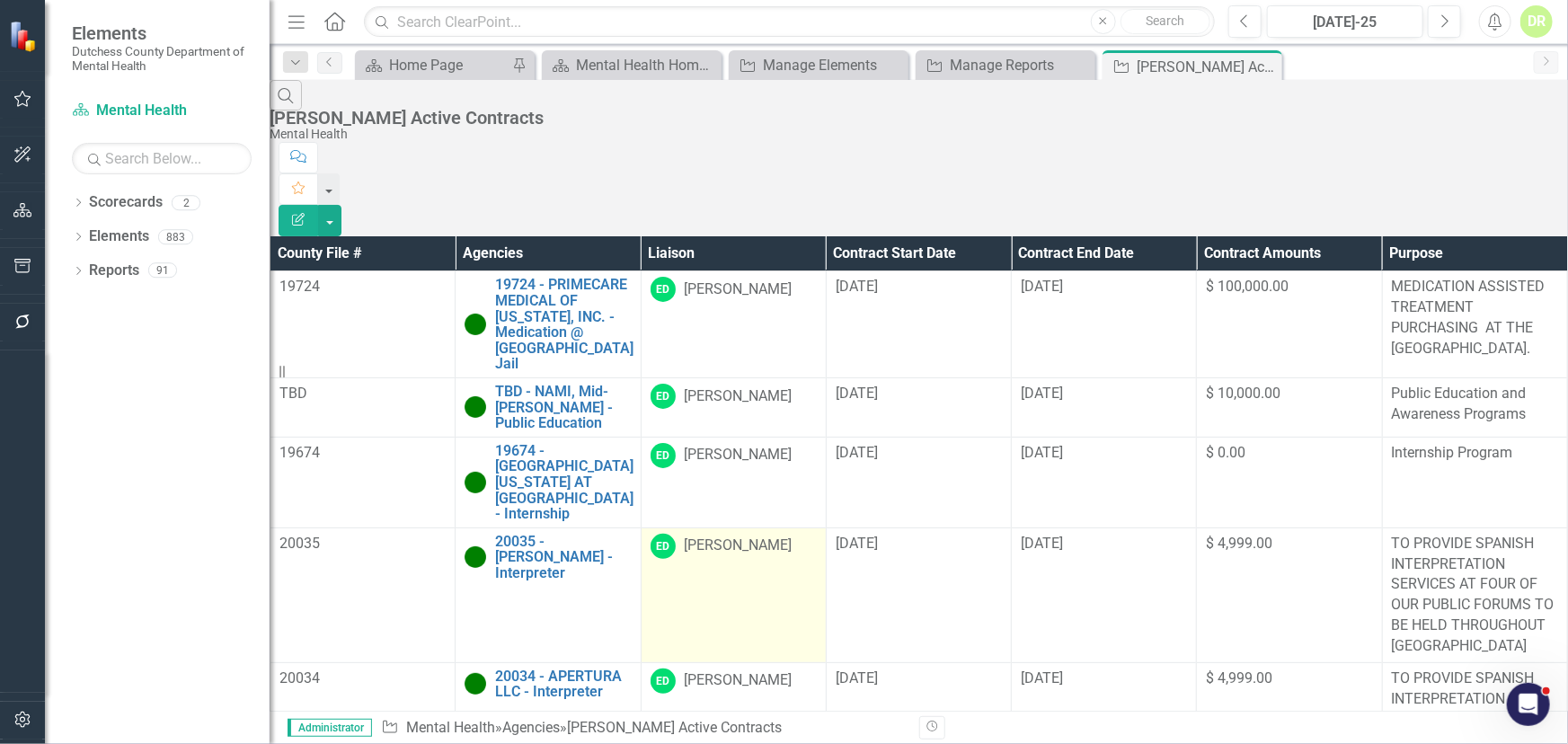
scroll to position [0, 0]
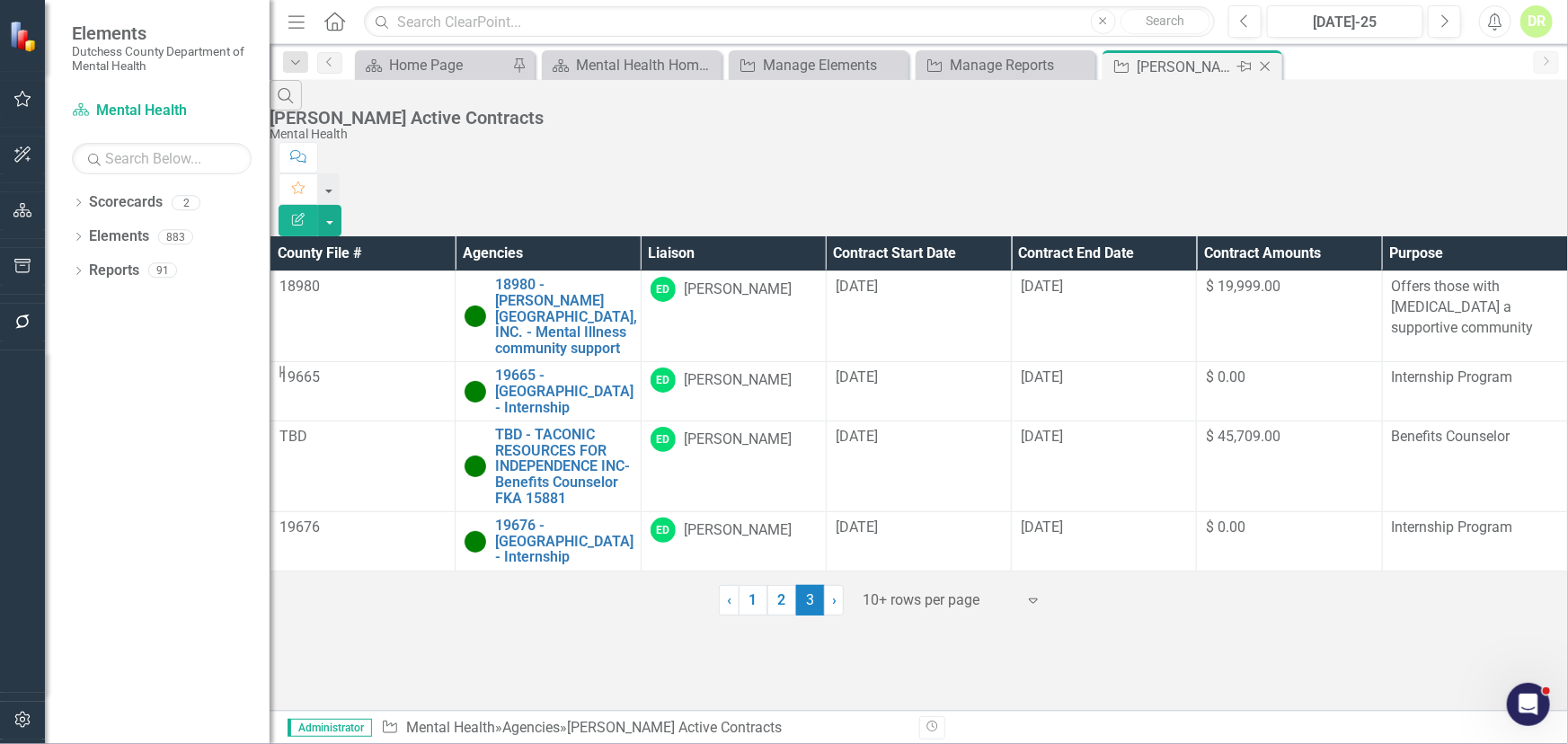
click at [1266, 59] on icon "Close" at bounding box center [1265, 66] width 18 height 14
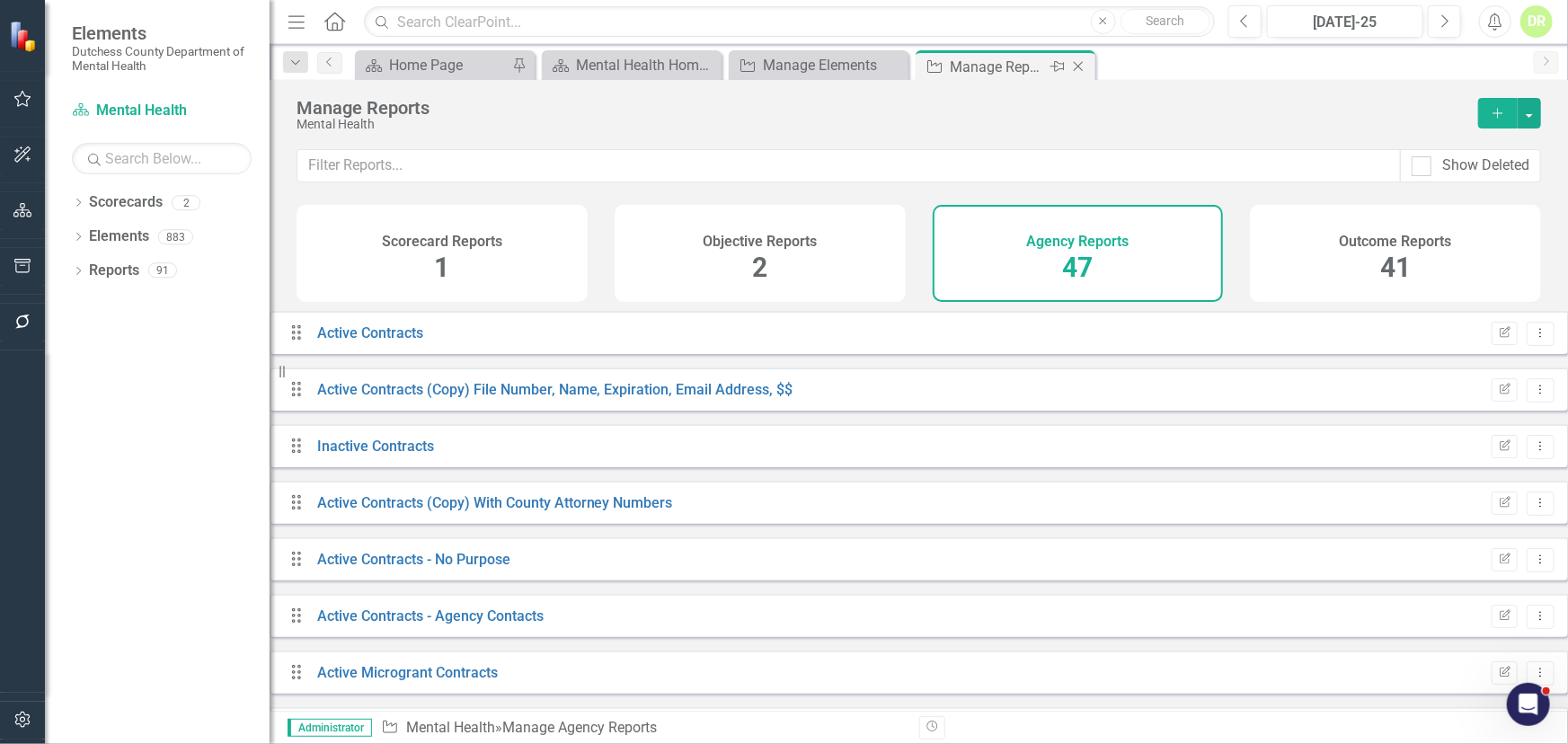
click at [1076, 63] on icon "Close" at bounding box center [1078, 66] width 18 height 14
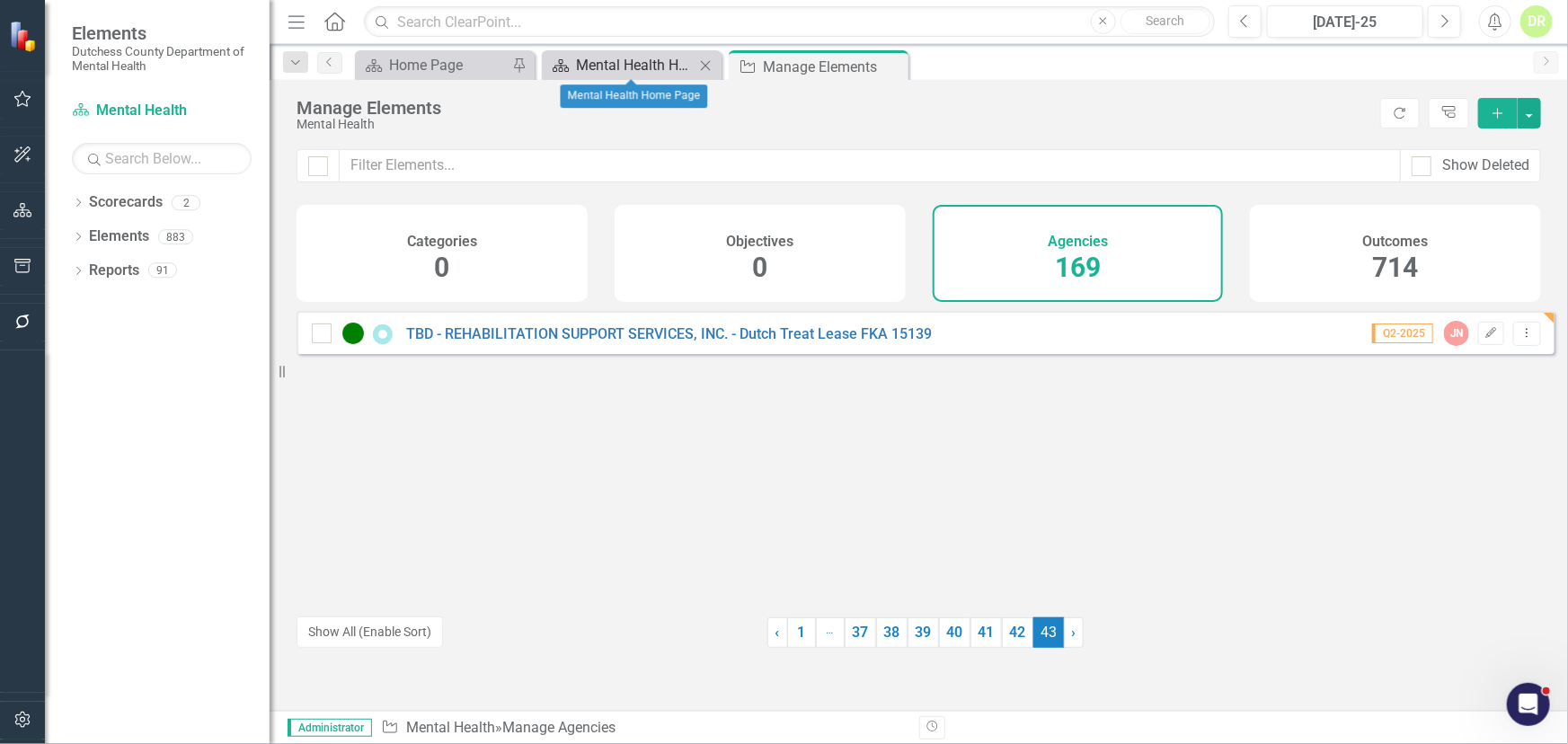
click at [648, 57] on div "Mental Health Home Page" at bounding box center [635, 65] width 118 height 23
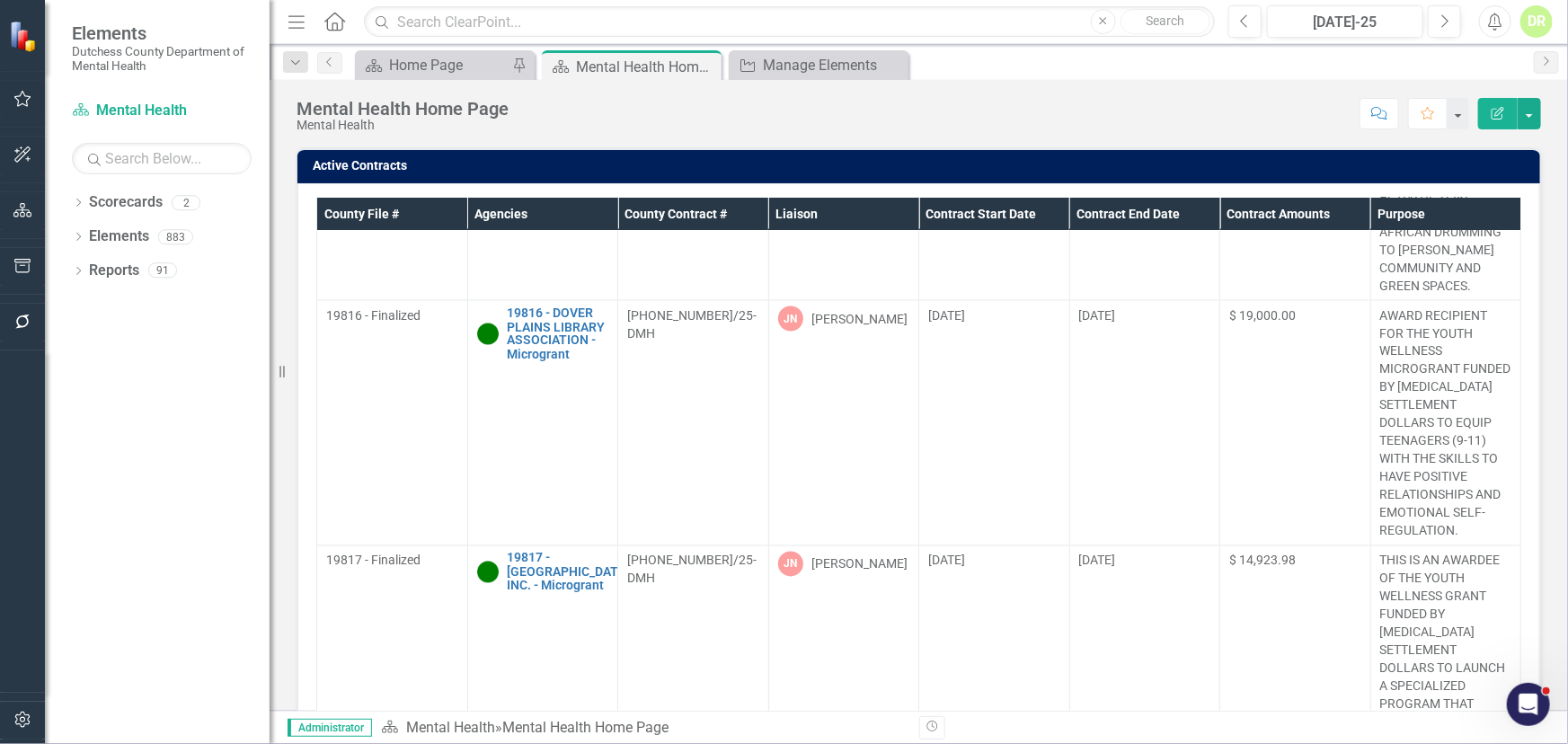
scroll to position [1634, 0]
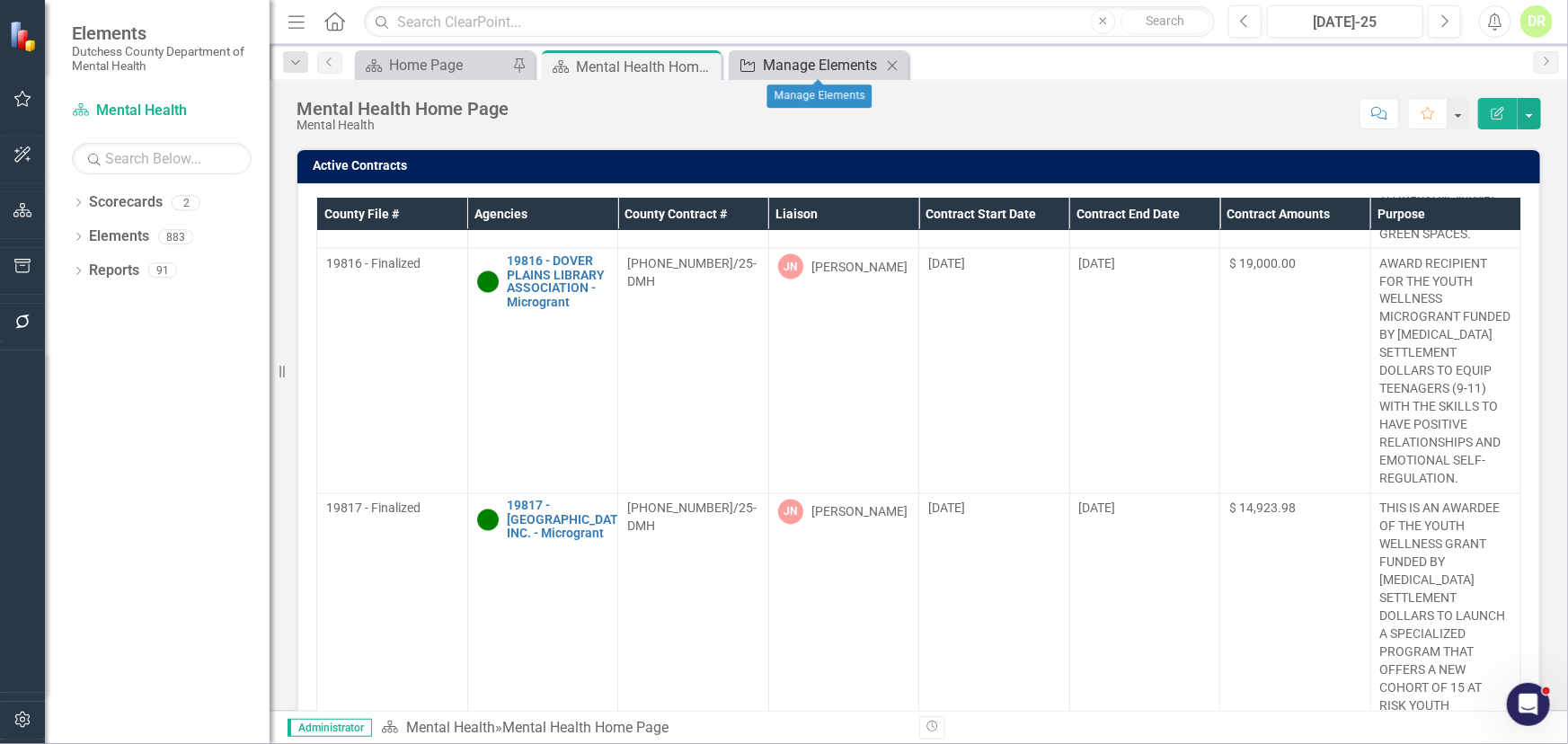
click at [839, 53] on div "Manage Elements" at bounding box center [822, 65] width 118 height 23
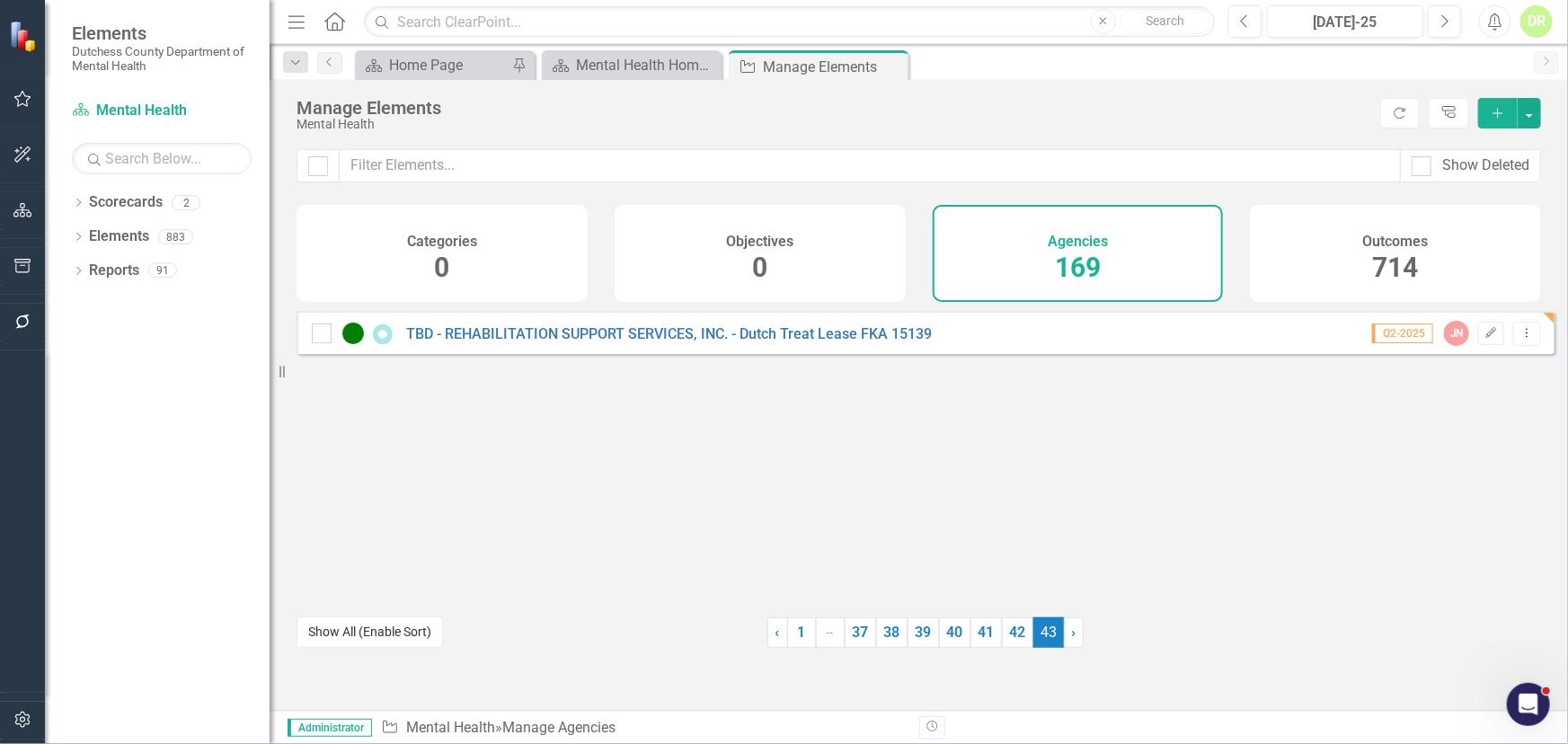
click at [345, 629] on button "Show All (Enable Sort)" at bounding box center [370, 632] width 146 height 32
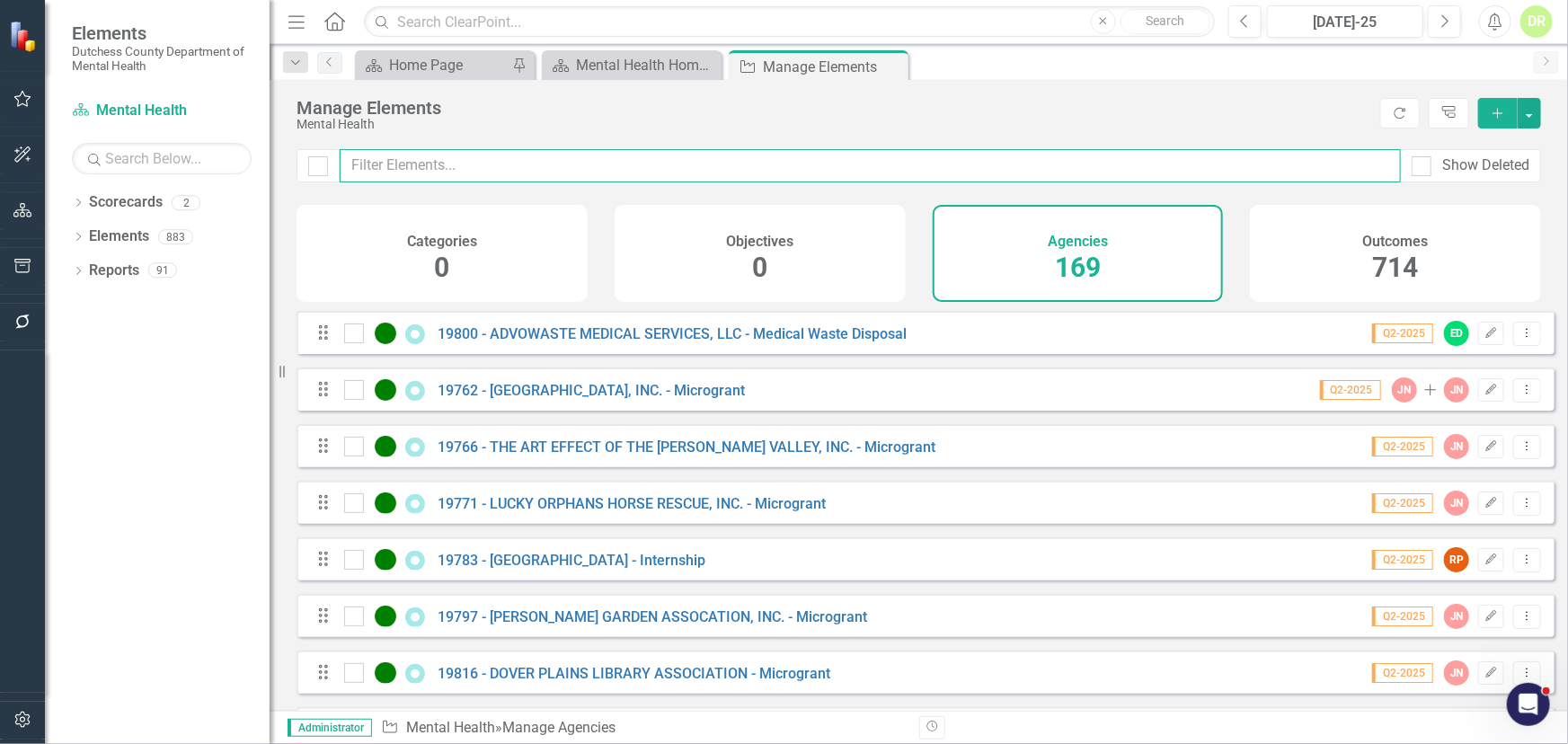
click at [484, 161] on input "text" at bounding box center [870, 165] width 1061 height 33
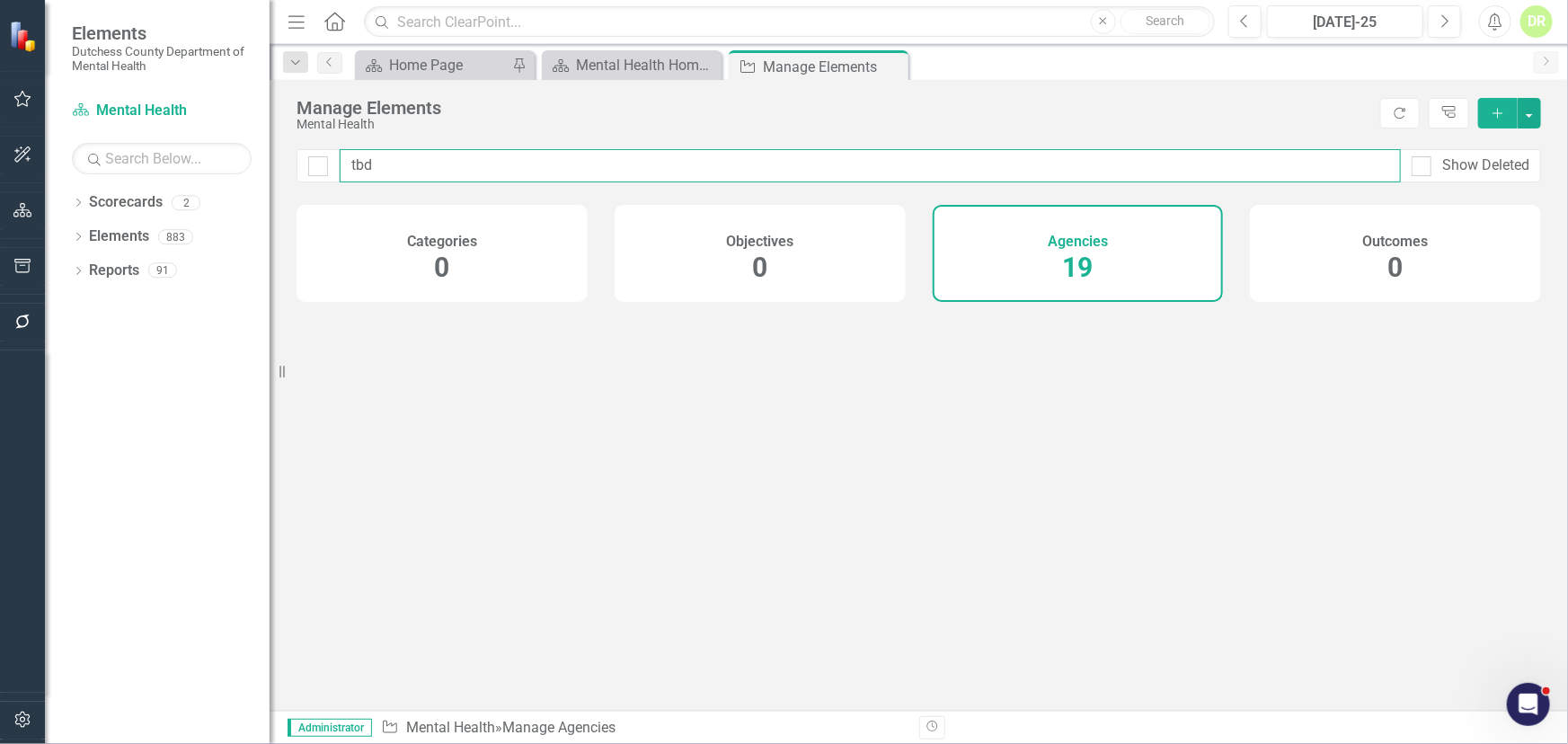
type input "tb"
checkbox input "false"
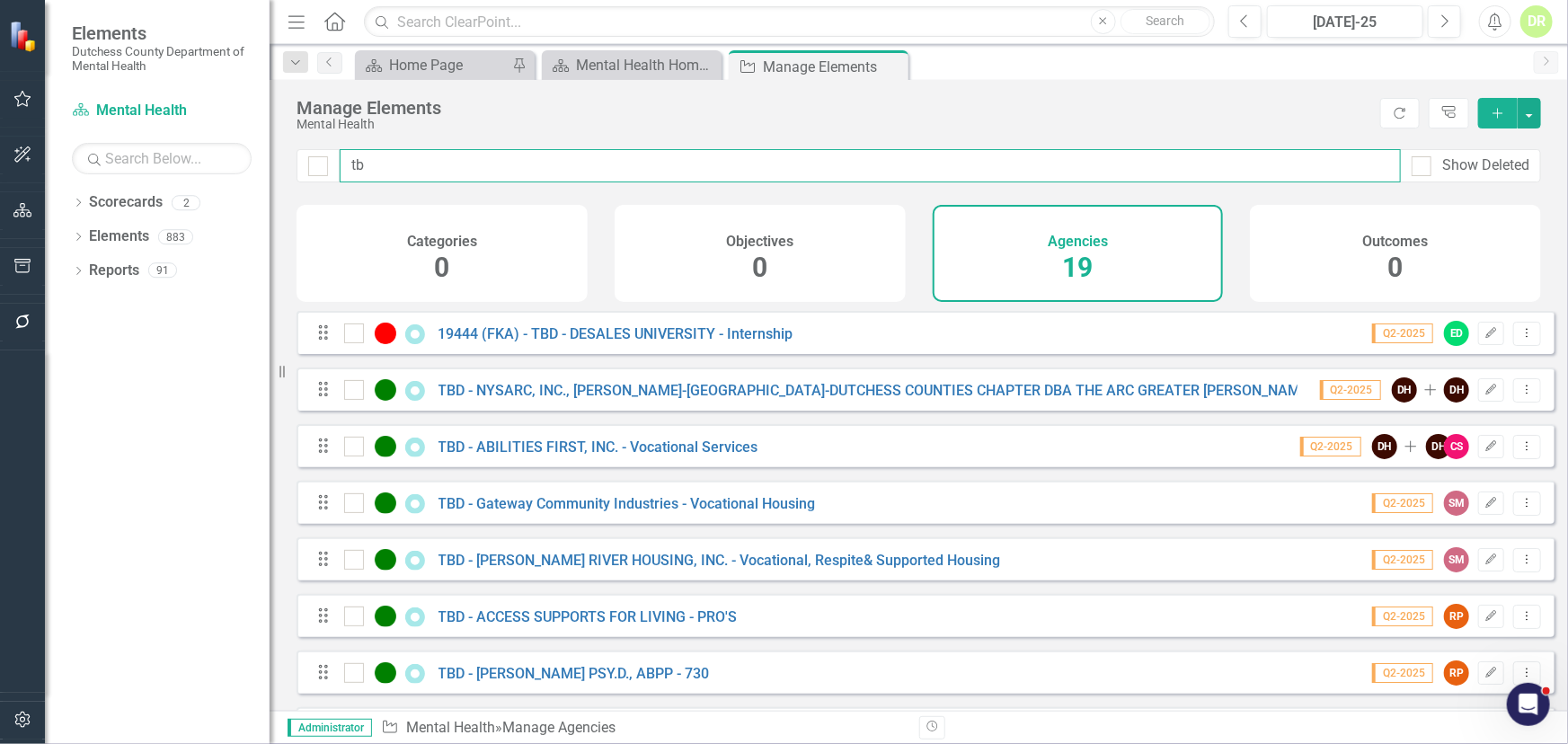
type input "t"
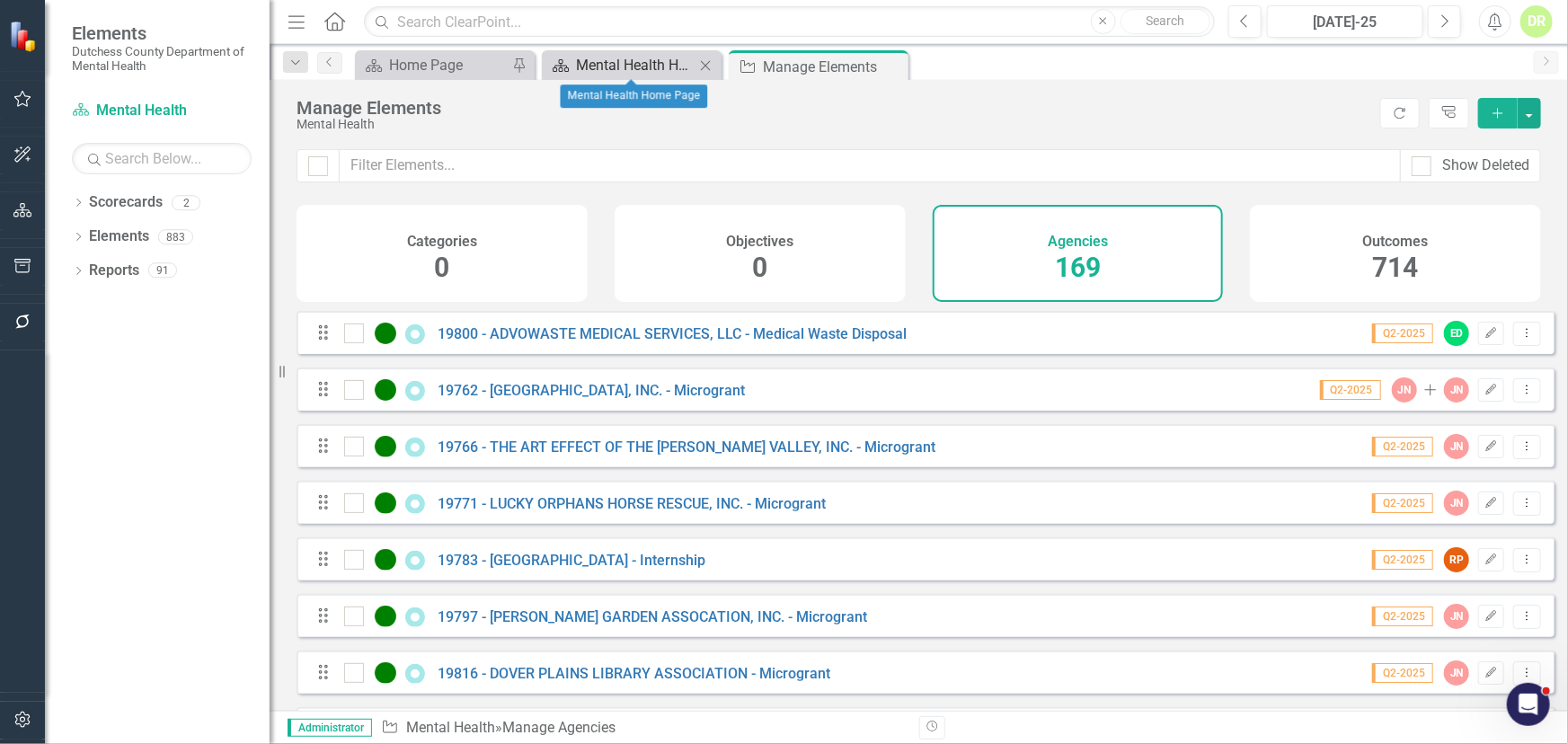
click at [606, 69] on div "Mental Health Home Page" at bounding box center [635, 65] width 118 height 23
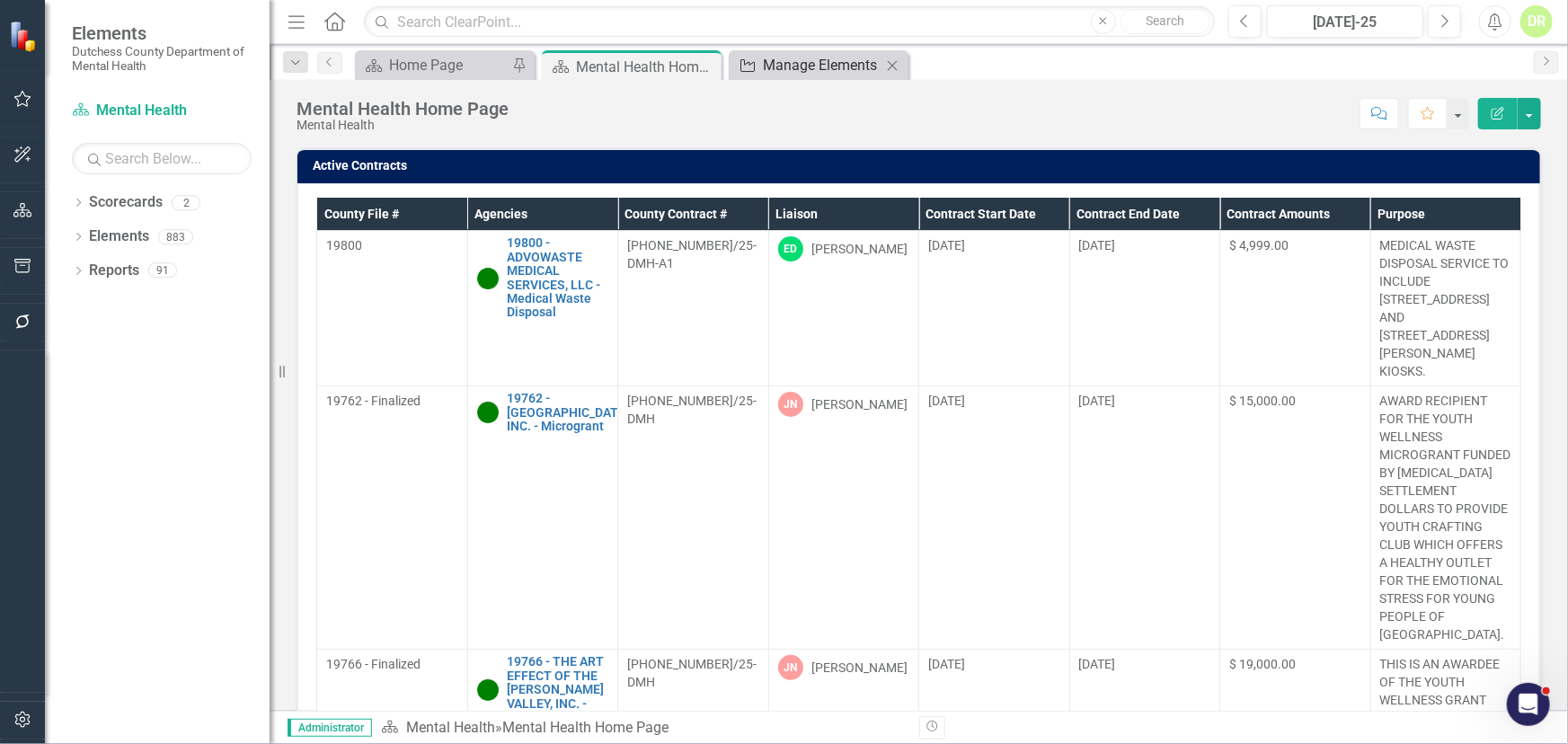
click at [790, 60] on div "Manage Elements" at bounding box center [822, 65] width 118 height 23
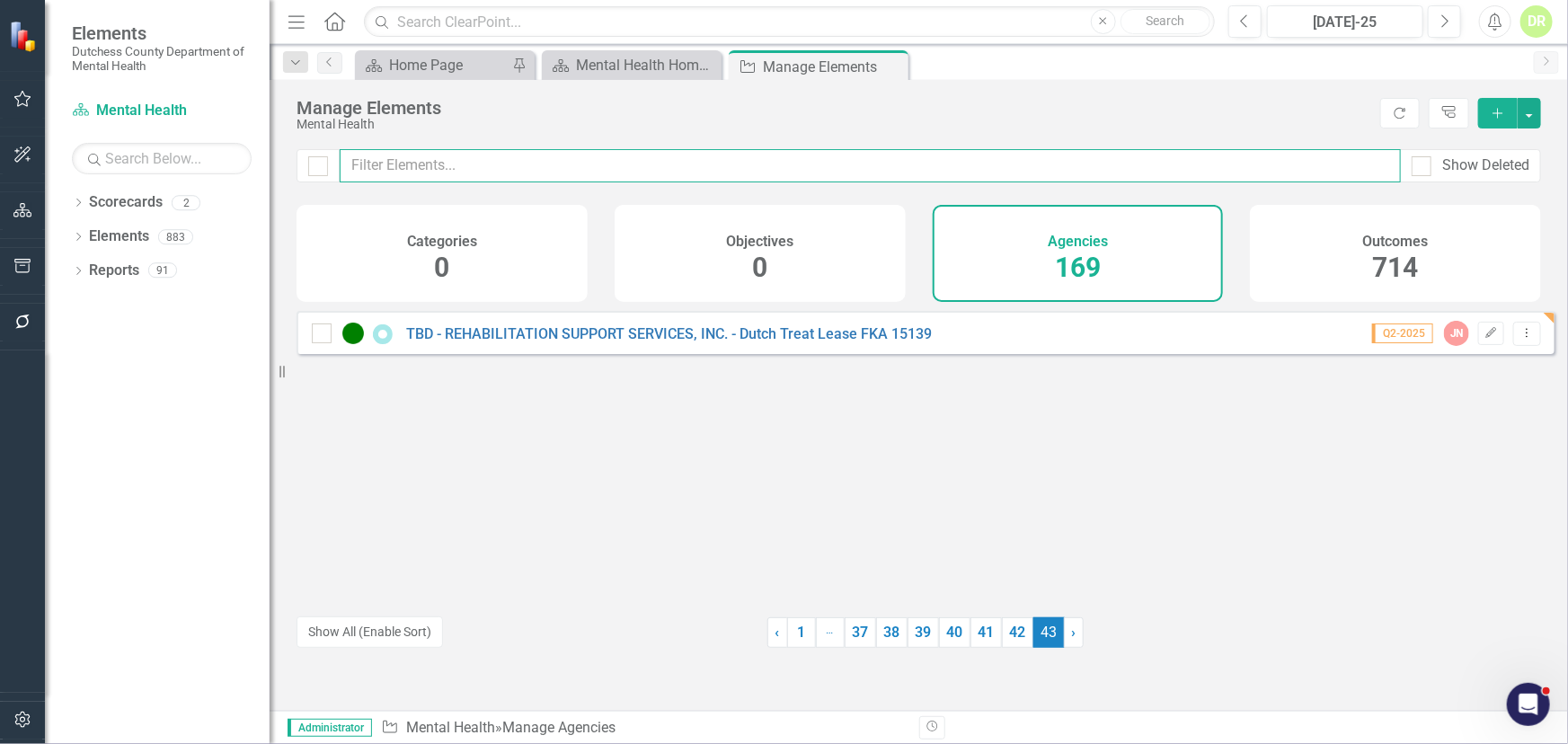
click at [416, 169] on input "text" at bounding box center [870, 165] width 1061 height 33
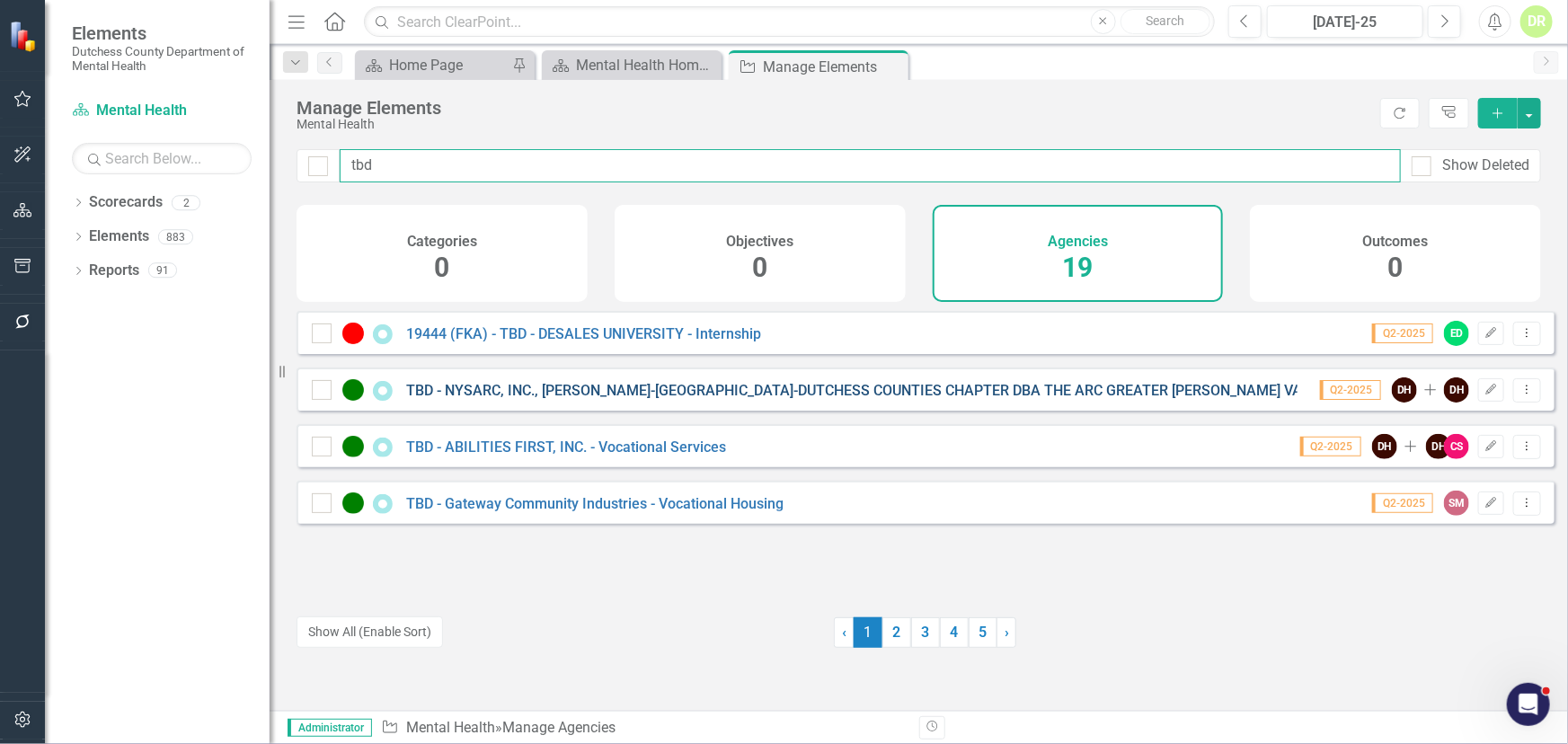
type input "tbd"
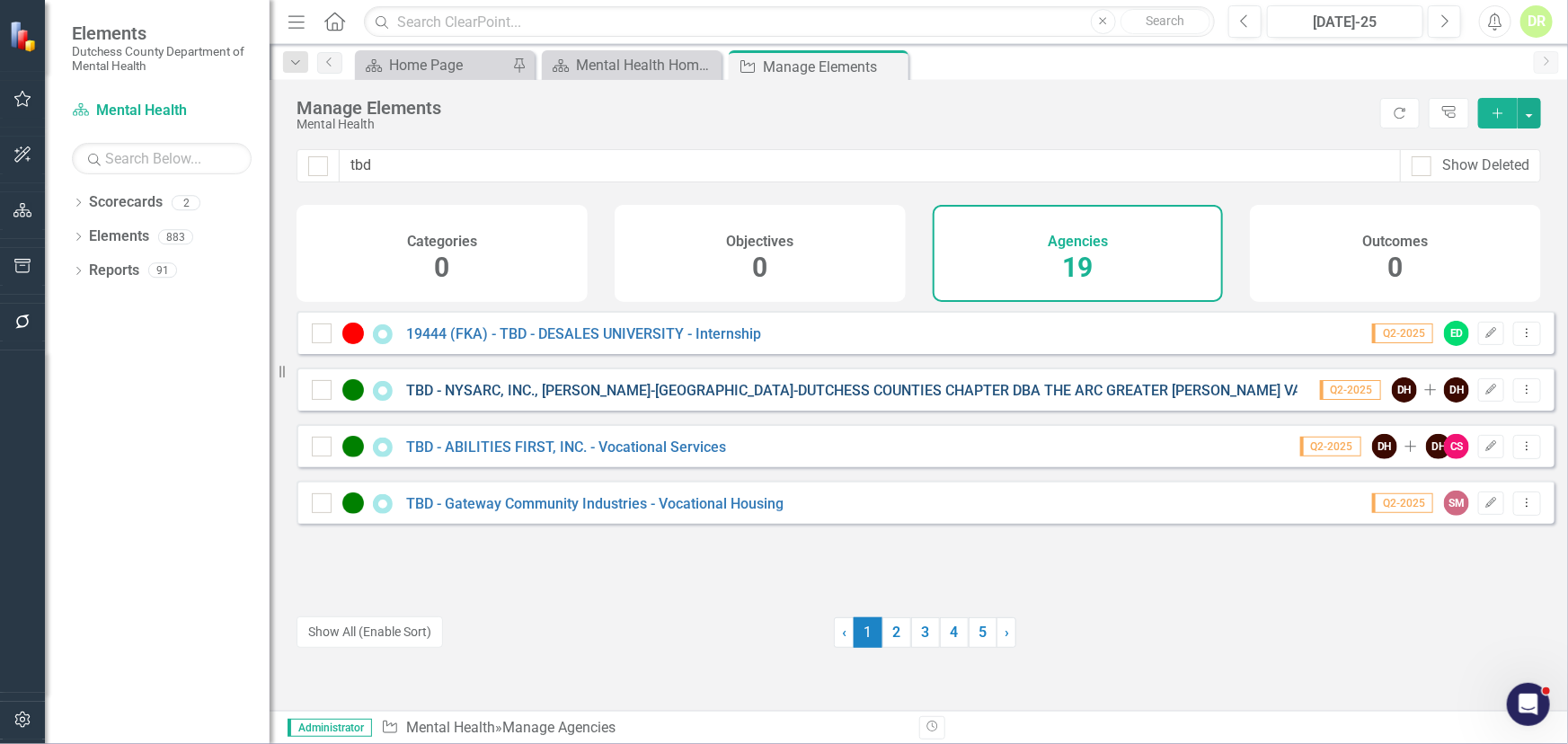
click at [611, 399] on link "TBD - NYSARC, INC., [PERSON_NAME]-[GEOGRAPHIC_DATA]-DUTCHESS COUNTIES CHAPTER D…" at bounding box center [943, 391] width 1076 height 17
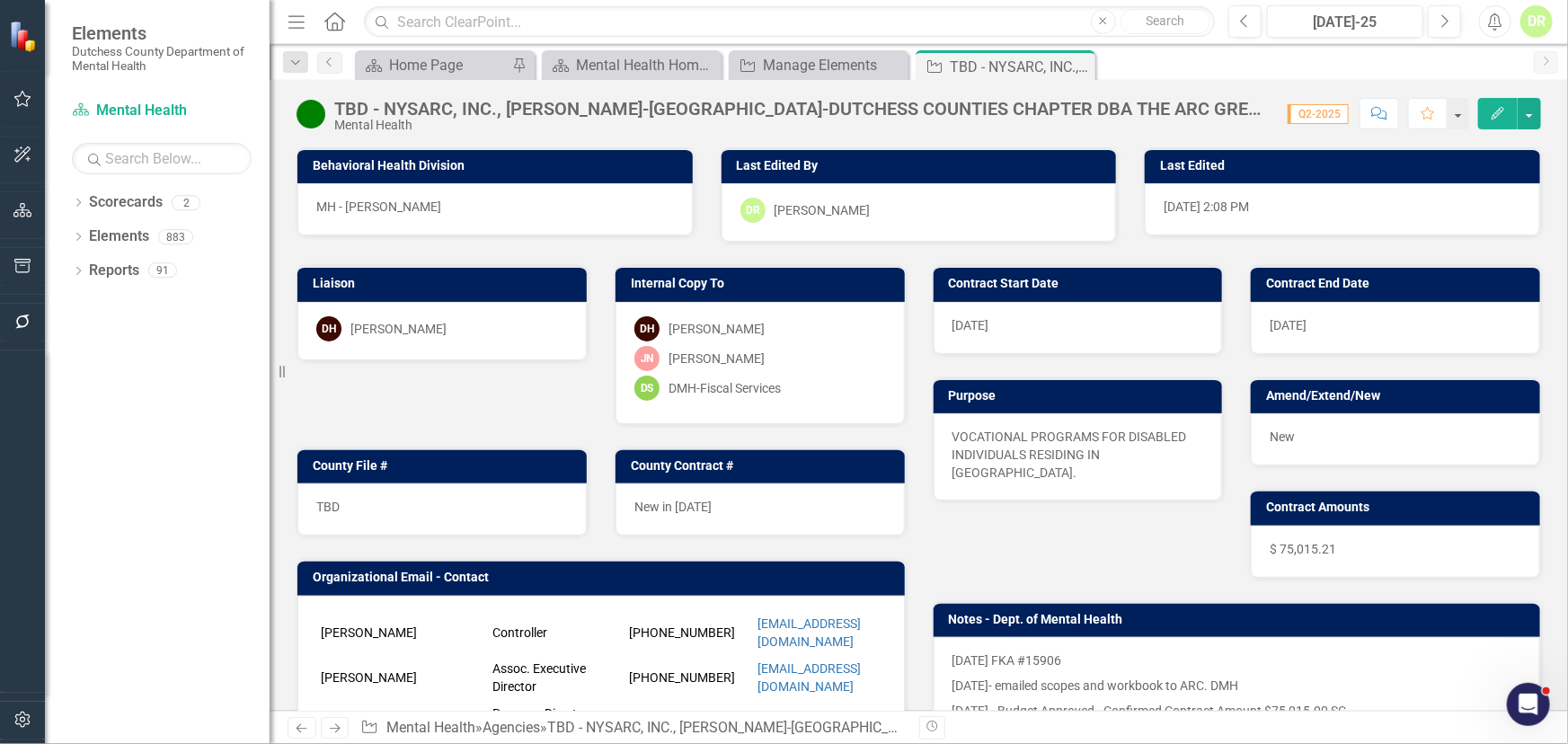
click at [557, 107] on div "TBD - NYSARC, INC., [PERSON_NAME]-[GEOGRAPHIC_DATA]-DUTCHESS COUNTIES CHAPTER D…" at bounding box center [802, 109] width 936 height 20
click at [986, 101] on div "TBD - NYSARC, INC., [PERSON_NAME]-[GEOGRAPHIC_DATA]-DUTCHESS COUNTIES CHAPTER D…" at bounding box center [802, 109] width 936 height 20
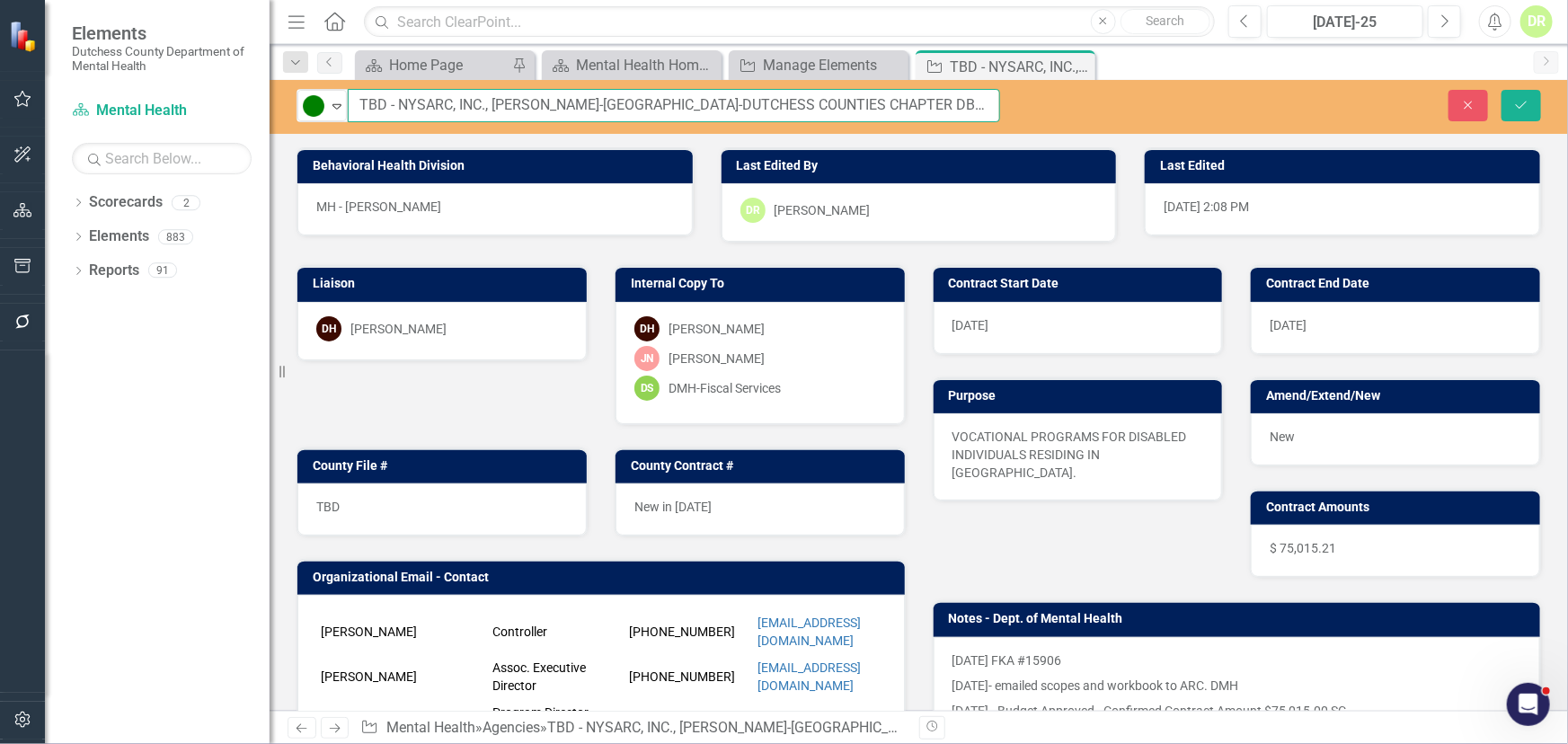
click at [986, 104] on input "TBD - NYSARC, INC., [PERSON_NAME]-[GEOGRAPHIC_DATA]-DUTCHESS COUNTIES CHAPTER D…" at bounding box center [673, 105] width 652 height 33
type input "TBD - NYSARC, INC., SULLIVAN-ORANGE-DUTCHESS COUNTIES CHAPTER DBA THE ARC GREAT…"
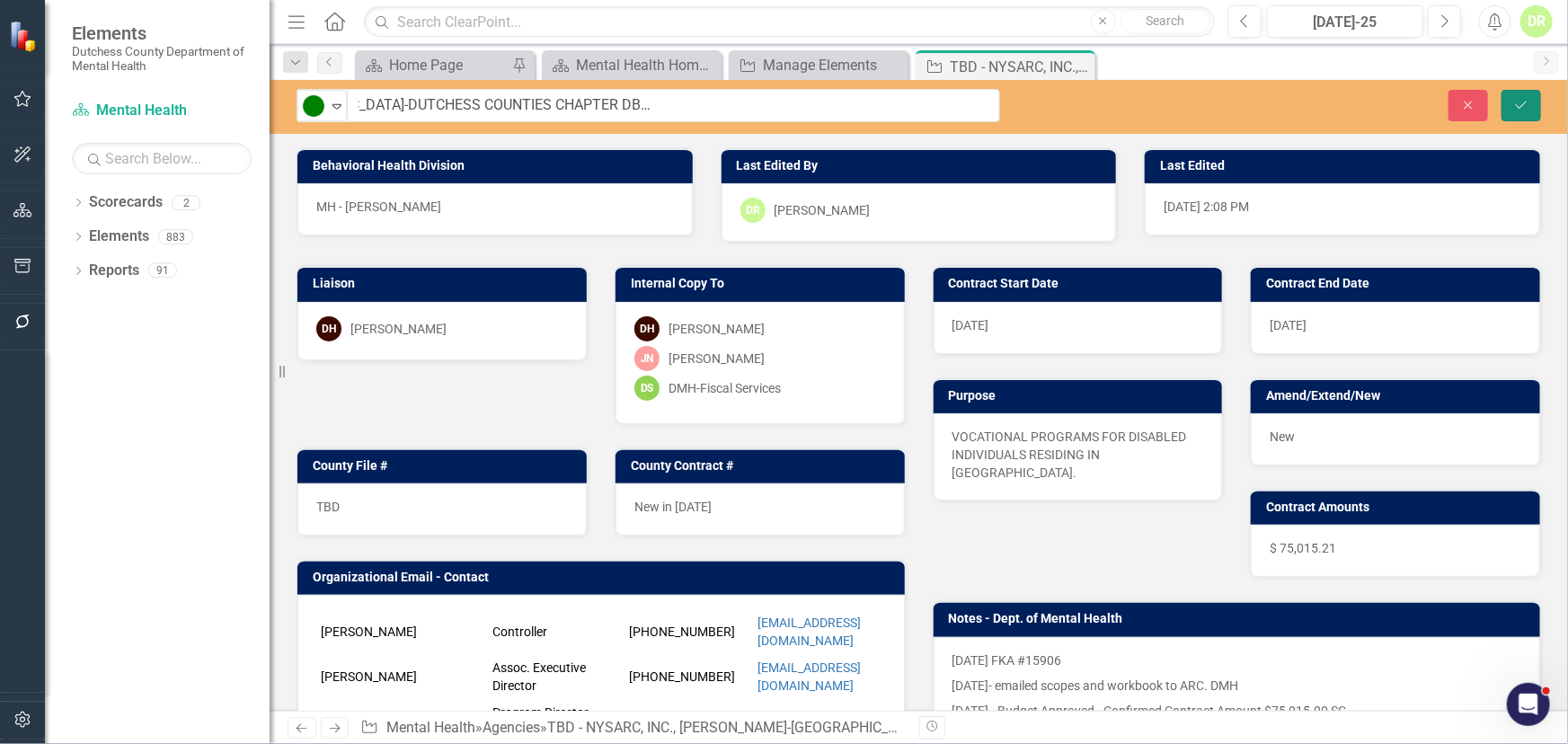
scroll to position [0, 0]
click at [1520, 106] on icon "Save" at bounding box center [1521, 105] width 16 height 12
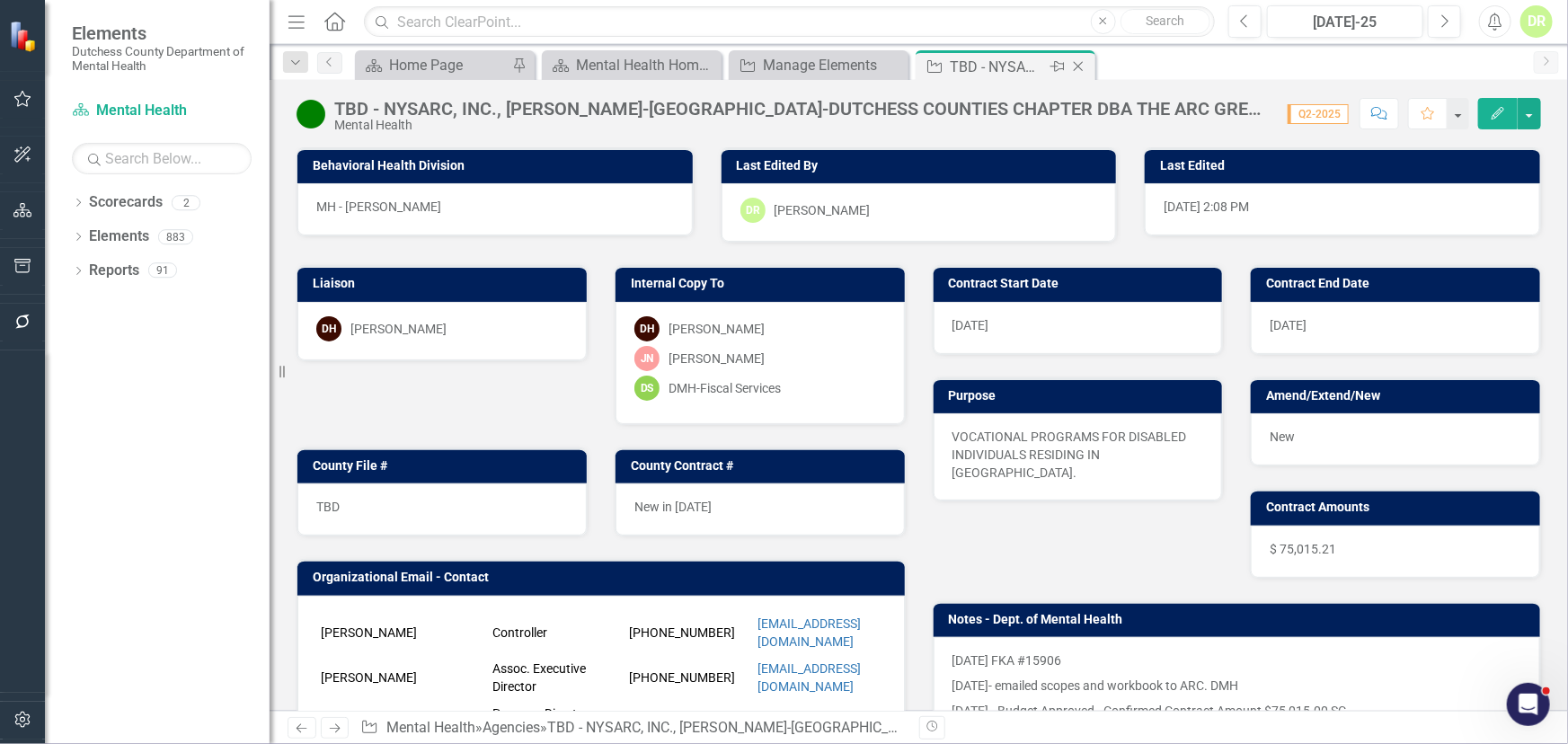
click at [1082, 66] on icon "Close" at bounding box center [1078, 66] width 18 height 14
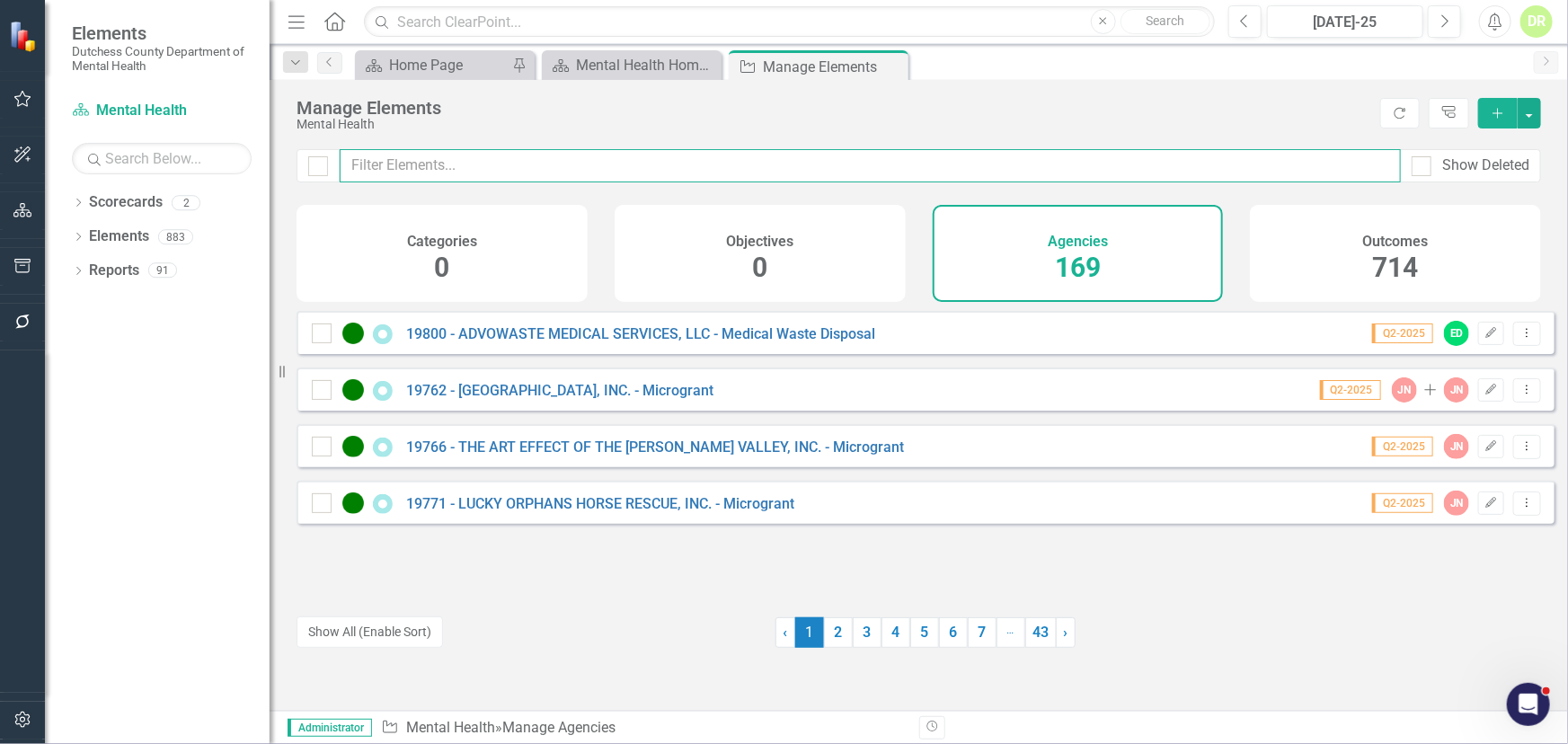
click at [520, 160] on input "text" at bounding box center [870, 165] width 1061 height 33
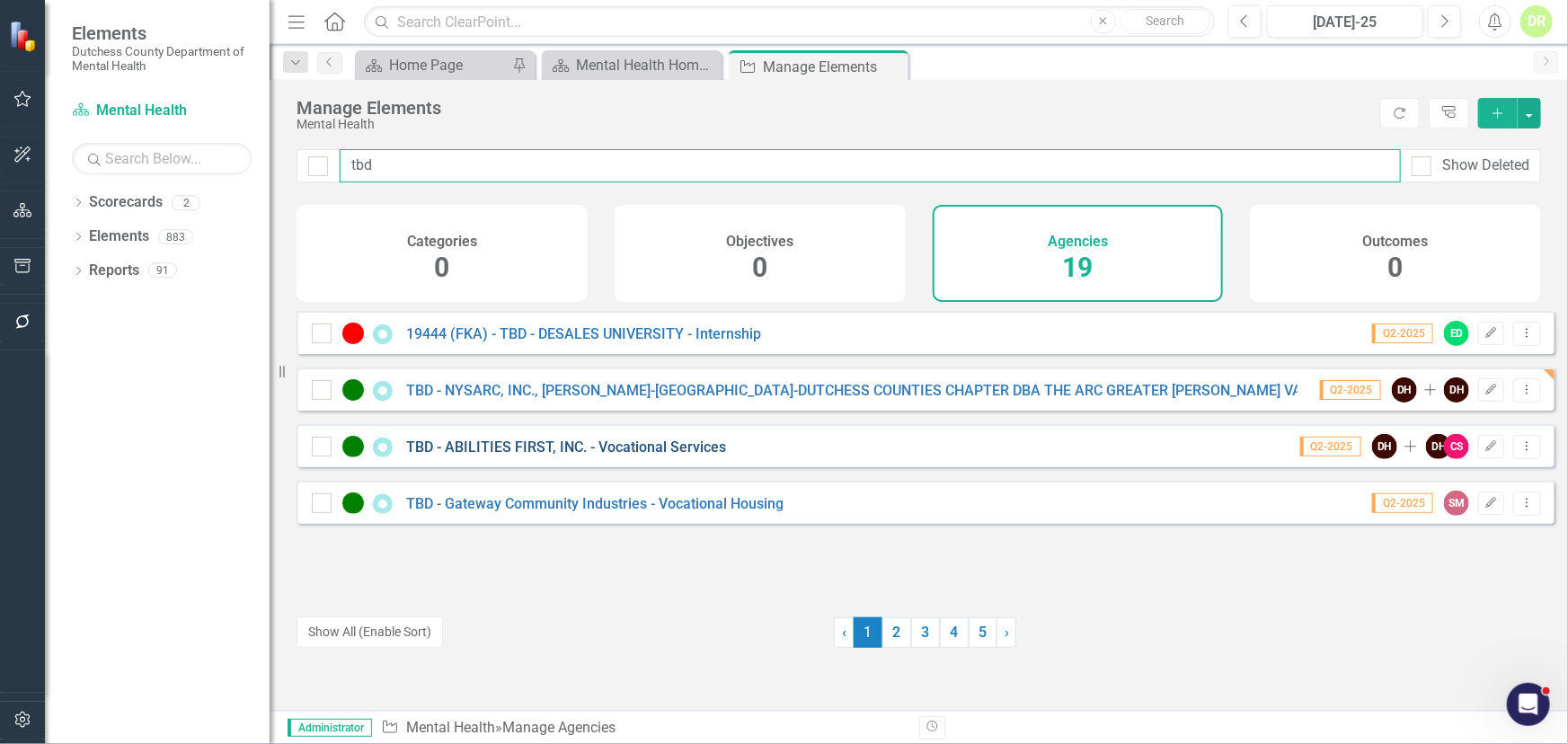
type input "tbd"
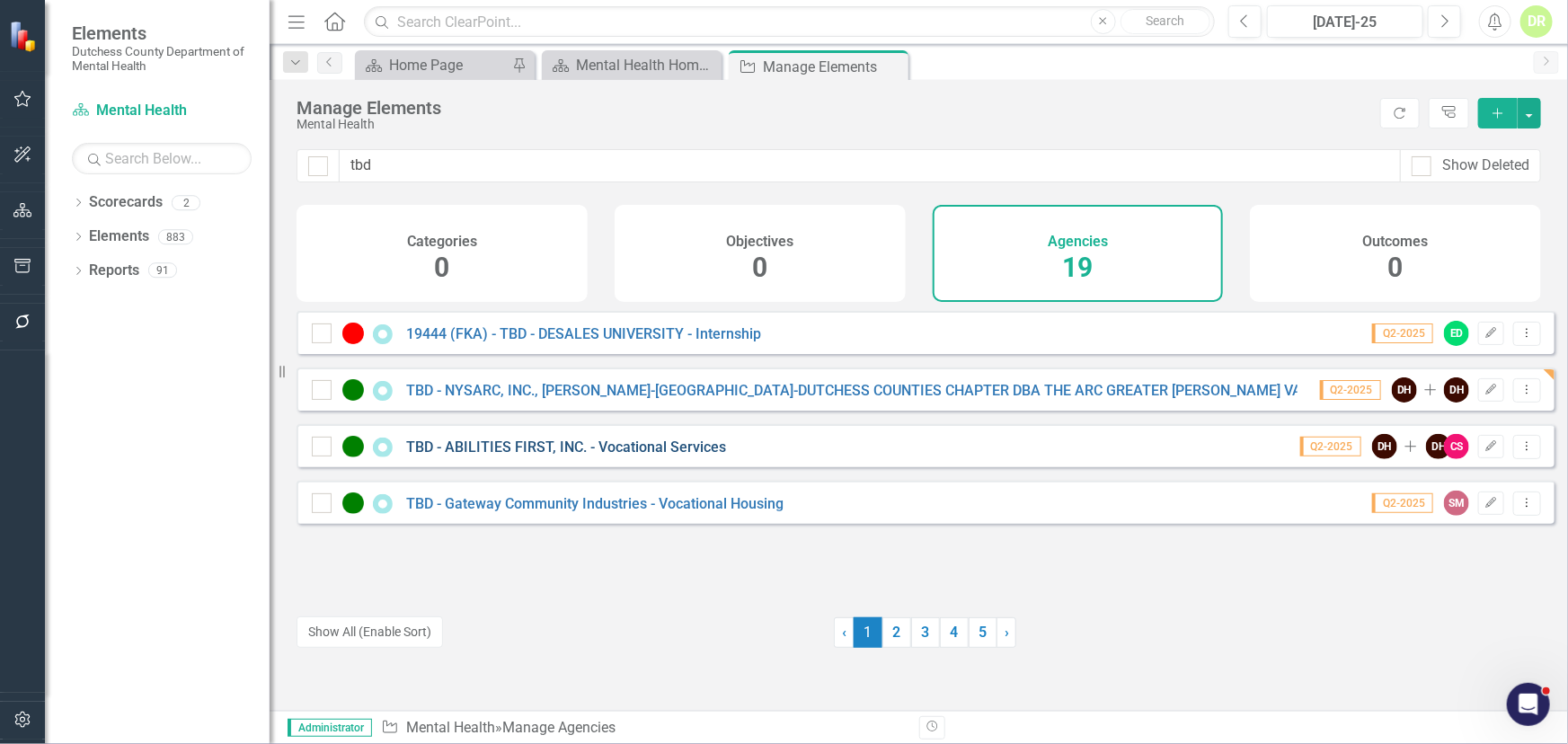
click at [568, 456] on link "TBD - ABILITIES FIRST, INC. - Vocational Services" at bounding box center [565, 447] width 320 height 17
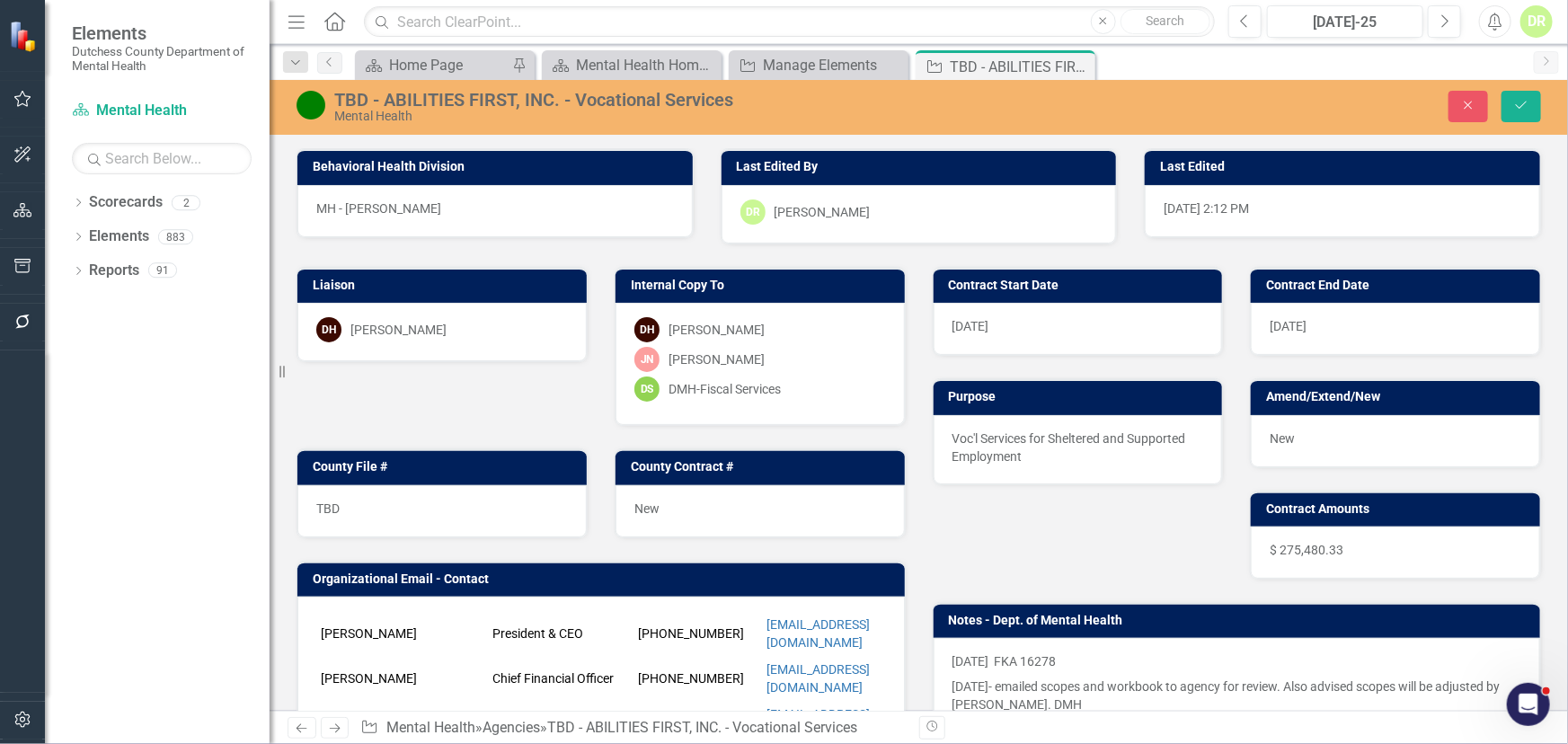
click at [710, 90] on div "TBD - ABILITIES FIRST, INC. - Vocational Services" at bounding box center [663, 99] width 657 height 20
click at [710, 91] on div "TBD - ABILITIES FIRST, INC. - Vocational Services" at bounding box center [663, 99] width 657 height 20
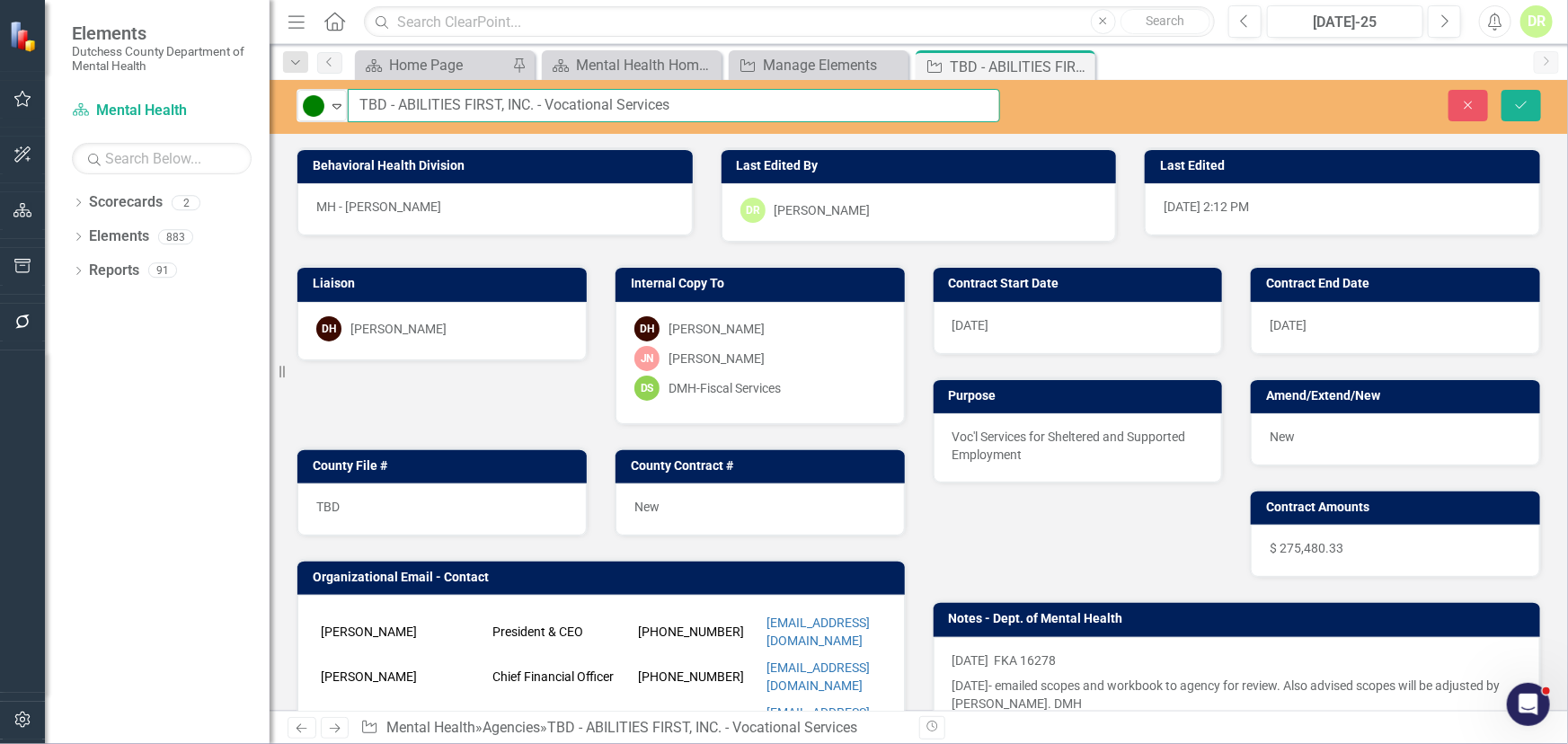
click at [745, 105] on input "TBD - ABILITIES FIRST, INC. - Vocational Services" at bounding box center [673, 105] width 652 height 33
type input "TBD - ABILITIES FIRST, INC. - Vocational Services FKA 16278"
click at [1519, 97] on button "Save" at bounding box center [1521, 105] width 39 height 32
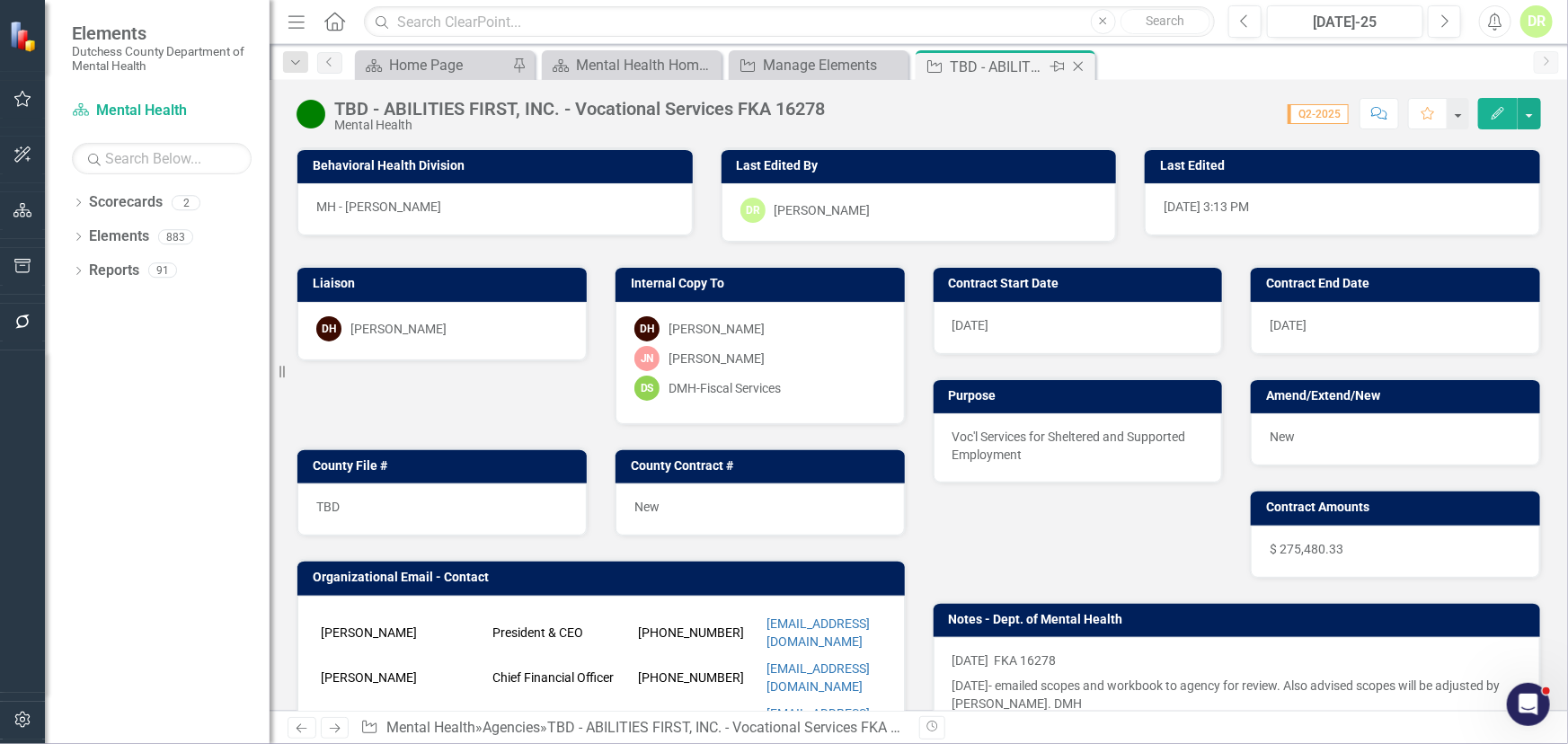
click at [1077, 62] on icon "Close" at bounding box center [1078, 66] width 18 height 14
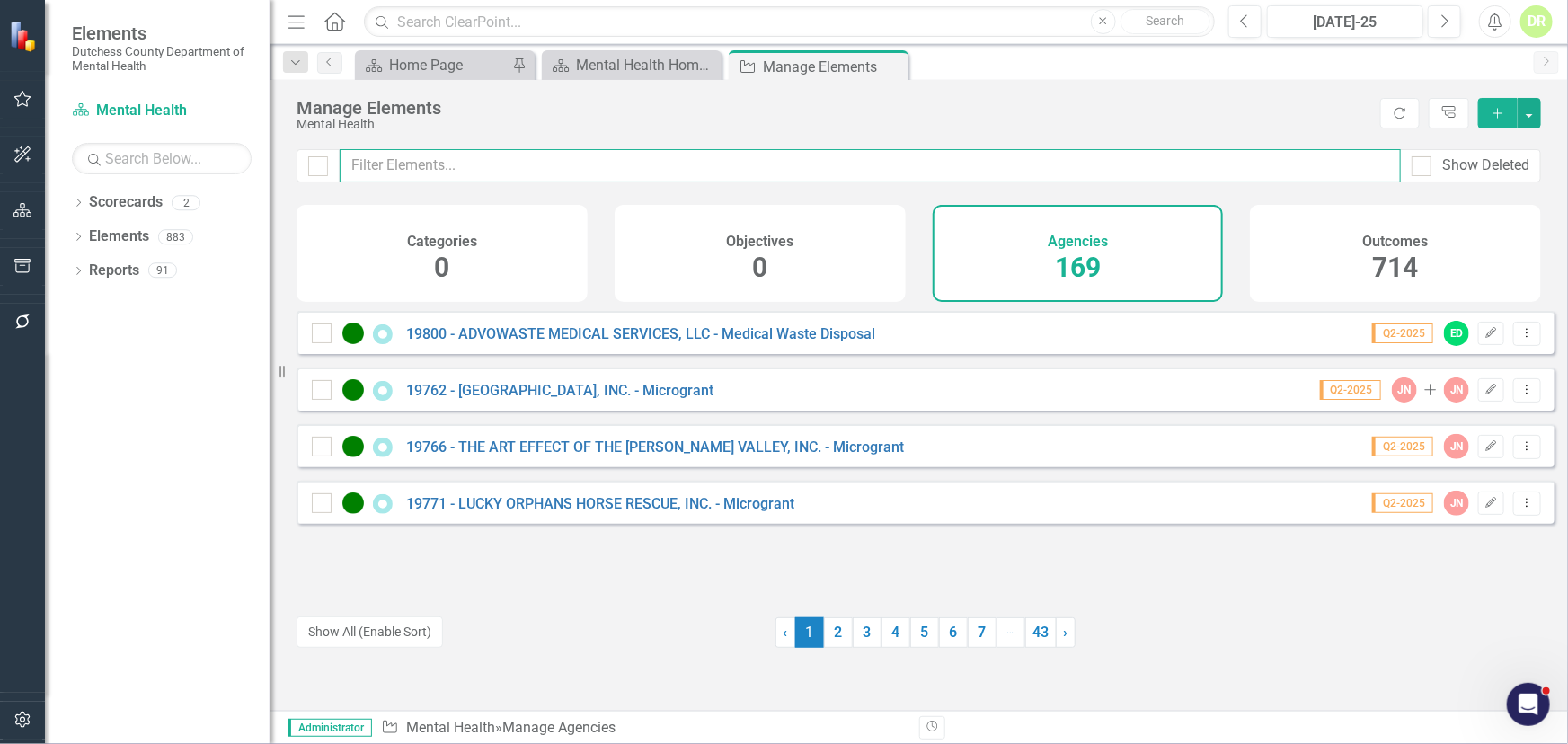
click at [507, 168] on input "text" at bounding box center [870, 165] width 1061 height 33
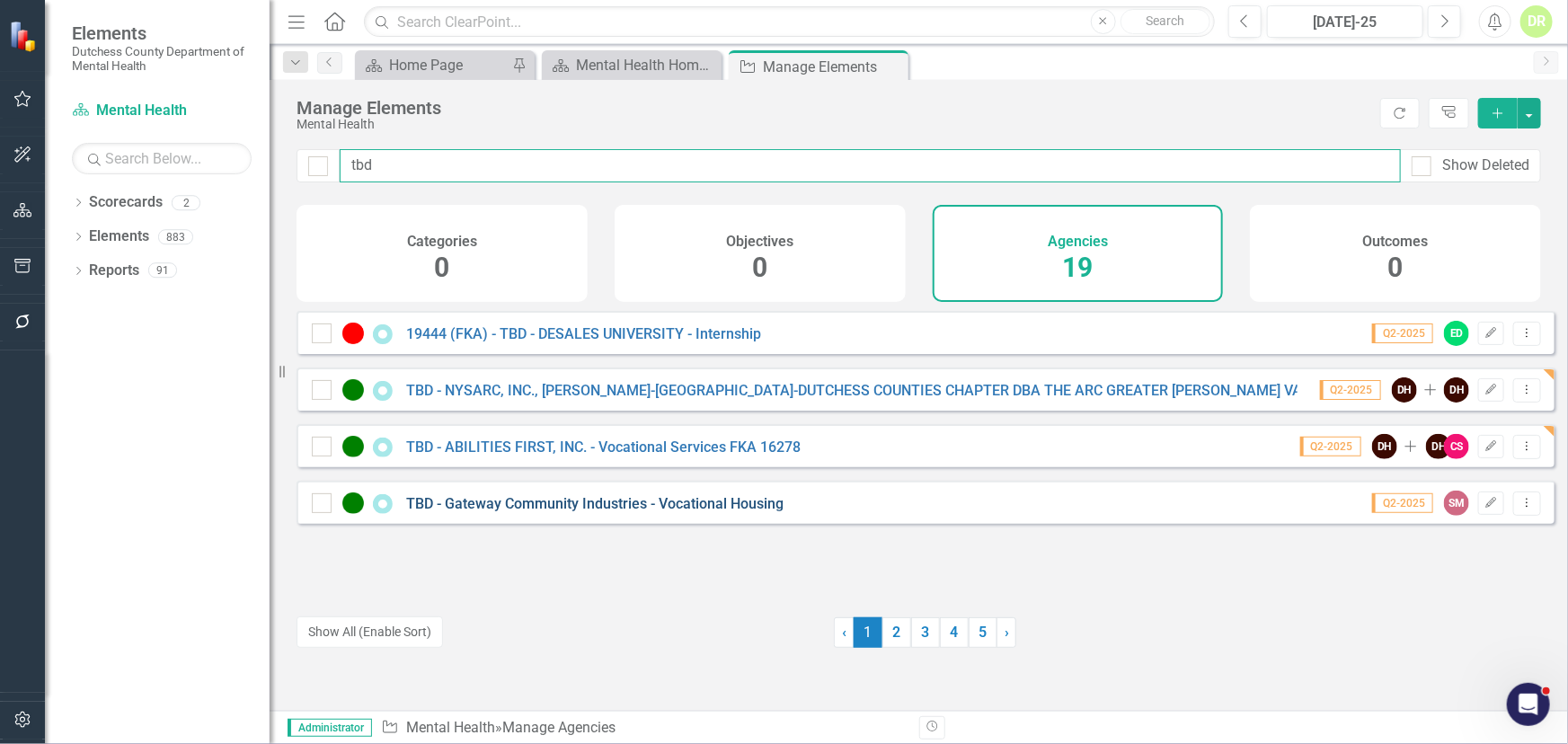
type input "tbd"
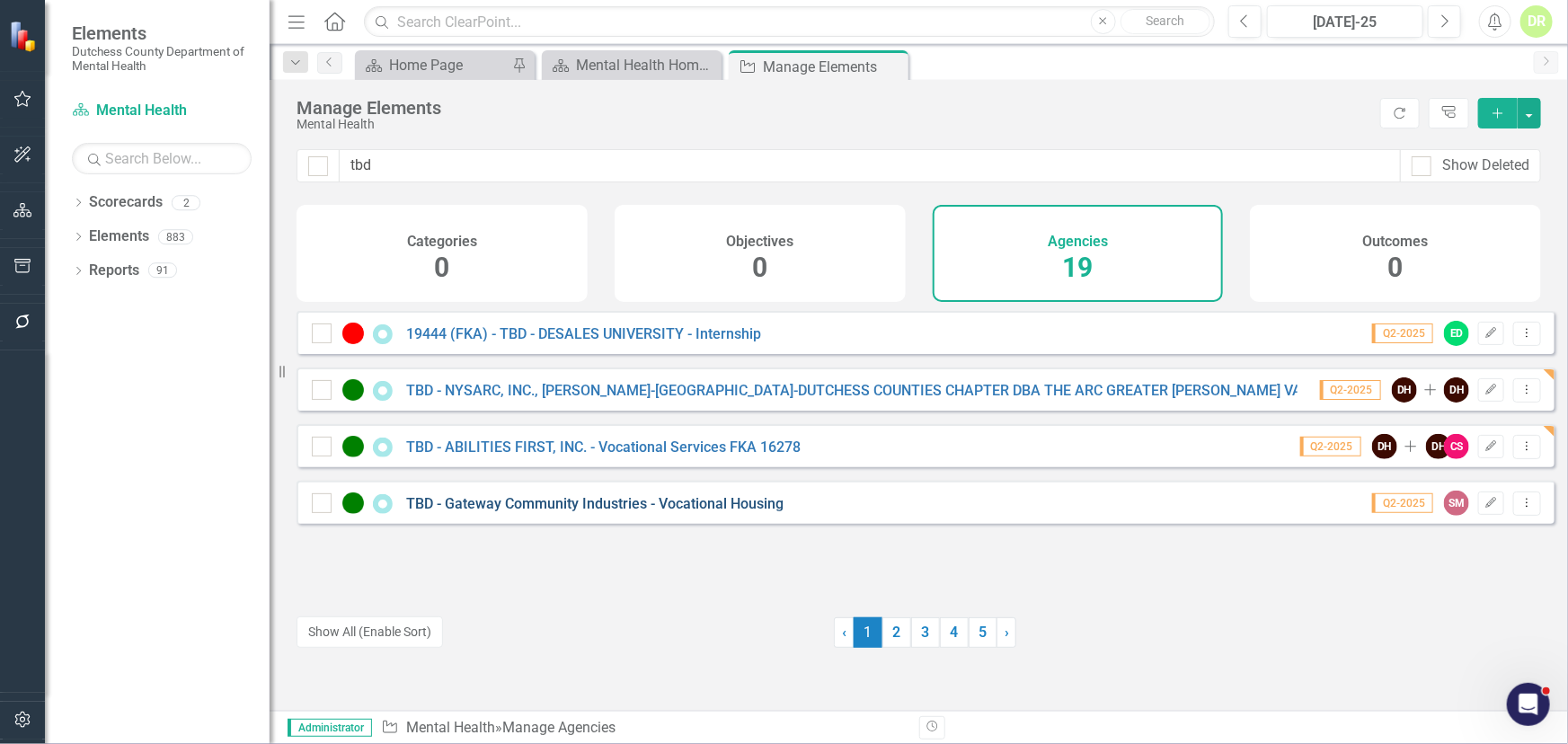
click at [633, 512] on link "TBD - Gateway Community Industries - Vocational Housing" at bounding box center [594, 504] width 377 height 17
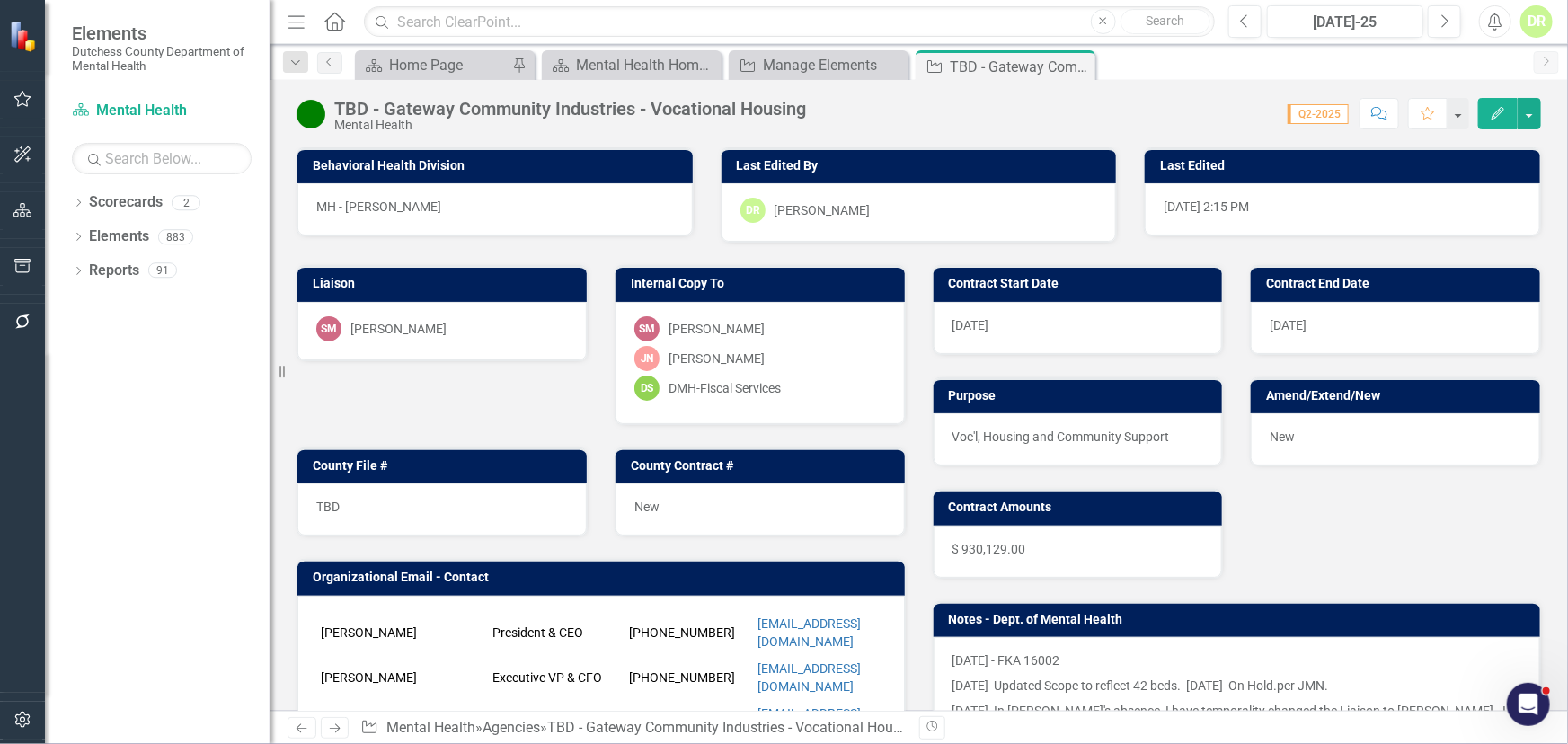
click at [835, 106] on div "Score: 0.00 Q2-2025 Completed Comment Favorite Edit" at bounding box center [1178, 114] width 726 height 31
click at [835, 116] on div "Score: 0.00 Q2-2025 Completed Comment Favorite Edit" at bounding box center [1178, 114] width 726 height 31
click at [833, 111] on div "Score: 0.00 Q2-2025 Completed Comment Favorite Edit" at bounding box center [1178, 114] width 726 height 31
click at [815, 110] on div "TBD - Gateway Community Industries - Vocational Housing Mental Health" at bounding box center [574, 116] width 480 height 33
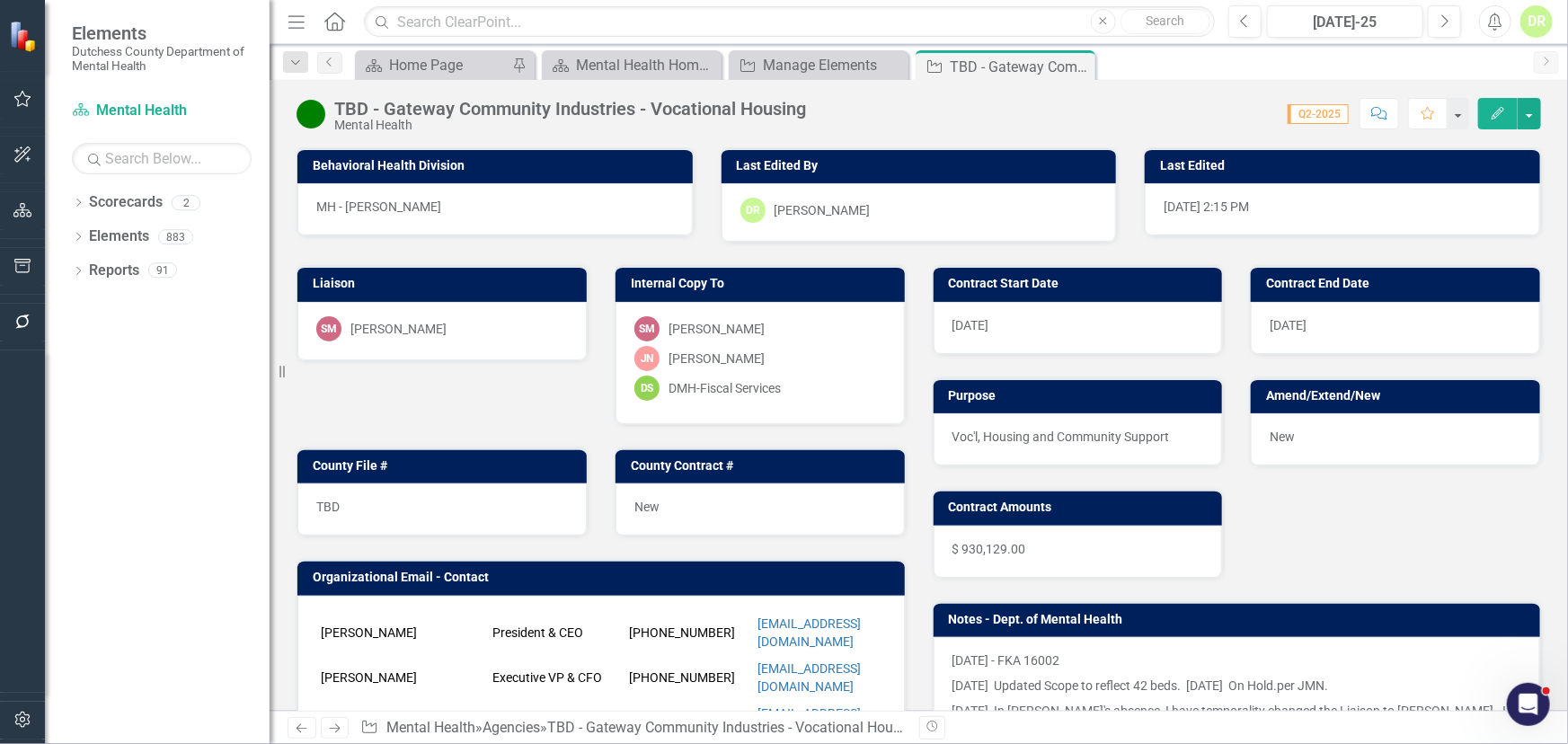
click at [815, 110] on div "TBD - Gateway Community Industries - Vocational Housing Mental Health" at bounding box center [574, 116] width 480 height 33
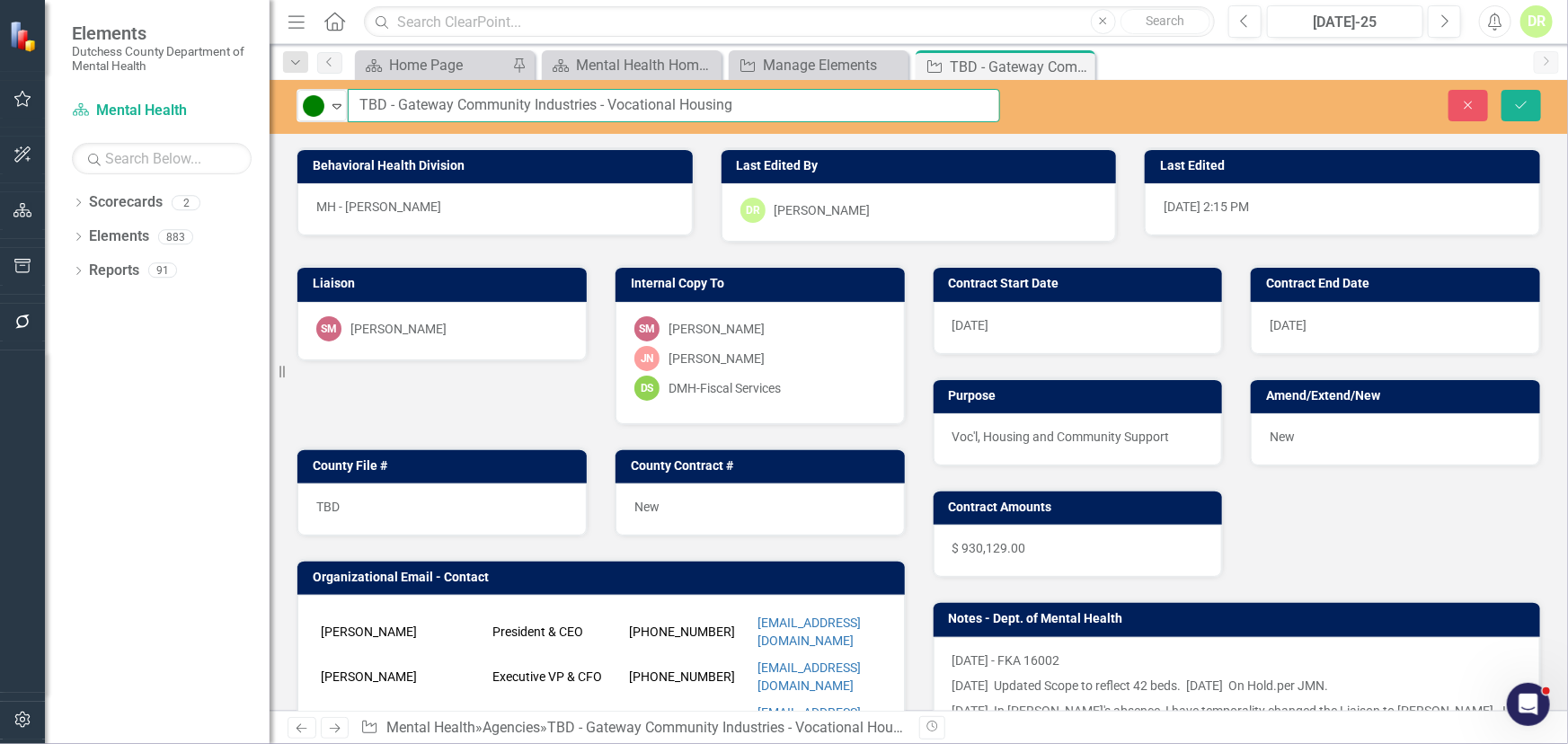
click at [841, 115] on input "TBD - Gateway Community Industries - Vocational Housing" at bounding box center [673, 105] width 652 height 33
type input "TBD - Gateway Community Industries - Vocational Housing FKA 16002"
click at [1527, 99] on icon "Save" at bounding box center [1521, 105] width 16 height 12
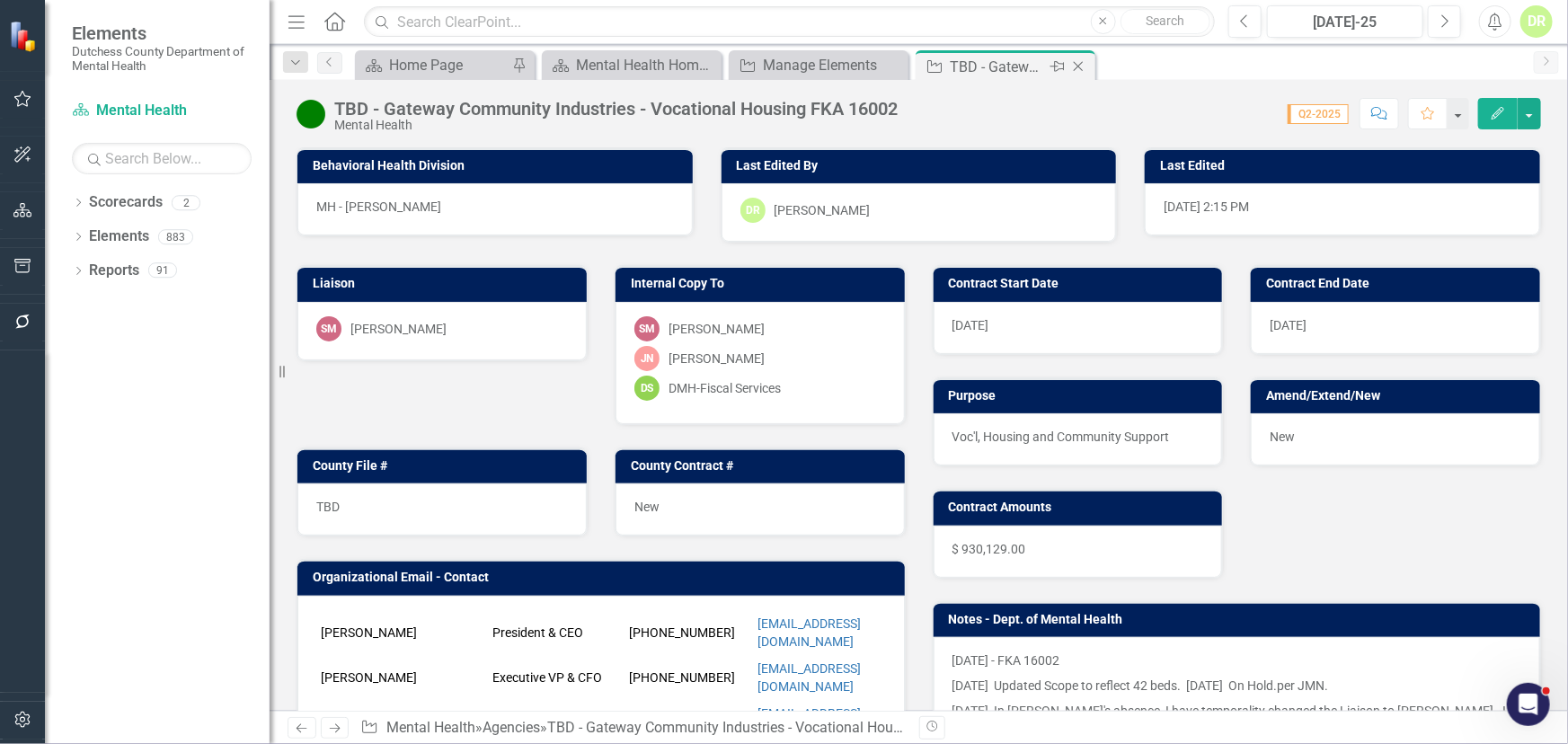
click at [1075, 68] on icon "Close" at bounding box center [1078, 66] width 18 height 14
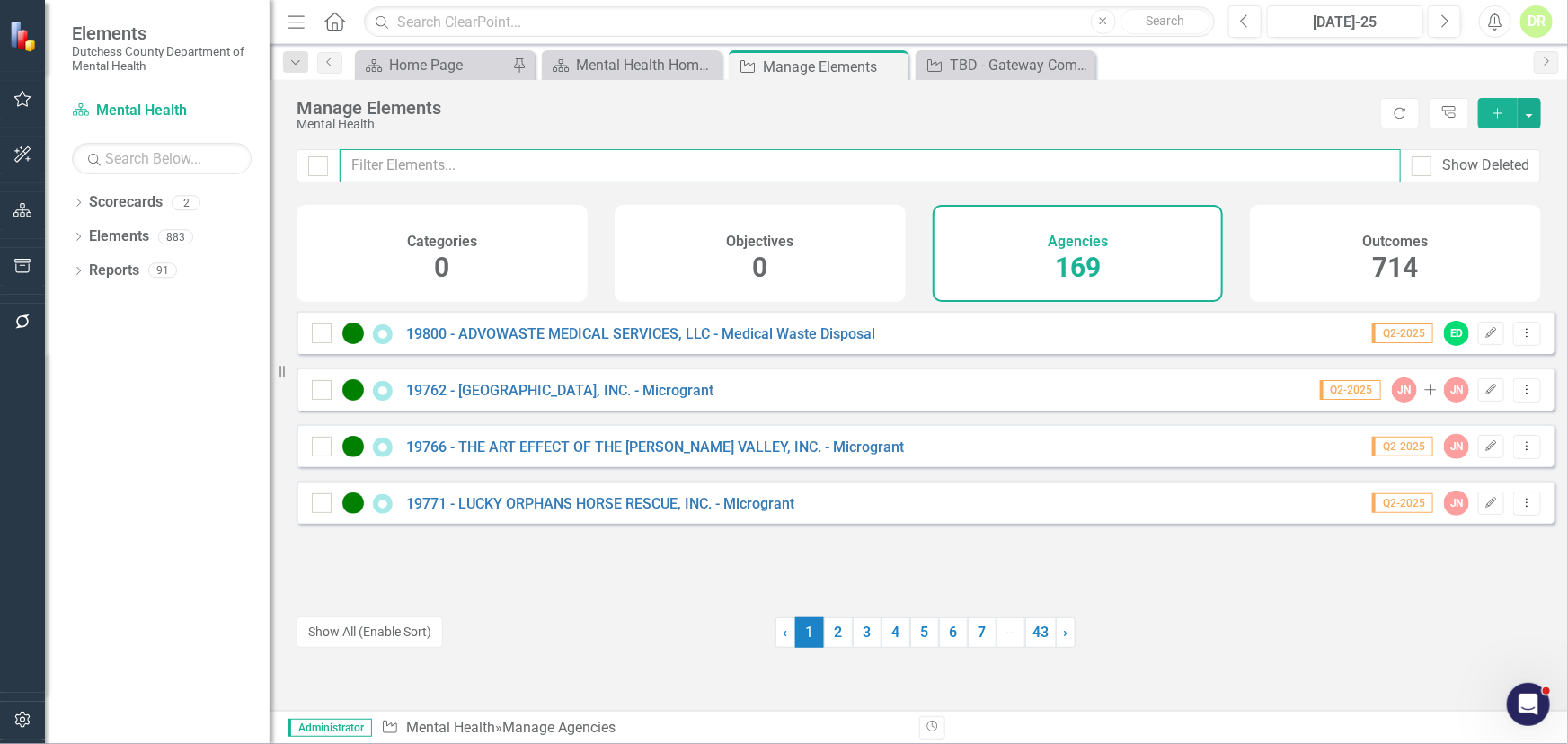
click at [453, 168] on input "text" at bounding box center [870, 165] width 1061 height 33
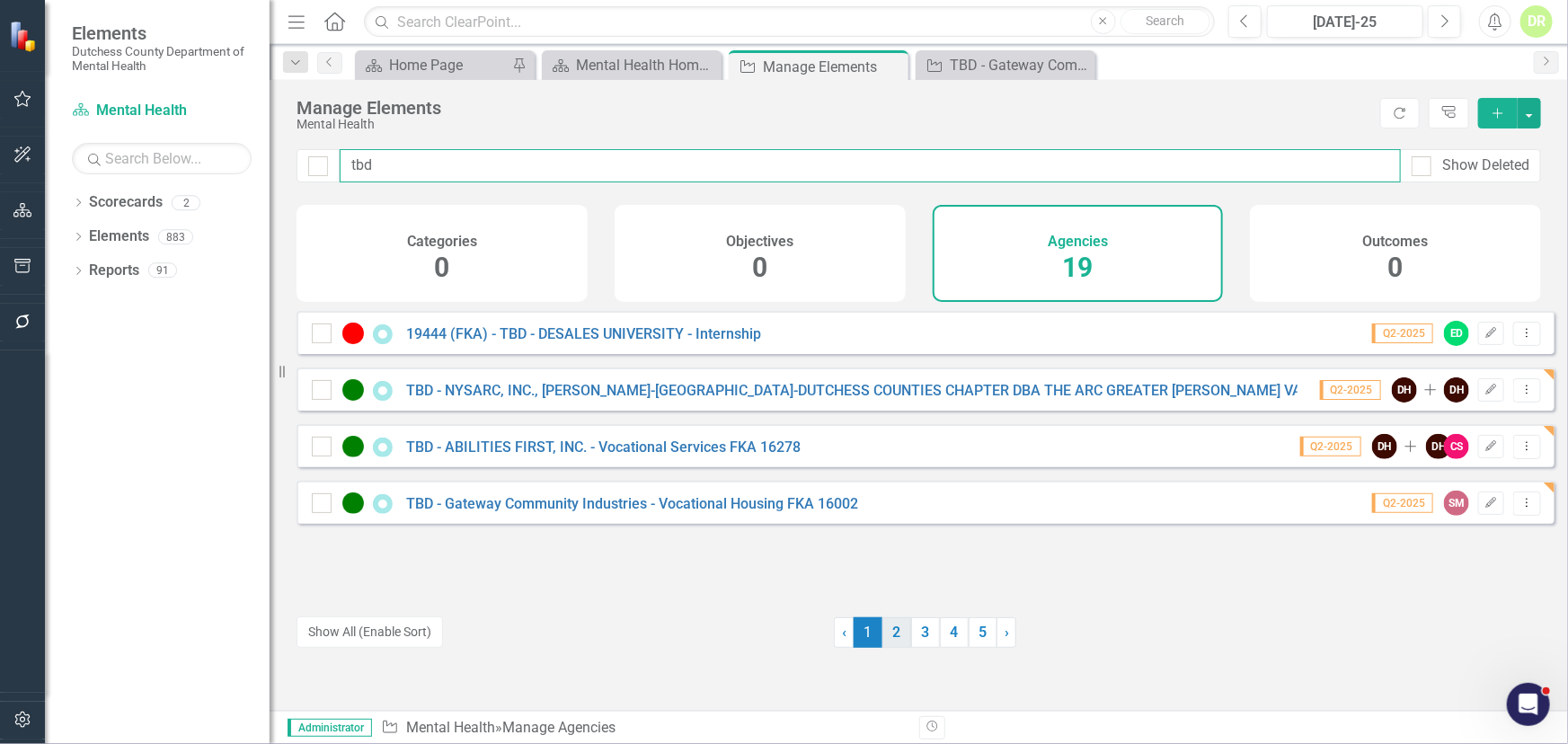
type input "tbd"
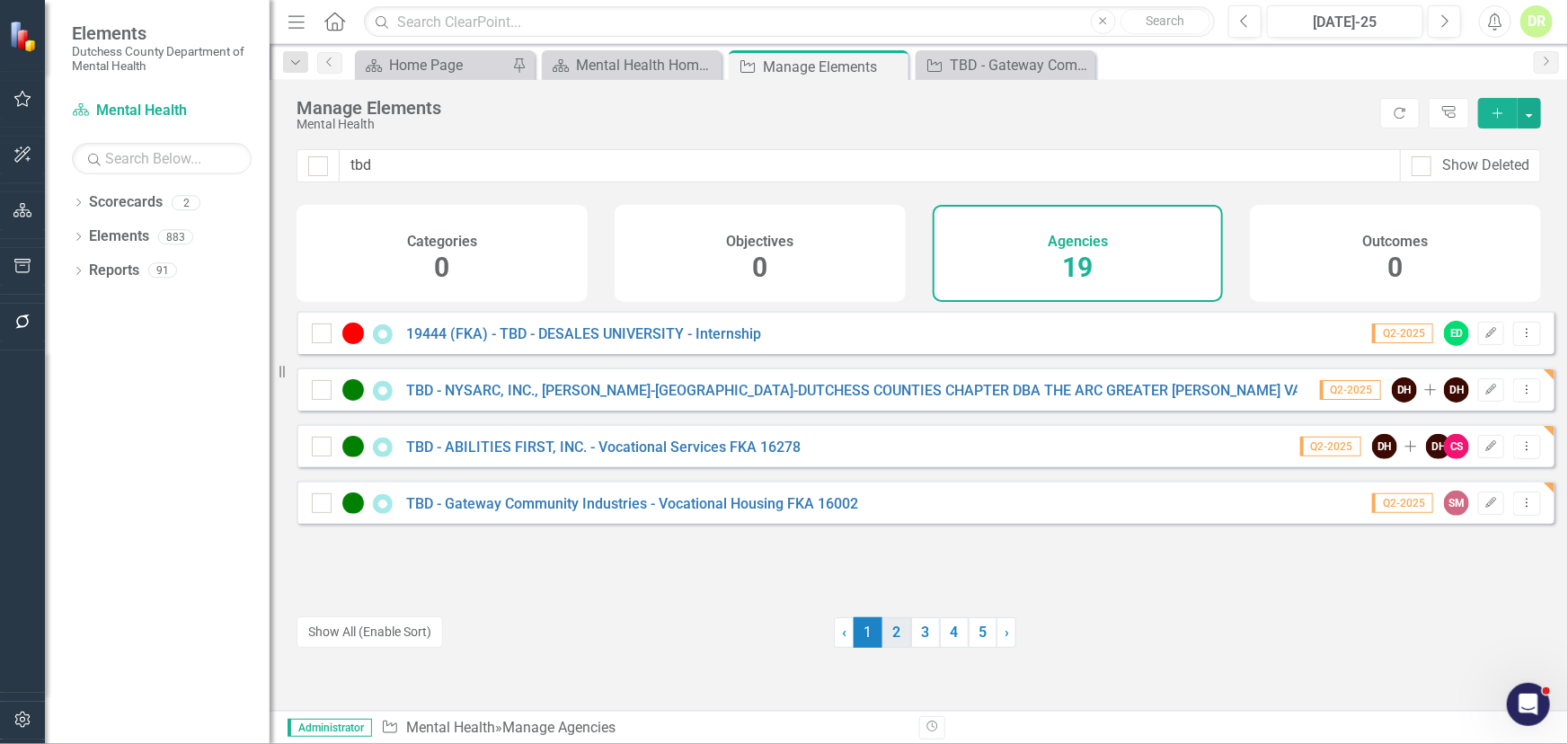
click at [890, 631] on link "2" at bounding box center [897, 633] width 29 height 31
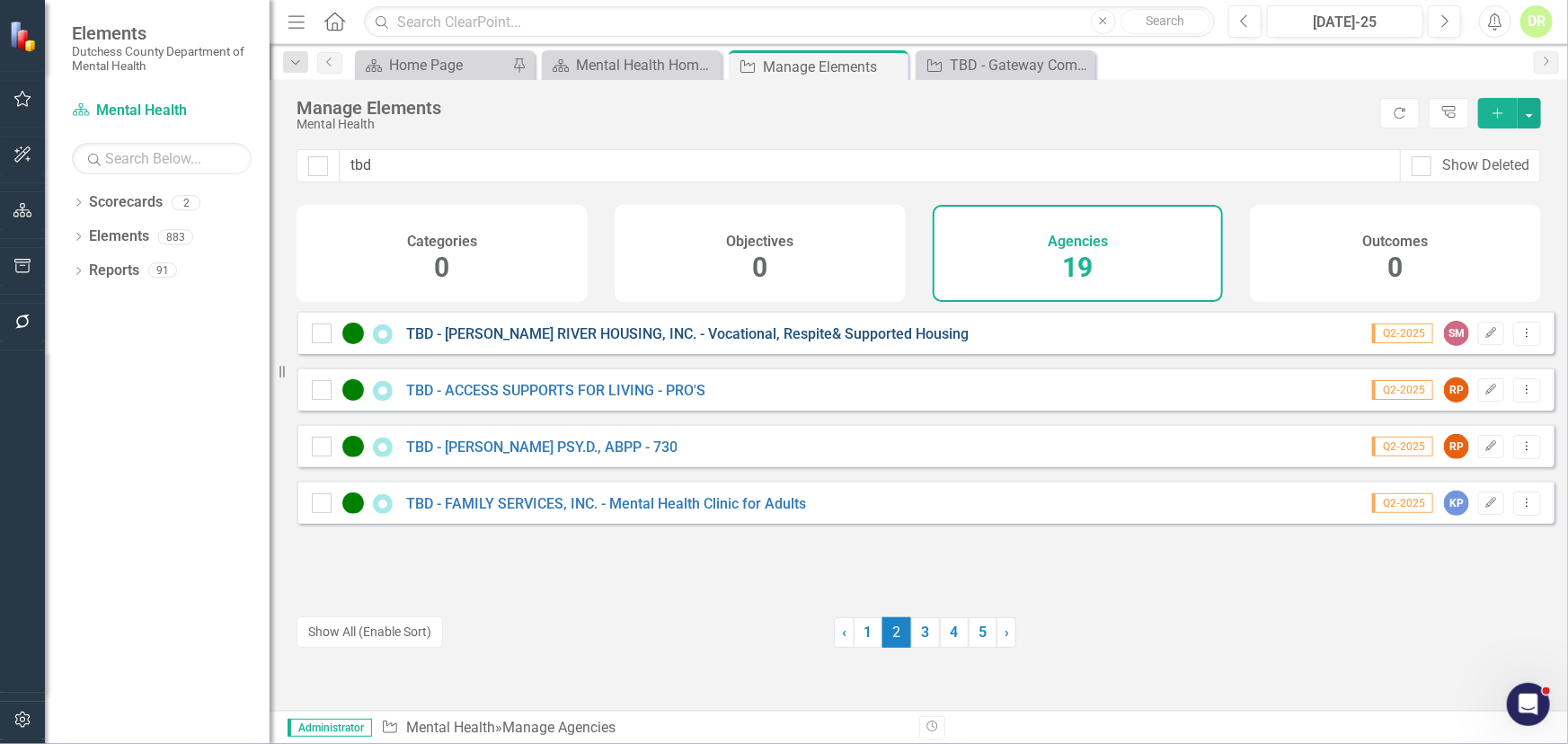
click at [458, 343] on link "TBD - [PERSON_NAME] RIVER HOUSING, INC. - Vocational, Respite& Supported Housing" at bounding box center [687, 334] width 562 height 17
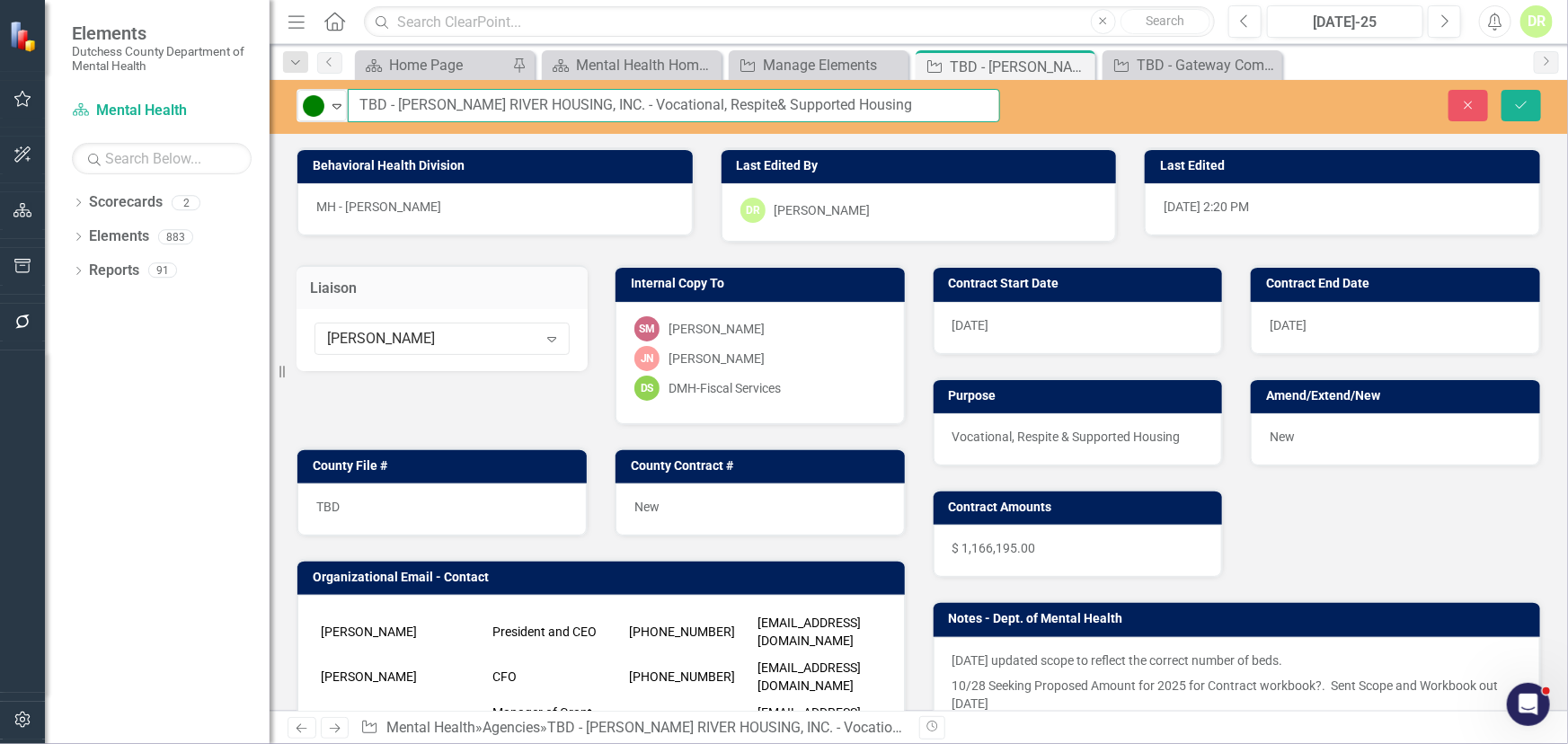
click at [988, 96] on input "TBD - [PERSON_NAME] RIVER HOUSING, INC. - Vocational, Respite& Supported Housing" at bounding box center [673, 105] width 652 height 33
click at [939, 114] on input "TBD - [PERSON_NAME] RIVER HOUSING, INC. - Vocational, Respite& Supported Housing" at bounding box center [673, 105] width 652 height 33
click at [943, 108] on input "TBD - HUDSON RIVER HOUSING, INC. - Vocational, Respite& Supported Housing FKA" at bounding box center [673, 105] width 652 height 33
type input "TBD - HUDSON RIVER HOUSING, INC. - Vocational, Respite& Supported Housing FKA 1…"
click at [943, 657] on div "11/22/2024 updated scope to reflect the correct number of beds. 10/28 Seeking P…" at bounding box center [1238, 696] width 607 height 119
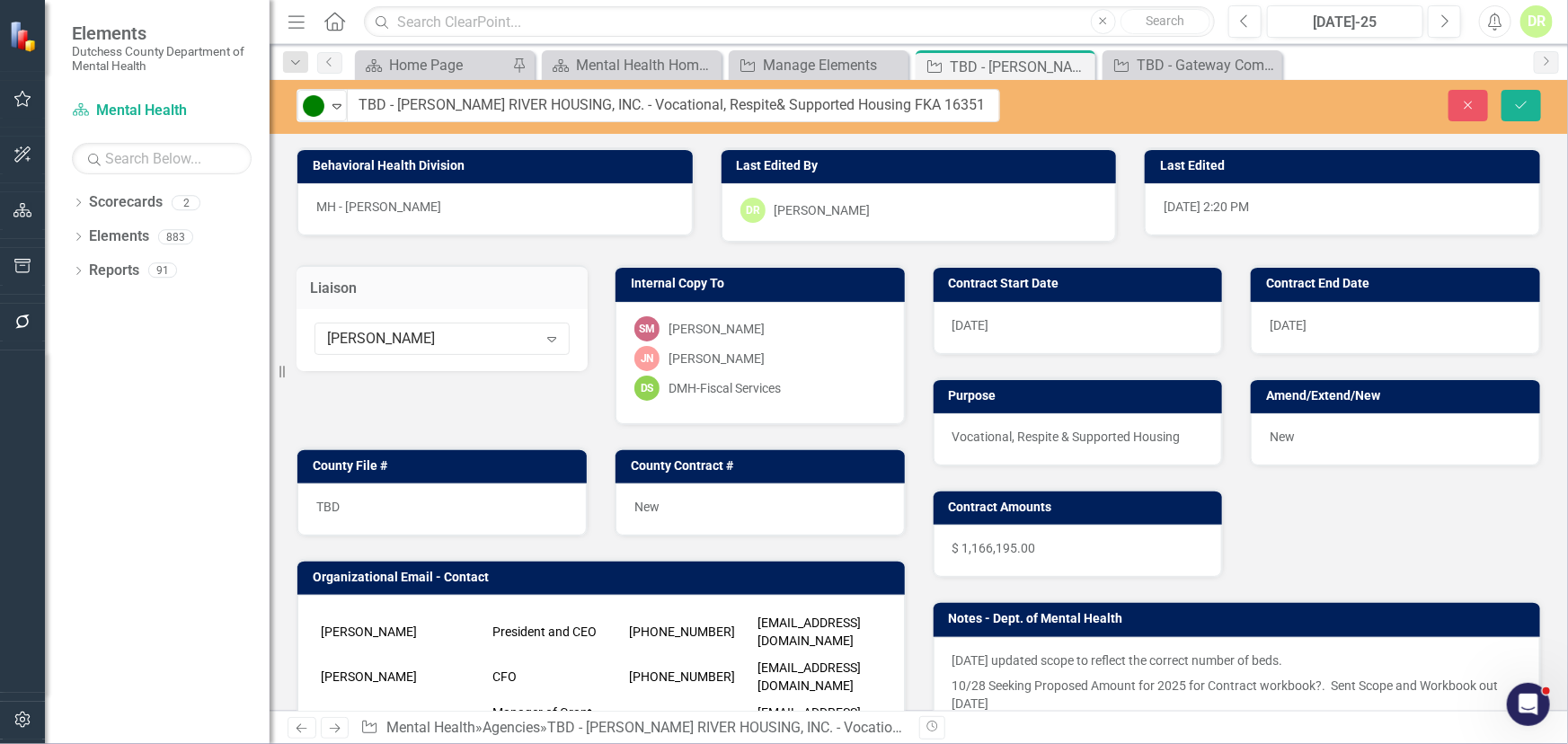
click at [943, 657] on div "11/22/2024 updated scope to reflect the correct number of beds. 10/28 Seeking P…" at bounding box center [1238, 696] width 607 height 119
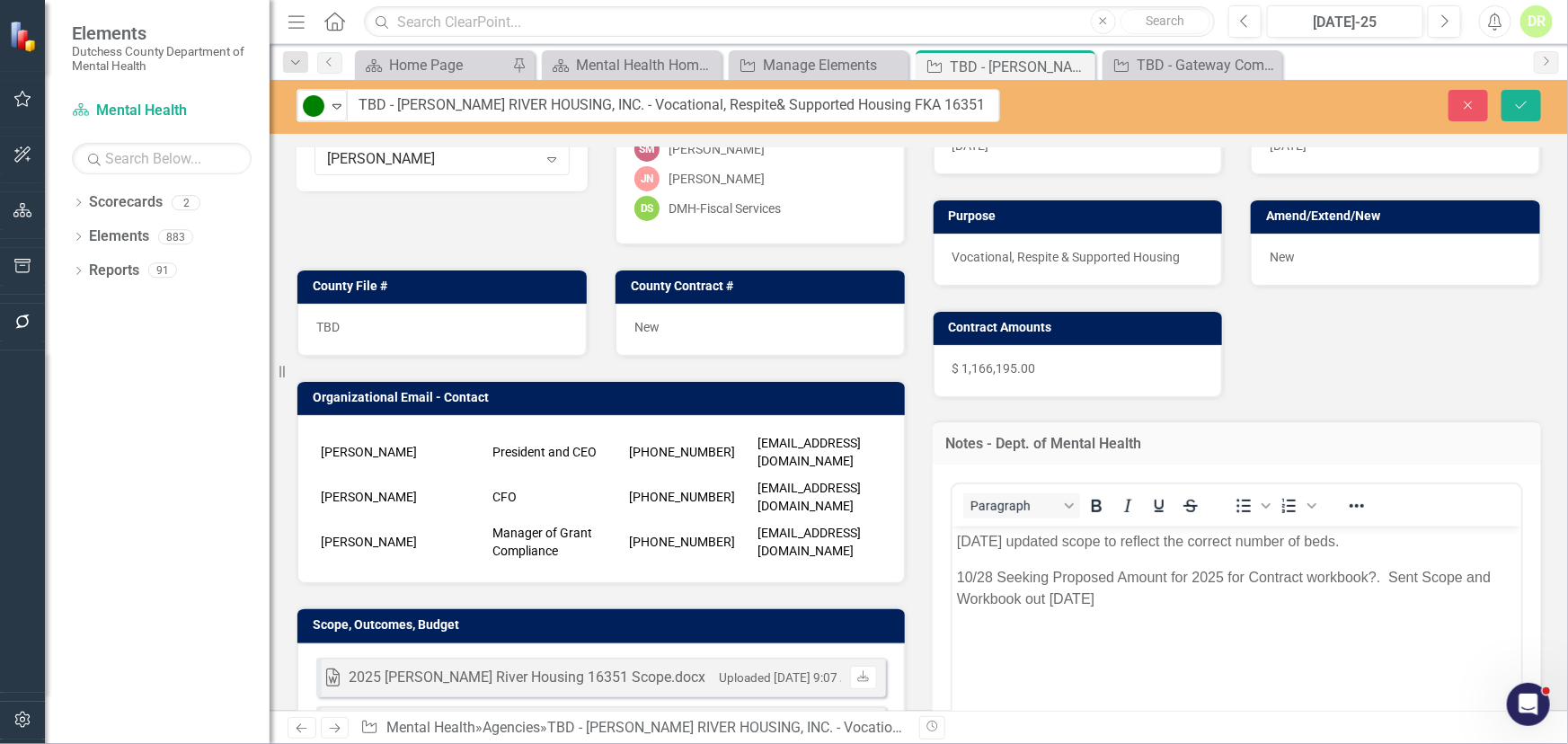
scroll to position [244, 0]
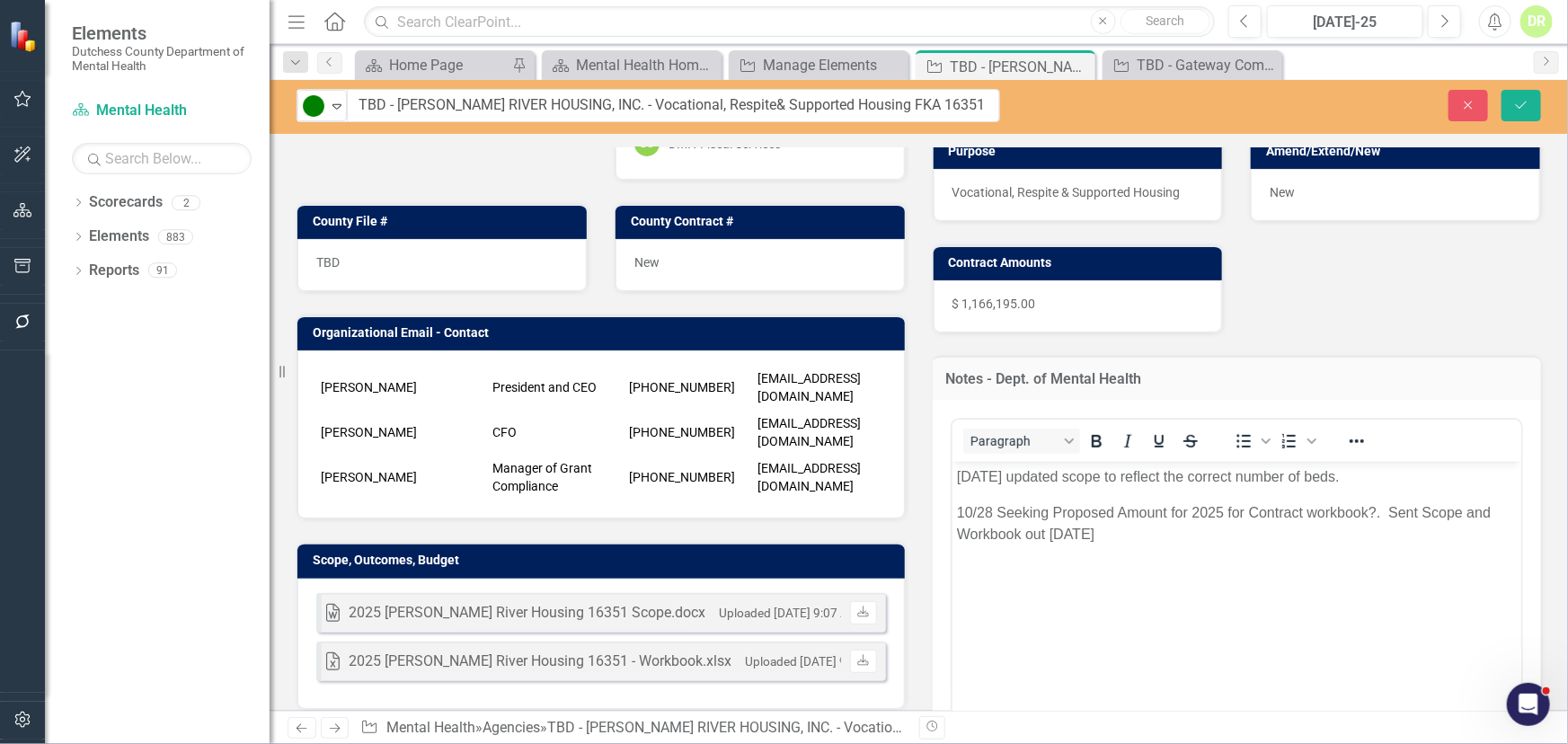
click at [956, 473] on p "11/22/2024 updated scope to reflect the correct number of beds." at bounding box center [1236, 476] width 561 height 22
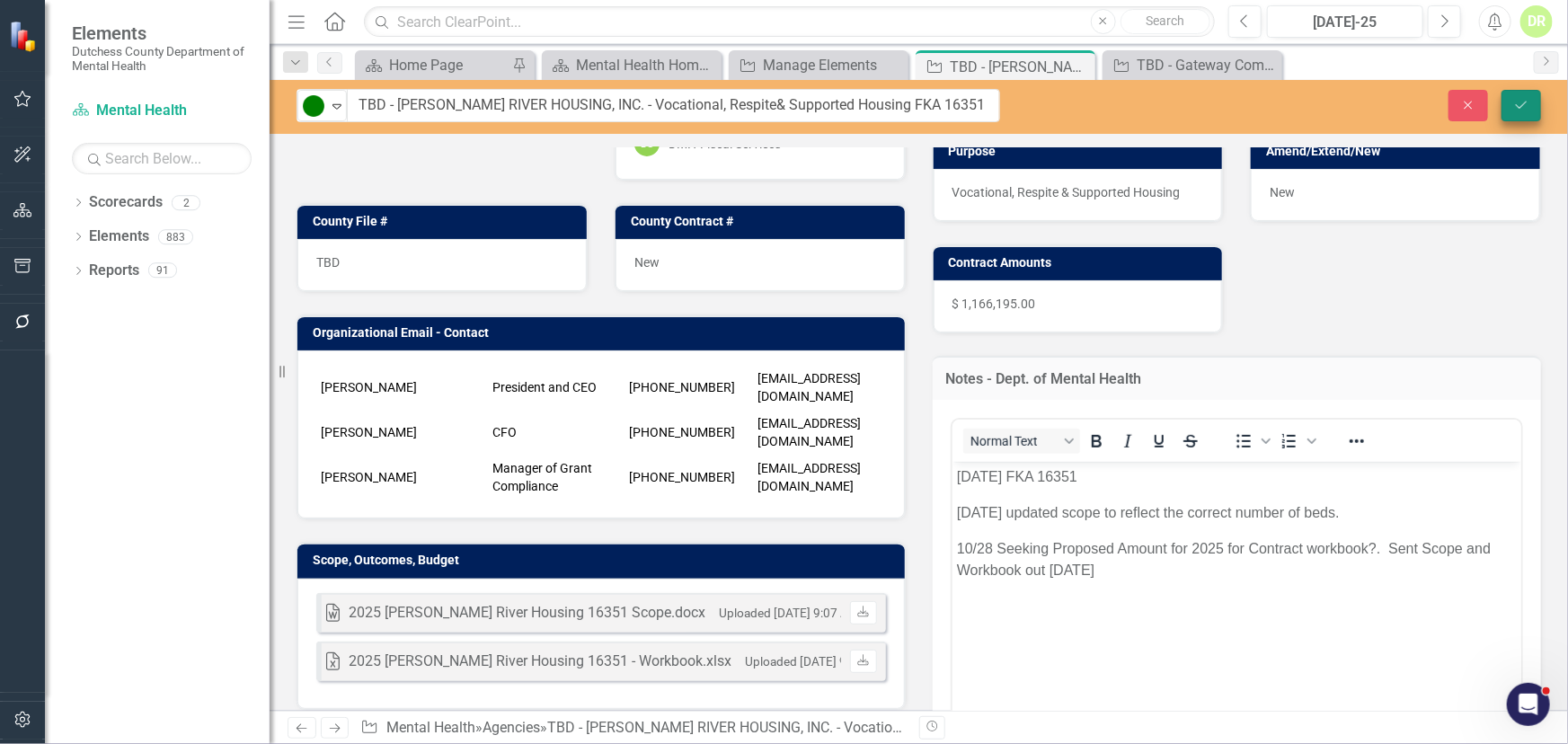
click at [1518, 95] on button "Save" at bounding box center [1521, 105] width 39 height 32
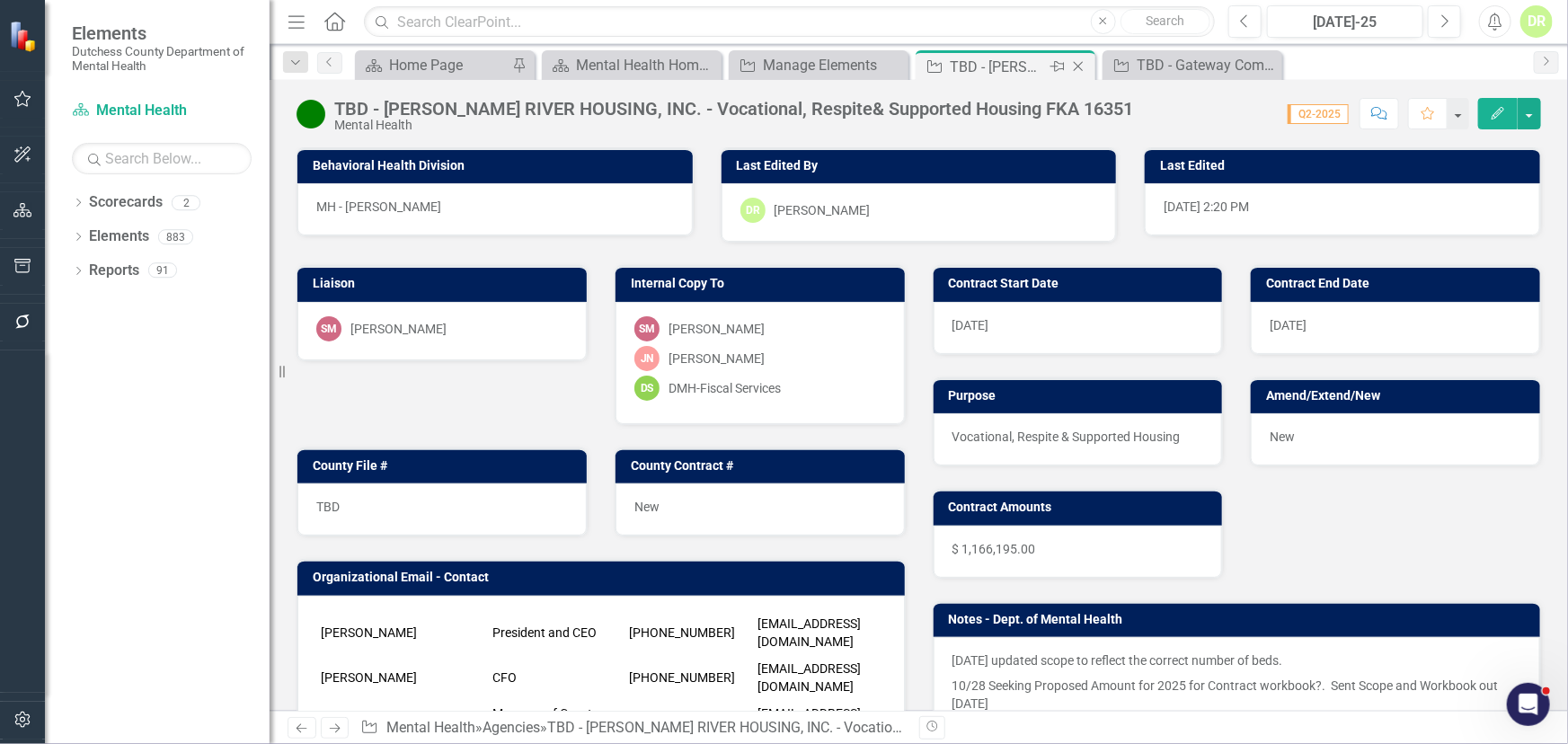
click at [1078, 66] on icon "Close" at bounding box center [1078, 66] width 18 height 14
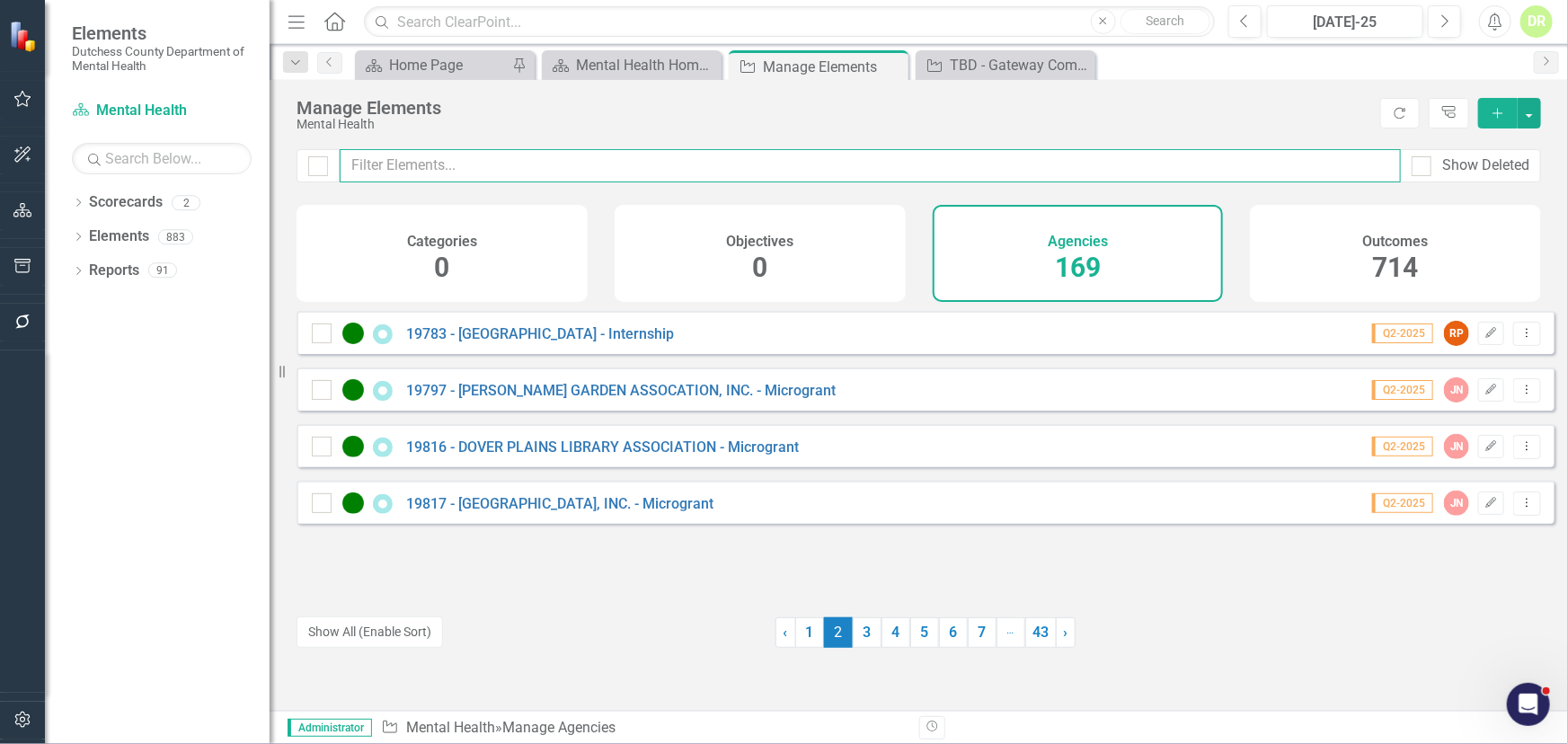
click at [499, 164] on input "text" at bounding box center [870, 165] width 1061 height 33
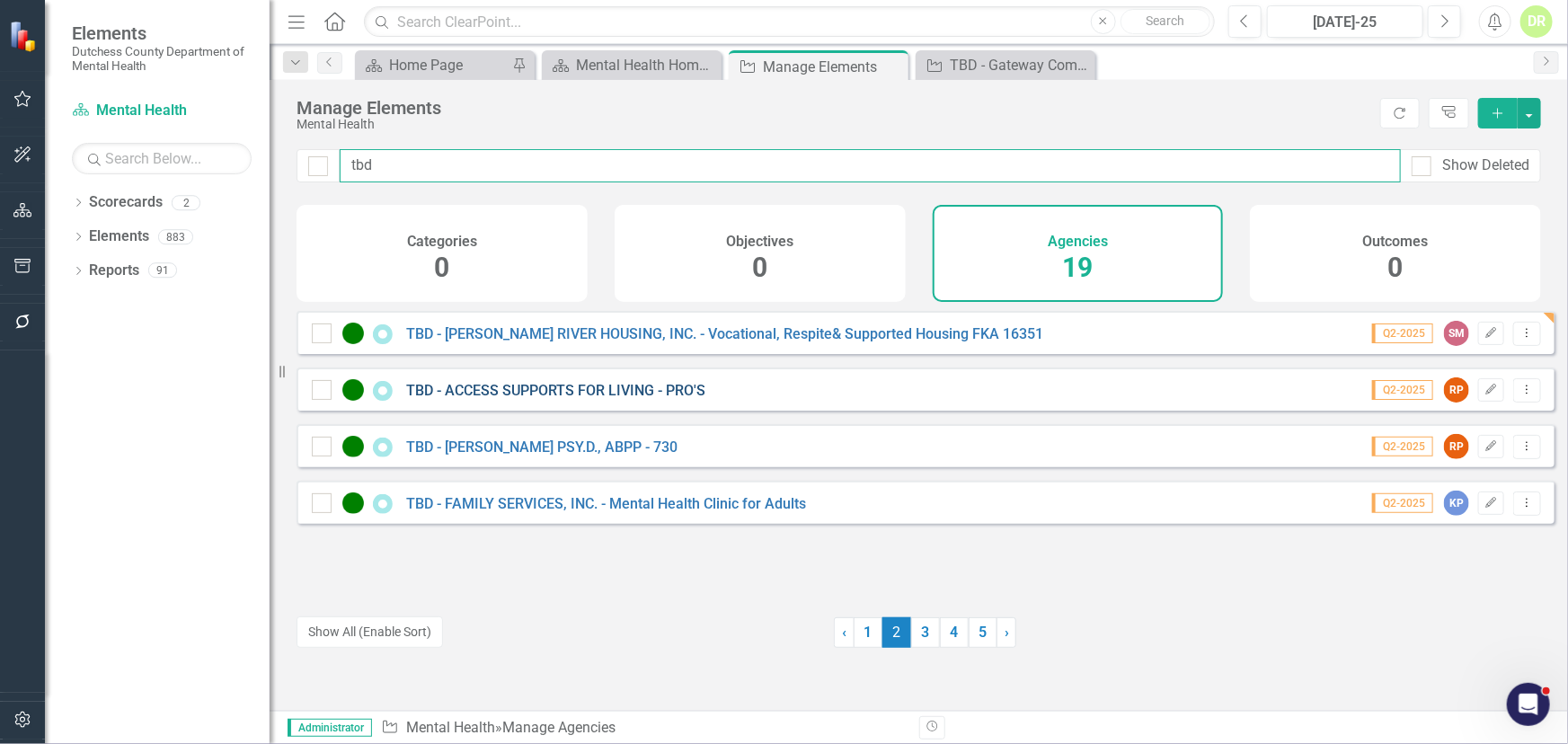
type input "tbd"
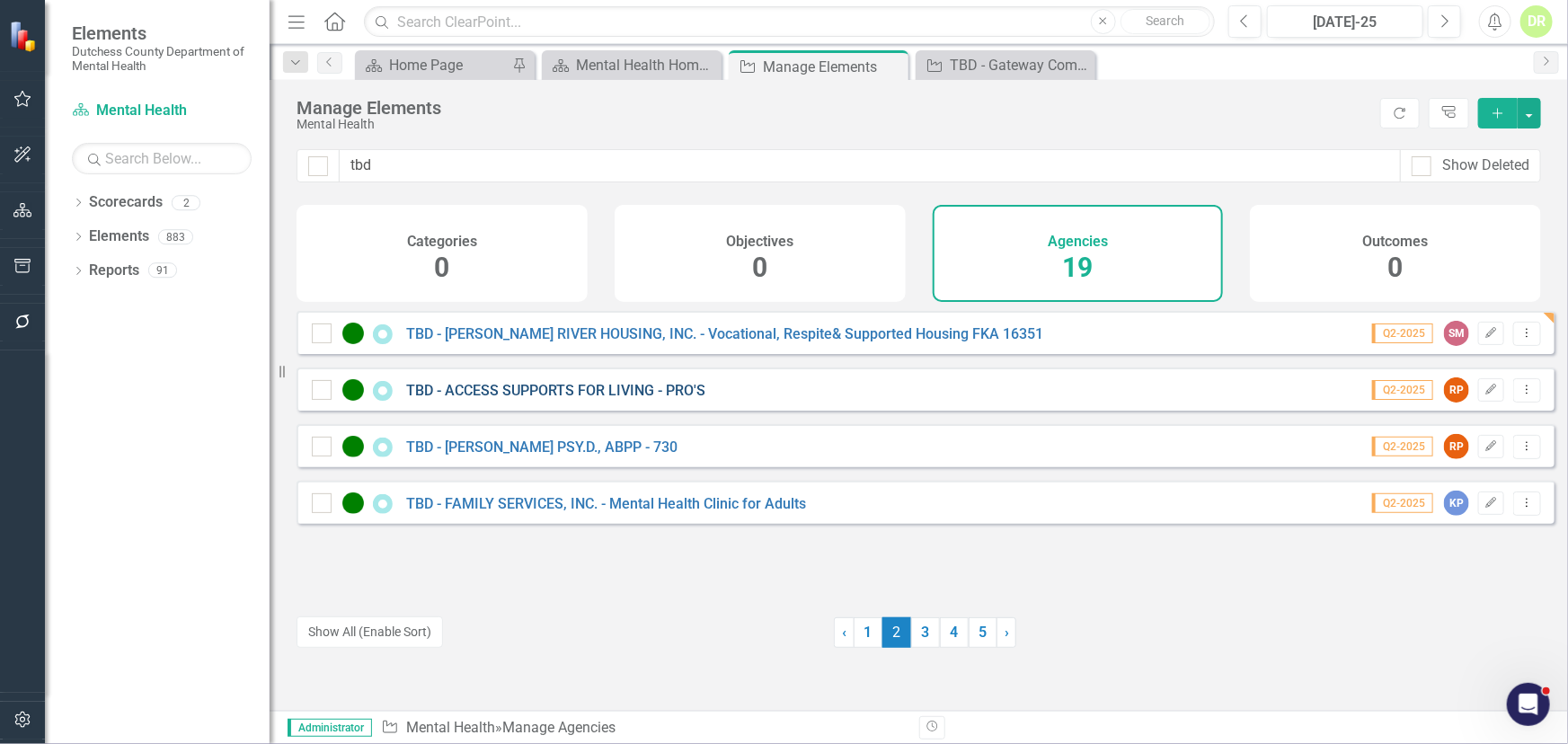
click at [566, 394] on link "TBD - ACCESS SUPPORTS FOR LIVING - PRO'S" at bounding box center [555, 391] width 299 height 17
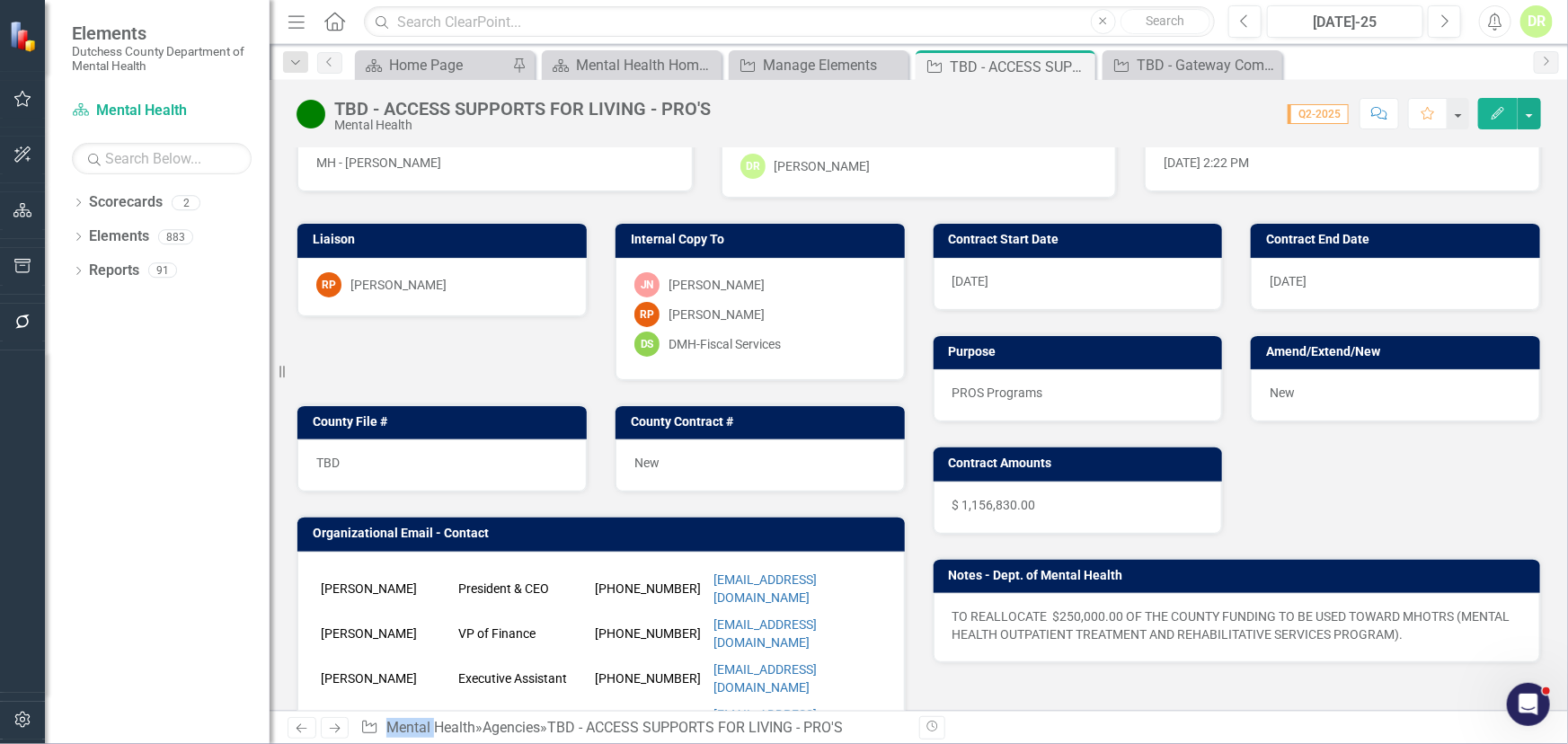
scroll to position [81, 0]
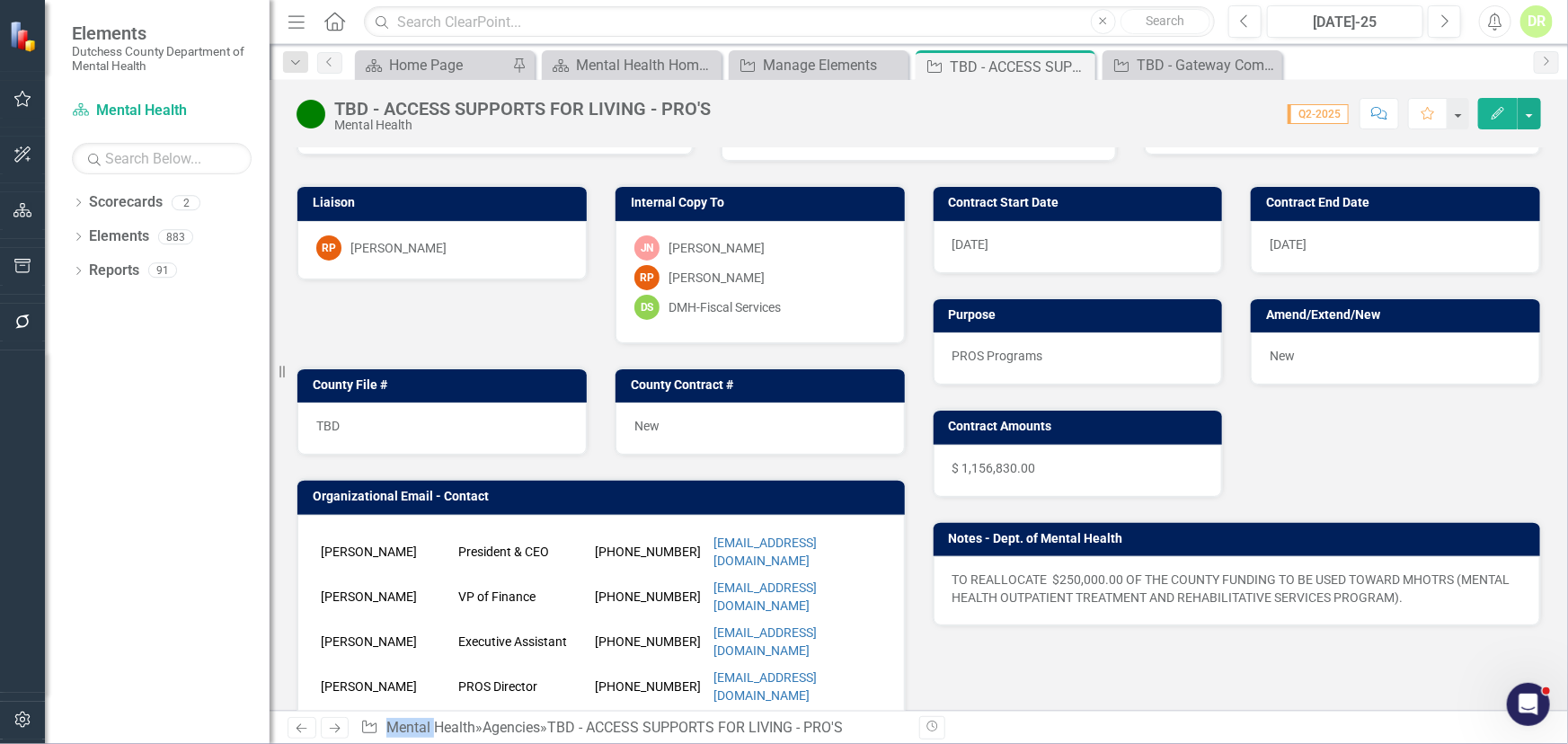
click at [970, 562] on div "TO REALLOCATE $250,000.00 OF THE COUNTY FUNDING TO BE USED TOWARD MHOTRS (MENTA…" at bounding box center [1238, 591] width 607 height 69
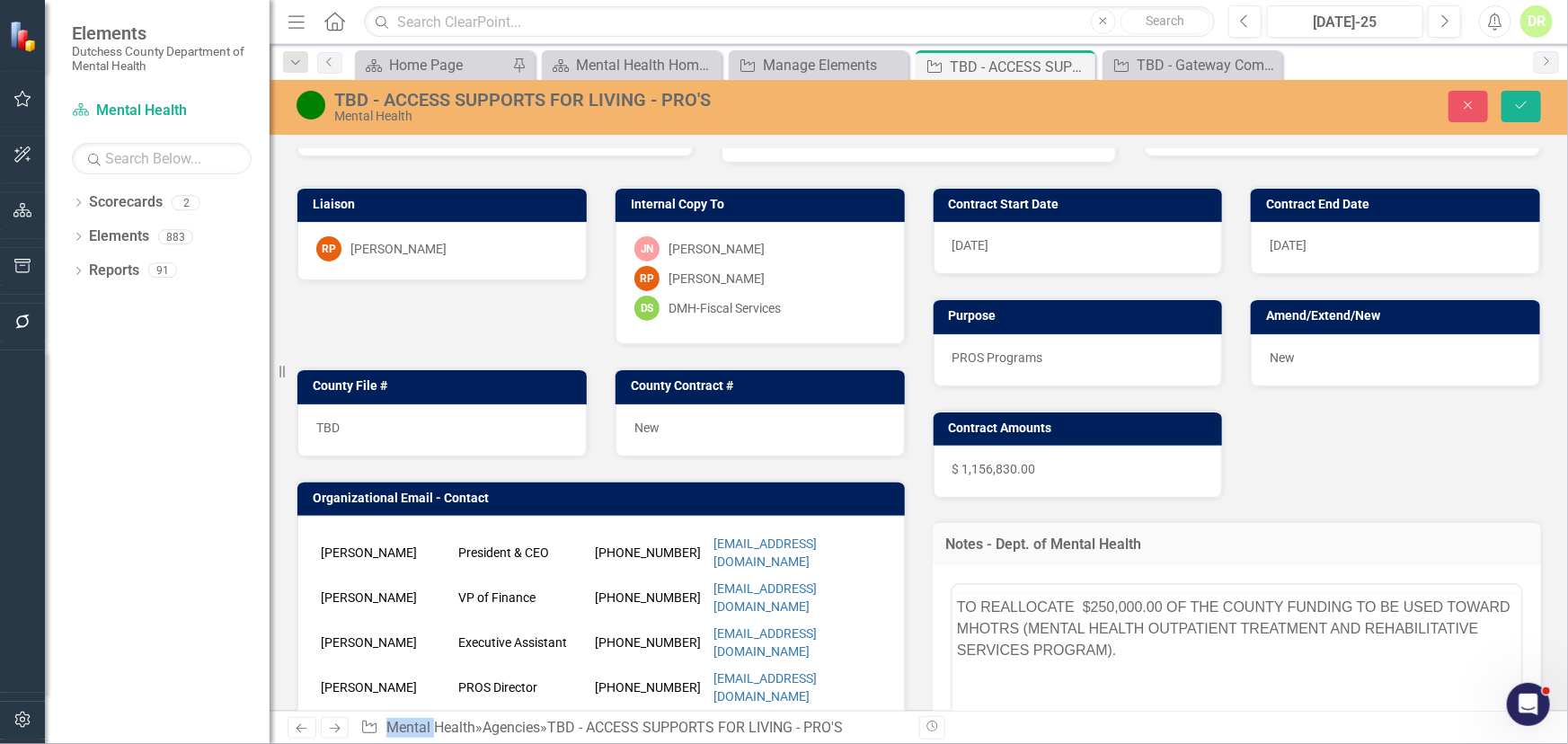
scroll to position [0, 0]
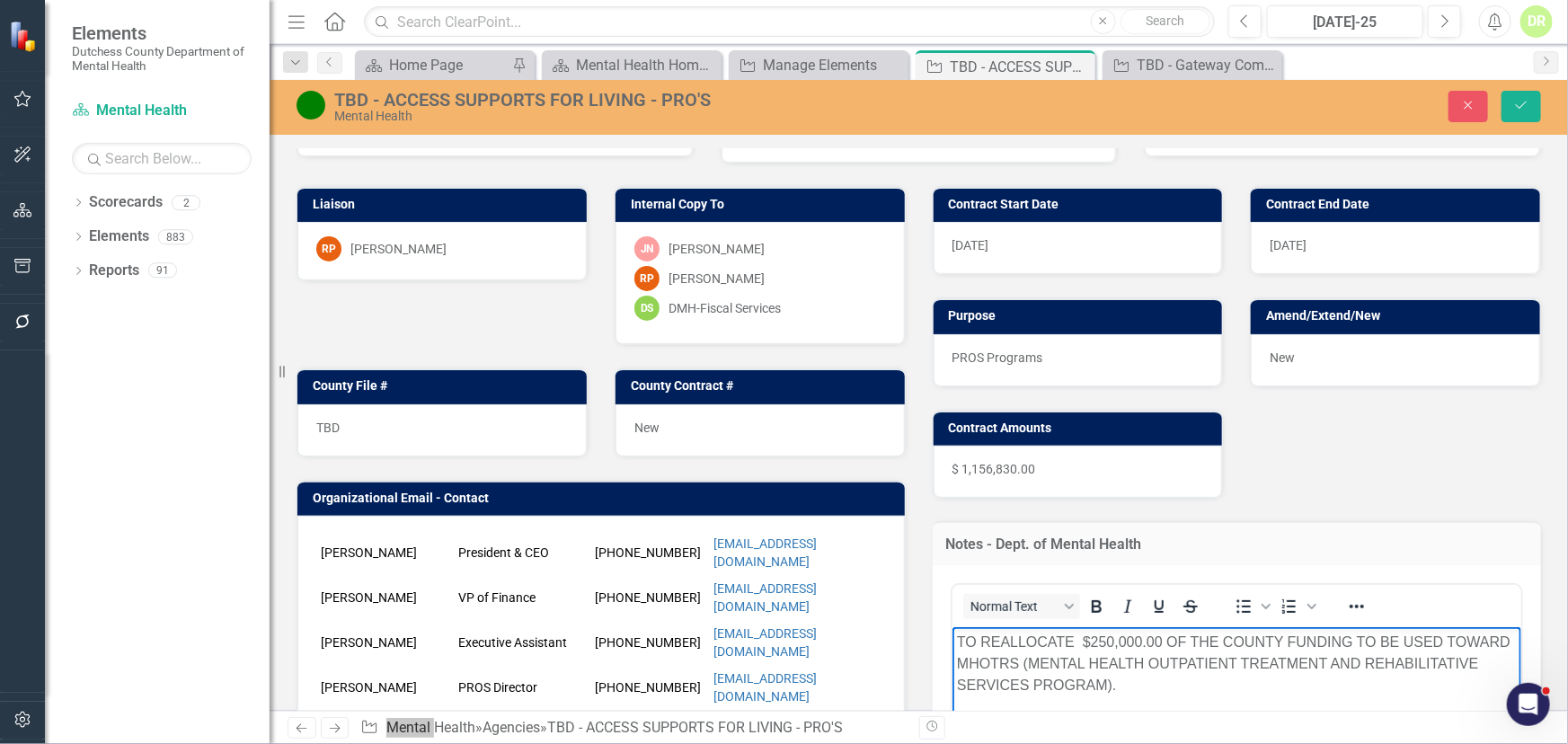
drag, startPoint x: 959, startPoint y: 634, endPoint x: 953, endPoint y: 653, distance: 19.9
click at [959, 636] on p "TO REALLOCATE $250,000.00 OF THE COUNTY FUNDING TO BE USED TOWARD MHOTRS (MENTA…" at bounding box center [1236, 664] width 561 height 65
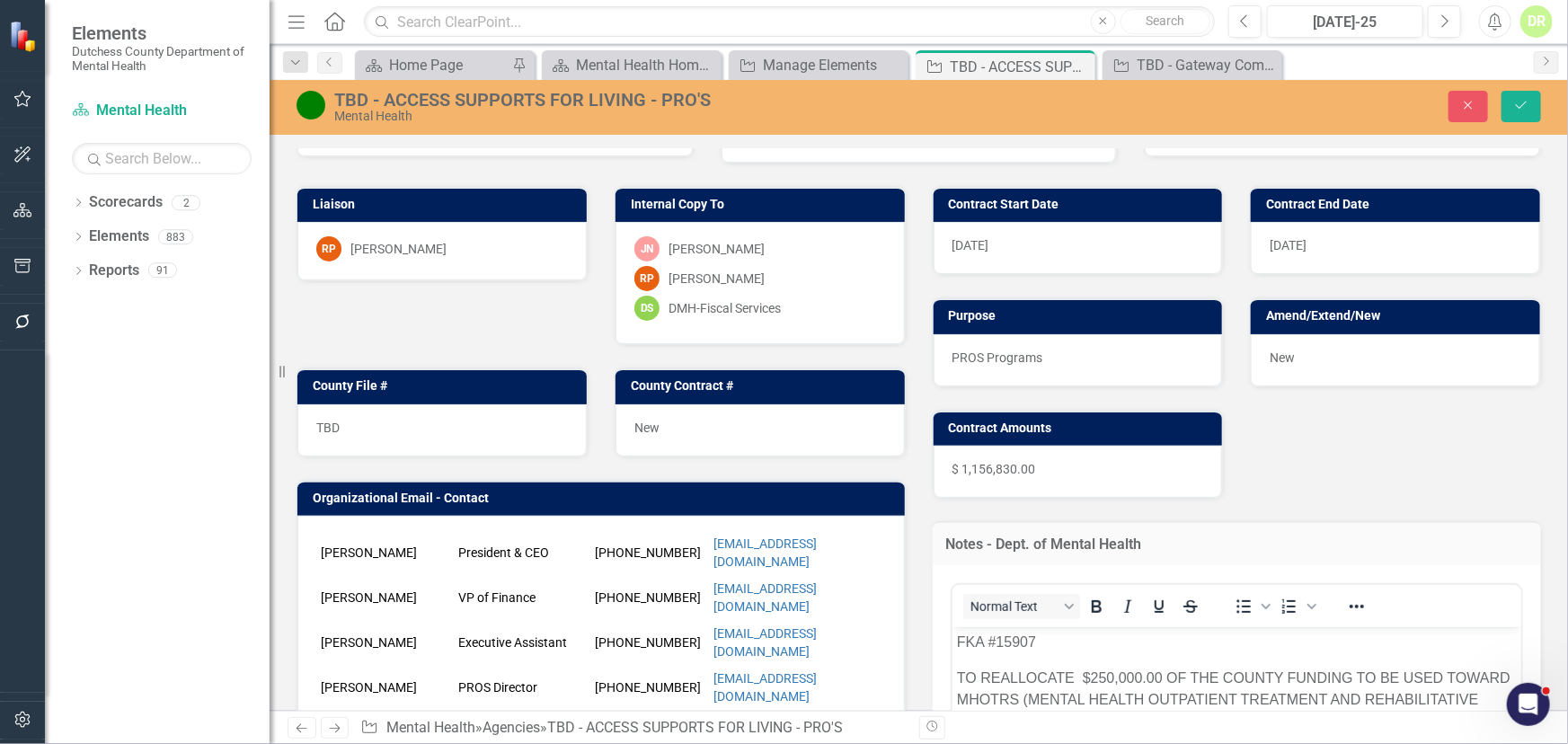
click at [709, 96] on div "TBD - ACCESS SUPPORTS FOR LIVING - PRO'S" at bounding box center [663, 99] width 657 height 20
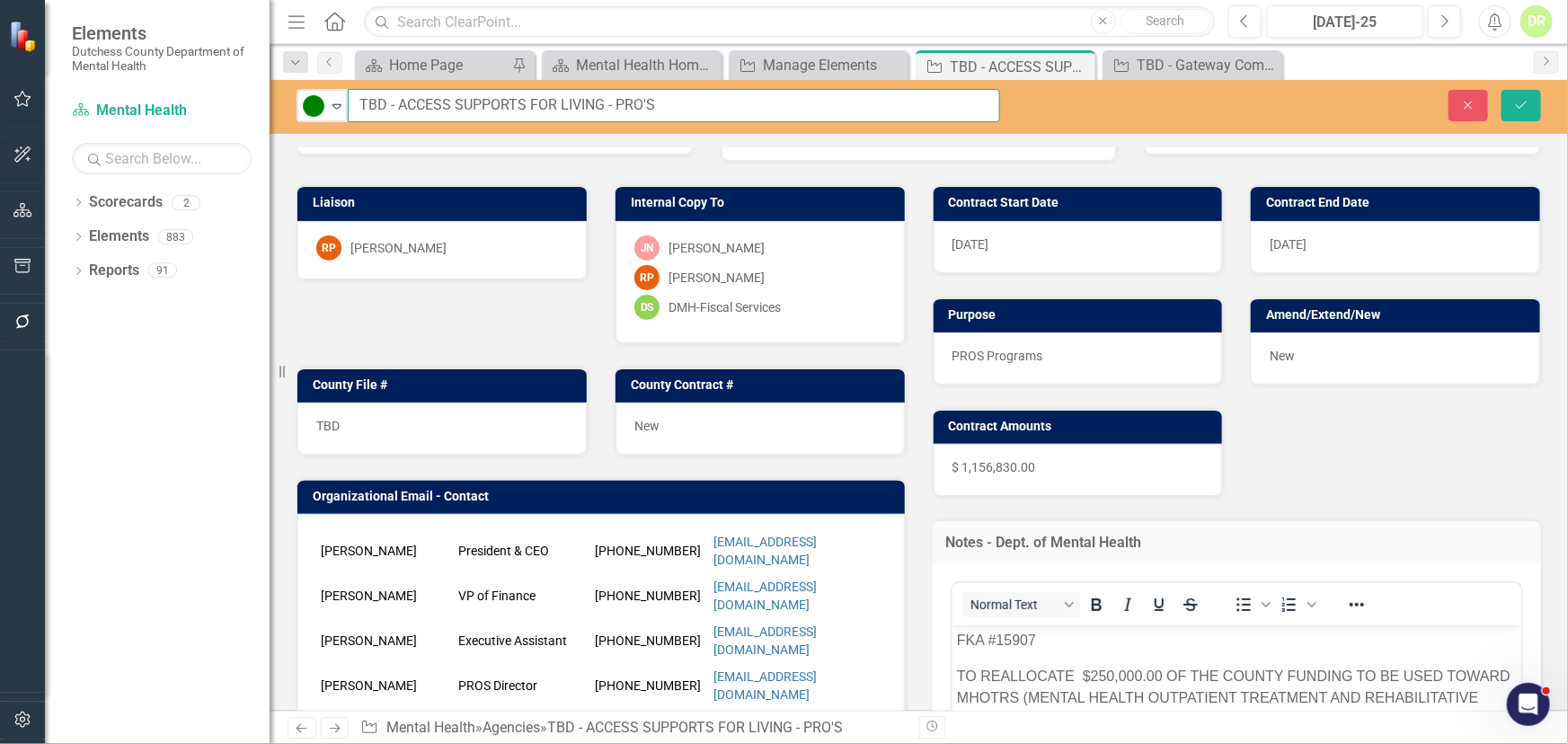
click at [750, 105] on input "TBD - ACCESS SUPPORTS FOR LIVING - PRO'S" at bounding box center [673, 105] width 652 height 33
type input "TBD - ACCESS SUPPORTS FOR LIVING - PRO'S - FKA 15907"
click at [1523, 105] on icon "submit" at bounding box center [1521, 104] width 11 height 8
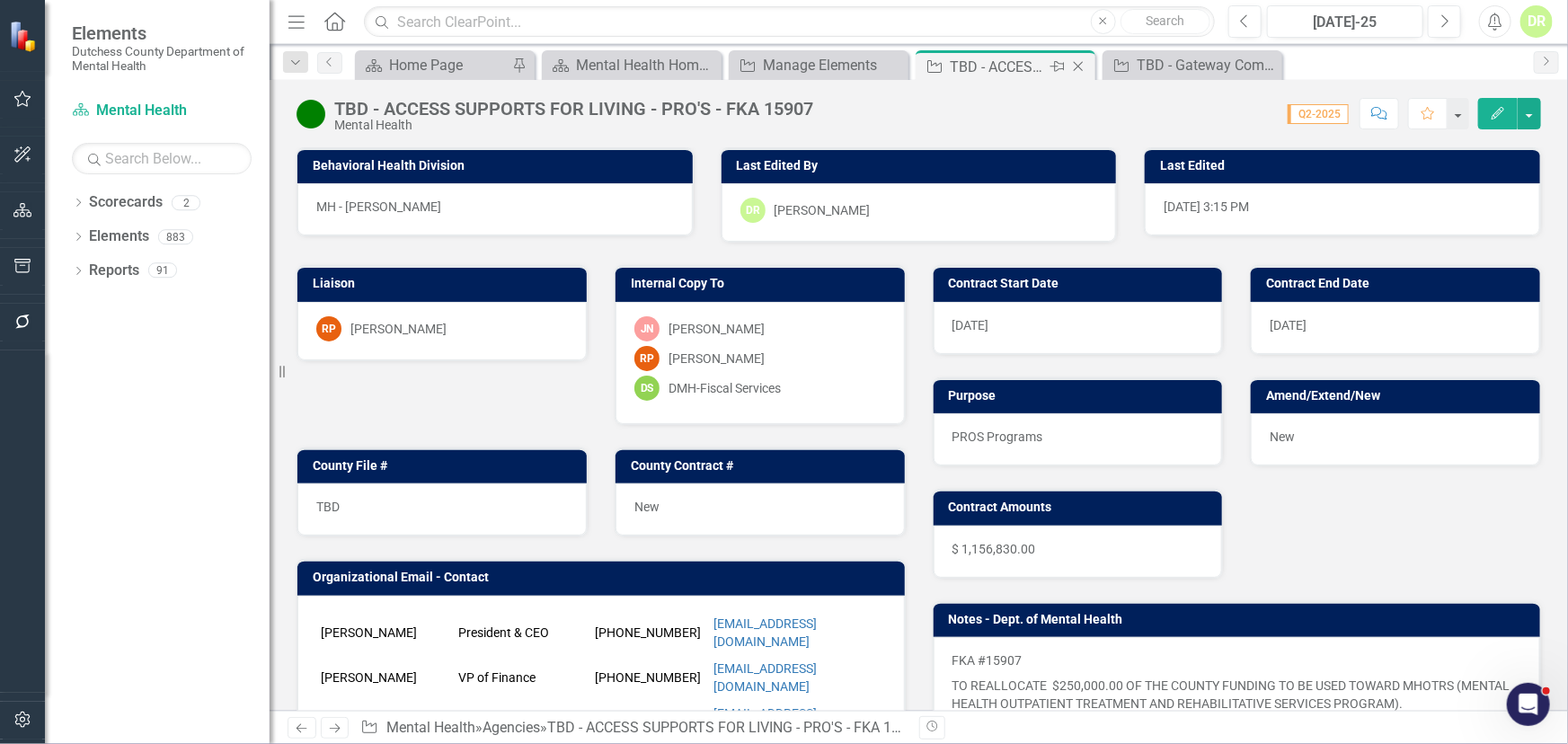
click at [1076, 62] on icon "Close" at bounding box center [1078, 66] width 18 height 14
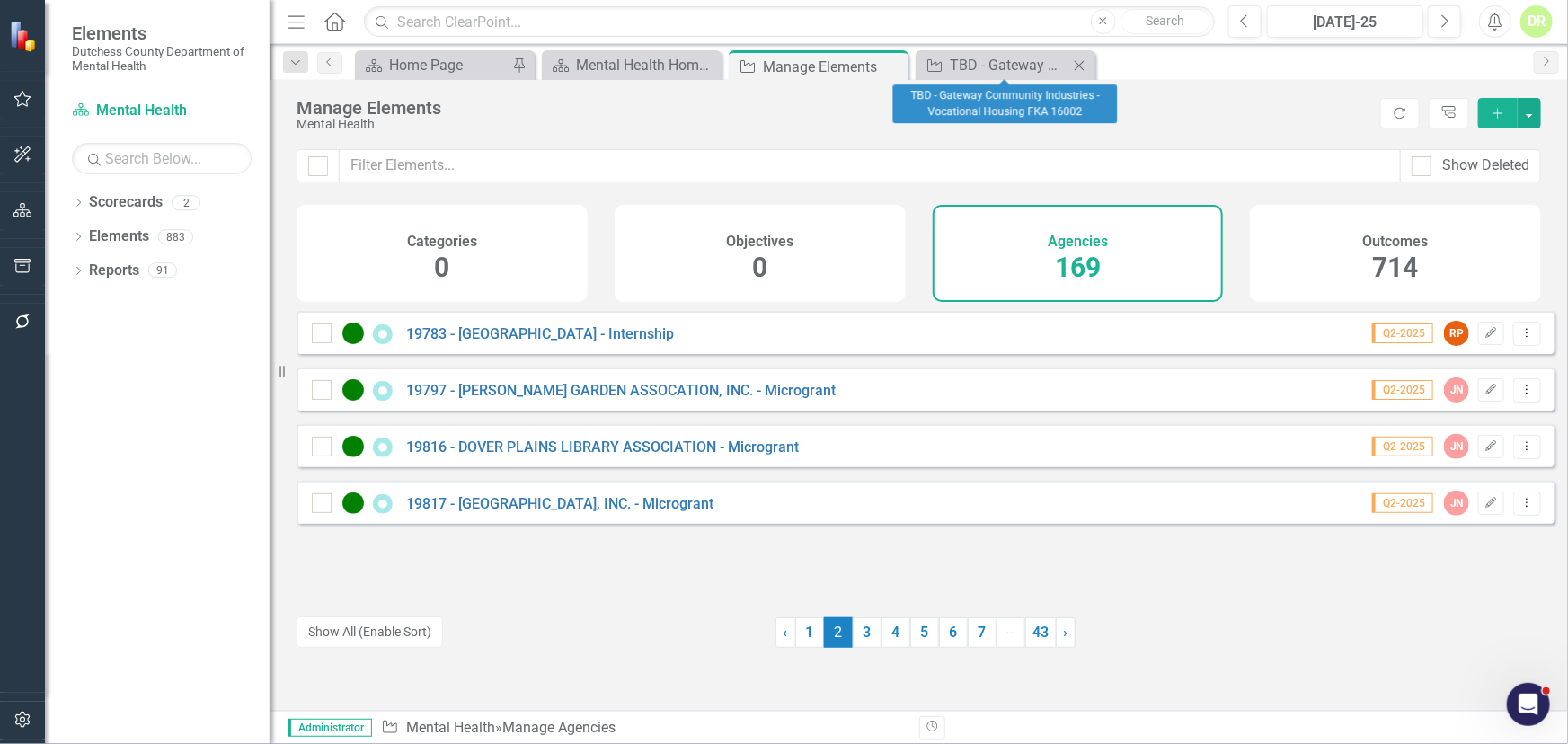
click at [1078, 60] on icon "Close" at bounding box center [1079, 65] width 18 height 14
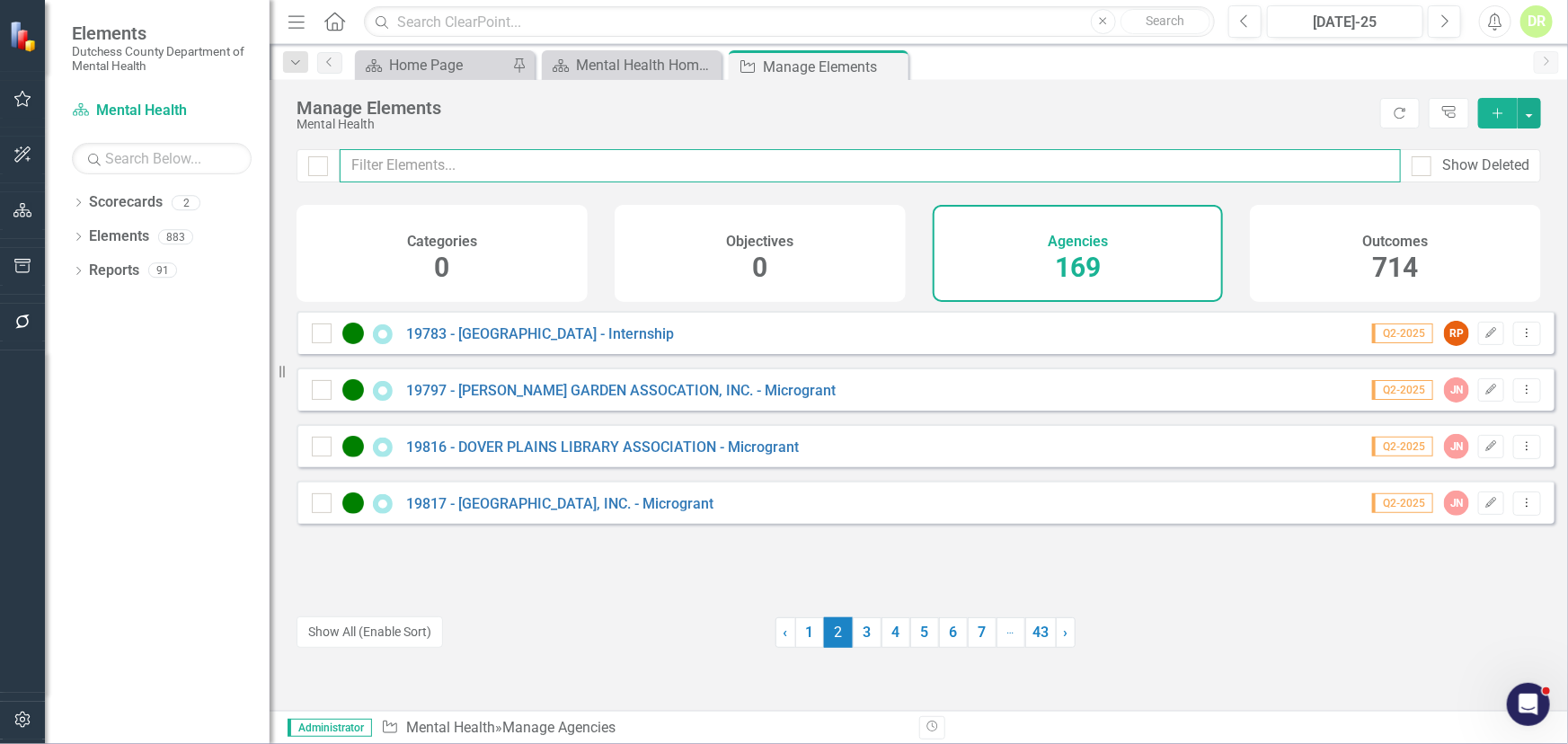
click at [489, 159] on input "text" at bounding box center [870, 165] width 1061 height 33
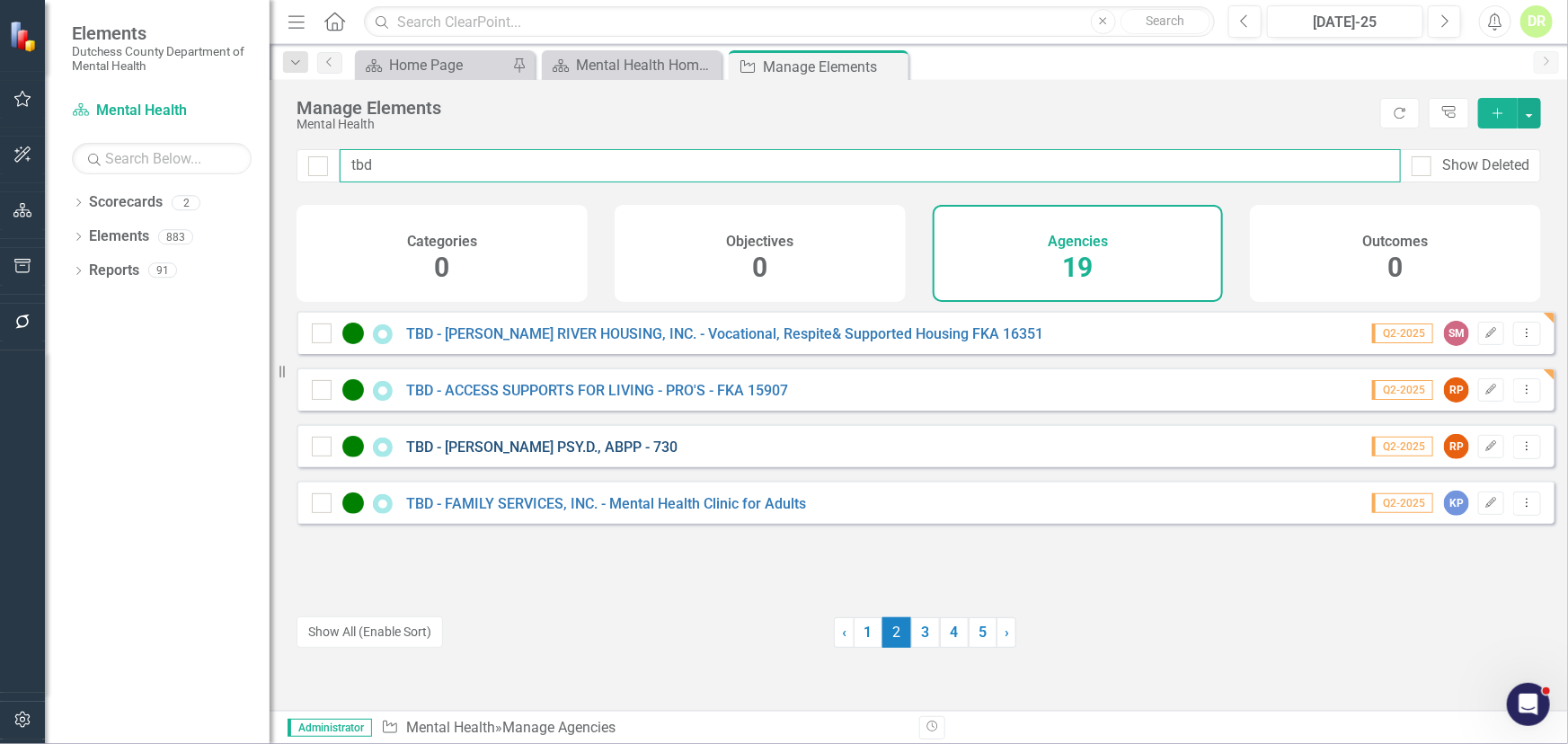
type input "tbd"
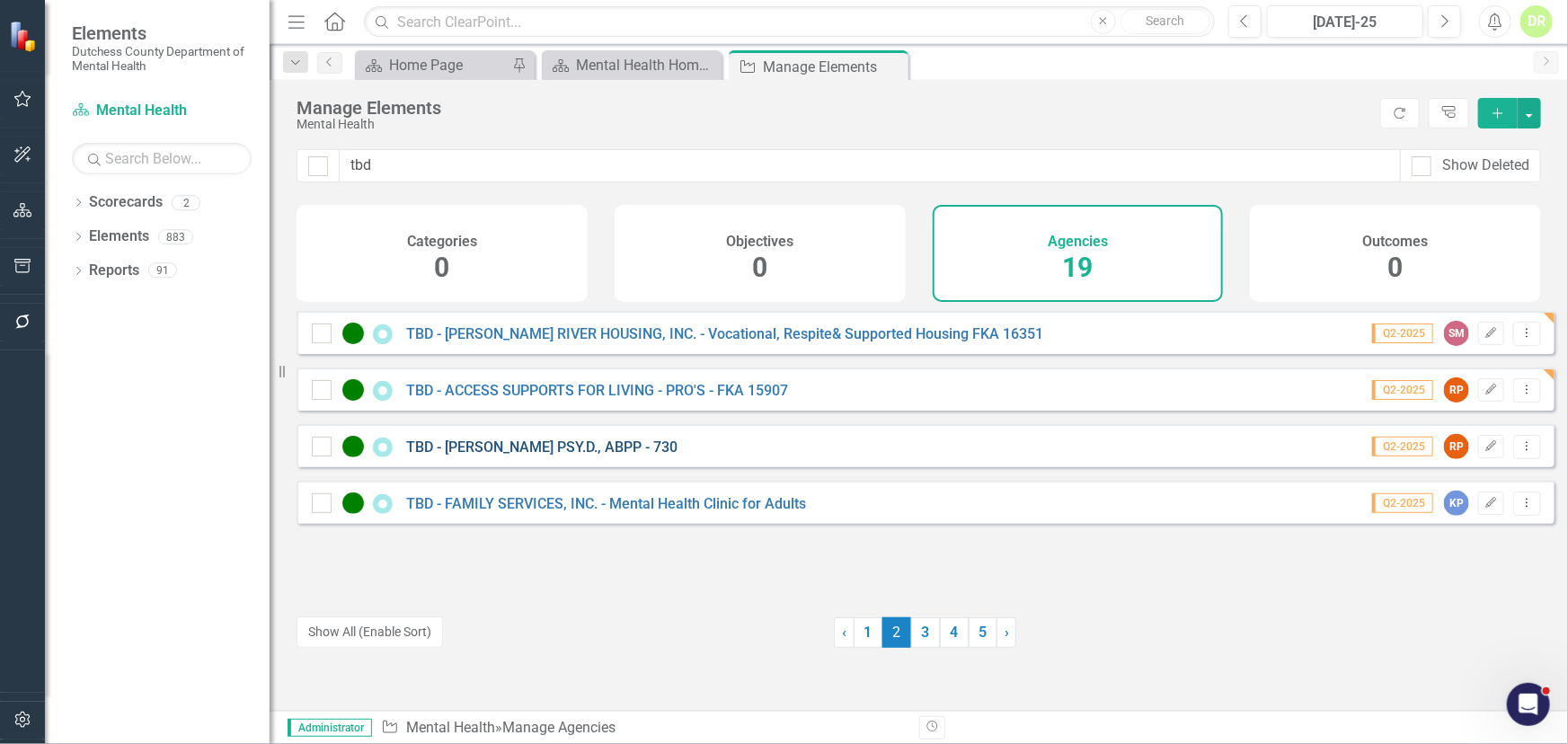
click at [548, 456] on link "TBD - [PERSON_NAME] PSY.D., ABPP - 730" at bounding box center [541, 447] width 271 height 17
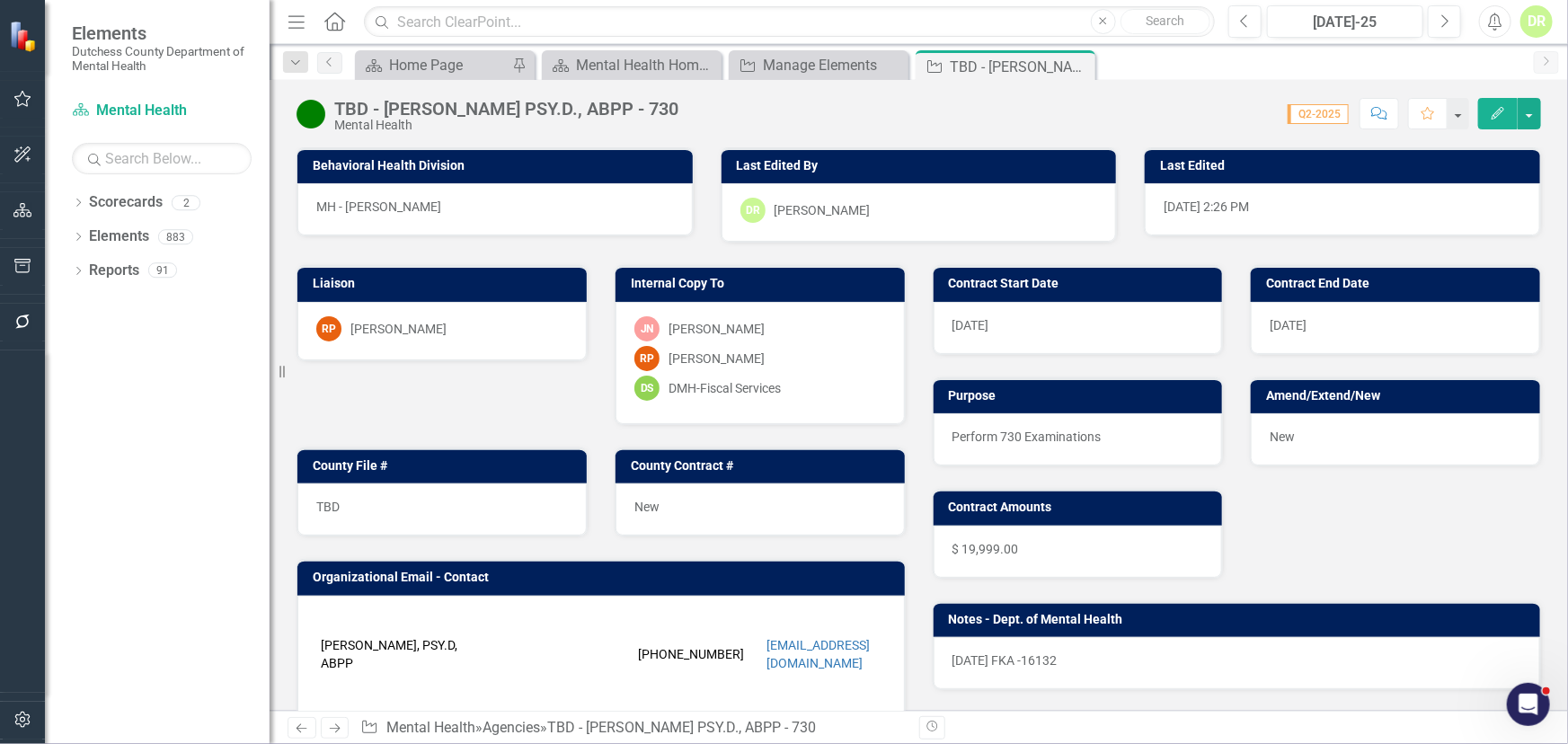
click at [688, 117] on div "Score: N/A Q2-2025 Completed Comment Favorite Edit" at bounding box center [1114, 114] width 854 height 31
click at [688, 107] on div "Score: N/A Q2-2025 Completed Comment Favorite Edit" at bounding box center [1114, 114] width 854 height 31
click at [601, 103] on div "TBD - [PERSON_NAME] PSY.D., ABPP - 730" at bounding box center [506, 109] width 344 height 20
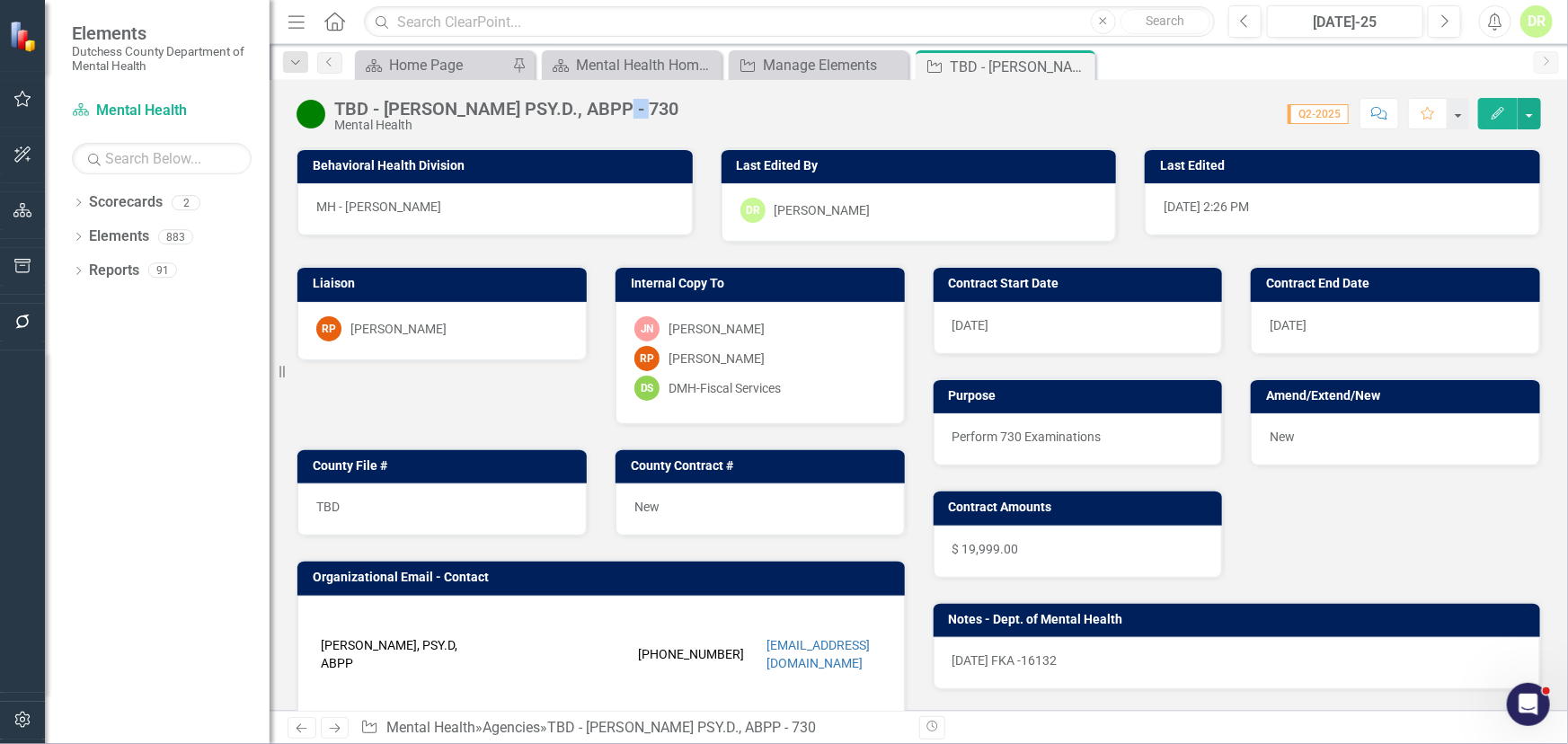
click at [602, 103] on div "TBD - [PERSON_NAME] PSY.D., ABPP - 730" at bounding box center [506, 109] width 344 height 20
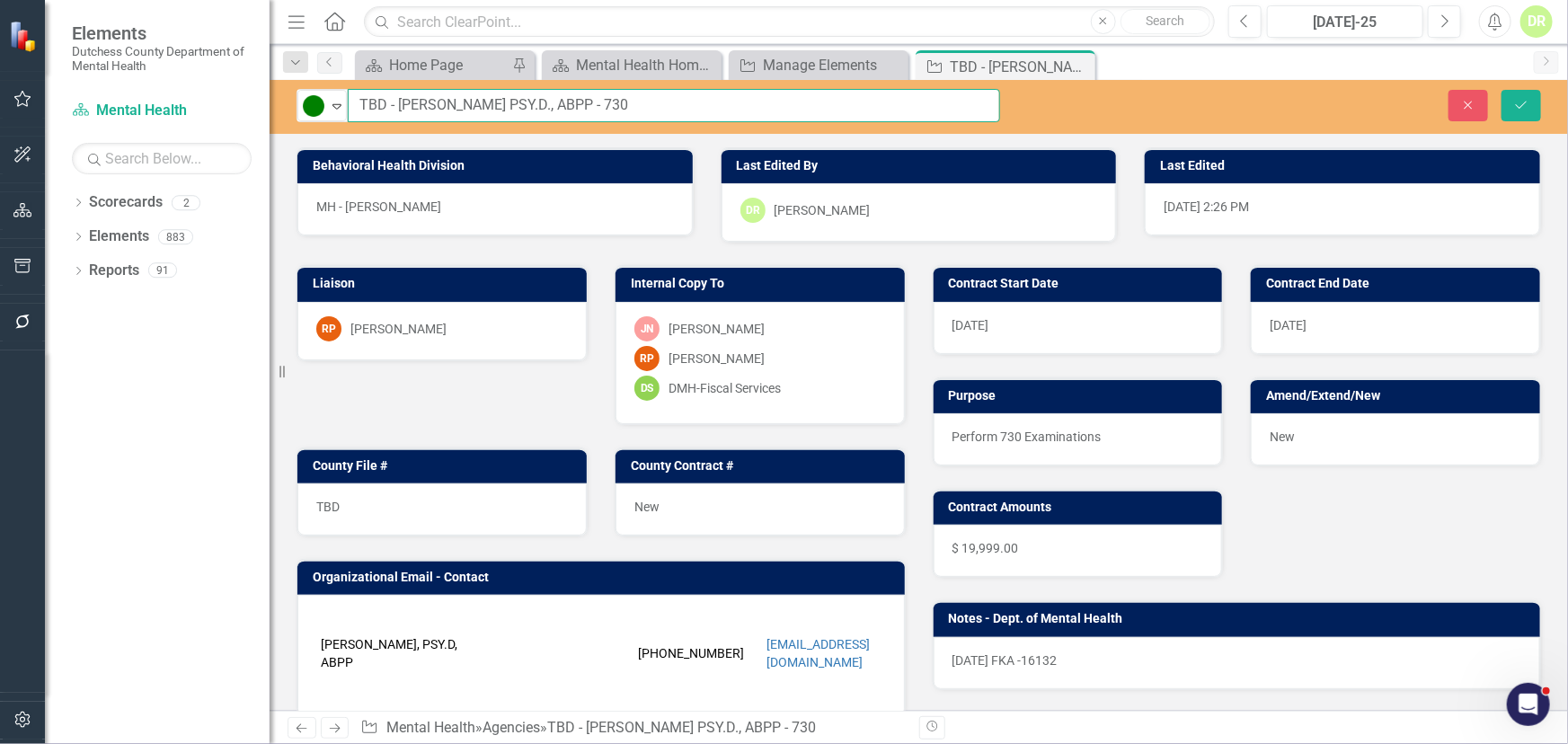
click at [679, 117] on input "TBD - [PERSON_NAME] PSY.D., ABPP - 730" at bounding box center [673, 105] width 652 height 33
drag, startPoint x: 597, startPoint y: 105, endPoint x: 638, endPoint y: 117, distance: 42.7
click at [604, 105] on input "TBD - Ellen Marx PSY.D., ABPP - 730 FLA 16132" at bounding box center [673, 105] width 652 height 33
type input "TBD - Ellen Marx PSY.D., ABPP - 730 FKA 16132"
click at [1524, 96] on button "Save" at bounding box center [1521, 105] width 39 height 32
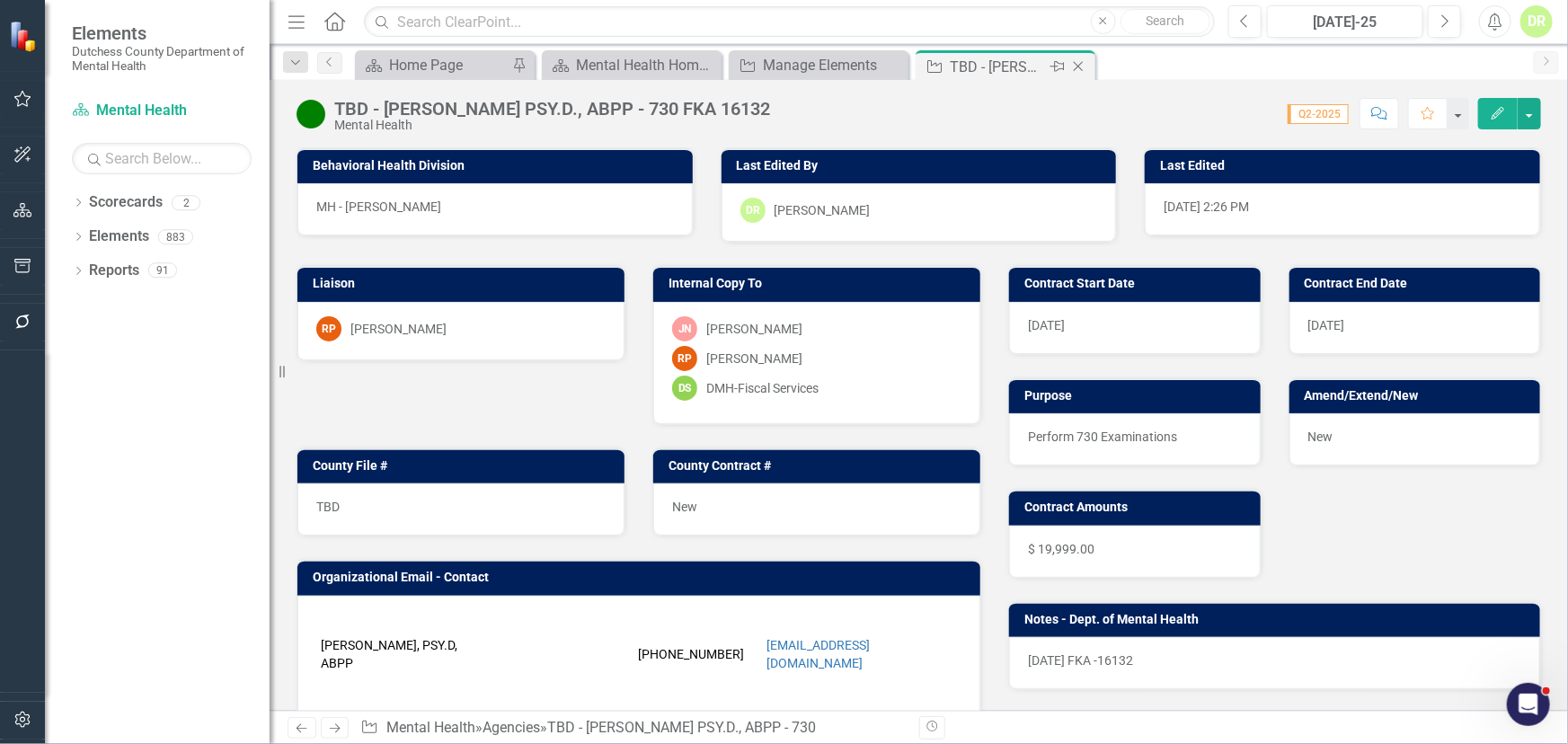
click at [1083, 63] on icon "Close" at bounding box center [1078, 66] width 18 height 14
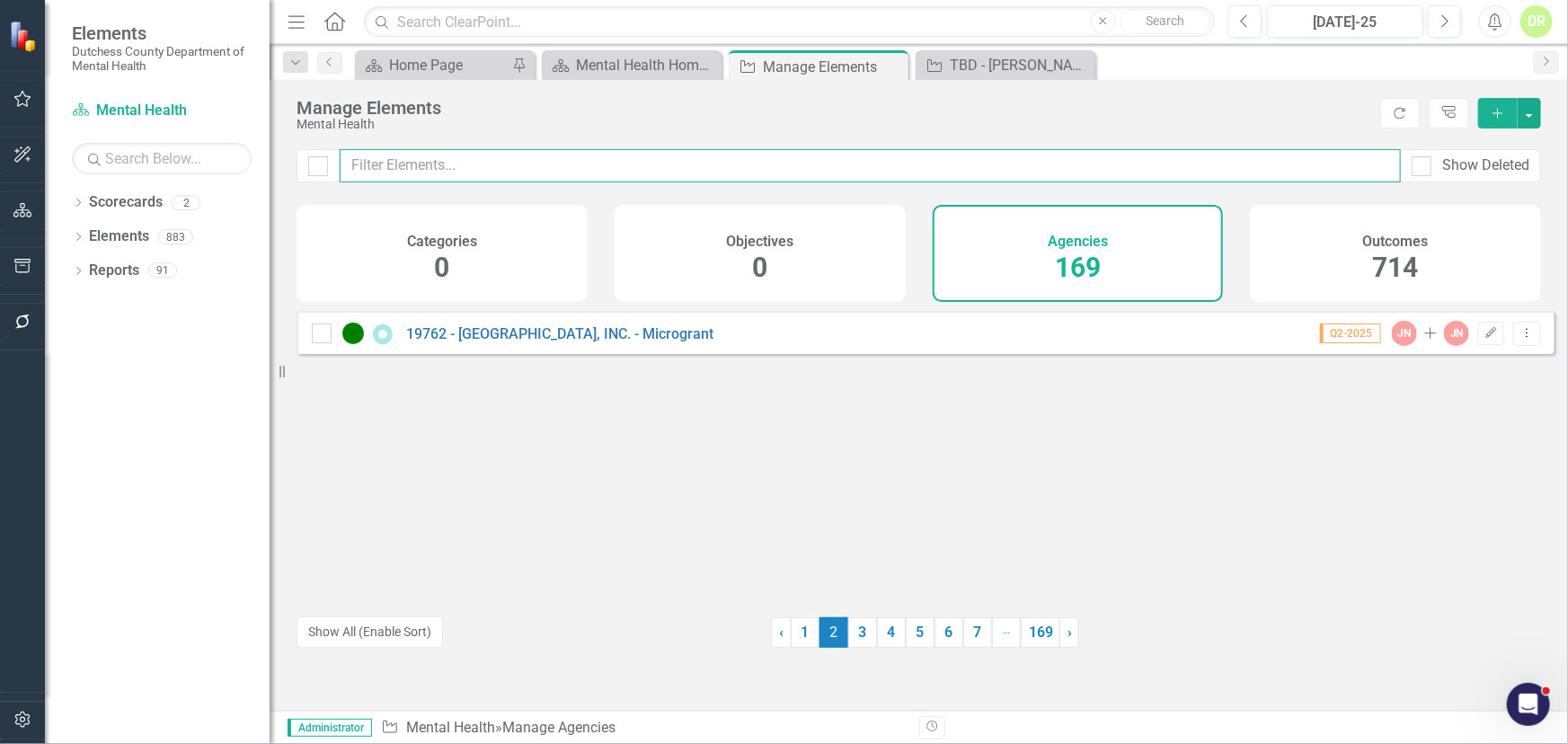
click at [474, 163] on input "text" at bounding box center [870, 165] width 1061 height 33
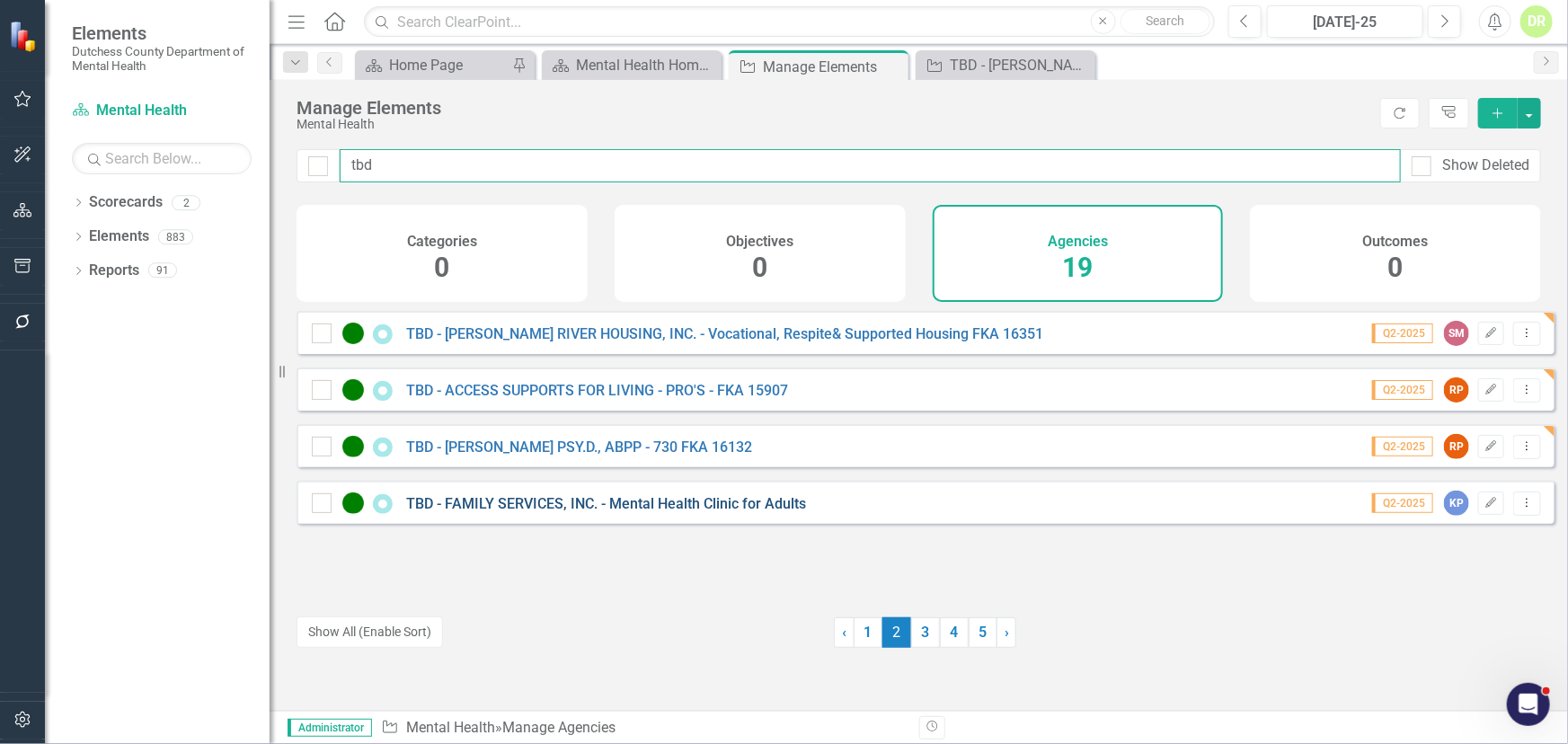
type input "tbd"
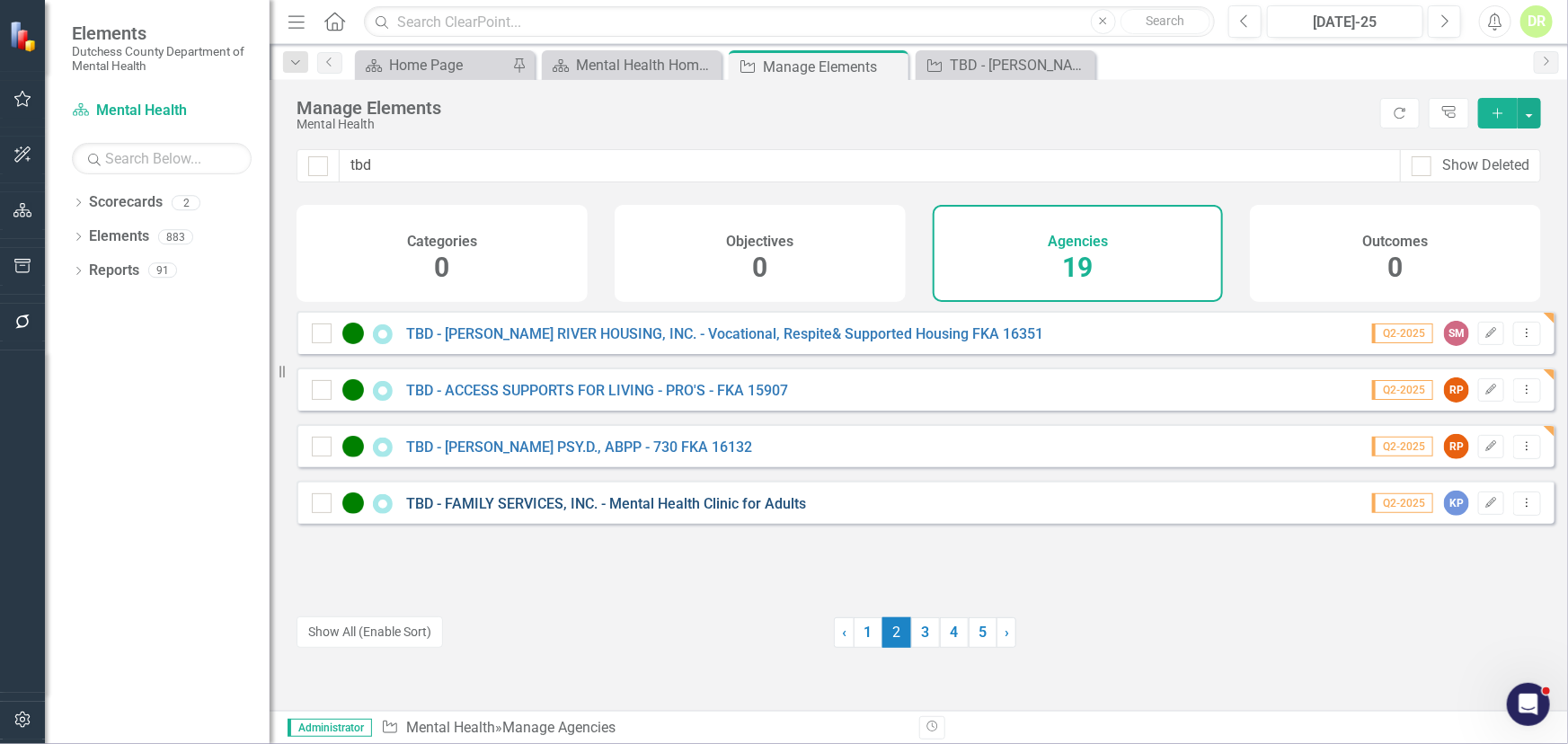
click at [631, 512] on link "TBD - FAMILY SERVICES, INC. - Mental Health Clinic for Adults" at bounding box center [605, 504] width 400 height 17
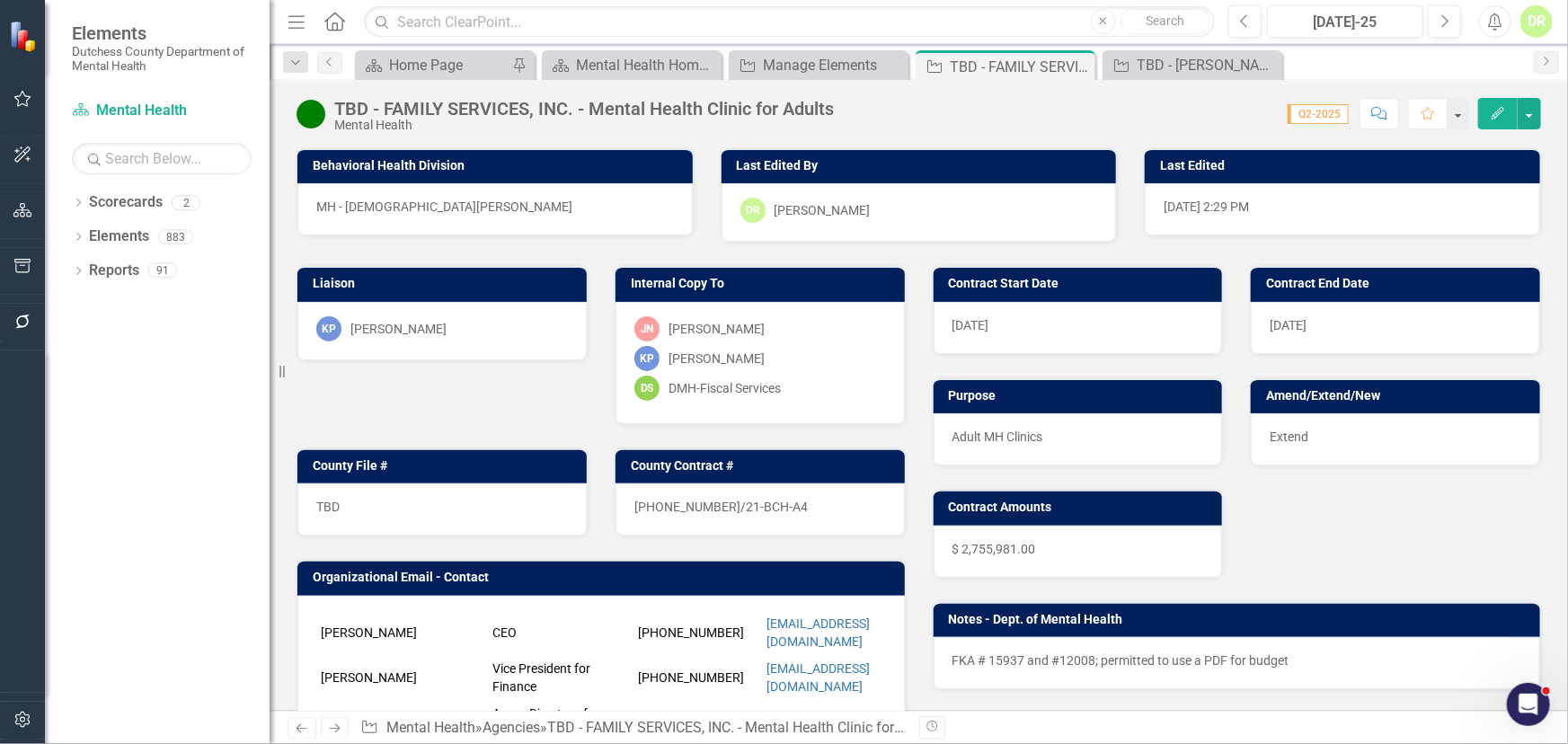
click at [1270, 432] on span "Extend" at bounding box center [1289, 436] width 38 height 14
click at [1270, 430] on span "Extend" at bounding box center [1289, 436] width 38 height 14
click at [1290, 438] on span "Extend" at bounding box center [1289, 436] width 38 height 14
click at [1289, 435] on span "Extend" at bounding box center [1289, 436] width 38 height 14
click at [1293, 439] on span "Extend" at bounding box center [1289, 436] width 38 height 14
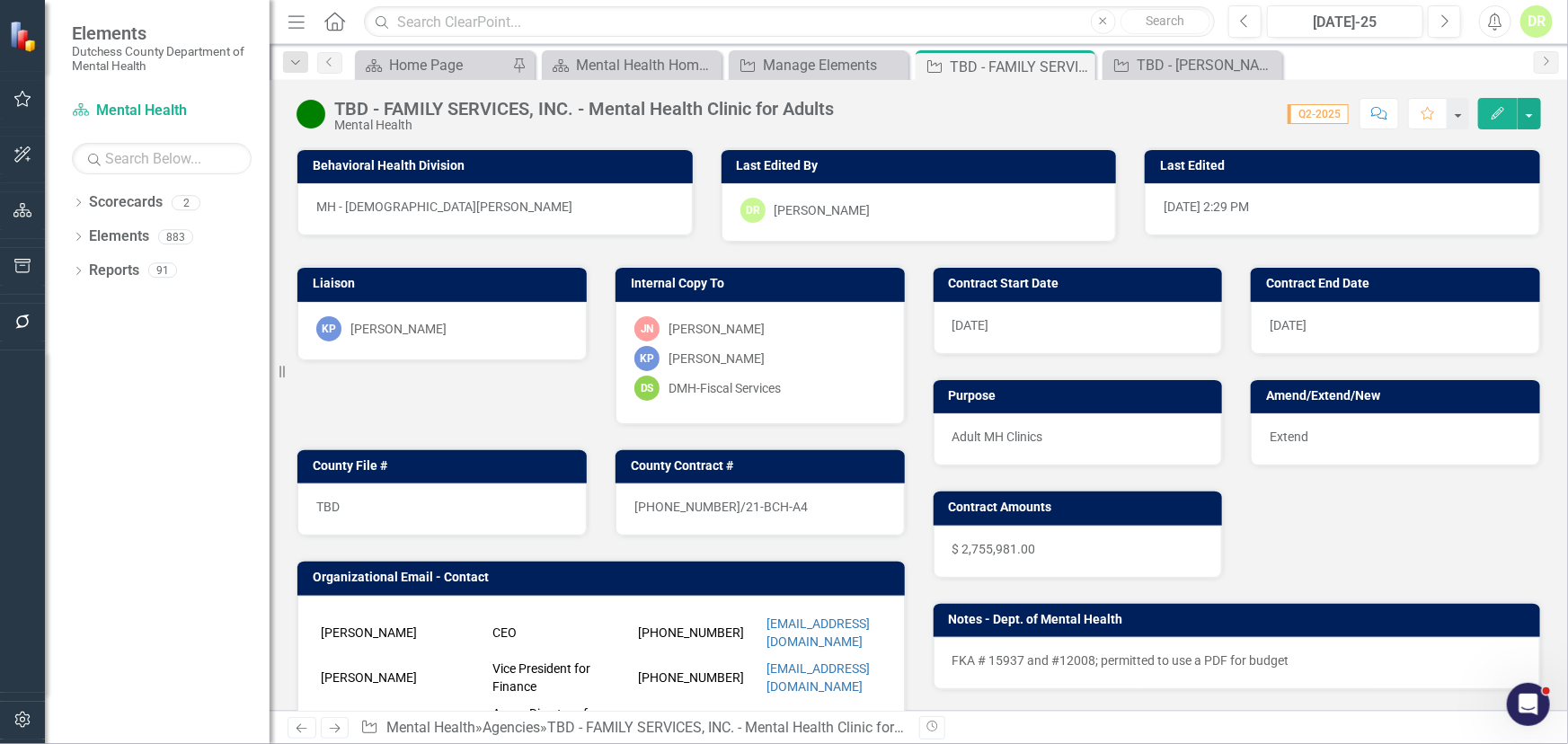
click at [1291, 434] on span "Extend" at bounding box center [1289, 436] width 38 height 14
click at [1289, 430] on span "Extend" at bounding box center [1289, 436] width 38 height 14
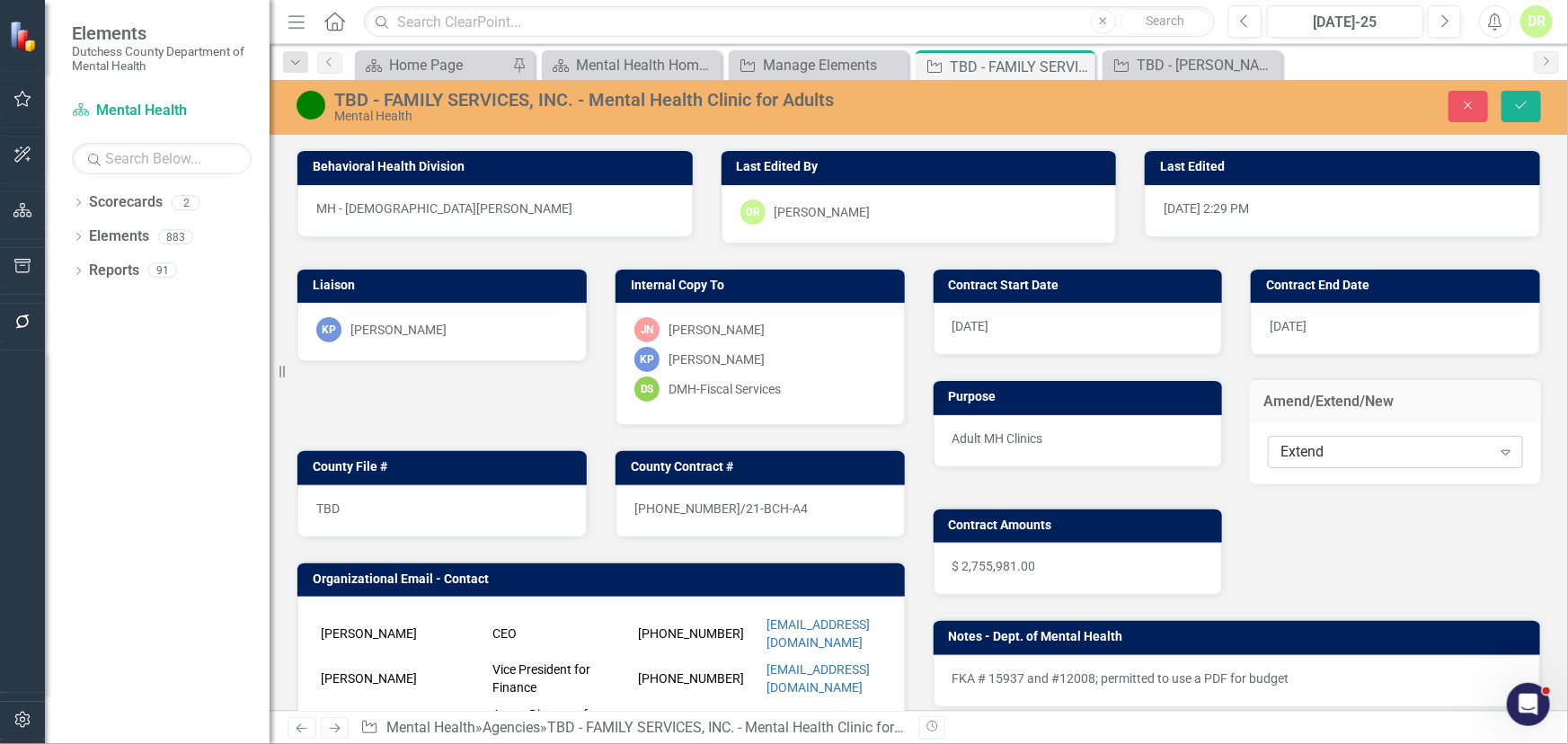
click at [1297, 446] on div "Extend" at bounding box center [1386, 452] width 210 height 21
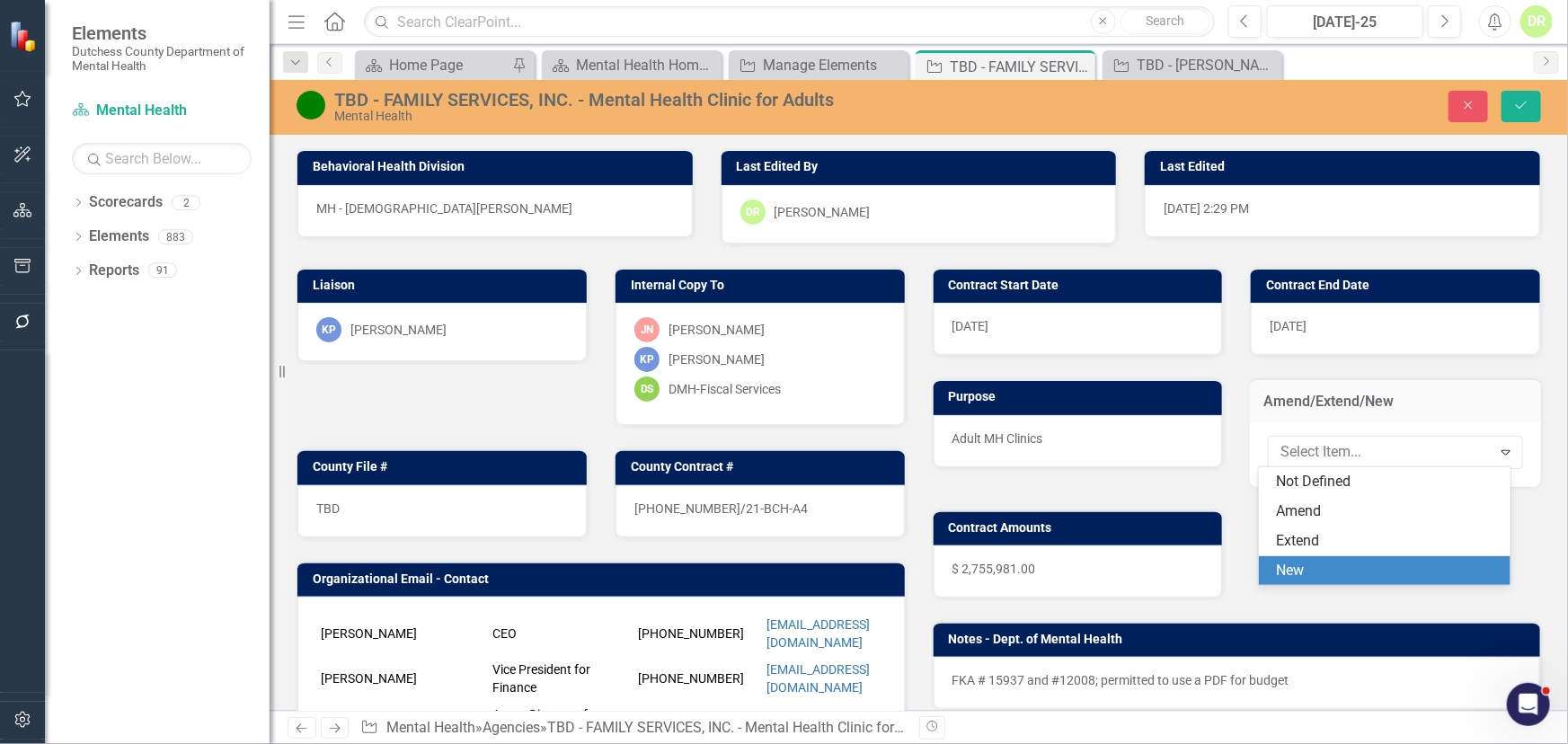
click at [1304, 563] on div "New" at bounding box center [1388, 571] width 222 height 21
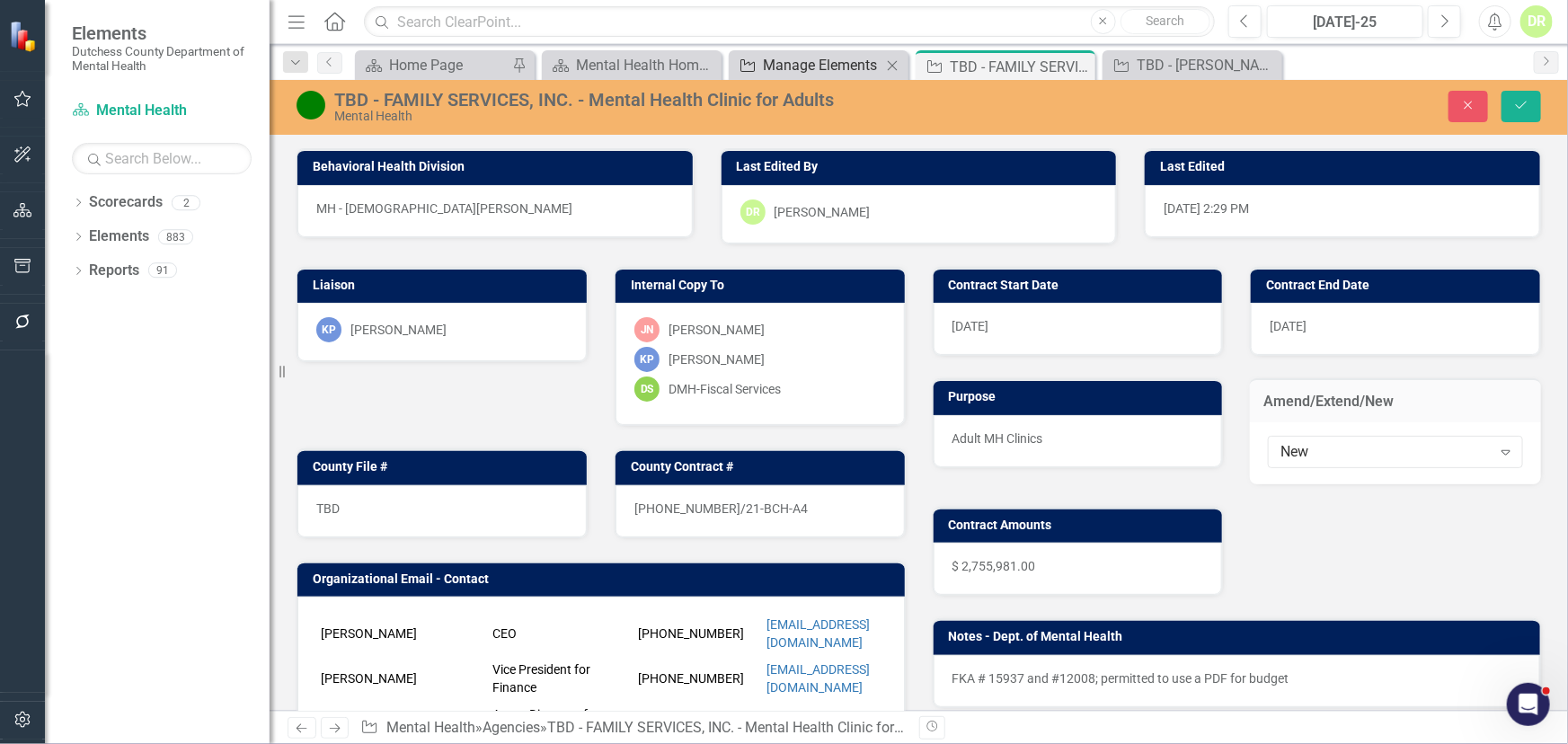
click at [879, 60] on div "Manage Elements" at bounding box center [822, 65] width 118 height 23
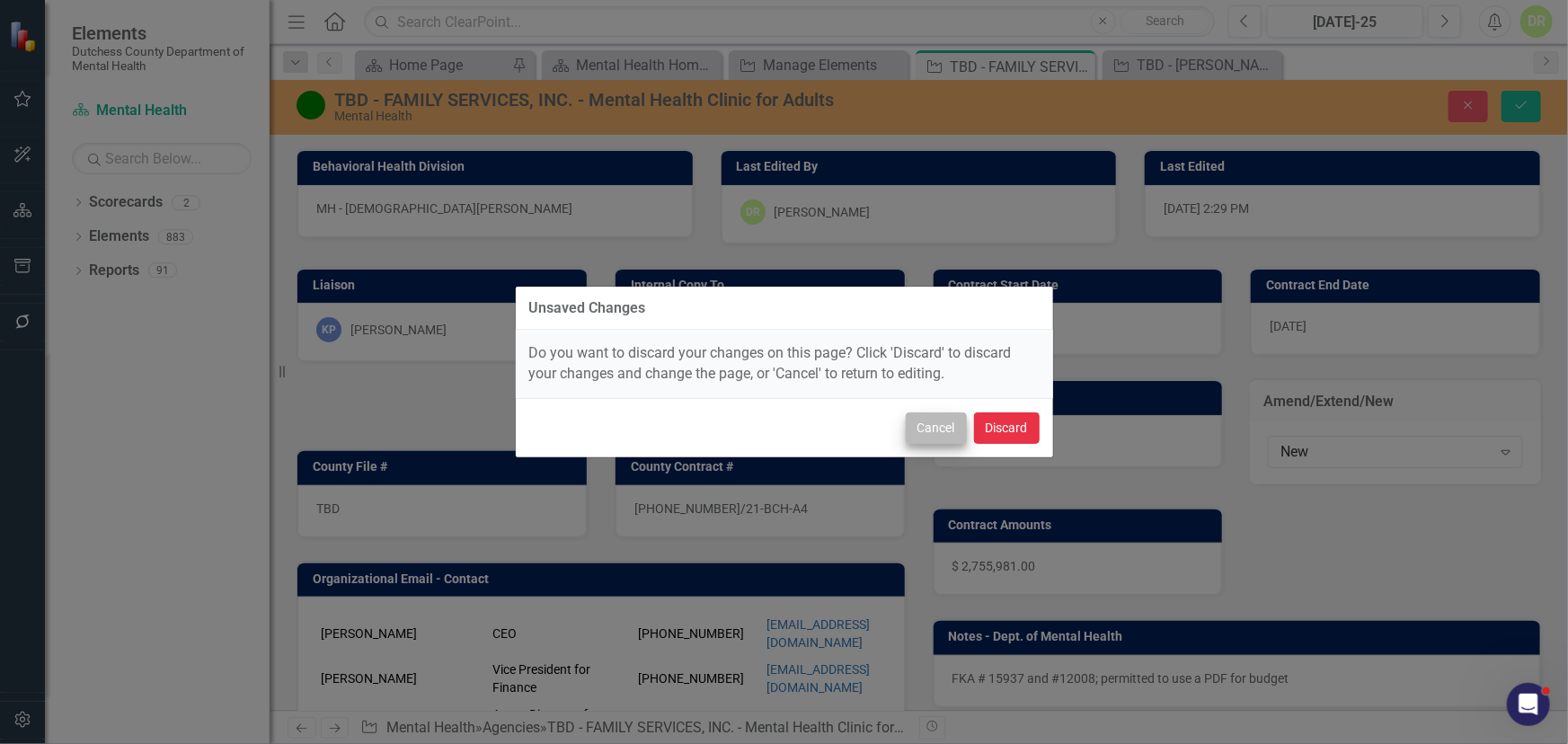
drag, startPoint x: 992, startPoint y: 422, endPoint x: 926, endPoint y: 416, distance: 66.3
click at [926, 416] on div "Cancel Discard" at bounding box center [784, 428] width 538 height 59
click at [930, 419] on button "Cancel" at bounding box center [937, 428] width 61 height 32
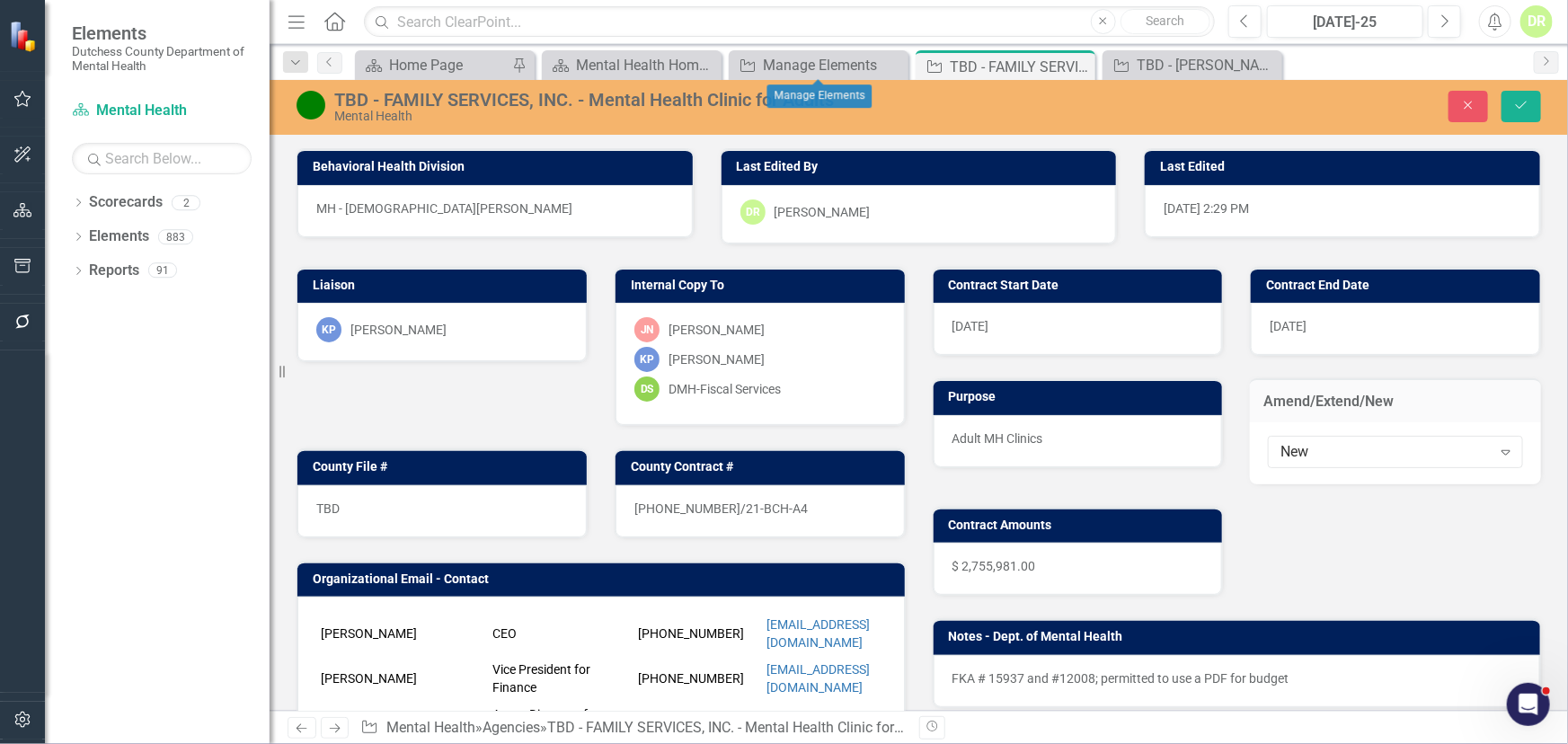
click at [872, 97] on div "TBD - FAMILY SERVICES, INC. - Mental Health Clinic for Adults" at bounding box center [663, 99] width 657 height 20
click at [842, 98] on div "TBD - FAMILY SERVICES, INC. - Mental Health Clinic for Adults" at bounding box center [663, 99] width 657 height 20
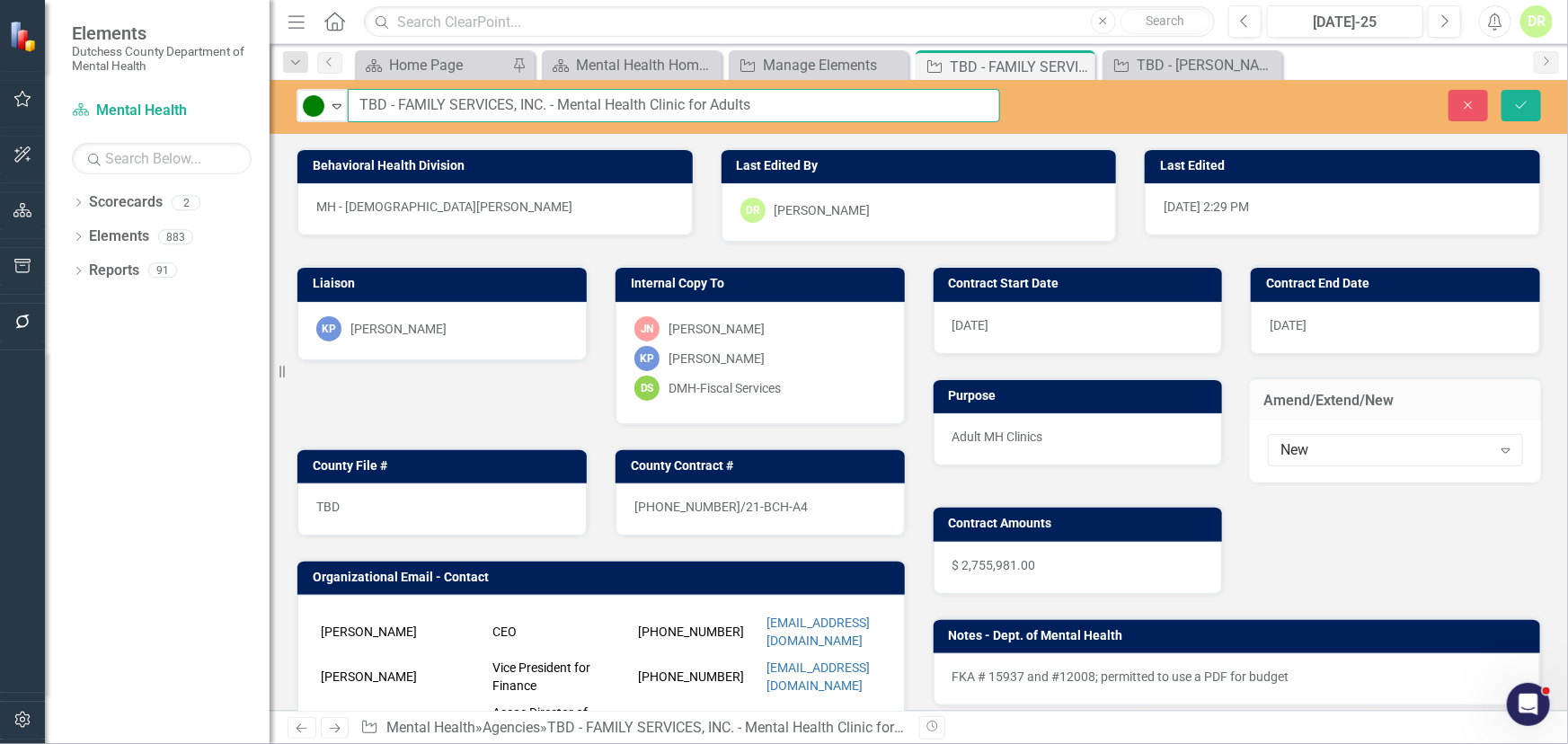
click at [861, 111] on input "TBD - FAMILY SERVICES, INC. - Mental Health Clinic for Adults" at bounding box center [673, 105] width 652 height 33
type input "TBD - FAMILY SERVICES, INC. - Mental Health Clinic for Adults FKA 15937"
drag, startPoint x: 1518, startPoint y: 98, endPoint x: 1113, endPoint y: 0, distance: 416.7
click at [1515, 93] on button "Save" at bounding box center [1521, 105] width 39 height 32
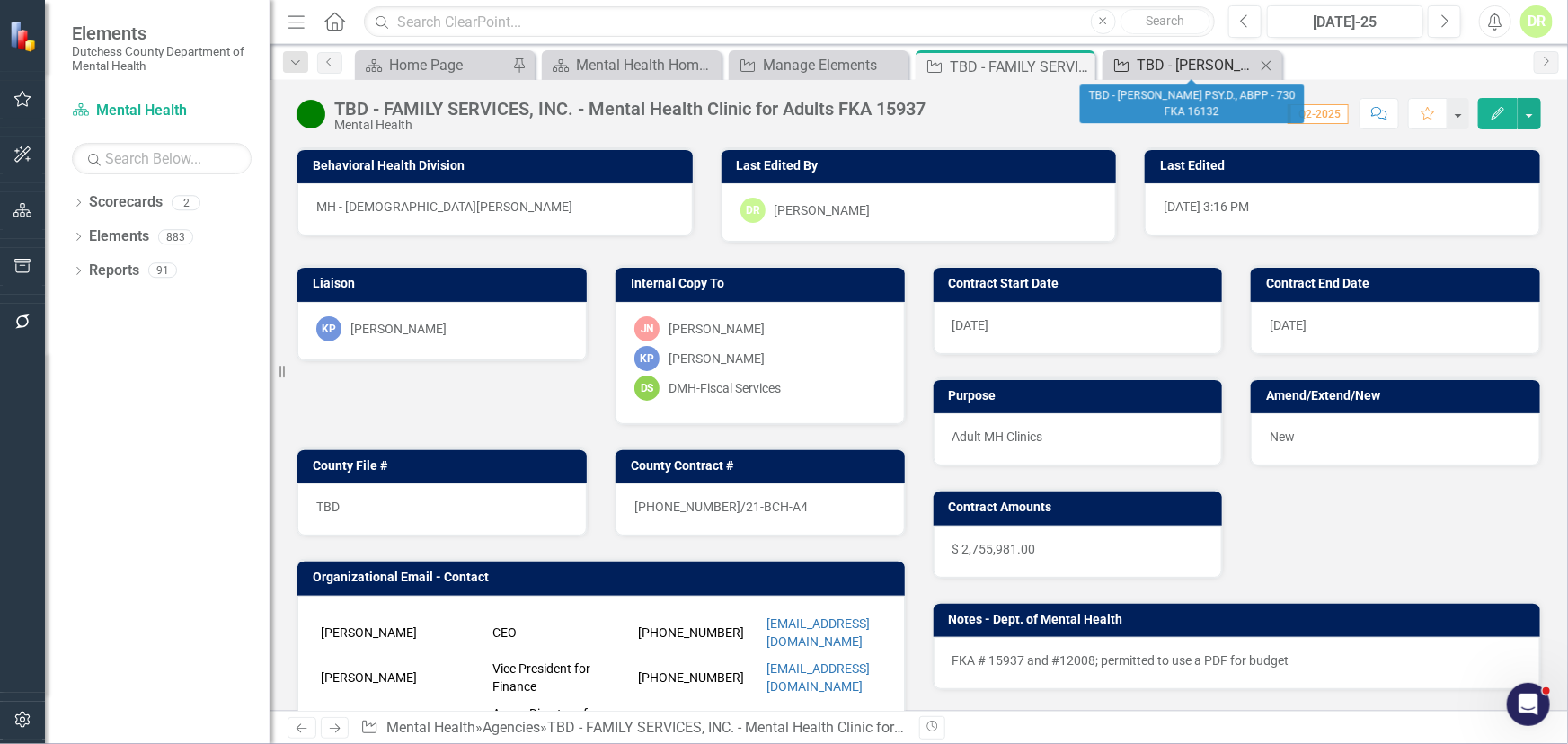
click at [1250, 58] on div "TBD - Ellen Marx PSY.D., ABPP - 730 FKA 16132" at bounding box center [1196, 65] width 118 height 23
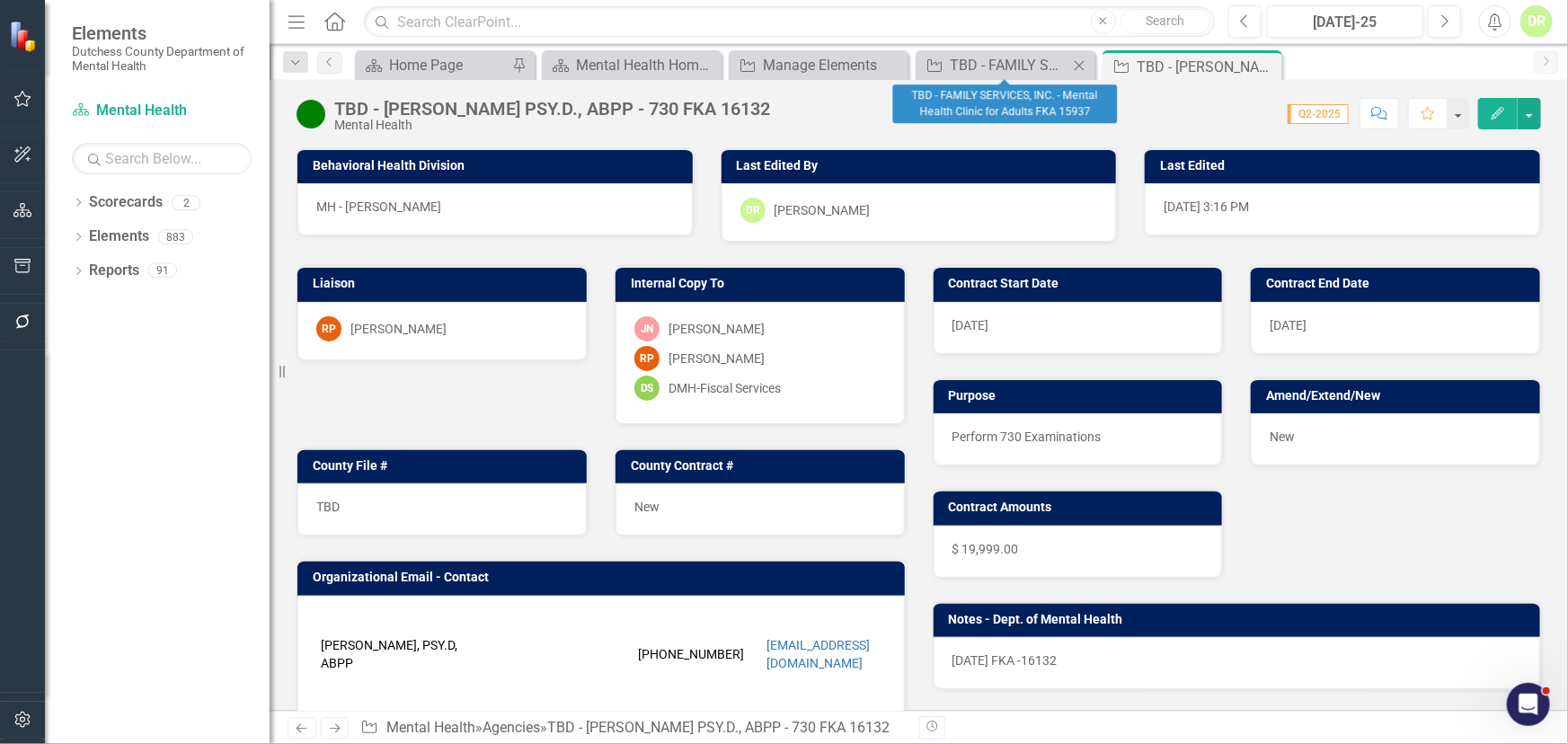
click at [1079, 61] on icon "Close" at bounding box center [1079, 65] width 18 height 14
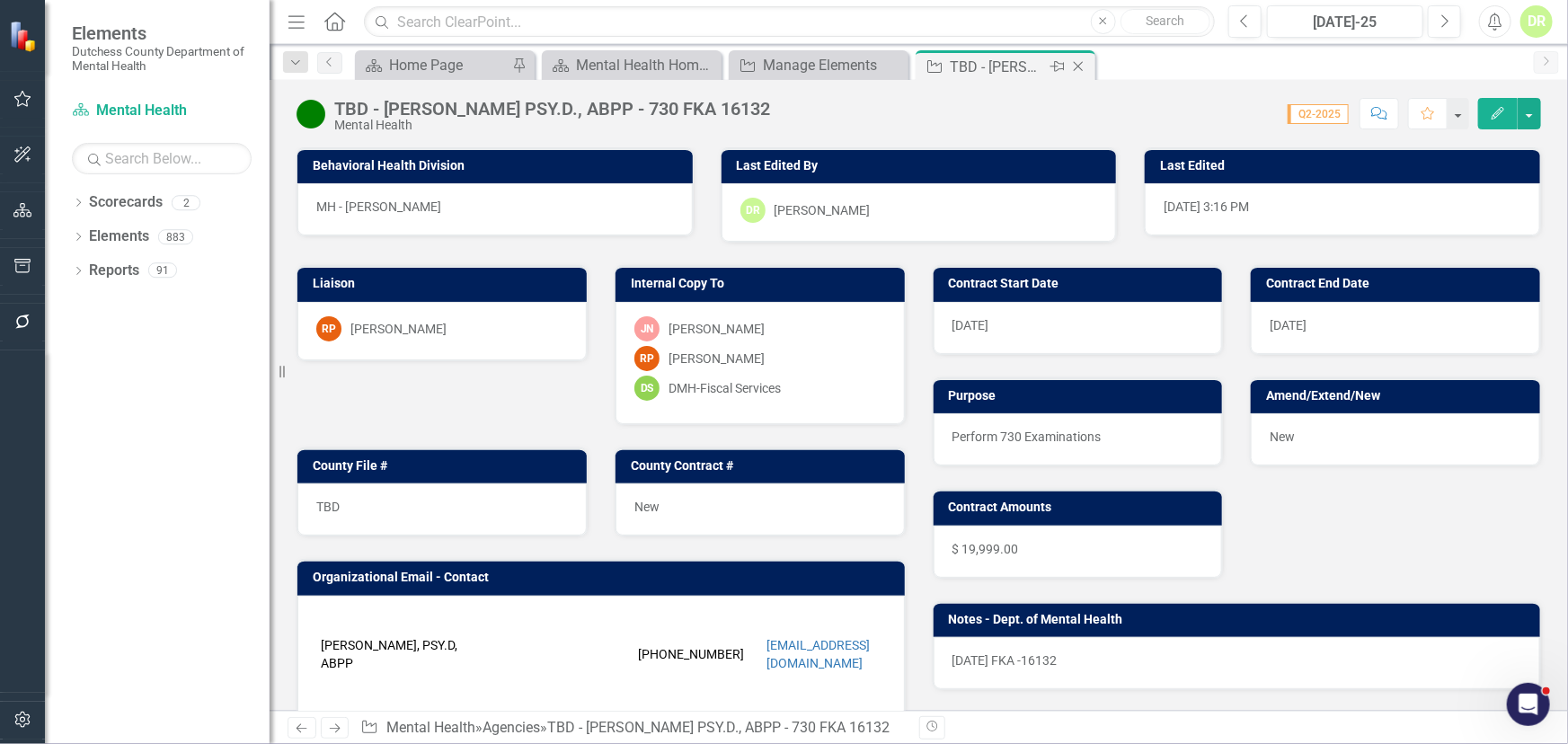
click at [1078, 62] on icon "Close" at bounding box center [1078, 66] width 18 height 14
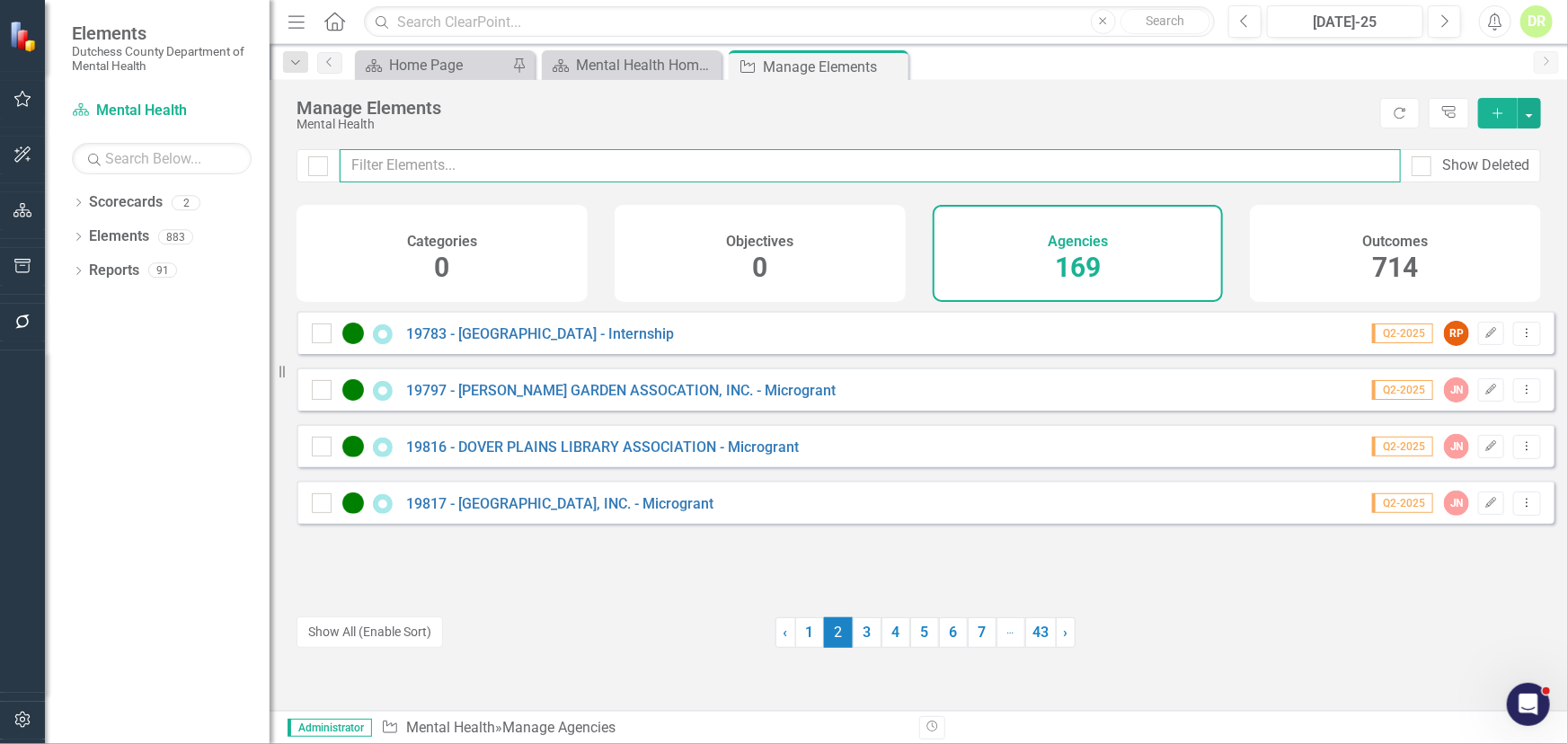
click at [474, 168] on input "text" at bounding box center [870, 165] width 1061 height 33
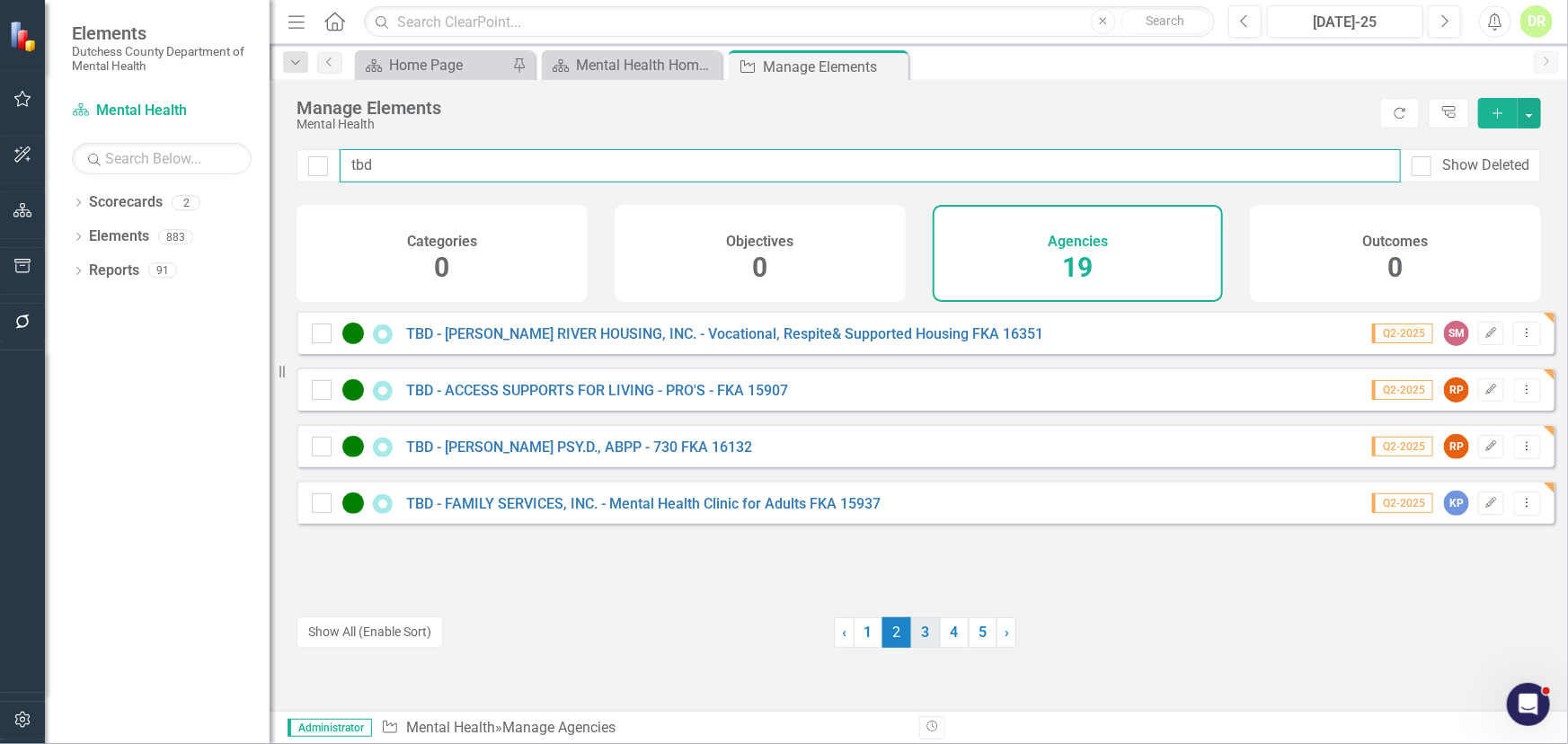
type input "tbd"
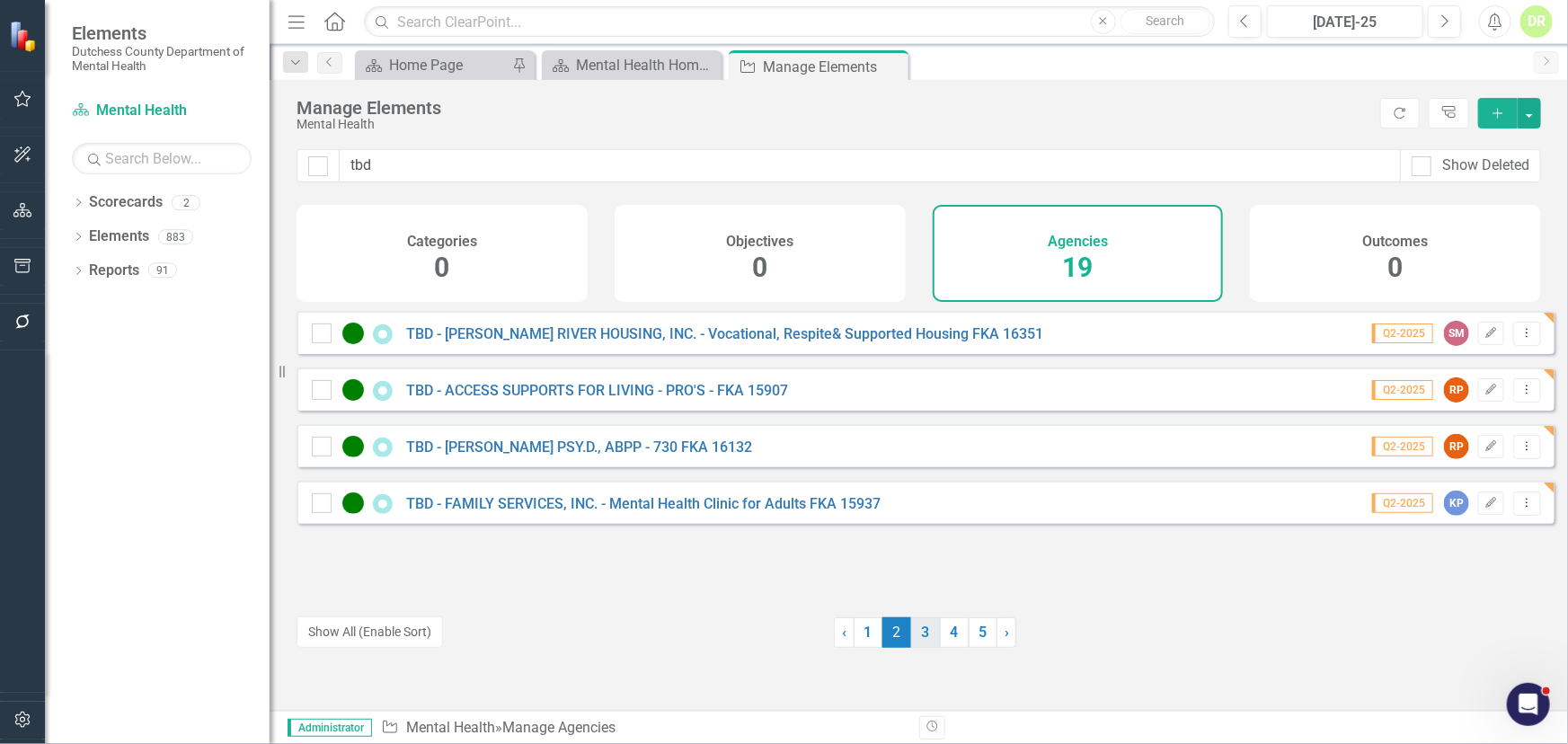
click at [914, 628] on link "3" at bounding box center [925, 633] width 29 height 31
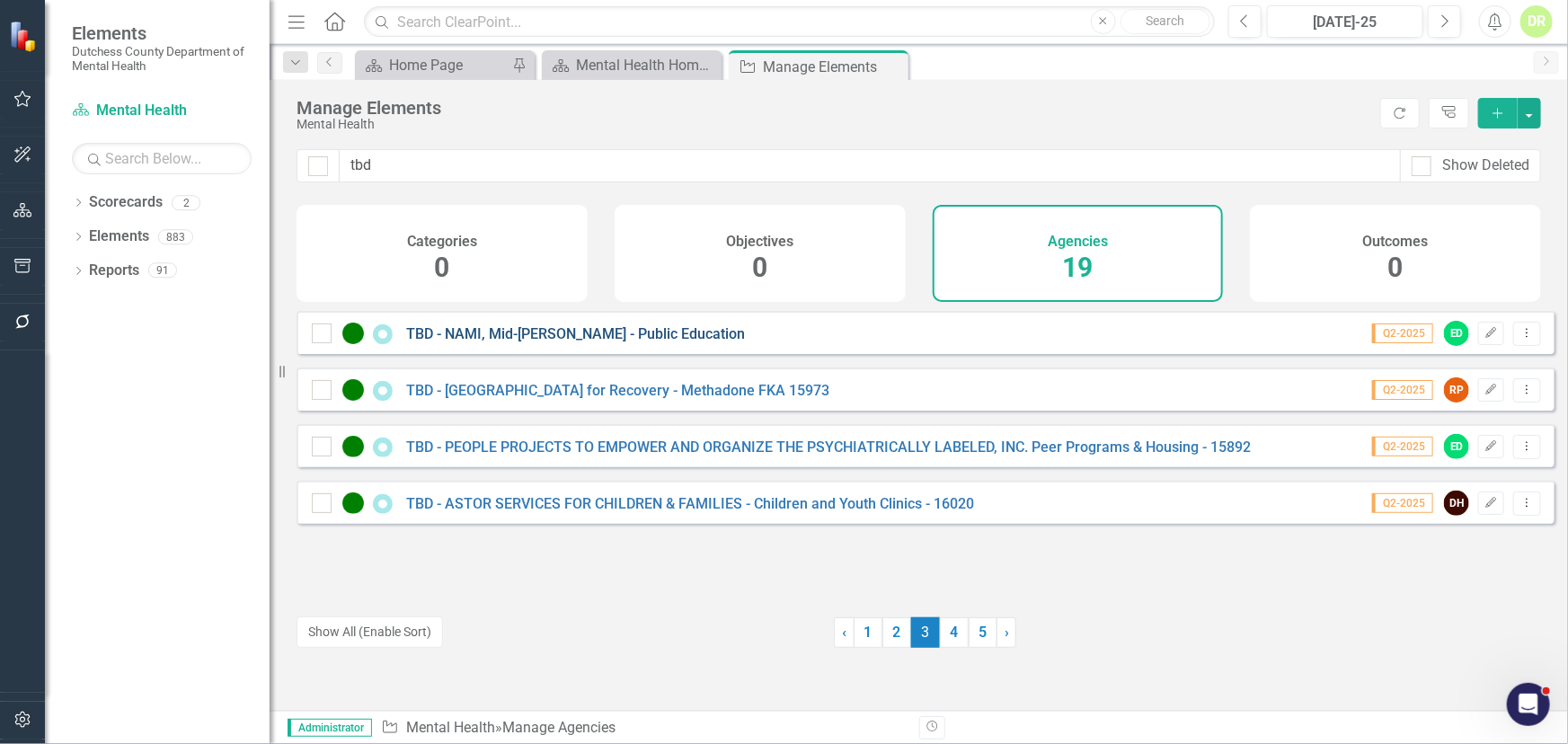
click at [555, 343] on link "TBD - NAMI, Mid-[PERSON_NAME] - Public Education" at bounding box center [575, 334] width 339 height 17
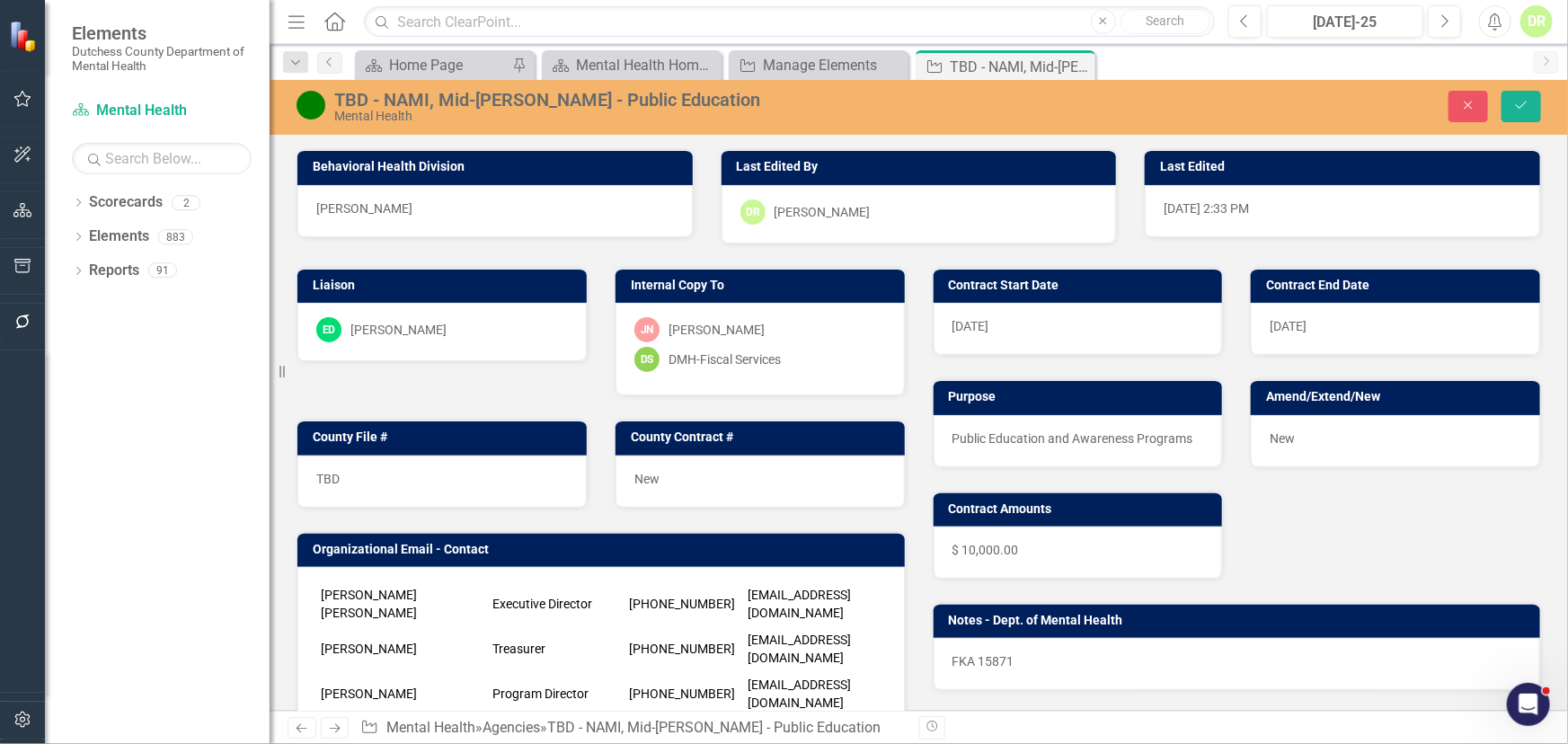
click at [771, 99] on div "TBD - NAMI, Mid-[PERSON_NAME] - Public Education" at bounding box center [663, 99] width 657 height 20
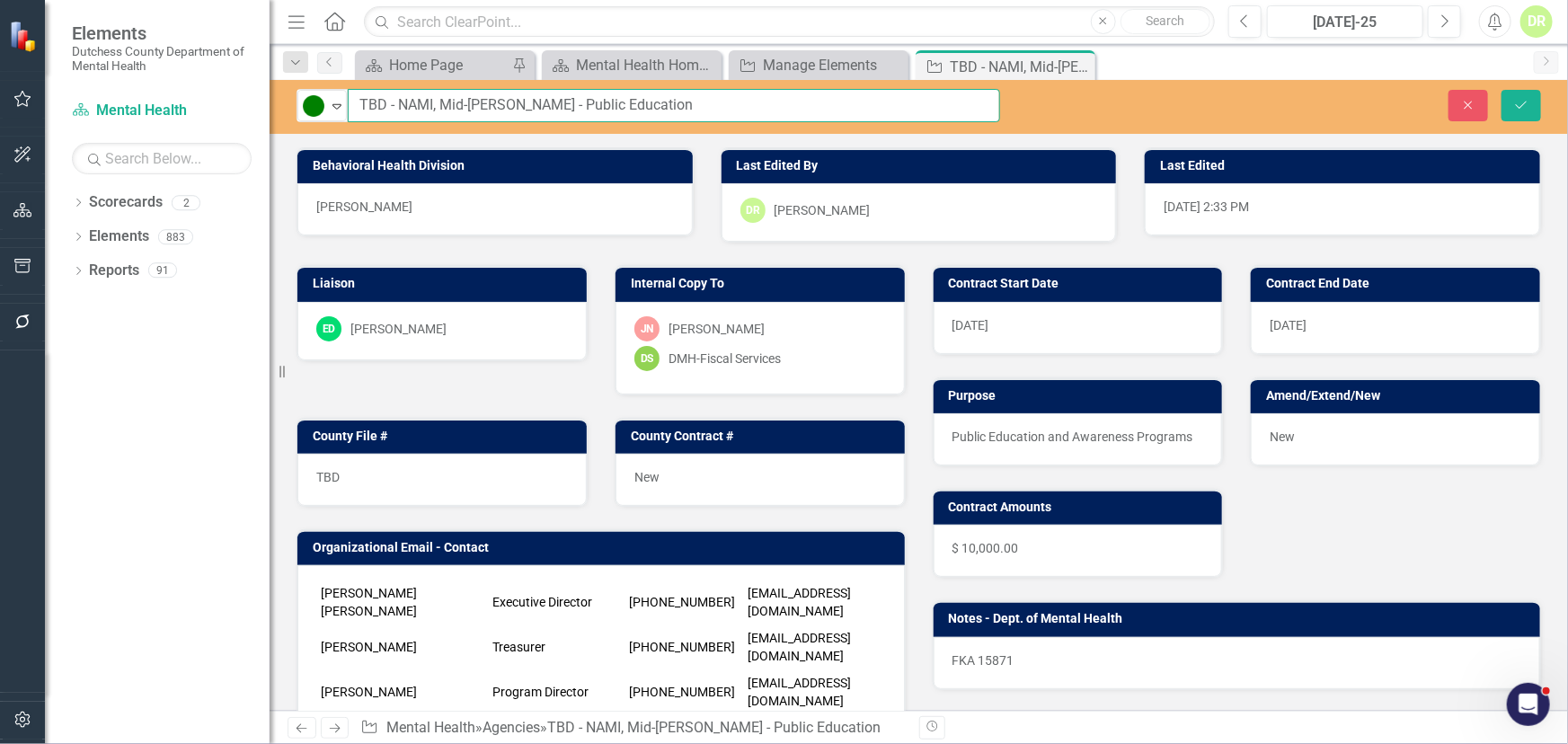
click at [771, 99] on input "TBD - NAMI, Mid-[PERSON_NAME] - Public Education" at bounding box center [673, 105] width 652 height 33
type input "TBD - NAMI, Mid-Hudson - Public Education FKA 15871"
click at [1518, 99] on icon "Save" at bounding box center [1521, 105] width 16 height 12
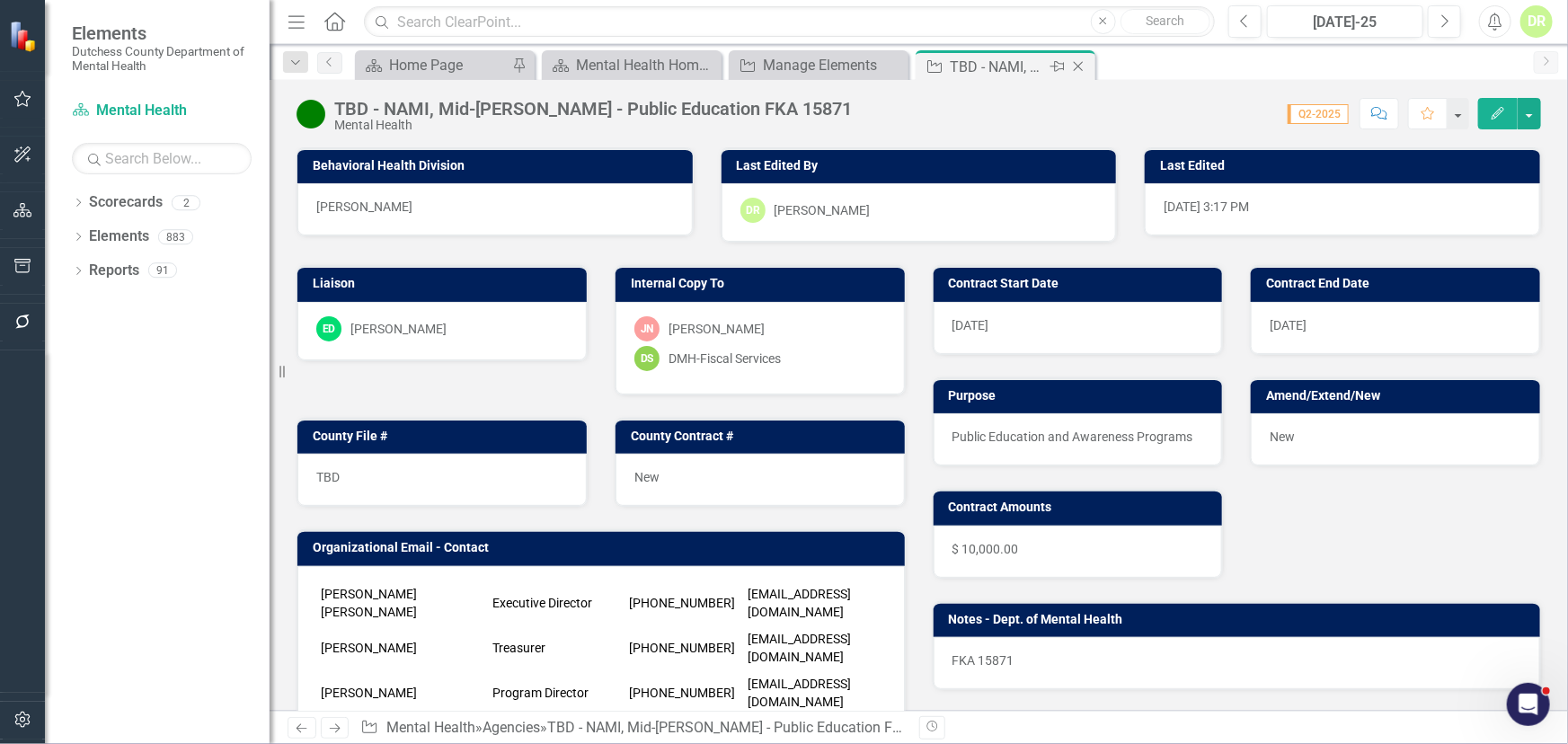
click at [1090, 62] on div "Close" at bounding box center [1080, 67] width 23 height 23
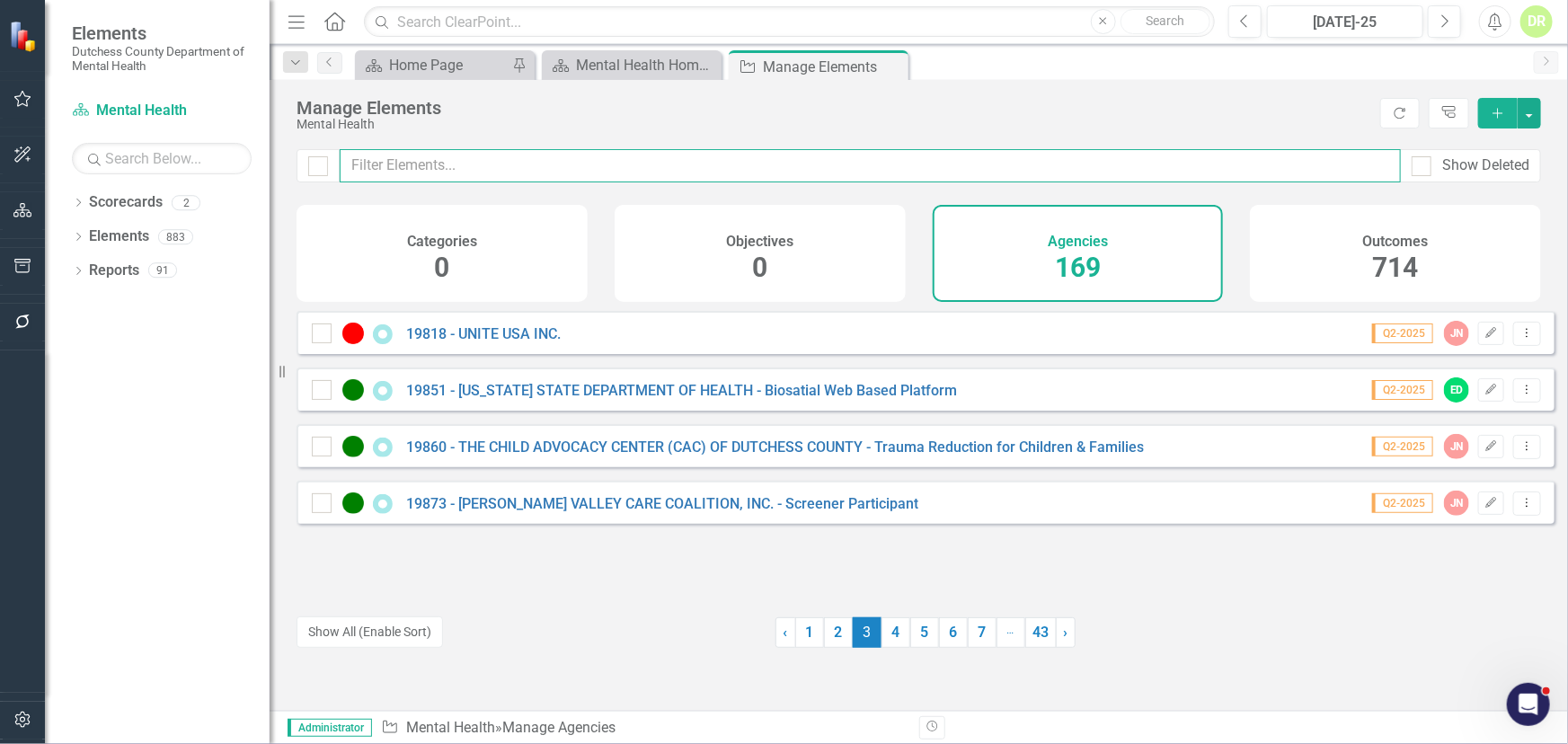
click at [628, 153] on input "text" at bounding box center [870, 165] width 1061 height 33
type input "t"
type input "b"
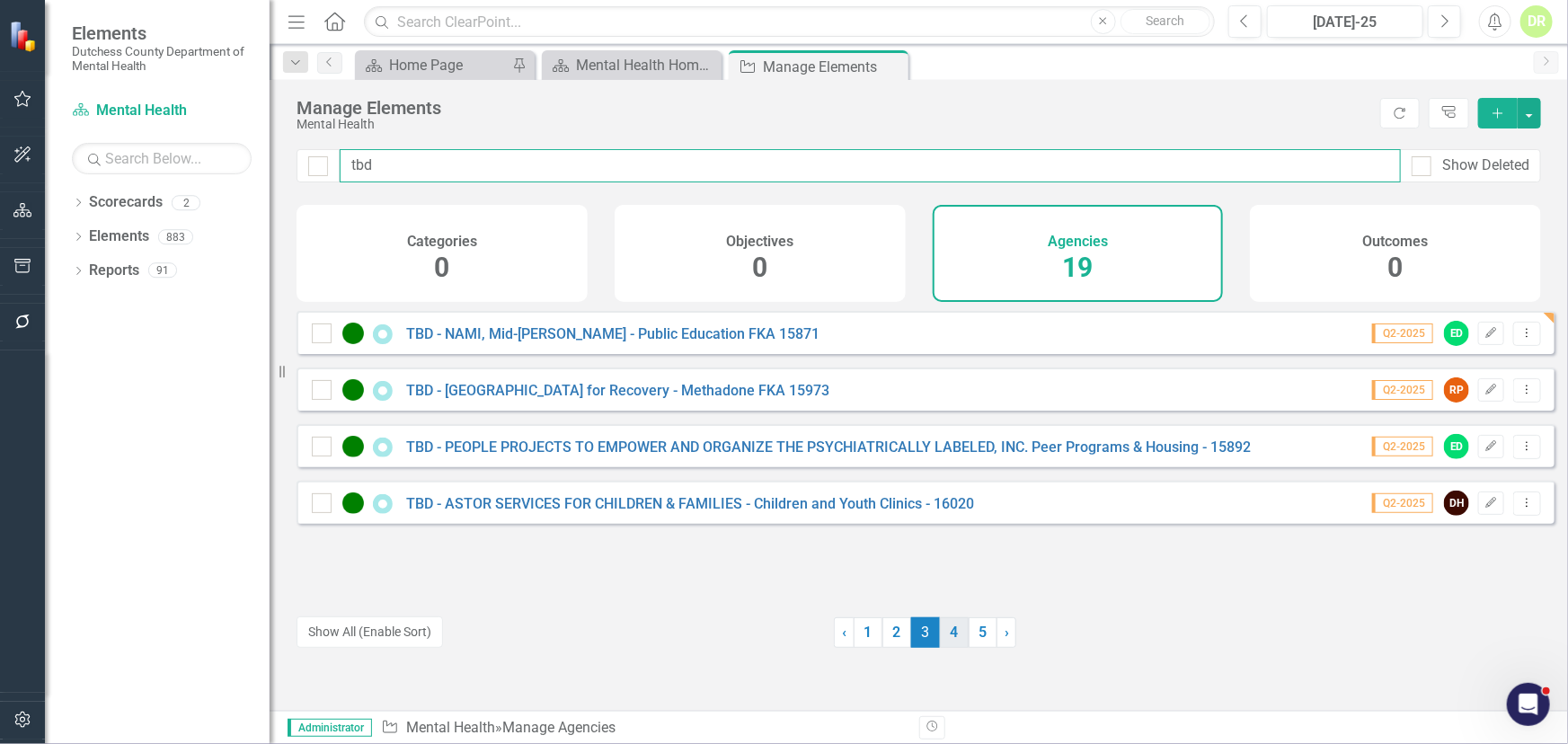
type input "tbd"
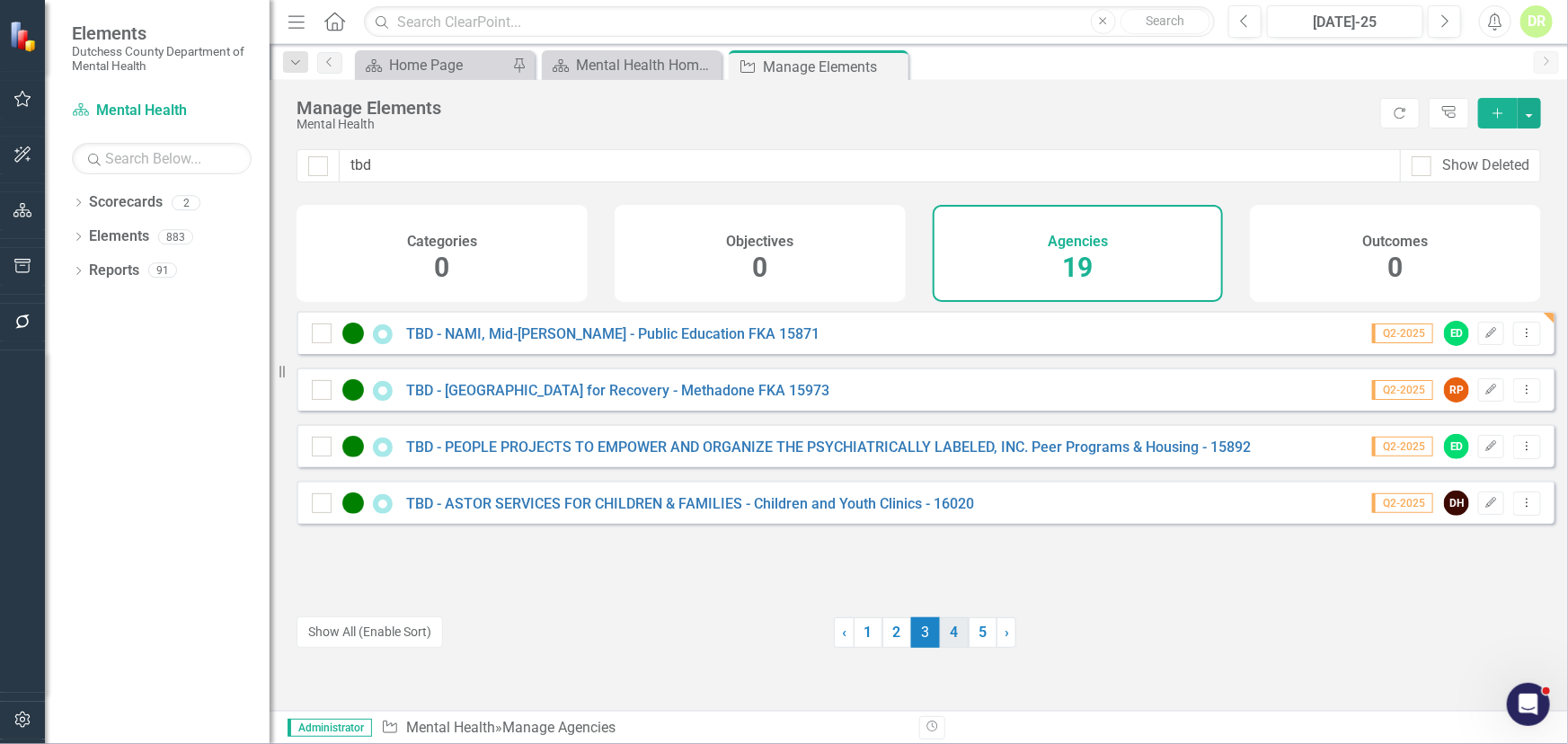
click at [940, 629] on link "4" at bounding box center [954, 633] width 29 height 31
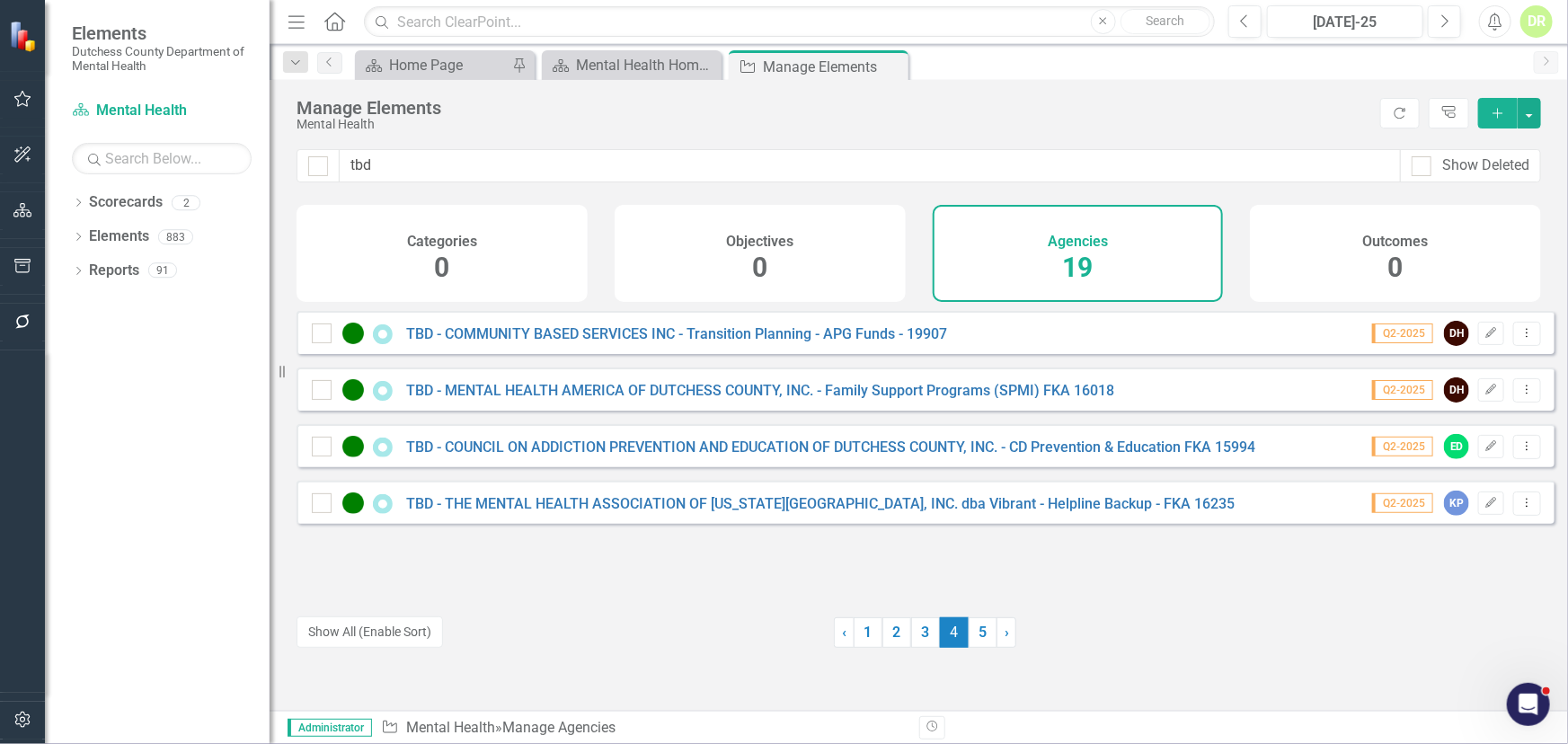
click at [940, 628] on span "4 (current)" at bounding box center [954, 633] width 29 height 31
click at [970, 628] on link "5" at bounding box center [983, 633] width 29 height 31
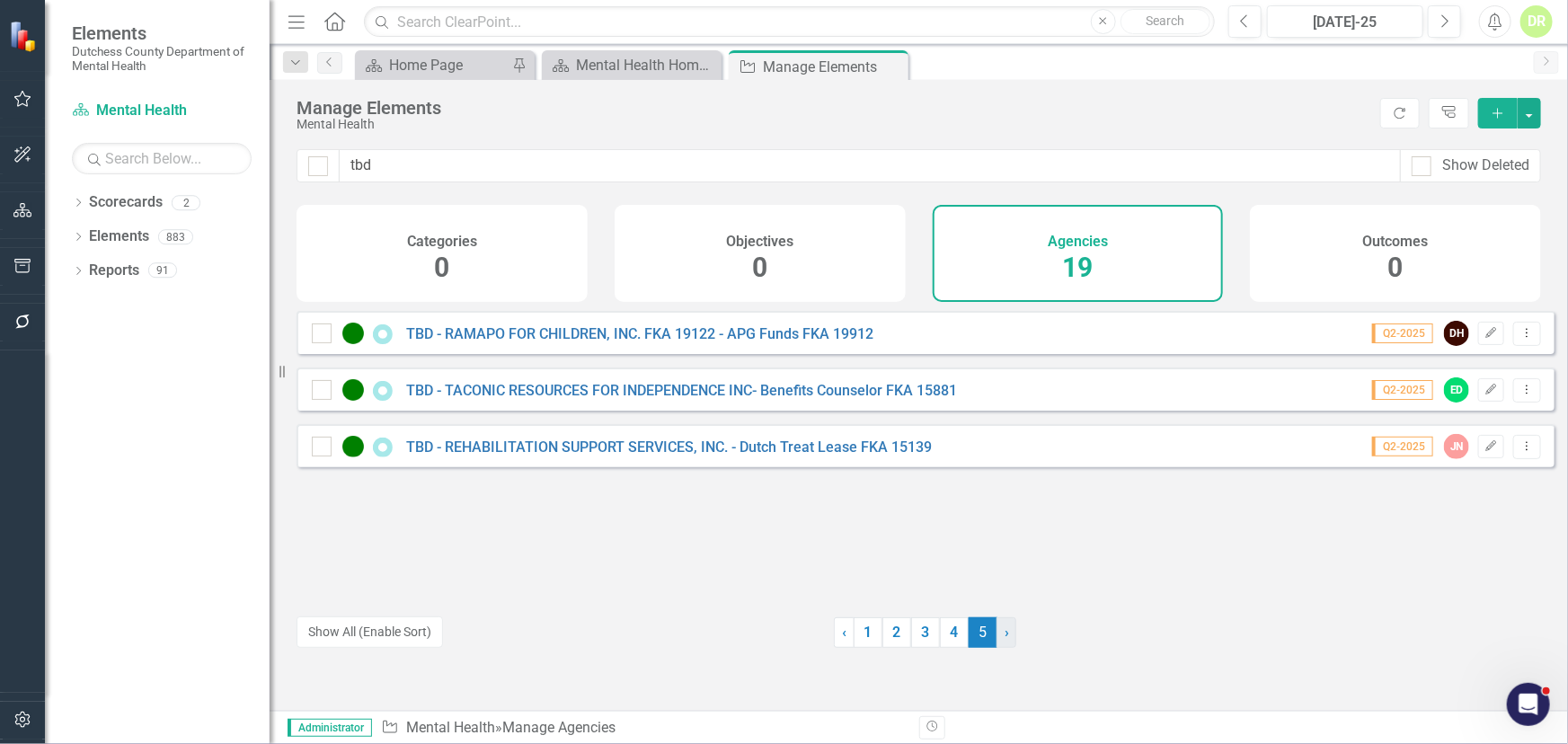
click at [1005, 630] on span "›" at bounding box center [1006, 632] width 5 height 17
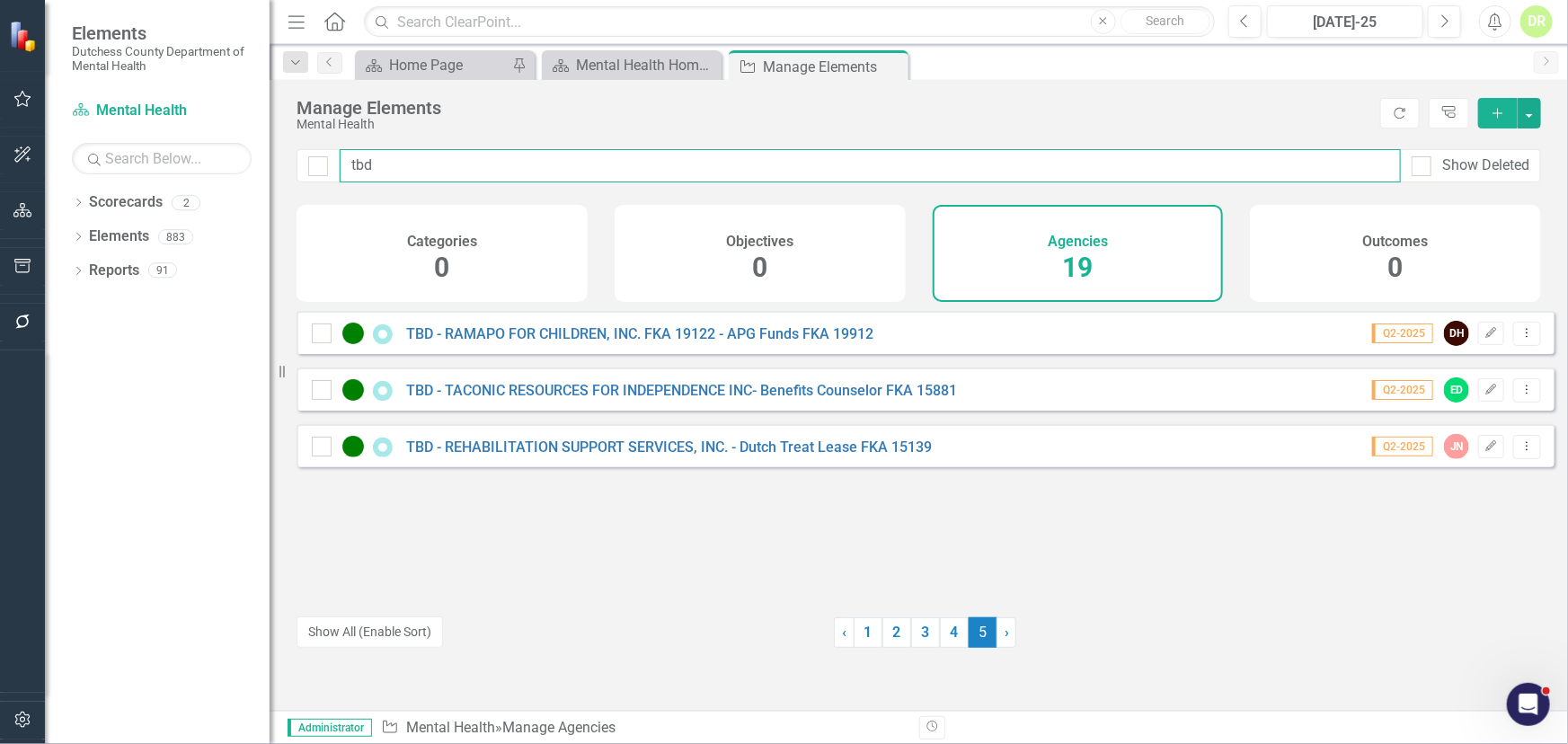
click at [737, 159] on input "tbd" at bounding box center [870, 165] width 1061 height 33
drag, startPoint x: 699, startPoint y: 164, endPoint x: -44, endPoint y: 148, distance: 743.2
click at [0, 148] on html "Elements Dutchess County Department of Mental Health Scorecard Mental Health Se…" at bounding box center [784, 372] width 1568 height 744
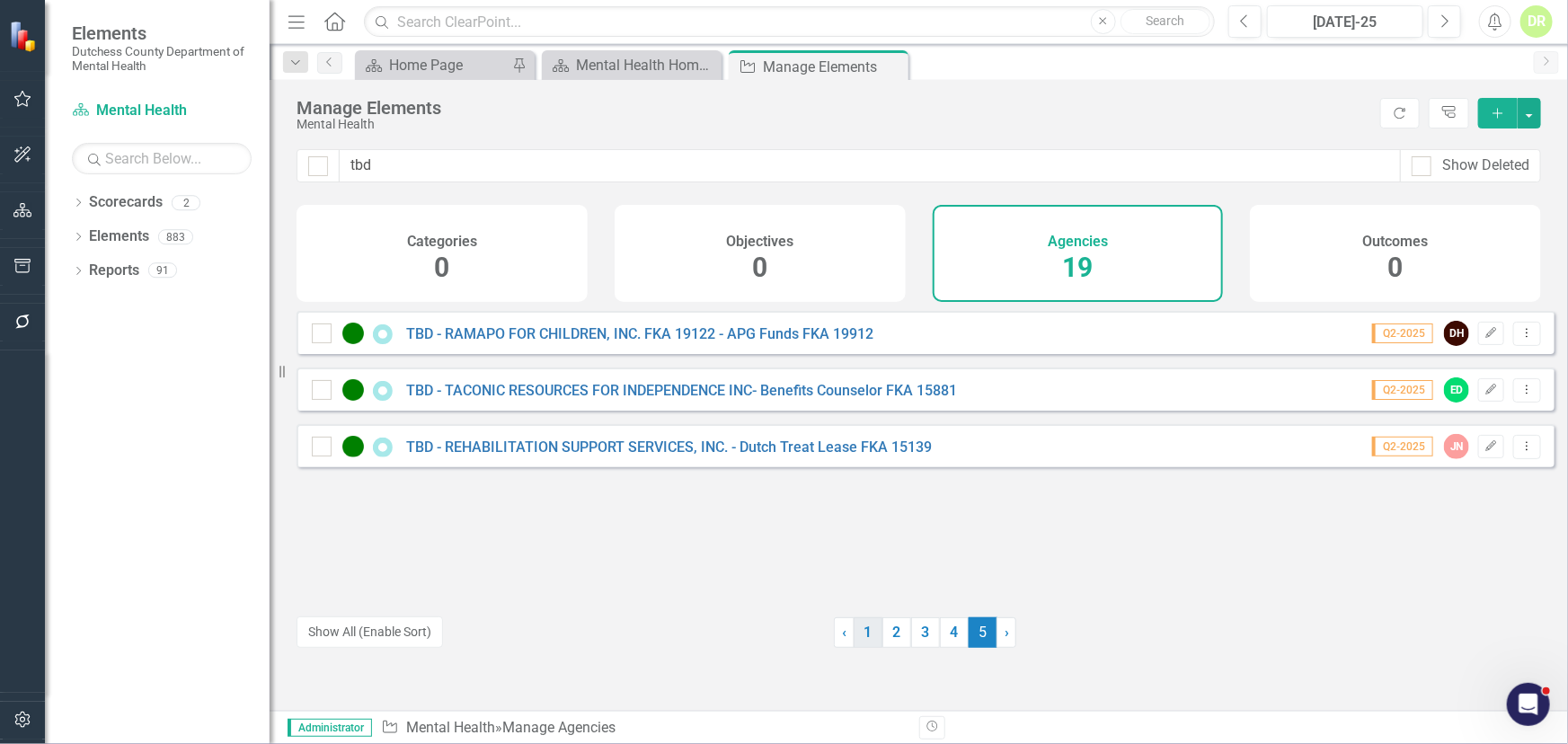
click at [860, 631] on link "1" at bounding box center [868, 633] width 29 height 31
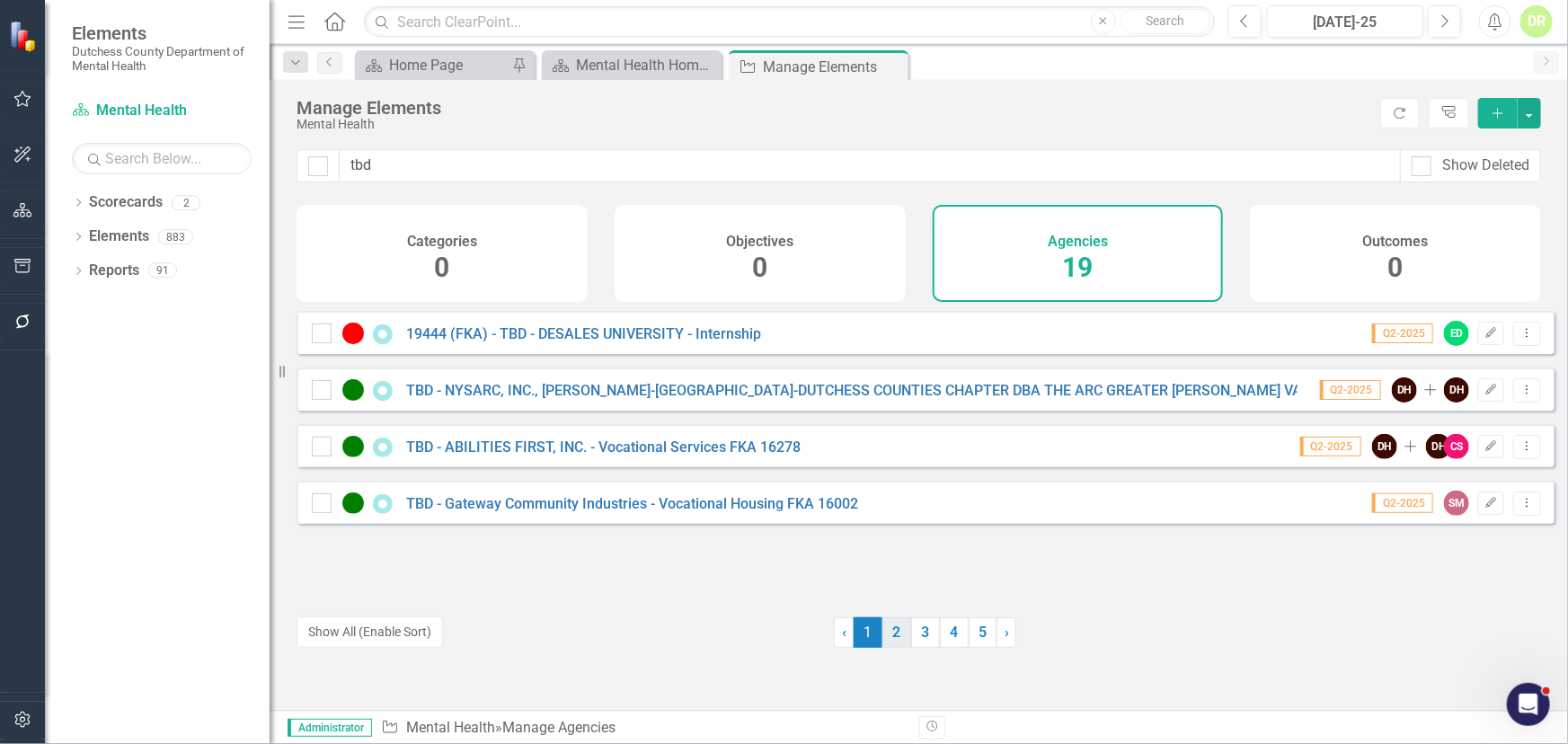
click at [892, 633] on link "2" at bounding box center [897, 633] width 29 height 31
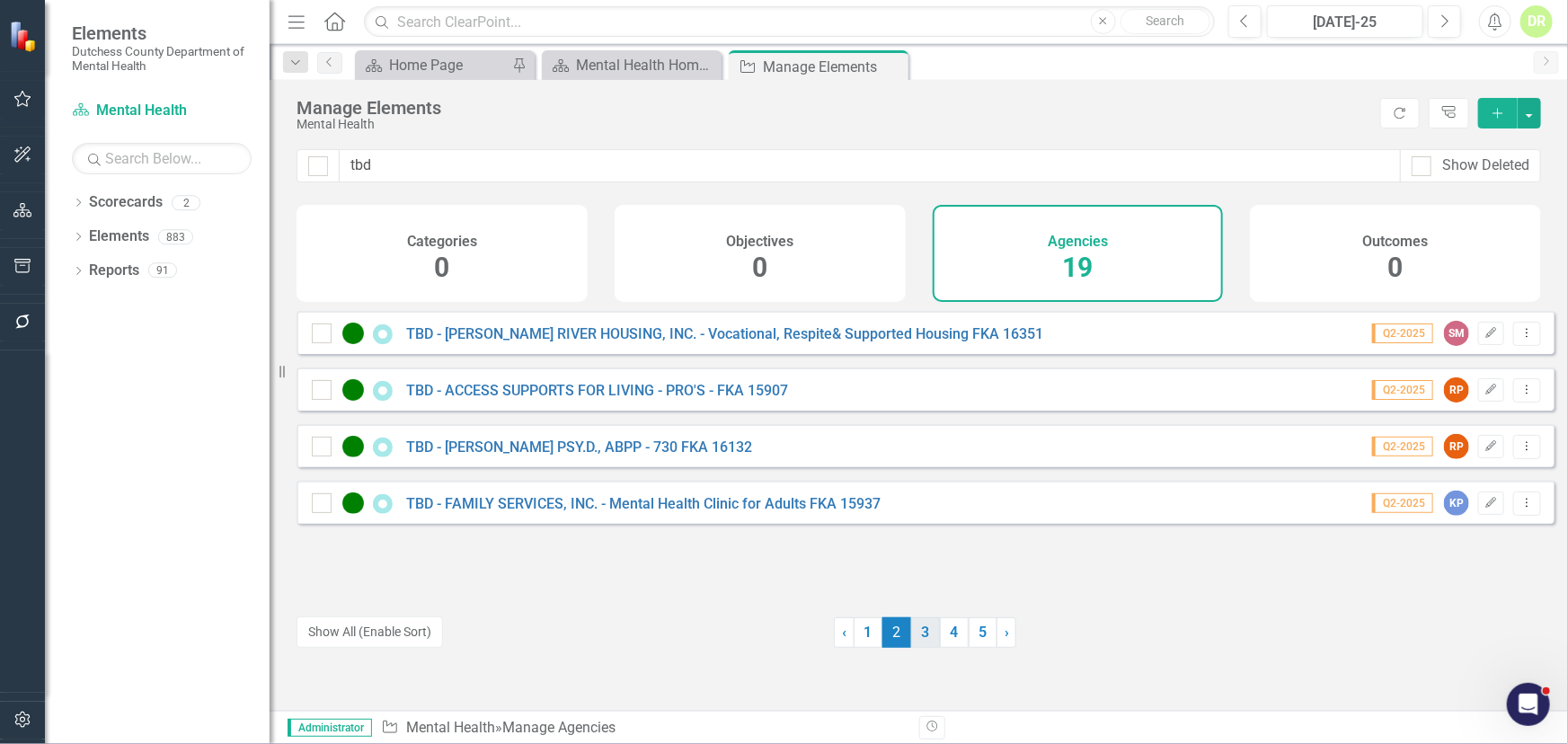
click at [922, 633] on link "3" at bounding box center [925, 633] width 29 height 31
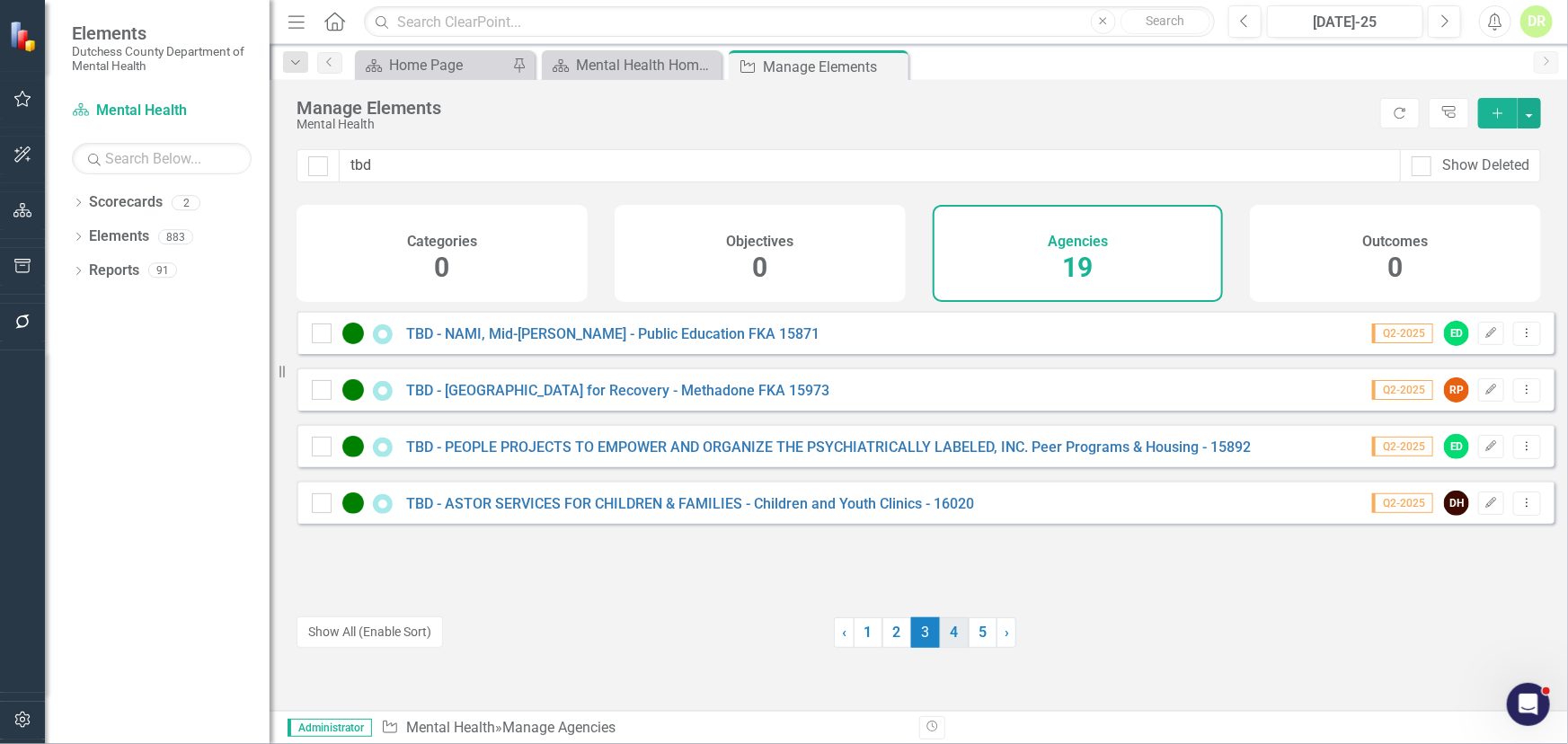
click at [943, 638] on link "4" at bounding box center [954, 633] width 29 height 31
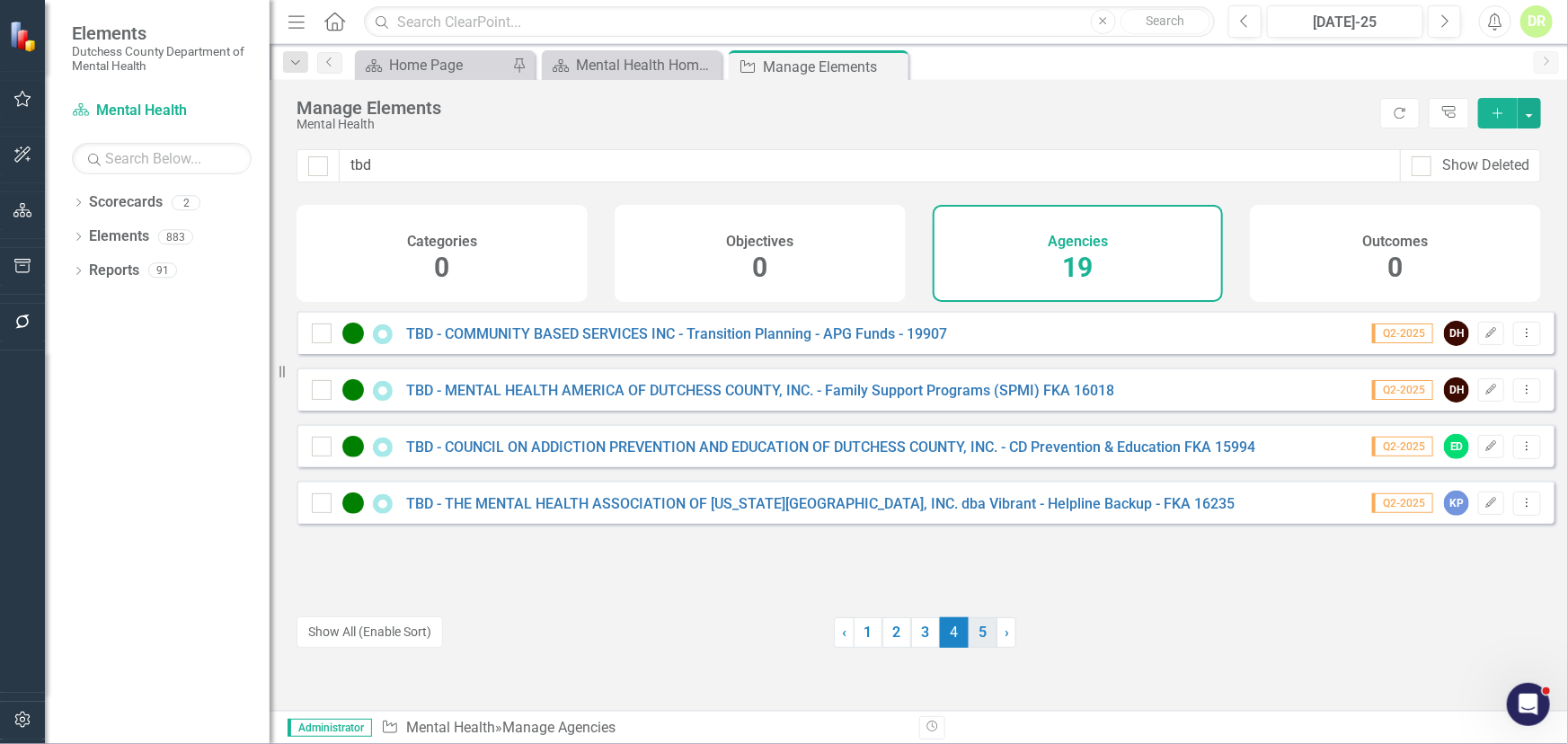
click at [969, 632] on link "5" at bounding box center [983, 633] width 29 height 31
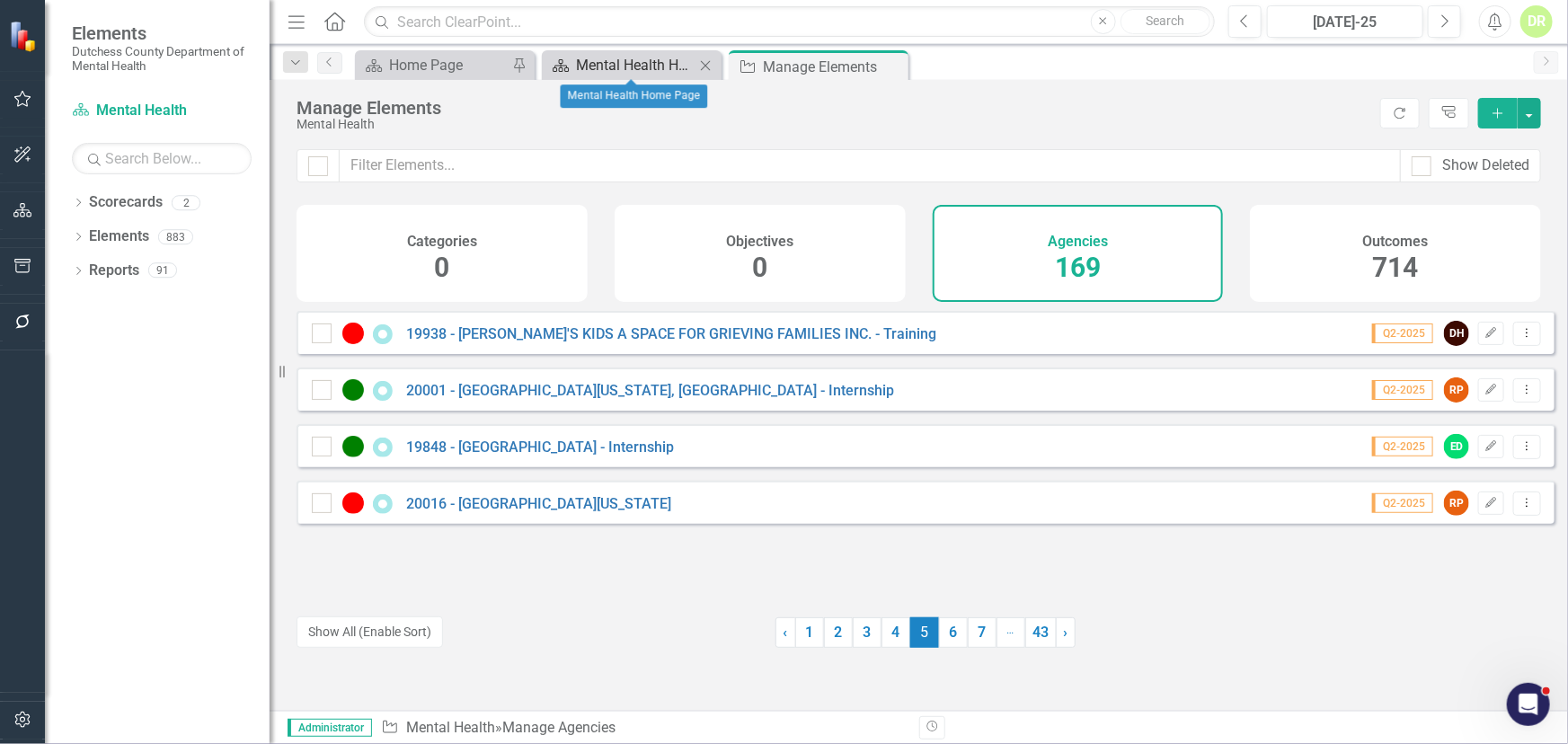
click at [663, 59] on div "Mental Health Home Page" at bounding box center [635, 65] width 118 height 23
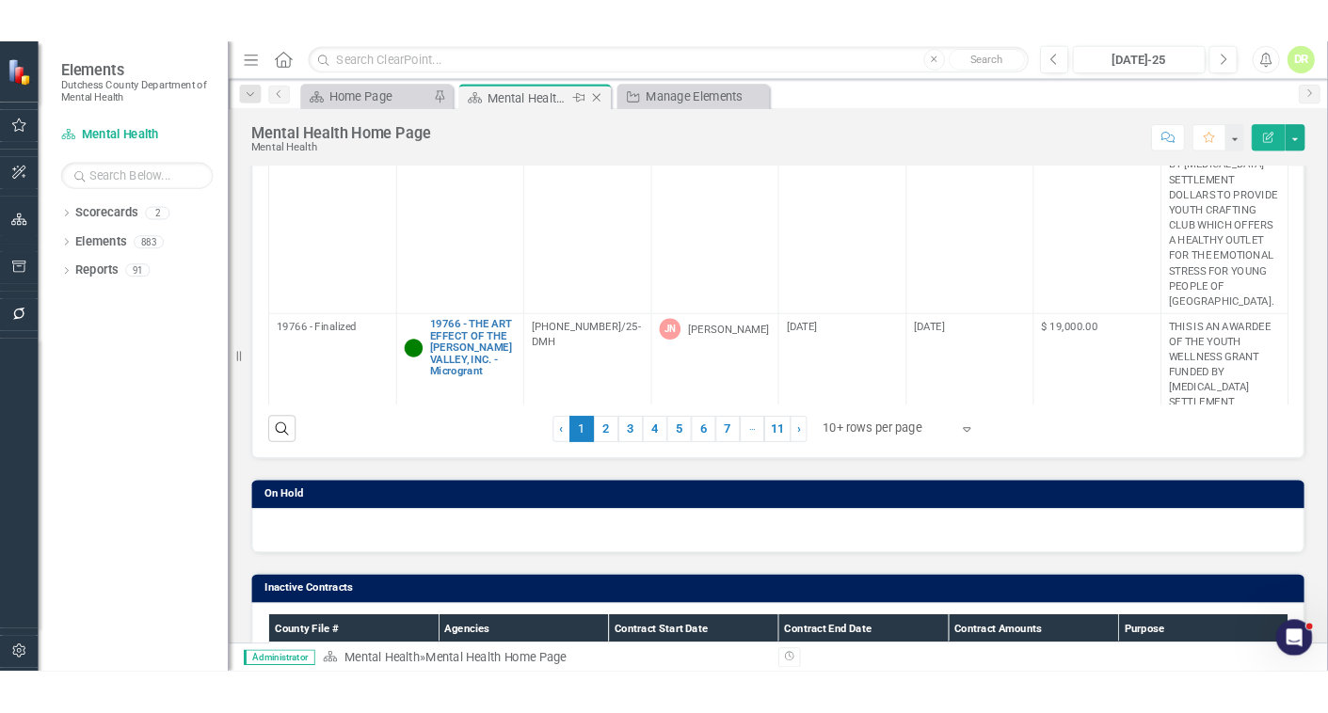
scroll to position [342, 0]
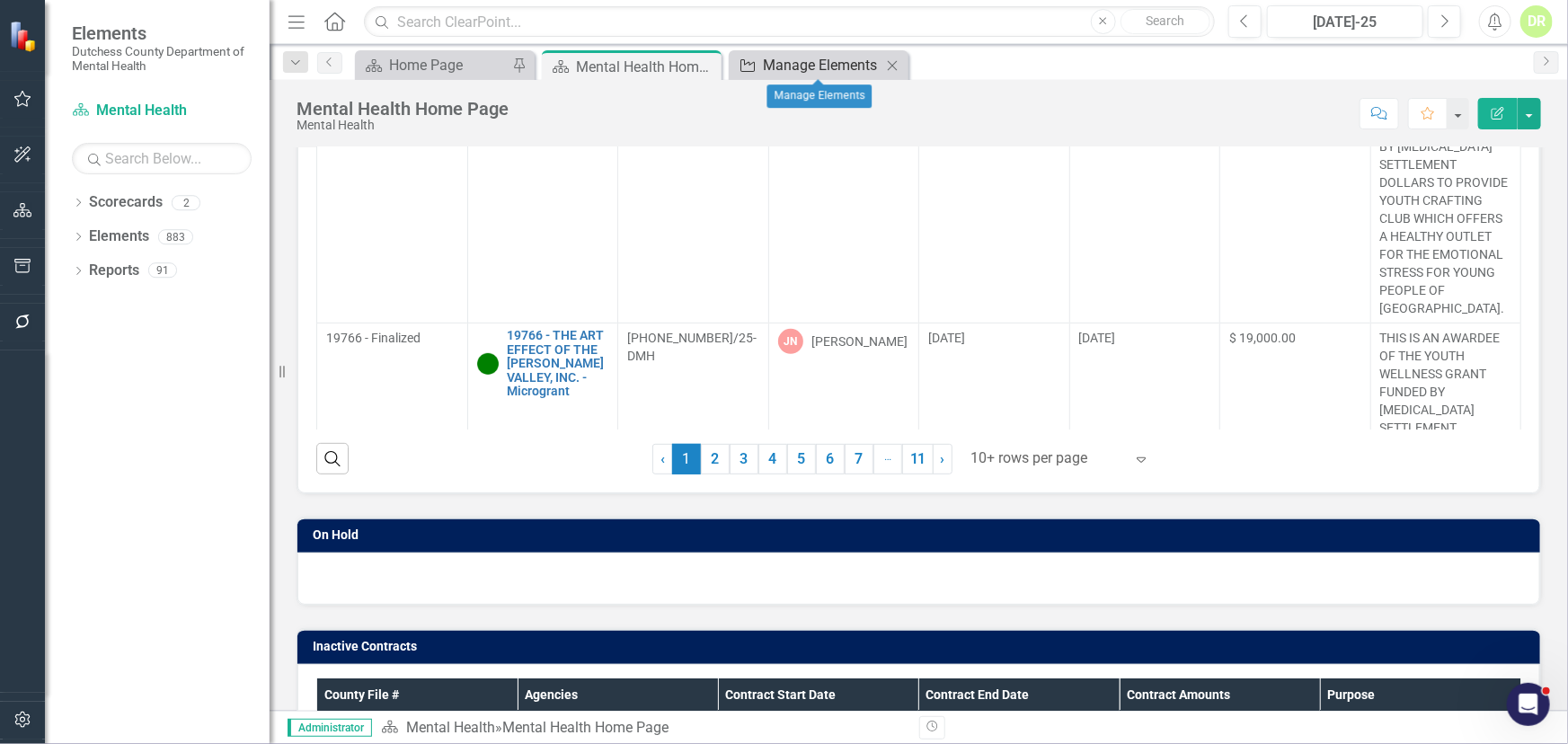
click at [789, 65] on div "Manage Elements" at bounding box center [822, 65] width 118 height 23
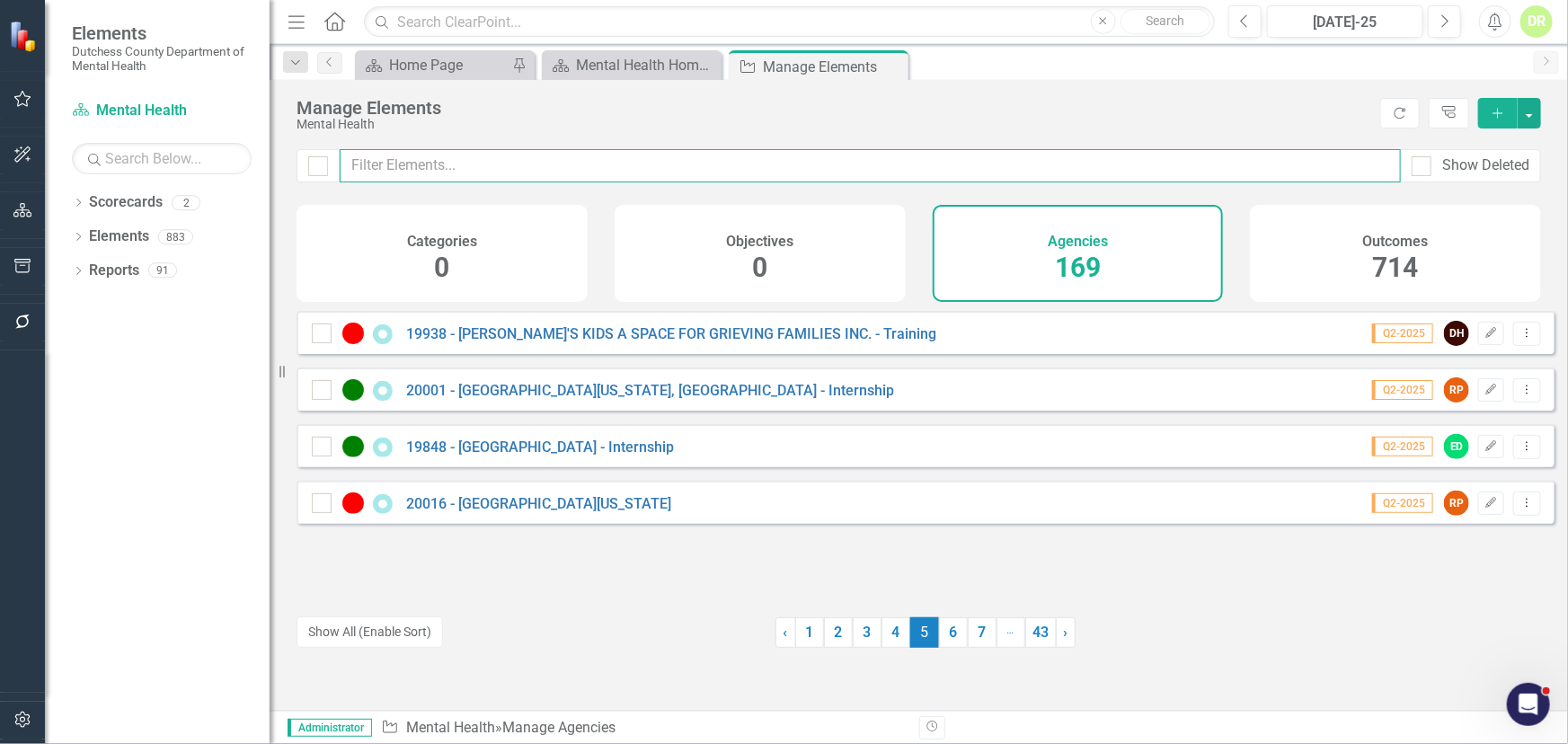
click at [507, 174] on input "text" at bounding box center [870, 165] width 1061 height 33
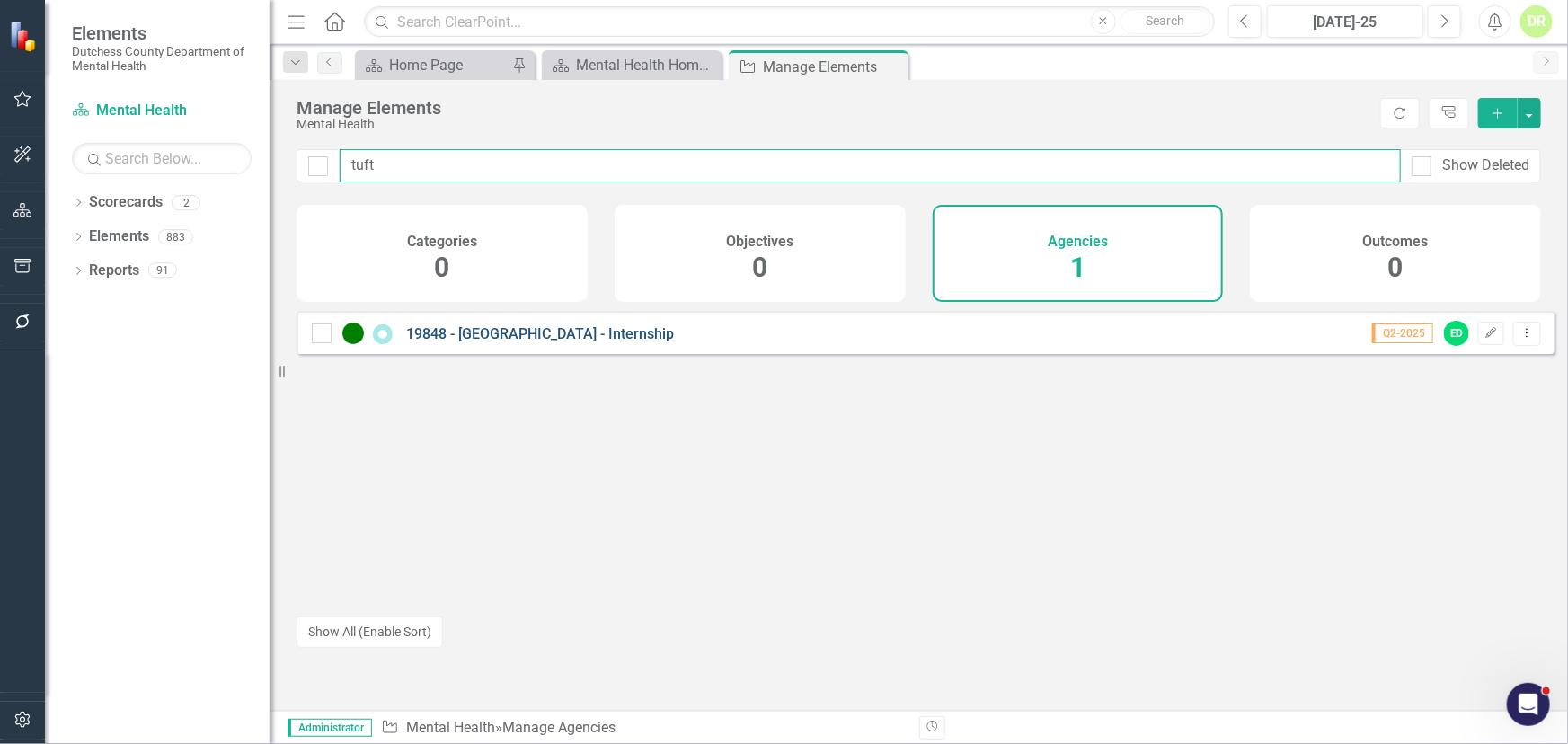
type input "tuft"
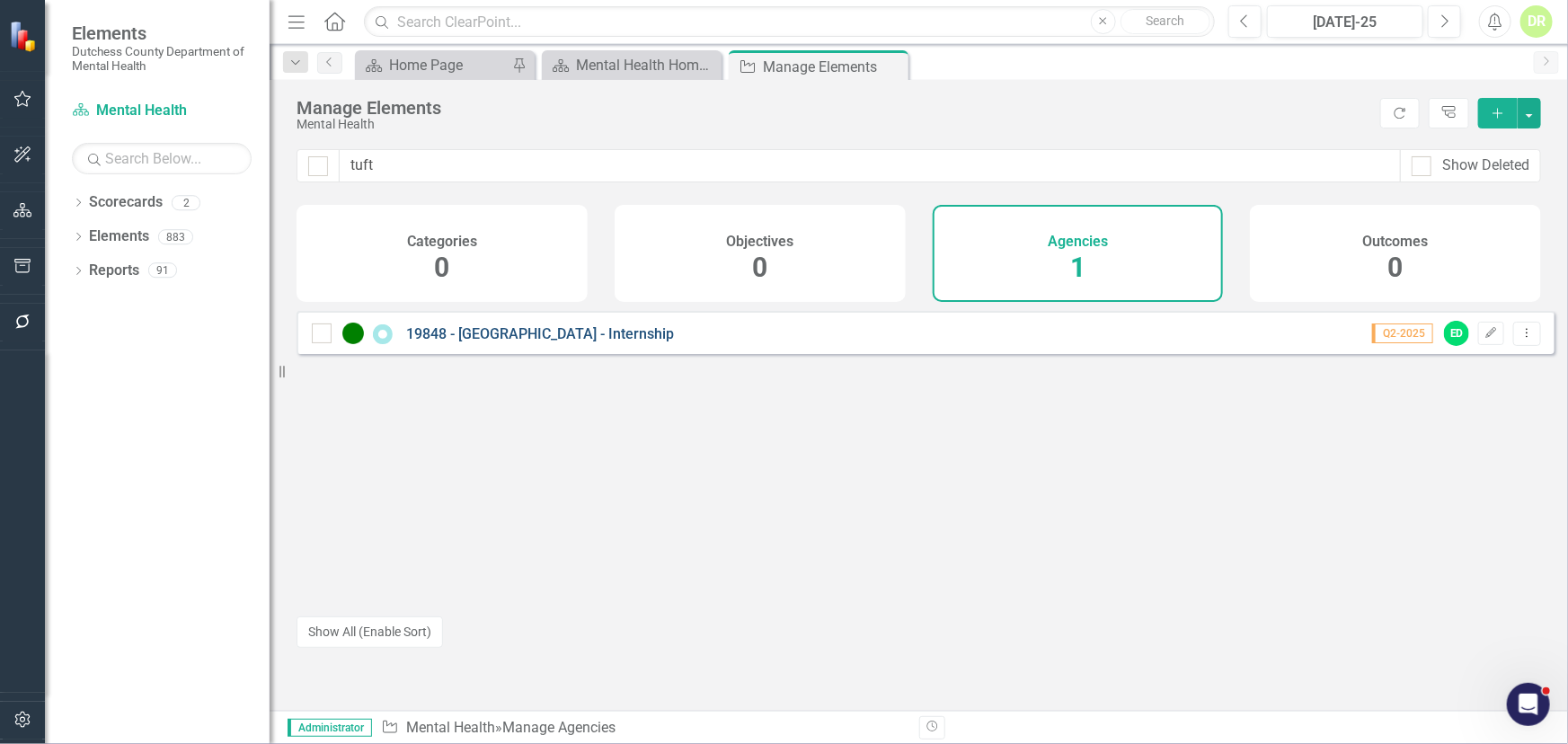
click at [519, 343] on link "19848 - [GEOGRAPHIC_DATA] - Internship" at bounding box center [540, 334] width 267 height 17
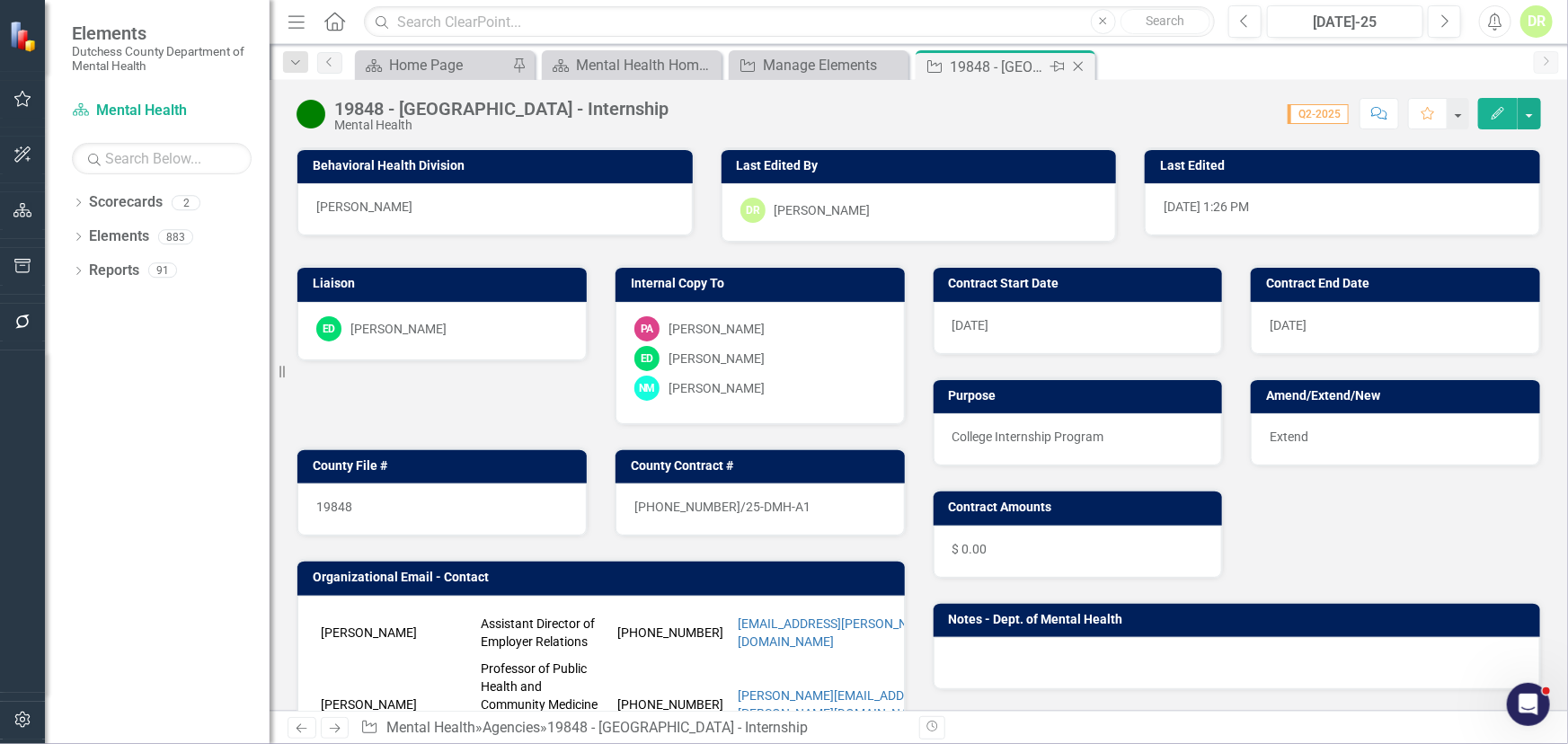
click at [1078, 69] on icon "Close" at bounding box center [1078, 66] width 18 height 14
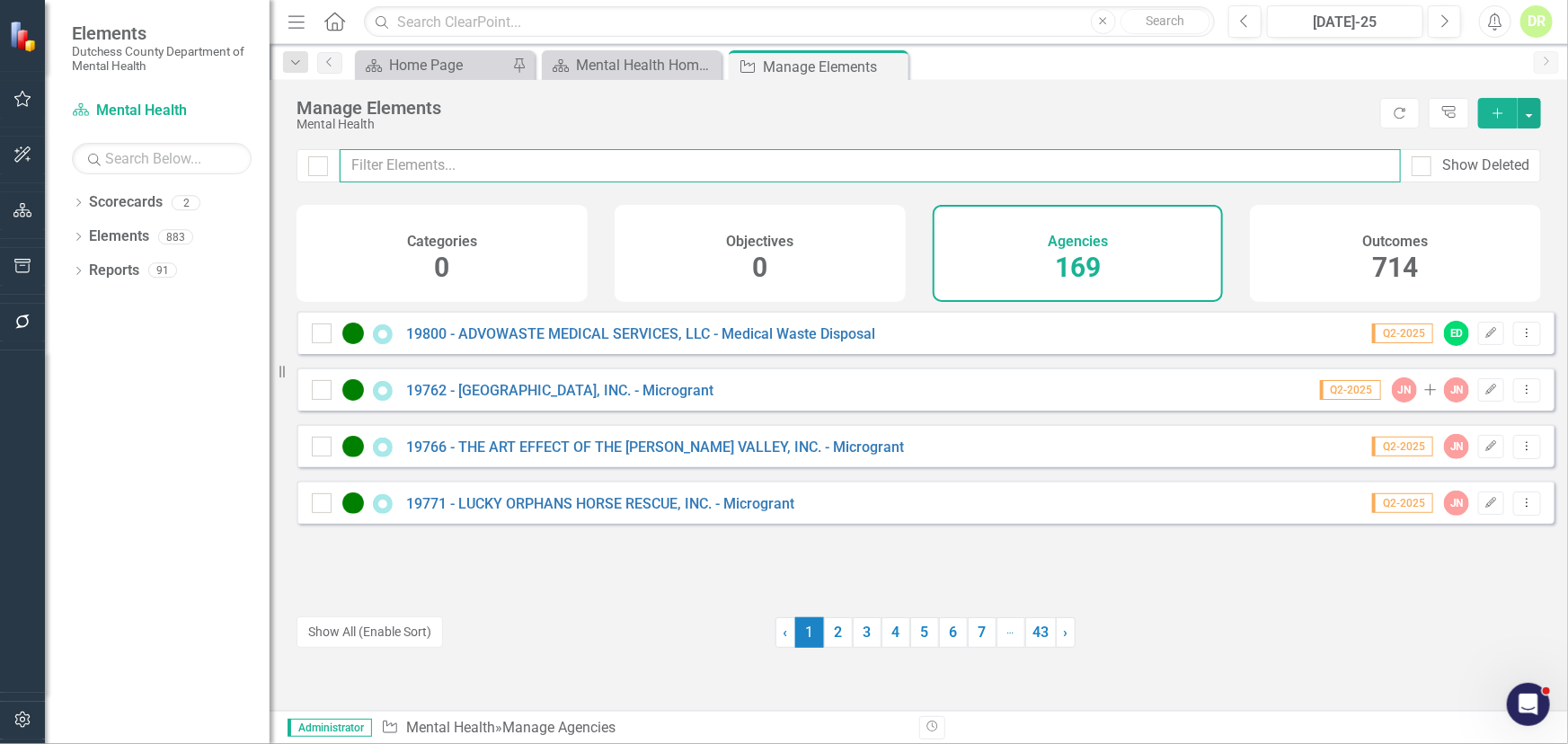
click at [566, 173] on input "text" at bounding box center [870, 165] width 1061 height 33
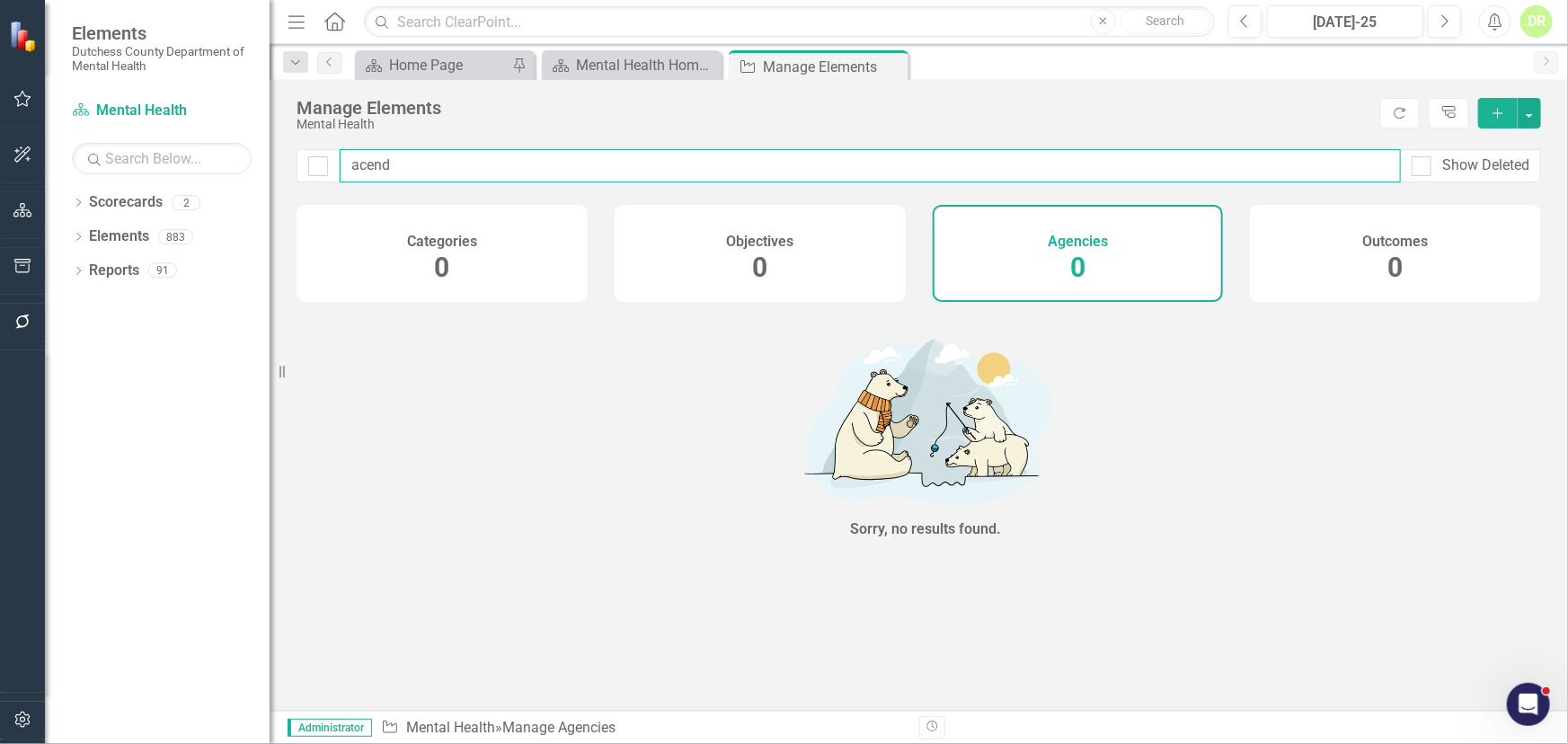
drag, startPoint x: 477, startPoint y: 176, endPoint x: -20, endPoint y: 176, distance: 497.0
click at [0, 176] on html "Elements Dutchess County Department of Mental Health Scorecard Mental Health Se…" at bounding box center [784, 372] width 1568 height 744
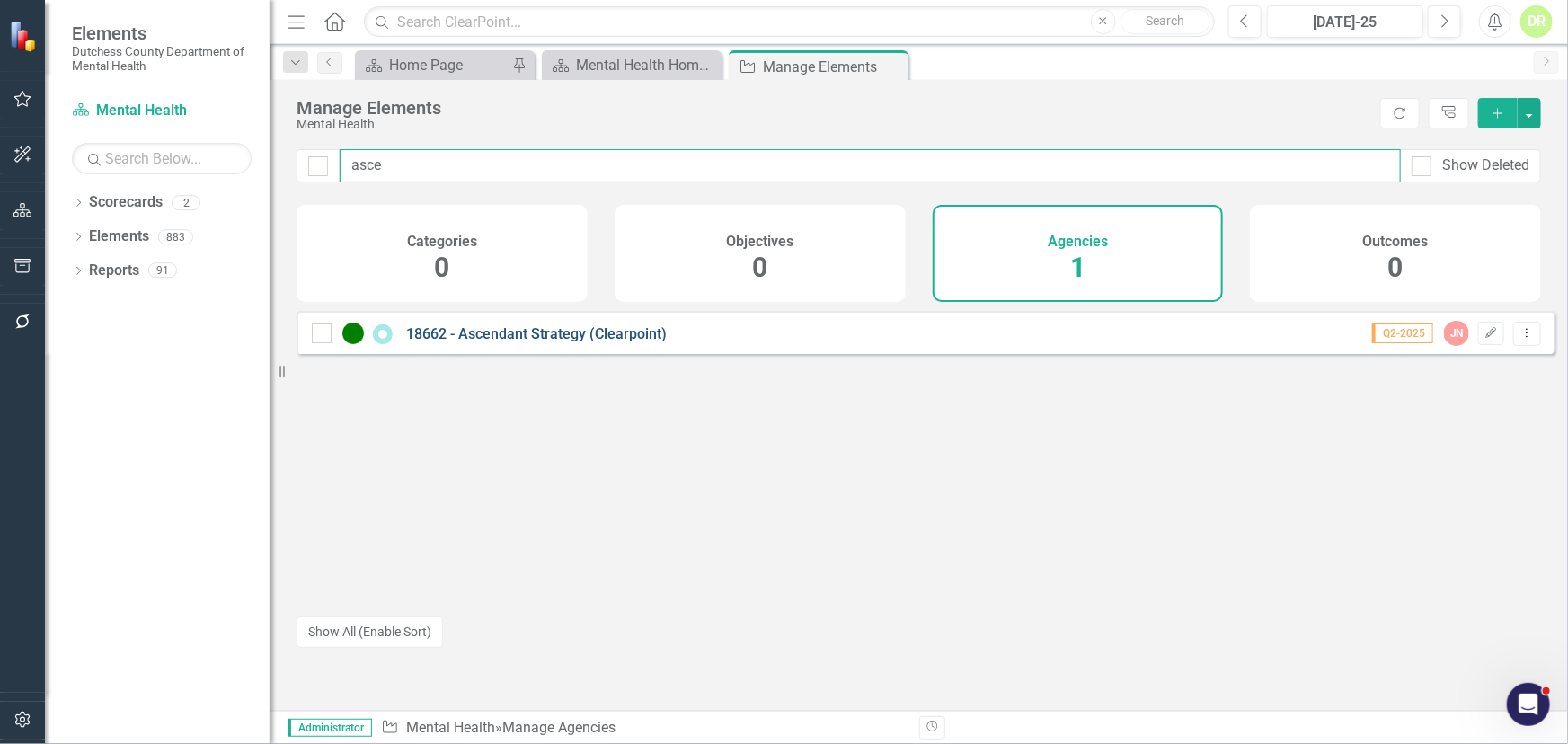
type input "asce"
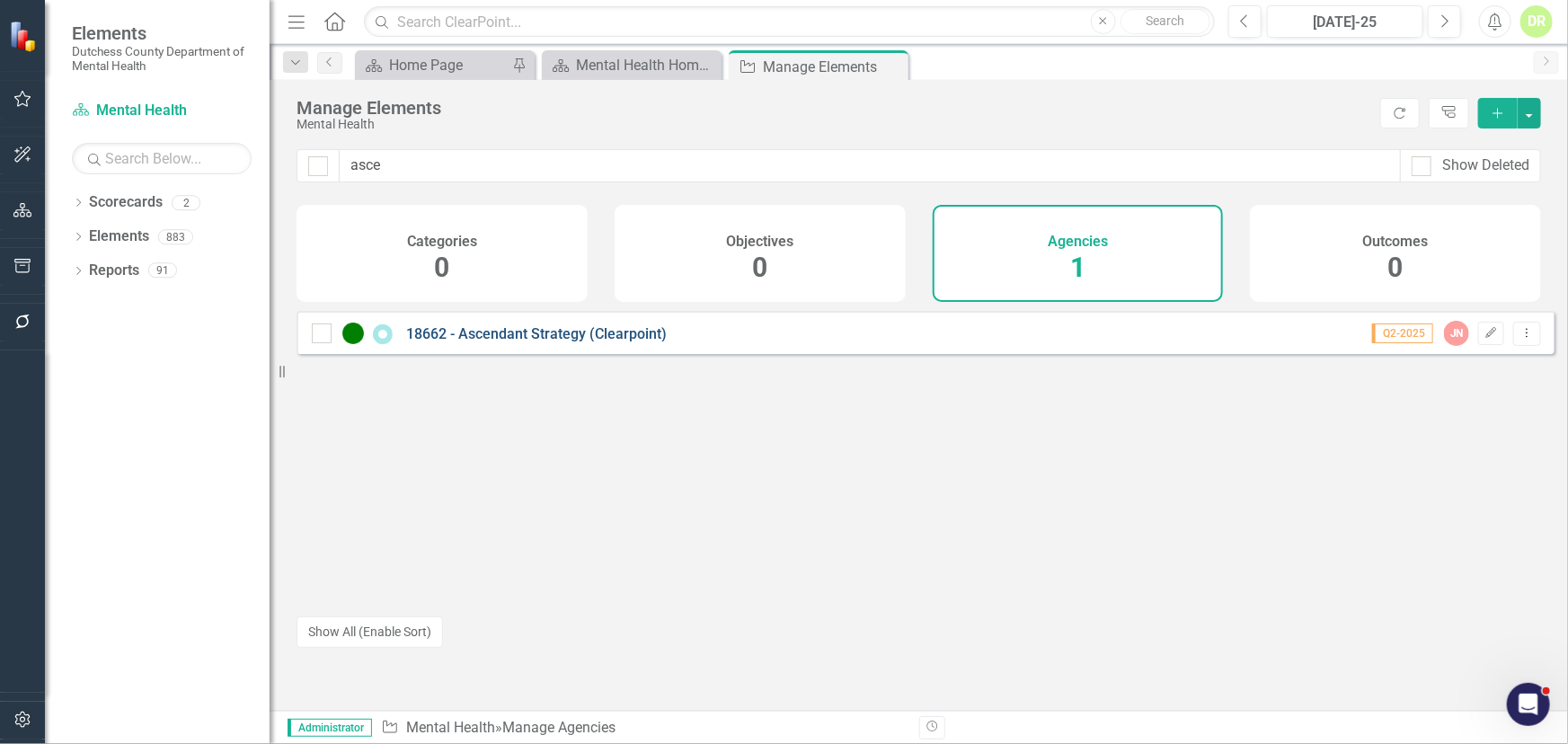
click at [467, 343] on link "18662 - Ascendant Strategy (Clearpoint)" at bounding box center [536, 334] width 261 height 17
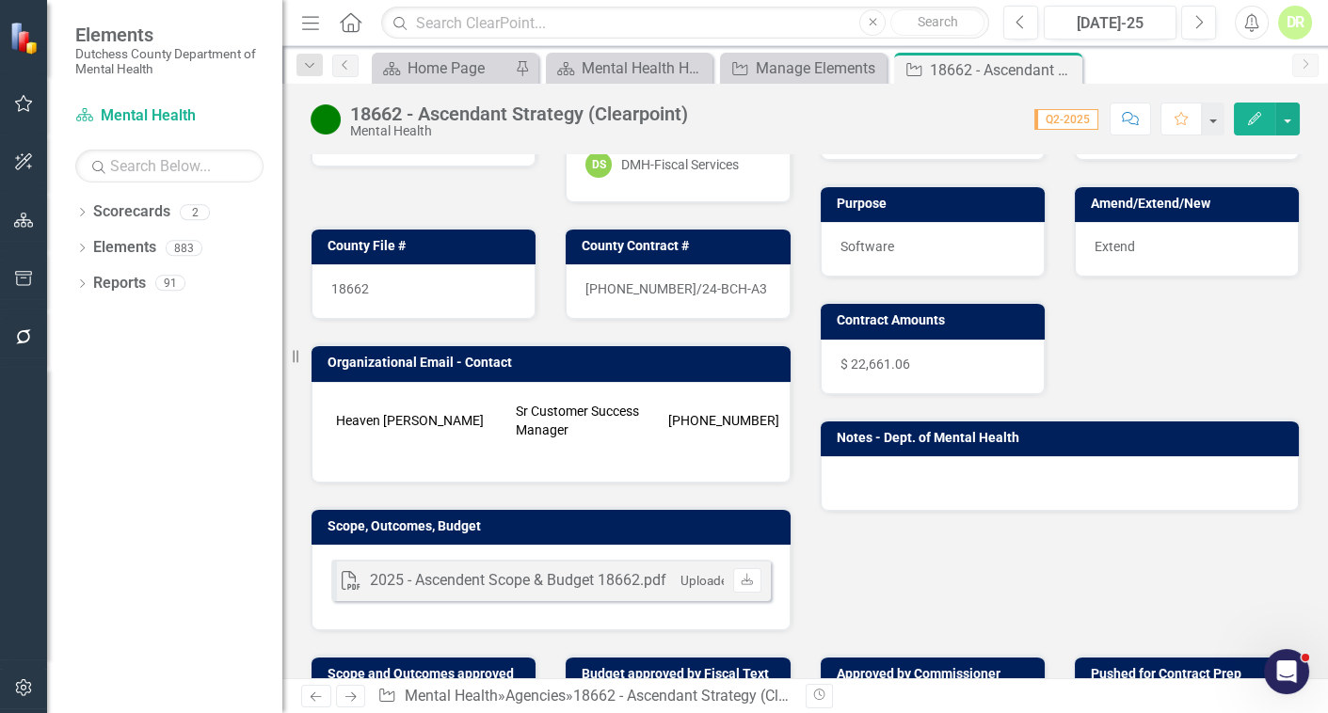
scroll to position [342, 0]
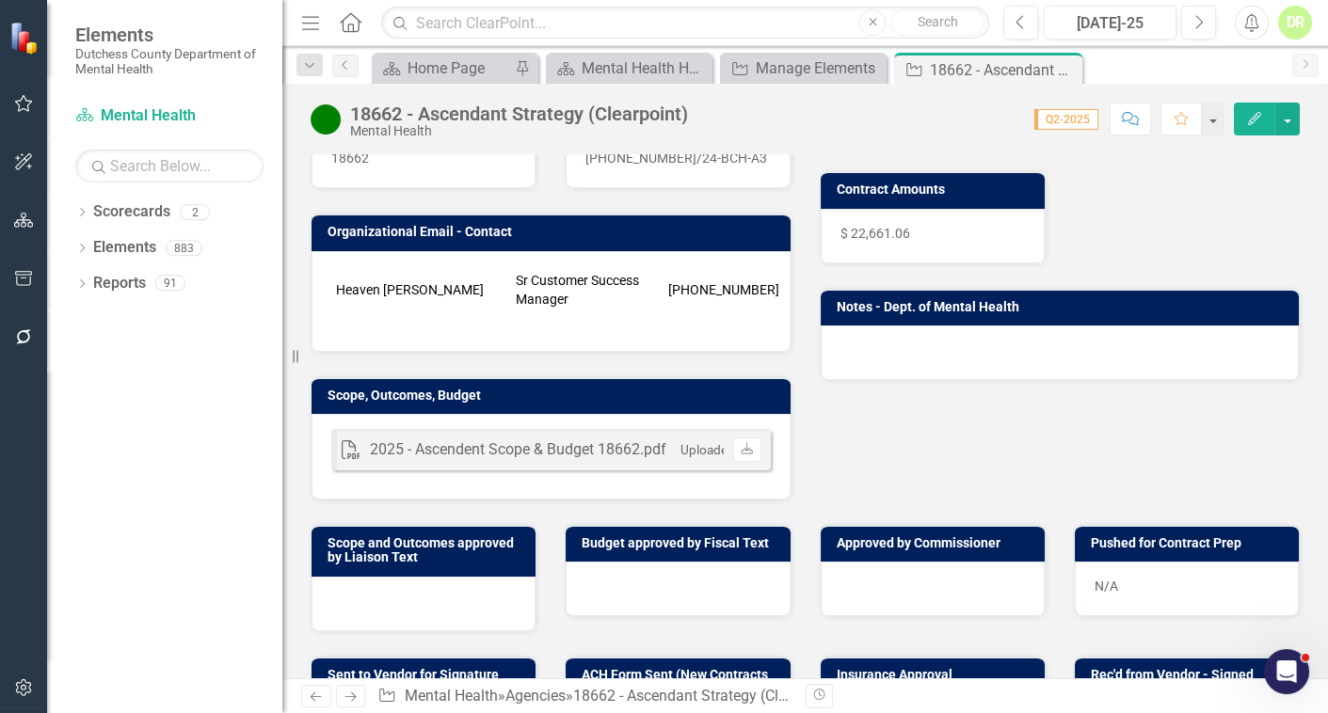
click at [489, 495] on div "PDF 2025 - Ascendent Scope & Budget 18662.pdf Uploaded Aug 21, 2025 9:00 AM Dow…" at bounding box center [550, 457] width 479 height 86
click at [489, 493] on div "PDF 2025 - Ascendent Scope & Budget 18662.pdf Uploaded Aug 21, 2025 9:00 AM Dow…" at bounding box center [550, 457] width 479 height 86
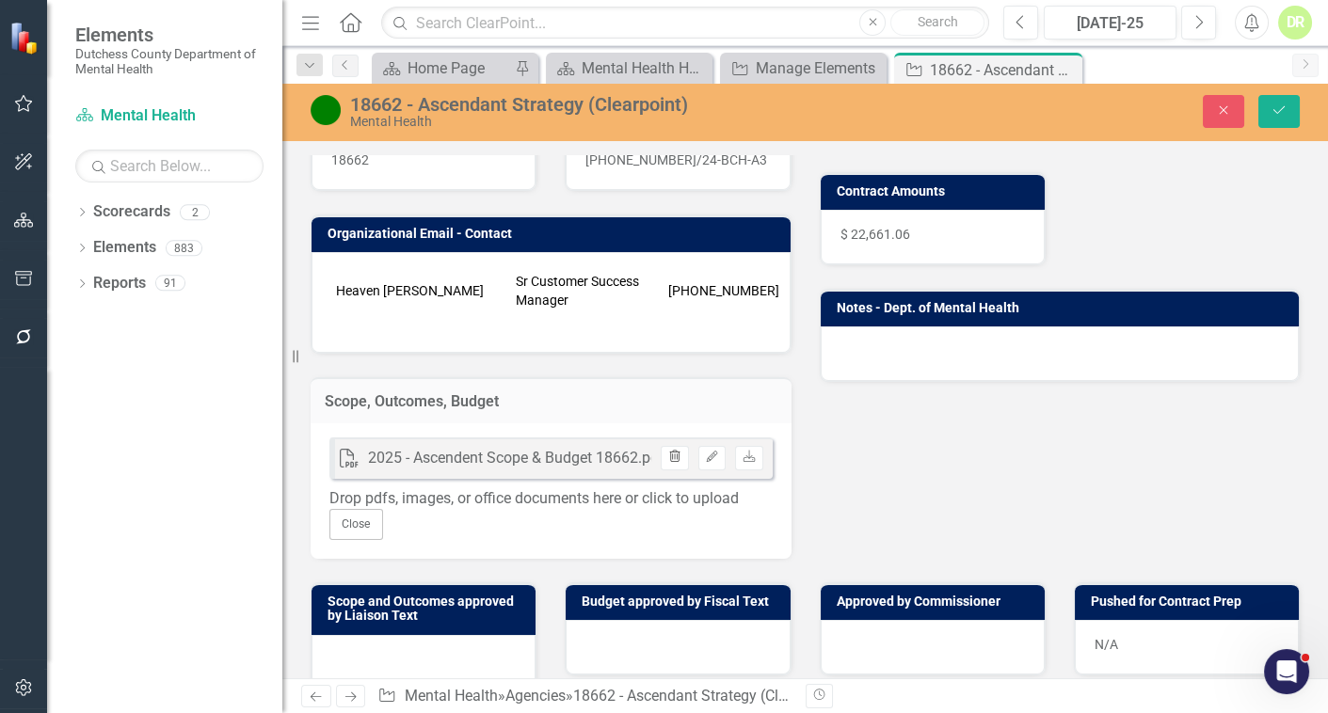
click at [672, 462] on icon "button" at bounding box center [675, 456] width 10 height 11
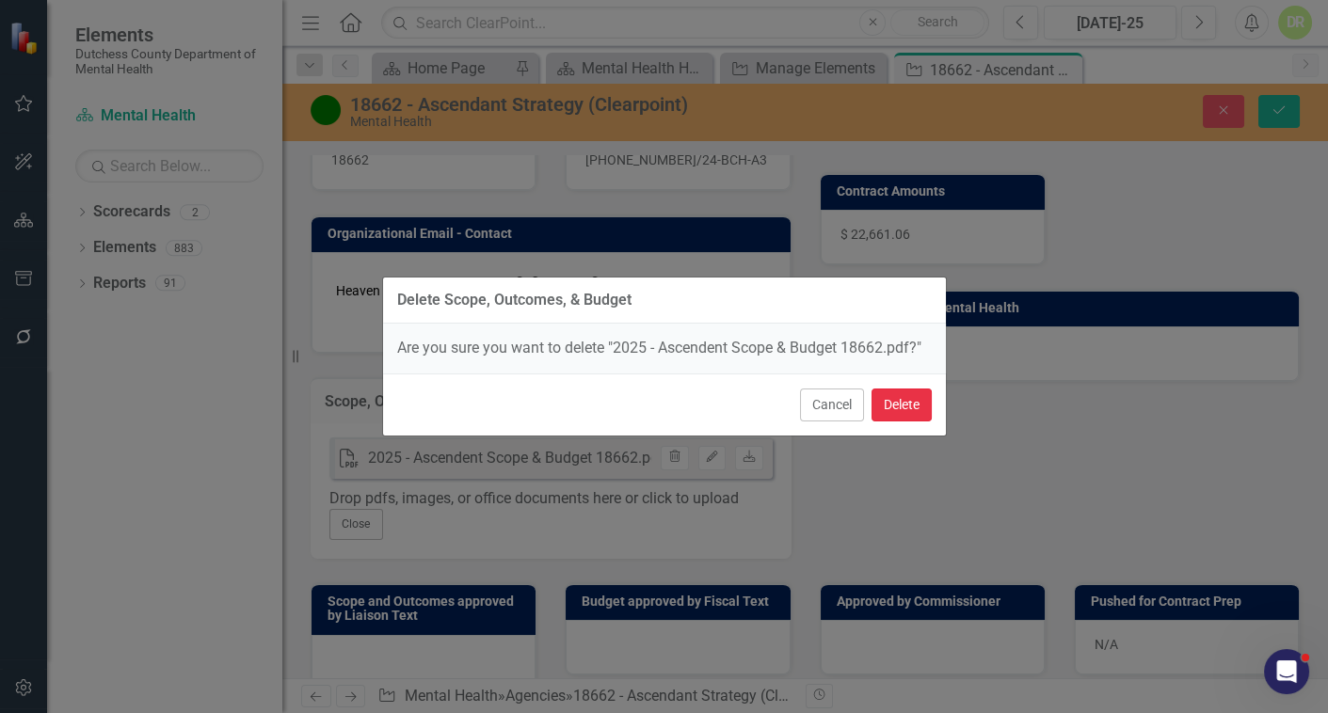
click at [912, 401] on button "Delete" at bounding box center [901, 405] width 60 height 33
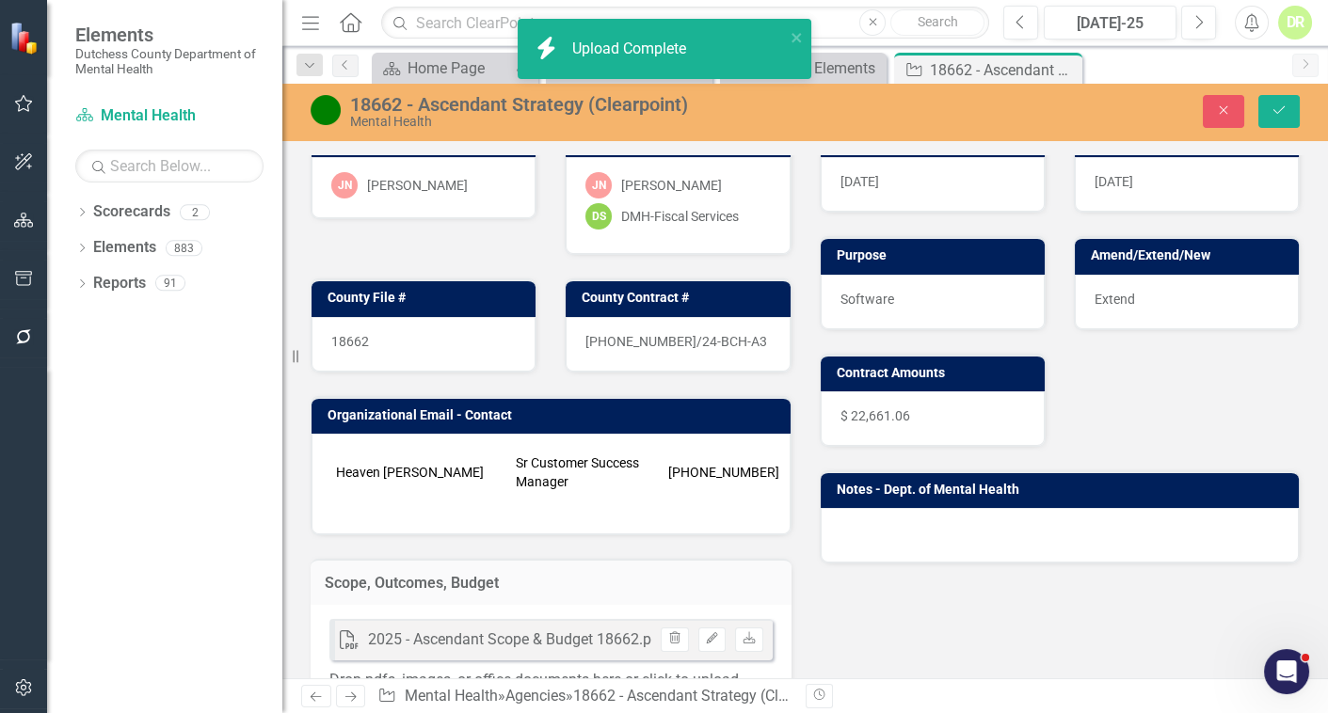
scroll to position [0, 0]
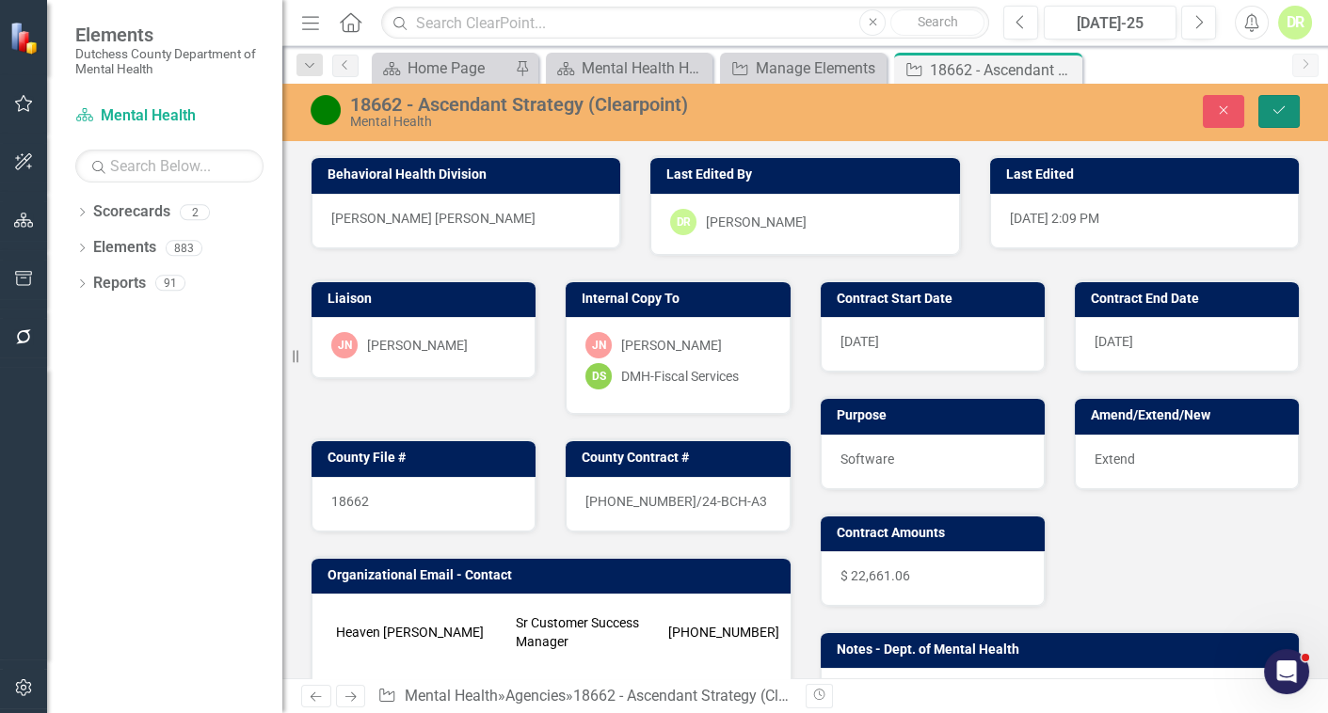
drag, startPoint x: 1276, startPoint y: 112, endPoint x: 1240, endPoint y: 125, distance: 38.1
click at [1270, 113] on icon "Save" at bounding box center [1278, 110] width 17 height 13
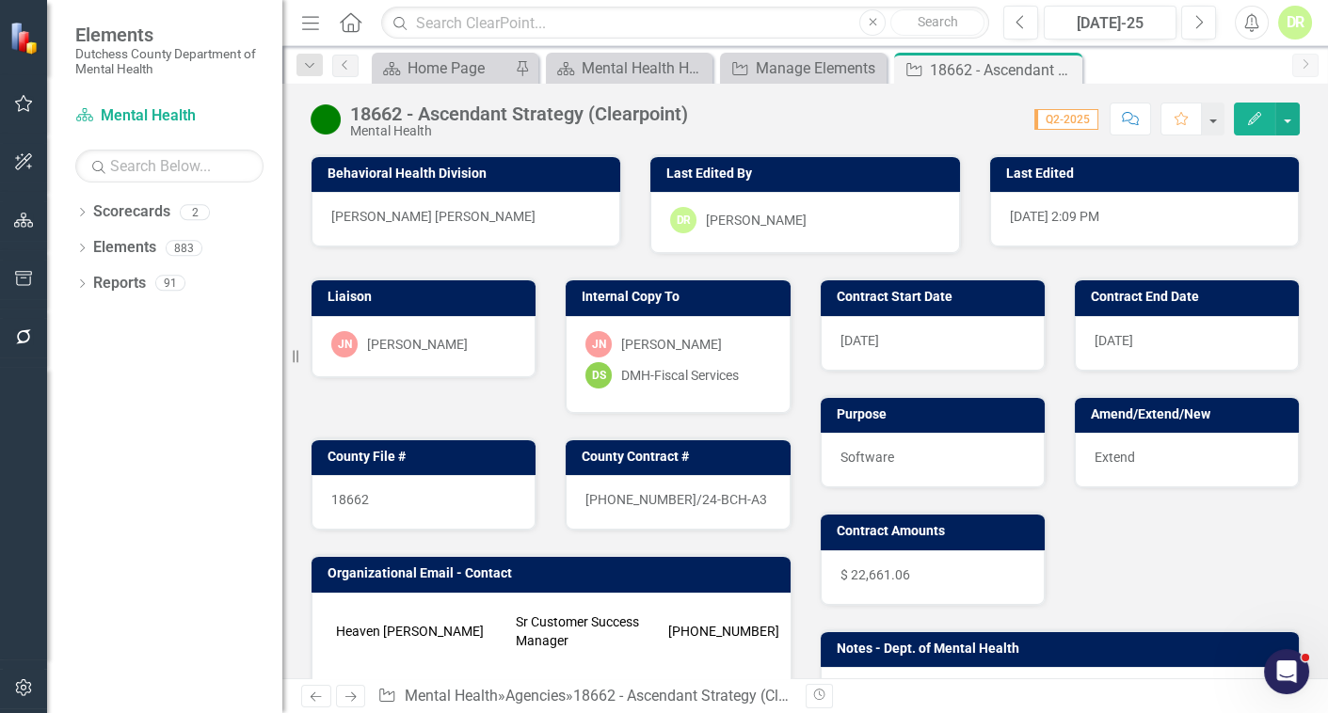
click at [1127, 119] on icon "Comment" at bounding box center [1130, 118] width 17 height 13
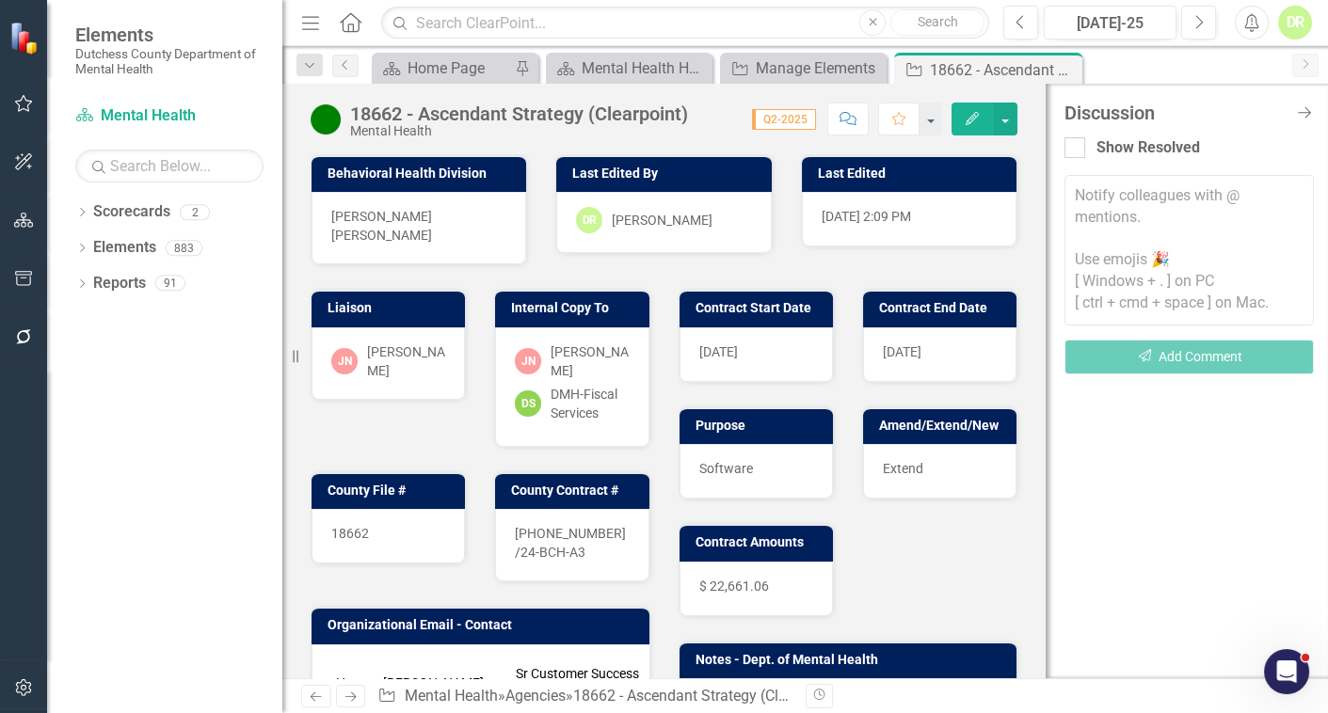
click at [1097, 208] on textarea at bounding box center [1188, 250] width 249 height 151
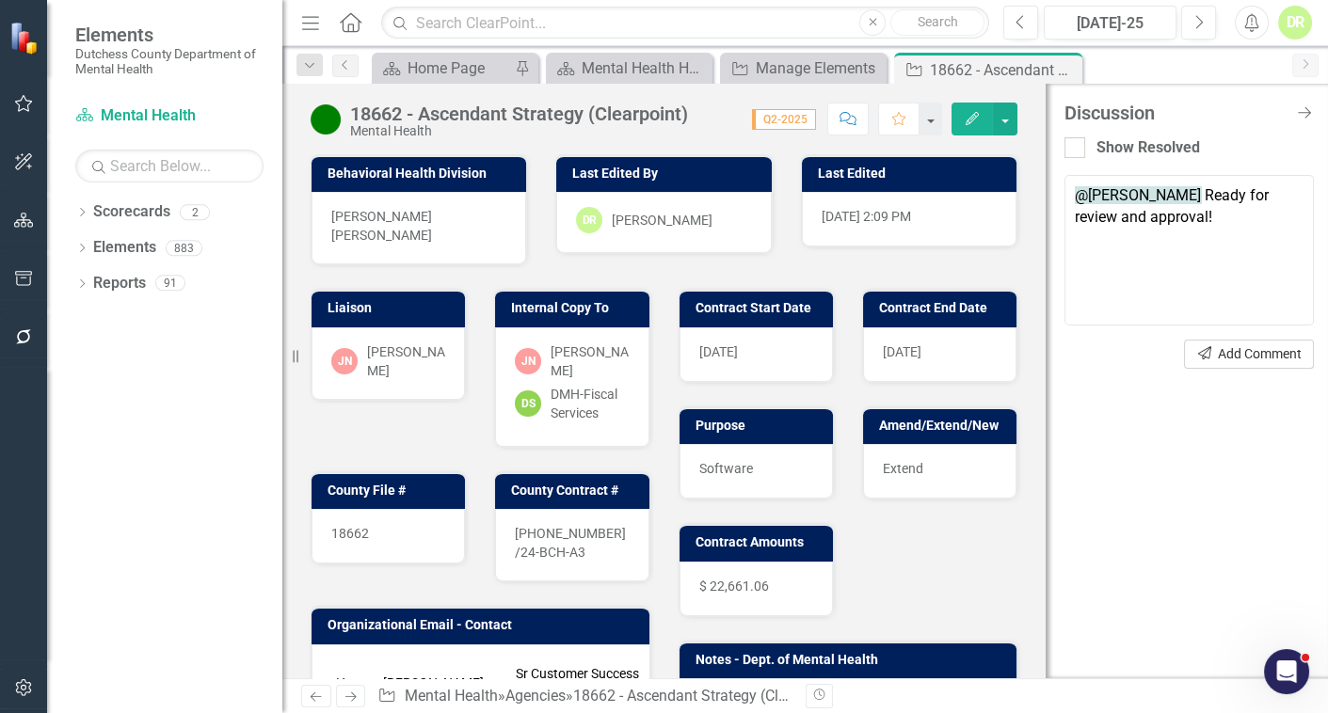
type textarea "@Sean Griffin Ready for review and approval!"
click at [1184, 348] on button "Send Add Comment" at bounding box center [1249, 354] width 130 height 29
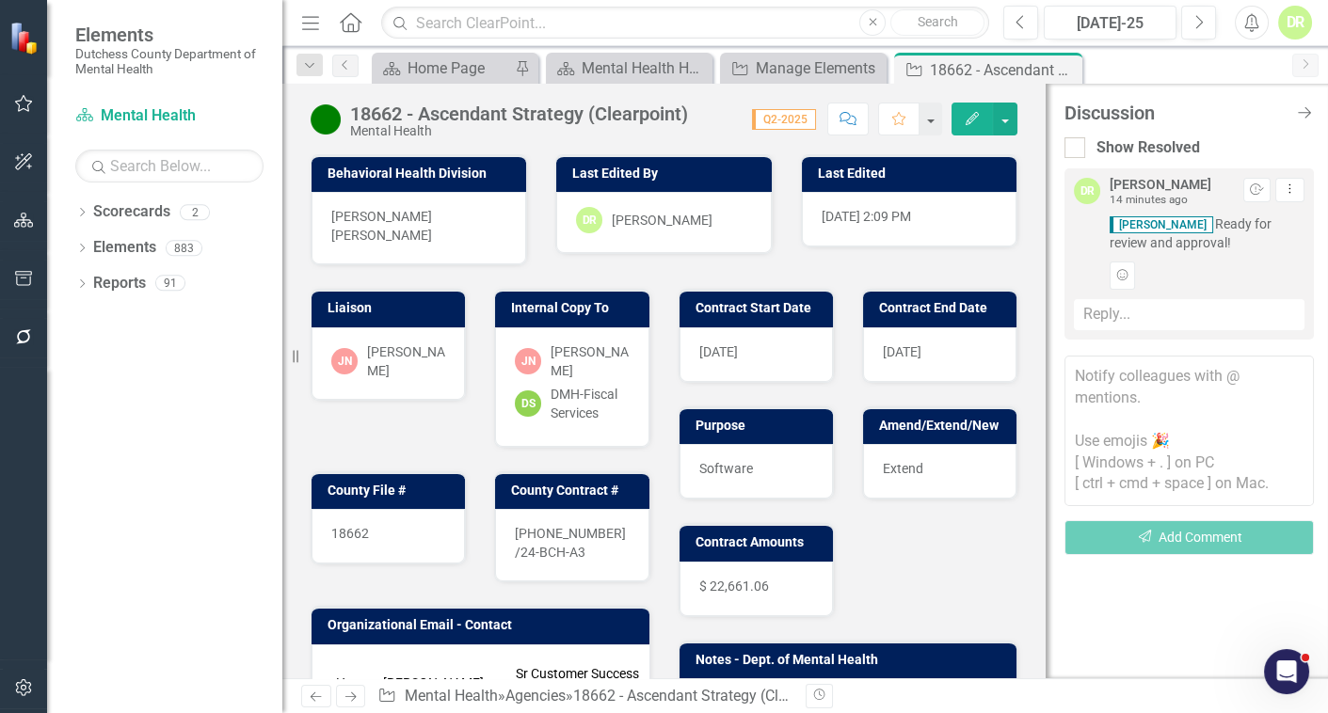
drag, startPoint x: 1290, startPoint y: 17, endPoint x: 1291, endPoint y: 33, distance: 16.0
click at [1288, 17] on div "DR" at bounding box center [1295, 23] width 34 height 34
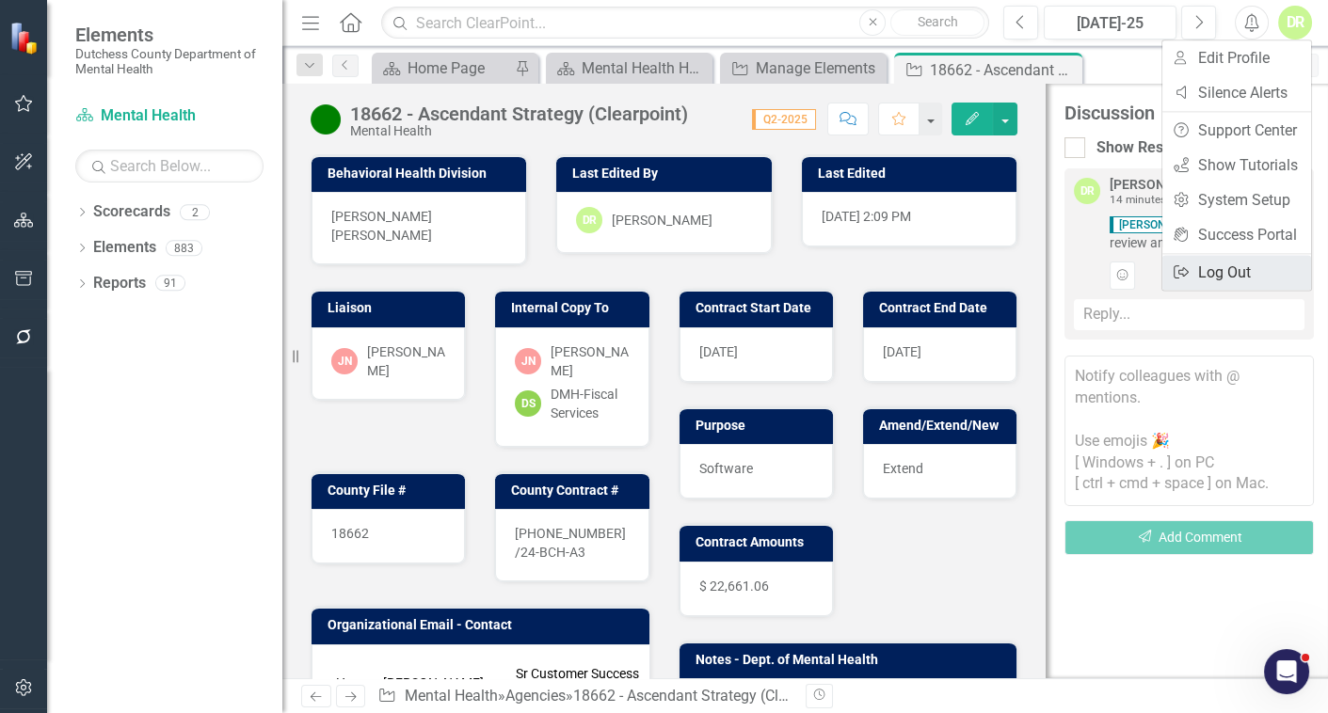
click at [1232, 266] on link "Logout Log Out" at bounding box center [1236, 272] width 149 height 35
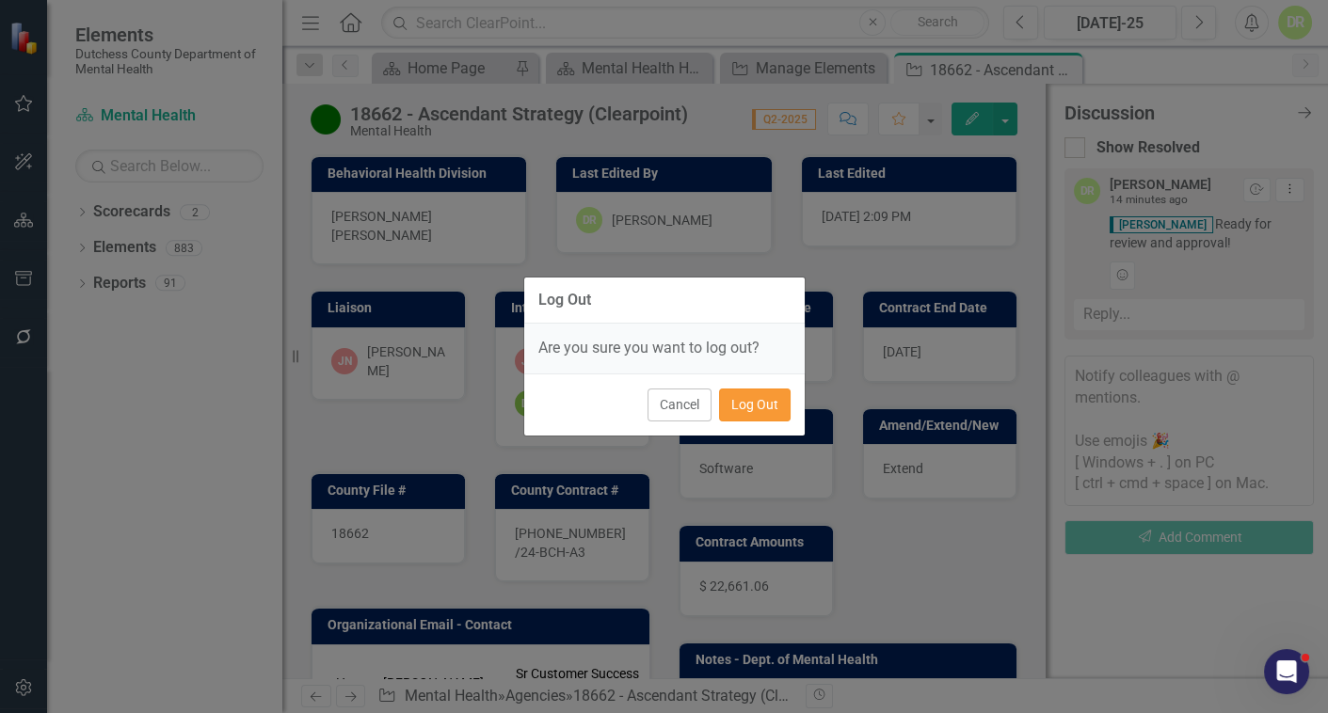
click at [764, 402] on button "Log Out" at bounding box center [755, 405] width 72 height 33
